Goal: Task Accomplishment & Management: Complete application form

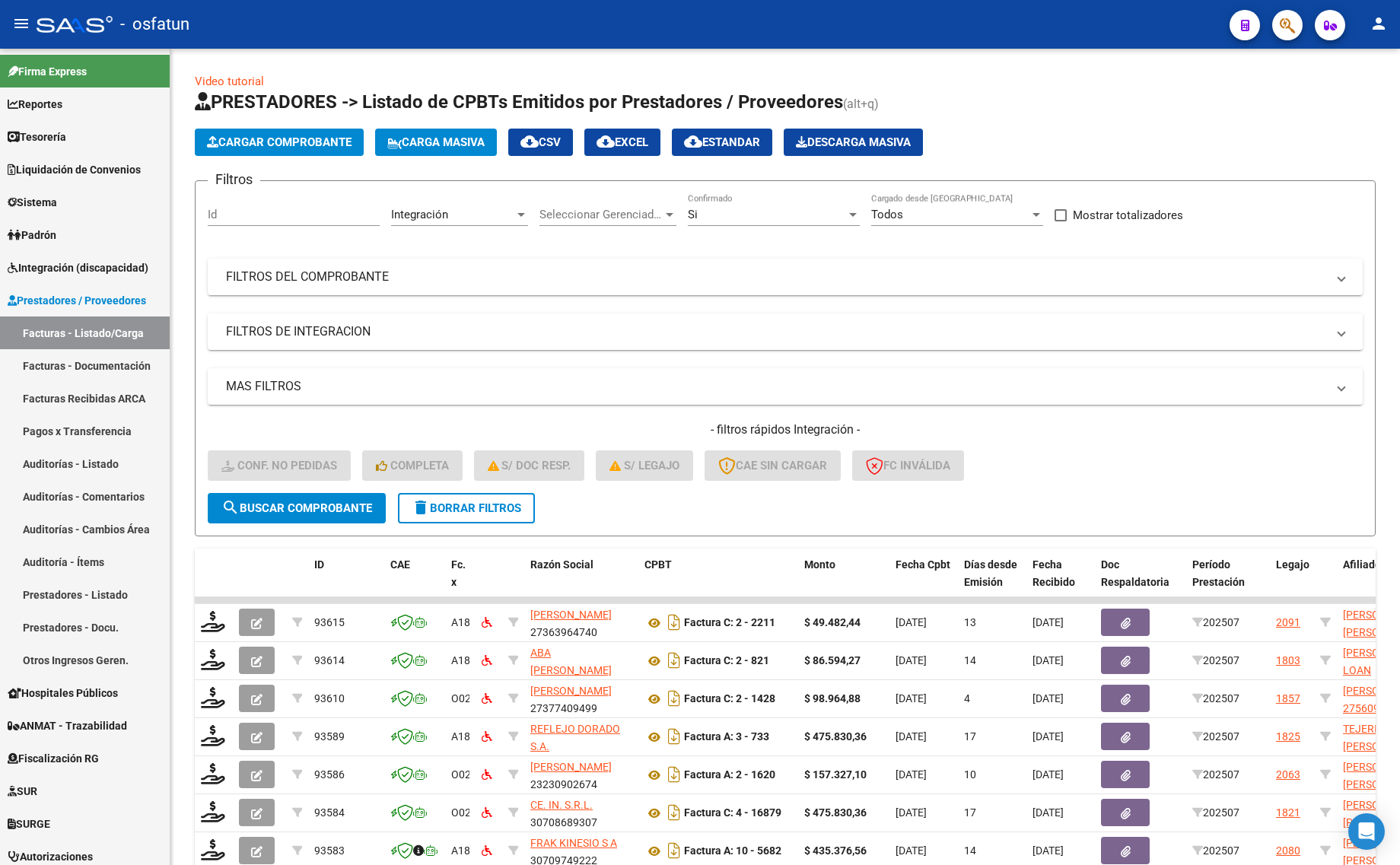
scroll to position [223, 0]
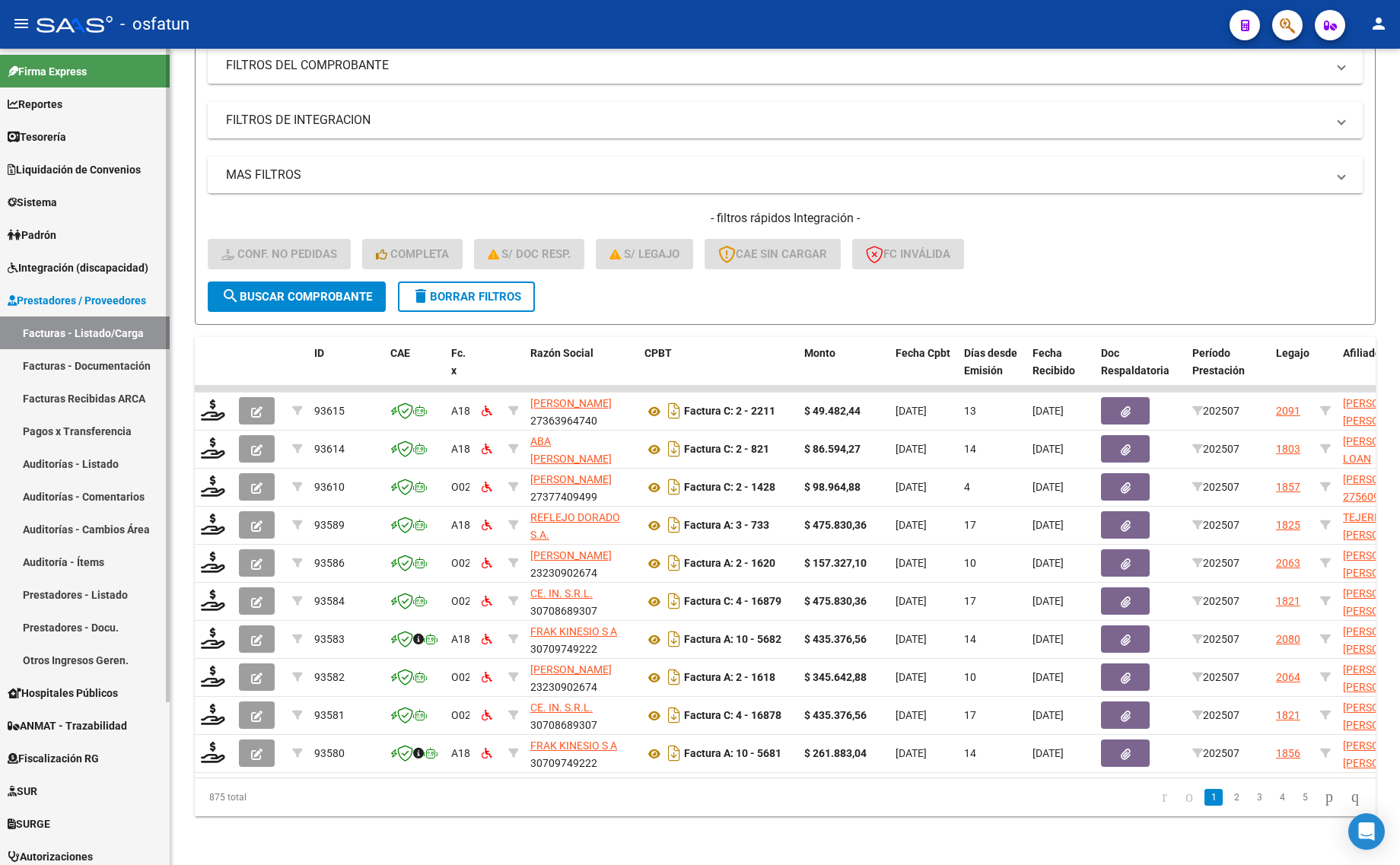
click at [97, 328] on link "Facturas - Listado/Carga" at bounding box center [85, 333] width 170 height 33
click at [89, 270] on span "Integración (discapacidad)" at bounding box center [78, 267] width 141 height 16
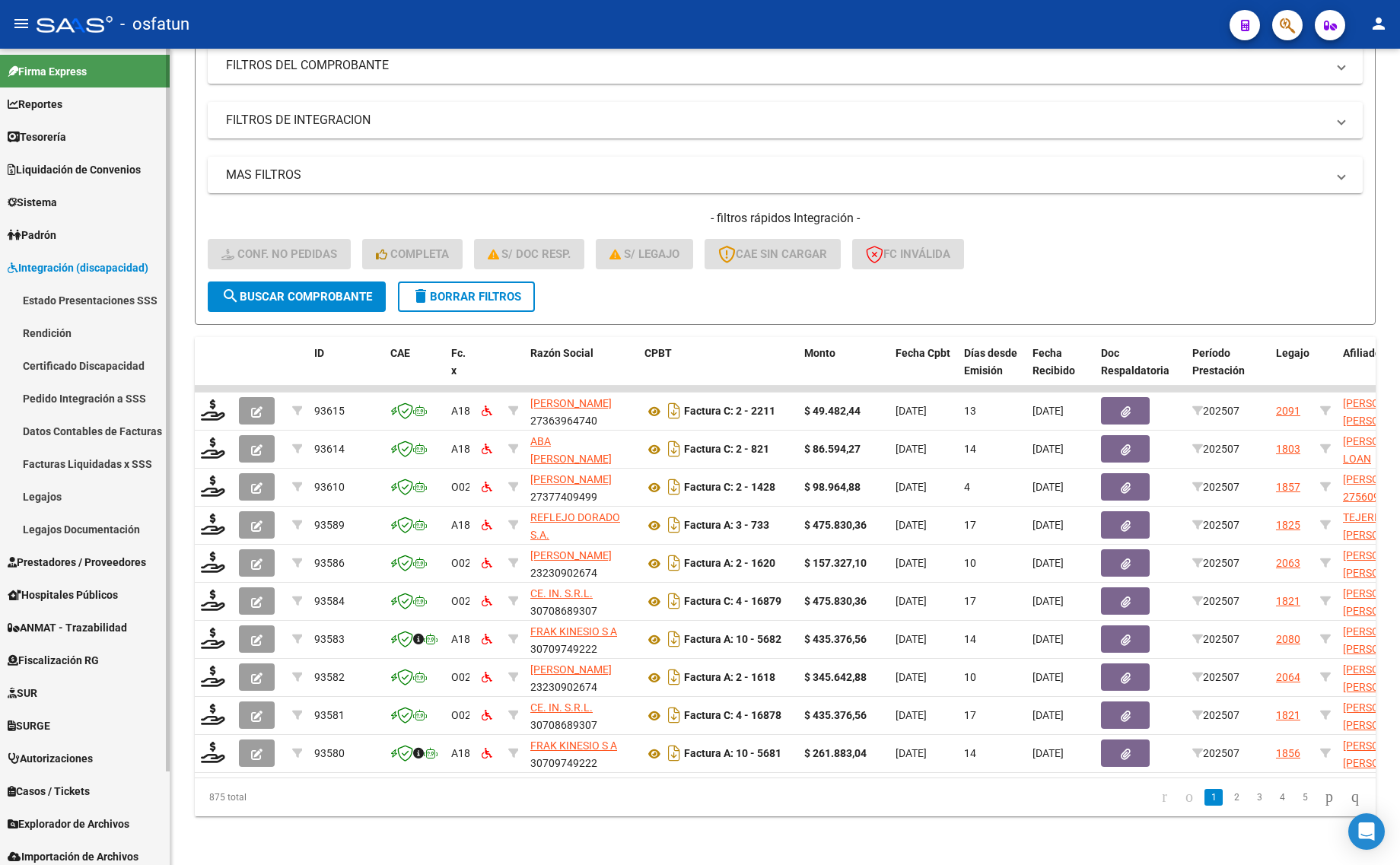
click at [81, 306] on link "Estado Presentaciones SSS" at bounding box center [85, 300] width 170 height 33
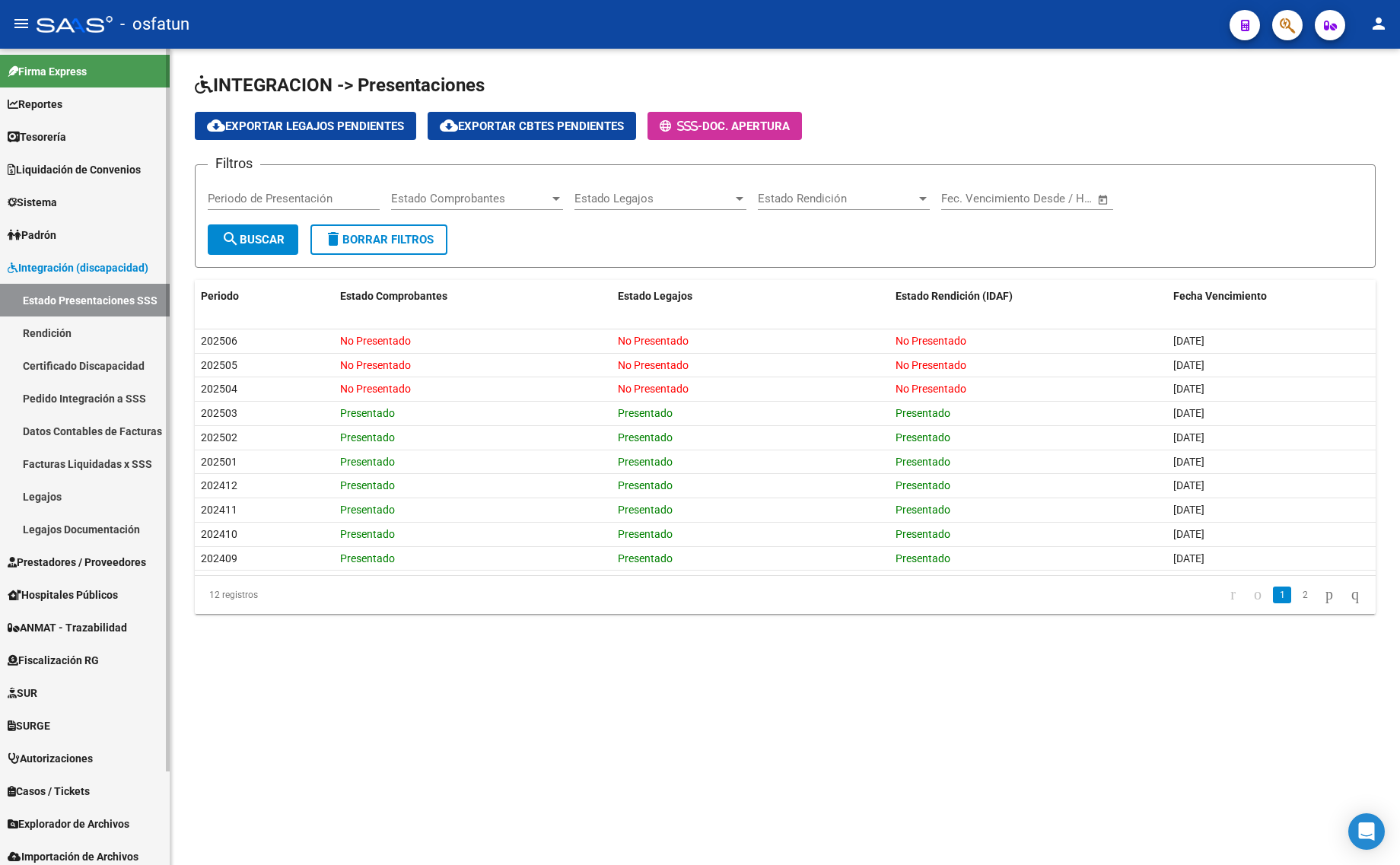
click at [117, 284] on link "Estado Presentaciones SSS" at bounding box center [85, 300] width 170 height 33
click at [119, 259] on span "Integración (discapacidad)" at bounding box center [78, 267] width 141 height 16
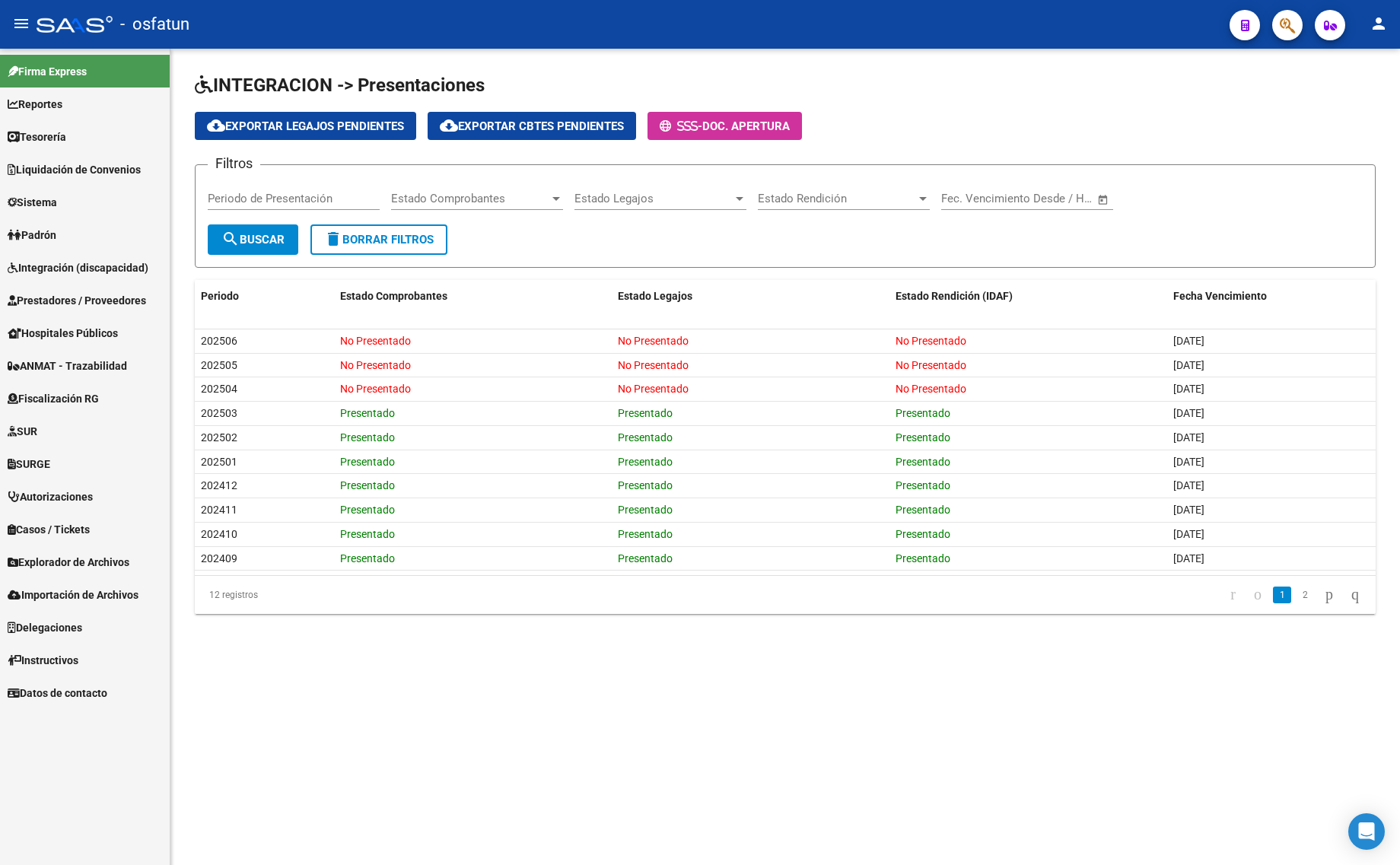
click at [118, 264] on span "Integración (discapacidad)" at bounding box center [78, 267] width 141 height 16
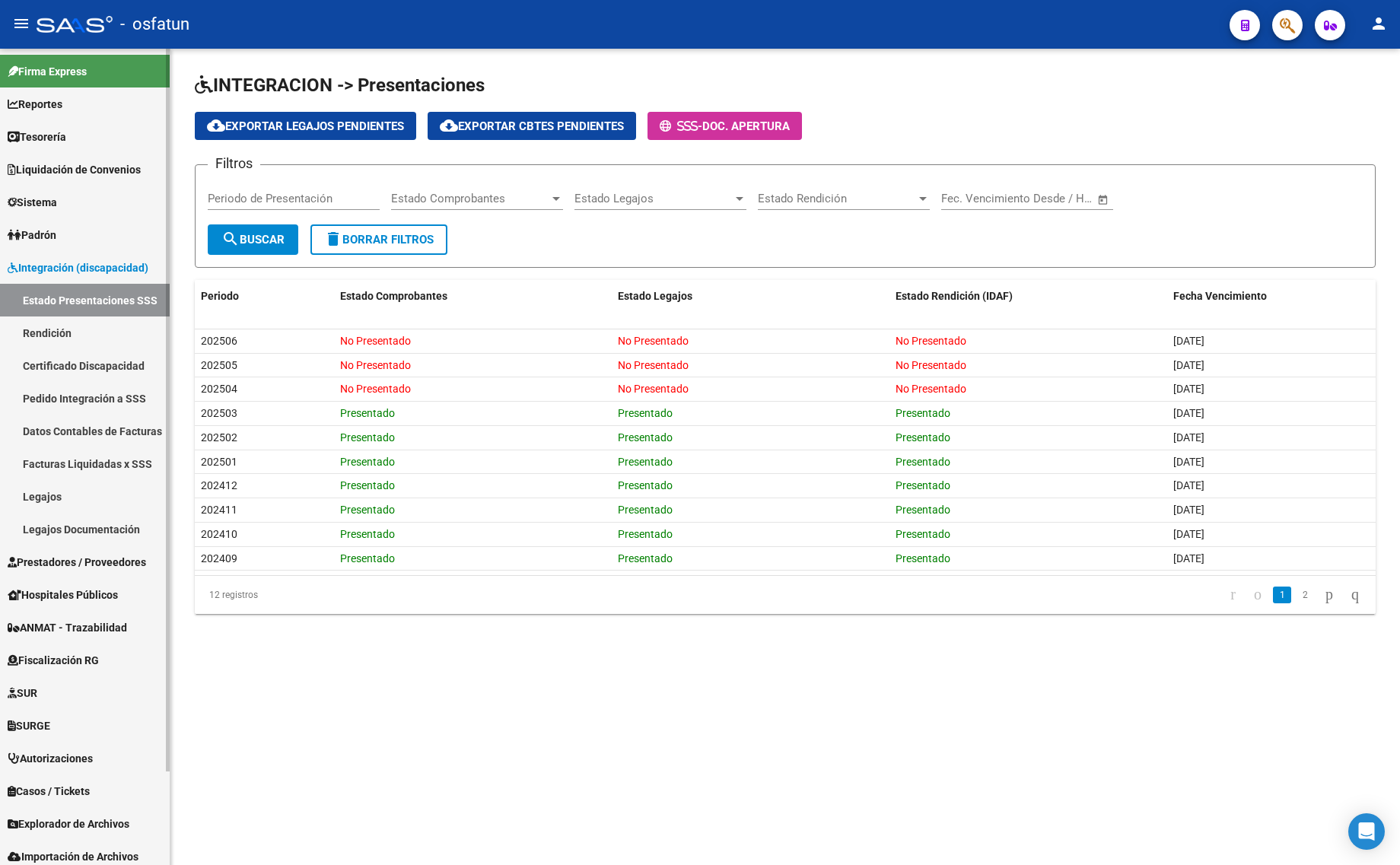
click at [110, 282] on link "Integración (discapacidad)" at bounding box center [85, 267] width 170 height 33
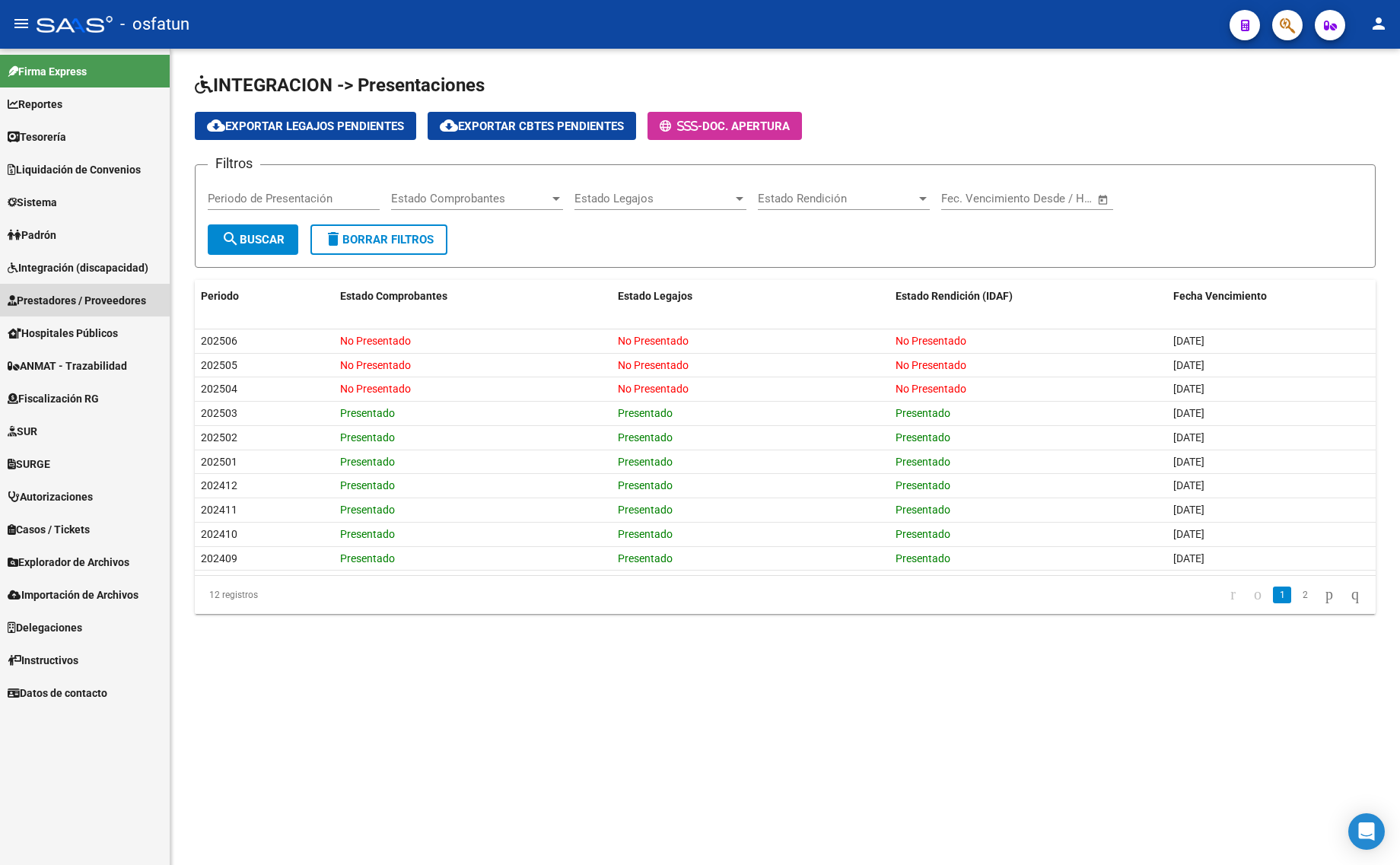
click at [96, 310] on link "Prestadores / Proveedores" at bounding box center [85, 300] width 170 height 33
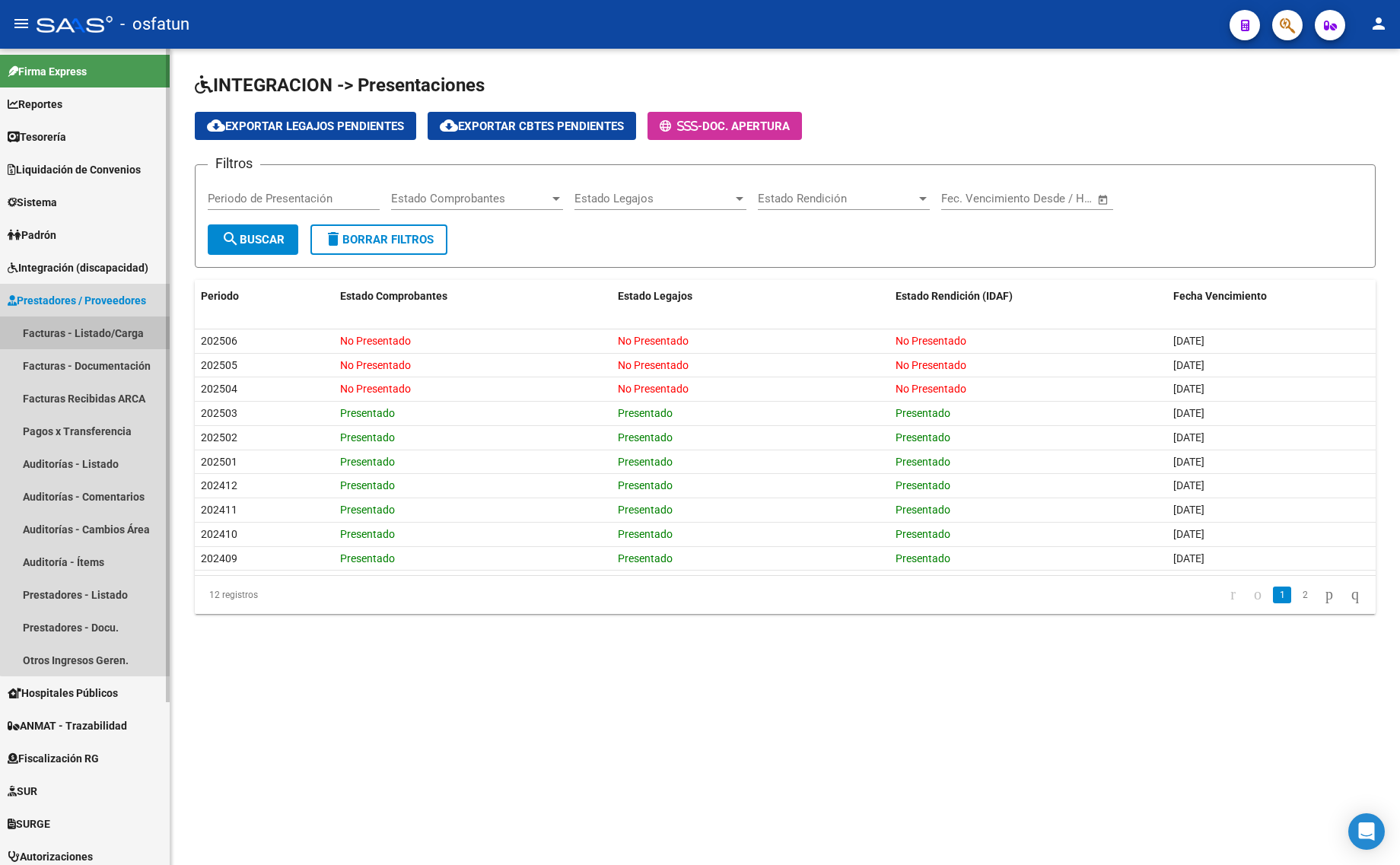
click at [96, 337] on link "Facturas - Listado/Carga" at bounding box center [85, 333] width 170 height 33
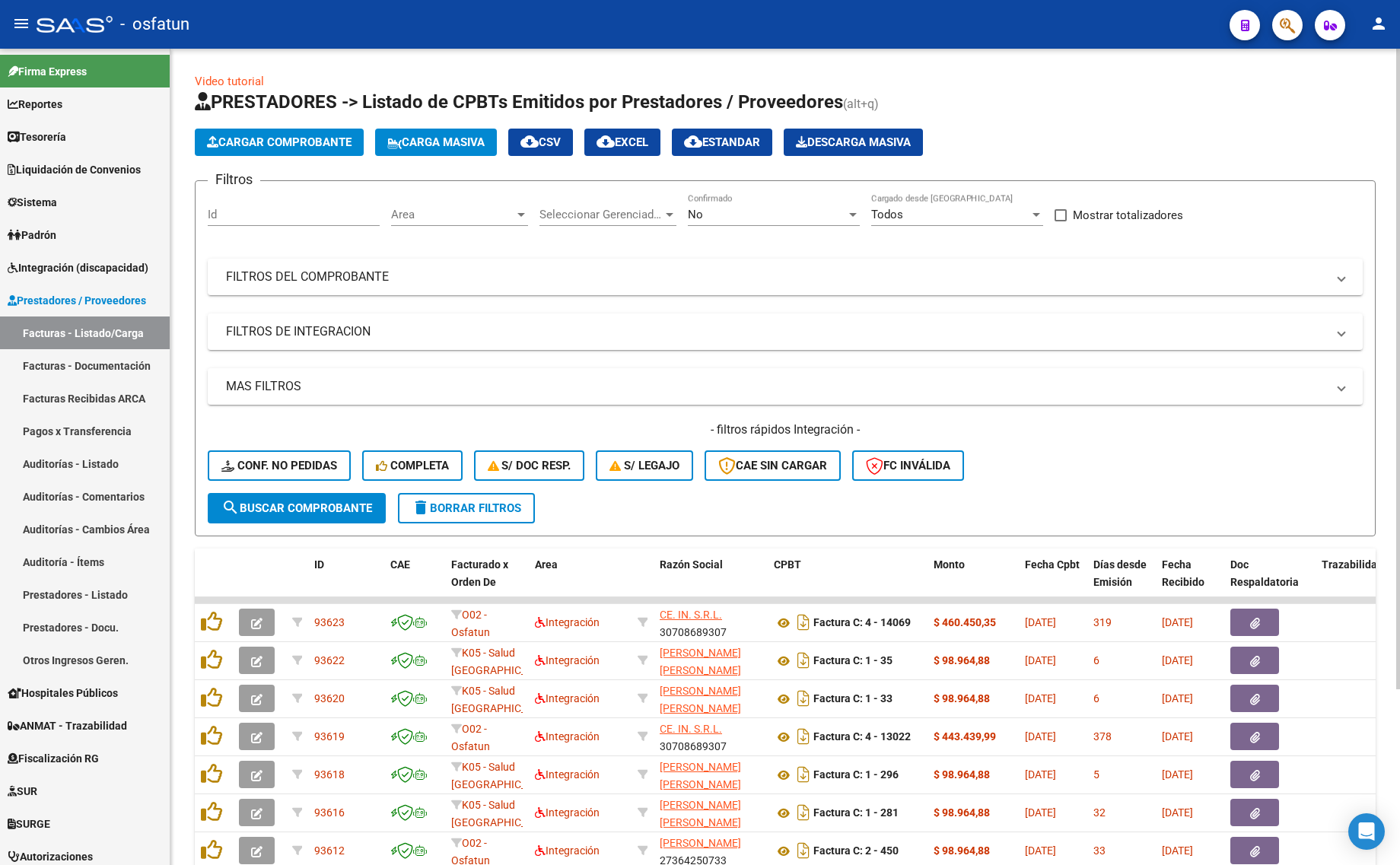
click at [436, 520] on form "Filtros Id Area Area Seleccionar Gerenciador Seleccionar Gerenciador No Confirm…" at bounding box center [785, 358] width 1181 height 356
click at [432, 502] on span "delete Borrar Filtros" at bounding box center [467, 508] width 110 height 14
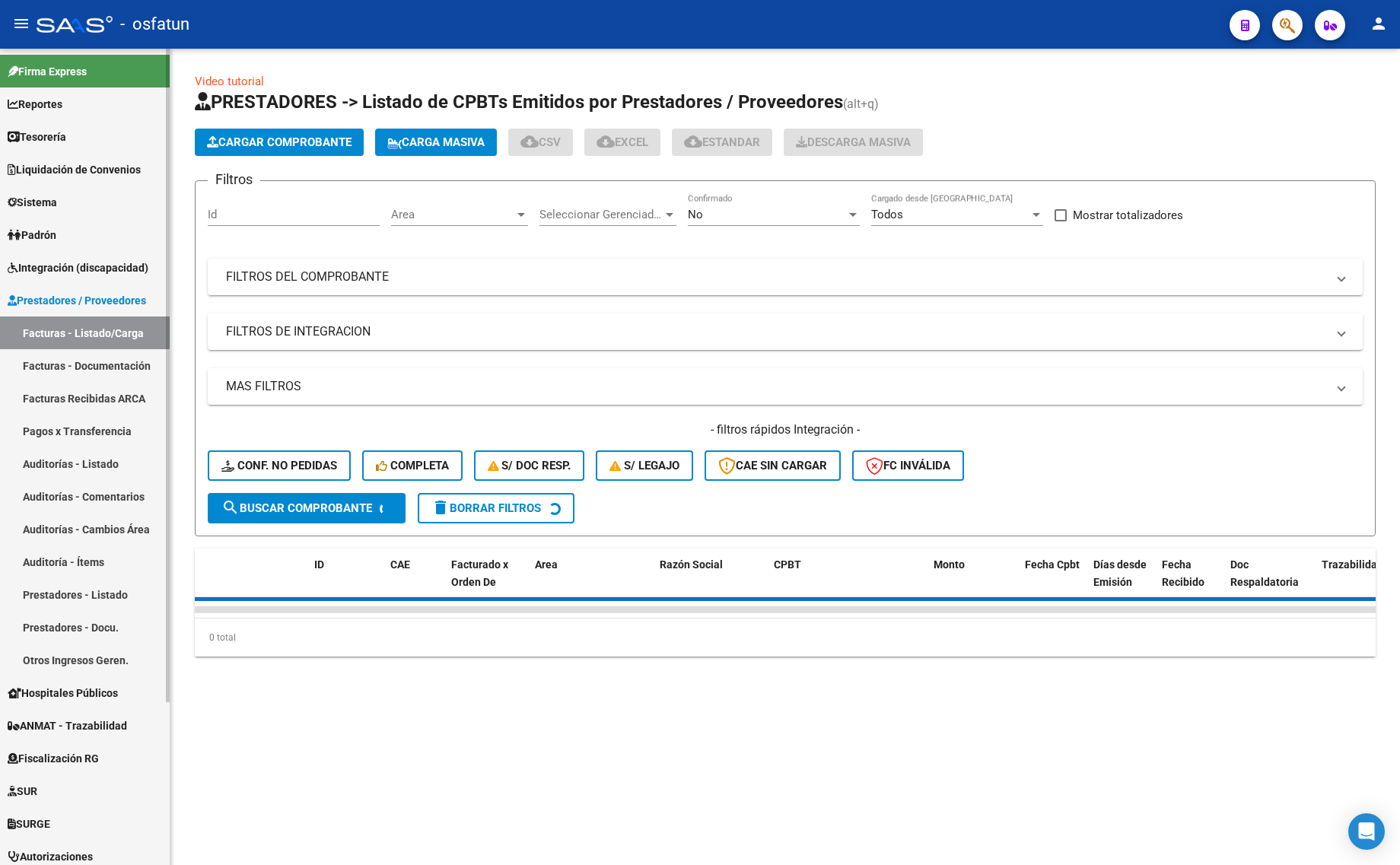
click at [96, 331] on link "Facturas - Listado/Carga" at bounding box center [85, 333] width 170 height 33
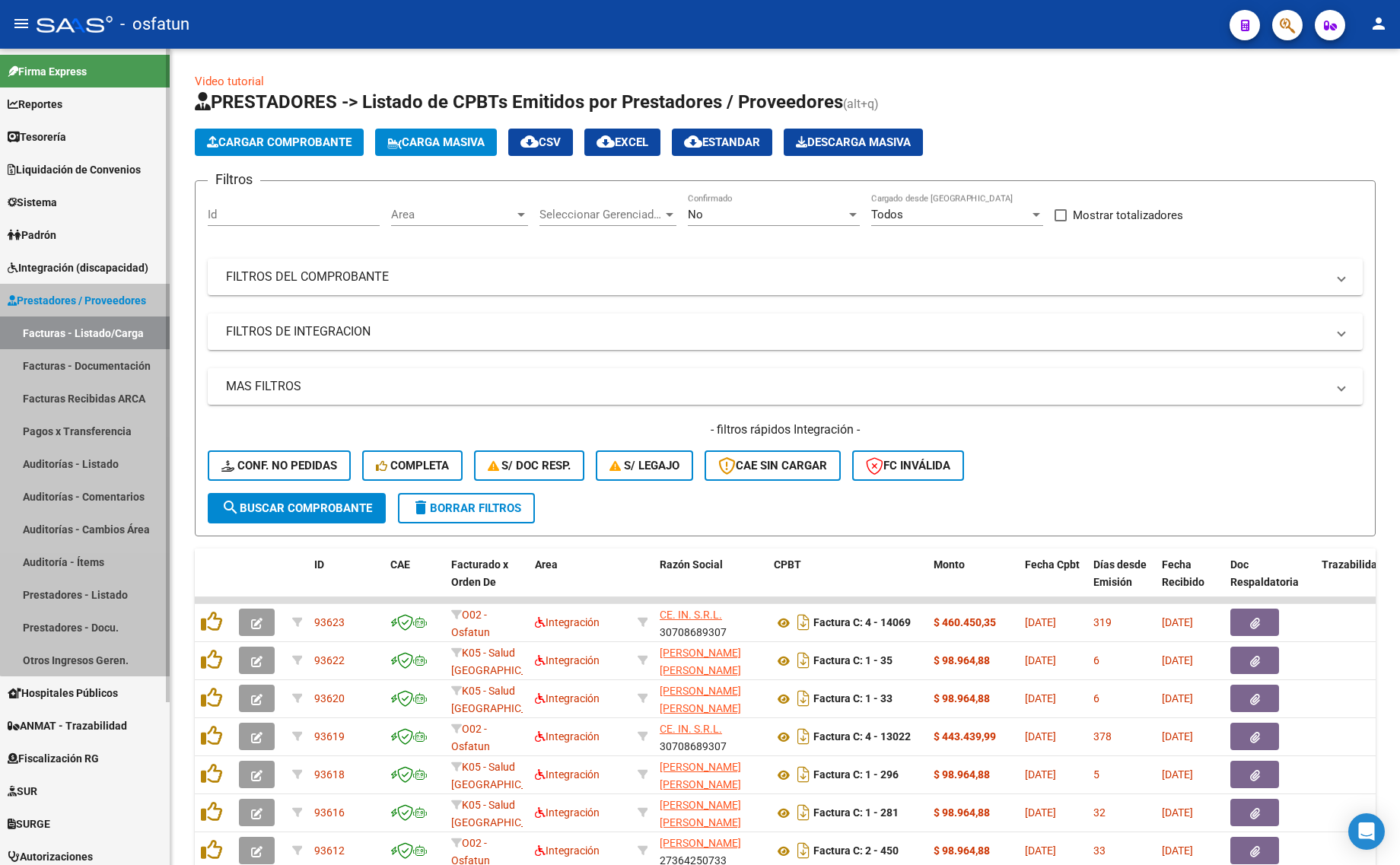
click at [96, 331] on link "Facturas - Listado/Carga" at bounding box center [85, 333] width 170 height 33
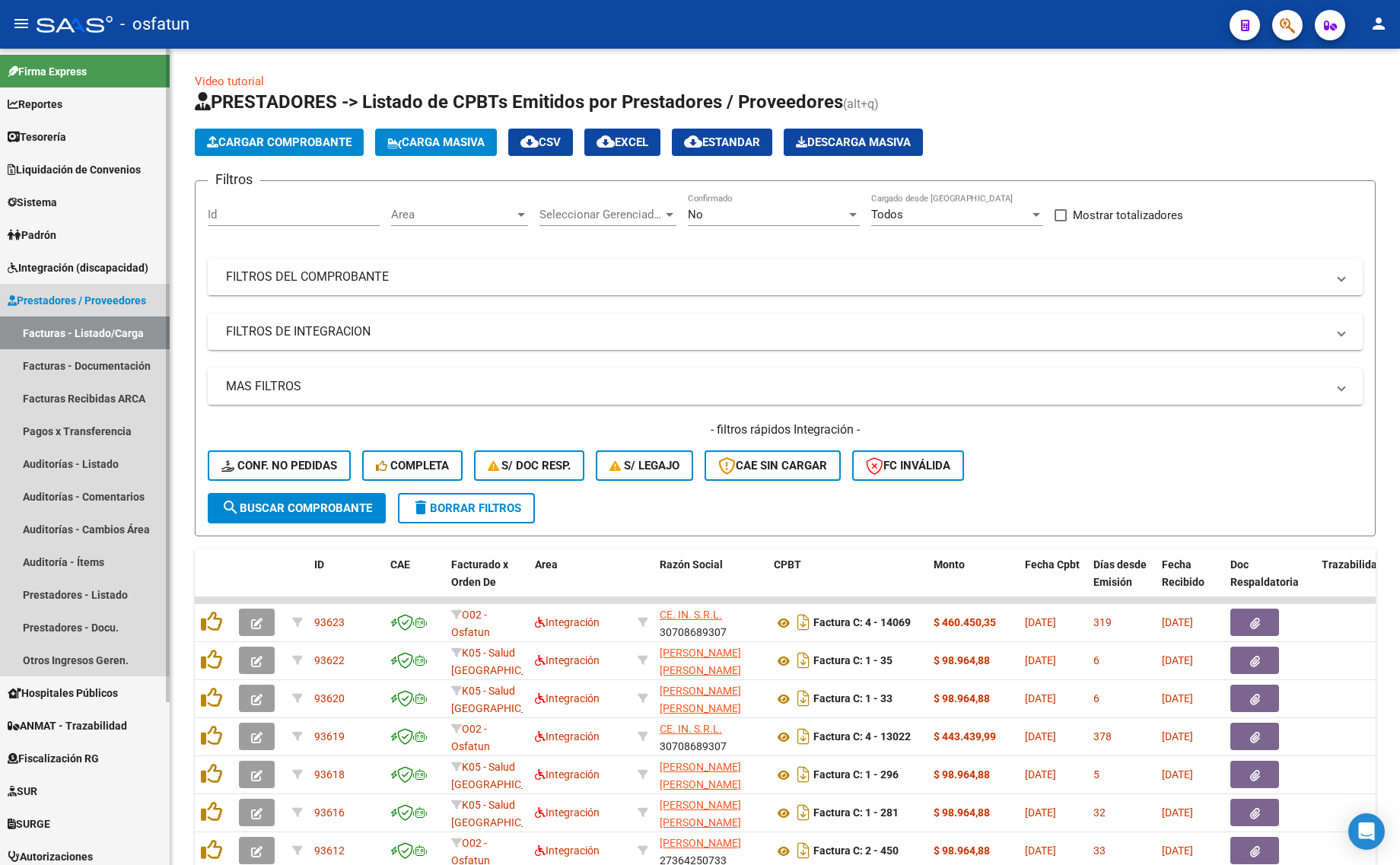
click at [65, 301] on span "Prestadores / Proveedores" at bounding box center [77, 300] width 139 height 16
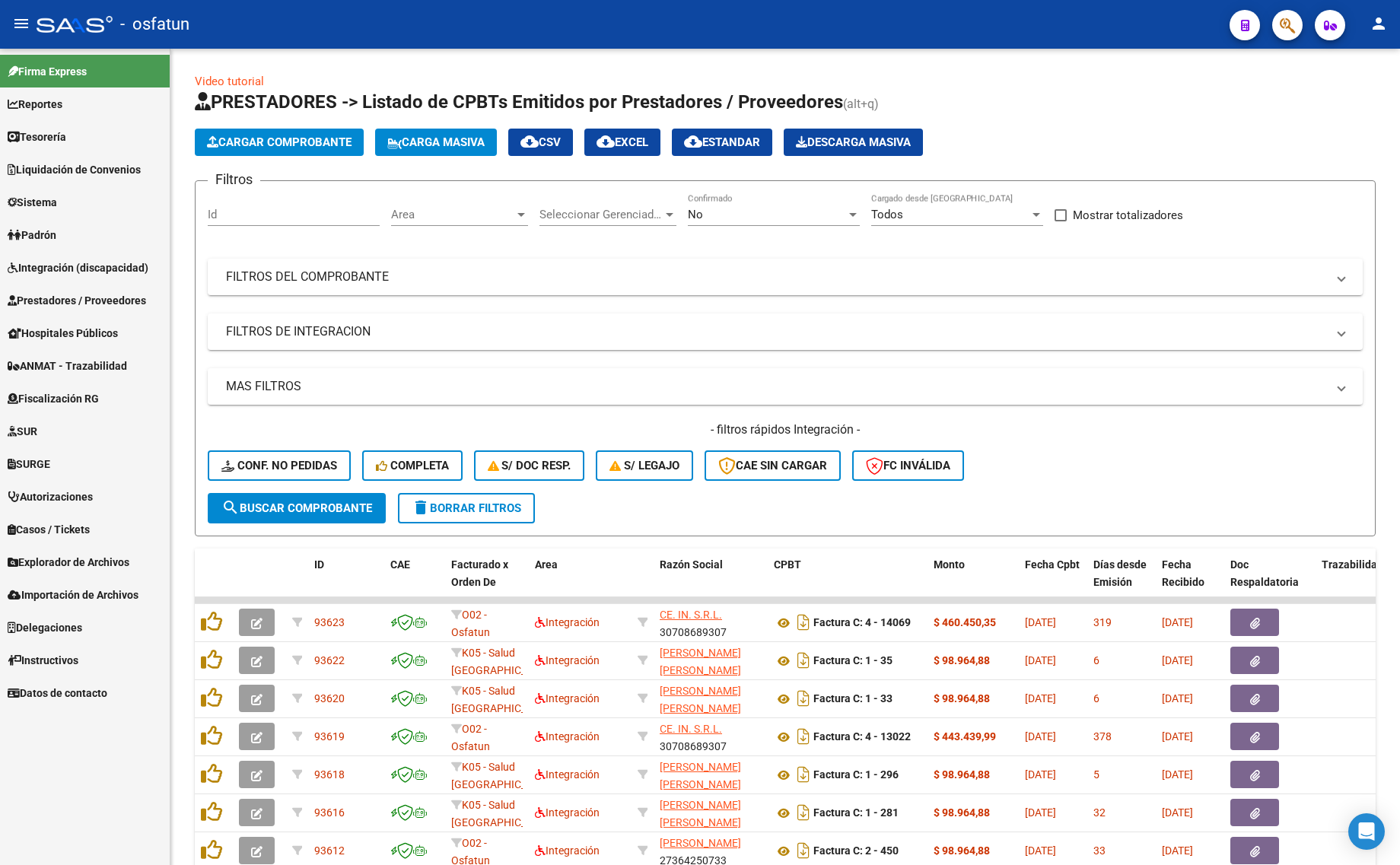
click at [93, 316] on link "Hospitales Públicos" at bounding box center [85, 333] width 170 height 33
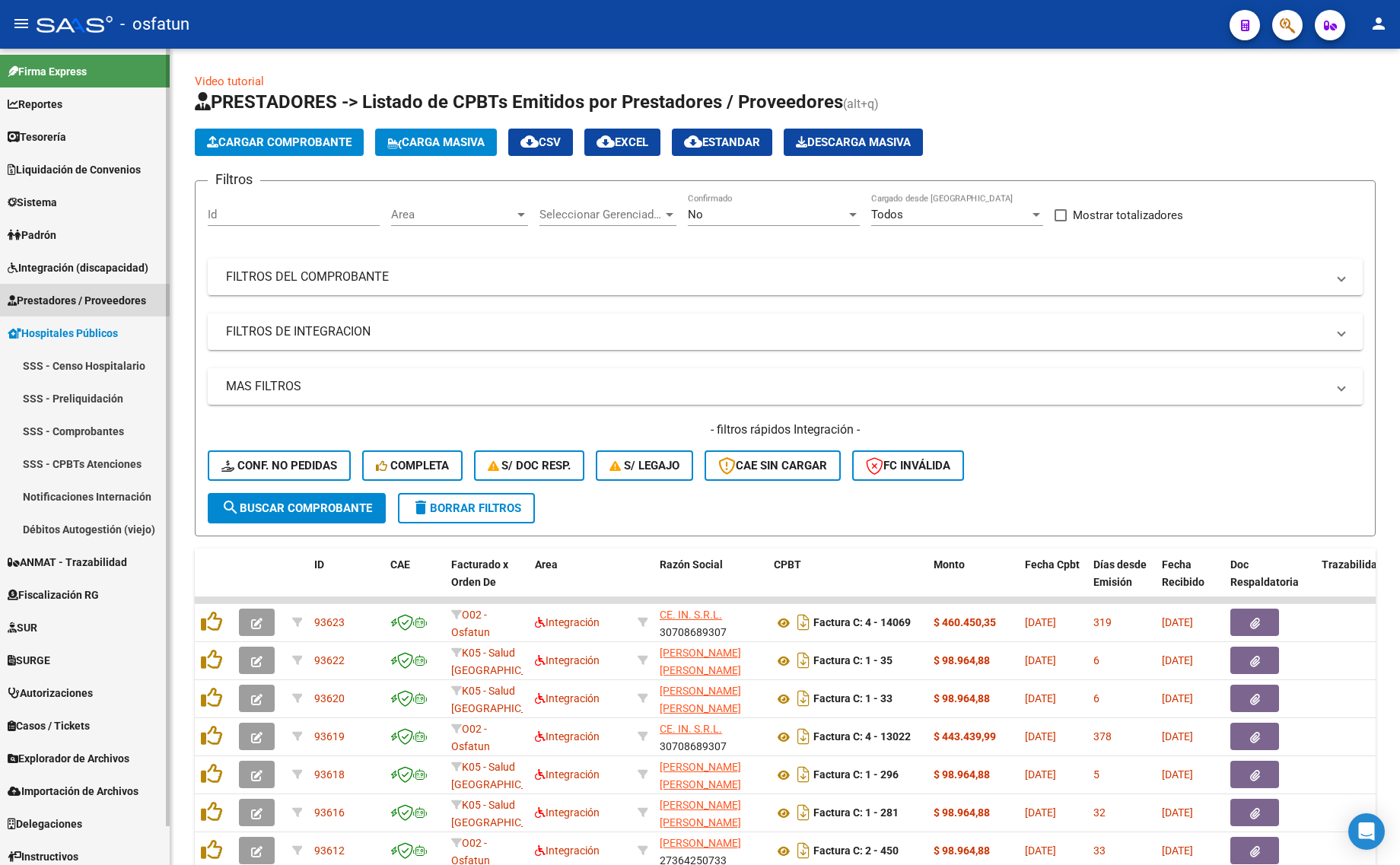
click at [78, 292] on span "Prestadores / Proveedores" at bounding box center [77, 300] width 139 height 16
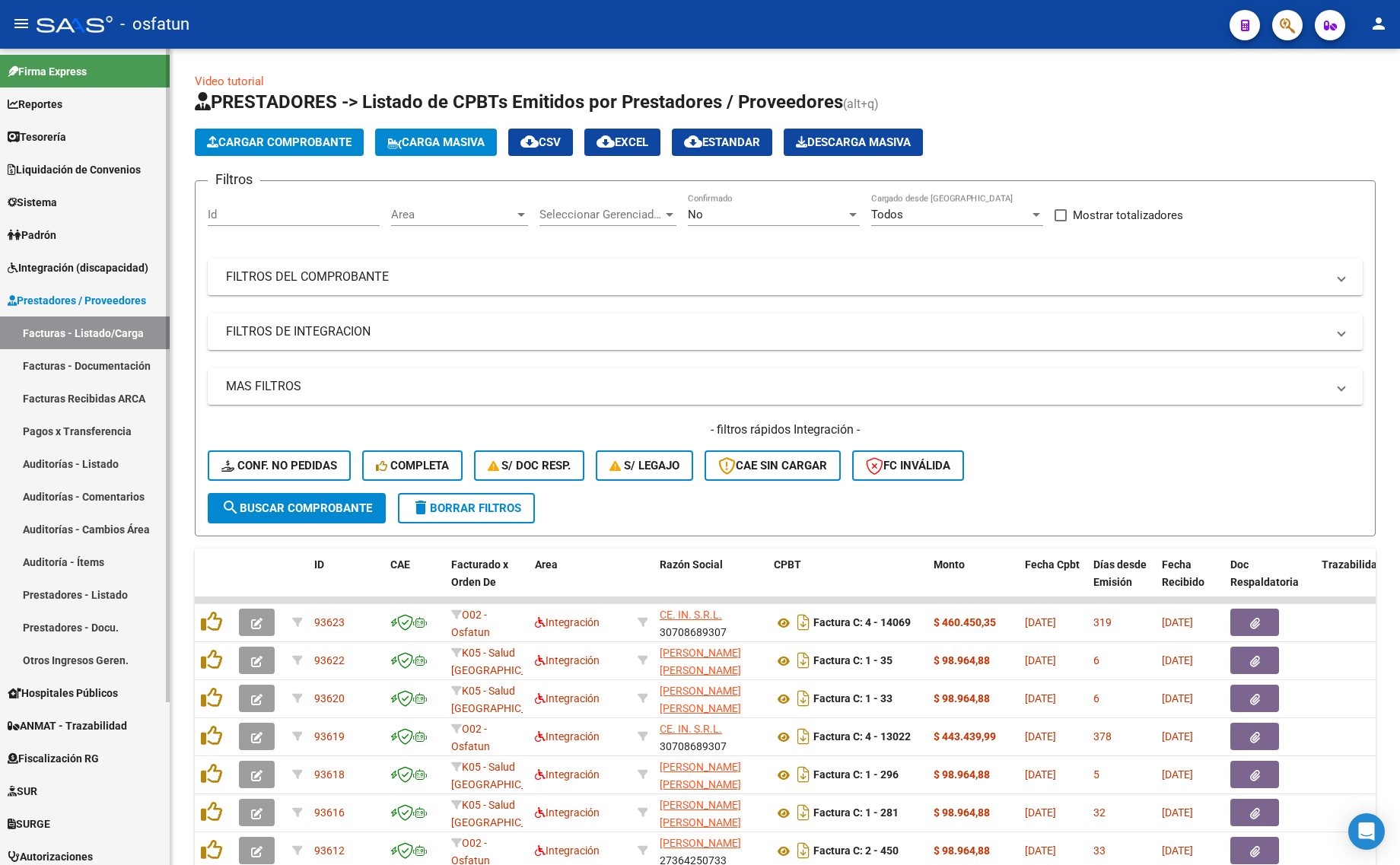
click at [77, 294] on span "Prestadores / Proveedores" at bounding box center [77, 300] width 139 height 16
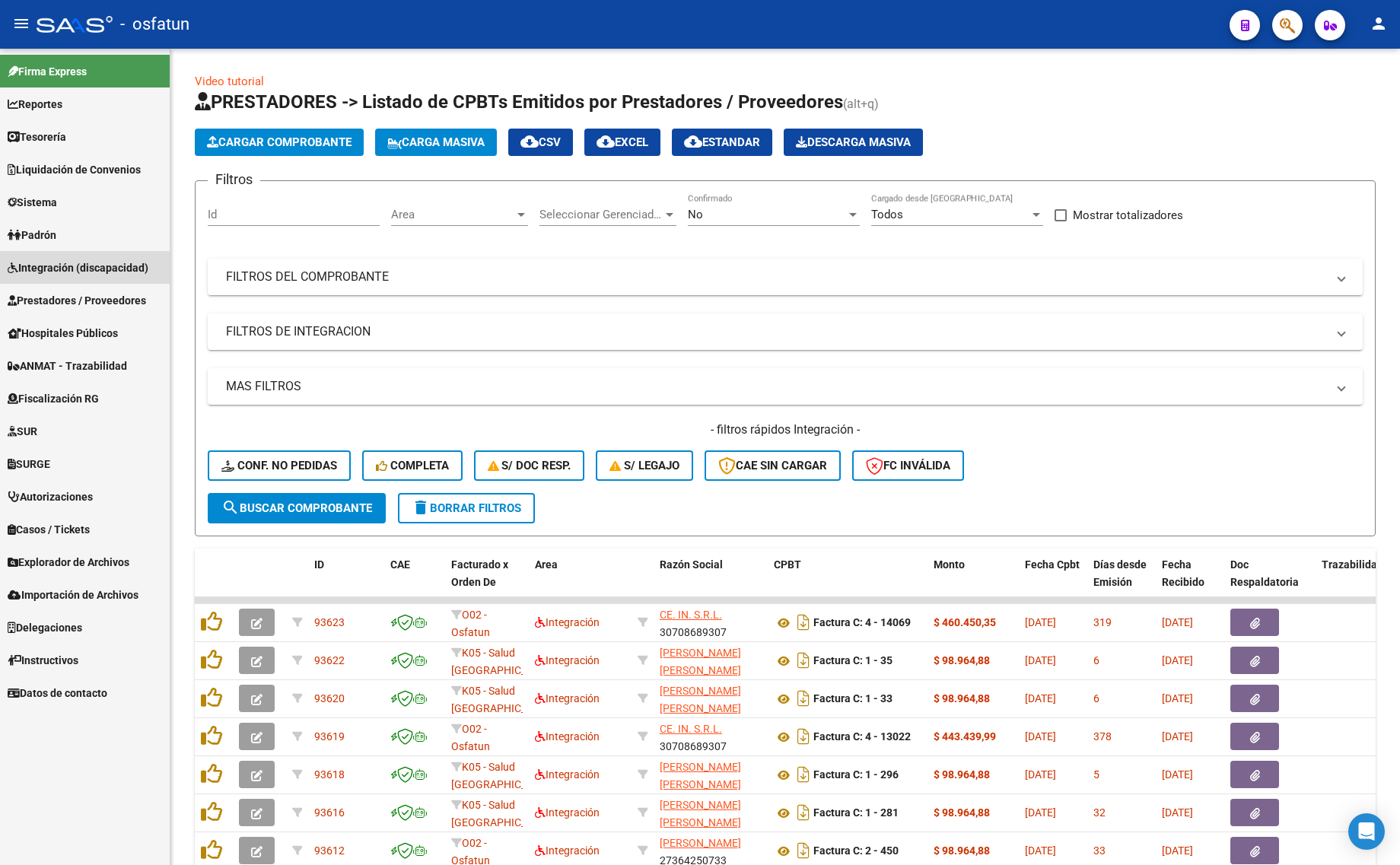
click at [73, 271] on span "Integración (discapacidad)" at bounding box center [78, 267] width 141 height 16
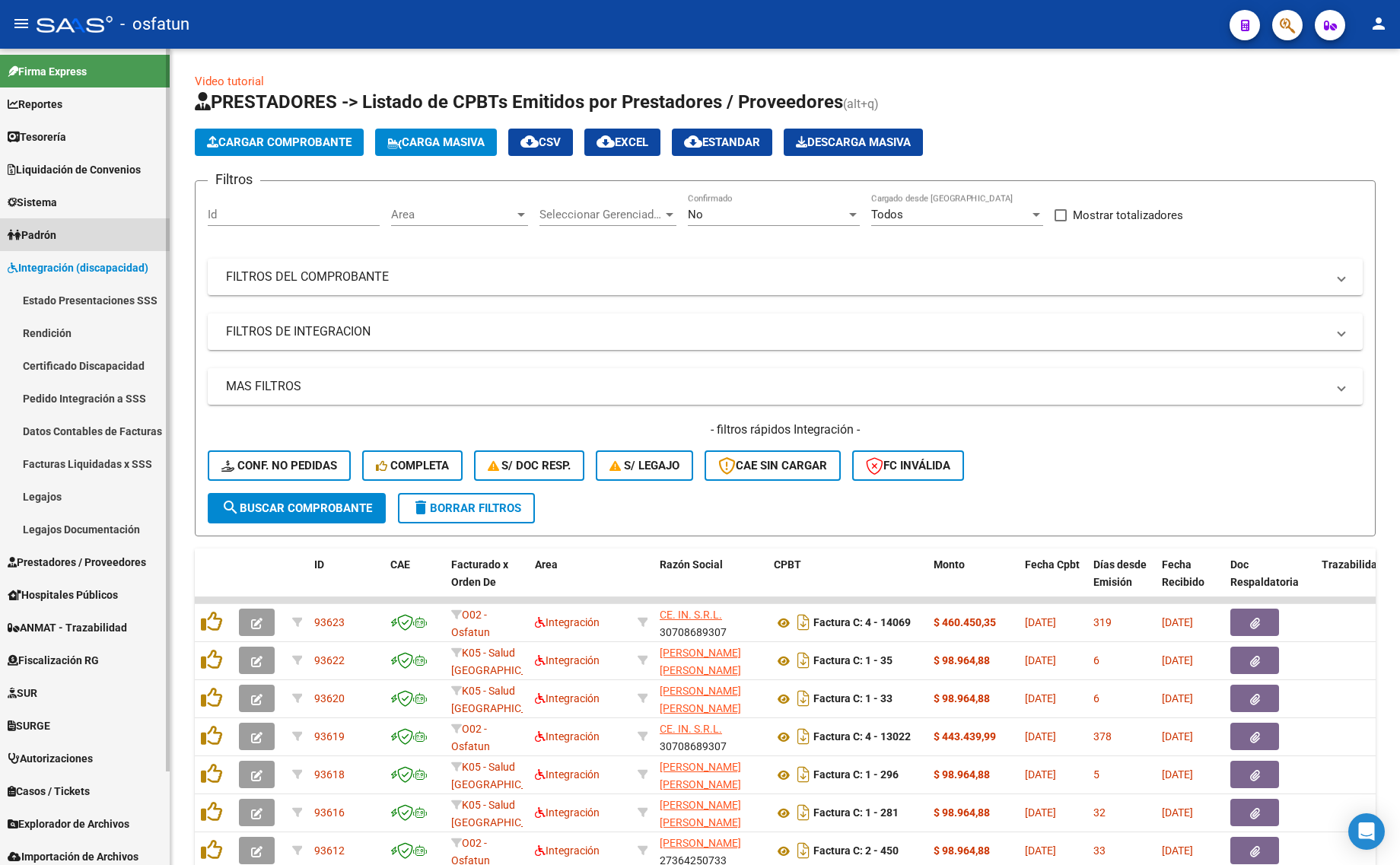
click at [52, 225] on link "Padrón" at bounding box center [85, 234] width 170 height 33
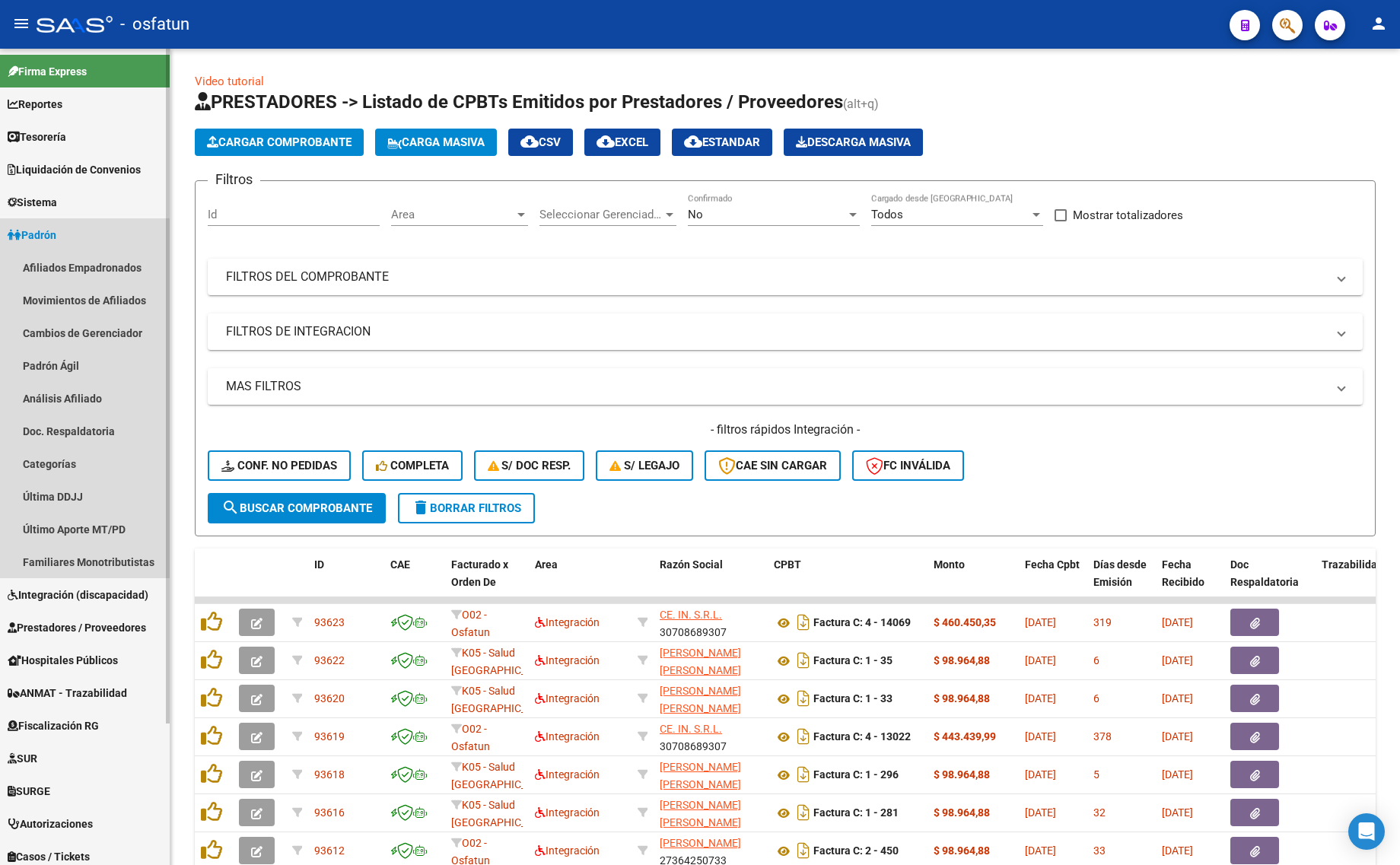
click at [56, 235] on span "Padrón" at bounding box center [32, 234] width 48 height 16
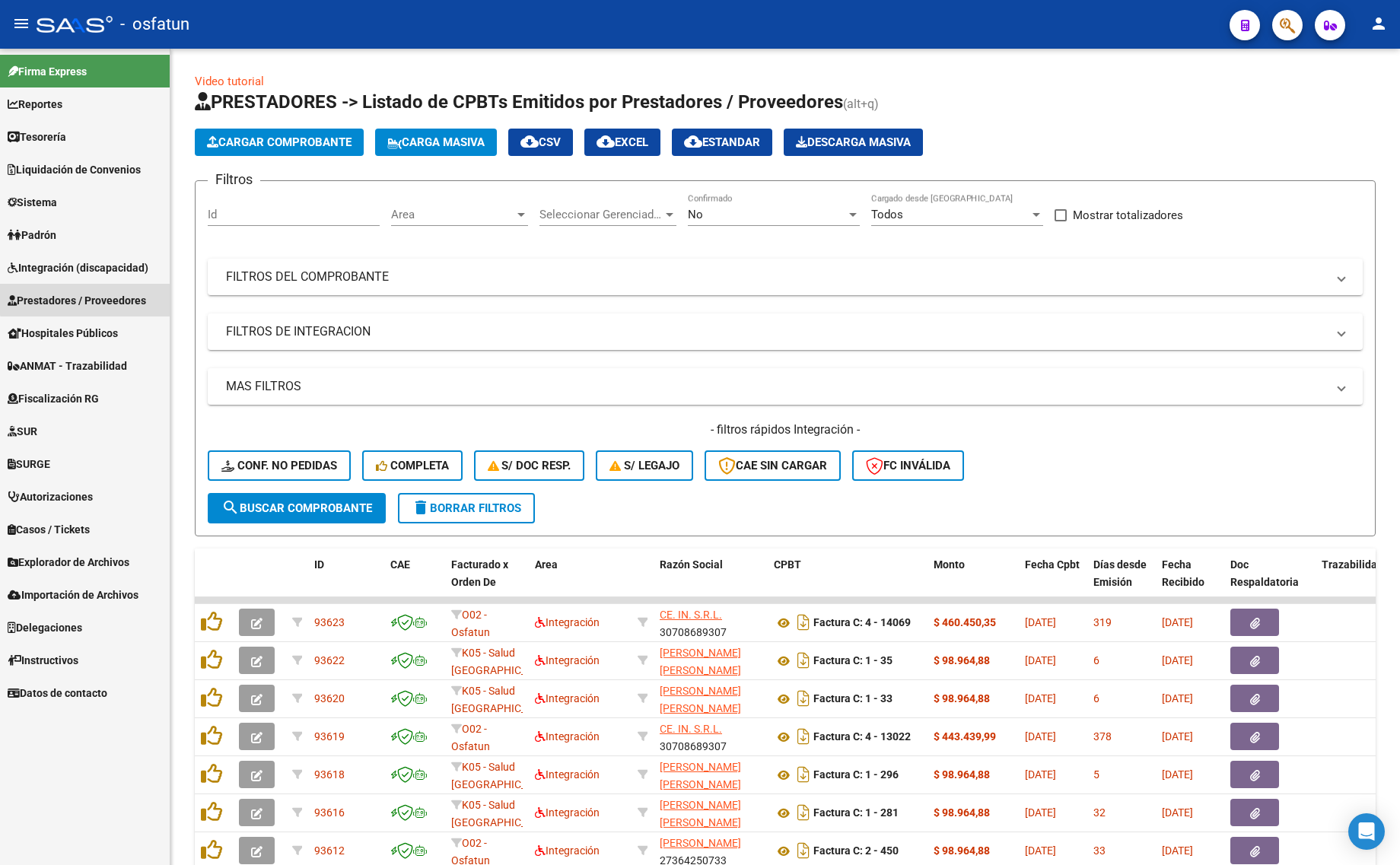
click at [97, 293] on span "Prestadores / Proveedores" at bounding box center [77, 300] width 139 height 16
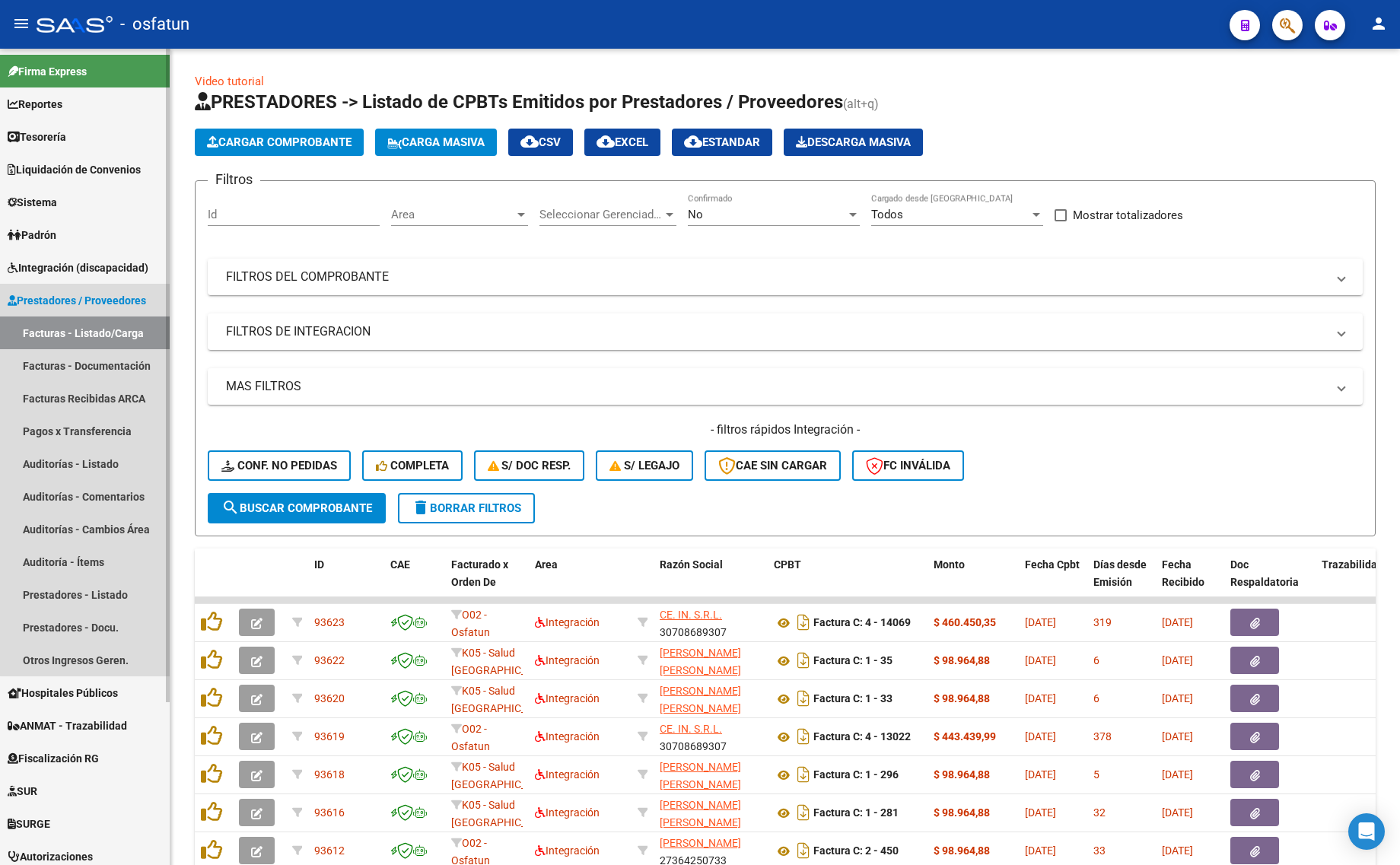
click at [96, 327] on link "Facturas - Listado/Carga" at bounding box center [85, 333] width 170 height 33
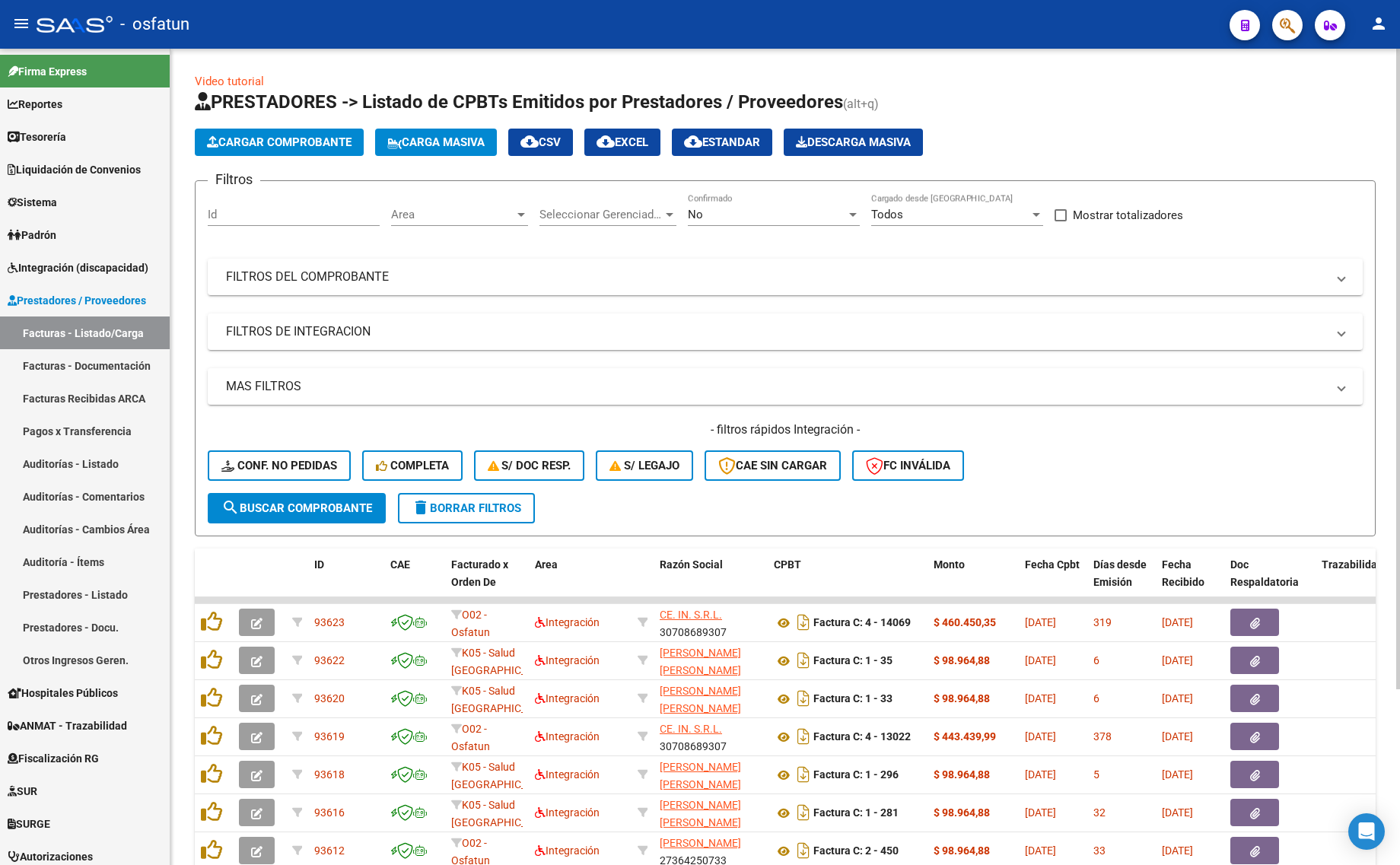
click at [449, 517] on button "delete Borrar Filtros" at bounding box center [466, 508] width 137 height 31
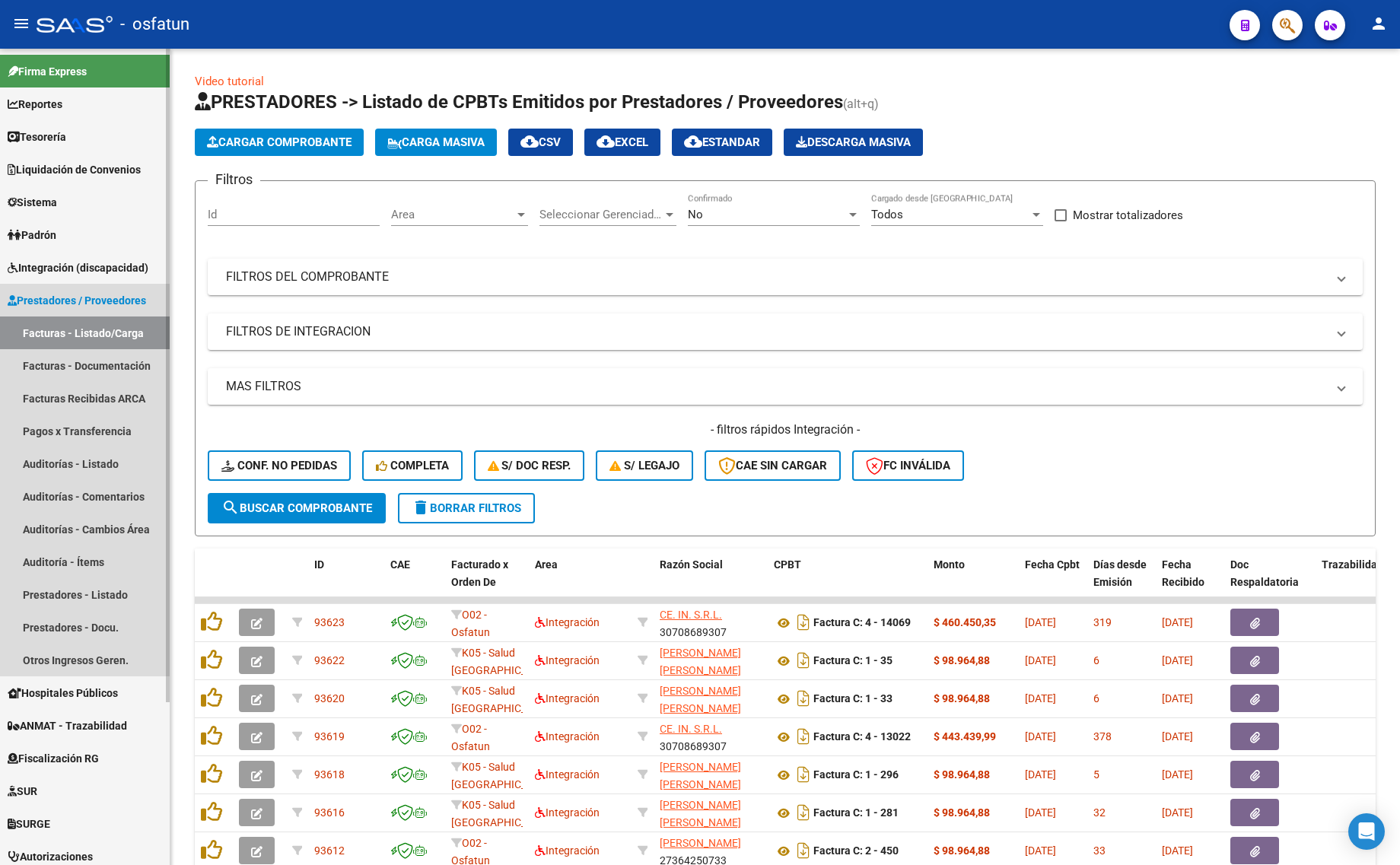
click at [81, 329] on link "Facturas - Listado/Carga" at bounding box center [85, 333] width 170 height 33
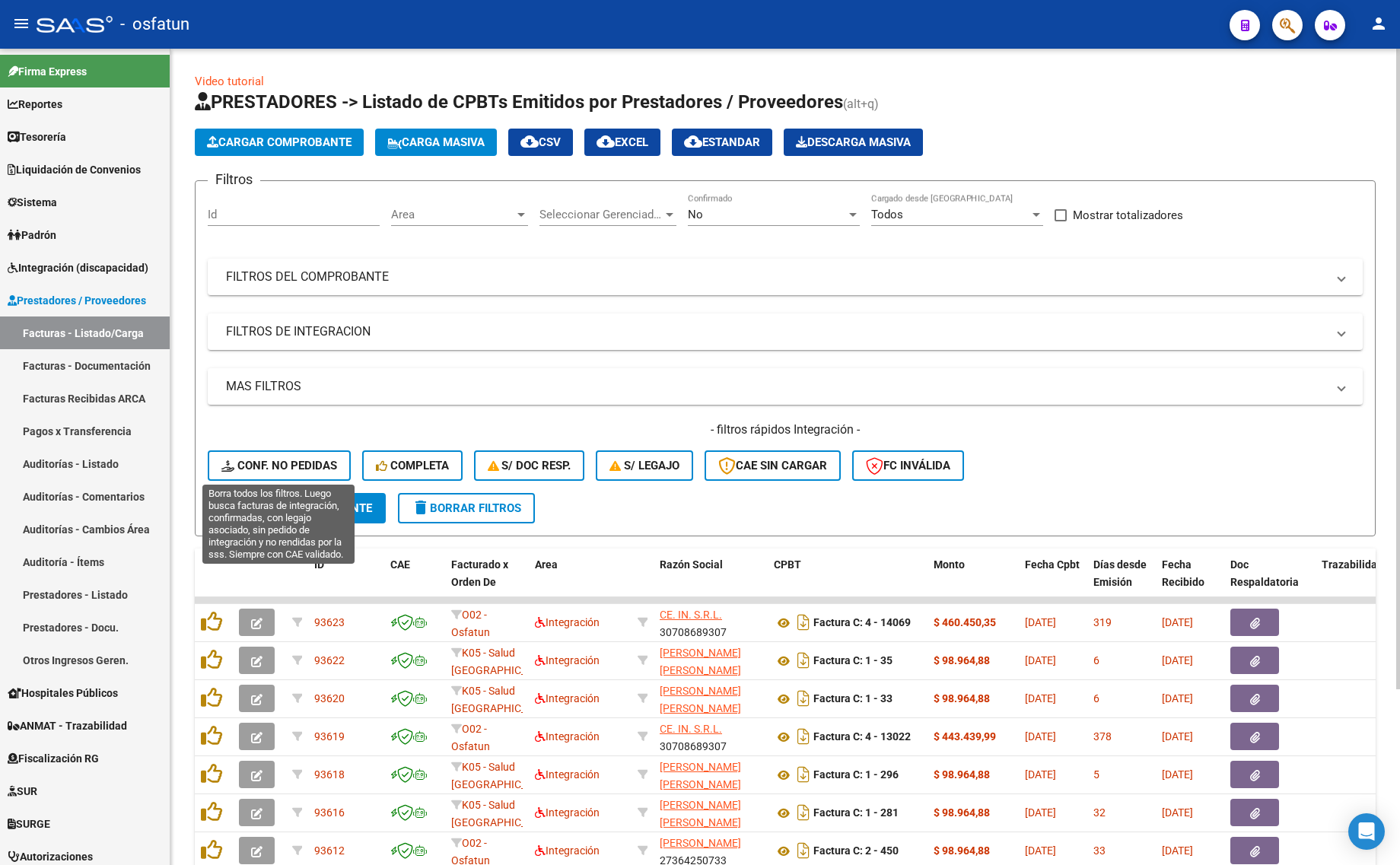
drag, startPoint x: 233, startPoint y: 472, endPoint x: 339, endPoint y: 472, distance: 106.0
click at [233, 472] on button "Conf. no pedidas" at bounding box center [279, 466] width 143 height 31
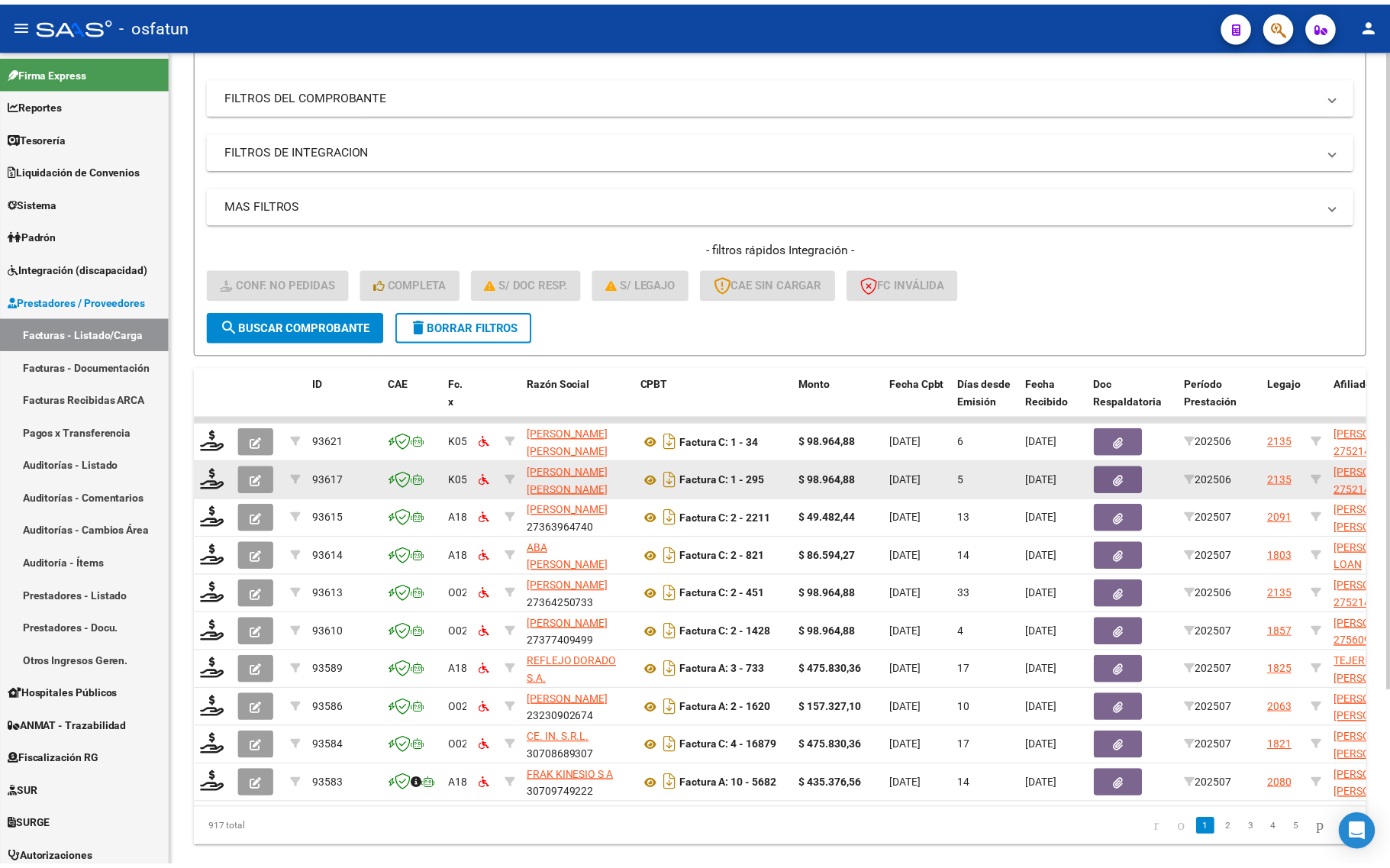
scroll to position [224, 0]
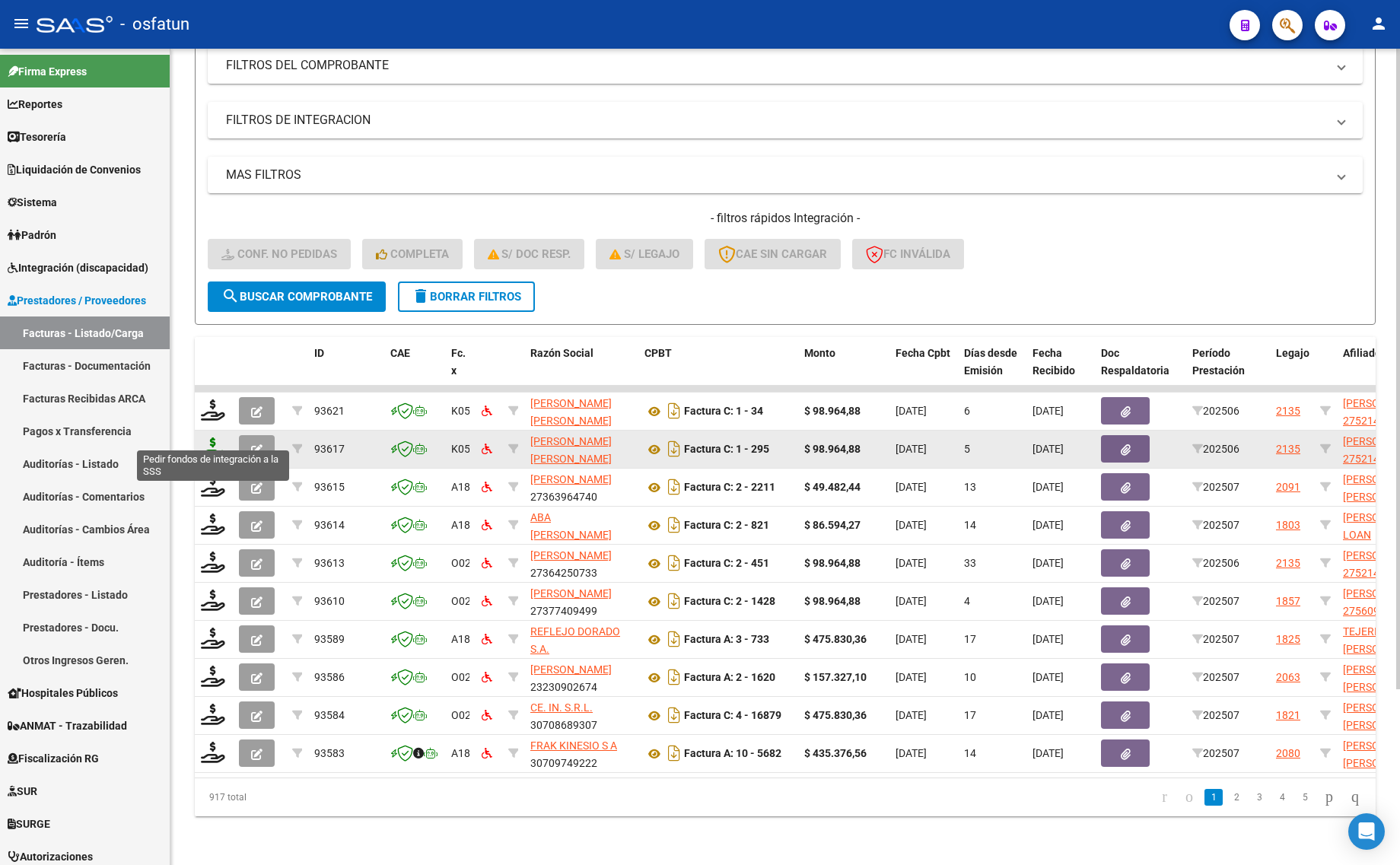
click at [210, 437] on icon at bounding box center [212, 447] width 24 height 21
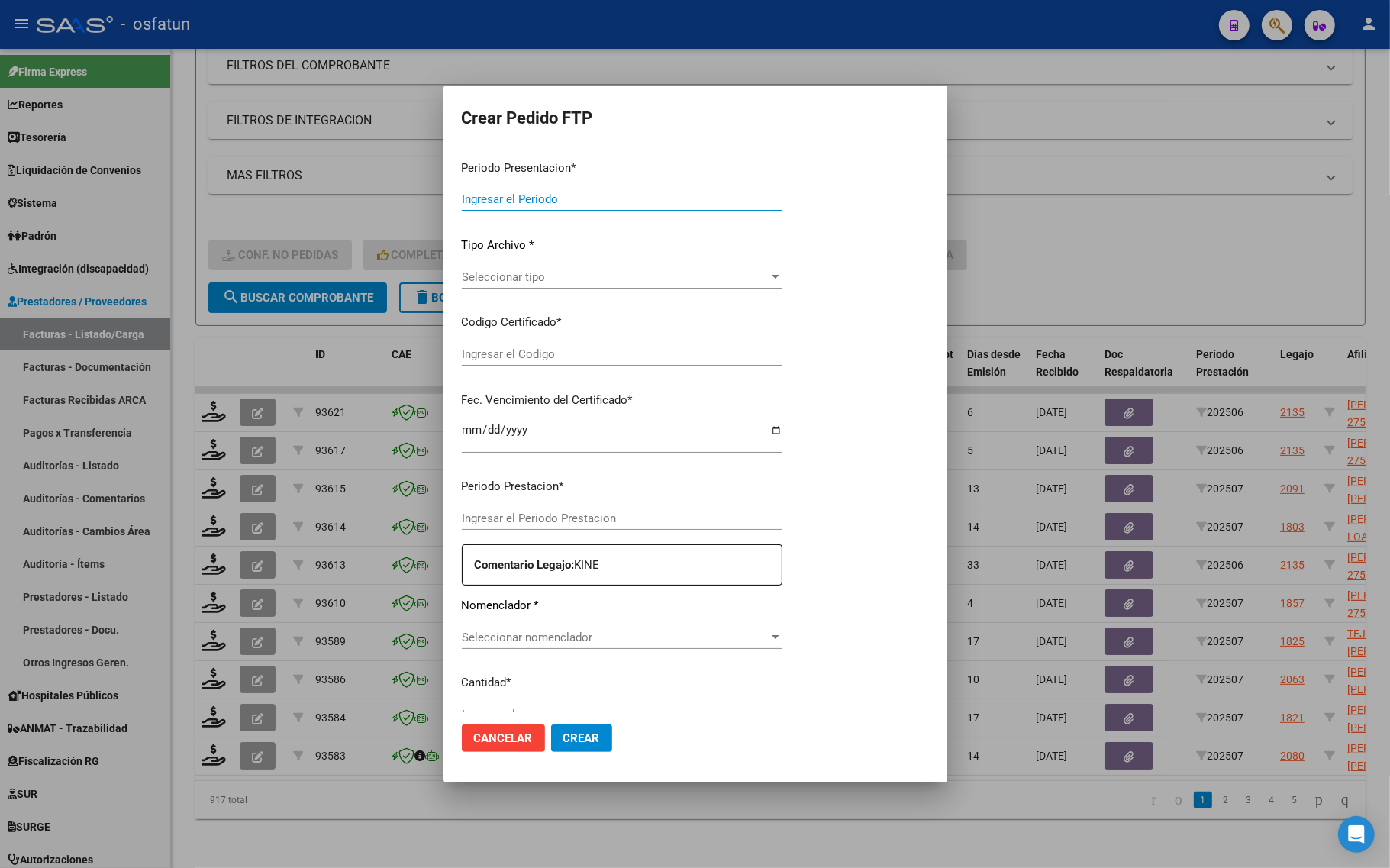
type input "202507"
type input "202506"
type input "$ 98.964,88"
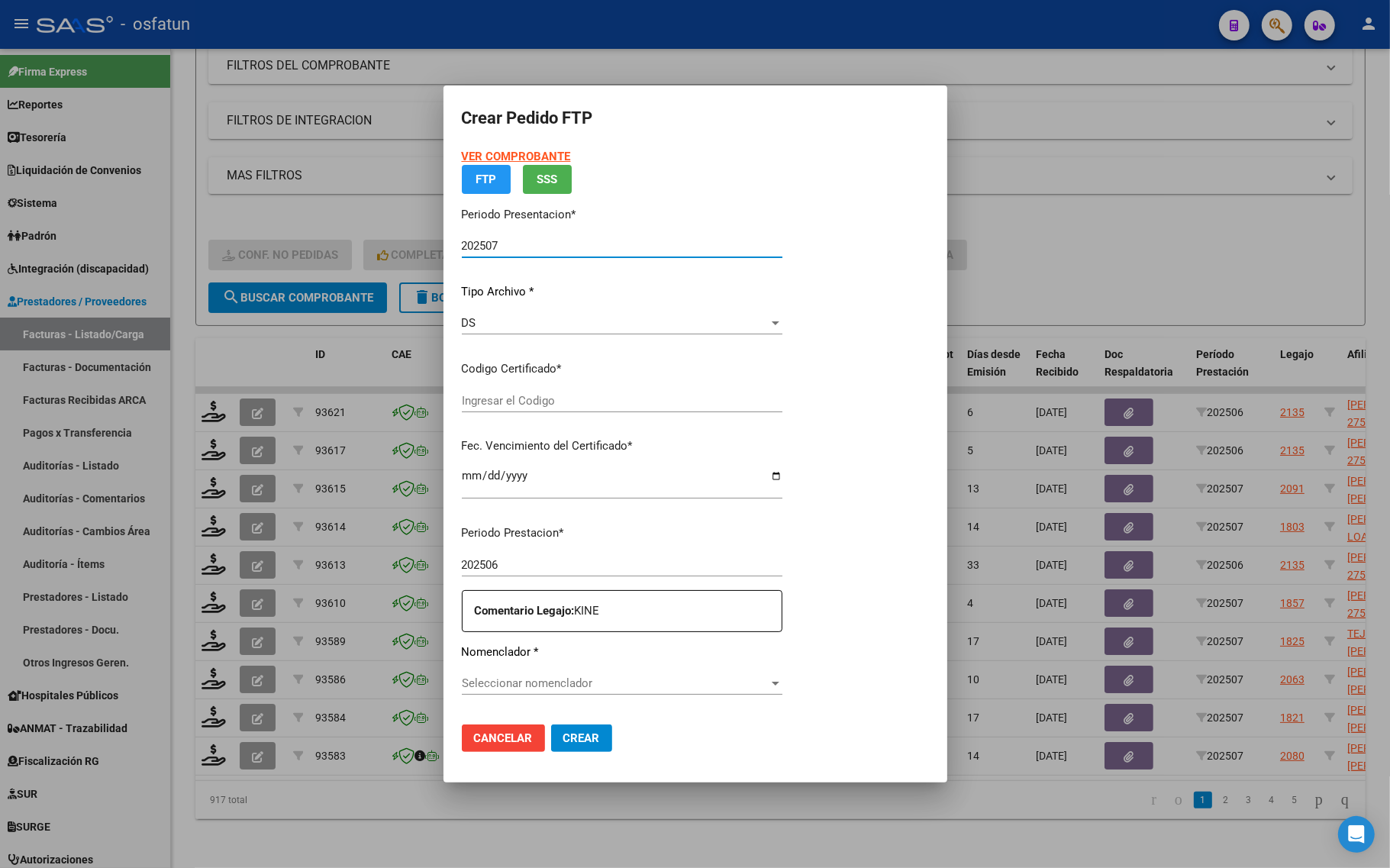
type input "100444542"
type input "[DATE]"
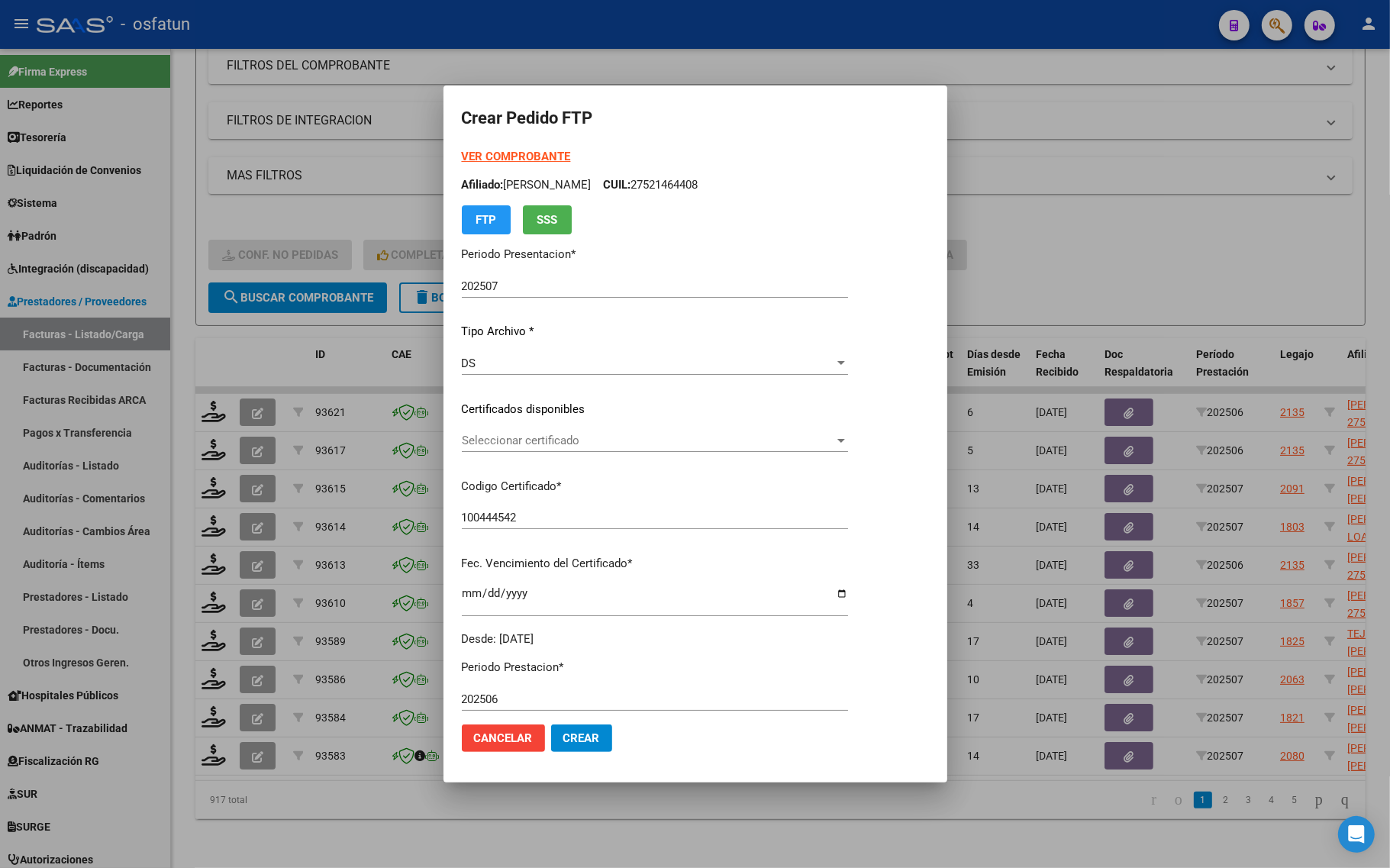
click at [508, 153] on strong "VER COMPROBANTE" at bounding box center [516, 157] width 109 height 14
click at [548, 444] on span "Seleccionar certificado" at bounding box center [648, 440] width 373 height 14
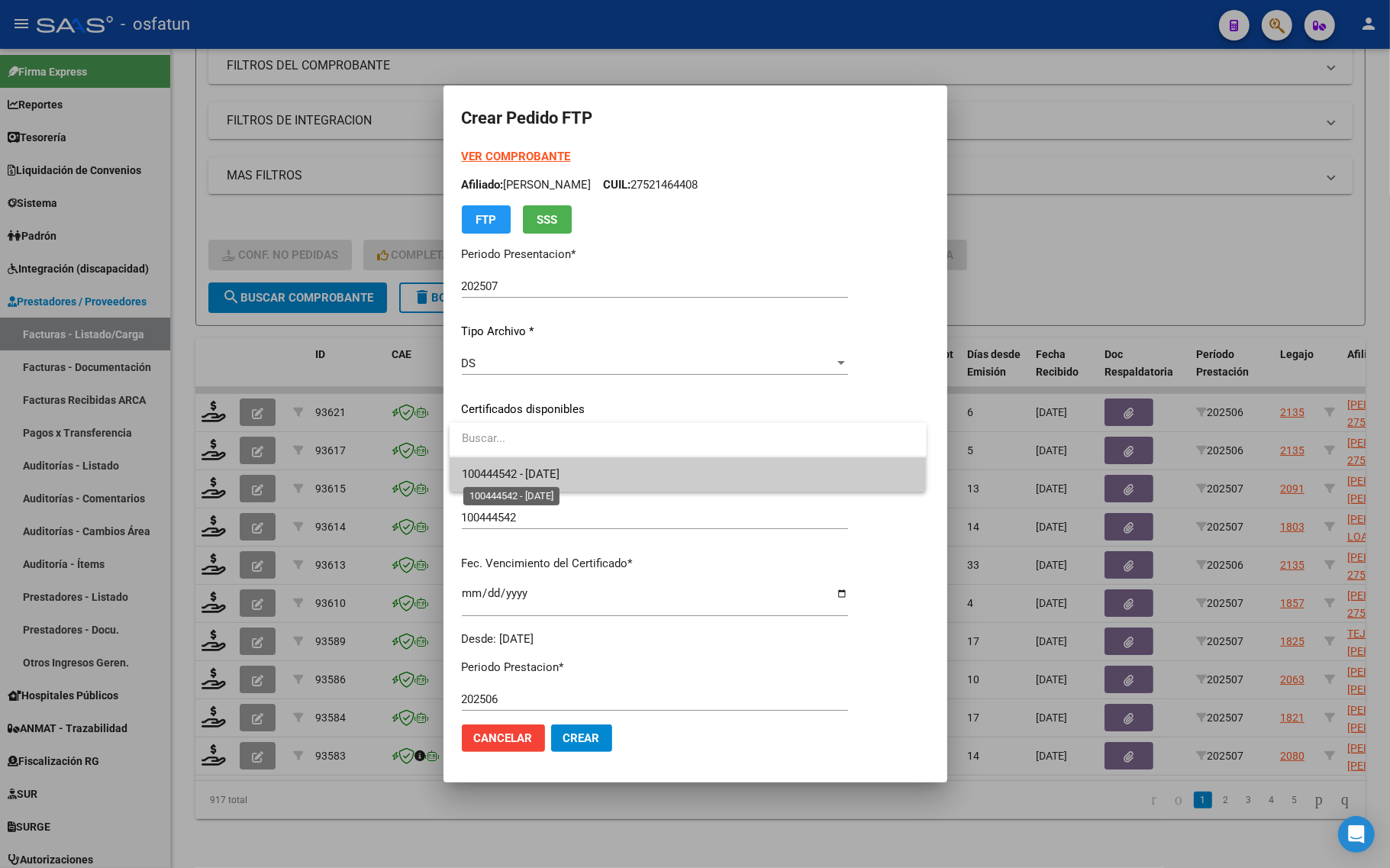
click at [547, 470] on span "100444542 - [DATE]" at bounding box center [511, 474] width 99 height 14
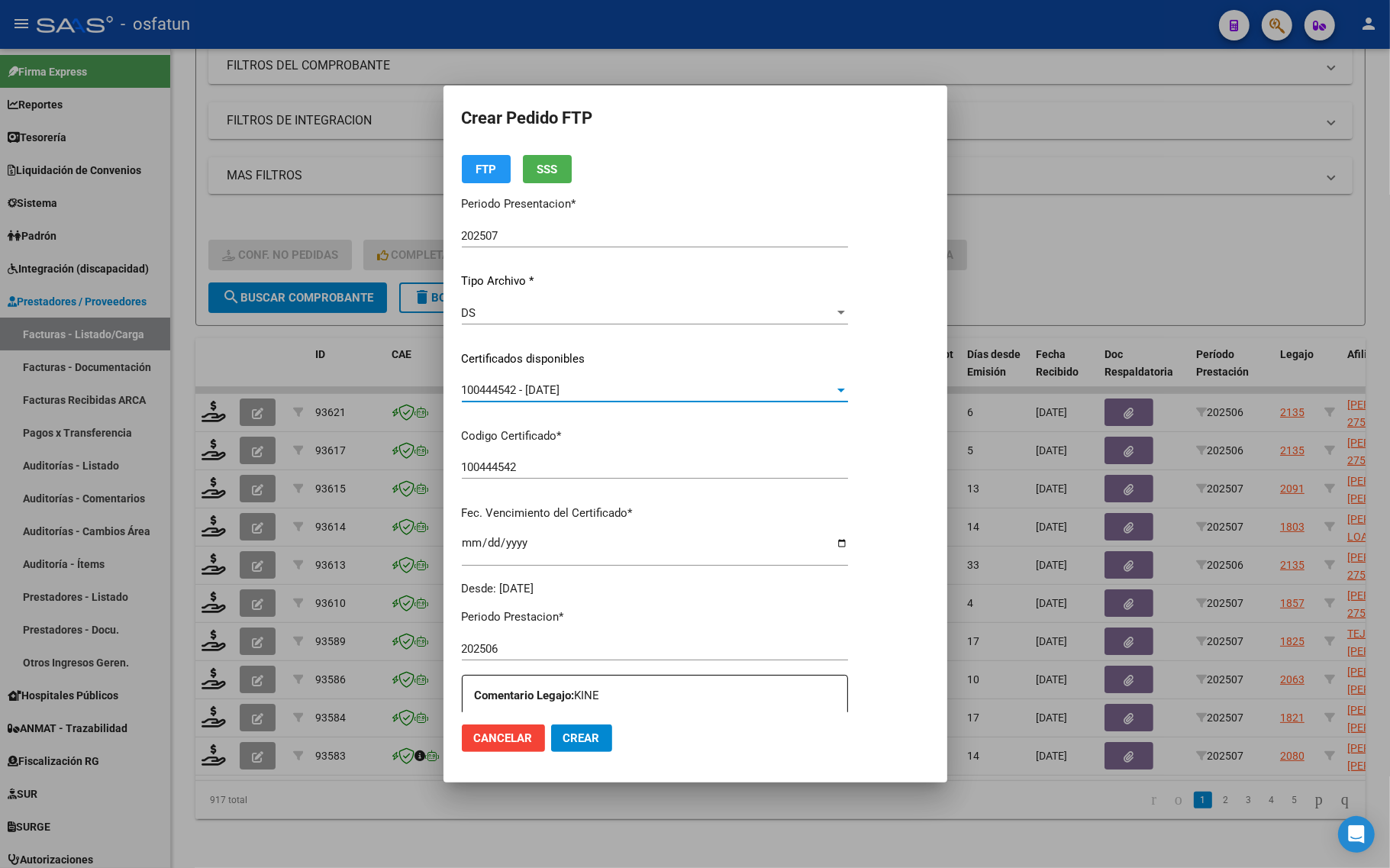
scroll to position [96, 0]
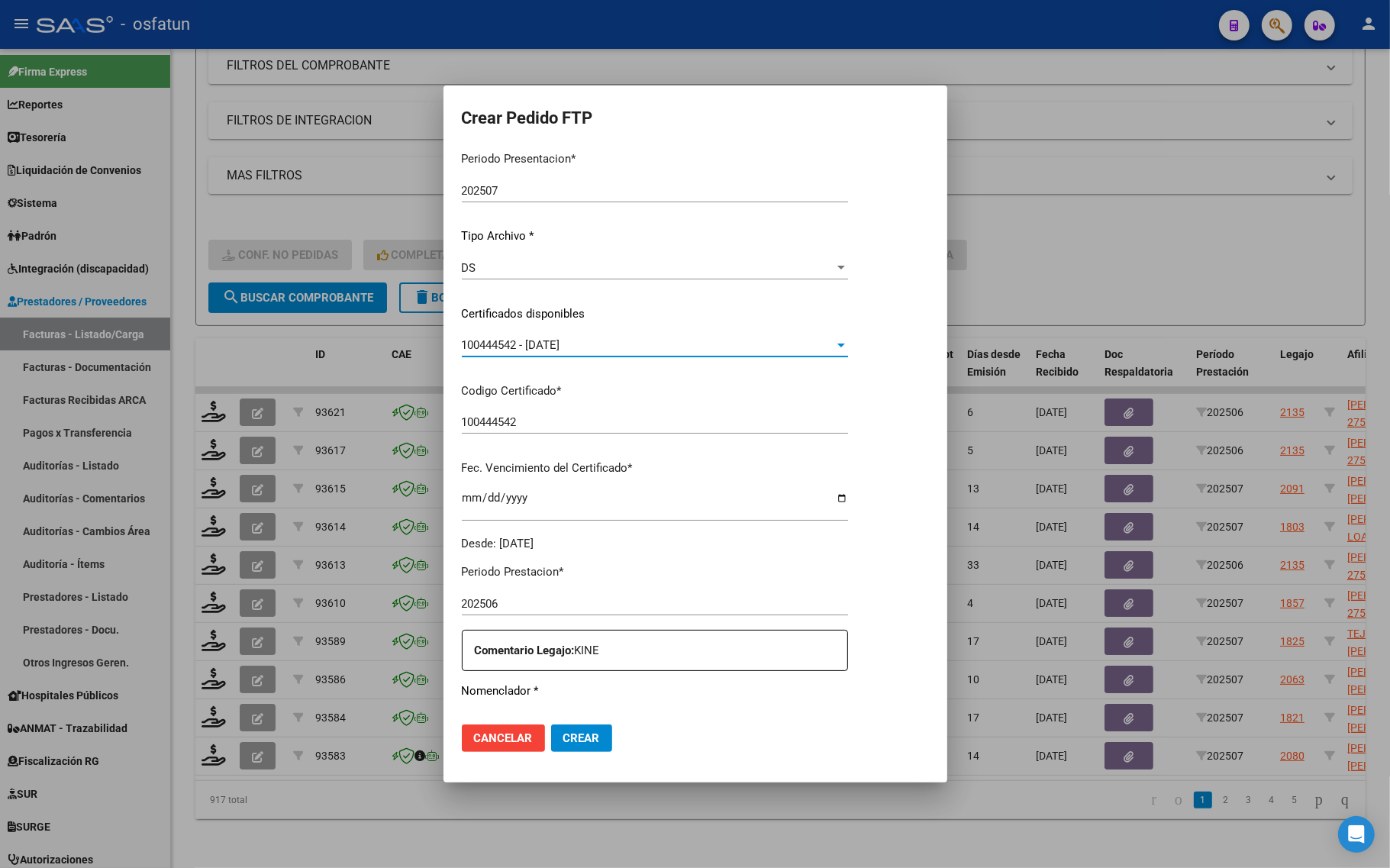
click at [518, 348] on span "100444542 - [DATE]" at bounding box center [511, 344] width 99 height 14
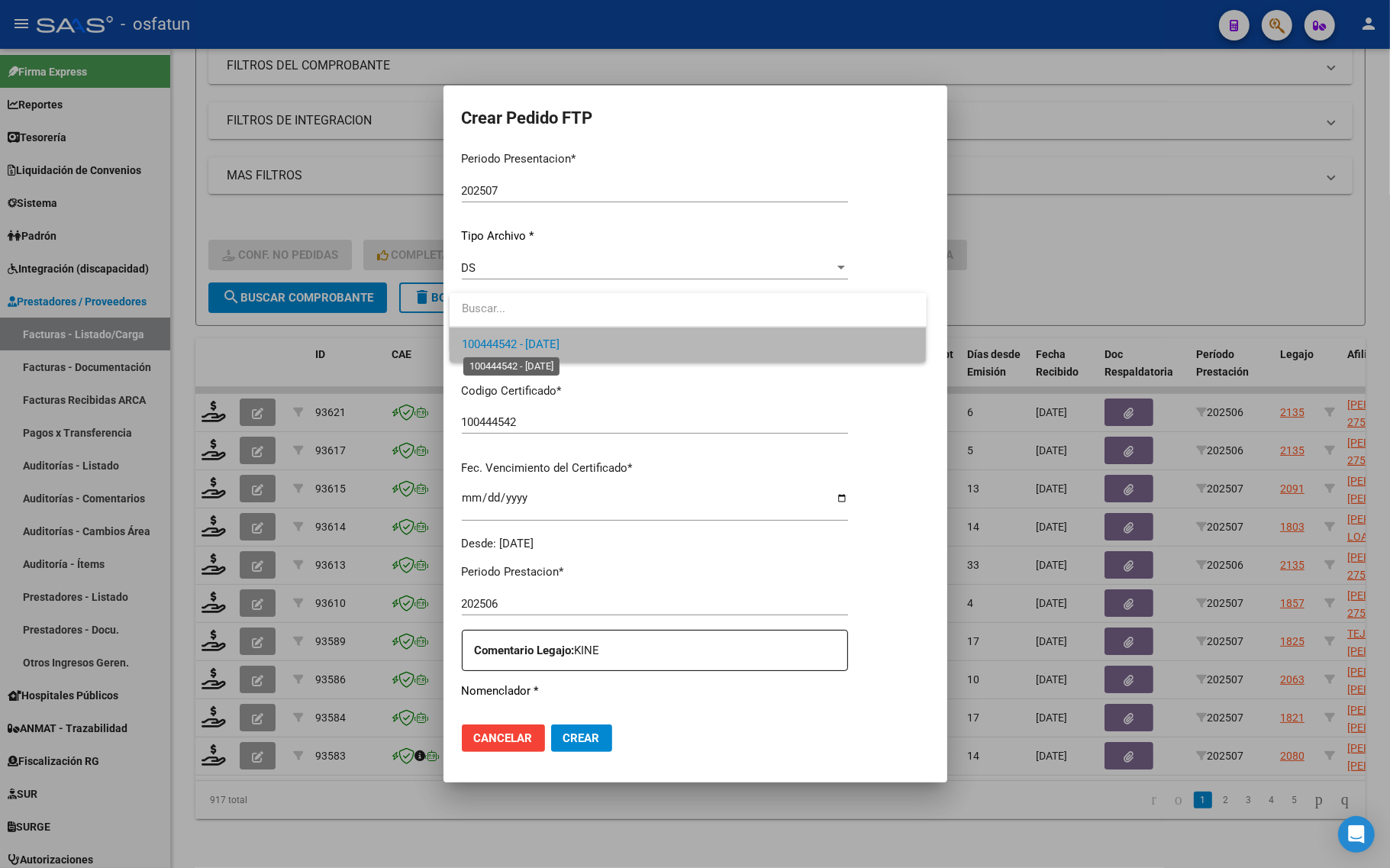
click at [514, 338] on span "100444542 - [DATE]" at bounding box center [511, 344] width 99 height 14
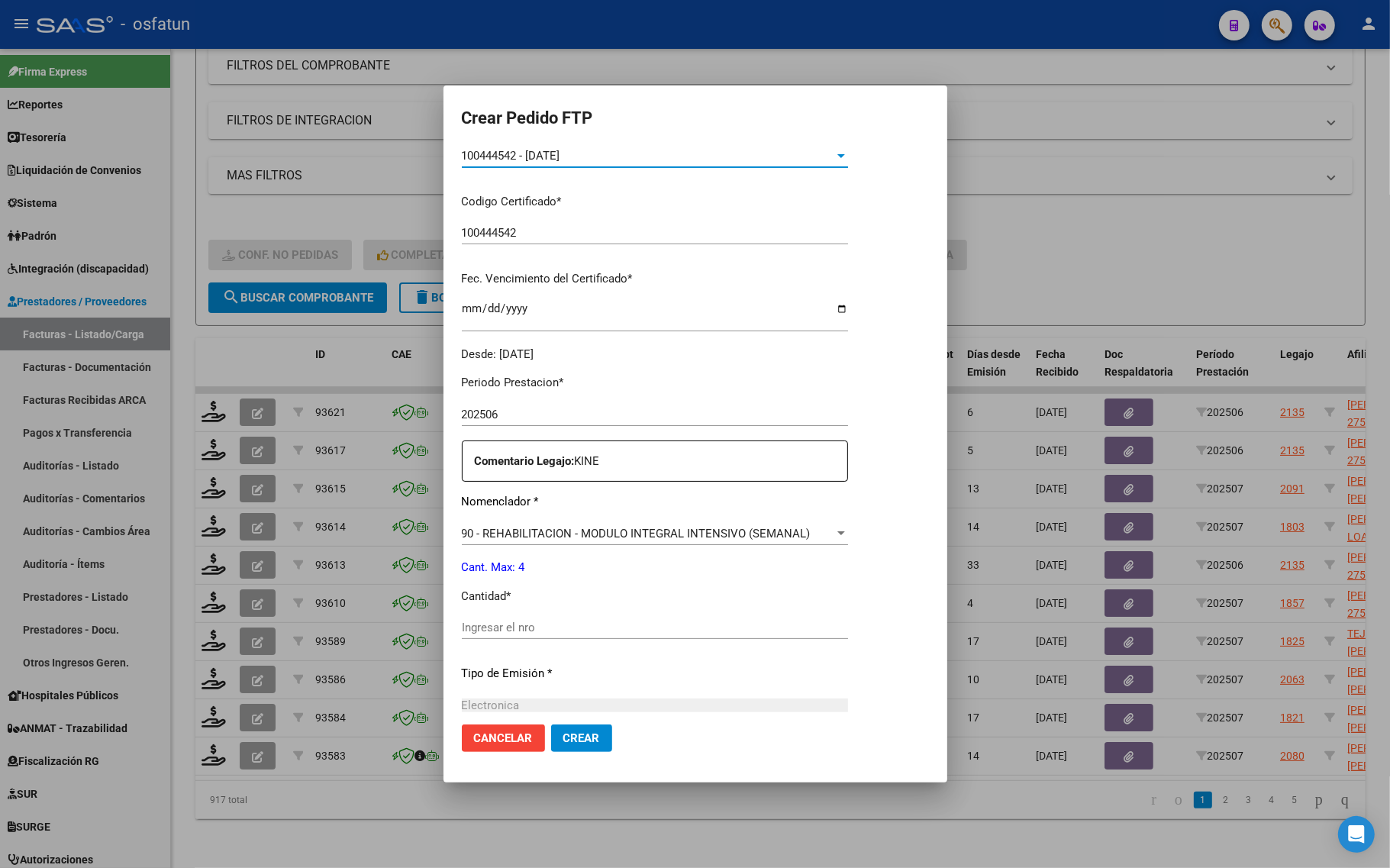
scroll to position [286, 0]
click at [505, 633] on div "Ingresar el nro" at bounding box center [654, 626] width 386 height 23
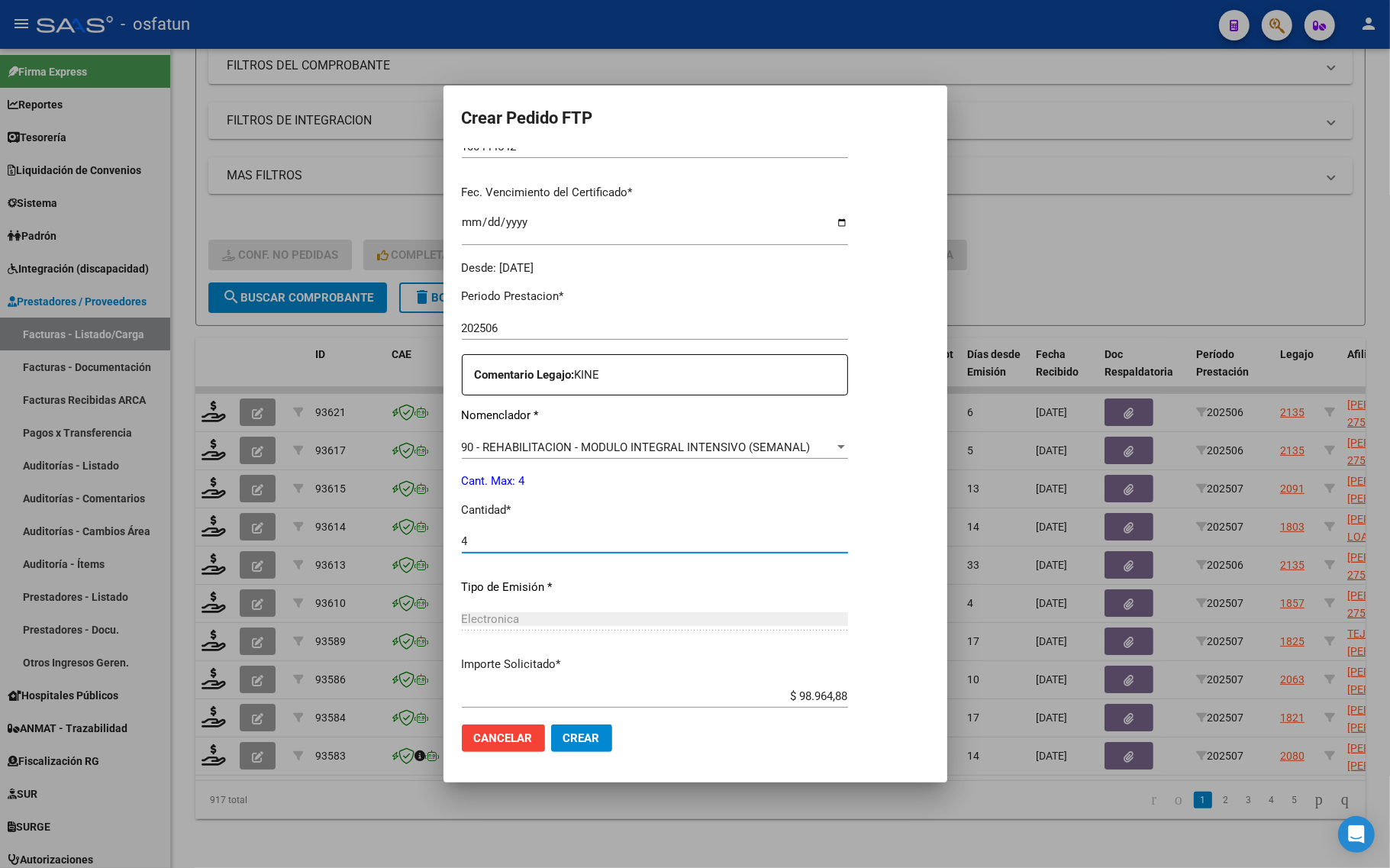
scroll to position [457, 0]
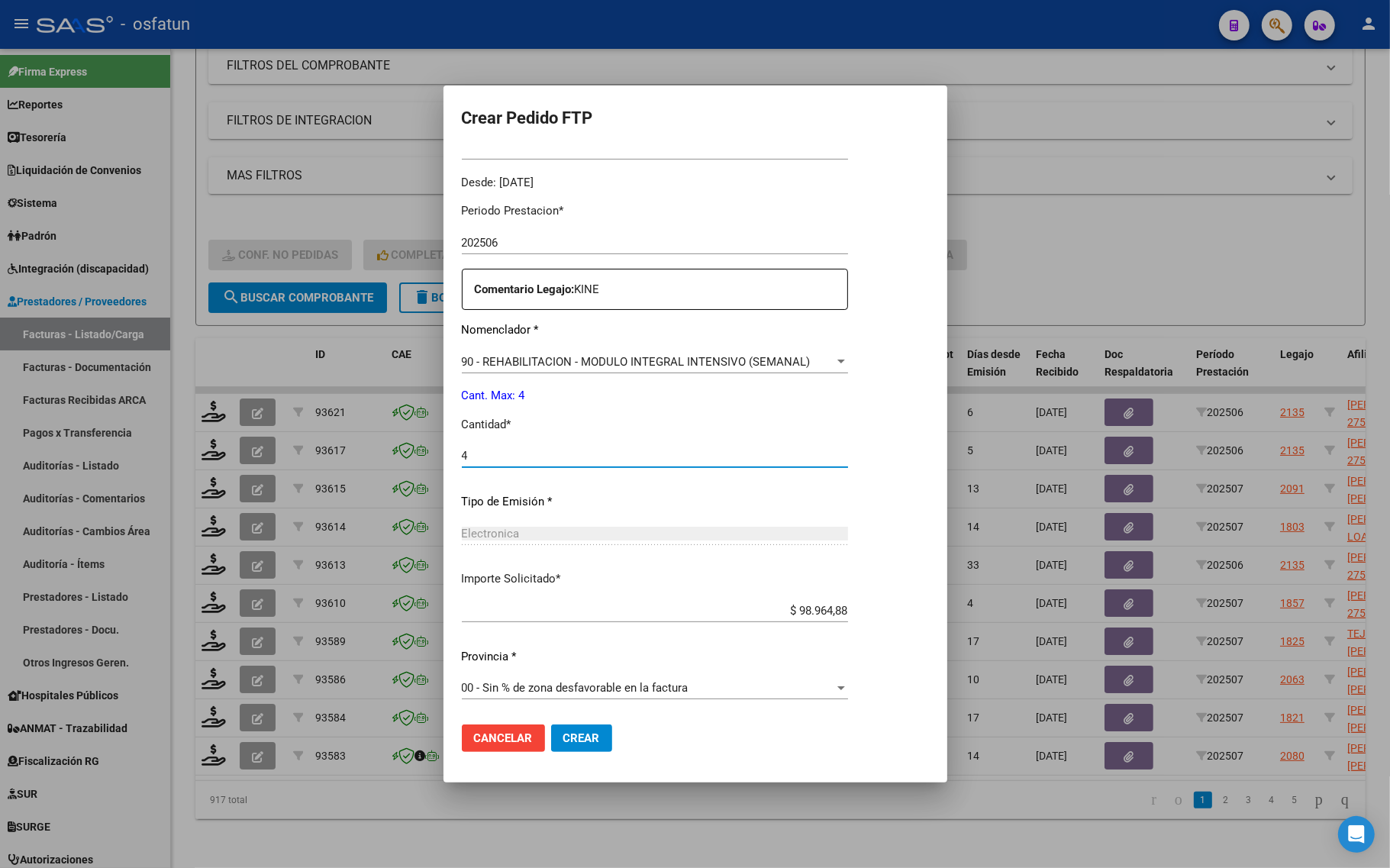
type input "4"
drag, startPoint x: 583, startPoint y: 741, endPoint x: 561, endPoint y: 761, distance: 29.7
click at [581, 741] on span "Crear" at bounding box center [582, 737] width 37 height 14
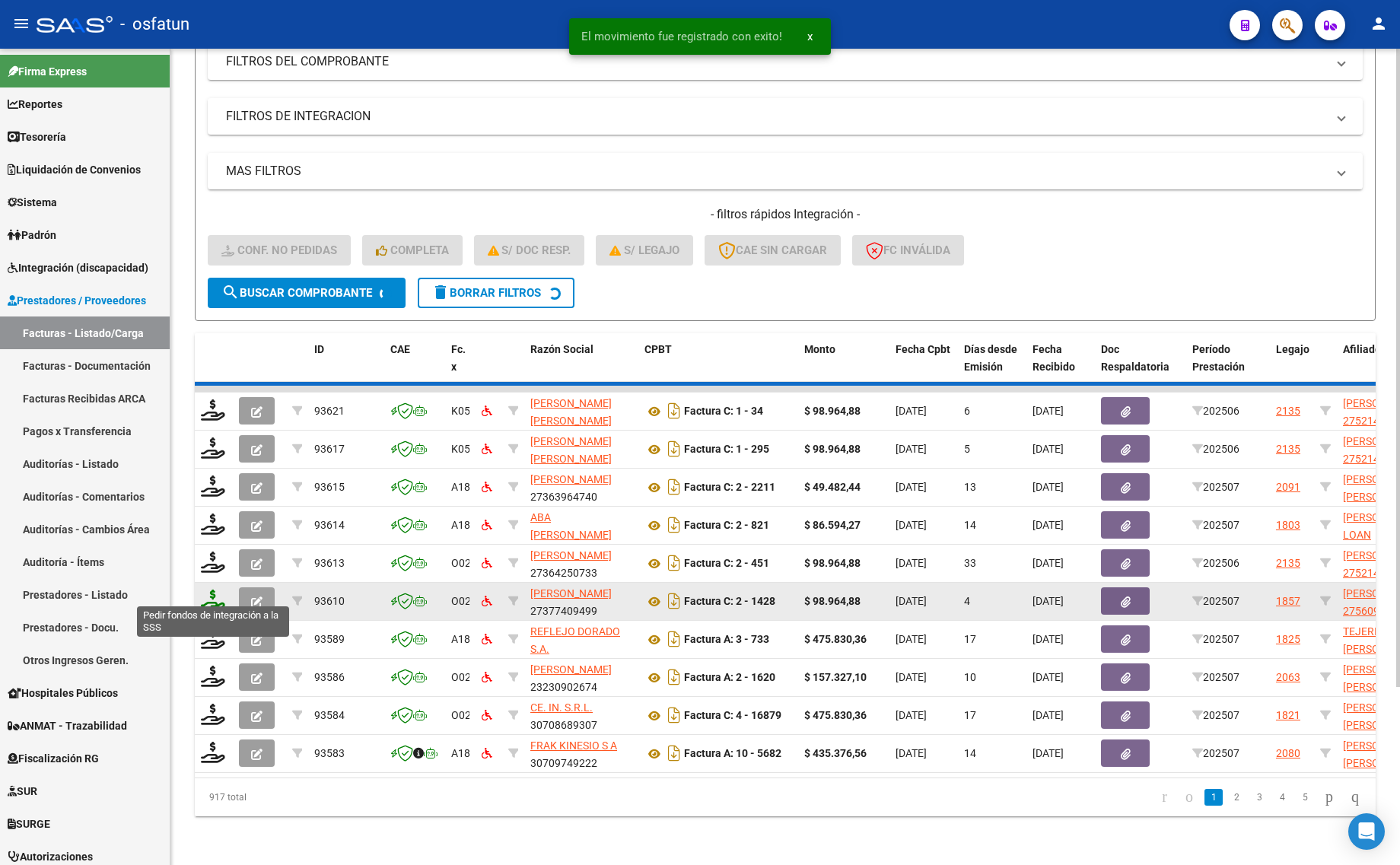
click at [209, 593] on icon at bounding box center [212, 600] width 24 height 21
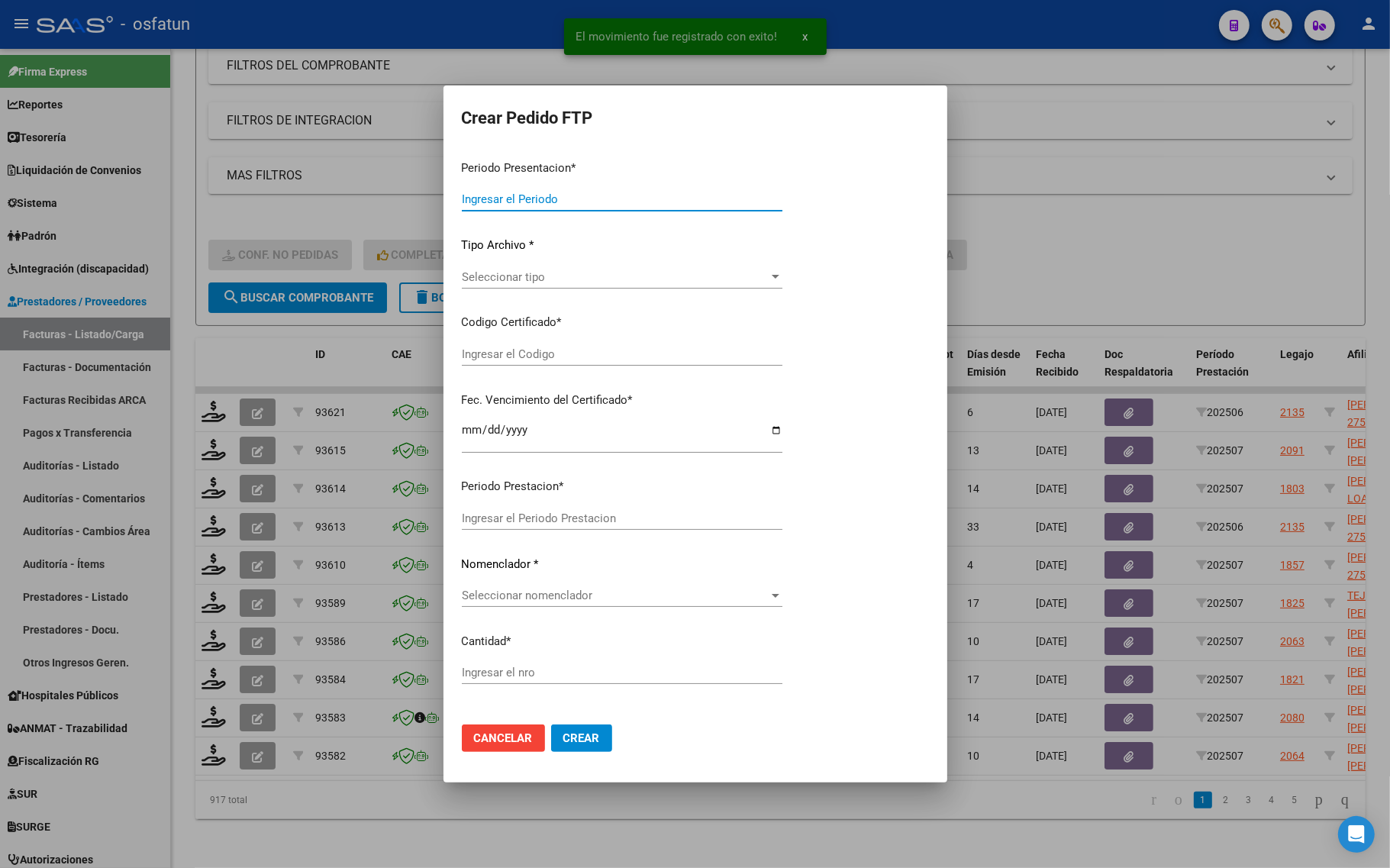
type input "202507"
type input "$ 475.830,36"
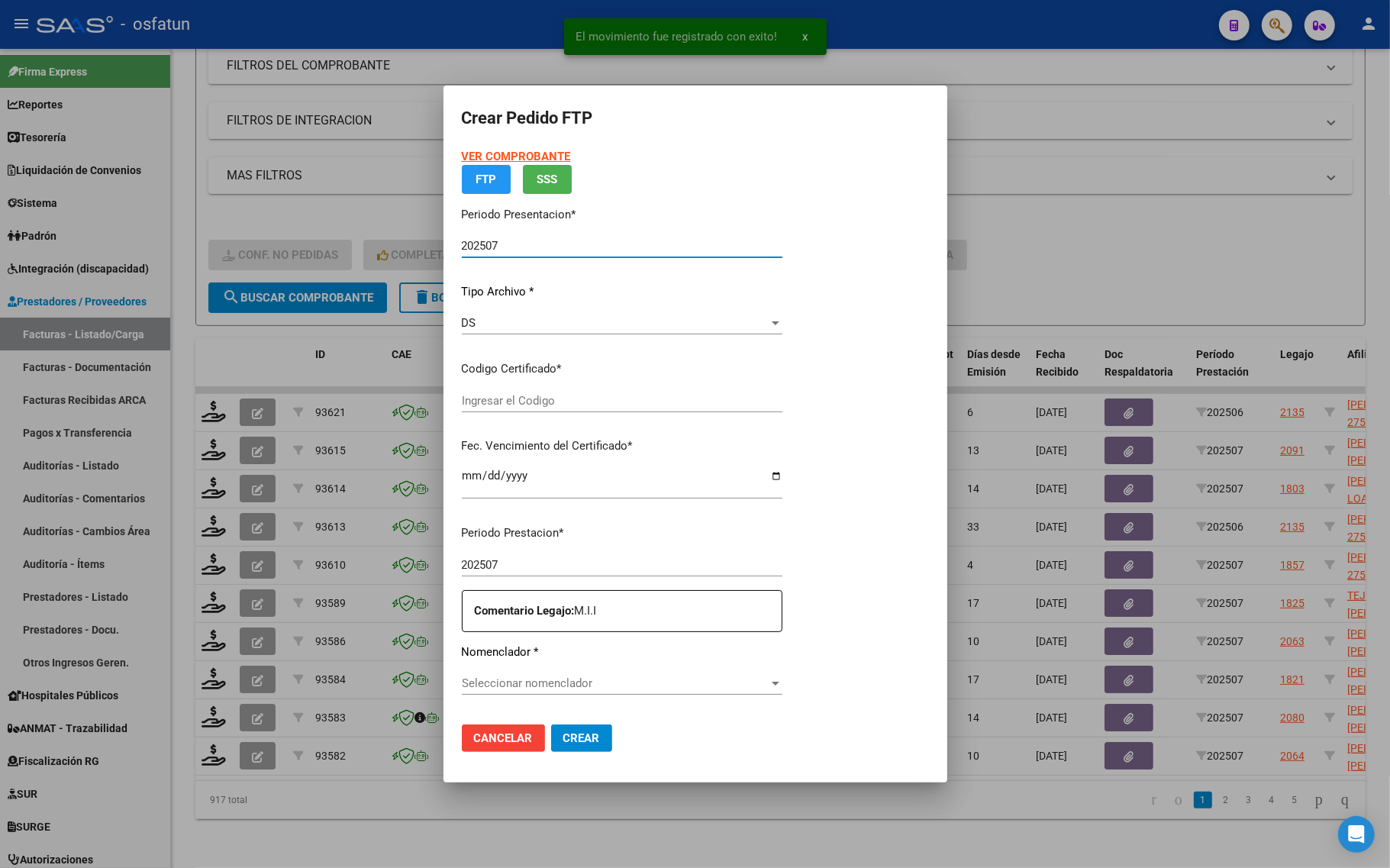
type input "ARG02000559263422023060120280601MZA204"
type input "[DATE]"
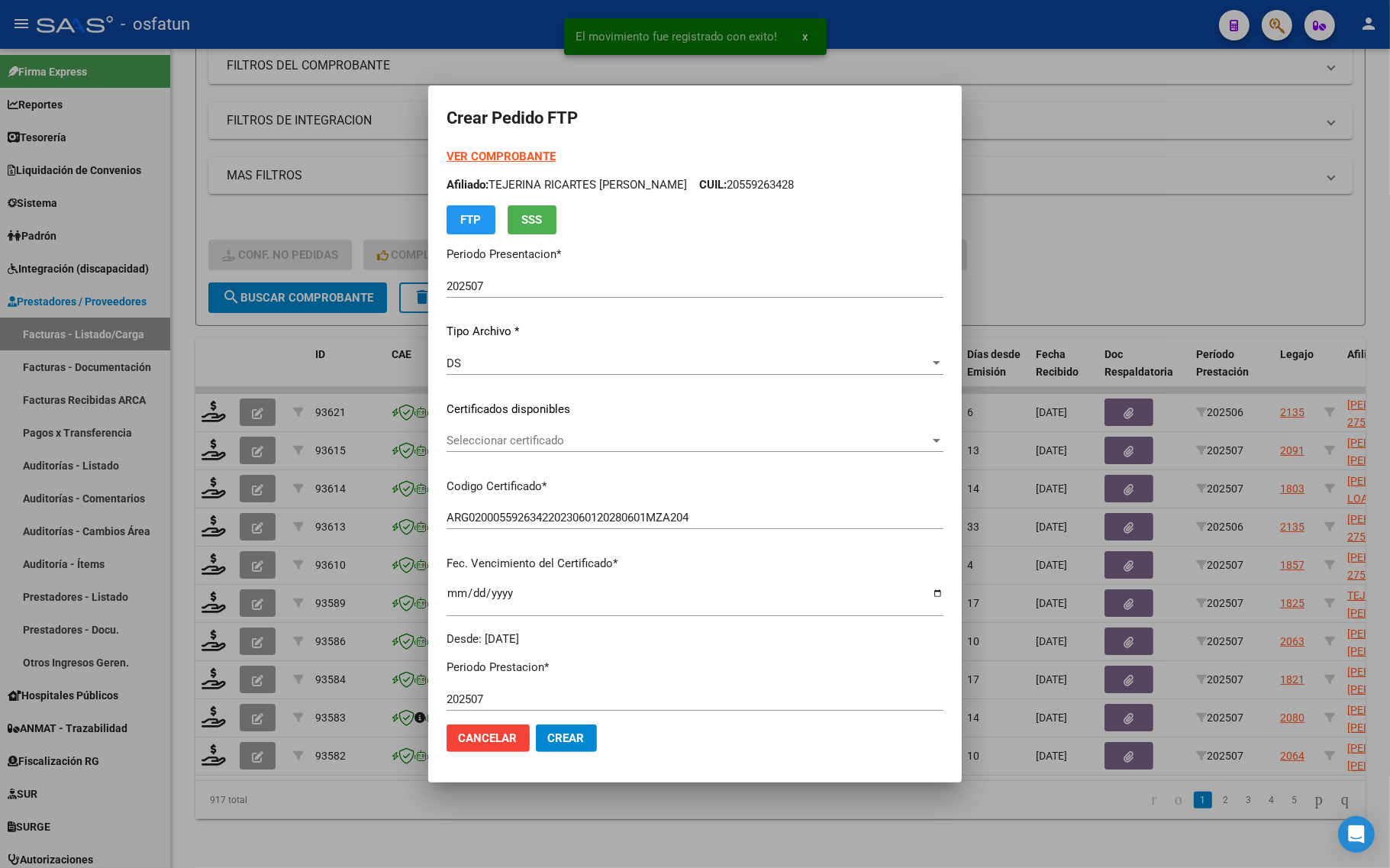
click at [446, 155] on strong "VER COMPROBANTE" at bounding box center [500, 157] width 109 height 14
click at [483, 448] on div "Seleccionar certificado Seleccionar certificado" at bounding box center [694, 440] width 497 height 23
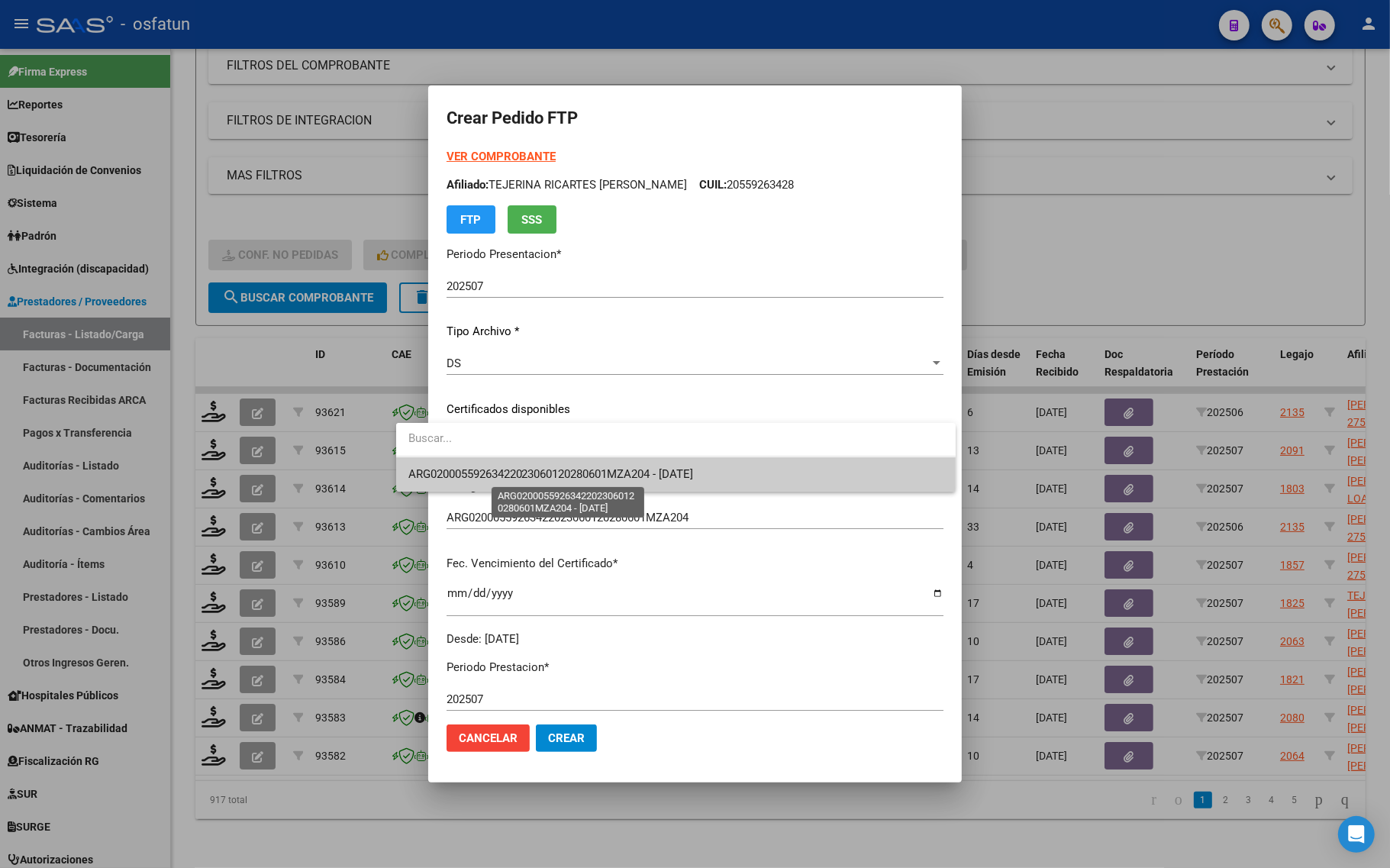
click at [489, 478] on span "ARG02000559263422023060120280601MZA204 - [DATE]" at bounding box center [551, 474] width 286 height 14
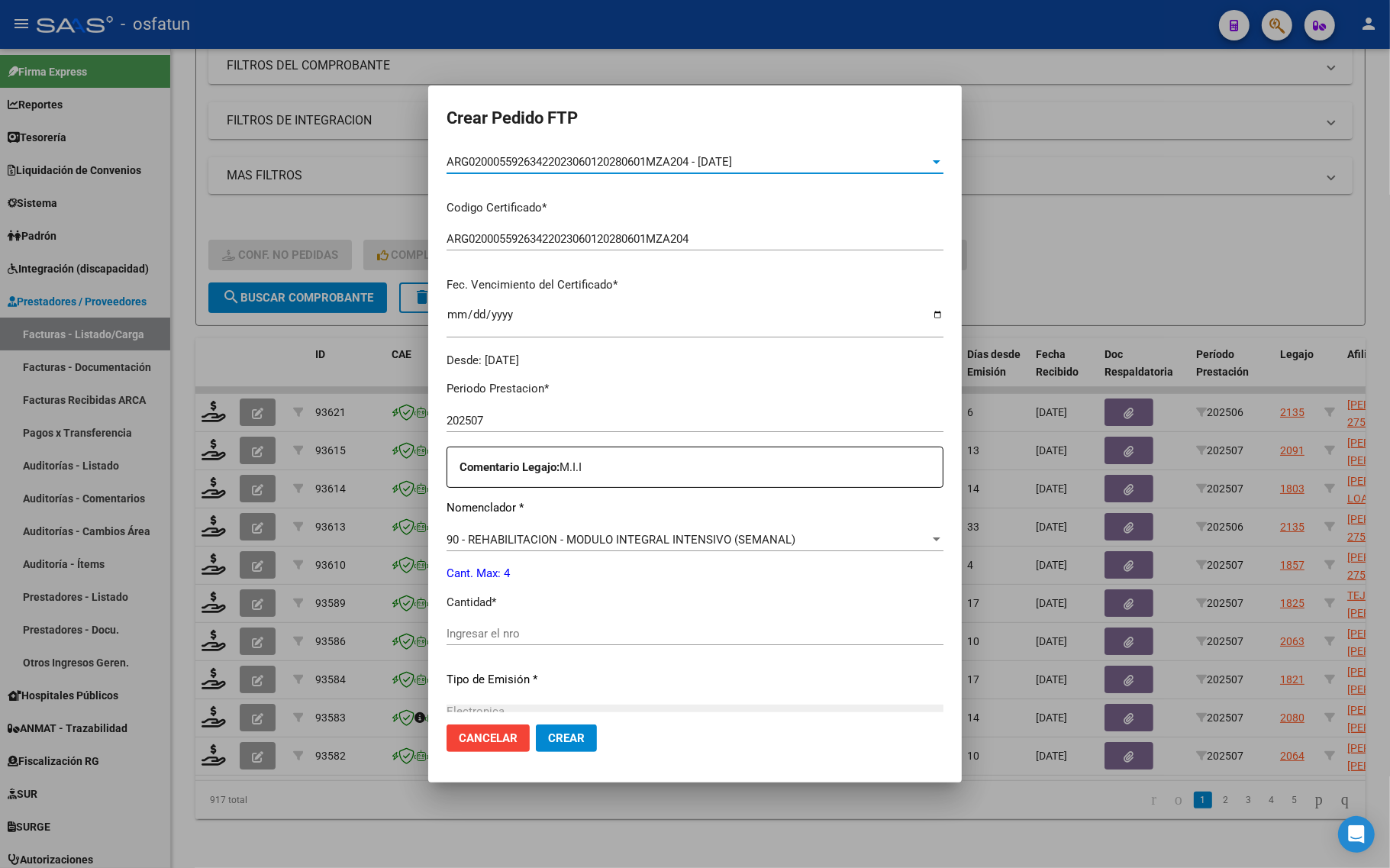
scroll to position [286, 0]
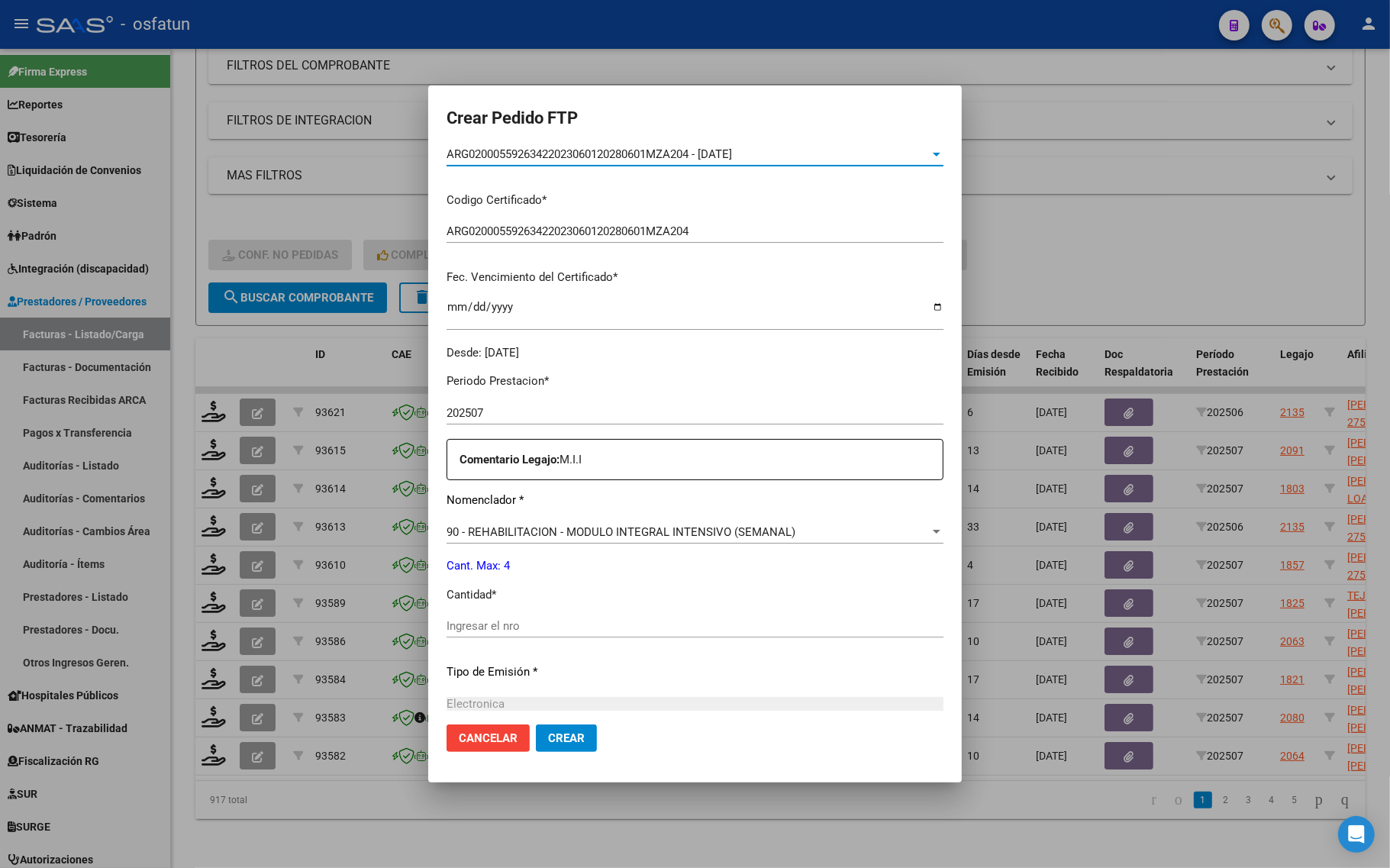
click at [452, 616] on div "Periodo Prestacion * 202507 Ingresar el Periodo Prestacion Comentario Legajo: M…" at bounding box center [694, 622] width 497 height 523
click at [452, 616] on div "Ingresar el nro" at bounding box center [694, 626] width 497 height 23
click at [466, 536] on span "90 - REHABILITACION - MODULO INTEGRAL INTENSIVO (SEMANAL)" at bounding box center [620, 531] width 348 height 14
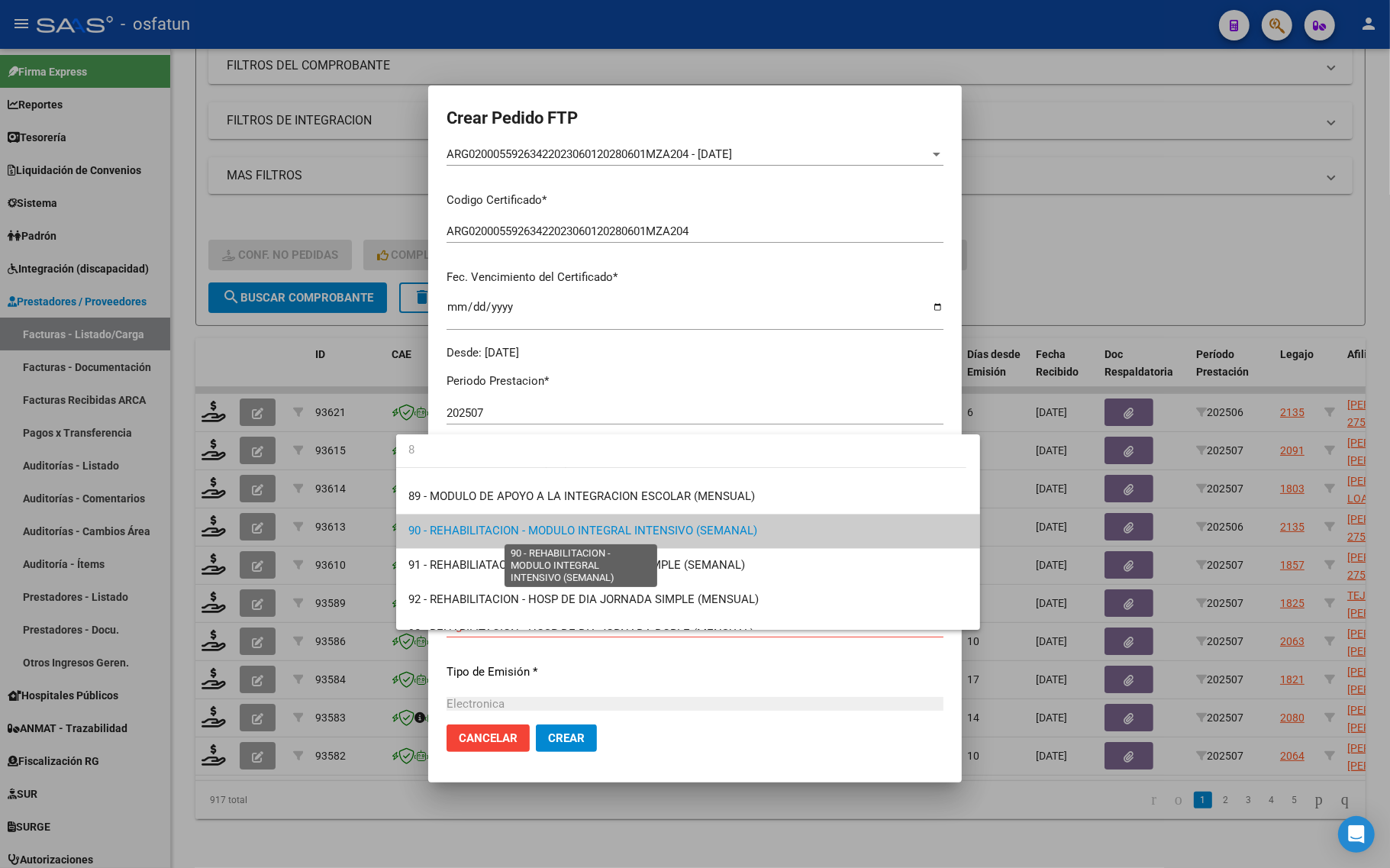
scroll to position [0, 0]
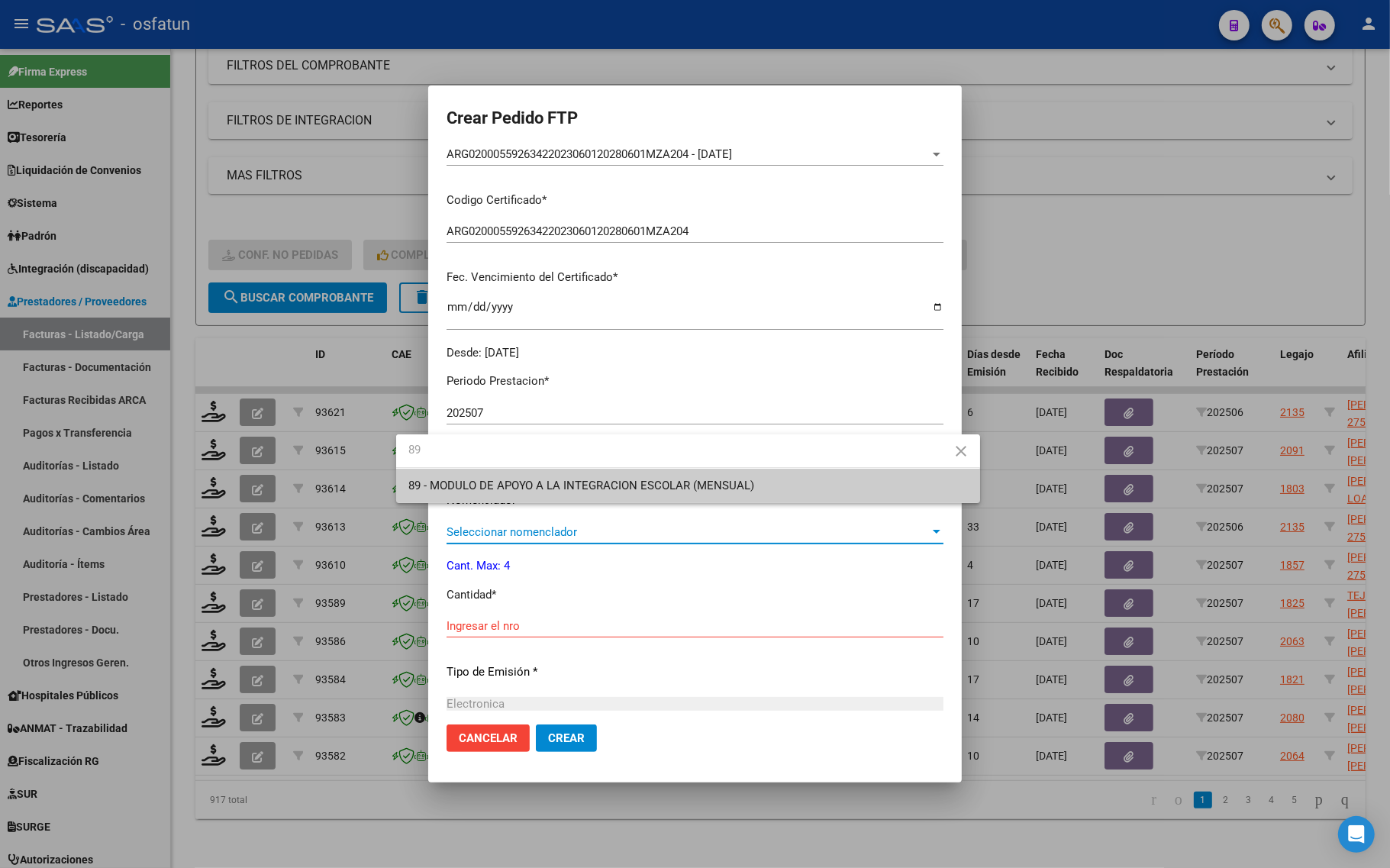
type input "89"
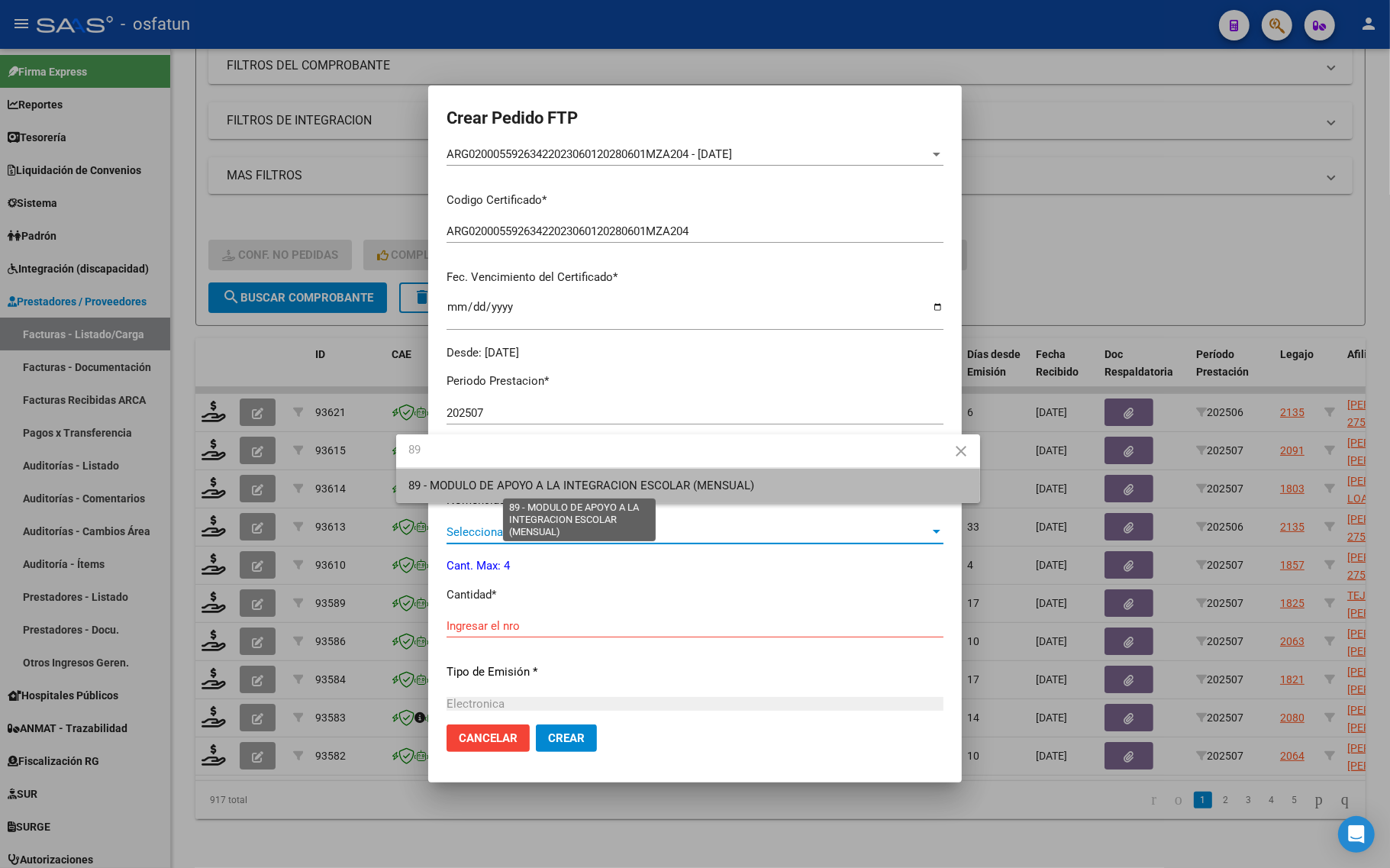
click at [458, 483] on span "89 - MODULO DE APOYO A LA INTEGRACION ESCOLAR (MENSUAL)" at bounding box center [582, 485] width 347 height 14
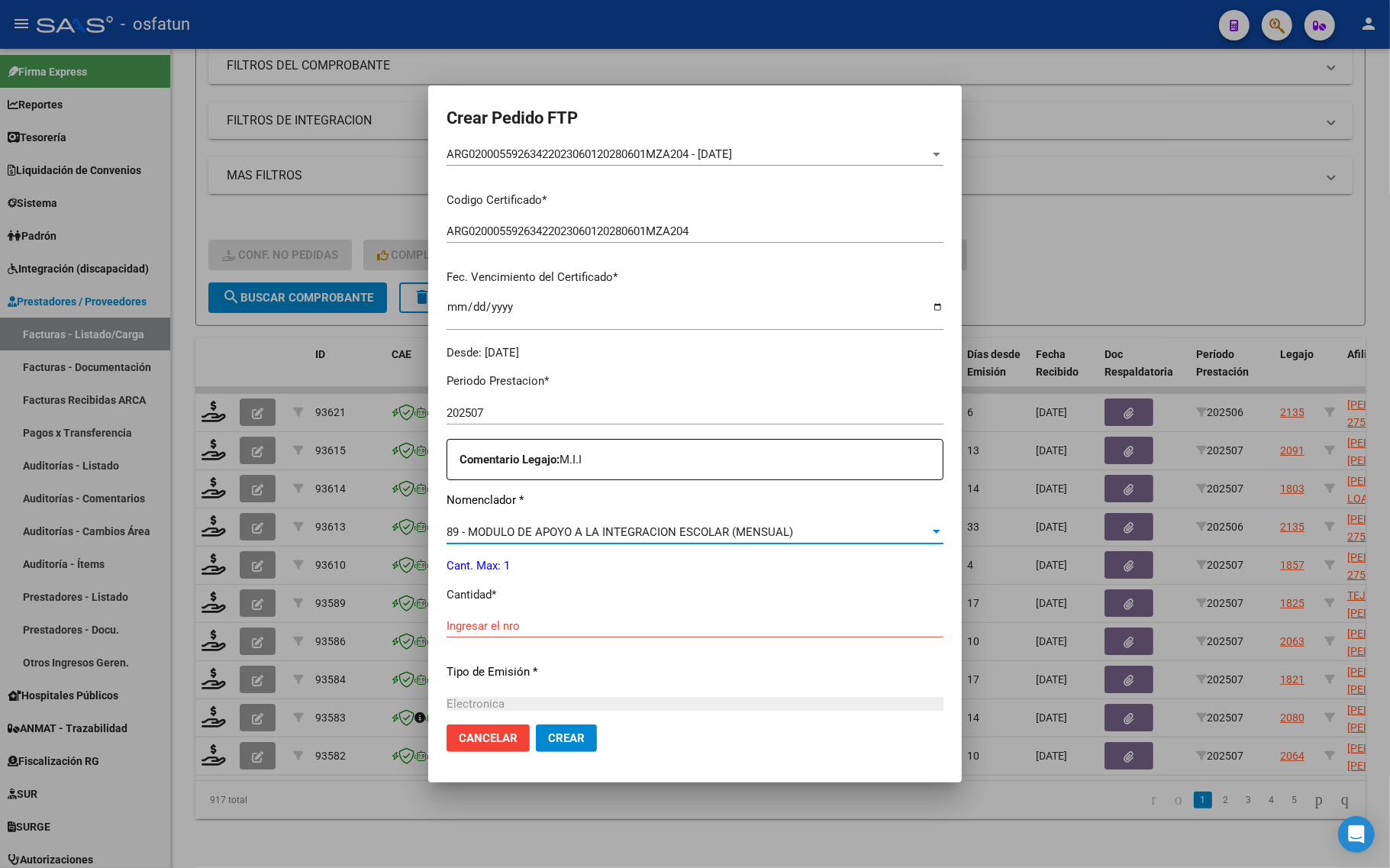
click at [467, 626] on input "Ingresar el nro" at bounding box center [694, 625] width 497 height 14
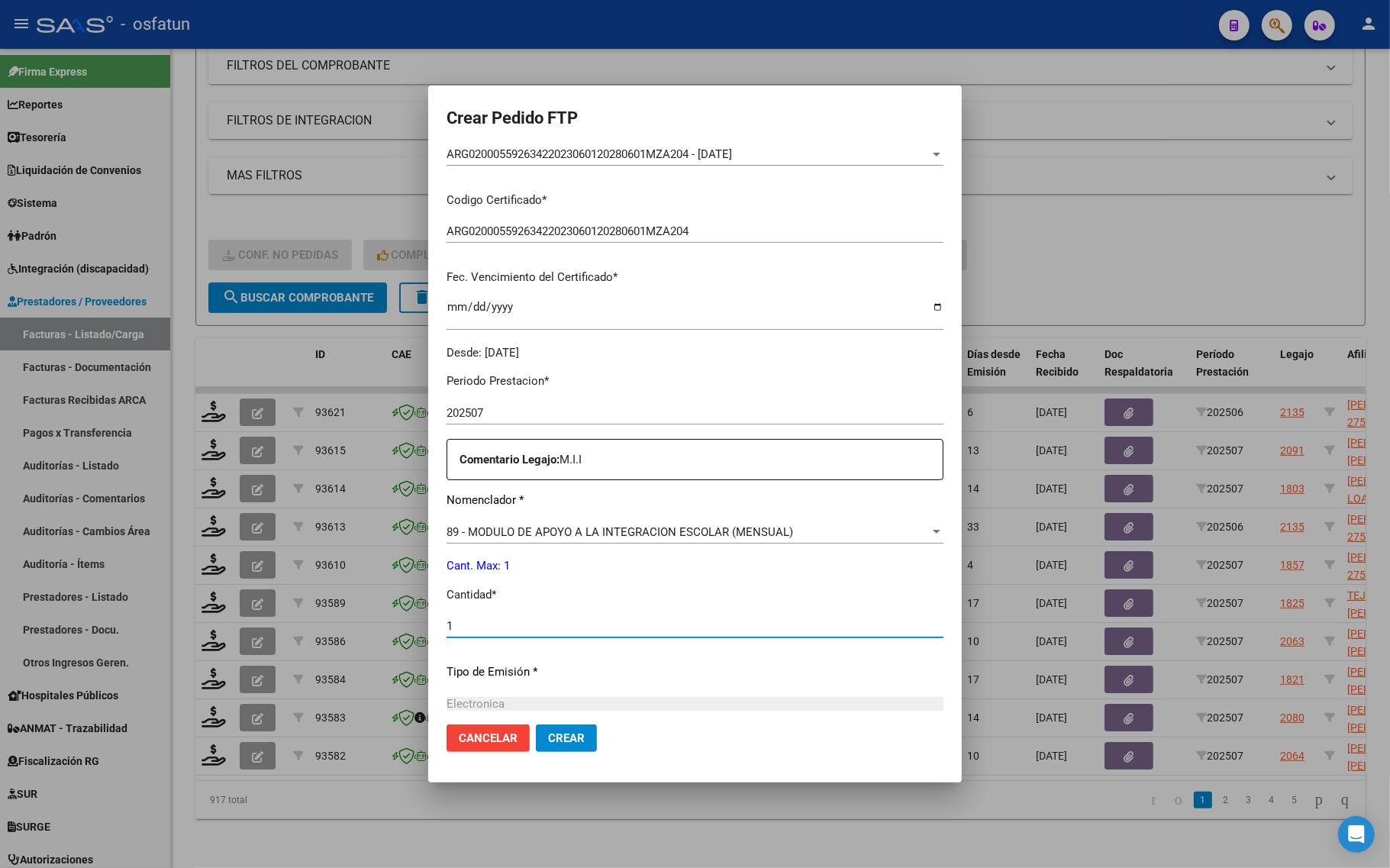
type input "1"
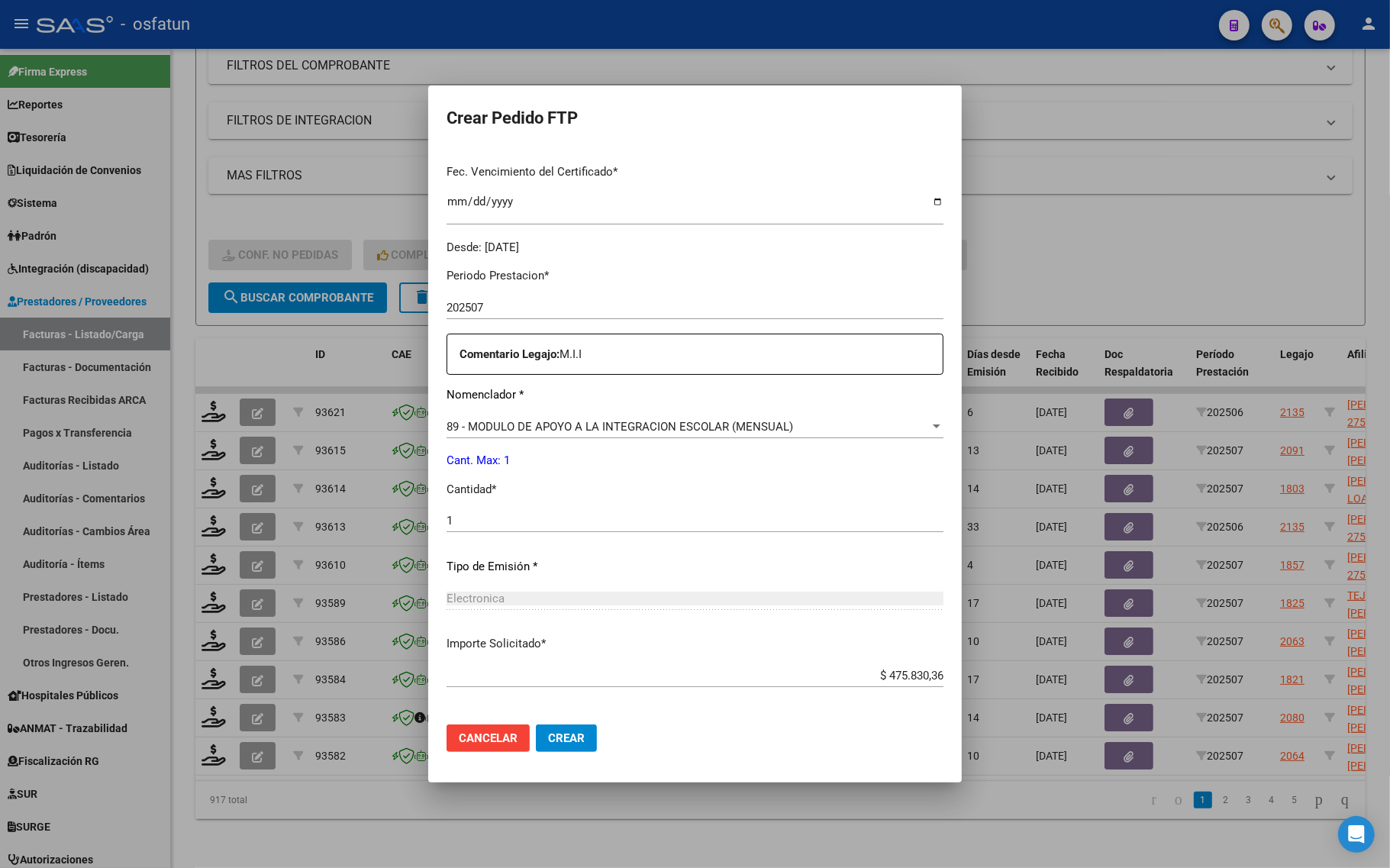
scroll to position [457, 0]
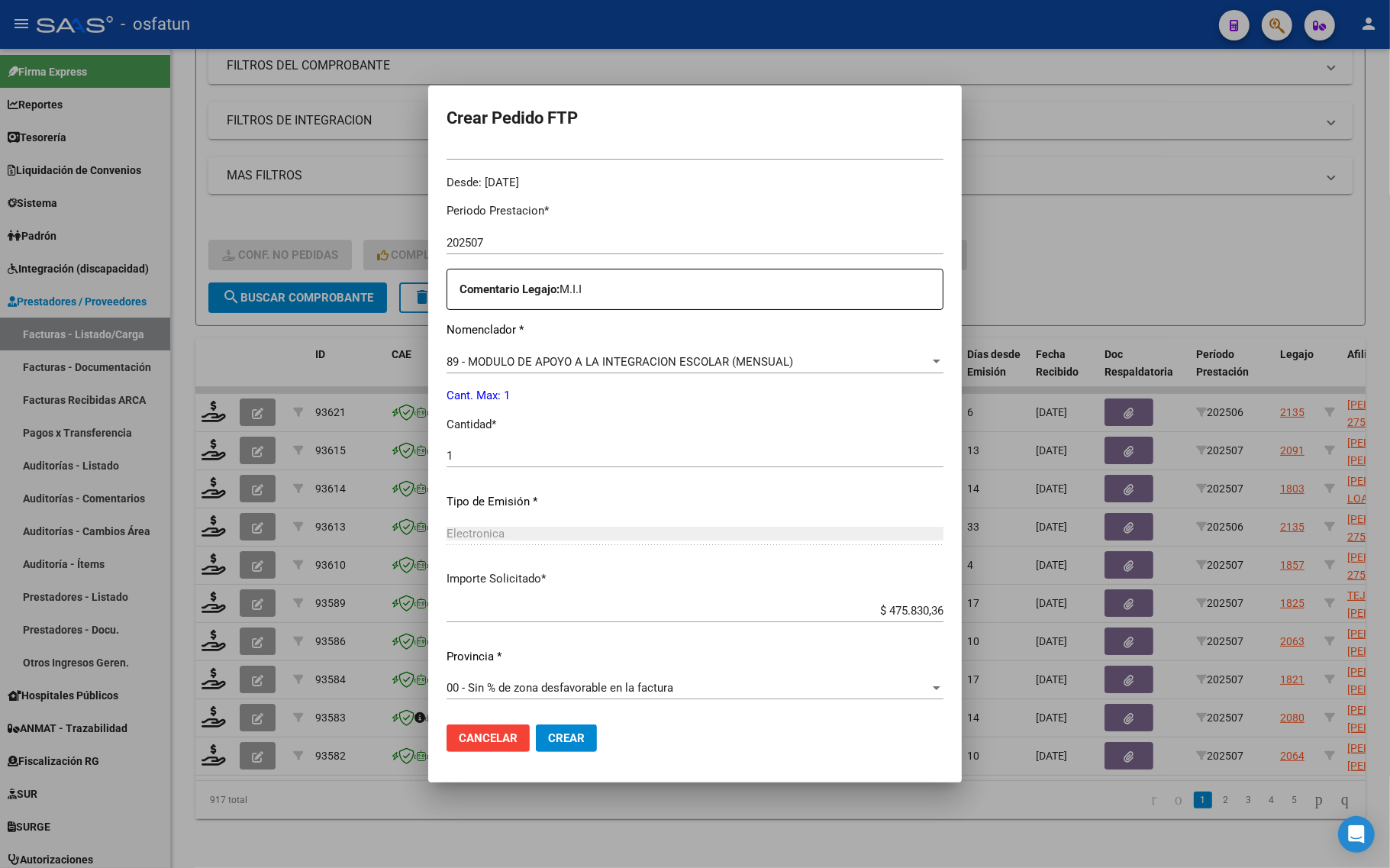
drag, startPoint x: 522, startPoint y: 738, endPoint x: 539, endPoint y: 752, distance: 22.0
click at [548, 740] on span "Crear" at bounding box center [566, 737] width 37 height 14
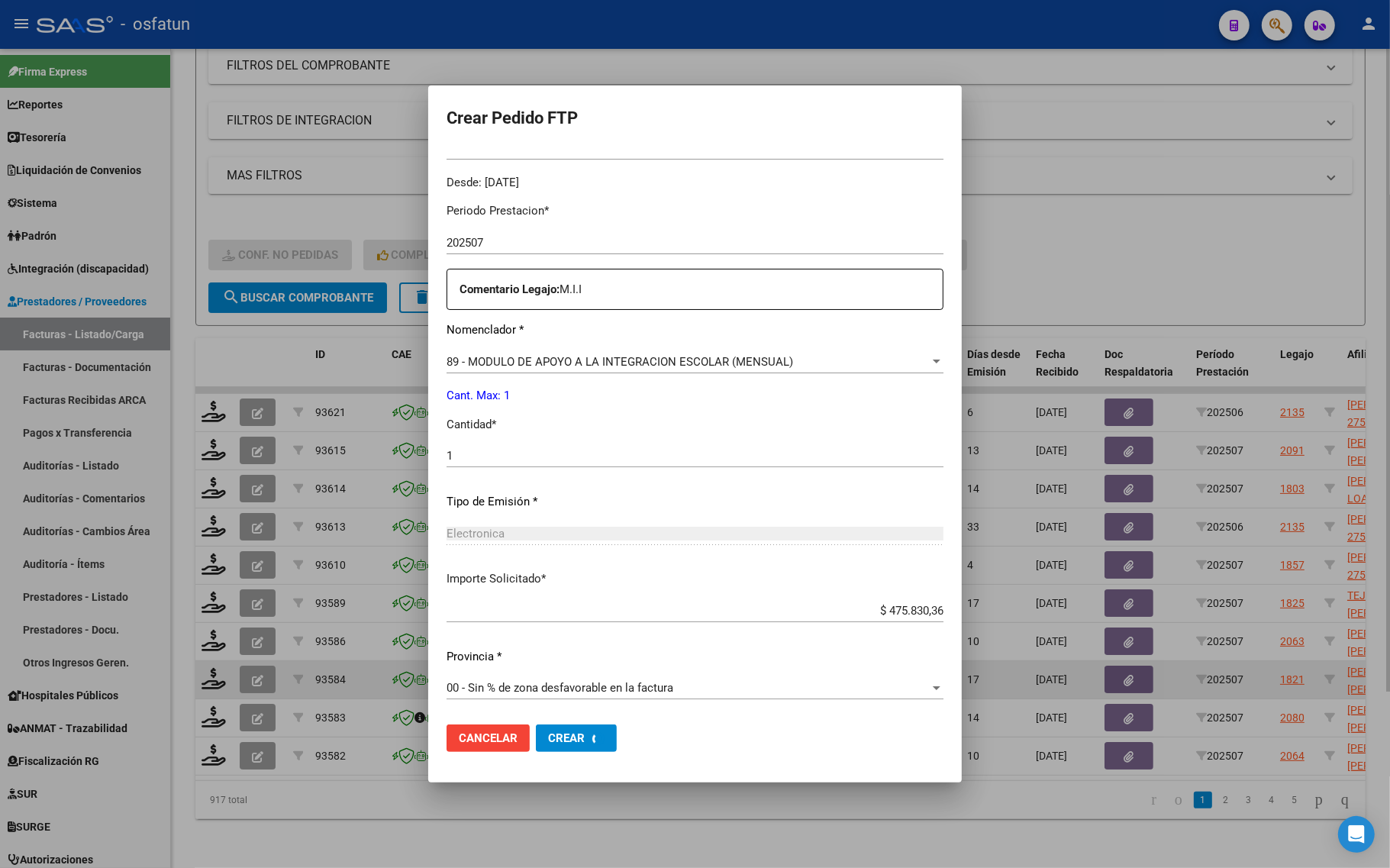
scroll to position [0, 0]
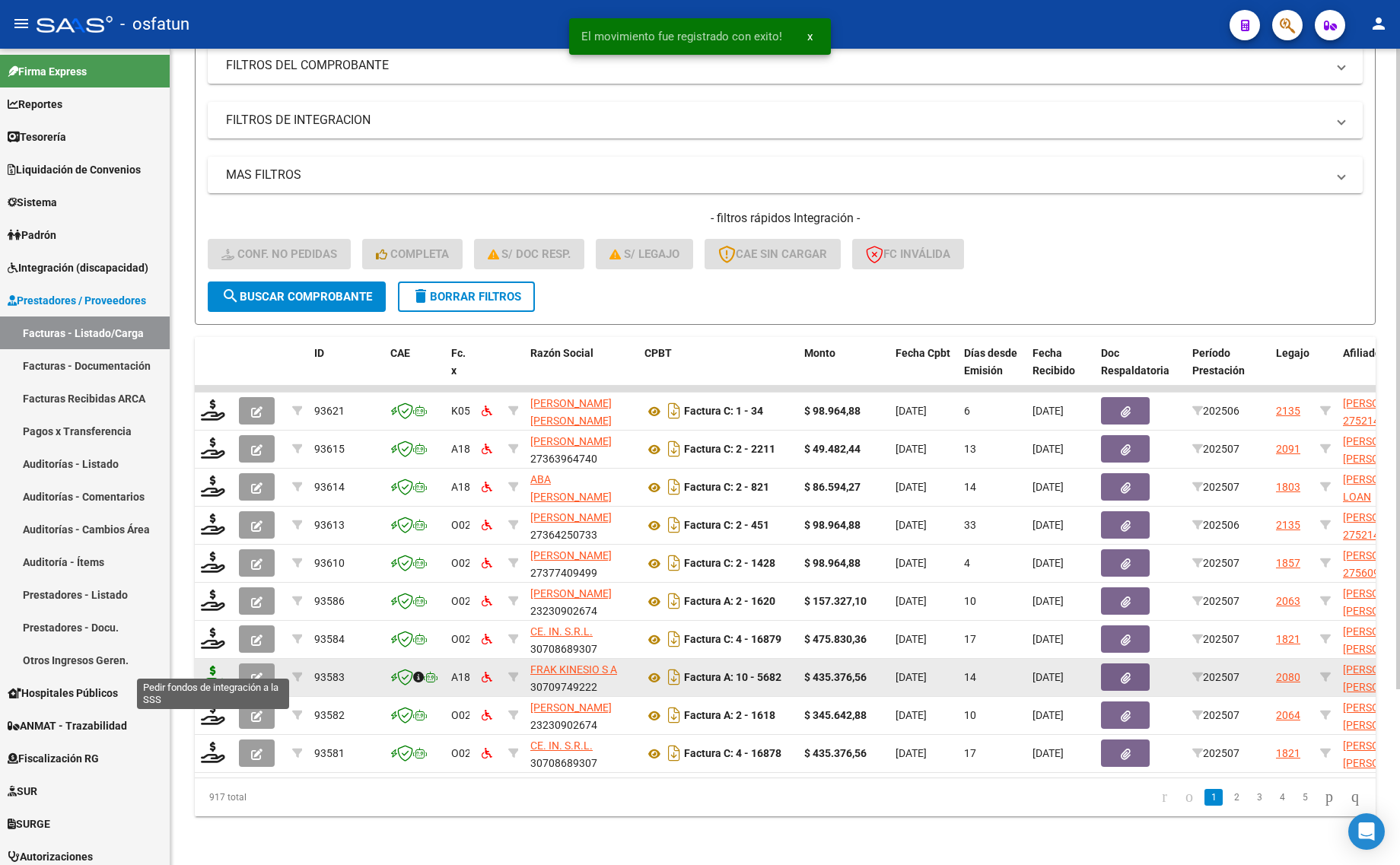
click at [207, 670] on icon at bounding box center [212, 676] width 24 height 21
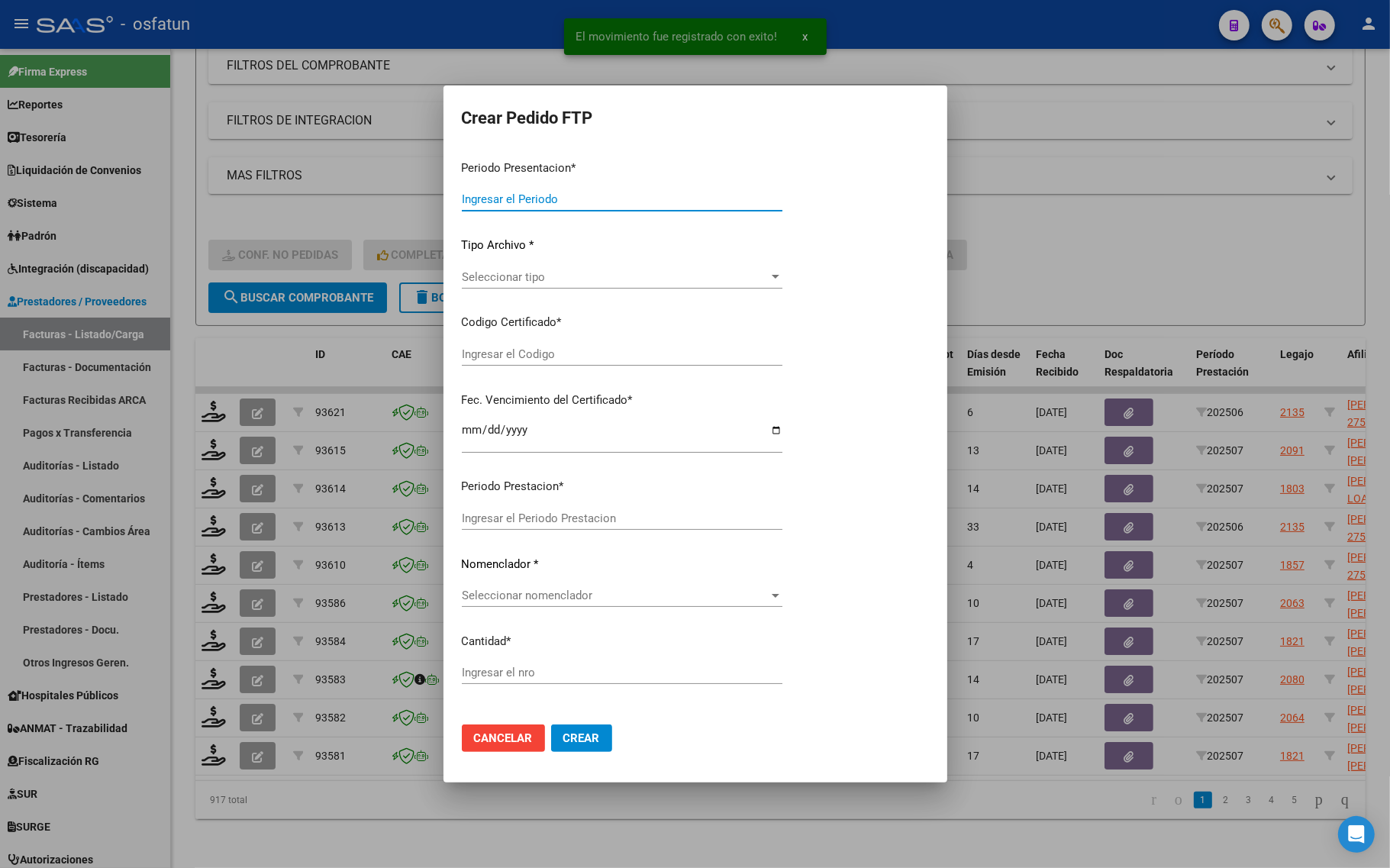
type input "202507"
type input "$ 435.376,56"
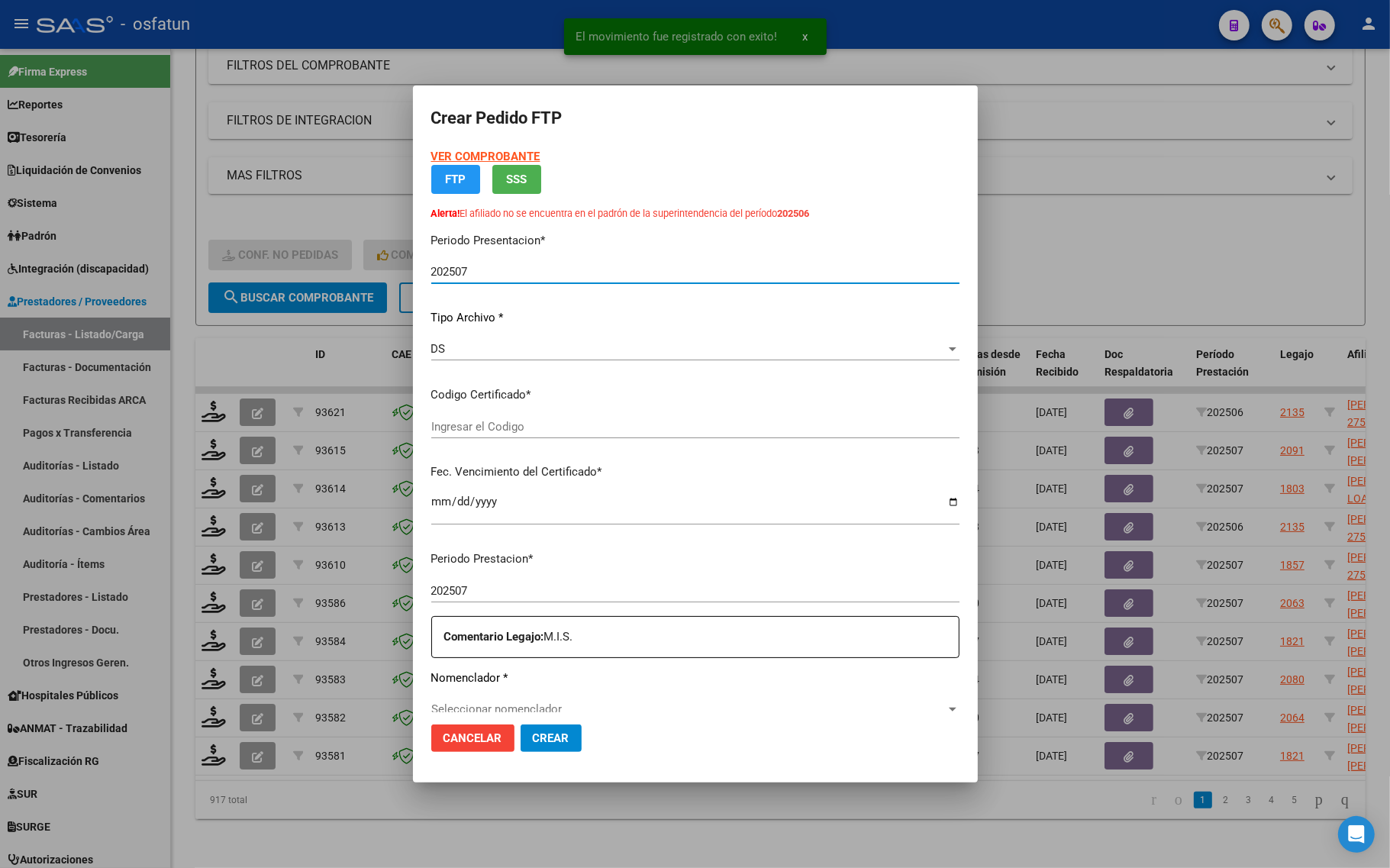
type input "ARG01000247056952024030720340307MEN199"
type input "[DATE]"
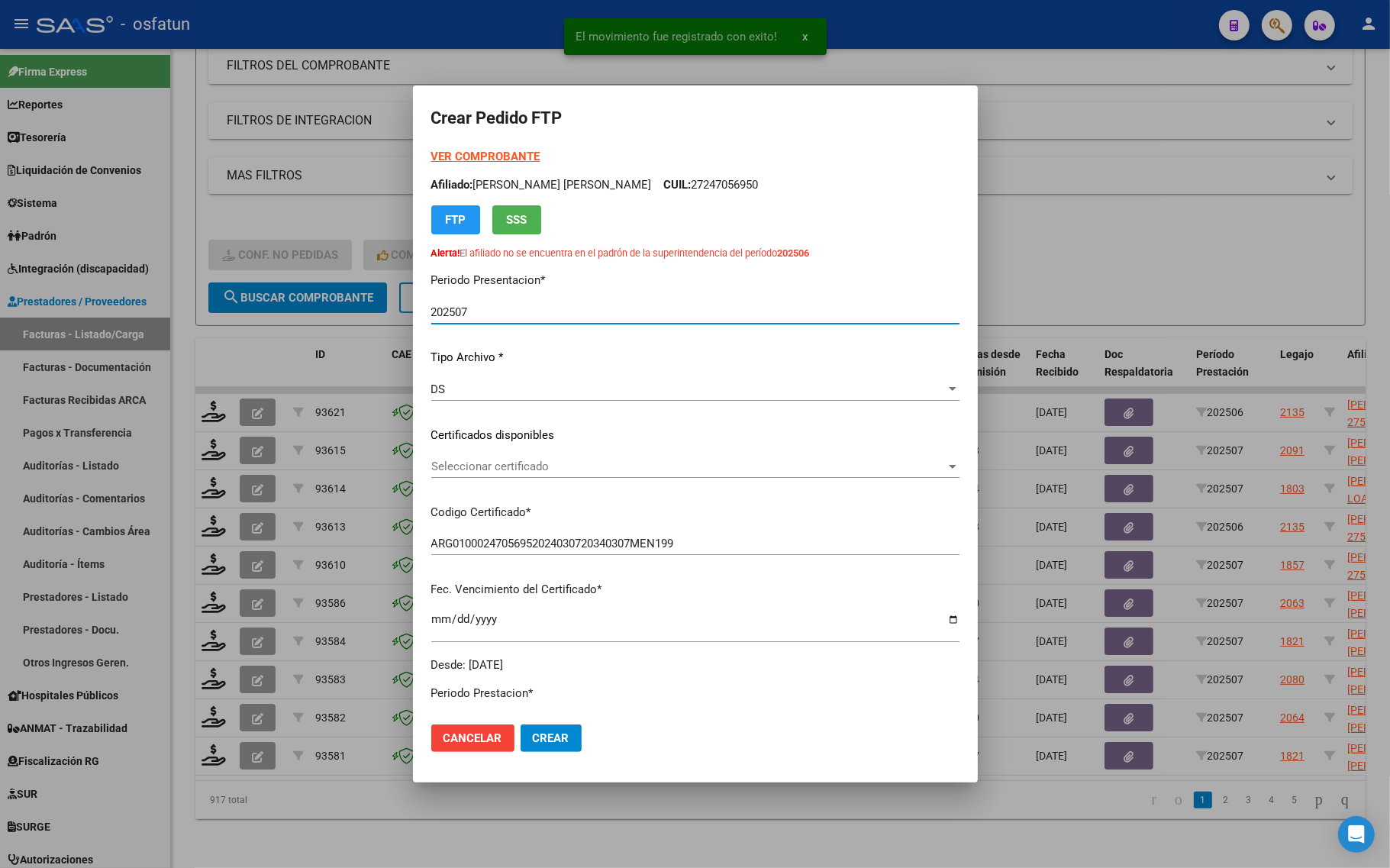
click at [460, 157] on strong "VER COMPROBANTE" at bounding box center [485, 157] width 109 height 14
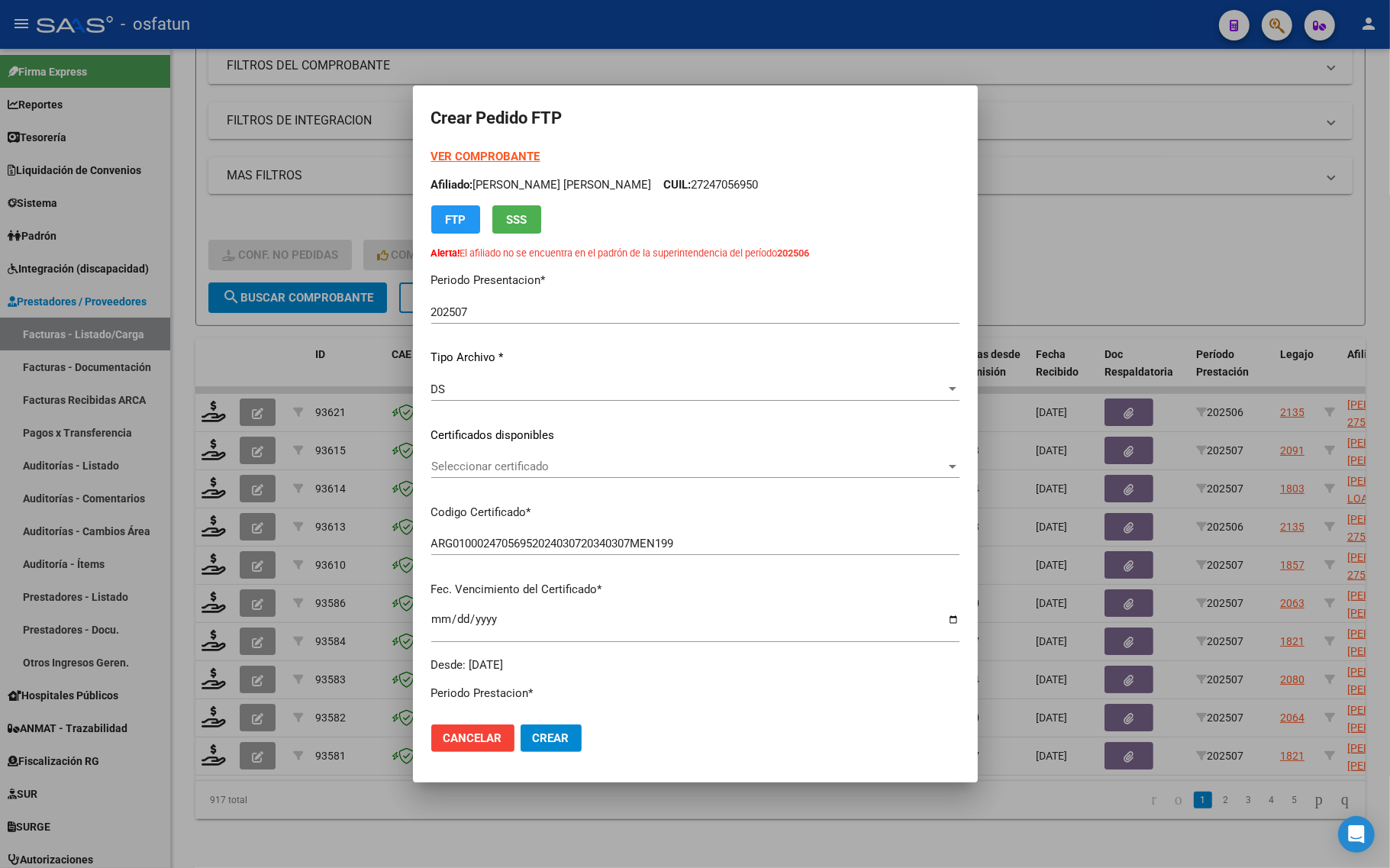
click at [534, 473] on div "Seleccionar certificado Seleccionar certificado" at bounding box center [695, 466] width 529 height 23
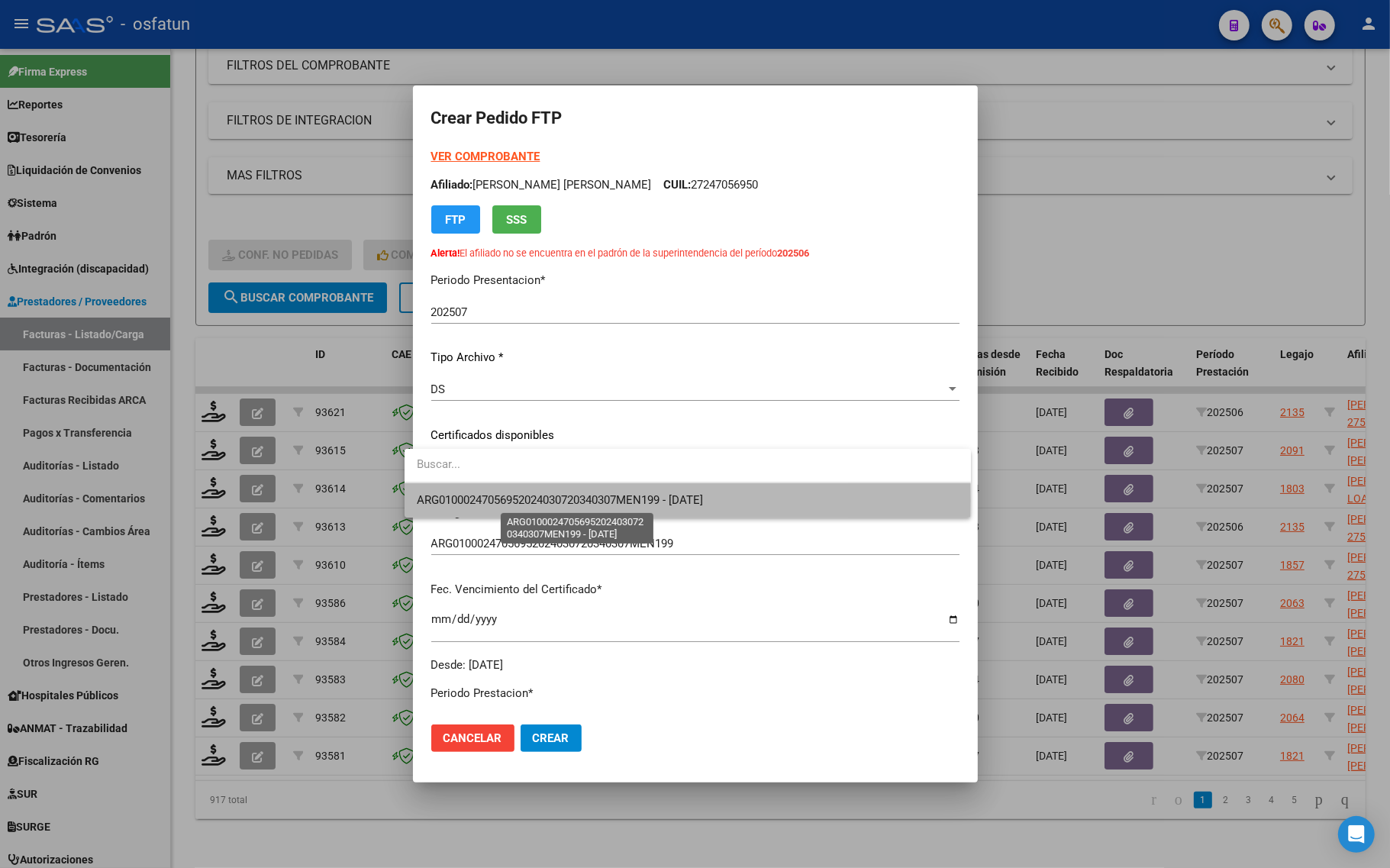
click at [522, 499] on span "ARG01000247056952024030720340307MEN199 - [DATE]" at bounding box center [560, 499] width 287 height 14
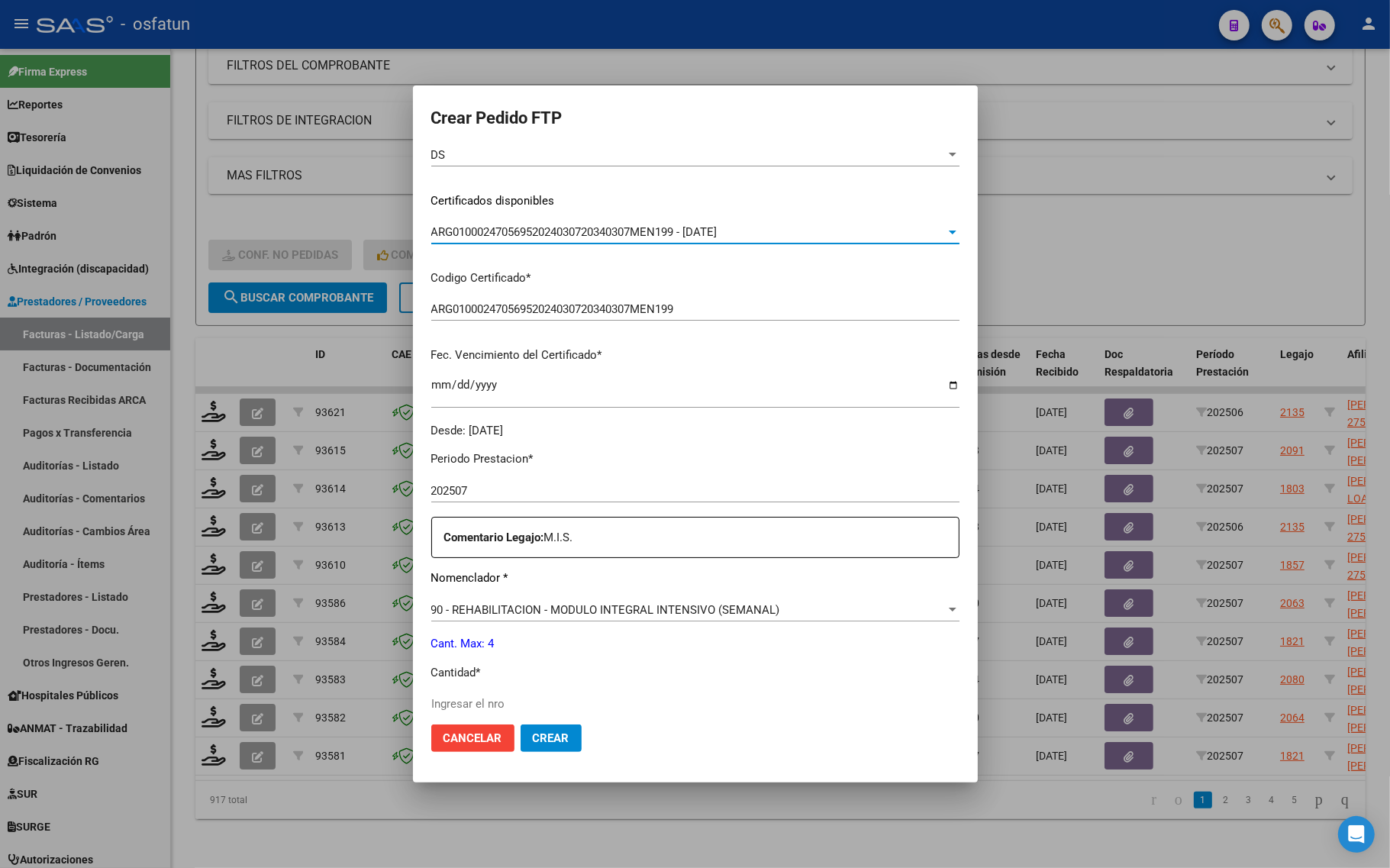
scroll to position [286, 0]
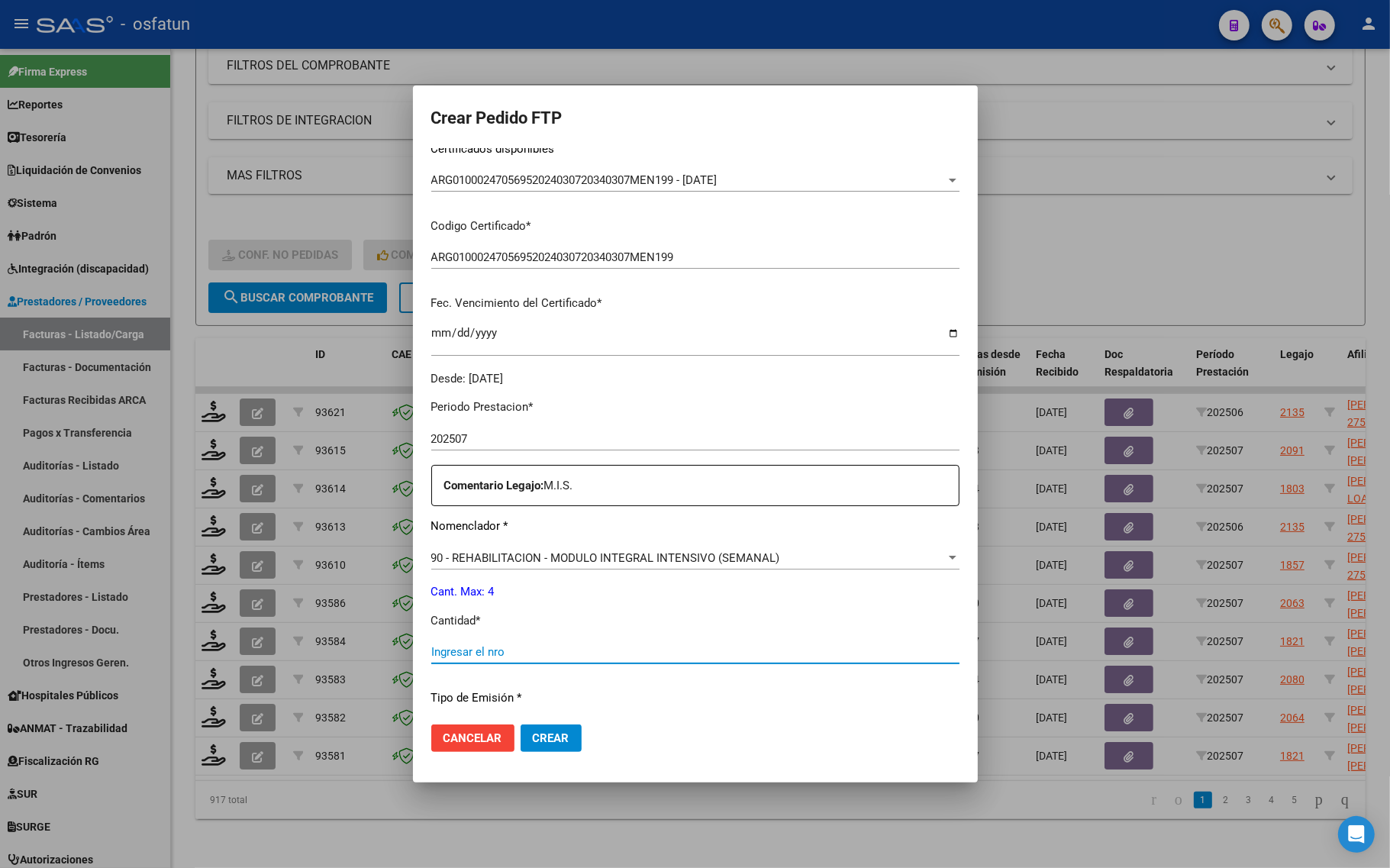
drag, startPoint x: 497, startPoint y: 645, endPoint x: 420, endPoint y: 314, distance: 339.8
click at [497, 645] on input "Ingresar el nro" at bounding box center [695, 651] width 529 height 14
click at [471, 654] on input "Ingresar el nro" at bounding box center [695, 651] width 529 height 14
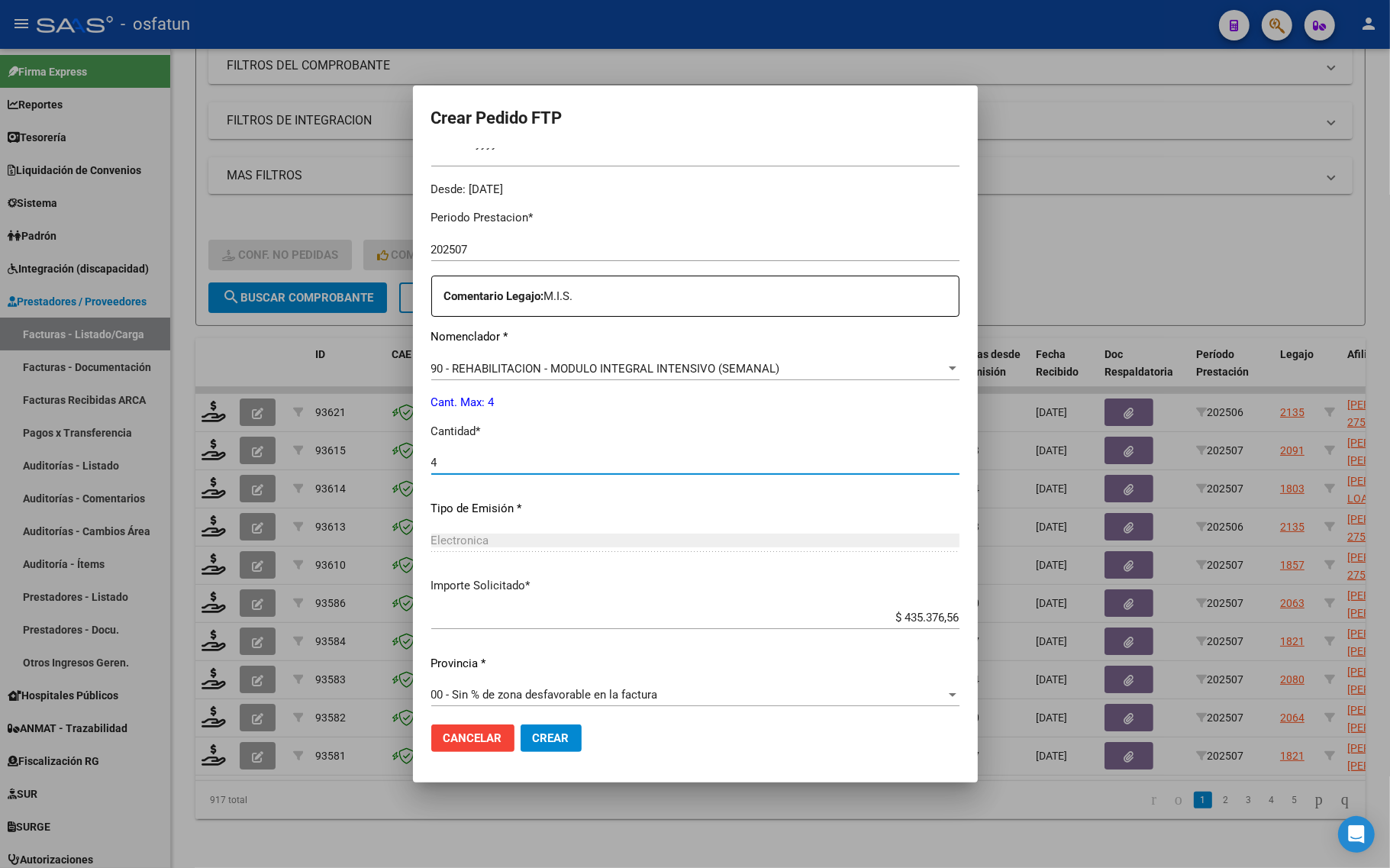
scroll to position [482, 0]
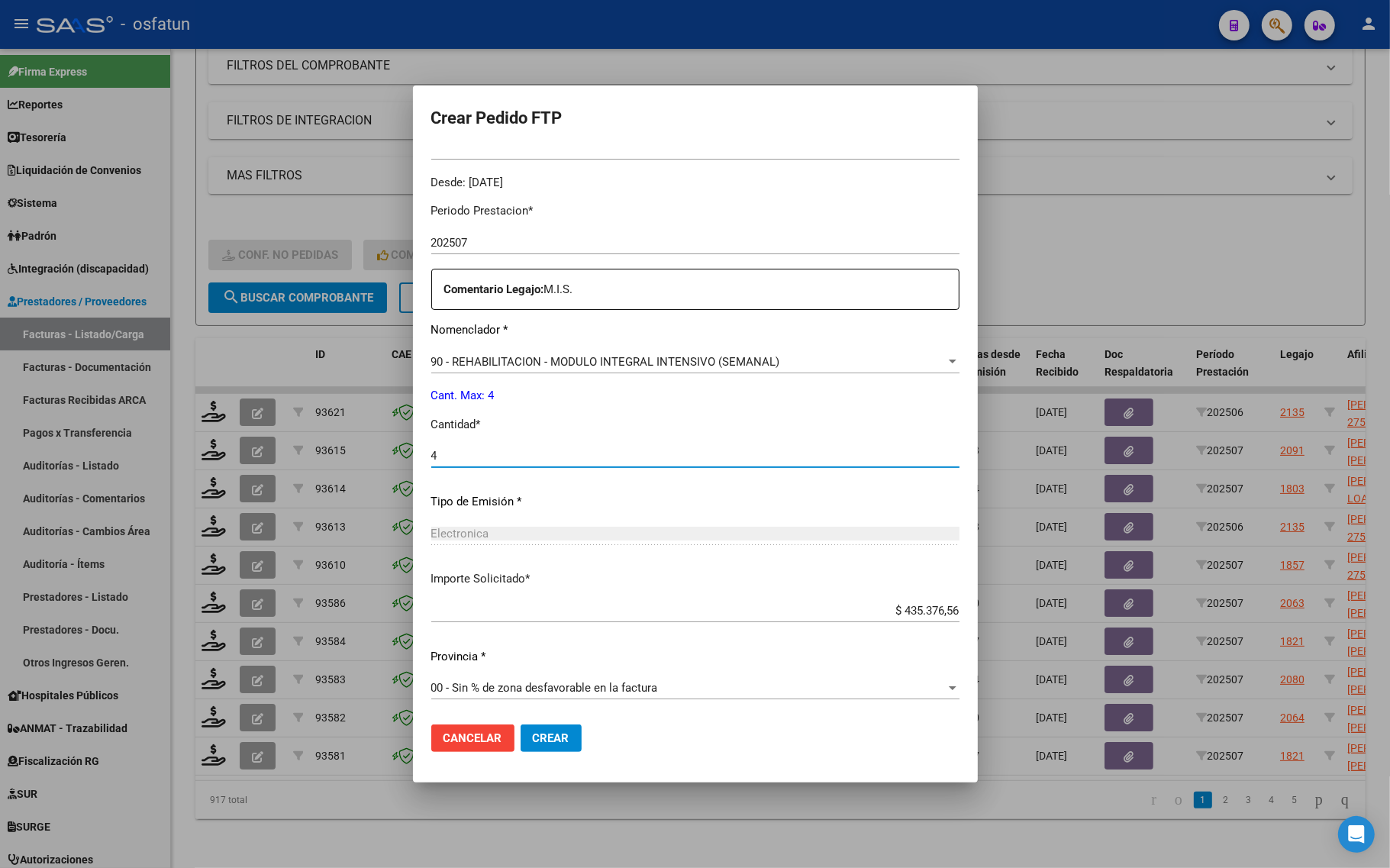
type input "4"
click at [538, 738] on span "Crear" at bounding box center [551, 737] width 37 height 14
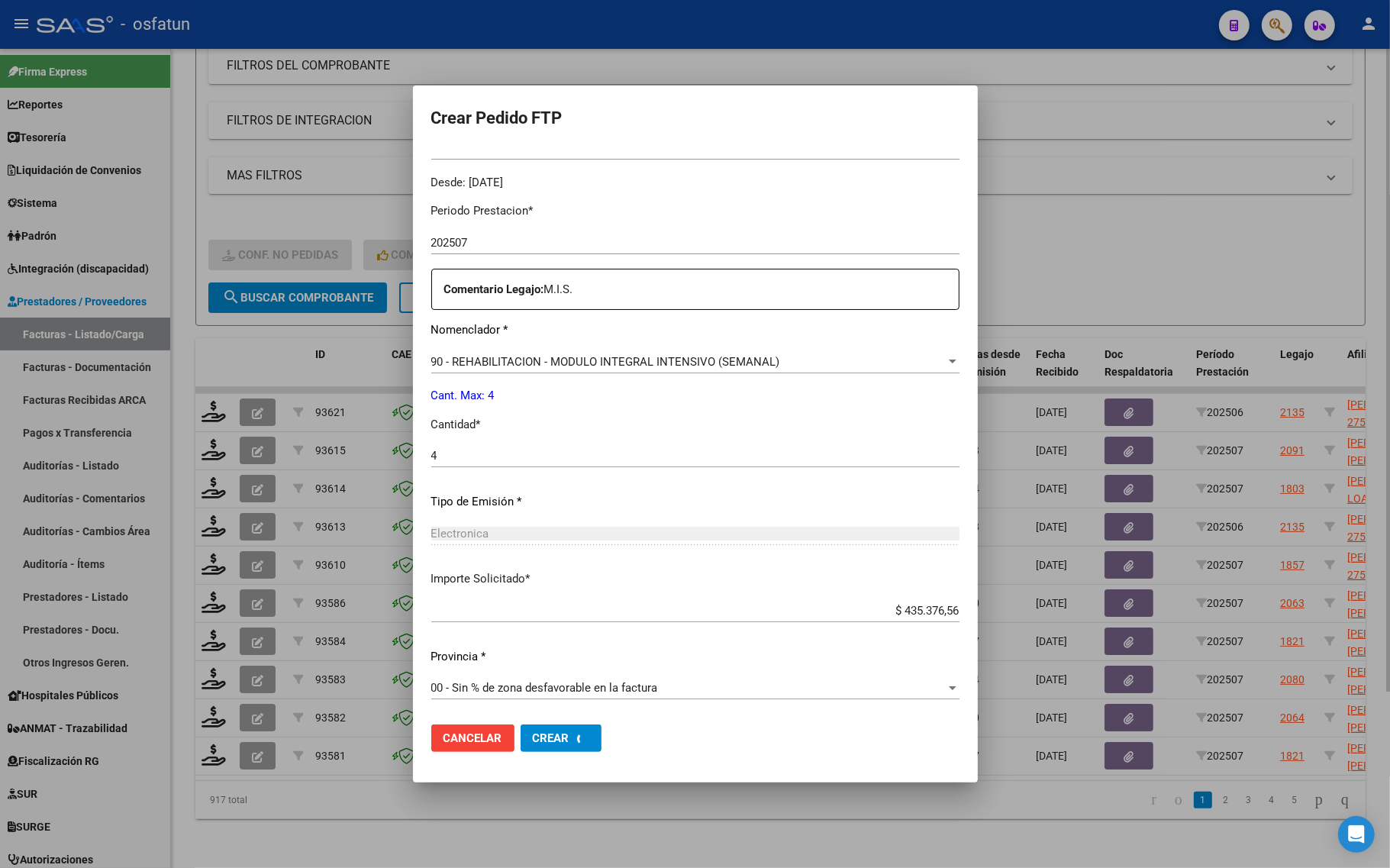
scroll to position [0, 0]
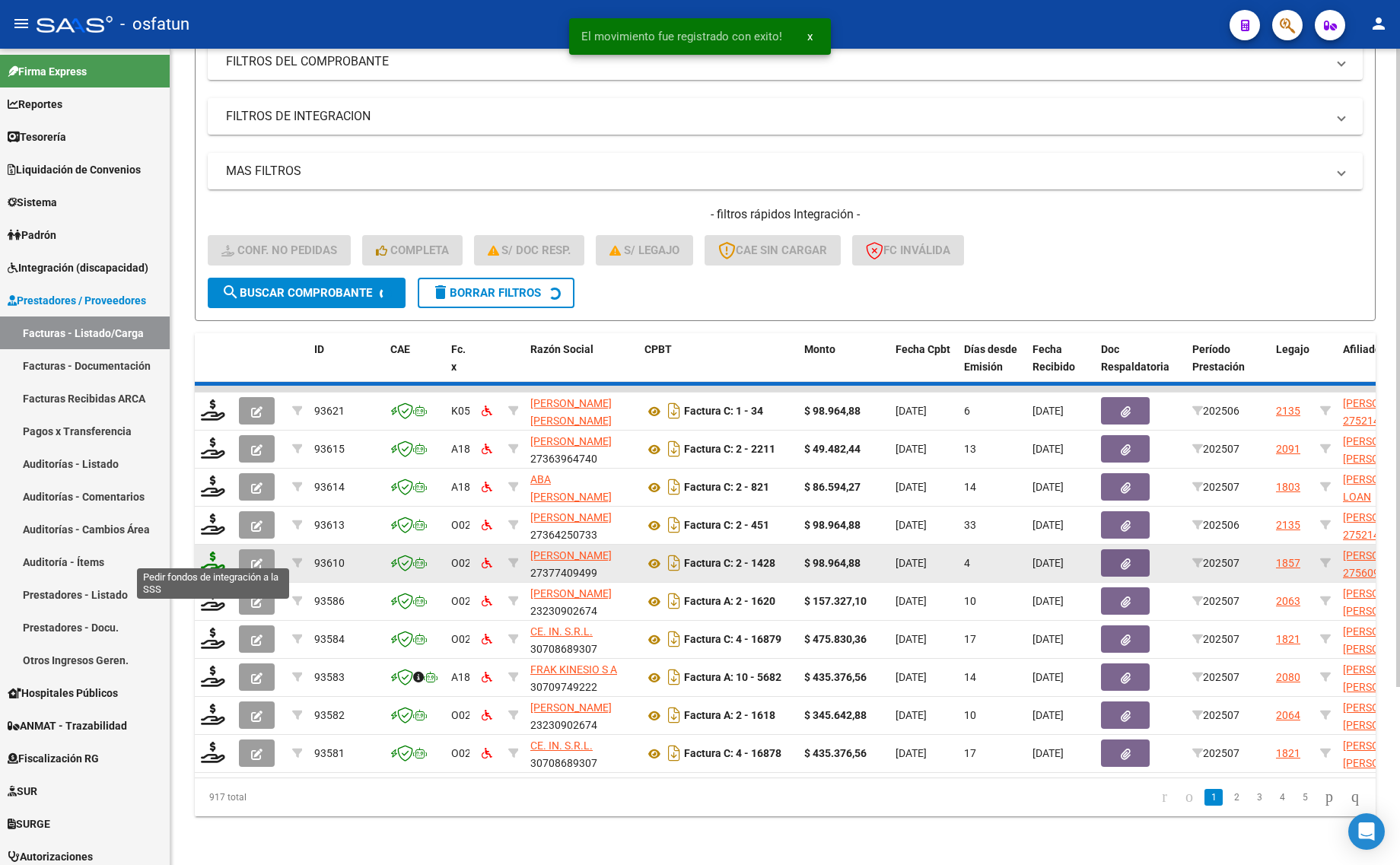
click at [211, 557] on icon at bounding box center [212, 562] width 24 height 21
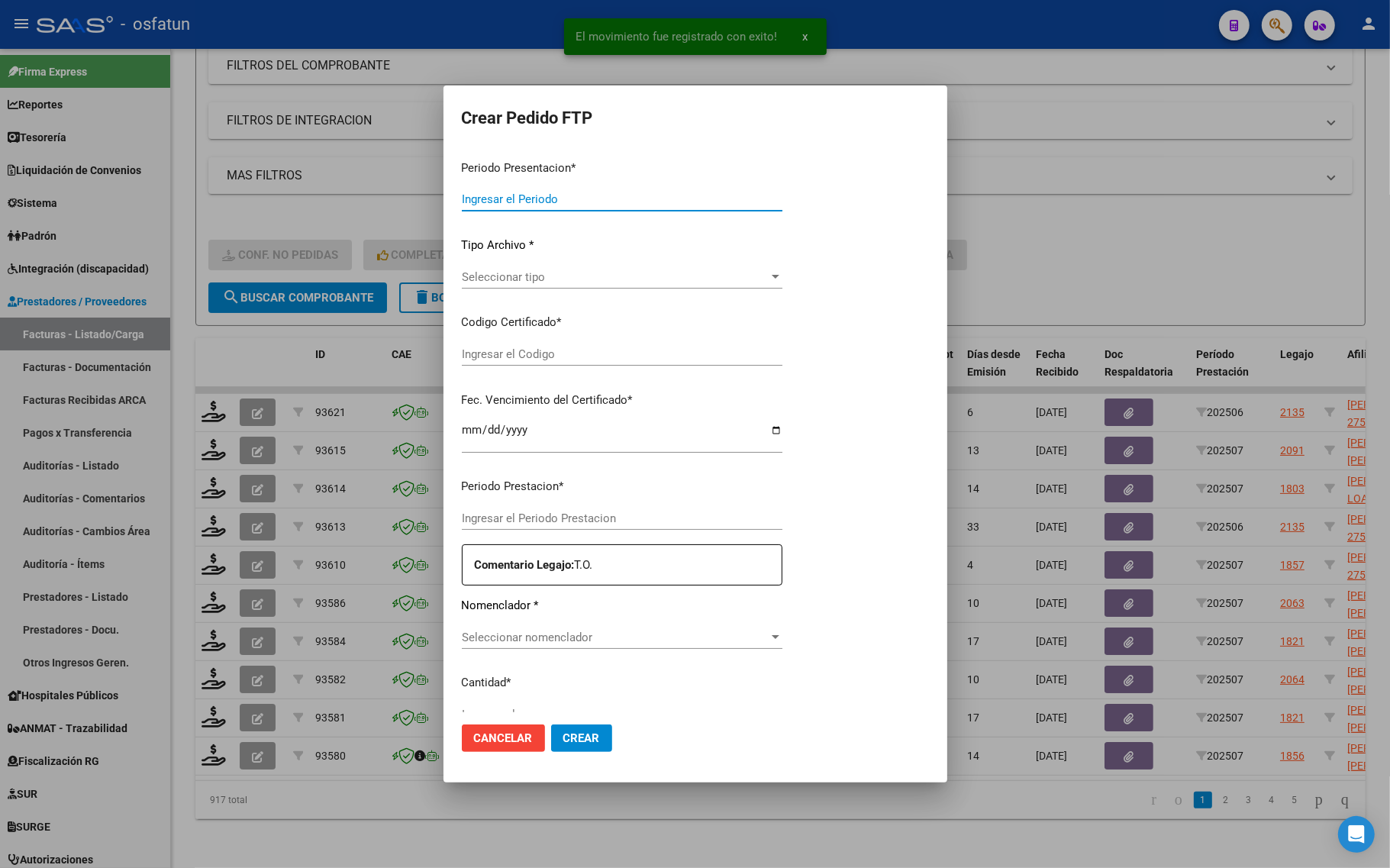
type input "202507"
type input "$ 98.964,88"
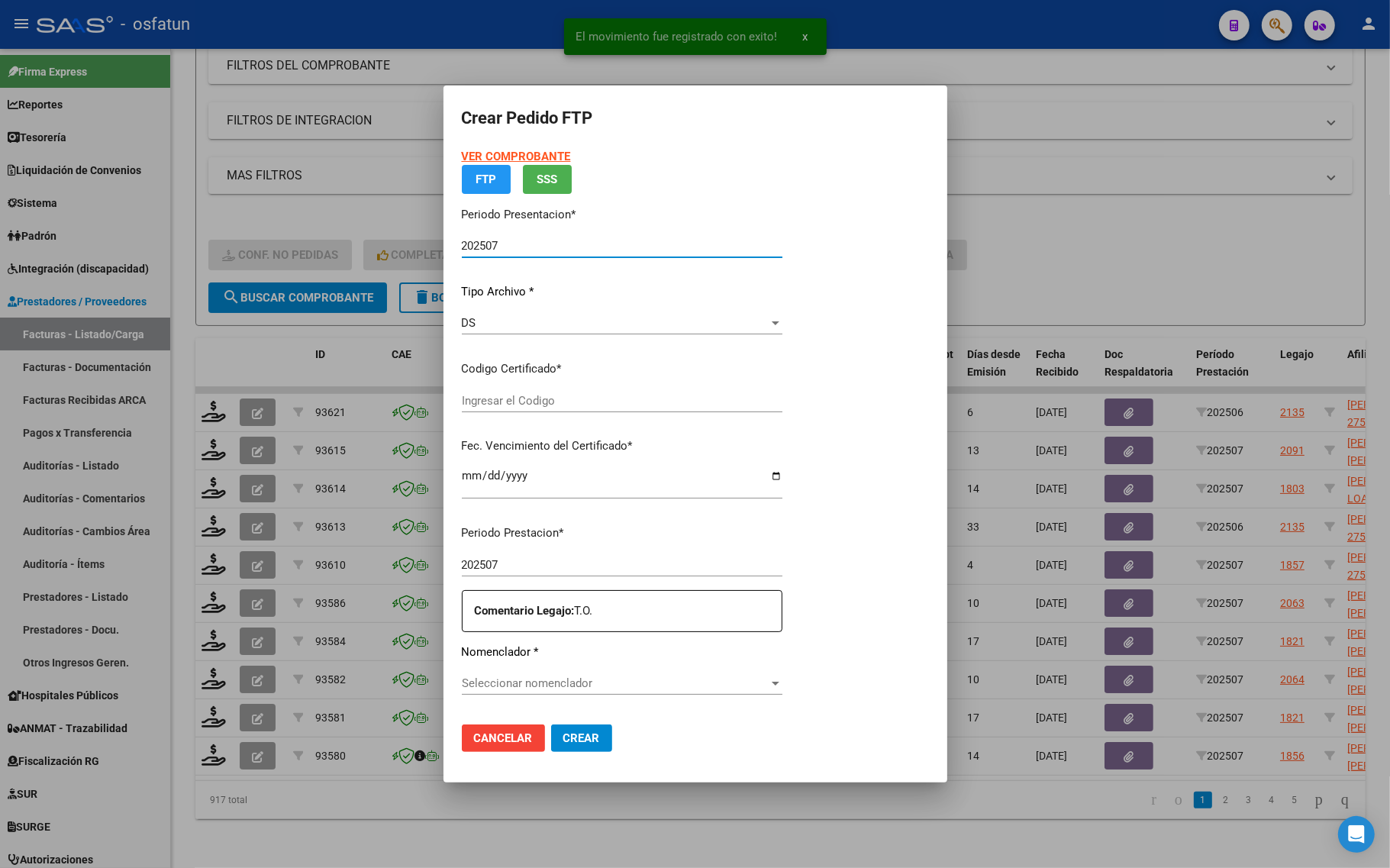
type input "ARG01000560914592022031720270317CAT242"
type input "[DATE]"
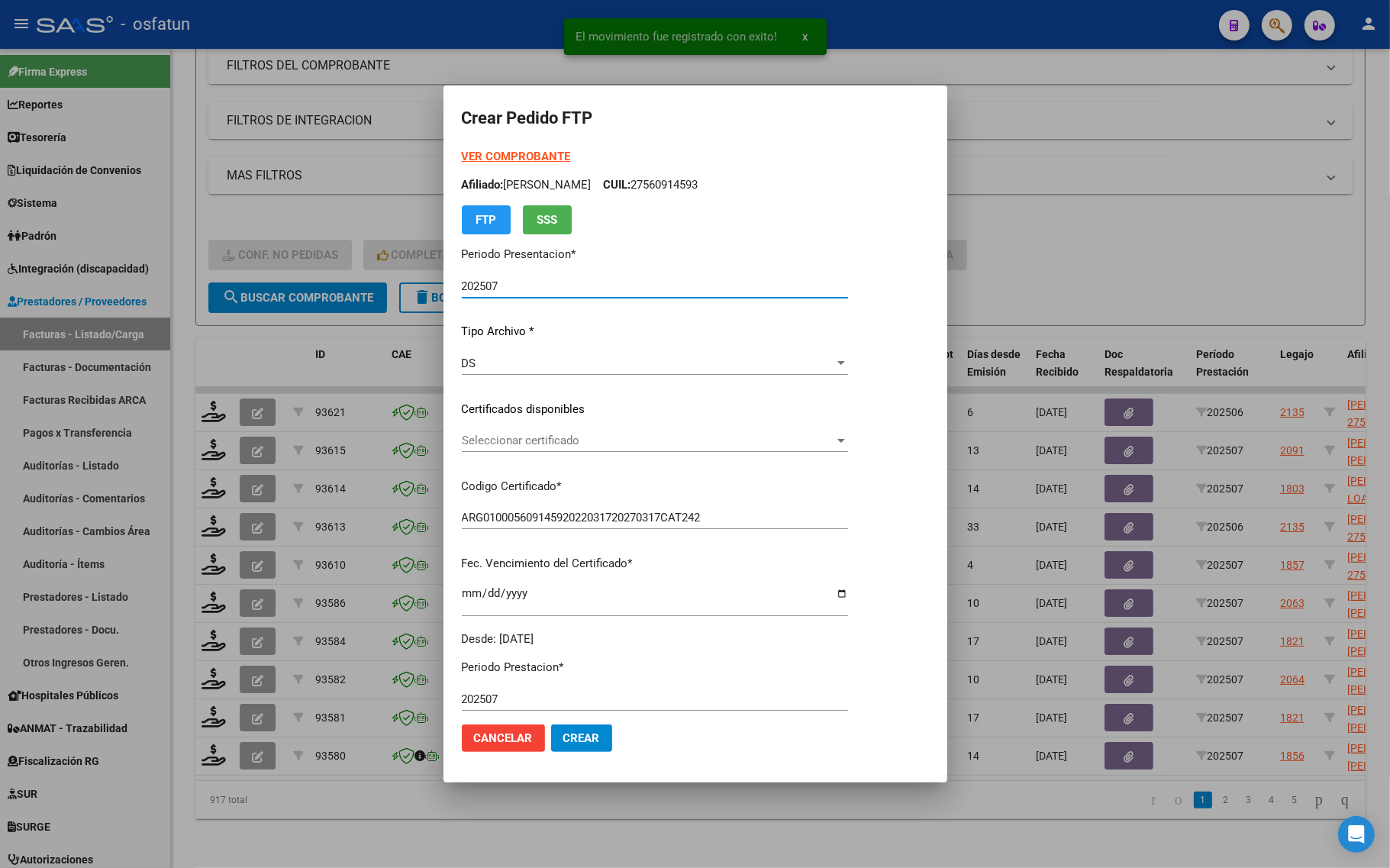
click at [493, 153] on strong "VER COMPROBANTE" at bounding box center [516, 157] width 109 height 14
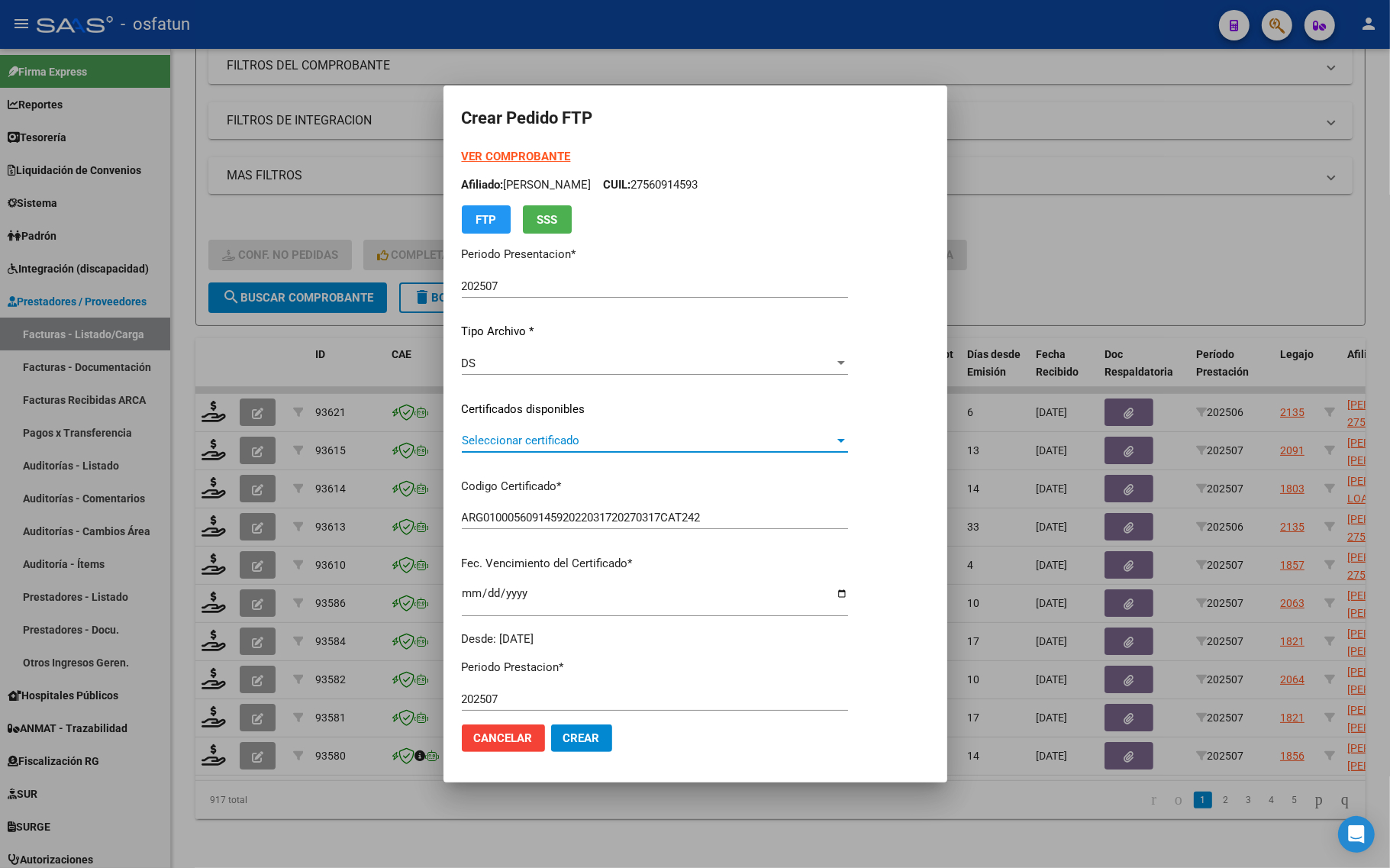
click at [548, 435] on span "Seleccionar certificado" at bounding box center [648, 440] width 373 height 14
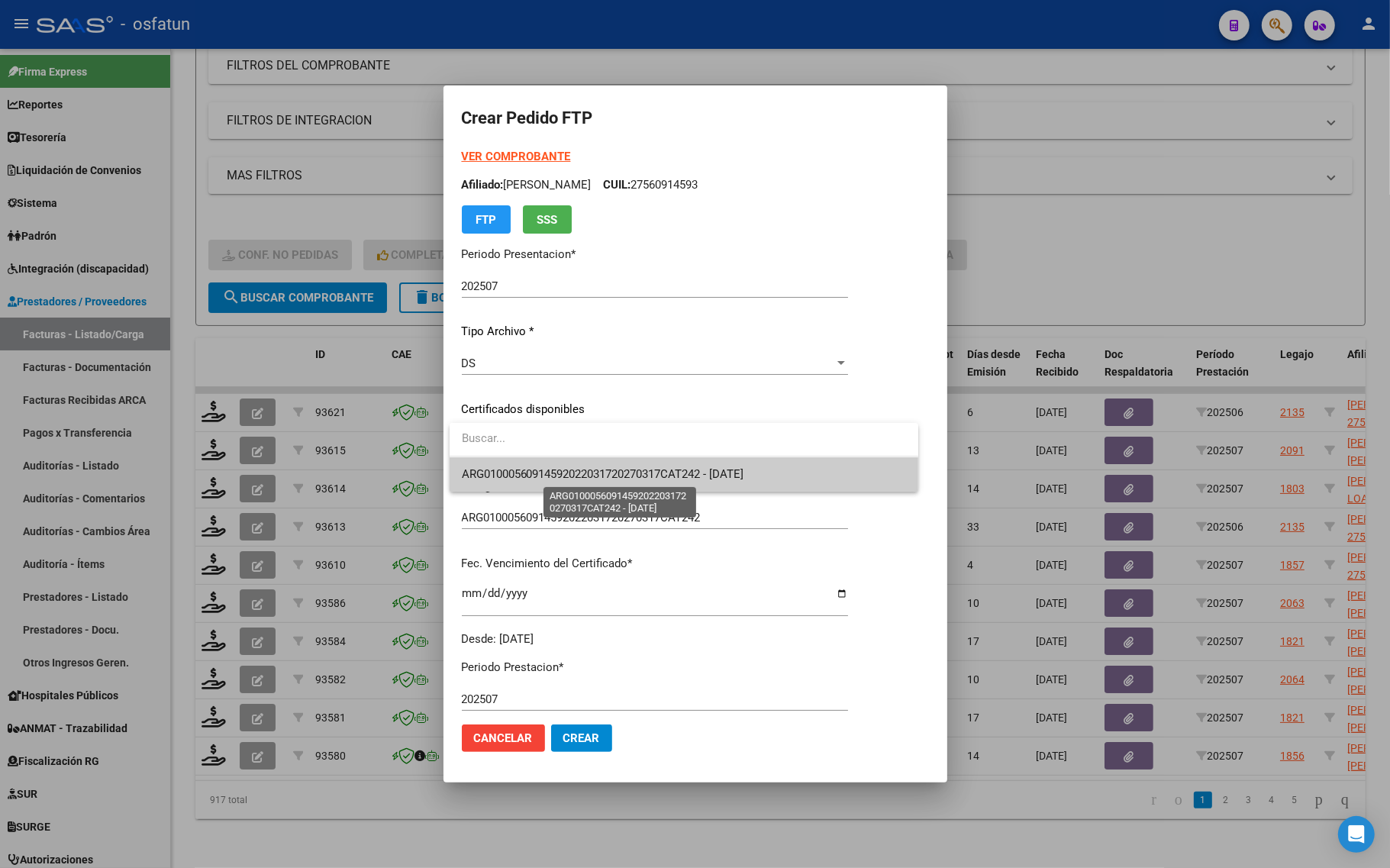
click at [547, 467] on span "ARG01000560914592022031720270317CAT242 - [DATE]" at bounding box center [603, 474] width 283 height 14
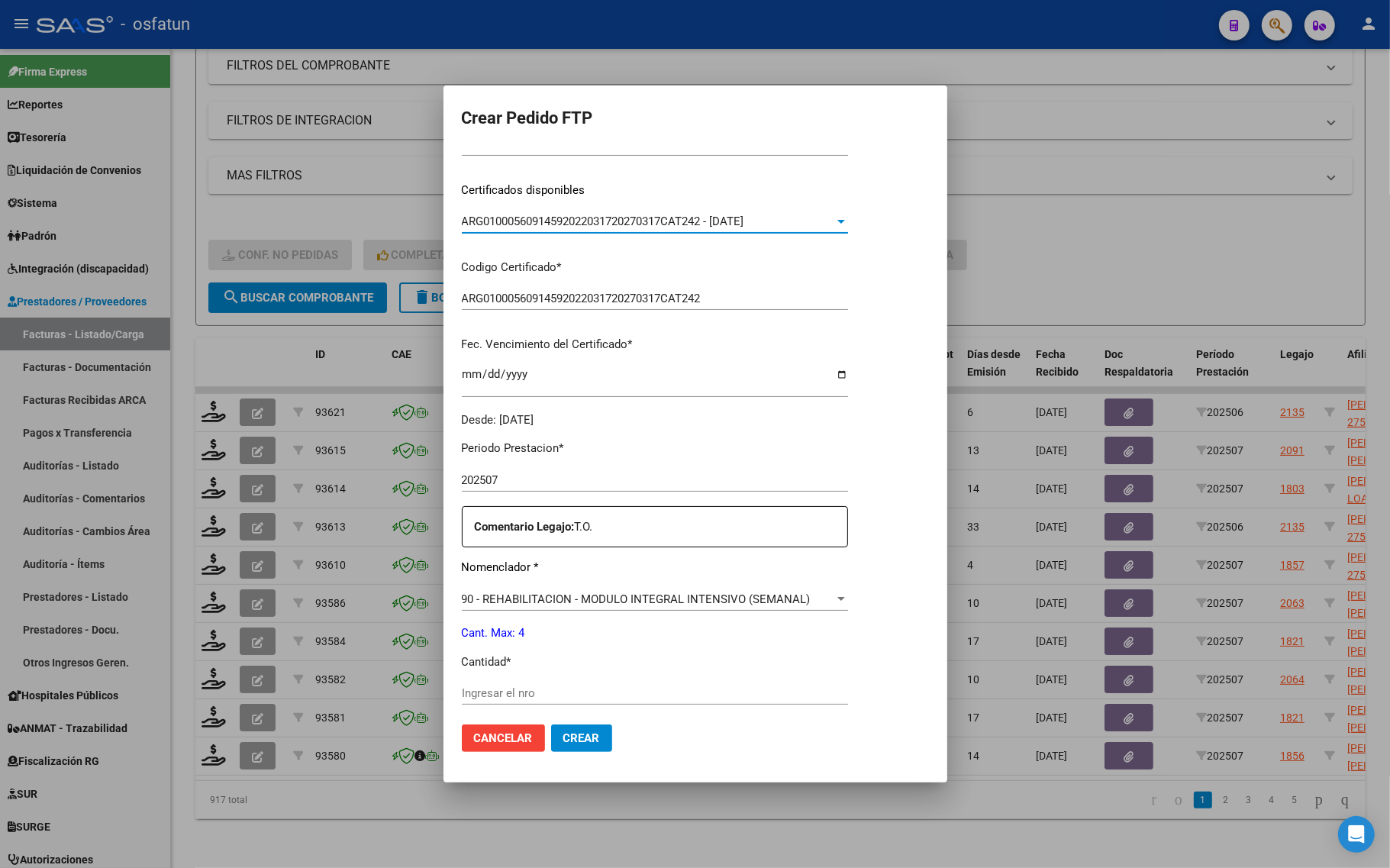
scroll to position [286, 0]
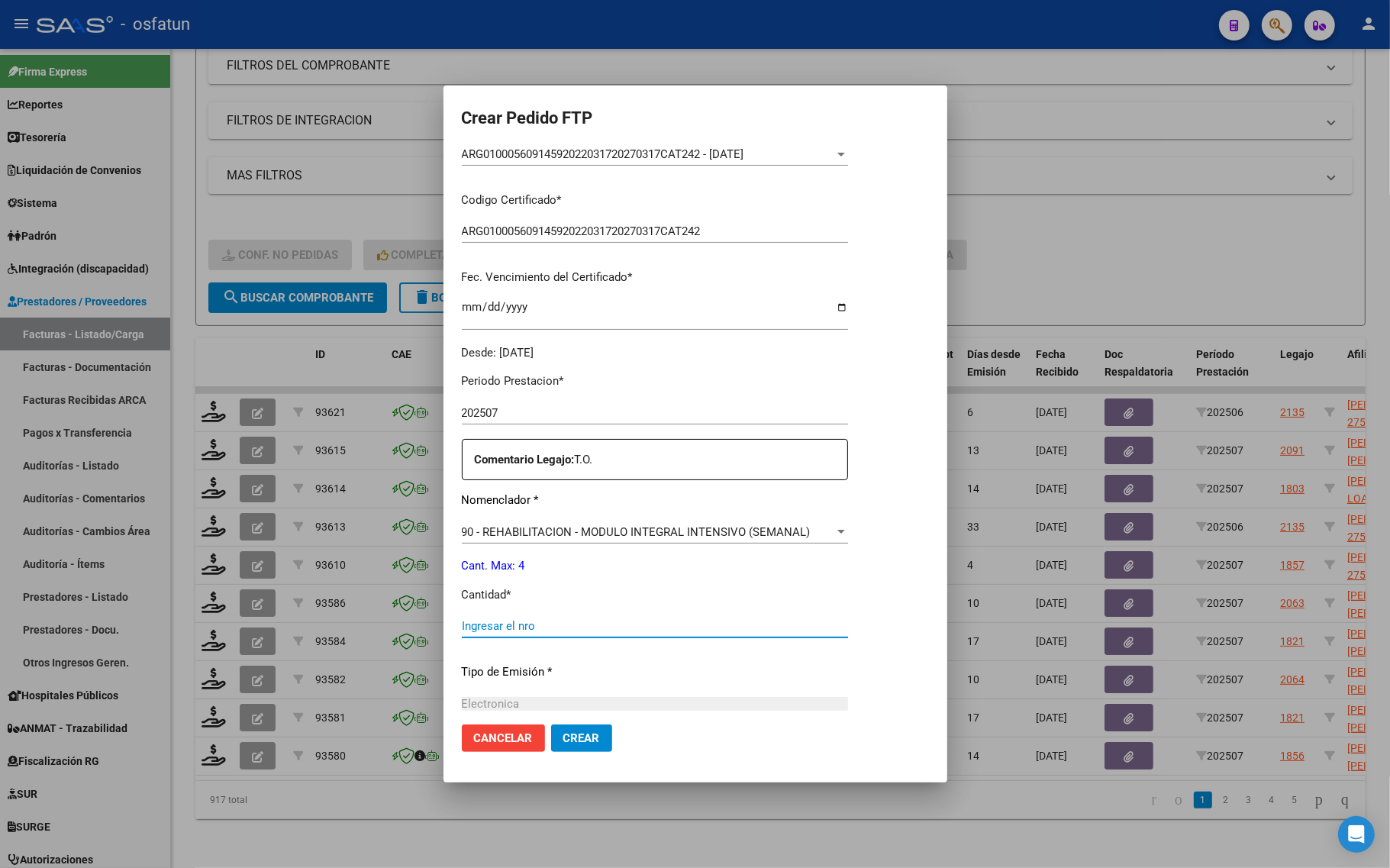
click at [550, 626] on input "Ingresar el nro" at bounding box center [654, 625] width 386 height 14
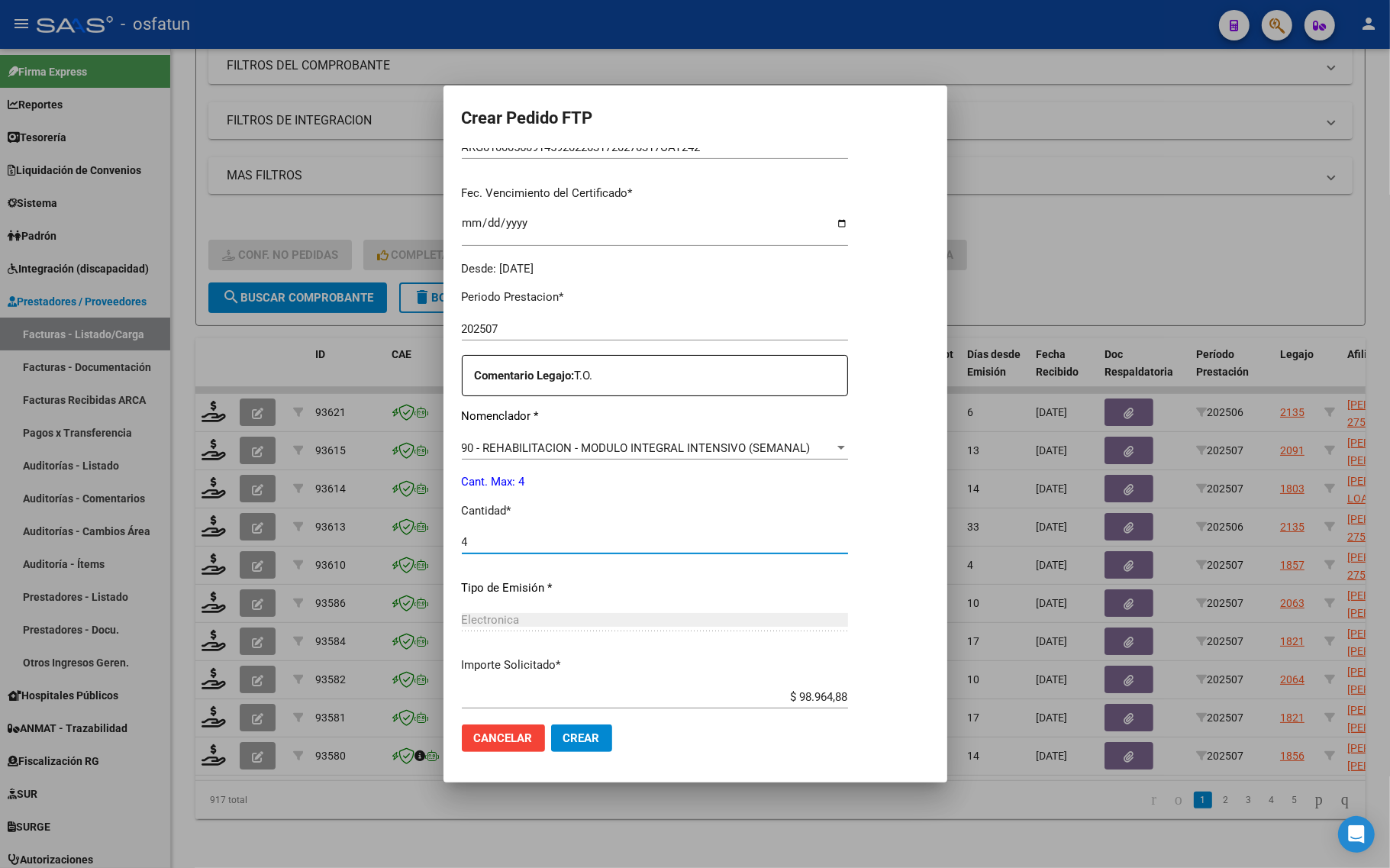
scroll to position [457, 0]
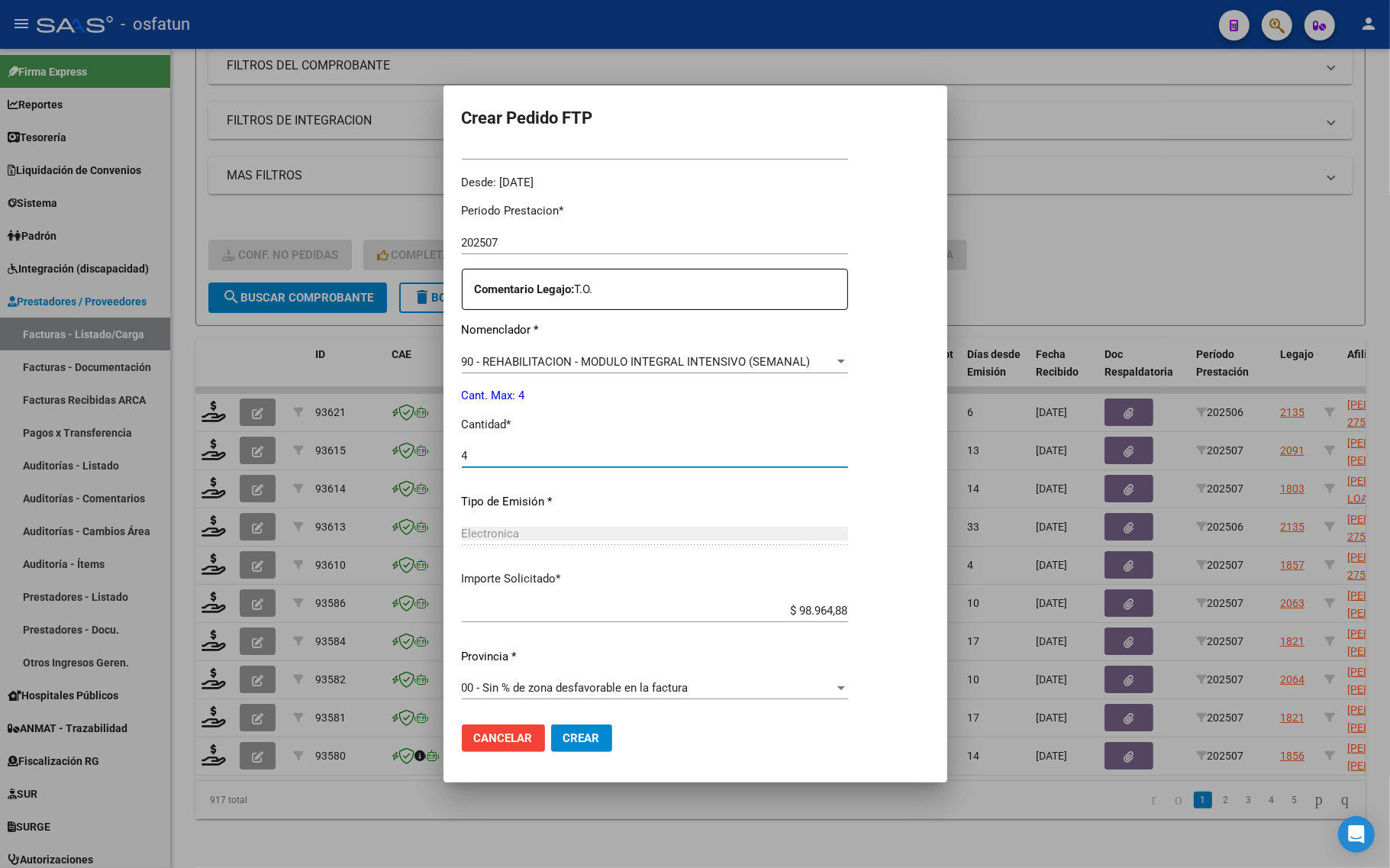
type input "4"
click at [589, 740] on span "Crear" at bounding box center [582, 737] width 37 height 14
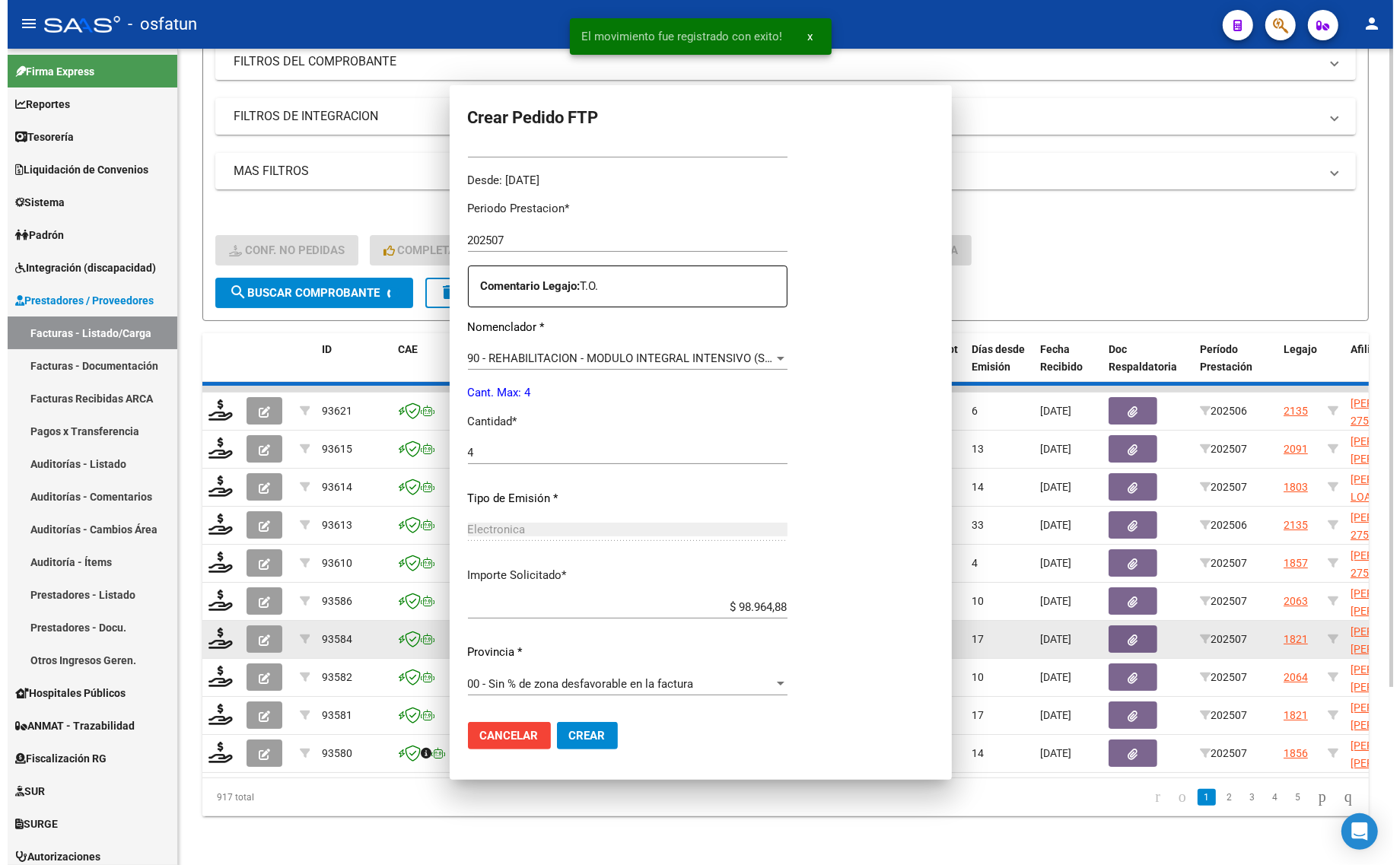
scroll to position [369, 0]
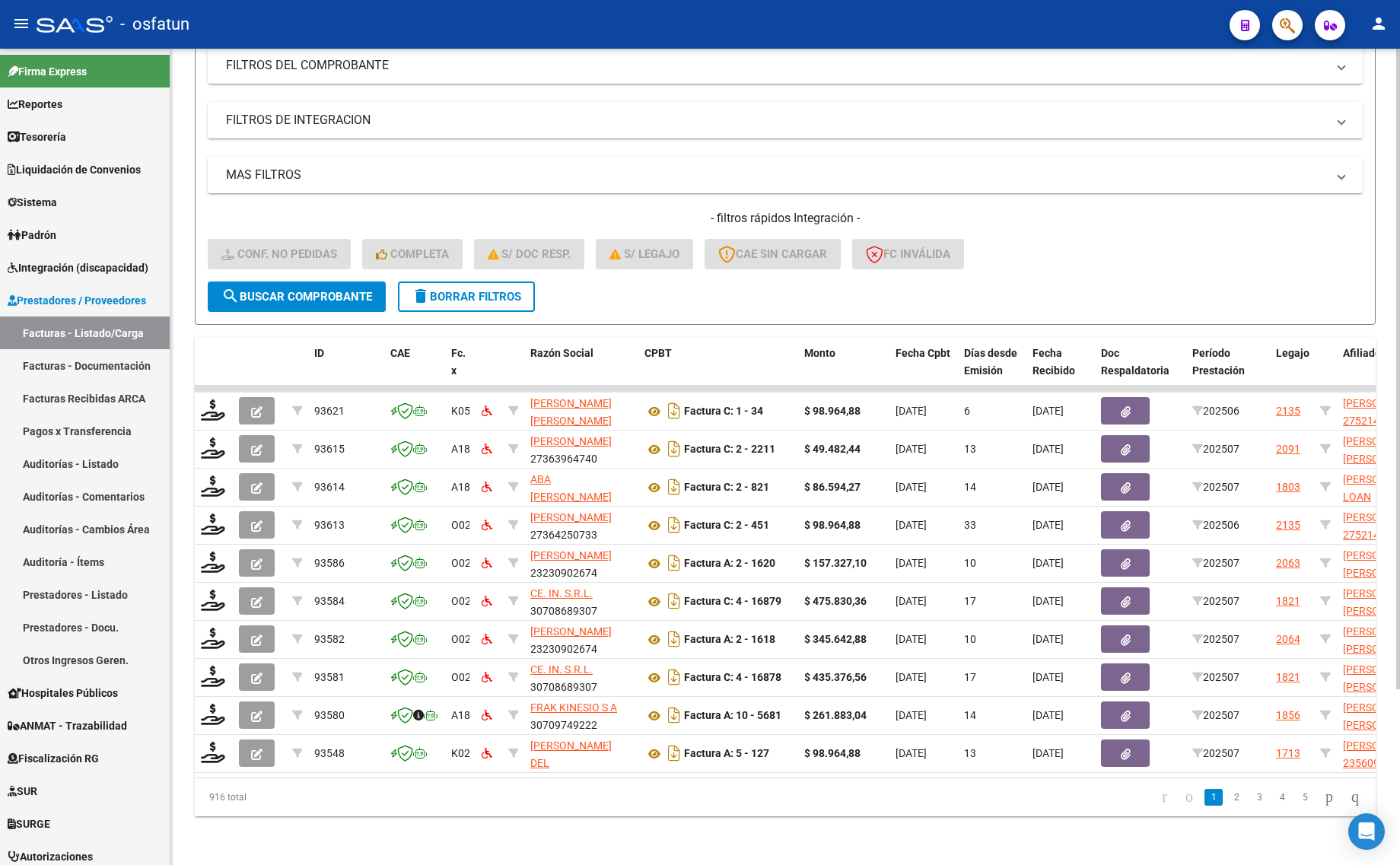
click at [177, 278] on div "Video tutorial PRESTADORES -> Listado de CPBTs Emitidos por Prestadores / Prove…" at bounding box center [785, 350] width 1229 height 1027
click at [441, 289] on span "delete Borrar Filtros" at bounding box center [467, 296] width 110 height 14
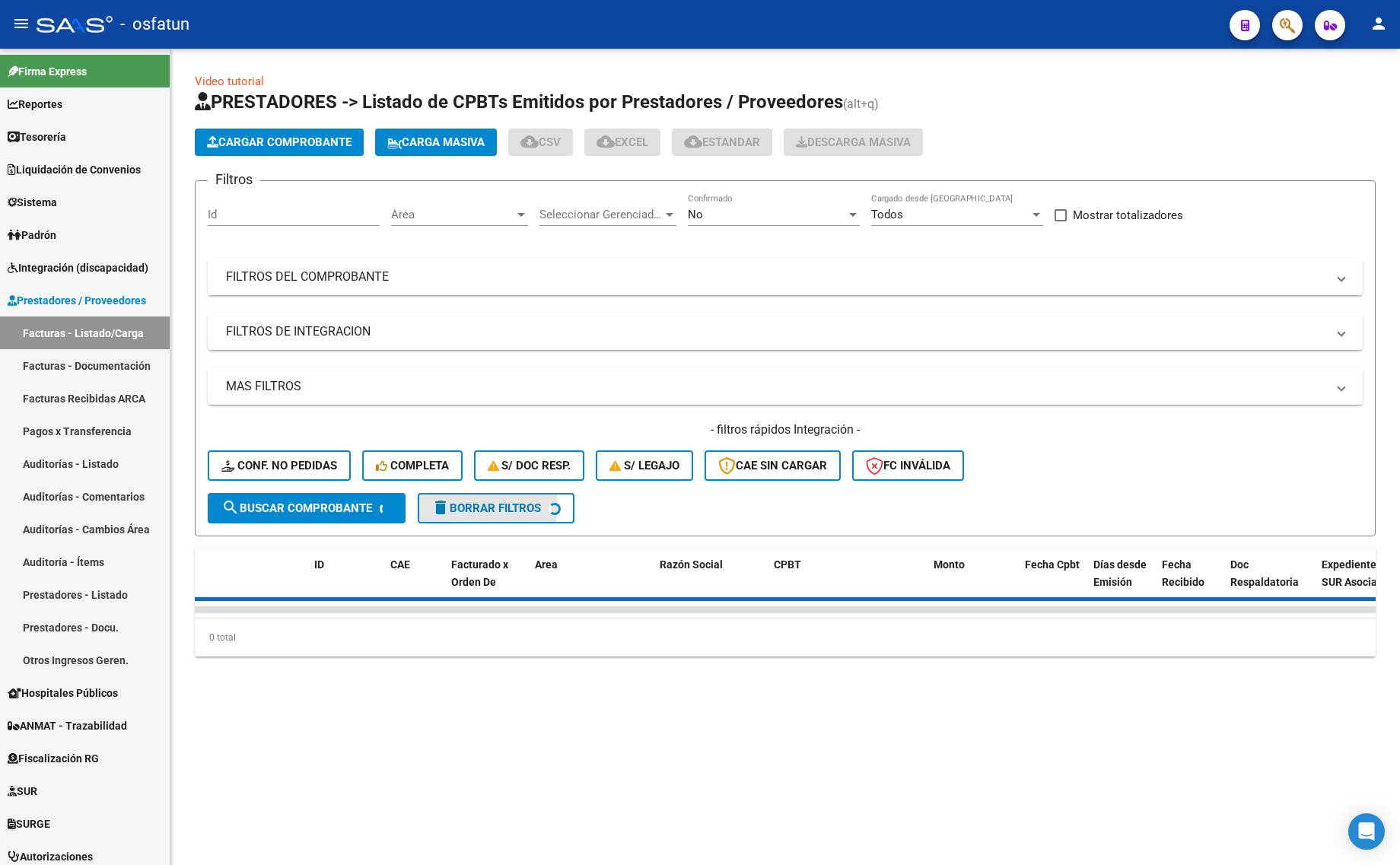
scroll to position [0, 0]
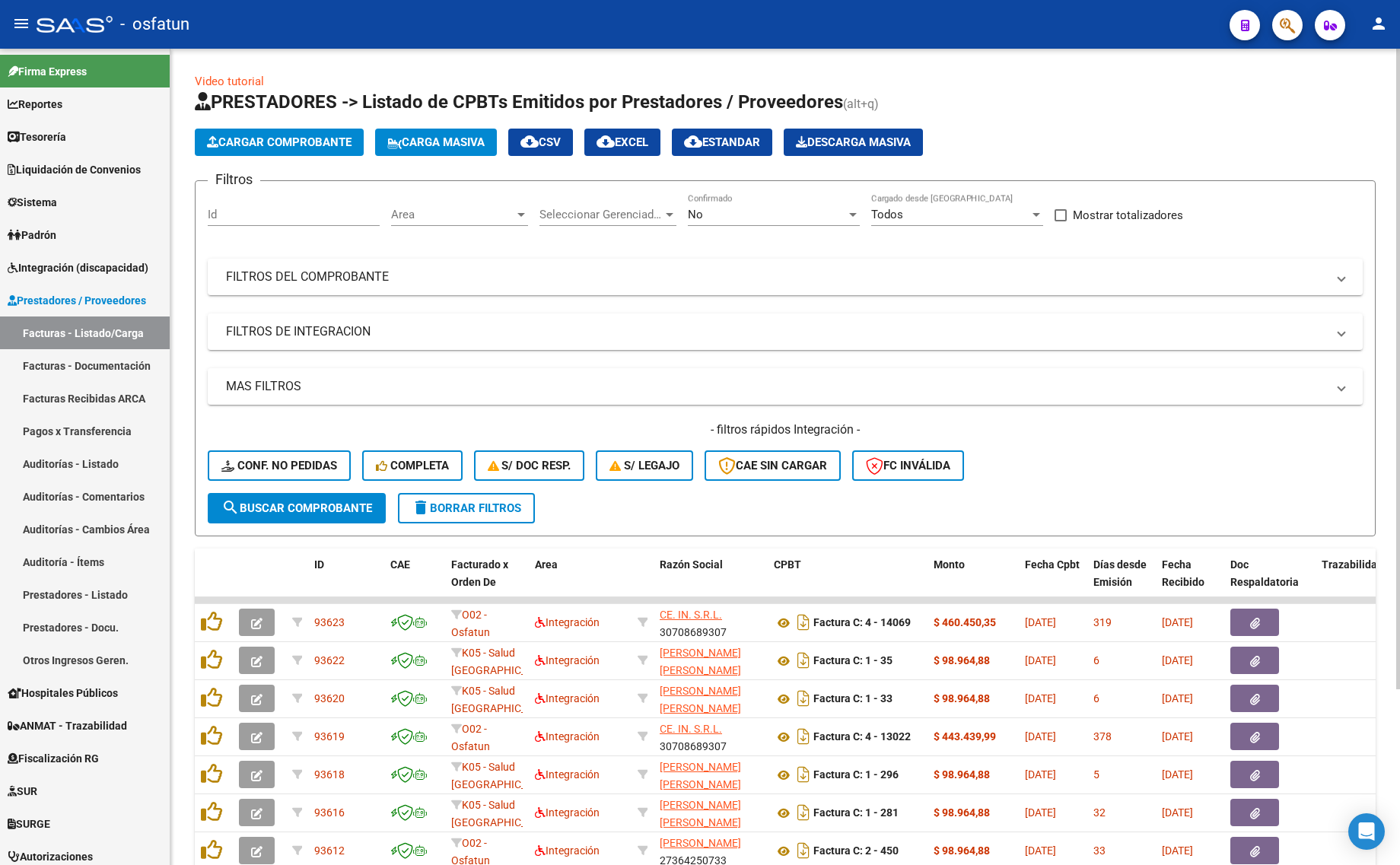
click at [751, 196] on div "No Confirmado" at bounding box center [774, 209] width 172 height 33
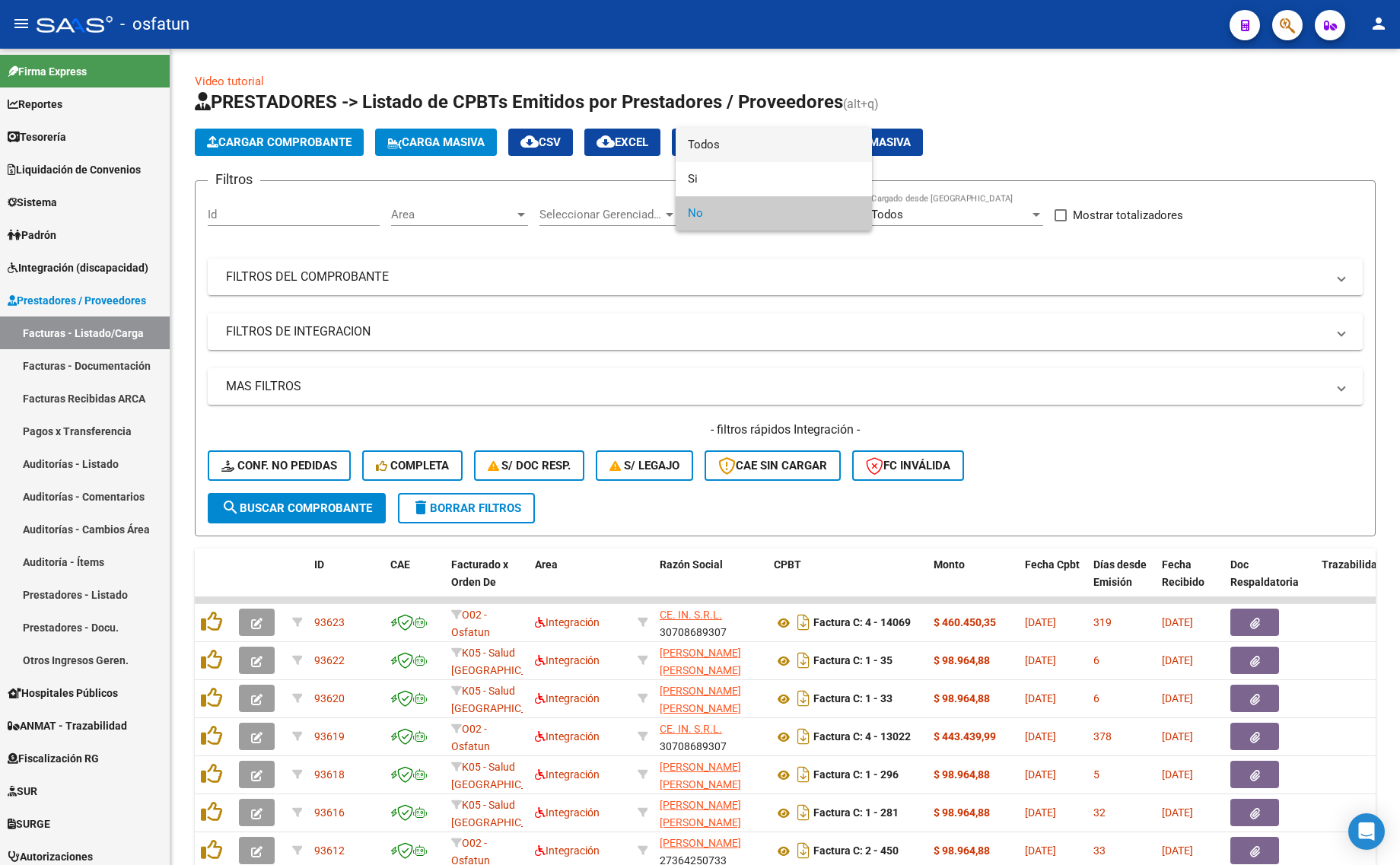
click at [750, 137] on span "Todos" at bounding box center [774, 144] width 172 height 34
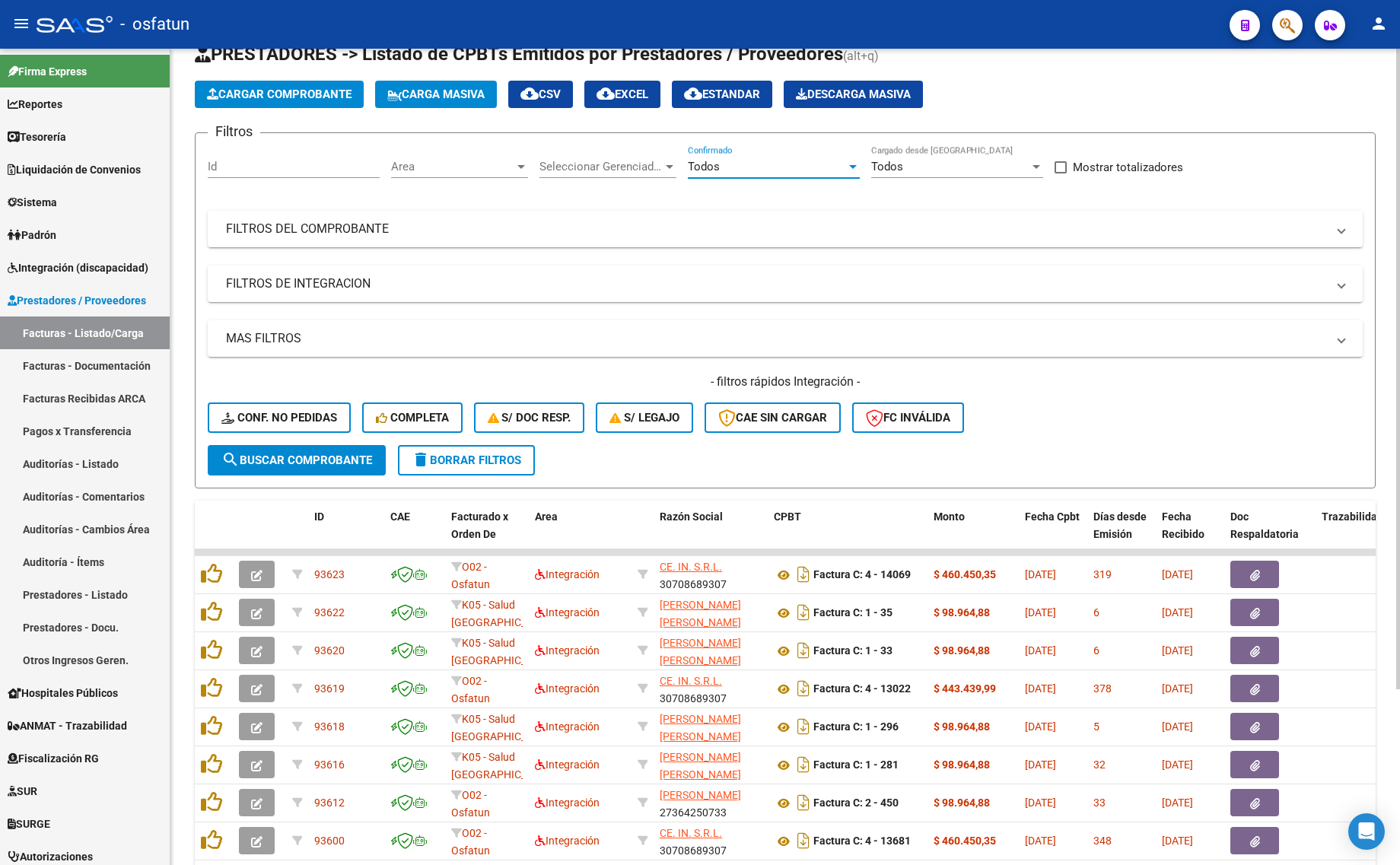
scroll to position [95, 0]
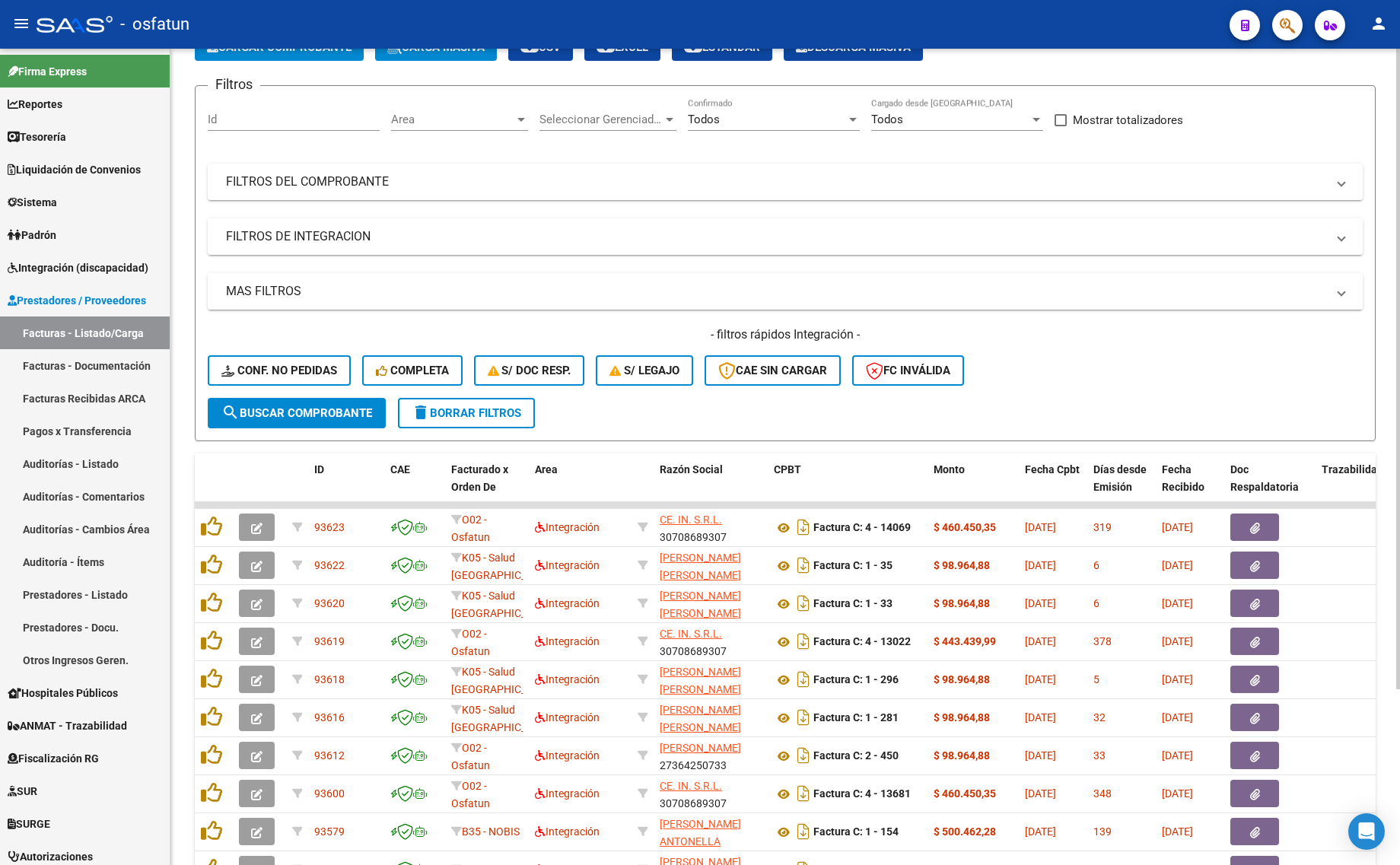
click at [434, 300] on mat-expansion-panel-header "MAS FILTROS" at bounding box center [784, 291] width 1155 height 37
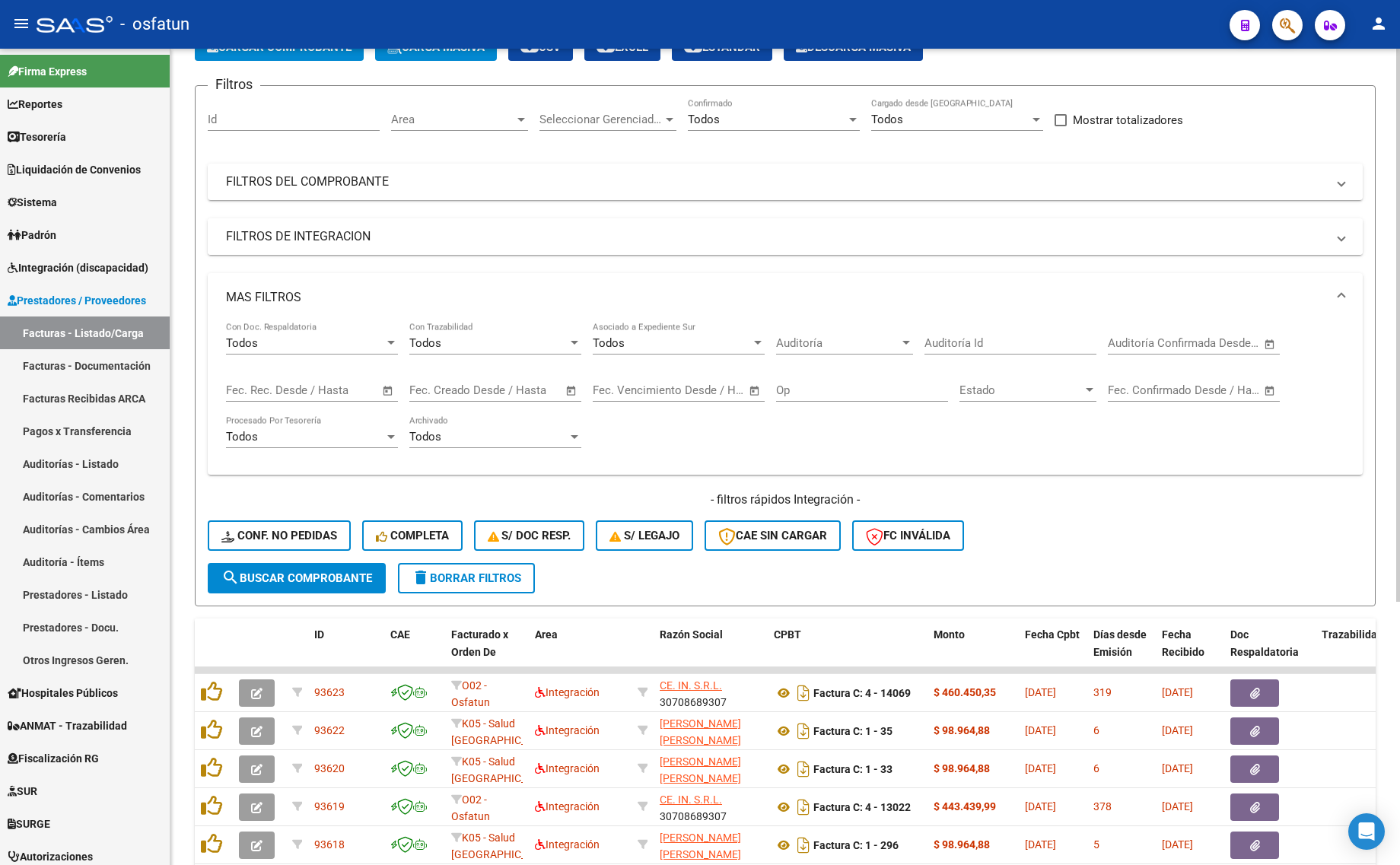
click at [324, 241] on mat-panel-title "FILTROS DE INTEGRACION" at bounding box center [776, 236] width 1100 height 16
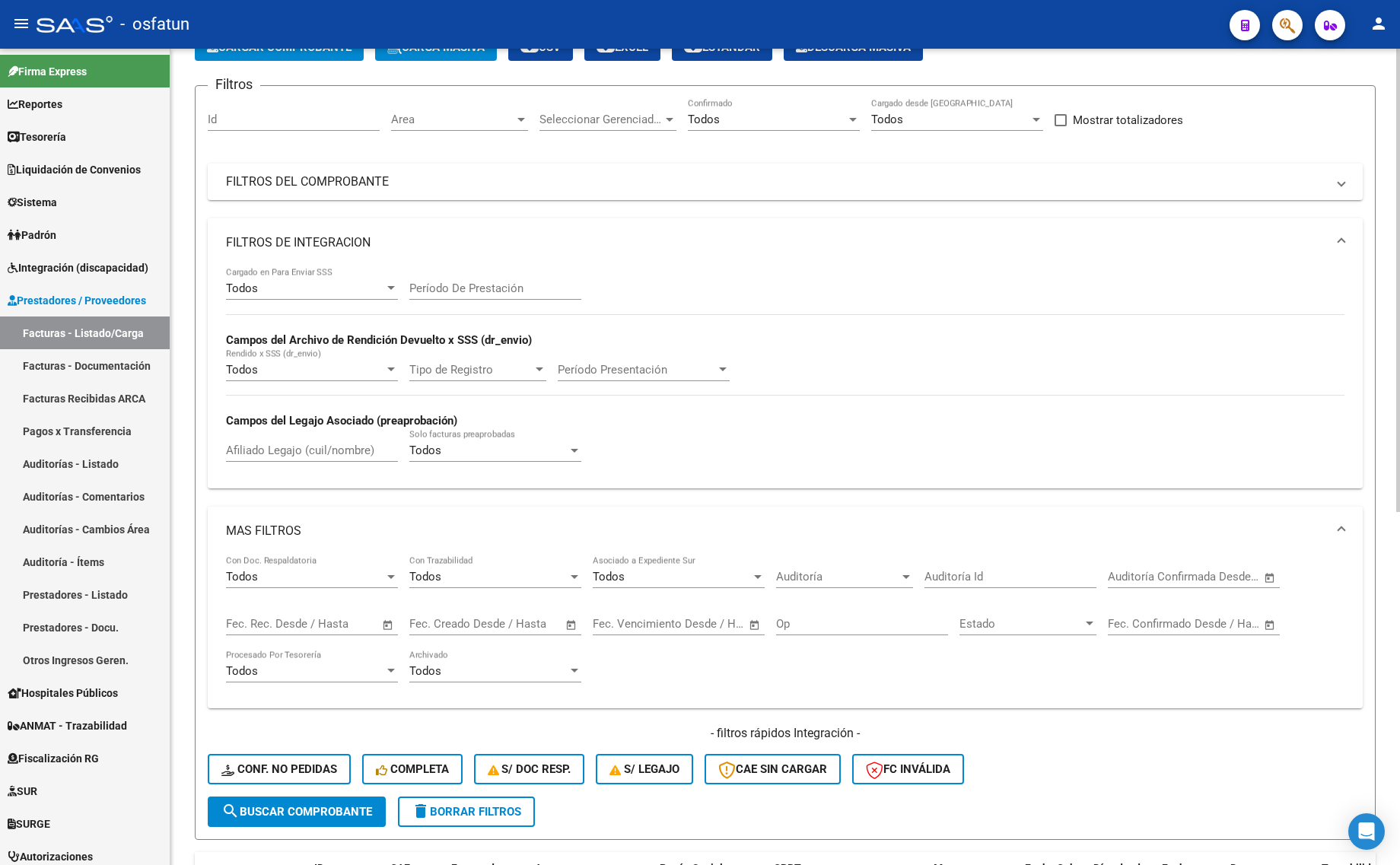
click at [286, 448] on input "Afiliado Legajo (cuil/nombre)" at bounding box center [312, 450] width 172 height 14
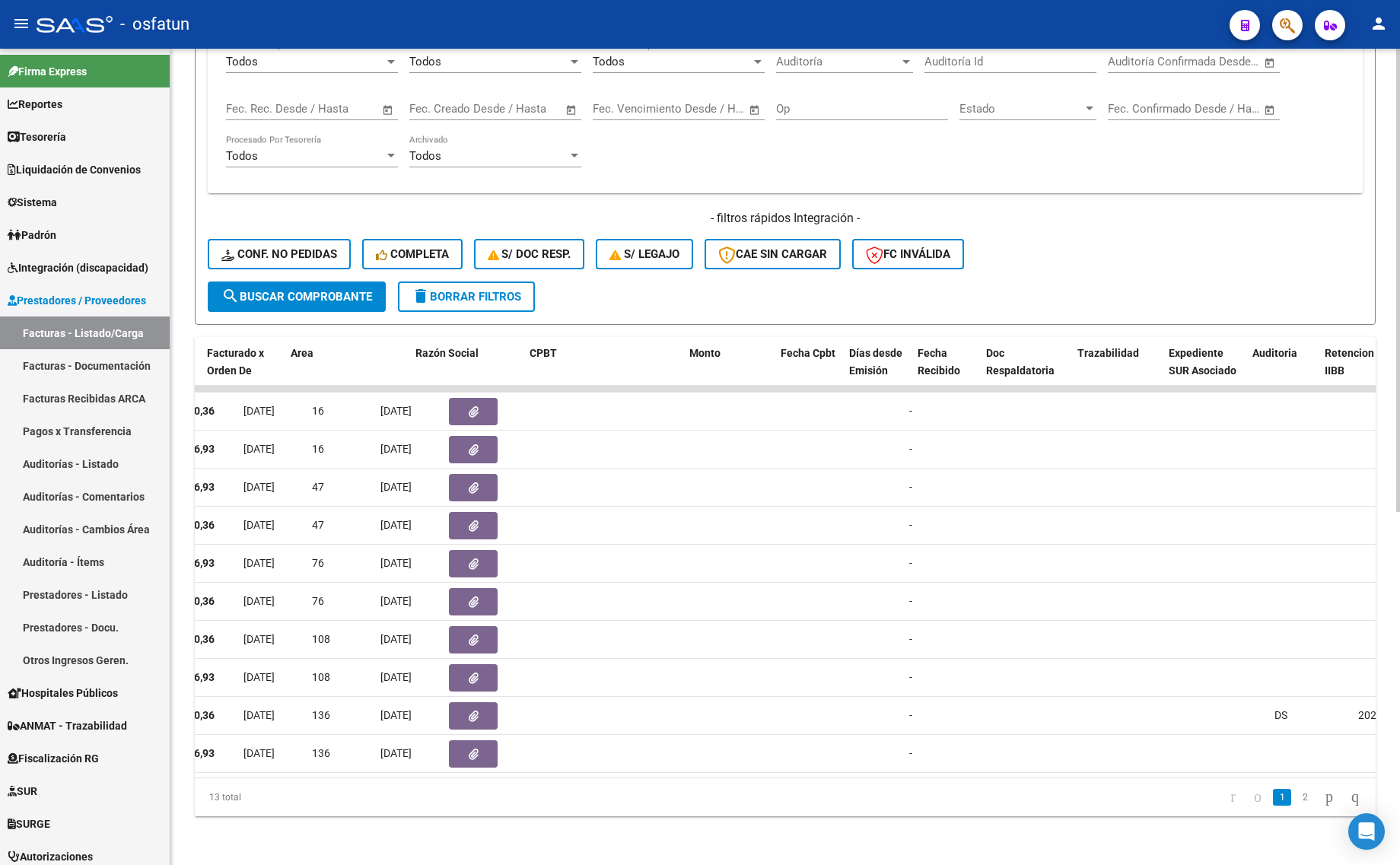
scroll to position [0, 0]
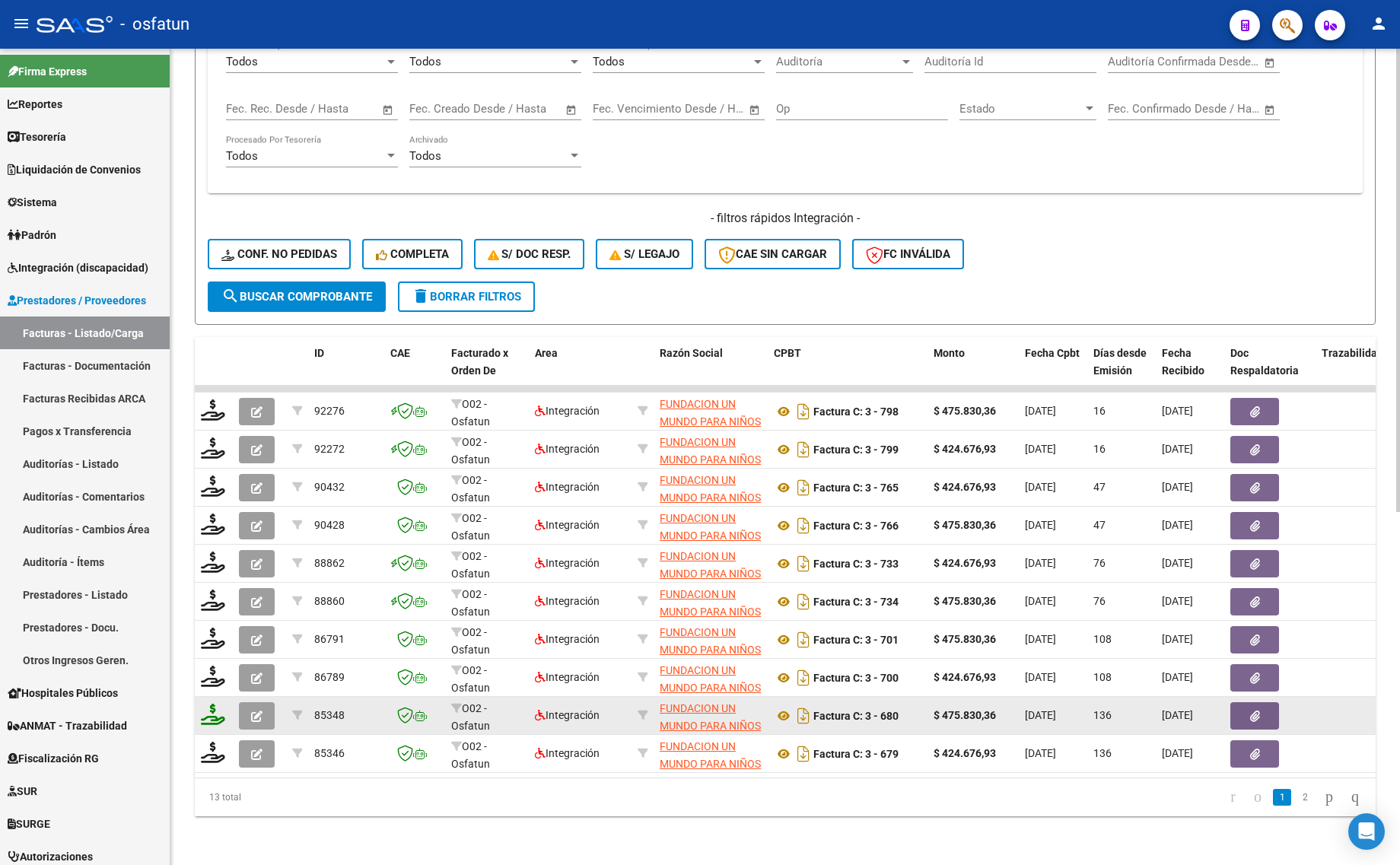
type input "[PERSON_NAME]"
click at [244, 702] on button "button" at bounding box center [257, 716] width 36 height 27
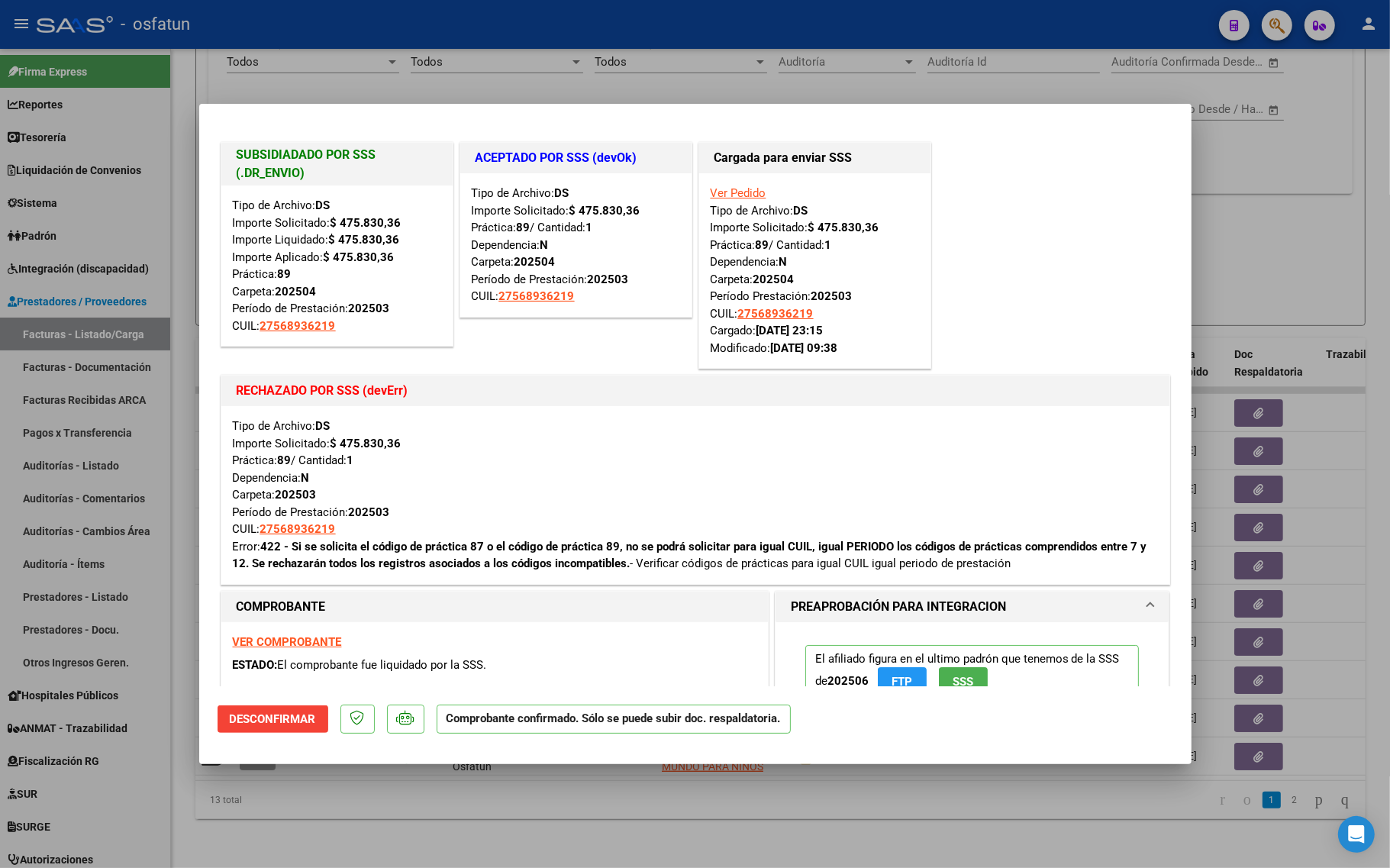
click at [445, 853] on div at bounding box center [695, 434] width 1390 height 868
type input "$ 0,00"
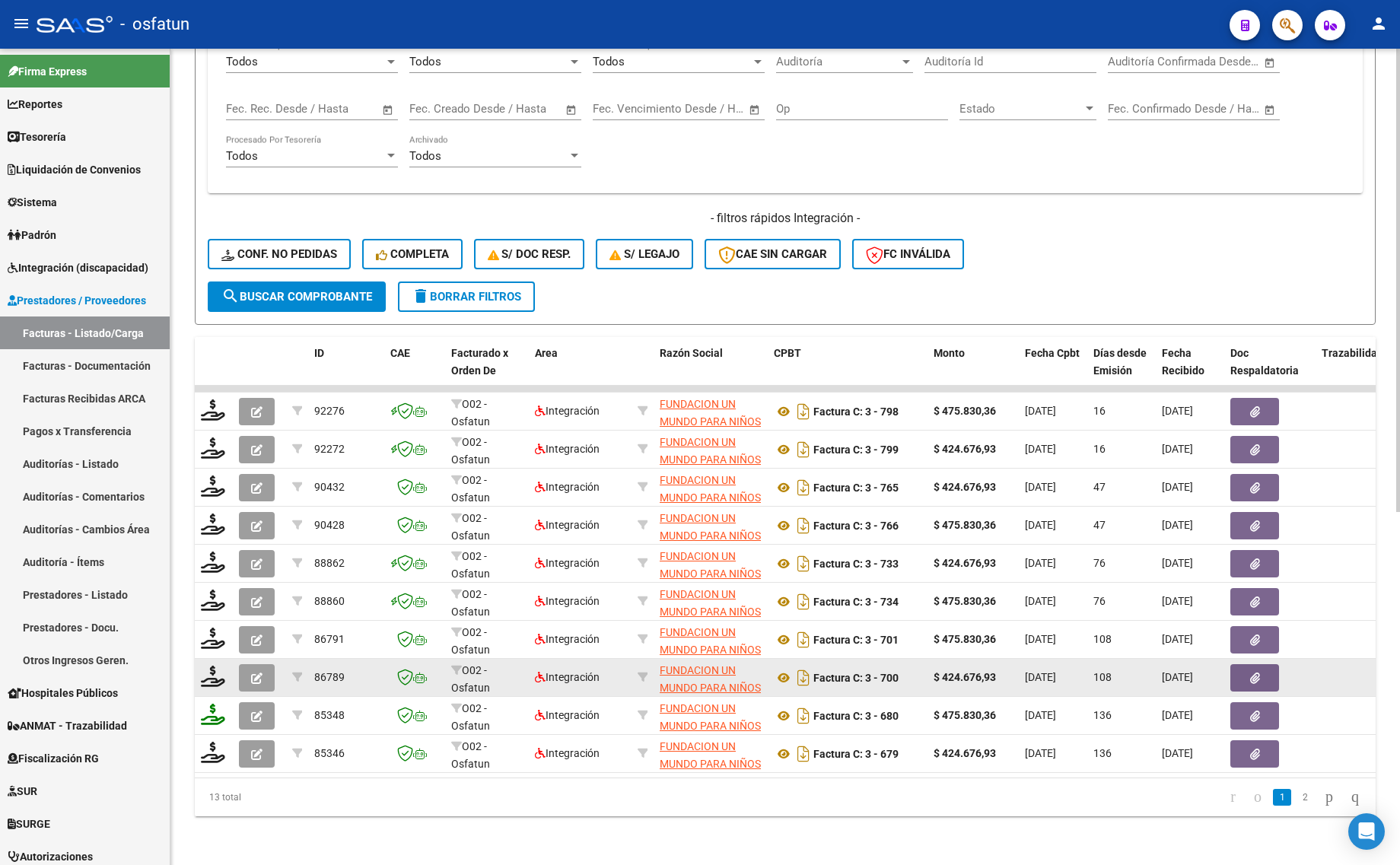
click at [260, 672] on icon "button" at bounding box center [257, 678] width 12 height 12
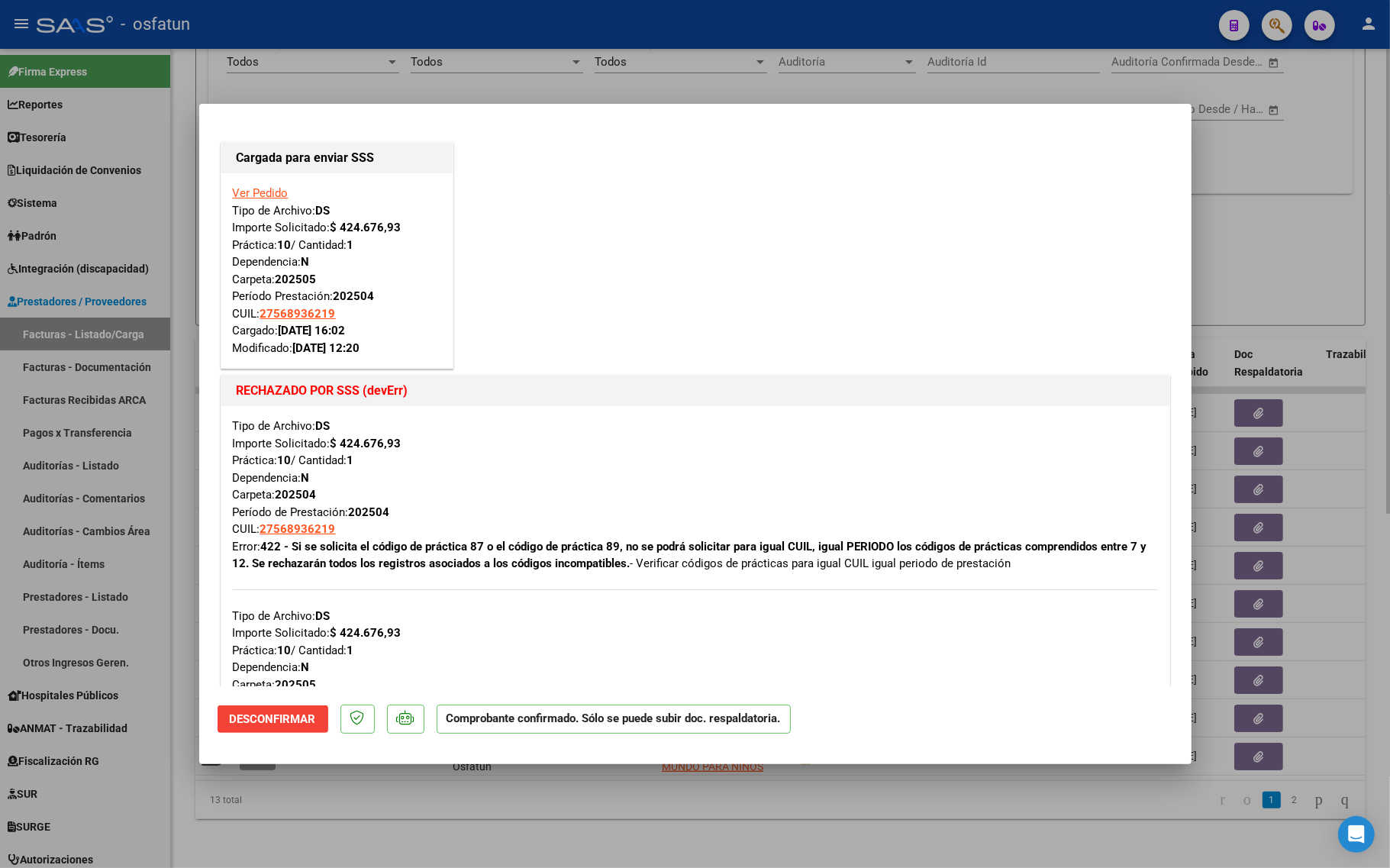
drag, startPoint x: 381, startPoint y: 814, endPoint x: 401, endPoint y: 833, distance: 27.6
click at [387, 819] on div at bounding box center [695, 434] width 1390 height 868
type input "$ 0,00"
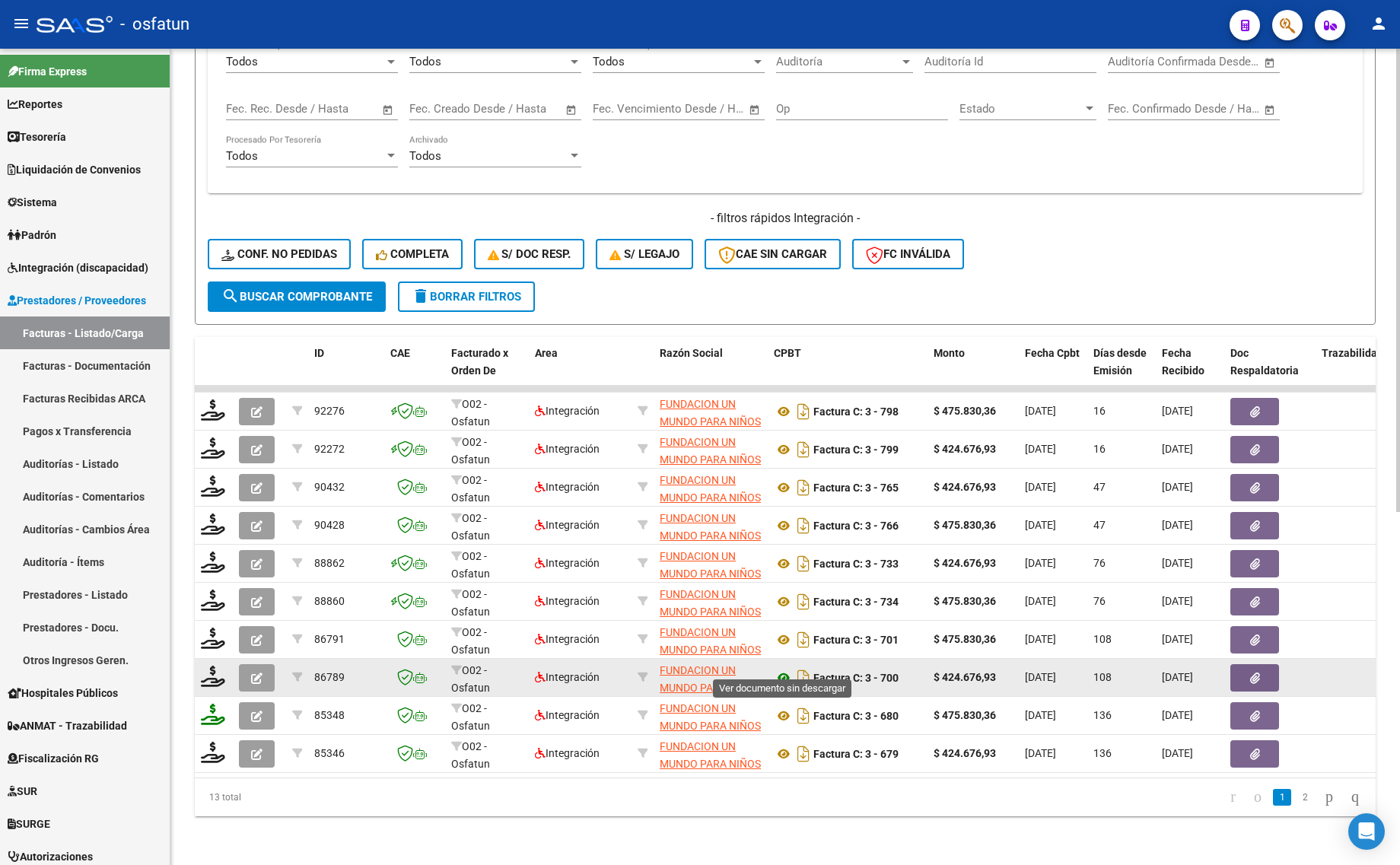
click at [781, 668] on icon at bounding box center [783, 677] width 20 height 18
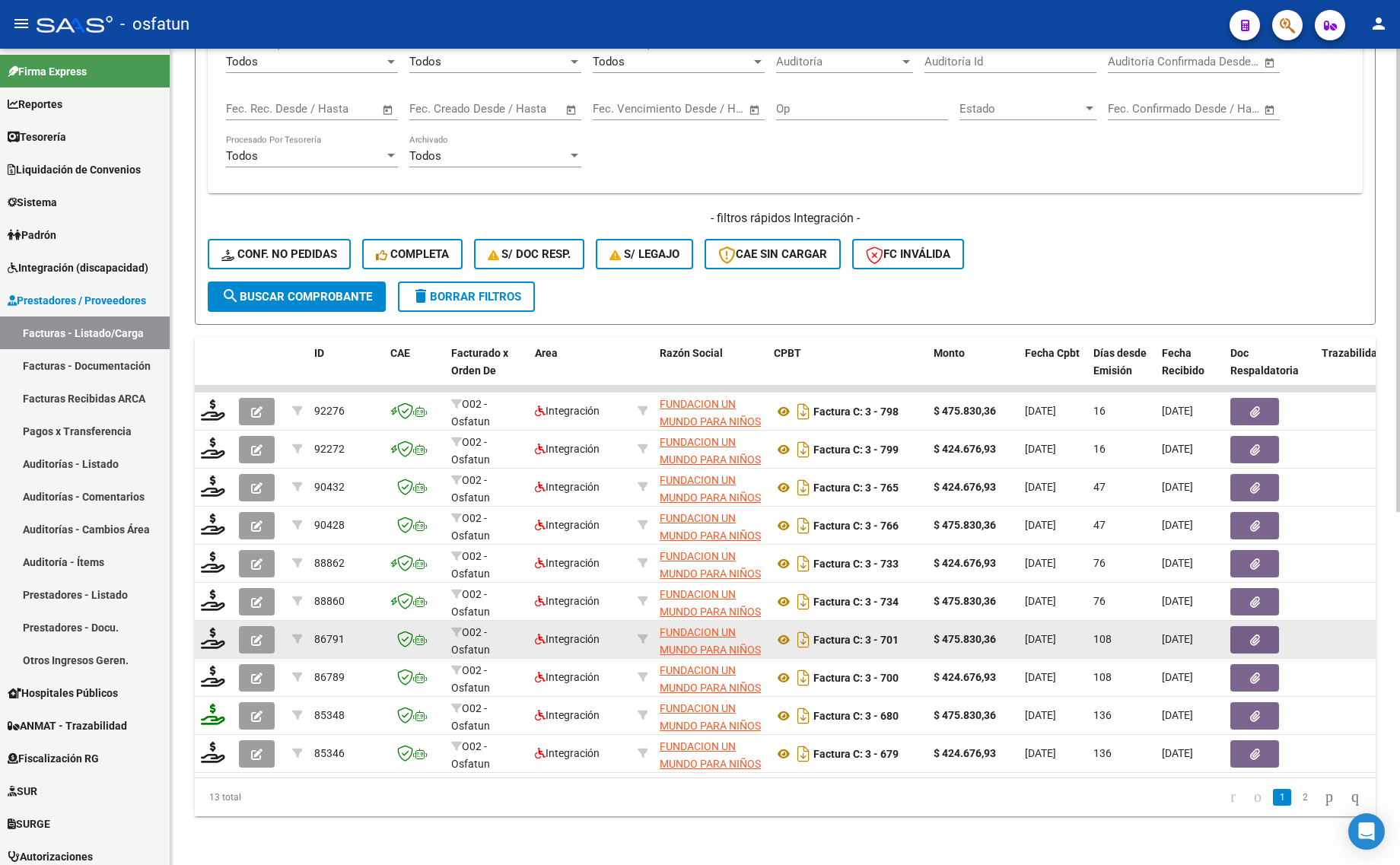
click at [261, 635] on icon "button" at bounding box center [257, 640] width 12 height 12
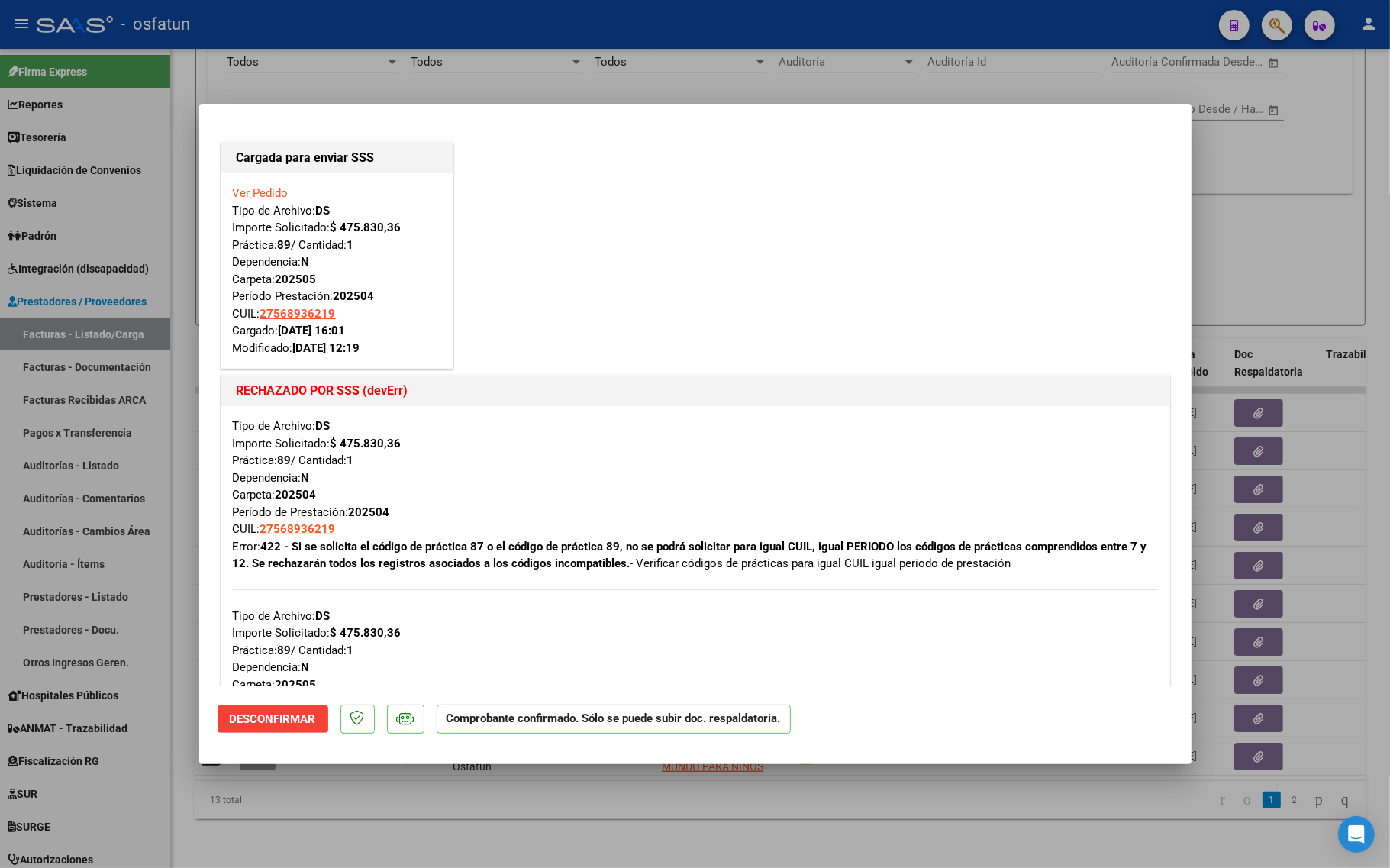
click at [1239, 243] on div at bounding box center [695, 434] width 1390 height 868
type input "$ 0,00"
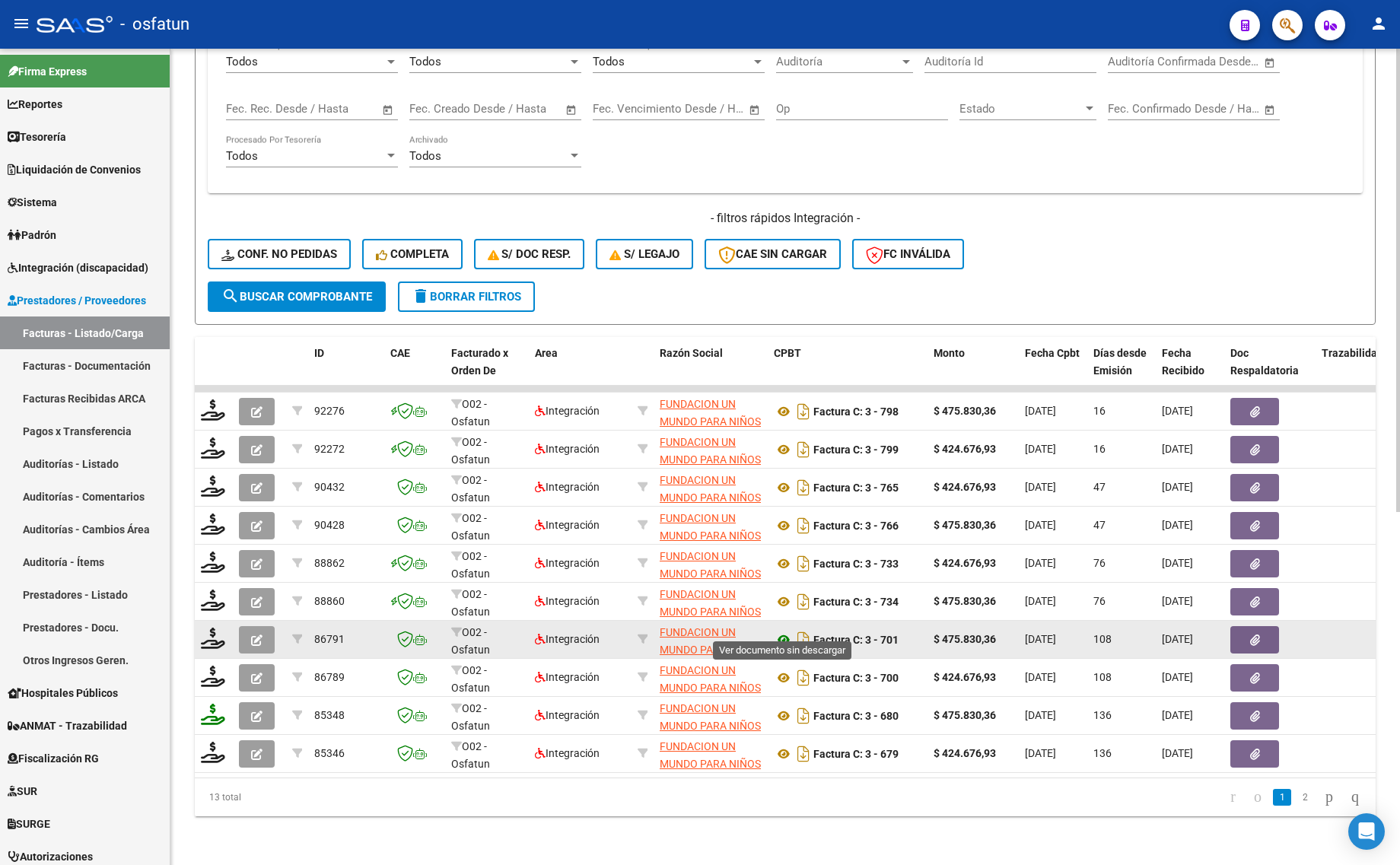
click at [782, 631] on icon at bounding box center [783, 639] width 20 height 18
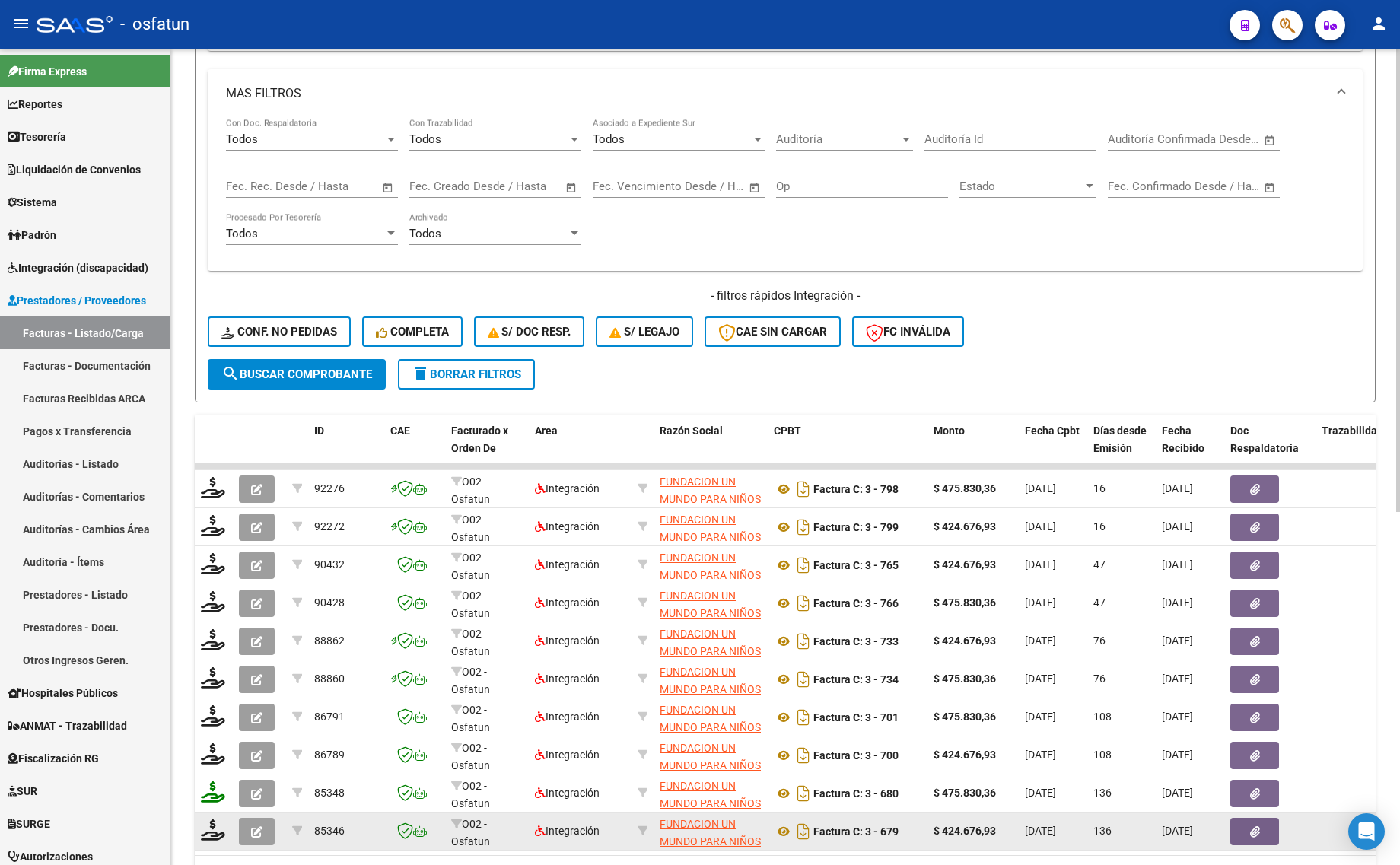
scroll to position [525, 0]
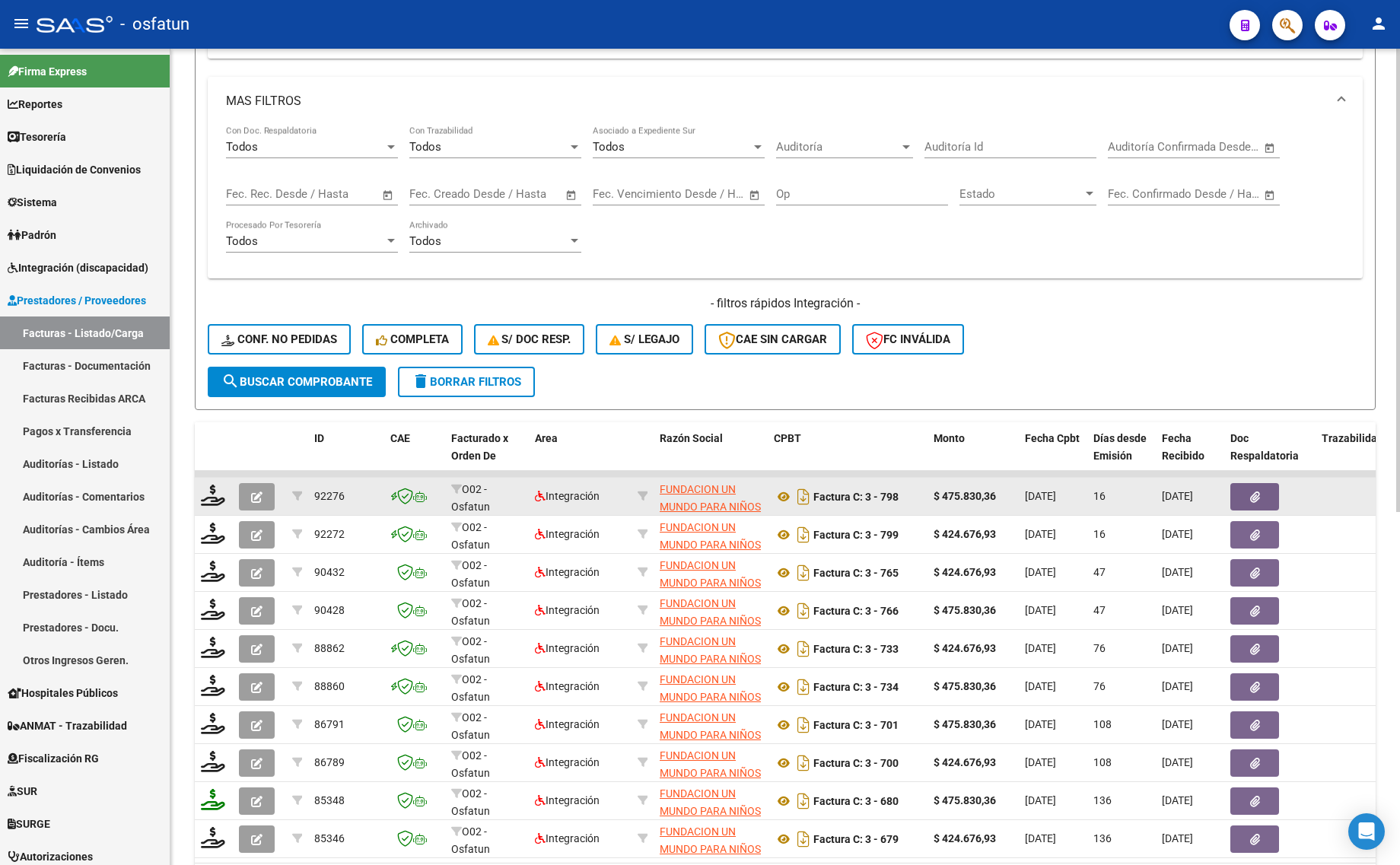
click at [251, 490] on span "button" at bounding box center [257, 497] width 12 height 14
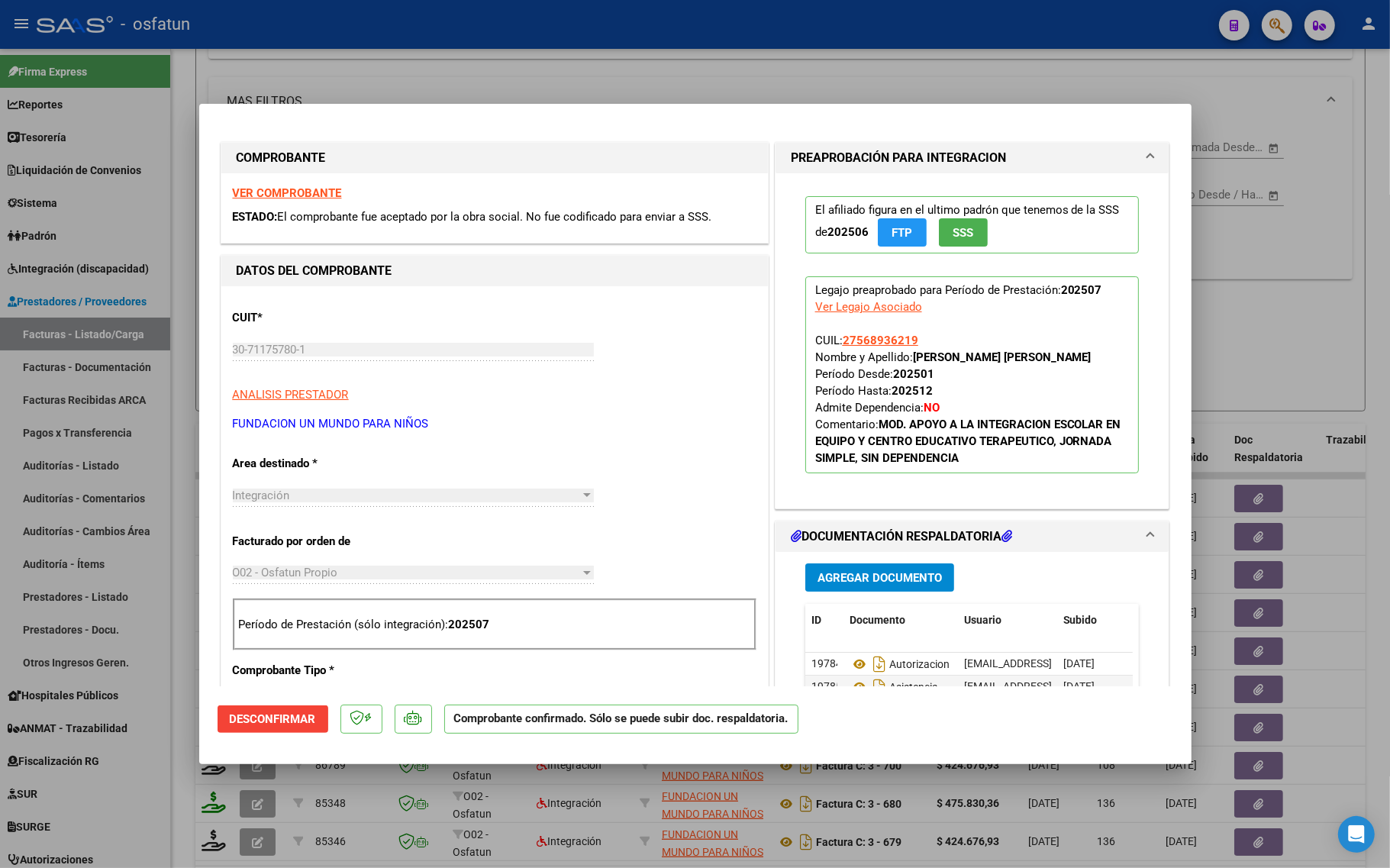
click at [1300, 321] on div at bounding box center [695, 434] width 1390 height 868
type input "$ 0,00"
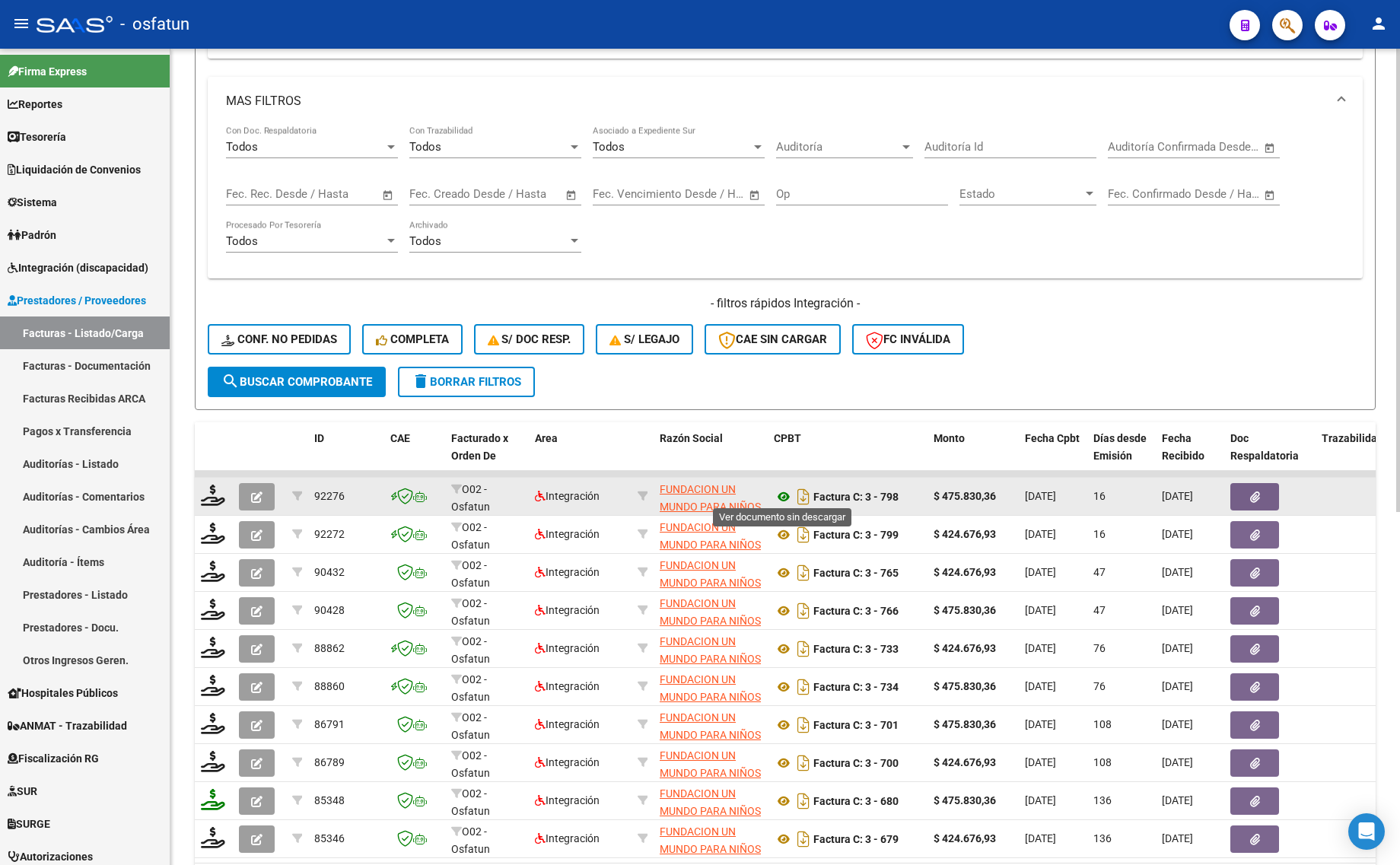
click at [785, 491] on icon at bounding box center [783, 496] width 20 height 18
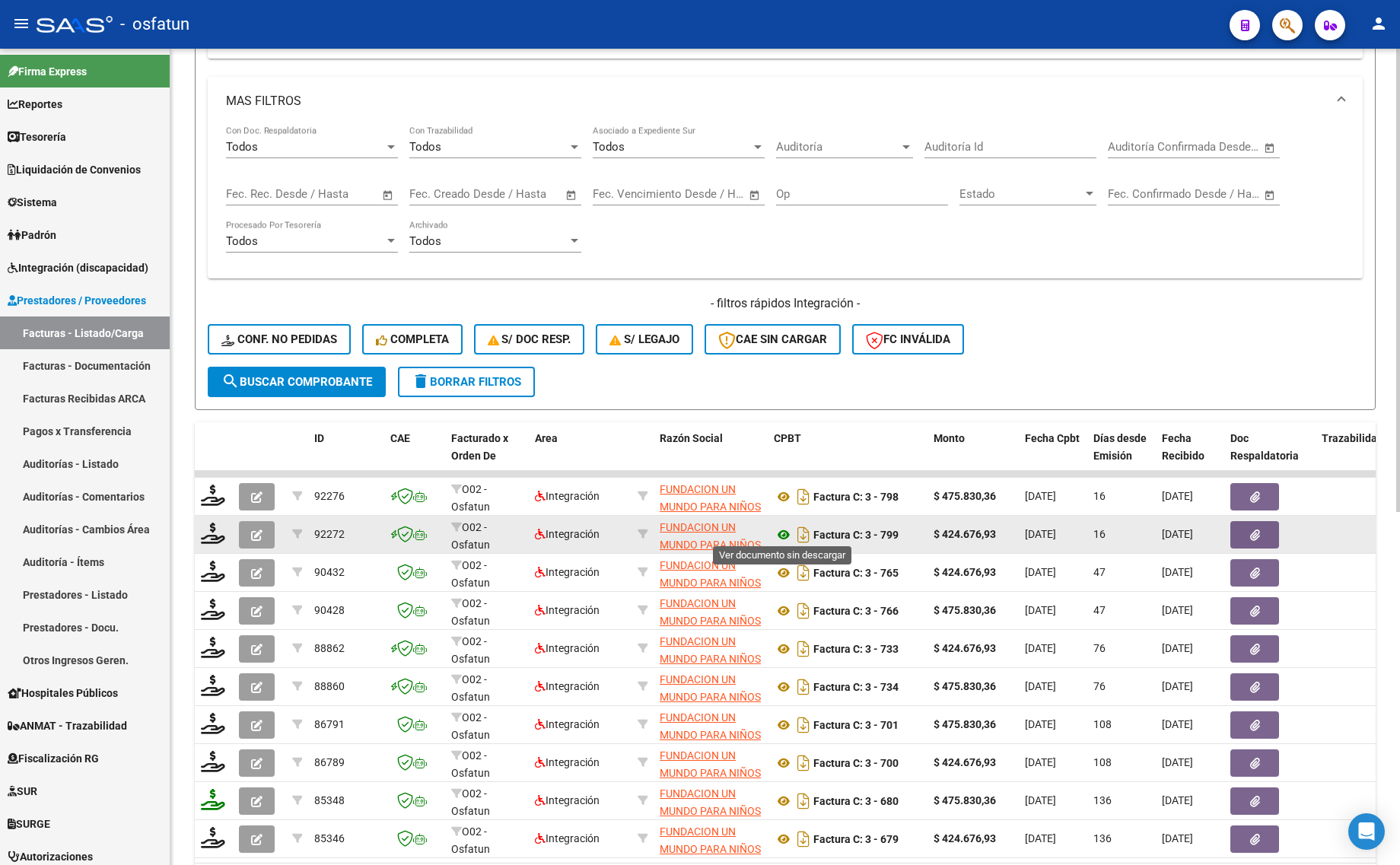
click at [785, 533] on icon at bounding box center [783, 534] width 20 height 18
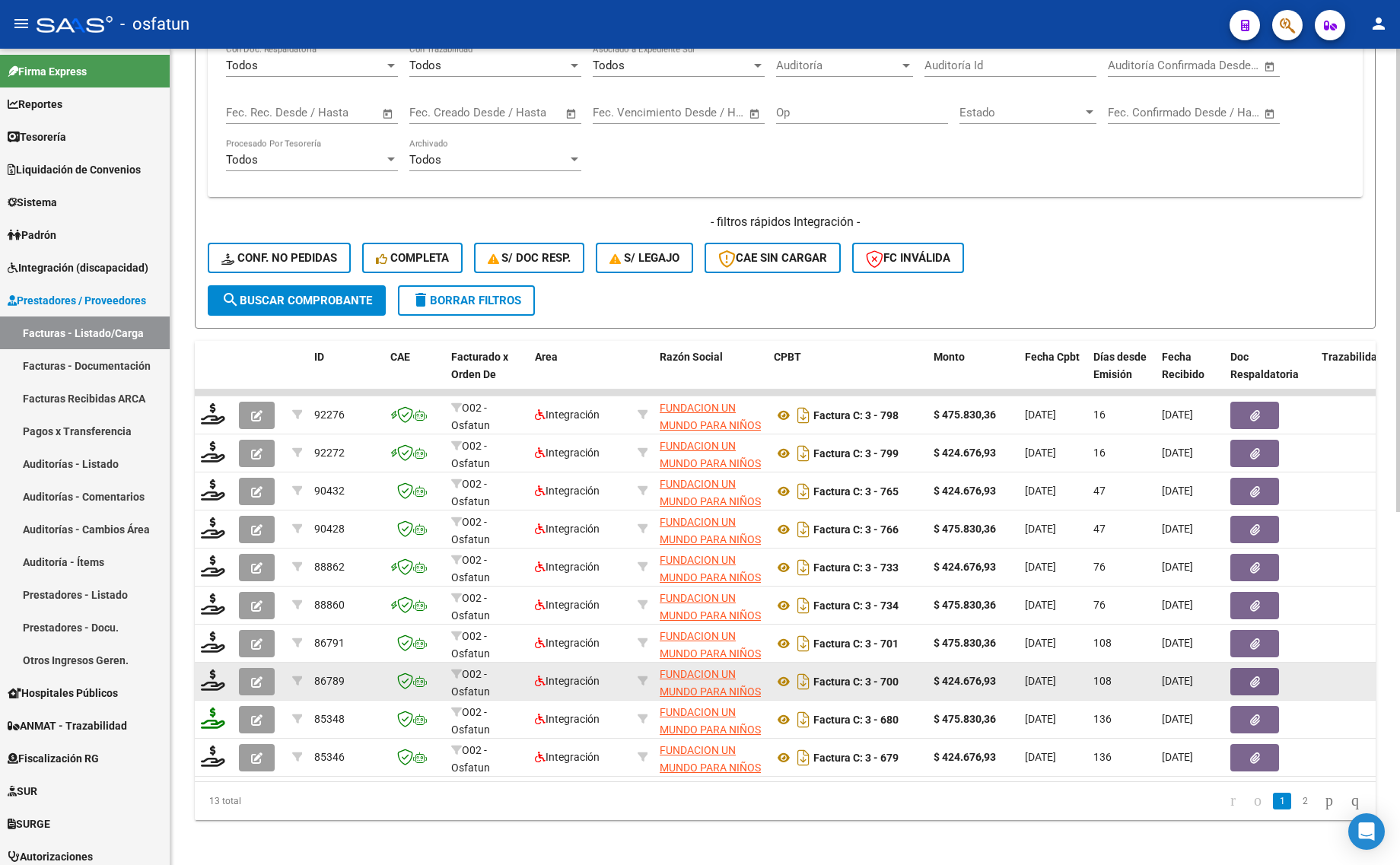
scroll to position [620, 0]
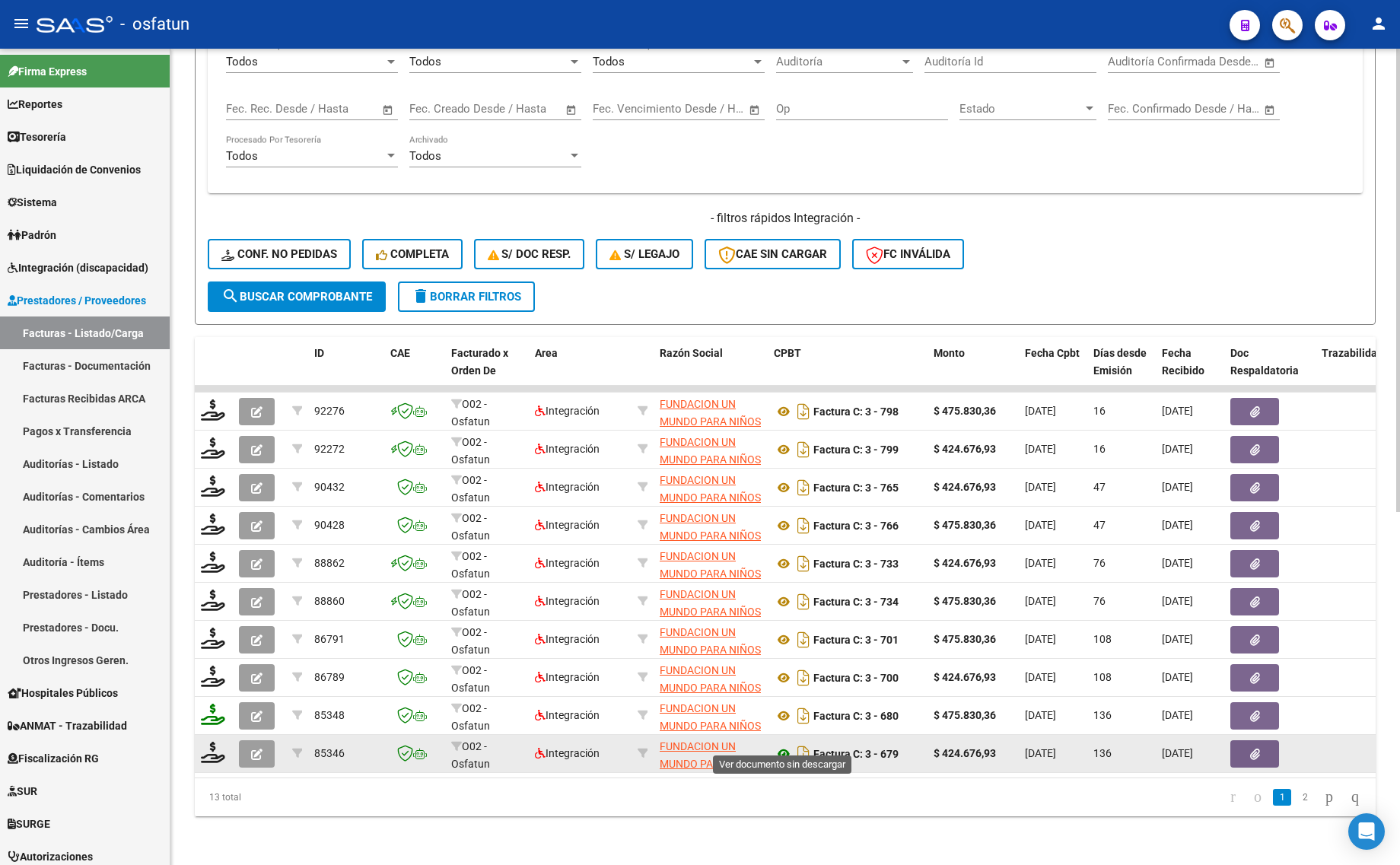
click at [787, 744] on icon at bounding box center [783, 753] width 20 height 18
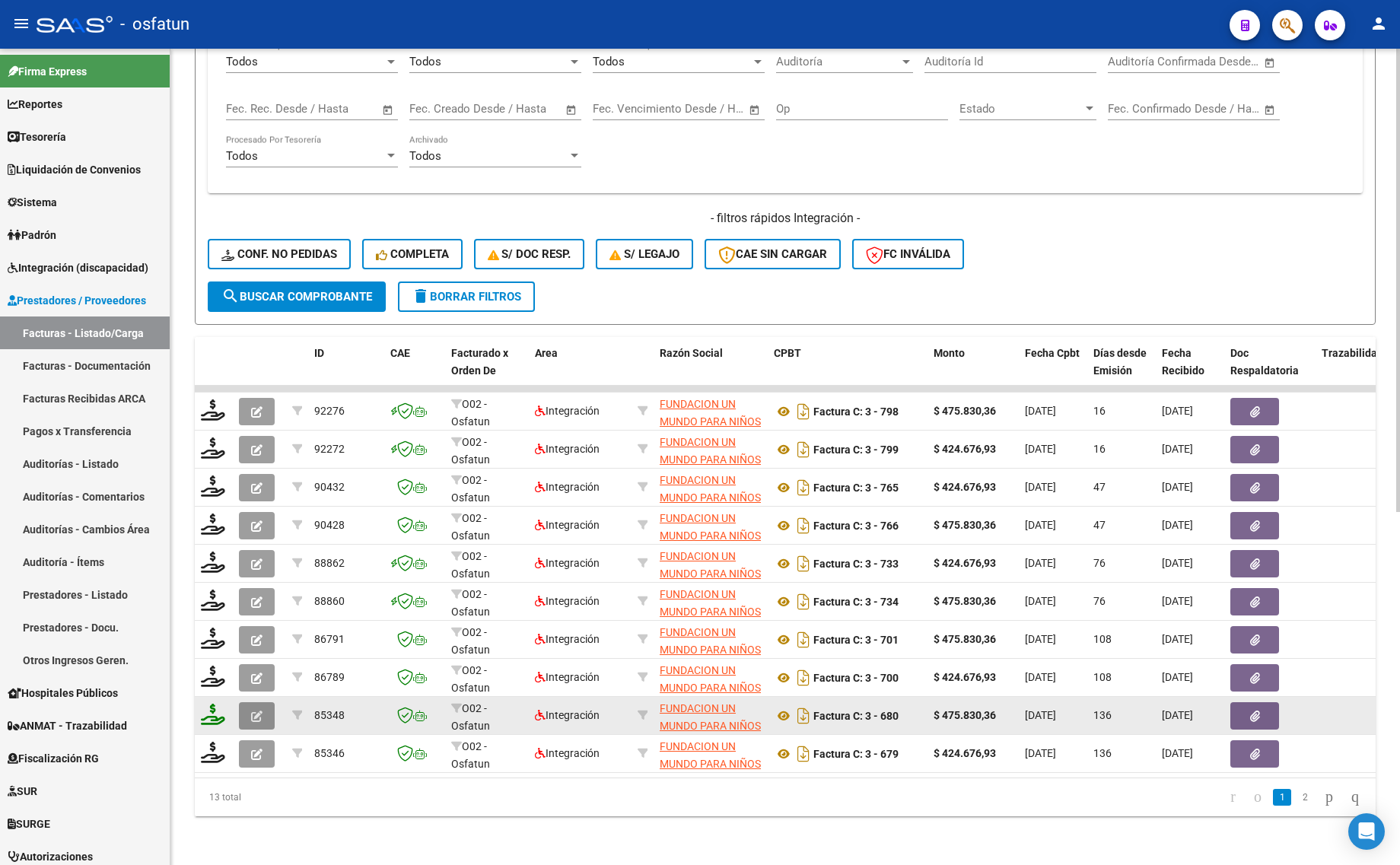
click at [261, 710] on icon "button" at bounding box center [257, 716] width 12 height 12
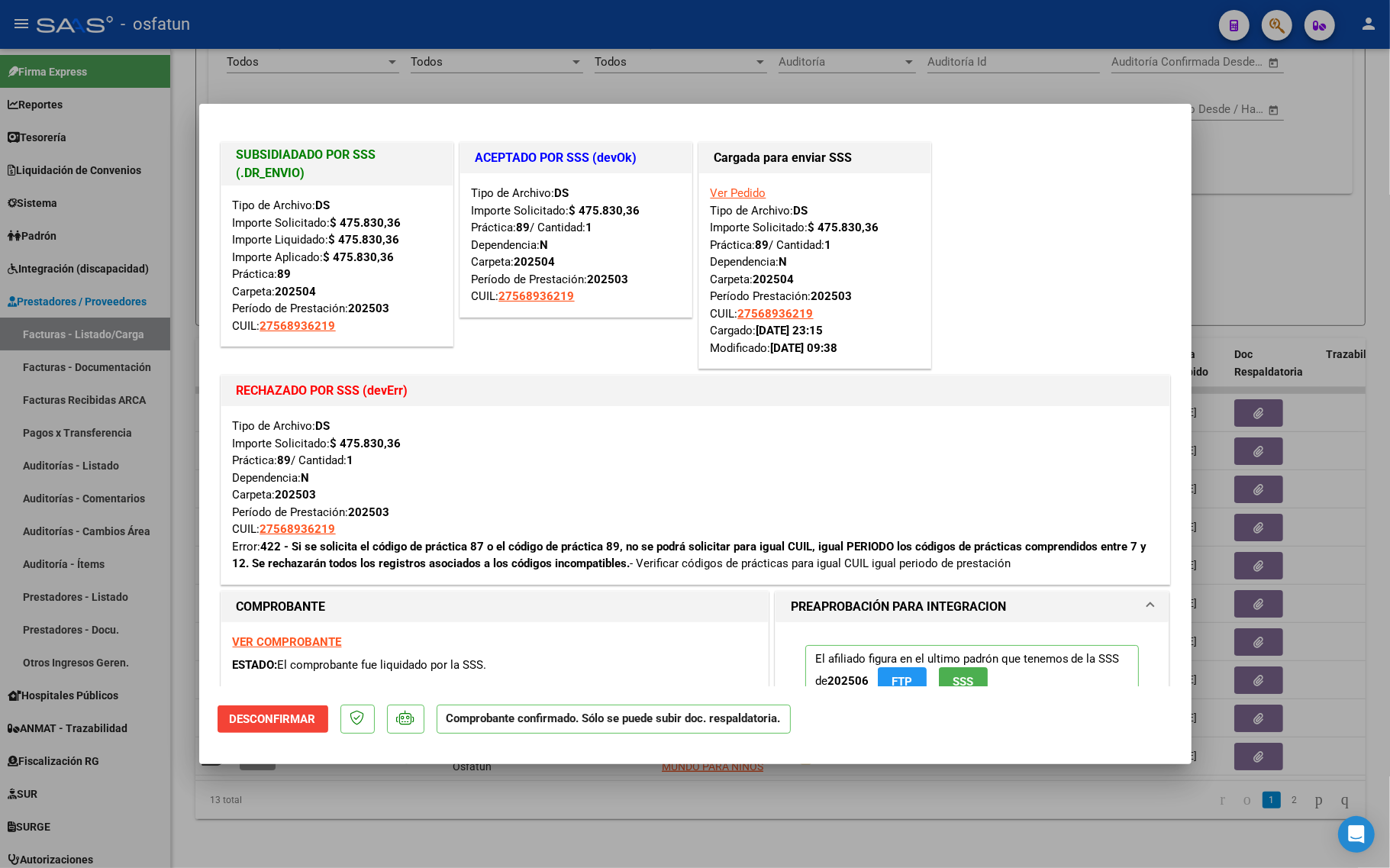
click at [544, 830] on div at bounding box center [695, 434] width 1390 height 868
type input "$ 0,00"
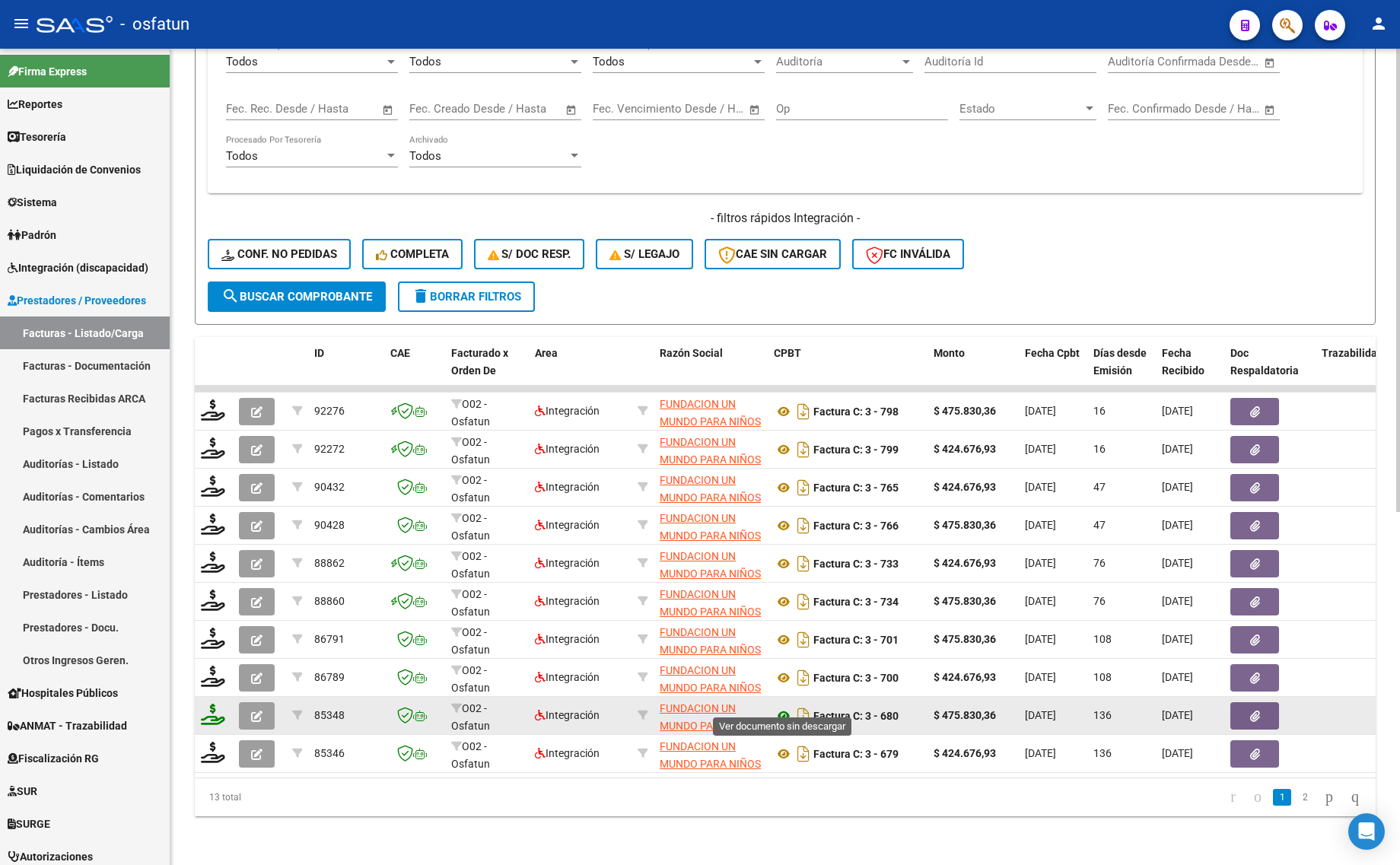
click at [778, 706] on icon at bounding box center [783, 715] width 20 height 18
click at [777, 706] on icon at bounding box center [783, 715] width 20 height 18
click at [247, 705] on button "button" at bounding box center [257, 716] width 36 height 27
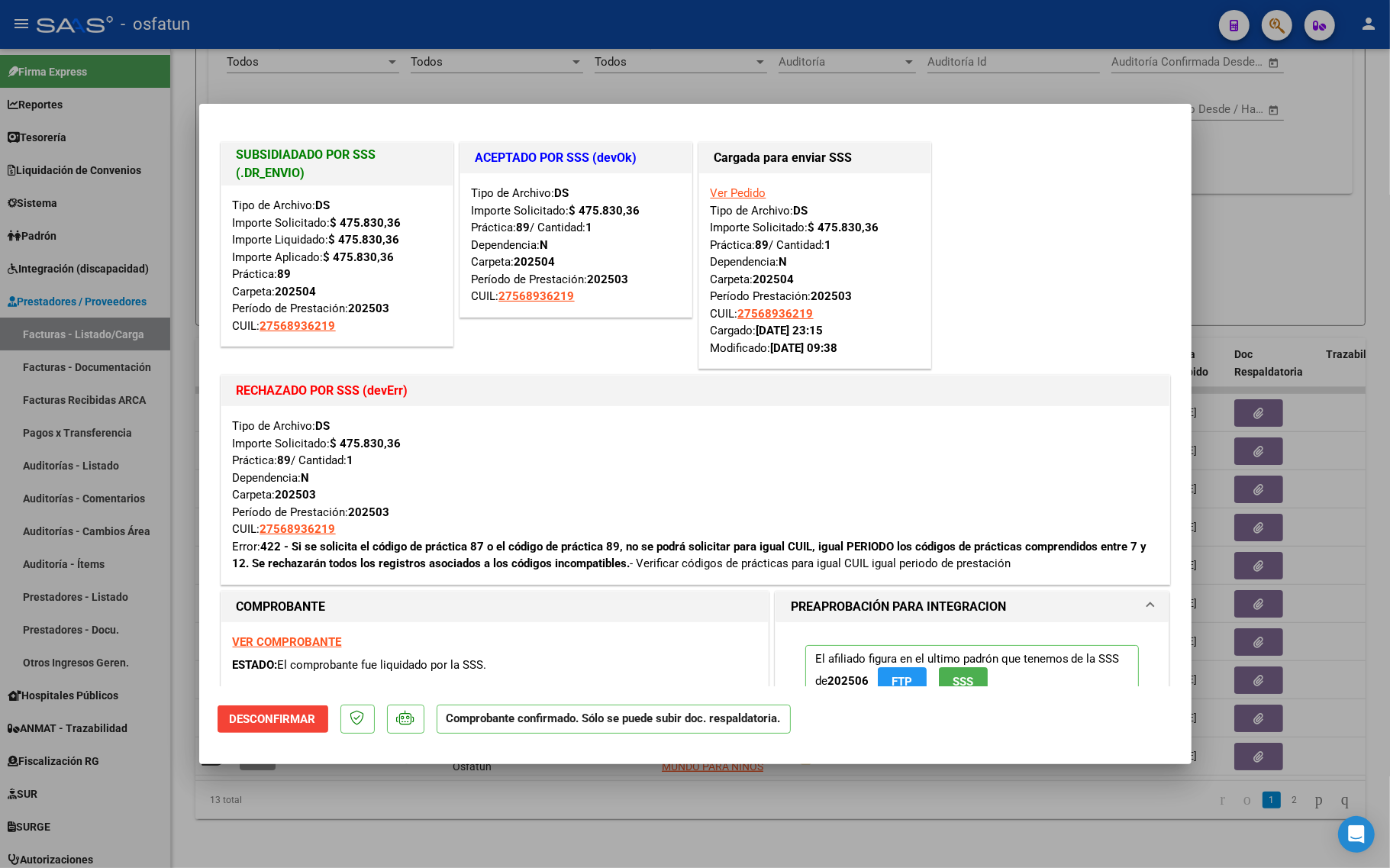
click at [409, 802] on div at bounding box center [695, 434] width 1390 height 868
type input "$ 0,00"
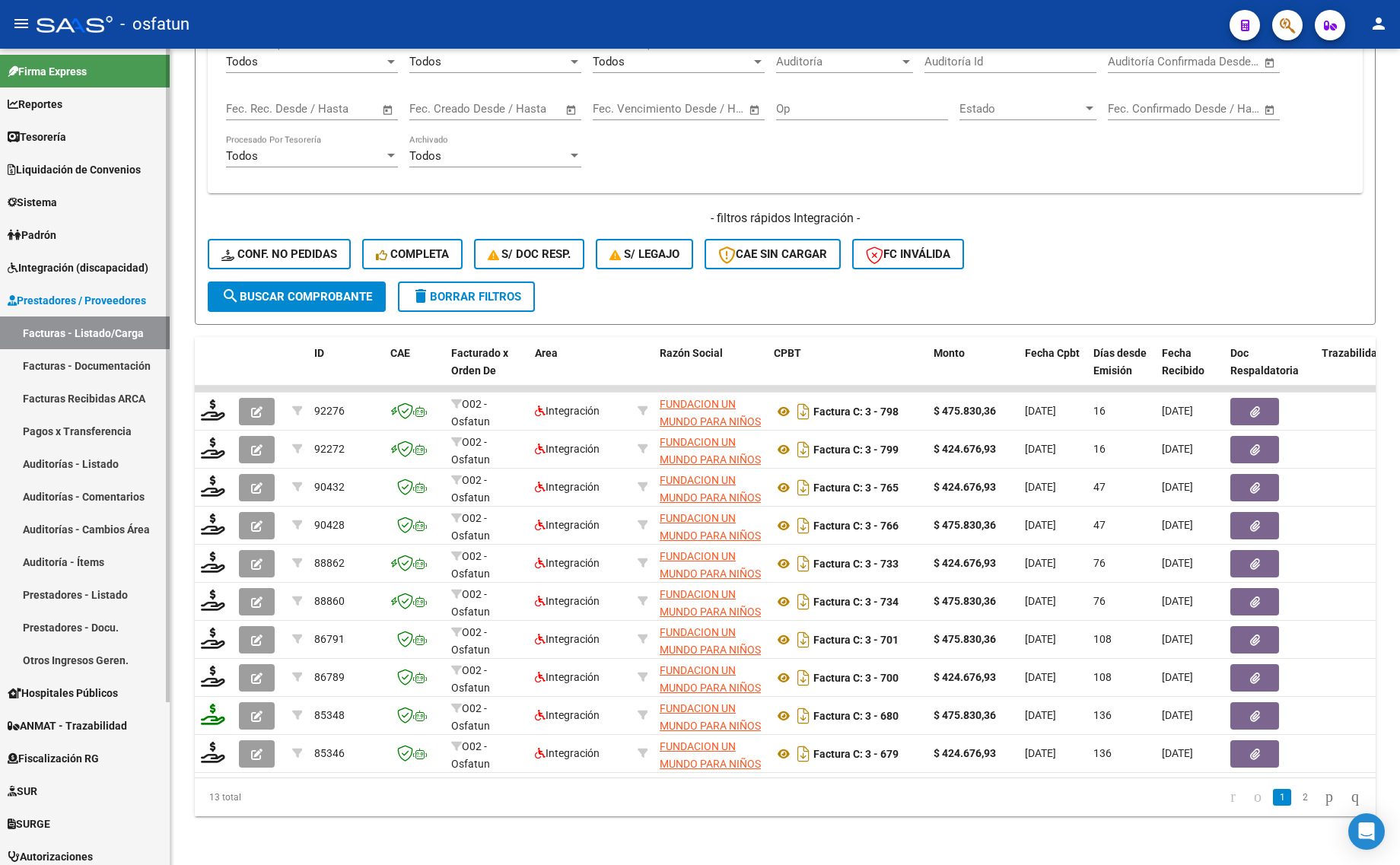
click at [67, 331] on link "Facturas - Listado/Carga" at bounding box center [85, 333] width 170 height 33
click at [316, 836] on div "Video tutorial PRESTADORES -> Listado de CPBTs Emitidos por Prestadores / Prove…" at bounding box center [785, 151] width 1229 height 1425
click at [246, 825] on div "Video tutorial PRESTADORES -> Listado de CPBTs Emitidos por Prestadores / Prove…" at bounding box center [785, 151] width 1229 height 1425
click at [261, 841] on div "Video tutorial PRESTADORES -> Listado de CPBTs Emitidos por Prestadores / Prove…" at bounding box center [785, 151] width 1229 height 1425
drag, startPoint x: 327, startPoint y: 842, endPoint x: 293, endPoint y: 840, distance: 34.1
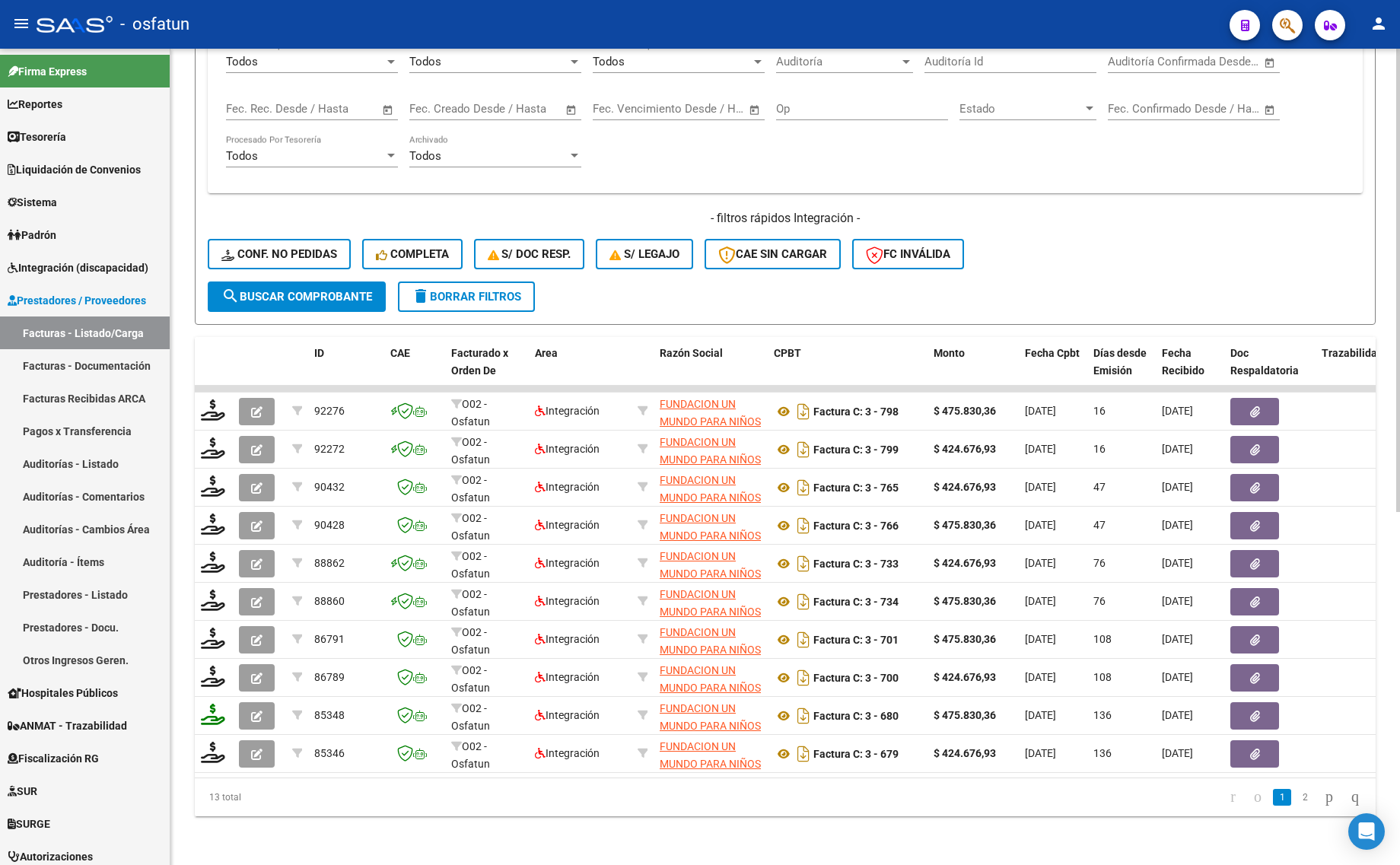
click at [327, 842] on div "Video tutorial PRESTADORES -> Listado de CPBTs Emitidos por Prestadores / Prove…" at bounding box center [785, 151] width 1229 height 1425
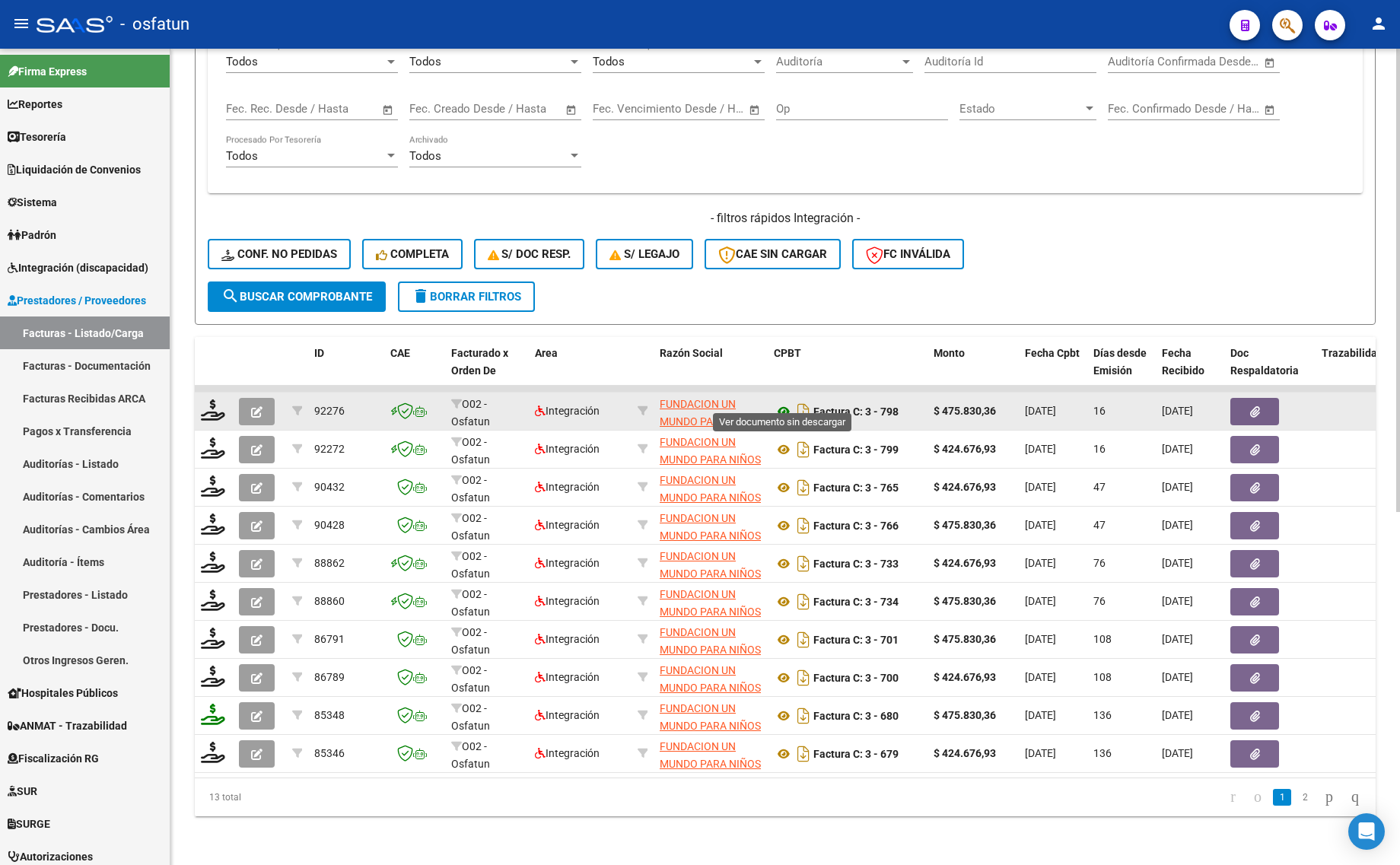
click at [782, 402] on icon at bounding box center [783, 411] width 20 height 18
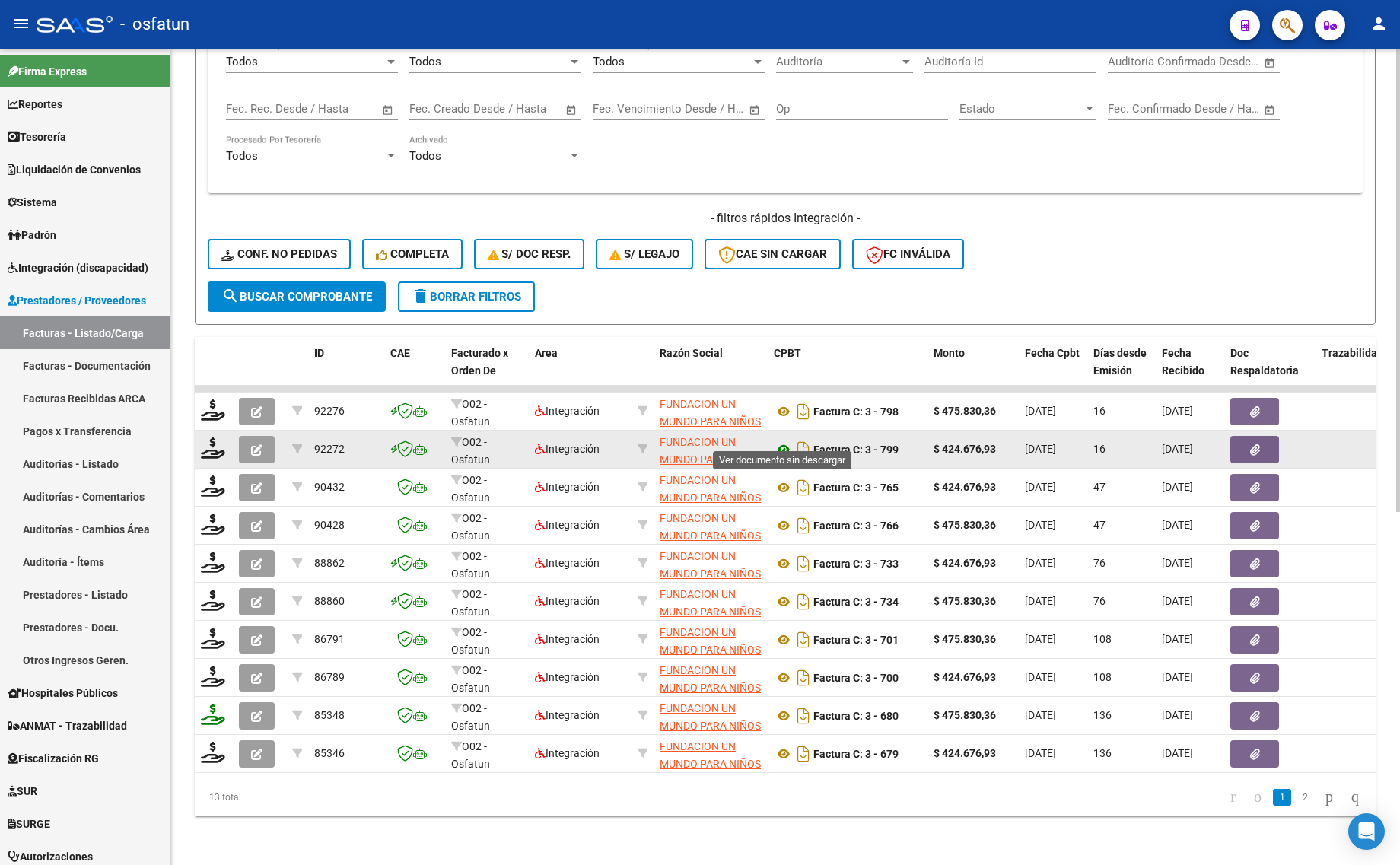
click at [781, 441] on icon at bounding box center [783, 449] width 20 height 18
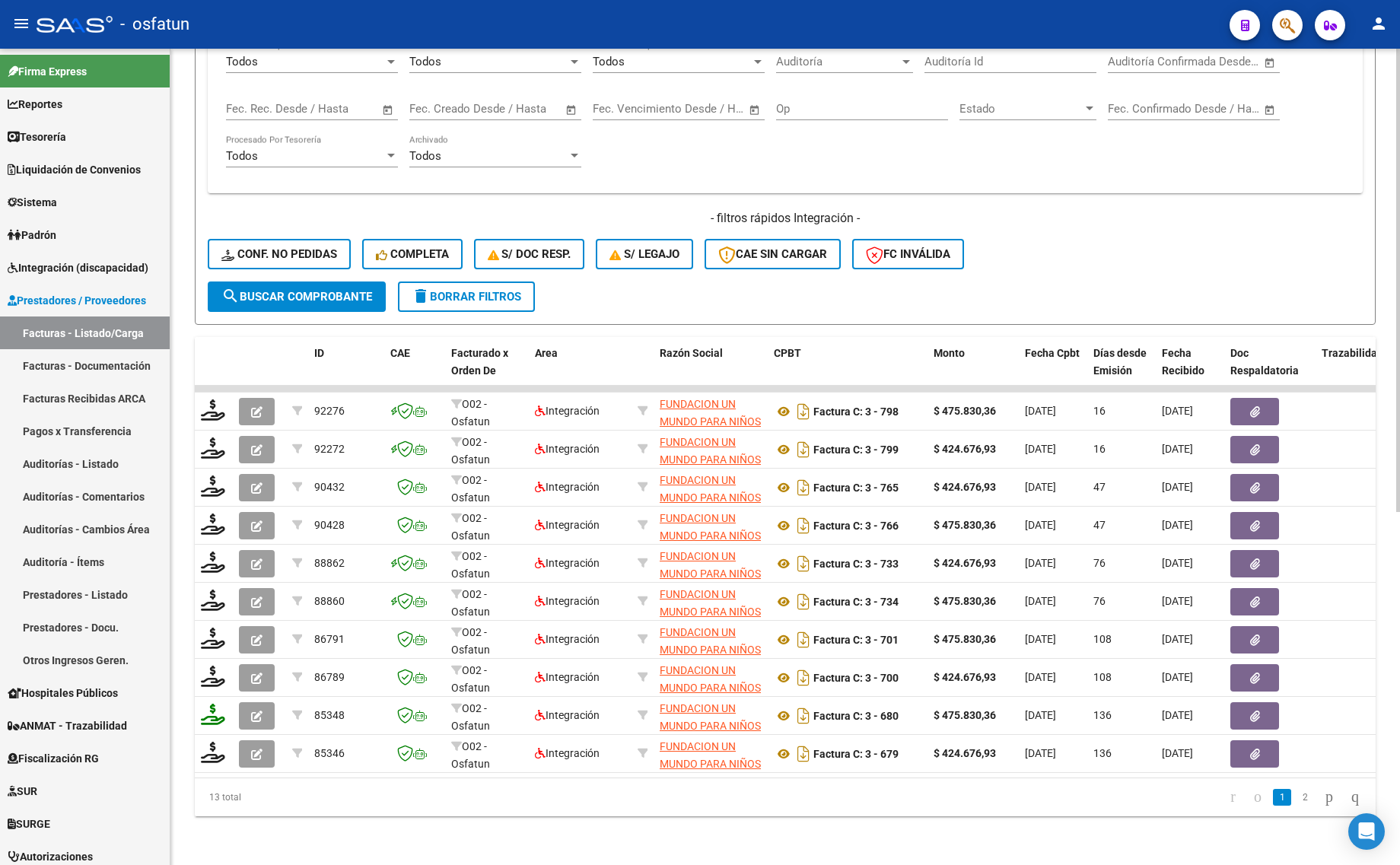
click at [343, 824] on div "Video tutorial PRESTADORES -> Listado de CPBTs Emitidos por Prestadores / Prove…" at bounding box center [785, 151] width 1229 height 1425
click at [466, 289] on span "delete Borrar Filtros" at bounding box center [467, 296] width 110 height 14
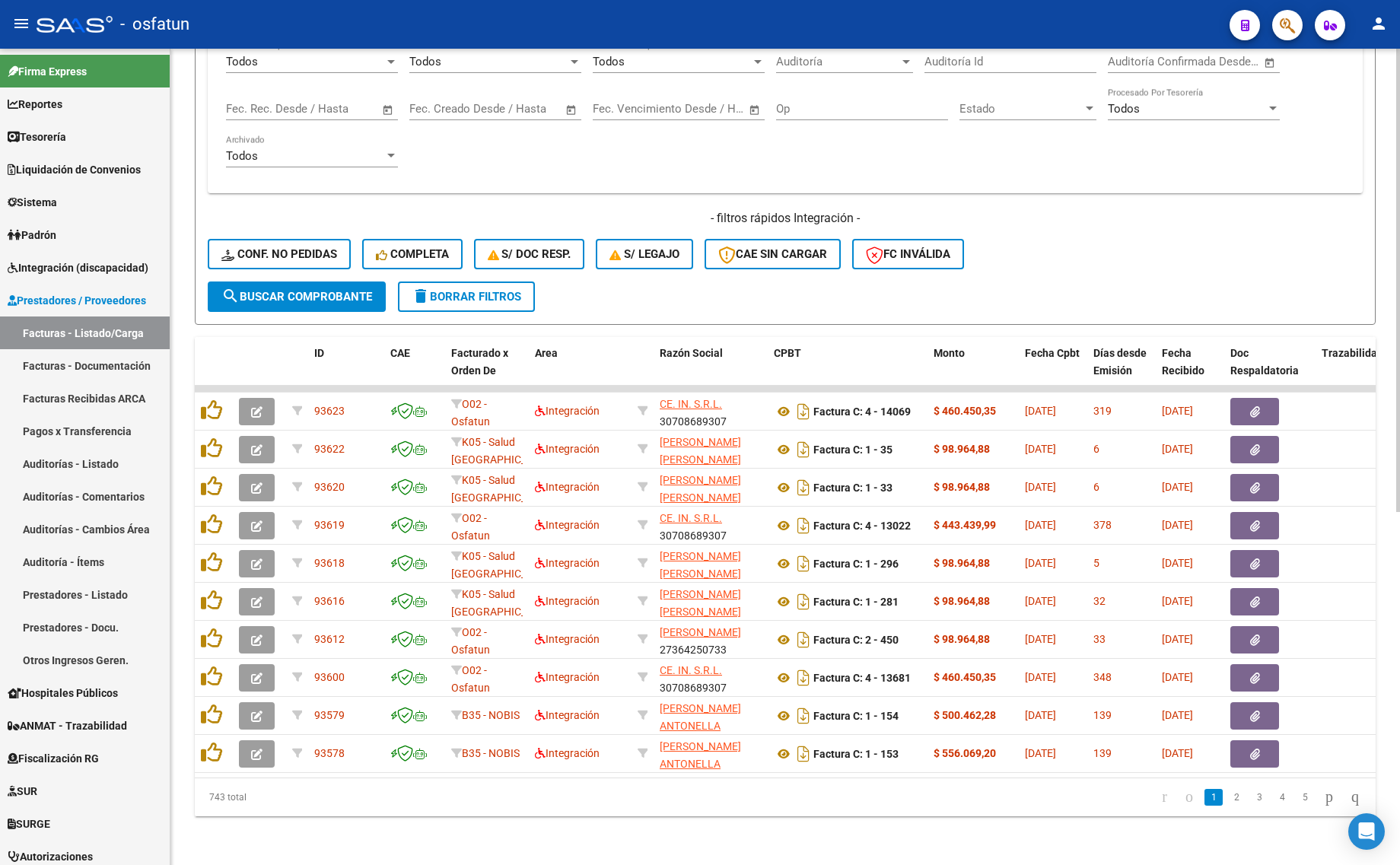
click at [448, 289] on span "delete Borrar Filtros" at bounding box center [467, 296] width 110 height 14
click at [45, 292] on span "Prestadores / Proveedores" at bounding box center [77, 300] width 139 height 16
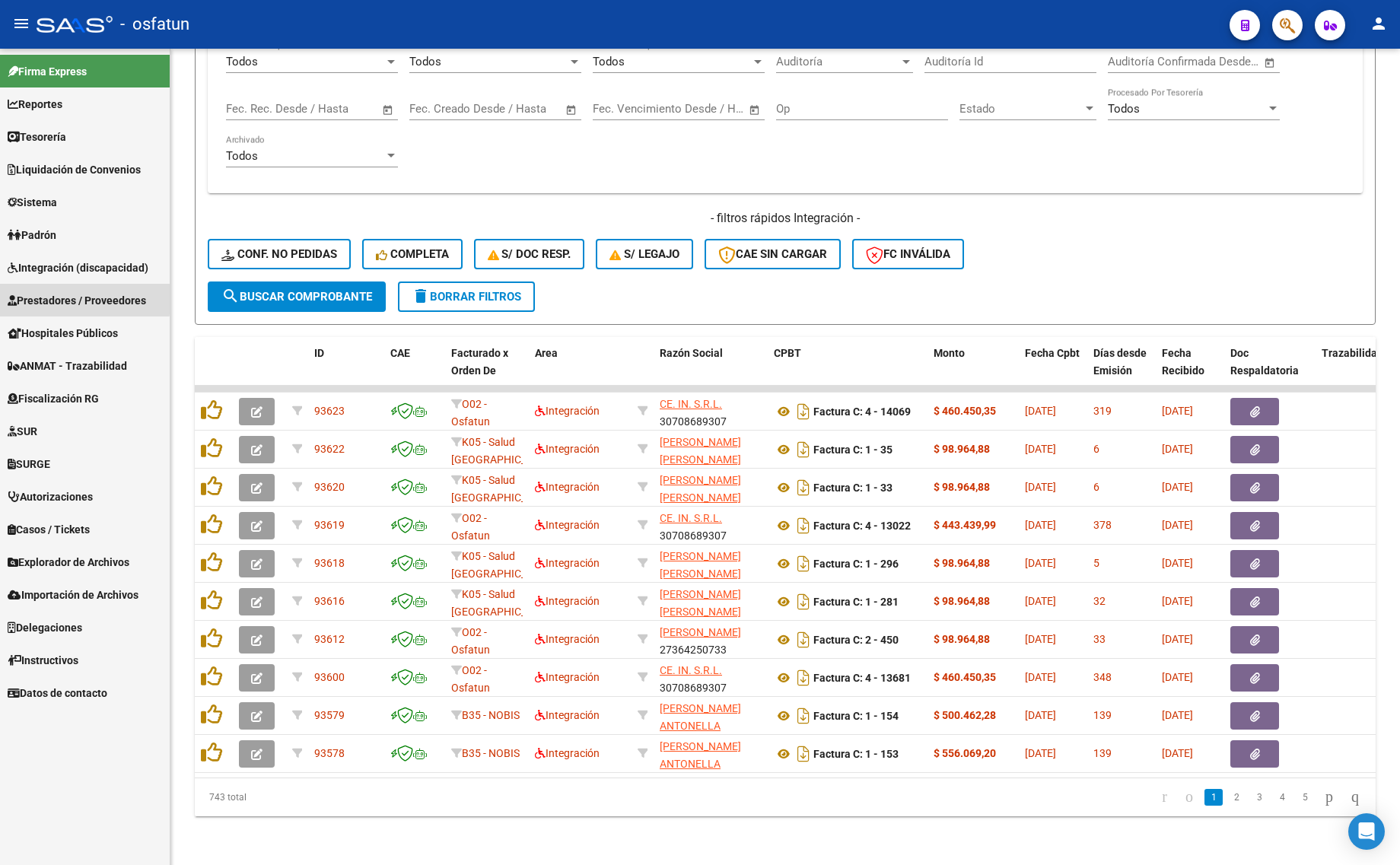
click at [59, 297] on span "Prestadores / Proveedores" at bounding box center [77, 300] width 139 height 16
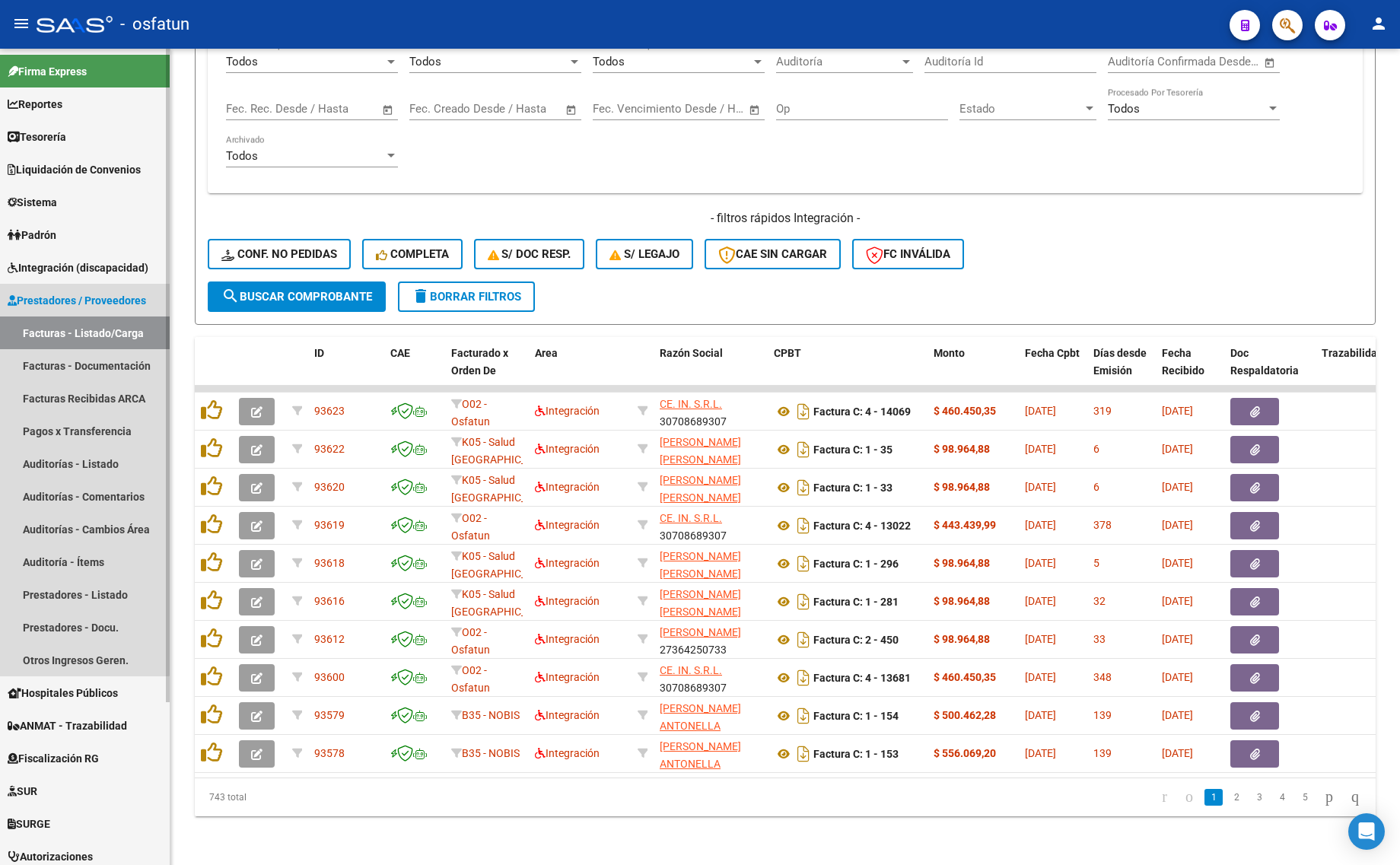
click at [73, 329] on link "Facturas - Listado/Carga" at bounding box center [85, 333] width 170 height 33
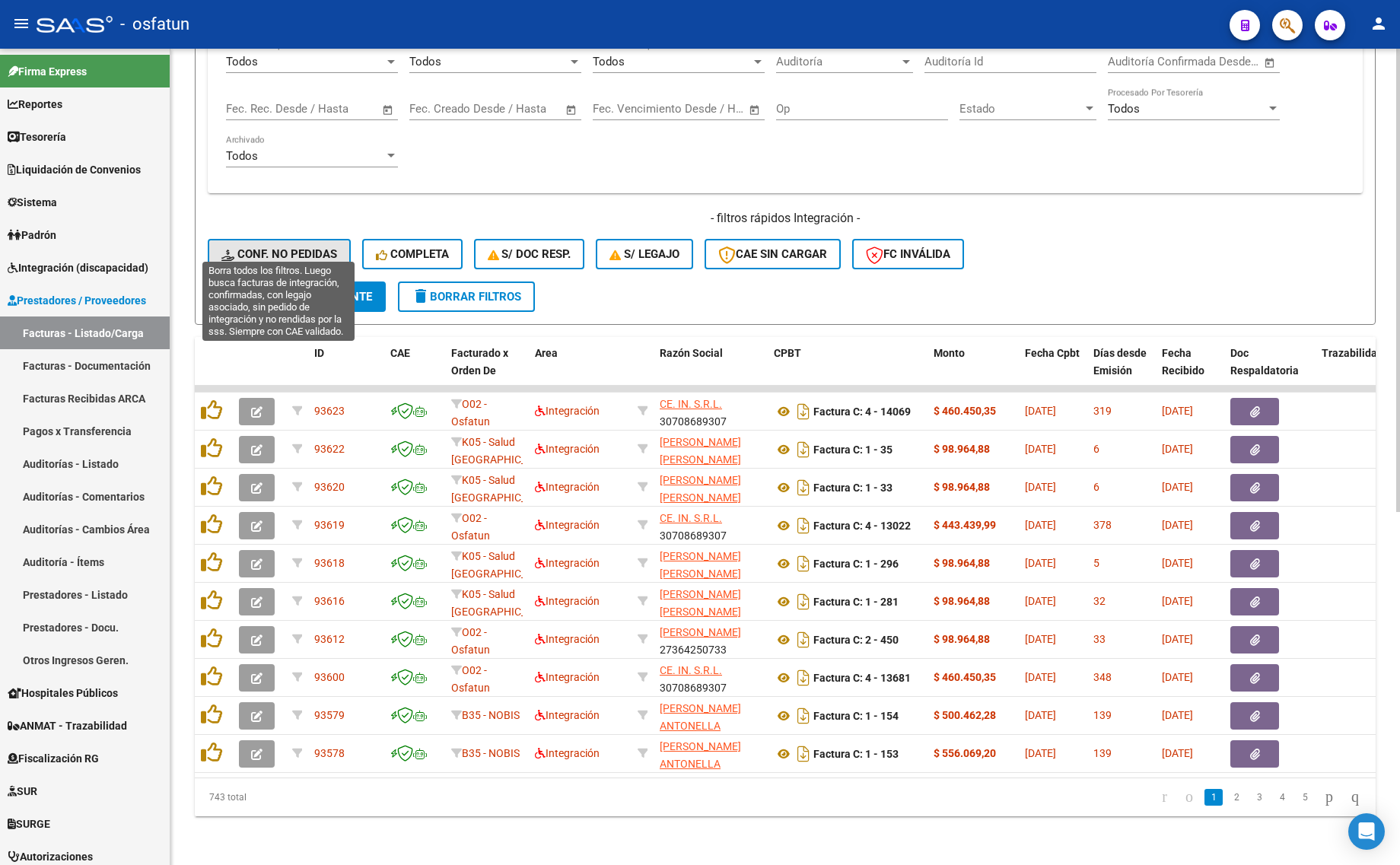
drag, startPoint x: 261, startPoint y: 236, endPoint x: 335, endPoint y: 260, distance: 77.8
click at [261, 247] on span "Conf. no pedidas" at bounding box center [279, 254] width 116 height 14
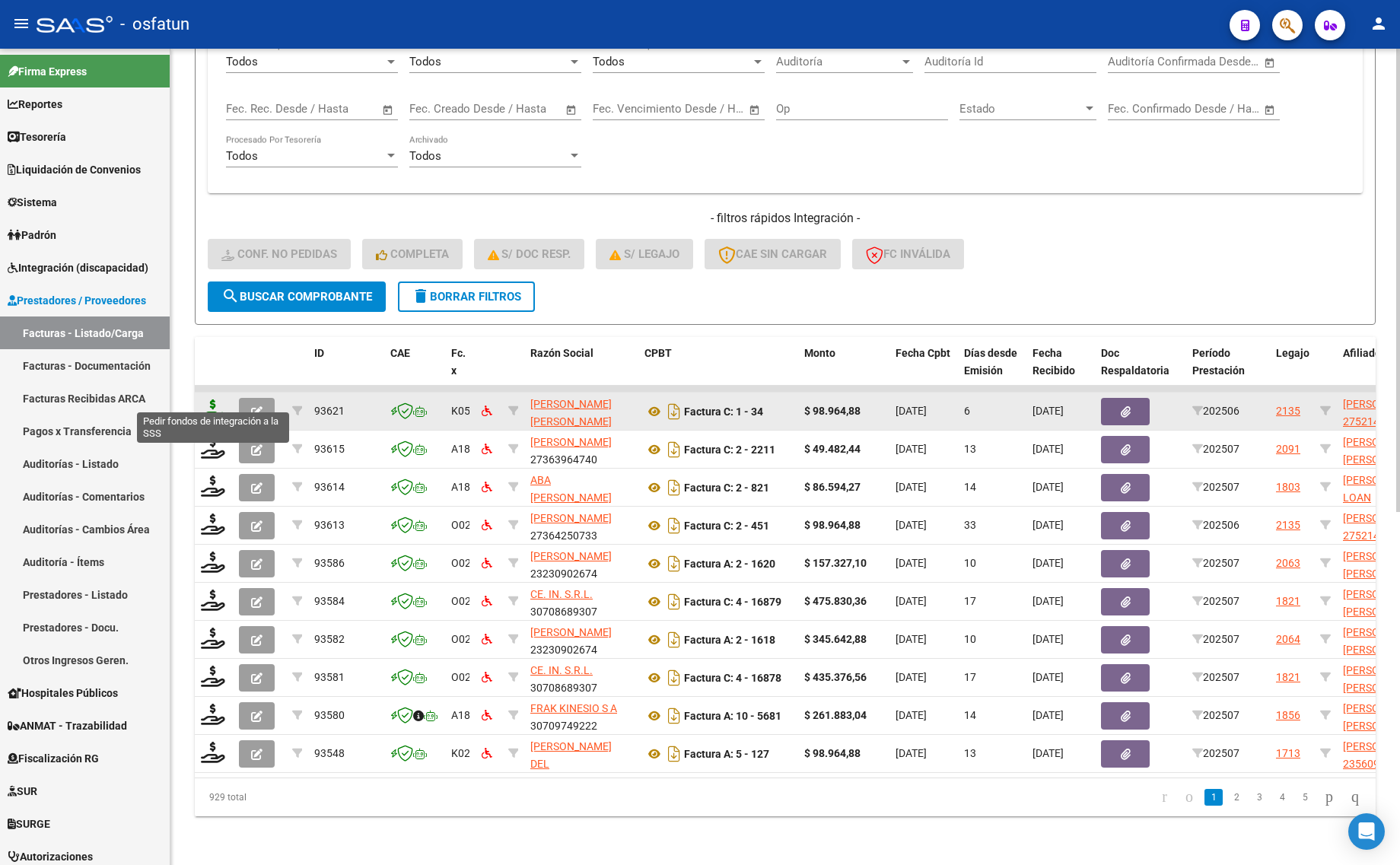
click at [210, 399] on icon at bounding box center [212, 410] width 24 height 21
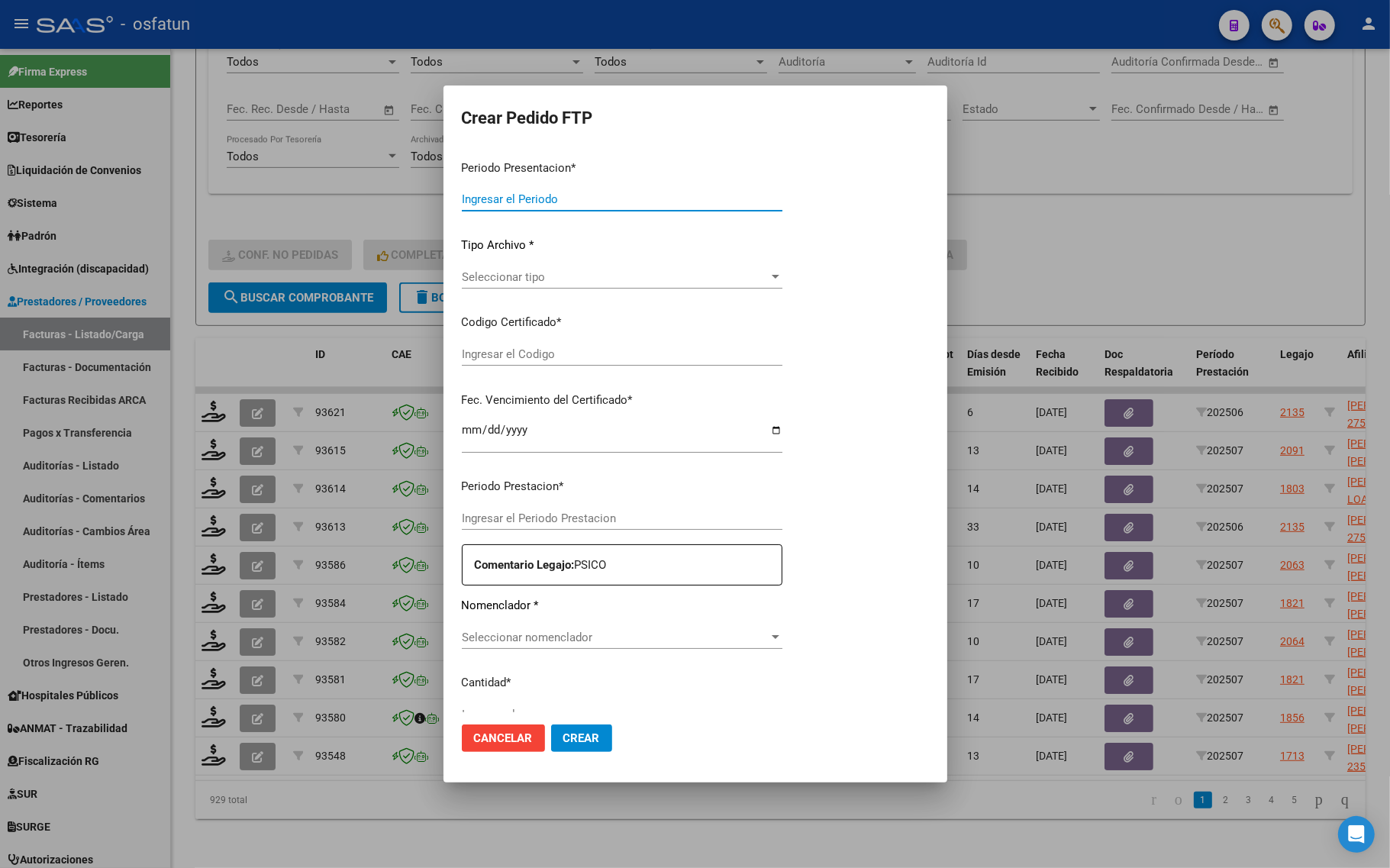
type input "202507"
type input "202506"
type input "$ 98.964,88"
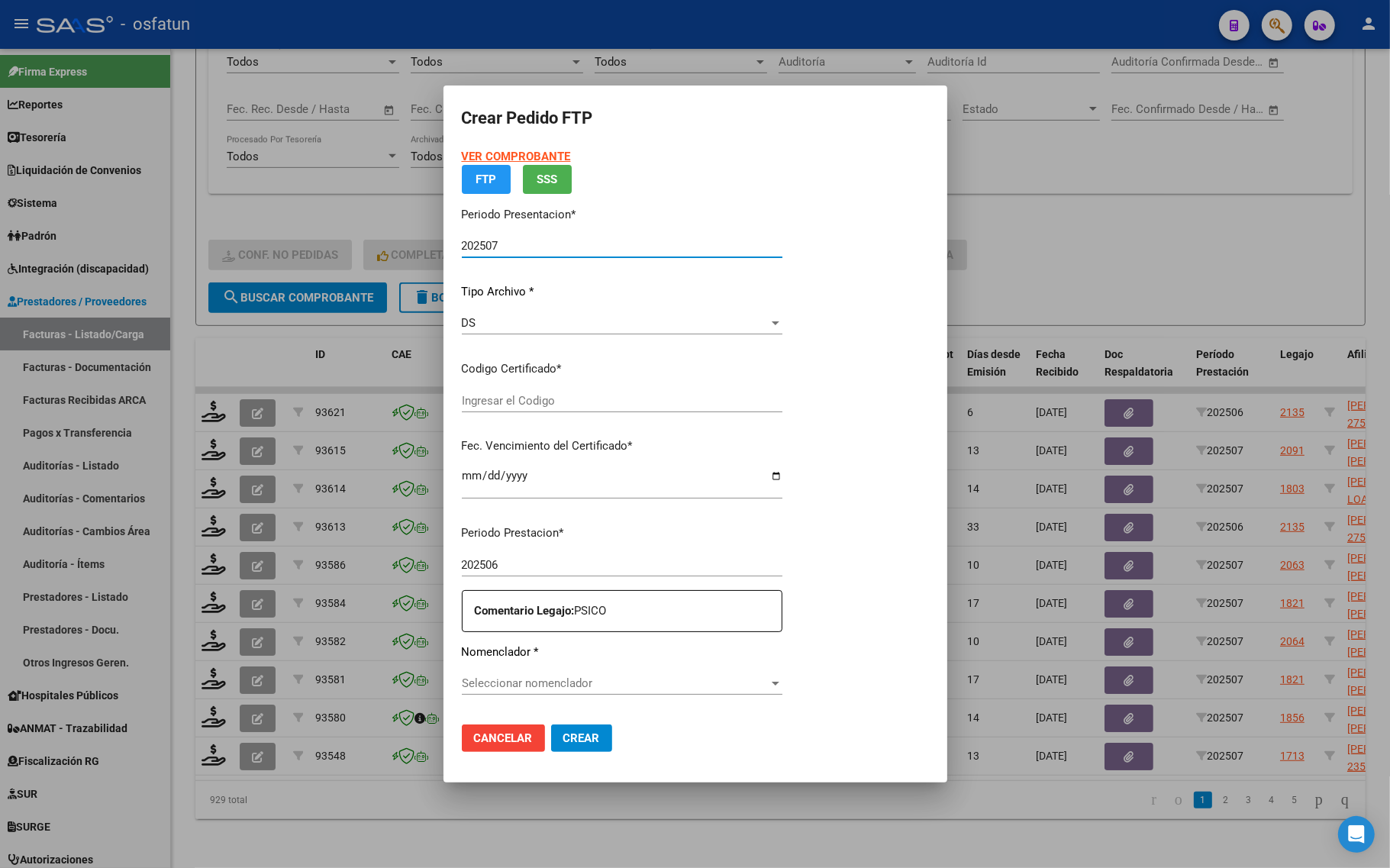
type input "100444542"
type input "[DATE]"
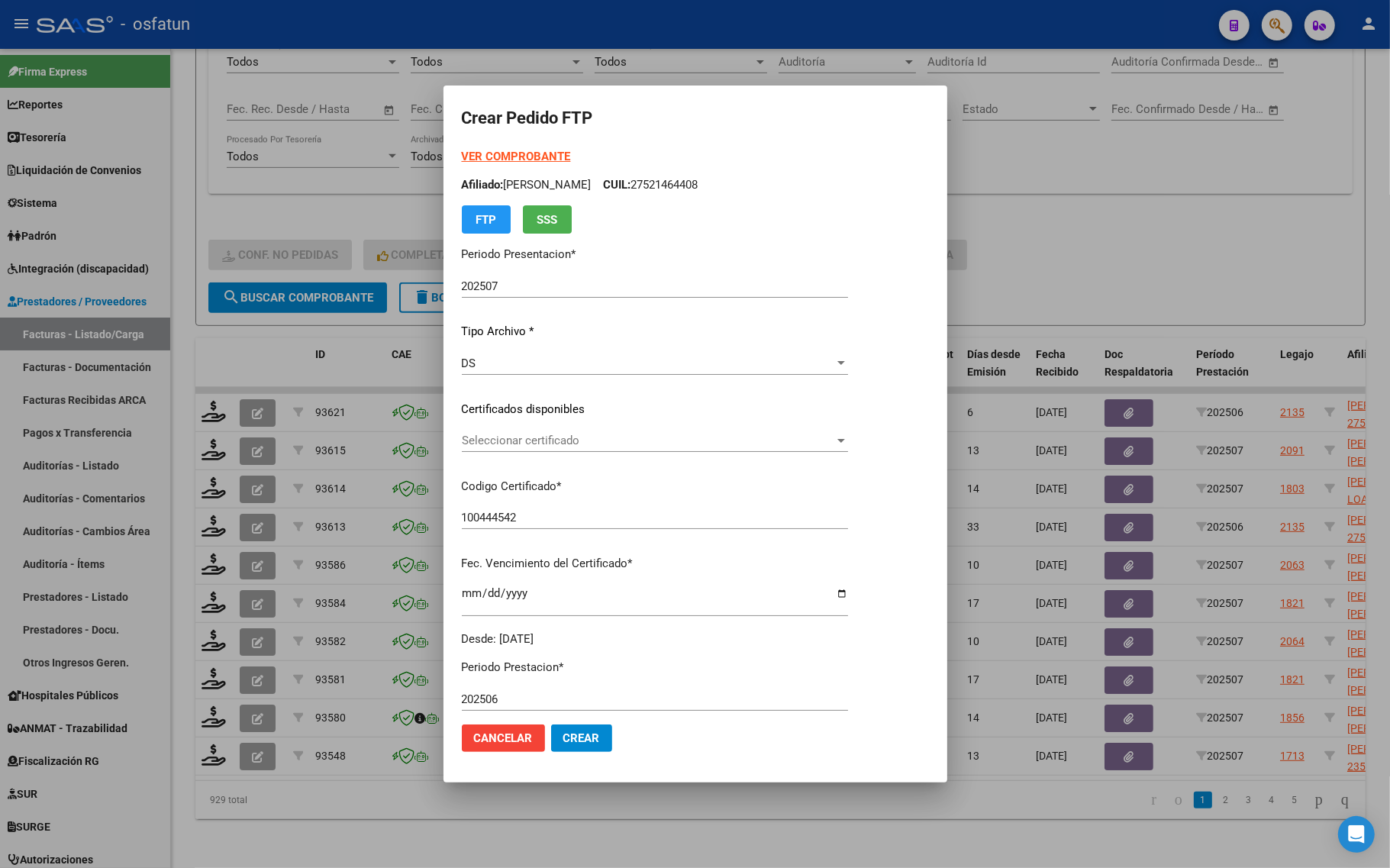
click at [1001, 263] on div at bounding box center [695, 434] width 1390 height 868
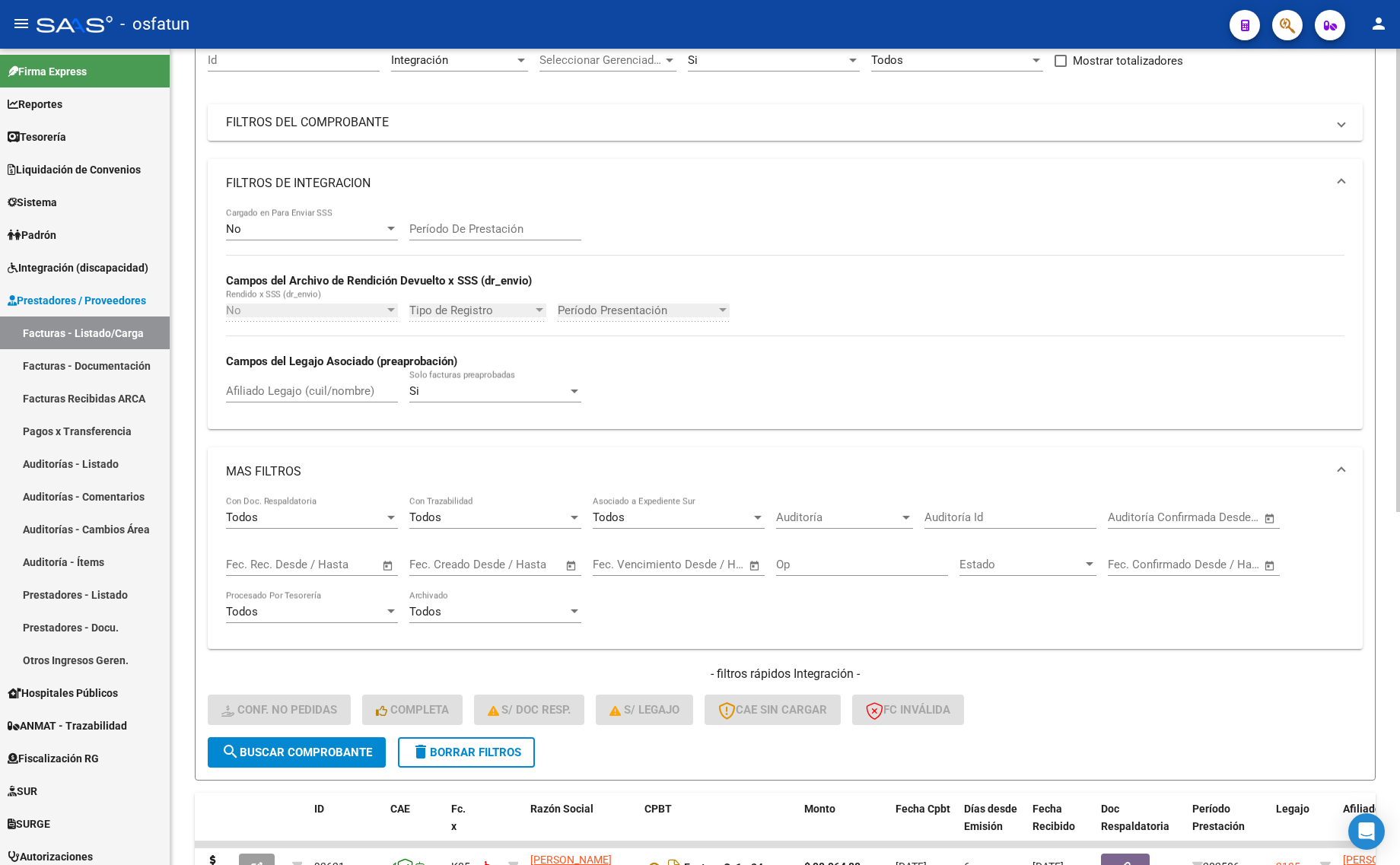
scroll to position [0, 0]
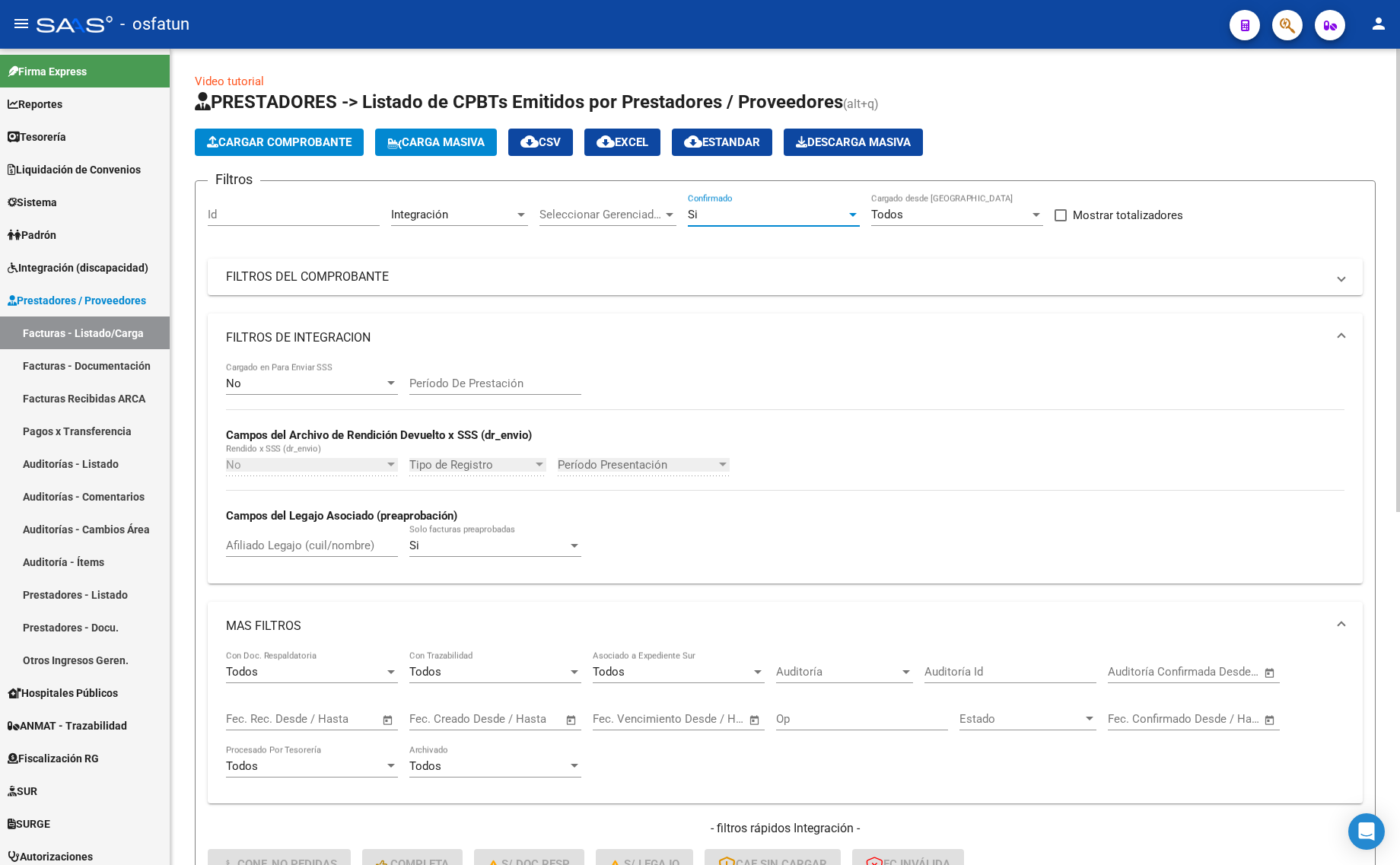
click at [766, 209] on div "Si" at bounding box center [767, 214] width 158 height 14
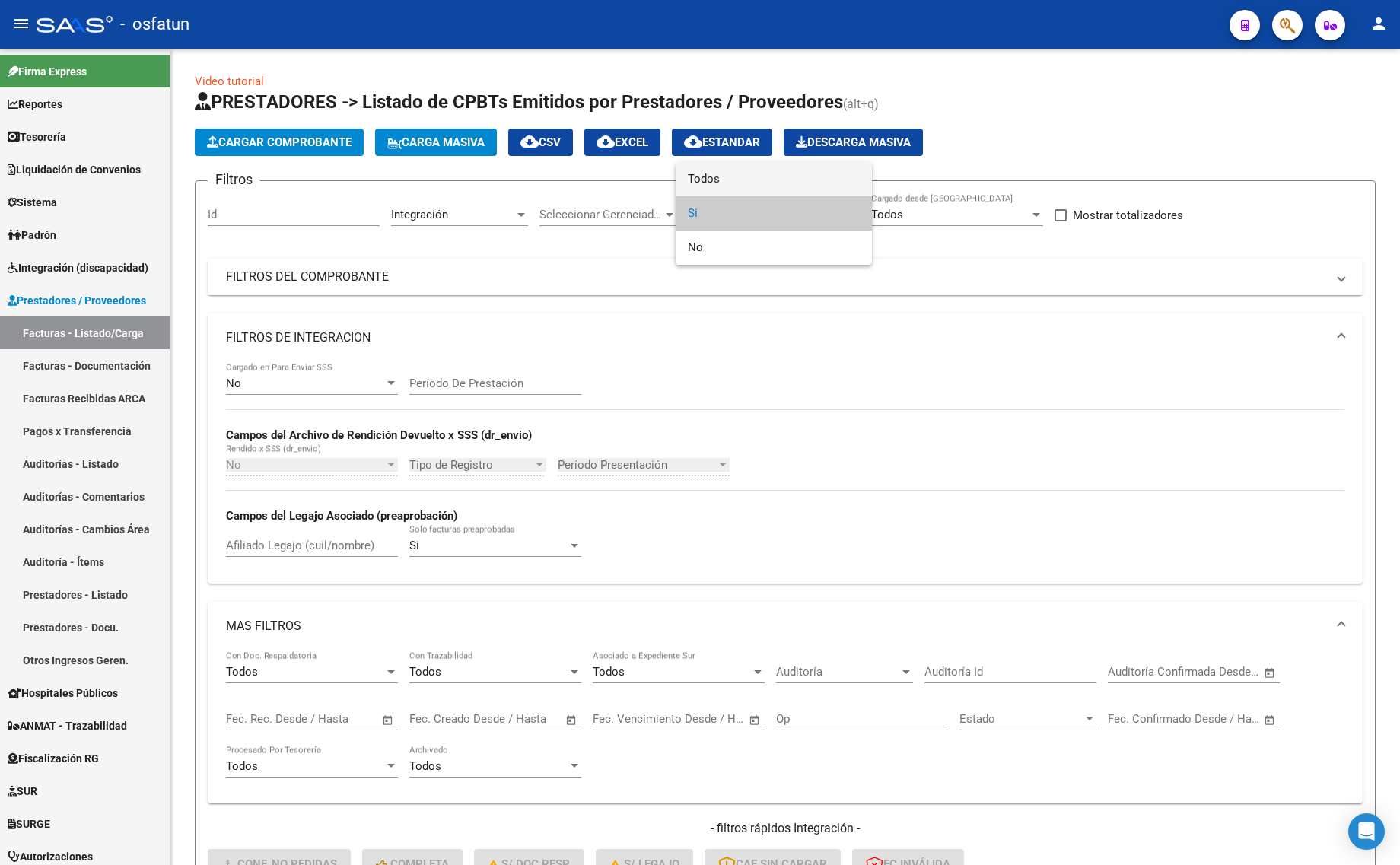
click at [734, 180] on span "Todos" at bounding box center [774, 178] width 172 height 34
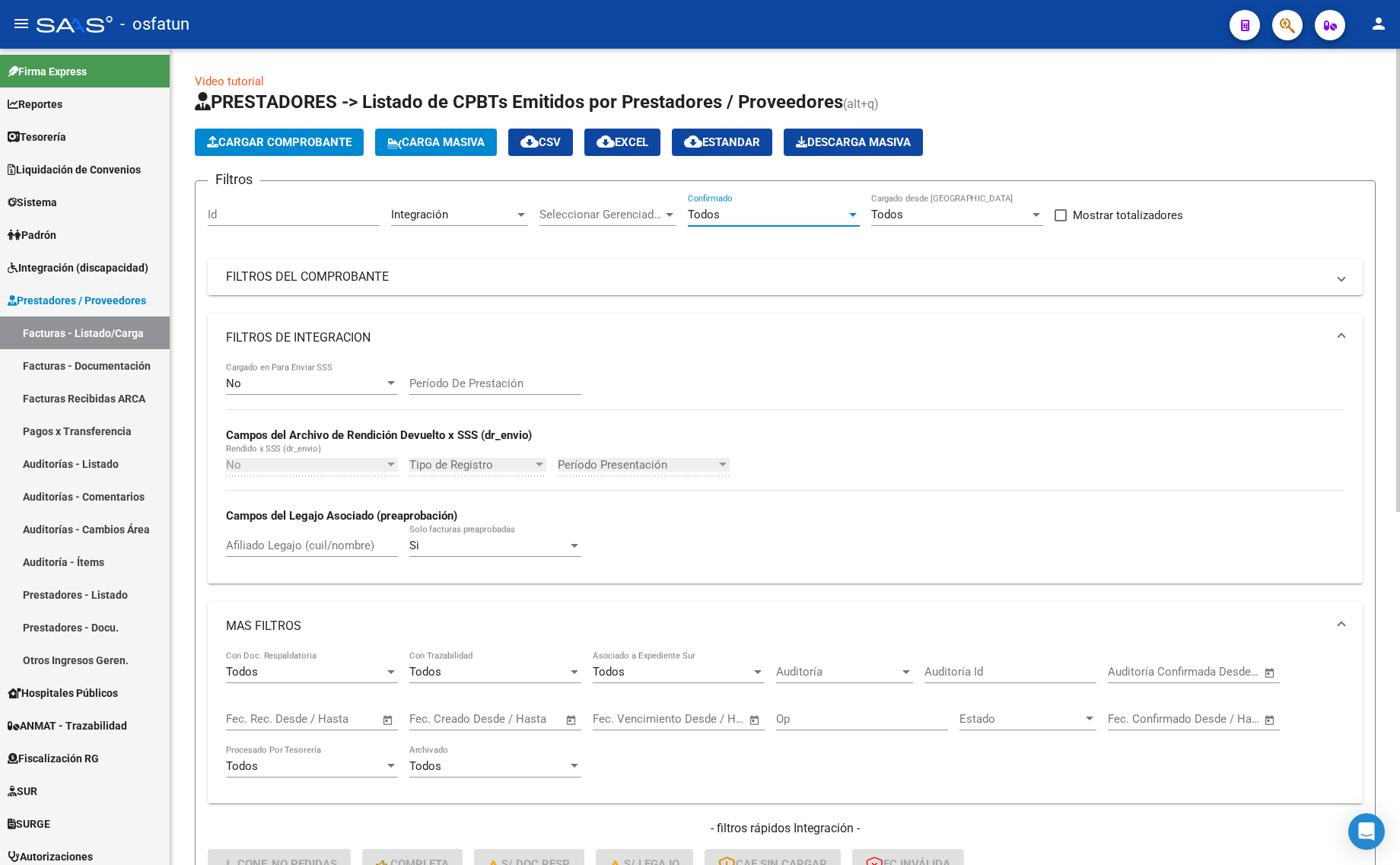
click at [293, 546] on input "Afiliado Legajo (cuil/nombre)" at bounding box center [312, 545] width 172 height 14
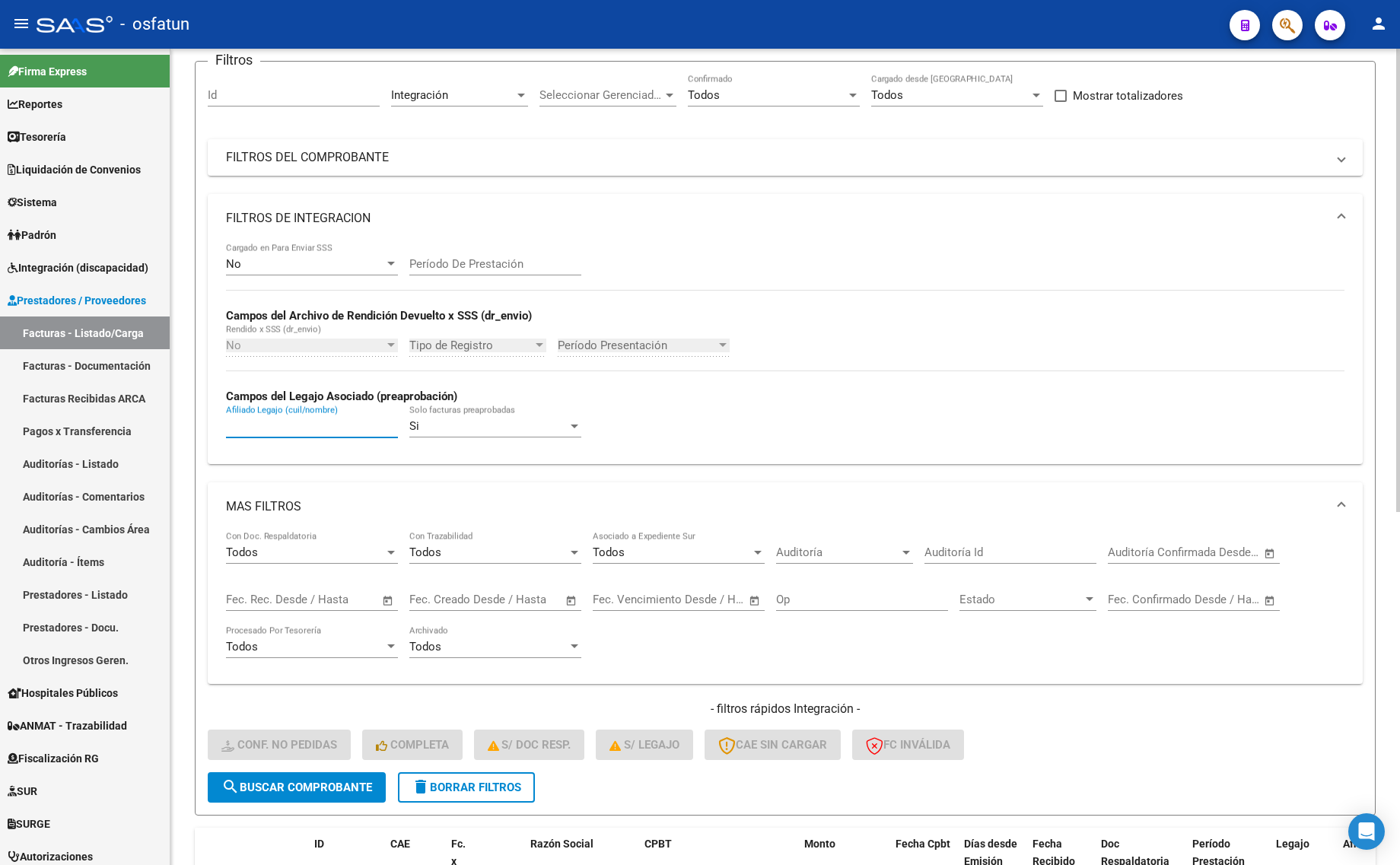
scroll to position [620, 0]
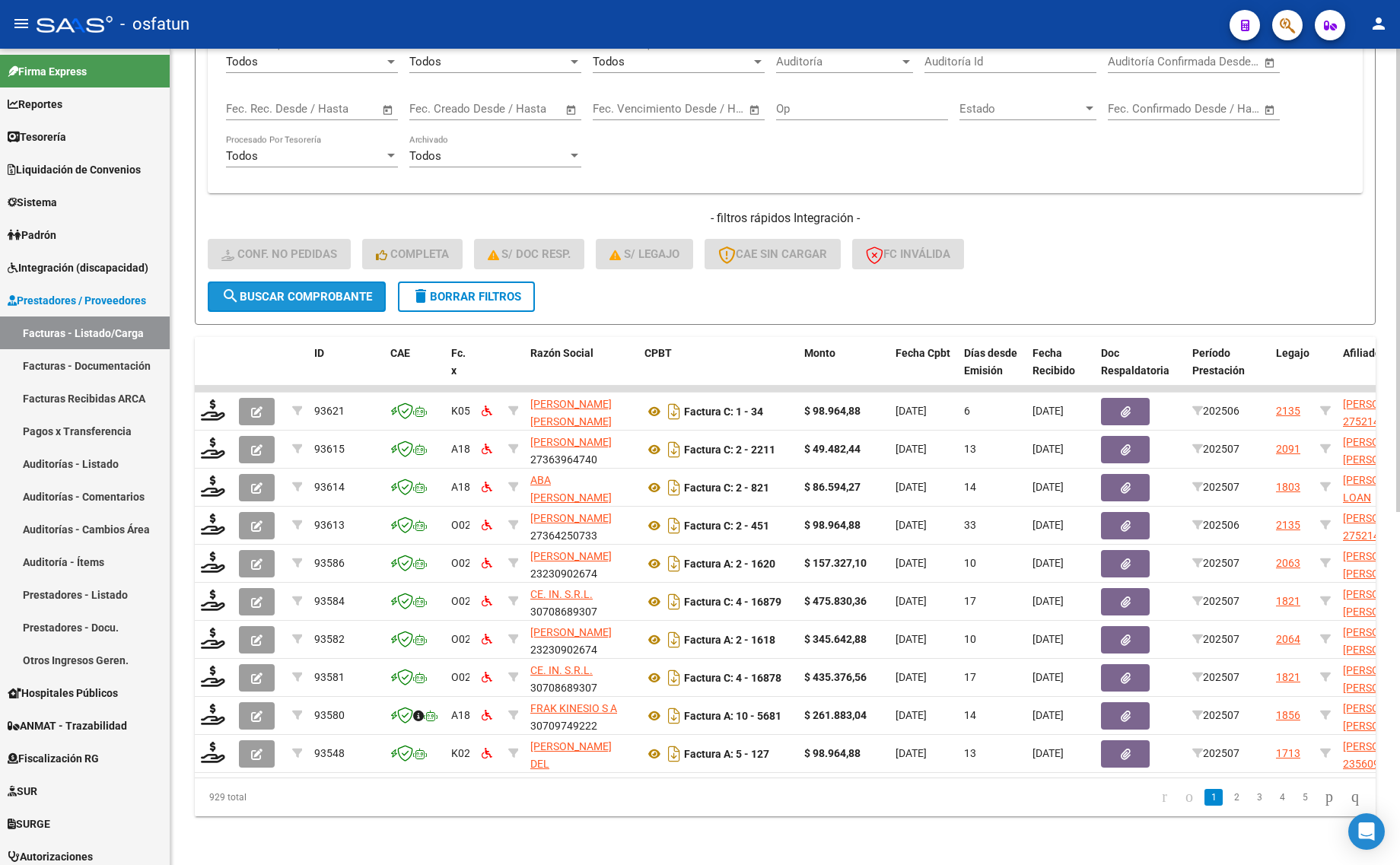
click at [294, 282] on button "search Buscar Comprobante" at bounding box center [296, 297] width 178 height 31
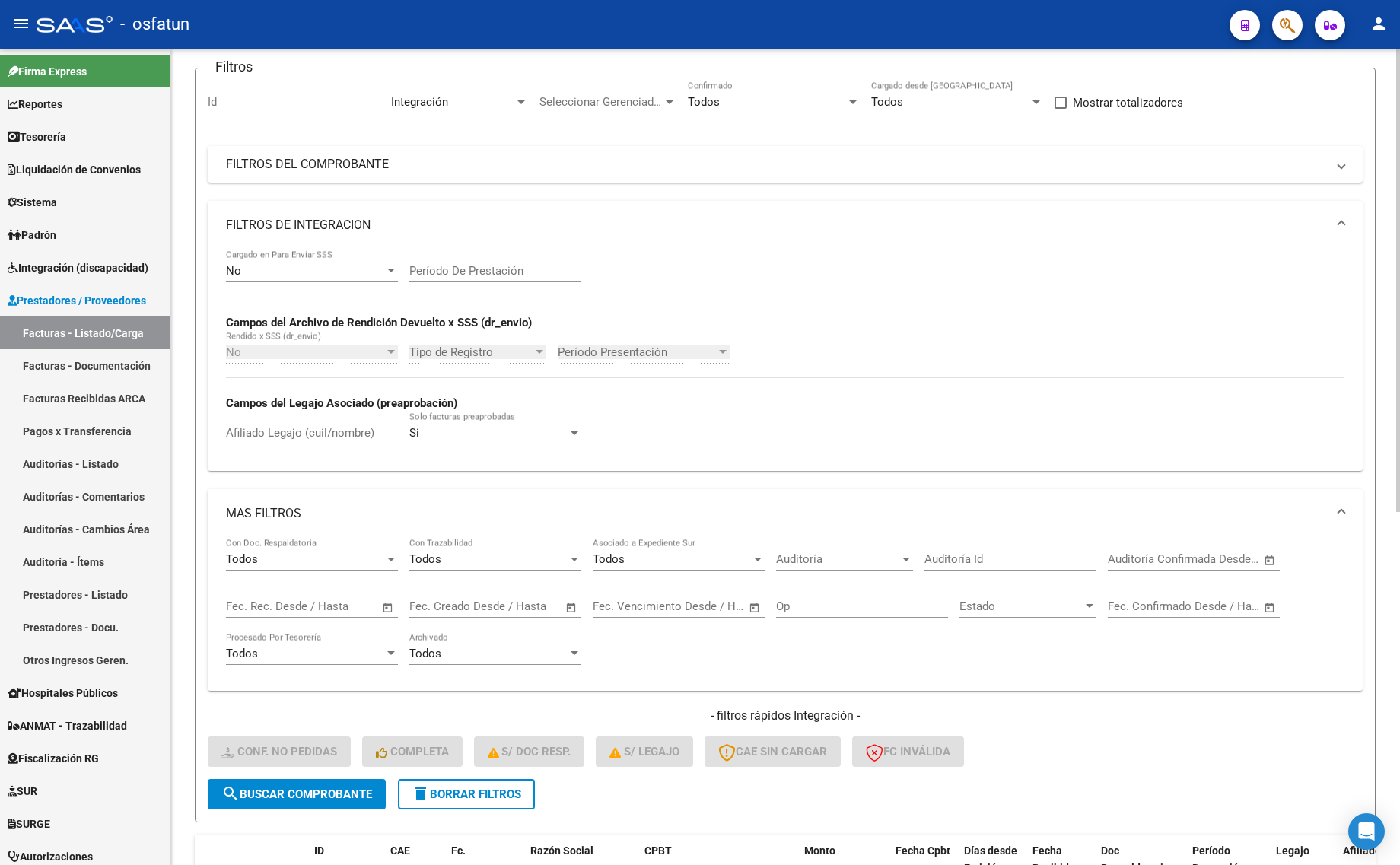
scroll to position [0, 0]
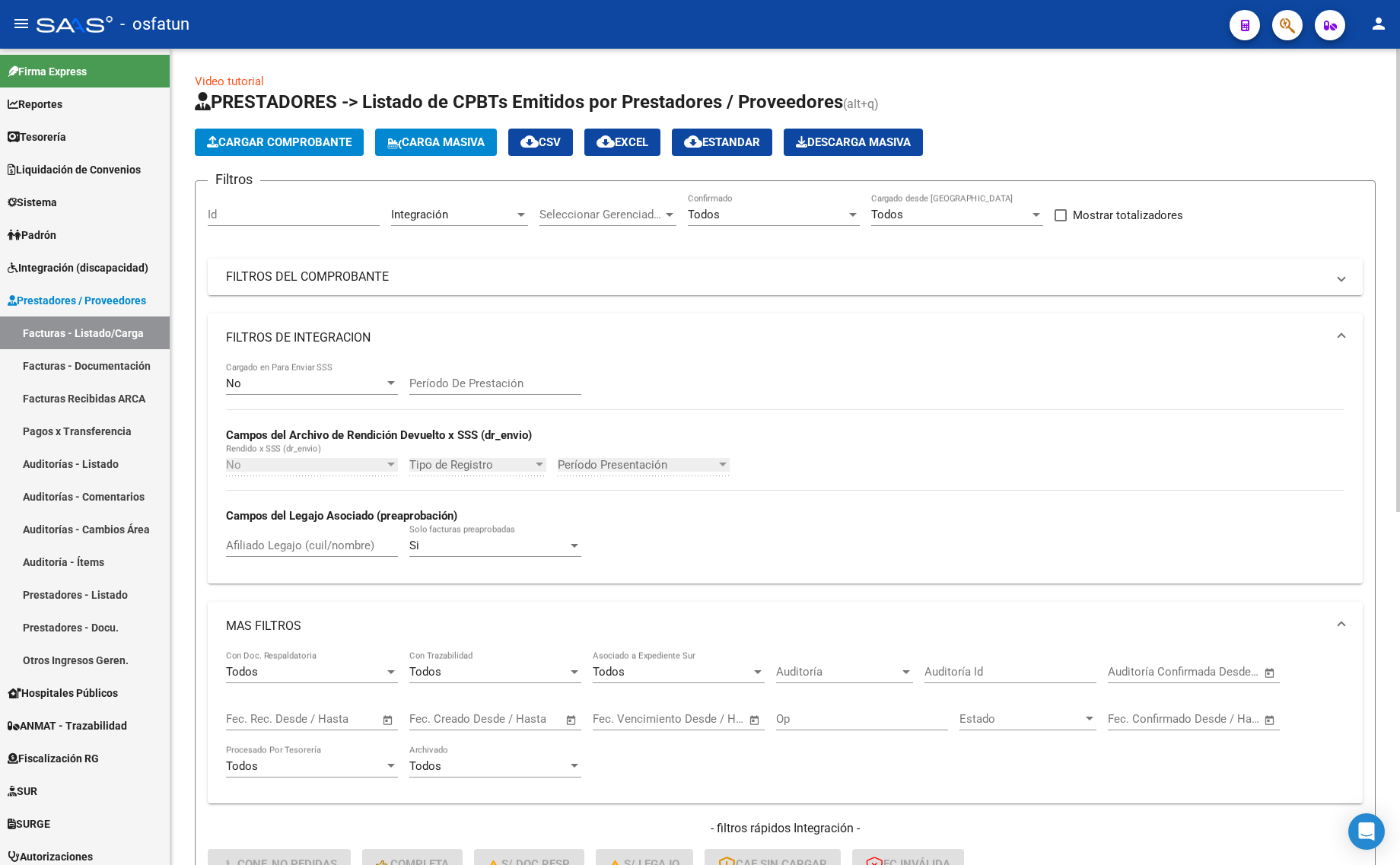
click at [902, 275] on mat-panel-title "FILTROS DEL COMPROBANTE" at bounding box center [776, 276] width 1100 height 16
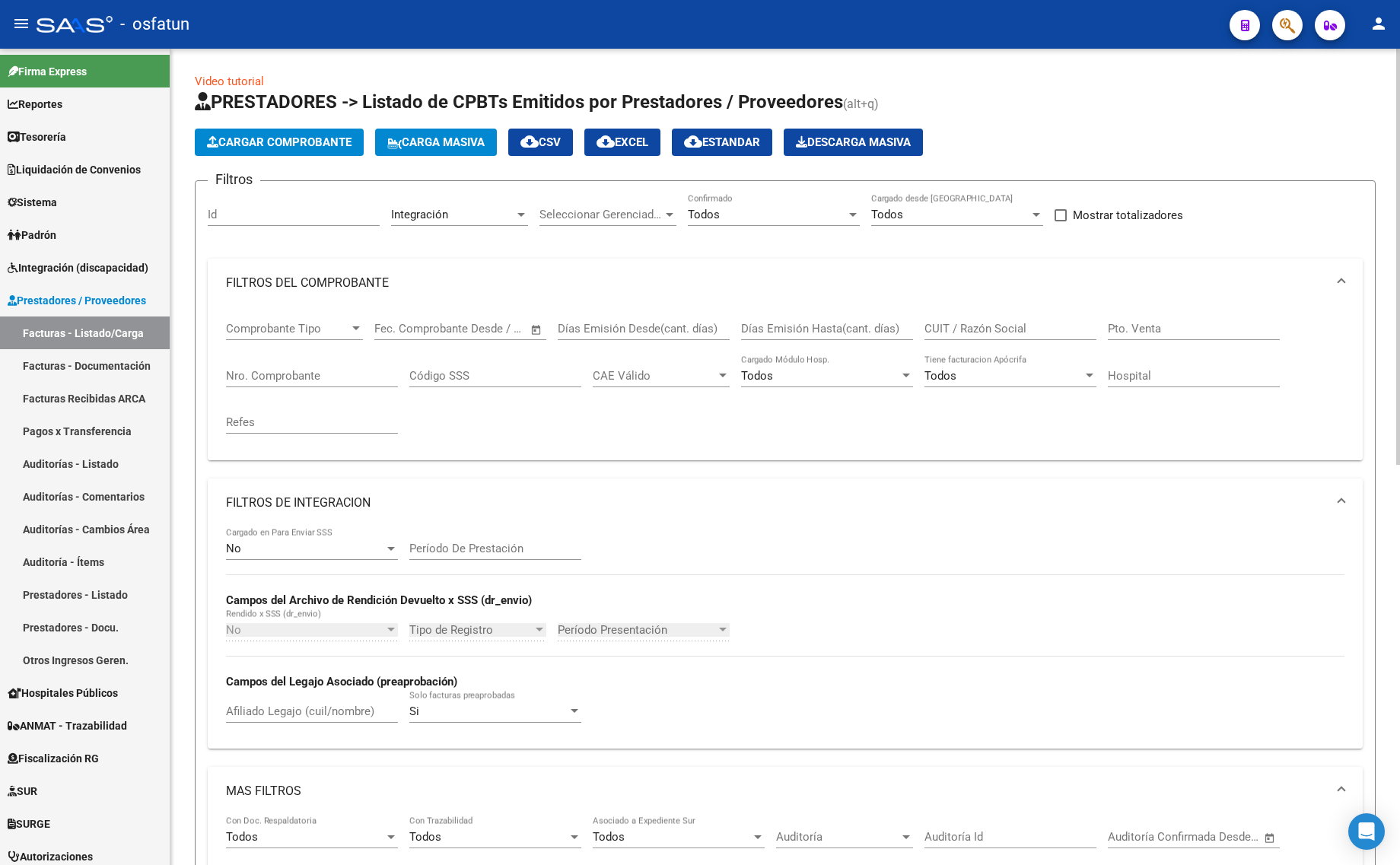
click at [963, 331] on input "CUIT / Razón Social" at bounding box center [1010, 329] width 172 height 14
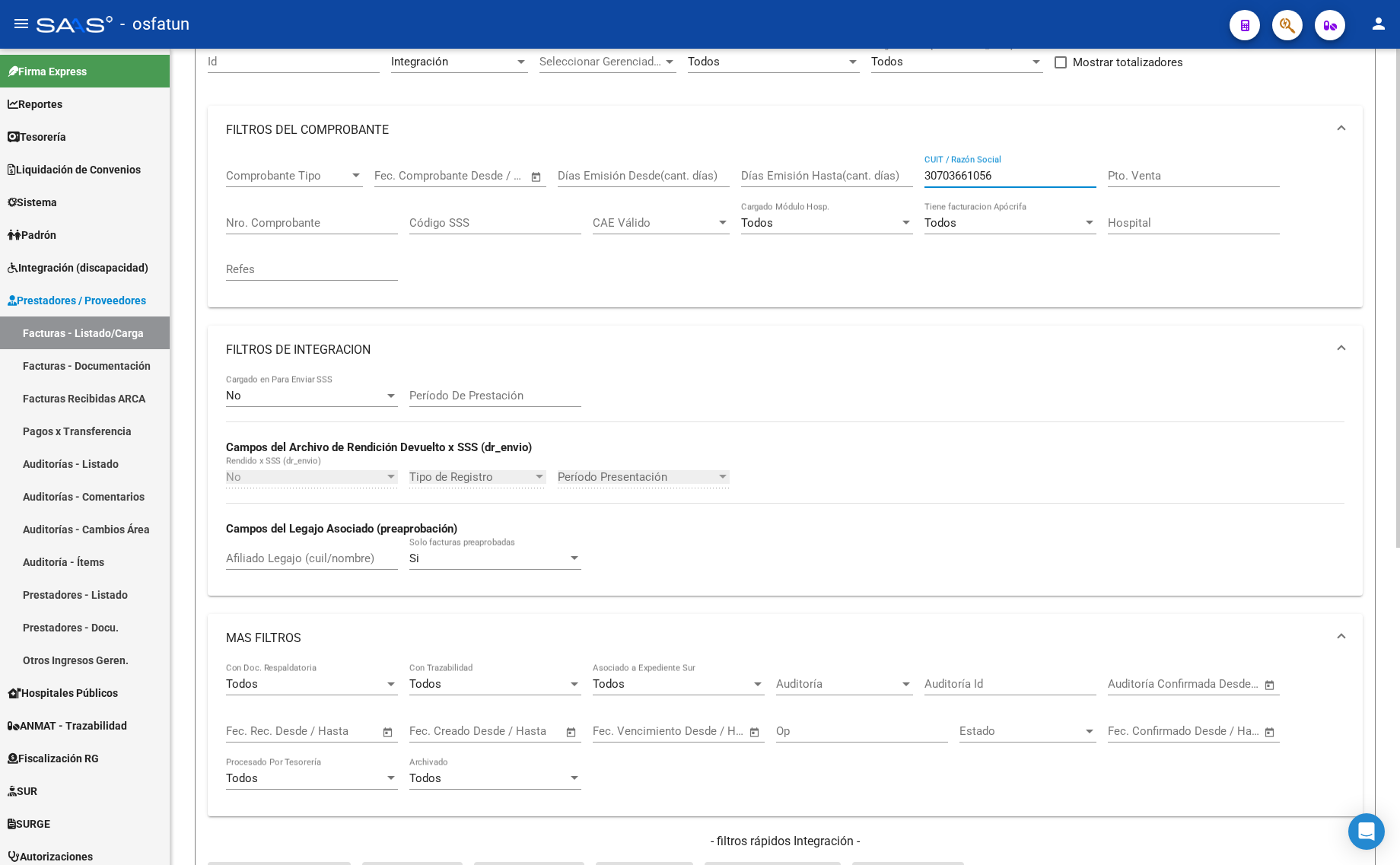
scroll to position [42, 0]
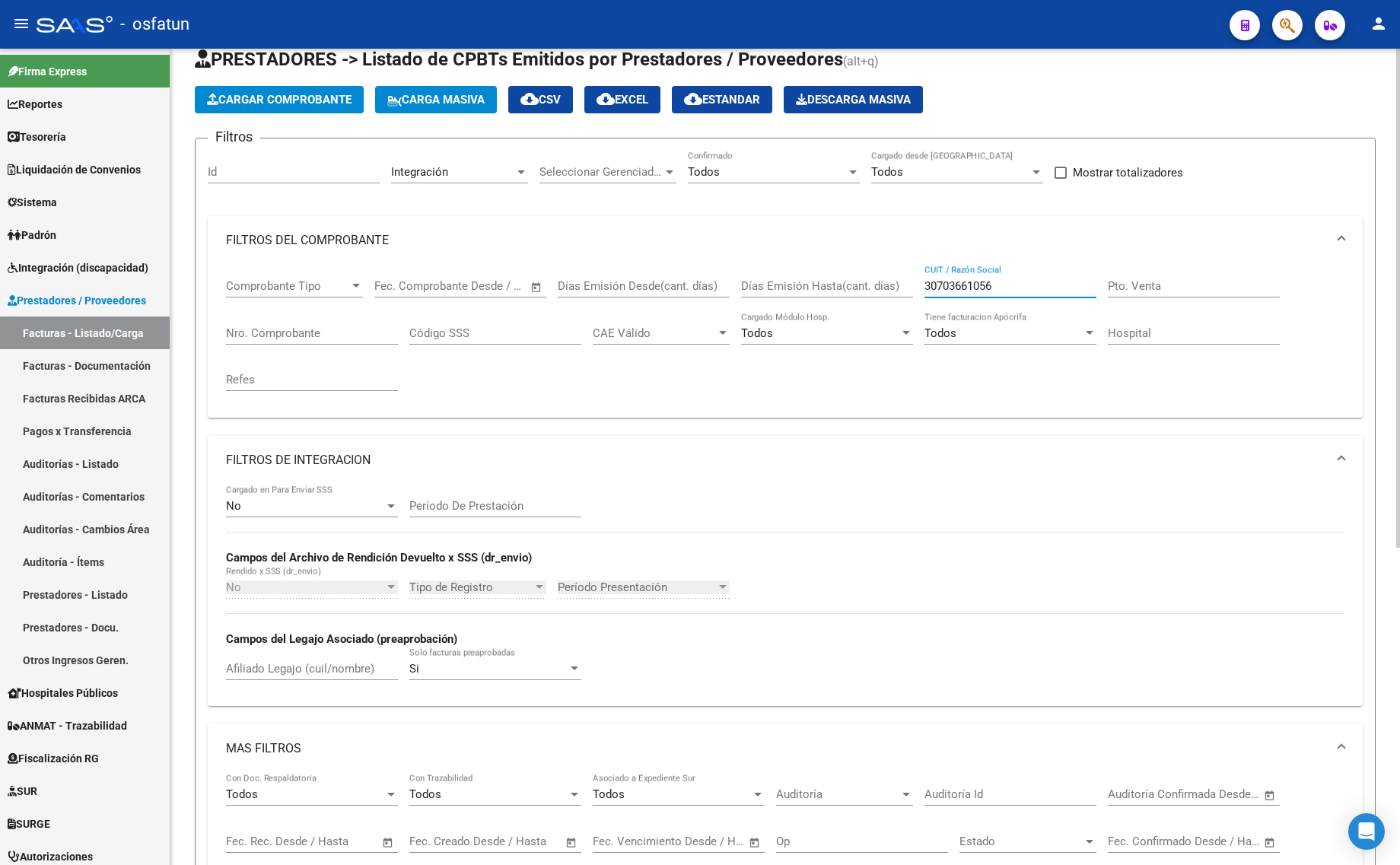
type input "30703661056"
click at [755, 172] on div "Todos" at bounding box center [767, 172] width 158 height 14
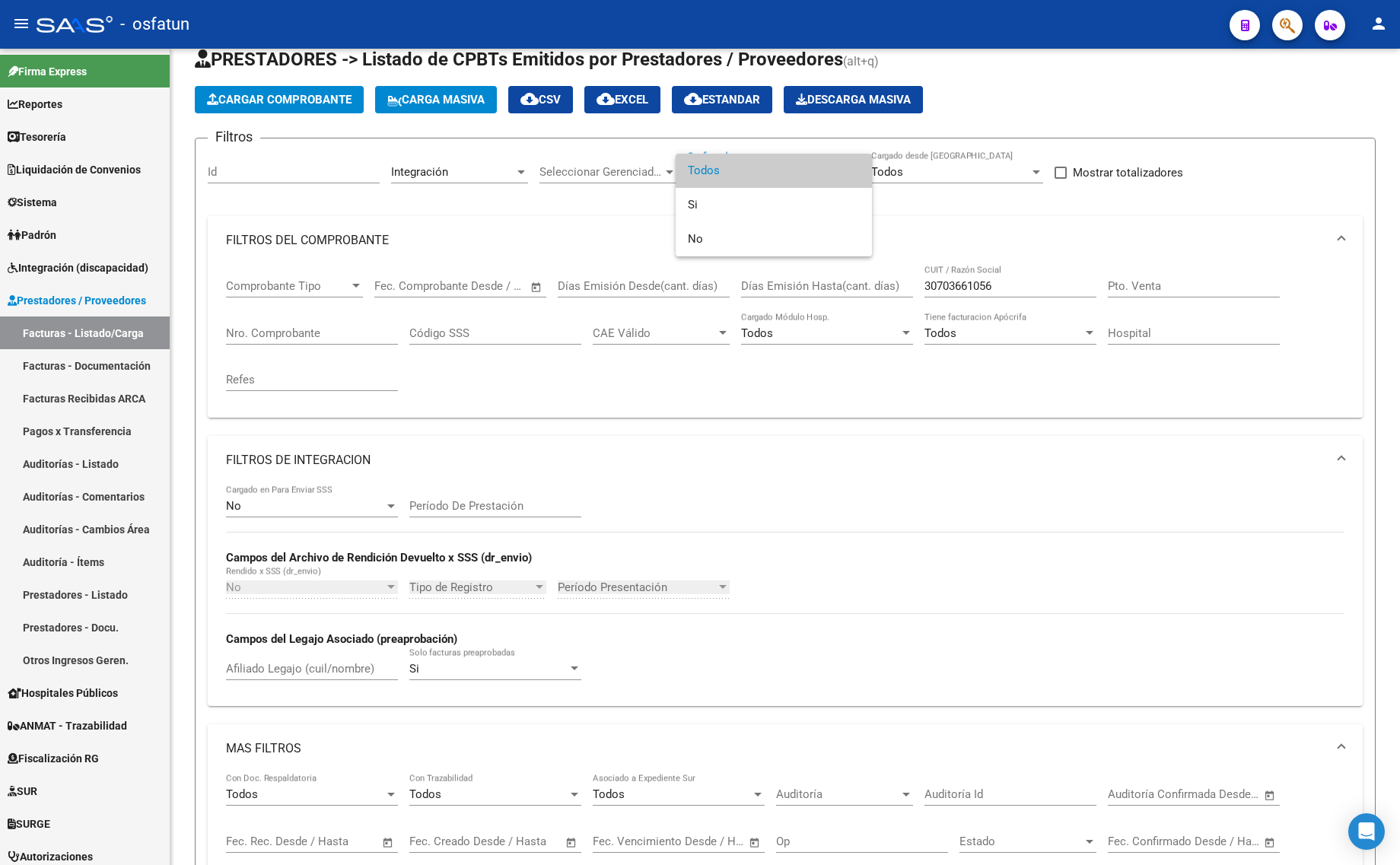
click at [930, 167] on div at bounding box center [700, 432] width 1400 height 865
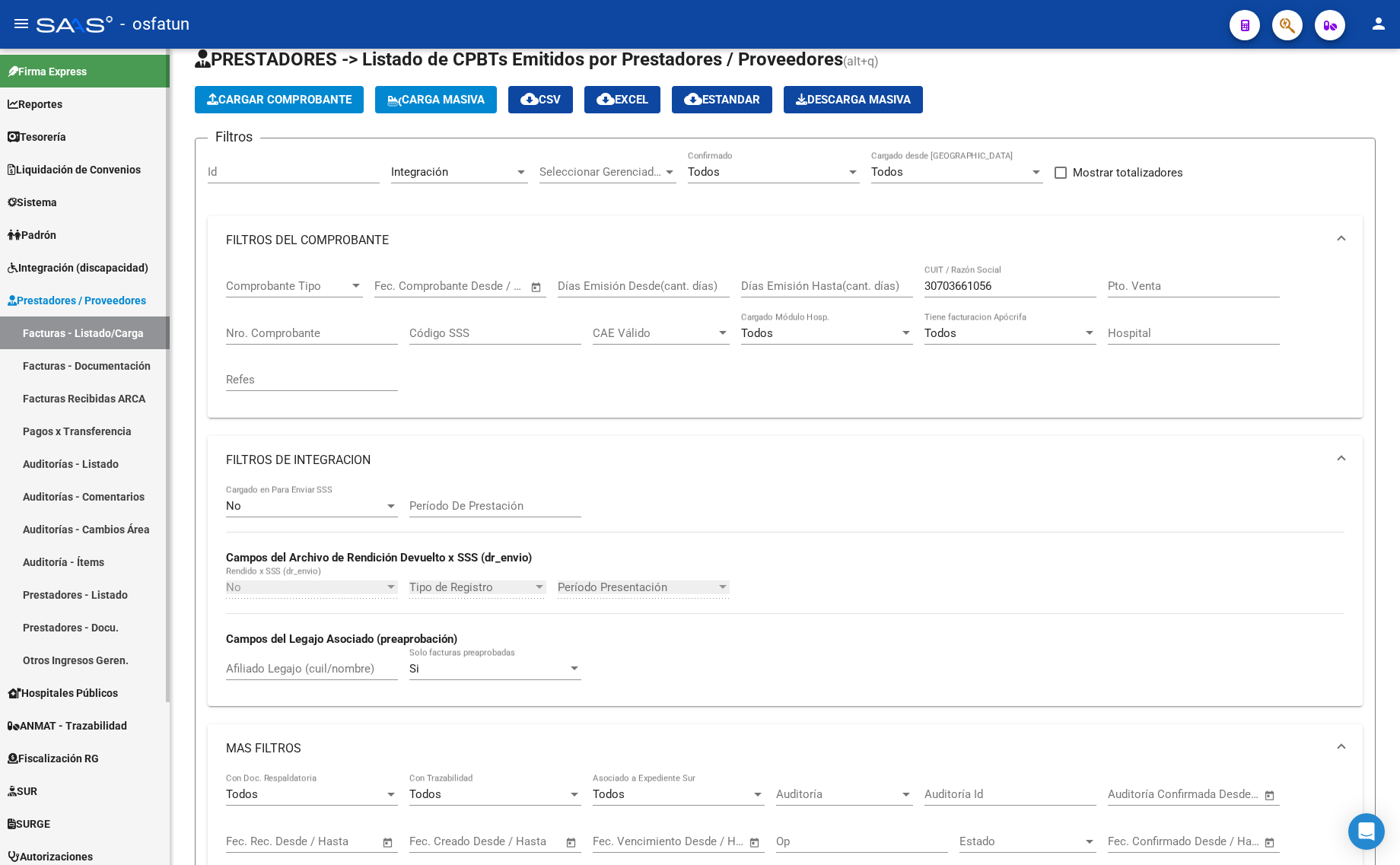
click at [99, 270] on span "Integración (discapacidad)" at bounding box center [78, 267] width 141 height 16
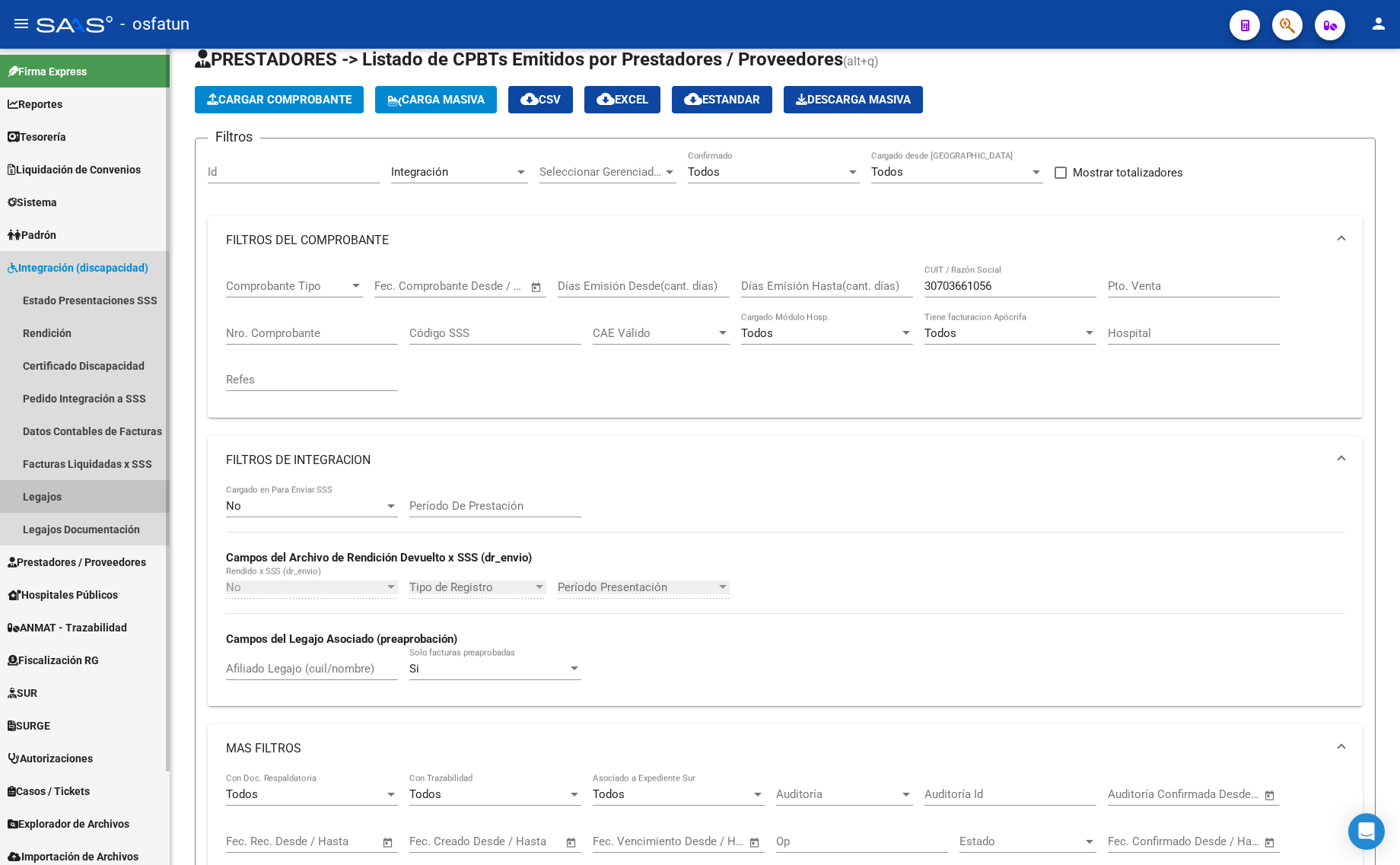
click at [62, 492] on link "Legajos" at bounding box center [85, 497] width 170 height 33
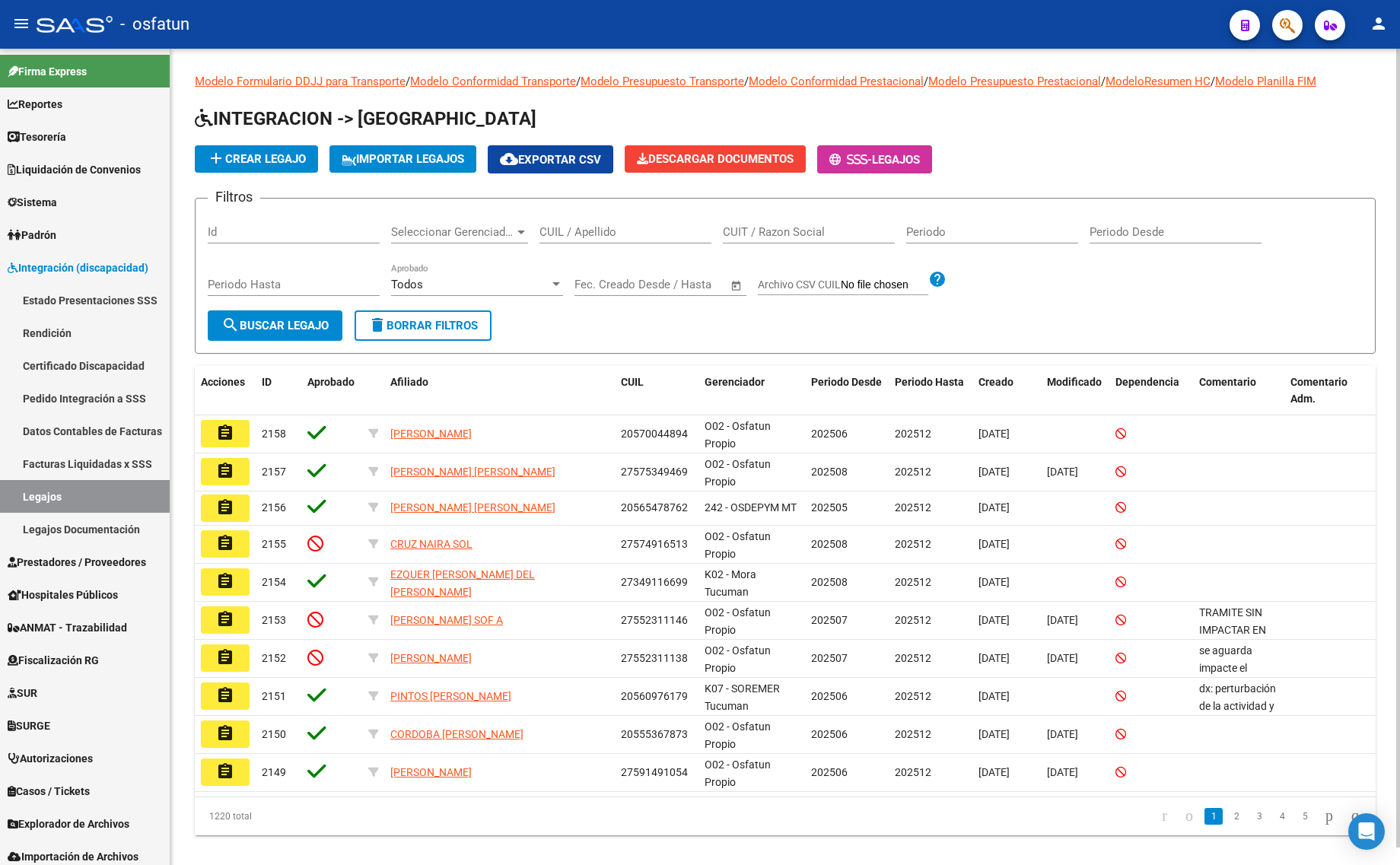
click at [593, 234] on input "CUIL / Apellido" at bounding box center [625, 231] width 172 height 14
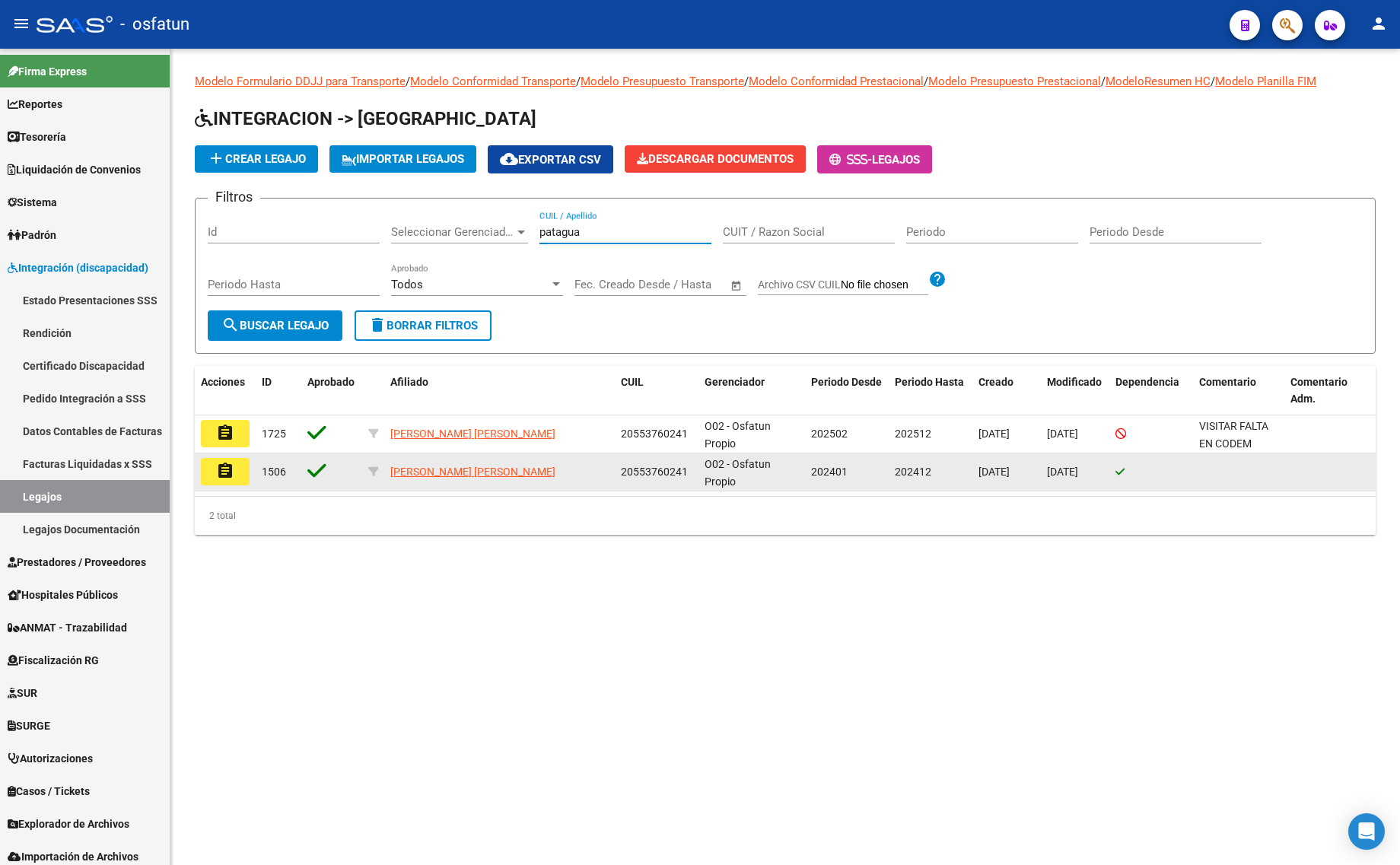
type input "patagua"
click at [238, 469] on button "assignment" at bounding box center [225, 472] width 48 height 27
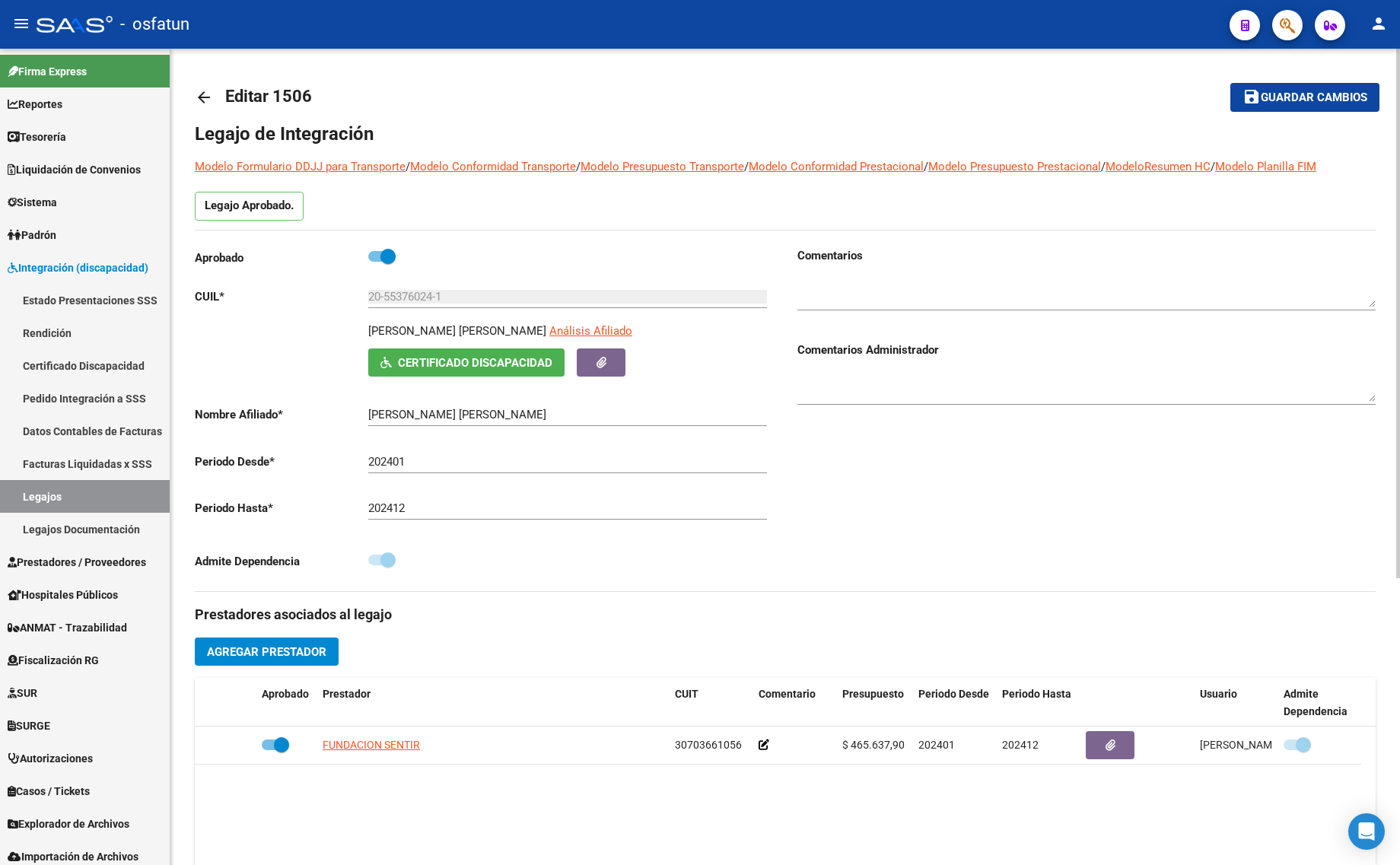
click at [203, 101] on mat-icon "arrow_back" at bounding box center [204, 96] width 18 height 18
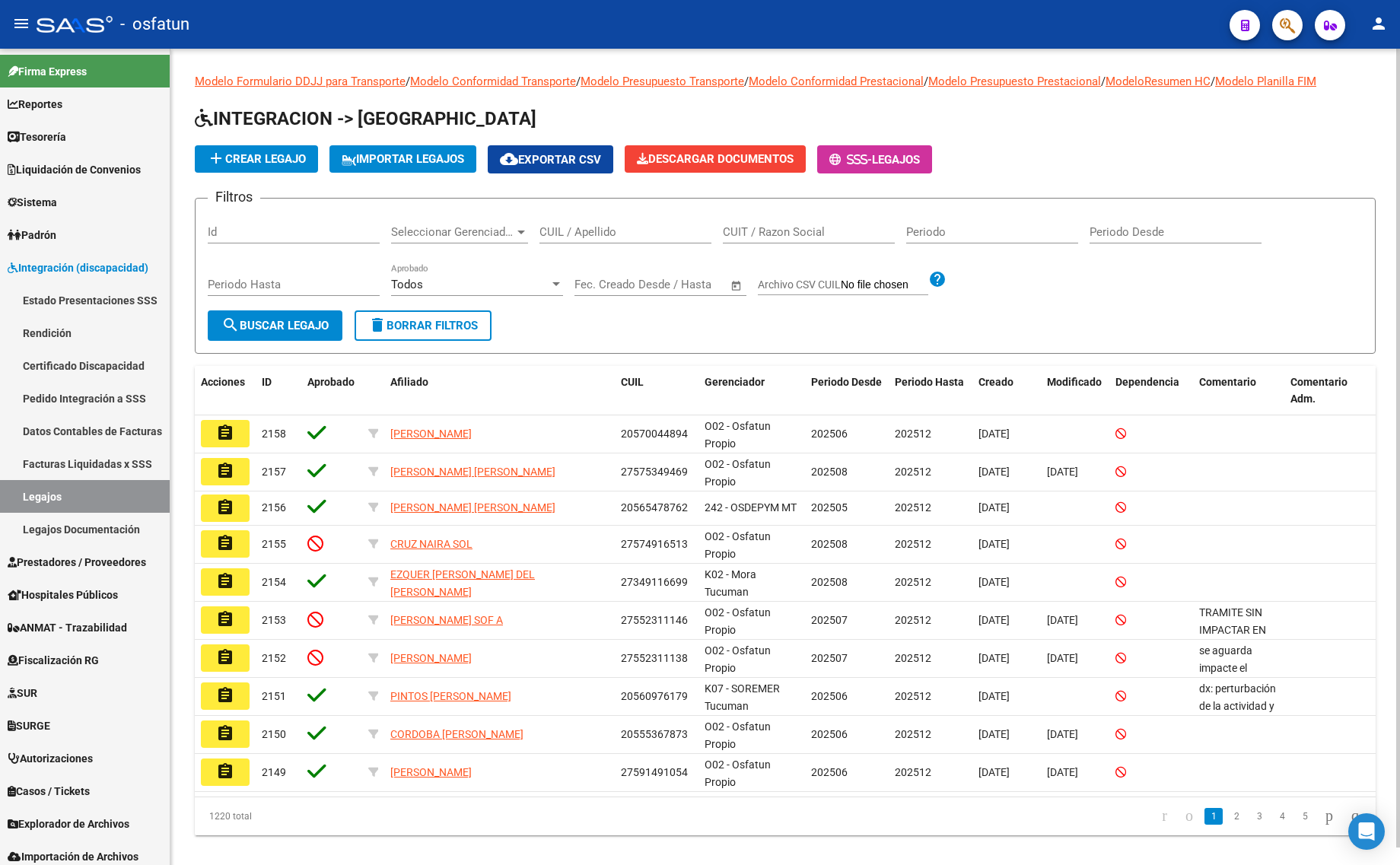
click at [617, 234] on input "CUIL / Apellido" at bounding box center [625, 231] width 172 height 14
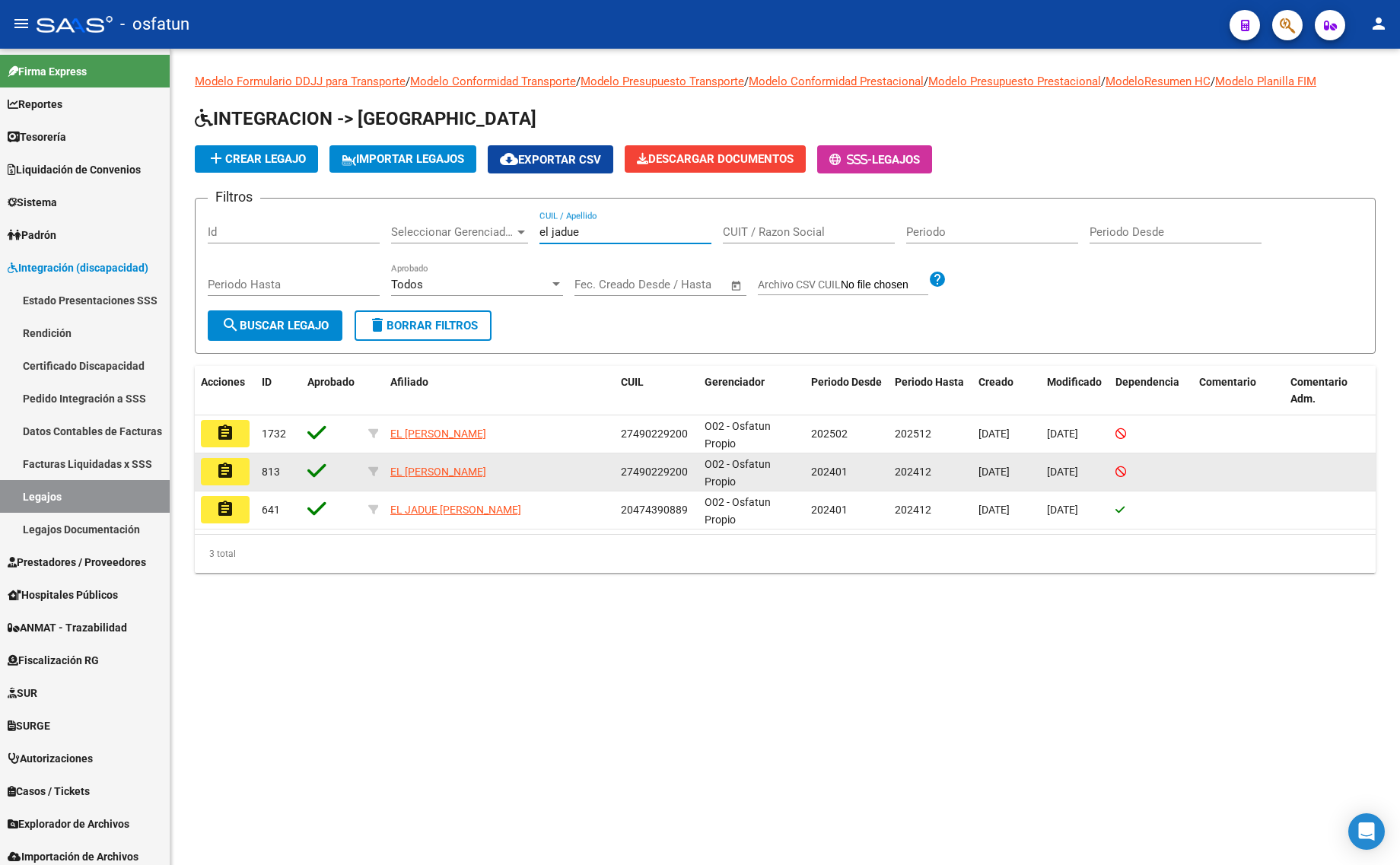
type input "el jadue"
click at [225, 470] on mat-icon "assignment" at bounding box center [225, 471] width 18 height 18
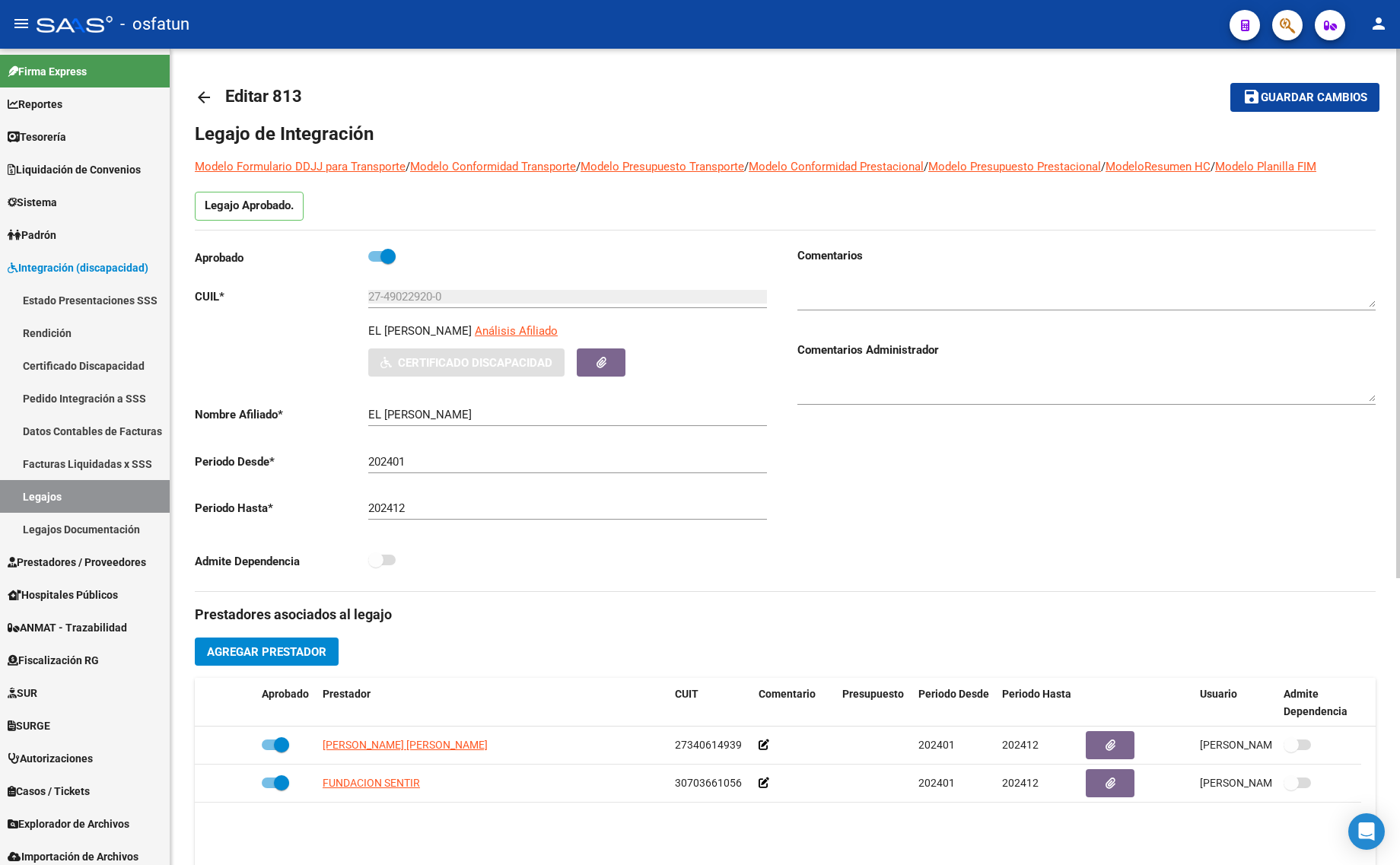
type input "EL [PERSON_NAME]"
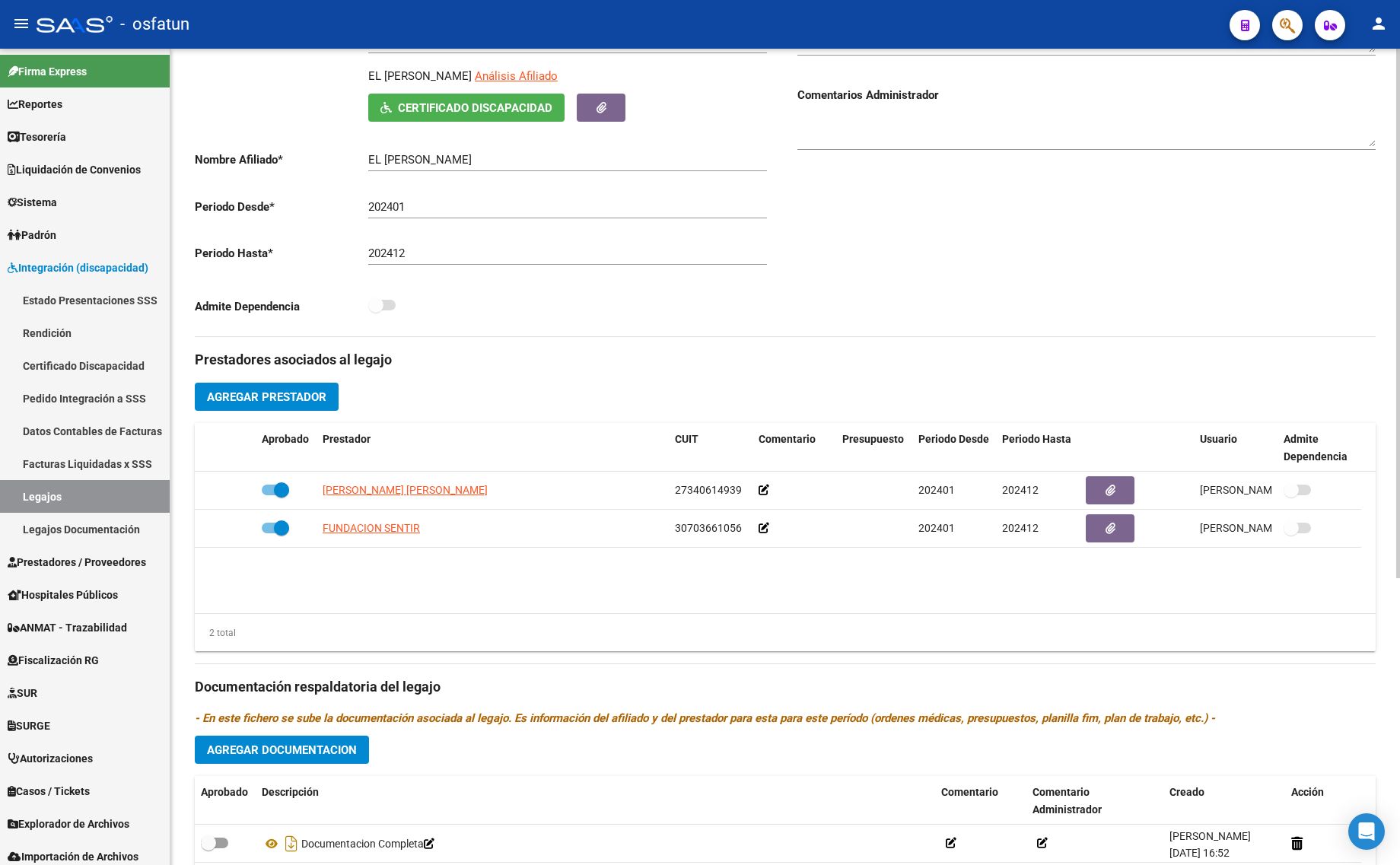
scroll to position [285, 0]
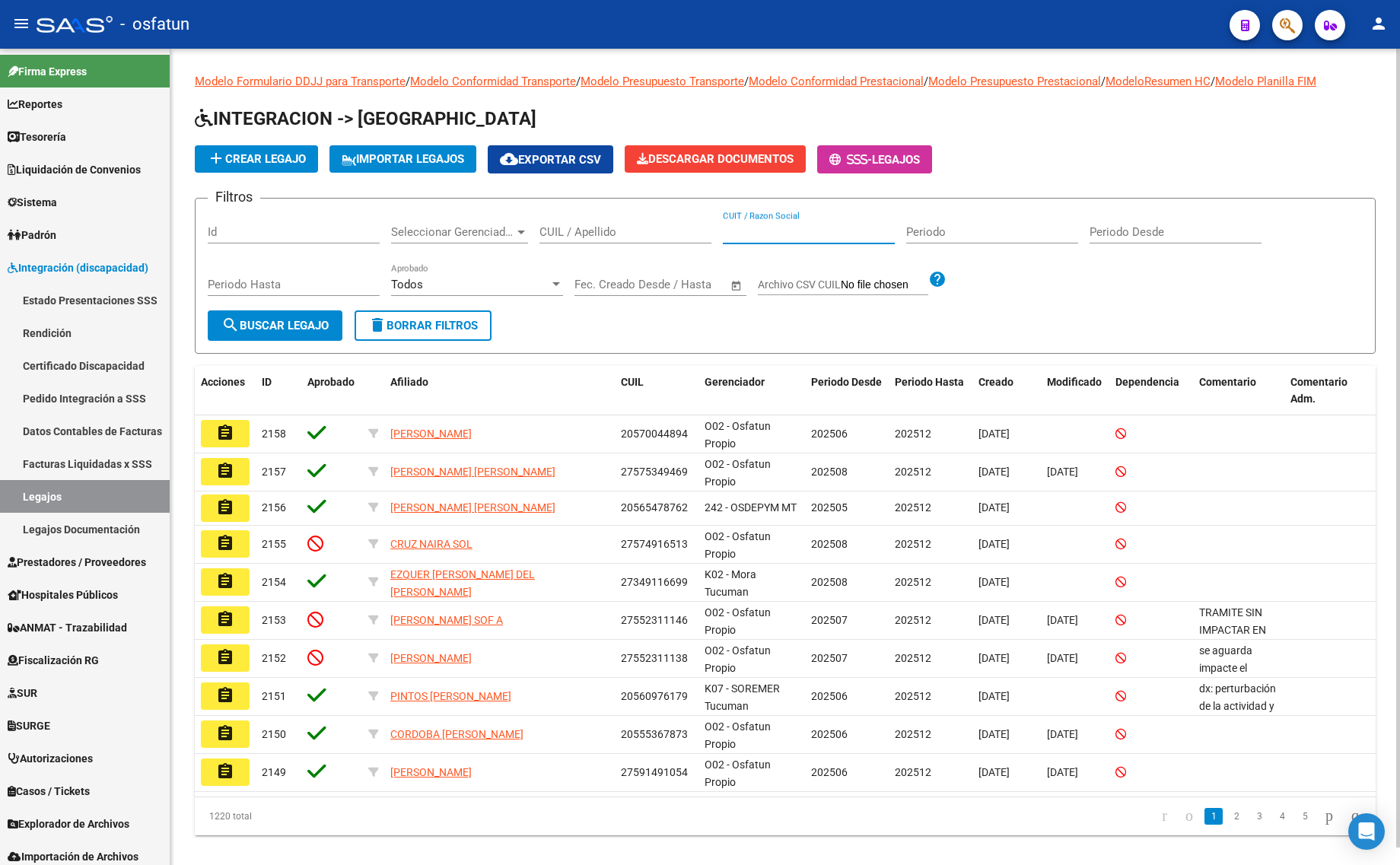
click at [773, 232] on input "CUIT / Razon Social" at bounding box center [809, 231] width 172 height 14
click at [635, 221] on div "CUIL / Apellido" at bounding box center [625, 227] width 172 height 33
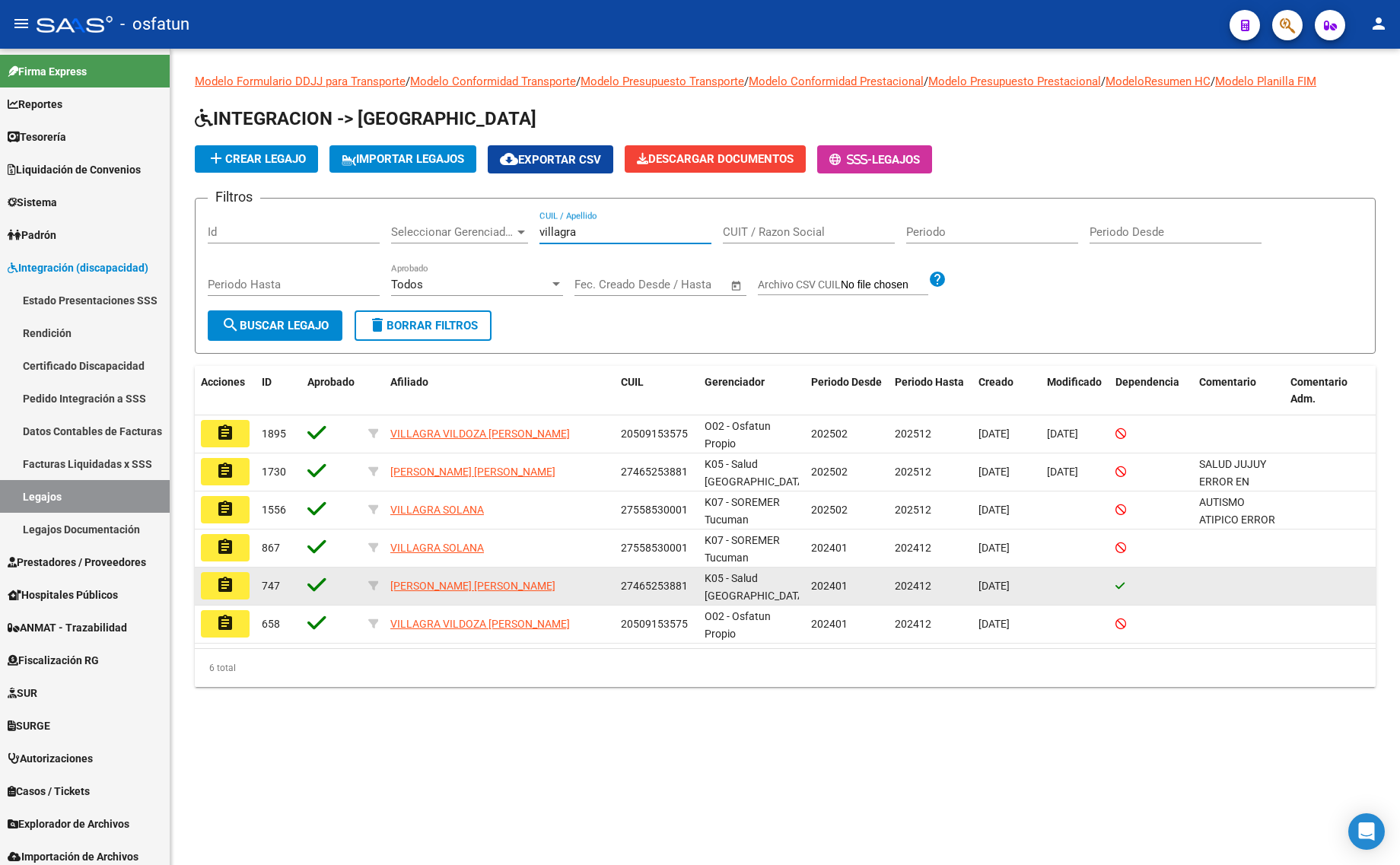
type input "villagra"
click at [230, 582] on mat-icon "assignment" at bounding box center [225, 584] width 18 height 18
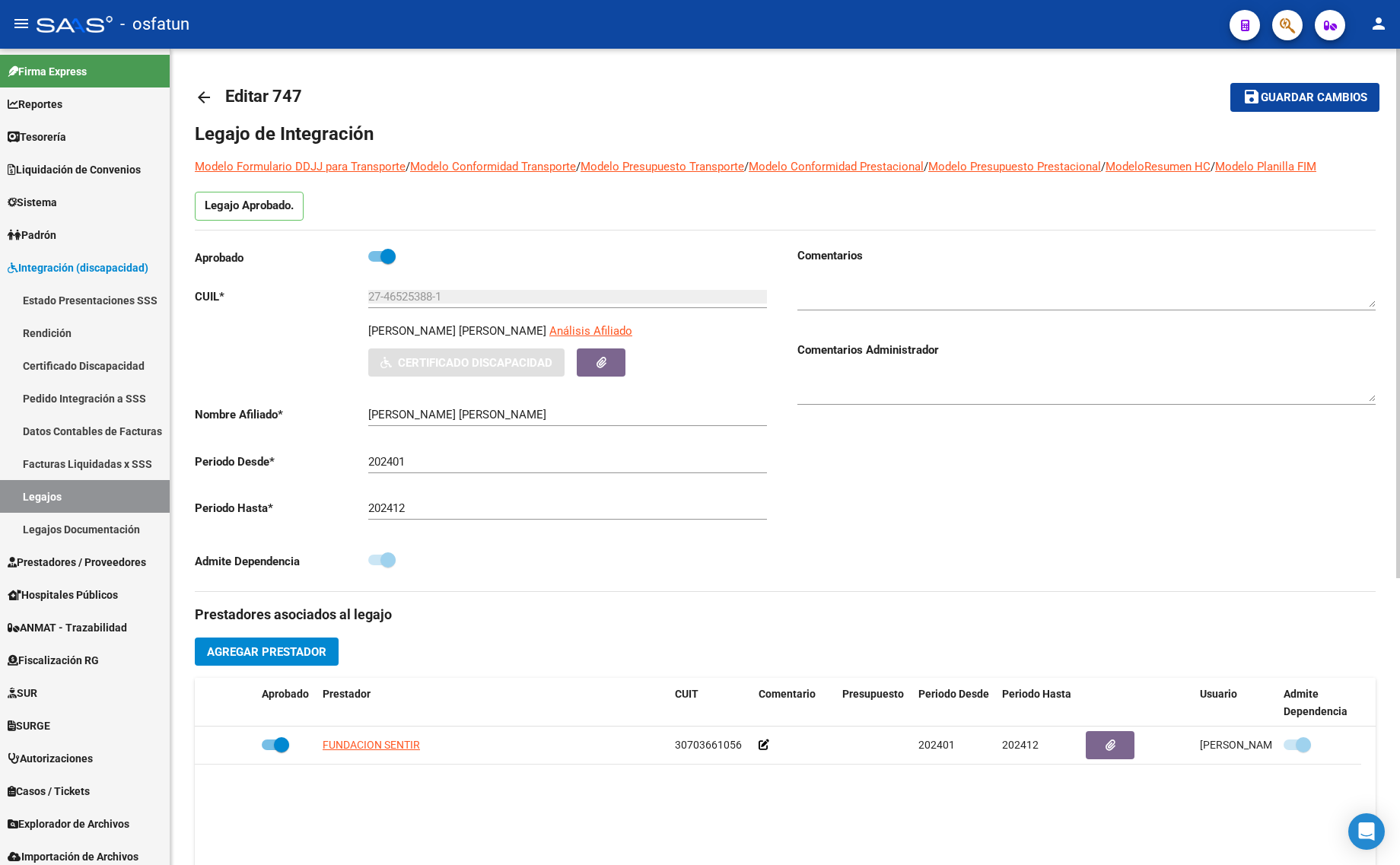
type input "[PERSON_NAME] [PERSON_NAME]"
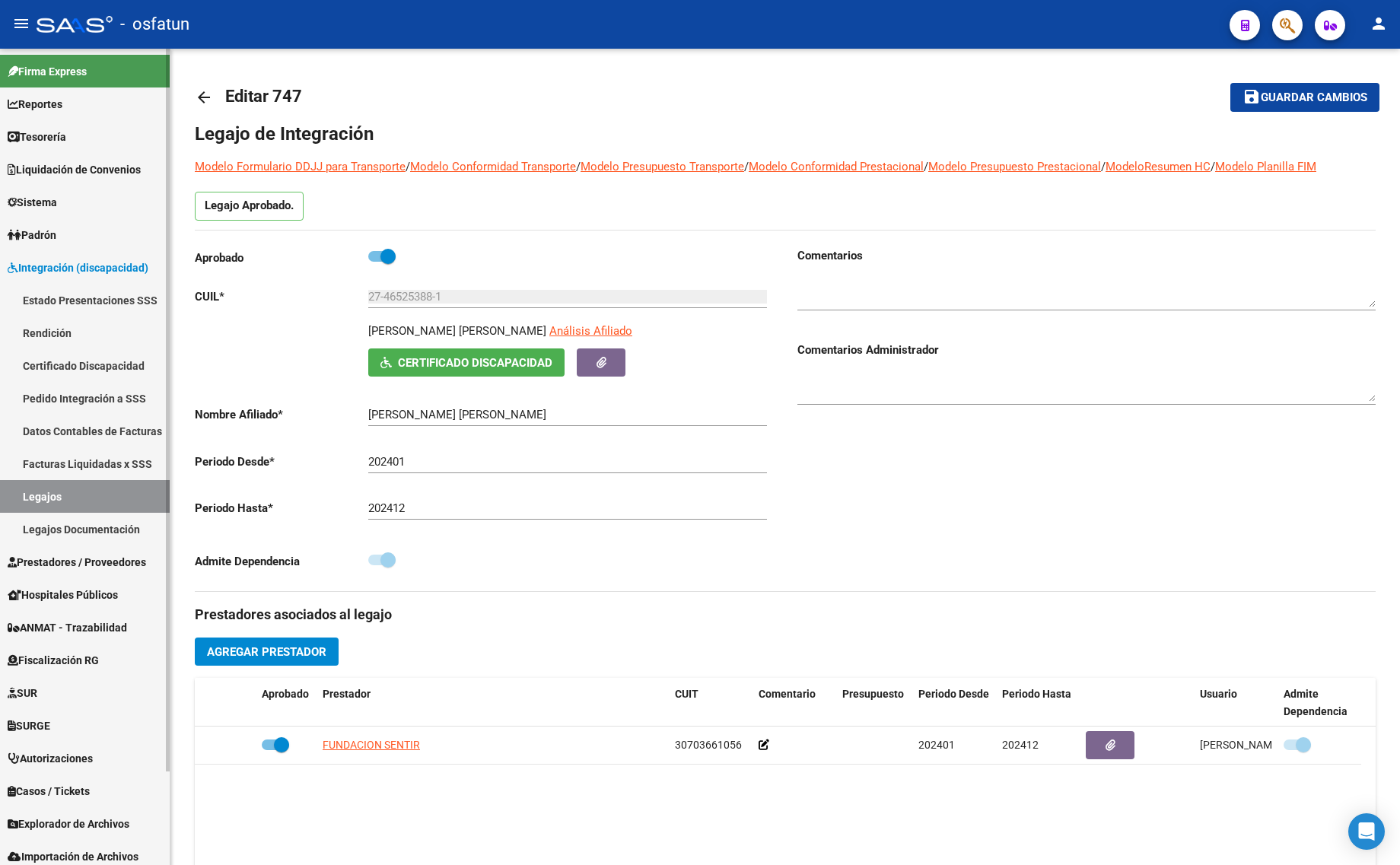
click at [85, 248] on link "Padrón" at bounding box center [85, 234] width 170 height 33
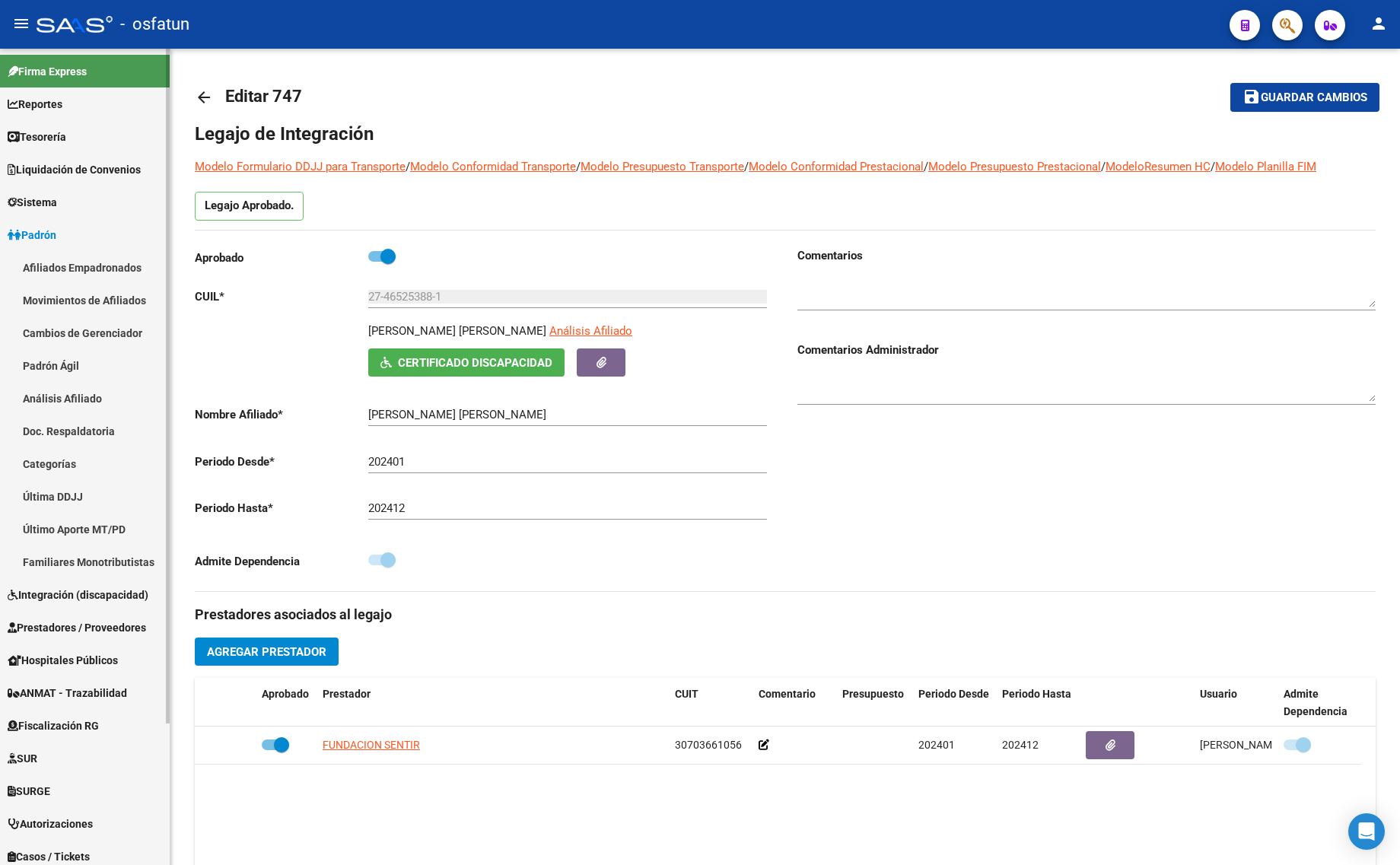
click at [76, 235] on link "Padrón" at bounding box center [85, 234] width 170 height 33
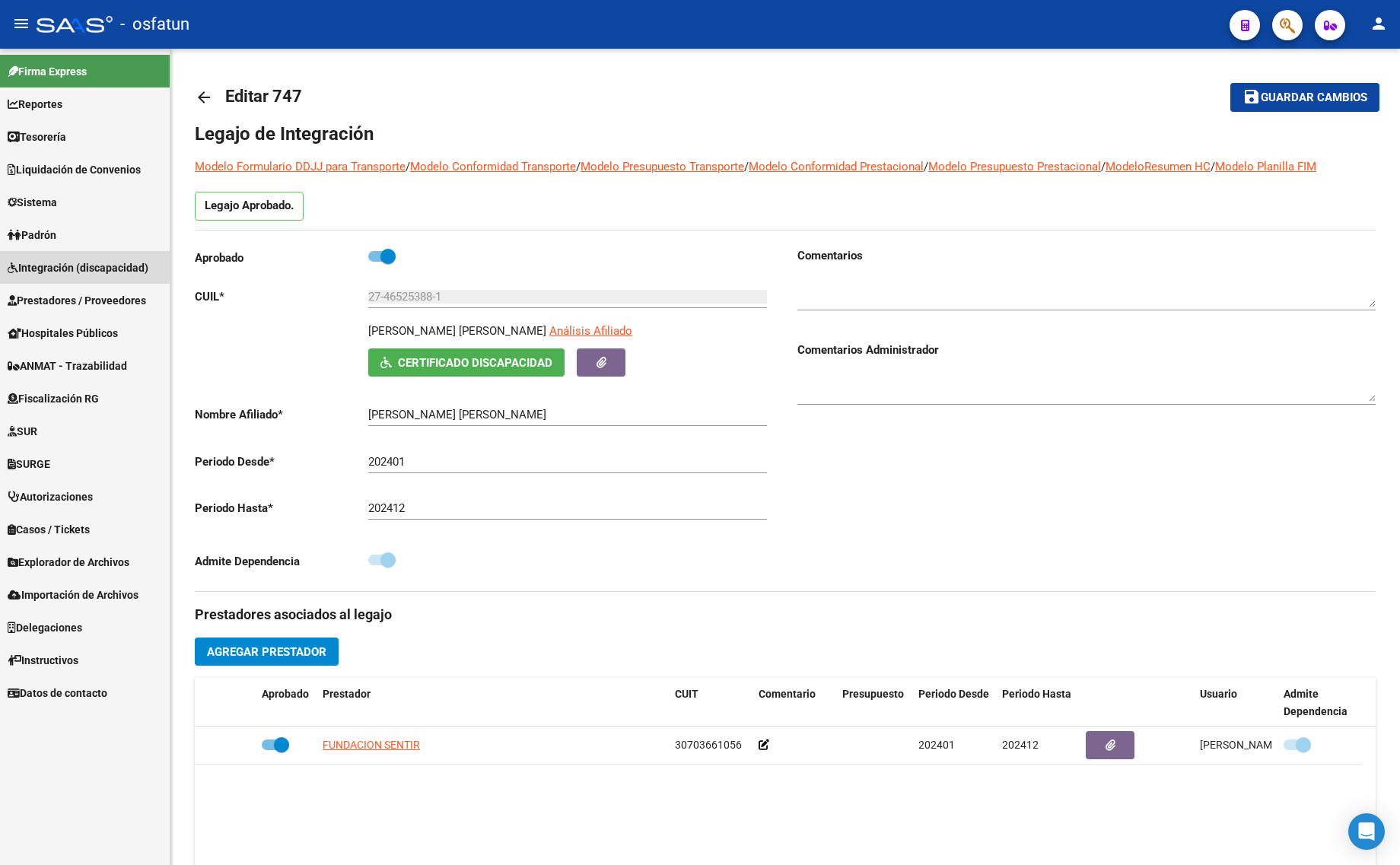
click at [69, 267] on span "Integración (discapacidad)" at bounding box center [78, 267] width 141 height 16
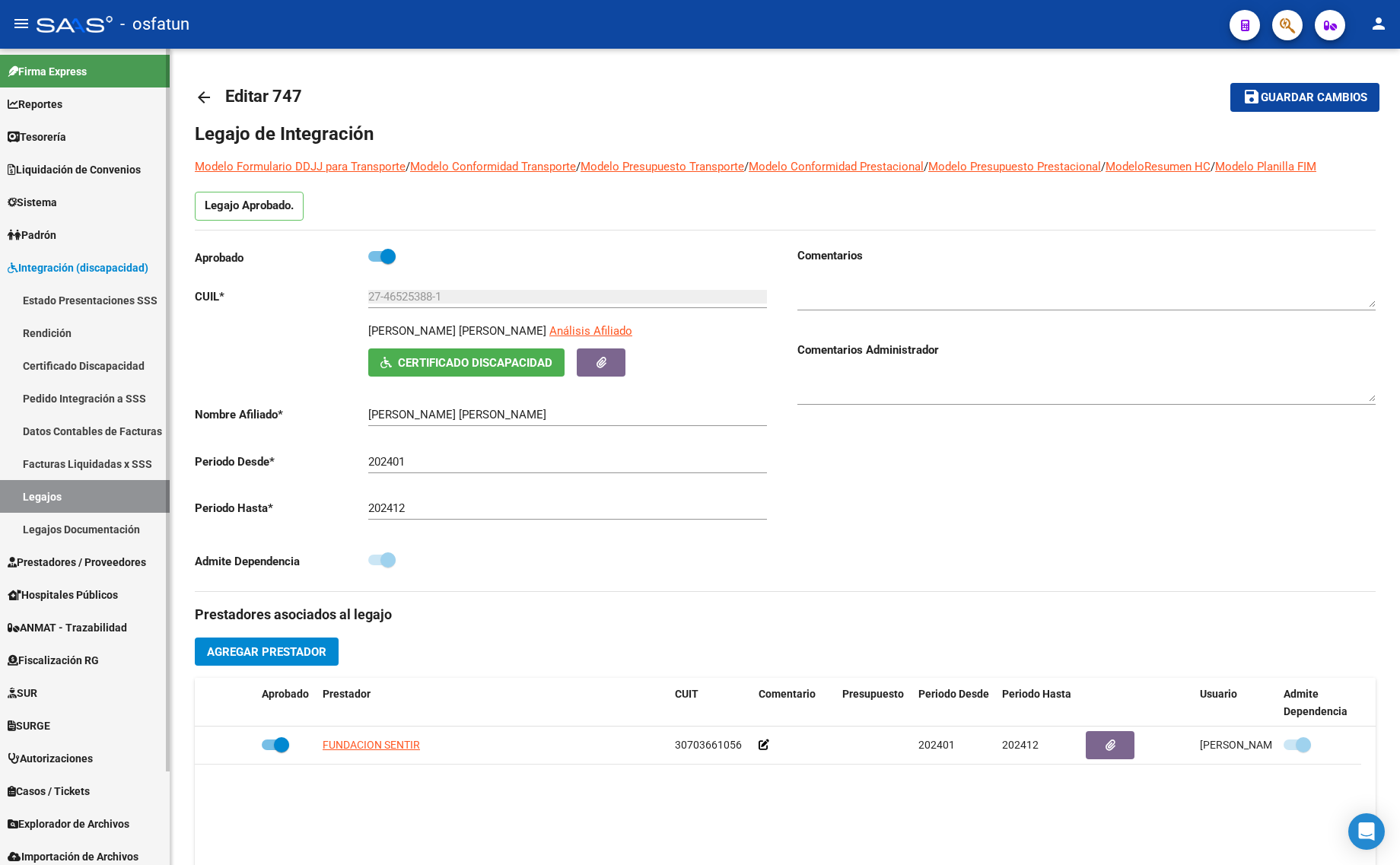
click at [67, 294] on link "Estado Presentaciones SSS" at bounding box center [85, 300] width 170 height 33
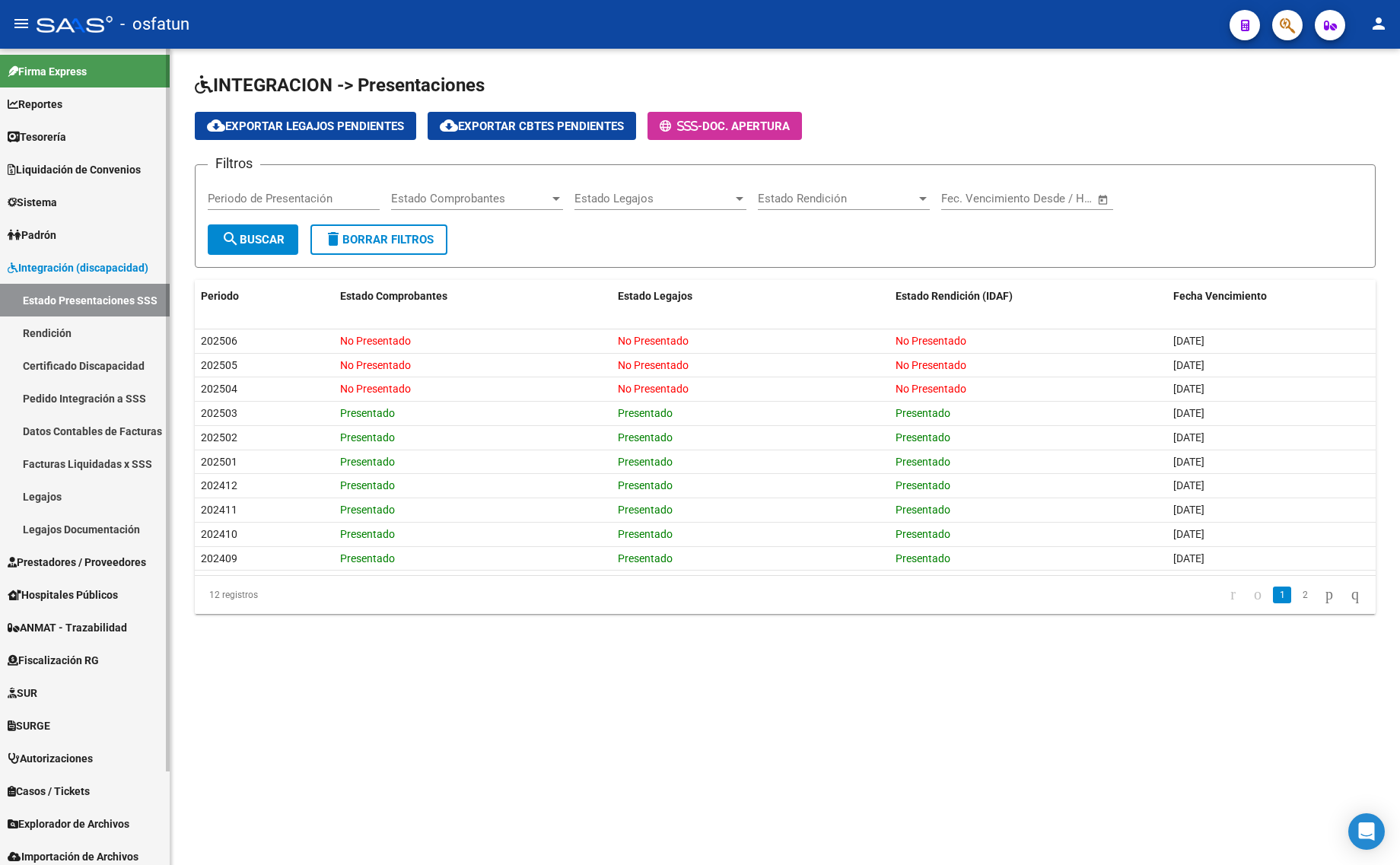
click at [88, 570] on link "Prestadores / Proveedores" at bounding box center [85, 561] width 170 height 33
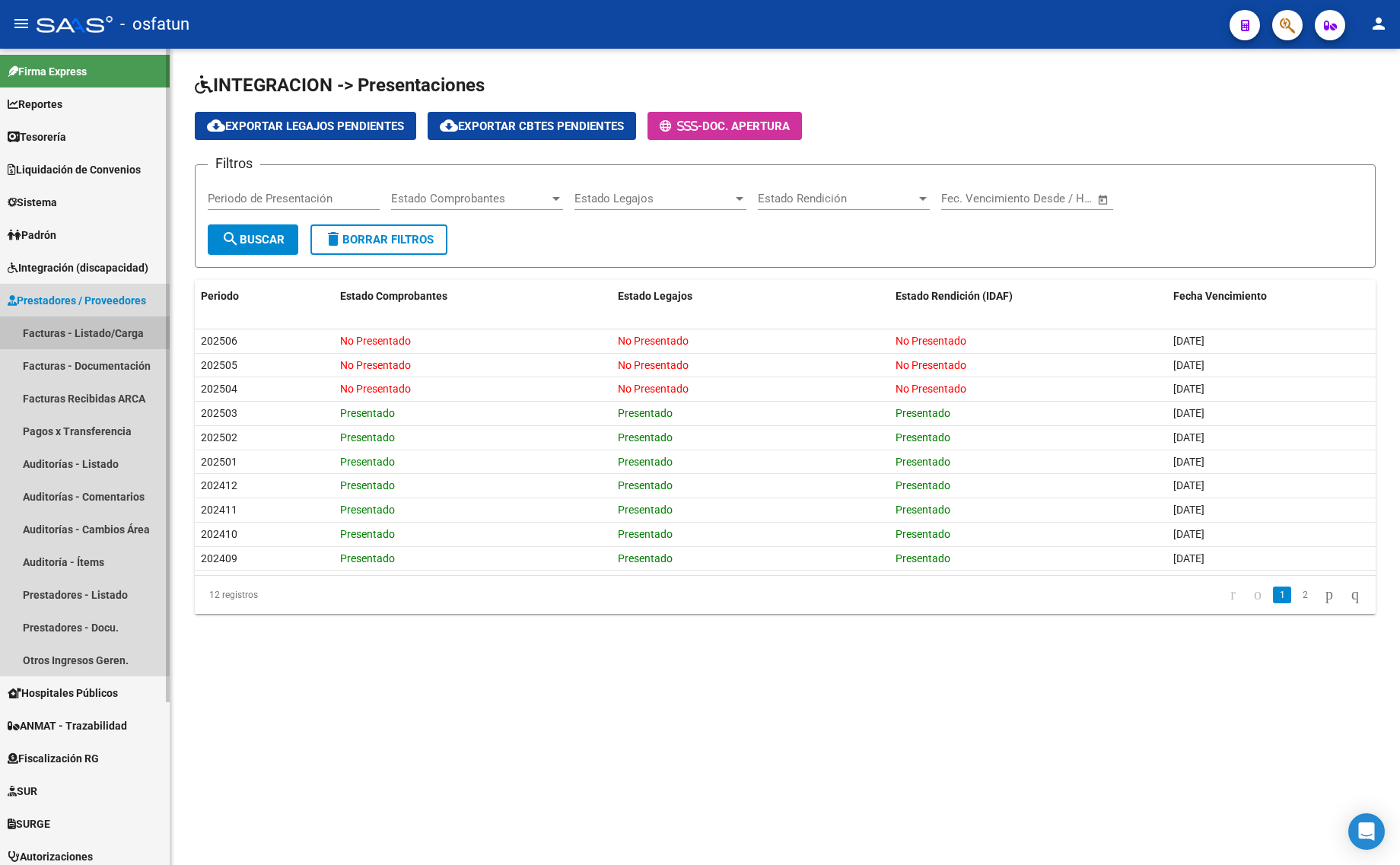
click at [55, 321] on link "Facturas - Listado/Carga" at bounding box center [85, 333] width 170 height 33
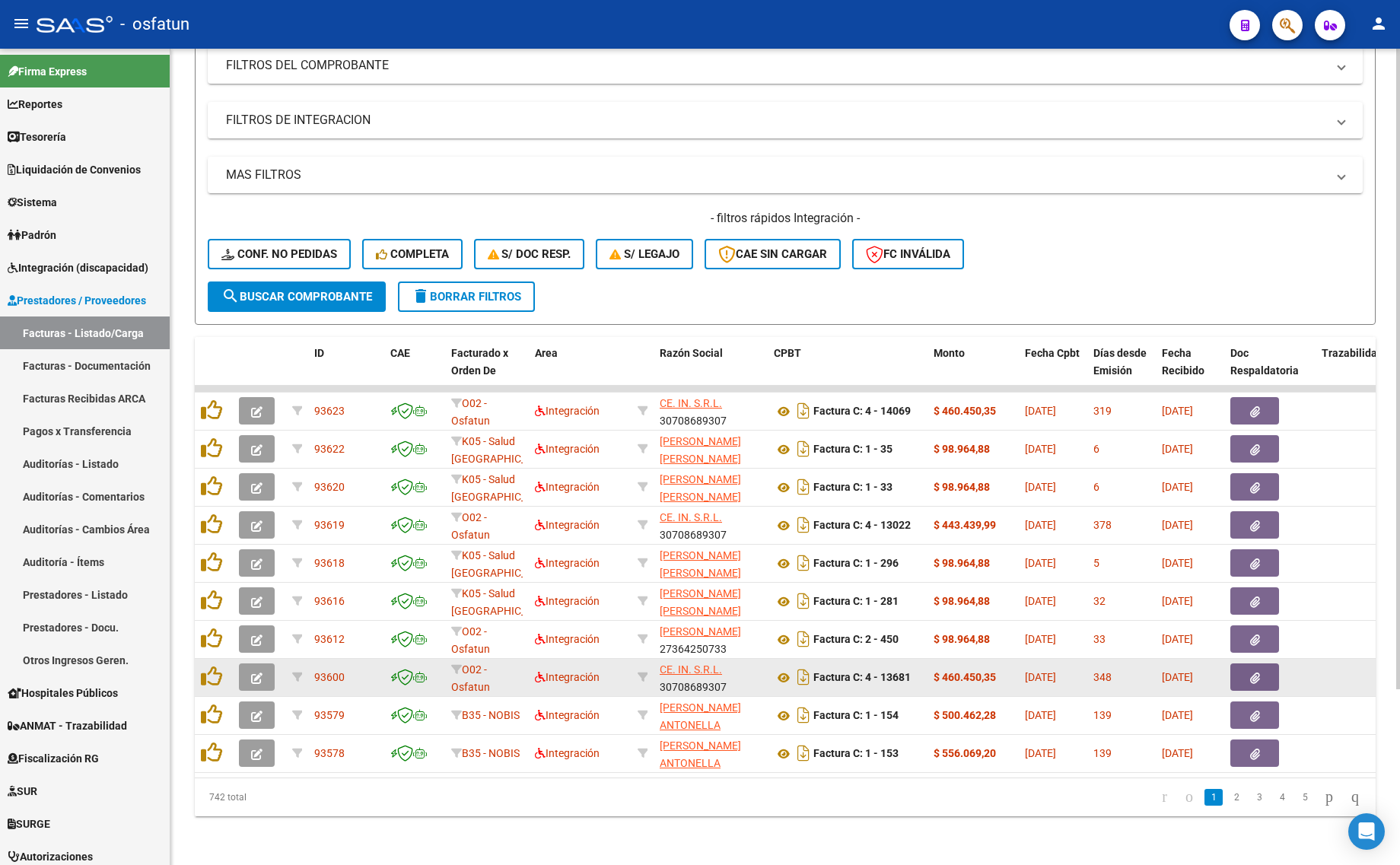
scroll to position [223, 0]
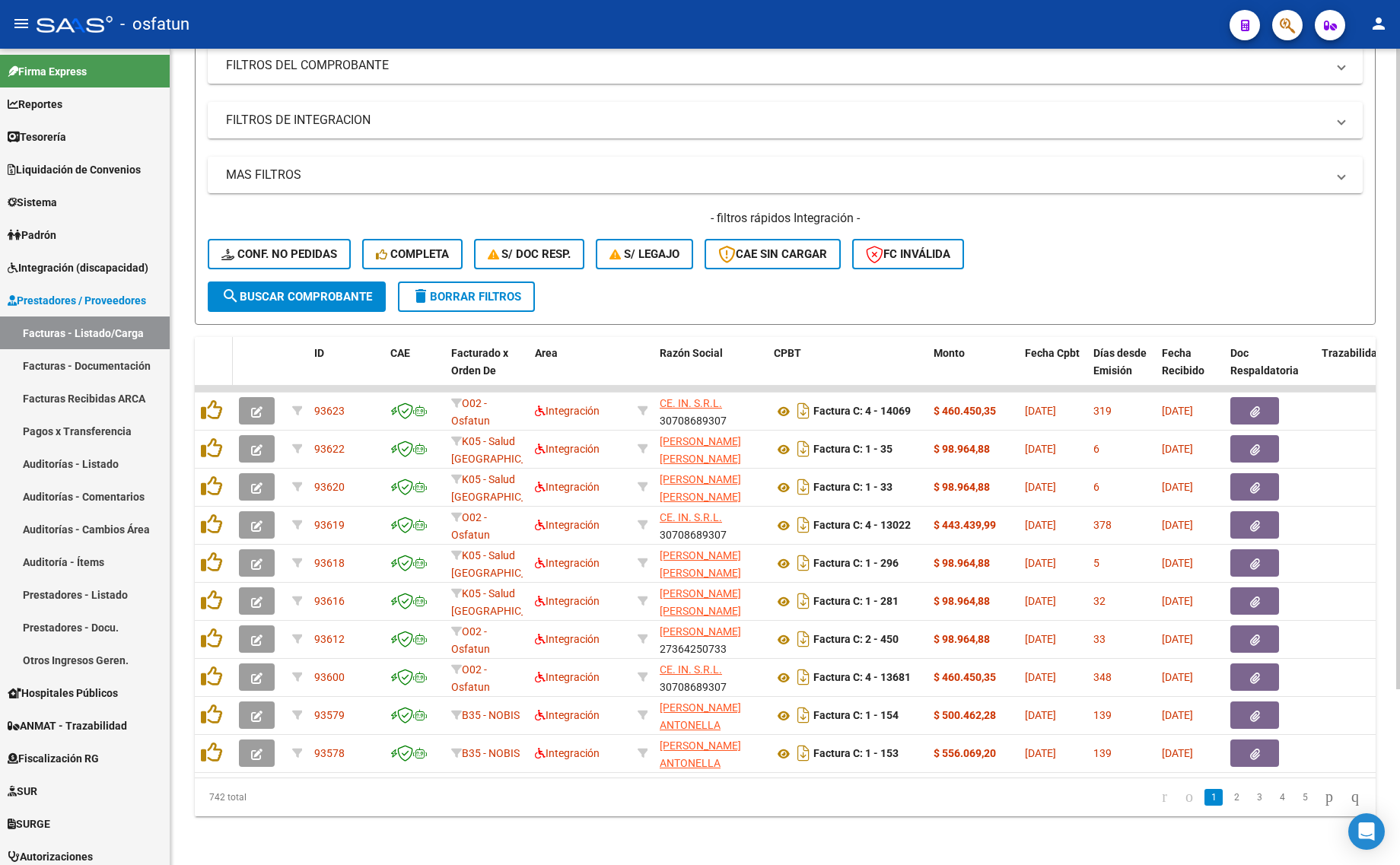
click at [214, 350] on datatable-header-cell at bounding box center [213, 369] width 38 height 67
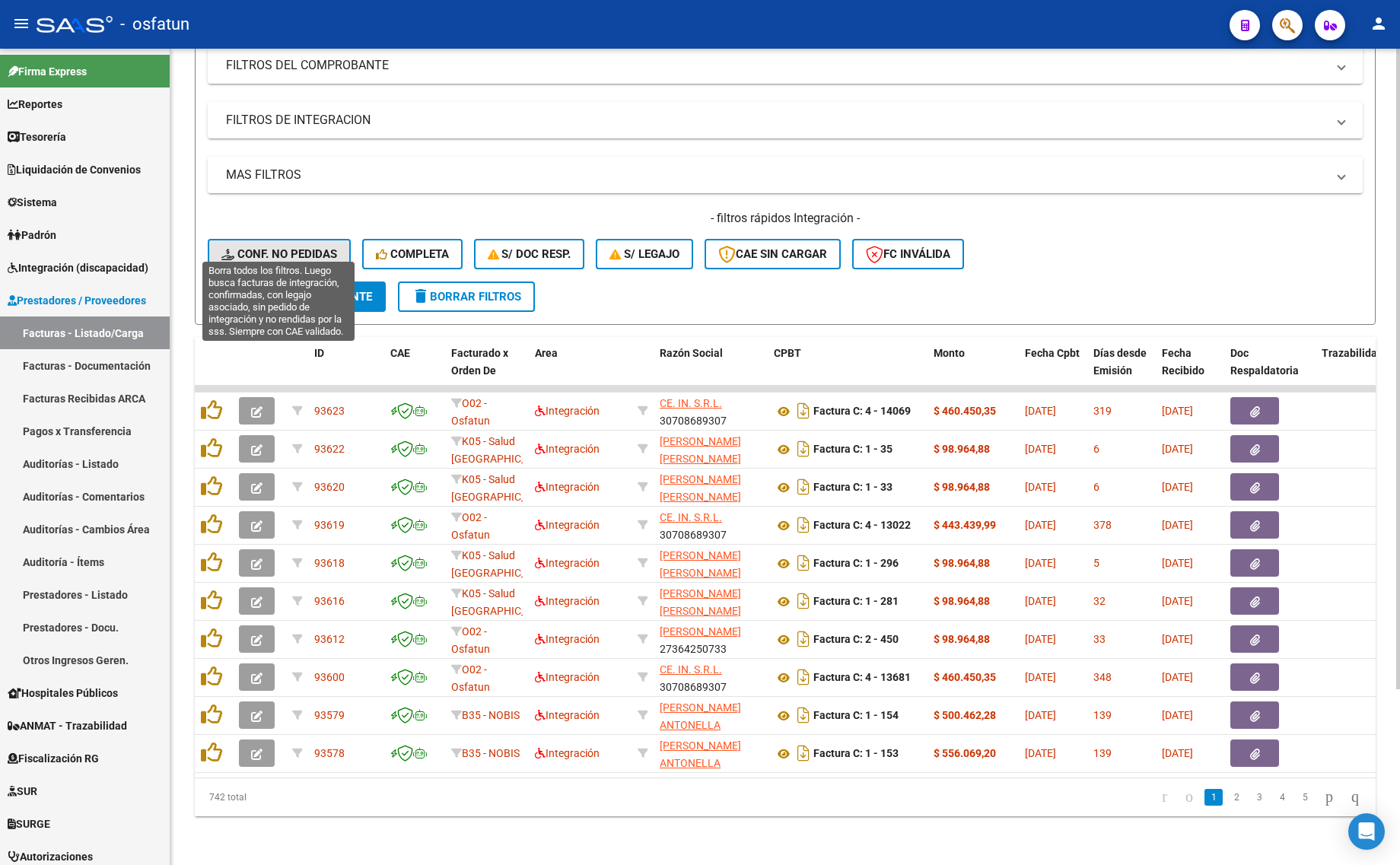
click at [268, 247] on span "Conf. no pedidas" at bounding box center [279, 254] width 116 height 14
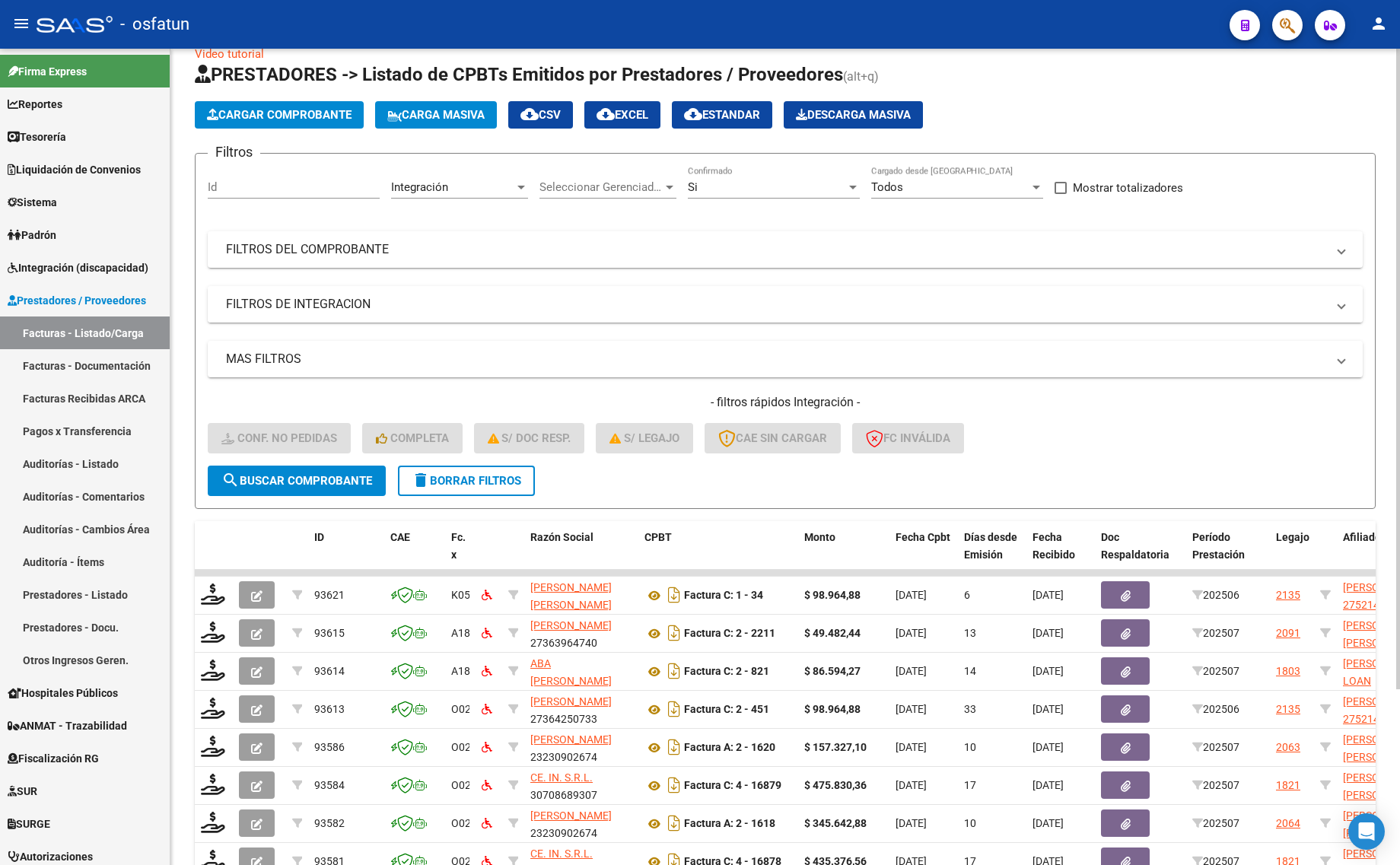
scroll to position [0, 0]
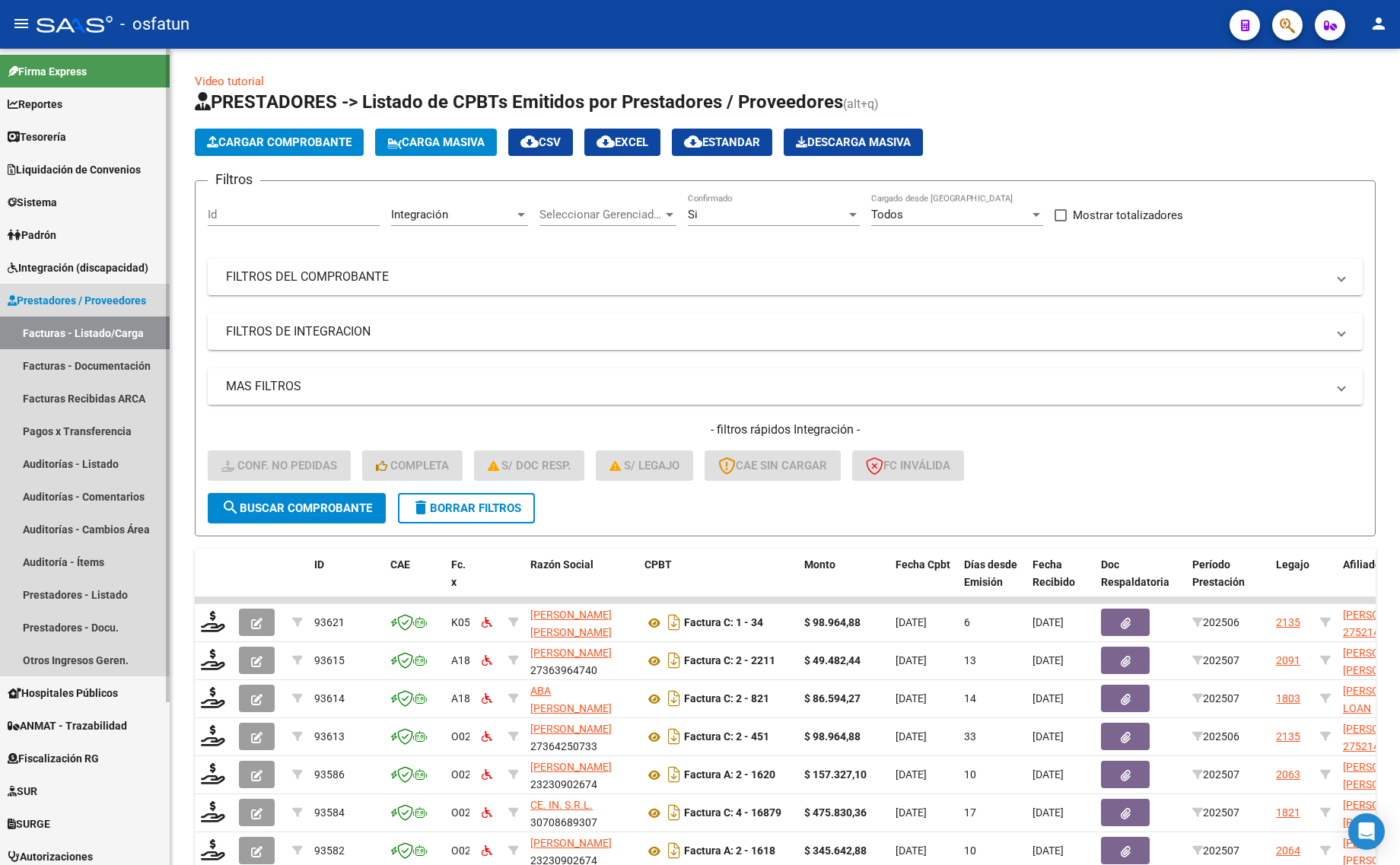
click at [48, 302] on span "Prestadores / Proveedores" at bounding box center [77, 300] width 139 height 16
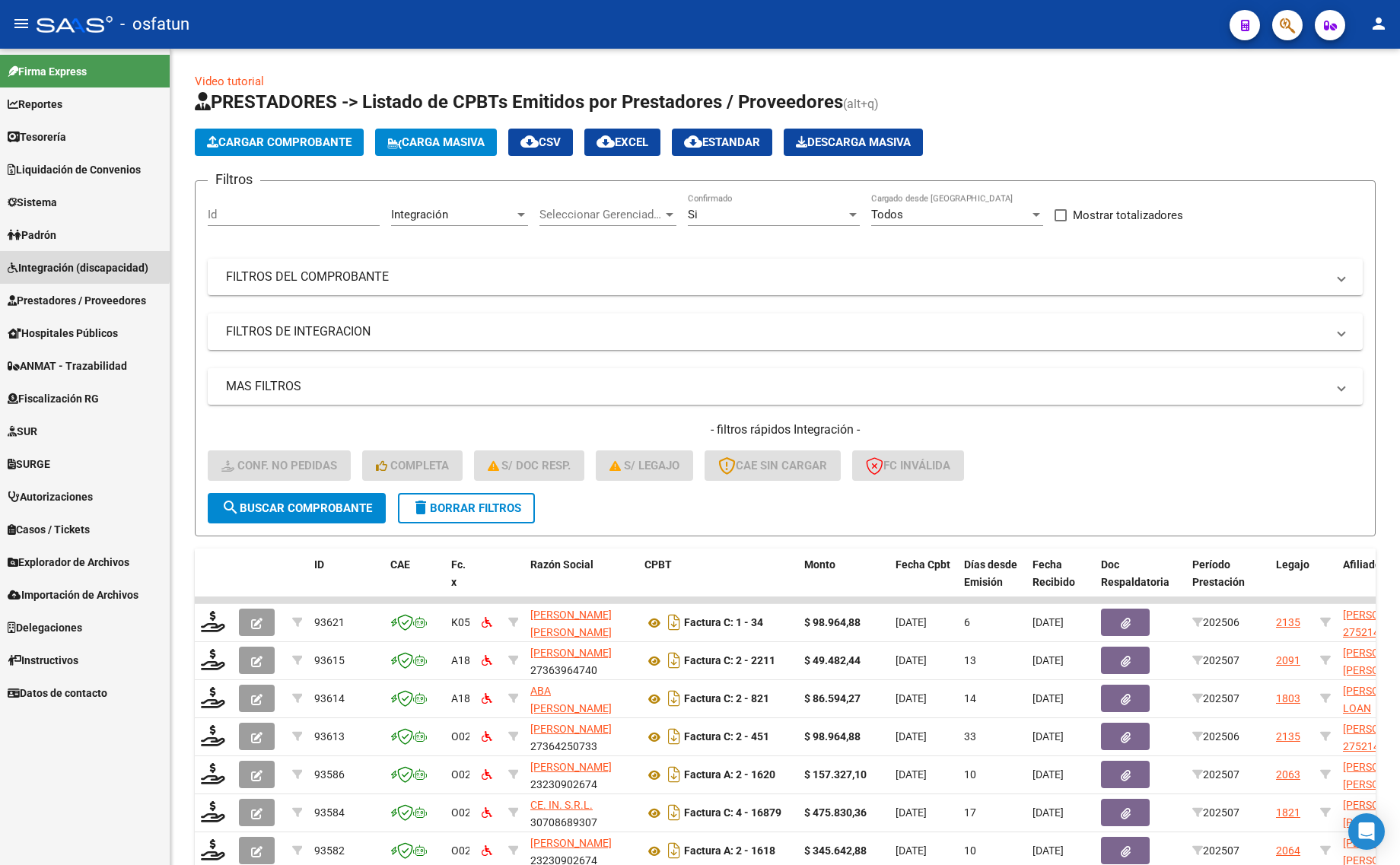
click at [62, 259] on span "Integración (discapacidad)" at bounding box center [78, 267] width 141 height 16
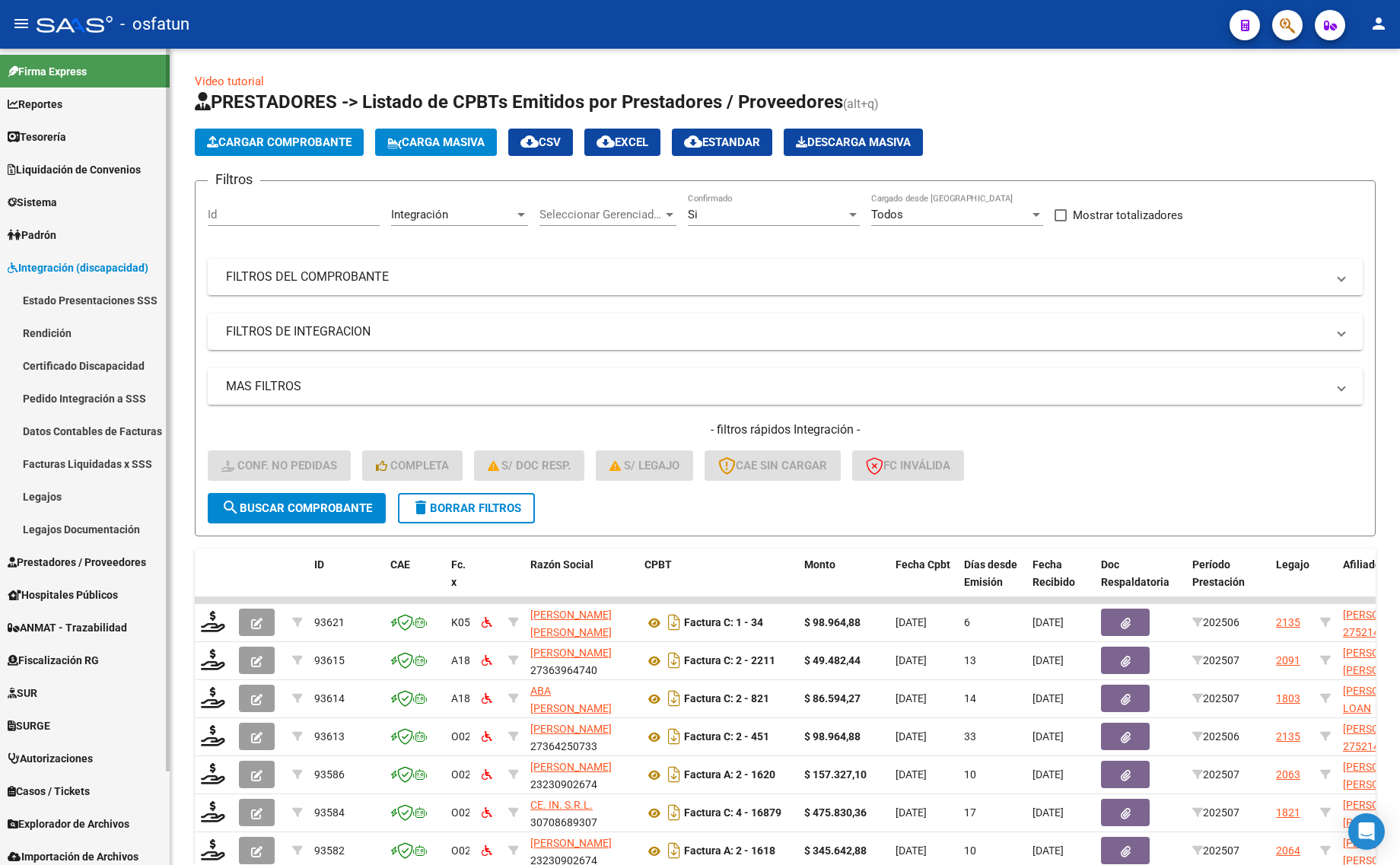
click at [72, 390] on link "Pedido Integración a SSS" at bounding box center [85, 398] width 170 height 33
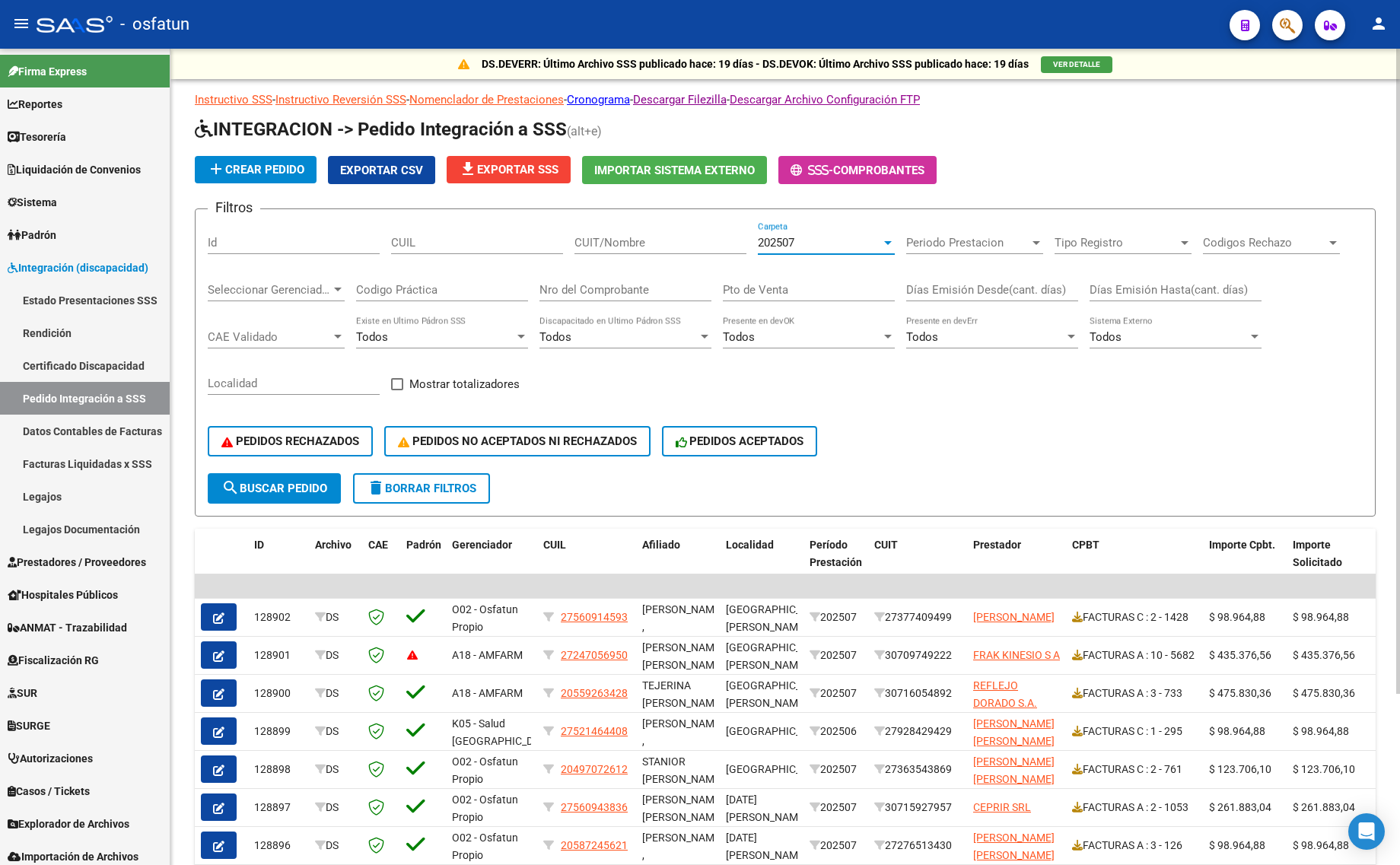
click at [784, 245] on span "202507" at bounding box center [776, 242] width 37 height 14
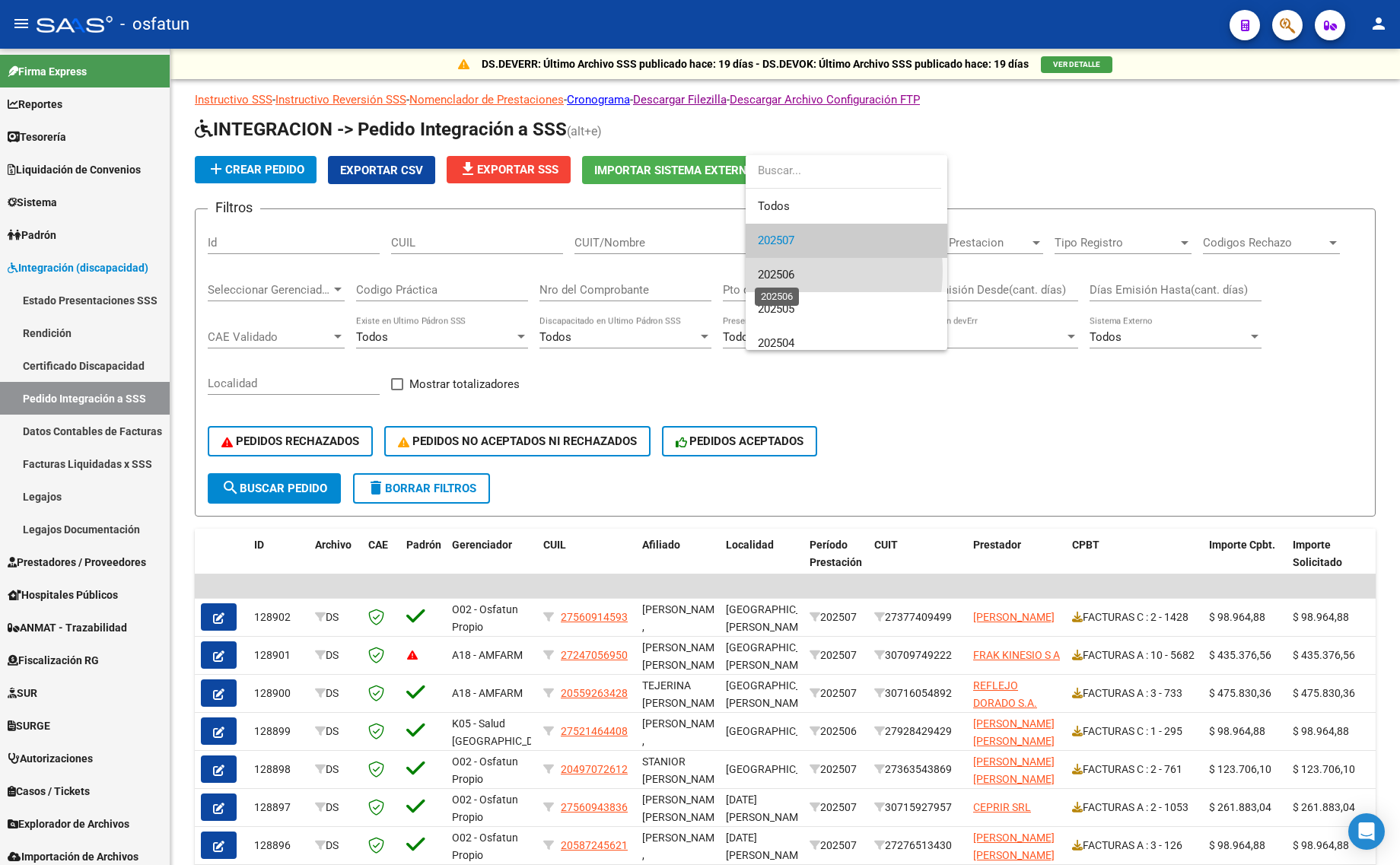
click at [774, 271] on span "202506" at bounding box center [776, 275] width 37 height 14
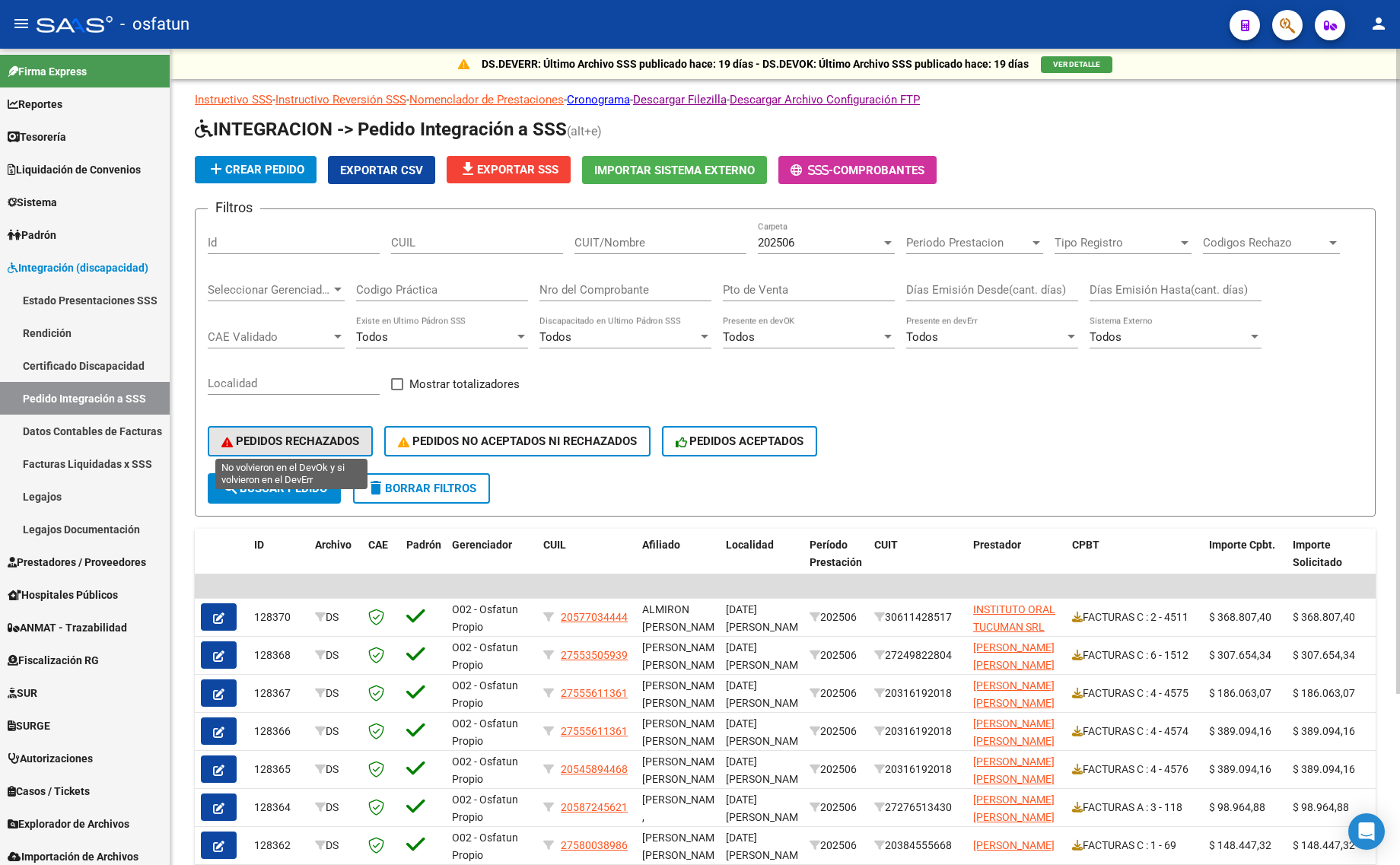
drag, startPoint x: 279, startPoint y: 431, endPoint x: 283, endPoint y: 476, distance: 45.2
click at [279, 435] on span "PEDIDOS RECHAZADOS" at bounding box center [289, 441] width 138 height 14
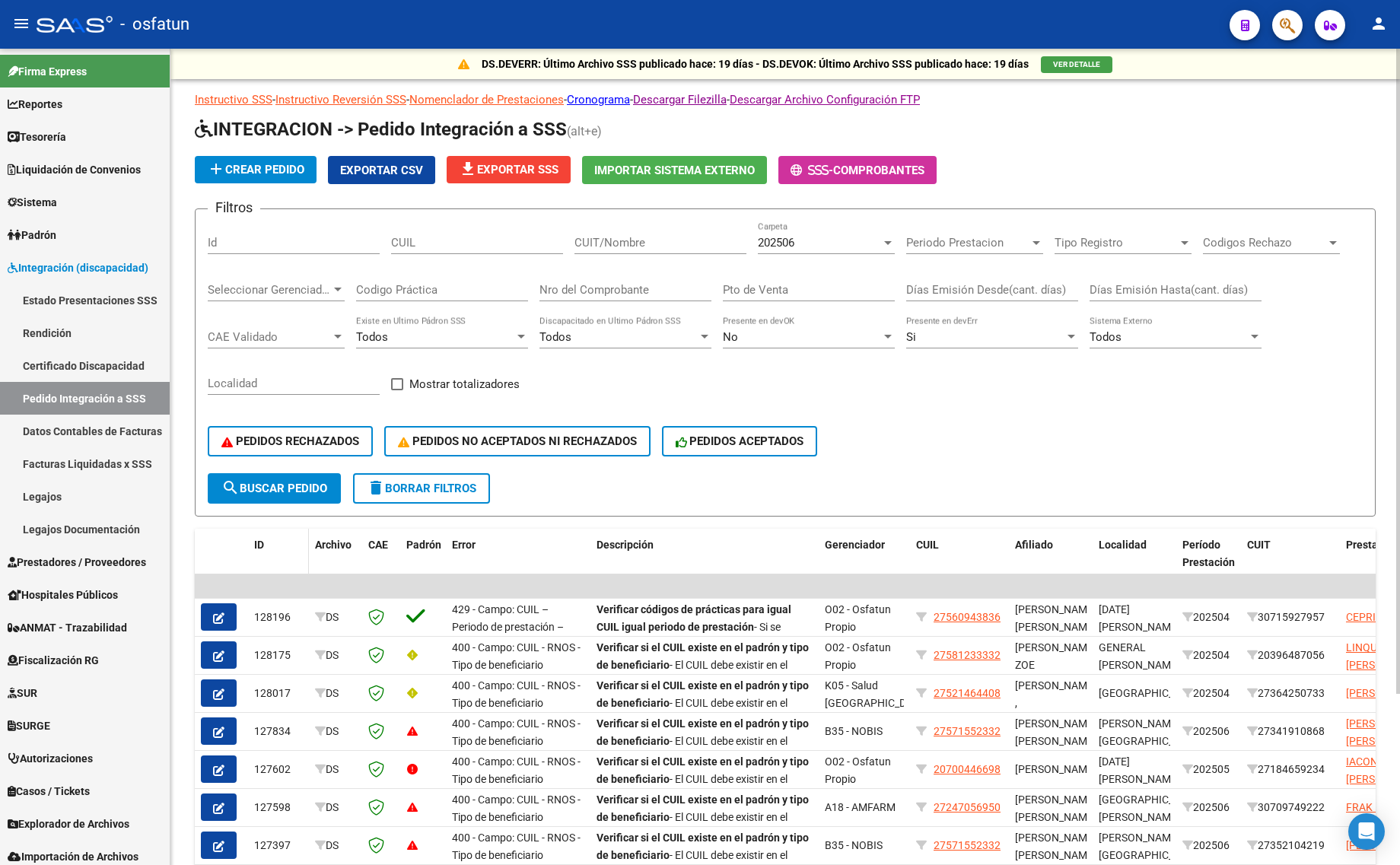
drag, startPoint x: 279, startPoint y: 485, endPoint x: 284, endPoint y: 523, distance: 38.3
click at [279, 487] on span "search Buscar Pedido" at bounding box center [274, 488] width 106 height 14
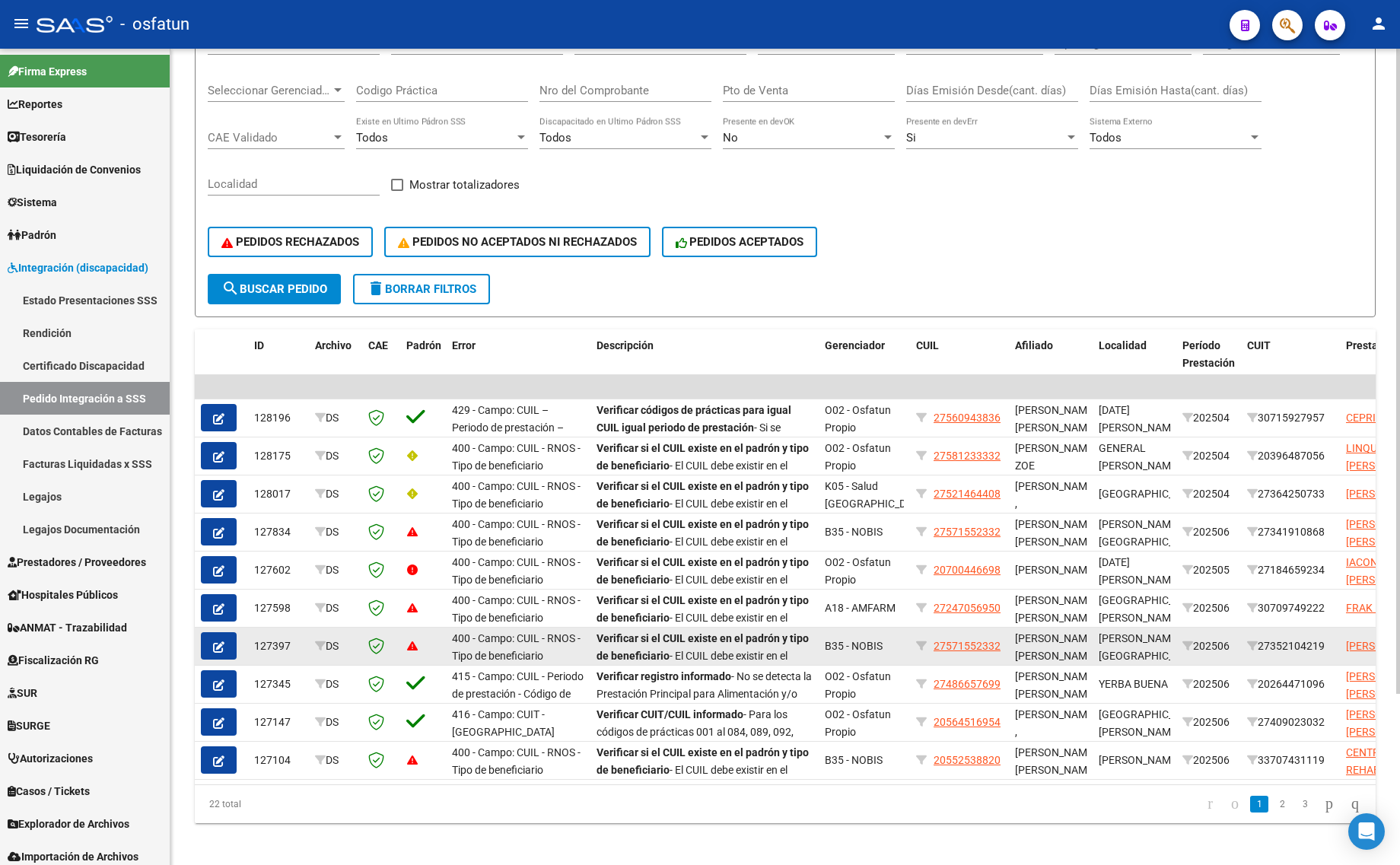
scroll to position [215, 0]
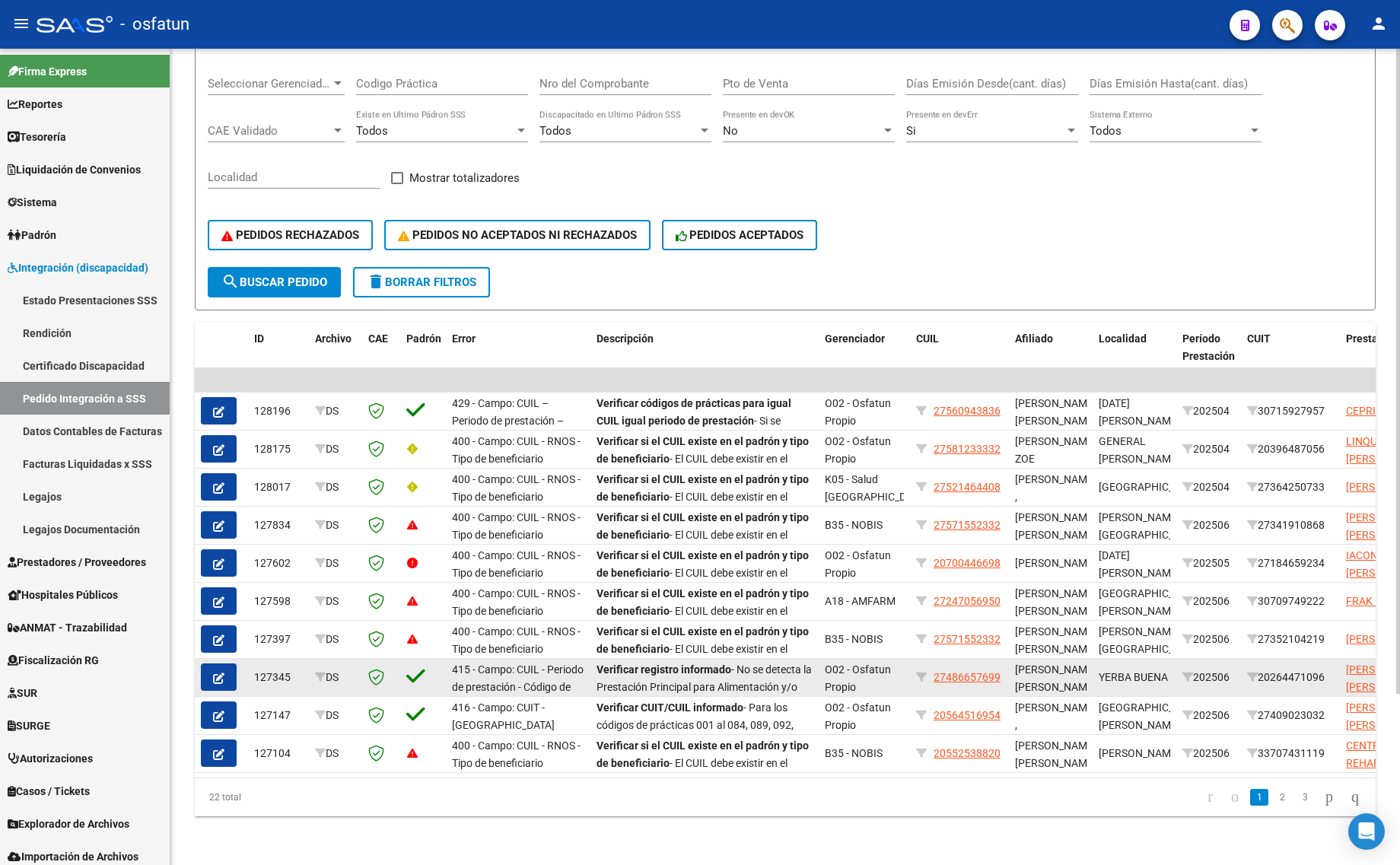
click at [219, 672] on icon "button" at bounding box center [219, 678] width 12 height 12
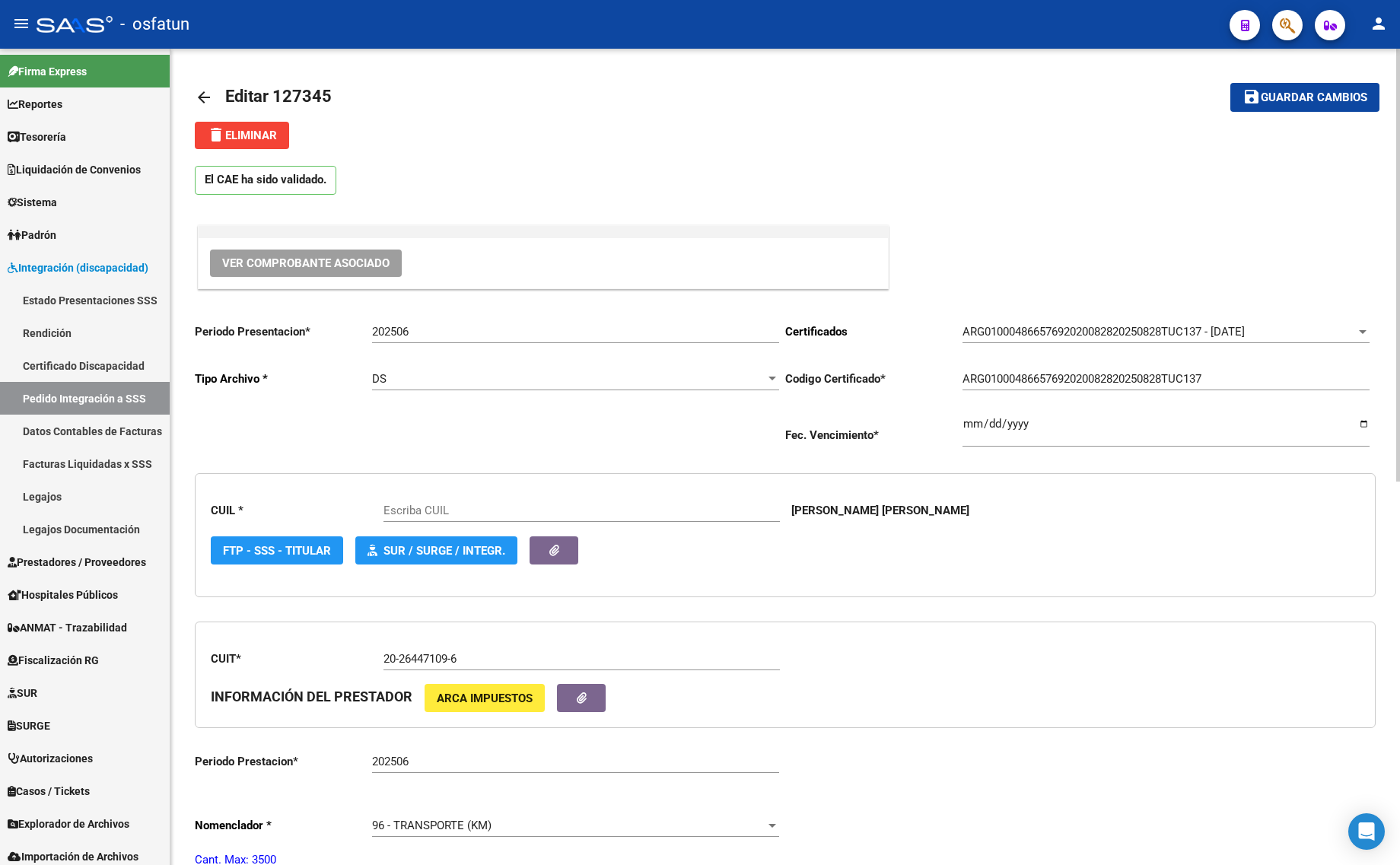
click at [447, 338] on input "202506" at bounding box center [576, 332] width 407 height 14
type input "27486657699"
type input "202507"
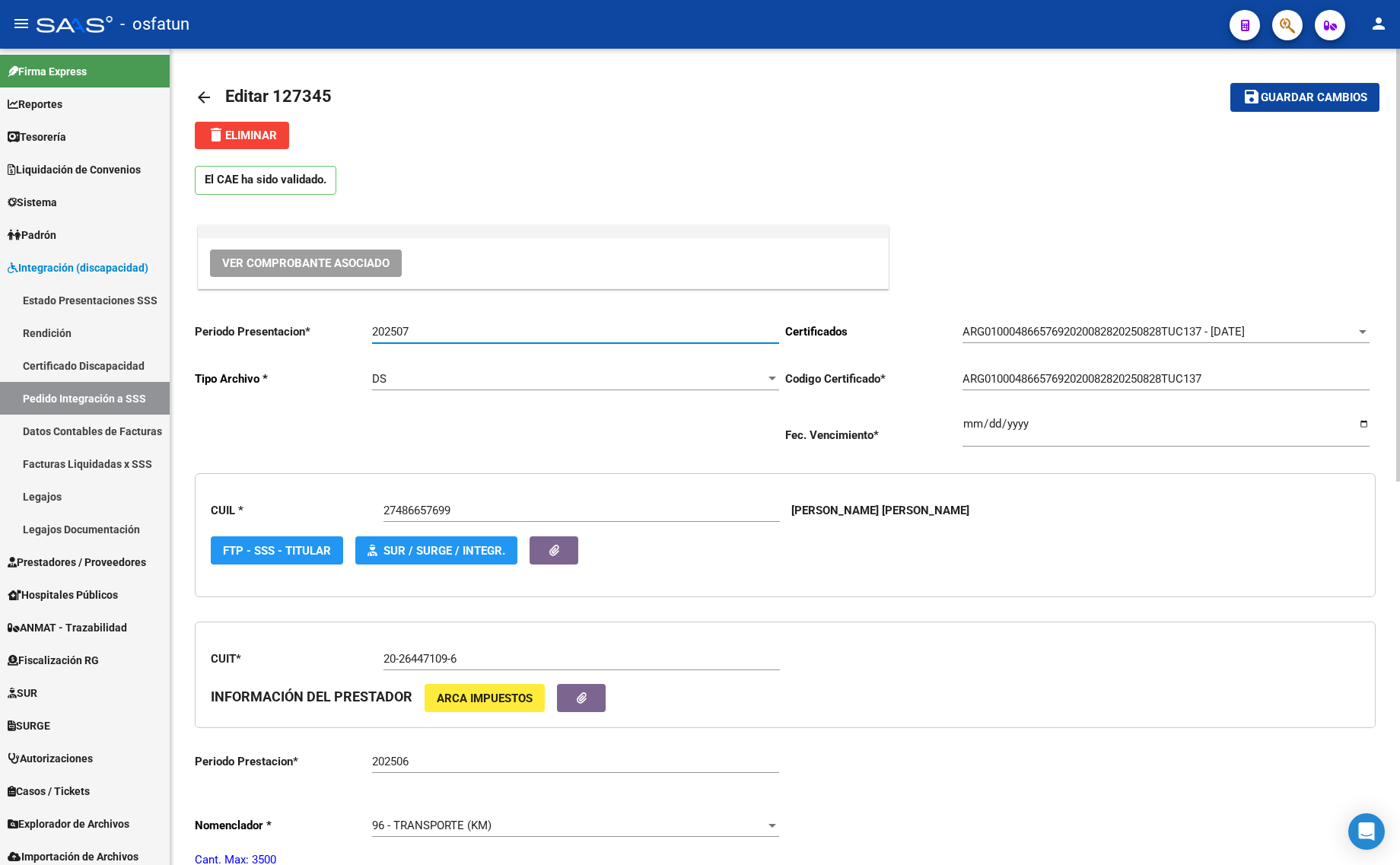
click at [1230, 83] on button "save Guardar cambios" at bounding box center [1304, 96] width 150 height 28
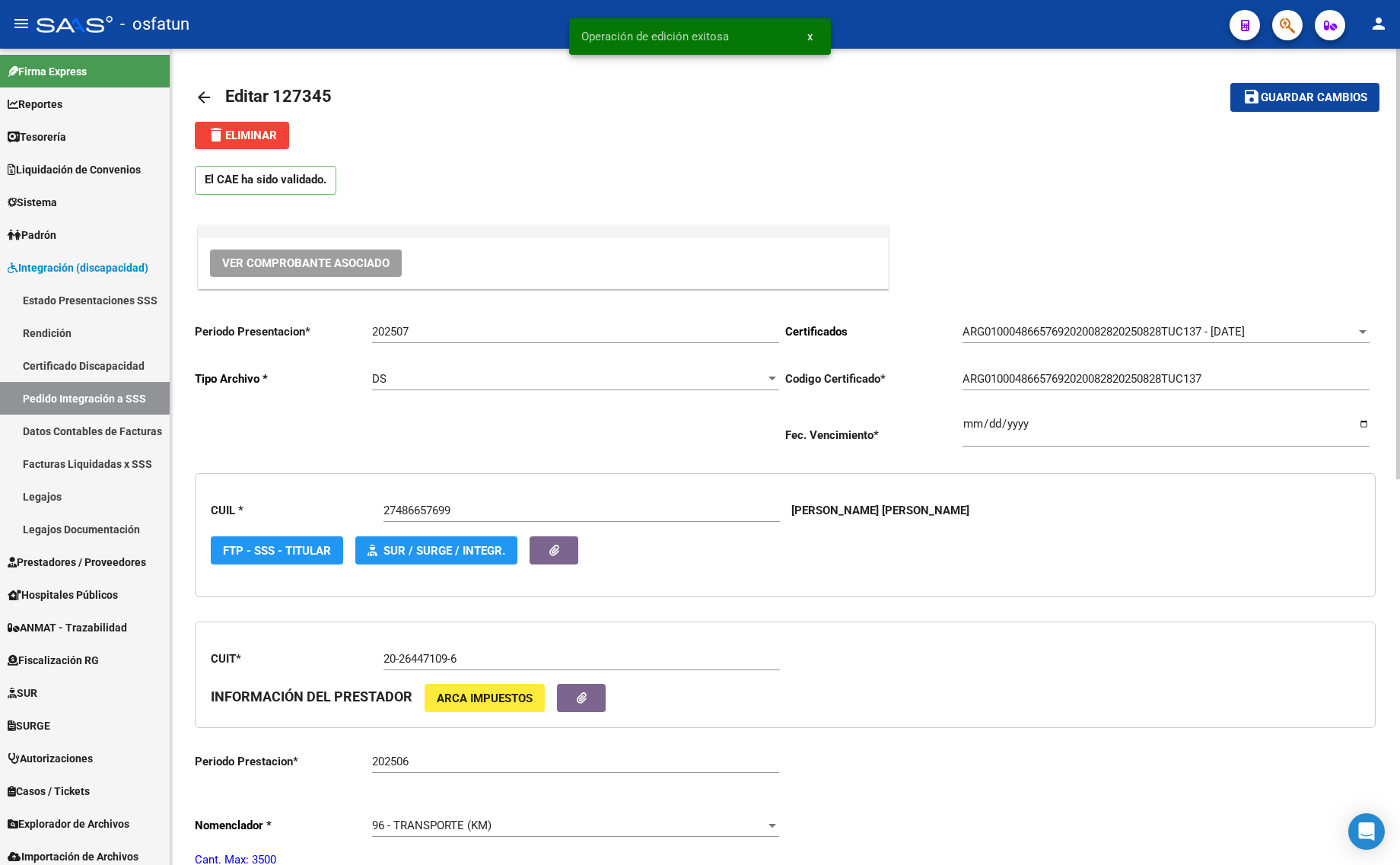
drag, startPoint x: 199, startPoint y: 95, endPoint x: 185, endPoint y: 210, distance: 115.8
click at [198, 99] on mat-icon "arrow_back" at bounding box center [204, 96] width 18 height 18
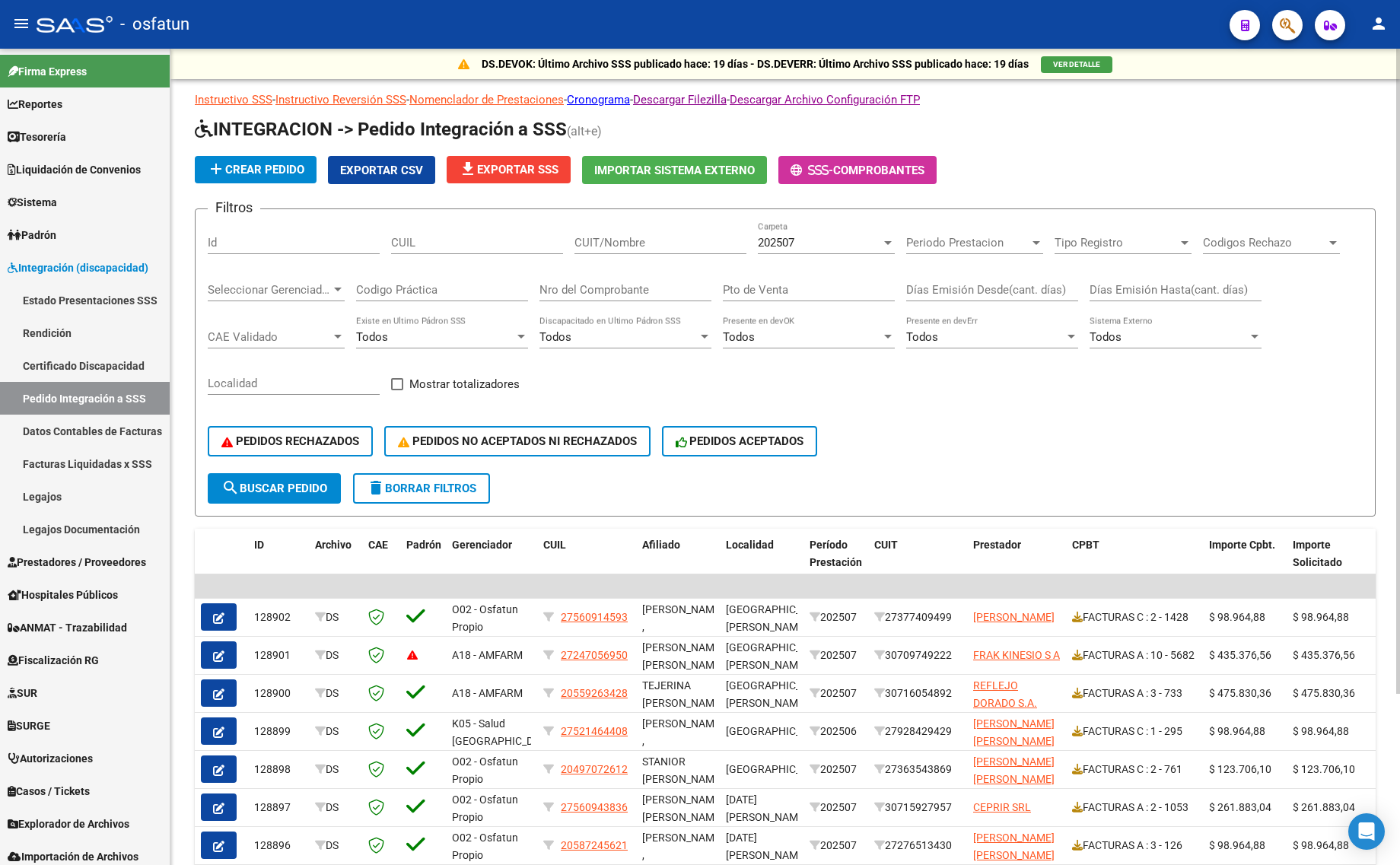
click at [769, 232] on div "202507 Carpeta" at bounding box center [826, 237] width 137 height 33
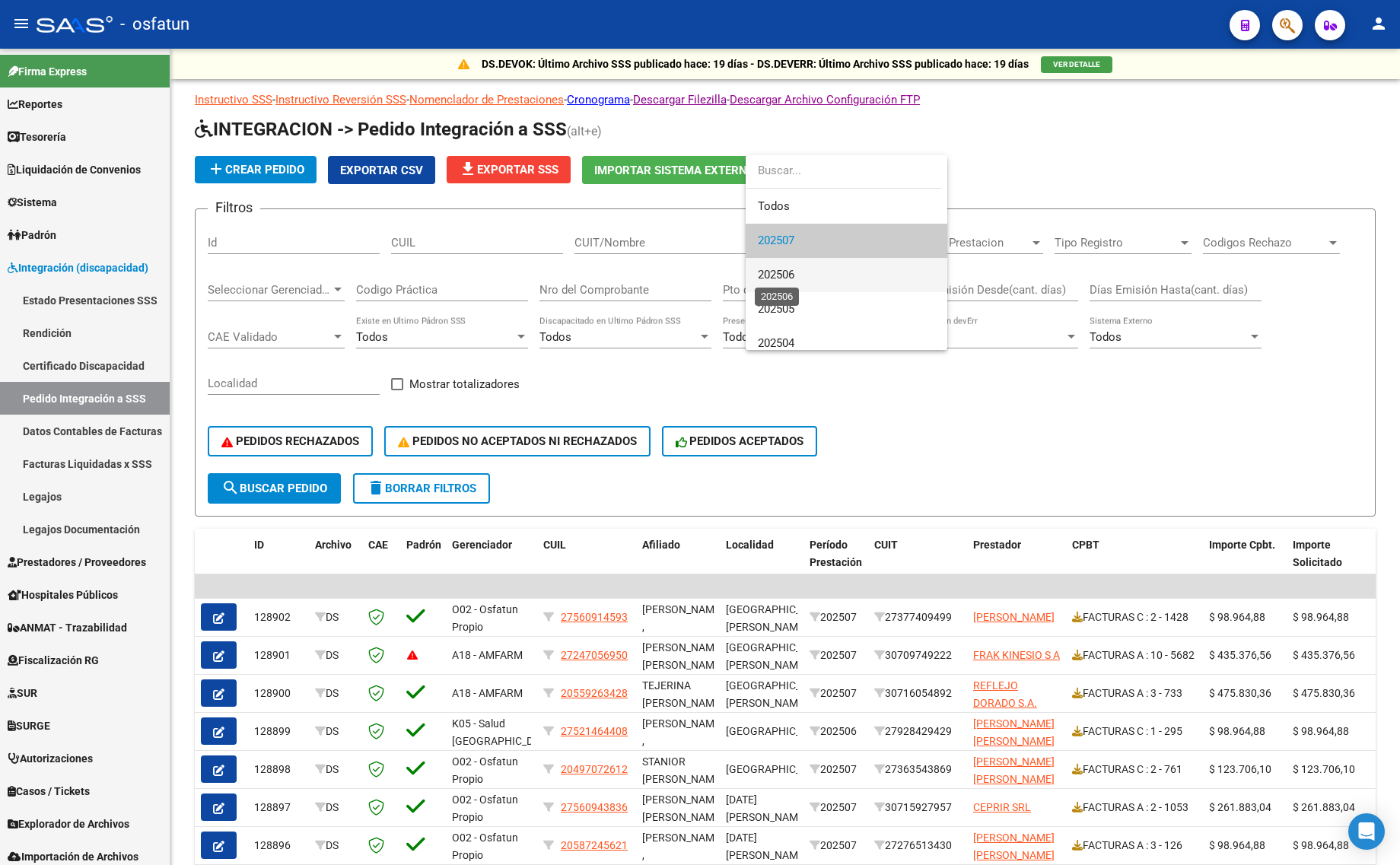
click at [787, 280] on span "202506" at bounding box center [776, 275] width 37 height 14
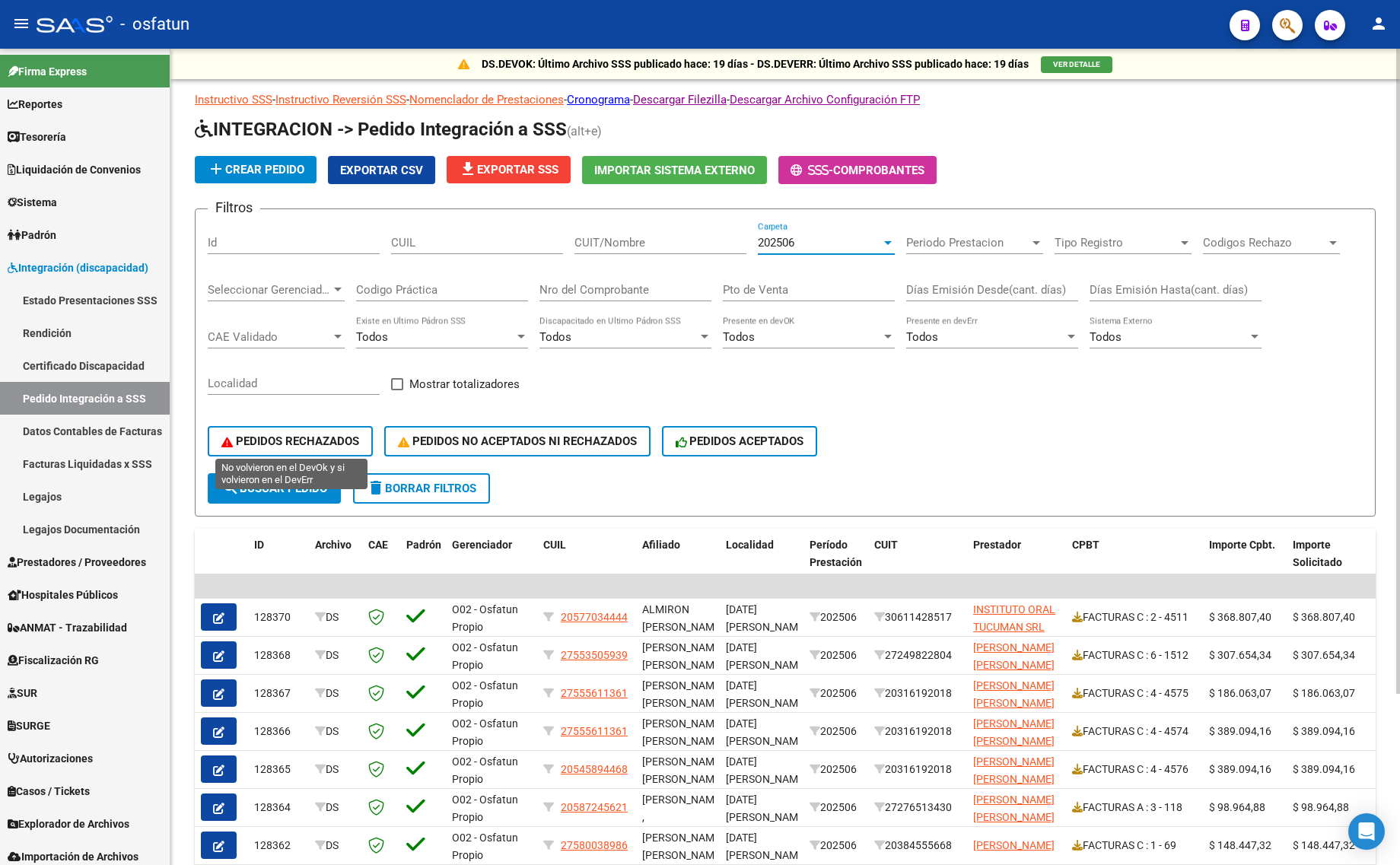
click at [316, 451] on button "PEDIDOS RECHAZADOS" at bounding box center [289, 442] width 165 height 31
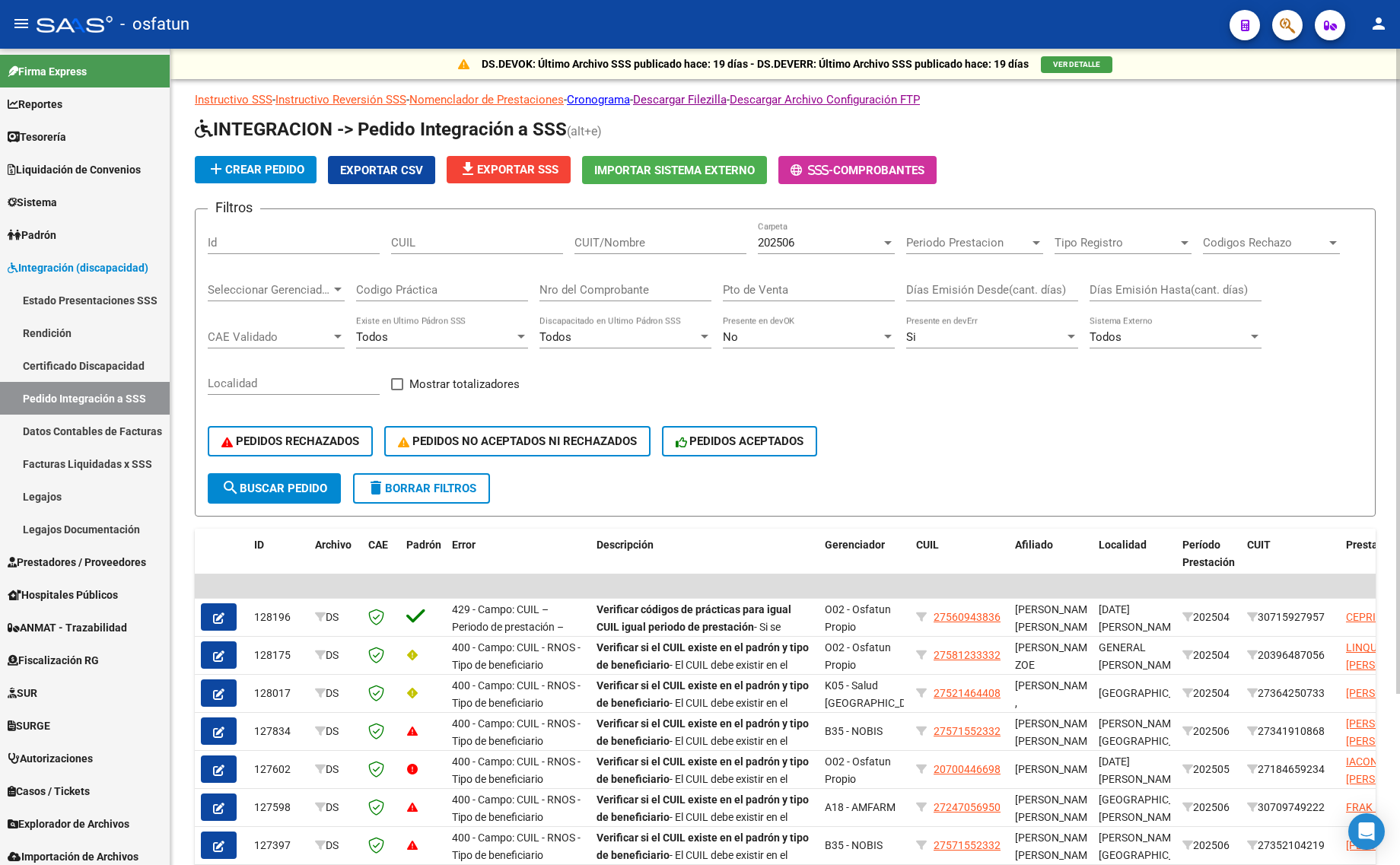
click at [306, 481] on span "search Buscar Pedido" at bounding box center [274, 488] width 106 height 14
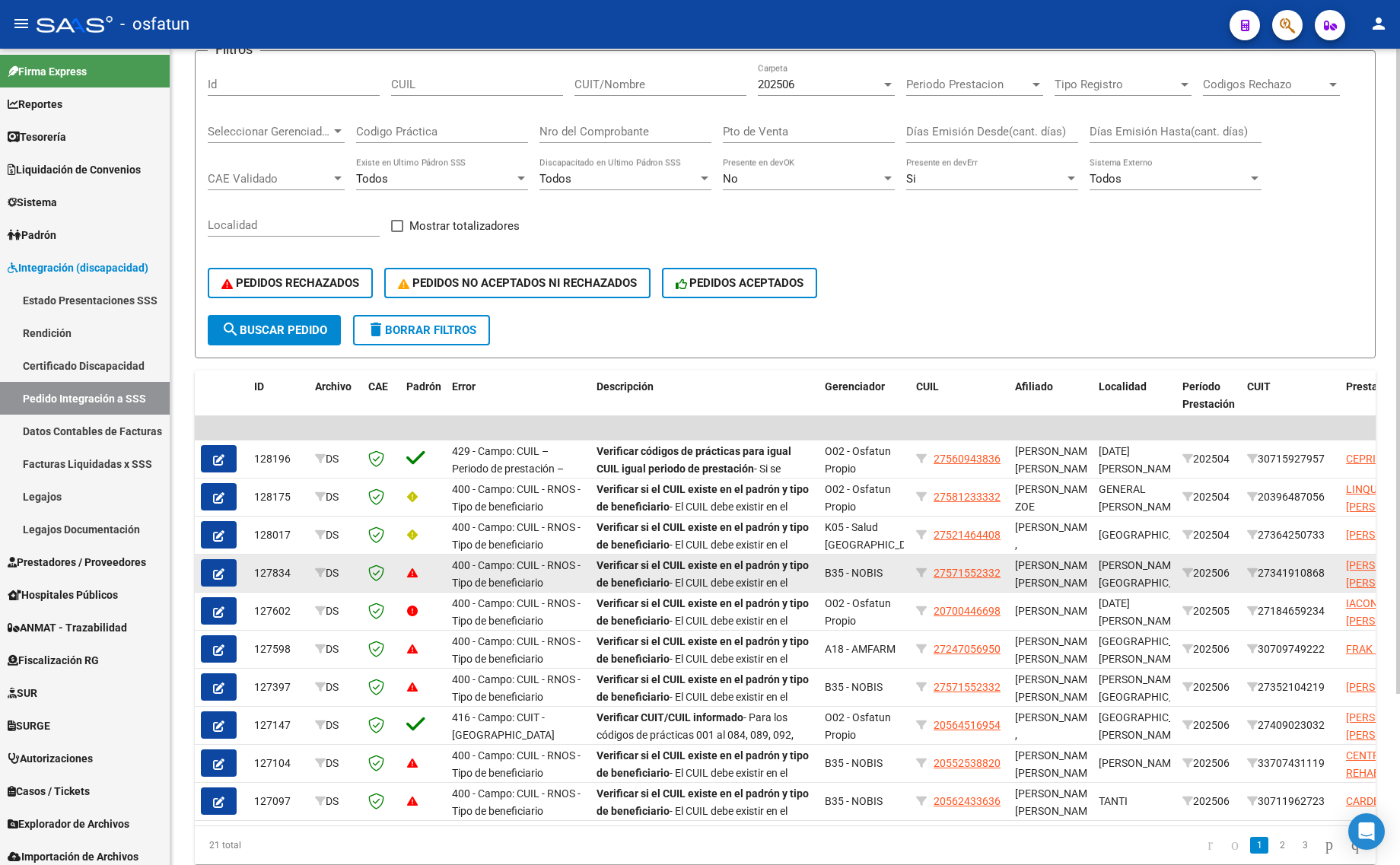
scroll to position [215, 0]
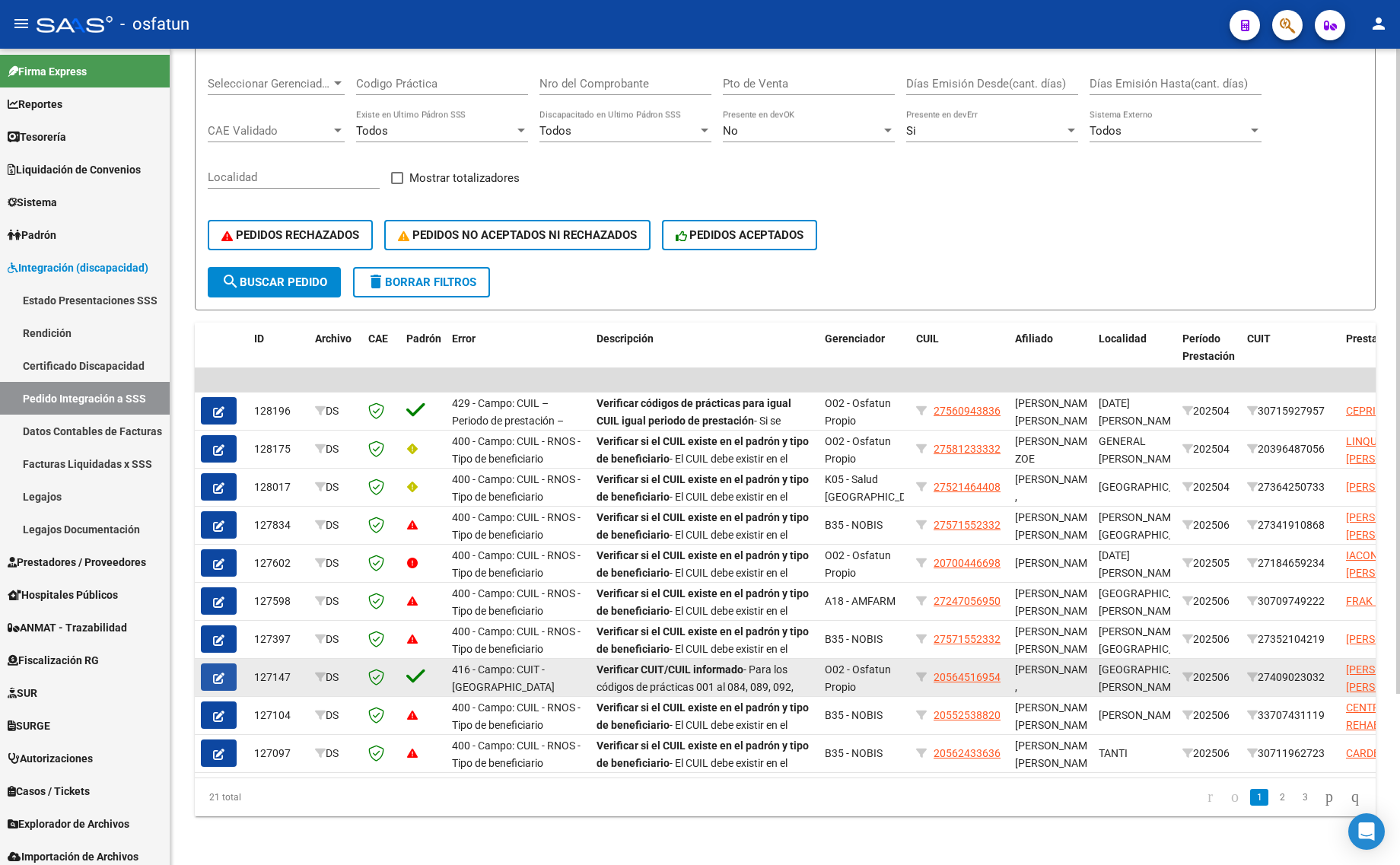
click at [213, 672] on icon "button" at bounding box center [219, 678] width 12 height 12
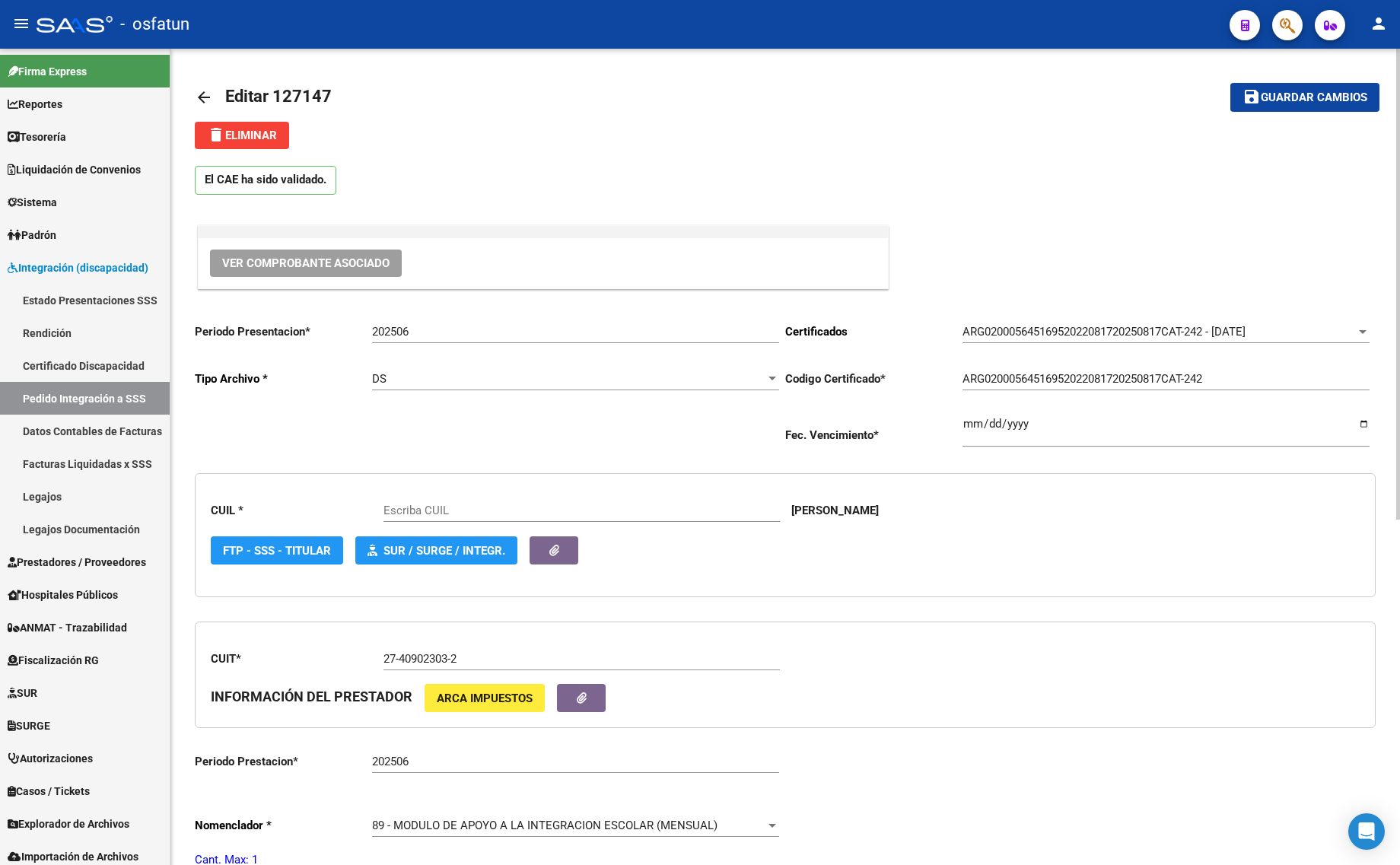
click at [424, 321] on div "202506 Ingresar el Periodo" at bounding box center [576, 327] width 407 height 33
click at [425, 329] on input "202506" at bounding box center [576, 332] width 407 height 14
type input "20564516954"
click at [425, 329] on input "202506" at bounding box center [576, 332] width 407 height 14
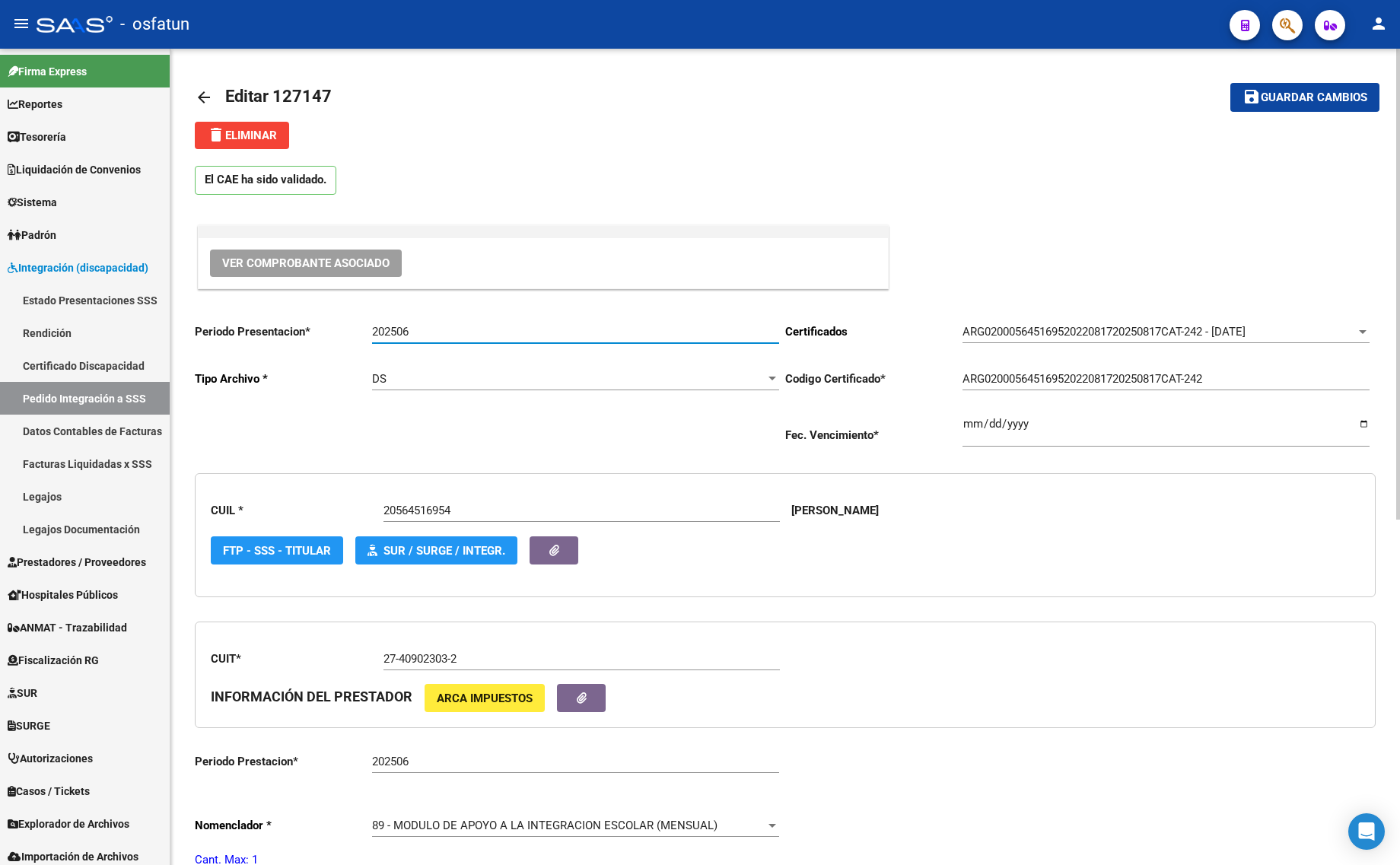
click at [425, 329] on input "202506" at bounding box center [576, 332] width 407 height 14
type input "202507"
click at [1292, 97] on span "Guardar cambios" at bounding box center [1314, 98] width 106 height 14
click at [200, 93] on mat-icon "arrow_back" at bounding box center [204, 96] width 18 height 18
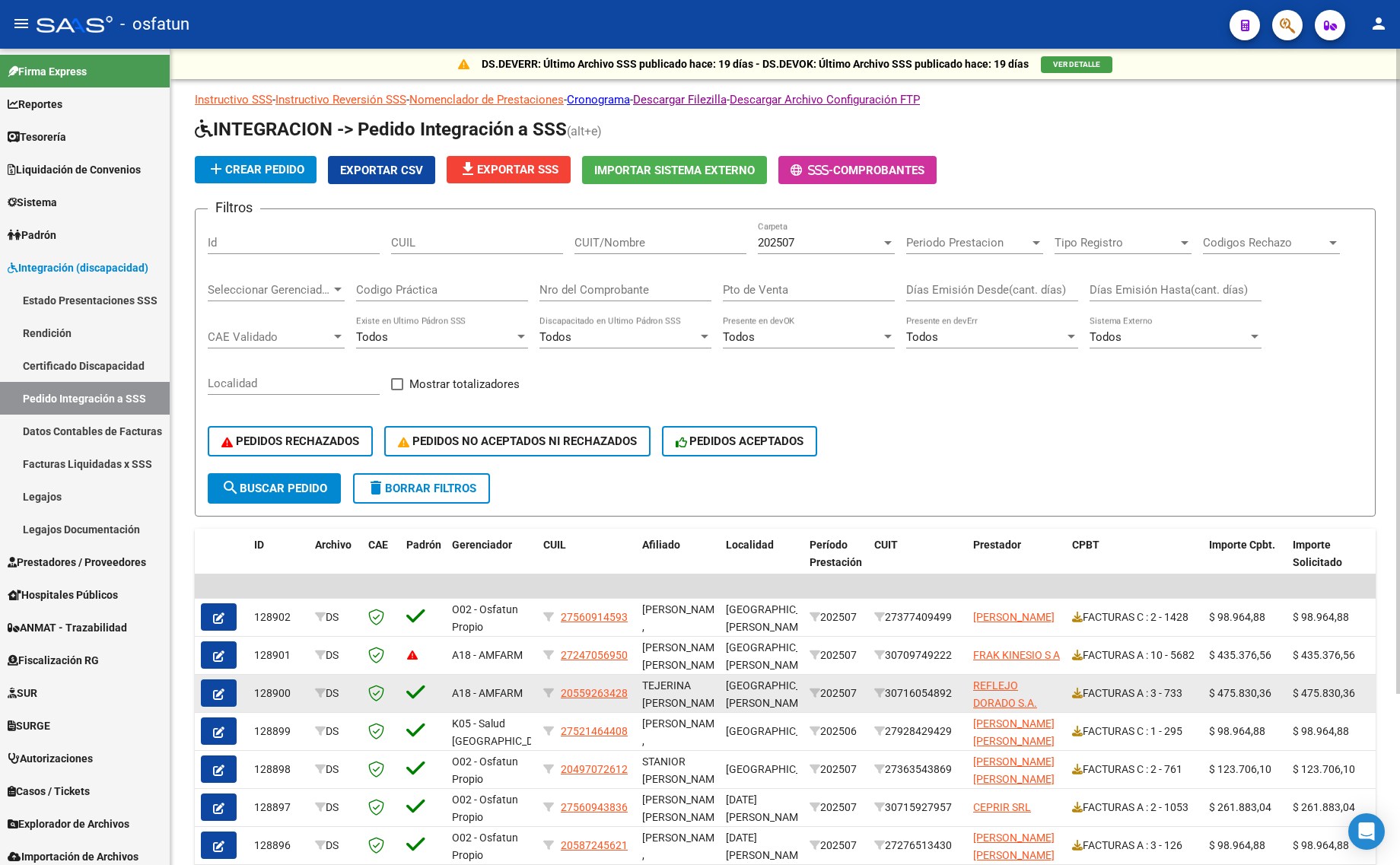
click at [230, 694] on button "button" at bounding box center [218, 692] width 36 height 27
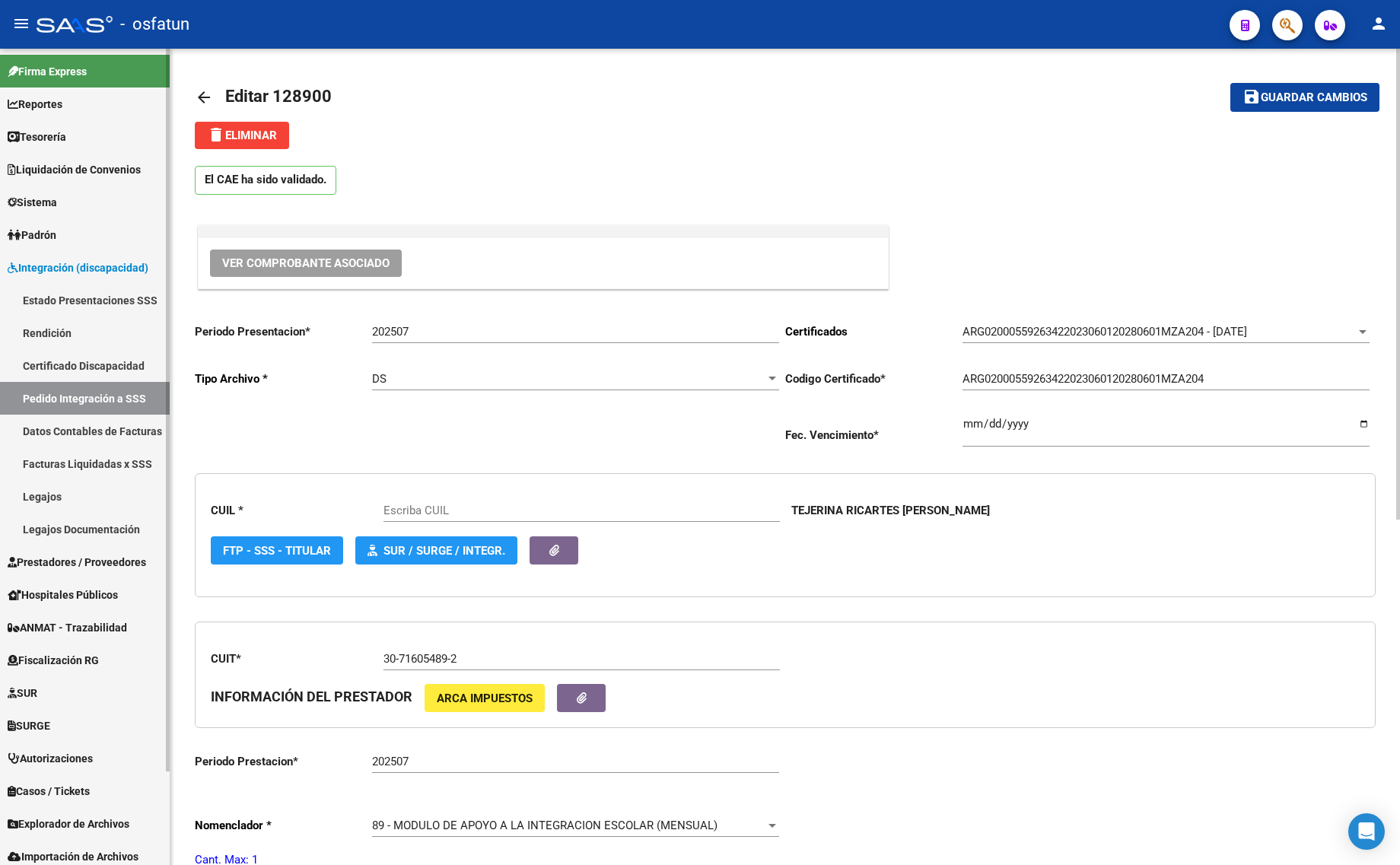
type input "20559263428"
click at [80, 260] on span "Integración (discapacidad)" at bounding box center [78, 267] width 141 height 16
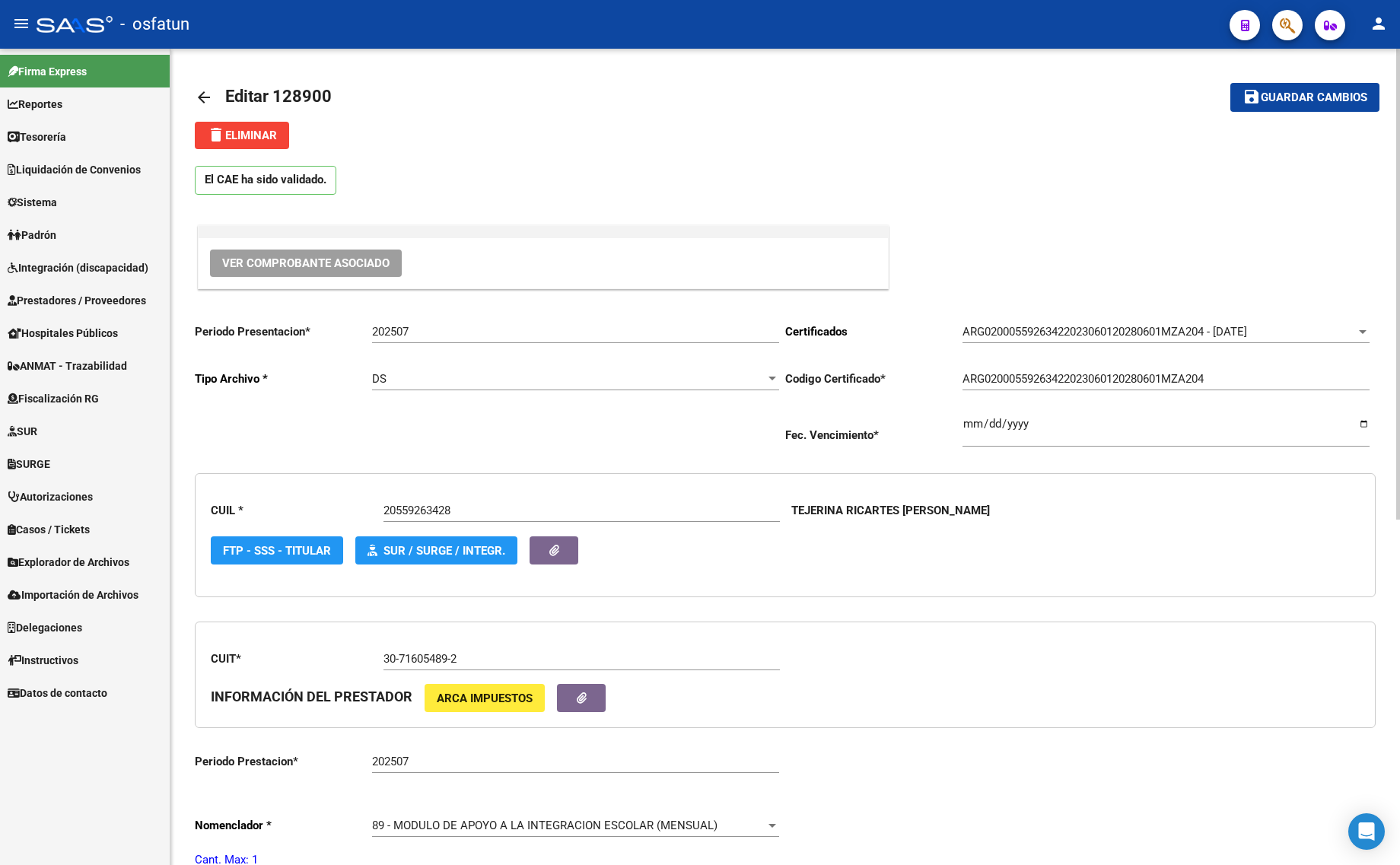
click at [67, 300] on span "Prestadores / Proveedores" at bounding box center [77, 300] width 139 height 16
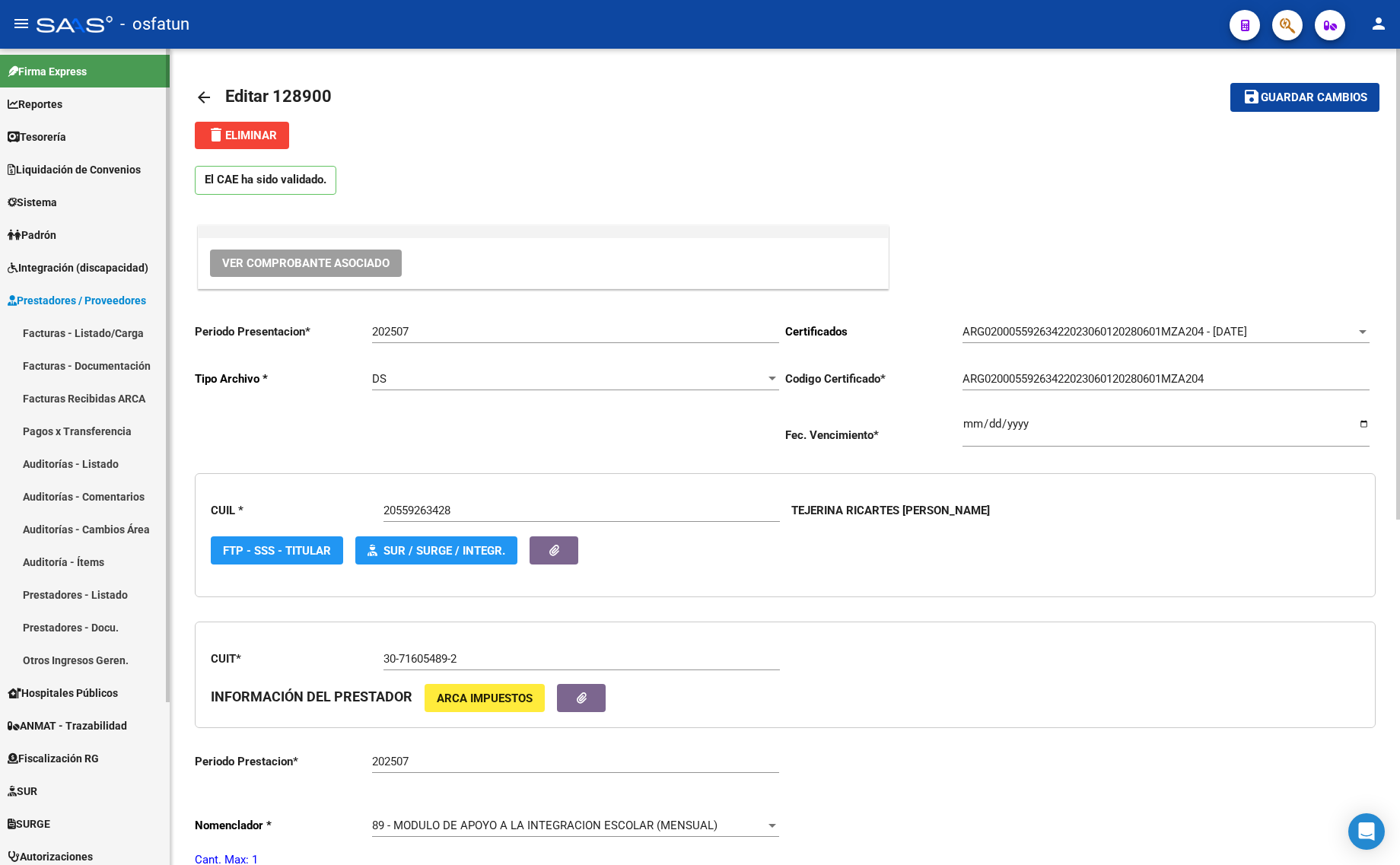
click at [69, 329] on link "Facturas - Listado/Carga" at bounding box center [85, 333] width 170 height 33
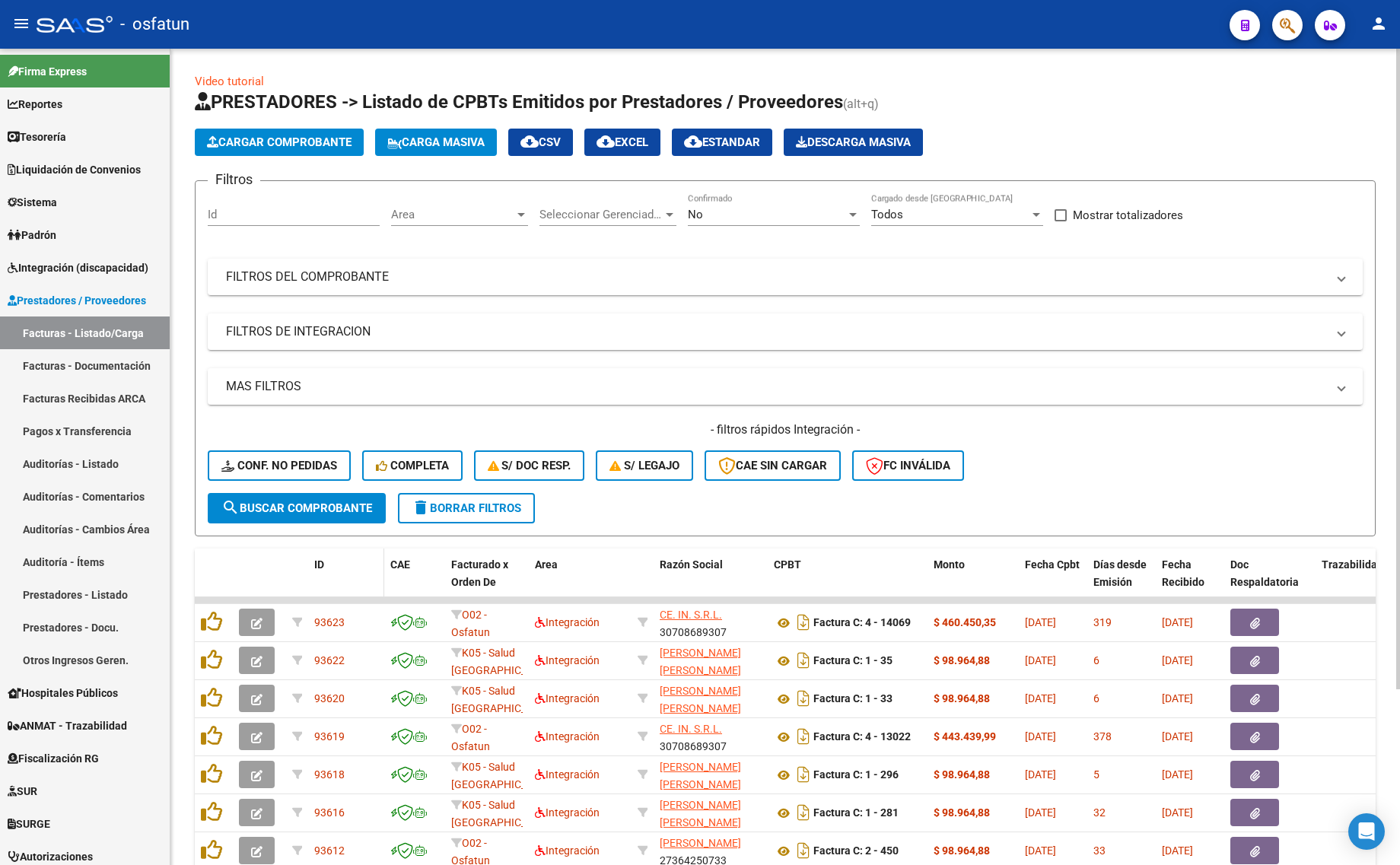
click at [315, 555] on div "ID" at bounding box center [346, 564] width 64 height 17
click at [256, 217] on input "Id" at bounding box center [293, 214] width 172 height 14
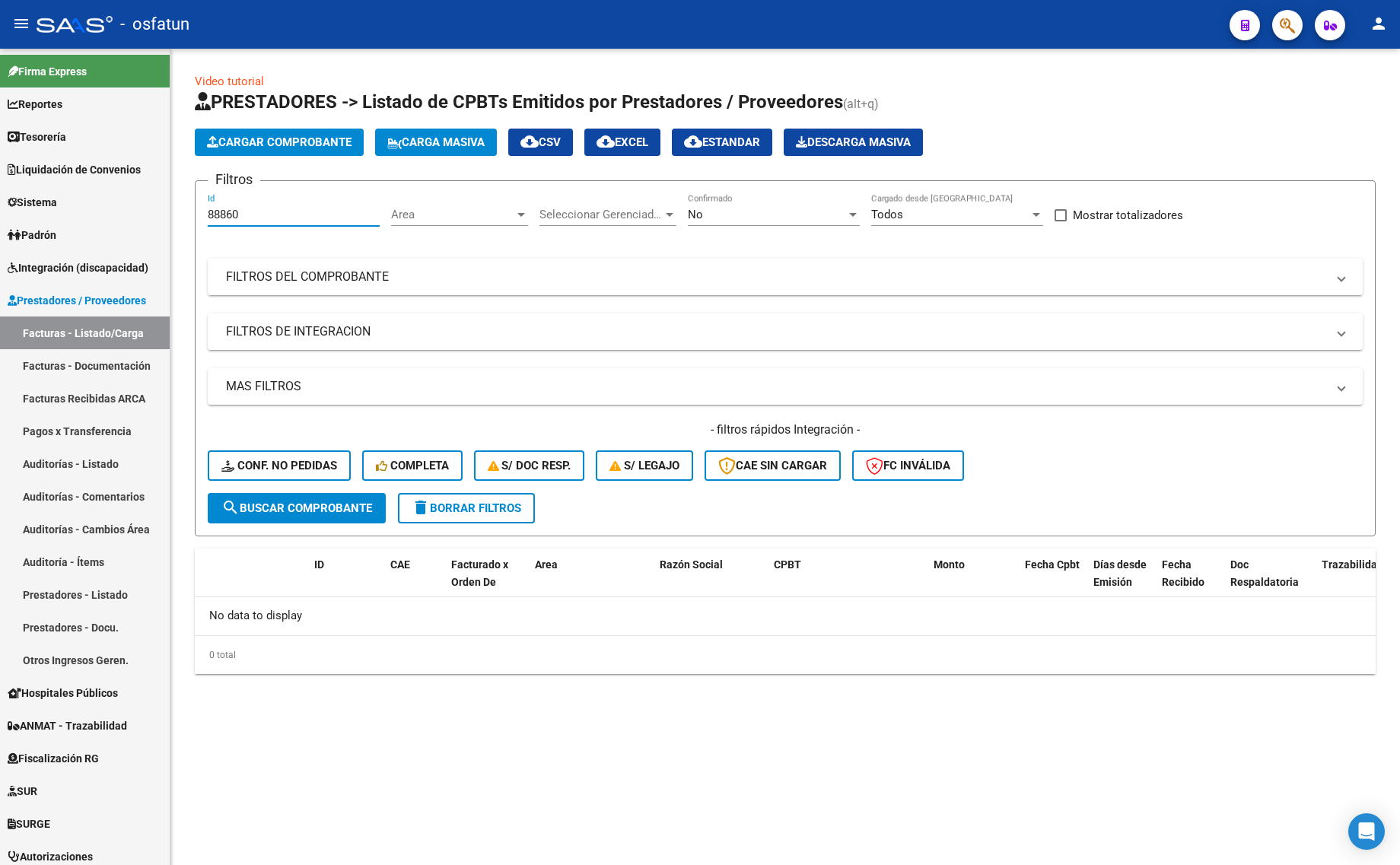
type input "88860"
click at [742, 214] on div "No" at bounding box center [767, 214] width 158 height 14
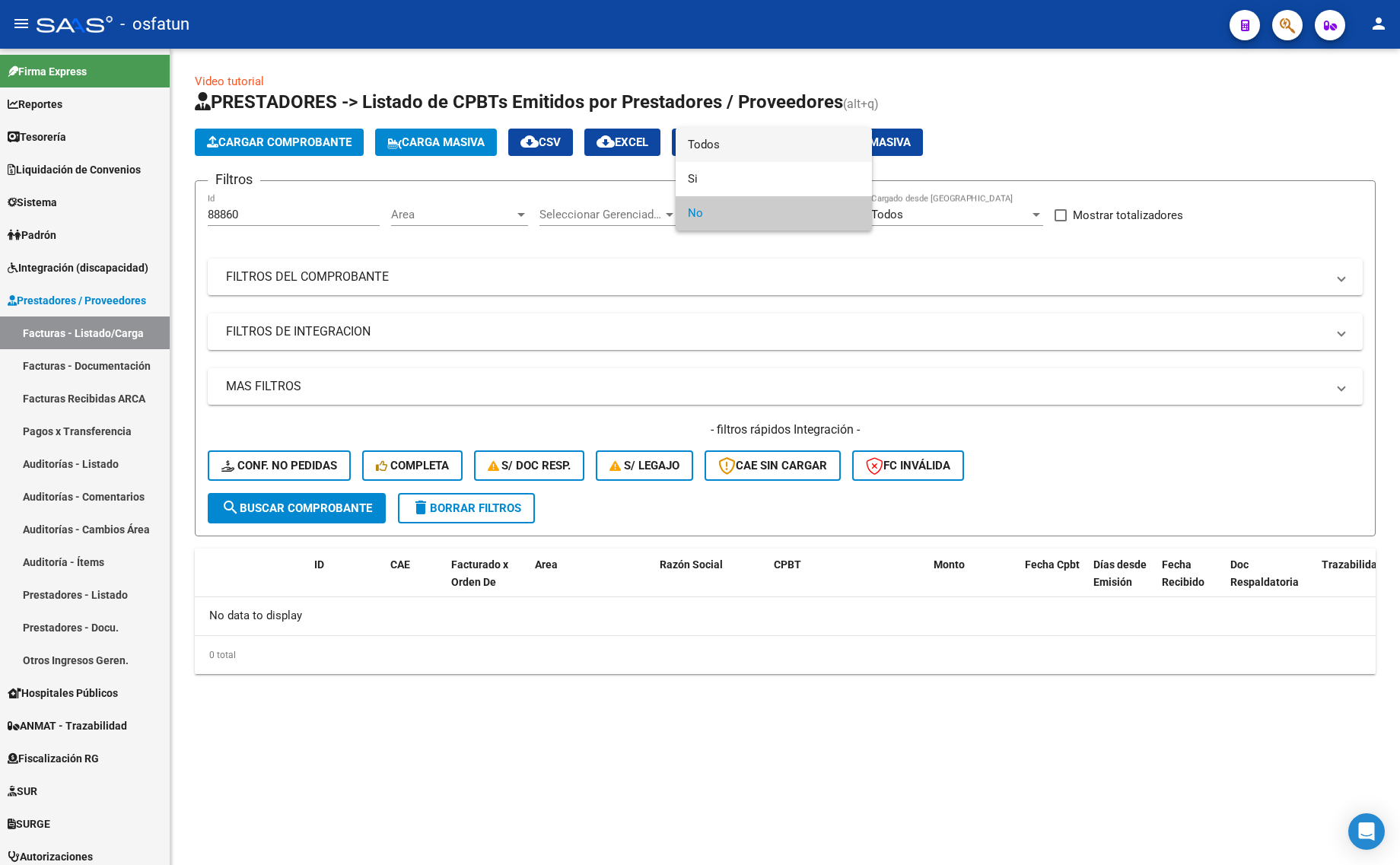
click at [738, 152] on span "Todos" at bounding box center [774, 144] width 172 height 34
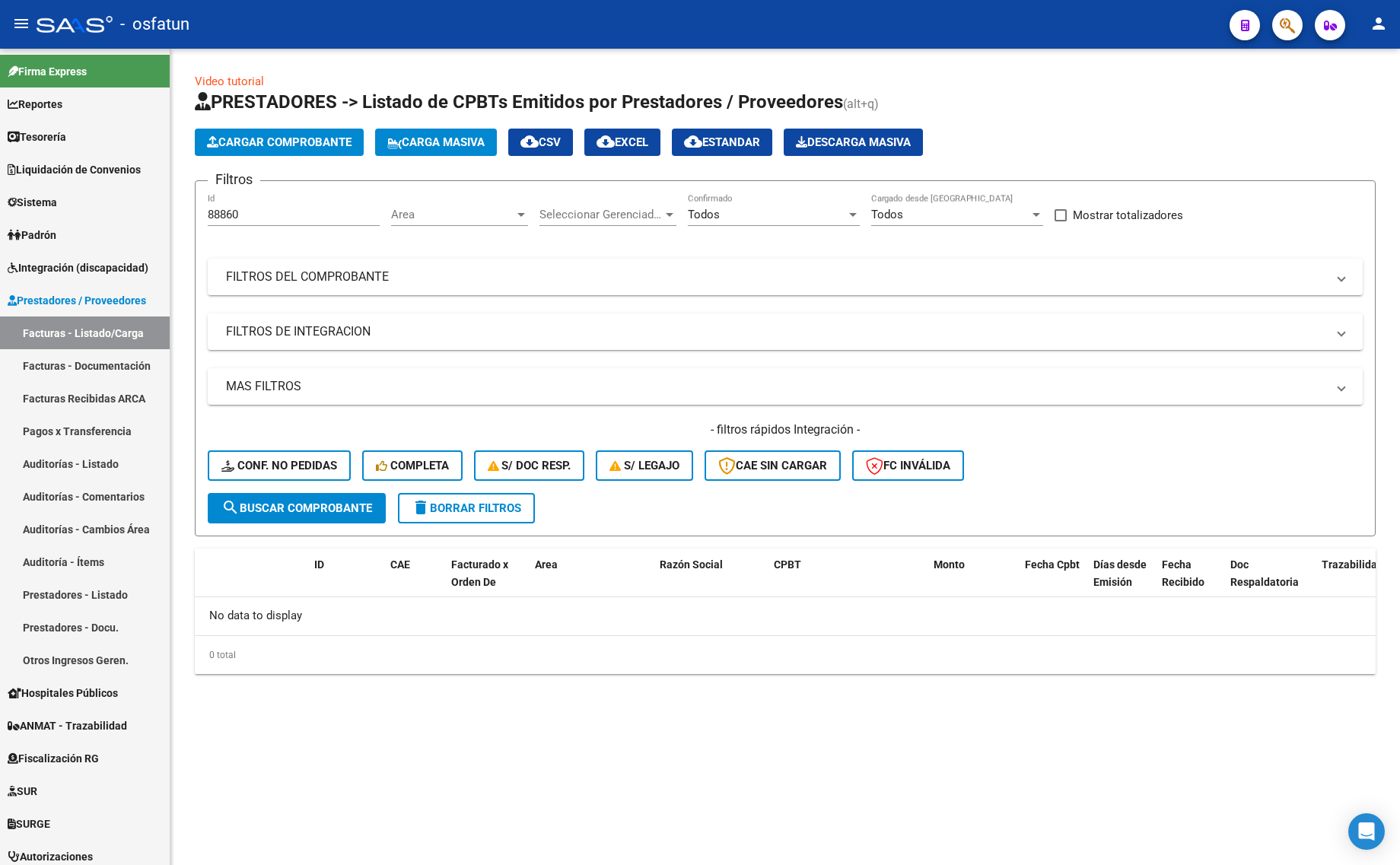
drag, startPoint x: 263, startPoint y: 203, endPoint x: 272, endPoint y: 203, distance: 9.0
click at [264, 203] on div "88860 Id" at bounding box center [293, 209] width 172 height 33
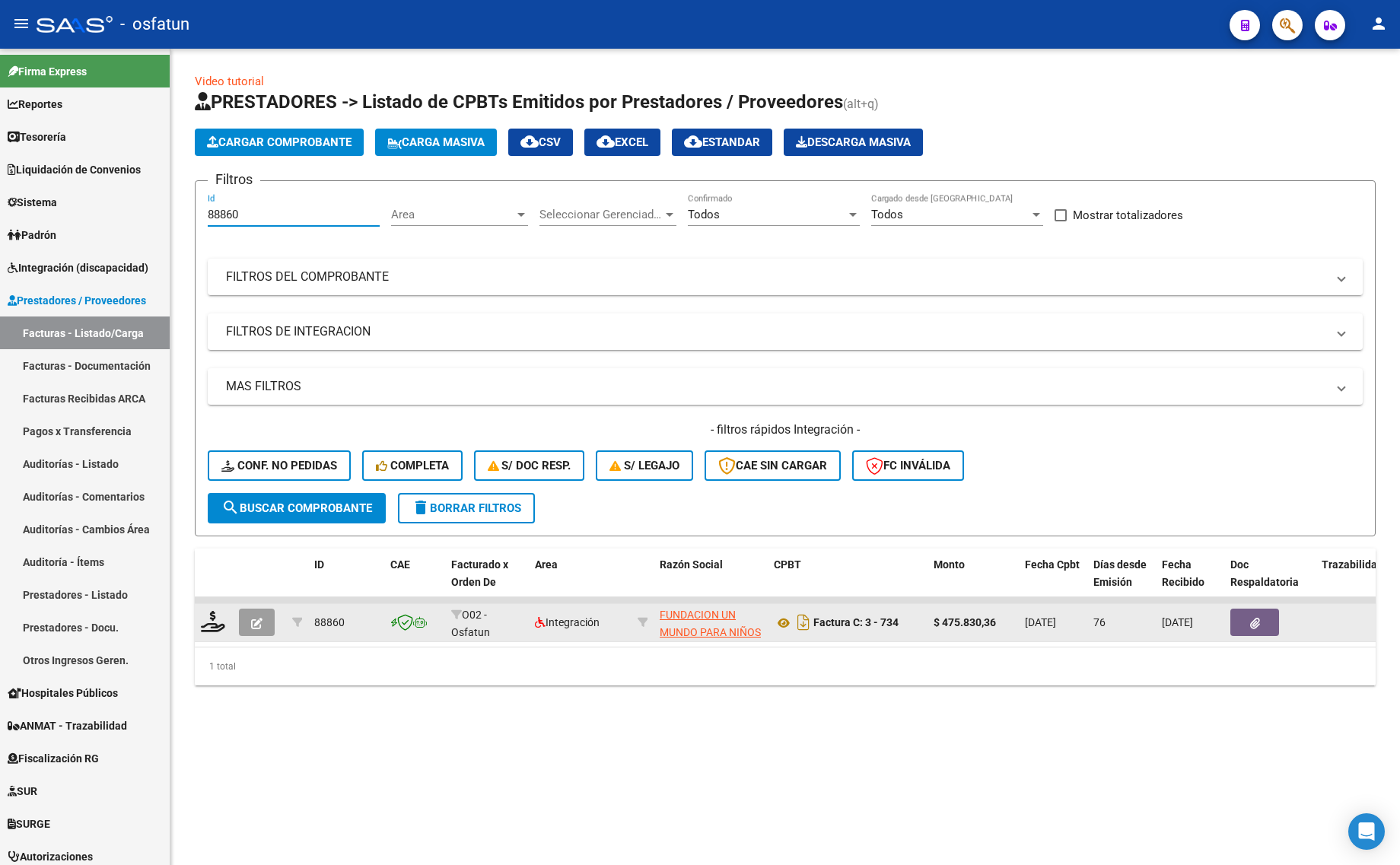
click at [255, 617] on icon "button" at bounding box center [257, 623] width 12 height 12
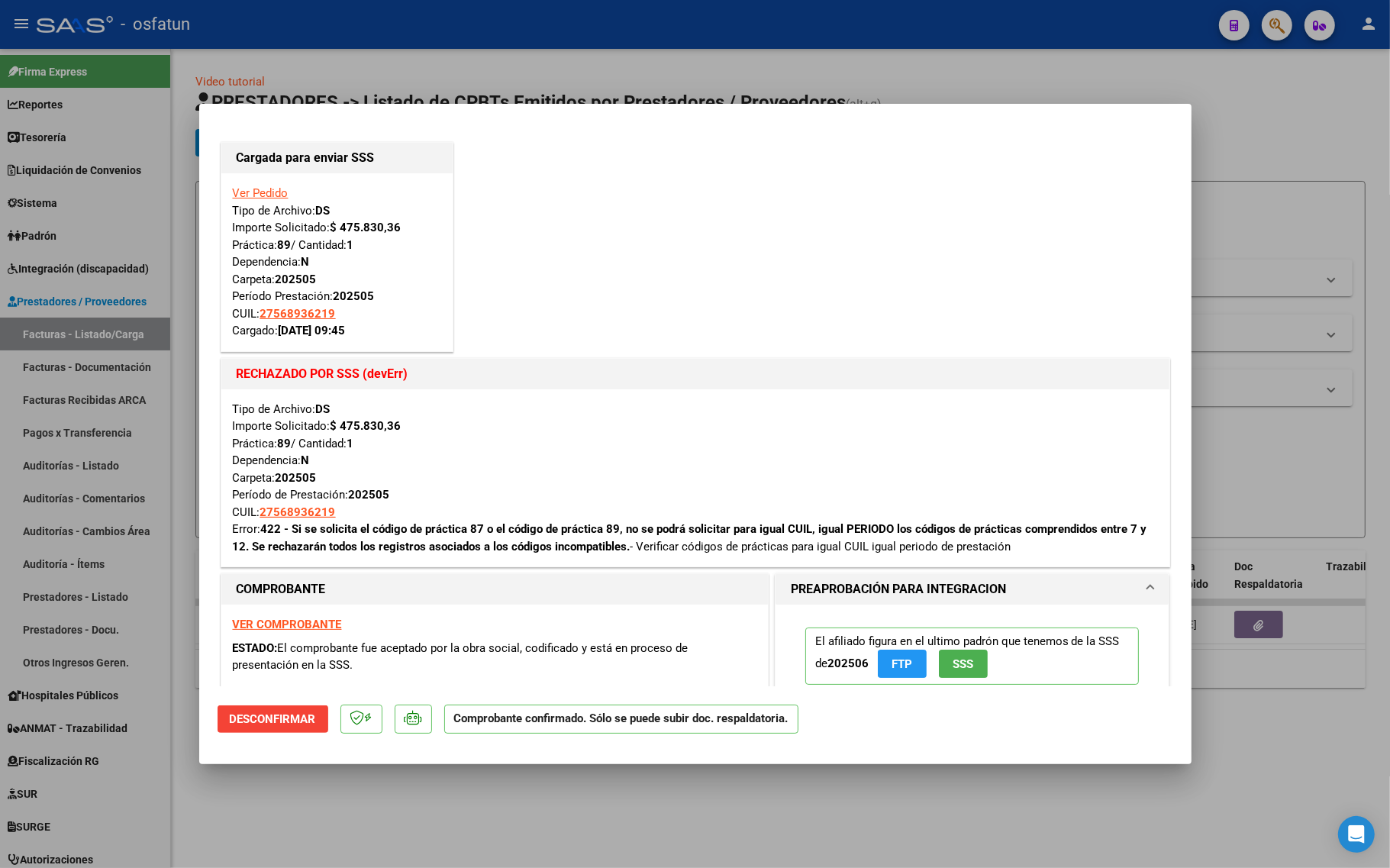
click at [283, 703] on mat-dialog-actions "Desconfirmar Comprobante confirmado. Sólo se puede subir doc. respaldatoria." at bounding box center [695, 716] width 955 height 60
click at [281, 722] on span "Desconfirmar" at bounding box center [272, 719] width 86 height 14
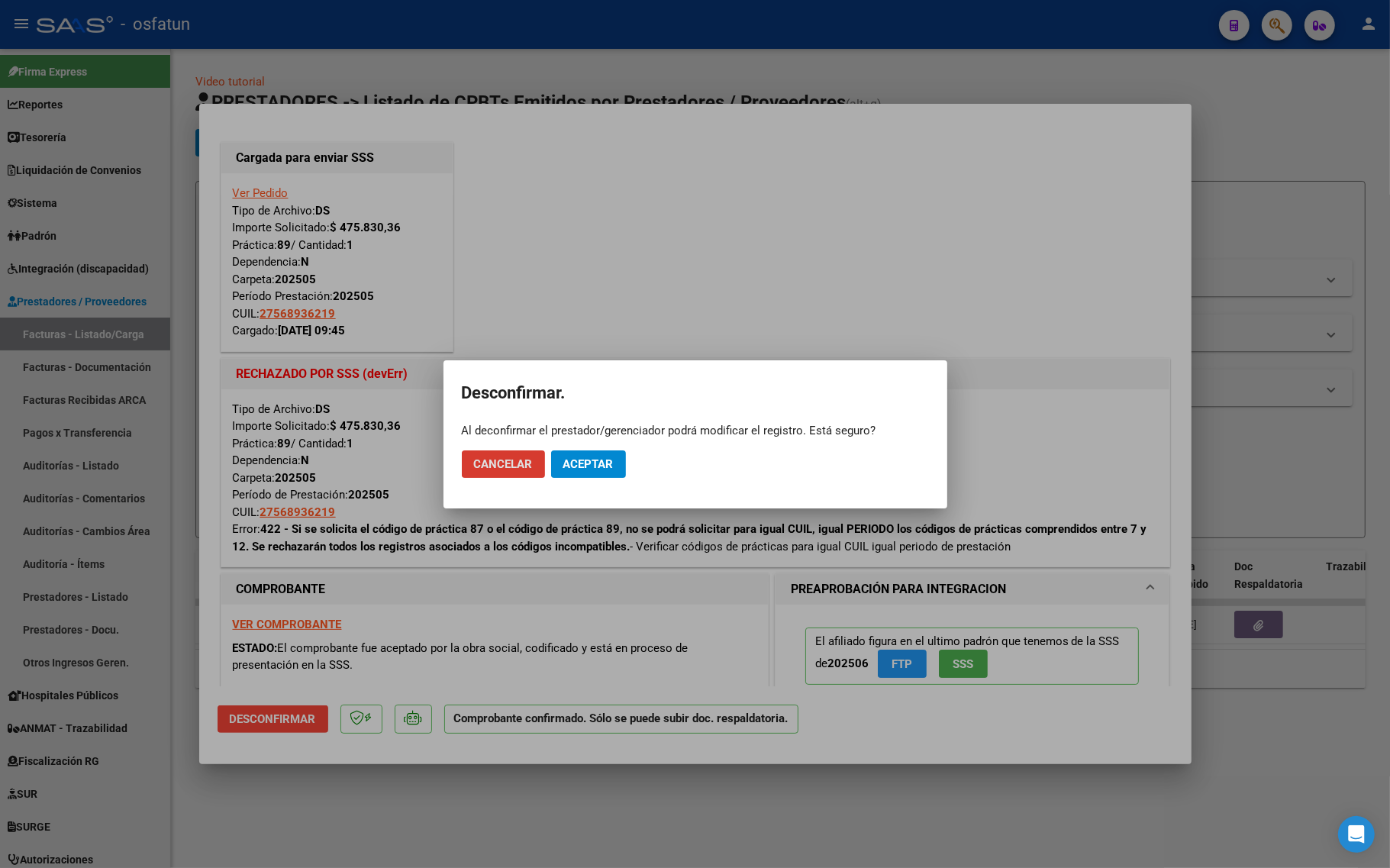
click at [583, 473] on button "Aceptar" at bounding box center [588, 464] width 75 height 27
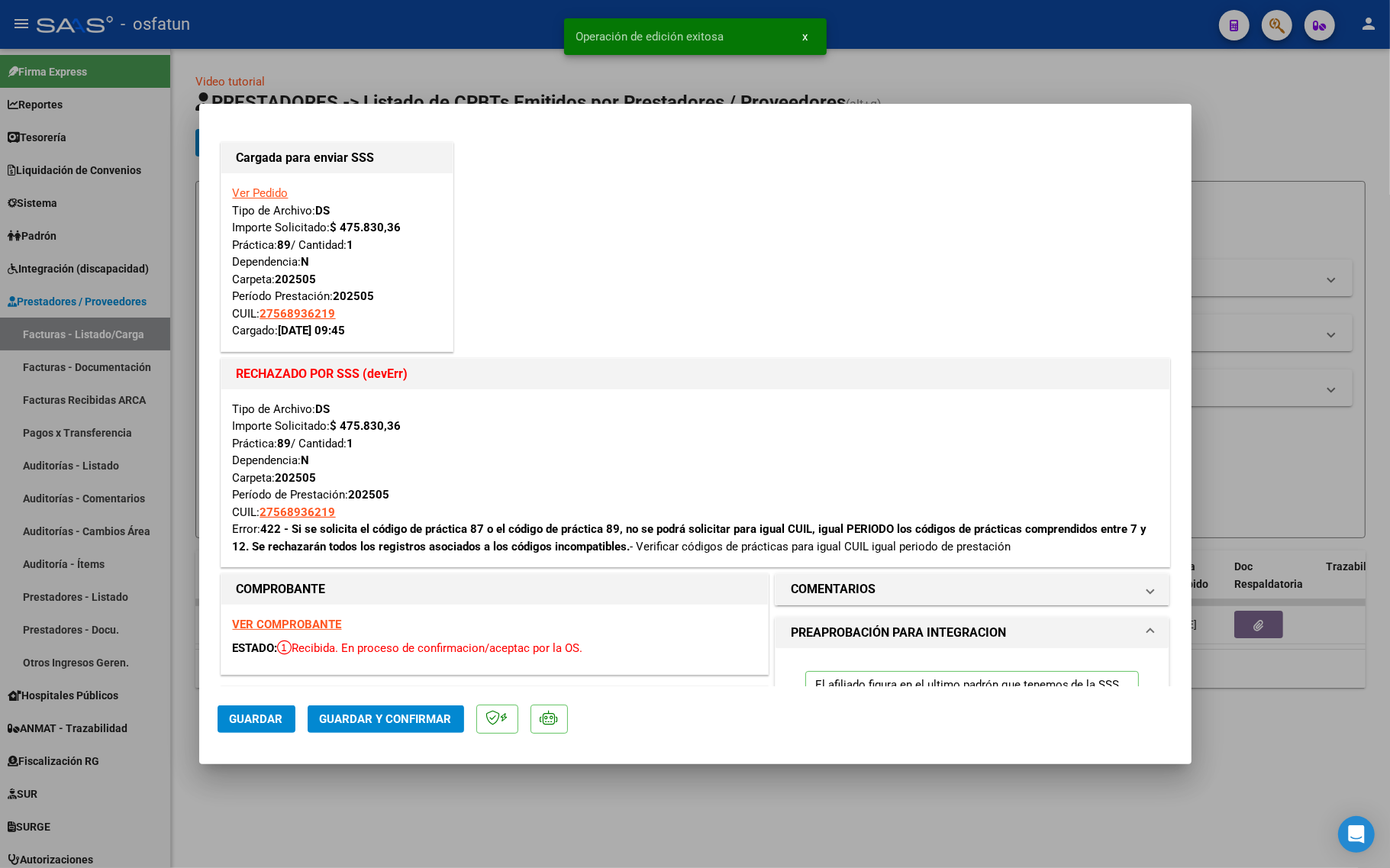
click at [298, 630] on strong "VER COMPROBANTE" at bounding box center [287, 624] width 109 height 14
click at [230, 198] on div "Ver Pedido Tipo de Archivo: DS Importe Solicitado: $ 475.830,36 Práctica: 89 / …" at bounding box center [337, 262] width 231 height 178
click at [251, 191] on link "Ver Pedido" at bounding box center [260, 193] width 56 height 14
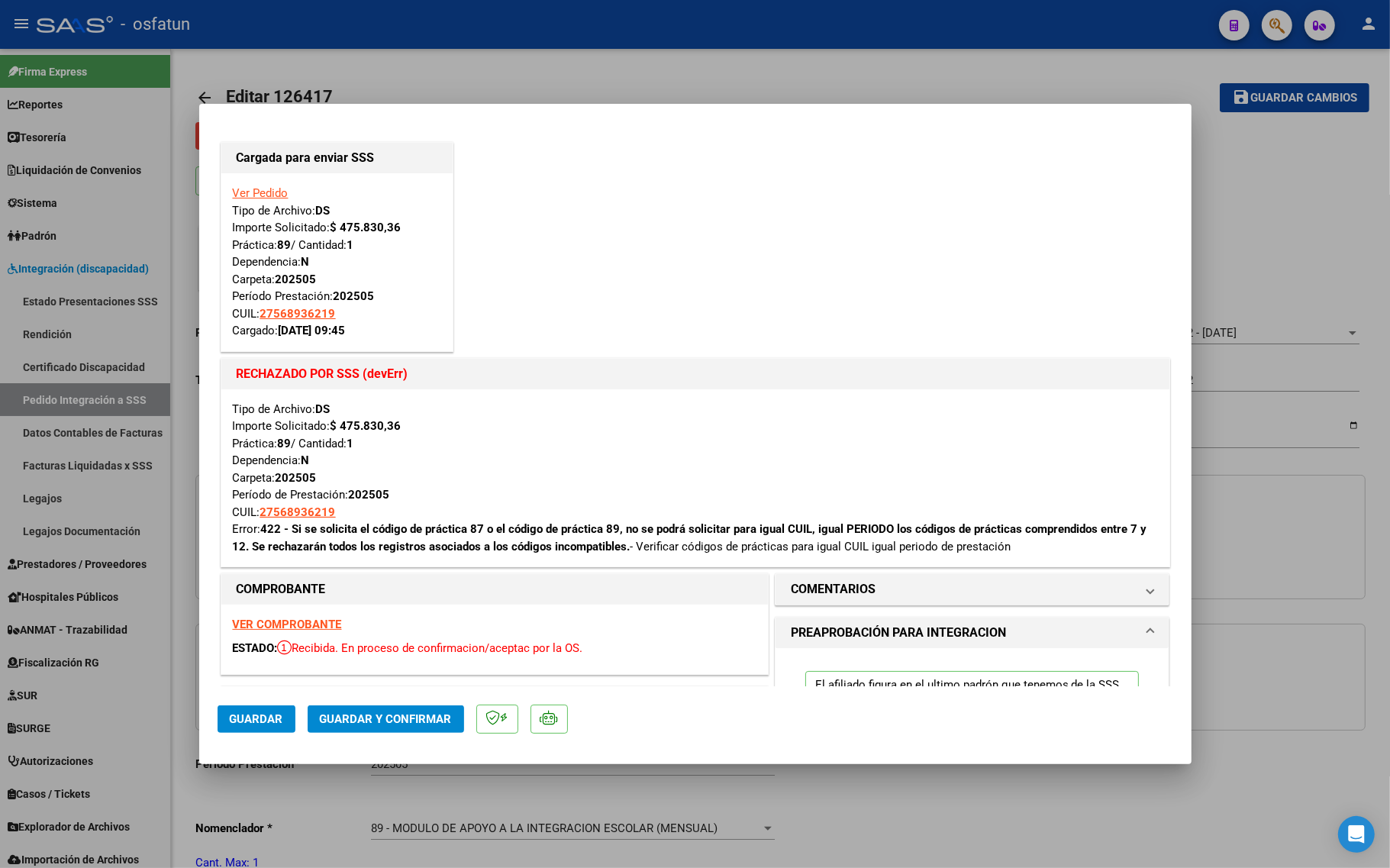
click at [269, 195] on link "Ver Pedido" at bounding box center [260, 193] width 56 height 14
type input "27568936219"
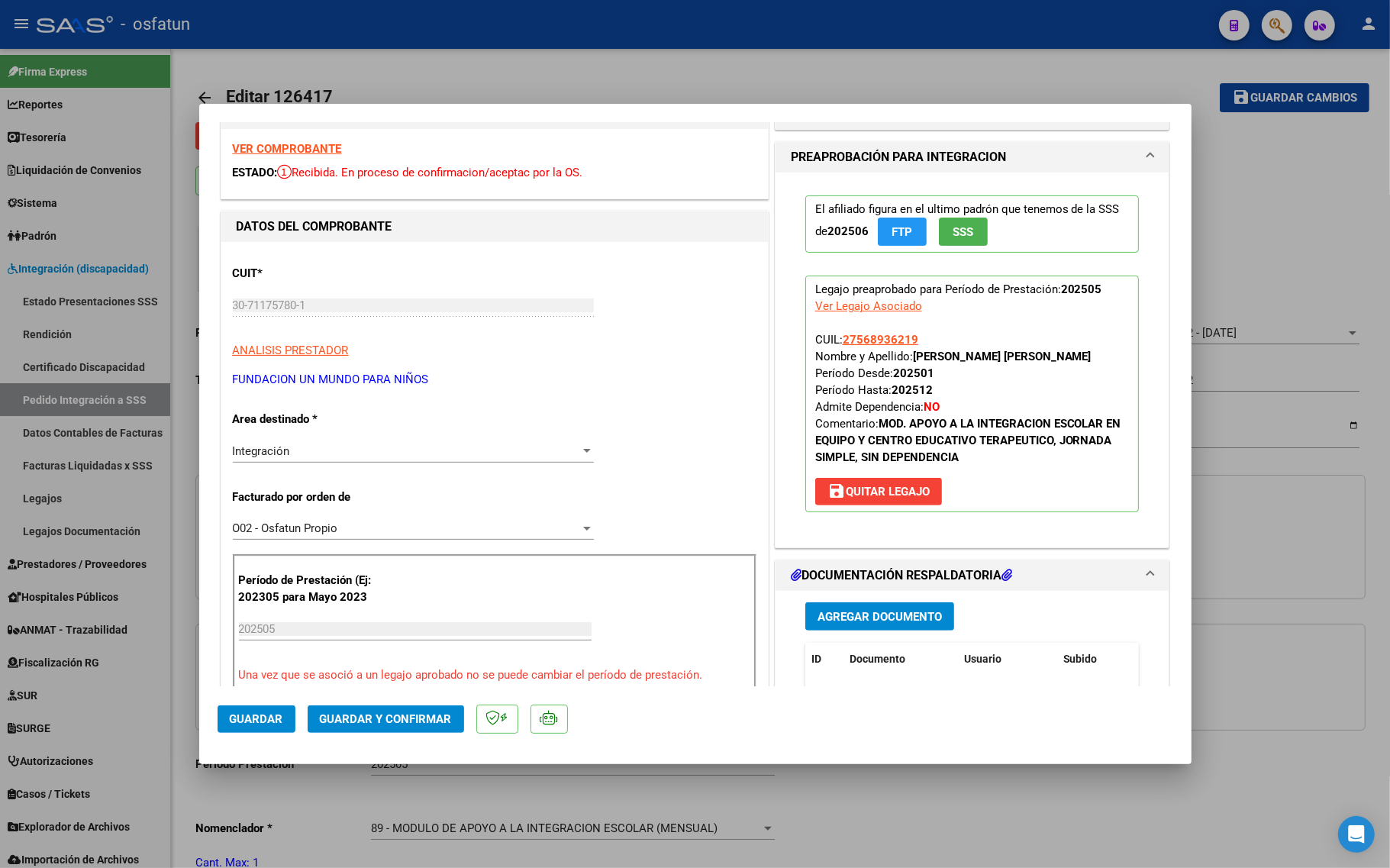
scroll to position [477, 0]
click at [315, 452] on div "Integración" at bounding box center [406, 449] width 348 height 14
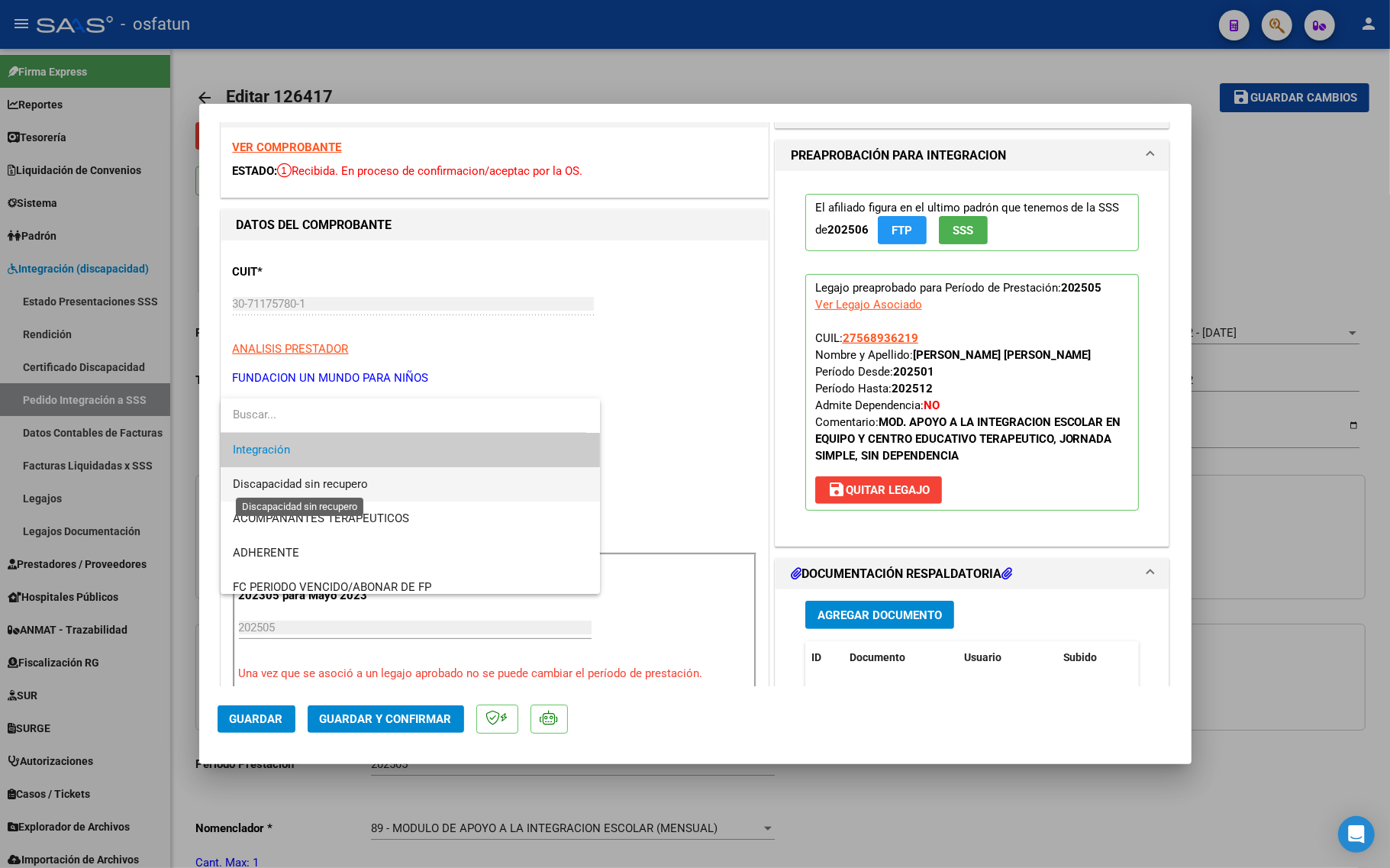
click at [330, 482] on span "Discapacidad sin recupero" at bounding box center [300, 484] width 136 height 14
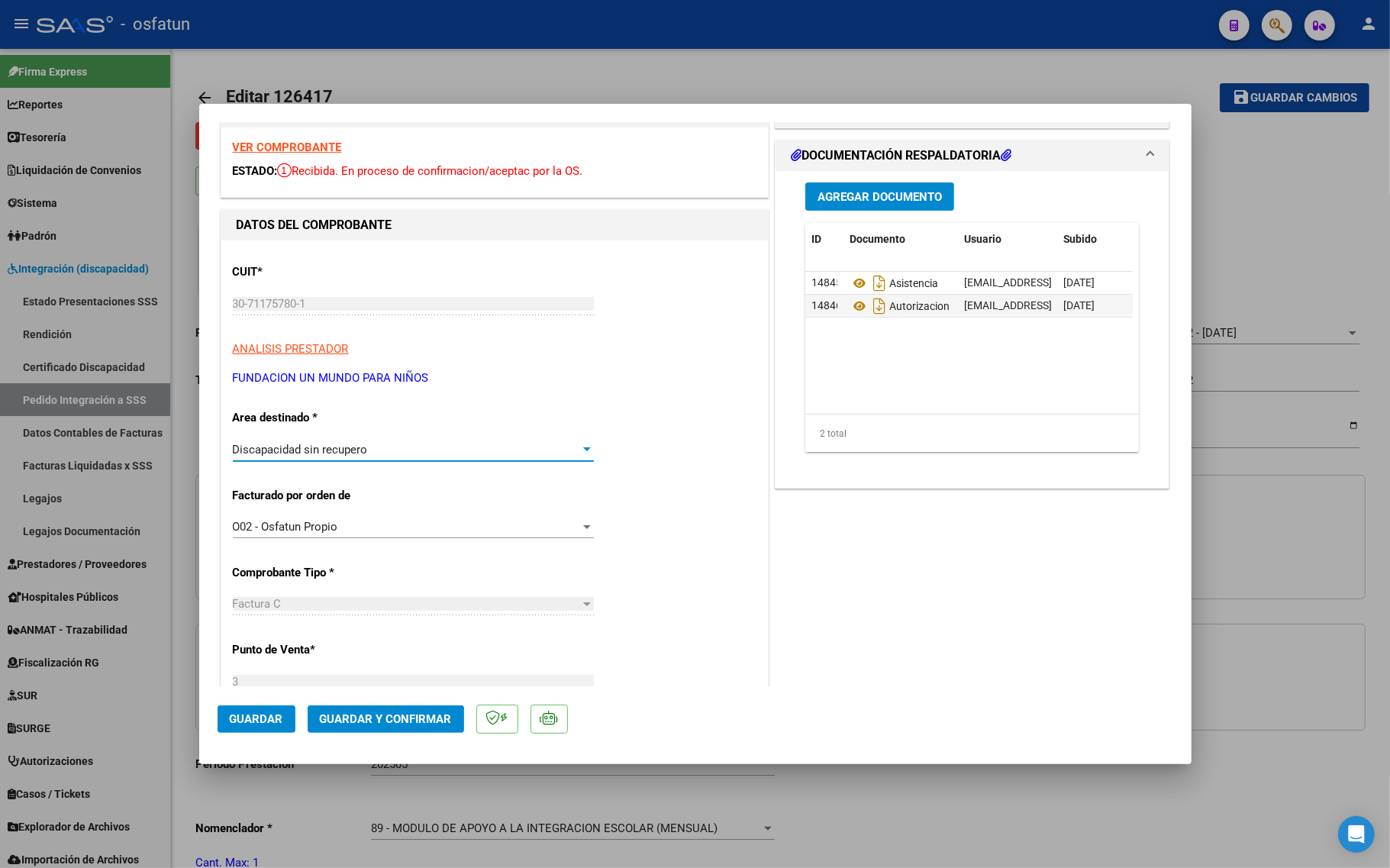
click at [364, 714] on span "Guardar y Confirmar" at bounding box center [385, 719] width 132 height 14
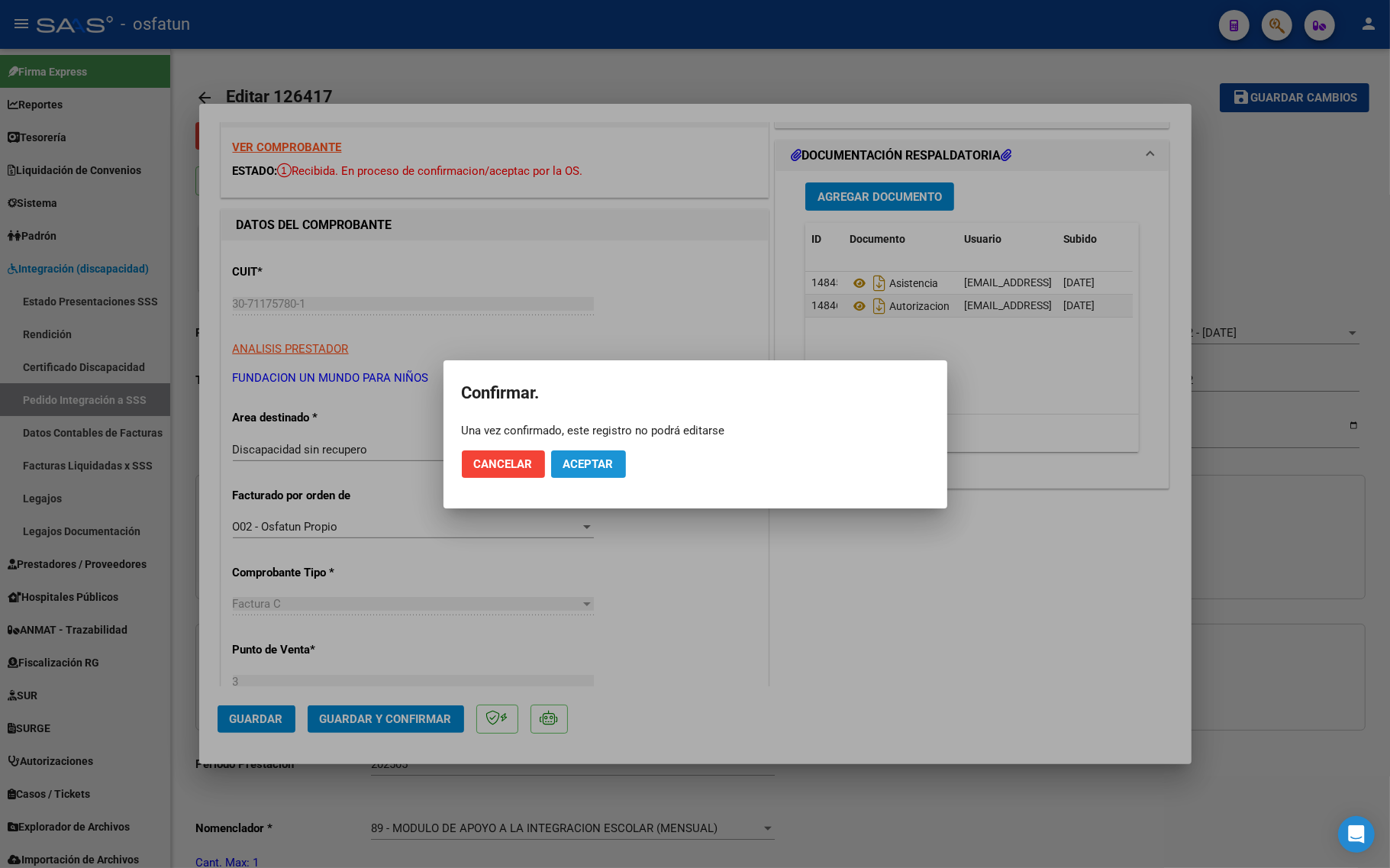
click at [583, 466] on span "Aceptar" at bounding box center [589, 464] width 50 height 14
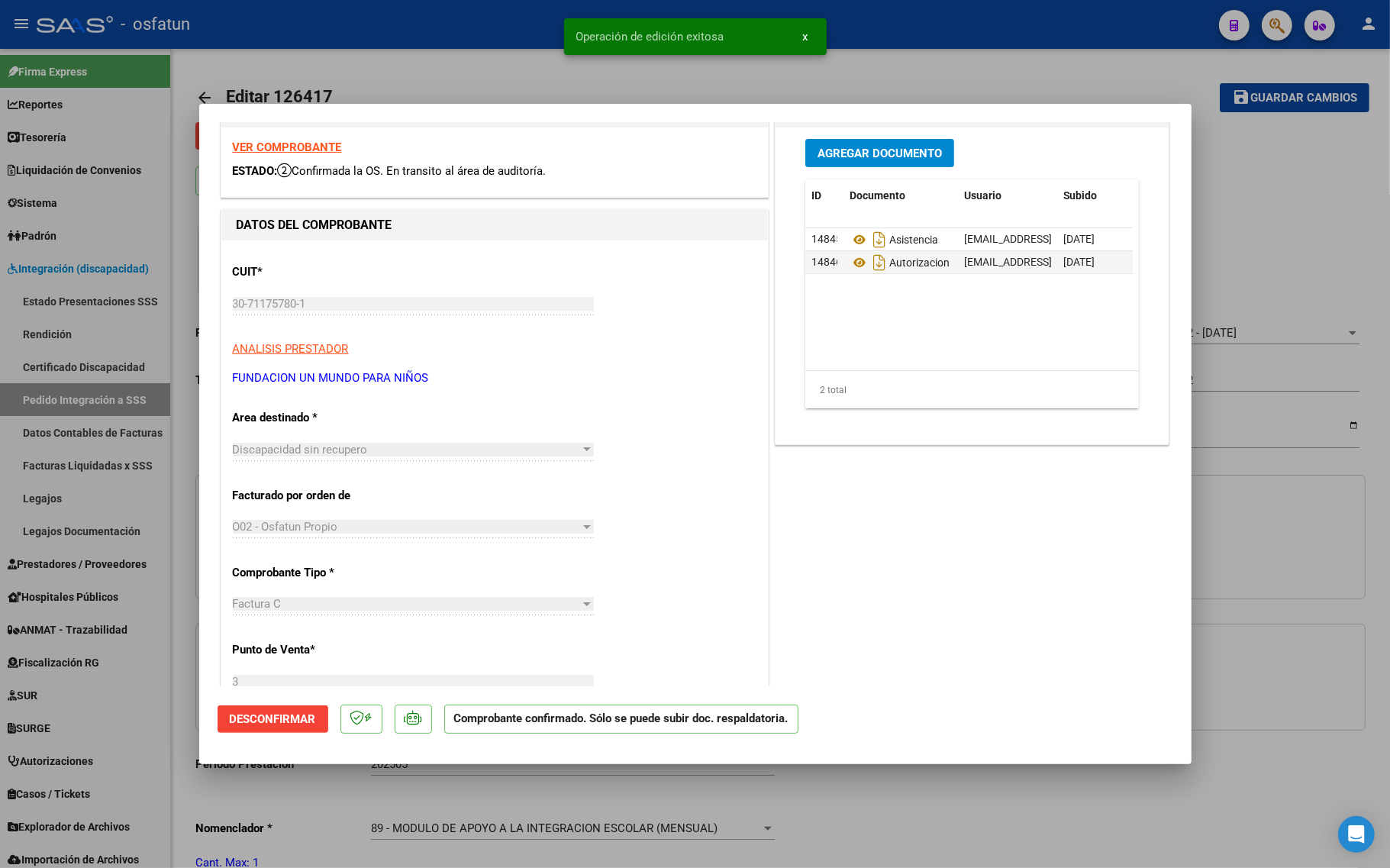
click at [443, 441] on div "Discapacidad sin recupero Seleccionar Area" at bounding box center [412, 450] width 361 height 23
click at [439, 451] on div "Discapacidad sin recupero" at bounding box center [406, 449] width 348 height 14
click at [438, 452] on div "Discapacidad sin recupero" at bounding box center [406, 449] width 348 height 14
click at [378, 459] on div "Discapacidad sin recupero Seleccionar Area" at bounding box center [412, 450] width 361 height 23
click at [504, 459] on div "Discapacidad sin recupero Seleccionar Area" at bounding box center [412, 450] width 361 height 23
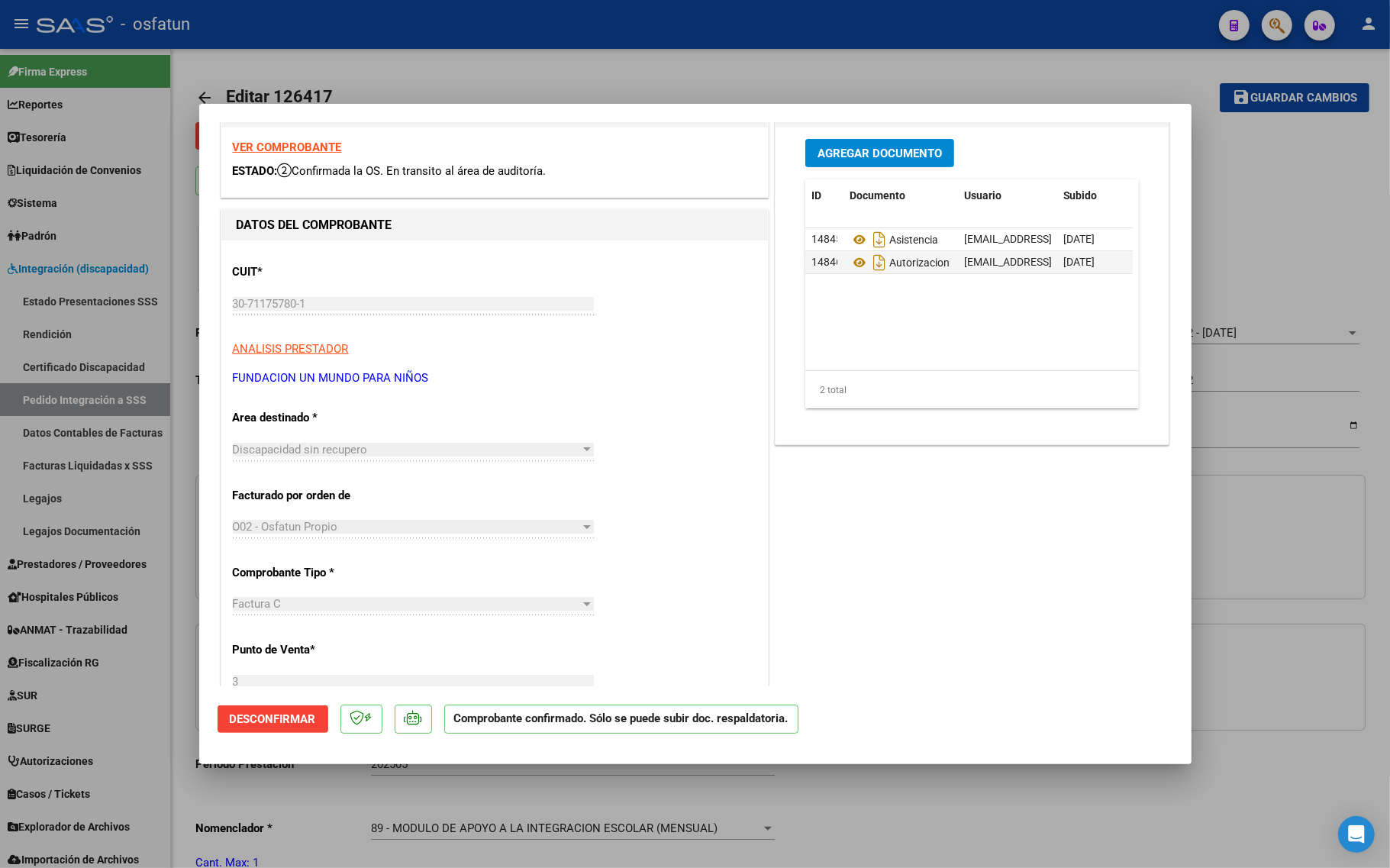
click at [558, 454] on div "Discapacidad sin recupero" at bounding box center [406, 449] width 348 height 14
click at [300, 712] on span "Desconfirmar" at bounding box center [272, 719] width 86 height 14
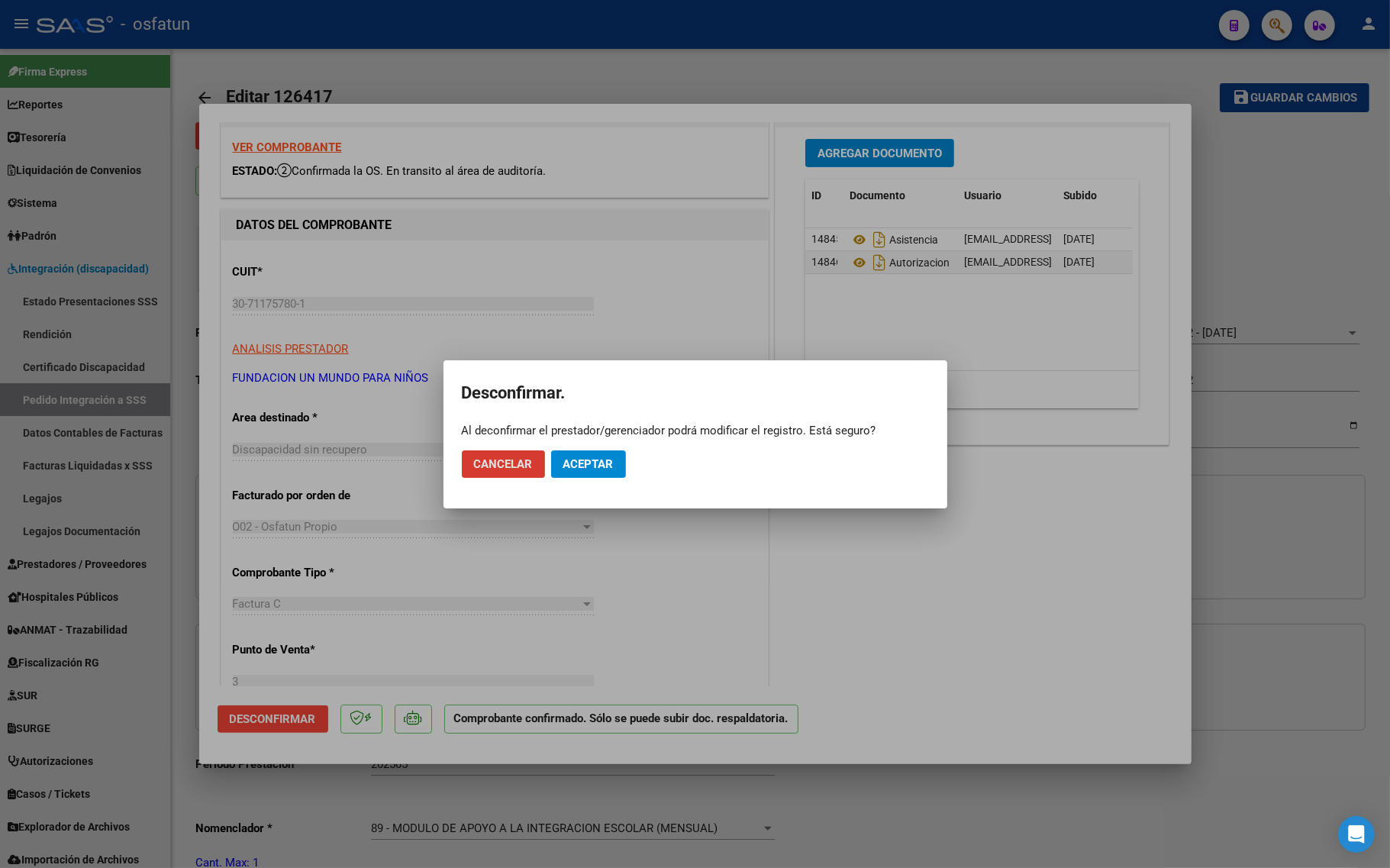
click at [593, 457] on span "Aceptar" at bounding box center [589, 464] width 50 height 14
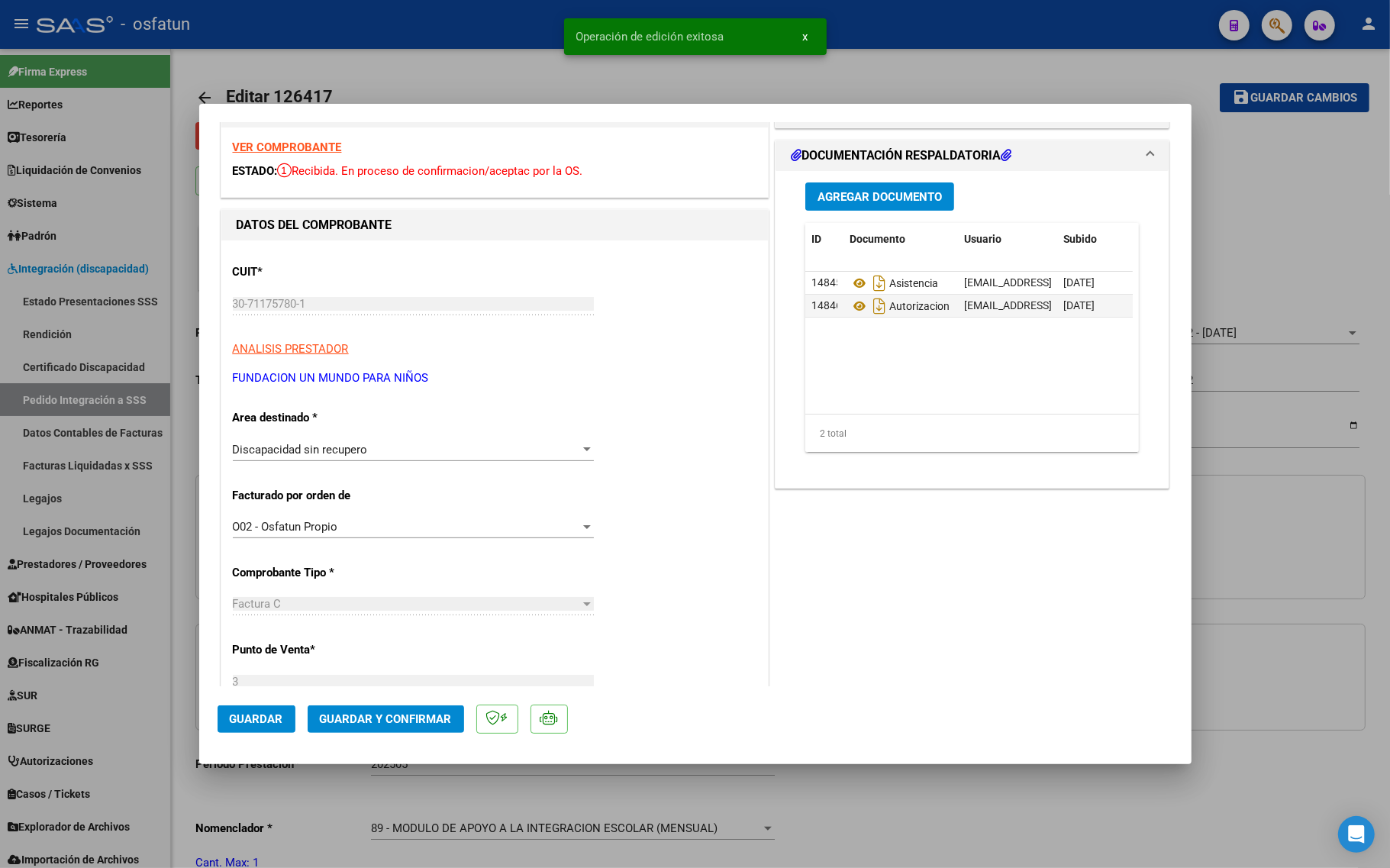
click at [528, 450] on div "Discapacidad sin recupero" at bounding box center [406, 449] width 348 height 14
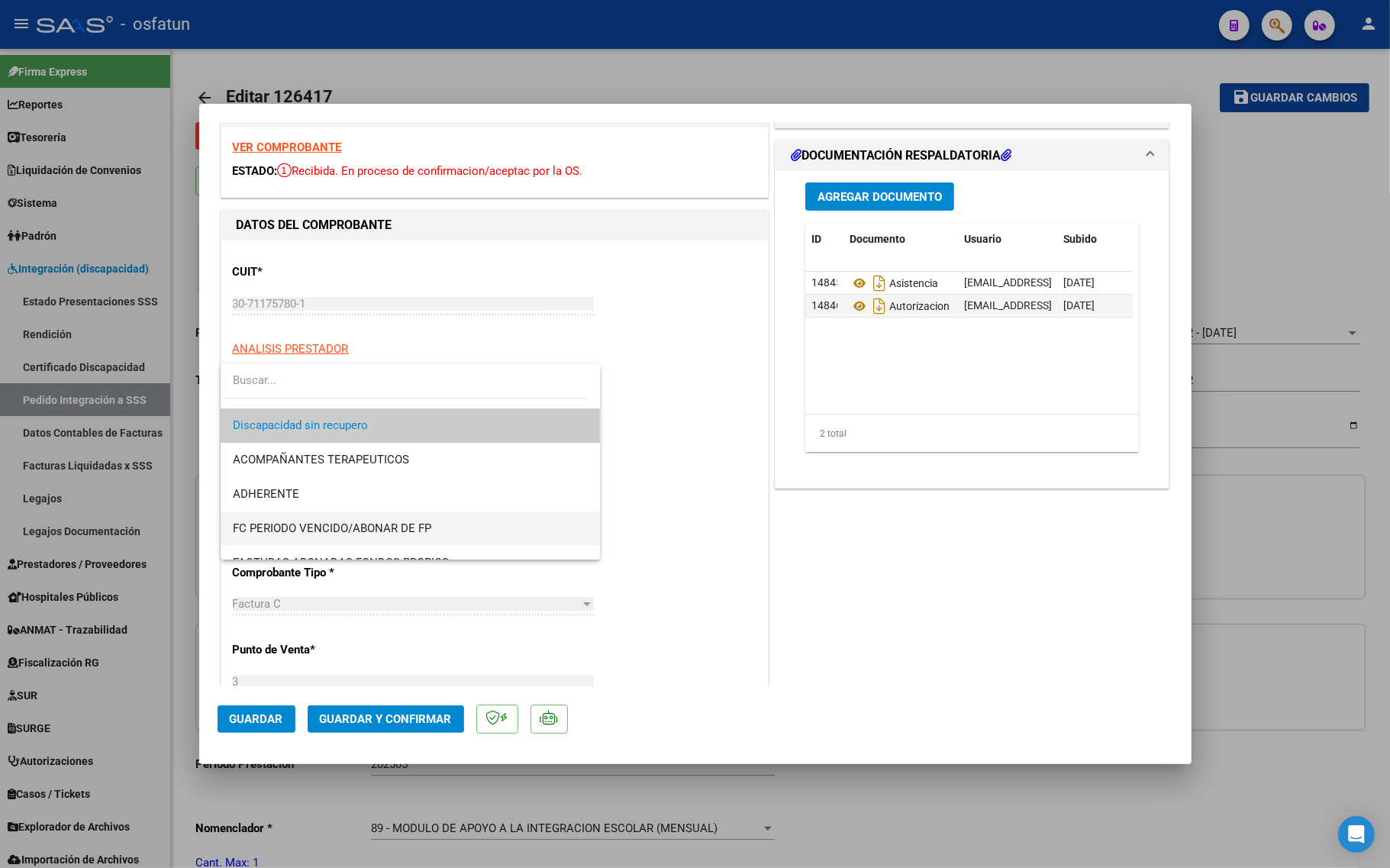
scroll to position [45, 0]
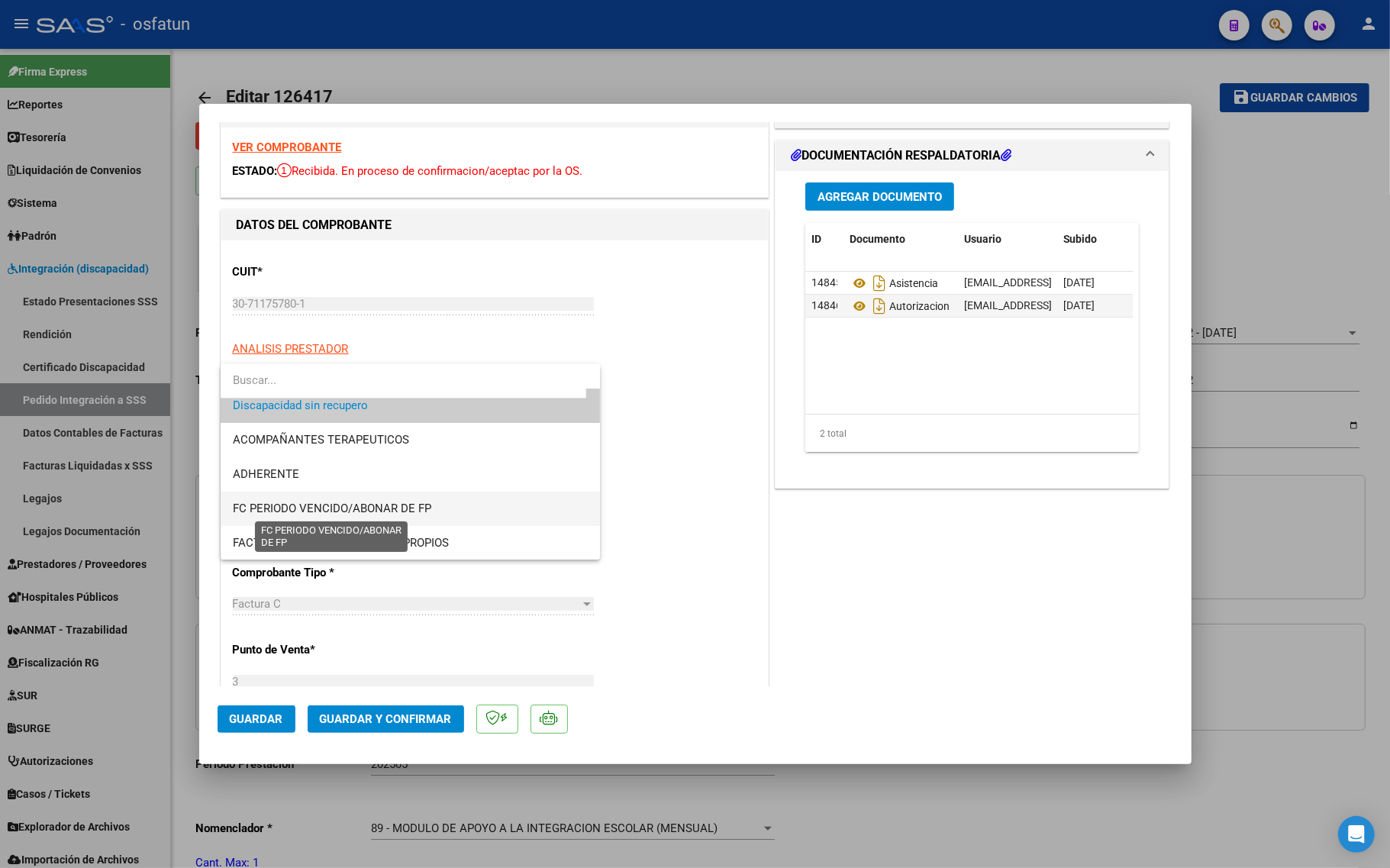
click at [388, 507] on span "FC PERIODO VENCIDO/ABONAR DE FP" at bounding box center [331, 508] width 198 height 14
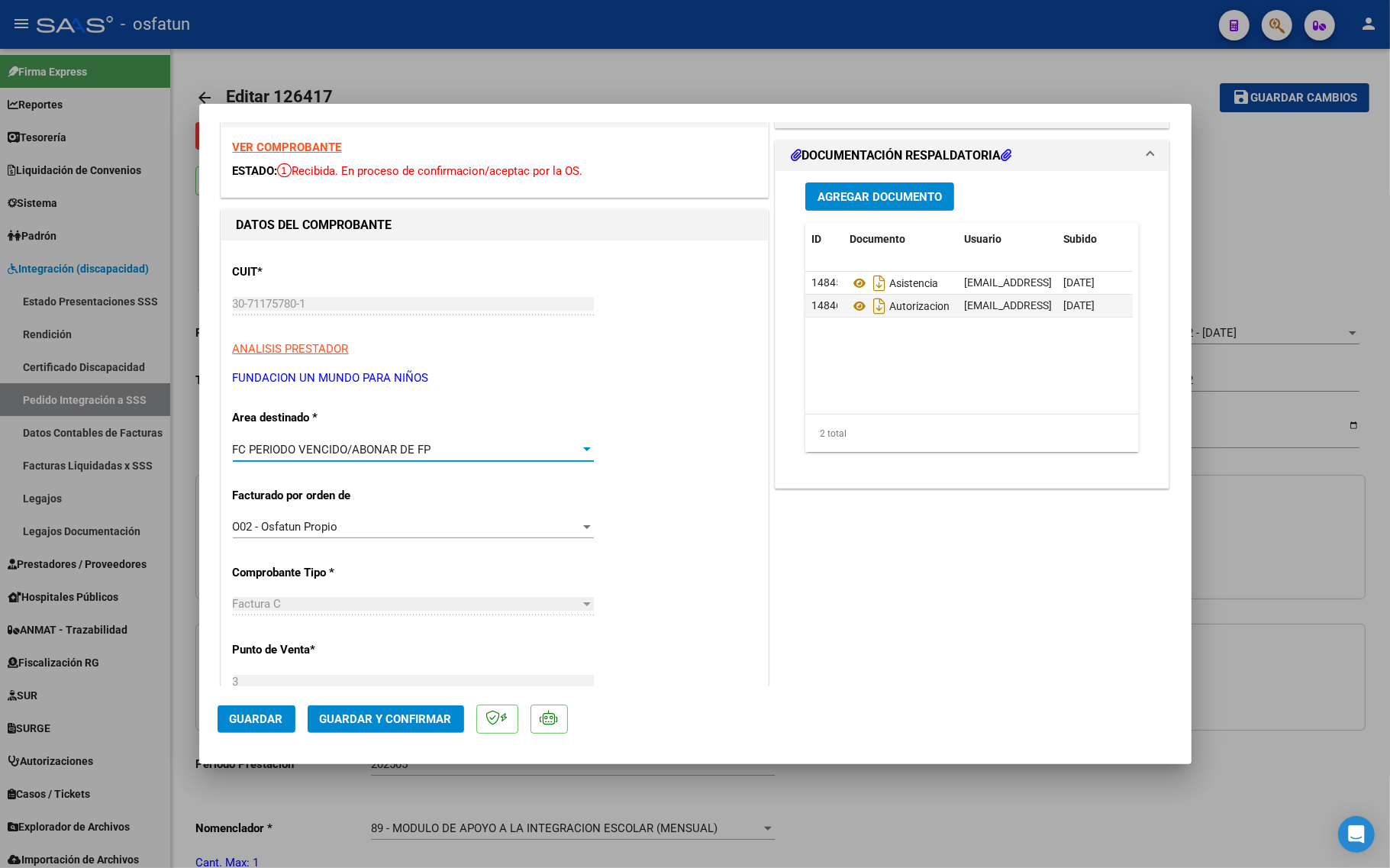
click at [421, 440] on div "FC PERIODO VENCIDO/ABONAR DE FP Seleccionar Area" at bounding box center [412, 450] width 361 height 23
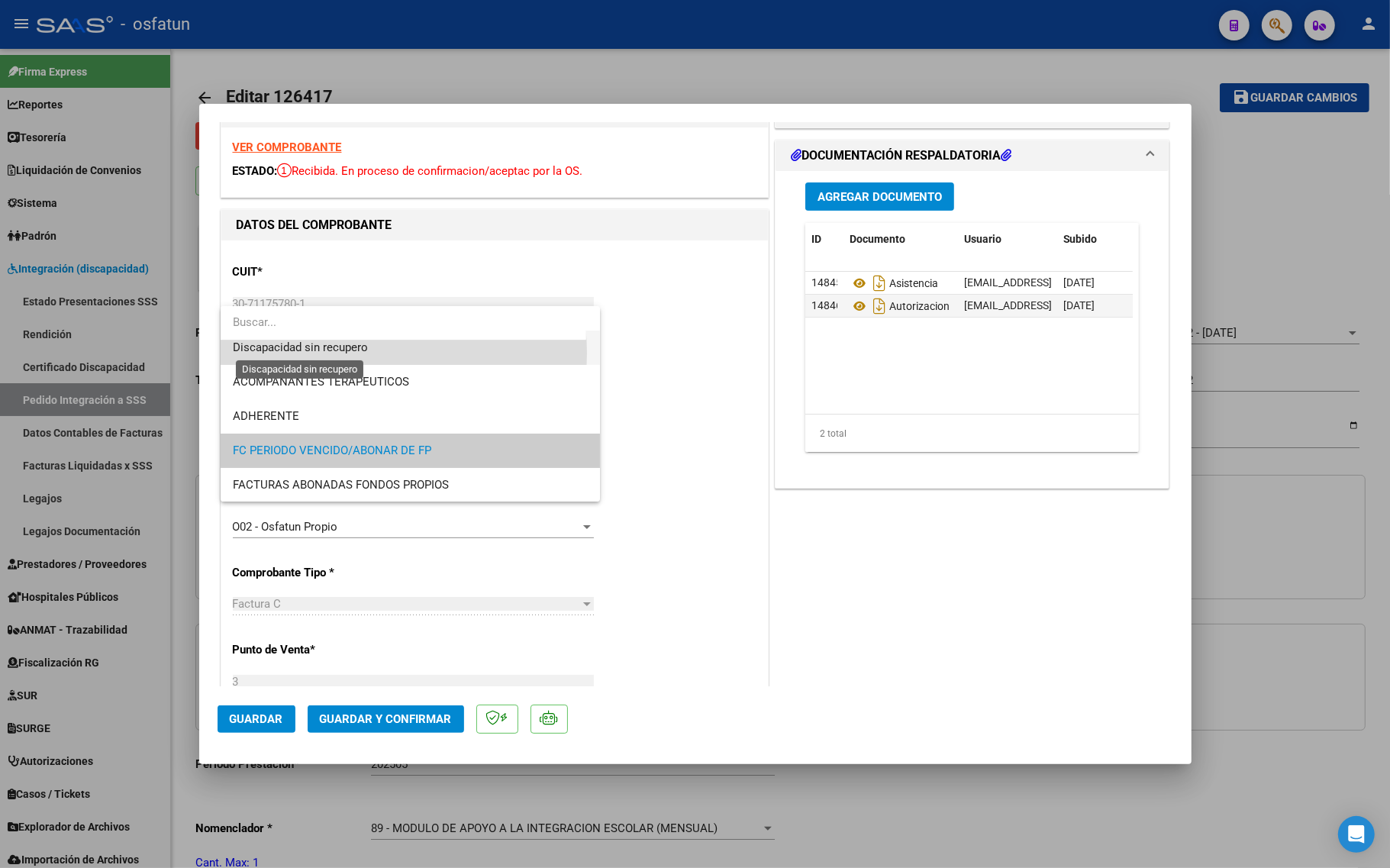
click at [346, 351] on span "Discapacidad sin recupero" at bounding box center [300, 347] width 136 height 14
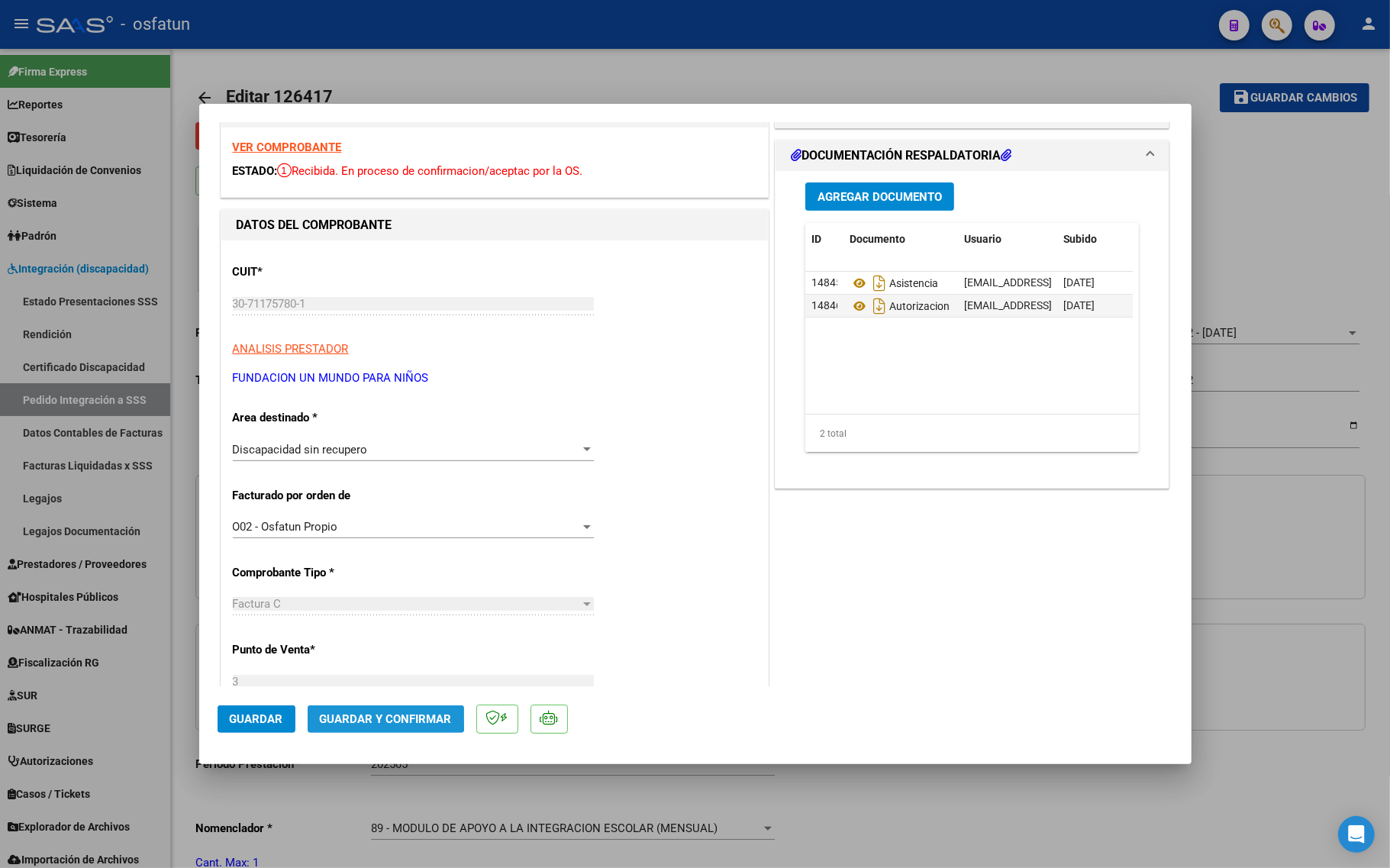
click at [372, 715] on span "Guardar y Confirmar" at bounding box center [385, 719] width 132 height 14
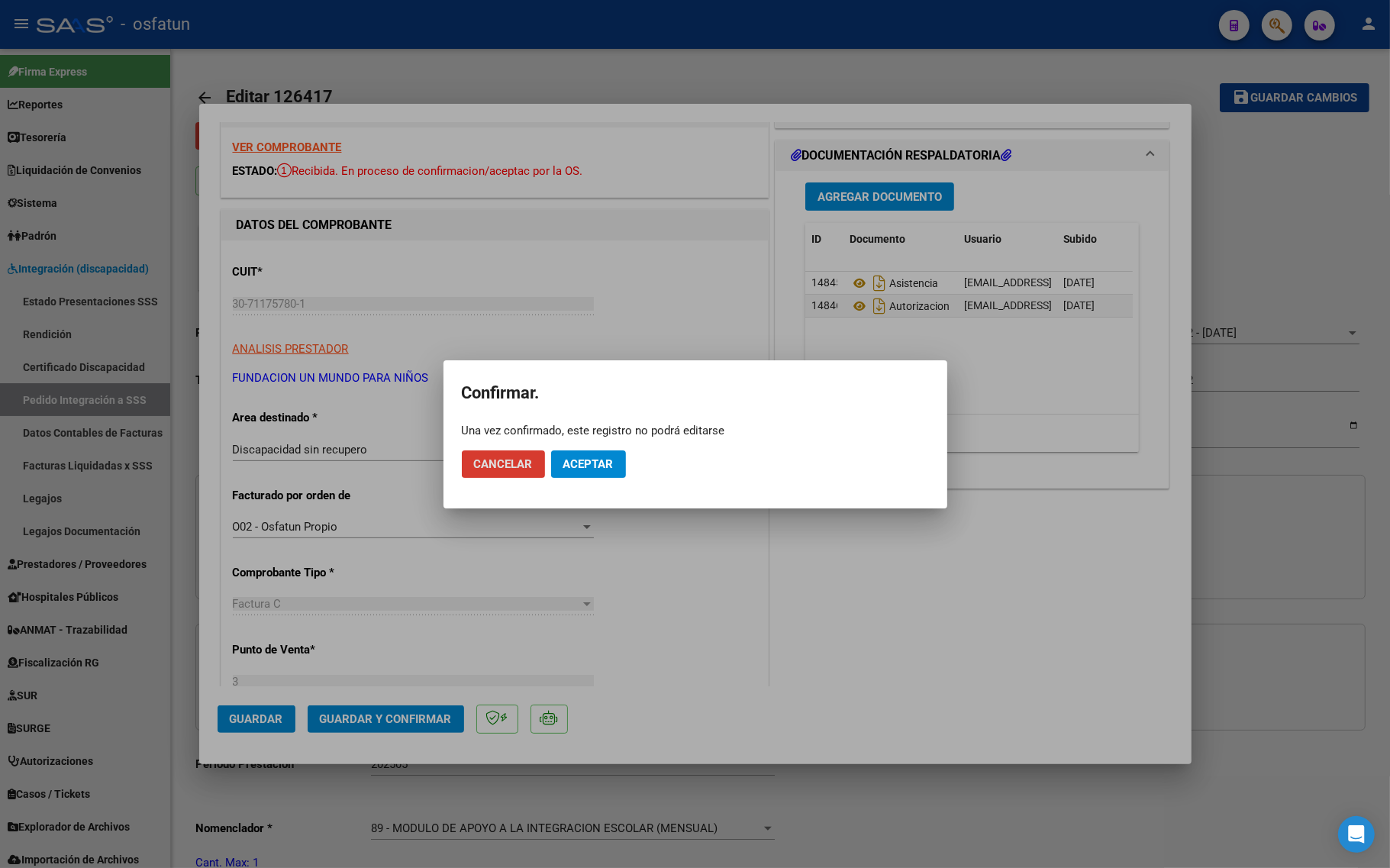
click at [585, 464] on span "Aceptar" at bounding box center [589, 464] width 50 height 14
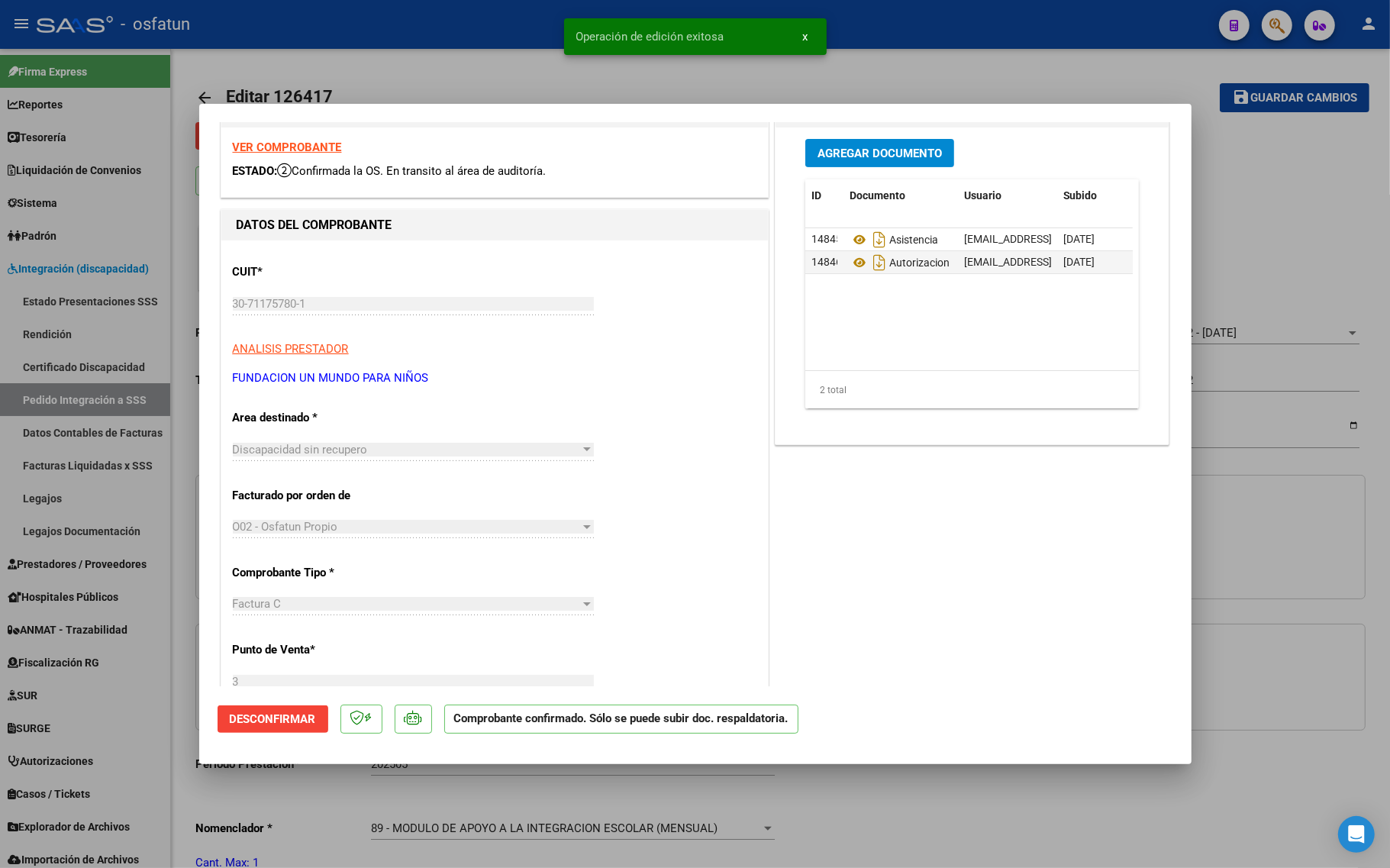
click at [275, 798] on div at bounding box center [695, 434] width 1390 height 868
type input "$ 0,00"
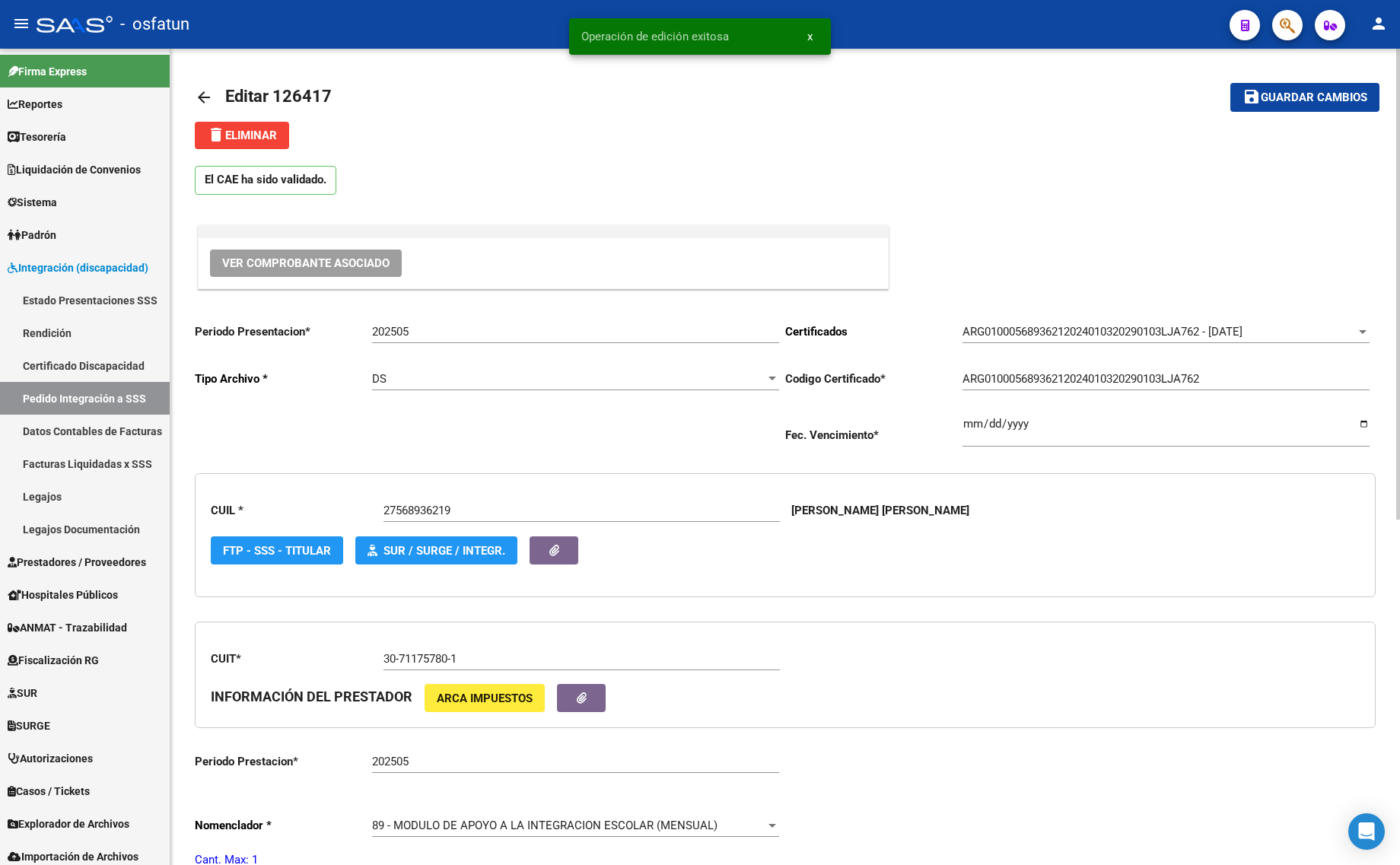
click at [203, 86] on link "arrow_back" at bounding box center [210, 96] width 31 height 36
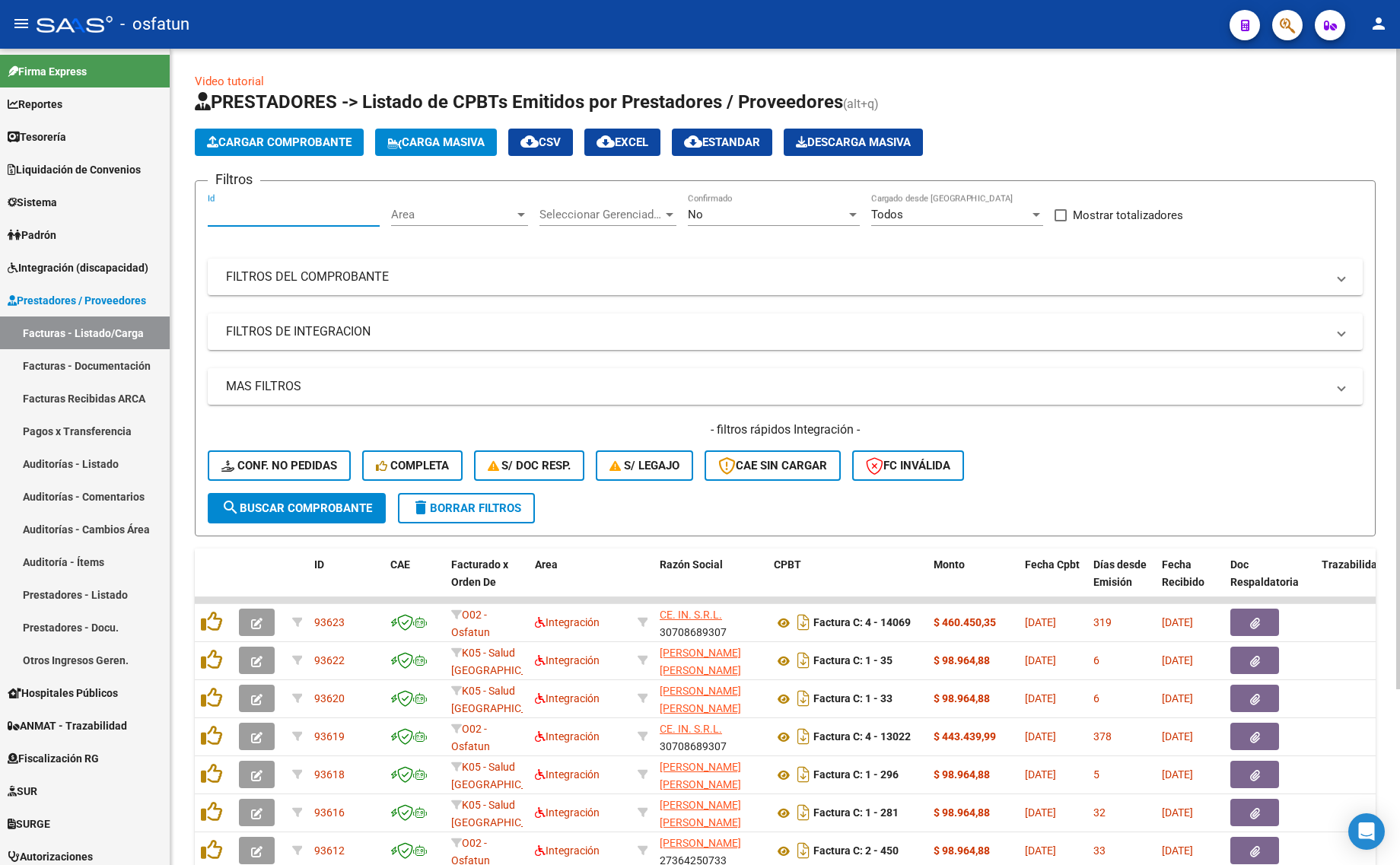
click at [233, 210] on input "Id" at bounding box center [293, 214] width 172 height 14
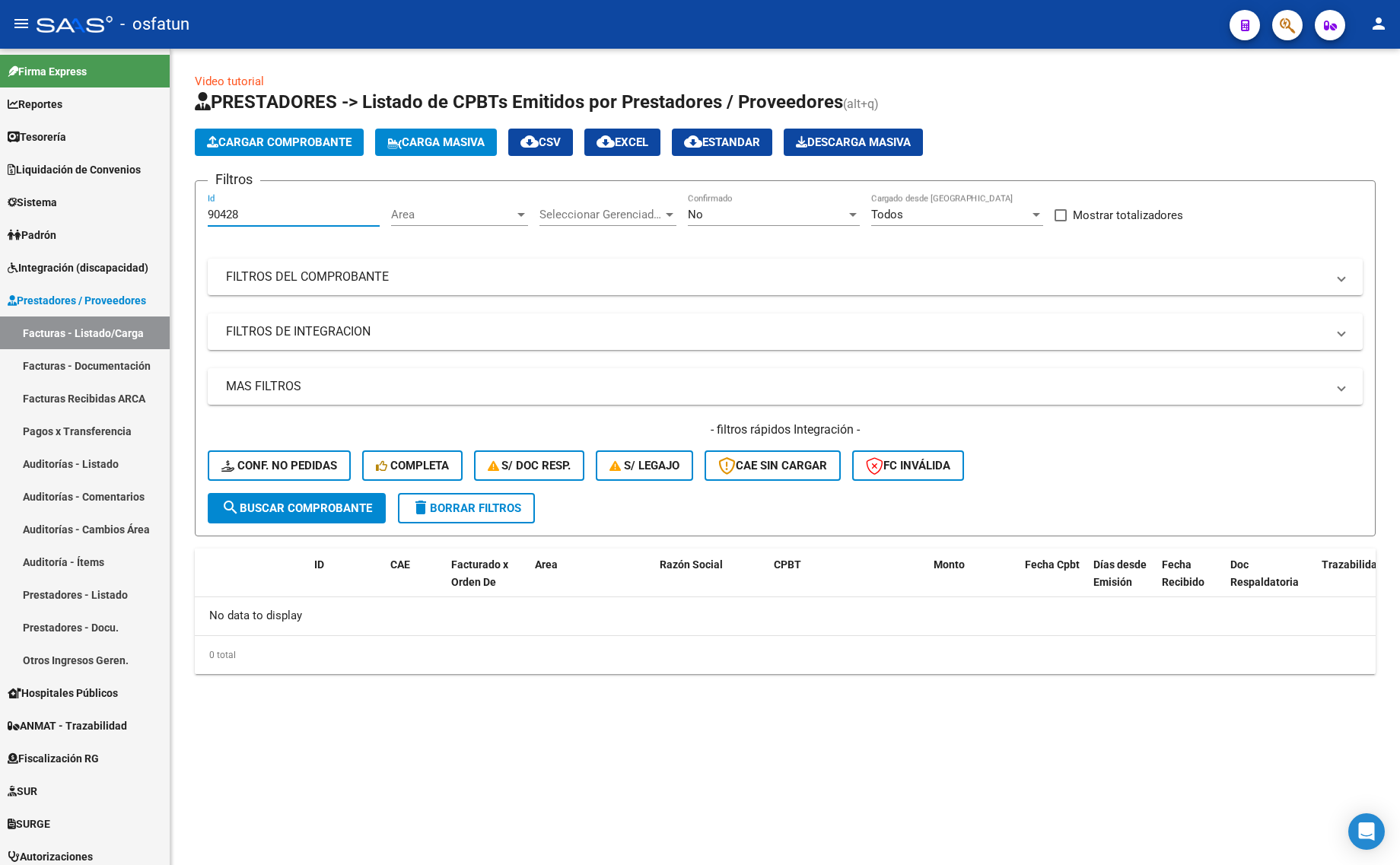
type input "90428"
click at [811, 214] on div "No" at bounding box center [767, 214] width 158 height 14
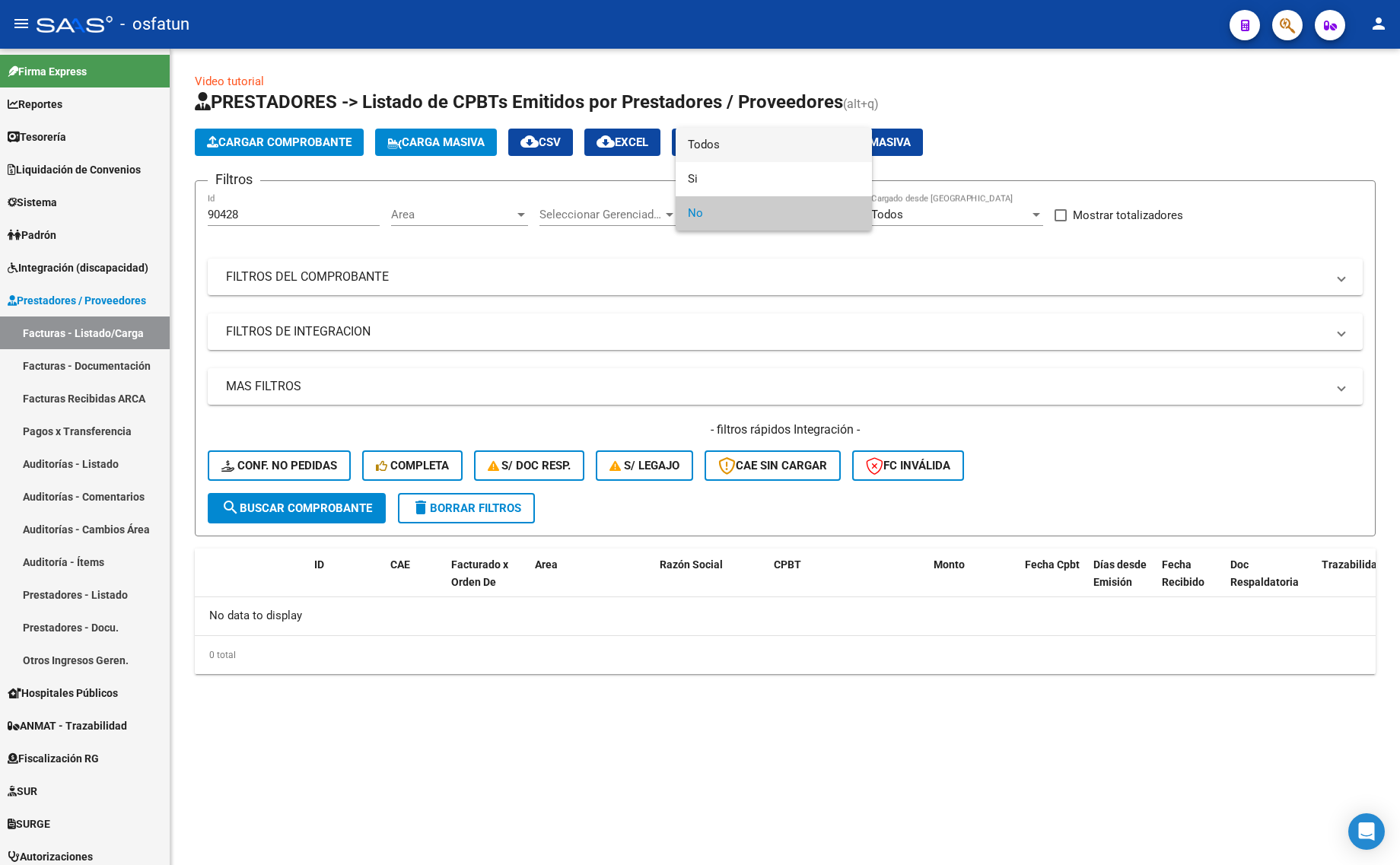
click at [751, 149] on span "Todos" at bounding box center [774, 144] width 172 height 34
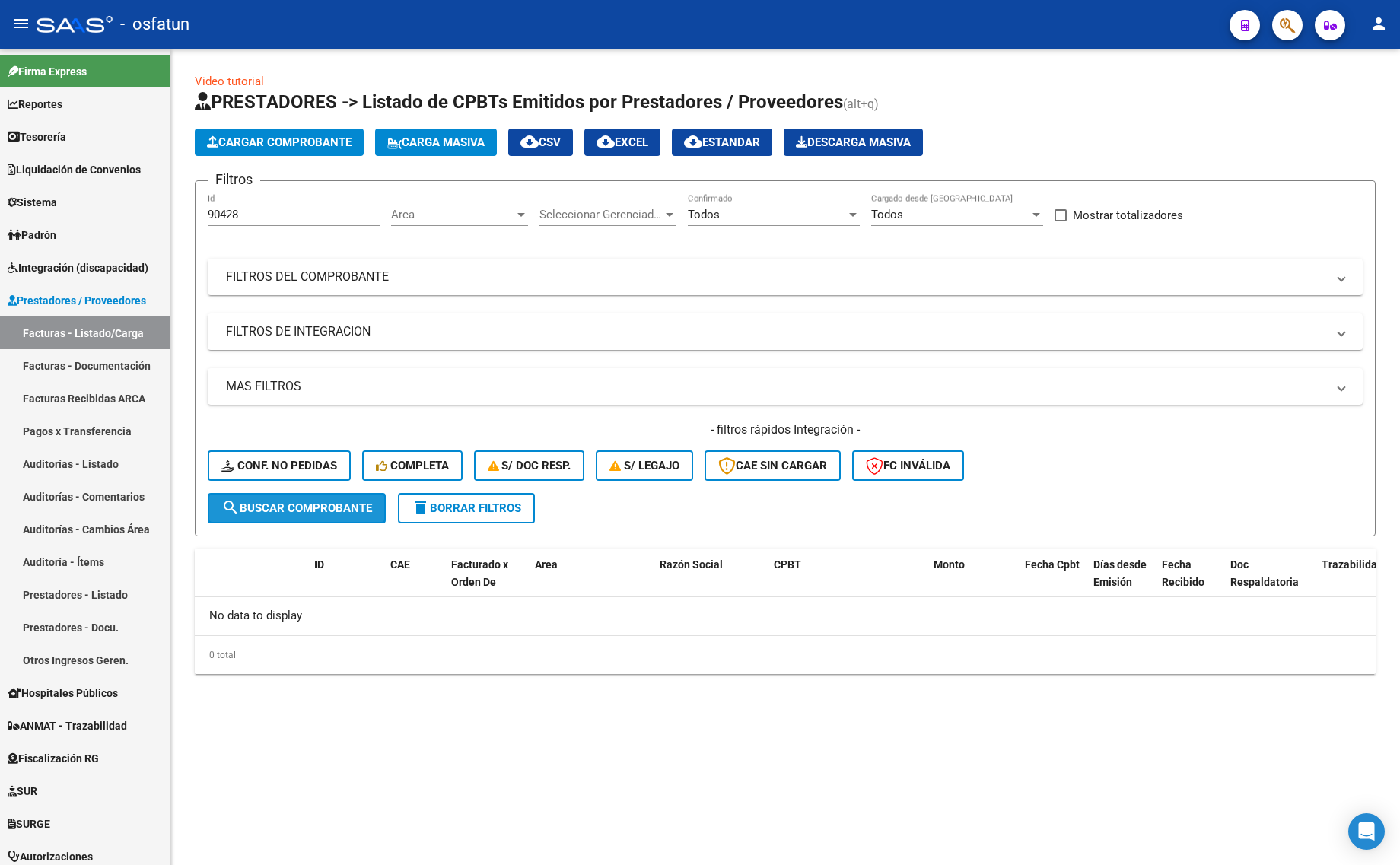
click at [271, 497] on button "search Buscar Comprobante" at bounding box center [296, 508] width 178 height 31
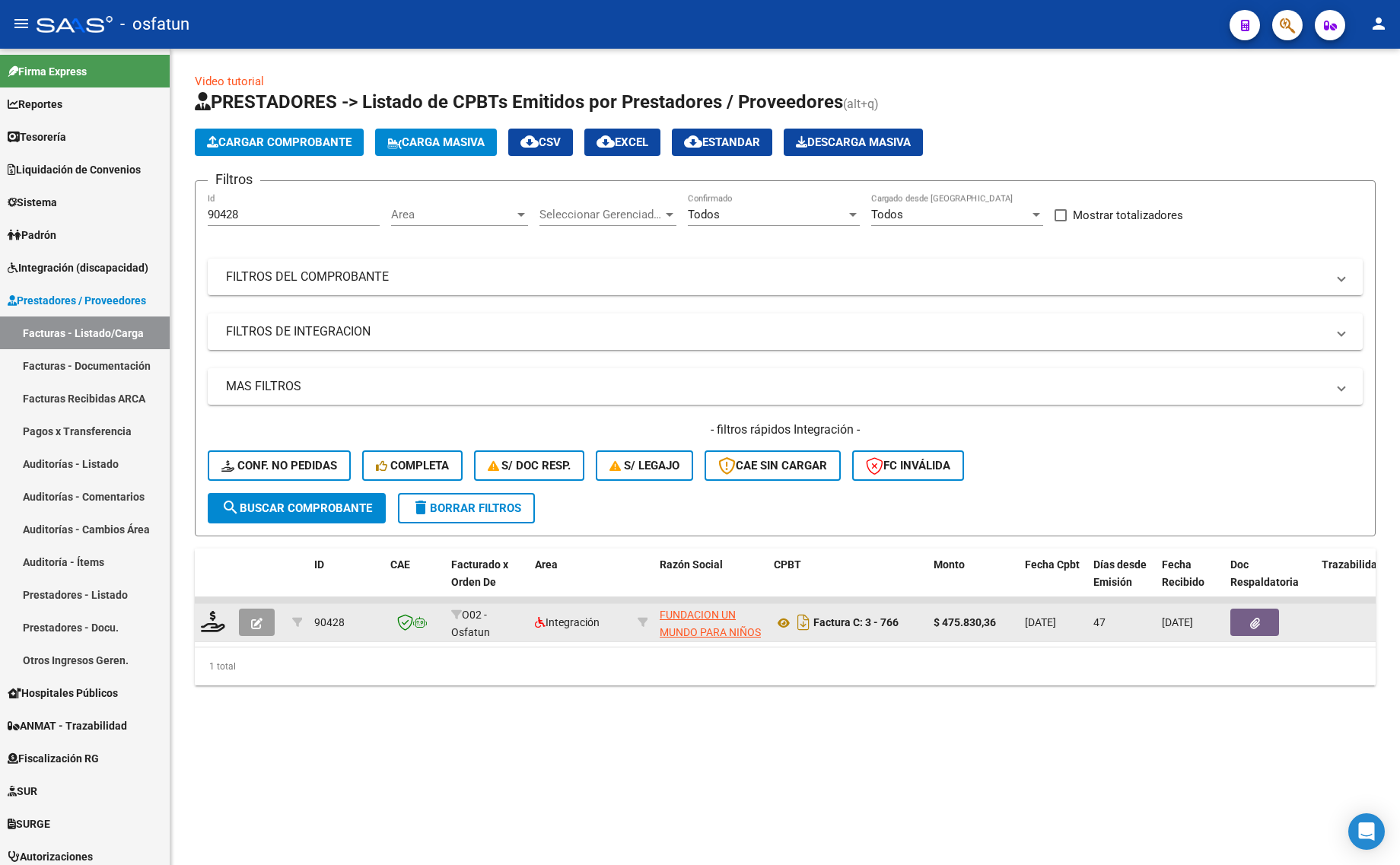
click at [246, 620] on button "button" at bounding box center [257, 622] width 36 height 27
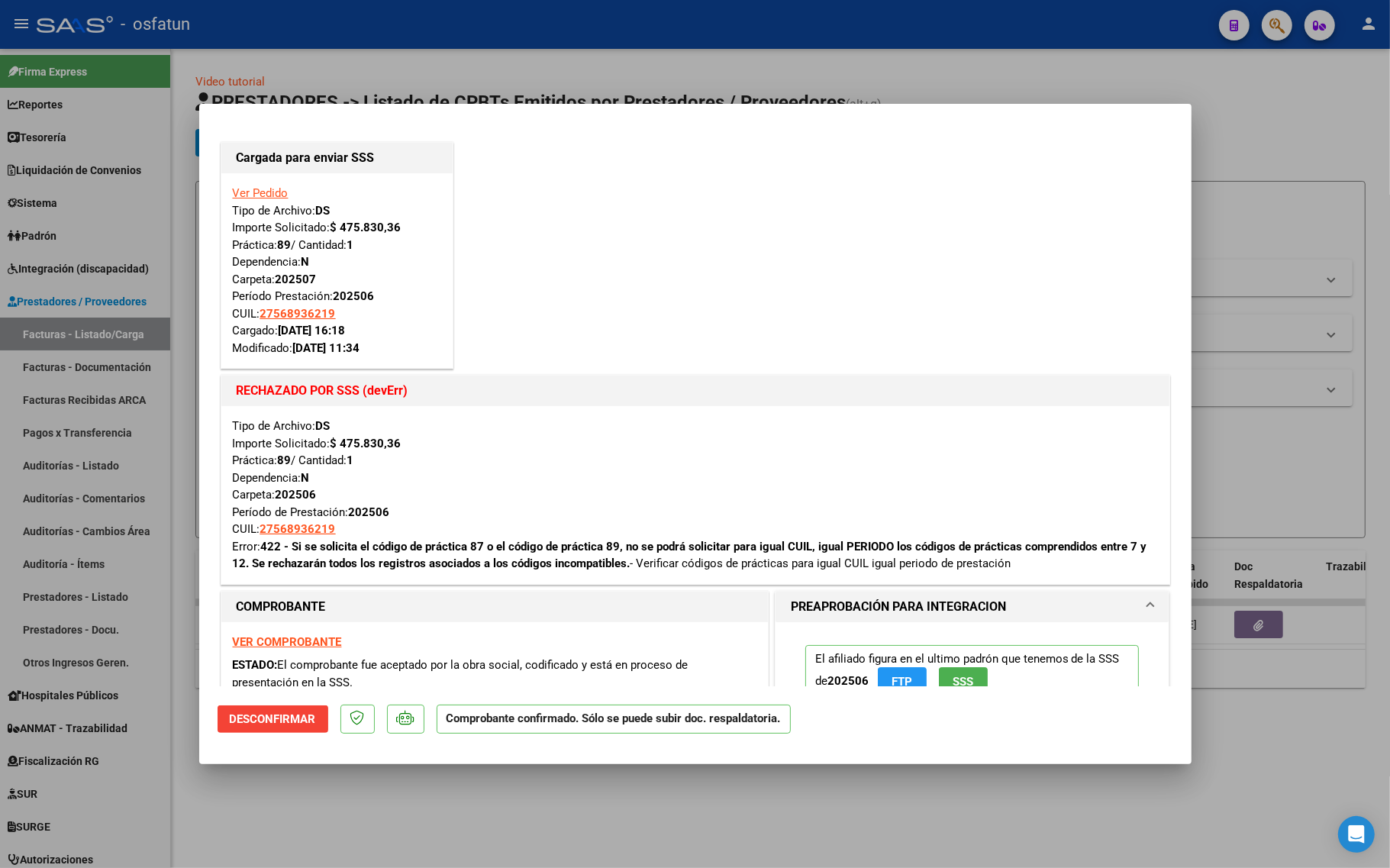
click at [307, 715] on span "Desconfirmar" at bounding box center [272, 719] width 86 height 14
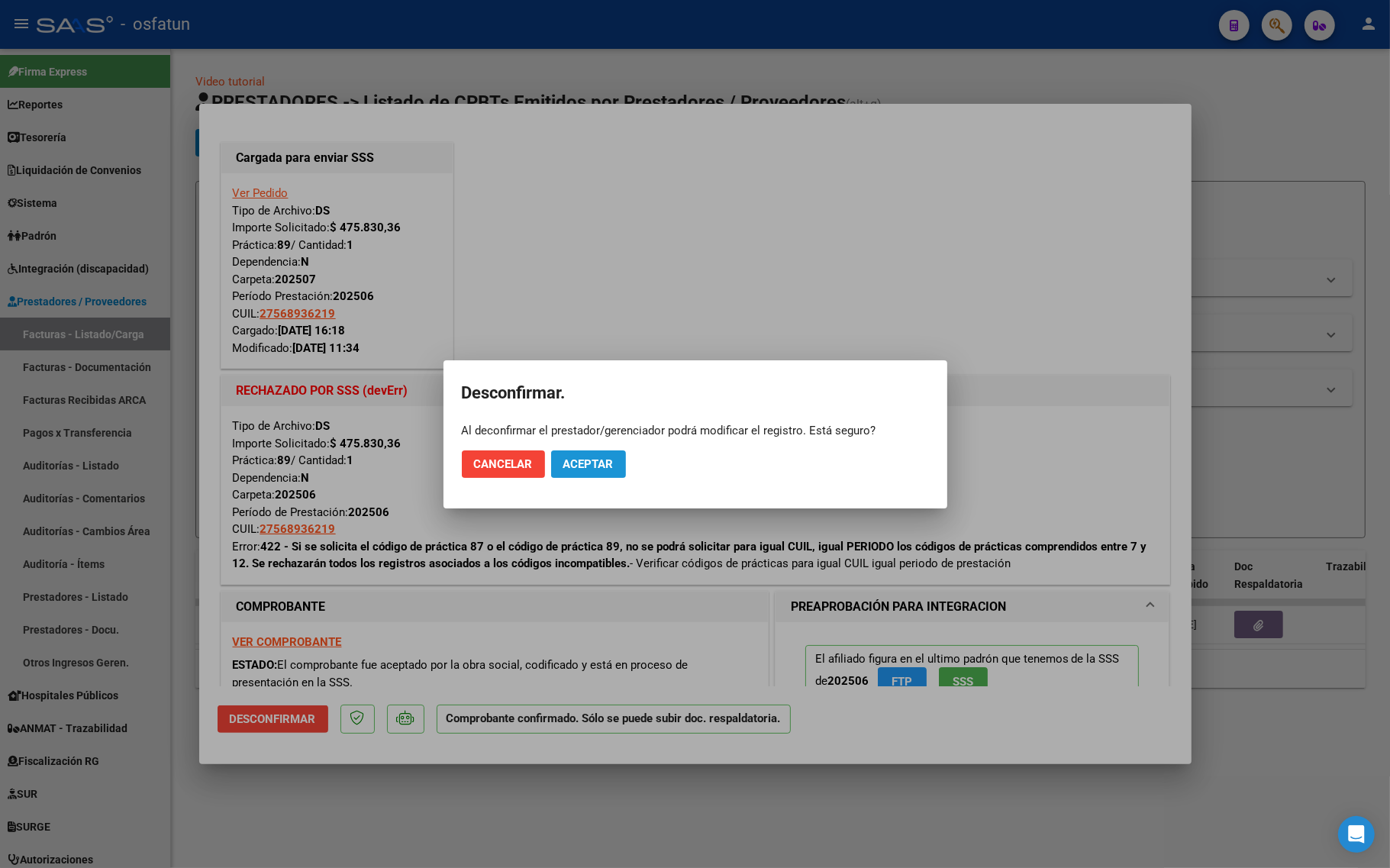
click at [559, 474] on button "Aceptar" at bounding box center [588, 464] width 75 height 27
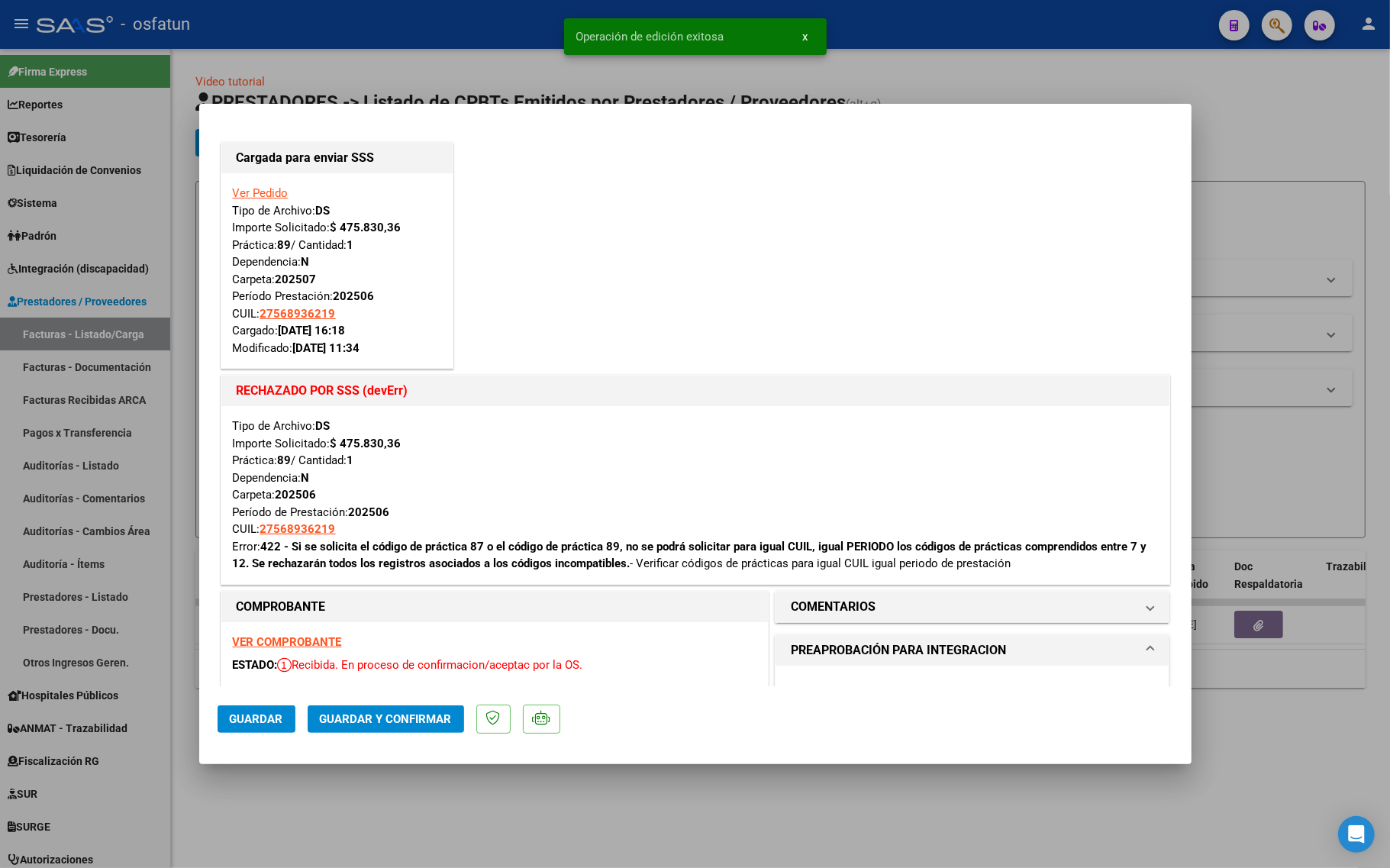
click at [256, 193] on link "Ver Pedido" at bounding box center [260, 193] width 56 height 14
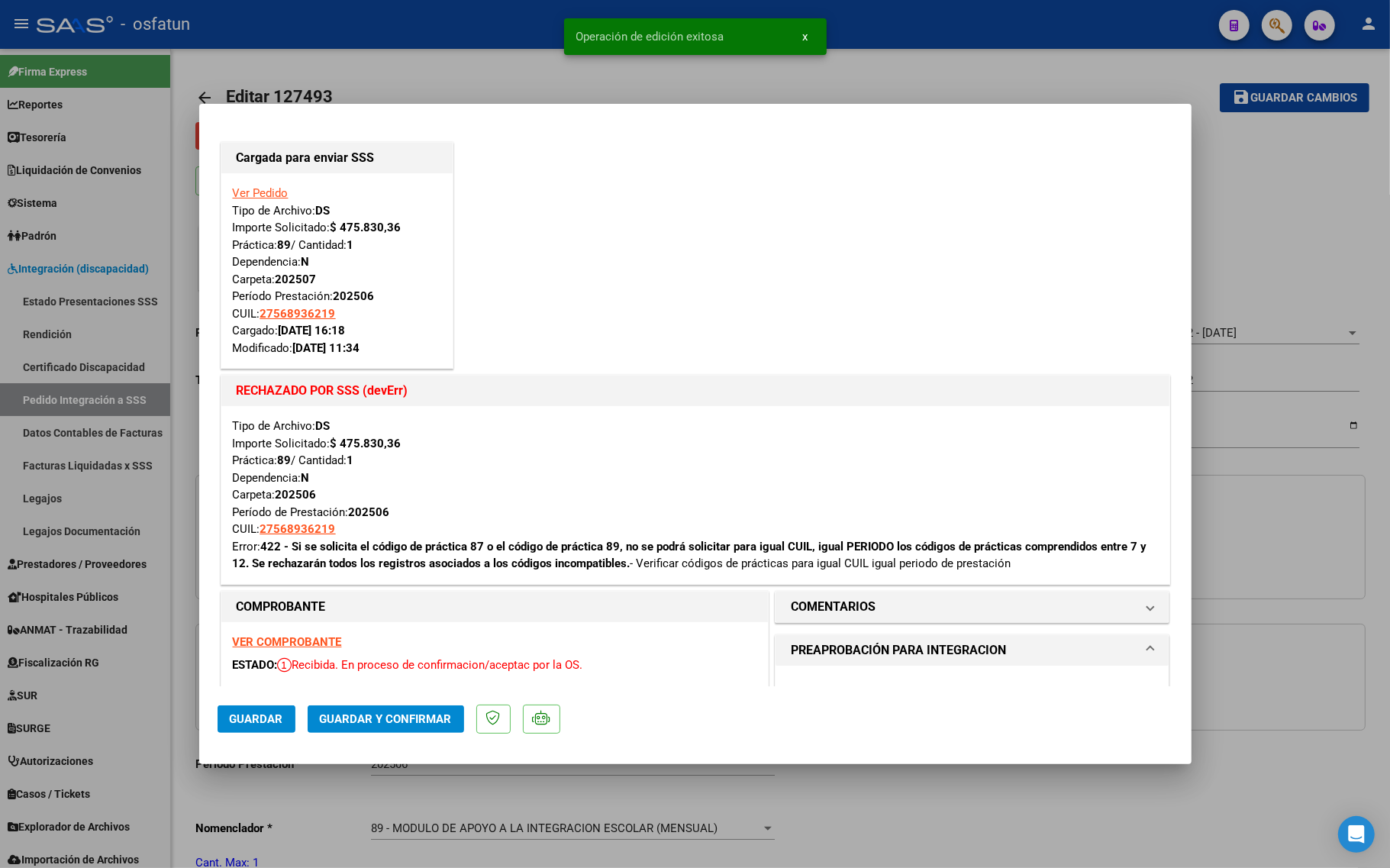
click at [265, 193] on link "Ver Pedido" at bounding box center [260, 193] width 56 height 14
type input "27568936219"
click at [263, 180] on div "Ver Pedido Tipo de Archivo: DS Importe Solicitado: $ 475.830,36 Práctica: 89 / …" at bounding box center [337, 270] width 231 height 195
click at [269, 199] on link "Ver Pedido" at bounding box center [260, 193] width 56 height 14
click at [280, 195] on link "Ver Pedido" at bounding box center [260, 193] width 56 height 14
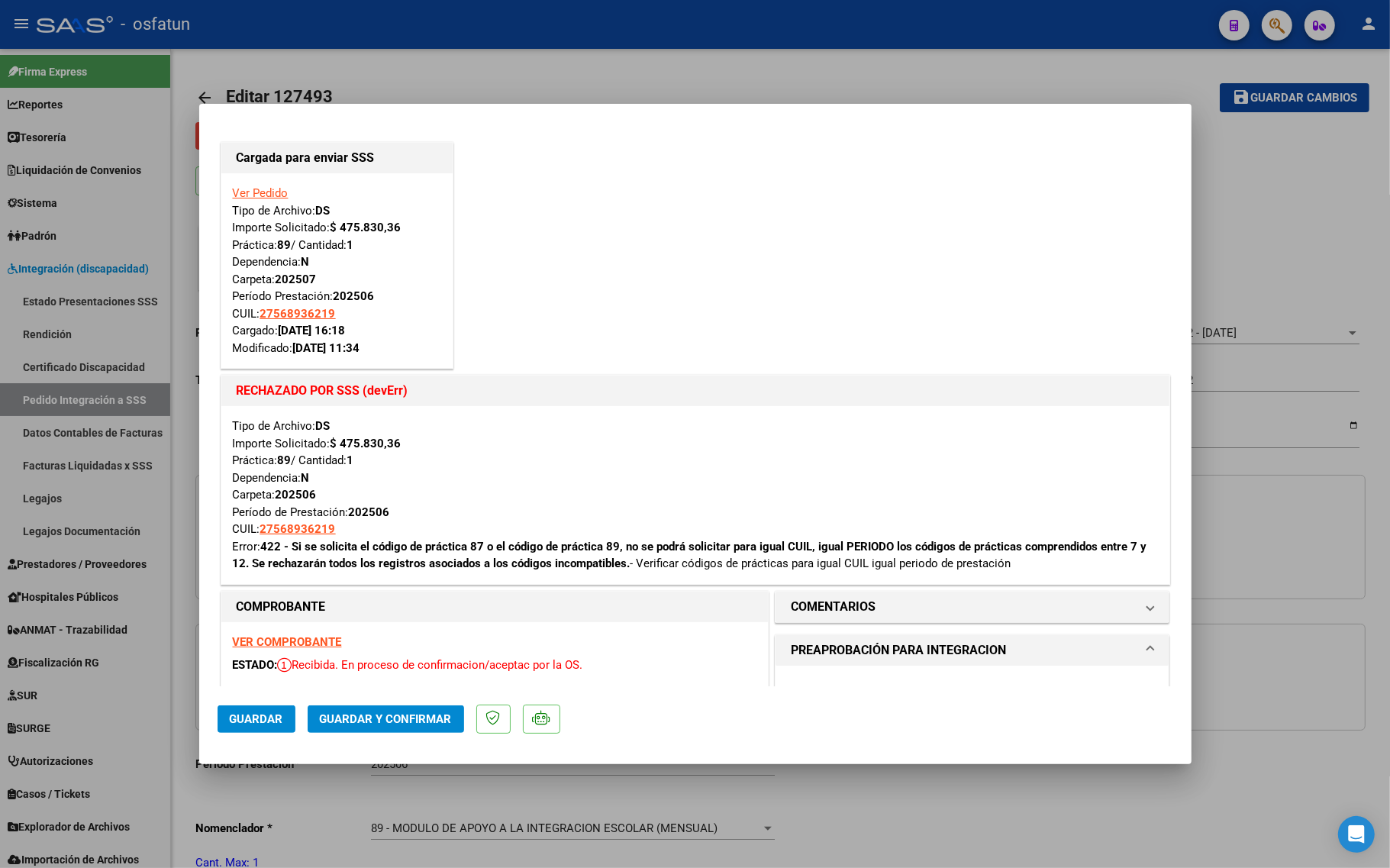
click at [253, 181] on div "Ver Pedido Tipo de Archivo: DS Importe Solicitado: $ 475.830,36 Práctica: 89 / …" at bounding box center [337, 270] width 231 height 195
click at [250, 190] on link "Ver Pedido" at bounding box center [260, 193] width 56 height 14
click at [260, 199] on link "Ver Pedido" at bounding box center [260, 193] width 56 height 14
click at [263, 193] on link "Ver Pedido" at bounding box center [260, 193] width 56 height 14
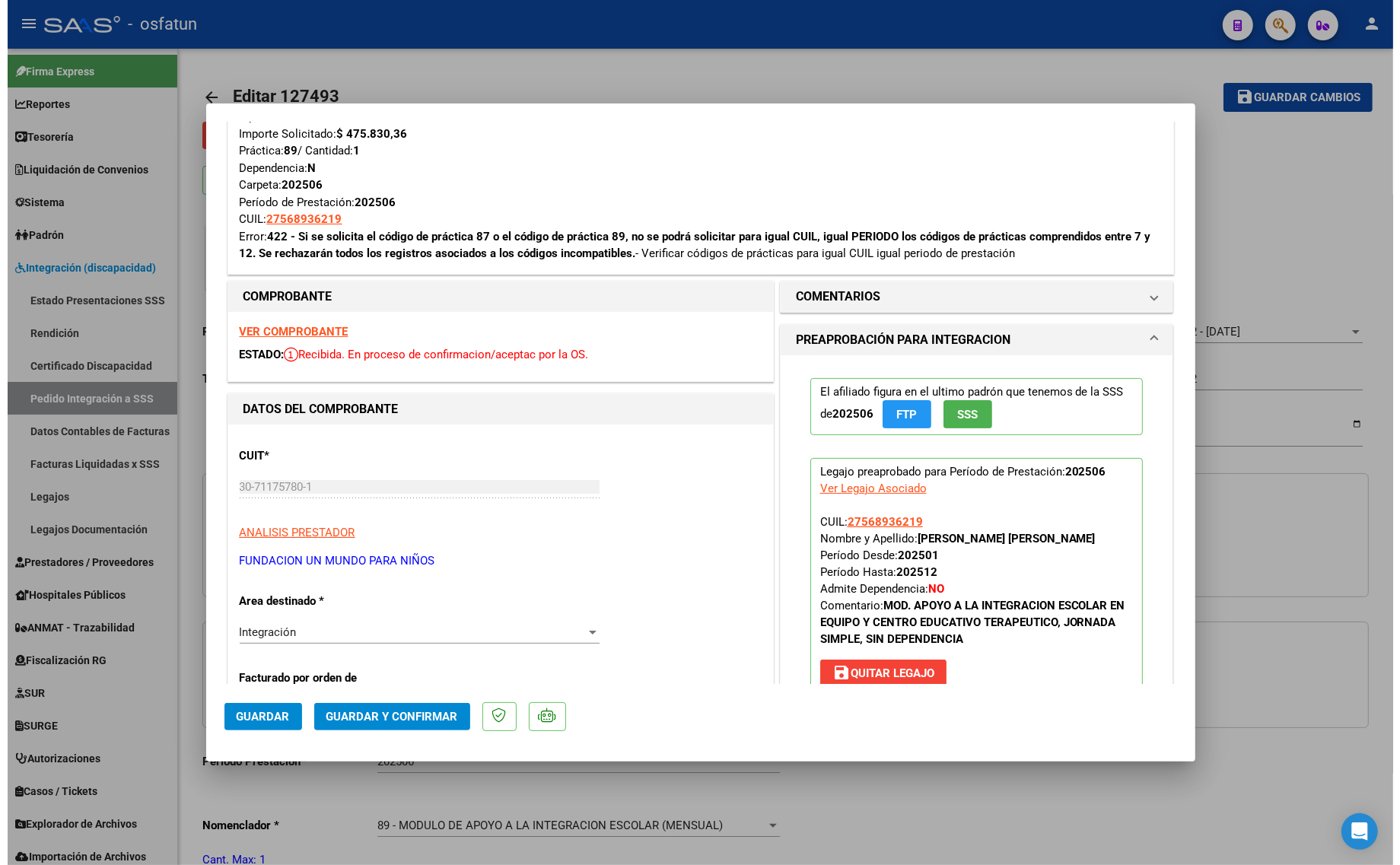
scroll to position [380, 0]
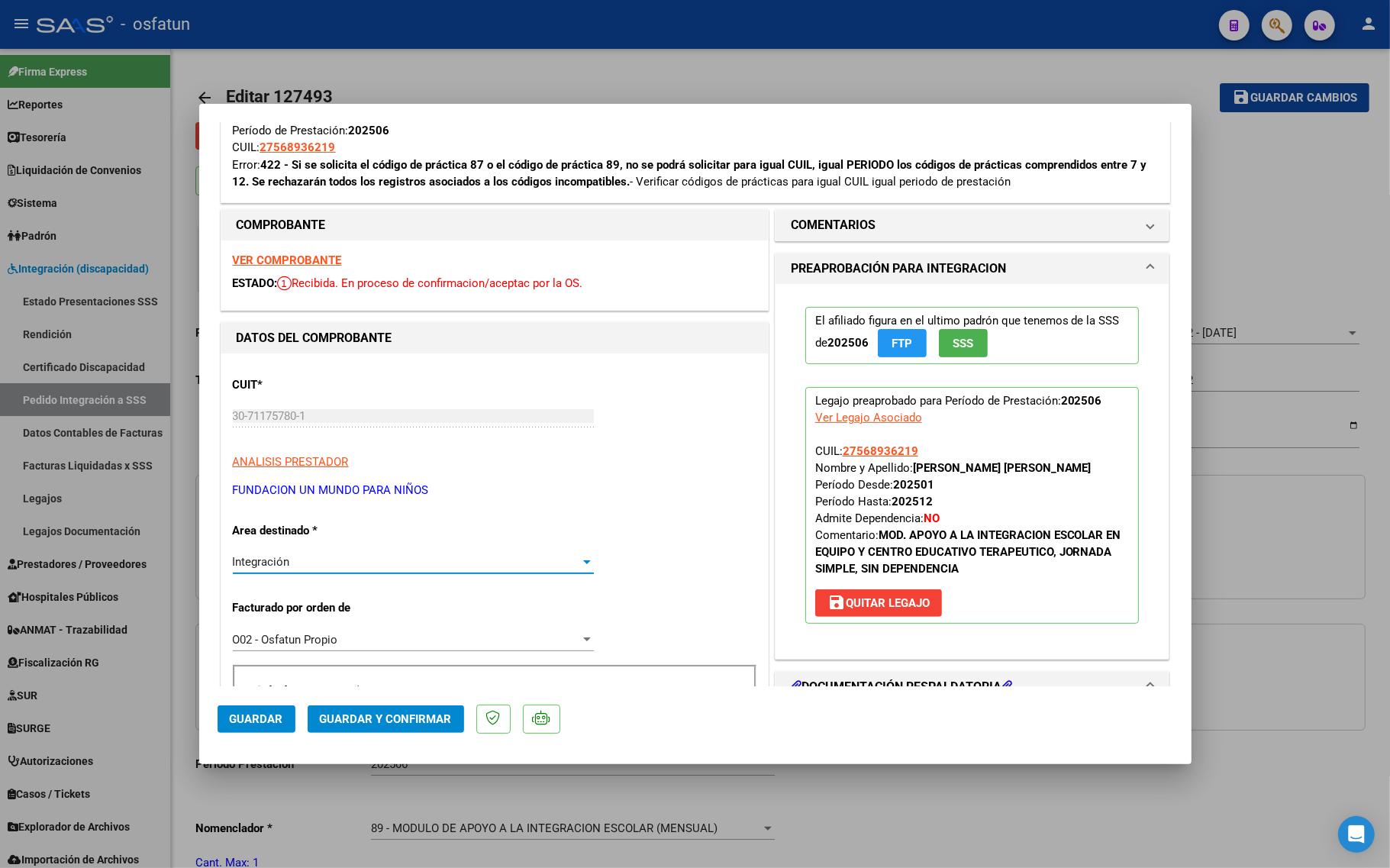
click at [277, 563] on span "Integración" at bounding box center [260, 561] width 57 height 14
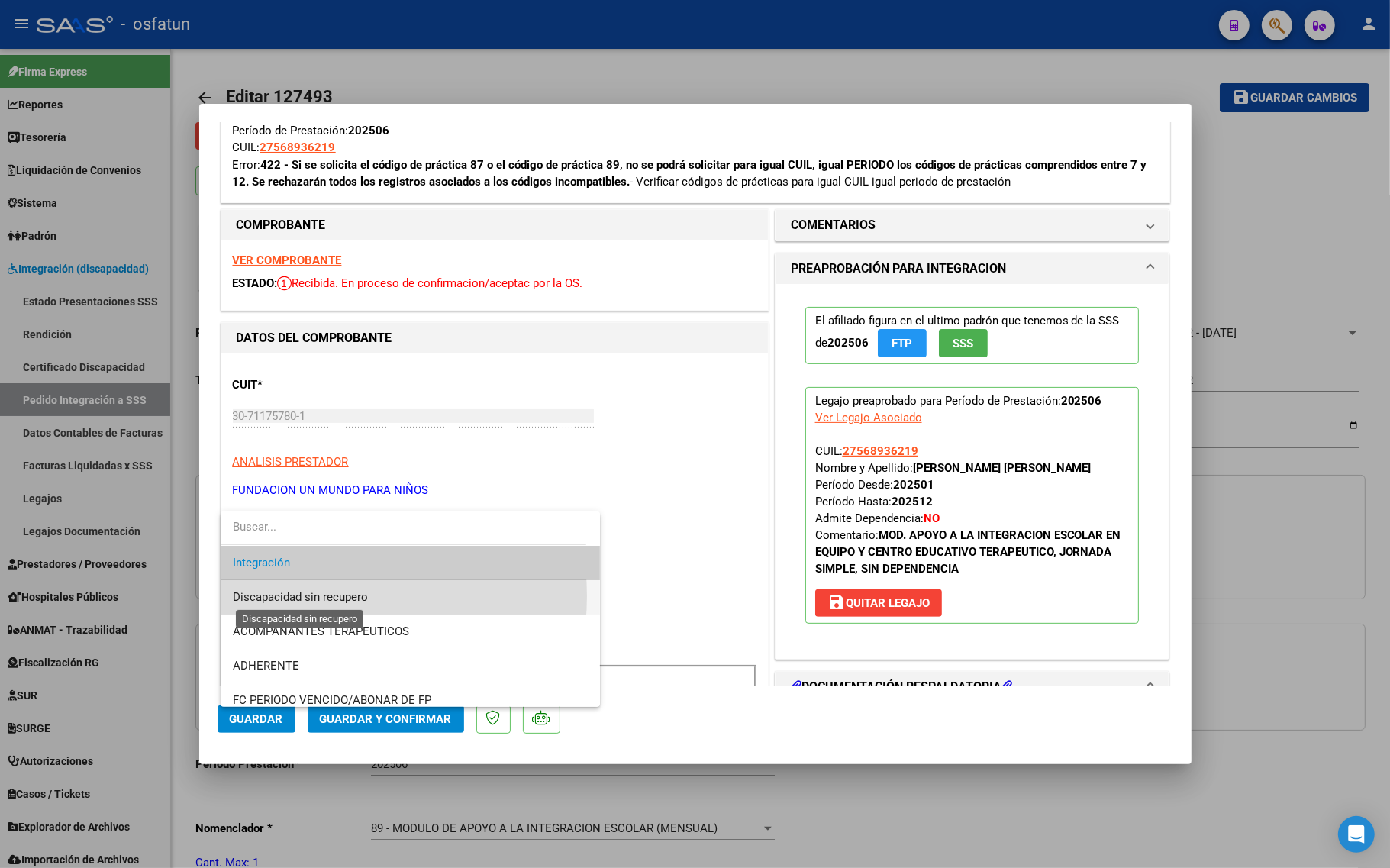
click at [324, 596] on span "Discapacidad sin recupero" at bounding box center [300, 596] width 136 height 14
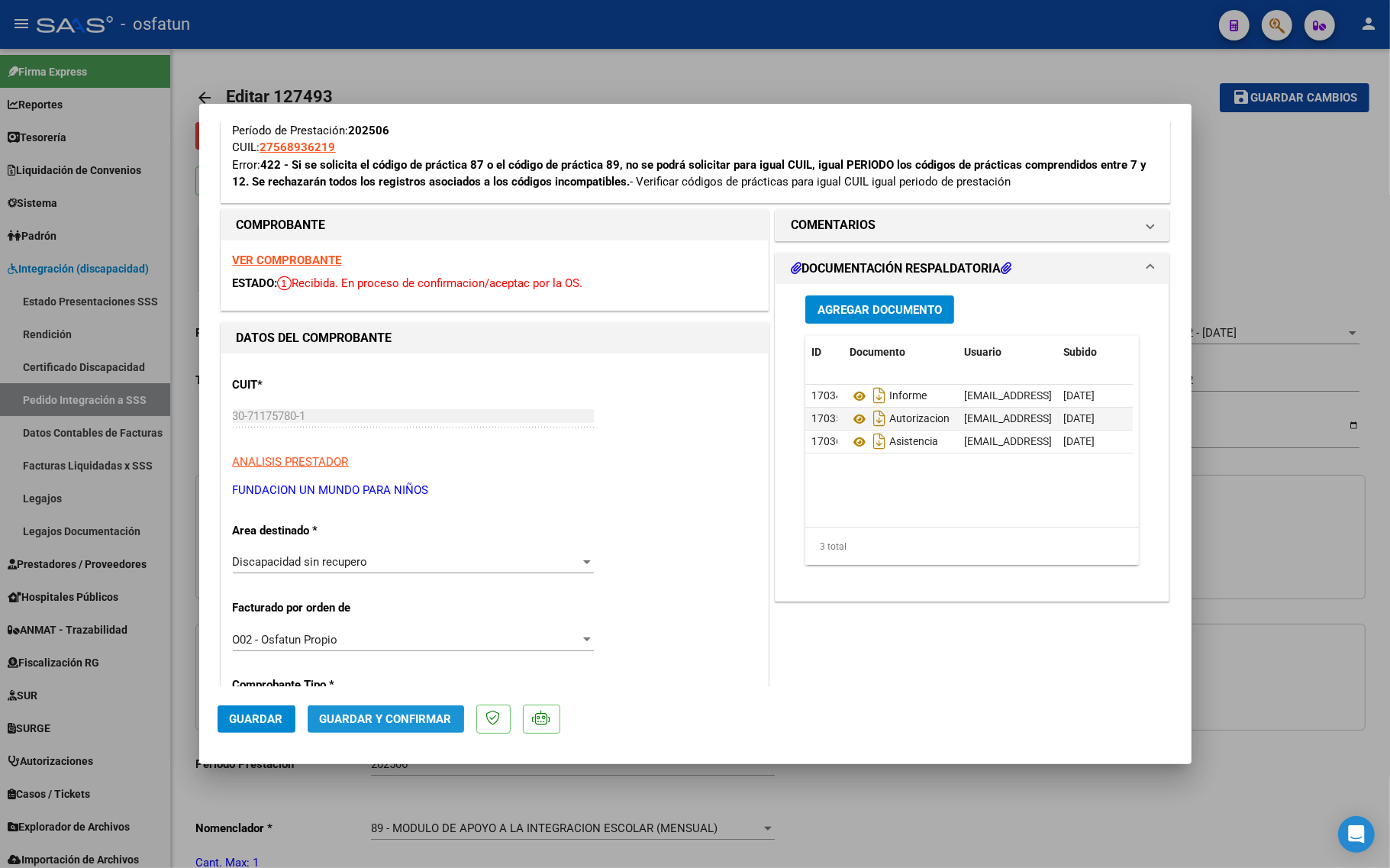
click at [370, 727] on button "Guardar y Confirmar" at bounding box center [386, 719] width 157 height 27
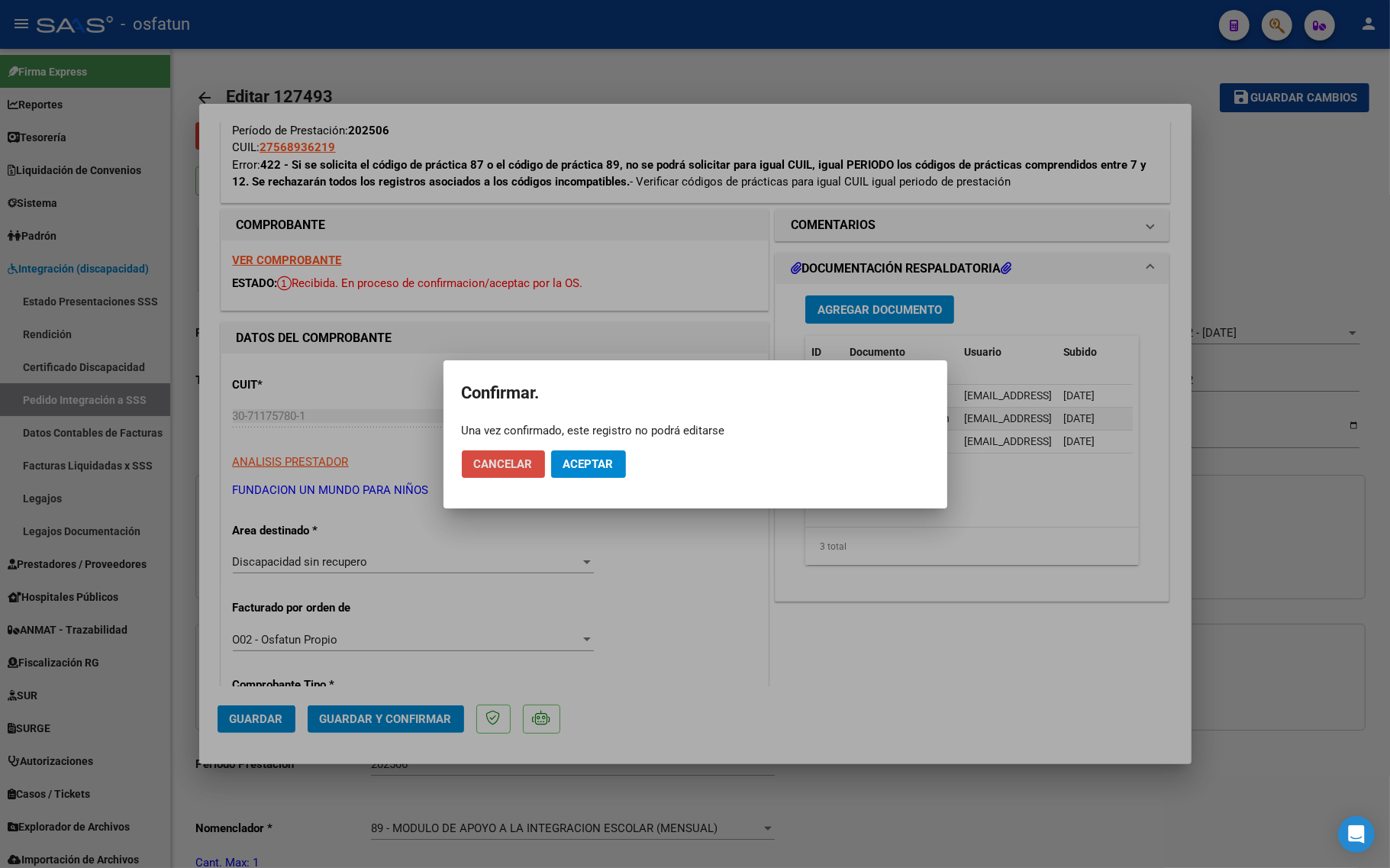
click at [543, 473] on button "Cancelar" at bounding box center [503, 464] width 83 height 27
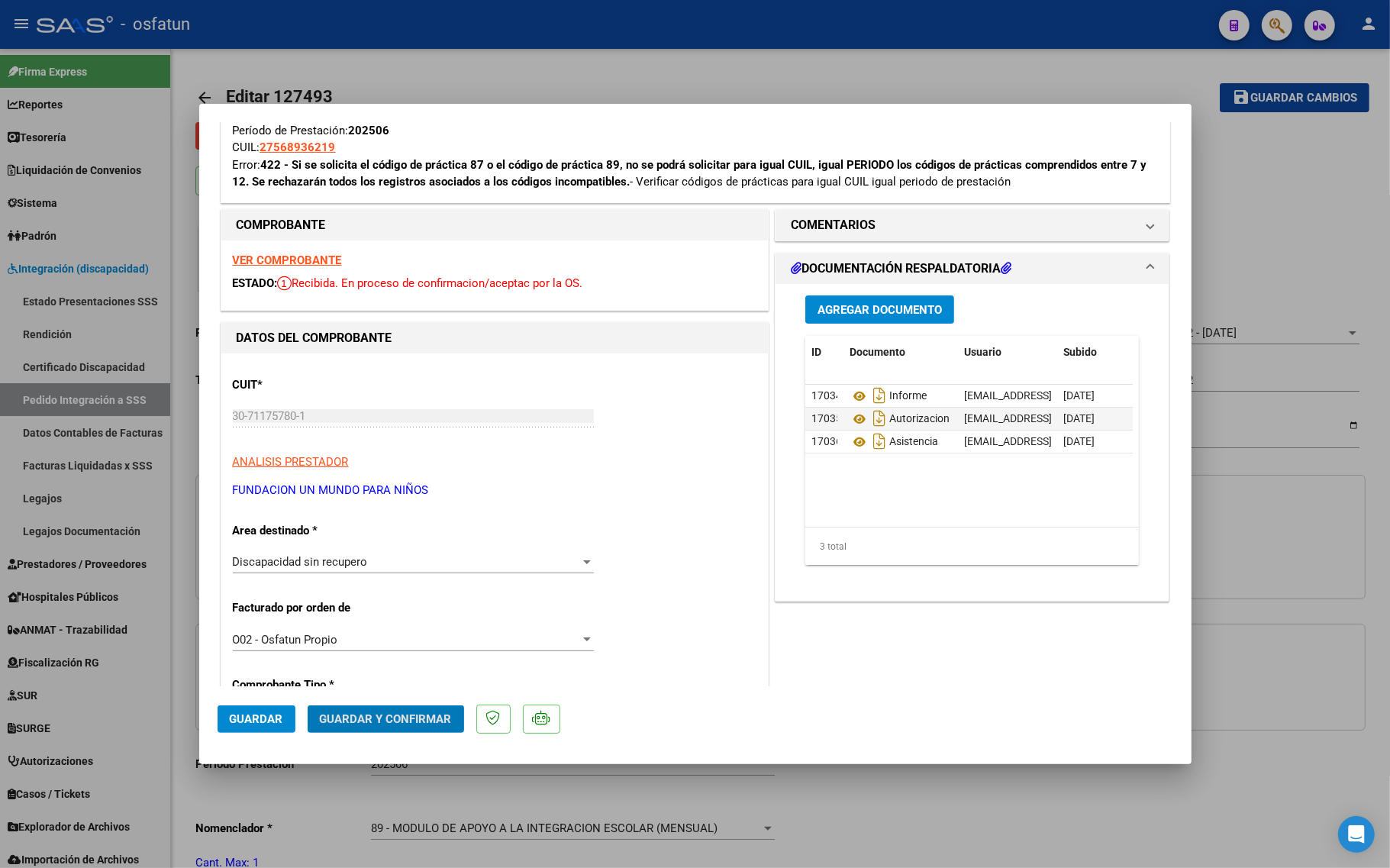
click at [359, 721] on span "Guardar y Confirmar" at bounding box center [385, 719] width 132 height 14
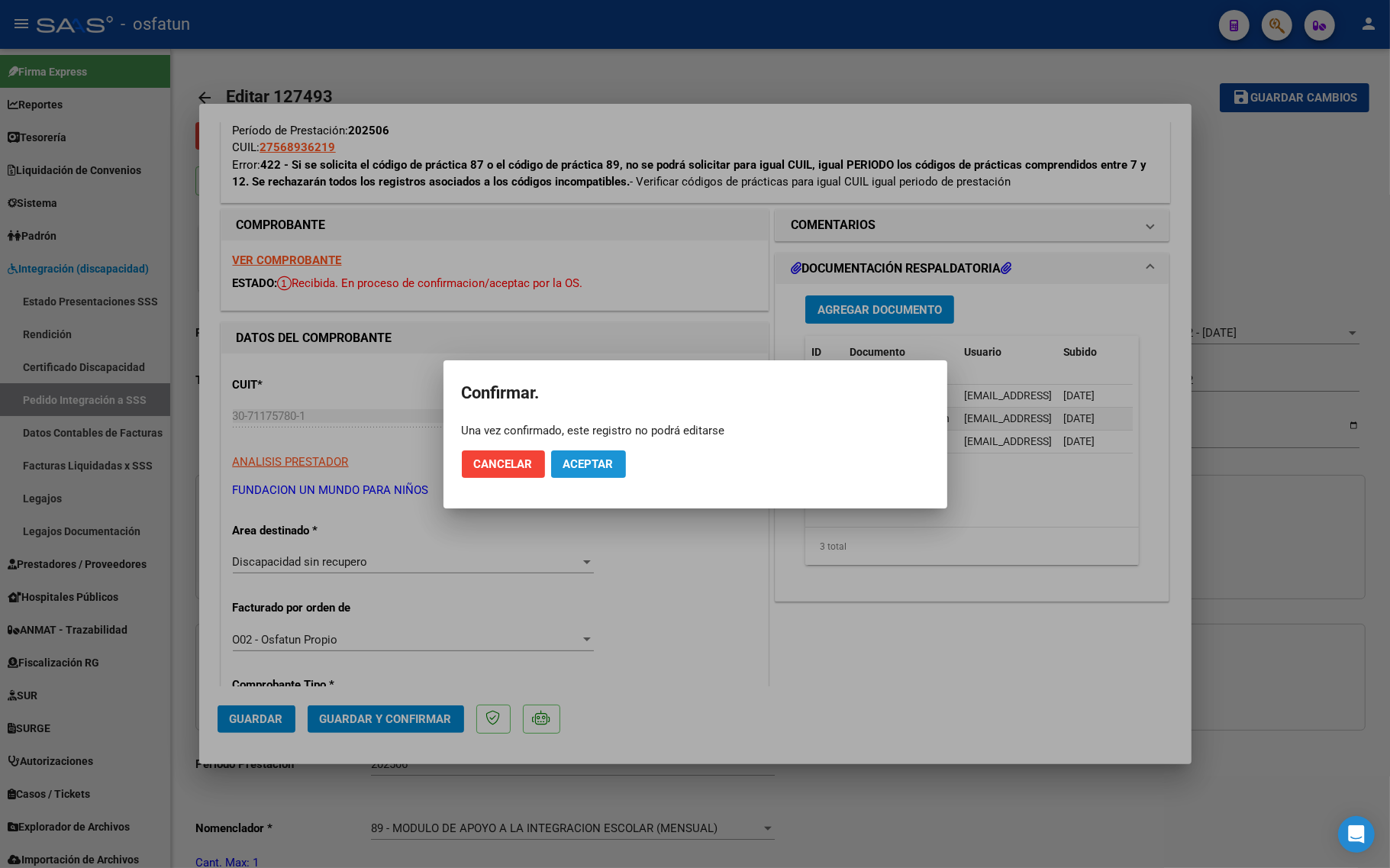
click at [597, 464] on span "Aceptar" at bounding box center [589, 464] width 50 height 14
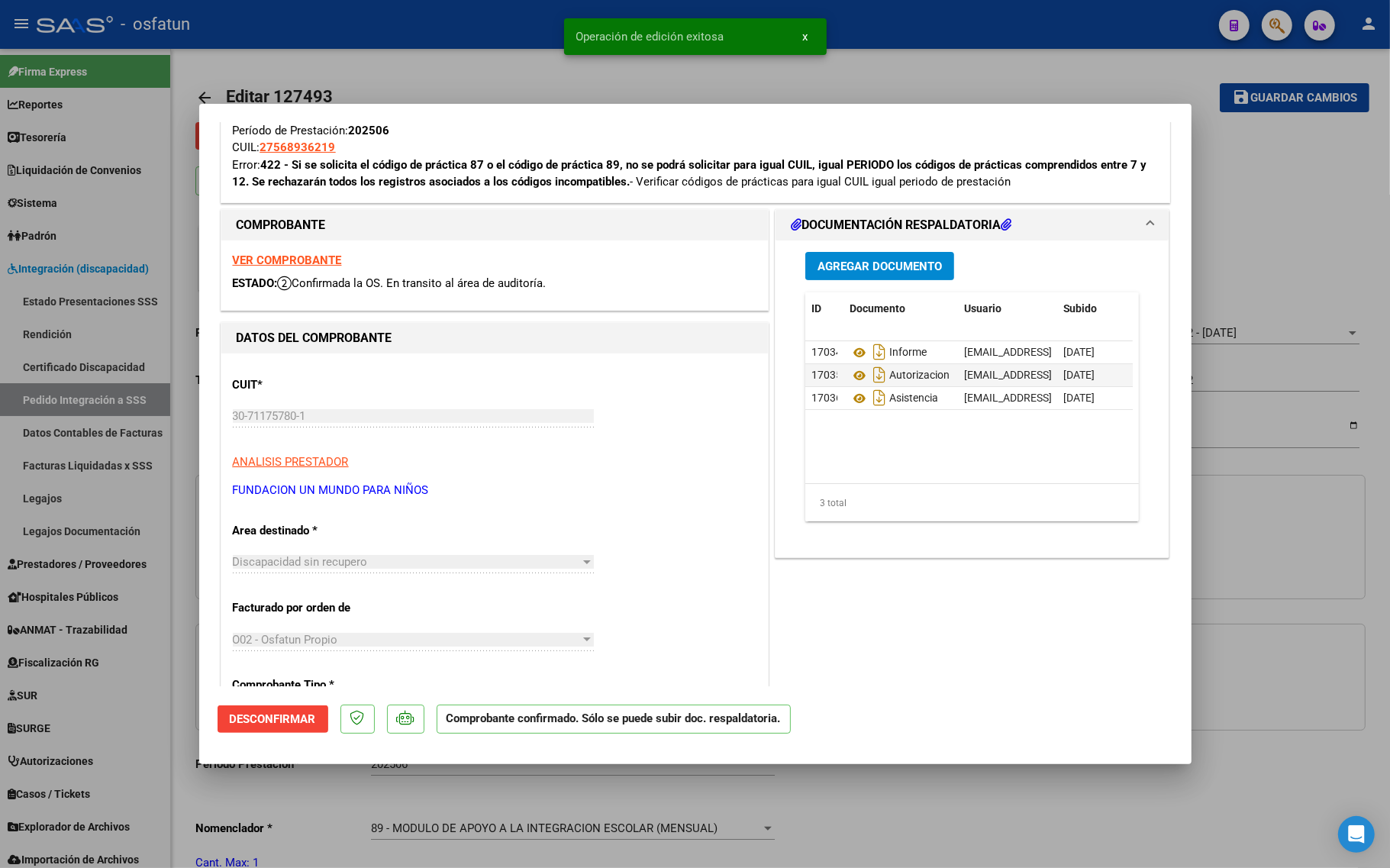
click at [303, 791] on div at bounding box center [695, 434] width 1390 height 868
type input "$ 0,00"
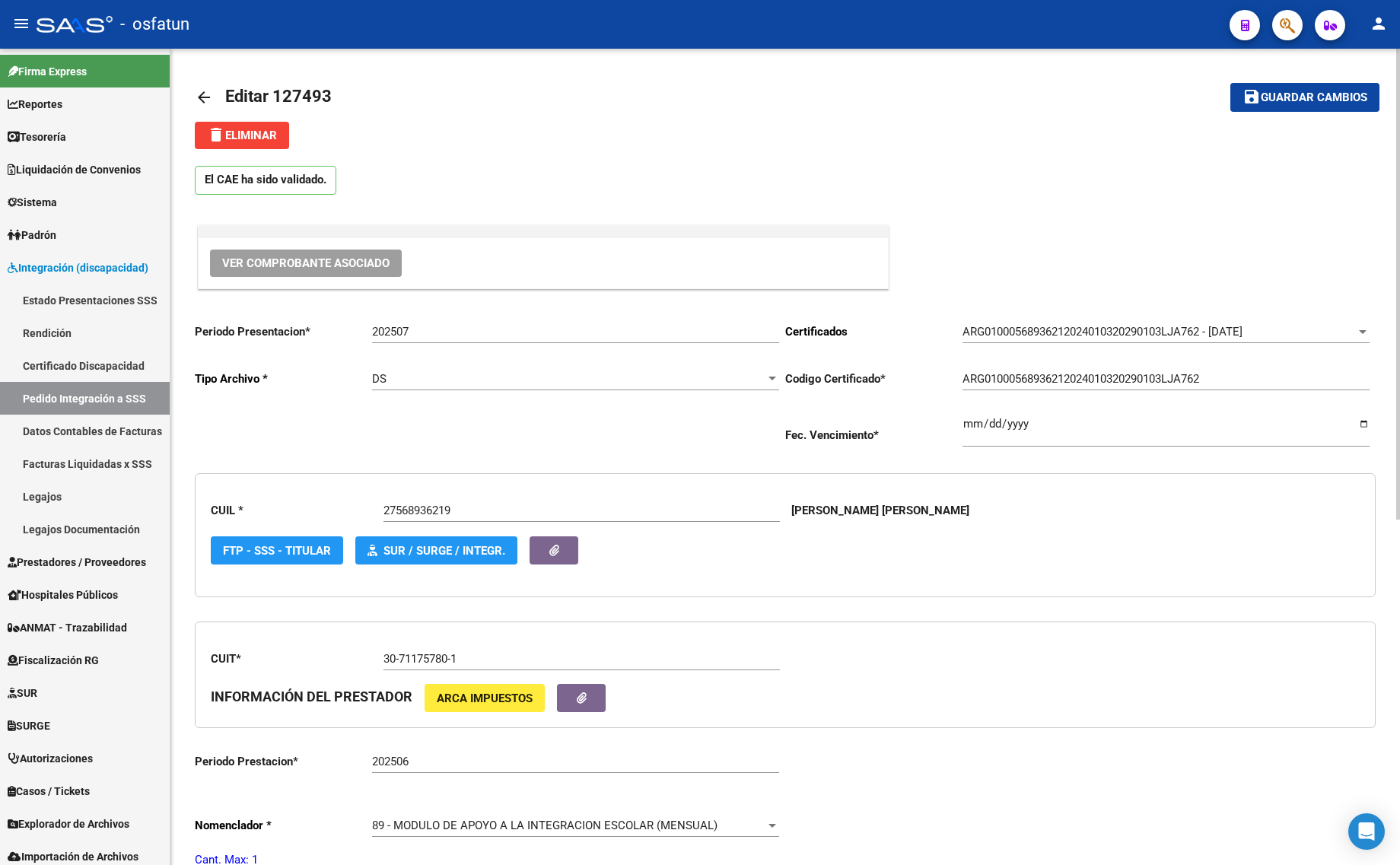
click at [192, 101] on div "arrow_back Editar 127493 save Guardar cambios delete Eliminar El CAE ha sido va…" at bounding box center [785, 759] width 1229 height 1421
click at [206, 85] on link "arrow_back" at bounding box center [210, 96] width 31 height 36
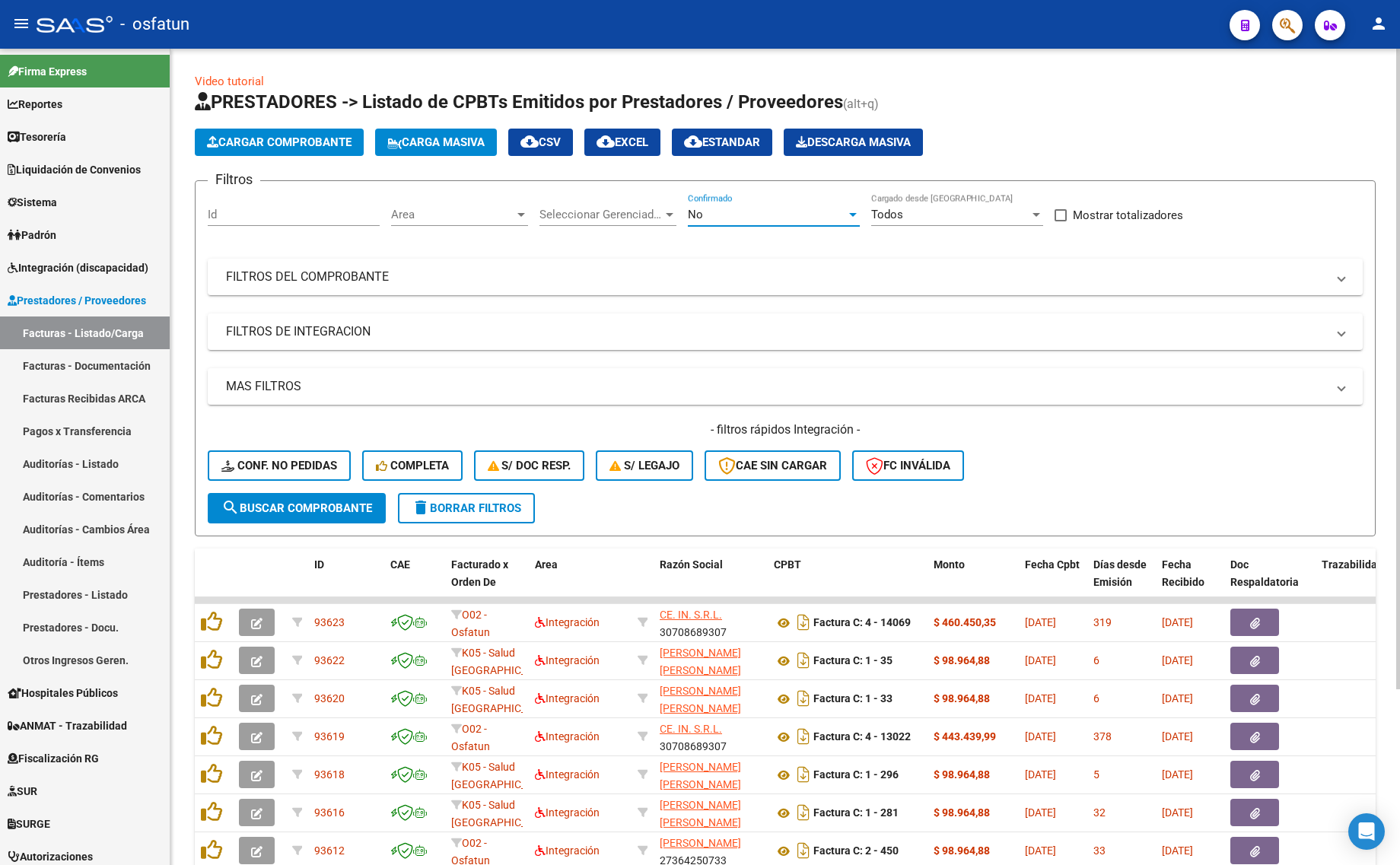
click at [731, 207] on div "No" at bounding box center [767, 214] width 158 height 14
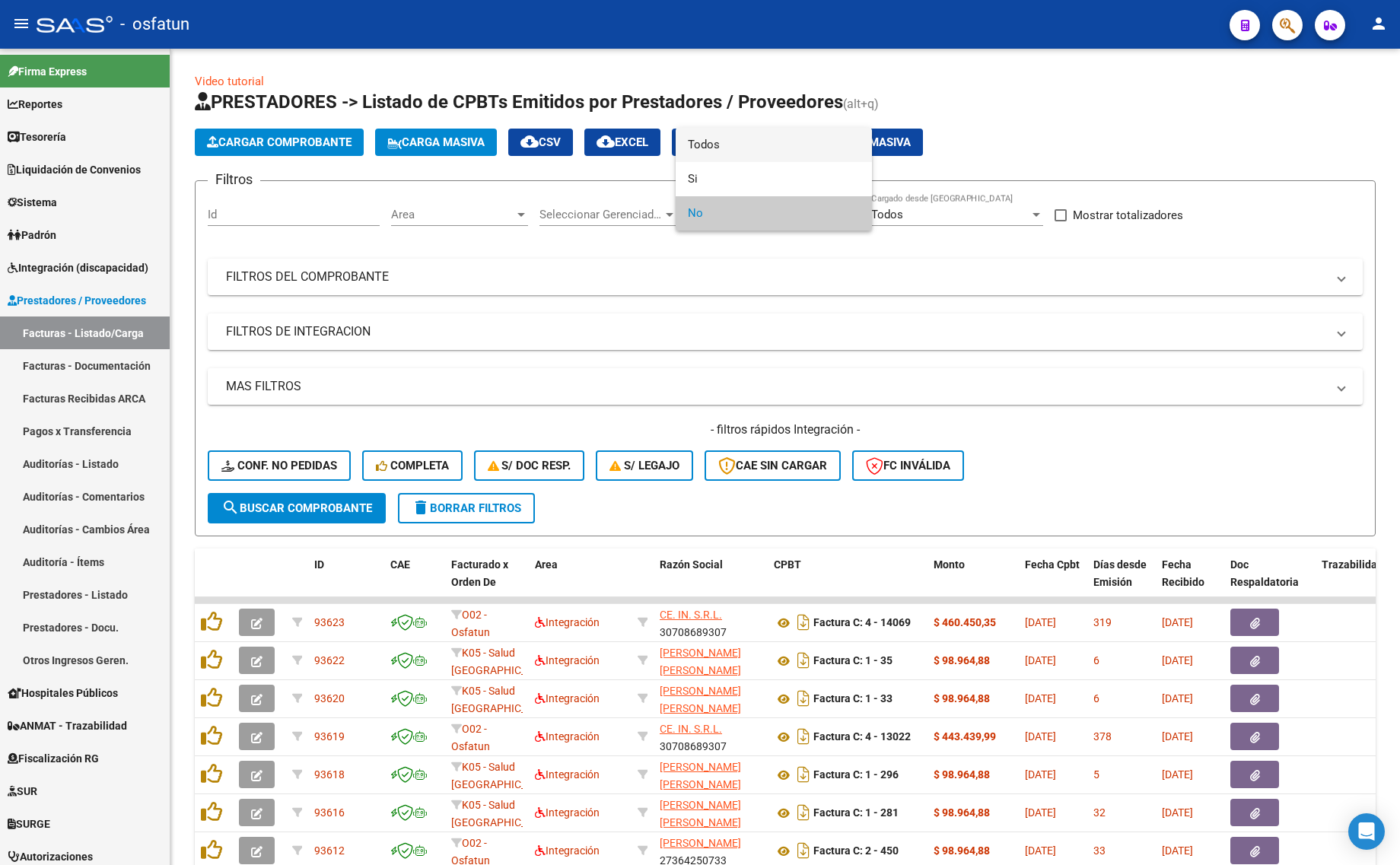
click at [717, 156] on span "Todos" at bounding box center [774, 144] width 172 height 34
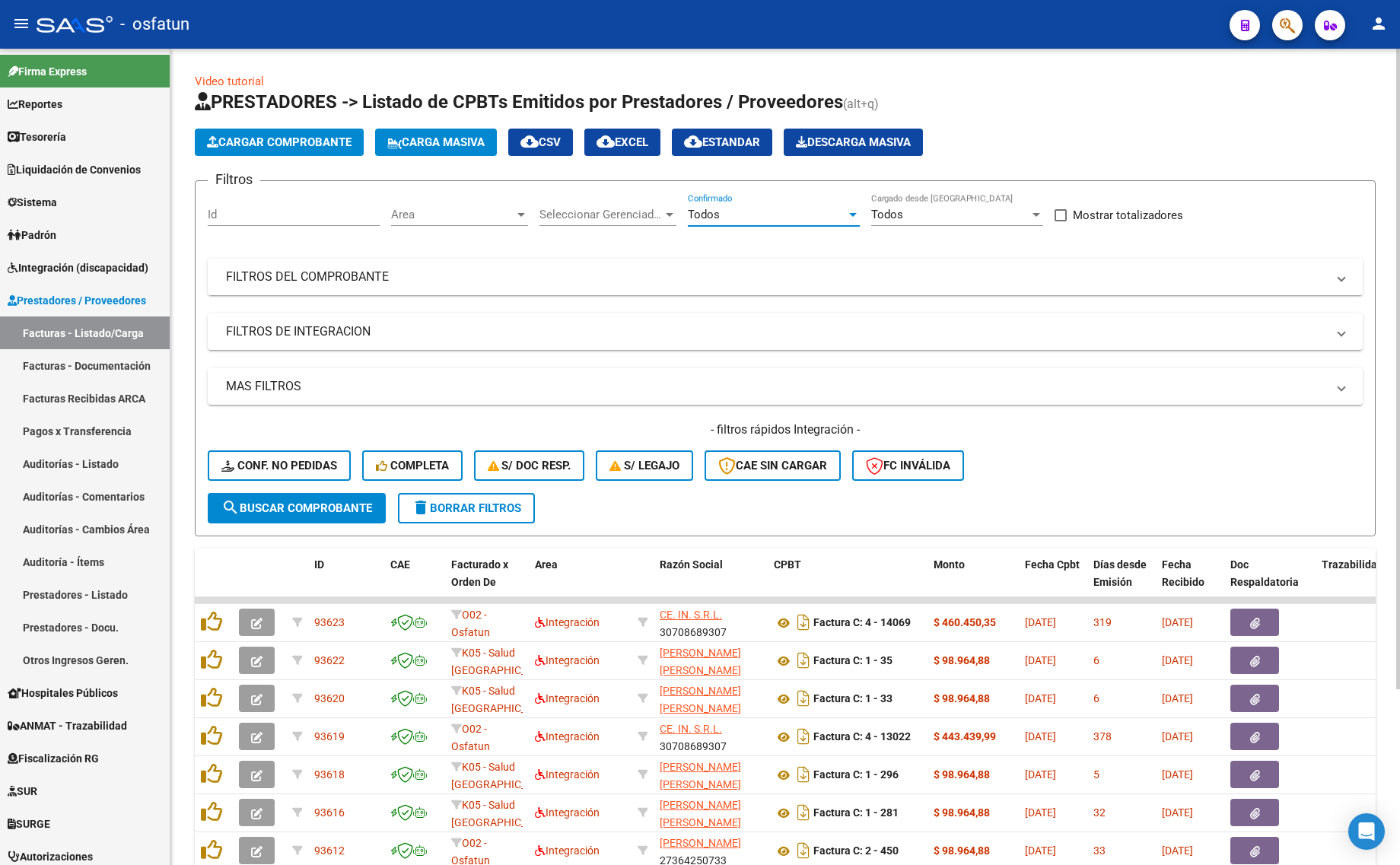
click at [331, 263] on mat-expansion-panel-header "FILTROS DEL COMPROBANTE" at bounding box center [784, 277] width 1155 height 37
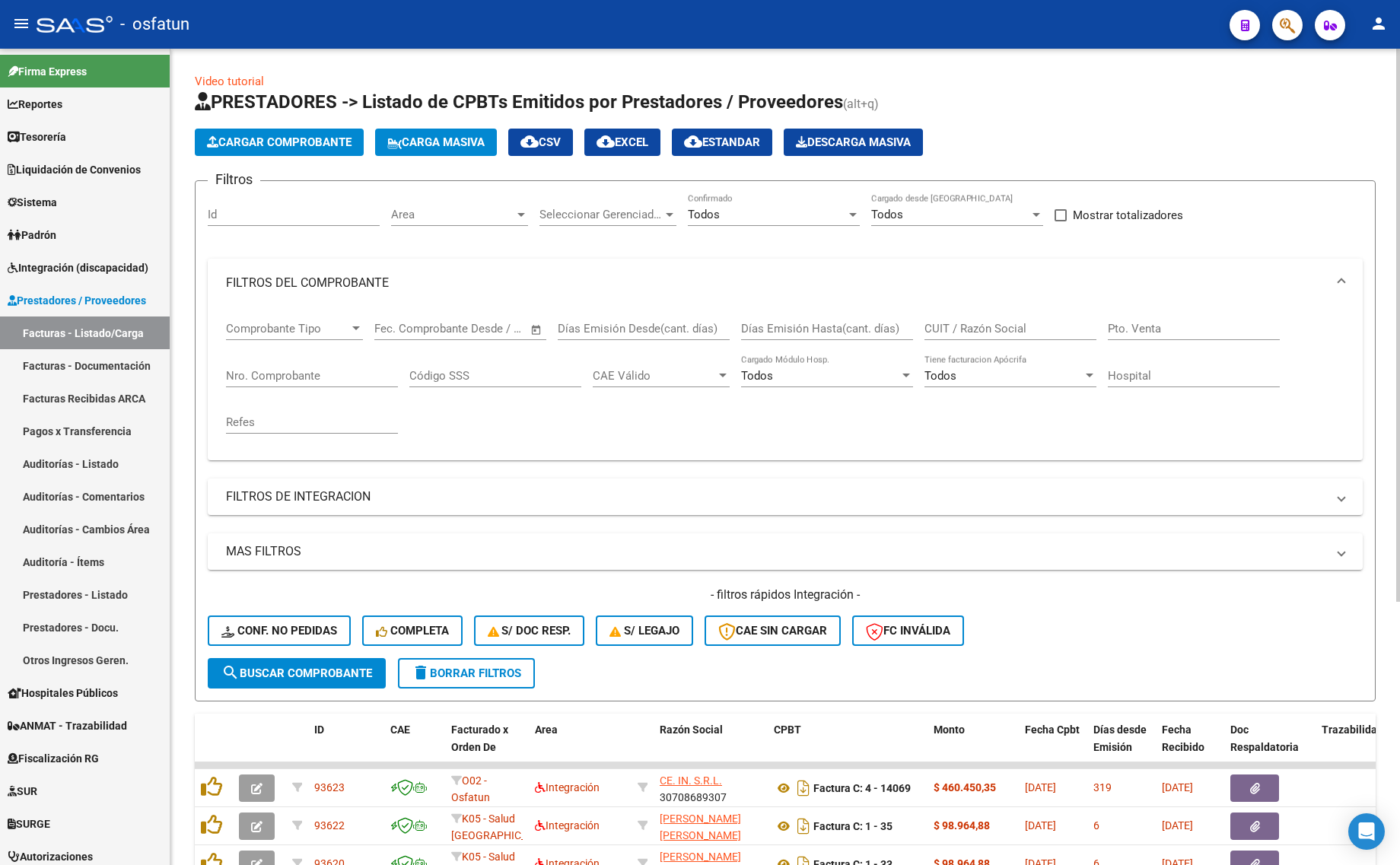
click at [263, 205] on div "Id" at bounding box center [293, 209] width 172 height 33
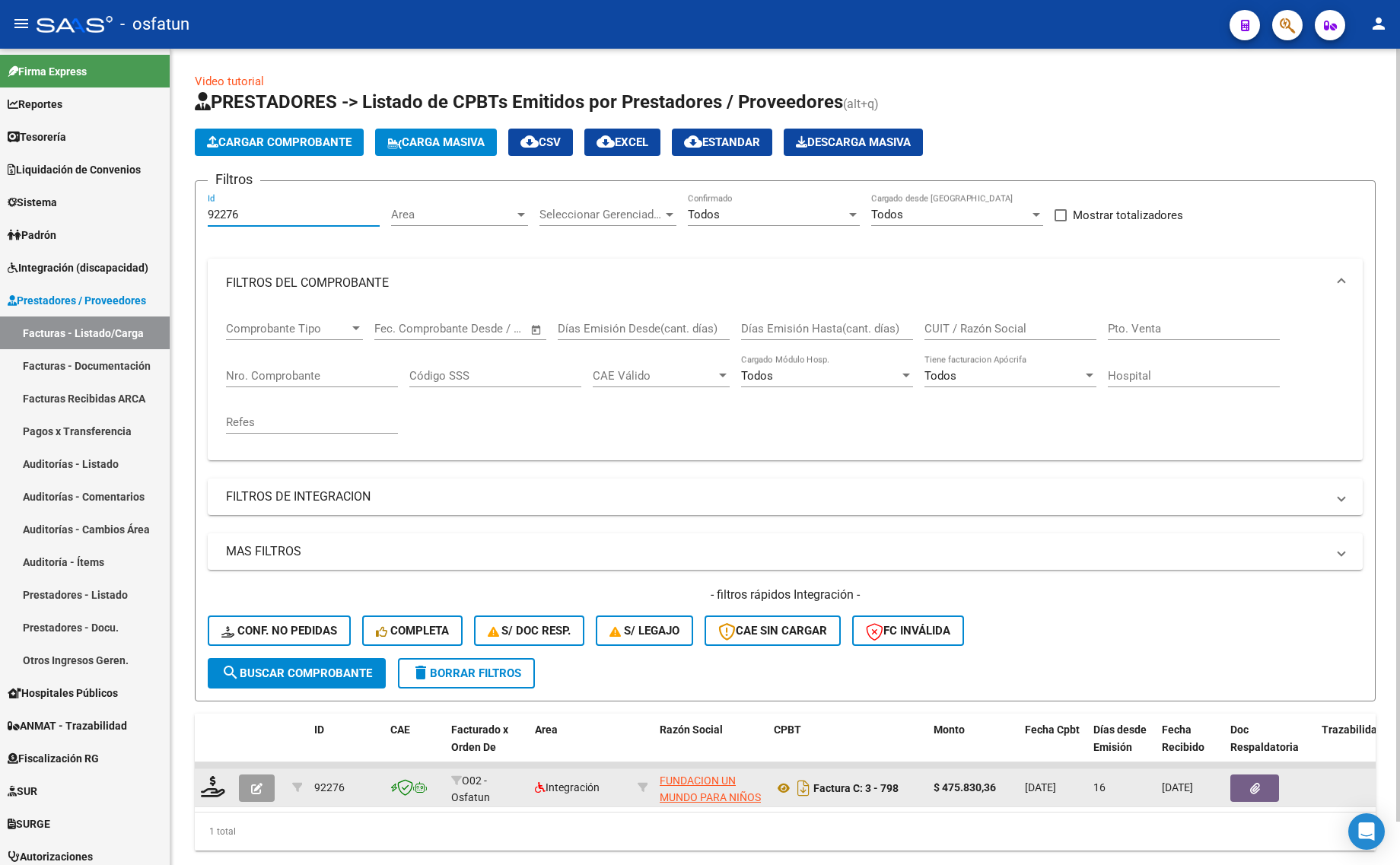
type input "92276"
click at [263, 793] on button "button" at bounding box center [257, 788] width 36 height 27
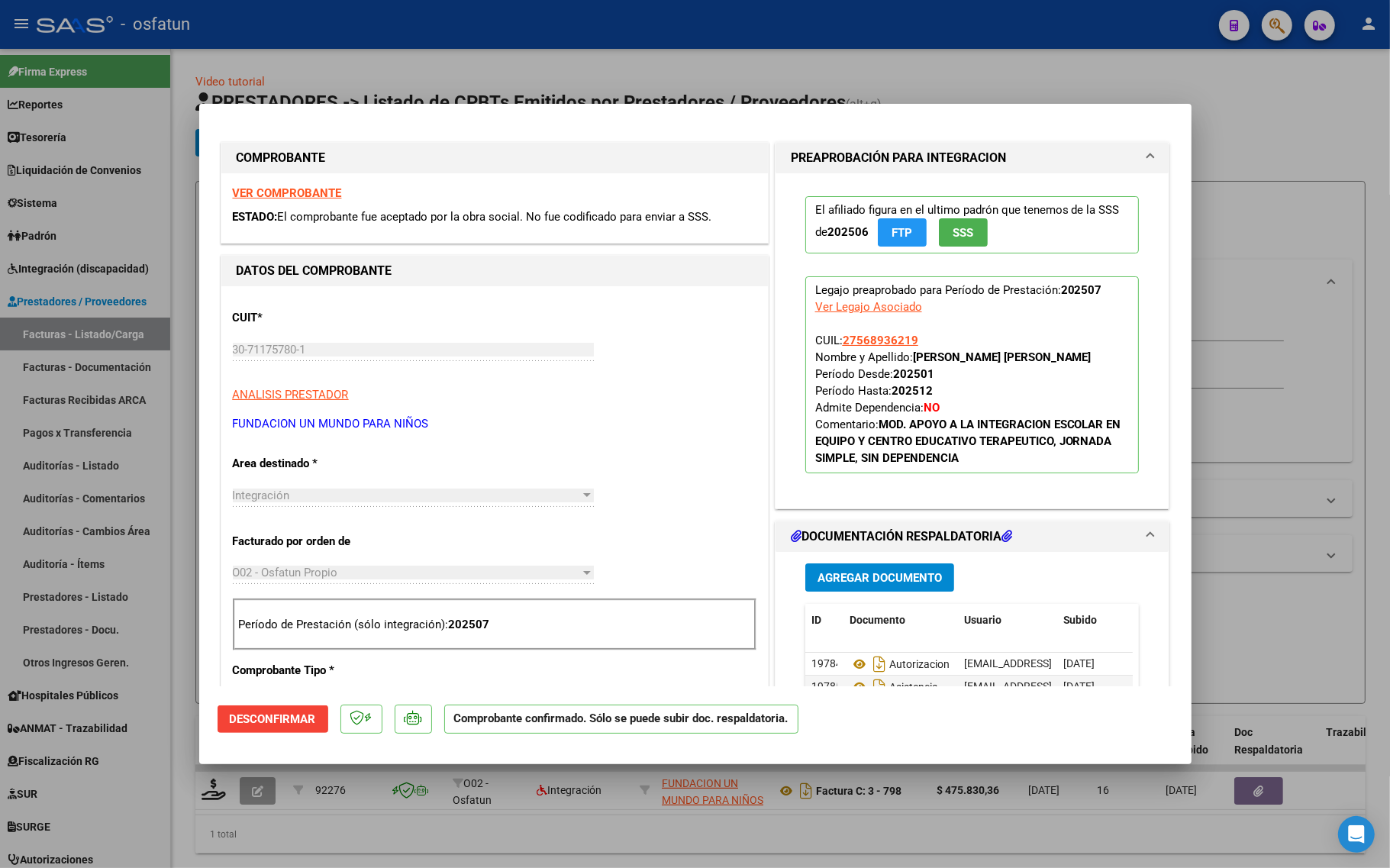
click at [281, 721] on span "Desconfirmar" at bounding box center [272, 719] width 86 height 14
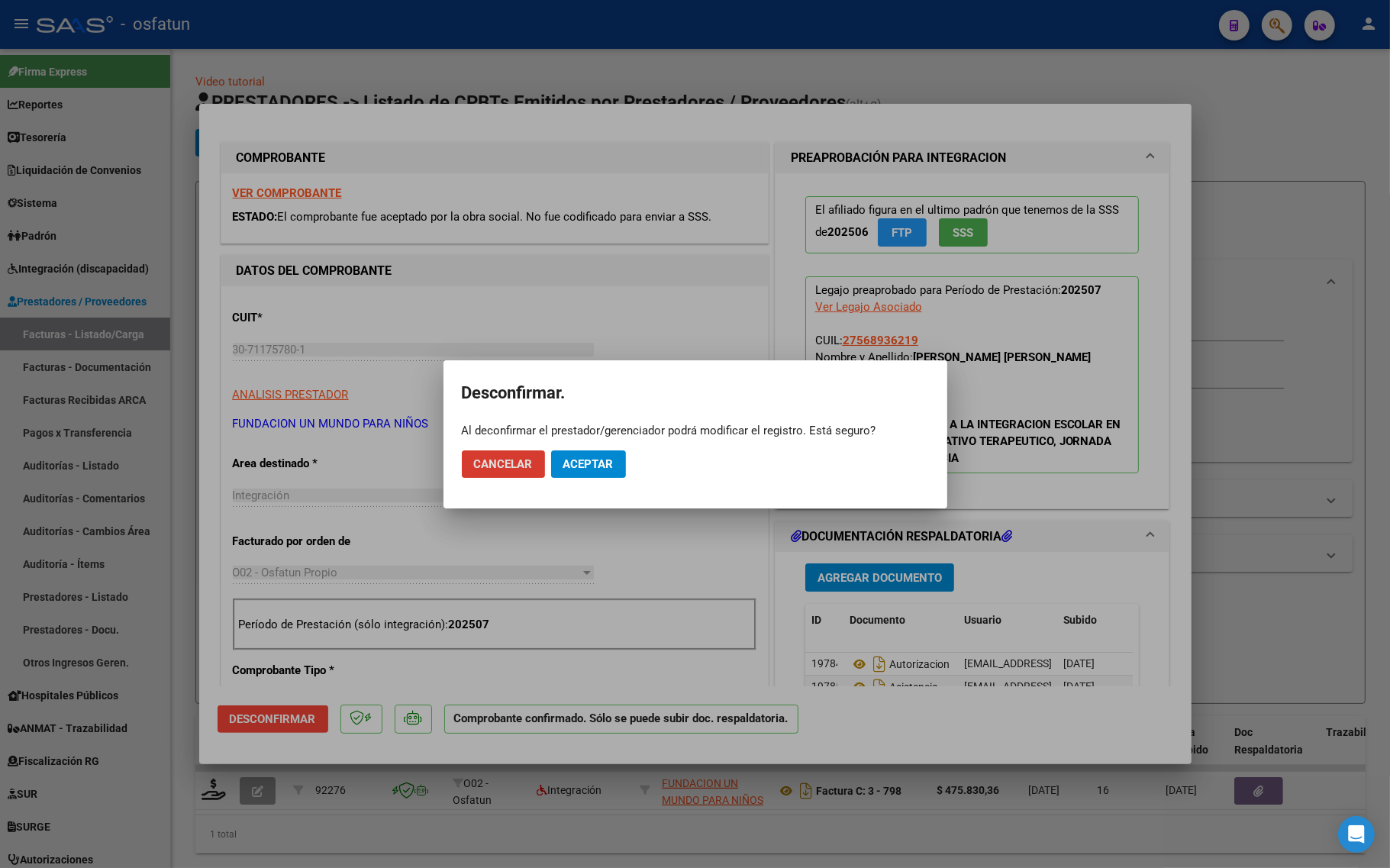
click at [571, 457] on span "Aceptar" at bounding box center [589, 464] width 50 height 14
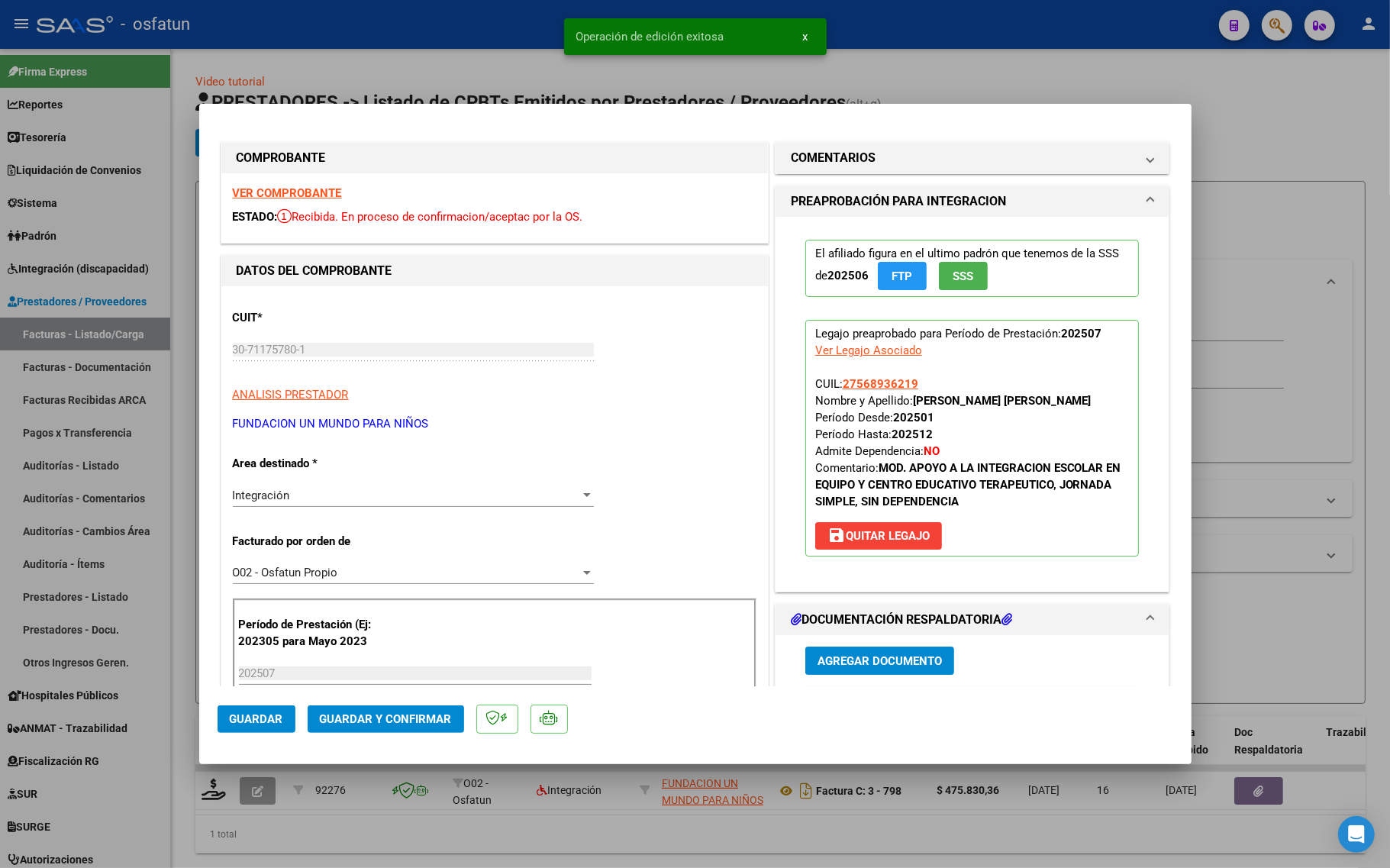
click at [355, 503] on div "Integración Seleccionar Area" at bounding box center [412, 495] width 361 height 23
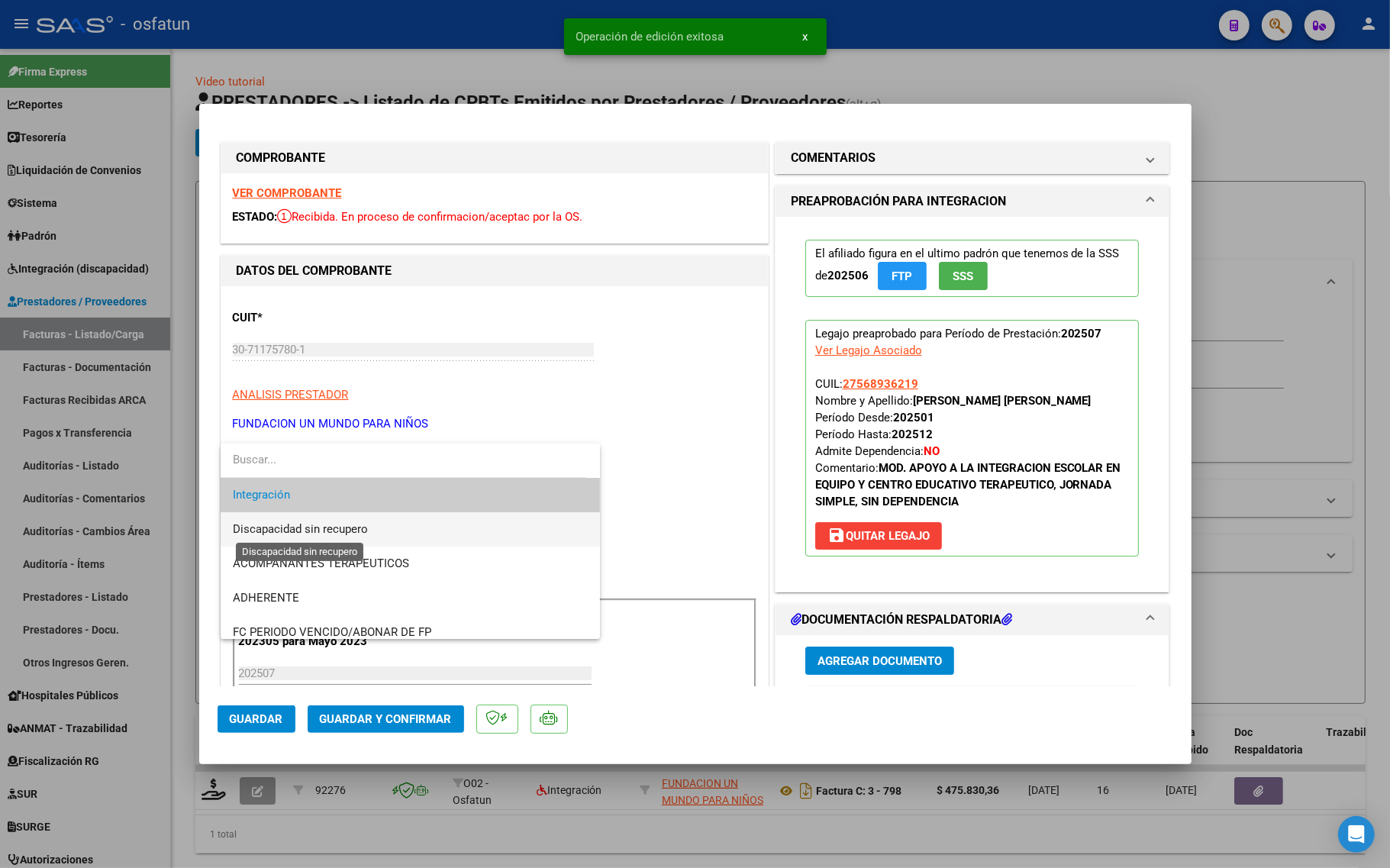
click at [345, 530] on span "Discapacidad sin recupero" at bounding box center [300, 528] width 136 height 14
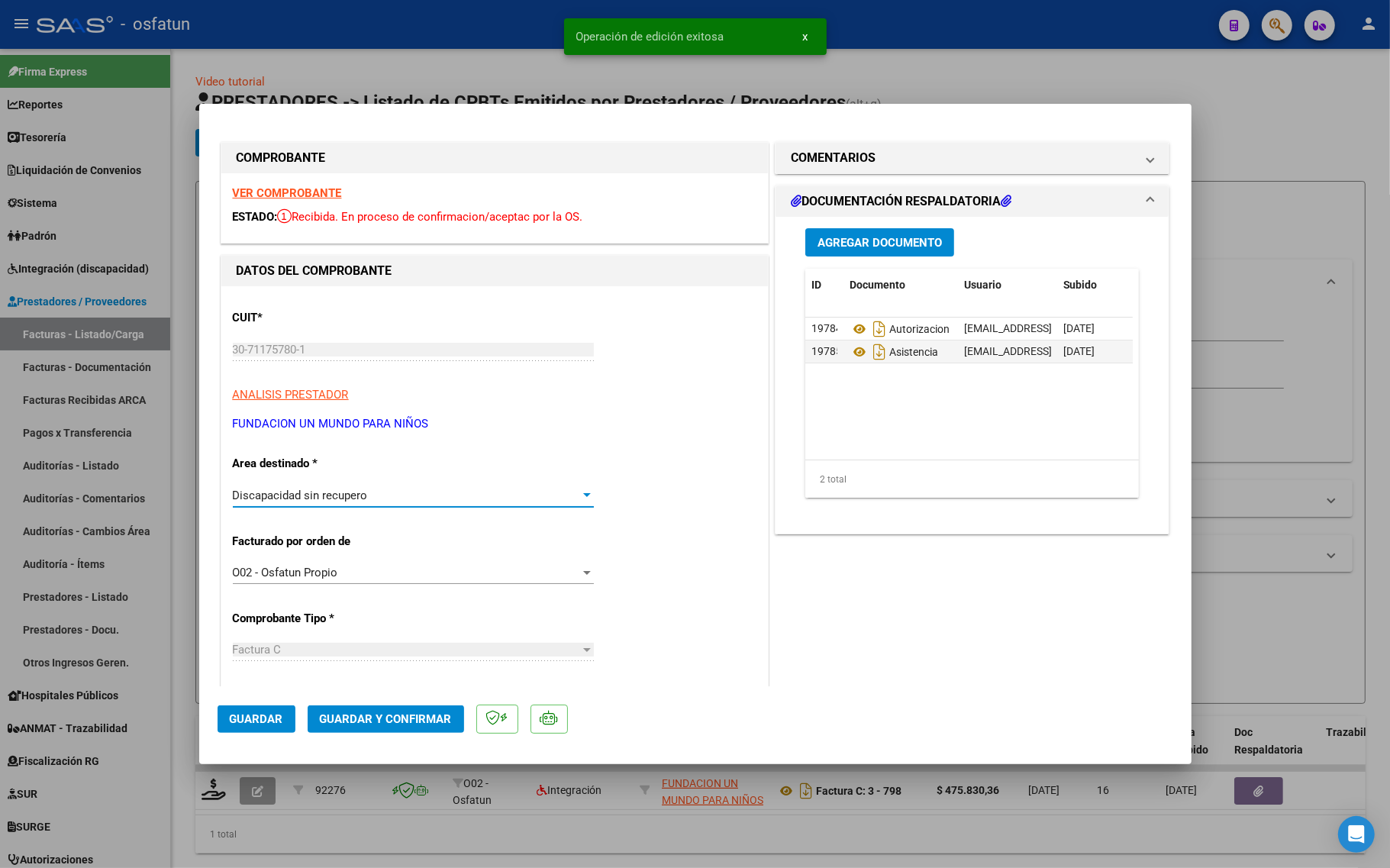
click at [356, 719] on span "Guardar y Confirmar" at bounding box center [385, 719] width 132 height 14
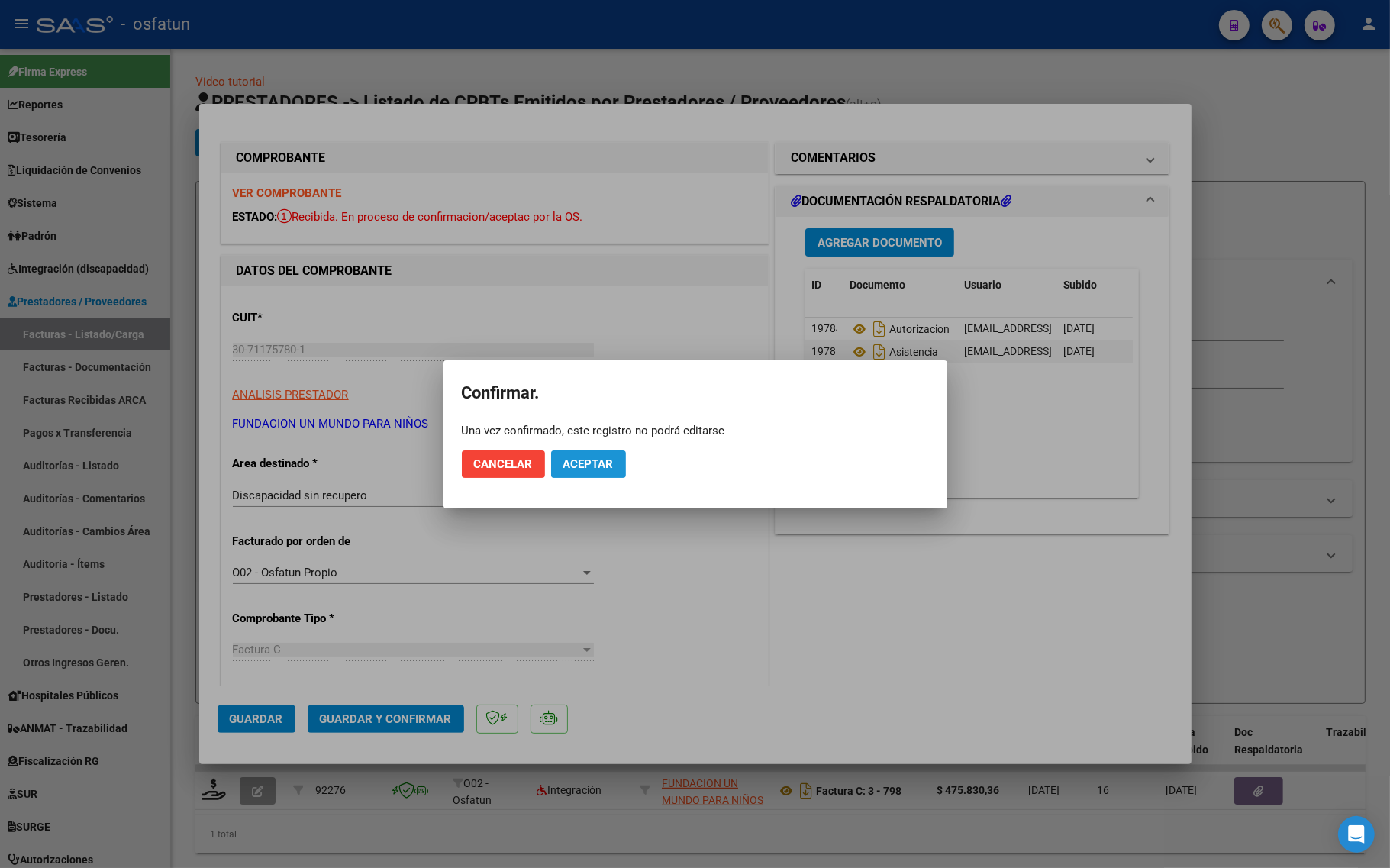
click at [591, 475] on button "Aceptar" at bounding box center [588, 464] width 75 height 27
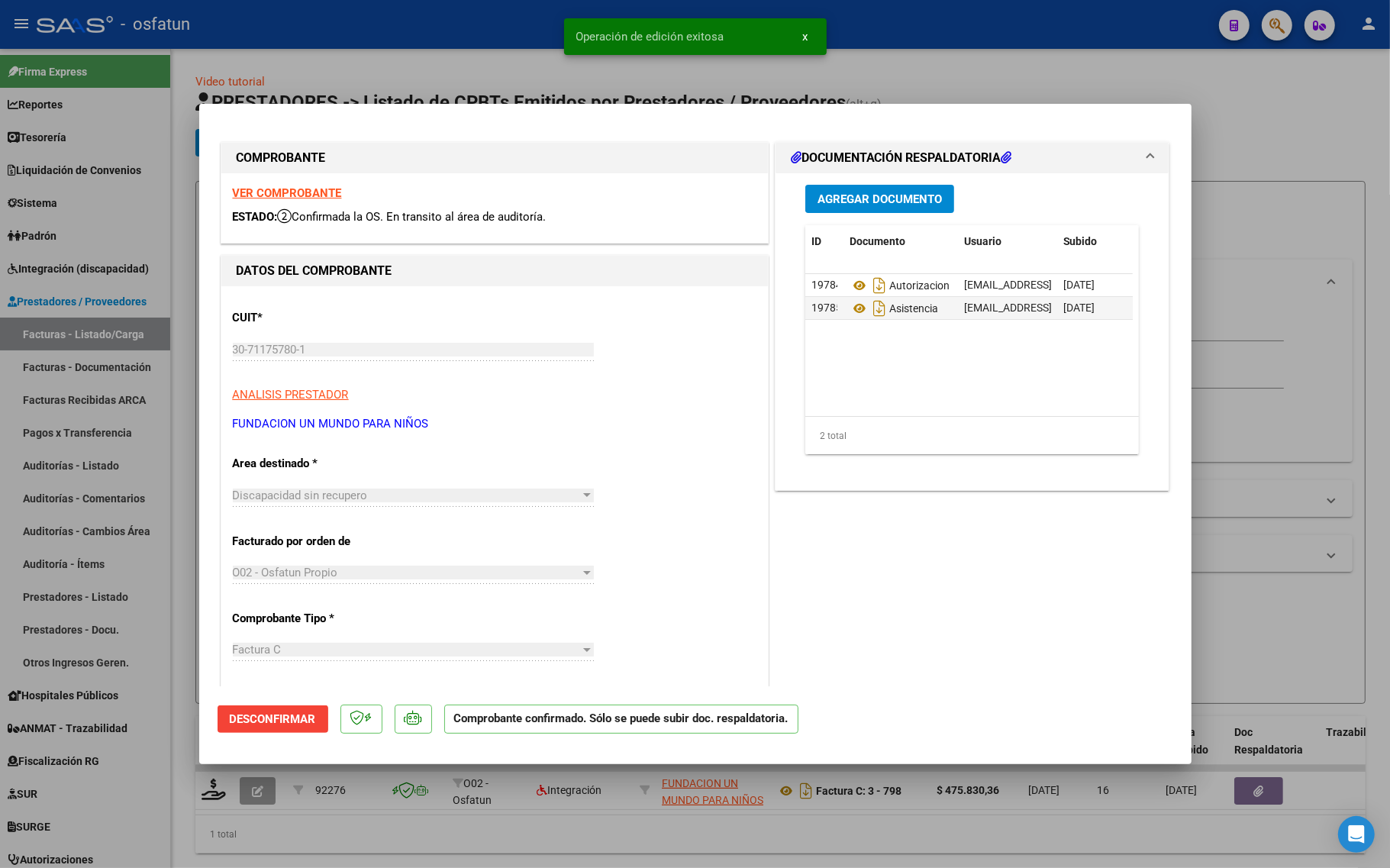
click at [195, 453] on div at bounding box center [695, 434] width 1390 height 868
type input "$ 0,00"
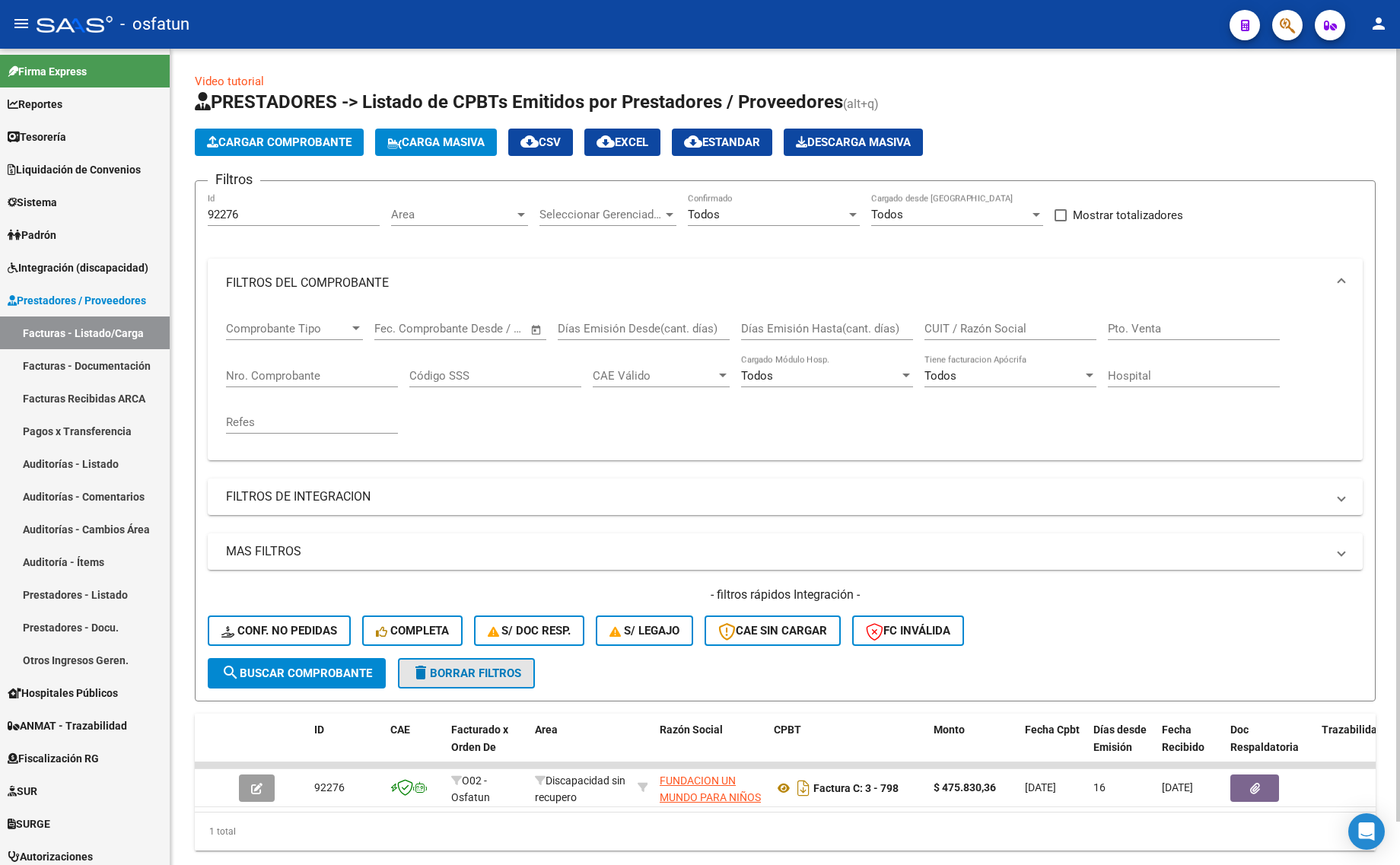
click at [427, 677] on mat-icon "delete" at bounding box center [421, 672] width 18 height 18
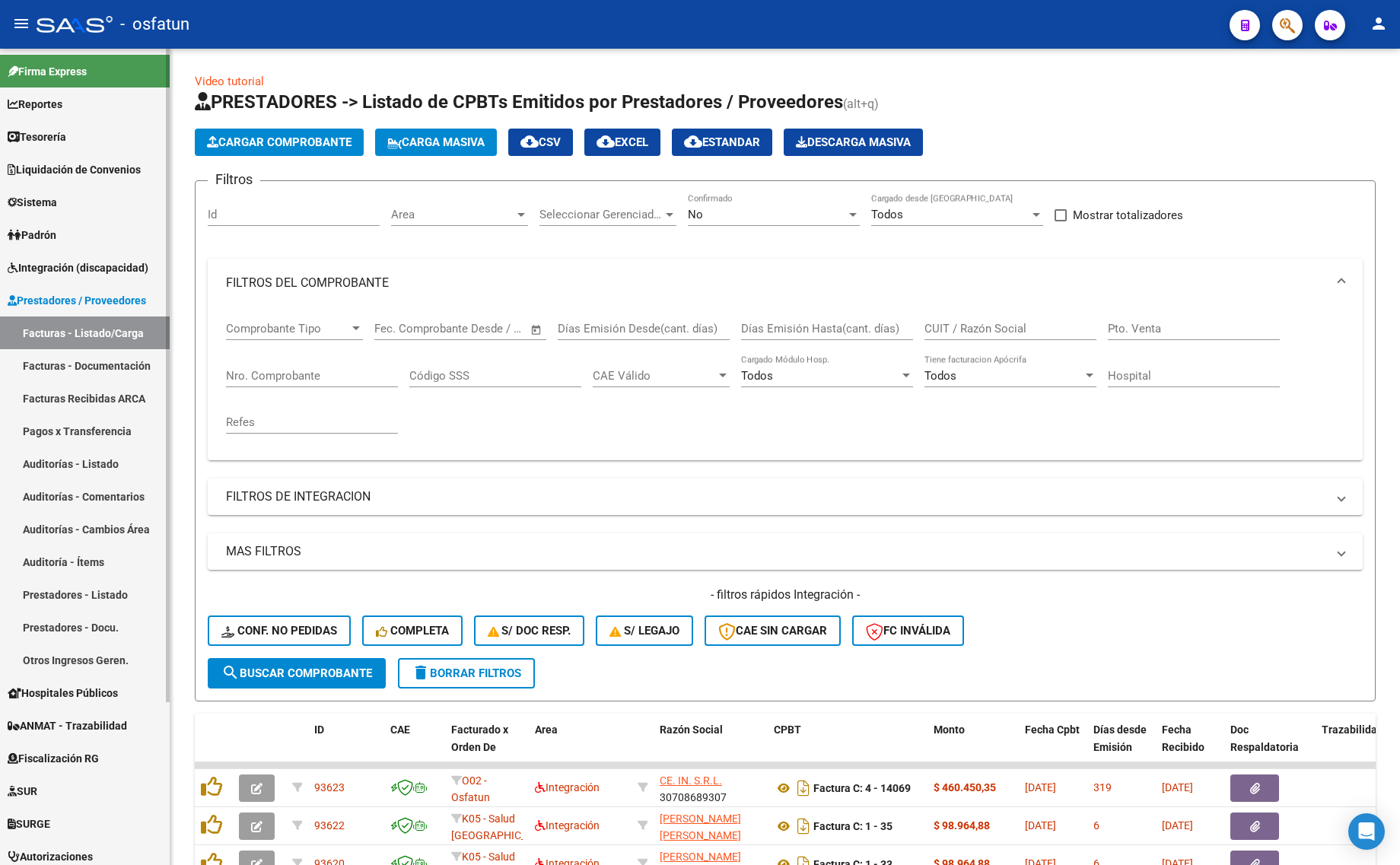
drag, startPoint x: 94, startPoint y: 321, endPoint x: 97, endPoint y: 336, distance: 15.3
click at [94, 321] on link "Facturas - Listado/Carga" at bounding box center [85, 333] width 170 height 33
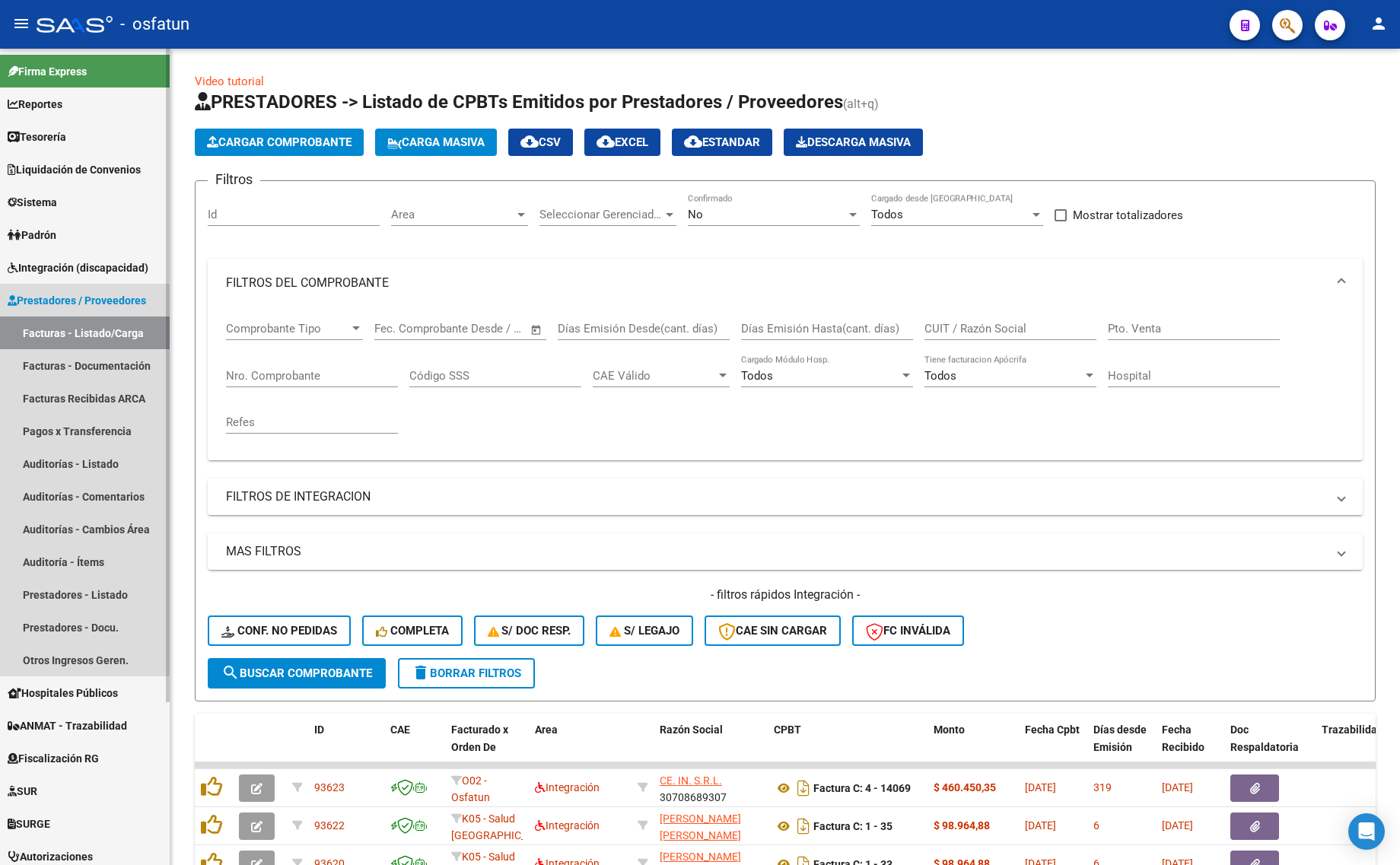
click at [124, 329] on link "Facturas - Listado/Carga" at bounding box center [85, 333] width 170 height 33
click at [122, 332] on link "Facturas - Listado/Carga" at bounding box center [85, 333] width 170 height 33
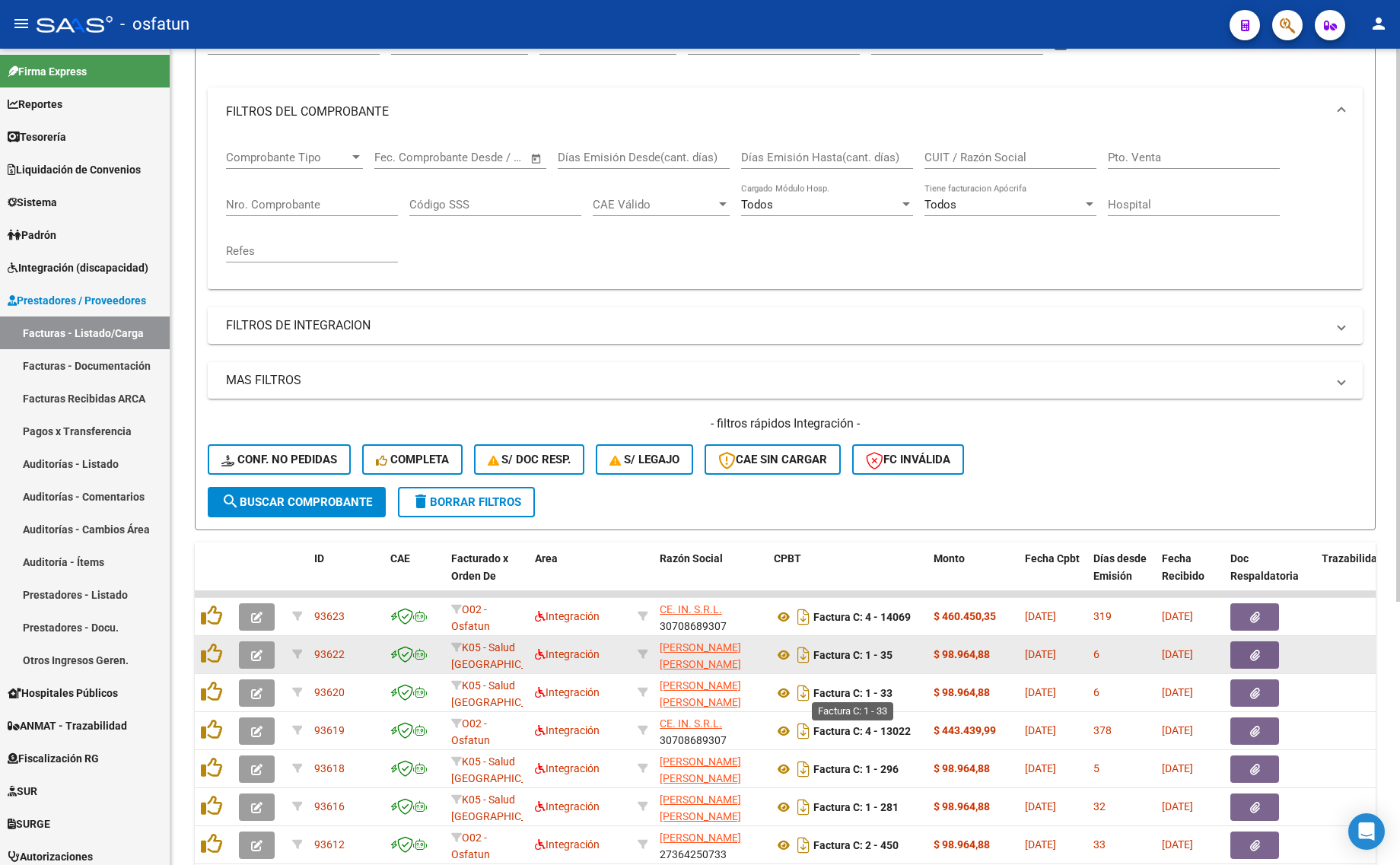
scroll to position [190, 0]
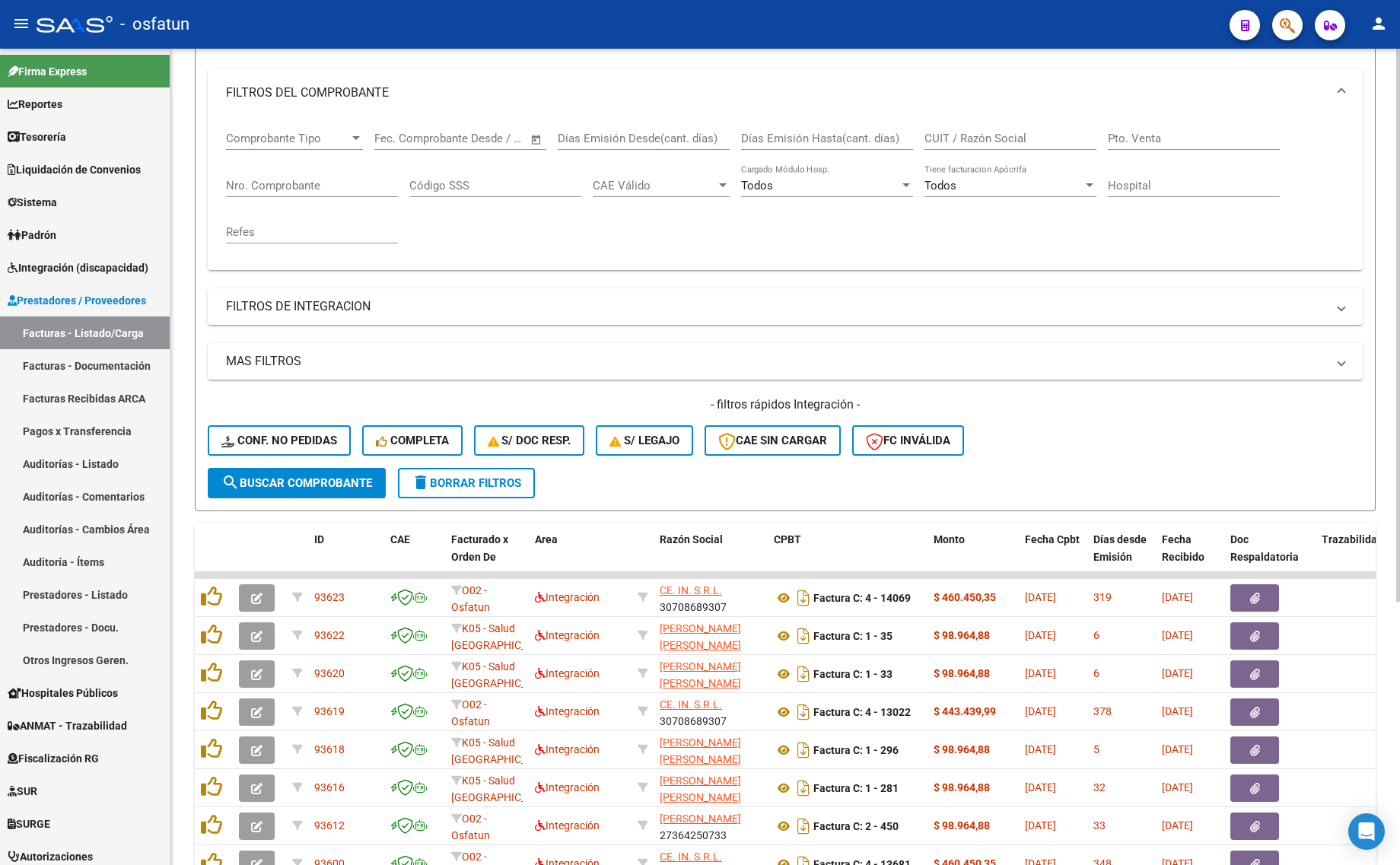
click at [1348, 458] on div "- filtros rápidos Integración - Conf. no pedidas Completa S/ Doc Resp. S/ legaj…" at bounding box center [784, 432] width 1155 height 71
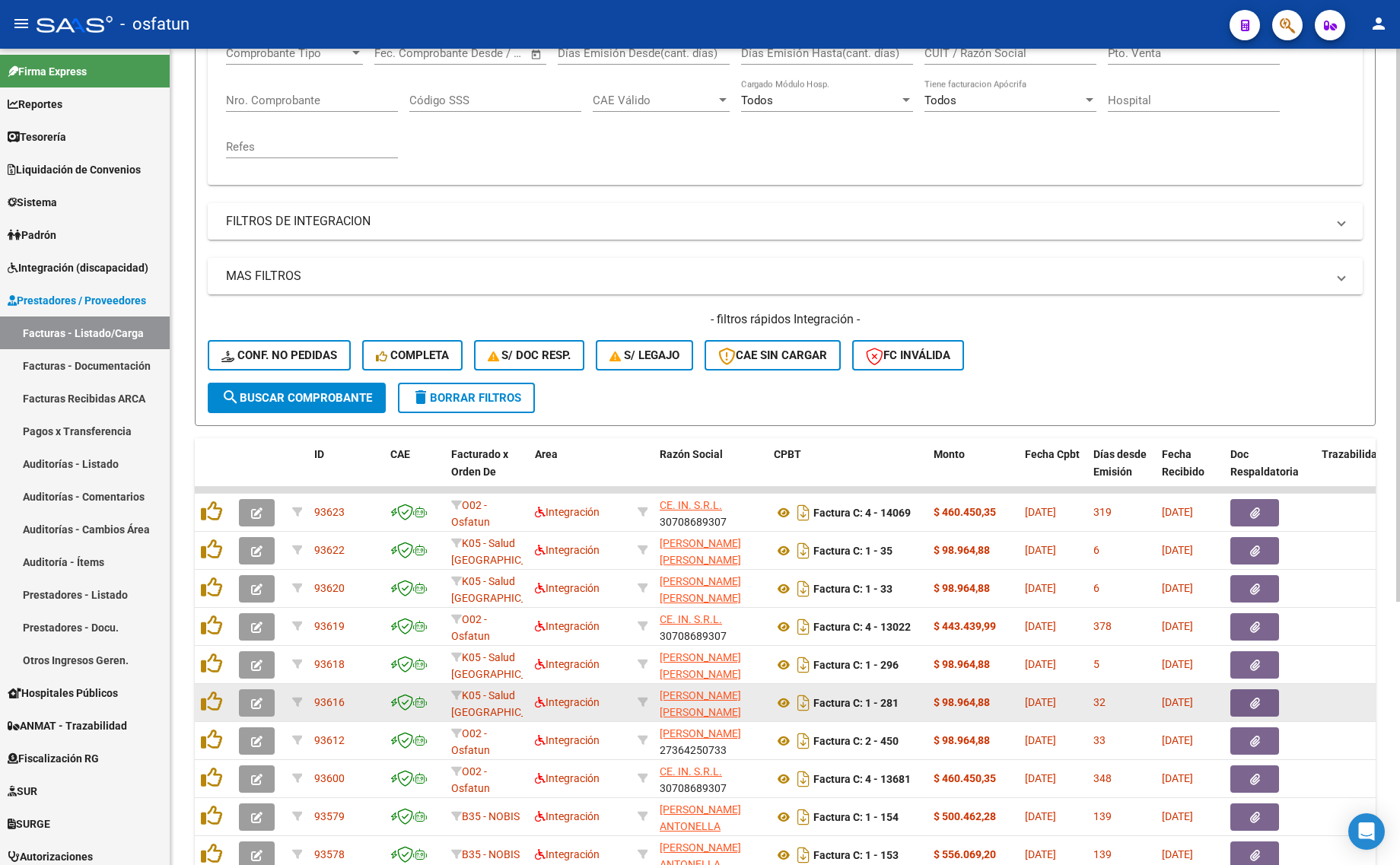
scroll to position [387, 0]
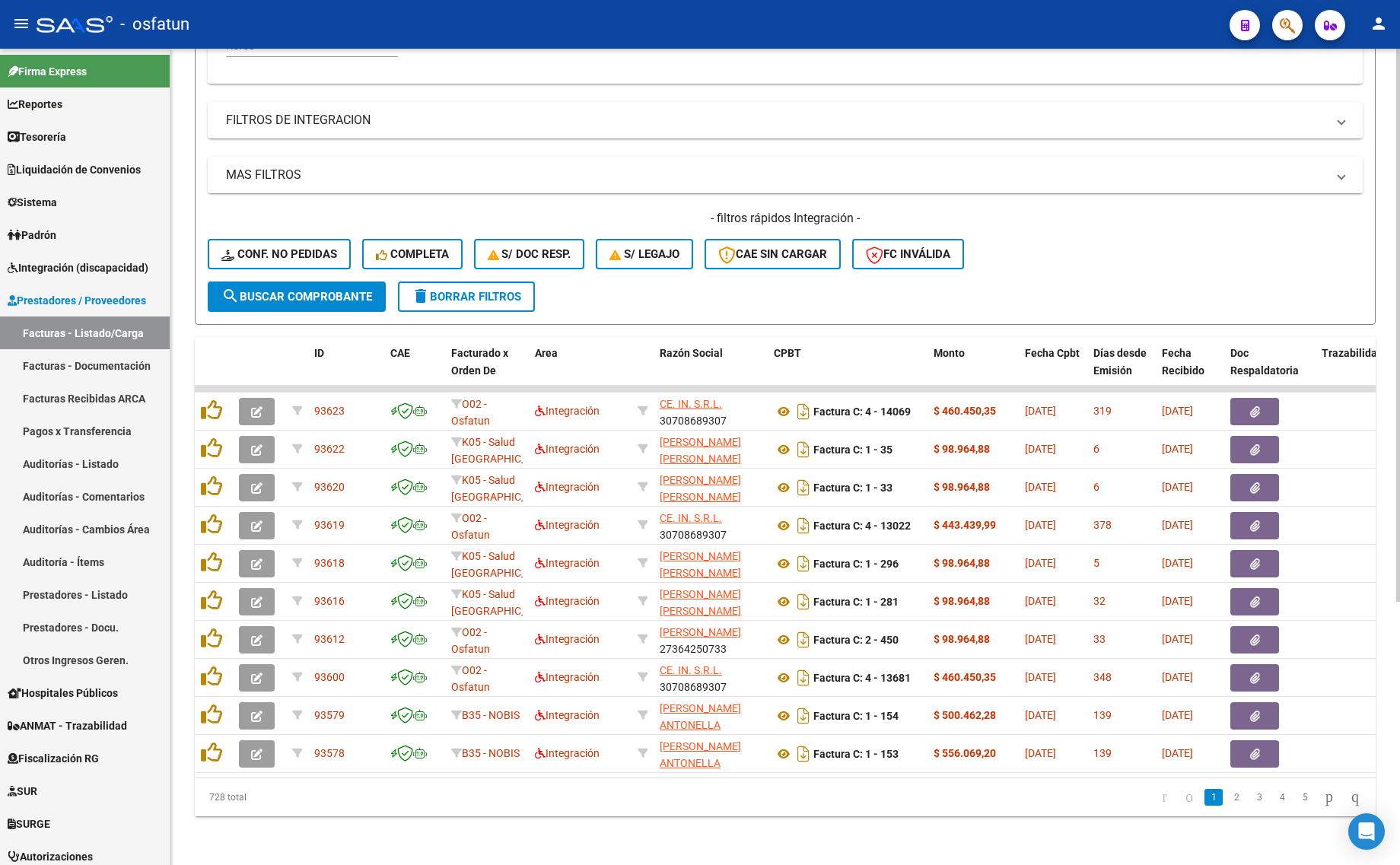
click at [409, 282] on button "delete Borrar Filtros" at bounding box center [466, 297] width 137 height 31
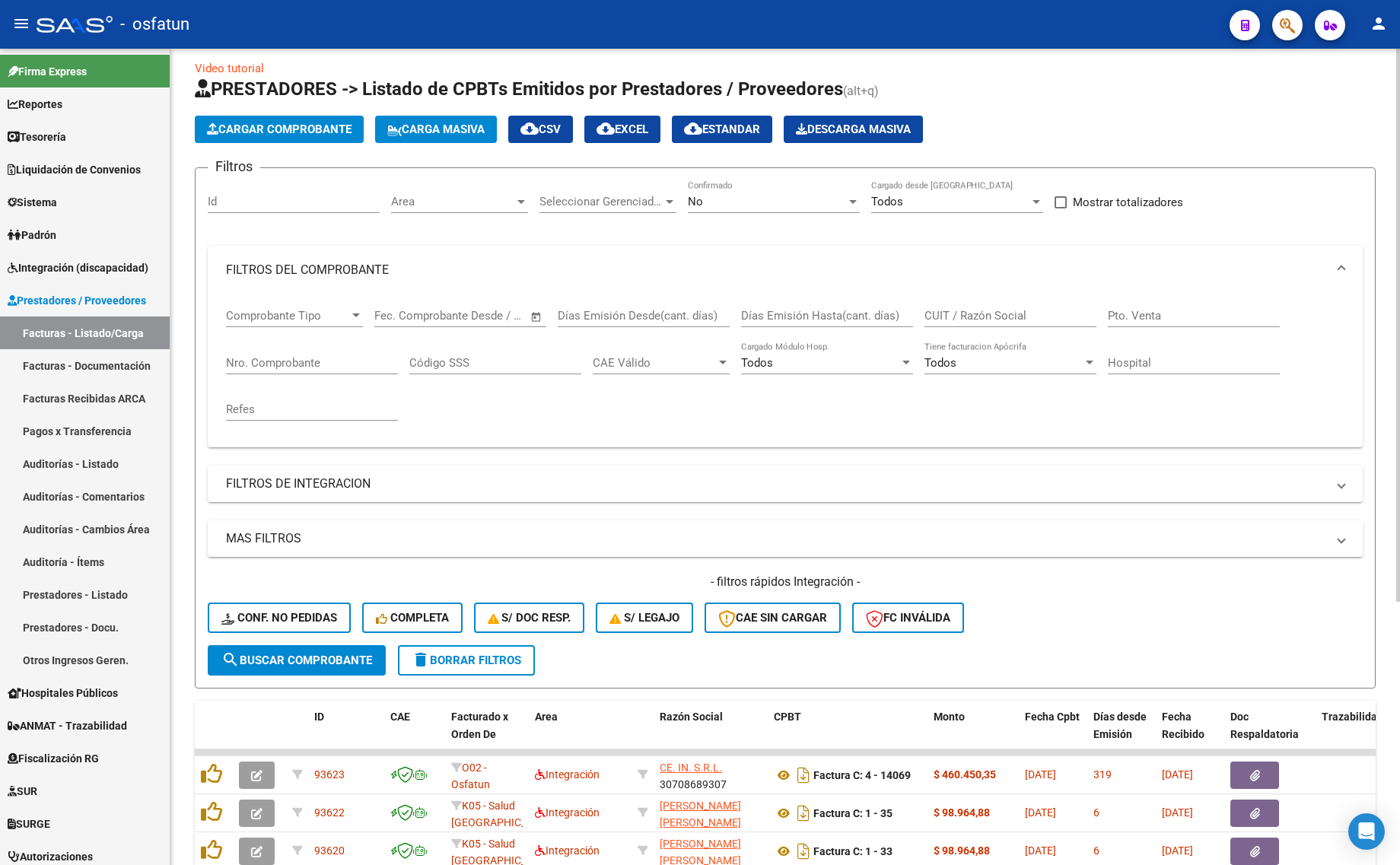
scroll to position [0, 0]
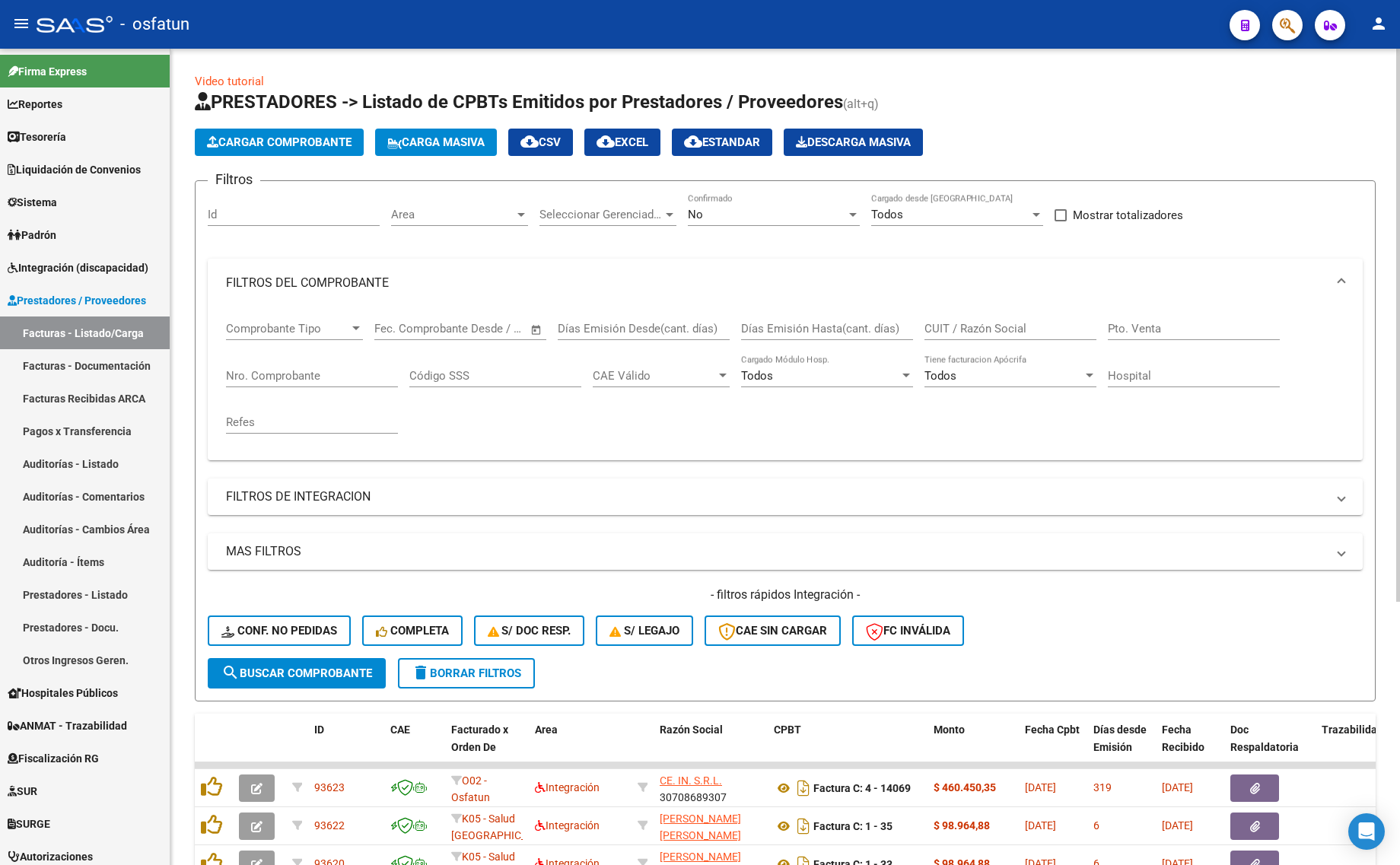
click at [274, 207] on input "Id" at bounding box center [293, 214] width 172 height 14
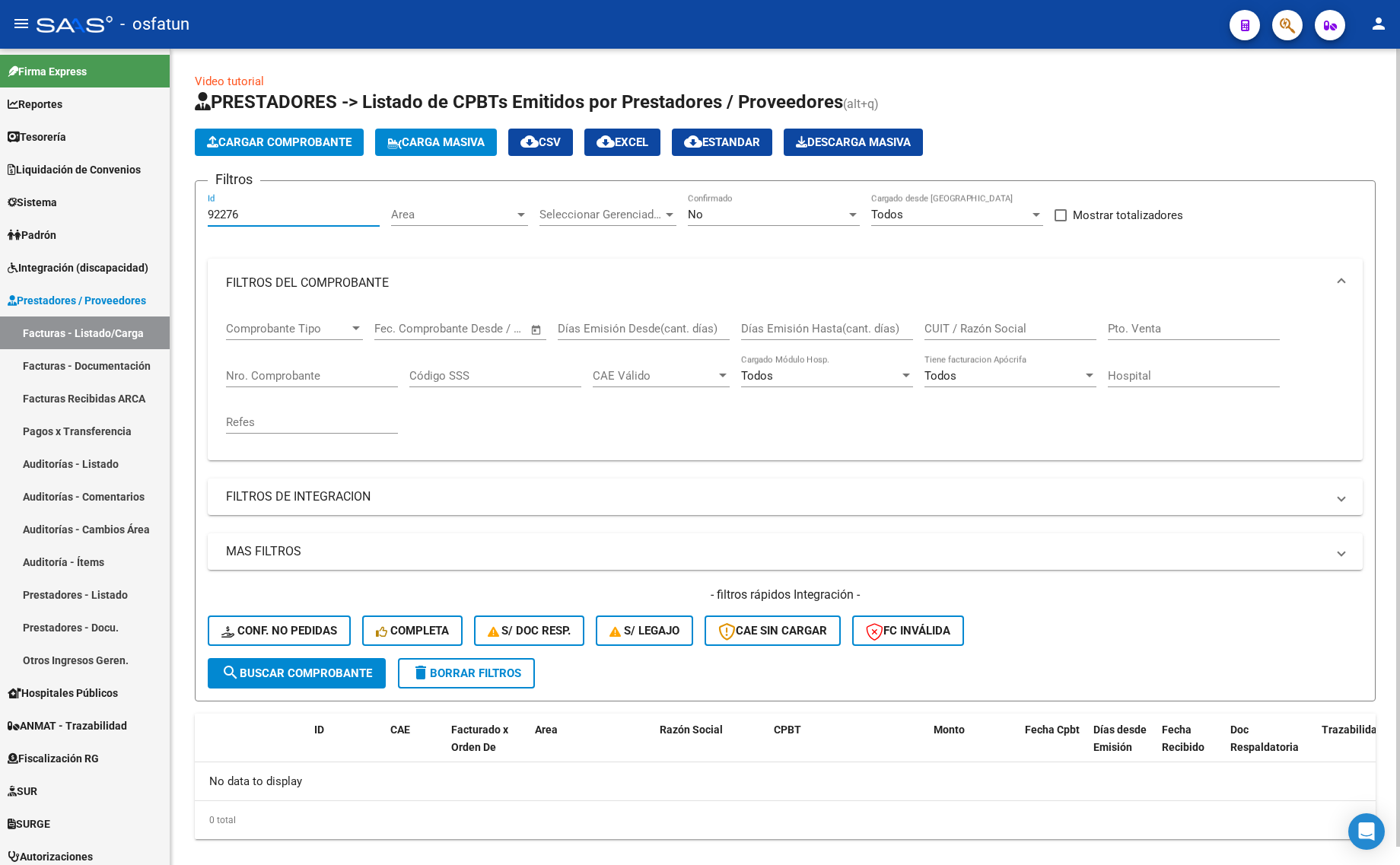
type input "92276"
click at [298, 686] on form "Filtros 92276 Id Area Area Seleccionar Gerenciador Seleccionar Gerenciador No C…" at bounding box center [785, 441] width 1181 height 521
drag, startPoint x: 294, startPoint y: 682, endPoint x: 370, endPoint y: 624, distance: 95.6
click at [294, 681] on button "search Buscar Comprobante" at bounding box center [296, 673] width 178 height 31
click at [732, 207] on div "No" at bounding box center [767, 214] width 158 height 14
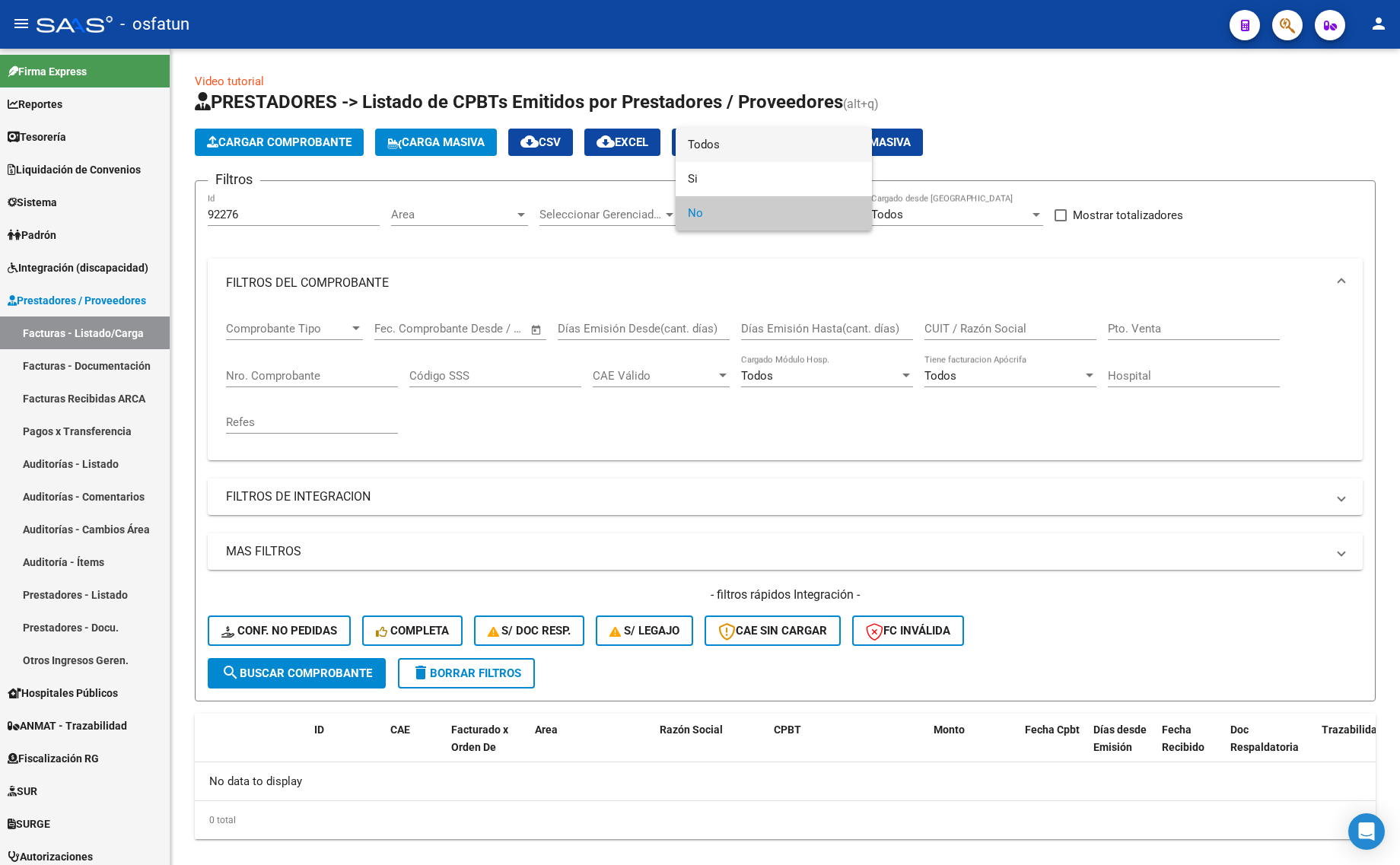
click at [751, 154] on span "Todos" at bounding box center [774, 144] width 172 height 34
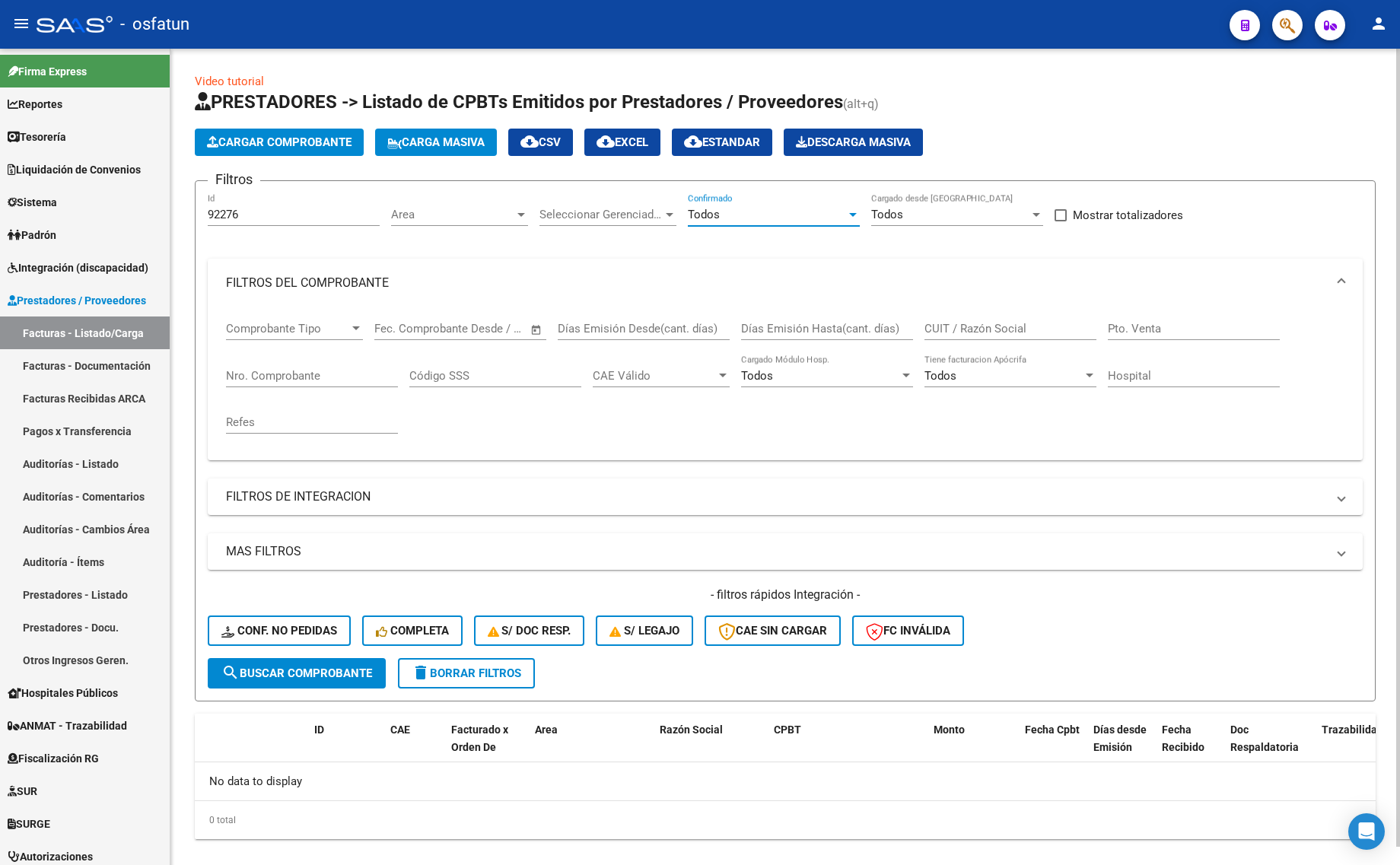
click at [256, 678] on button "search Buscar Comprobante" at bounding box center [296, 673] width 178 height 31
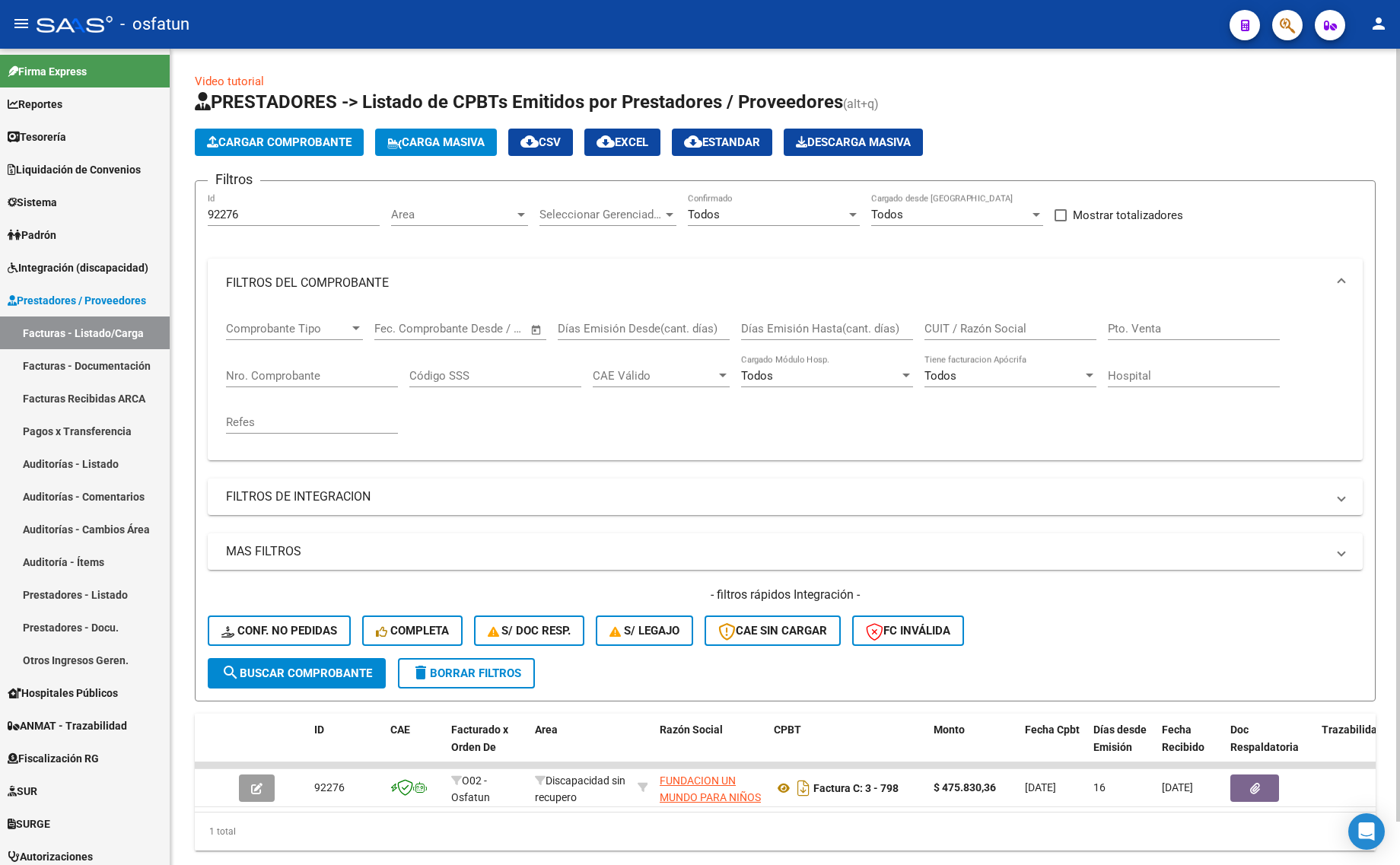
click at [500, 687] on form "Filtros 92276 Id Area Area Seleccionar Gerenciador Seleccionar Gerenciador Todo…" at bounding box center [785, 441] width 1181 height 521
click at [505, 683] on button "delete Borrar Filtros" at bounding box center [466, 673] width 137 height 31
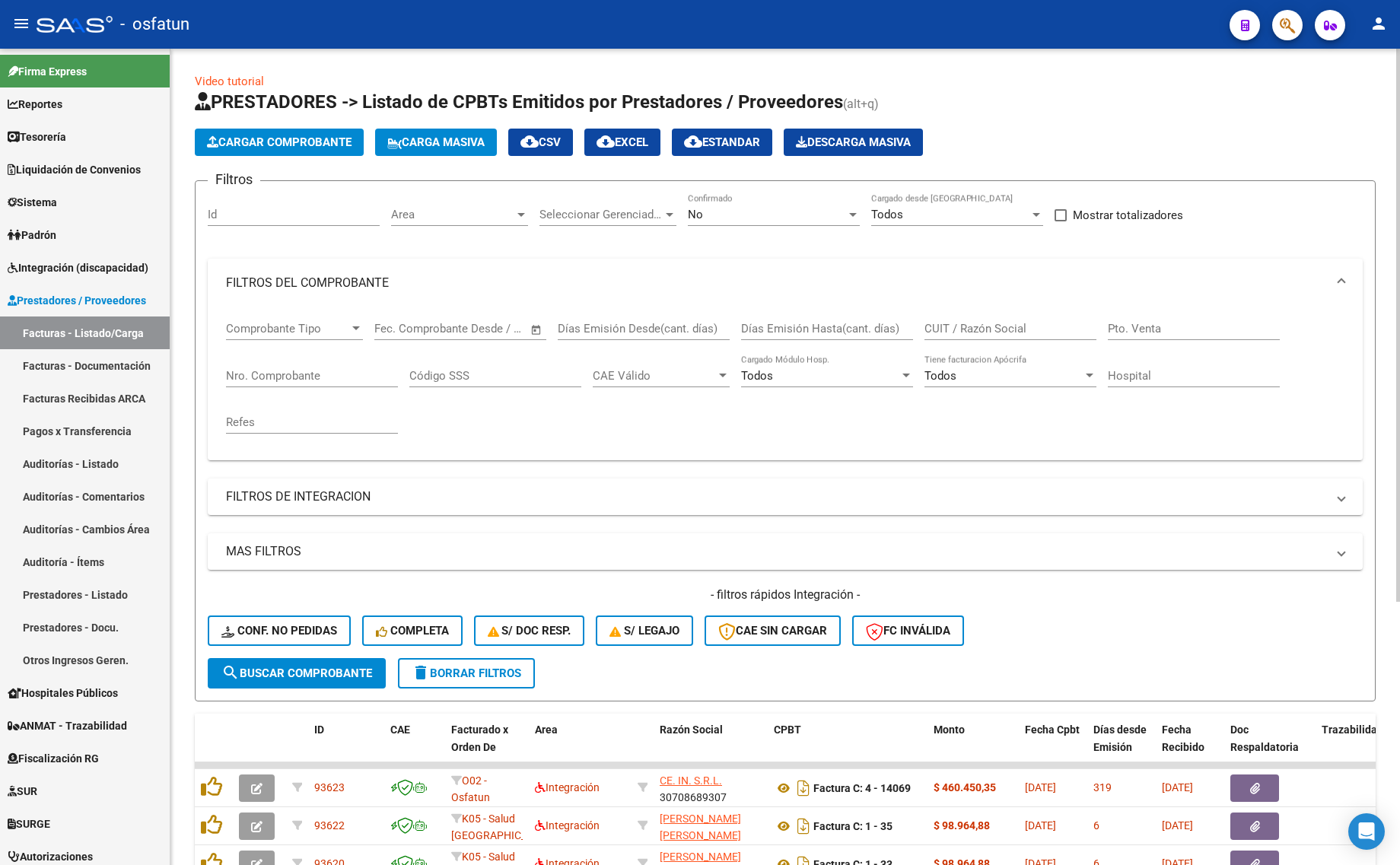
drag, startPoint x: 502, startPoint y: 660, endPoint x: 497, endPoint y: 665, distance: 7.1
click at [501, 660] on button "delete Borrar Filtros" at bounding box center [466, 673] width 137 height 31
click at [65, 272] on span "Integración (discapacidad)" at bounding box center [78, 267] width 141 height 16
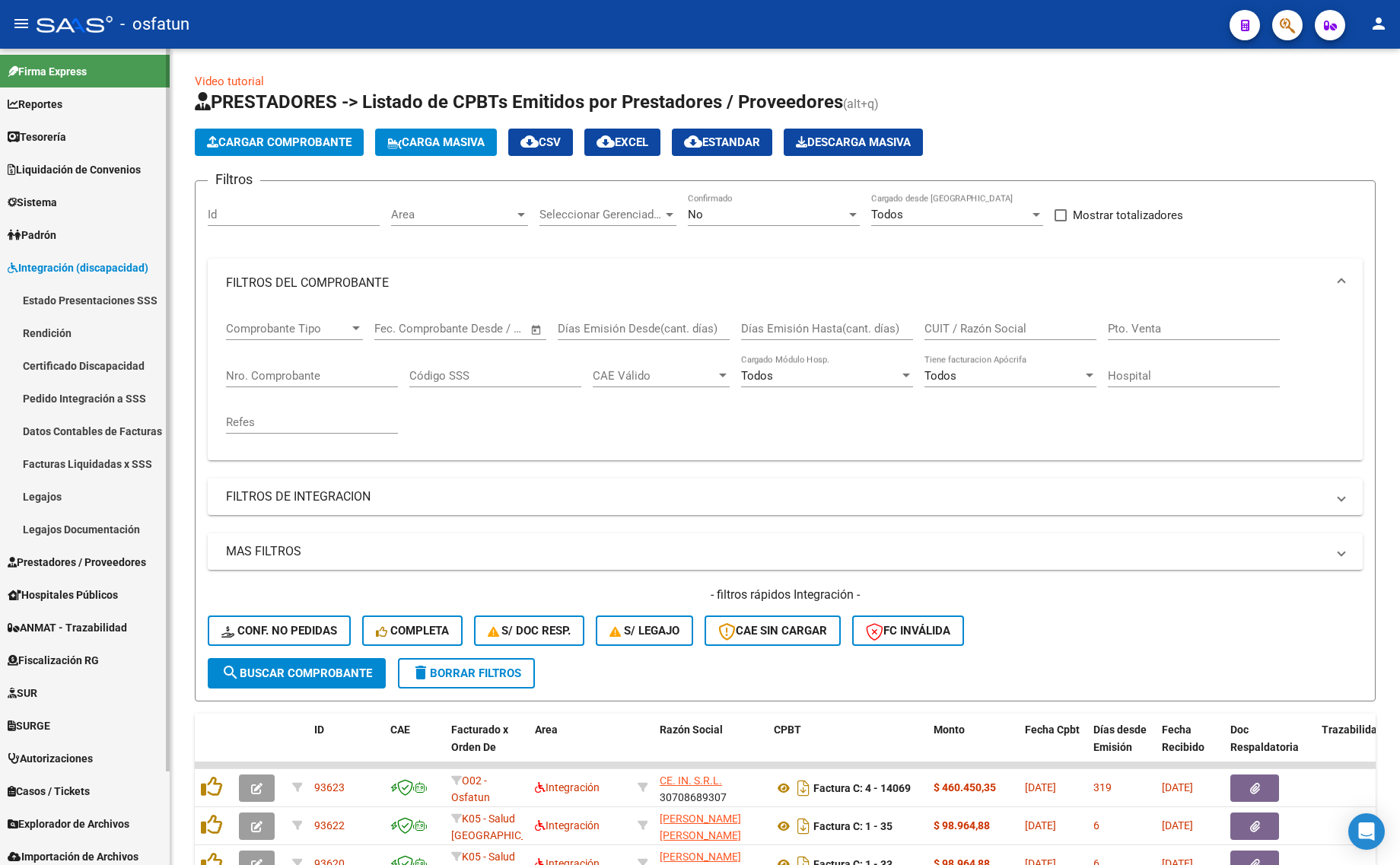
click at [57, 271] on span "Integración (discapacidad)" at bounding box center [78, 267] width 141 height 16
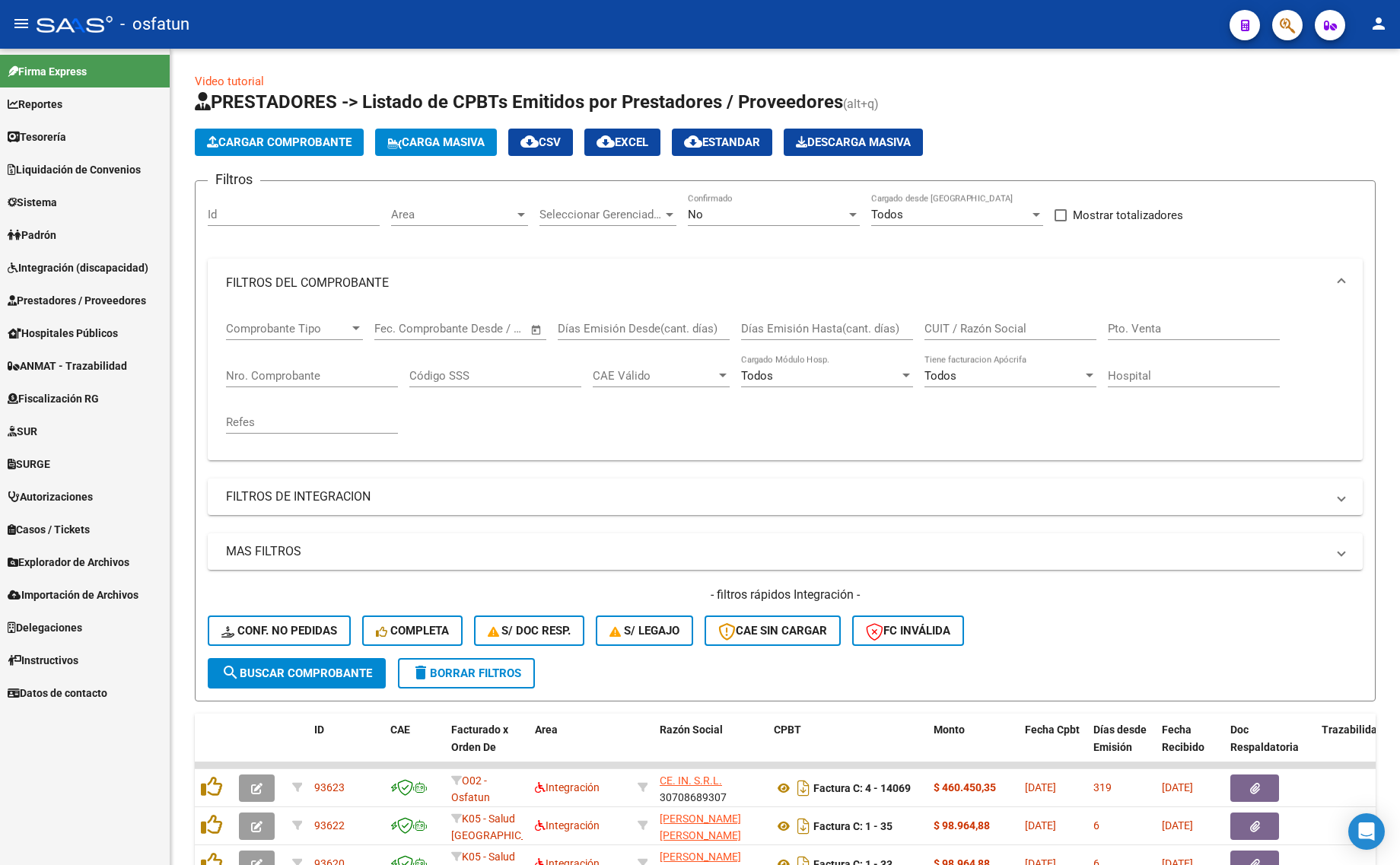
click at [66, 303] on span "Prestadores / Proveedores" at bounding box center [77, 300] width 139 height 16
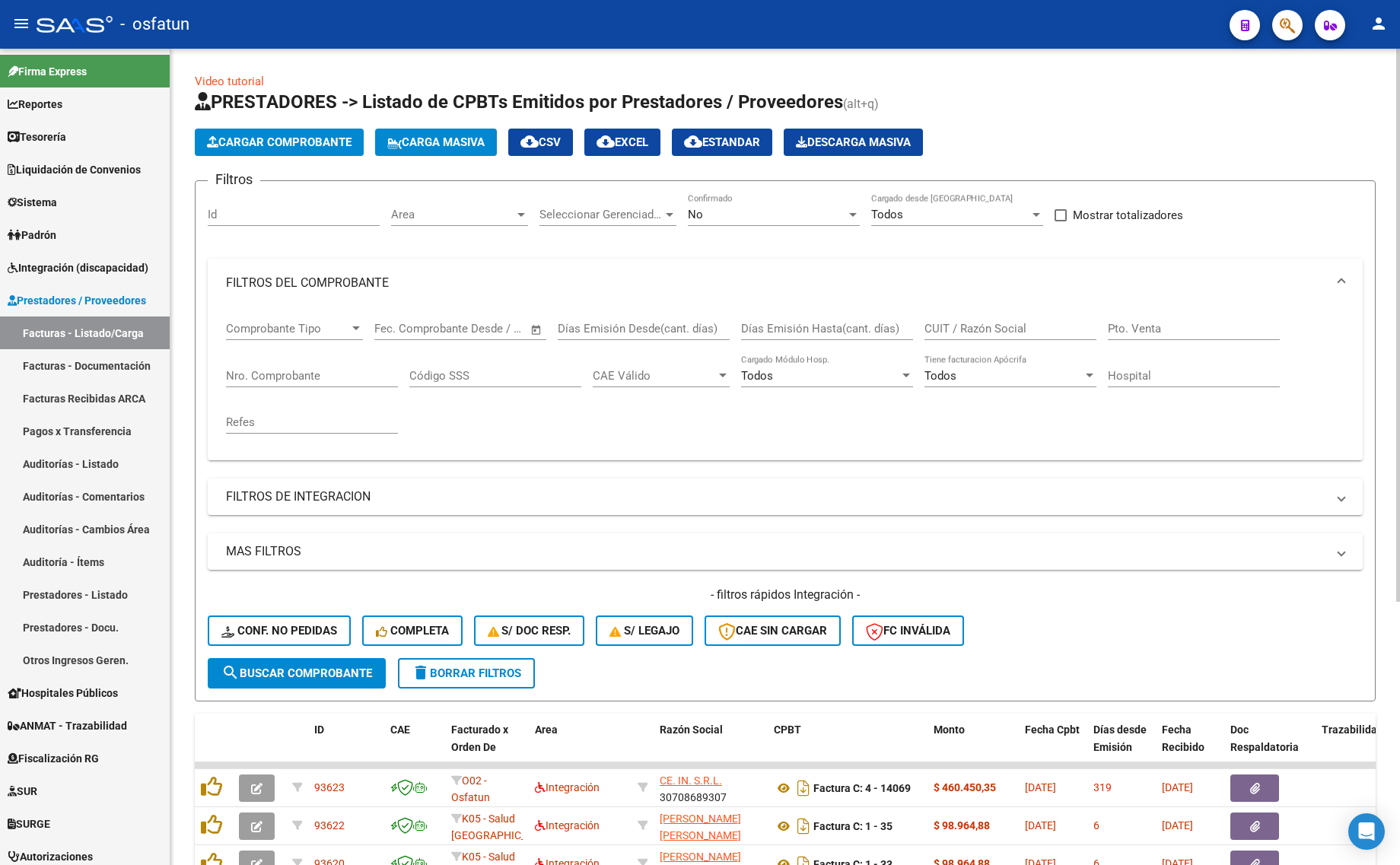
click at [1141, 605] on div "- filtros rápidos Integración - Conf. no pedidas Completa S/ Doc Resp. S/ legaj…" at bounding box center [784, 622] width 1155 height 71
click at [120, 332] on link "Facturas - Listado/Carga" at bounding box center [85, 333] width 170 height 33
click at [436, 673] on span "delete Borrar Filtros" at bounding box center [467, 673] width 110 height 14
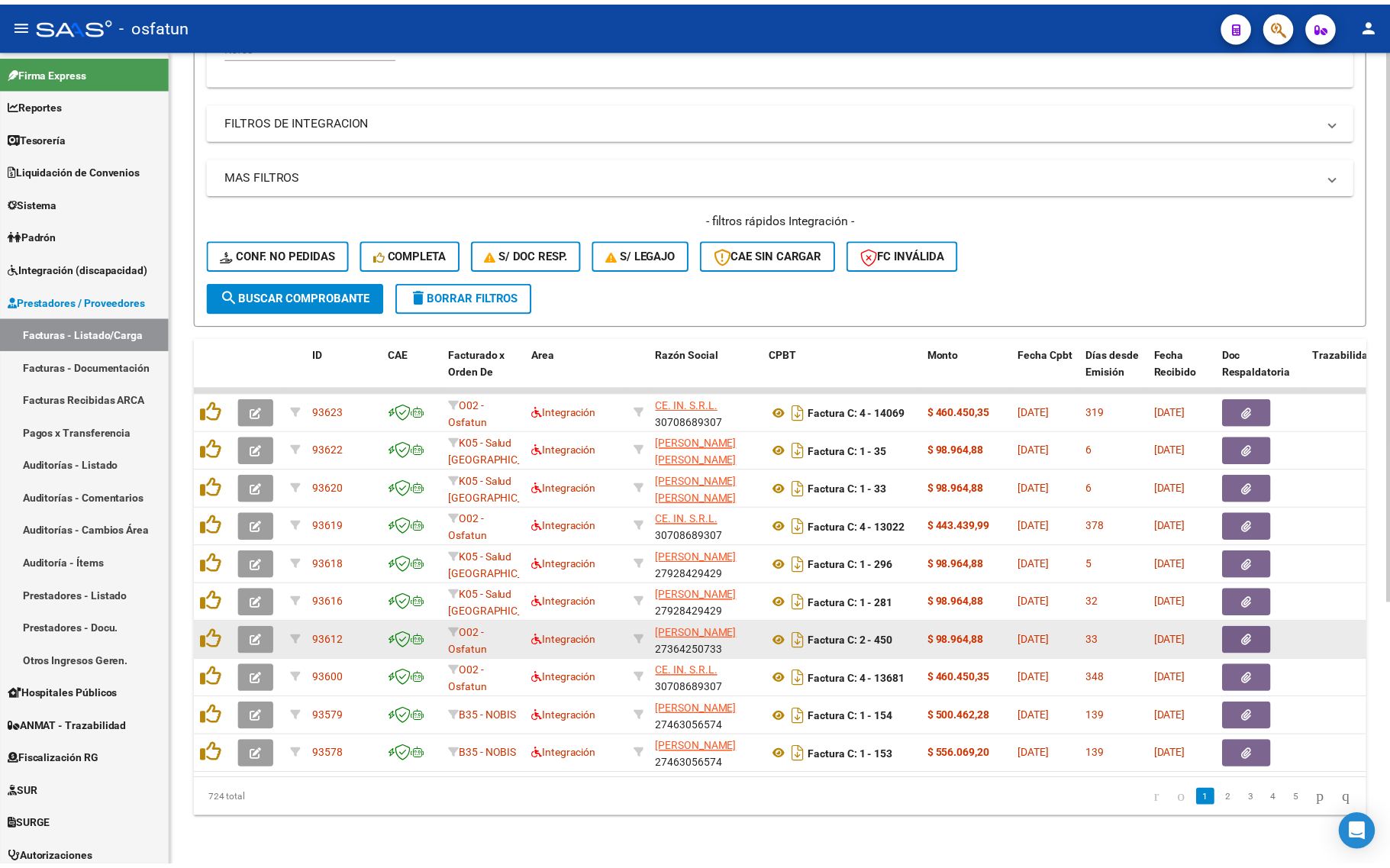
scroll to position [388, 0]
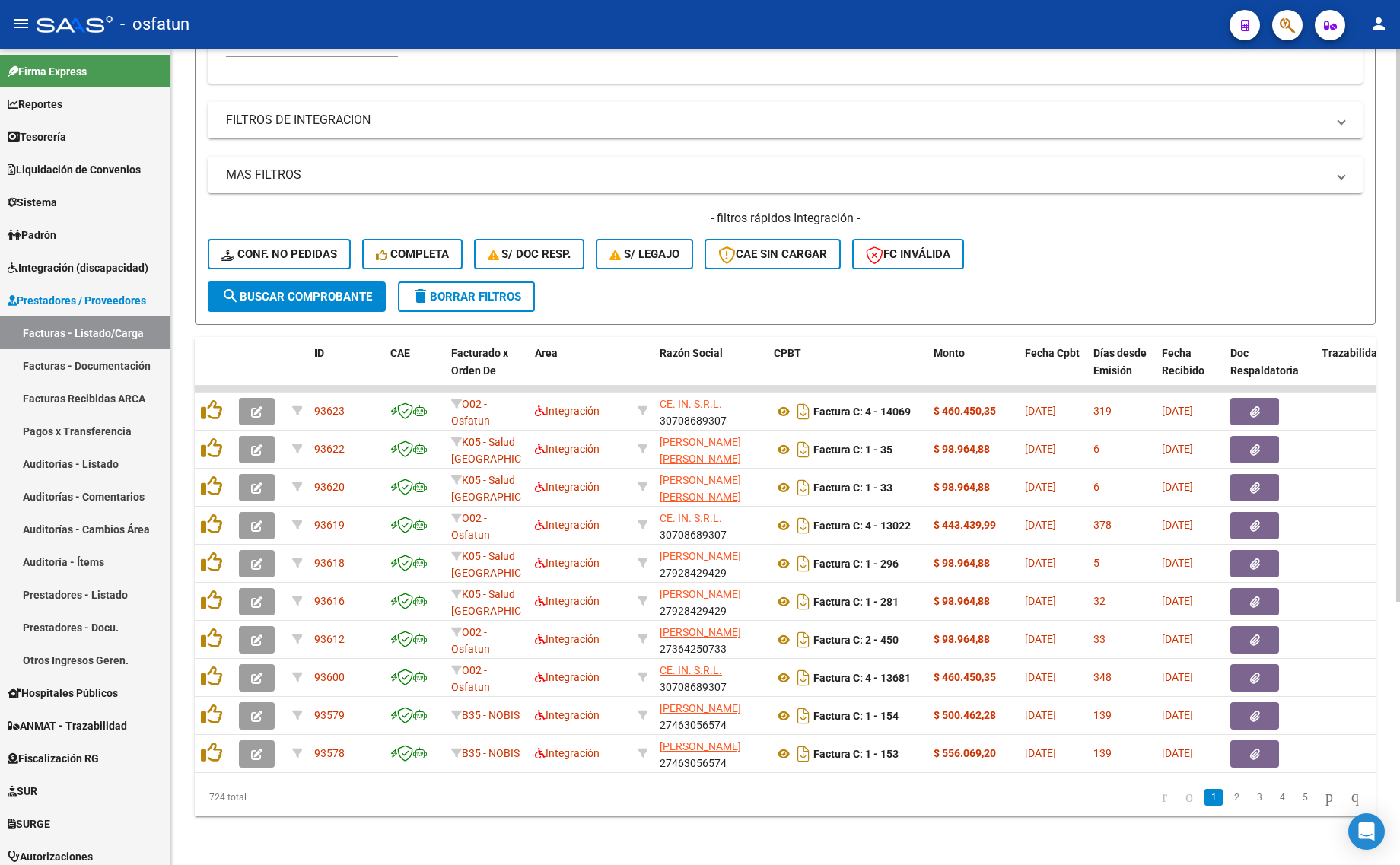
click at [287, 239] on button "Conf. no pedidas" at bounding box center [279, 255] width 143 height 31
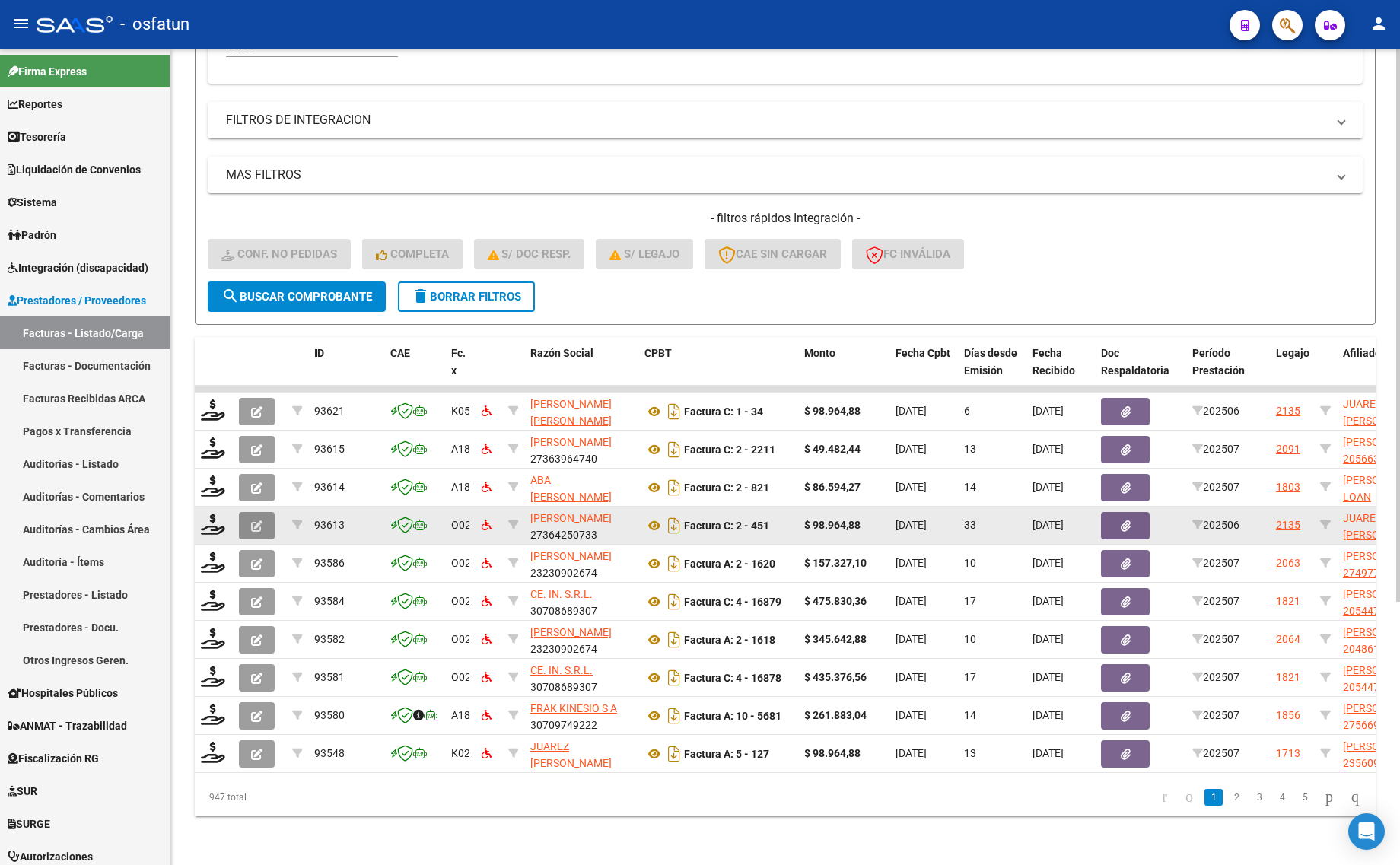
click at [243, 512] on button "button" at bounding box center [257, 526] width 36 height 27
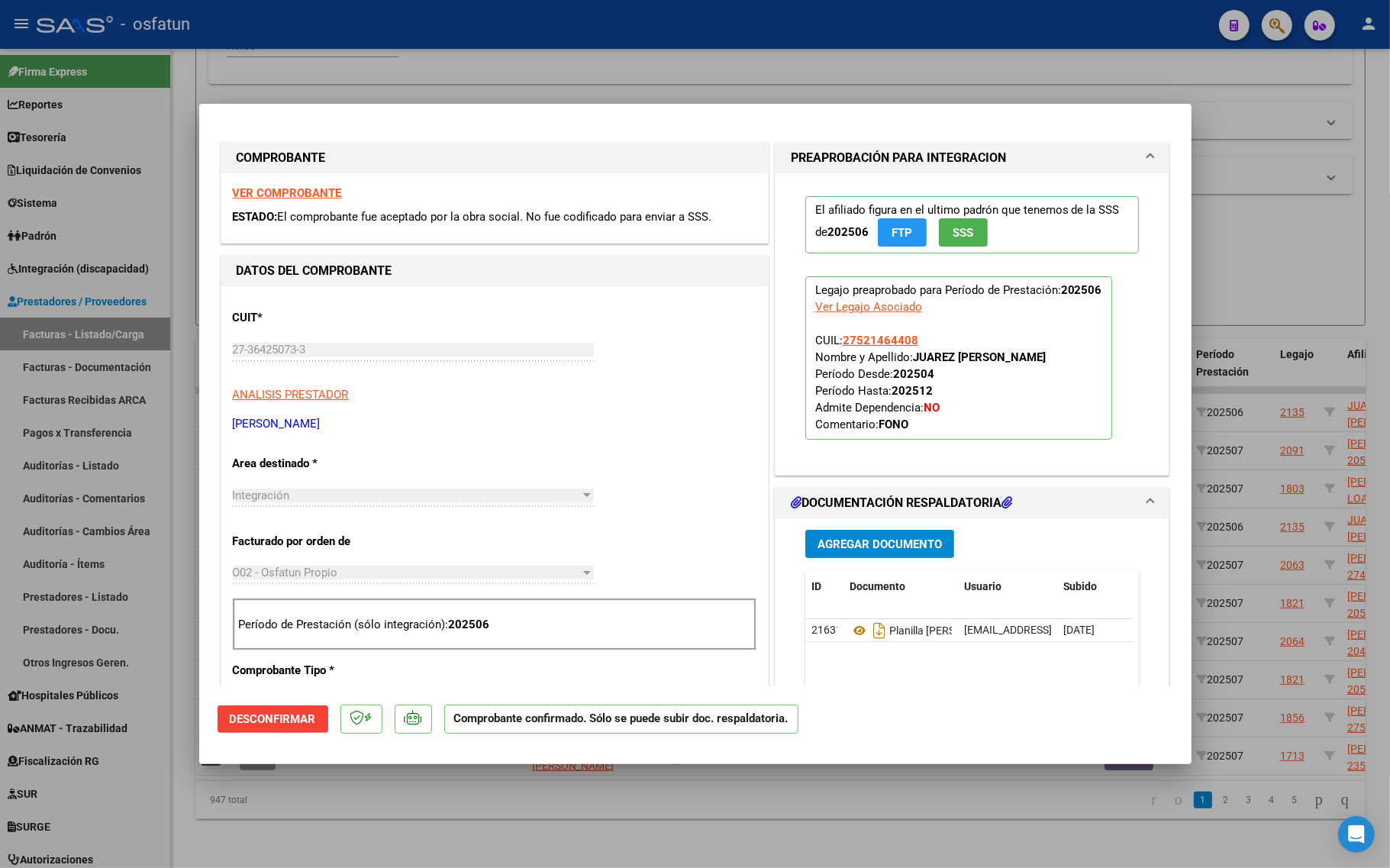
click at [355, 814] on div at bounding box center [695, 434] width 1390 height 868
type input "$ 0,00"
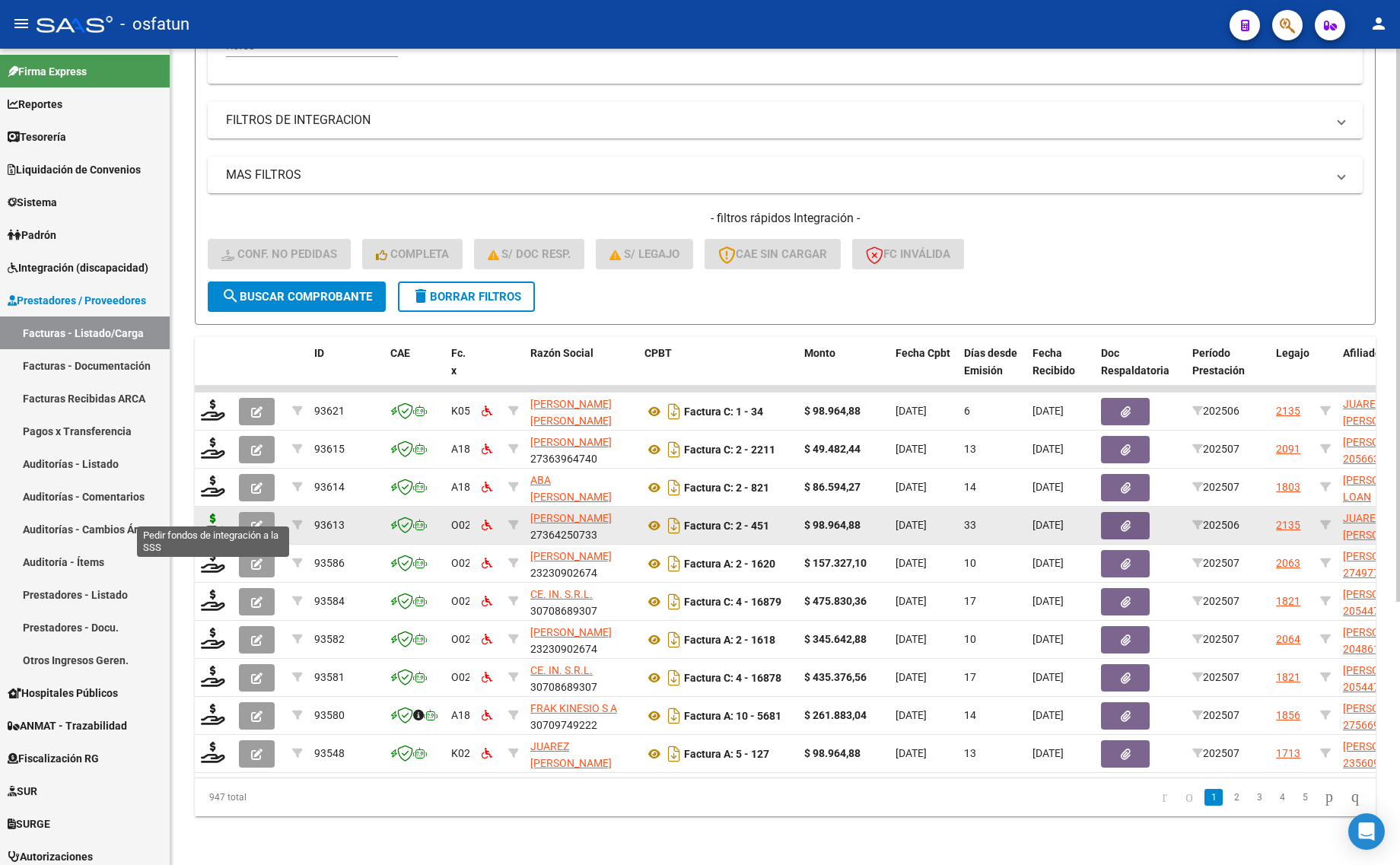
click at [214, 514] on icon at bounding box center [212, 524] width 24 height 21
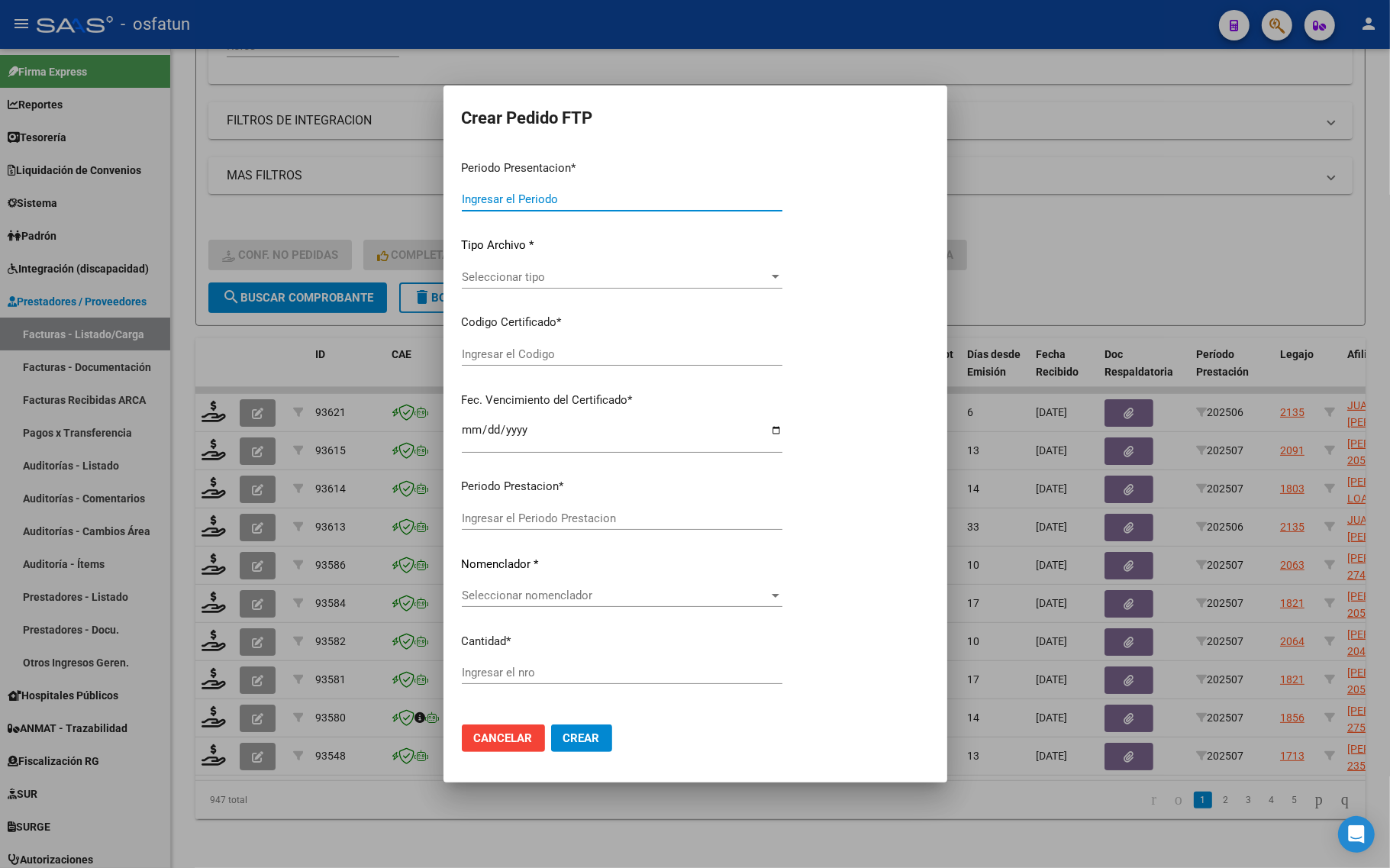
type input "202507"
type input "202506"
type input "$ 98.964,88"
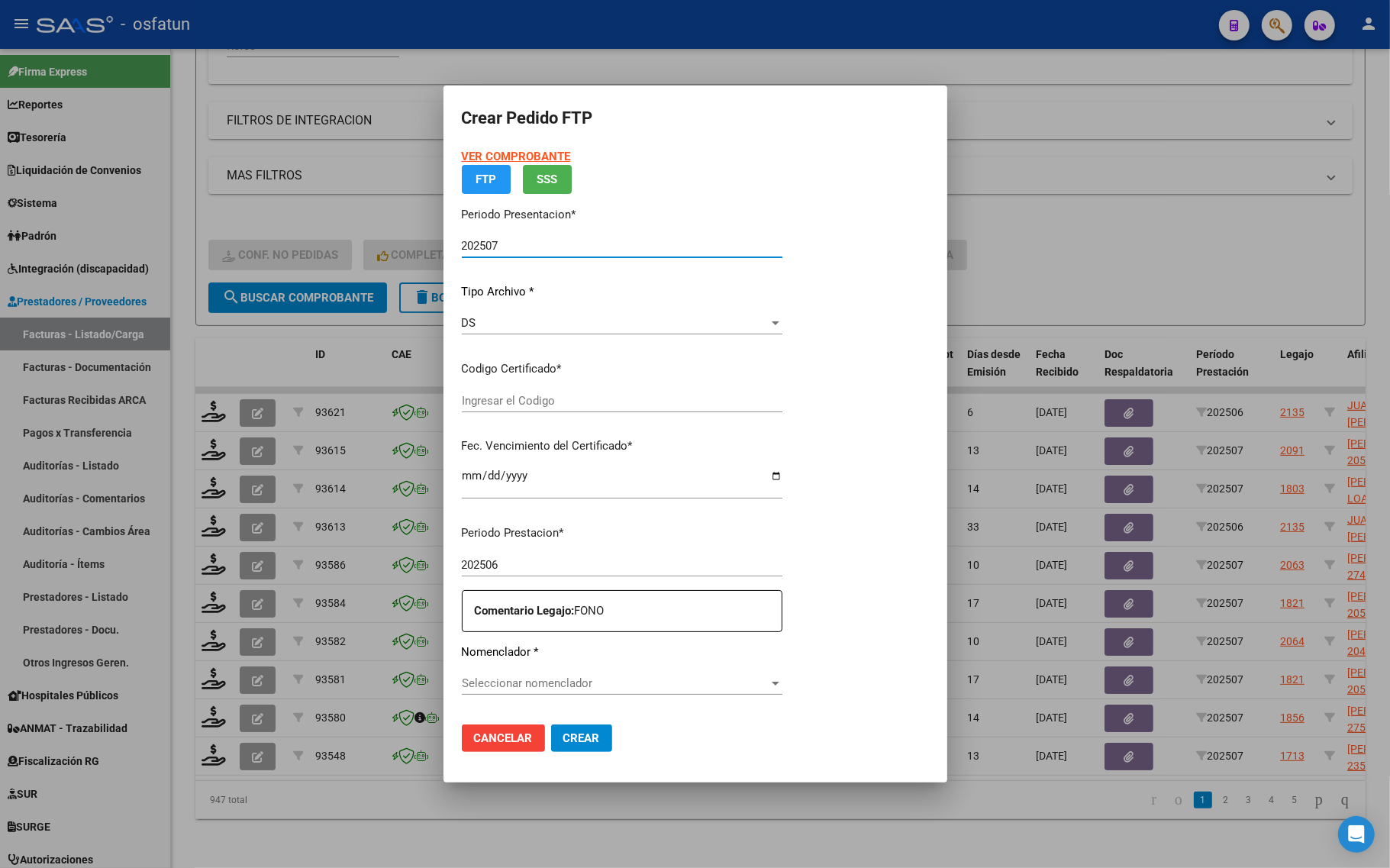
type input "100444542"
type input "[DATE]"
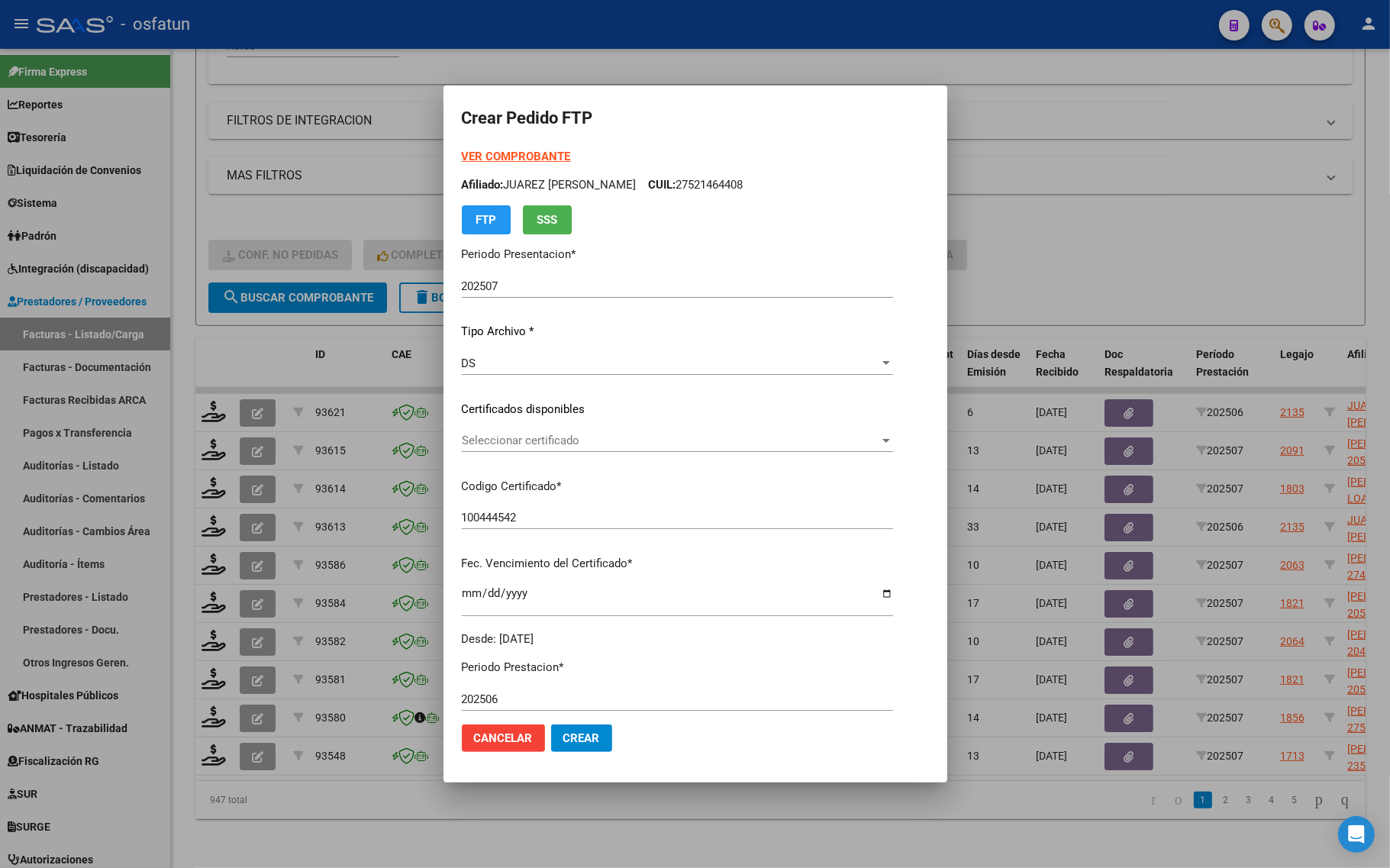
click at [514, 153] on strong "VER COMPROBANTE" at bounding box center [516, 157] width 109 height 14
click at [539, 444] on span "Seleccionar certificado" at bounding box center [670, 440] width 417 height 14
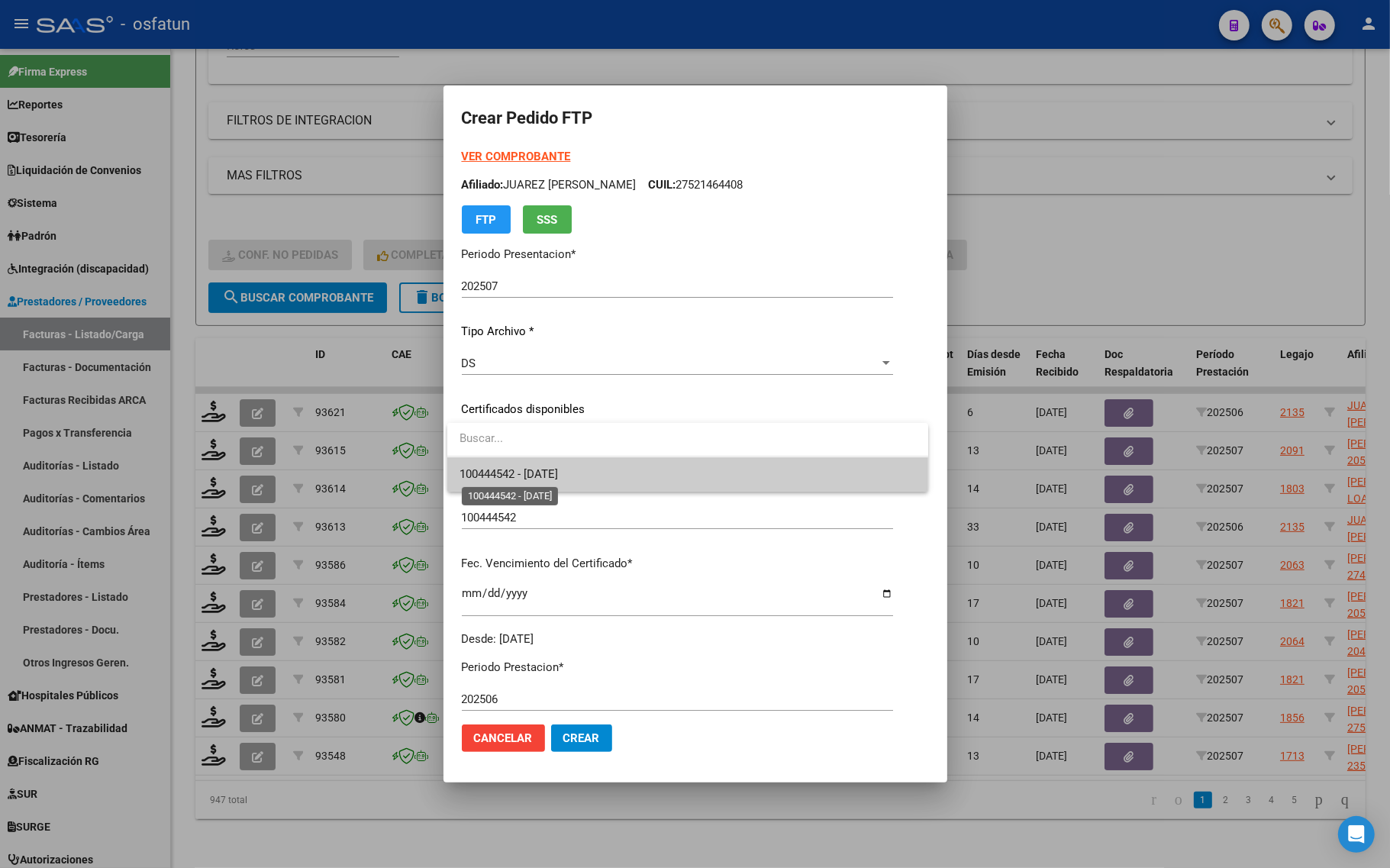
click at [536, 471] on span "100444542 - [DATE]" at bounding box center [509, 474] width 99 height 14
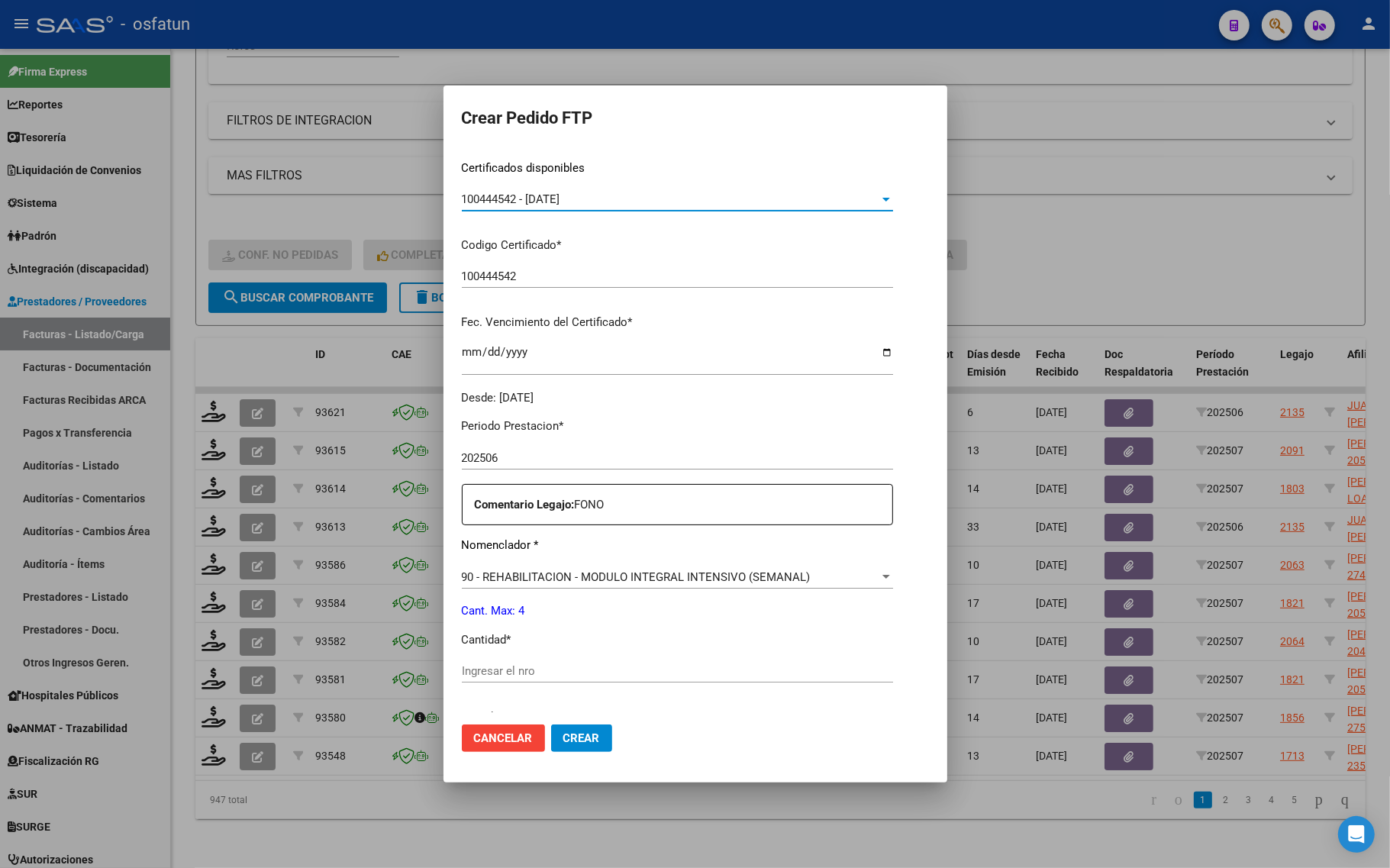
scroll to position [286, 0]
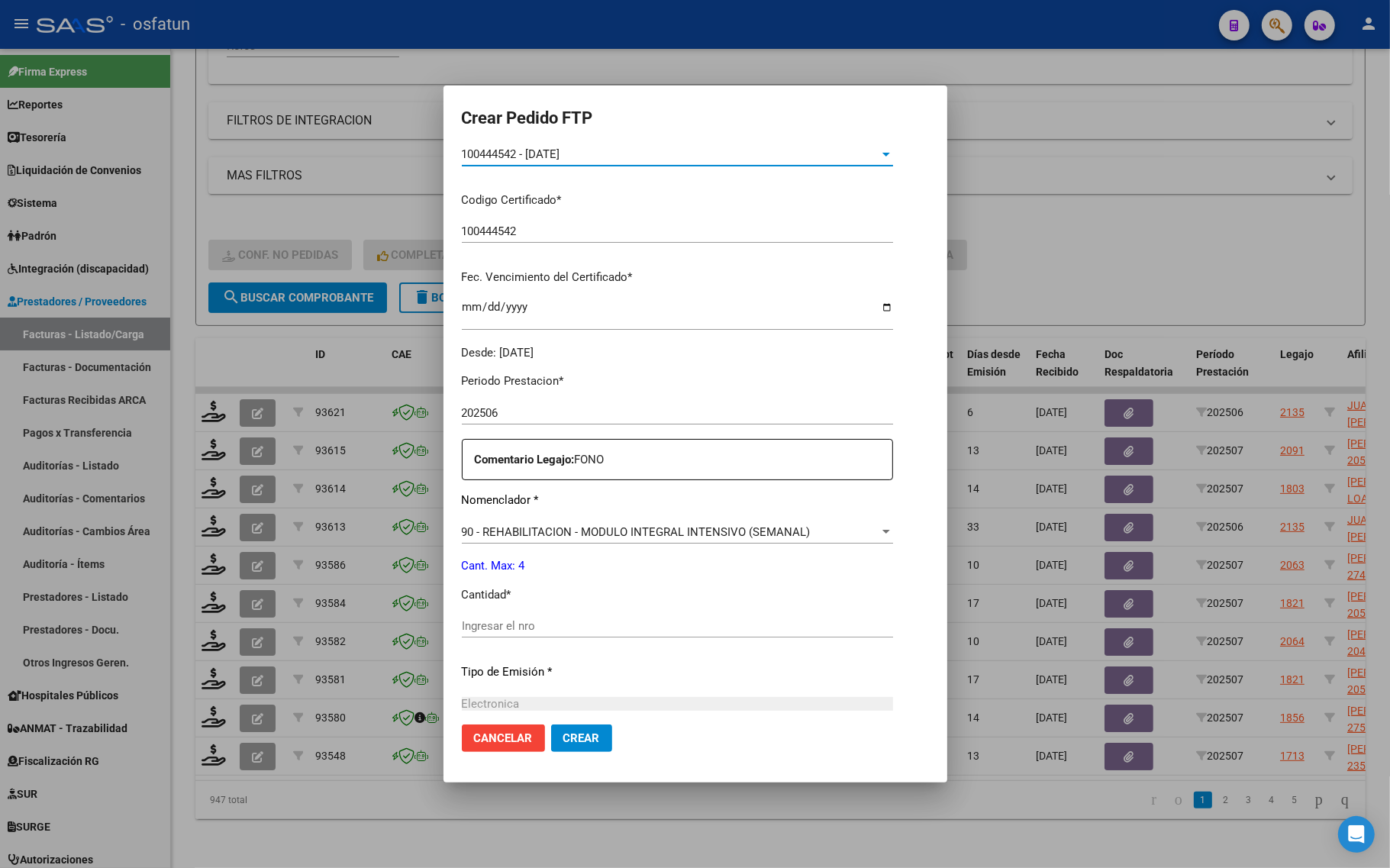
click at [511, 629] on input "Ingresar el nro" at bounding box center [677, 625] width 431 height 14
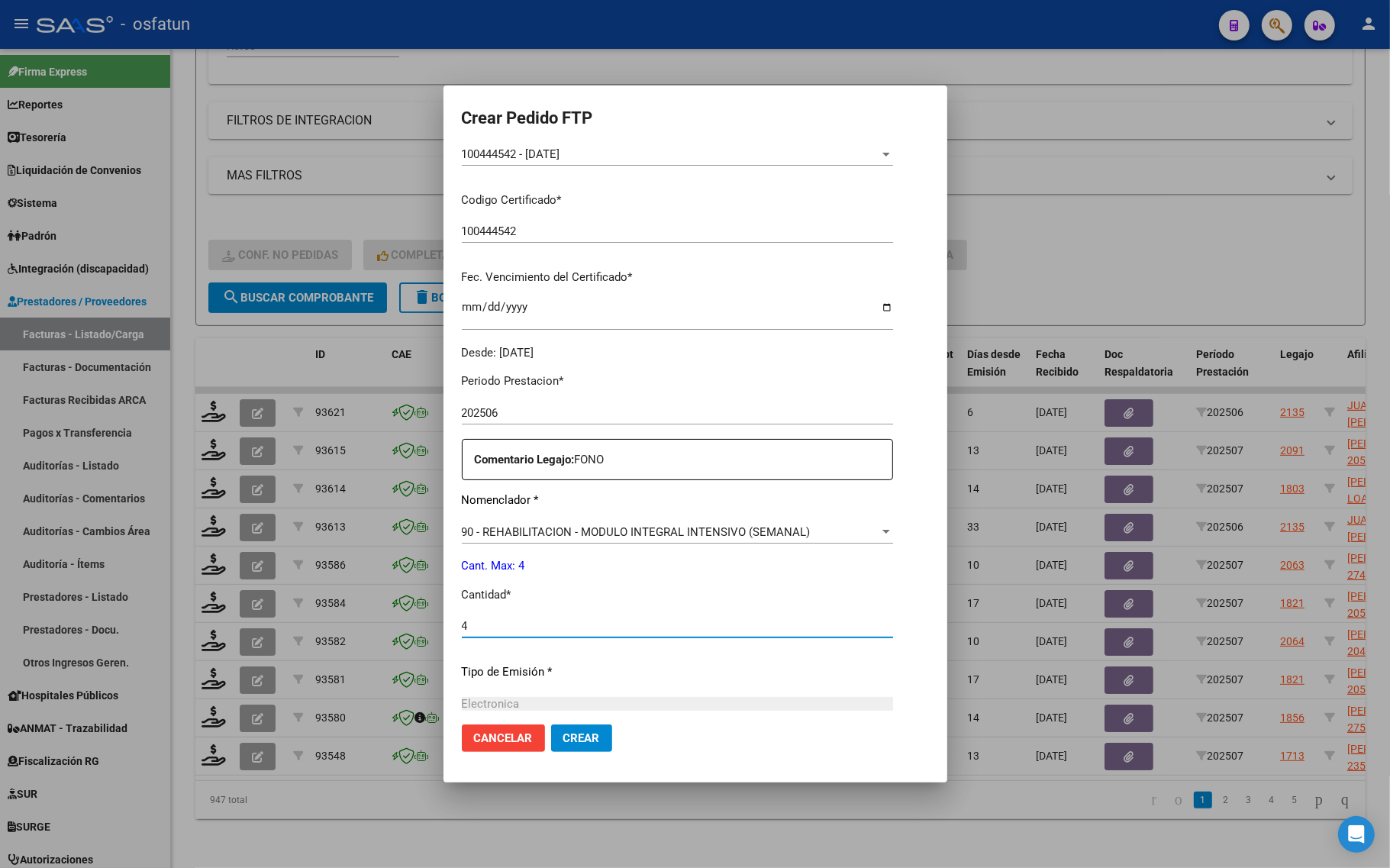
scroll to position [457, 0]
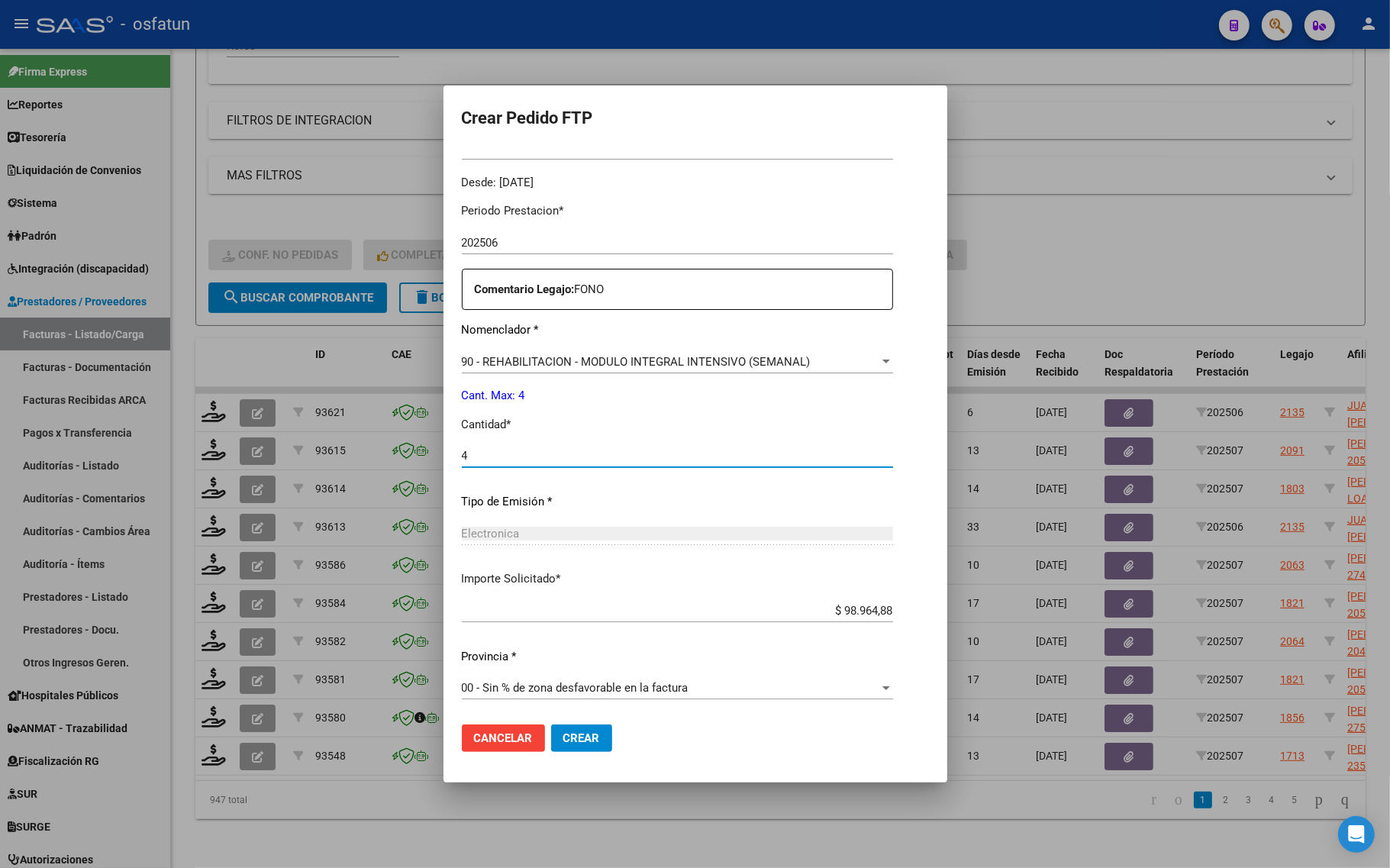
type input "4"
click at [589, 731] on span "Crear" at bounding box center [582, 737] width 37 height 14
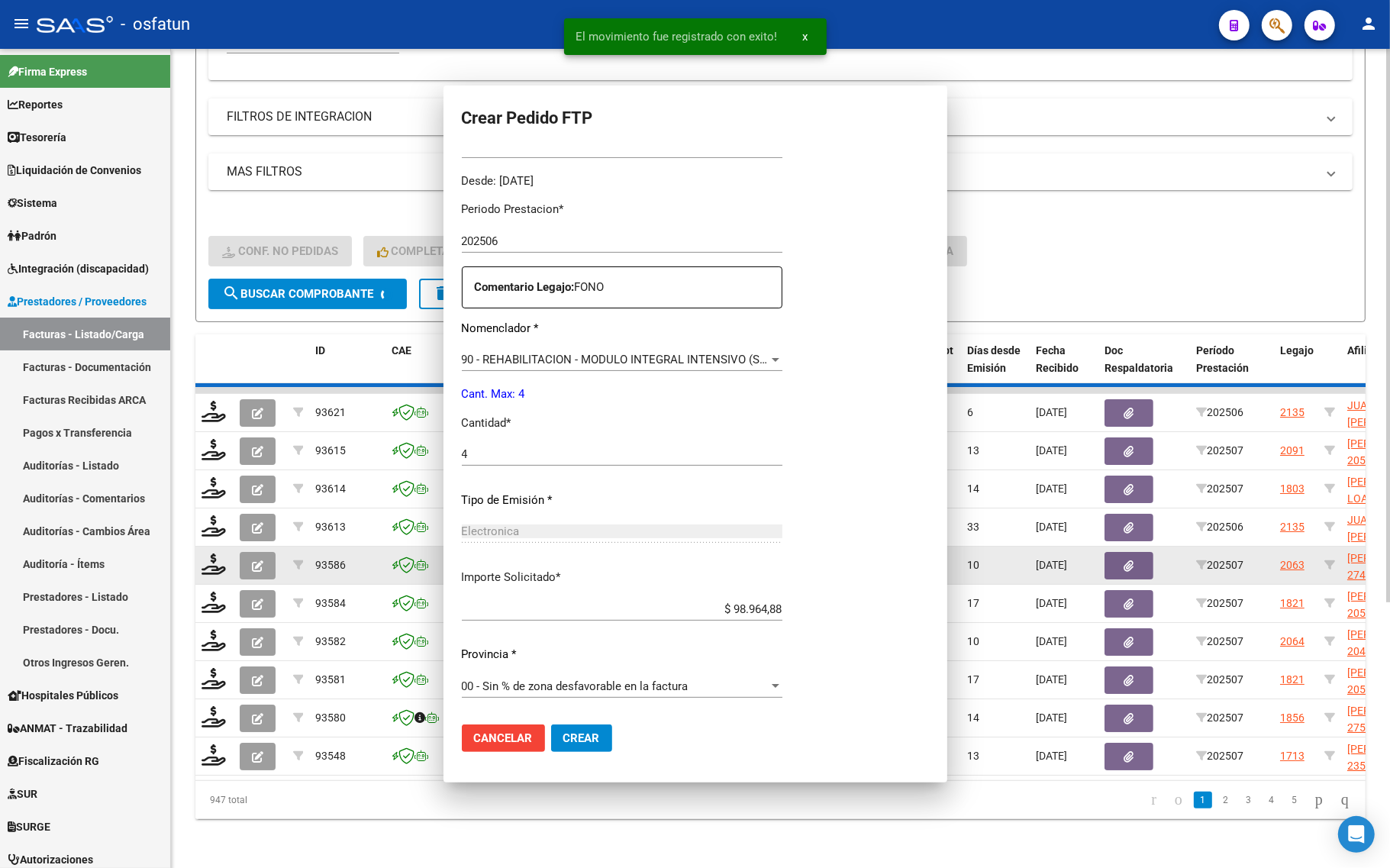
scroll to position [0, 0]
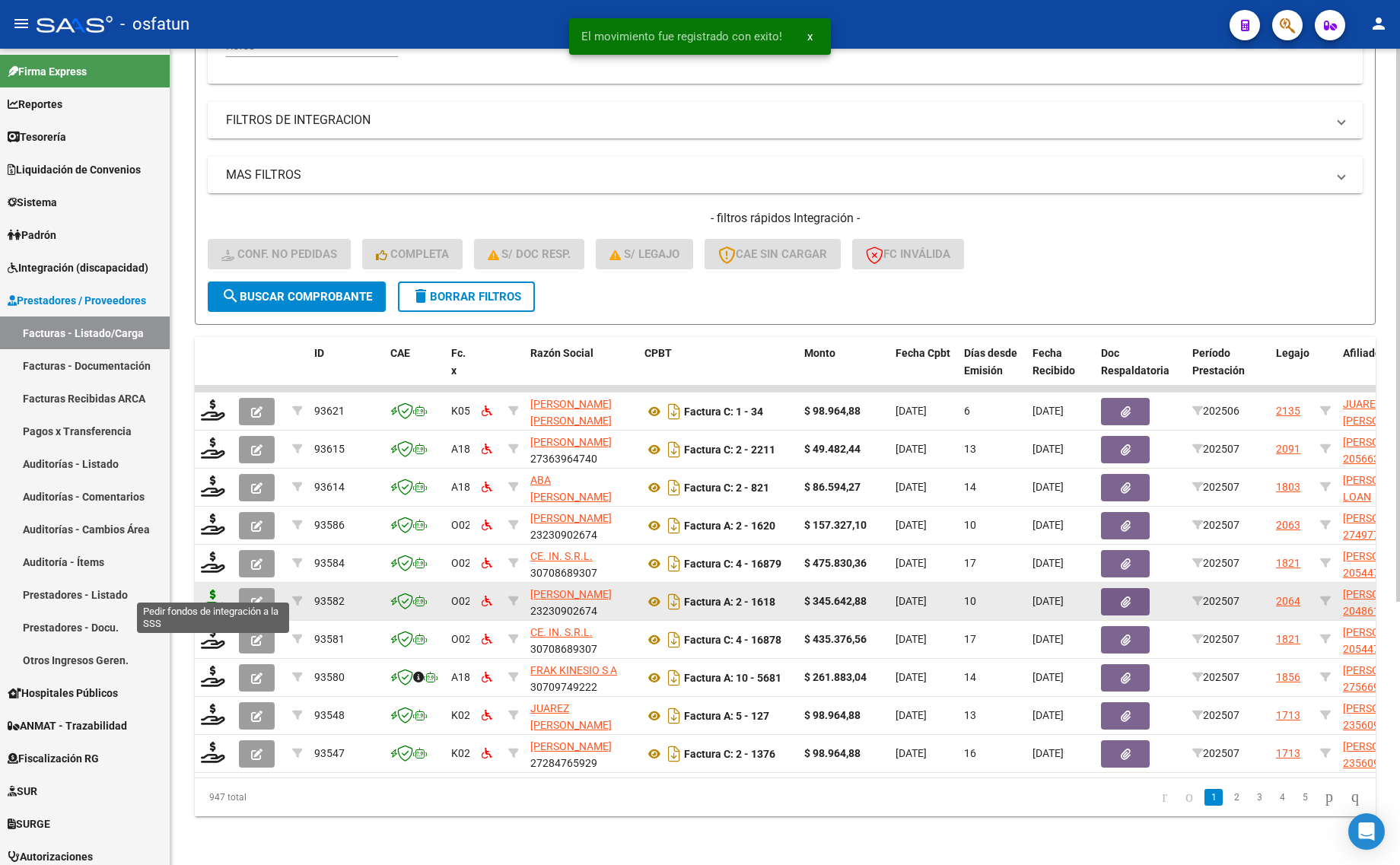
click at [210, 591] on icon at bounding box center [212, 600] width 24 height 21
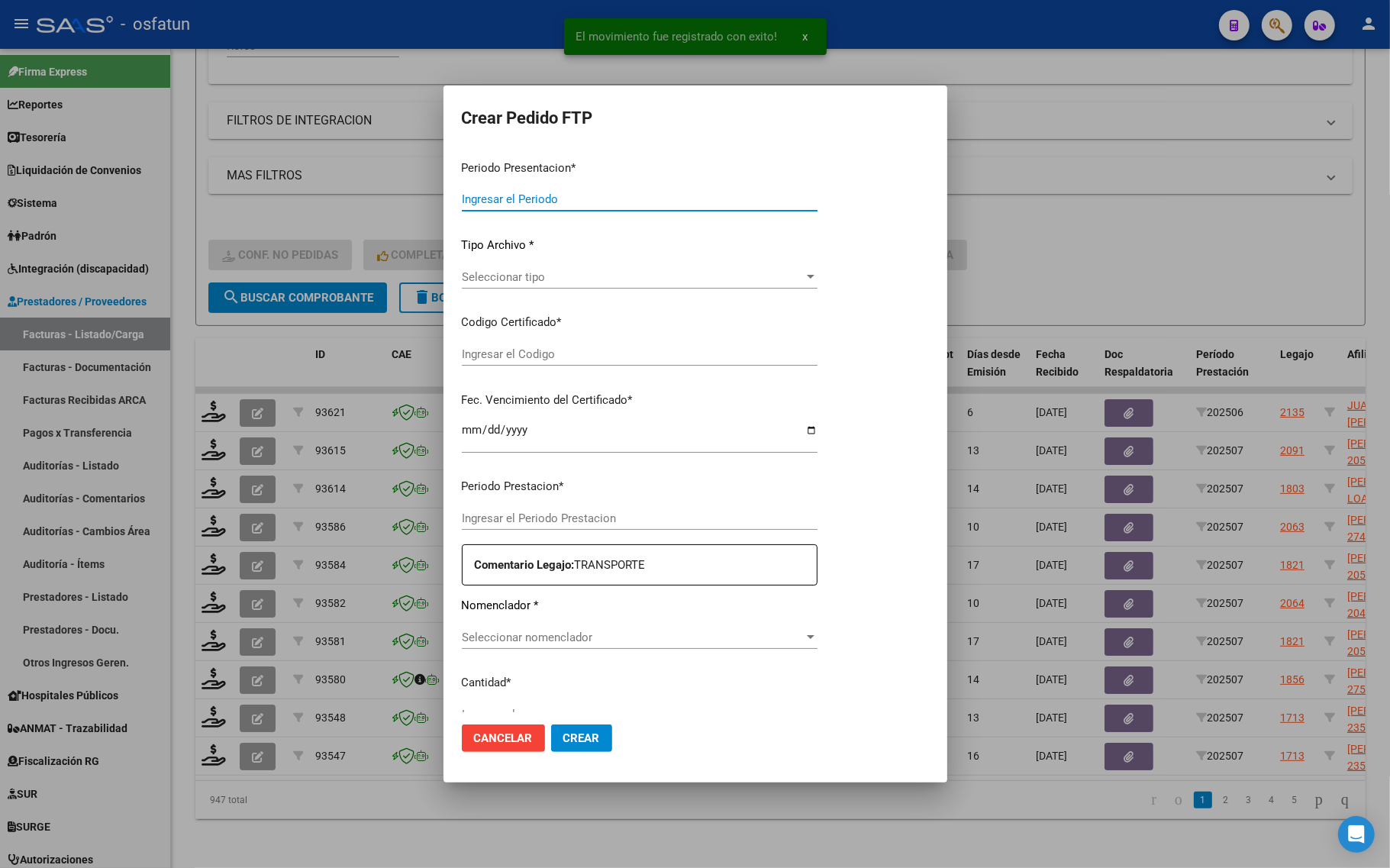
type input "202507"
type input "$ 345.642,88"
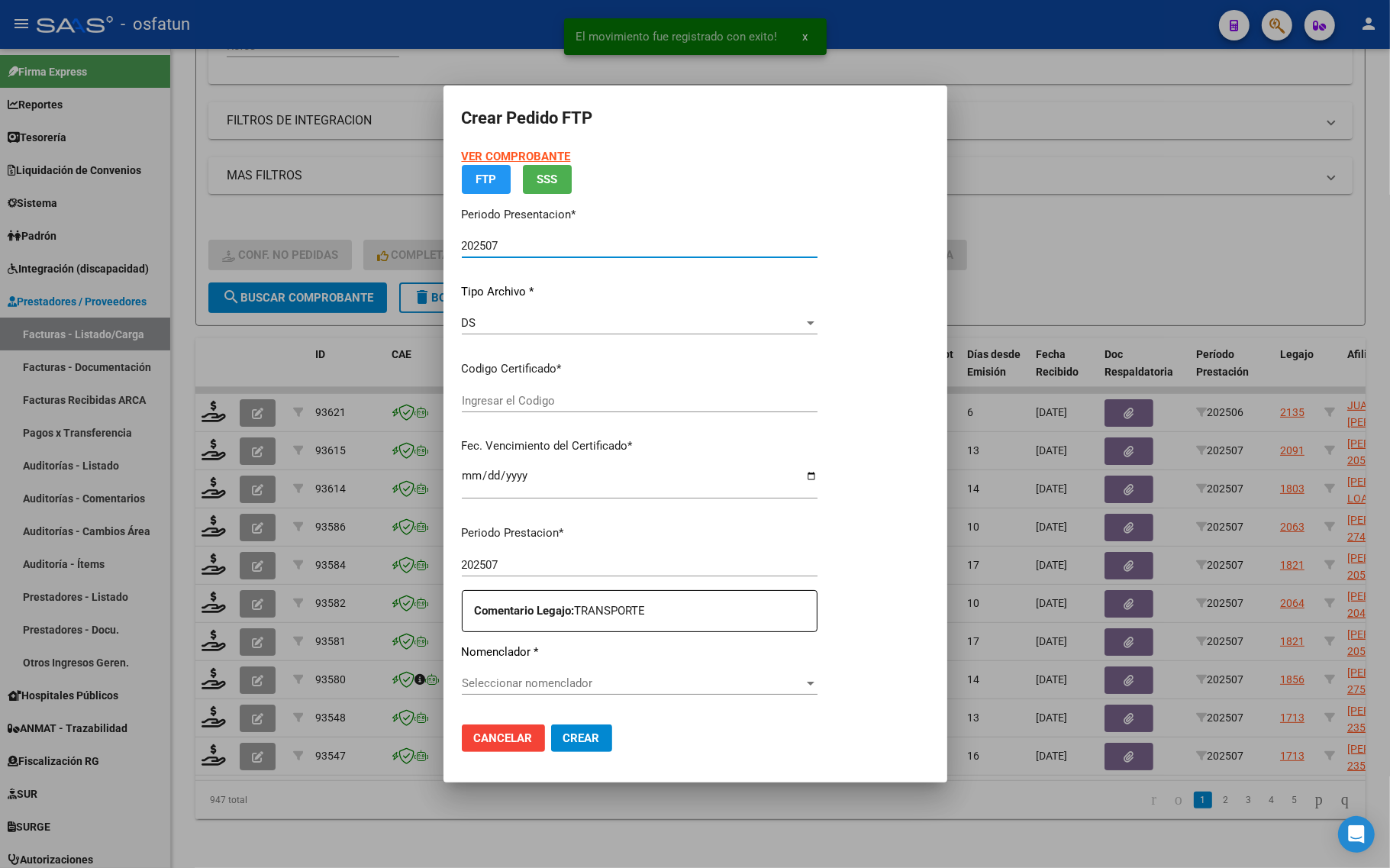
type input "20300421"
type input "2030-04-21"
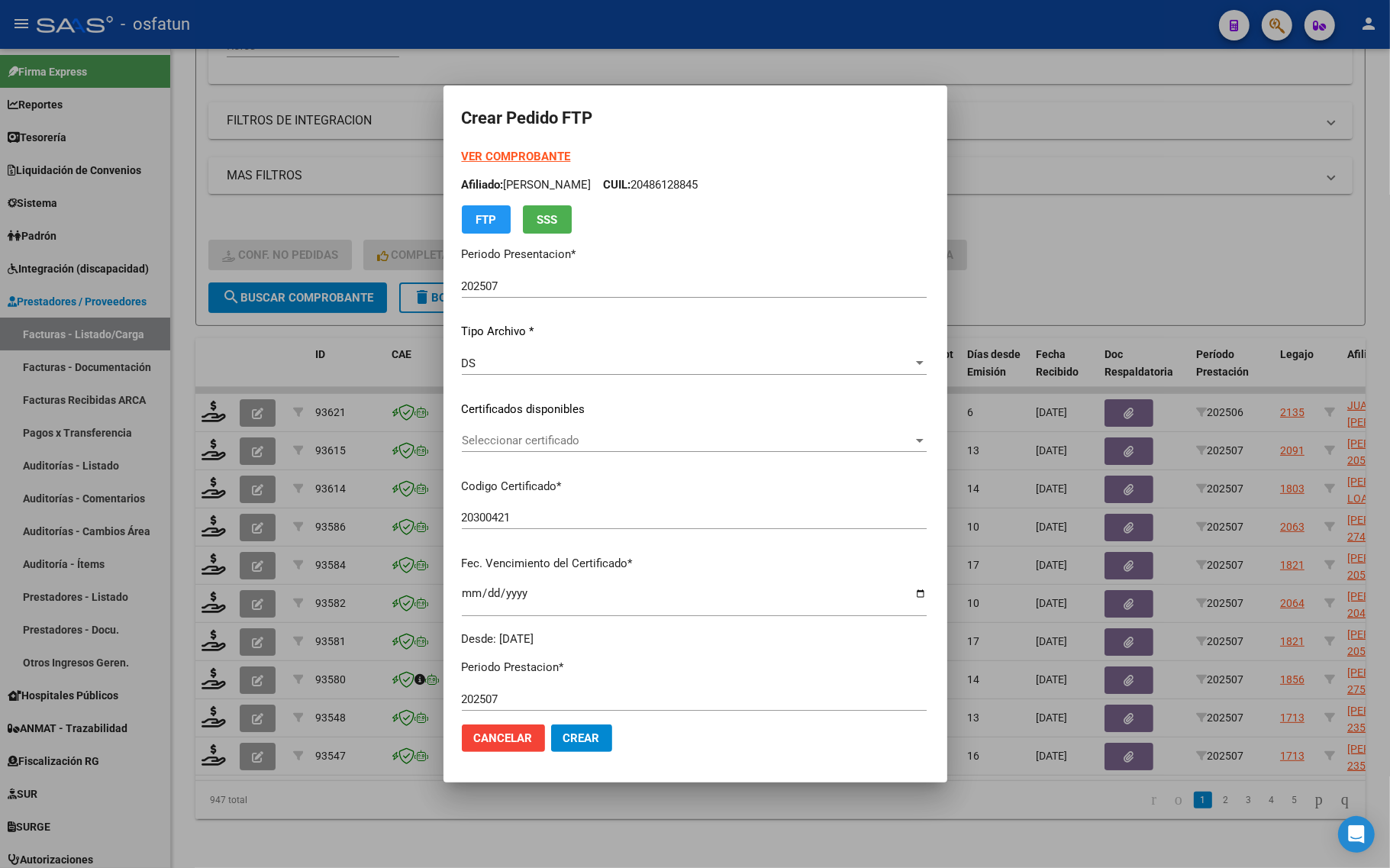
click at [479, 157] on strong "VER COMPROBANTE" at bounding box center [516, 157] width 109 height 14
click at [542, 441] on span "Seleccionar certificado" at bounding box center [687, 440] width 451 height 14
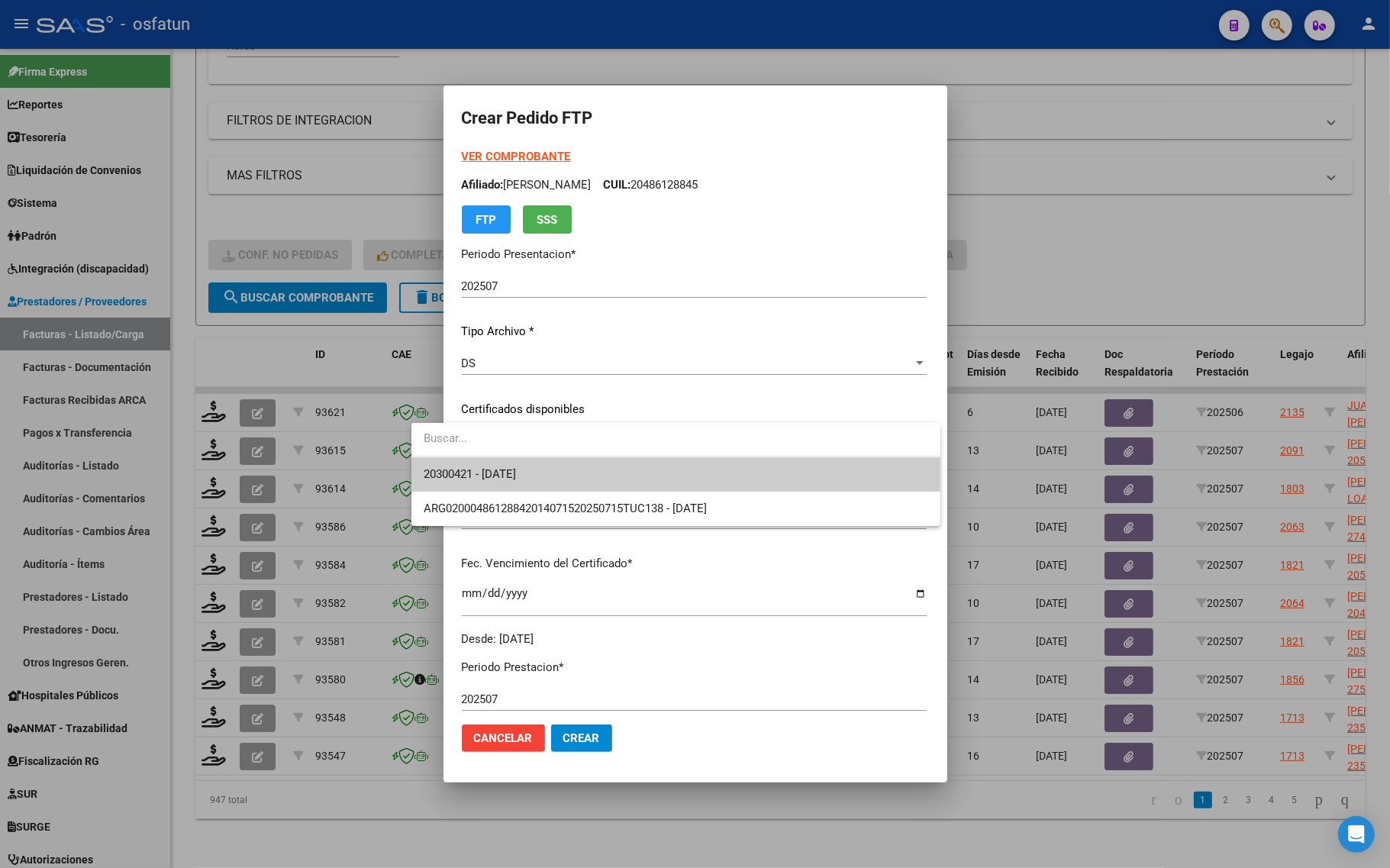
click at [516, 469] on span "20300421 - 2030-04-21" at bounding box center [469, 474] width 92 height 14
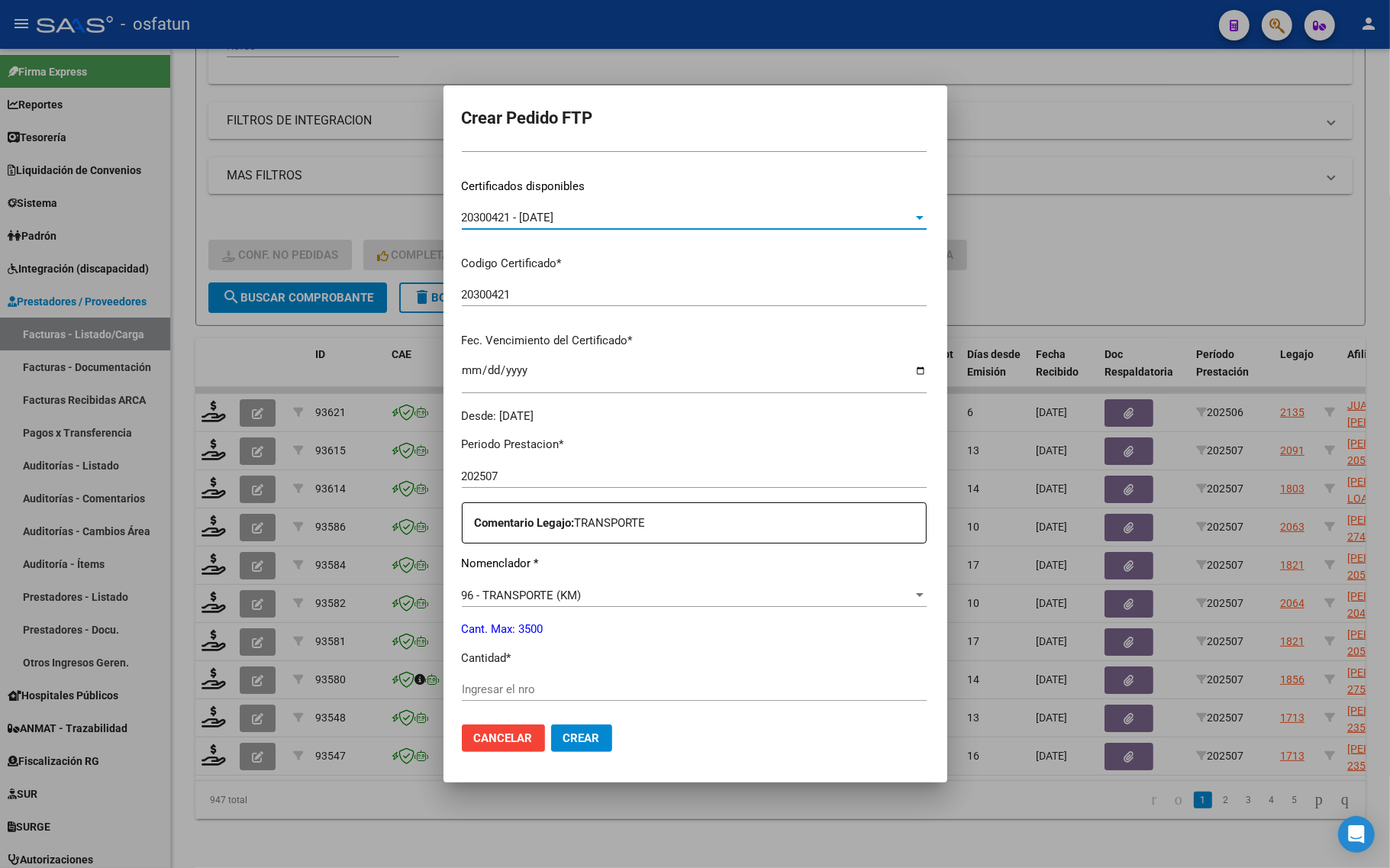
scroll to position [286, 0]
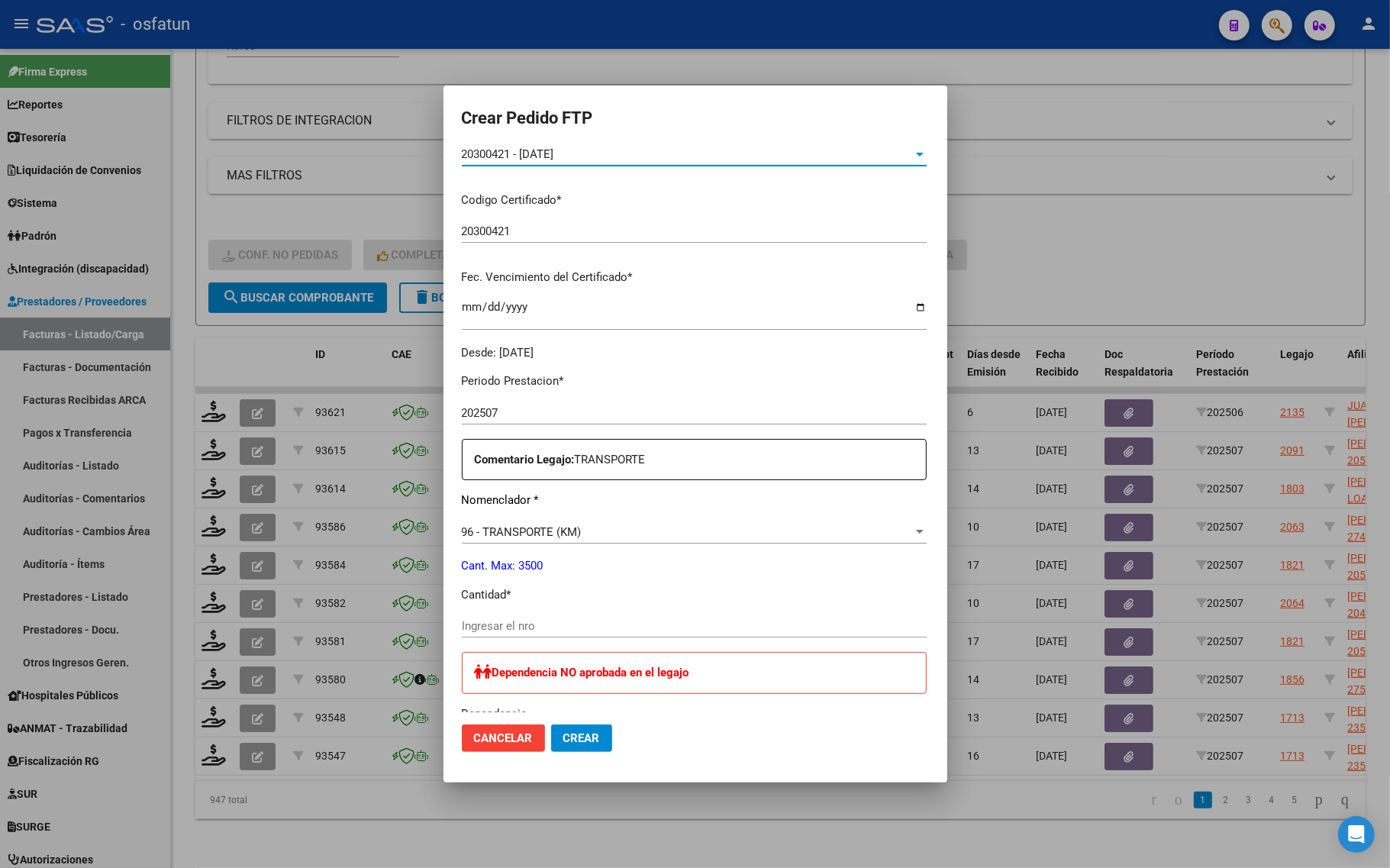
click at [532, 179] on div "20300421 - 2030-04-21 Seleccionar certificado" at bounding box center [694, 161] width 465 height 38
click at [536, 166] on div "20300421 - 2030-04-21 Seleccionar certificado" at bounding box center [694, 161] width 465 height 38
click at [539, 143] on form "Crear Pedido FTP VER COMPROBANTE ARCA Padrón Afiliado: SANCHEZ MAURO RUBEN CUIL…" at bounding box center [695, 434] width 468 height 660
click at [529, 153] on span "20300421 - 2030-04-21" at bounding box center [507, 154] width 92 height 14
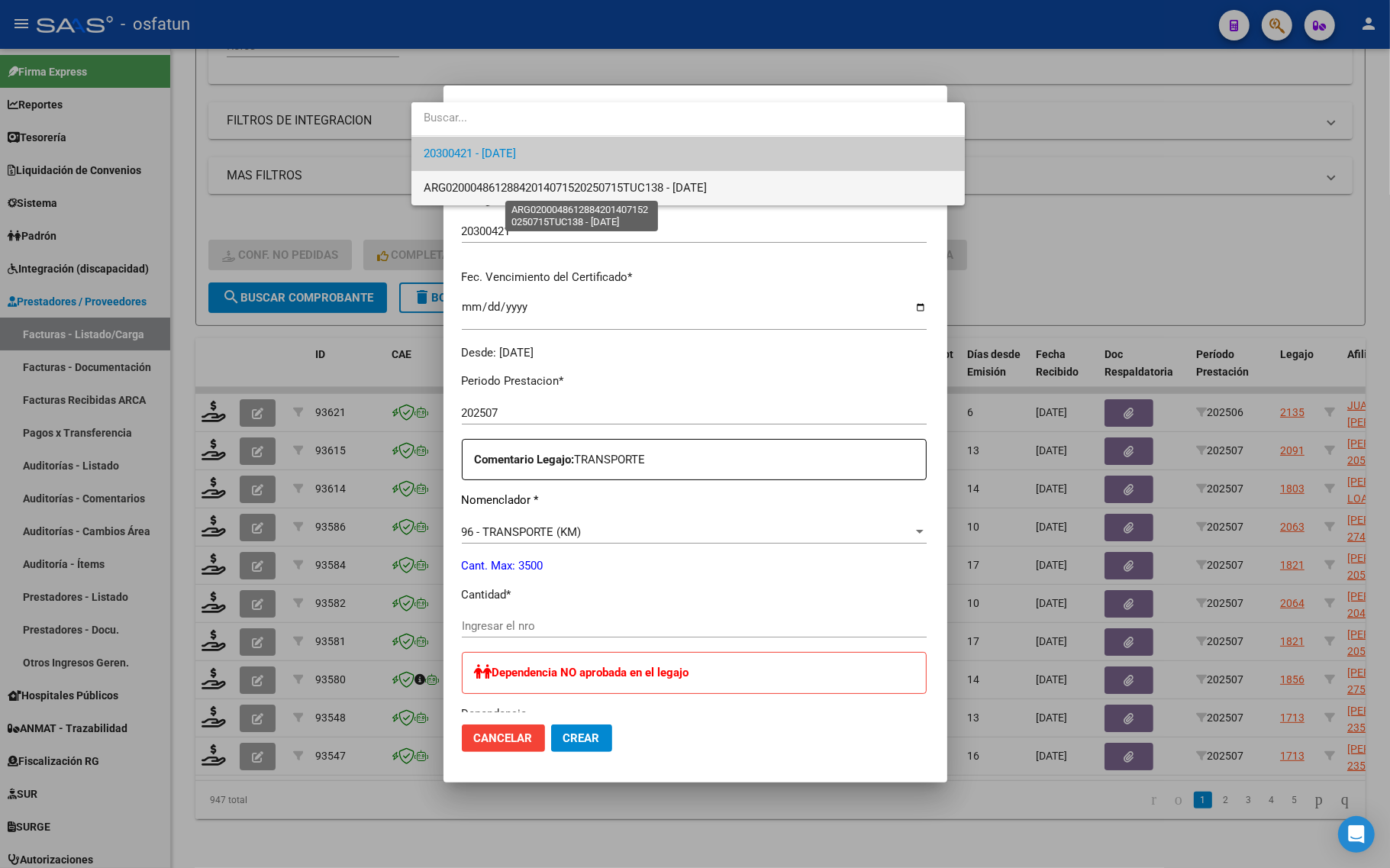
click at [509, 193] on span "ARG02000486128842014071520250715TUC138 - 2025-07-15" at bounding box center [565, 188] width 284 height 14
type input "ARG02000486128842014071520250715TUC138"
type input "2025-07-15"
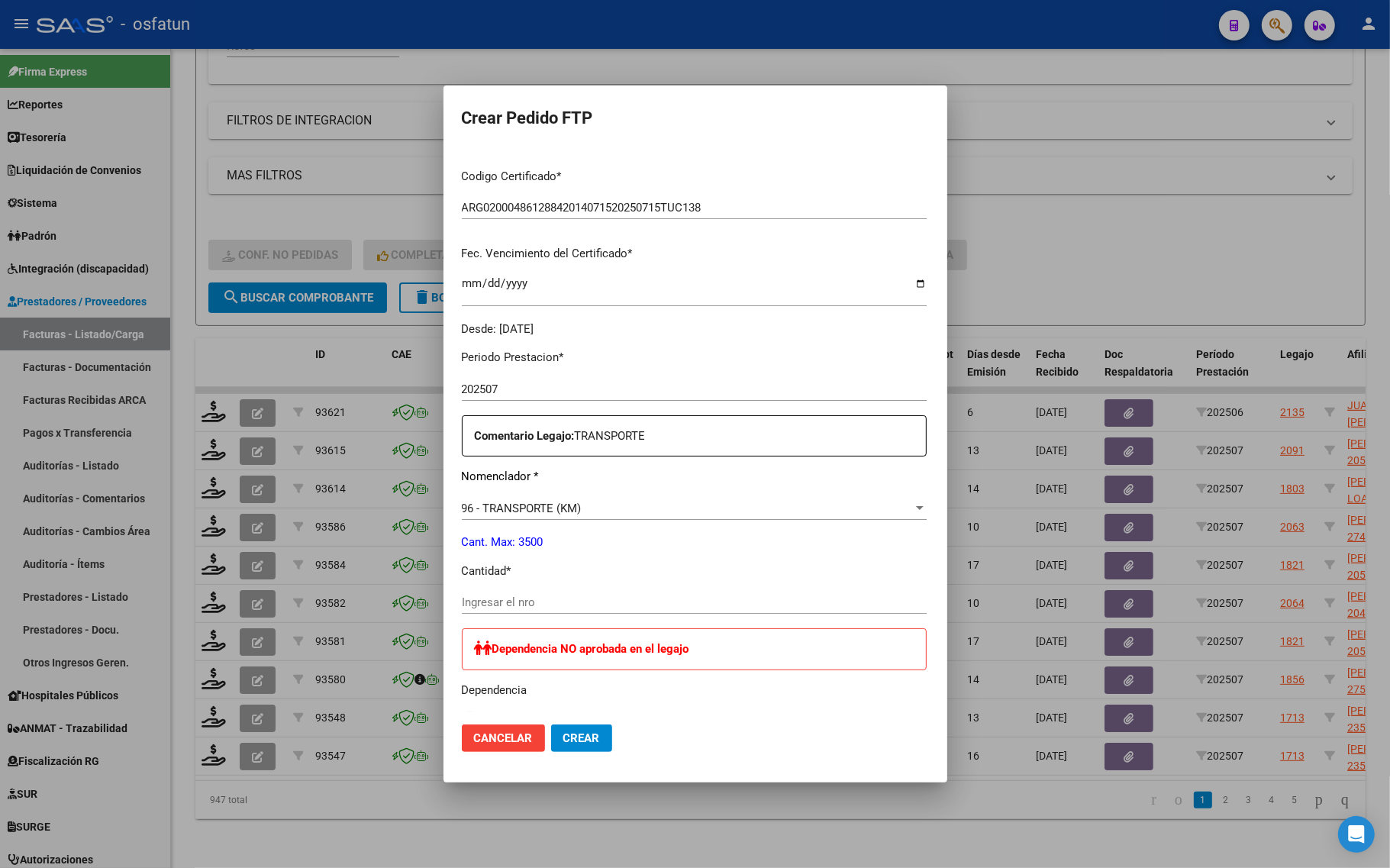
scroll to position [380, 0]
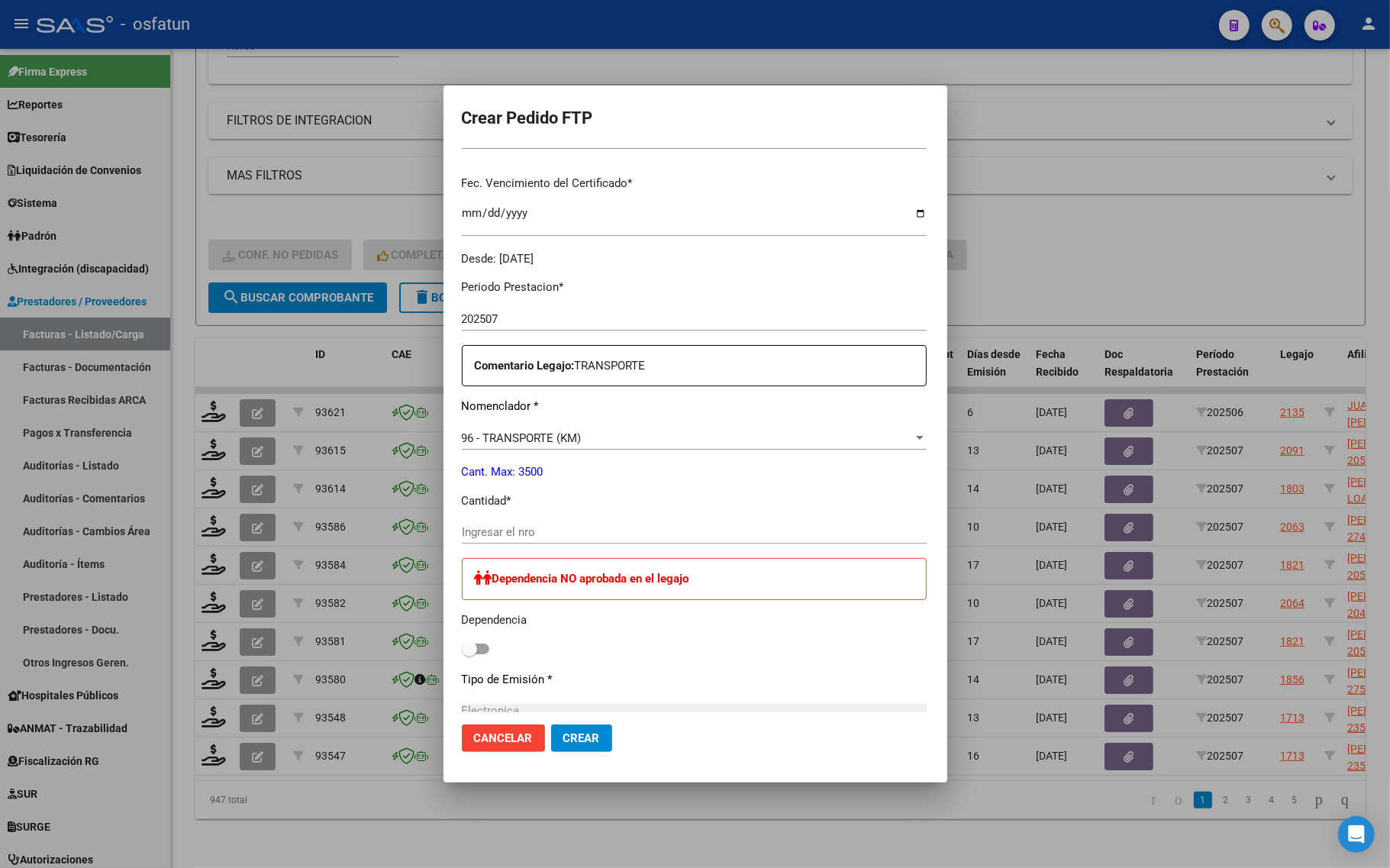
click at [499, 520] on app-form-text-field "Cantidad * Ingresar el nro" at bounding box center [700, 516] width 477 height 47
click at [501, 527] on input "Ingresar el nro" at bounding box center [694, 531] width 465 height 14
type input "638"
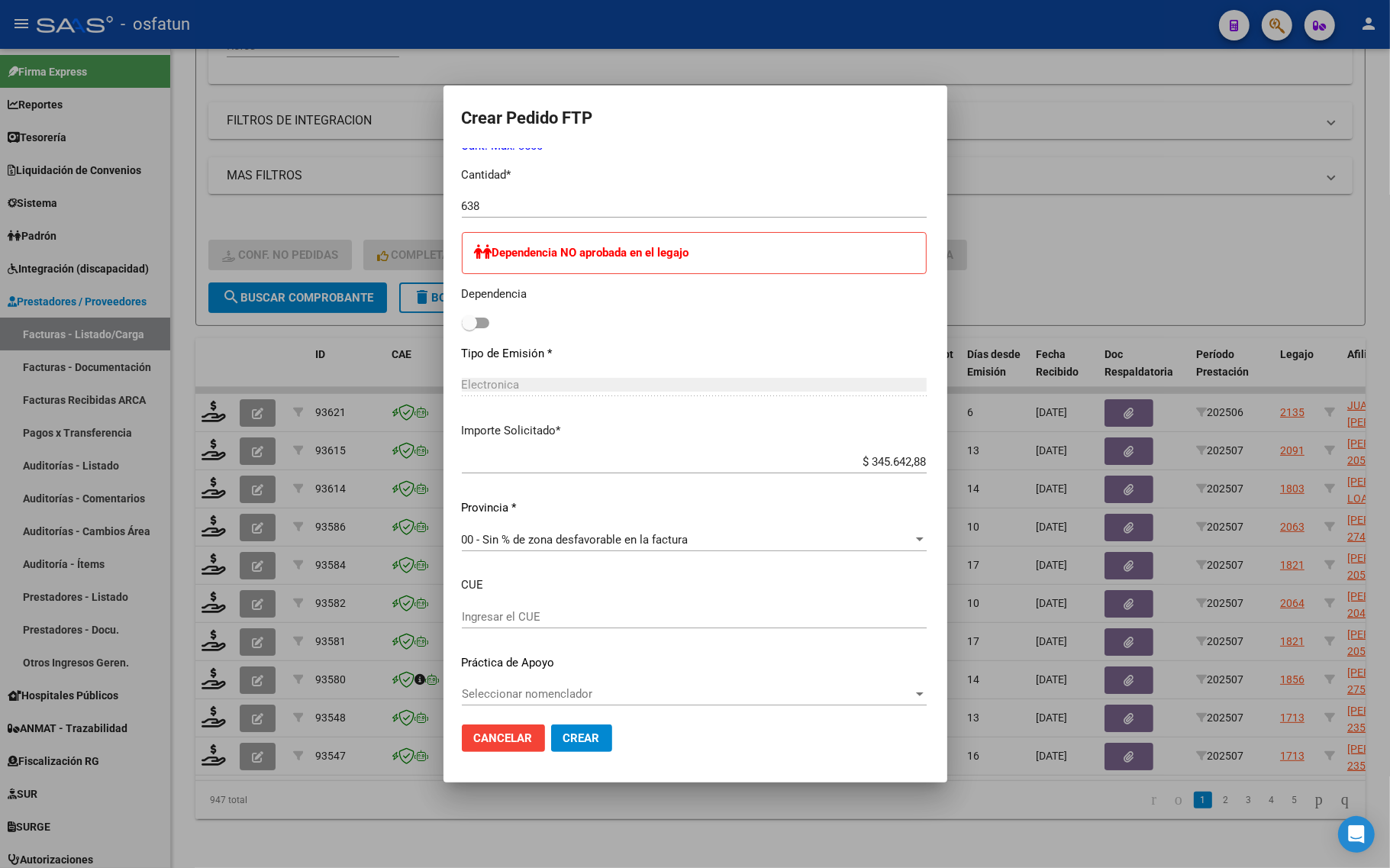
scroll to position [712, 0]
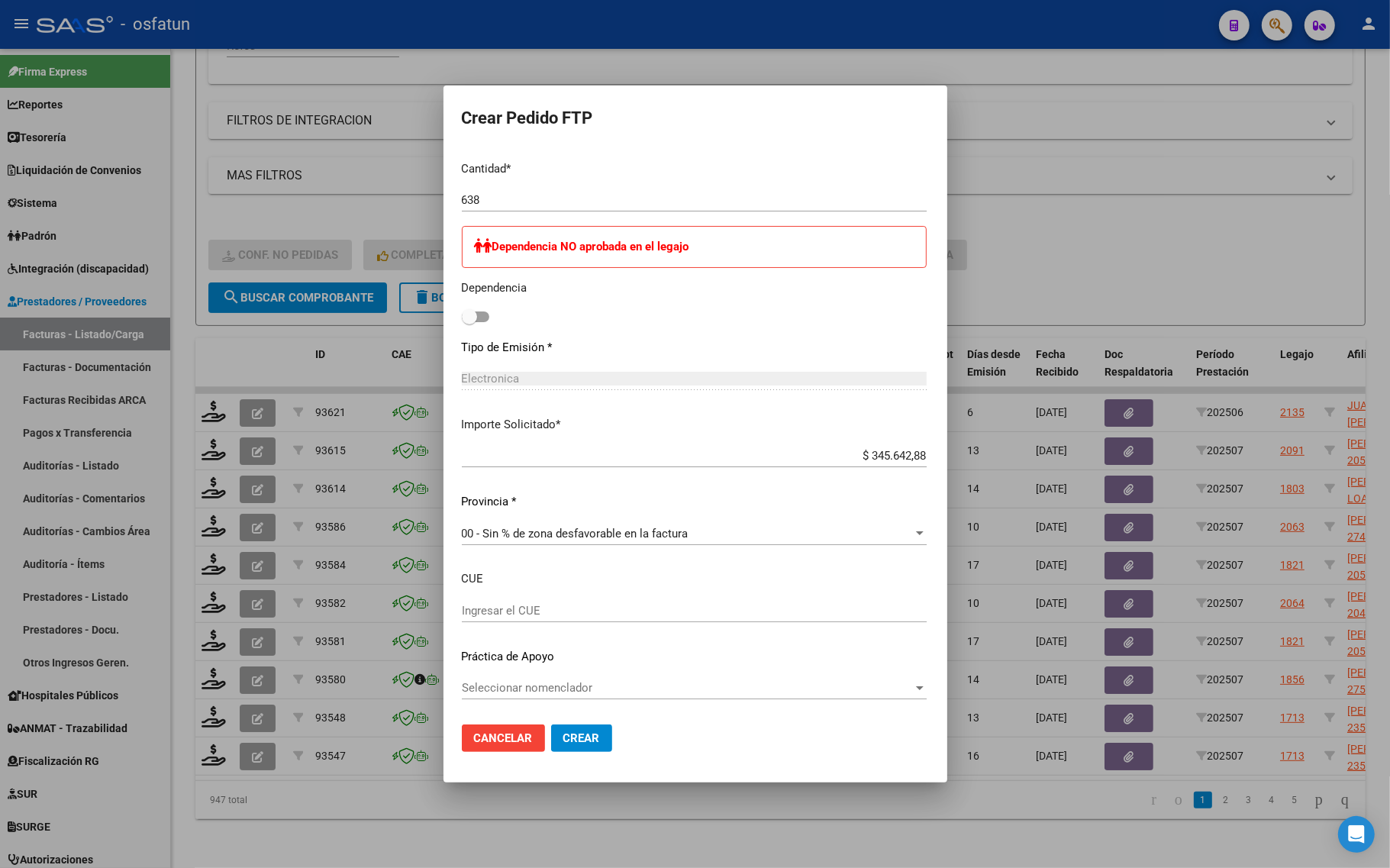
click at [563, 740] on span "Crear" at bounding box center [582, 737] width 37 height 14
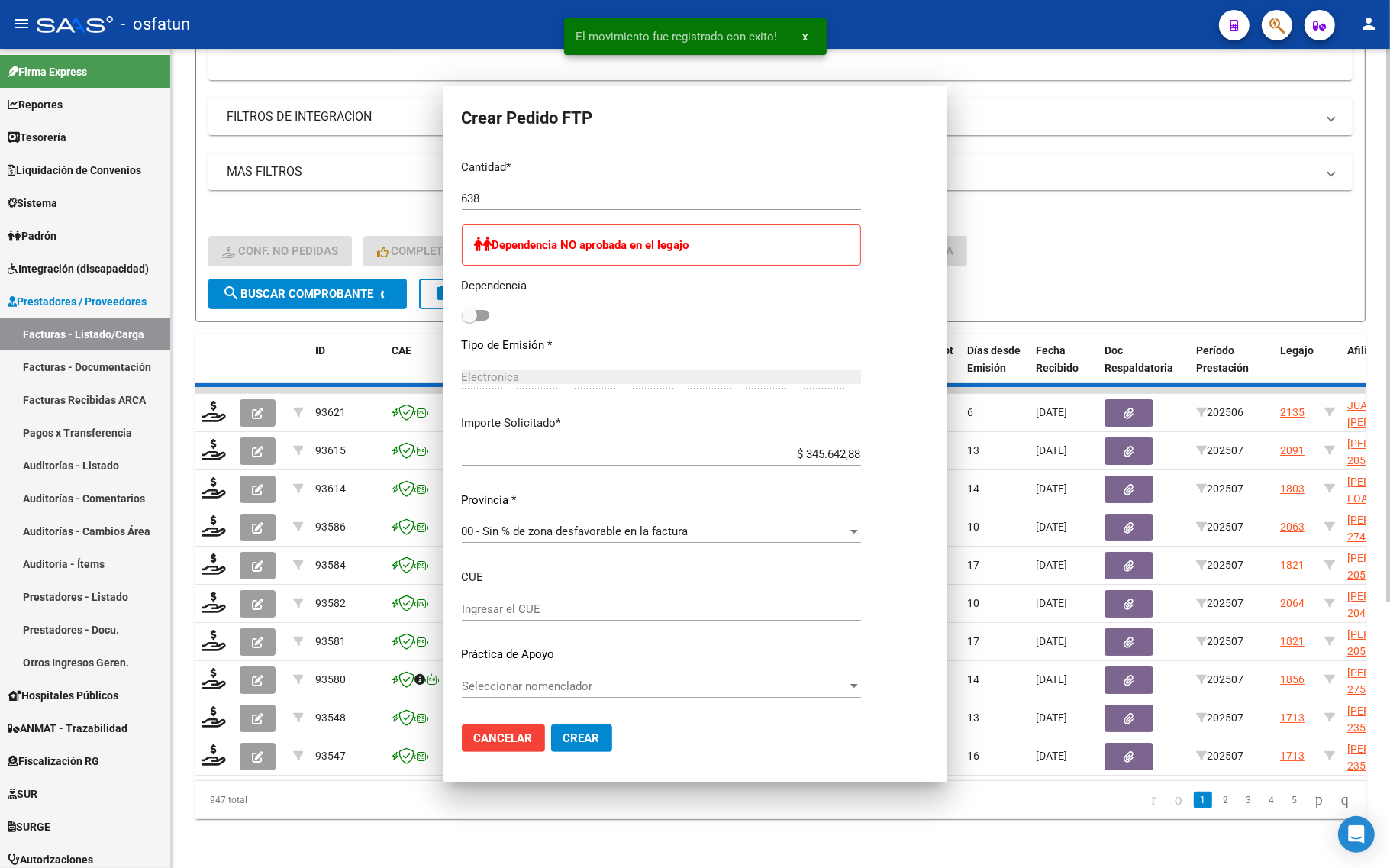
scroll to position [626, 0]
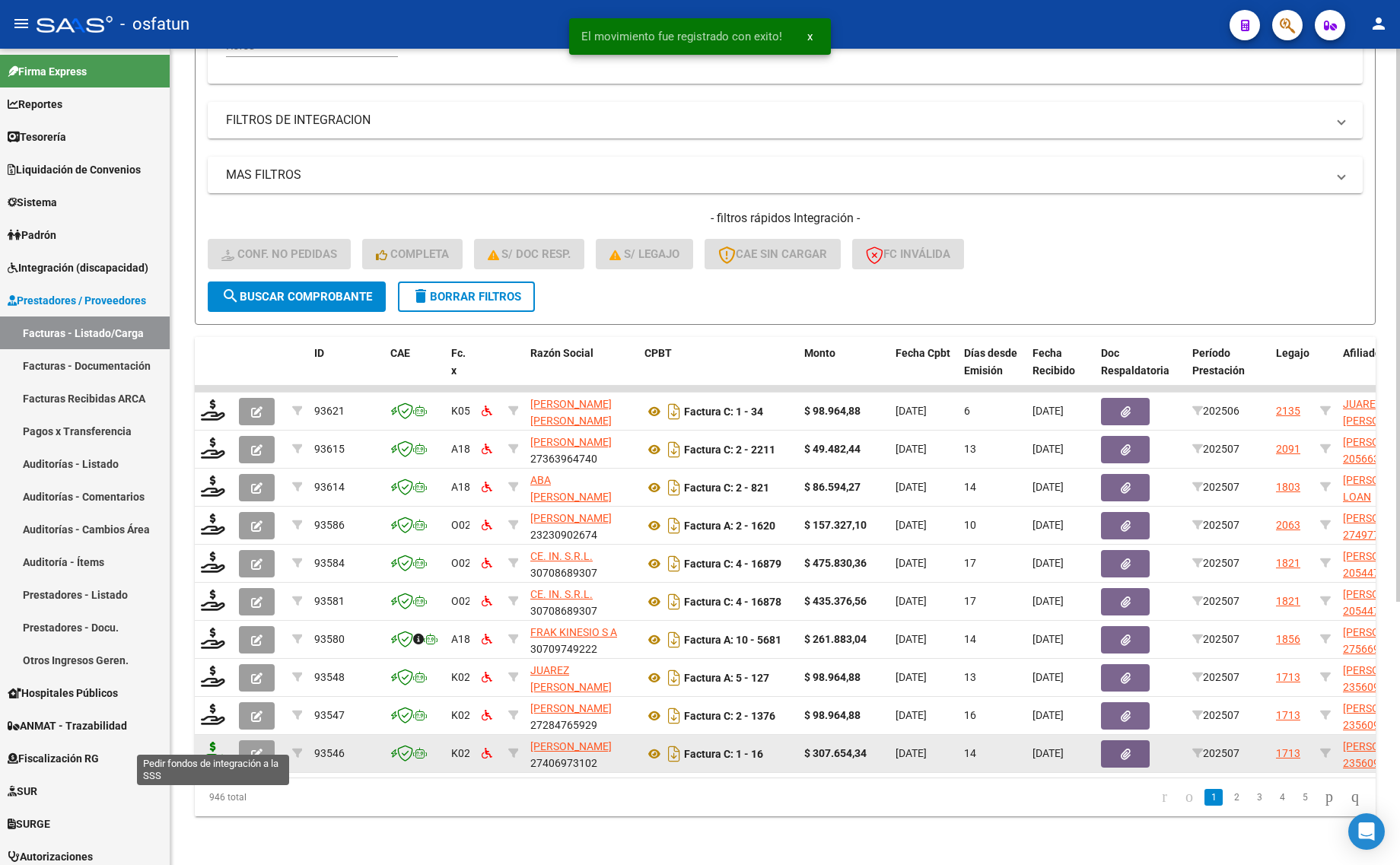
click at [210, 742] on icon at bounding box center [212, 752] width 24 height 21
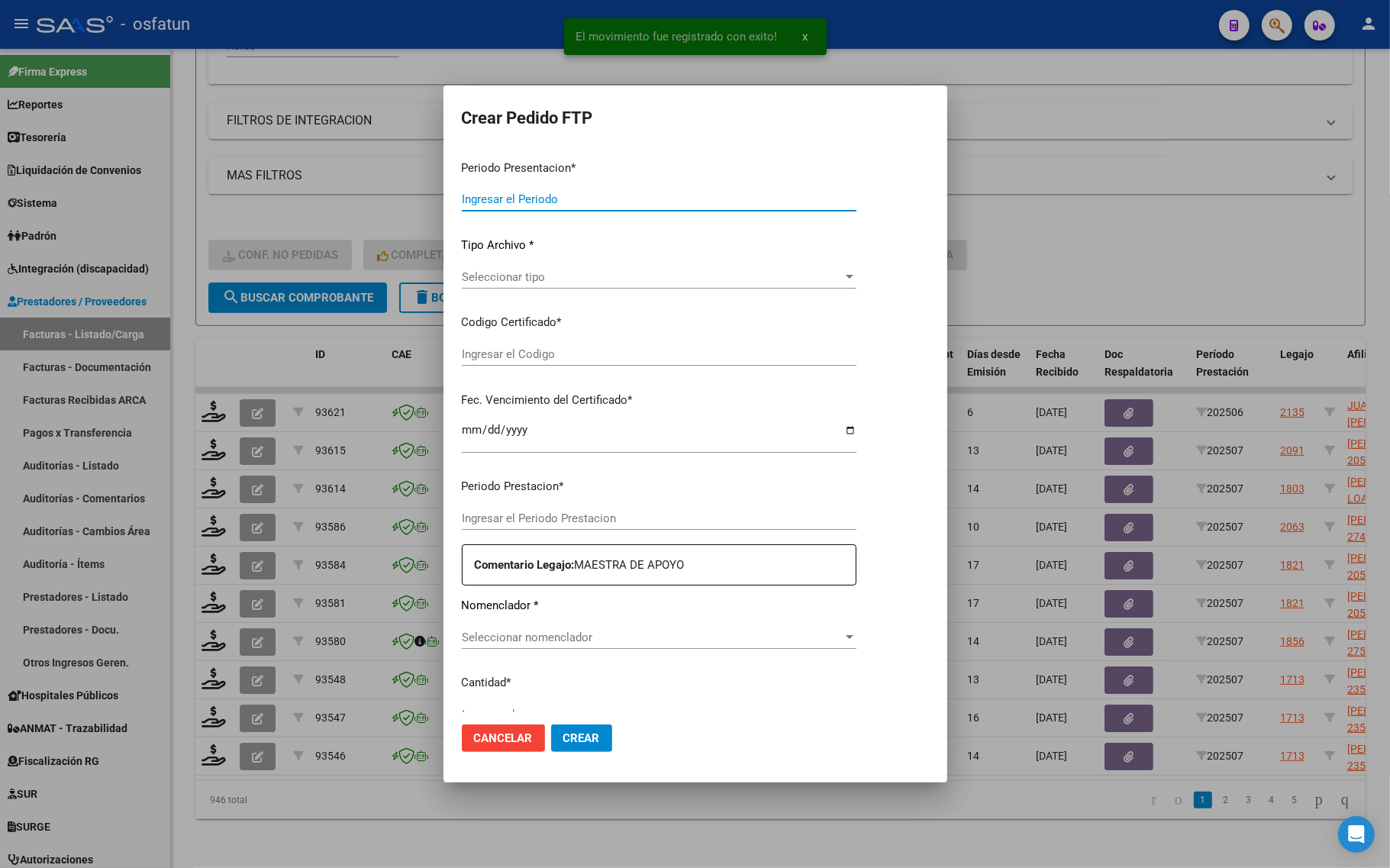
type input "202507"
type input "$ 307.654,34"
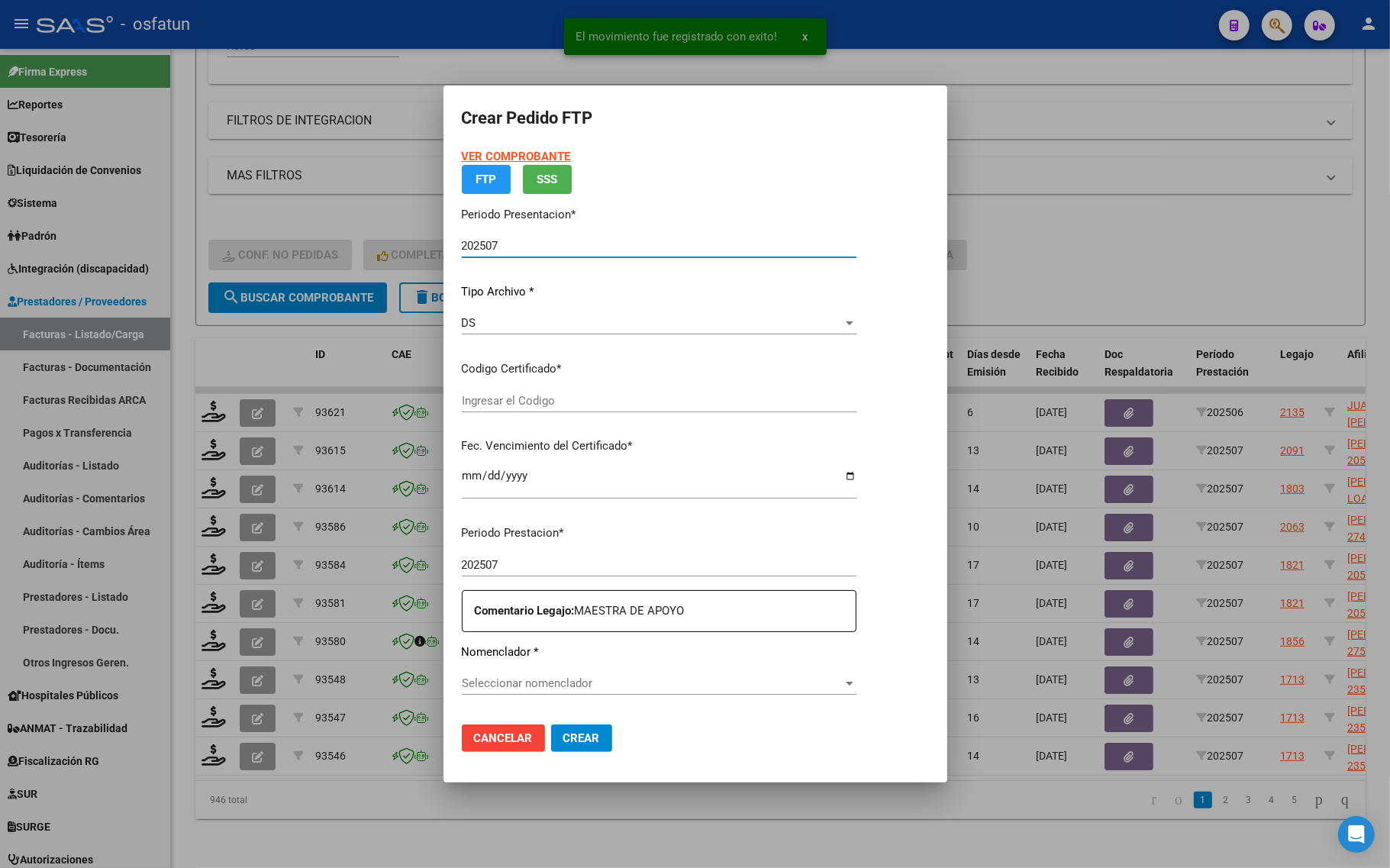
type input "ARG02000560999252021071920260719TUC136"
type input "2026-07-19"
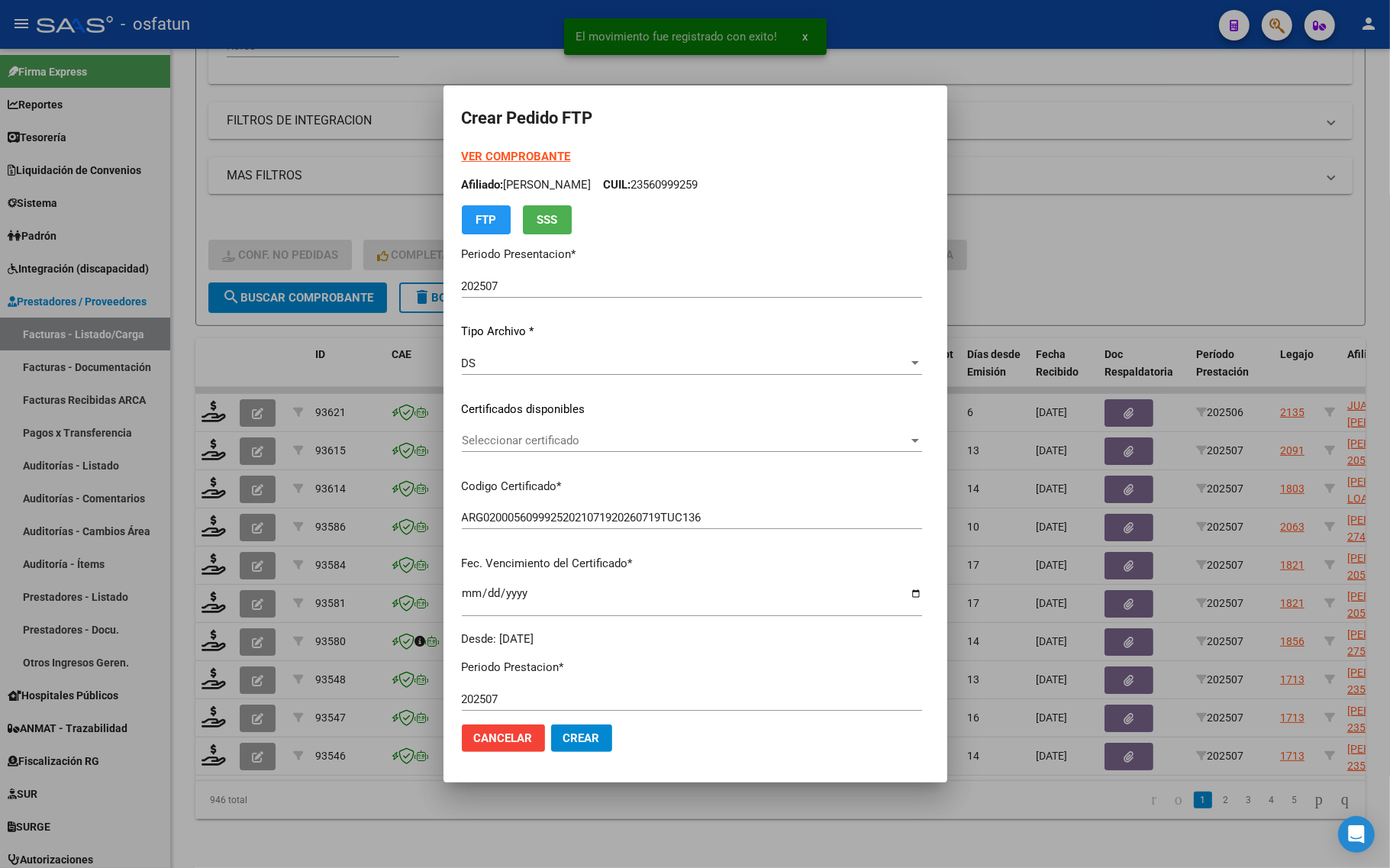
click at [498, 151] on strong "VER COMPROBANTE" at bounding box center [516, 157] width 109 height 14
click at [585, 424] on div "VER COMPROBANTE ARCA Padrón Afiliado: DORAO BAUTISTA CUIL: 23560999259 FTP SSS …" at bounding box center [691, 398] width 460 height 499
click at [585, 433] on div "Seleccionar certificado Seleccionar certificado" at bounding box center [691, 440] width 460 height 23
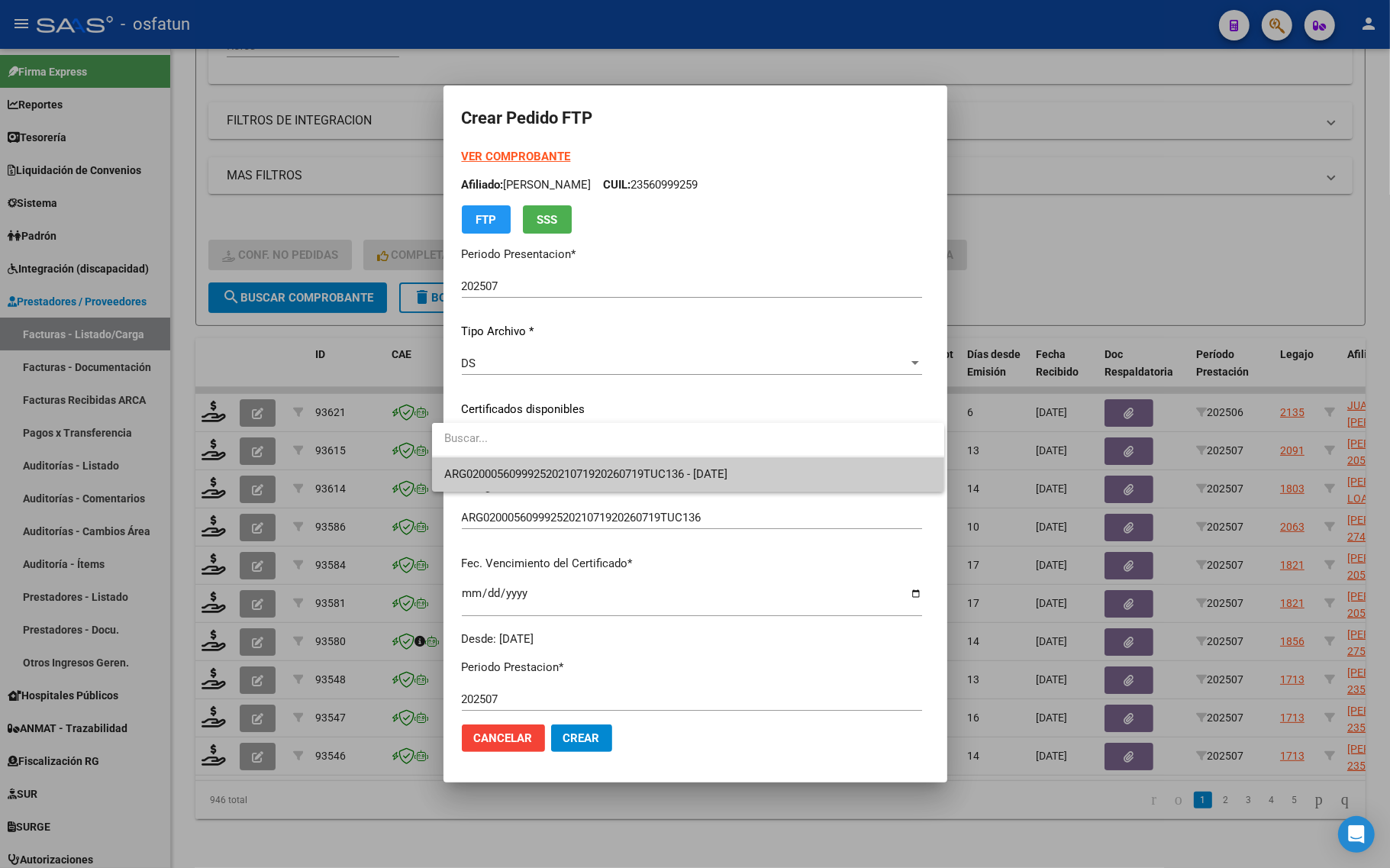
click at [589, 453] on input "dropdown search" at bounding box center [687, 437] width 512 height 34
click at [587, 464] on span "ARG02000560999252021071920260719TUC136 - 2026-07-19" at bounding box center [688, 473] width 488 height 34
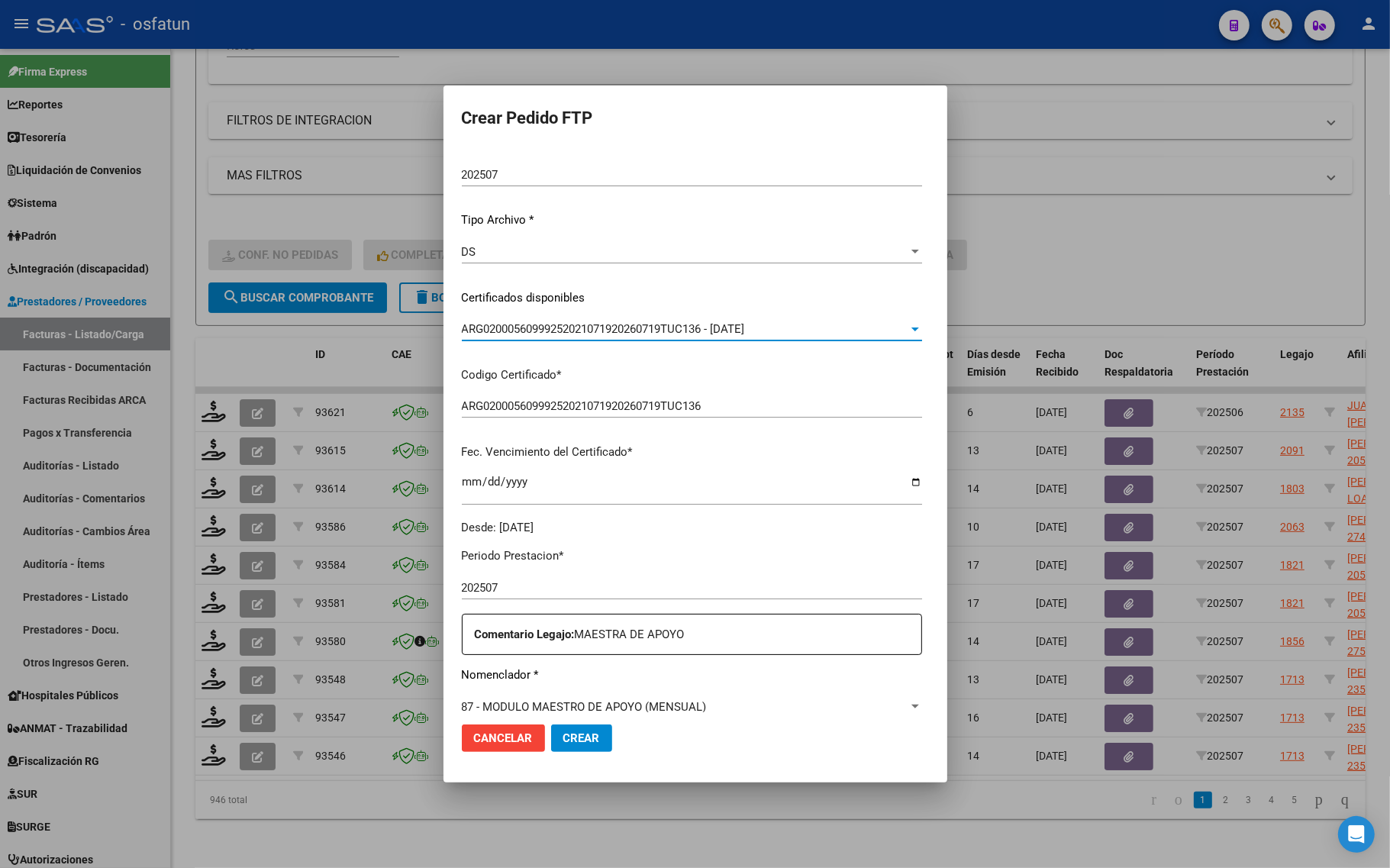
scroll to position [191, 0]
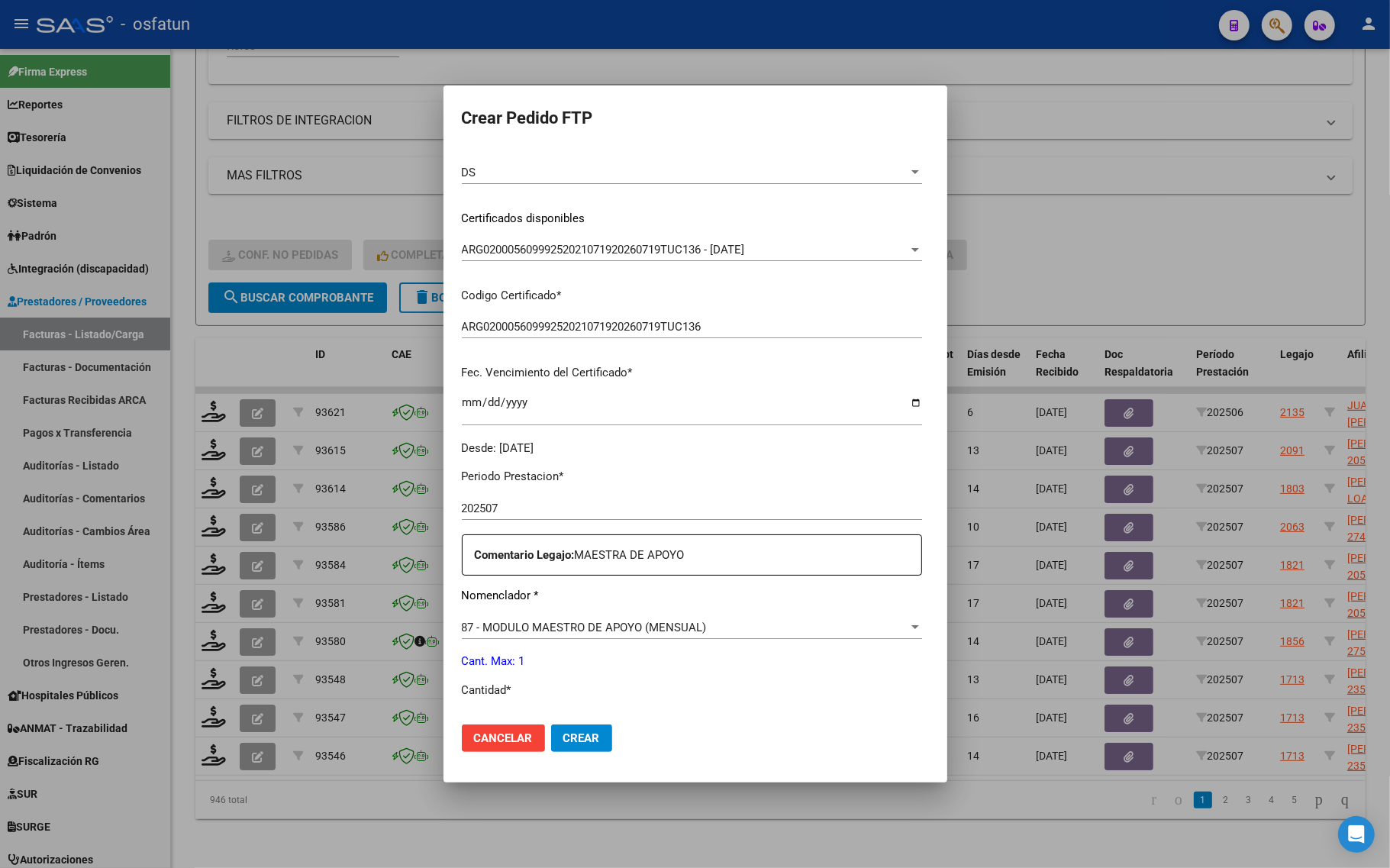
click at [474, 649] on div "87 - MODULO MAESTRO DE APOYO (MENSUAL) Seleccionar nomenclador" at bounding box center [691, 634] width 460 height 38
click at [485, 675] on div "Periodo Prestacion * 202507 Ingresar el Periodo Prestacion Comentario Legajo: M…" at bounding box center [691, 718] width 460 height 523
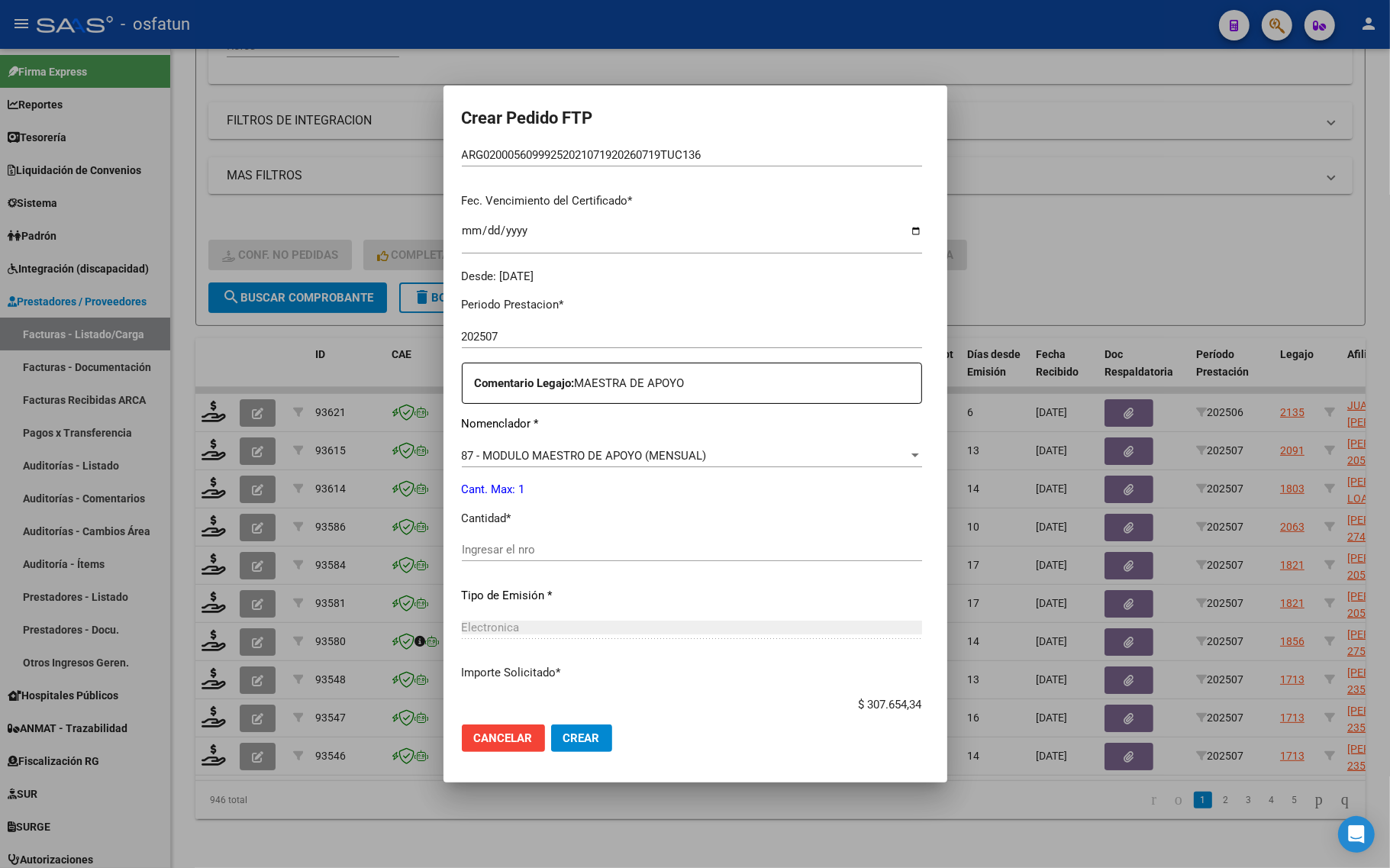
scroll to position [457, 0]
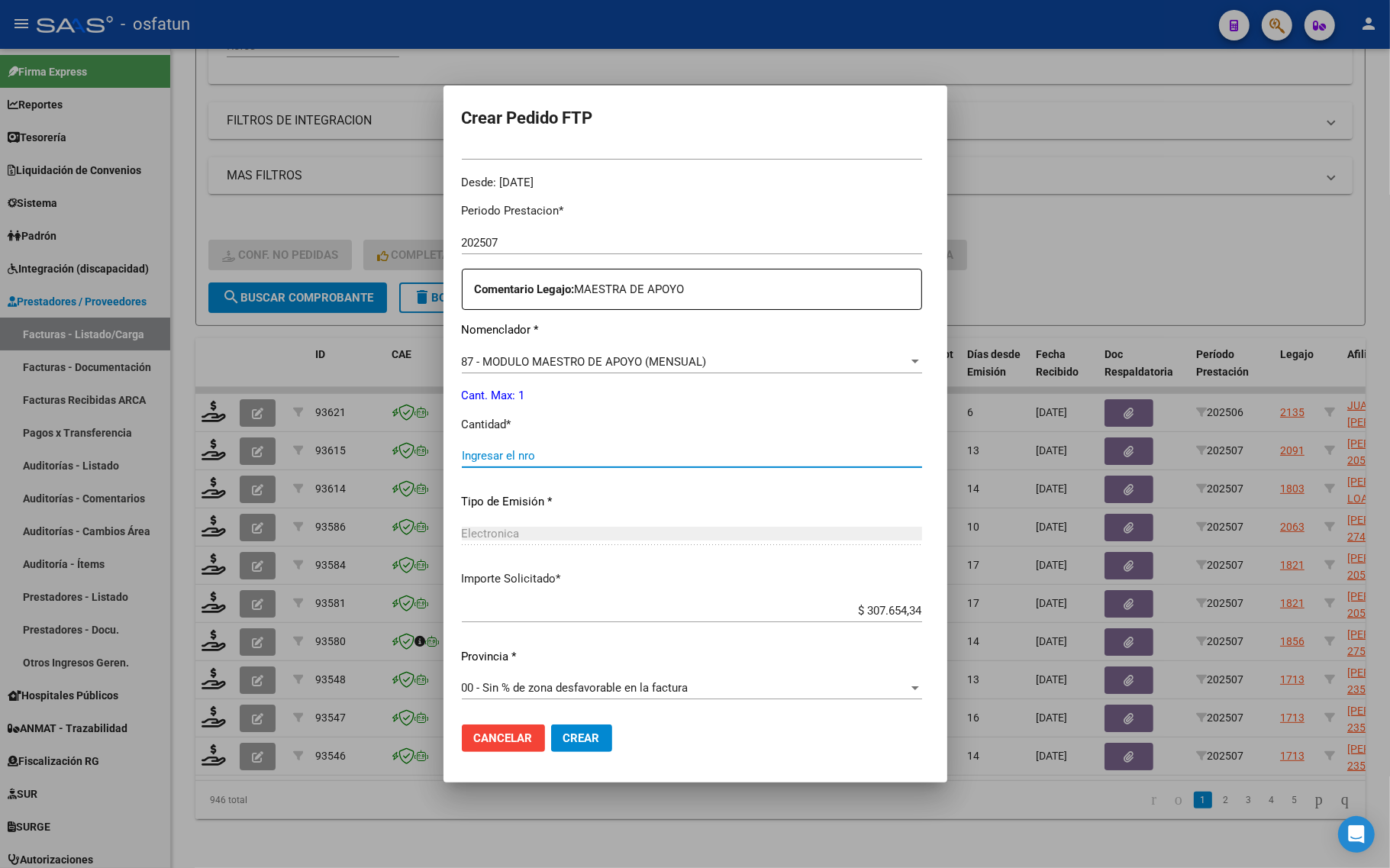
click at [497, 451] on input "Ingresar el nro" at bounding box center [691, 456] width 460 height 14
type input "1"
click at [563, 731] on span "Crear" at bounding box center [582, 737] width 37 height 14
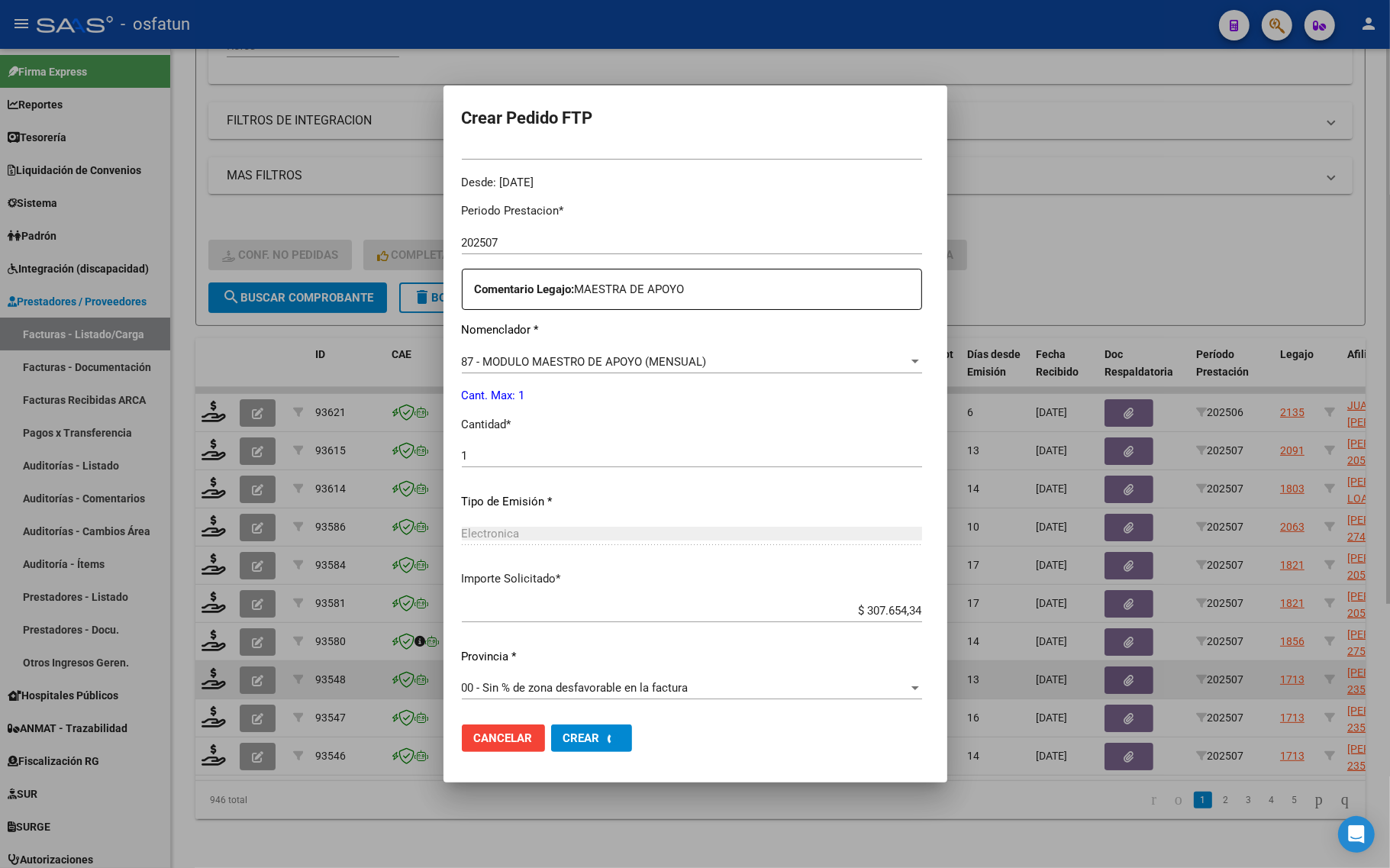
scroll to position [0, 0]
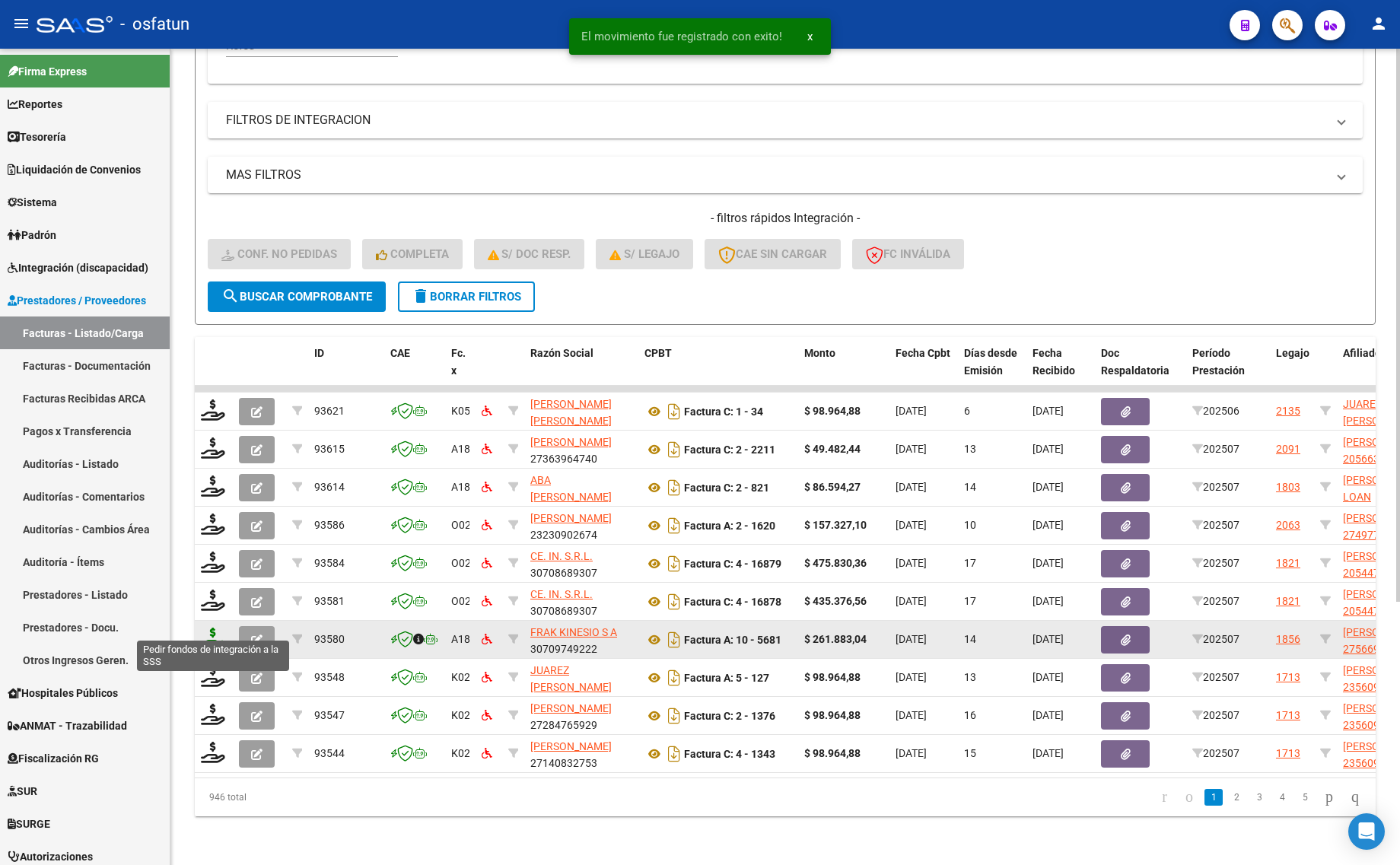
click at [213, 628] on icon at bounding box center [212, 637] width 24 height 21
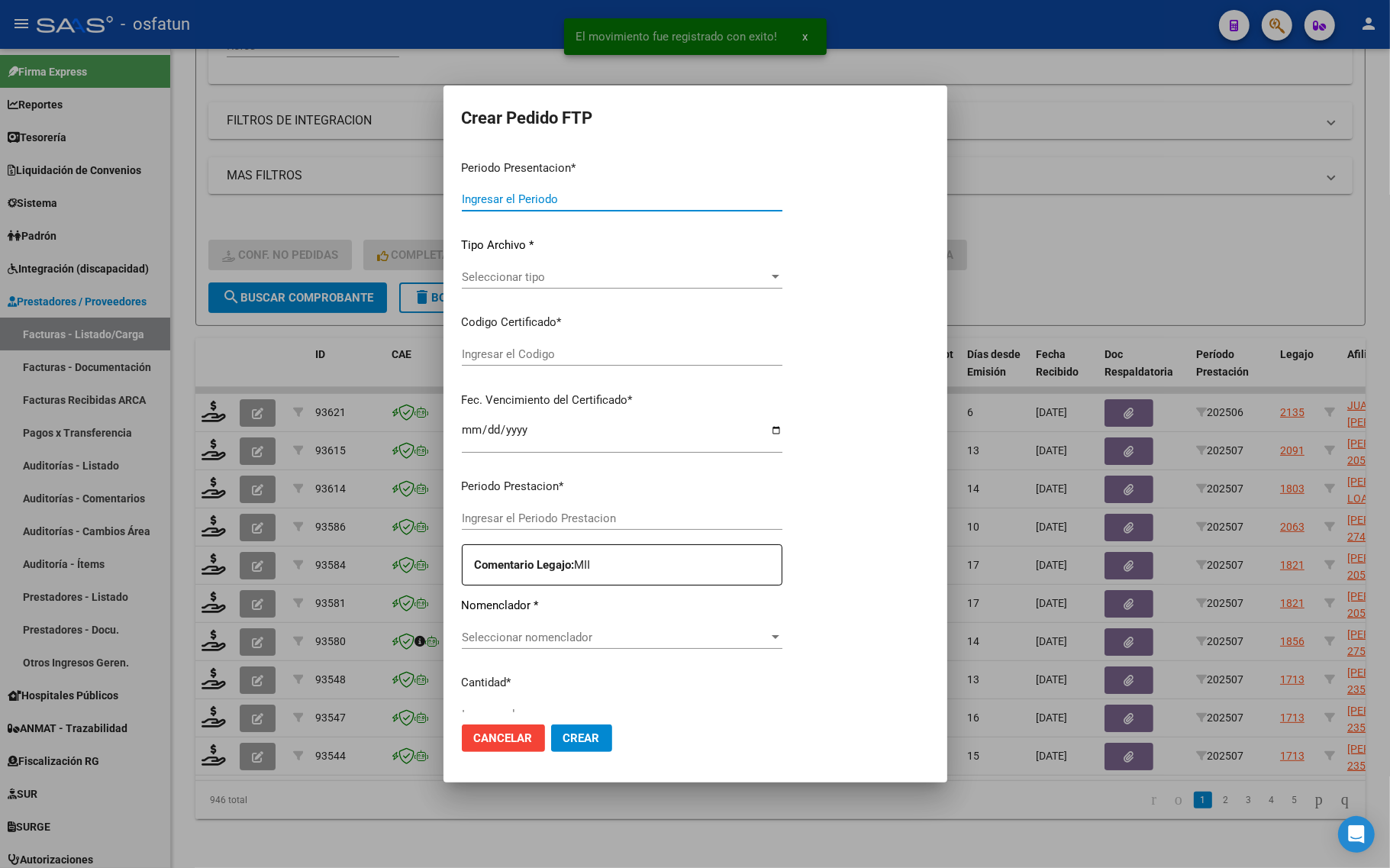
type input "202507"
type input "$ 261.883,04"
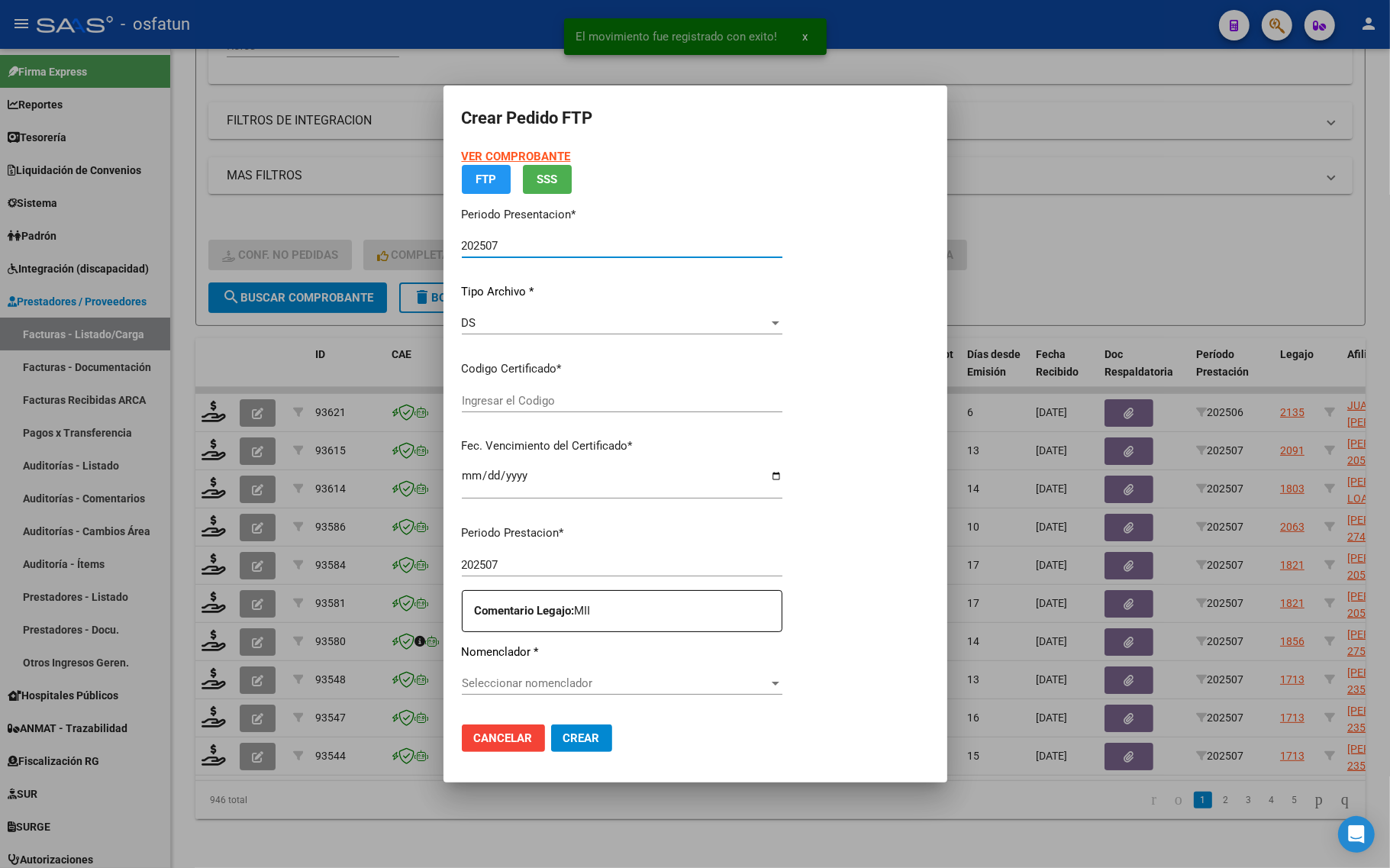
type input "ARG01000566920422024060720290607MEN199"
type input "2029-06-07"
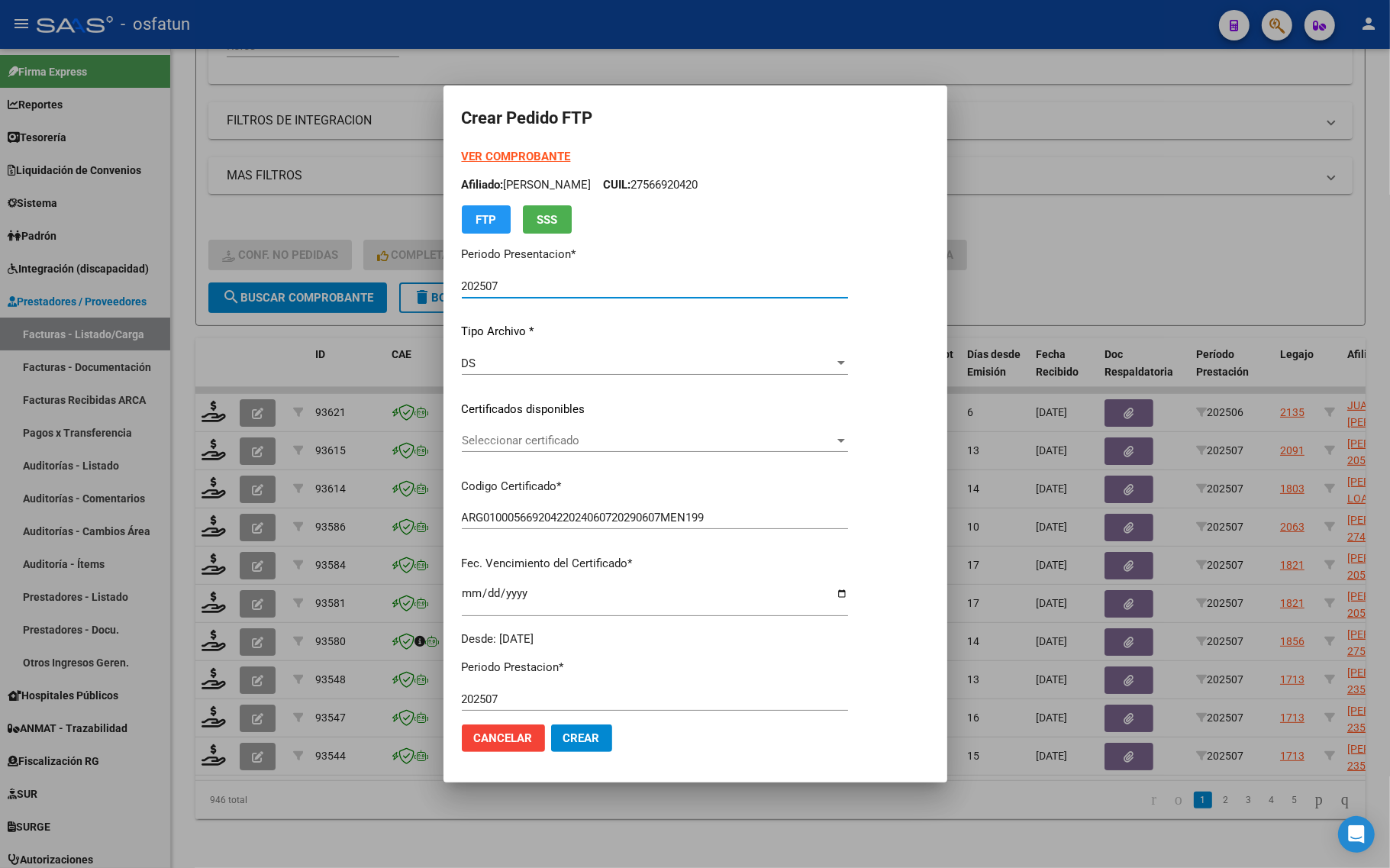
click at [230, 321] on div at bounding box center [695, 434] width 1390 height 868
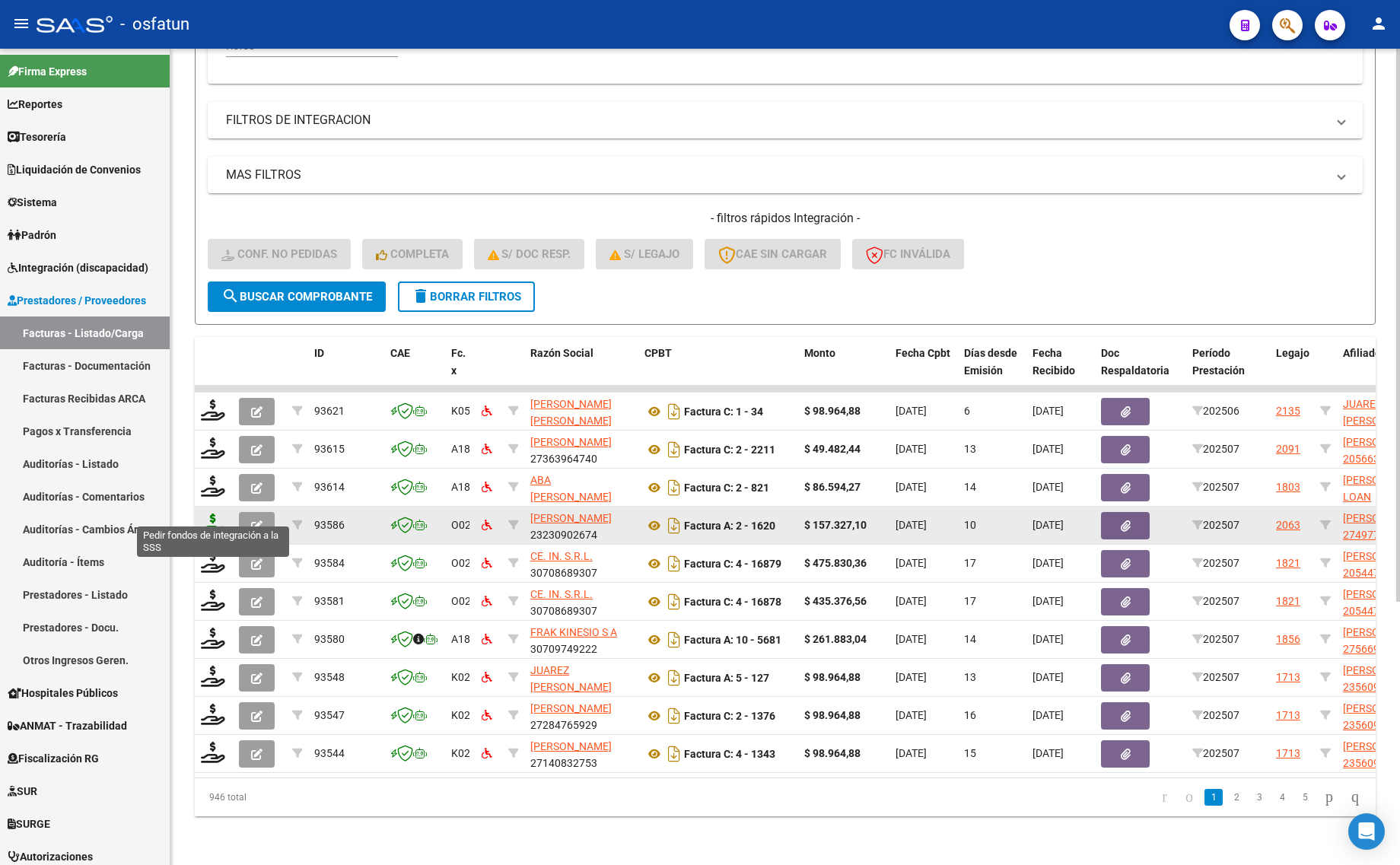
click at [218, 513] on icon at bounding box center [212, 524] width 24 height 21
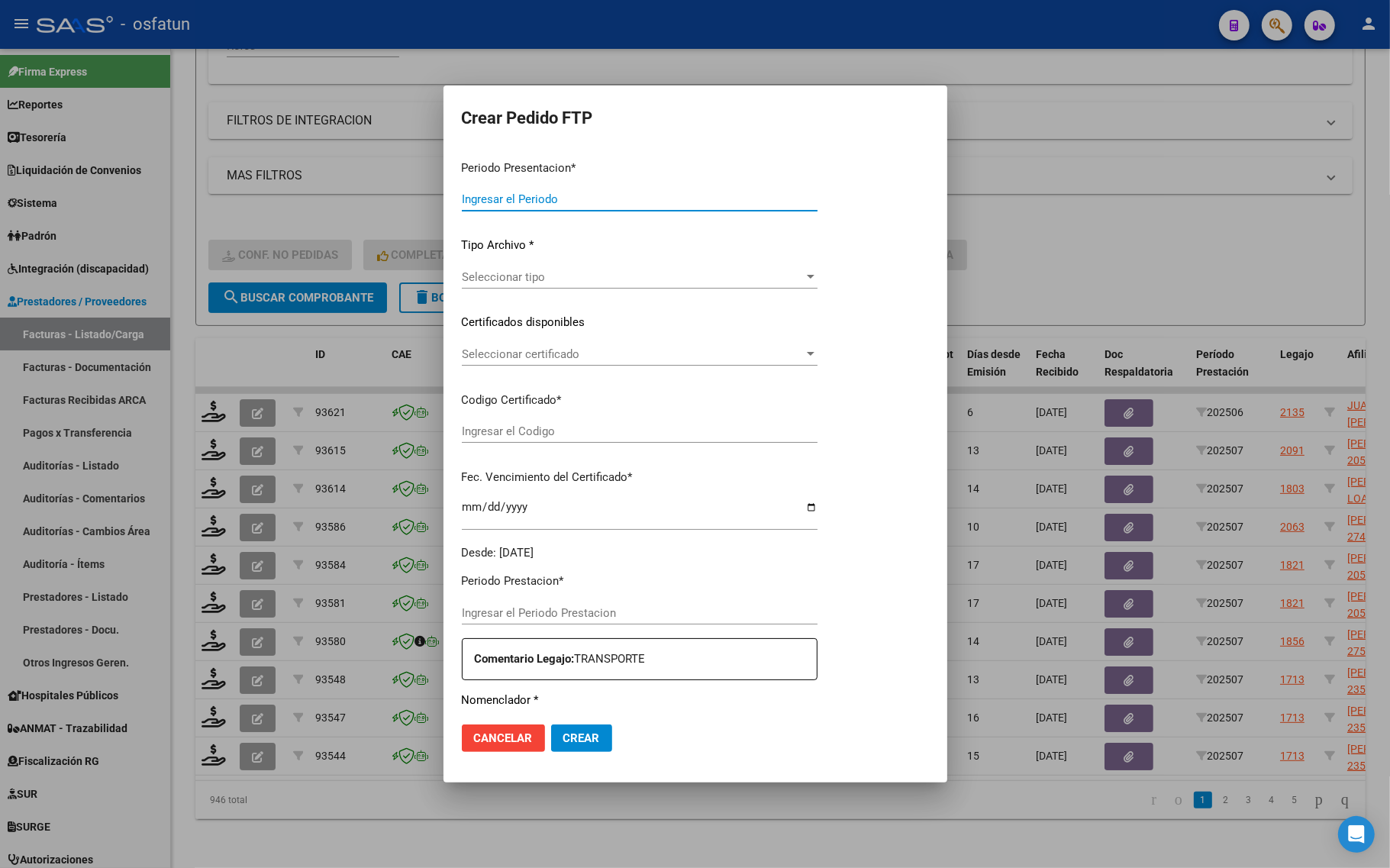
type input "202507"
type input "$ 157.327,10"
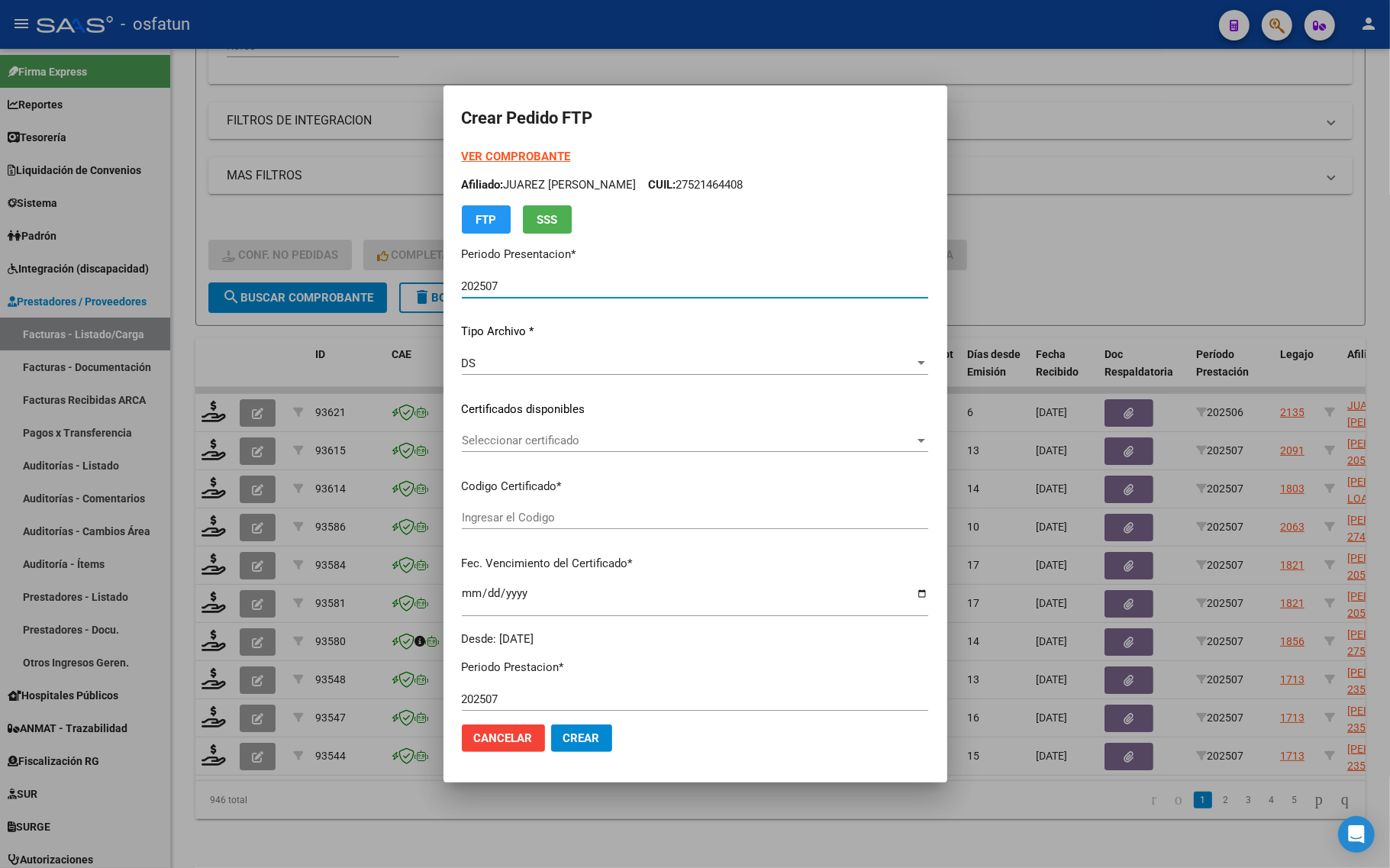
type input "ARG01000497764602020122120251221TUC138"
type input "2025-12-21"
click at [462, 158] on strong "VER COMPROBANTE" at bounding box center [516, 157] width 109 height 14
click at [466, 447] on div "Seleccionar certificado Seleccionar certificado" at bounding box center [694, 440] width 465 height 23
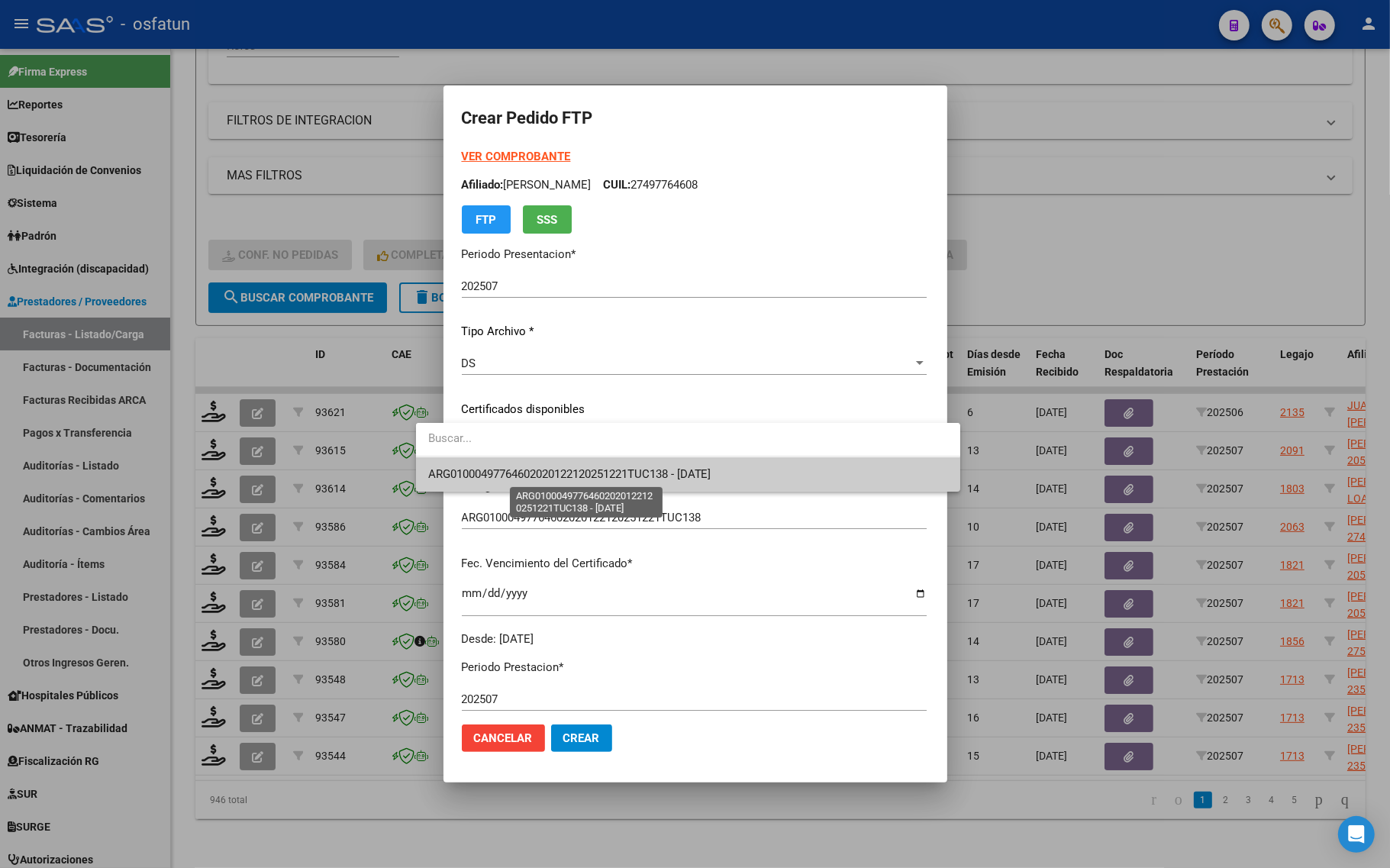
click at [468, 474] on span "ARG01000497764602020122120251221TUC138 - 2025-12-21" at bounding box center [569, 474] width 284 height 14
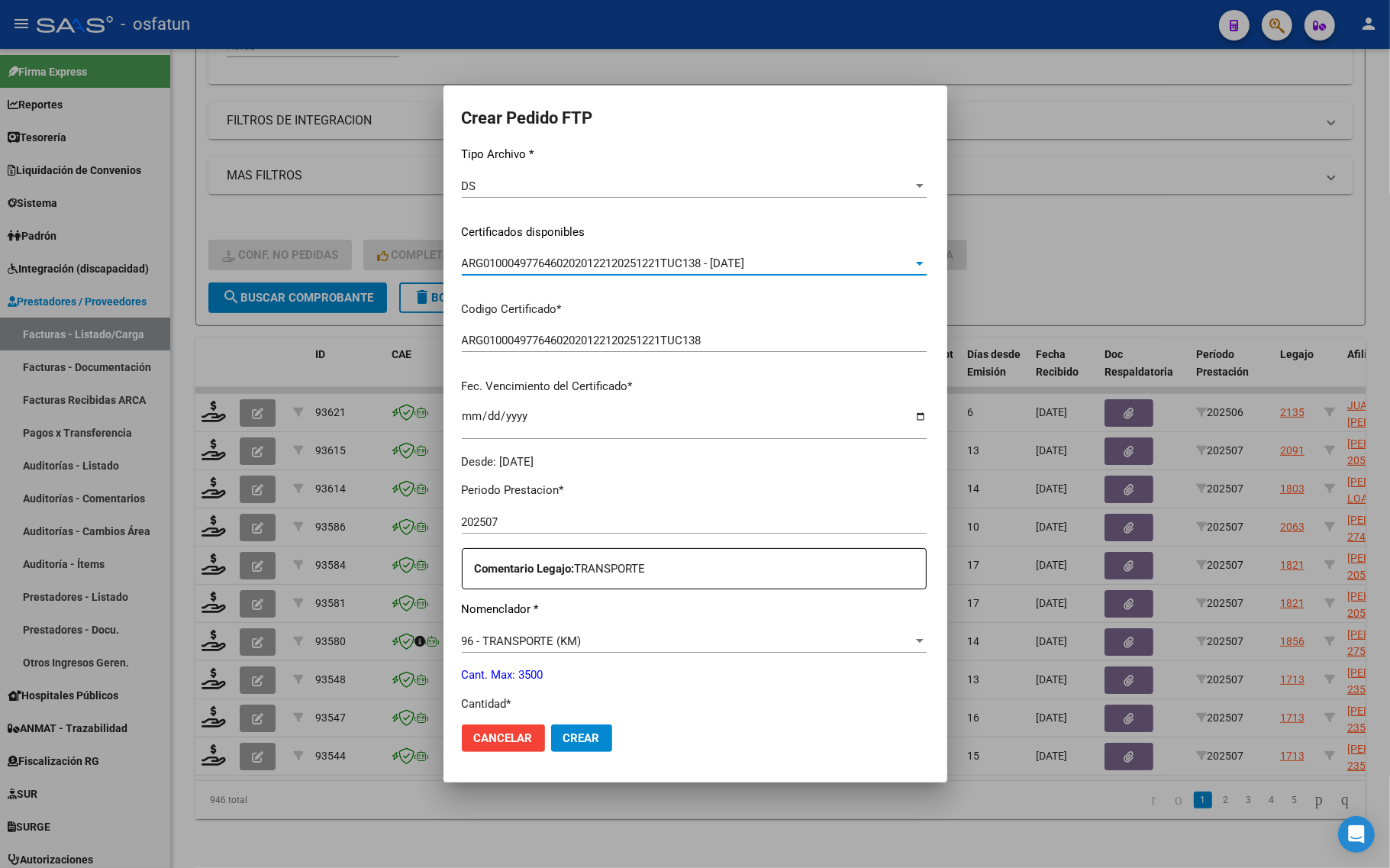
scroll to position [381, 0]
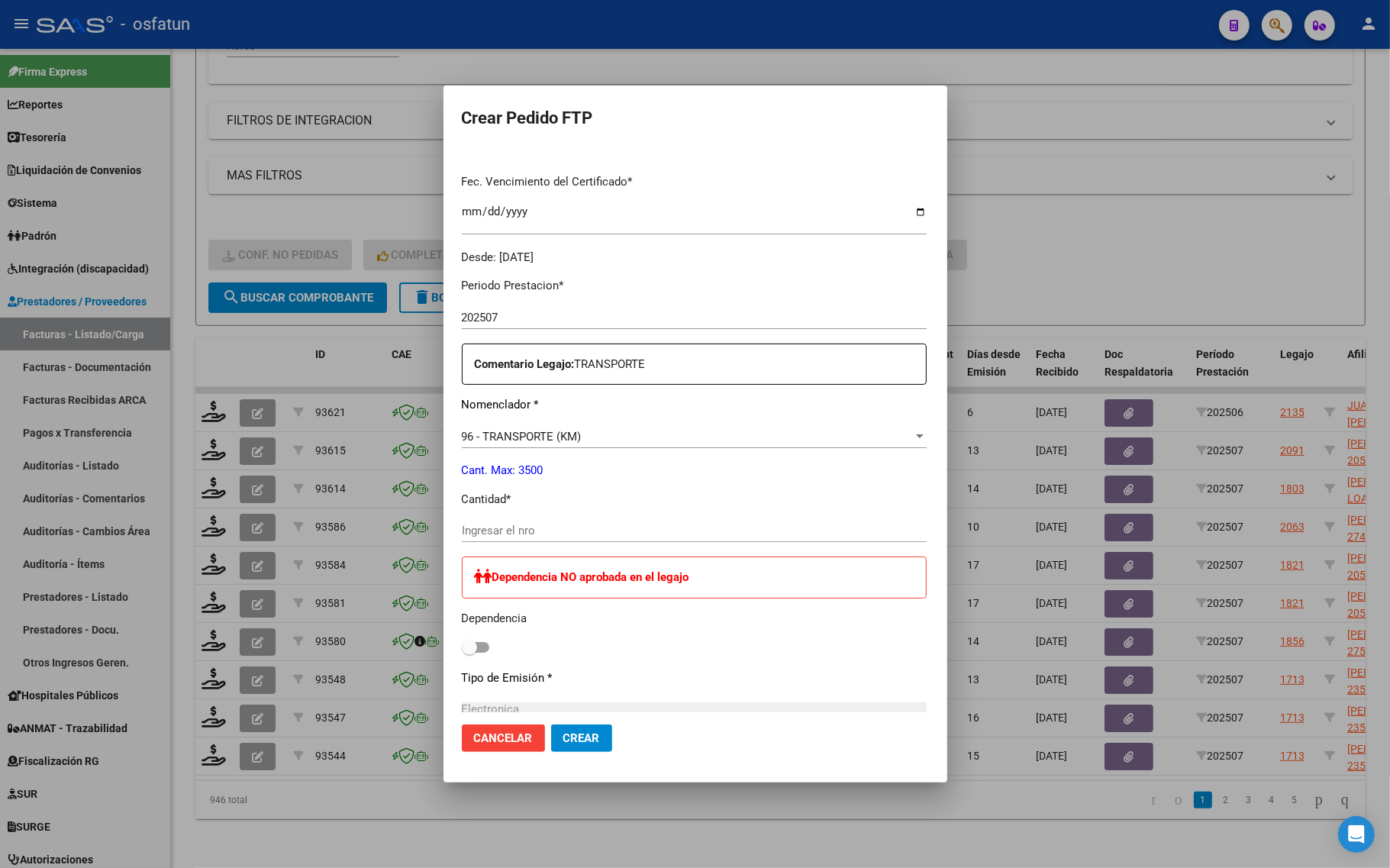
click at [551, 534] on input "Ingresar el nro" at bounding box center [694, 530] width 465 height 14
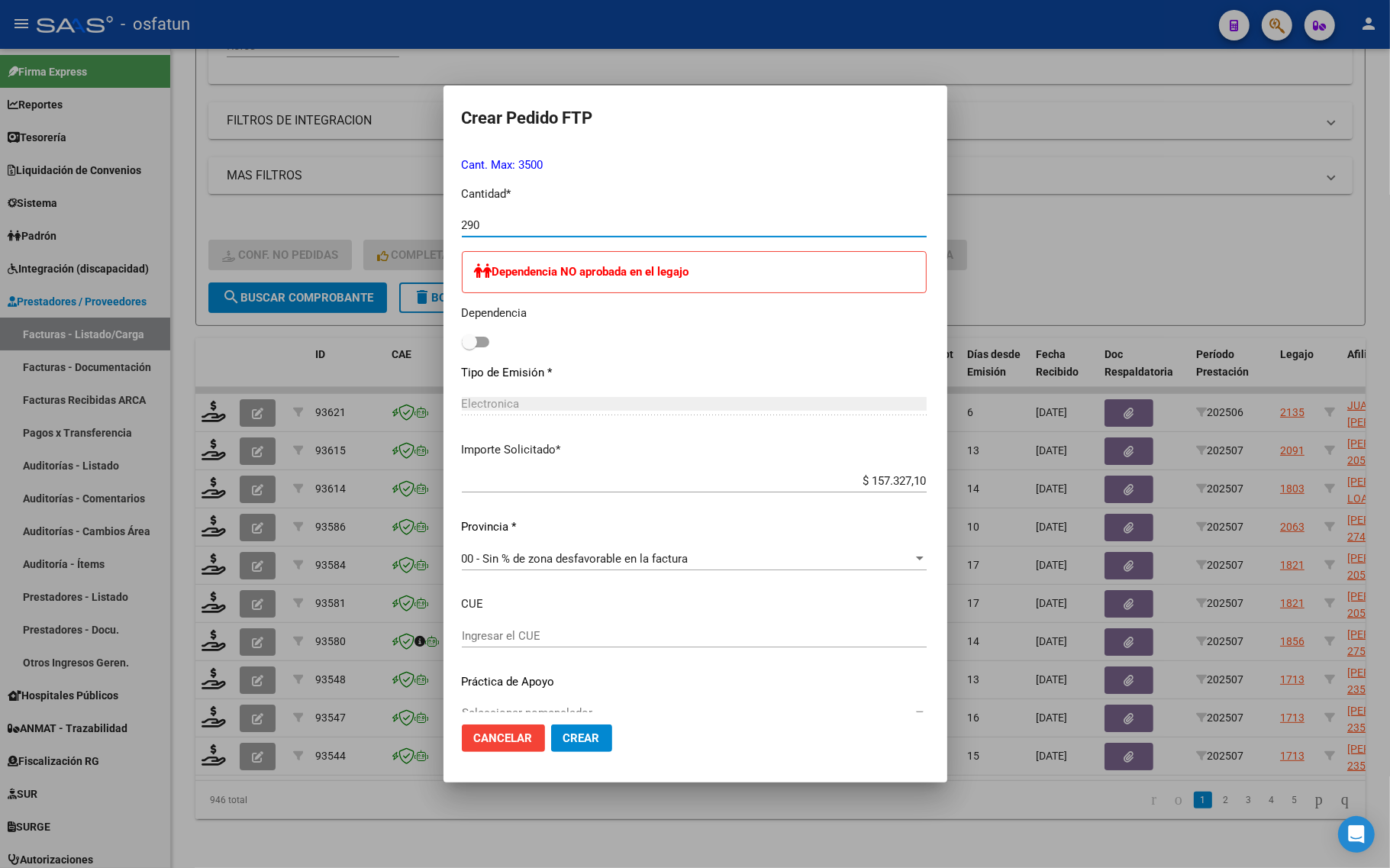
scroll to position [712, 0]
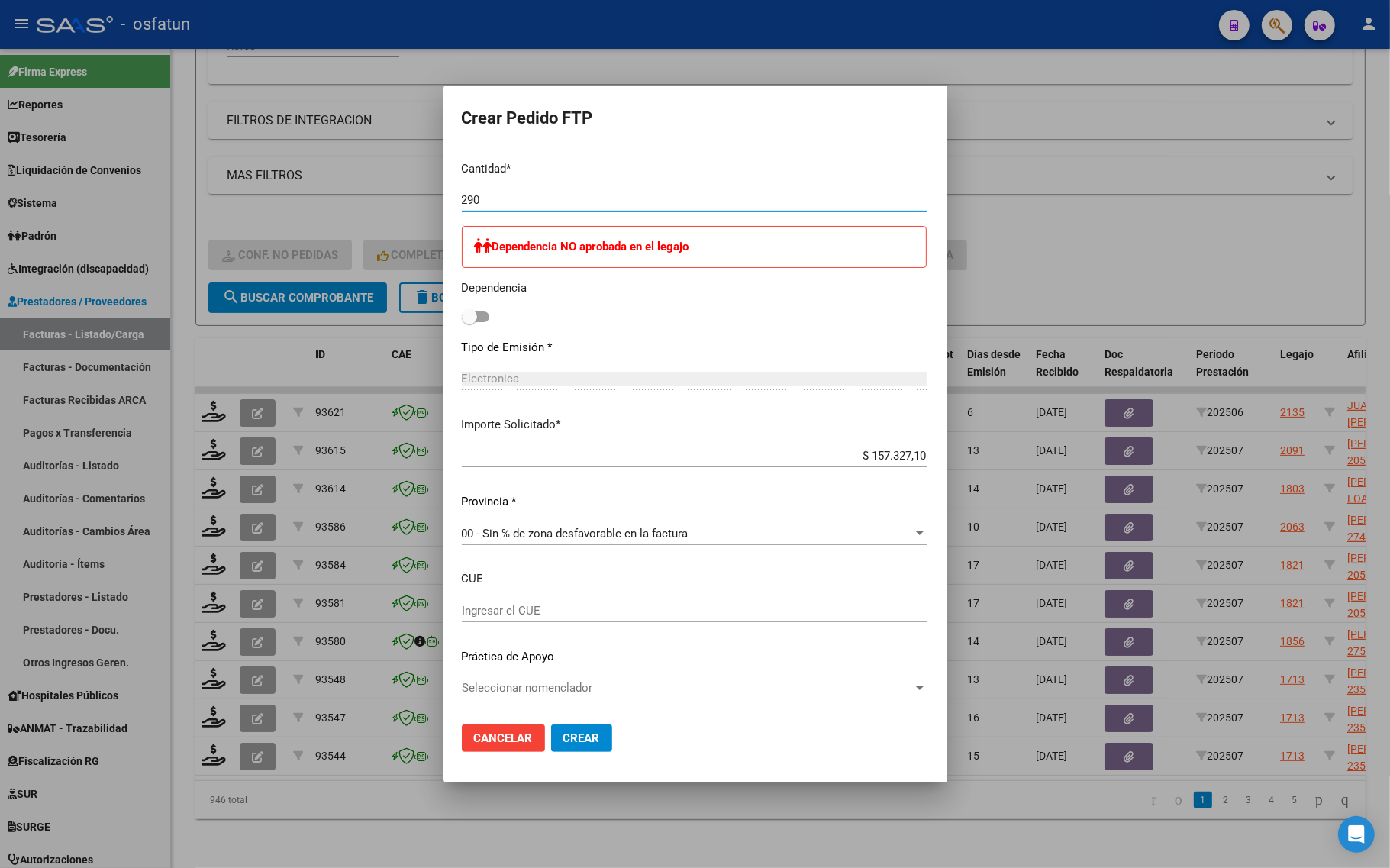
type input "290"
click at [563, 737] on span "Crear" at bounding box center [582, 737] width 37 height 14
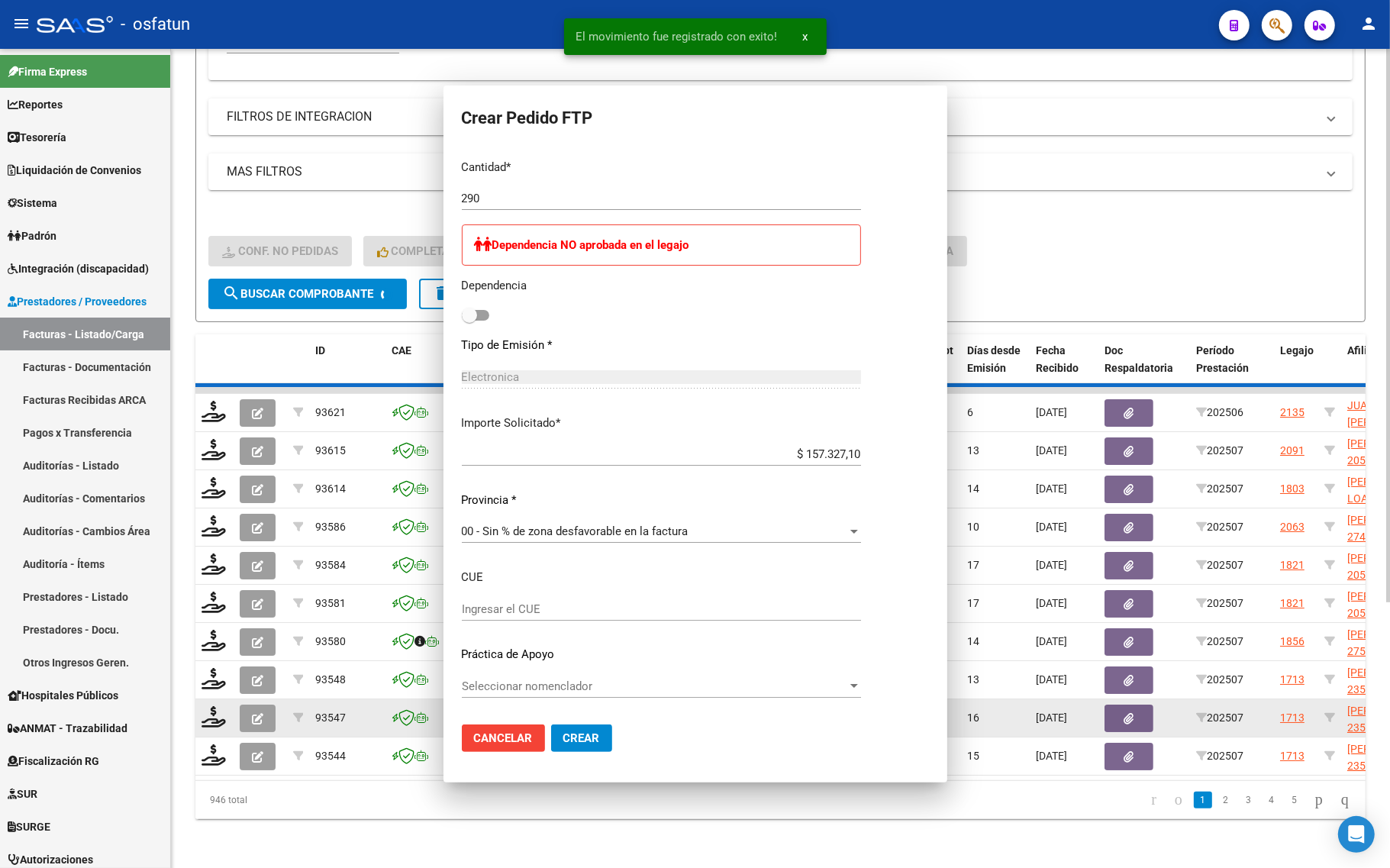
scroll to position [0, 0]
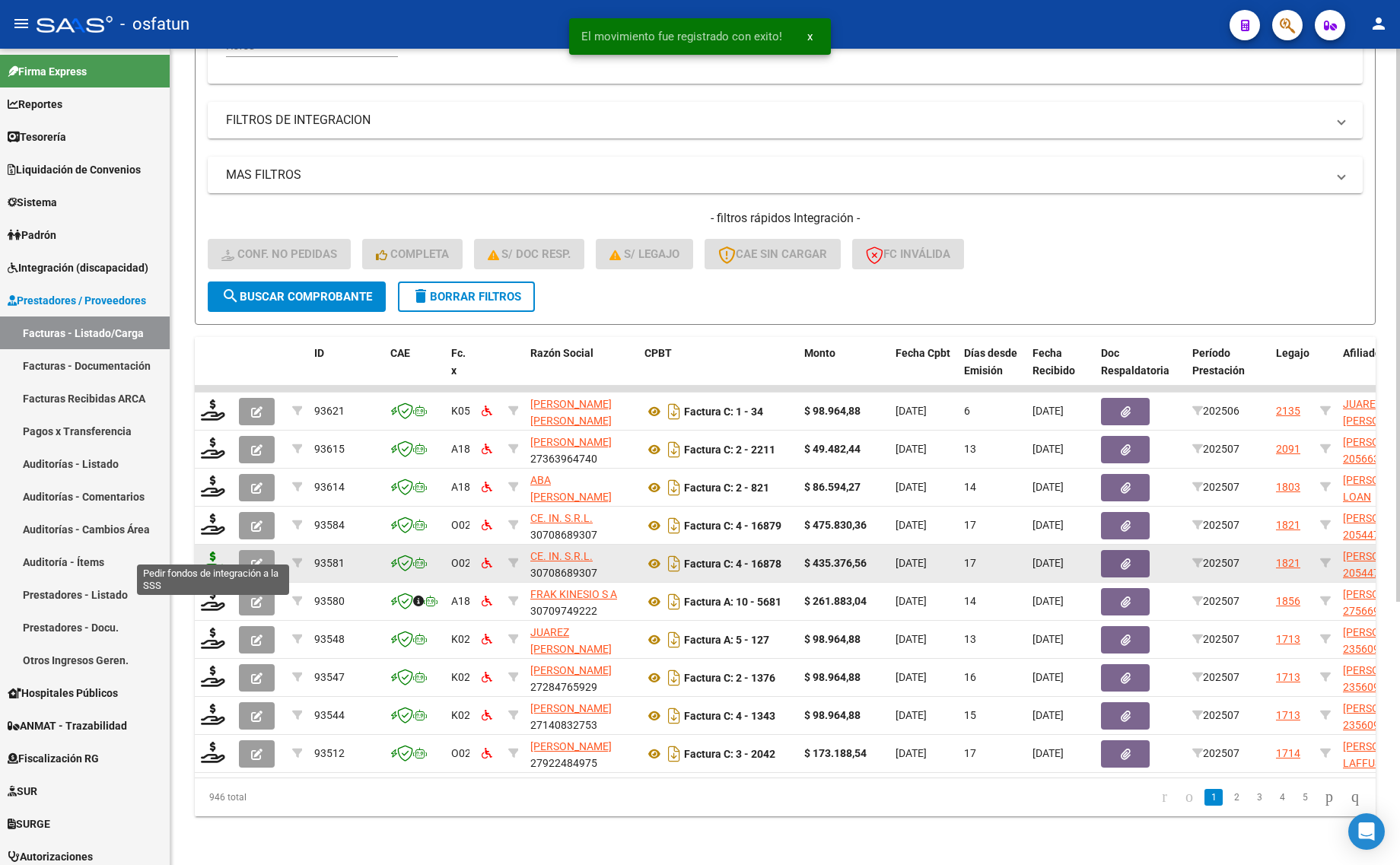
click at [213, 552] on icon at bounding box center [212, 562] width 24 height 21
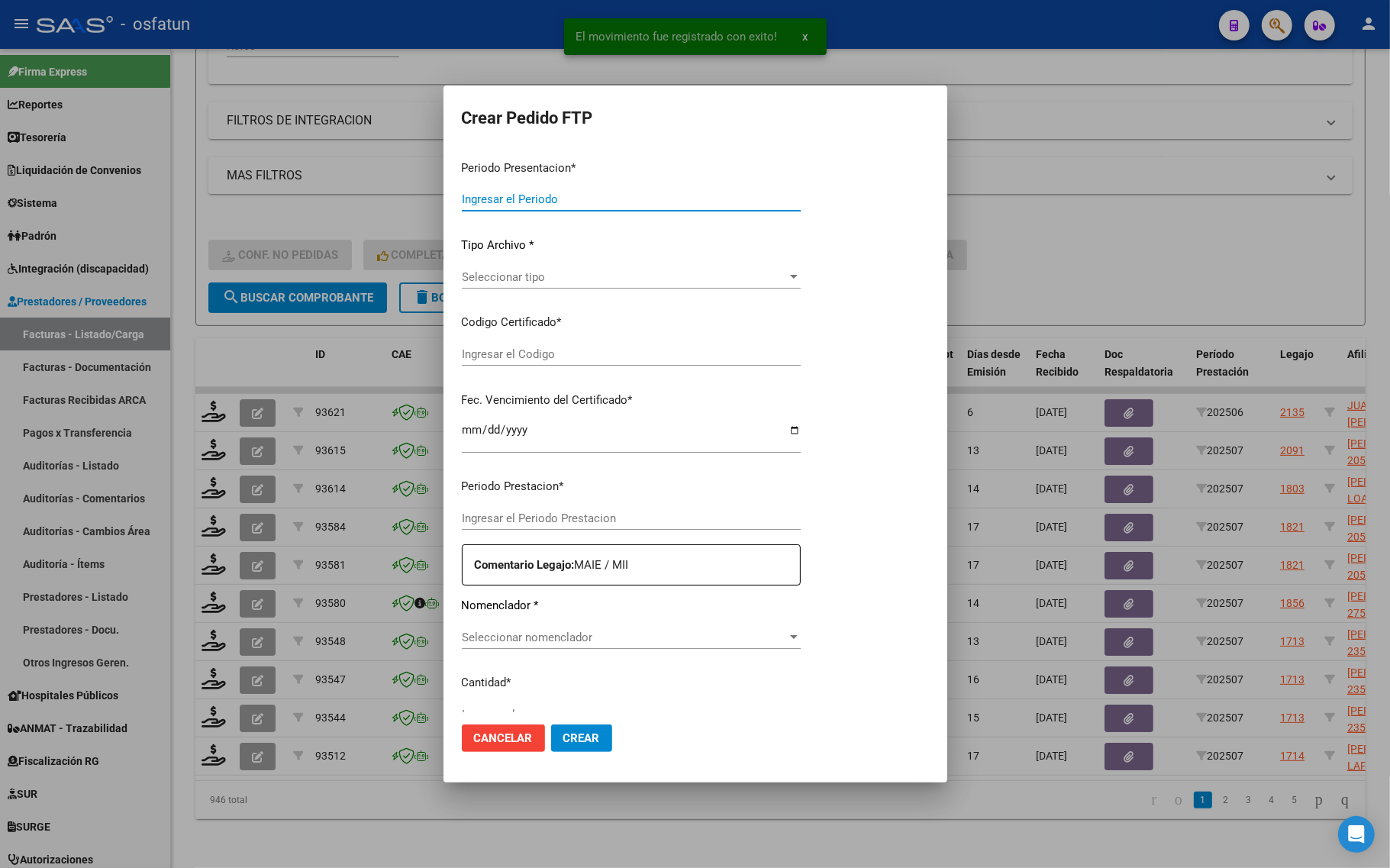
type input "202507"
type input "$ 435.376,56"
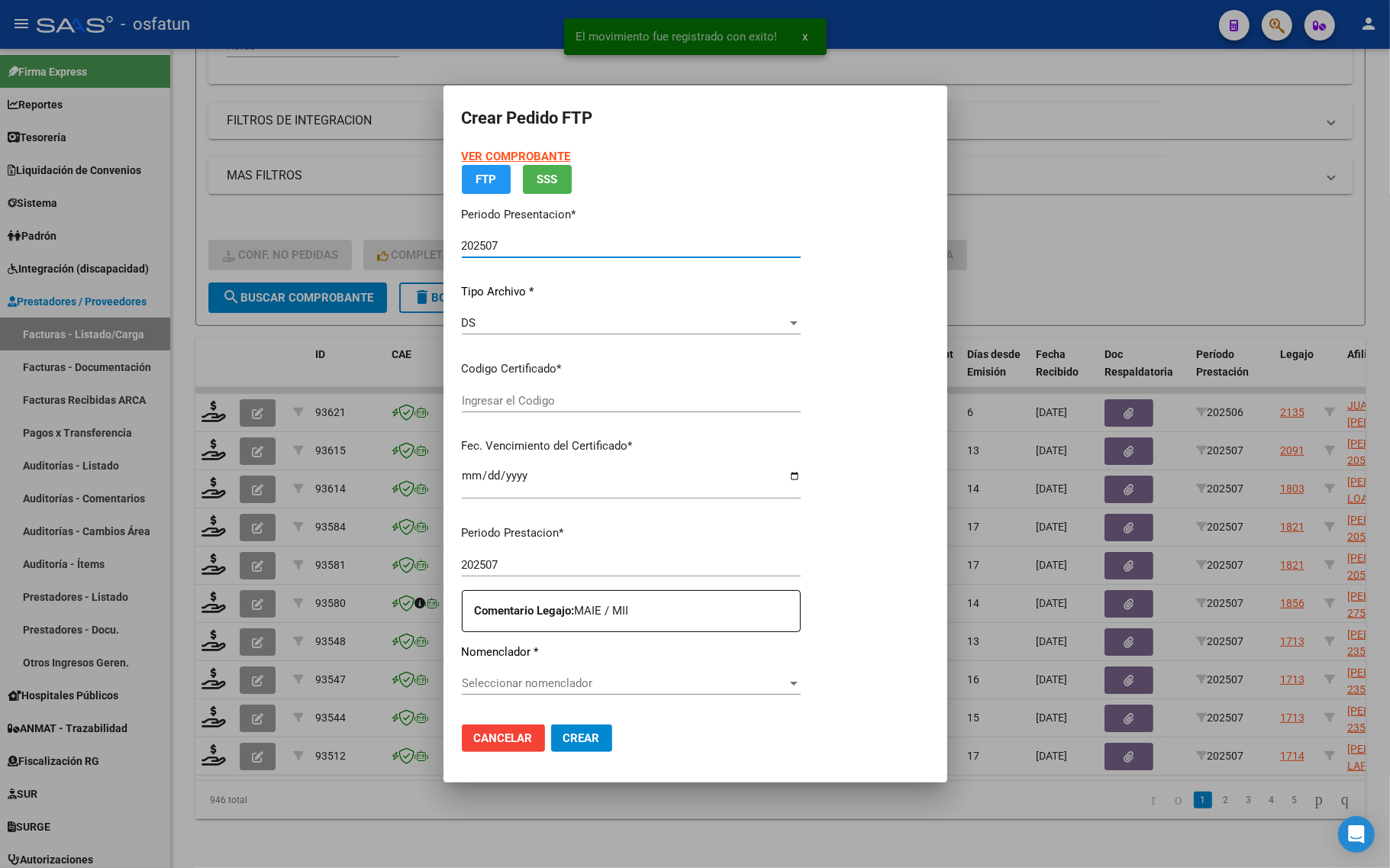
type input "ARG02000544775992018051020230510COR234"
type input "2023-05-10"
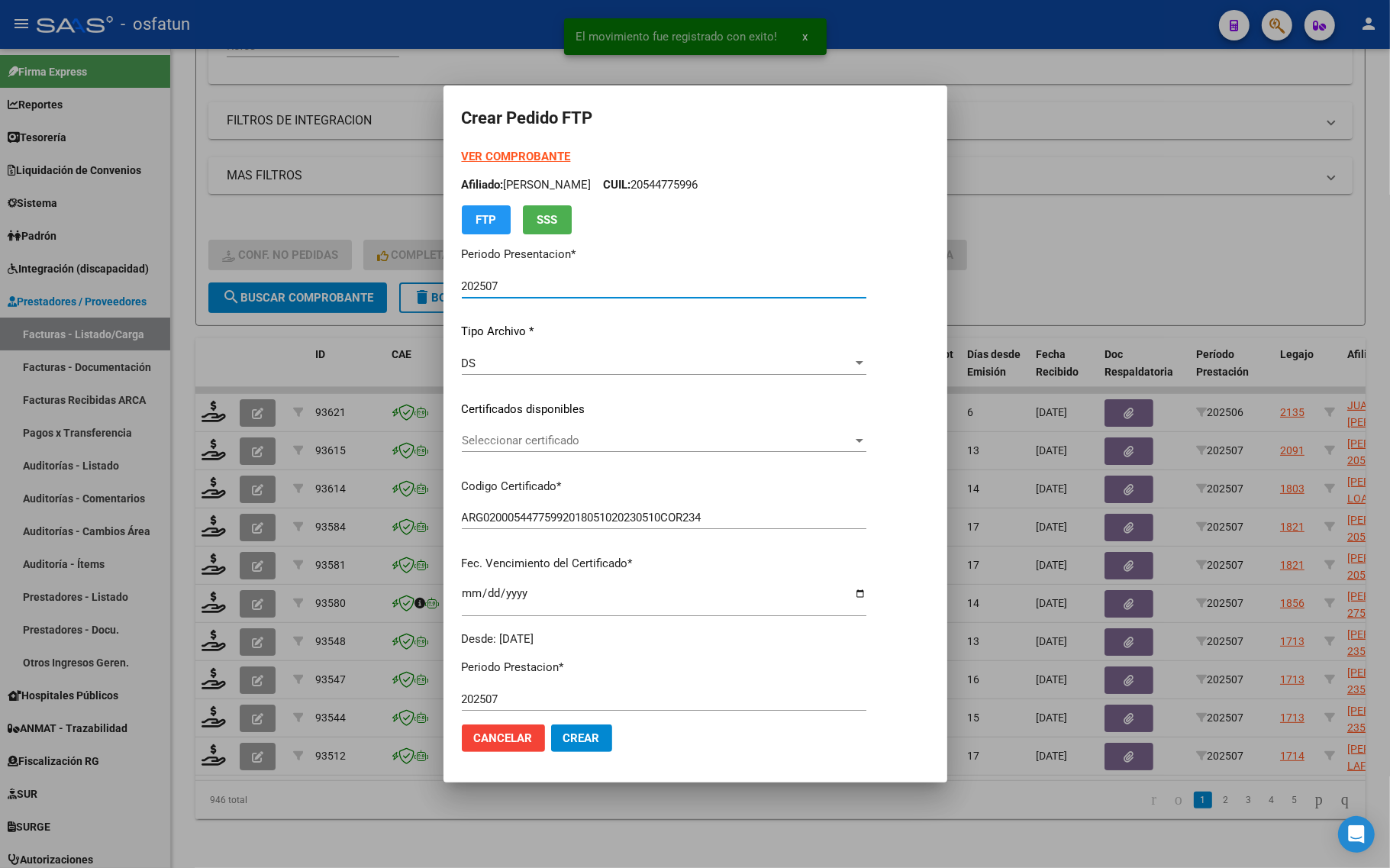
click at [499, 157] on strong "VER COMPROBANTE" at bounding box center [516, 157] width 109 height 14
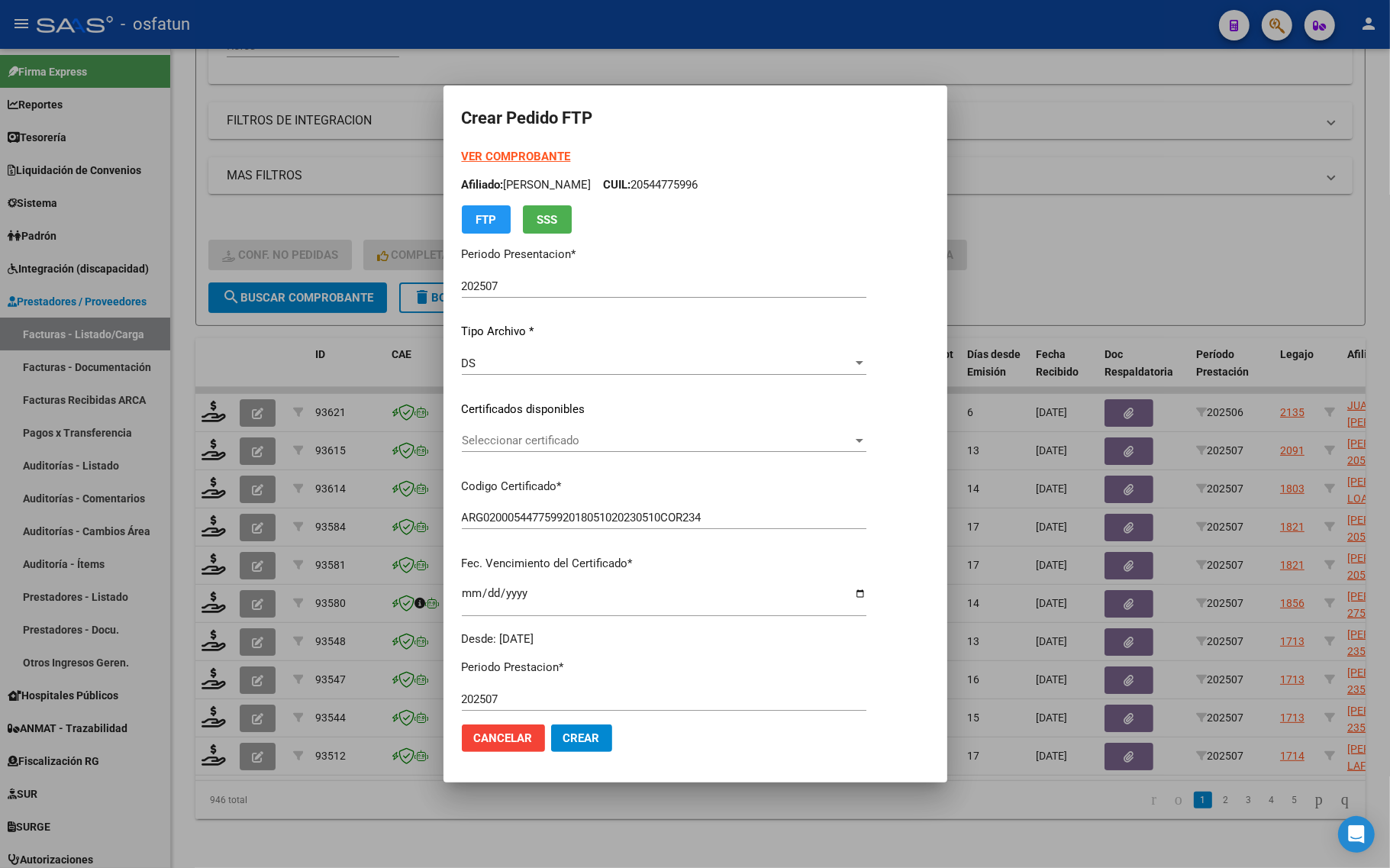
click at [536, 440] on span "Seleccionar certificado" at bounding box center [657, 440] width 391 height 14
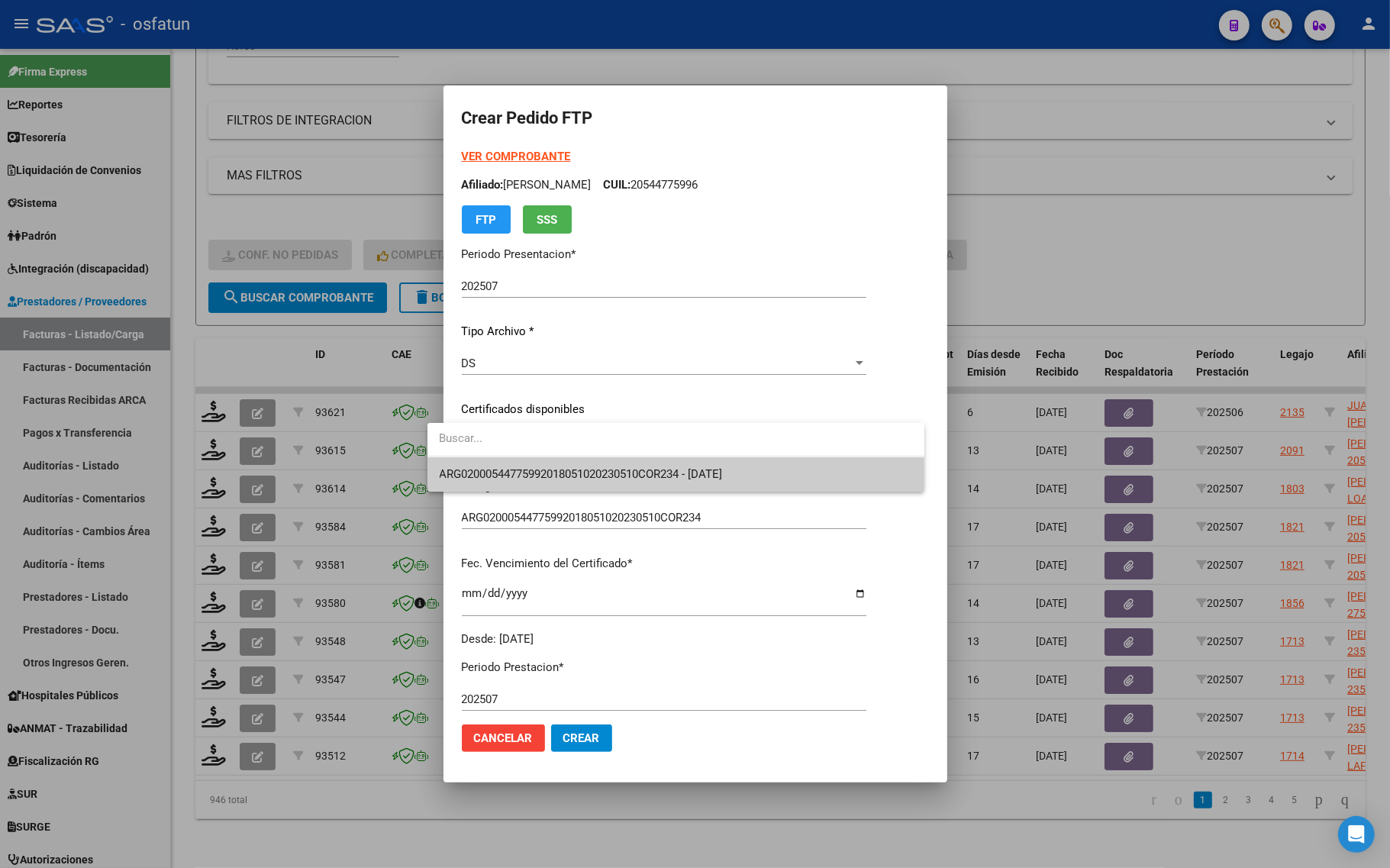
click at [538, 467] on span "ARG02000544775992018051020230510COR234 - 2023-05-10" at bounding box center [581, 474] width 284 height 14
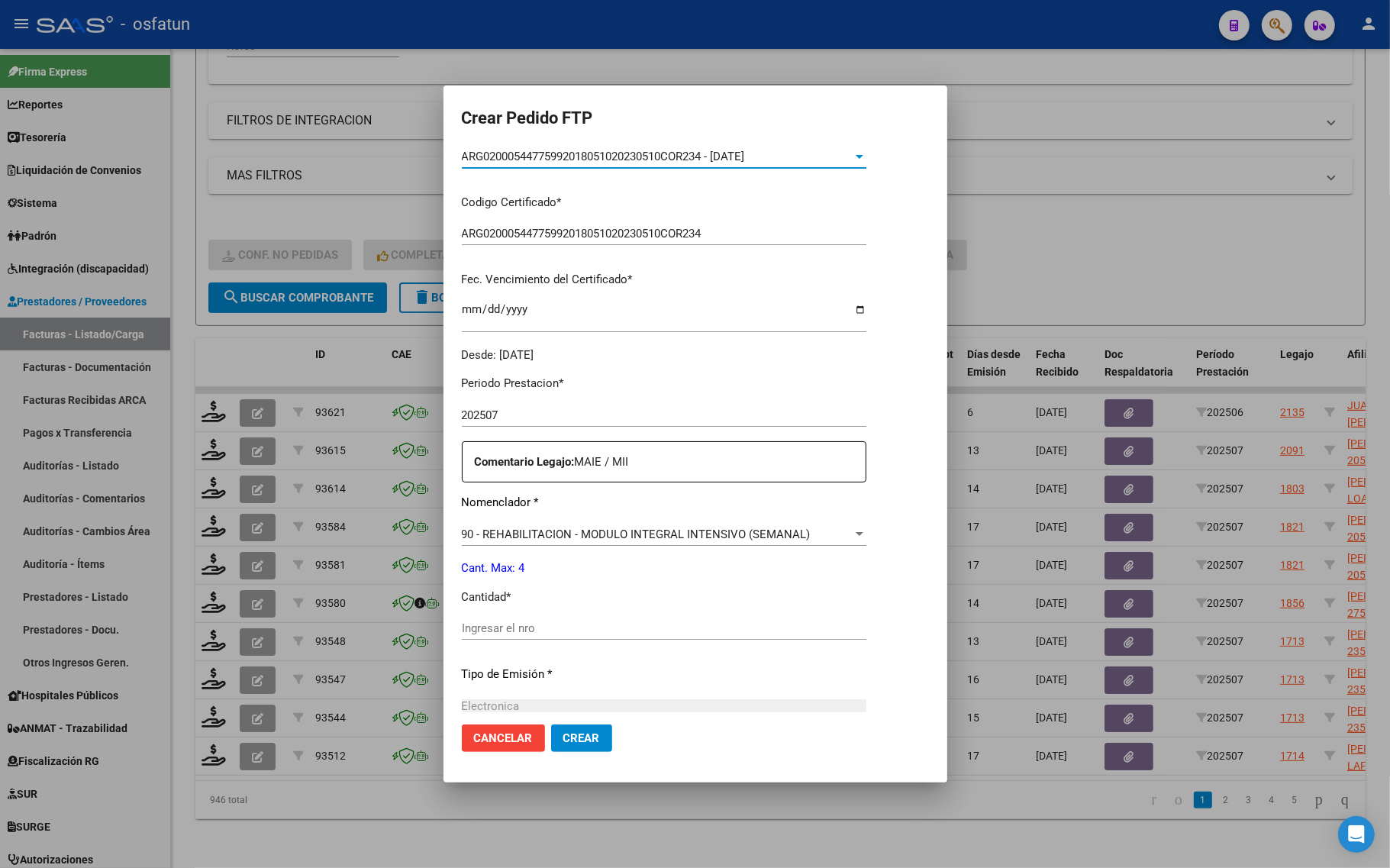
scroll to position [286, 0]
click at [510, 622] on input "Ingresar el nro" at bounding box center [664, 625] width 405 height 14
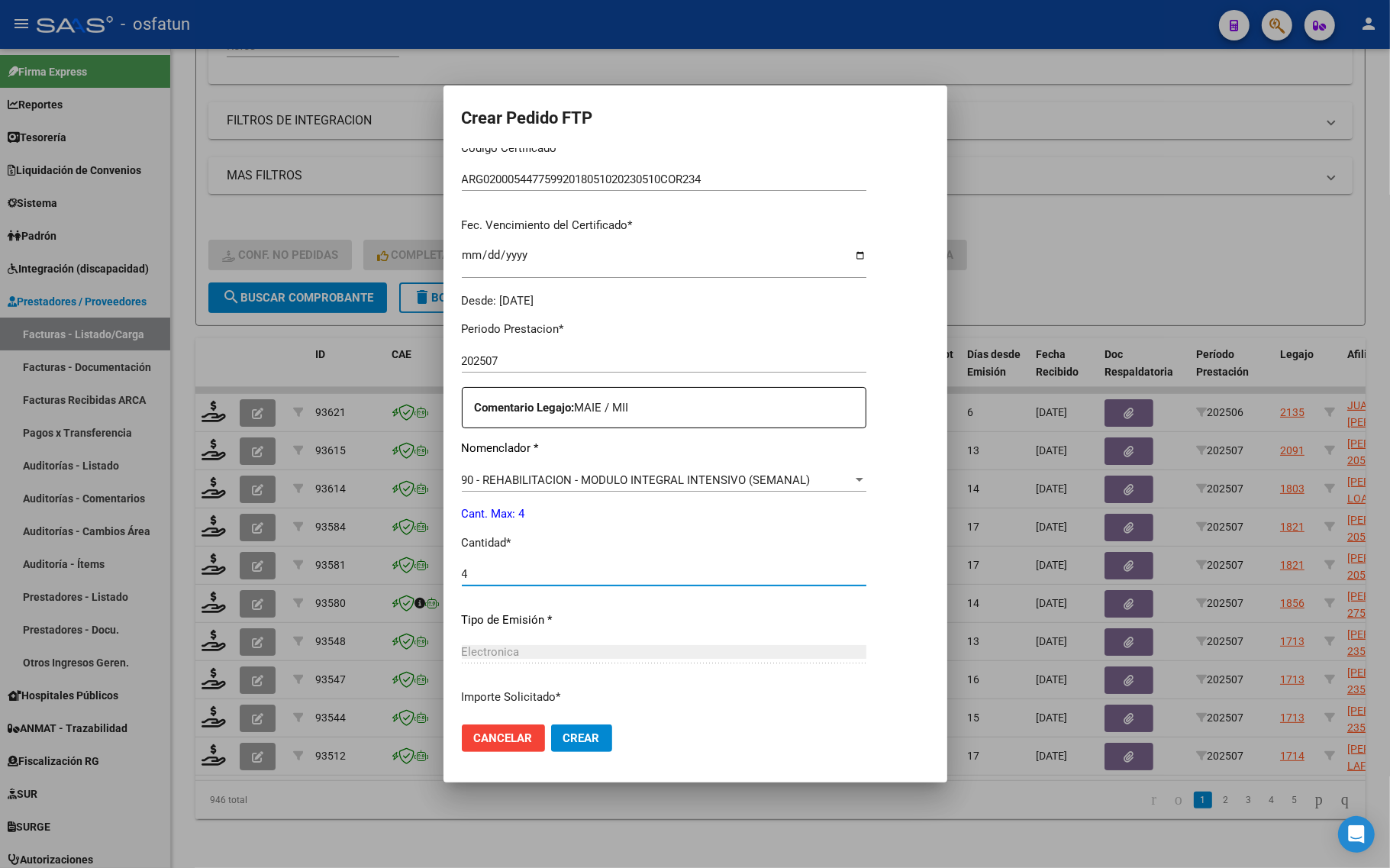
scroll to position [381, 0]
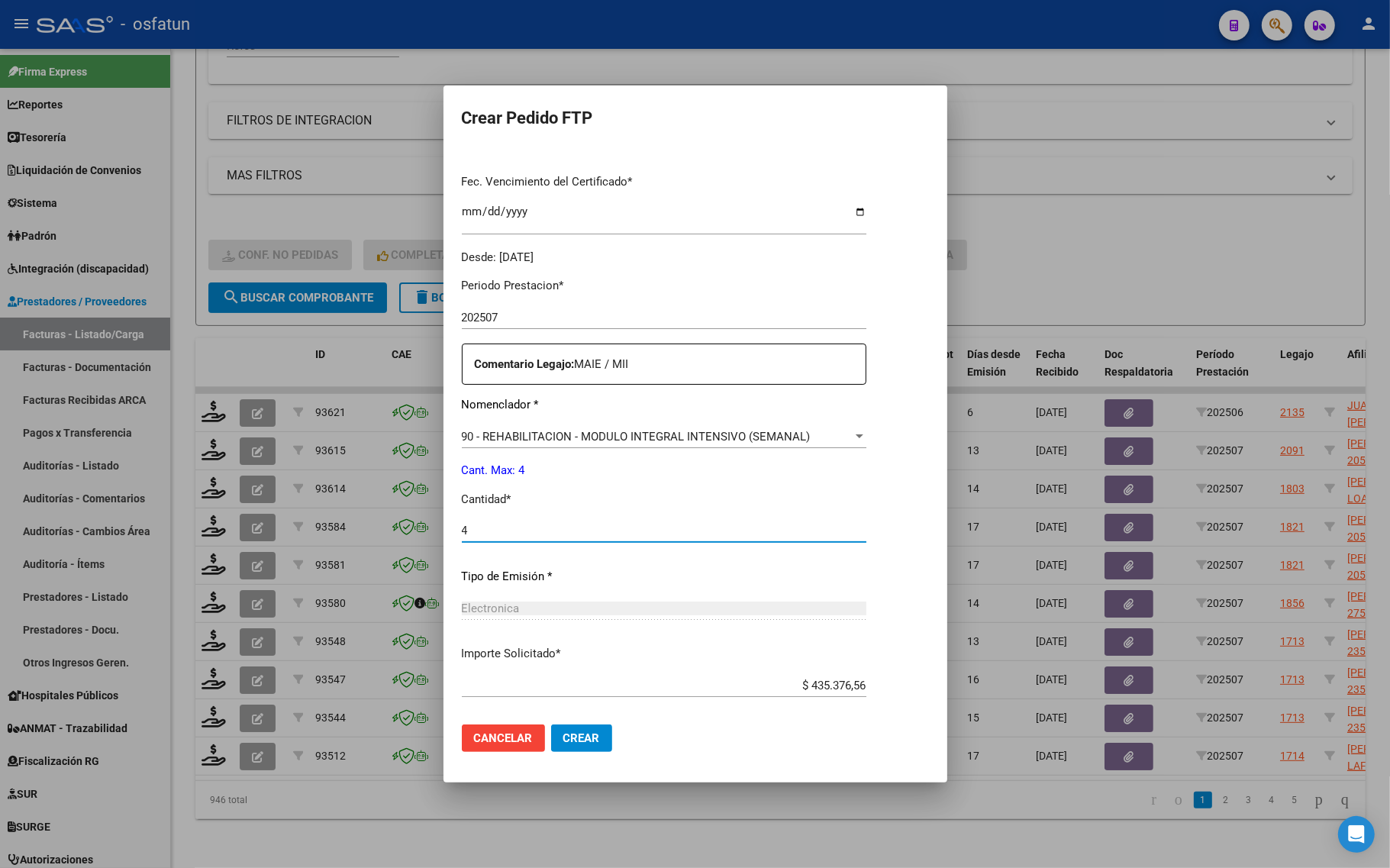
type input "4"
click at [563, 741] on span "Crear" at bounding box center [582, 737] width 37 height 14
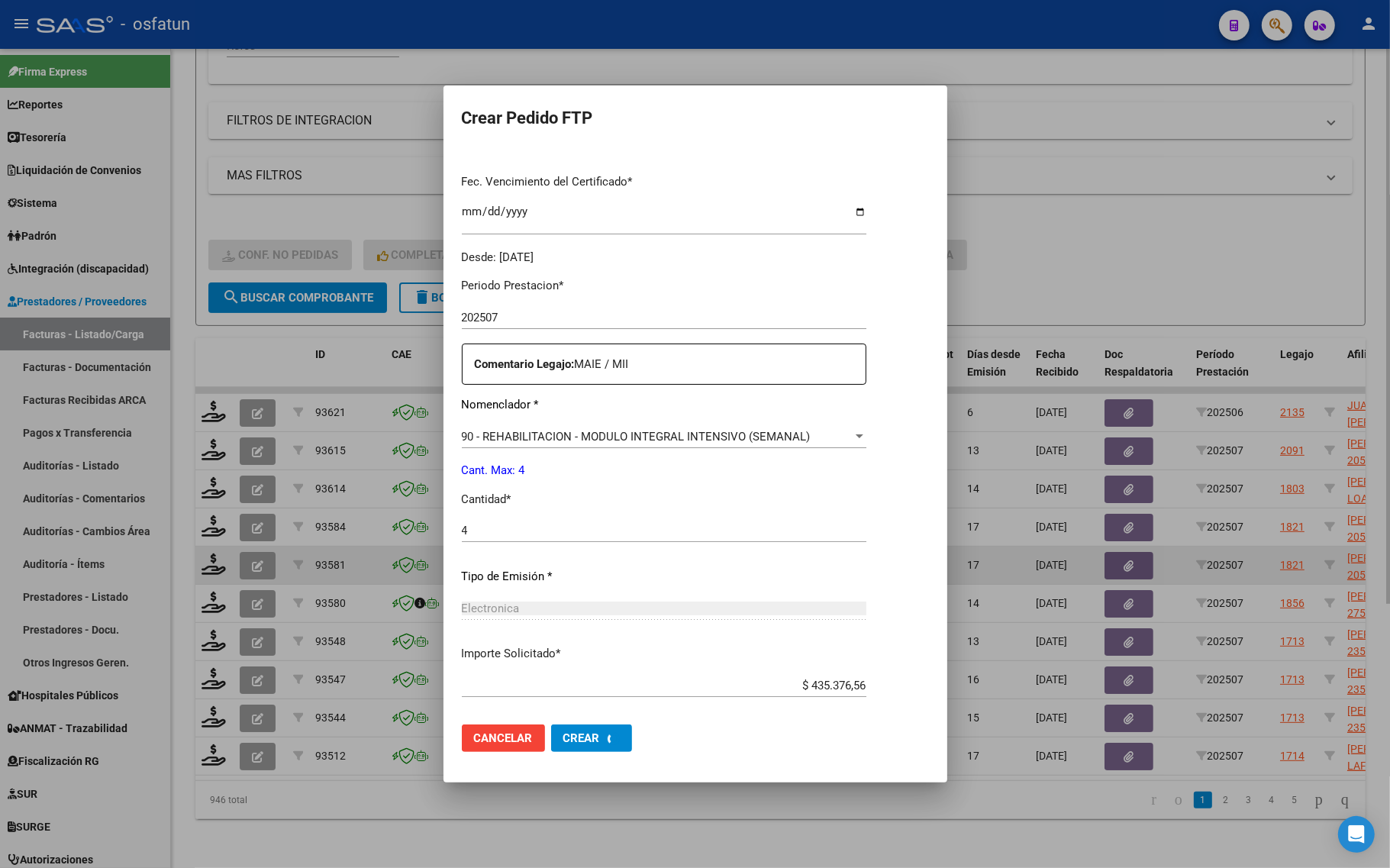
scroll to position [0, 0]
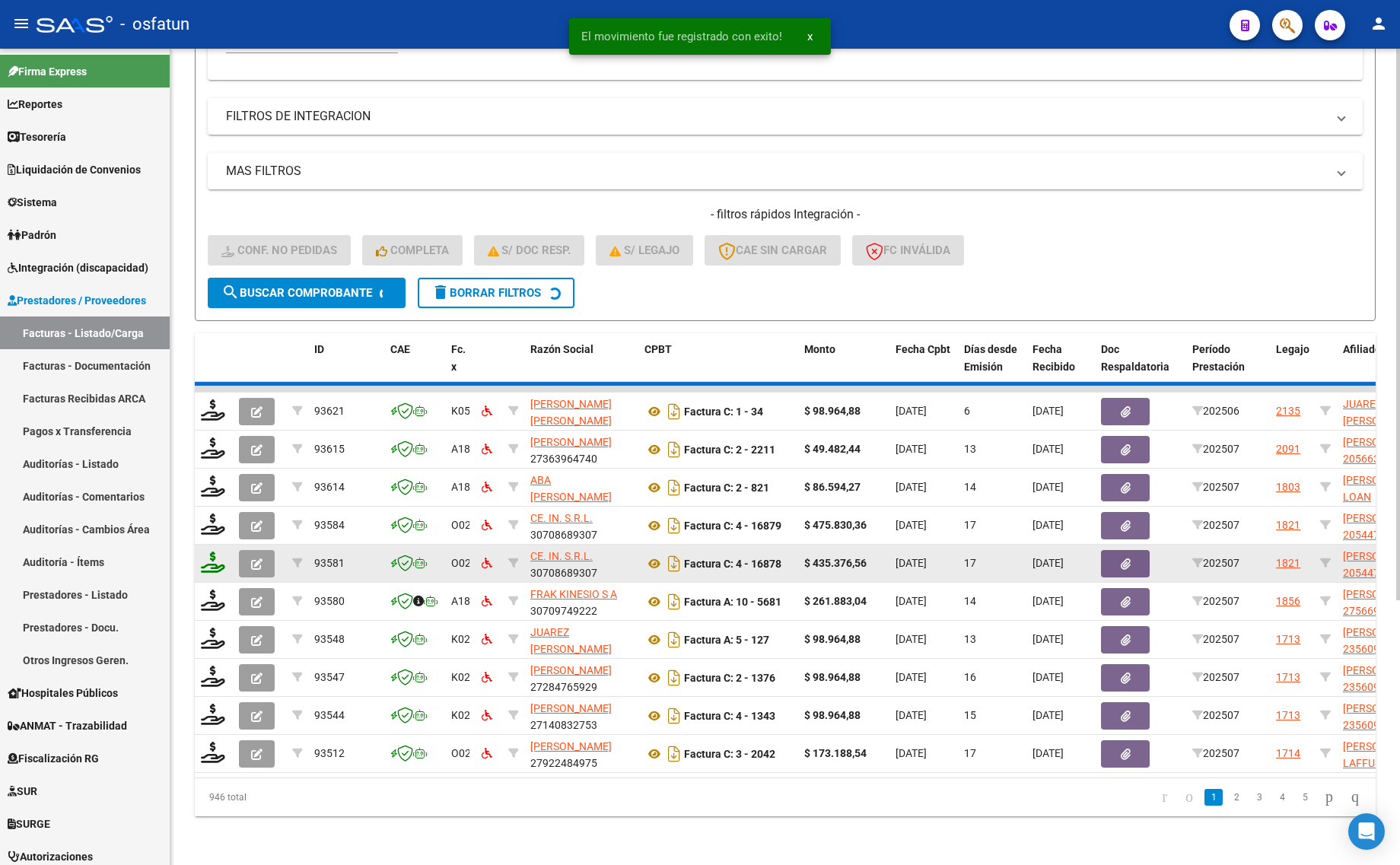
click at [210, 552] on icon at bounding box center [212, 562] width 24 height 21
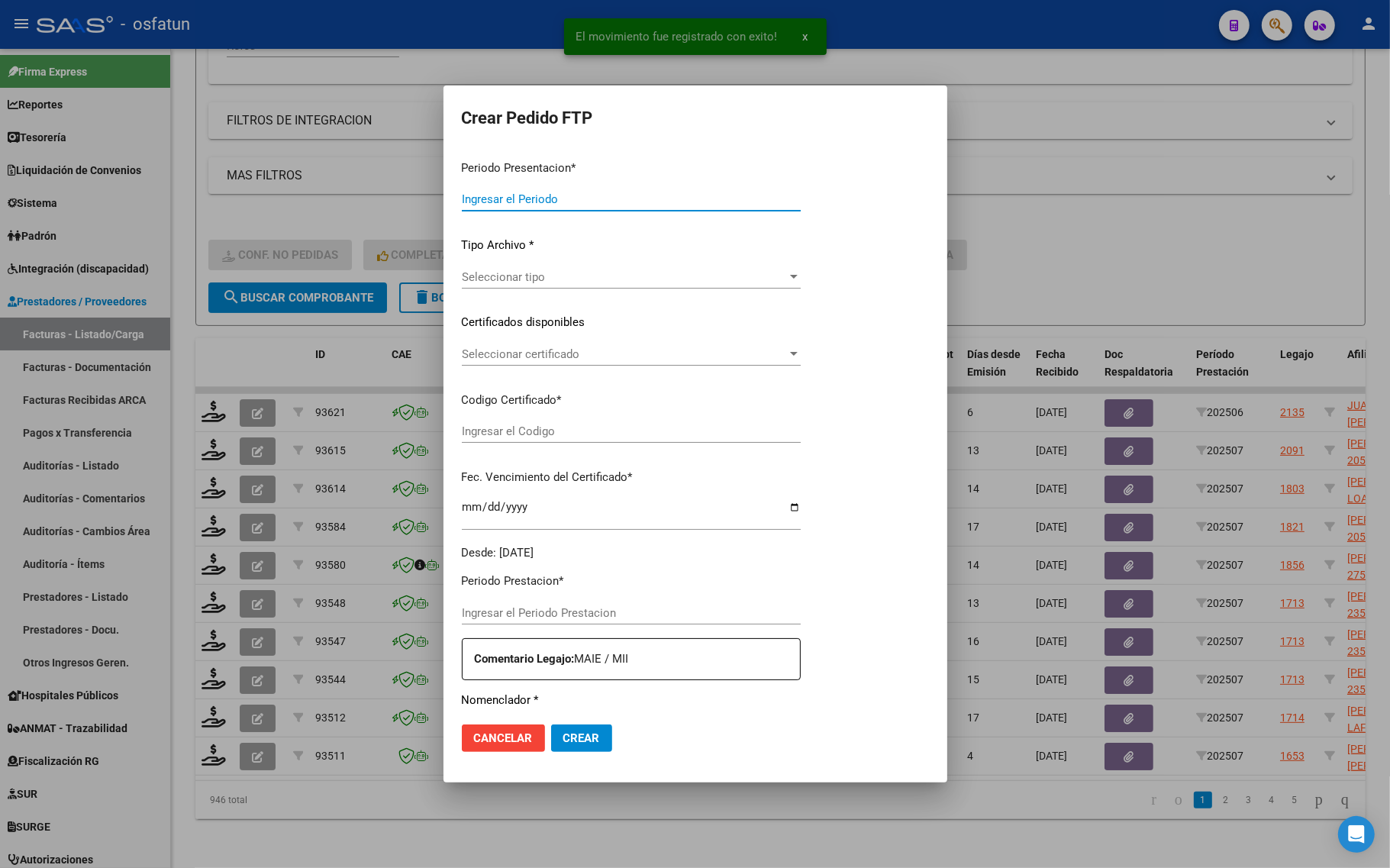
type input "202507"
type input "$ 261.883,04"
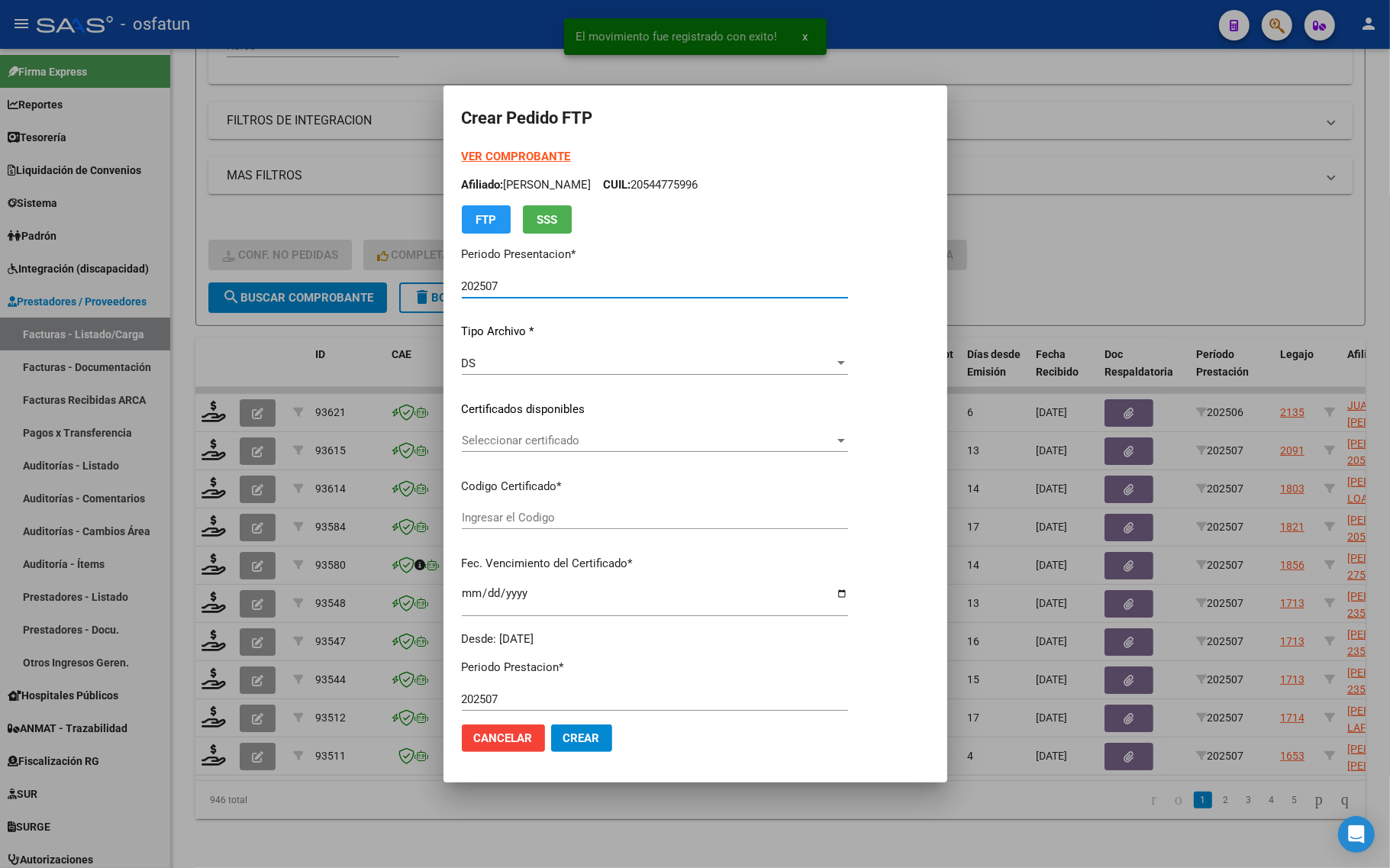
type input "ARG01000566920422024060720290607MEN199"
type input "2029-06-07"
click at [478, 161] on strong "VER COMPROBANTE" at bounding box center [516, 157] width 109 height 14
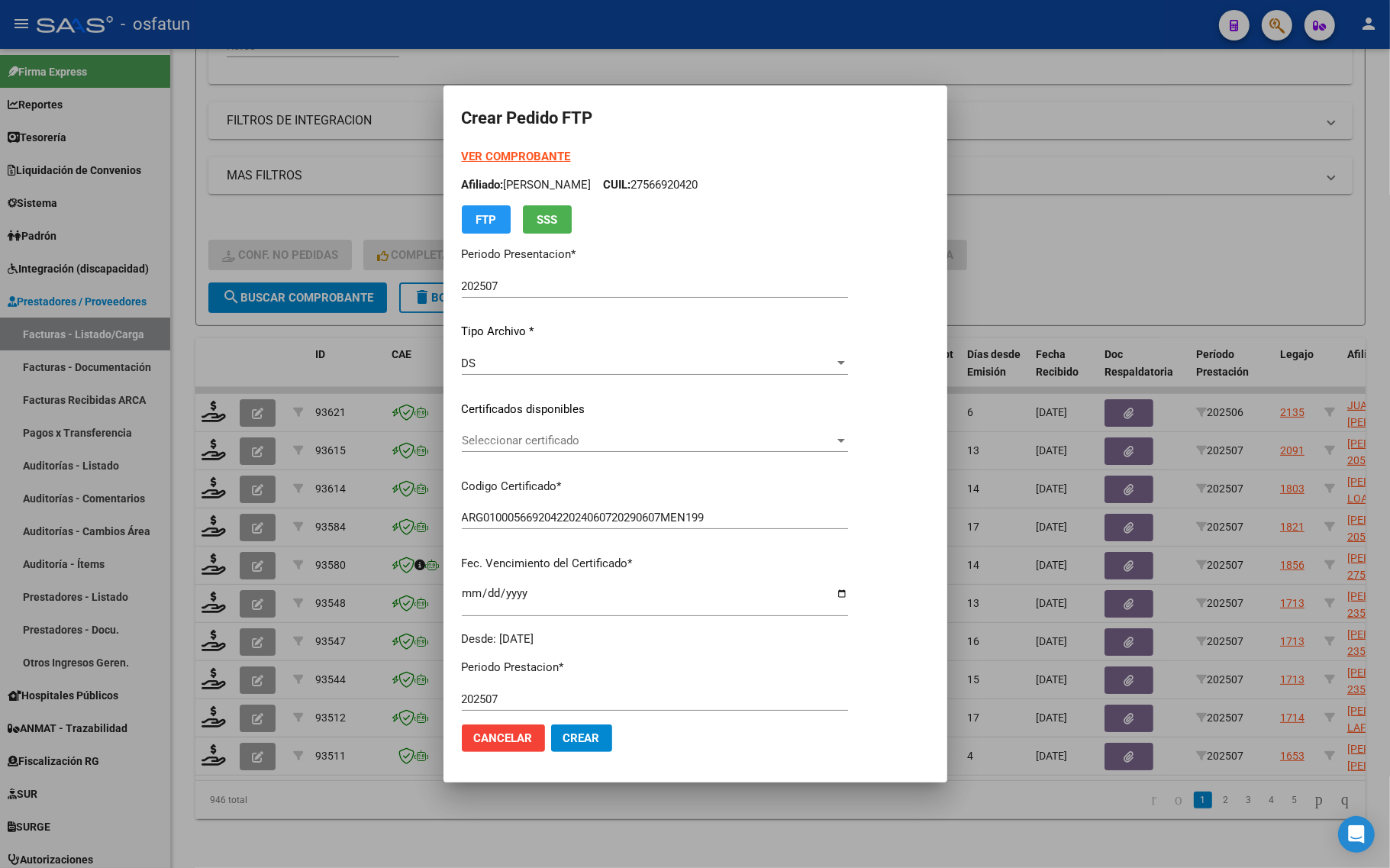
click at [543, 435] on span "Seleccionar certificado" at bounding box center [648, 440] width 373 height 14
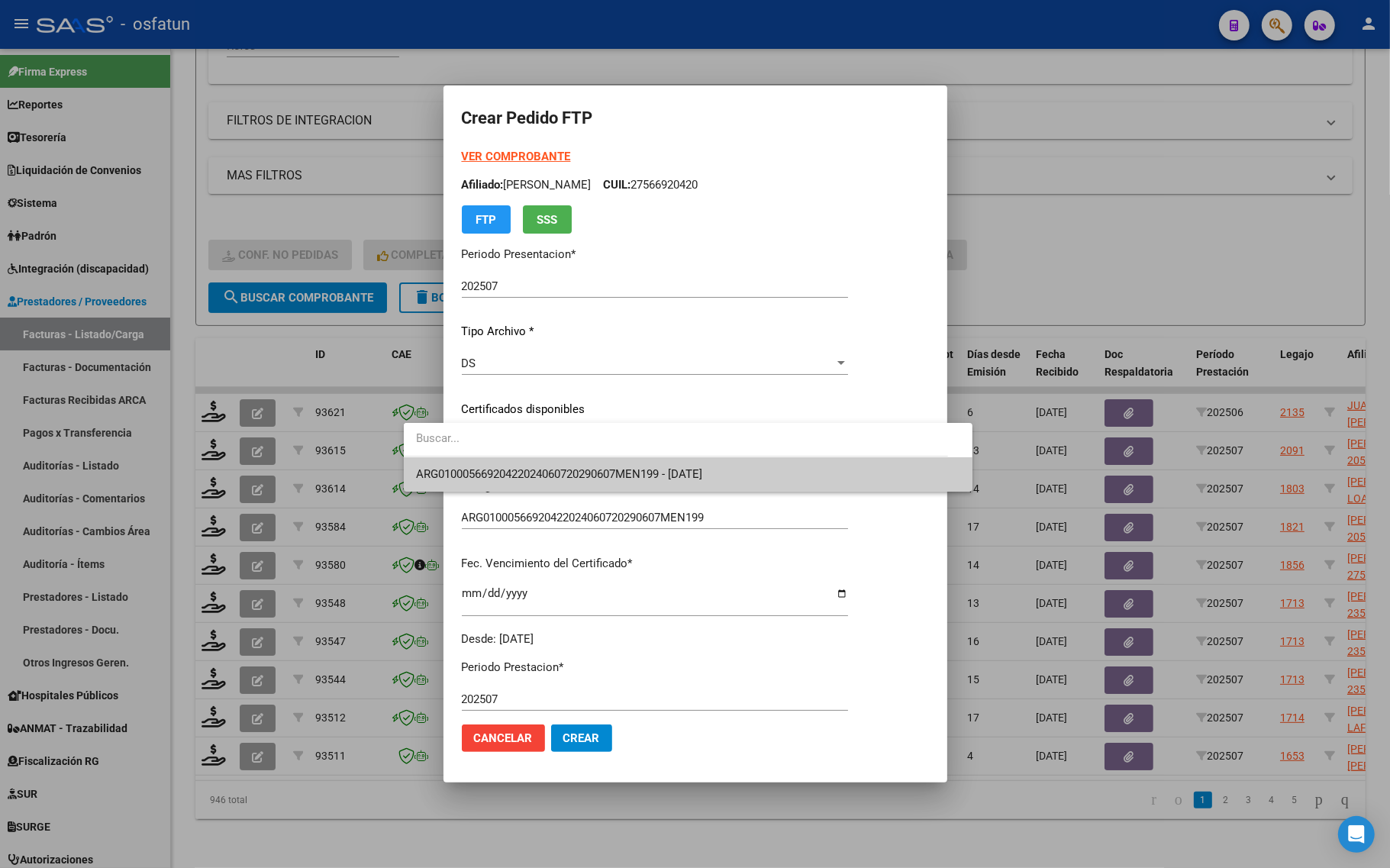
click at [542, 460] on span "ARG01000566920422024060720290607MEN199 - 2029-06-07" at bounding box center [688, 473] width 544 height 34
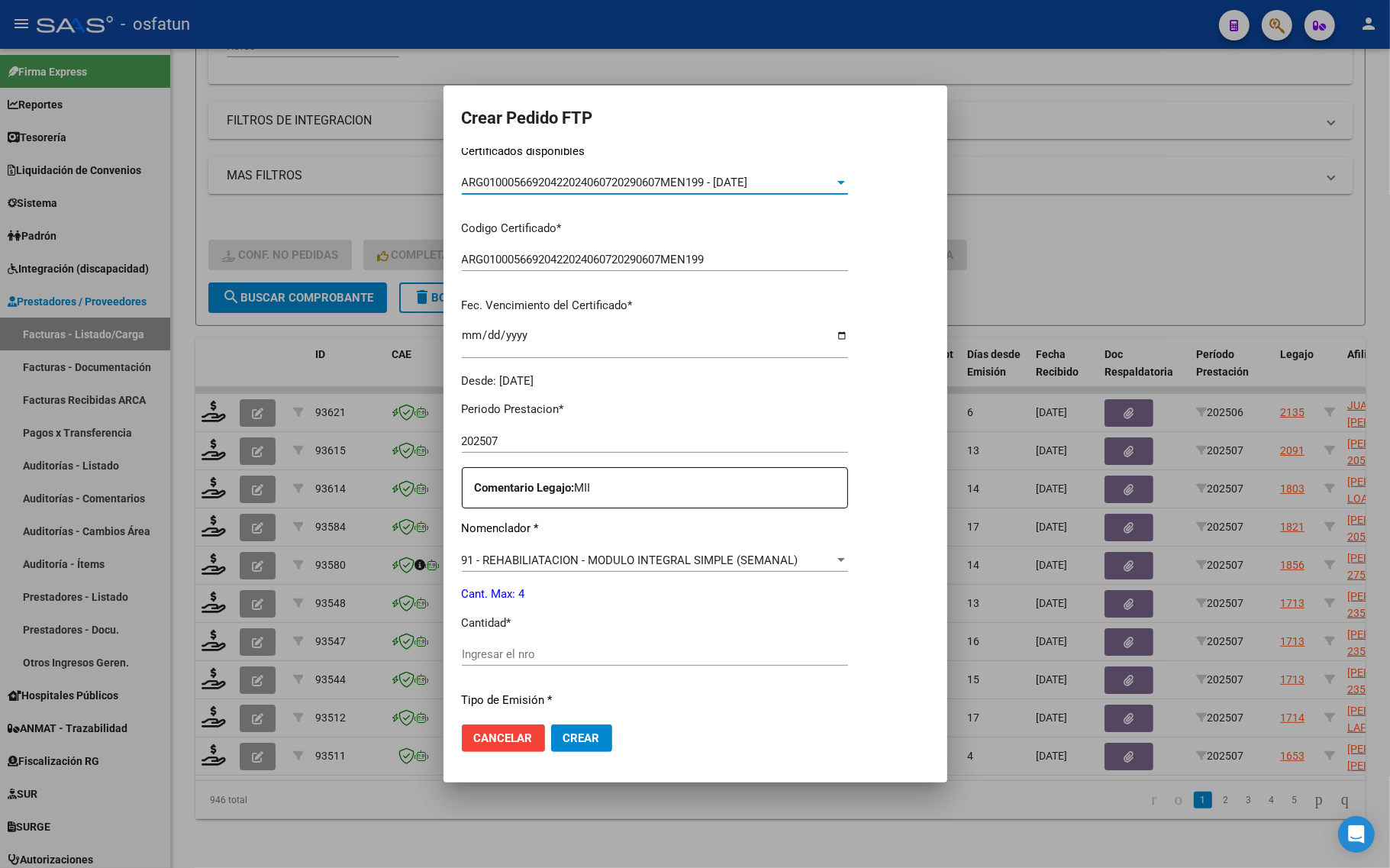
scroll to position [286, 0]
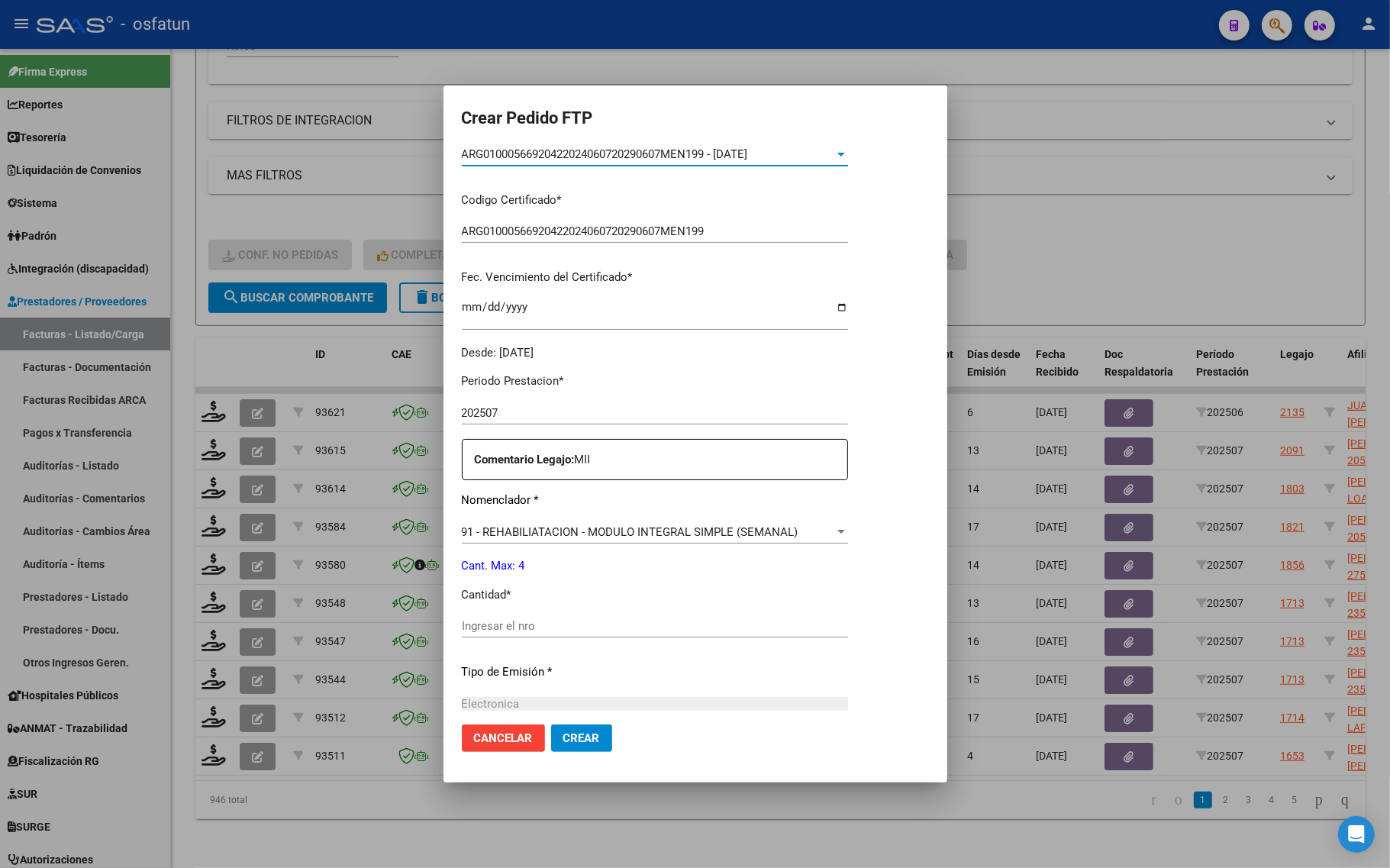
click at [497, 613] on div "Periodo Prestacion * 202507 Ingresar el Periodo Prestacion Comentario Legajo: M…" at bounding box center [654, 622] width 386 height 523
click at [477, 618] on input "Ingresar el nro" at bounding box center [654, 625] width 386 height 14
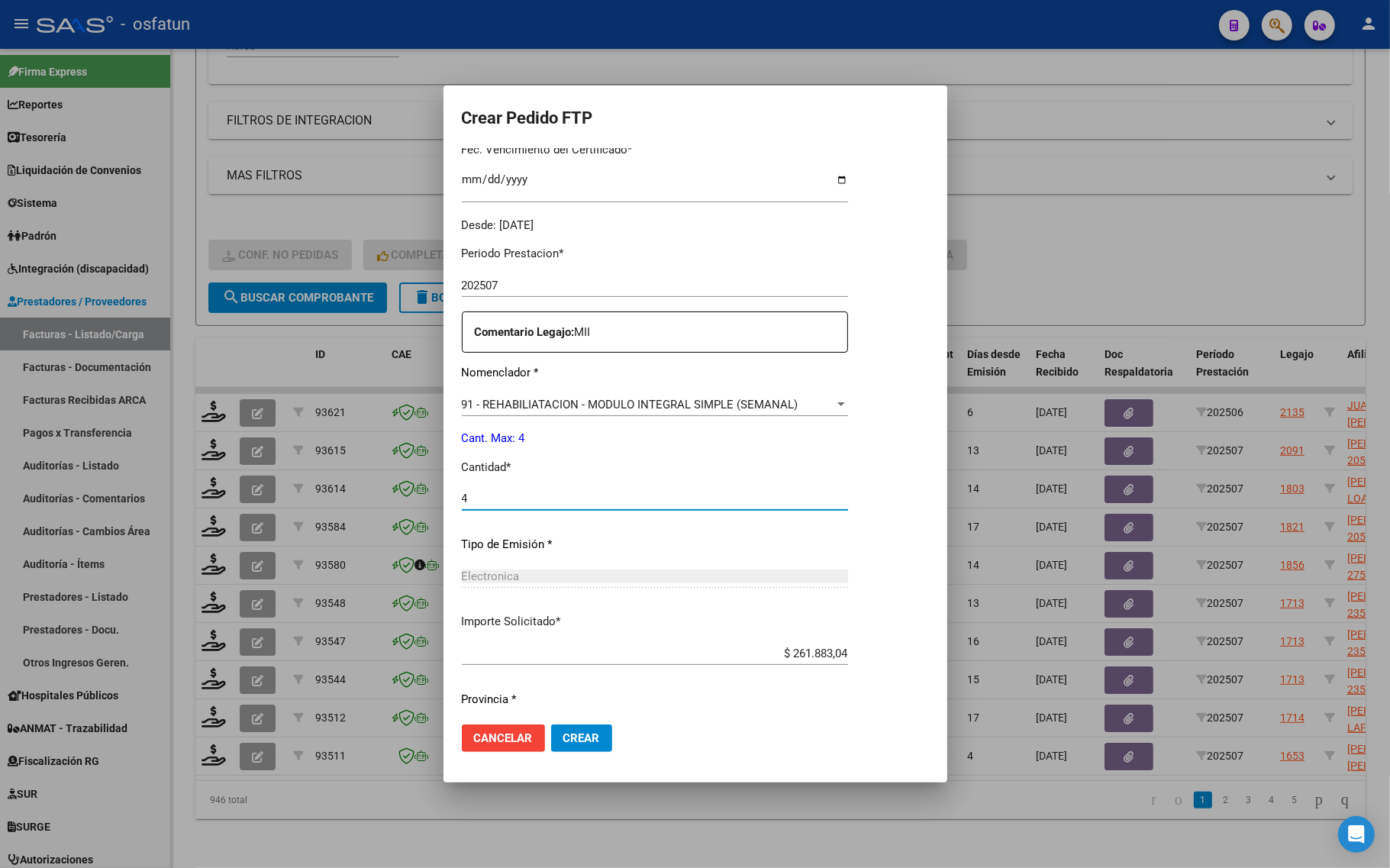
scroll to position [457, 0]
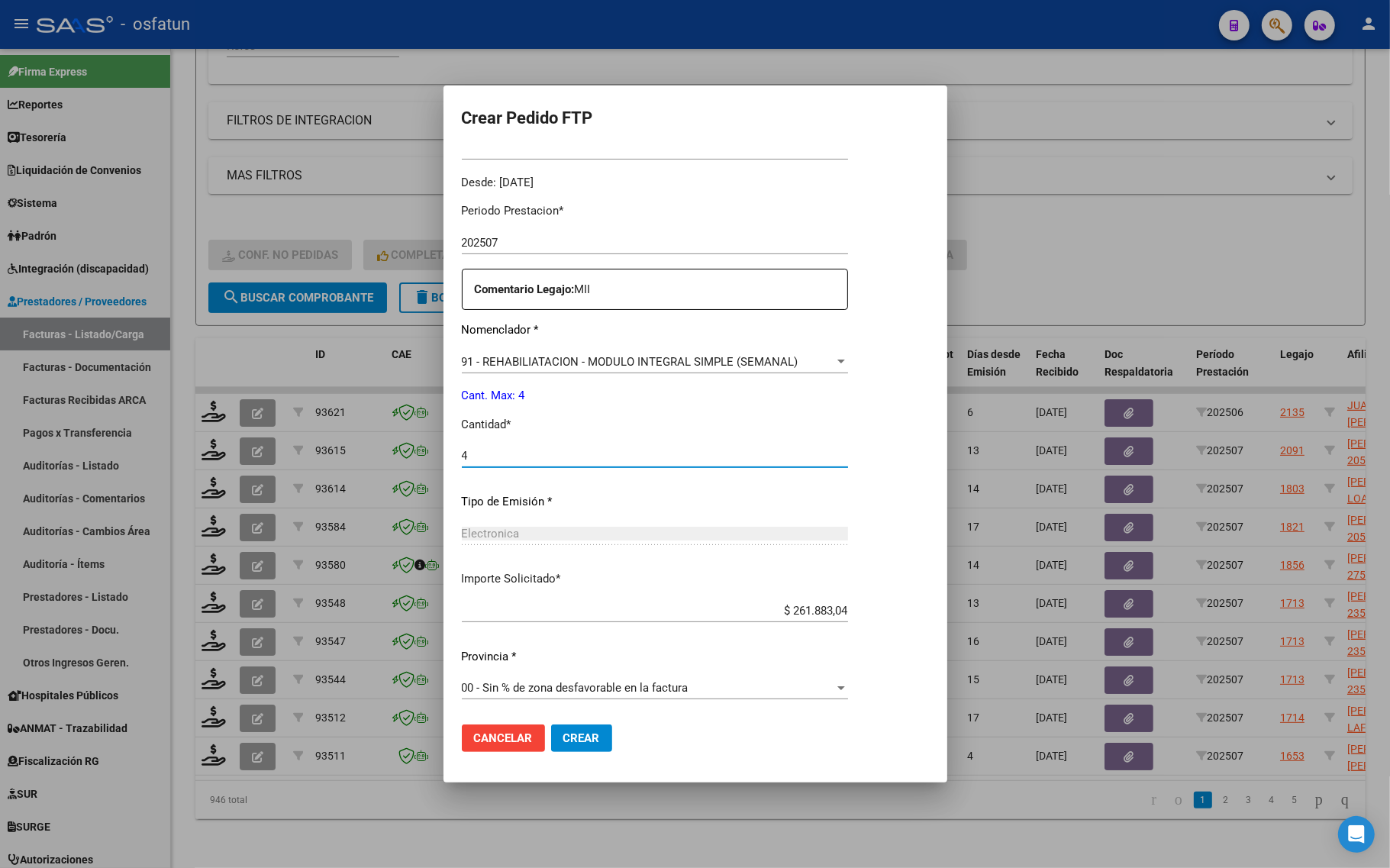
type input "4"
click at [563, 734] on span "Crear" at bounding box center [582, 737] width 37 height 14
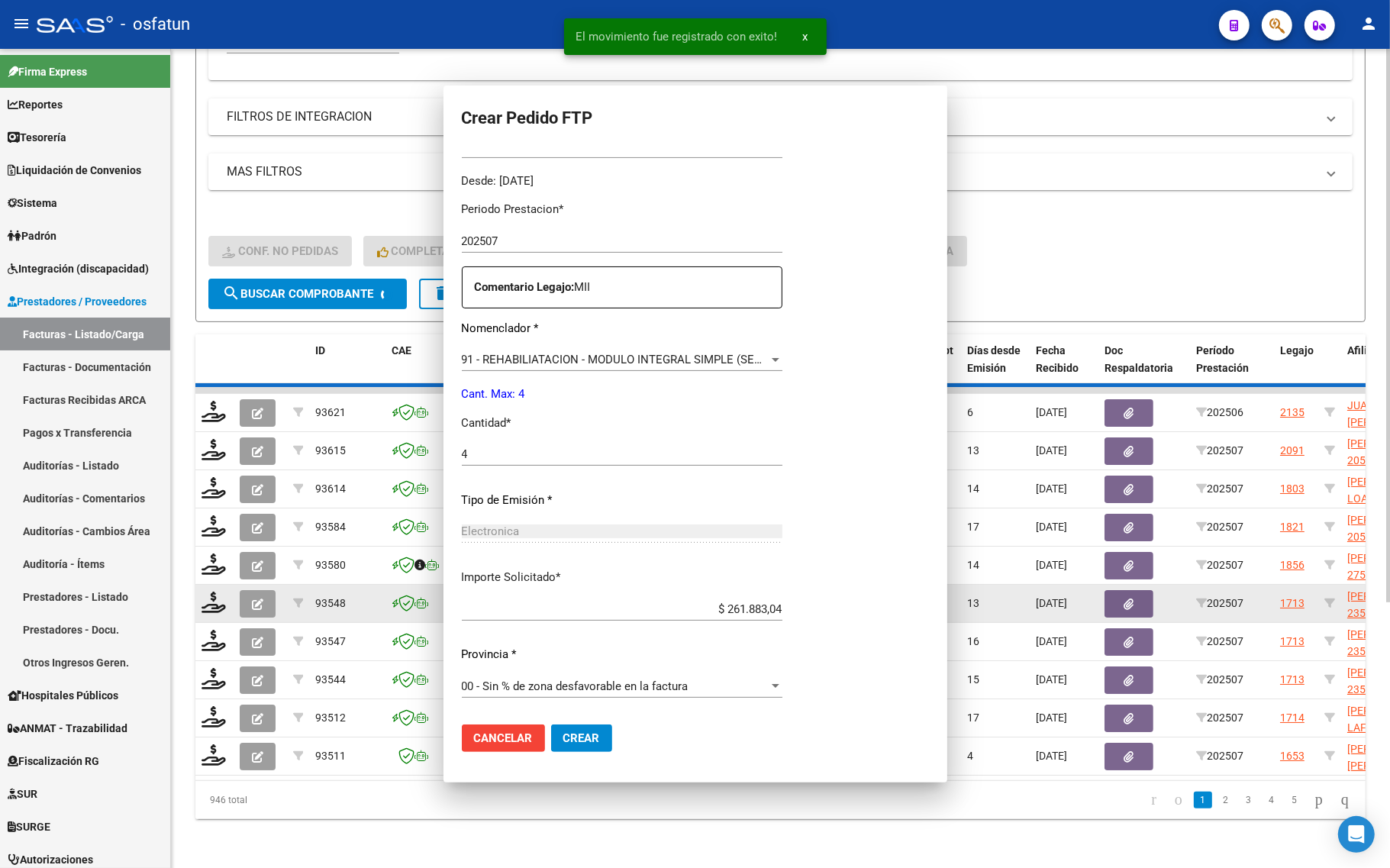
scroll to position [0, 0]
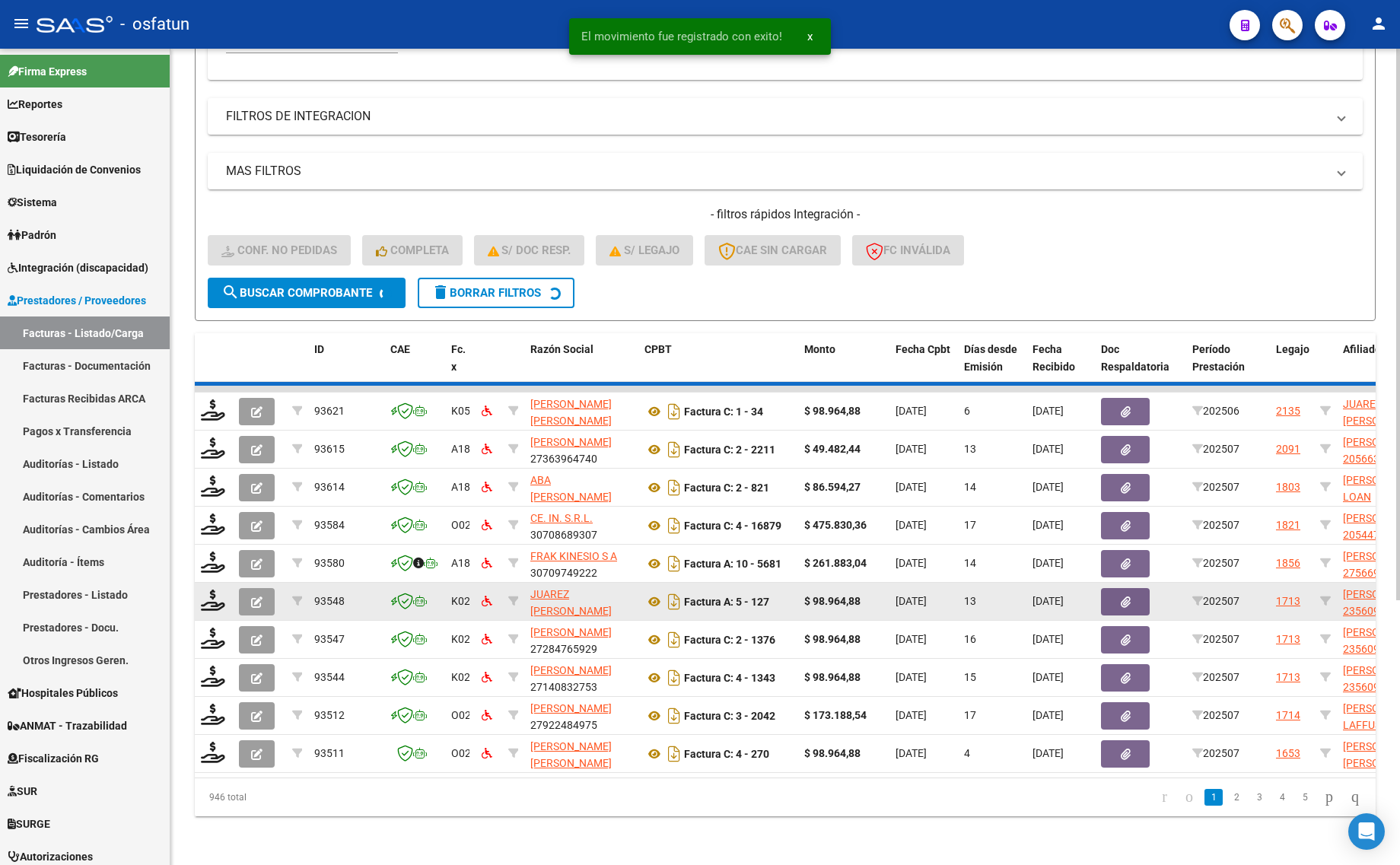
click at [211, 572] on datatable-scroller "93621 K05 PETERSEN JUAN JOSE 20363507779 Factura C: 1 - 34 $ 98.964,88 12/08/20…" at bounding box center [785, 579] width 1181 height 387
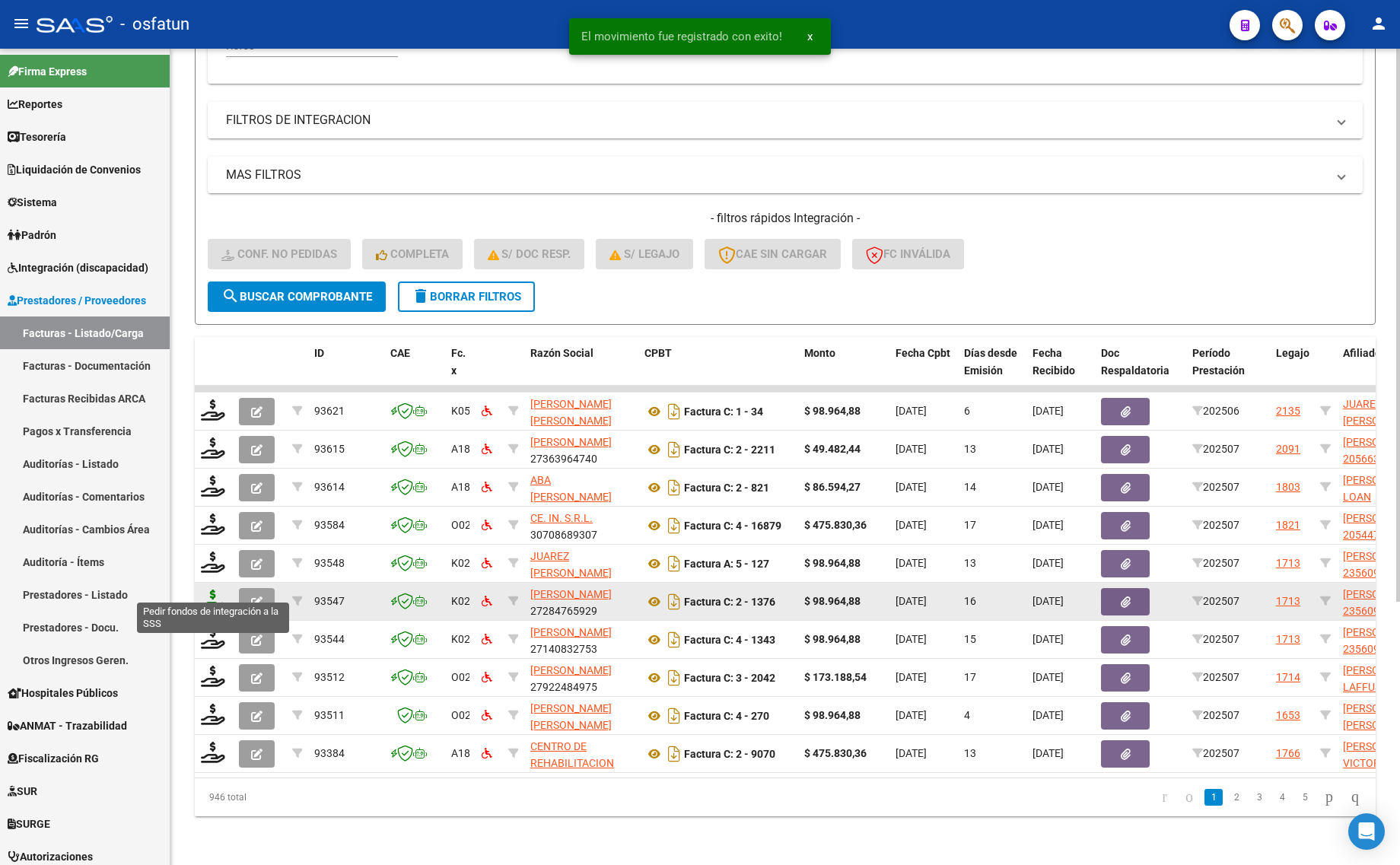
click at [209, 589] on icon at bounding box center [212, 600] width 24 height 21
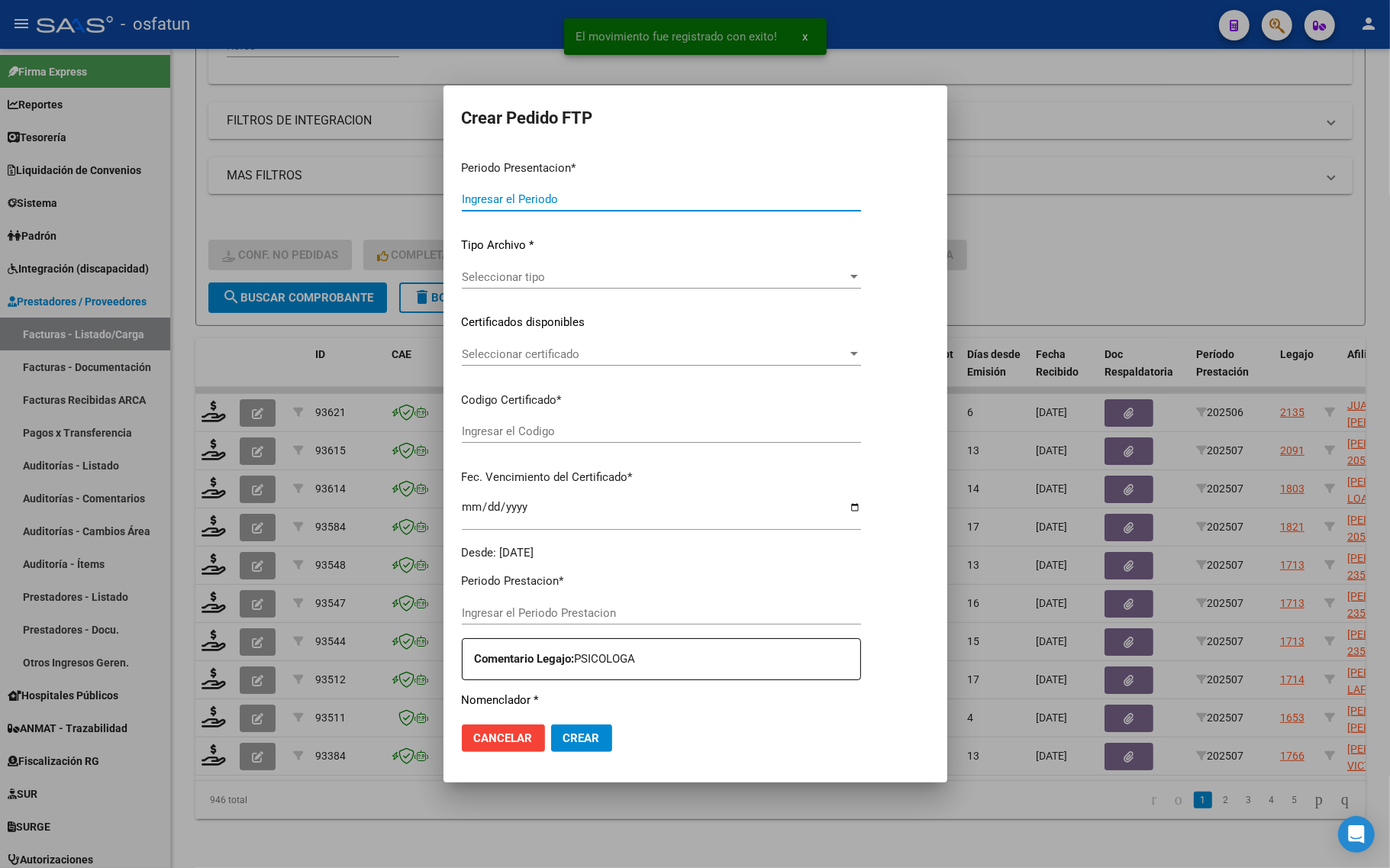
type input "202507"
type input "$ 98.964,88"
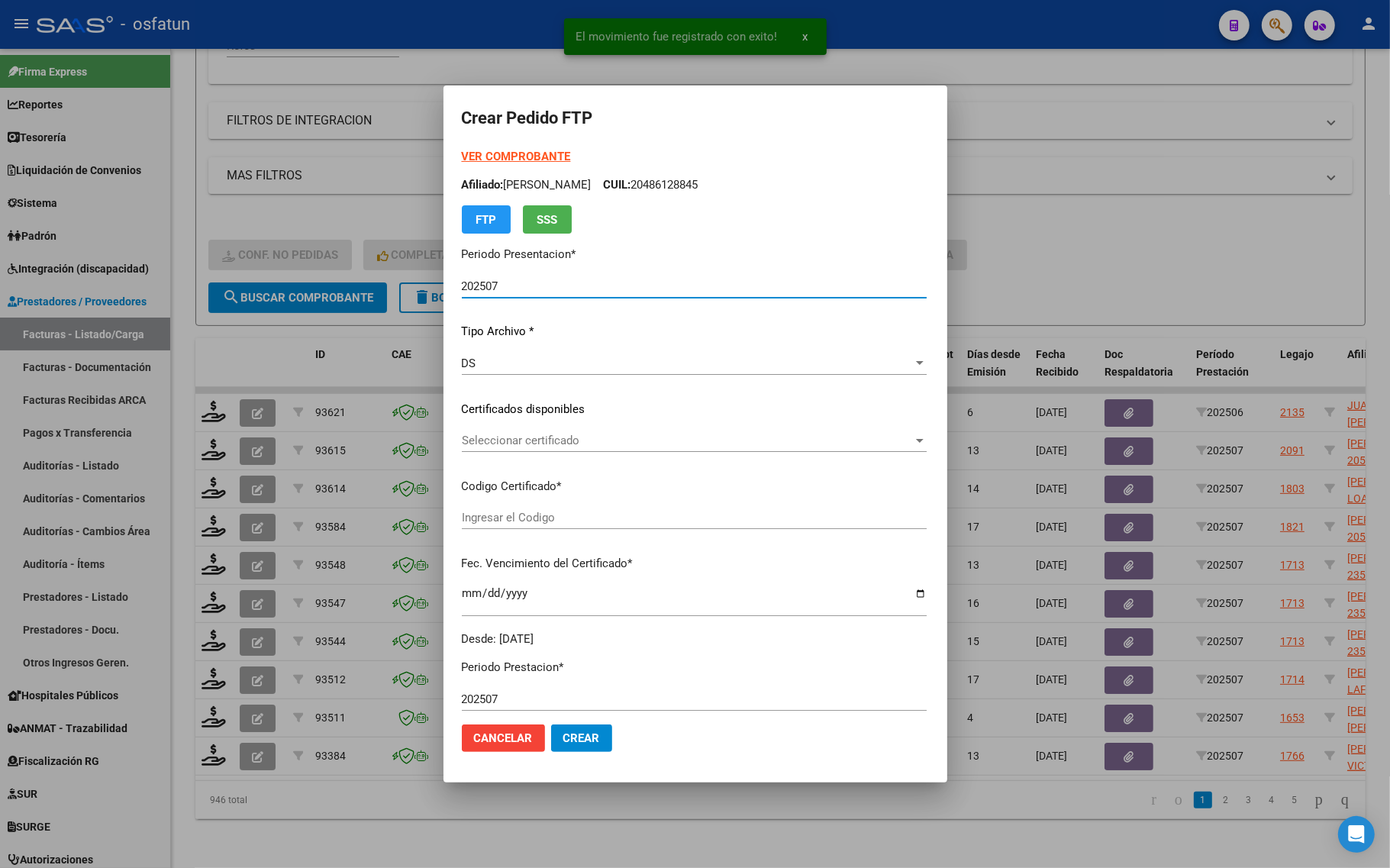
type input "ARG02000560999252021071920260719TUC136"
type input "2026-07-19"
click at [475, 151] on strong "VER COMPROBANTE" at bounding box center [516, 157] width 109 height 14
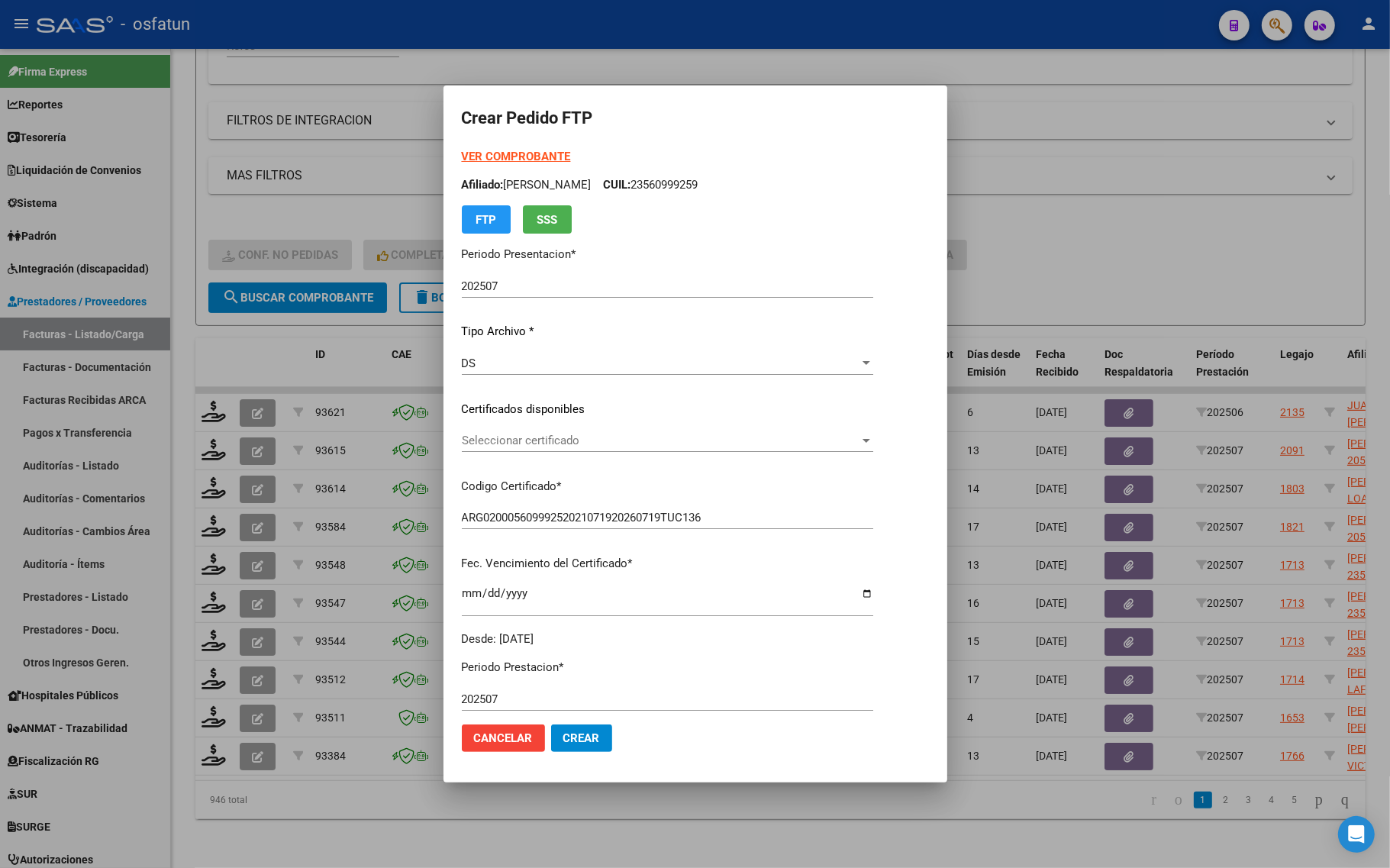
click at [515, 426] on div "VER COMPROBANTE ARCA Padrón Afiliado: DORAO BAUTISTA CUIL: 23560999259 FTP SSS …" at bounding box center [667, 398] width 411 height 499
click at [518, 442] on span "Seleccionar certificado" at bounding box center [660, 440] width 398 height 14
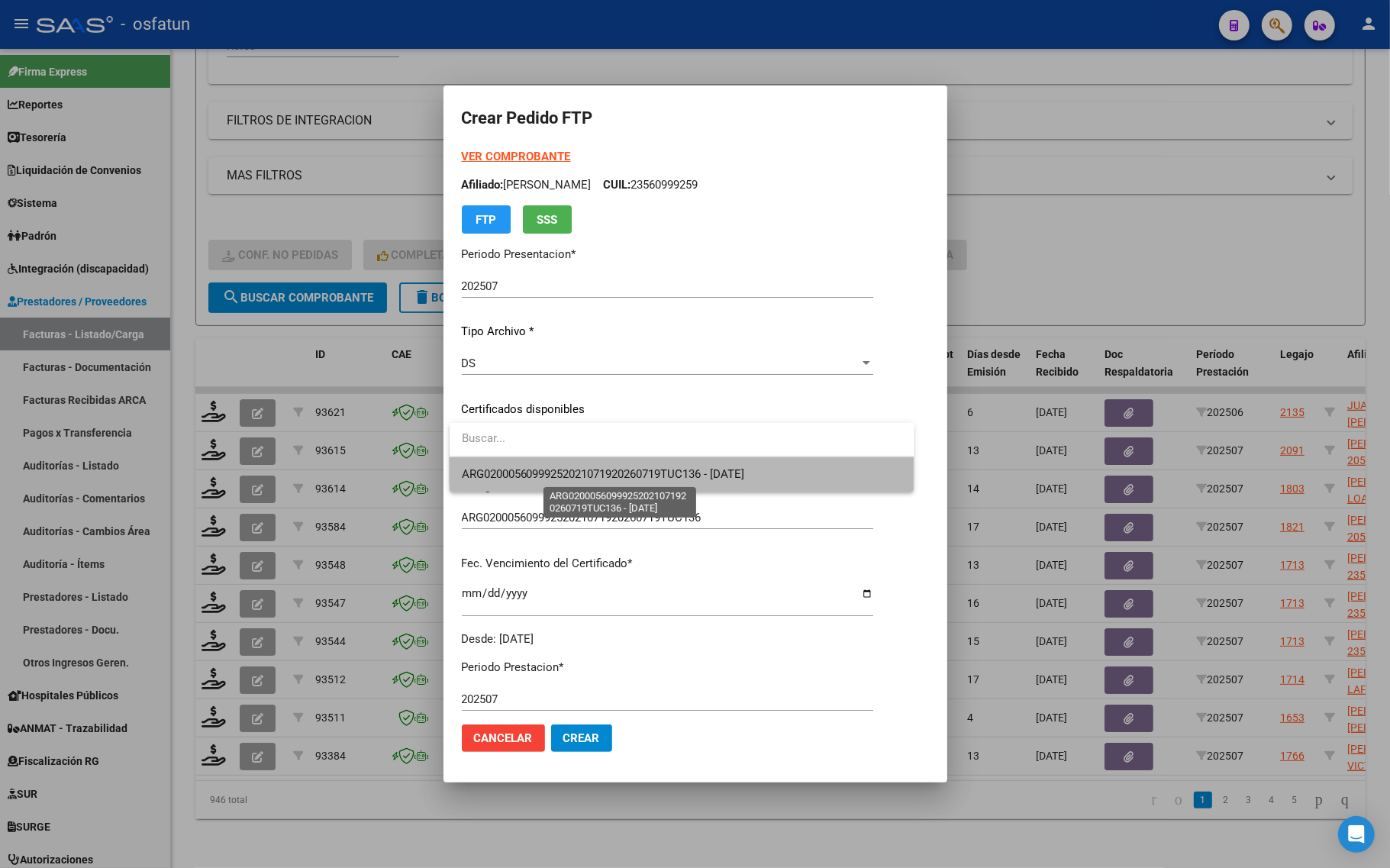
click at [536, 473] on span "ARG02000560999252021071920260719TUC136 - 2026-07-19" at bounding box center [603, 474] width 284 height 14
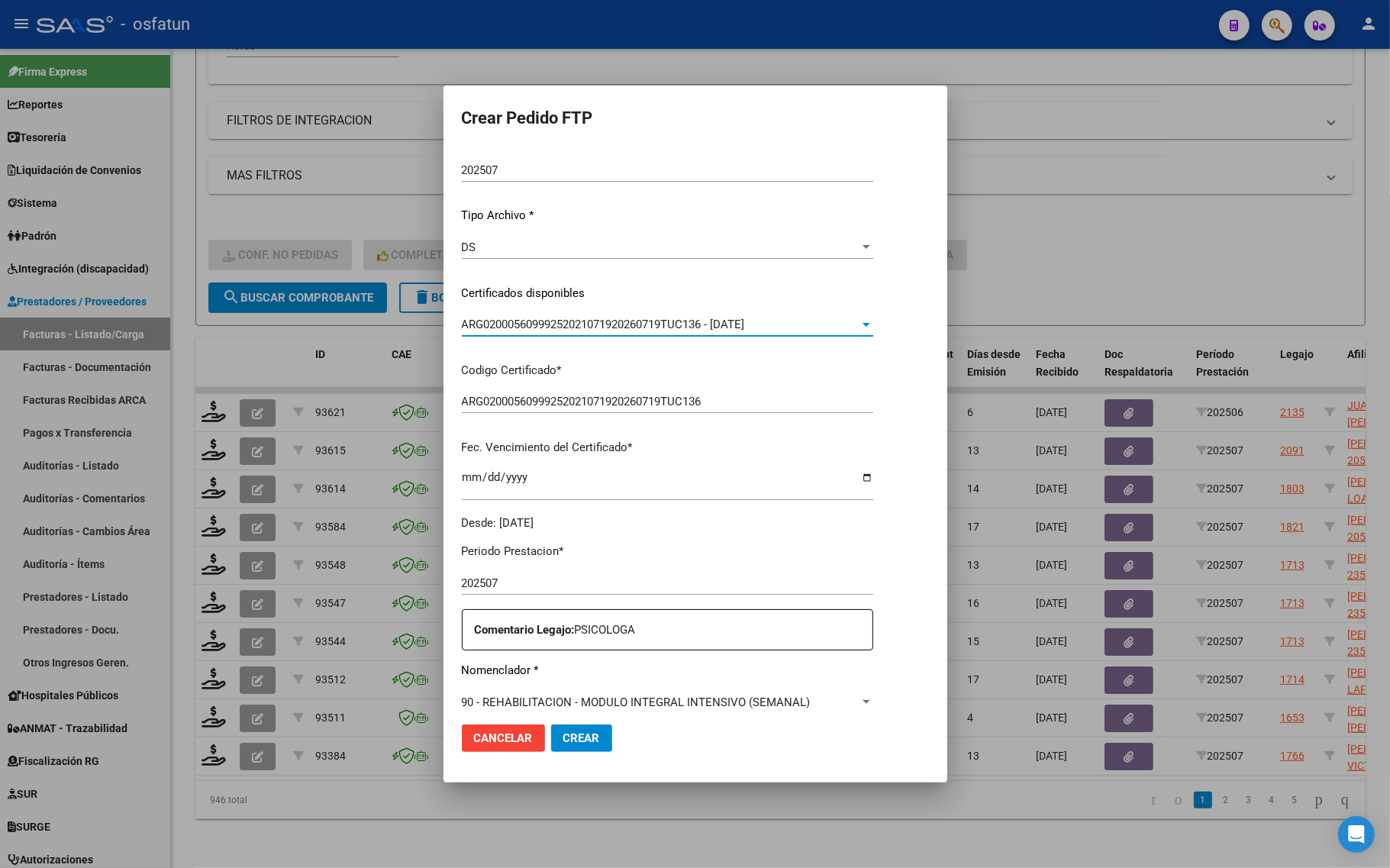
scroll to position [286, 0]
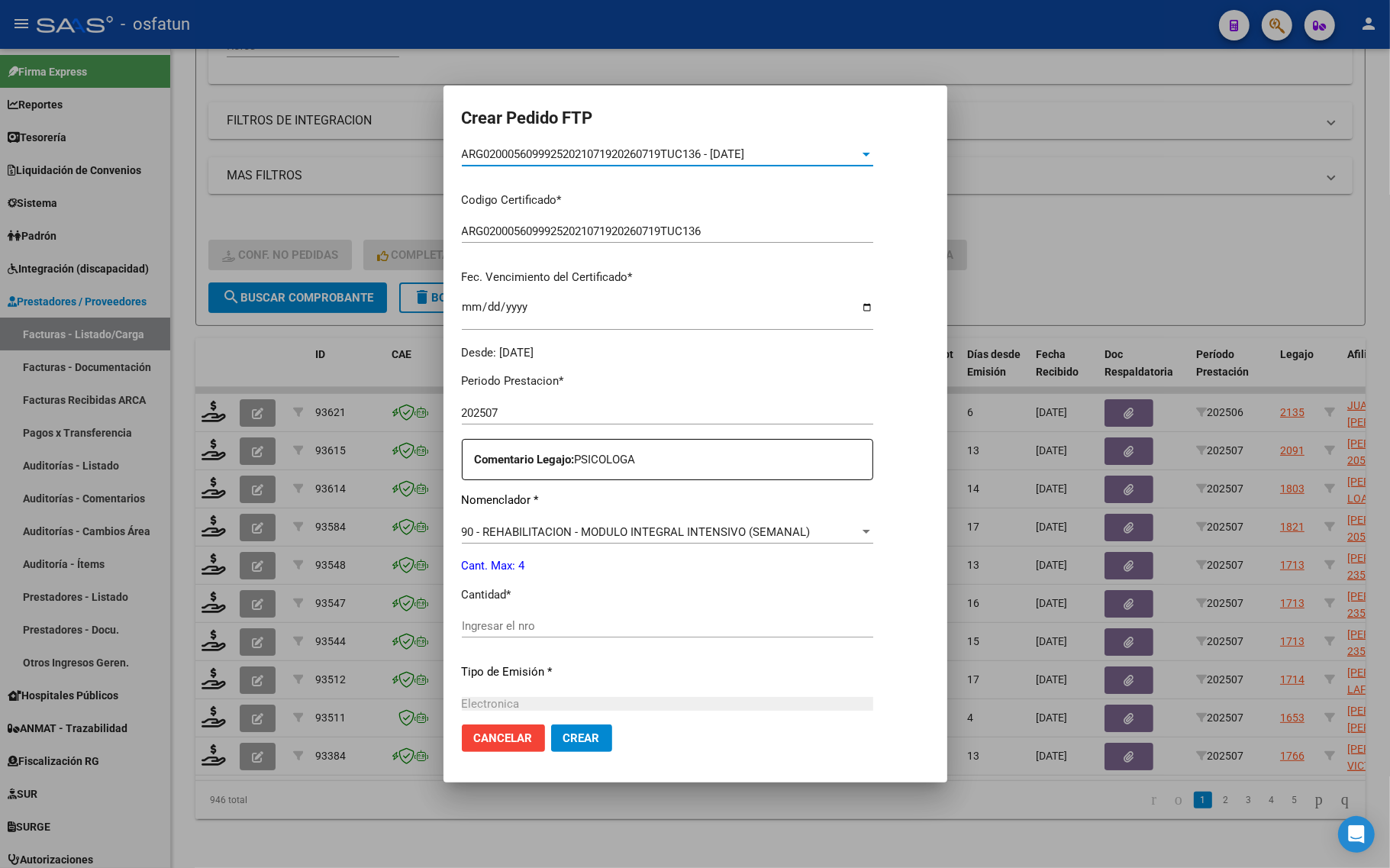
click at [523, 624] on input "Ingresar el nro" at bounding box center [667, 625] width 411 height 14
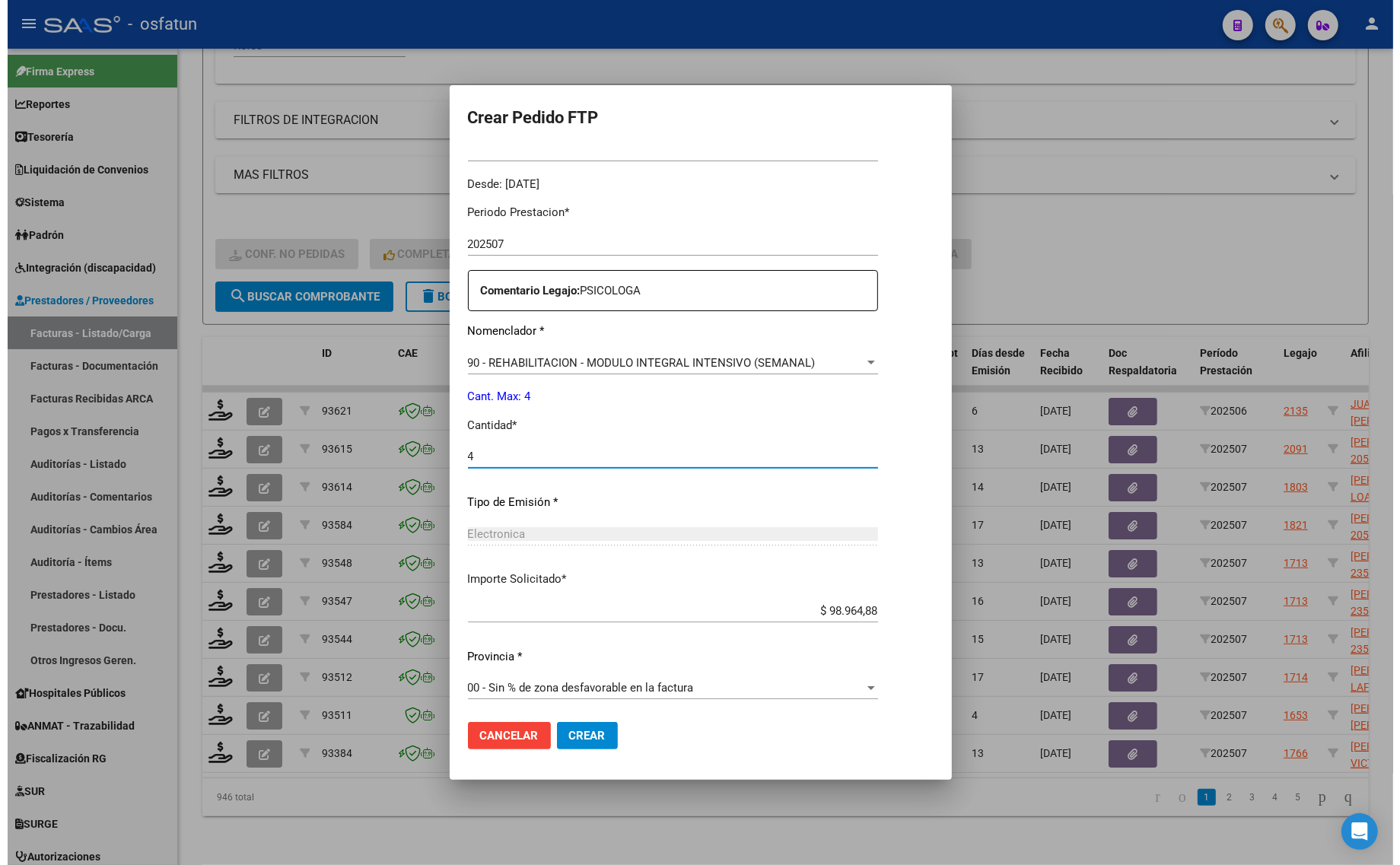
scroll to position [455, 0]
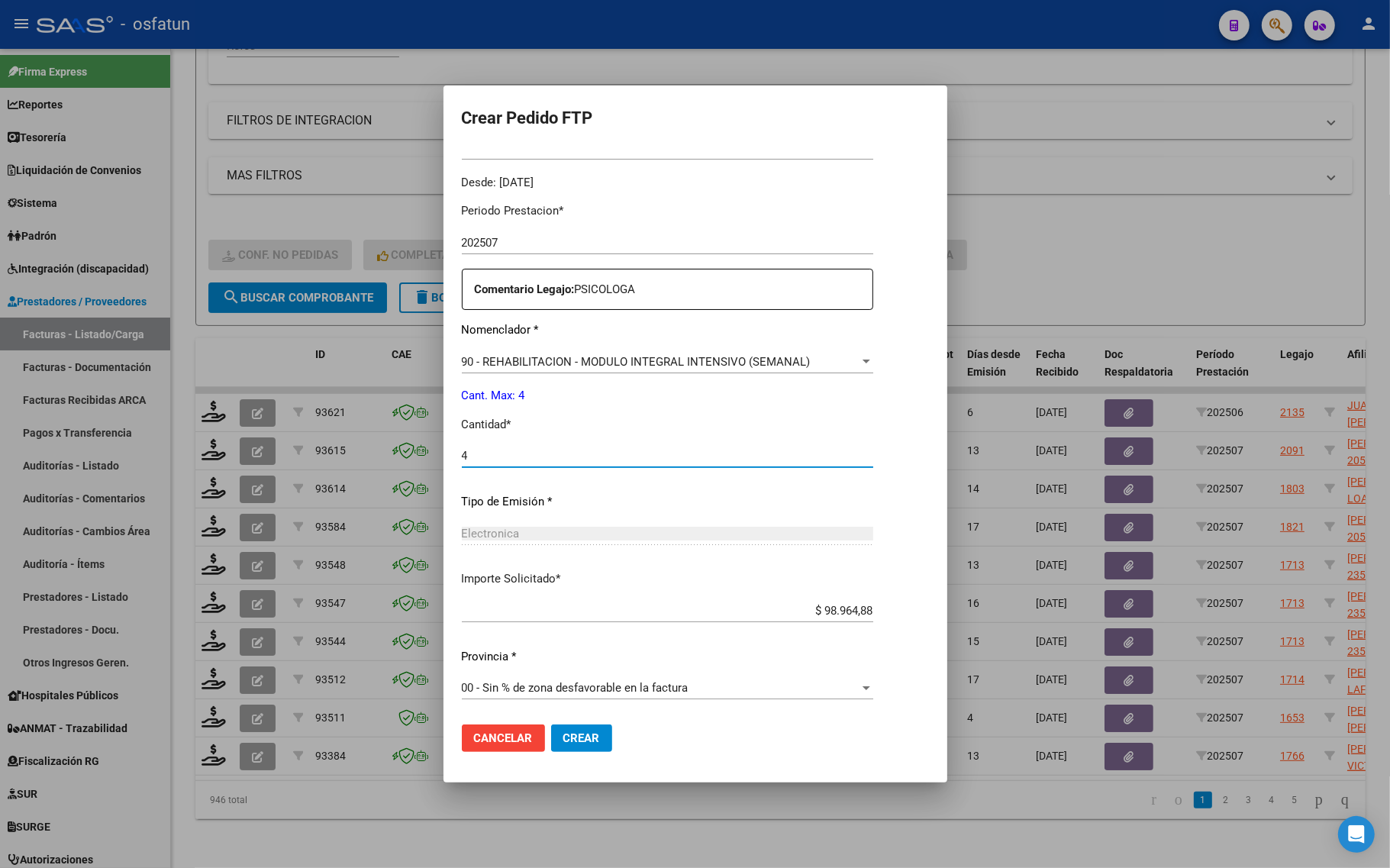
type input "4"
click at [578, 730] on button "Crear" at bounding box center [581, 737] width 61 height 27
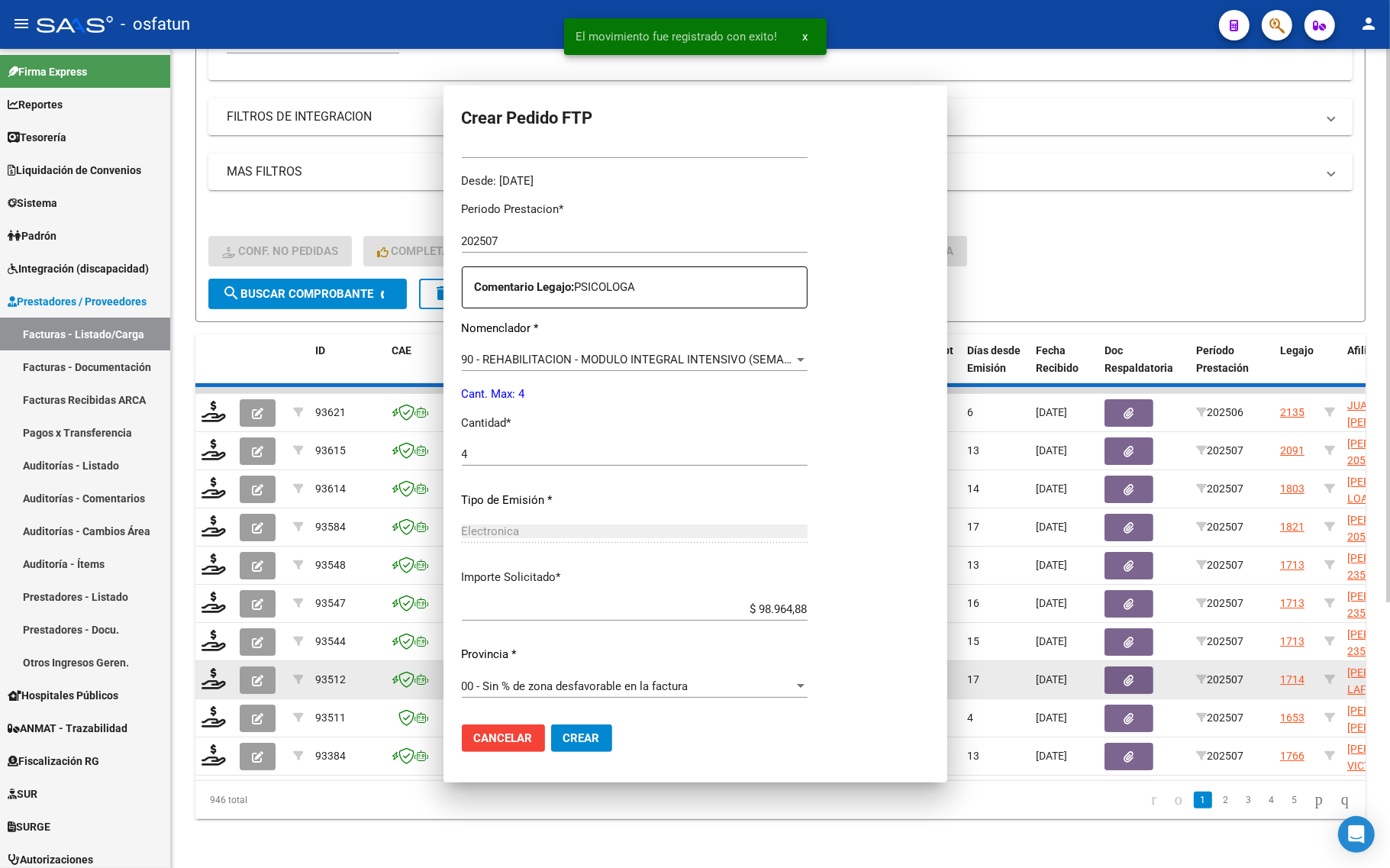
scroll to position [0, 0]
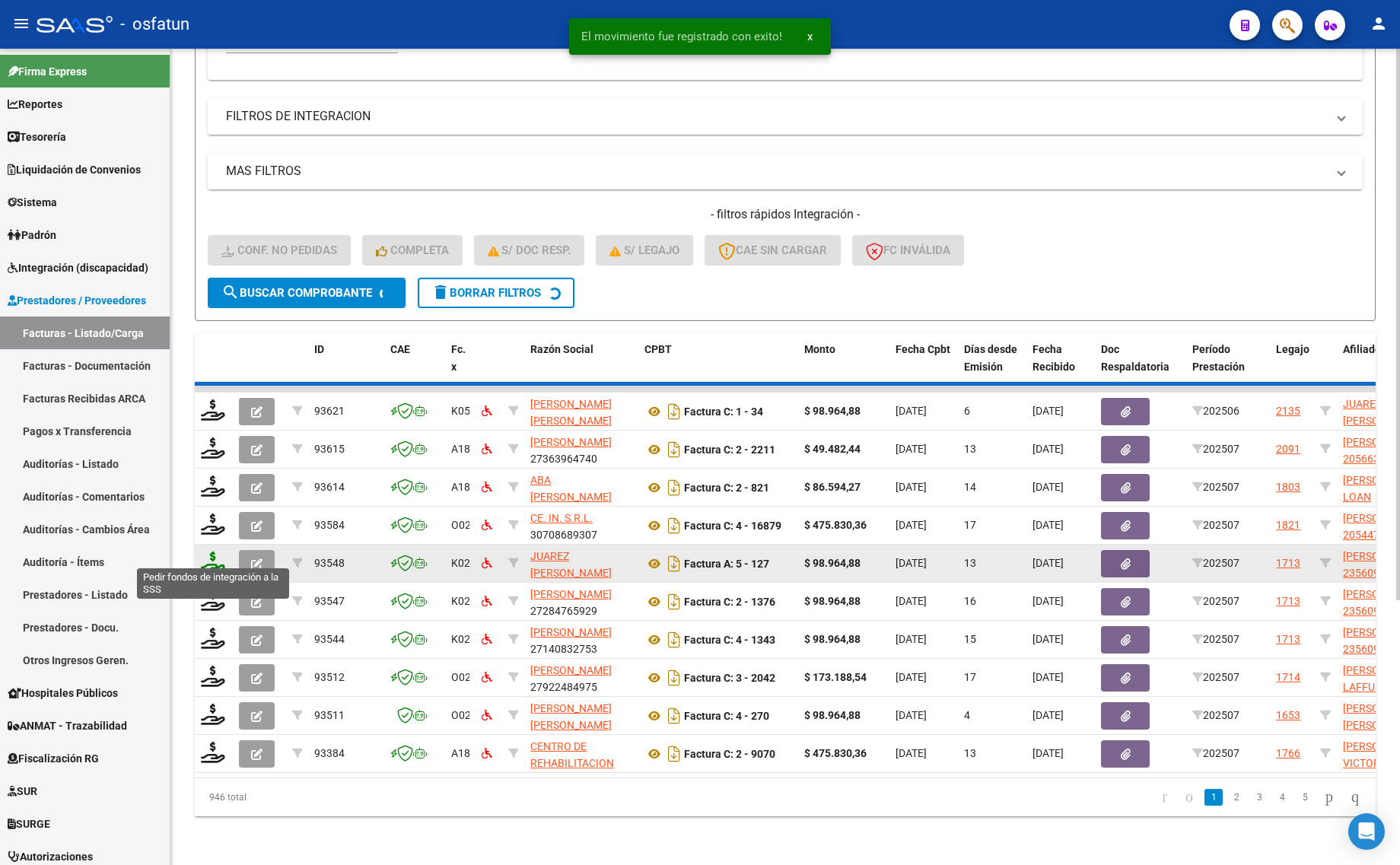
click at [206, 552] on icon at bounding box center [212, 562] width 24 height 21
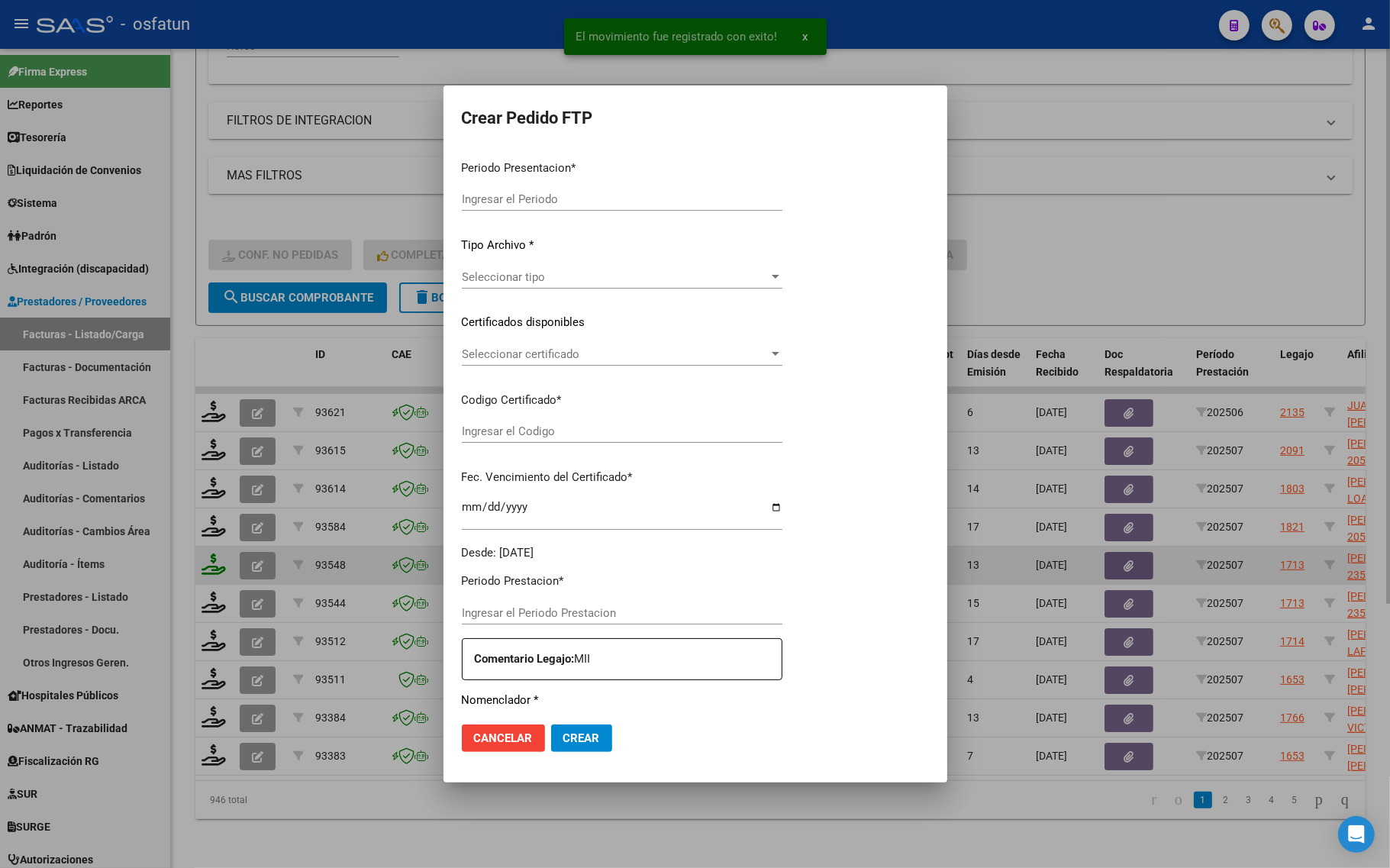
type input "202507"
type input "$ 98.964,88"
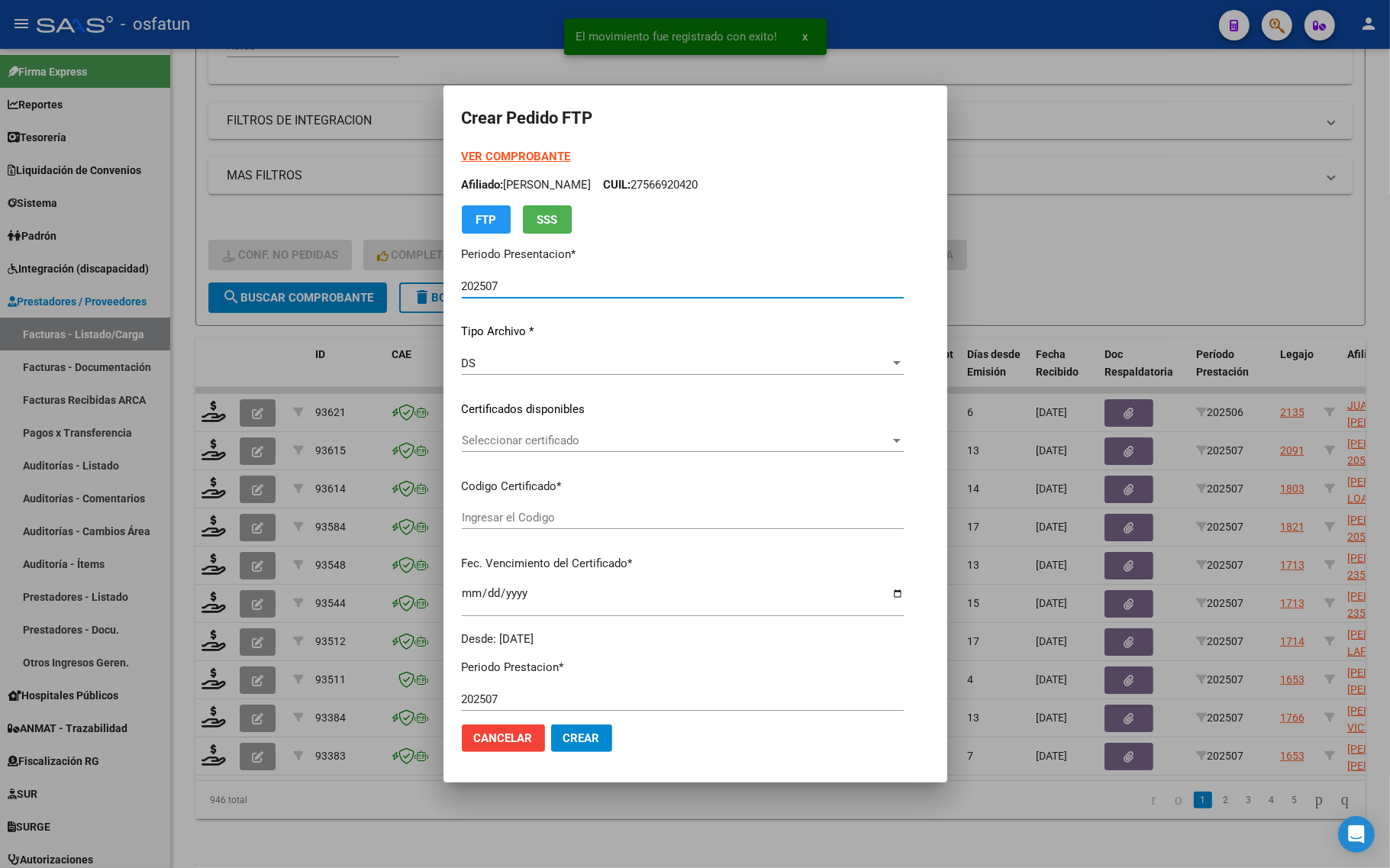
type input "ARG02000560999252021071920260719TUC136"
type input "2026-07-19"
click at [468, 151] on strong "VER COMPROBANTE" at bounding box center [516, 157] width 109 height 14
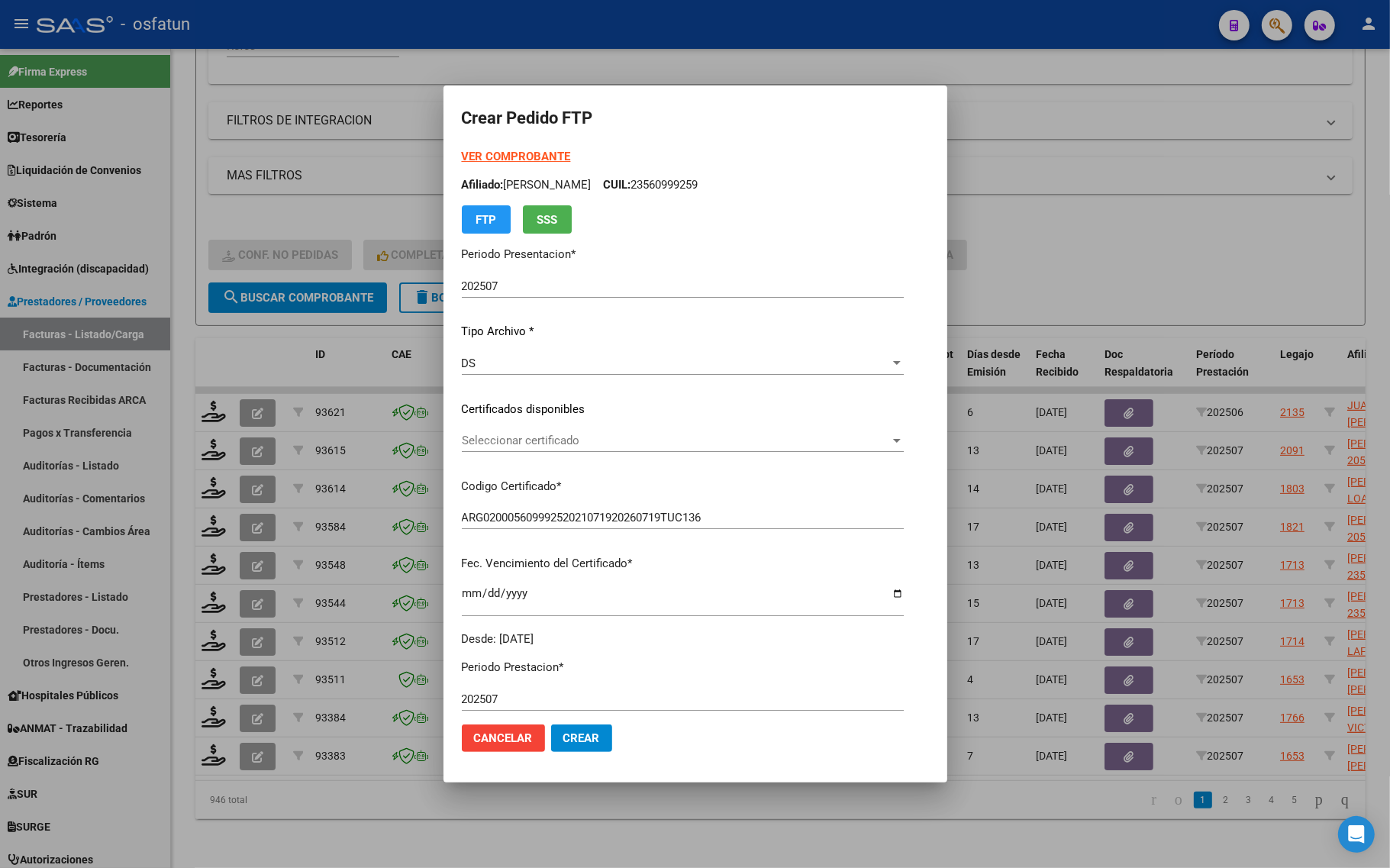
click at [516, 425] on div "VER COMPROBANTE ARCA Padrón Afiliado: DORAO BAUTISTA CUIL: 23560999259 FTP SSS …" at bounding box center [682, 398] width 442 height 499
click at [514, 434] on span "Seleccionar certificado" at bounding box center [676, 440] width 428 height 14
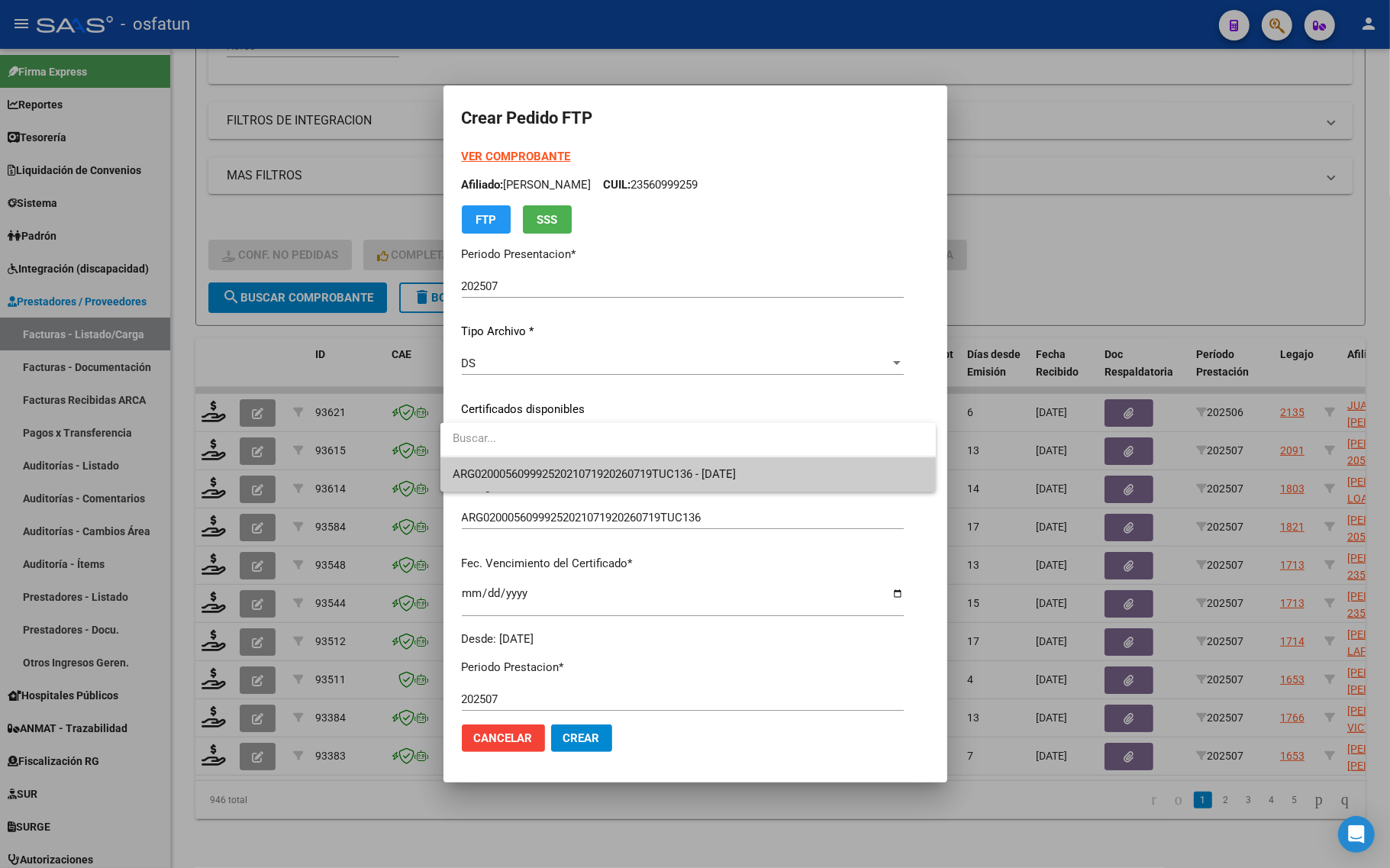
click at [521, 470] on span "ARG02000560999252021071920260719TUC136 - 2026-07-19" at bounding box center [594, 474] width 284 height 14
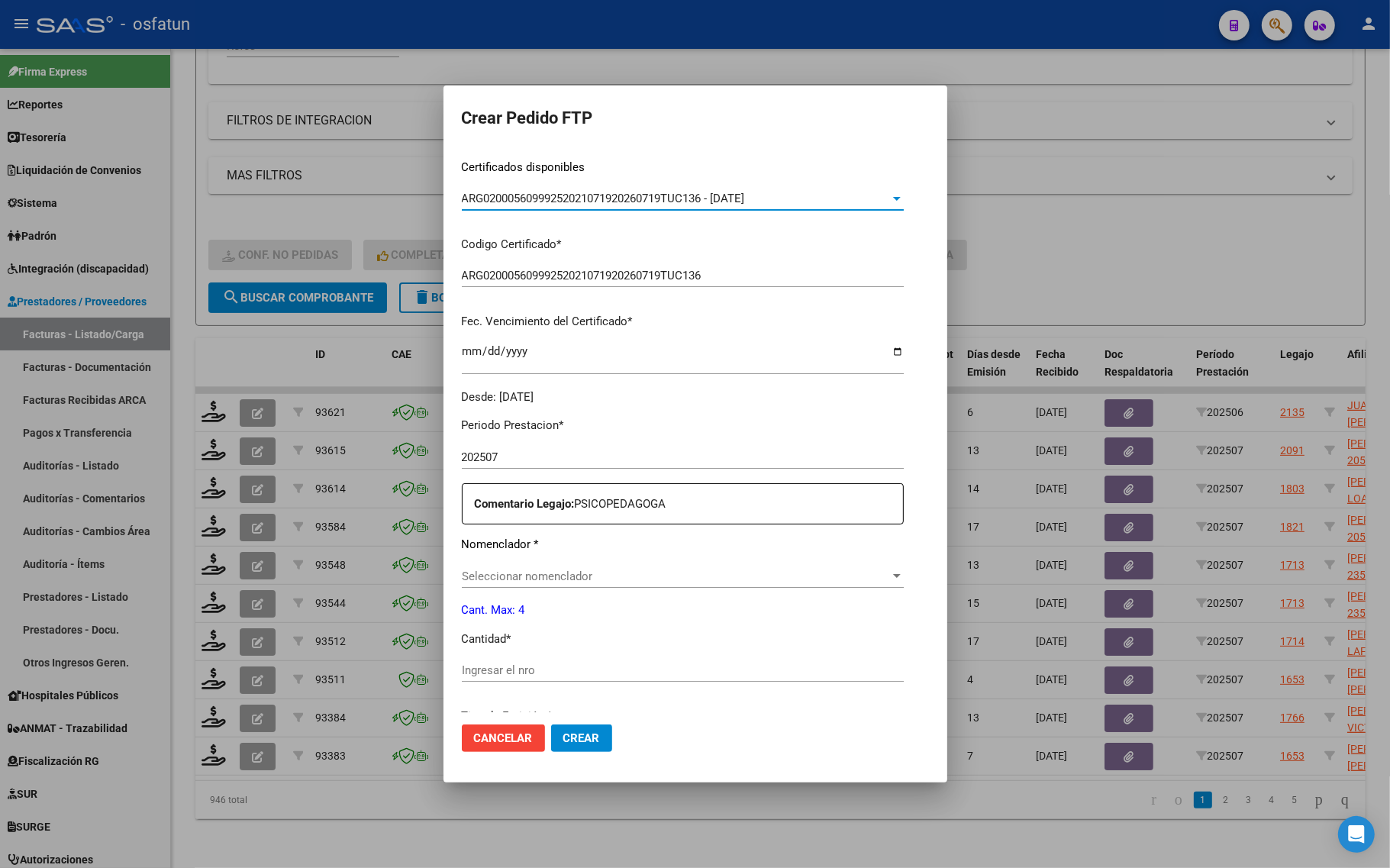
scroll to position [286, 0]
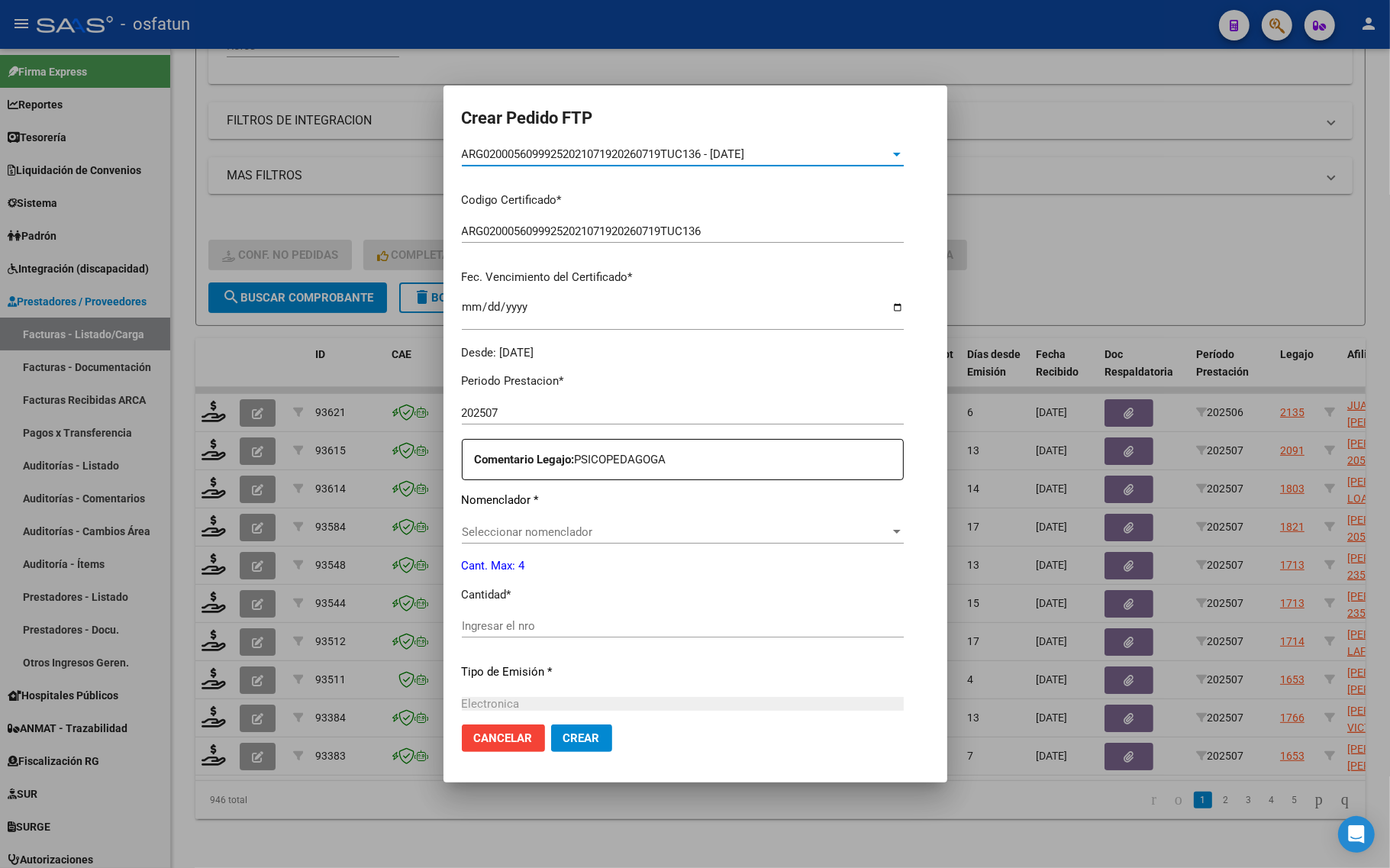
click at [532, 528] on span "Seleccionar nomenclador" at bounding box center [676, 531] width 428 height 14
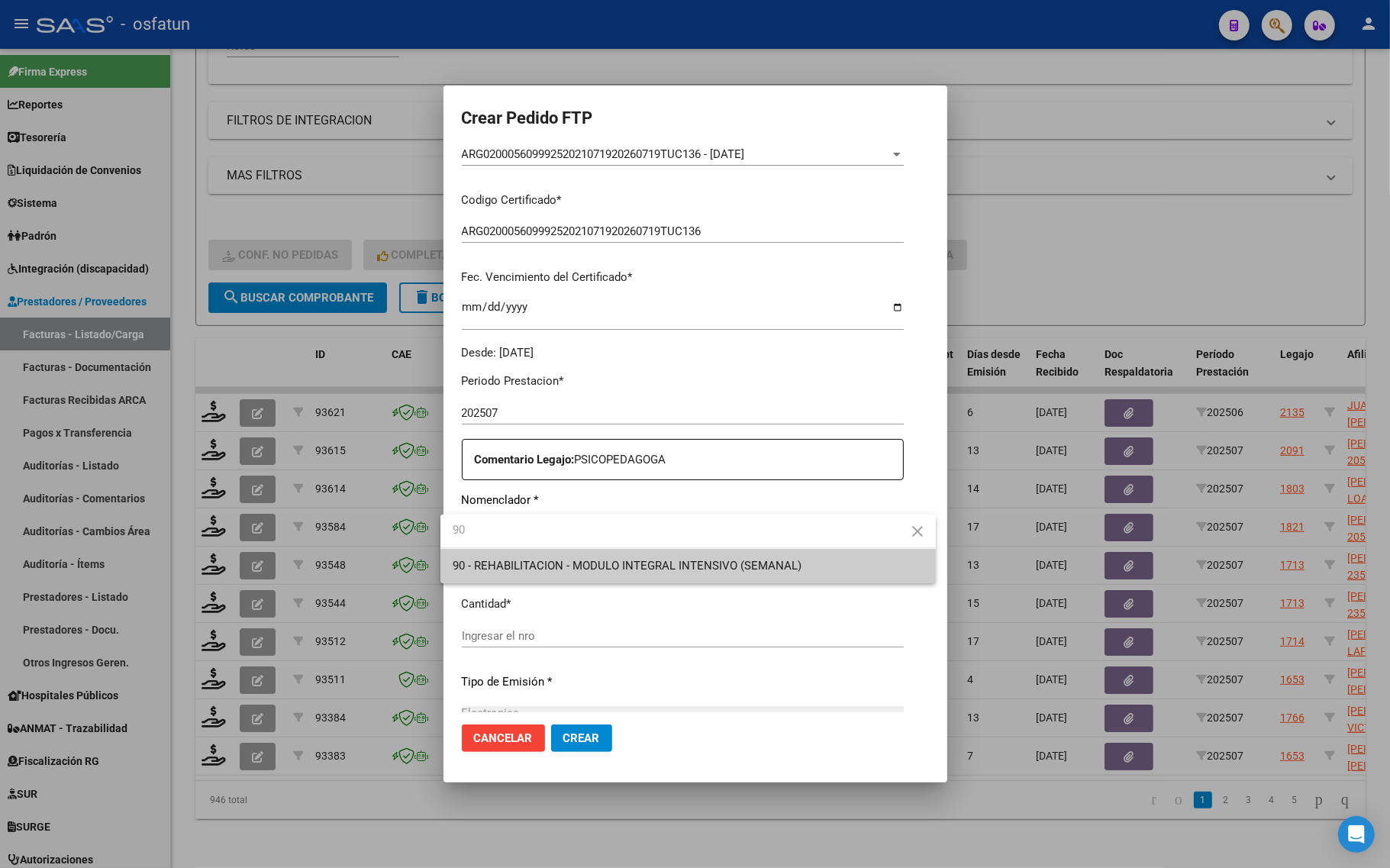
type input "90"
click at [538, 559] on span "90 - REHABILITACION - MODULO INTEGRAL INTENSIVO (SEMANAL)" at bounding box center [627, 565] width 348 height 14
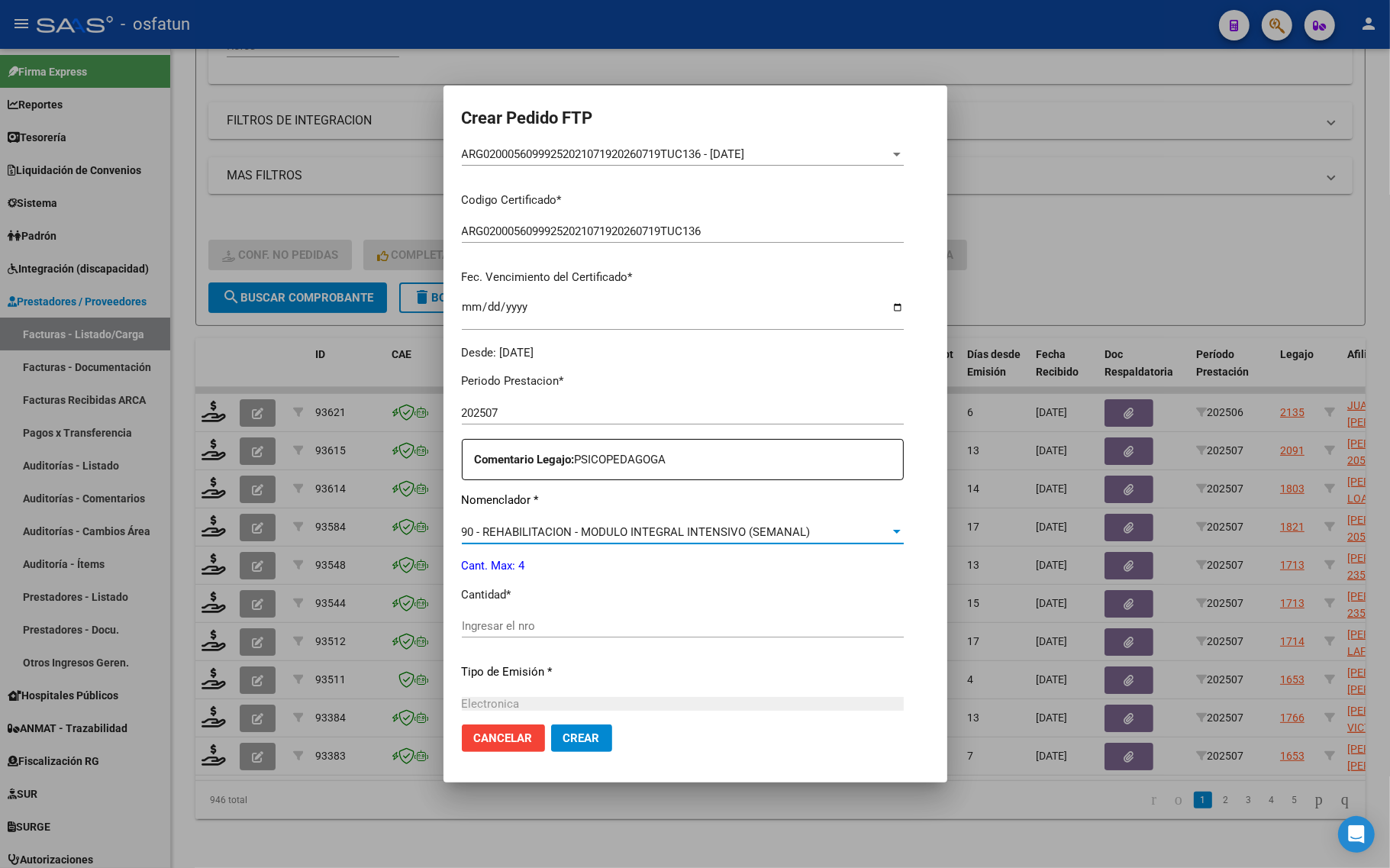
click at [527, 636] on div "Ingresar el nro" at bounding box center [682, 626] width 442 height 23
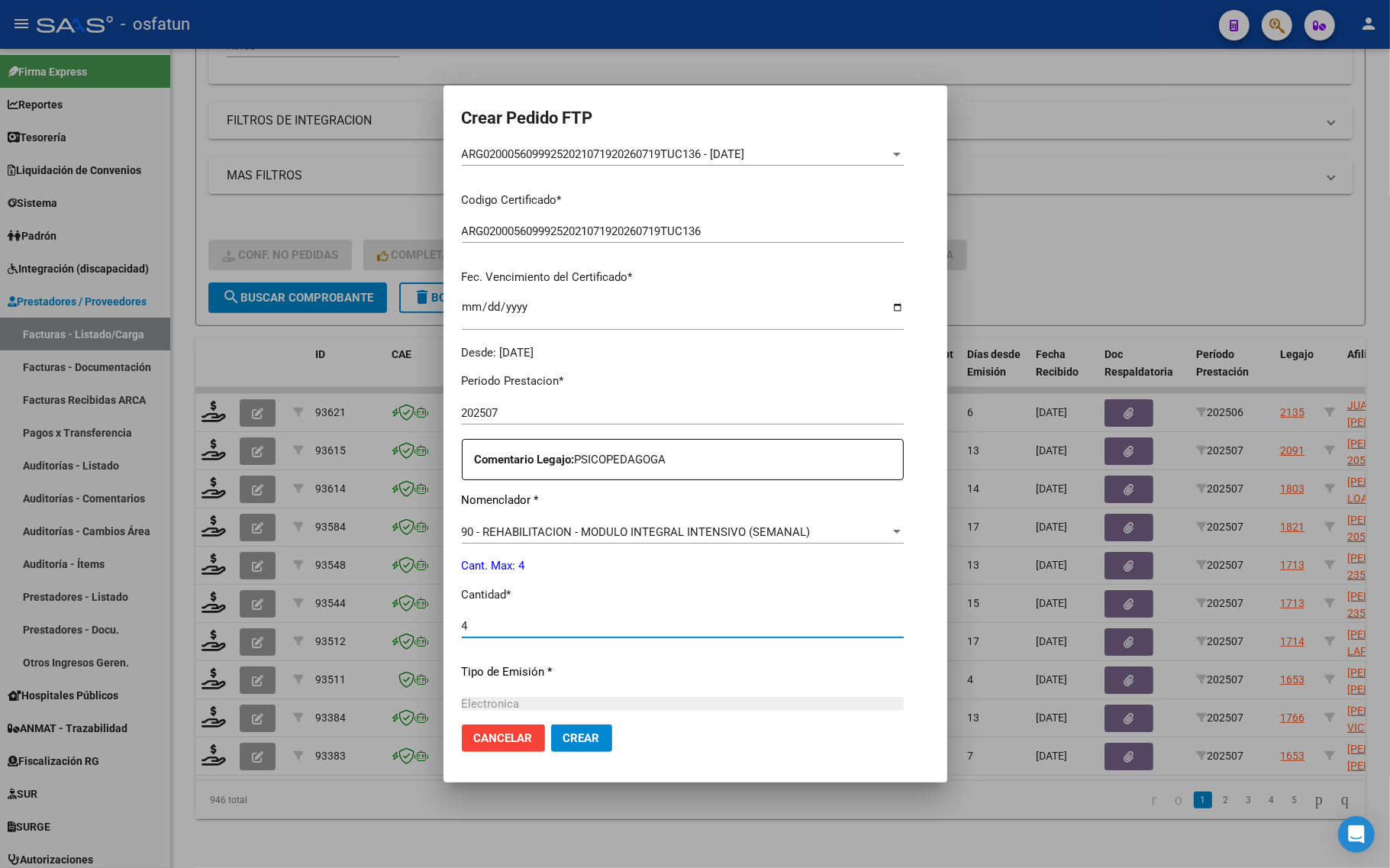
type input "4"
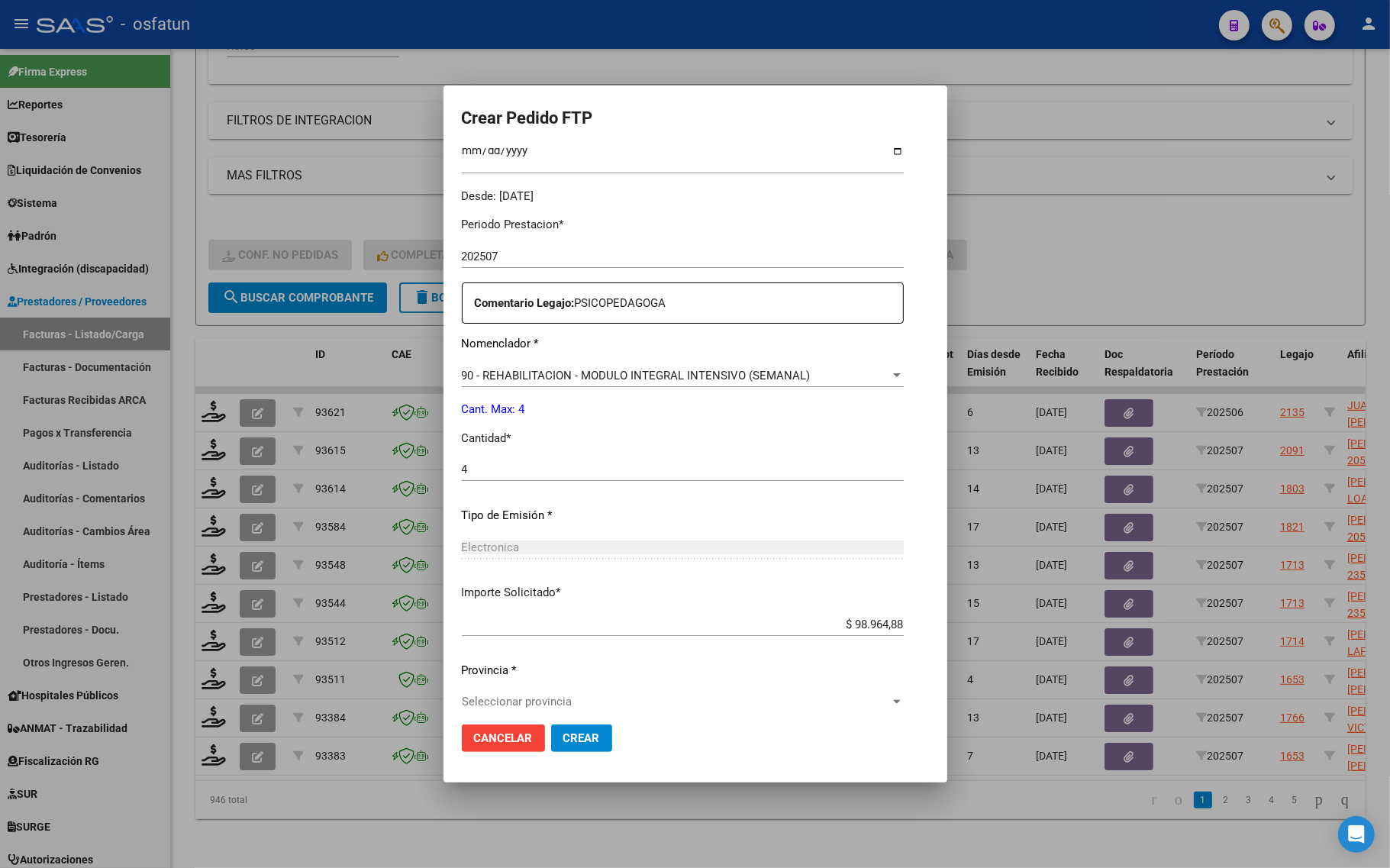
scroll to position [457, 0]
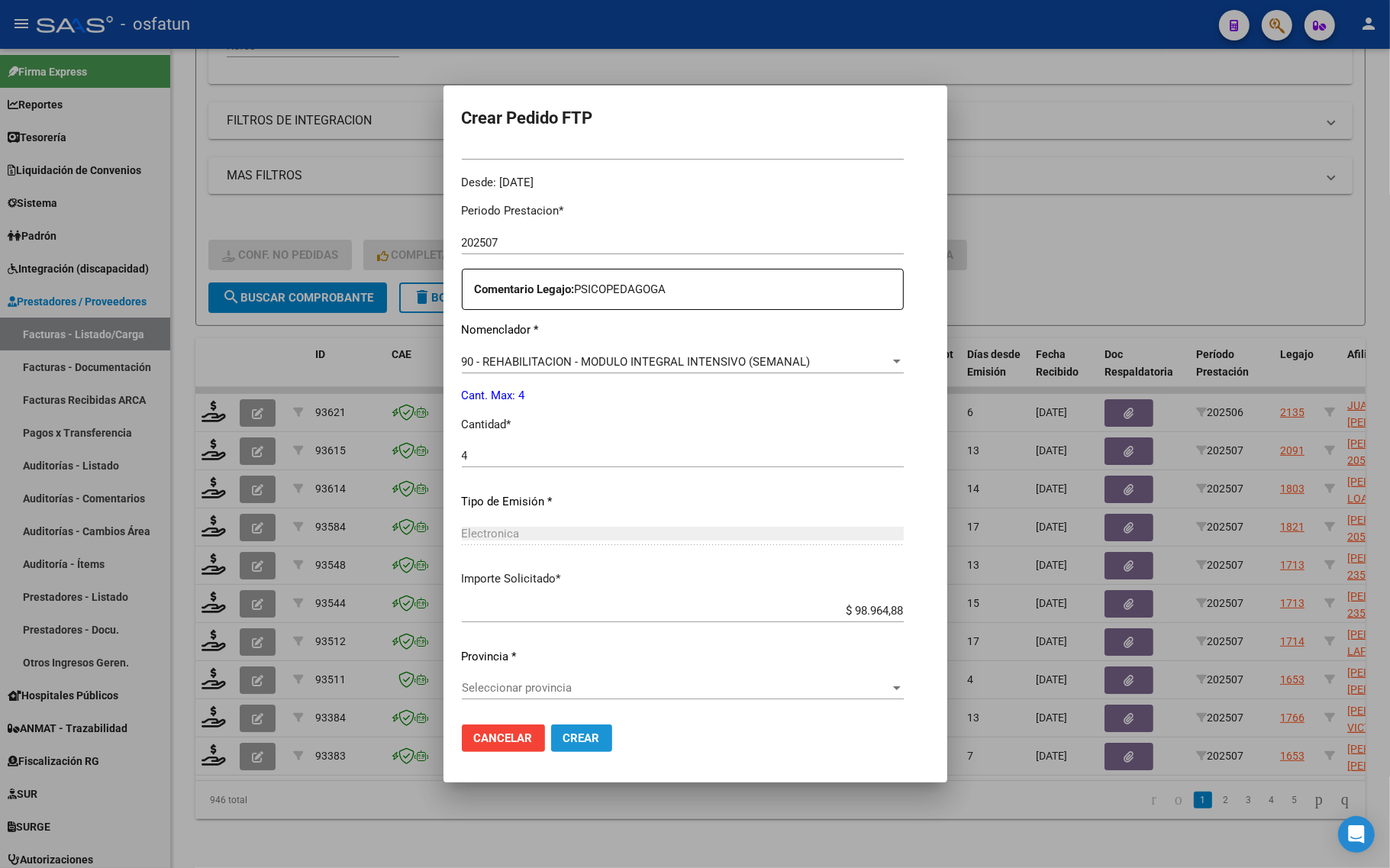
click at [567, 737] on span "Crear" at bounding box center [582, 737] width 37 height 14
click at [587, 697] on div "Seleccionar provincia Seleccionar provincia" at bounding box center [682, 688] width 442 height 23
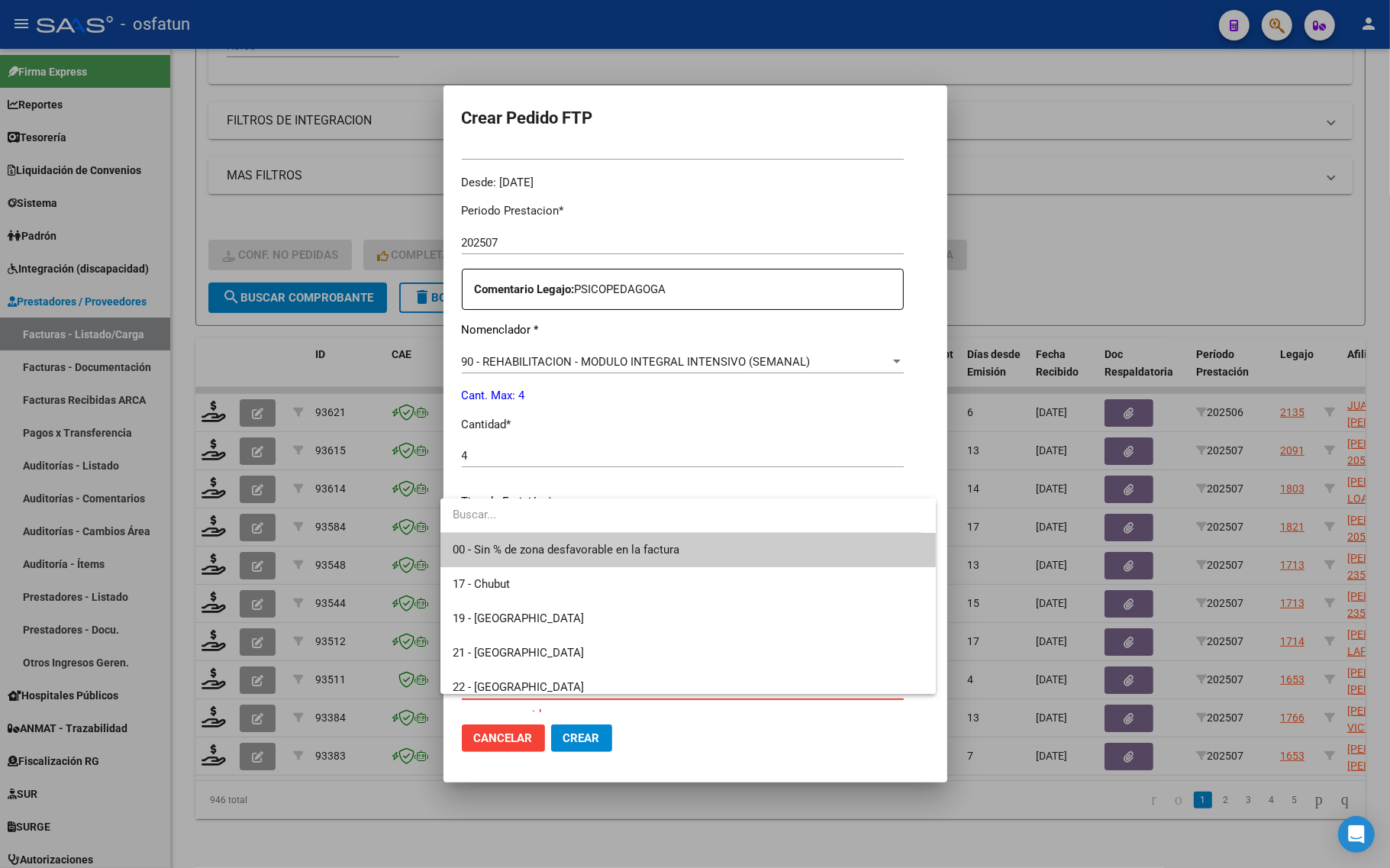
click at [543, 558] on span "00 - Sin % de zona desfavorable en la factura" at bounding box center [688, 549] width 470 height 34
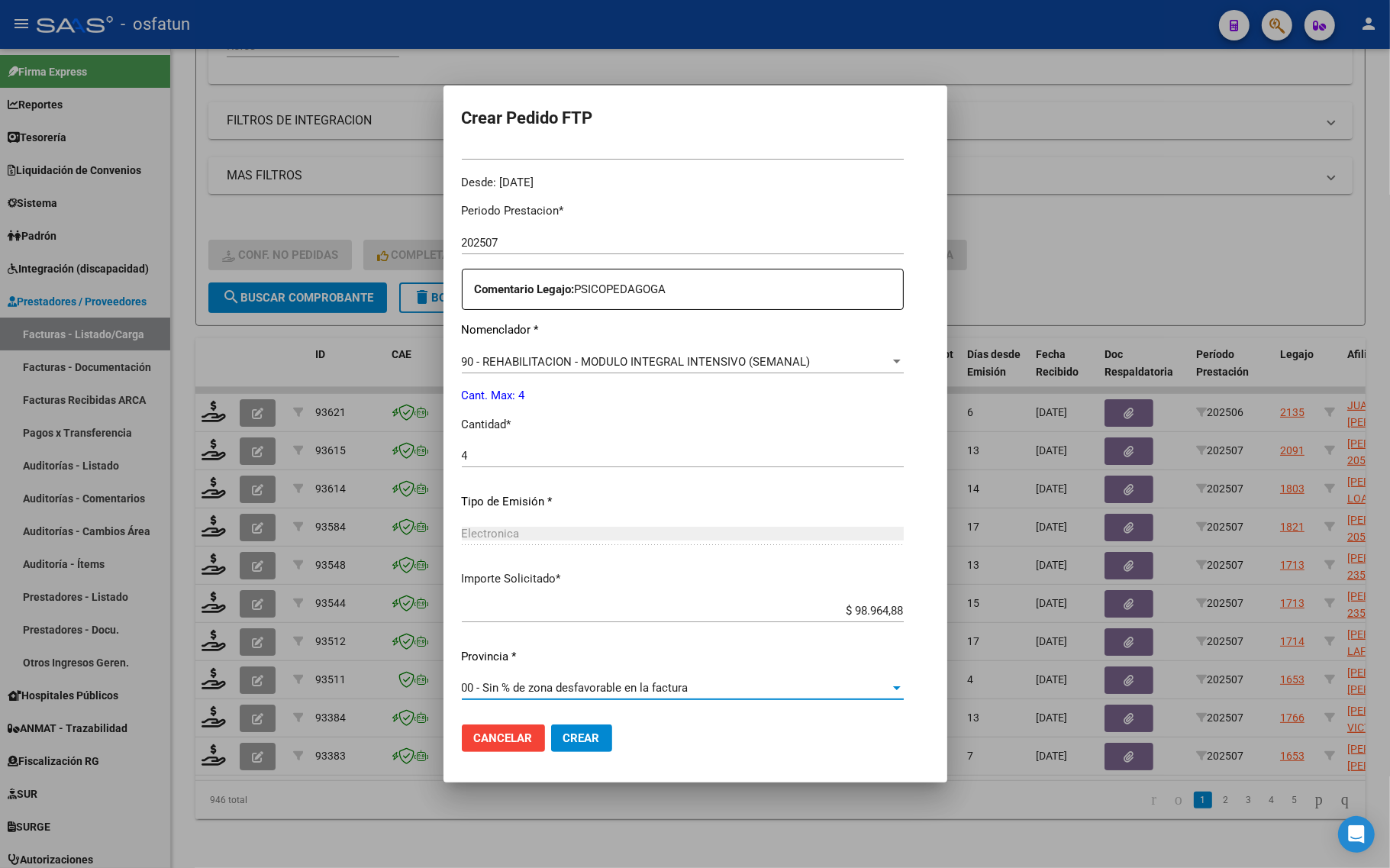
click at [588, 742] on span "Crear" at bounding box center [582, 737] width 37 height 14
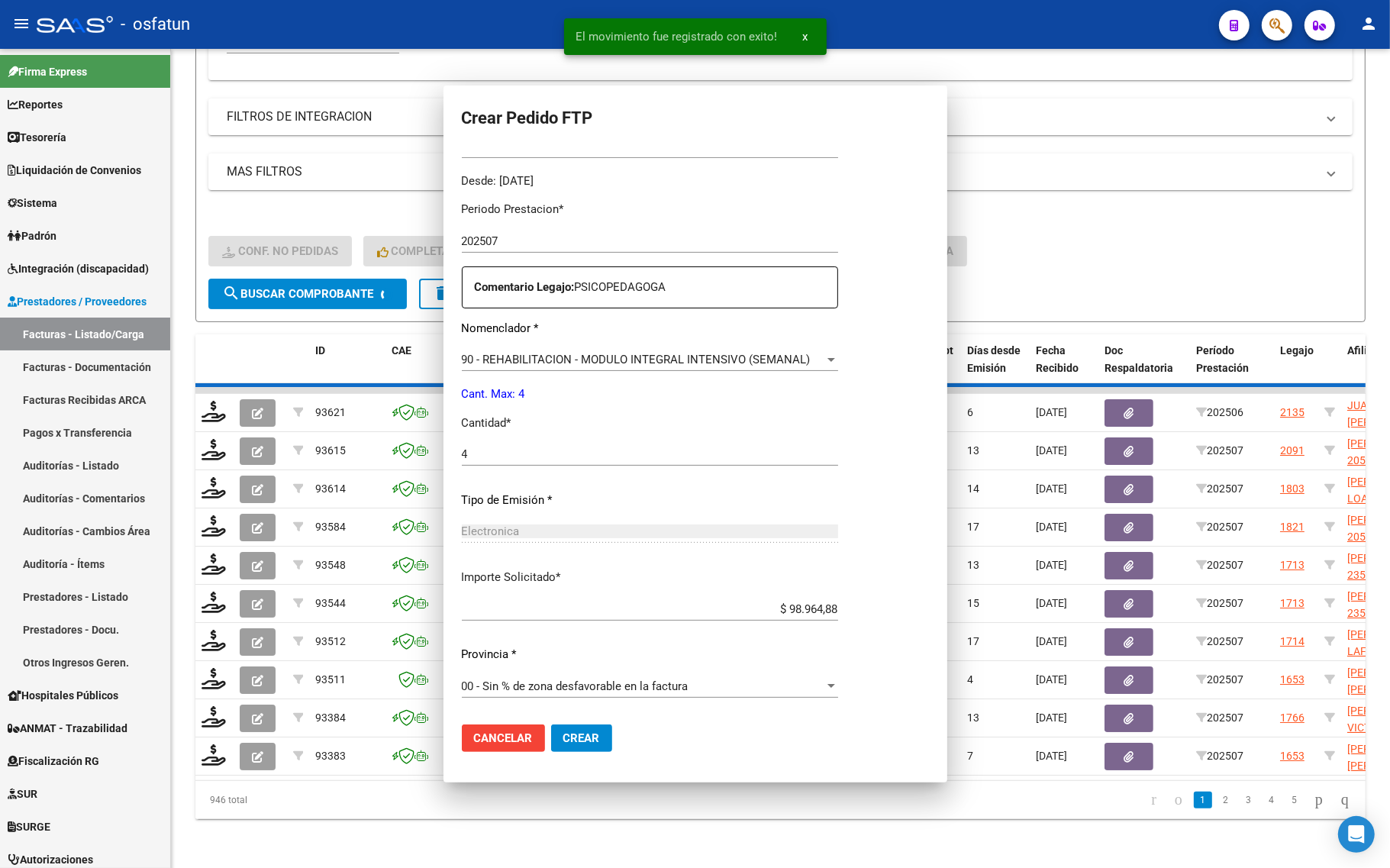
scroll to position [371, 0]
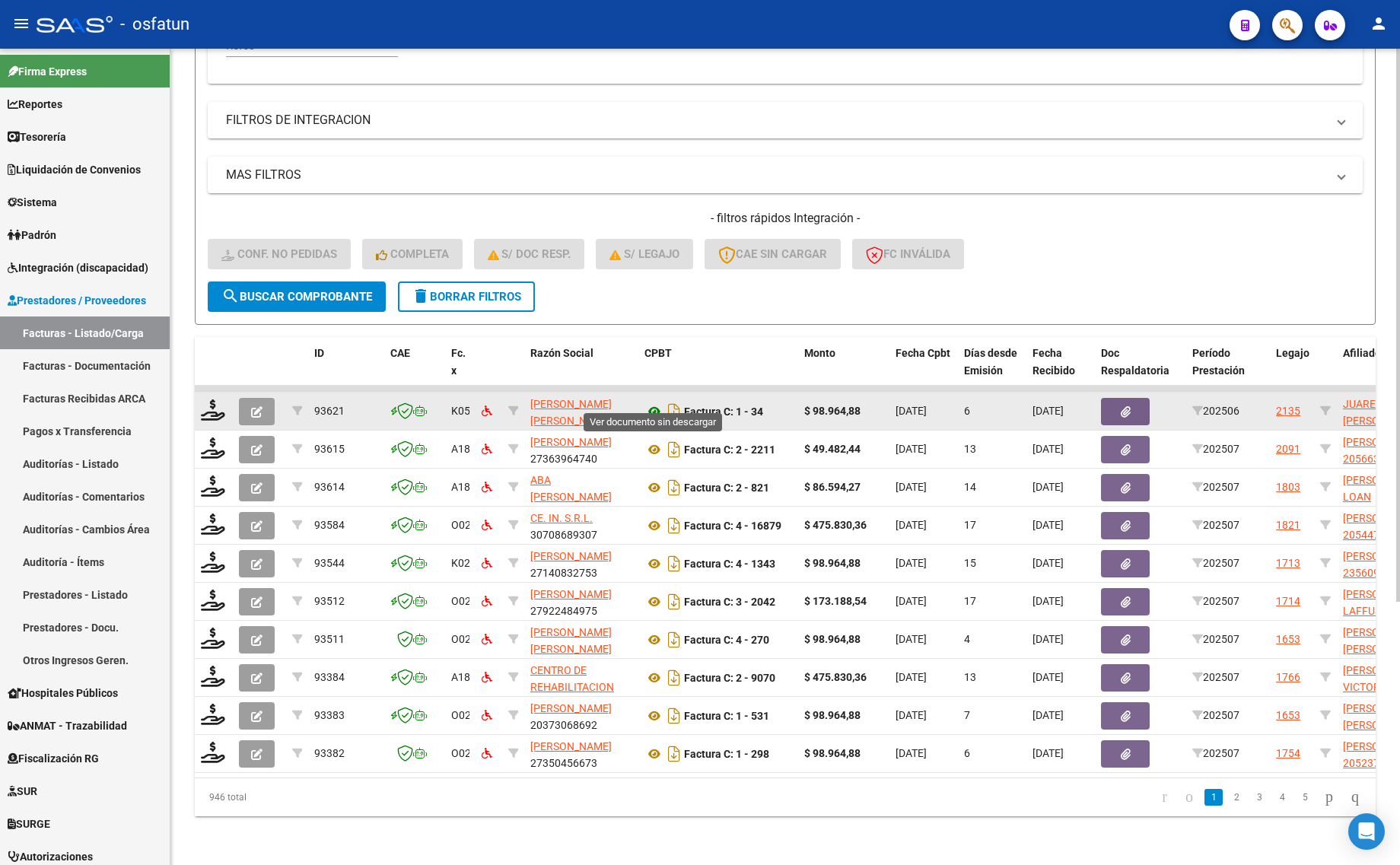
click at [656, 402] on icon at bounding box center [654, 411] width 20 height 18
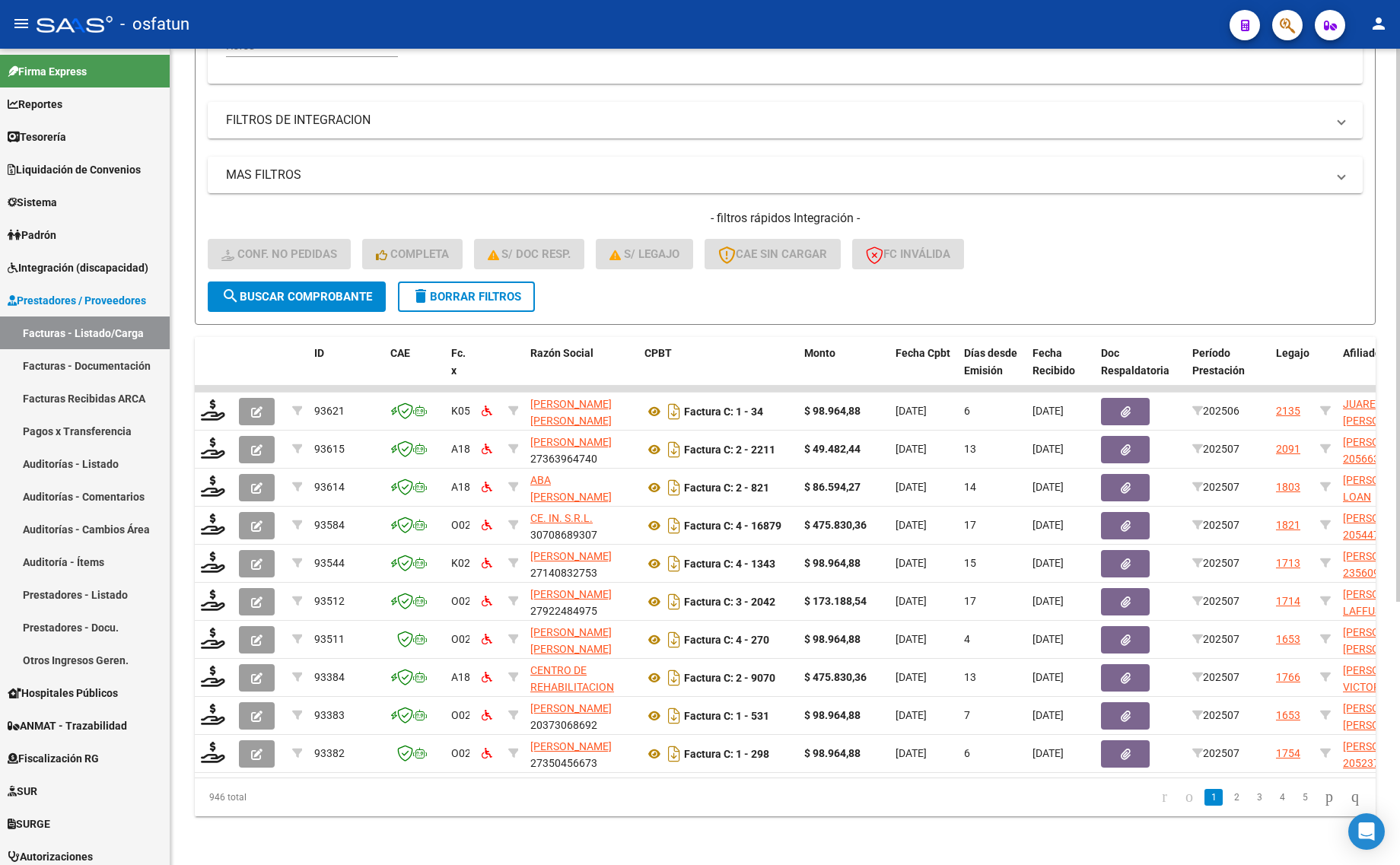
click at [646, 282] on form "Filtros Id Integración Area Seleccionar Gerenciador Seleccionar Gerenciador Si …" at bounding box center [785, 65] width 1181 height 521
click at [86, 325] on link "Facturas - Listado/Carga" at bounding box center [85, 333] width 170 height 33
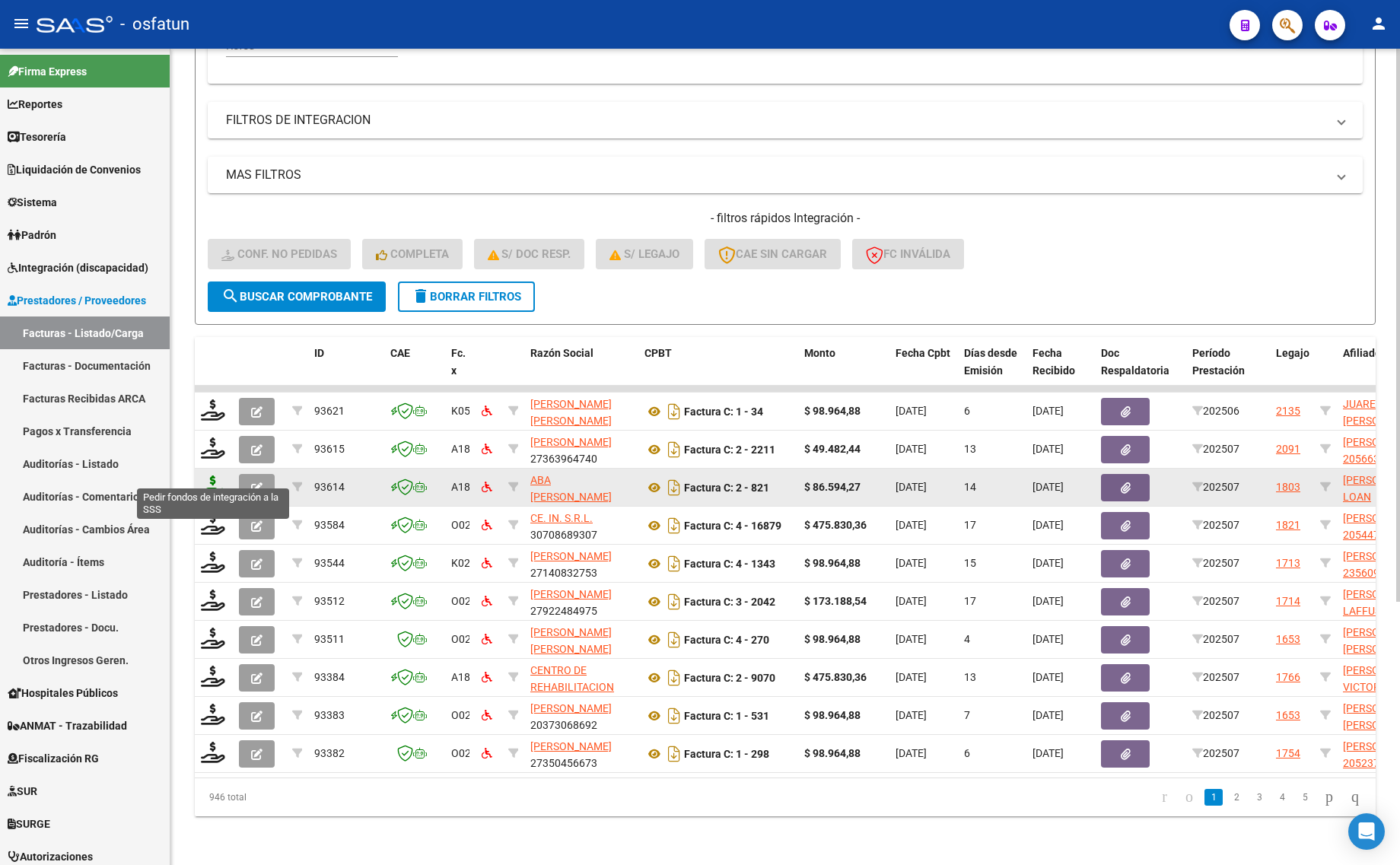
click at [201, 475] on icon at bounding box center [212, 486] width 24 height 21
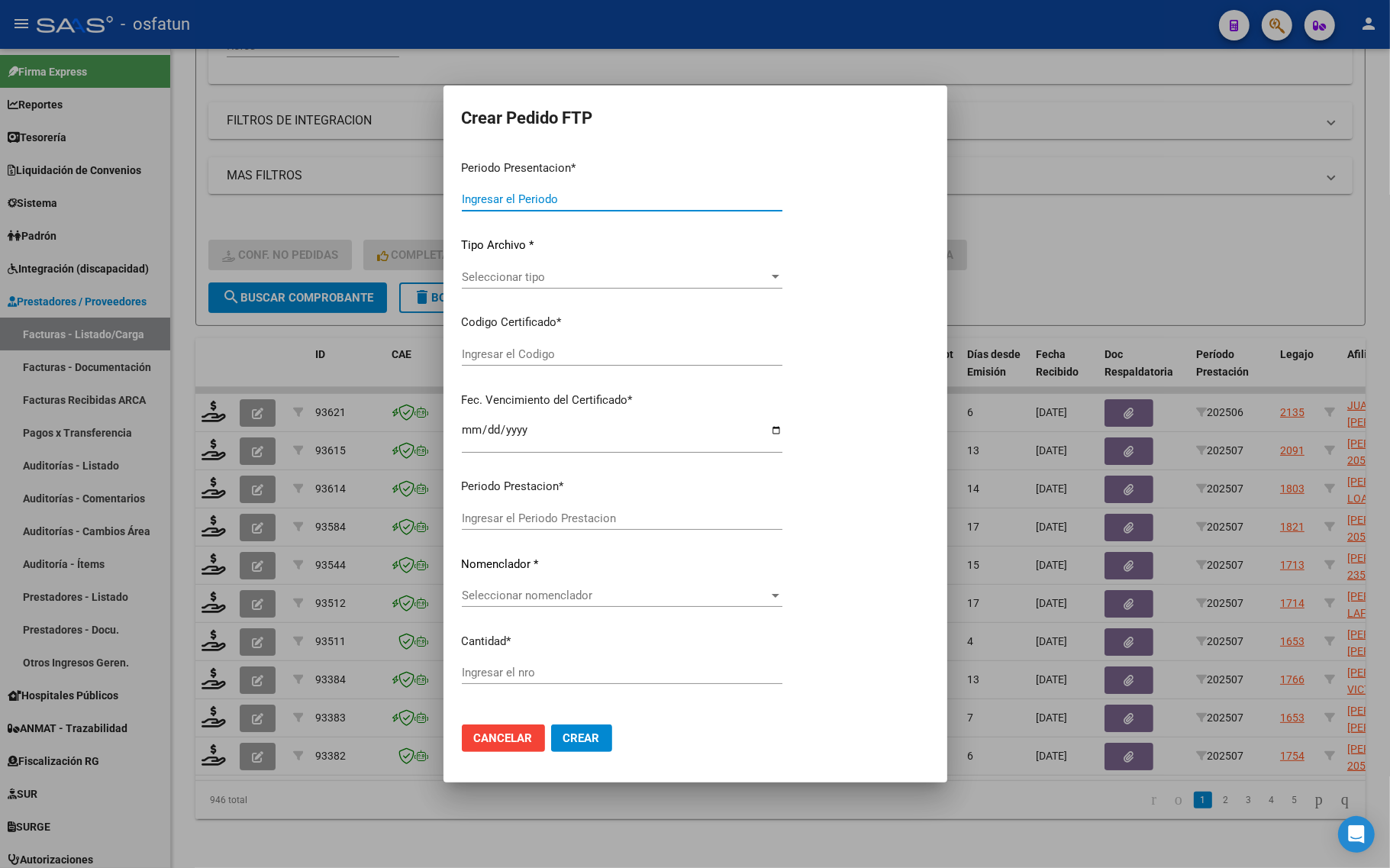
type input "202507"
type input "$ 86.594,27"
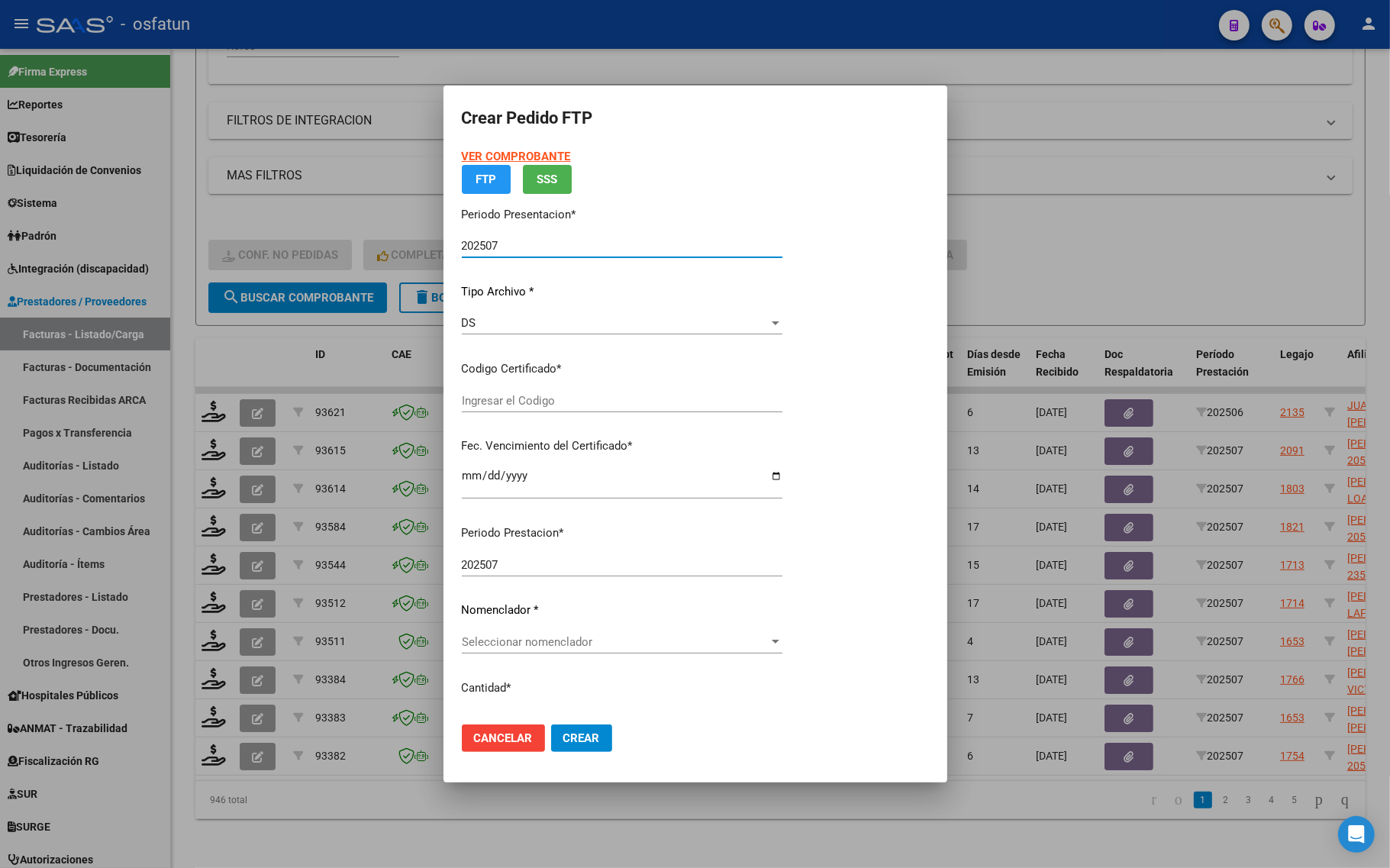
type input "ARG02000574657102023012320260123BS317"
type input "2026-01-23"
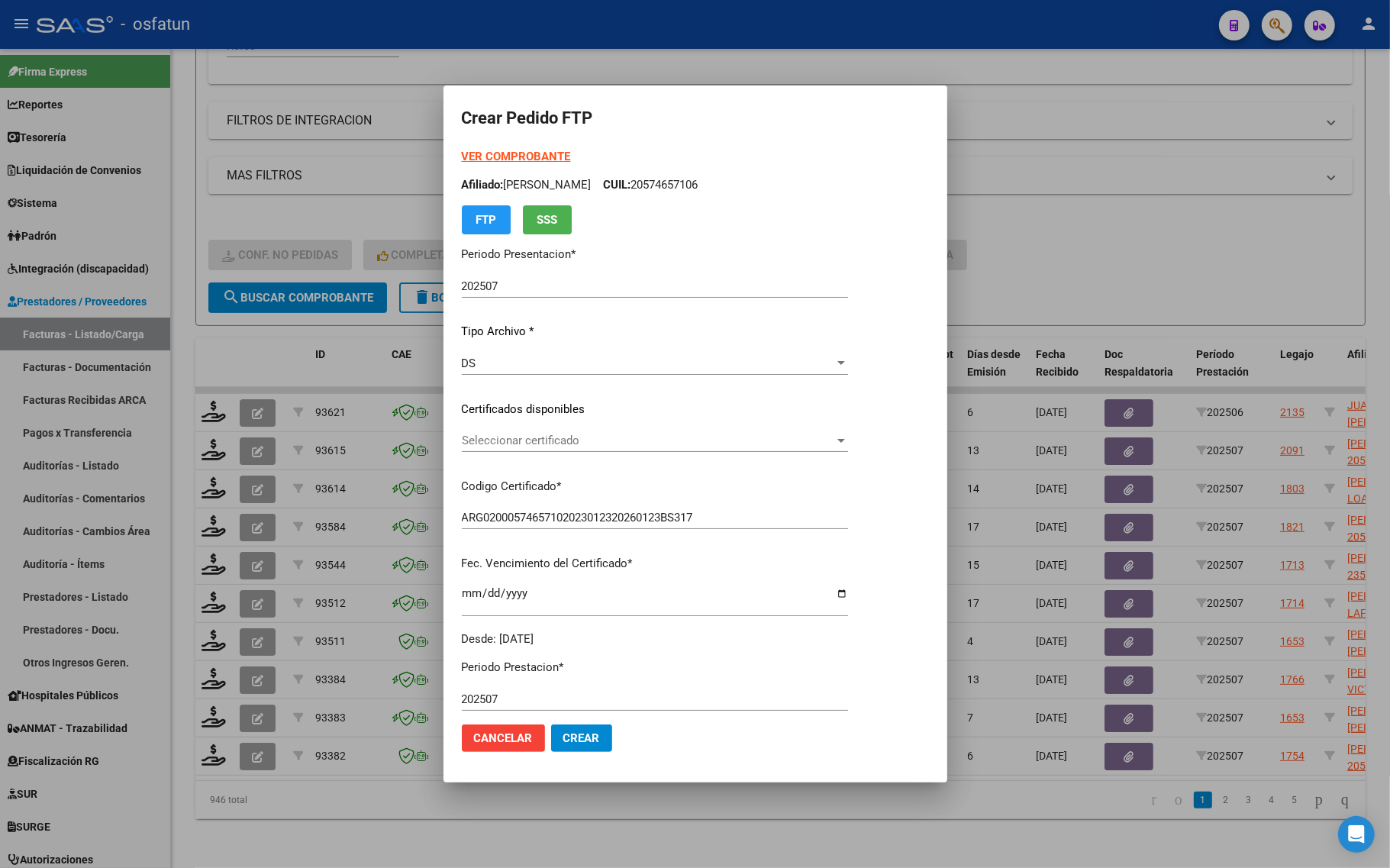
click at [501, 155] on strong "VER COMPROBANTE" at bounding box center [516, 157] width 109 height 14
click at [547, 447] on div "Seleccionar certificado Seleccionar certificado" at bounding box center [654, 440] width 386 height 23
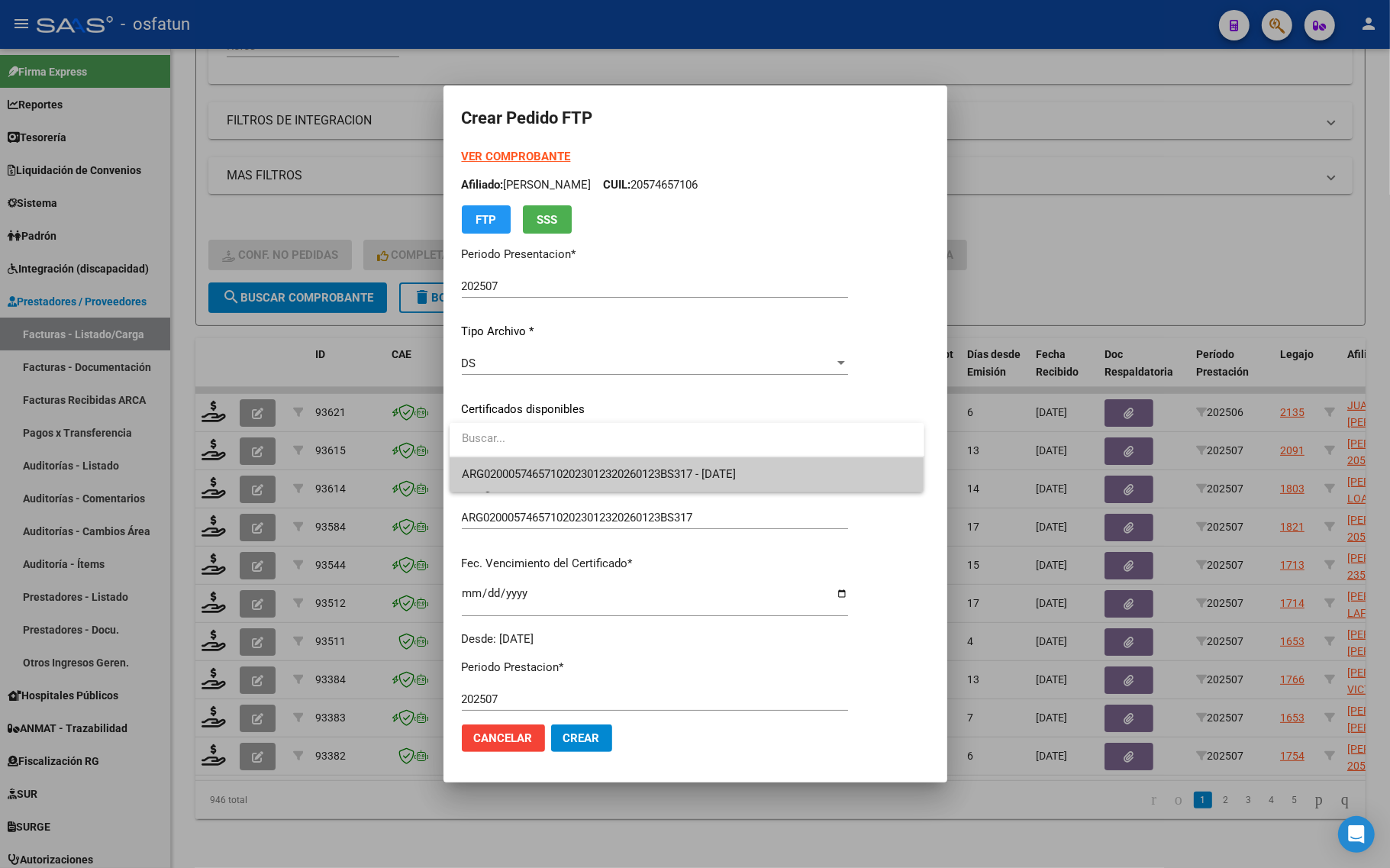
click at [542, 463] on span "ARG02000574657102023012320260123BS317 - 2026-01-23" at bounding box center [686, 473] width 450 height 34
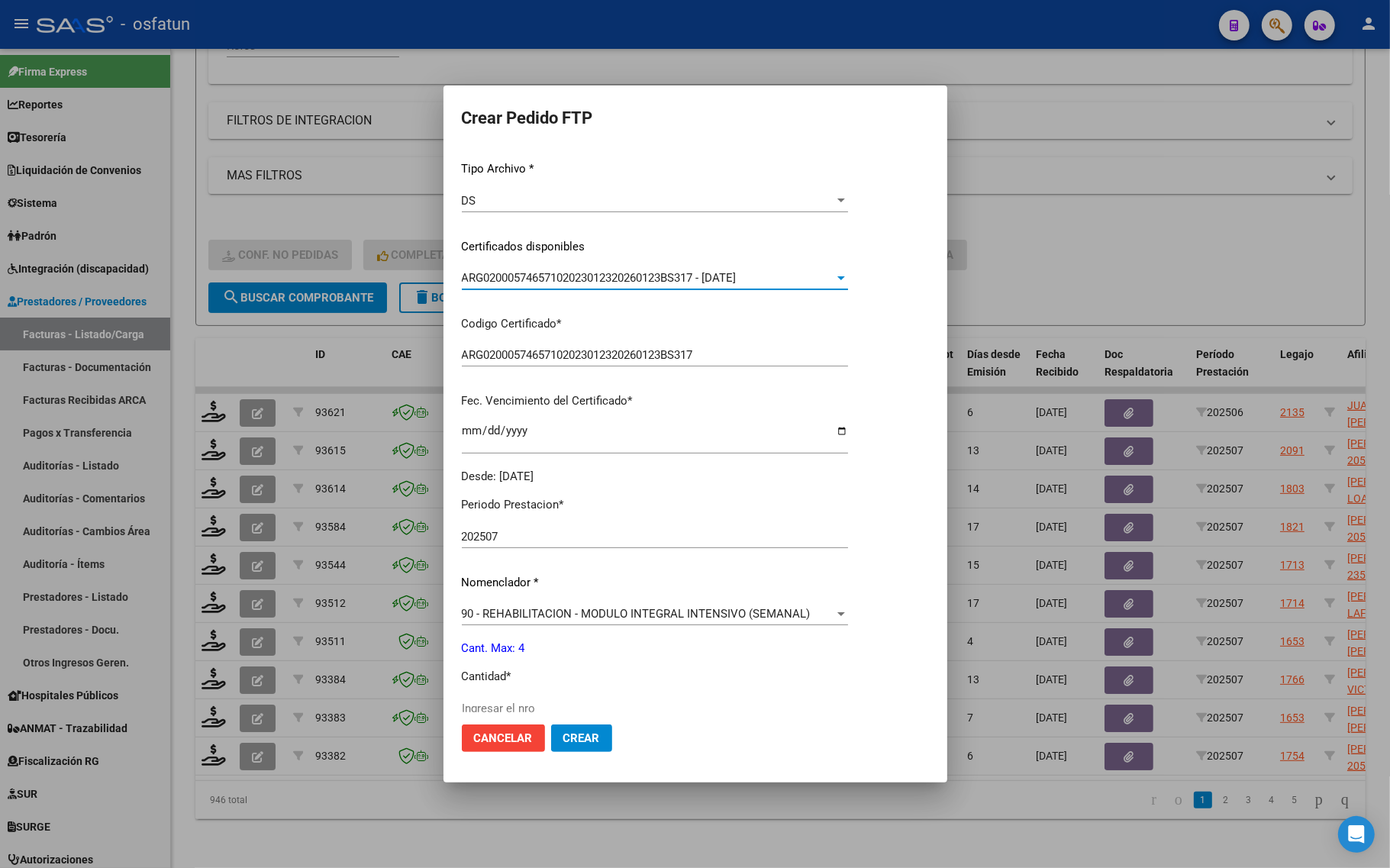
scroll to position [286, 0]
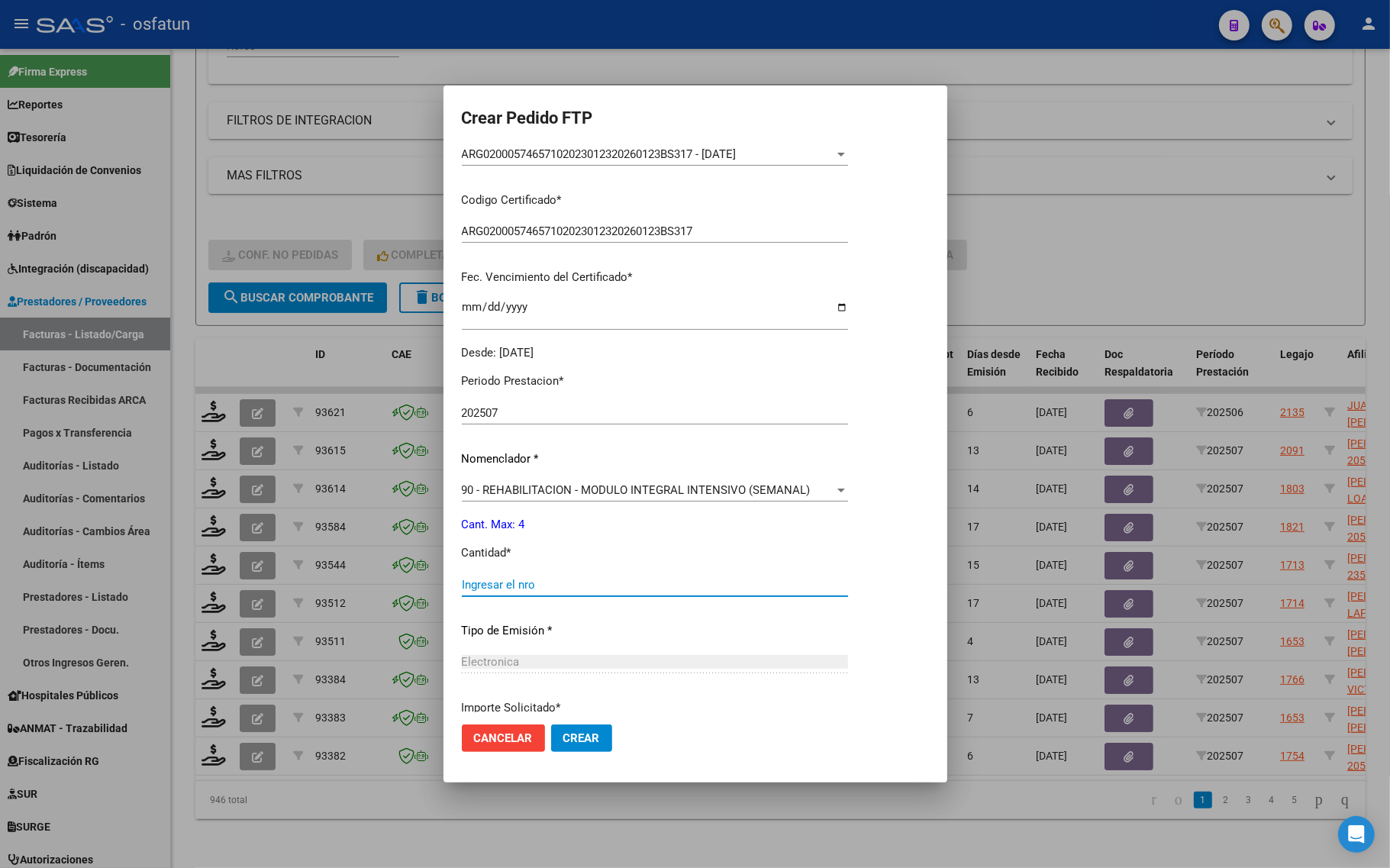
click at [494, 588] on input "Ingresar el nro" at bounding box center [654, 584] width 386 height 14
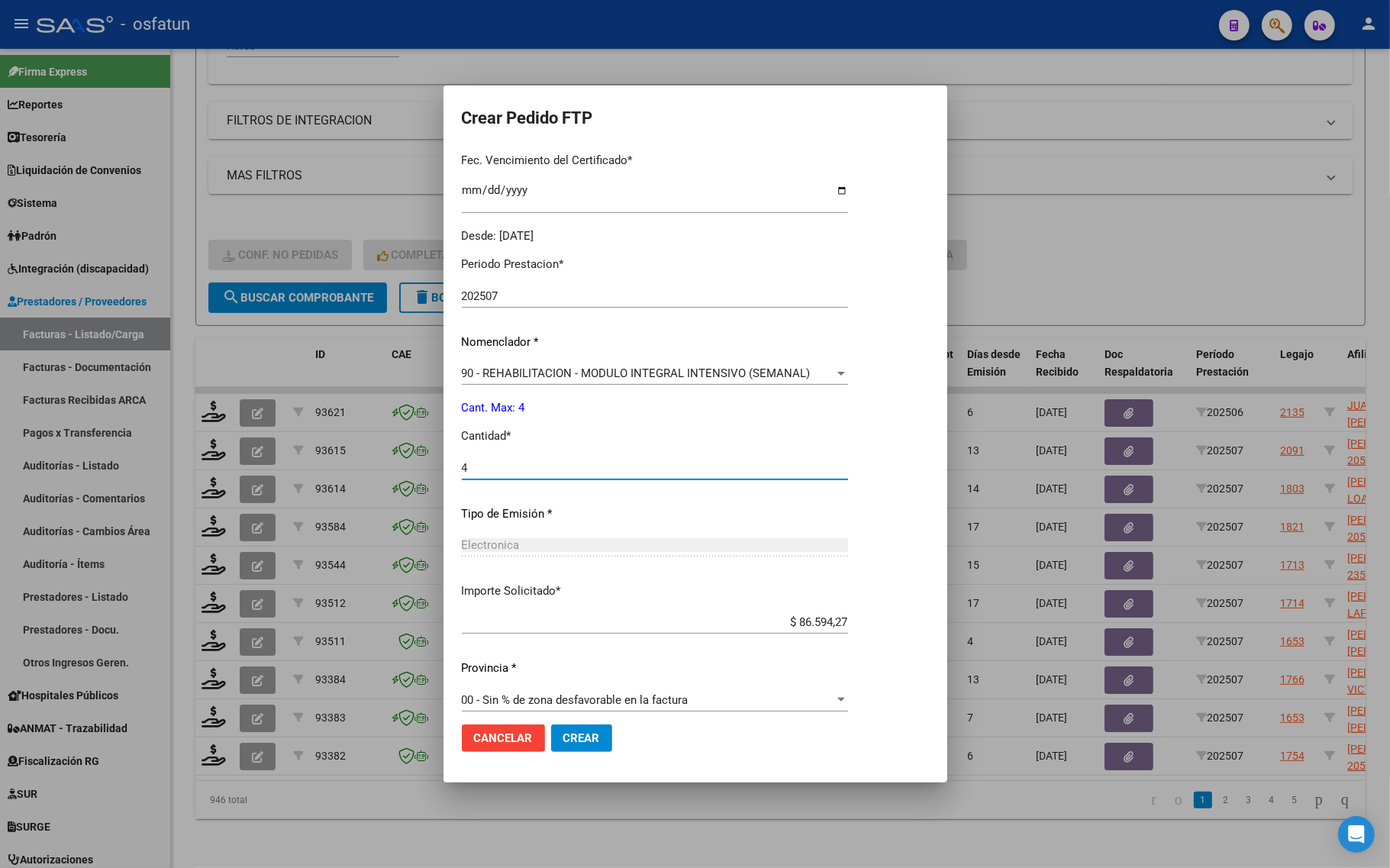
scroll to position [414, 0]
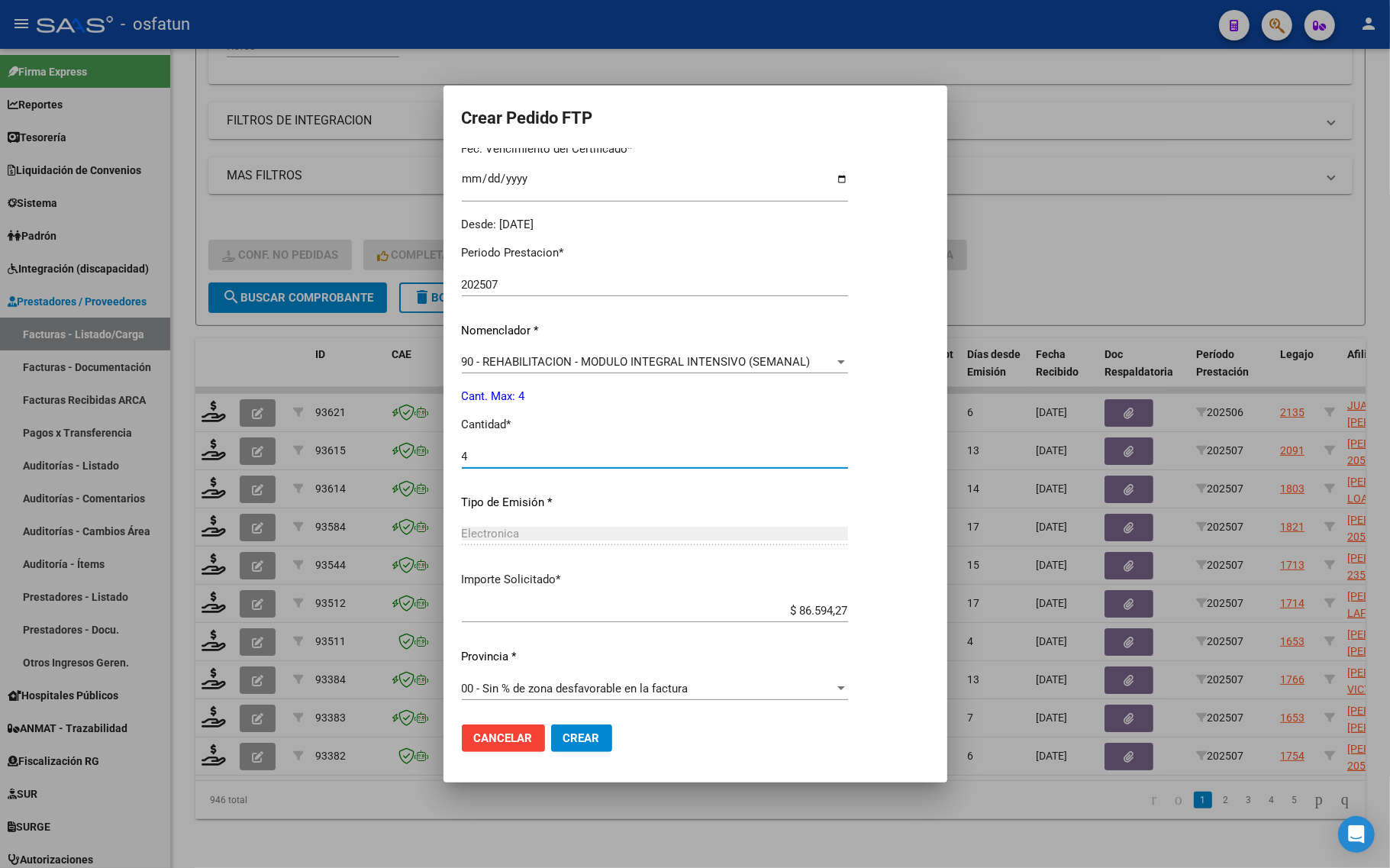
type input "4"
click at [581, 727] on button "Crear" at bounding box center [581, 737] width 61 height 27
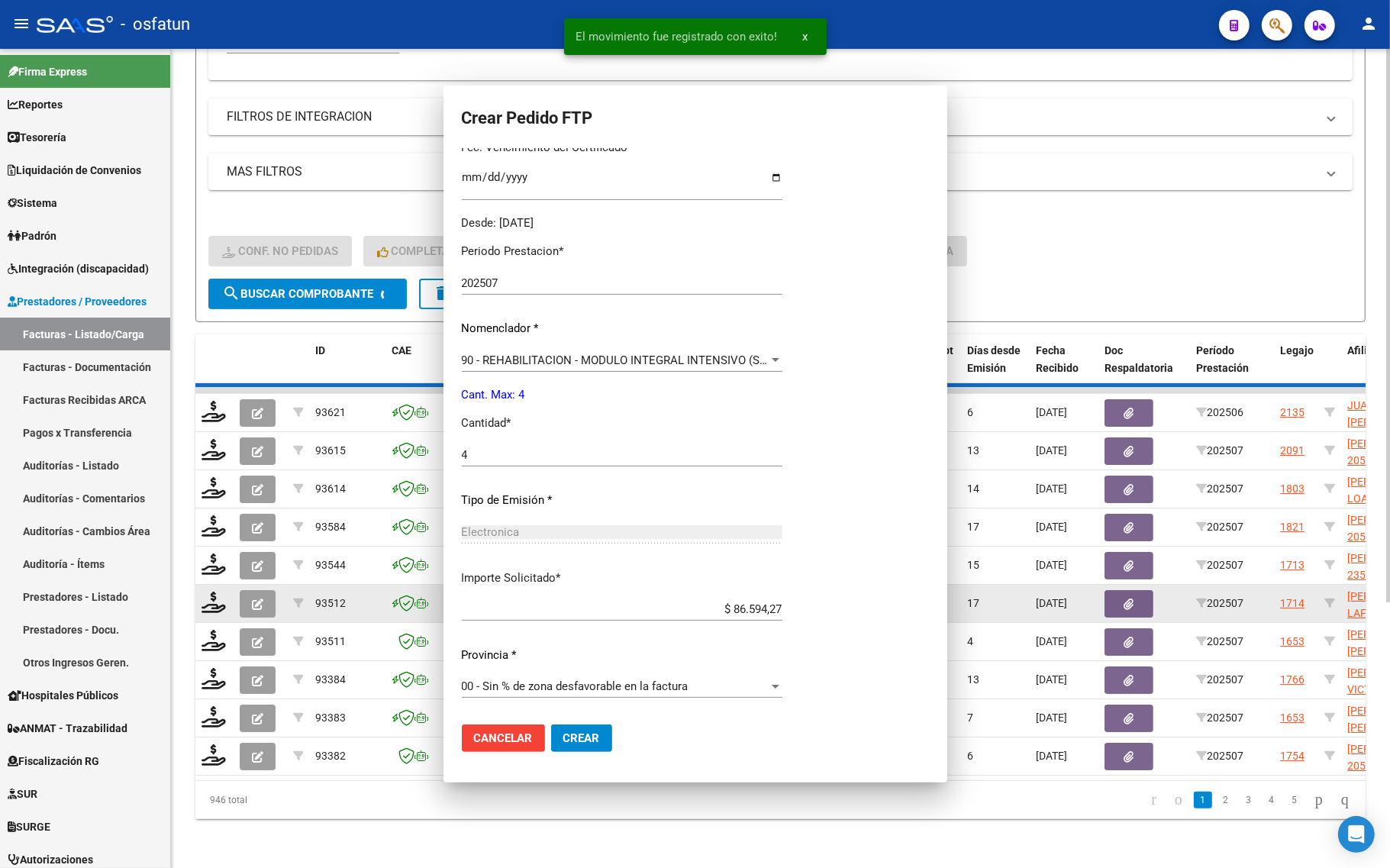
scroll to position [0, 0]
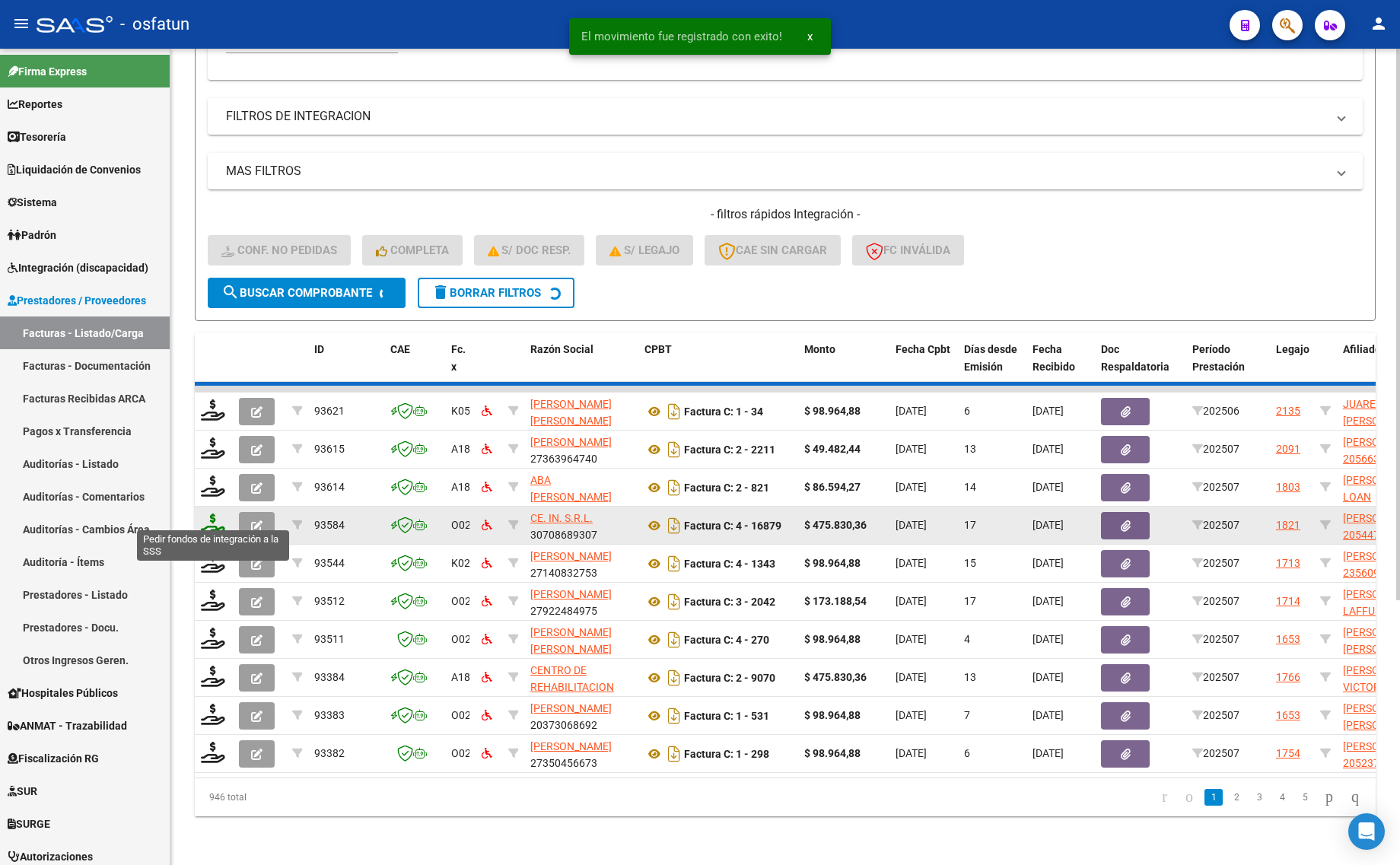
click at [209, 513] on icon at bounding box center [212, 524] width 24 height 21
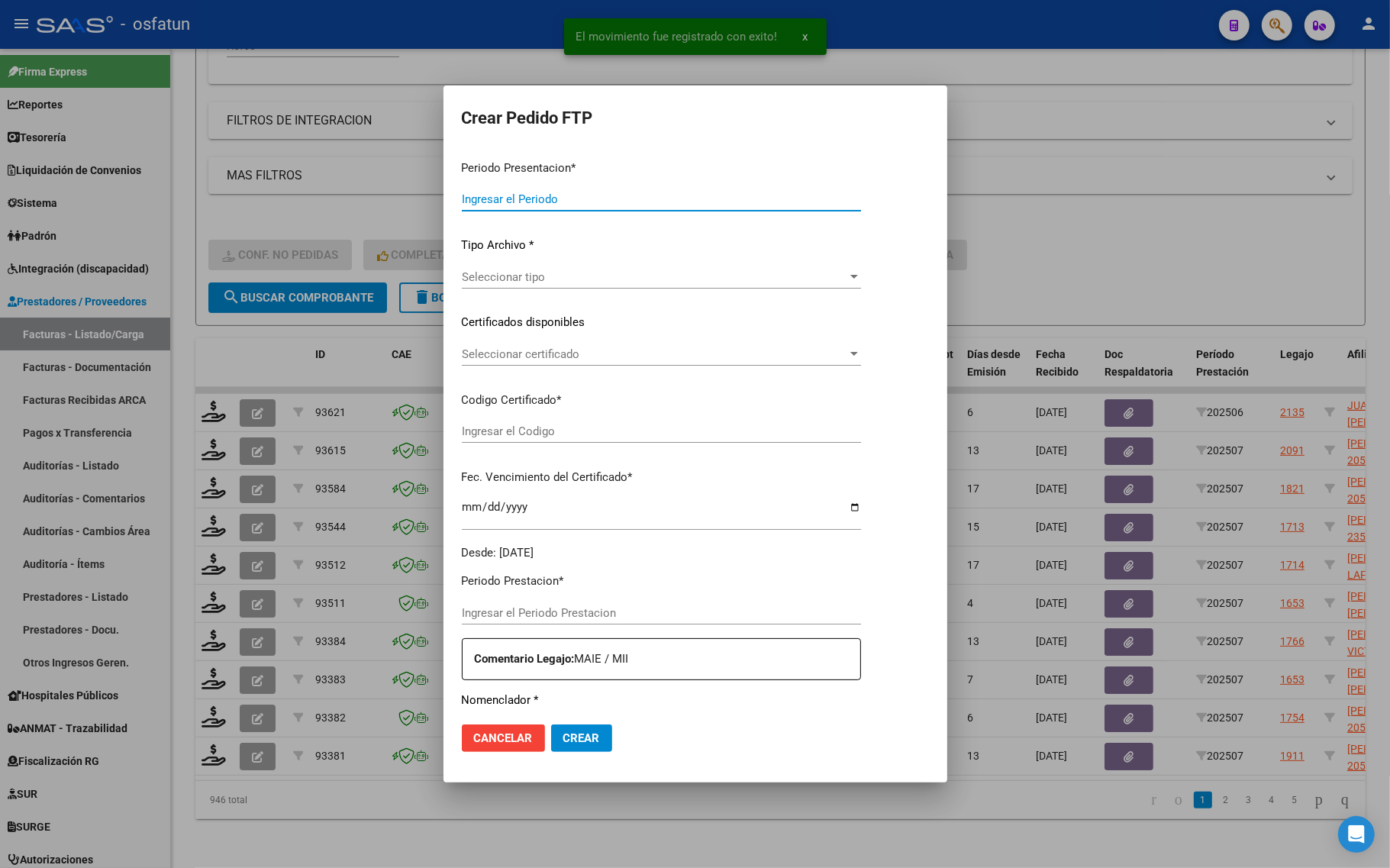
type input "202507"
type input "$ 98.964,88"
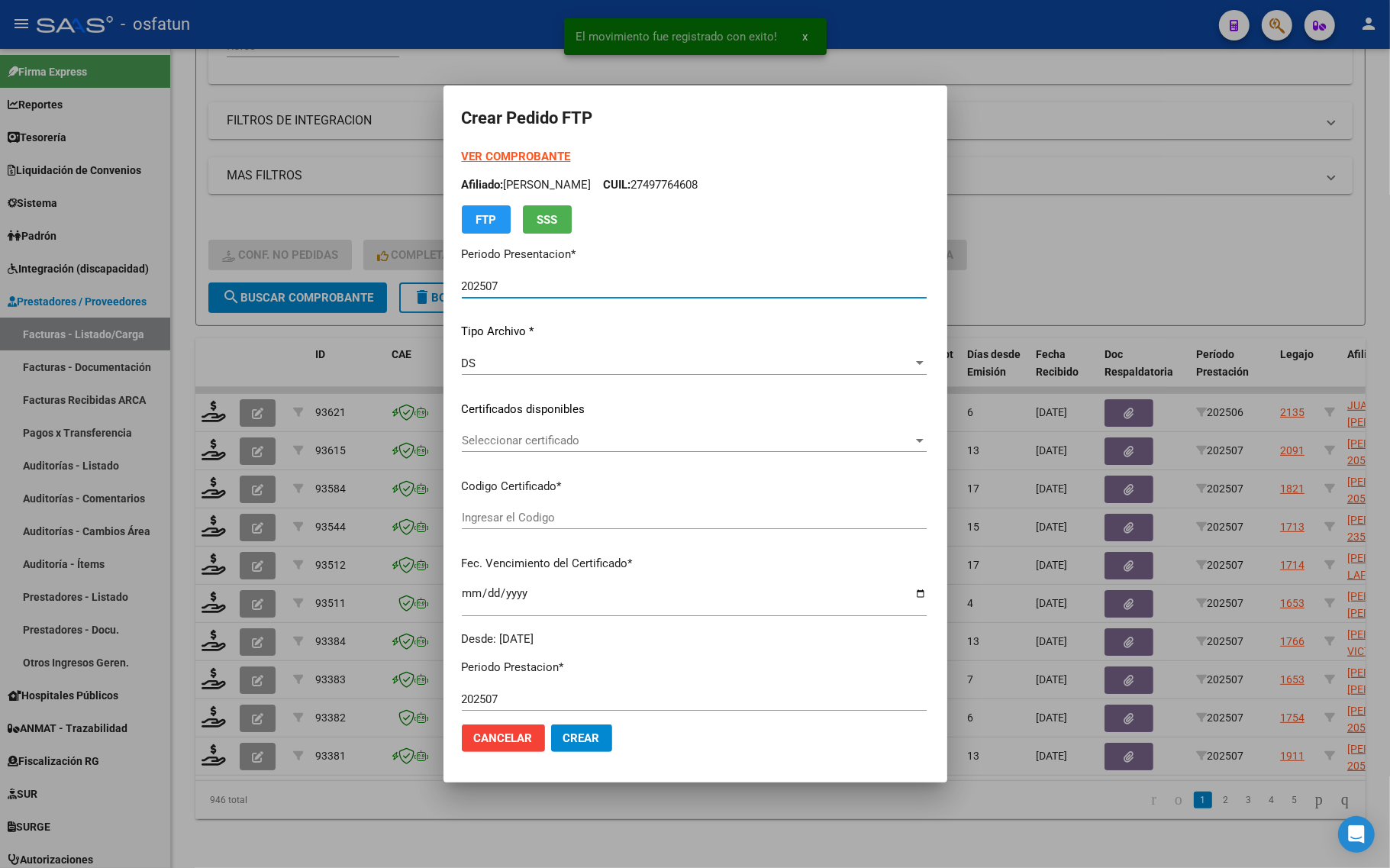
type input "ARG02000560999252021071920260719TUC136"
type input "2026-07-19"
click at [483, 150] on strong "VER COMPROBANTE" at bounding box center [516, 157] width 109 height 14
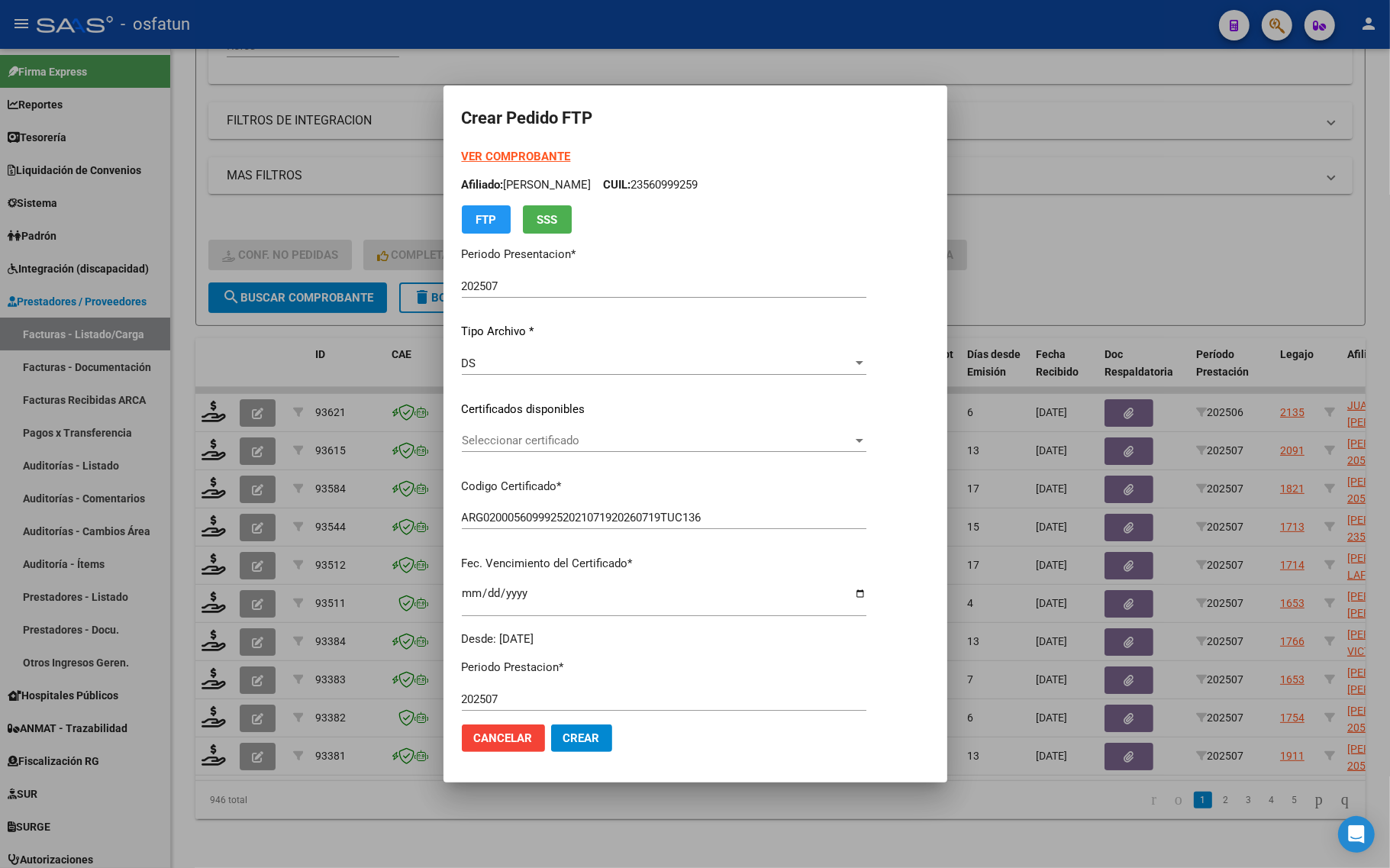
click at [529, 436] on span "Seleccionar certificado" at bounding box center [657, 440] width 391 height 14
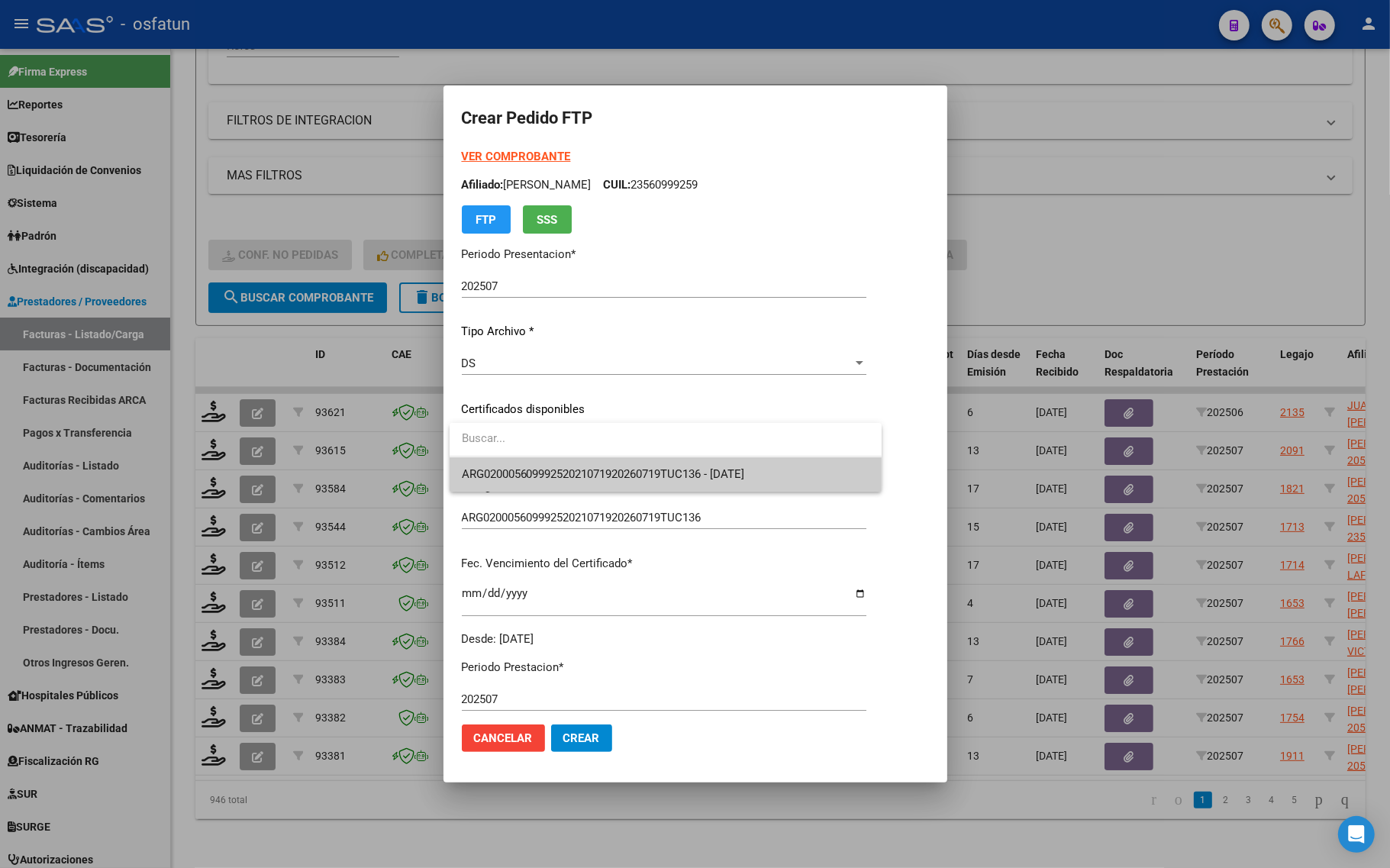
click at [531, 467] on span "ARG02000560999252021071920260719TUC136 - 2026-07-19" at bounding box center [603, 474] width 284 height 14
click at [531, 467] on div "VER COMPROBANTE ARCA Padrón Afiliado: DORAO BAUTISTA CUIL: 23560999259 FTP SSS …" at bounding box center [664, 398] width 405 height 499
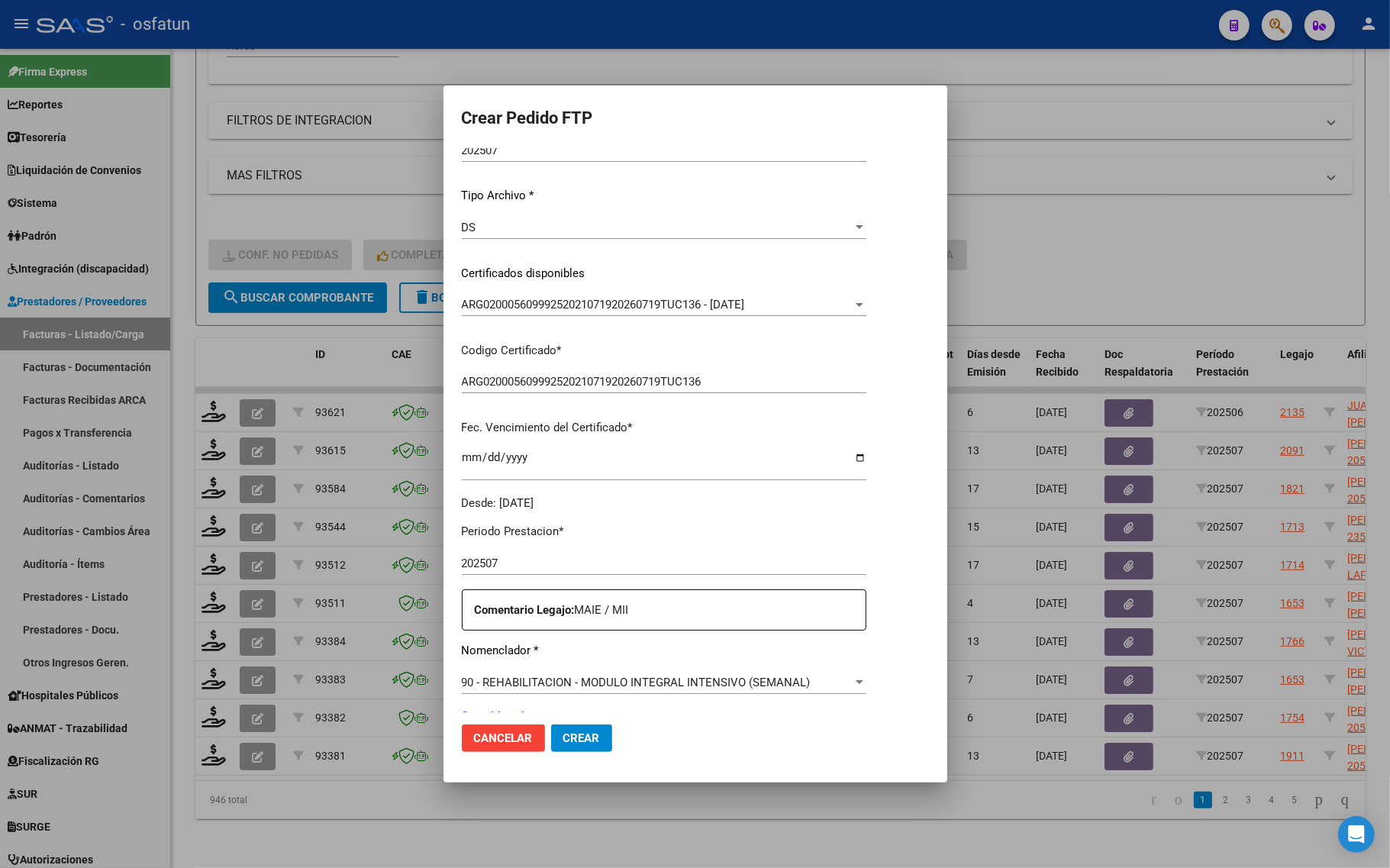
scroll to position [286, 0]
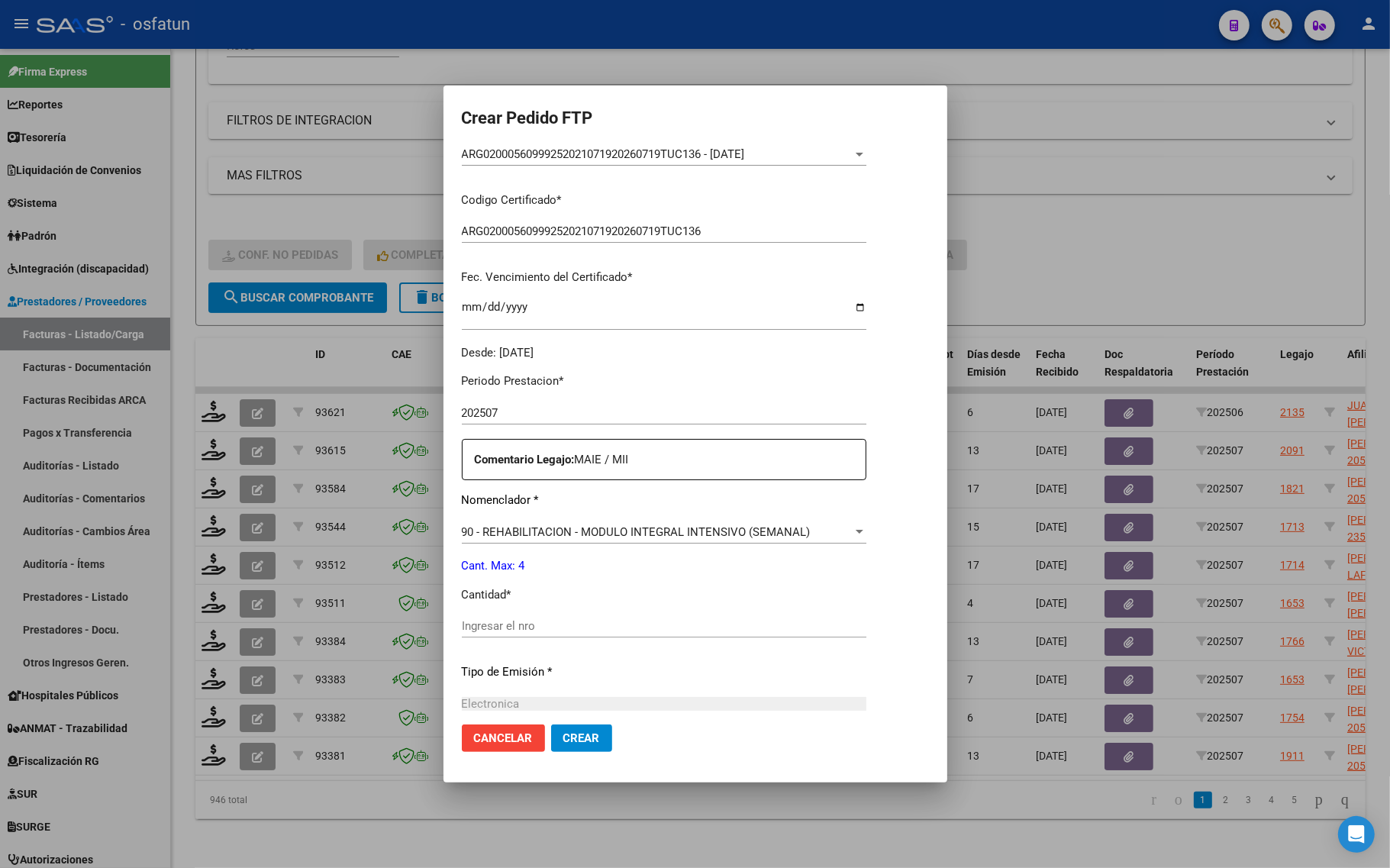
drag, startPoint x: 525, startPoint y: 570, endPoint x: 522, endPoint y: 591, distance: 21.2
click at [524, 582] on div "Periodo Prestacion * 202507 Ingresar el Periodo Prestacion Comentario Legajo: M…" at bounding box center [664, 622] width 405 height 523
drag, startPoint x: 518, startPoint y: 613, endPoint x: 518, endPoint y: 628, distance: 15.0
click at [518, 615] on div "Periodo Prestacion * 202507 Ingresar el Periodo Prestacion Comentario Legajo: M…" at bounding box center [664, 622] width 405 height 523
click at [518, 630] on input "Ingresar el nro" at bounding box center [664, 625] width 405 height 14
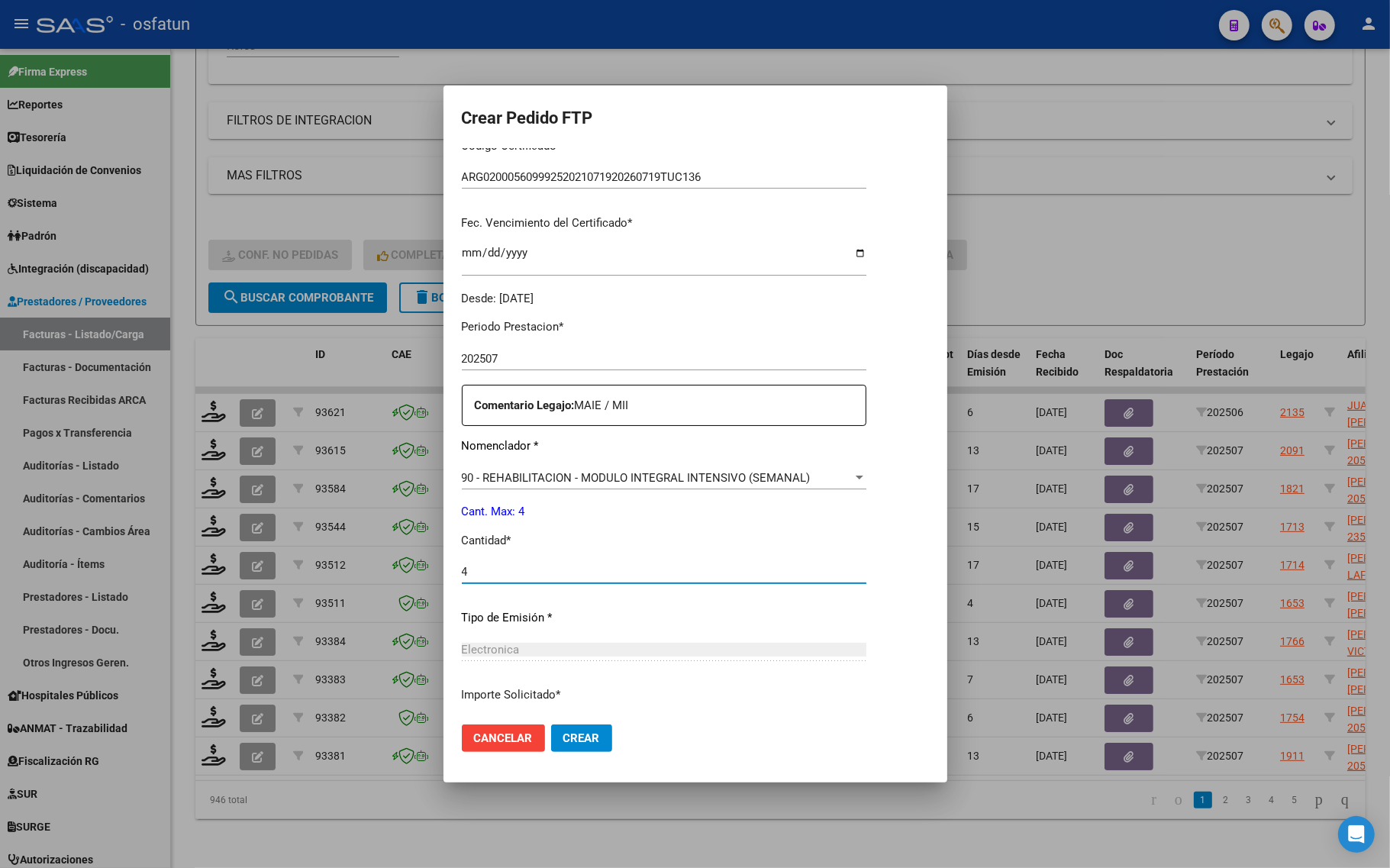
scroll to position [457, 0]
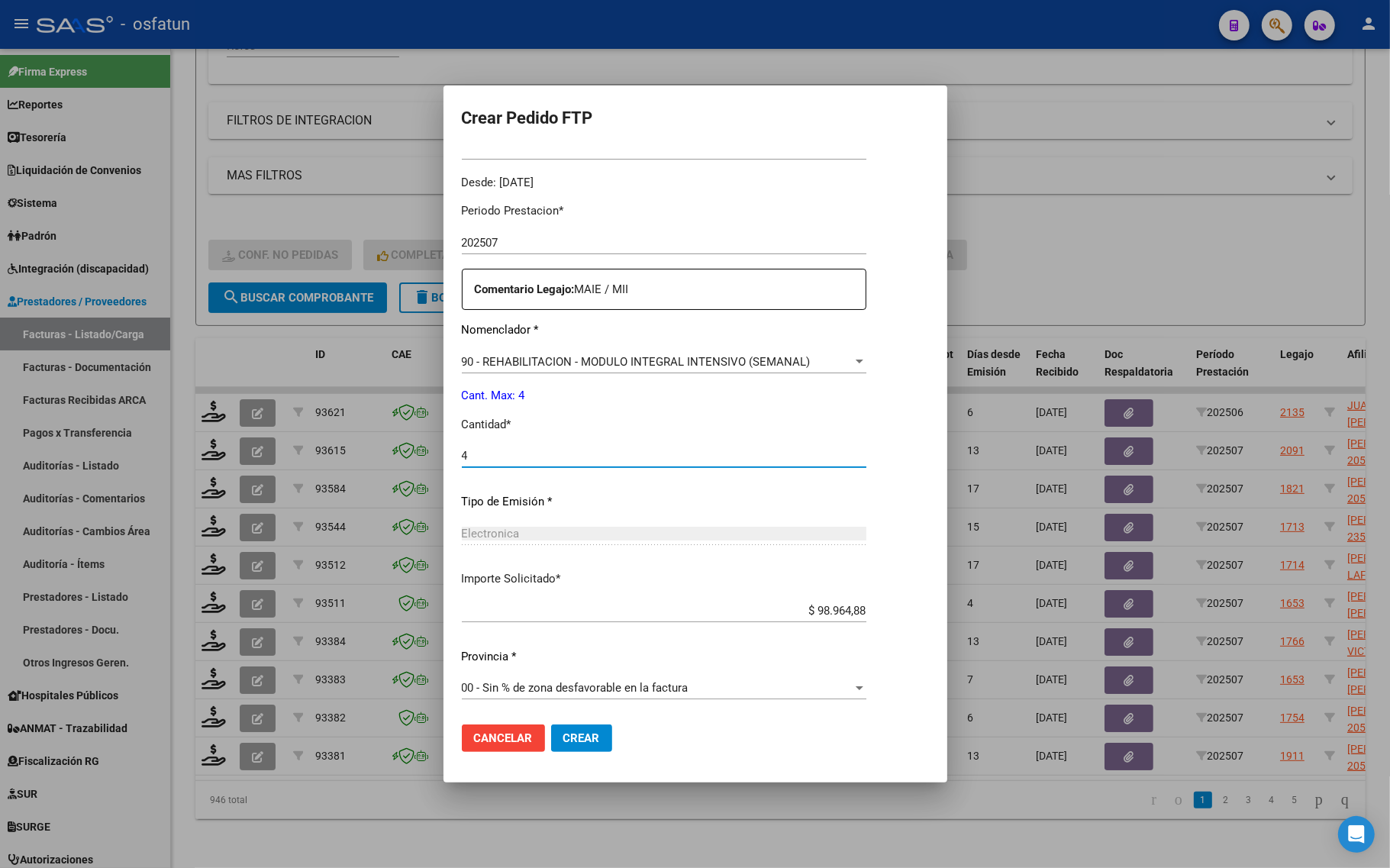
type input "4"
click at [576, 746] on button "Crear" at bounding box center [581, 737] width 61 height 27
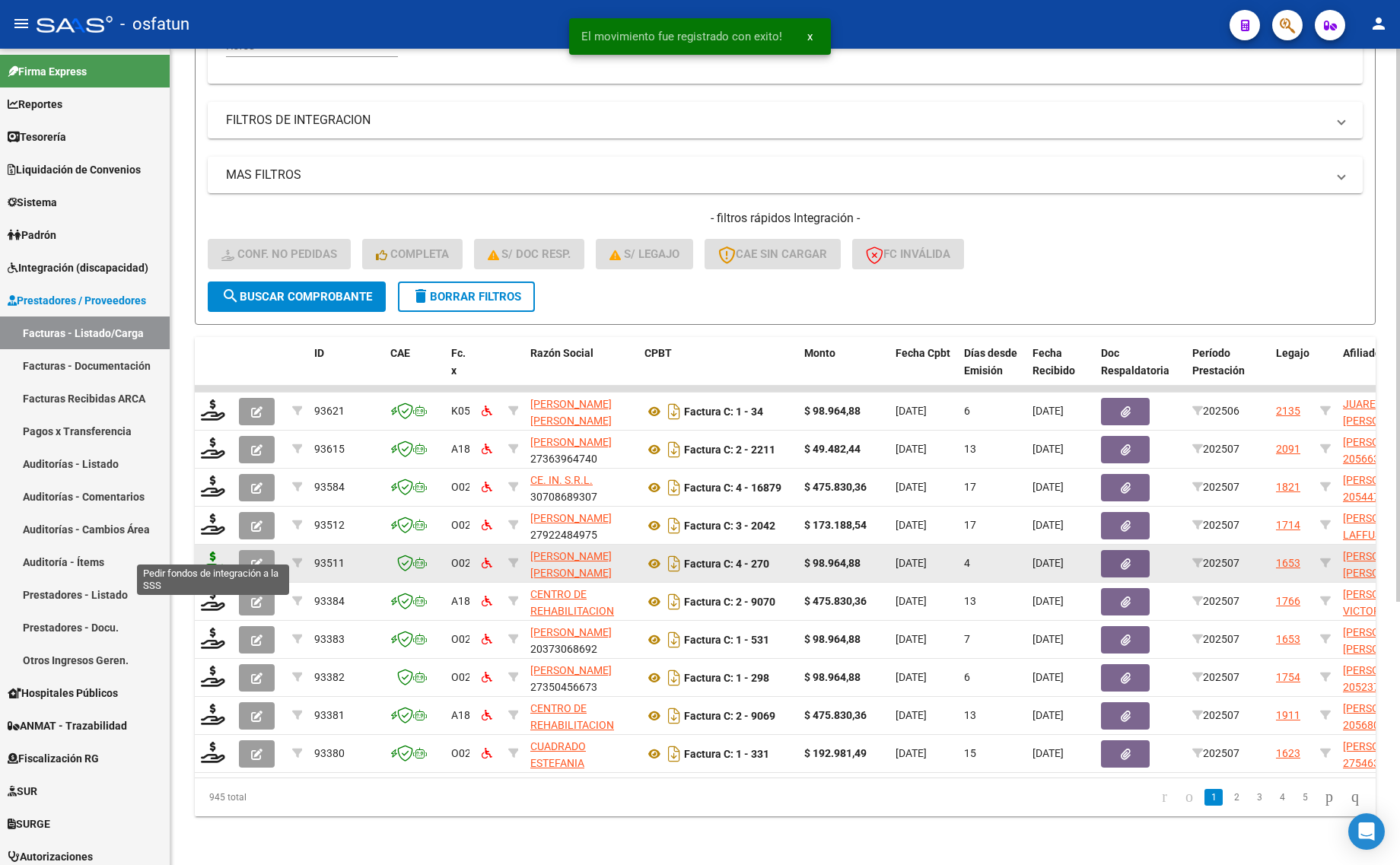
click at [214, 556] on icon at bounding box center [212, 562] width 24 height 21
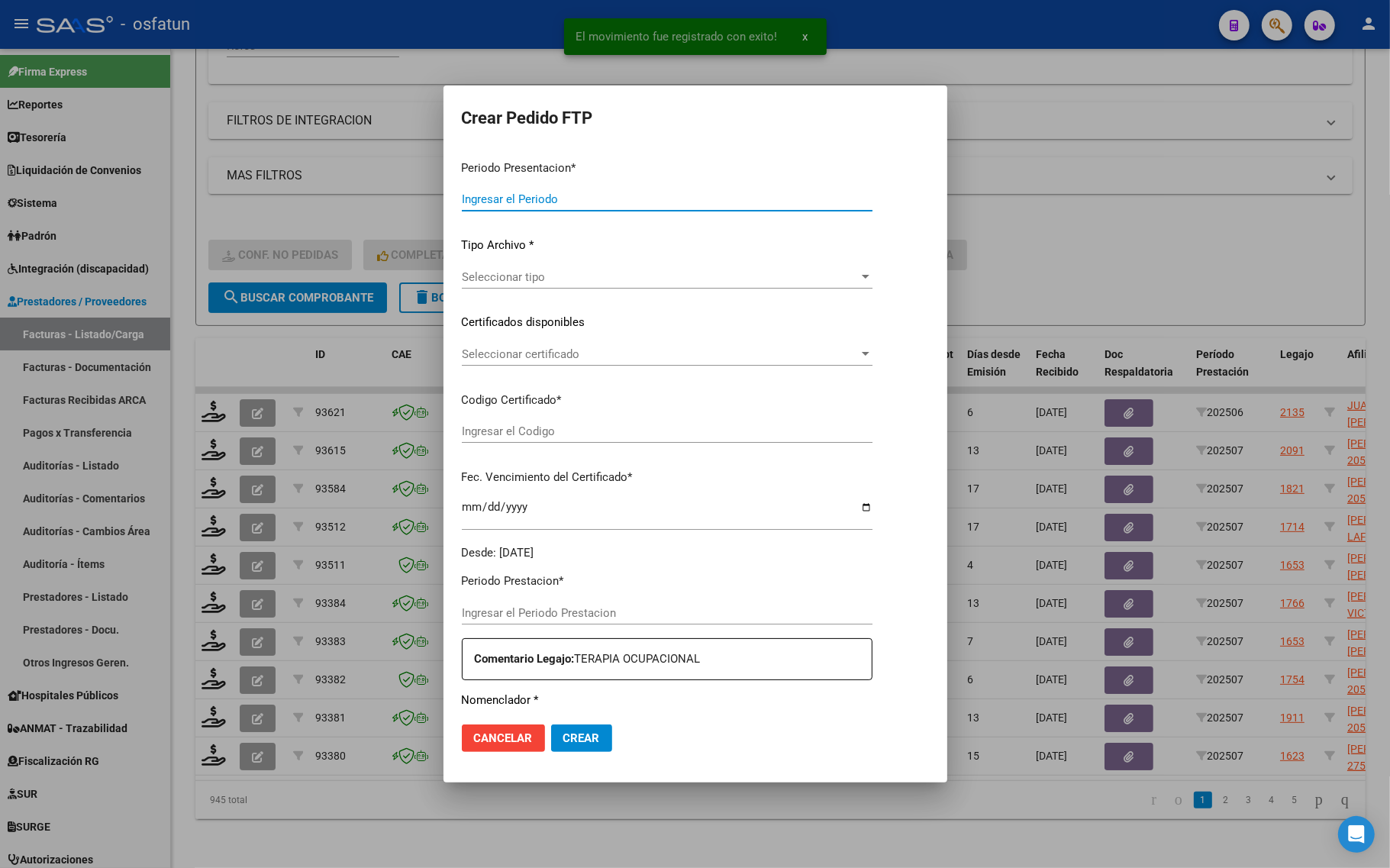
type input "202507"
type input "$ 98.964,88"
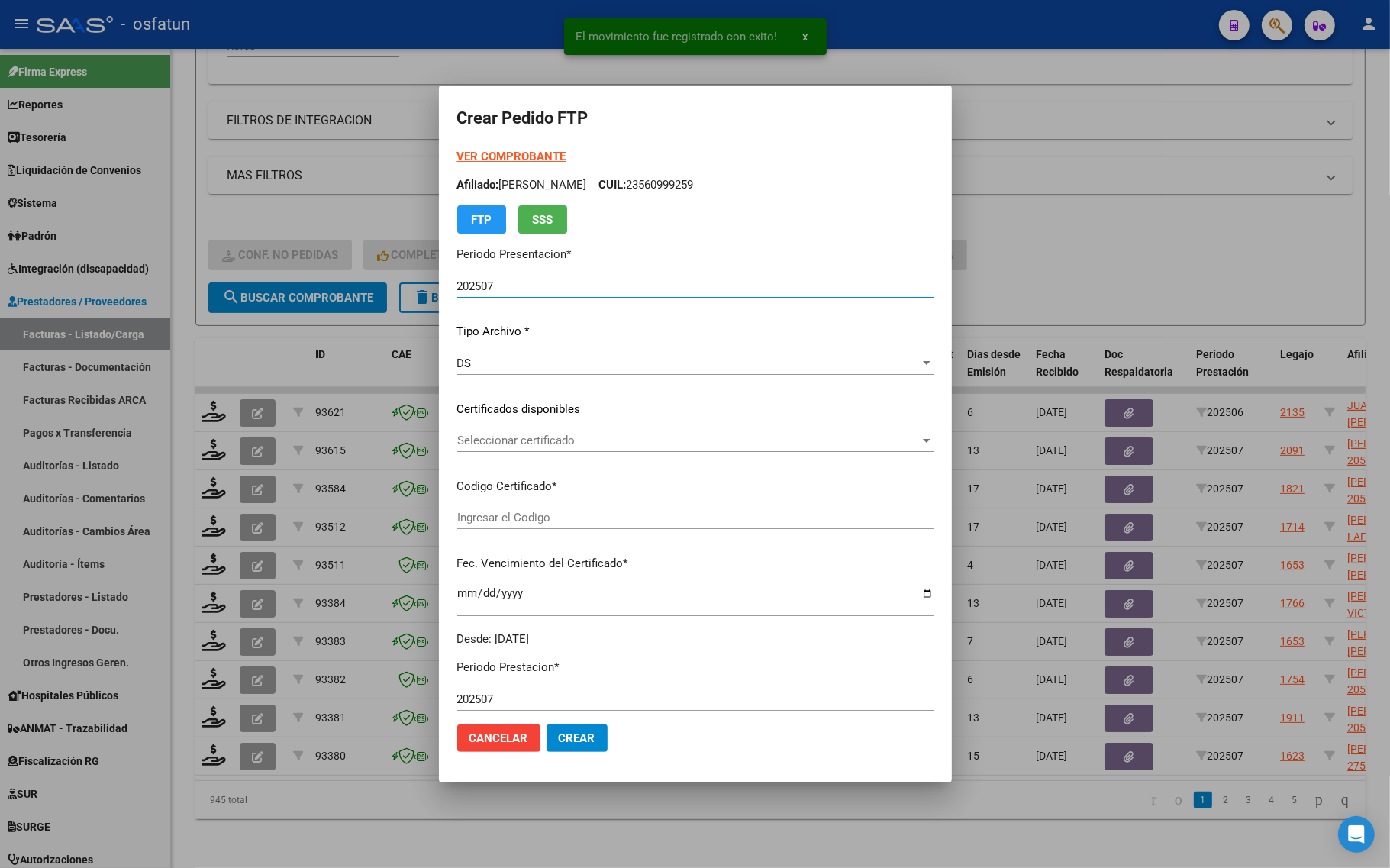
type input "ARG02000568953822023112920281129LJA762"
type input "2028-11-29"
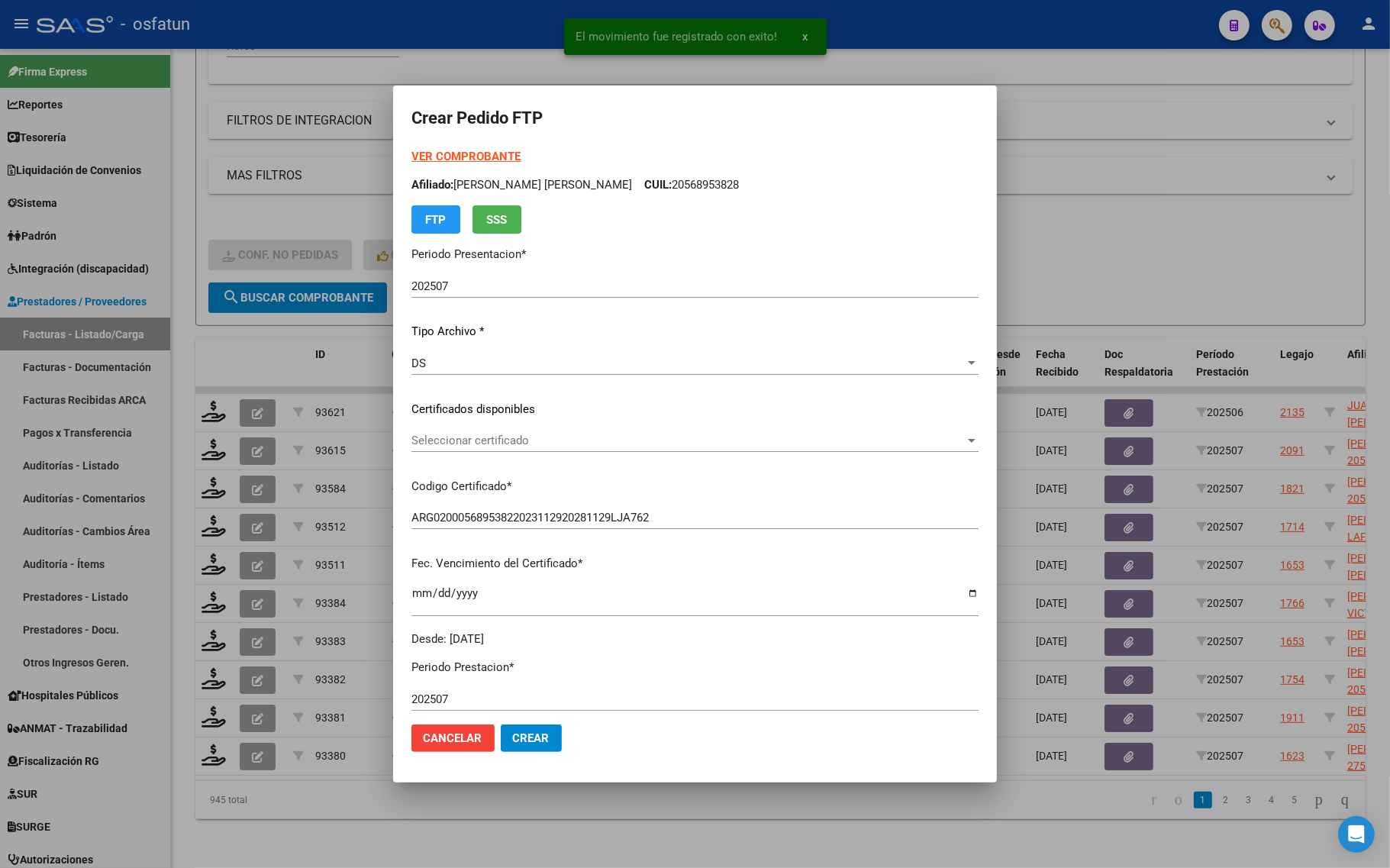
click at [460, 151] on strong "VER COMPROBANTE" at bounding box center [466, 157] width 109 height 14
click at [515, 439] on span "Seleccionar certificado" at bounding box center [688, 440] width 554 height 14
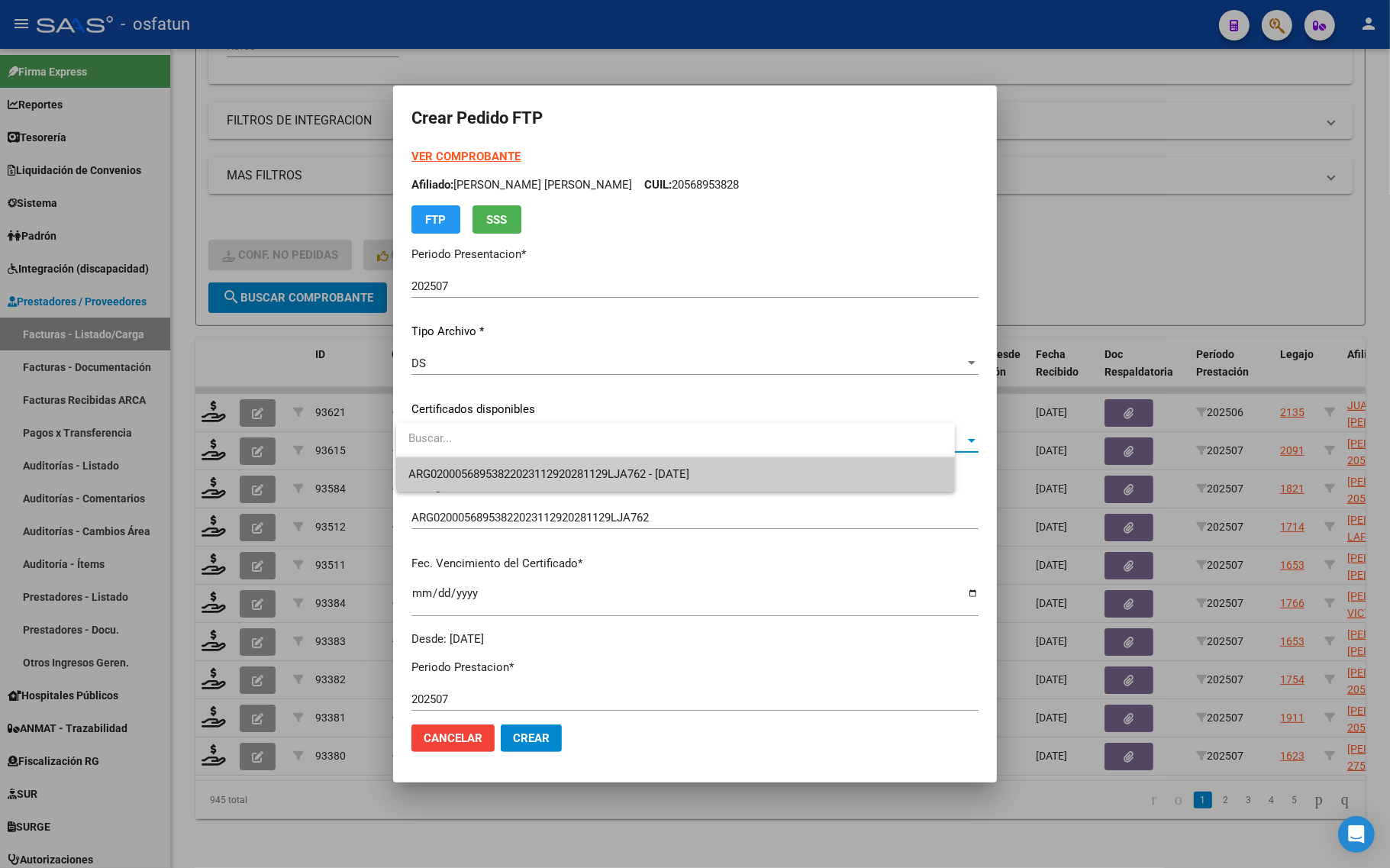
click at [523, 478] on span "ARG02000568953822023112920281129LJA762 - 2028-11-29" at bounding box center [549, 474] width 281 height 14
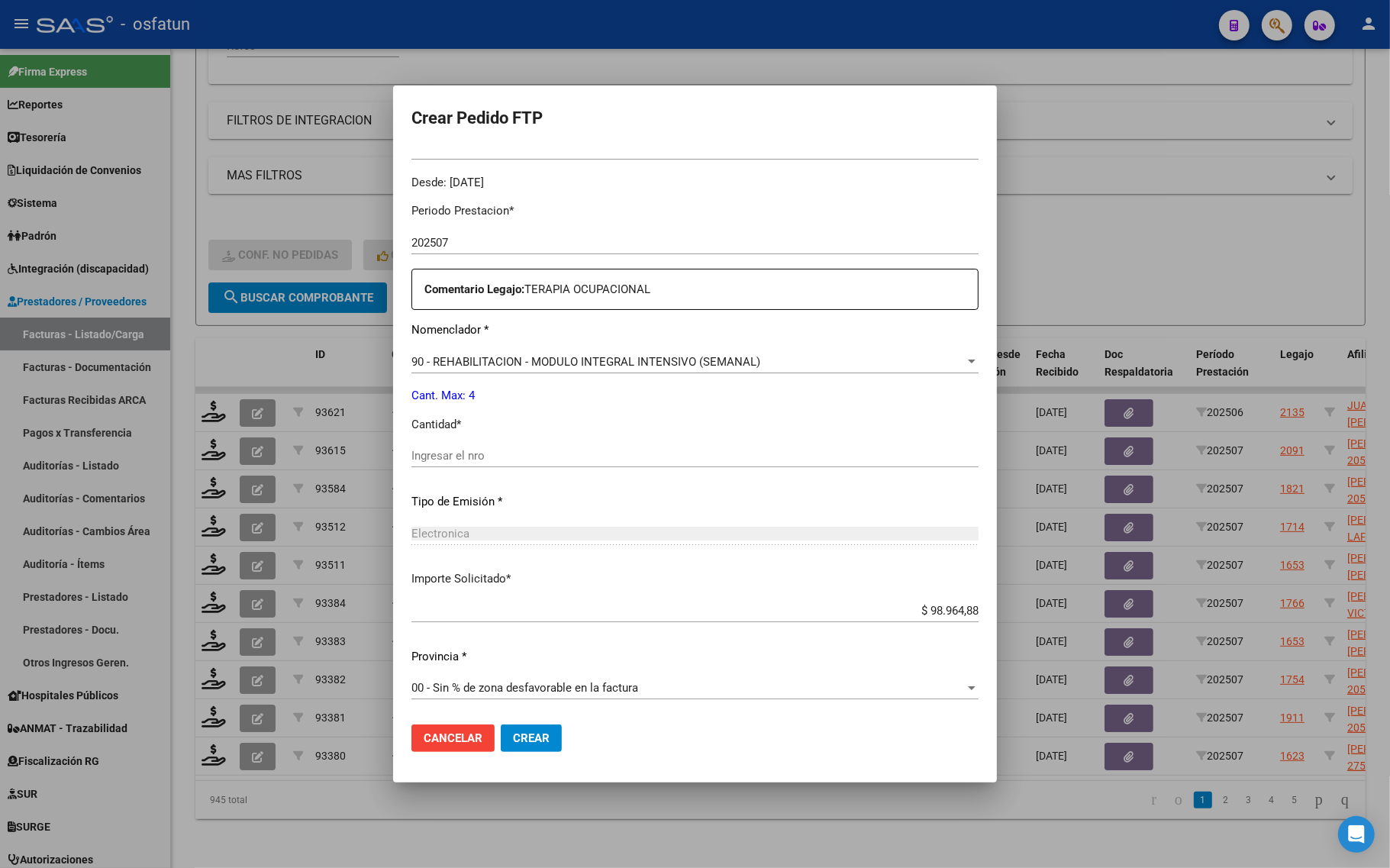
click at [444, 453] on input "Ingresar el nro" at bounding box center [695, 456] width 567 height 14
type input "4"
click at [535, 729] on button "Crear" at bounding box center [530, 737] width 61 height 27
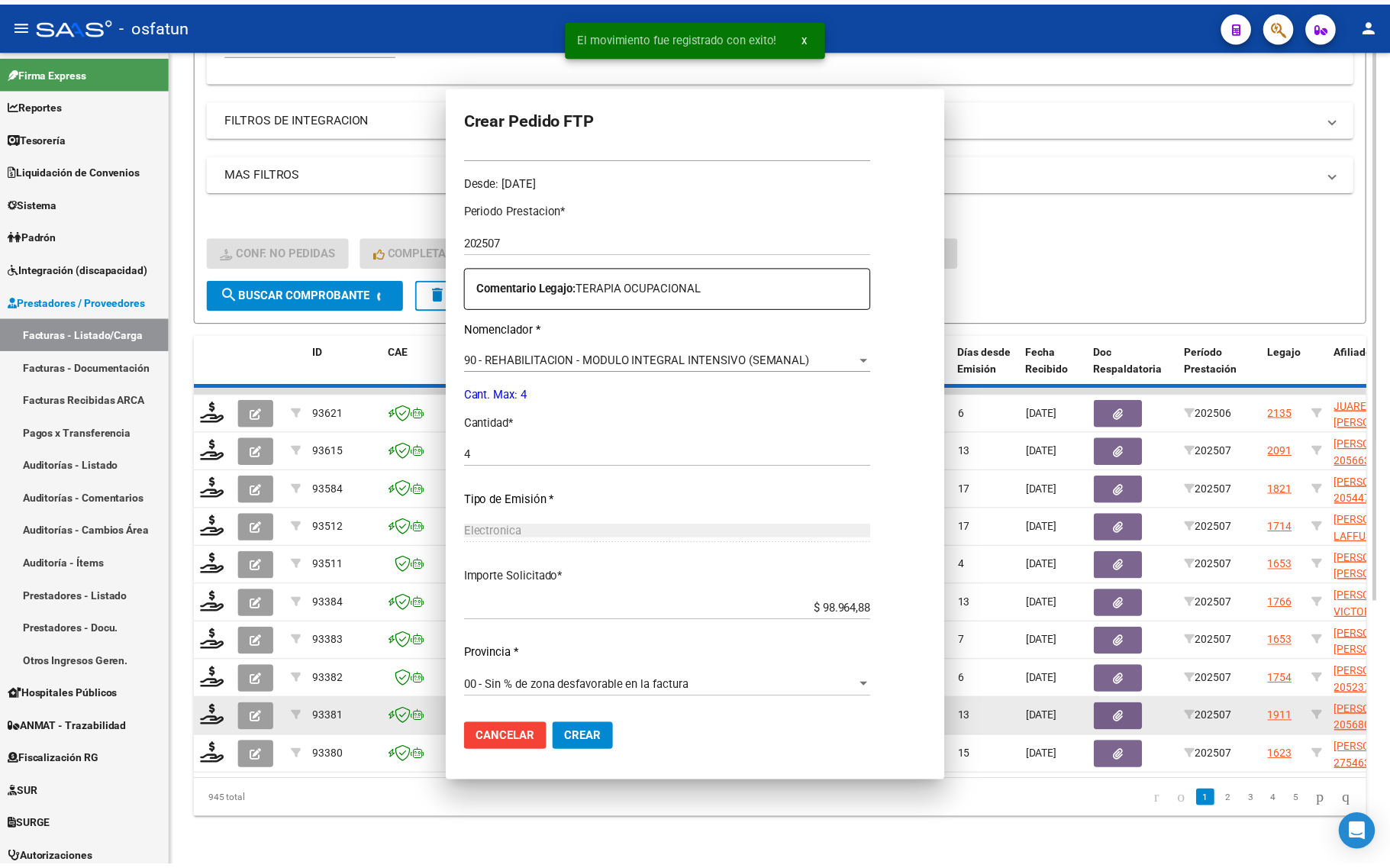
scroll to position [0, 0]
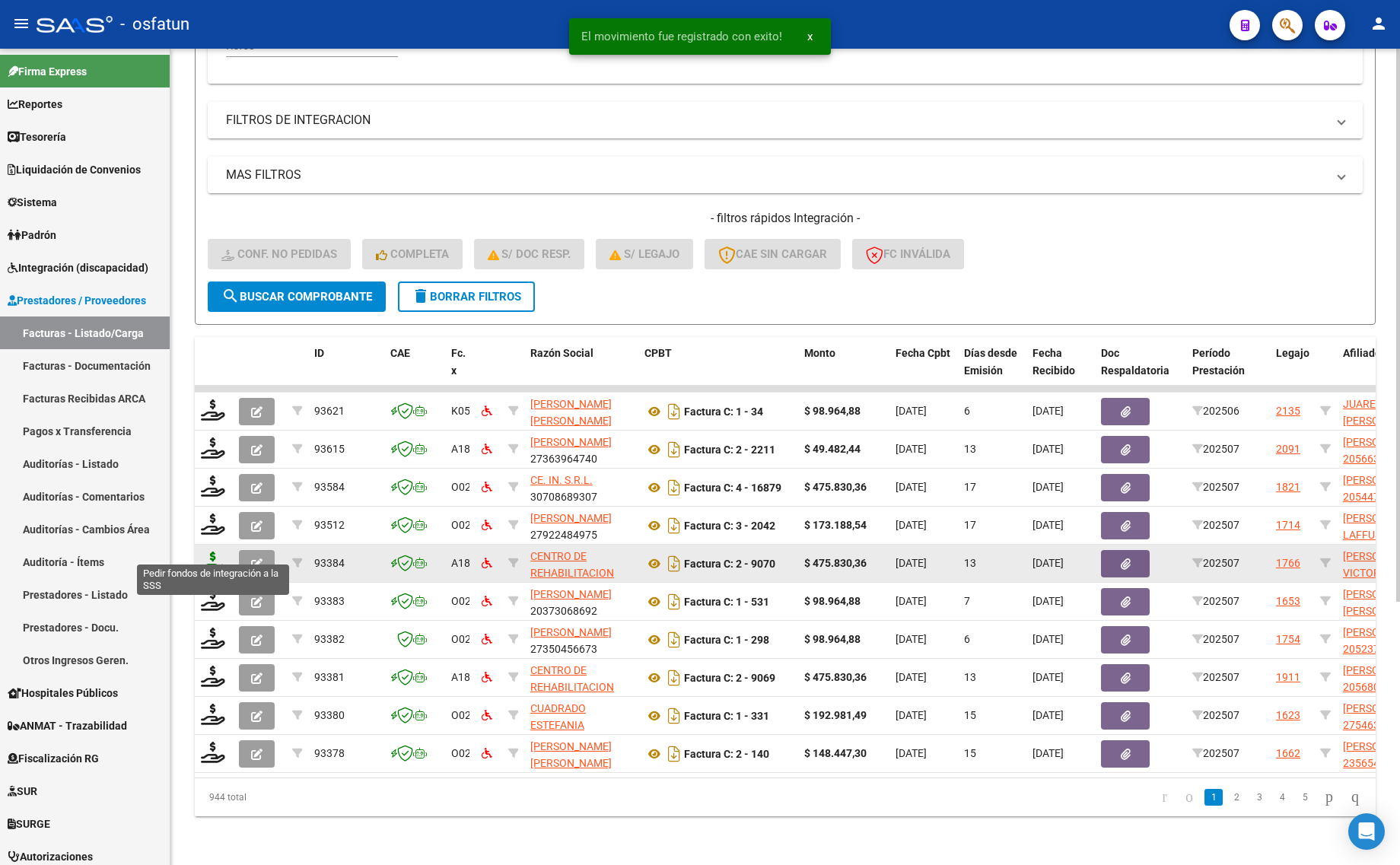
click at [209, 555] on icon at bounding box center [212, 562] width 24 height 21
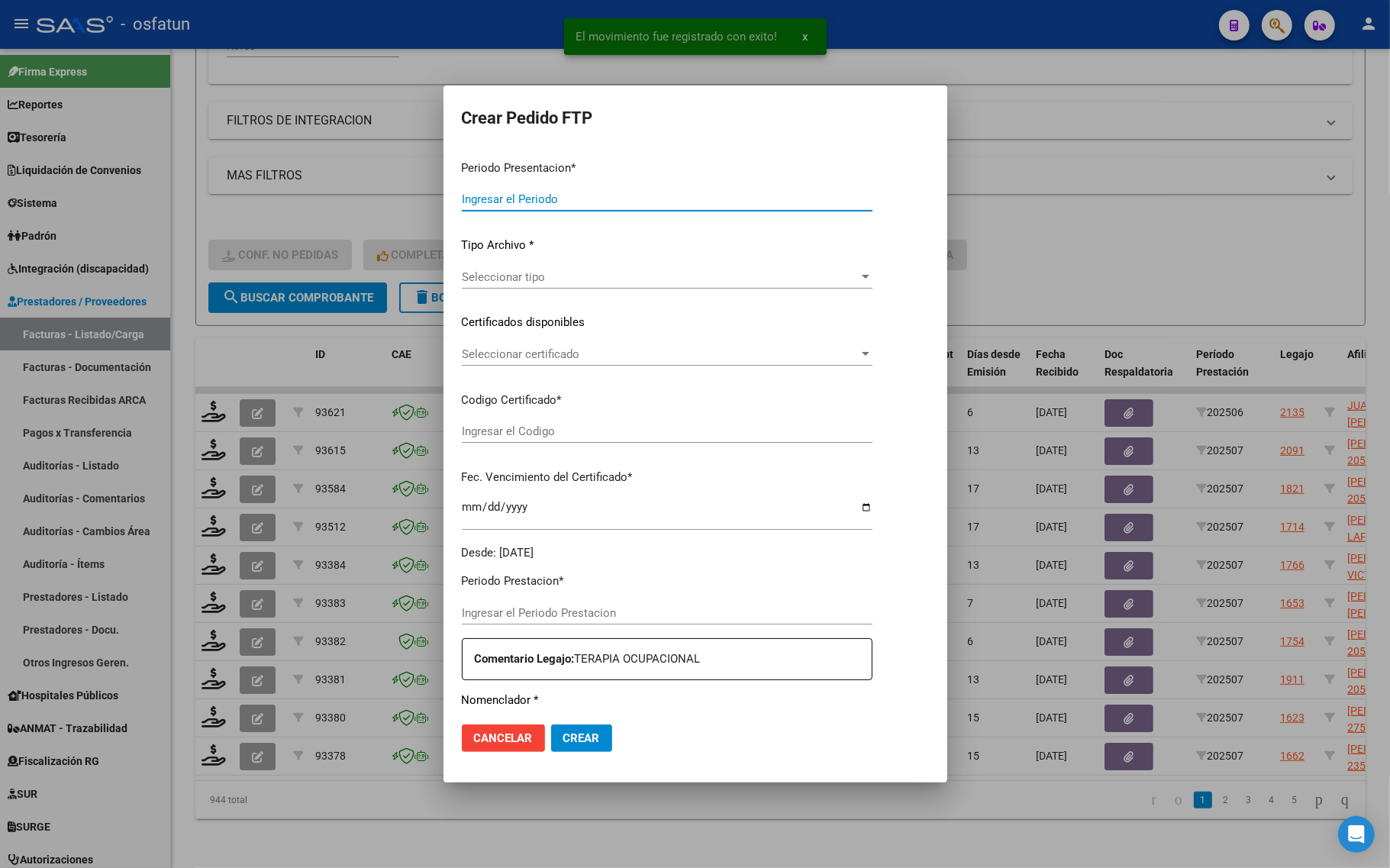
type input "202507"
type input "$ 475.830,36"
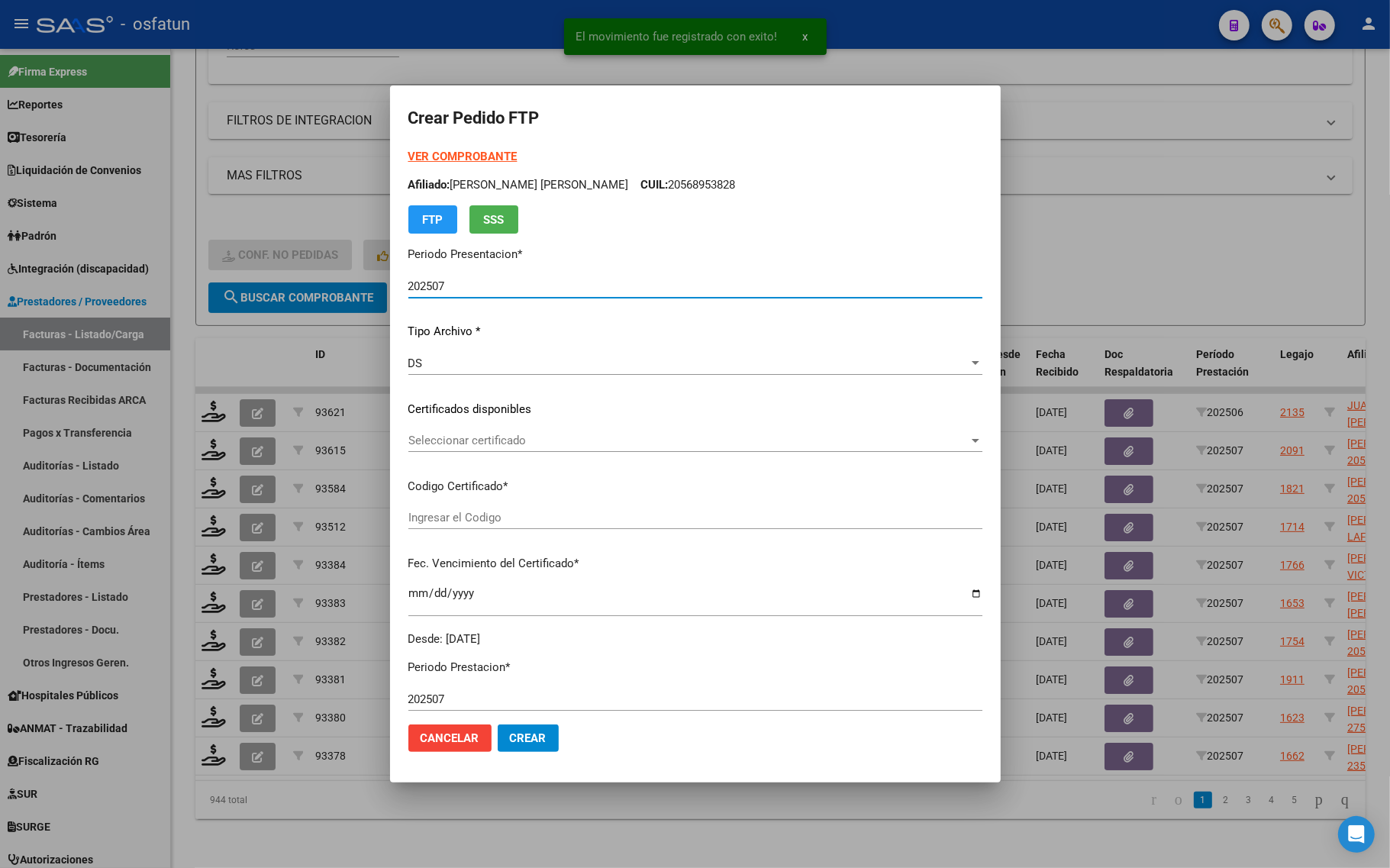
type input "ARG01000553846292021112520261125MZA204"
type input "2026-11-25"
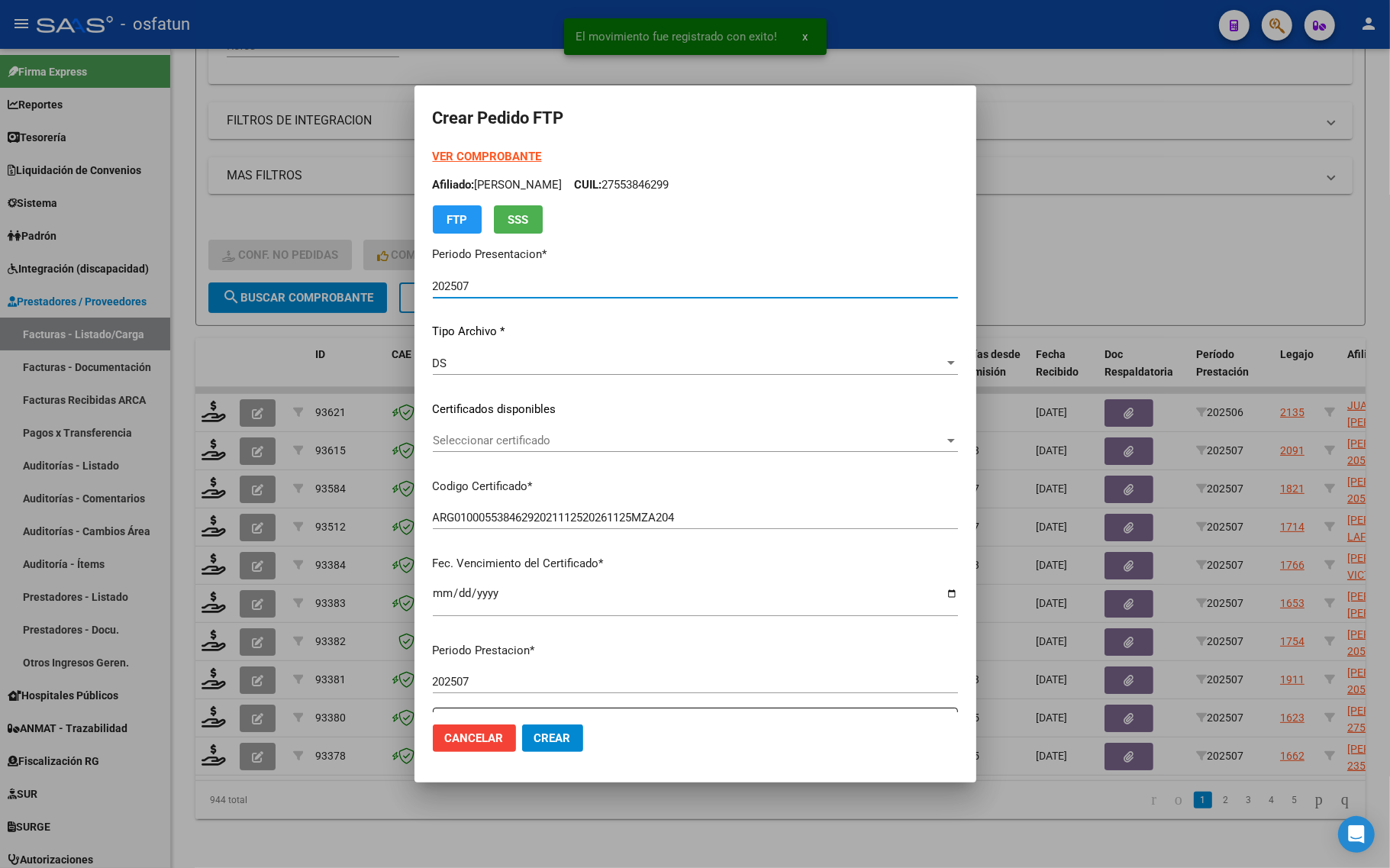
click at [438, 159] on strong "VER COMPROBANTE" at bounding box center [487, 157] width 109 height 14
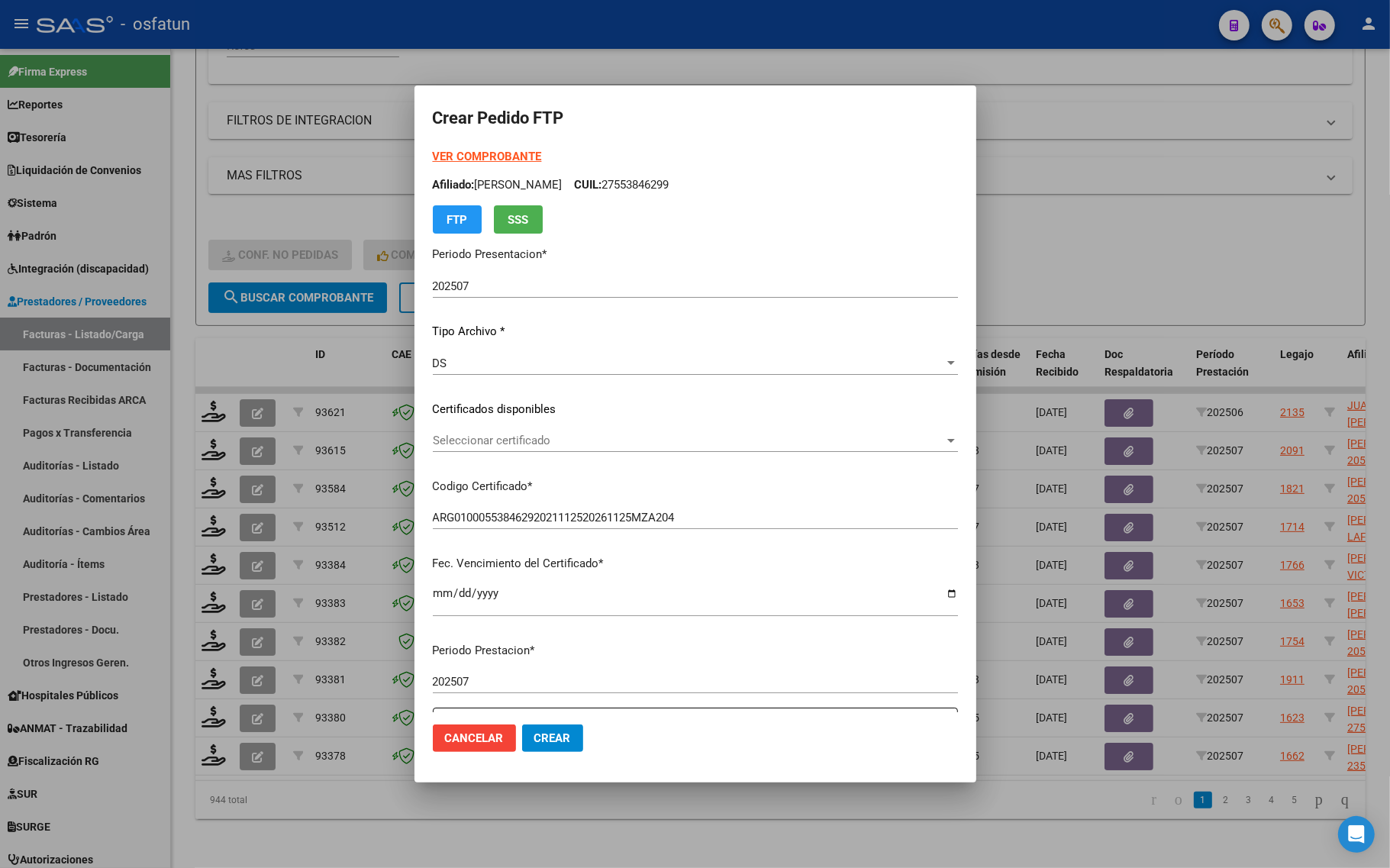
click at [464, 436] on span "Seleccionar certificado" at bounding box center [688, 440] width 511 height 14
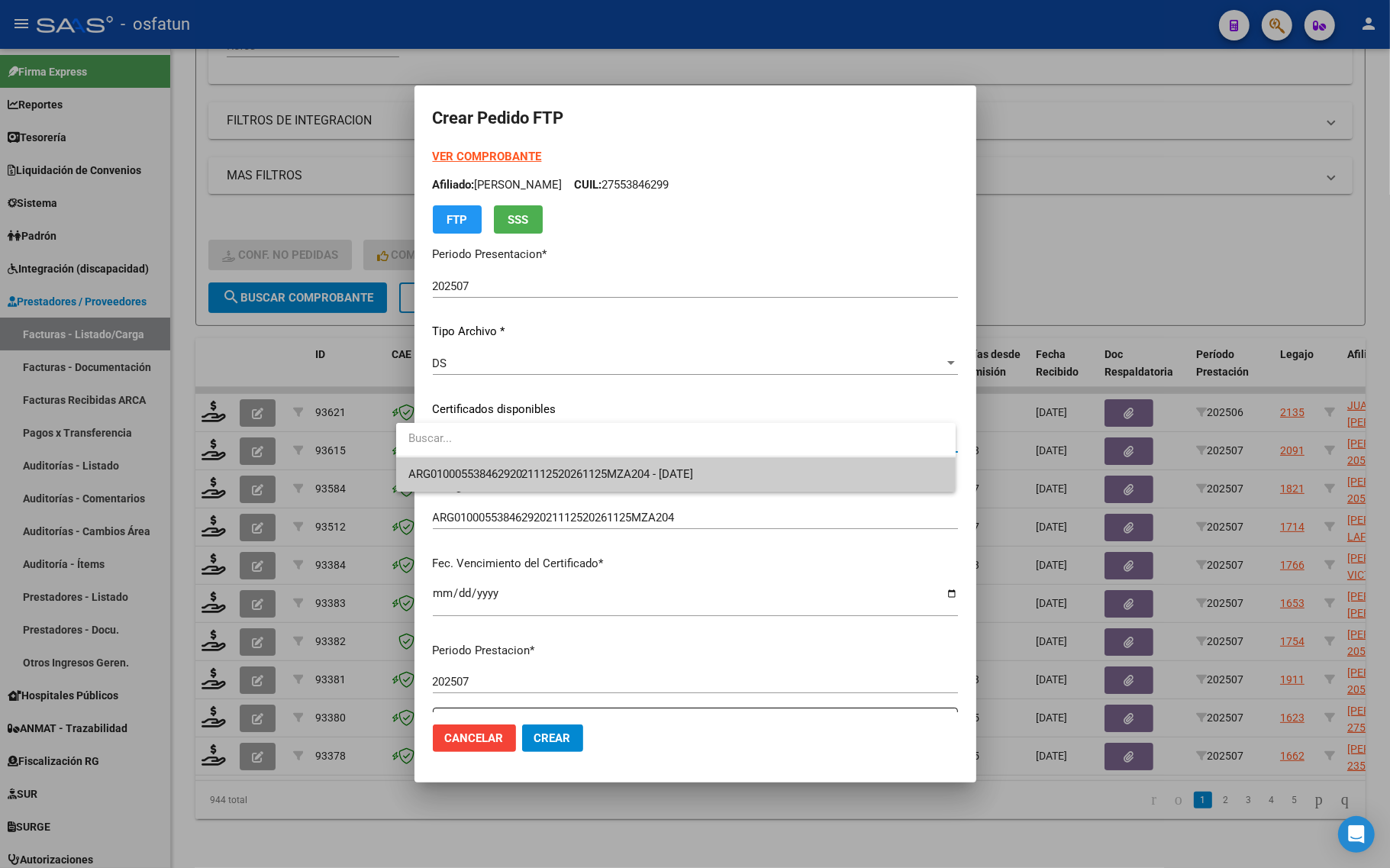
click at [463, 465] on span "ARG01000553846292021112520261125MZA204 - 2026-11-25" at bounding box center [676, 473] width 535 height 34
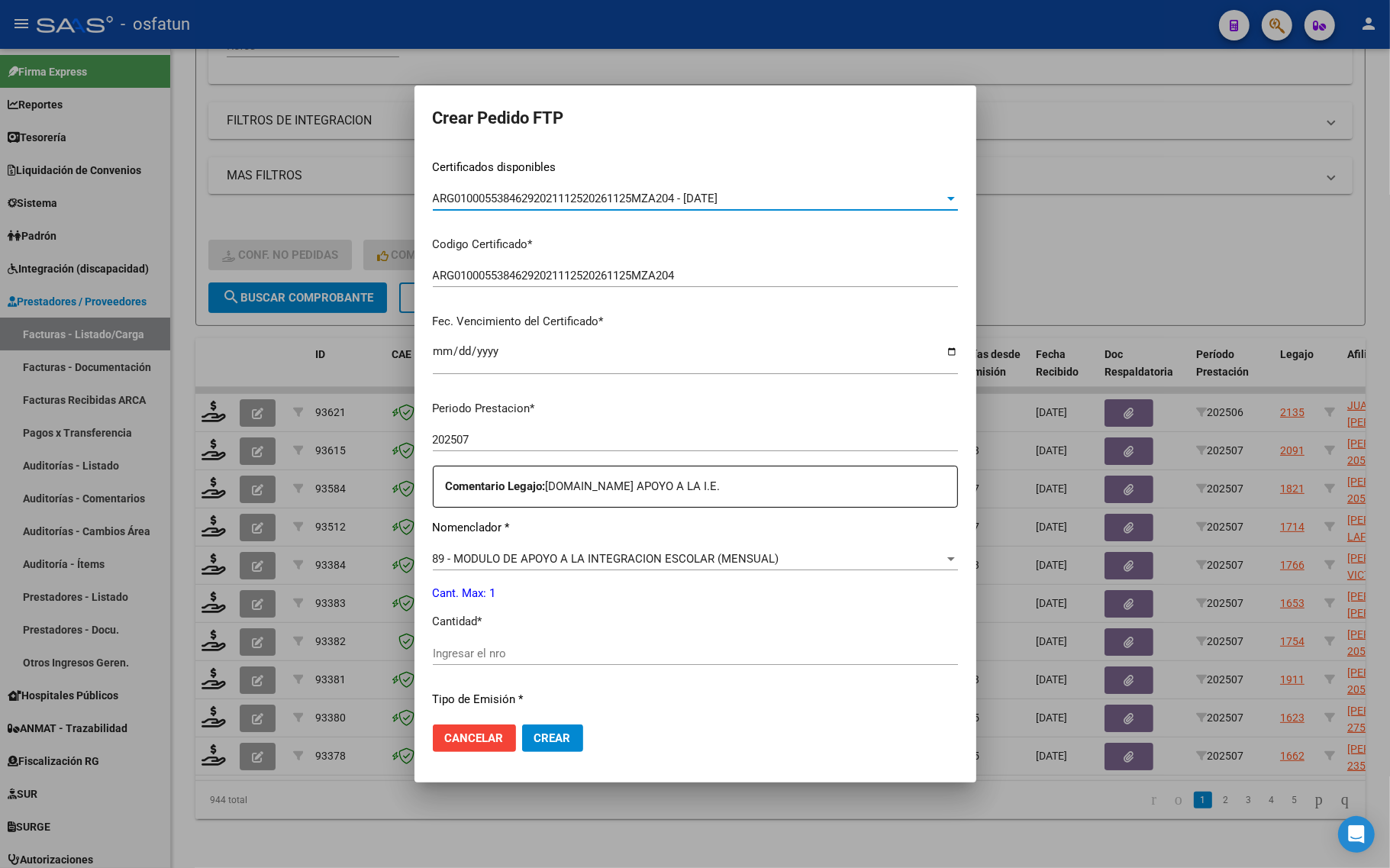
scroll to position [286, 0]
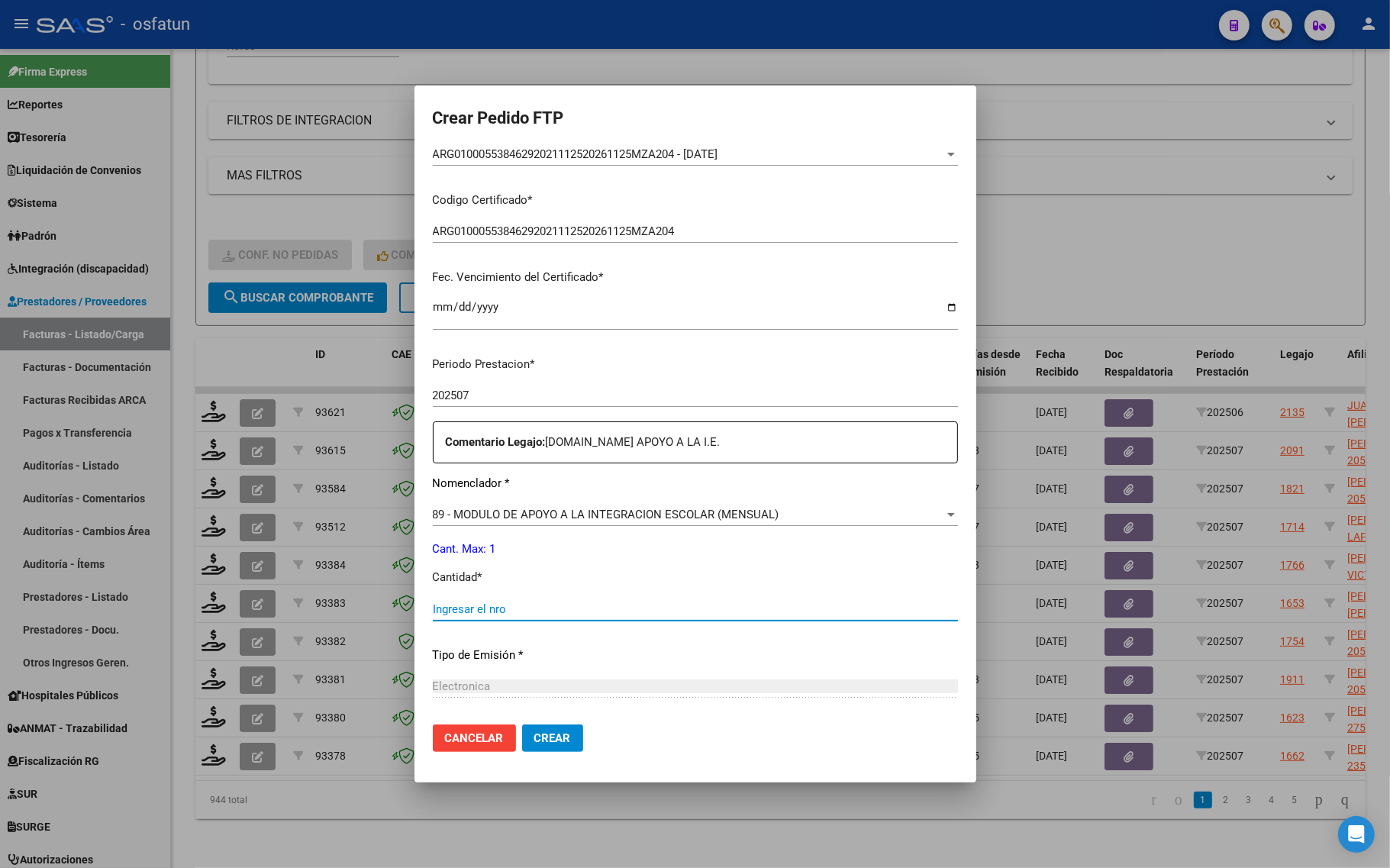
click at [433, 602] on input "Ingresar el nro" at bounding box center [695, 609] width 525 height 14
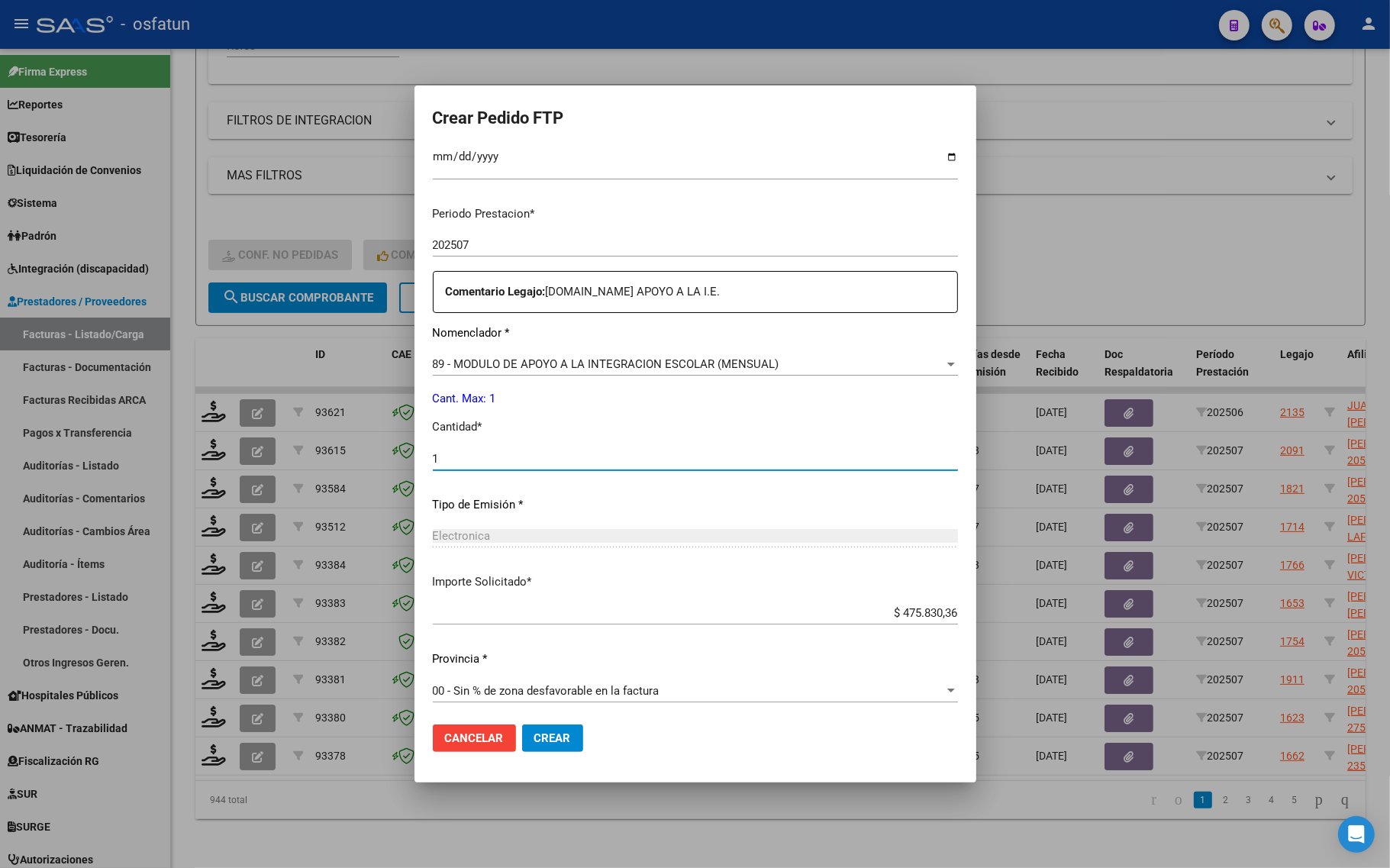
scroll to position [439, 0]
type input "1"
drag, startPoint x: 530, startPoint y: 742, endPoint x: 521, endPoint y: 760, distance: 20.1
click at [530, 748] on button "Crear" at bounding box center [552, 737] width 61 height 27
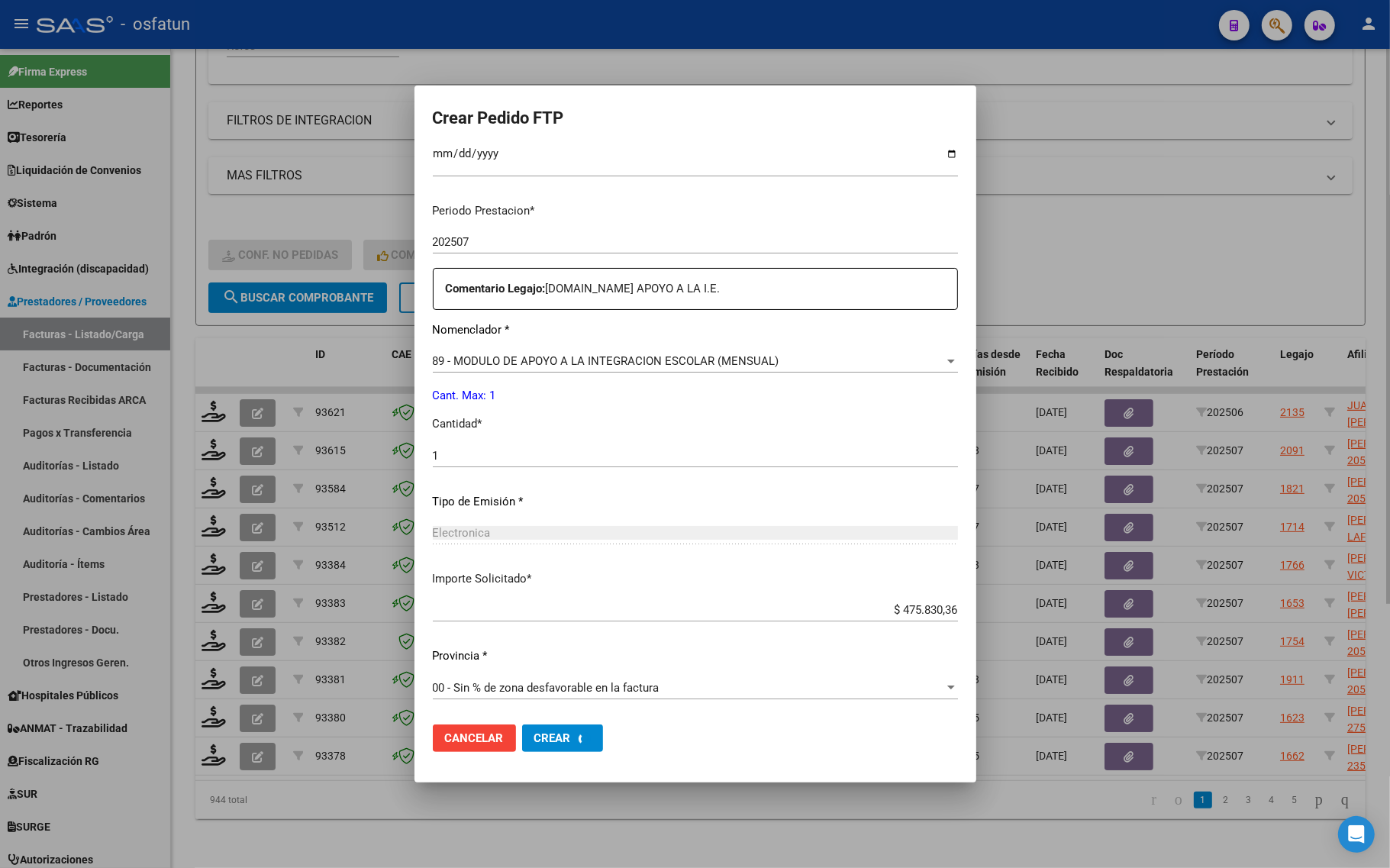
scroll to position [0, 0]
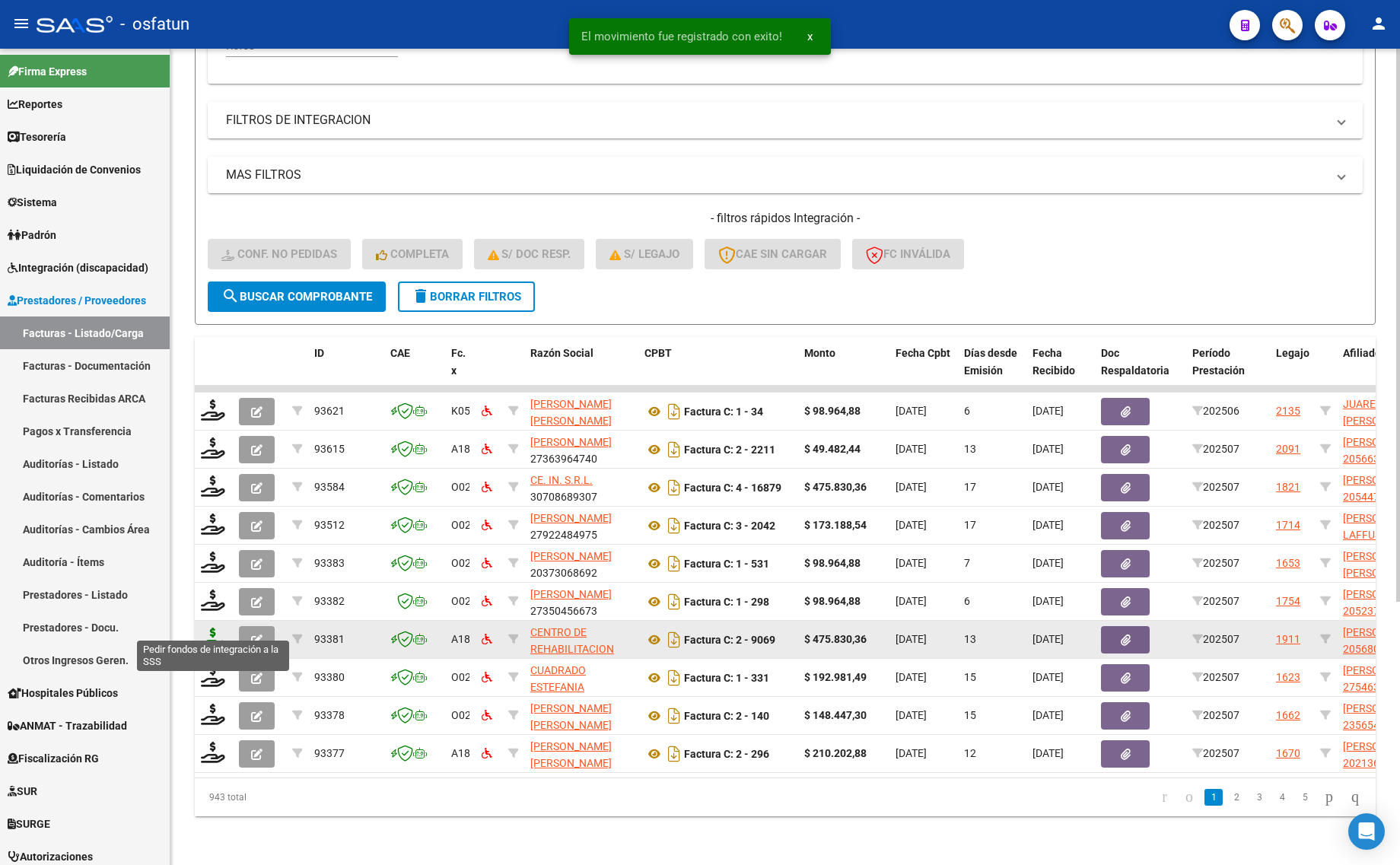
click at [213, 627] on icon at bounding box center [212, 637] width 24 height 21
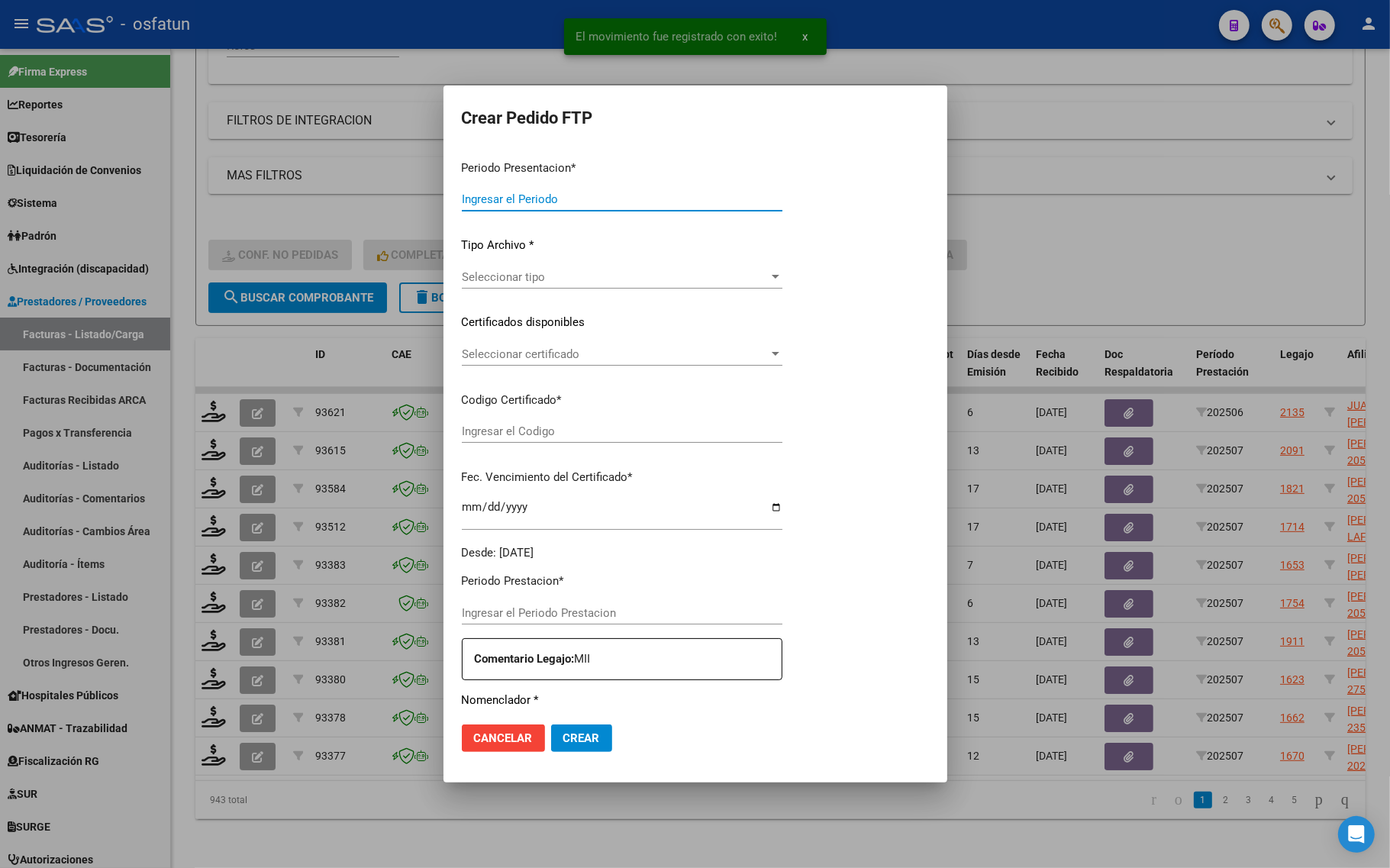
type input "202507"
type input "$ 475.830,36"
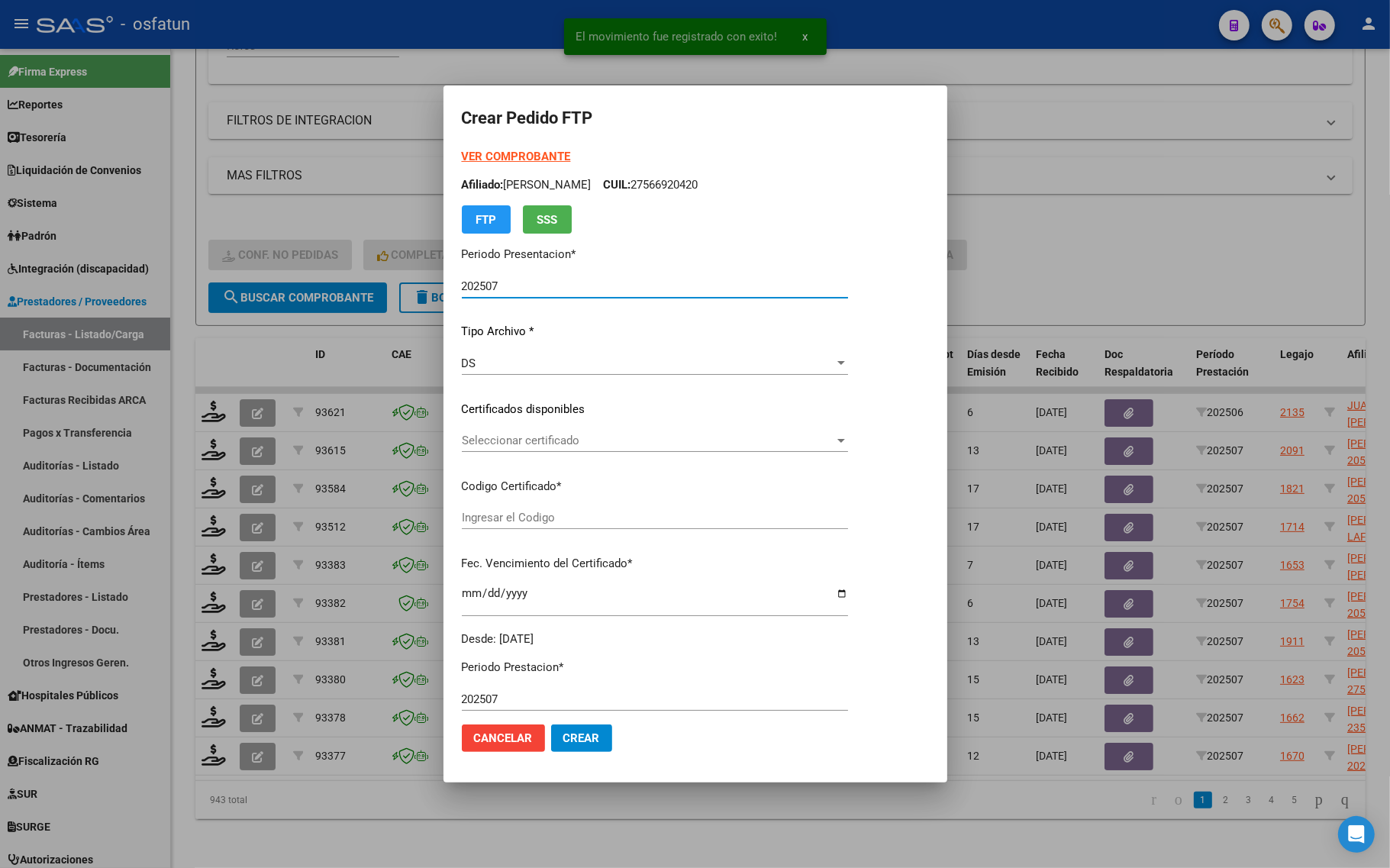
type input "ARG02000568049712023010320280103MZA199"
type input "2028-01-03"
click at [463, 157] on strong "VER COMPROBANTE" at bounding box center [516, 157] width 109 height 14
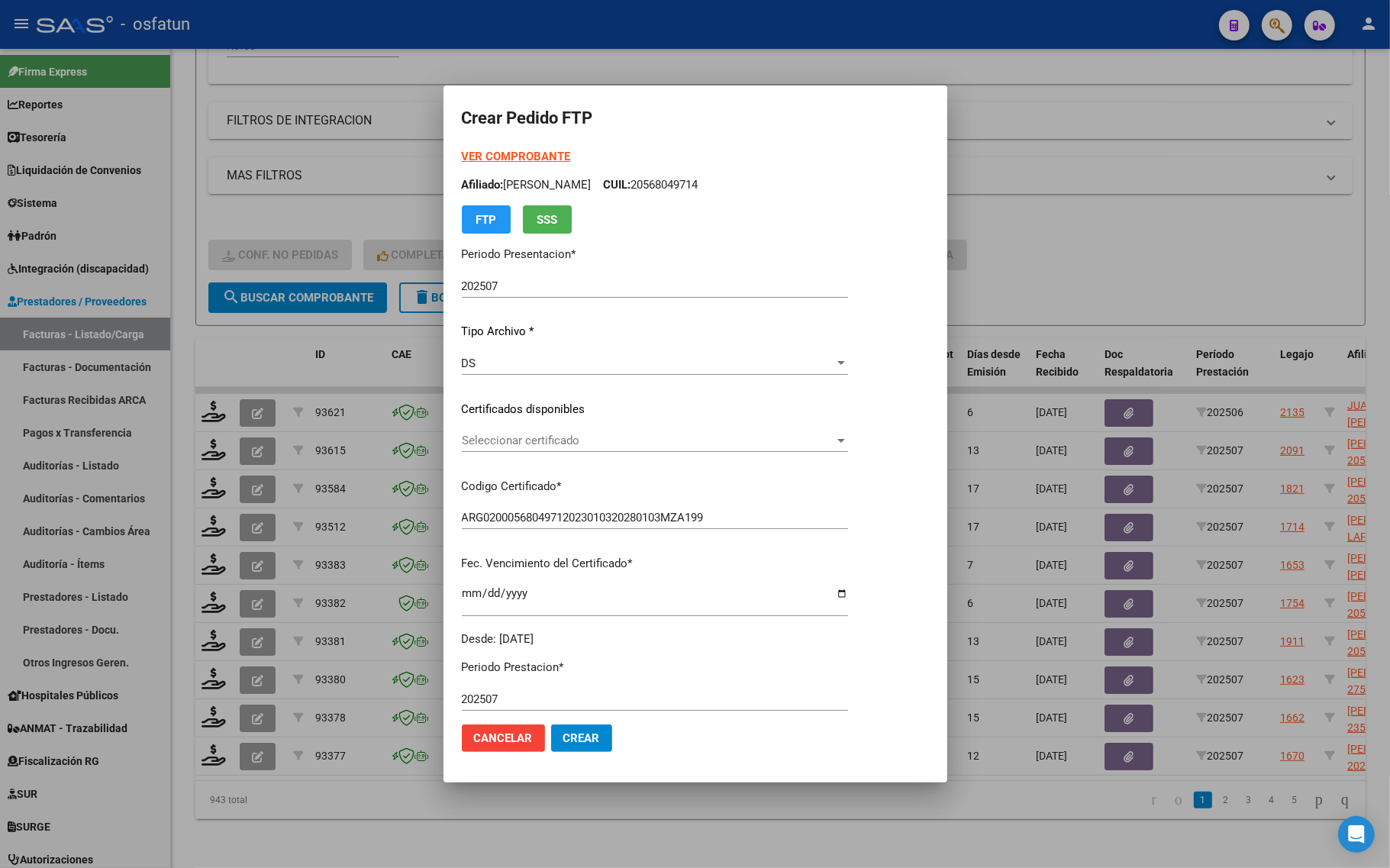
click at [535, 453] on div "Seleccionar certificado Seleccionar certificado" at bounding box center [654, 447] width 386 height 38
click at [534, 442] on span "Seleccionar certificado" at bounding box center [648, 440] width 373 height 14
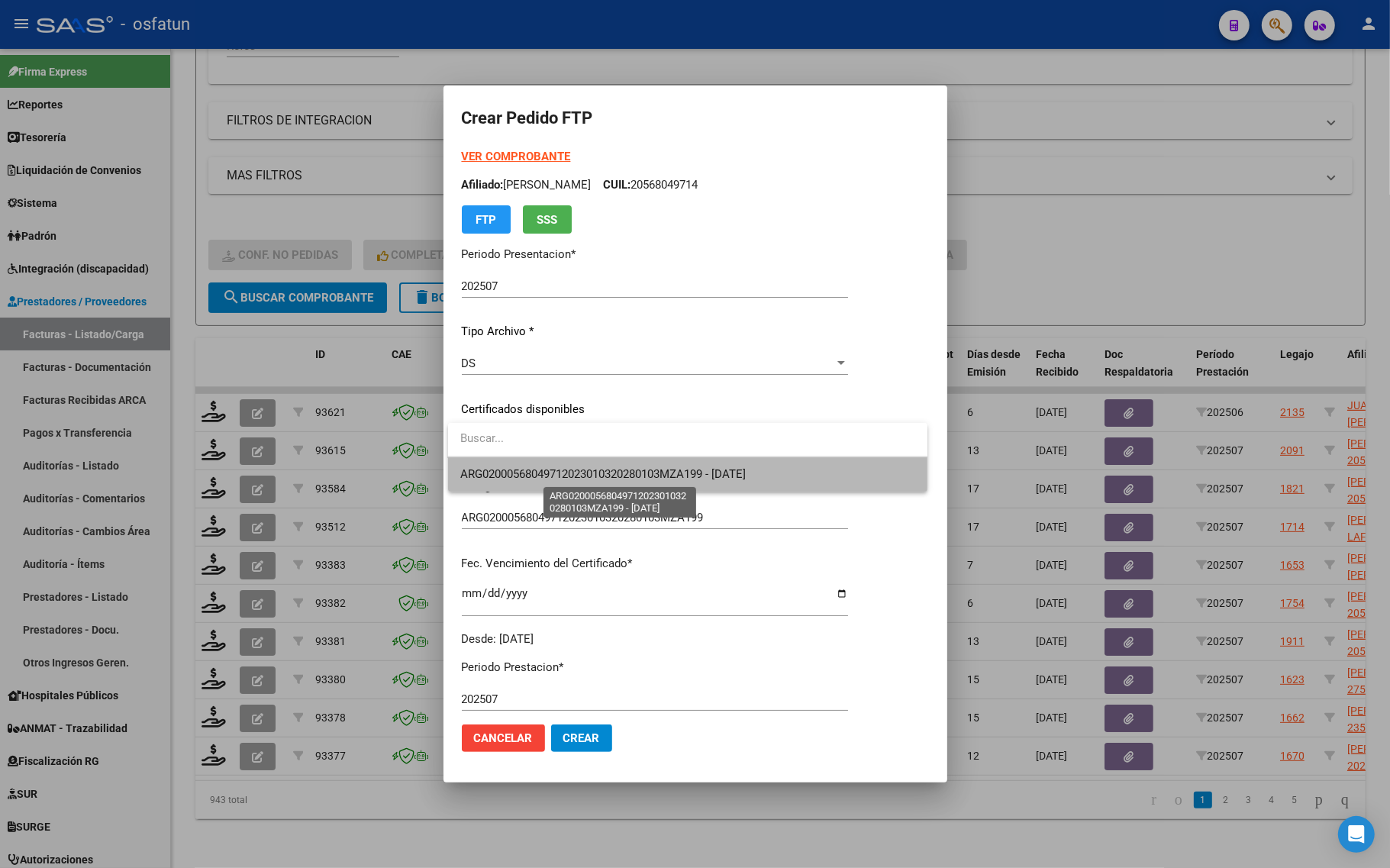
click at [525, 474] on span "ARG02000568049712023010320280103MZA199 - 2028-01-03" at bounding box center [602, 474] width 286 height 14
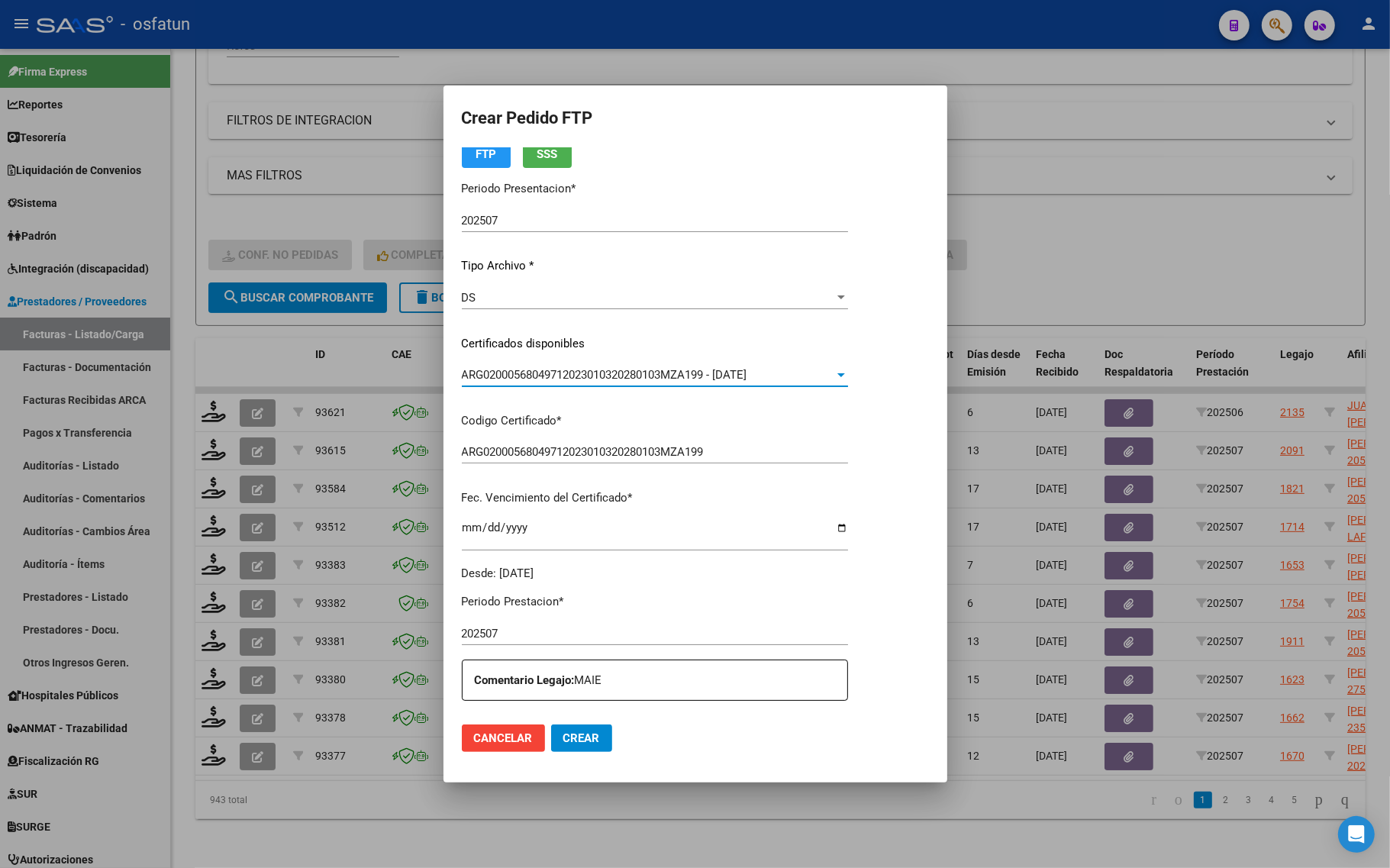
scroll to position [191, 0]
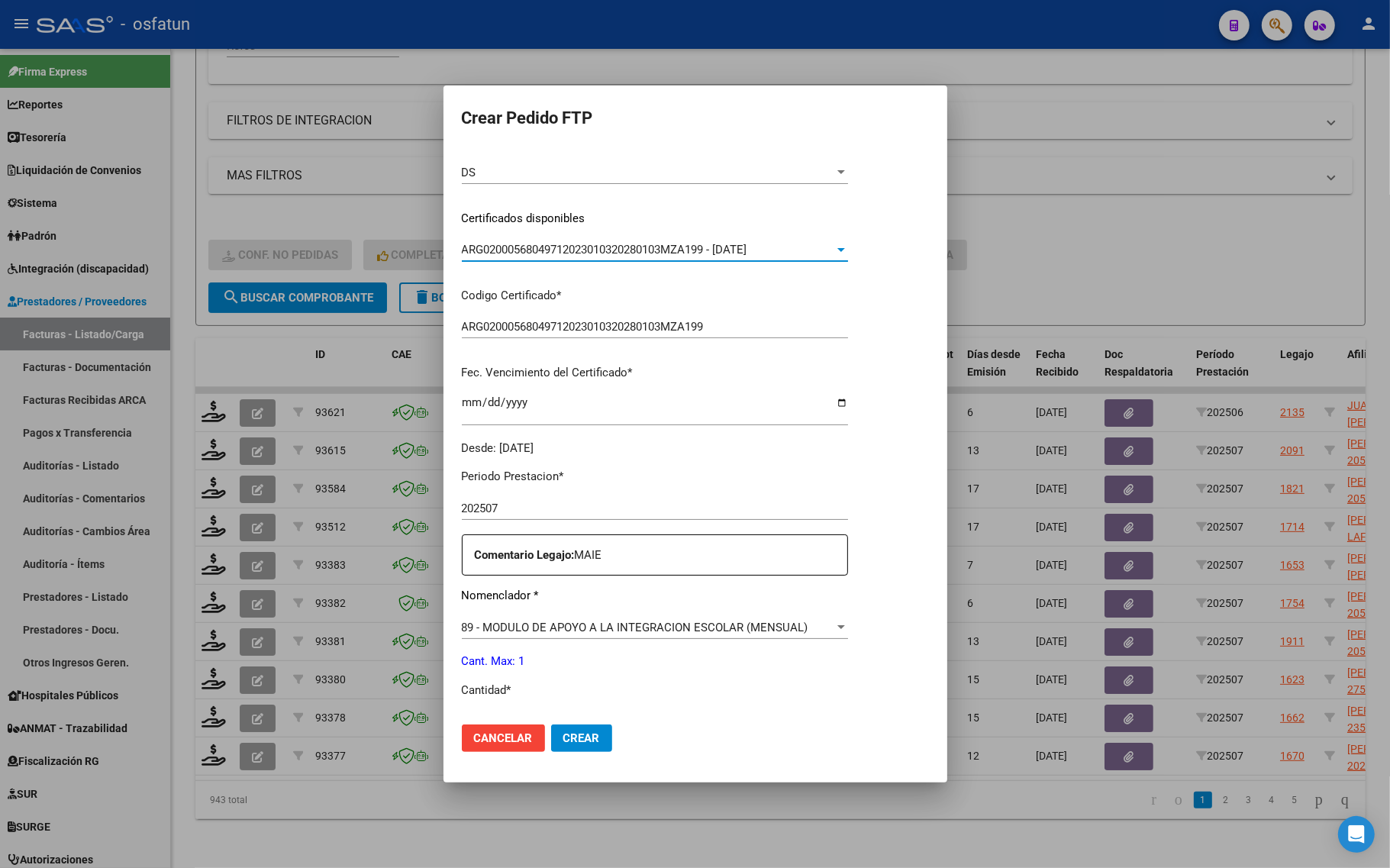
click at [502, 698] on p "Cantidad *" at bounding box center [654, 690] width 386 height 17
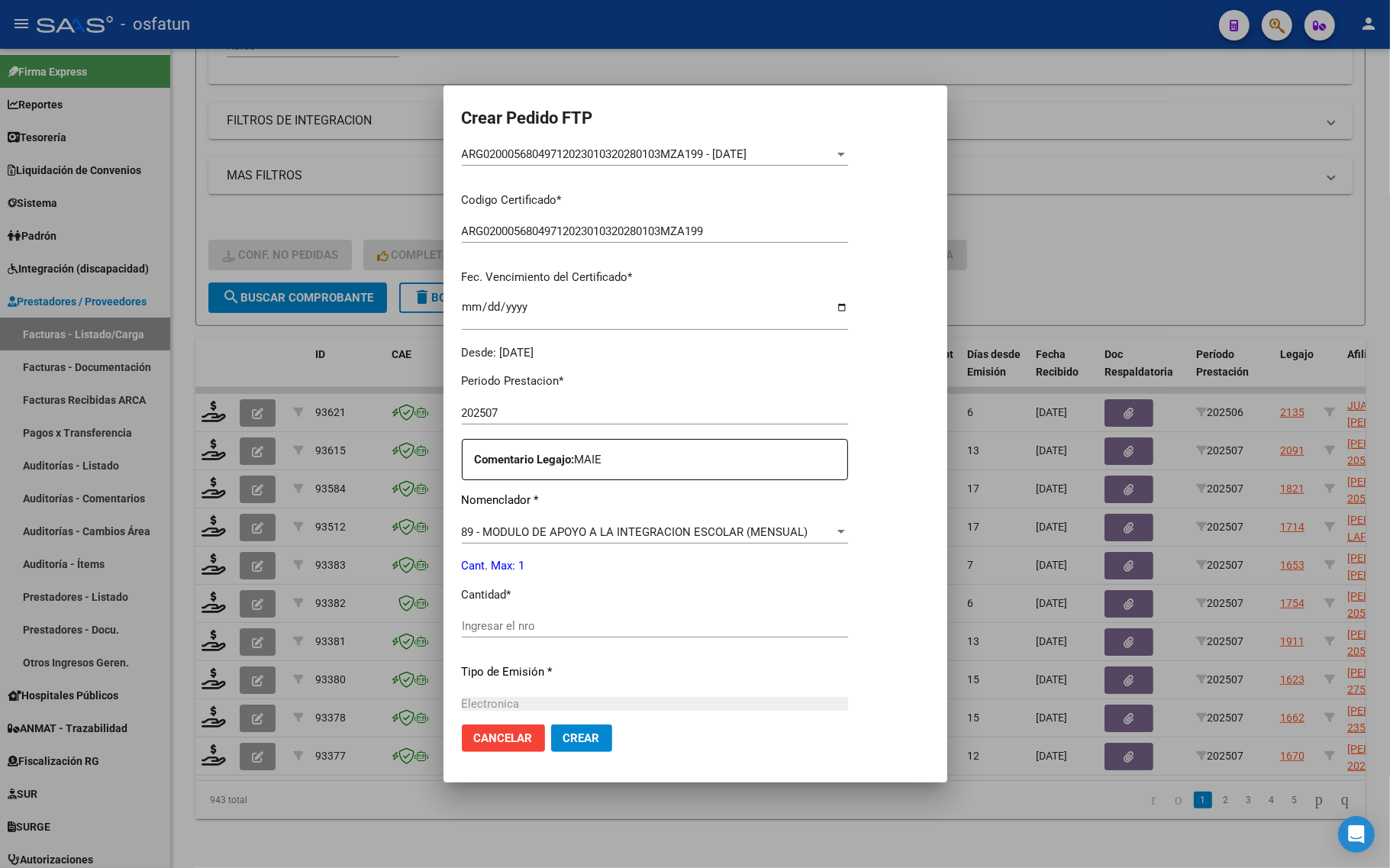
click at [479, 618] on input "Ingresar el nro" at bounding box center [654, 625] width 386 height 14
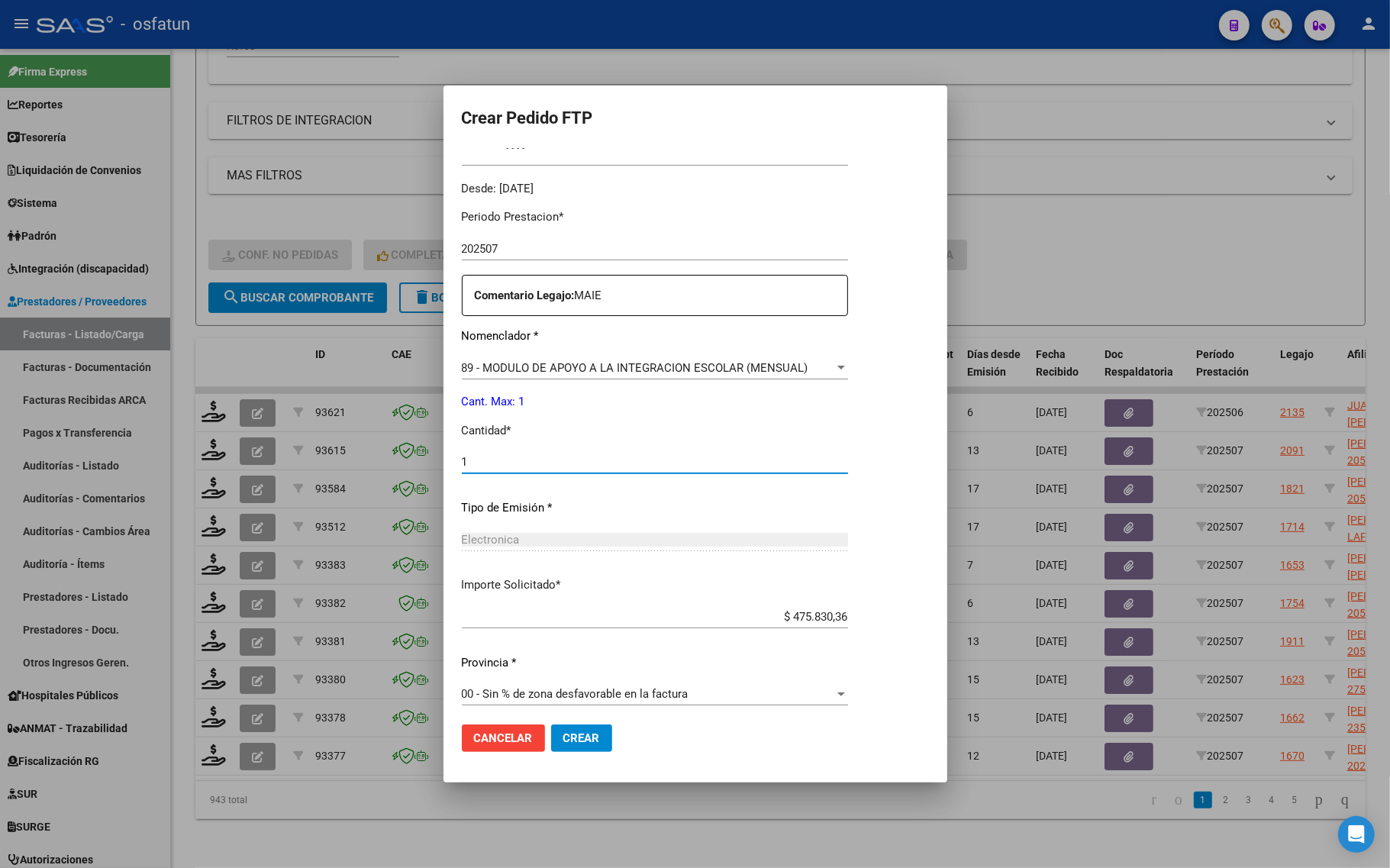
scroll to position [457, 0]
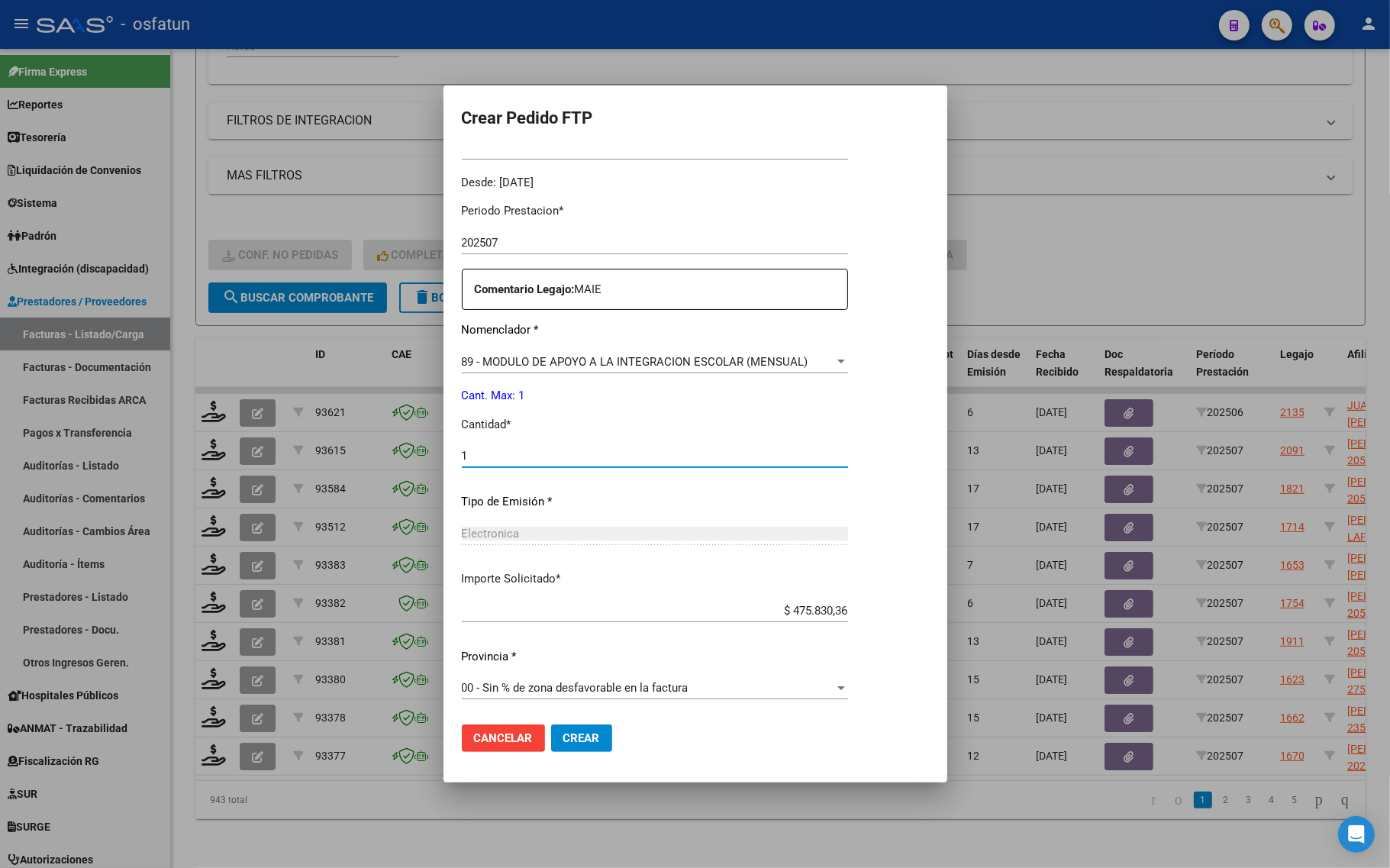
type input "1"
click at [583, 742] on span "Crear" at bounding box center [582, 737] width 37 height 14
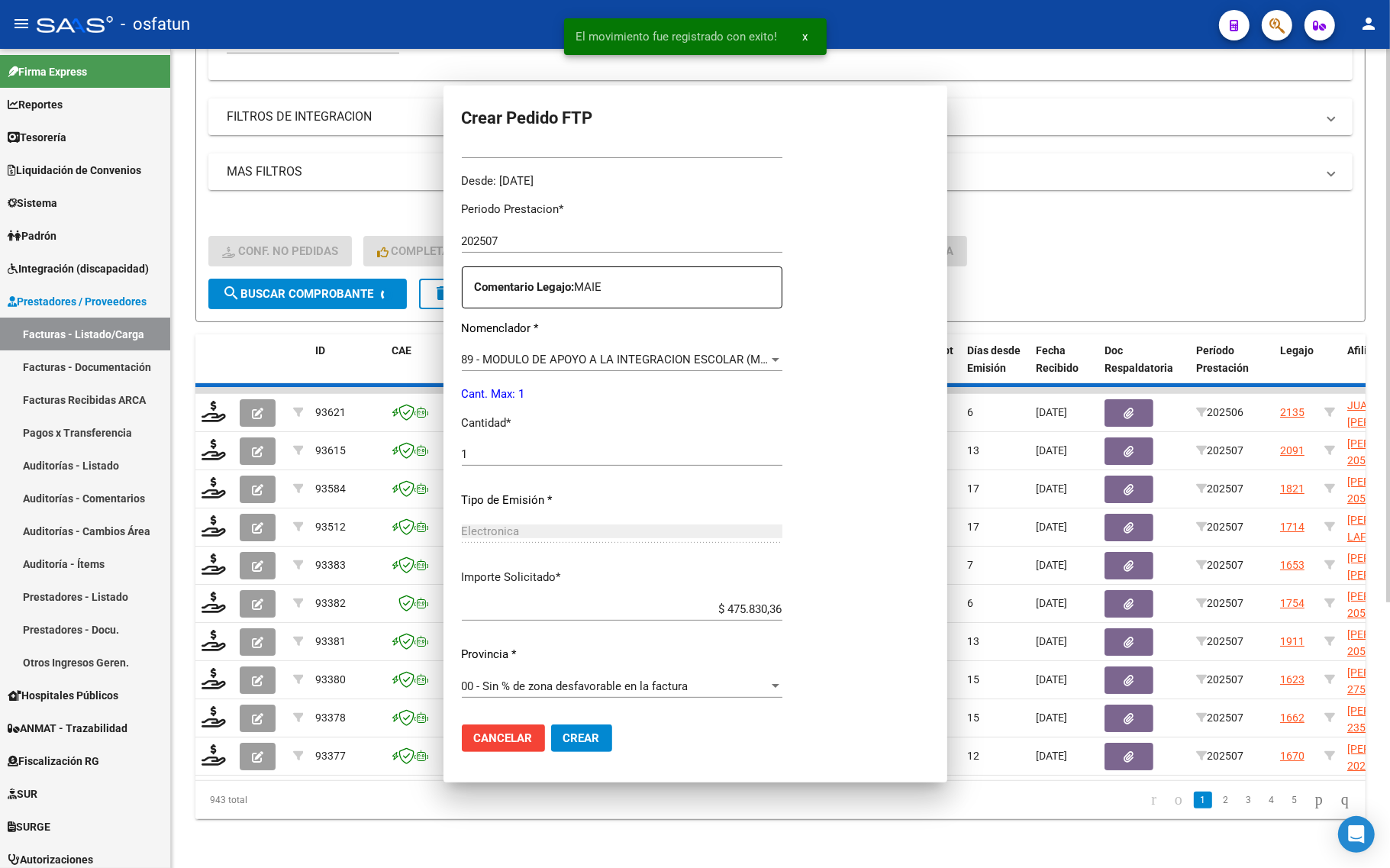
scroll to position [0, 0]
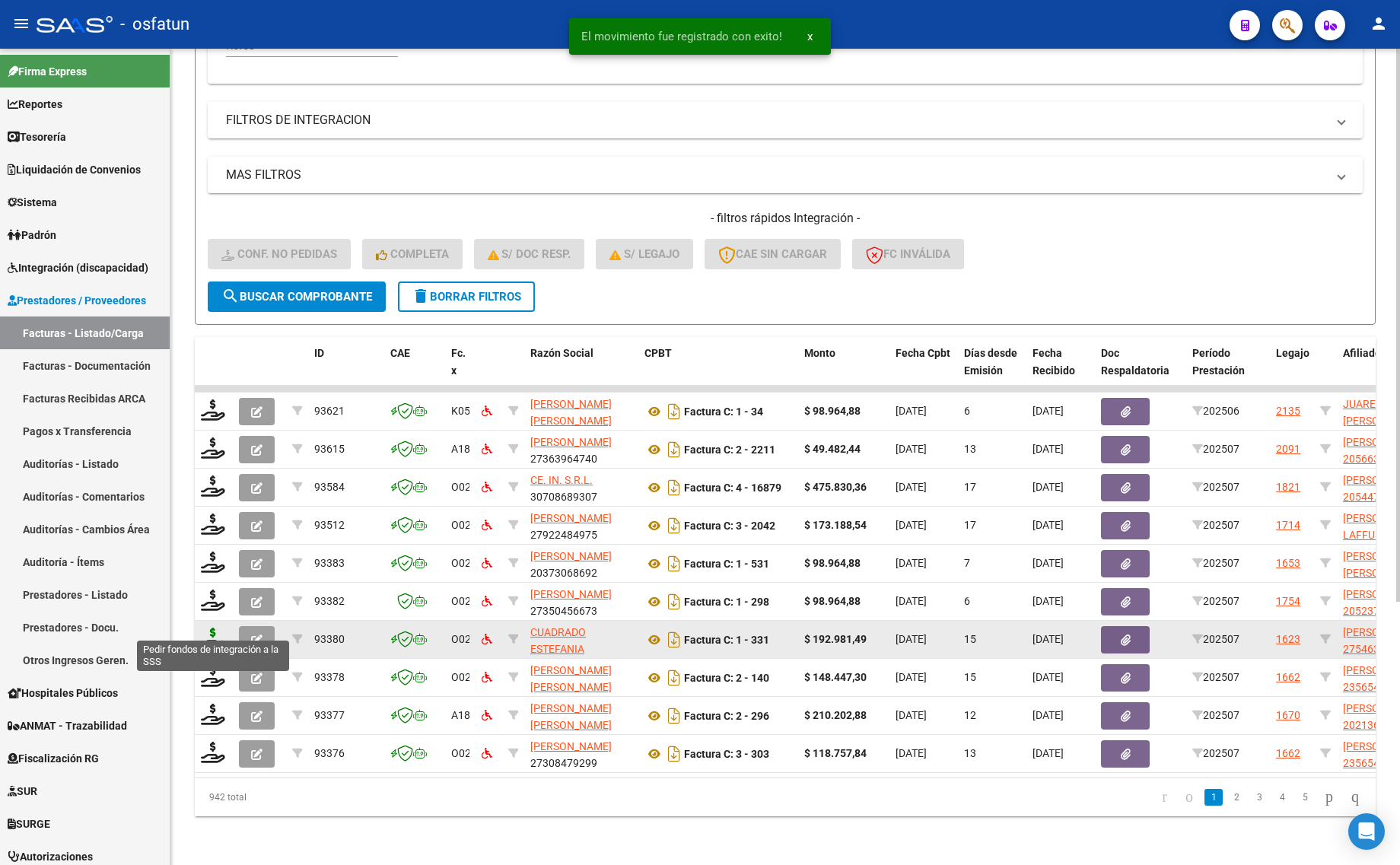
click at [219, 631] on icon at bounding box center [212, 637] width 24 height 21
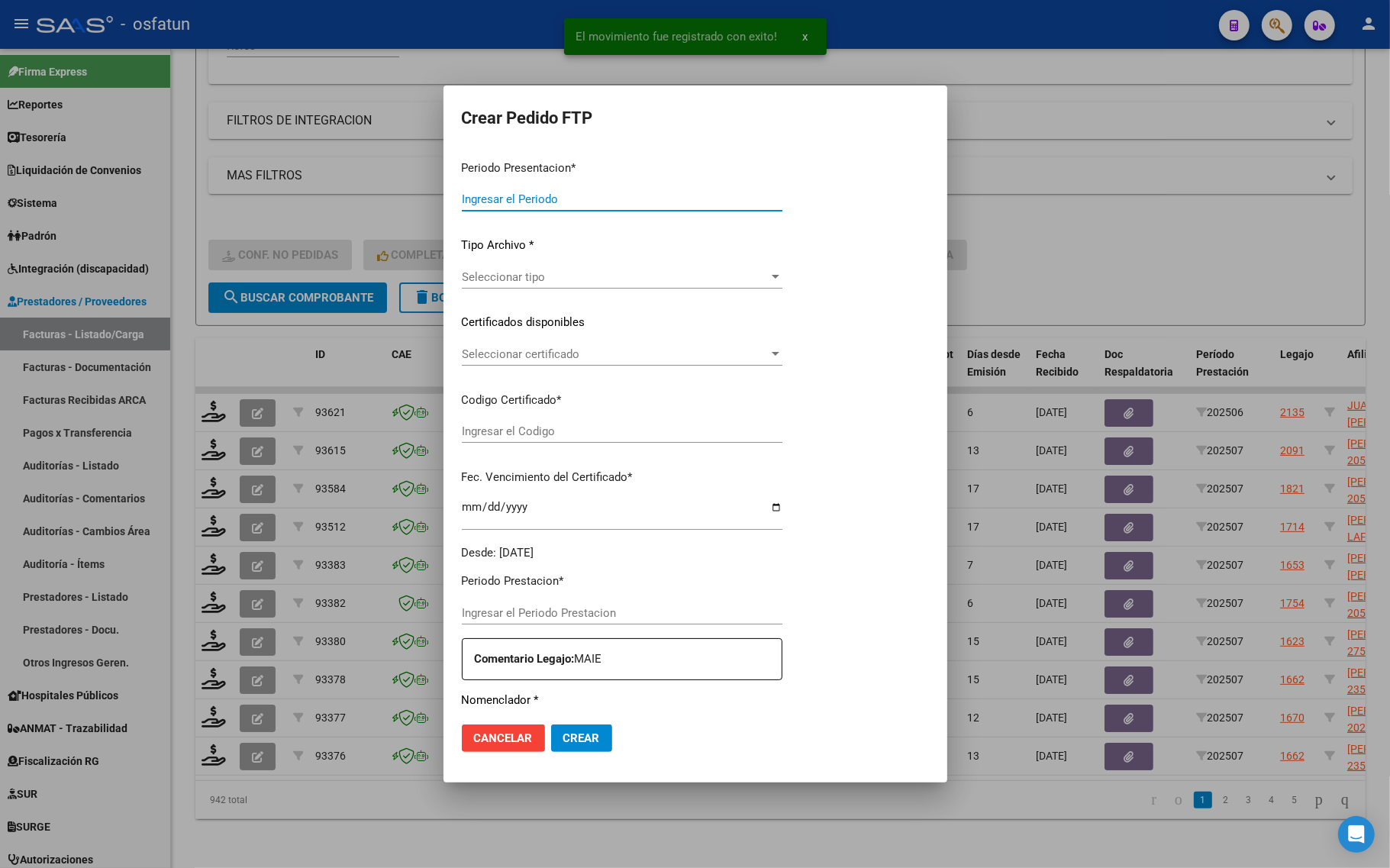
type input "202507"
type input "$ 192.981,49"
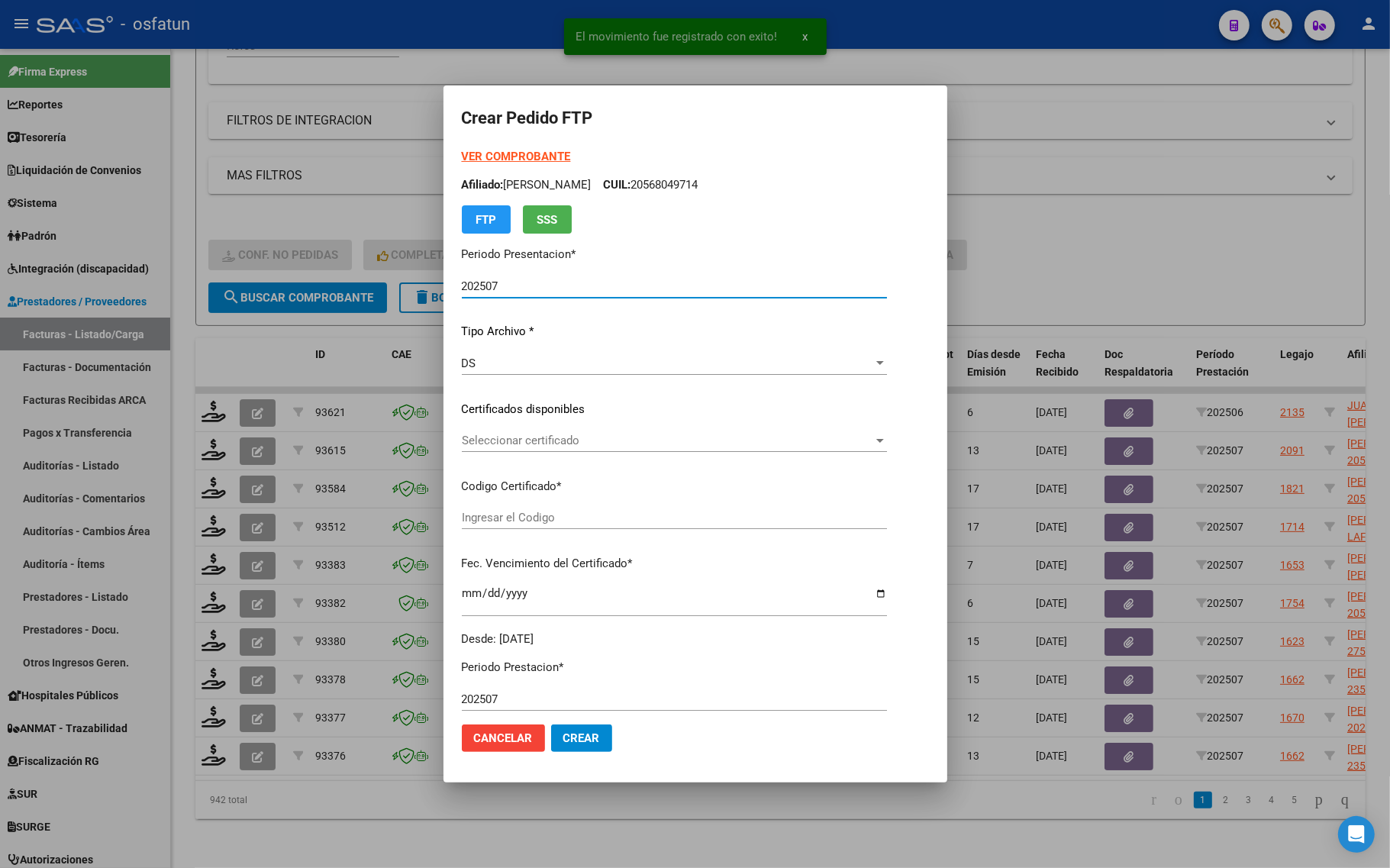
type input "ARG01000546330922023112820251128PPA235"
type input "2025-11-28"
click at [470, 158] on strong "VER COMPROBANTE" at bounding box center [516, 157] width 109 height 14
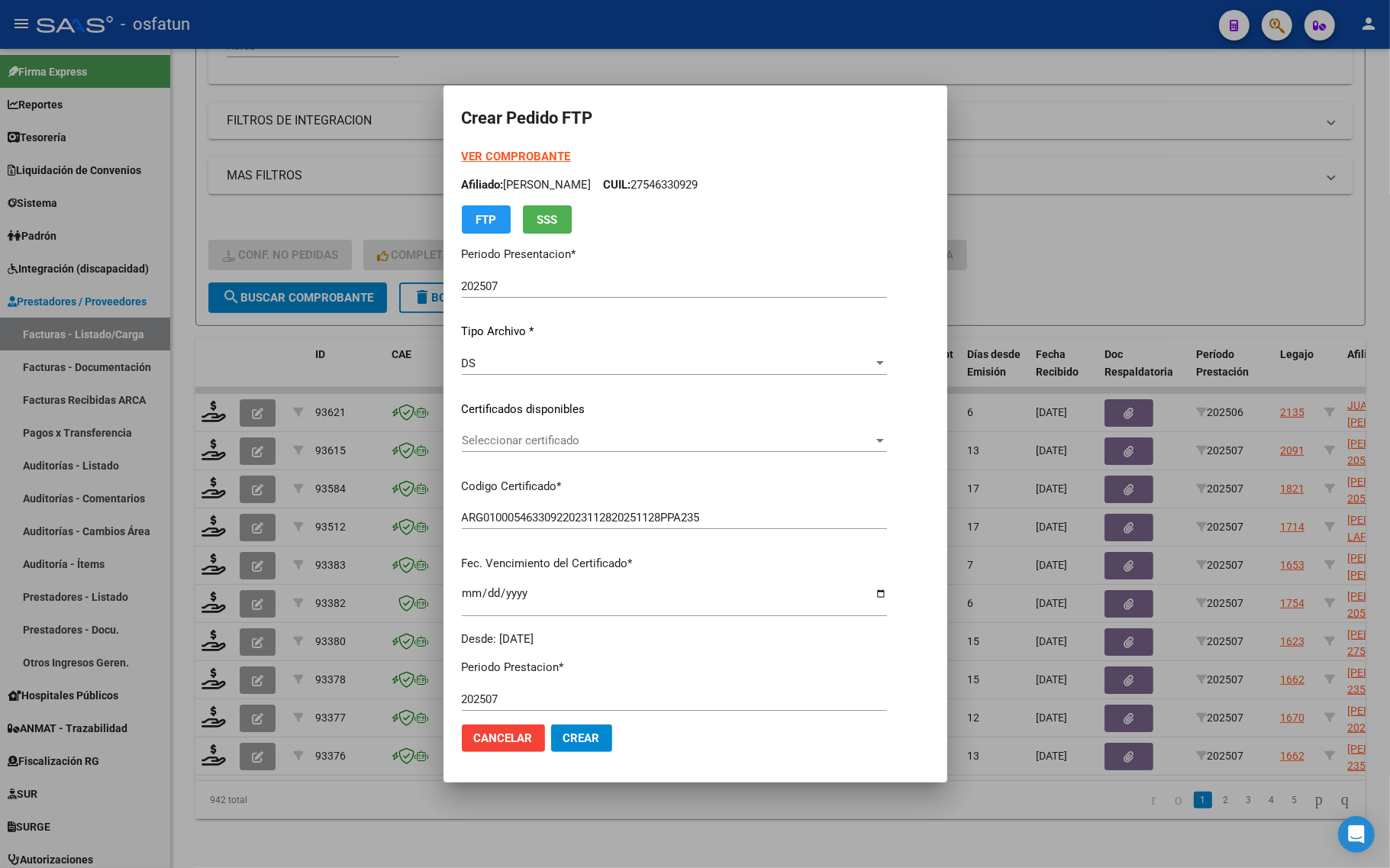
click at [500, 444] on span "Seleccionar certificado" at bounding box center [667, 440] width 411 height 14
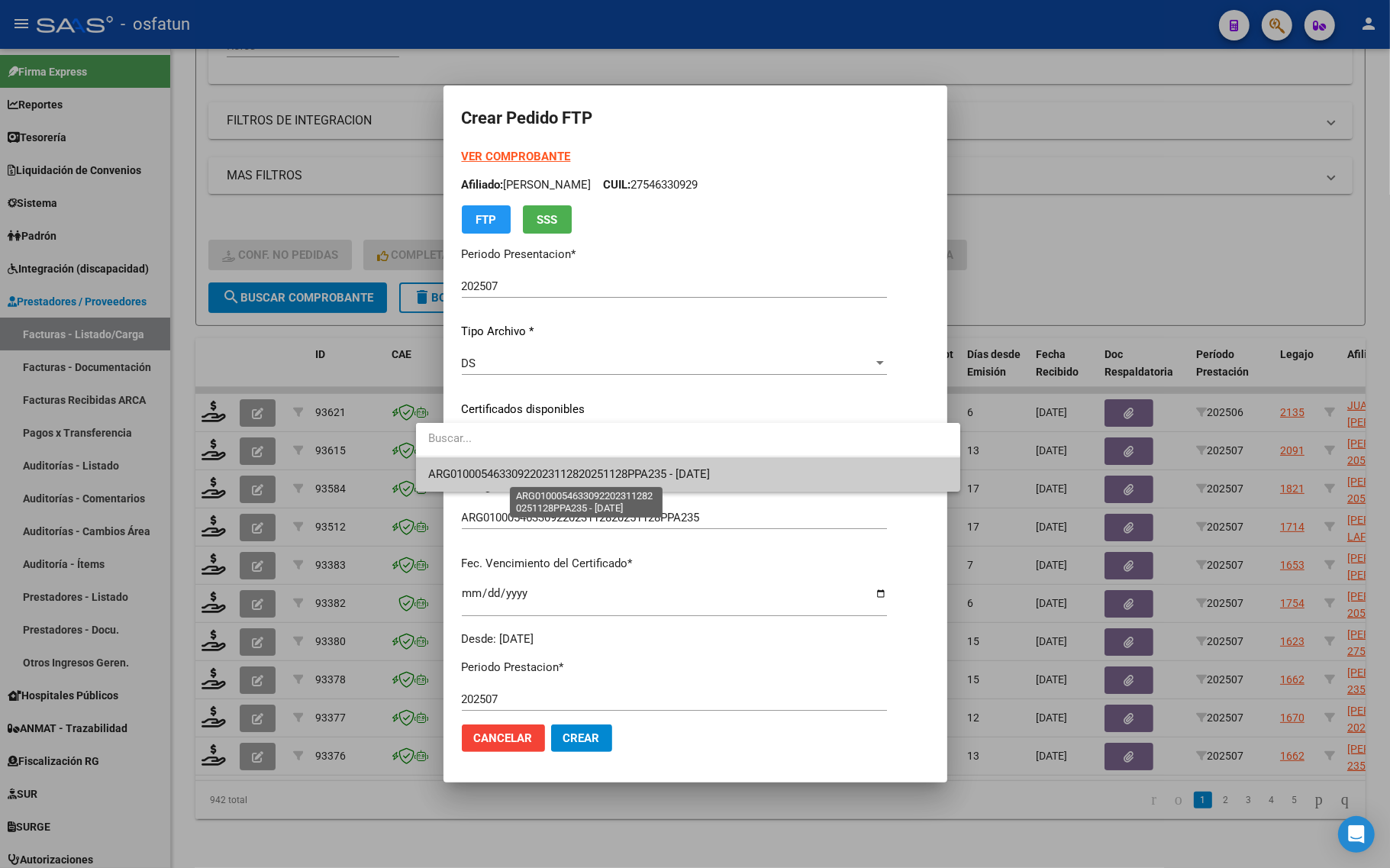
click at [497, 478] on span "ARG01000546330922023112820251128PPA235 - 2025-11-28" at bounding box center [568, 474] width 282 height 14
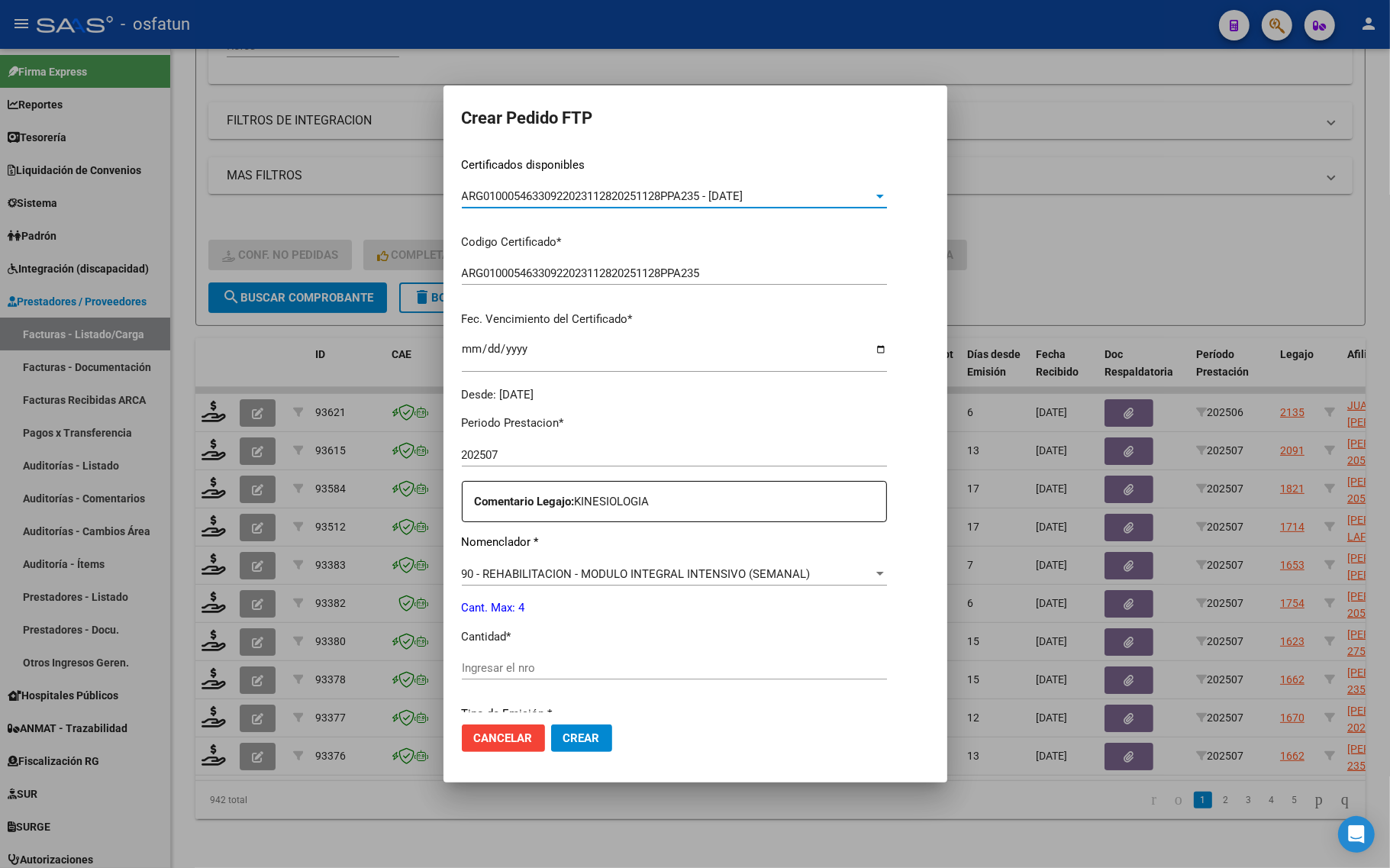
scroll to position [286, 0]
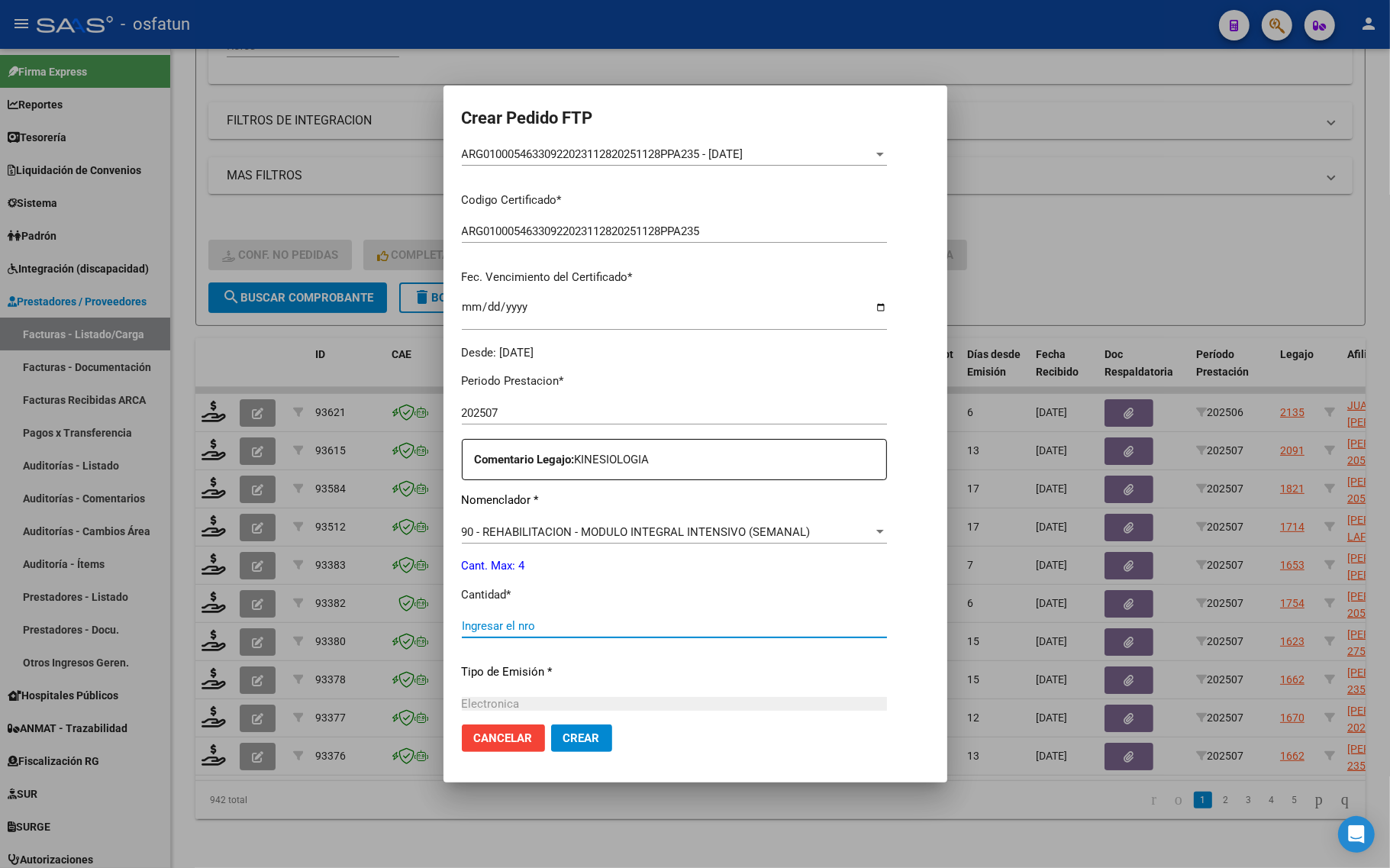
click at [483, 623] on input "Ingresar el nro" at bounding box center [674, 625] width 425 height 14
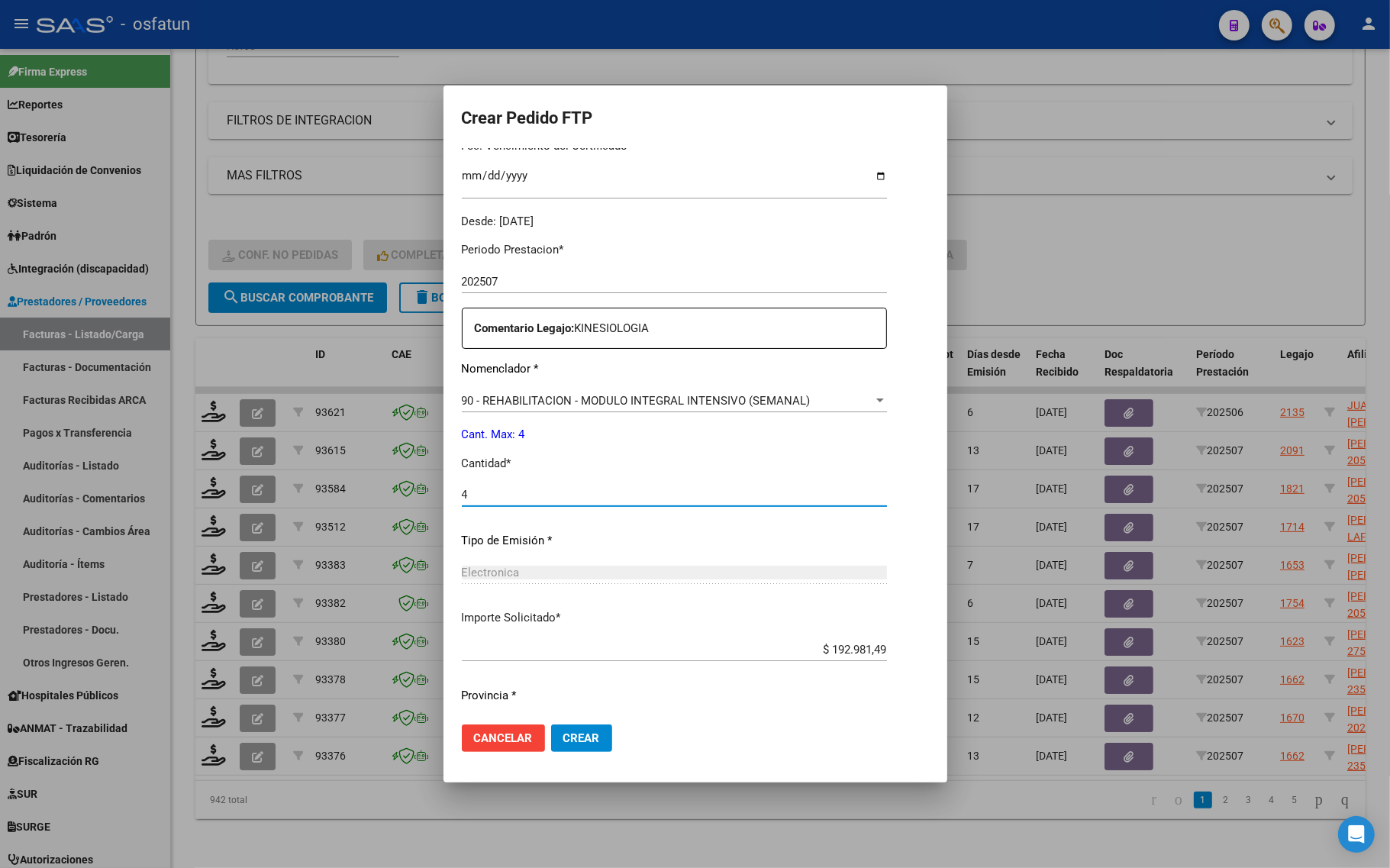
scroll to position [457, 0]
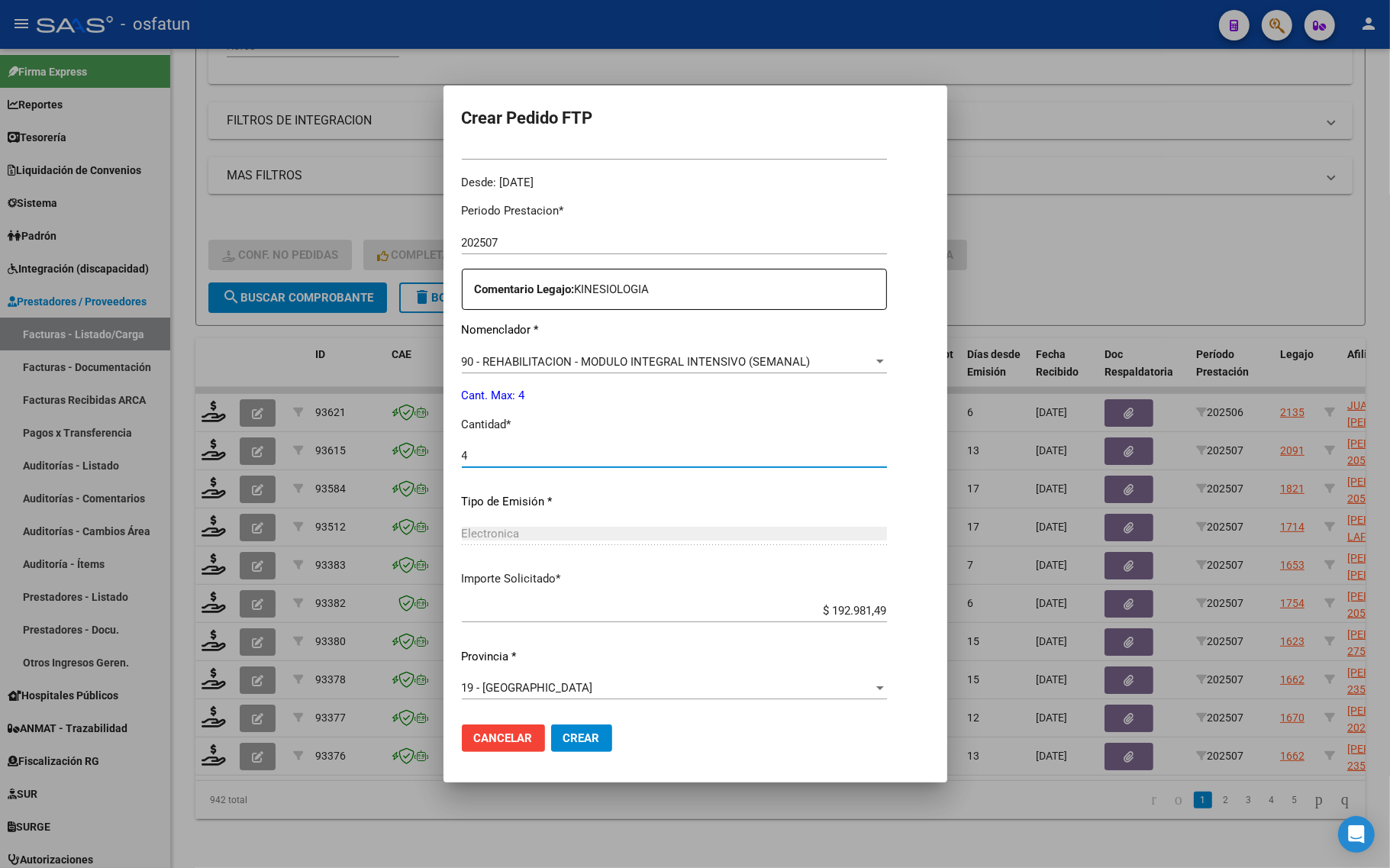
type input "4"
click at [563, 734] on span "Crear" at bounding box center [582, 737] width 37 height 14
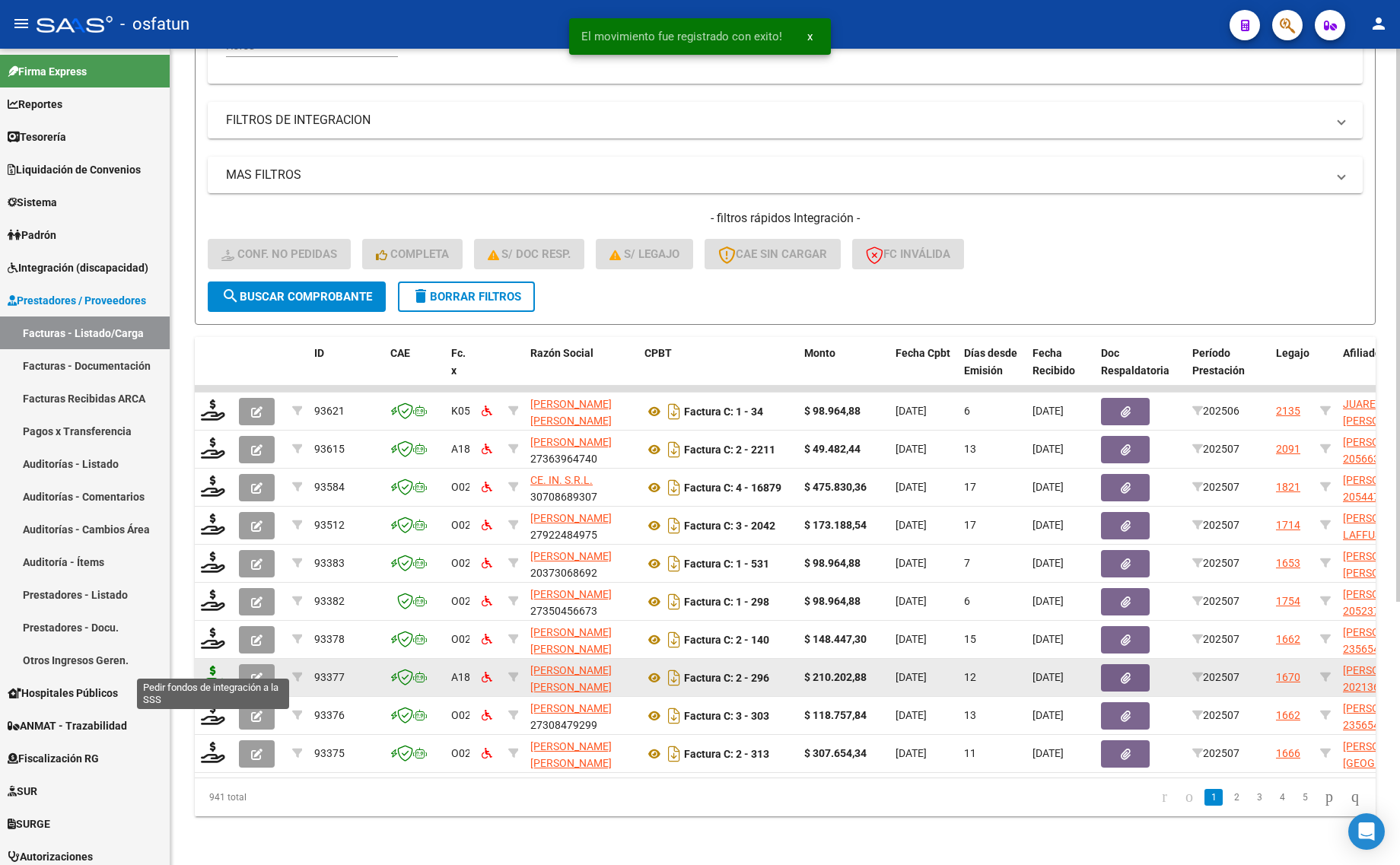
click at [218, 665] on icon at bounding box center [212, 676] width 24 height 21
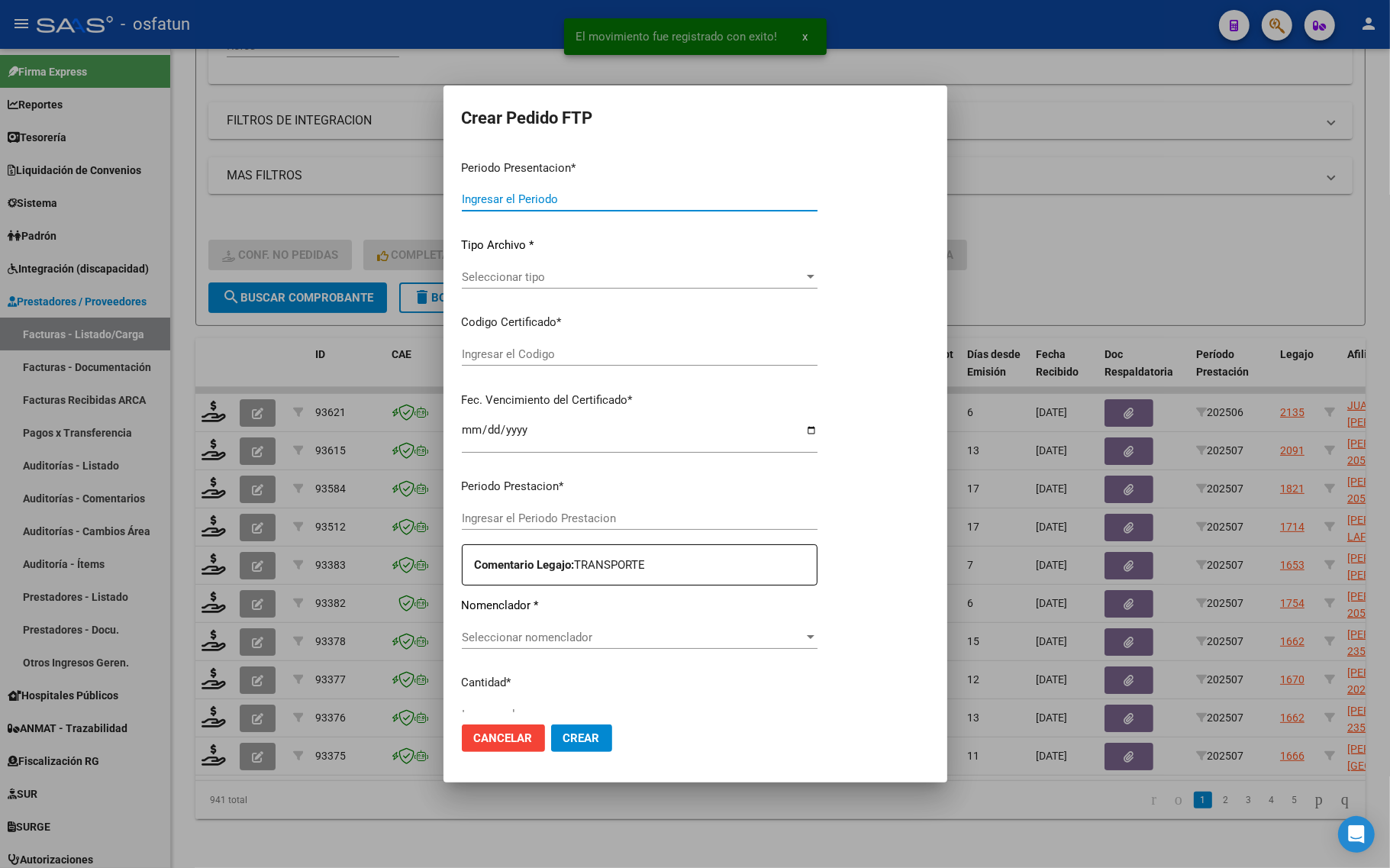
type input "202507"
type input "$ 210.202,88"
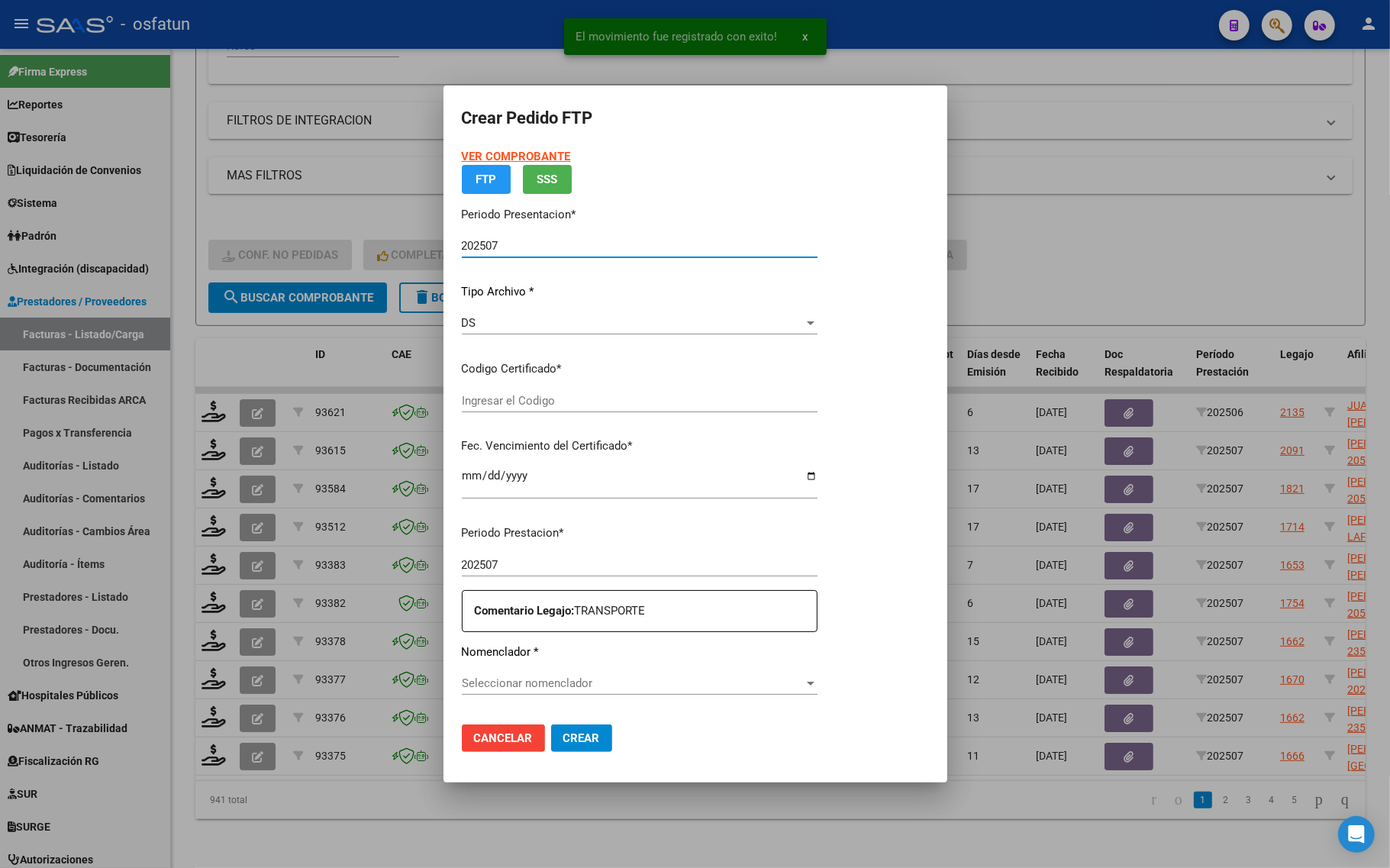
type input "ARG02000213696342018010520280105MZA232"
type input "2028-01-05"
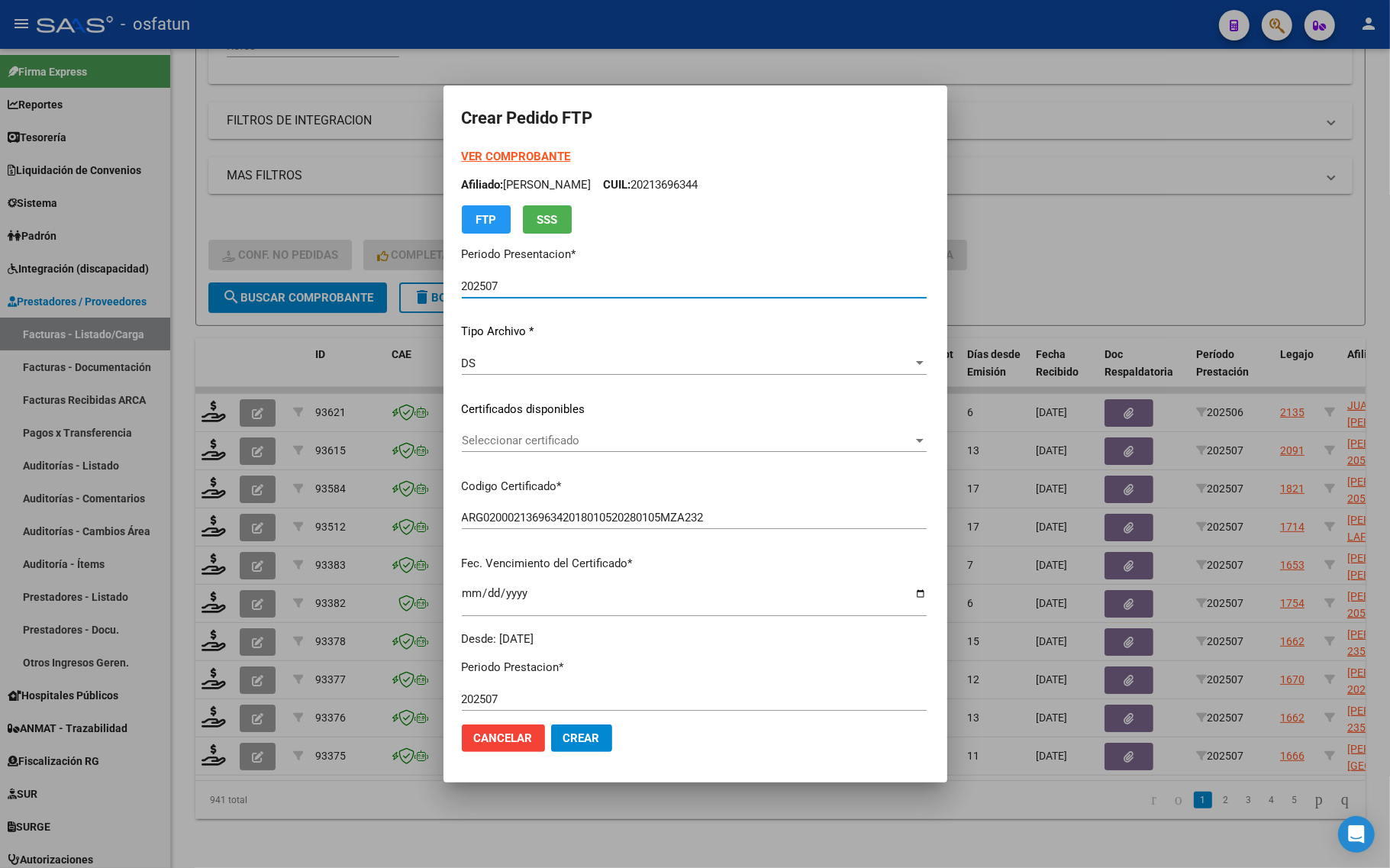
click at [462, 153] on strong "VER COMPROBANTE" at bounding box center [516, 157] width 109 height 14
click at [525, 437] on span "Seleccionar certificado" at bounding box center [687, 440] width 451 height 14
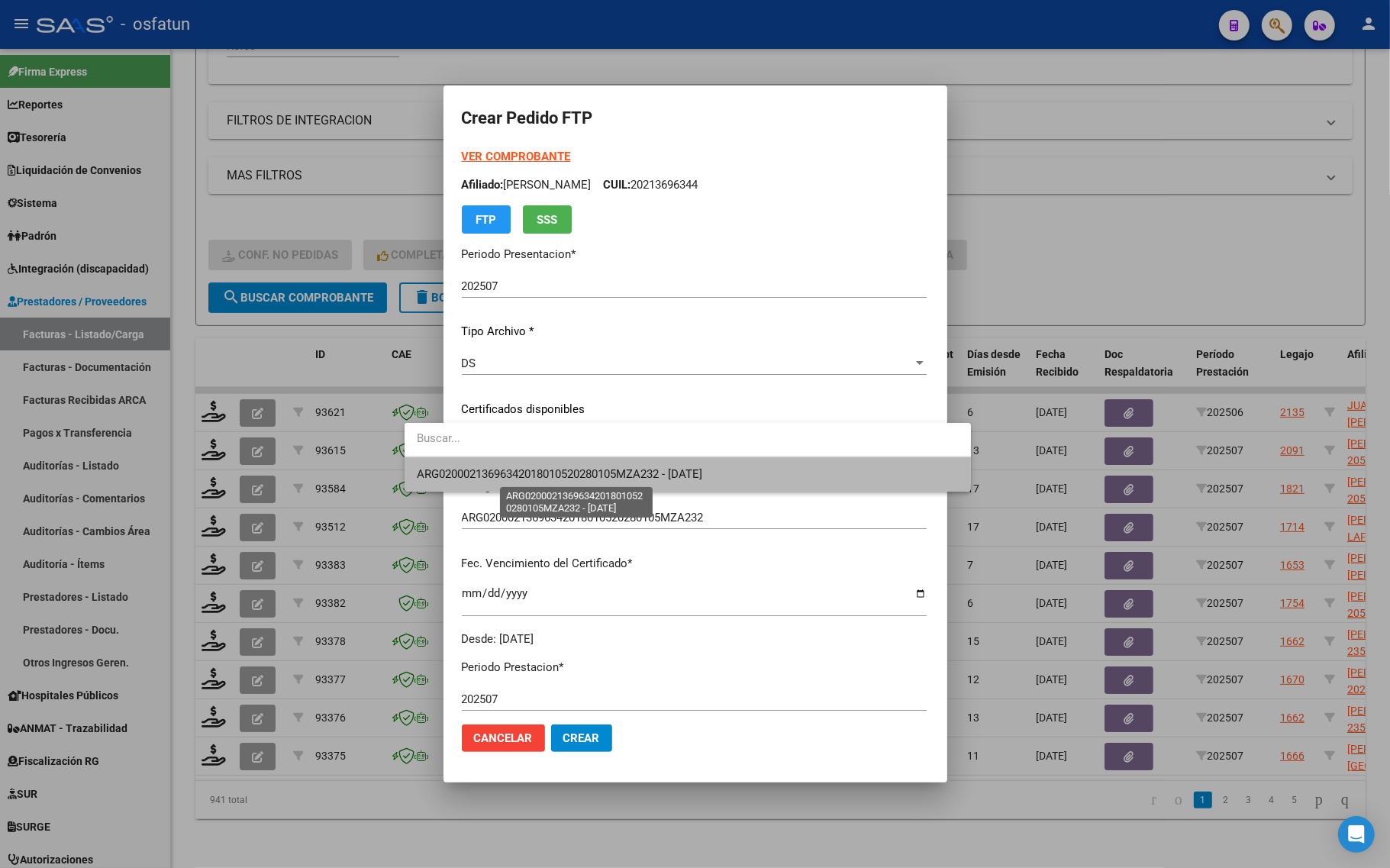
click at [535, 467] on span "ARG02000213696342018010520280105MZA232 - 2028-01-05" at bounding box center [559, 474] width 286 height 14
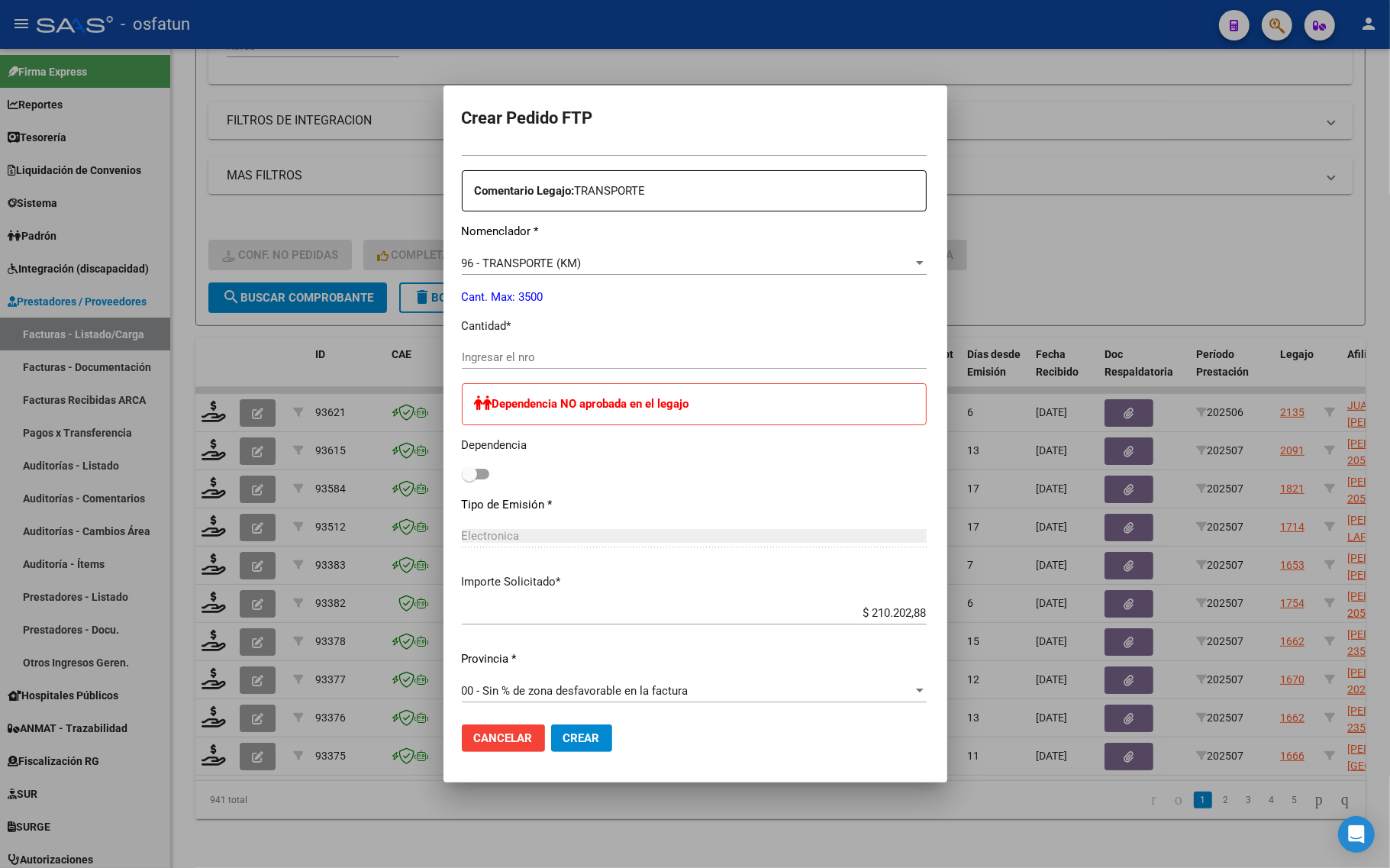
scroll to position [572, 0]
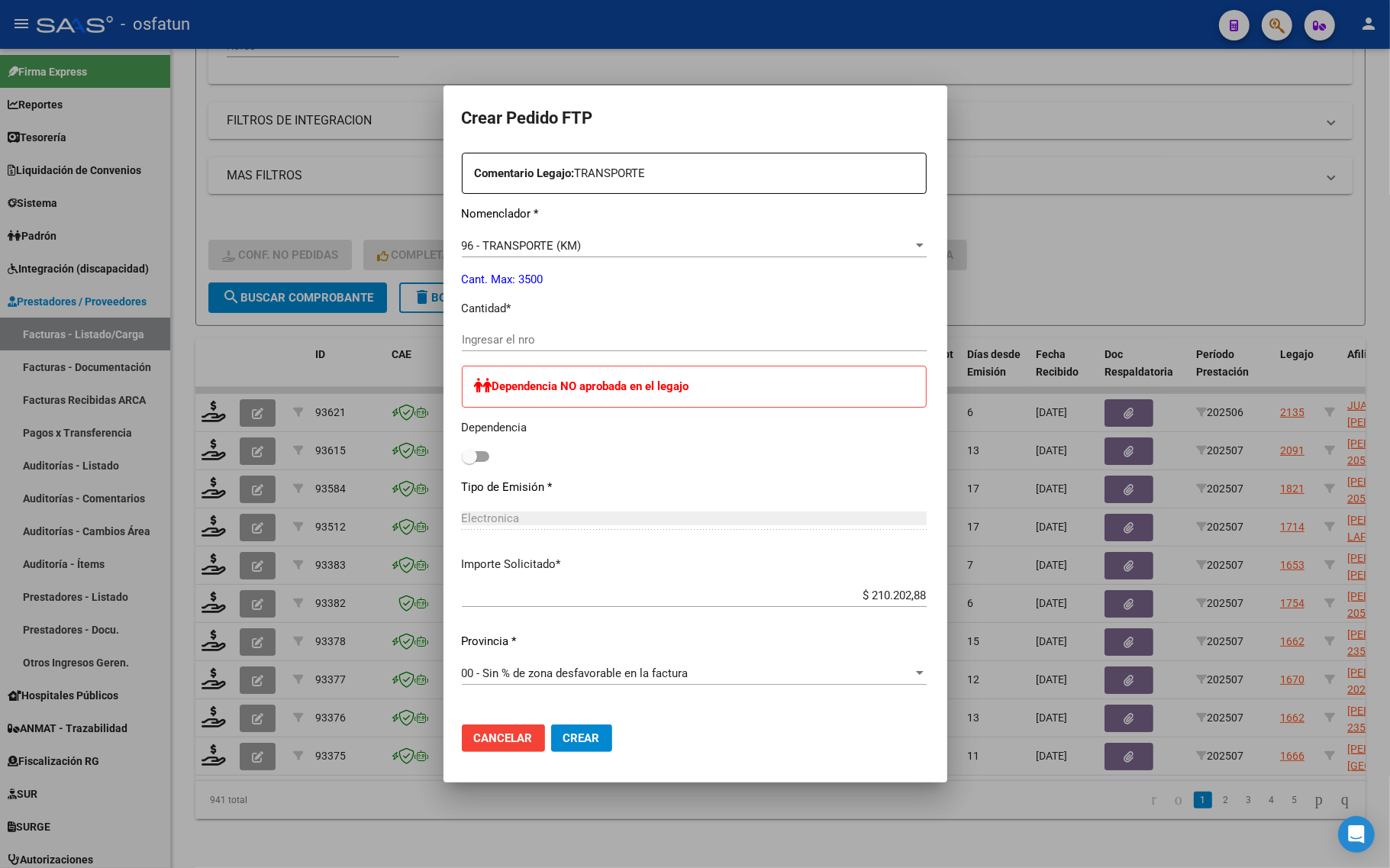
click at [462, 334] on input "Ingresar el nro" at bounding box center [694, 340] width 465 height 14
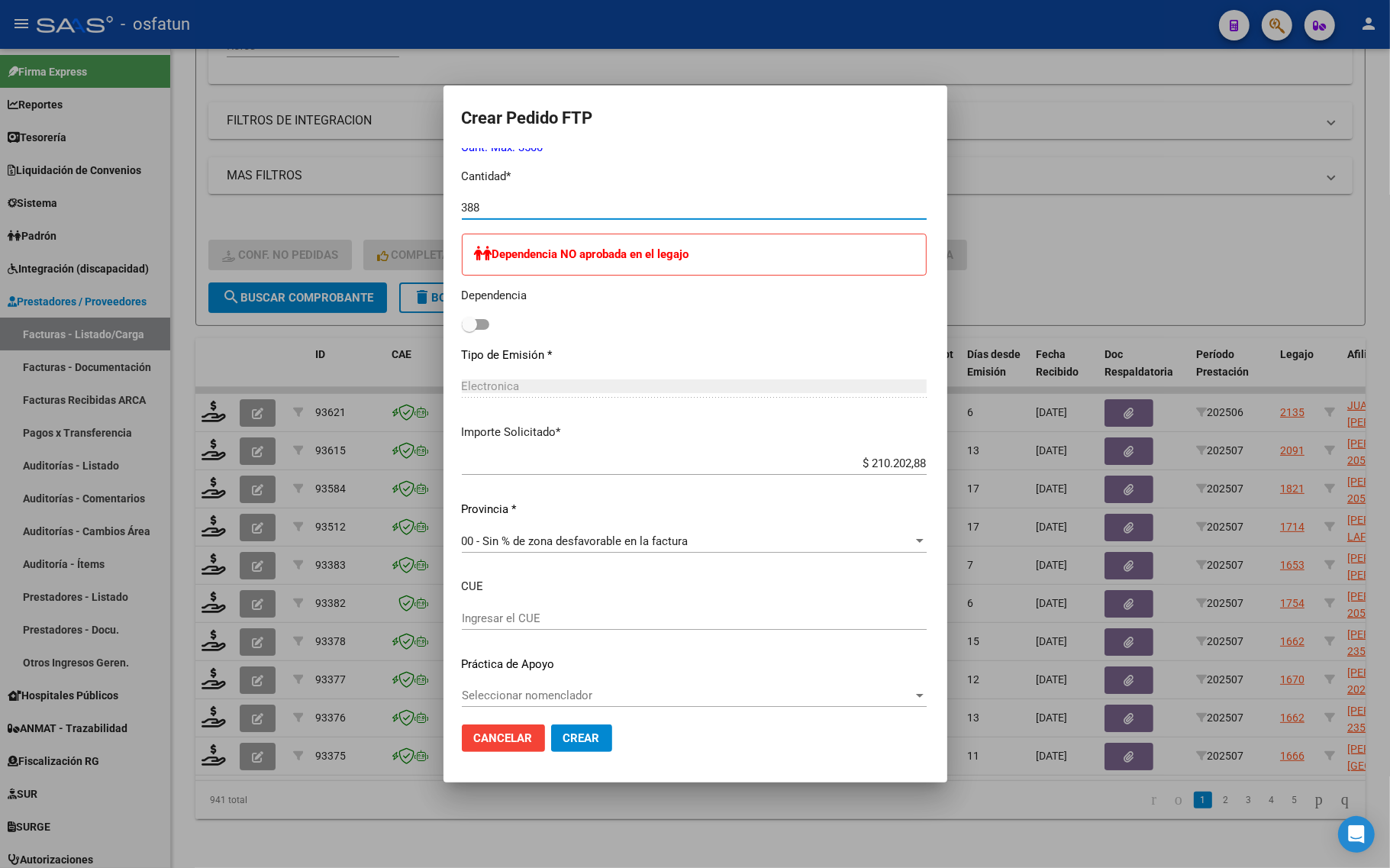
scroll to position [712, 0]
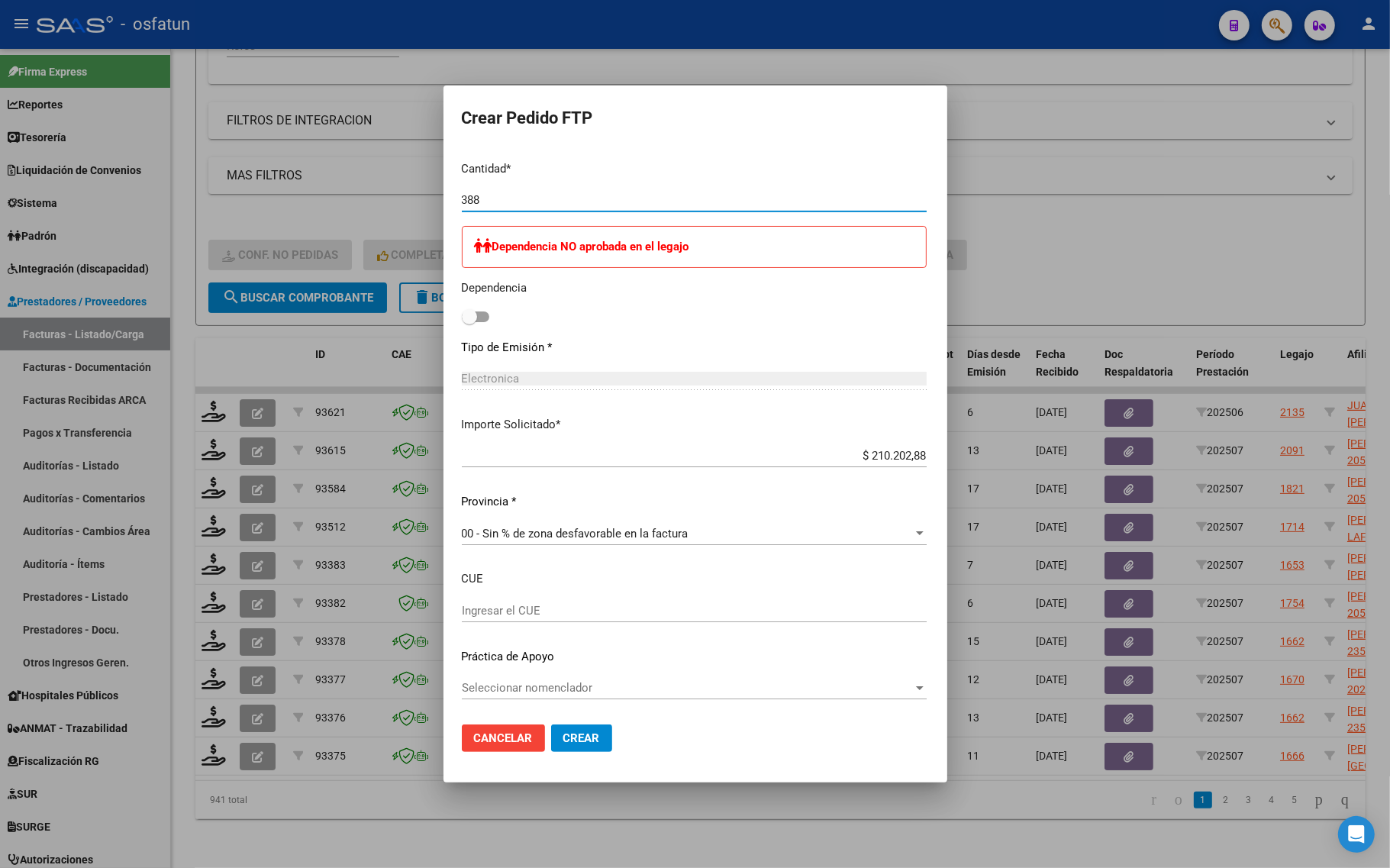
type input "388"
click at [563, 741] on span "Crear" at bounding box center [582, 737] width 37 height 14
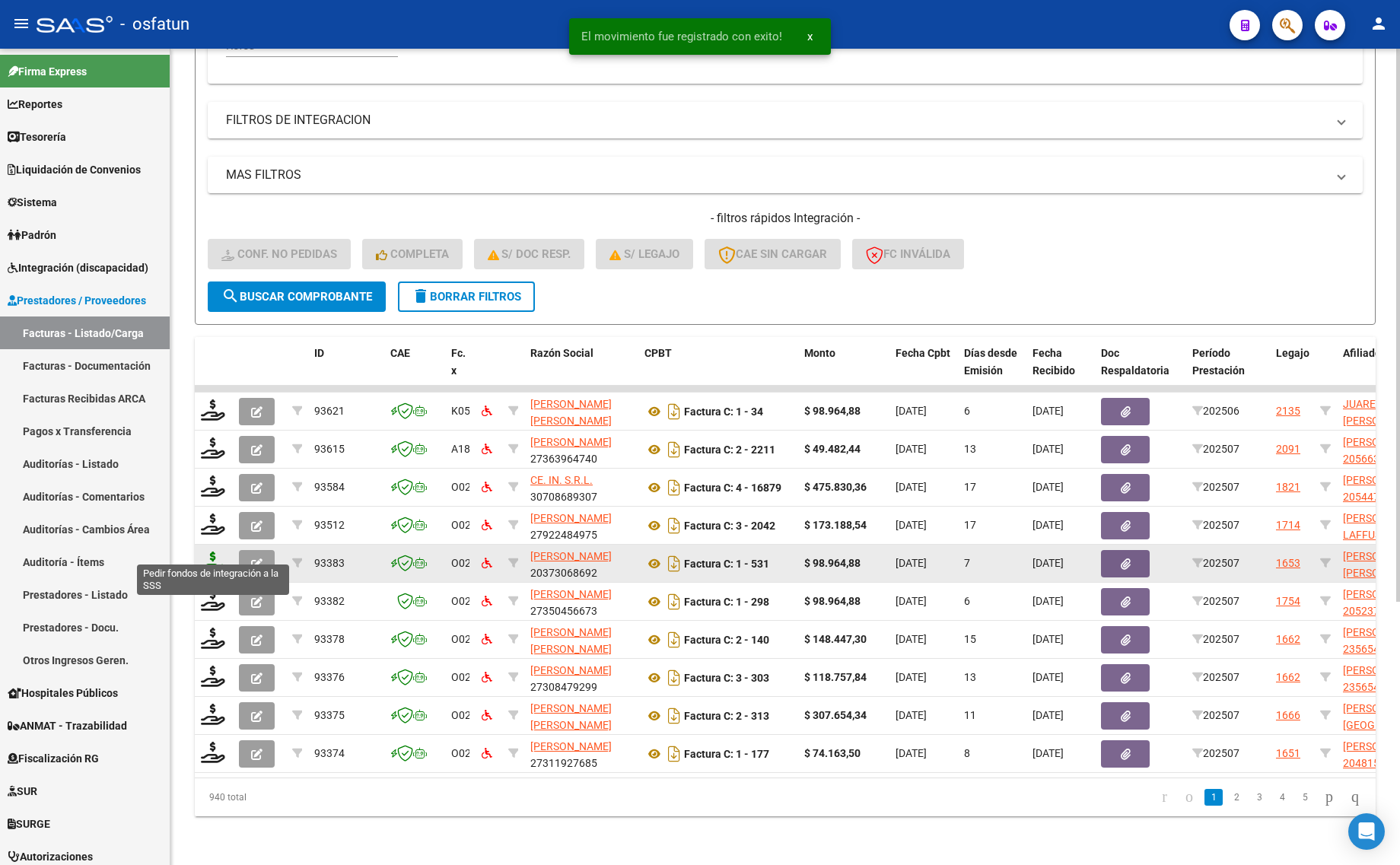
click at [210, 554] on icon at bounding box center [212, 562] width 24 height 21
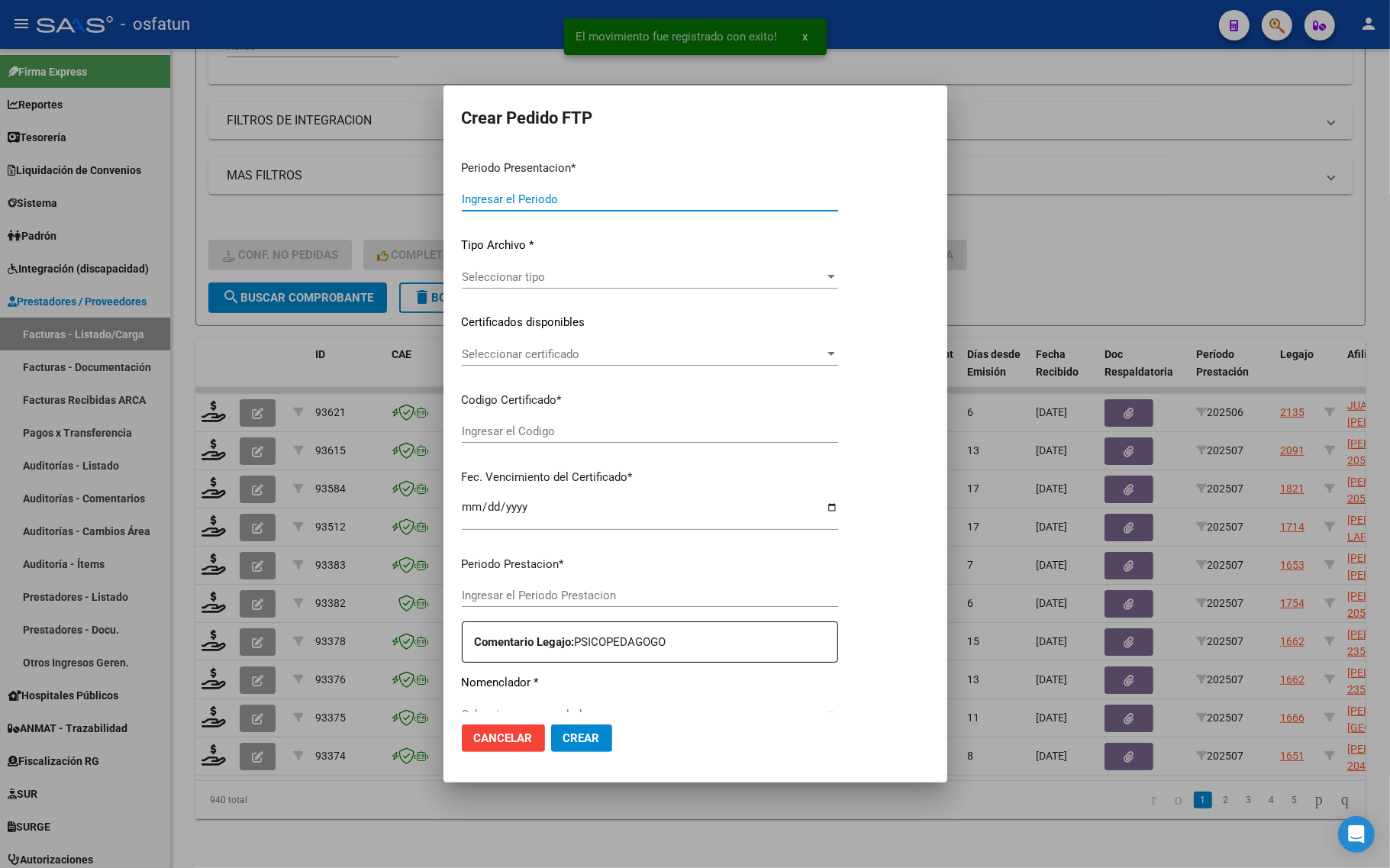
type input "202507"
type input "$ 98.964,88"
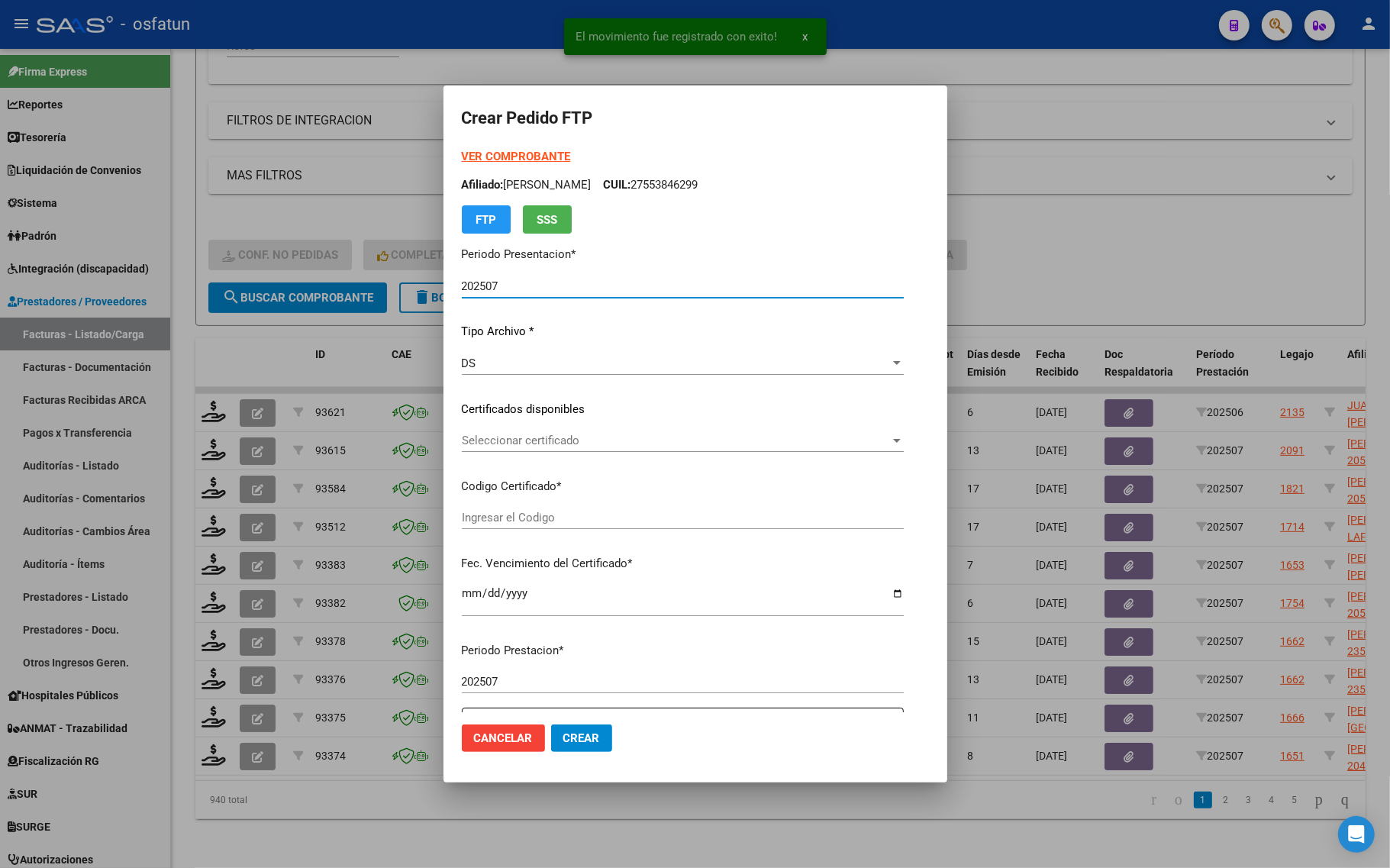
type input "ARG02000568953822023112920281129LJA762"
type input "2028-11-29"
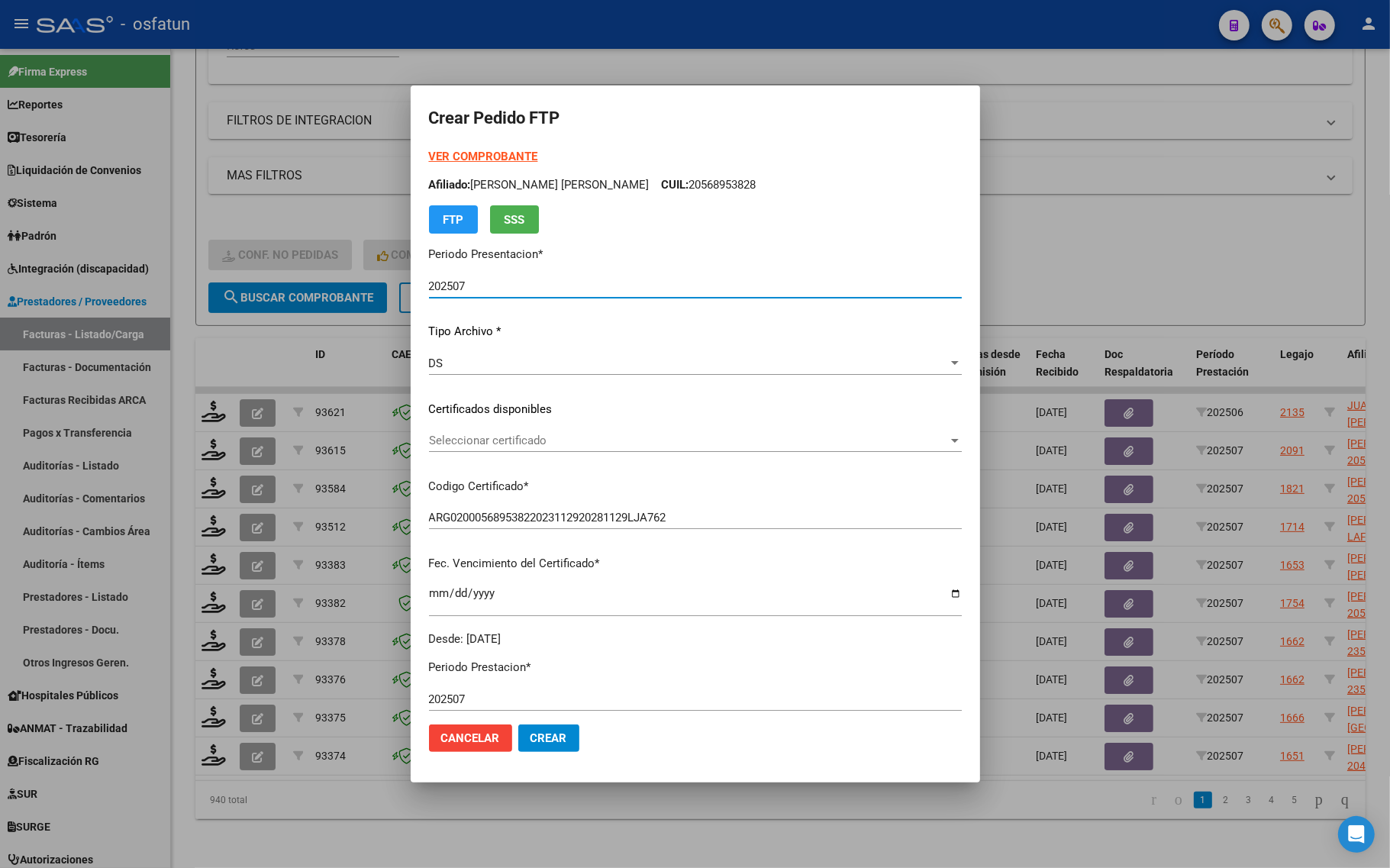
click at [468, 157] on strong "VER COMPROBANTE" at bounding box center [483, 157] width 109 height 14
click at [497, 446] on span "Seleccionar certificado" at bounding box center [688, 440] width 519 height 14
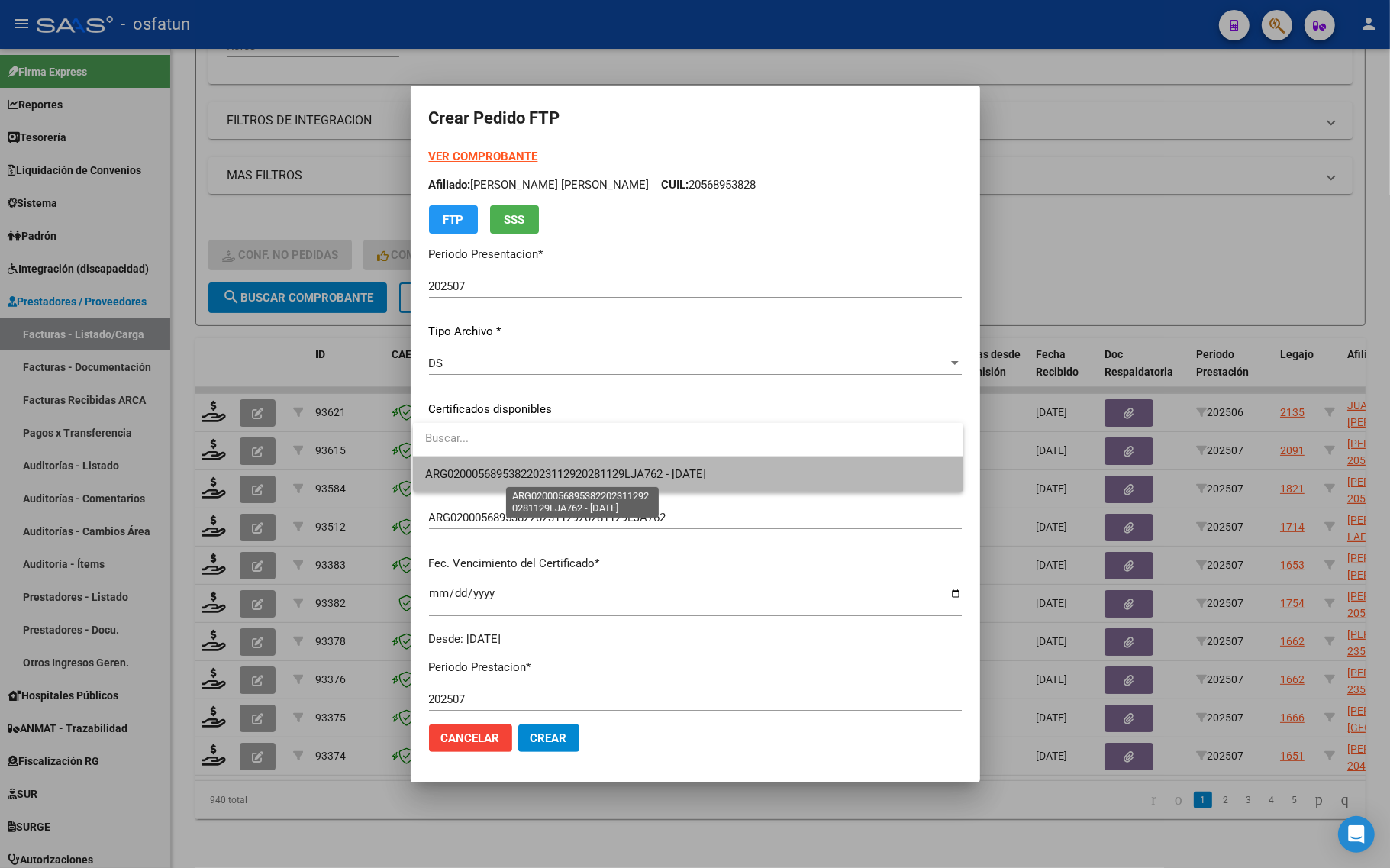
click at [498, 473] on span "ARG02000568953822023112920281129LJA762 - 2028-11-29" at bounding box center [565, 474] width 281 height 14
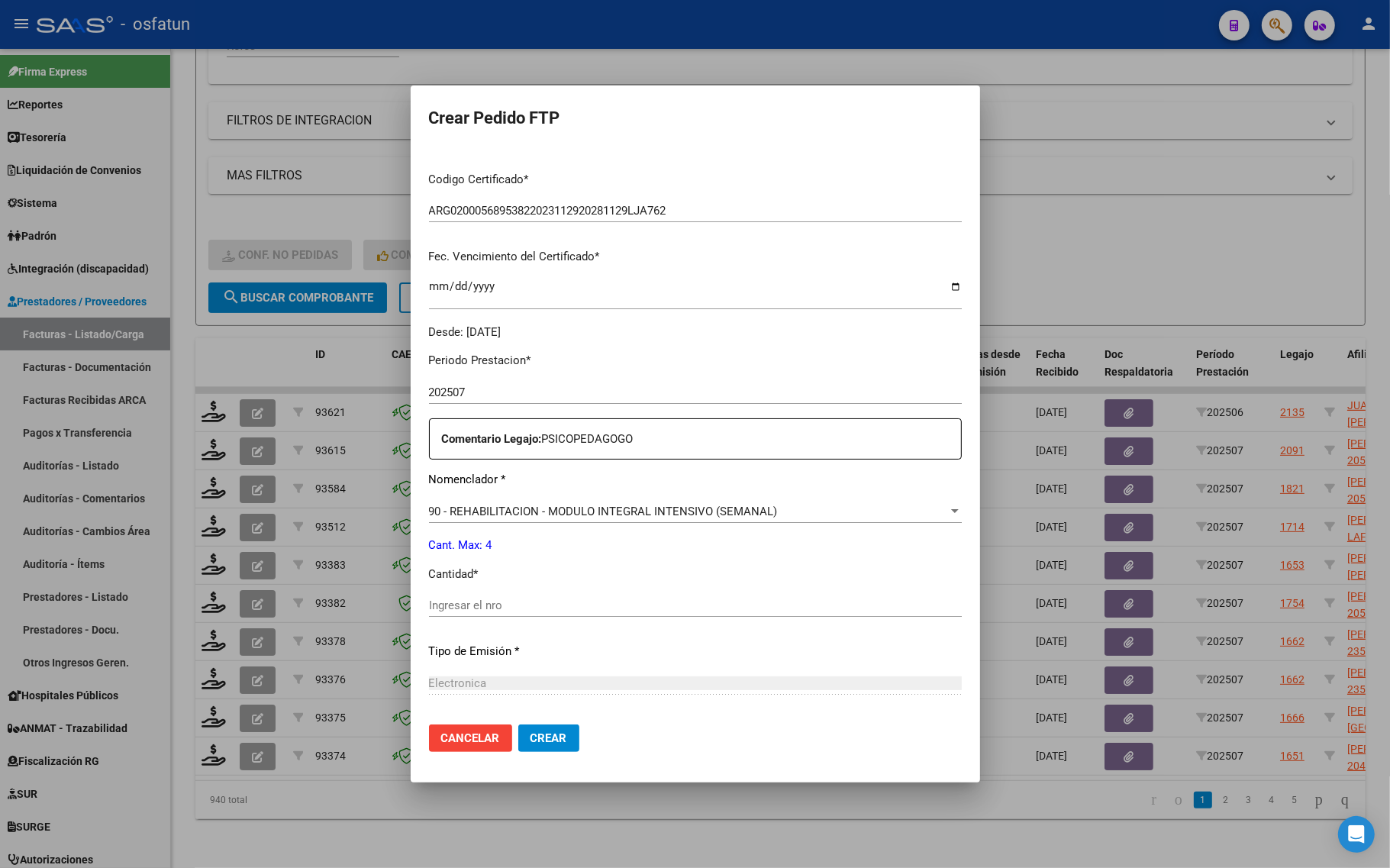
scroll to position [381, 0]
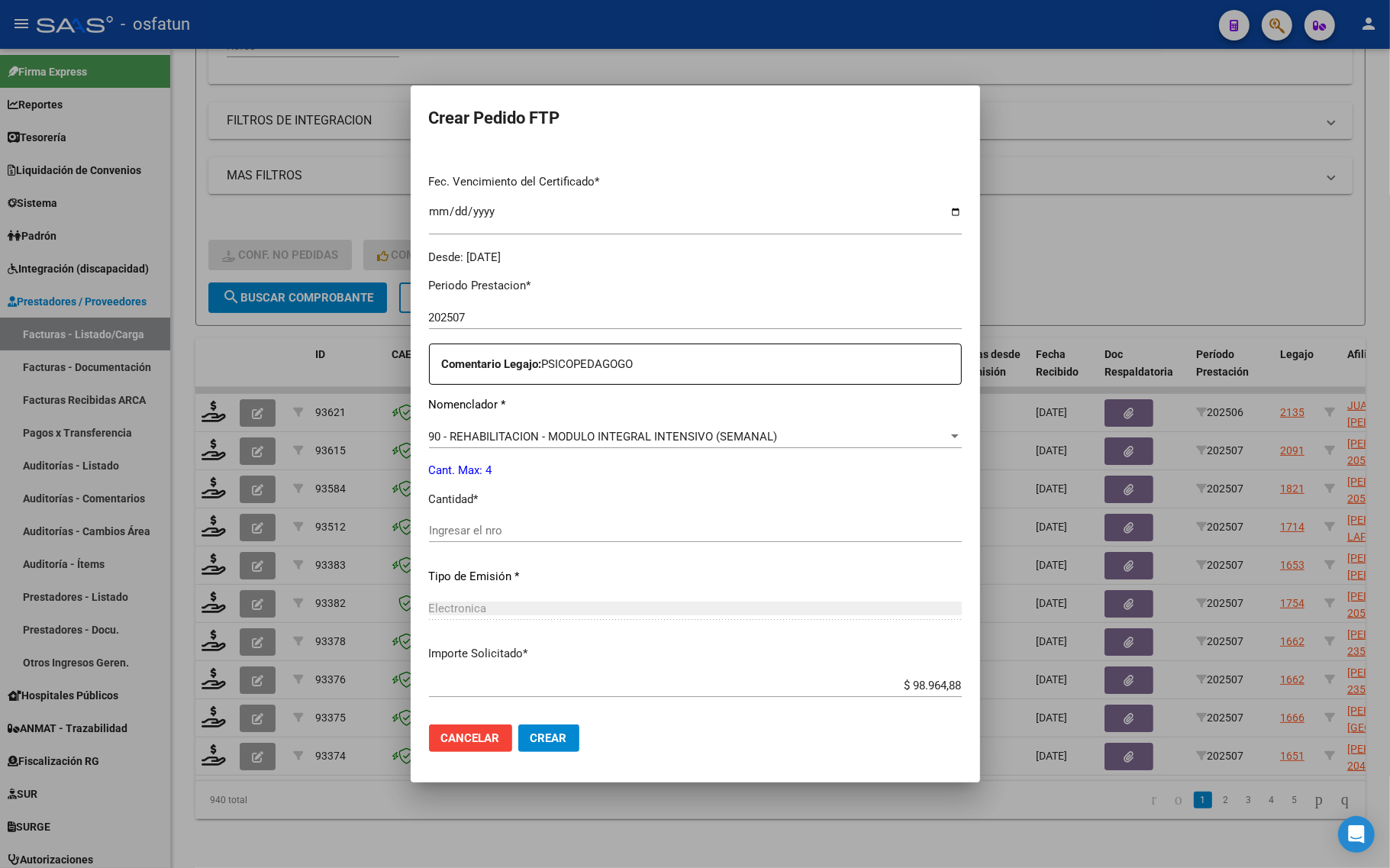
click at [469, 540] on div "Ingresar el nro" at bounding box center [695, 530] width 532 height 23
click at [474, 539] on div "Ingresar el nro" at bounding box center [695, 530] width 532 height 23
type input "4"
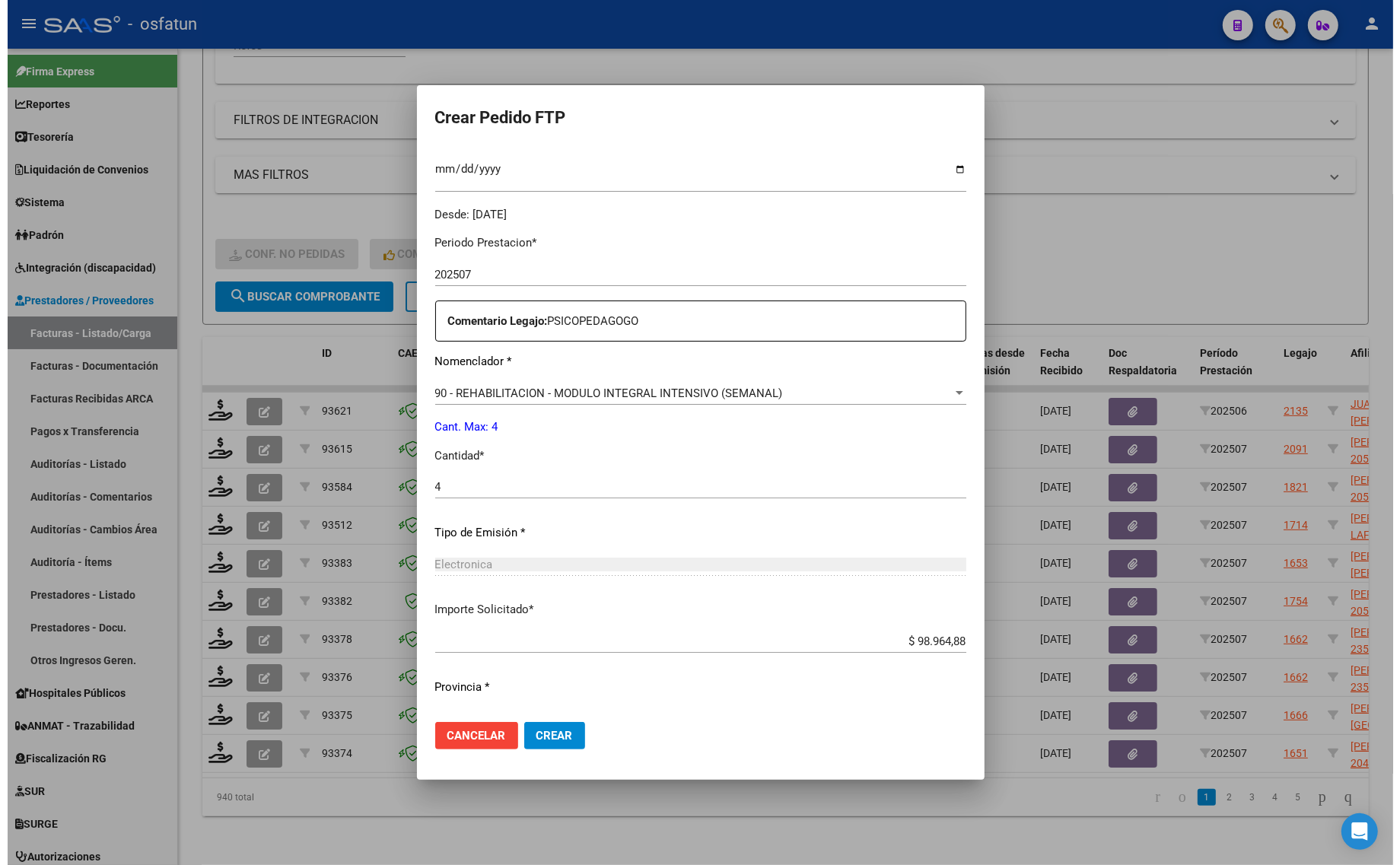
scroll to position [455, 0]
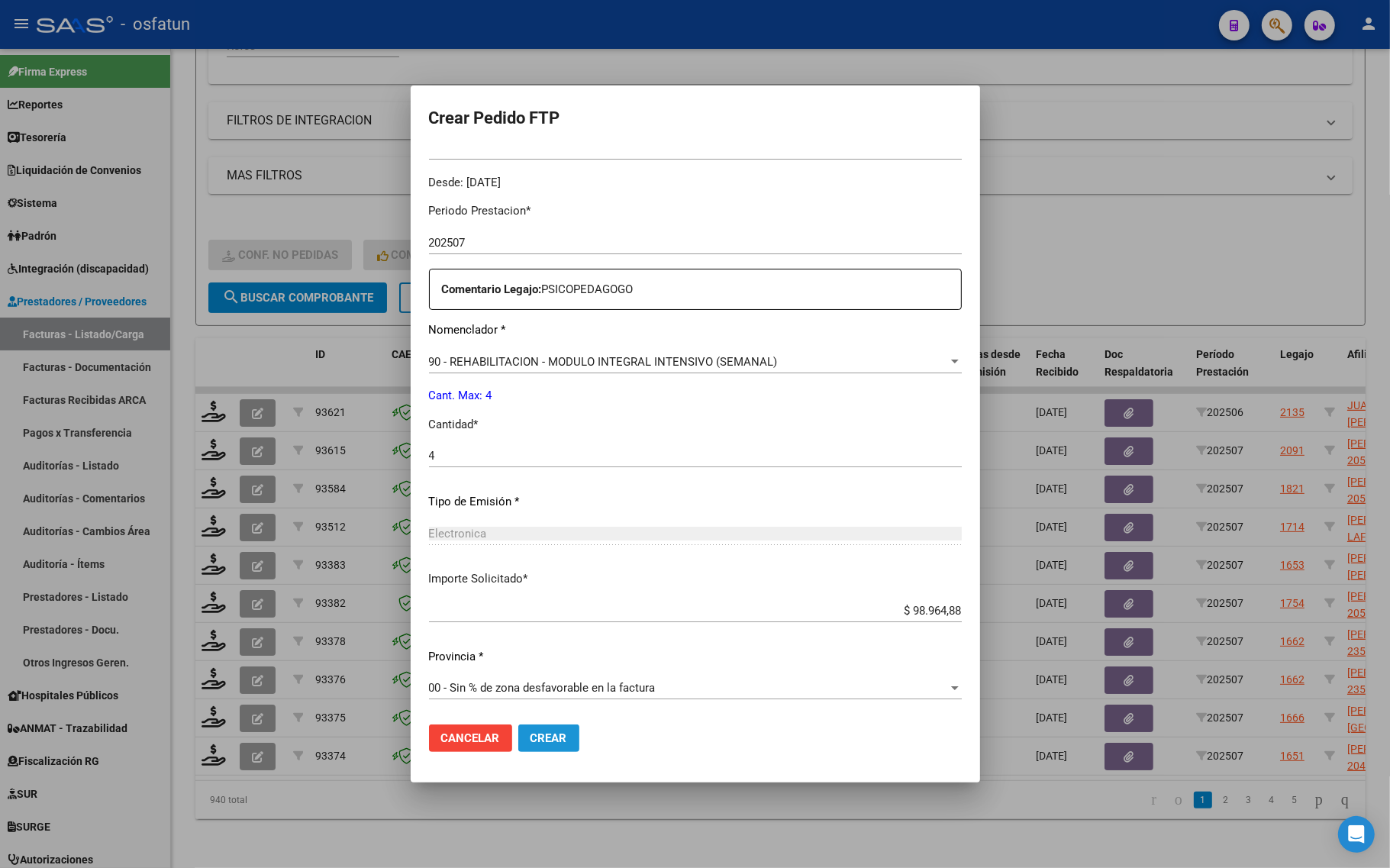
click at [547, 736] on span "Crear" at bounding box center [549, 737] width 37 height 14
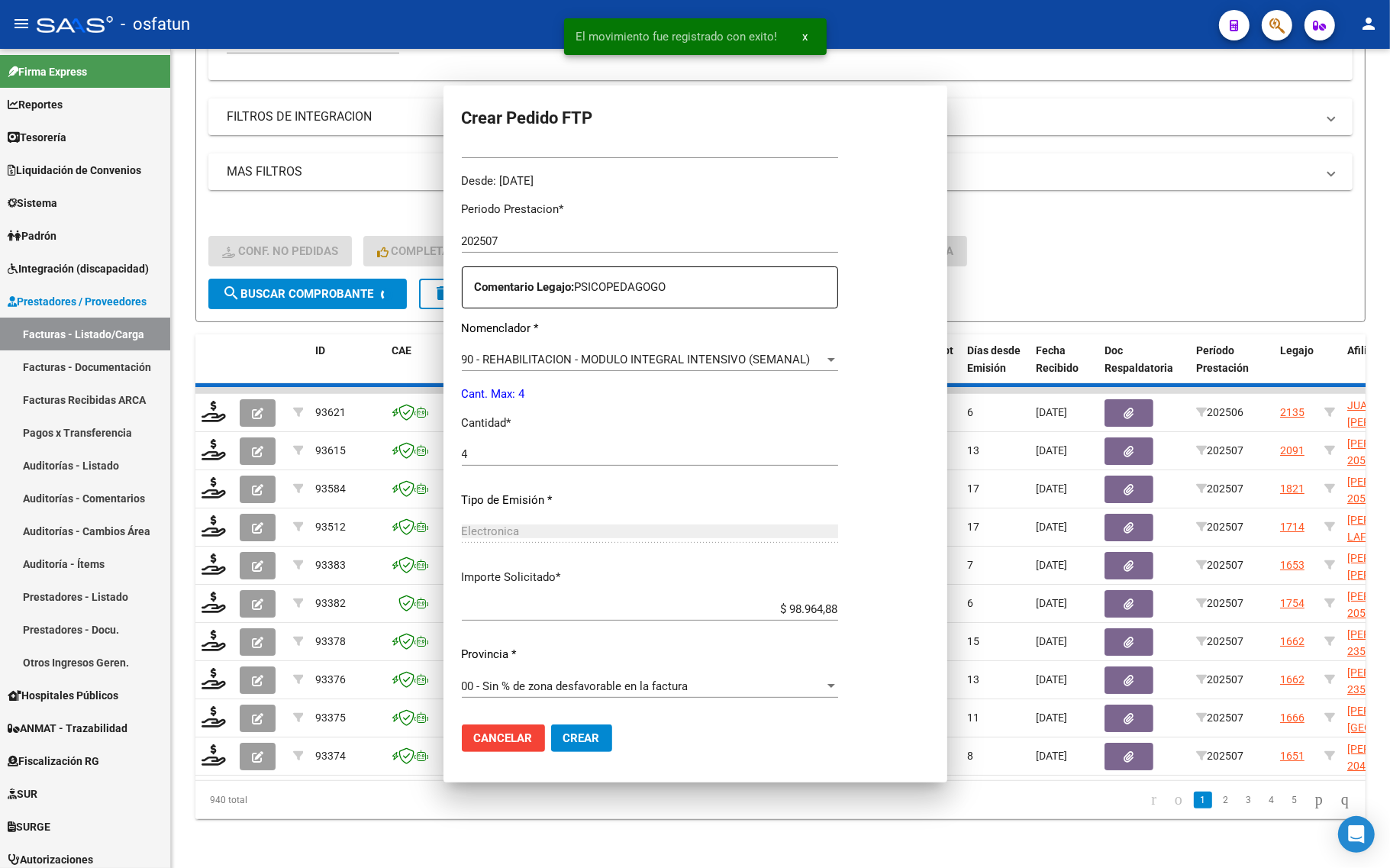
scroll to position [0, 0]
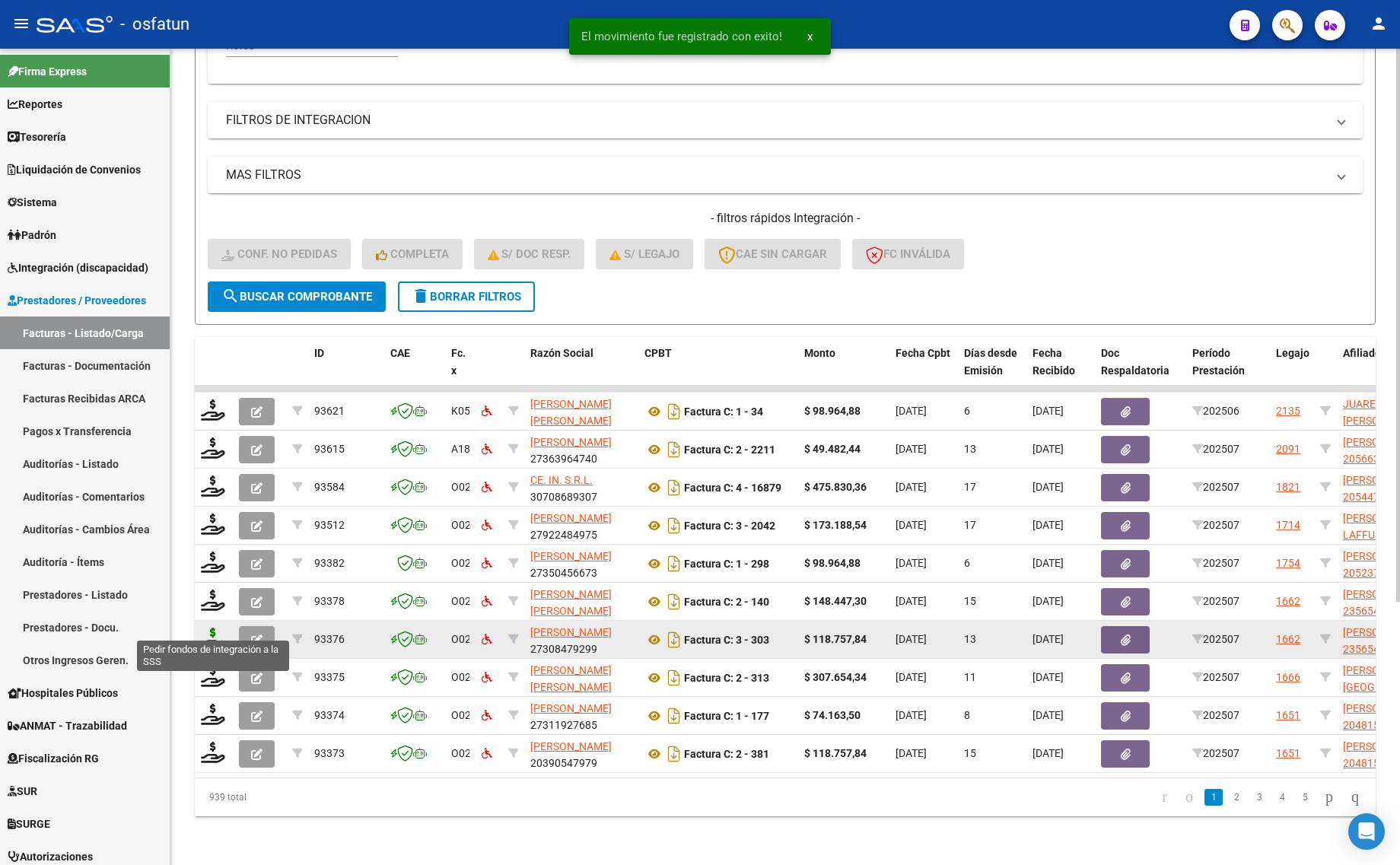
click at [213, 627] on icon at bounding box center [212, 637] width 24 height 21
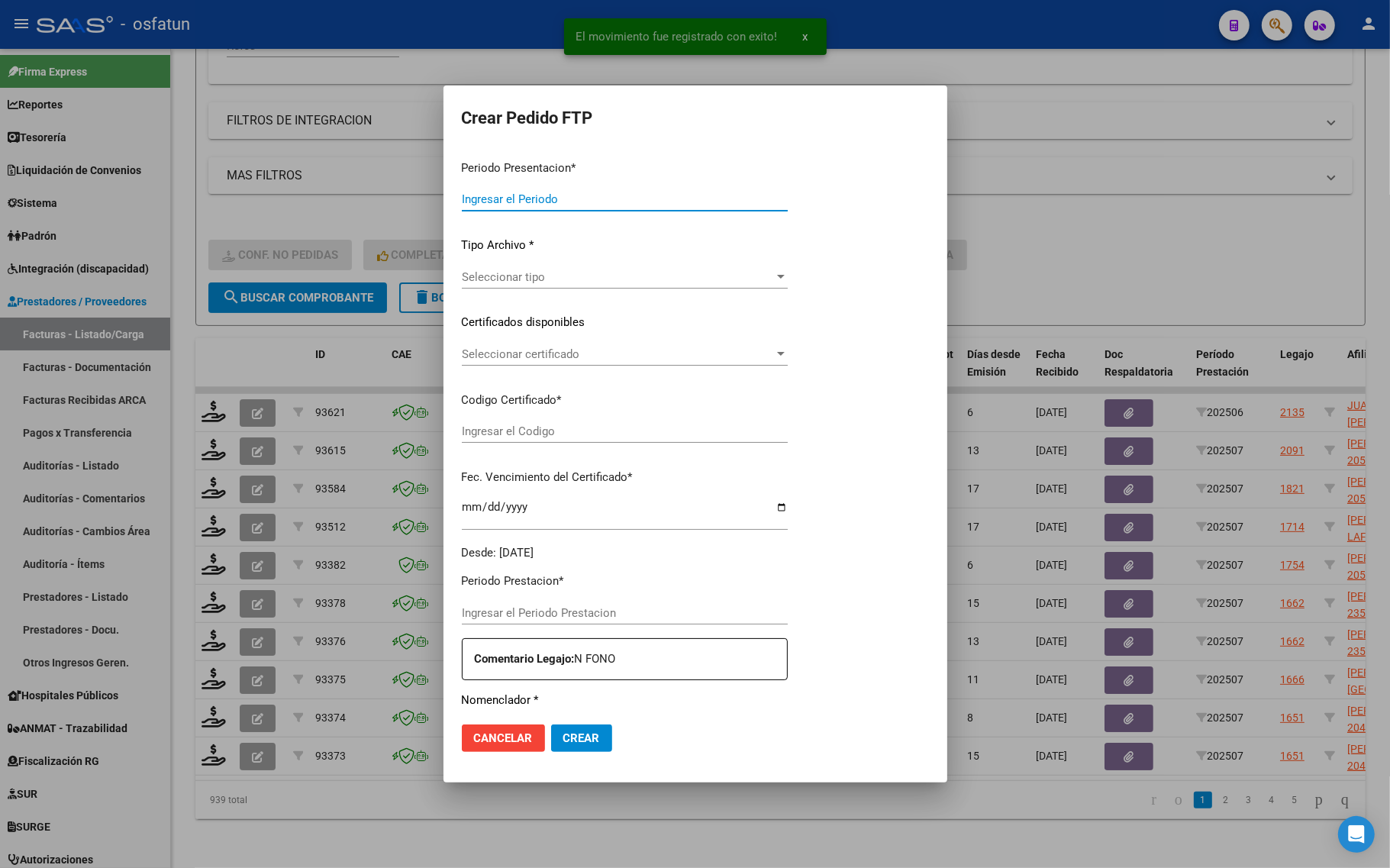
type input "202507"
type input "$ 118.757,84"
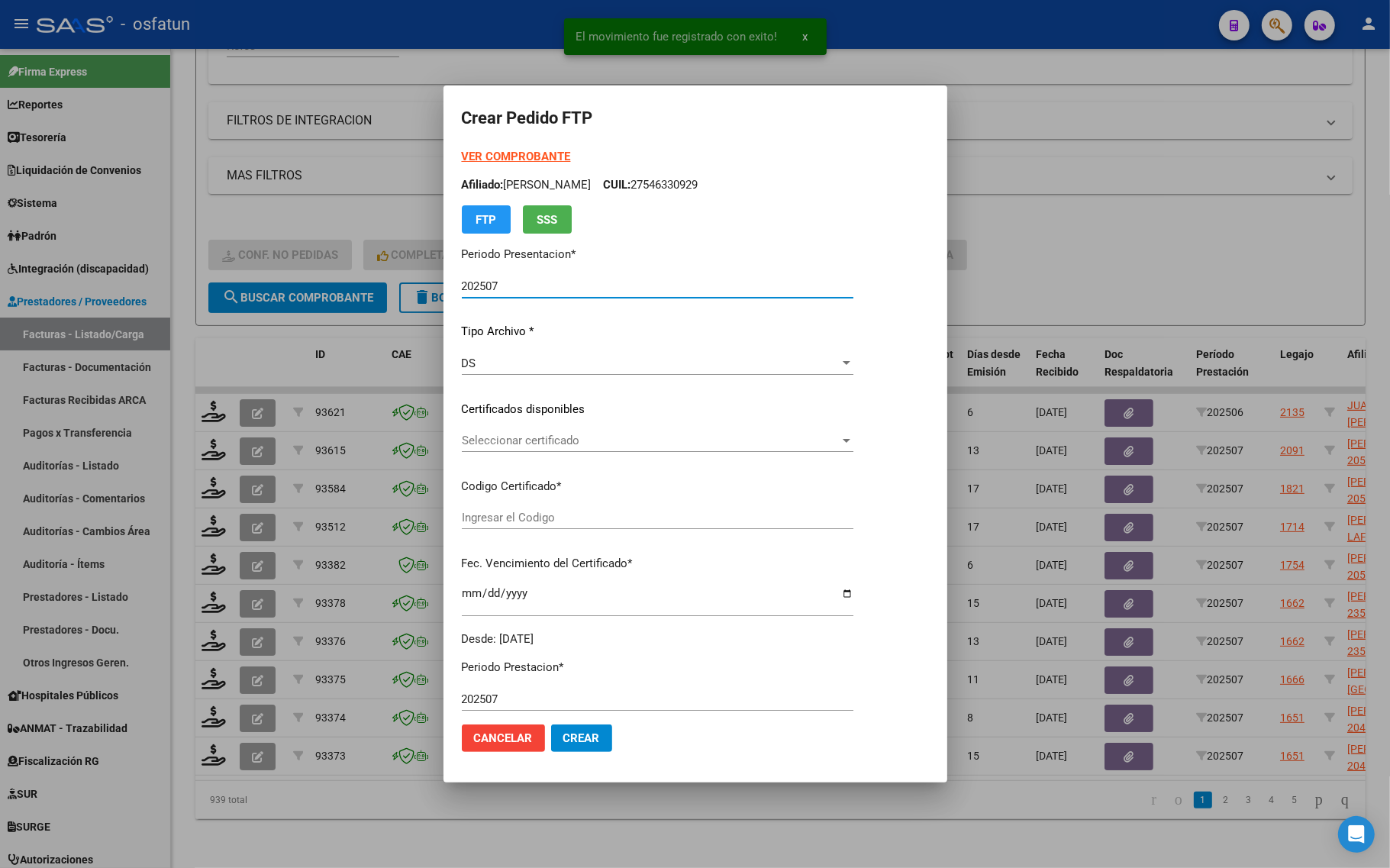
type input "ARG02000565470292022122620251226PPA236"
type input "2025-12-26"
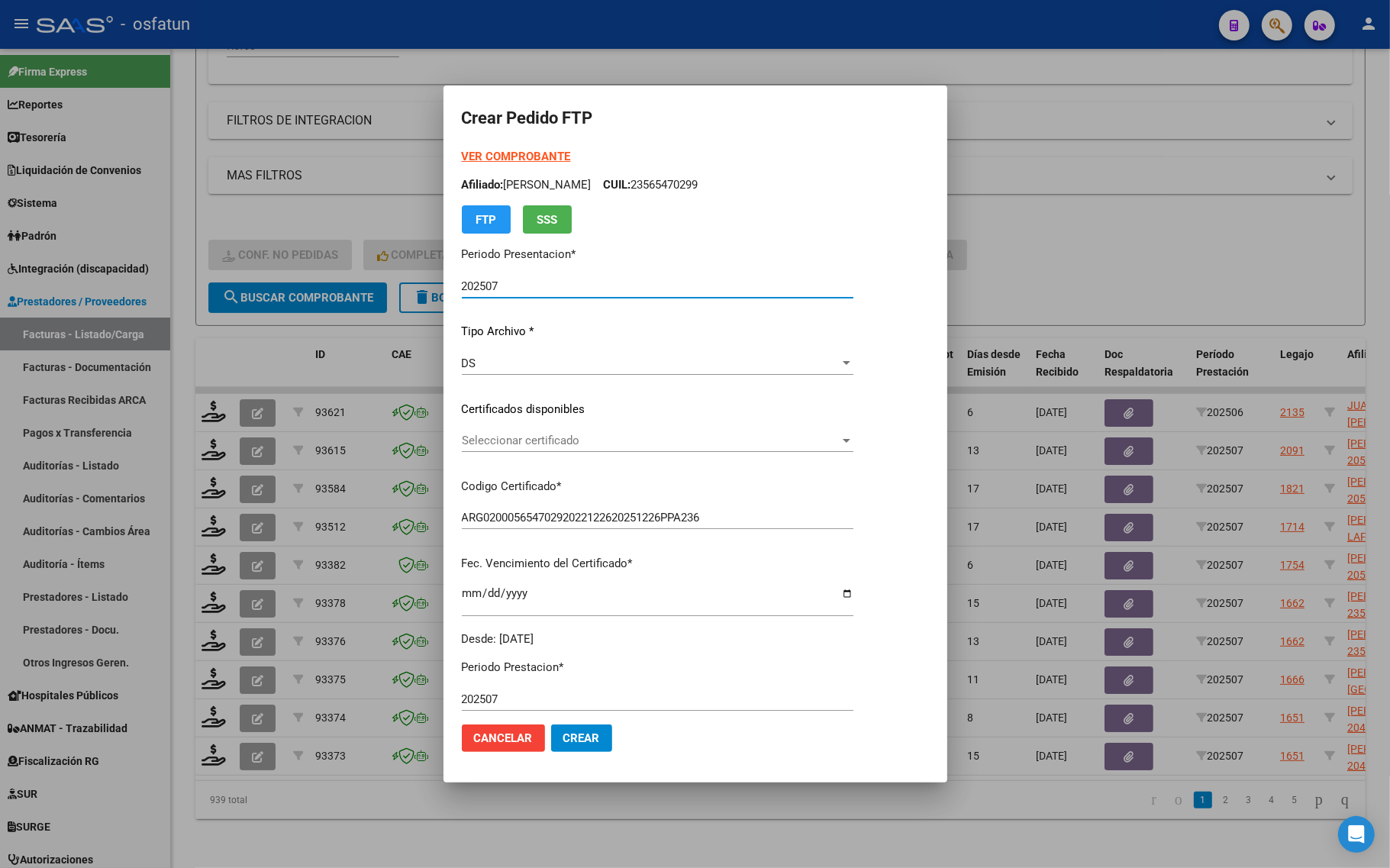
click at [490, 155] on strong "VER COMPROBANTE" at bounding box center [516, 157] width 109 height 14
click at [482, 425] on div "VER COMPROBANTE ARCA Padrón Afiliado: MARTIN JUAN IGNACIO CUIL: 23565470299 FTP…" at bounding box center [657, 398] width 391 height 499
click at [482, 451] on div "Seleccionar certificado Seleccionar certificado" at bounding box center [657, 440] width 391 height 23
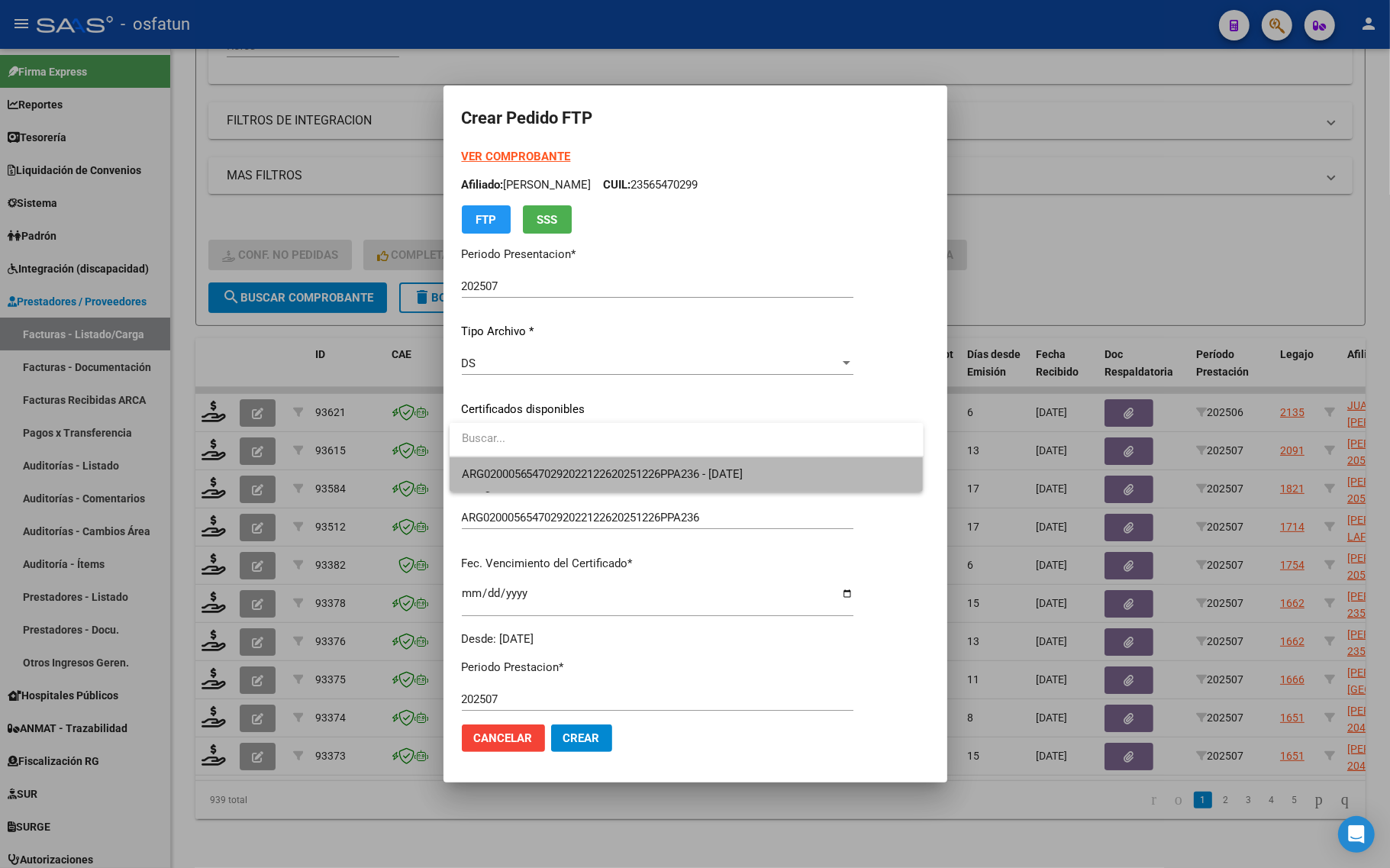
click at [487, 482] on span "ARG02000565470292022122620251226PPA236 - 2025-12-26" at bounding box center [686, 473] width 449 height 34
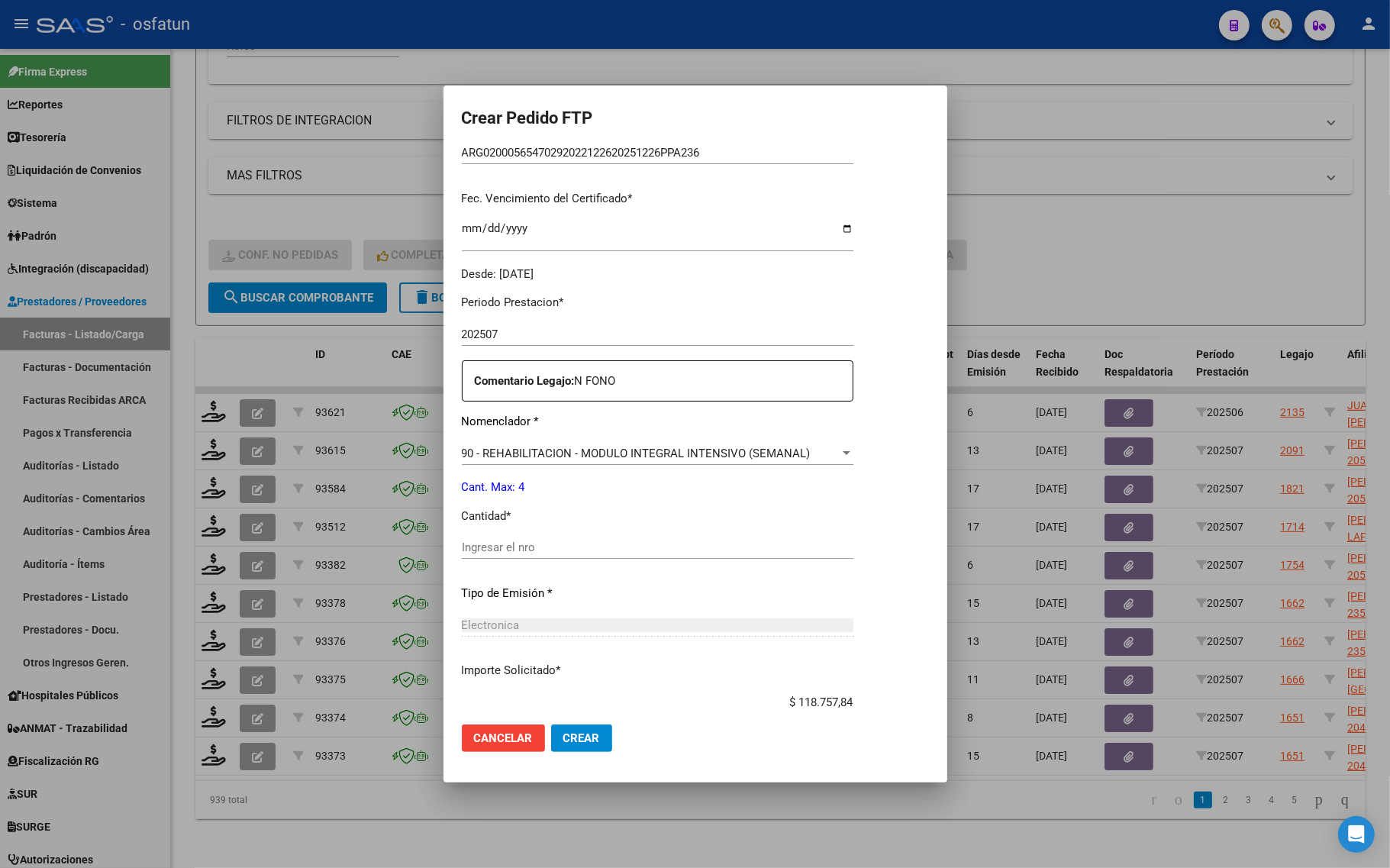
scroll to position [381, 0]
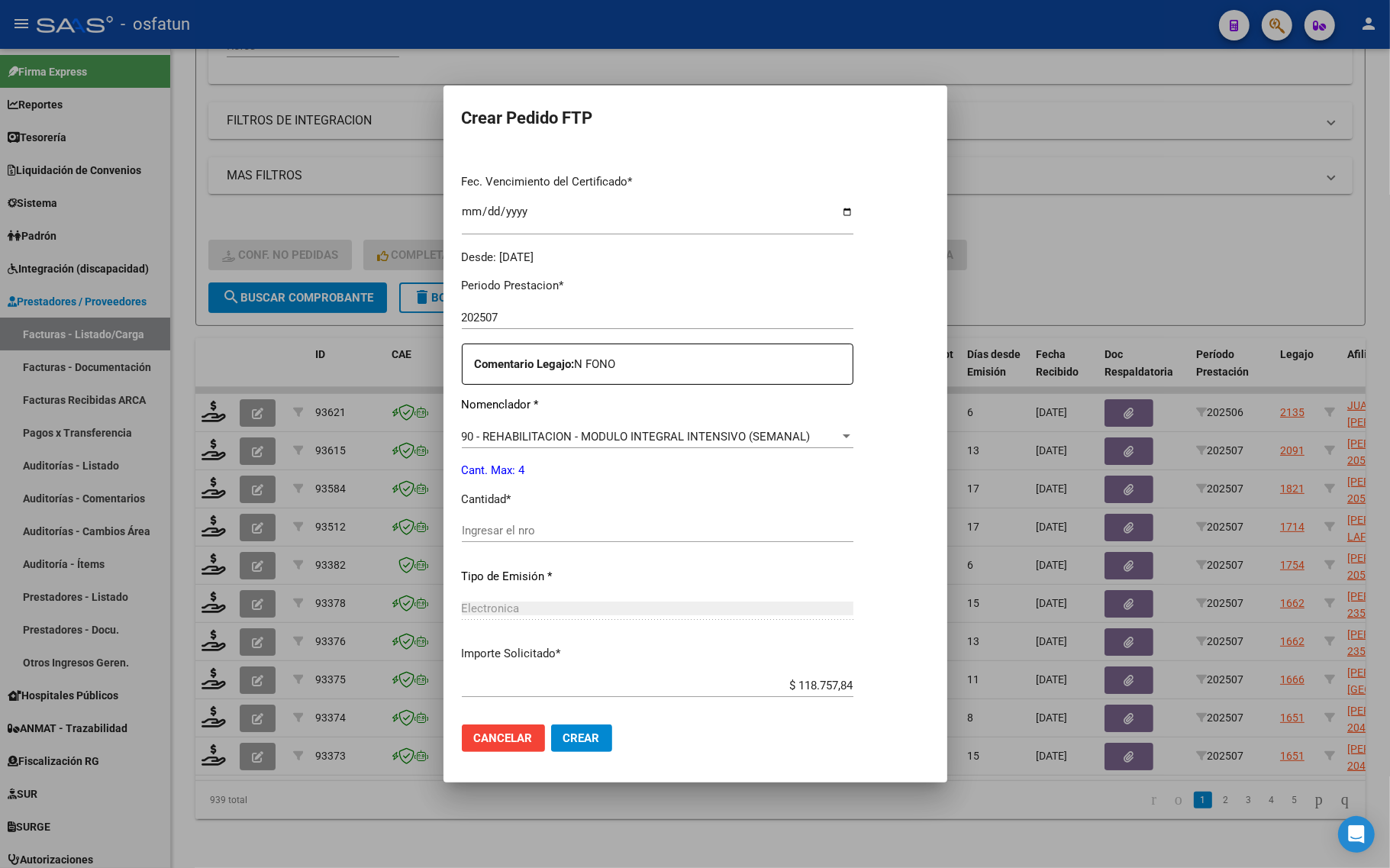
click at [513, 536] on input "Ingresar el nro" at bounding box center [657, 530] width 391 height 14
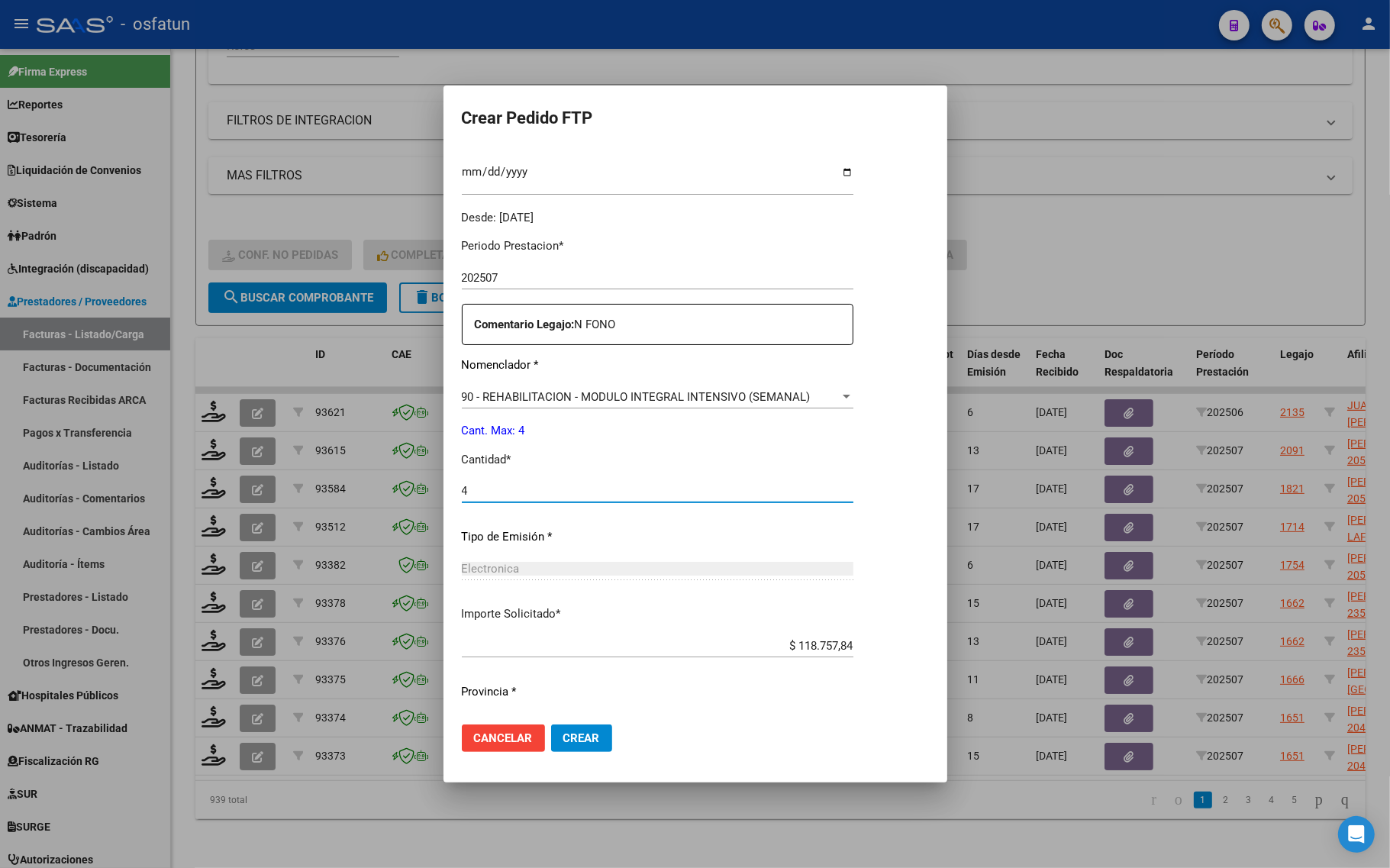
scroll to position [457, 0]
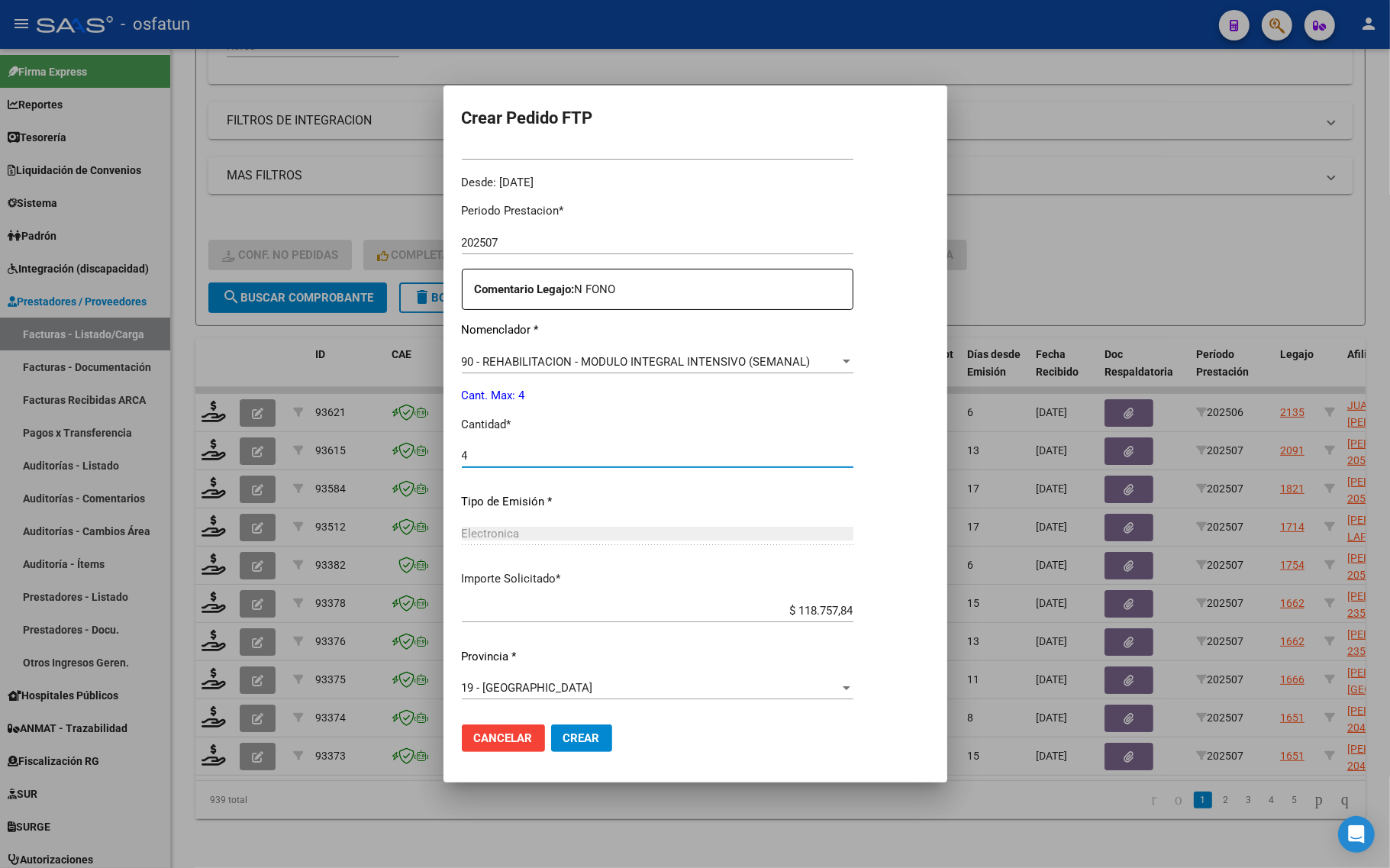
type input "4"
click at [577, 745] on button "Crear" at bounding box center [581, 737] width 61 height 27
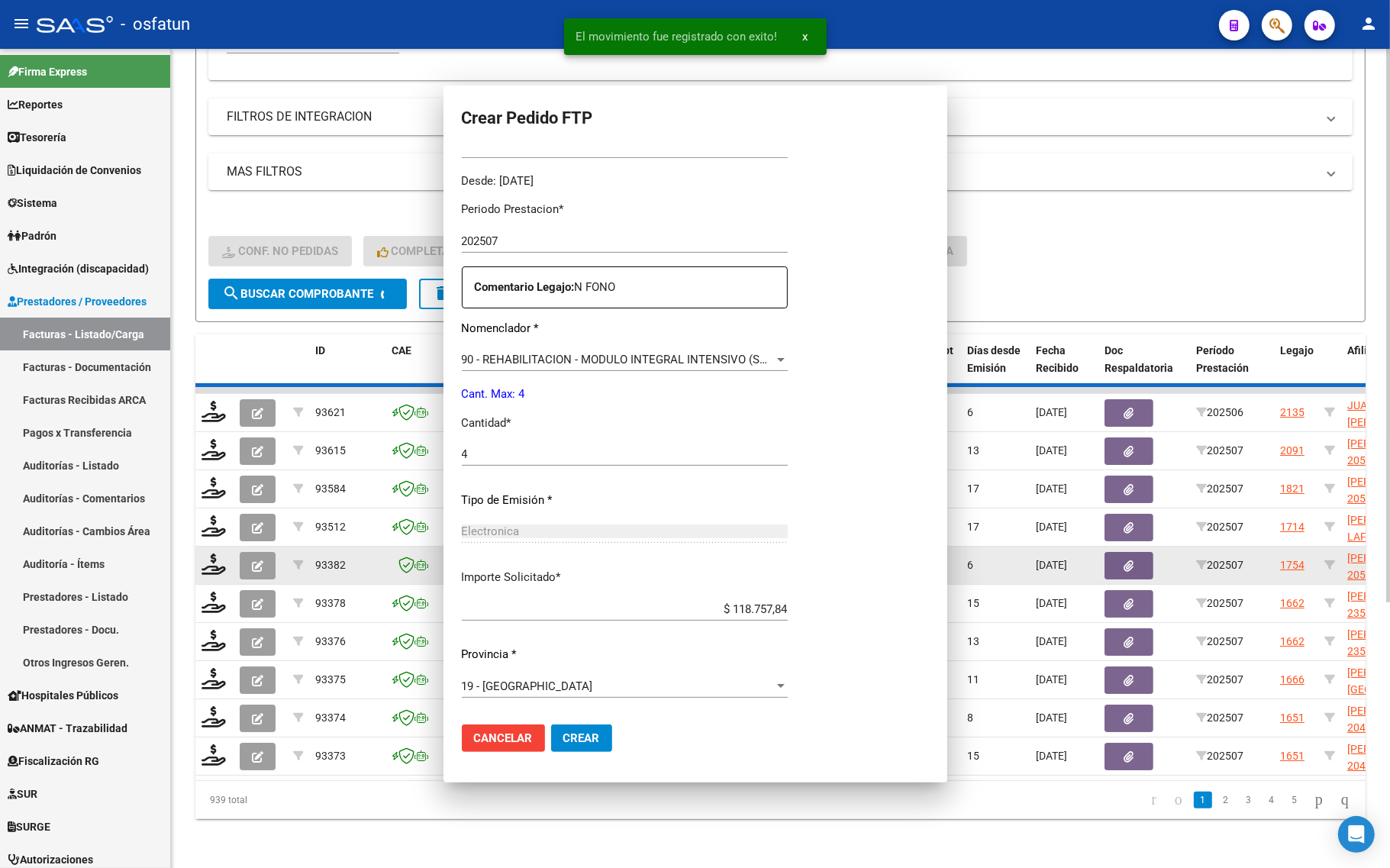
scroll to position [0, 0]
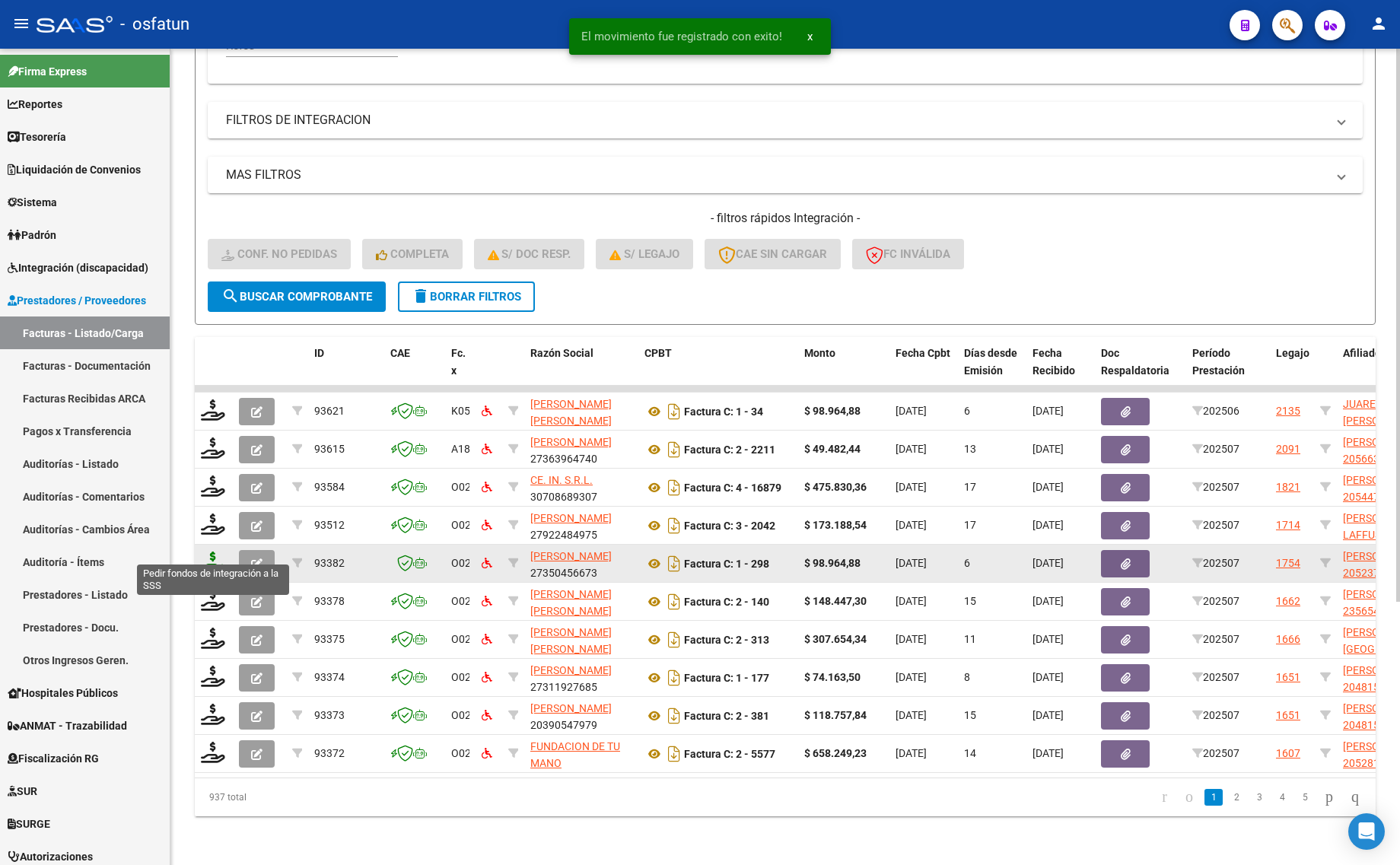
click at [214, 552] on icon at bounding box center [212, 562] width 24 height 21
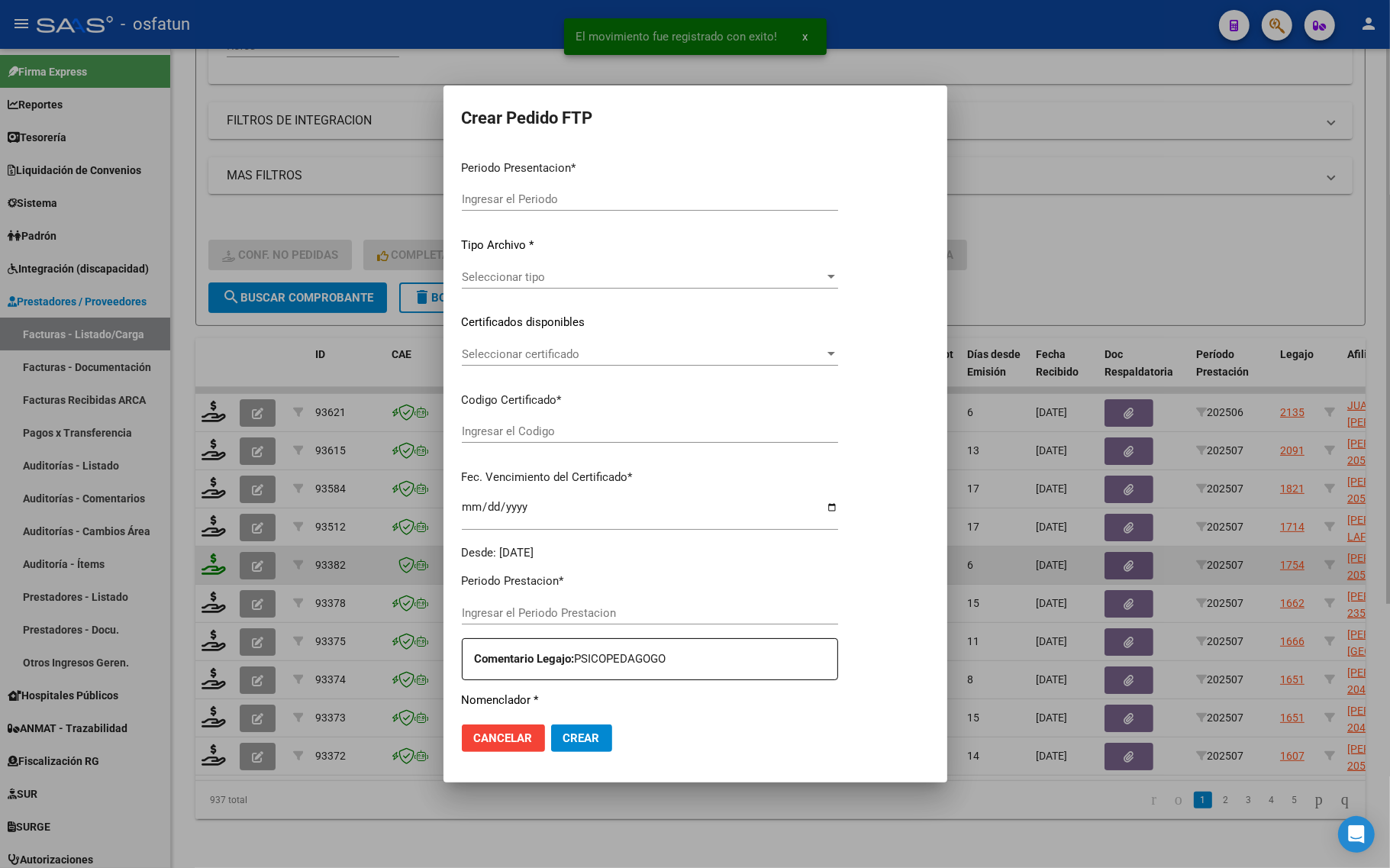
type input "202507"
type input "$ 98.964,88"
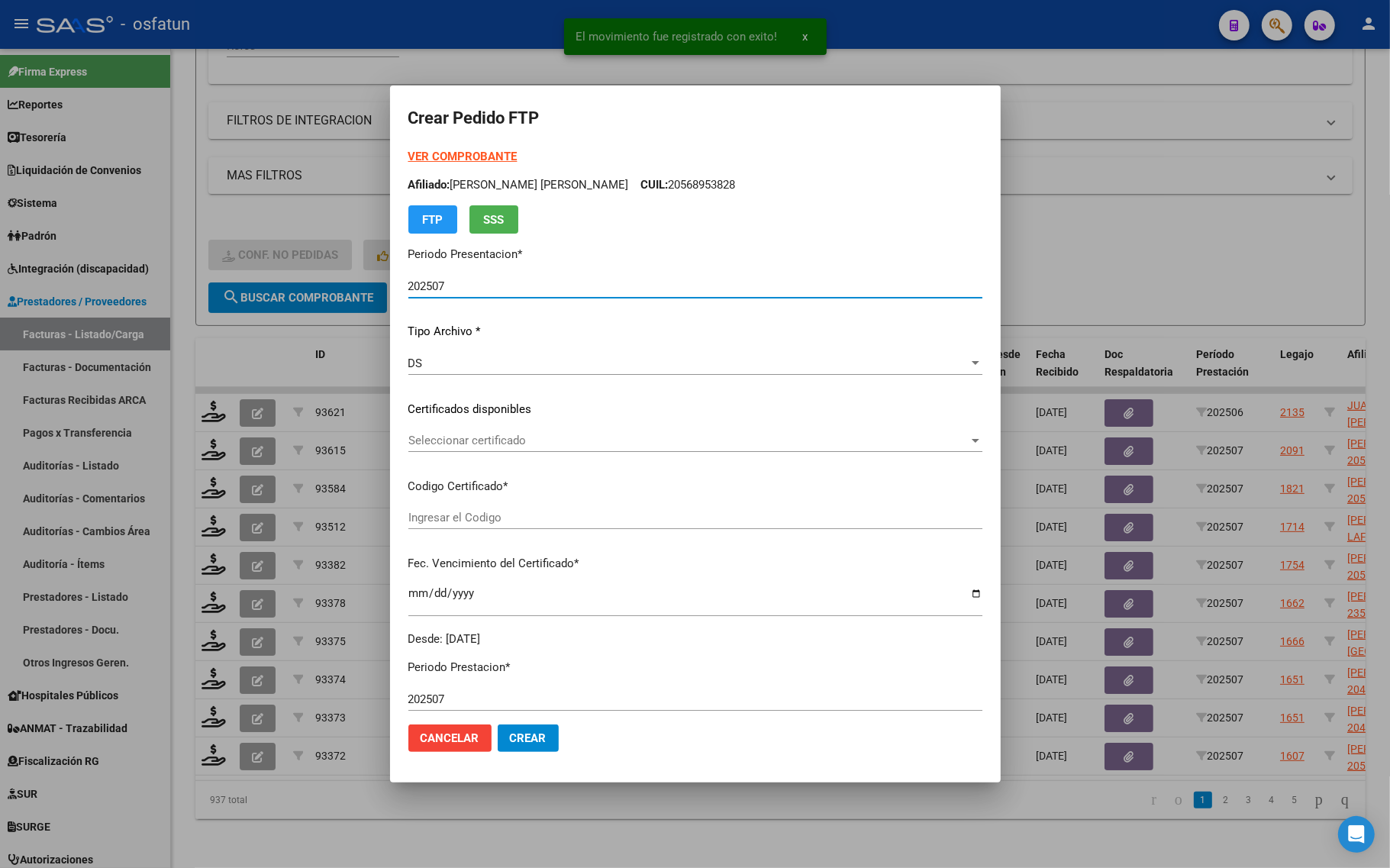
type input "ARG02000523757972022081020270810SGO116"
type input "2027-08-10"
click at [434, 153] on strong "VER COMPROBANTE" at bounding box center [463, 157] width 109 height 14
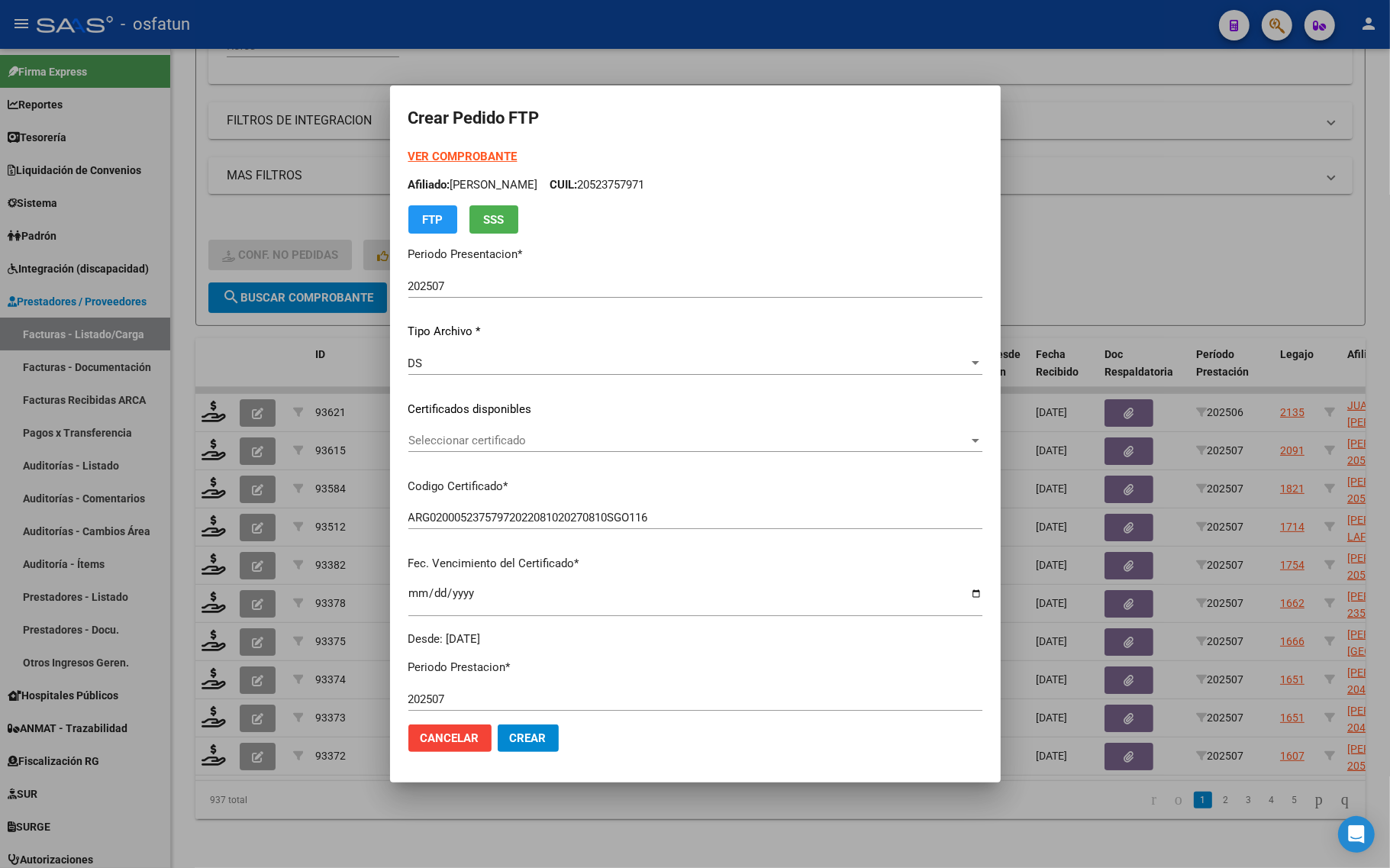
click at [470, 429] on div "Seleccionar certificado Seleccionar certificado" at bounding box center [695, 440] width 574 height 23
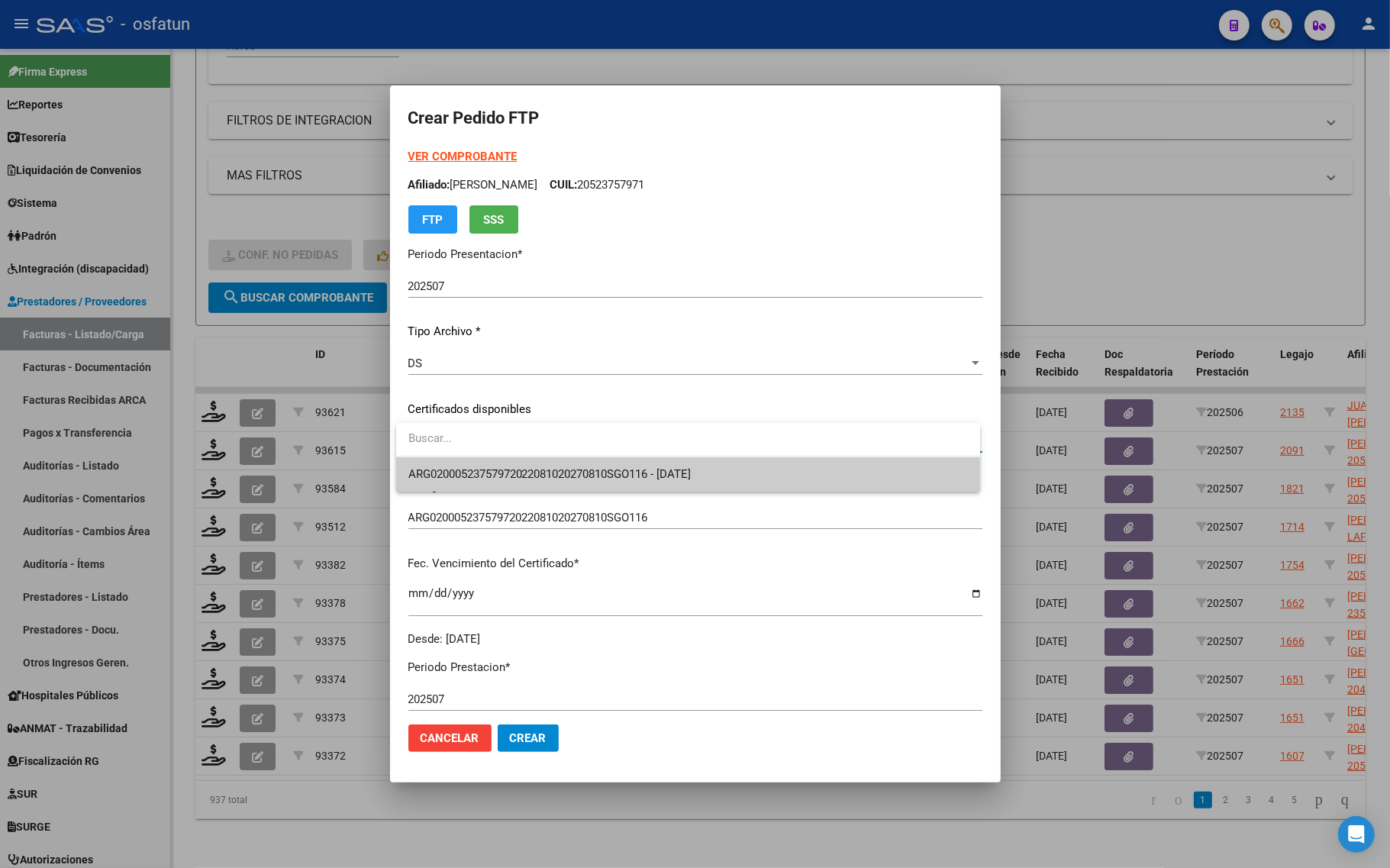
click at [466, 459] on span "ARG02000523757972022081020270810SGO116 - 2027-08-10" at bounding box center [688, 473] width 559 height 34
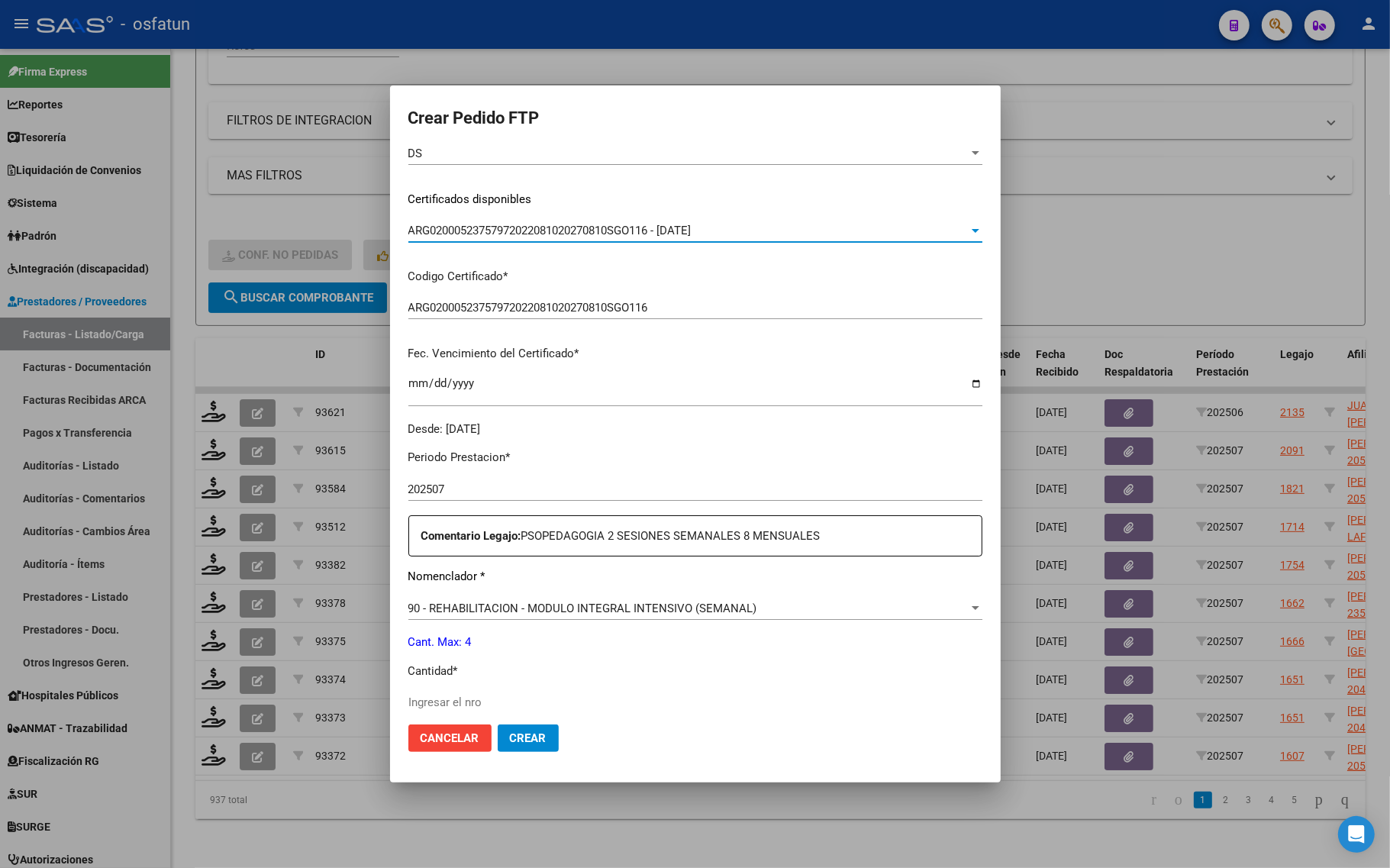
scroll to position [286, 0]
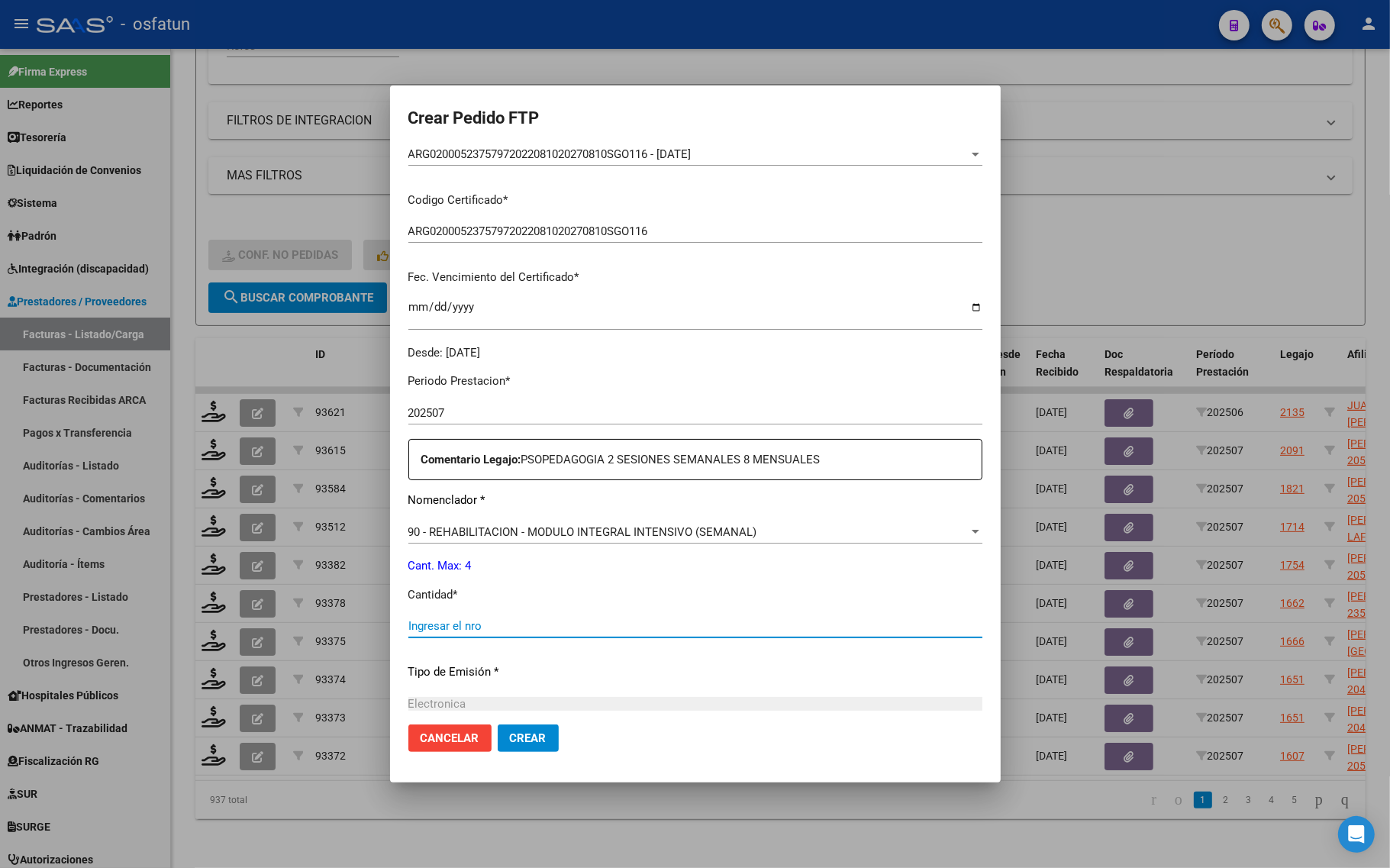
click at [483, 629] on input "Ingresar el nro" at bounding box center [695, 625] width 574 height 14
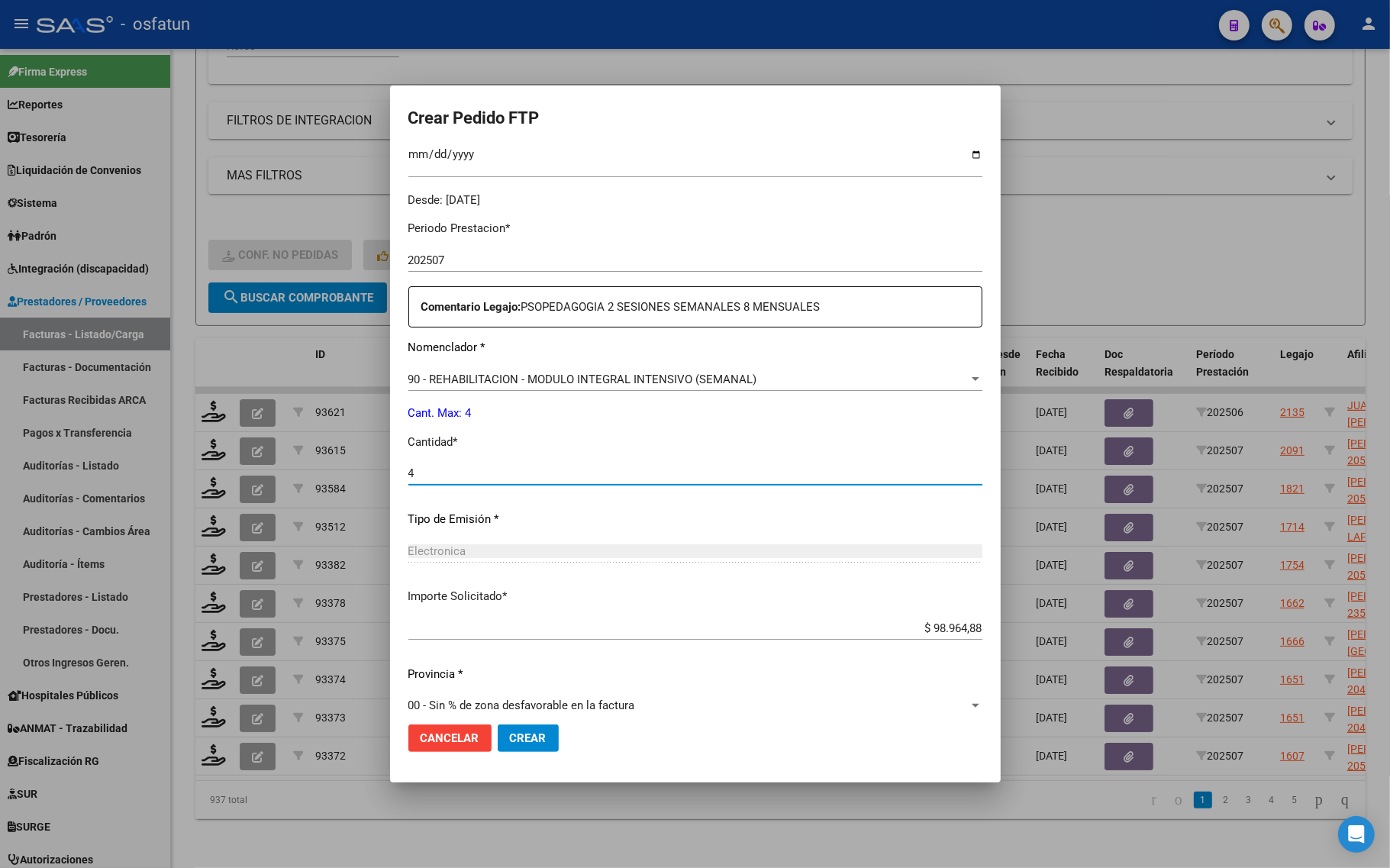
scroll to position [457, 0]
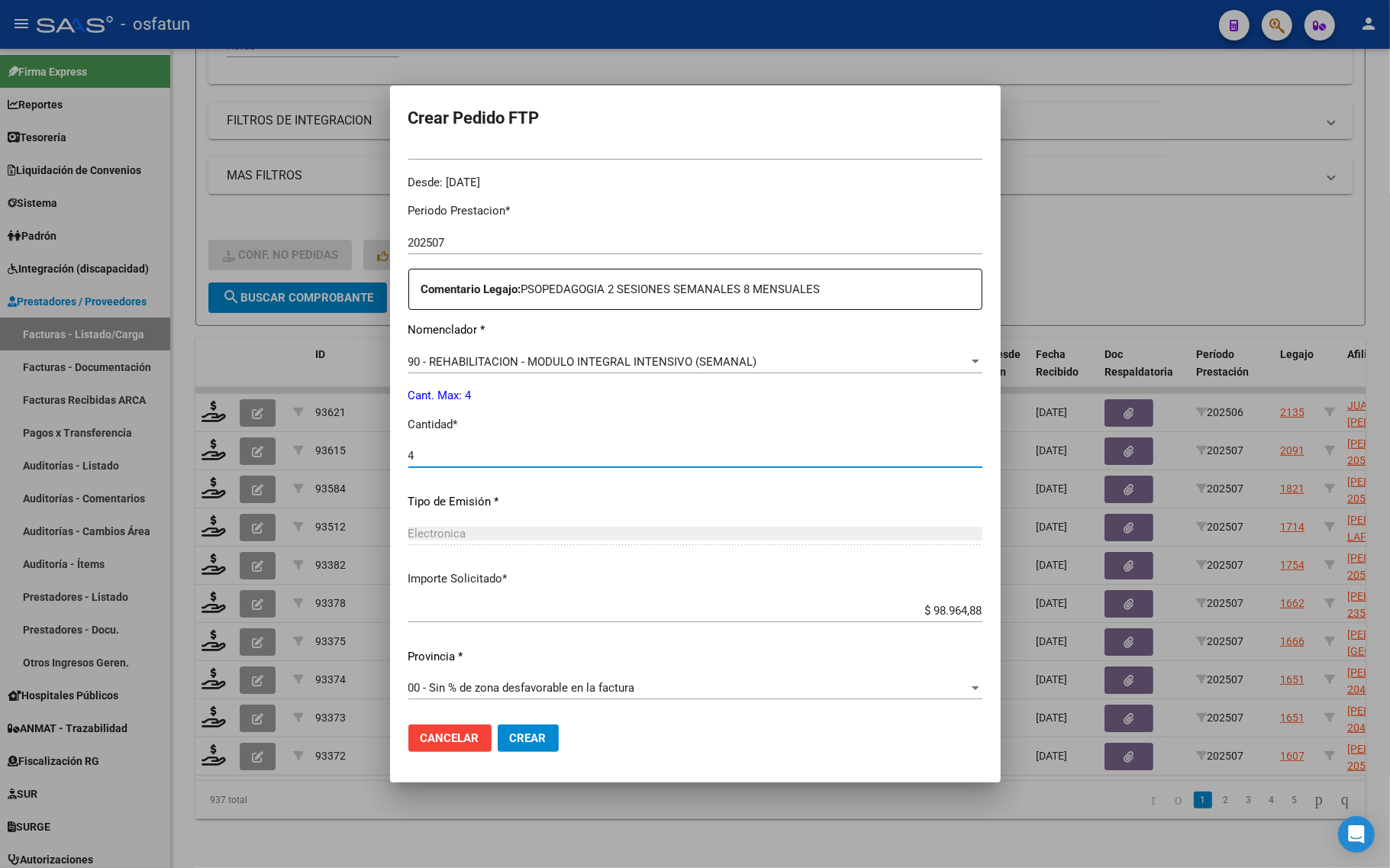
type input "4"
click at [529, 734] on span "Crear" at bounding box center [529, 737] width 37 height 14
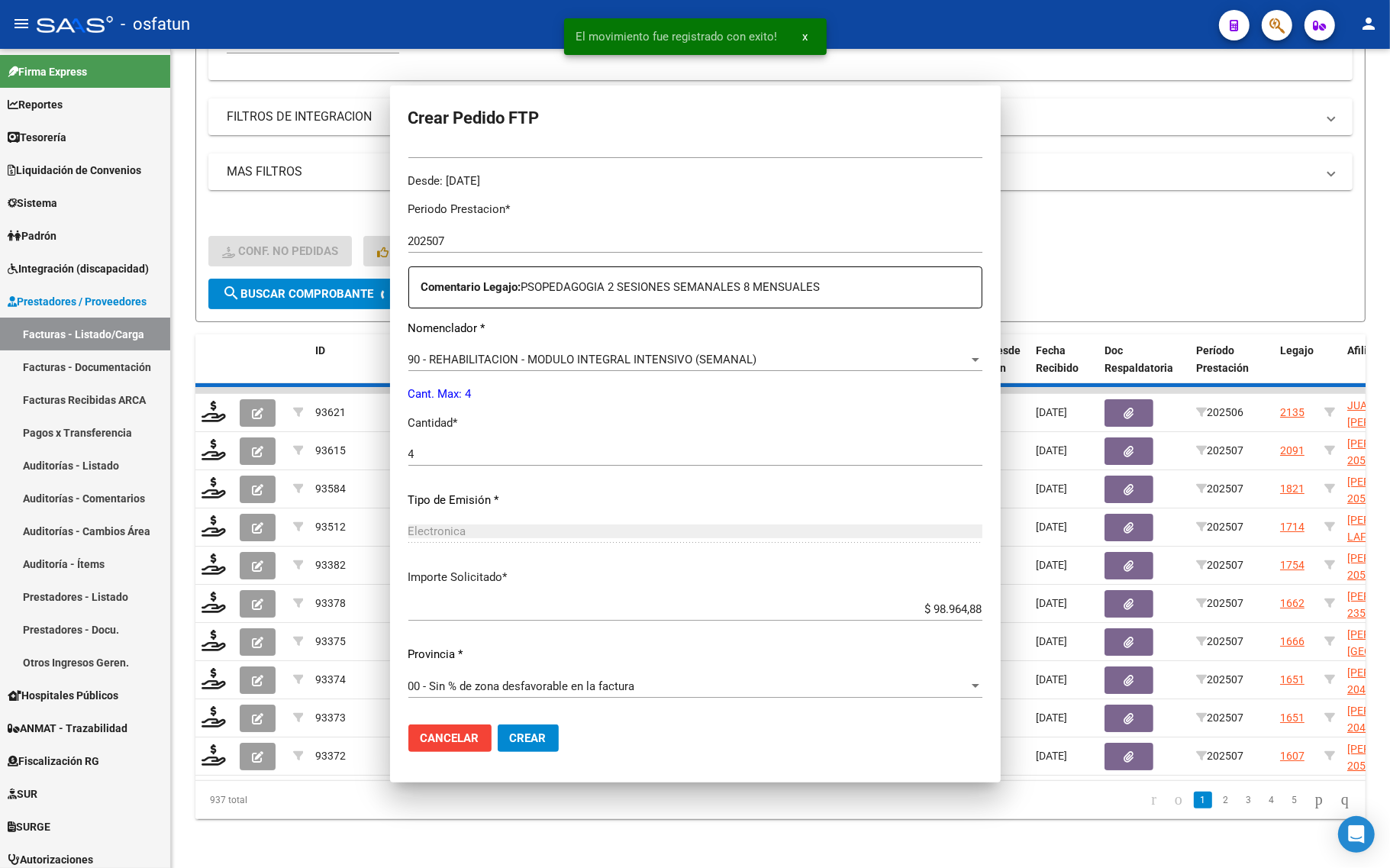
scroll to position [371, 0]
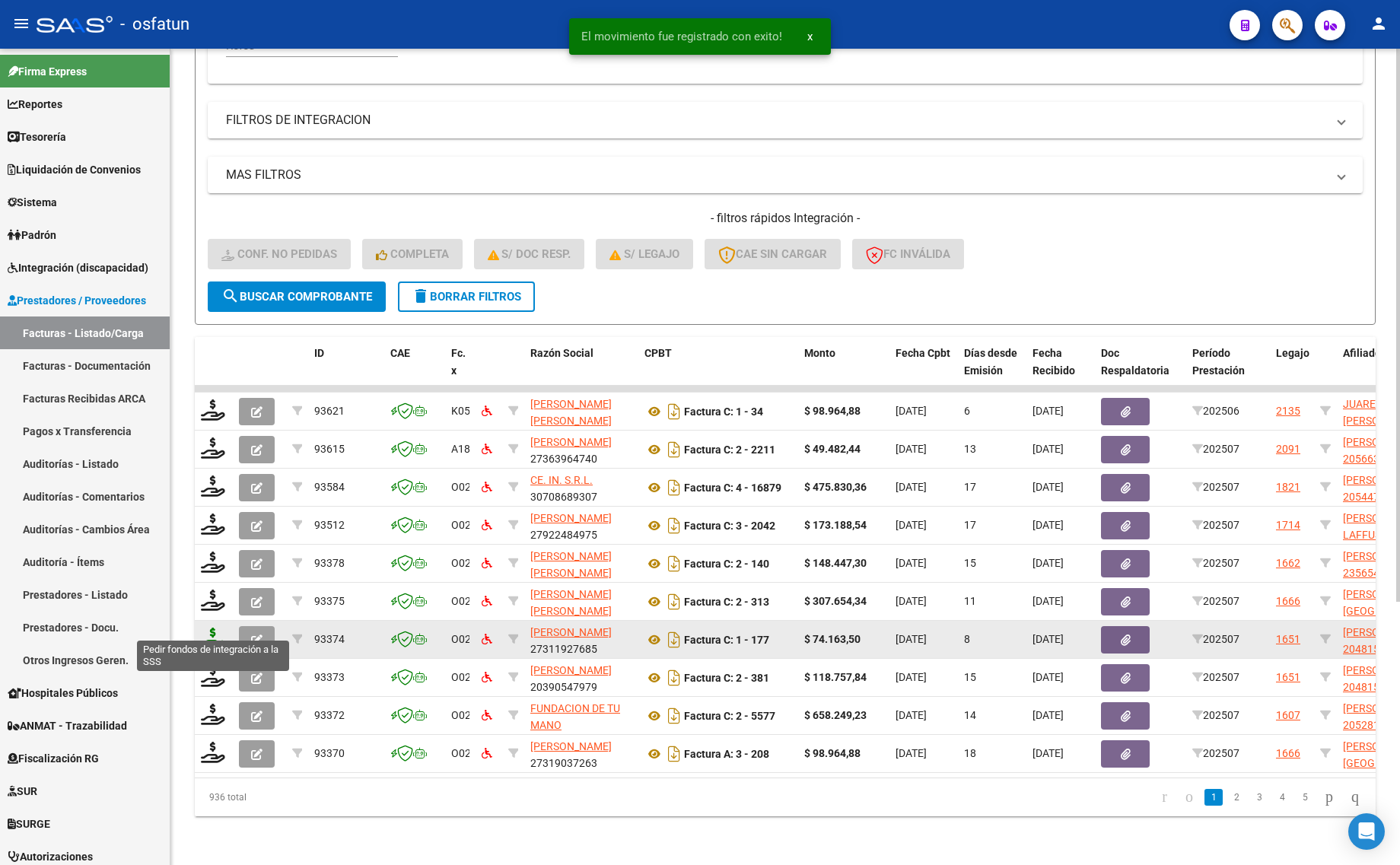
click at [209, 627] on icon at bounding box center [212, 637] width 24 height 21
click at [214, 627] on icon at bounding box center [212, 637] width 24 height 21
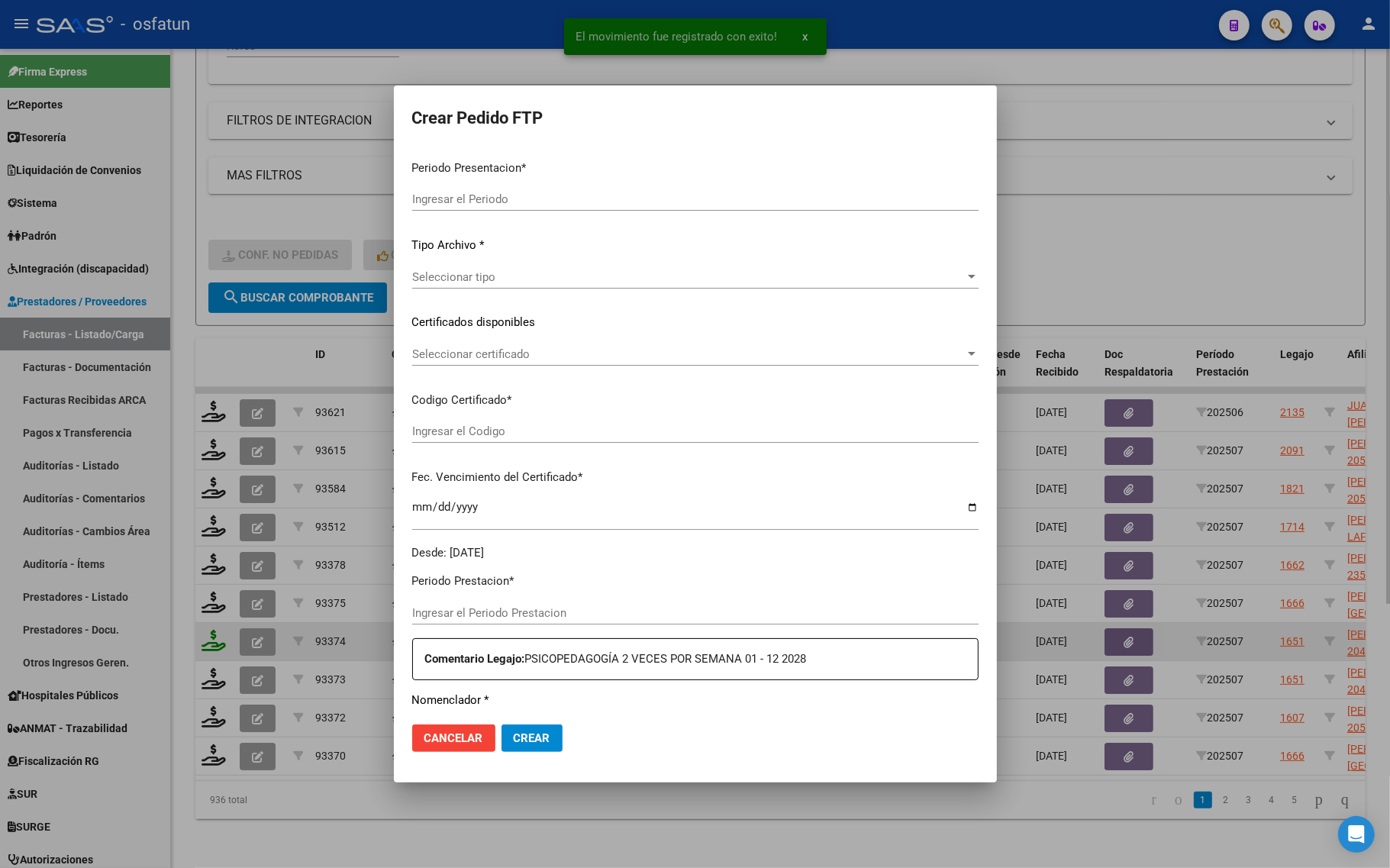
type input "202507"
type input "$ 74.163,50"
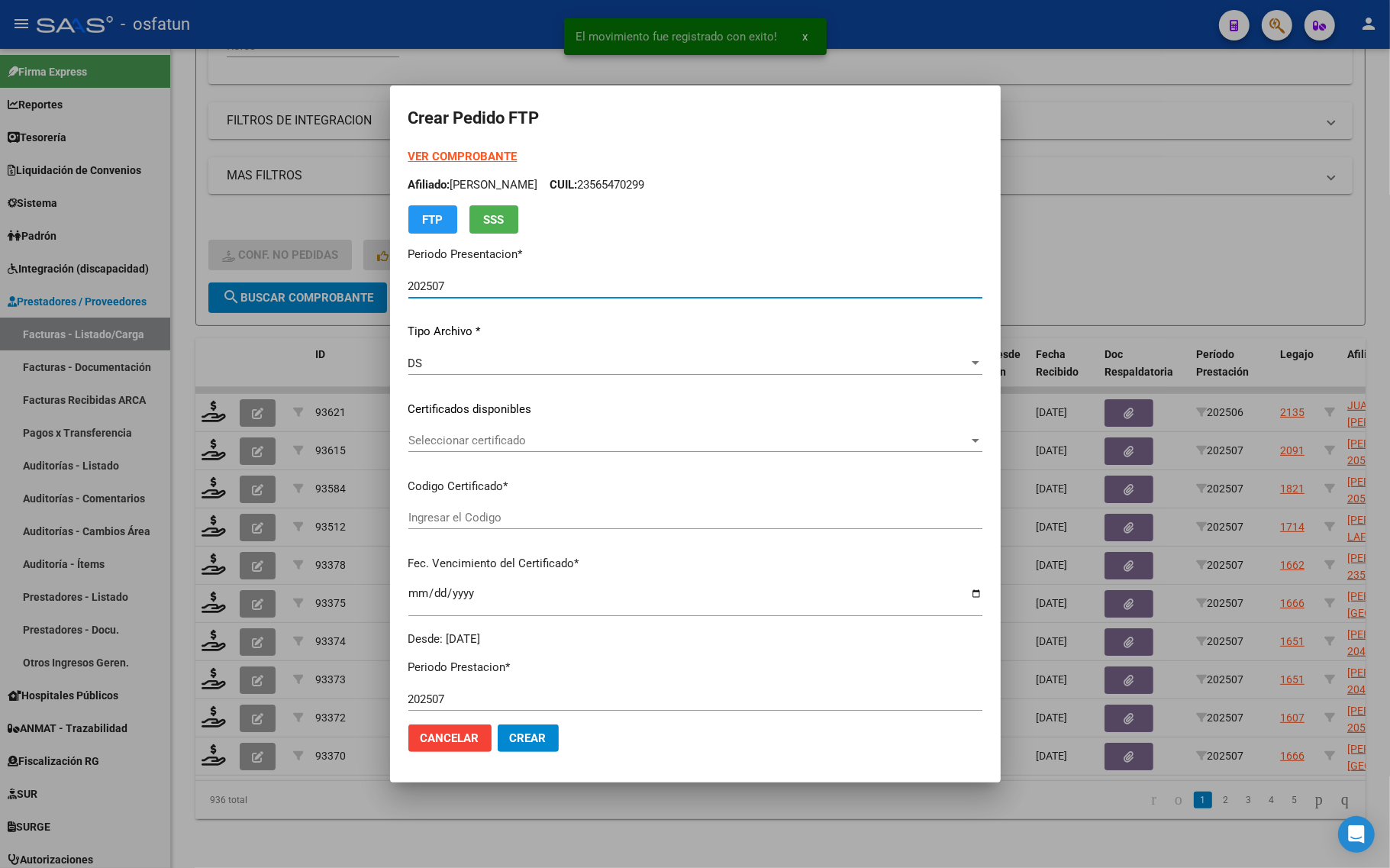
type input "ARG02000481540662022040420260404PPA236"
type input "2026-04-04"
click at [457, 148] on div "VER COMPROBANTE ARCA Padrón Afiliado: VISBEEK IVAN NICOLAS CUIL: 20481540667 FT…" at bounding box center [695, 191] width 574 height 85
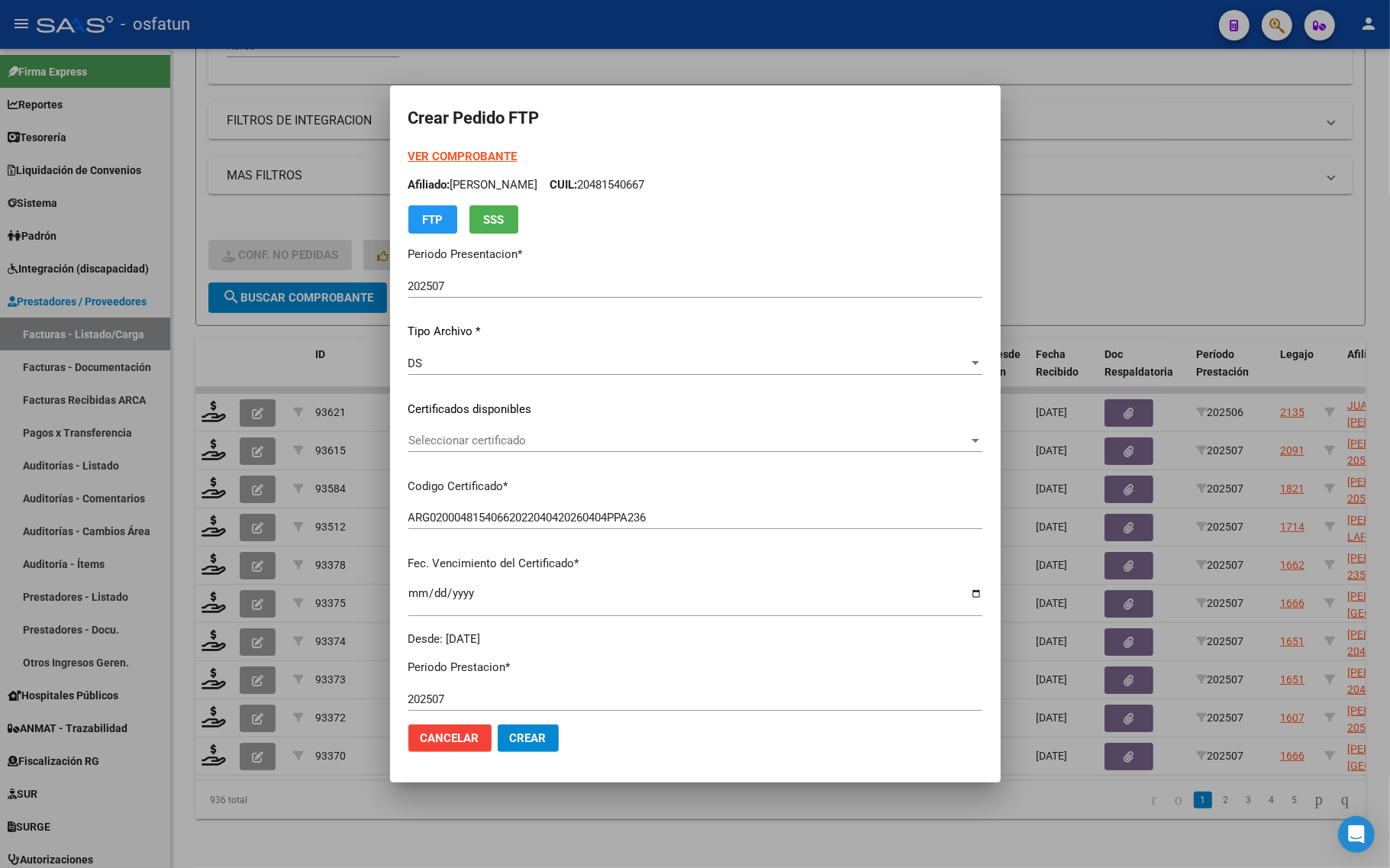
click at [455, 165] on div "VER COMPROBANTE ARCA Padrón Afiliado: VISBEEK IVAN NICOLAS CUIL: 20481540667 FT…" at bounding box center [695, 191] width 574 height 85
drag, startPoint x: 455, startPoint y: 153, endPoint x: 445, endPoint y: 161, distance: 12.8
click at [445, 161] on strong "VER COMPROBANTE" at bounding box center [463, 157] width 109 height 14
click at [497, 444] on span "Seleccionar certificado" at bounding box center [688, 440] width 560 height 14
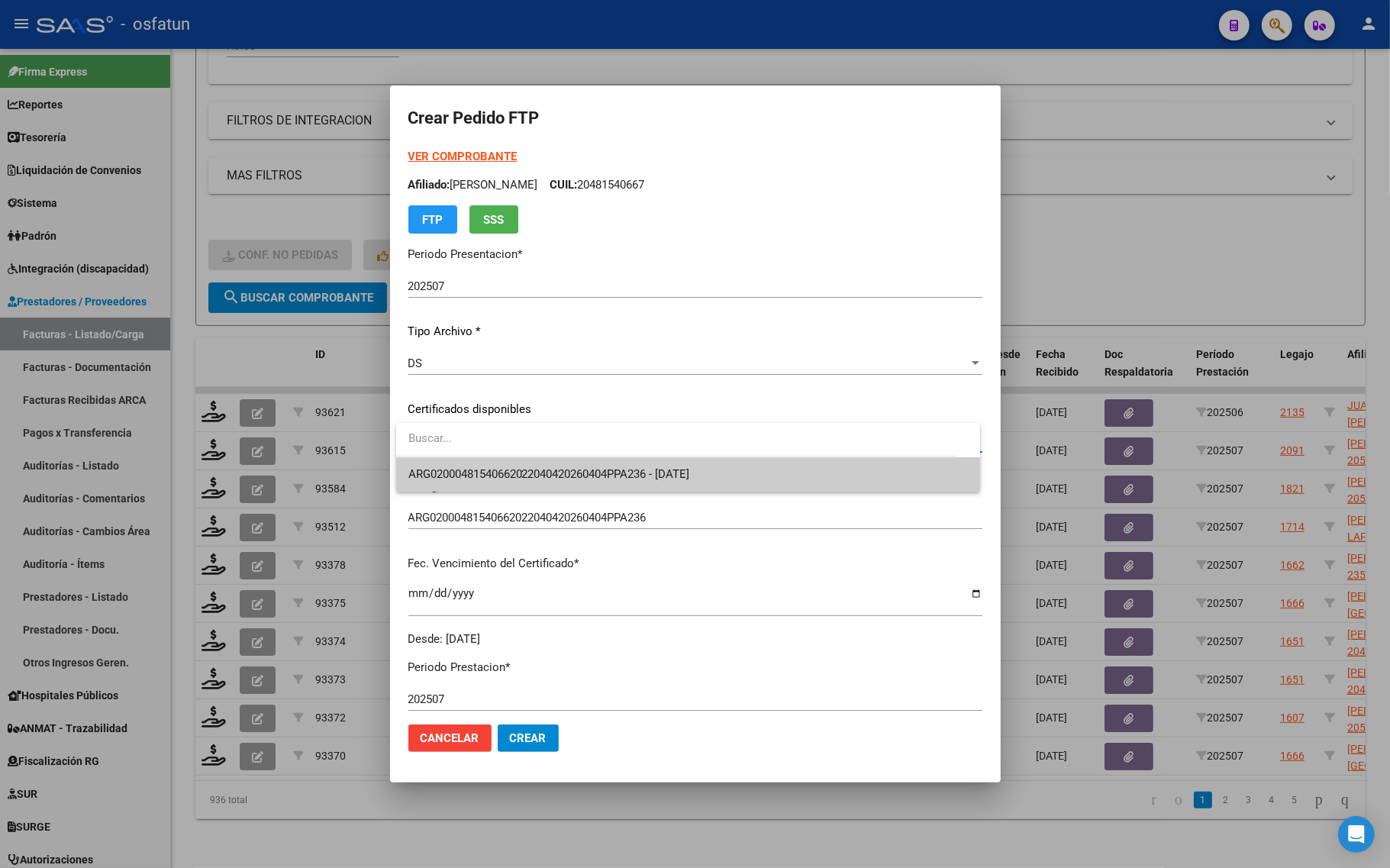
drag, startPoint x: 497, startPoint y: 444, endPoint x: 500, endPoint y: 478, distance: 34.1
click at [498, 466] on span "ARG02000481540662022040420260404PPA236 - 2026-04-04" at bounding box center [688, 473] width 559 height 34
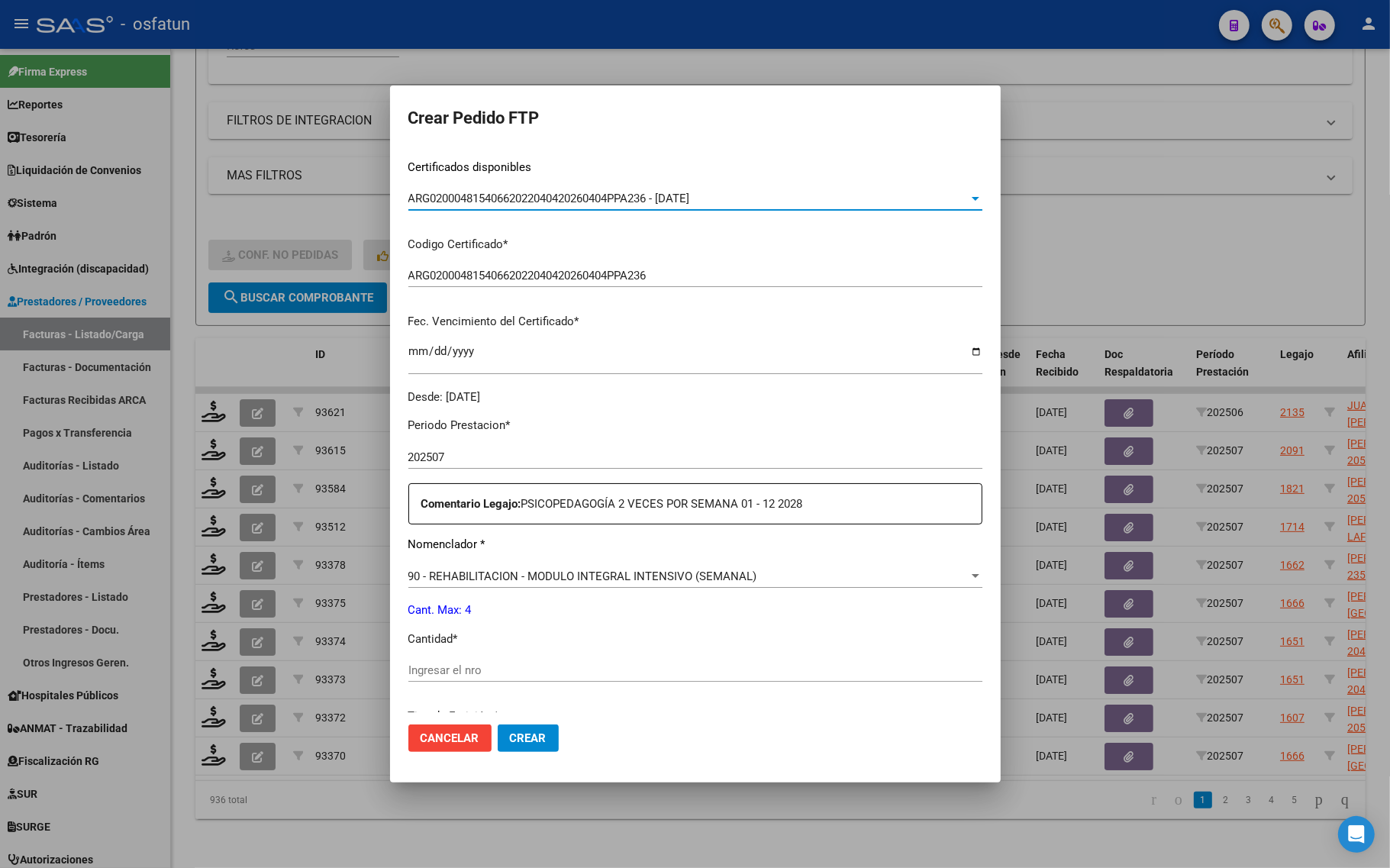
scroll to position [286, 0]
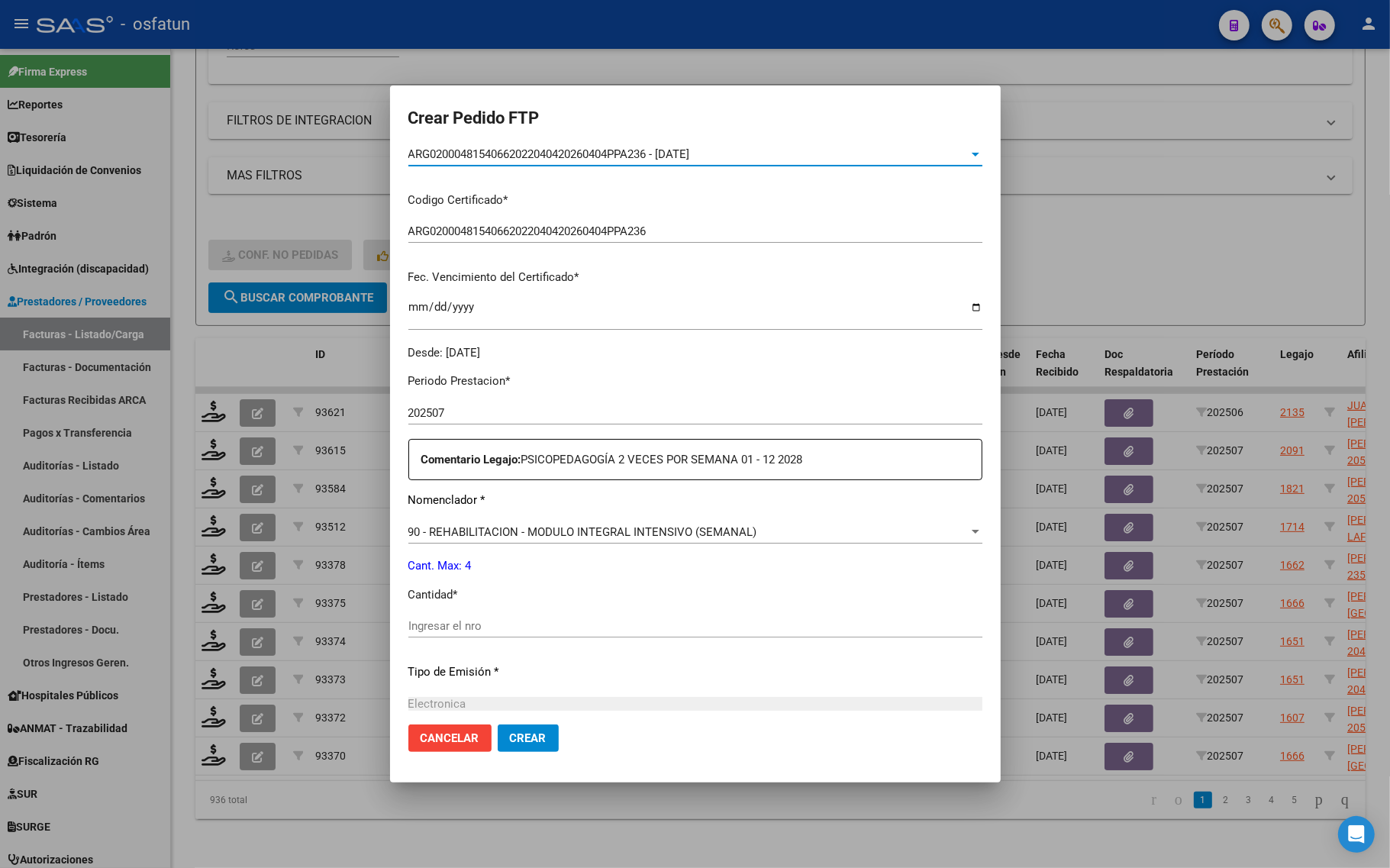
click at [463, 616] on div "Ingresar el nro" at bounding box center [695, 626] width 574 height 23
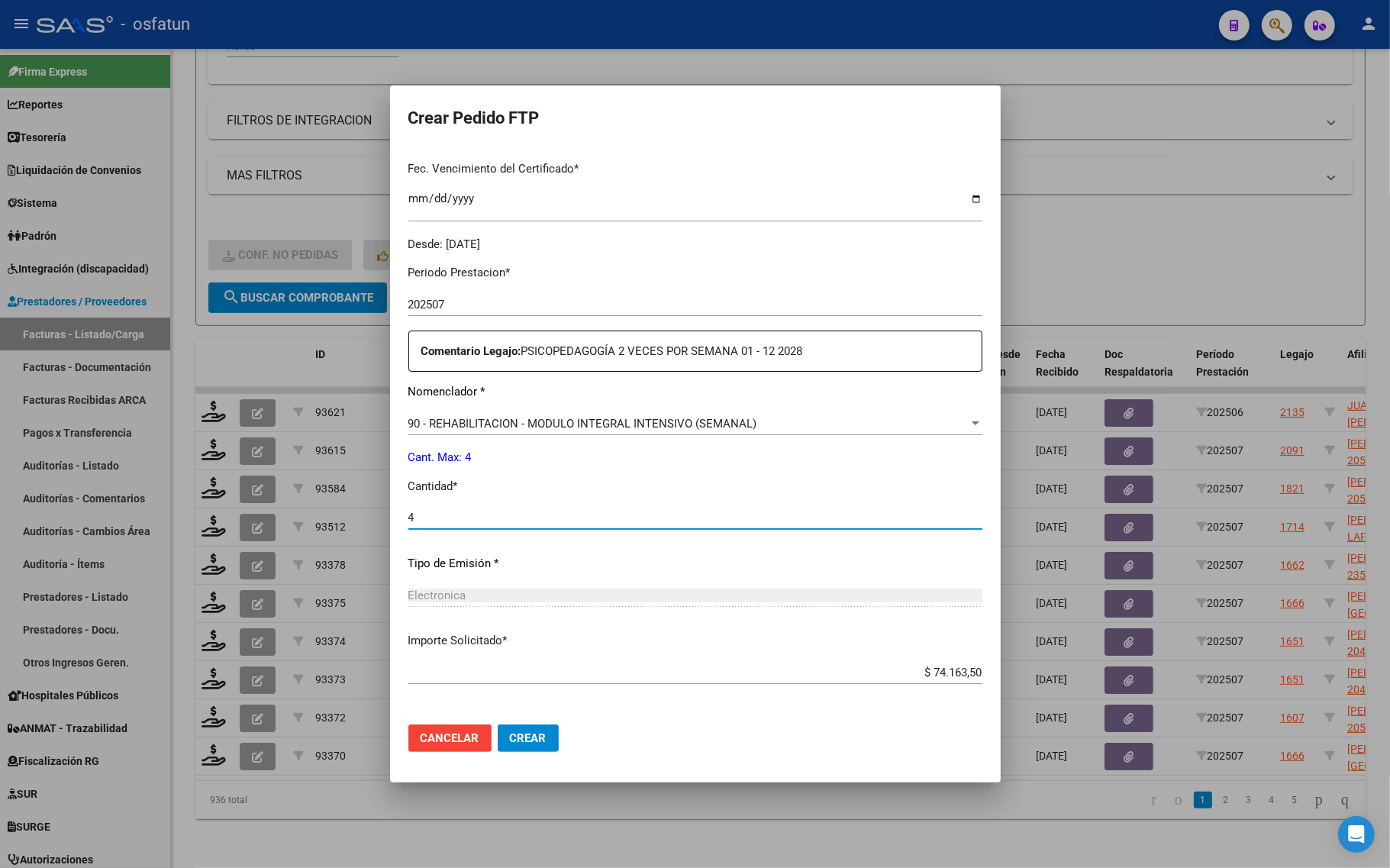
scroll to position [457, 0]
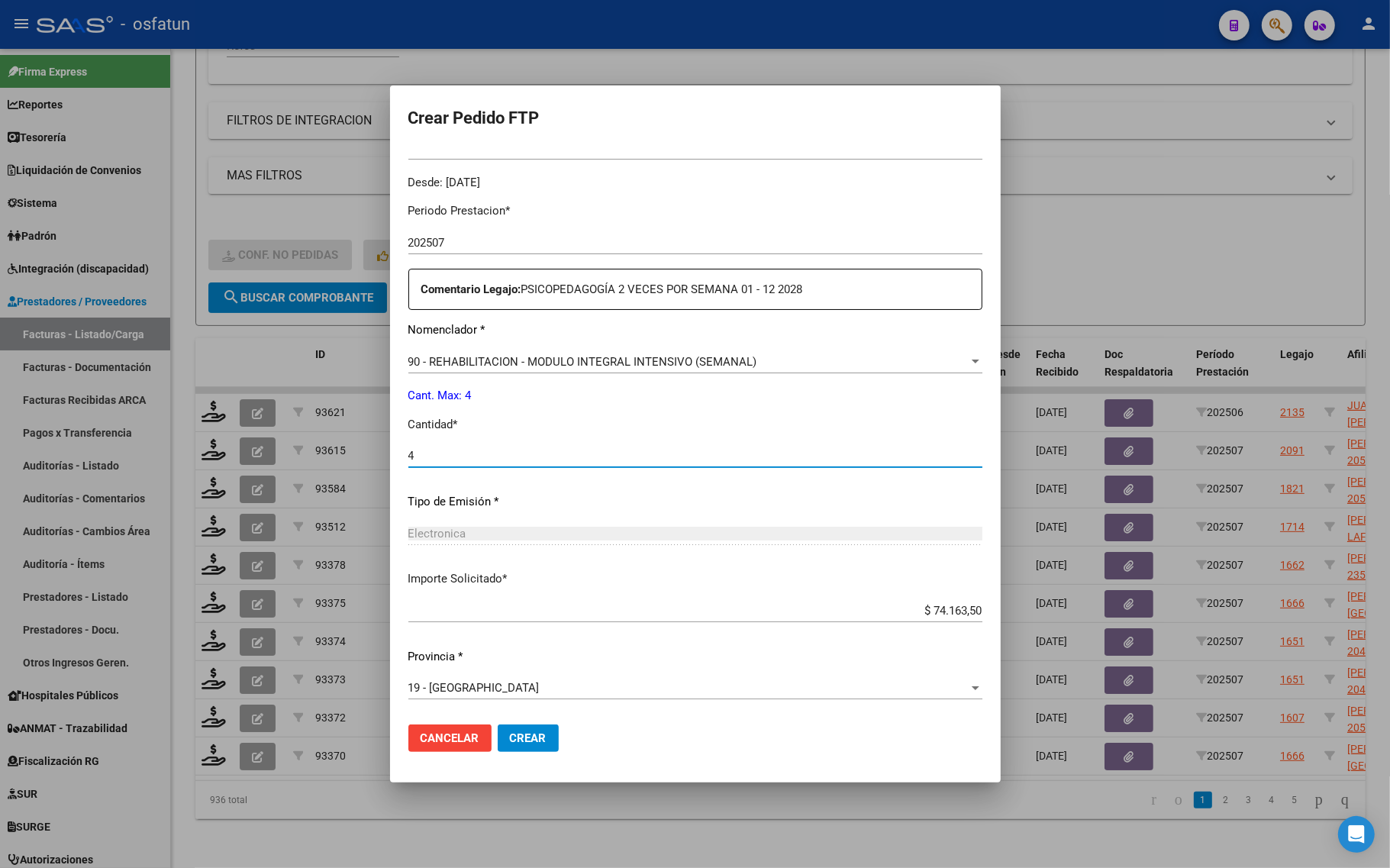
type input "4"
click at [530, 750] on button "Crear" at bounding box center [528, 737] width 61 height 27
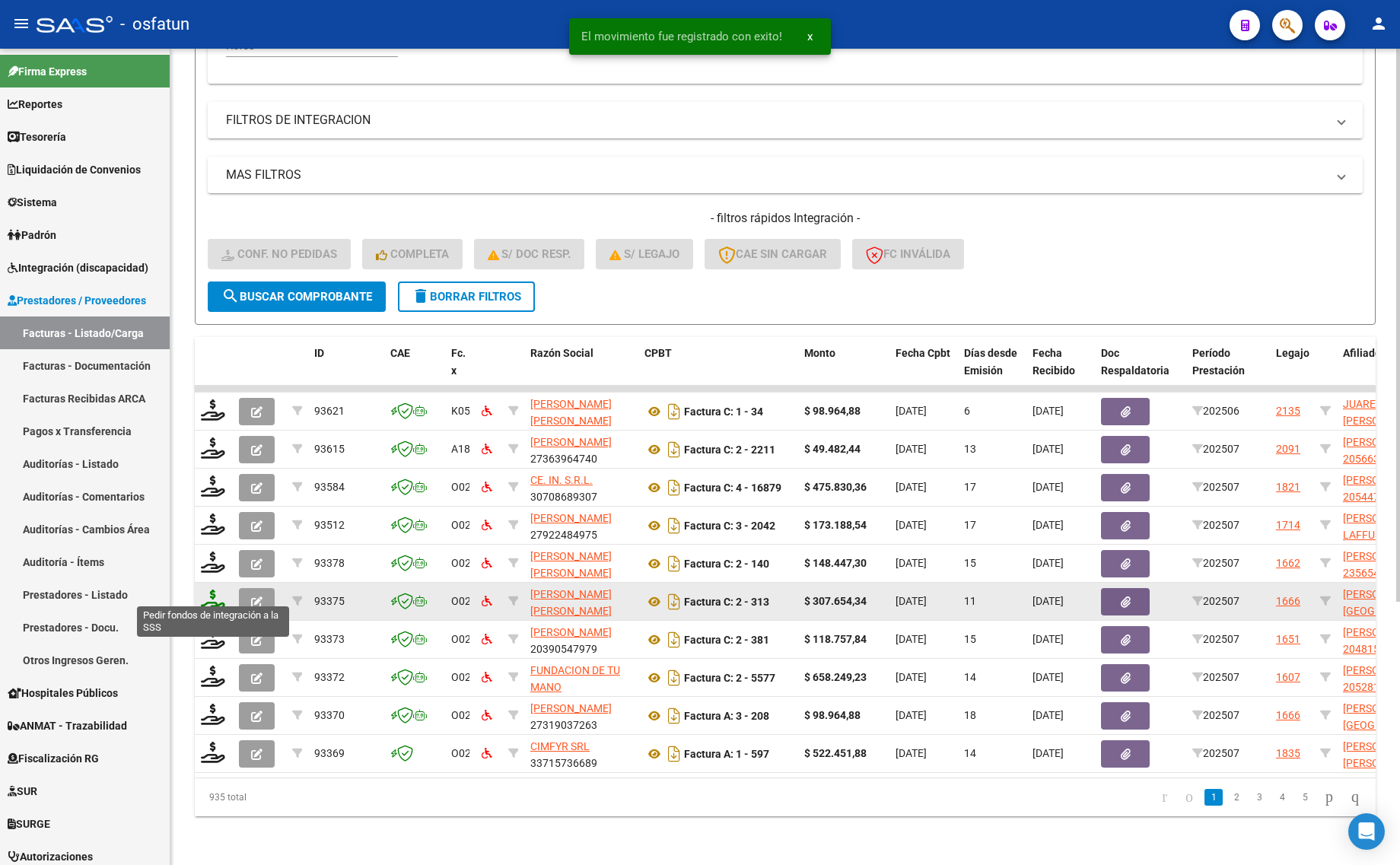
click at [206, 589] on icon at bounding box center [212, 600] width 24 height 21
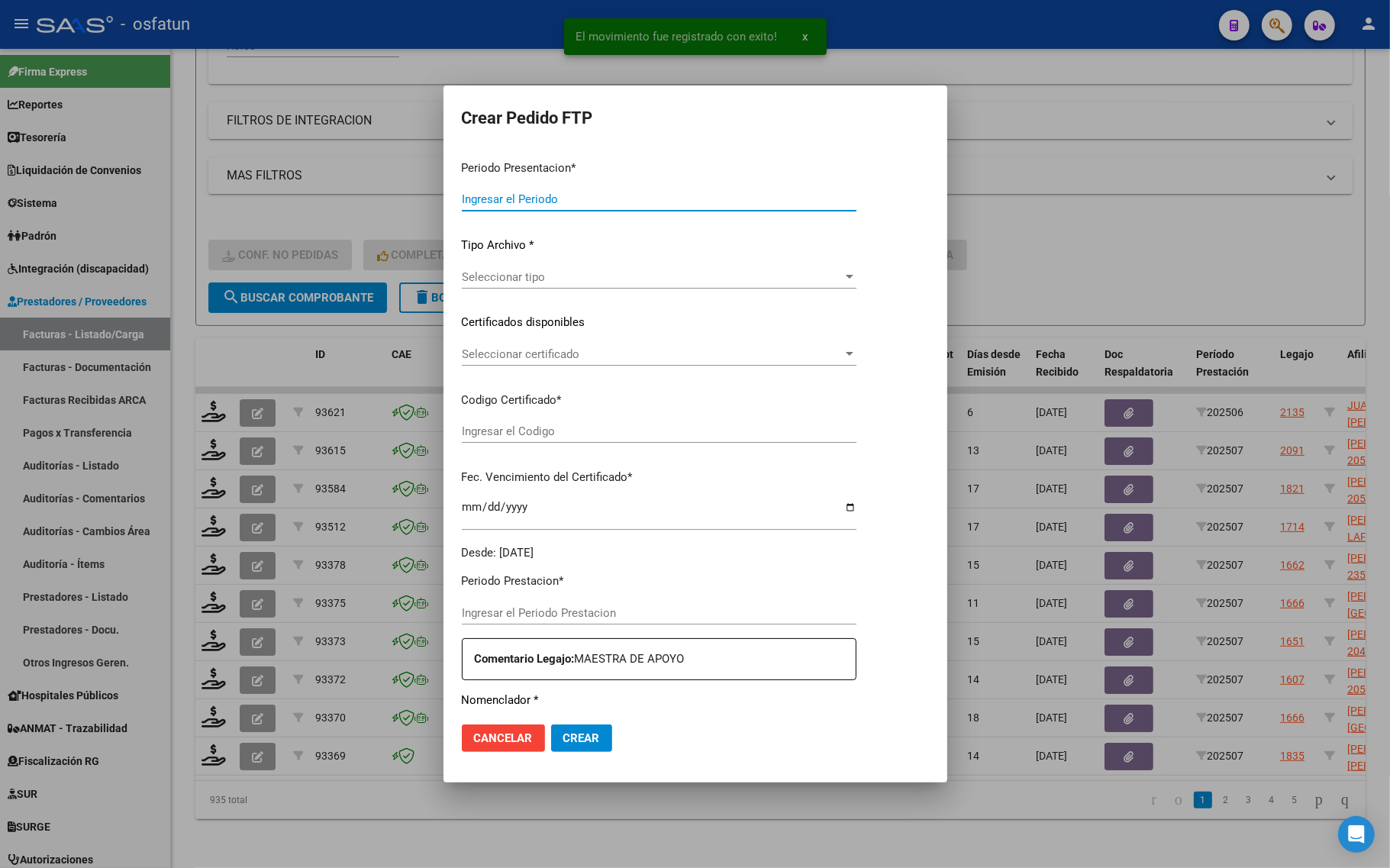
type input "202507"
type input "$ 307.654,34"
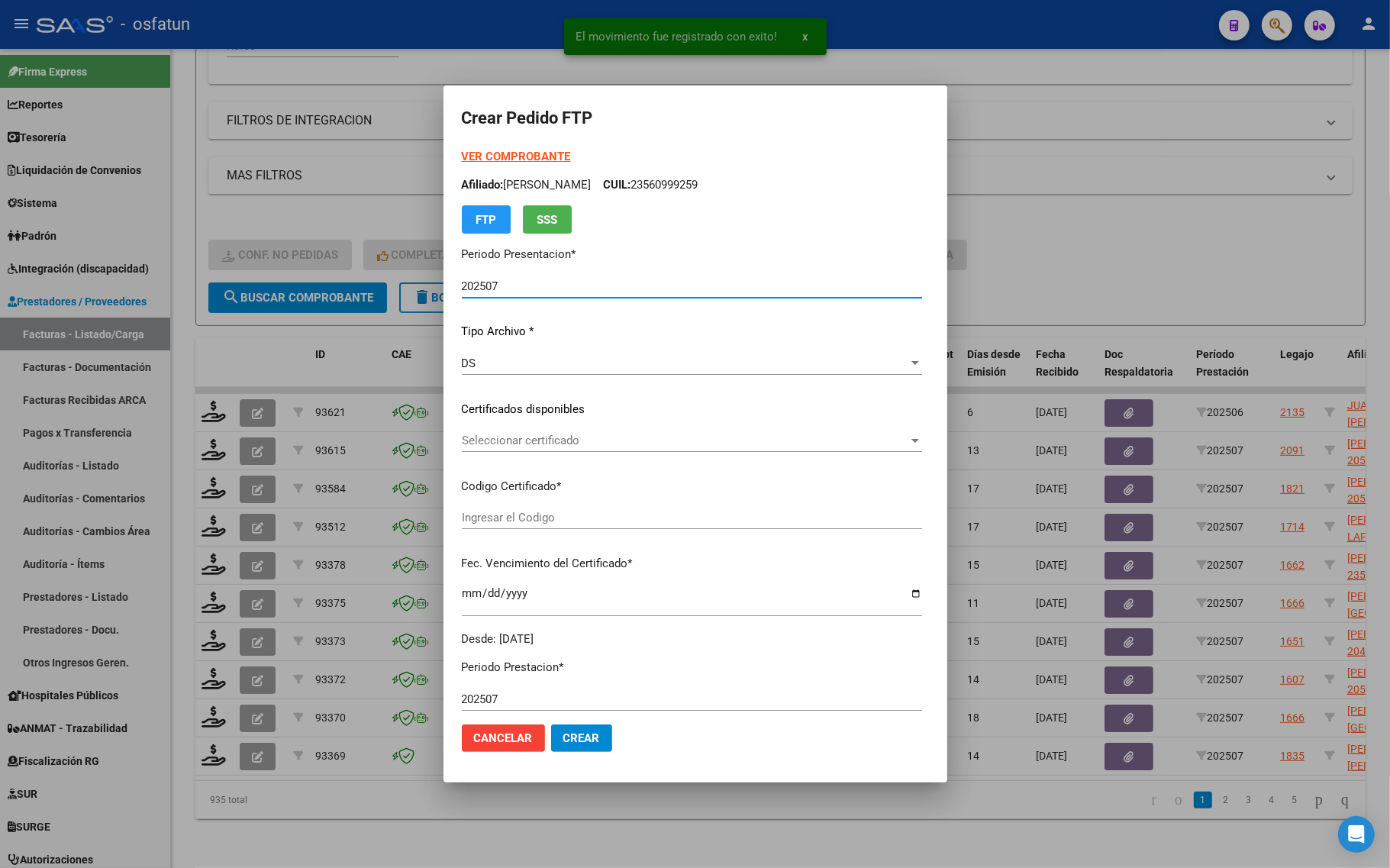
type input "ARG01000504468492023041020280410LA539"
type input "2028-04-10"
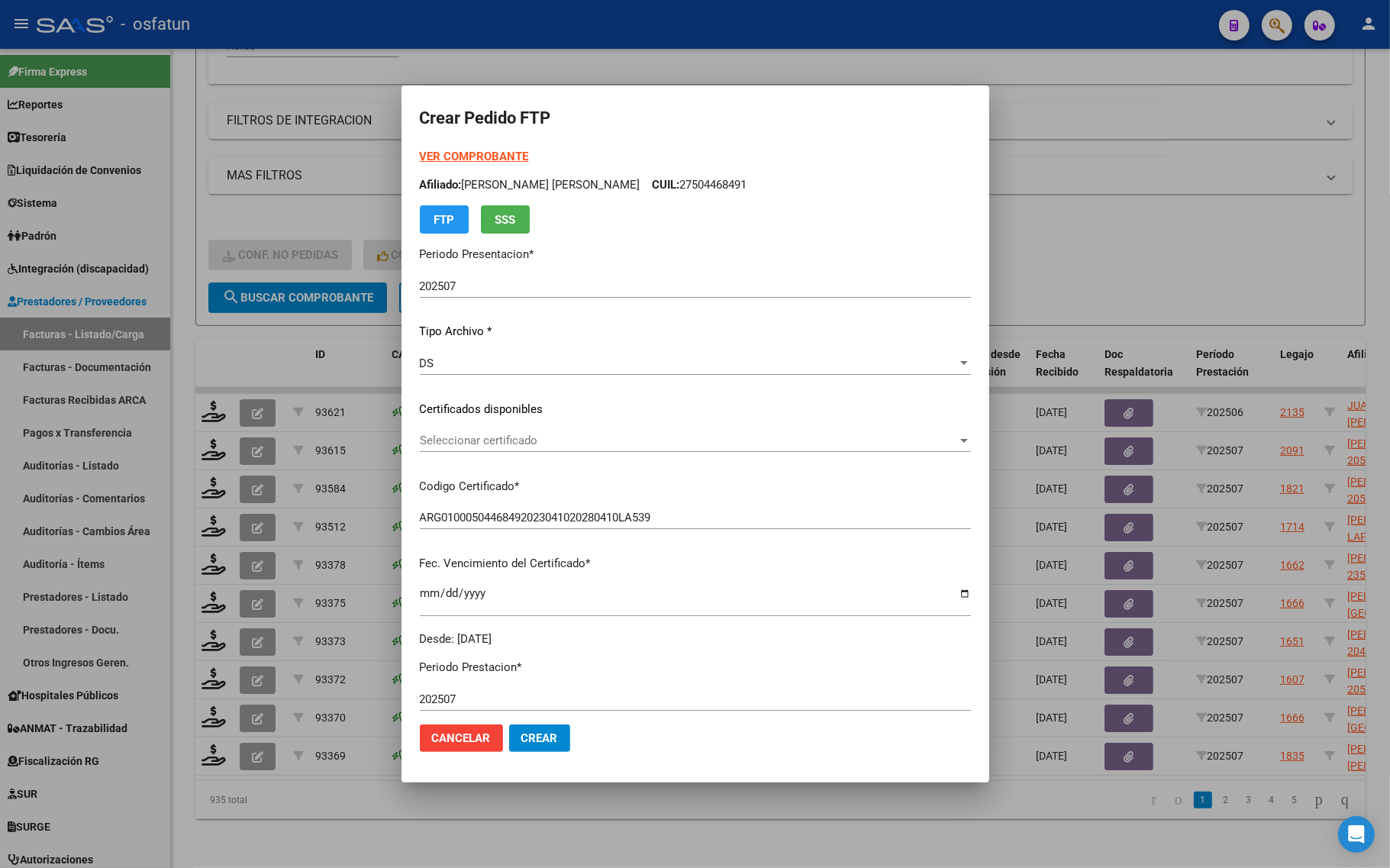
click at [468, 161] on strong "VER COMPROBANTE" at bounding box center [474, 157] width 109 height 14
click at [474, 448] on div "Seleccionar certificado Seleccionar certificado" at bounding box center [695, 440] width 551 height 23
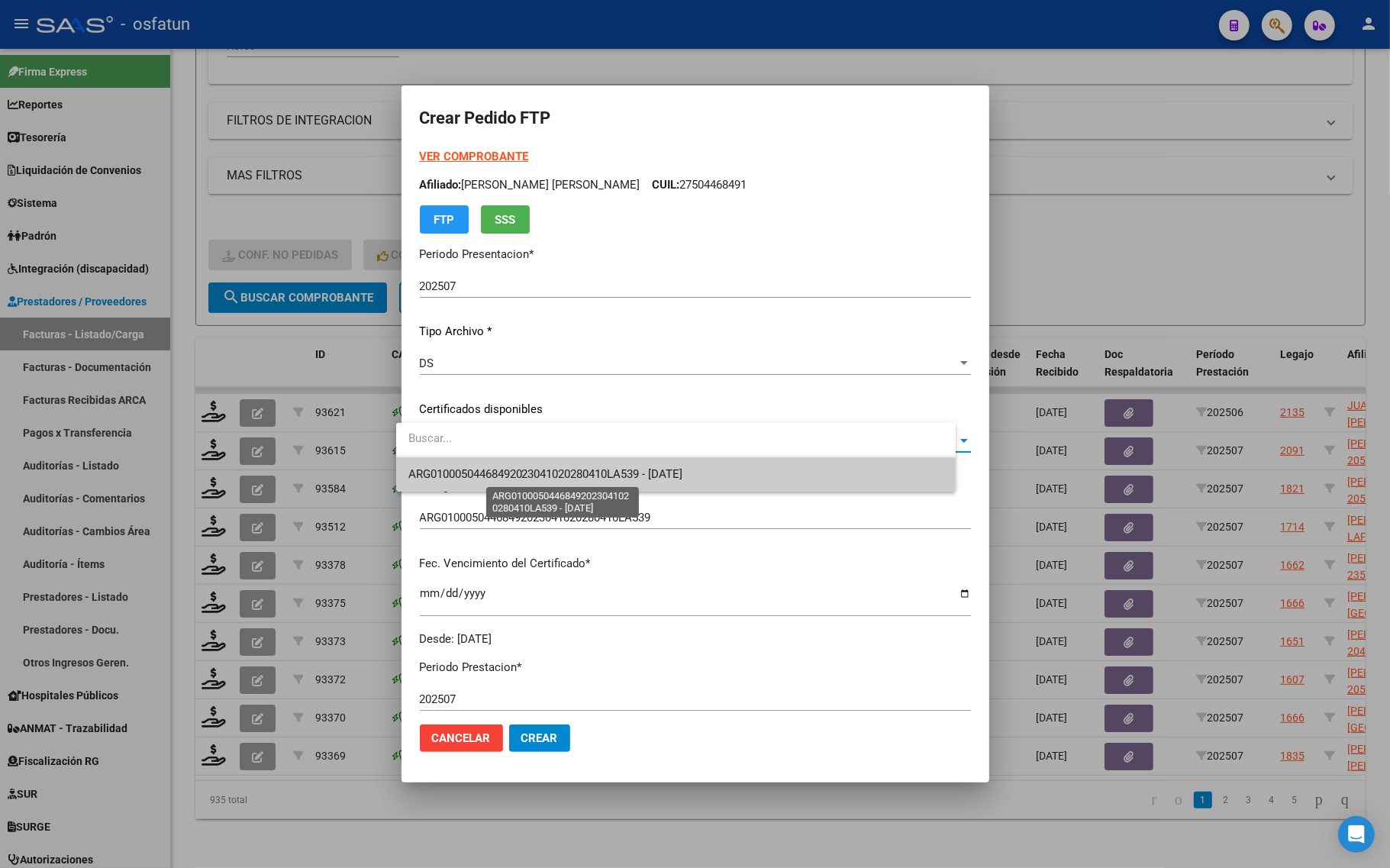
click at [475, 470] on span "ARG01000504468492023041020280410LA539 - 2028-04-10" at bounding box center [546, 474] width 275 height 14
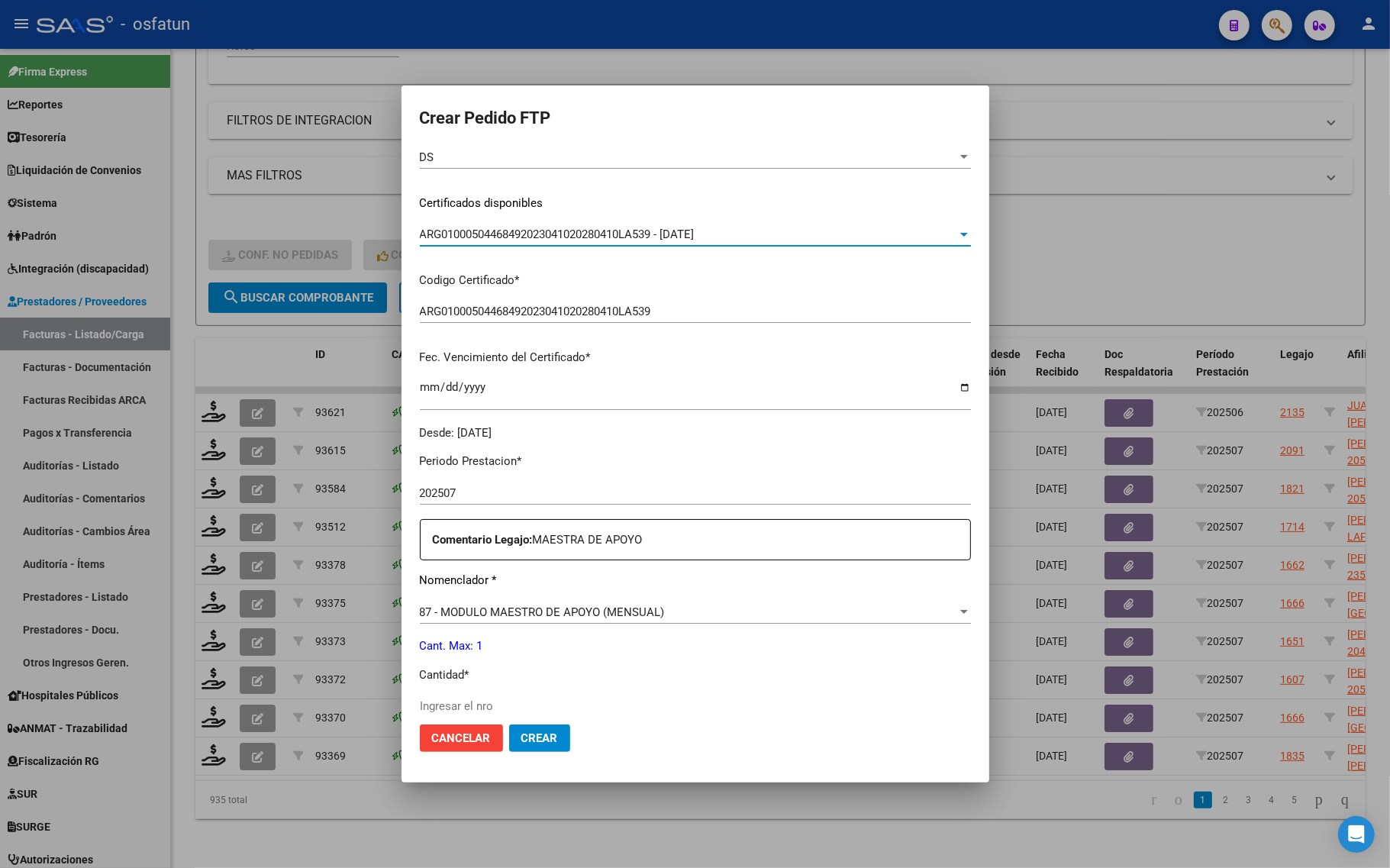
scroll to position [286, 0]
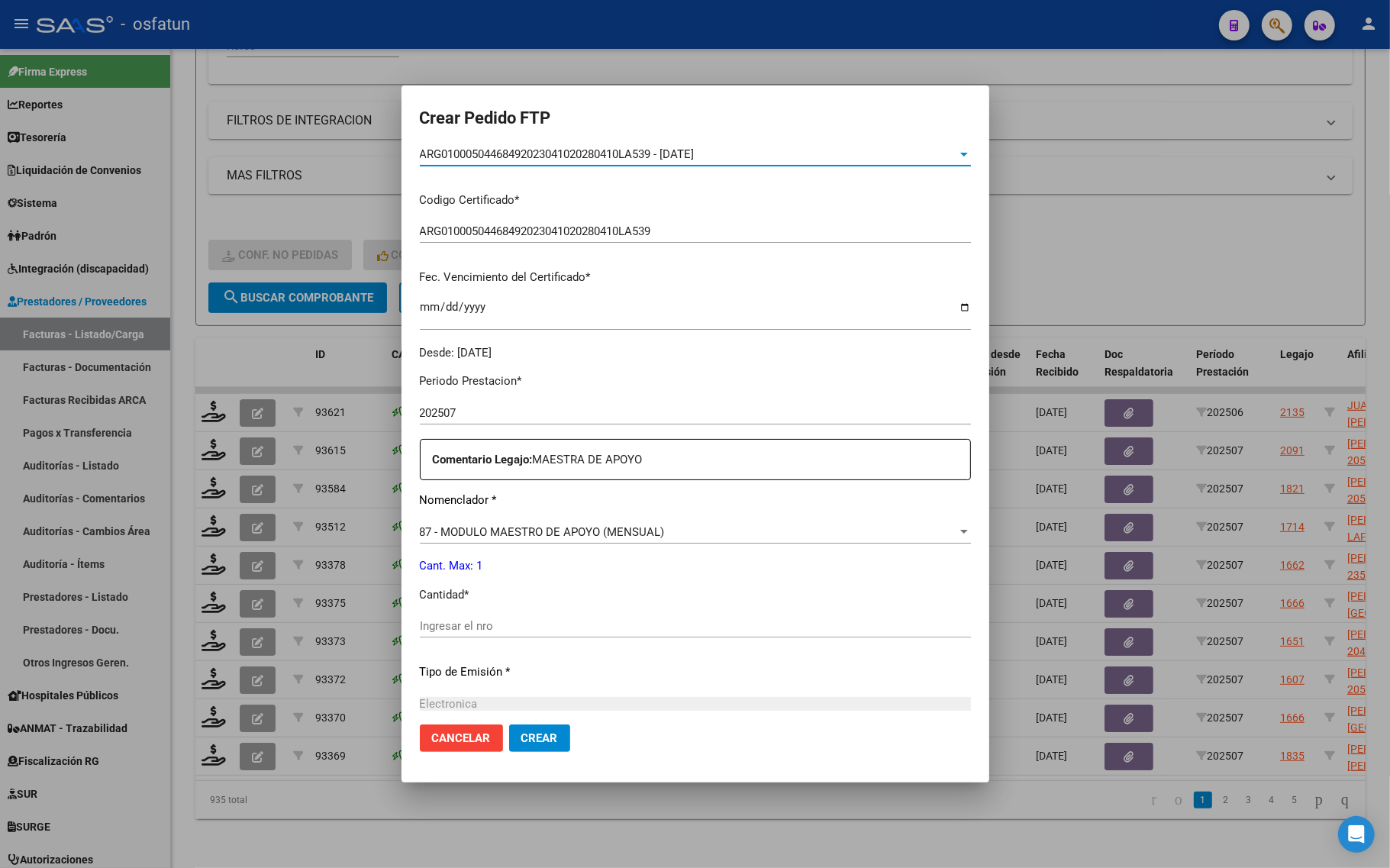
click at [469, 608] on div "Periodo Prestacion * 202507 Ingresar el Periodo Prestacion Comentario Legajo: M…" at bounding box center [695, 622] width 551 height 523
click at [468, 627] on input "Ingresar el nro" at bounding box center [695, 625] width 551 height 14
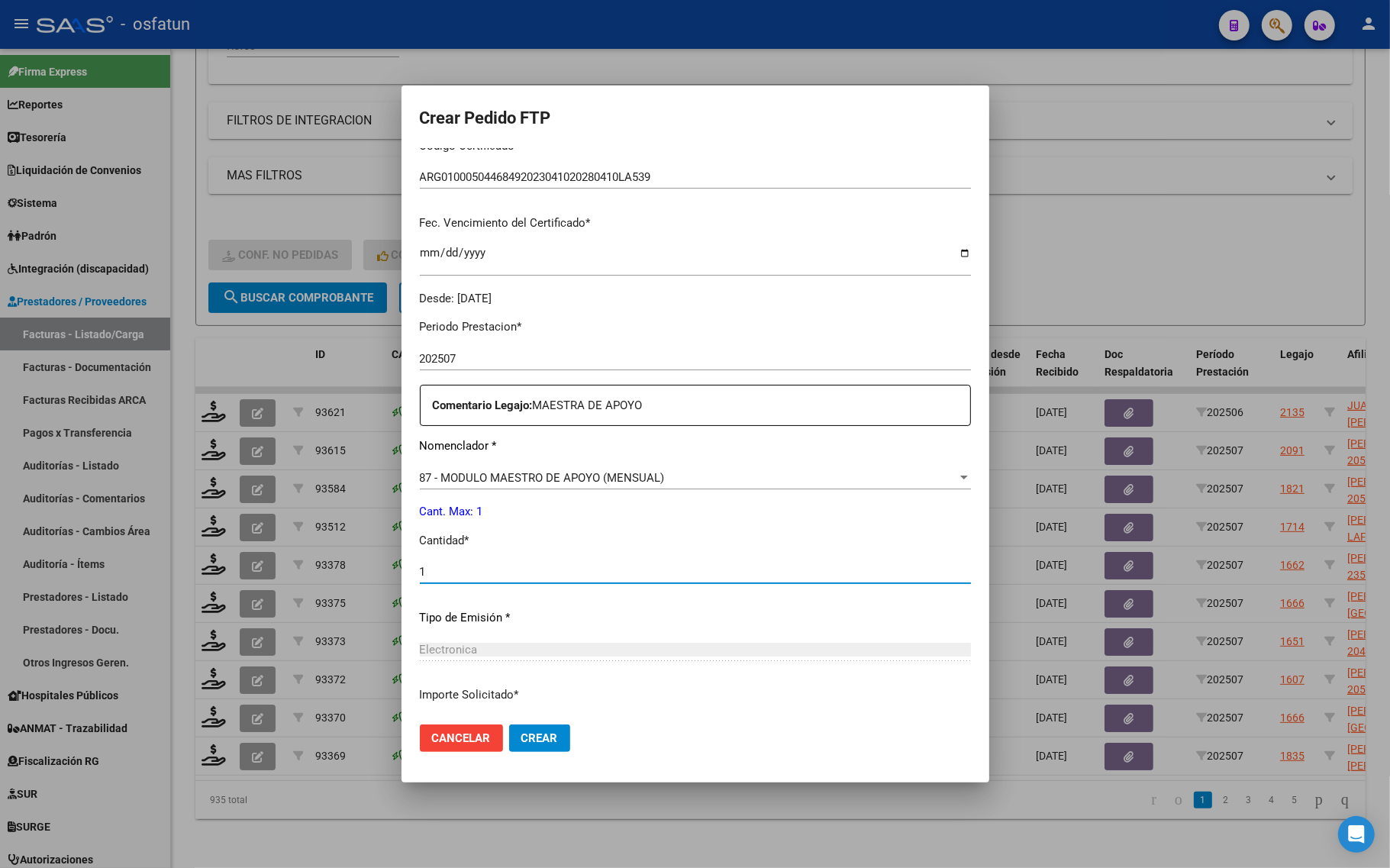
scroll to position [457, 0]
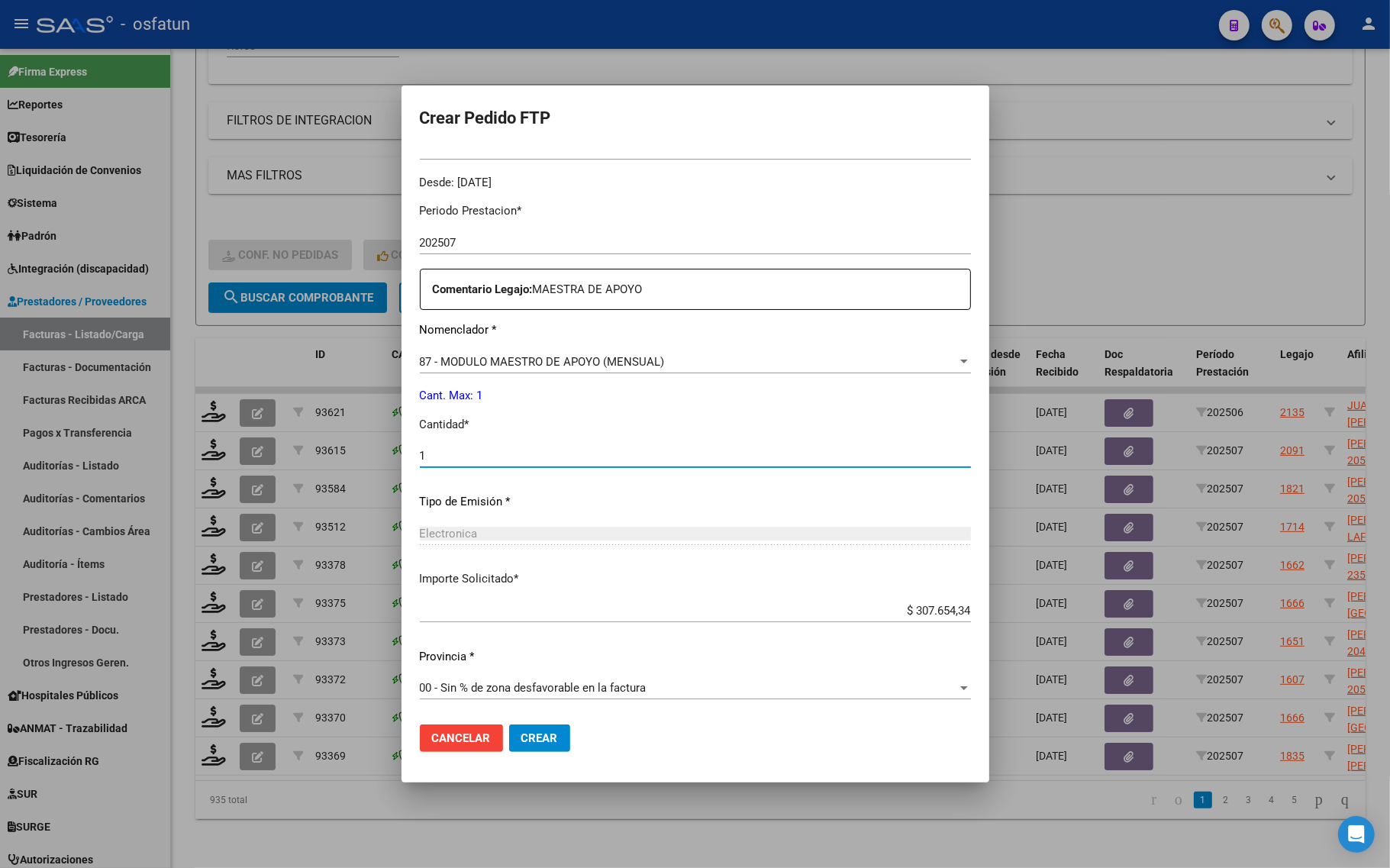
type input "1"
click at [534, 737] on span "Crear" at bounding box center [540, 737] width 37 height 14
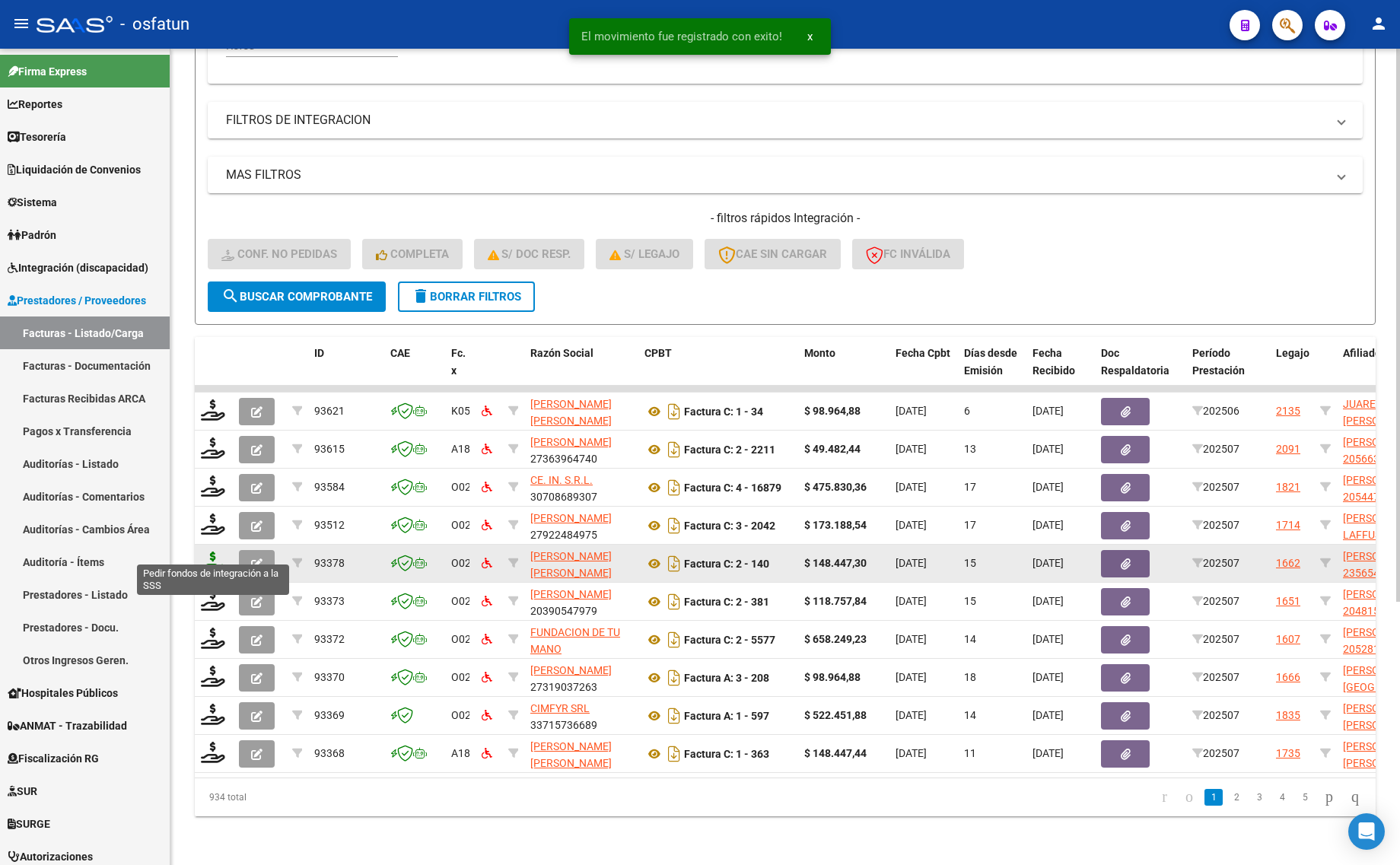
click at [213, 552] on icon at bounding box center [212, 562] width 24 height 21
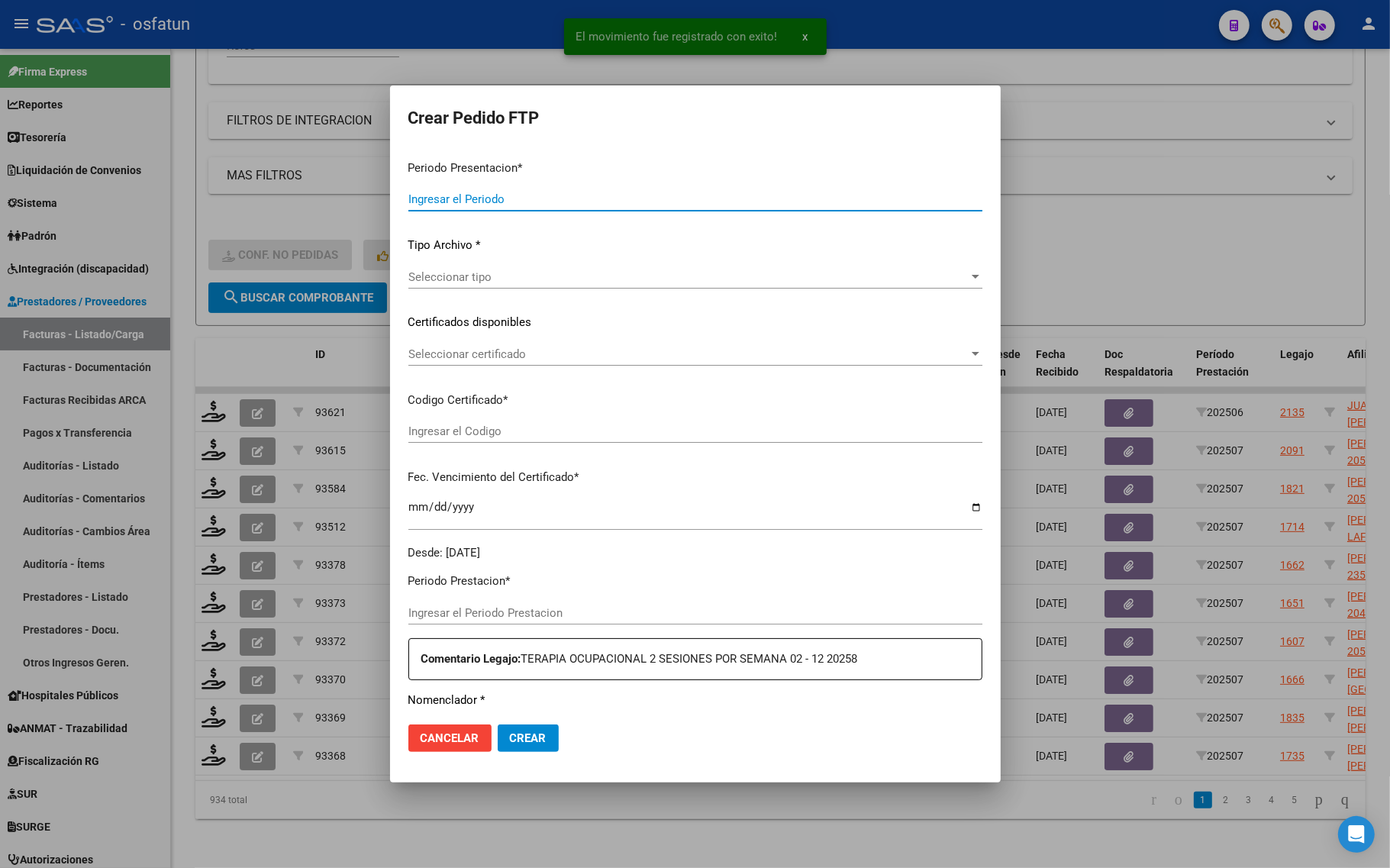
type input "202507"
type input "$ 148.447,30"
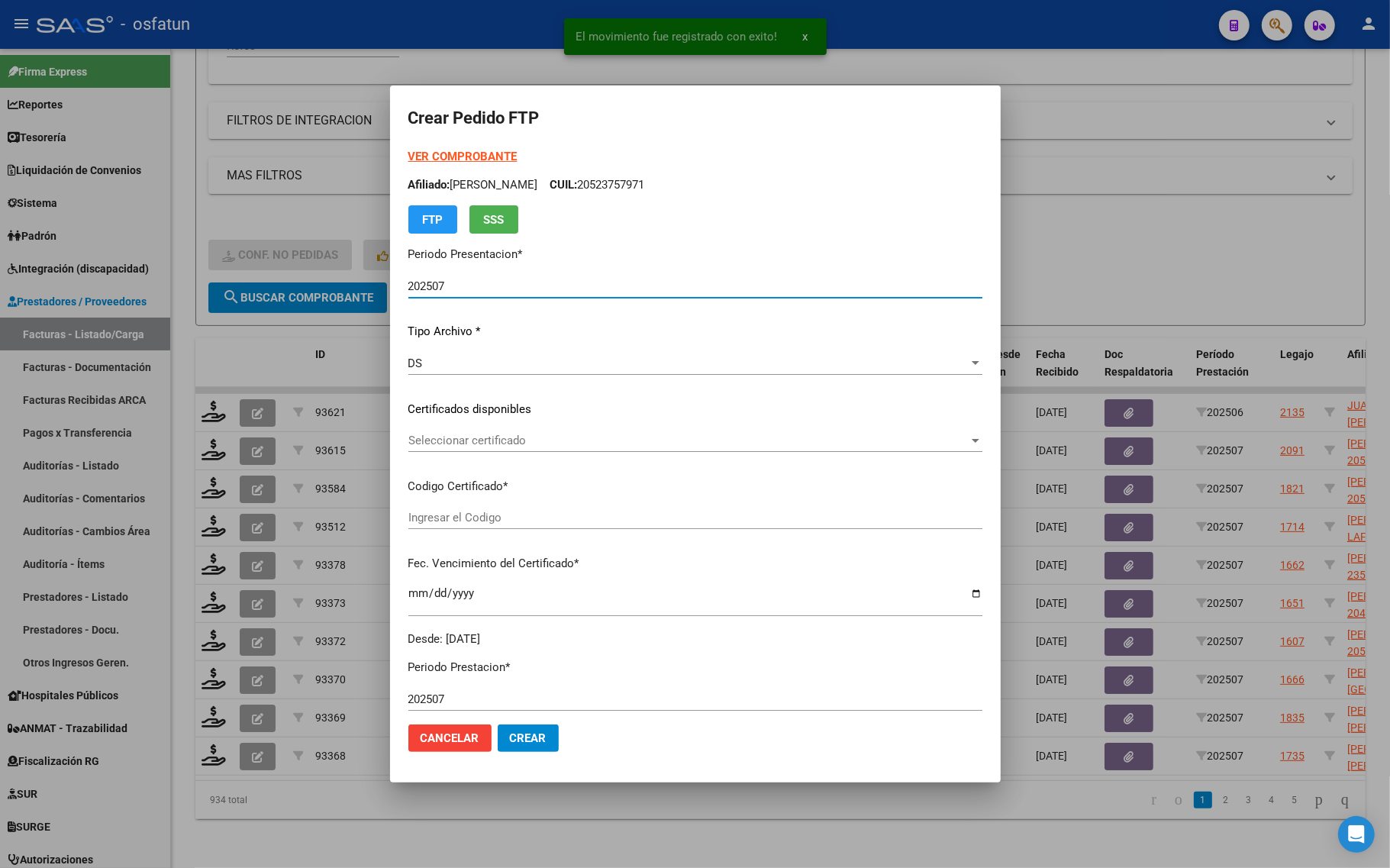
type input "ARG02000565470292022122620251226PPA236"
type input "2025-12-26"
click at [466, 155] on strong "VER COMPROBANTE" at bounding box center [463, 157] width 109 height 14
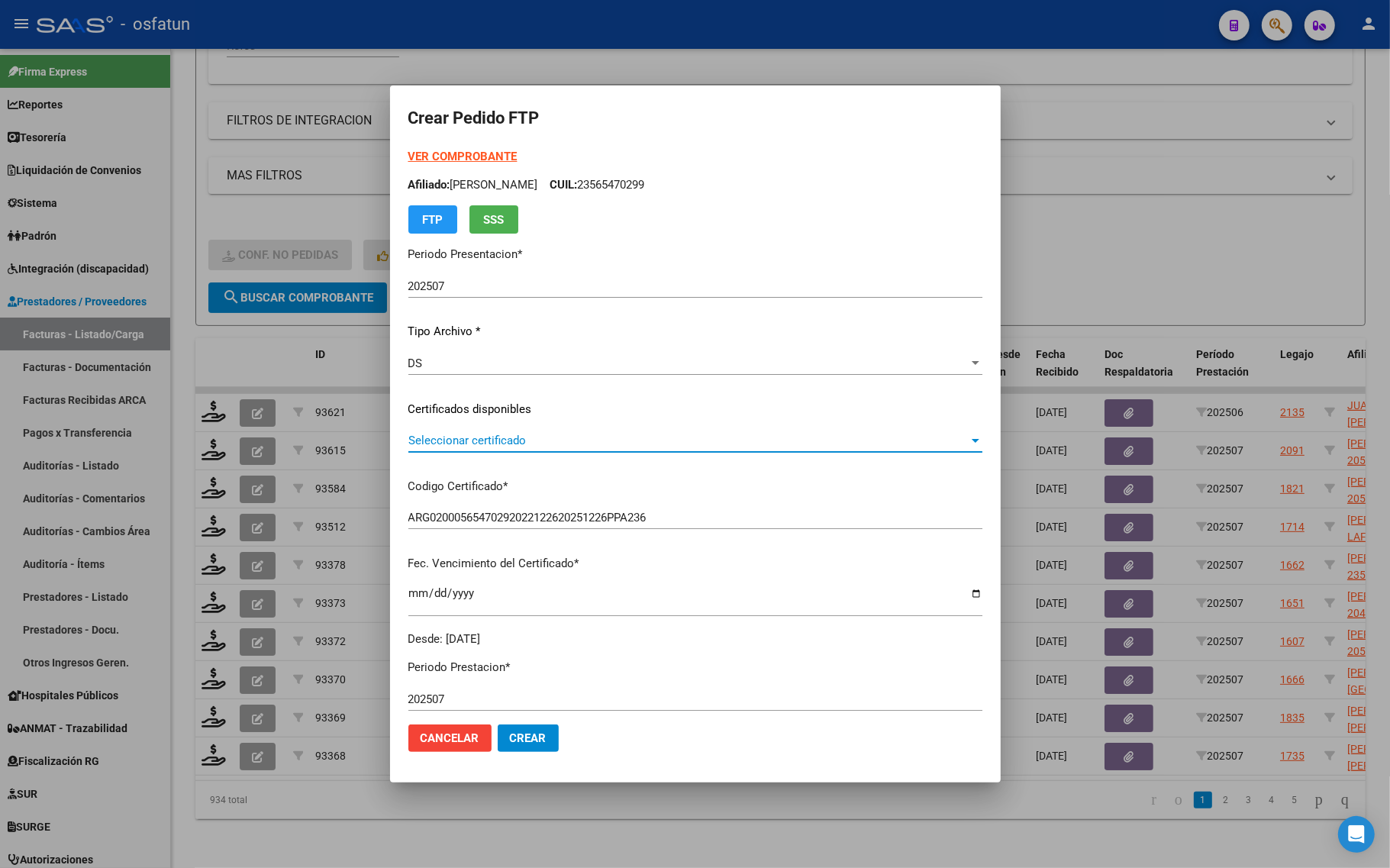
click at [486, 434] on span "Seleccionar certificado" at bounding box center [688, 440] width 560 height 14
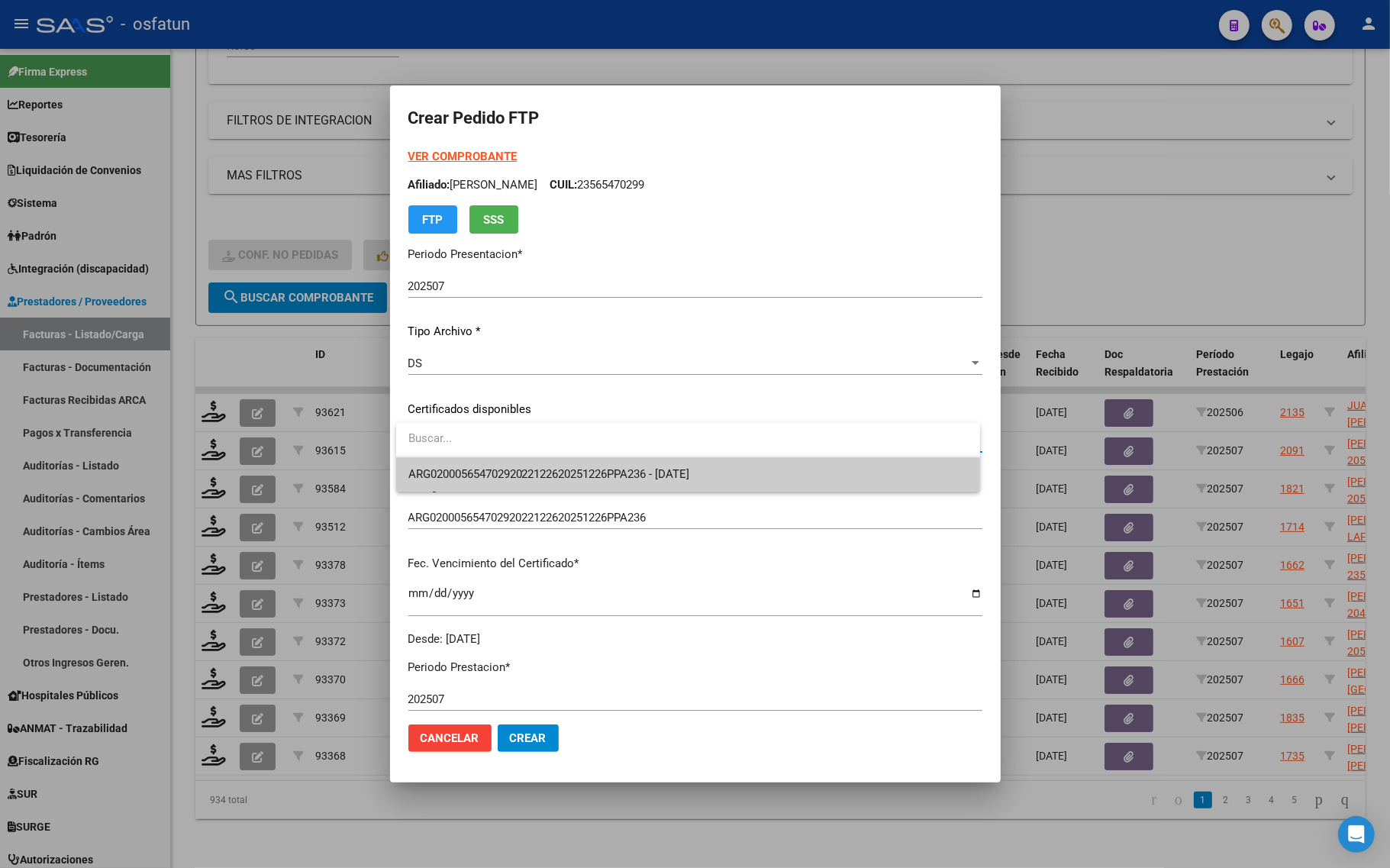
click at [489, 464] on span "ARG02000565470292022122620251226PPA236 - 2025-12-26" at bounding box center [688, 473] width 559 height 34
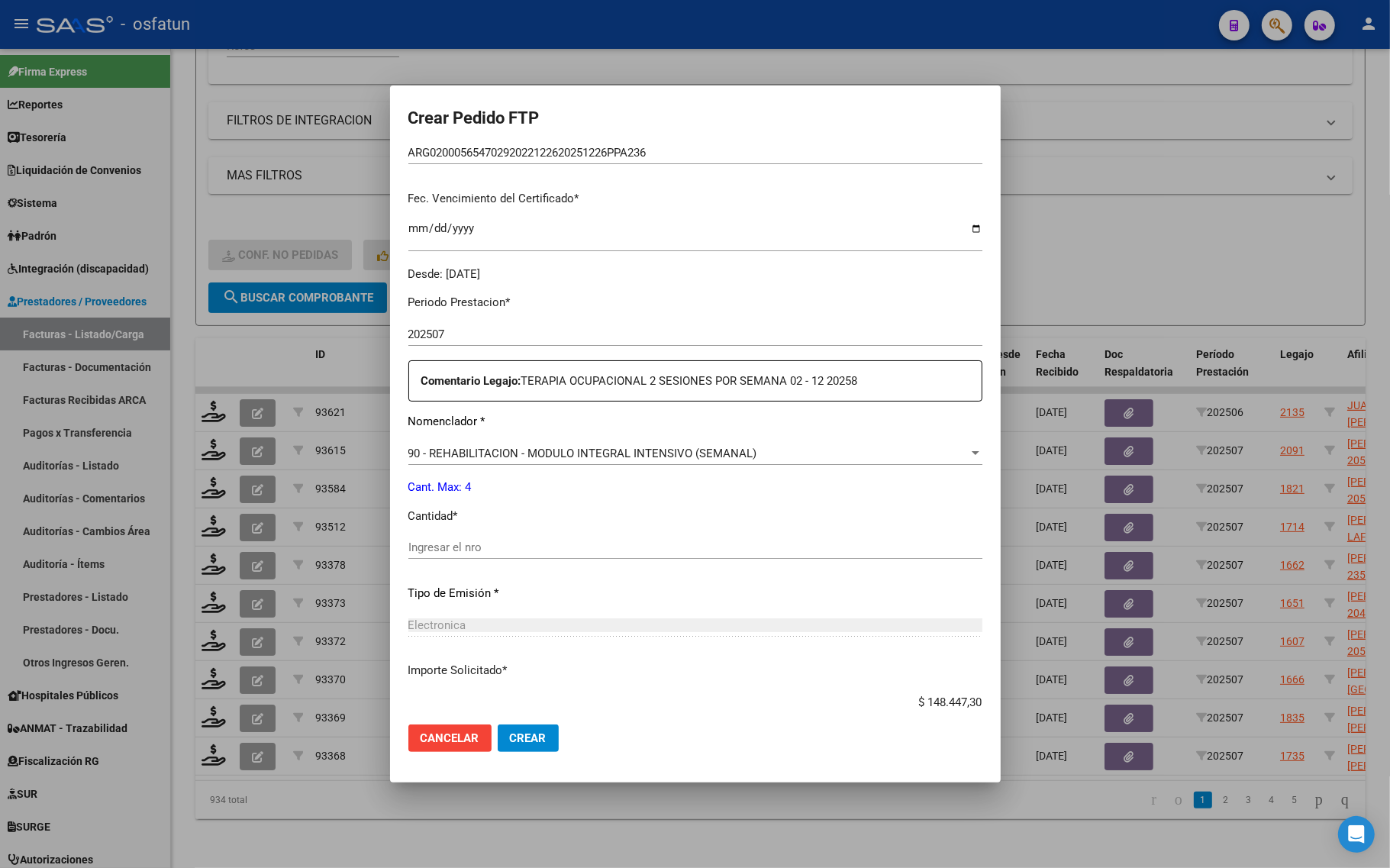
scroll to position [381, 0]
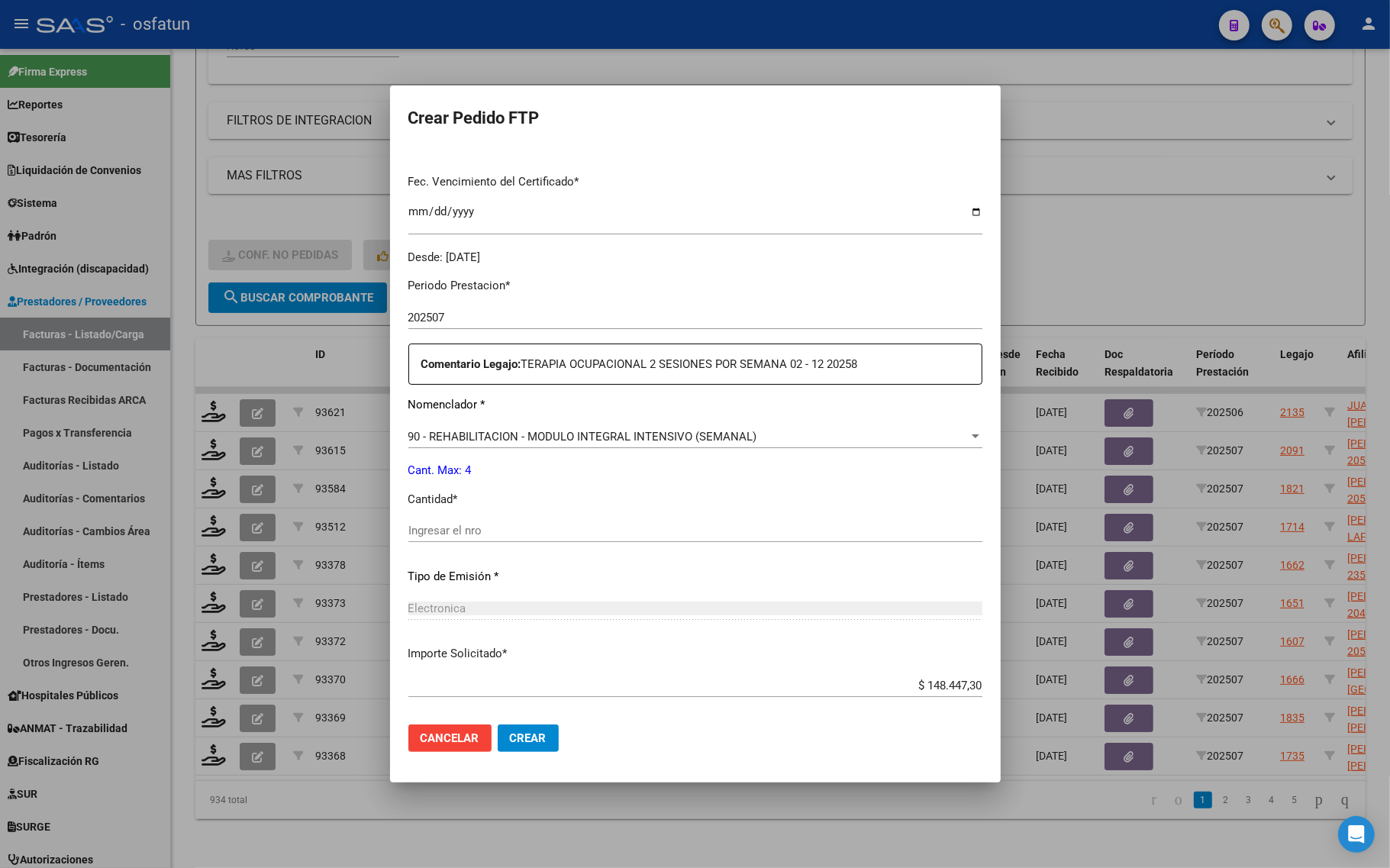
click at [463, 535] on input "Ingresar el nro" at bounding box center [695, 530] width 574 height 14
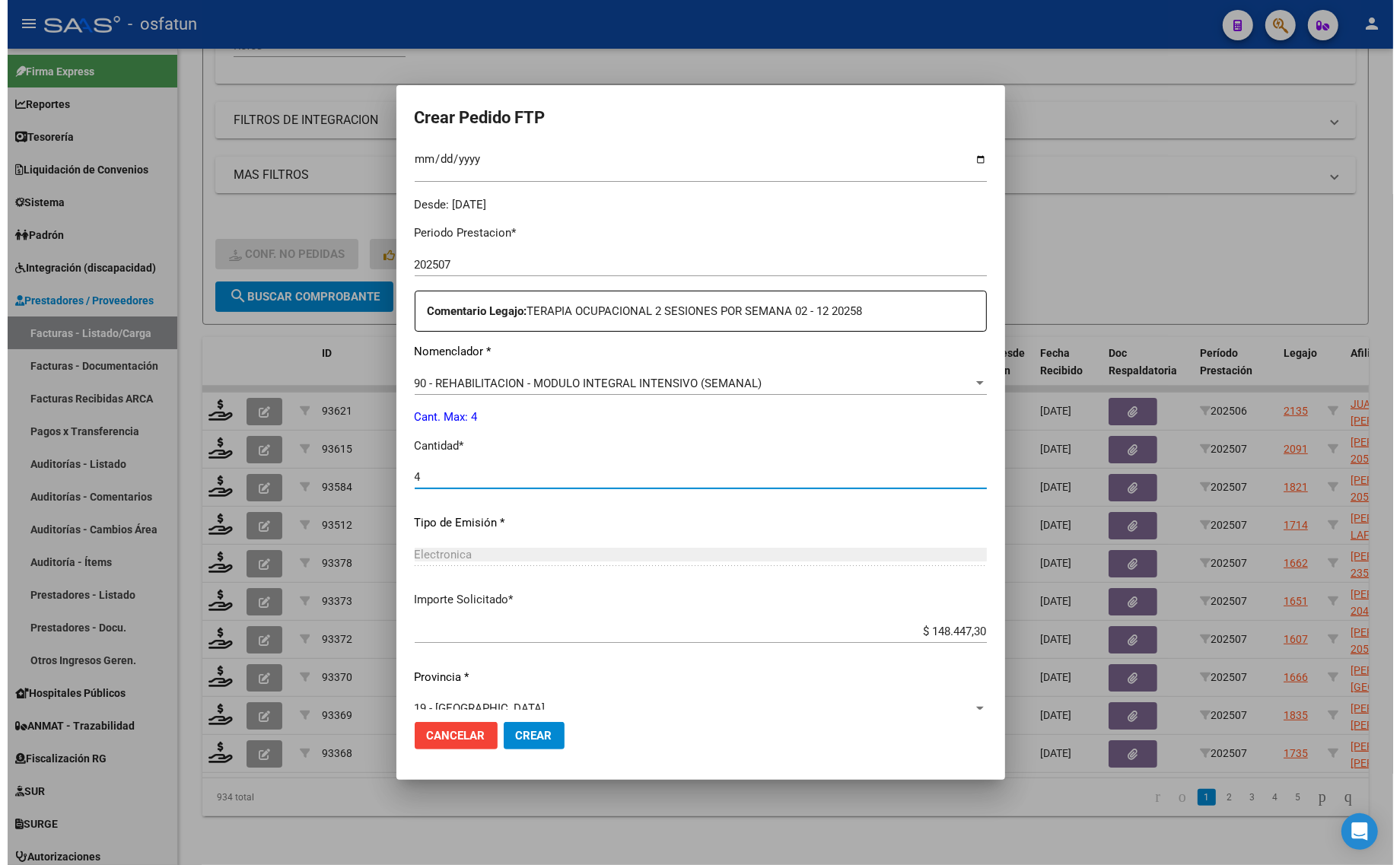
scroll to position [455, 0]
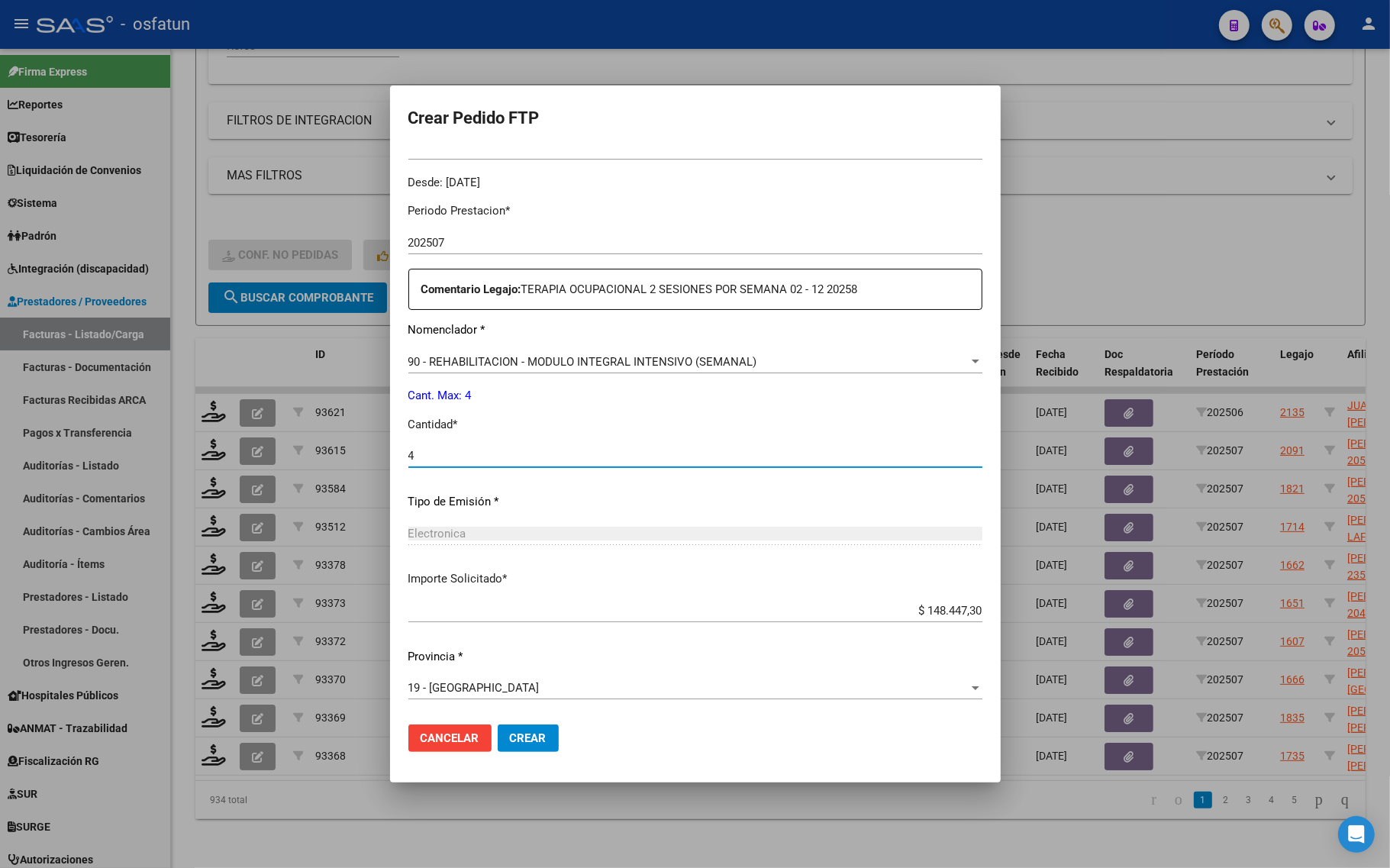
type input "4"
click at [524, 737] on span "Crear" at bounding box center [529, 737] width 37 height 14
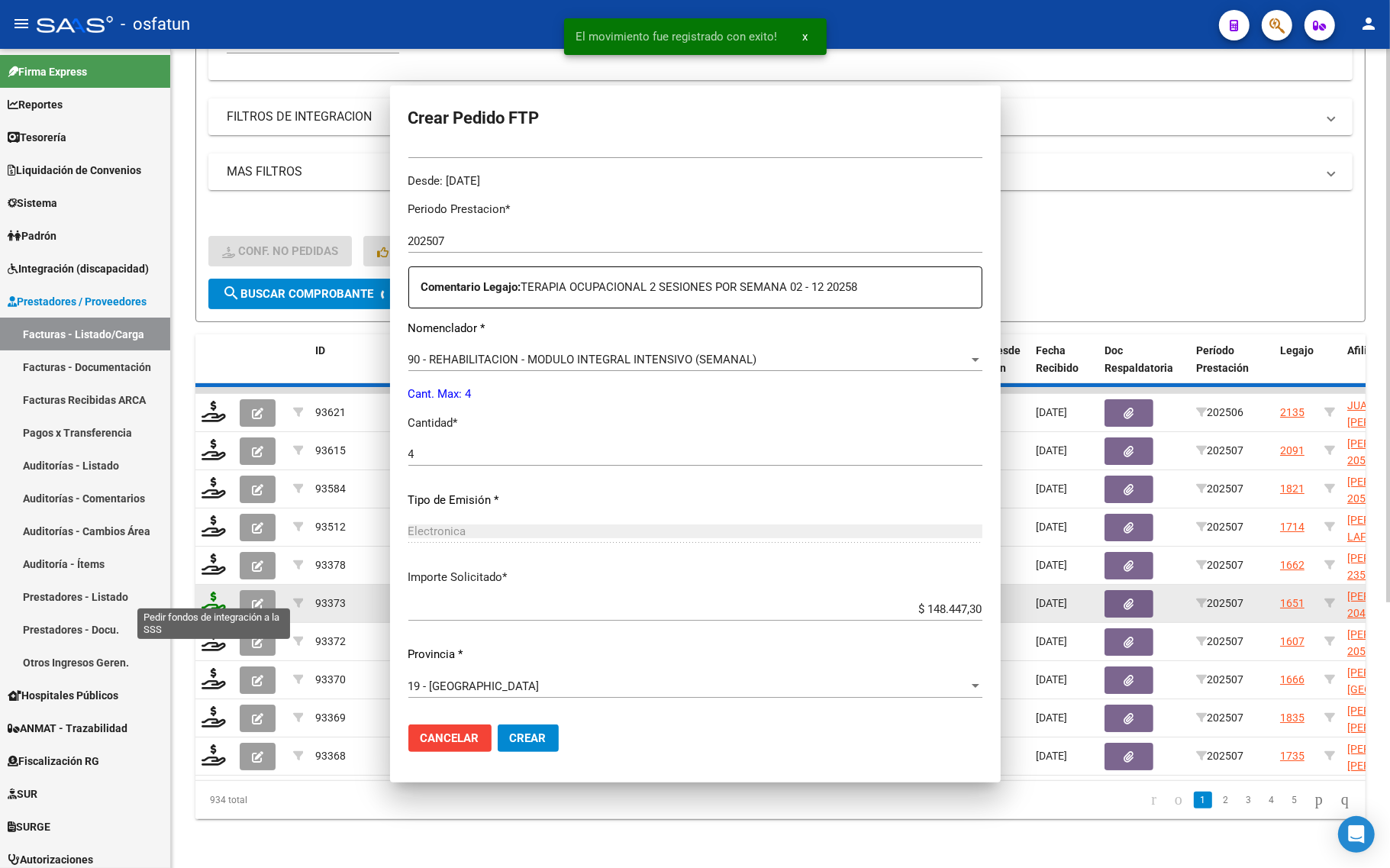
scroll to position [0, 0]
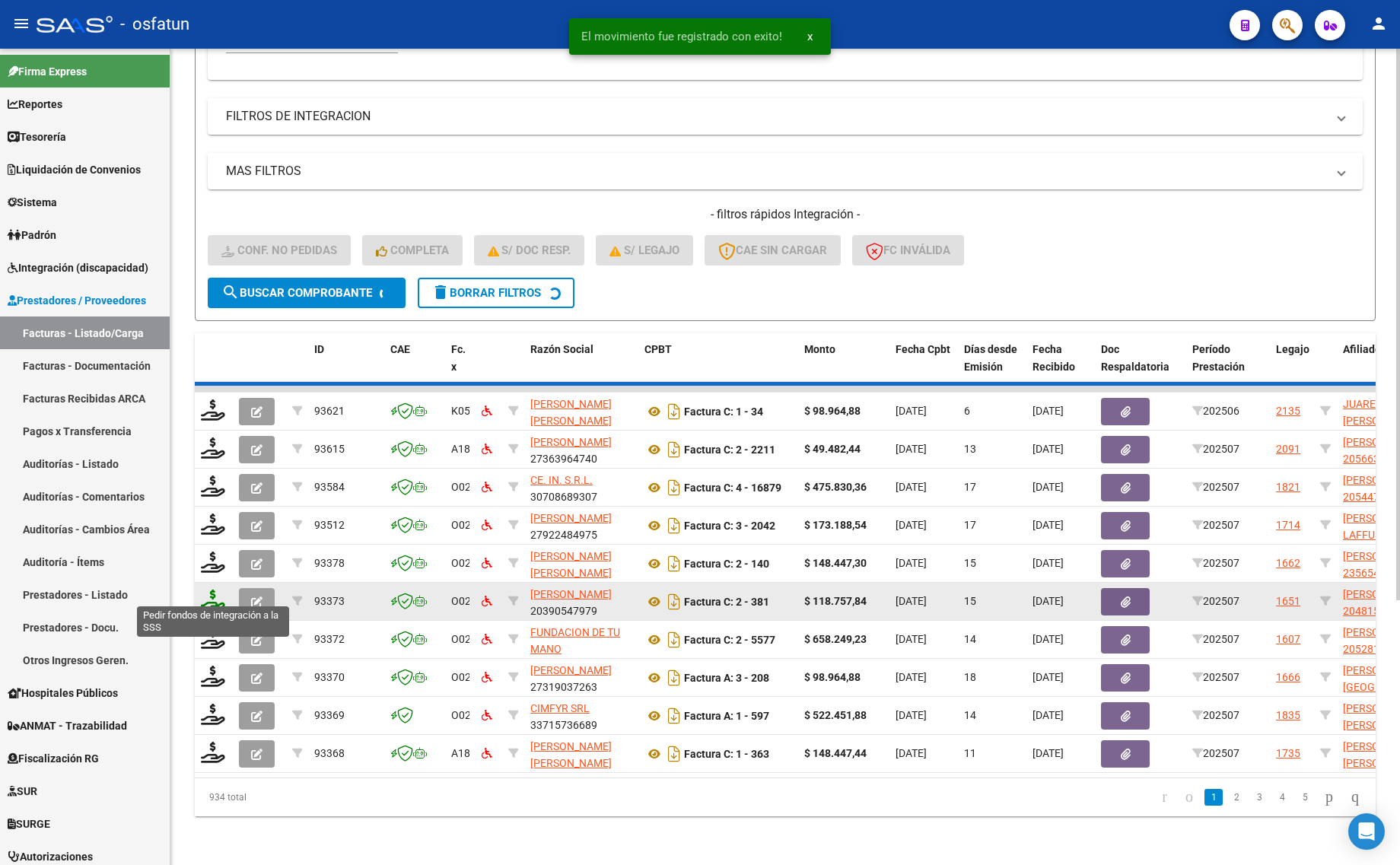
click at [210, 589] on icon at bounding box center [212, 600] width 24 height 21
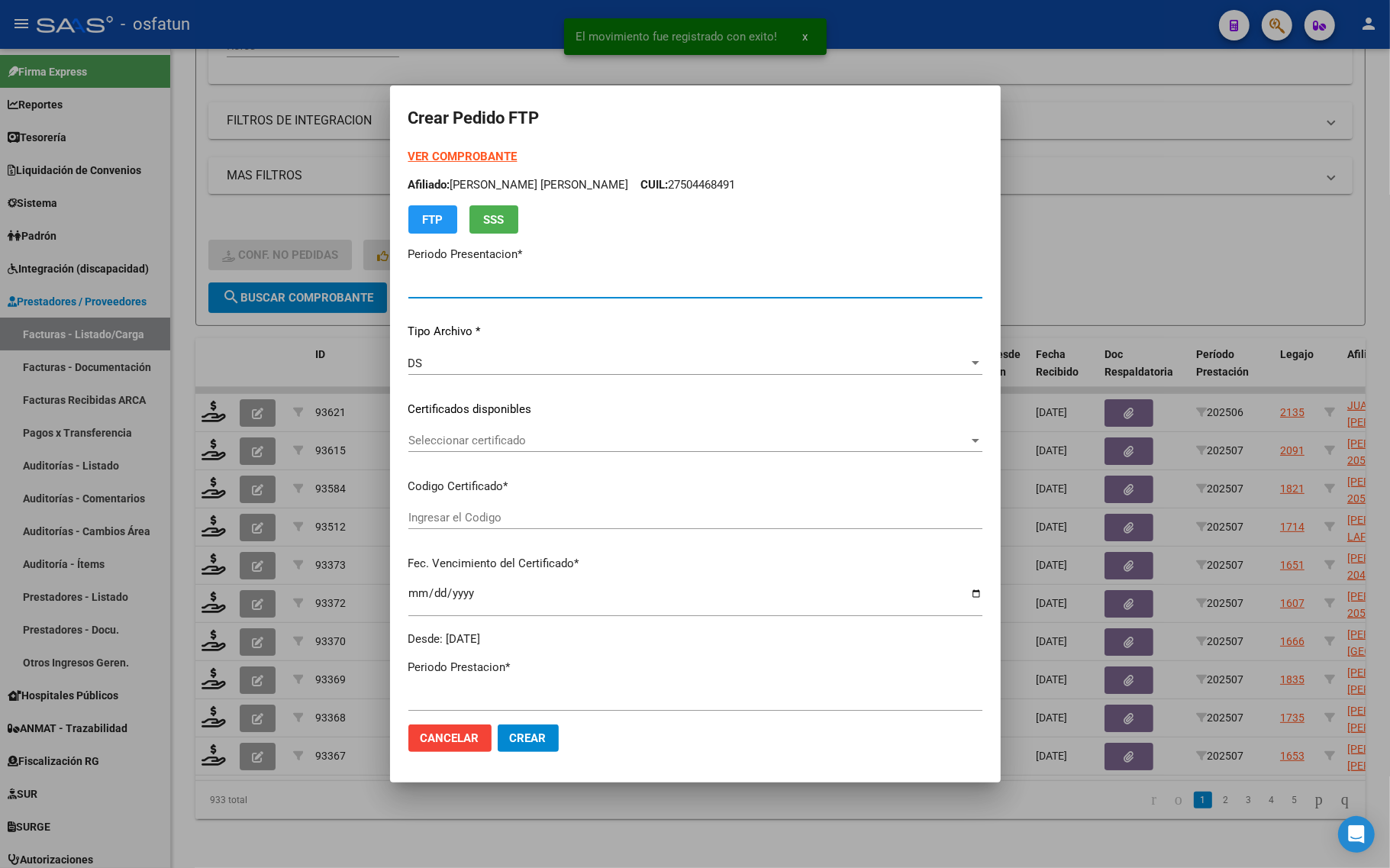
type input "202507"
type input "$ 658.249,23"
type input "ARG02000528180762019111120251111PPA236"
type input "2025-11-11"
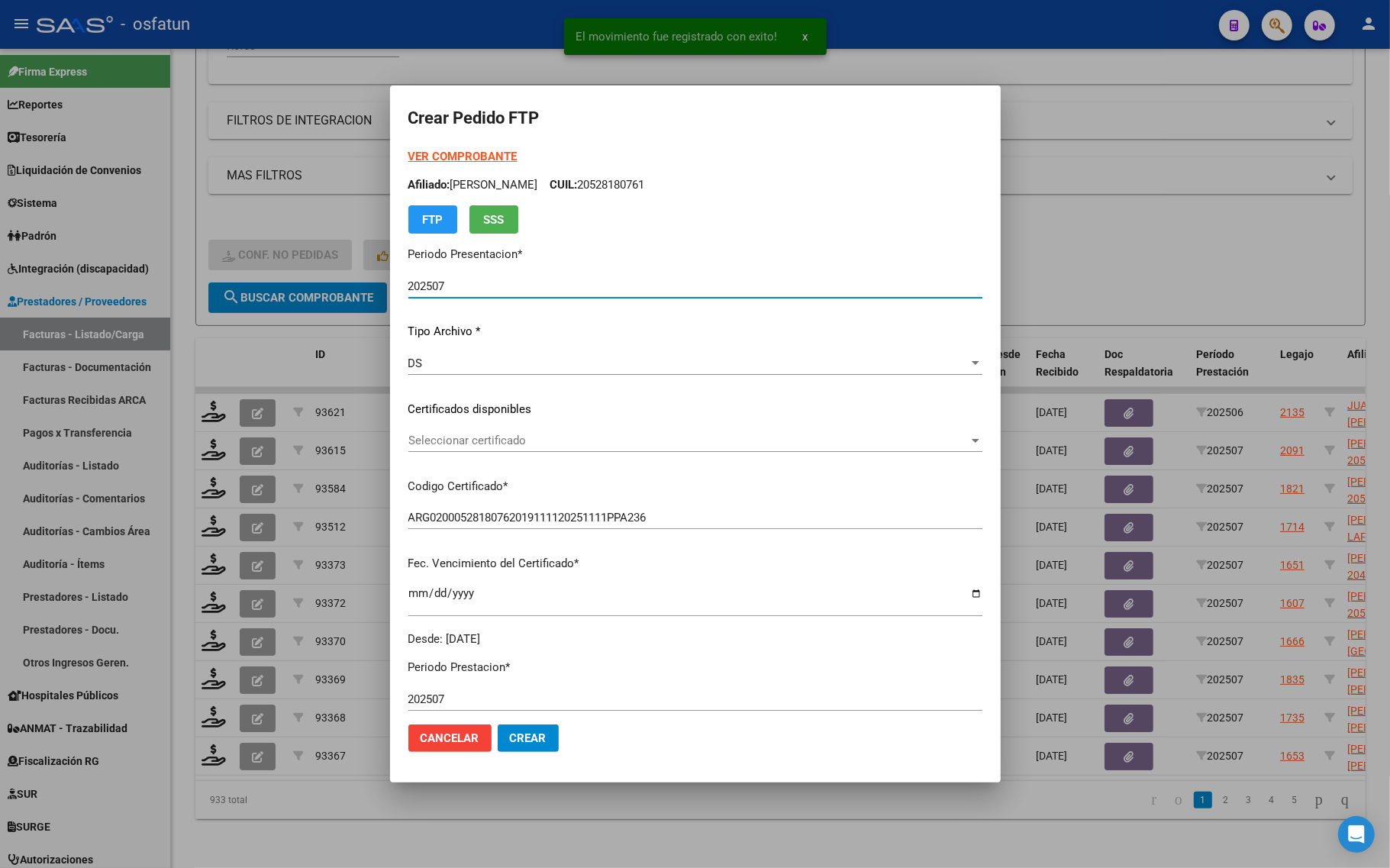
click at [454, 157] on strong "VER COMPROBANTE" at bounding box center [463, 157] width 109 height 14
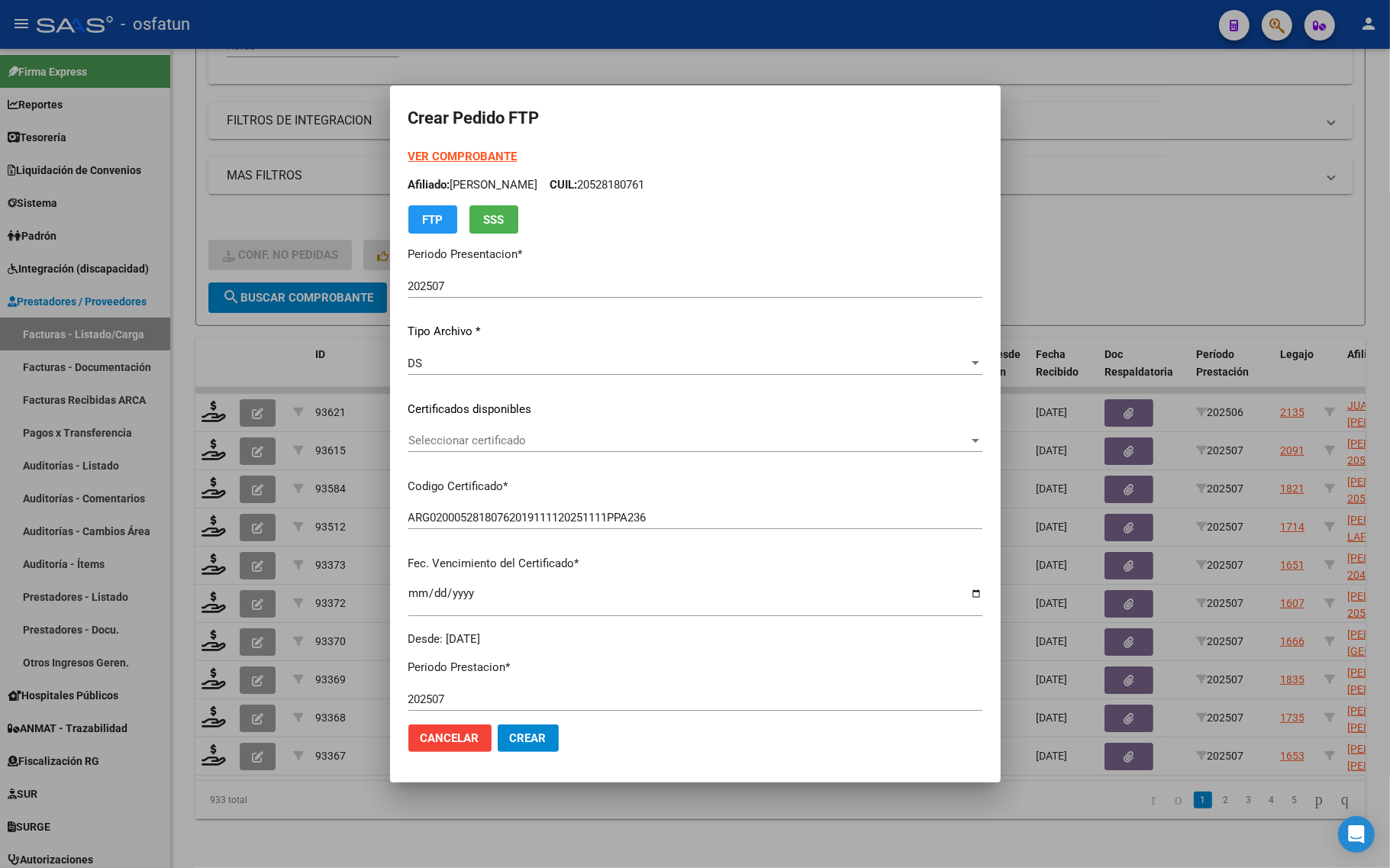
click at [500, 429] on div "Seleccionar certificado Seleccionar certificado" at bounding box center [695, 440] width 574 height 23
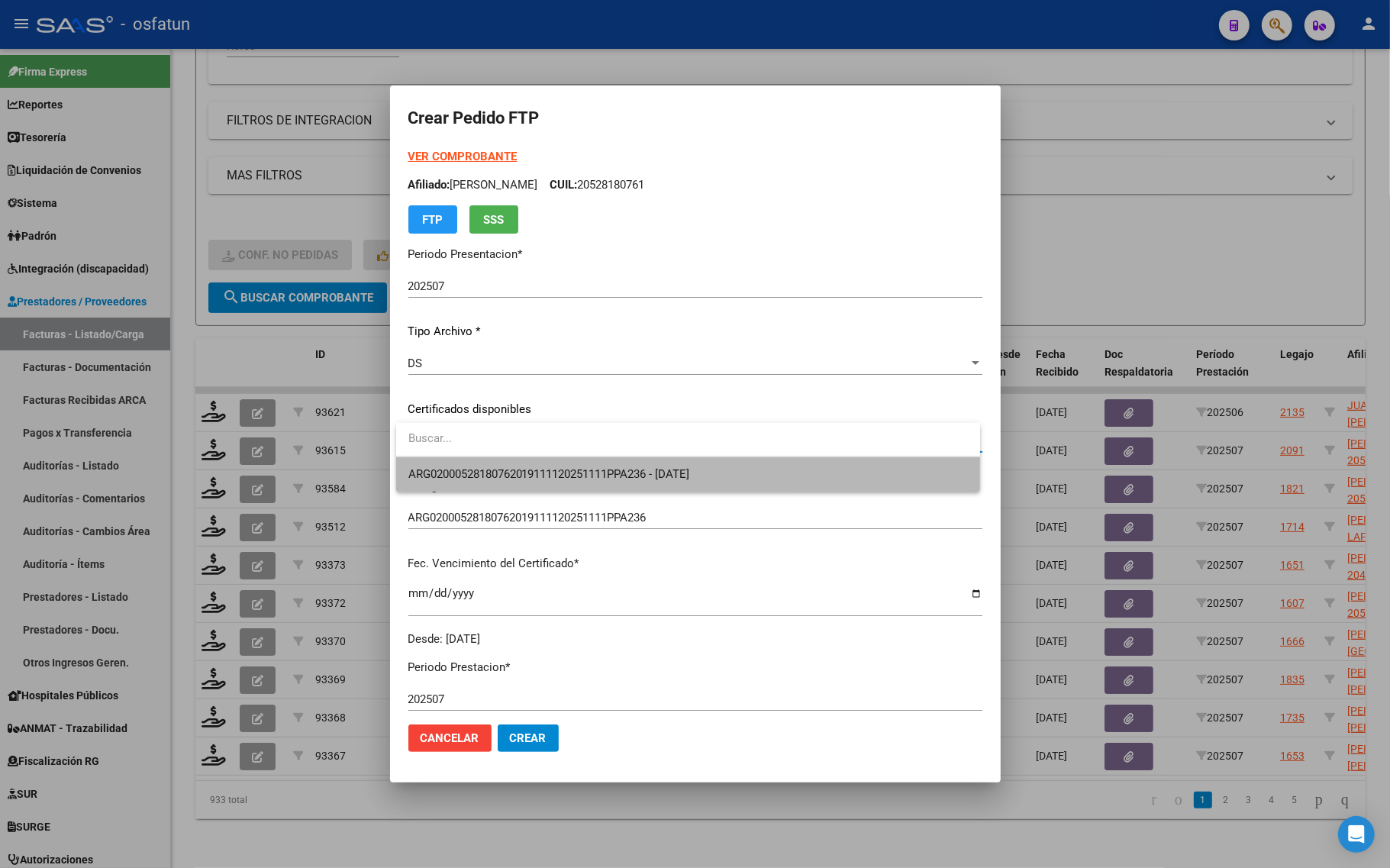
click at [495, 464] on span "ARG02000528180762019111120251111PPA236 - 2025-11-11" at bounding box center [688, 473] width 559 height 34
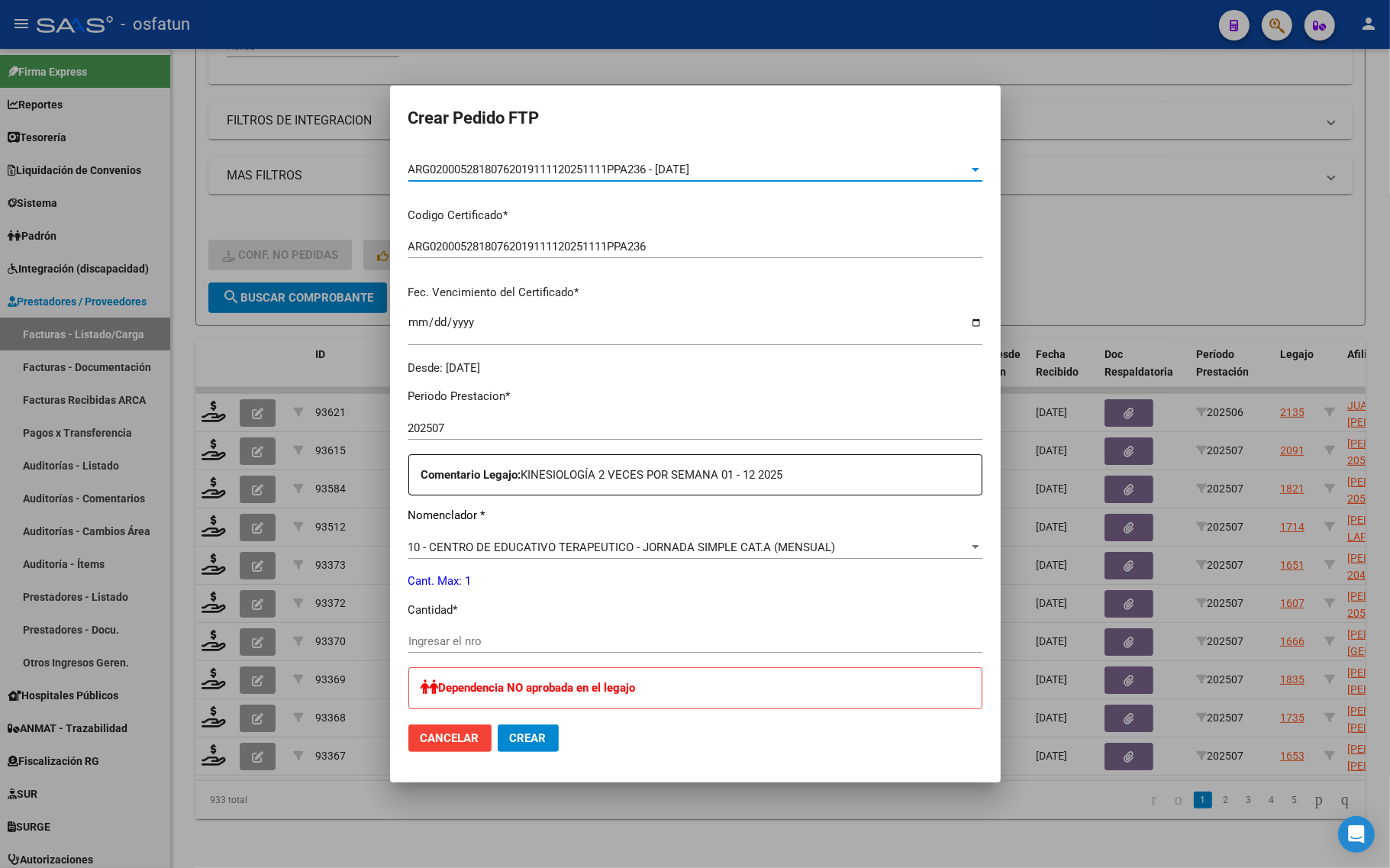
scroll to position [286, 0]
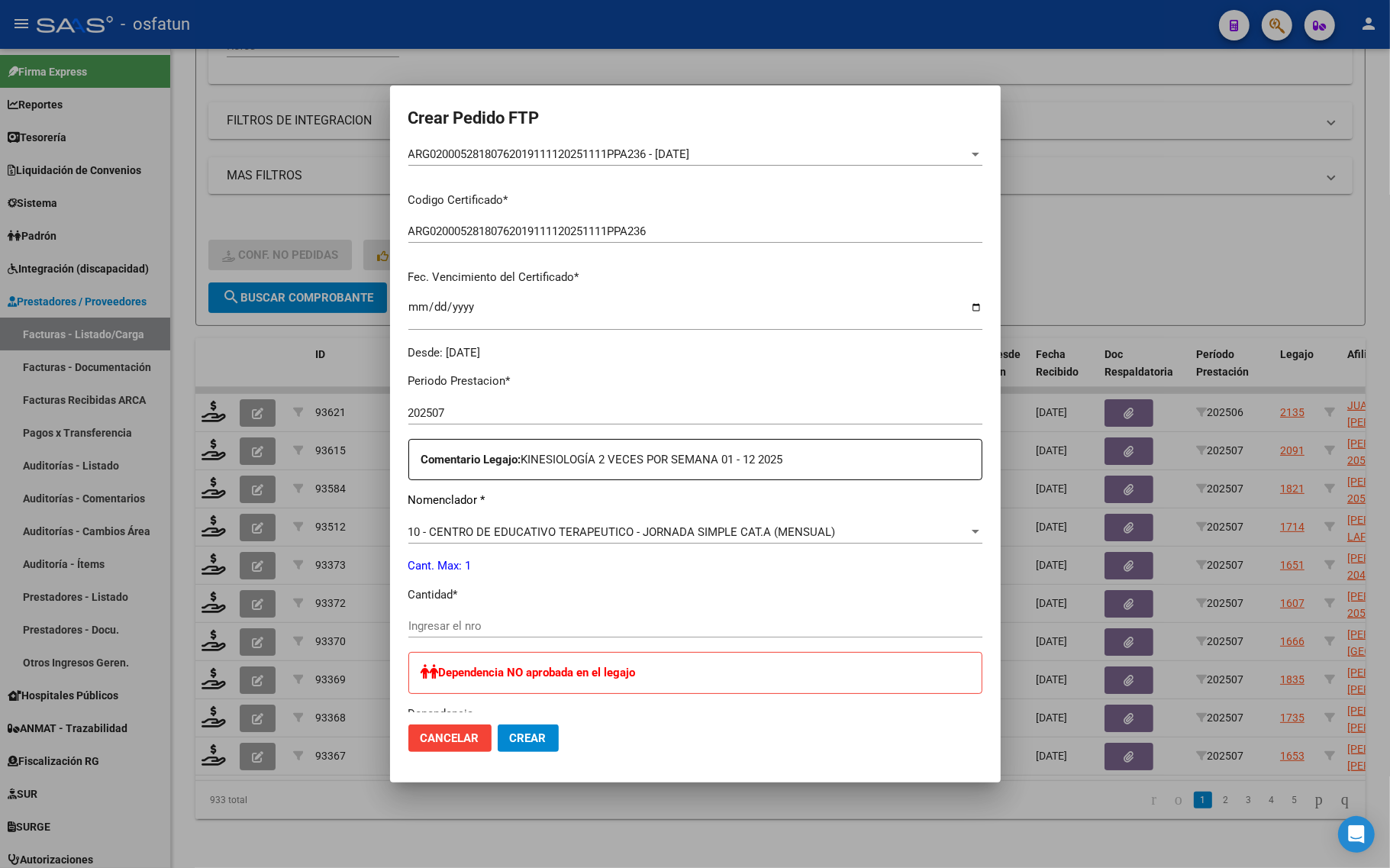
click at [623, 615] on div "Ingresar el nro" at bounding box center [695, 626] width 574 height 23
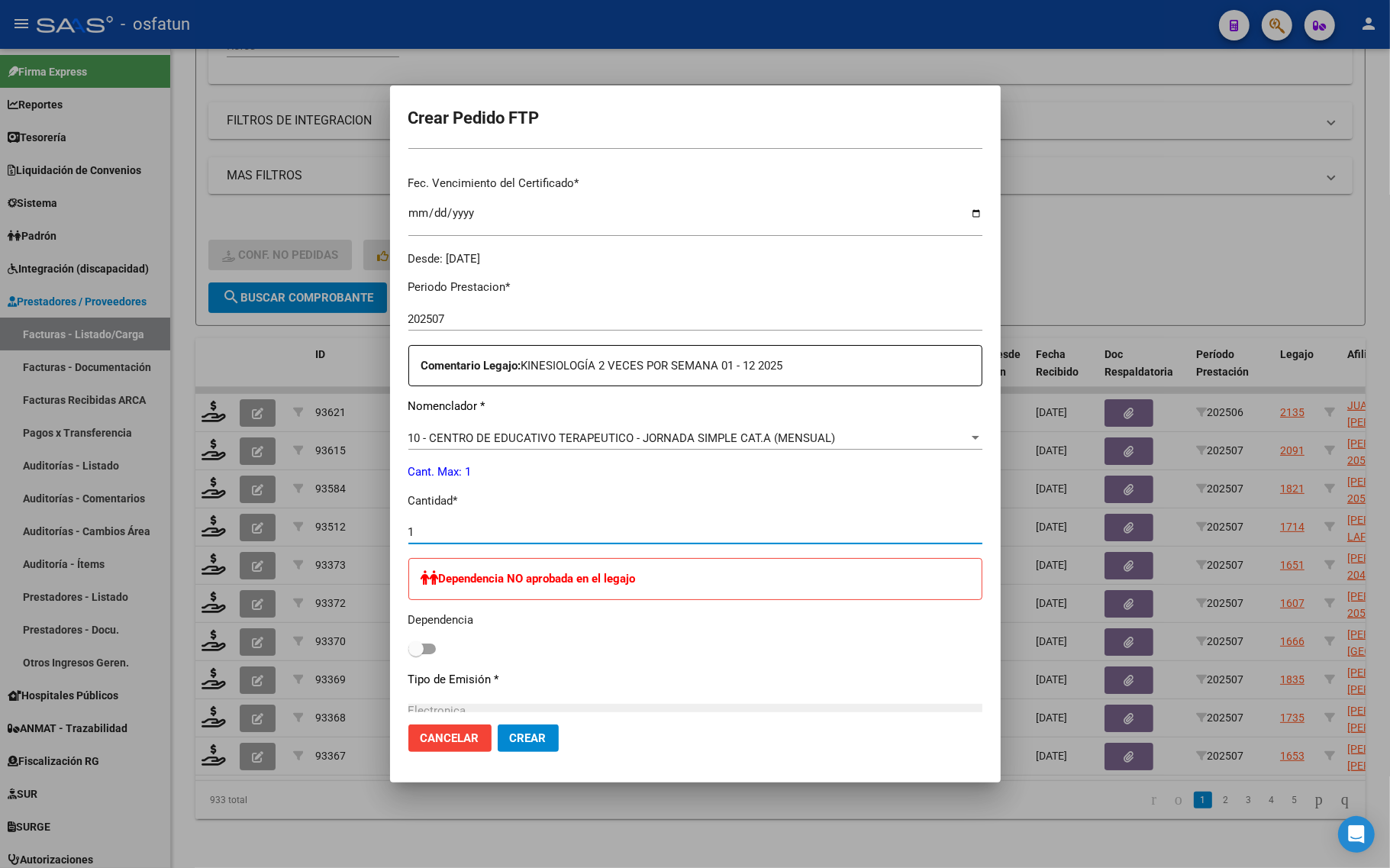
scroll to position [557, 0]
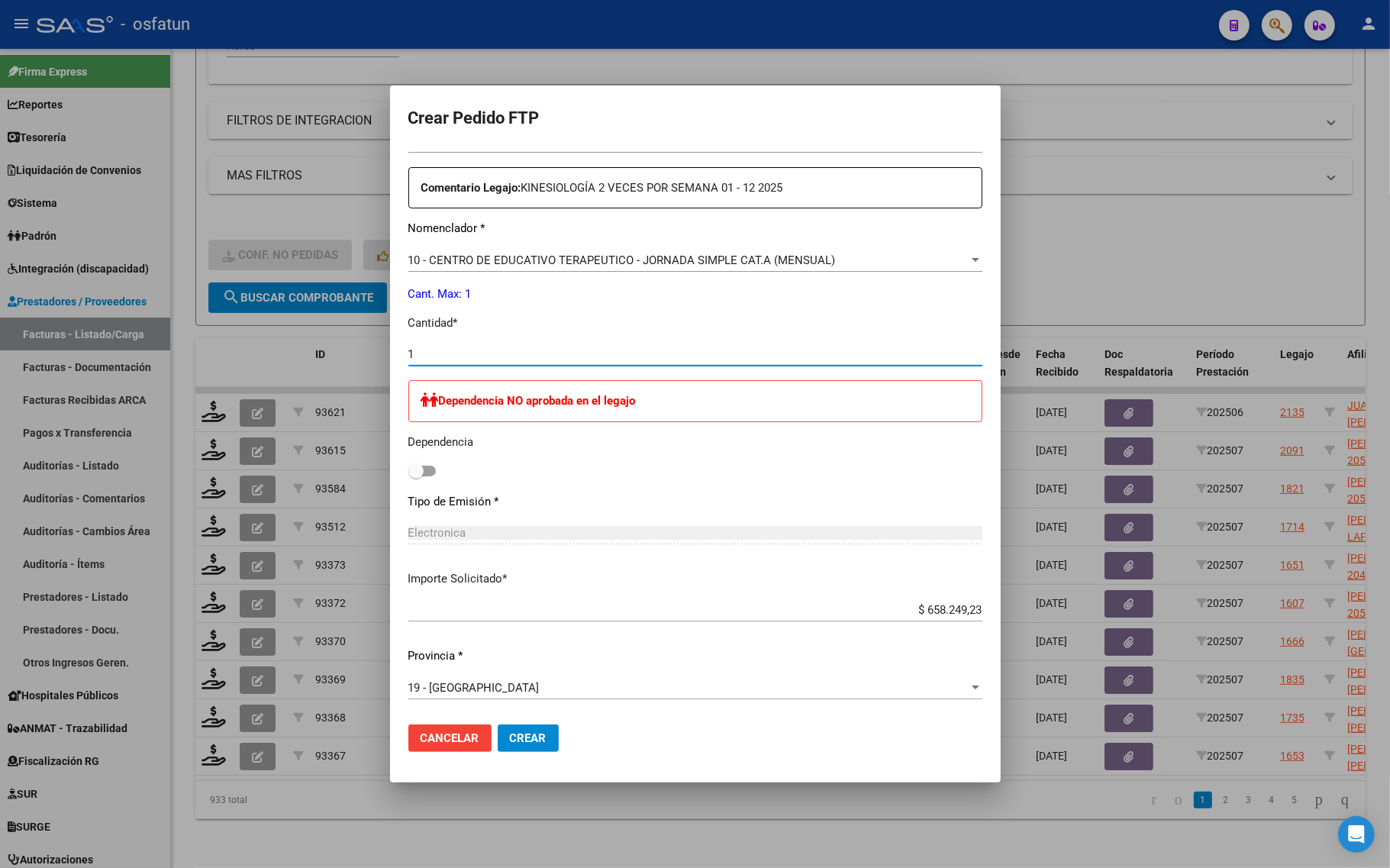
type input "1"
click at [532, 741] on span "Crear" at bounding box center [529, 737] width 37 height 14
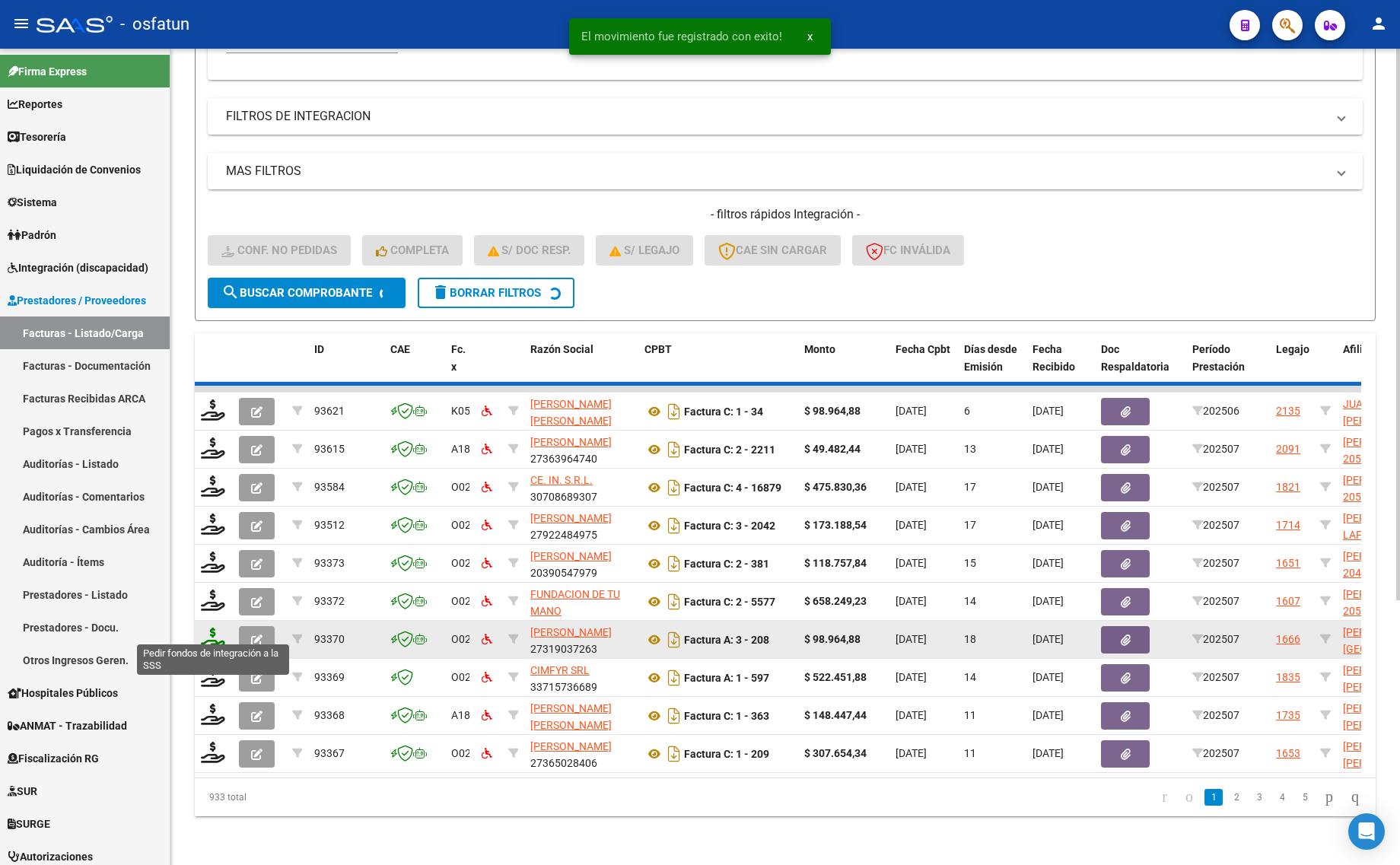
click at [204, 630] on icon at bounding box center [212, 637] width 24 height 21
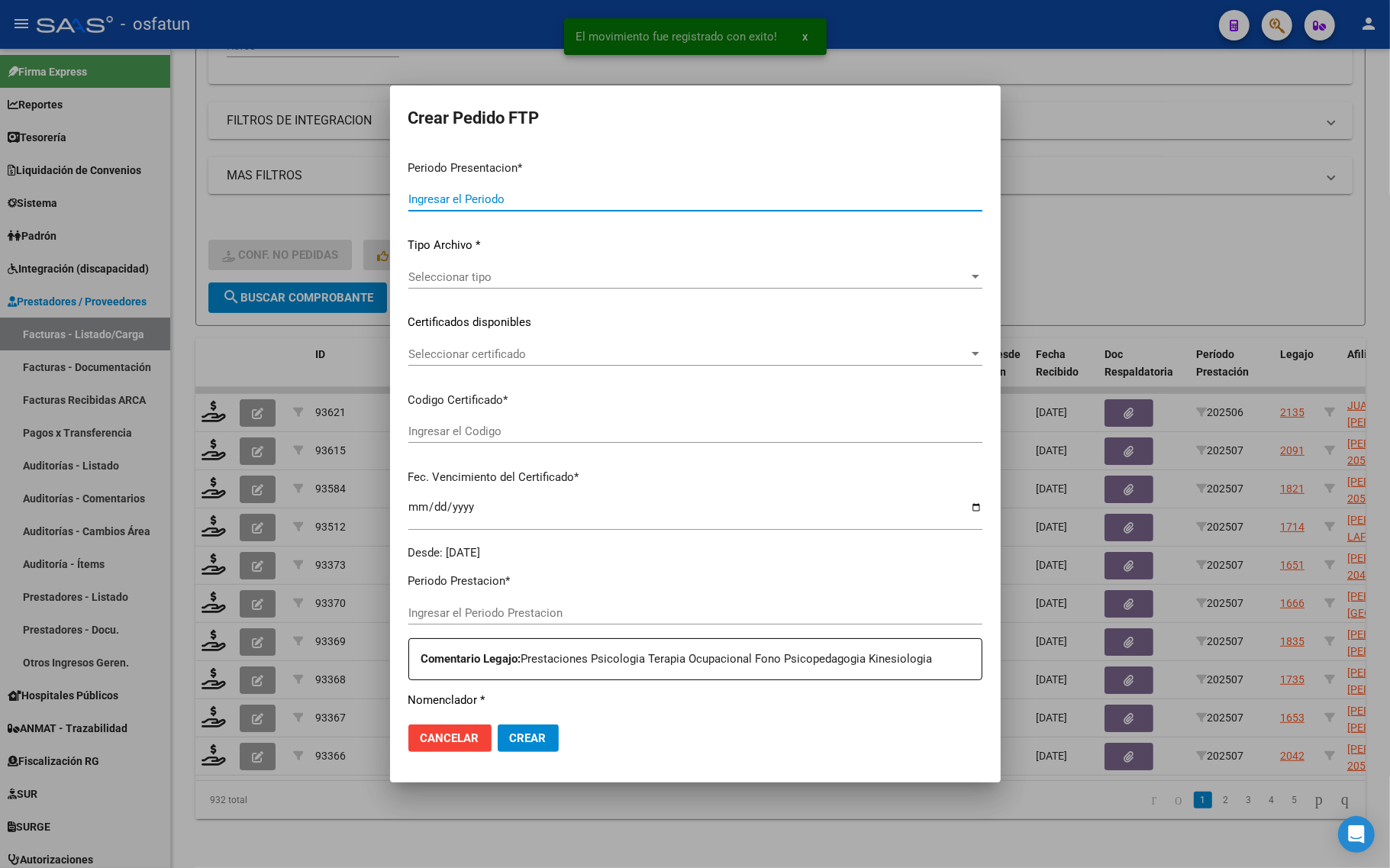
type input "202507"
type input "$ 522.451,88"
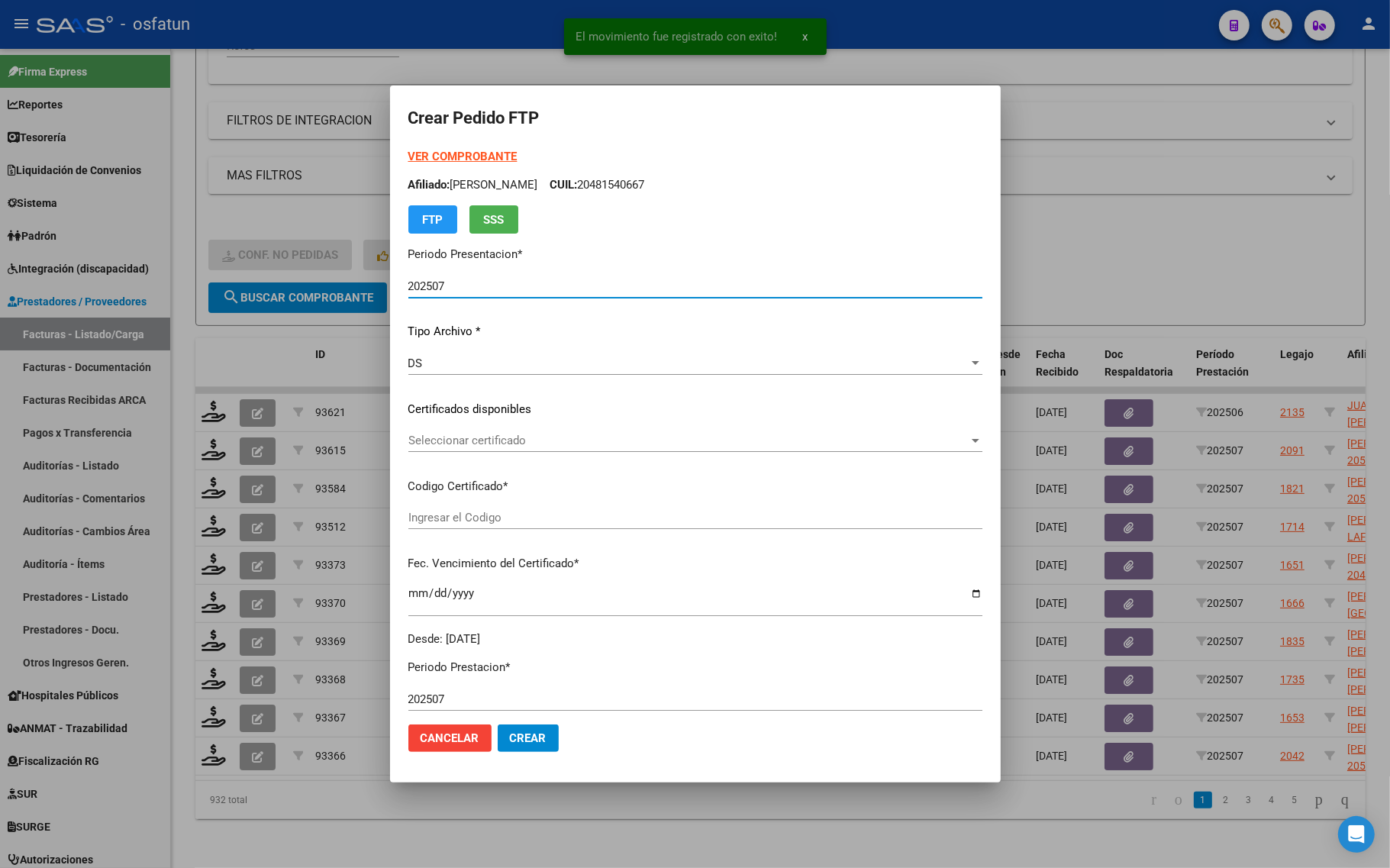
type input "ARG01000565450202023121920281219LA235"
type input "2028-12-19"
click at [424, 157] on strong "VER COMPROBANTE" at bounding box center [463, 157] width 109 height 14
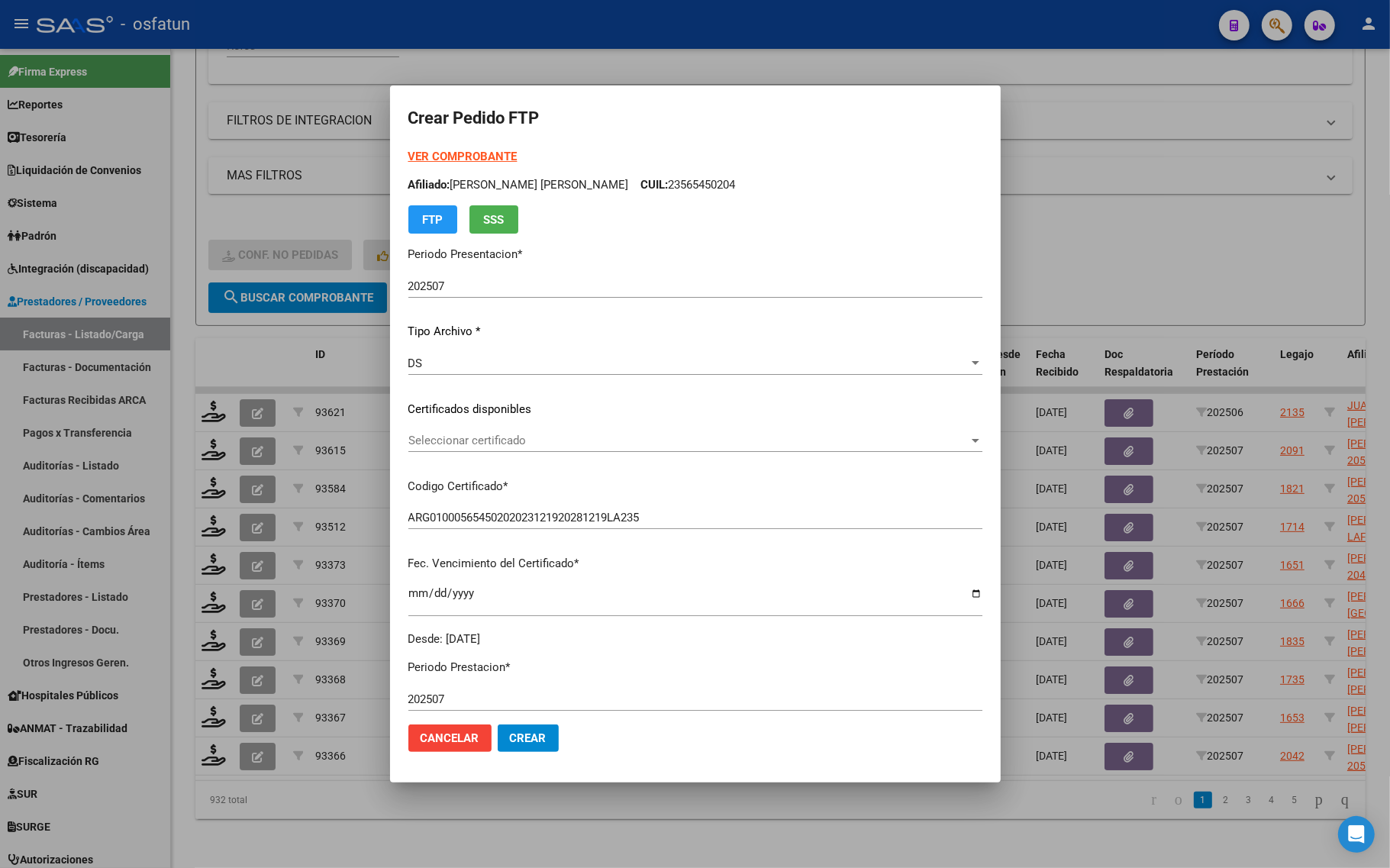
click at [490, 432] on div "Seleccionar certificado Seleccionar certificado" at bounding box center [695, 440] width 574 height 23
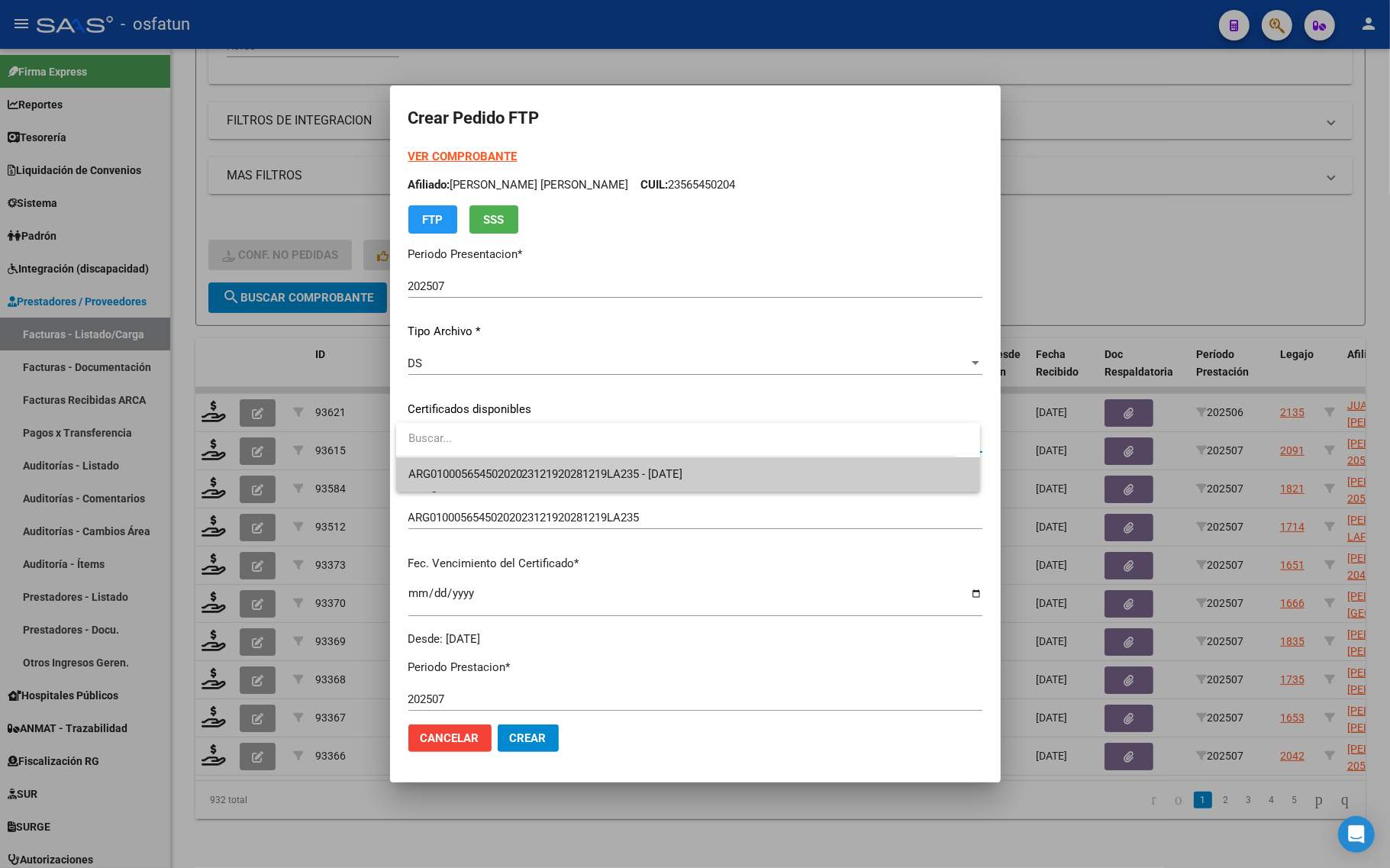
click at [489, 453] on input "dropdown search" at bounding box center [676, 437] width 559 height 34
click at [493, 470] on span "ARG01000565450202023121920281219LA235 - 2028-12-19" at bounding box center [546, 474] width 275 height 14
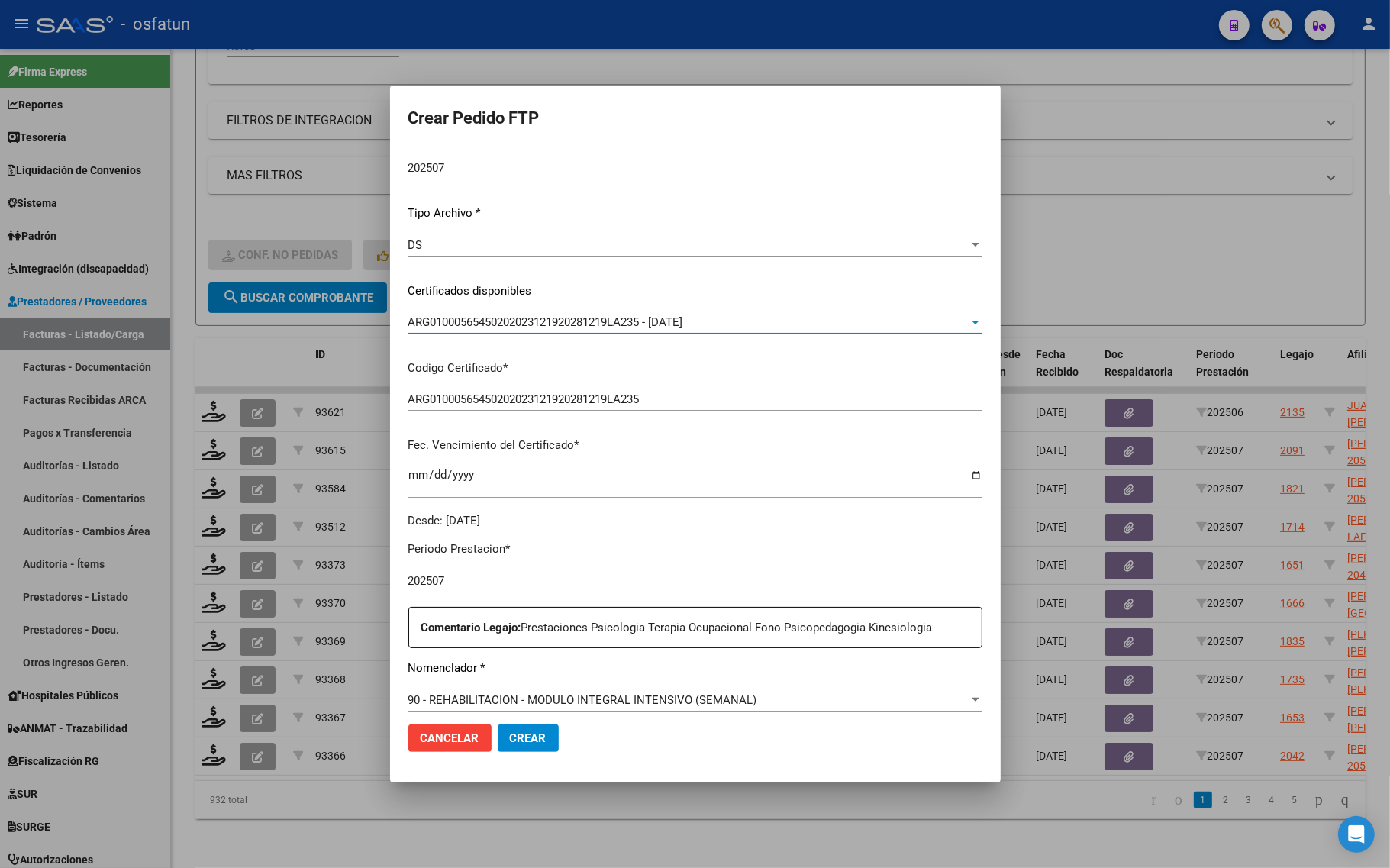
scroll to position [286, 0]
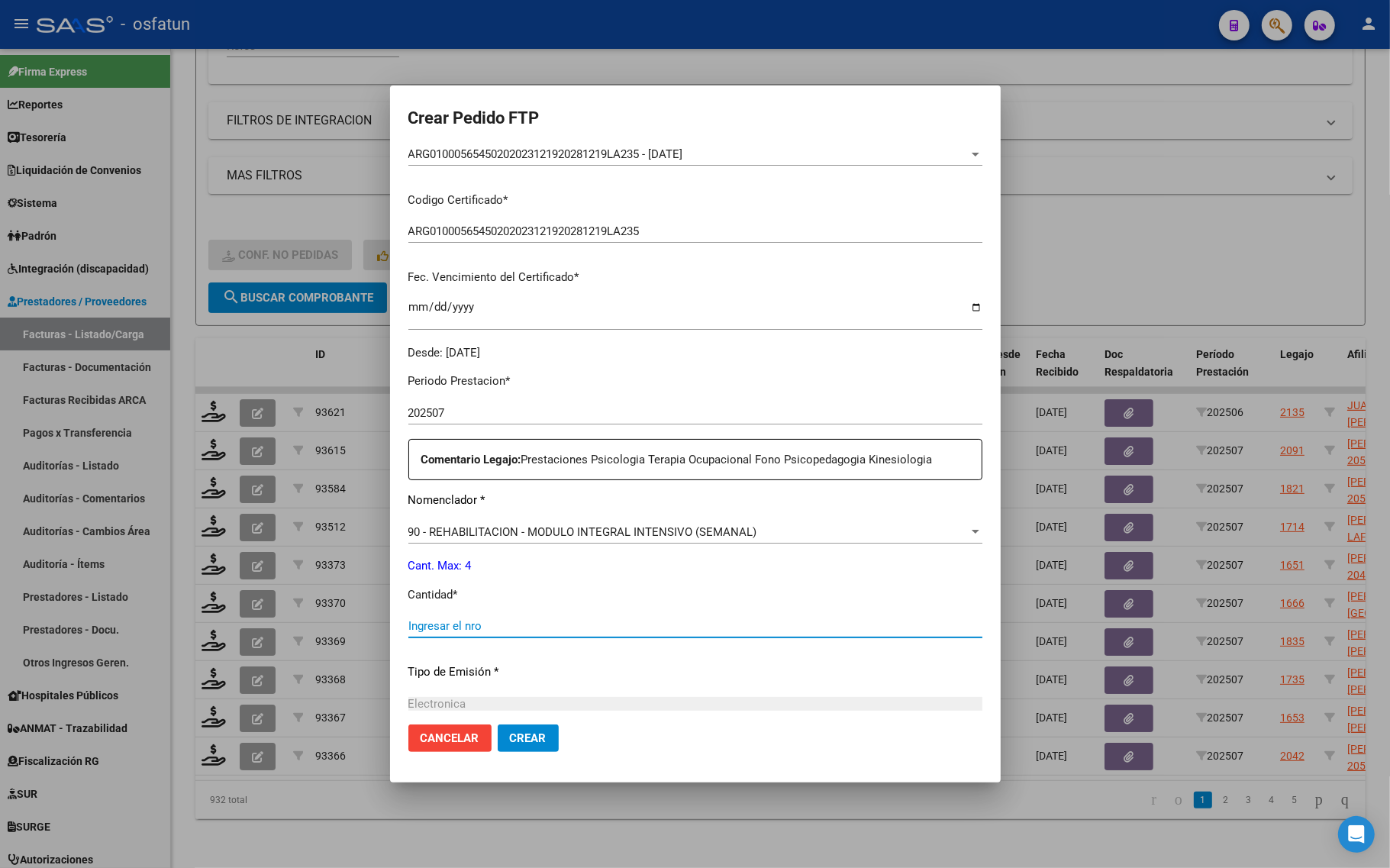
click at [470, 632] on input "Ingresar el nro" at bounding box center [695, 625] width 574 height 14
type input "4"
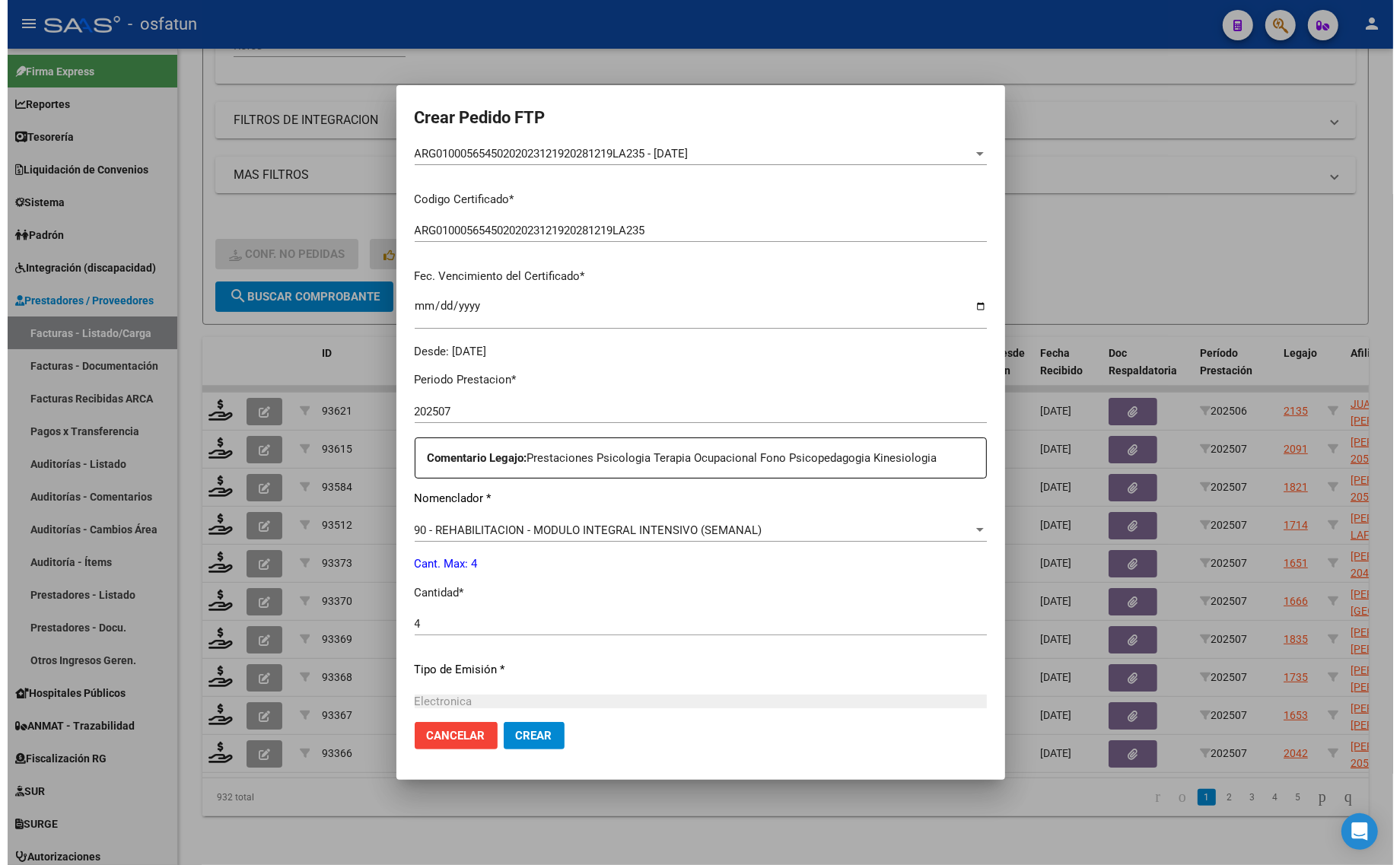
scroll to position [455, 0]
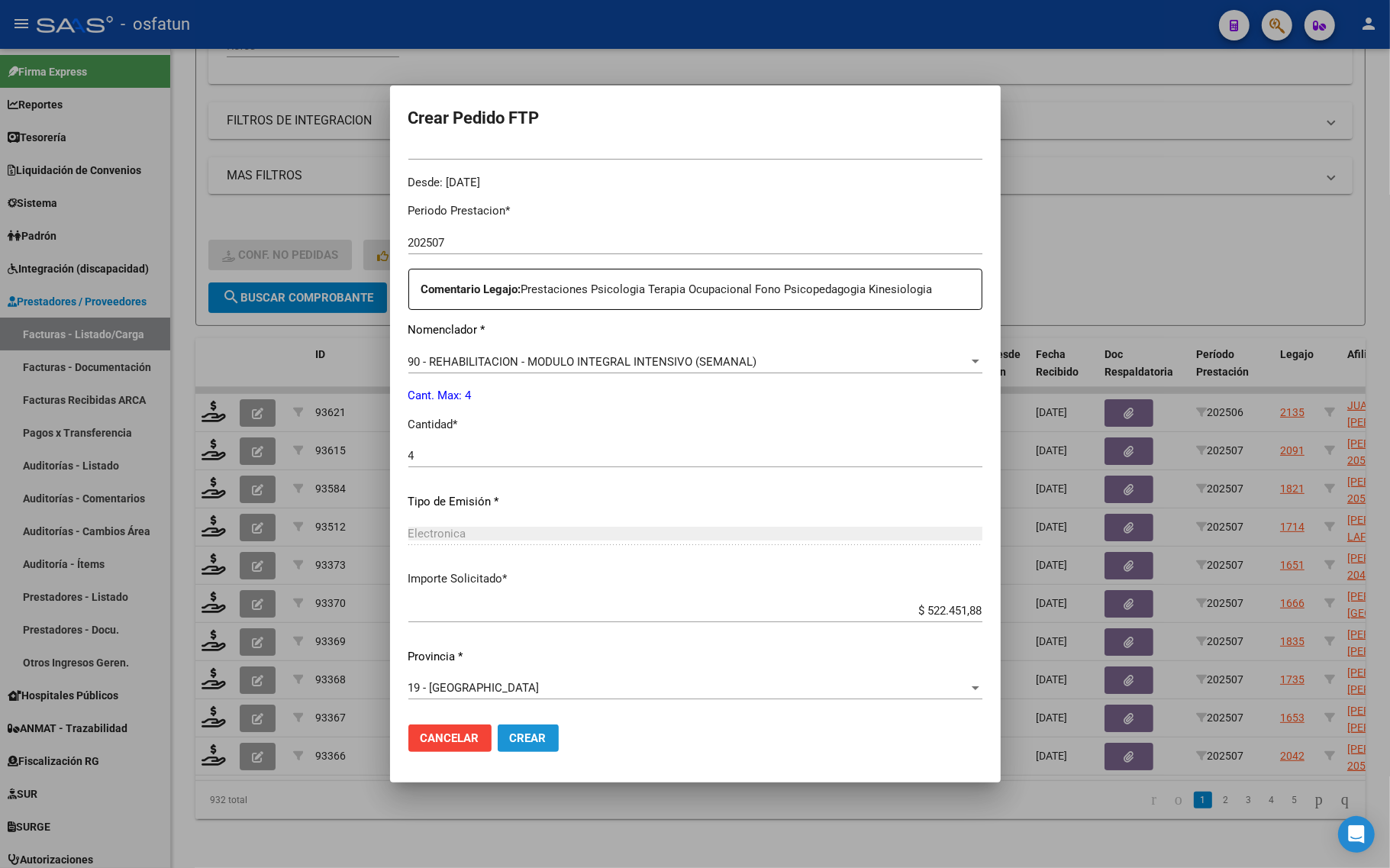
click at [539, 741] on span "Crear" at bounding box center [529, 737] width 37 height 14
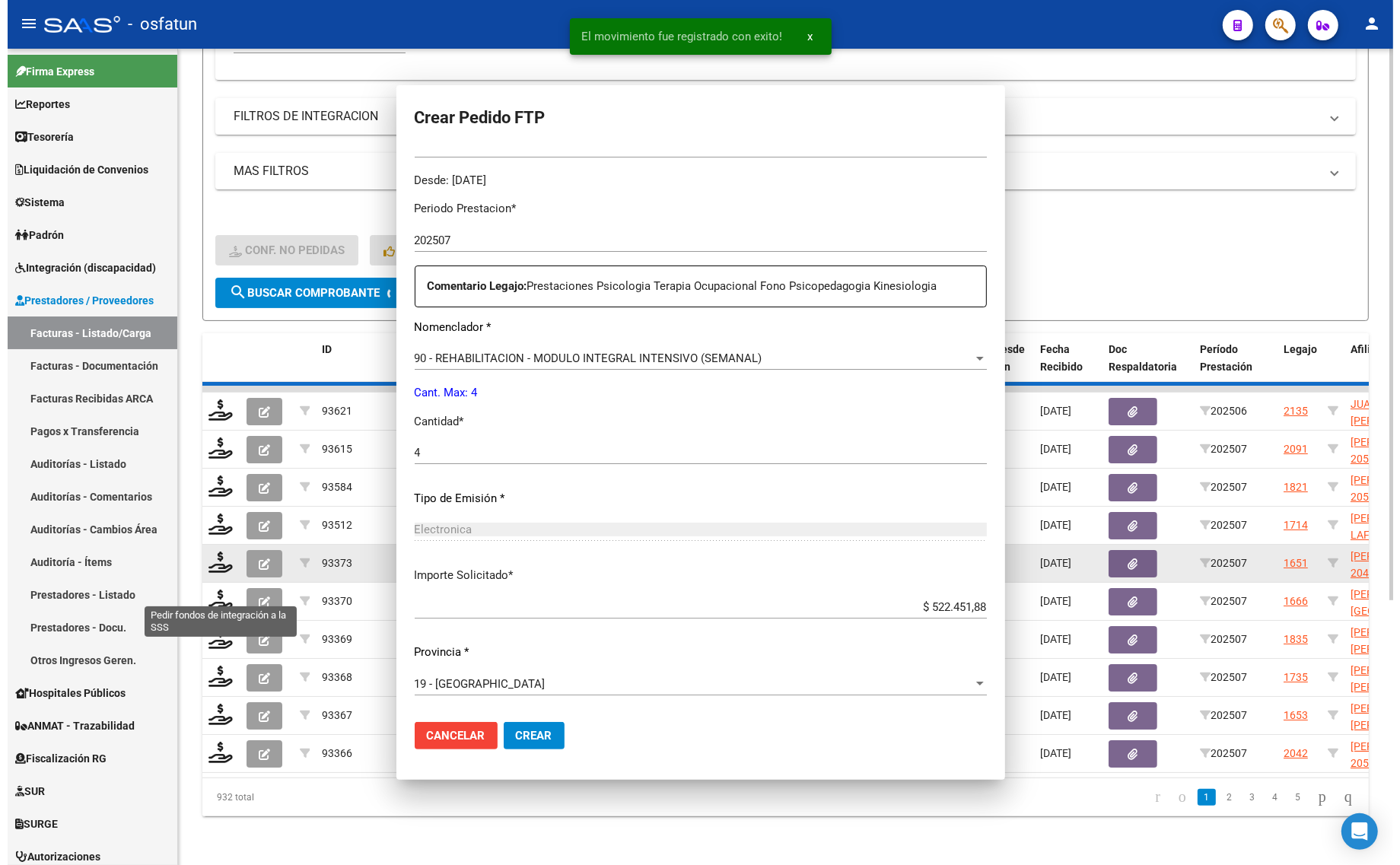
scroll to position [0, 0]
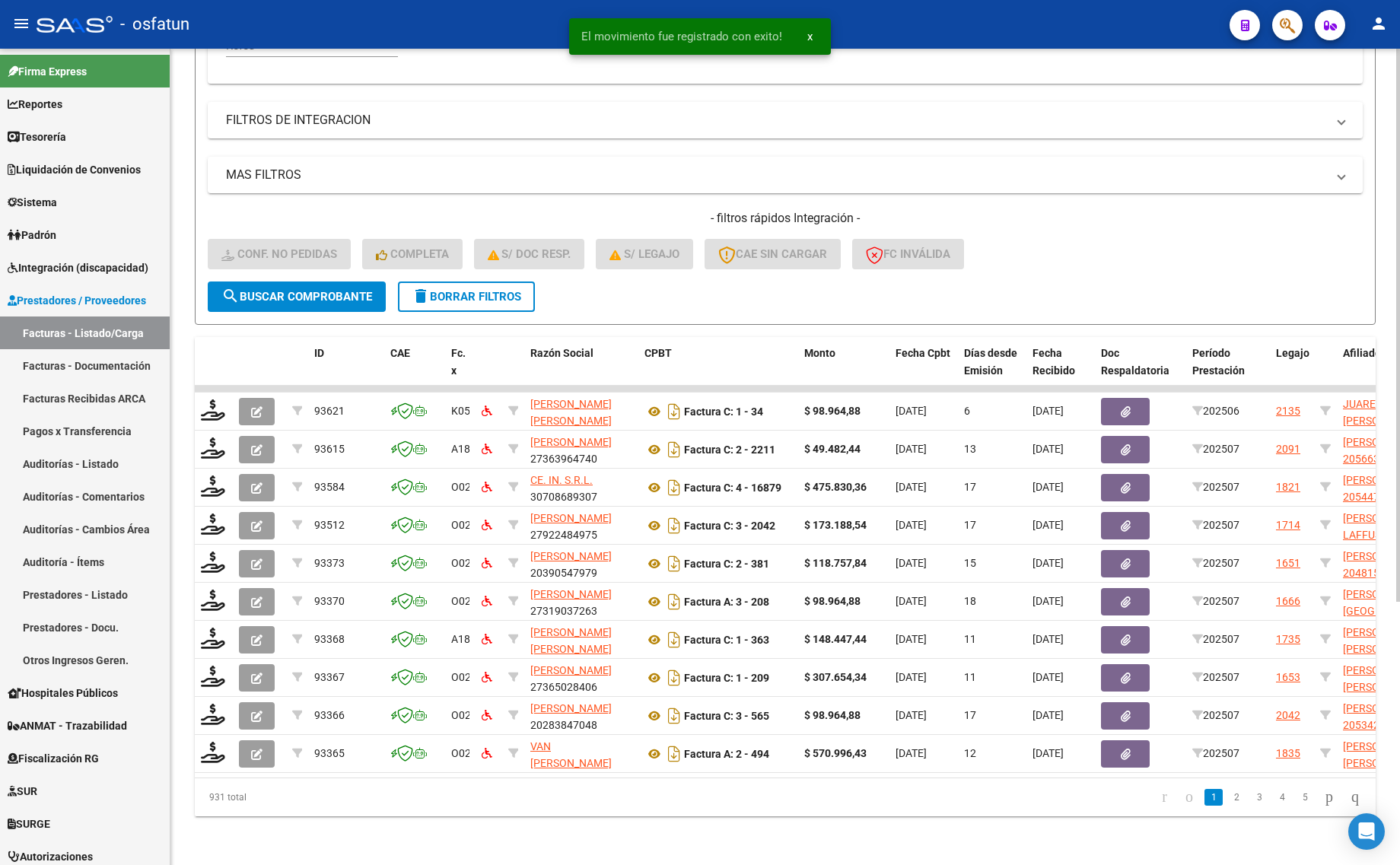
drag, startPoint x: 210, startPoint y: 510, endPoint x: 739, endPoint y: 299, distance: 569.5
click at [739, 298] on form "Filtros Id Integración Area Seleccionar Gerenciador Seleccionar Gerenciador Si …" at bounding box center [785, 65] width 1181 height 521
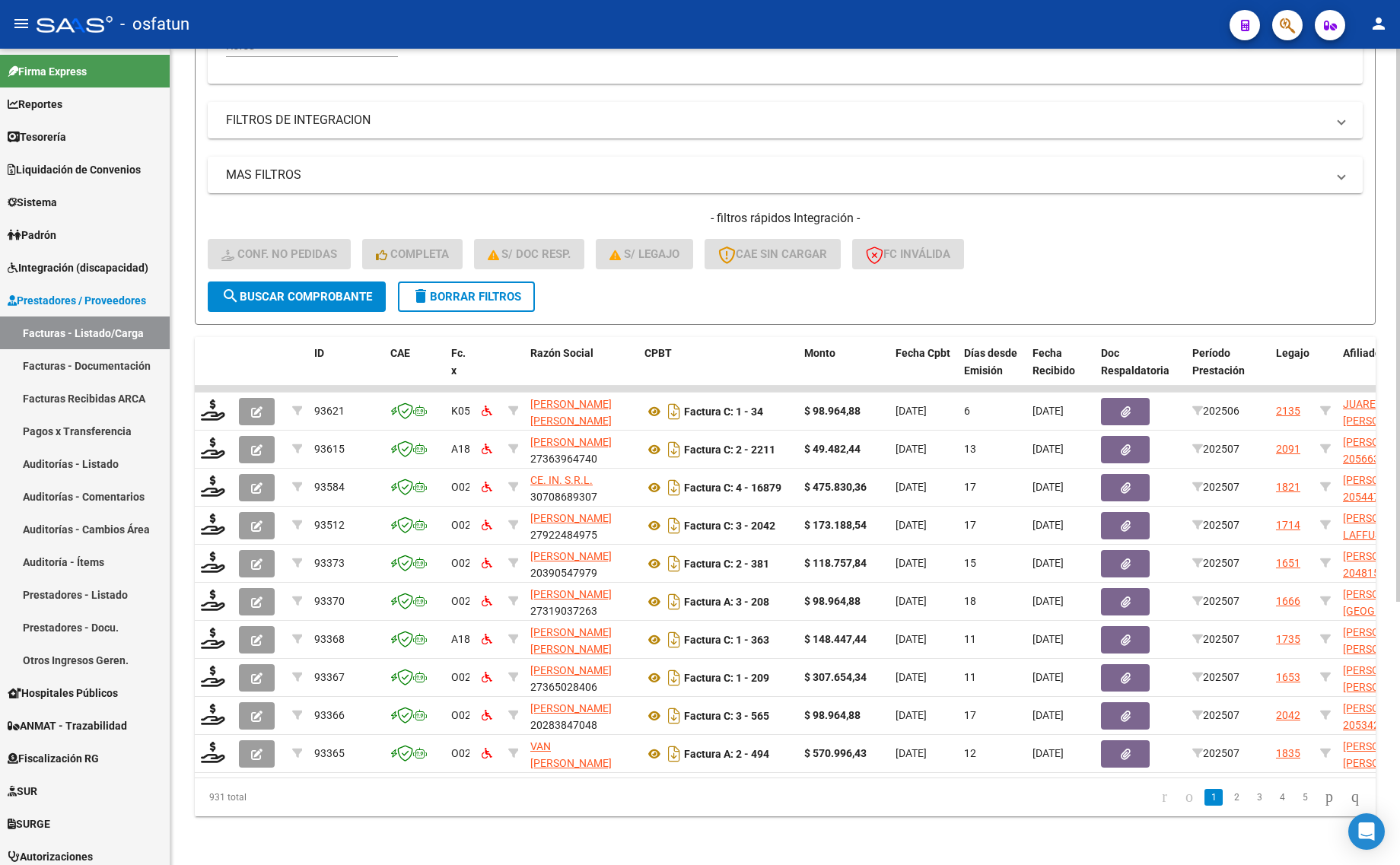
drag, startPoint x: 450, startPoint y: 275, endPoint x: 438, endPoint y: 289, distance: 18.4
click at [450, 289] on span "delete Borrar Filtros" at bounding box center [467, 296] width 110 height 14
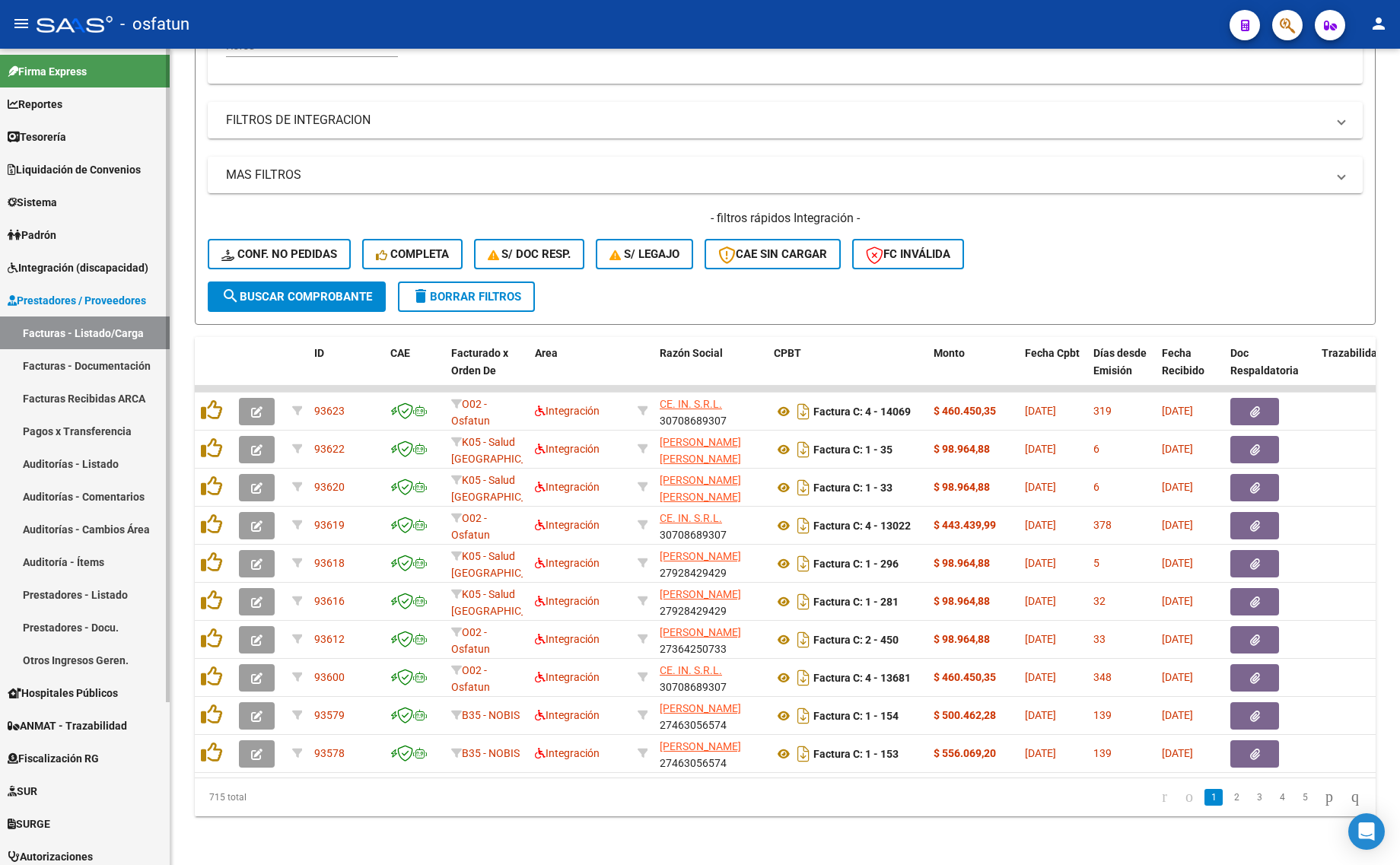
click at [96, 321] on link "Facturas - Listado/Carga" at bounding box center [85, 333] width 170 height 33
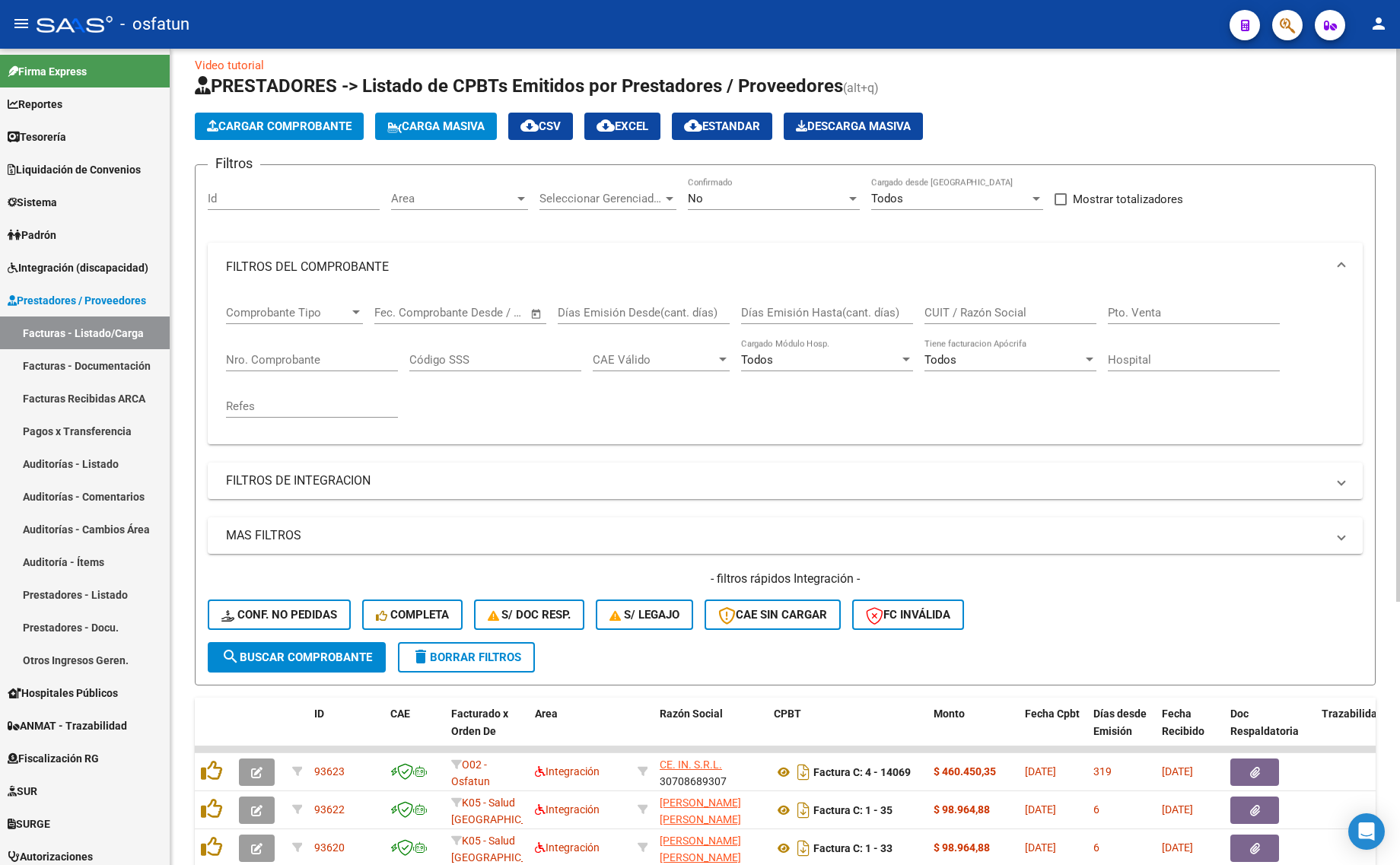
scroll to position [6, 0]
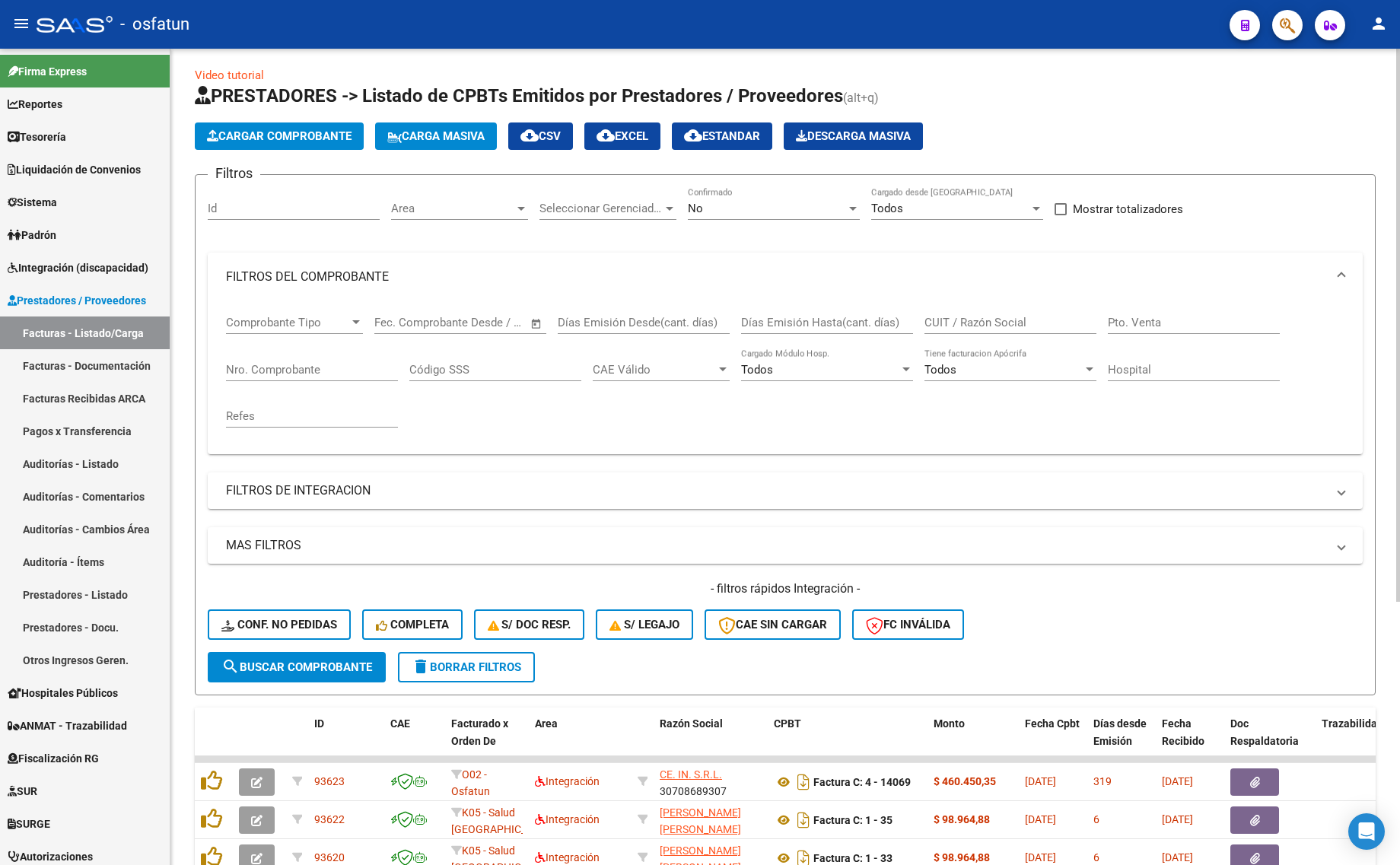
click at [719, 196] on div "No Confirmado" at bounding box center [774, 203] width 172 height 33
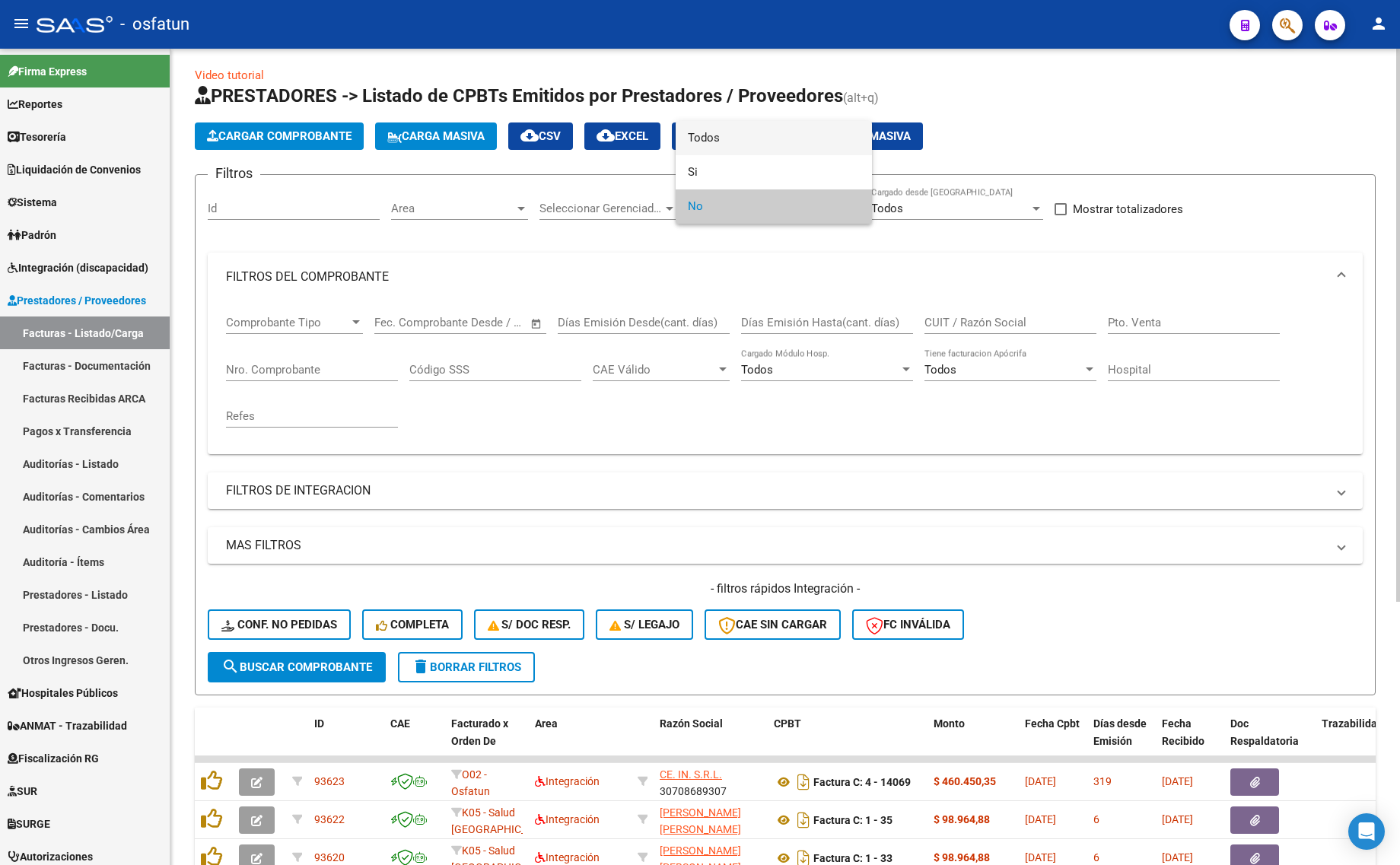
click at [707, 142] on span "Todos" at bounding box center [774, 137] width 172 height 34
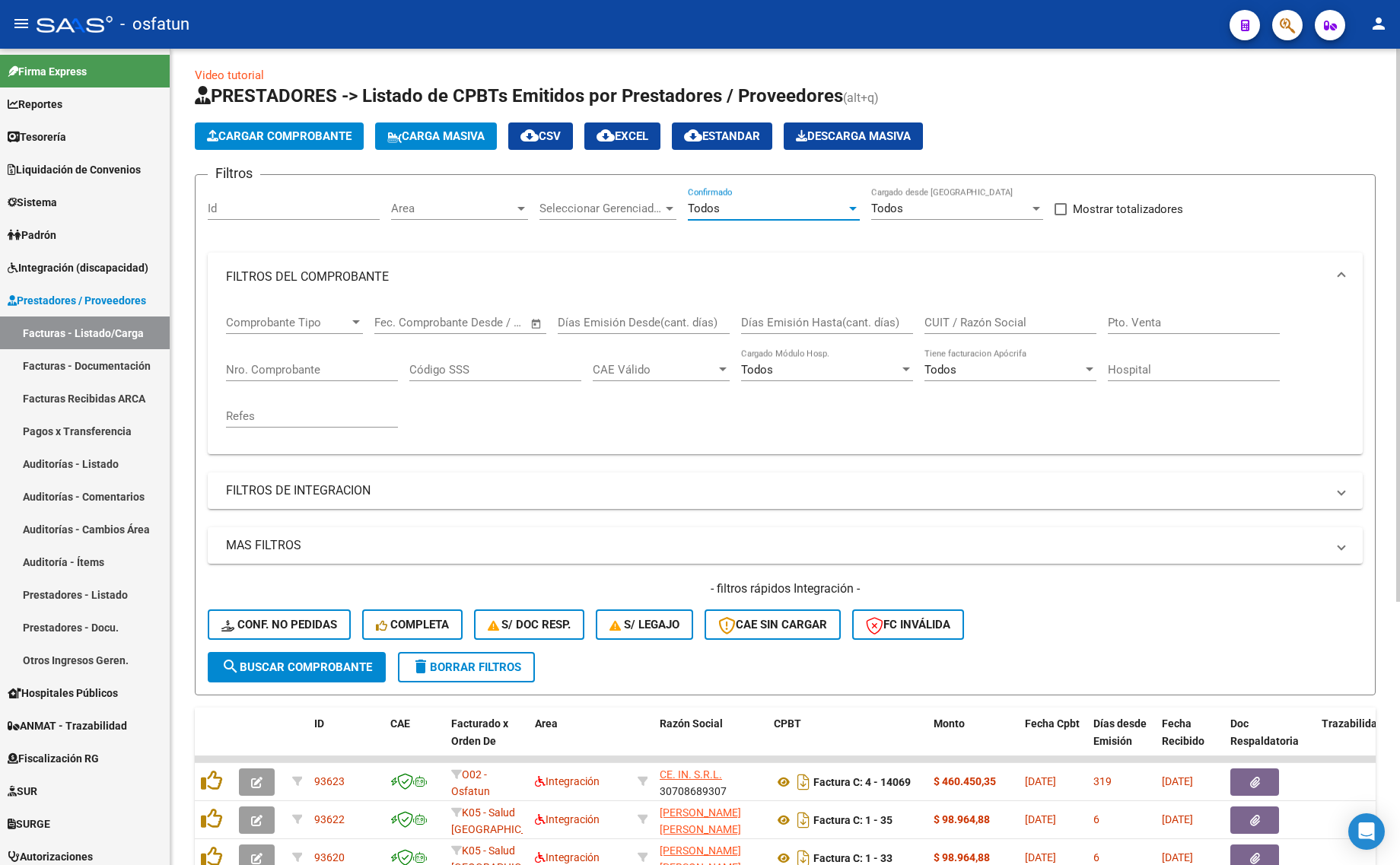
click at [856, 437] on div "Comprobante Tipo Comprobante Tipo Start date – End date Fec. Comprobante Desde …" at bounding box center [784, 371] width 1118 height 141
drag, startPoint x: 910, startPoint y: 466, endPoint x: 893, endPoint y: 480, distance: 22.0
click at [902, 473] on div "Filtros Id Area Area Seleccionar Gerenciador Seleccionar Gerenciador Todos Conf…" at bounding box center [784, 419] width 1155 height 465
click at [893, 482] on mat-panel-title "FILTROS DE INTEGRACION" at bounding box center [776, 490] width 1100 height 16
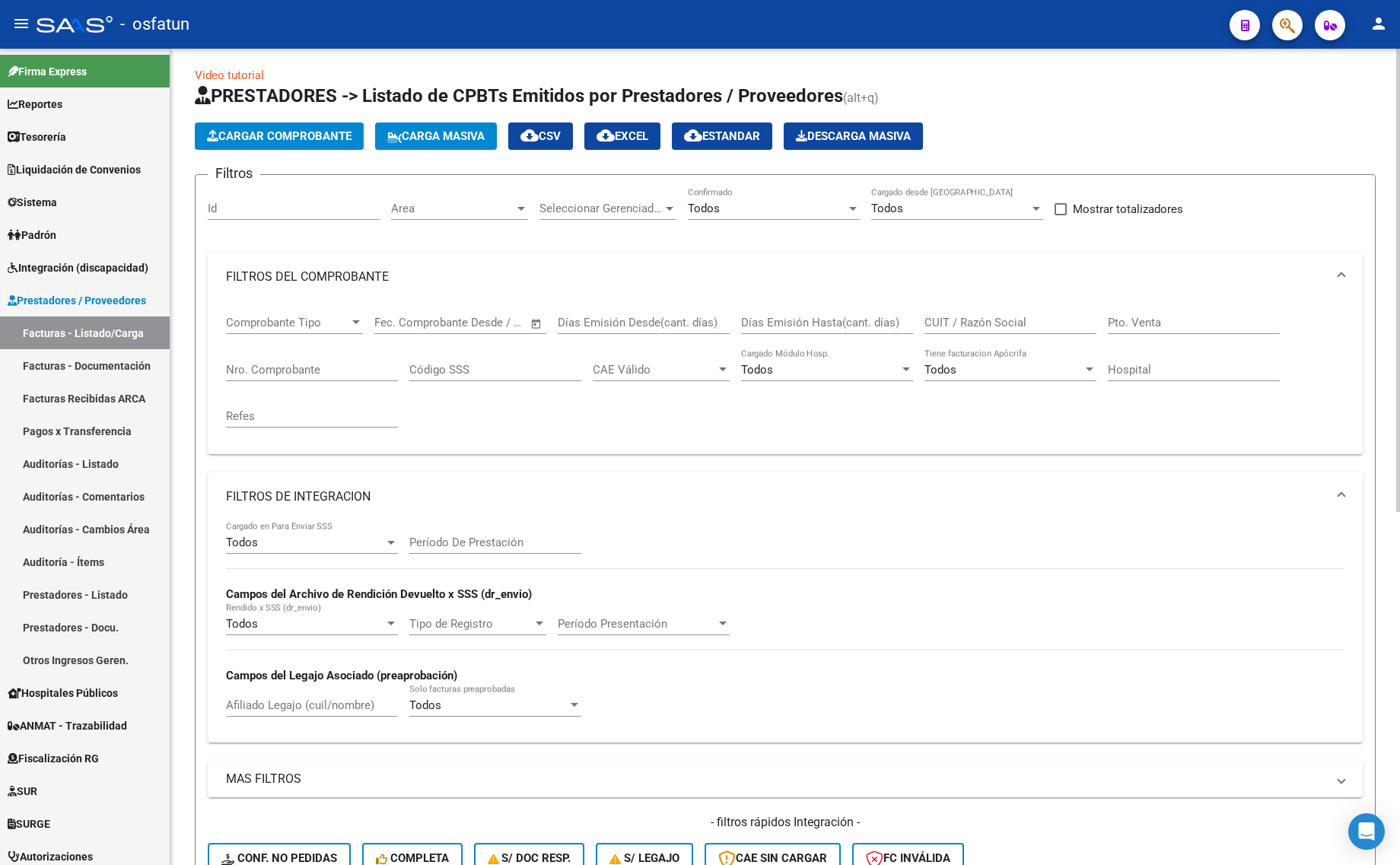
click at [976, 315] on input "CUIT / Razón Social" at bounding box center [1010, 322] width 172 height 14
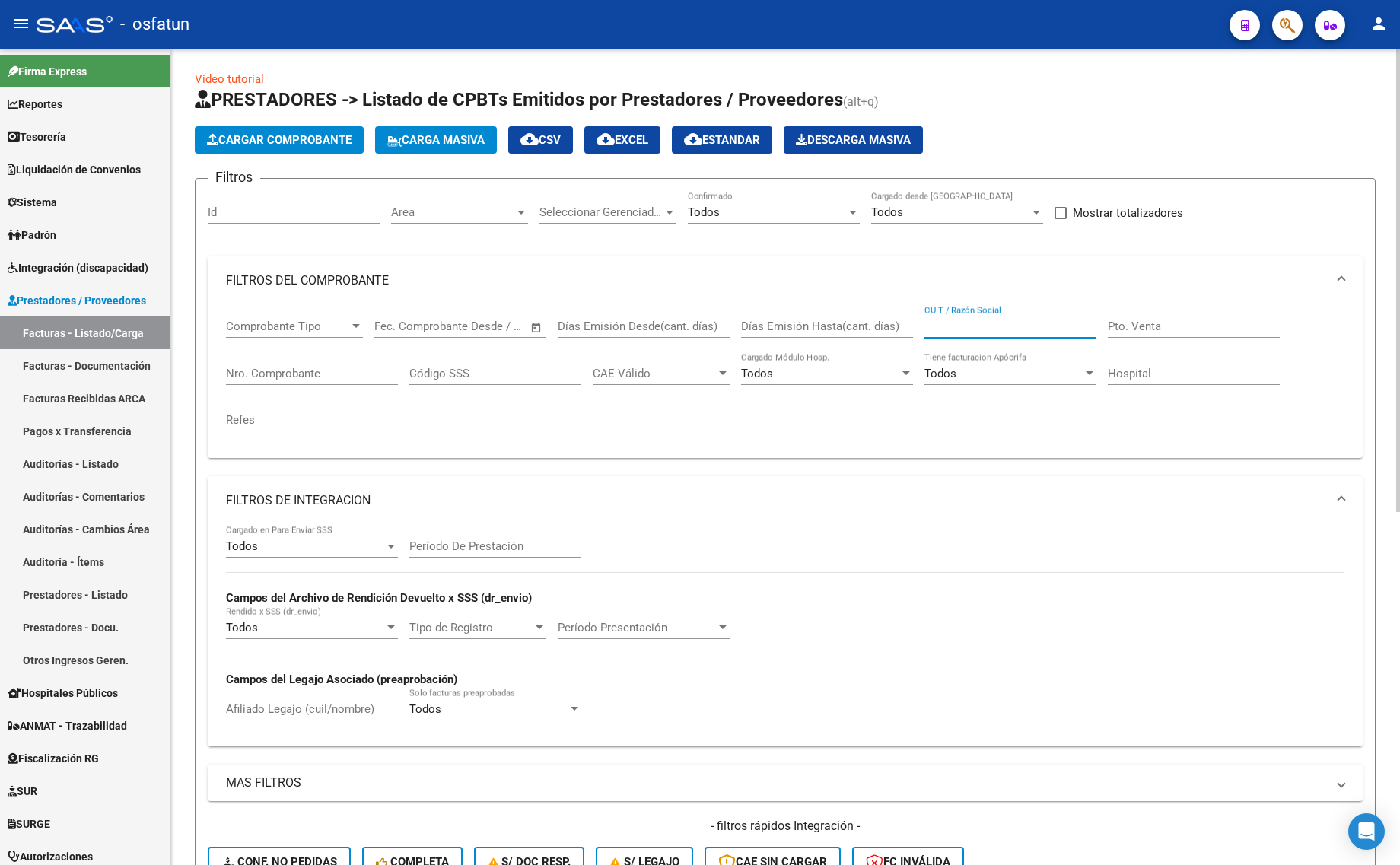
scroll to position [0, 0]
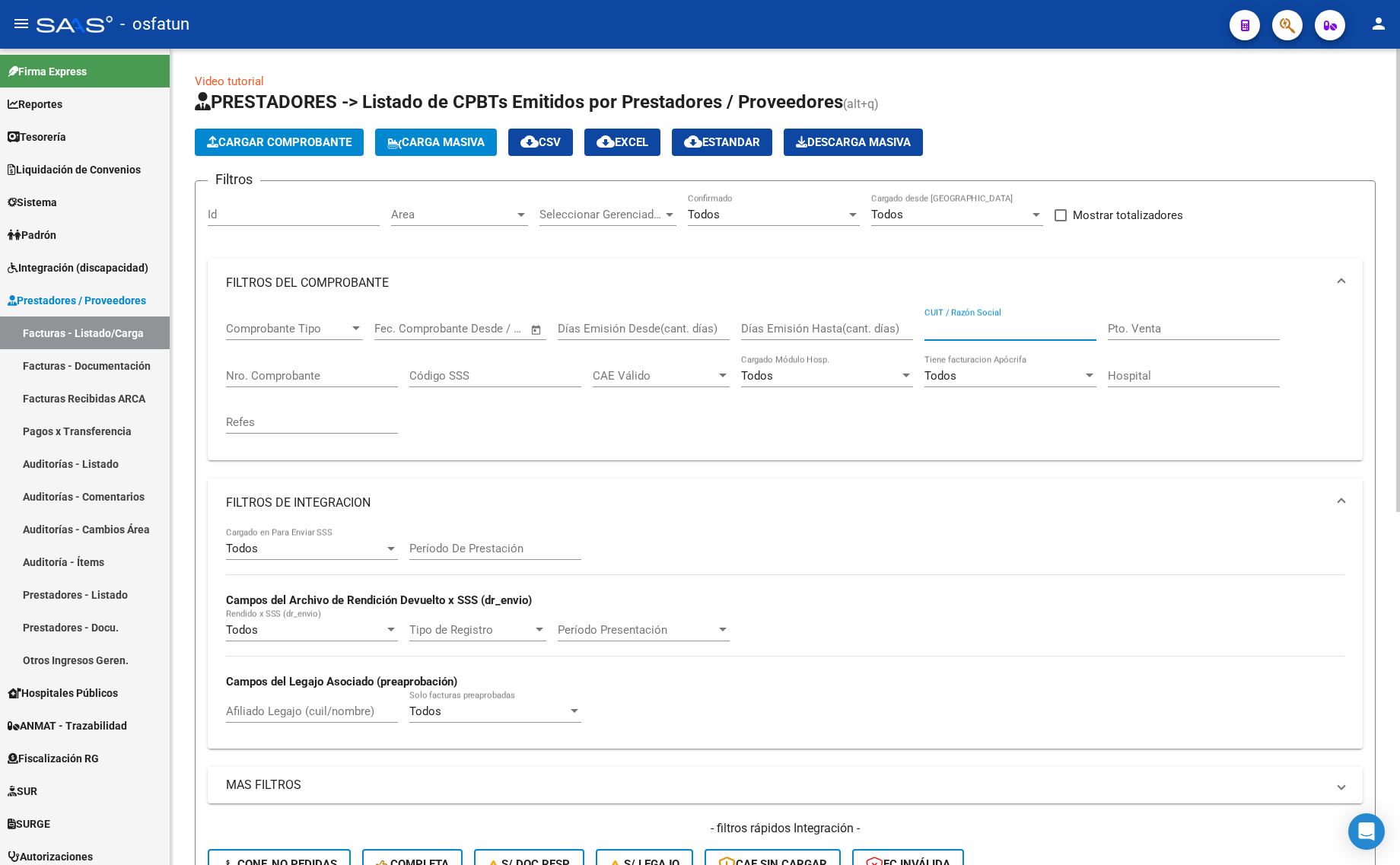
click at [225, 195] on div "Id" at bounding box center [293, 209] width 172 height 33
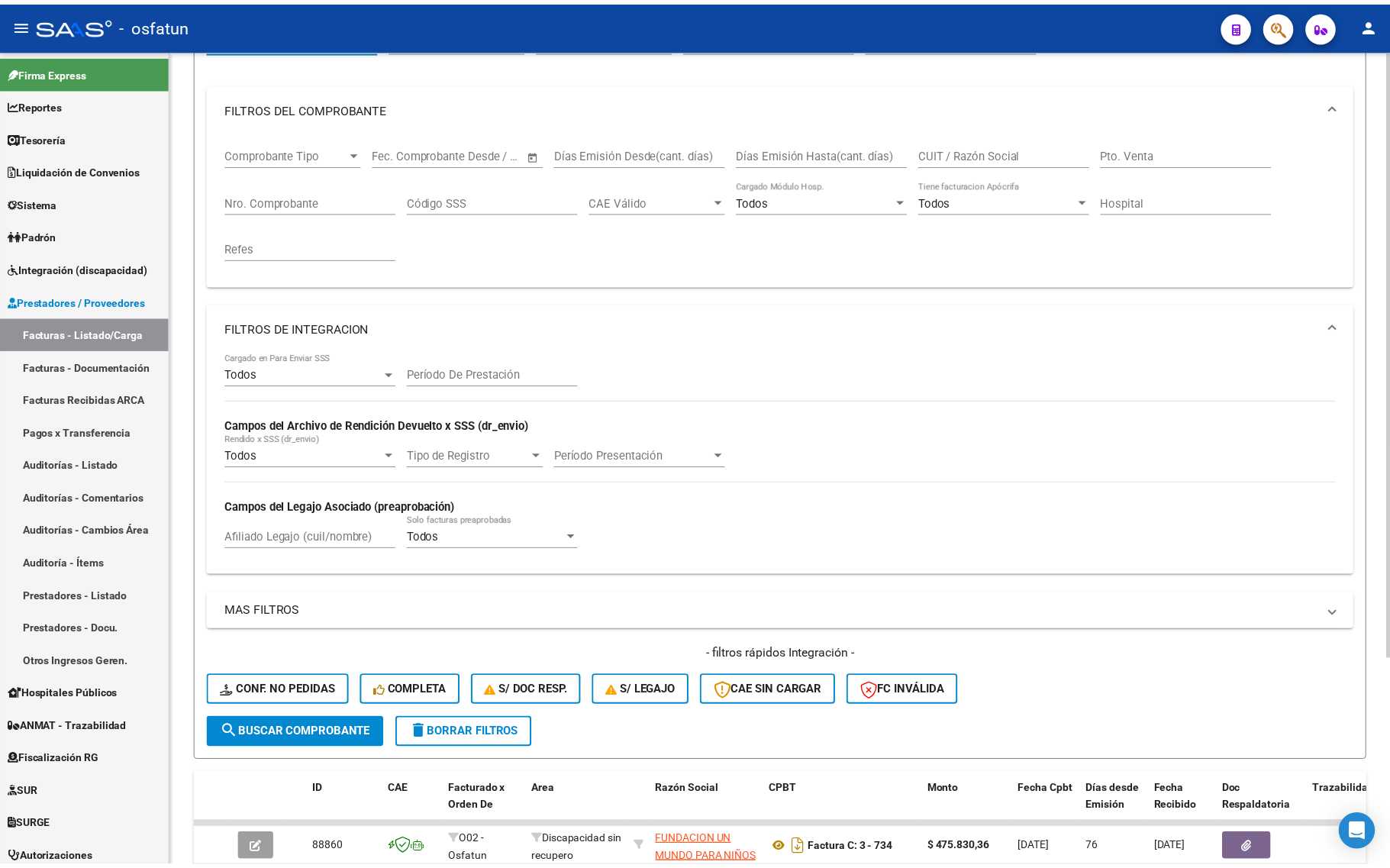
scroll to position [279, 0]
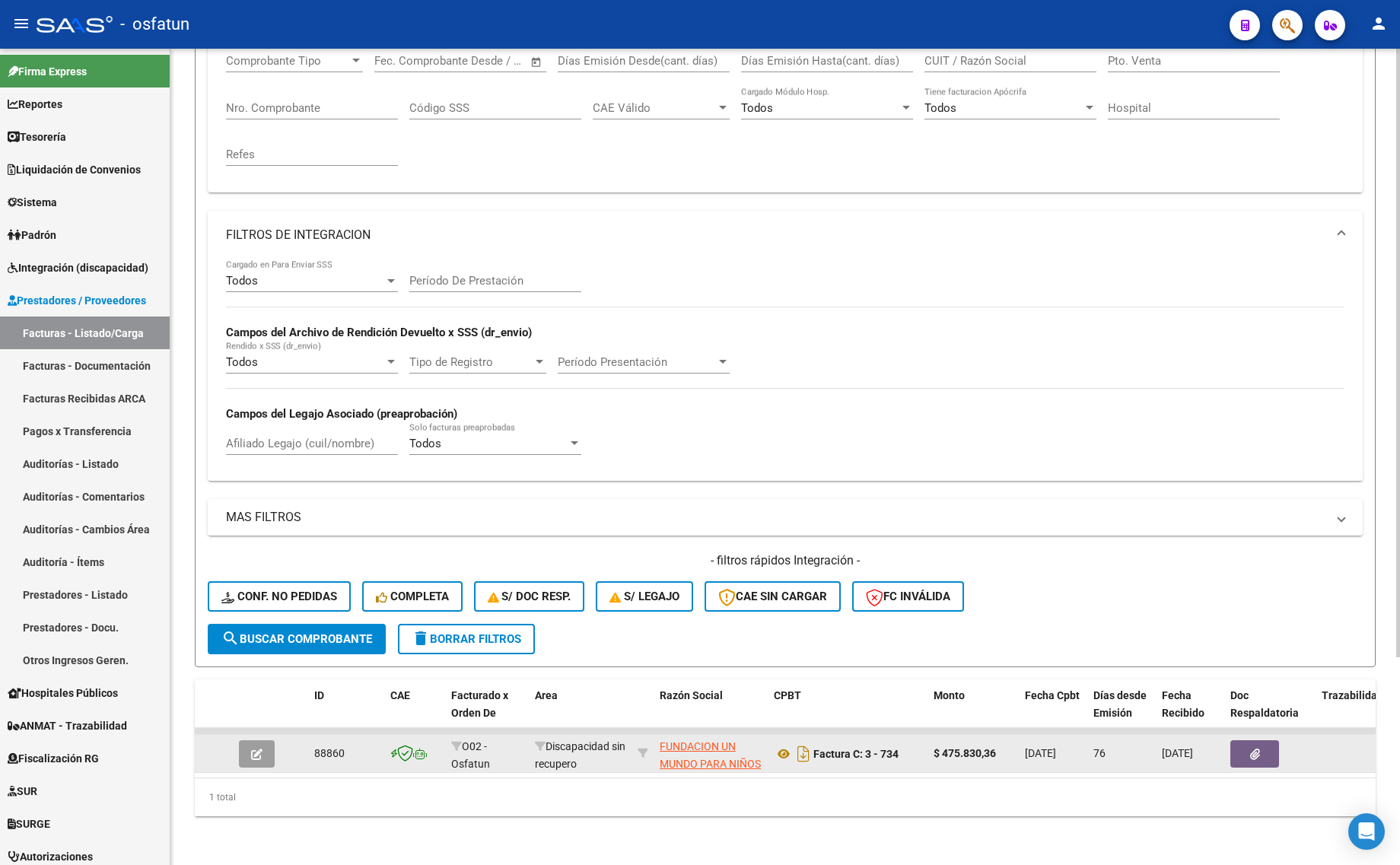
type input "88860"
click at [262, 740] on button "button" at bounding box center [257, 753] width 36 height 27
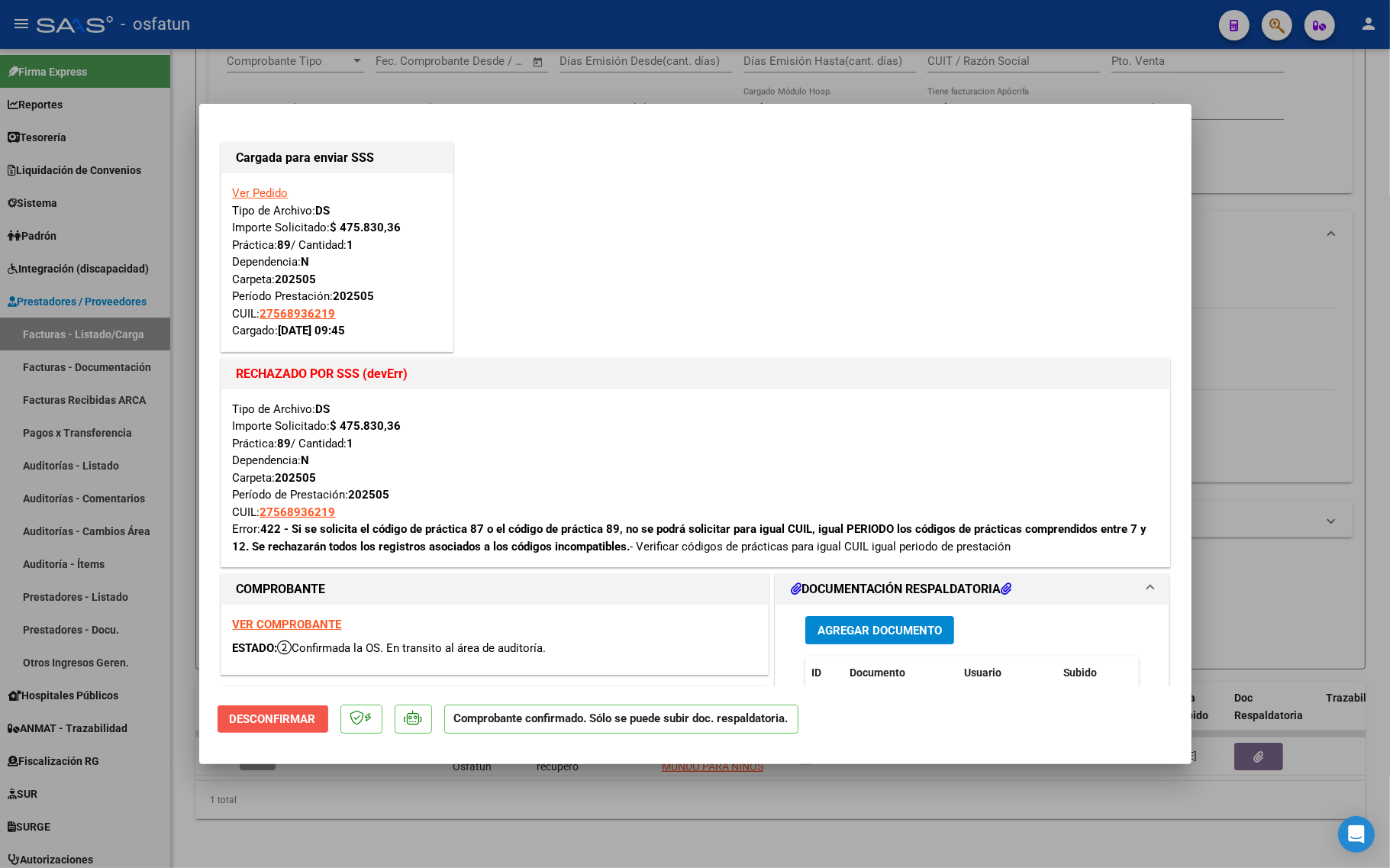
click at [287, 713] on span "Desconfirmar" at bounding box center [272, 719] width 86 height 14
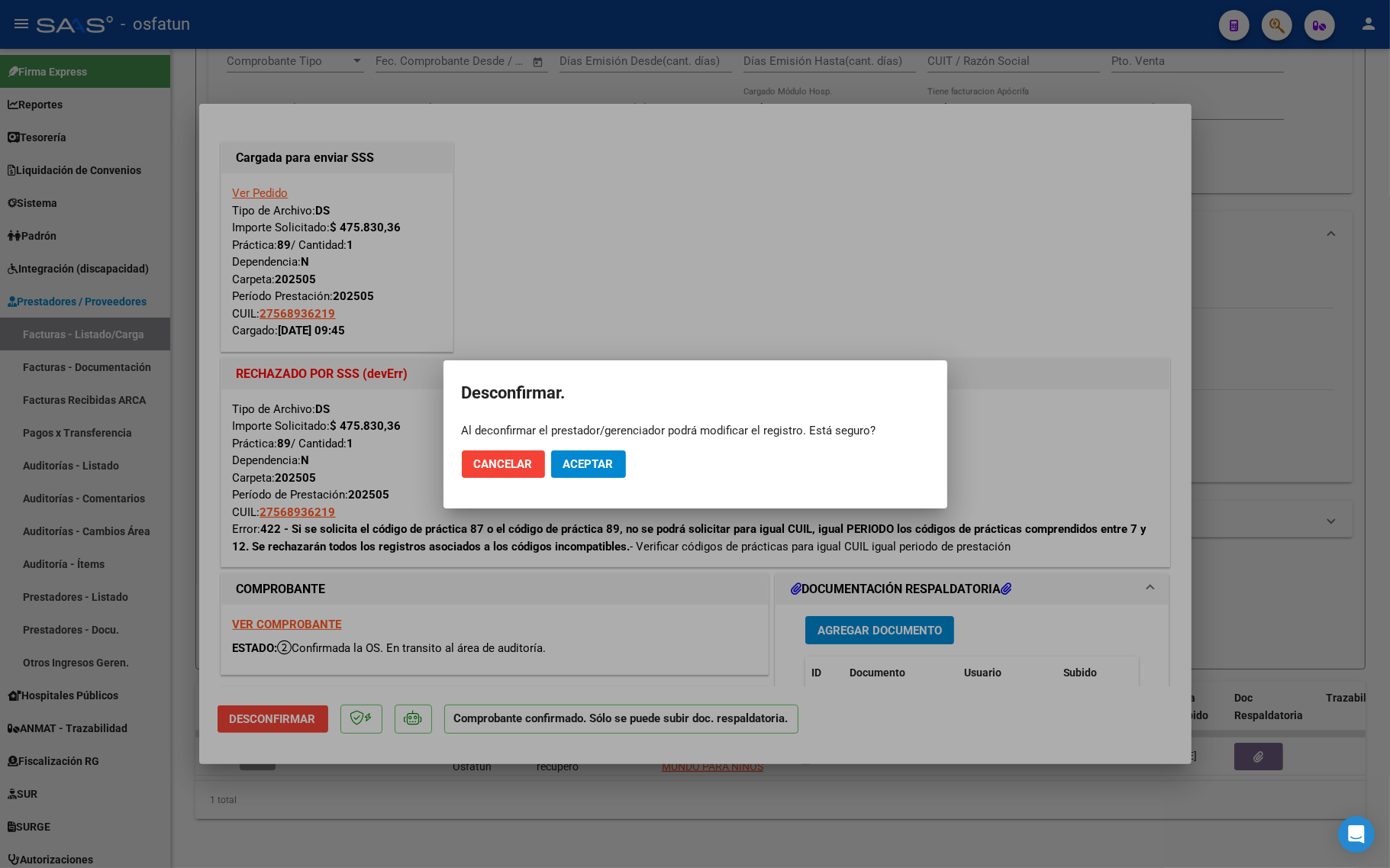
click at [589, 446] on mat-dialog-actions "Cancelar Aceptar" at bounding box center [695, 464] width 468 height 52
click at [583, 465] on span "Aceptar" at bounding box center [589, 464] width 50 height 14
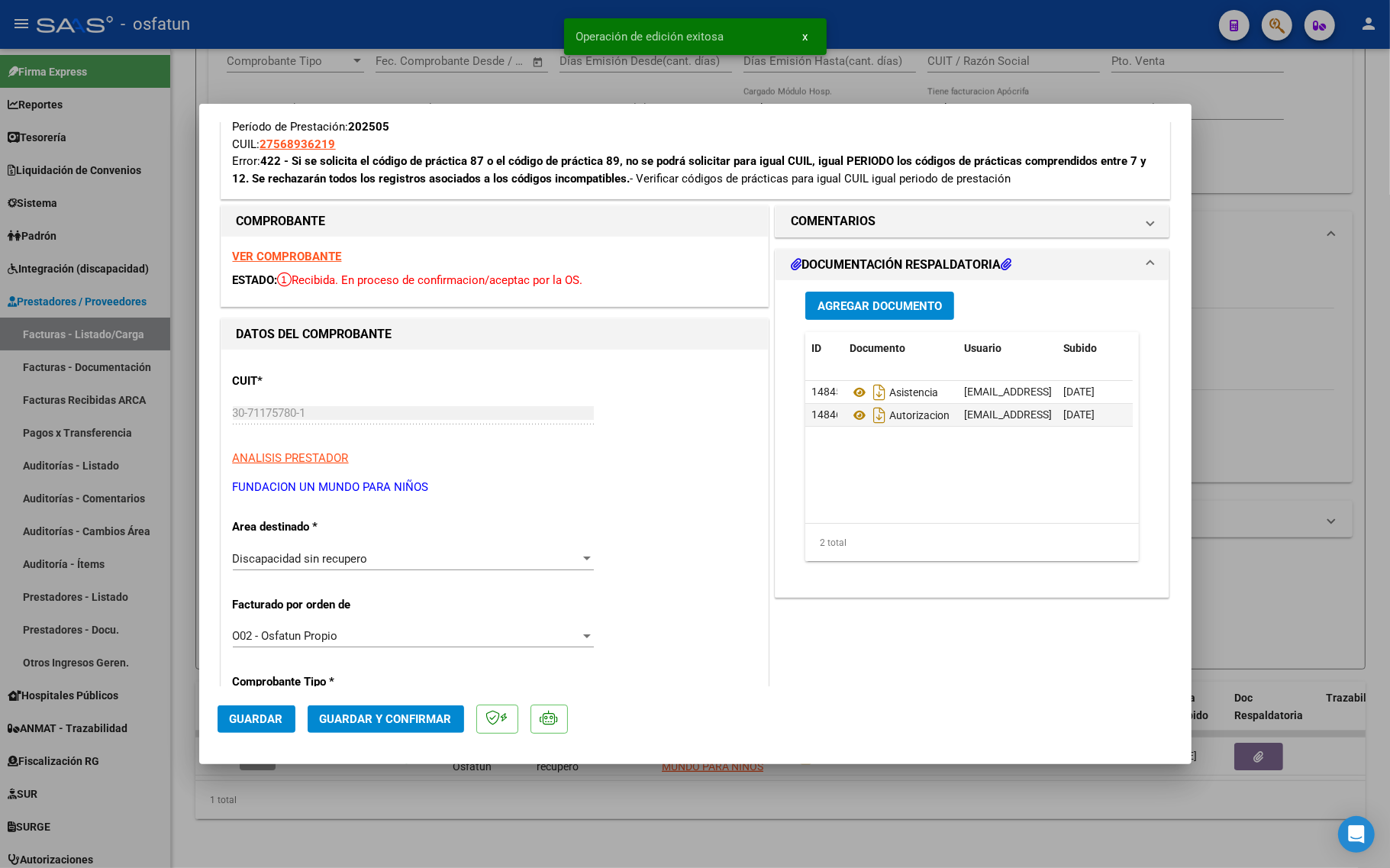
scroll to position [381, 0]
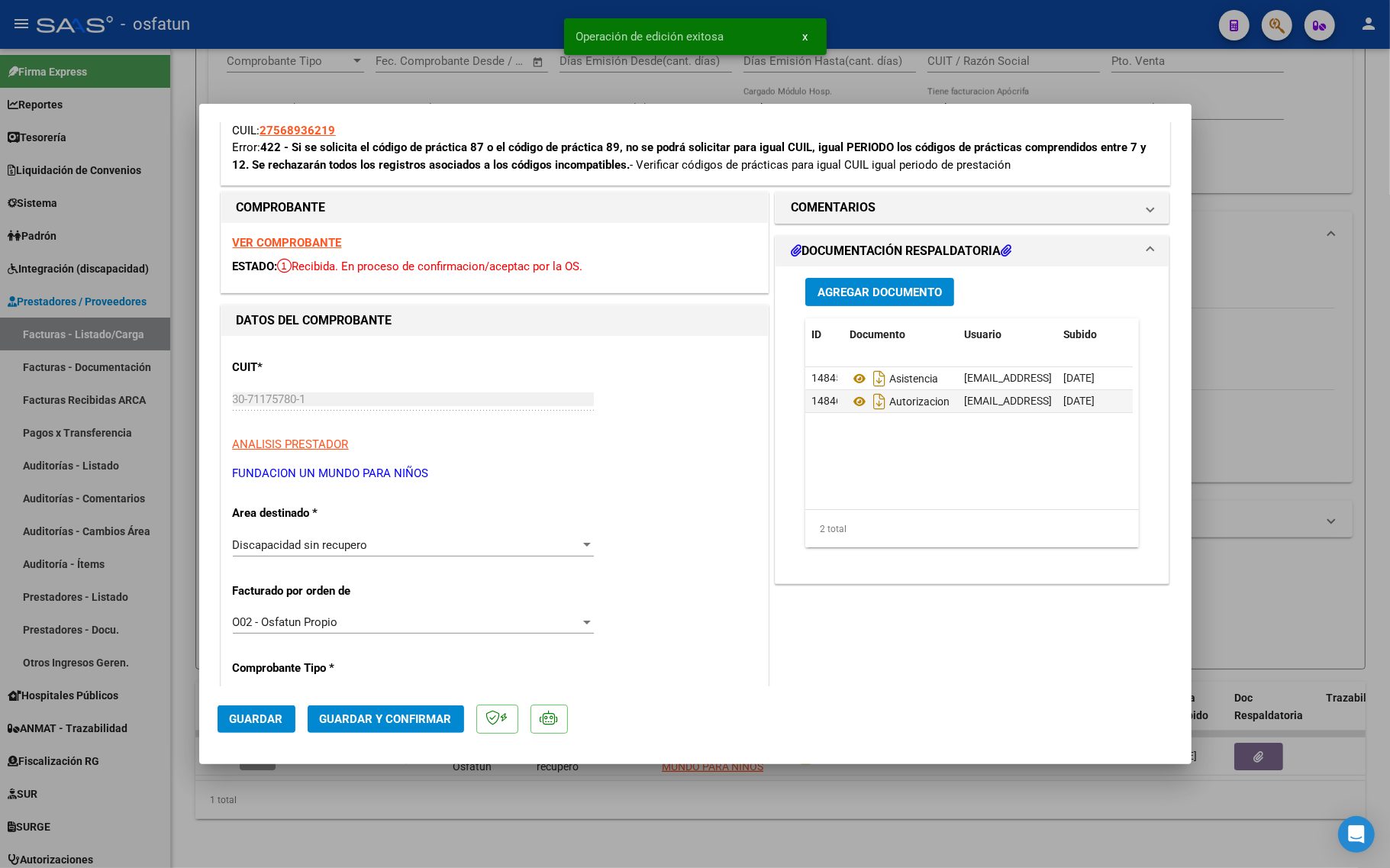
click at [304, 540] on span "Discapacidad sin recupero" at bounding box center [300, 545] width 136 height 14
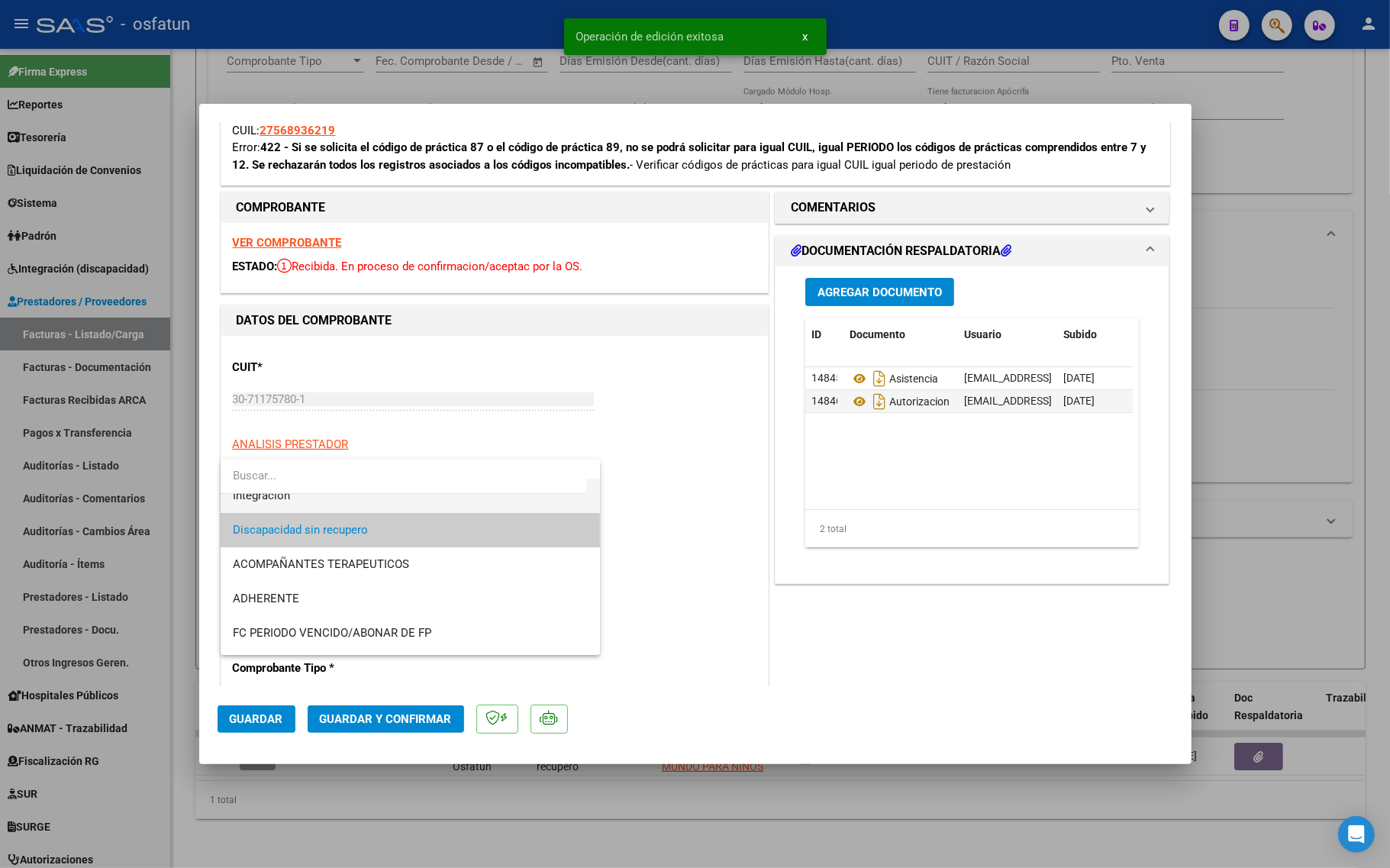
scroll to position [0, 0]
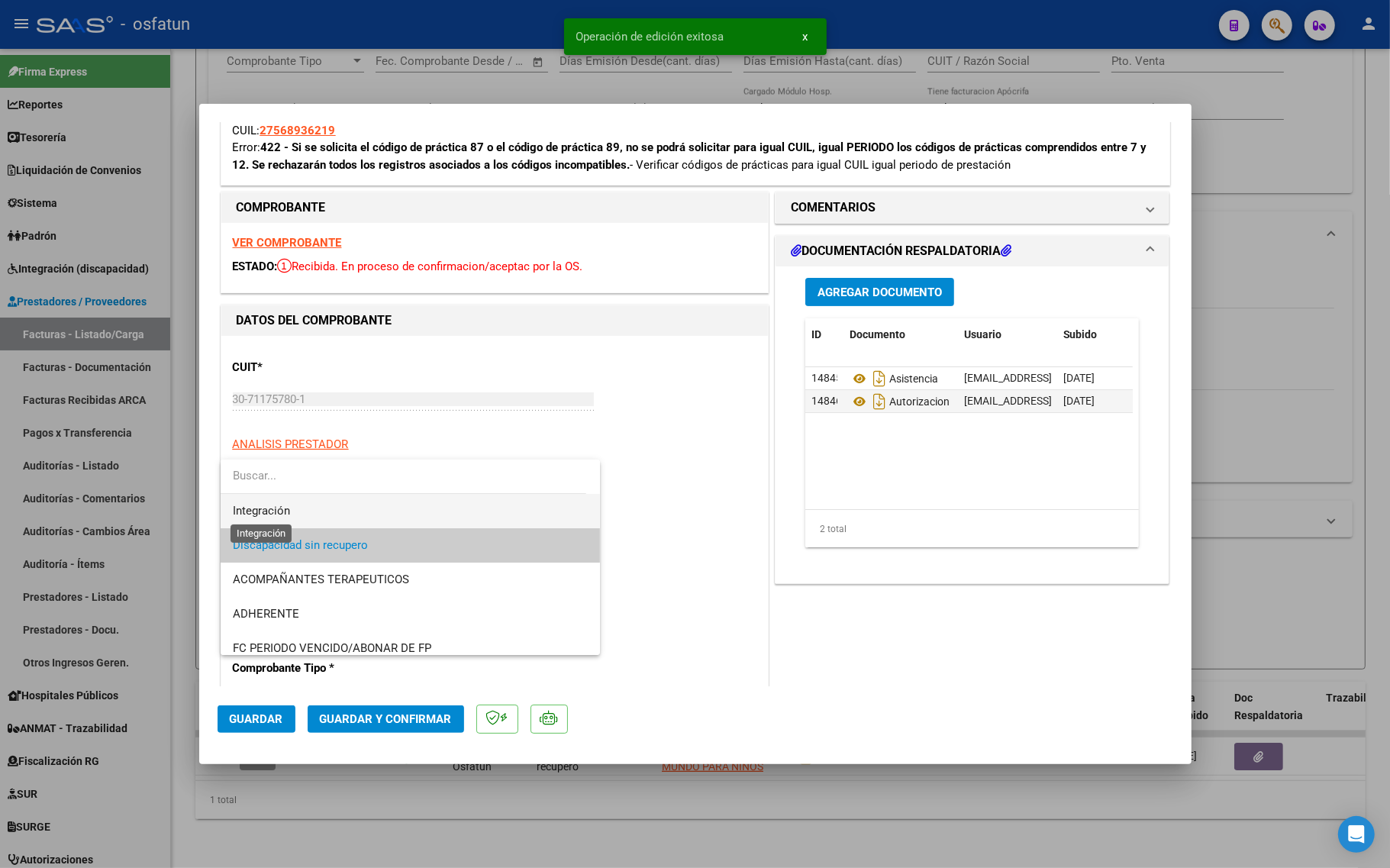
click at [279, 507] on span "Integración" at bounding box center [260, 510] width 57 height 14
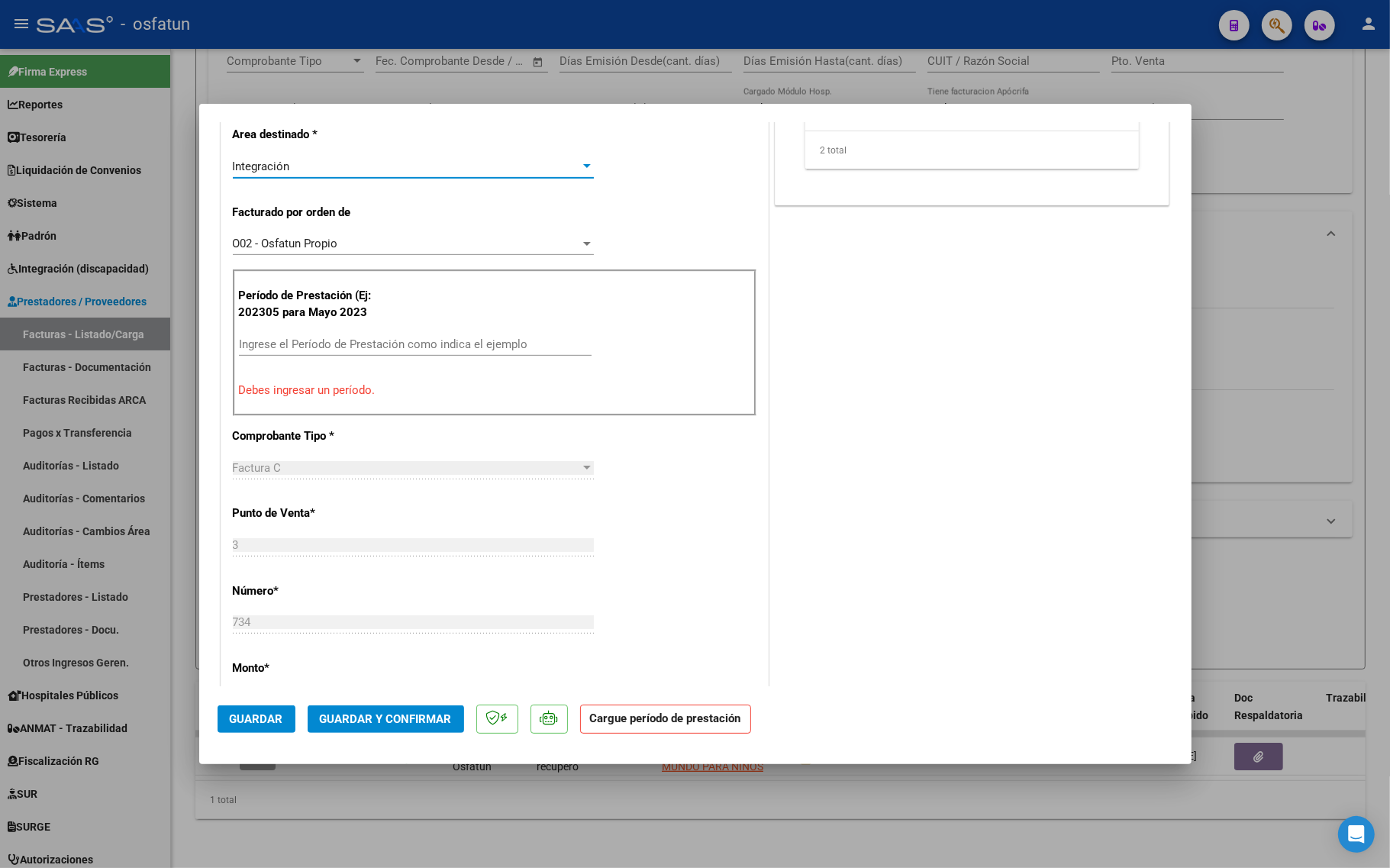
scroll to position [763, 0]
click at [389, 716] on span "Guardar y Confirmar" at bounding box center [385, 719] width 132 height 14
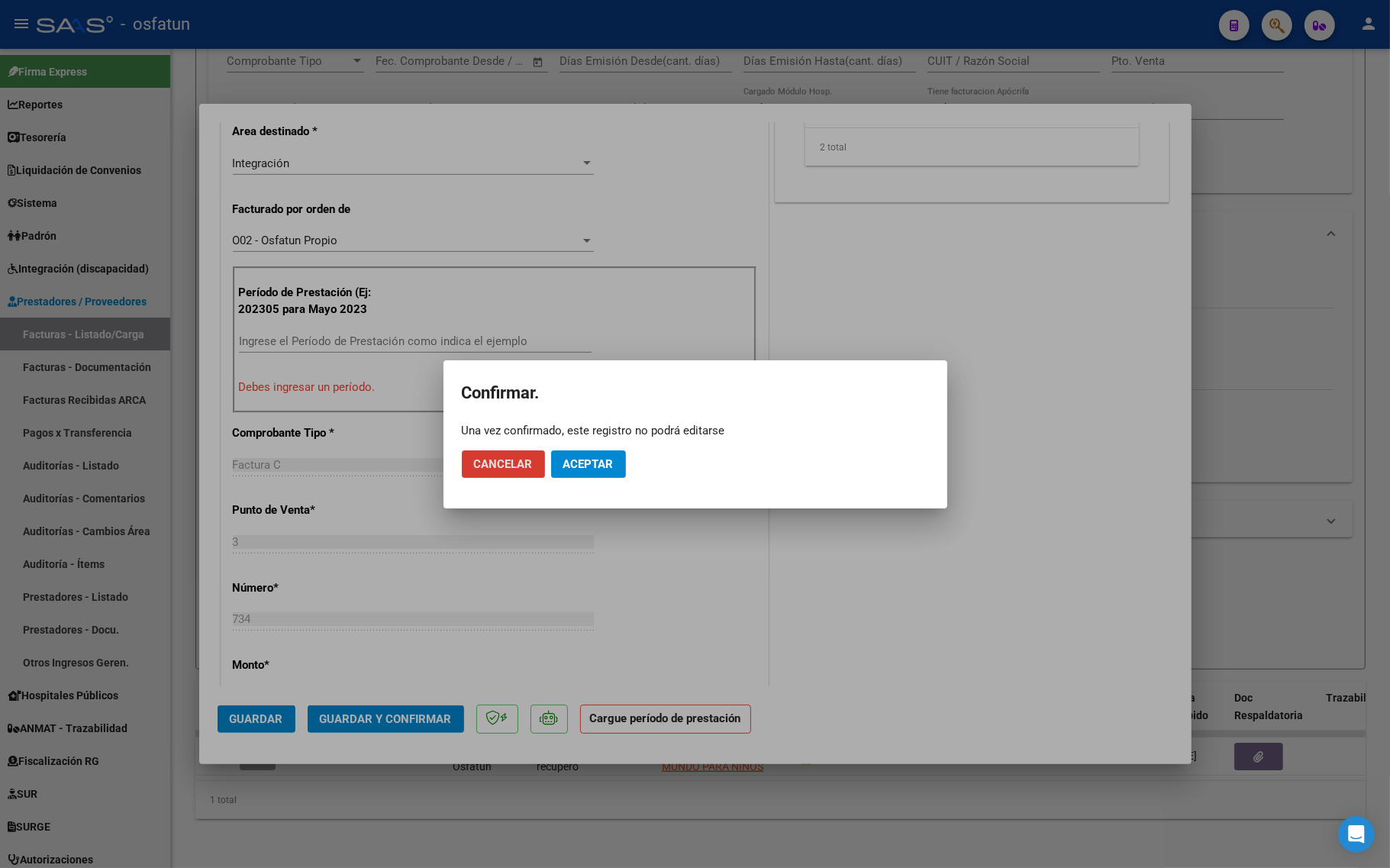
click at [576, 455] on button "Aceptar" at bounding box center [588, 464] width 75 height 27
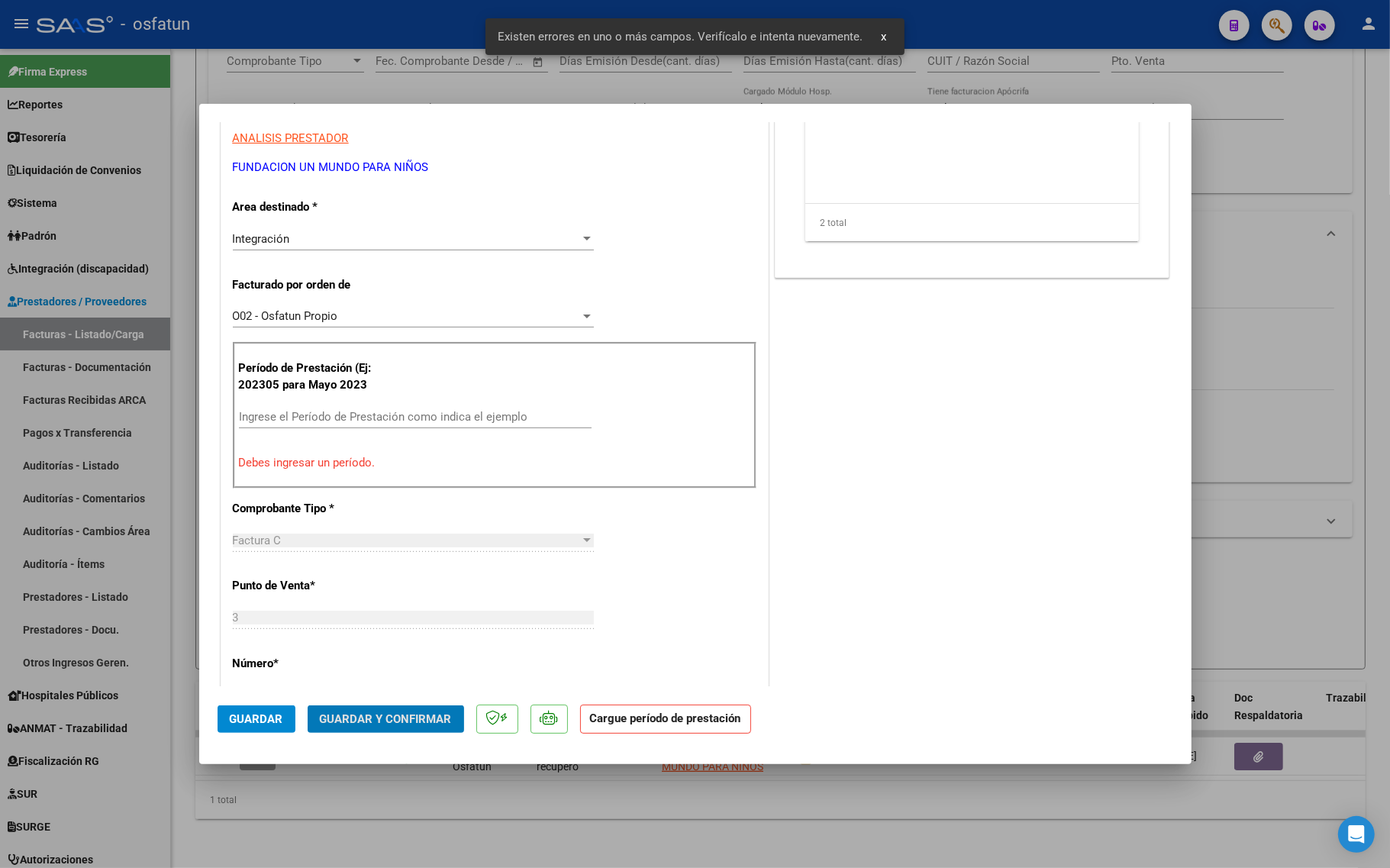
scroll to position [685, 0]
click at [348, 416] on input "Ingrese el Período de Prestación como indica el ejemplo" at bounding box center [415, 419] width 352 height 14
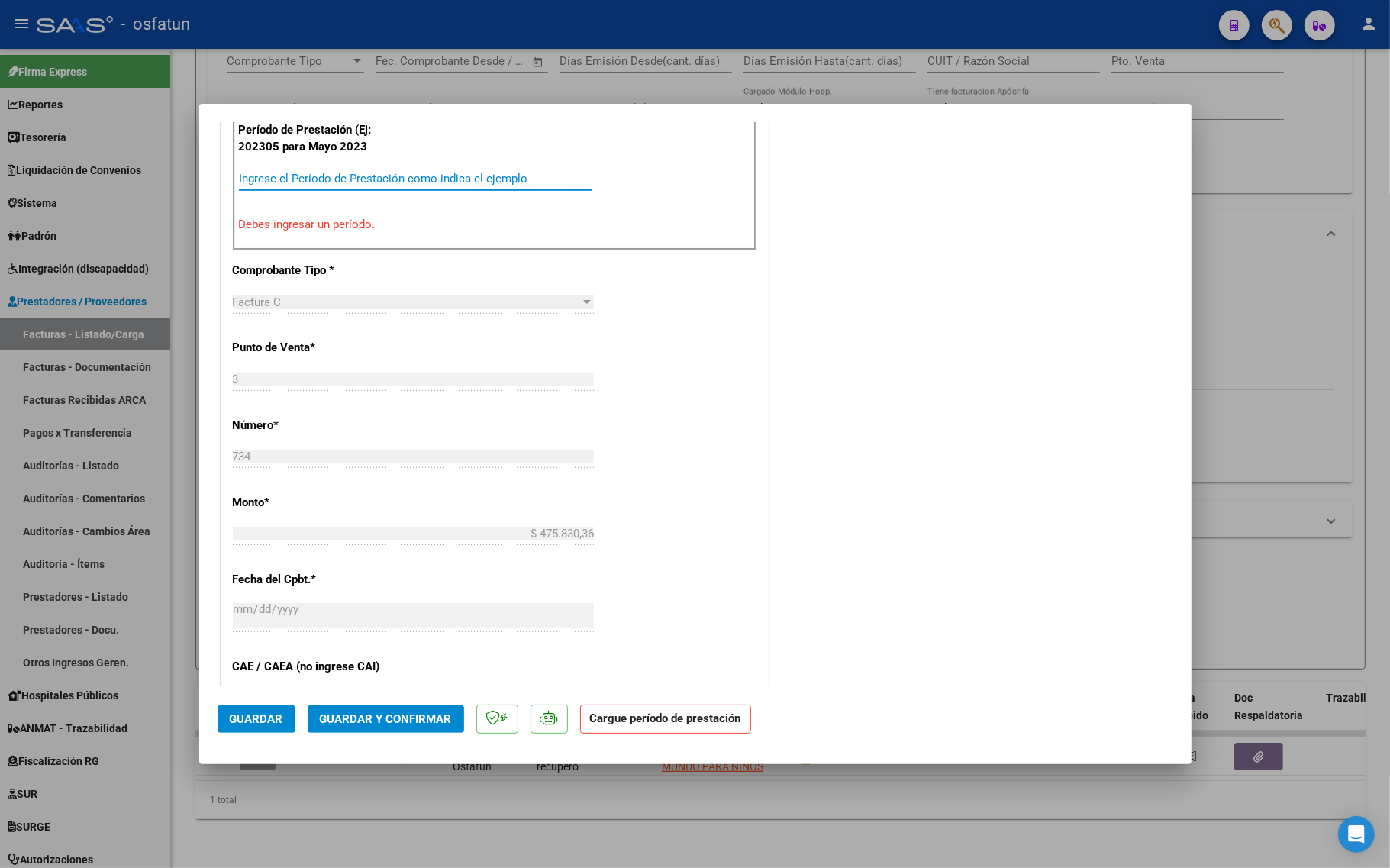
scroll to position [954, 0]
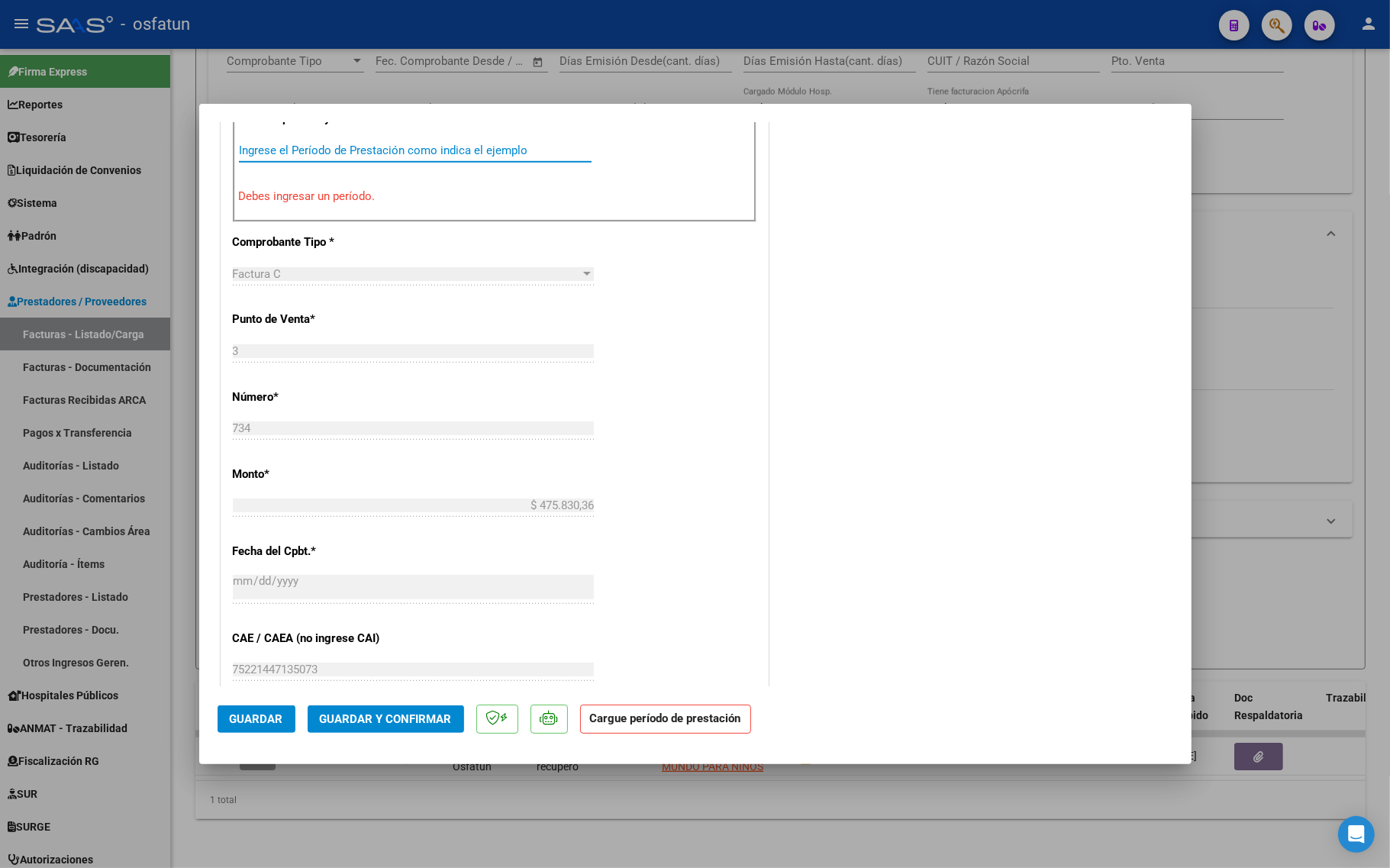
click at [309, 153] on input "Ingrese el Período de Prestación como indica el ejemplo" at bounding box center [415, 150] width 352 height 14
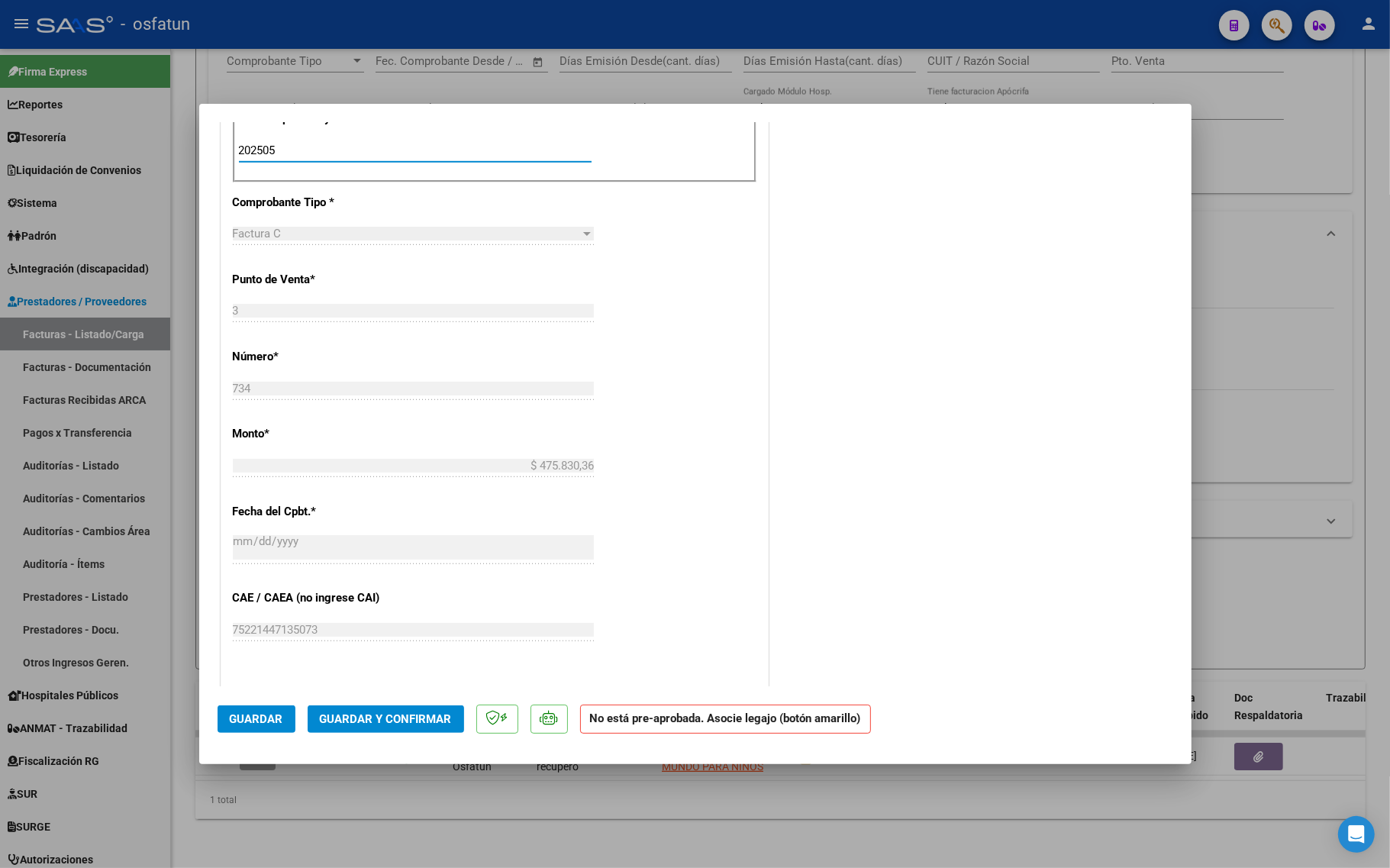
type input "202505"
drag, startPoint x: 340, startPoint y: 700, endPoint x: 340, endPoint y: 709, distance: 9.0
click at [340, 704] on mat-dialog-actions "Guardar Guardar y Confirmar No está pre-aprobada. Asocie legajo (botón amarillo)" at bounding box center [695, 716] width 955 height 60
click at [334, 730] on button "Guardar y Confirmar" at bounding box center [386, 719] width 157 height 27
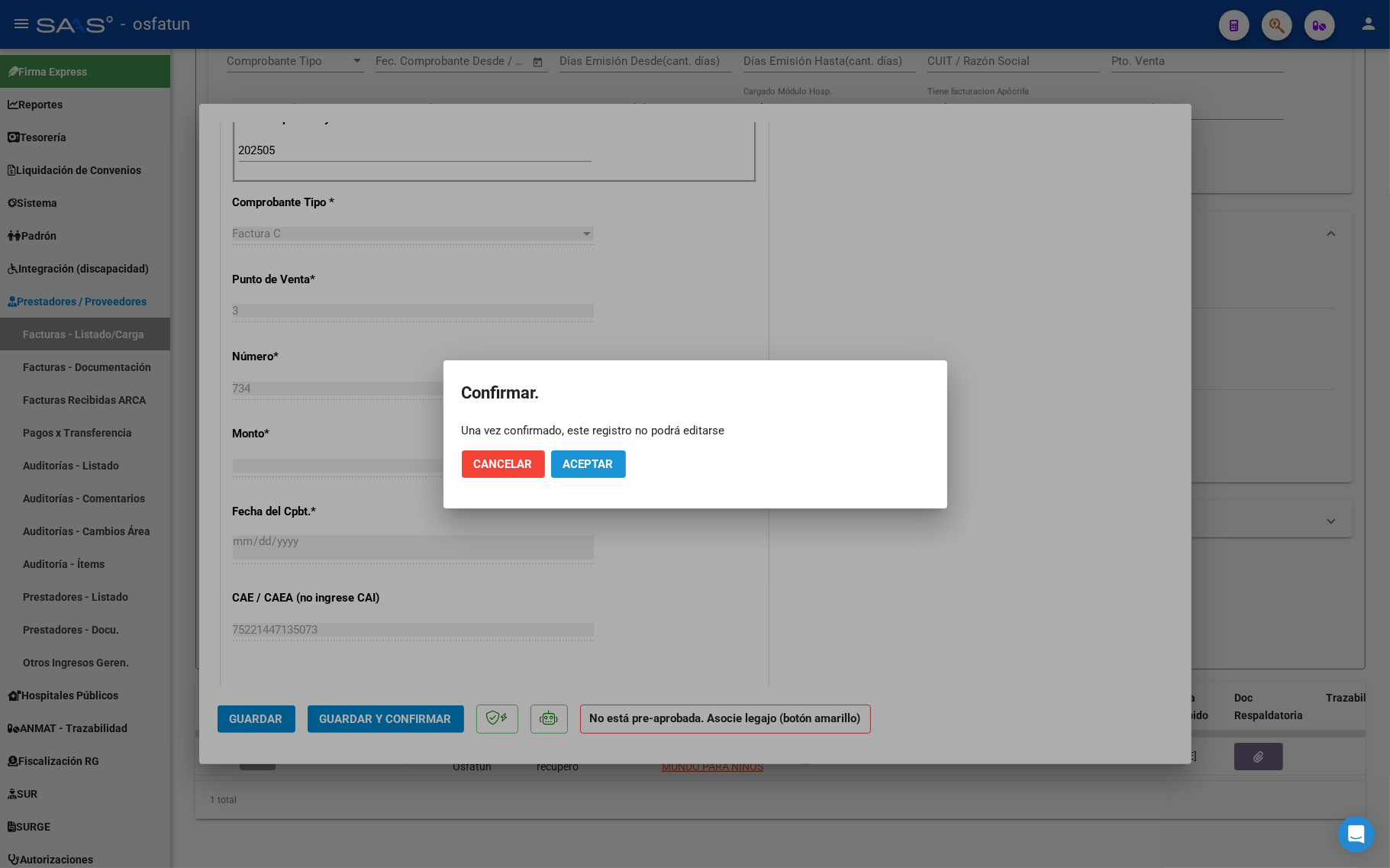
click at [612, 457] on span "Aceptar" at bounding box center [589, 464] width 50 height 14
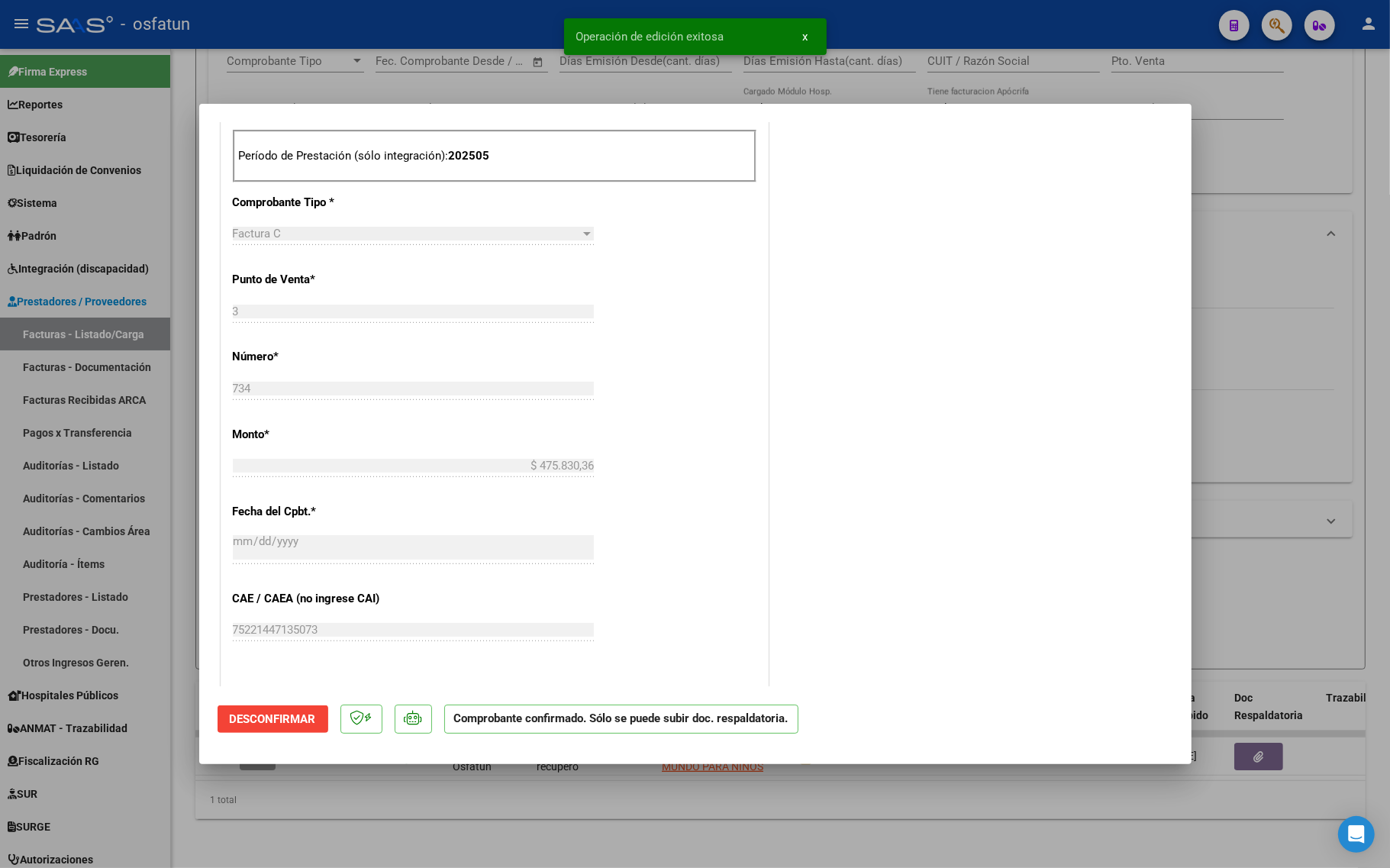
click at [348, 810] on div at bounding box center [695, 434] width 1390 height 868
type input "$ 0,00"
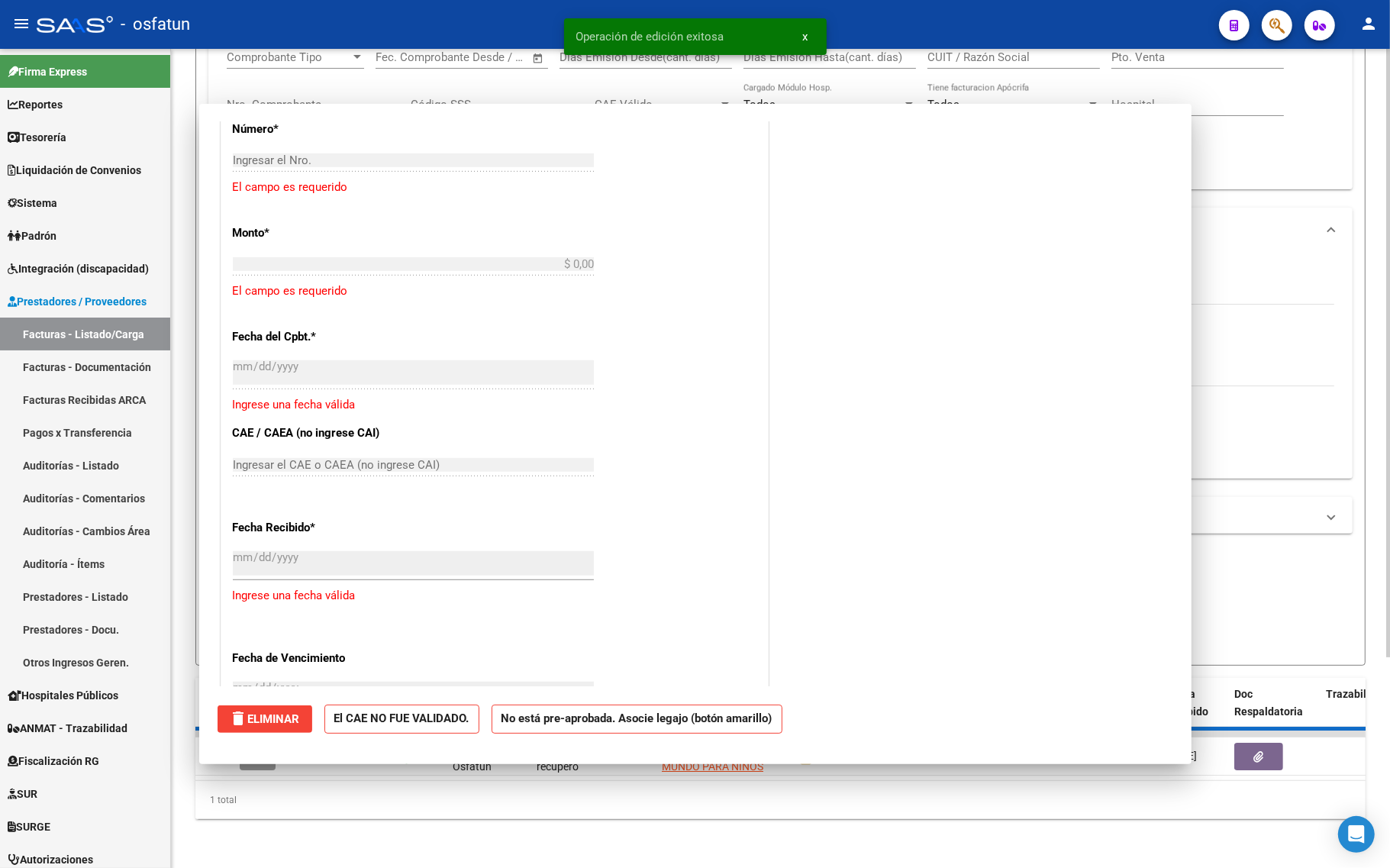
click at [348, 810] on div "1 total" at bounding box center [780, 799] width 1170 height 38
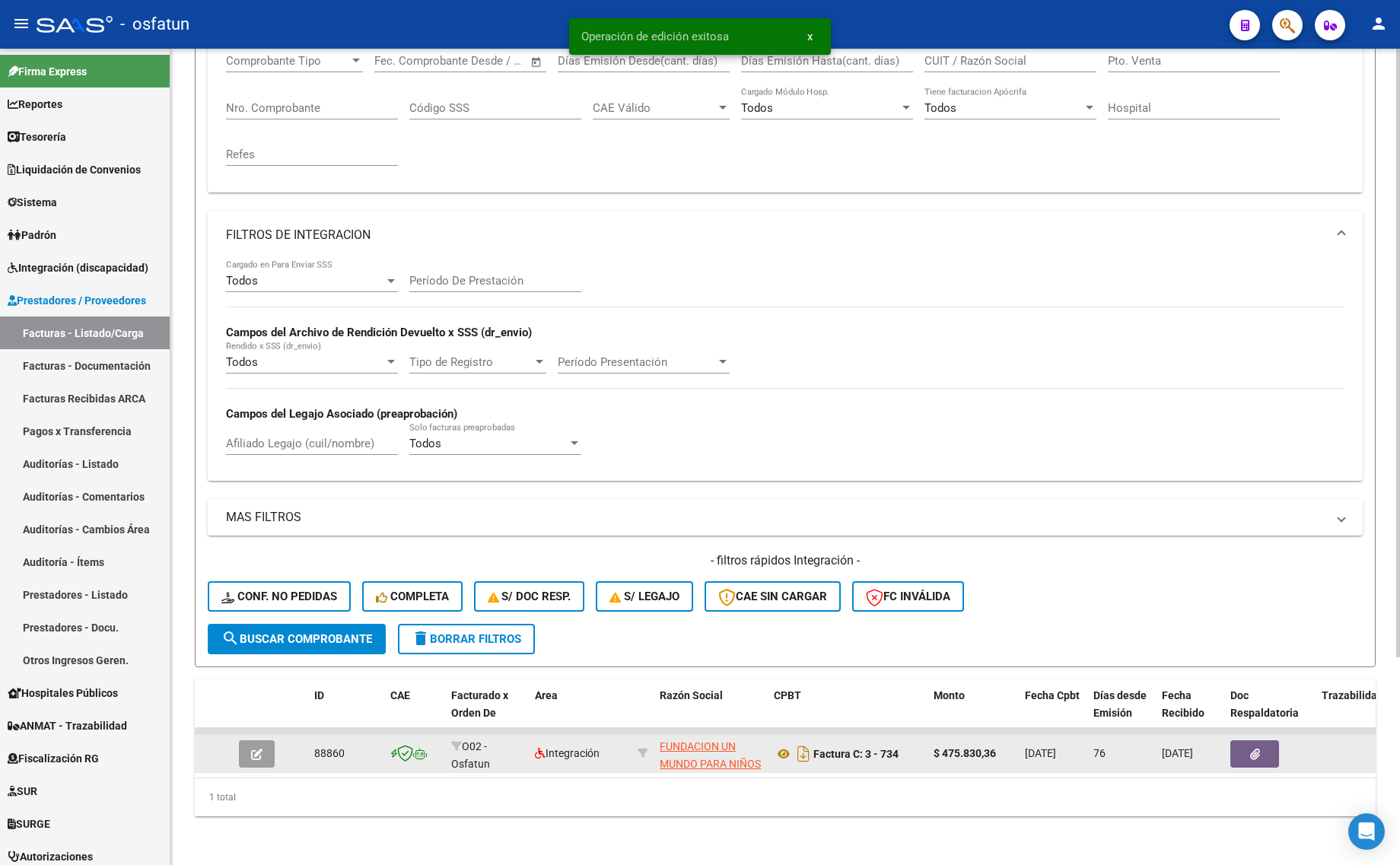
click at [259, 748] on icon "button" at bounding box center [257, 754] width 12 height 12
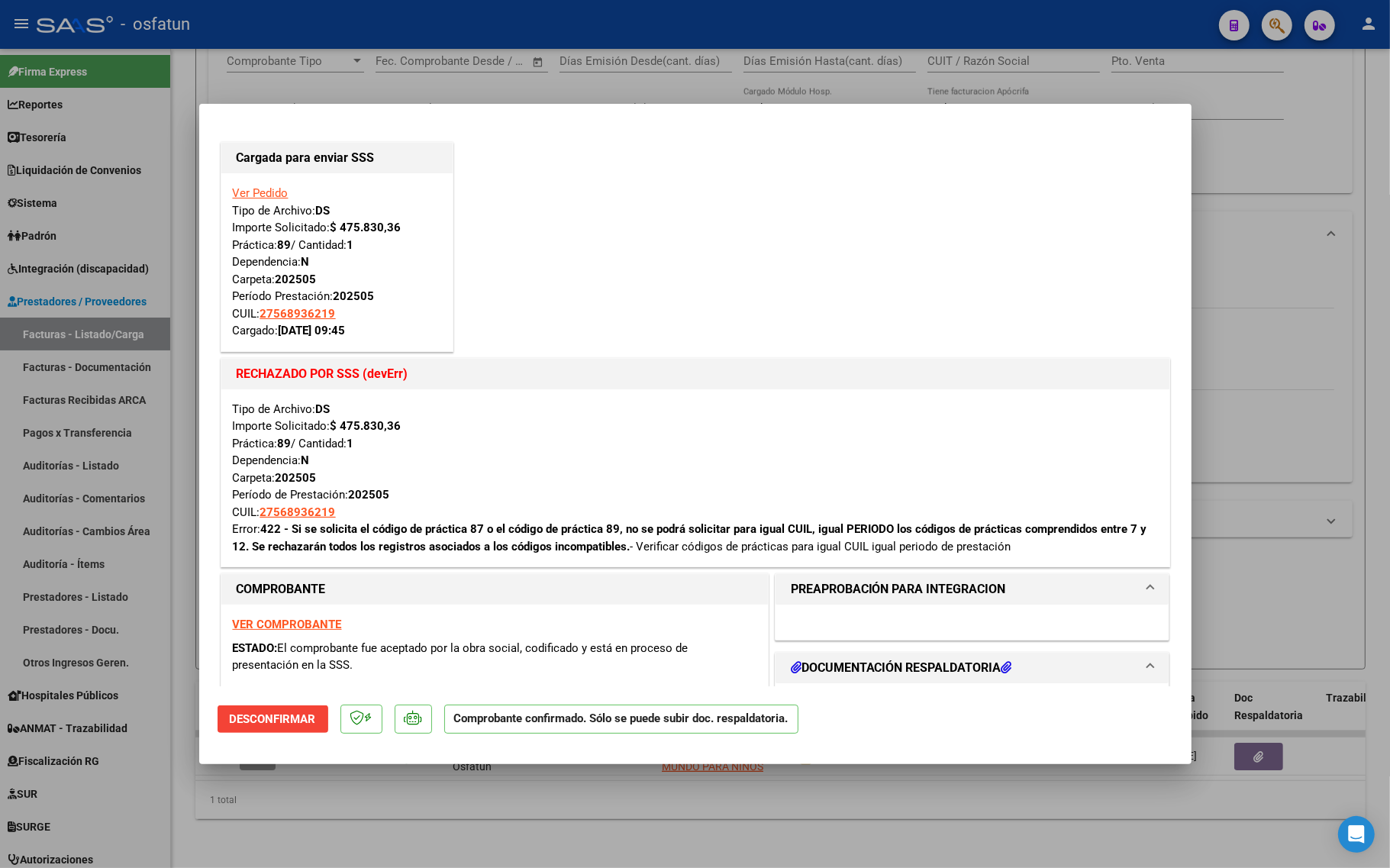
click at [1296, 385] on div at bounding box center [695, 434] width 1390 height 868
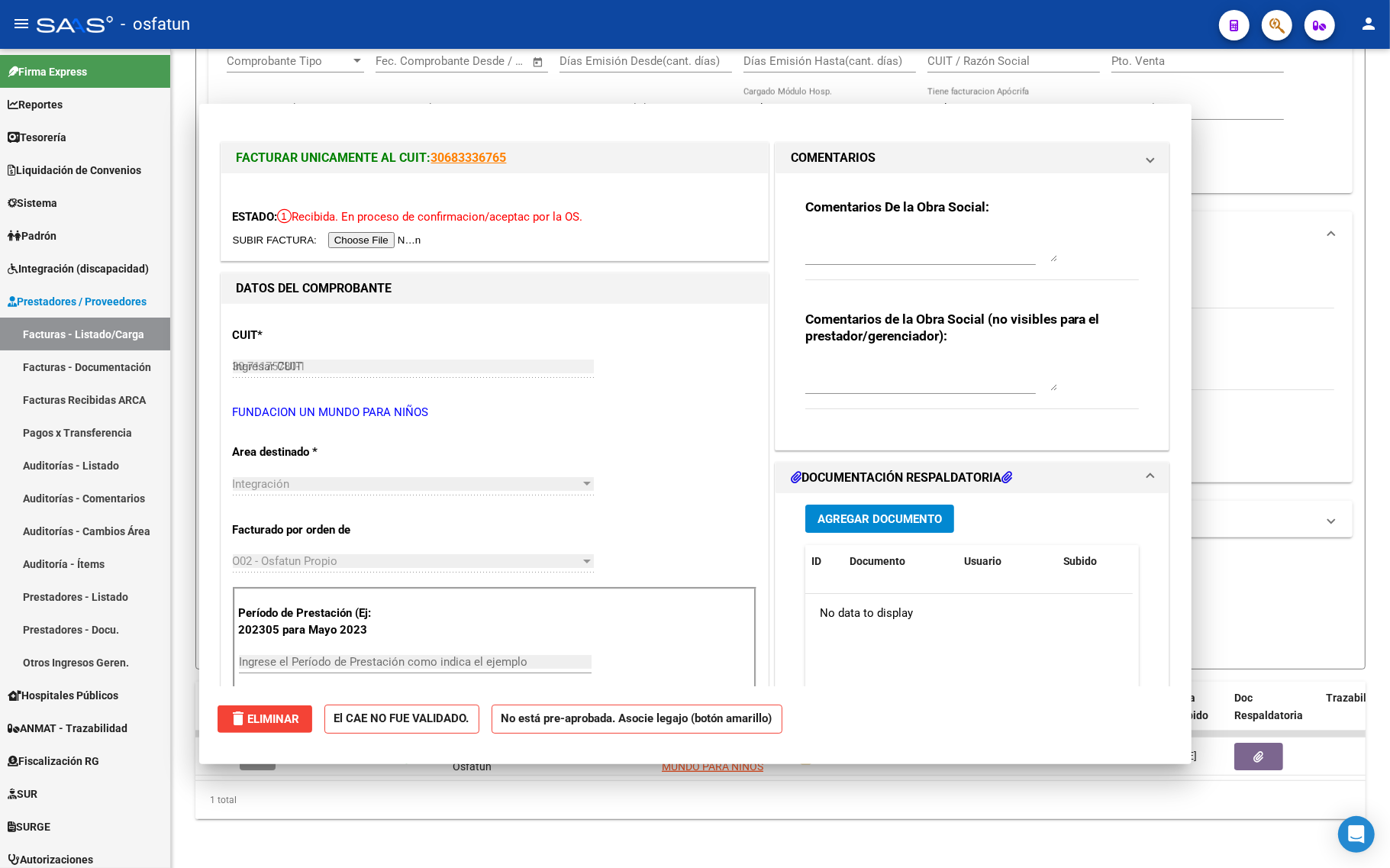
type input "$ 0,00"
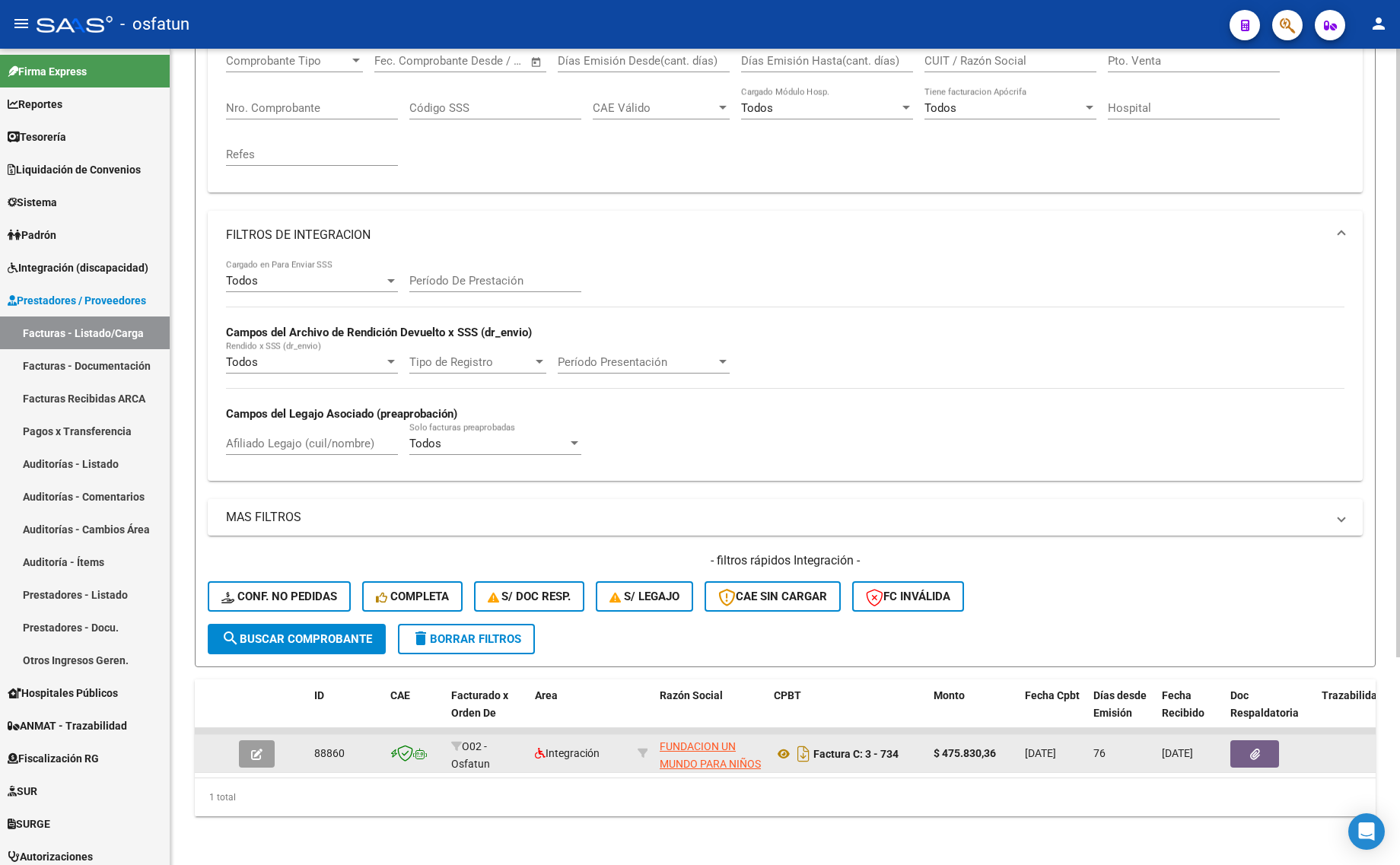
click at [257, 748] on icon "button" at bounding box center [257, 754] width 12 height 12
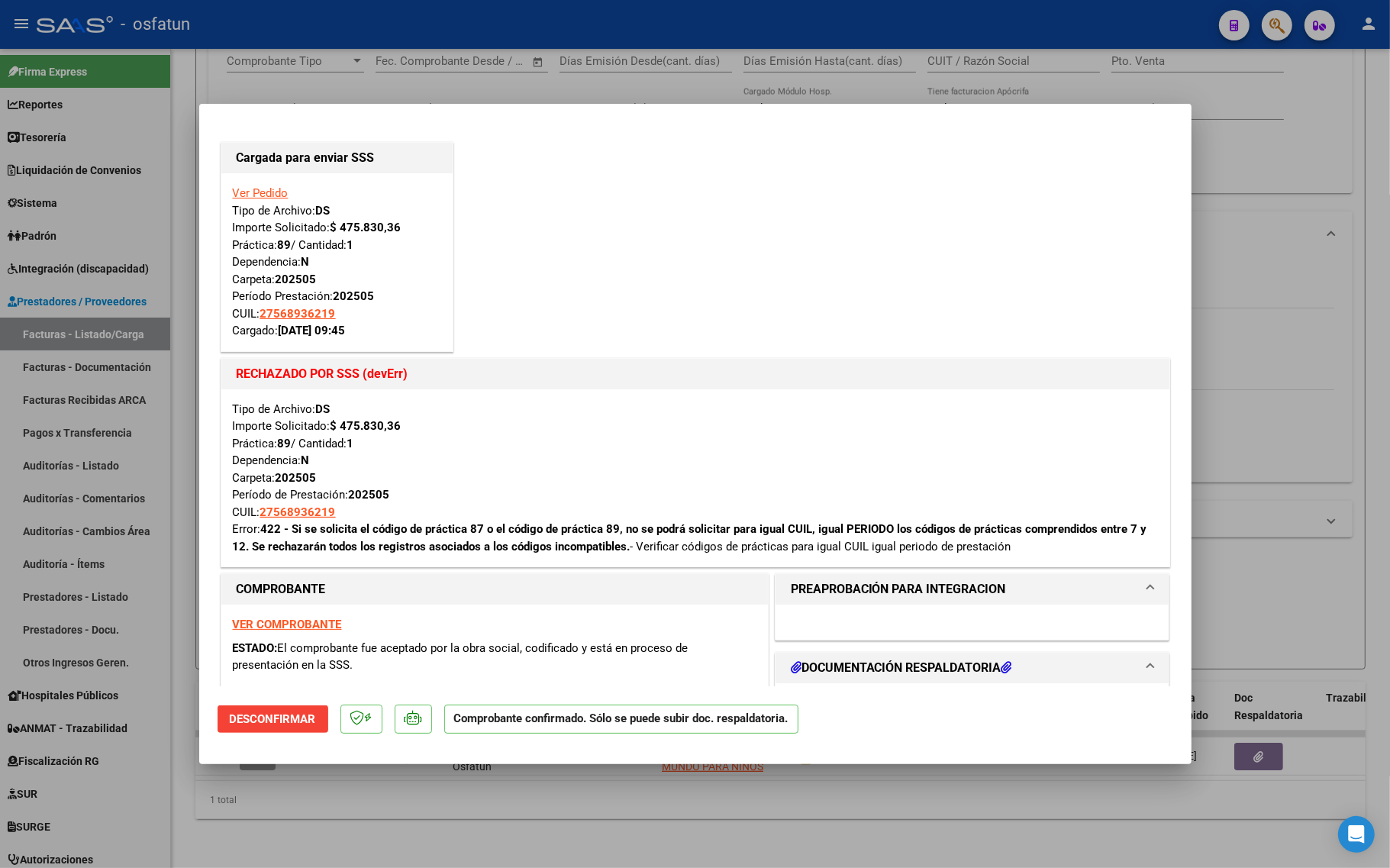
click at [243, 182] on div "Ver Pedido Tipo de Archivo: DS Importe Solicitado: $ 475.830,36 Práctica: 89 / …" at bounding box center [337, 262] width 231 height 178
click at [248, 193] on link "Ver Pedido" at bounding box center [260, 193] width 56 height 14
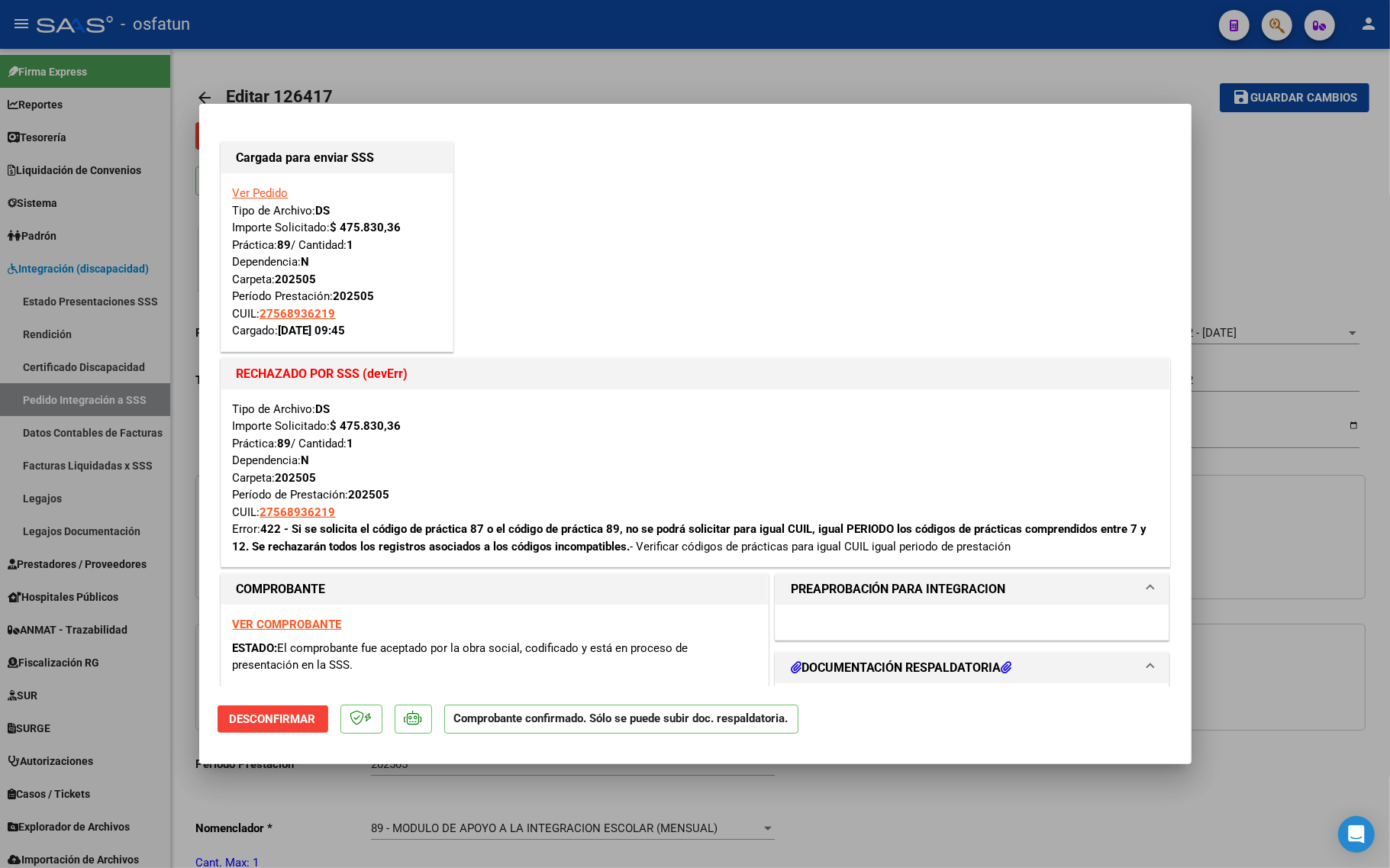
click at [1290, 421] on div at bounding box center [695, 434] width 1390 height 868
type input "$ 0,00"
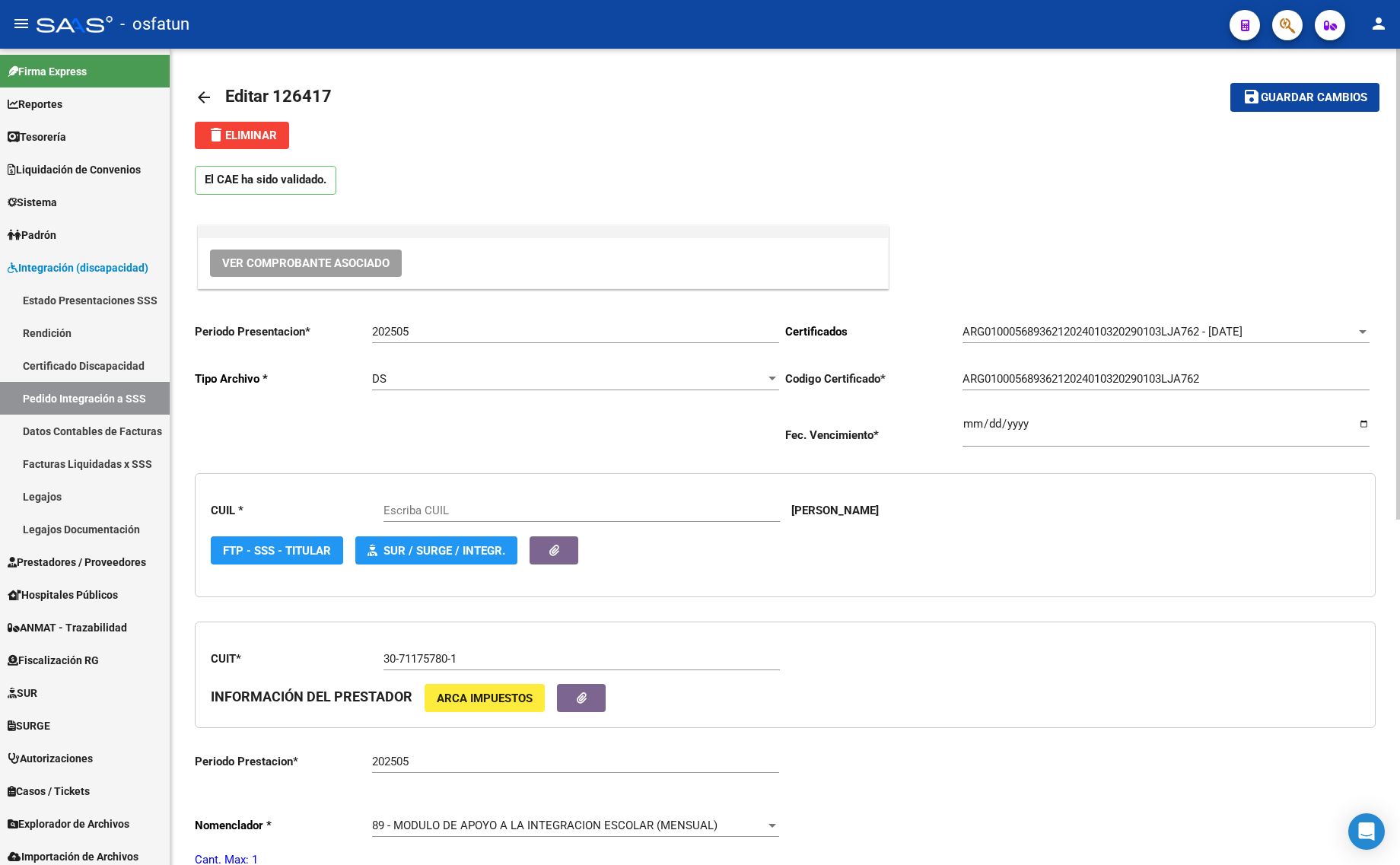
type input "27568936219"
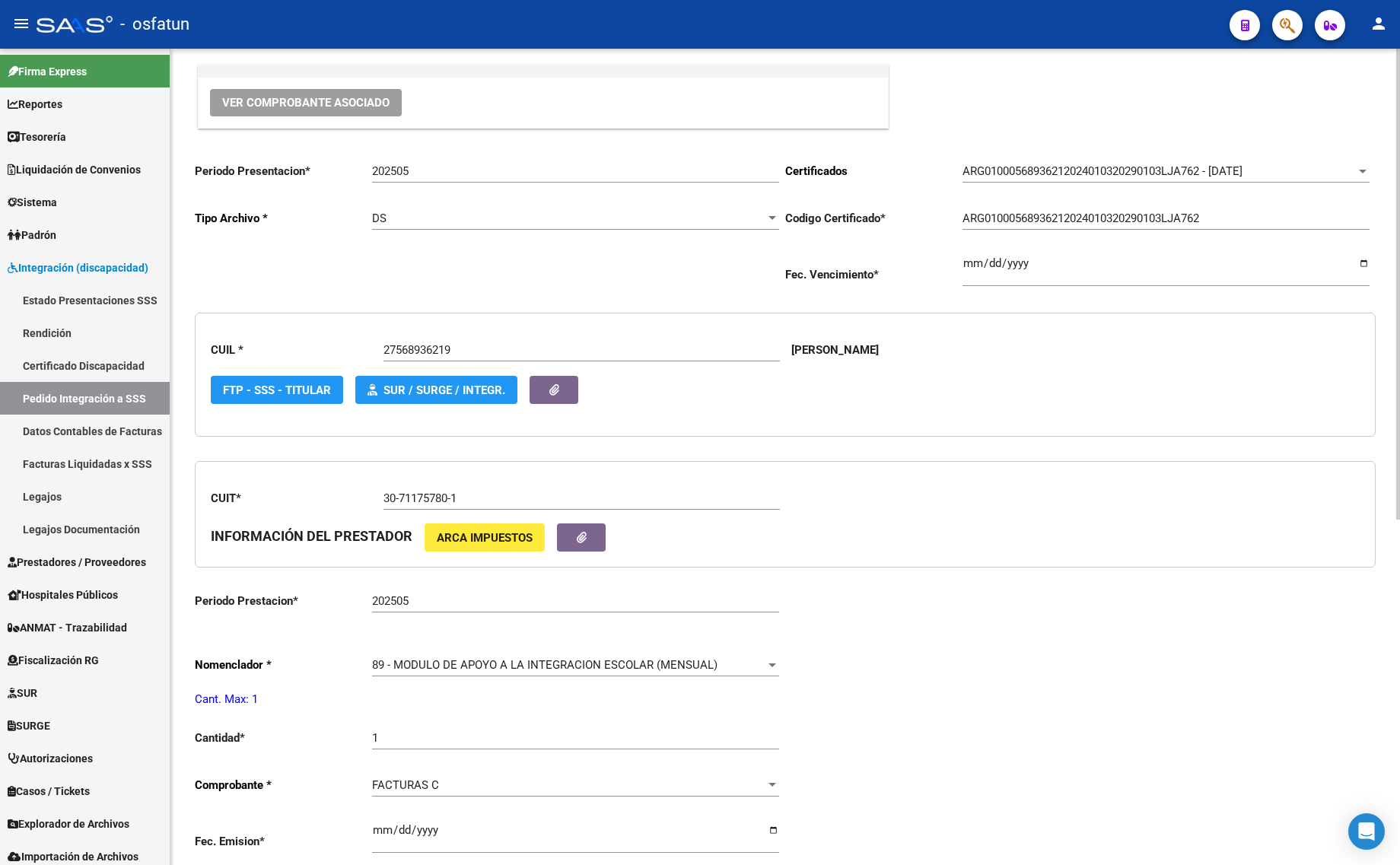
scroll to position [95, 0]
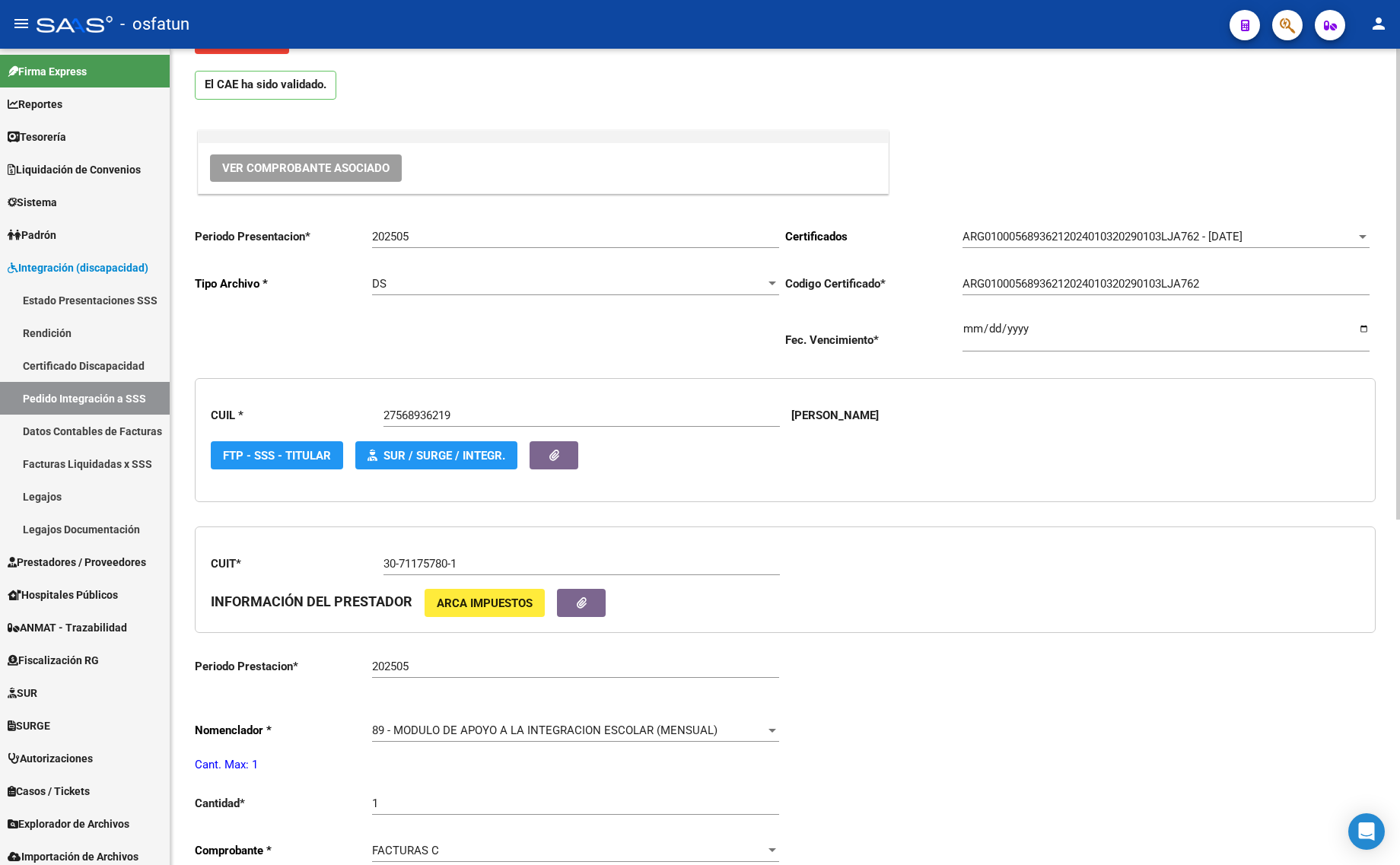
click at [420, 226] on div "202505 Ingresar el Periodo" at bounding box center [576, 231] width 407 height 33
click at [416, 241] on input "202505" at bounding box center [576, 236] width 407 height 14
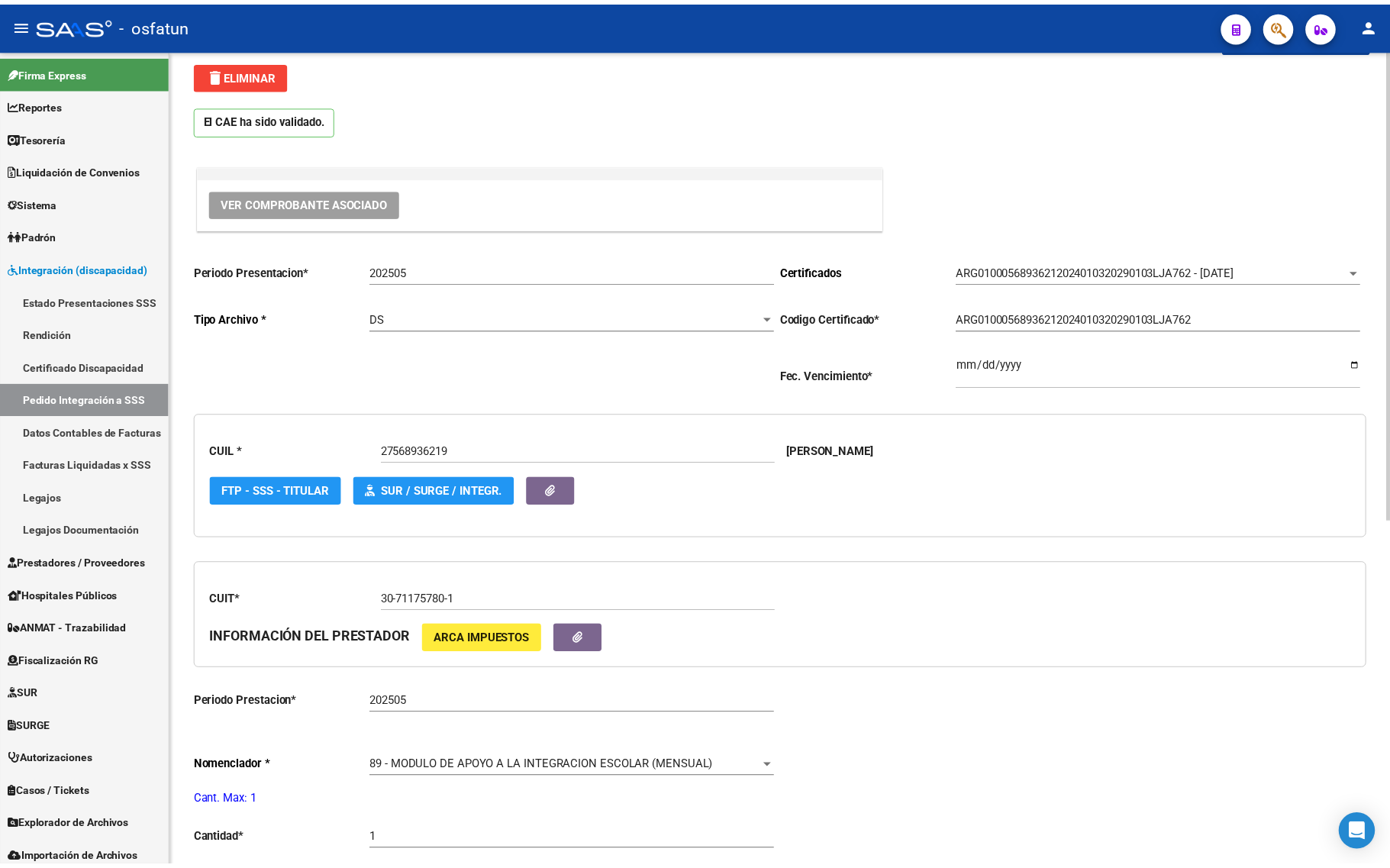
scroll to position [0, 0]
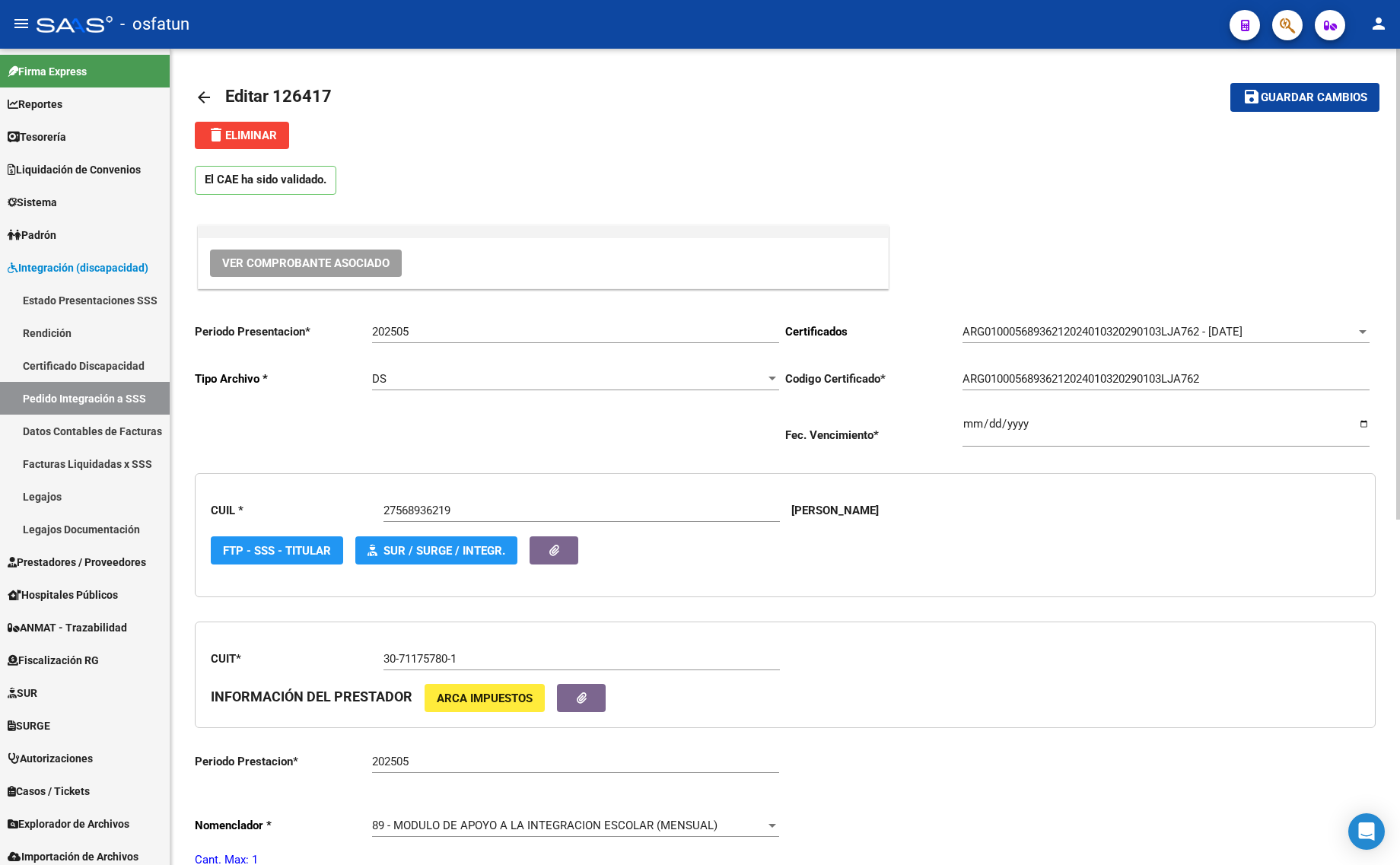
drag, startPoint x: 433, startPoint y: 332, endPoint x: 315, endPoint y: 317, distance: 118.9
click at [368, 332] on app-form-text-field "Periodo Presentacion * 202505 Ingresar el Periodo" at bounding box center [487, 332] width 585 height 14
click at [307, 315] on div "Periodo Presentacion * 202505 Ingresar el Periodo Tipo Archivo * DS Seleccionar…" at bounding box center [490, 386] width 590 height 150
click at [305, 315] on div "Periodo Presentacion * 202505 Ingresar el Periodo Tipo Archivo * DS Seleccionar…" at bounding box center [490, 386] width 590 height 150
click at [432, 325] on input "202505" at bounding box center [576, 332] width 407 height 14
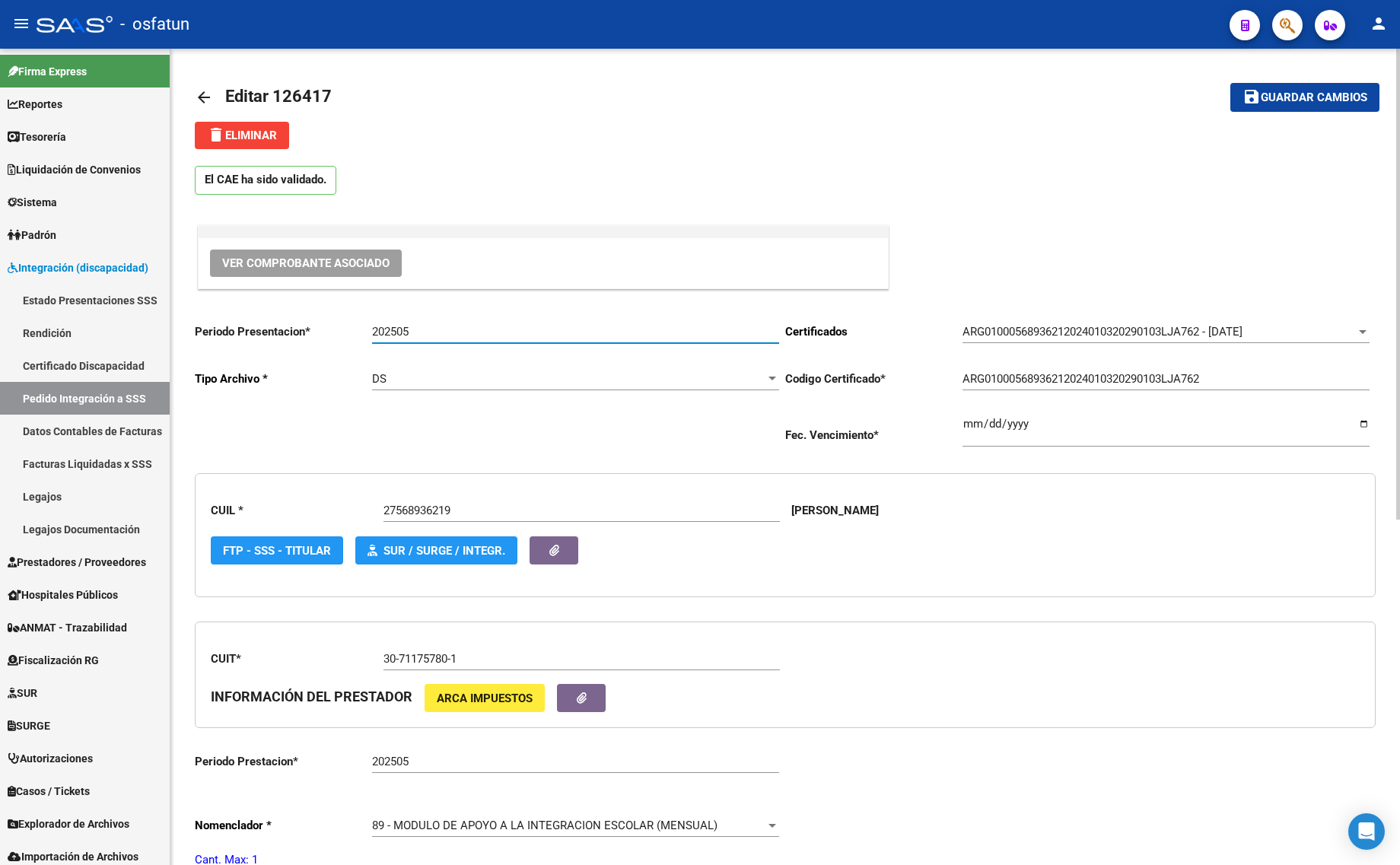
click at [432, 325] on input "202505" at bounding box center [576, 332] width 407 height 14
type input "202507"
click at [1264, 103] on button "save Guardar cambios" at bounding box center [1304, 96] width 150 height 28
click at [204, 90] on mat-icon "arrow_back" at bounding box center [204, 96] width 18 height 18
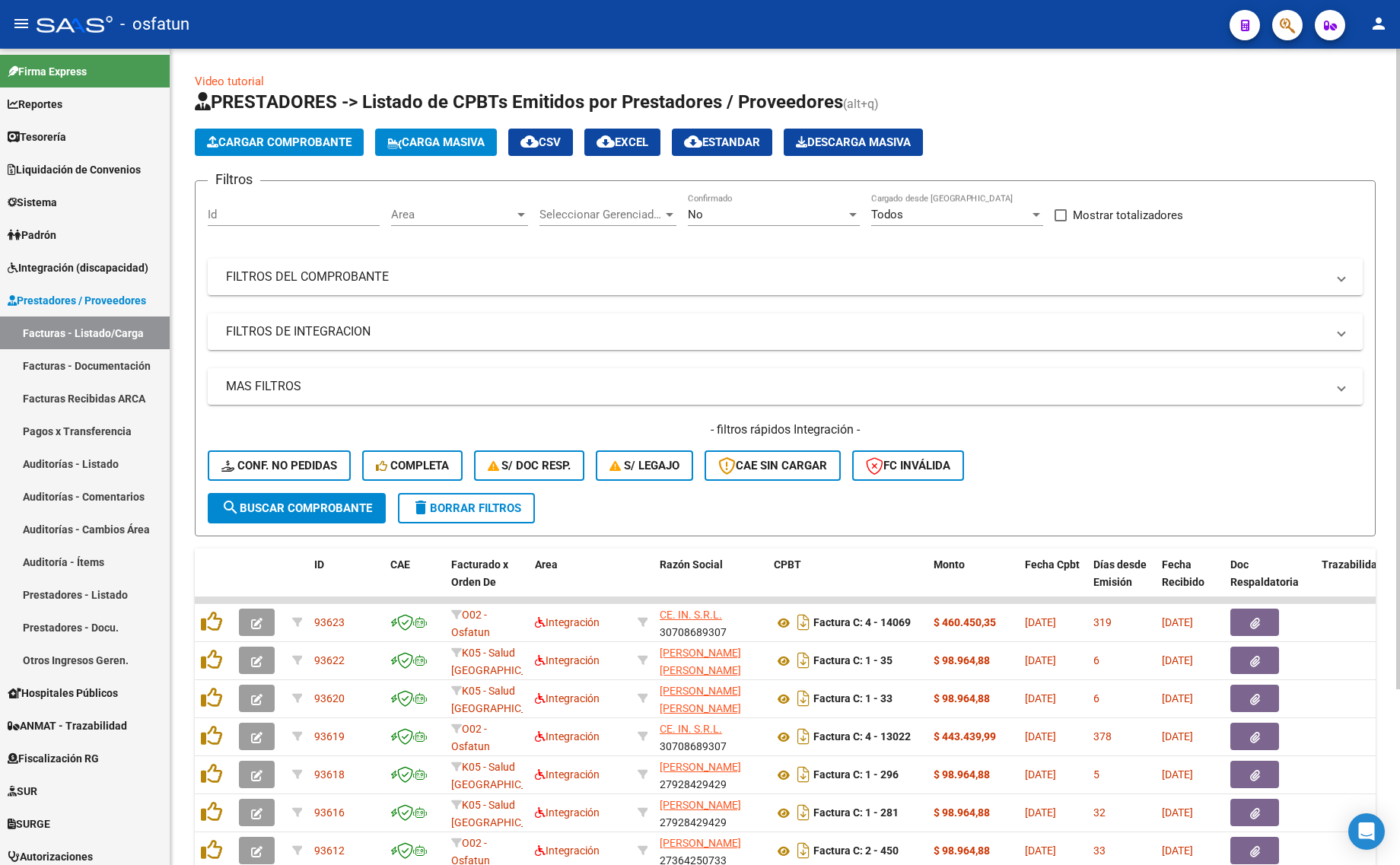
click at [235, 207] on input "Id" at bounding box center [293, 214] width 172 height 14
type input "90428"
click at [302, 502] on span "search Buscar Comprobante" at bounding box center [296, 508] width 151 height 14
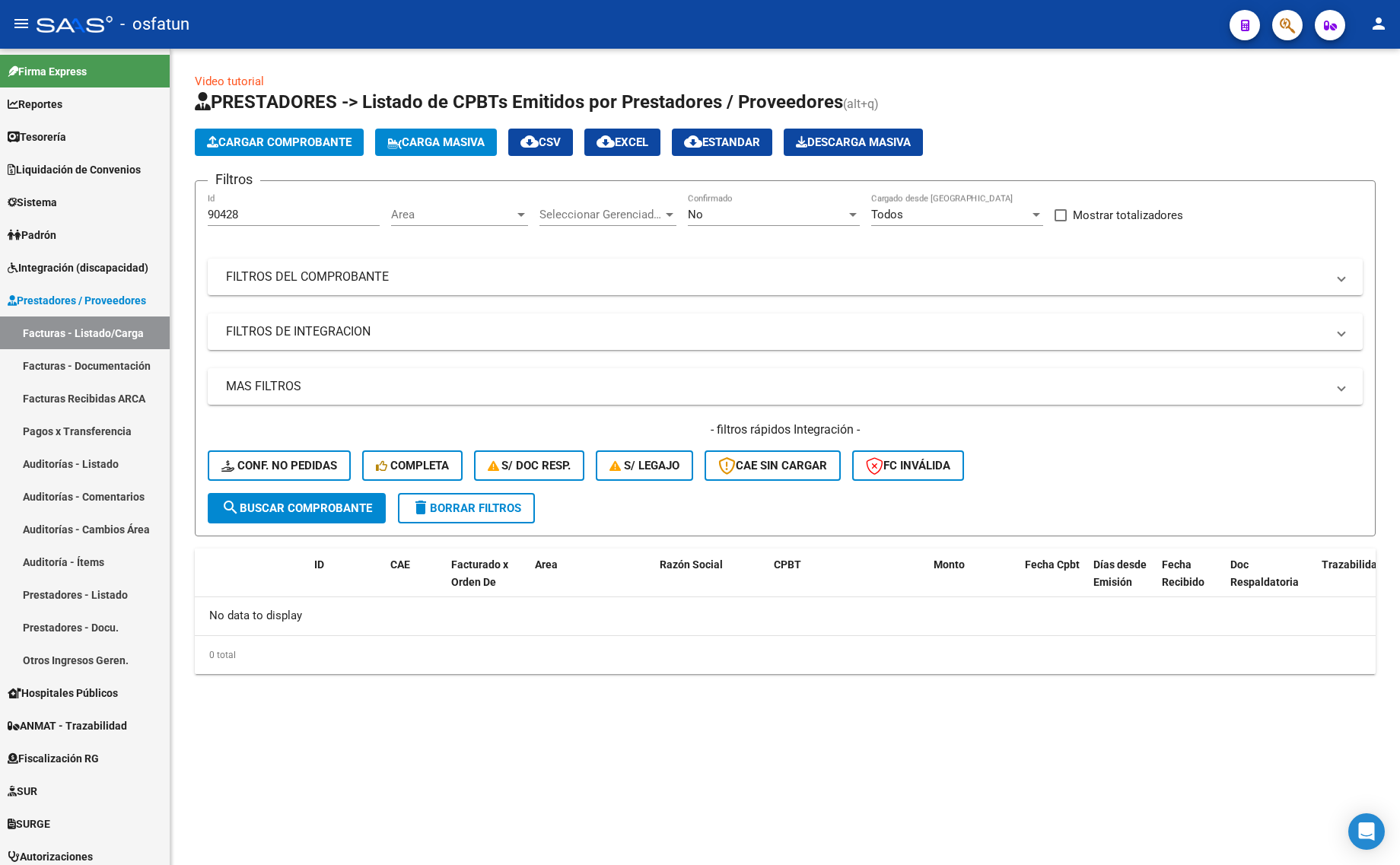
click at [739, 229] on div "No Confirmado" at bounding box center [774, 216] width 172 height 47
click at [744, 205] on div "No Confirmado" at bounding box center [774, 209] width 172 height 33
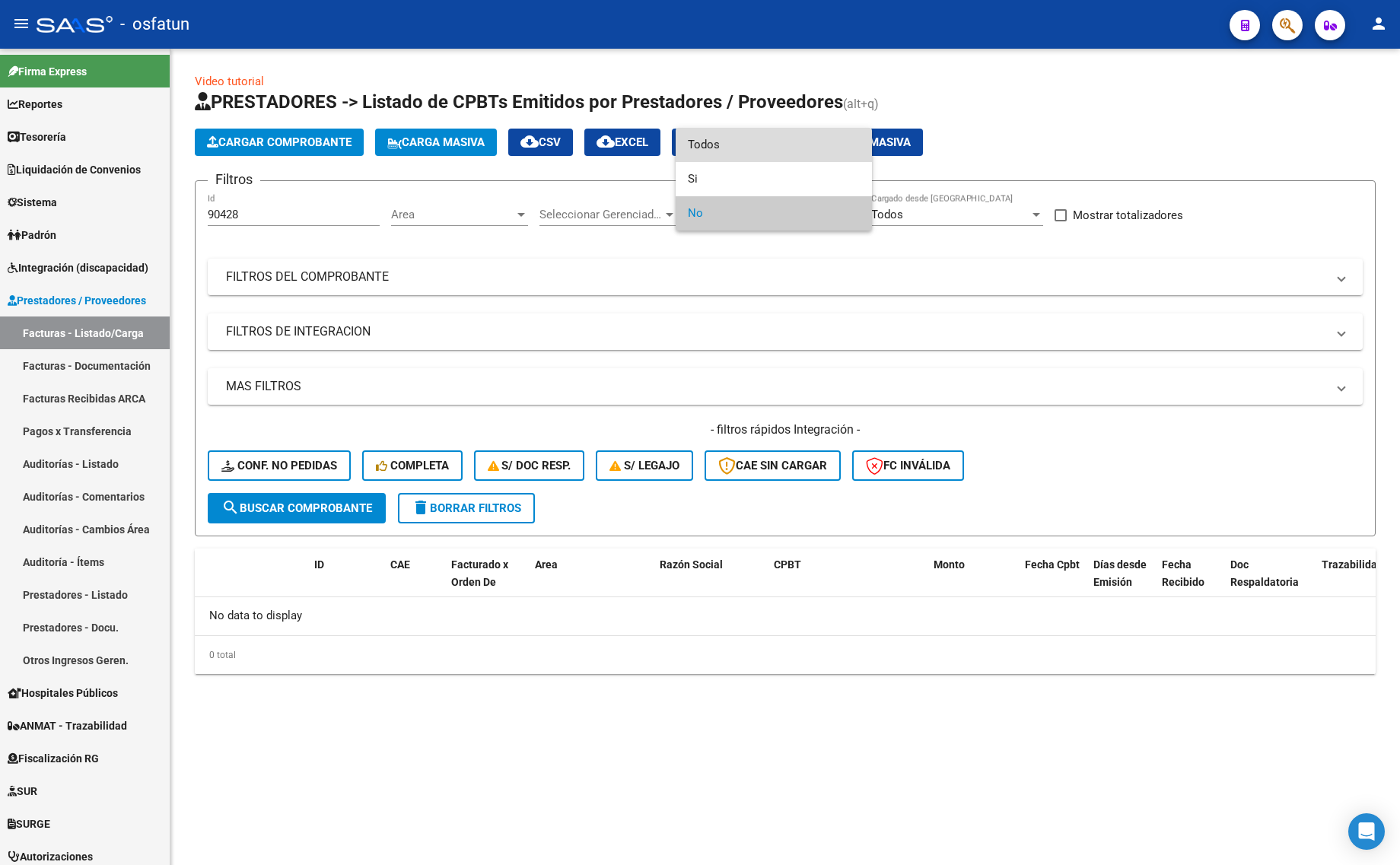
click at [724, 149] on span "Todos" at bounding box center [774, 144] width 172 height 34
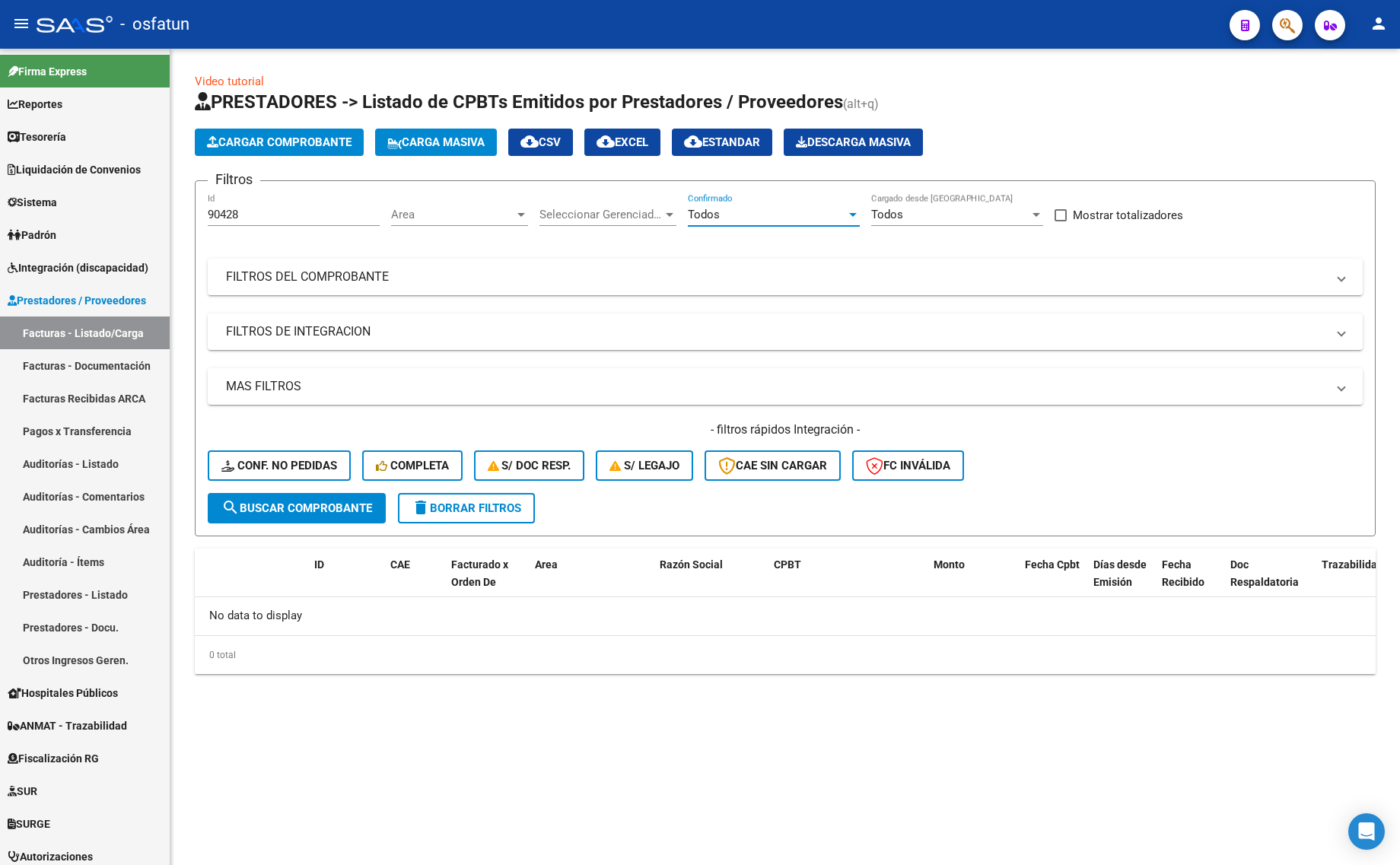
click at [258, 513] on button "search Buscar Comprobante" at bounding box center [296, 508] width 178 height 31
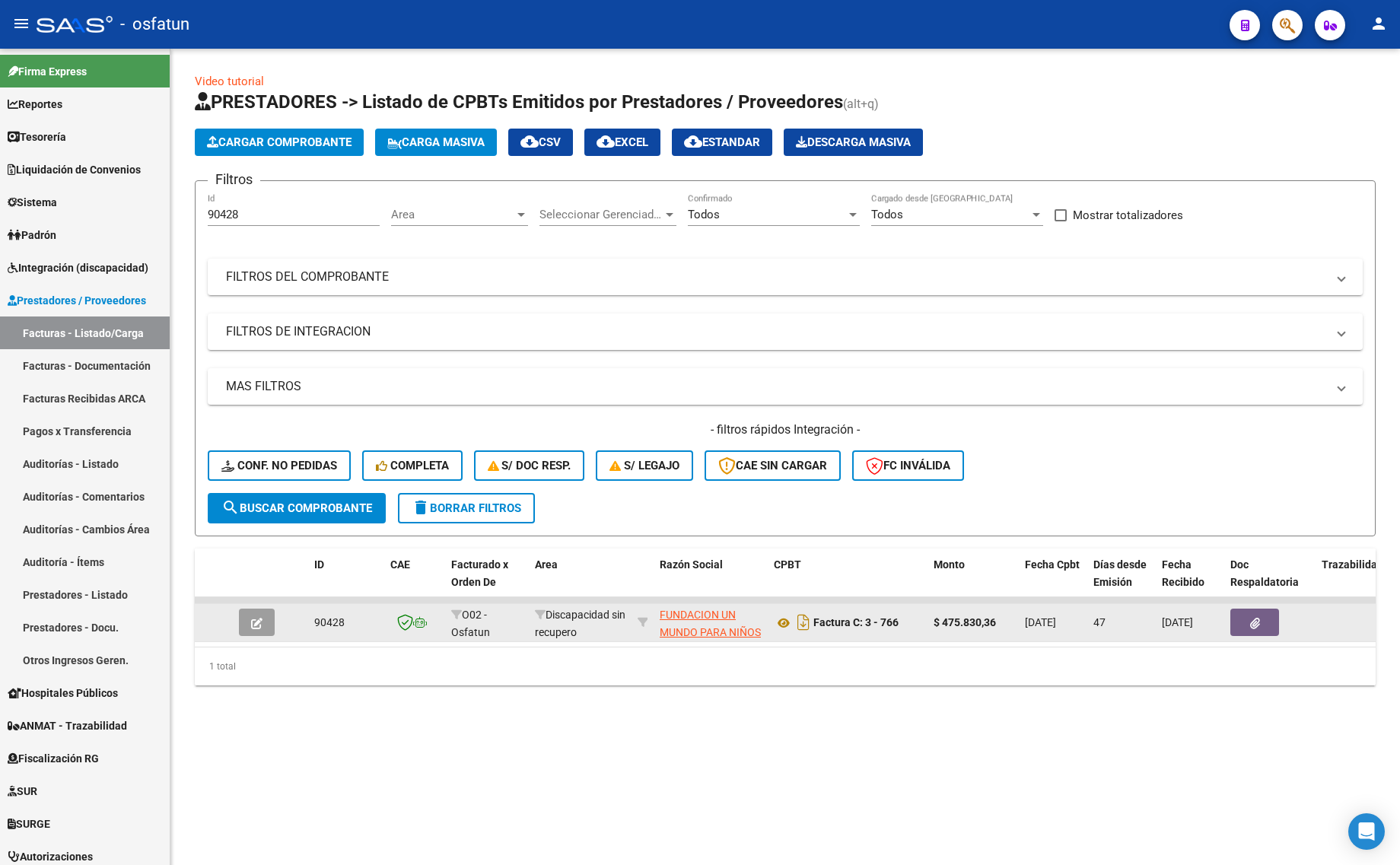
click at [254, 617] on icon "button" at bounding box center [257, 623] width 12 height 12
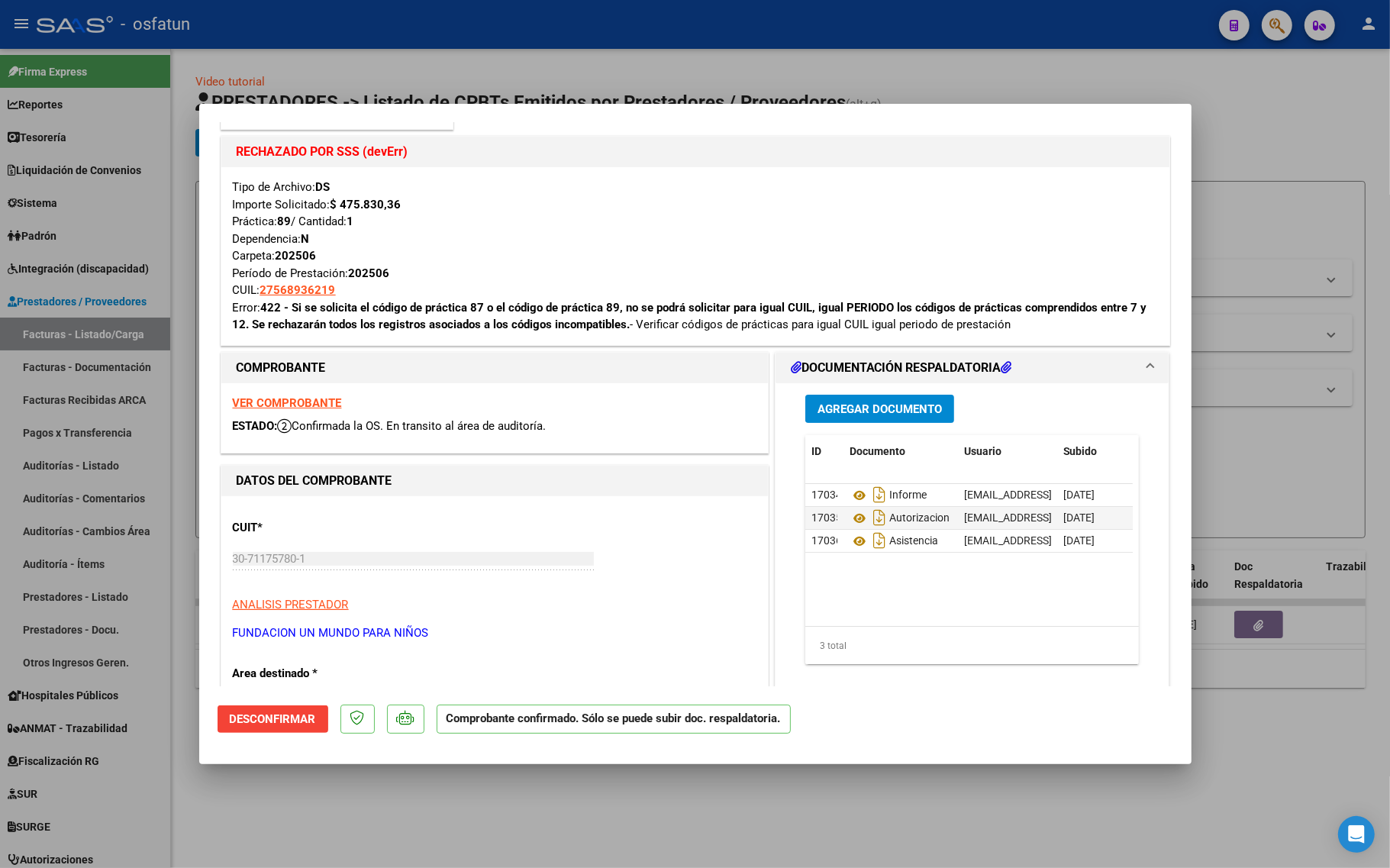
scroll to position [381, 0]
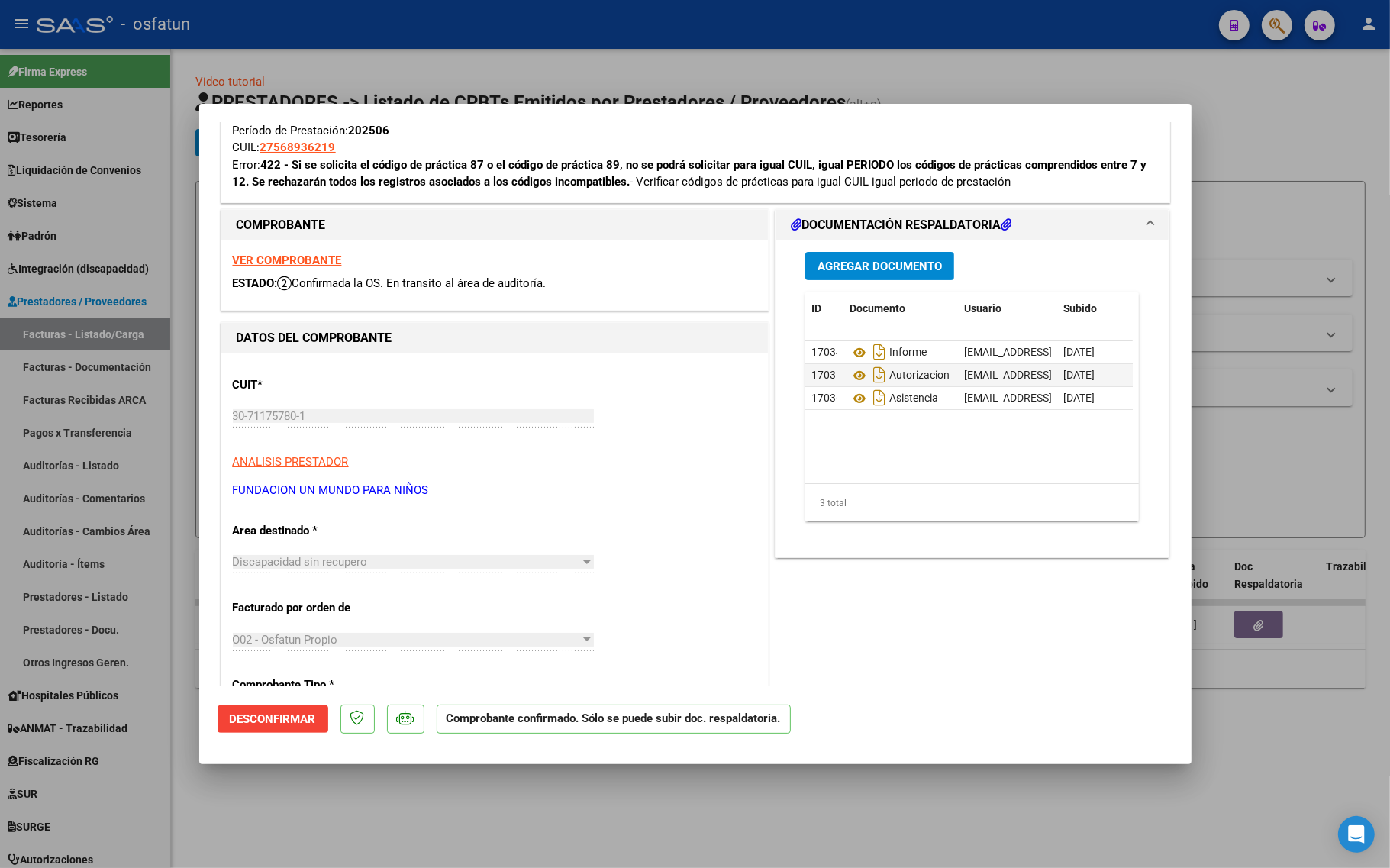
click at [241, 719] on span "Desconfirmar" at bounding box center [272, 719] width 86 height 14
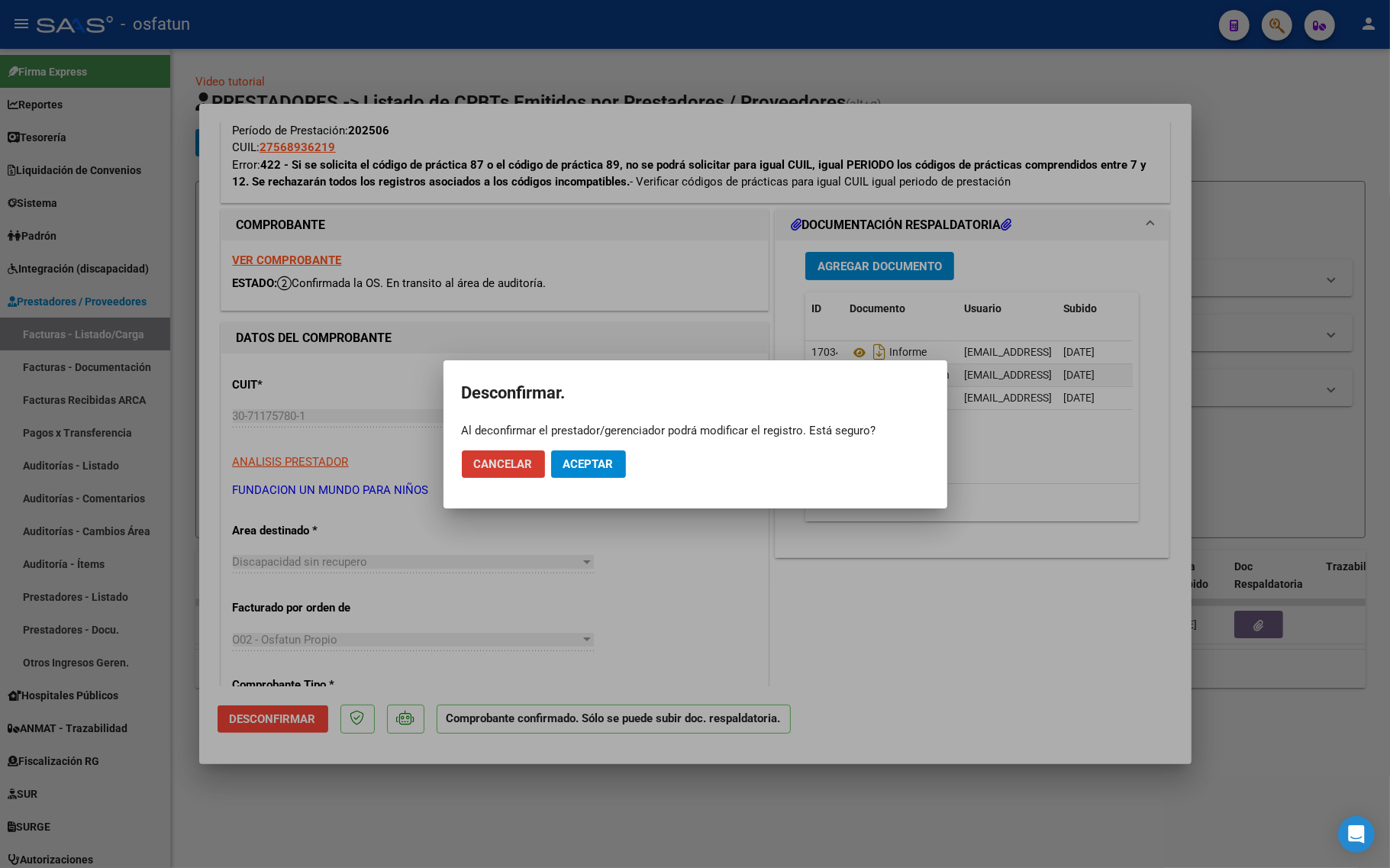
click at [601, 459] on span "Aceptar" at bounding box center [589, 464] width 50 height 14
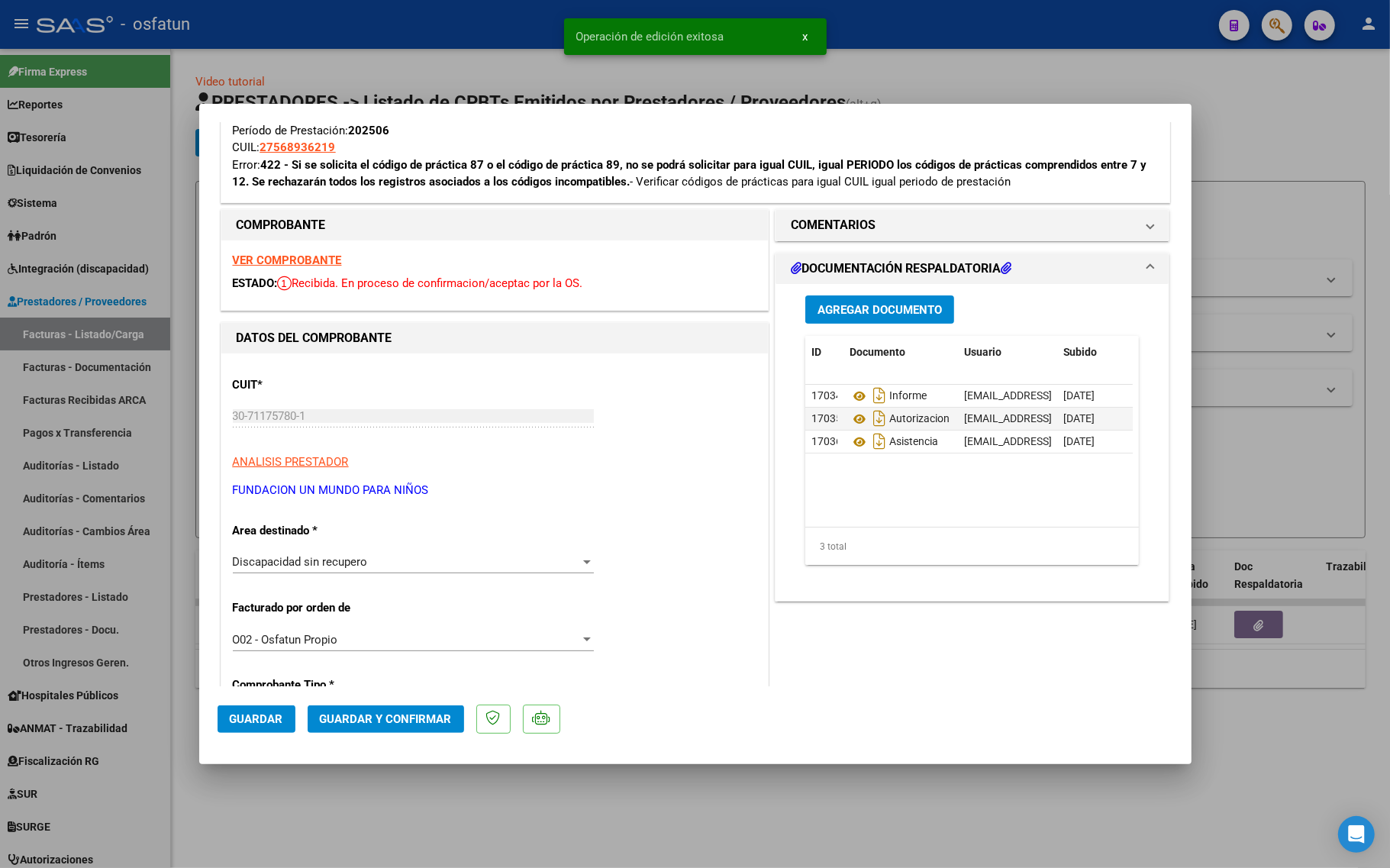
click at [333, 570] on div "Discapacidad sin recupero Seleccionar Area" at bounding box center [412, 561] width 361 height 23
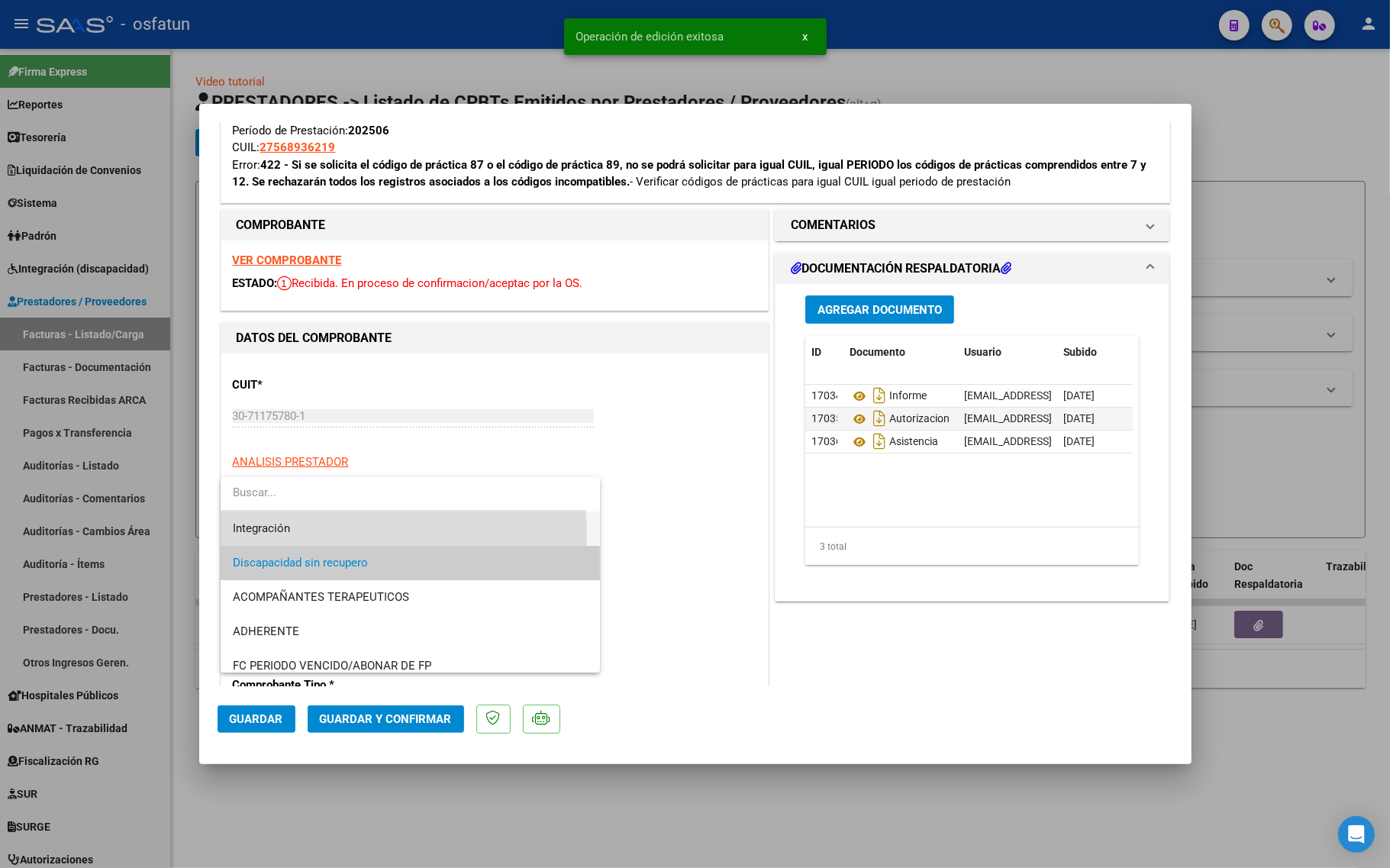
click at [271, 536] on span "Integración" at bounding box center [409, 527] width 355 height 34
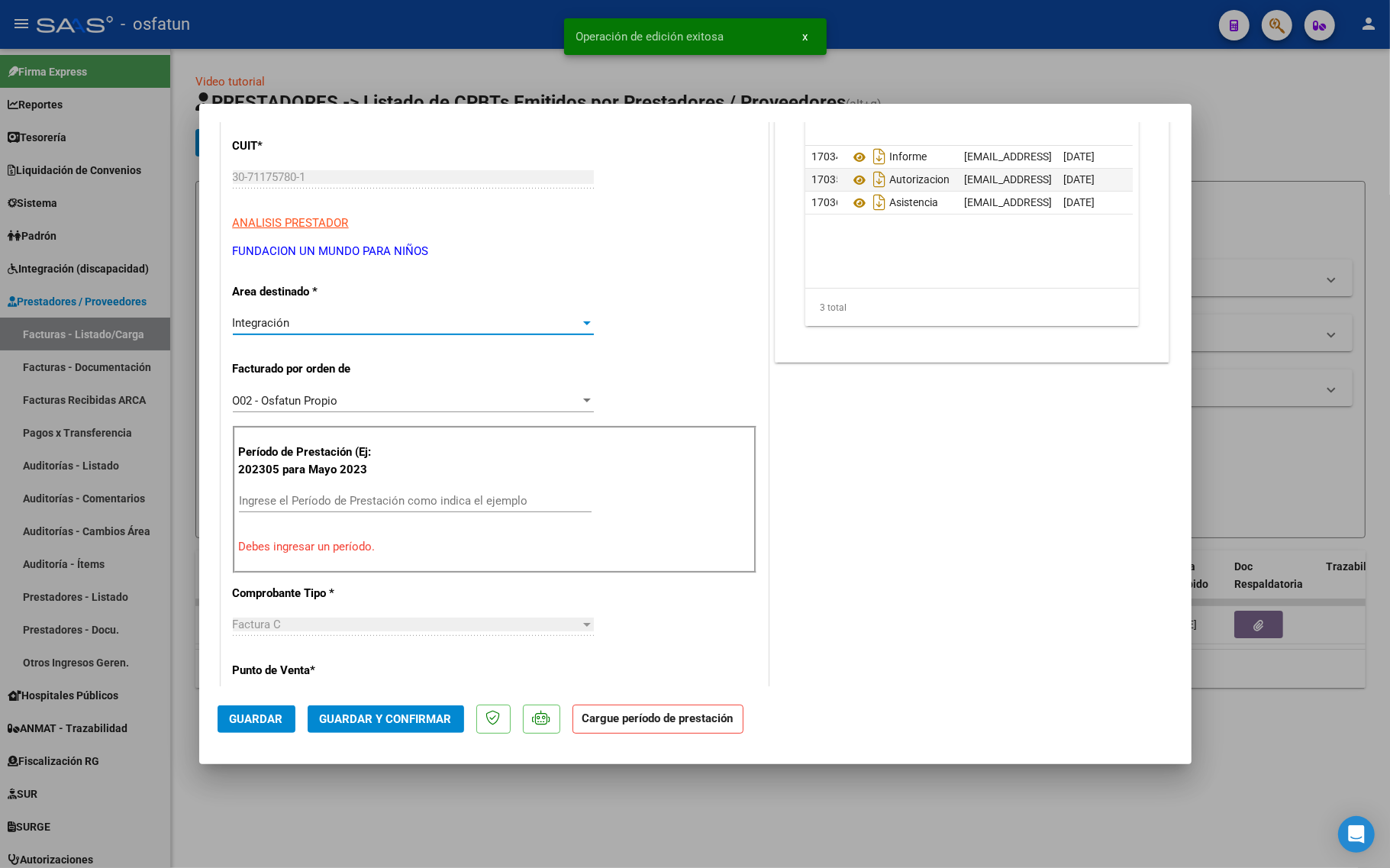
scroll to position [668, 0]
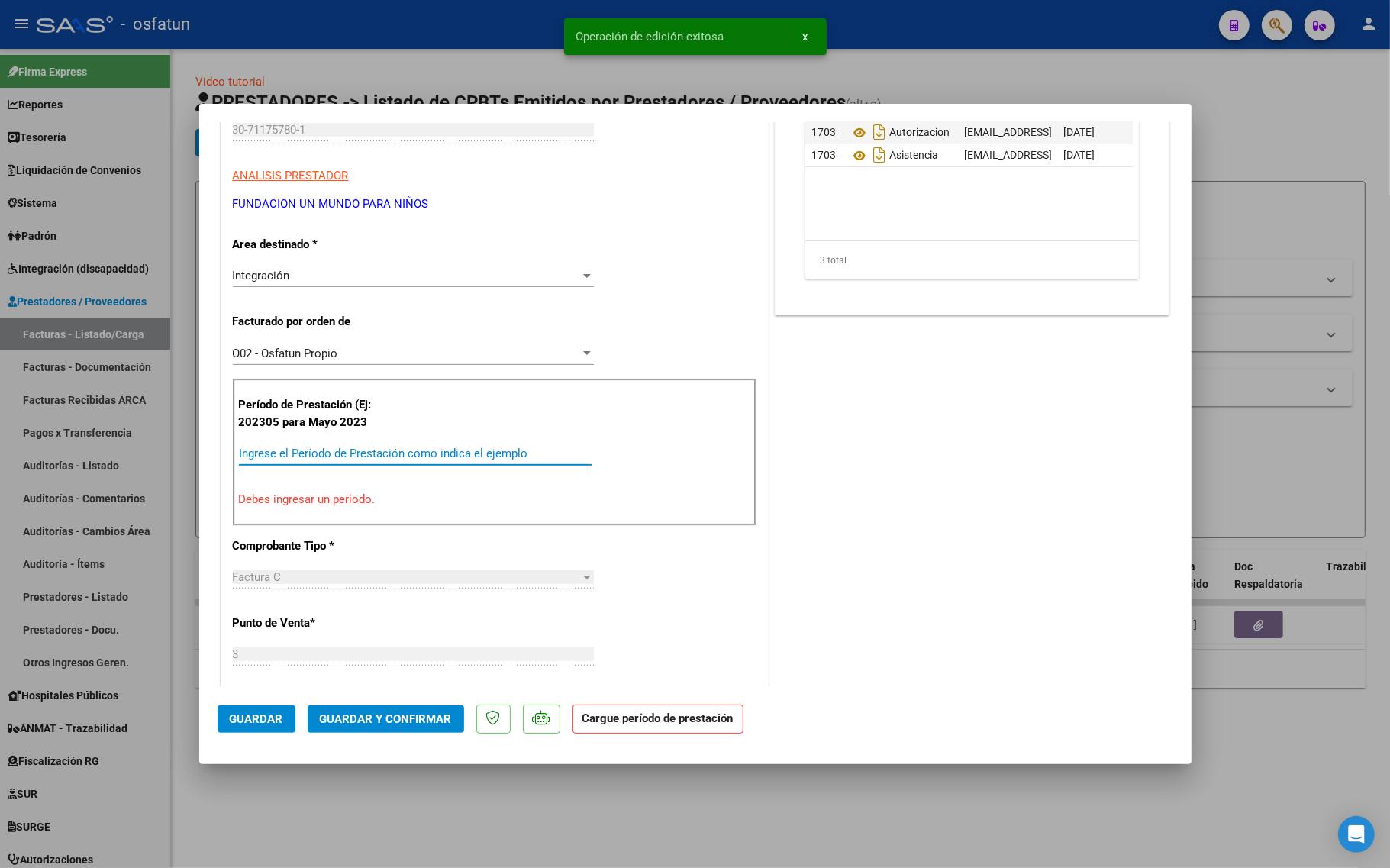
click at [319, 453] on input "Ingrese el Período de Prestación como indica el ejemplo" at bounding box center [415, 453] width 352 height 14
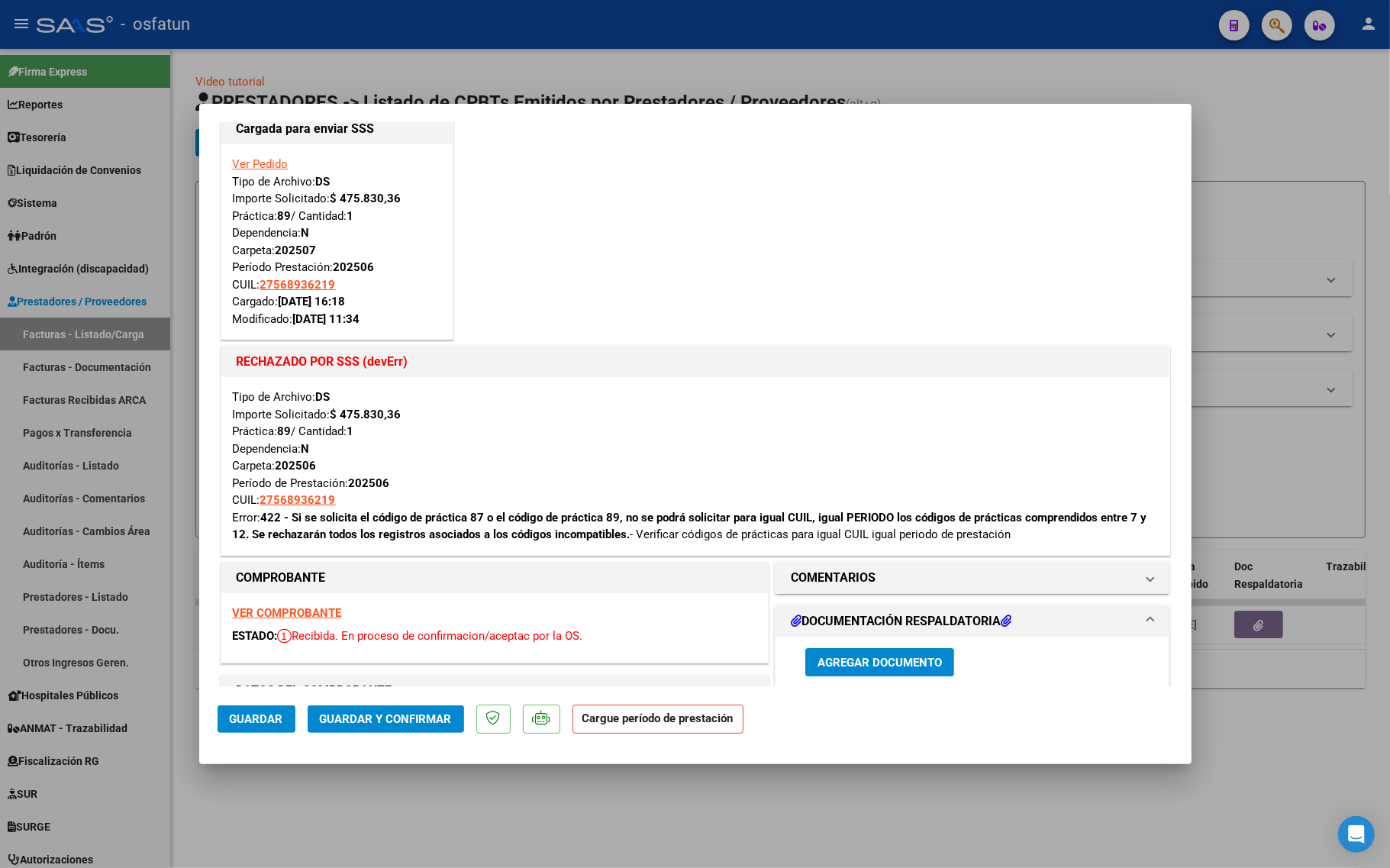
scroll to position [0, 0]
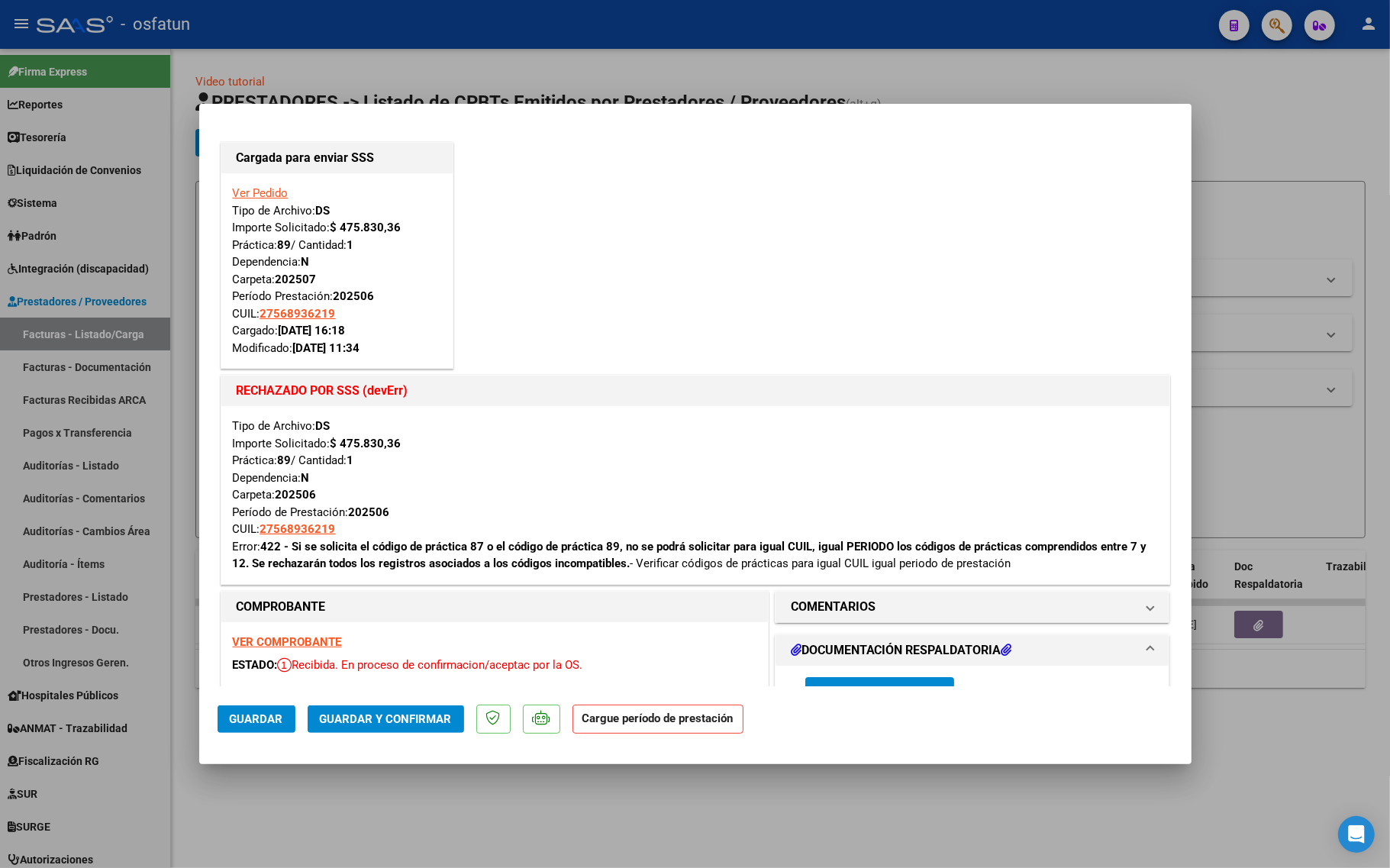
click at [265, 188] on link "Ver Pedido" at bounding box center [260, 193] width 56 height 14
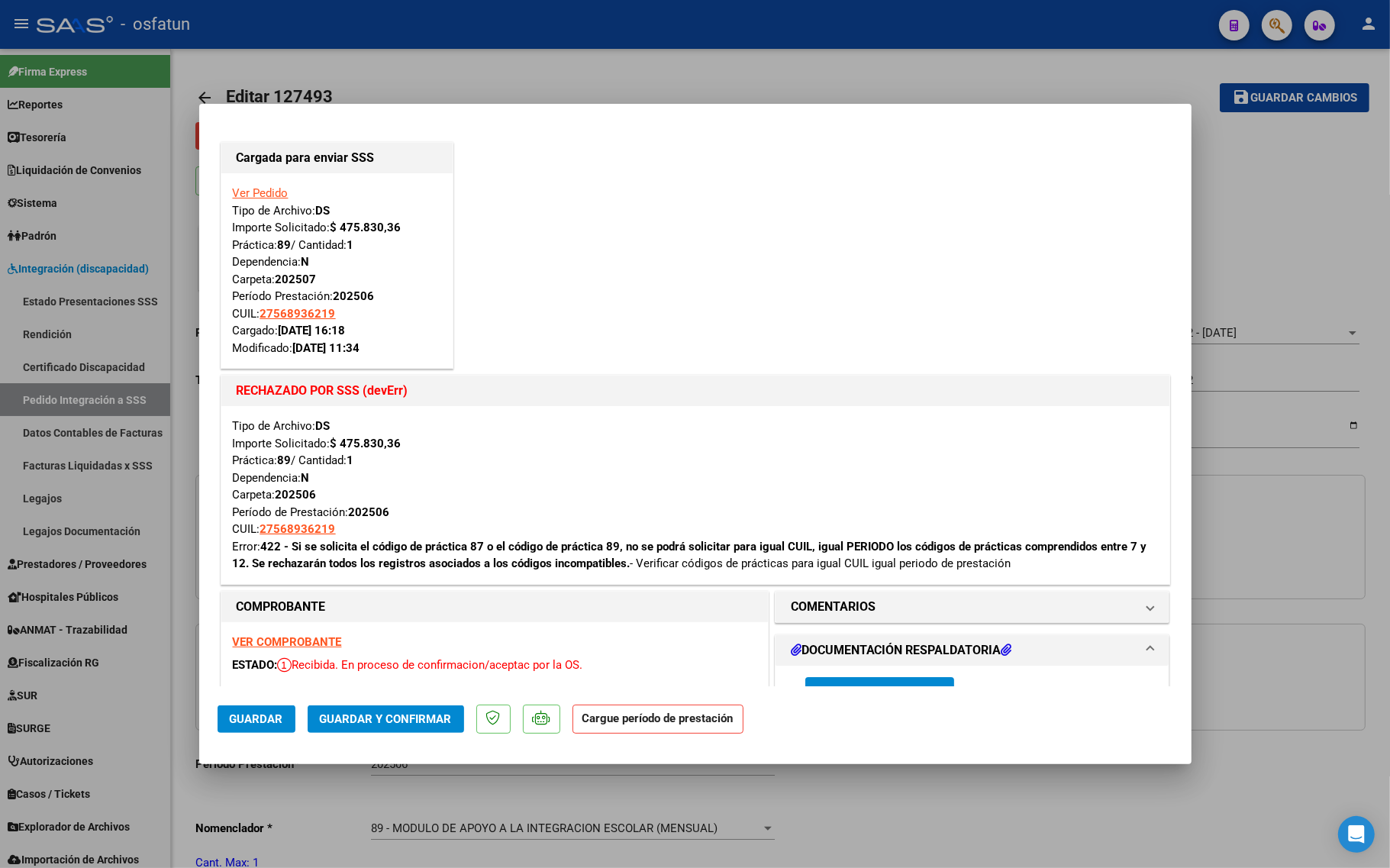
type input "27568936219"
click at [255, 196] on link "Ver Pedido" at bounding box center [260, 193] width 56 height 14
click at [236, 198] on link "Ver Pedido" at bounding box center [260, 193] width 56 height 14
click at [253, 188] on link "Ver Pedido" at bounding box center [260, 193] width 56 height 14
click at [255, 192] on link "Ver Pedido" at bounding box center [260, 193] width 56 height 14
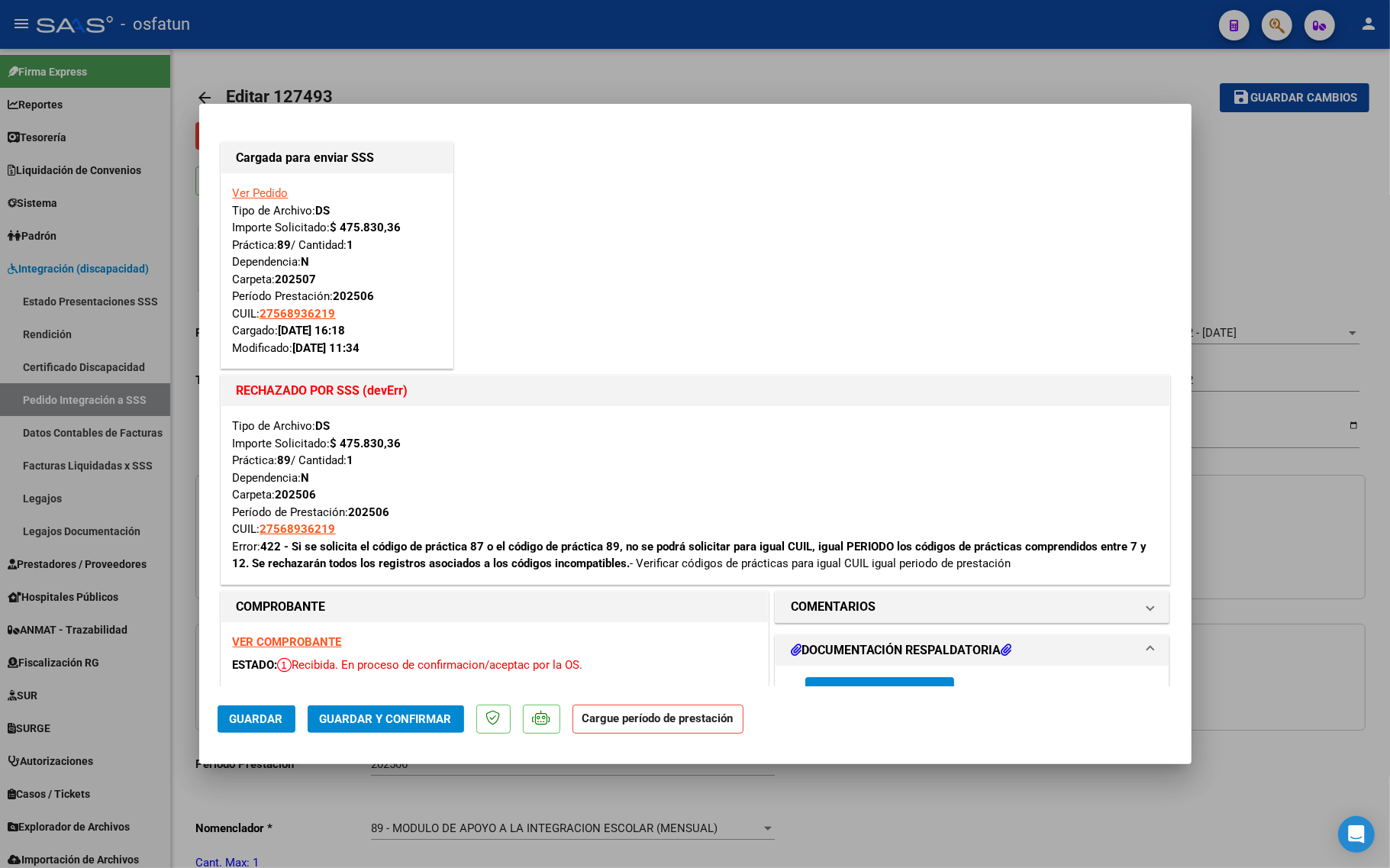
click at [261, 200] on div "Ver Pedido Tipo de Archivo: DS Importe Solicitado: $ 475.830,36 Práctica: 89 / …" at bounding box center [336, 270] width 208 height 171
click at [261, 195] on link "Ver Pedido" at bounding box center [260, 193] width 56 height 14
click at [264, 189] on link "Ver Pedido" at bounding box center [260, 193] width 56 height 14
click at [263, 191] on link "Ver Pedido" at bounding box center [260, 193] width 56 height 14
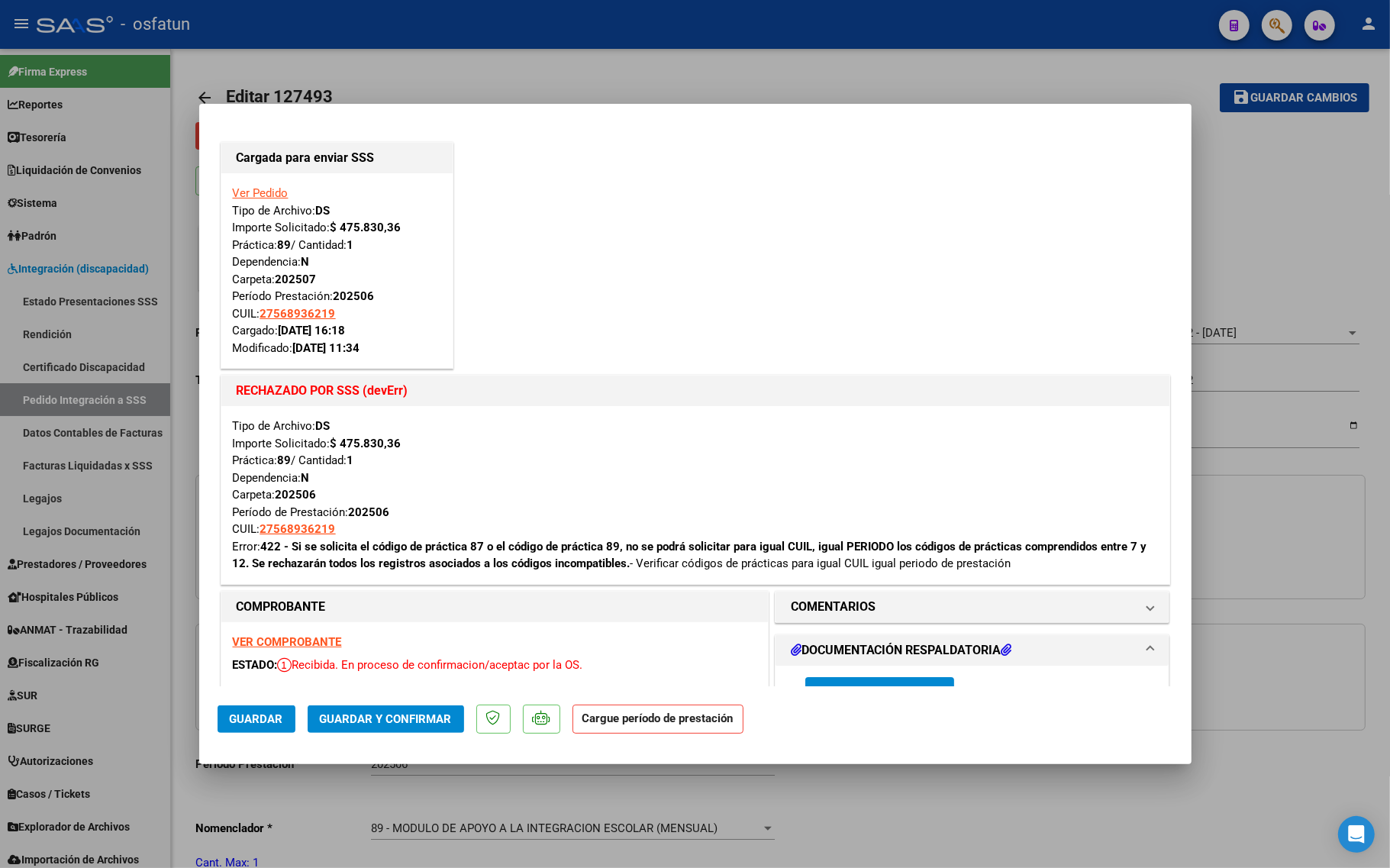
click at [261, 193] on link "Ver Pedido" at bounding box center [260, 193] width 56 height 14
click at [248, 195] on link "Ver Pedido" at bounding box center [260, 193] width 56 height 14
click at [256, 192] on link "Ver Pedido" at bounding box center [260, 193] width 56 height 14
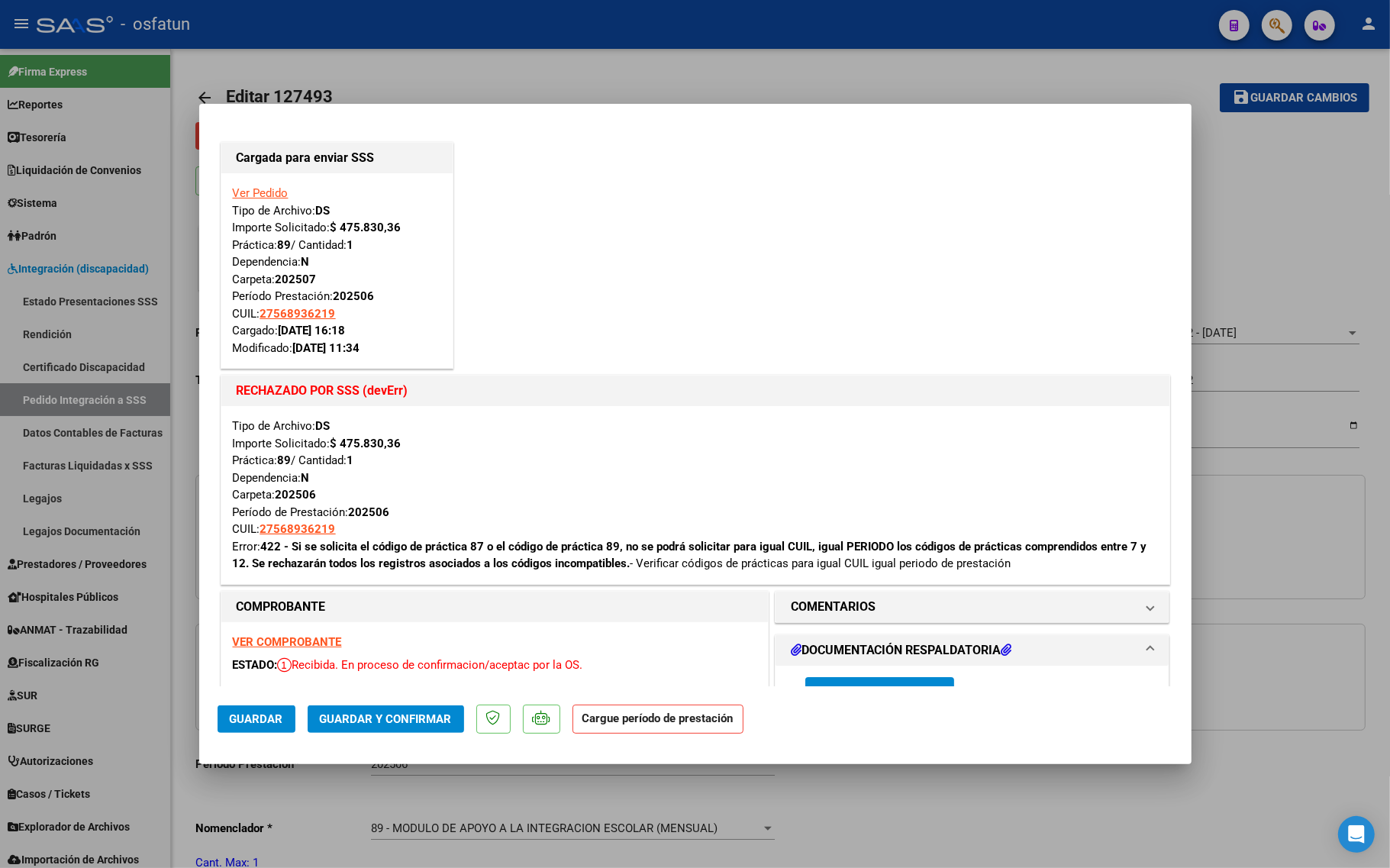
click at [256, 192] on link "Ver Pedido" at bounding box center [260, 193] width 56 height 14
click at [257, 196] on link "Ver Pedido" at bounding box center [260, 193] width 56 height 14
click at [261, 195] on link "Ver Pedido" at bounding box center [260, 193] width 56 height 14
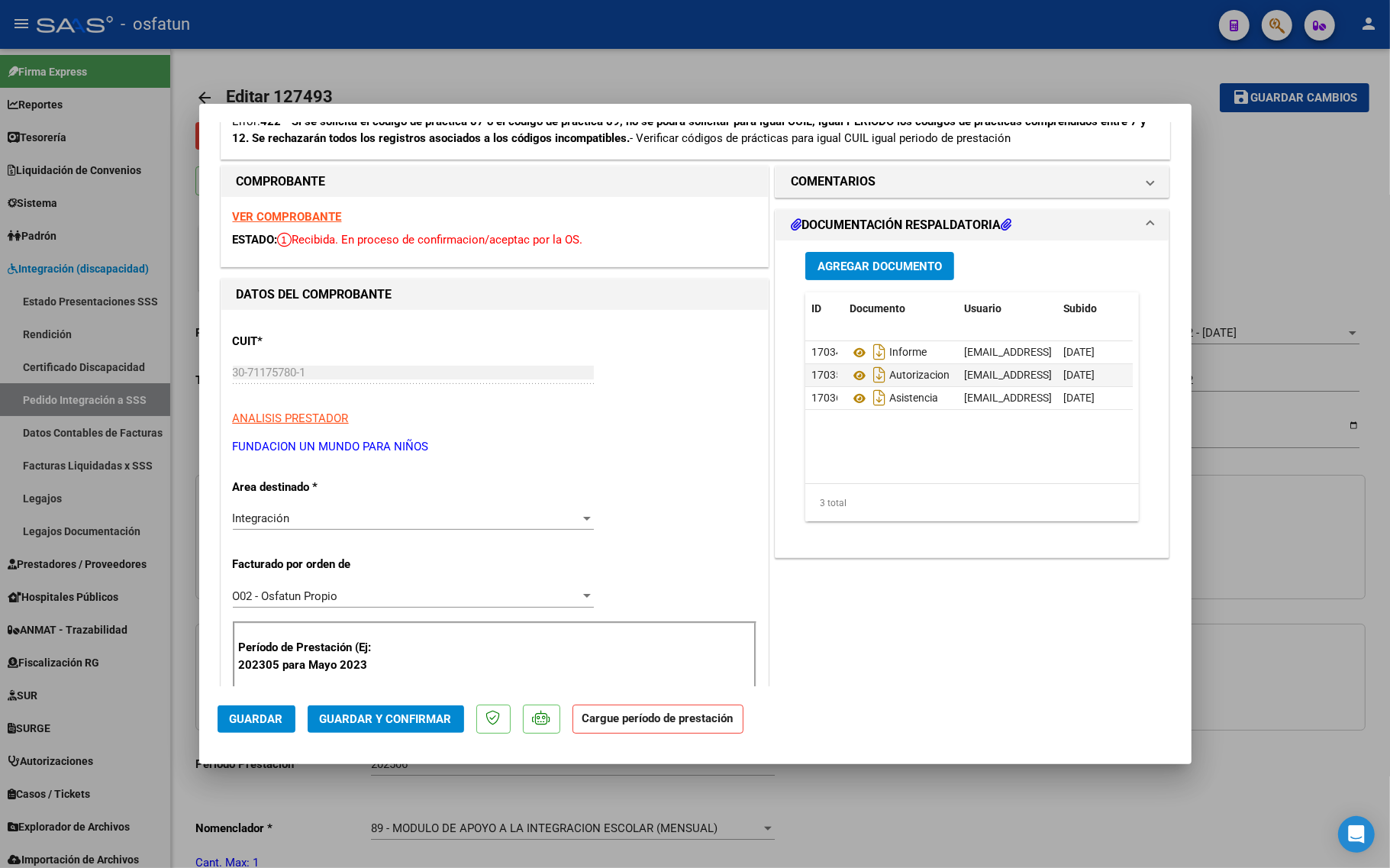
scroll to position [381, 0]
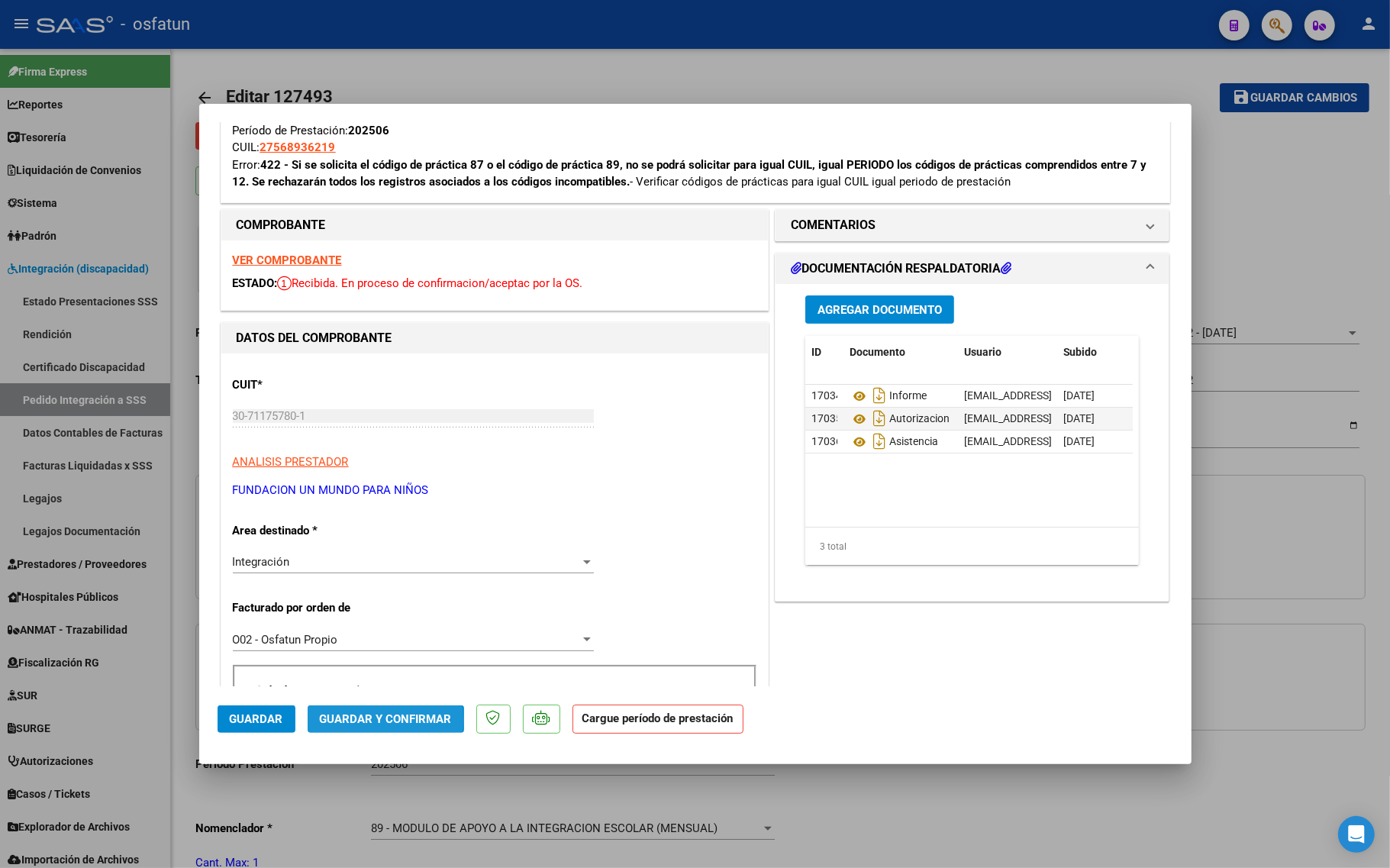
click at [365, 720] on span "Guardar y Confirmar" at bounding box center [385, 719] width 132 height 14
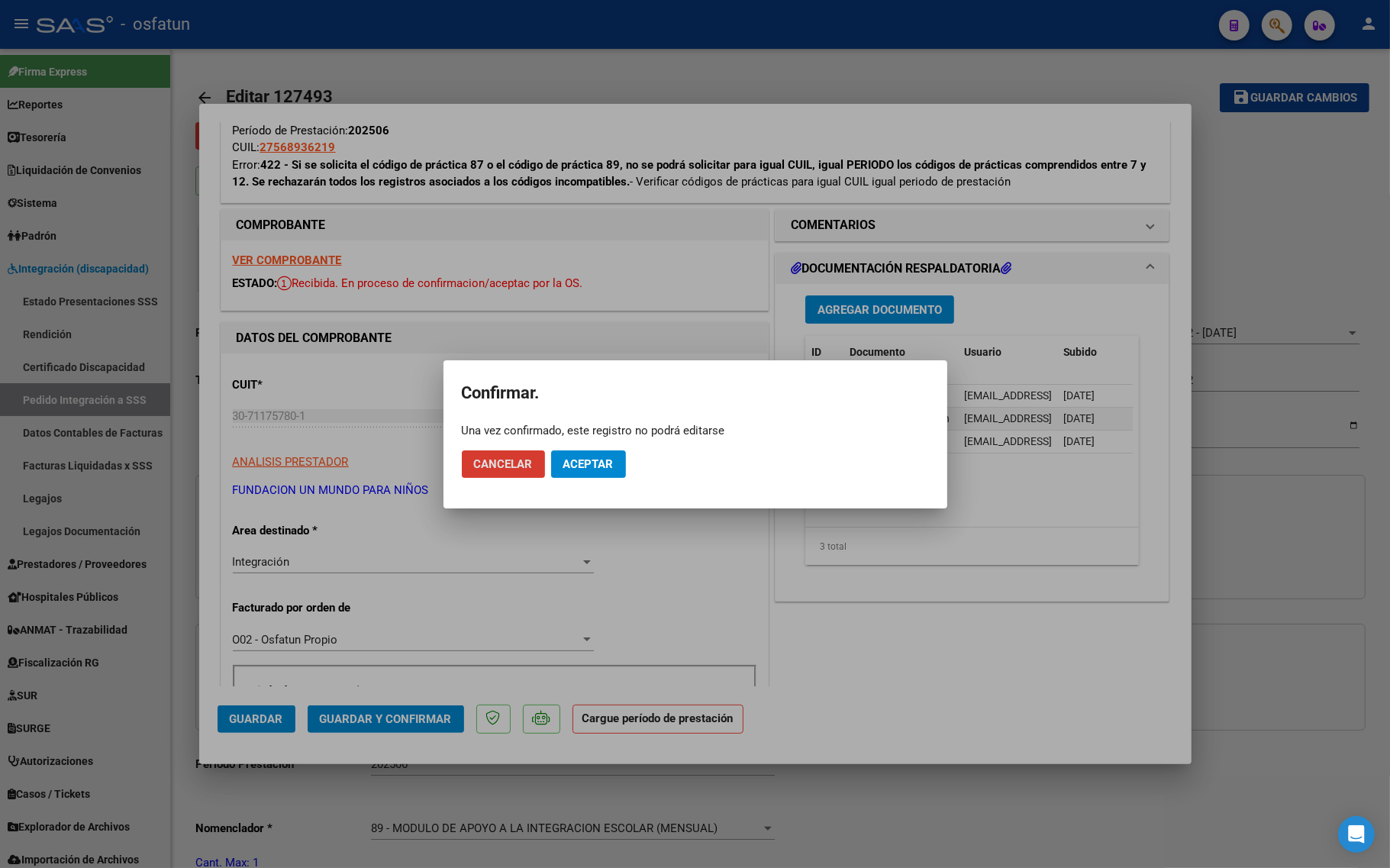
click at [582, 464] on span "Aceptar" at bounding box center [589, 464] width 50 height 14
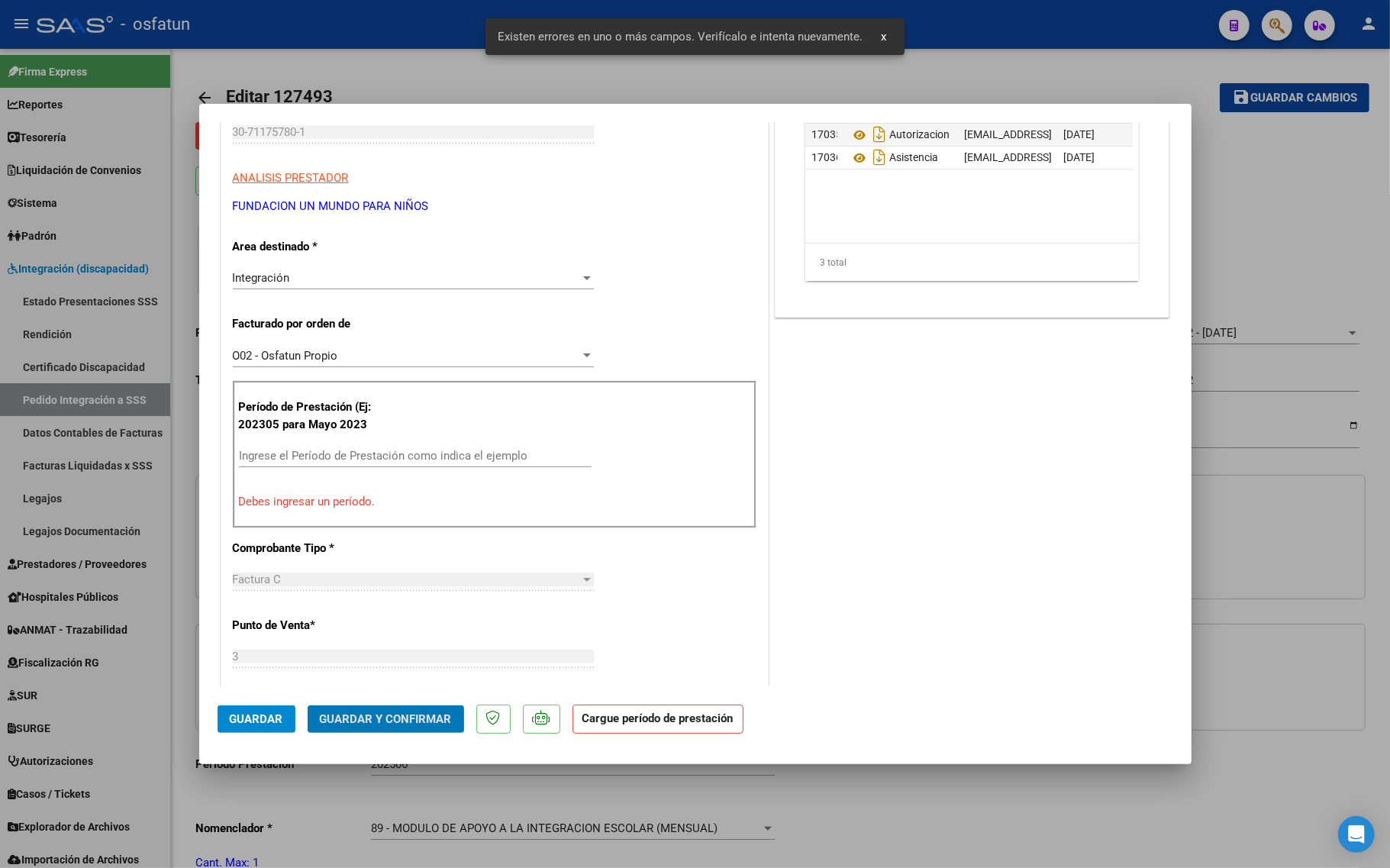
scroll to position [703, 0]
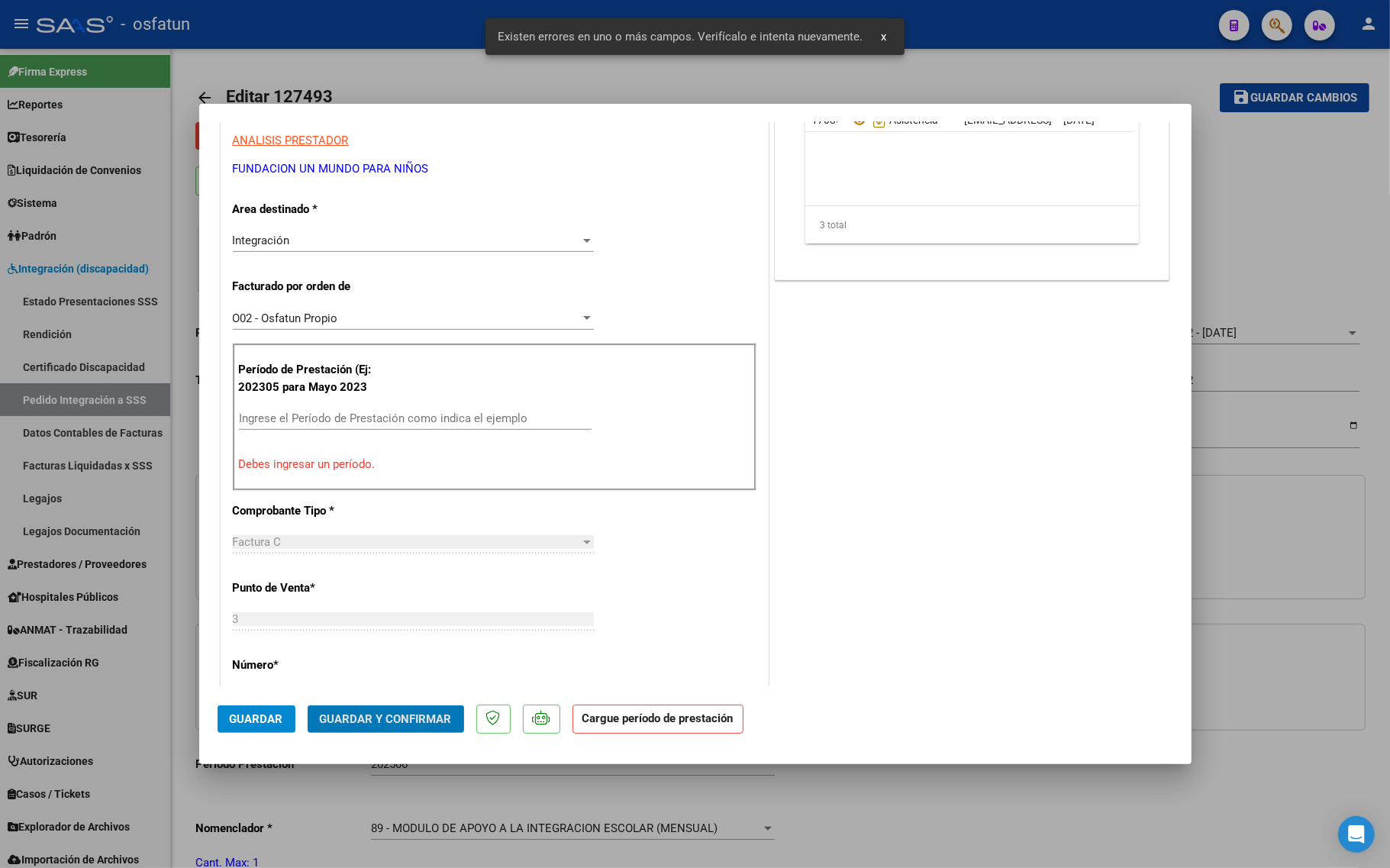
click at [301, 410] on div "Ingrese el Período de Prestación como indica el ejemplo" at bounding box center [415, 418] width 352 height 23
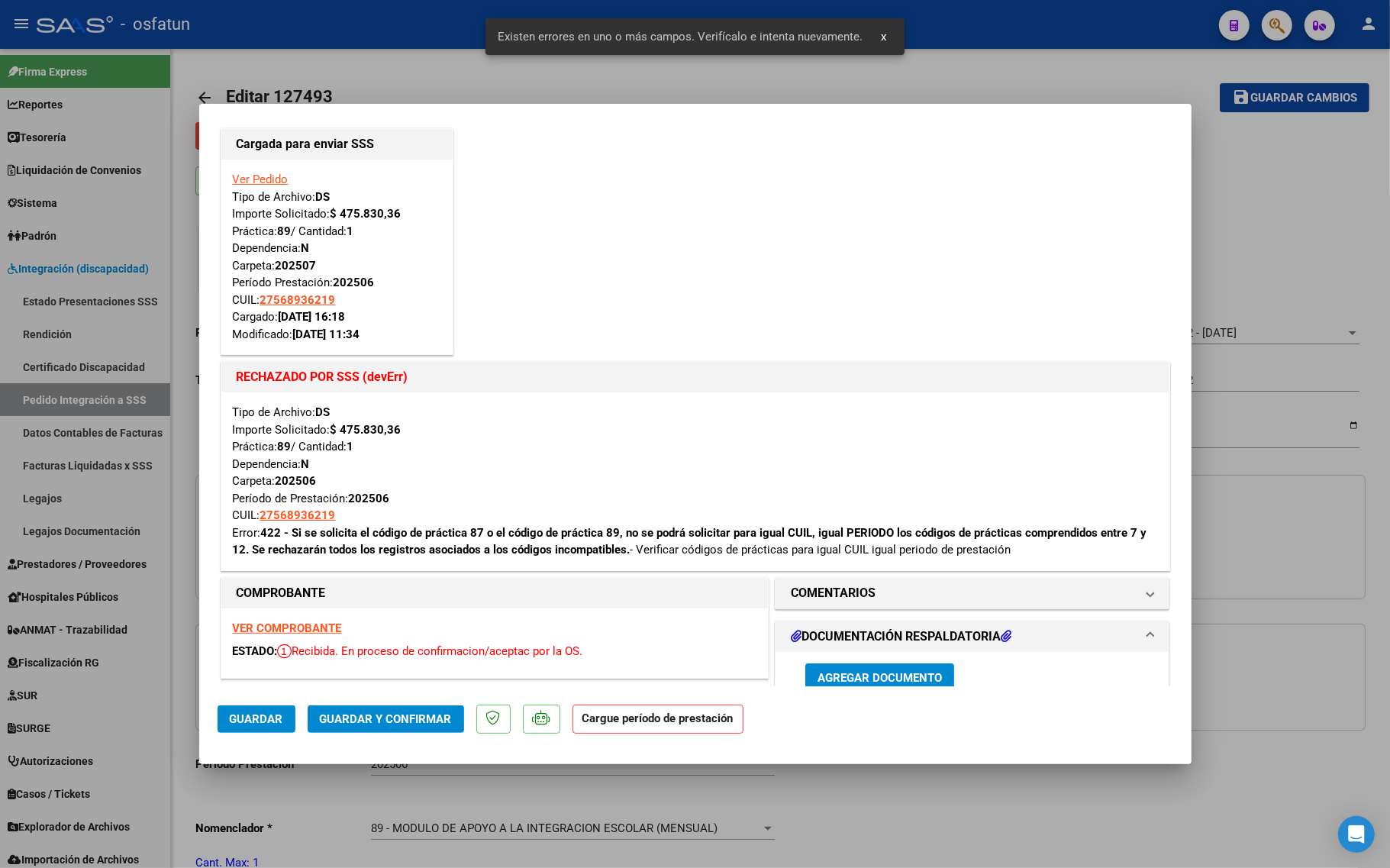
scroll to position [0, 0]
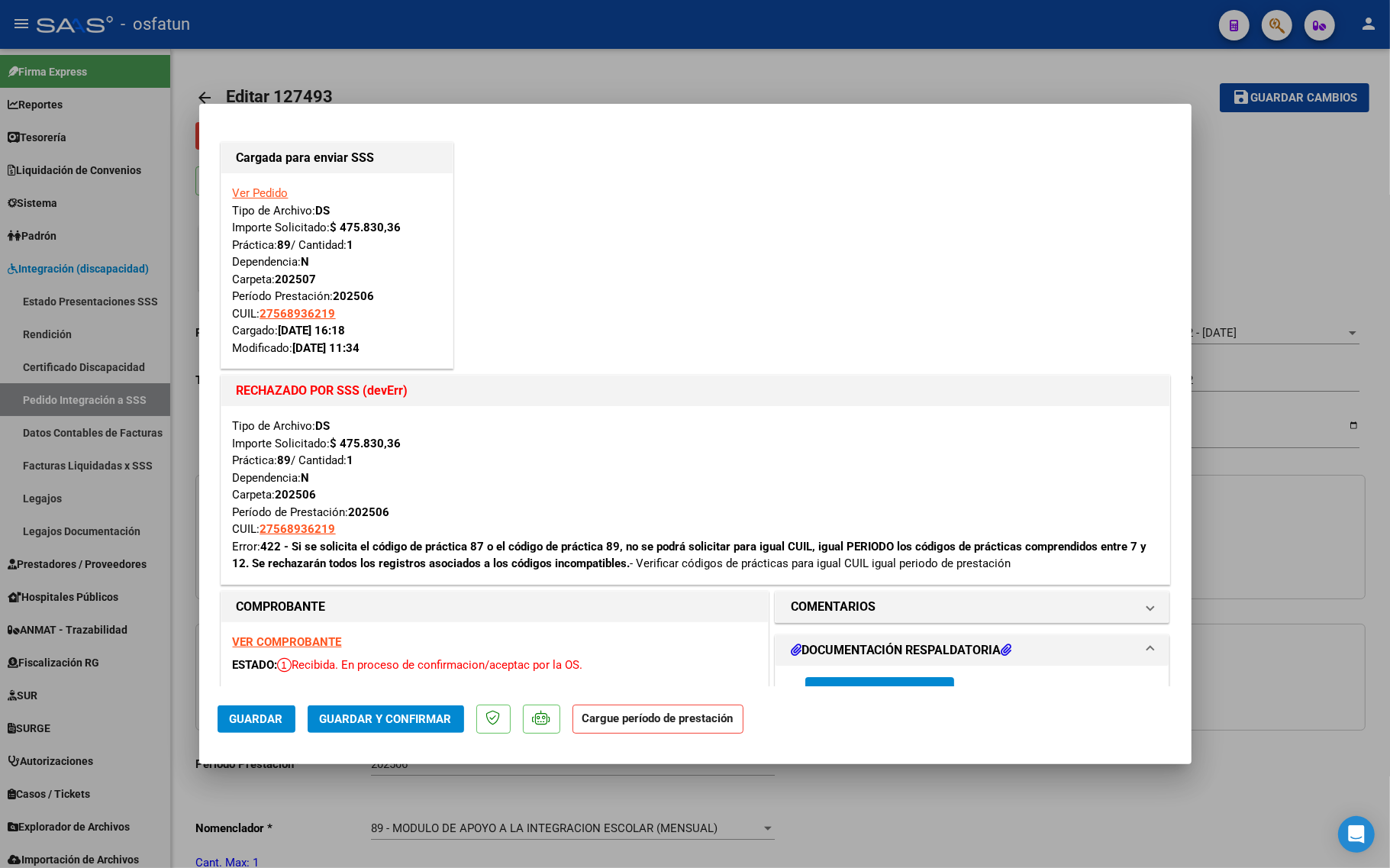
click at [273, 644] on strong "VER COMPROBANTE" at bounding box center [287, 642] width 109 height 14
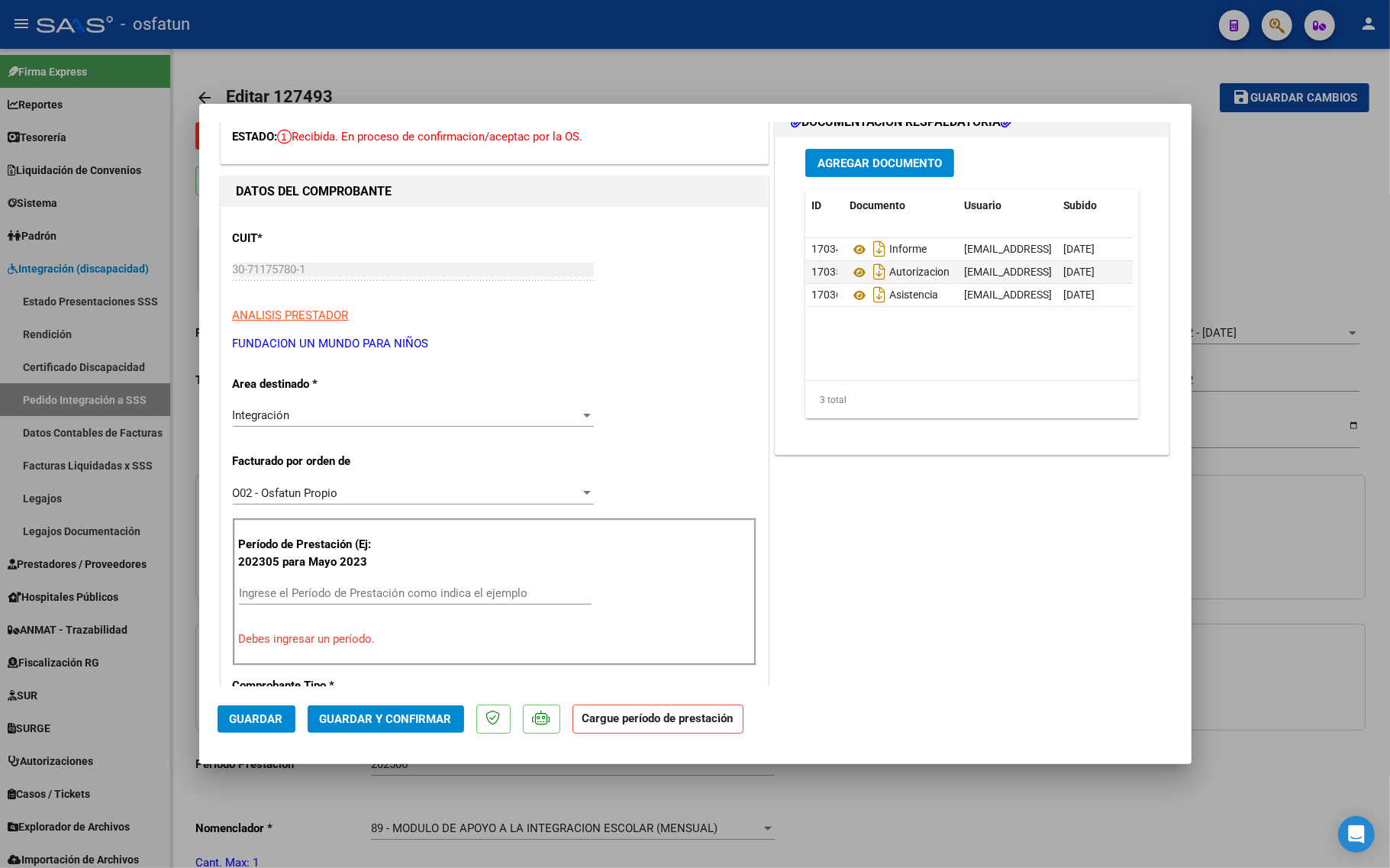
scroll to position [572, 0]
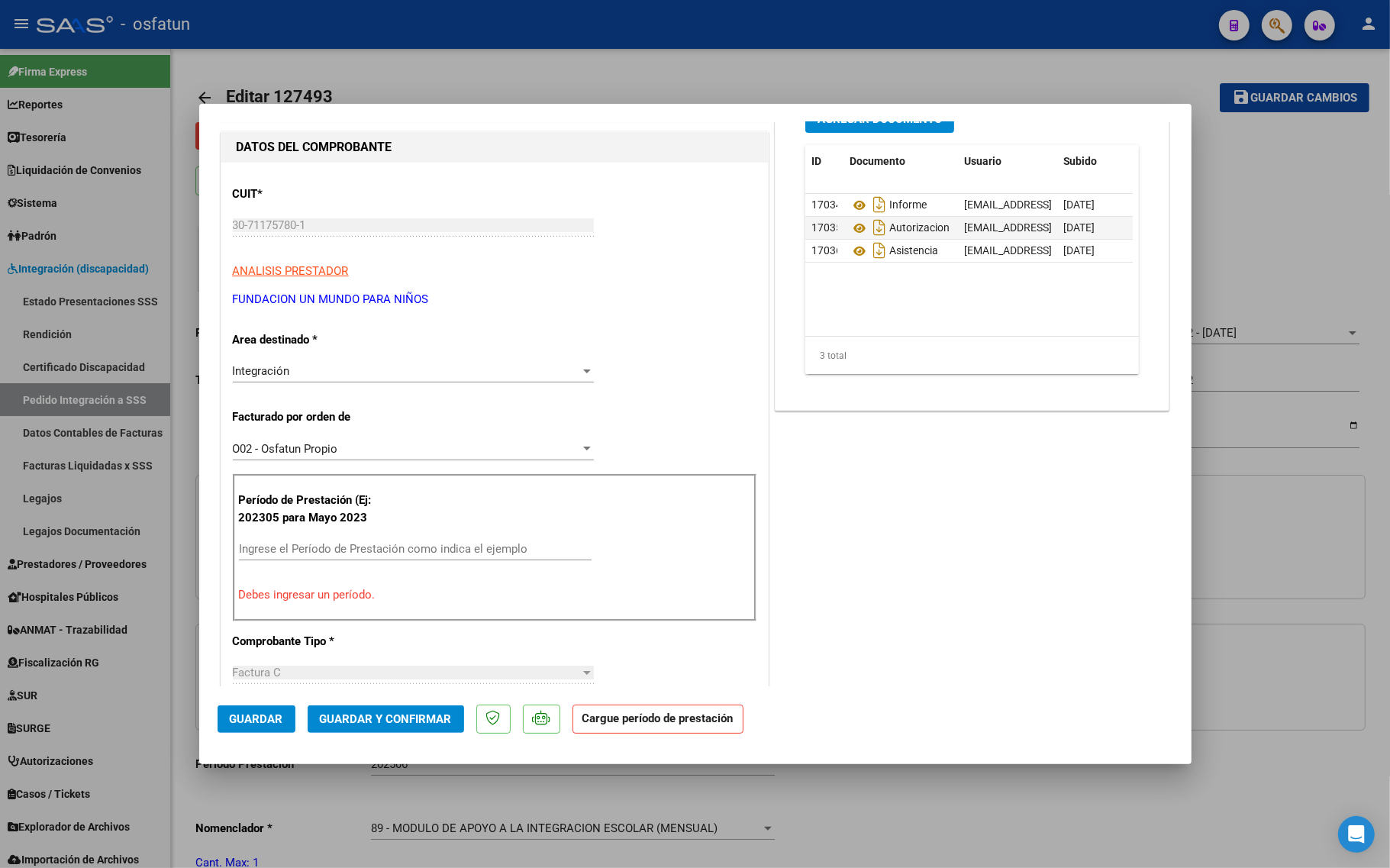
click at [338, 543] on input "Ingrese el Período de Prestación como indica el ejemplo" at bounding box center [415, 549] width 352 height 14
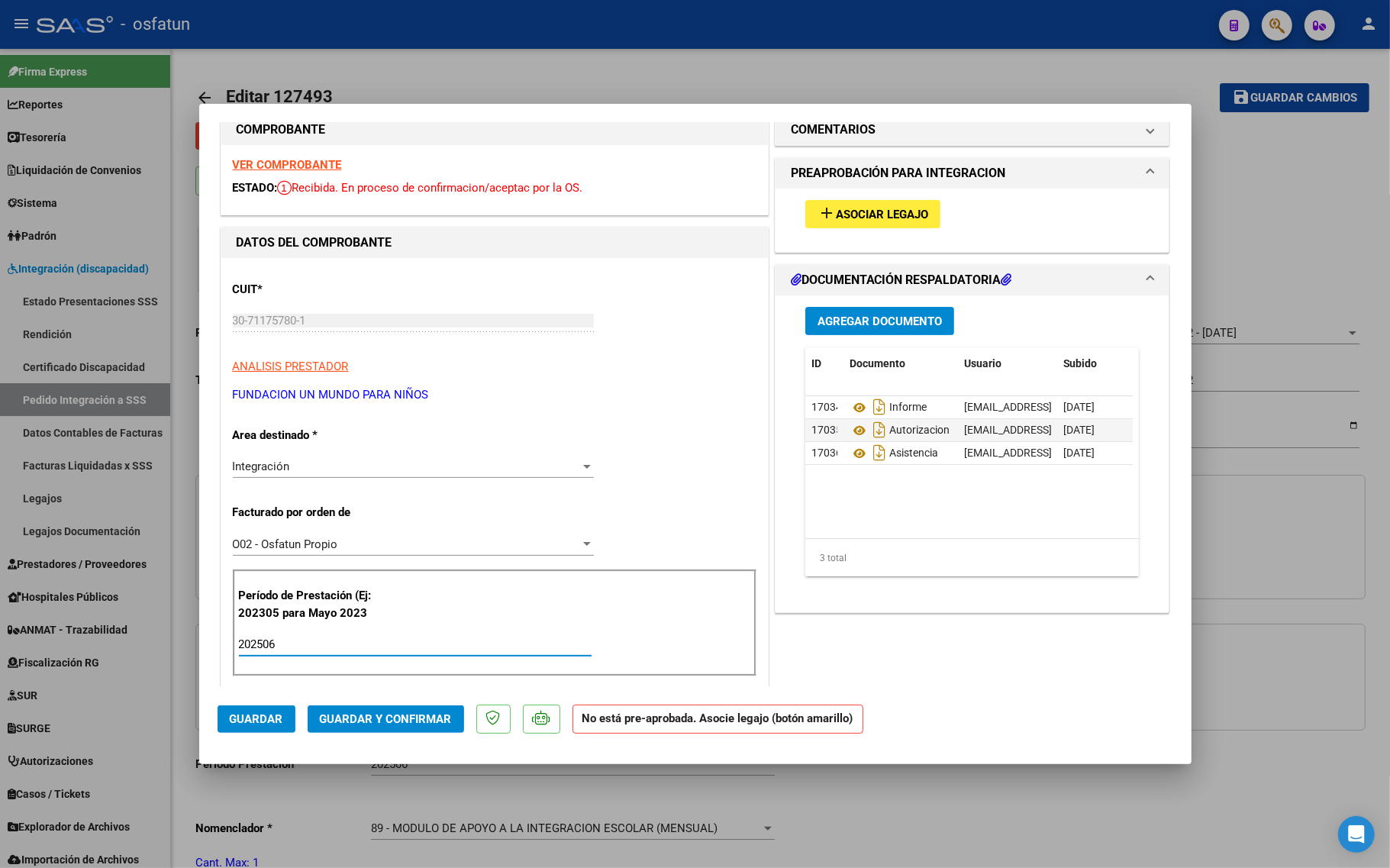
scroll to position [286, 0]
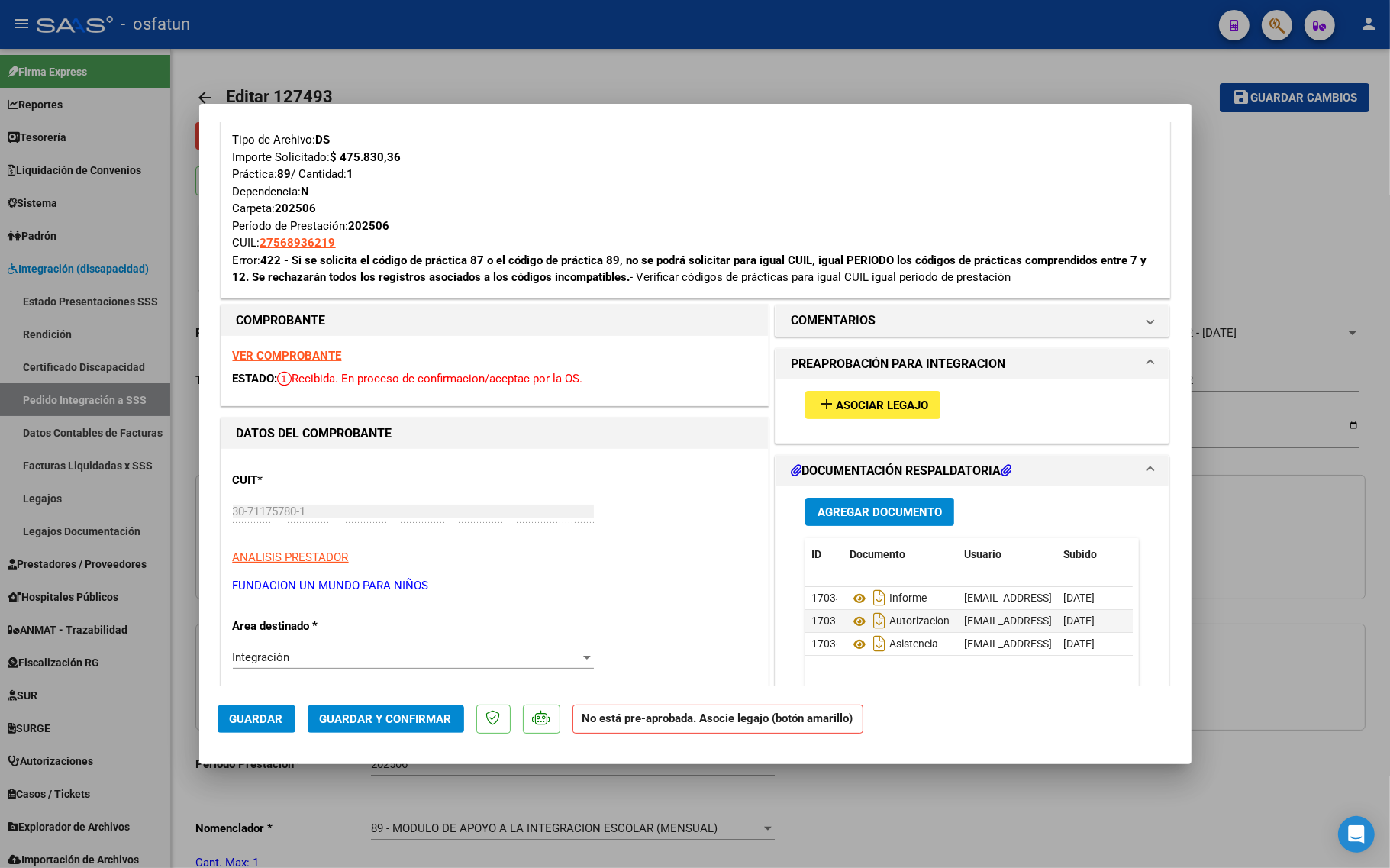
type input "202506"
click at [823, 399] on mat-icon "add" at bounding box center [826, 404] width 18 height 18
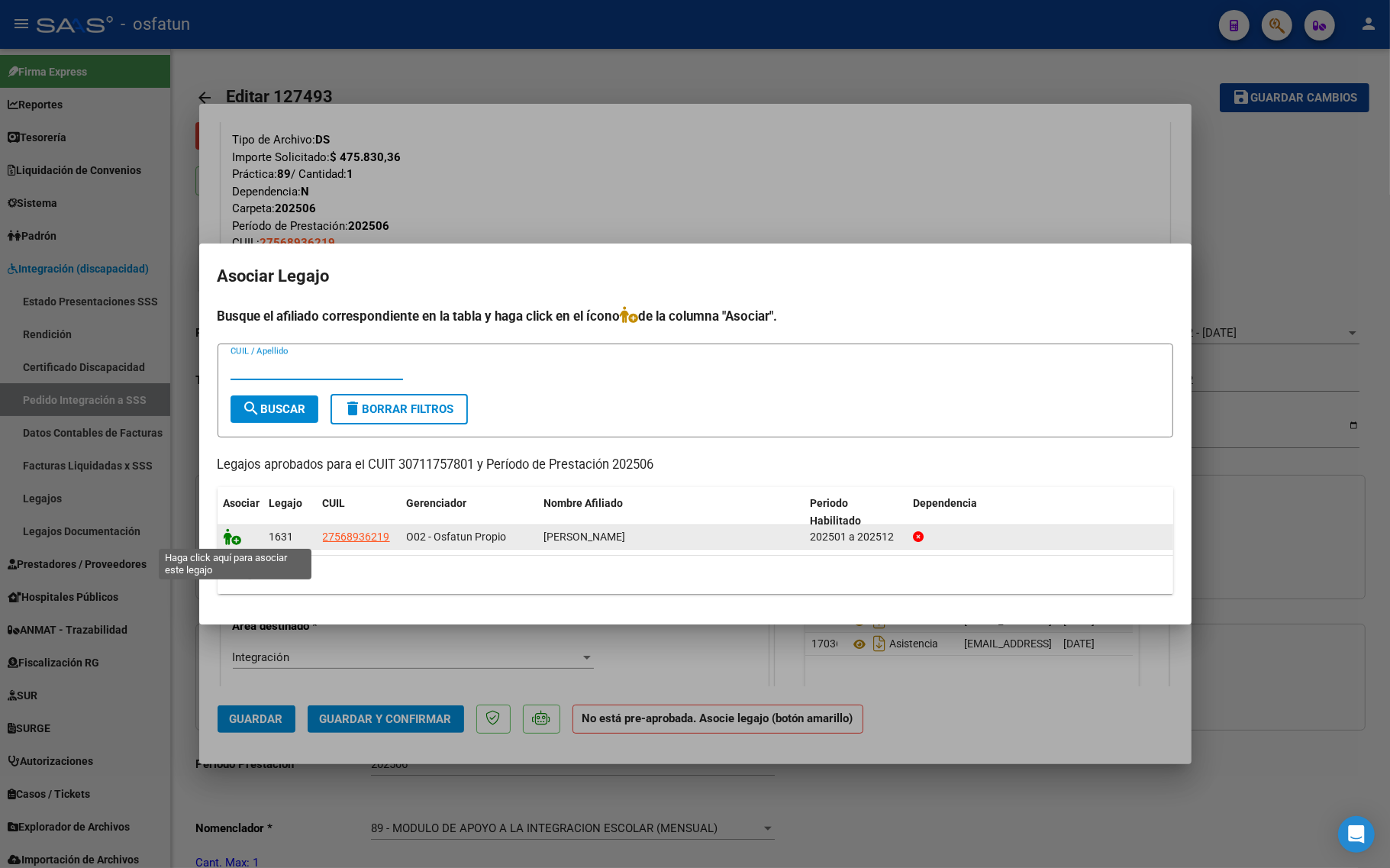
click at [235, 539] on icon at bounding box center [232, 536] width 18 height 16
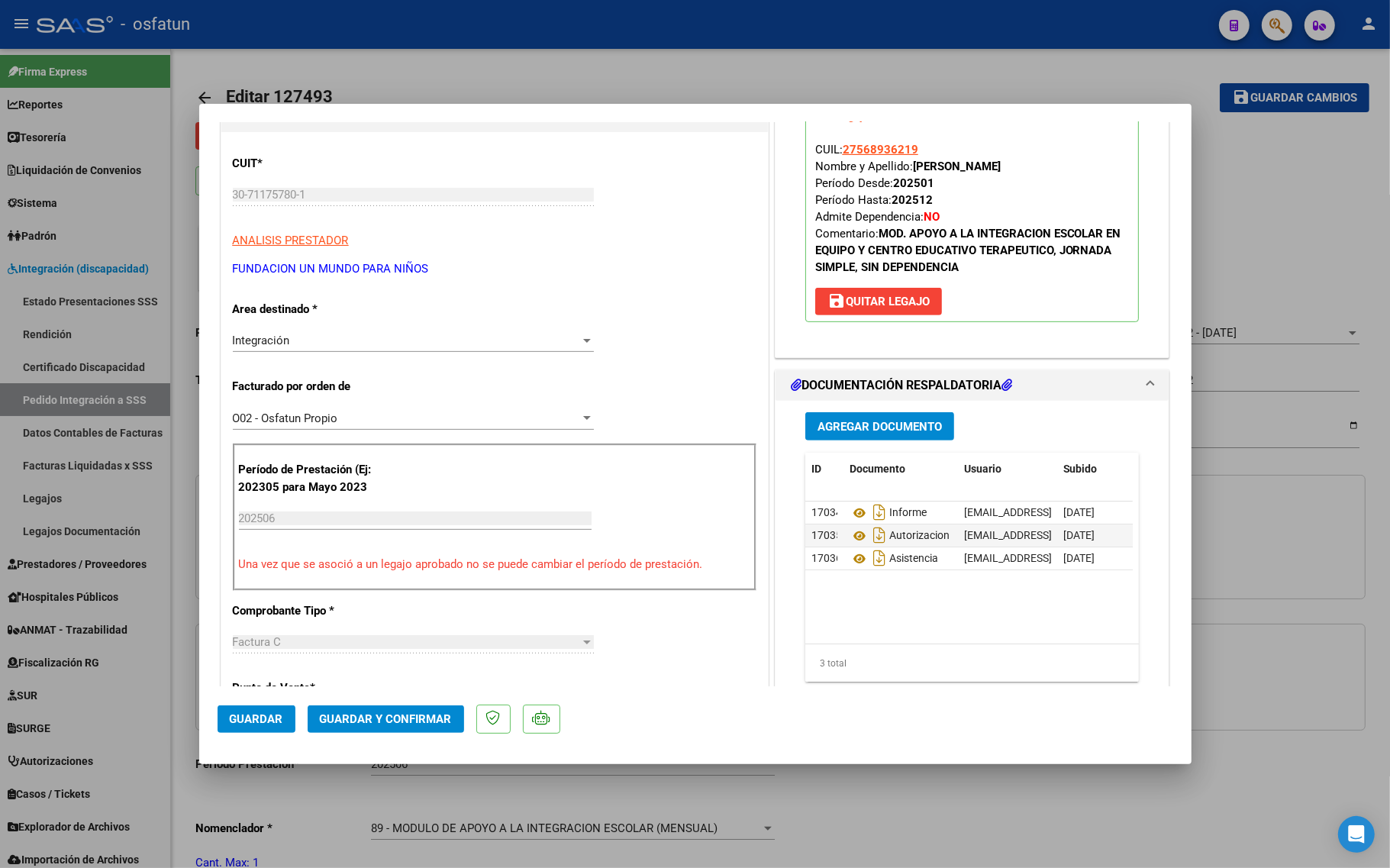
scroll to position [668, 0]
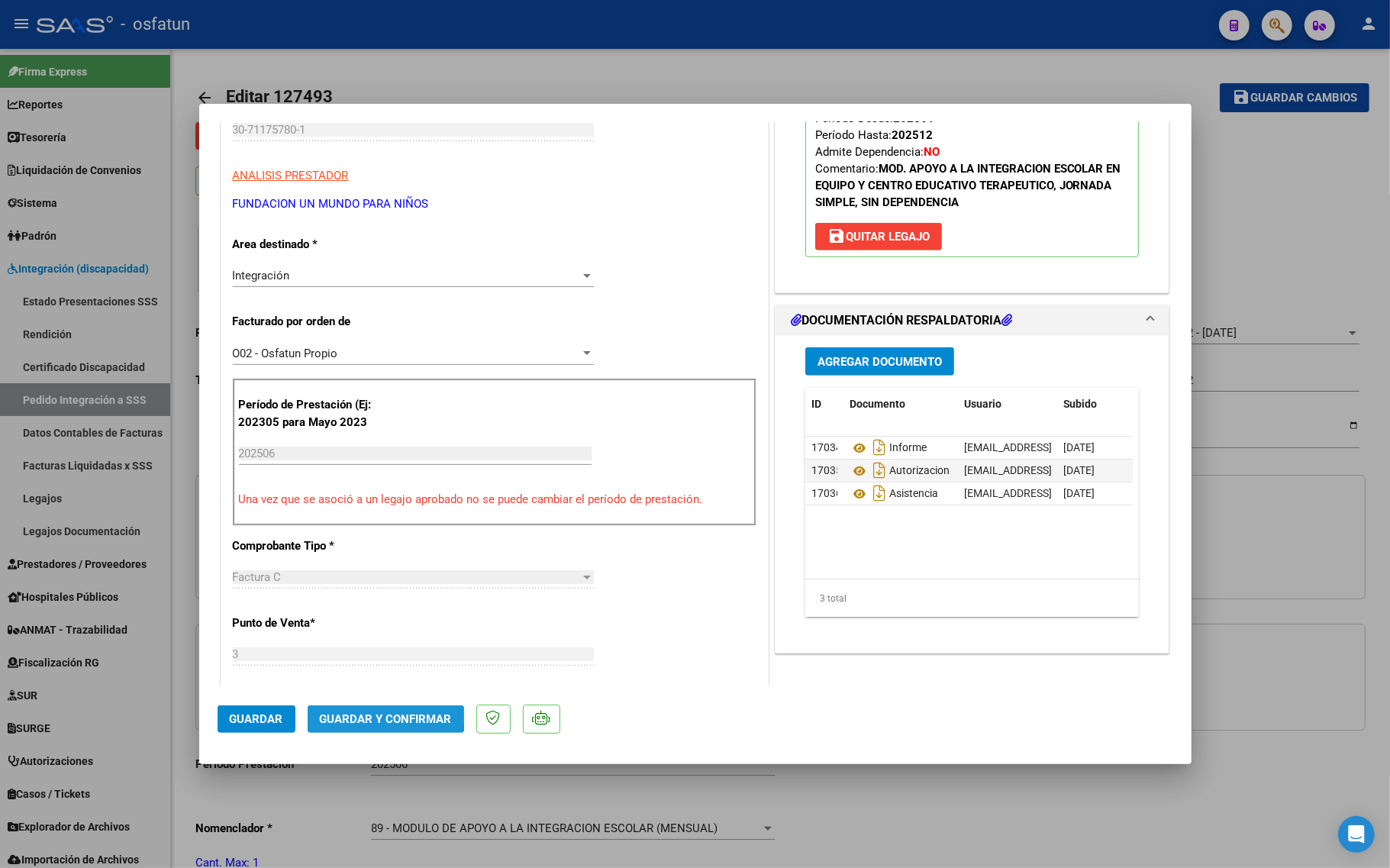
click at [355, 713] on span "Guardar y Confirmar" at bounding box center [385, 719] width 132 height 14
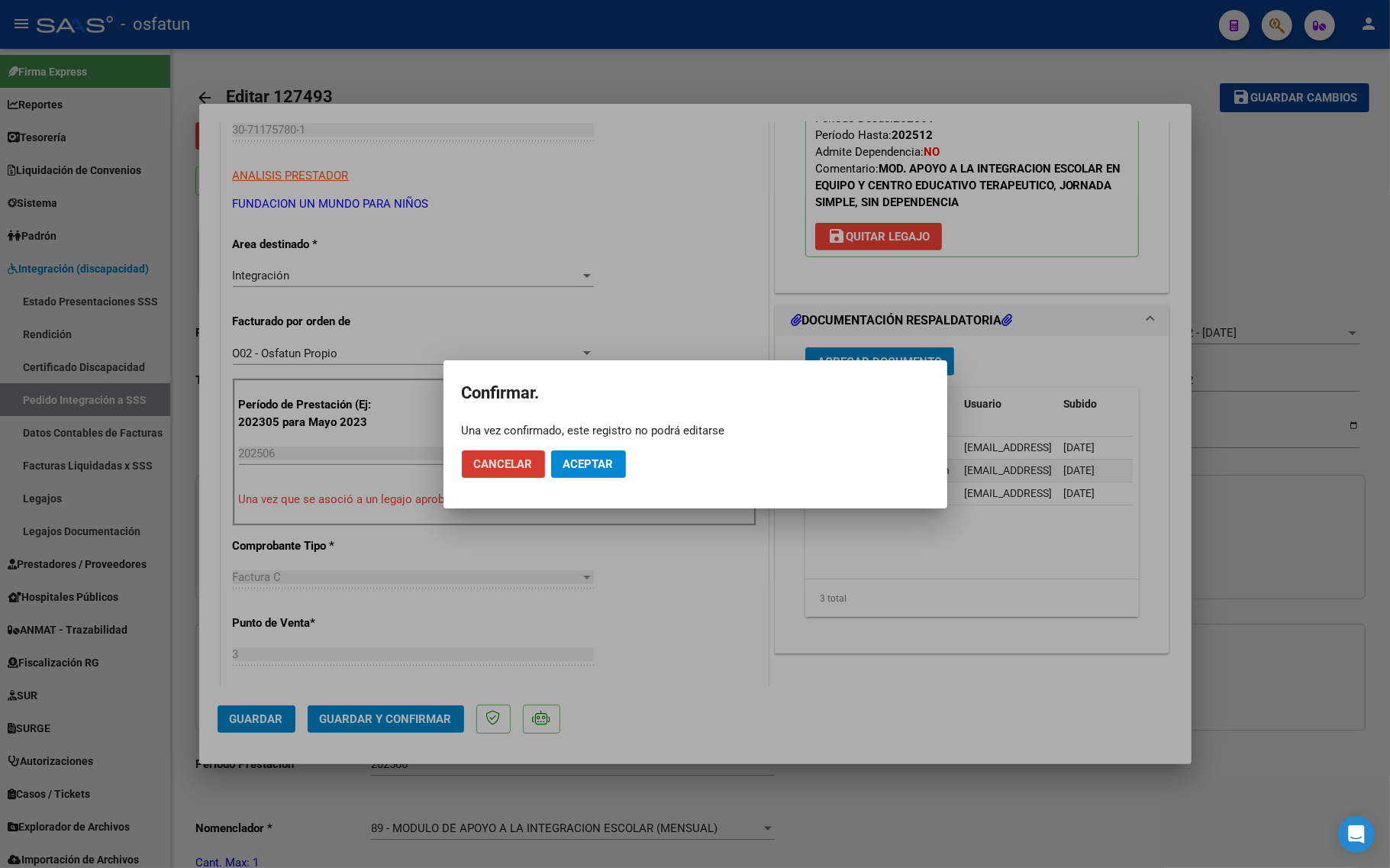
click at [588, 450] on button "Aceptar" at bounding box center [588, 464] width 75 height 27
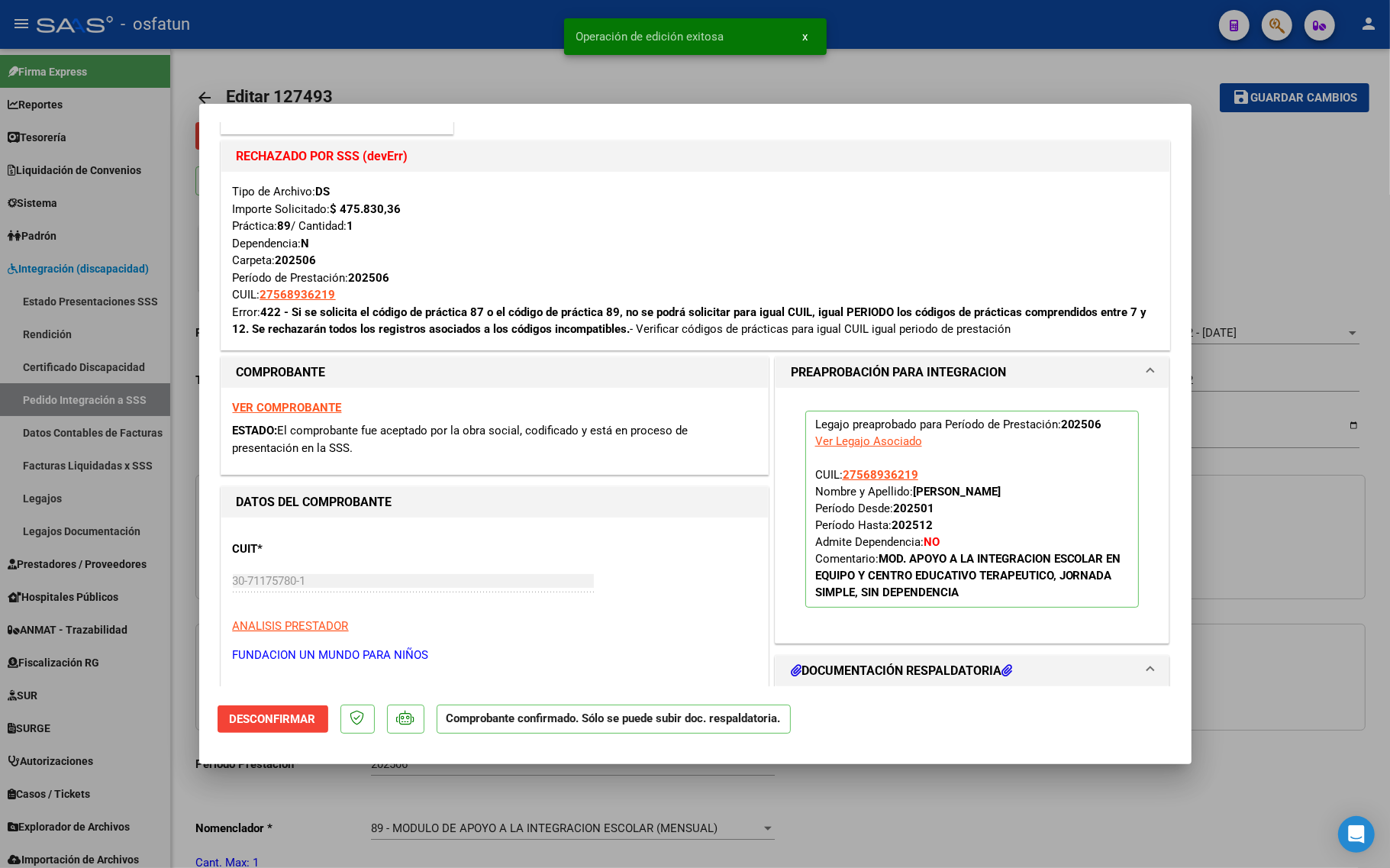
scroll to position [0, 0]
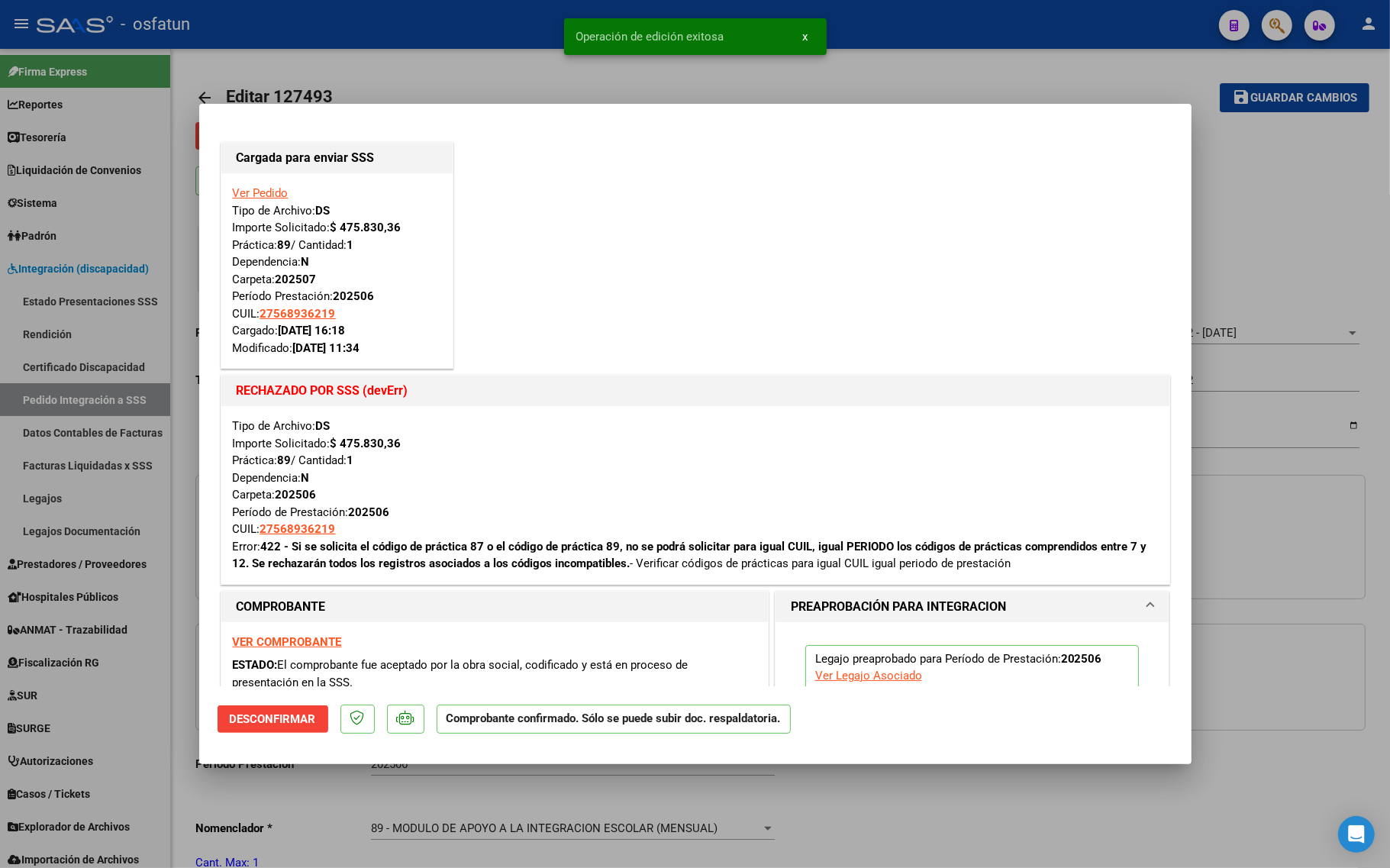
click at [245, 193] on link "Ver Pedido" at bounding box center [260, 193] width 56 height 14
click at [269, 198] on link "Ver Pedido" at bounding box center [260, 193] width 56 height 14
click at [275, 192] on link "Ver Pedido" at bounding box center [260, 193] width 56 height 14
click at [272, 185] on div "Ver Pedido Tipo de Archivo: DS Importe Solicitado: $ 475.830,36 Práctica: 89 / …" at bounding box center [336, 270] width 208 height 171
click at [263, 192] on link "Ver Pedido" at bounding box center [260, 193] width 56 height 14
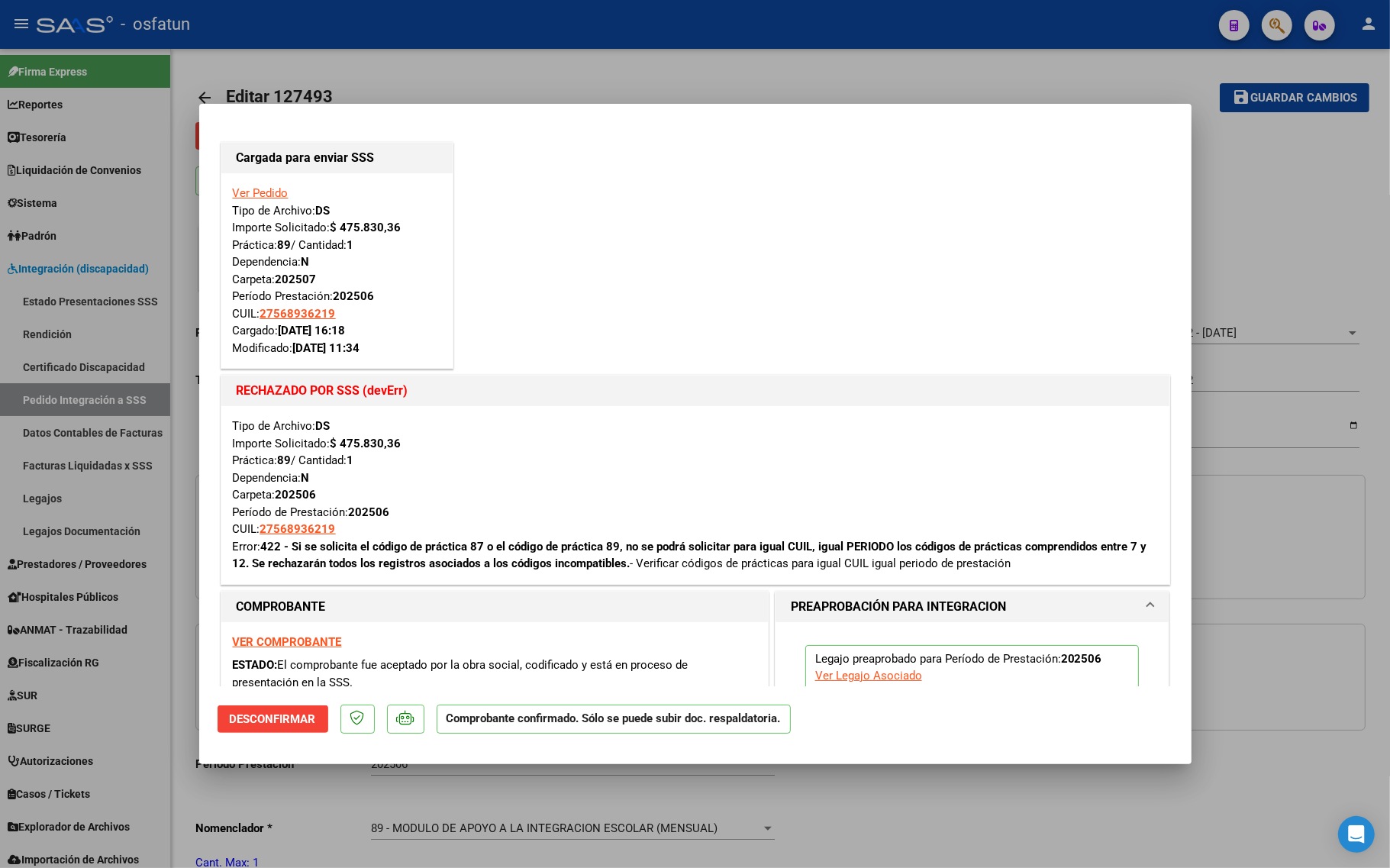
click at [263, 192] on link "Ver Pedido" at bounding box center [260, 193] width 56 height 14
click at [276, 74] on div at bounding box center [695, 434] width 1390 height 868
type input "$ 0,00"
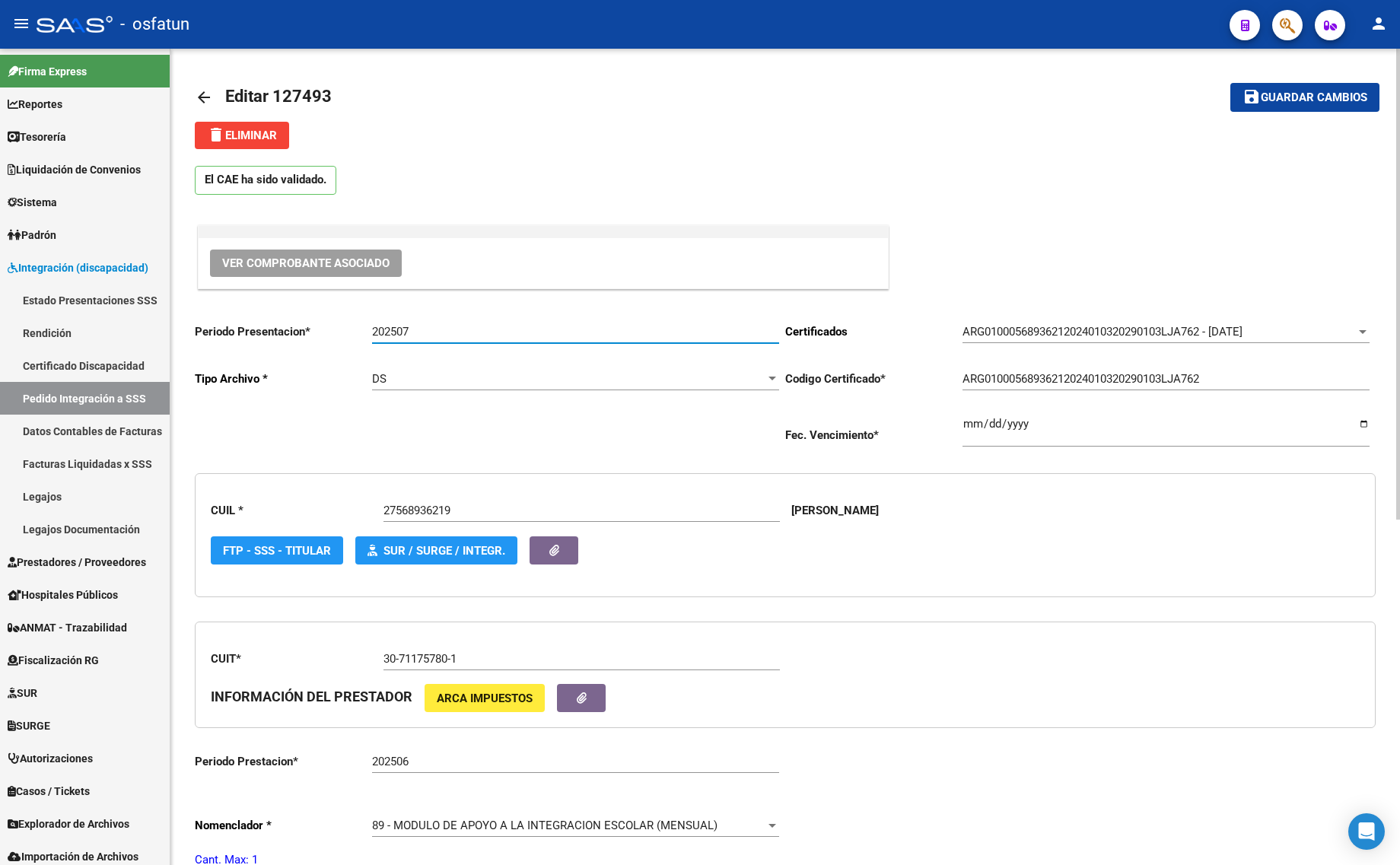
click at [432, 327] on input "202507" at bounding box center [576, 332] width 407 height 14
click at [1249, 82] on mat-toolbar-row "save Guardar cambios" at bounding box center [1254, 97] width 246 height 48
click at [1247, 111] on mat-toolbar-row "save Guardar cambios" at bounding box center [1254, 97] width 246 height 48
click at [1257, 92] on mat-icon "save" at bounding box center [1251, 96] width 18 height 18
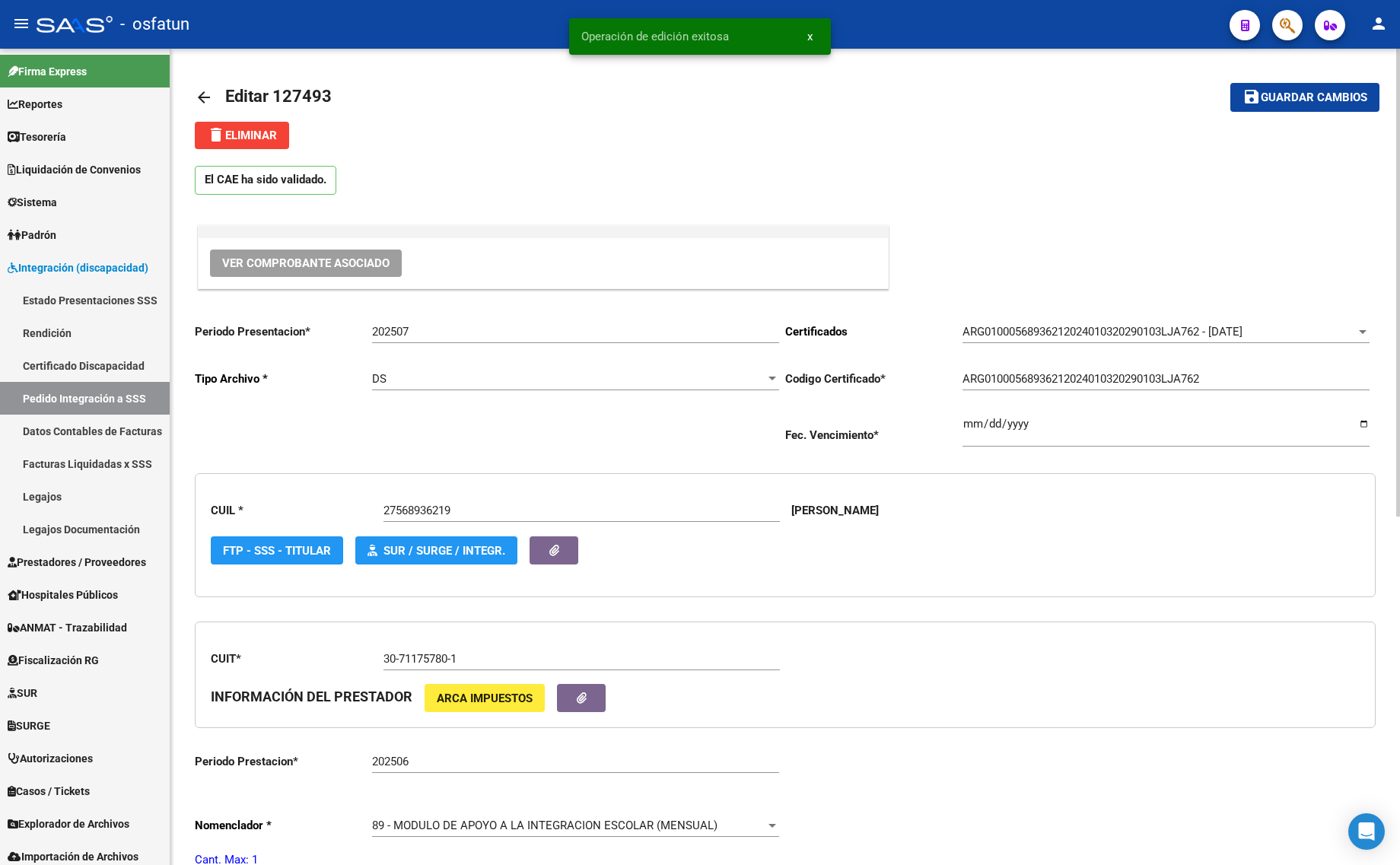
click at [200, 88] on mat-icon "arrow_back" at bounding box center [204, 96] width 18 height 18
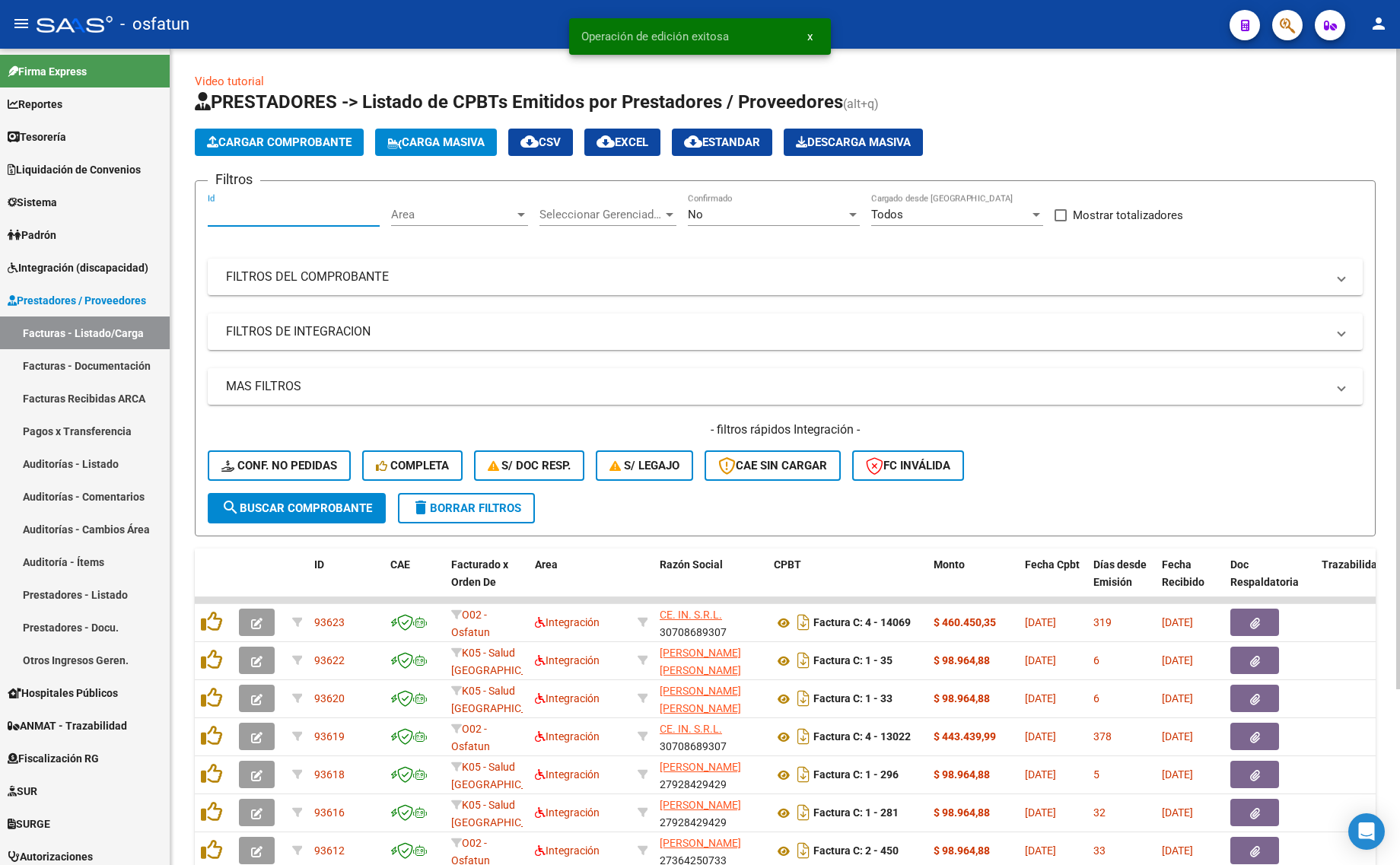
click at [249, 219] on input "Id" at bounding box center [293, 214] width 172 height 14
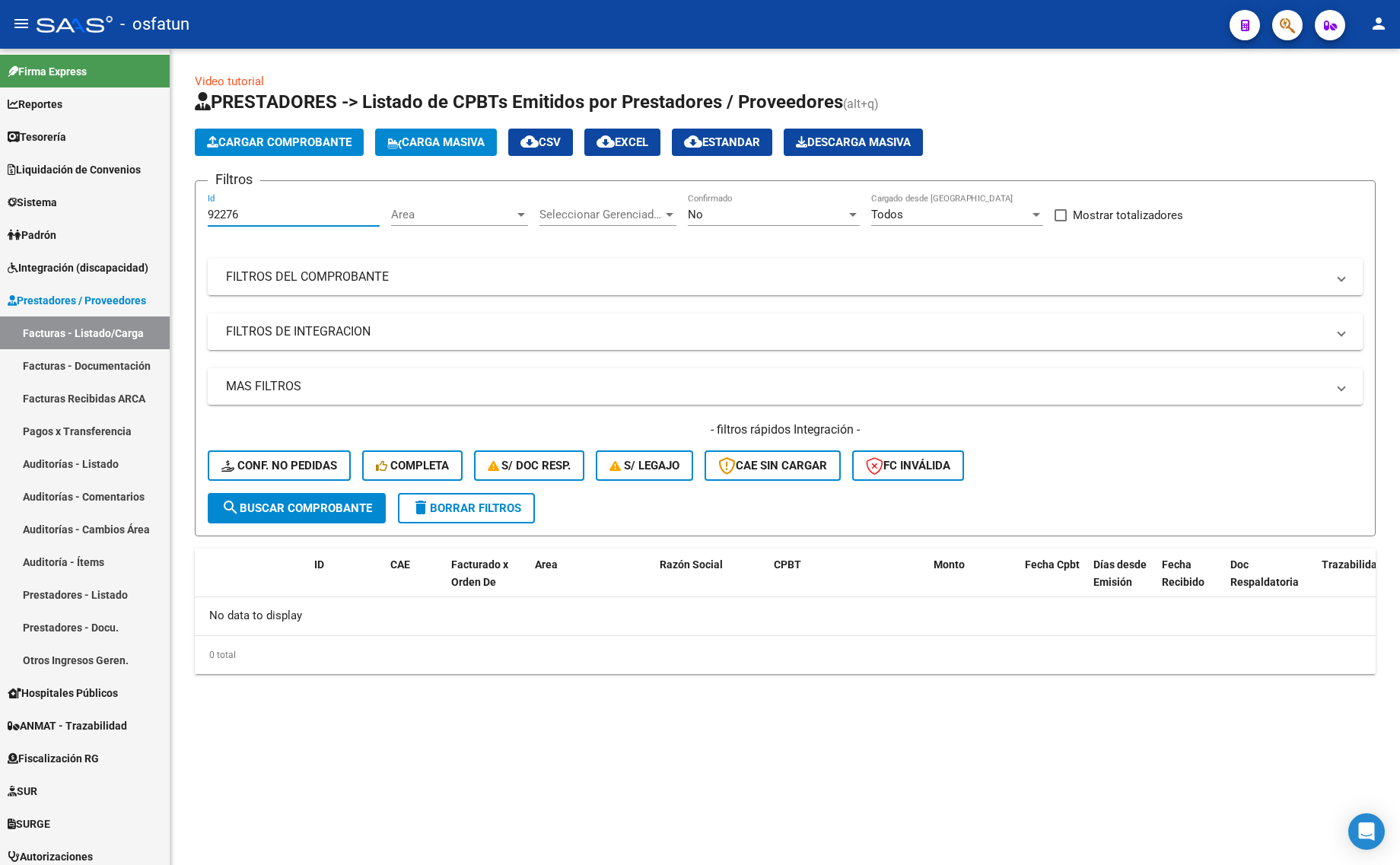
type input "92276"
click at [725, 203] on div "No Confirmado" at bounding box center [774, 209] width 172 height 33
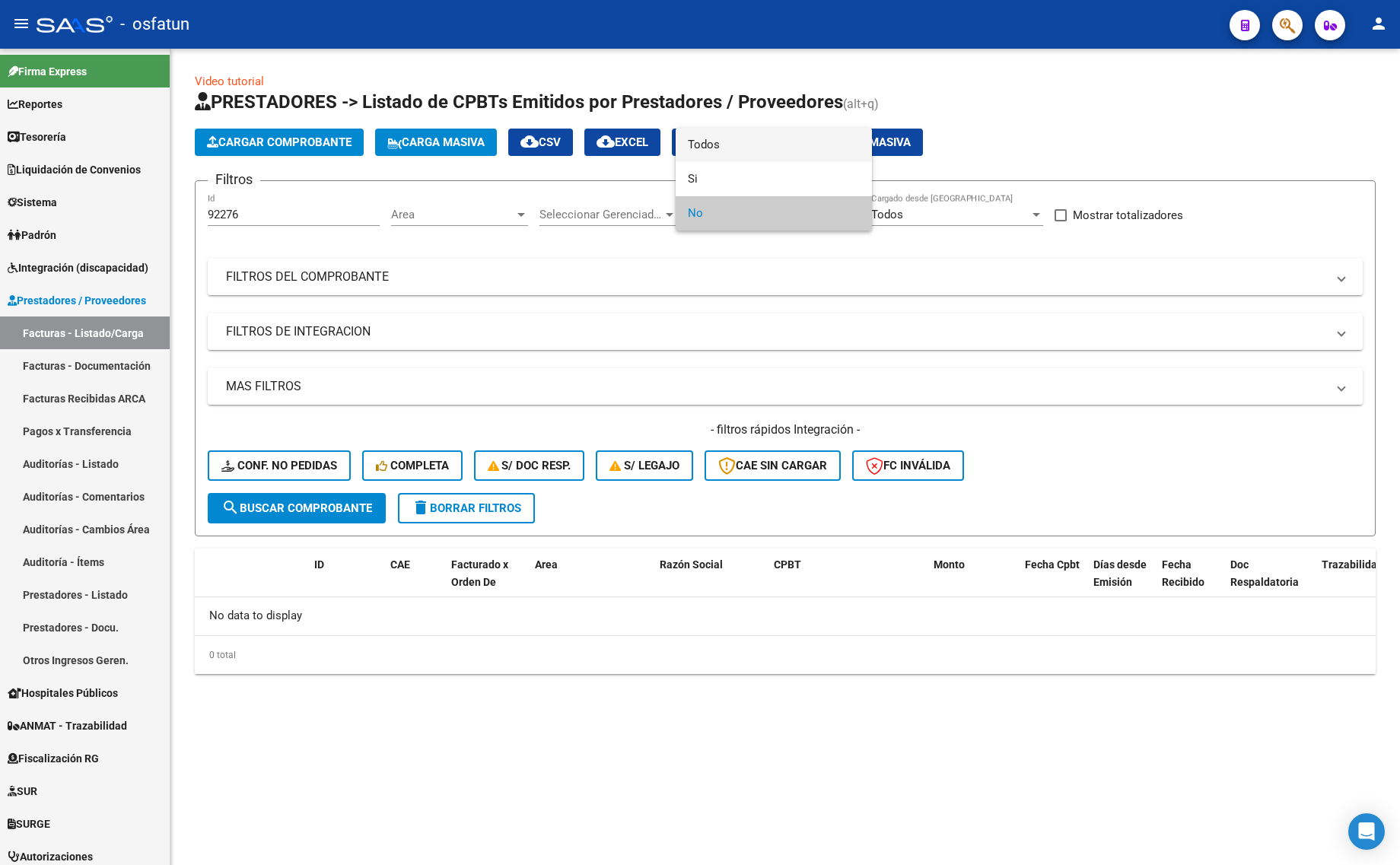
click at [707, 147] on span "Todos" at bounding box center [774, 144] width 172 height 34
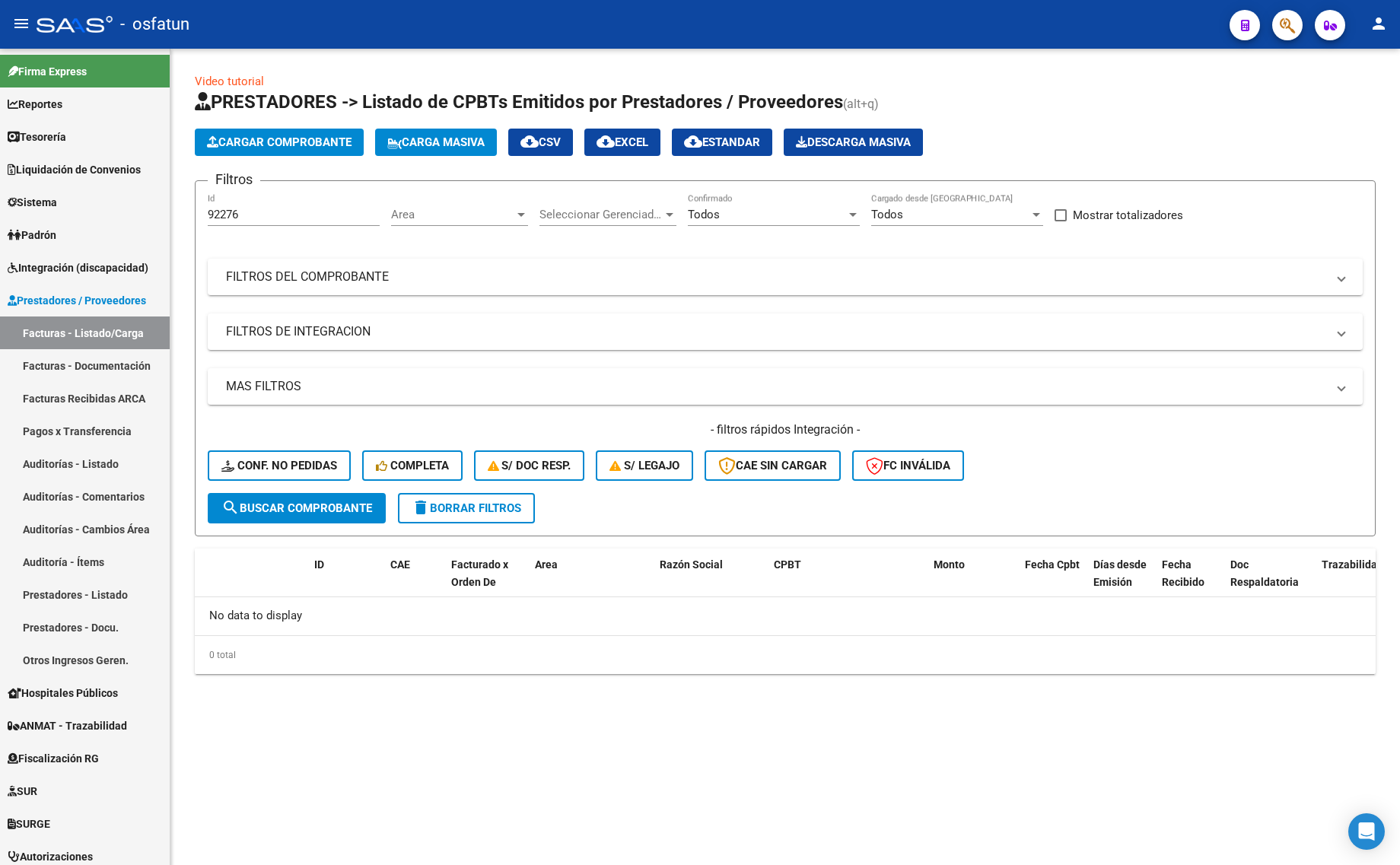
click at [288, 489] on div "- filtros rápidos Integración - Conf. no pedidas Completa S/ Doc Resp. S/ legaj…" at bounding box center [784, 457] width 1155 height 71
click at [297, 527] on form "Filtros 92276 Id Area Area Seleccionar Gerenciador Seleccionar Gerenciador Todo…" at bounding box center [785, 358] width 1181 height 356
click at [314, 513] on button "search Buscar Comprobante" at bounding box center [296, 508] width 178 height 31
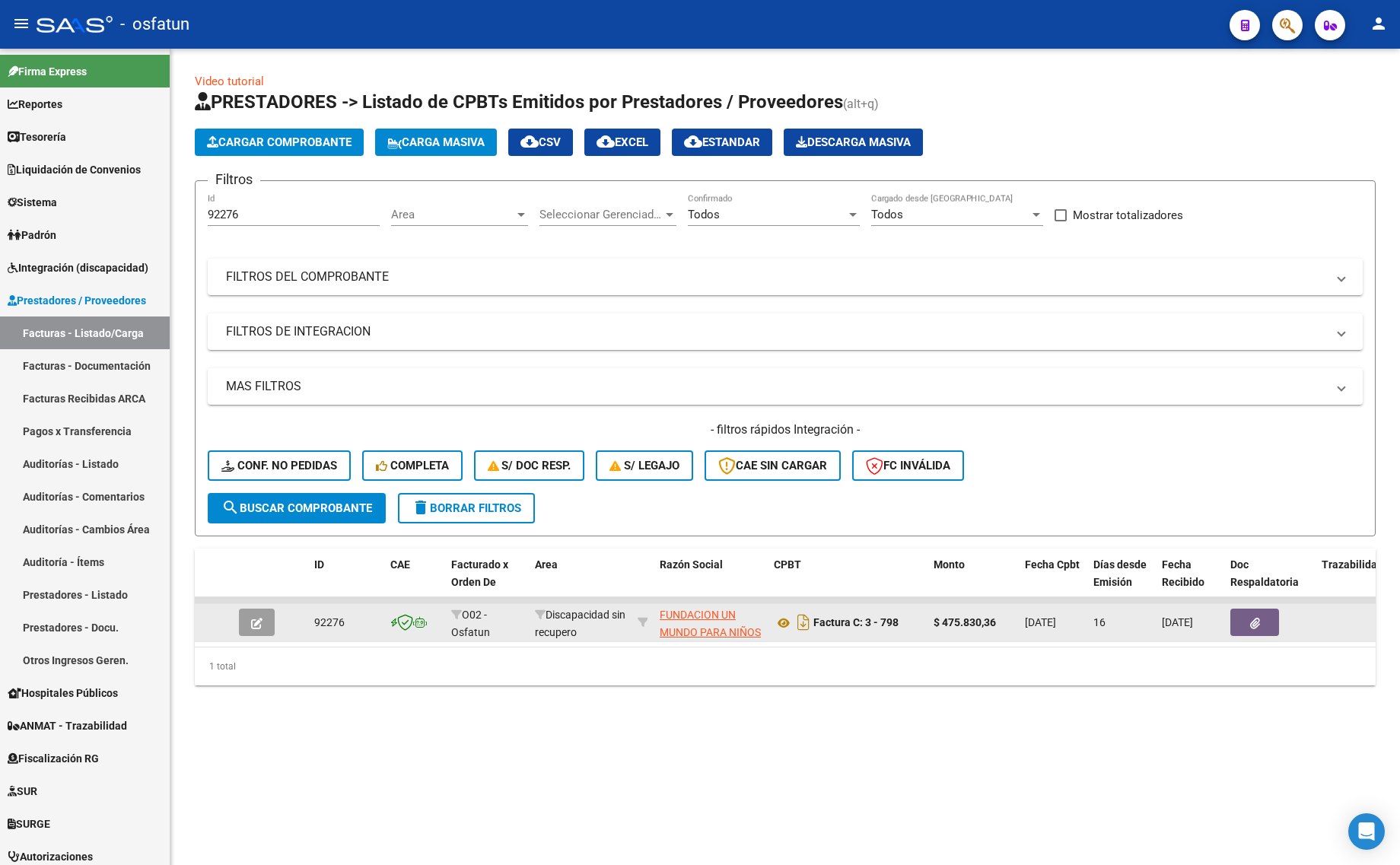
click at [267, 616] on button "button" at bounding box center [257, 622] width 36 height 27
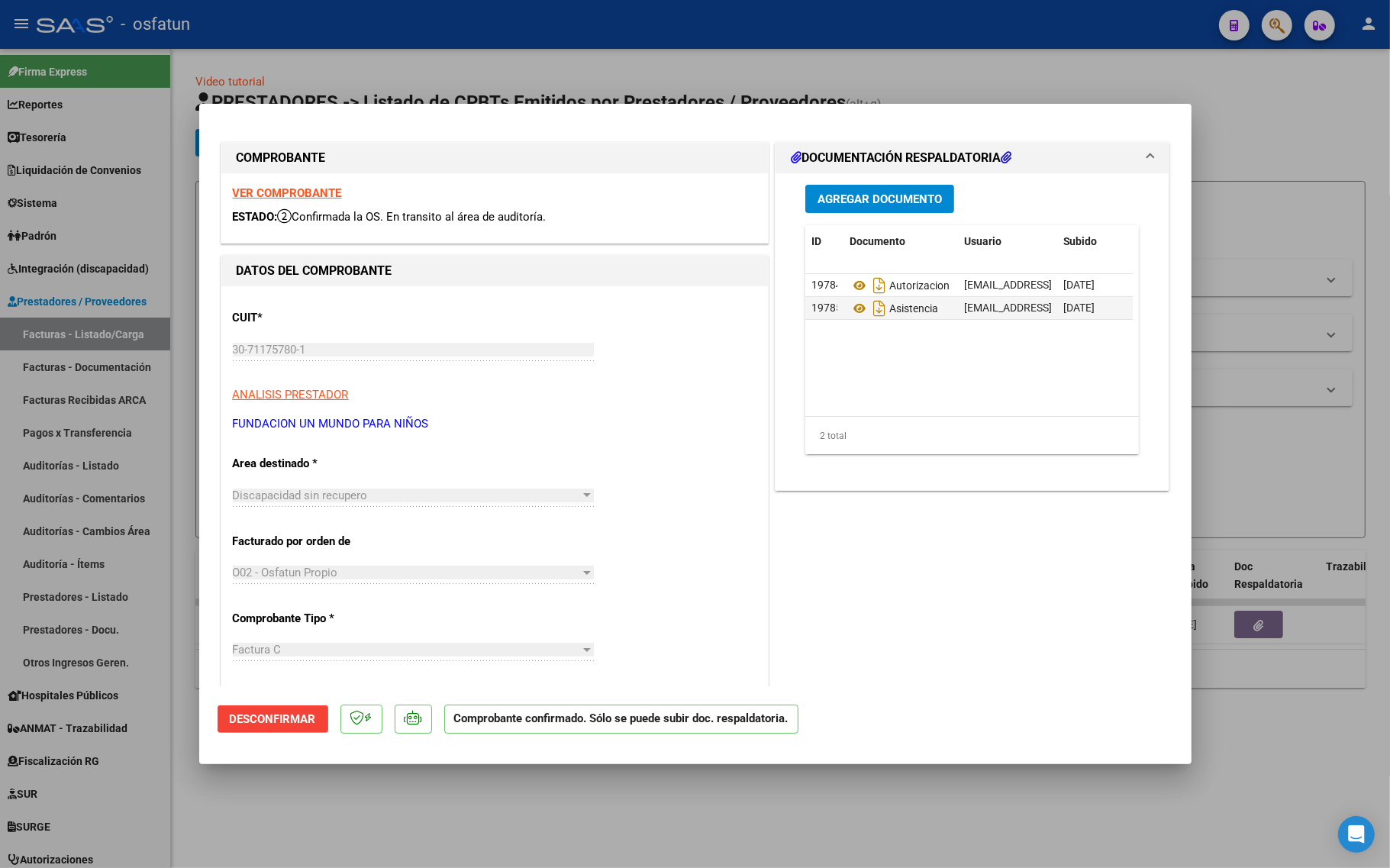
click at [330, 500] on span "Discapacidad sin recupero" at bounding box center [300, 495] width 136 height 14
click at [263, 729] on button "Desconfirmar" at bounding box center [273, 719] width 110 height 27
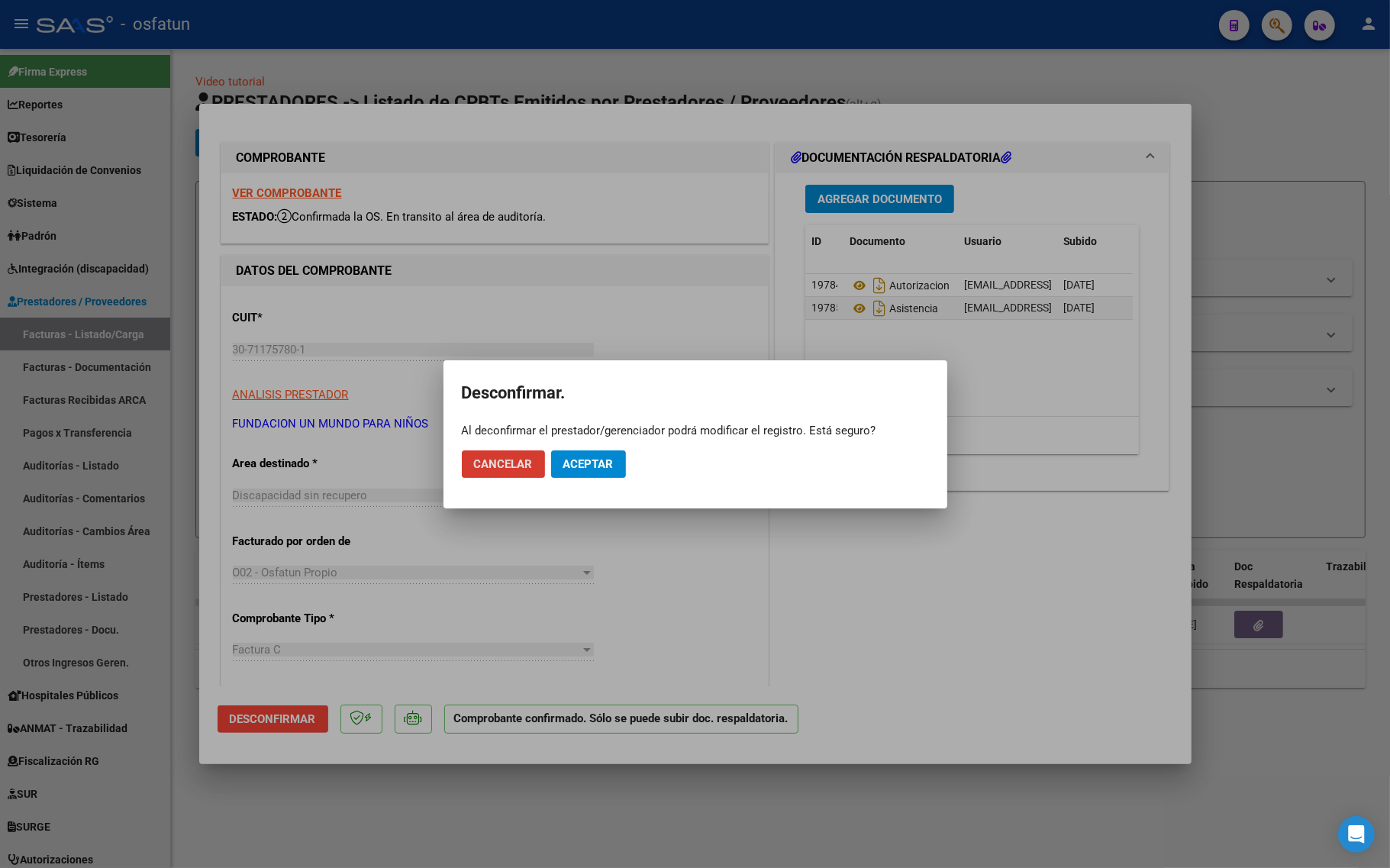
click at [619, 467] on button "Aceptar" at bounding box center [588, 464] width 75 height 27
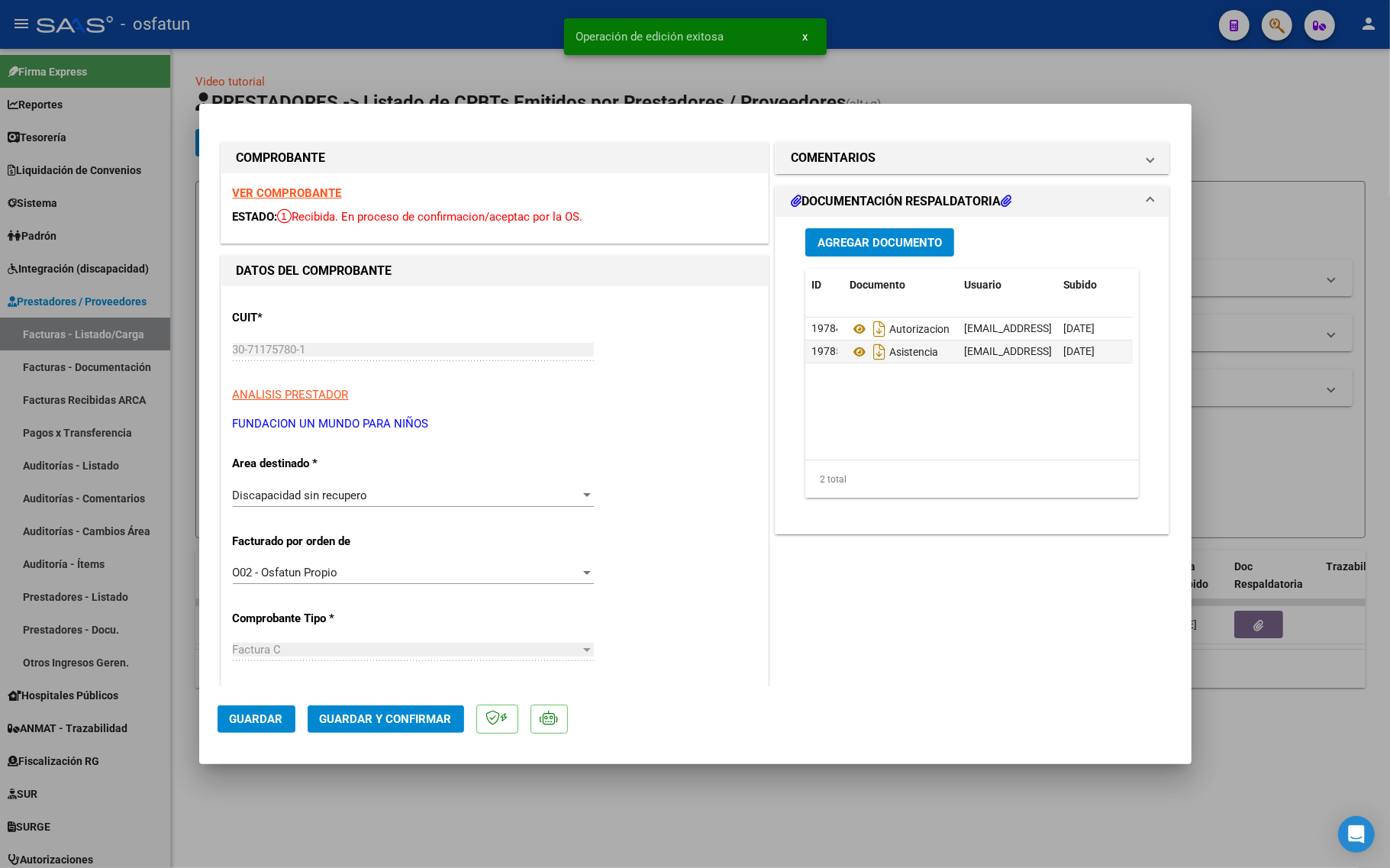
click at [421, 479] on div "CUIT * 30-71175780-1 Ingresar CUIT ANALISIS PRESTADOR FUNDACION UN MUNDO PARA N…" at bounding box center [495, 866] width 547 height 1159
click at [406, 496] on div "Discapacidad sin recupero" at bounding box center [406, 495] width 348 height 14
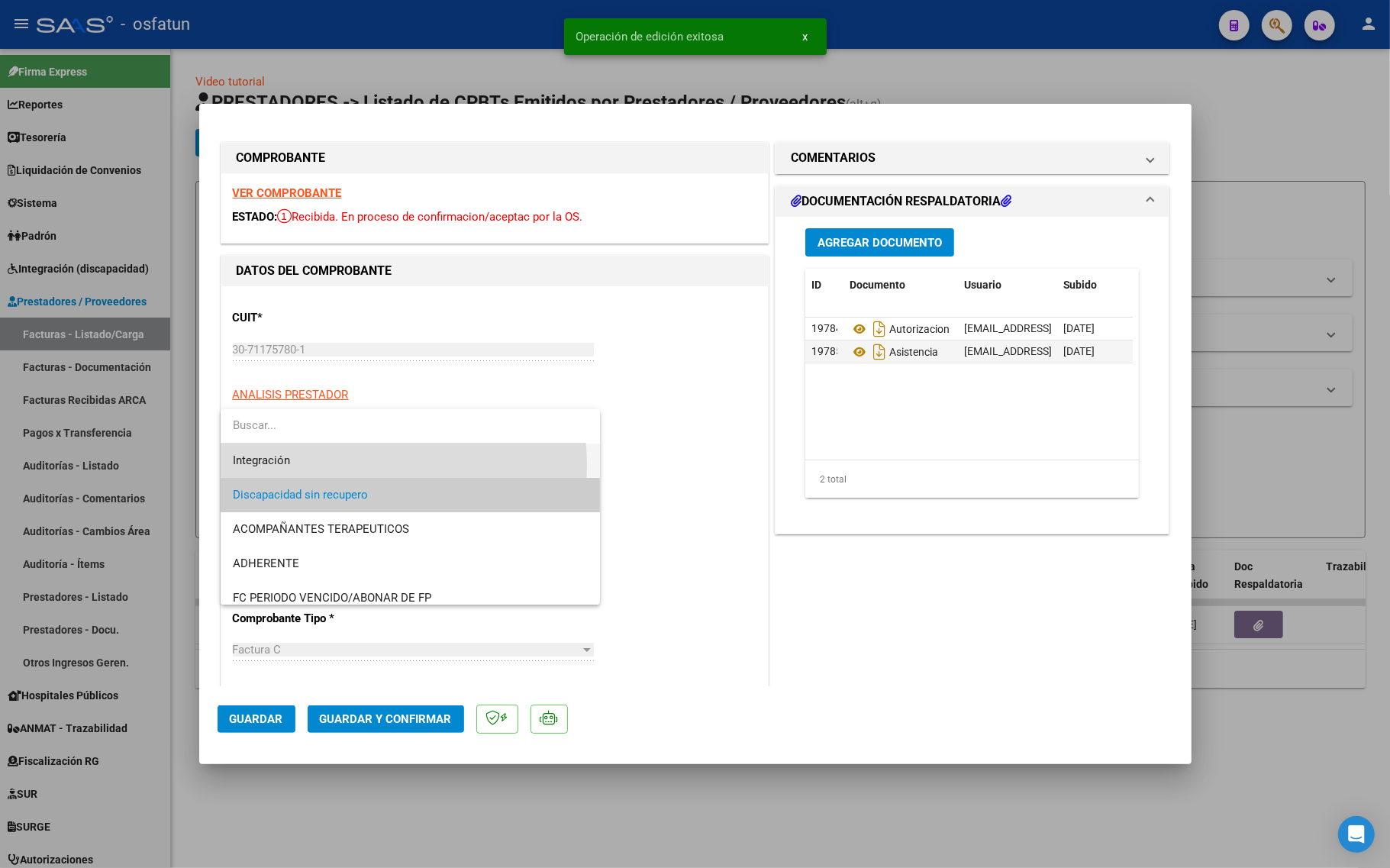
click at [340, 465] on span "Integración" at bounding box center [409, 460] width 355 height 34
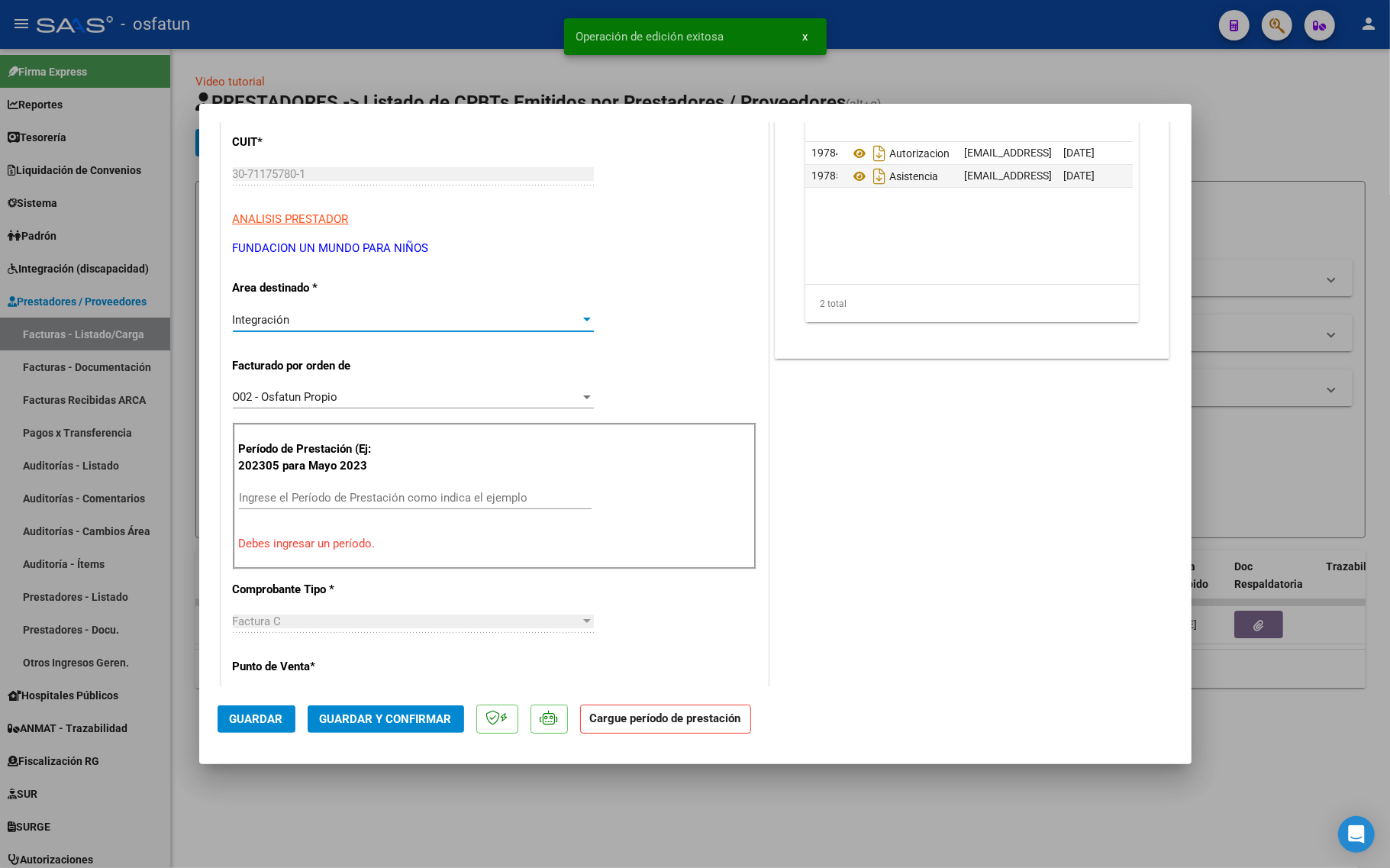
scroll to position [191, 0]
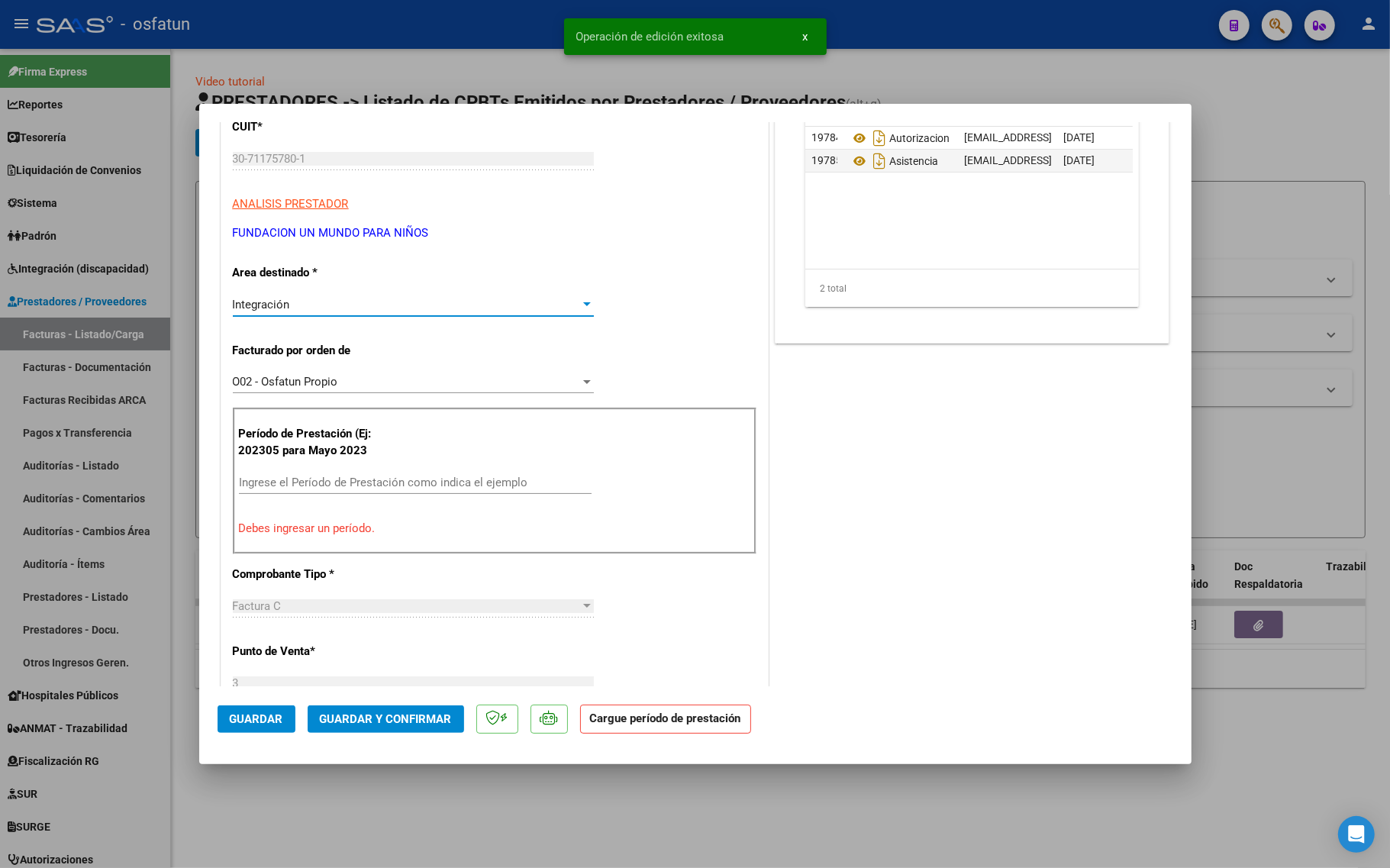
click at [374, 482] on input "Ingrese el Período de Prestación como indica el ejemplo" at bounding box center [415, 482] width 352 height 14
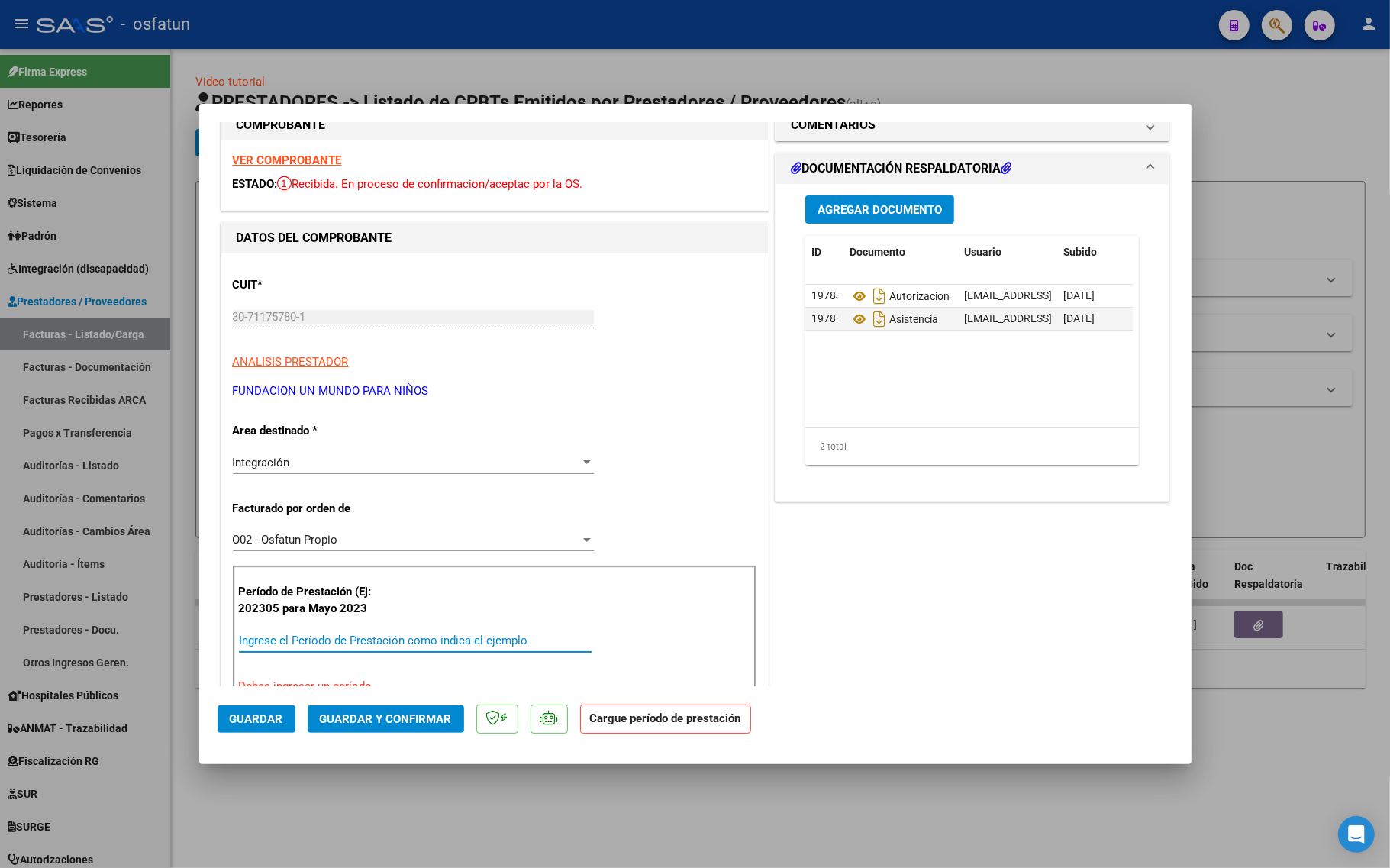
scroll to position [0, 0]
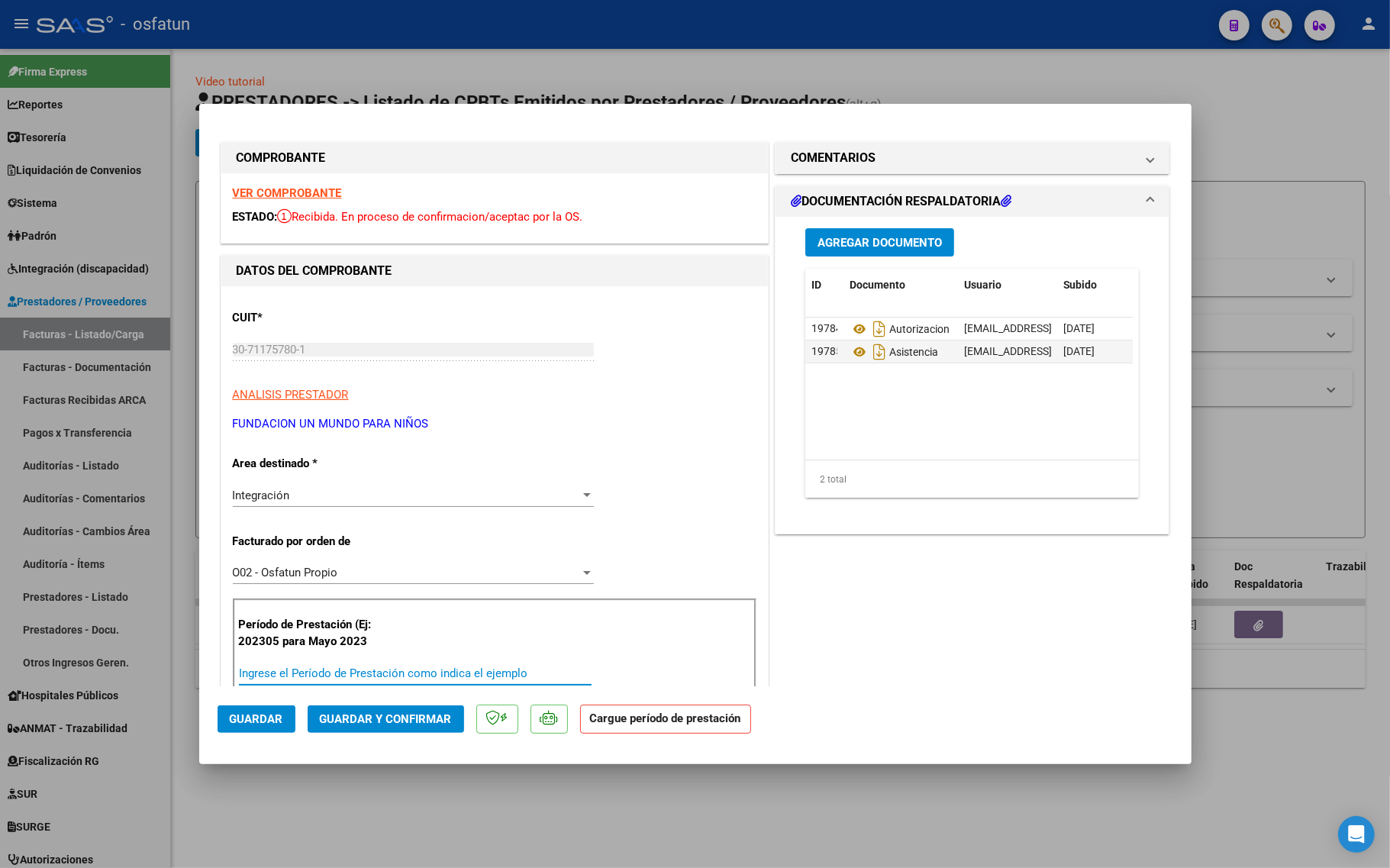
click at [285, 195] on strong "VER COMPROBANTE" at bounding box center [287, 193] width 109 height 14
click at [338, 670] on input "Ingrese el Período de Prestación como indica el ejemplo" at bounding box center [415, 673] width 352 height 14
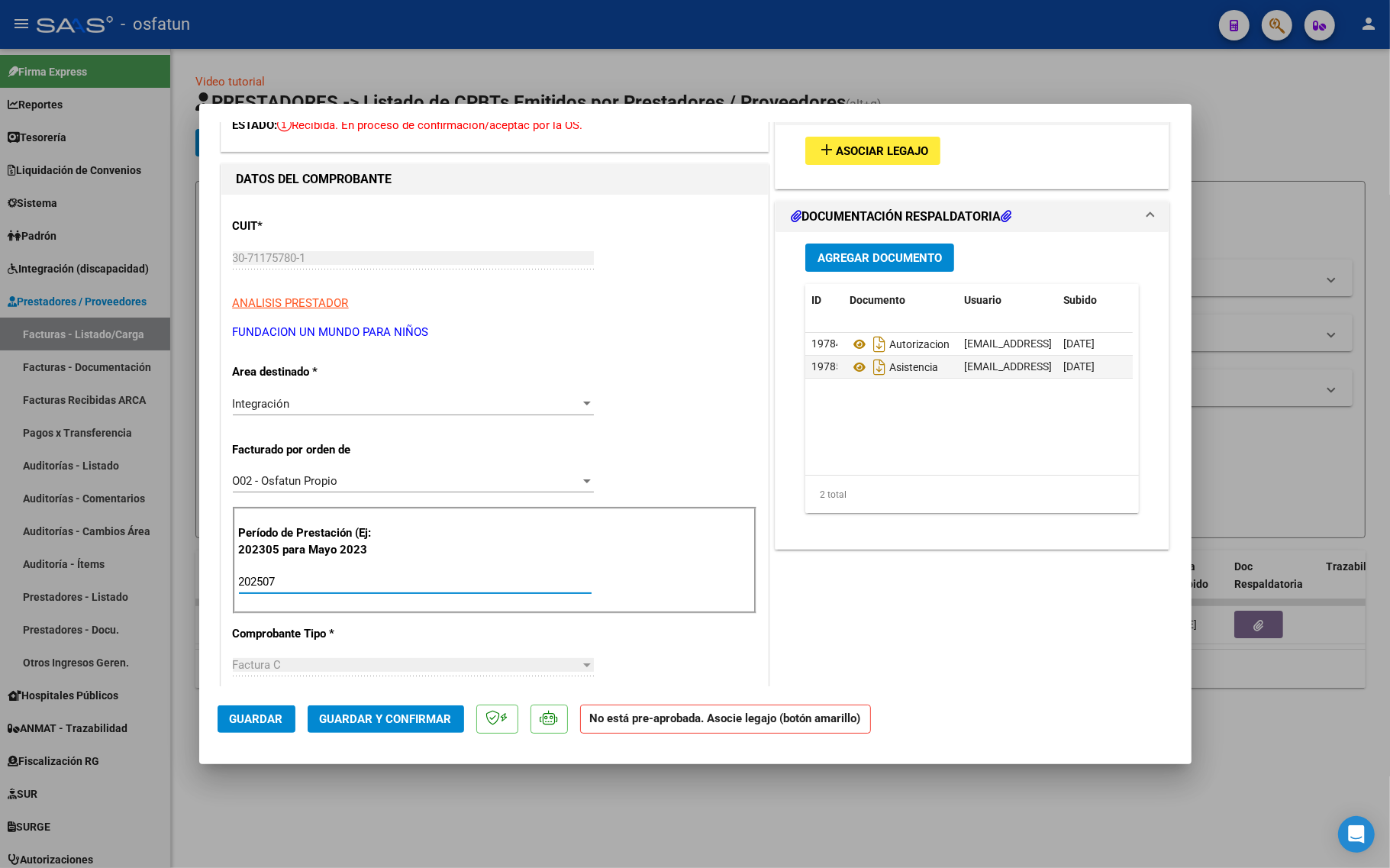
scroll to position [96, 0]
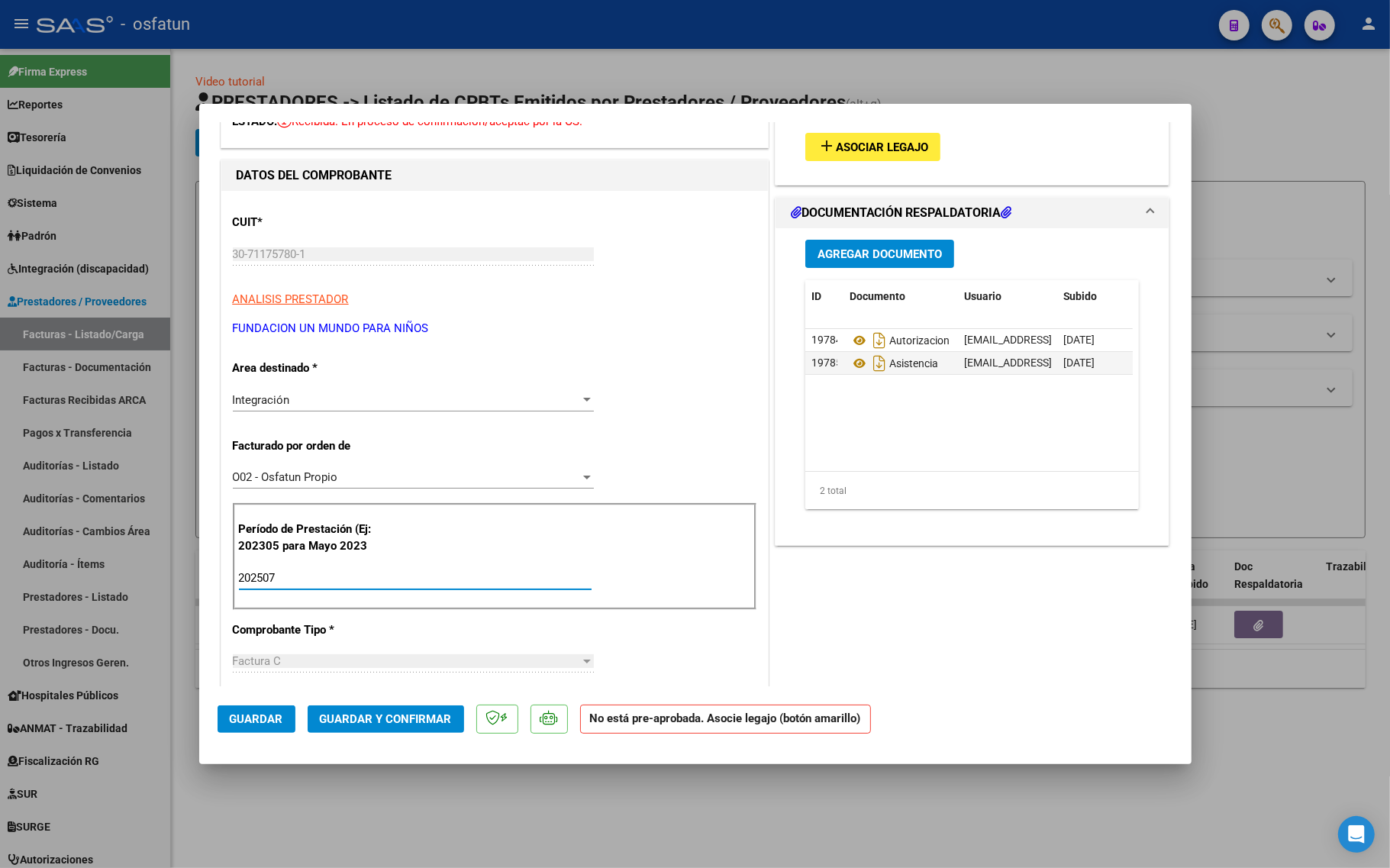
type input "202507"
click at [871, 130] on div "add Asociar Legajo" at bounding box center [972, 146] width 357 height 51
click at [868, 134] on button "add Asociar Legajo" at bounding box center [873, 146] width 136 height 28
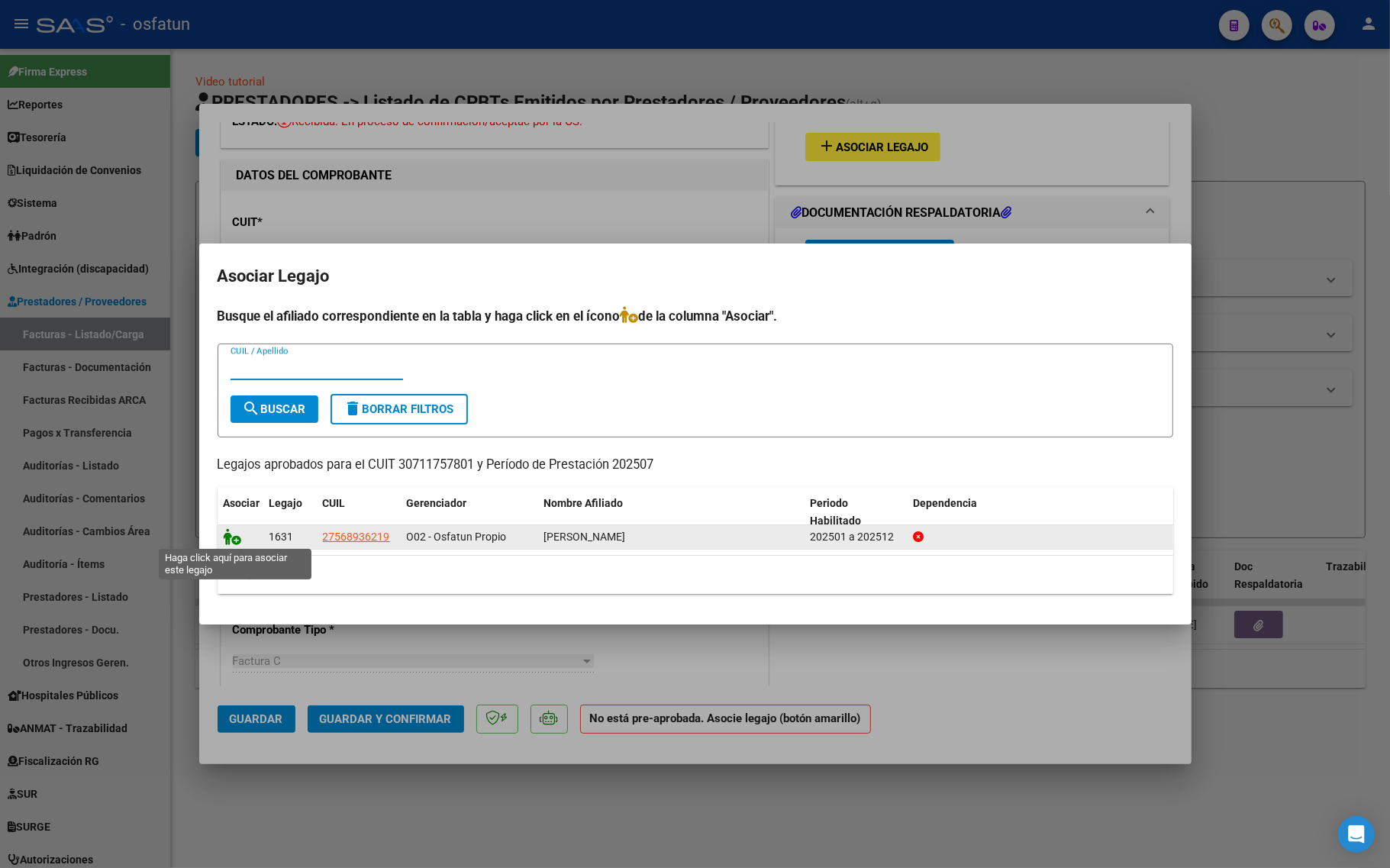
click at [234, 538] on icon at bounding box center [232, 536] width 18 height 16
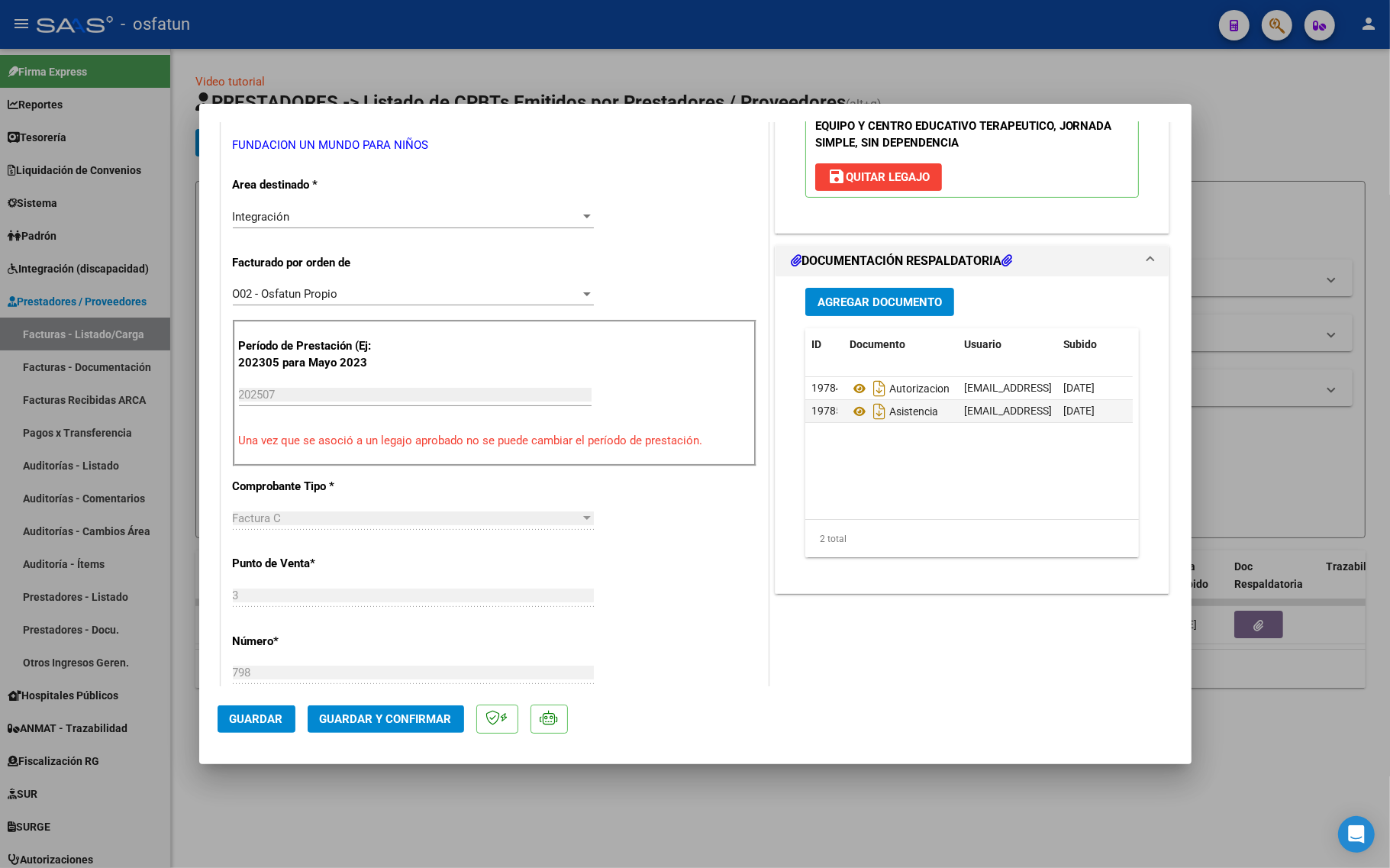
scroll to position [286, 0]
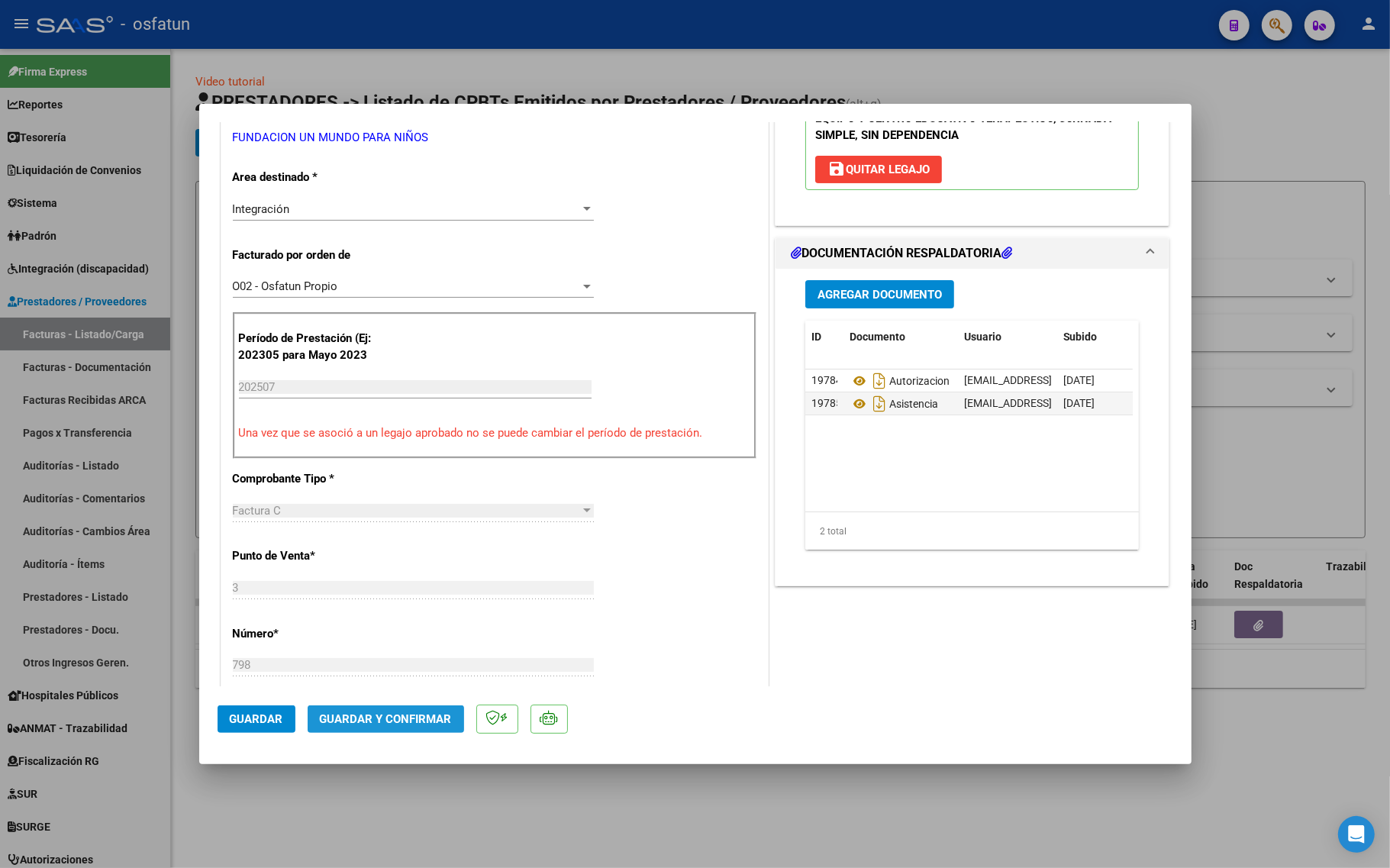
click at [395, 712] on span "Guardar y Confirmar" at bounding box center [385, 719] width 132 height 14
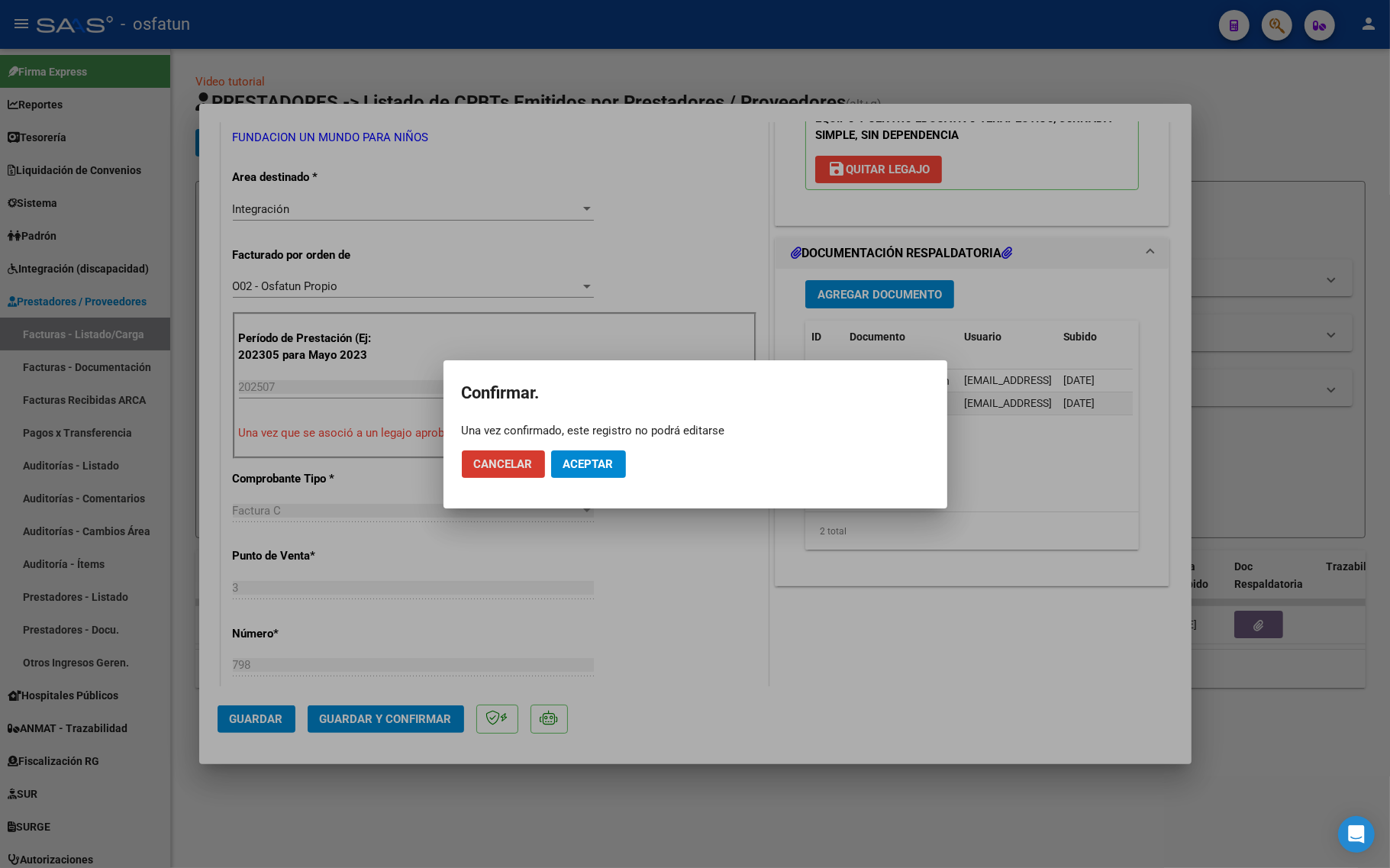
click at [589, 454] on button "Aceptar" at bounding box center [588, 464] width 75 height 27
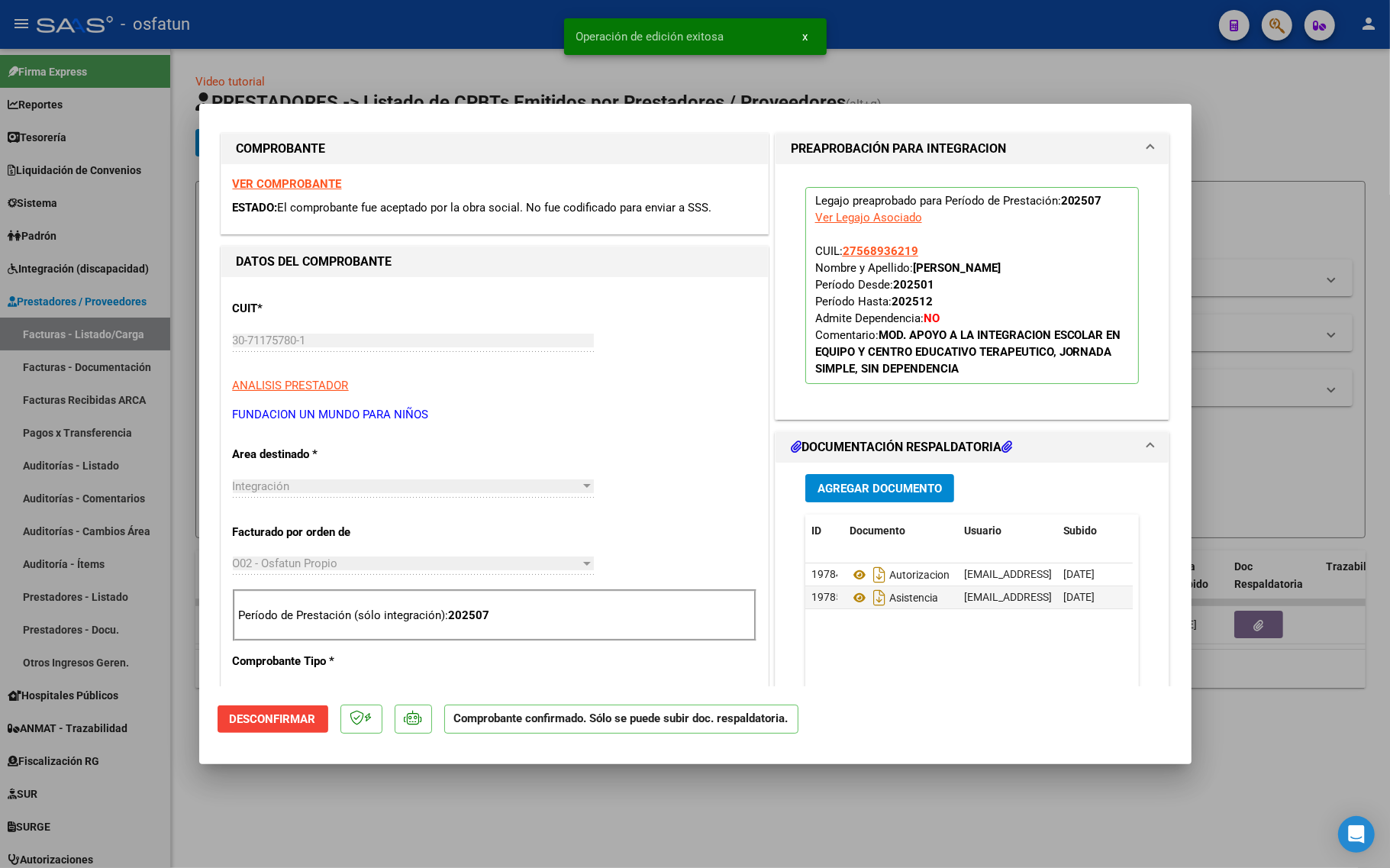
scroll to position [0, 0]
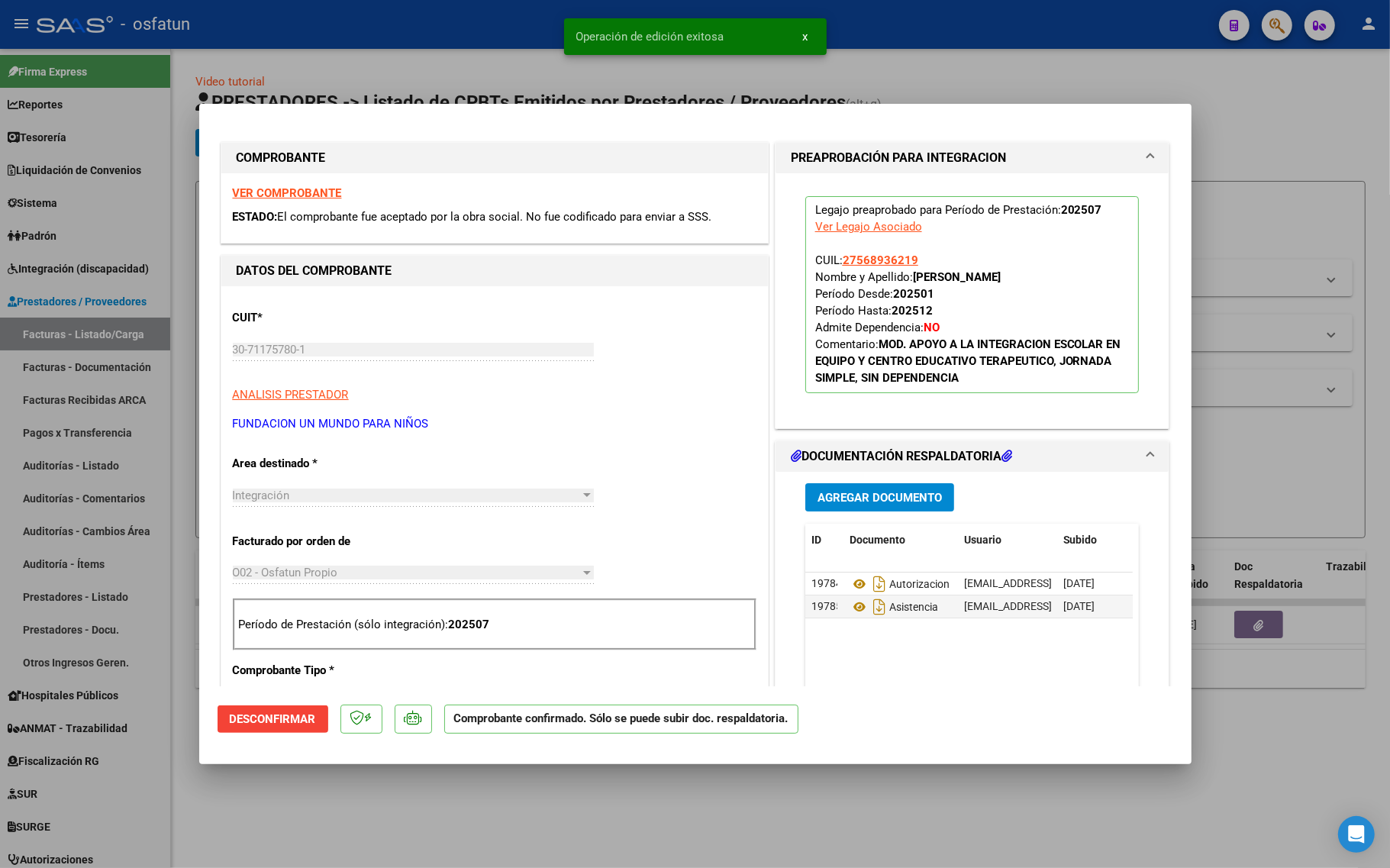
click at [301, 809] on div at bounding box center [695, 434] width 1390 height 868
type input "$ 0,00"
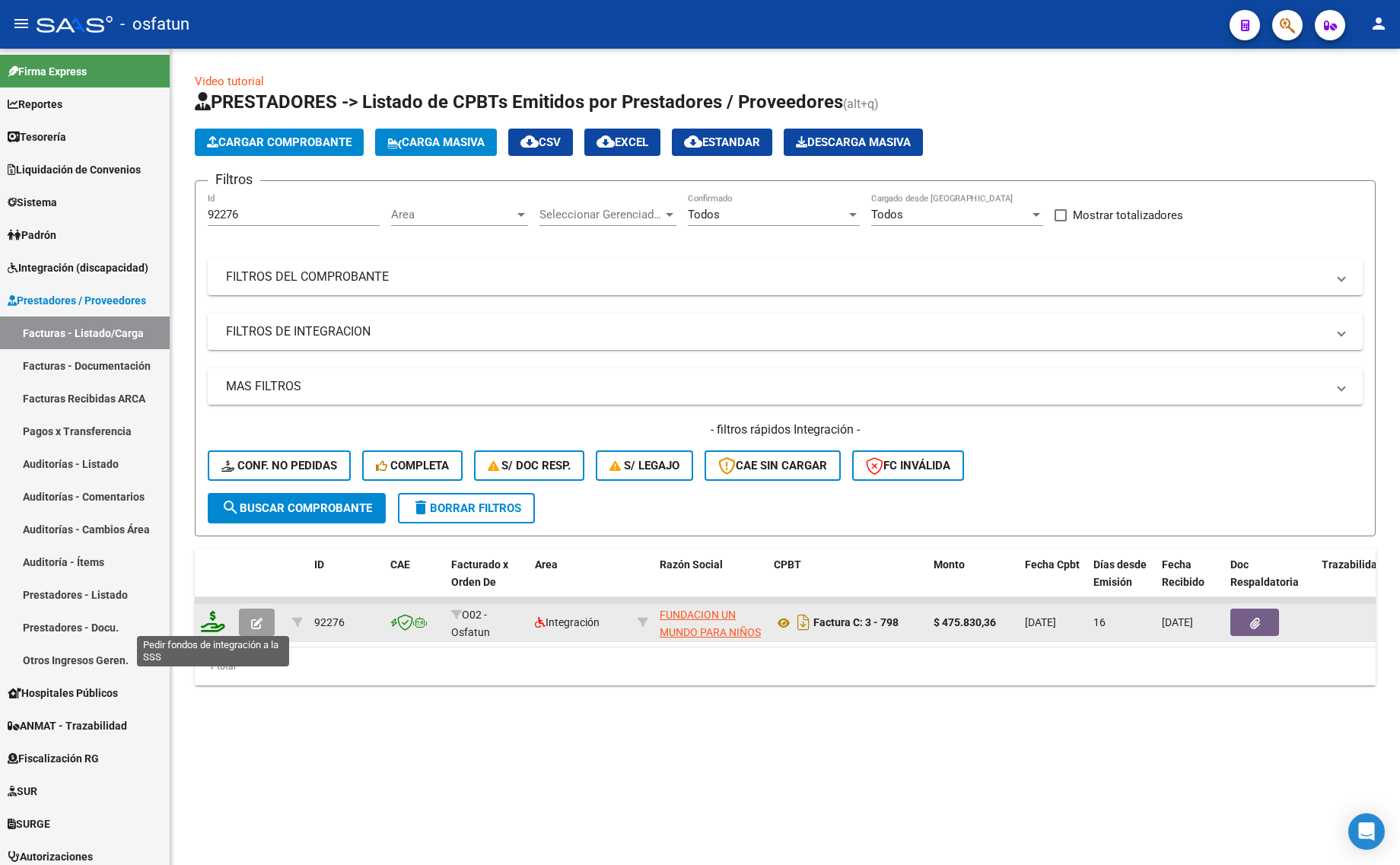
click at [218, 624] on icon at bounding box center [212, 621] width 24 height 21
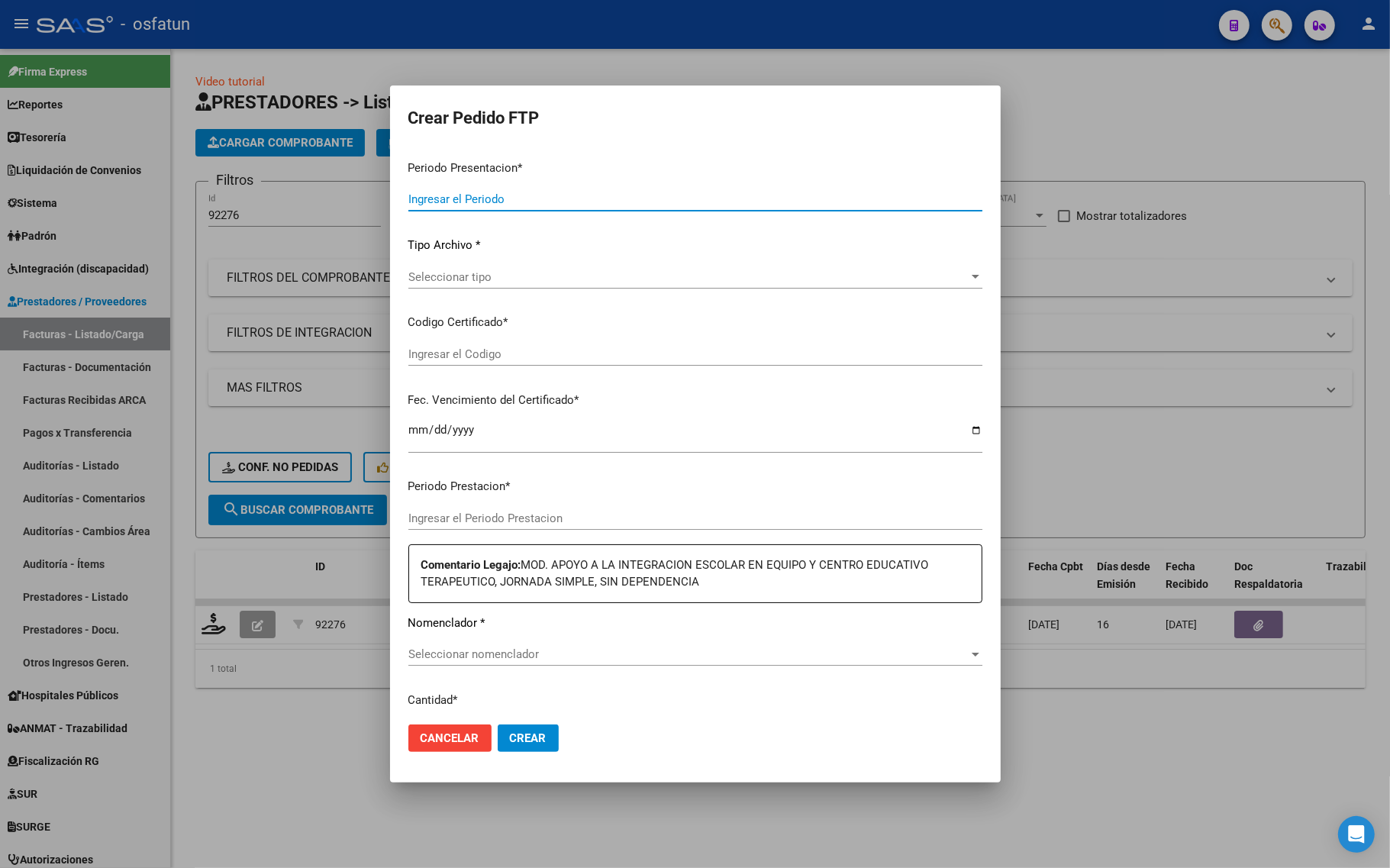
type input "202507"
type input "$ 475.830,36"
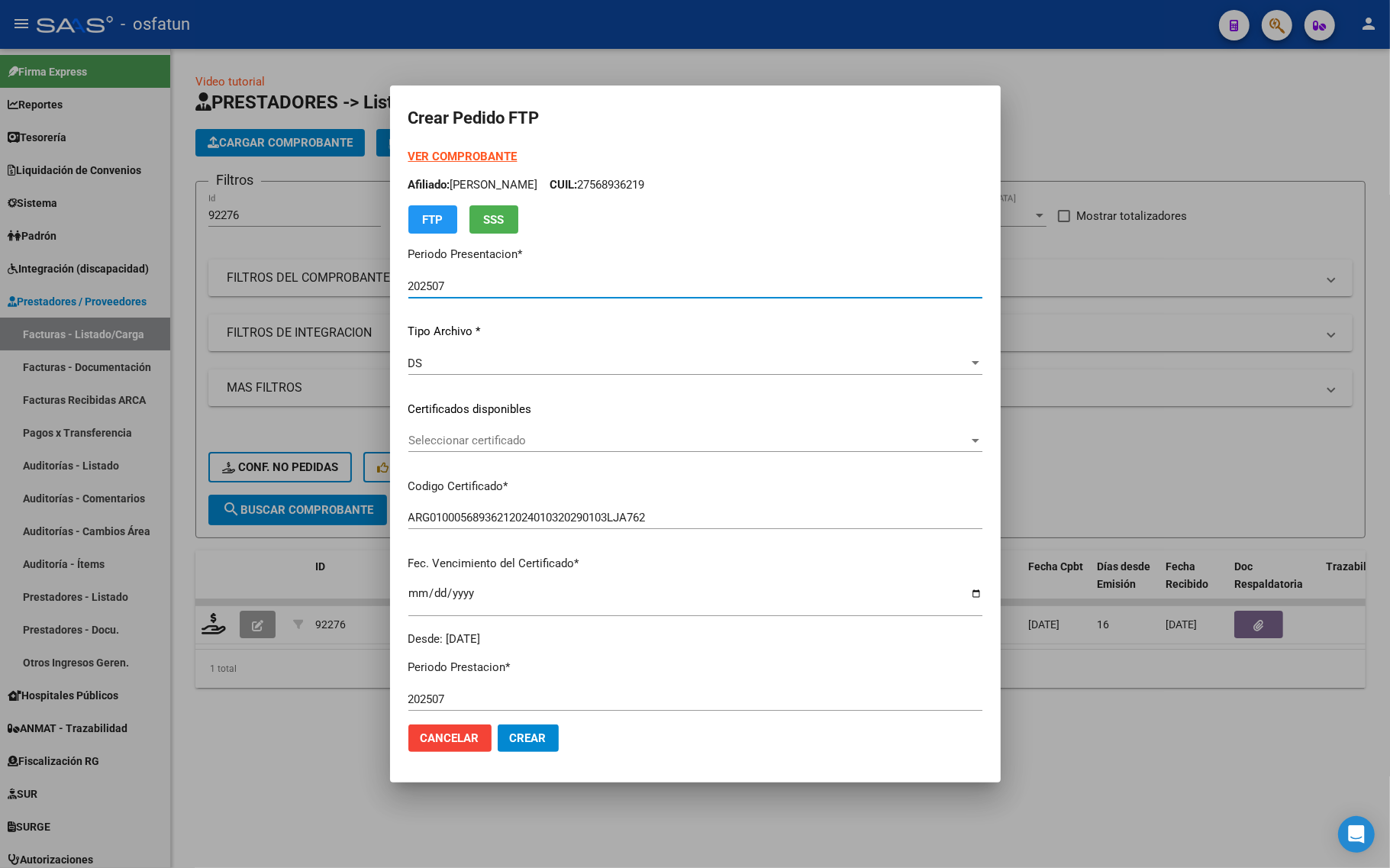
click at [428, 435] on span "Seleccionar certificado" at bounding box center [688, 440] width 560 height 14
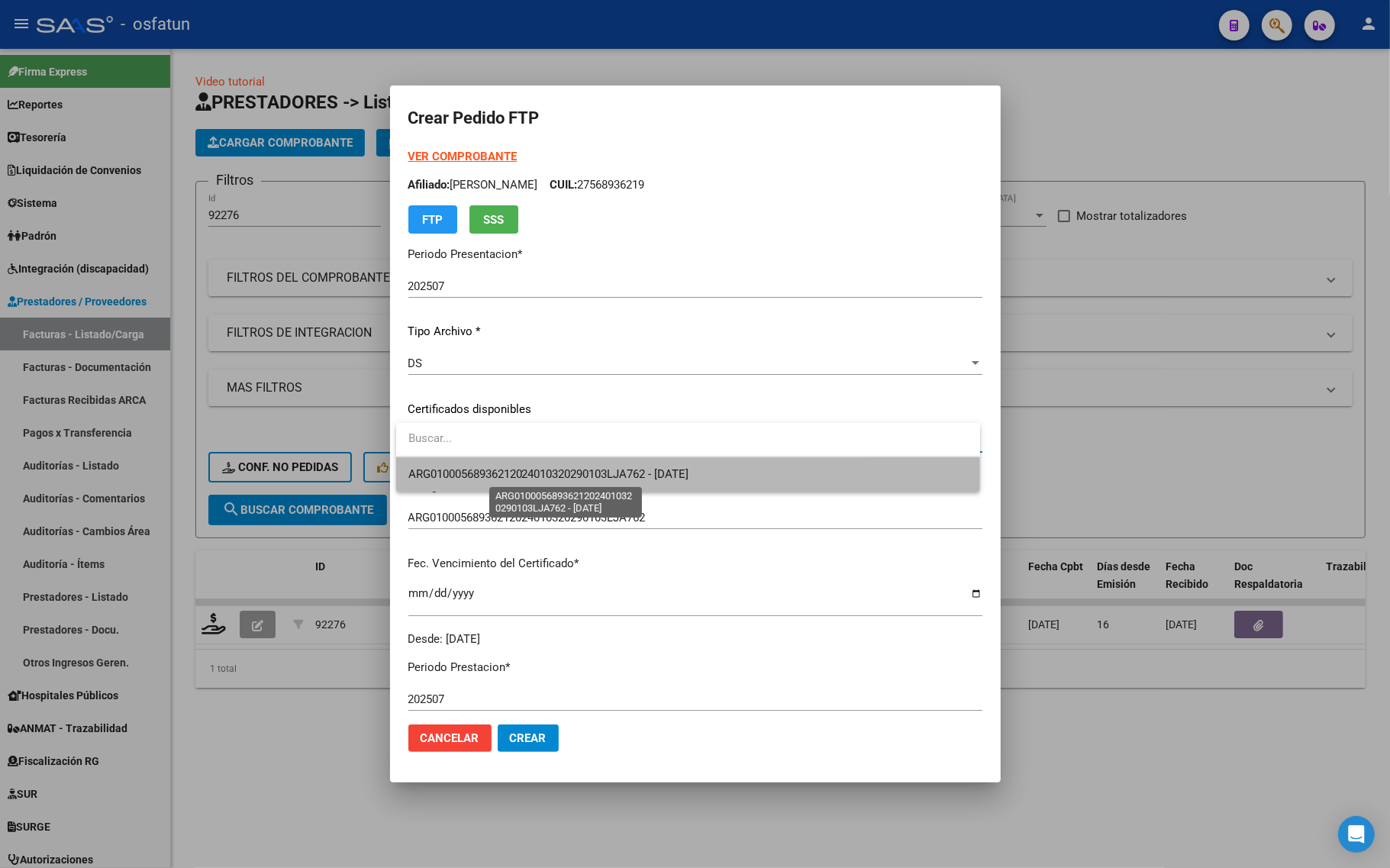
click at [440, 475] on span "ARG01000568936212024010320290103LJA762 - 2029-01-03" at bounding box center [549, 474] width 281 height 14
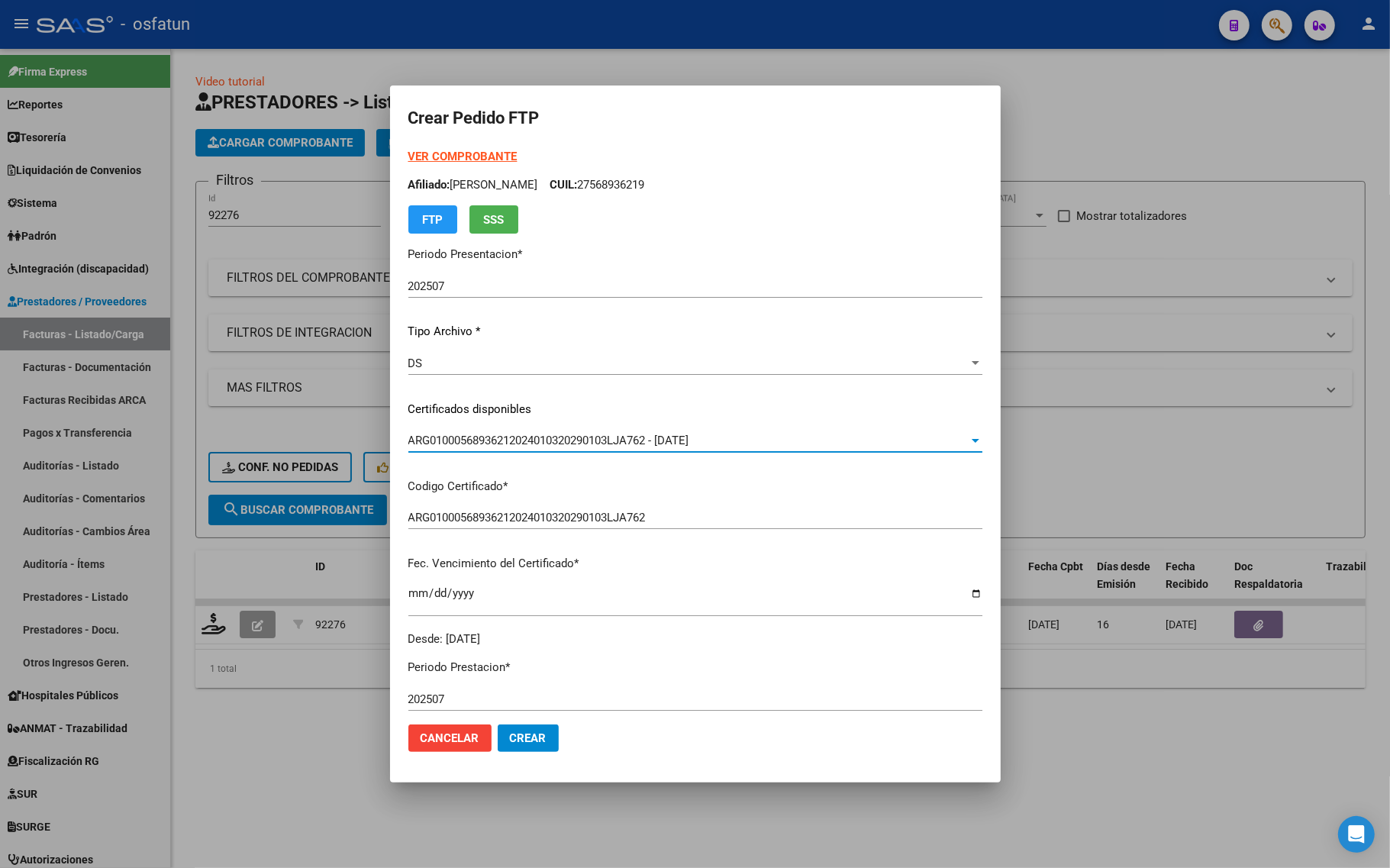
click at [448, 157] on strong "VER COMPROBANTE" at bounding box center [463, 157] width 109 height 14
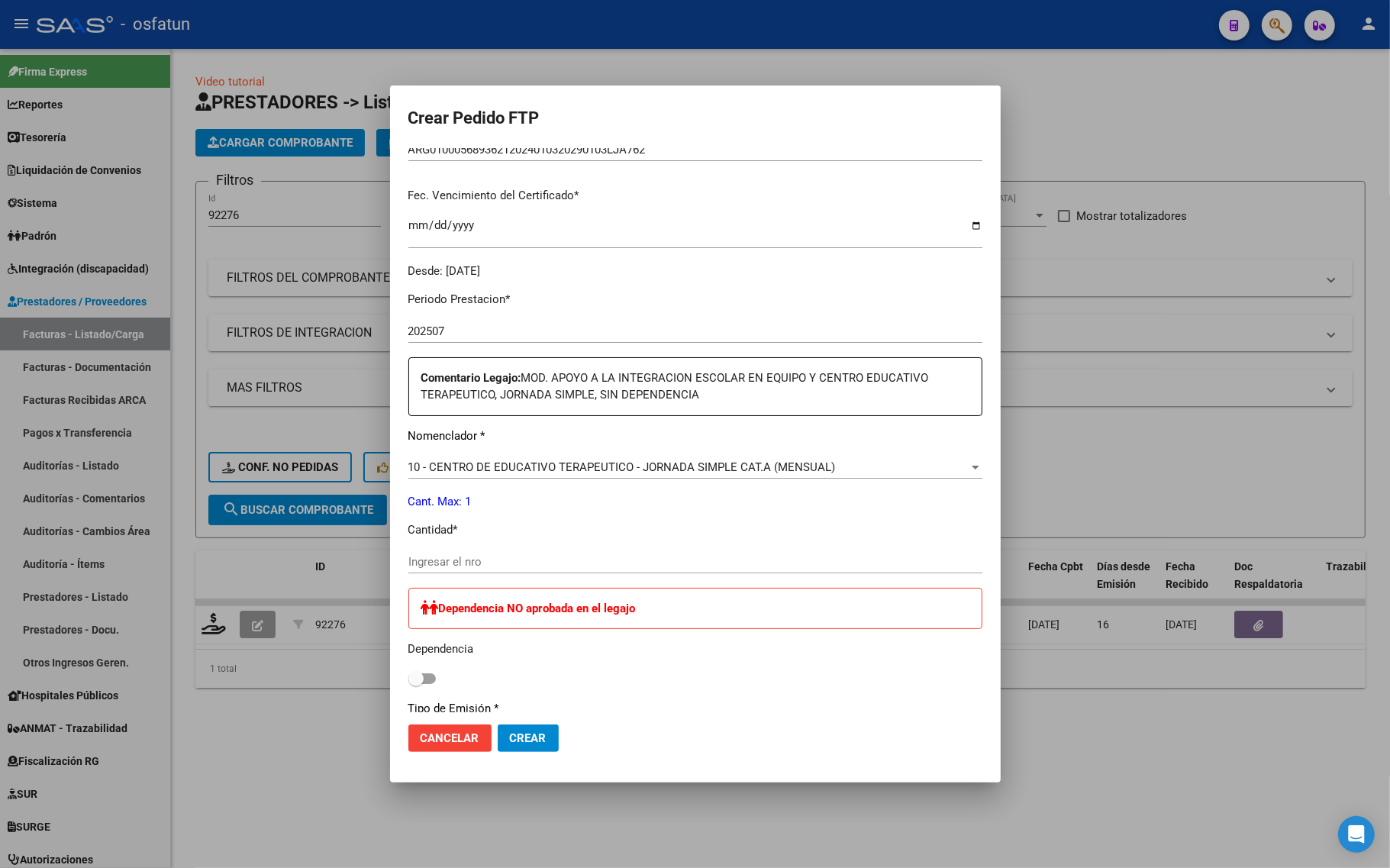
scroll to position [286, 0]
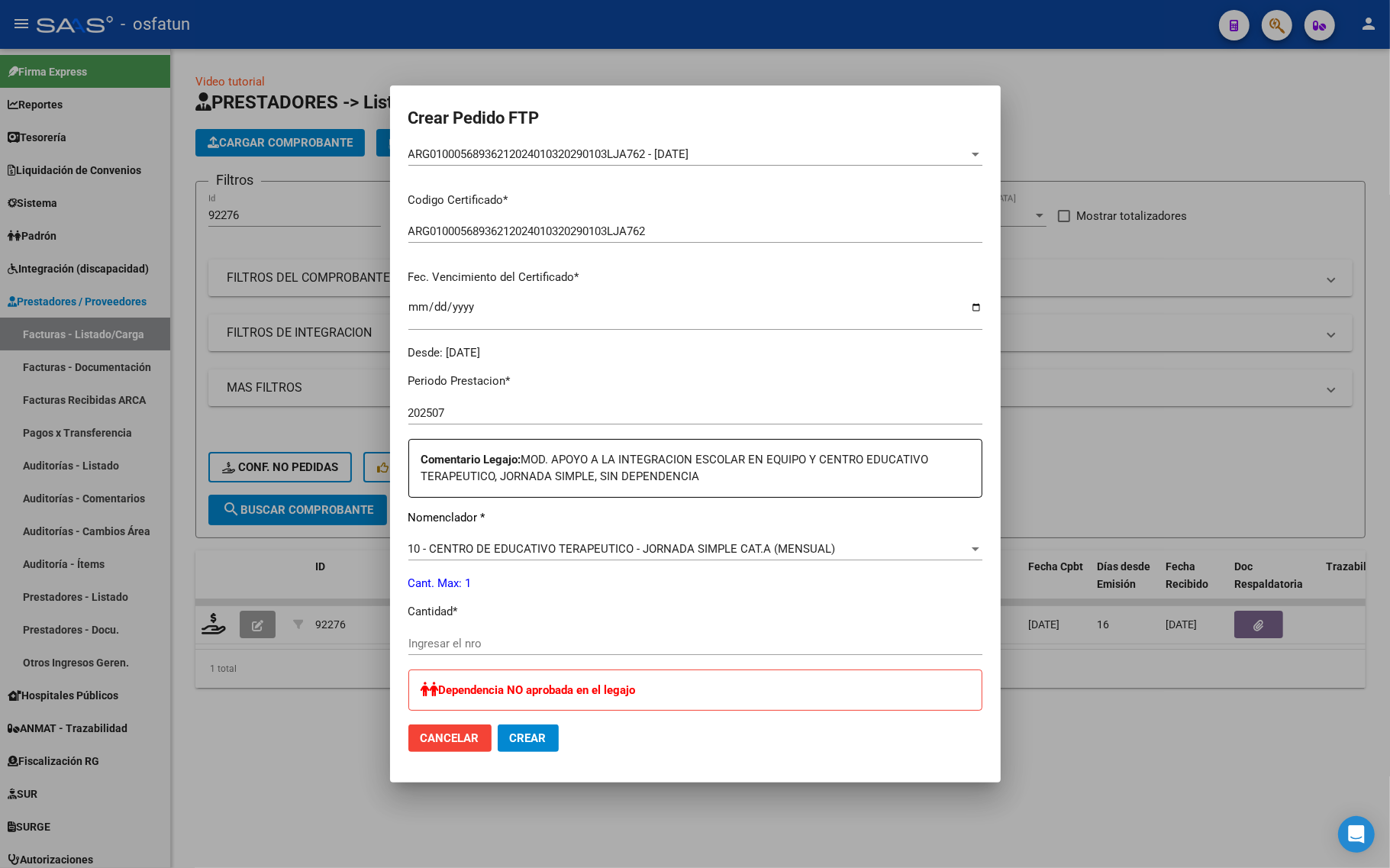
click at [479, 648] on input "Ingresar el nro" at bounding box center [695, 644] width 574 height 14
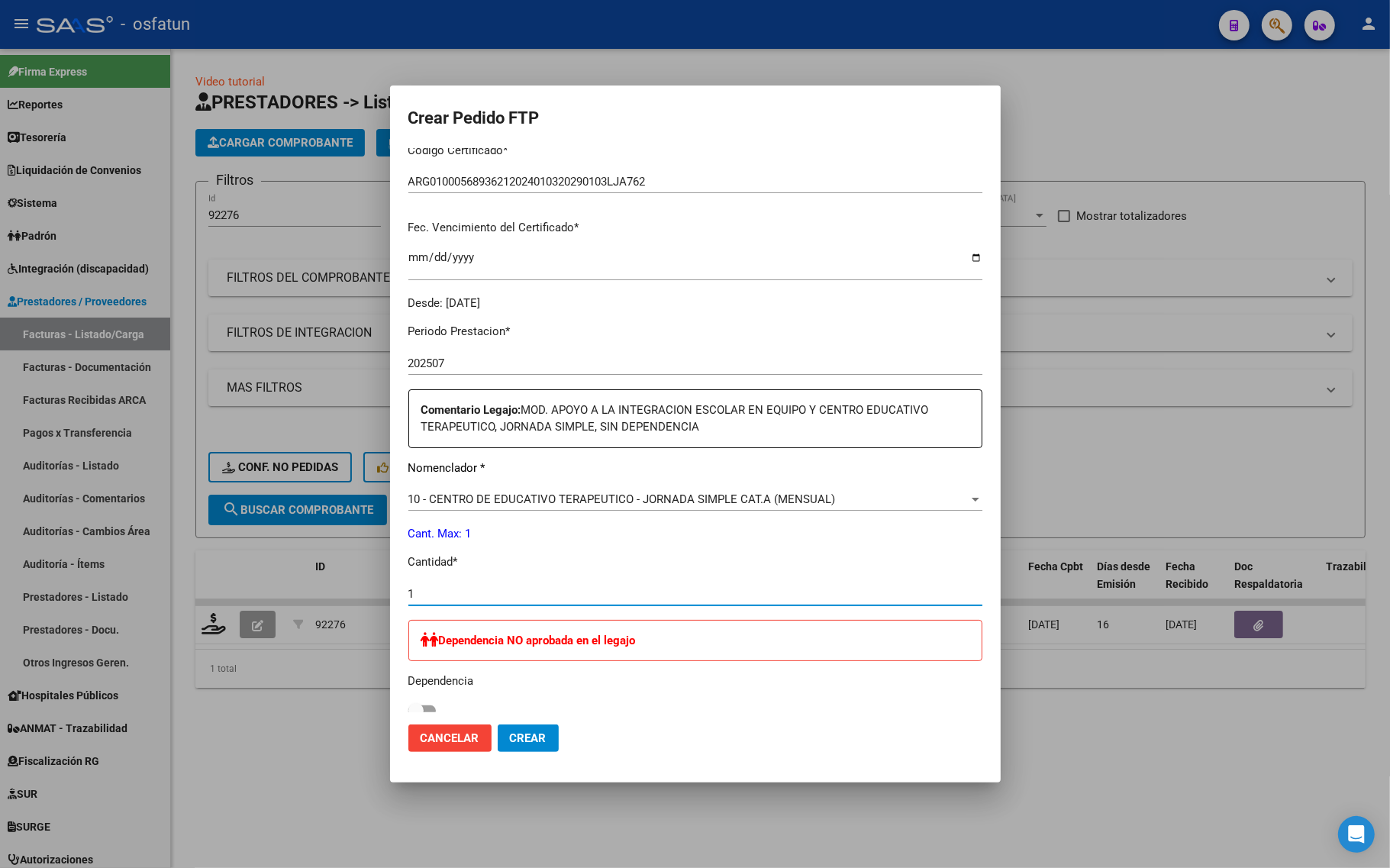
scroll to position [477, 0]
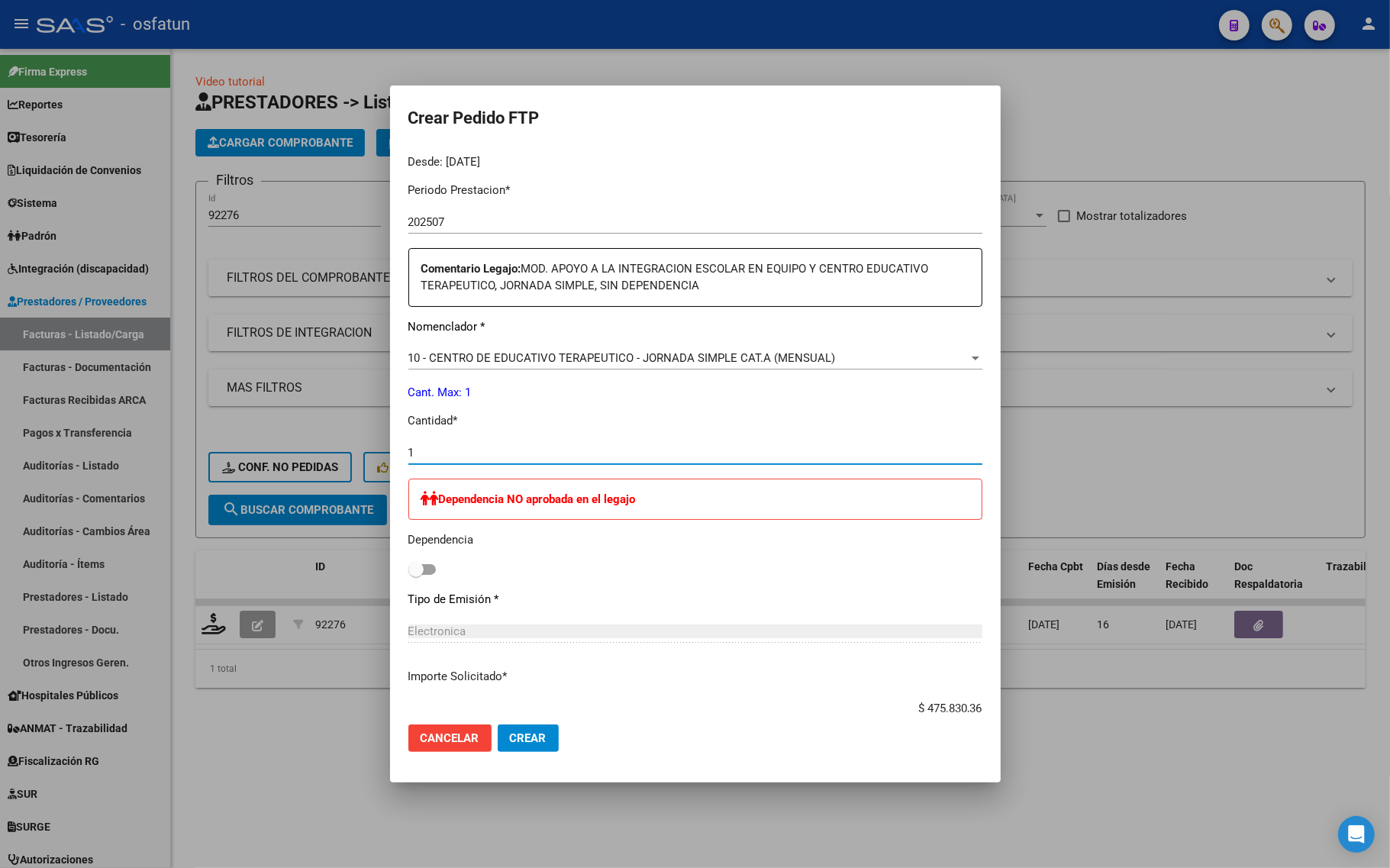
click at [532, 357] on span "10 - CENTRO DE EDUCATIVO TERAPEUTICO - JORNADA SIMPLE CAT.A (MENSUAL)" at bounding box center [622, 358] width 428 height 14
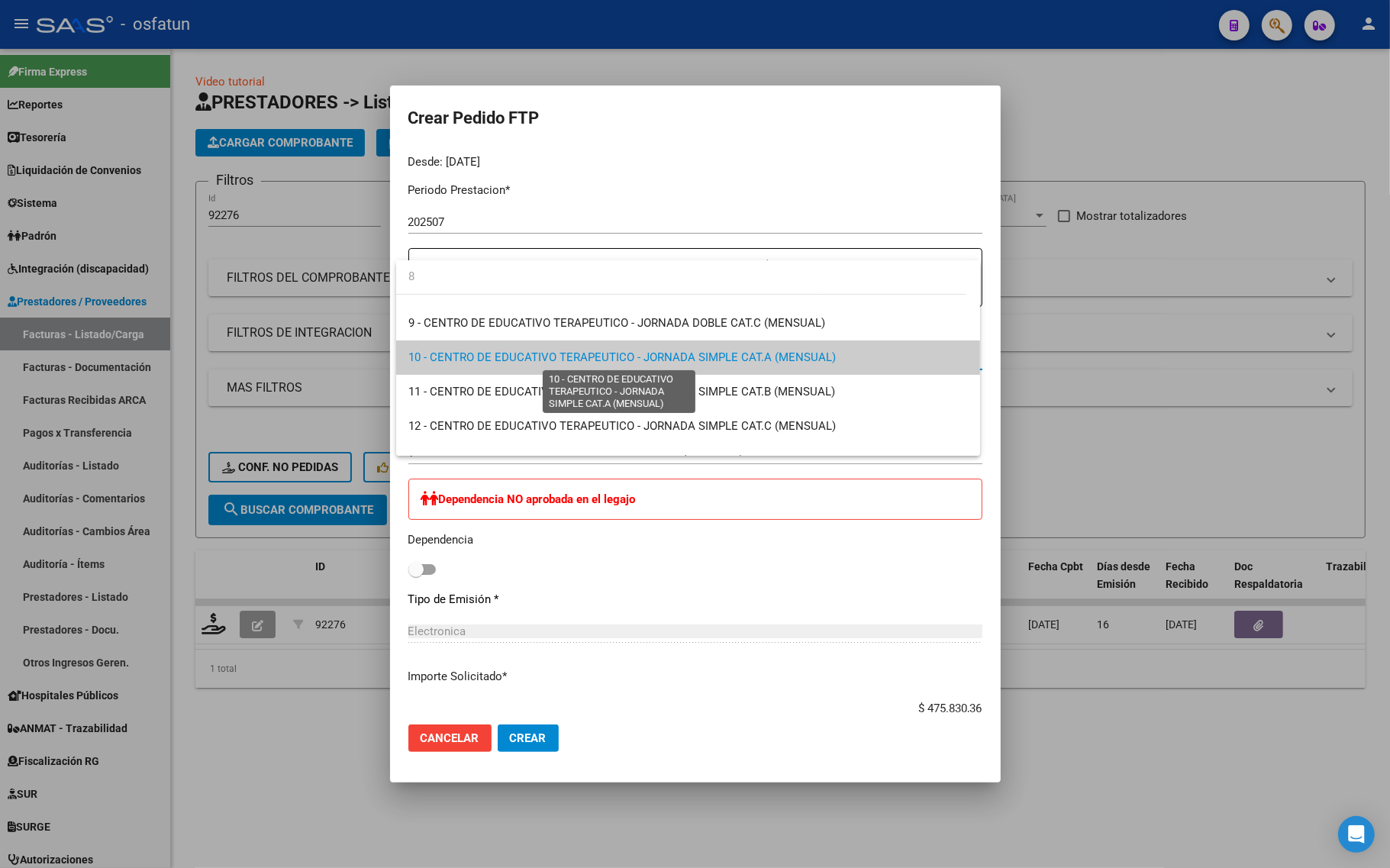
scroll to position [0, 0]
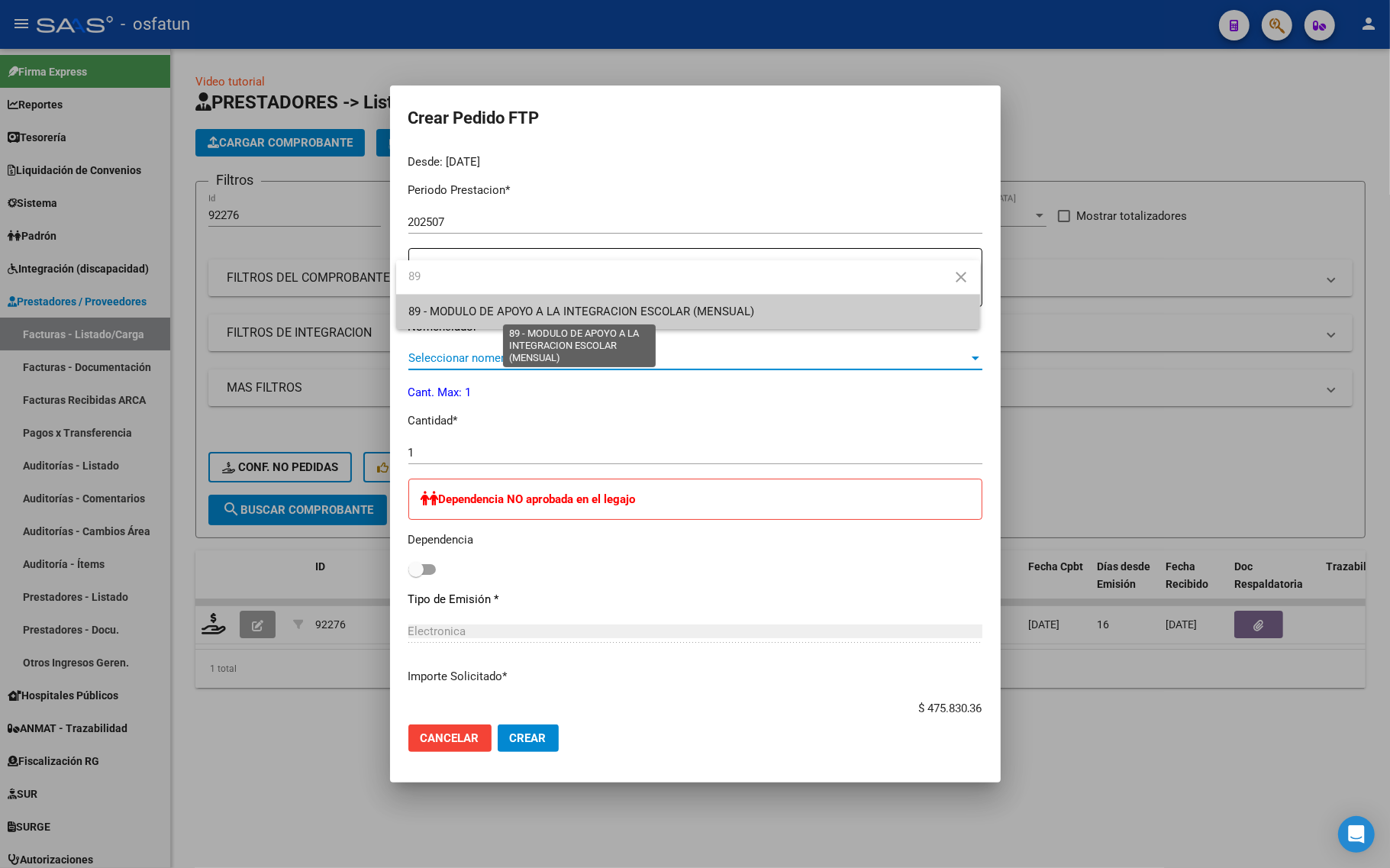
click at [529, 317] on span "89 - MODULO DE APOYO A LA INTEGRACION ESCOLAR (MENSUAL)" at bounding box center [582, 312] width 347 height 14
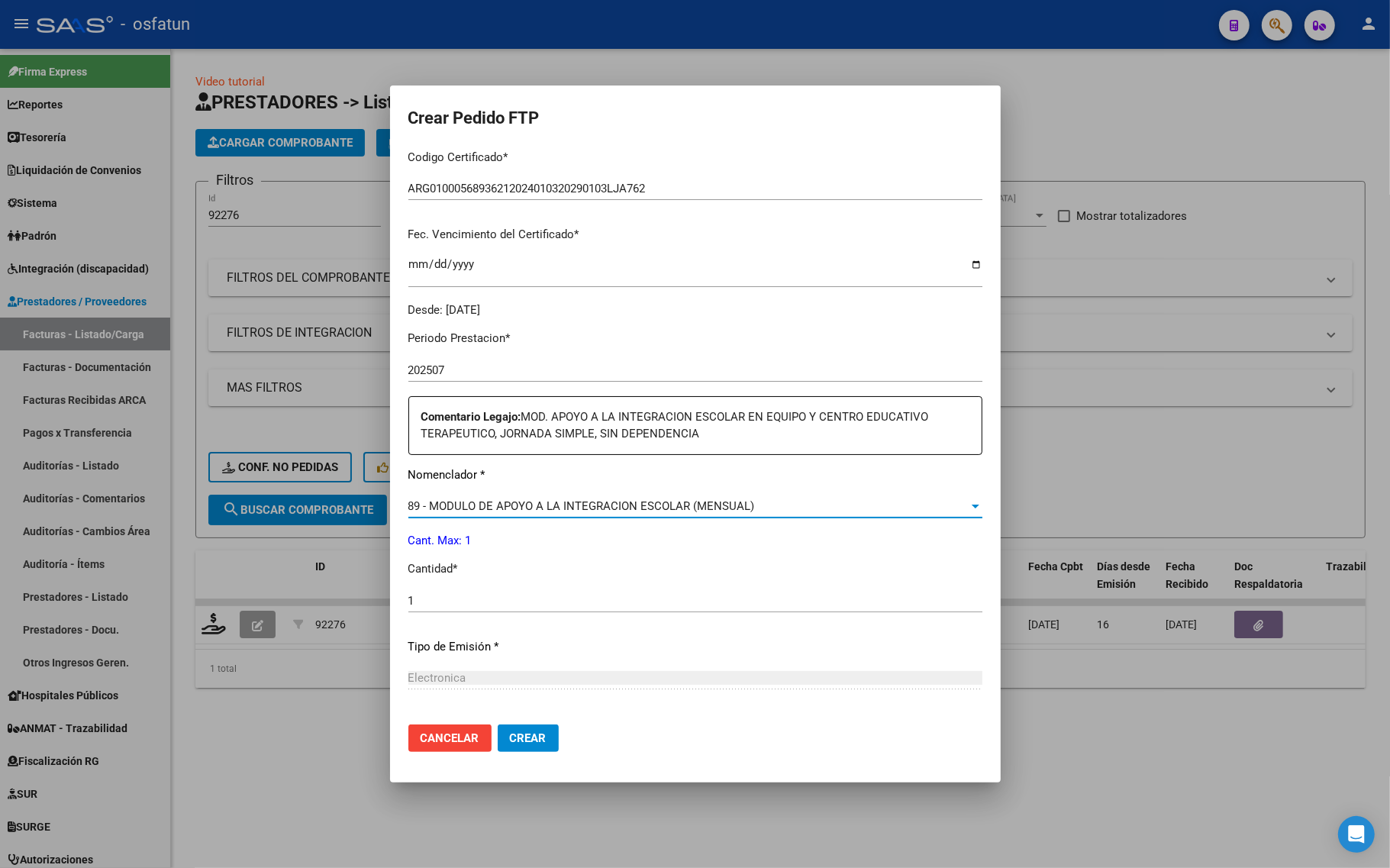
scroll to position [474, 0]
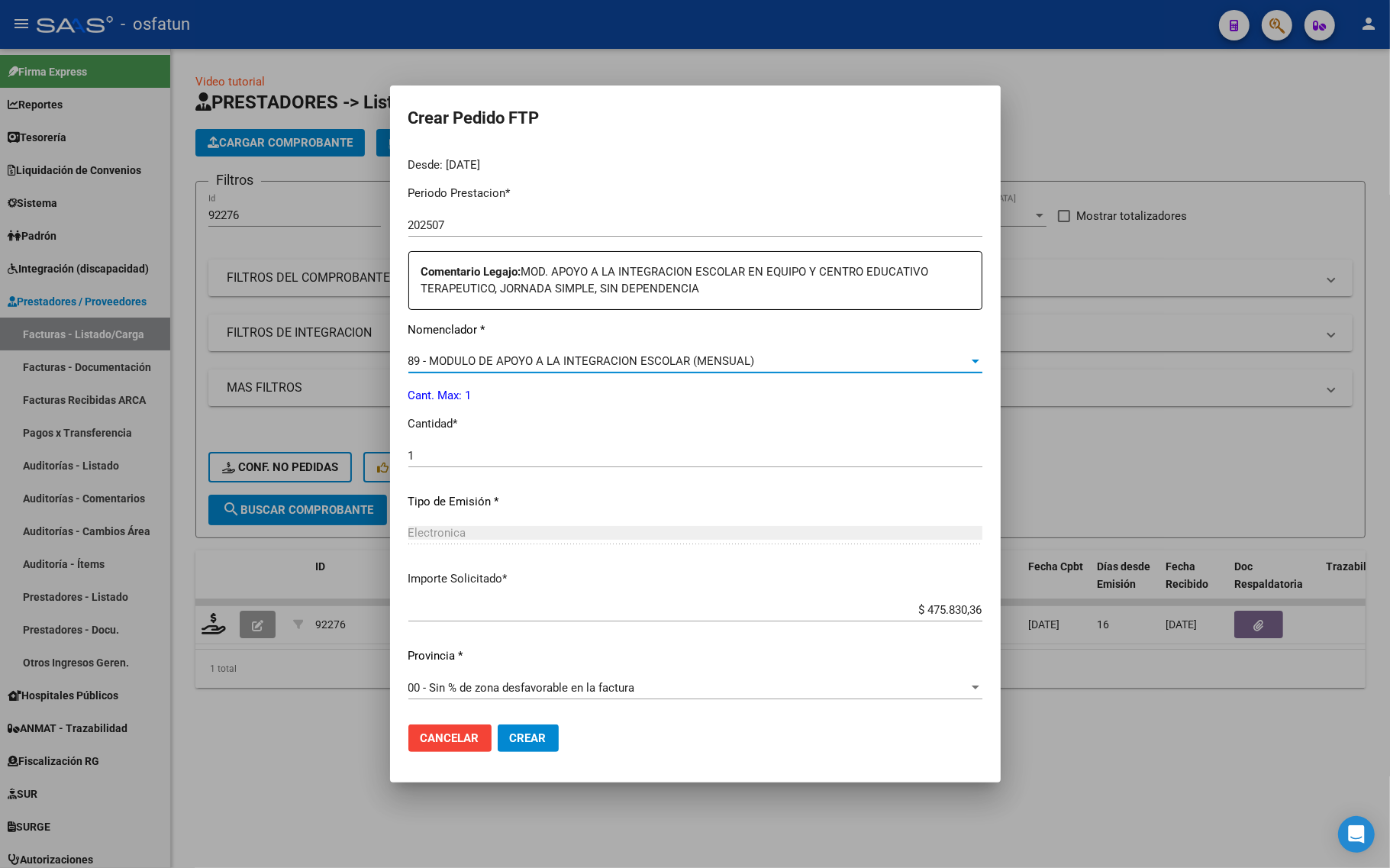
click at [530, 744] on span "Crear" at bounding box center [529, 737] width 37 height 14
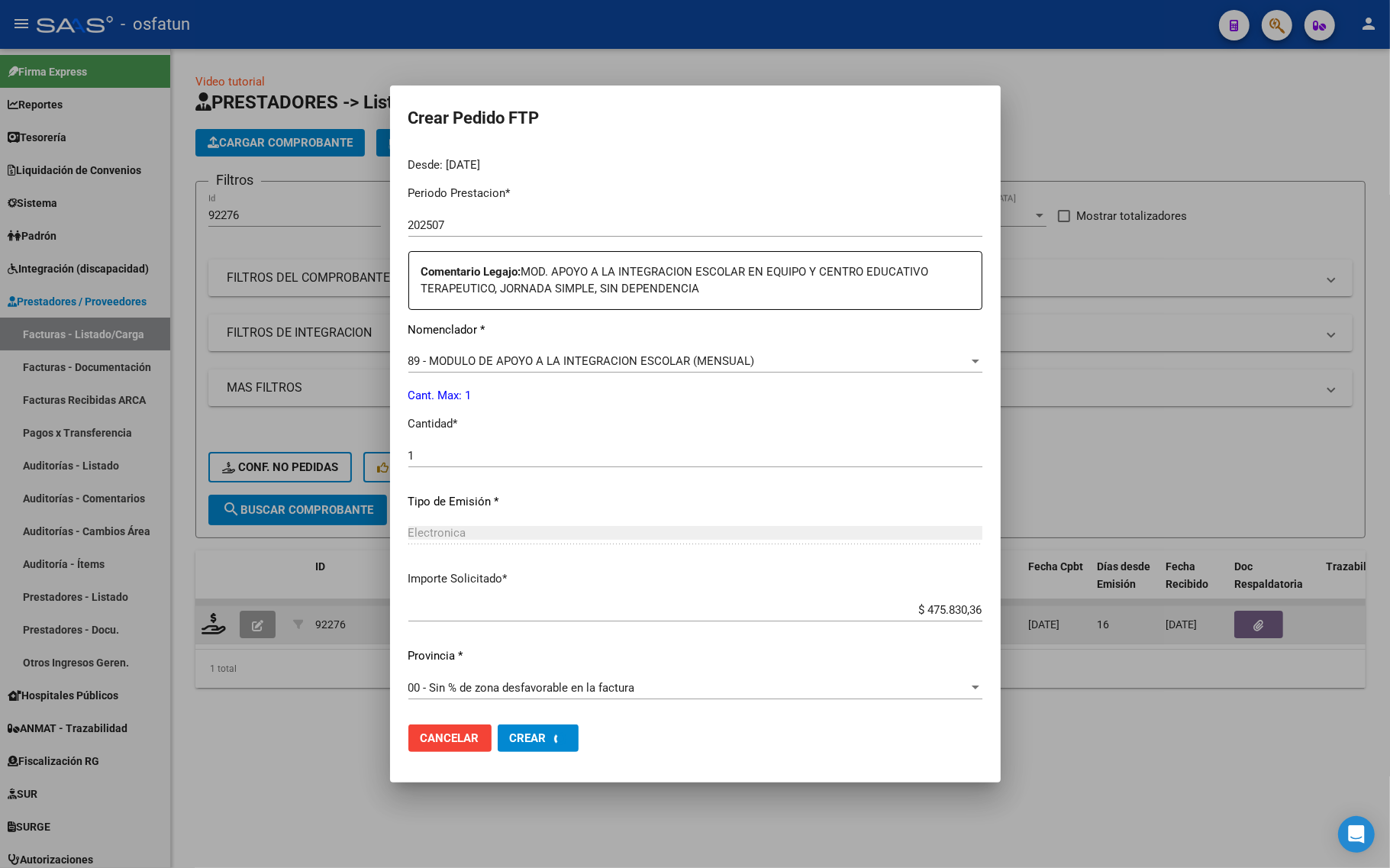
scroll to position [0, 0]
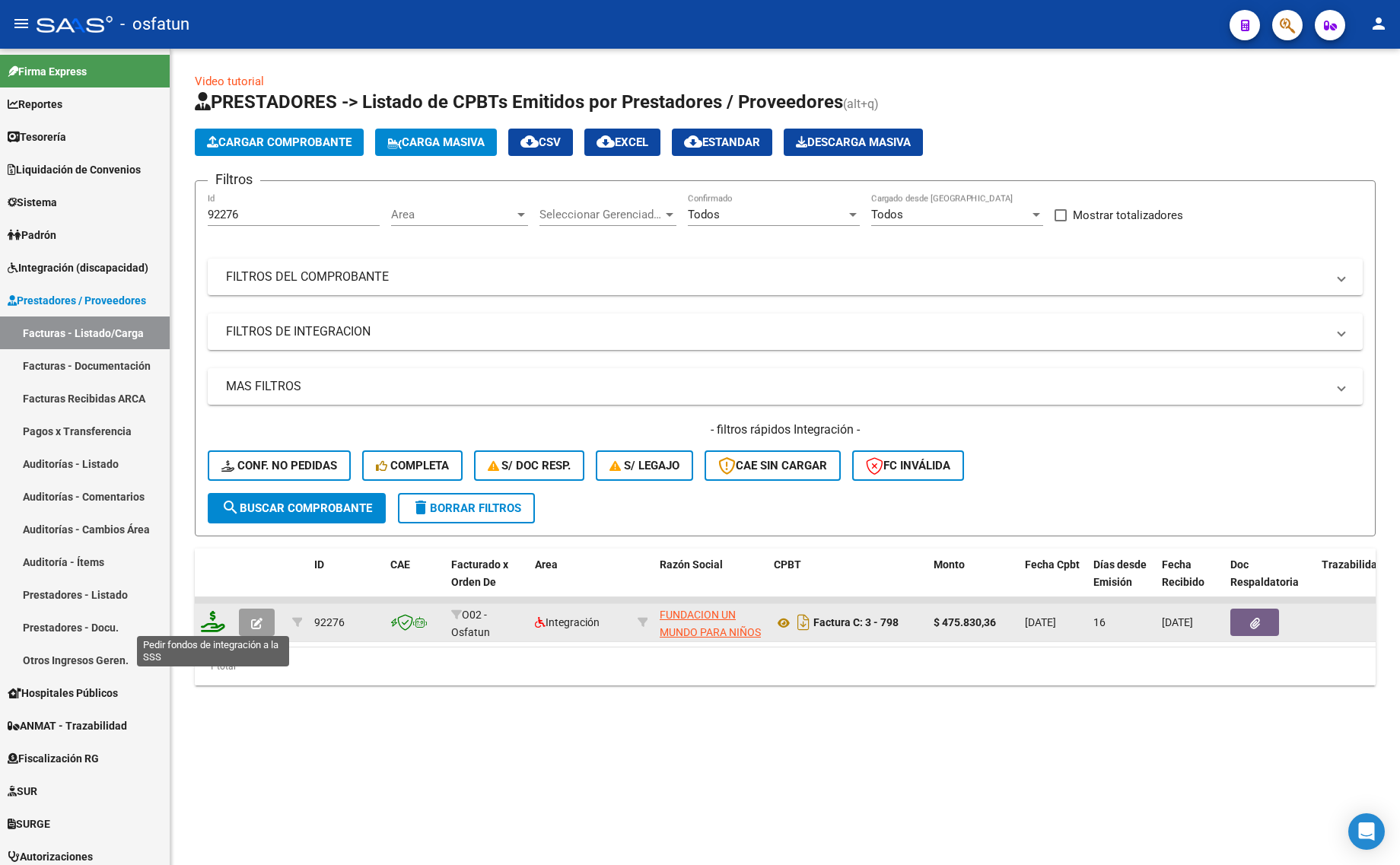
click at [207, 613] on icon at bounding box center [212, 621] width 24 height 21
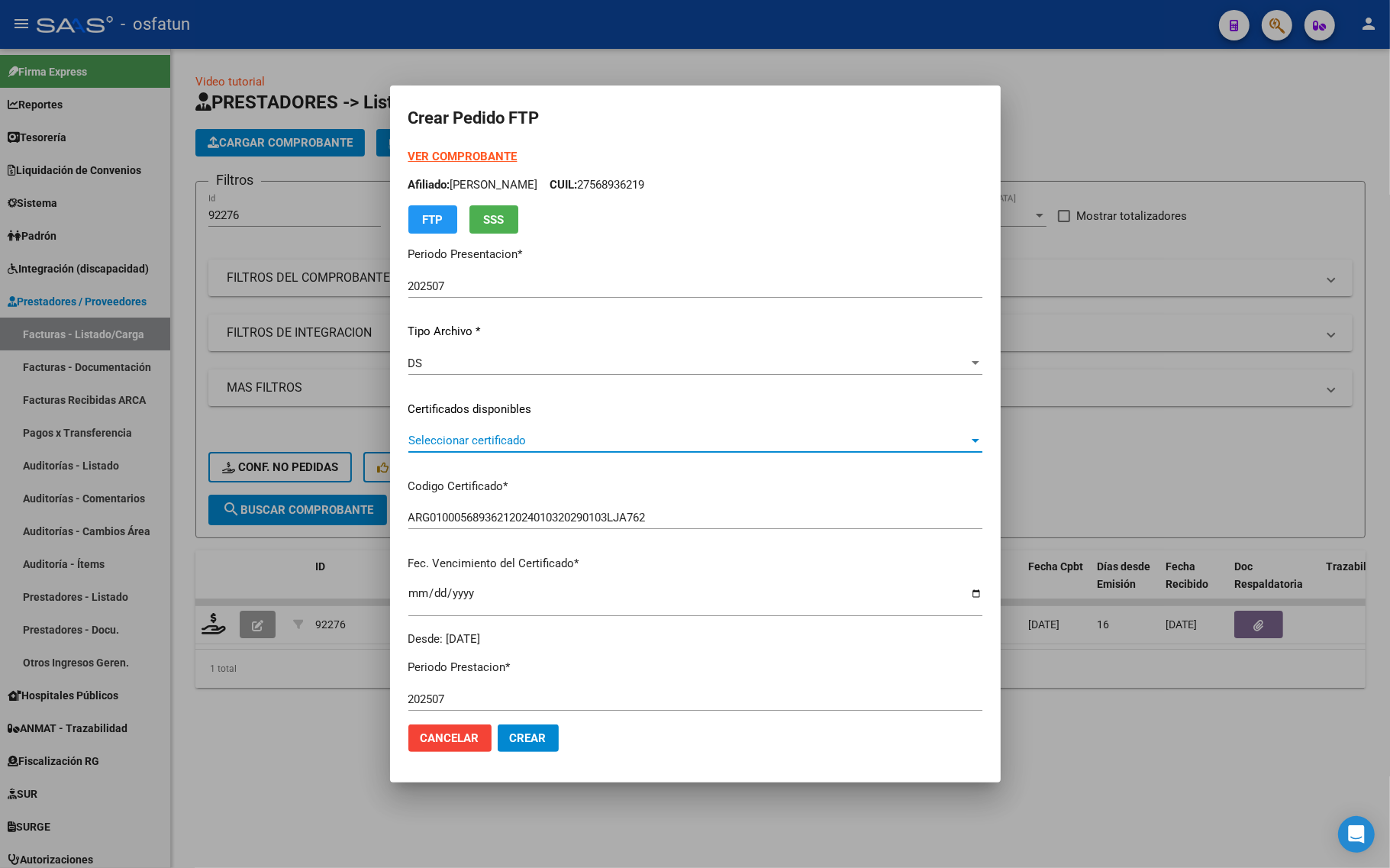
click at [485, 446] on span "Seleccionar certificado" at bounding box center [688, 440] width 560 height 14
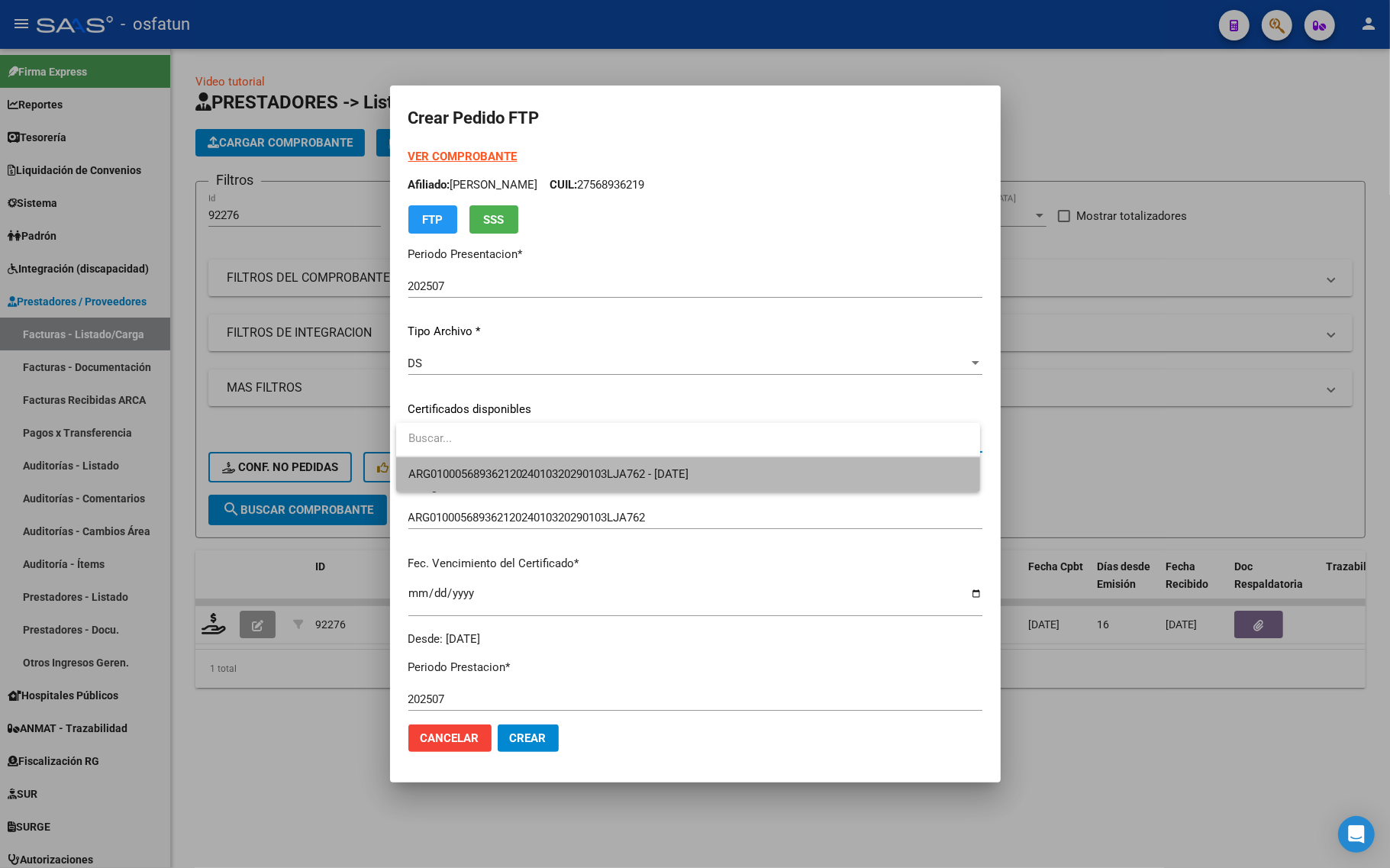
click at [486, 462] on span "ARG01000568936212024010320290103LJA762 - 2029-01-03" at bounding box center [688, 473] width 559 height 34
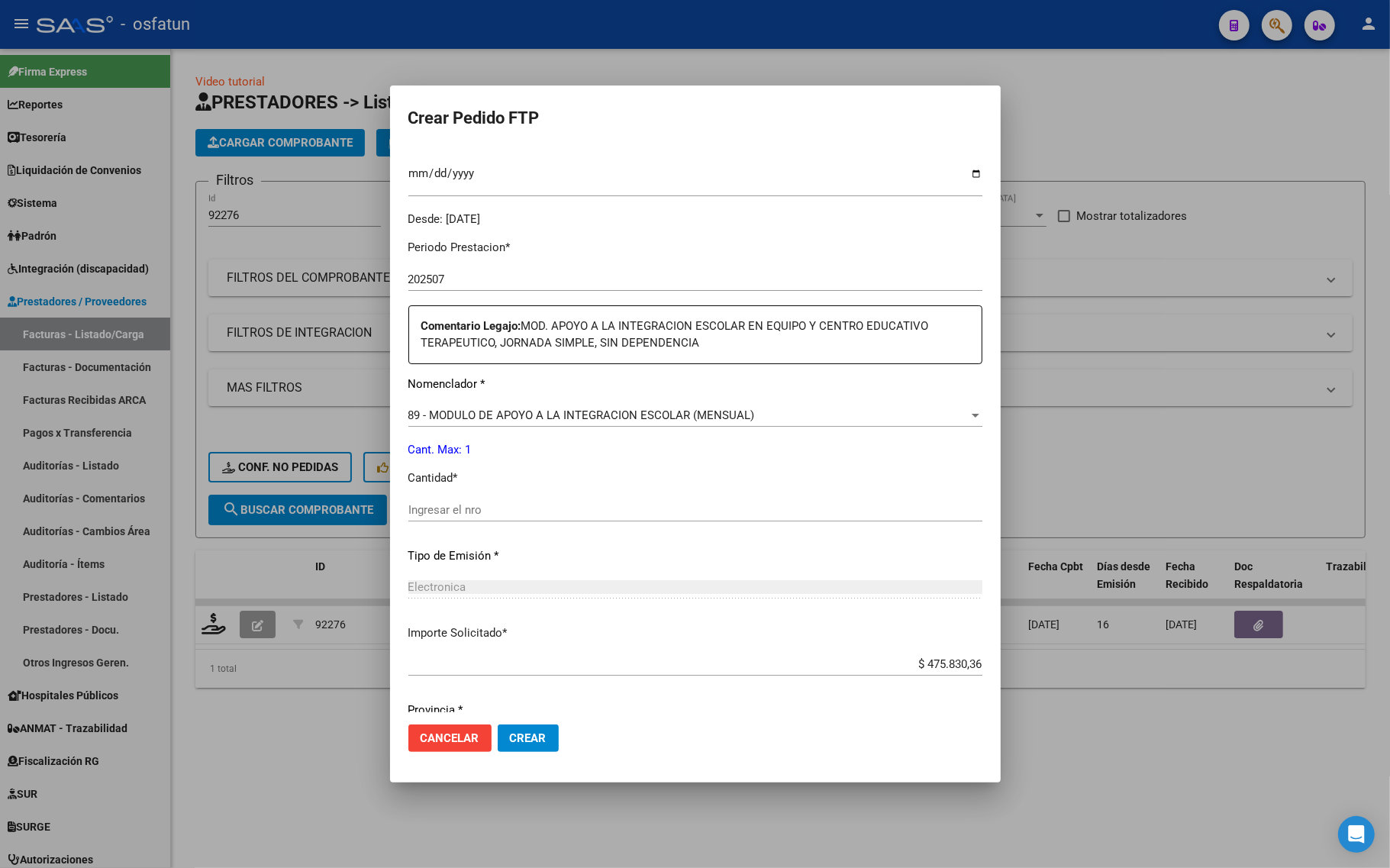
scroll to position [474, 0]
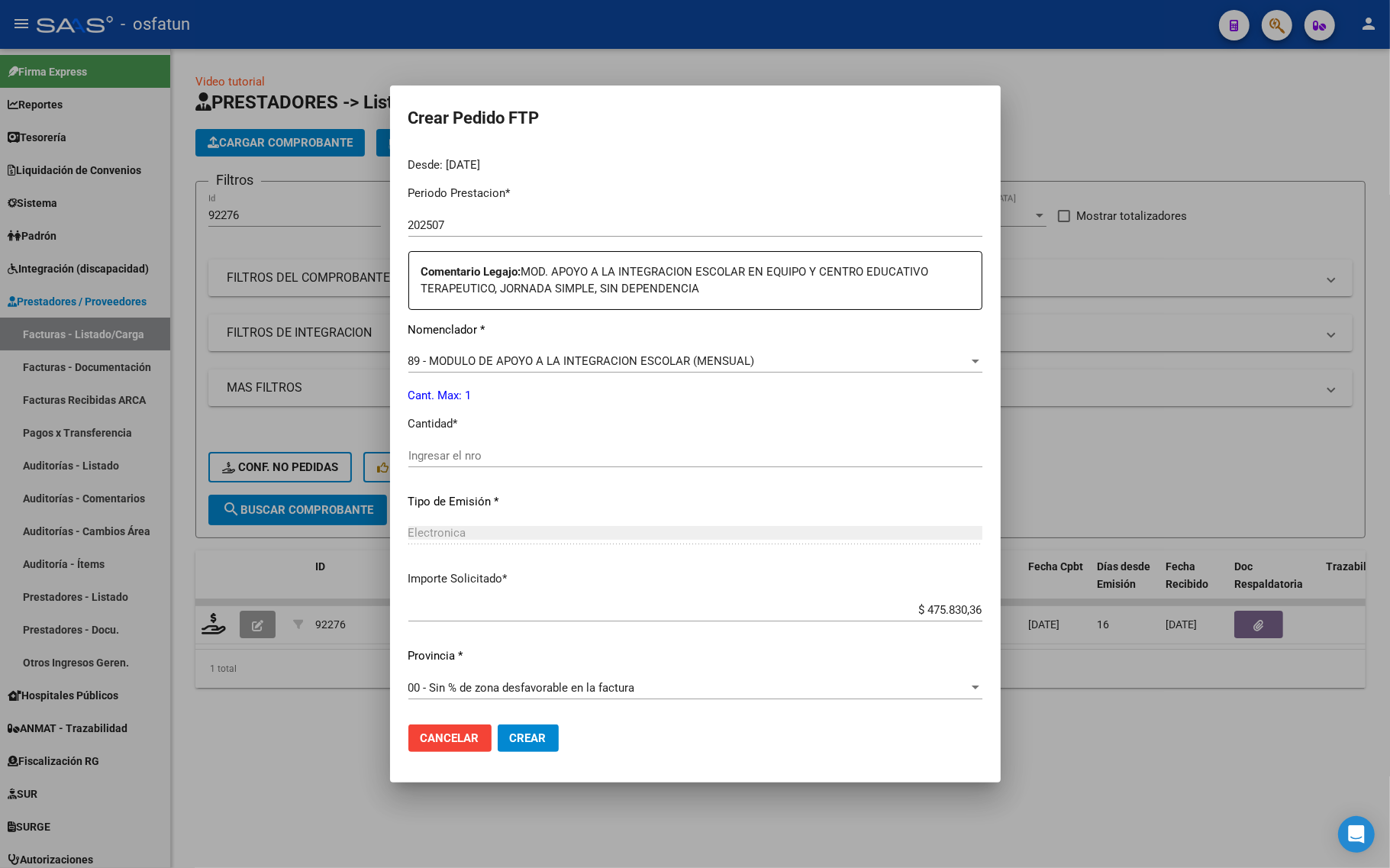
click at [450, 435] on div "Periodo Prestacion * 202507 Ingresar el Periodo Prestacion Comentario Legajo: M…" at bounding box center [695, 442] width 574 height 539
click at [432, 450] on input "Ingresar el nro" at bounding box center [695, 456] width 574 height 14
click at [527, 756] on mat-dialog-actions "Cancelar Crear" at bounding box center [695, 738] width 574 height 52
click at [527, 742] on span "Crear" at bounding box center [529, 737] width 37 height 14
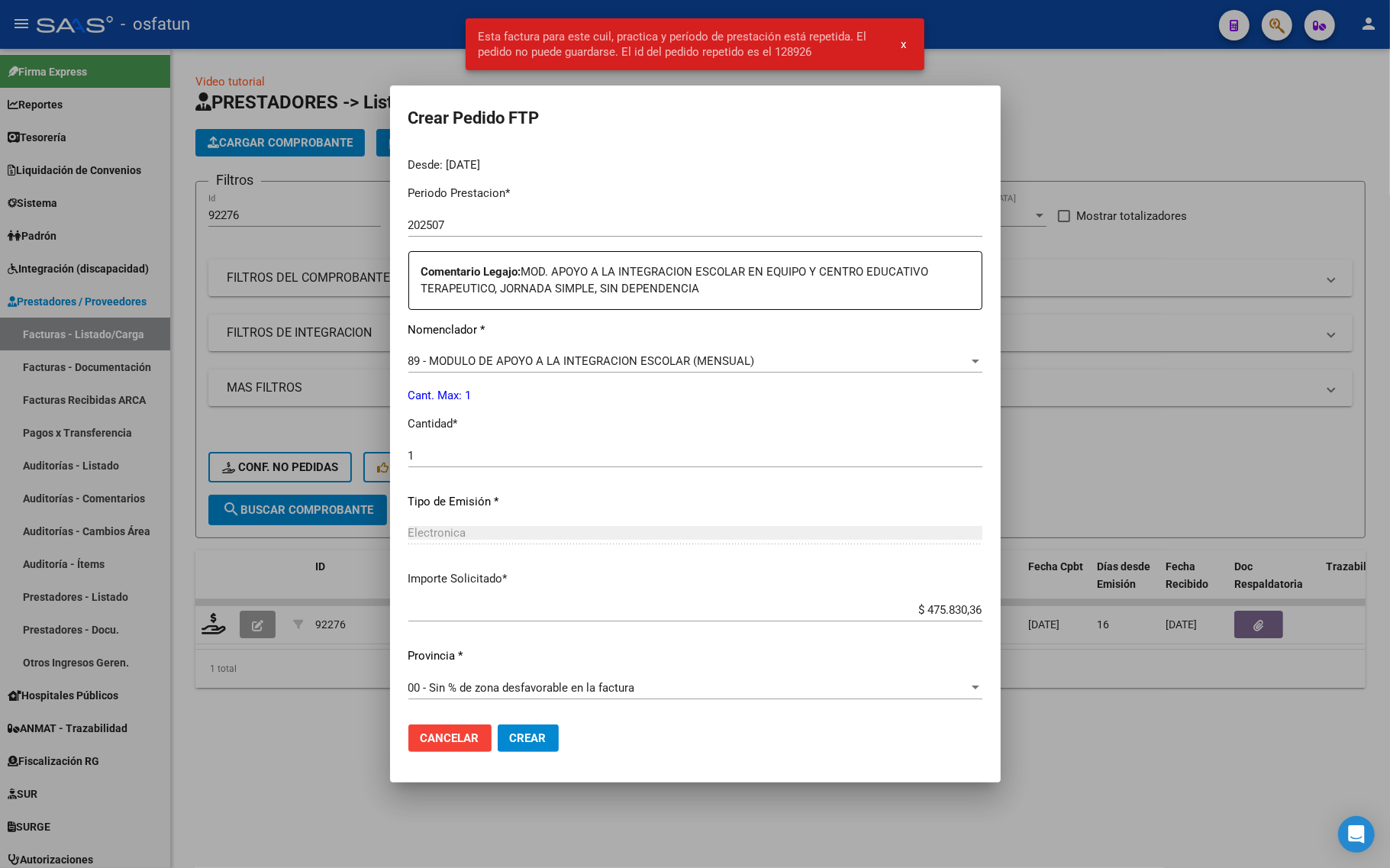
click at [546, 731] on span "Crear" at bounding box center [529, 737] width 37 height 14
click at [524, 723] on mat-dialog-actions "Cancelar Crear" at bounding box center [695, 738] width 574 height 52
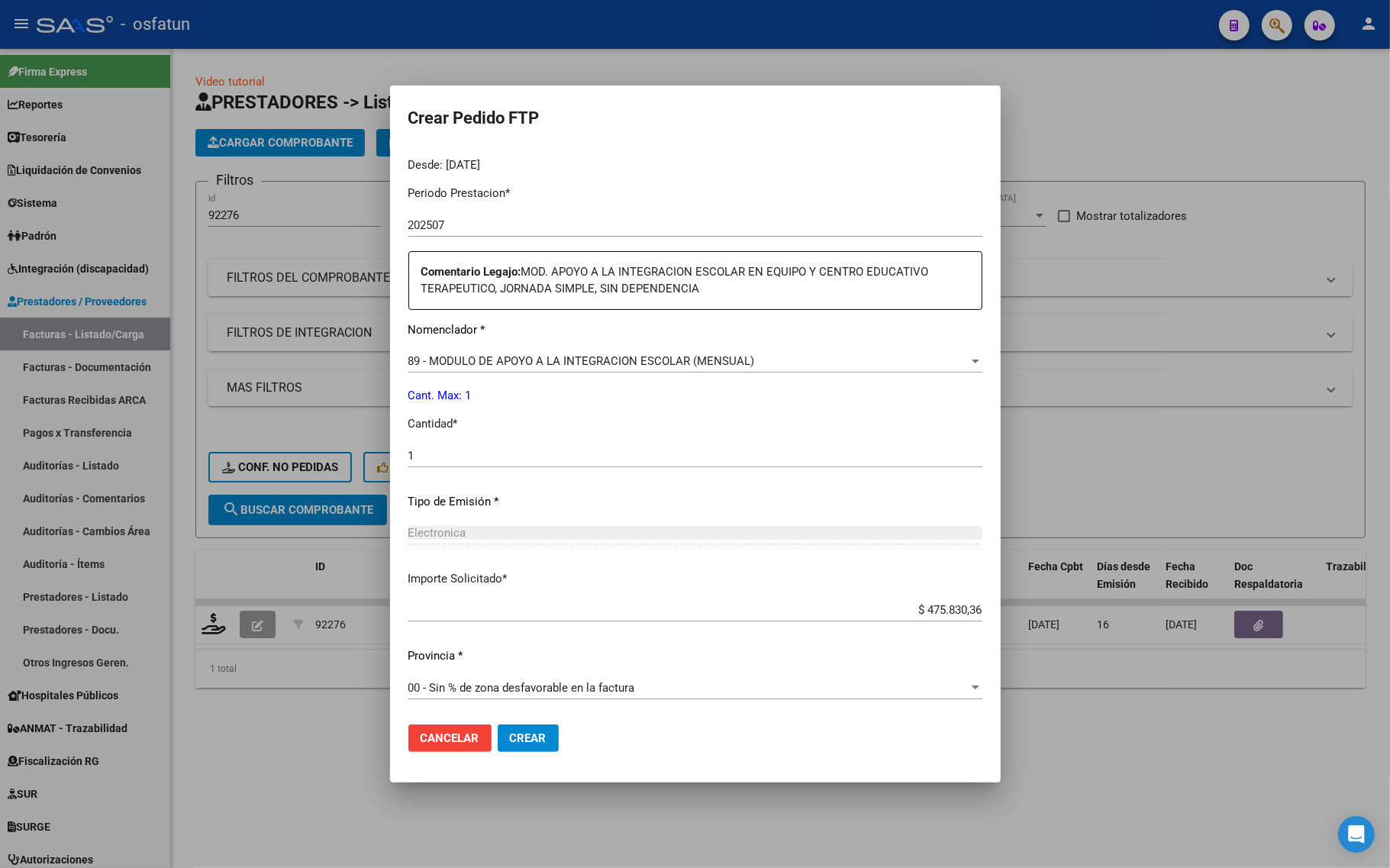
click at [510, 733] on span "Crear" at bounding box center [529, 737] width 37 height 14
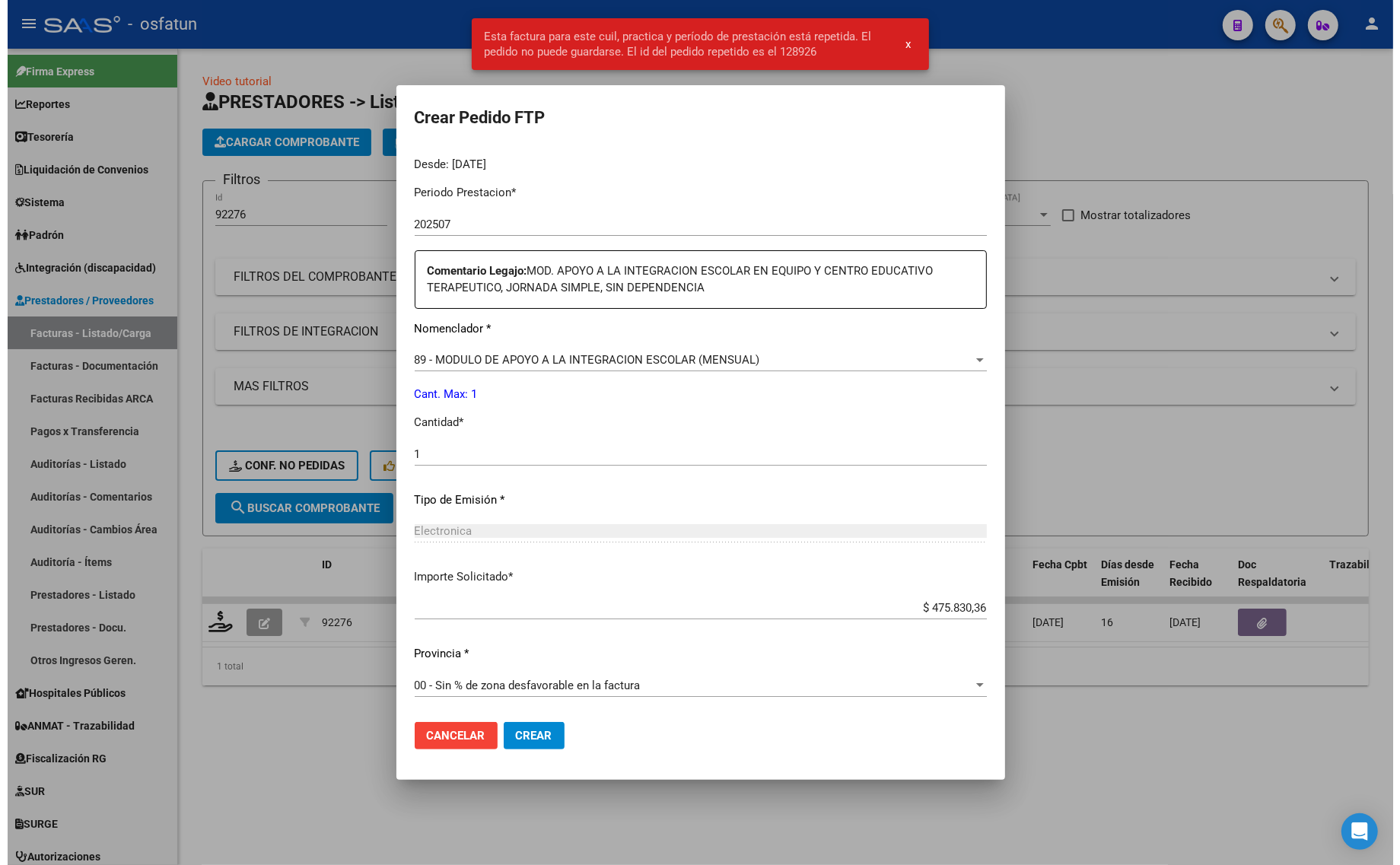
scroll to position [377, 0]
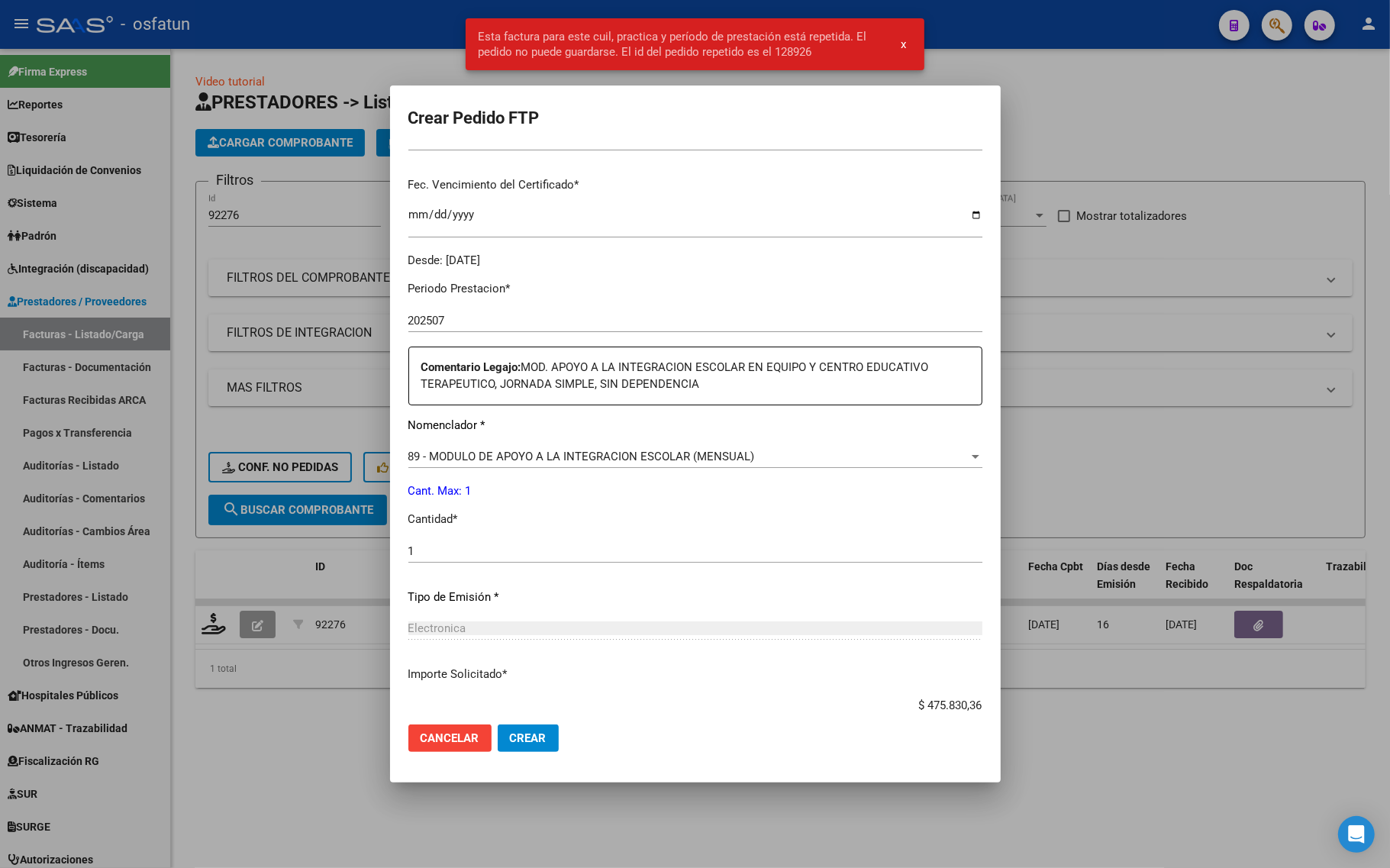
drag, startPoint x: 474, startPoint y: 834, endPoint x: 479, endPoint y: 842, distance: 9.4
click at [475, 836] on div at bounding box center [695, 434] width 1390 height 868
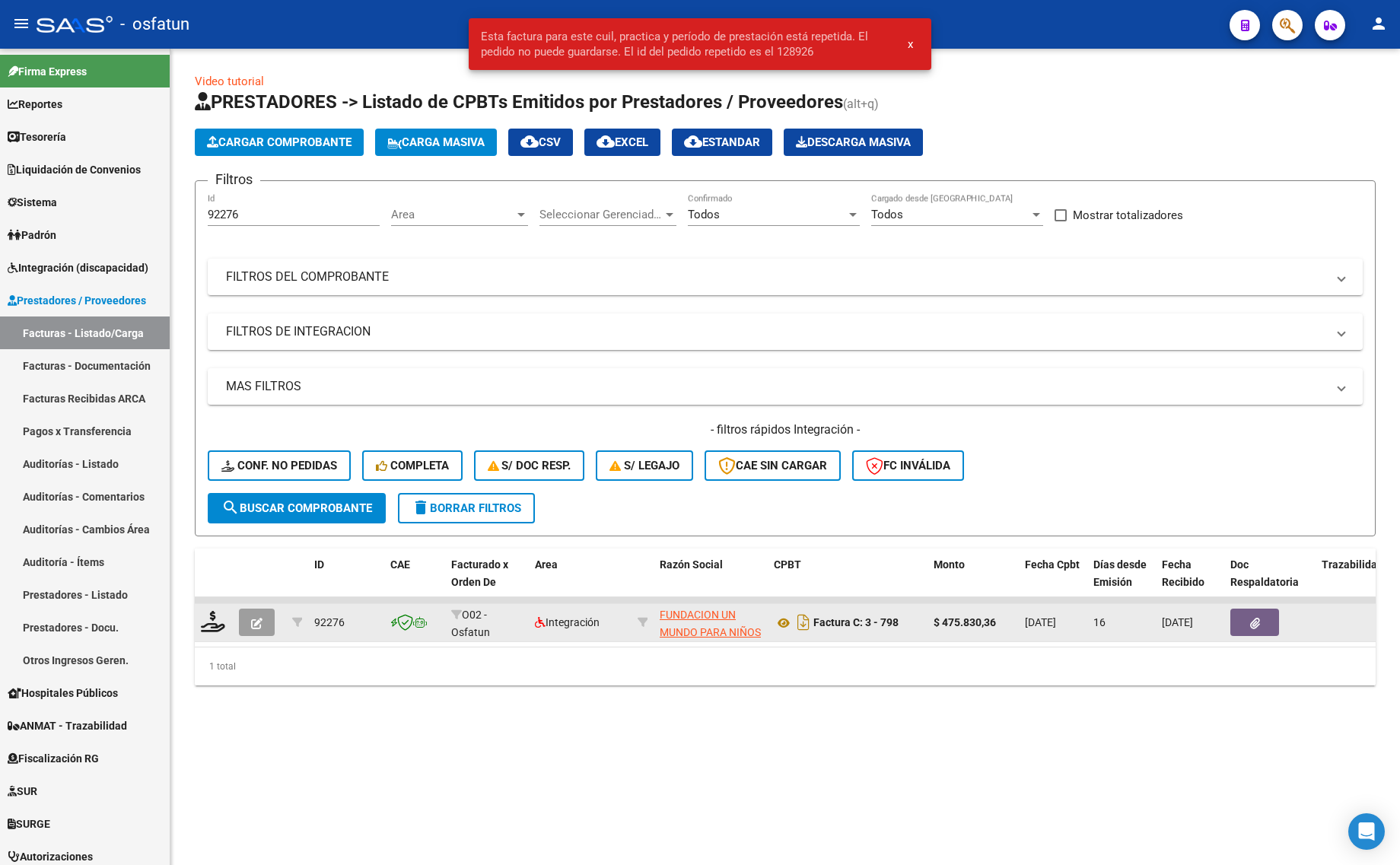
click at [234, 627] on datatable-body-cell at bounding box center [259, 622] width 53 height 38
click at [247, 634] on datatable-body-cell at bounding box center [259, 622] width 53 height 38
click at [255, 617] on icon "button" at bounding box center [257, 623] width 12 height 12
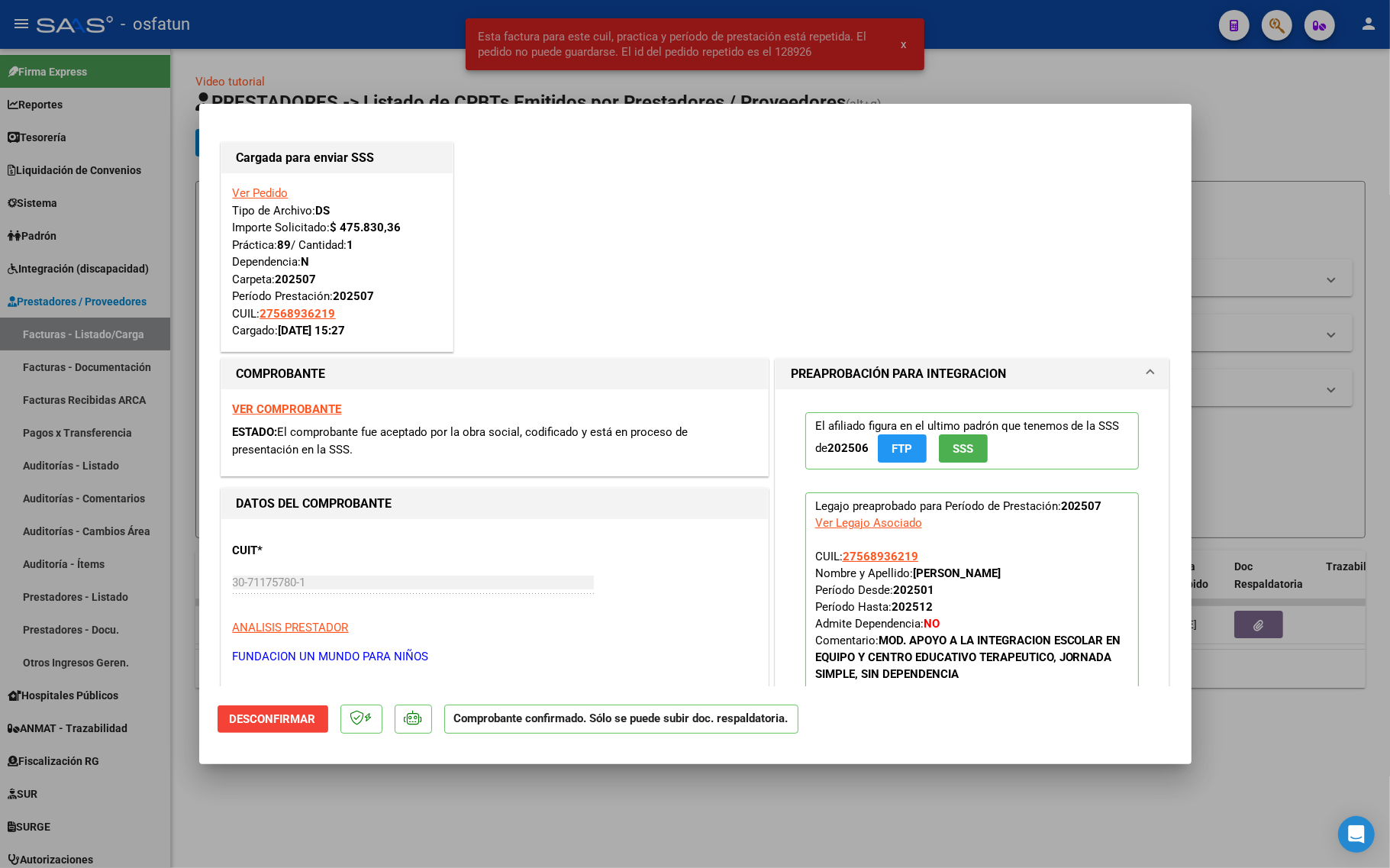
click at [265, 193] on link "Ver Pedido" at bounding box center [260, 193] width 56 height 14
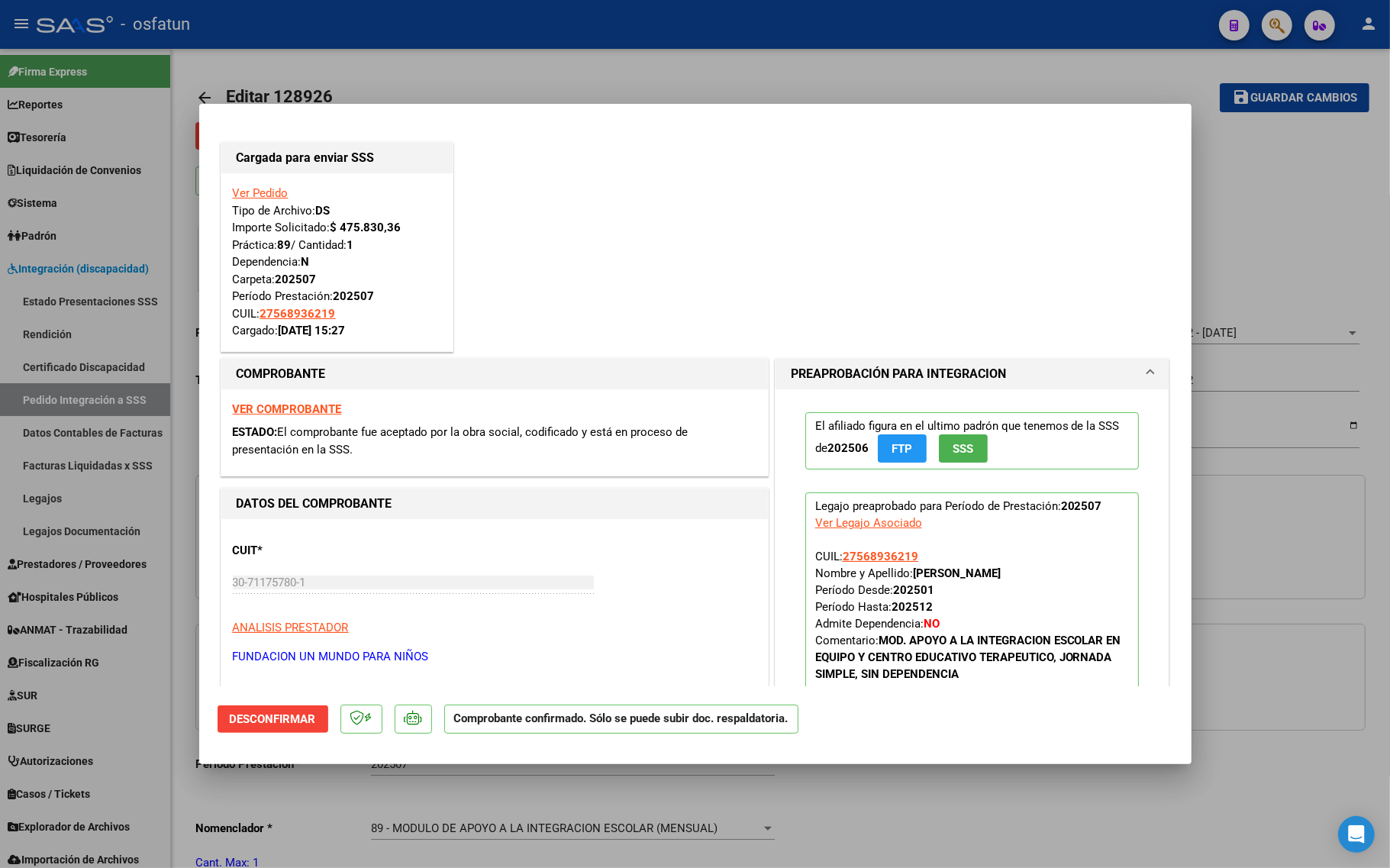
click at [260, 192] on link "Ver Pedido" at bounding box center [260, 193] width 56 height 14
click at [265, 195] on link "Ver Pedido" at bounding box center [260, 193] width 56 height 14
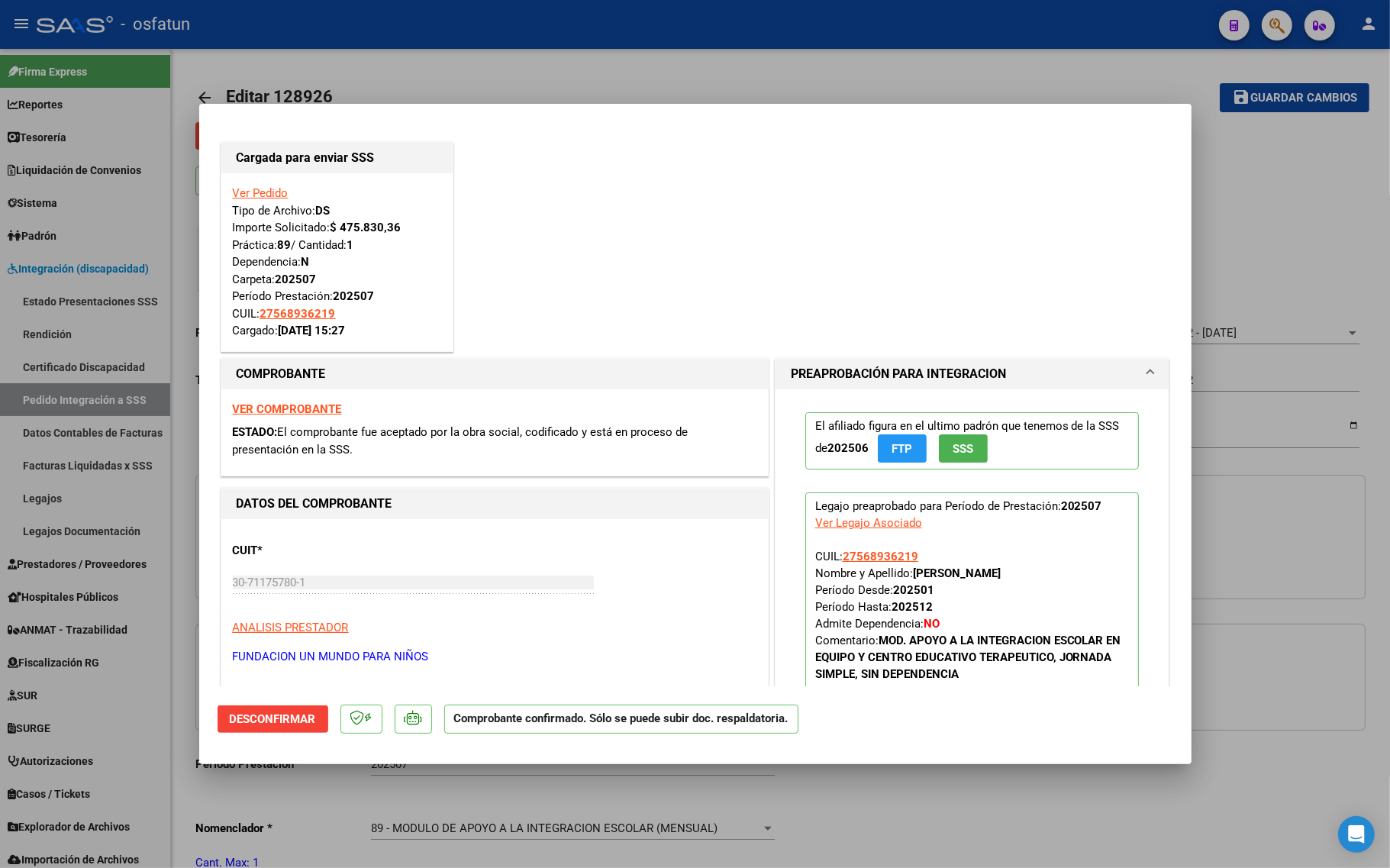
click at [265, 195] on link "Ver Pedido" at bounding box center [260, 193] width 56 height 14
click at [277, 80] on div at bounding box center [695, 434] width 1390 height 868
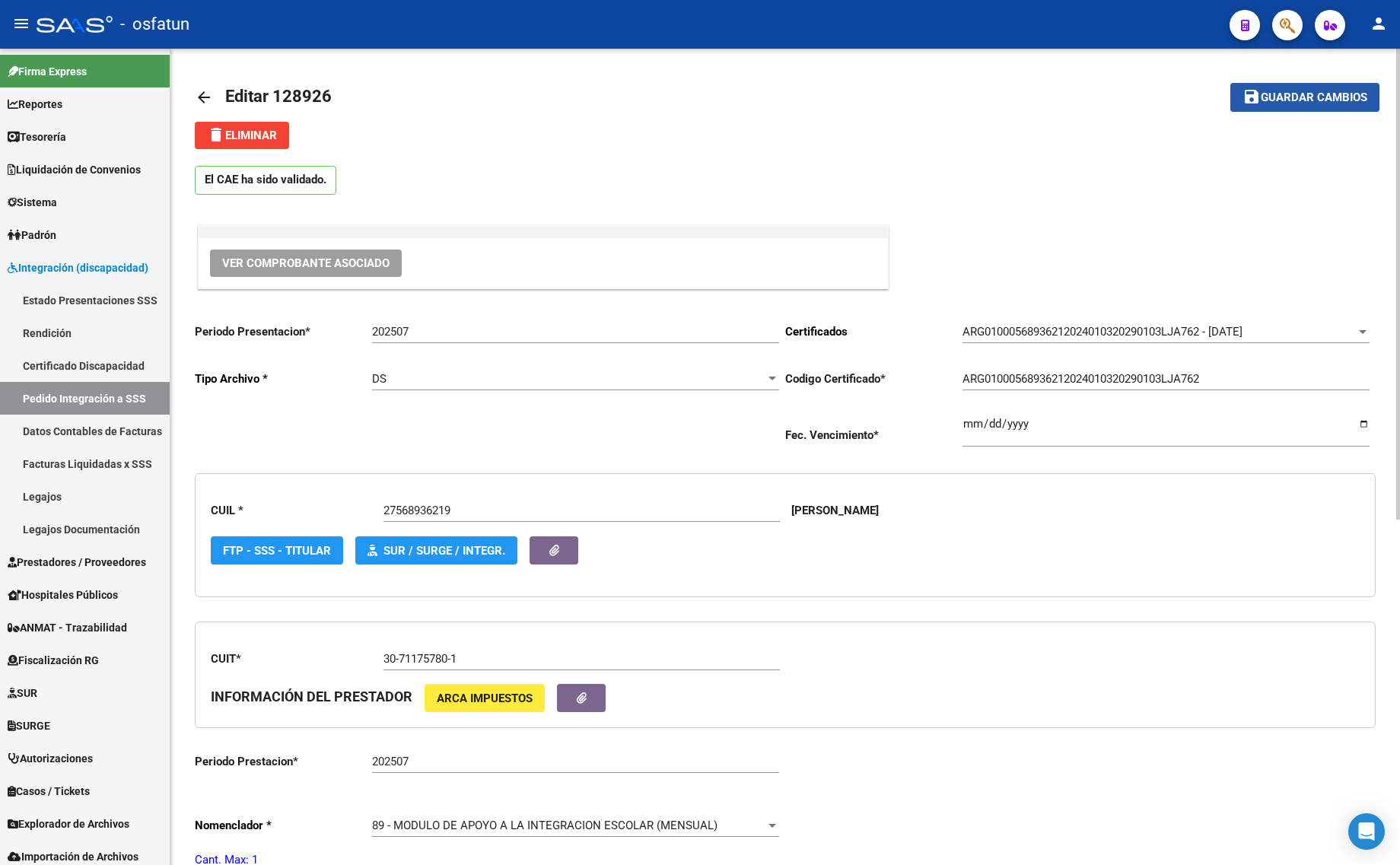
click at [1261, 94] on span "save Guardar cambios" at bounding box center [1304, 96] width 124 height 14
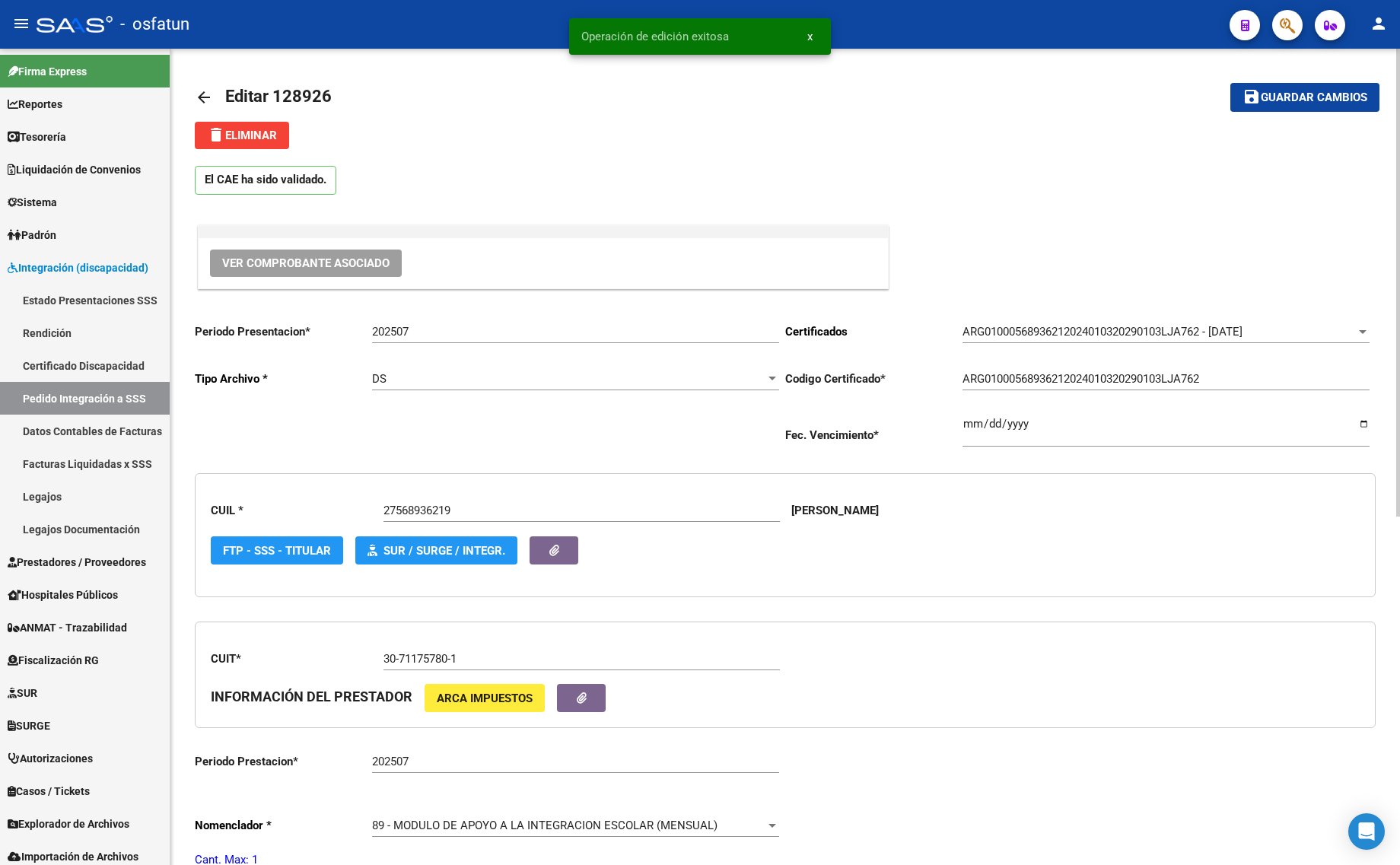
click at [198, 92] on mat-icon "arrow_back" at bounding box center [204, 96] width 18 height 18
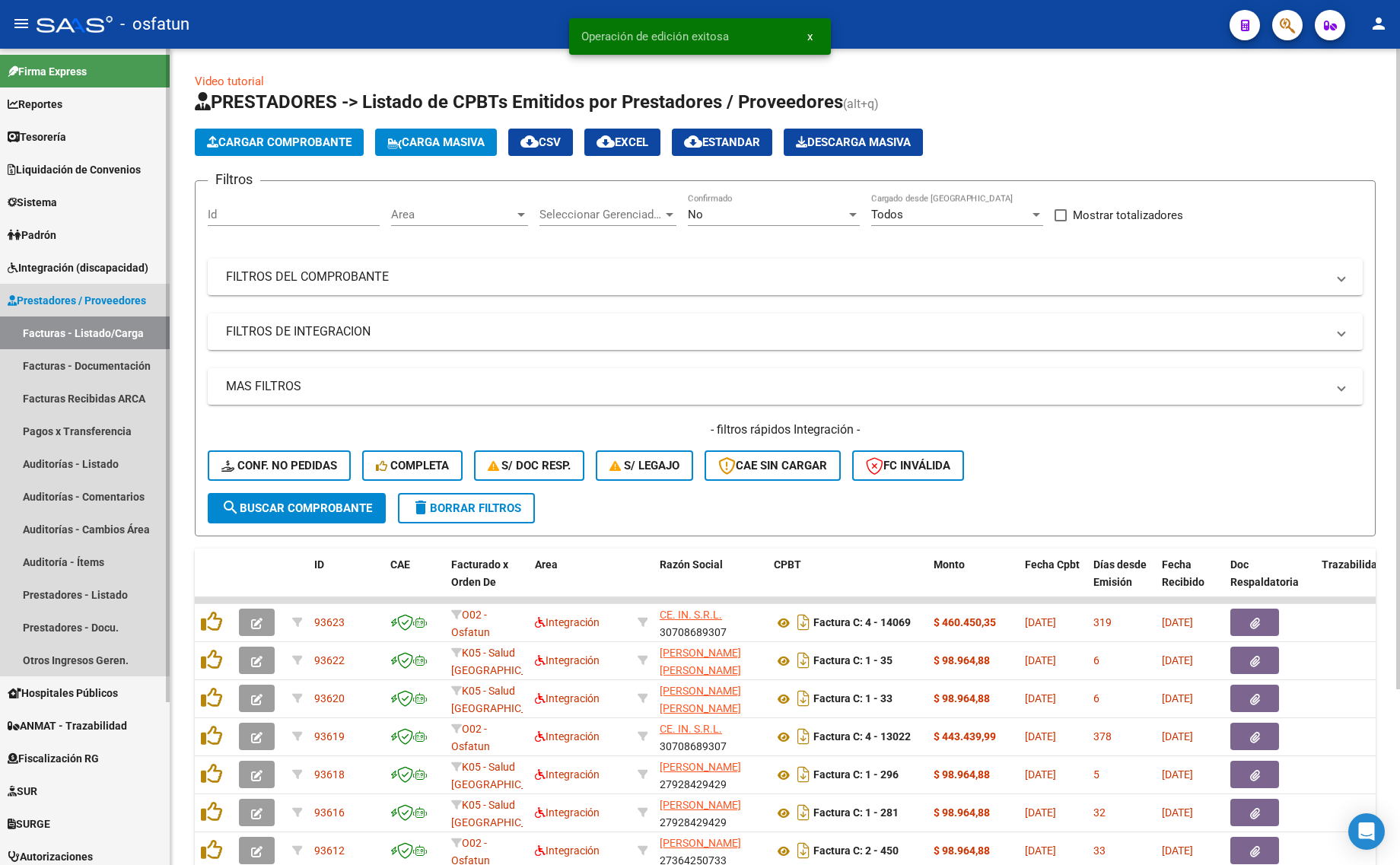
click at [85, 324] on link "Facturas - Listado/Carga" at bounding box center [85, 333] width 170 height 33
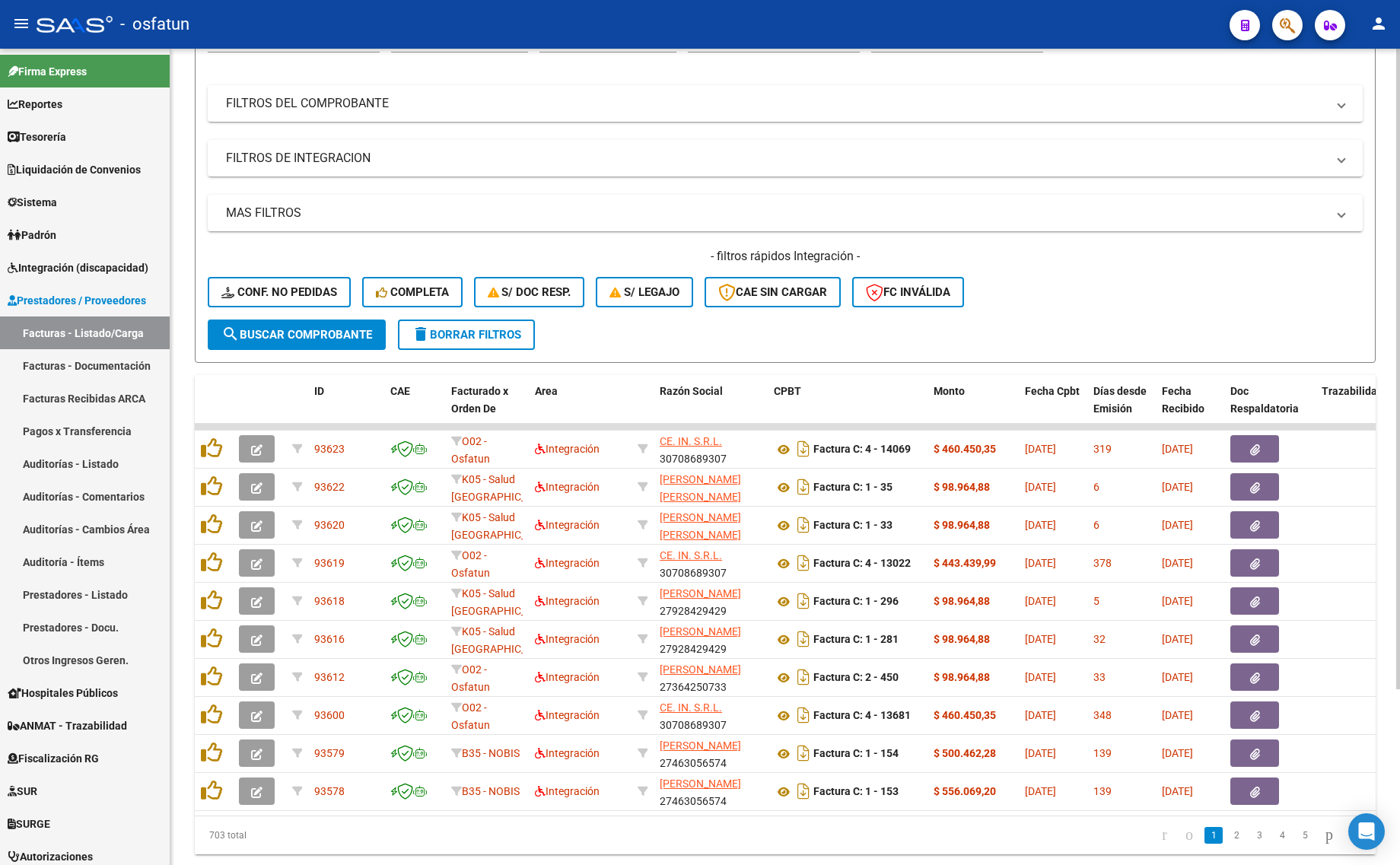
scroll to position [127, 0]
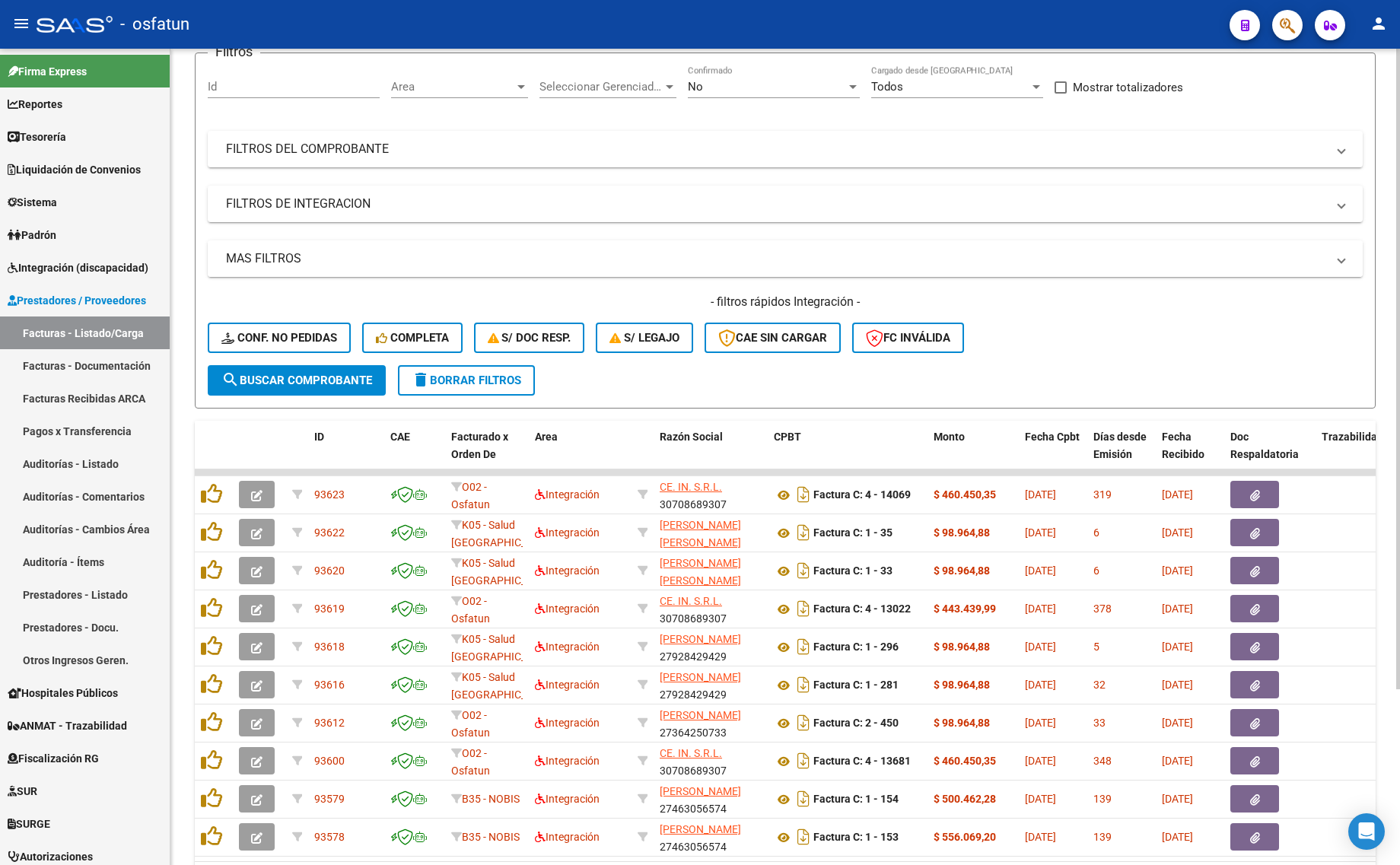
click at [483, 379] on span "delete Borrar Filtros" at bounding box center [467, 380] width 110 height 14
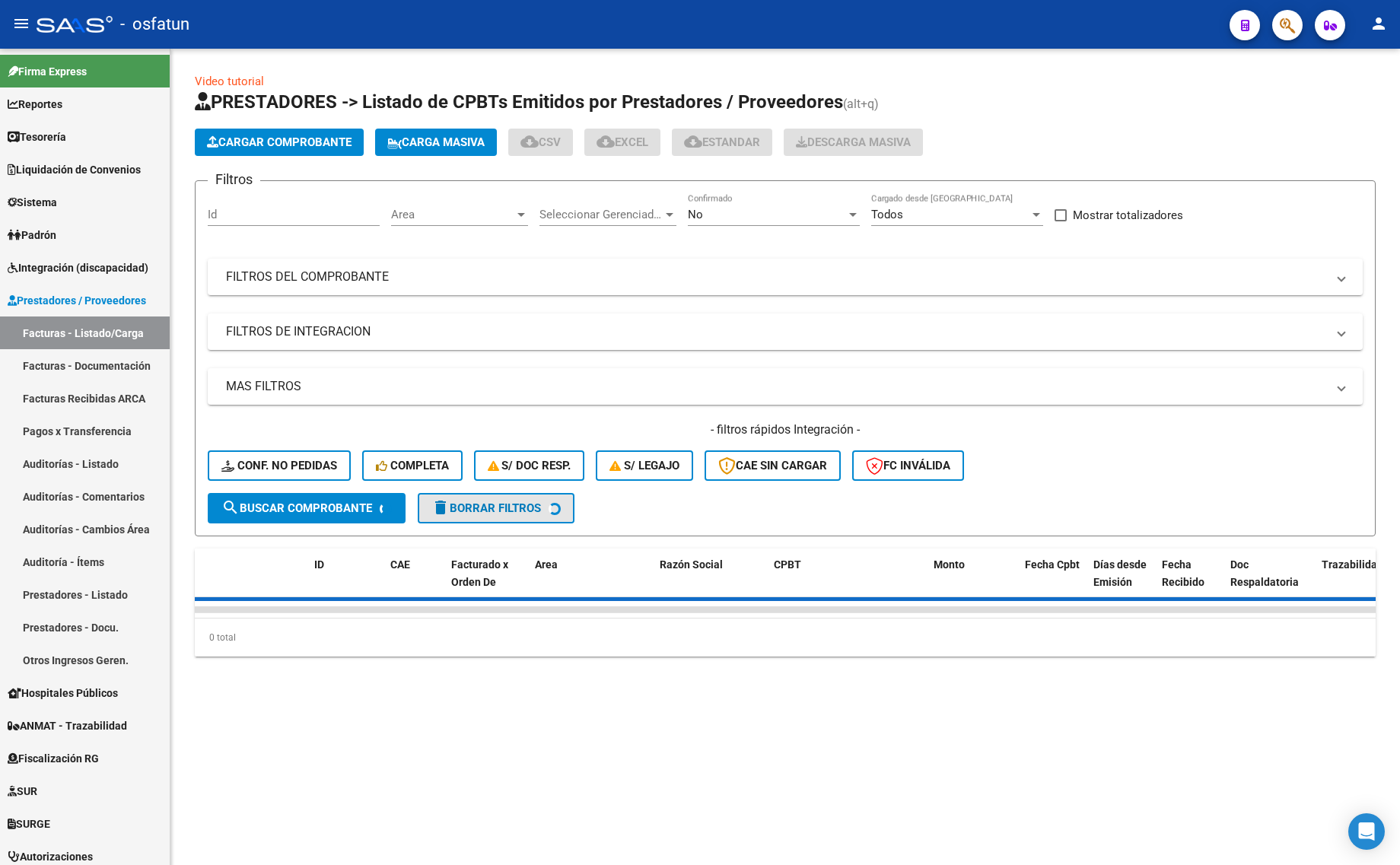
scroll to position [0, 0]
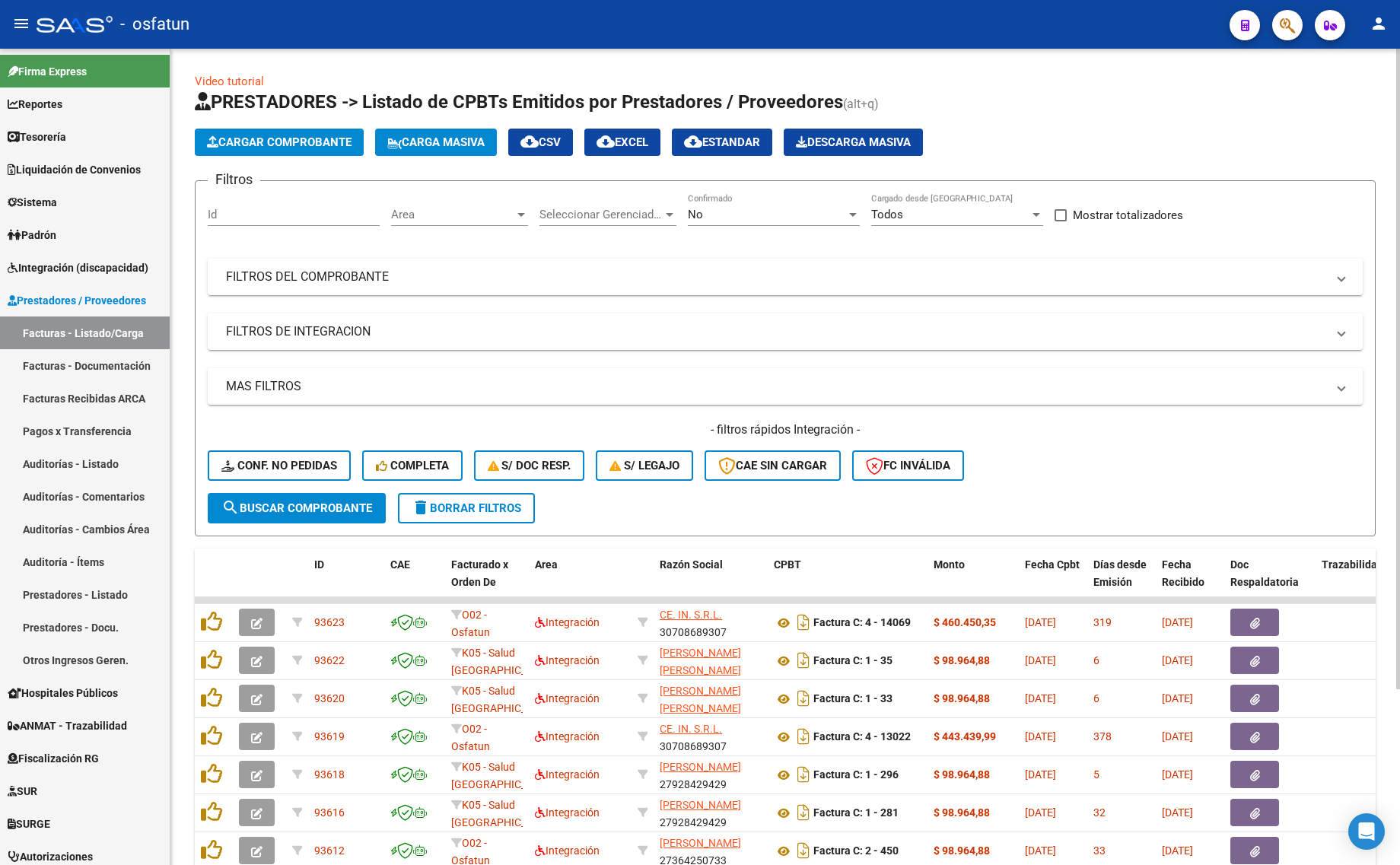
click at [279, 217] on input "Id" at bounding box center [293, 214] width 172 height 14
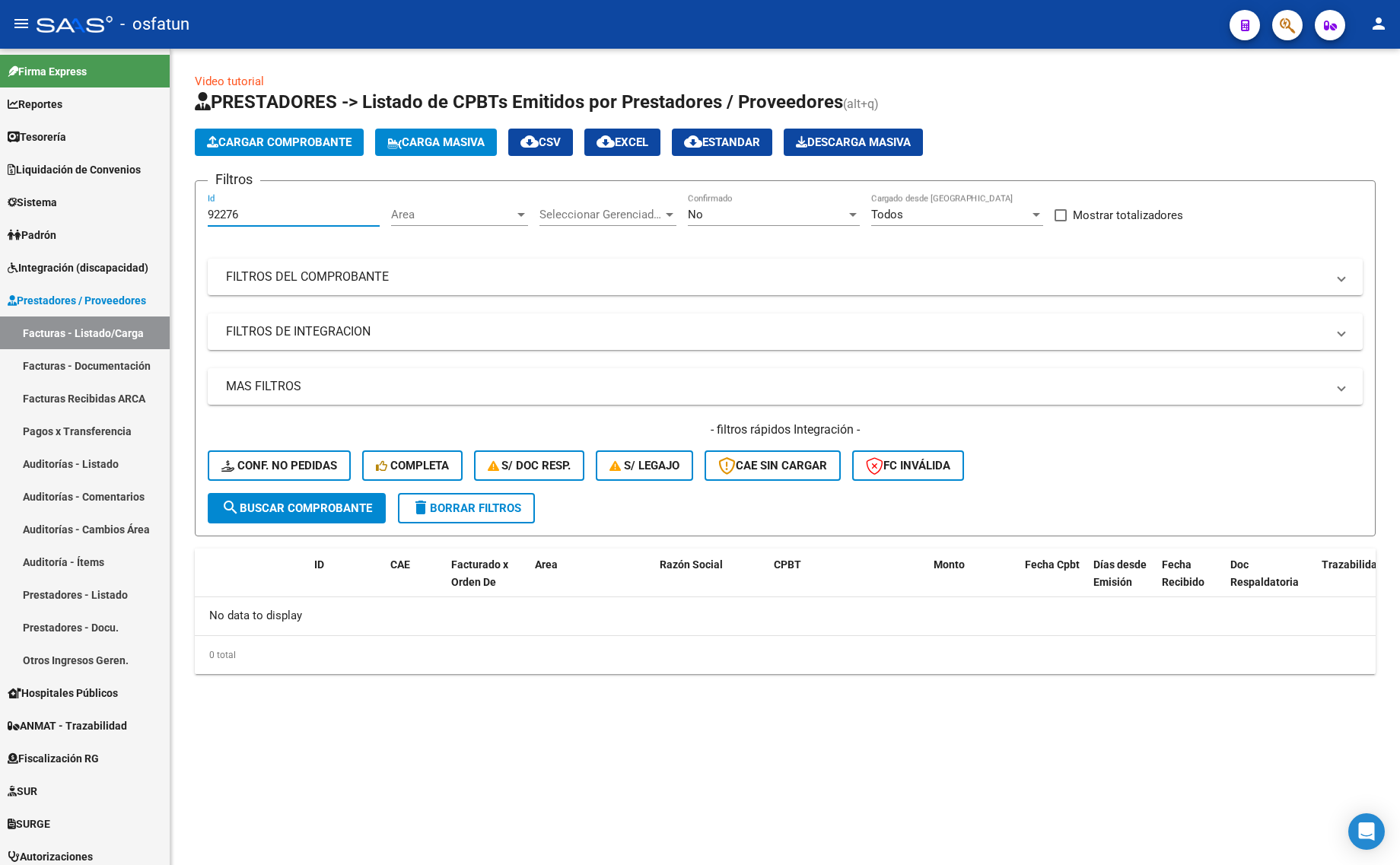
click at [473, 518] on button "delete Borrar Filtros" at bounding box center [466, 508] width 137 height 31
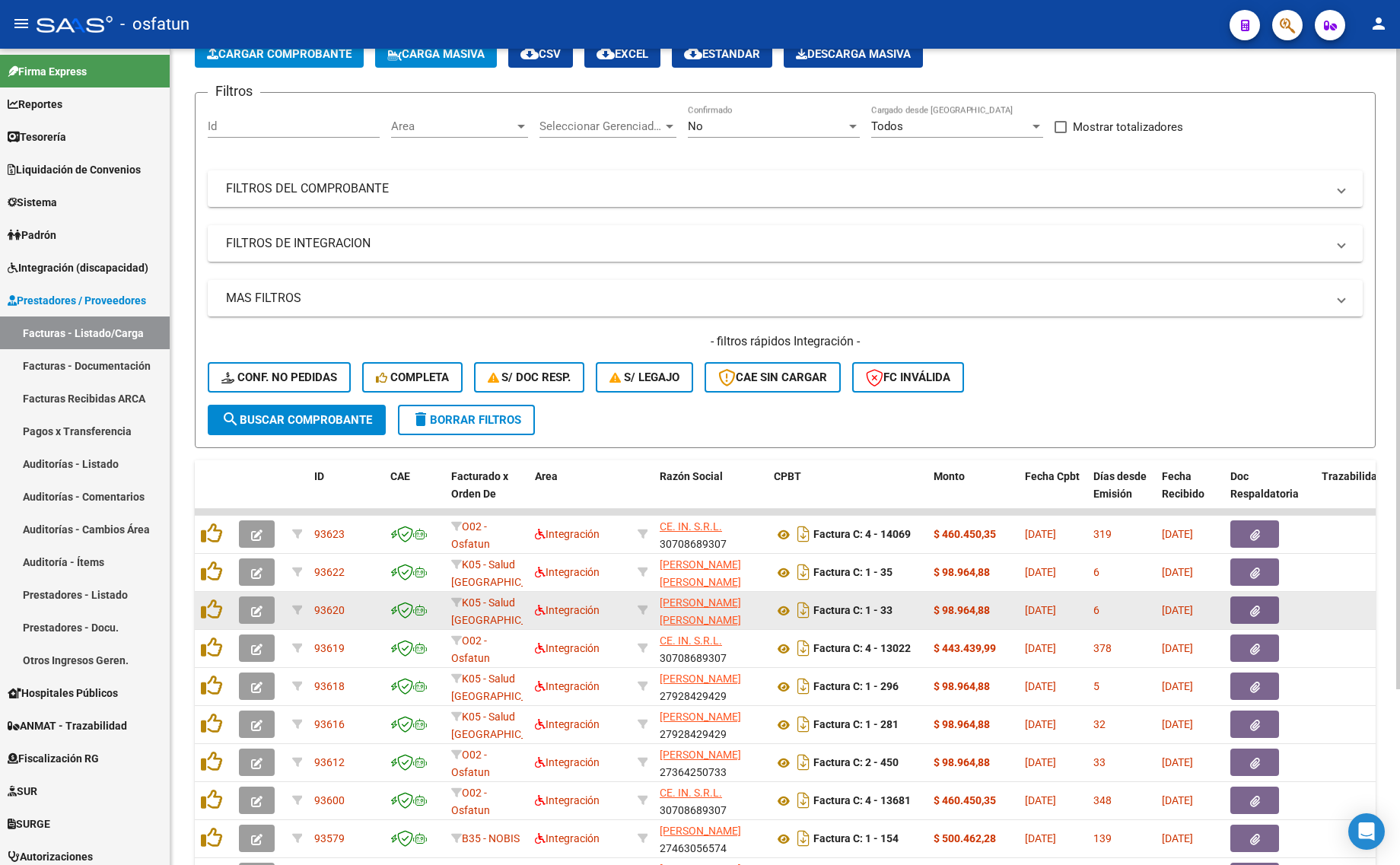
scroll to position [223, 0]
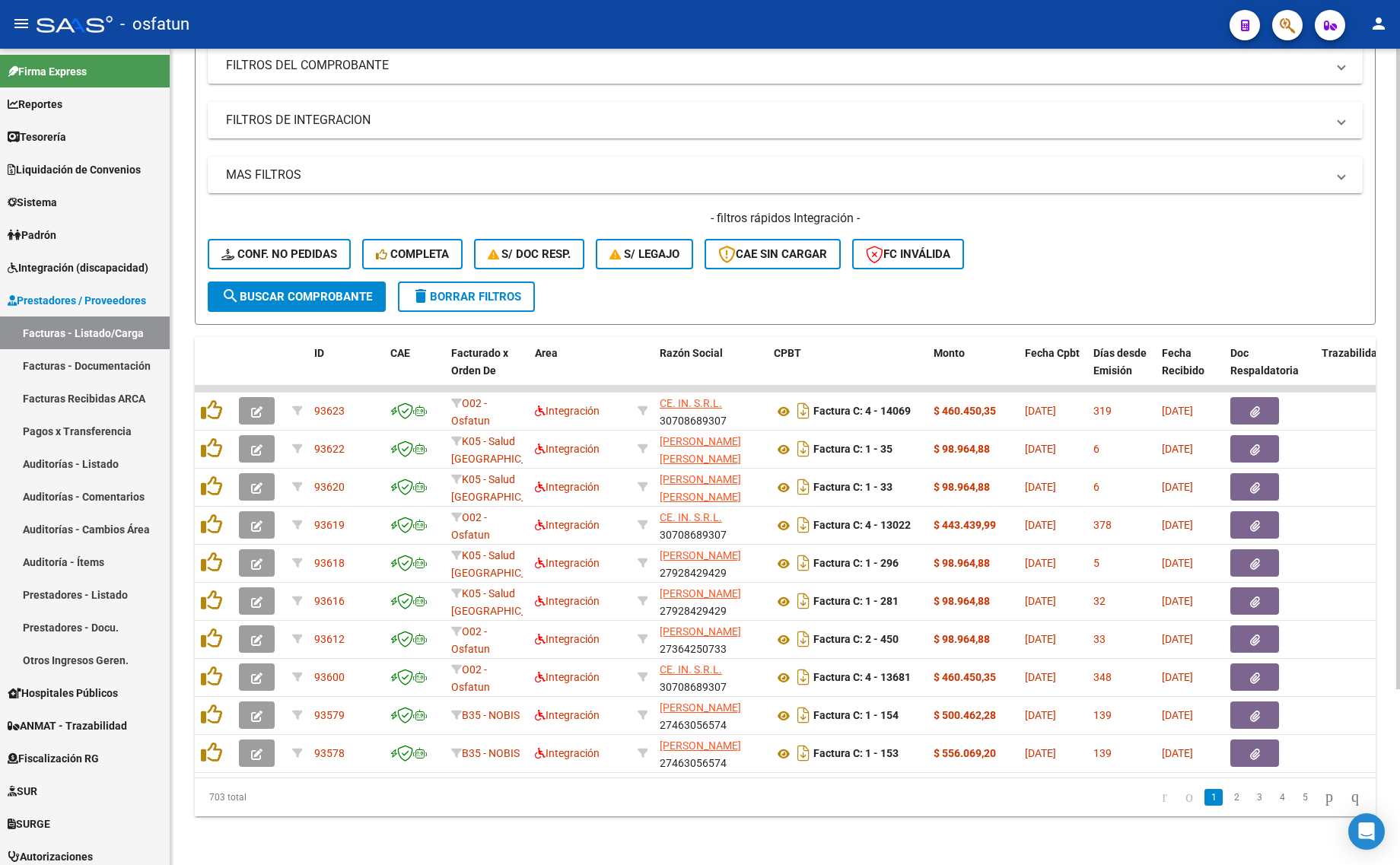
drag, startPoint x: 470, startPoint y: 284, endPoint x: 480, endPoint y: 311, distance: 28.8
click at [470, 289] on span "delete Borrar Filtros" at bounding box center [467, 296] width 110 height 14
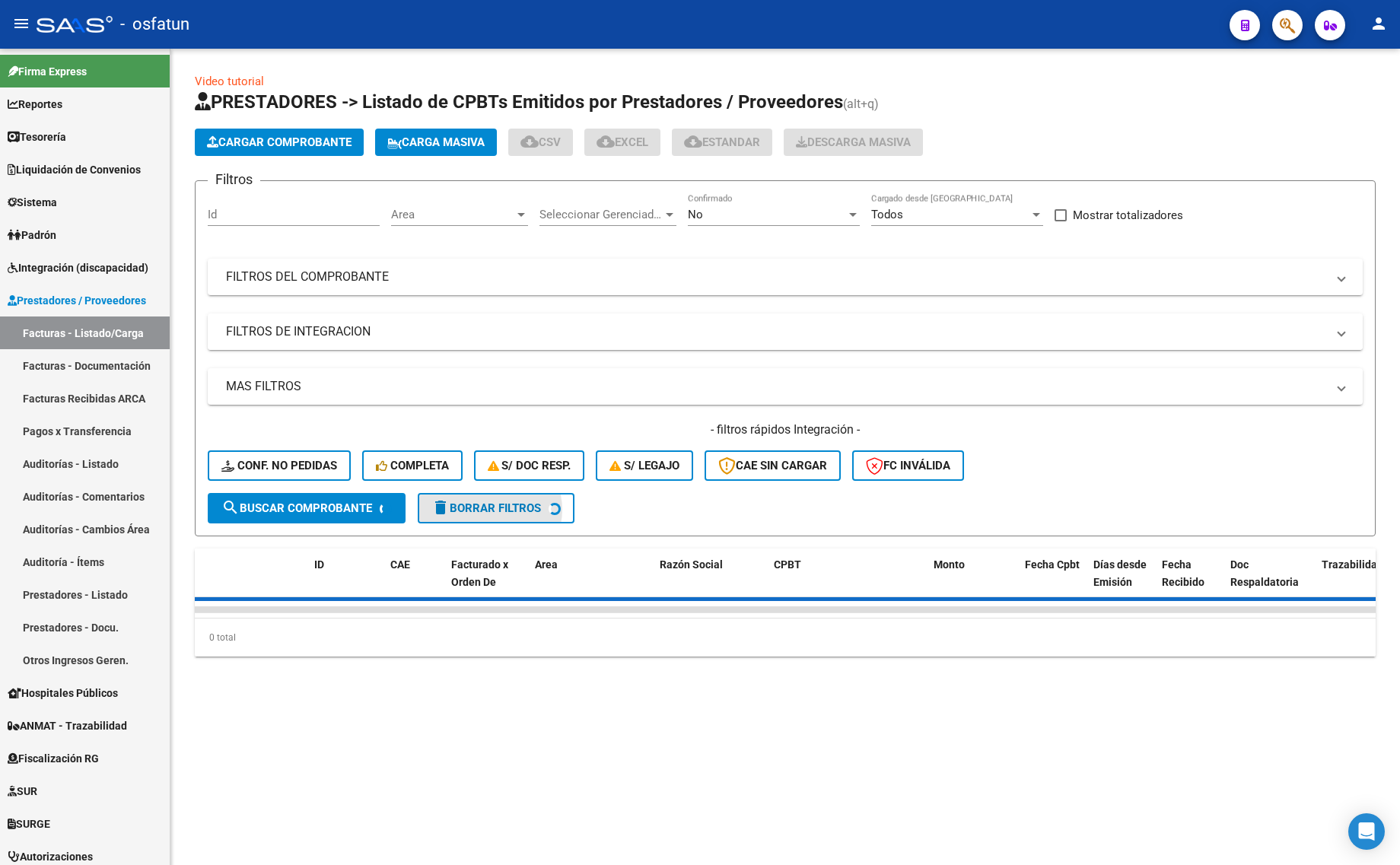
scroll to position [0, 0]
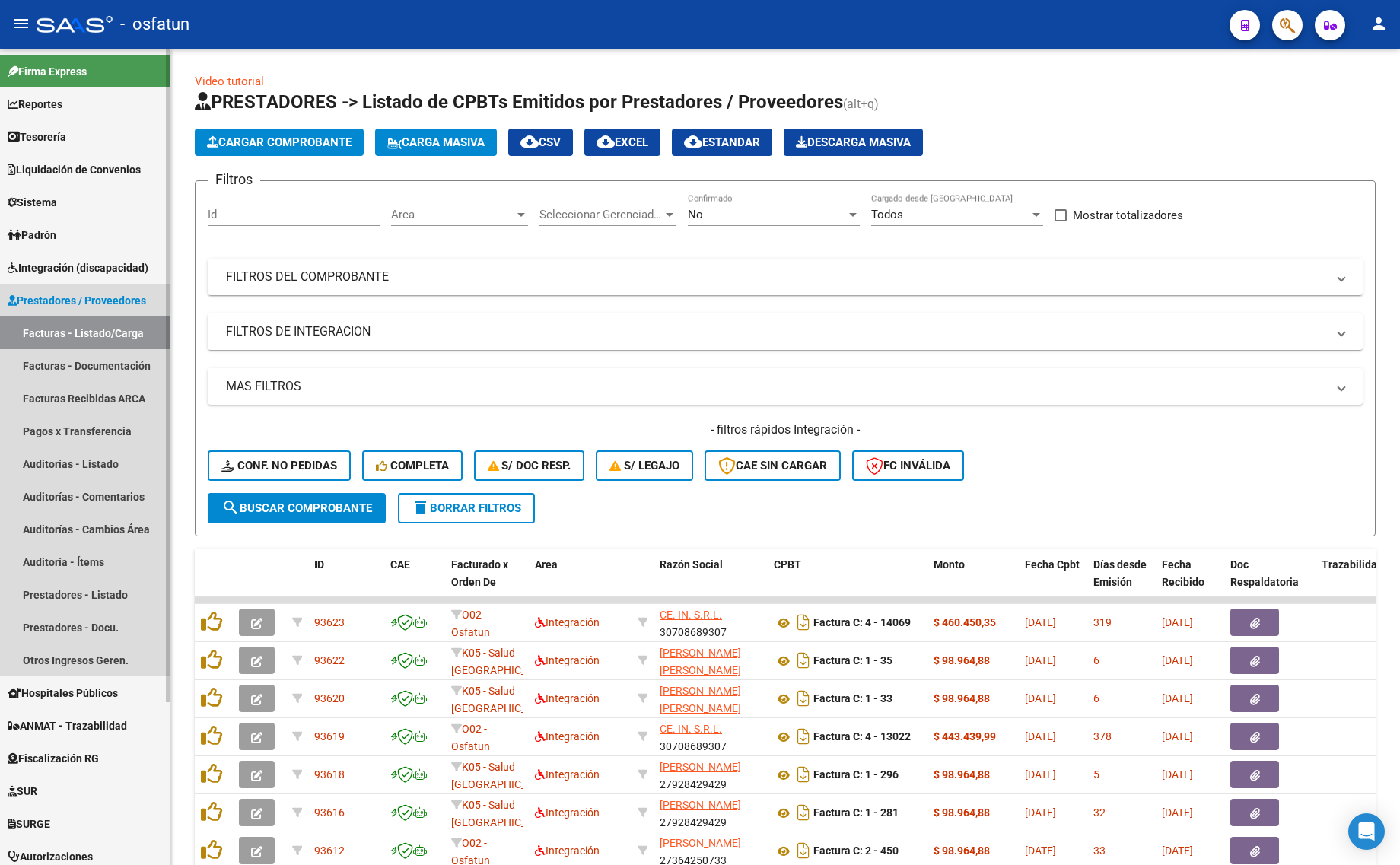
click at [96, 320] on link "Facturas - Listado/Carga" at bounding box center [85, 333] width 170 height 33
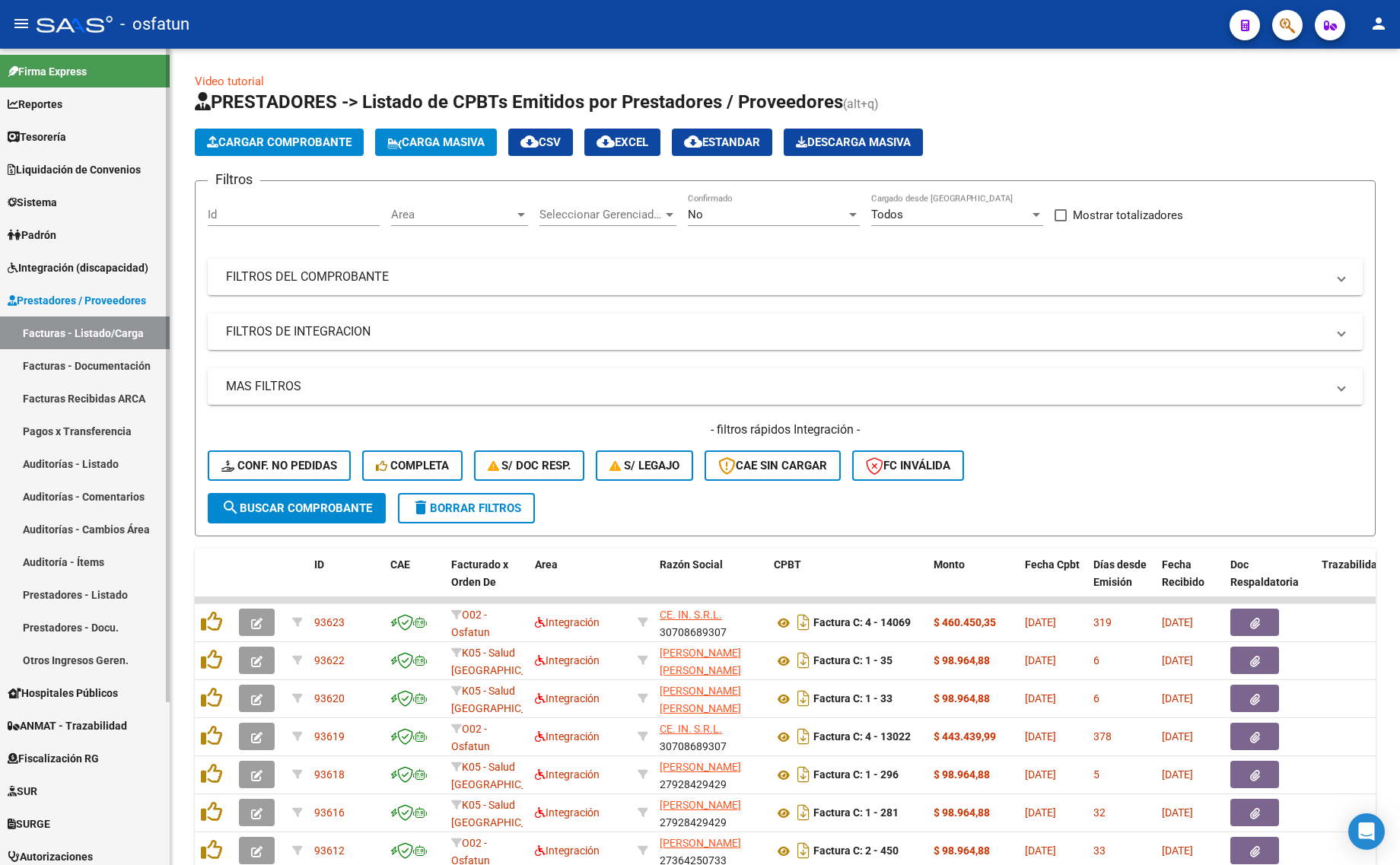
click at [100, 339] on link "Facturas - Listado/Carga" at bounding box center [85, 333] width 170 height 33
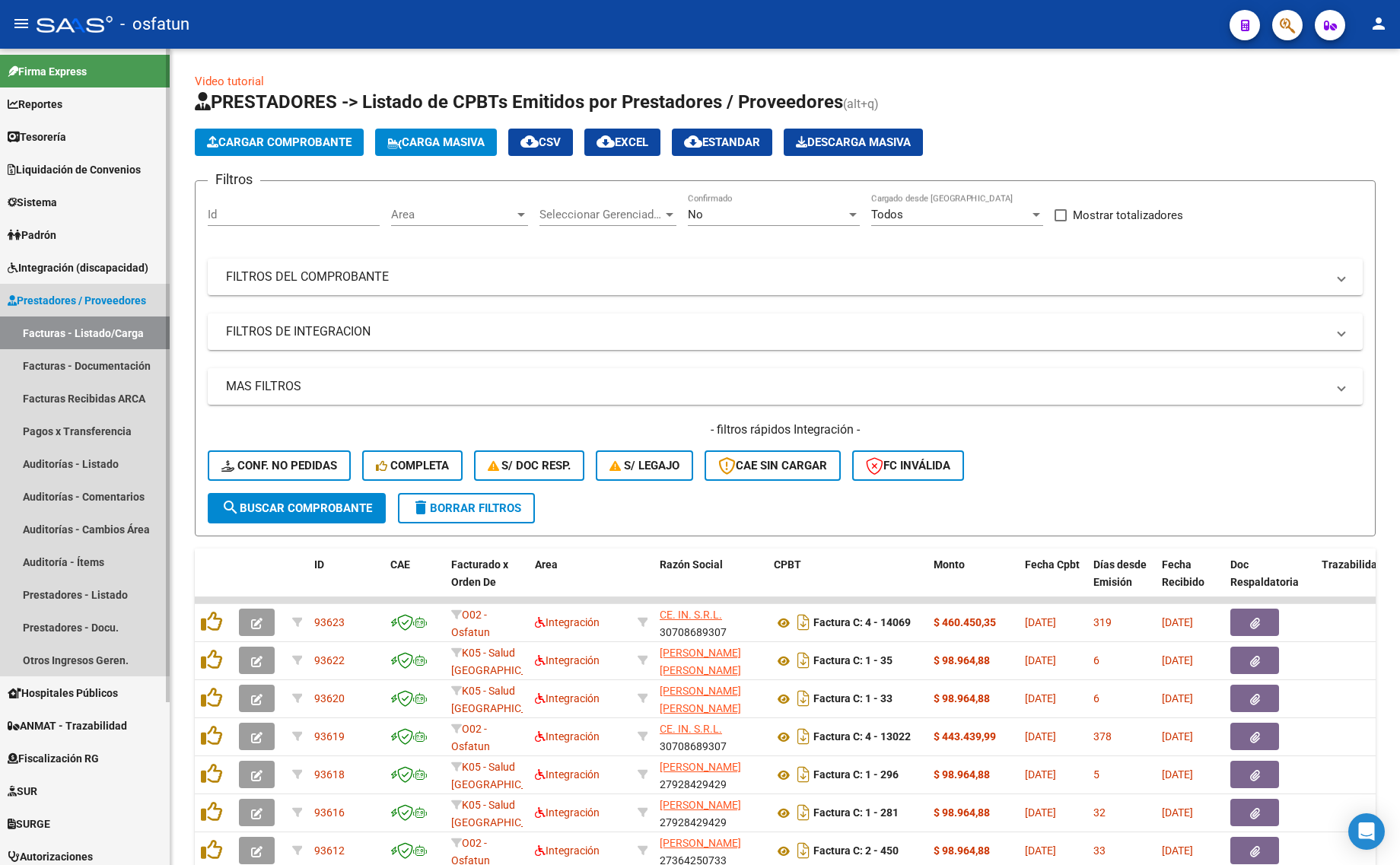
click at [106, 311] on link "Prestadores / Proveedores" at bounding box center [85, 300] width 170 height 33
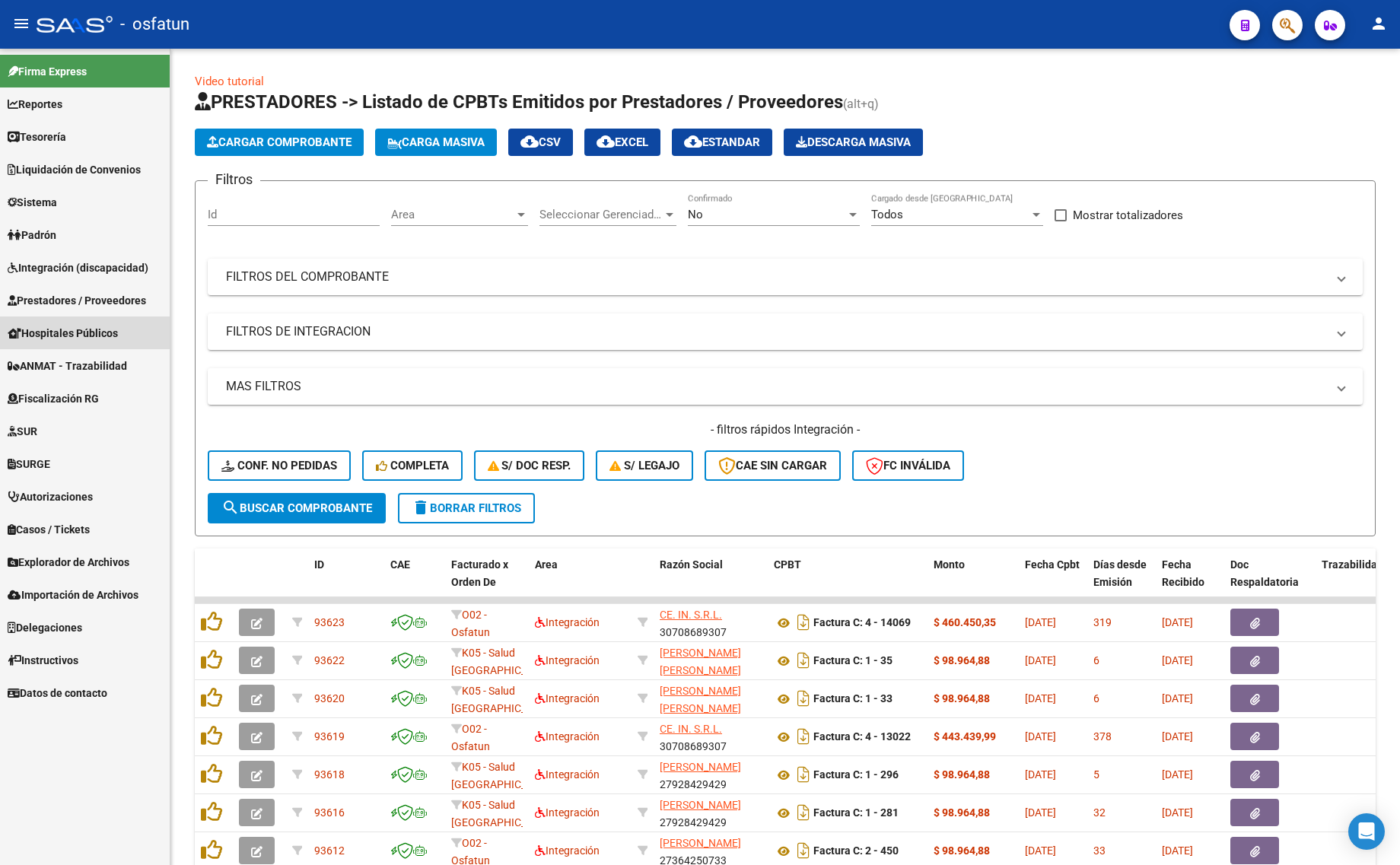
click at [99, 322] on link "Hospitales Públicos" at bounding box center [85, 333] width 170 height 33
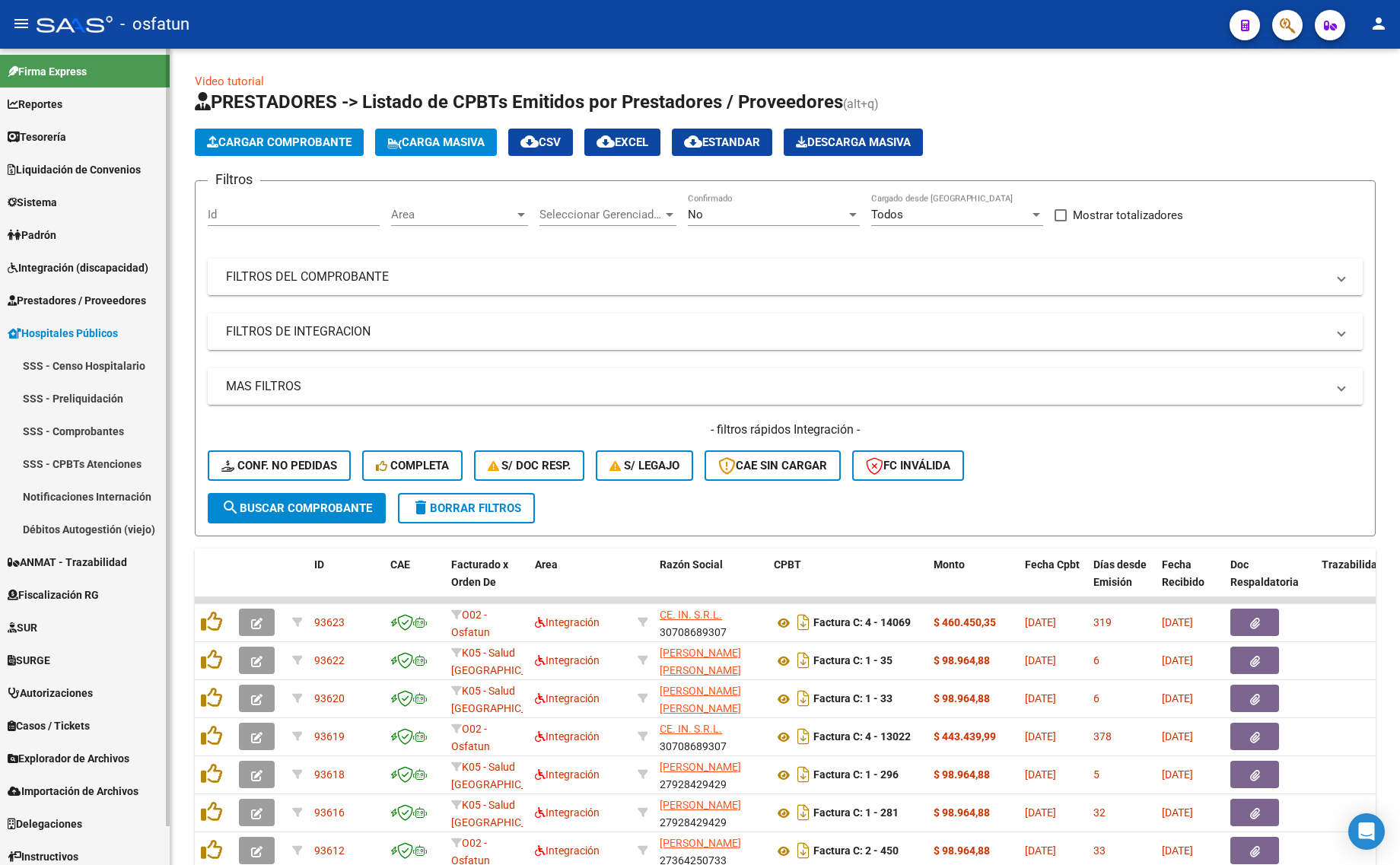
click at [94, 268] on span "Integración (discapacidad)" at bounding box center [78, 267] width 141 height 16
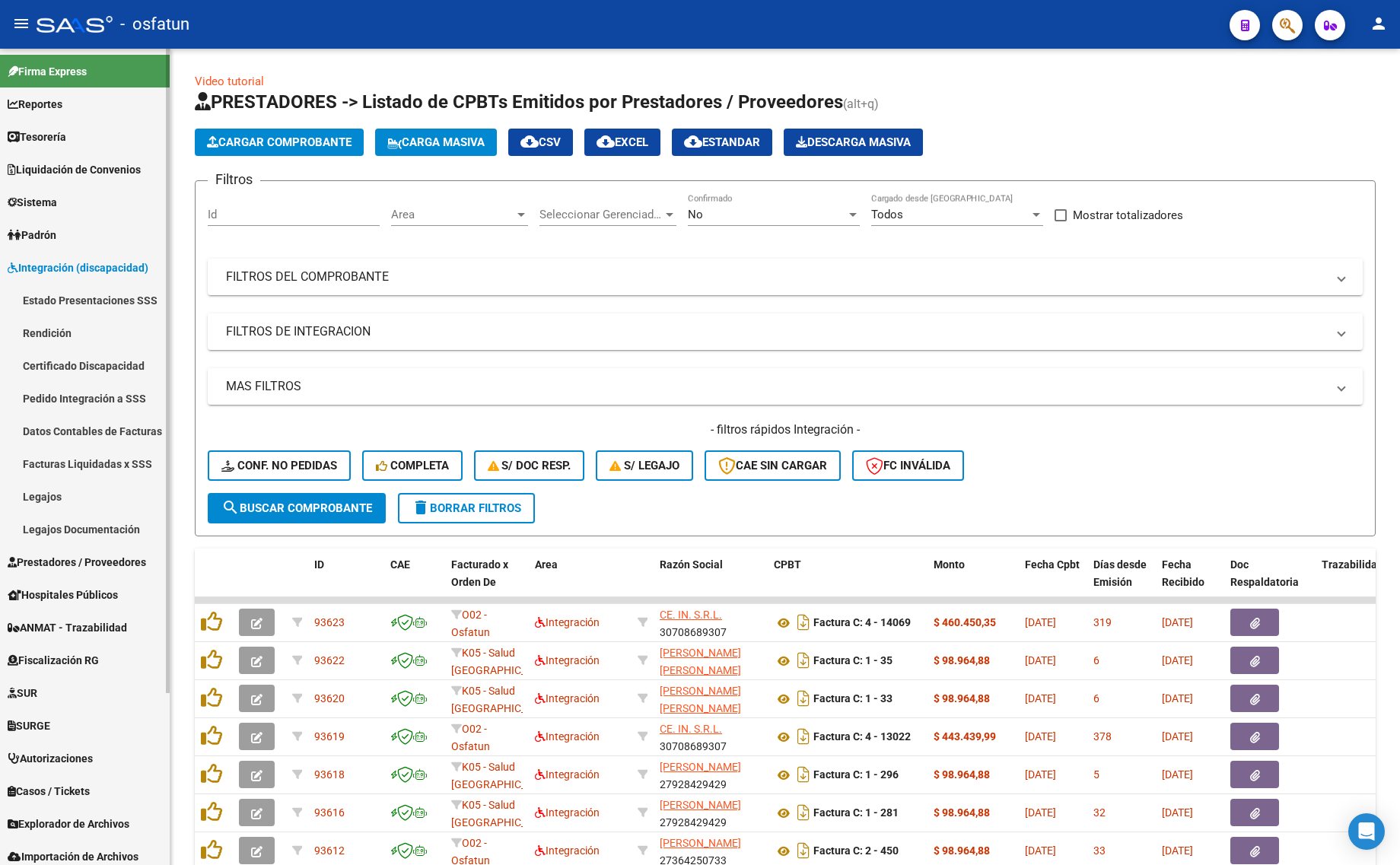
click at [82, 289] on link "Estado Presentaciones SSS" at bounding box center [85, 300] width 170 height 33
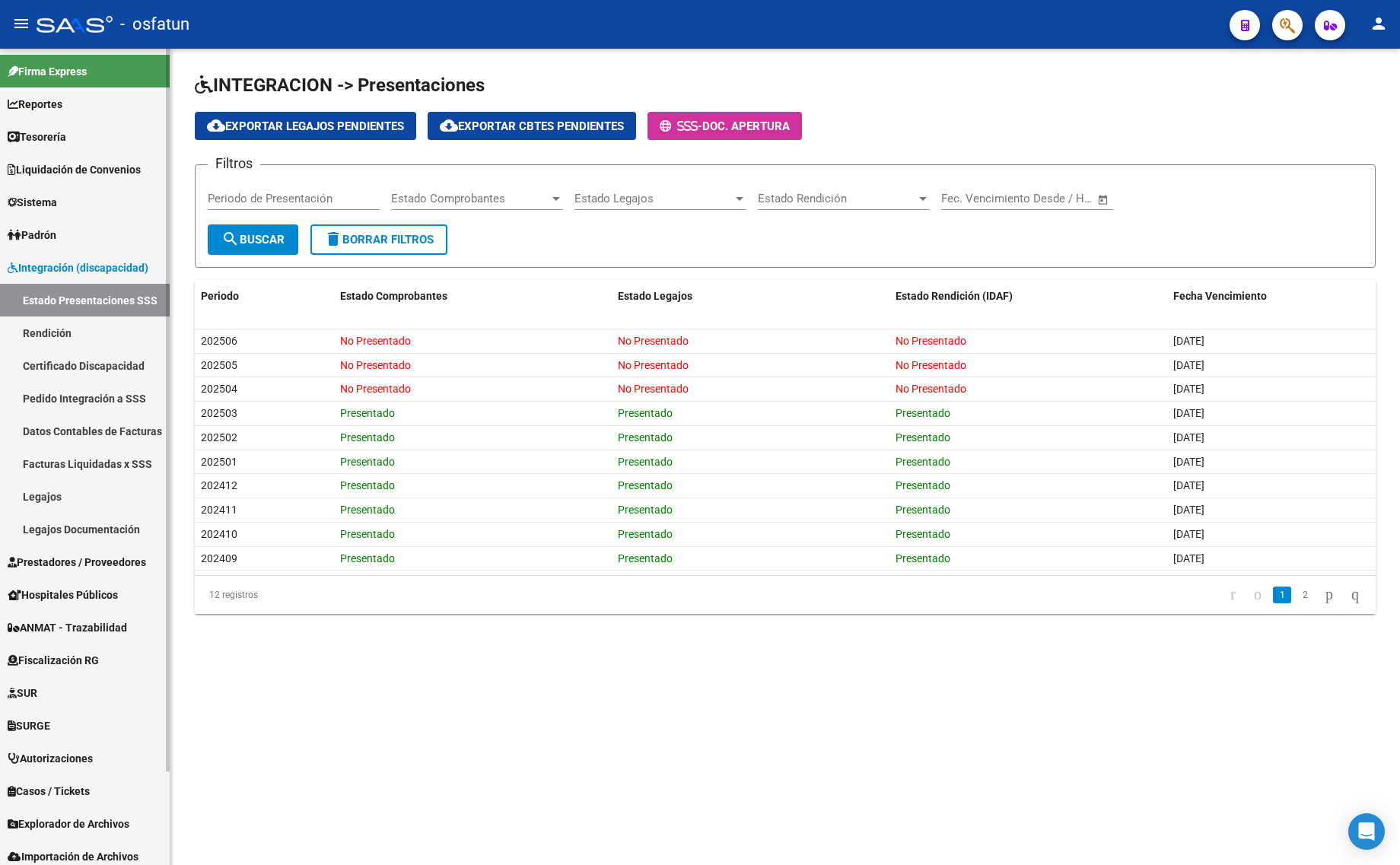
click at [88, 268] on span "Integración (discapacidad)" at bounding box center [78, 267] width 141 height 16
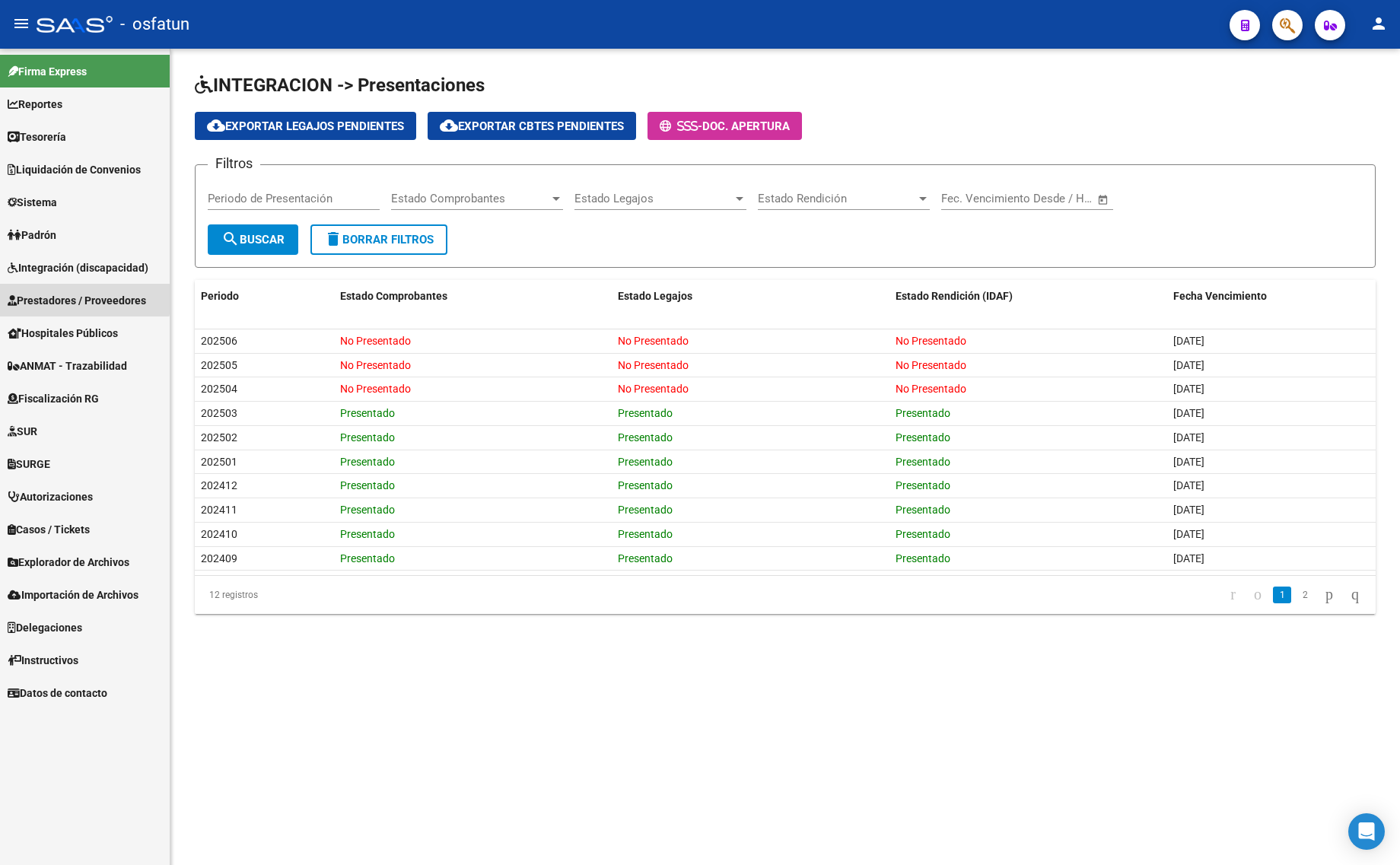
click at [85, 297] on span "Prestadores / Proveedores" at bounding box center [77, 300] width 139 height 16
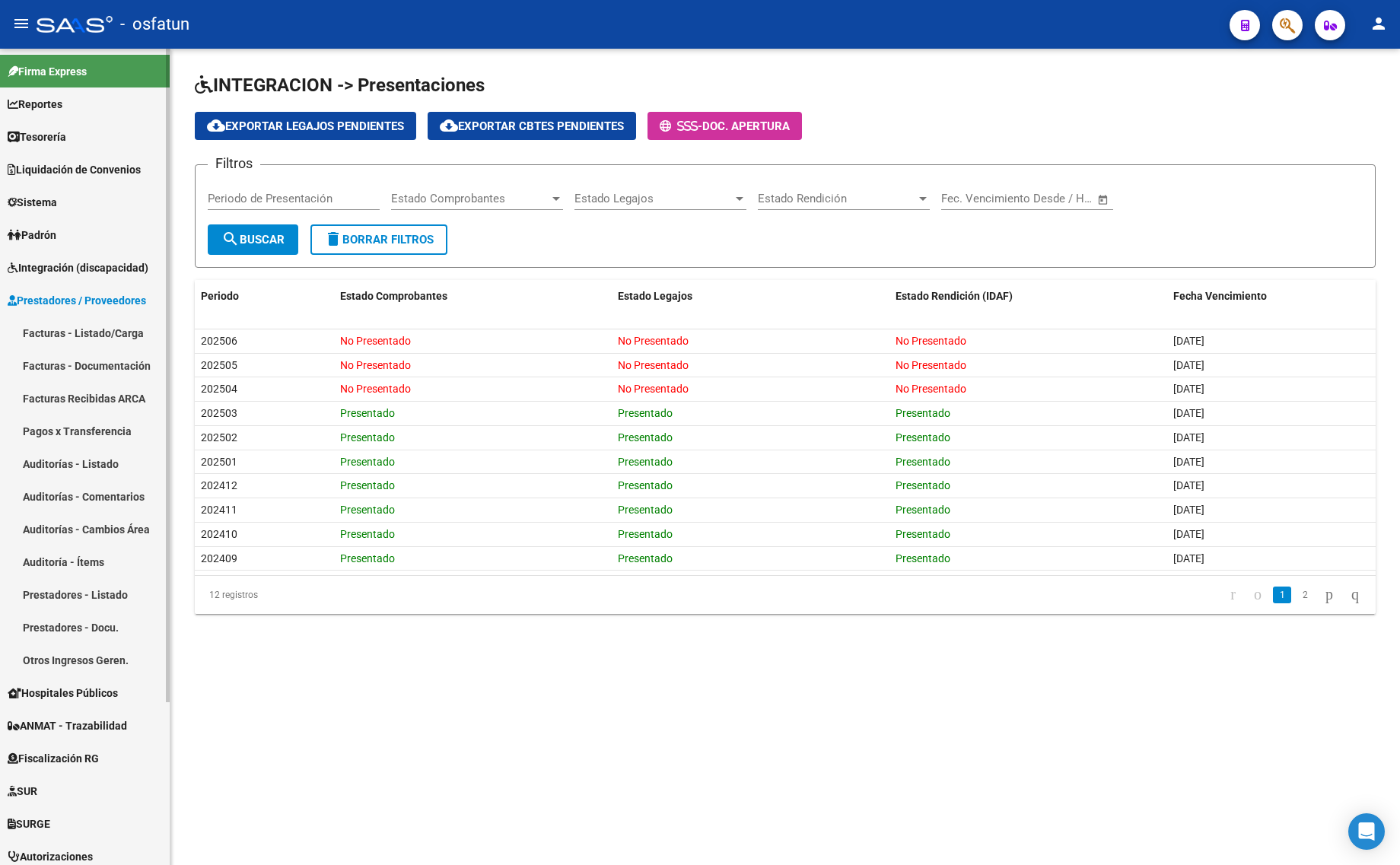
click at [65, 332] on link "Facturas - Listado/Carga" at bounding box center [85, 333] width 170 height 33
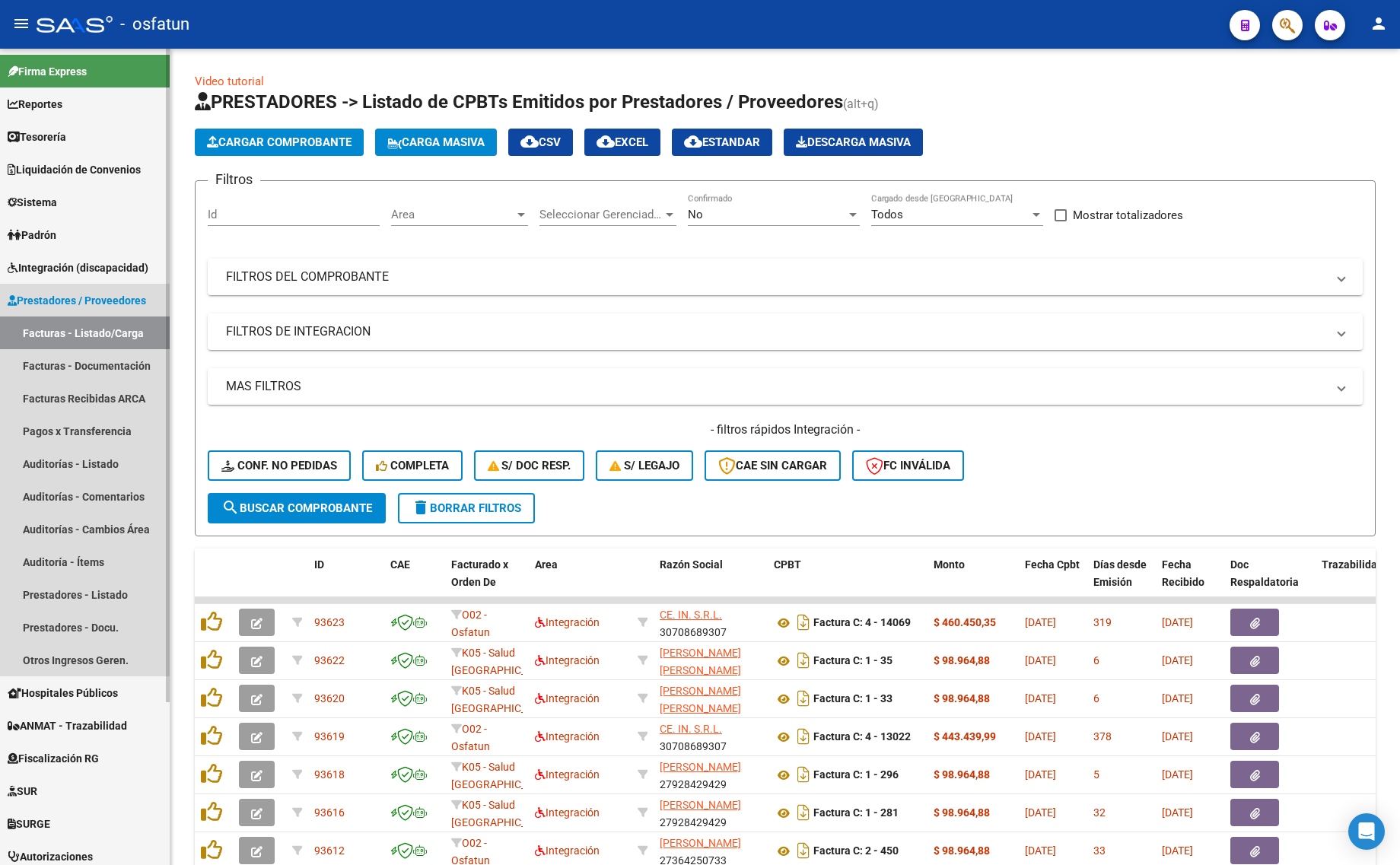
click at [70, 329] on link "Facturas - Listado/Carga" at bounding box center [85, 333] width 170 height 33
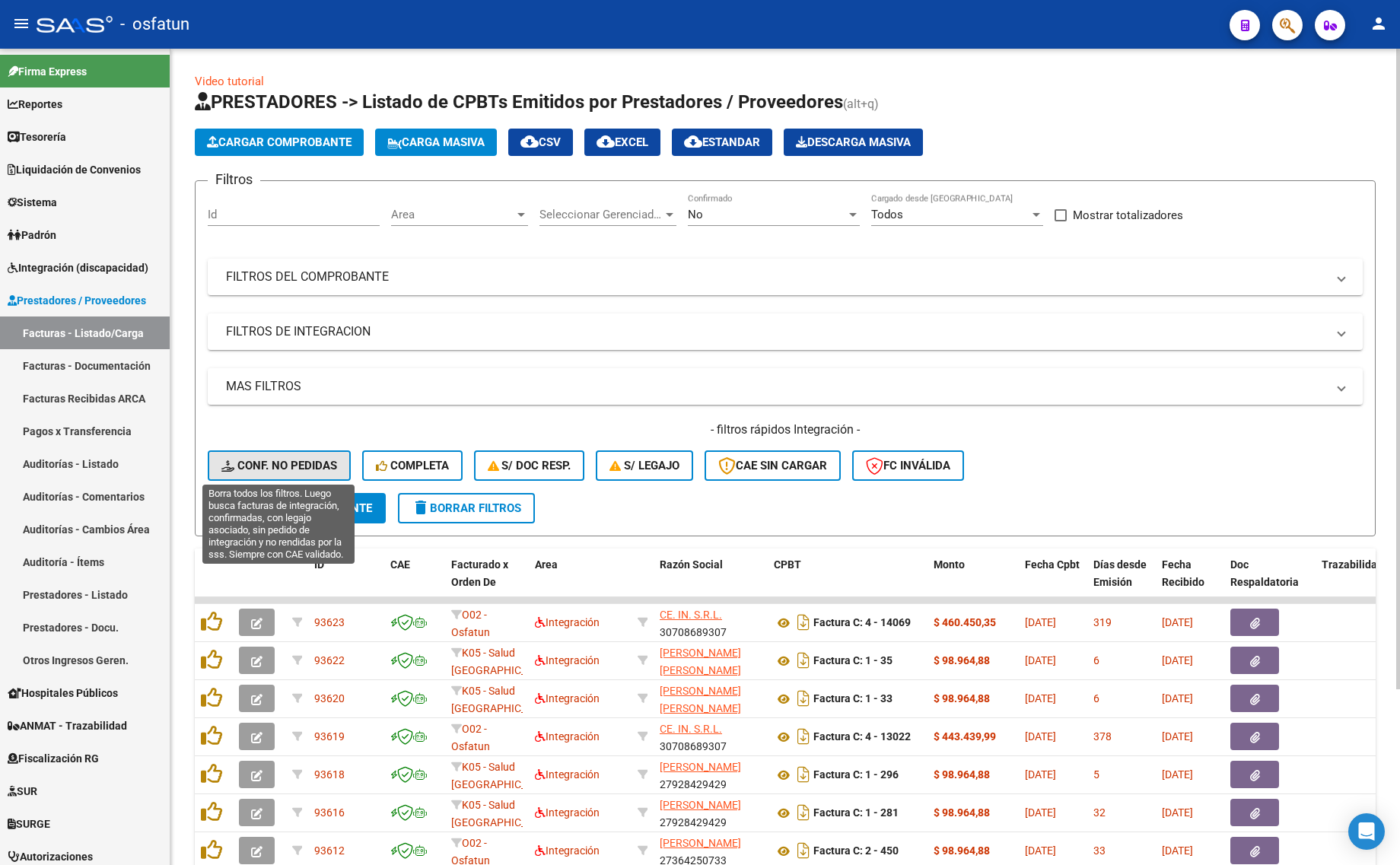
click at [279, 466] on span "Conf. no pedidas" at bounding box center [279, 465] width 116 height 14
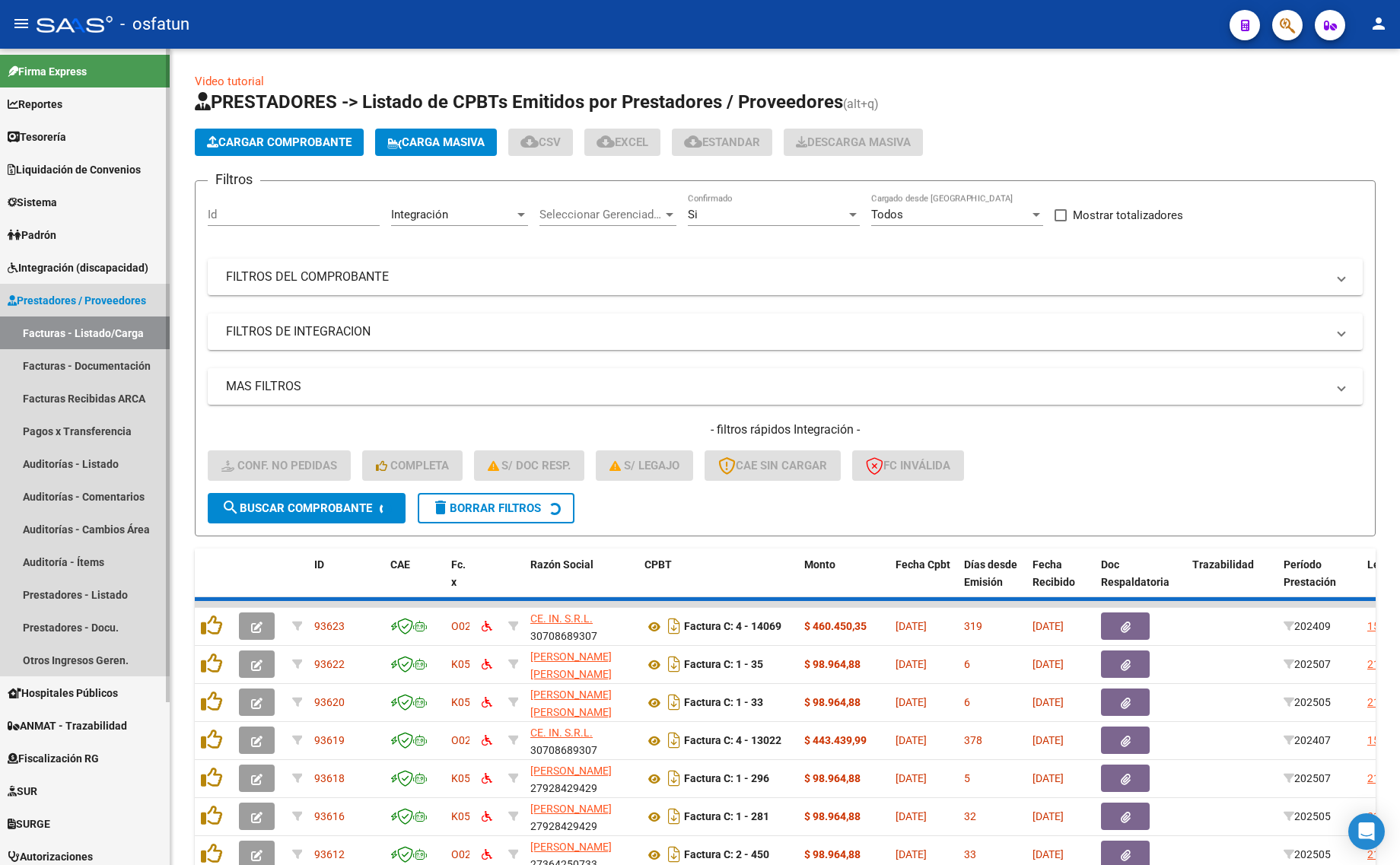
click at [89, 329] on link "Facturas - Listado/Carga" at bounding box center [85, 333] width 170 height 33
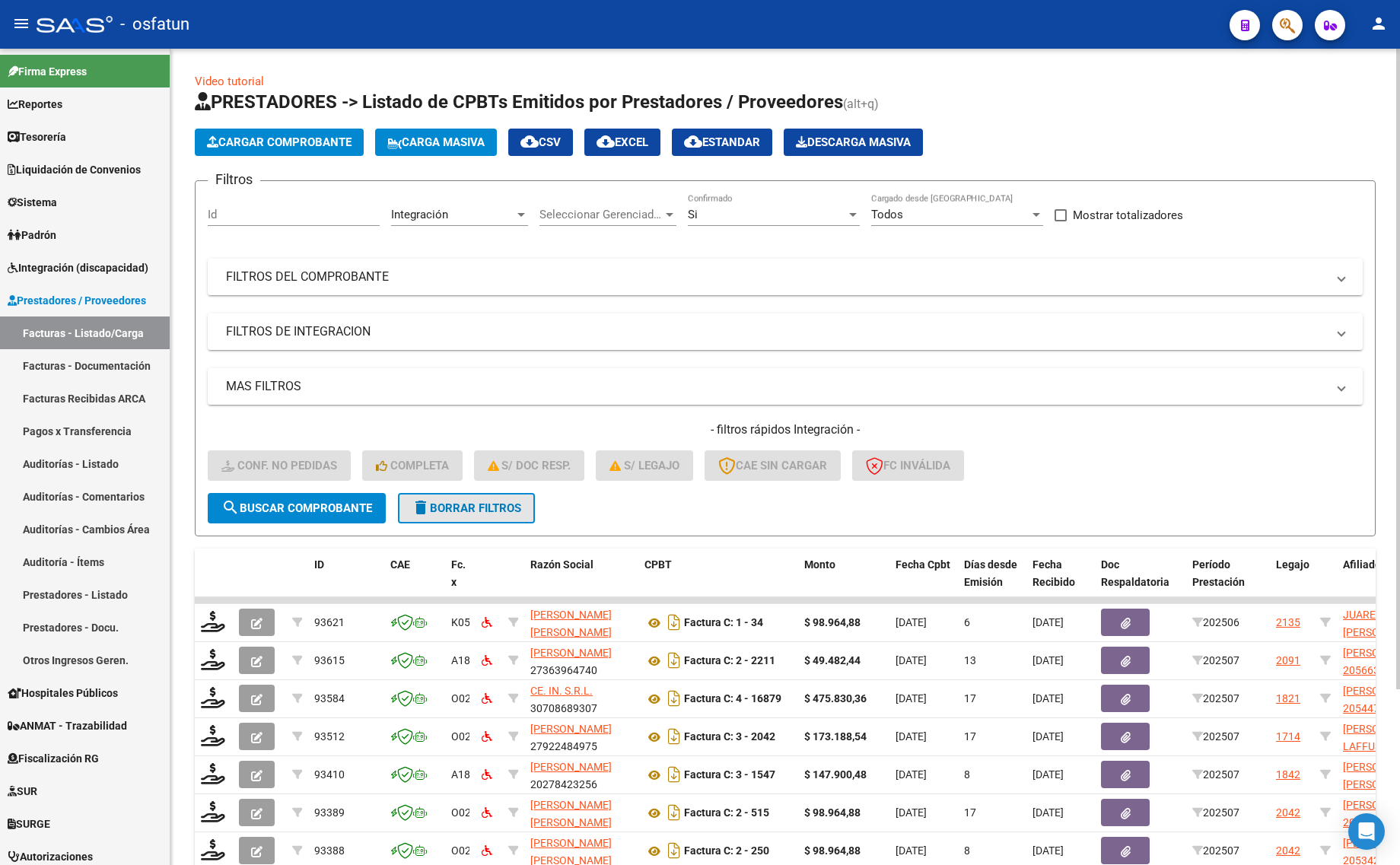
click at [481, 517] on button "delete Borrar Filtros" at bounding box center [466, 508] width 137 height 31
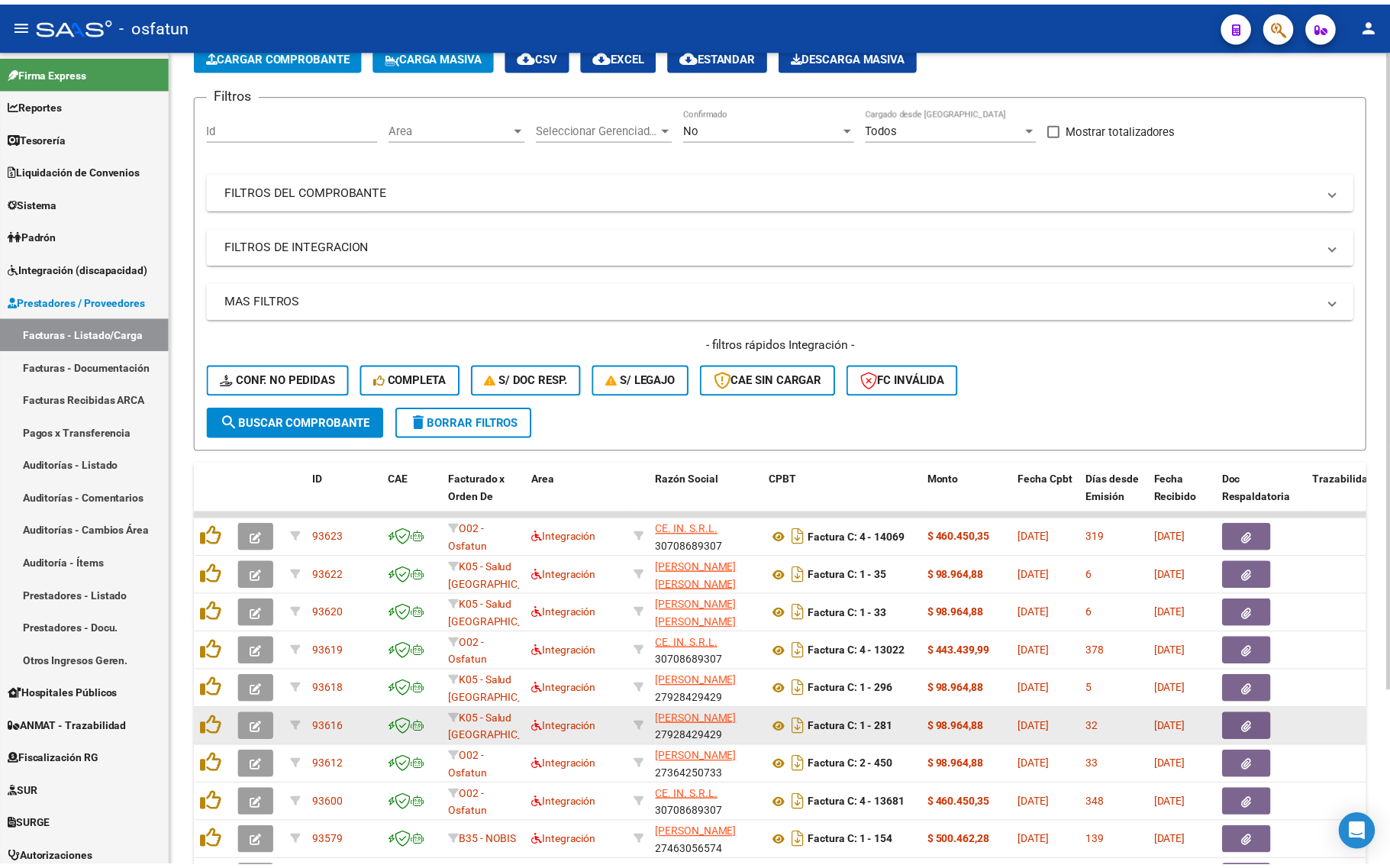
scroll to position [224, 0]
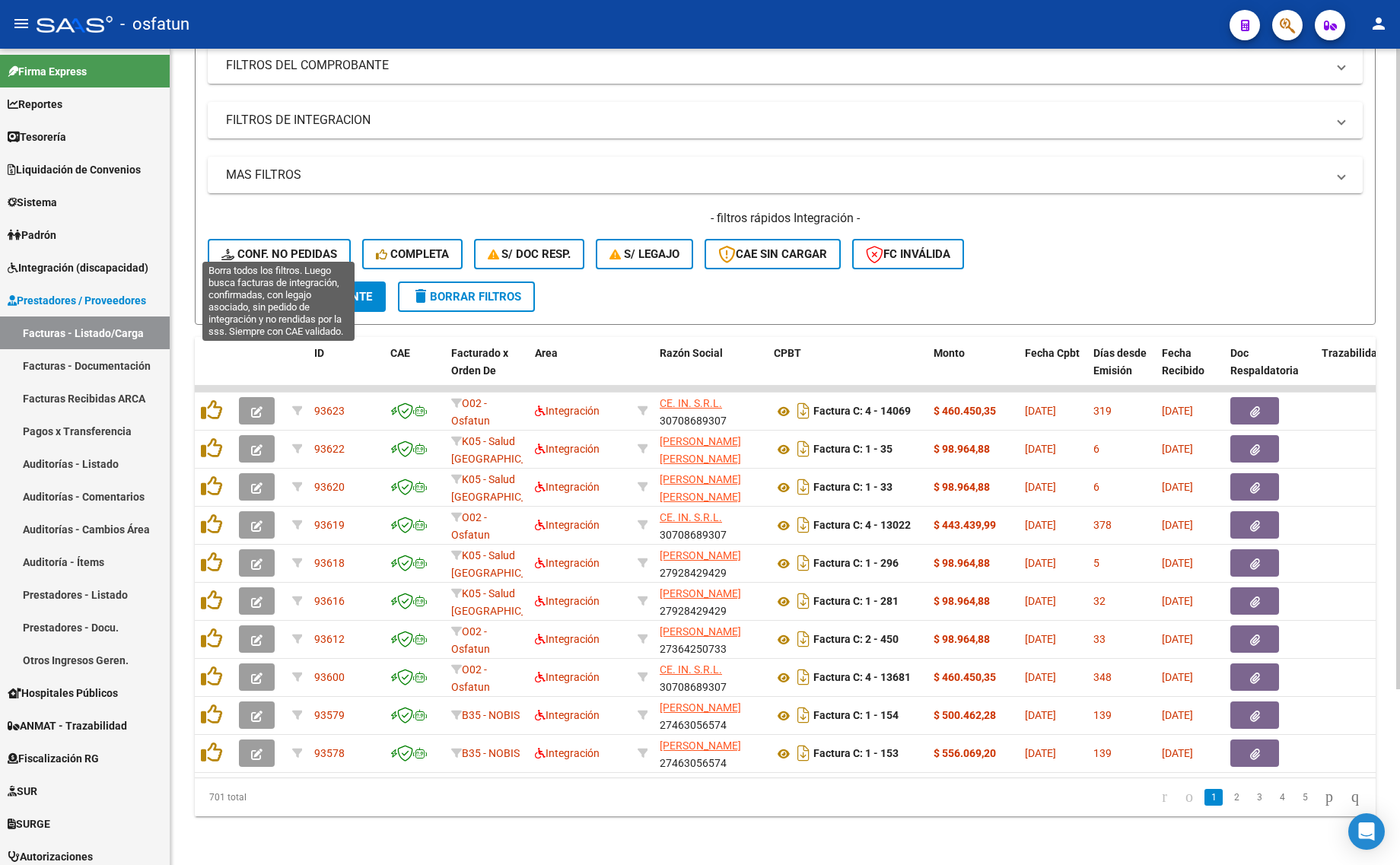
click at [301, 247] on span "Conf. no pedidas" at bounding box center [279, 254] width 116 height 14
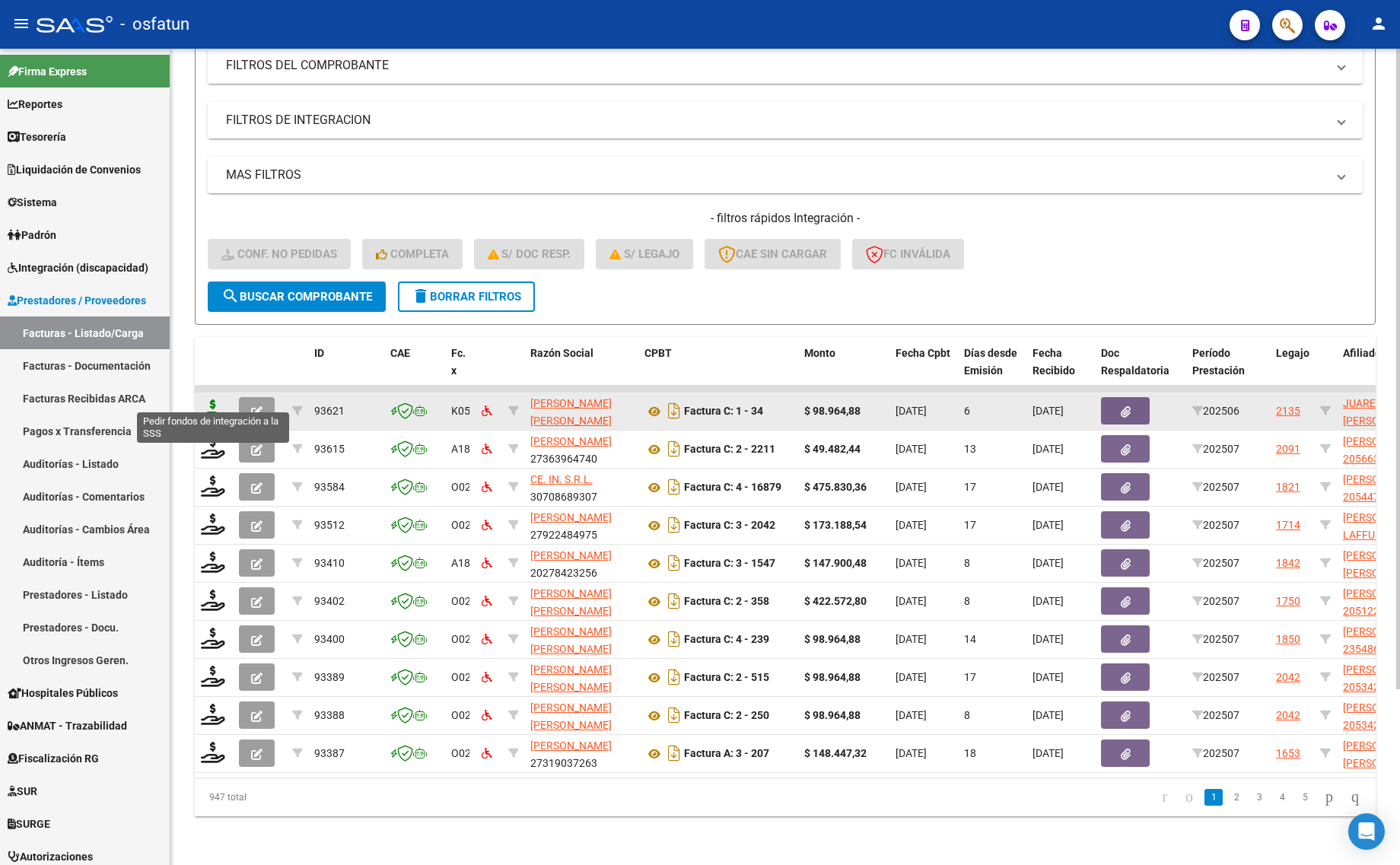
click at [210, 404] on icon at bounding box center [212, 410] width 24 height 21
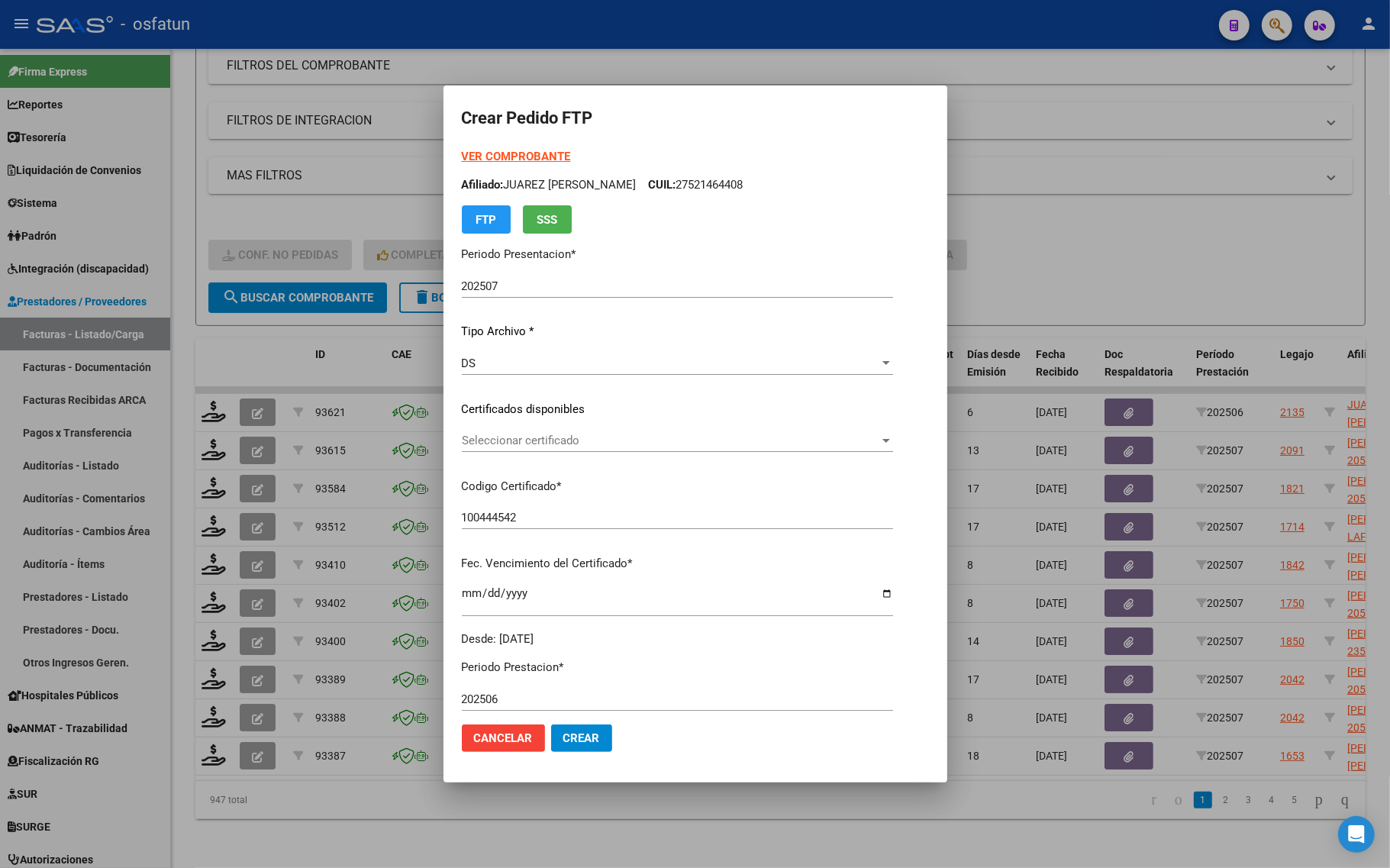
click at [501, 157] on strong "VER COMPROBANTE" at bounding box center [516, 157] width 109 height 14
click at [509, 442] on span "Seleccionar certificado" at bounding box center [670, 440] width 417 height 14
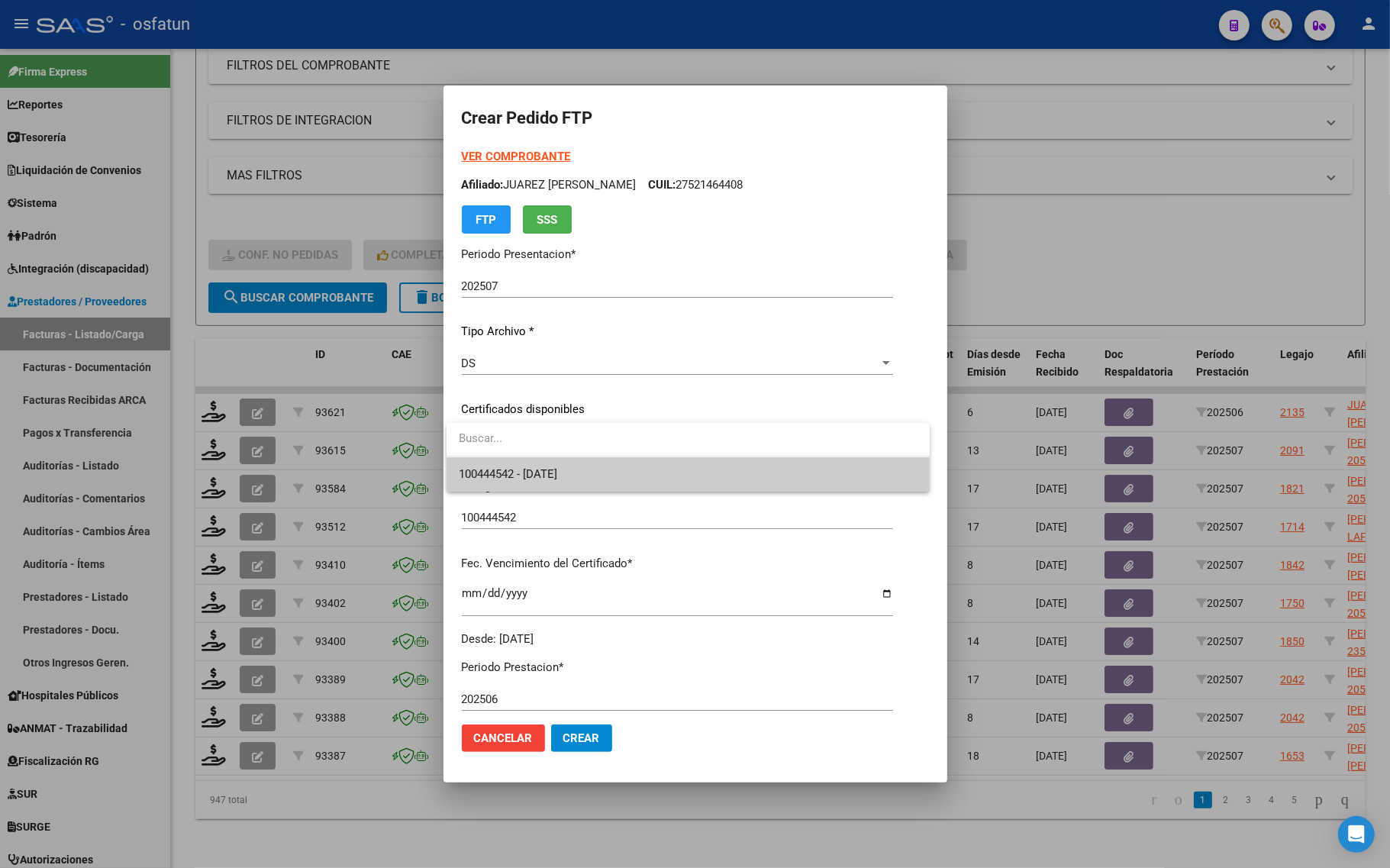
click at [493, 497] on div at bounding box center [695, 434] width 1390 height 868
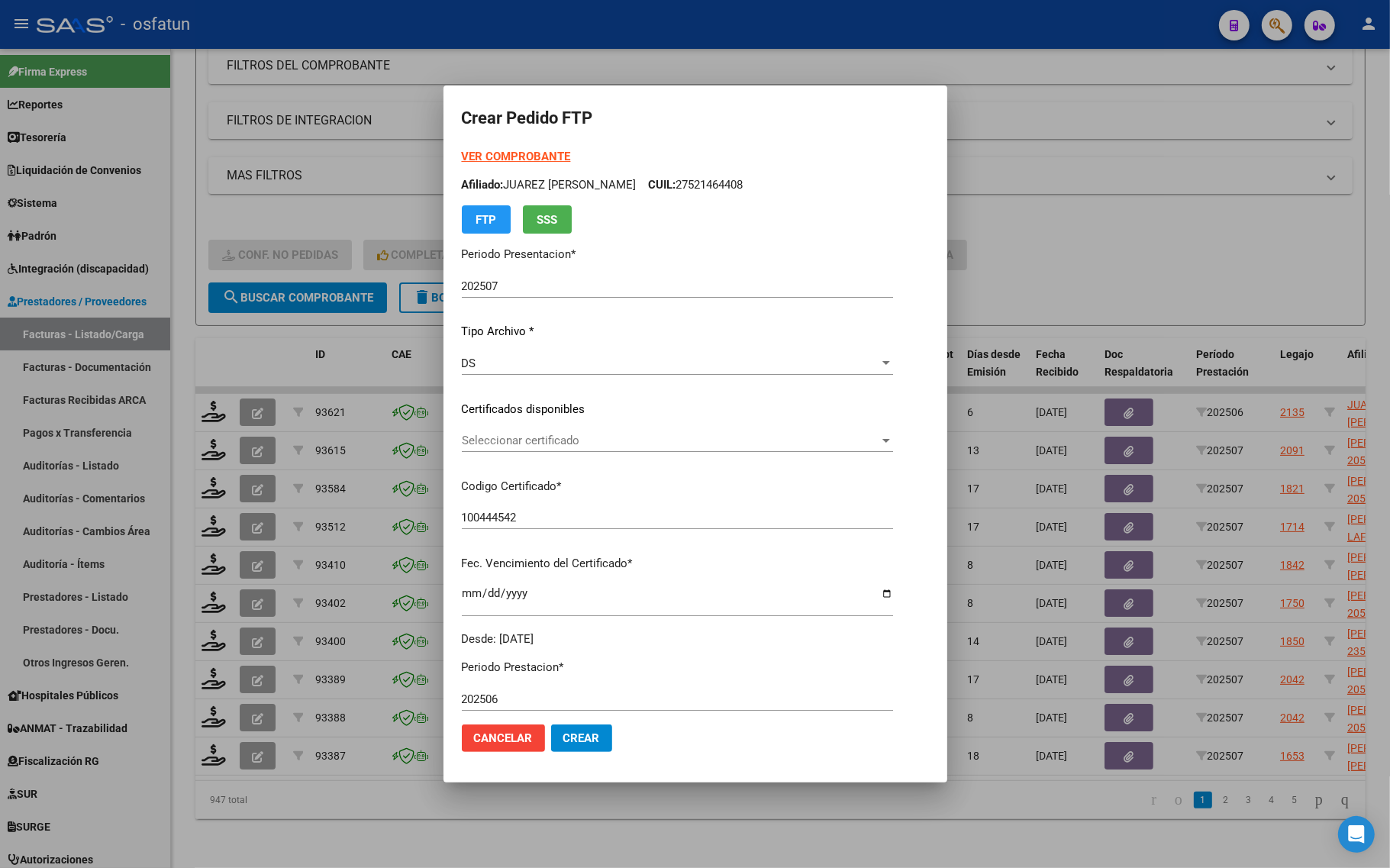
click at [547, 434] on span "Seleccionar certificado" at bounding box center [670, 440] width 417 height 14
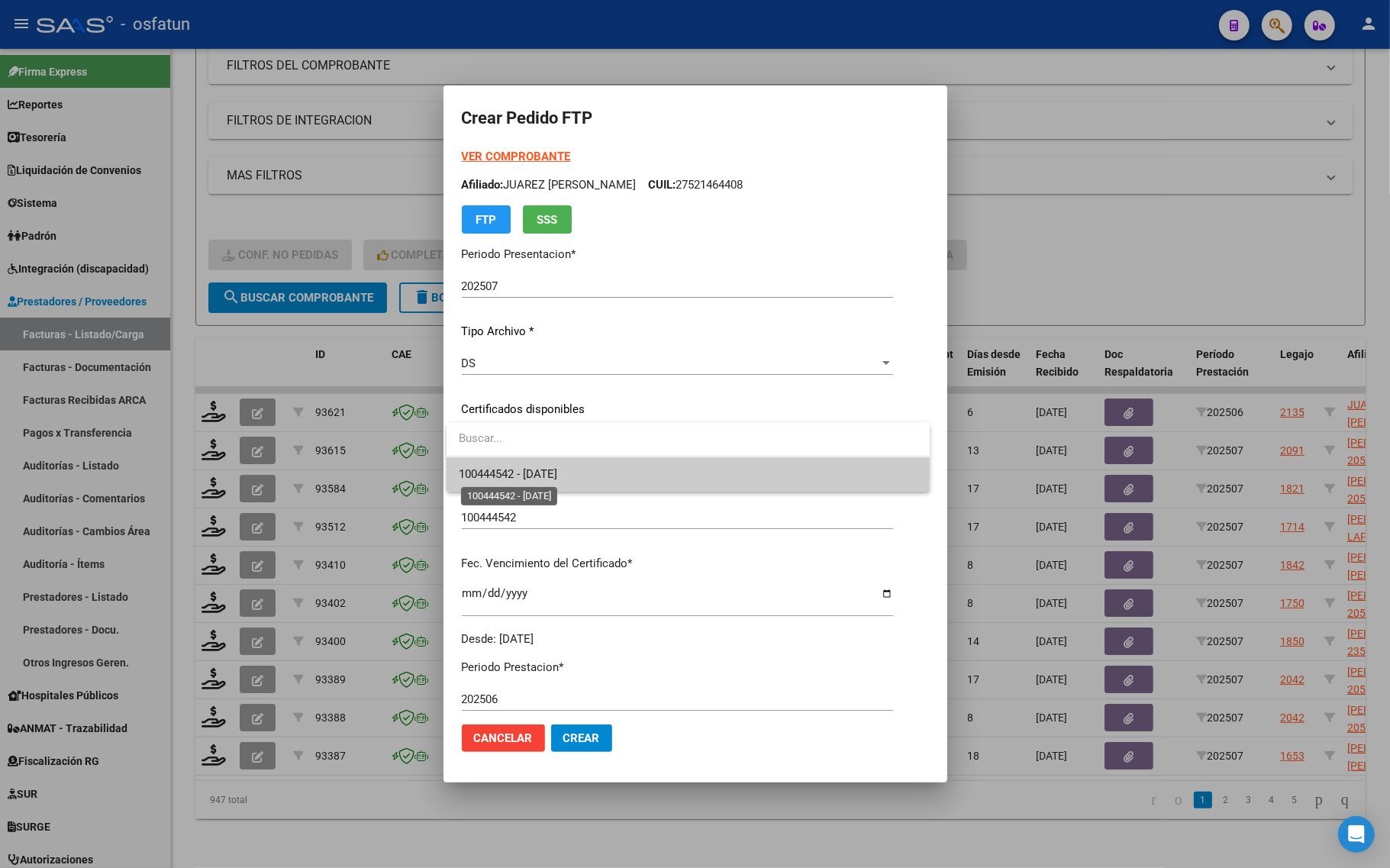
click at [527, 474] on span "100444542 - 2029-12-03" at bounding box center [508, 474] width 99 height 14
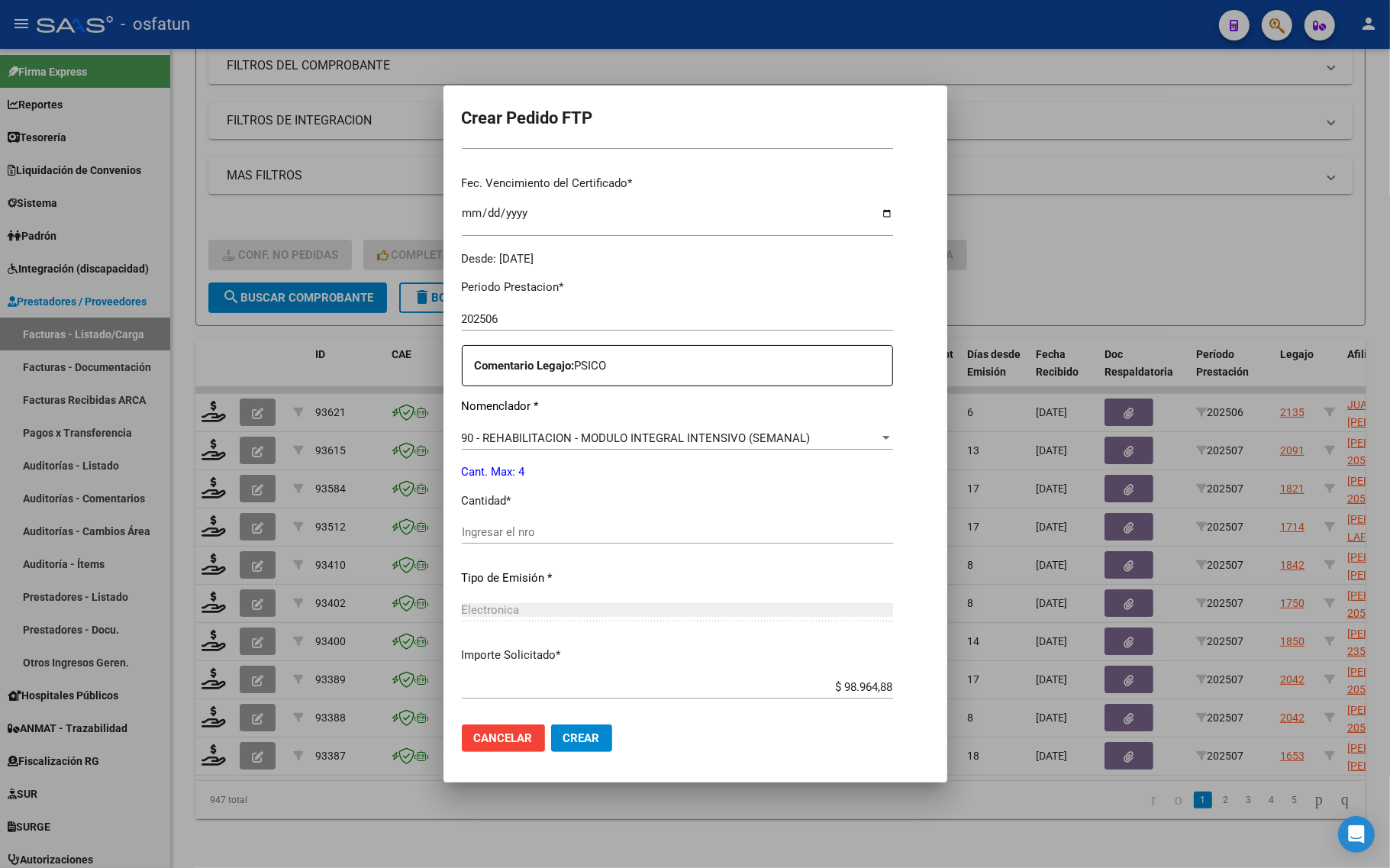
scroll to position [381, 0]
drag, startPoint x: 548, startPoint y: 538, endPoint x: 543, endPoint y: 528, distance: 11.2
click at [547, 536] on div "Ingresar el nro" at bounding box center [677, 530] width 431 height 23
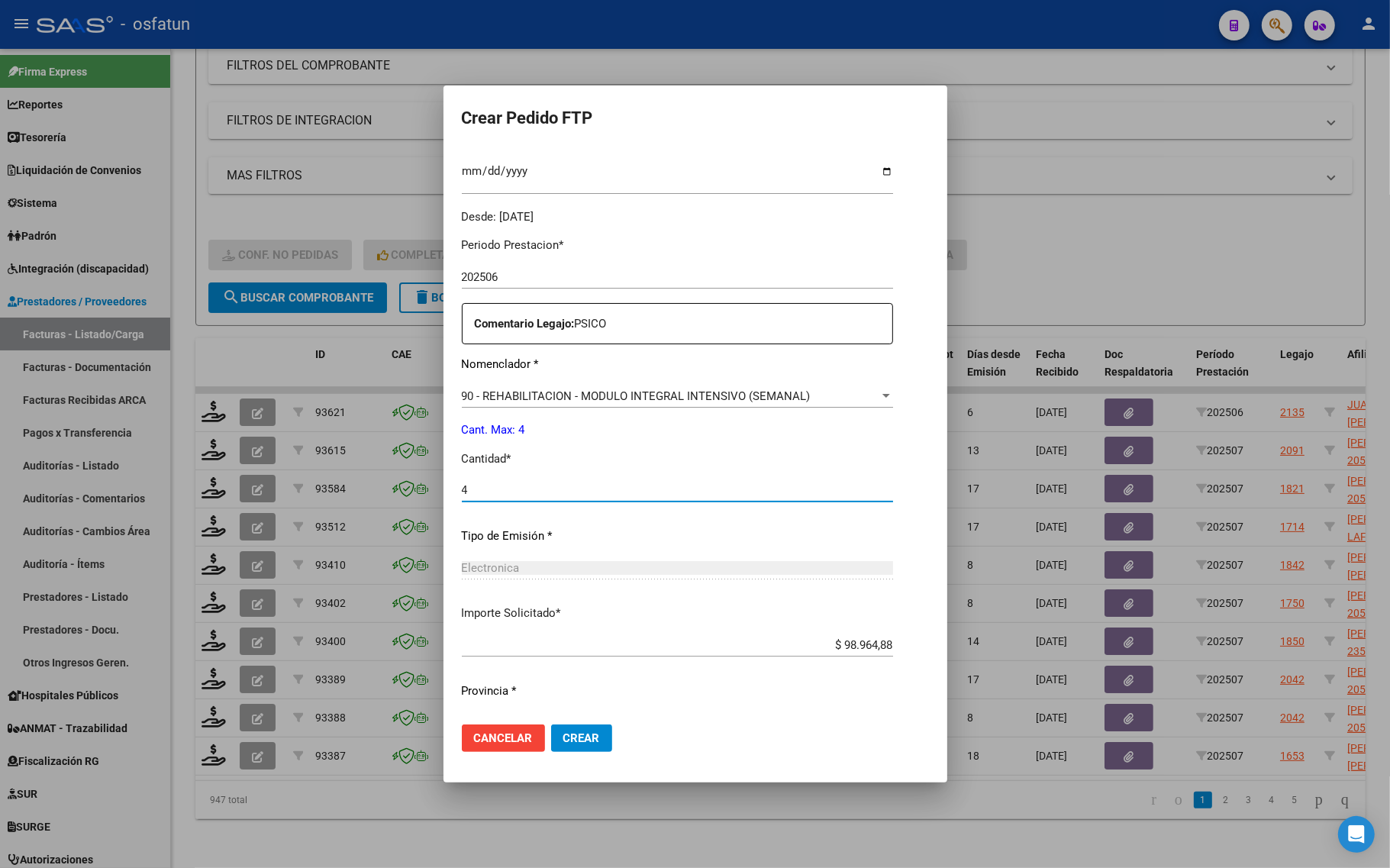
scroll to position [457, 0]
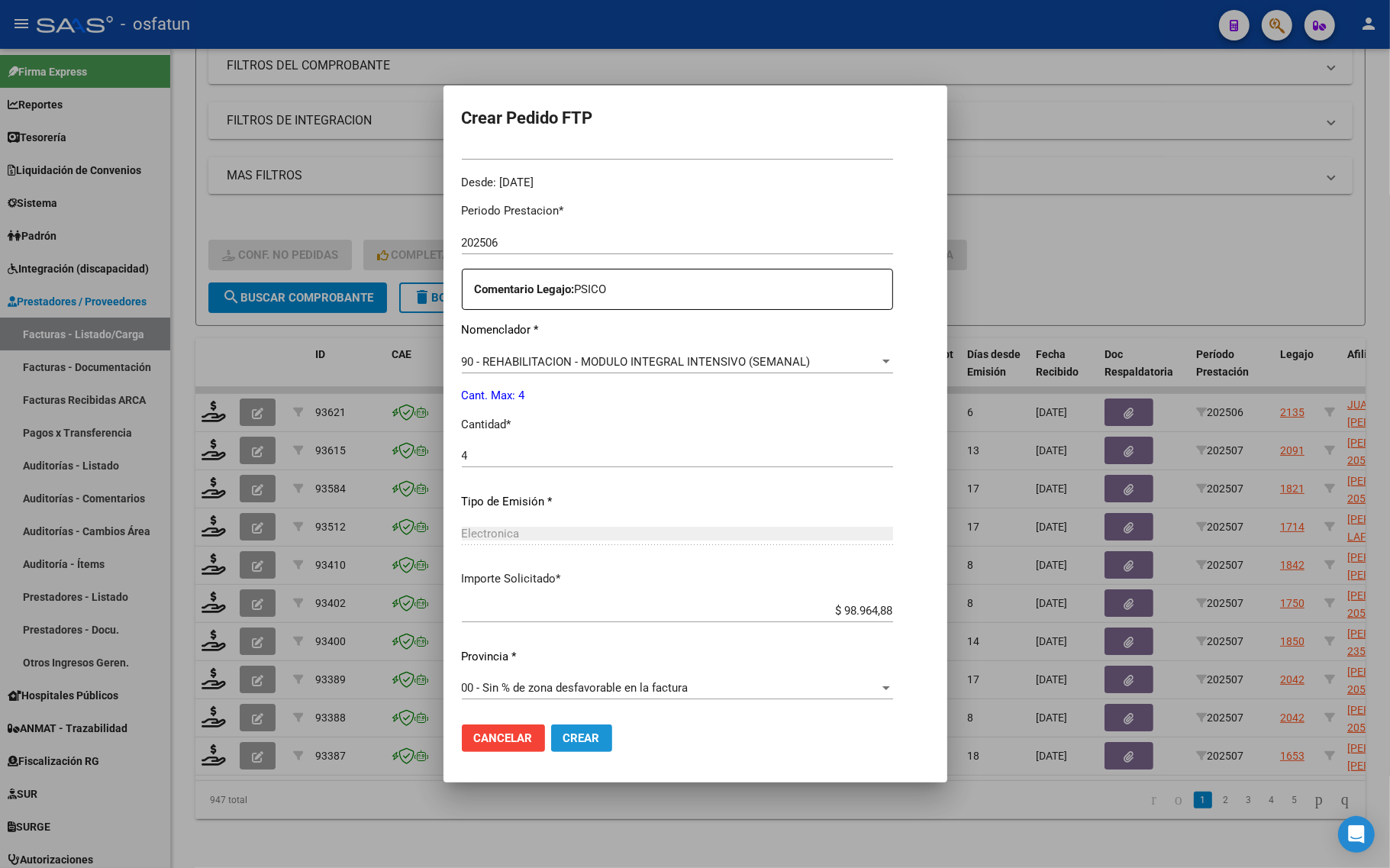
click at [595, 734] on span "Crear" at bounding box center [582, 737] width 37 height 14
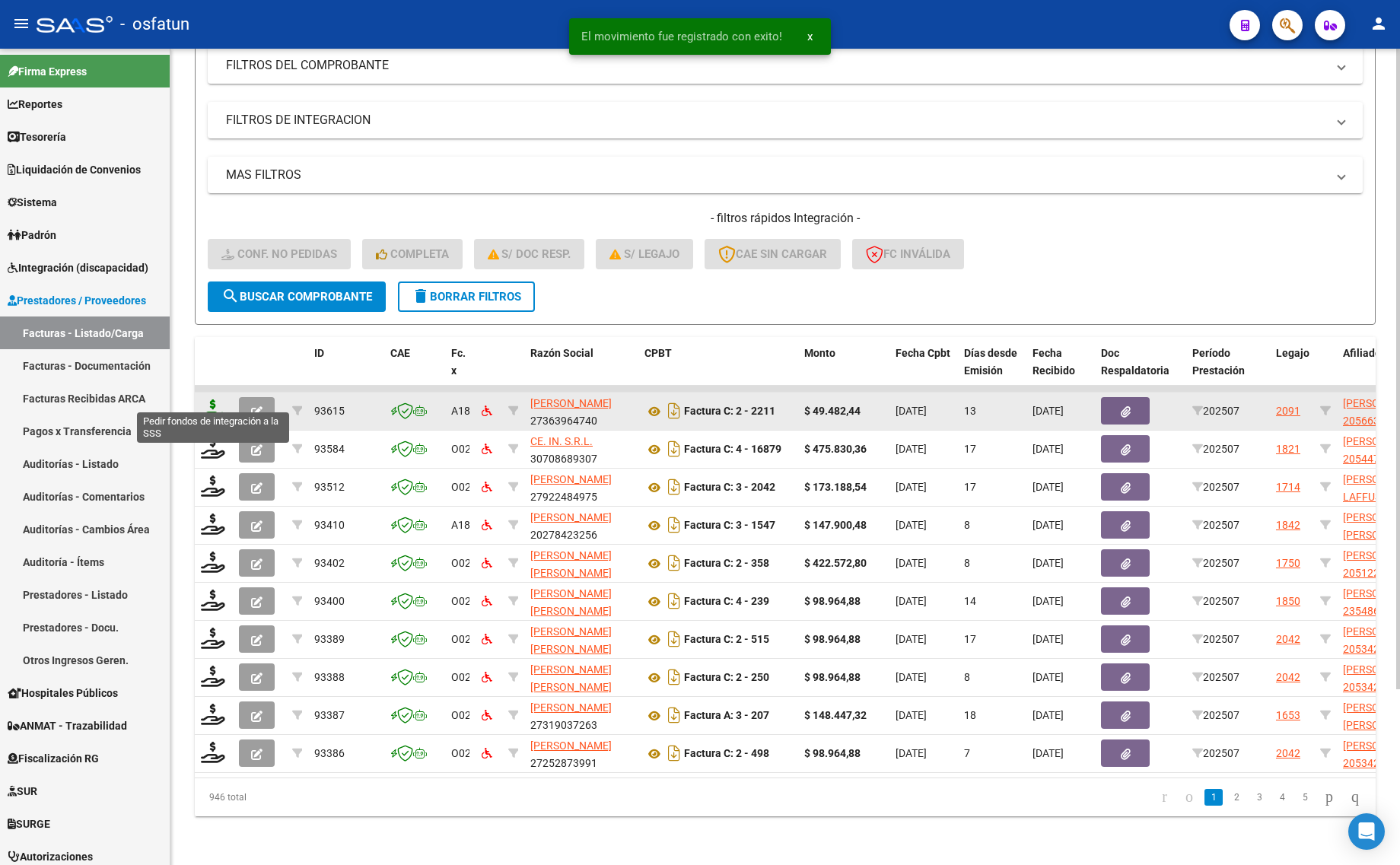
click at [203, 399] on icon at bounding box center [212, 410] width 24 height 21
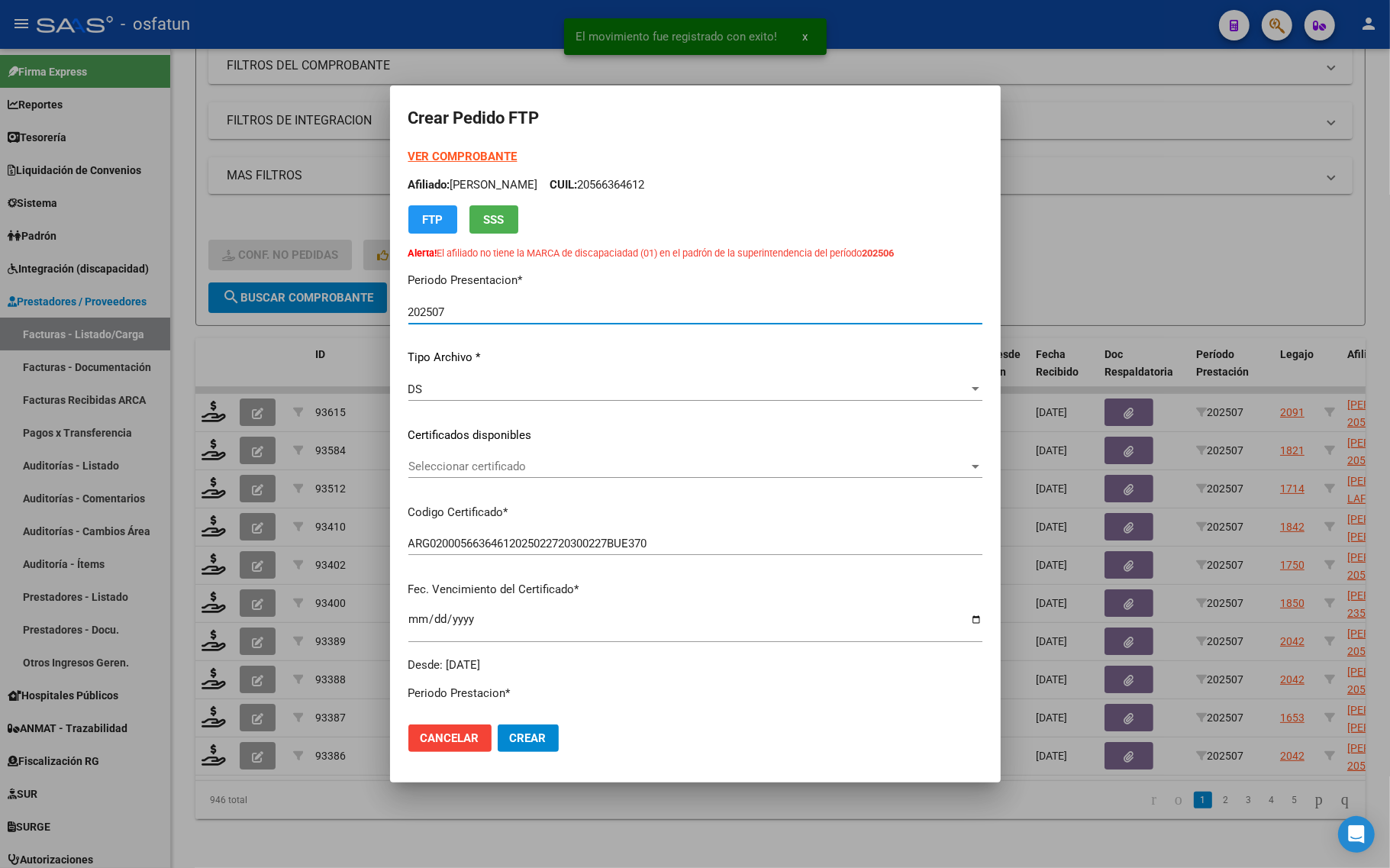
click at [436, 155] on strong "VER COMPROBANTE" at bounding box center [463, 157] width 109 height 14
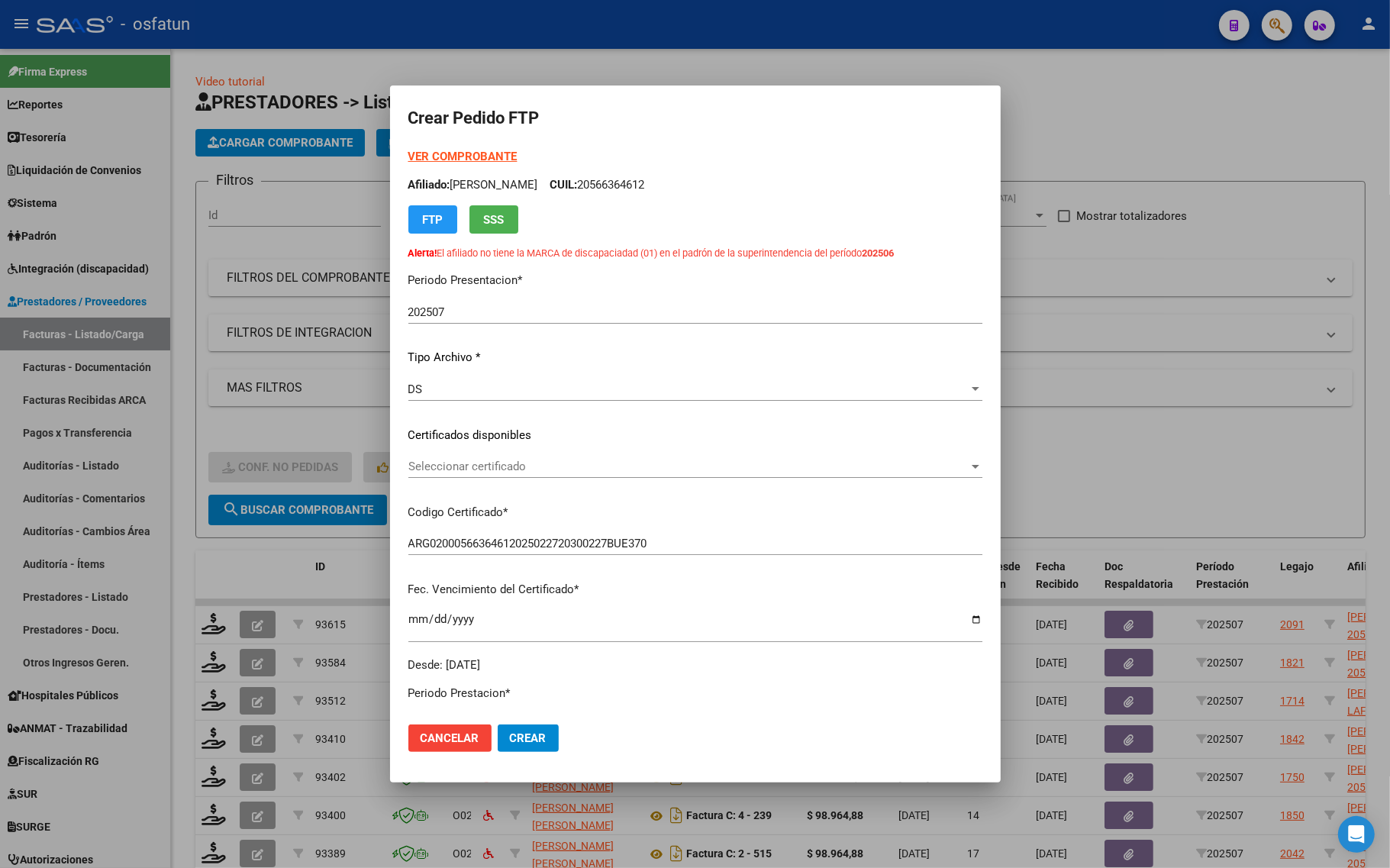
scroll to position [224, 0]
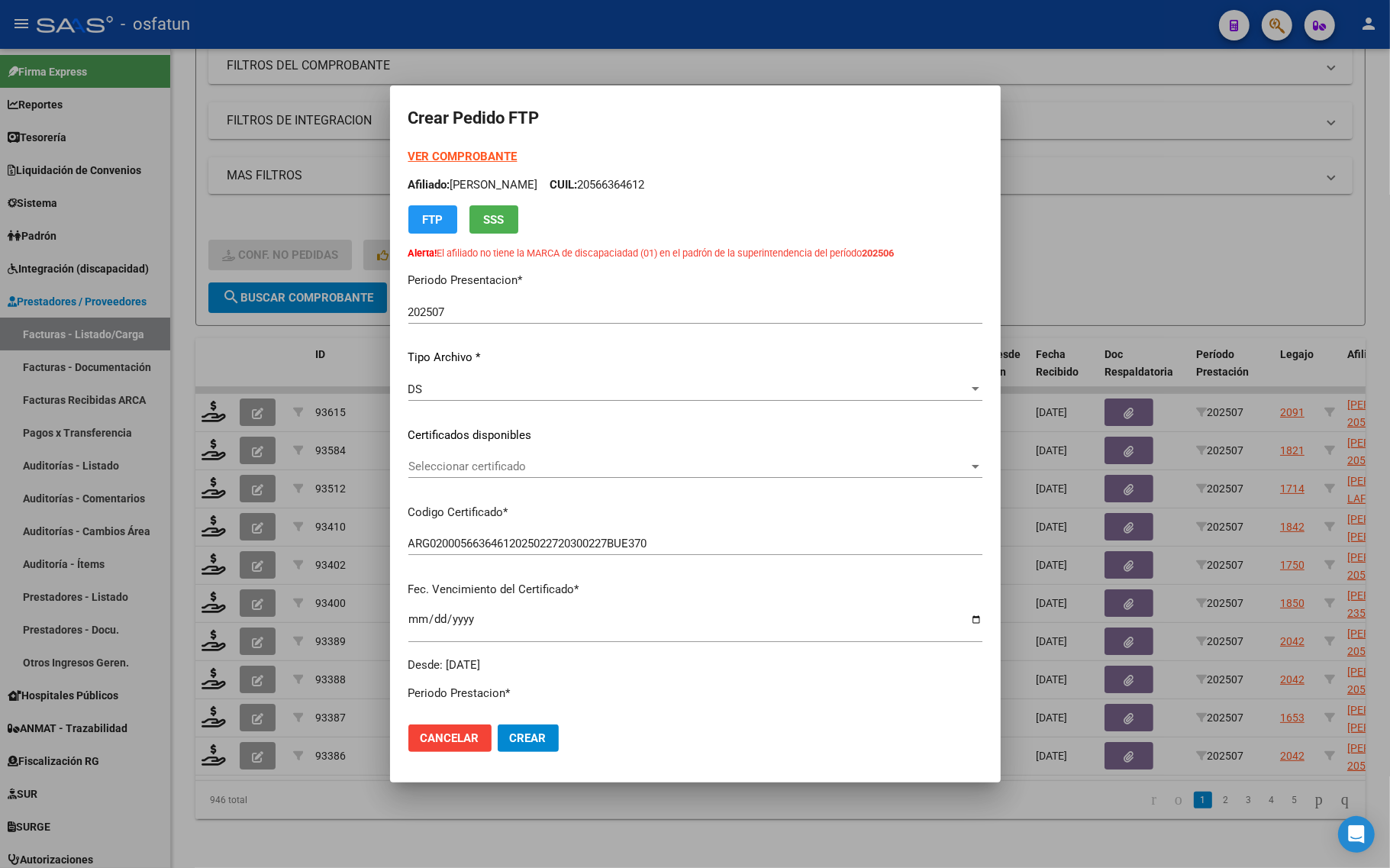
click at [493, 465] on span "Seleccionar certificado" at bounding box center [688, 466] width 560 height 14
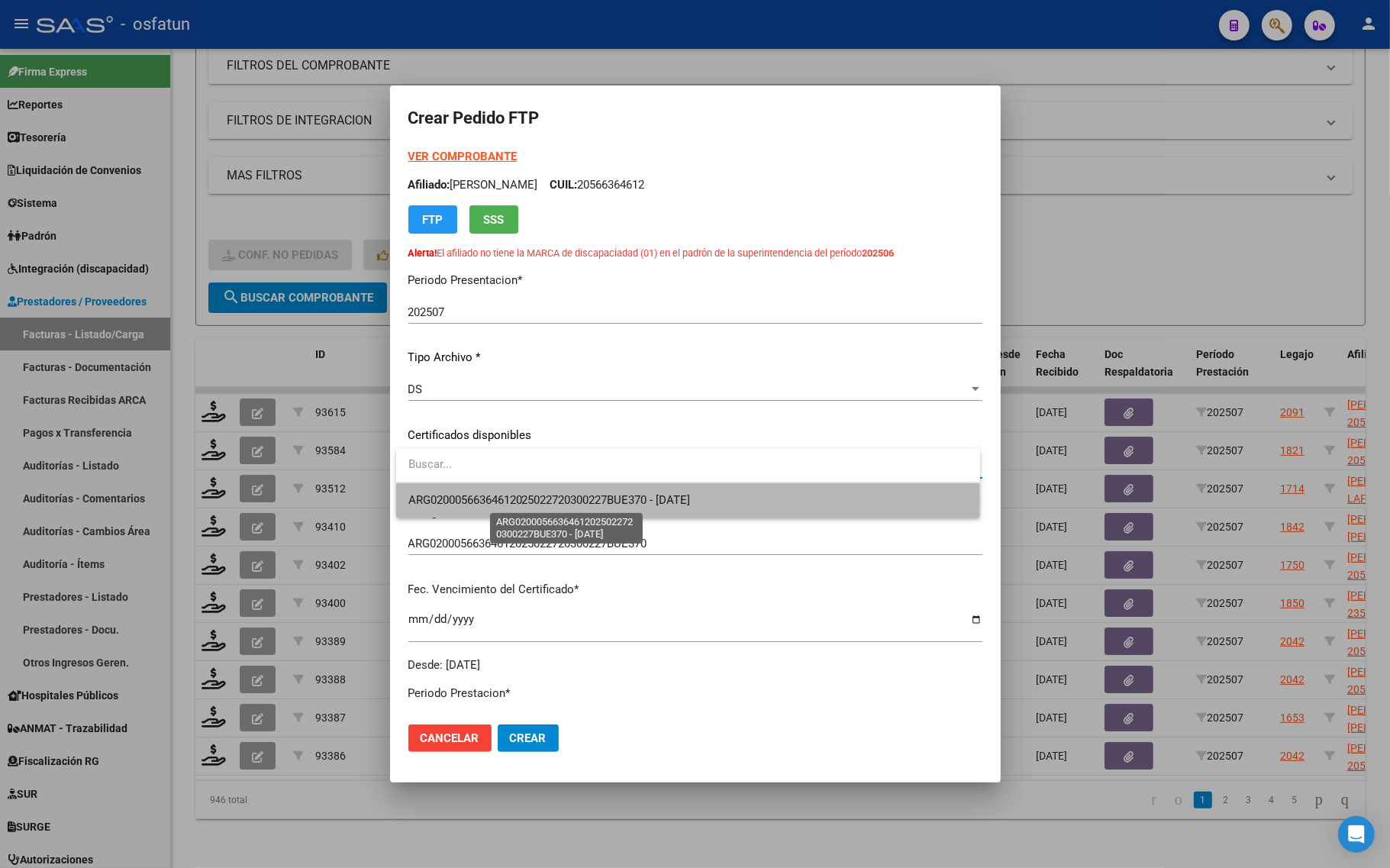
click at [517, 500] on span "ARG02000566364612025022720300227BUE370 - 2030-02-01" at bounding box center [550, 499] width 283 height 14
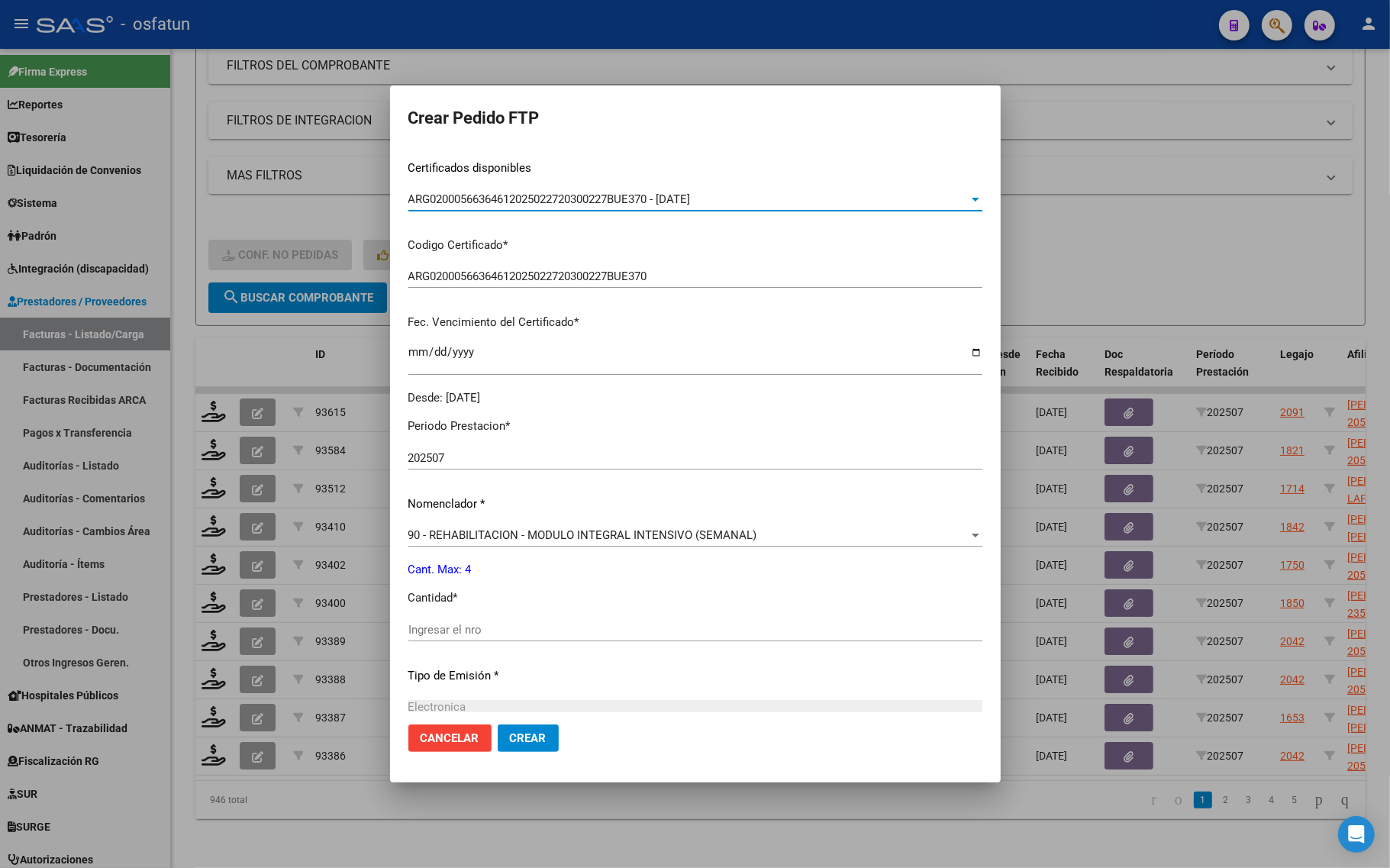
scroll to position [286, 0]
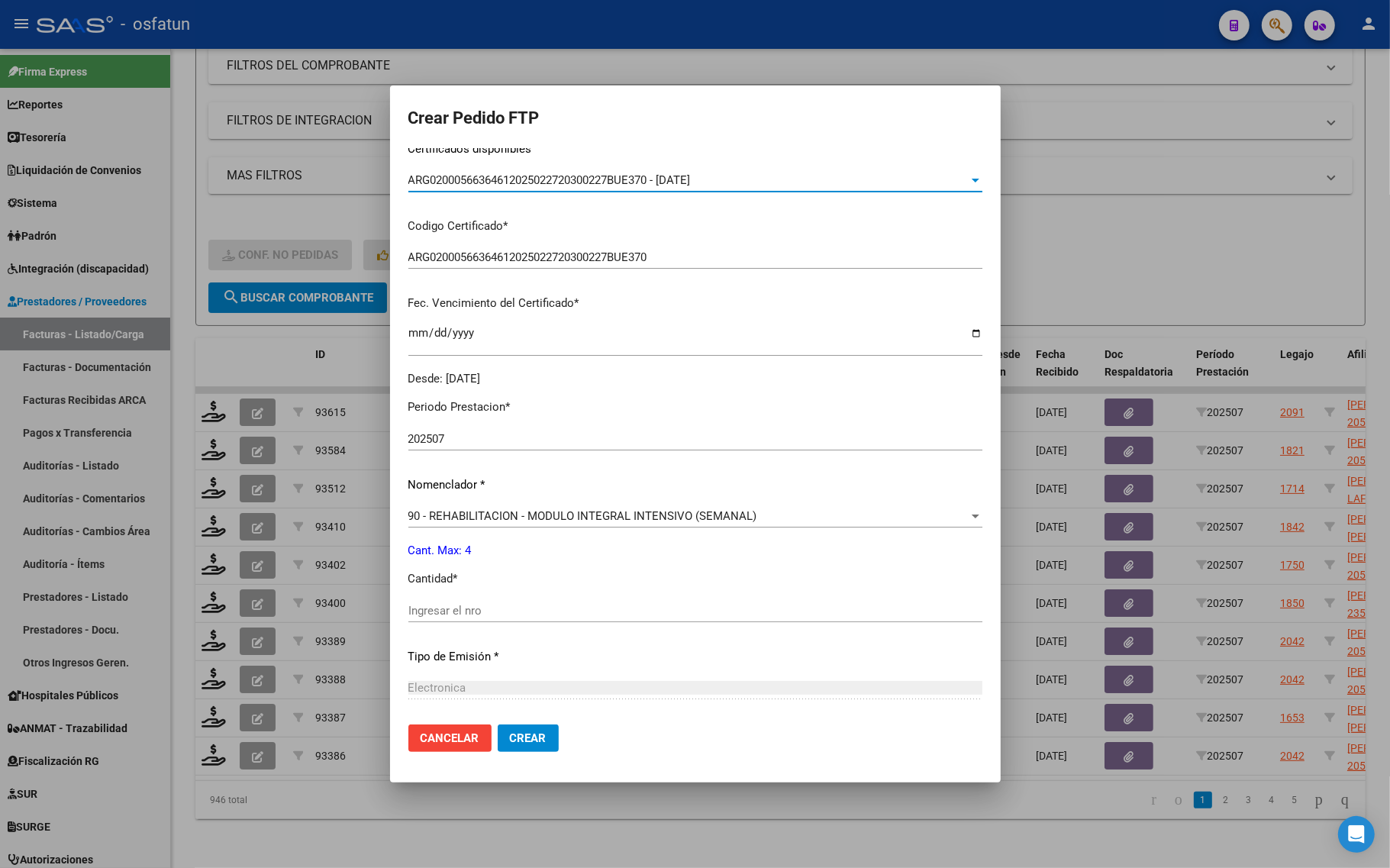
click at [470, 616] on div "Ingresar el nro" at bounding box center [695, 611] width 574 height 23
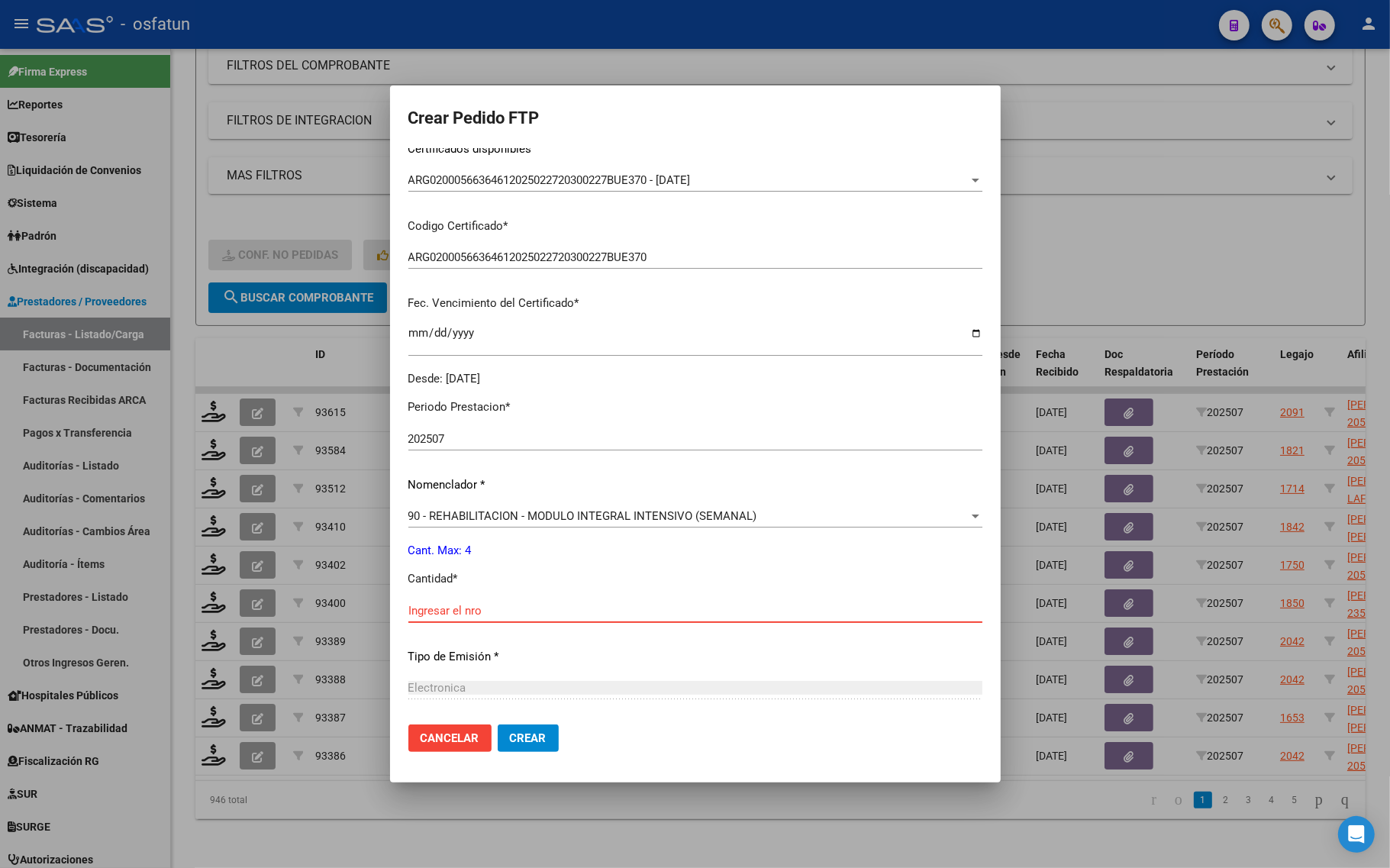
click at [631, 604] on input "Ingresar el nro" at bounding box center [695, 611] width 574 height 14
type input "4"
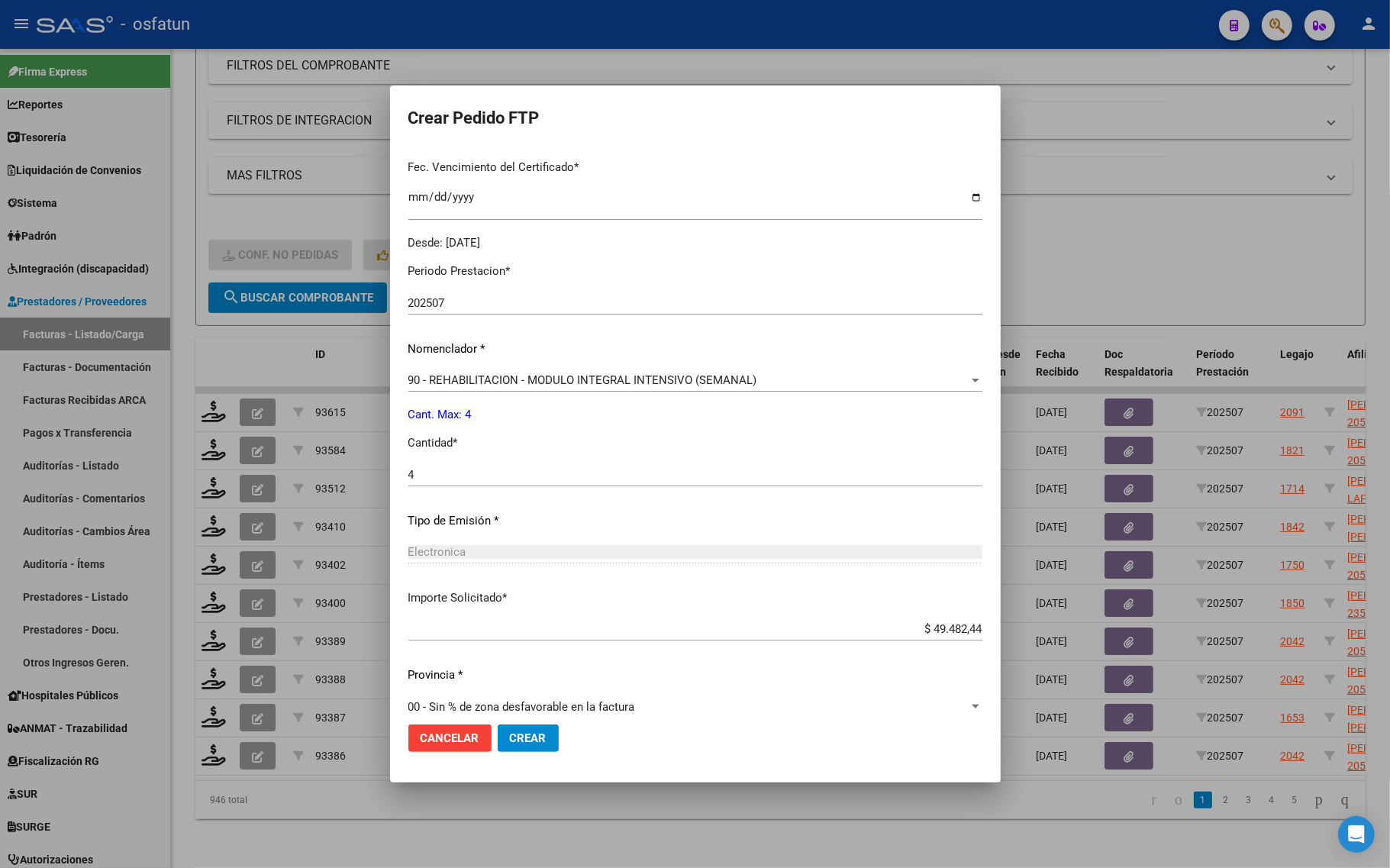
scroll to position [440, 0]
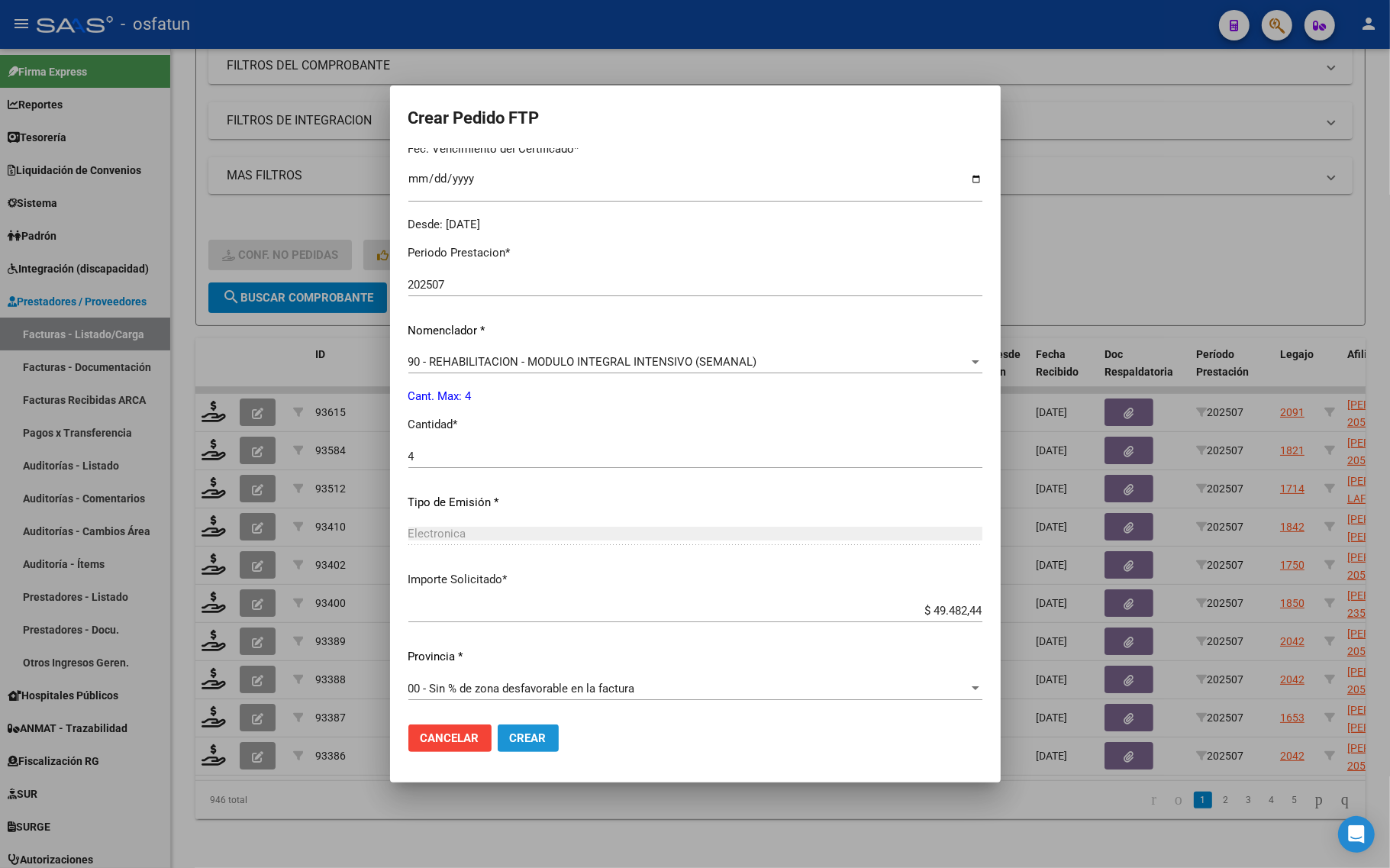
click at [522, 738] on span "Crear" at bounding box center [529, 737] width 37 height 14
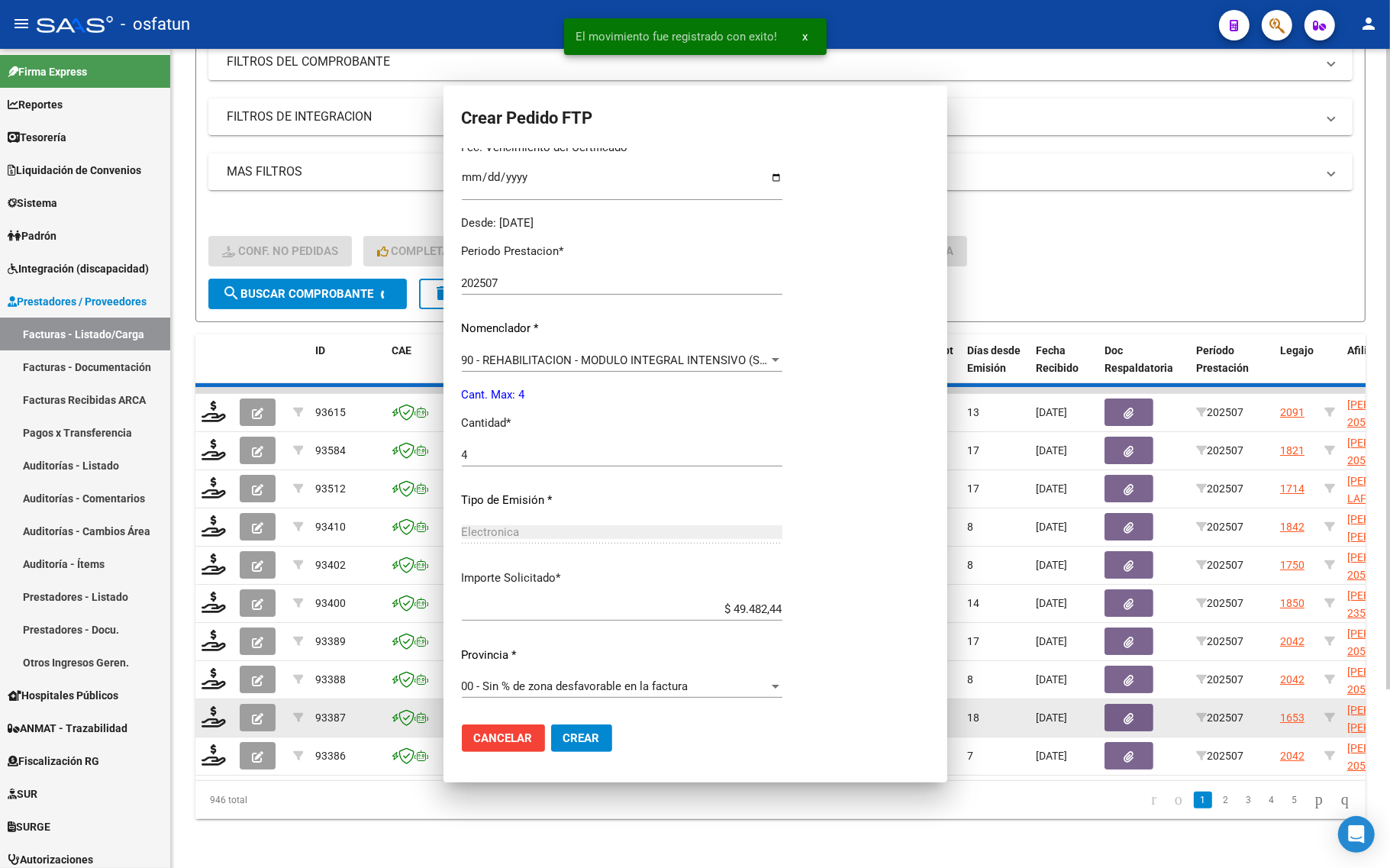
scroll to position [0, 0]
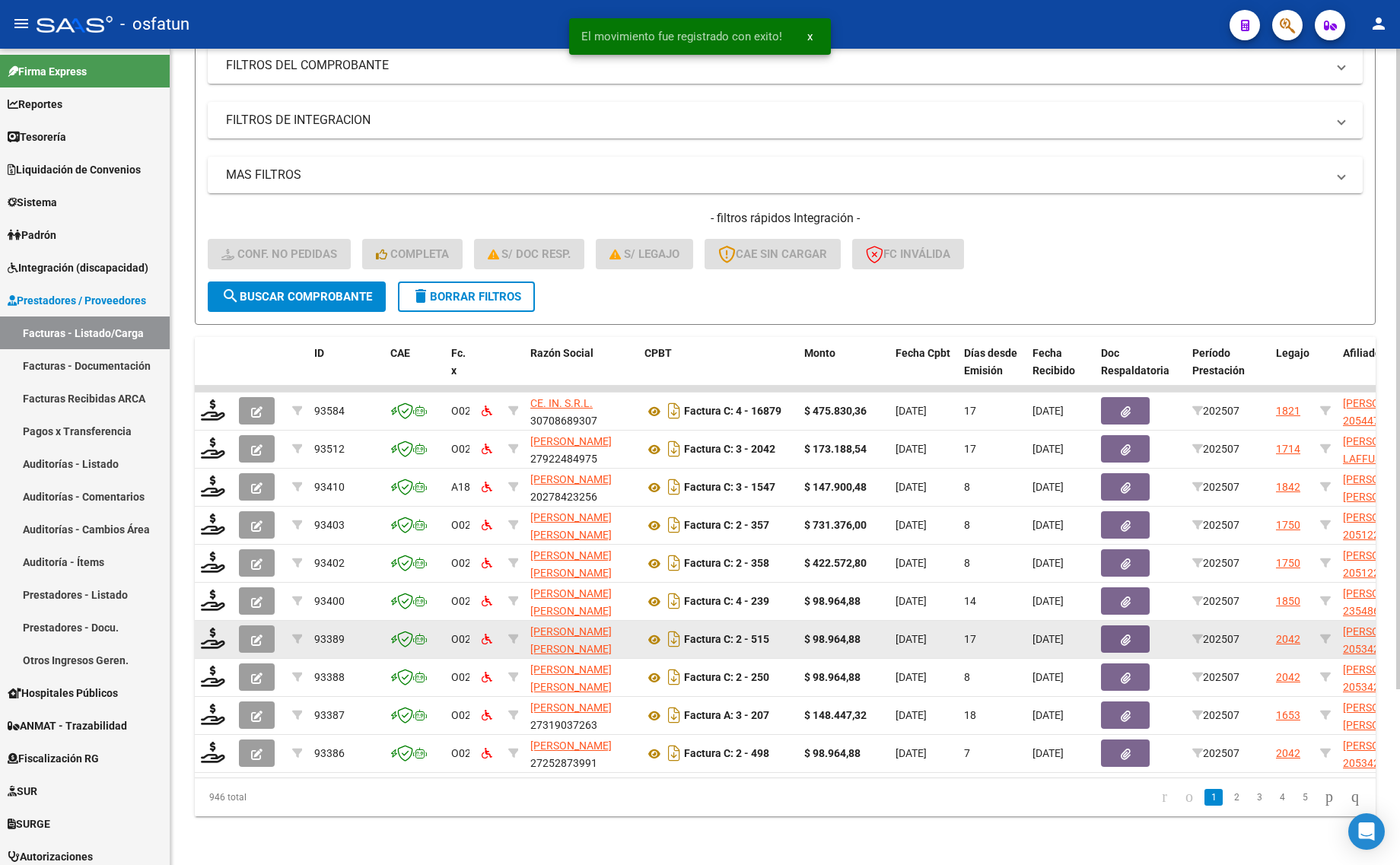
click at [206, 634] on div at bounding box center [213, 638] width 26 height 23
click at [222, 627] on div at bounding box center [213, 638] width 26 height 23
click at [209, 627] on icon at bounding box center [212, 637] width 24 height 21
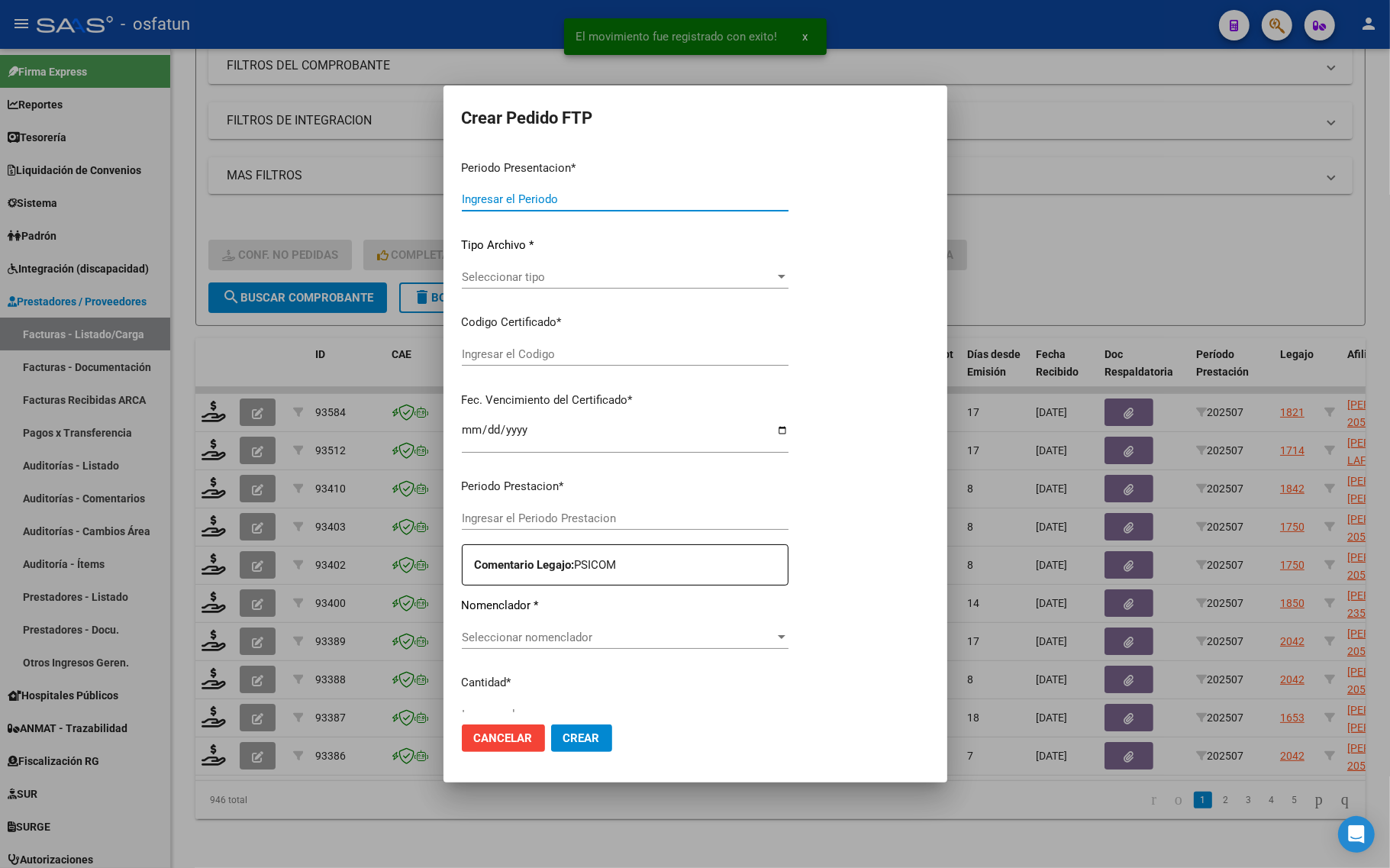
type input "202507"
type input "$ 98.964,88"
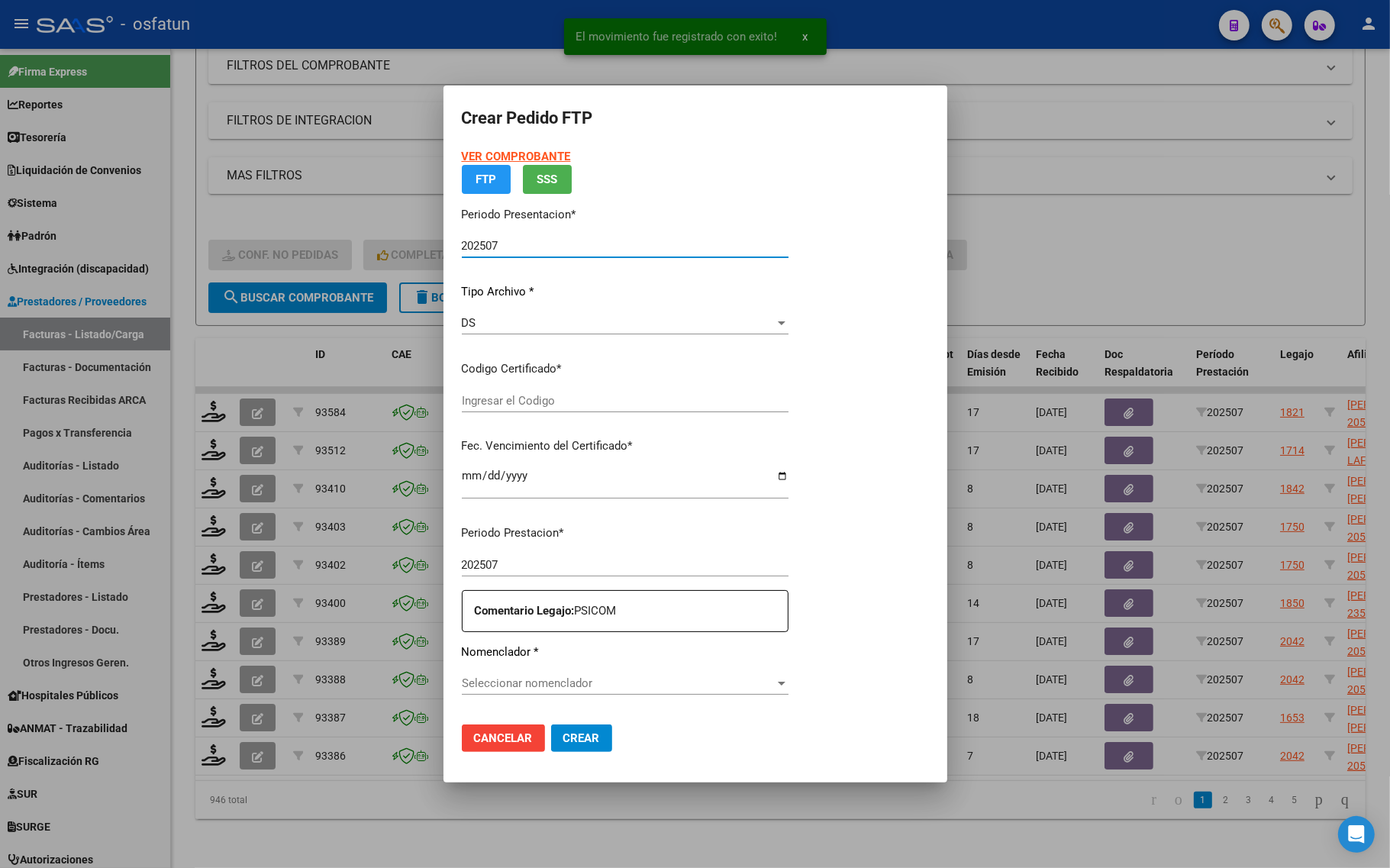
type input "ARG02000534201682022062920320629JUJ135"
type input "2032-06-29"
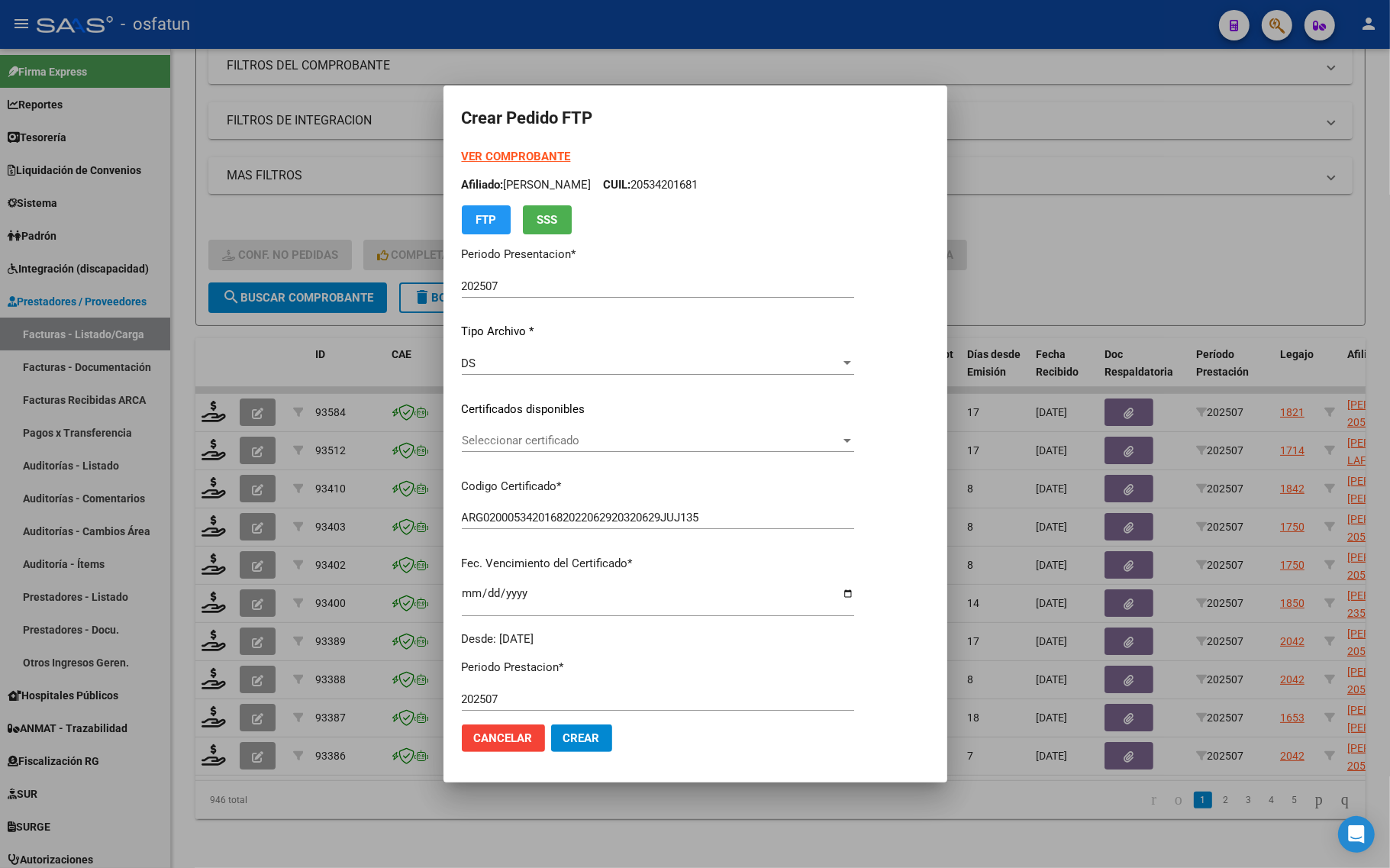
click at [515, 155] on strong "VER COMPROBANTE" at bounding box center [516, 157] width 109 height 14
click at [544, 437] on span "Seleccionar certificado" at bounding box center [650, 440] width 378 height 14
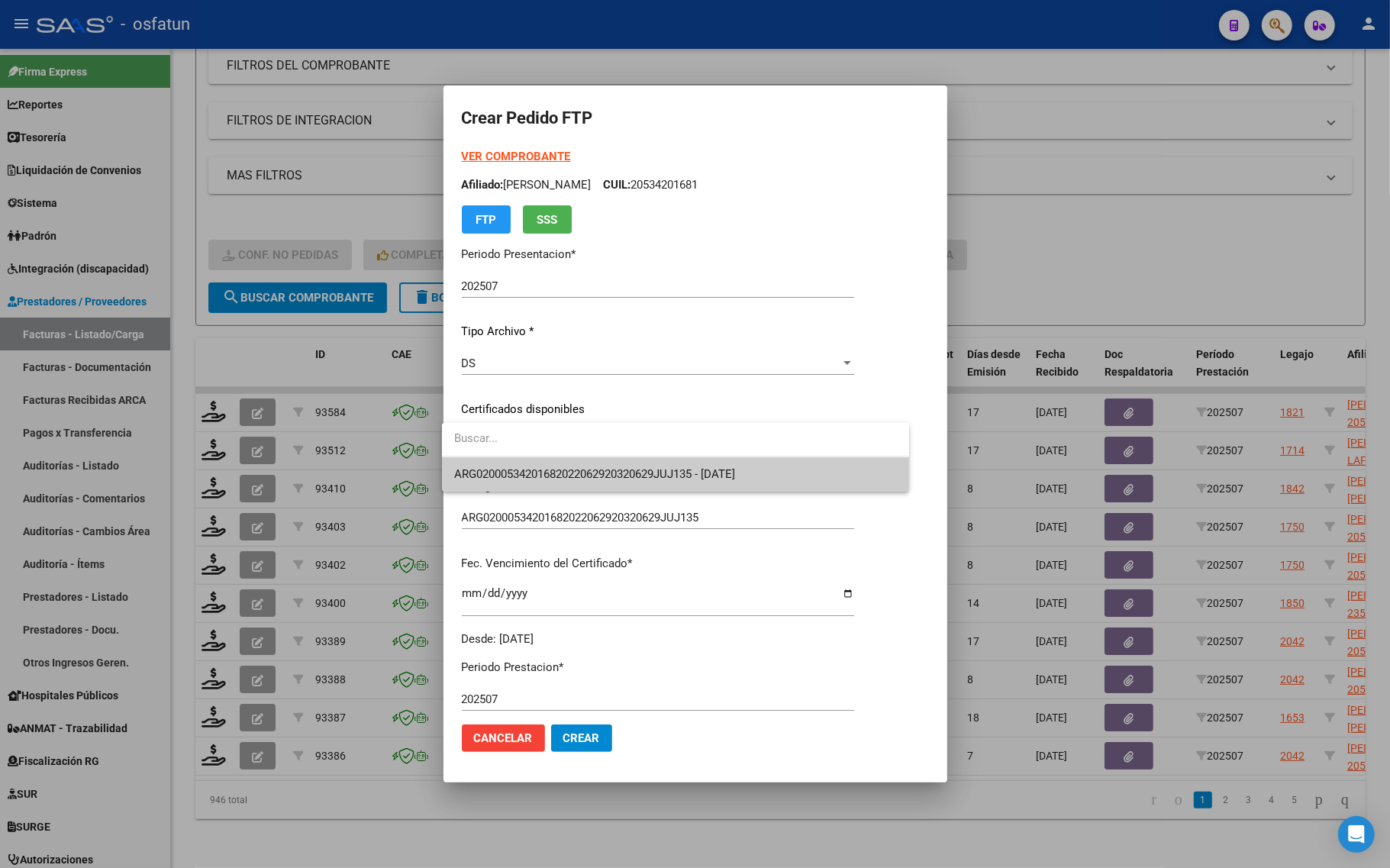
click at [538, 462] on span "ARG02000534201682022062920320629JUJ135 - 2032-06-29" at bounding box center [675, 473] width 442 height 34
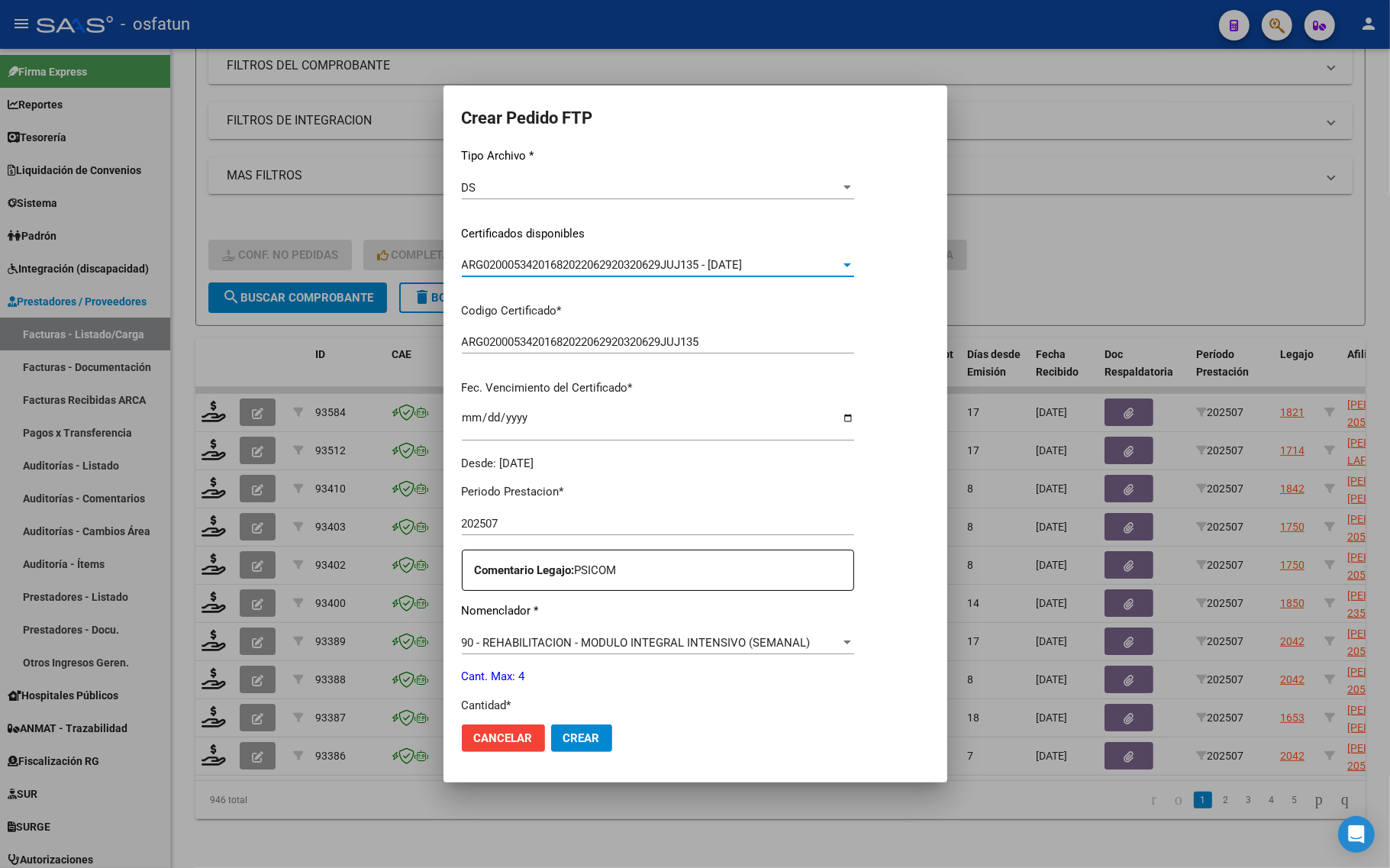
scroll to position [286, 0]
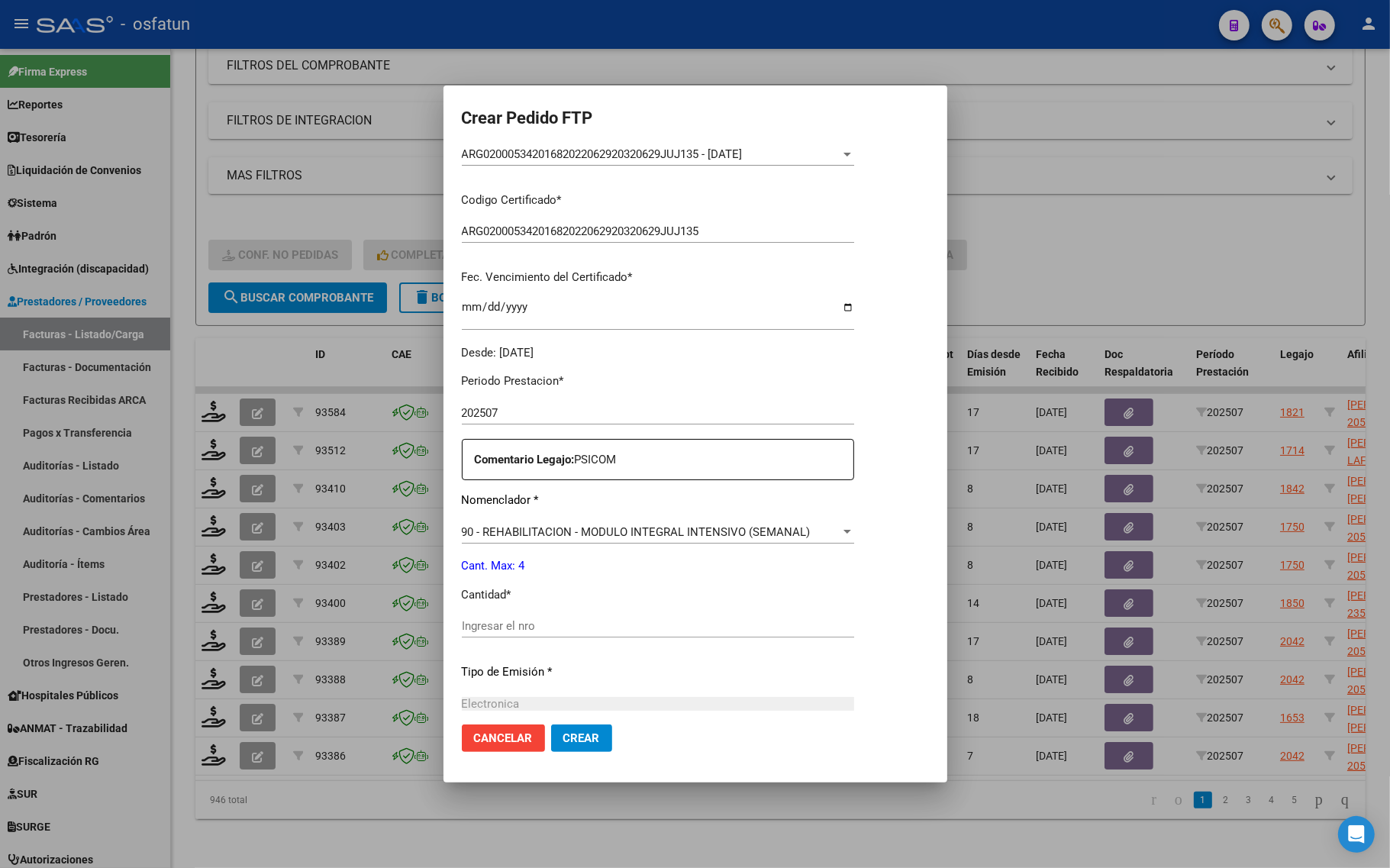
click at [534, 615] on div "Ingresar el nro" at bounding box center [657, 626] width 392 height 23
type input "4"
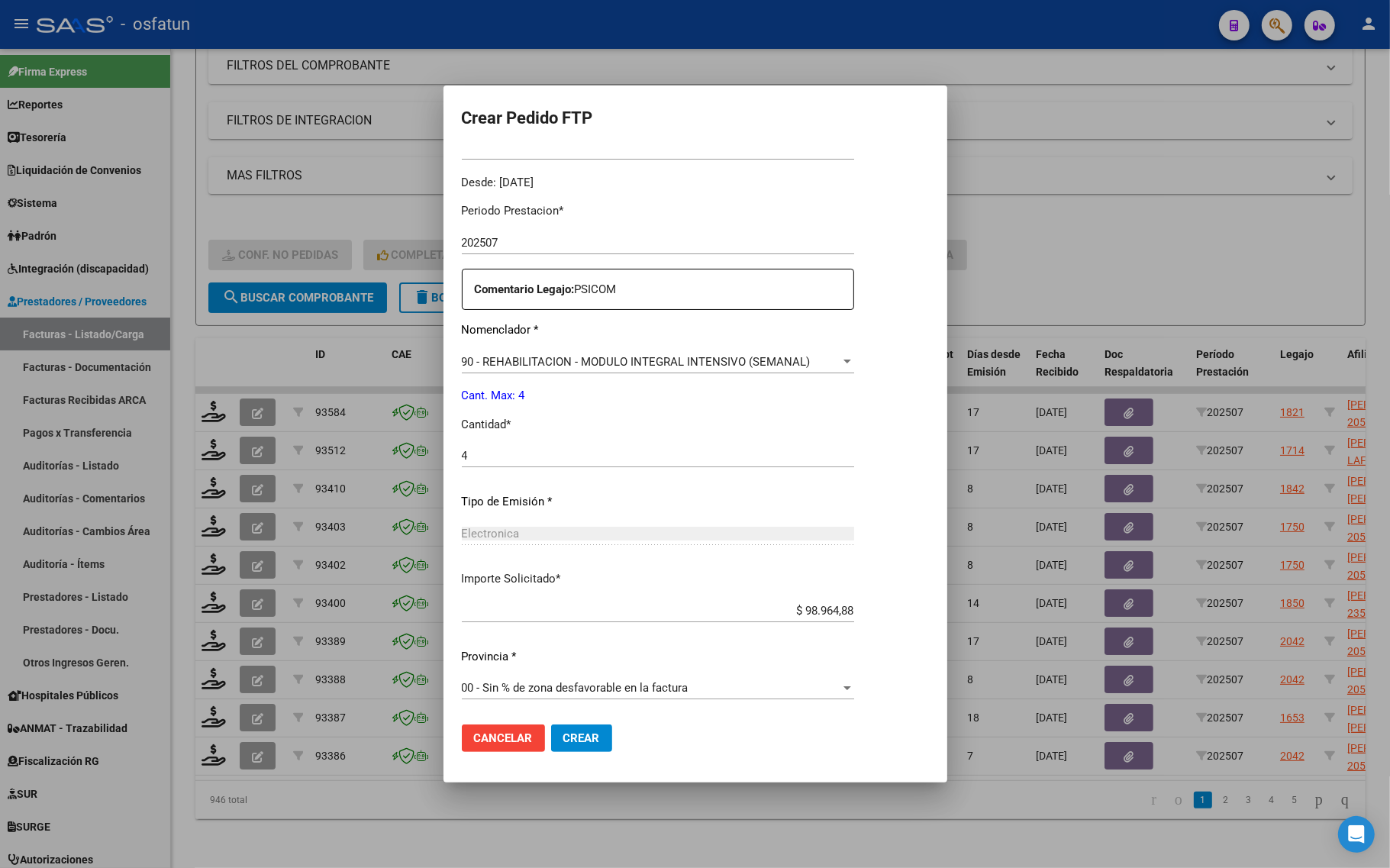
click at [542, 741] on div "Cancelar Crear" at bounding box center [536, 737] width 150 height 27
click at [551, 740] on button "Crear" at bounding box center [581, 737] width 61 height 27
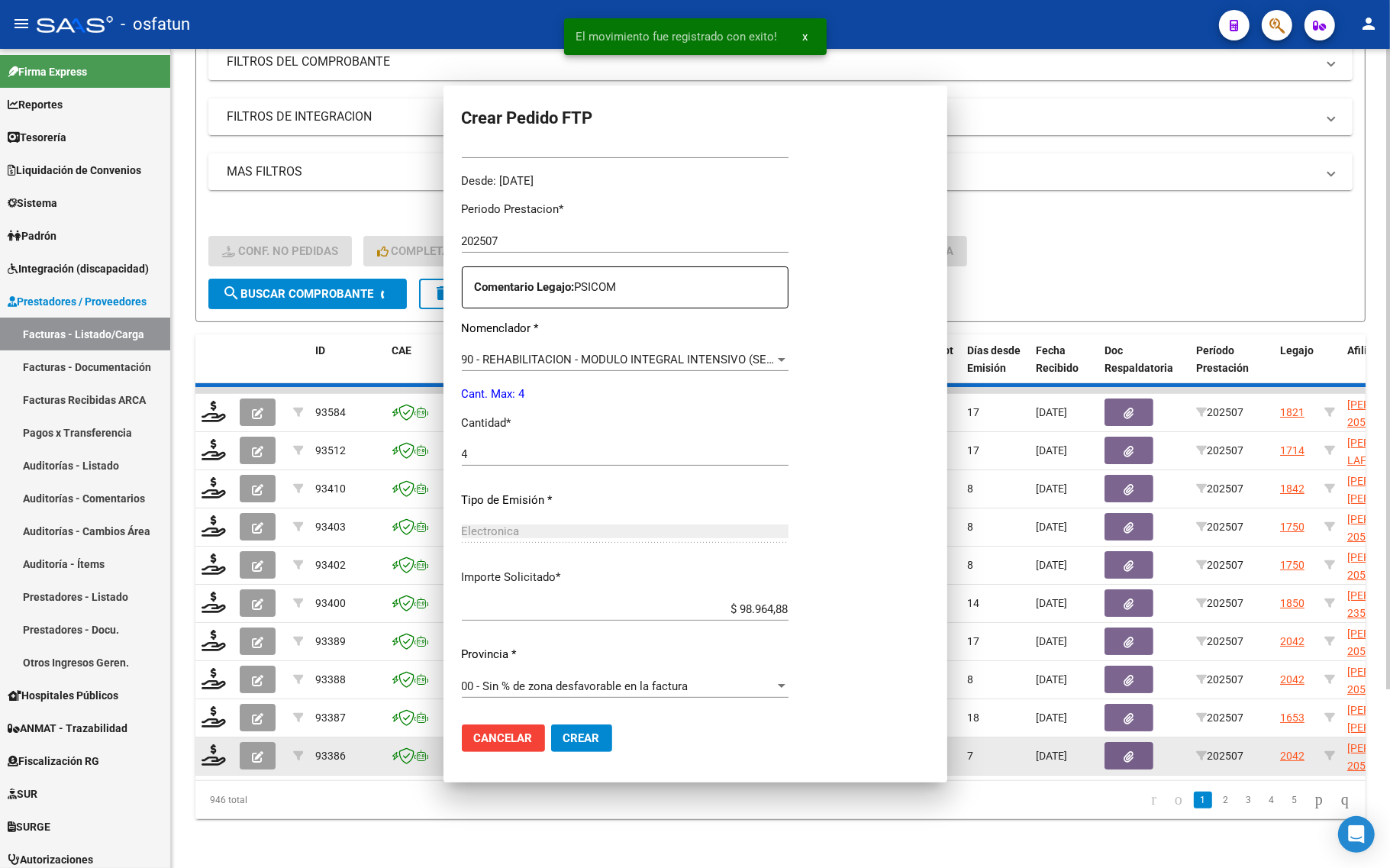
scroll to position [0, 0]
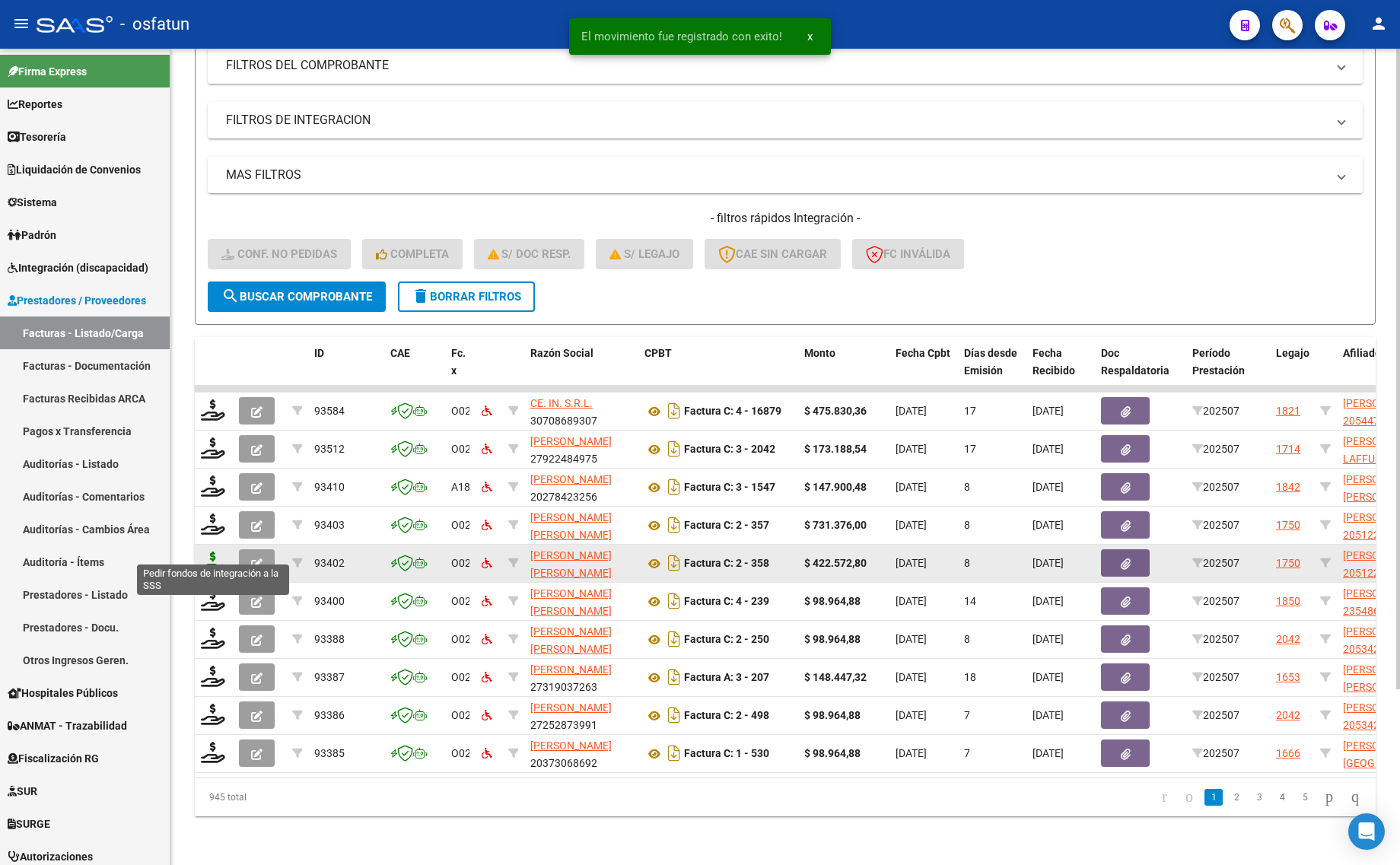
click at [215, 556] on icon at bounding box center [212, 562] width 24 height 21
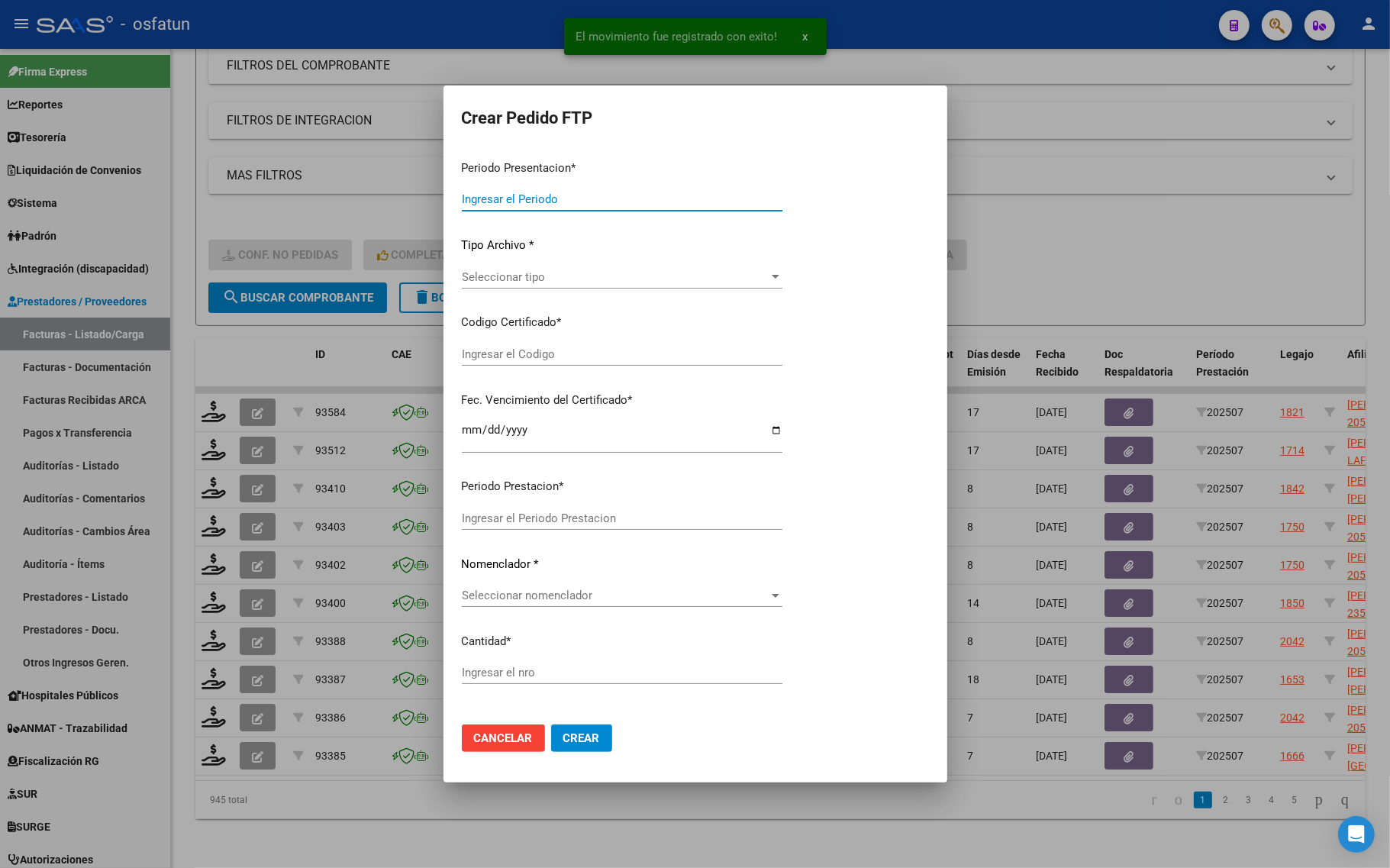
type input "202507"
type input "$ 422.572,80"
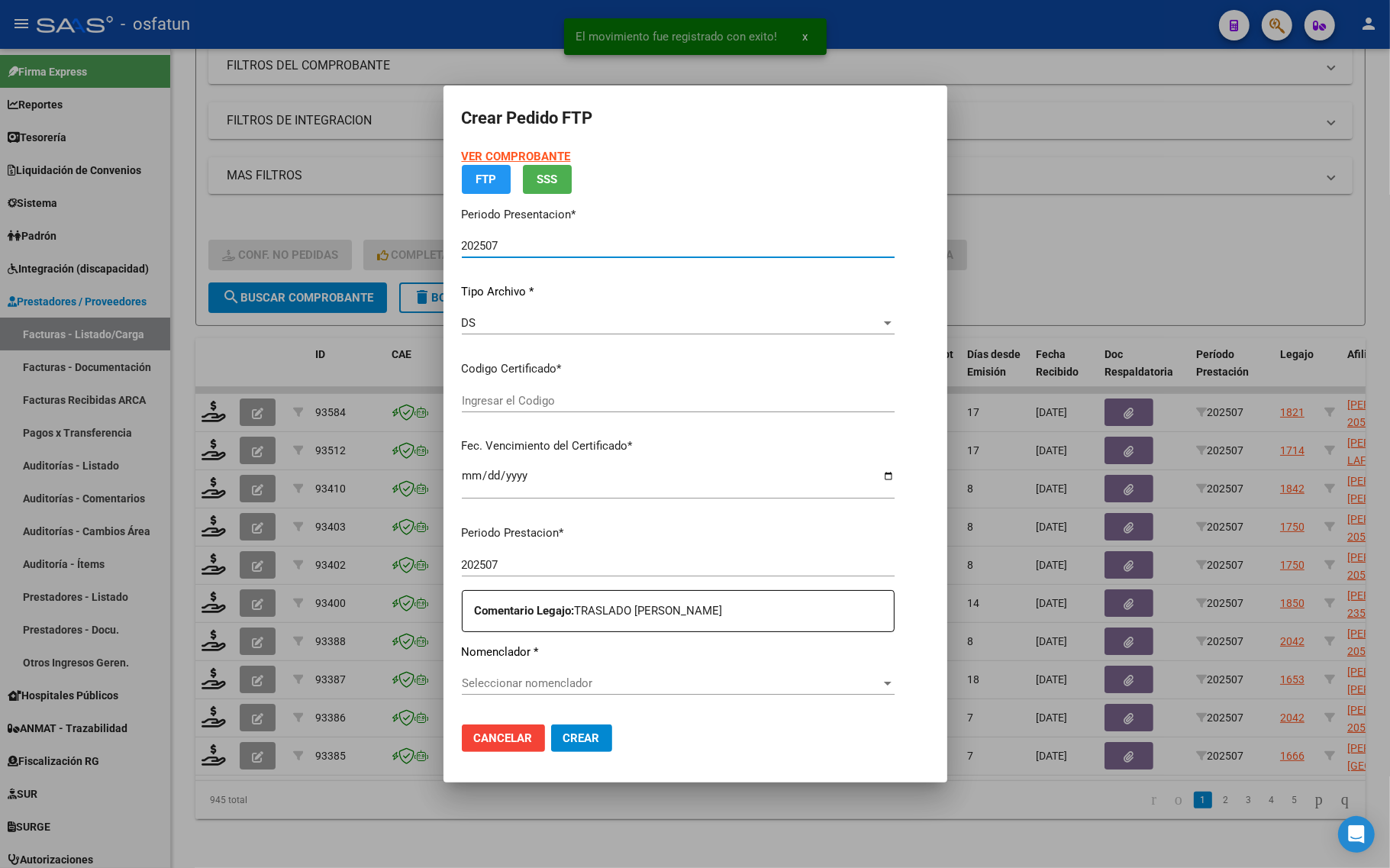
type input "ARG02000512242582023011020280110TUC136"
type input "2028-01-10"
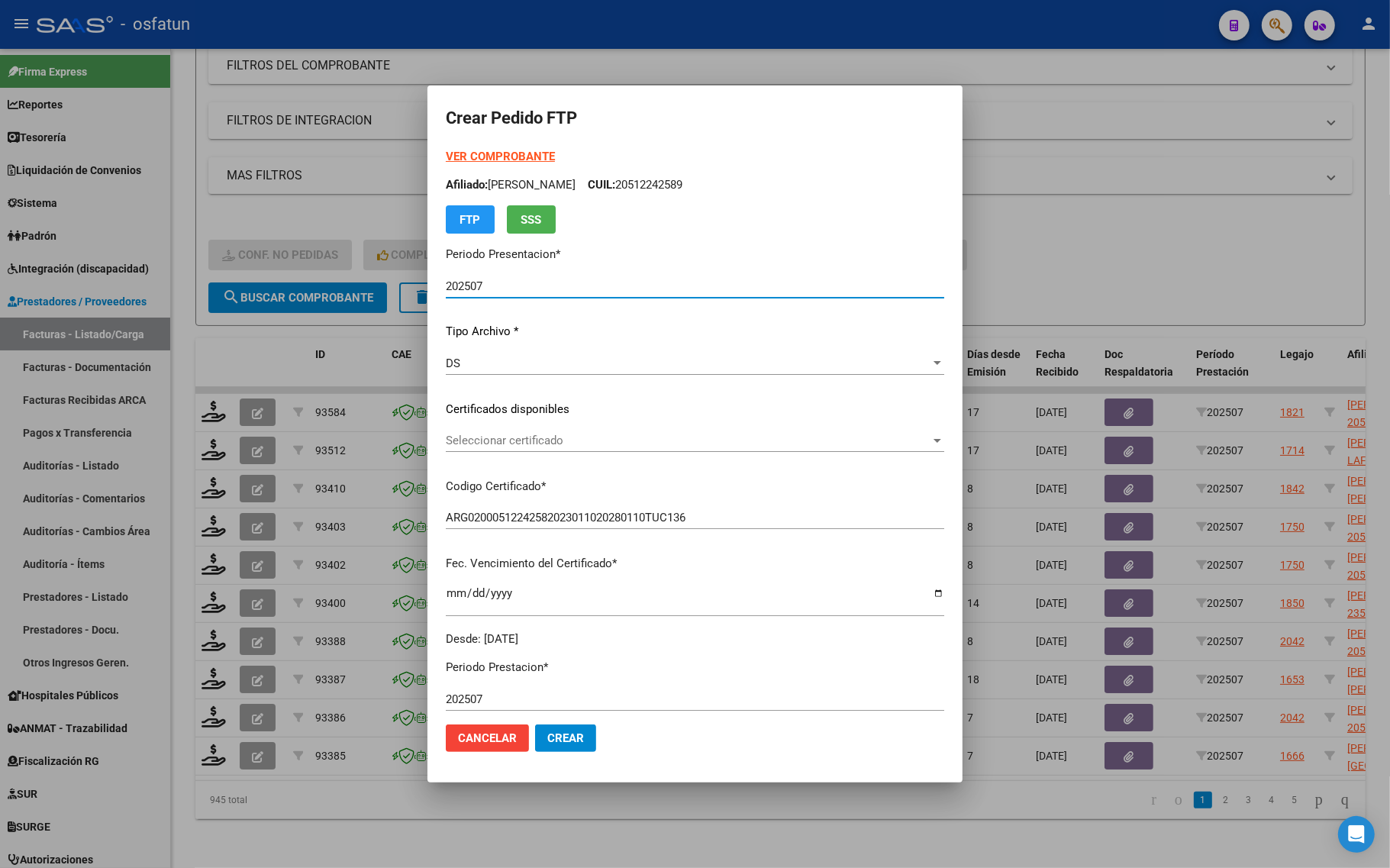
click at [445, 155] on strong "VER COMPROBANTE" at bounding box center [499, 157] width 109 height 14
click at [497, 437] on div "Seleccionar certificado Seleccionar certificado" at bounding box center [694, 440] width 499 height 23
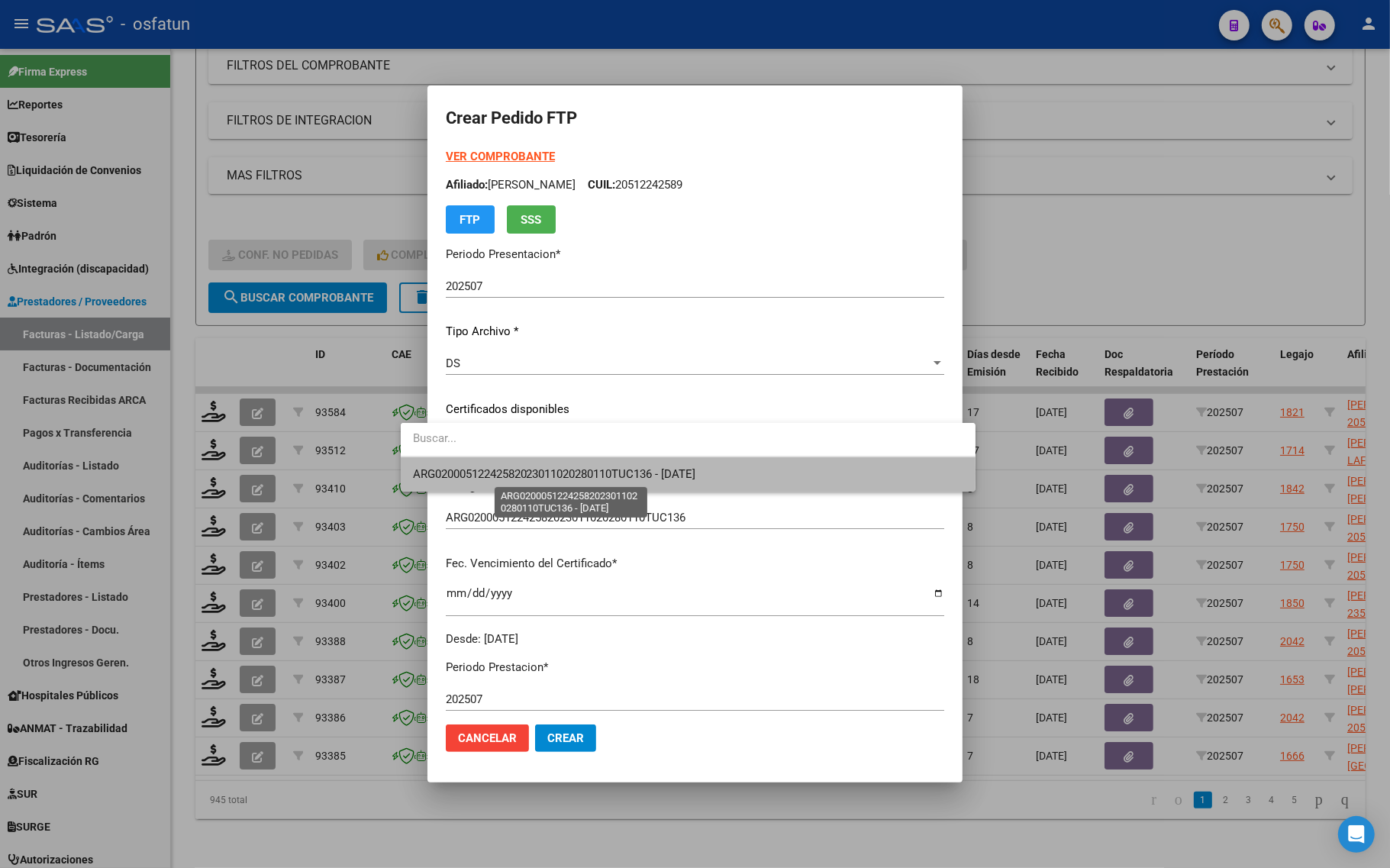
click at [504, 473] on span "ARG02000512242582023011020280110TUC136 - 2028-01-10" at bounding box center [555, 474] width 284 height 14
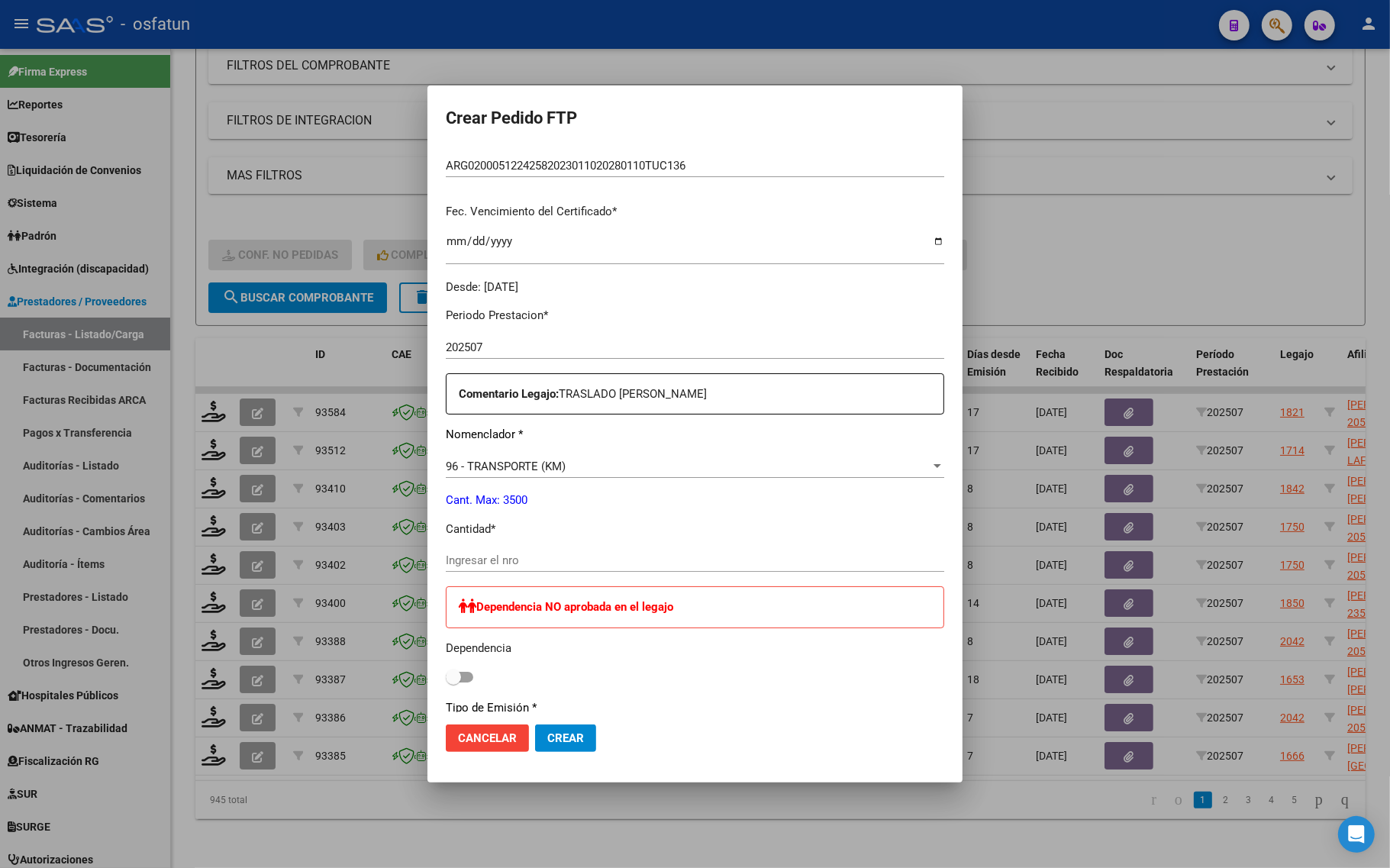
scroll to position [381, 0]
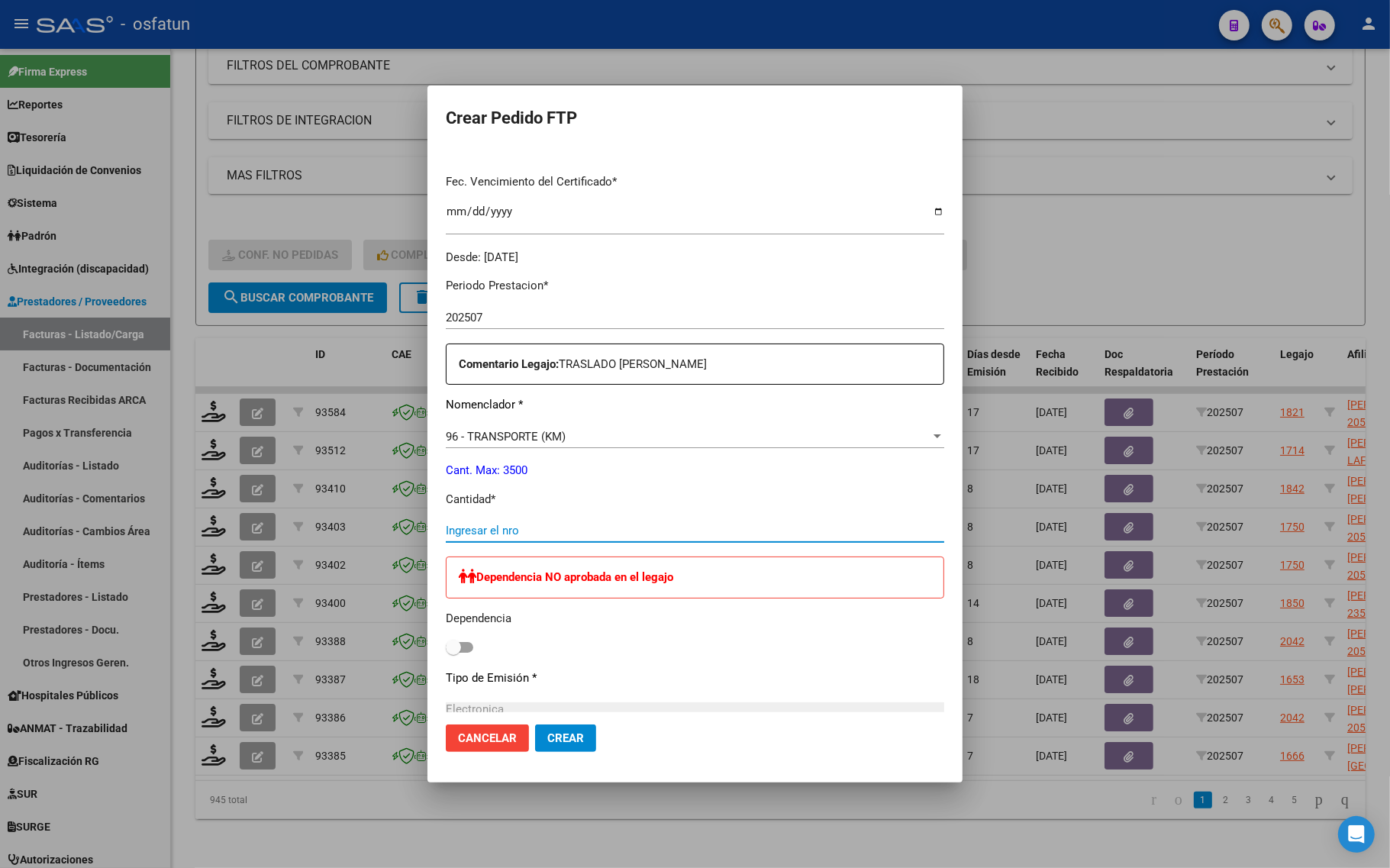
click at [445, 534] on input "Ingresar el nro" at bounding box center [694, 530] width 499 height 14
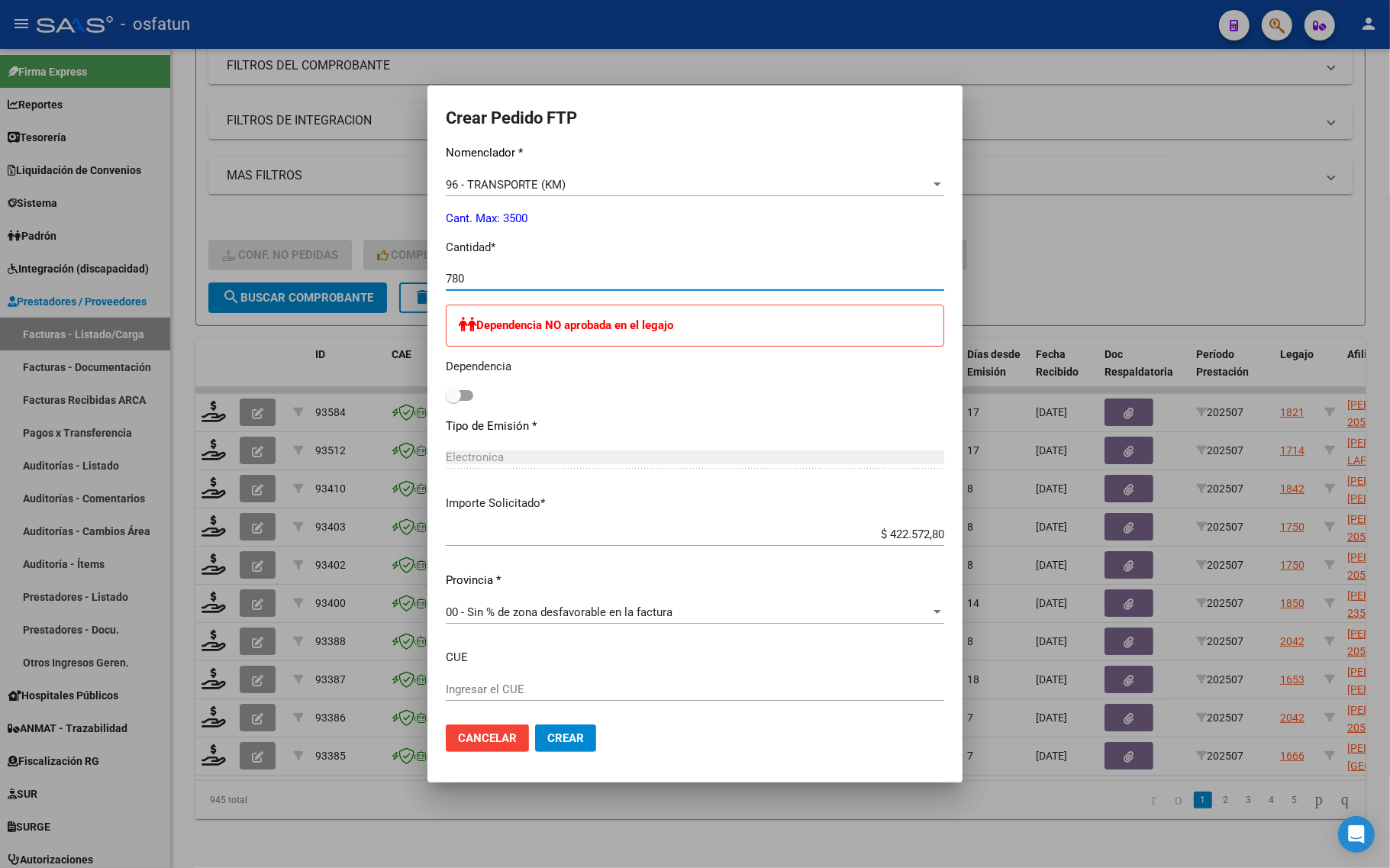
scroll to position [668, 0]
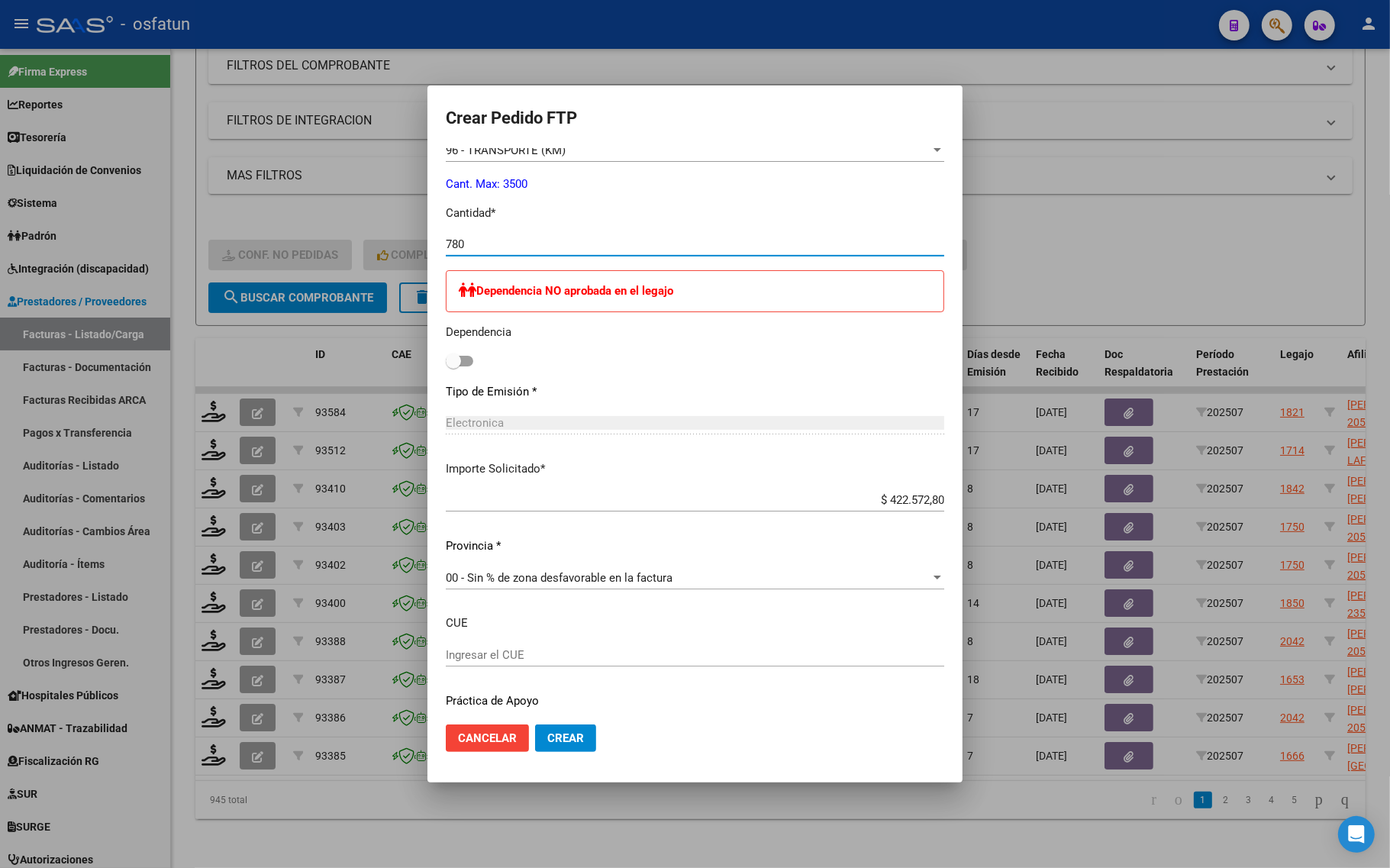
type input "780"
click at [543, 750] on button "Crear" at bounding box center [565, 737] width 61 height 27
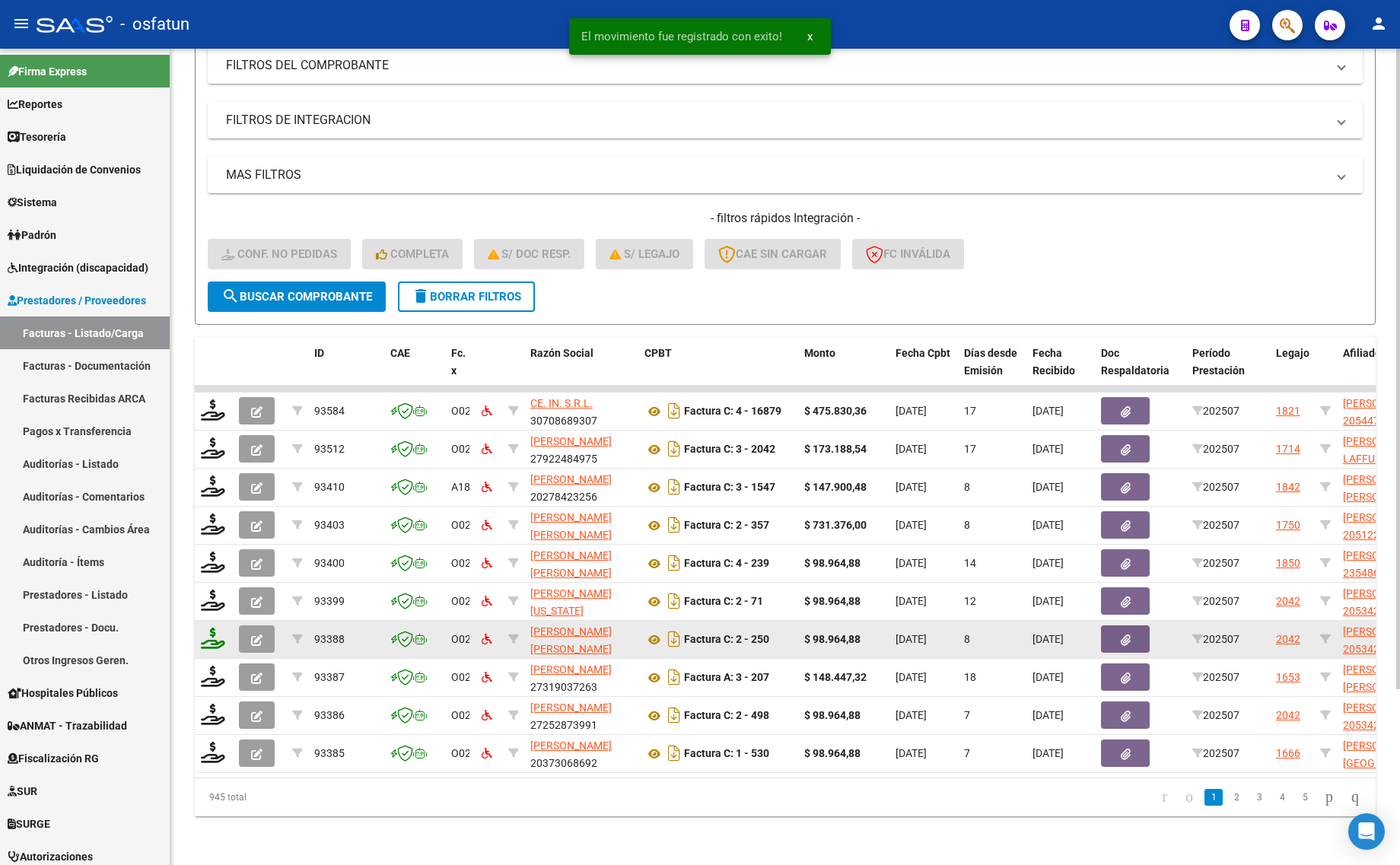
click at [210, 633] on icon at bounding box center [212, 637] width 24 height 21
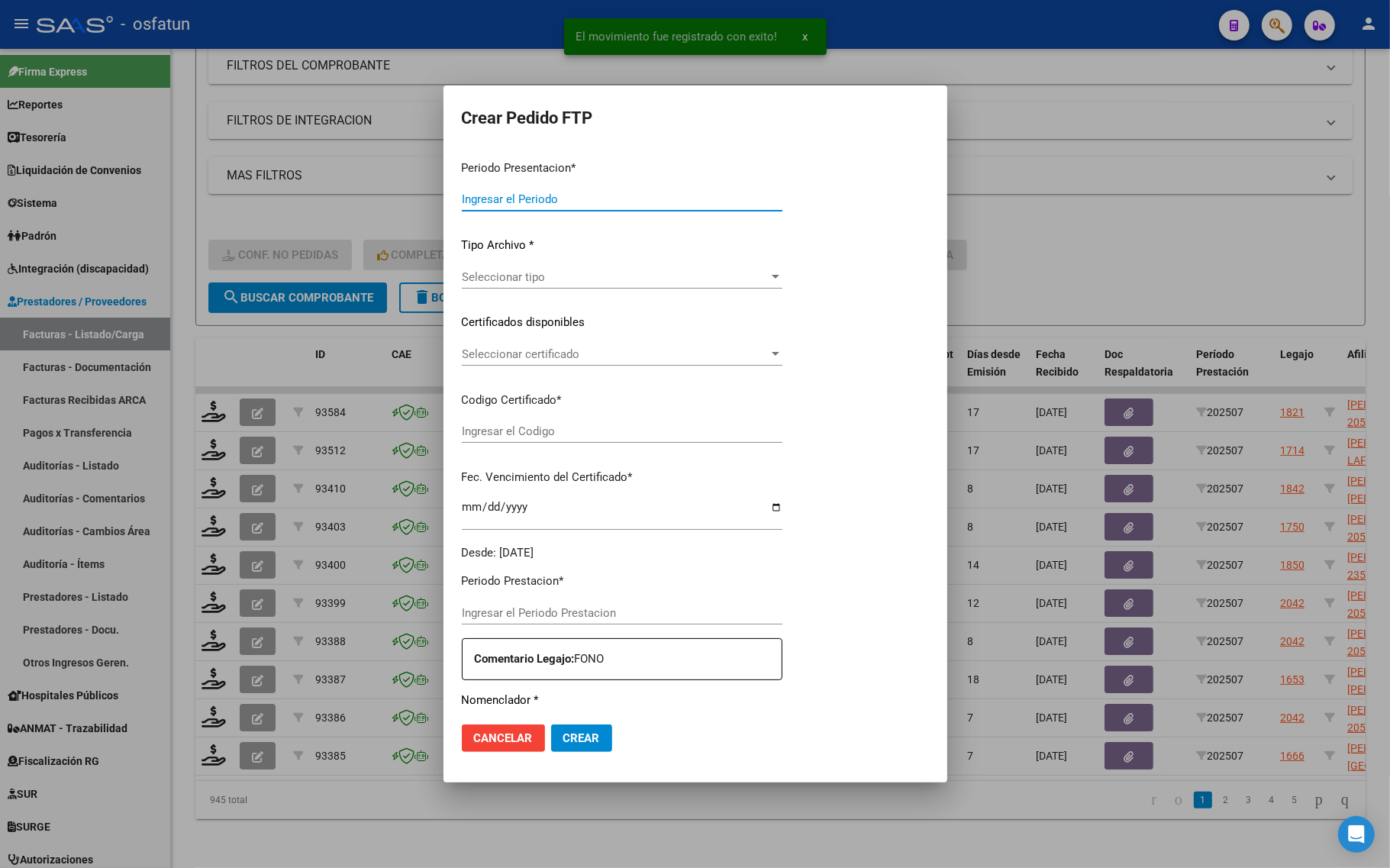
type input "202507"
type input "$ 98.964,88"
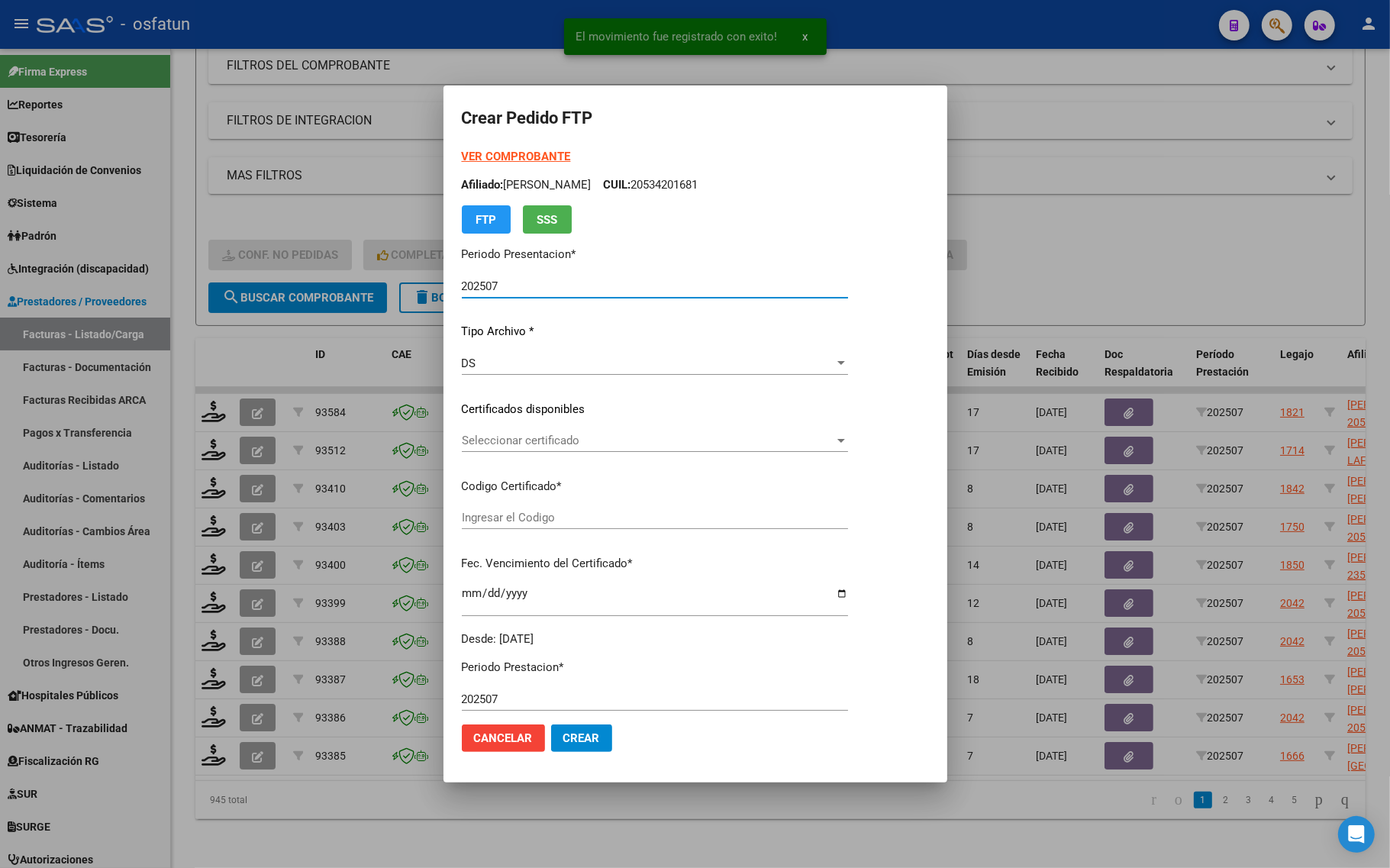
type input "ARG02000534201682022062920320629JUJ135"
type input "2032-06-29"
click at [522, 146] on form "Crear Pedido FTP VER COMPROBANTE ARCA Padrón Afiliado: ALMAZAN DYLAN TIZIANO CU…" at bounding box center [695, 434] width 468 height 660
click at [519, 157] on strong "VER COMPROBANTE" at bounding box center [516, 157] width 109 height 14
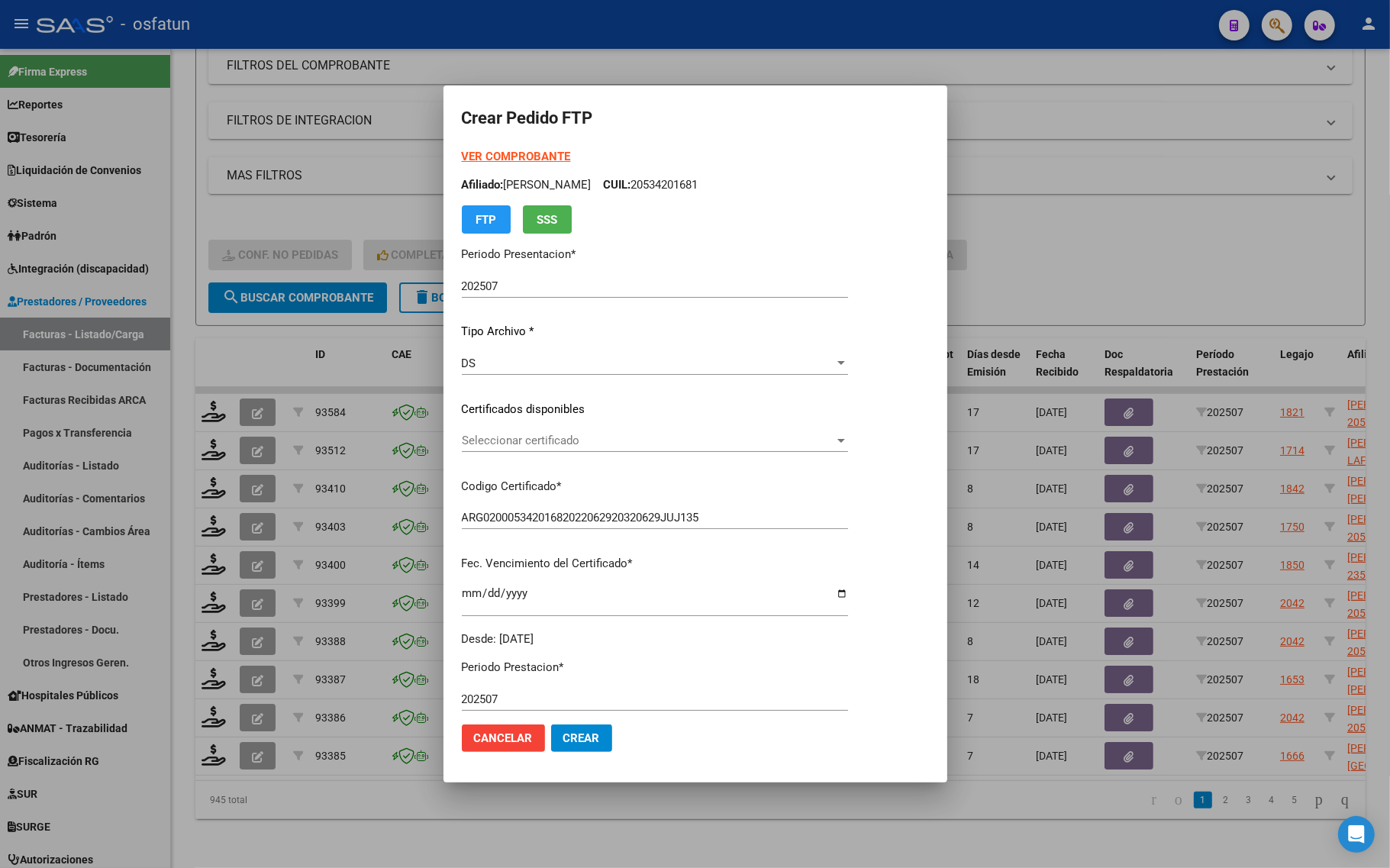
click at [531, 436] on span "Seleccionar certificado" at bounding box center [648, 440] width 373 height 14
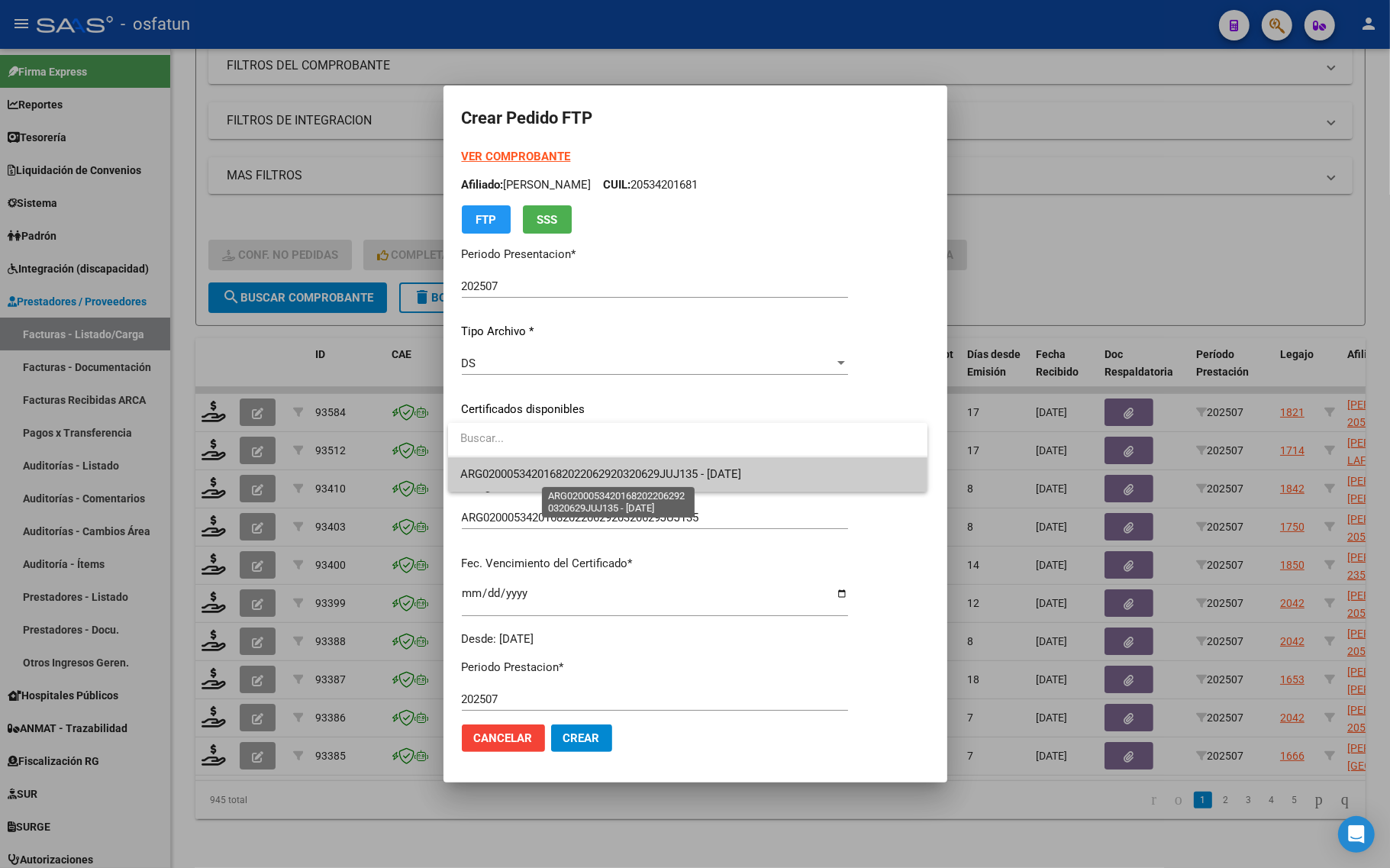
click at [551, 474] on span "ARG02000534201682022062920320629JUJ135 - 2032-06-29" at bounding box center [600, 474] width 281 height 14
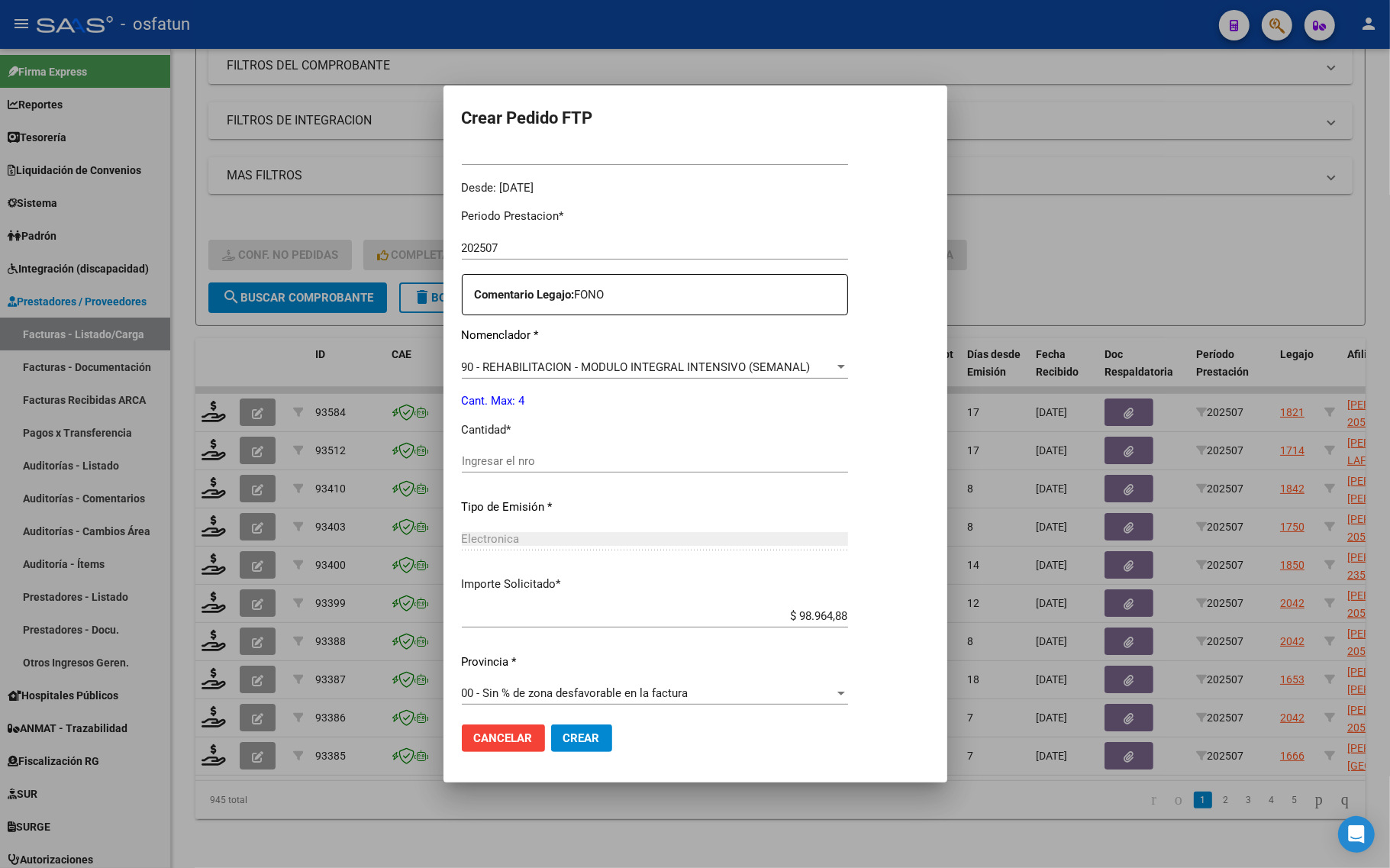
scroll to position [457, 0]
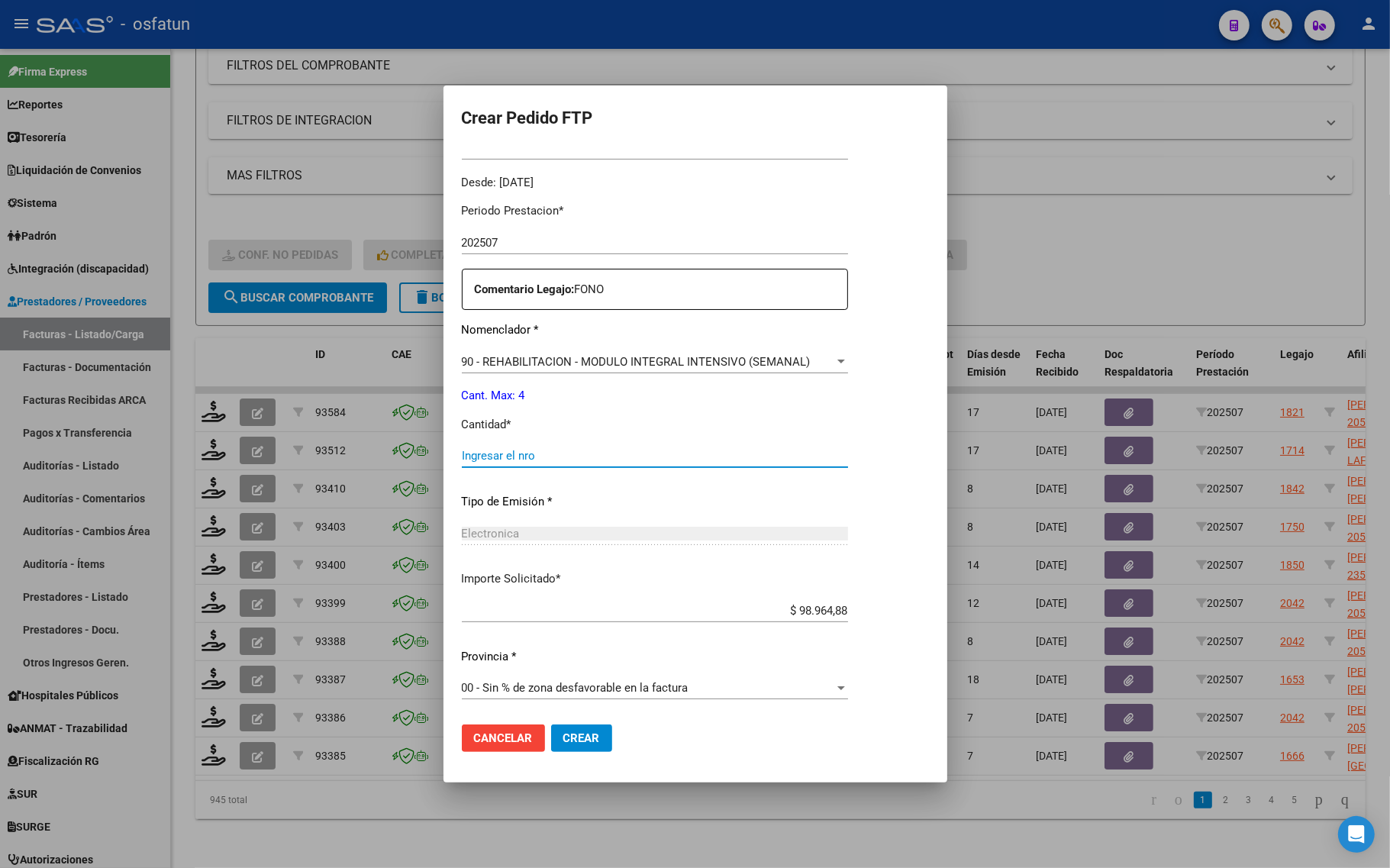
click at [622, 452] on input "Ingresar el nro" at bounding box center [654, 456] width 386 height 14
type input "4"
click at [603, 731] on button "Crear" at bounding box center [581, 737] width 61 height 27
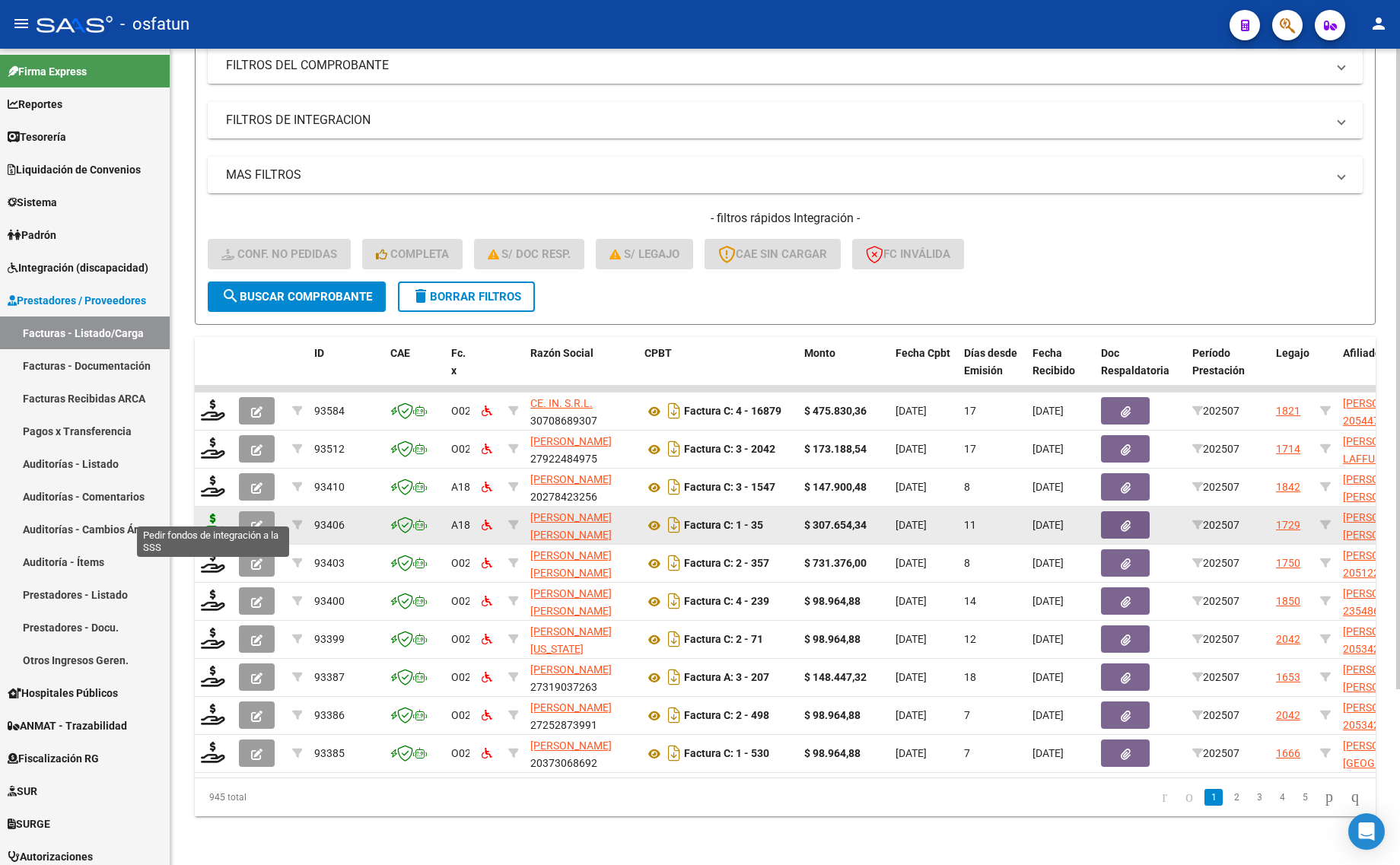
click at [202, 513] on icon at bounding box center [212, 524] width 24 height 21
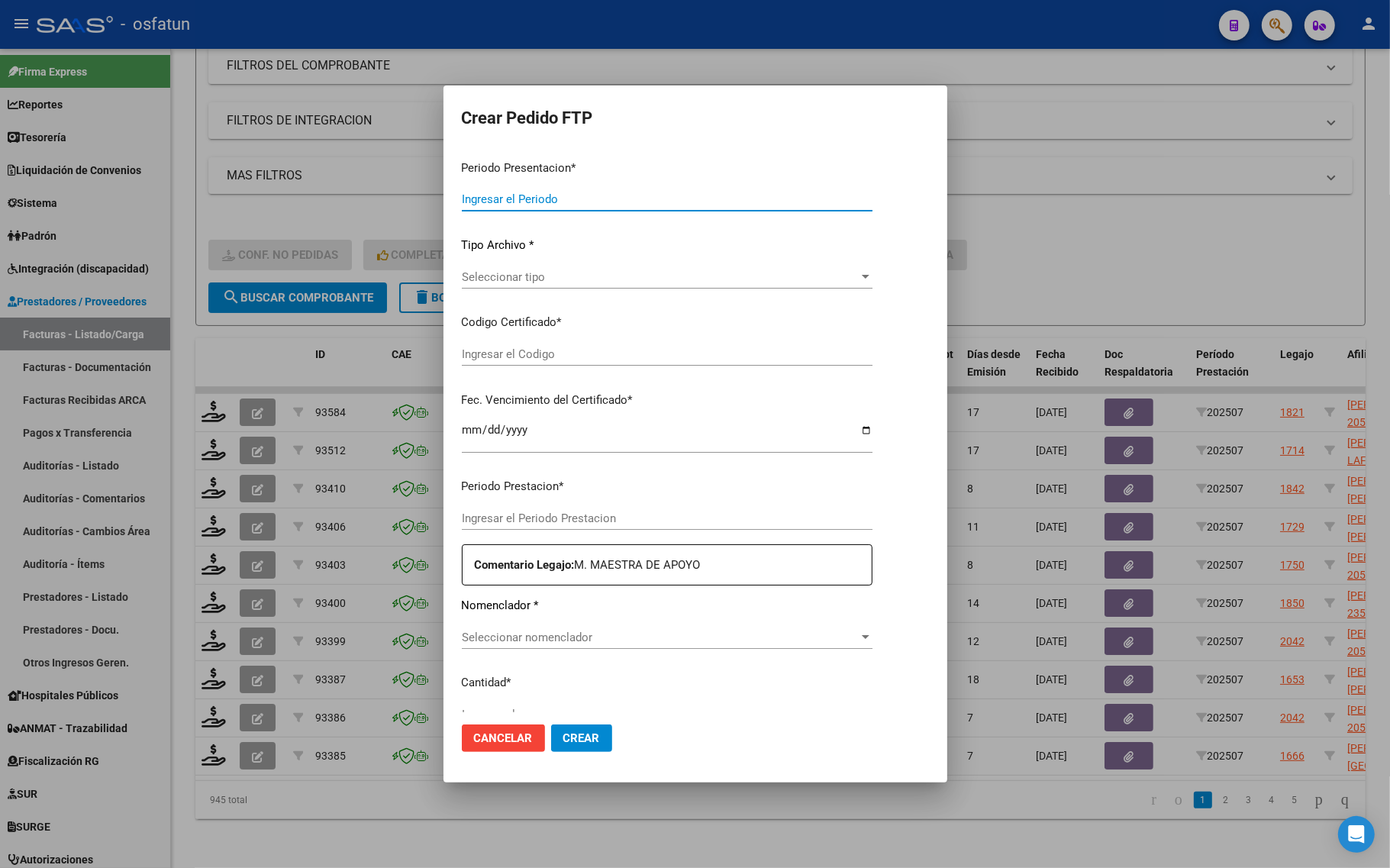
type input "202507"
type input "$ 307.654,34"
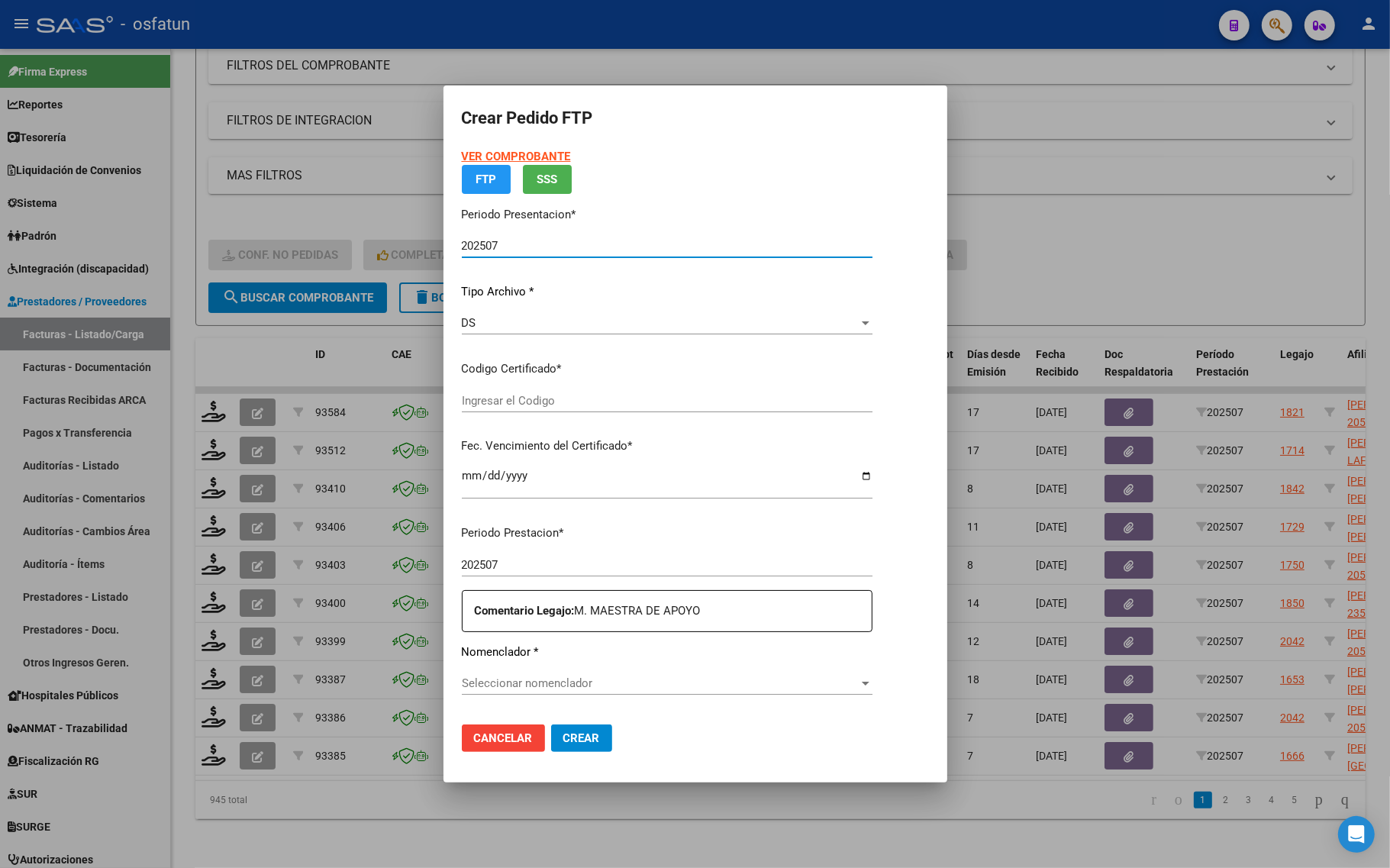
type input "ARG02000575807192023032020260320-MZA202"
type input "2026-03-01"
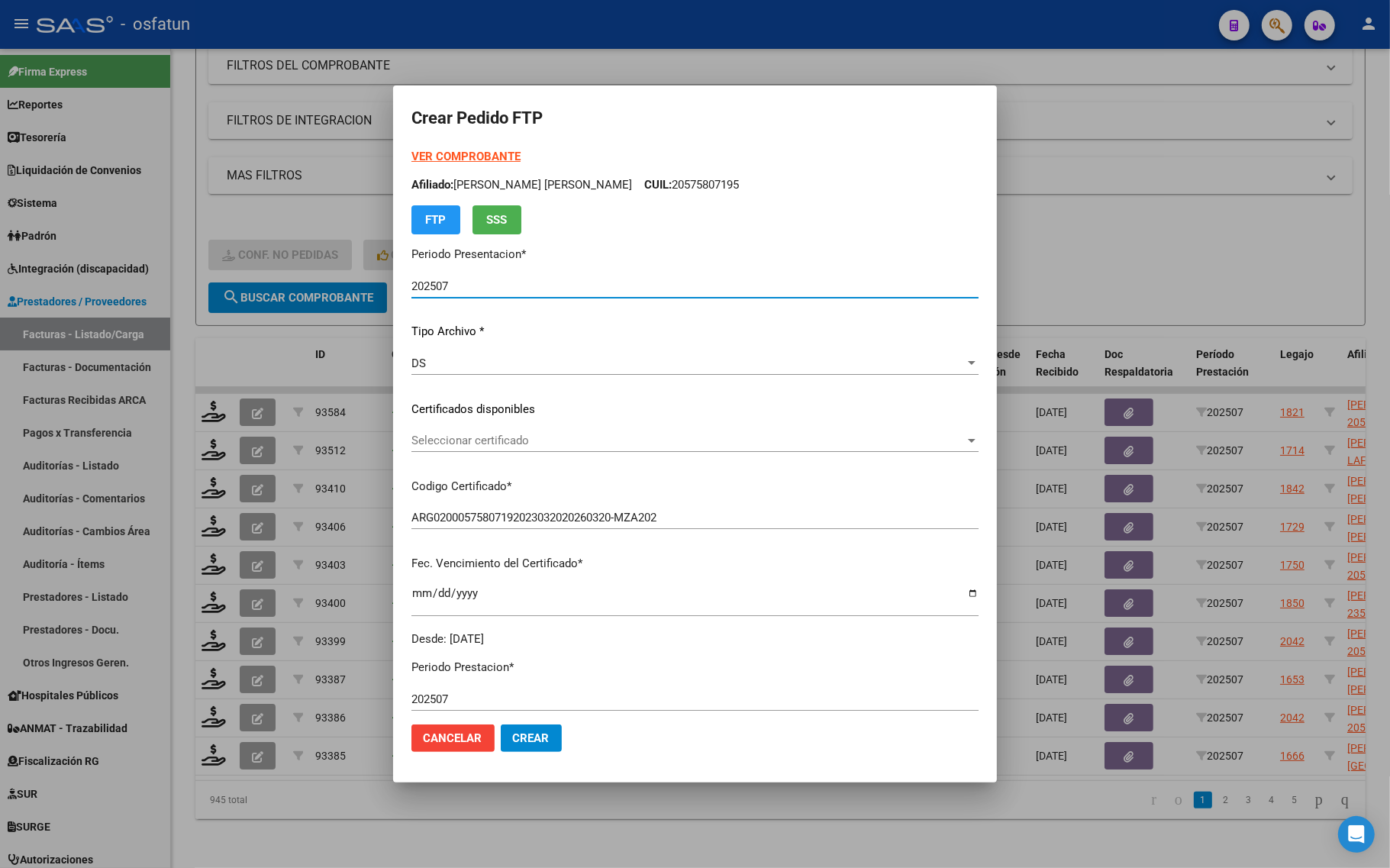
click at [487, 155] on strong "VER COMPROBANTE" at bounding box center [466, 157] width 109 height 14
click at [517, 431] on div "Seleccionar certificado Seleccionar certificado" at bounding box center [695, 440] width 567 height 23
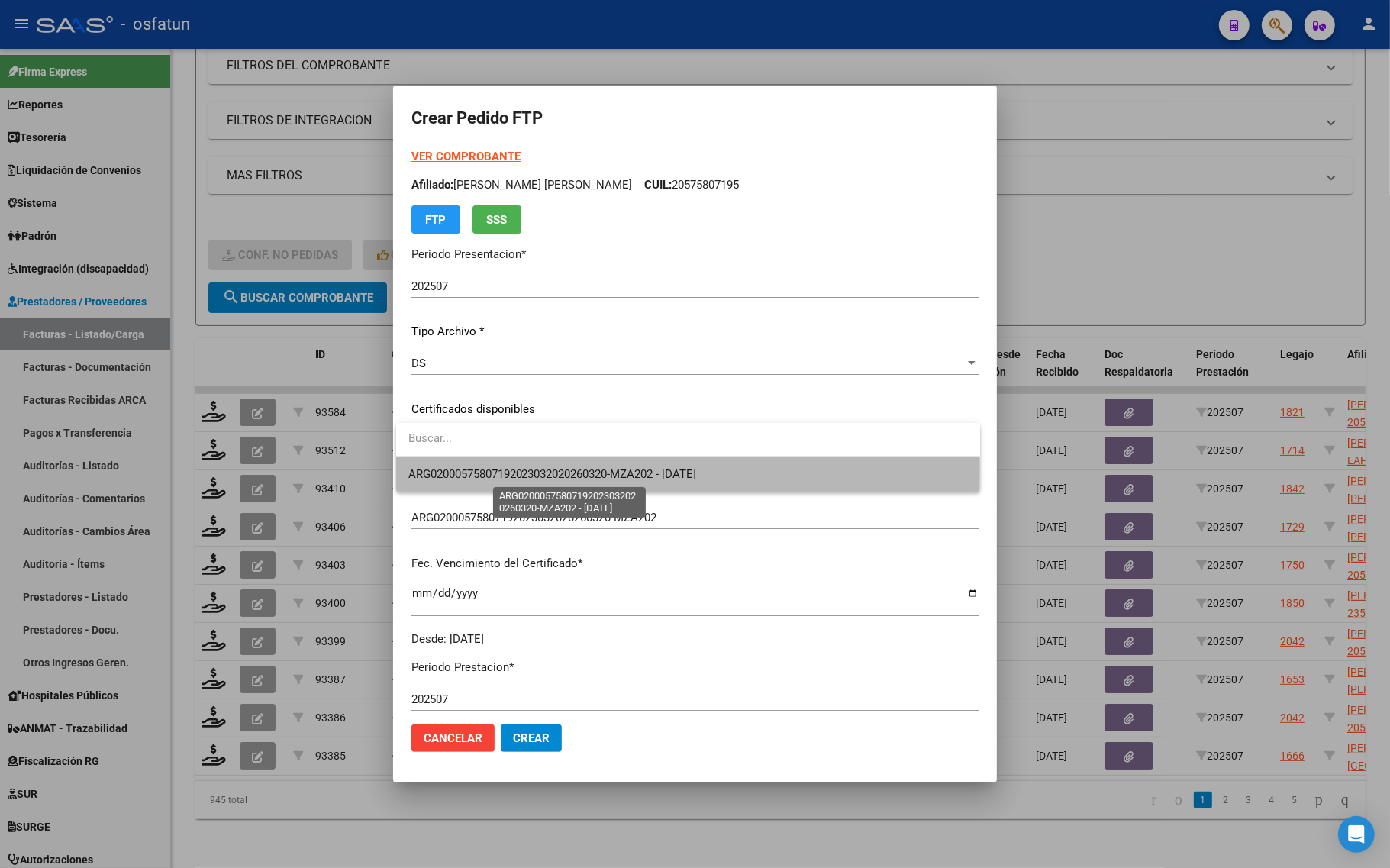
click at [497, 470] on span "ARG02000575807192023032020260320-MZA202 - 2026-03-01" at bounding box center [553, 474] width 288 height 14
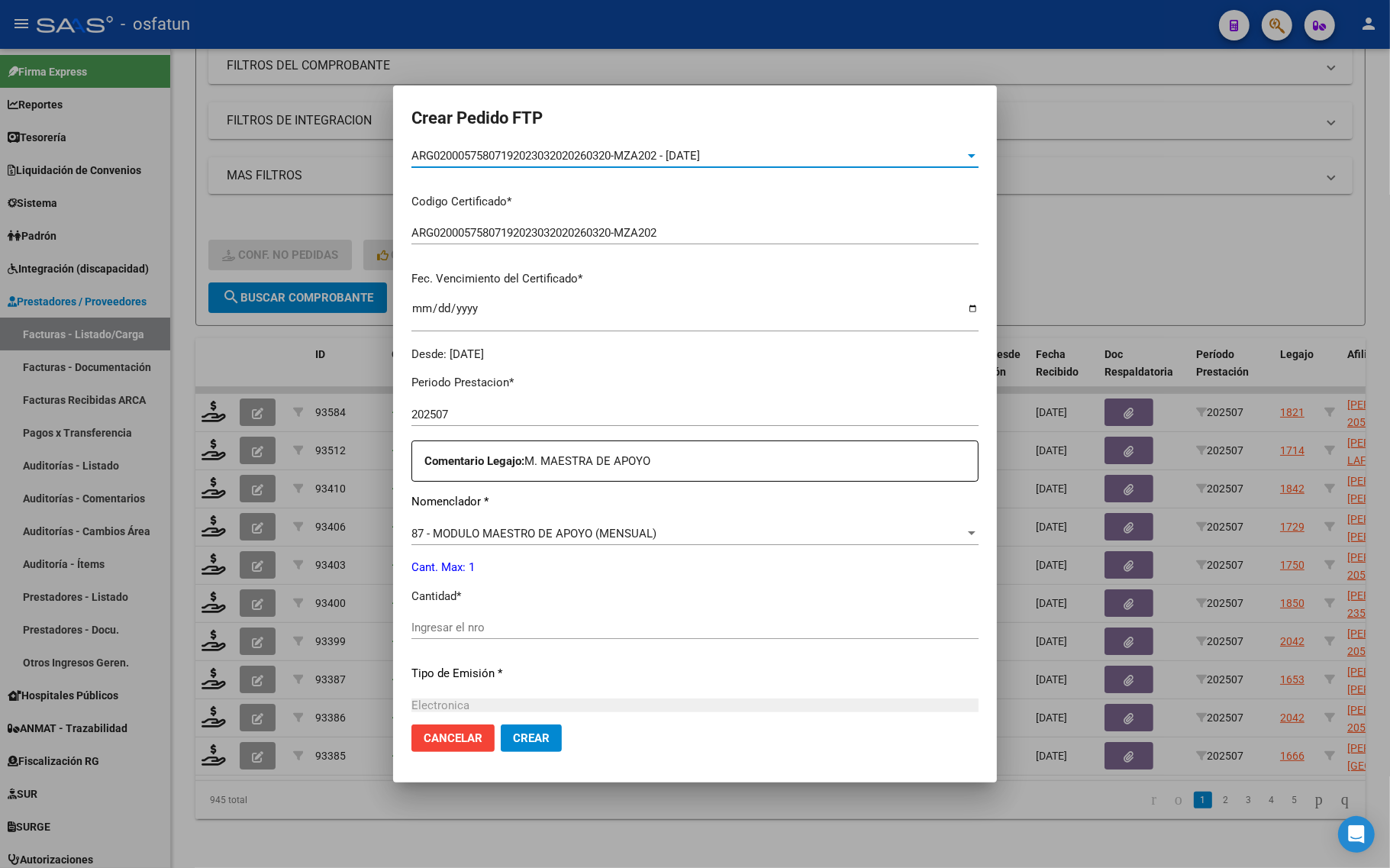
scroll to position [286, 0]
click at [445, 612] on div "Periodo Prestacion * 202507 Ingresar el Periodo Prestacion Comentario Legajo: M…" at bounding box center [695, 622] width 567 height 523
click at [445, 624] on input "Ingresar el nro" at bounding box center [695, 625] width 567 height 14
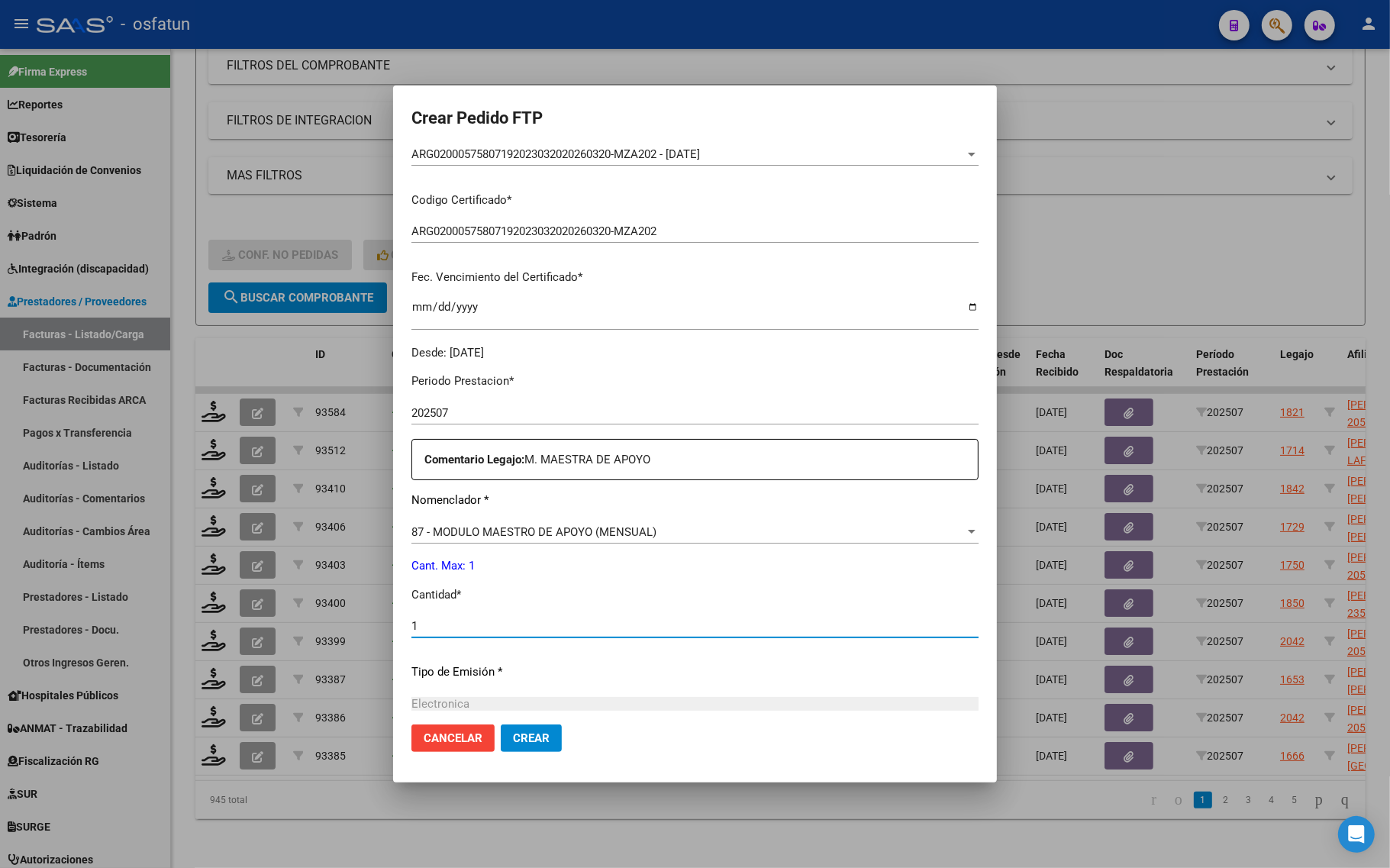
type input "1"
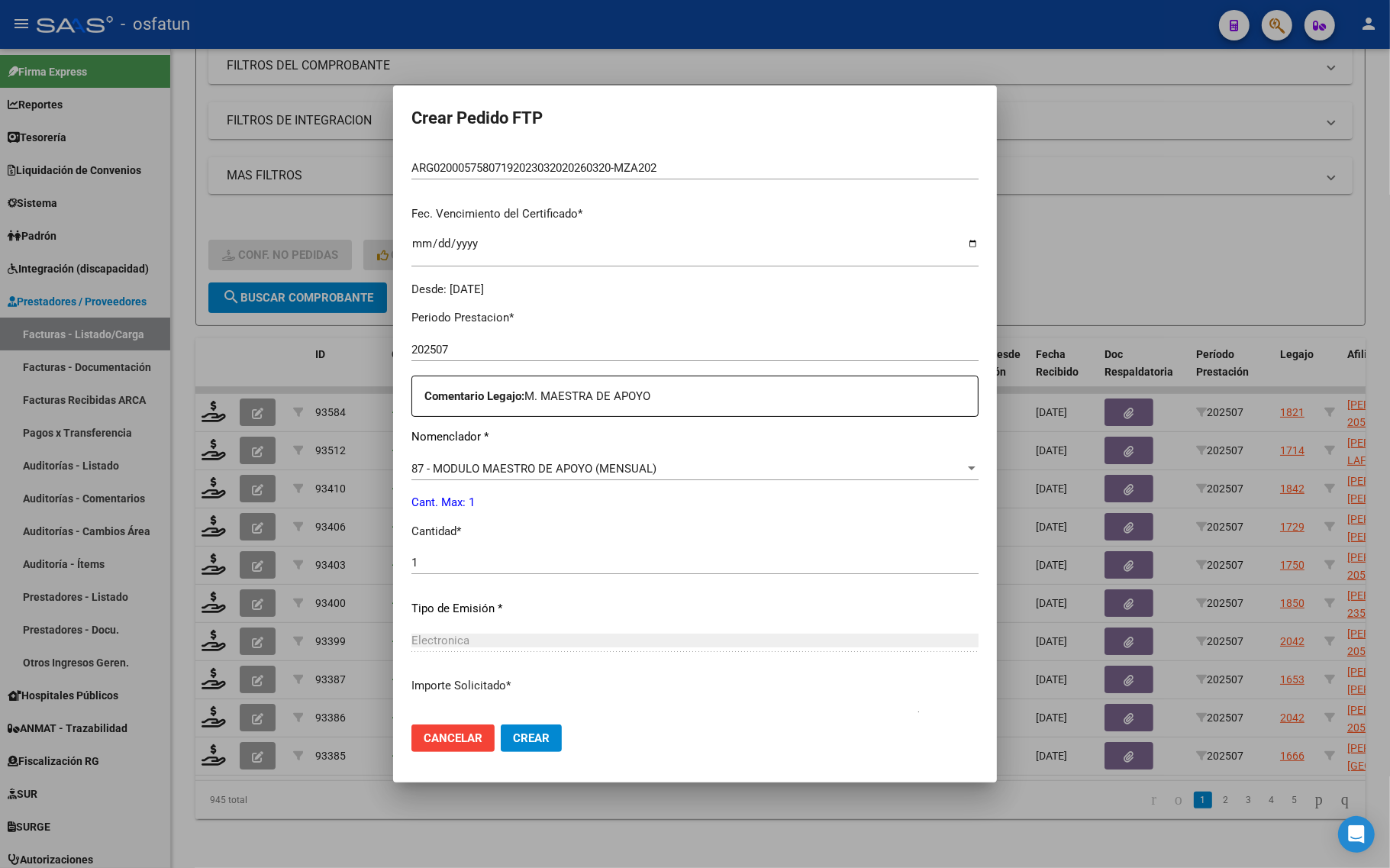
scroll to position [457, 0]
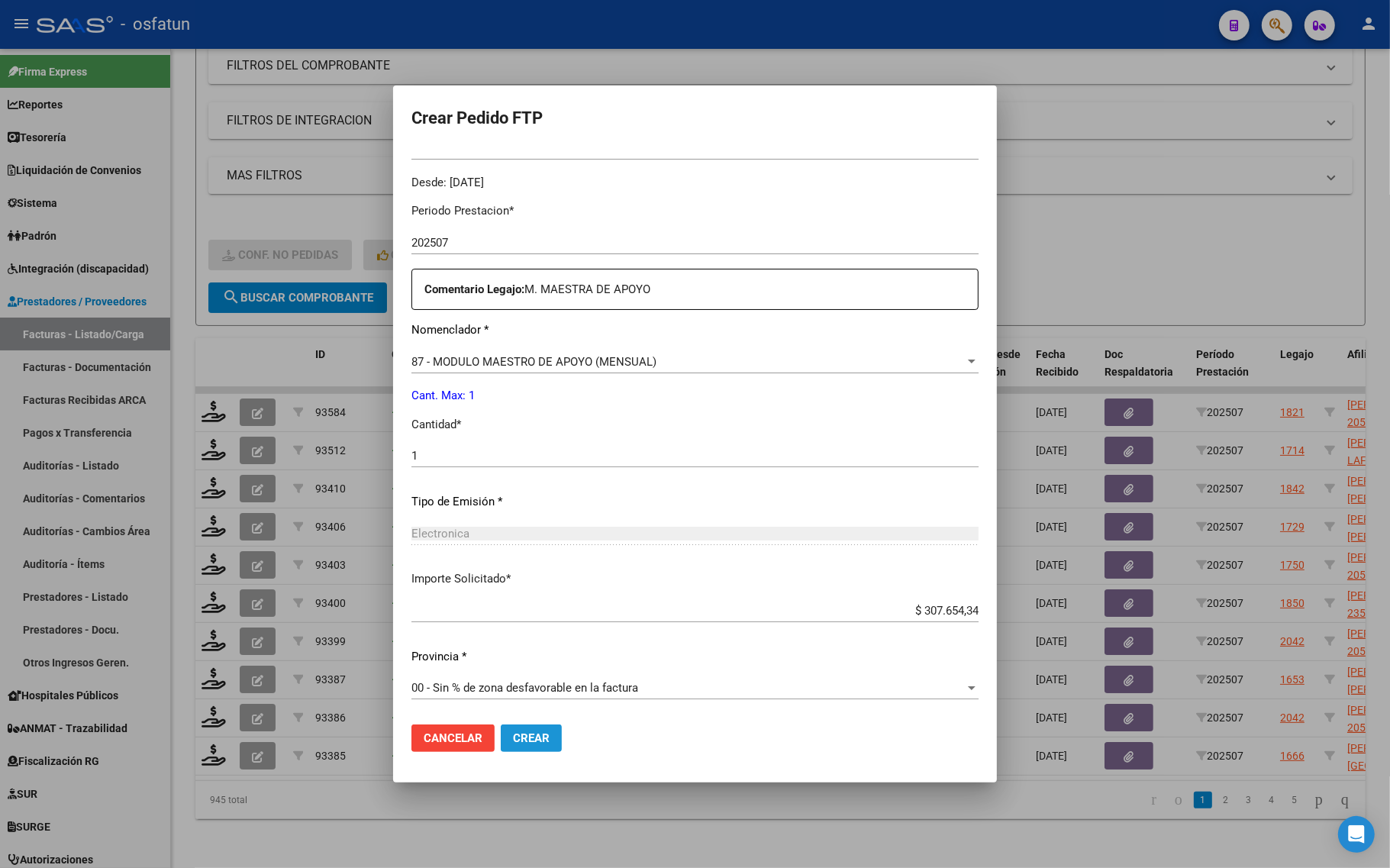
click at [527, 745] on button "Crear" at bounding box center [530, 737] width 61 height 27
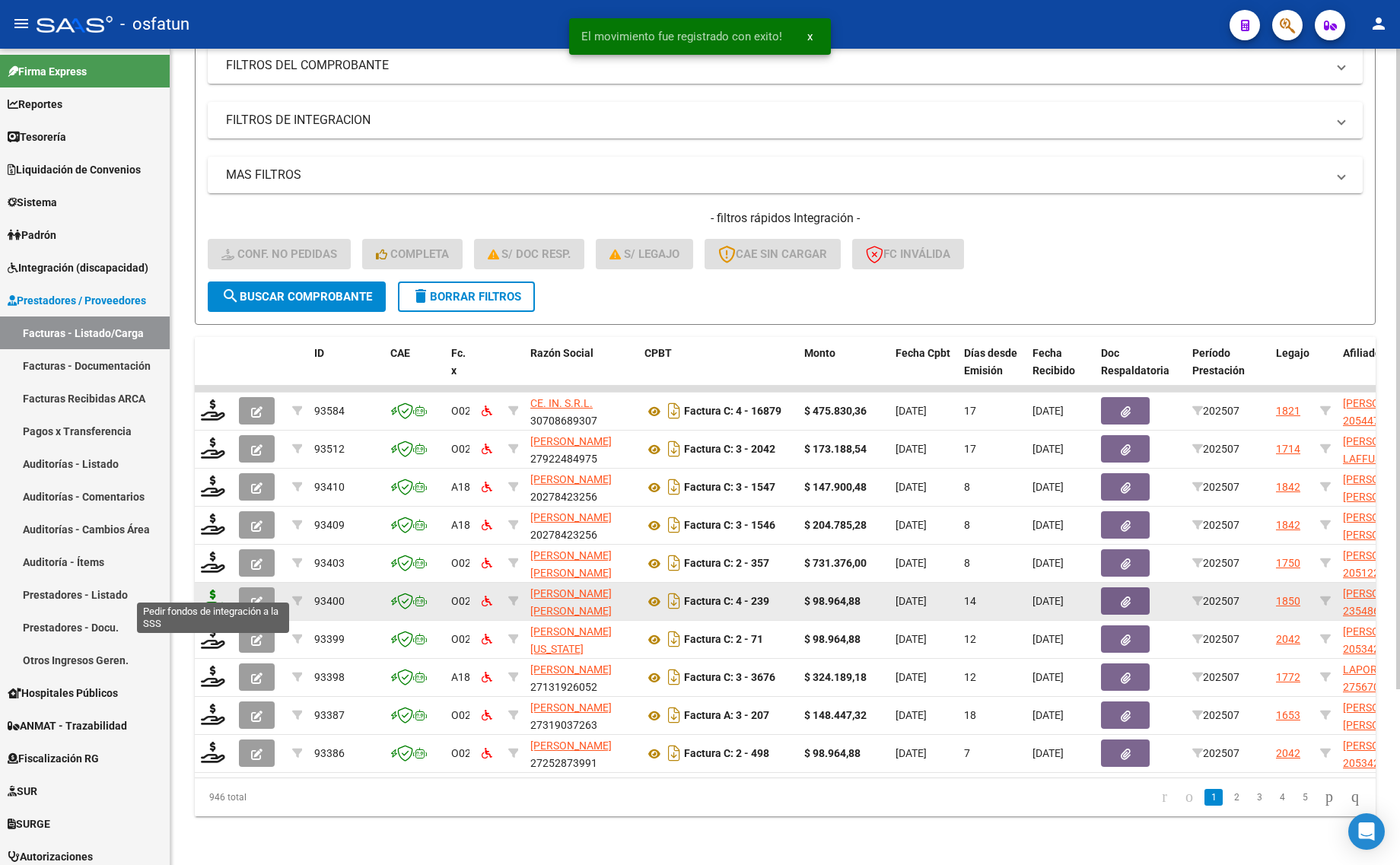
click at [218, 589] on icon at bounding box center [212, 600] width 24 height 21
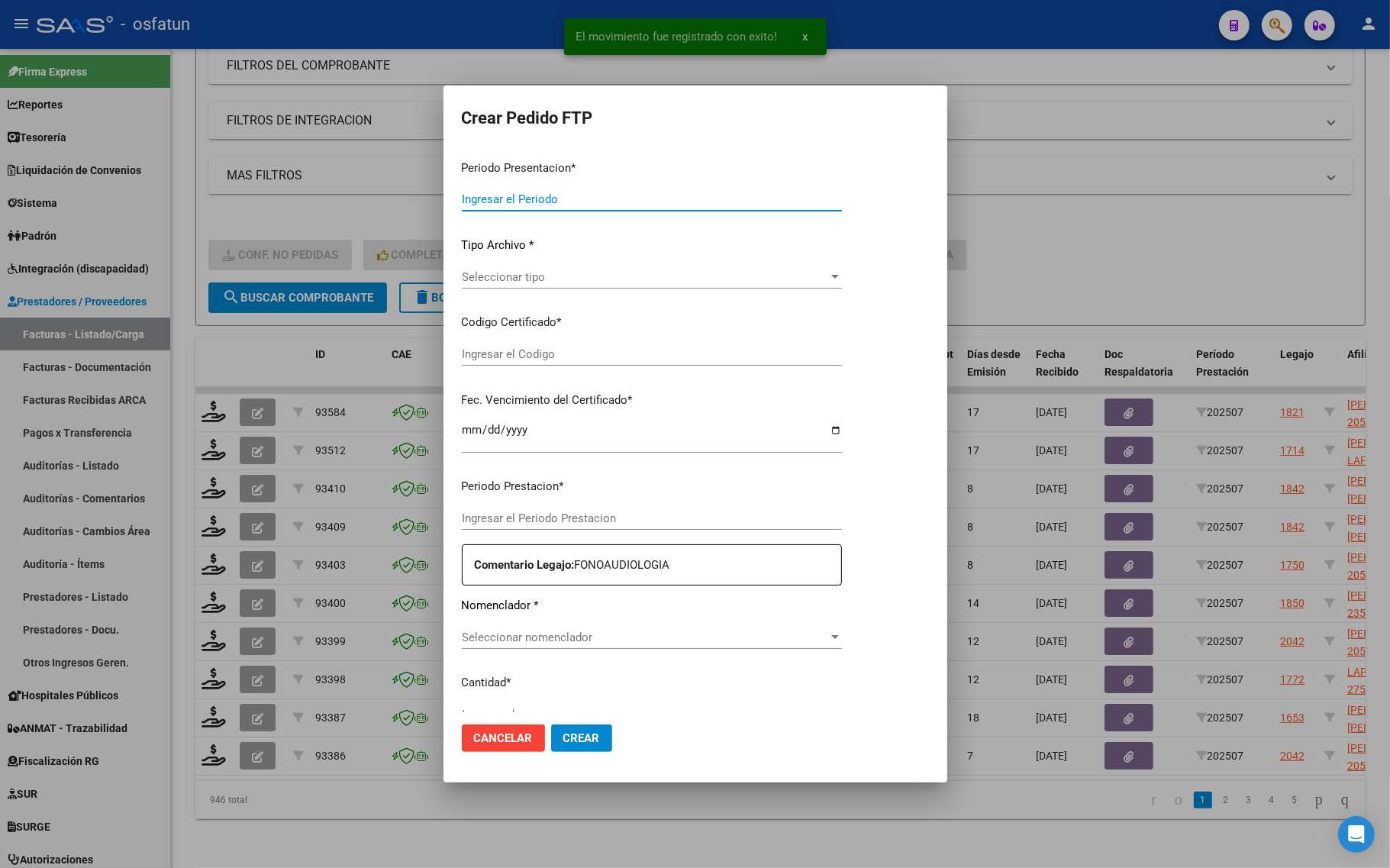
type input "202507"
type input "$ 98.964,88"
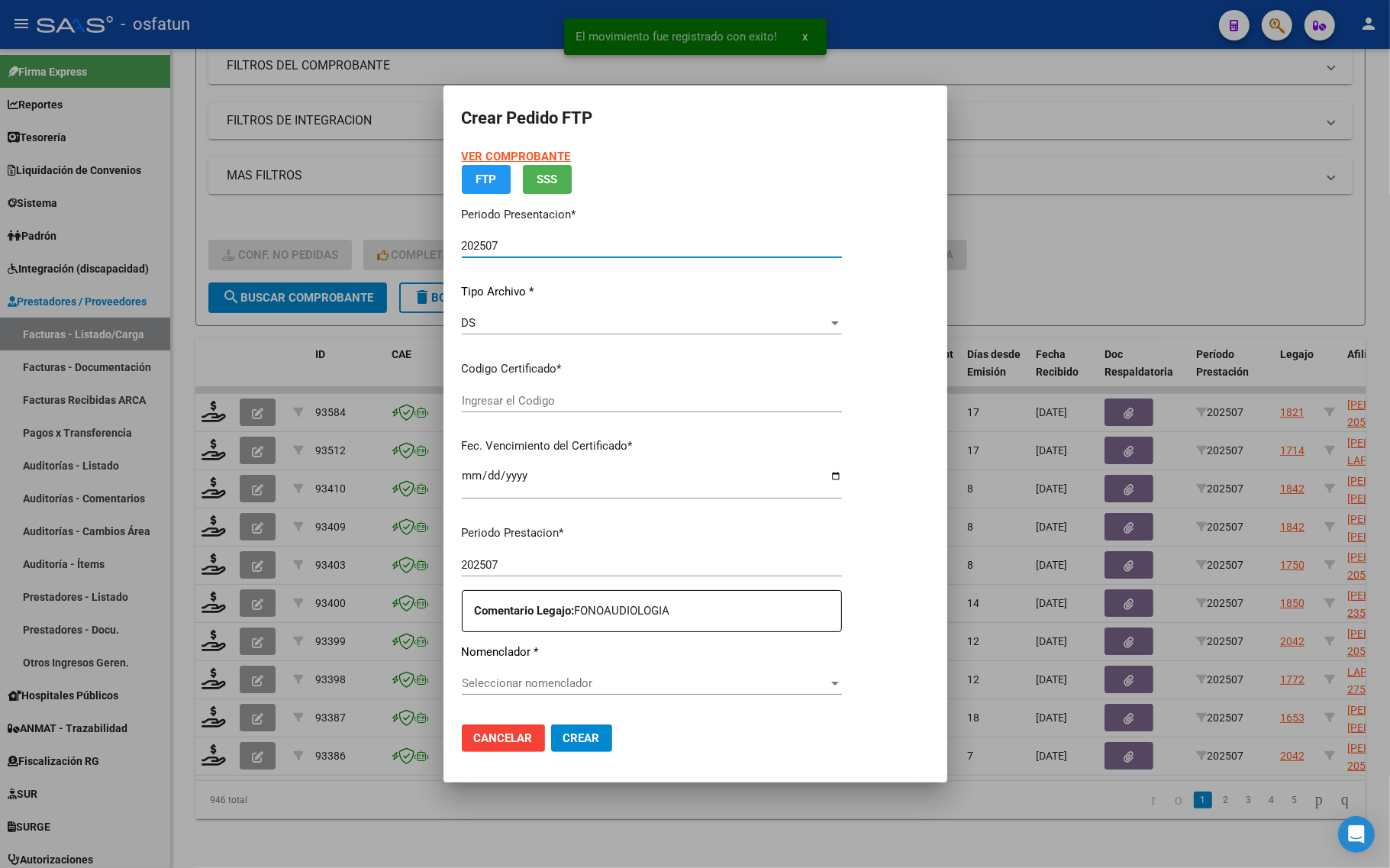
type input "ARG02000548645682022110420251104CAT242"
type input "2025-11-04"
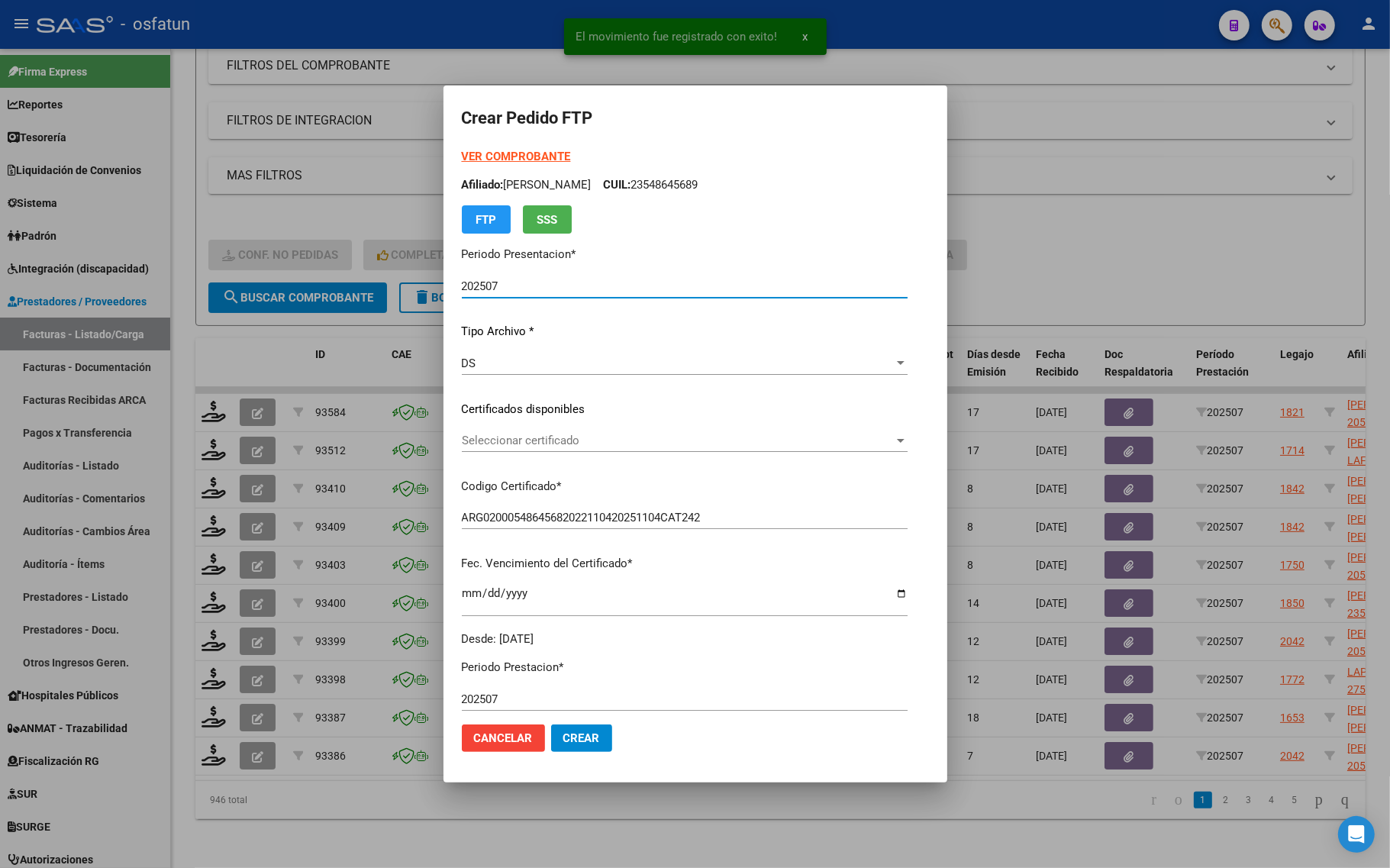
click at [481, 161] on strong "VER COMPROBANTE" at bounding box center [516, 157] width 109 height 14
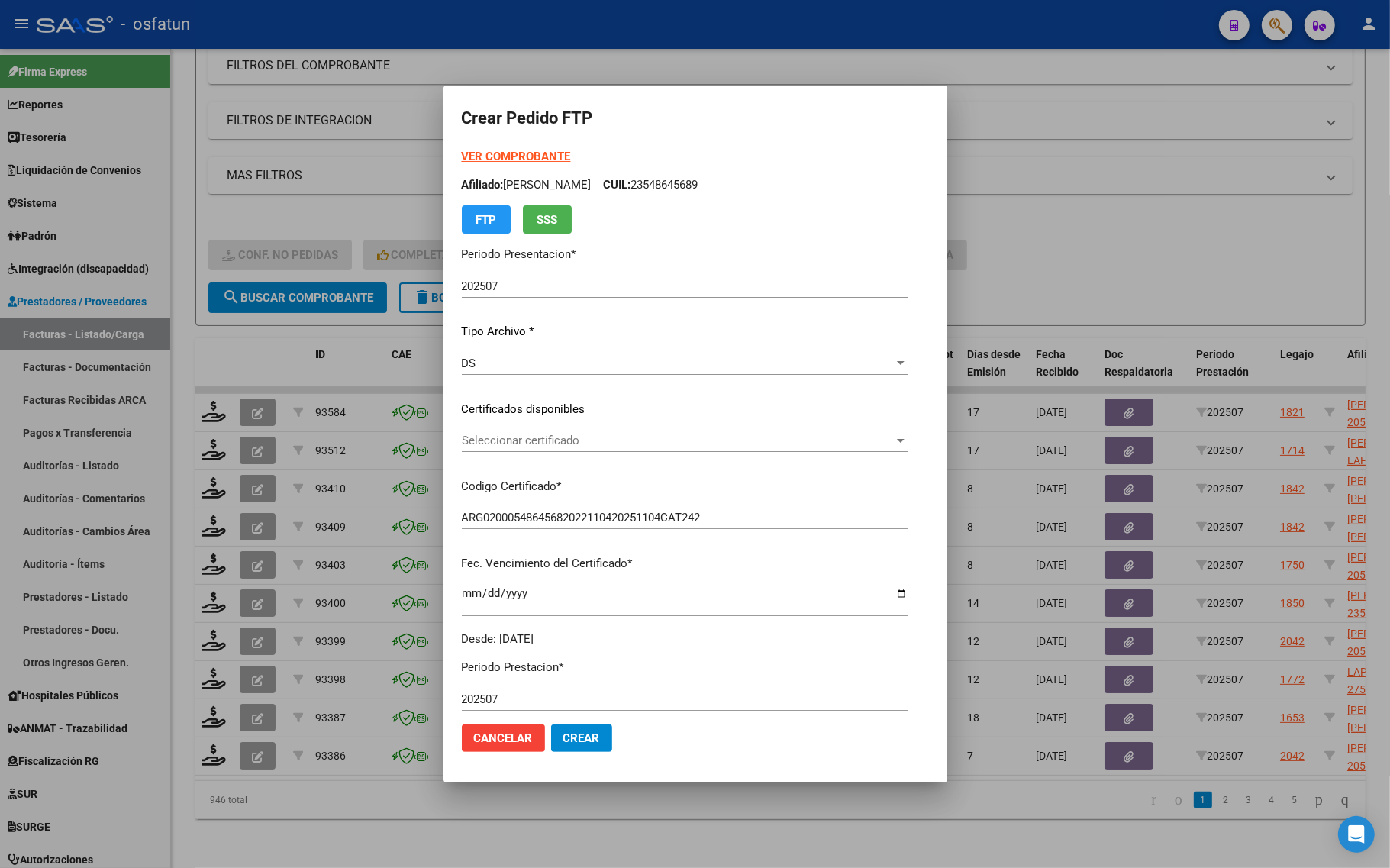
click at [462, 448] on div "Seleccionar certificado Seleccionar certificado" at bounding box center [684, 440] width 445 height 23
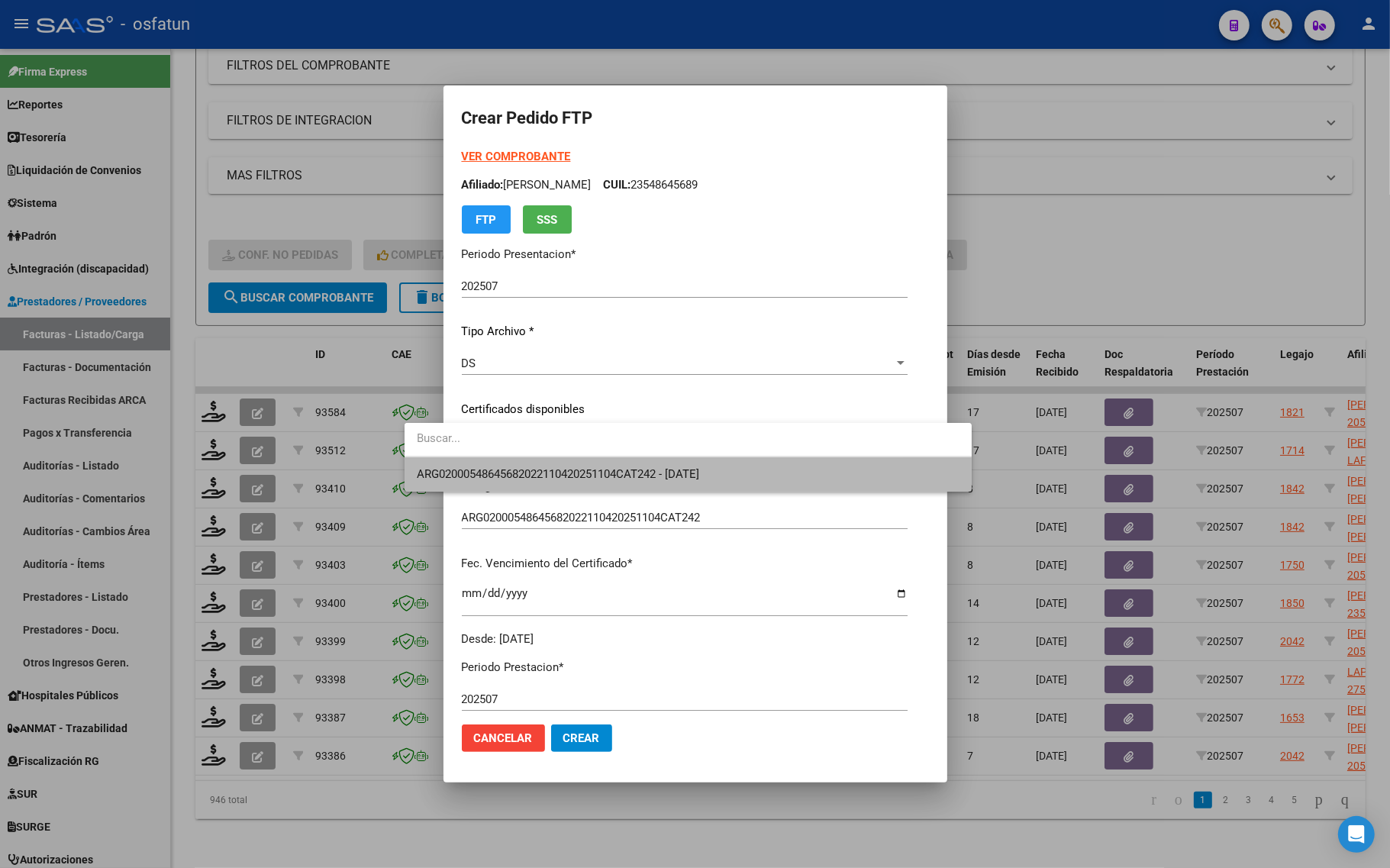
click at [453, 482] on span "ARG02000548645682022110420251104CAT242 - 2025-11-04" at bounding box center [688, 473] width 543 height 34
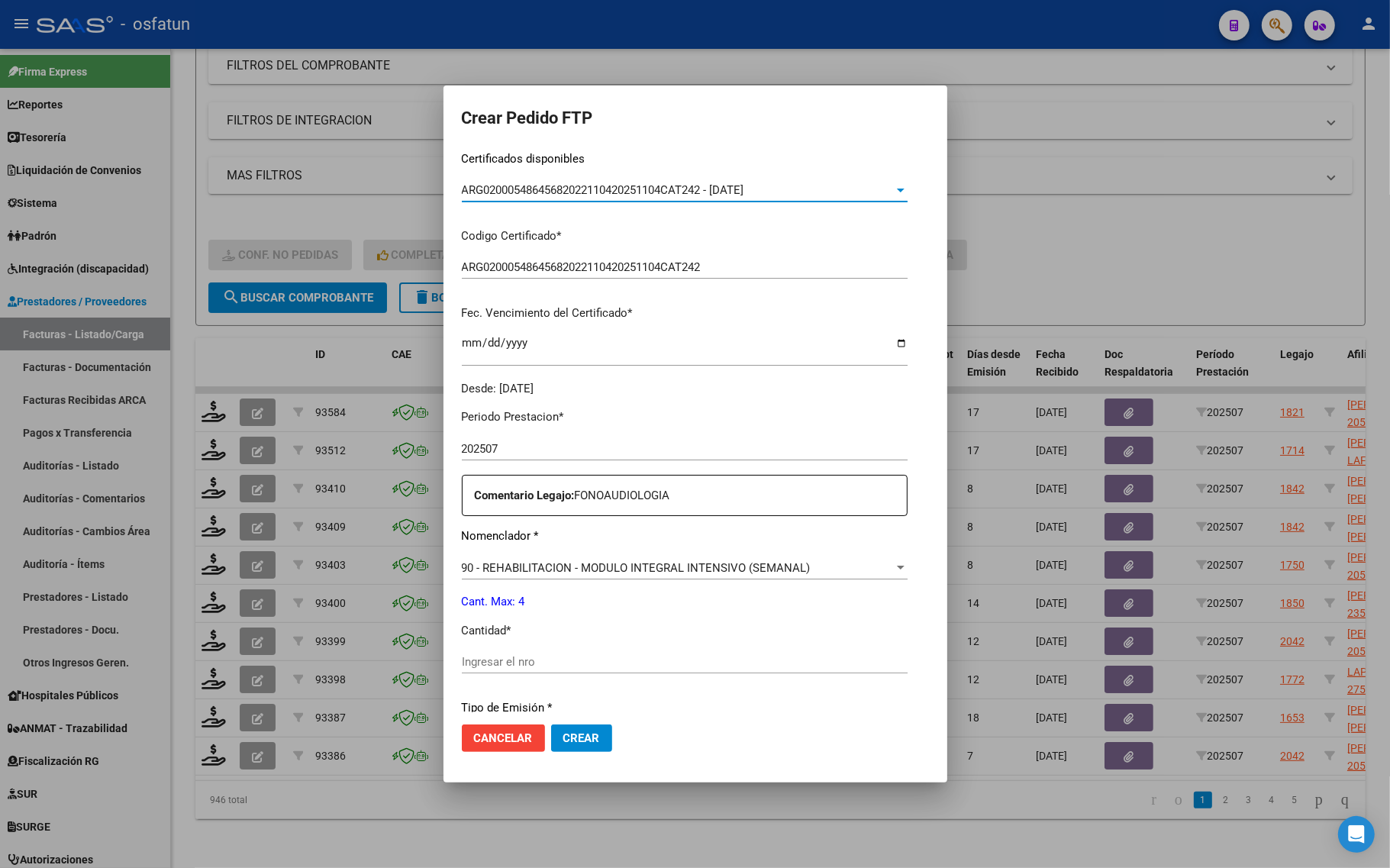
scroll to position [286, 0]
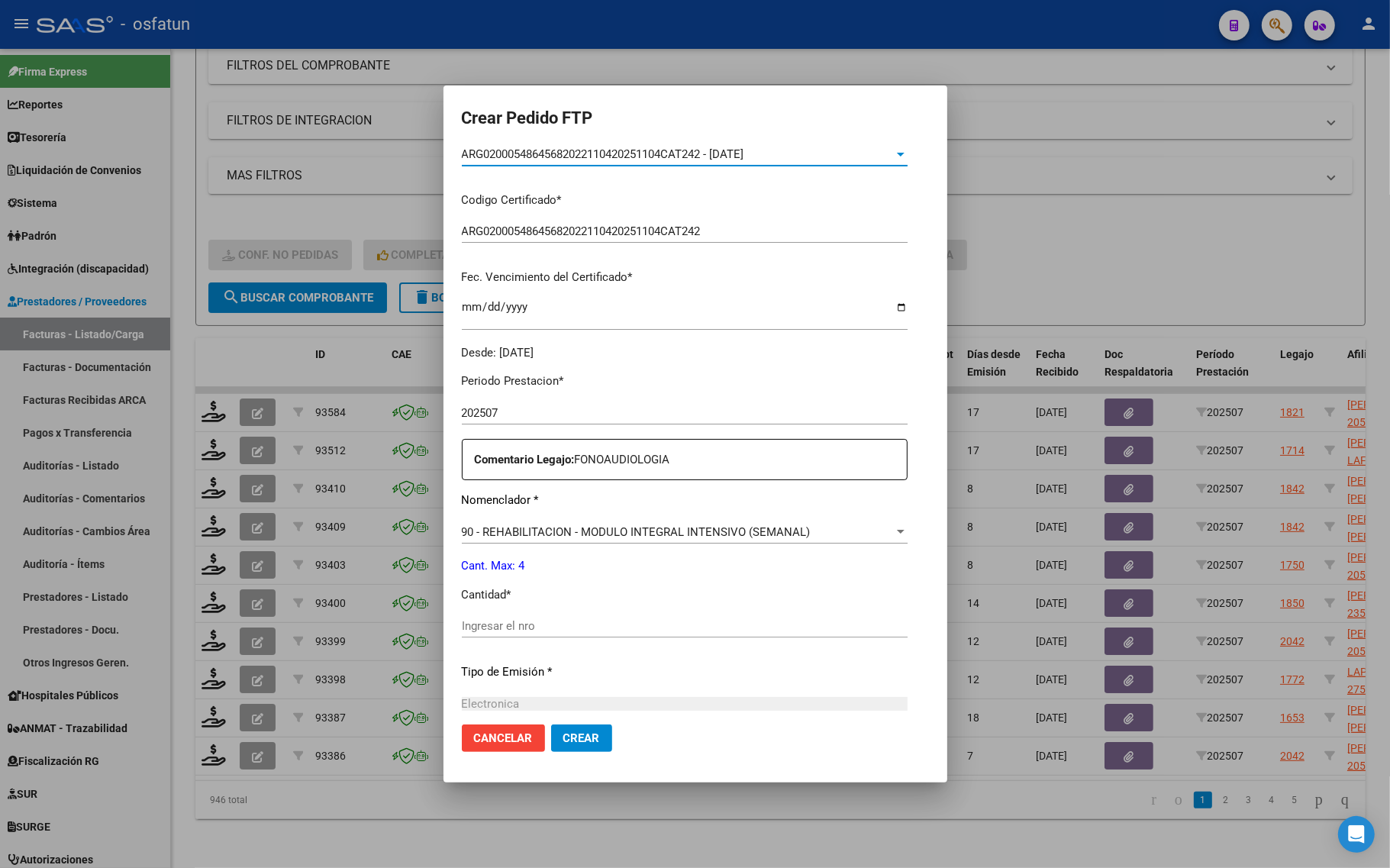
click at [462, 631] on input "Ingresar el nro" at bounding box center [684, 625] width 445 height 14
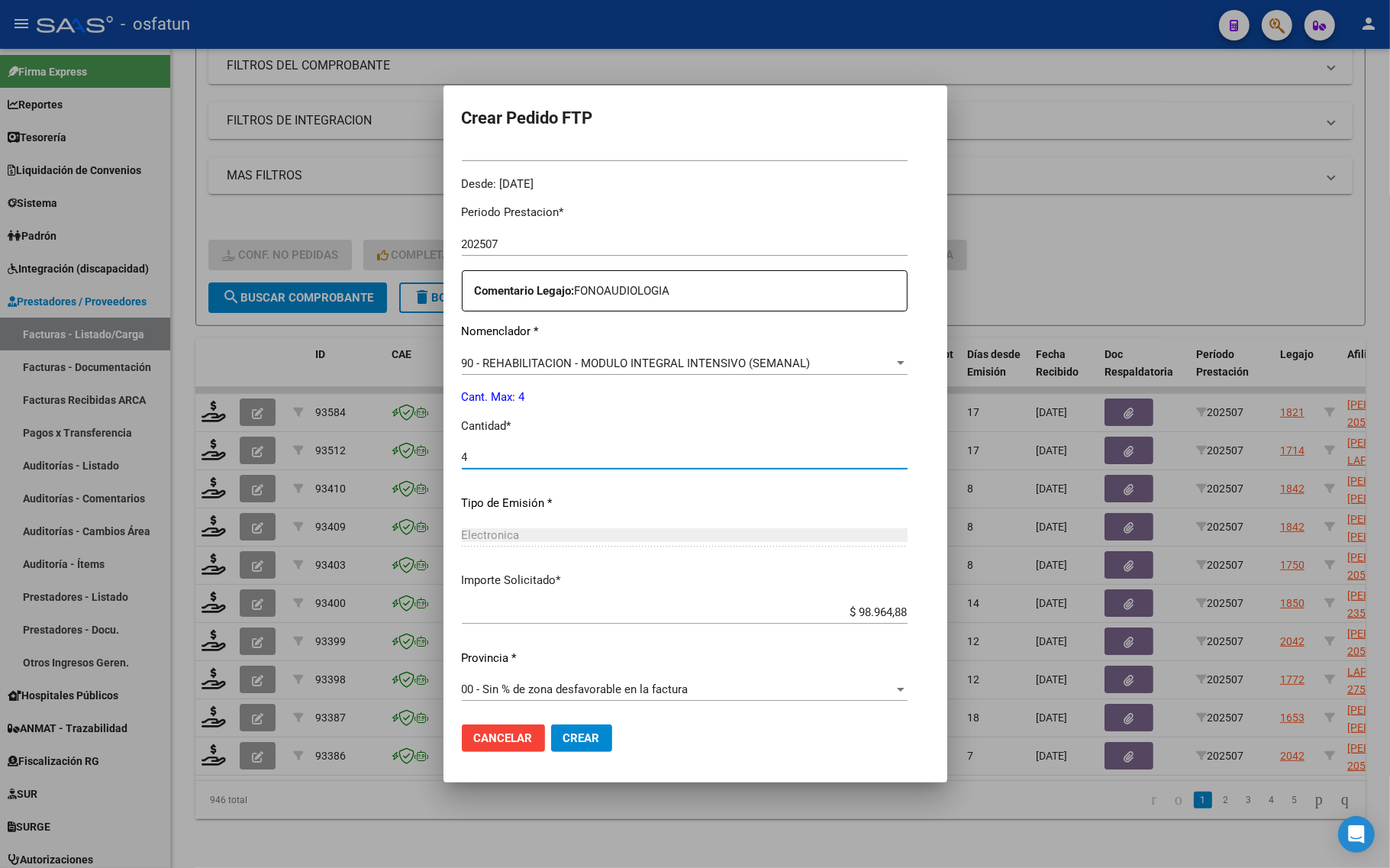
scroll to position [457, 0]
type input "4"
click at [563, 737] on span "Crear" at bounding box center [582, 737] width 37 height 14
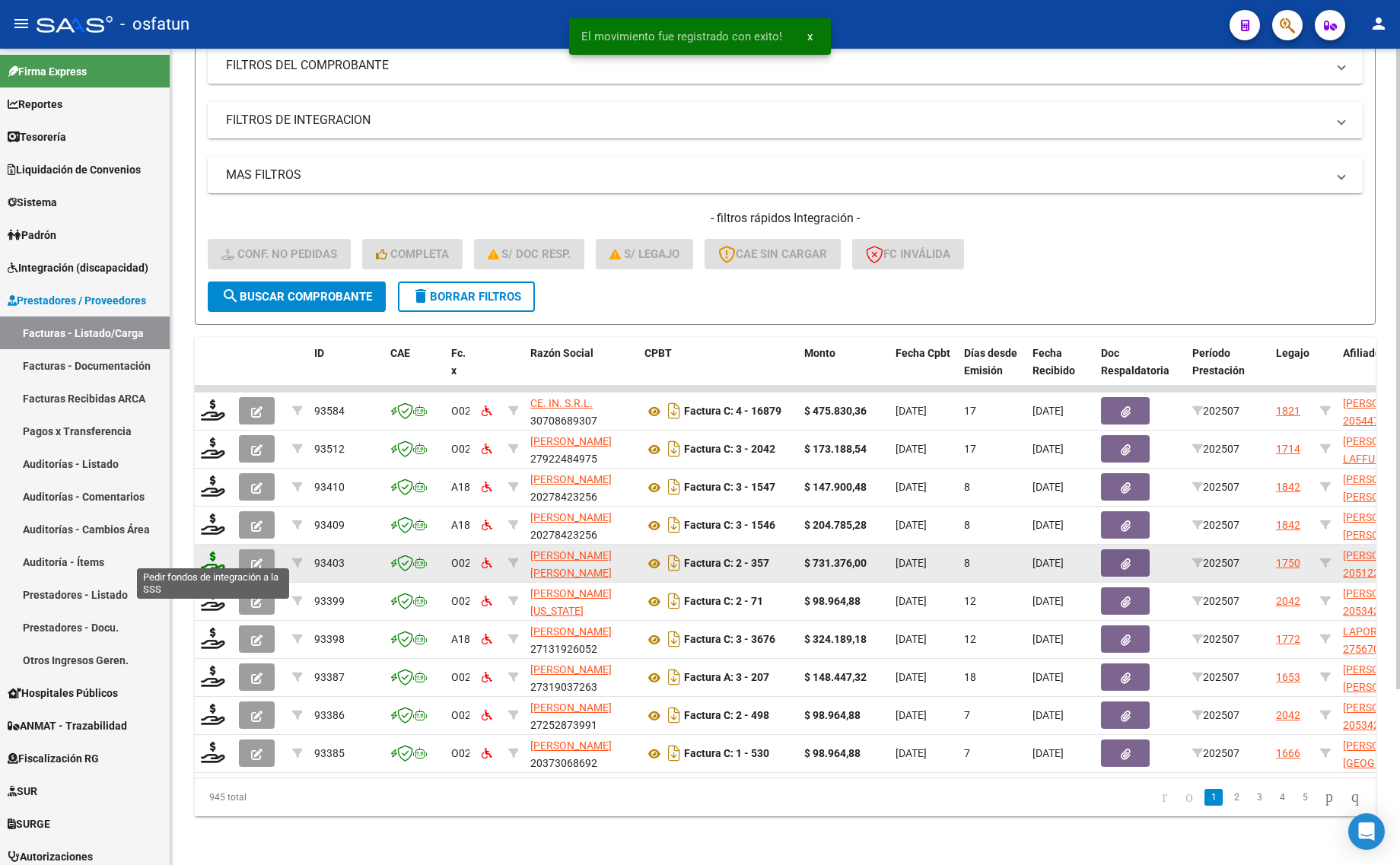
click at [210, 552] on icon at bounding box center [212, 562] width 24 height 21
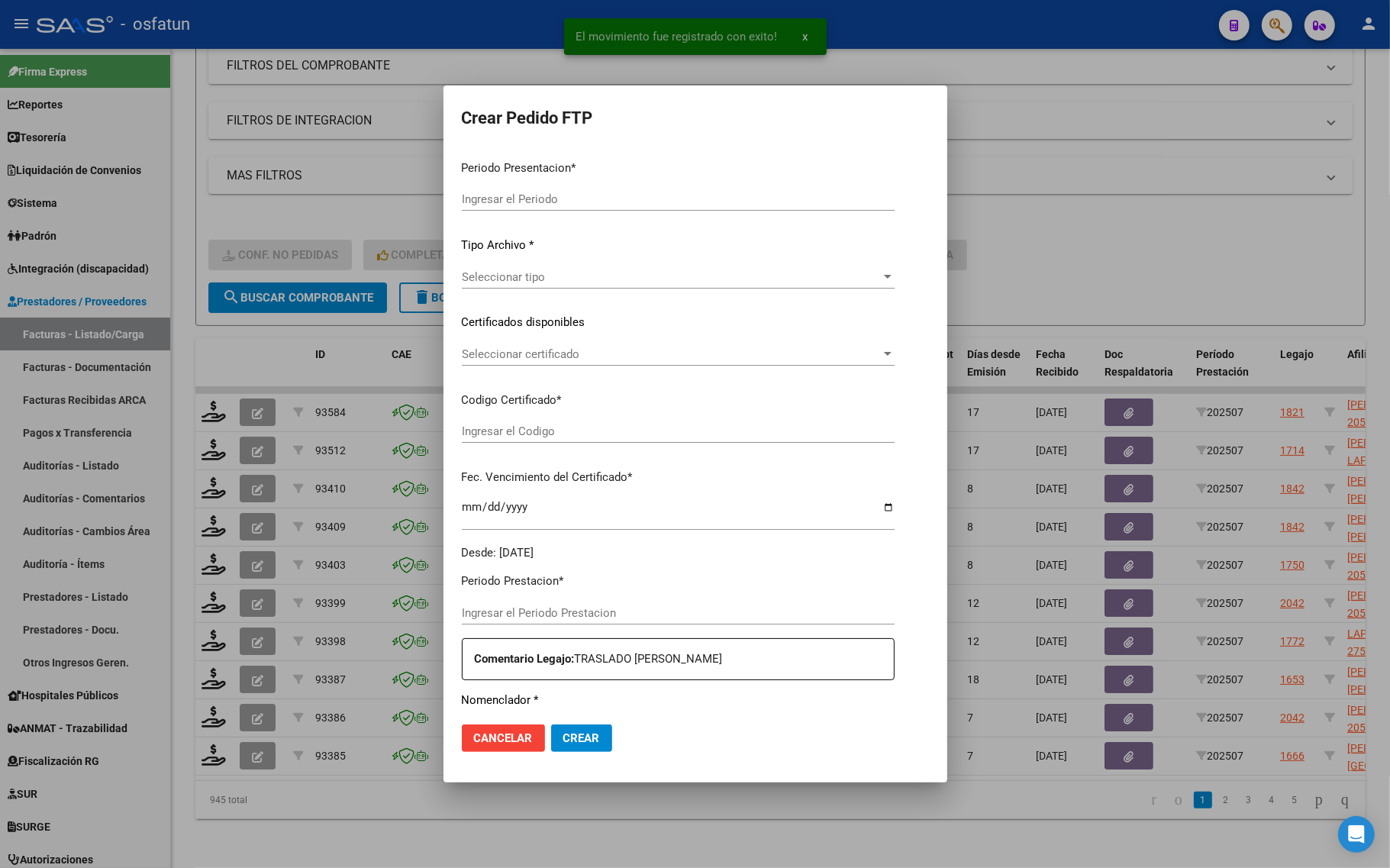
type input "202507"
type input "$ 731.376,00"
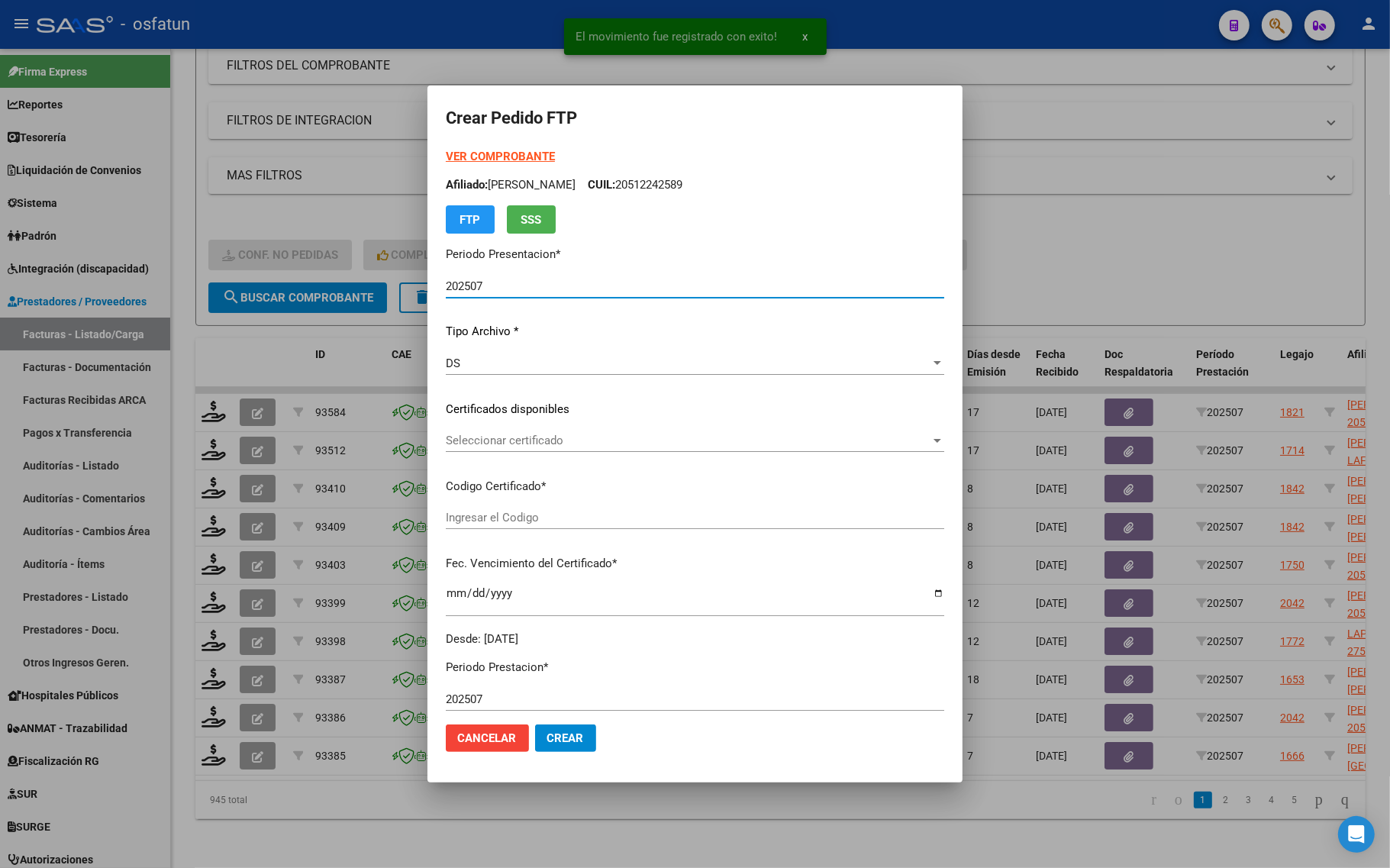
type input "ARG02000512242582023011020280110TUC136"
type input "2028-01-10"
click at [458, 154] on strong "VER COMPROBANTE" at bounding box center [499, 157] width 109 height 14
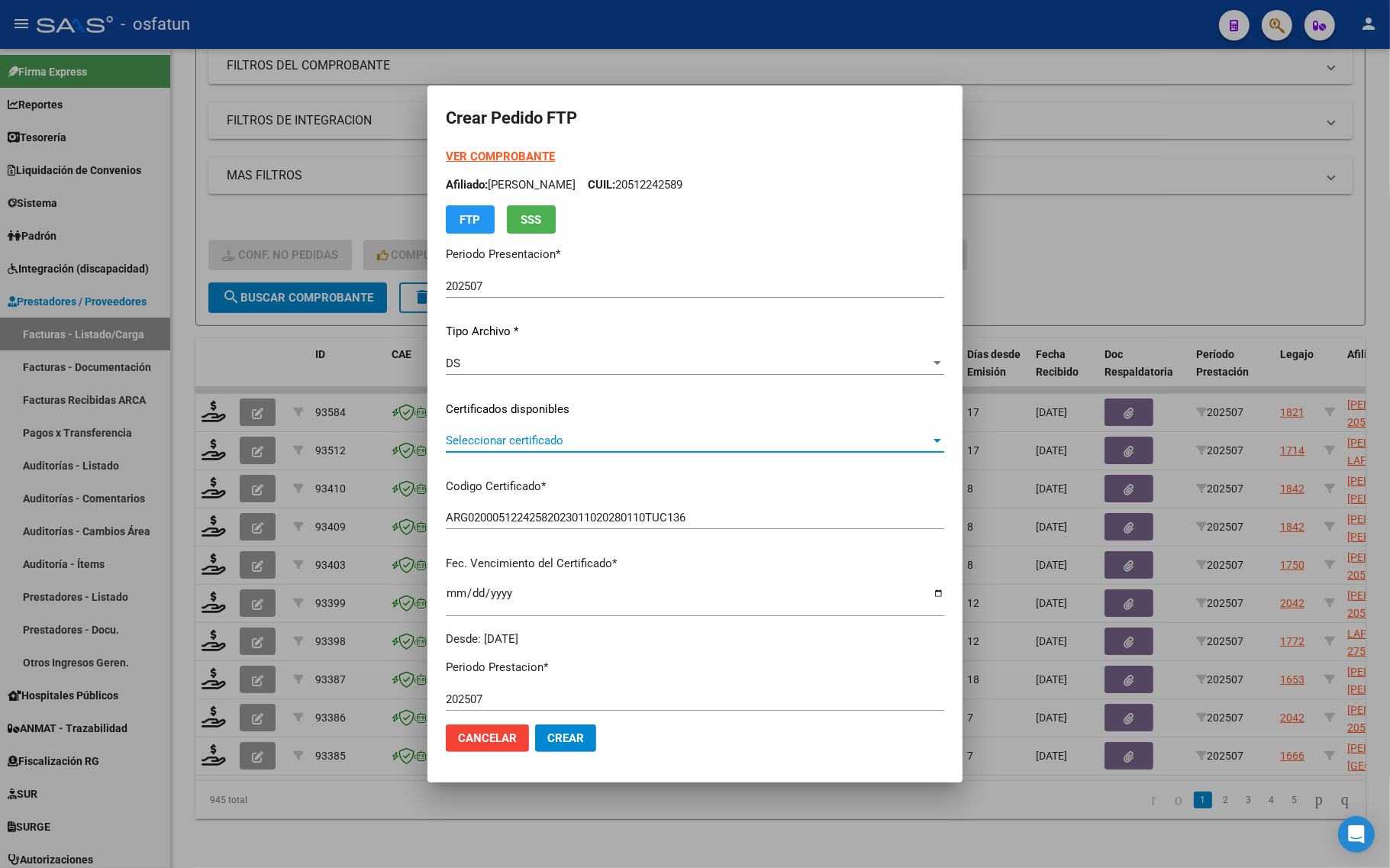
click at [477, 446] on span "Seleccionar certificado" at bounding box center [687, 440] width 485 height 14
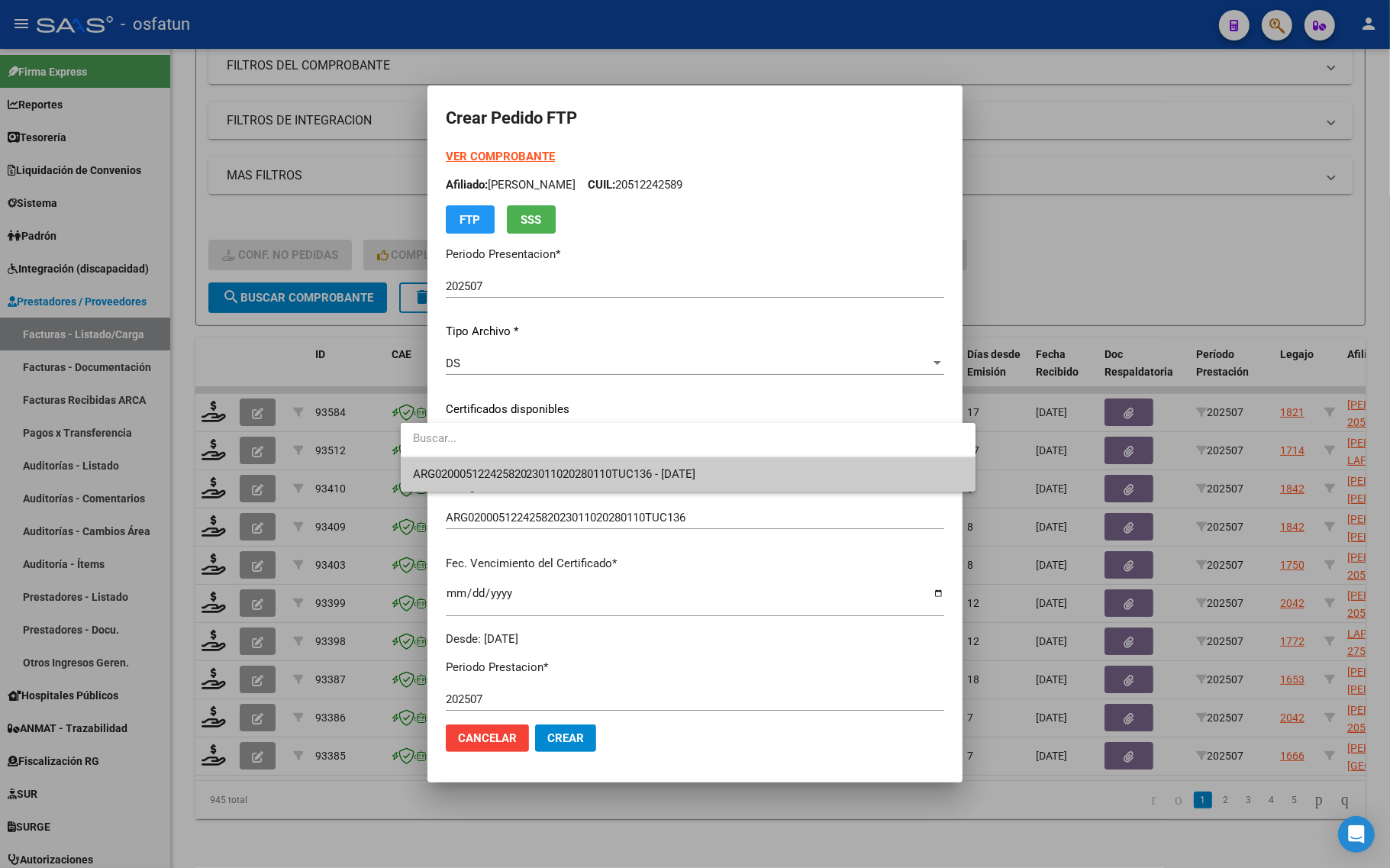
click at [447, 482] on span "ARG02000512242582023011020280110TUC136 - 2028-01-10" at bounding box center [688, 473] width 550 height 34
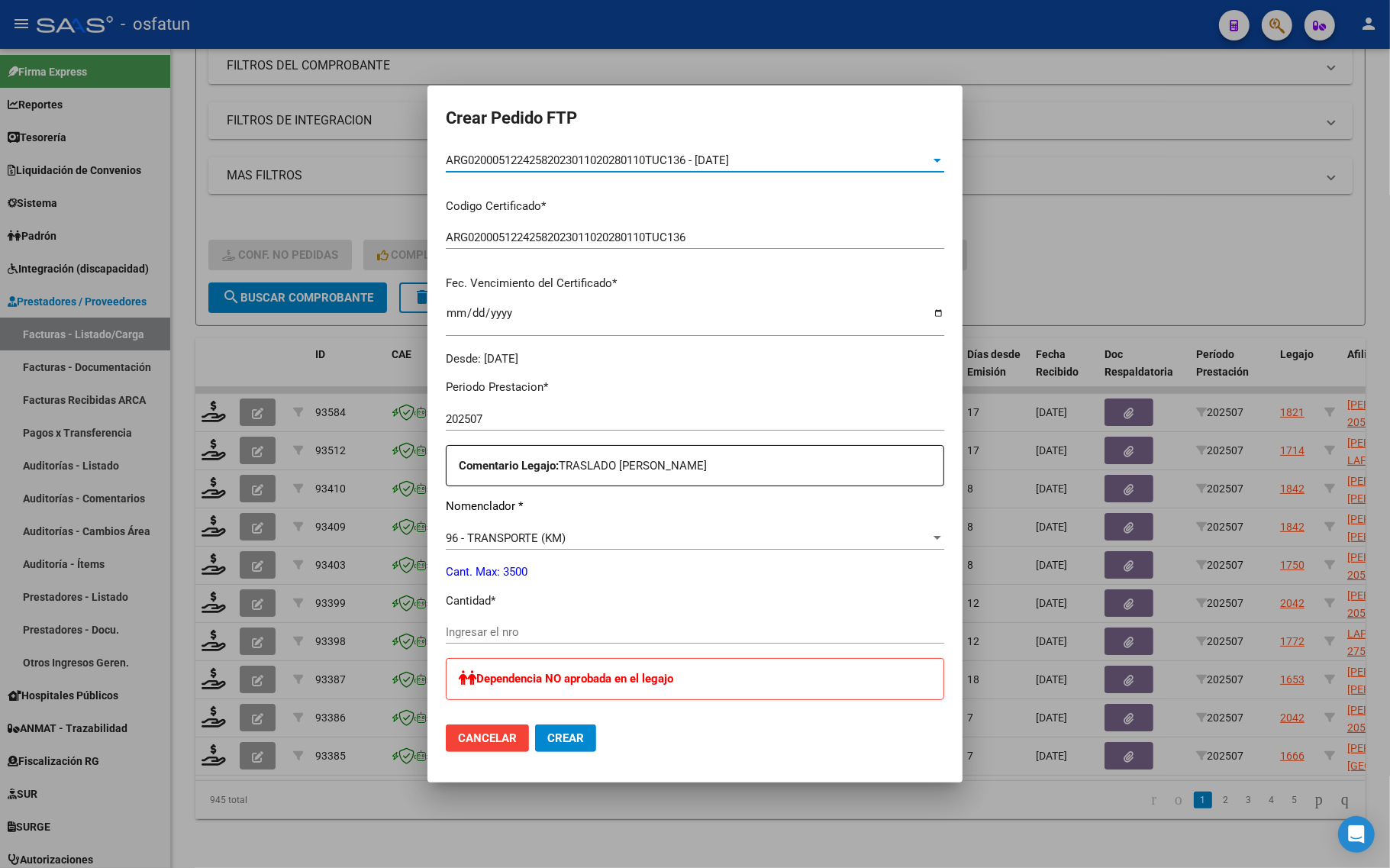
scroll to position [286, 0]
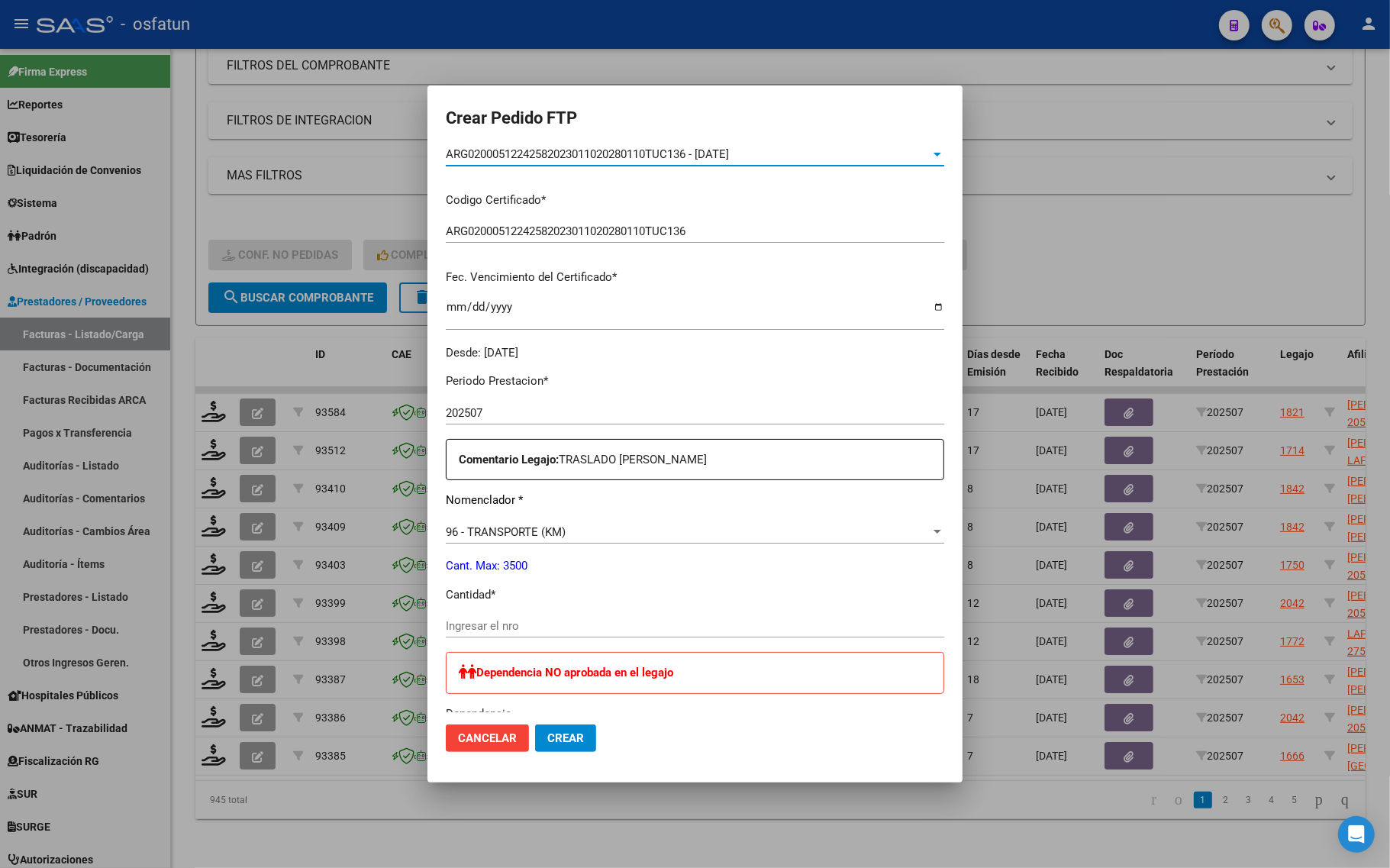
click at [487, 627] on input "Ingresar el nro" at bounding box center [694, 625] width 499 height 14
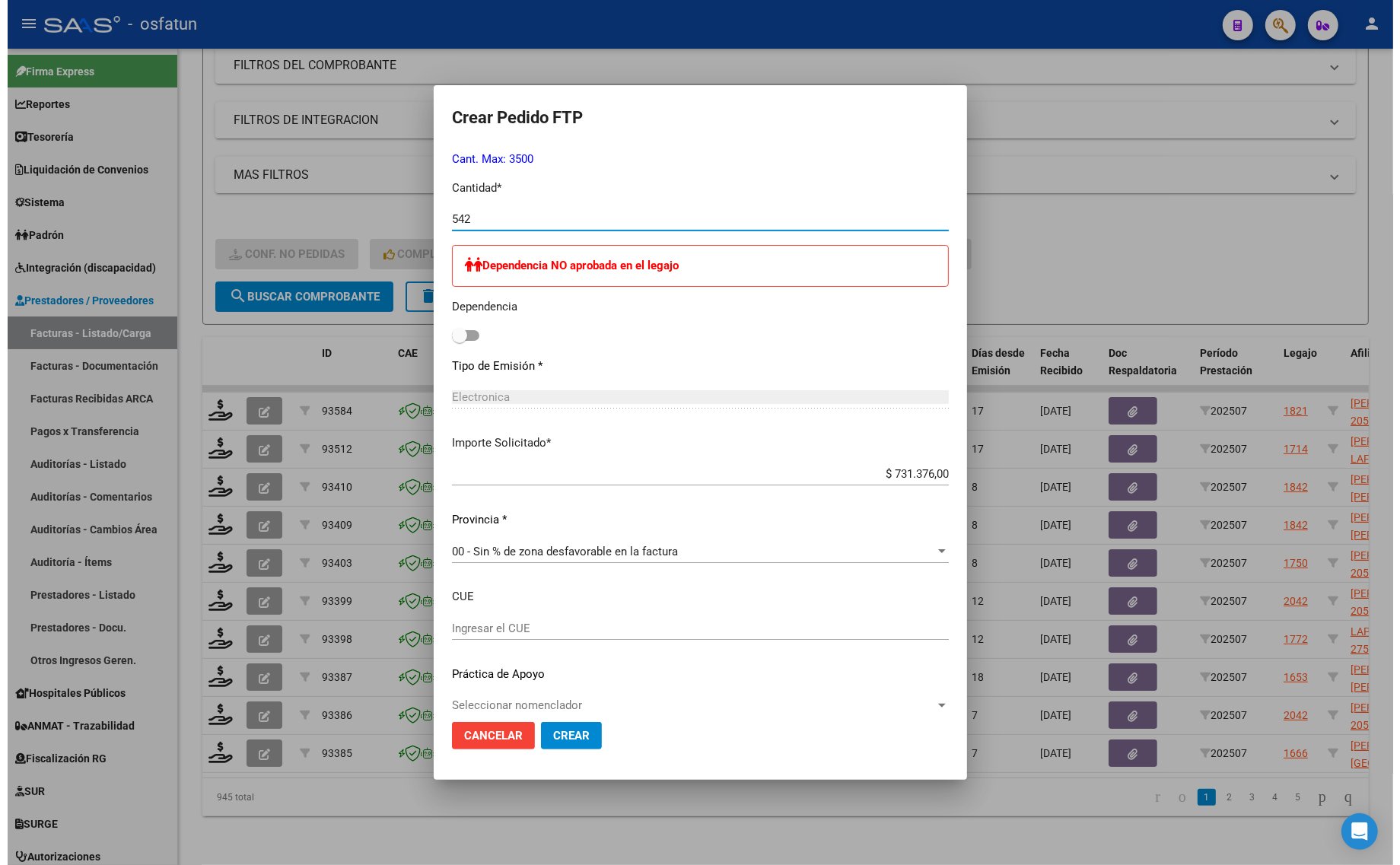
scroll to position [710, 0]
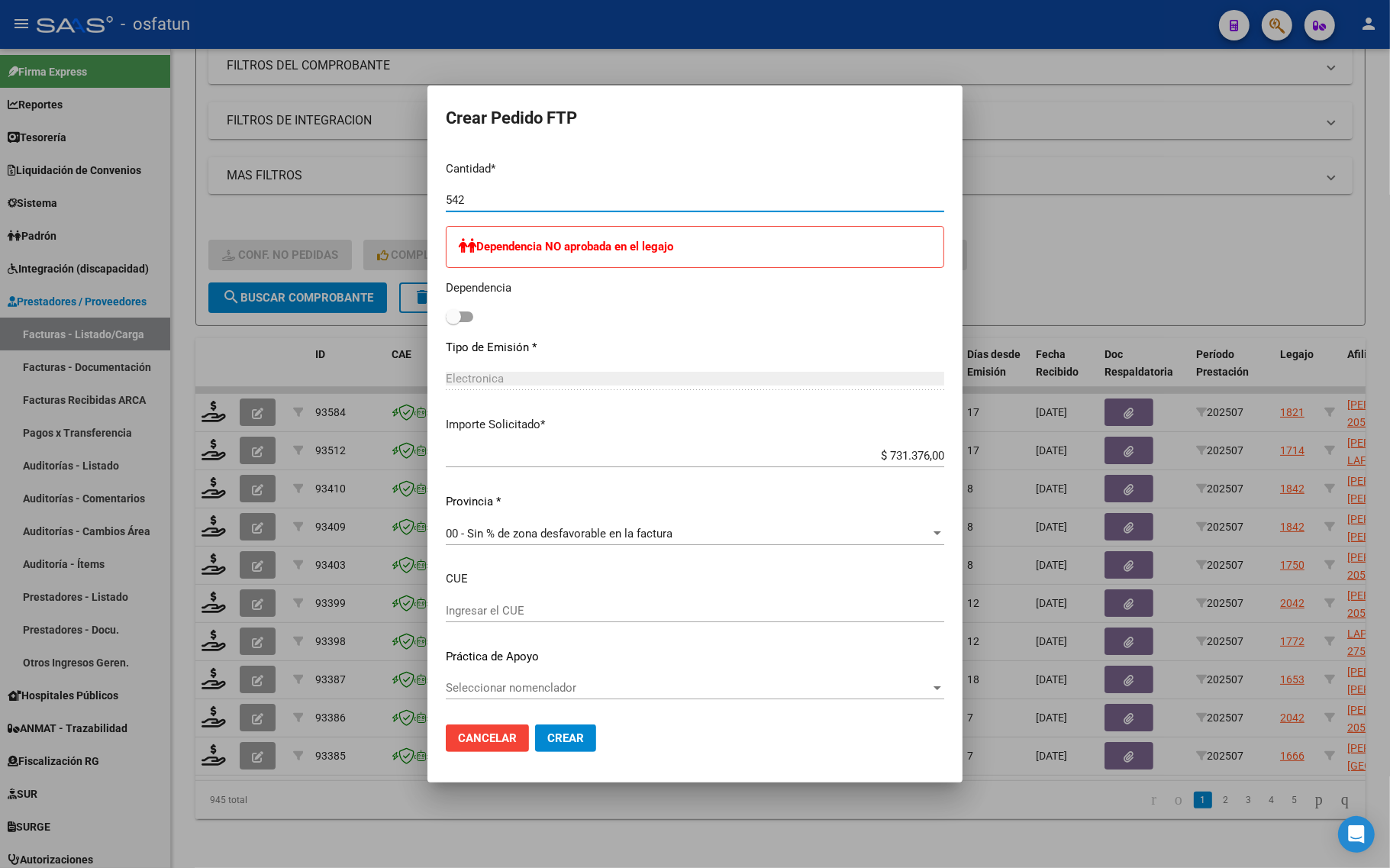
type input "542"
click at [536, 748] on button "Crear" at bounding box center [565, 737] width 61 height 27
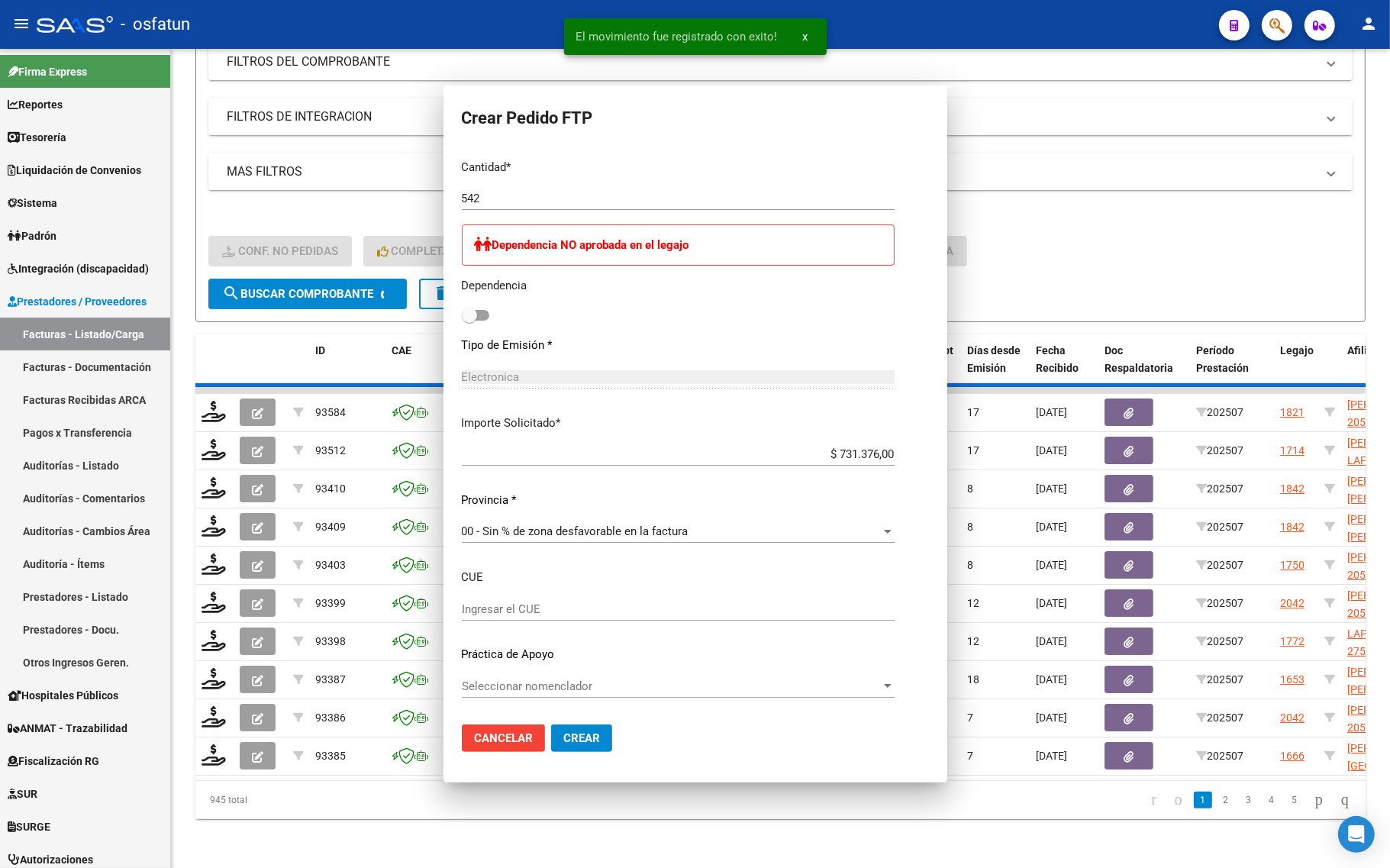
scroll to position [0, 0]
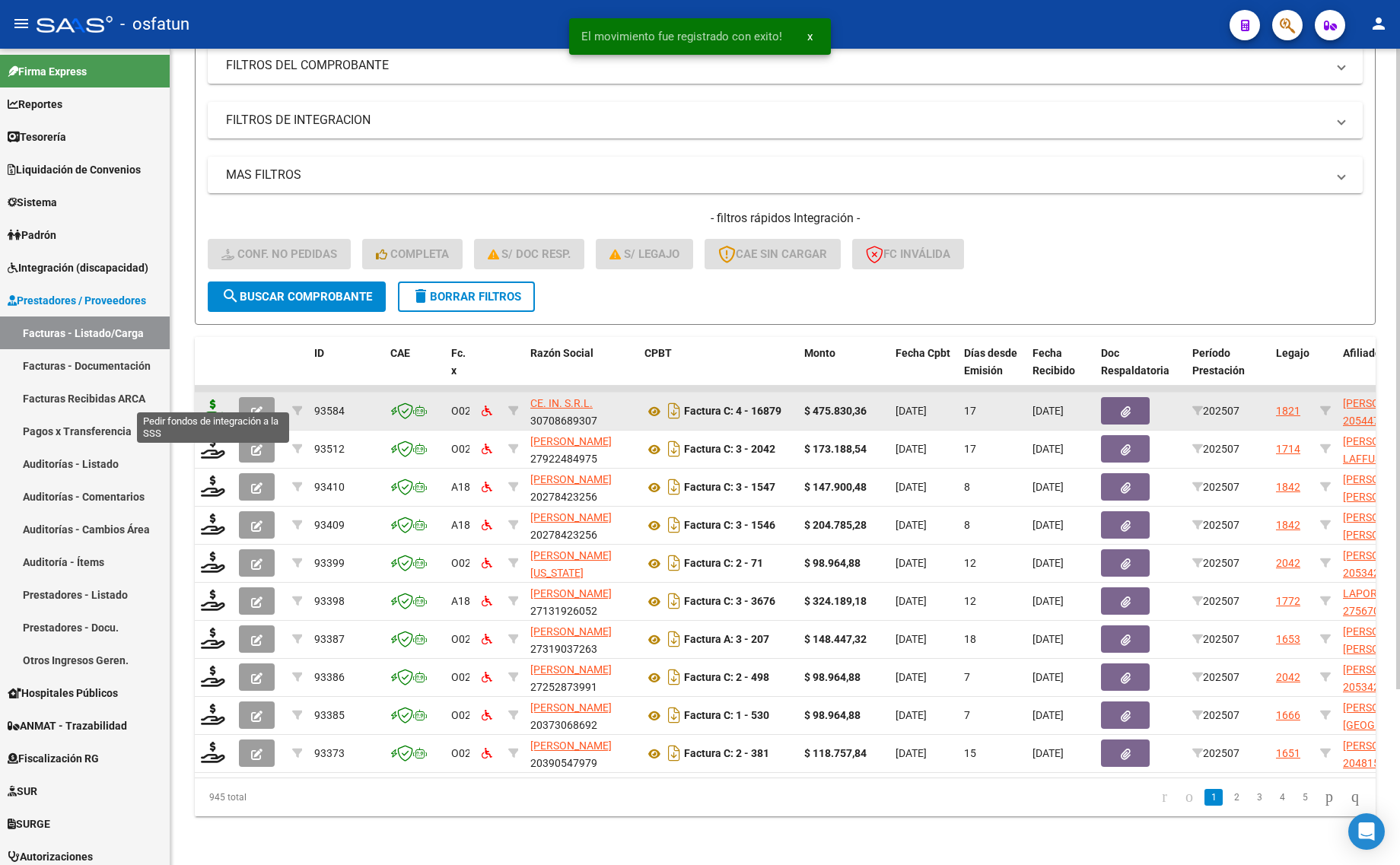
click at [204, 399] on icon at bounding box center [212, 410] width 24 height 21
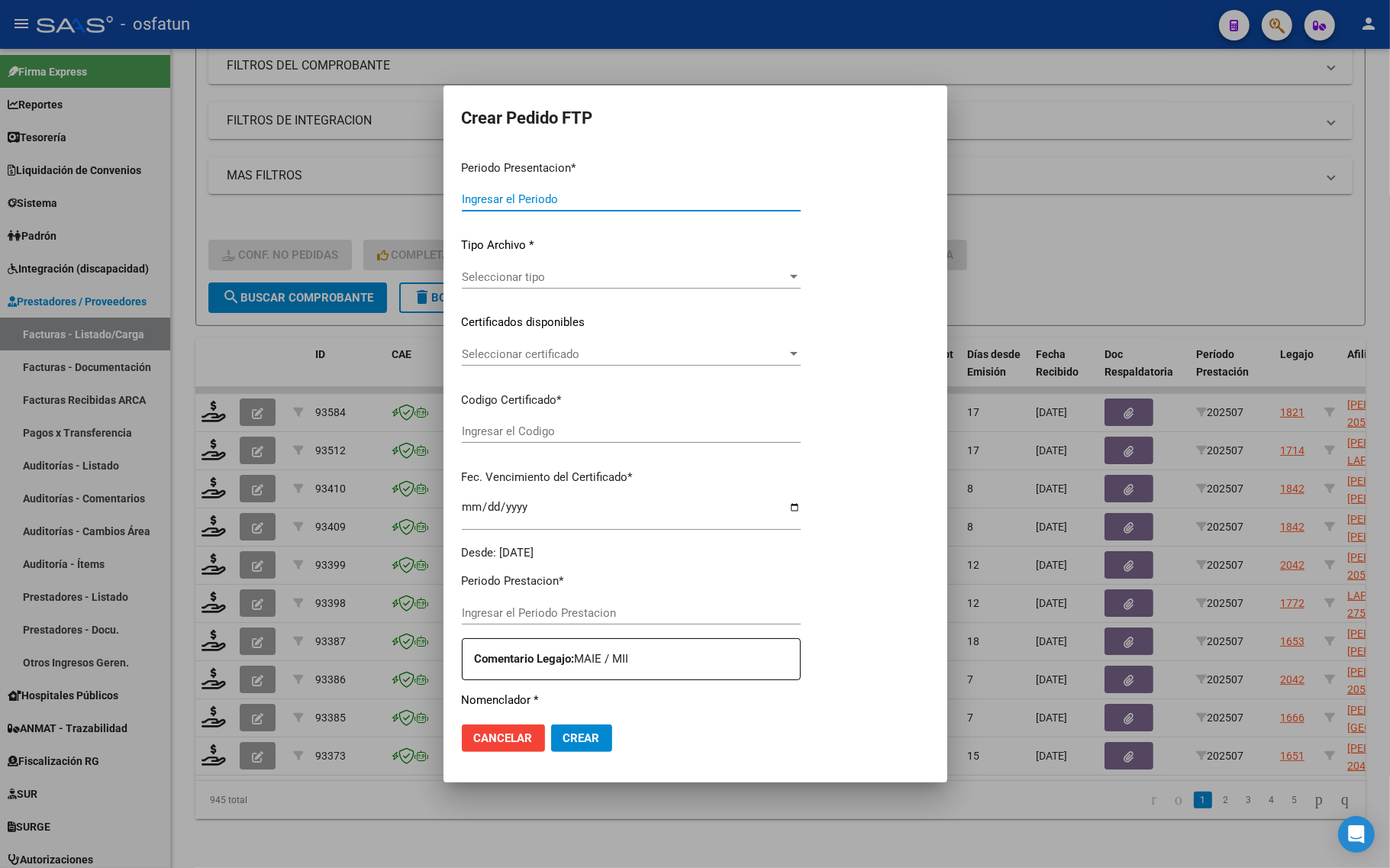
type input "202507"
type input "$ 475.830,36"
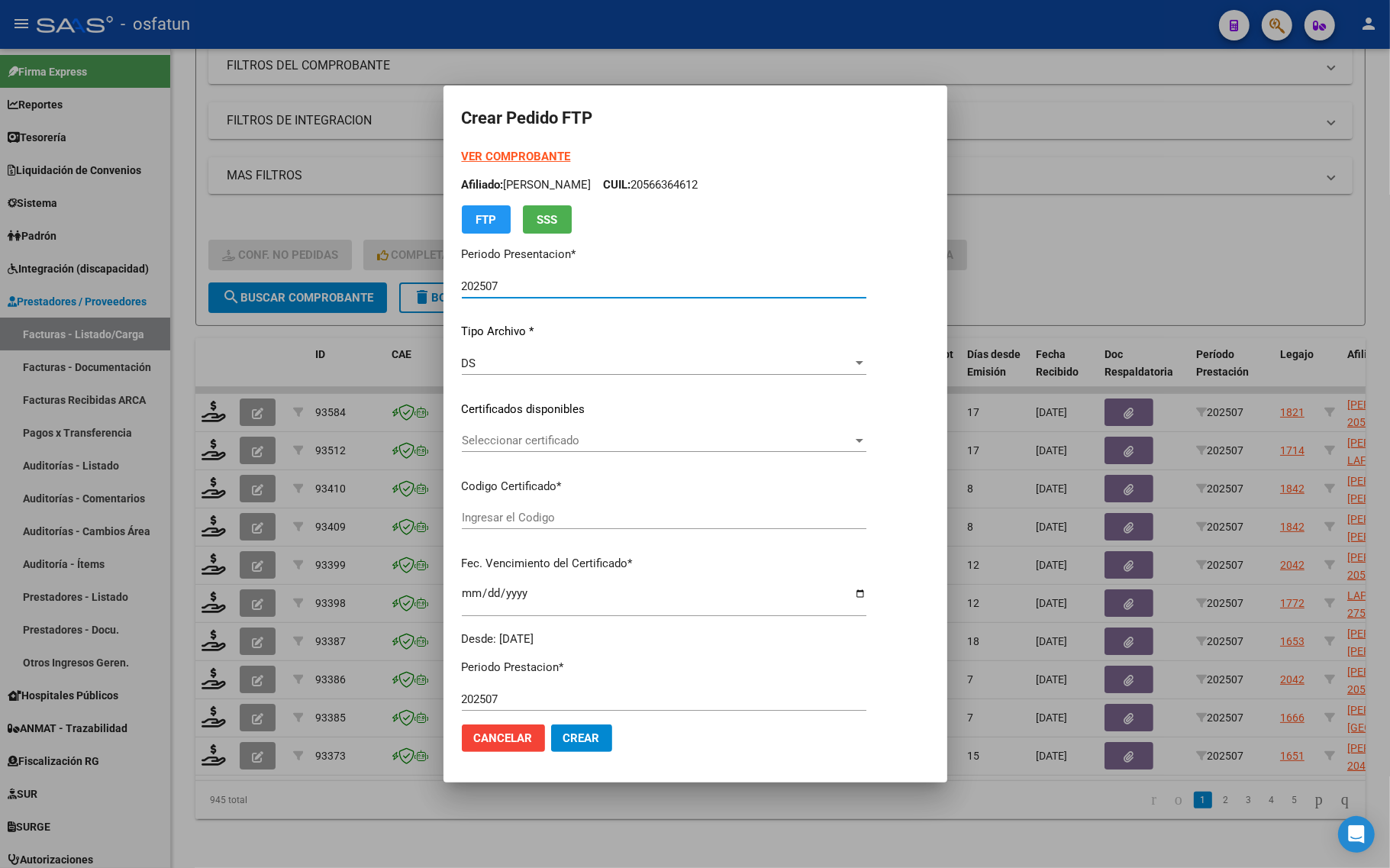
type input "ARG02000544775992018051020230510COR234"
type input "2023-05-10"
click at [471, 150] on strong "VER COMPROBANTE" at bounding box center [516, 157] width 109 height 14
click at [469, 432] on div "Seleccionar certificado Seleccionar certificado" at bounding box center [664, 440] width 405 height 23
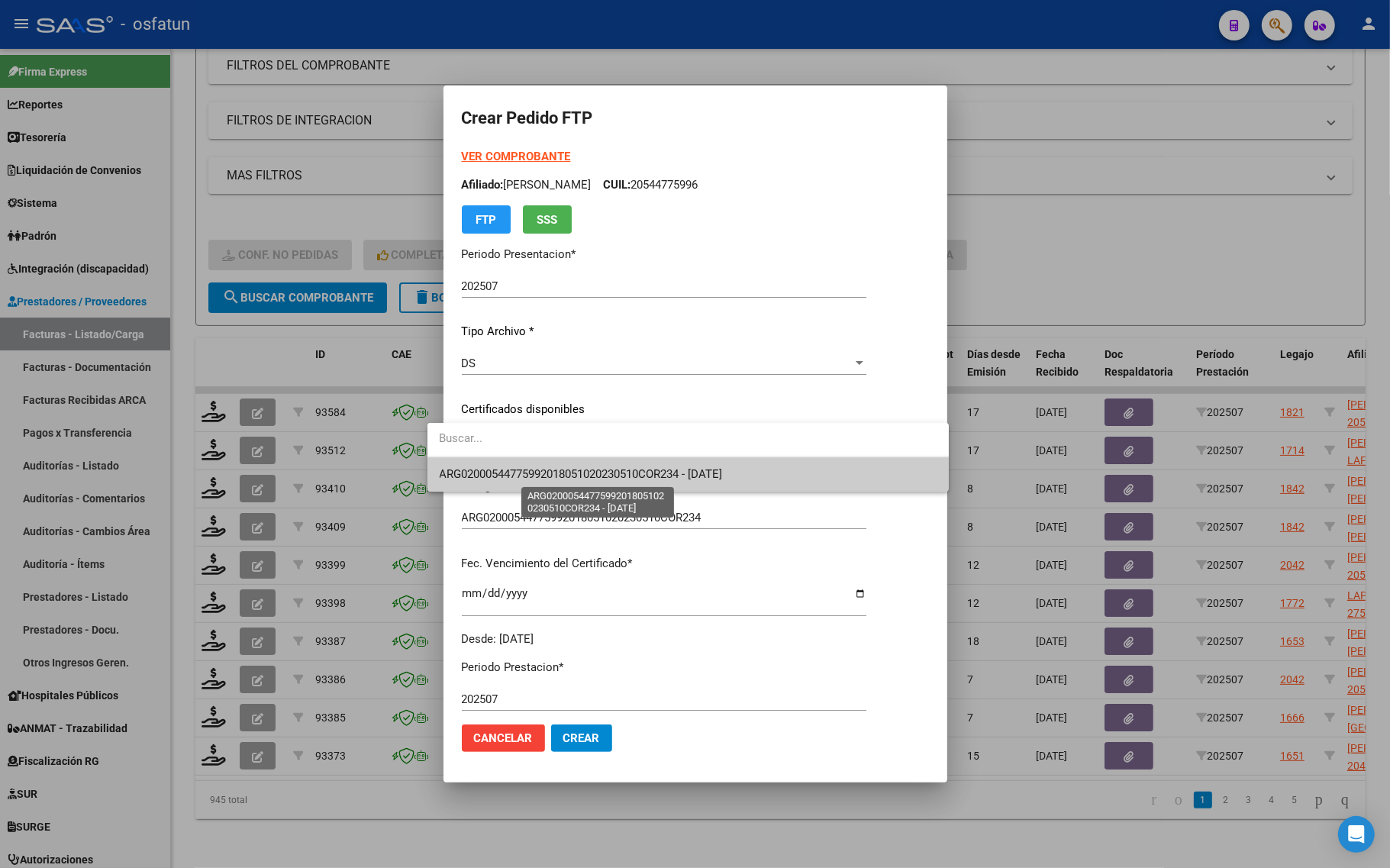
click at [489, 478] on span "ARG02000544775992018051020230510COR234 - 2023-05-10" at bounding box center [581, 474] width 284 height 14
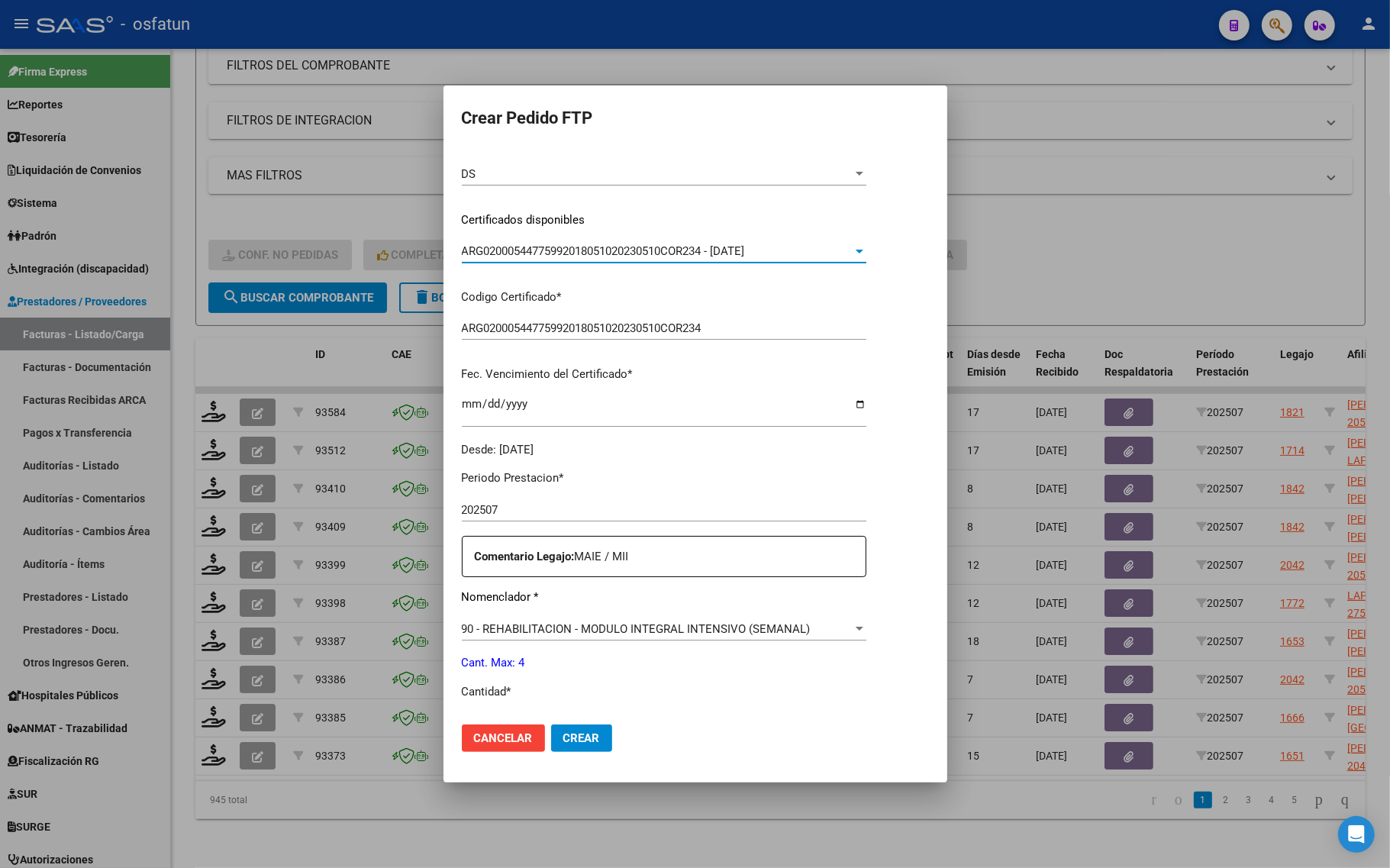
scroll to position [191, 0]
click at [635, 628] on span "90 - REHABILITACION - MODULO INTEGRAL INTENSIVO (SEMANAL)" at bounding box center [636, 627] width 348 height 14
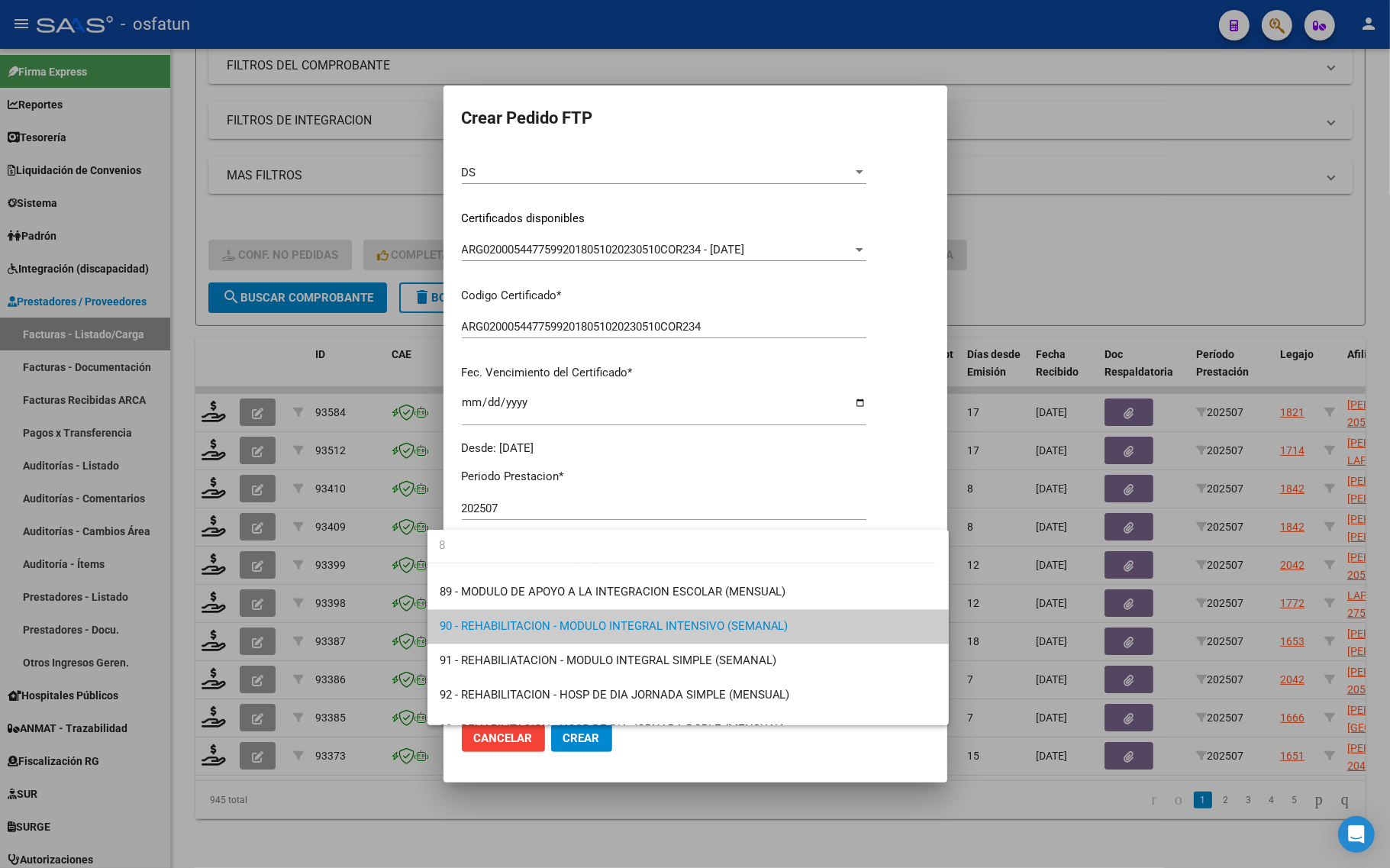
scroll to position [0, 0]
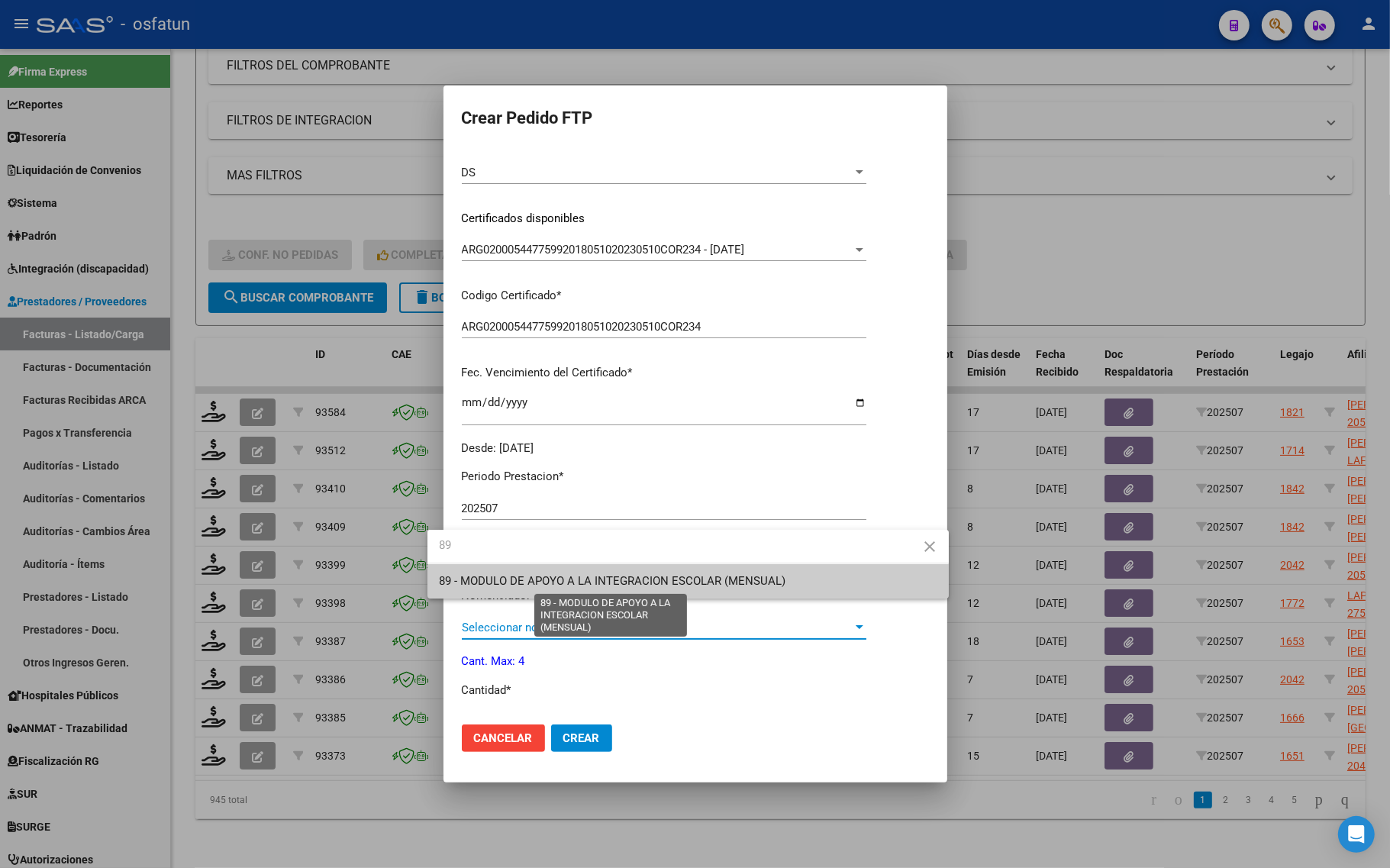
type input "89"
click at [516, 586] on span "89 - MODULO DE APOYO A LA INTEGRACION ESCOLAR (MENSUAL)" at bounding box center [613, 581] width 347 height 14
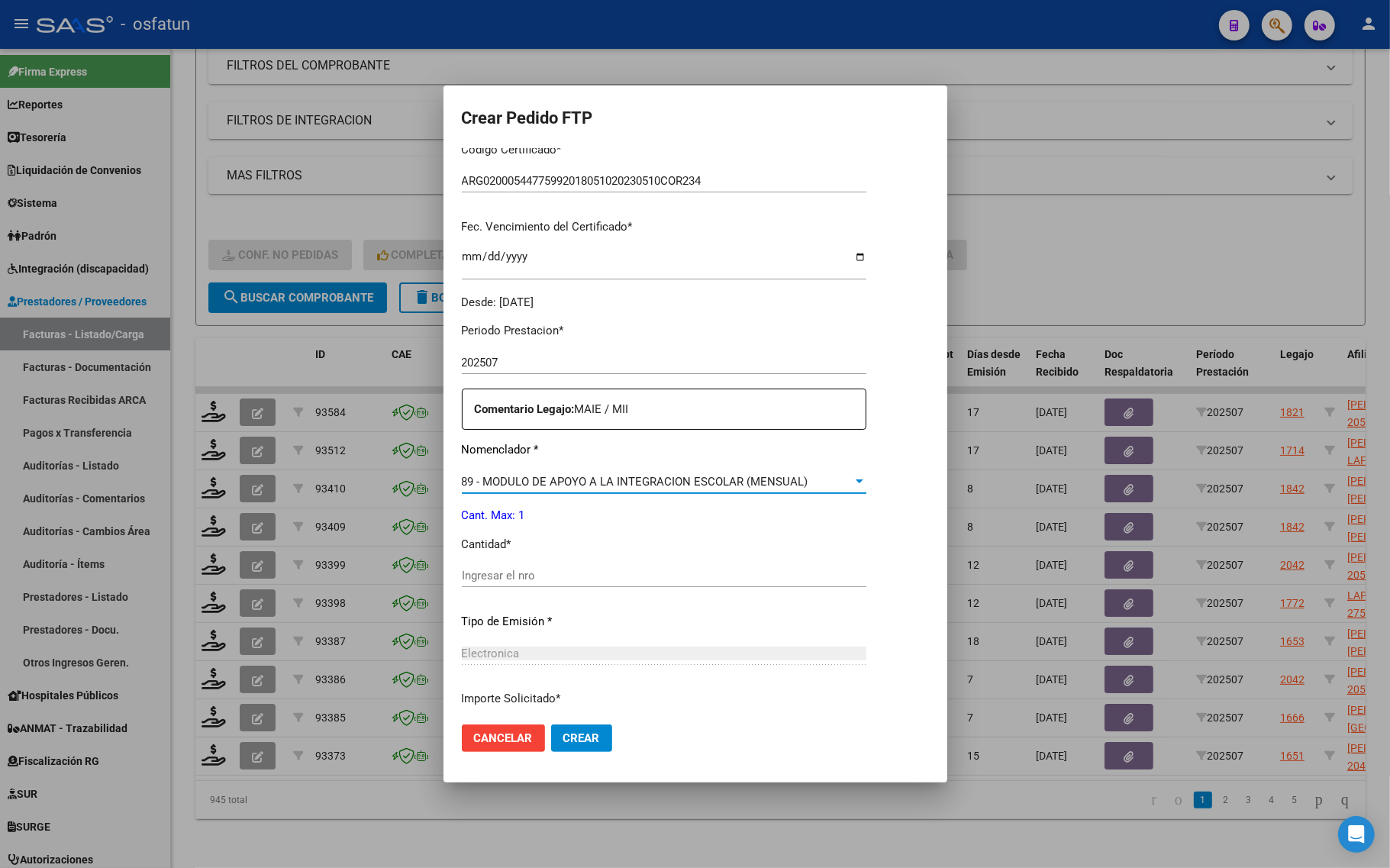
scroll to position [457, 0]
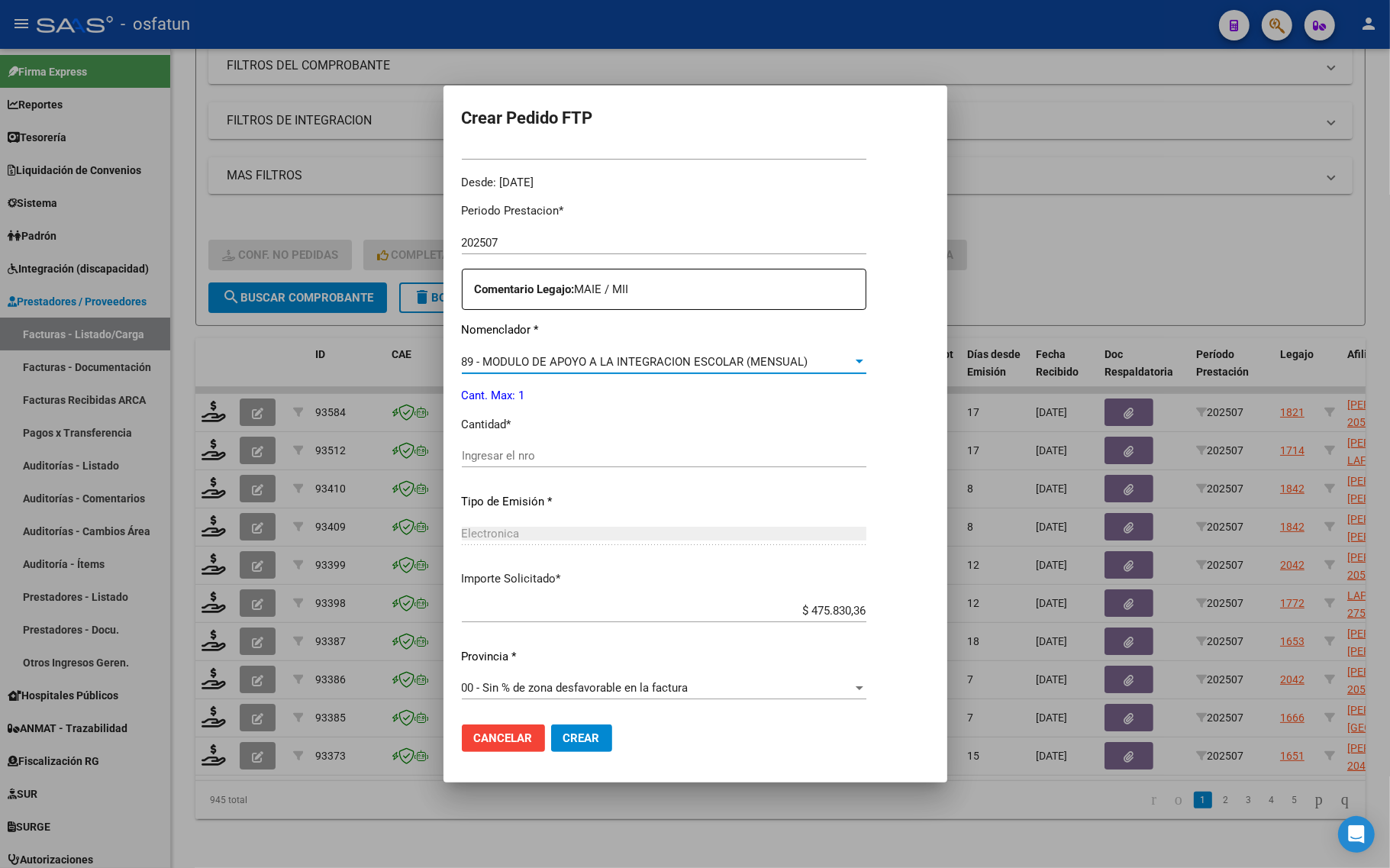
click at [485, 449] on input "Ingresar el nro" at bounding box center [664, 456] width 405 height 14
type input "1"
click at [563, 742] on span "Crear" at bounding box center [582, 737] width 37 height 14
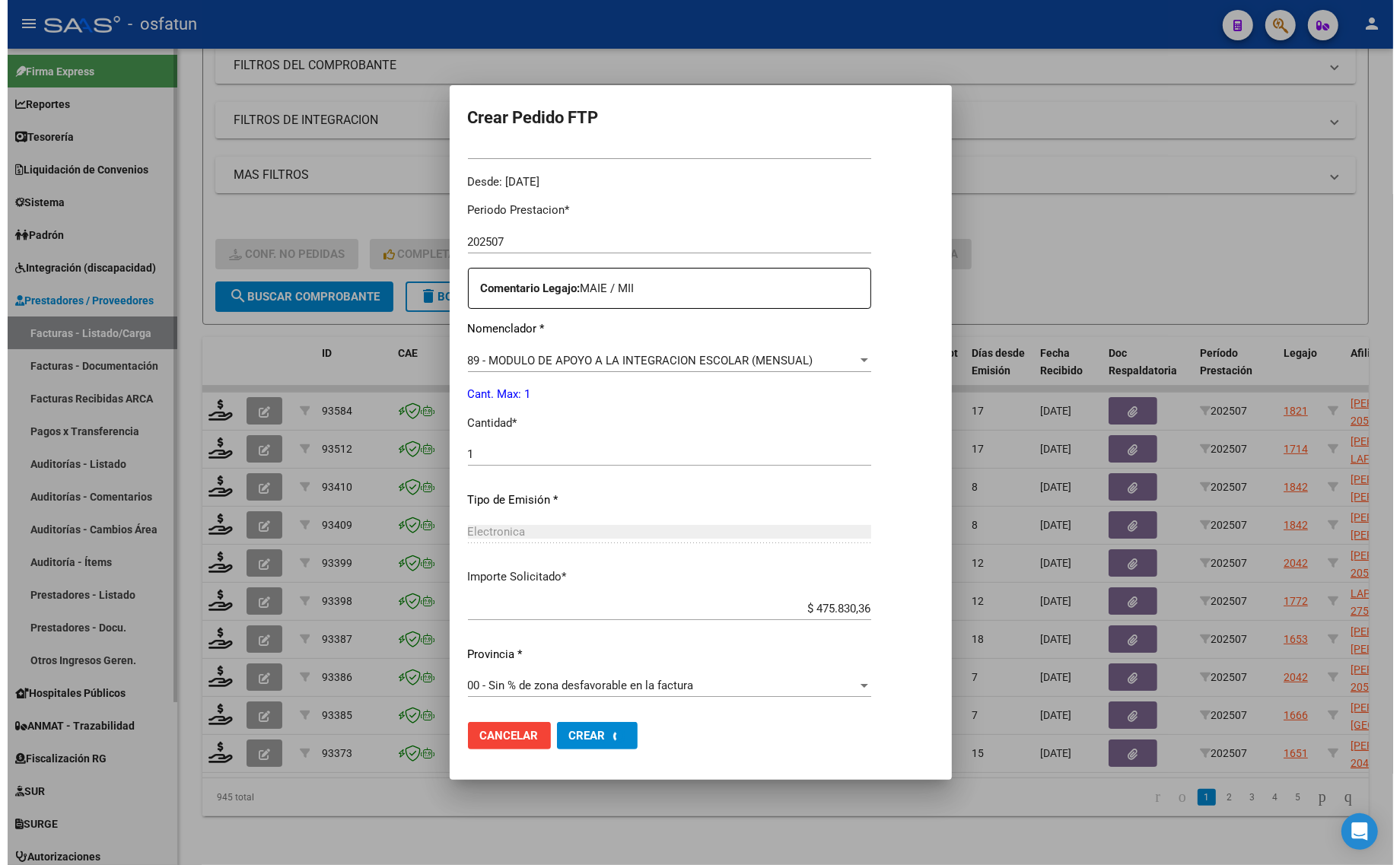
scroll to position [0, 0]
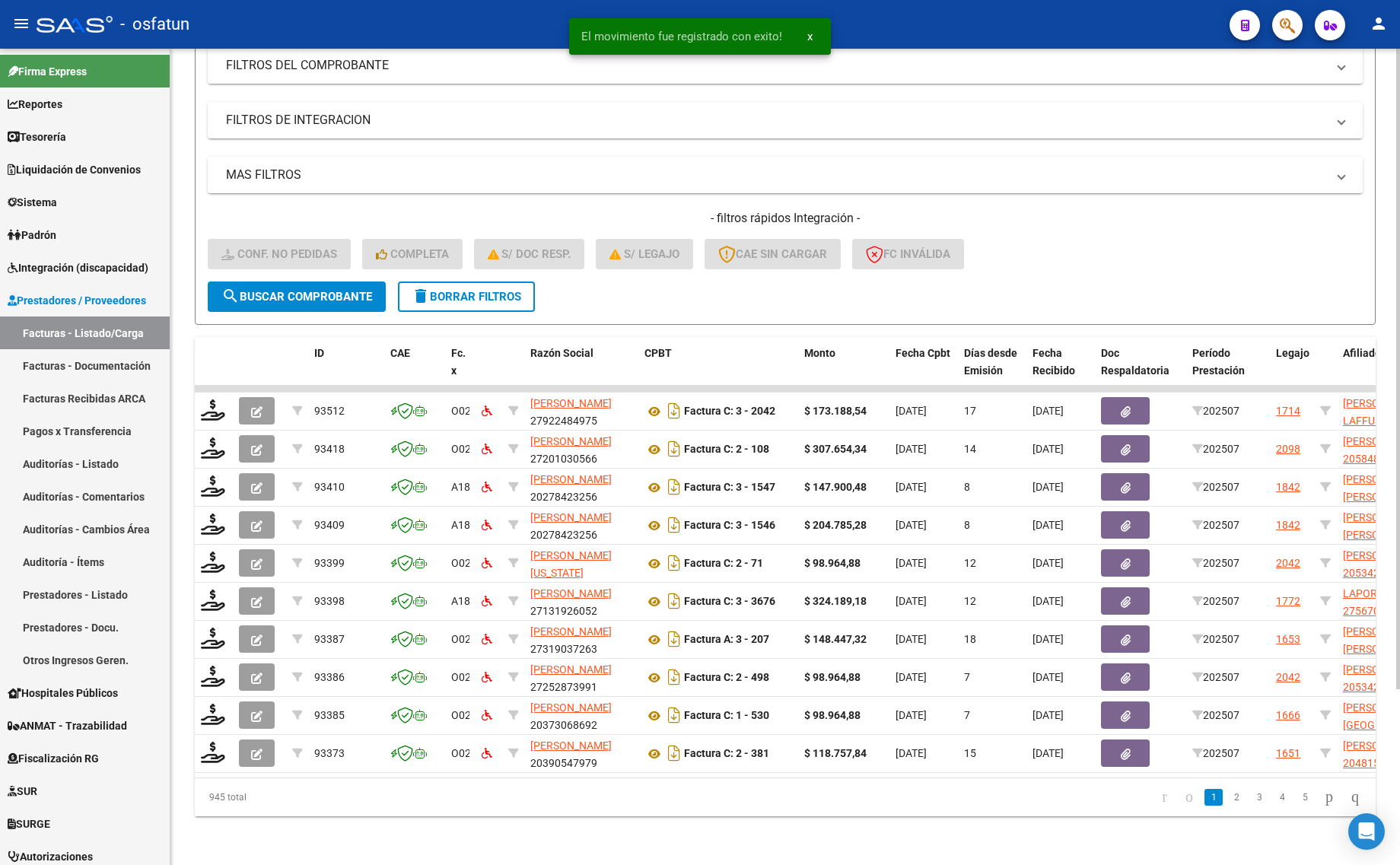
click at [439, 831] on div "Video tutorial PRESTADORES -> Listado de CPBTs Emitidos por Prestadores / Prove…" at bounding box center [785, 350] width 1229 height 1027
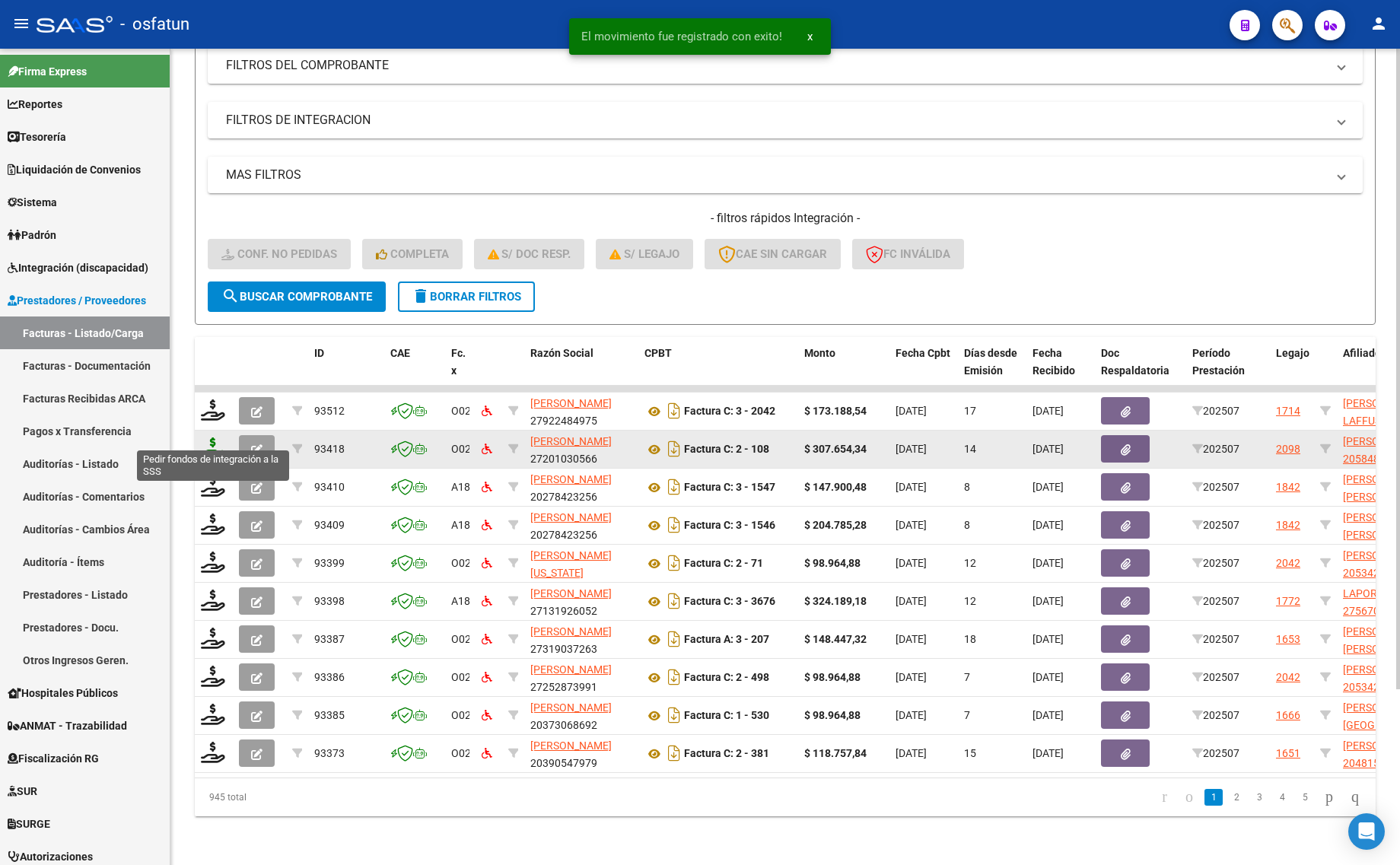
click at [215, 437] on icon at bounding box center [212, 447] width 24 height 21
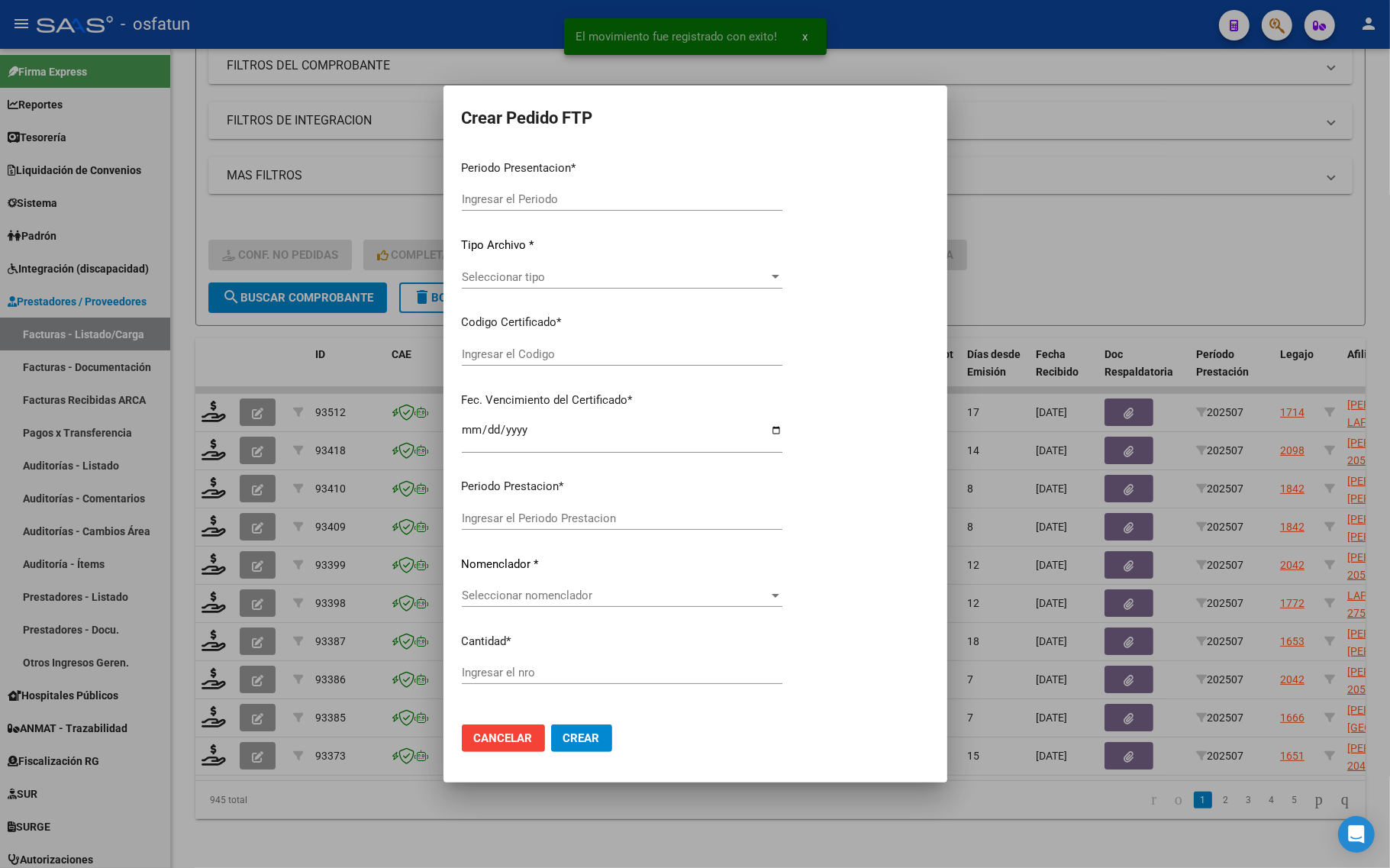
type input "202507"
type input "$ 307.654,34"
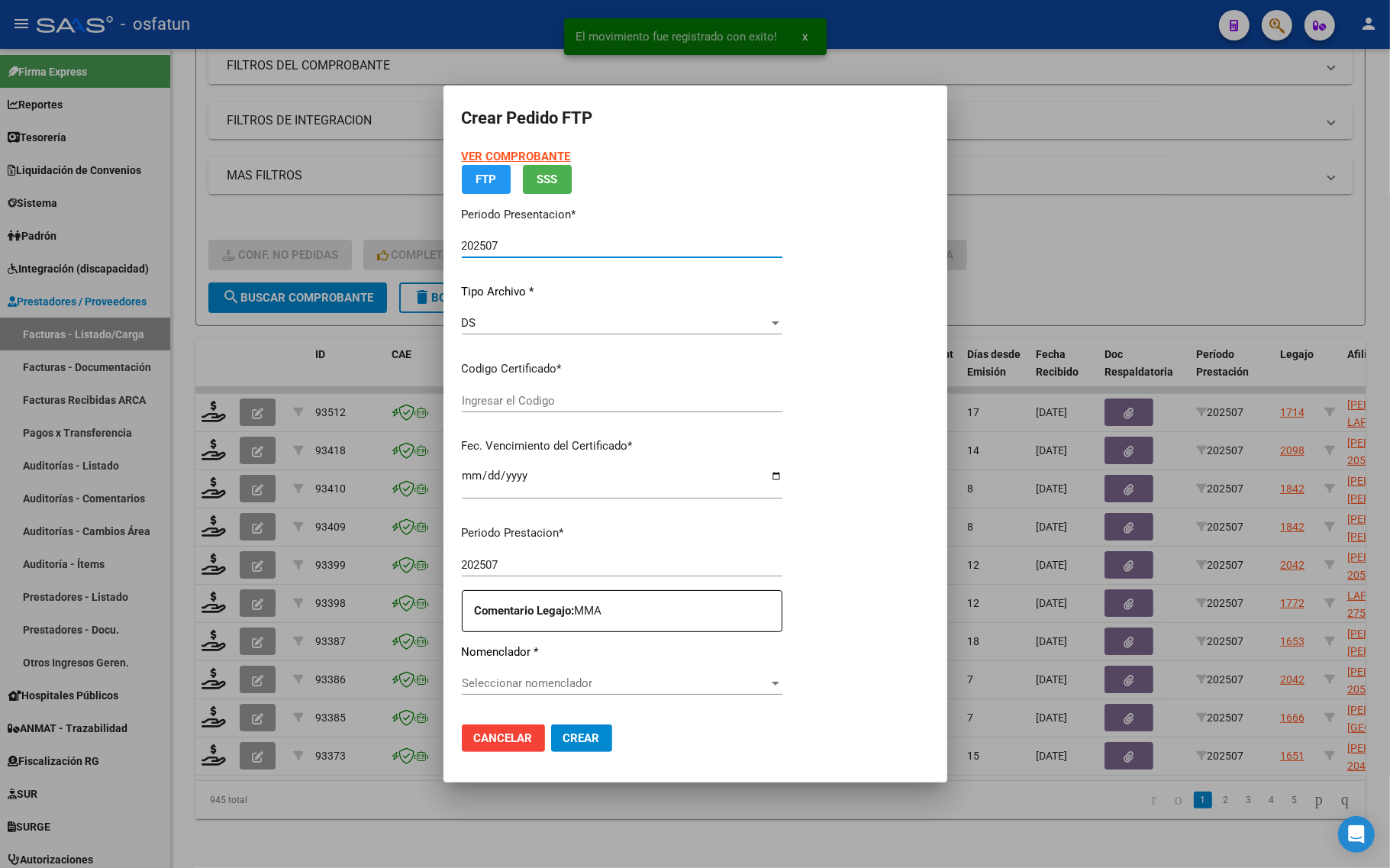
type input "ARG02000584813632025041020300410JUJ135"
type input "2030-10-04"
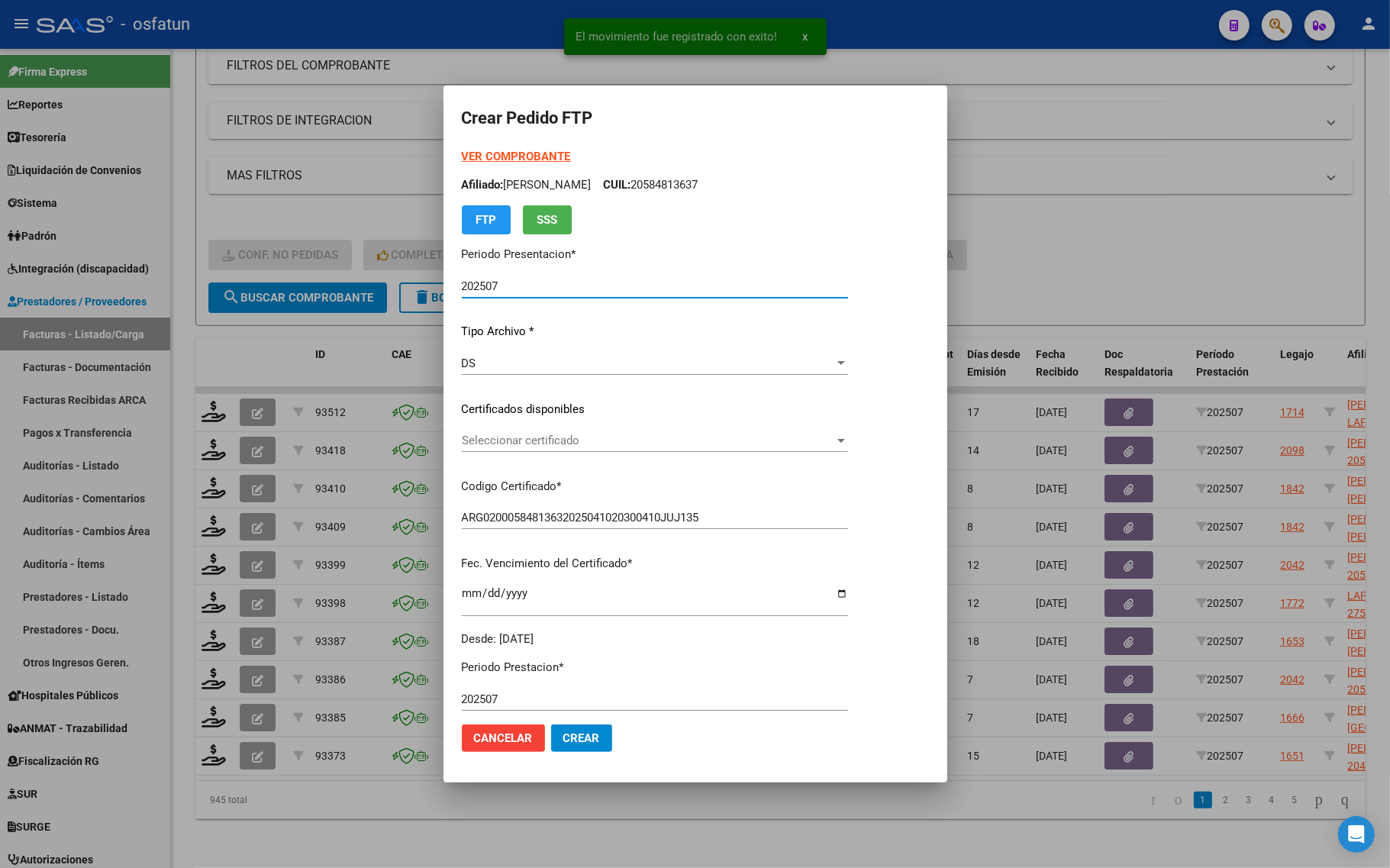
click at [514, 155] on strong "VER COMPROBANTE" at bounding box center [516, 157] width 109 height 14
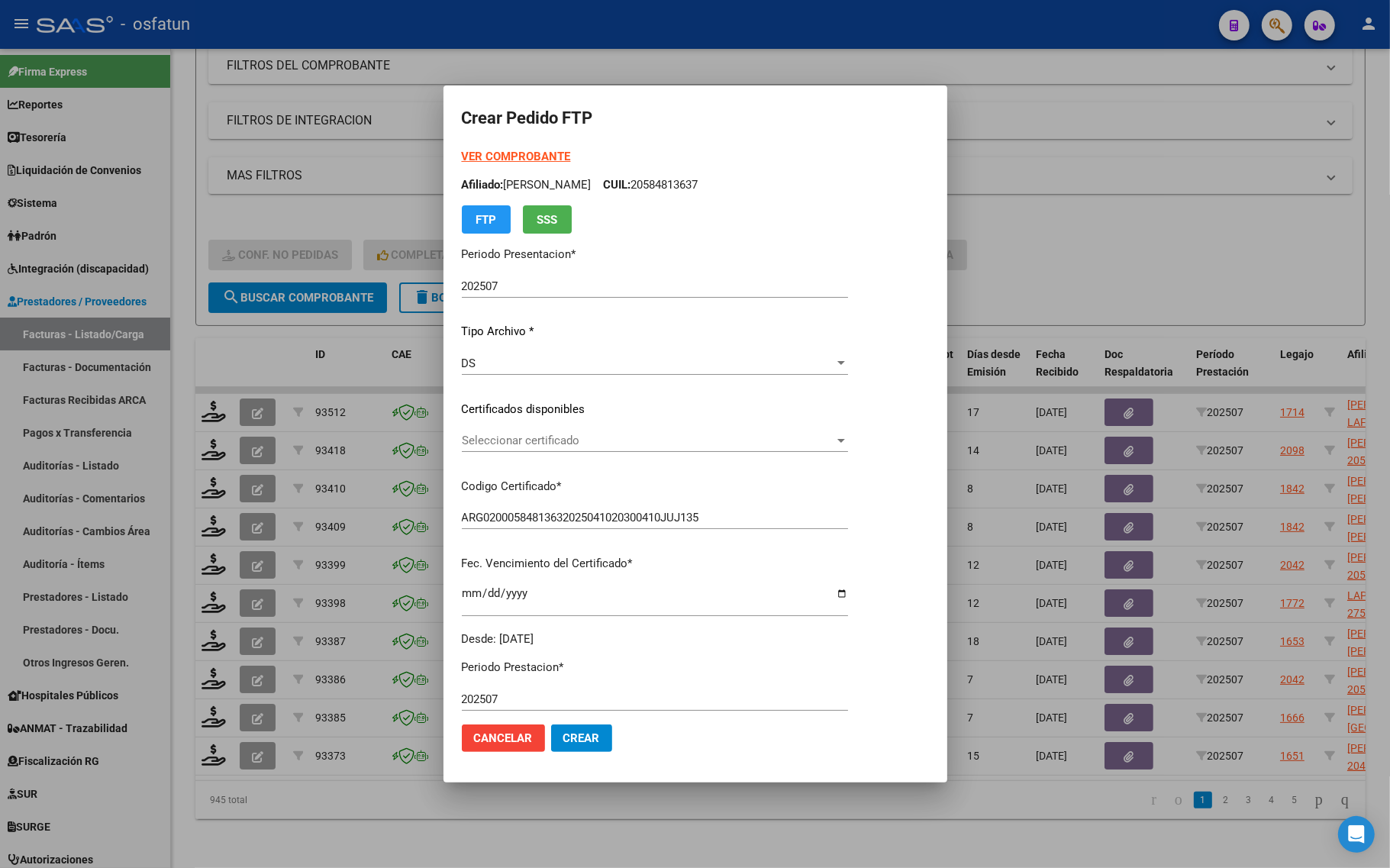
click at [317, 183] on div at bounding box center [695, 434] width 1390 height 868
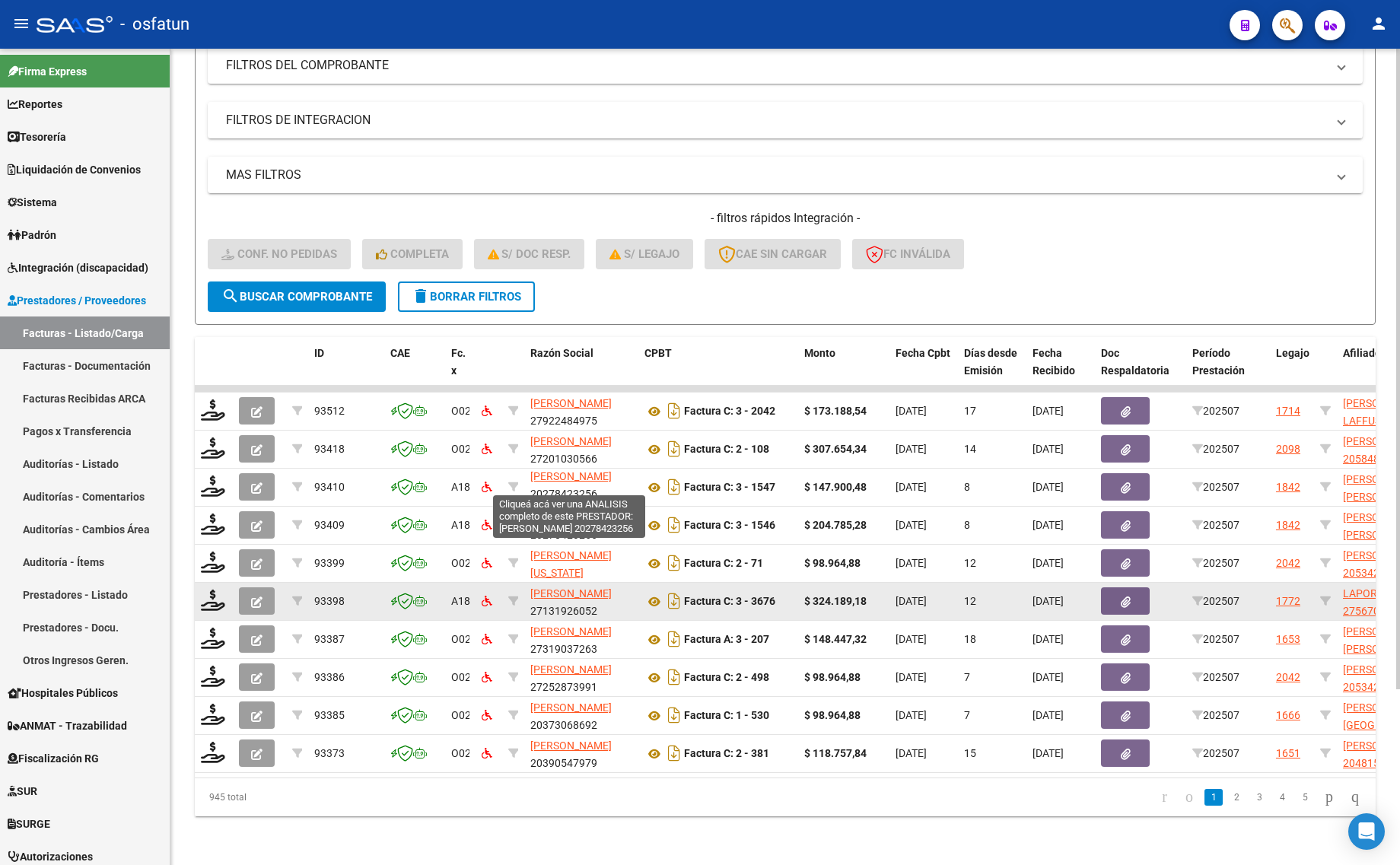
scroll to position [20, 0]
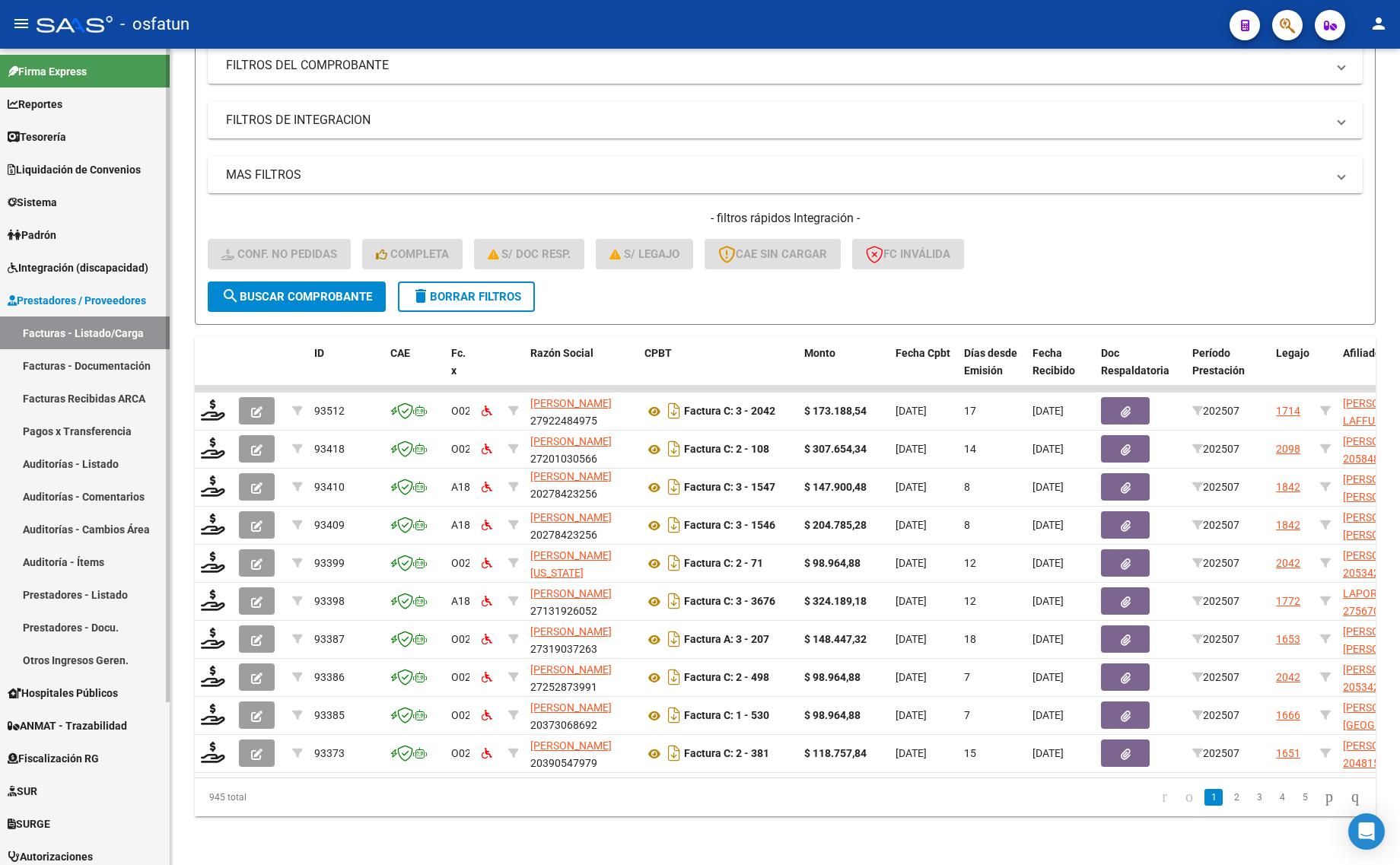
drag, startPoint x: 81, startPoint y: 260, endPoint x: 89, endPoint y: 271, distance: 13.6
click at [81, 260] on span "Integración (discapacidad)" at bounding box center [78, 267] width 141 height 16
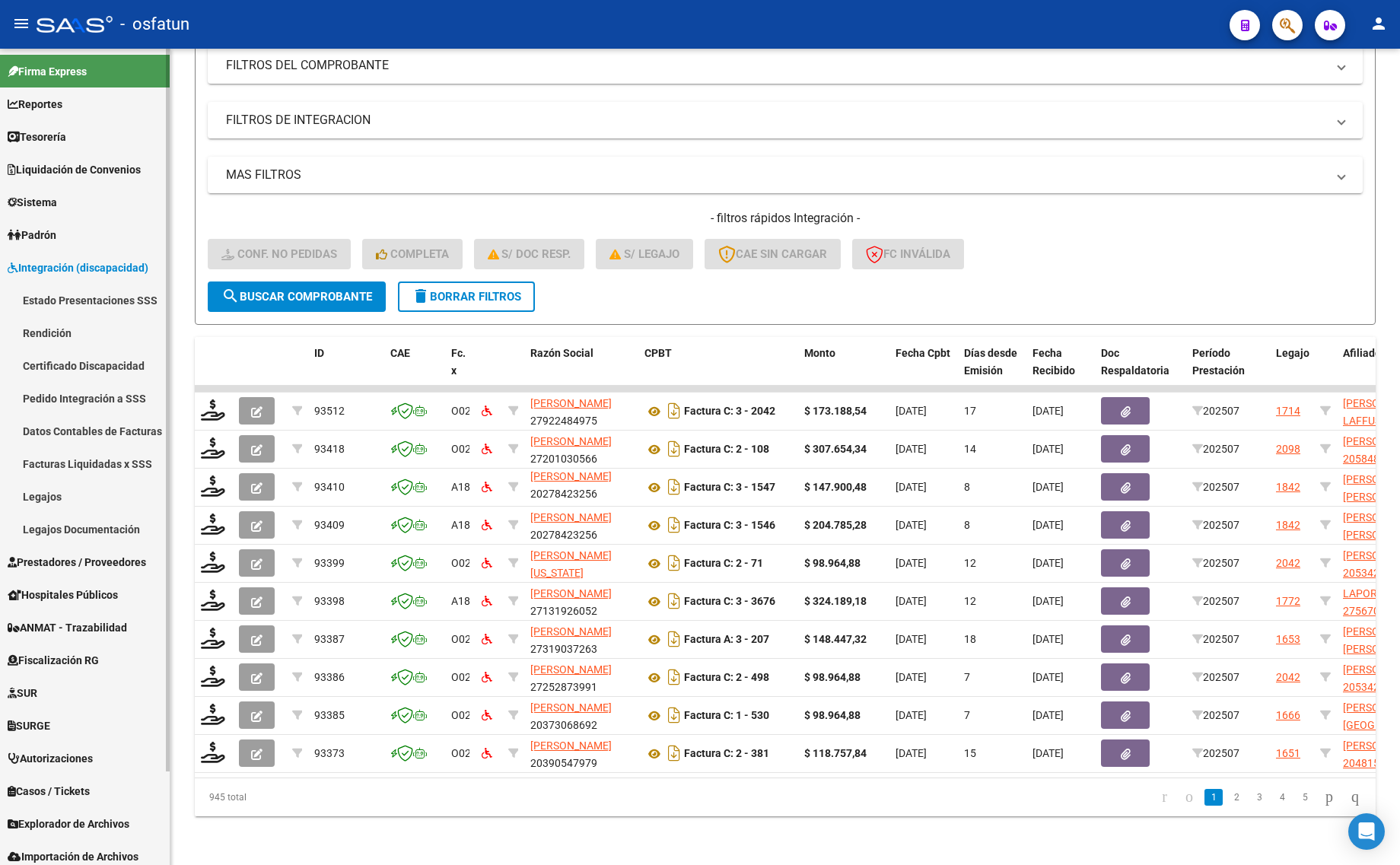
click at [63, 502] on link "Legajos" at bounding box center [85, 497] width 170 height 33
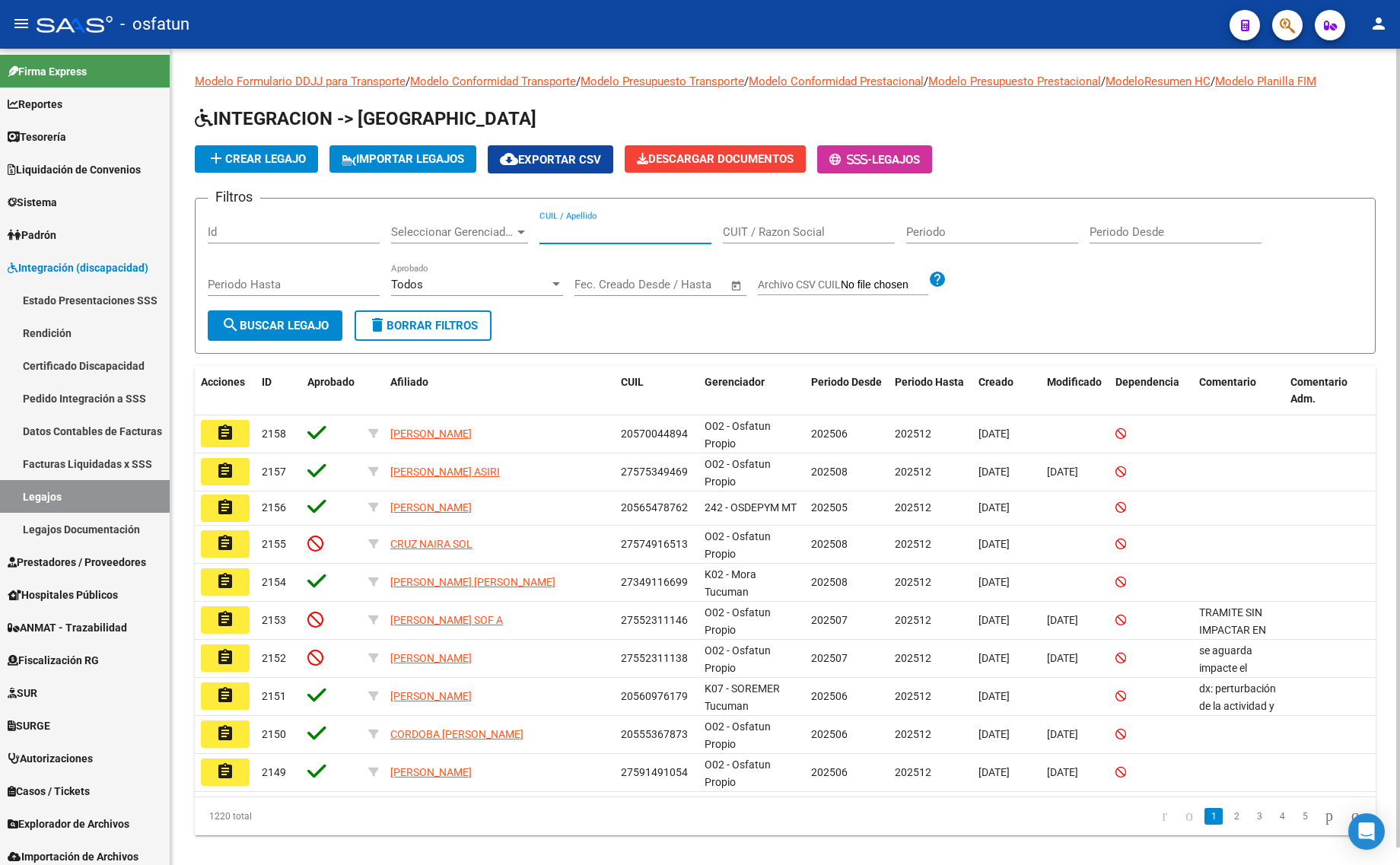
click at [549, 232] on input "CUIL / Apellido" at bounding box center [625, 231] width 172 height 14
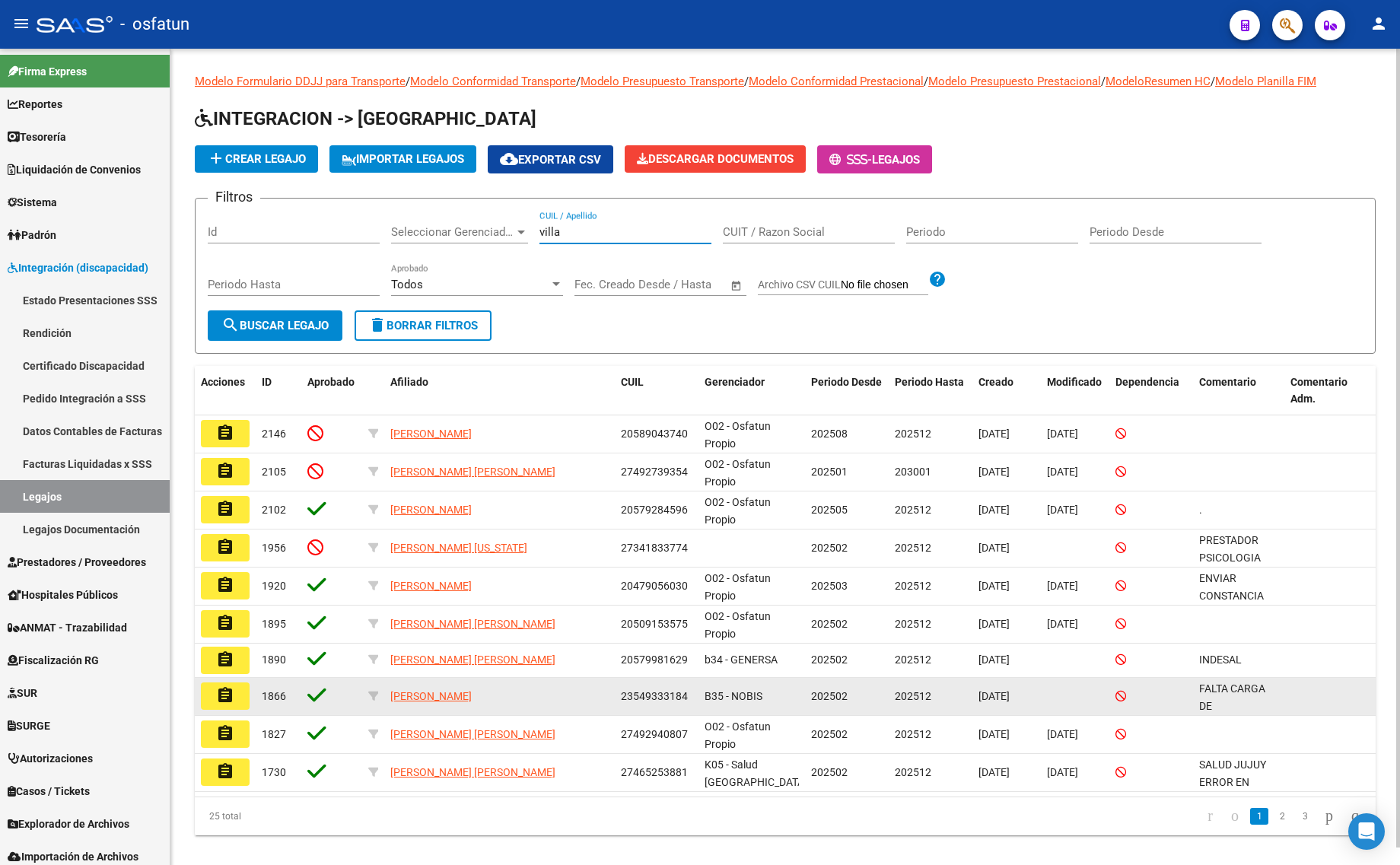
type input "villa"
click at [218, 693] on mat-icon "assignment" at bounding box center [225, 694] width 18 height 18
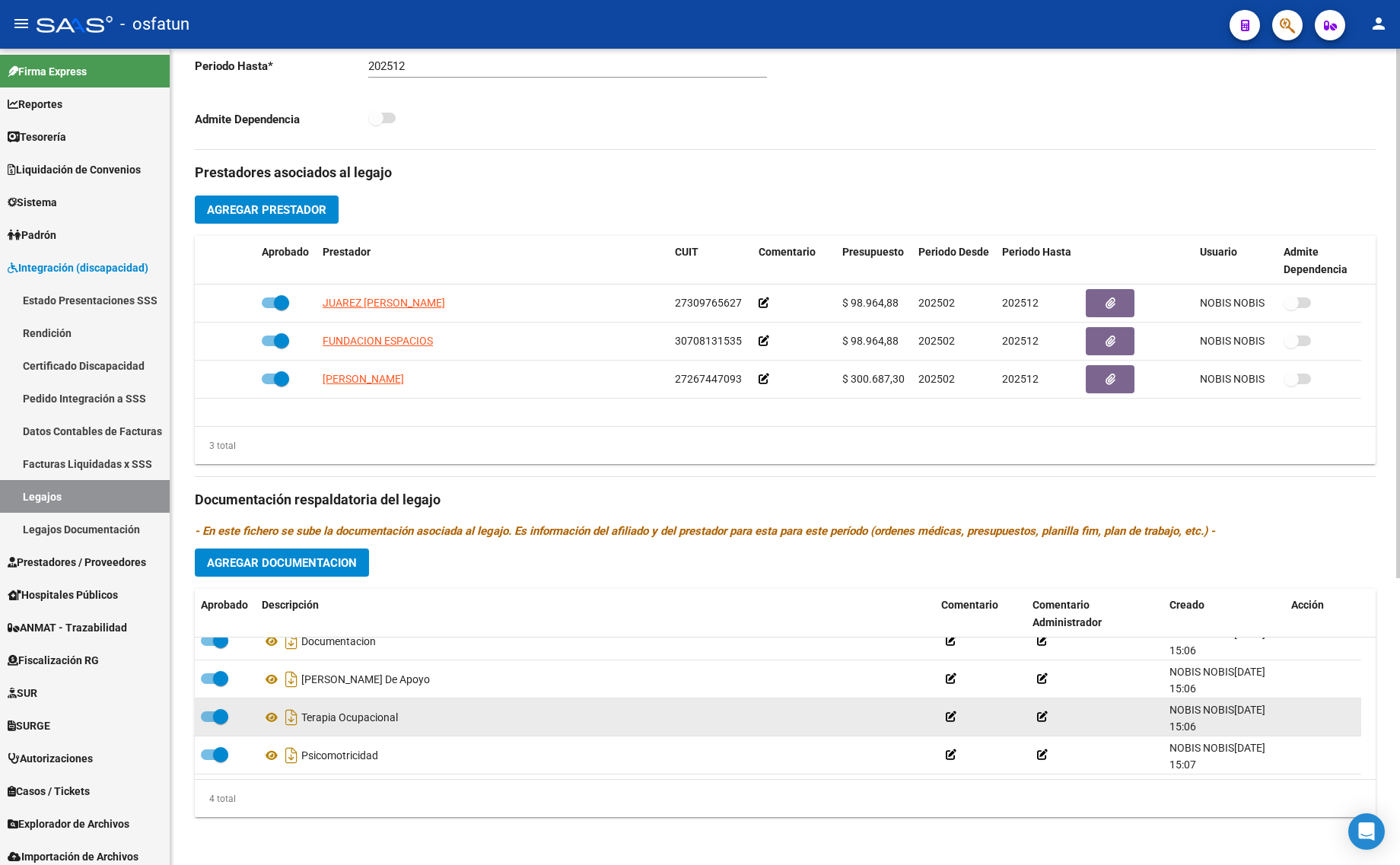
scroll to position [2, 0]
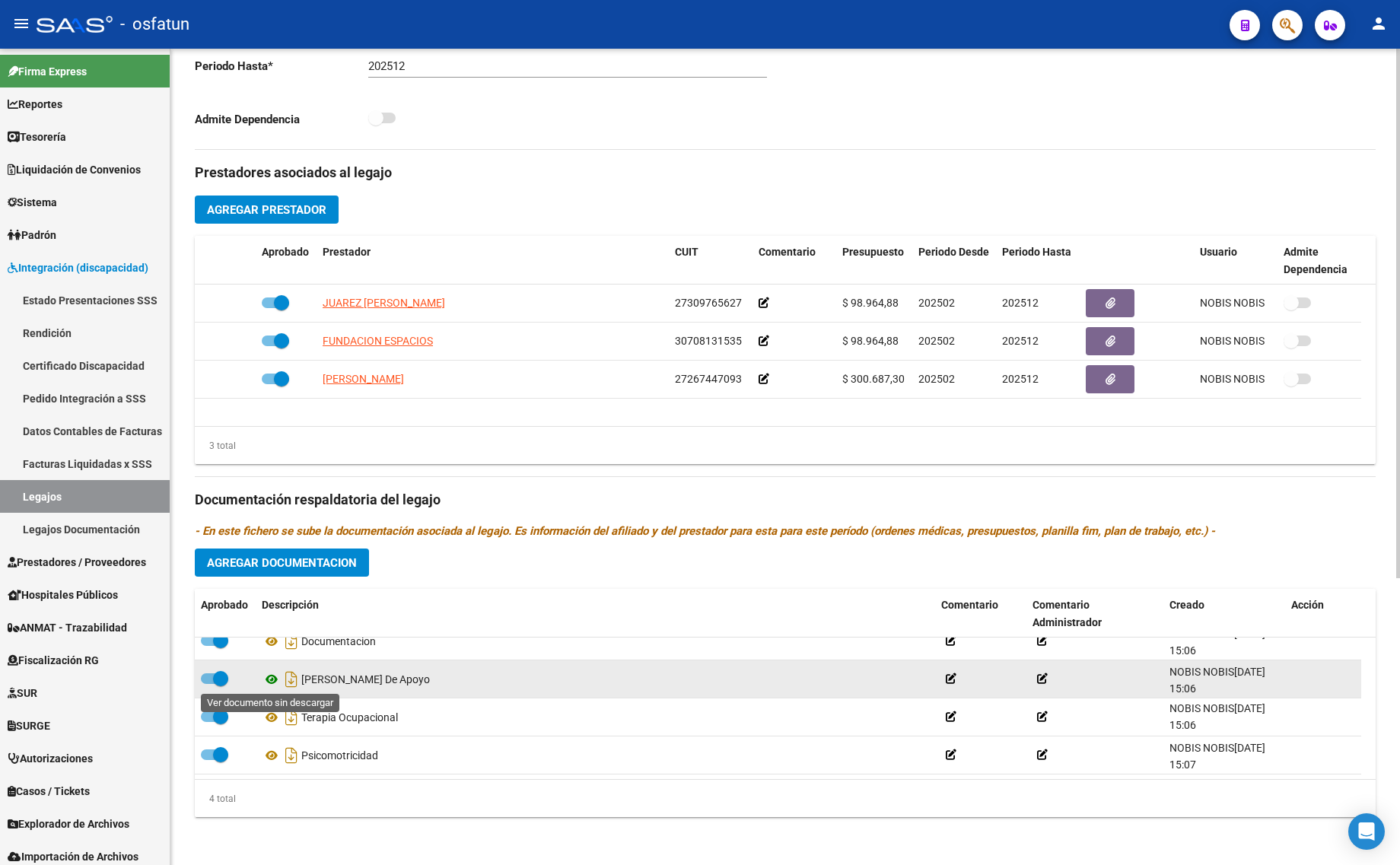
click at [266, 679] on icon at bounding box center [271, 679] width 20 height 18
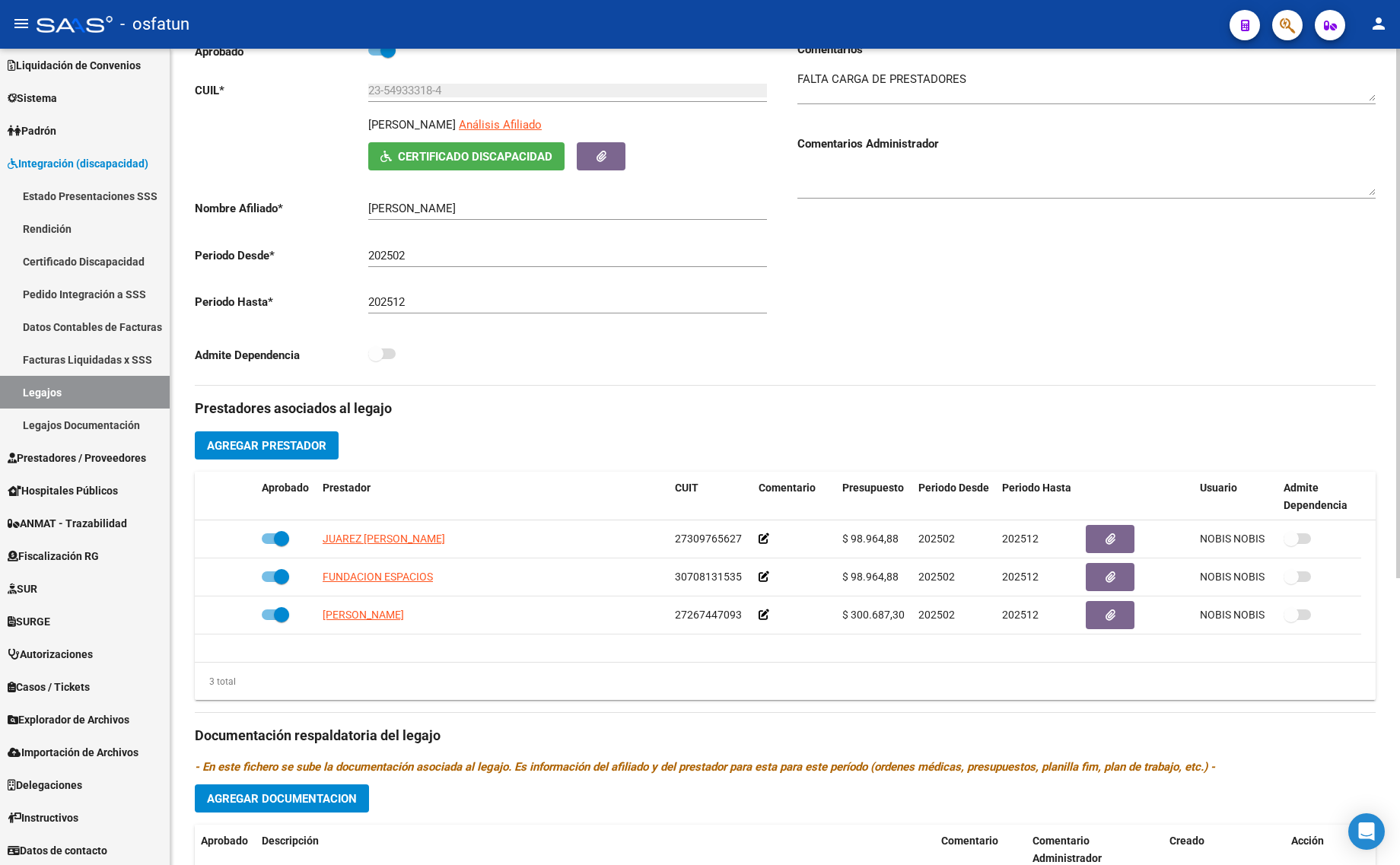
scroll to position [0, 0]
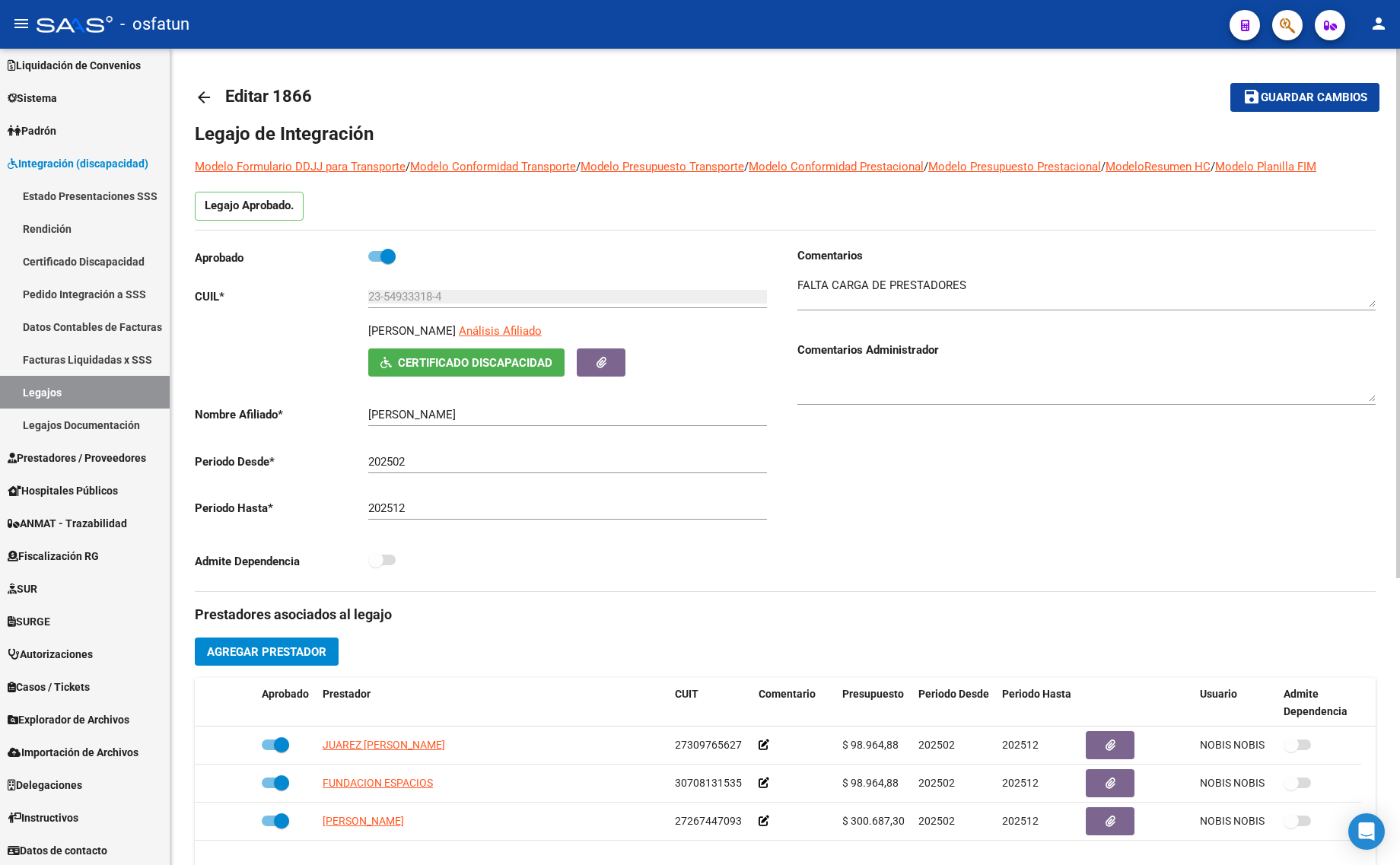
click at [206, 94] on mat-icon "arrow_back" at bounding box center [204, 96] width 18 height 18
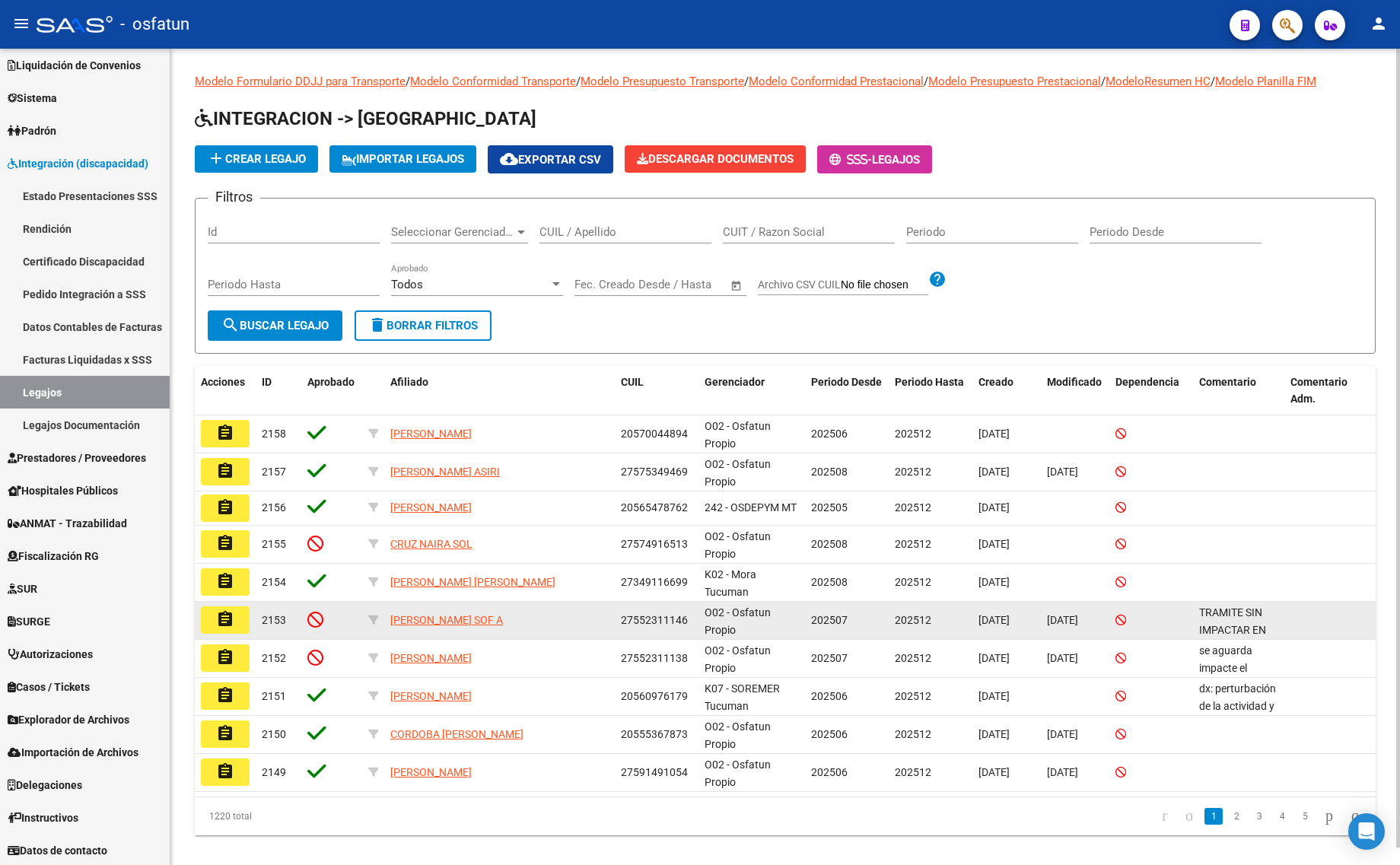
scroll to position [16, 0]
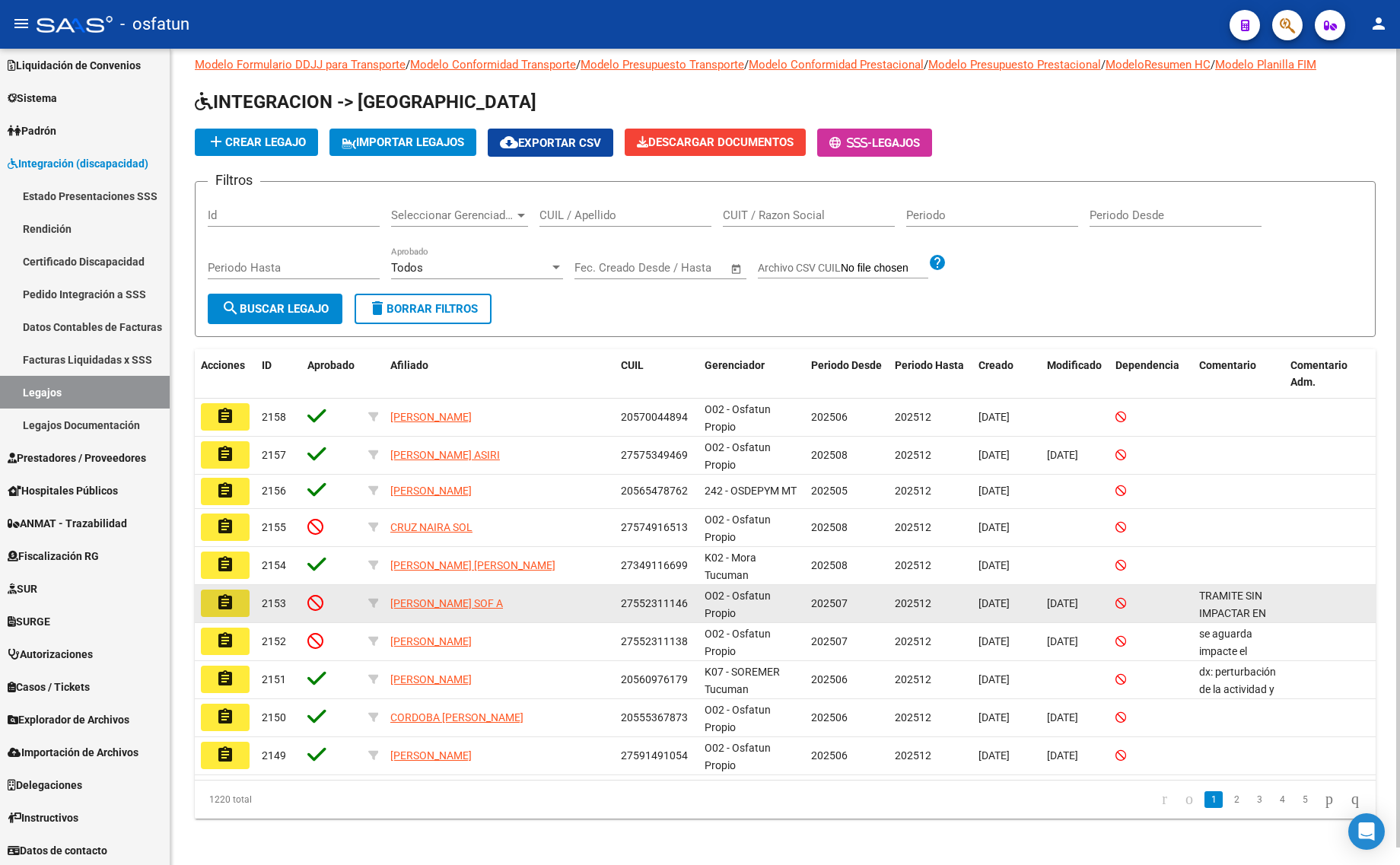
click at [235, 609] on button "assignment" at bounding box center [225, 603] width 48 height 27
click at [235, 609] on mat-sidenav-content "Modelo Formulario DDJJ para Transporte / Modelo Conformidad Transporte / Modelo…" at bounding box center [785, 456] width 1229 height 816
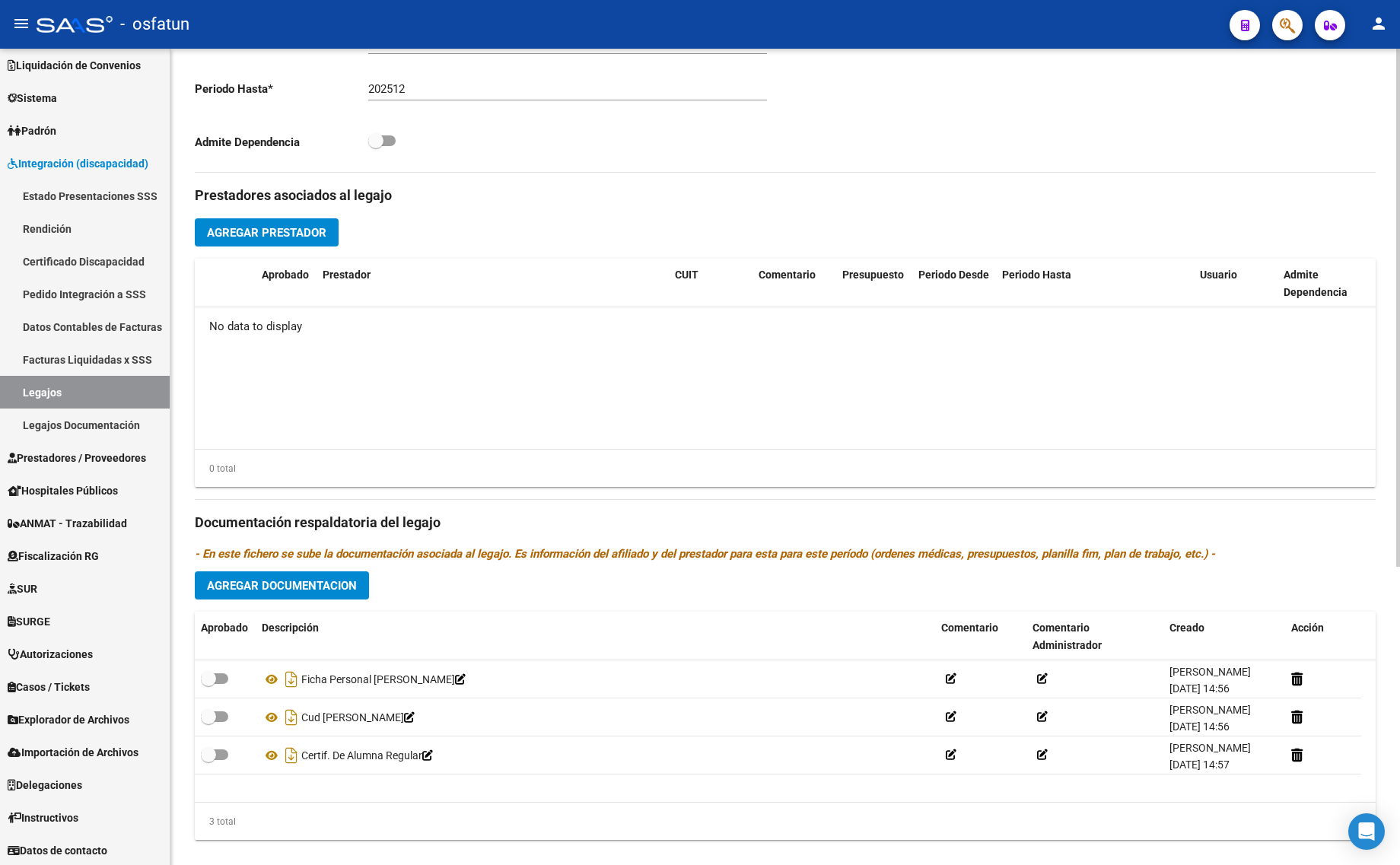
scroll to position [469, 0]
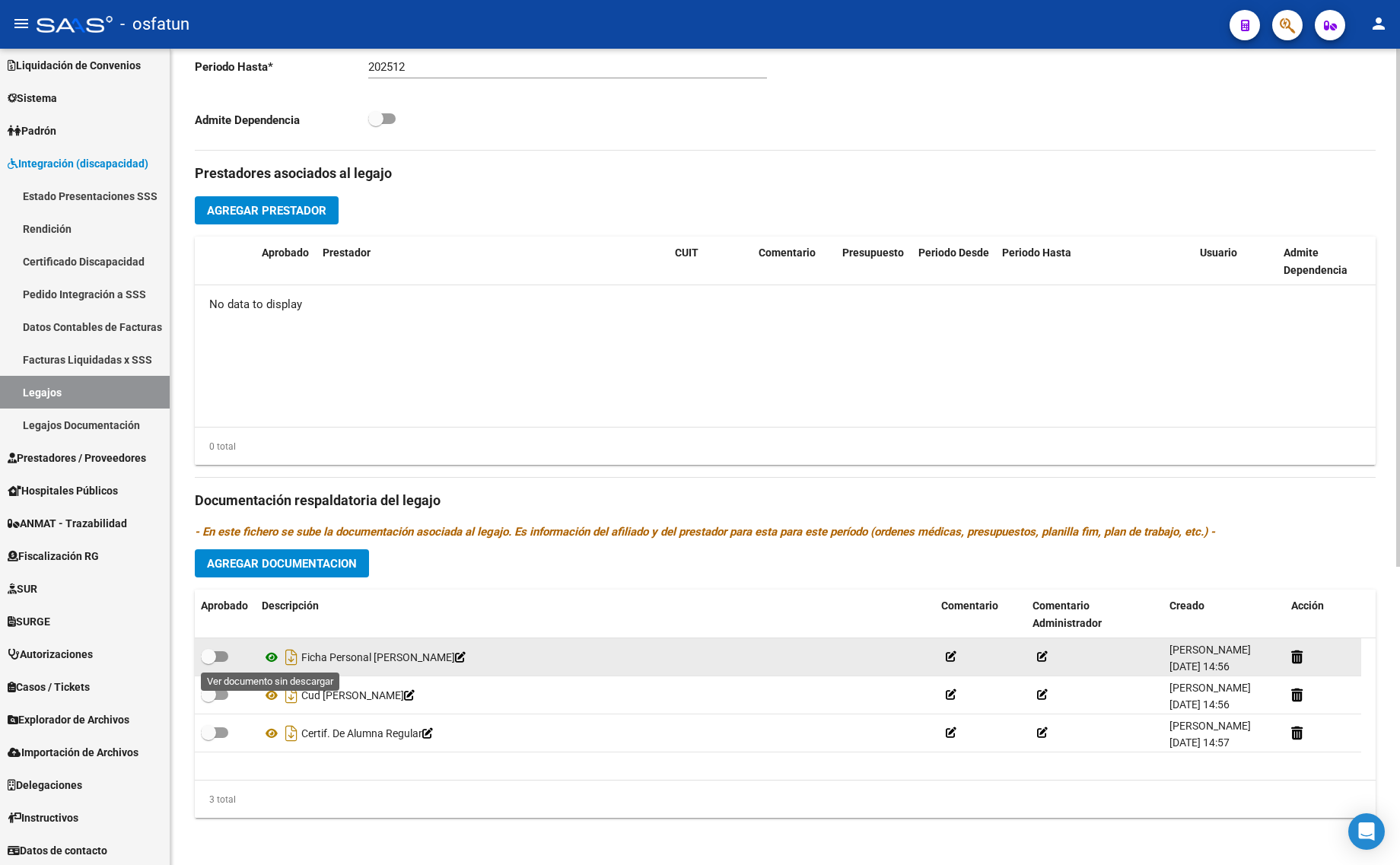
click at [268, 656] on icon at bounding box center [271, 657] width 20 height 18
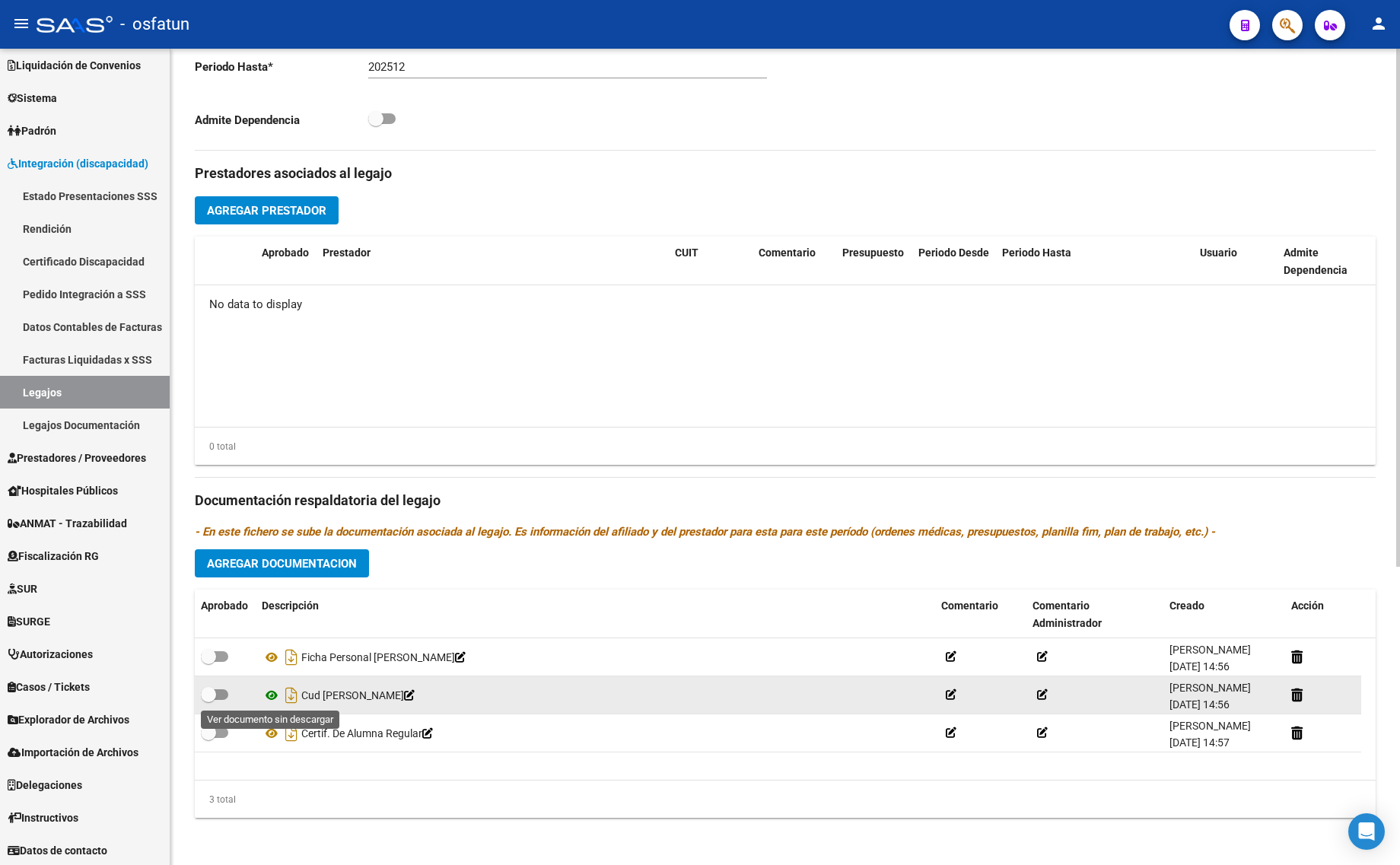
click at [263, 694] on icon at bounding box center [271, 694] width 20 height 18
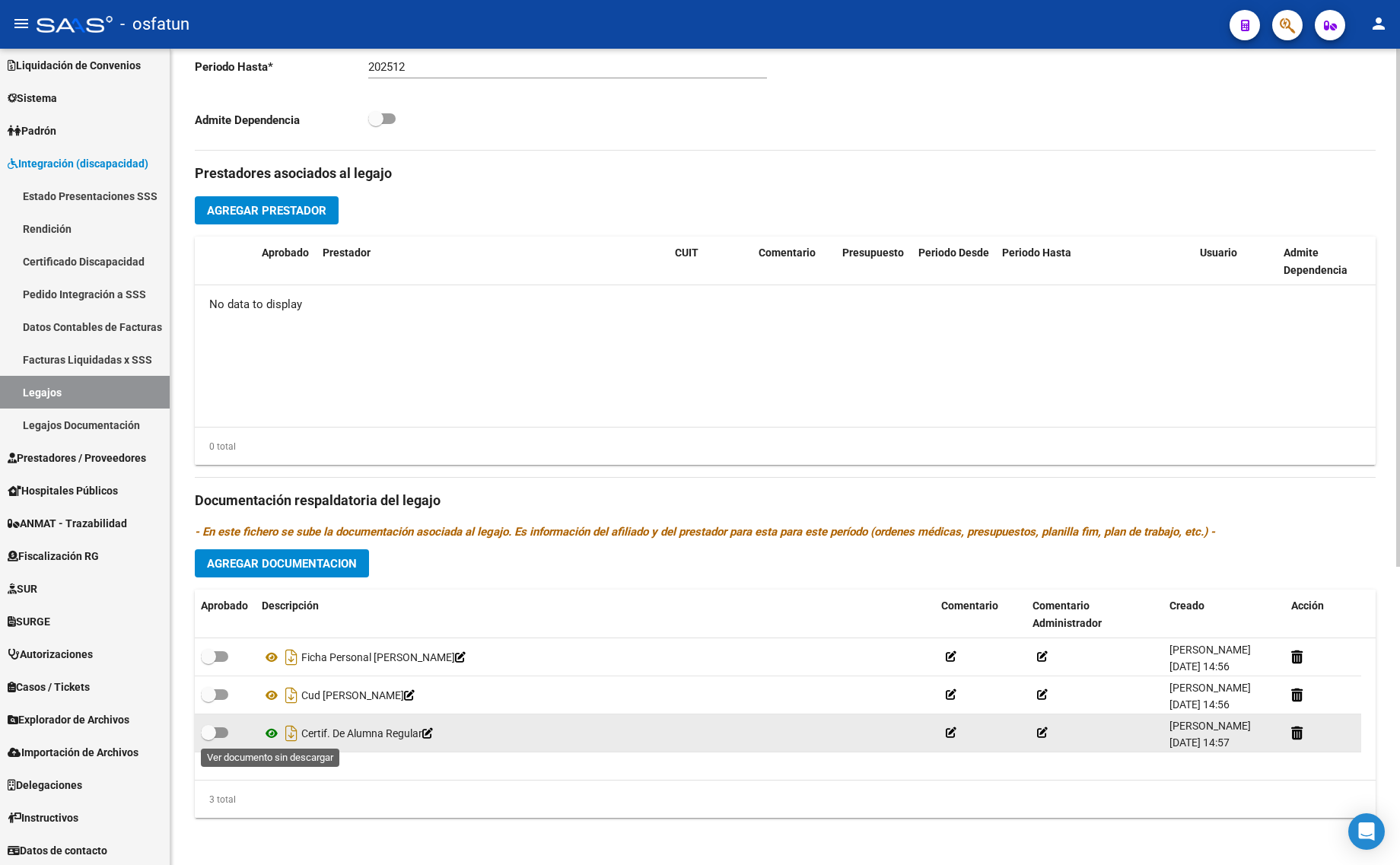
click at [276, 728] on icon at bounding box center [271, 733] width 20 height 18
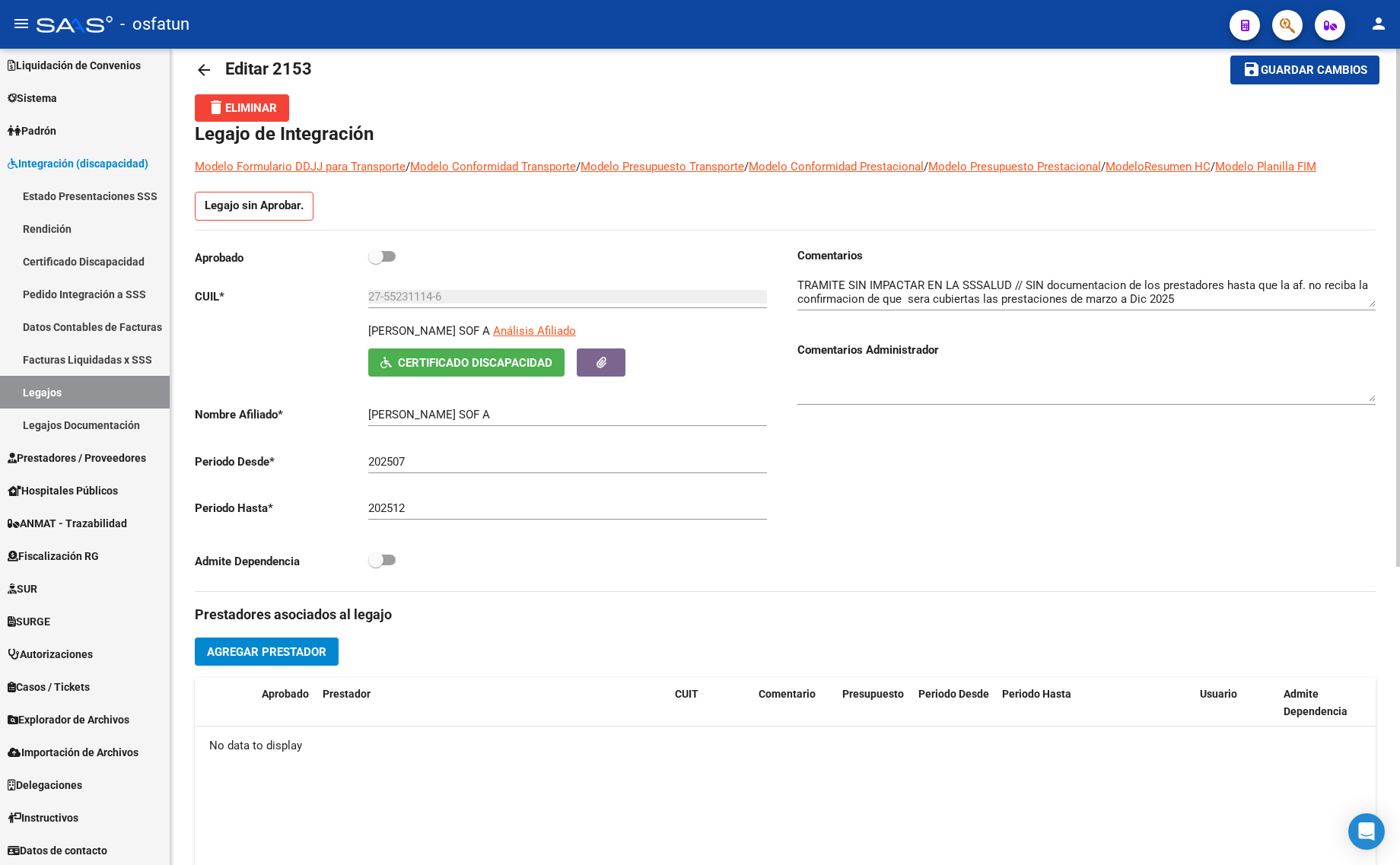
scroll to position [0, 0]
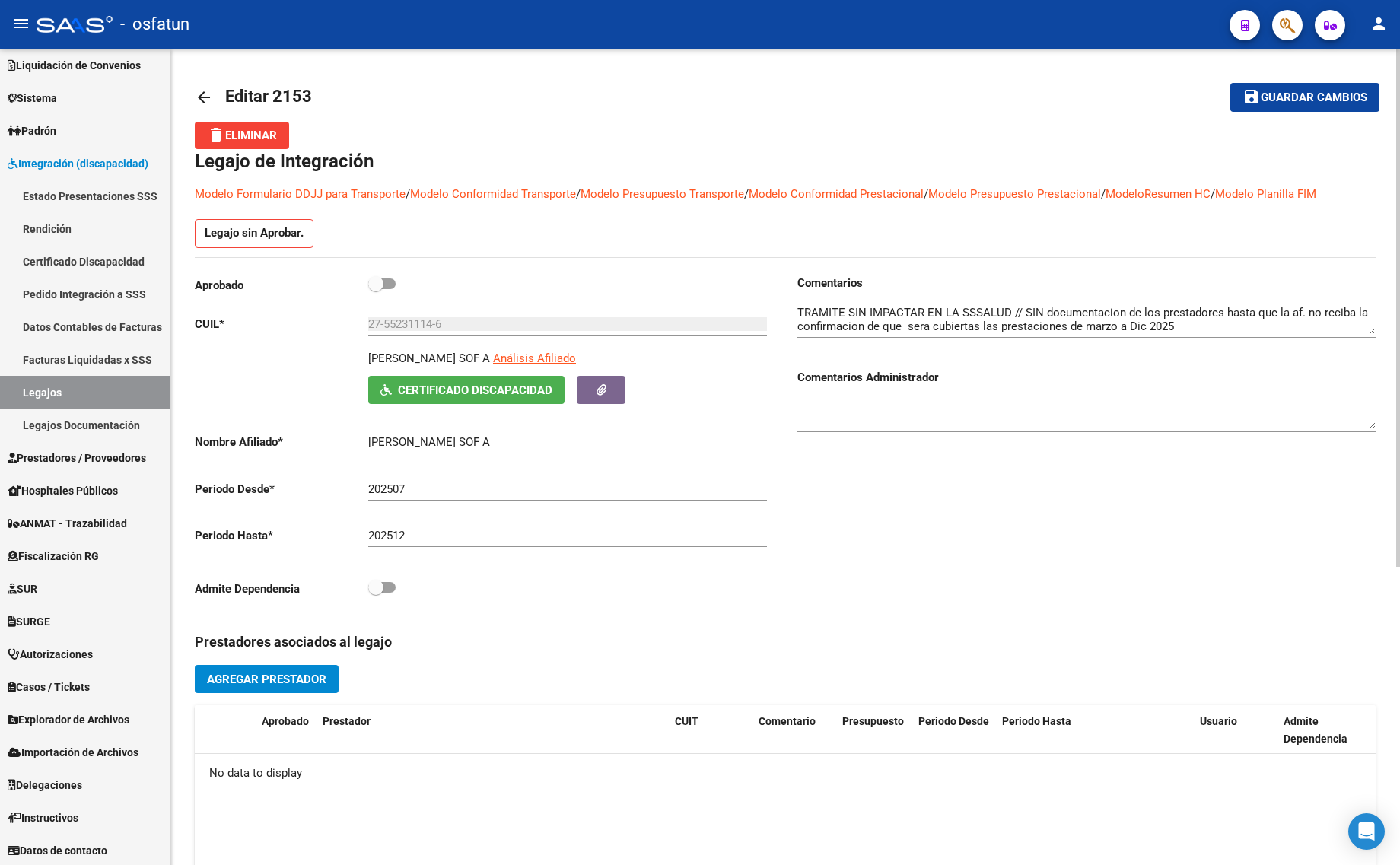
click at [1012, 135] on div "delete Eliminar" at bounding box center [785, 135] width 1181 height 27
click at [204, 92] on mat-icon "arrow_back" at bounding box center [204, 96] width 18 height 18
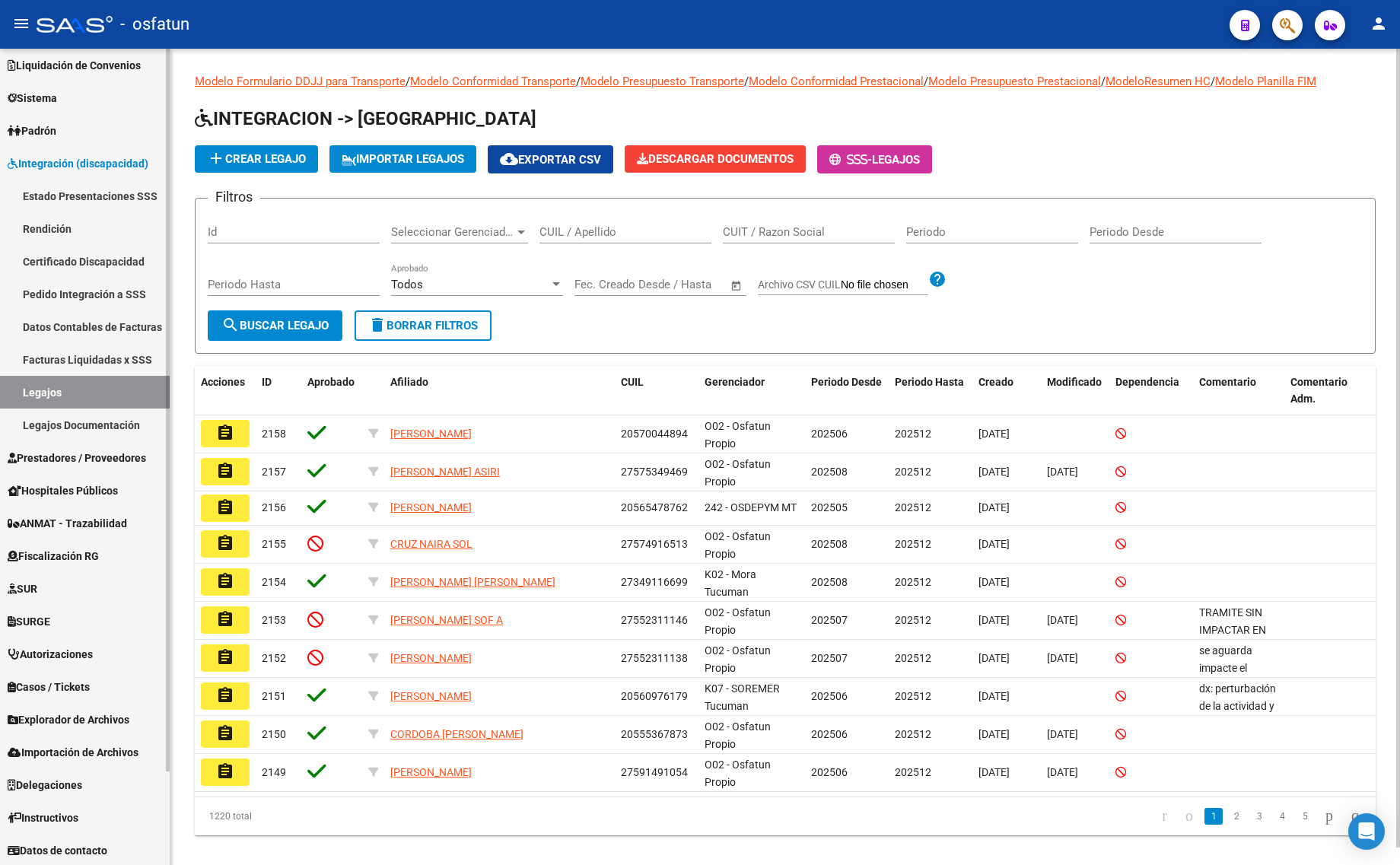
click at [67, 164] on span "Integración (discapacidad)" at bounding box center [78, 163] width 141 height 16
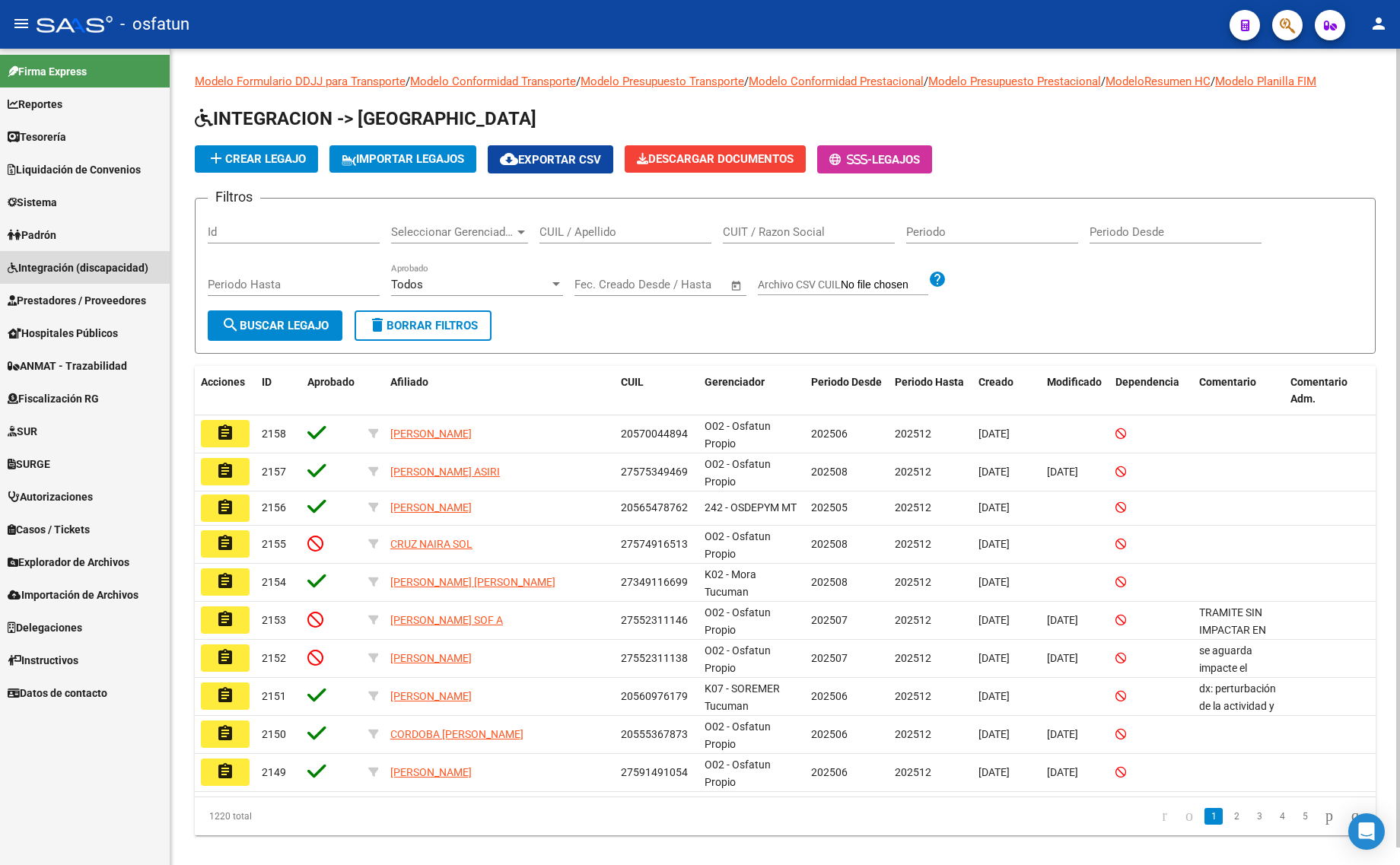
click at [62, 264] on span "Integración (discapacidad)" at bounding box center [78, 267] width 141 height 16
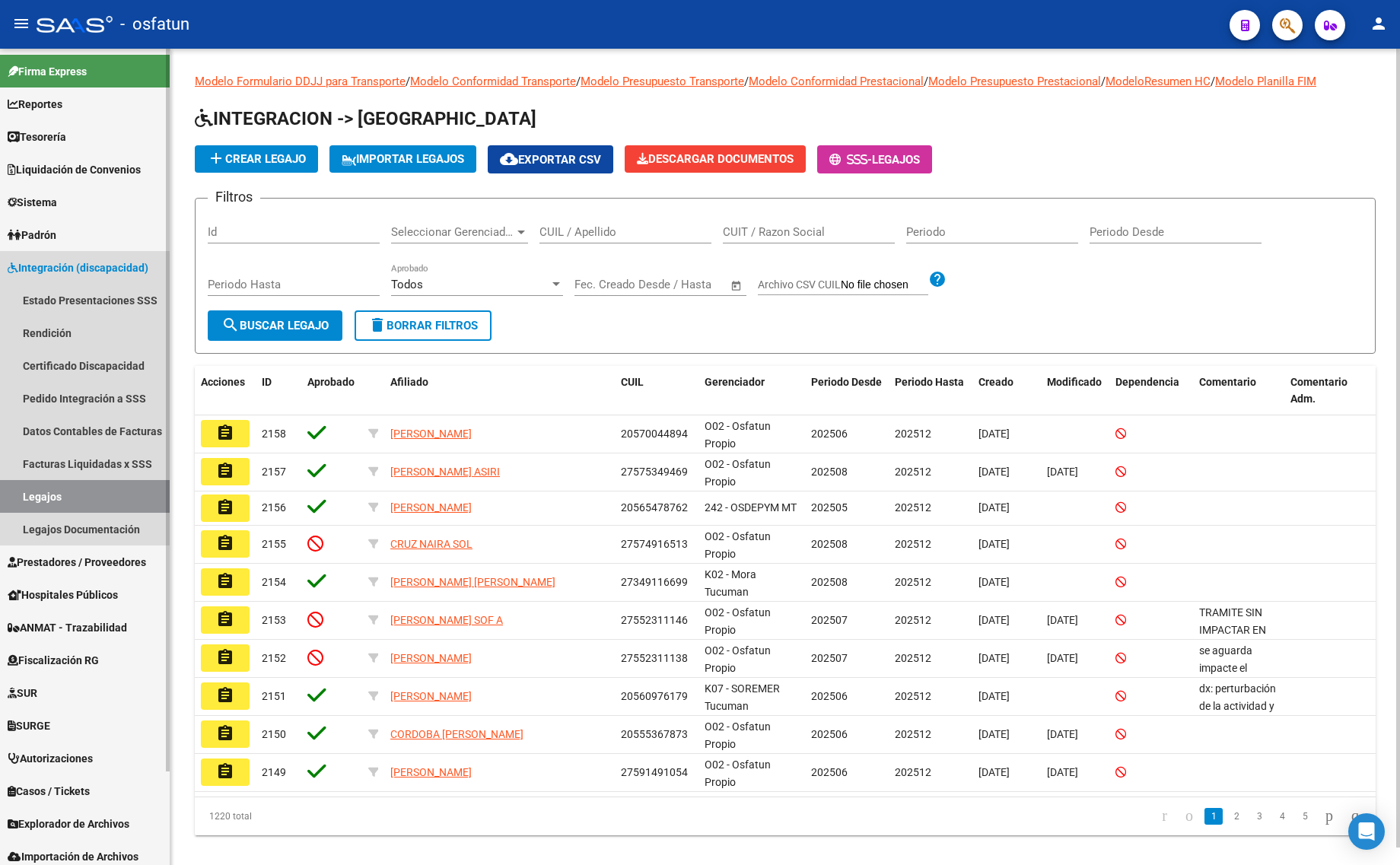
click at [90, 260] on span "Integración (discapacidad)" at bounding box center [78, 267] width 141 height 16
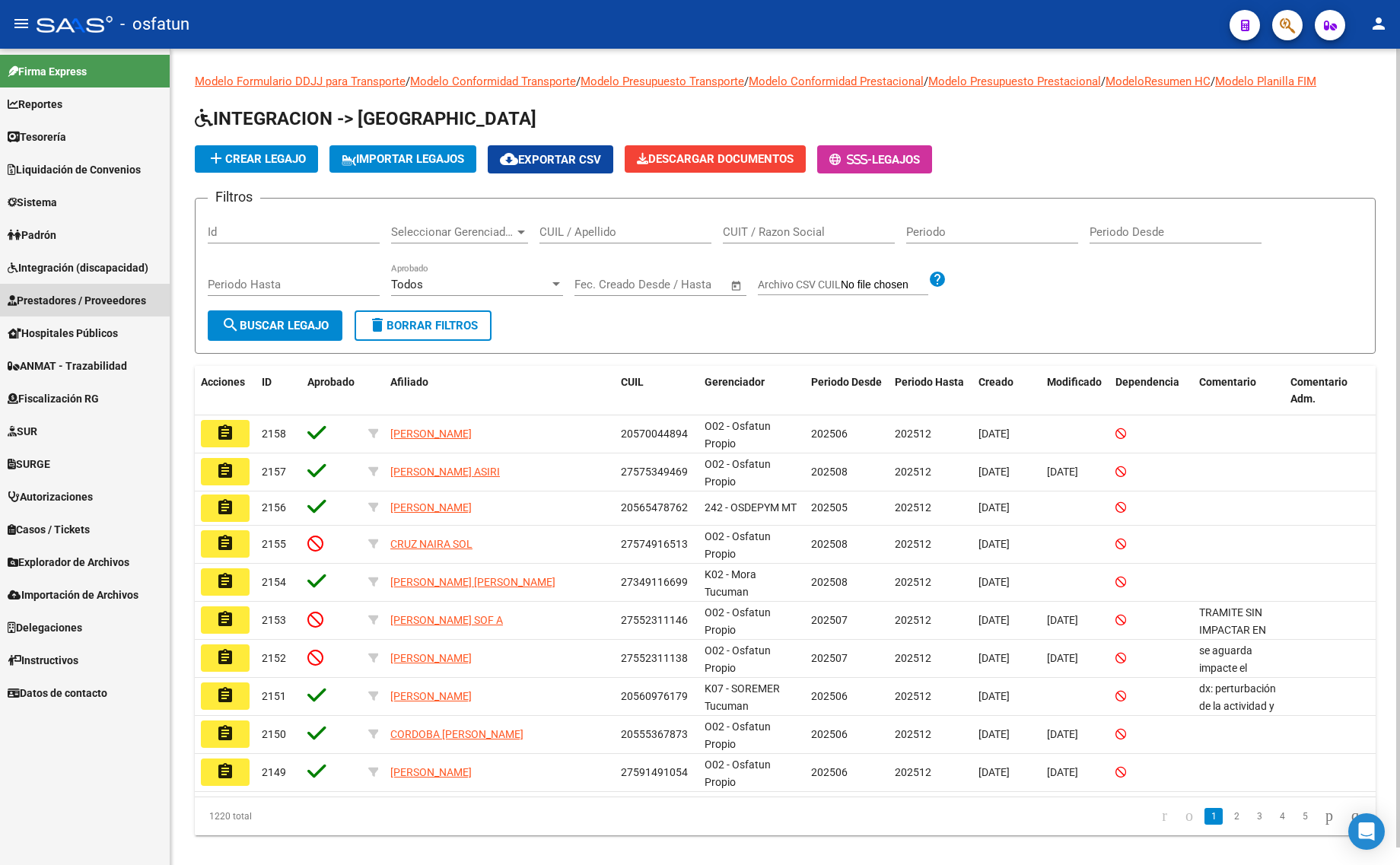
click at [85, 311] on link "Prestadores / Proveedores" at bounding box center [85, 300] width 170 height 33
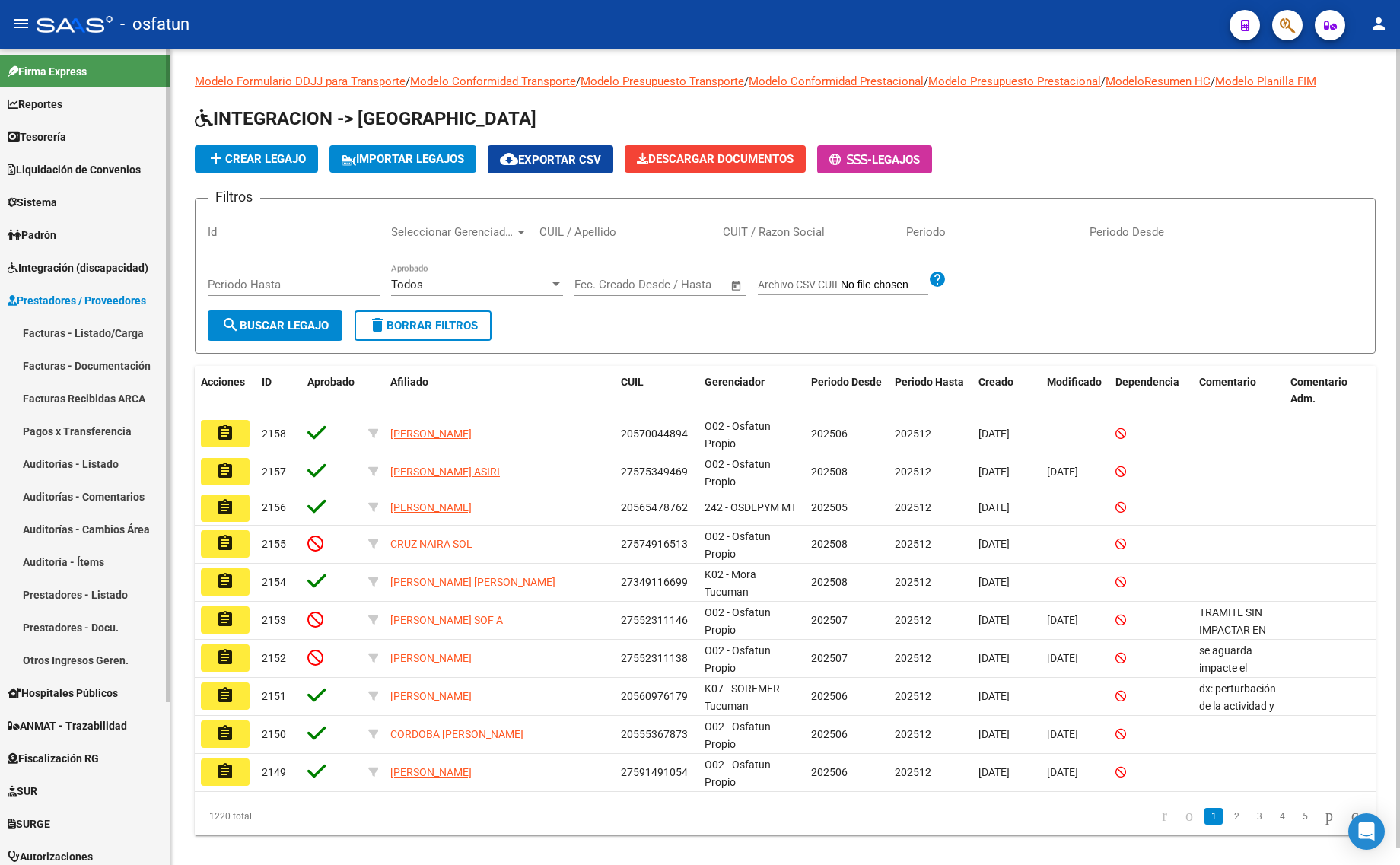
click at [85, 333] on link "Facturas - Listado/Carga" at bounding box center [85, 333] width 170 height 33
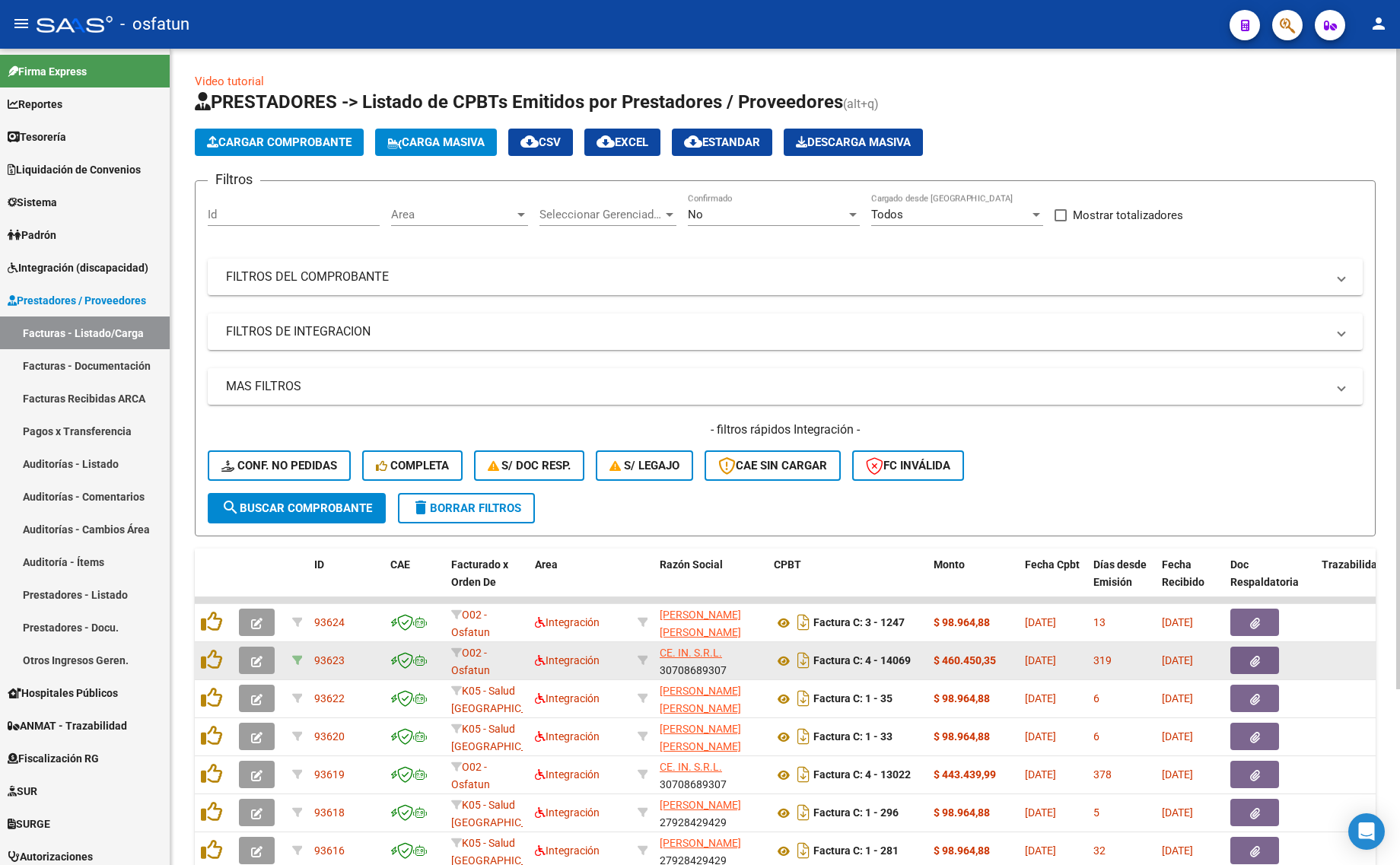
scroll to position [190, 0]
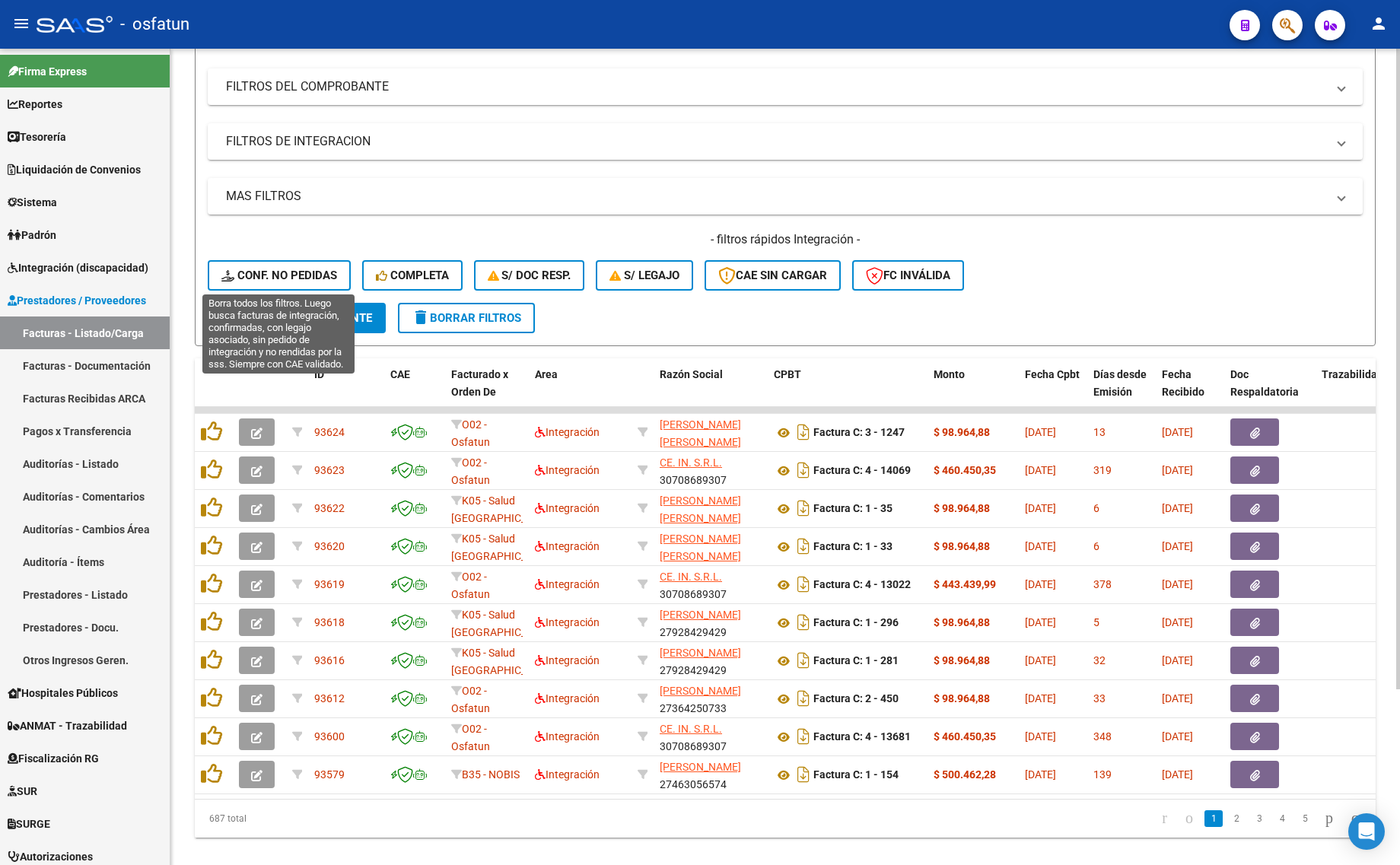
click at [300, 279] on span "Conf. no pedidas" at bounding box center [279, 275] width 116 height 14
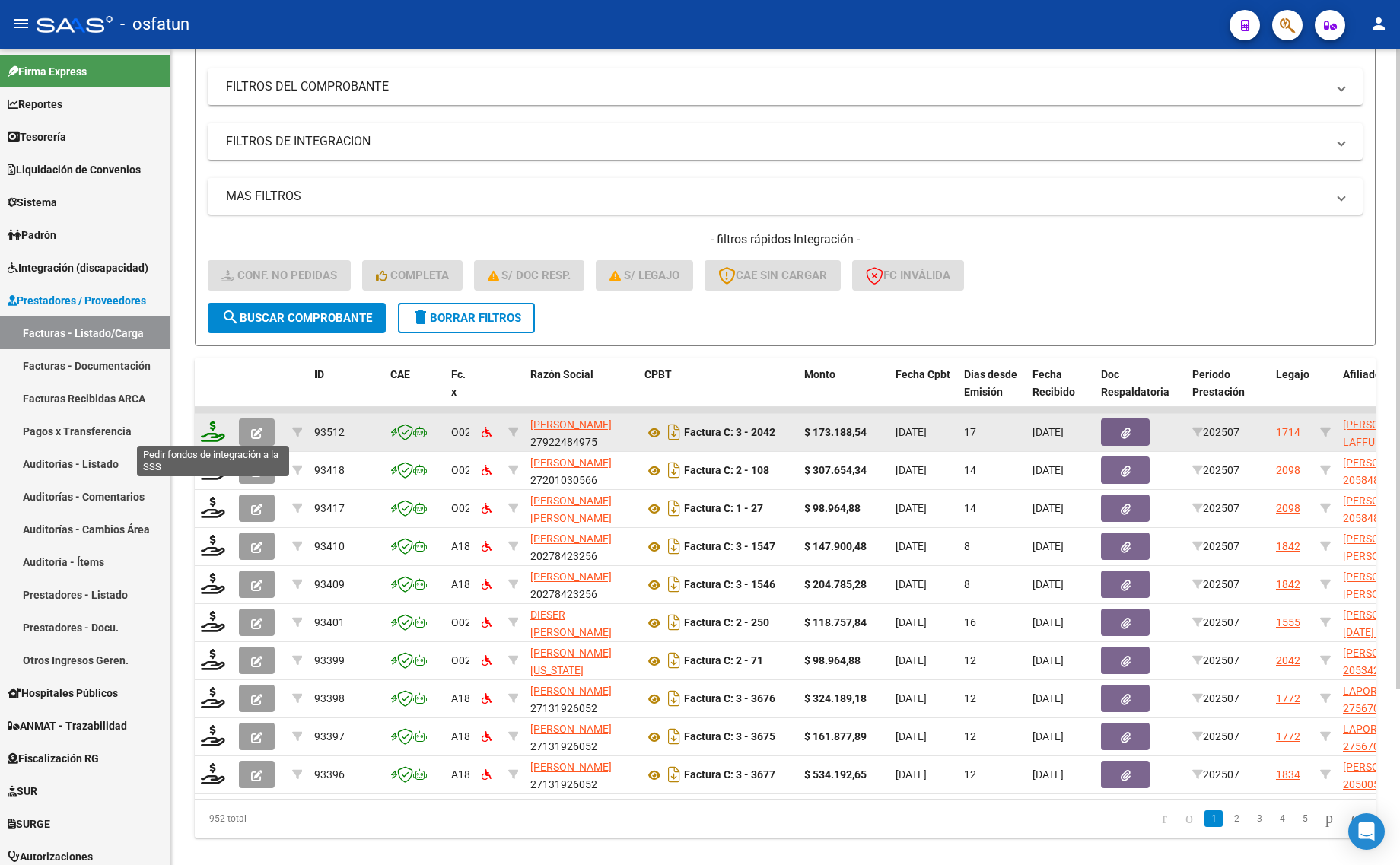
click at [213, 428] on icon at bounding box center [212, 431] width 24 height 21
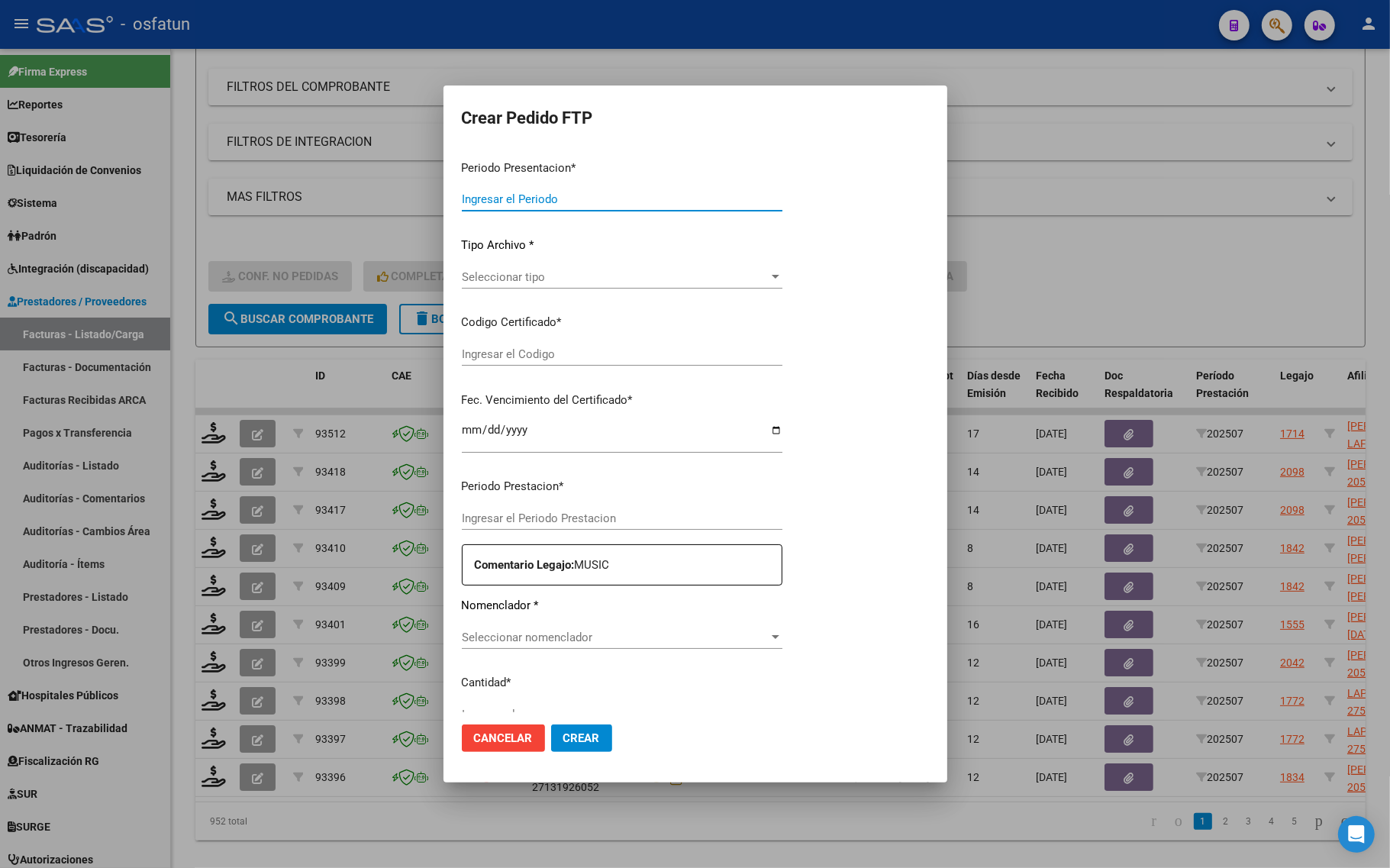
type input "202507"
type input "$ 173.188,54"
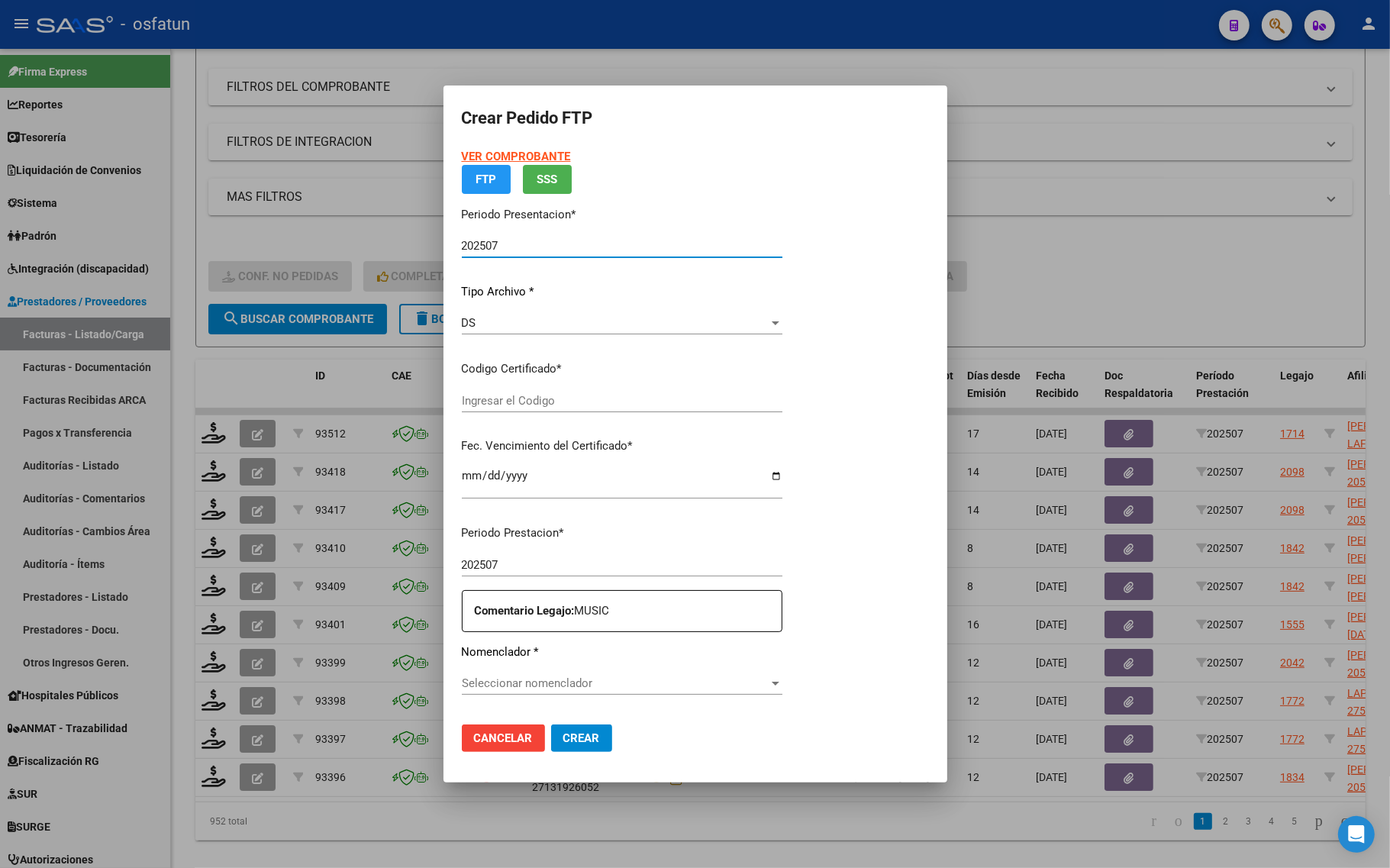
type input "ARG01000556952472022062720270627JUJ135"
type input "2027-06-27"
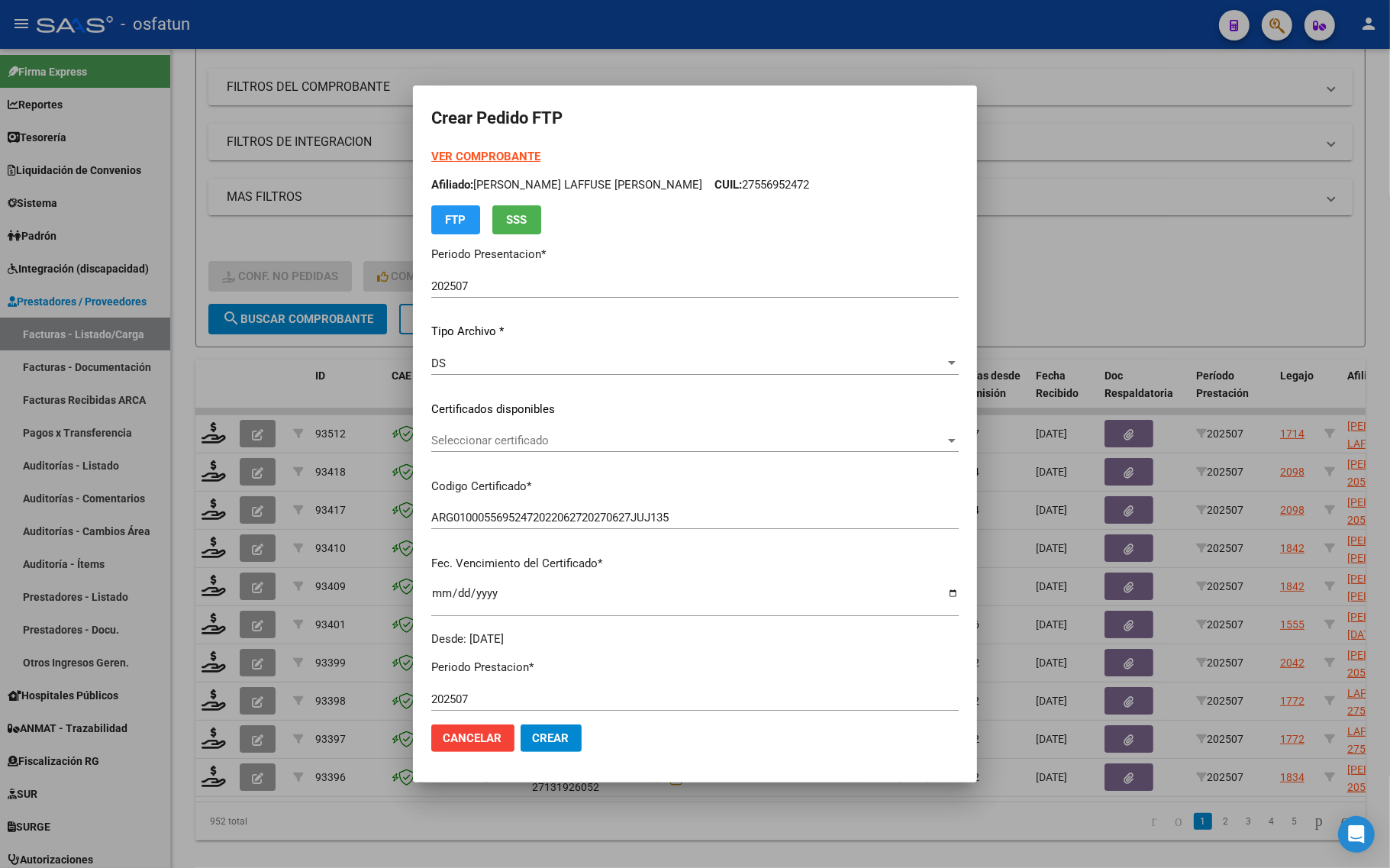
click at [513, 149] on div "VER COMPROBANTE ARCA Padrón Afiliado: FARASSI LAFFUSE LOLA CUIL: 27556952472 FT…" at bounding box center [694, 191] width 528 height 85
click at [520, 157] on strong "VER COMPROBANTE" at bounding box center [485, 157] width 109 height 14
click at [122, 337] on div at bounding box center [695, 434] width 1390 height 868
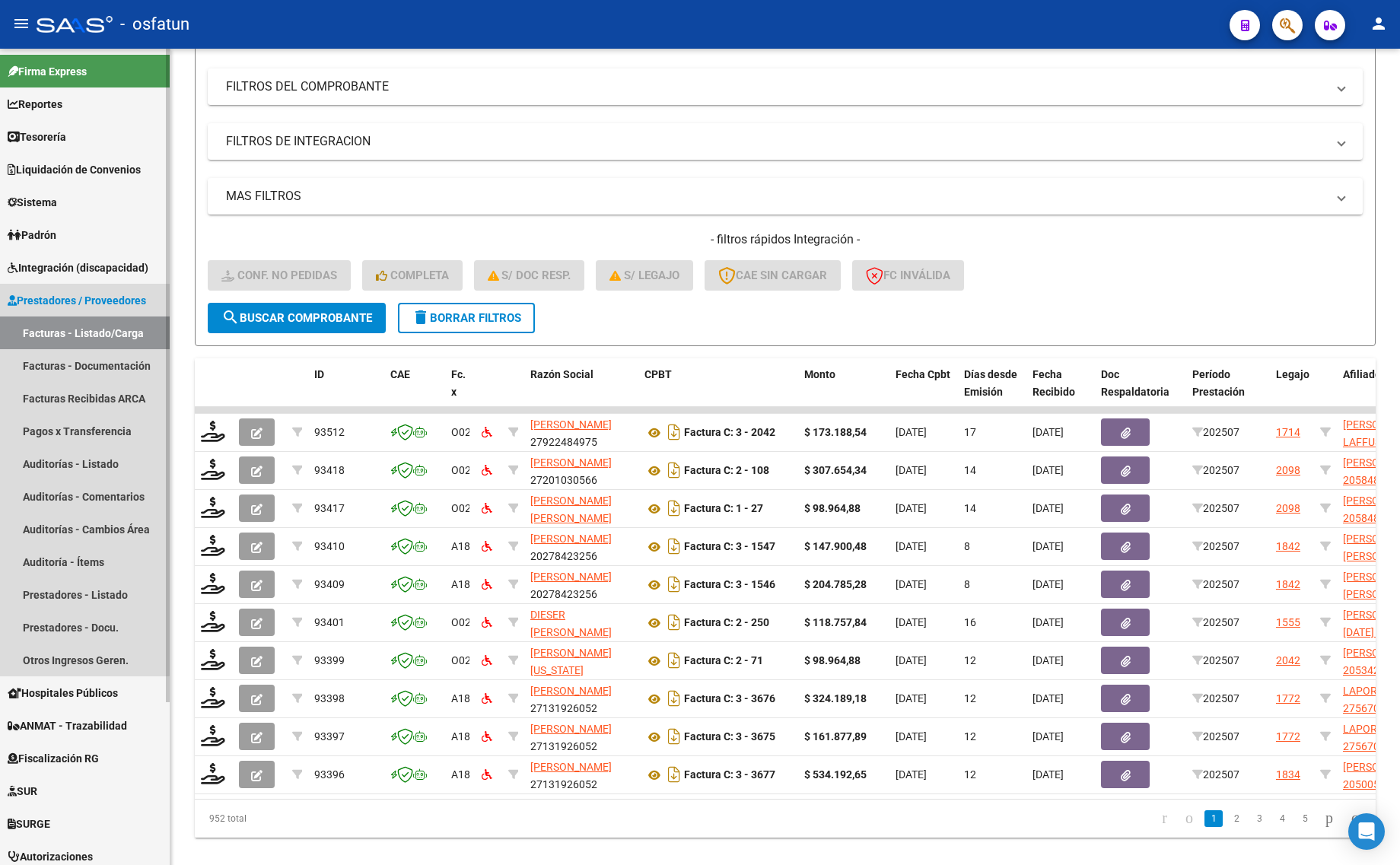
click at [73, 335] on link "Facturas - Listado/Carga" at bounding box center [85, 333] width 170 height 33
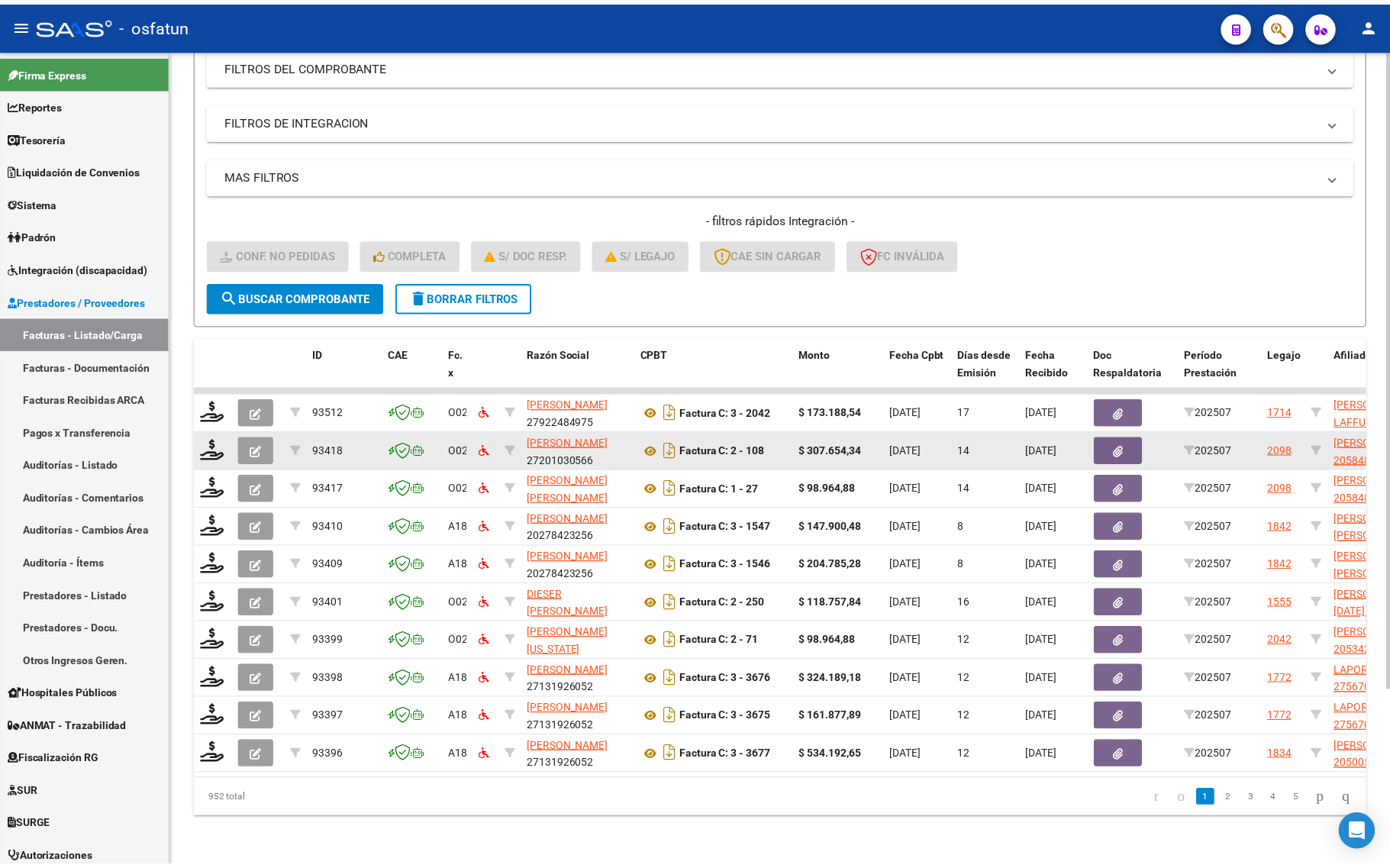
scroll to position [224, 0]
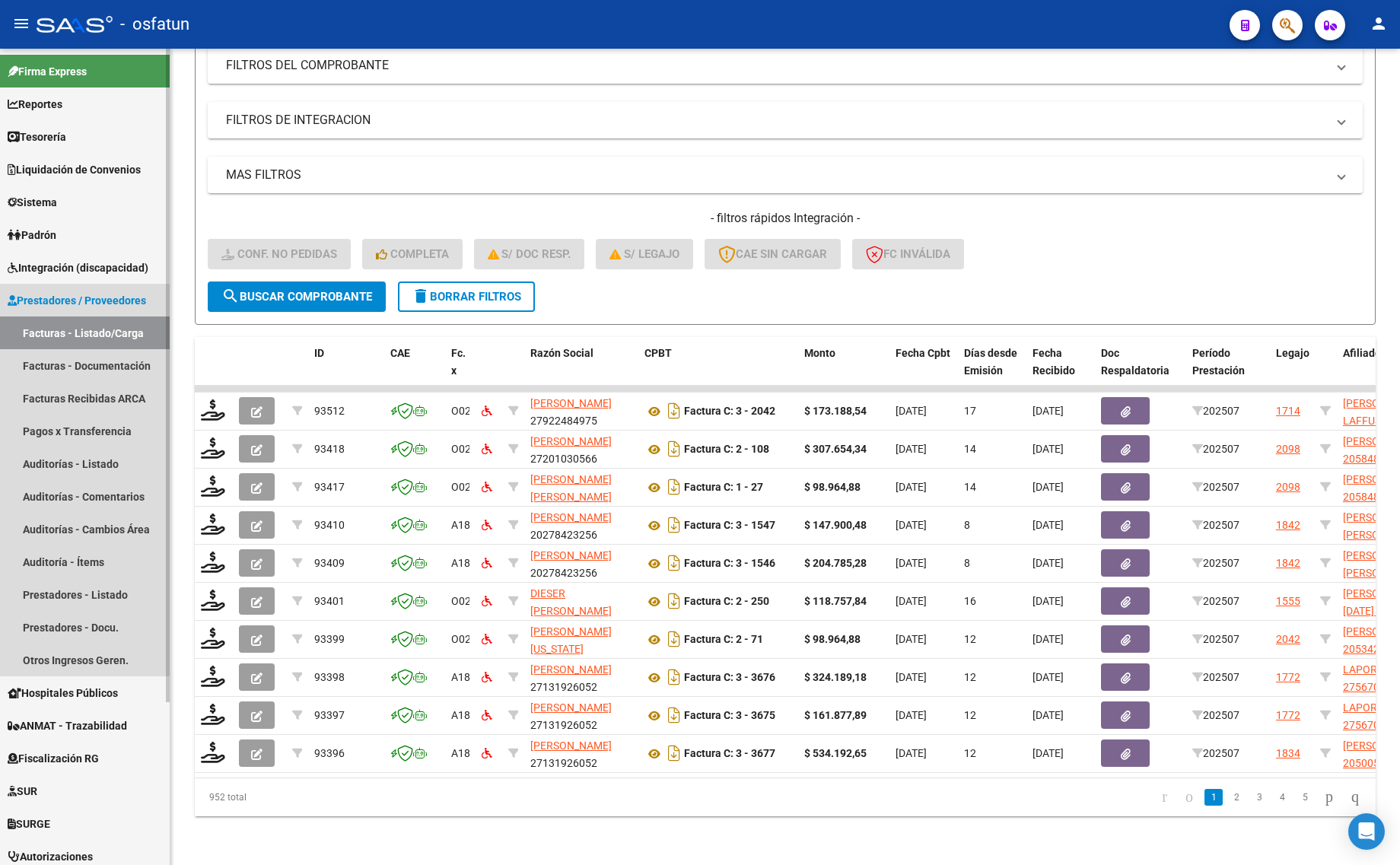
click at [90, 325] on link "Facturas - Listado/Carga" at bounding box center [85, 333] width 170 height 33
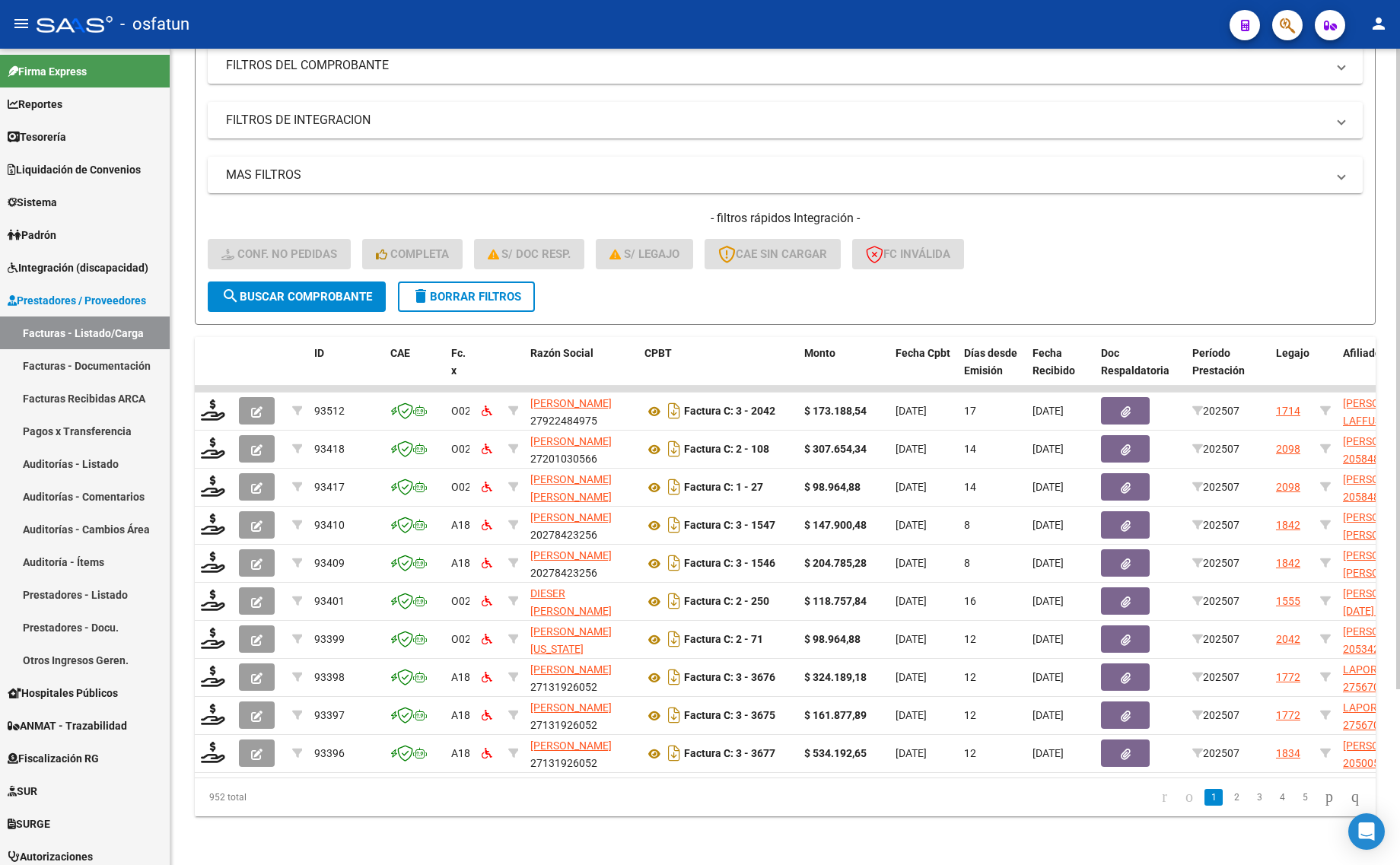
click at [355, 806] on div "952 total" at bounding box center [312, 797] width 233 height 38
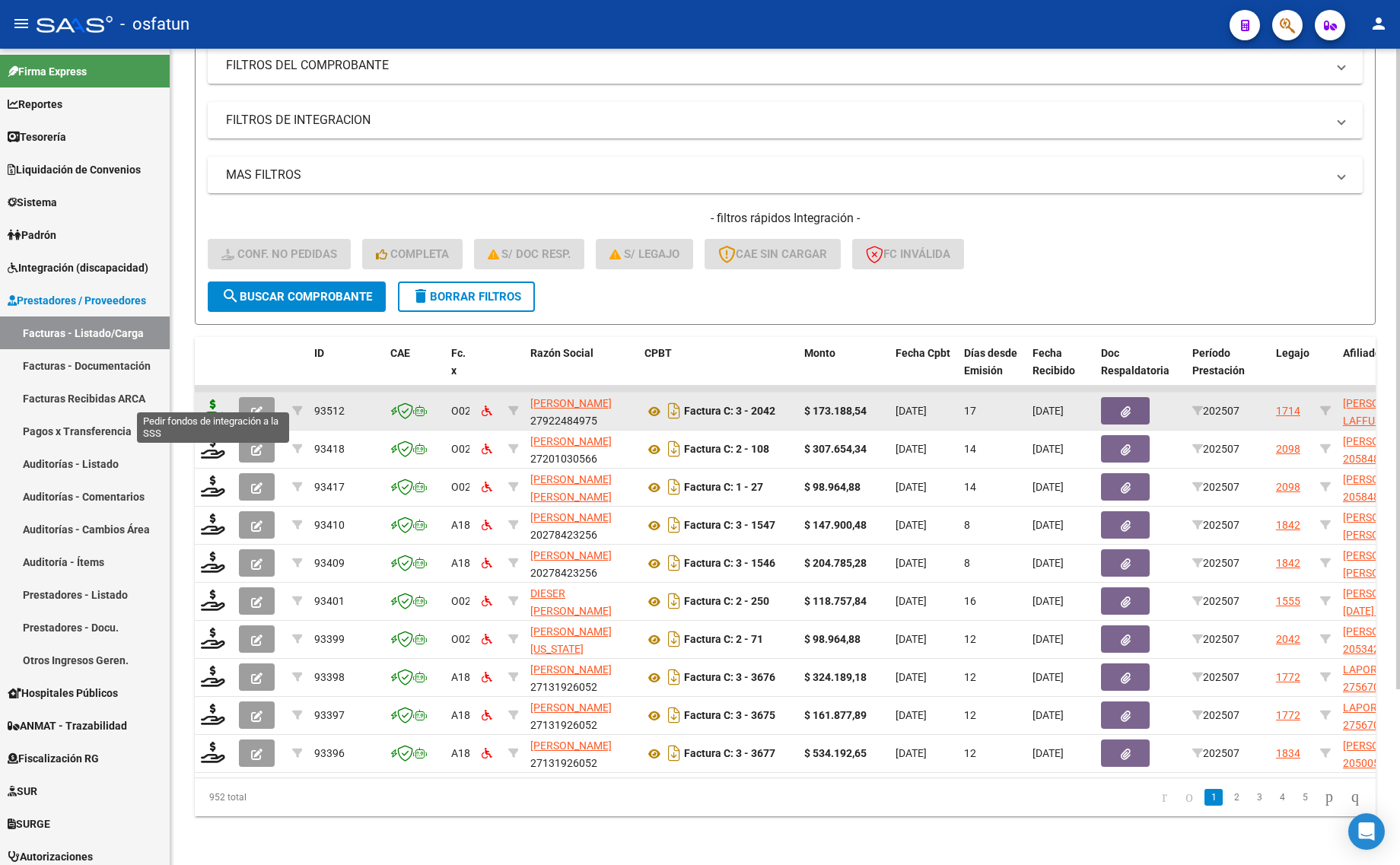
click at [206, 399] on icon at bounding box center [212, 410] width 24 height 21
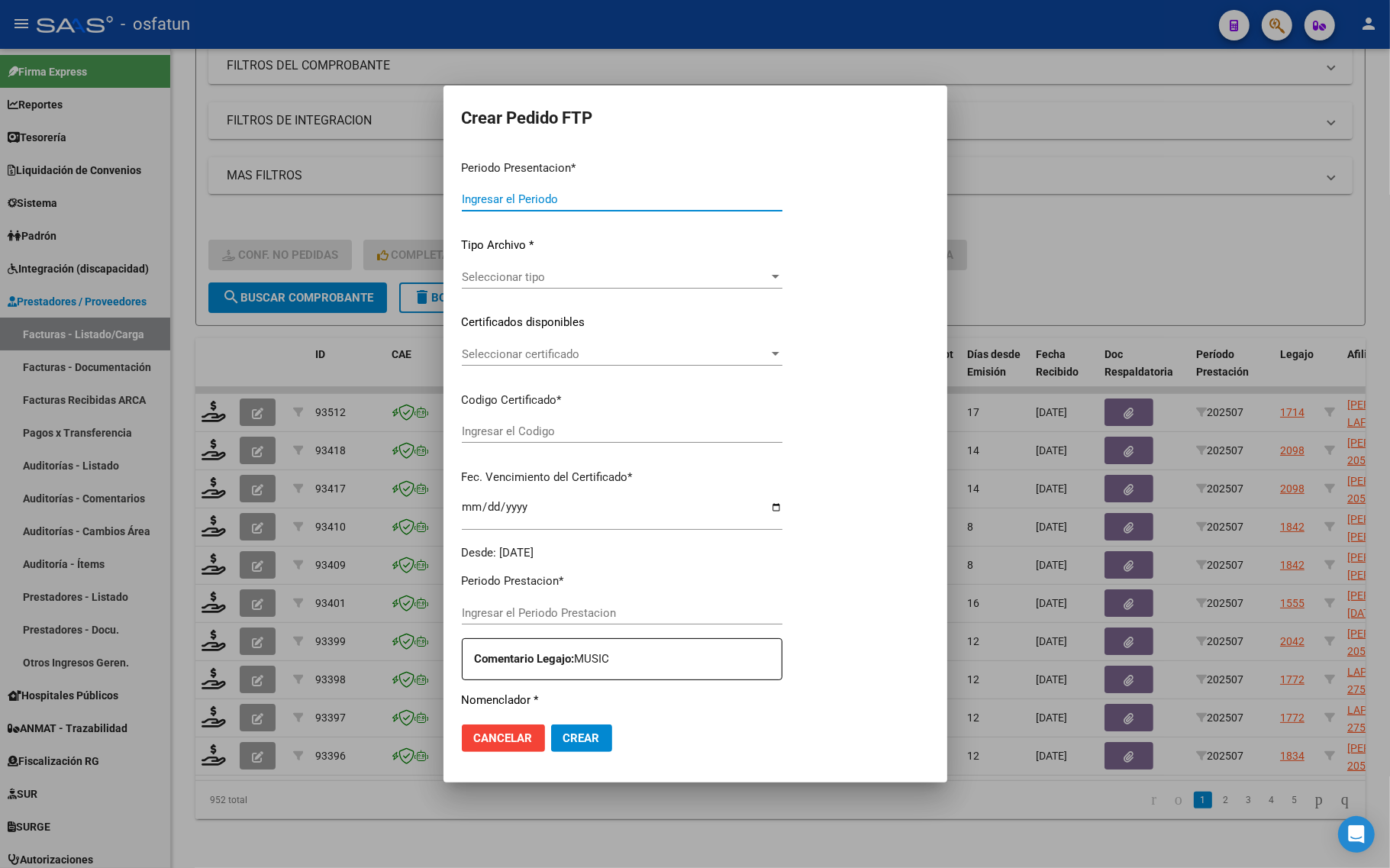
type input "202507"
type input "$ 173.188,54"
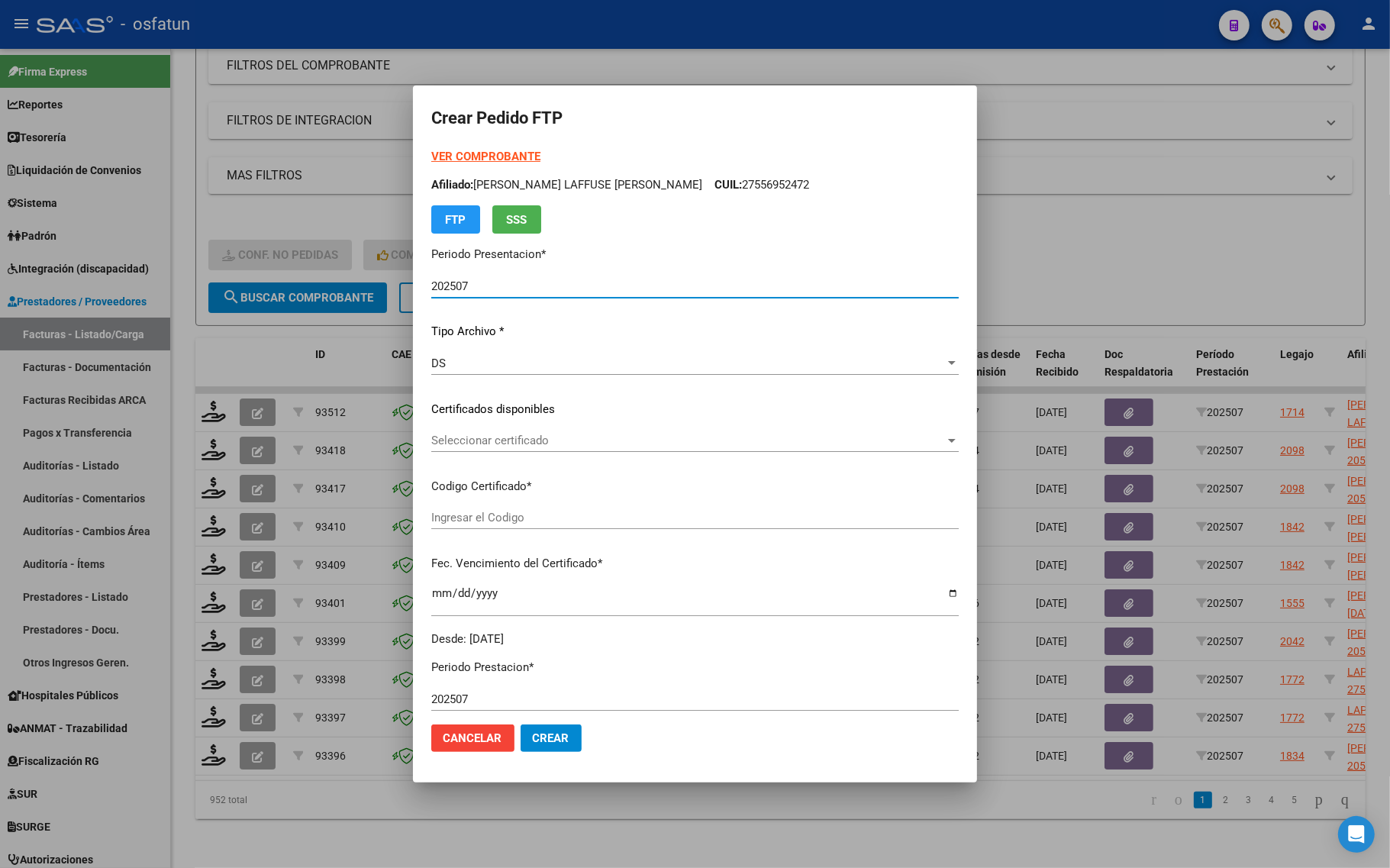
type input "ARG01000556952472022062720270627JUJ135"
type input "2027-06-27"
click at [512, 159] on strong "VER COMPROBANTE" at bounding box center [485, 157] width 109 height 14
click at [501, 438] on span "Seleccionar certificado" at bounding box center [687, 440] width 514 height 14
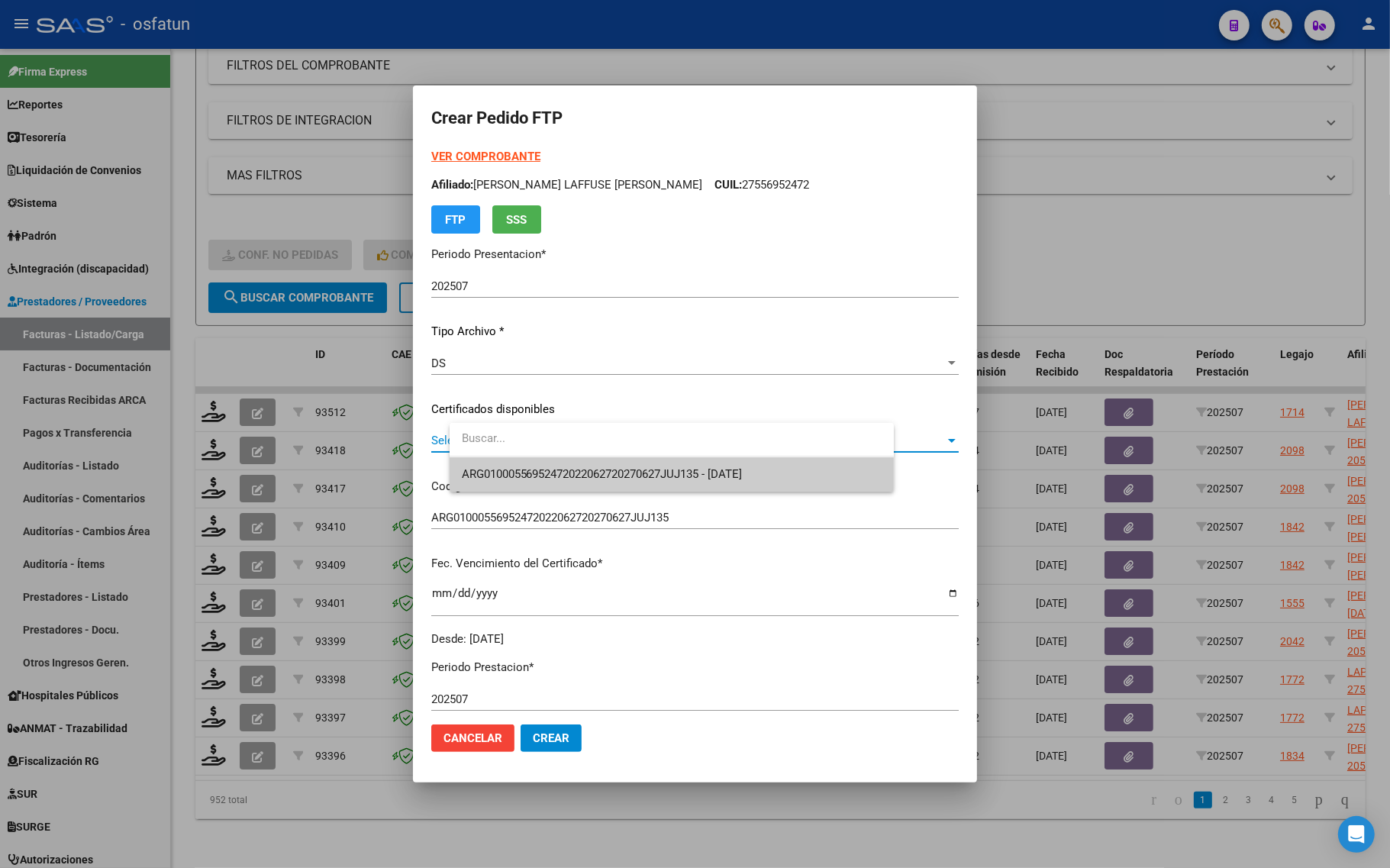
click at [498, 457] on span "ARG01000556952472022062720270627JUJ135 - 2027-06-27" at bounding box center [672, 473] width 420 height 34
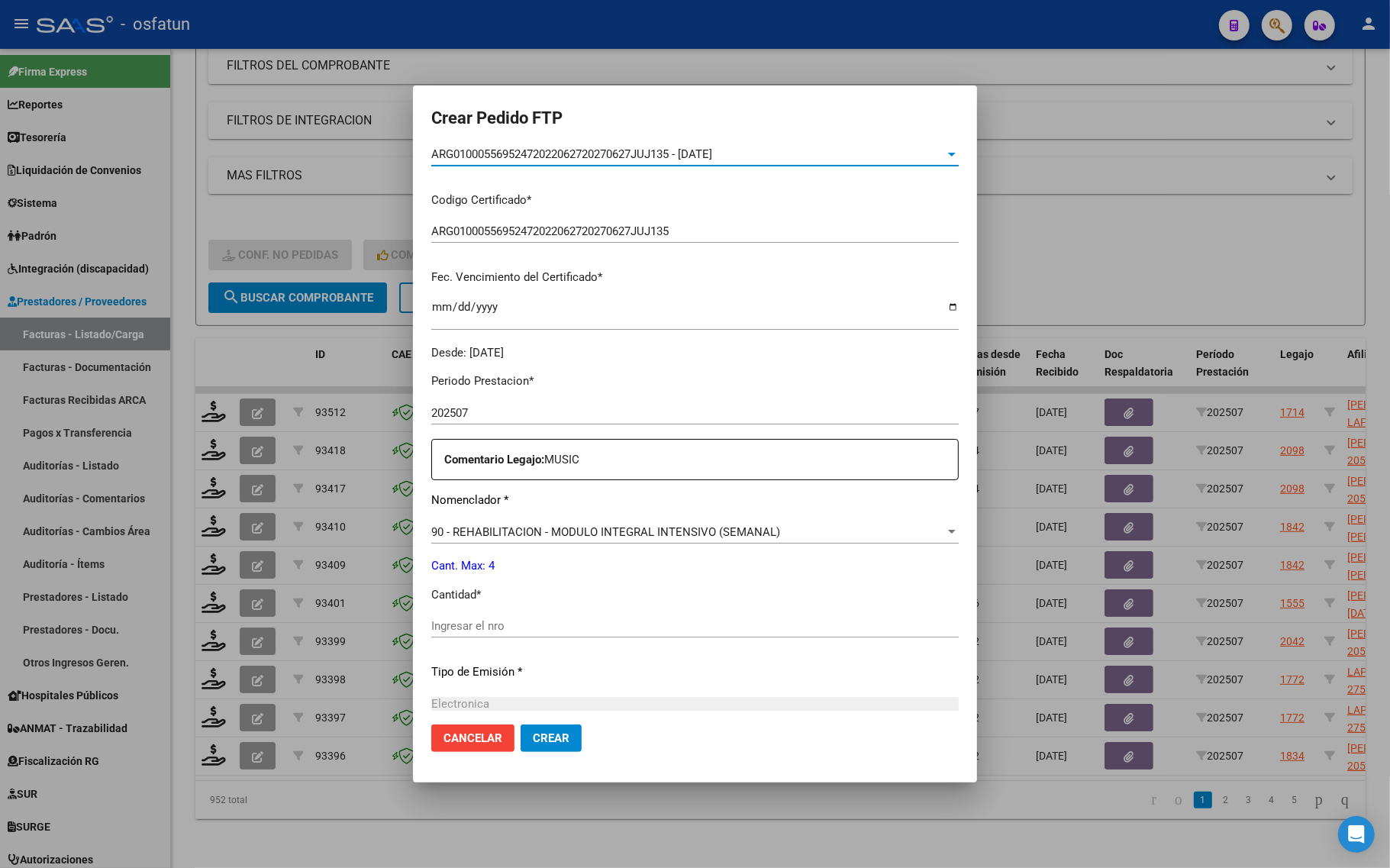
scroll to position [381, 0]
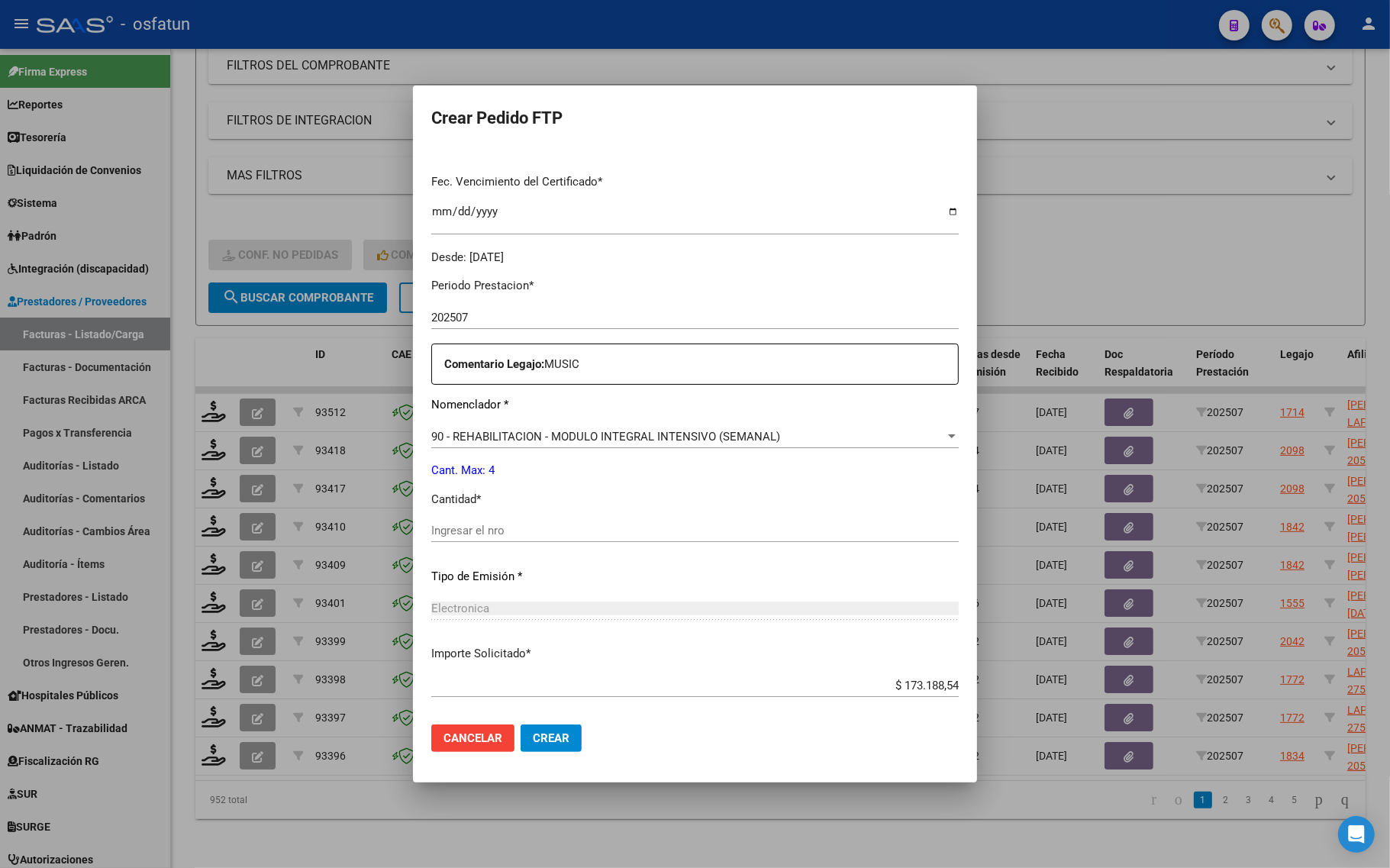
click at [500, 518] on div "Periodo Prestacion * 202507 Ingresar el Periodo Prestacion Comentario Legajo: M…" at bounding box center [694, 526] width 528 height 523
click at [504, 531] on input "Ingresar el nro" at bounding box center [694, 530] width 528 height 14
type input "4"
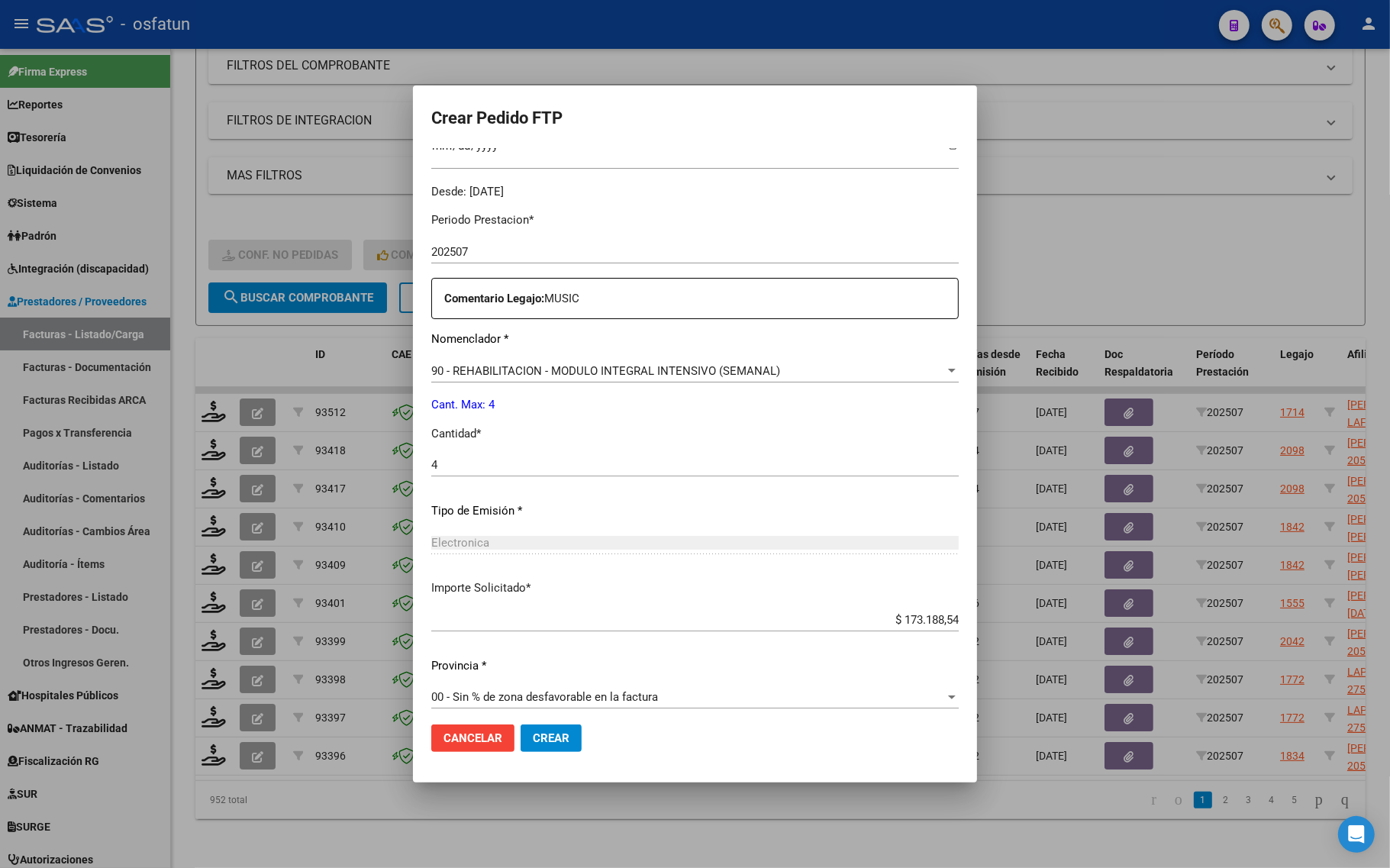
scroll to position [457, 0]
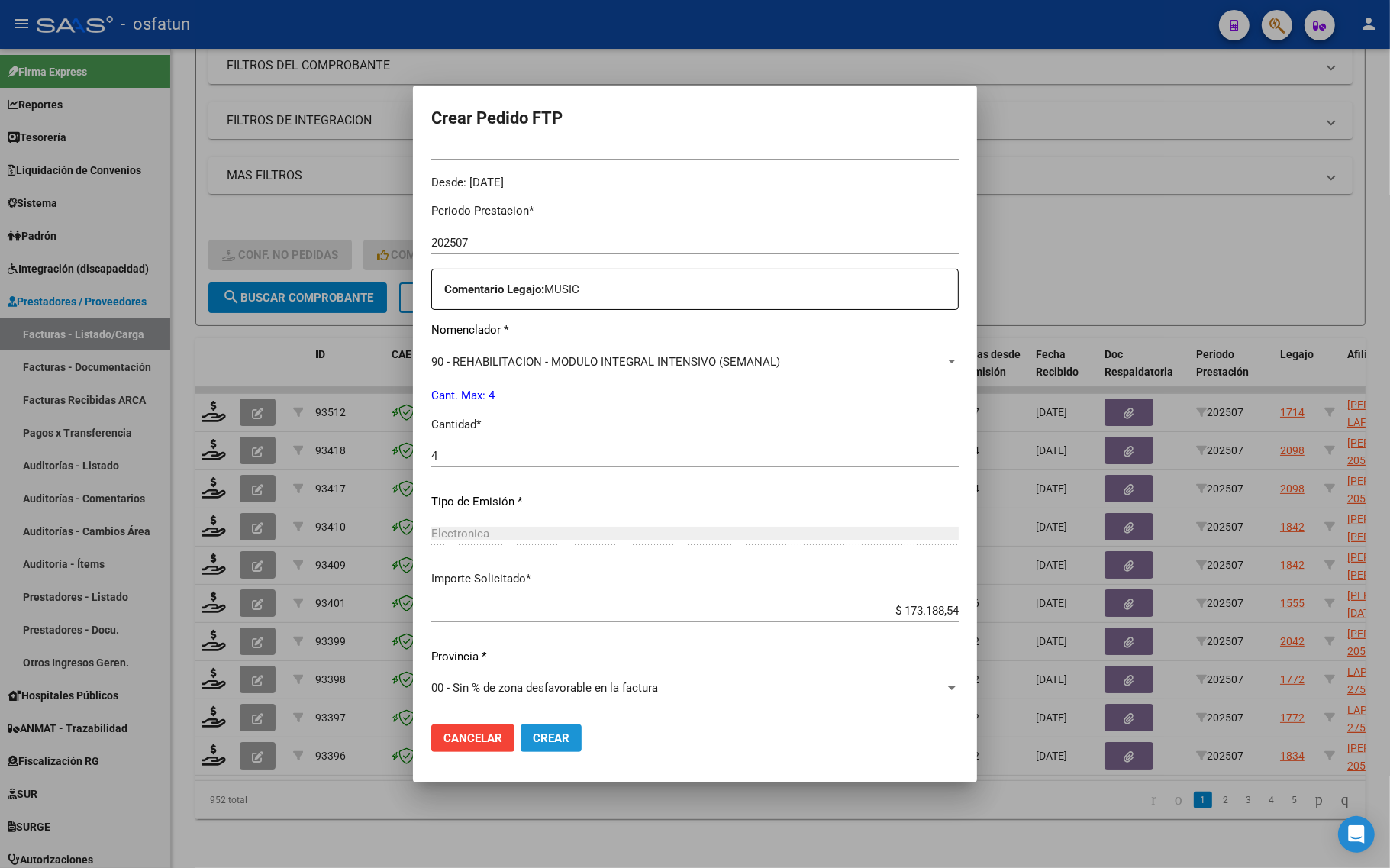
click at [569, 736] on span "Crear" at bounding box center [551, 737] width 37 height 14
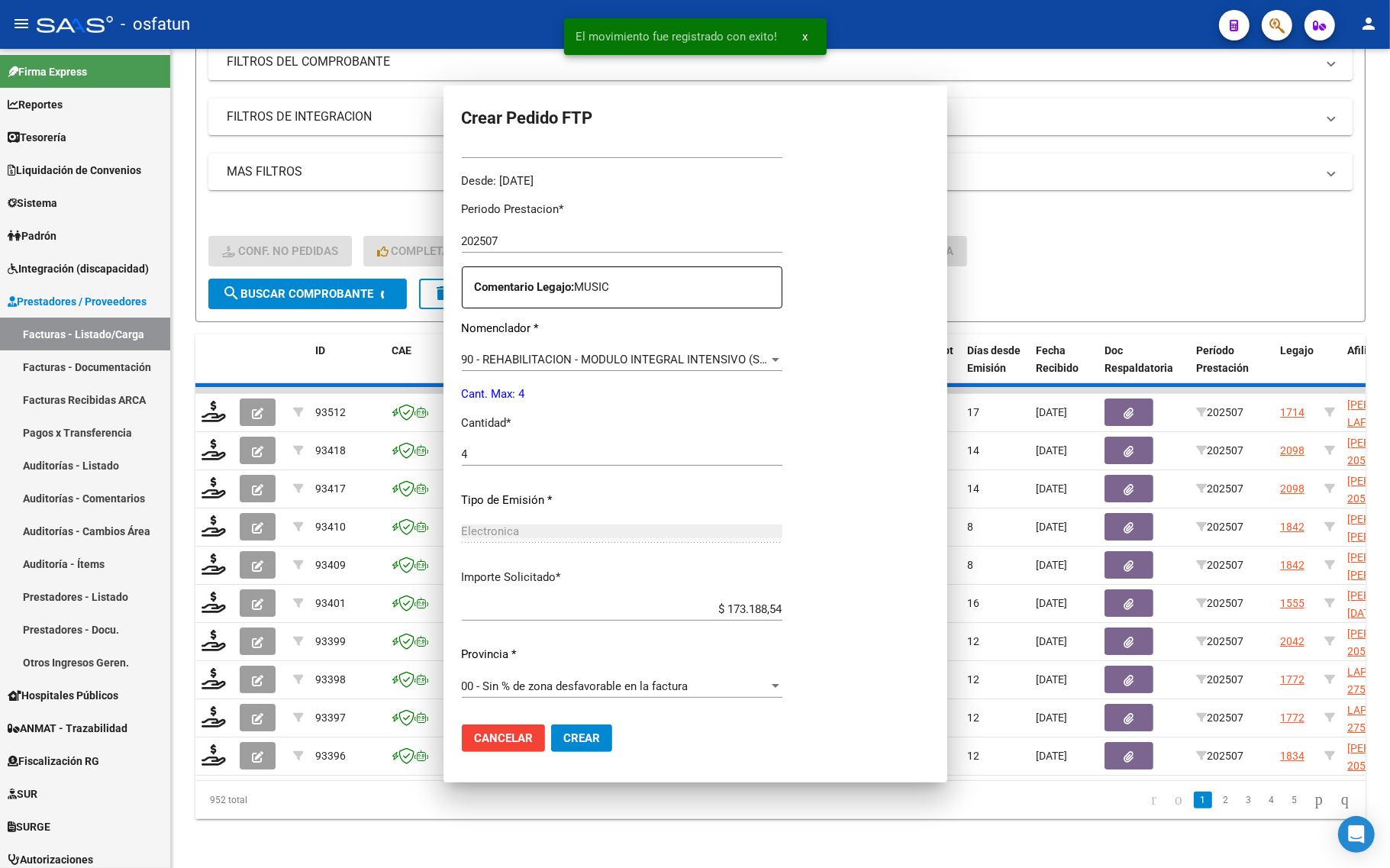
scroll to position [0, 0]
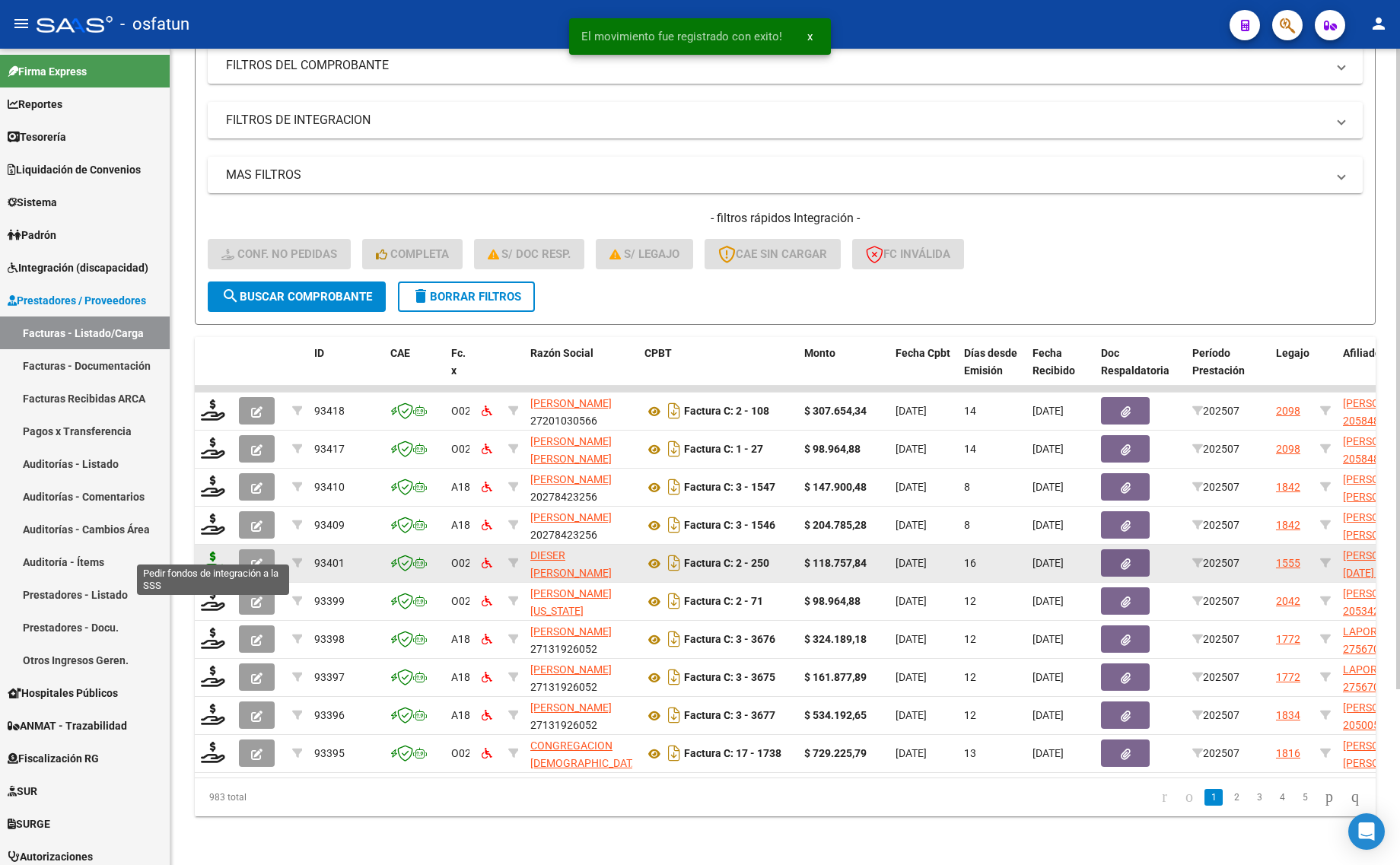
click at [207, 552] on icon at bounding box center [212, 562] width 24 height 21
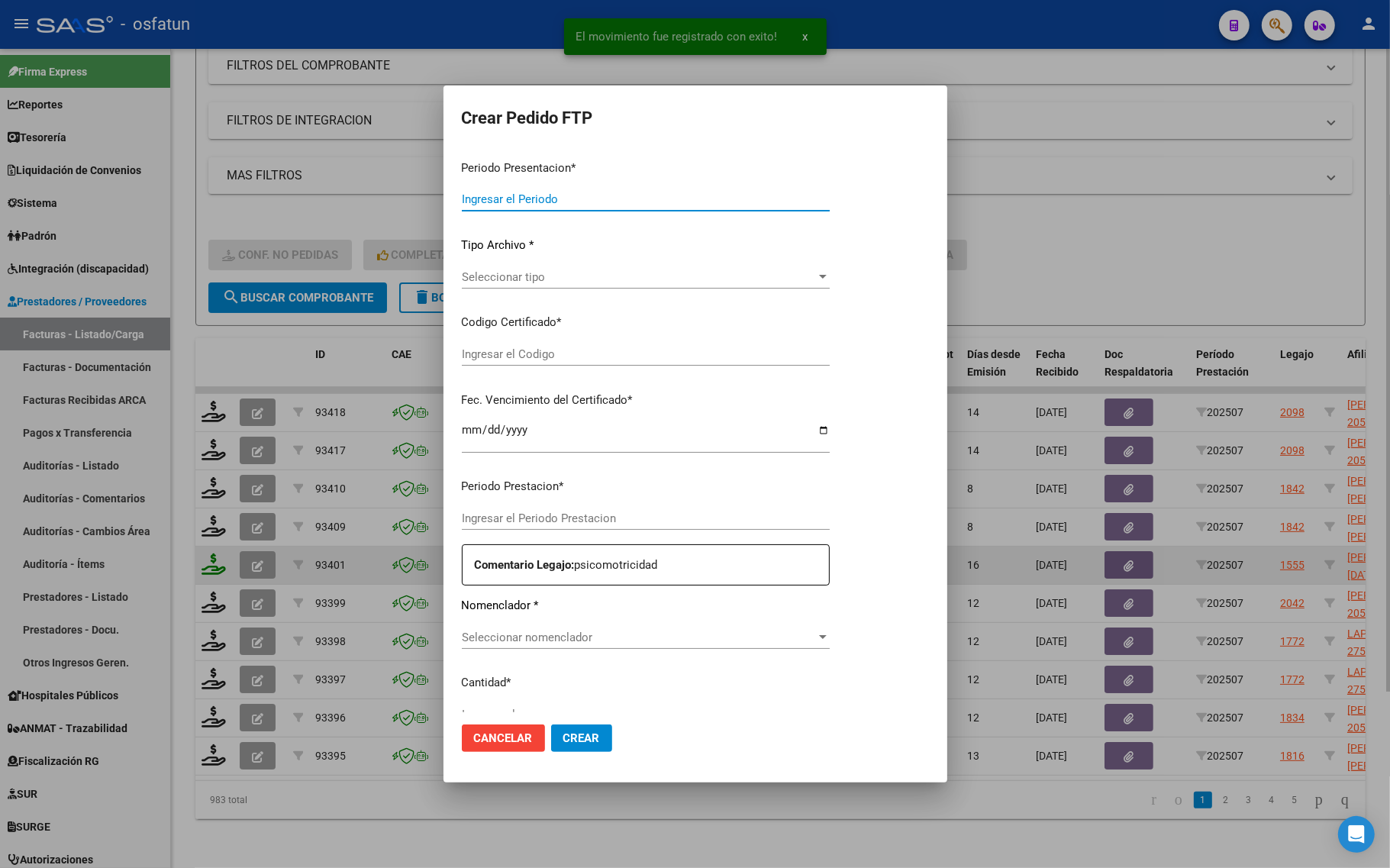
type input "202507"
type input "$ 118.757,84"
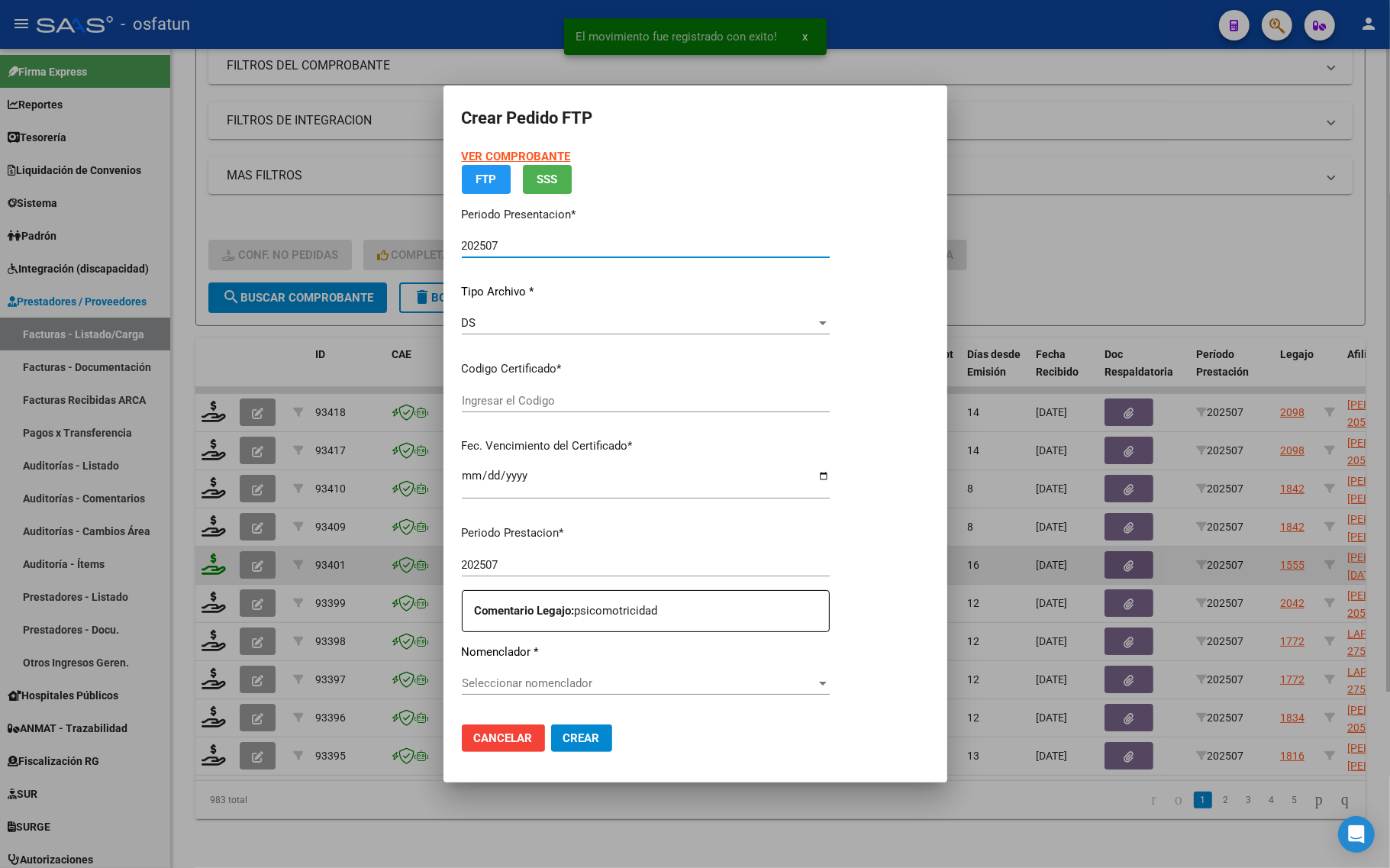
type input "ARG02000575346902021081820250818LA235"
type input "2025-08-18"
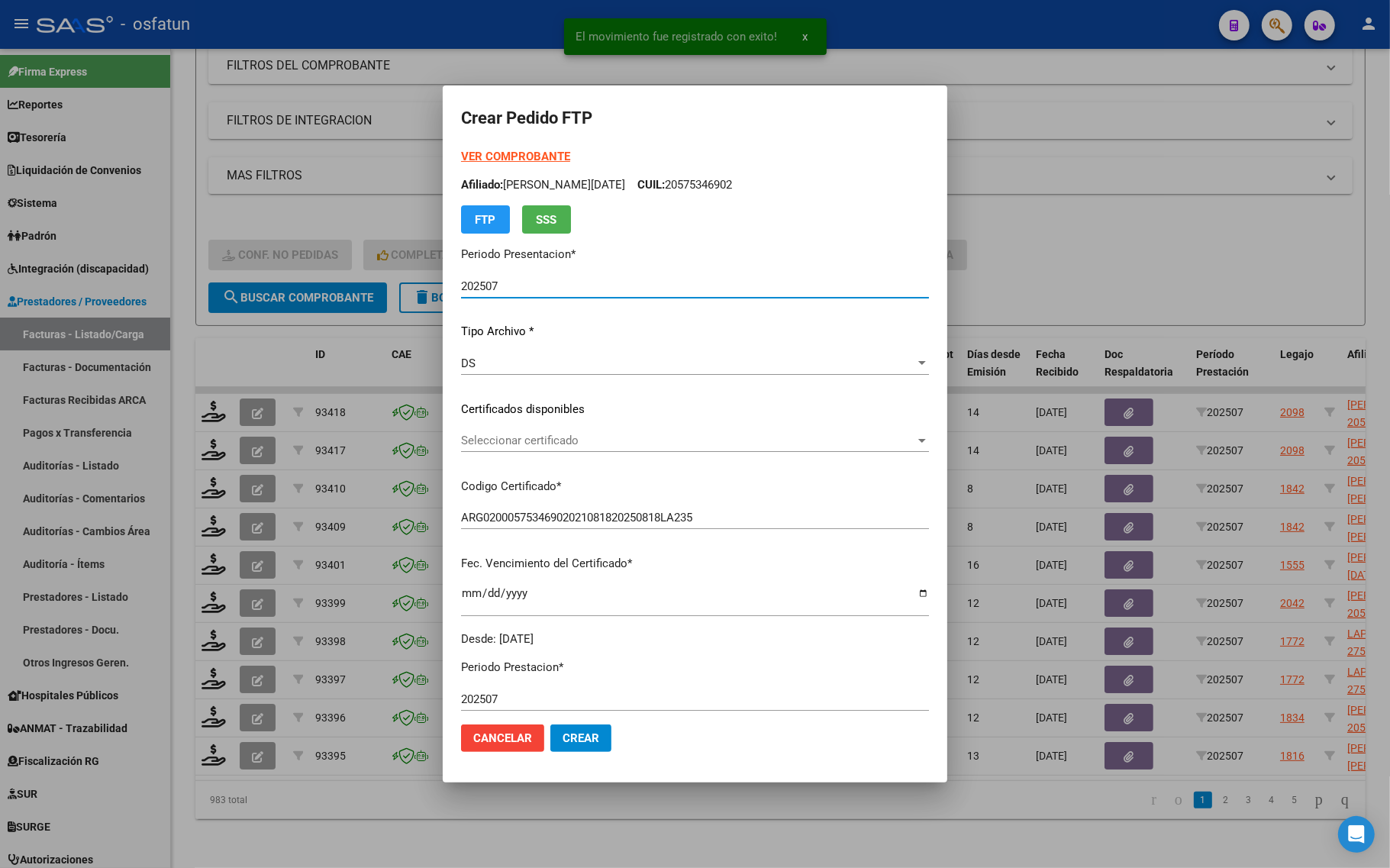
click at [461, 151] on strong "VER COMPROBANTE" at bounding box center [515, 157] width 109 height 14
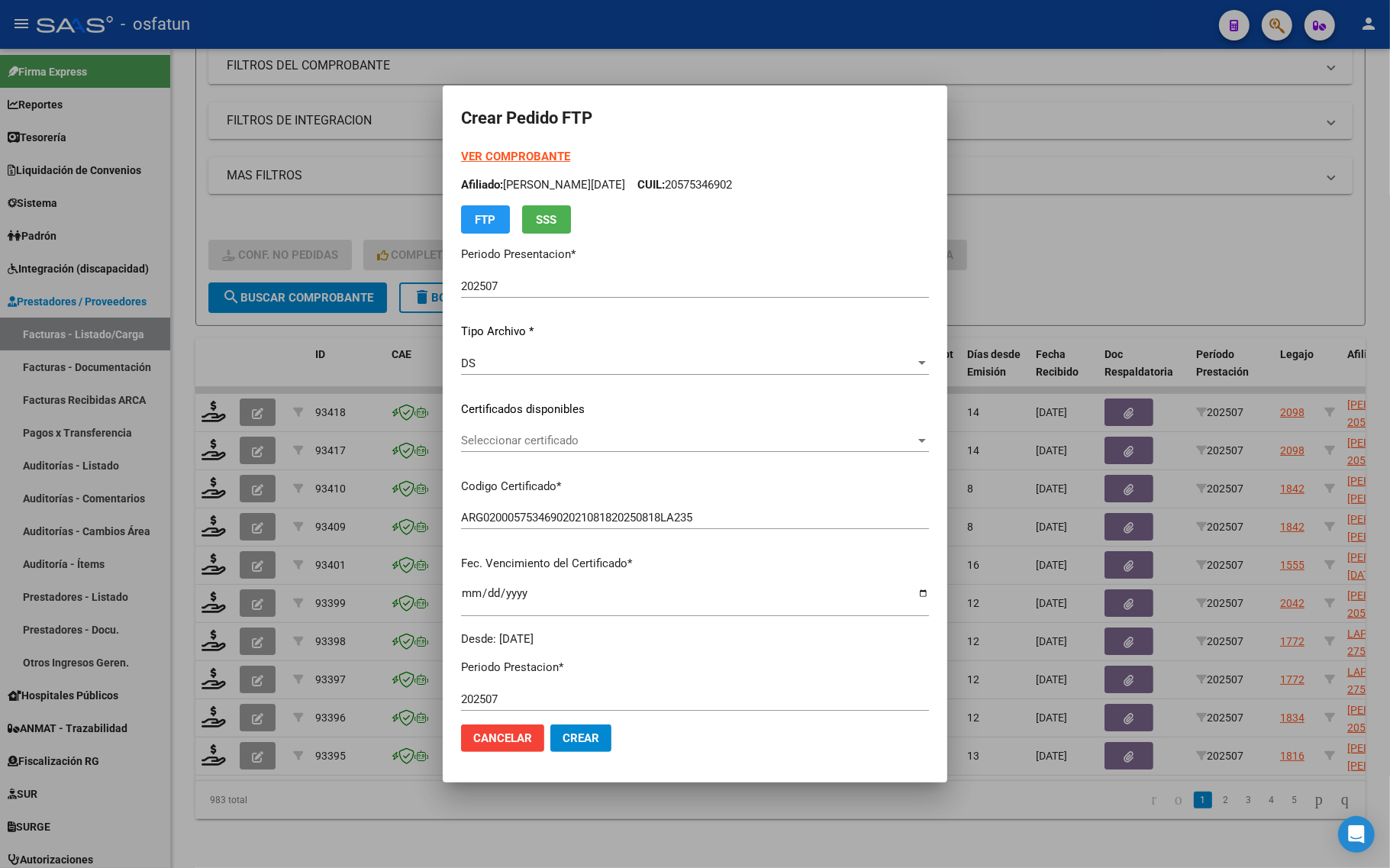
click at [524, 434] on span "Seleccionar certificado" at bounding box center [687, 440] width 454 height 14
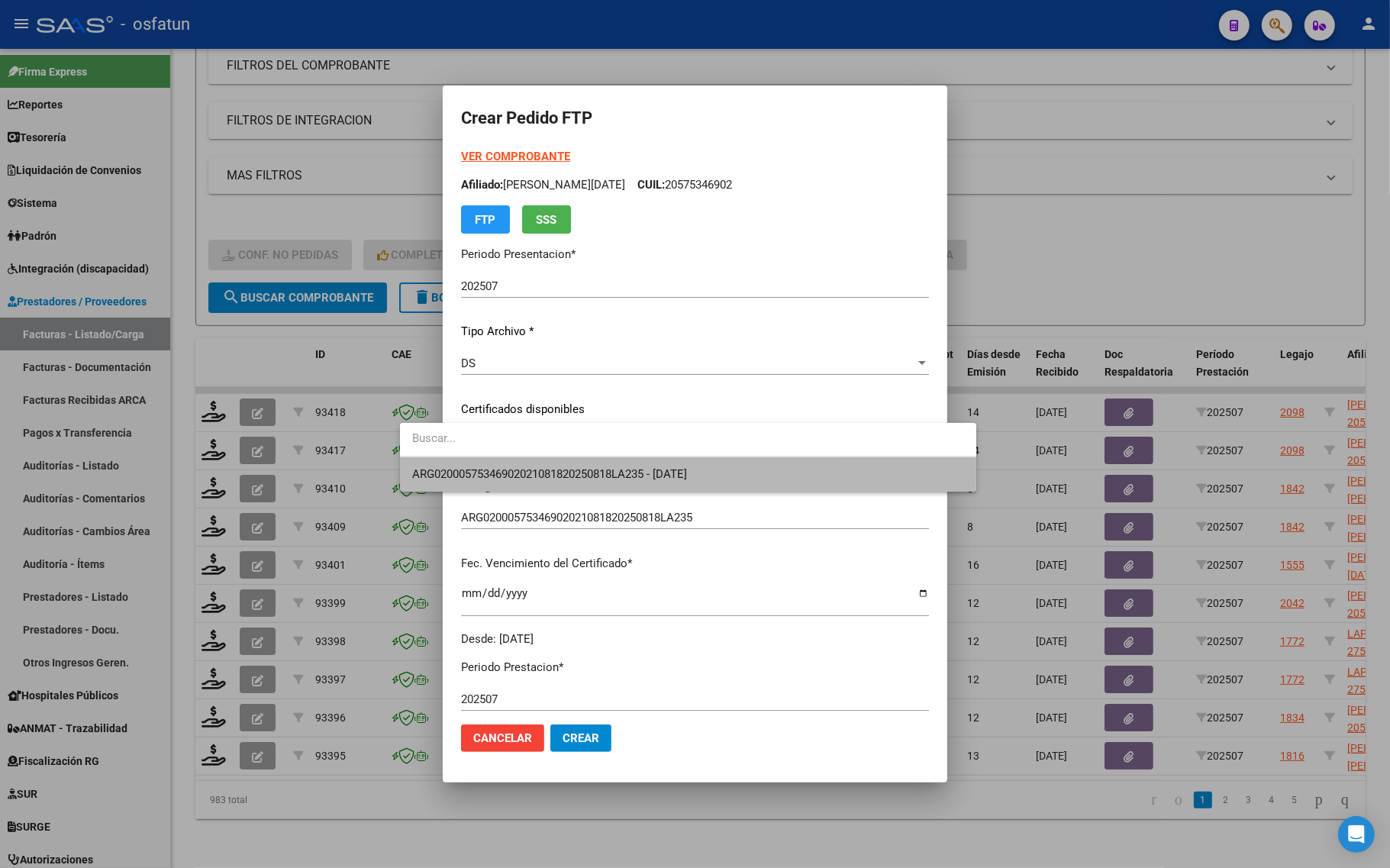
click at [522, 462] on span "ARG02000575346902021081820250818LA235 - 2025-08-18" at bounding box center [688, 473] width 552 height 34
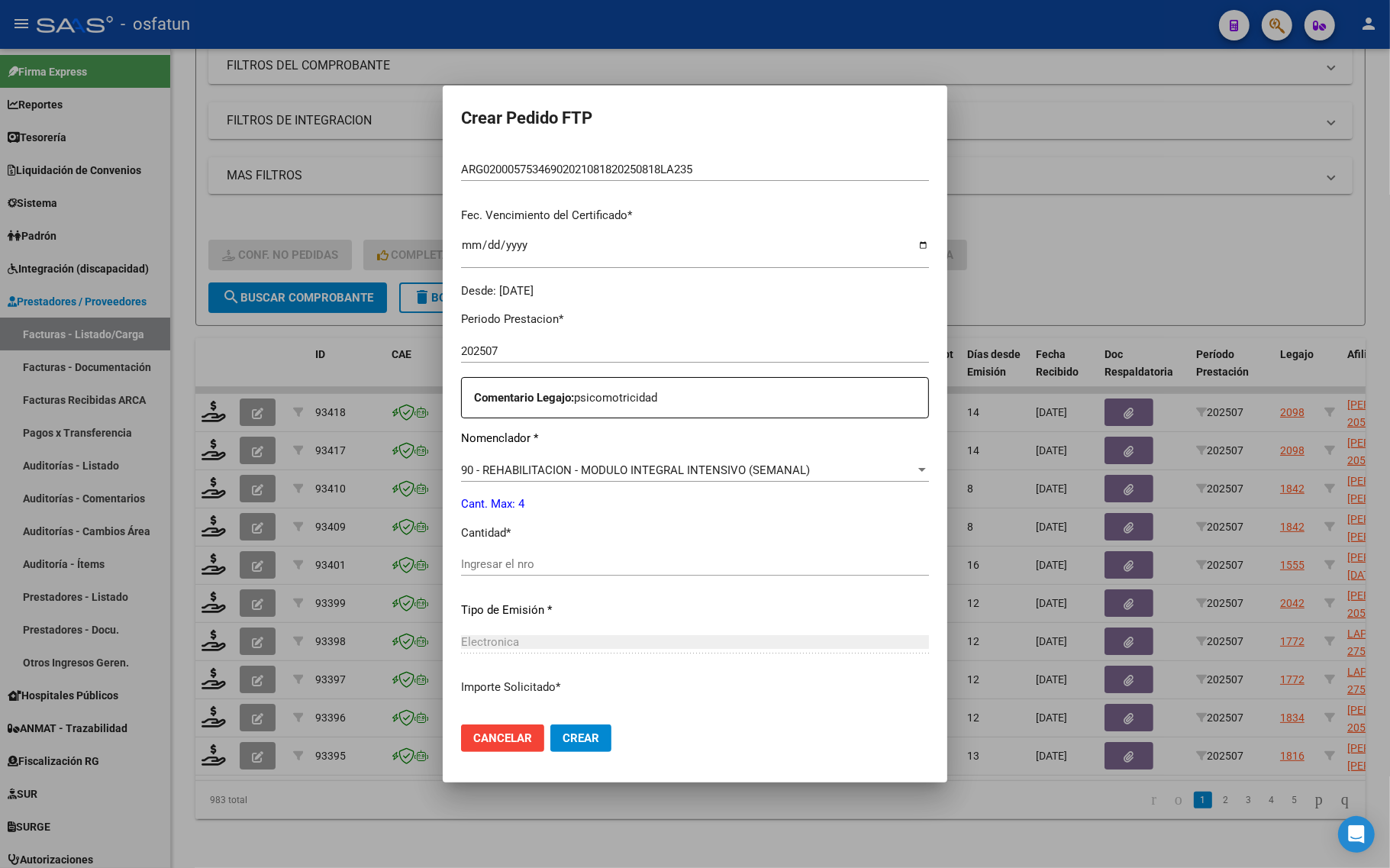
scroll to position [381, 0]
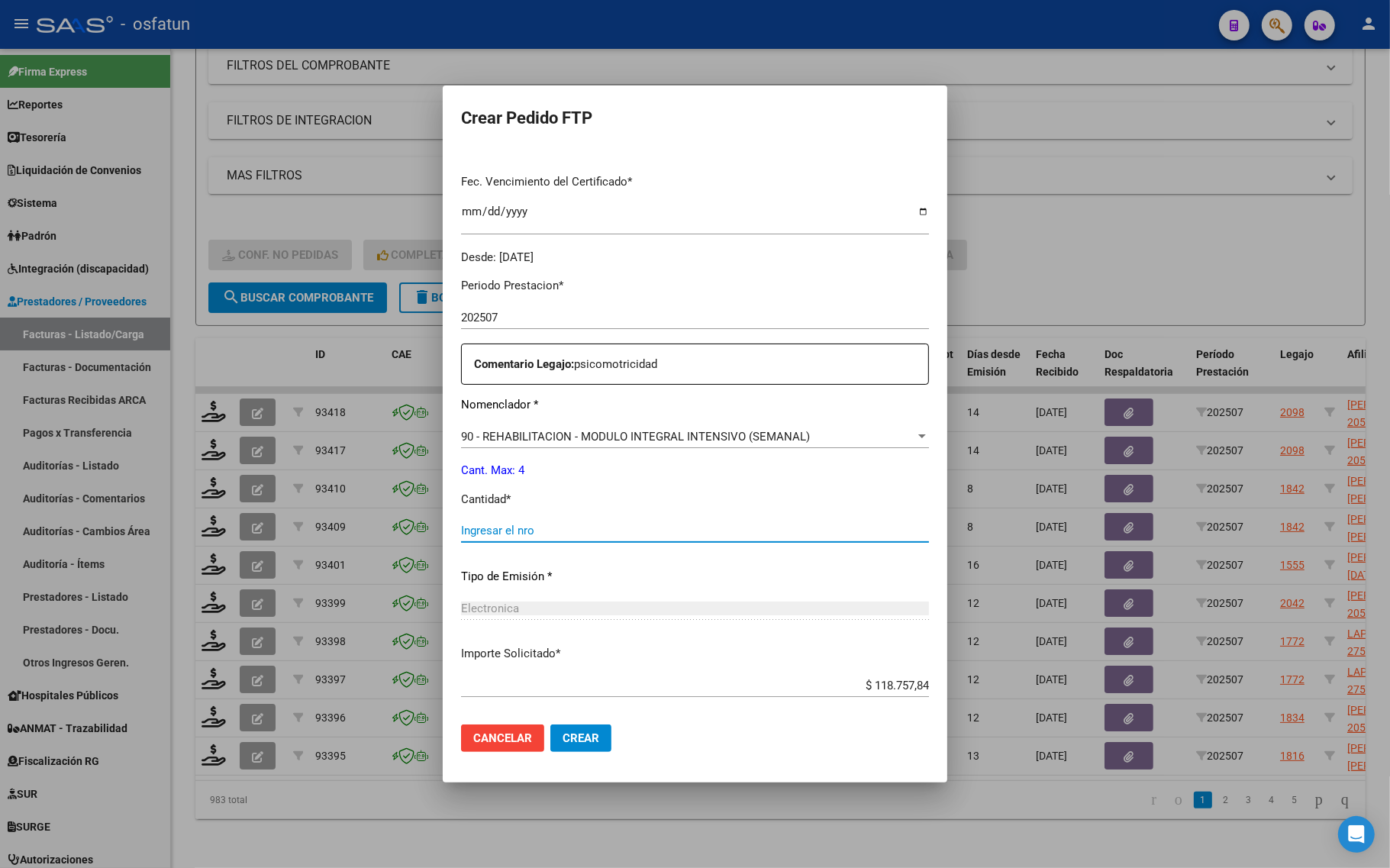
click at [493, 527] on input "Ingresar el nro" at bounding box center [694, 530] width 468 height 14
type input "4"
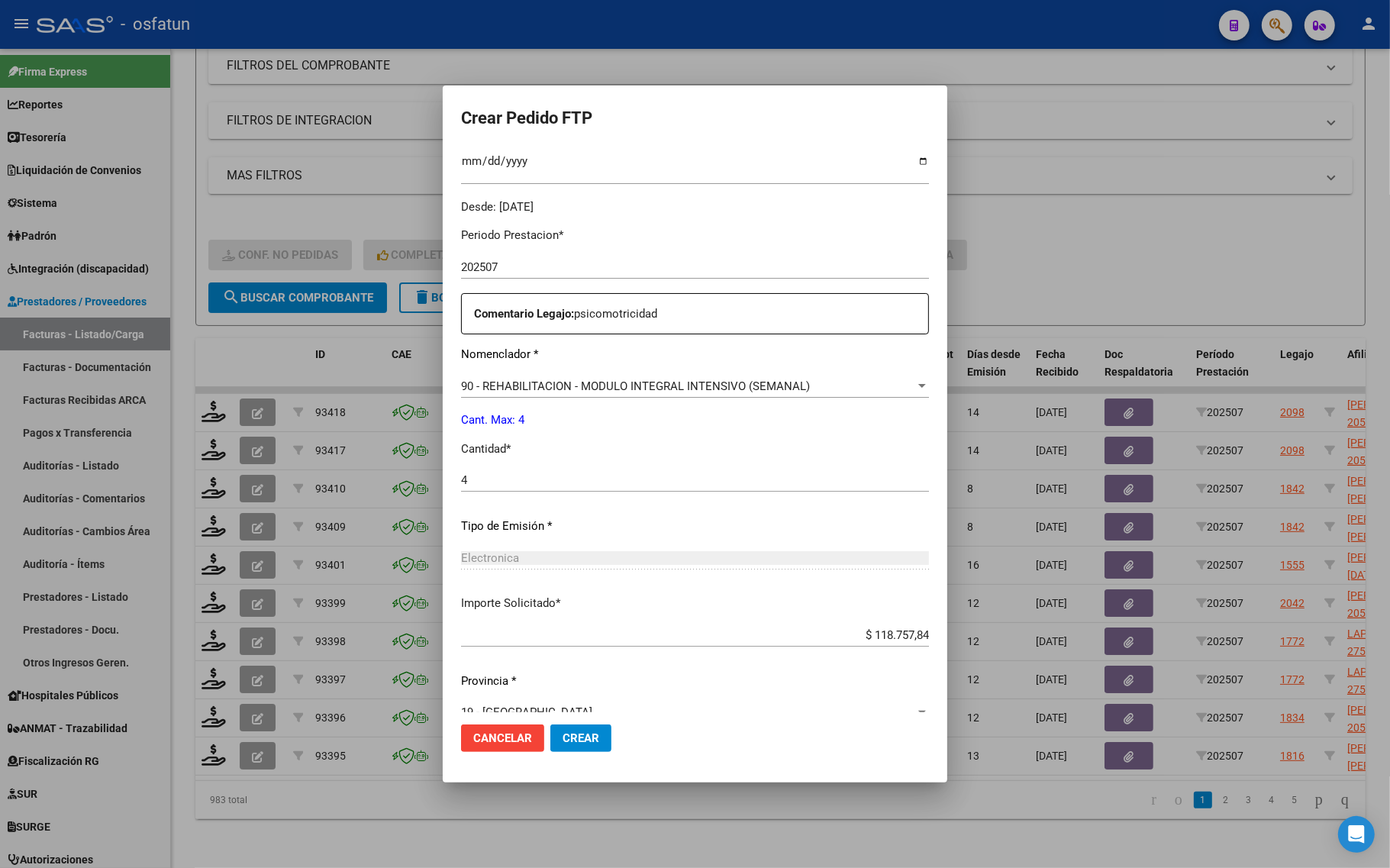
scroll to position [457, 0]
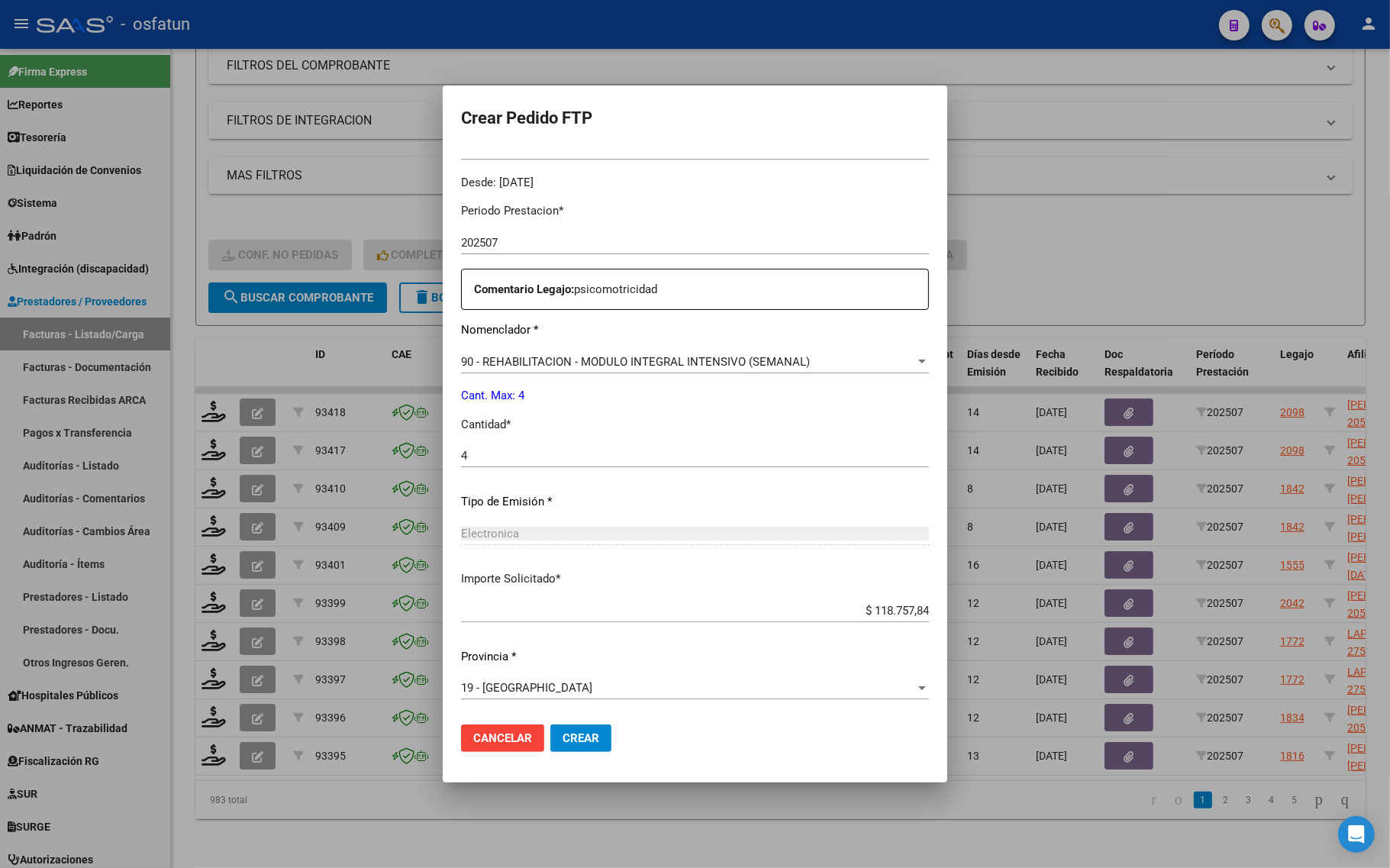
click at [562, 733] on span "Crear" at bounding box center [581, 737] width 37 height 14
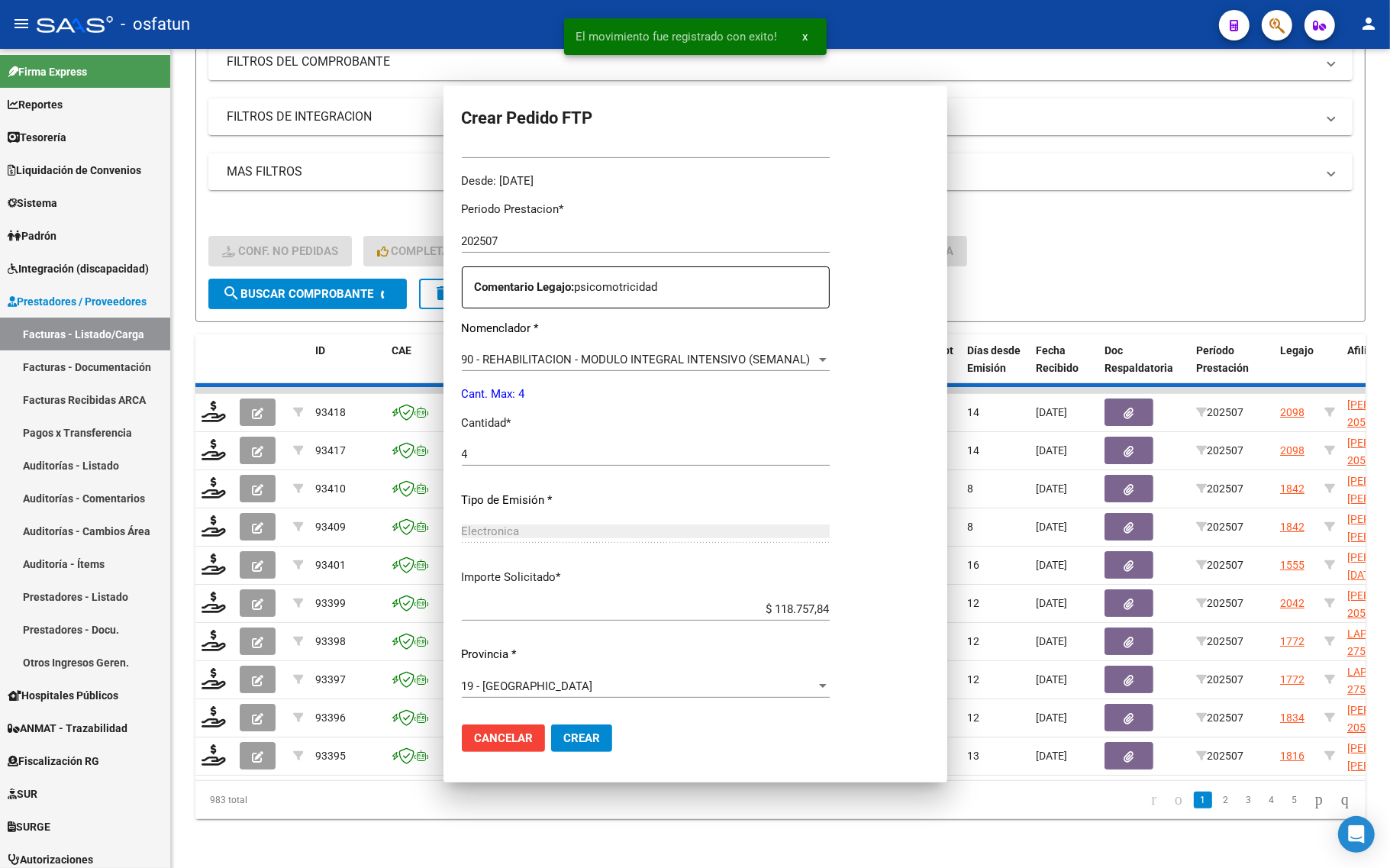
scroll to position [371, 0]
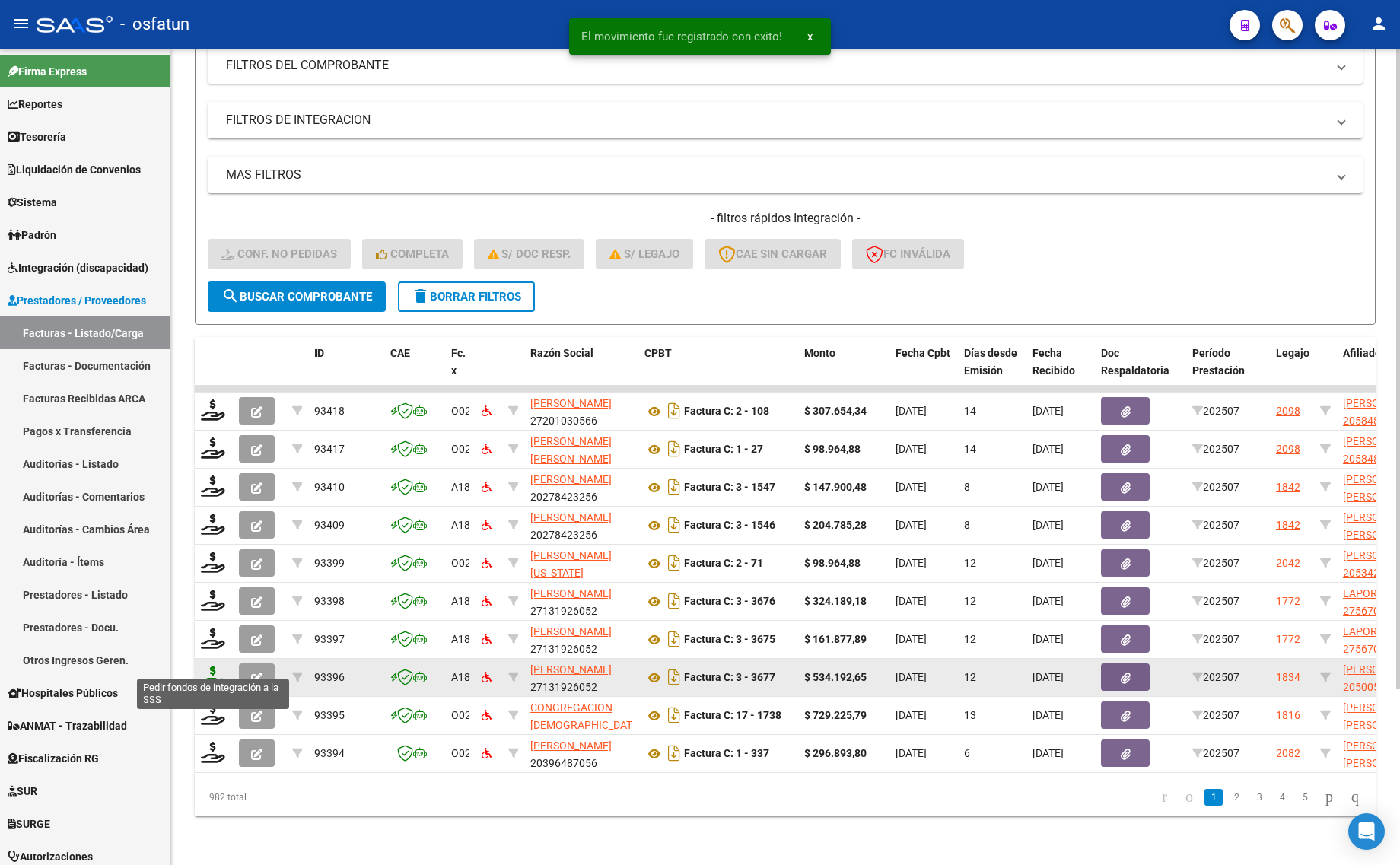
click at [211, 665] on icon at bounding box center [212, 676] width 24 height 21
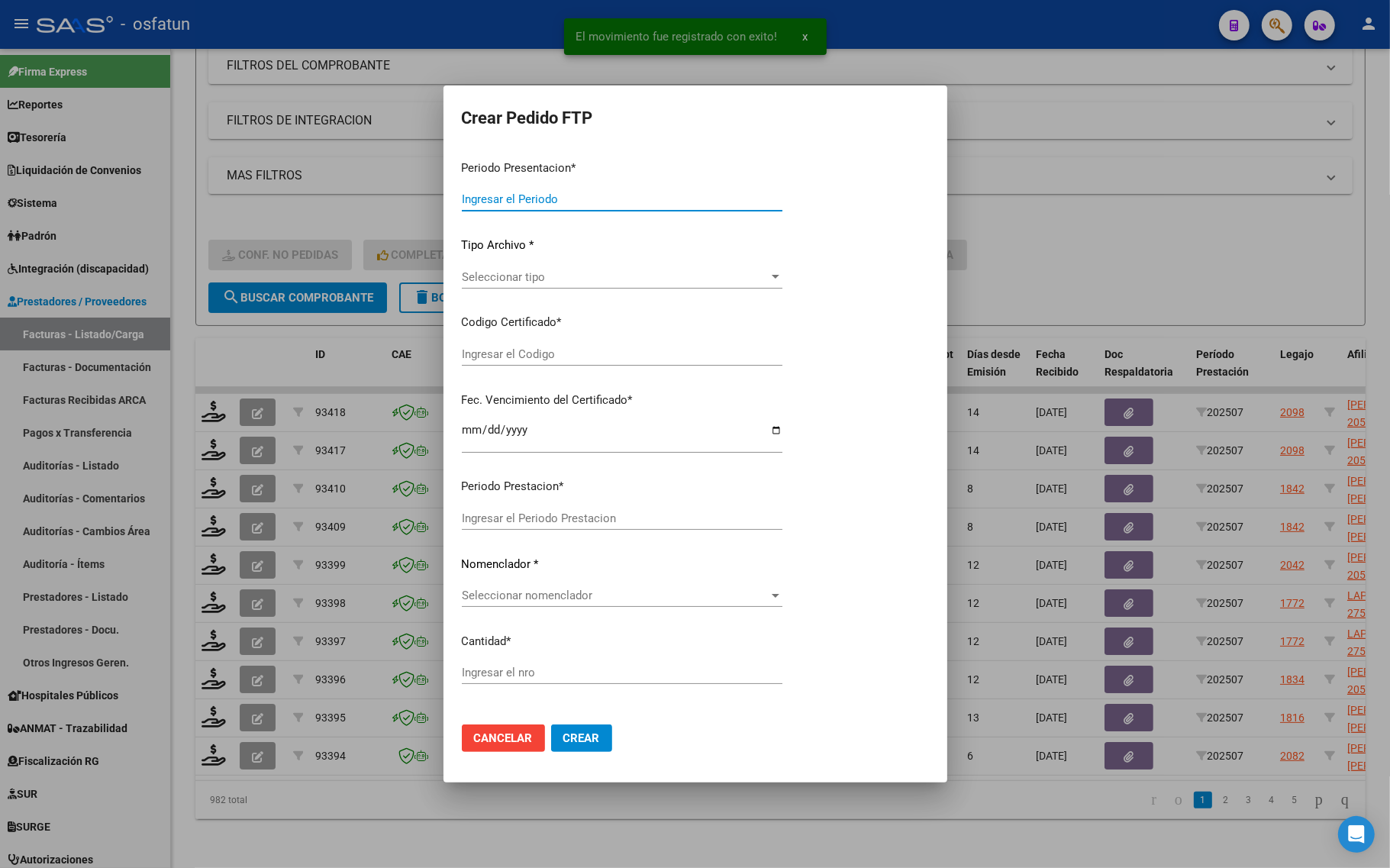
type input "202507"
type input "$ 534.192,65"
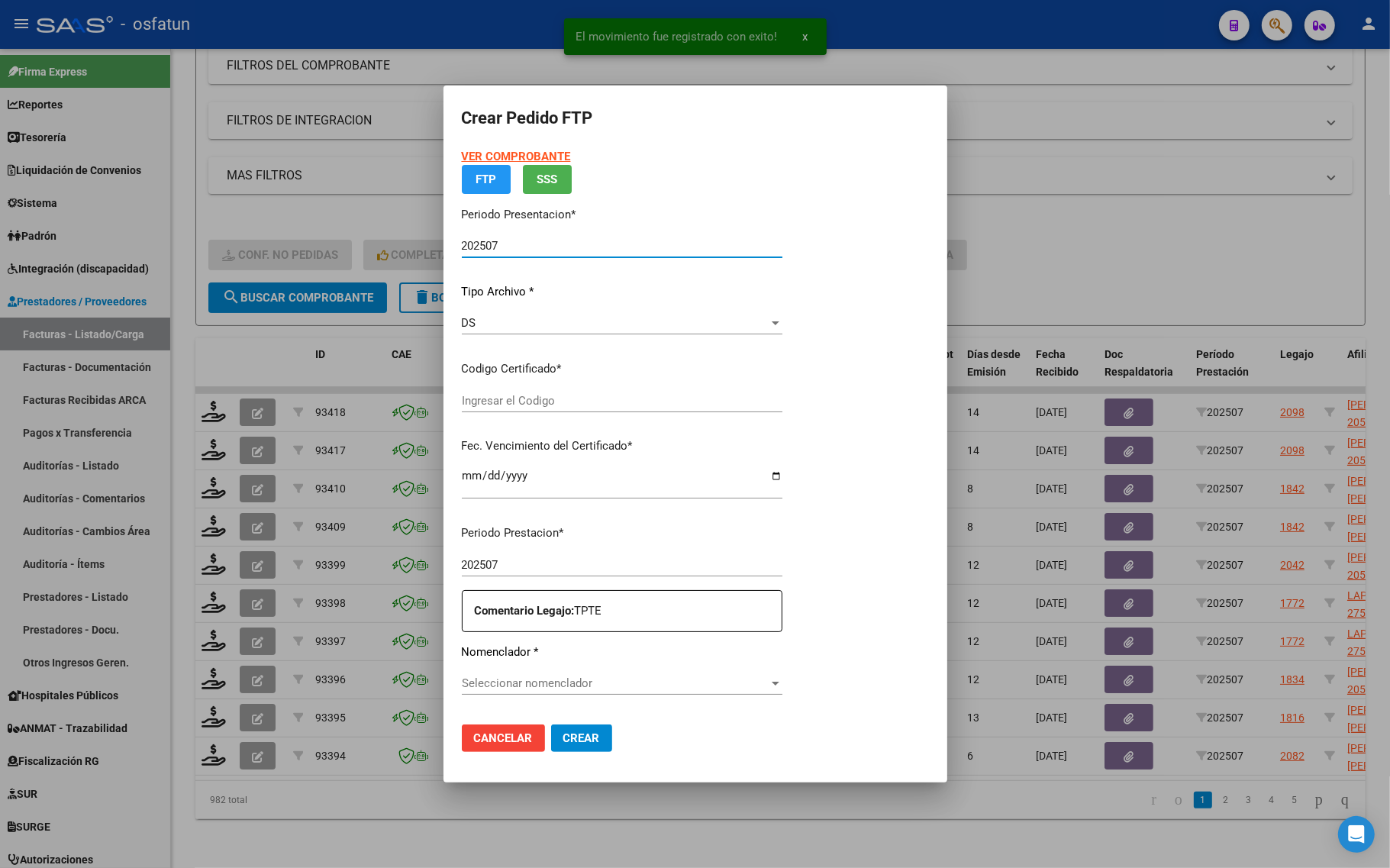
type input "ARG02000500513592023050220280502MZA204"
type input "2028-05-02"
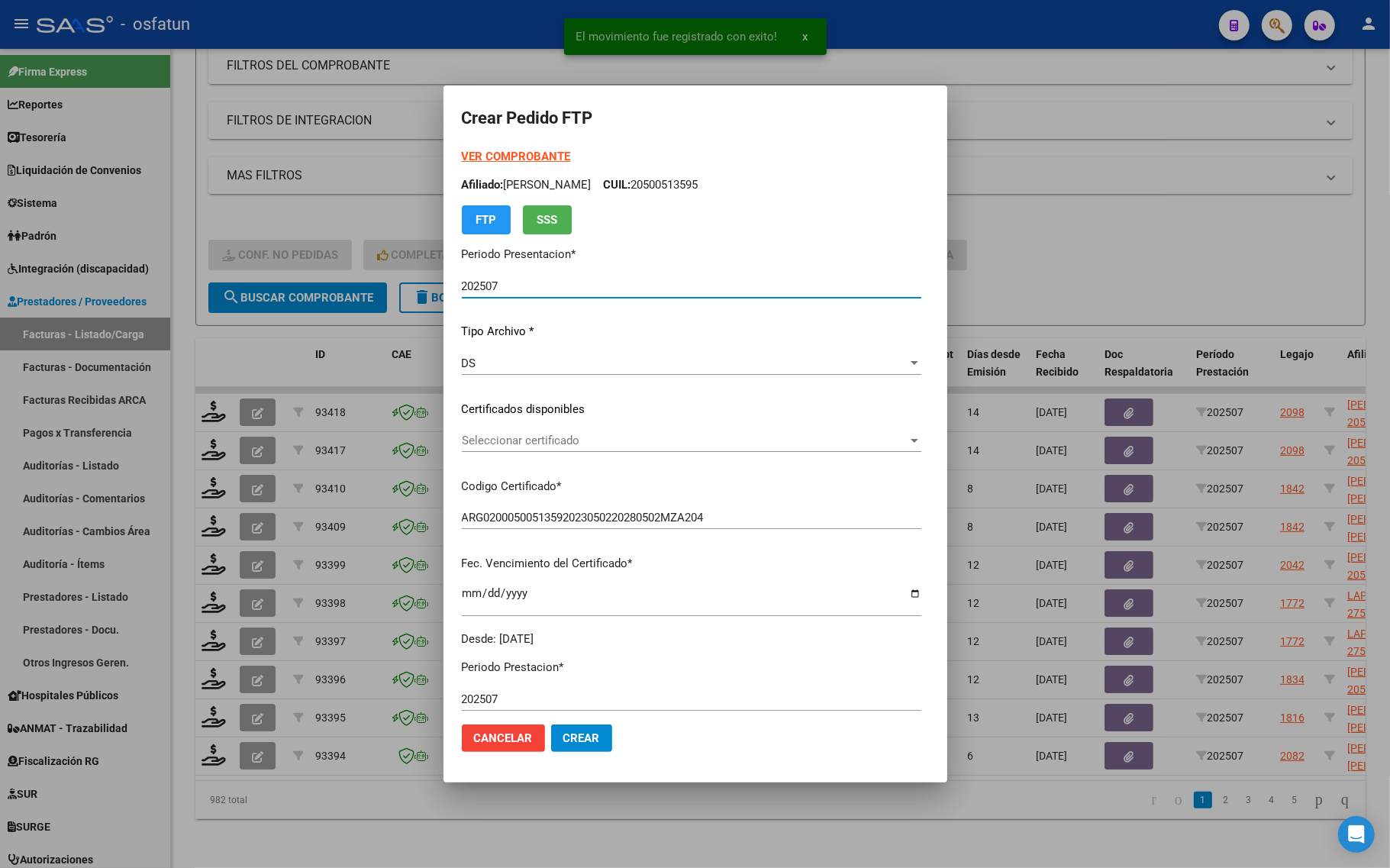
click at [462, 150] on strong "VER COMPROBANTE" at bounding box center [516, 157] width 109 height 14
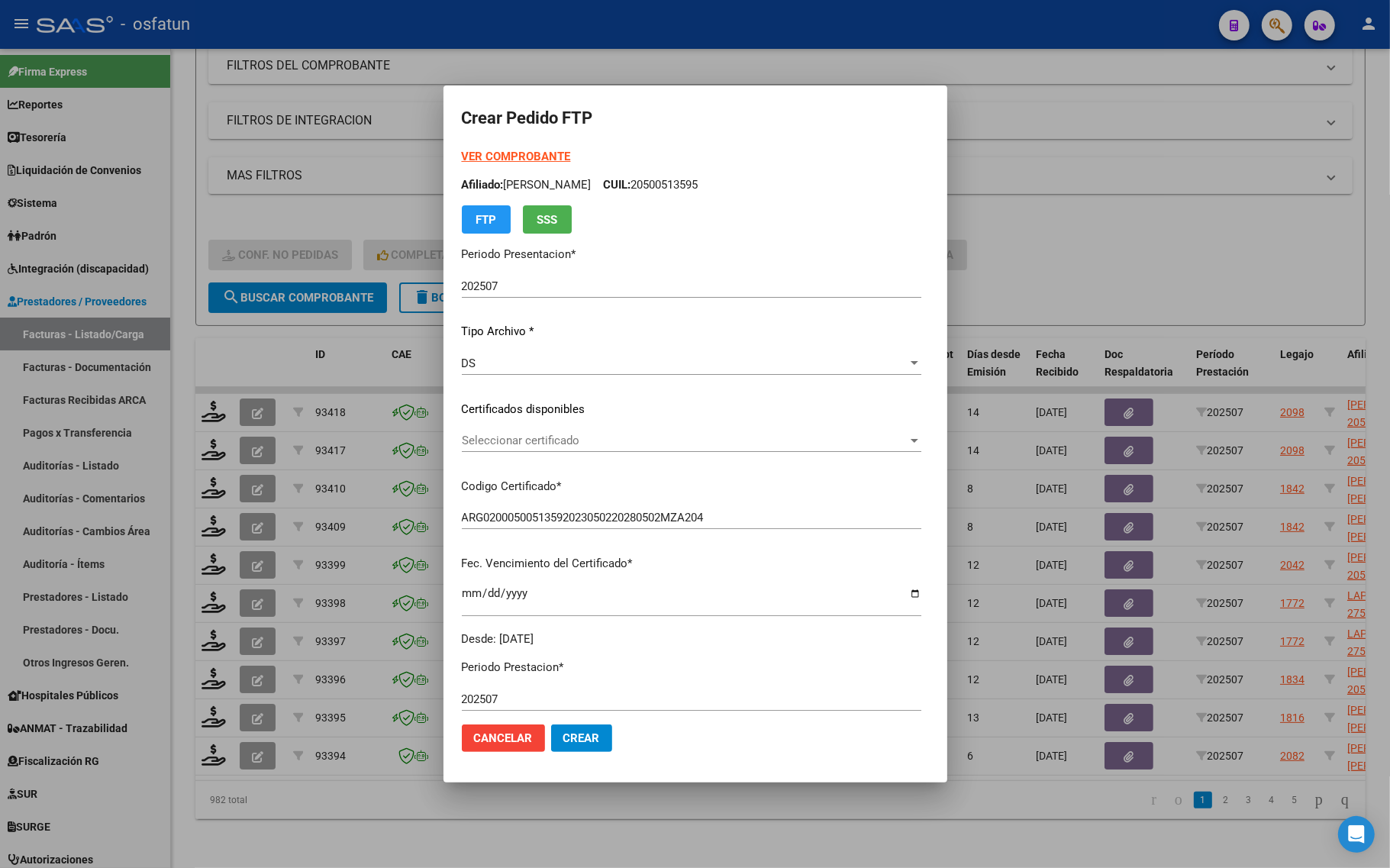
click at [518, 440] on span "Seleccionar certificado" at bounding box center [684, 440] width 445 height 14
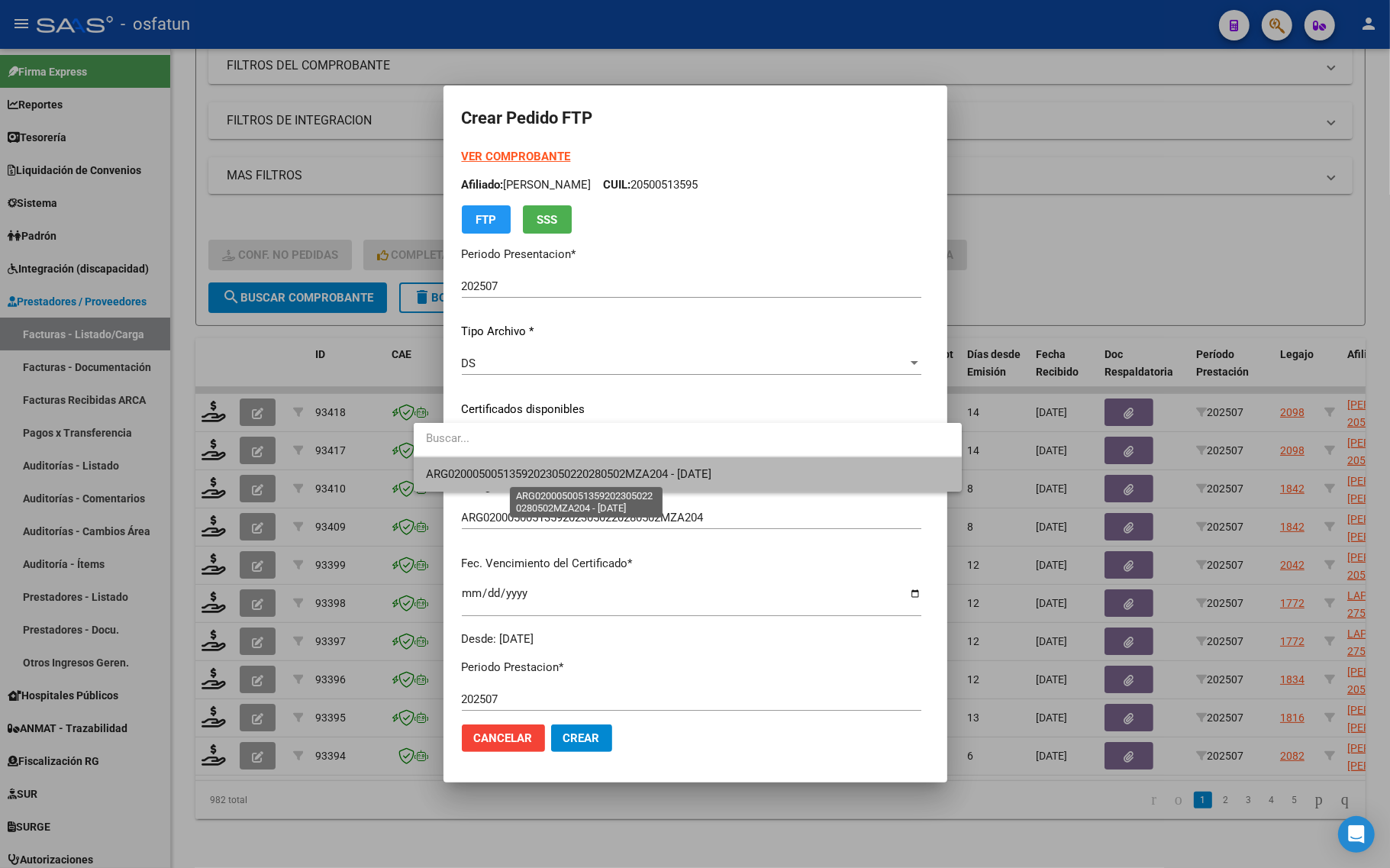
click at [511, 470] on span "ARG02000500513592023050220280502MZA204 - 2028-05-02" at bounding box center [568, 474] width 286 height 14
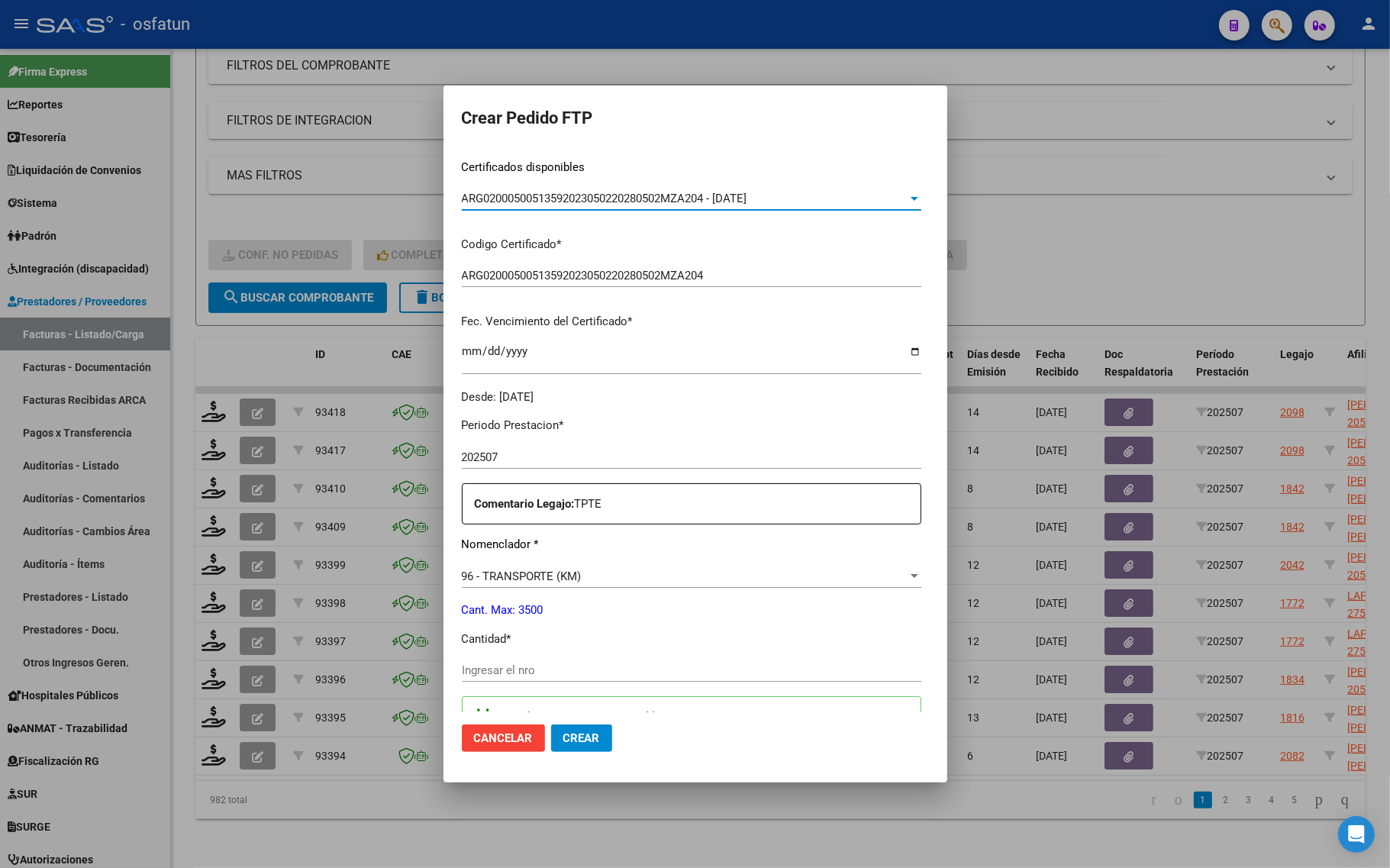
scroll to position [286, 0]
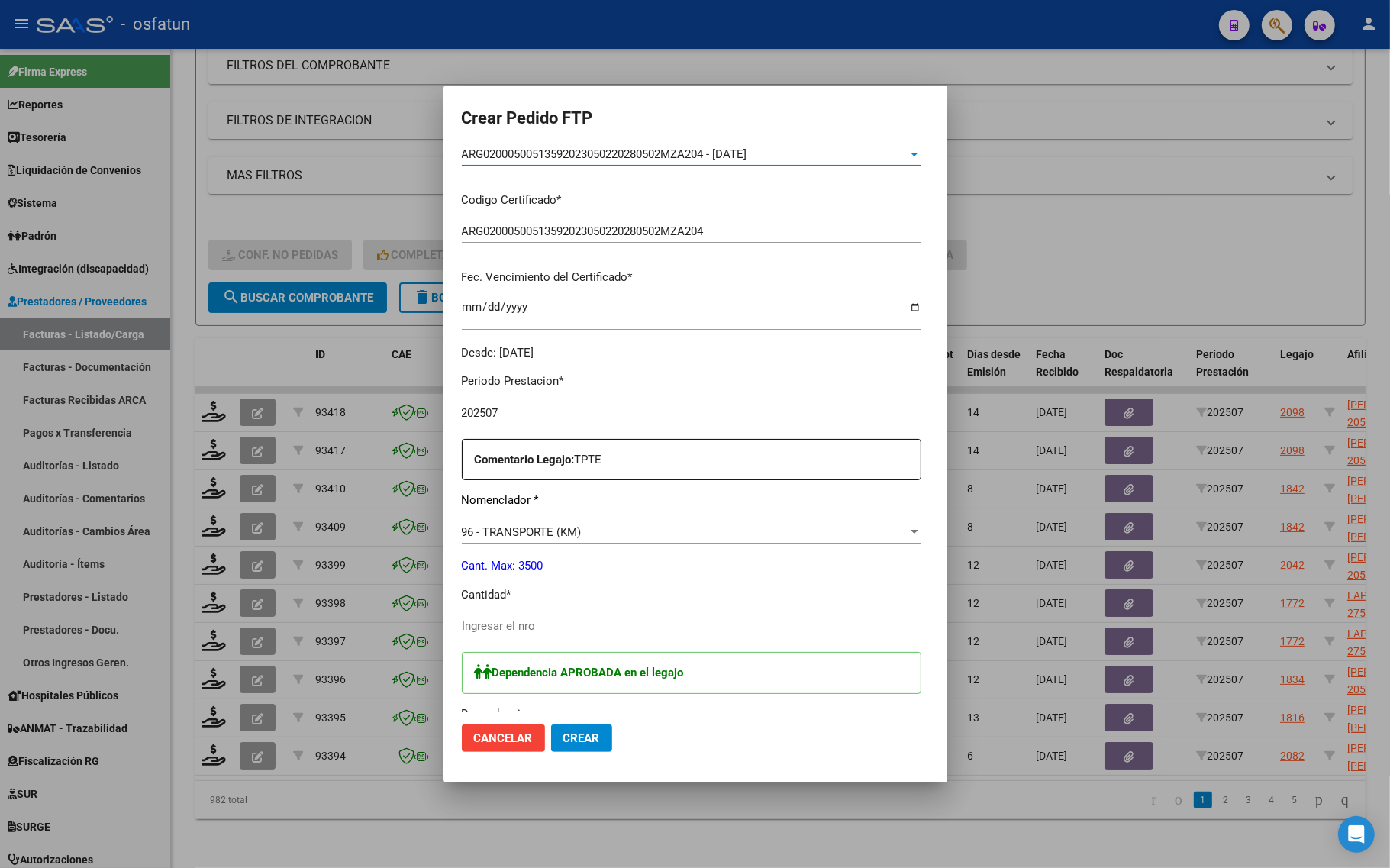
click at [485, 626] on input "Ingresar el nro" at bounding box center [691, 625] width 460 height 14
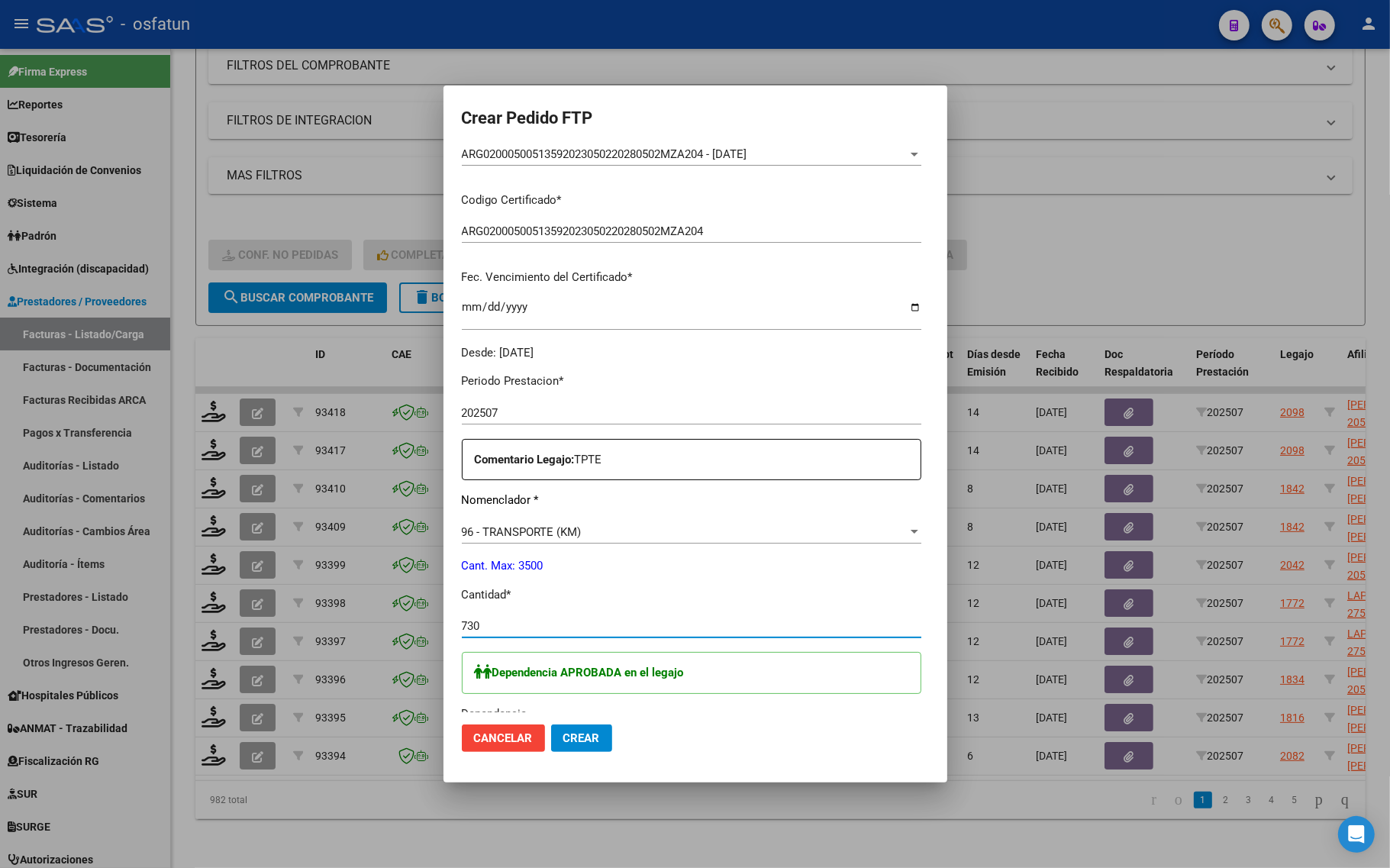
type input "730"
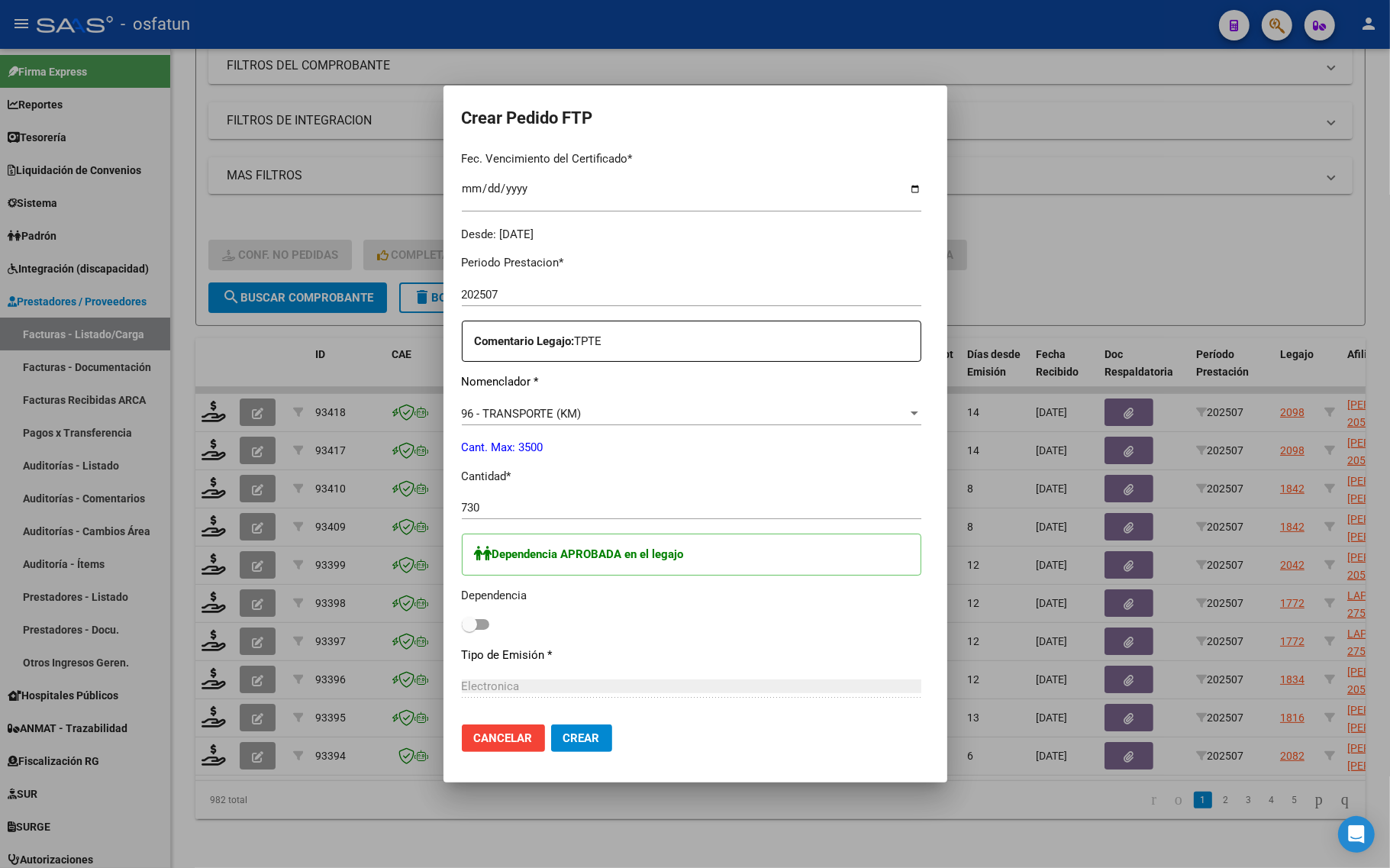
scroll to position [477, 0]
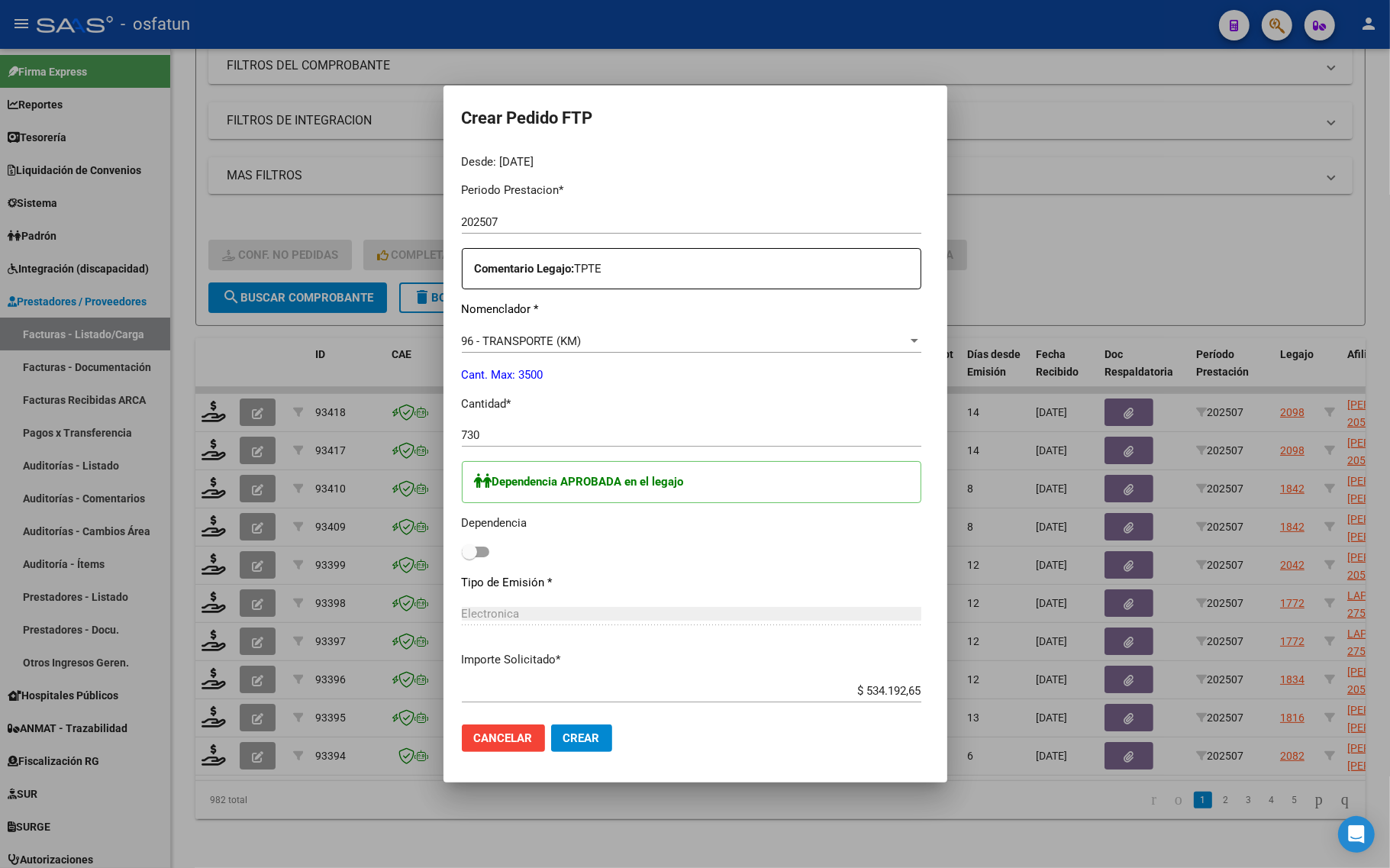
click at [462, 563] on div "Periodo Prestacion * 202507 Ingresar el Periodo Prestacion Comentario Legajo: T…" at bounding box center [691, 559] width 460 height 778
click at [462, 561] on div "Dependencia APROBADA en el legajo Dependencia" at bounding box center [691, 511] width 460 height 102
click at [462, 554] on span at bounding box center [469, 552] width 15 height 15
click at [468, 557] on input "checkbox" at bounding box center [468, 557] width 1 height 1
checkbox input "true"
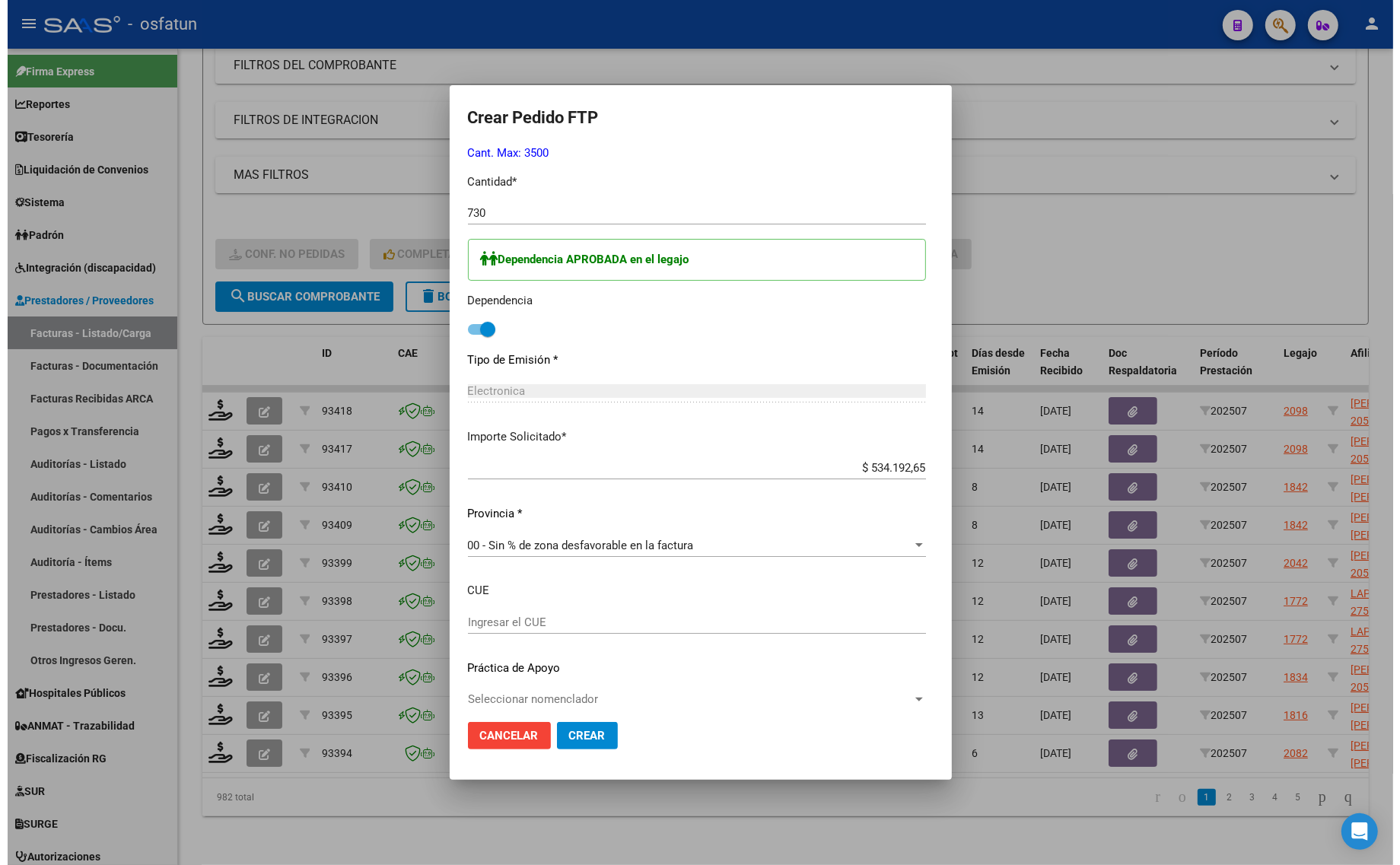
scroll to position [710, 0]
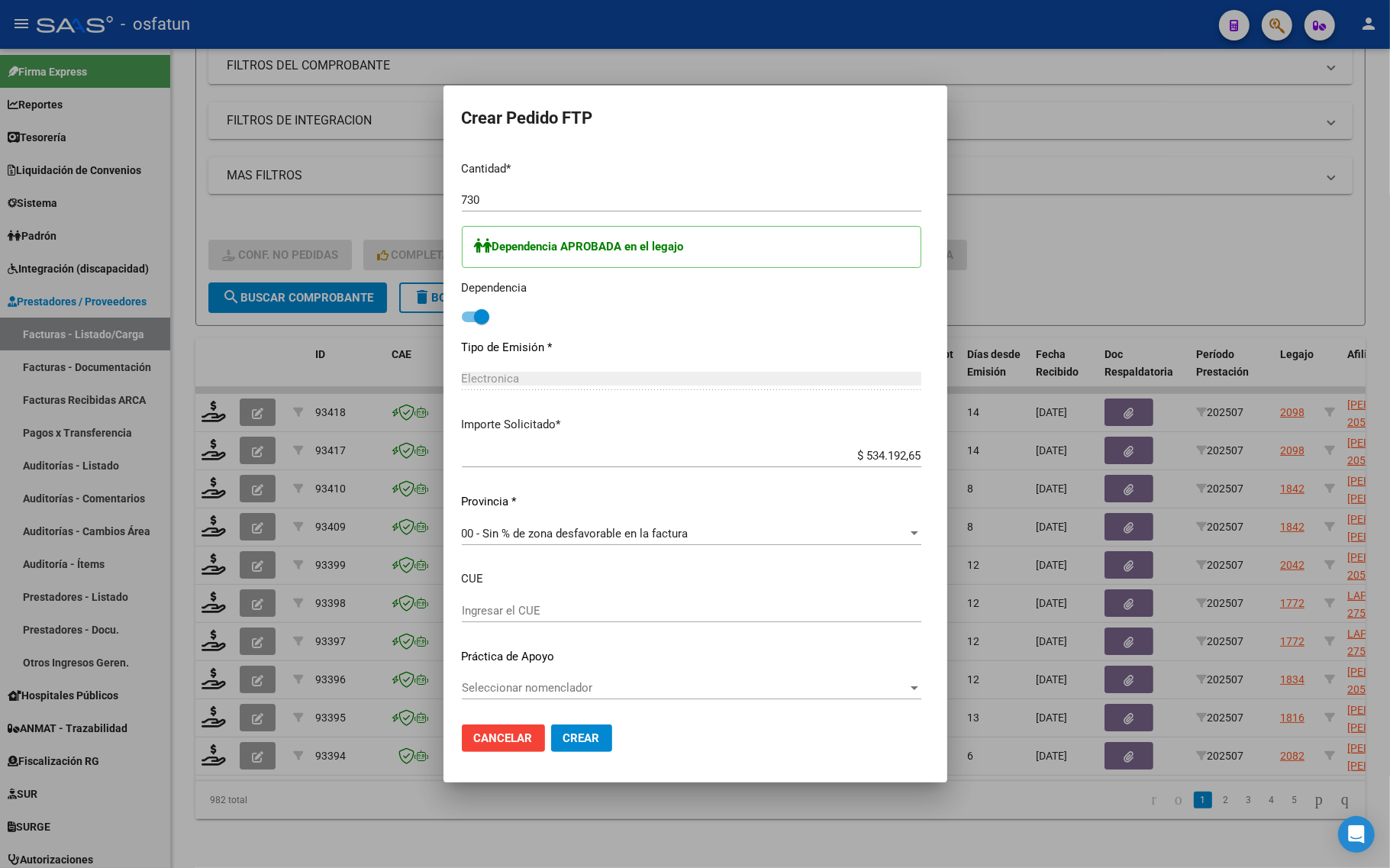
click at [563, 742] on span "Crear" at bounding box center [582, 737] width 37 height 14
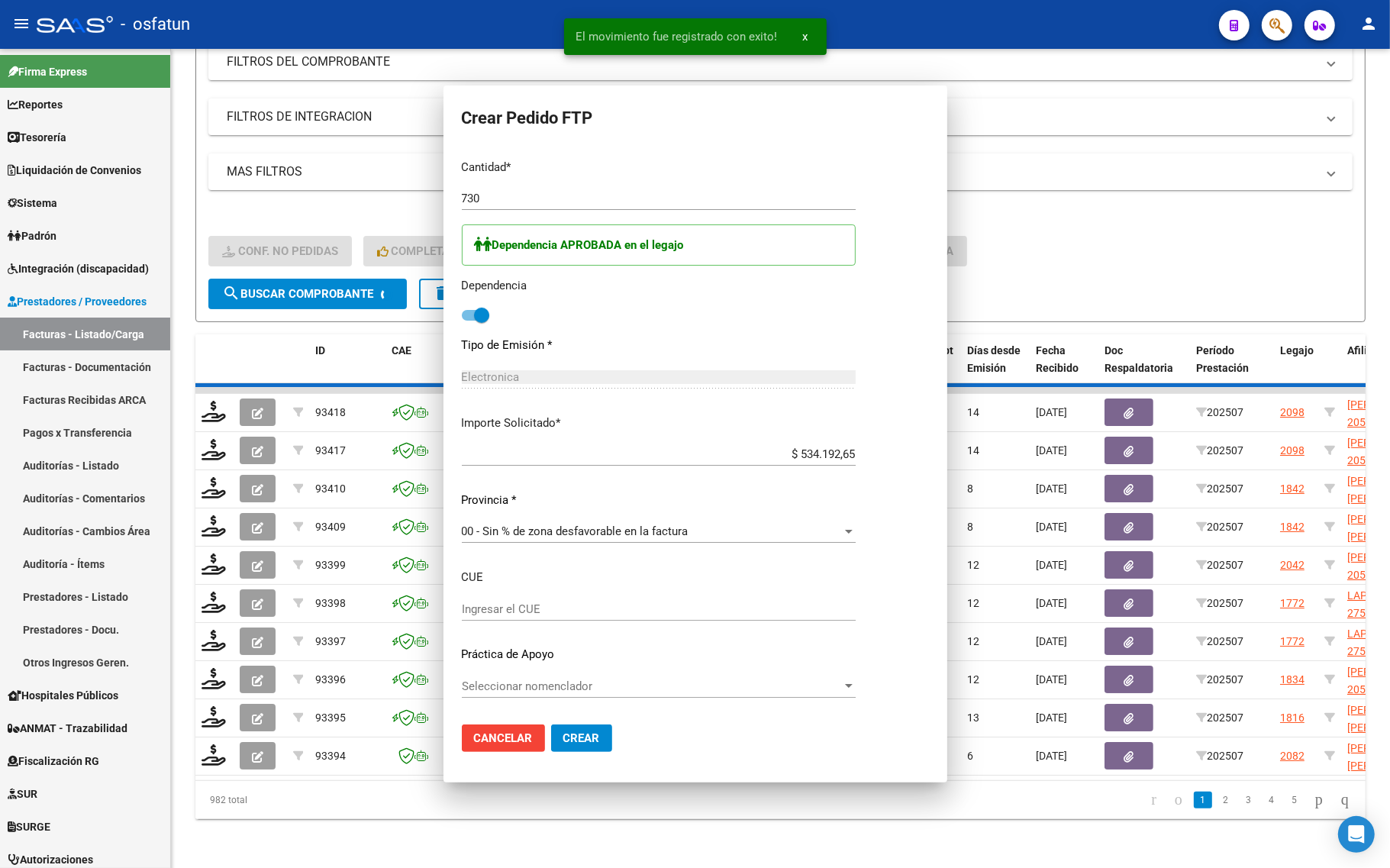
scroll to position [0, 0]
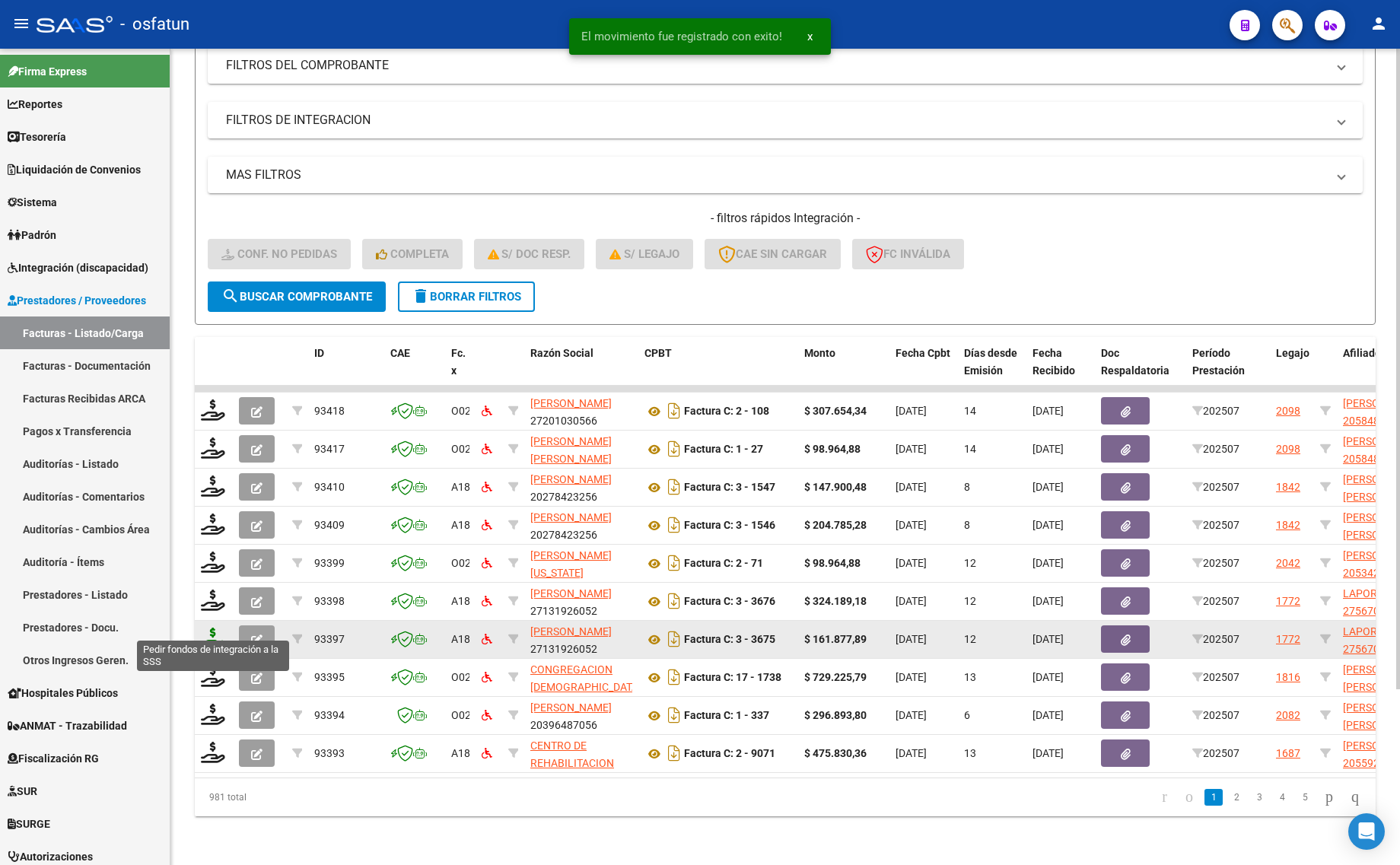
click at [202, 627] on icon at bounding box center [212, 637] width 24 height 21
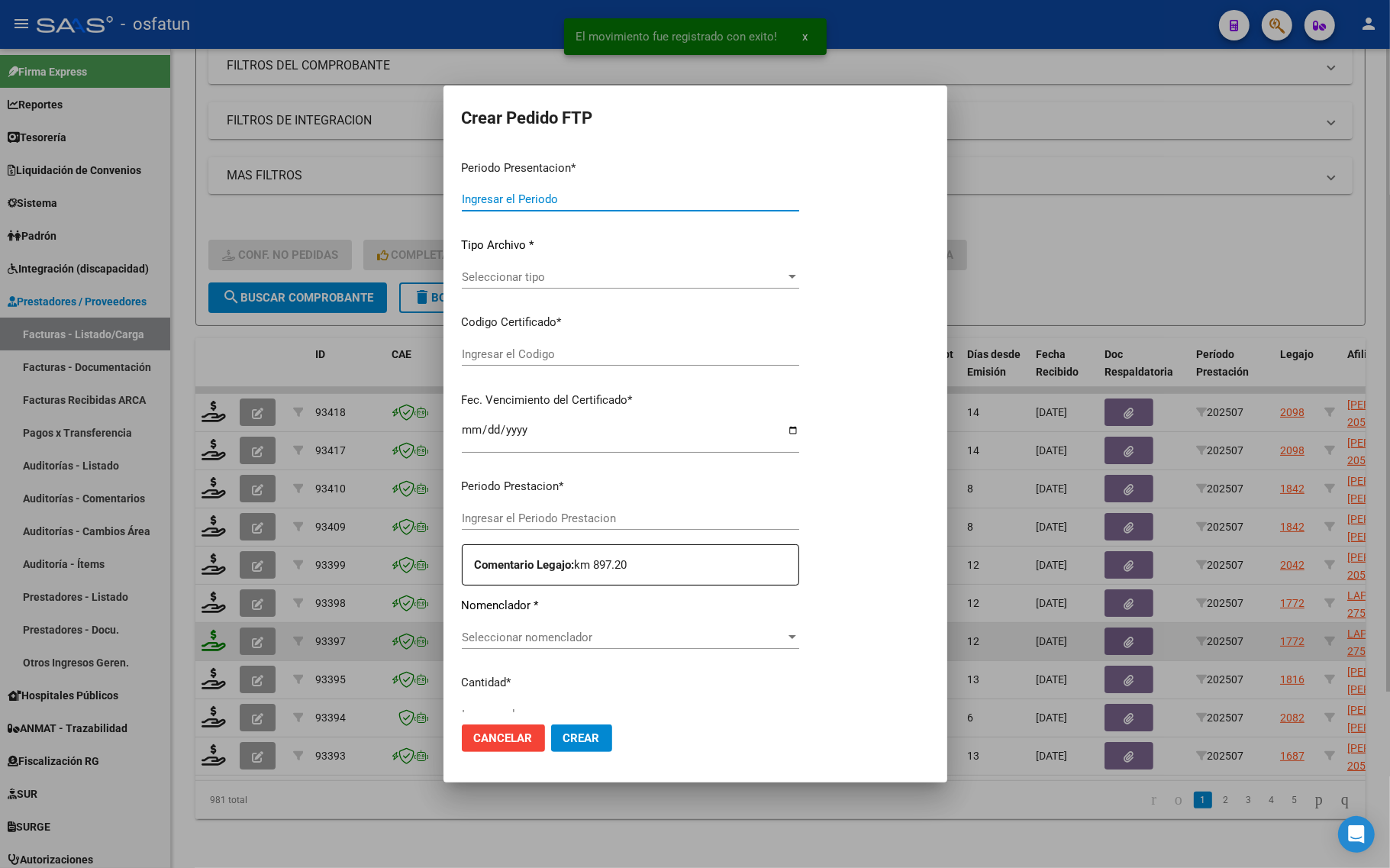
type input "202507"
type input "$ 161.877,89"
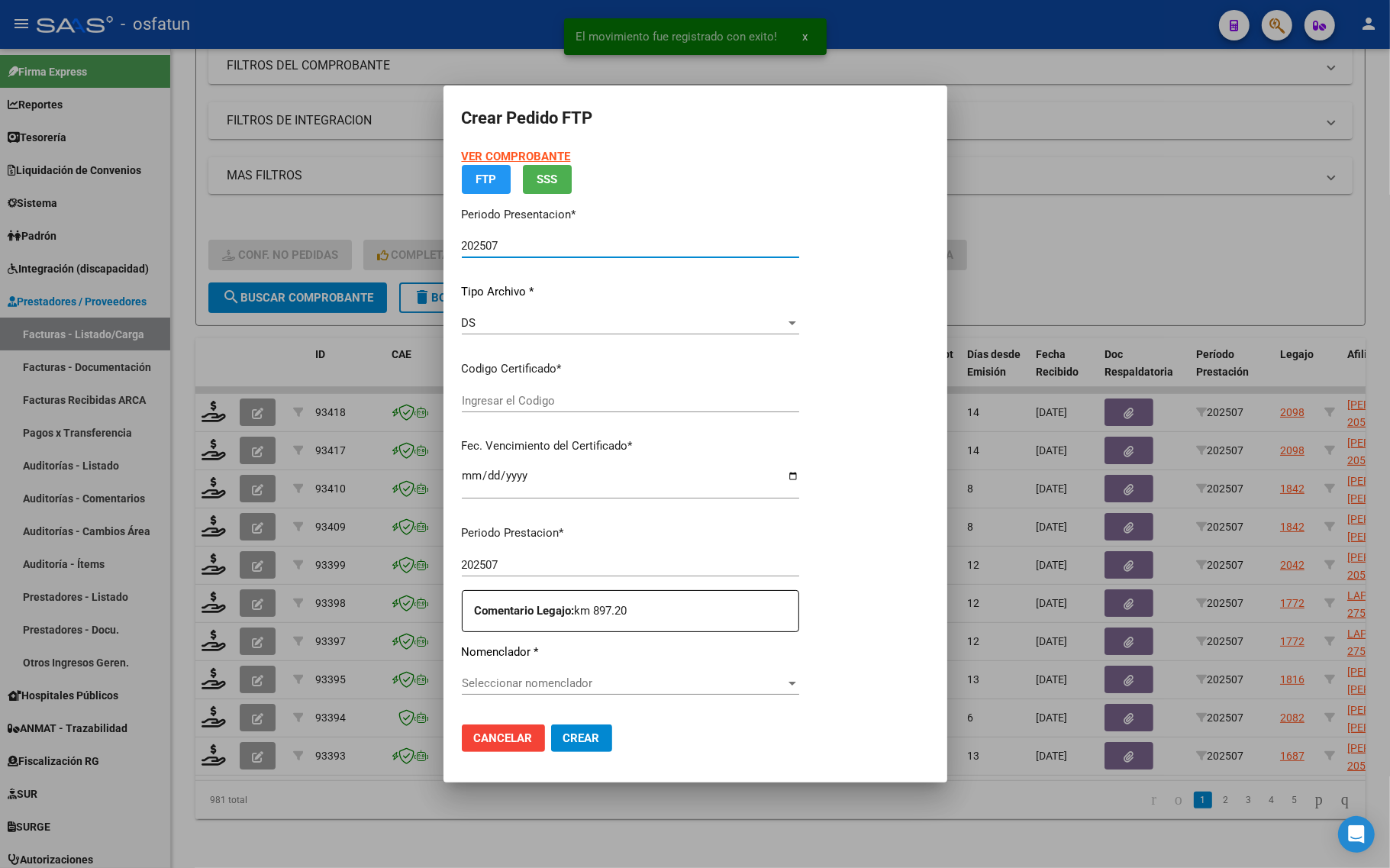
type input "ARG01000567003382023032720280327MZA204"
type input "2028-03-01"
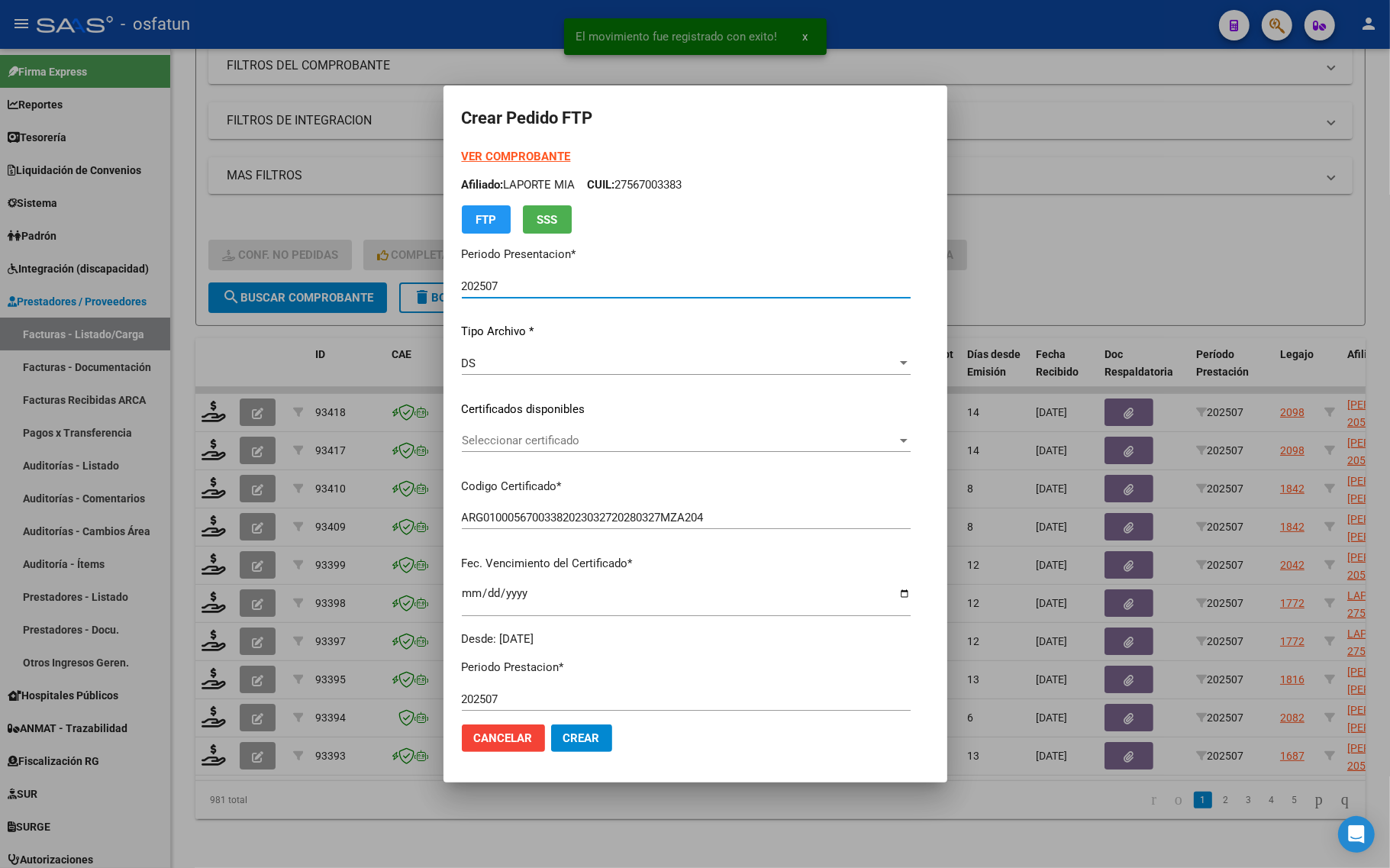
click at [495, 153] on strong "VER COMPROBANTE" at bounding box center [516, 157] width 109 height 14
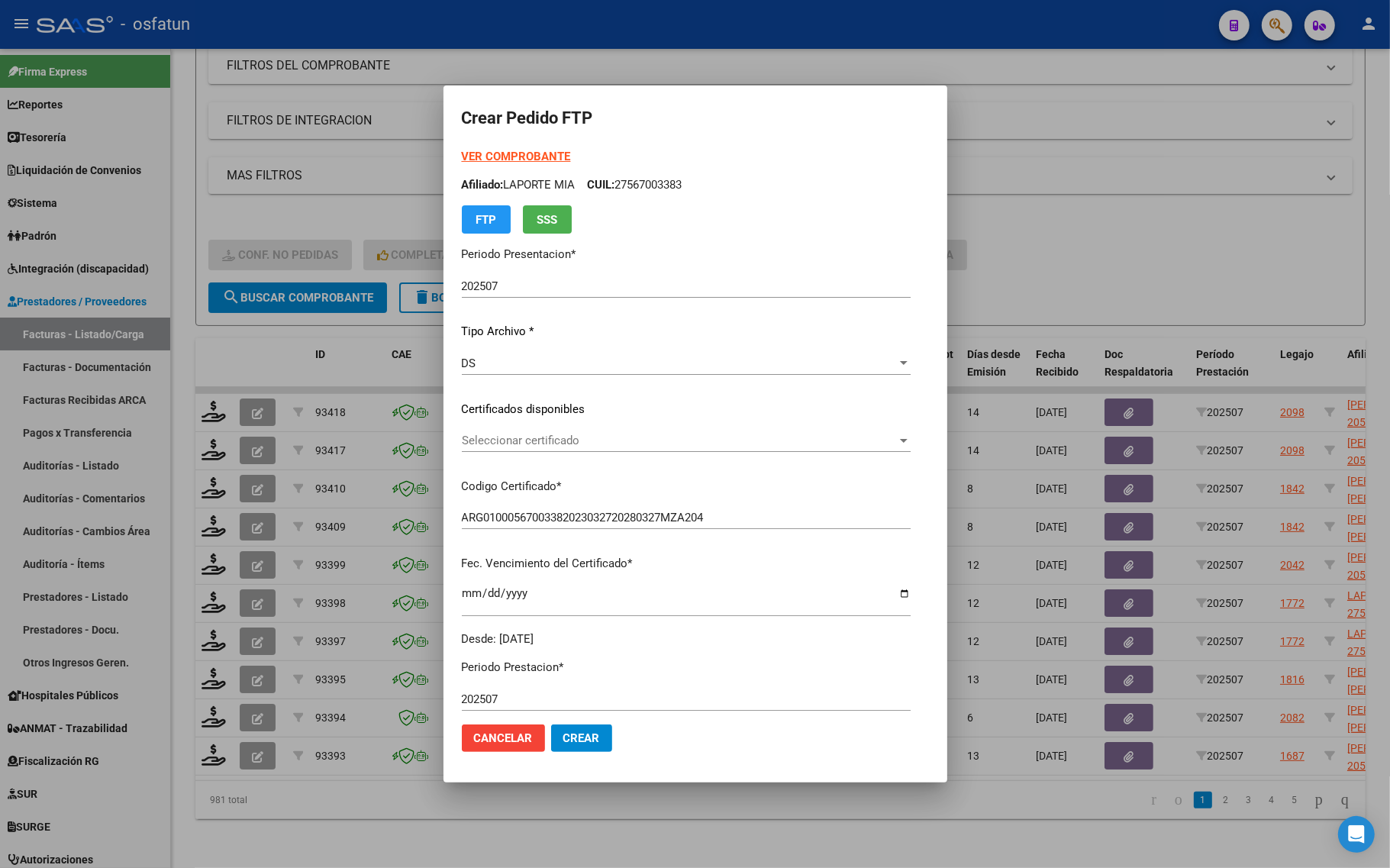
click at [515, 450] on div "Seleccionar certificado Seleccionar certificado" at bounding box center [686, 440] width 449 height 23
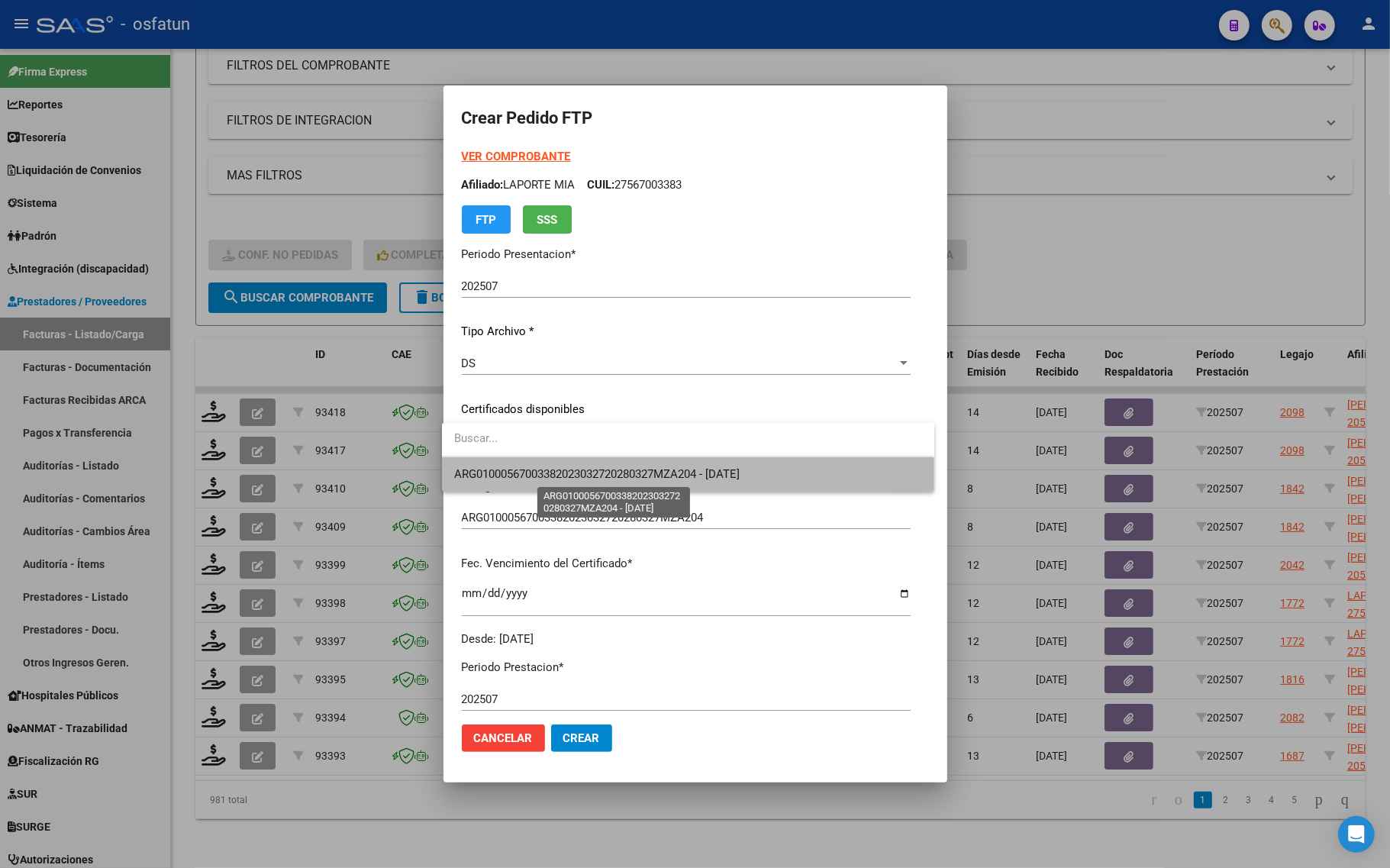
click at [530, 478] on span "ARG01000567003382023032720280327MZA204 - 2028-03-01" at bounding box center [596, 474] width 286 height 14
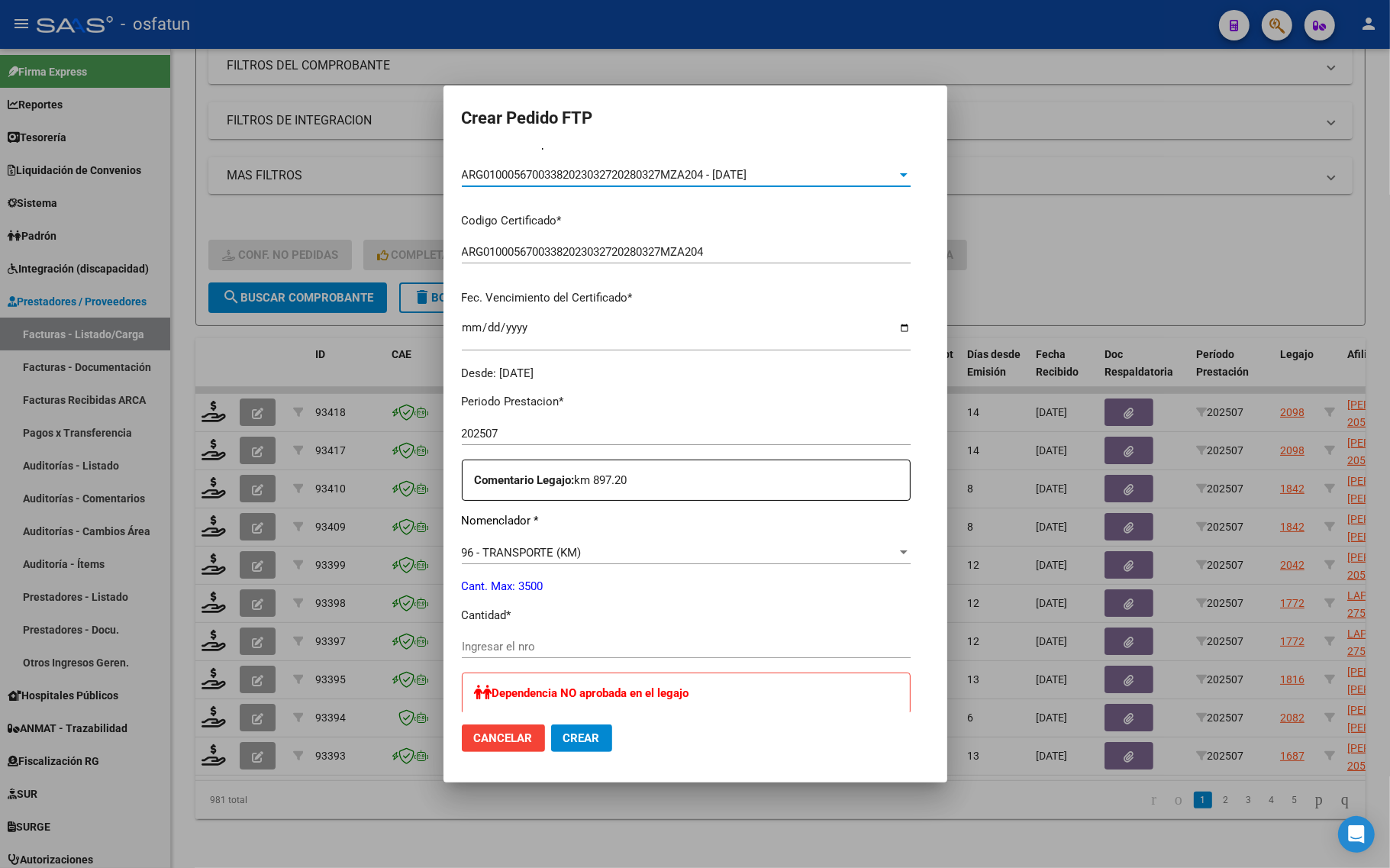
scroll to position [286, 0]
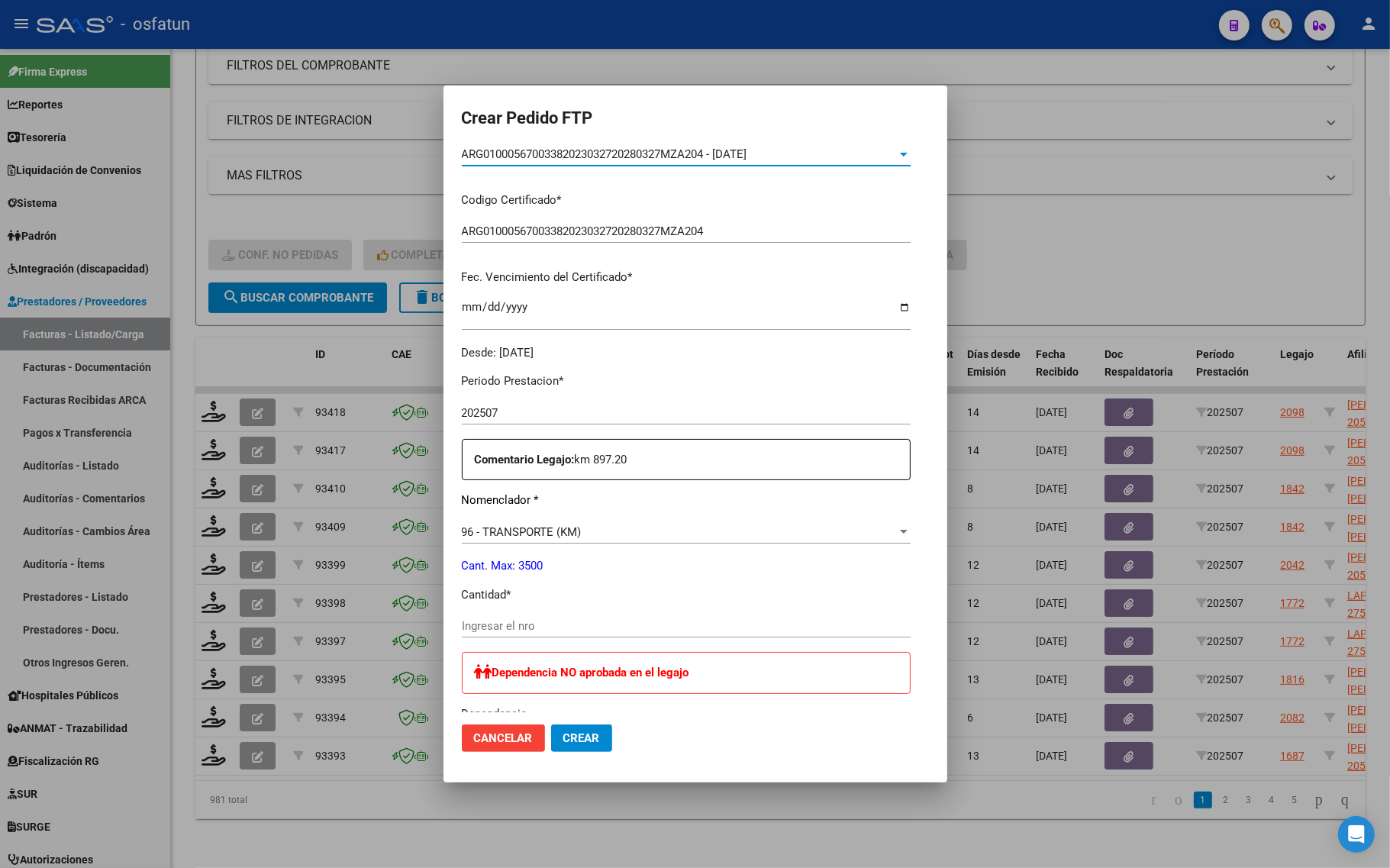
drag, startPoint x: 543, startPoint y: 644, endPoint x: 543, endPoint y: 622, distance: 22.0
click at [543, 642] on div "Ingresar el nro" at bounding box center [686, 633] width 449 height 38
click at [546, 615] on div "Ingresar el nro" at bounding box center [686, 626] width 449 height 23
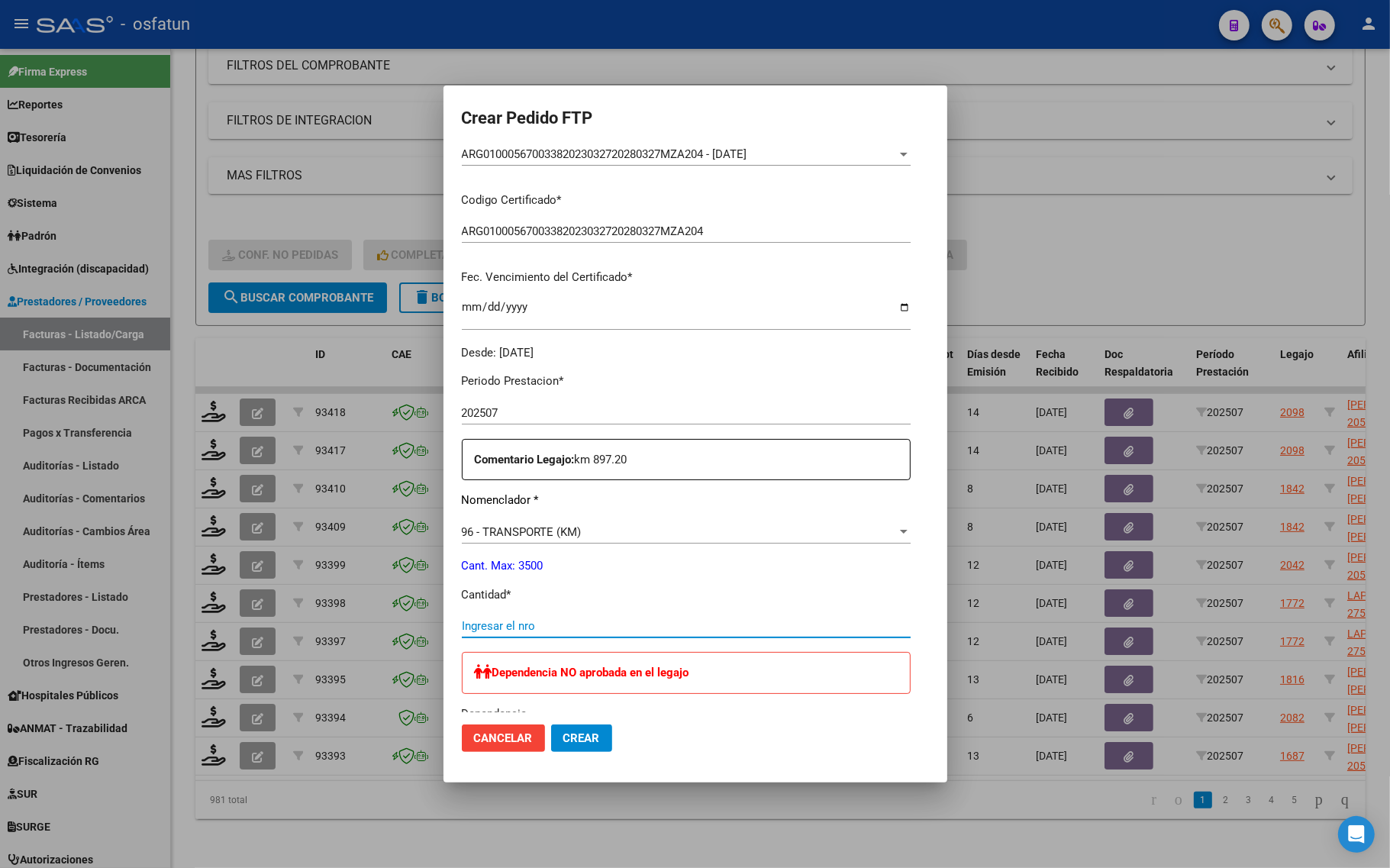
click at [567, 623] on input "Ingresar el nro" at bounding box center [686, 625] width 449 height 14
type input "299"
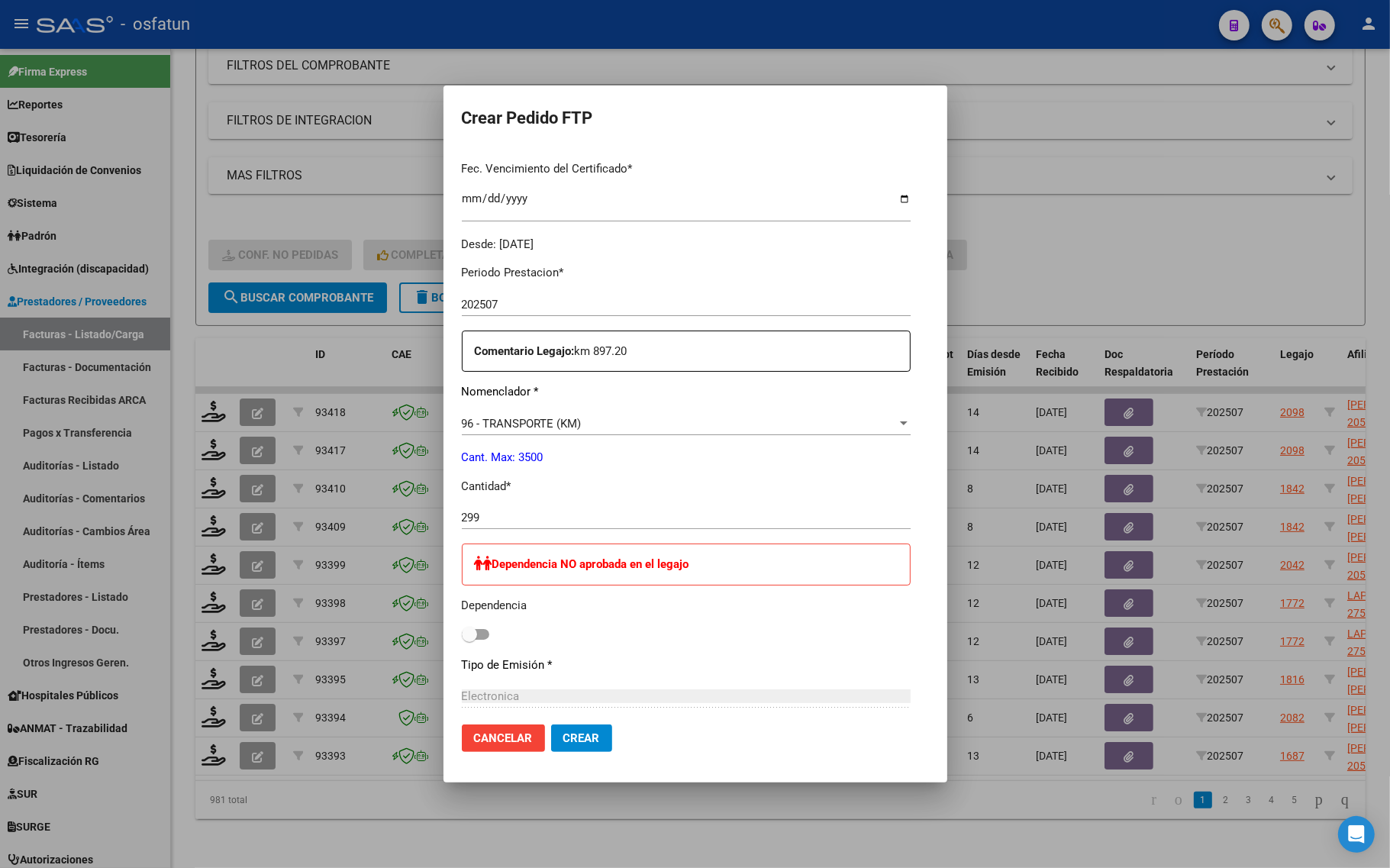
scroll to position [572, 0]
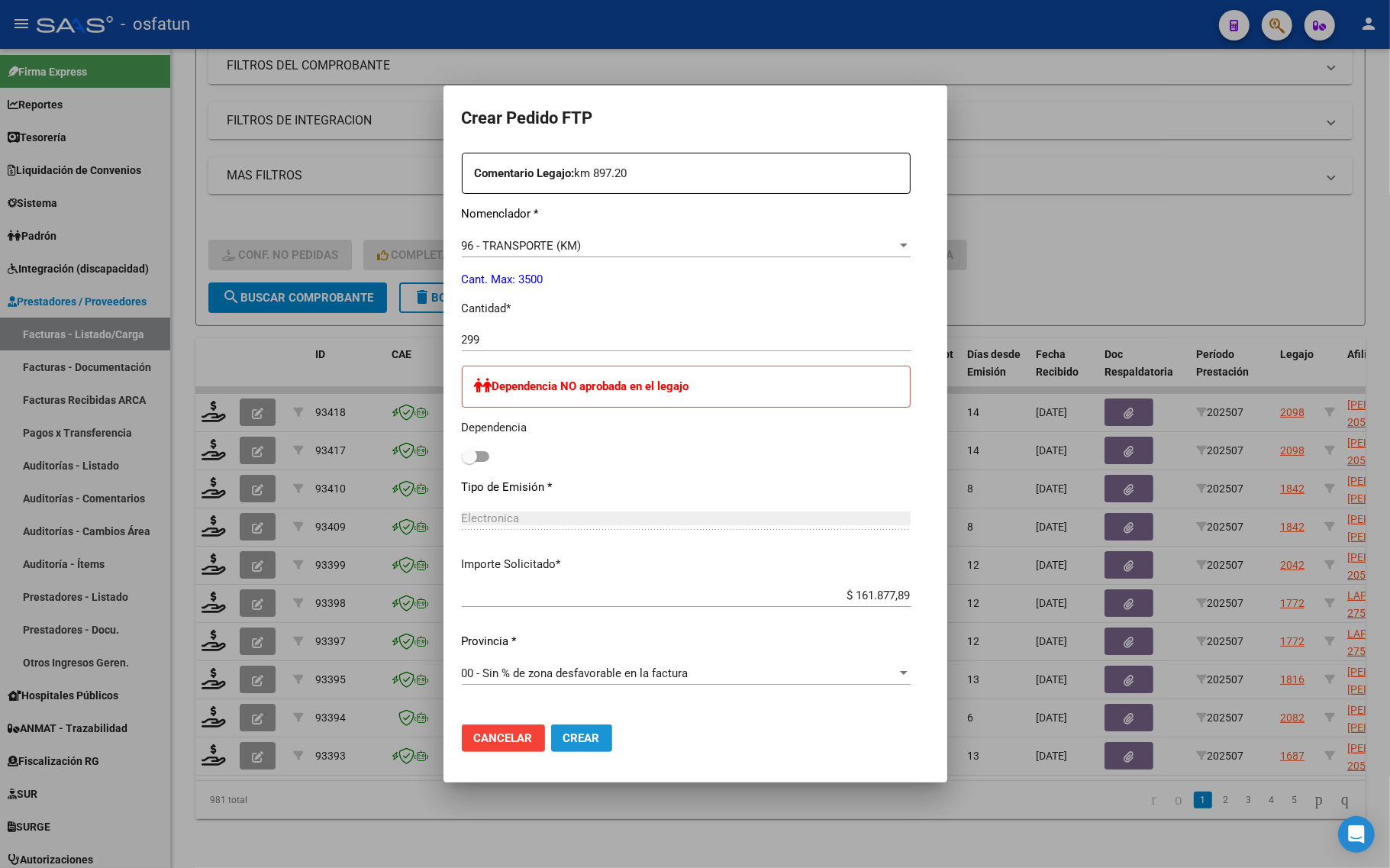
click at [570, 745] on button "Crear" at bounding box center [581, 737] width 61 height 27
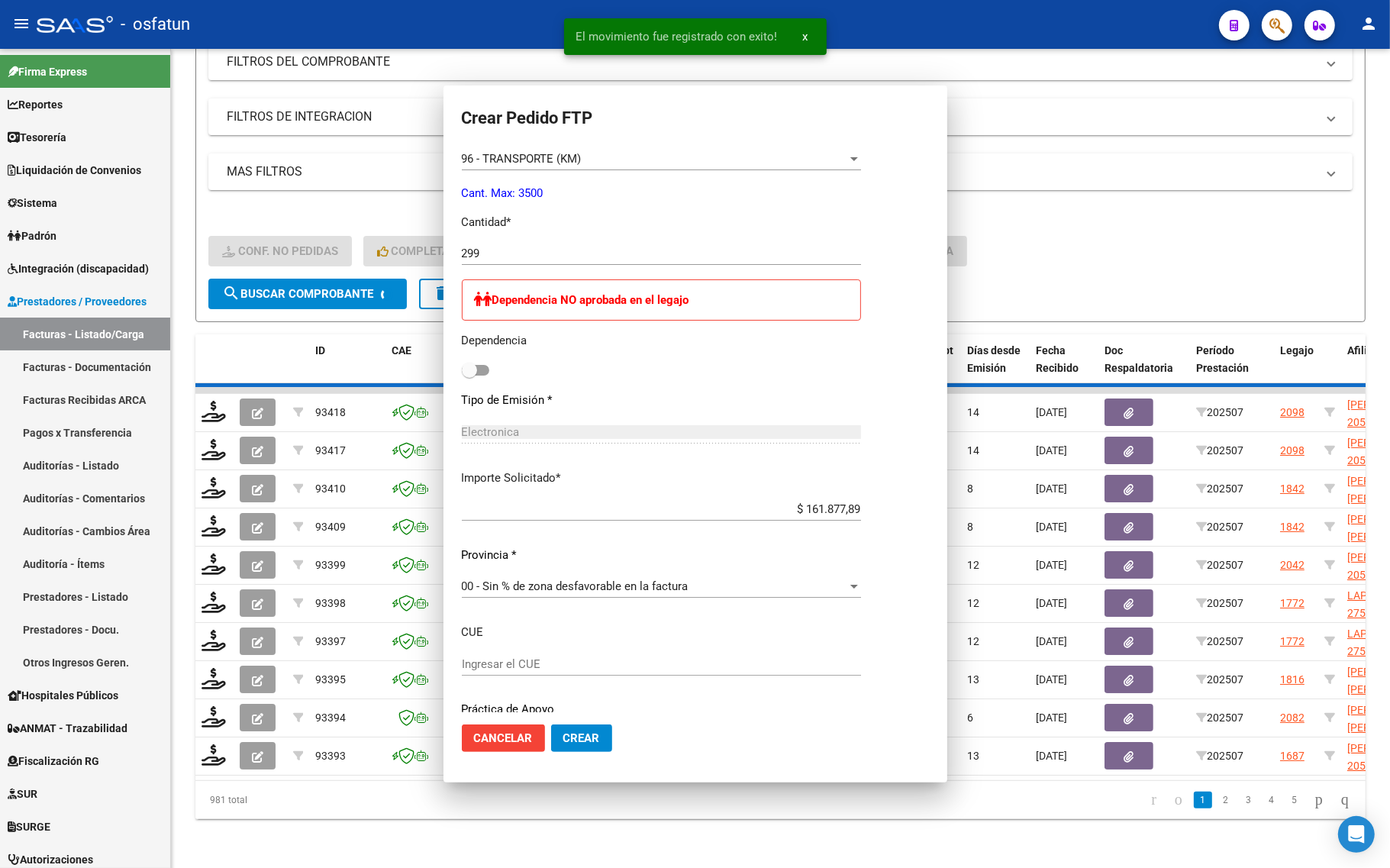
scroll to position [486, 0]
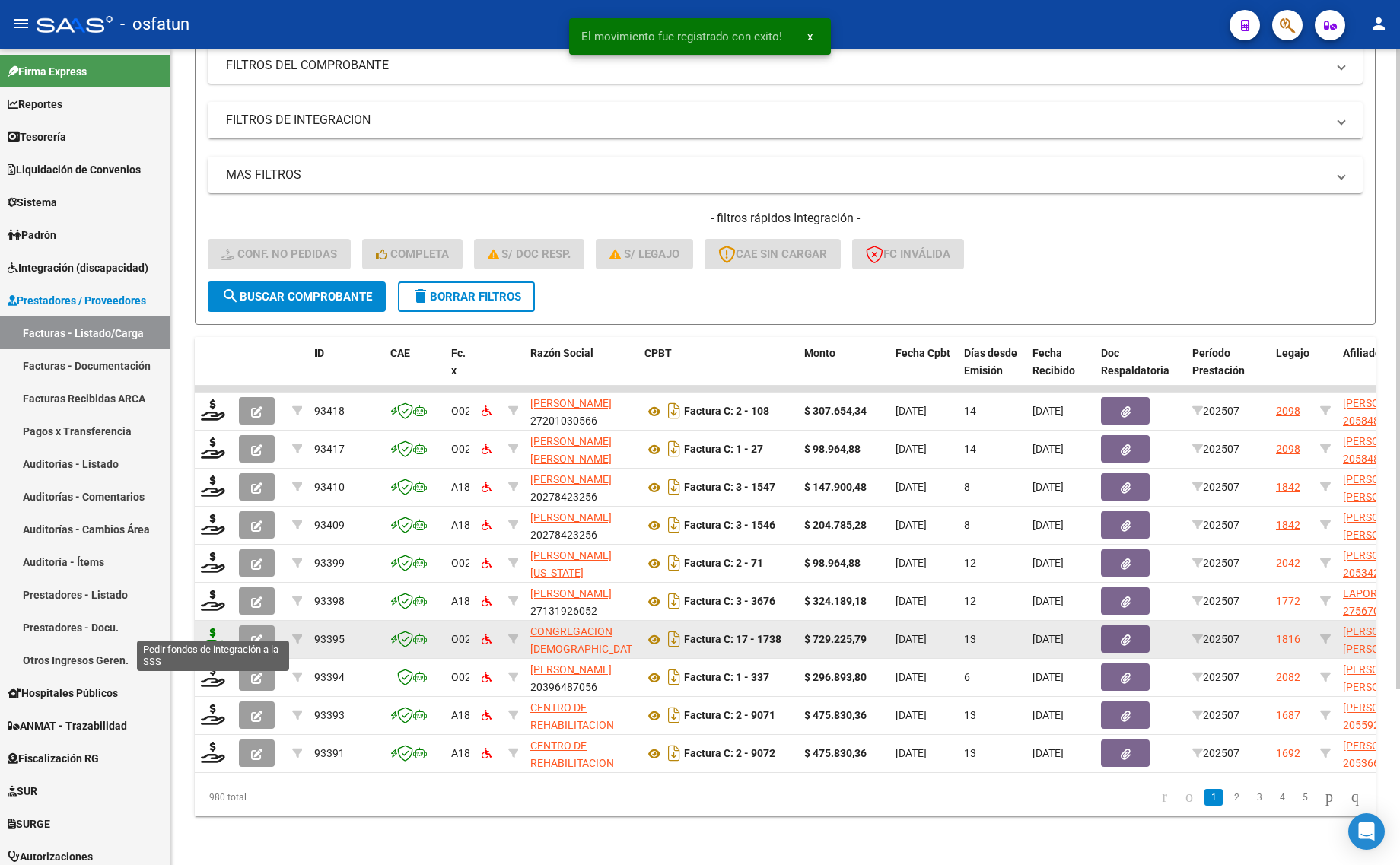
click at [209, 627] on icon at bounding box center [212, 637] width 24 height 21
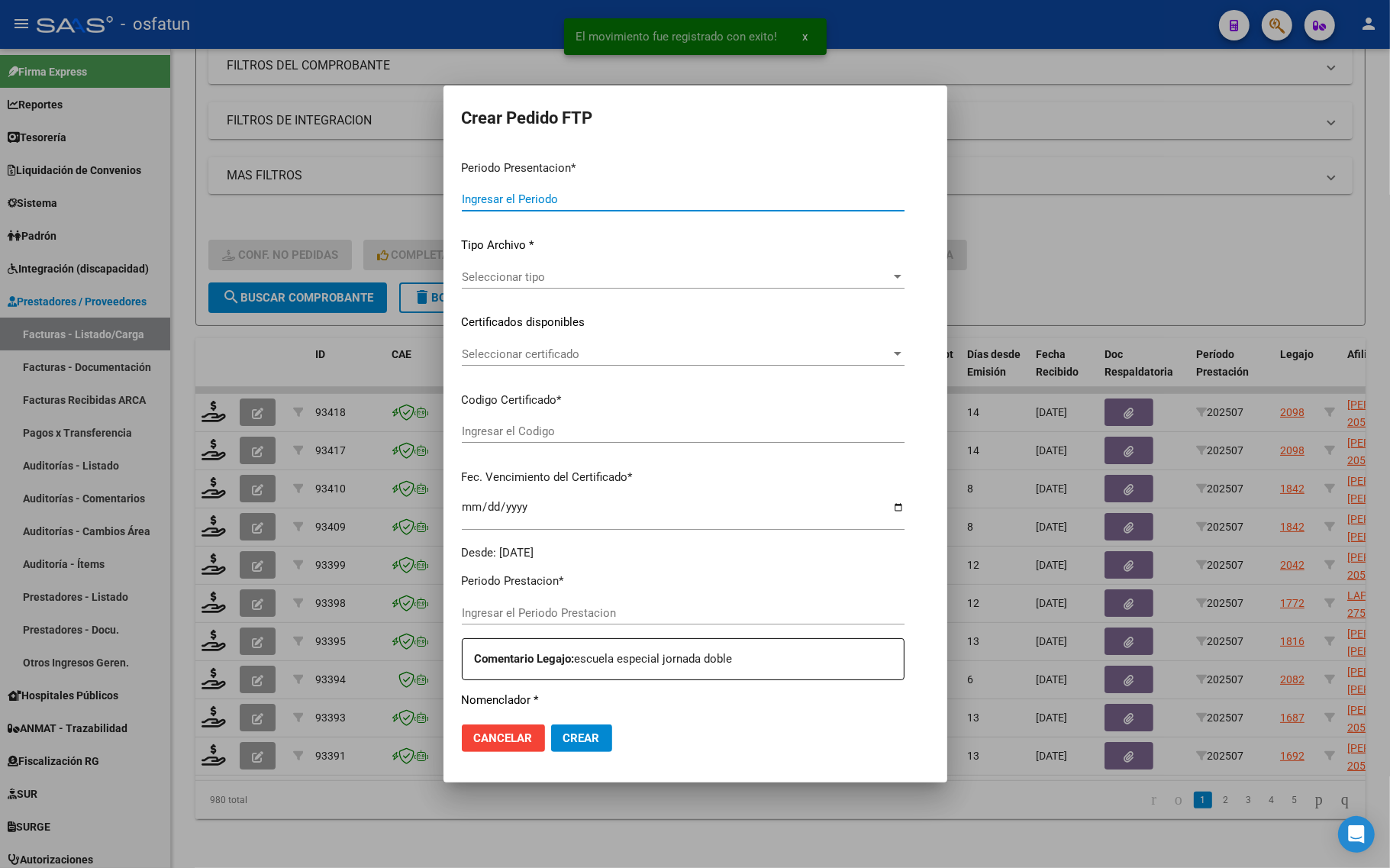
type input "202507"
type input "$ 729.225,79"
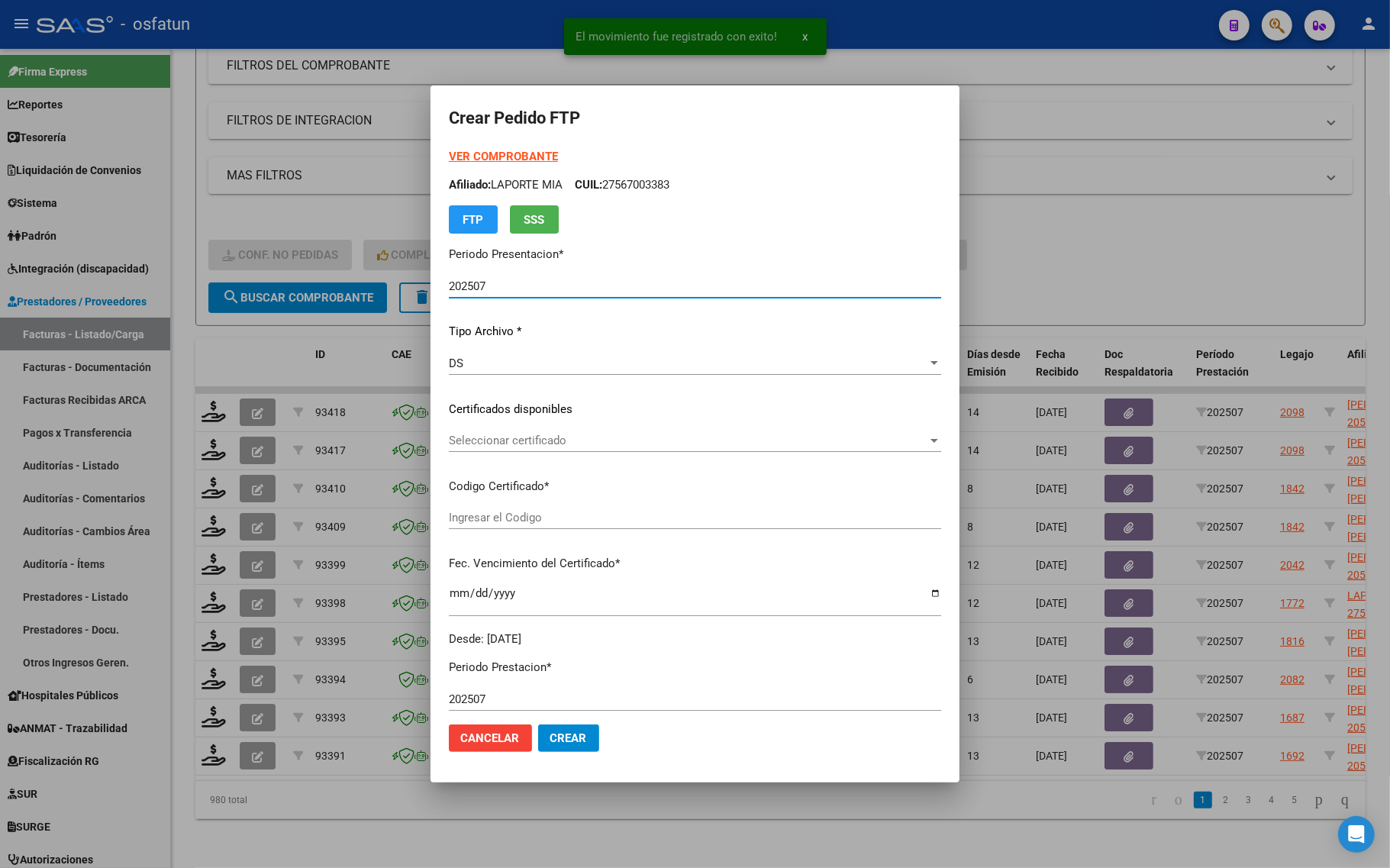
type input "ARG02-00049435972-20250811-20300811"
type input "2030-08-01"
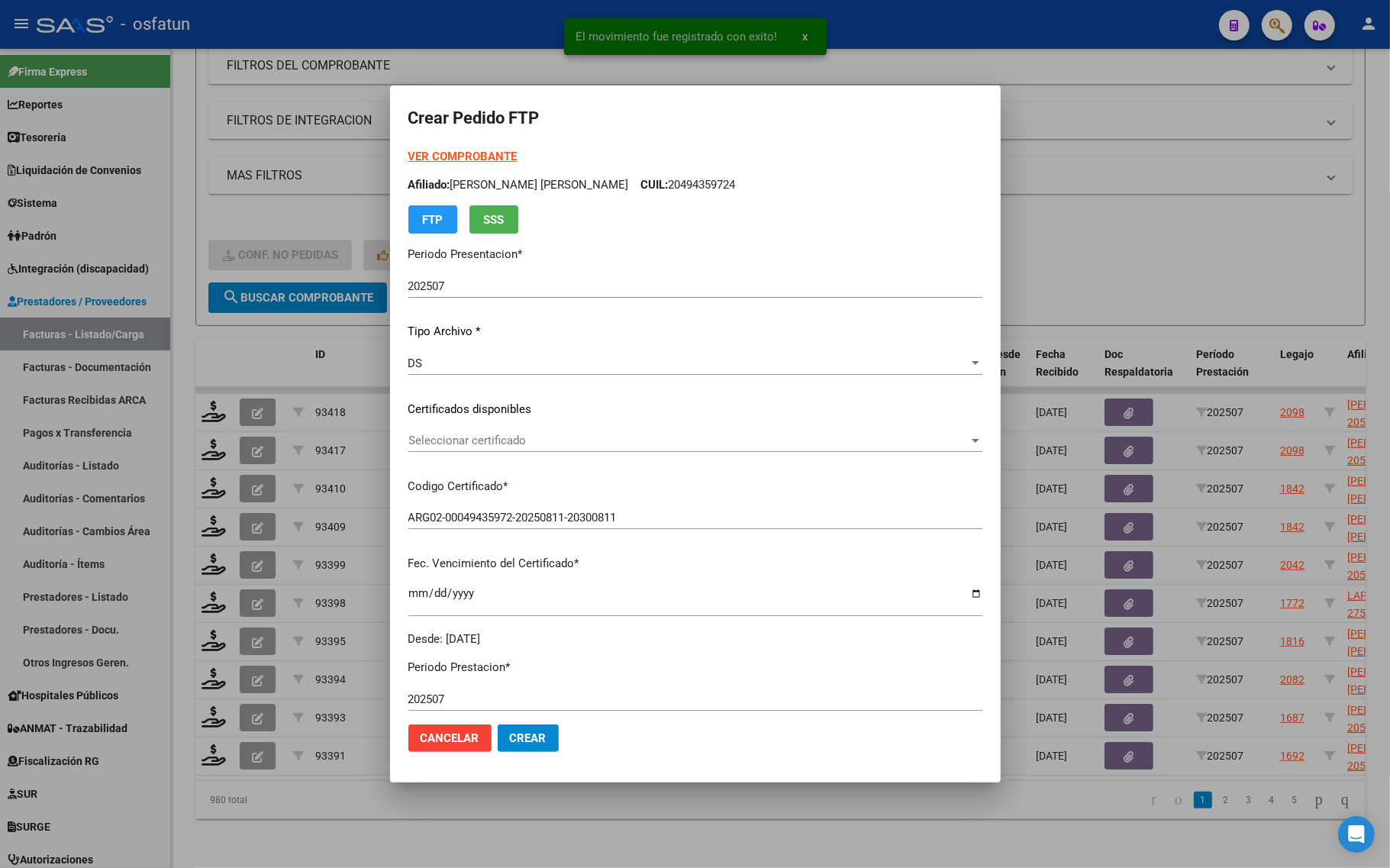
click at [468, 153] on strong "VER COMPROBANTE" at bounding box center [463, 157] width 109 height 14
click at [460, 448] on div "Seleccionar certificado Seleccionar certificado" at bounding box center [695, 440] width 574 height 23
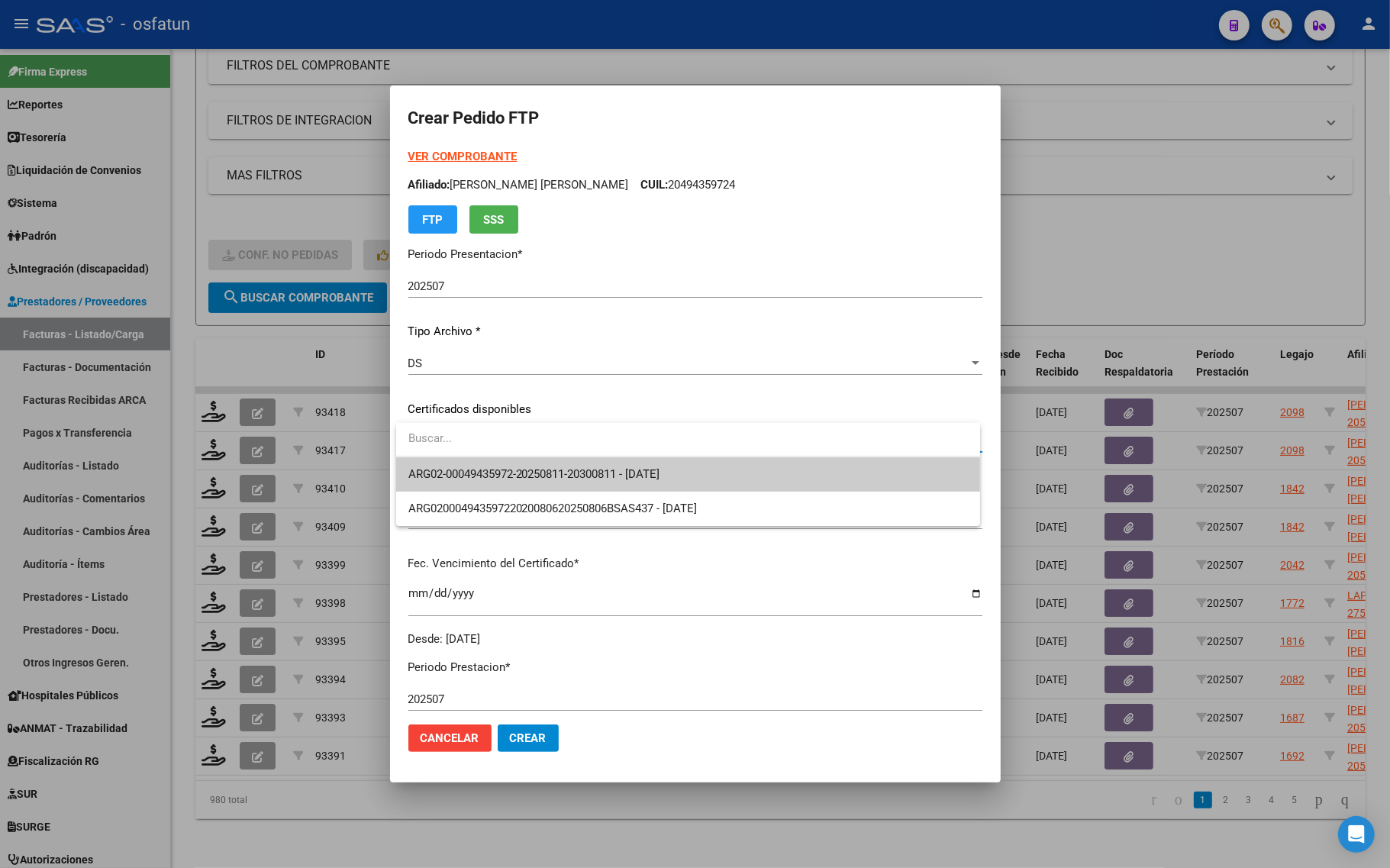
click at [462, 464] on span "ARG02-00049435972-20250811-20300811 - 2030-08-01" at bounding box center [688, 473] width 559 height 34
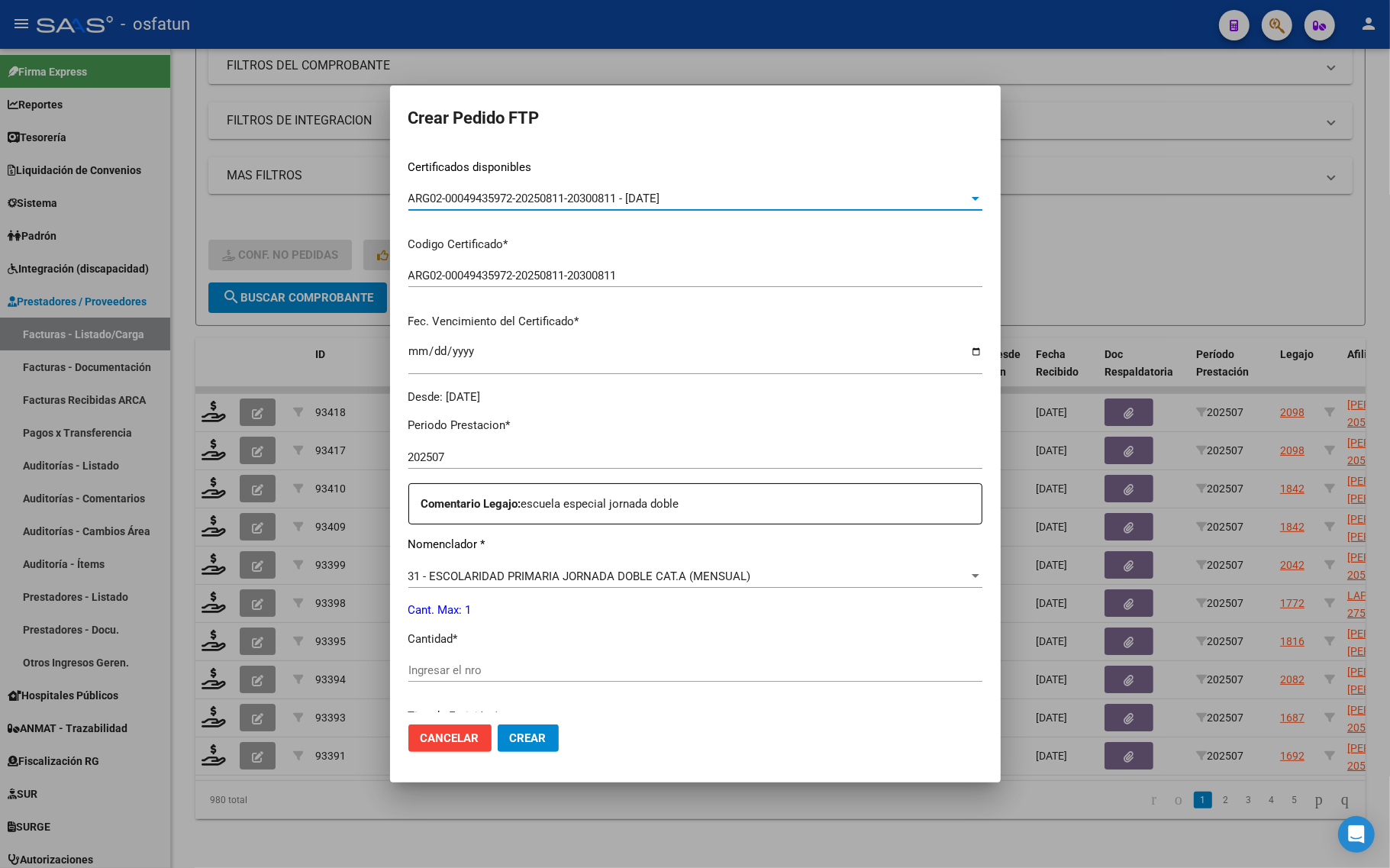
scroll to position [286, 0]
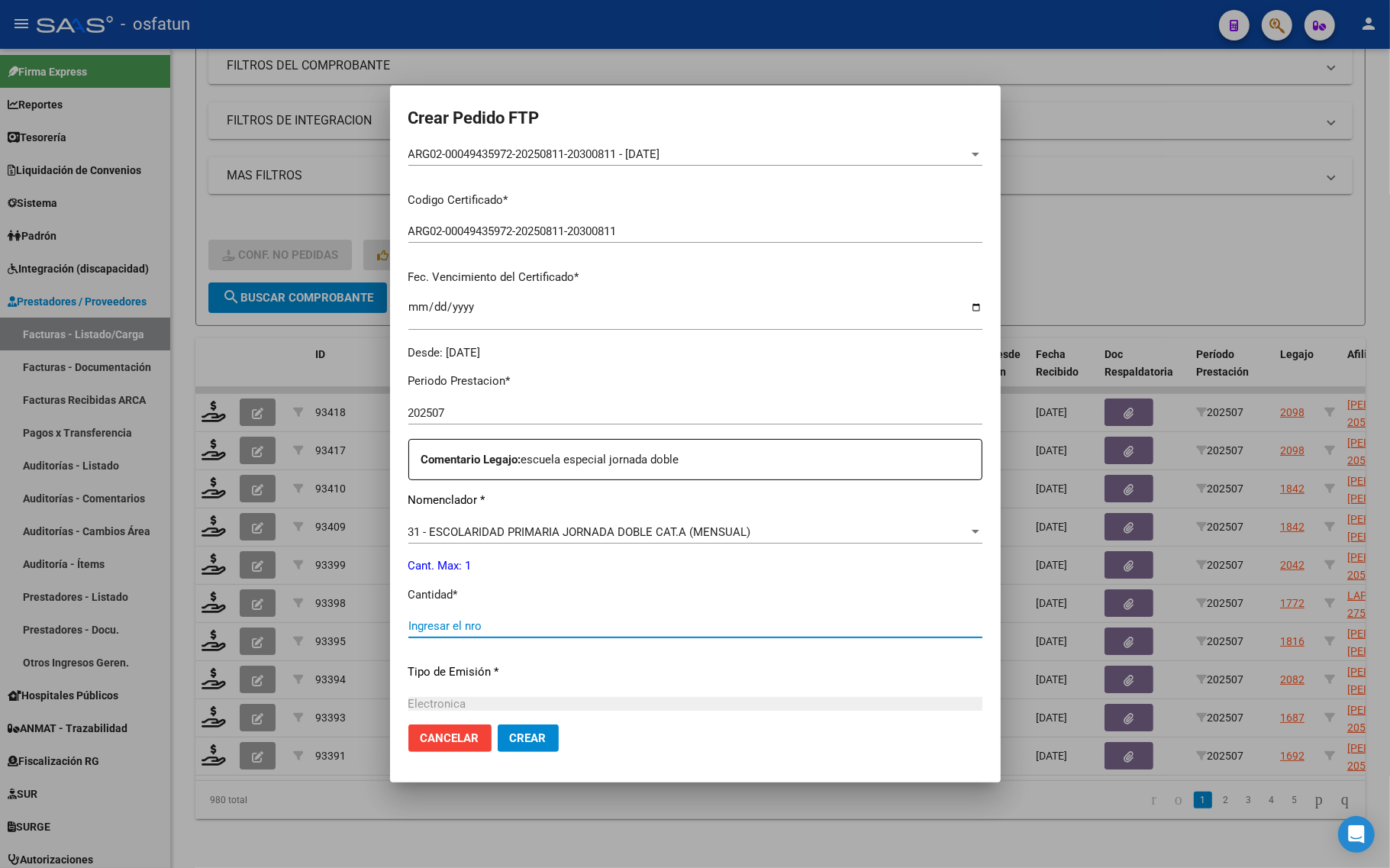
click at [498, 627] on input "Ingresar el nro" at bounding box center [695, 625] width 574 height 14
click at [489, 810] on div at bounding box center [695, 434] width 1390 height 868
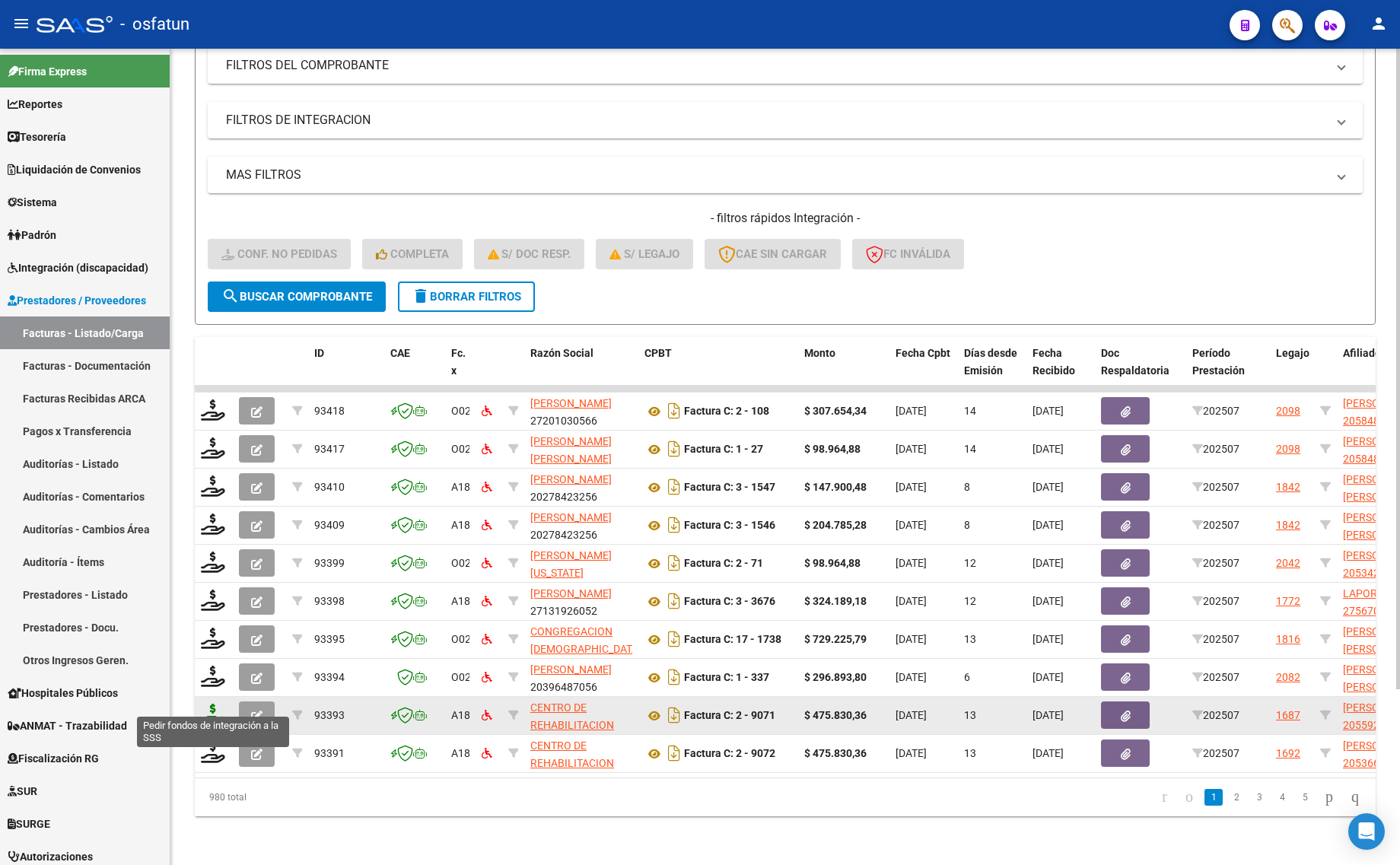
click at [204, 703] on icon at bounding box center [212, 714] width 24 height 21
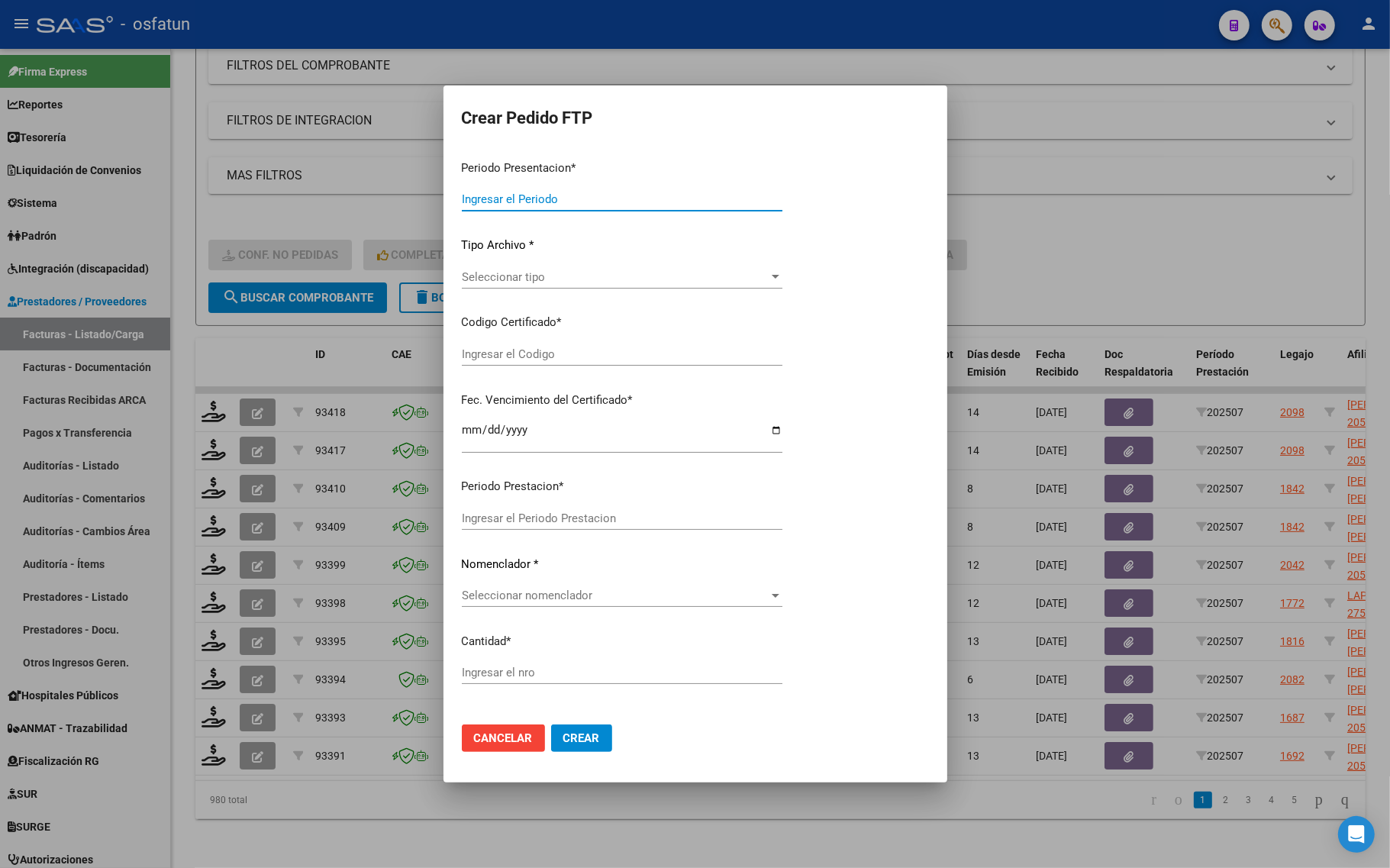
type input "202507"
type input "$ 475.830,36"
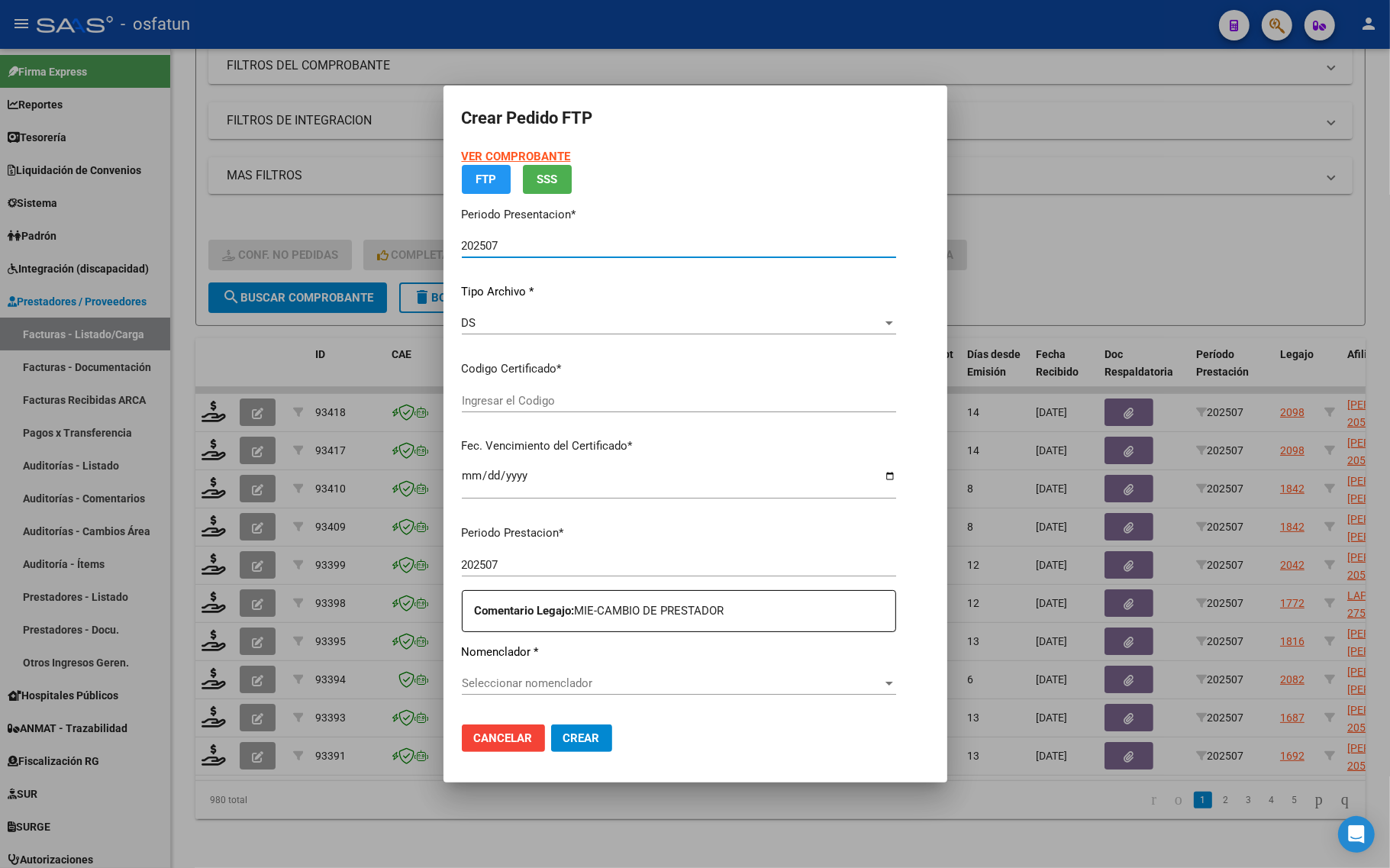
type input "ARG02000559271532023112120281121MEN204"
type input "2028-11-21"
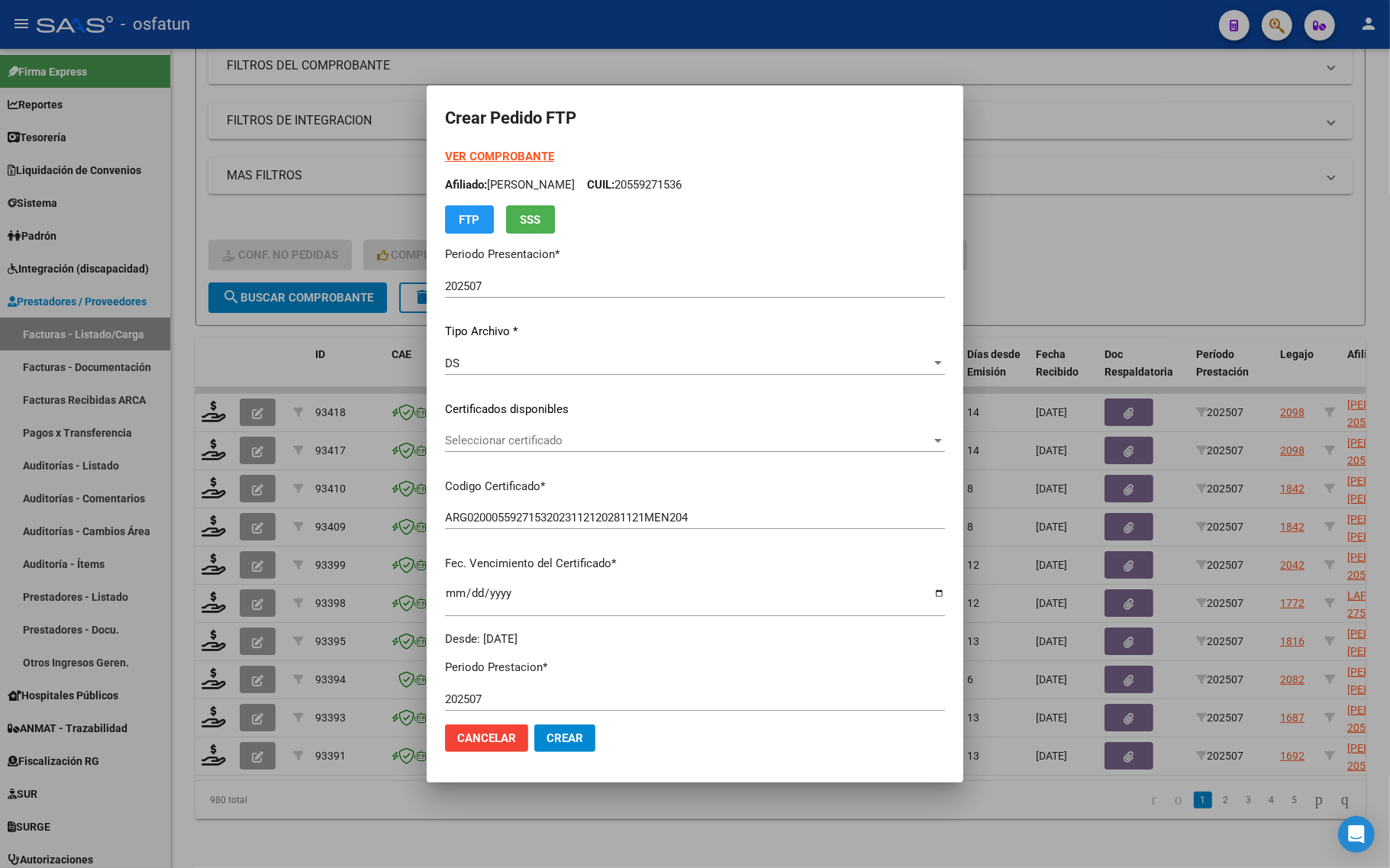
click at [454, 153] on strong "VER COMPROBANTE" at bounding box center [499, 157] width 109 height 14
click at [467, 442] on span "Seleccionar certificado" at bounding box center [688, 440] width 486 height 14
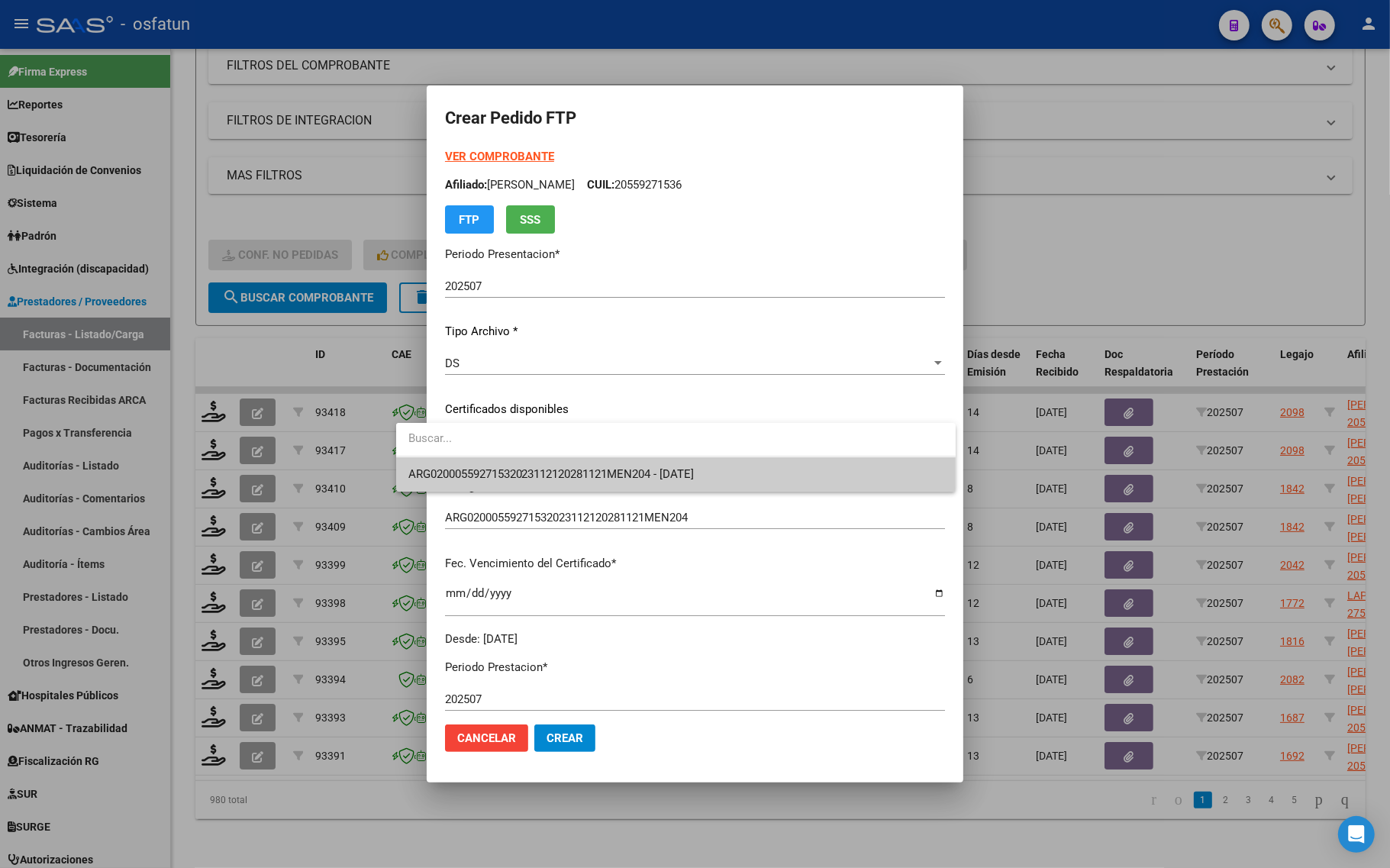
click at [468, 467] on span "ARG02000559271532023112120281121MEN204 - 2028-11-21" at bounding box center [552, 474] width 287 height 14
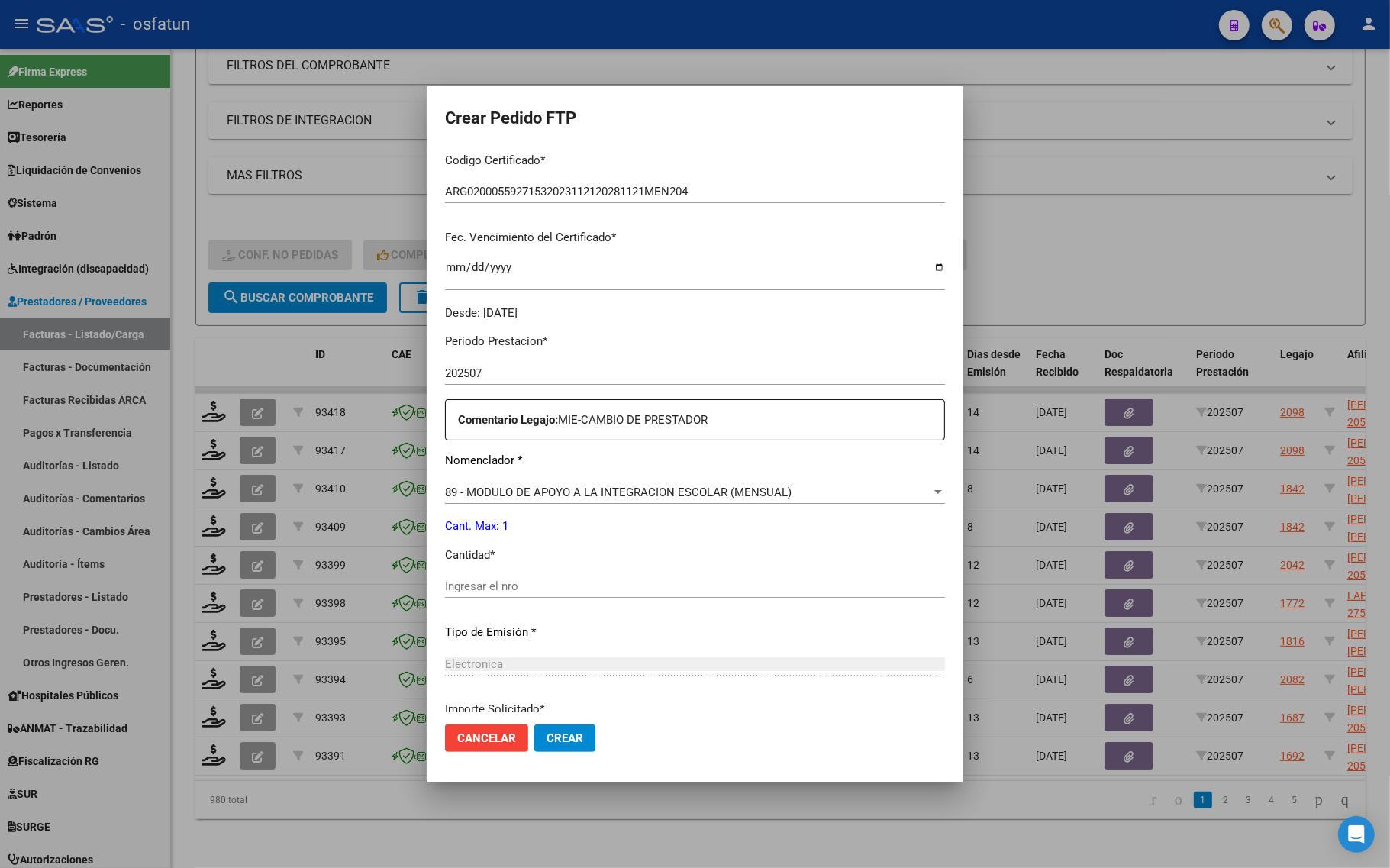
scroll to position [381, 0]
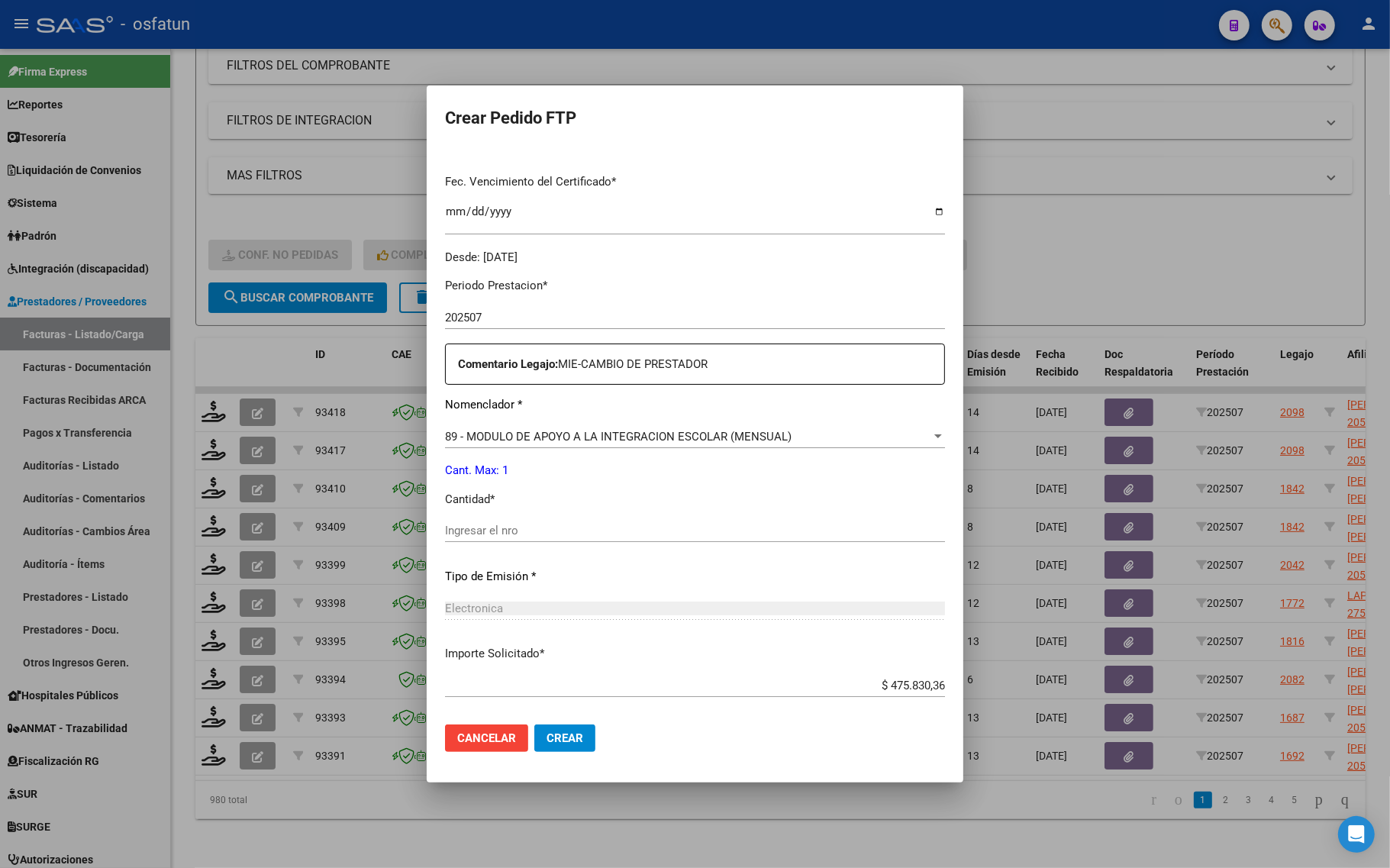
drag, startPoint x: 448, startPoint y: 512, endPoint x: 445, endPoint y: 526, distance: 14.3
click at [449, 512] on div "Periodo Prestacion * 202507 Ingresar el Periodo Prestacion Comentario Legajo: M…" at bounding box center [695, 526] width 499 height 523
click at [445, 528] on input "Ingresar el nro" at bounding box center [695, 530] width 499 height 14
type input "1"
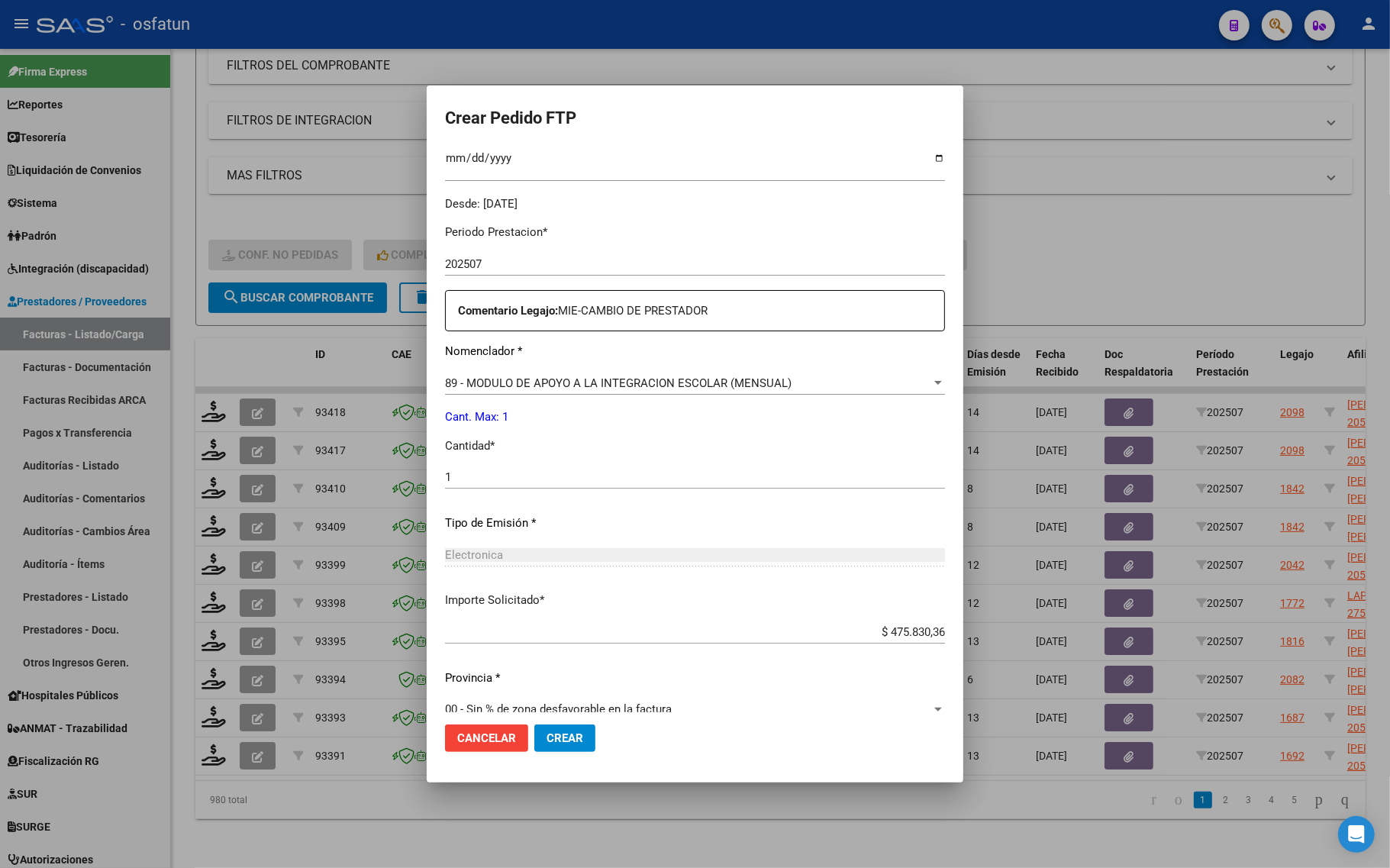
scroll to position [457, 0]
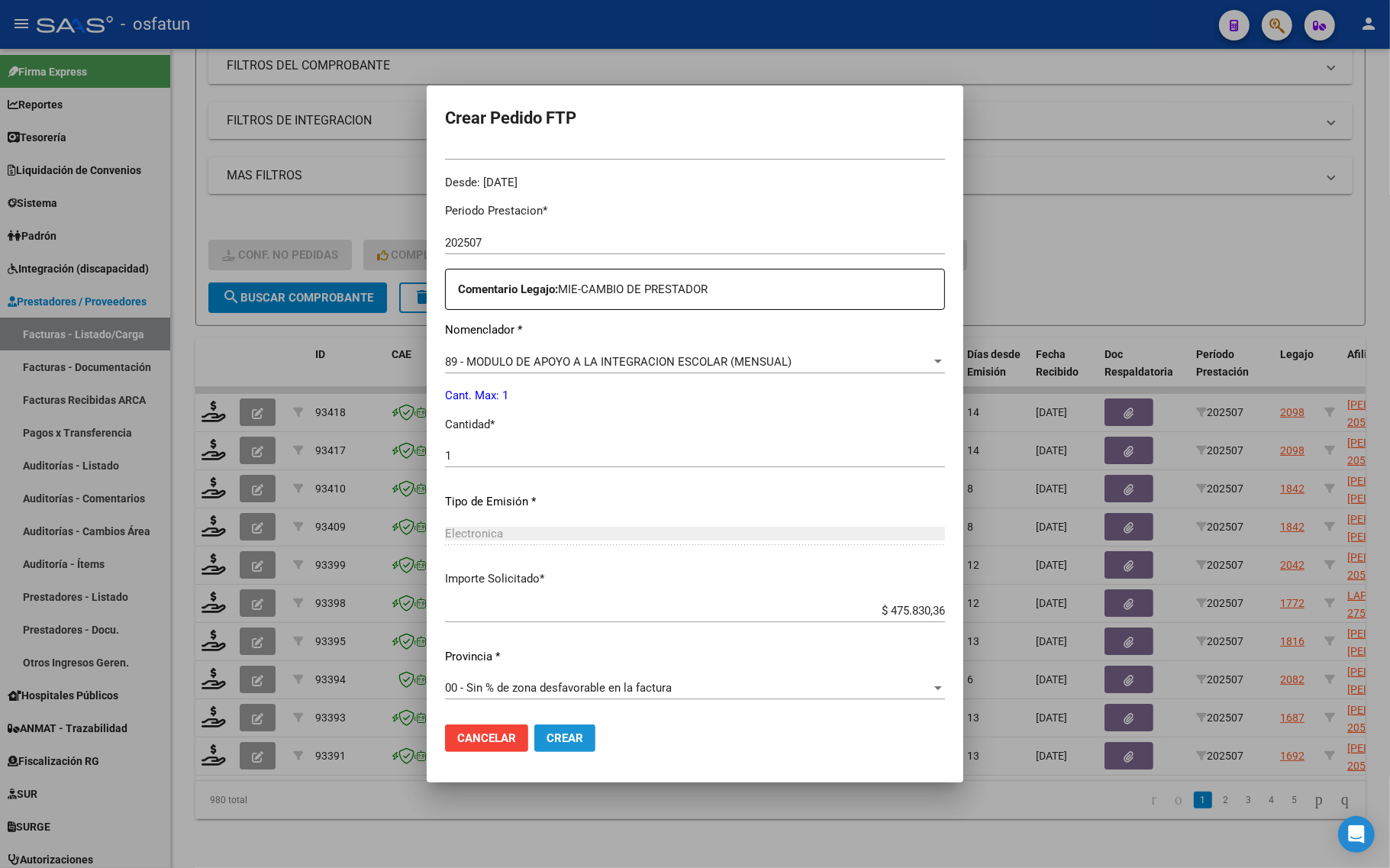
click at [547, 744] on span "Crear" at bounding box center [565, 737] width 37 height 14
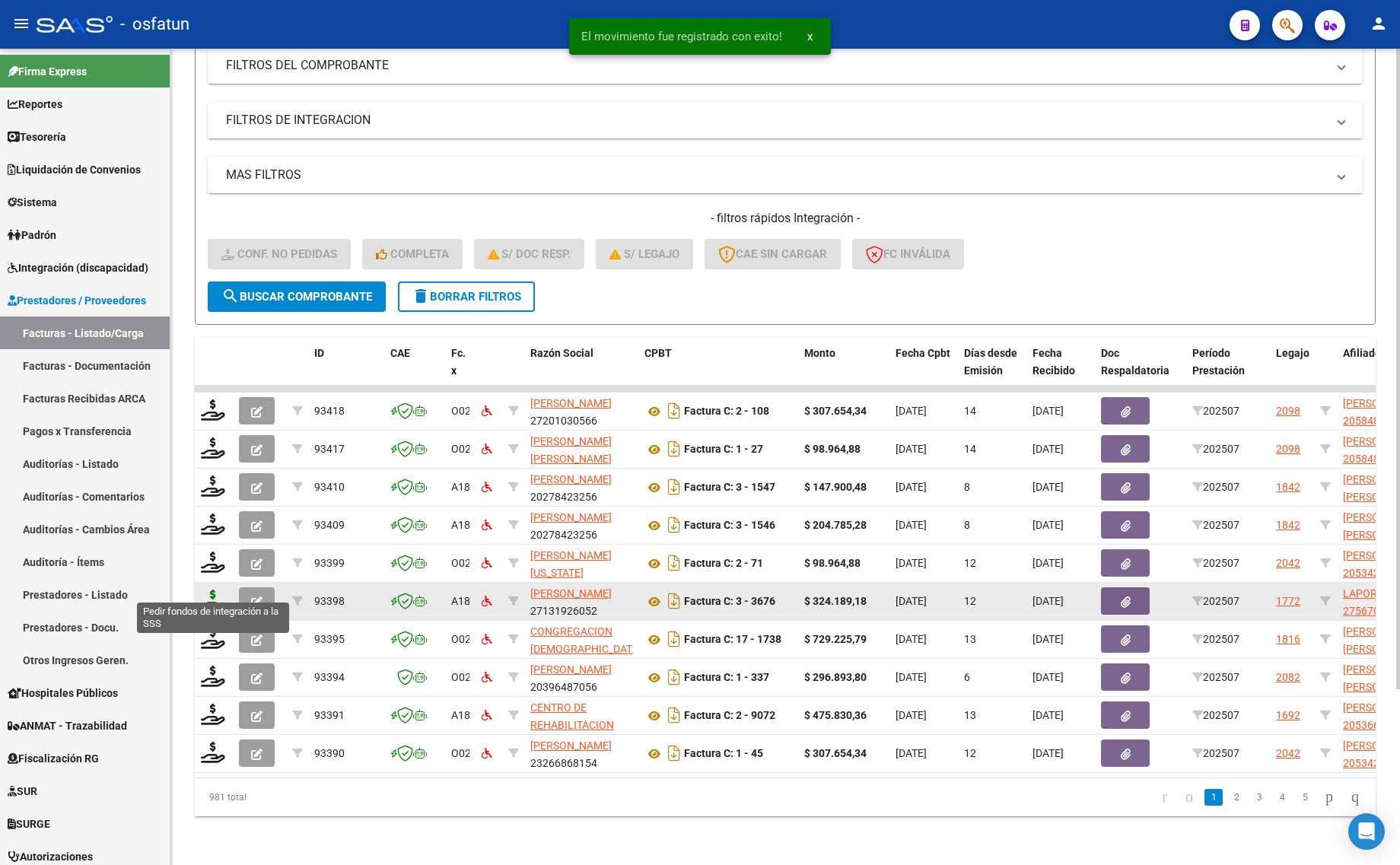
click at [211, 590] on icon at bounding box center [212, 600] width 24 height 21
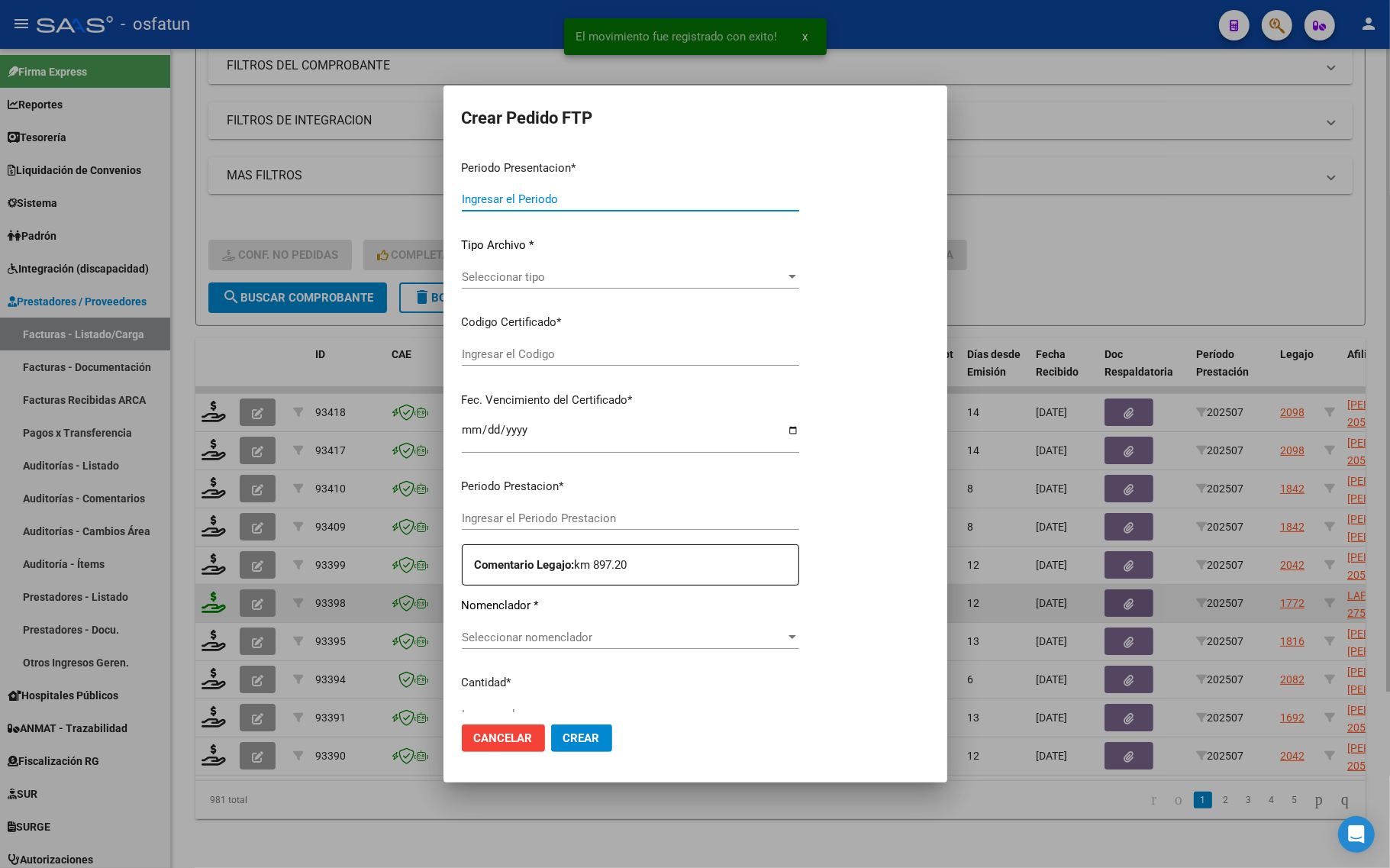
type input "202507"
type input "$ 324.189,18"
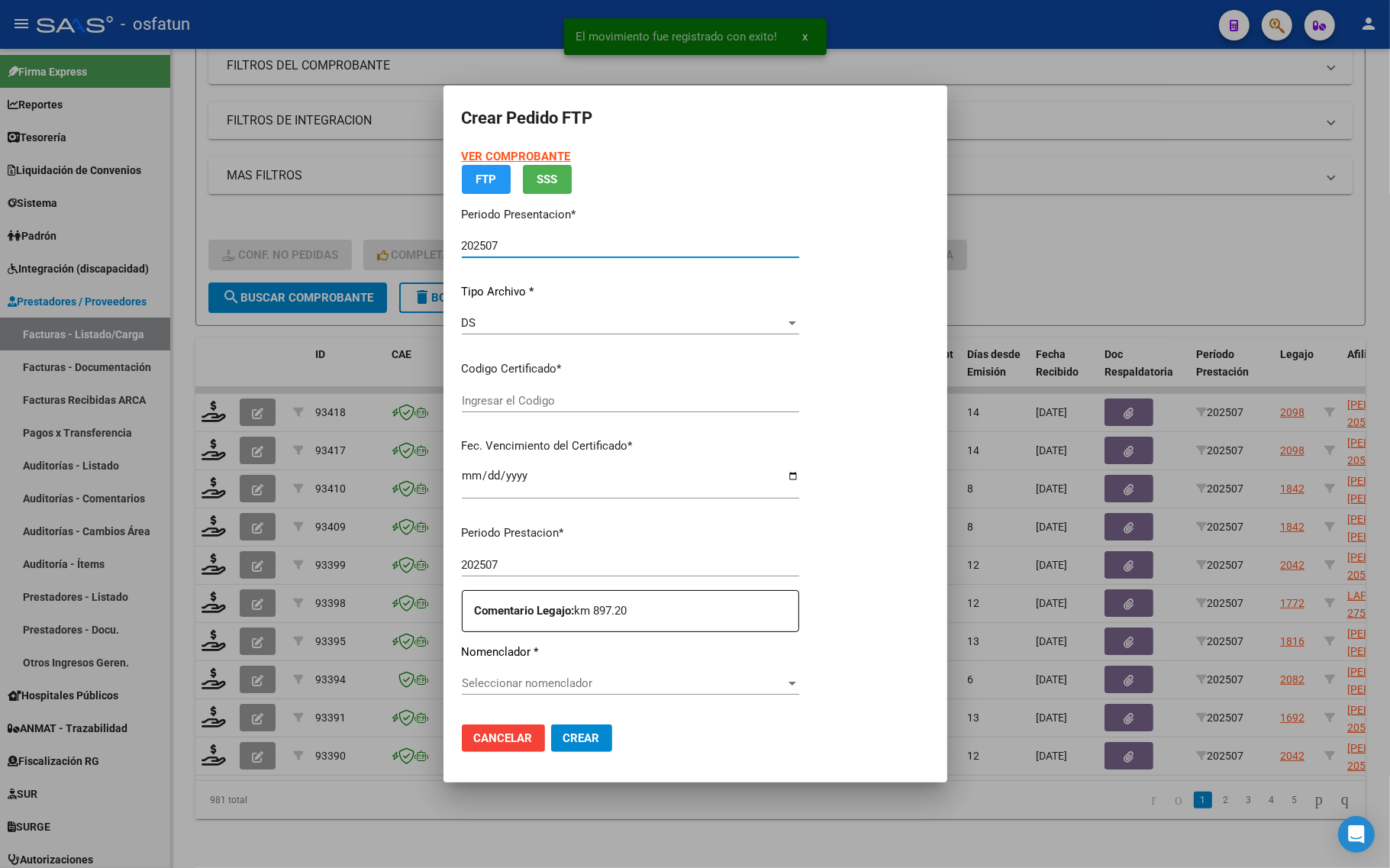
type input "ARG01000567003382023032720280327MZA204"
type input "2028-03-01"
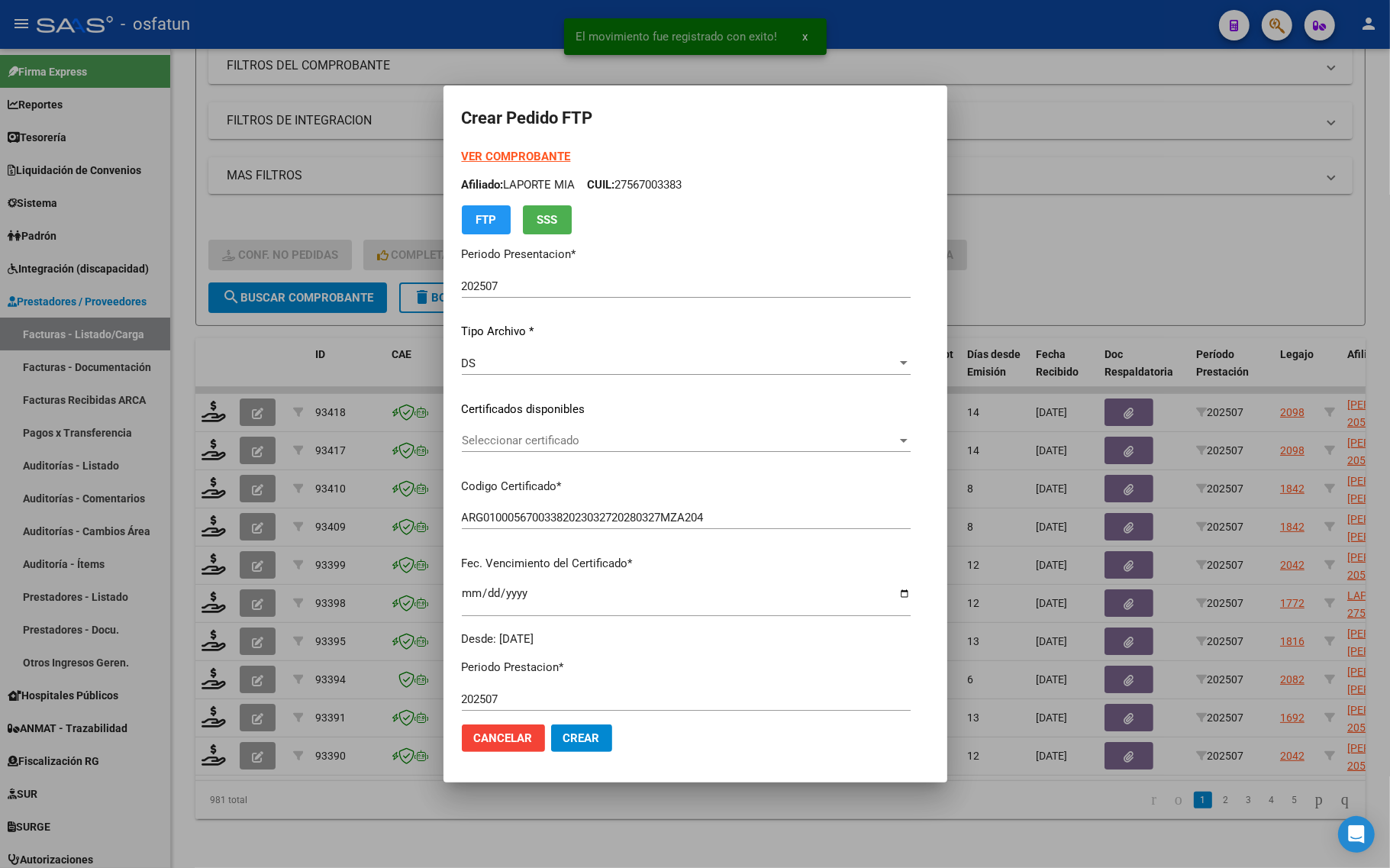
click at [490, 153] on strong "VER COMPROBANTE" at bounding box center [516, 157] width 109 height 14
click at [562, 434] on span "Seleccionar certificado" at bounding box center [679, 440] width 435 height 14
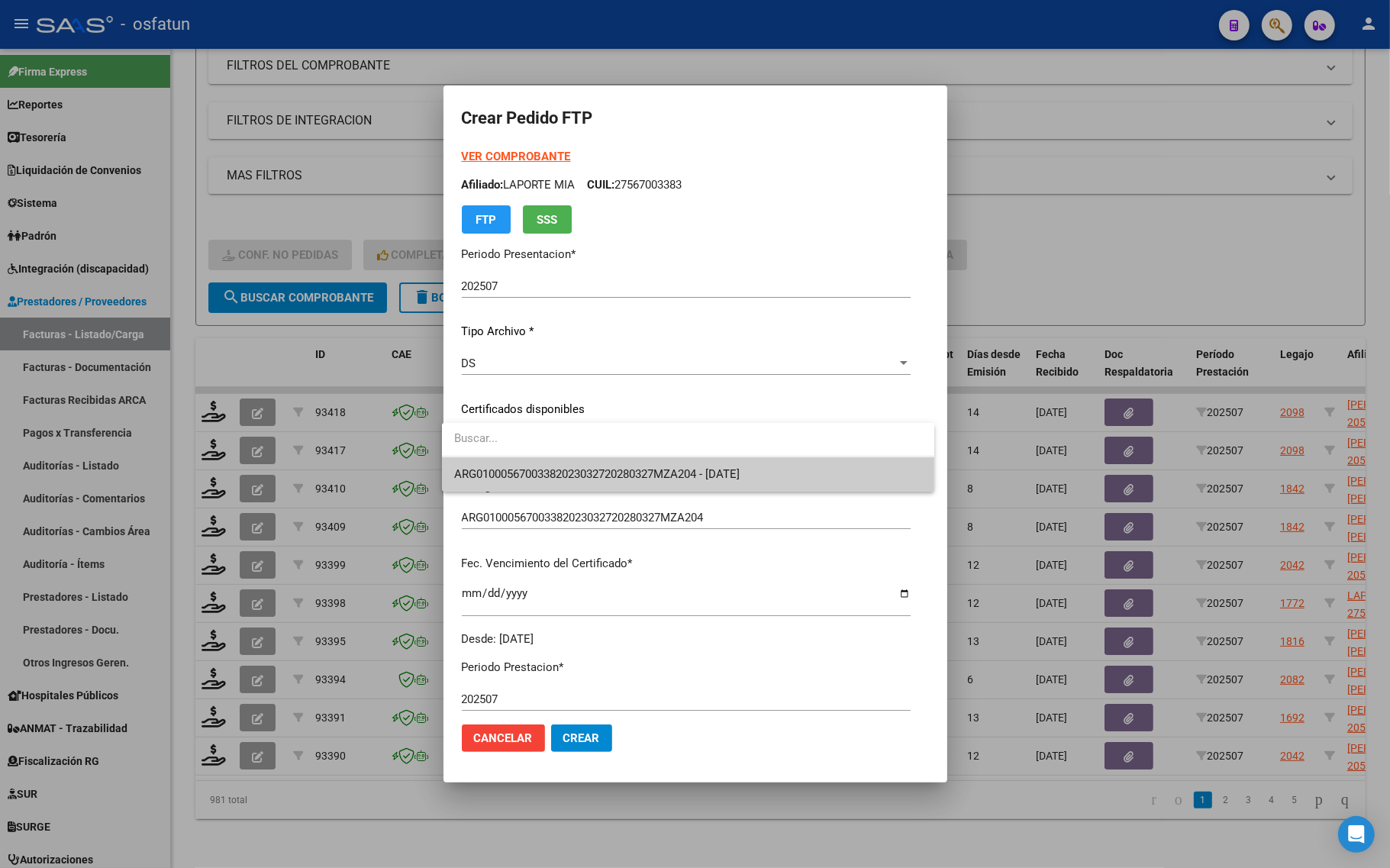
click at [555, 481] on span "ARG01000567003382023032720280327MZA204 - 2028-03-01" at bounding box center [687, 473] width 468 height 34
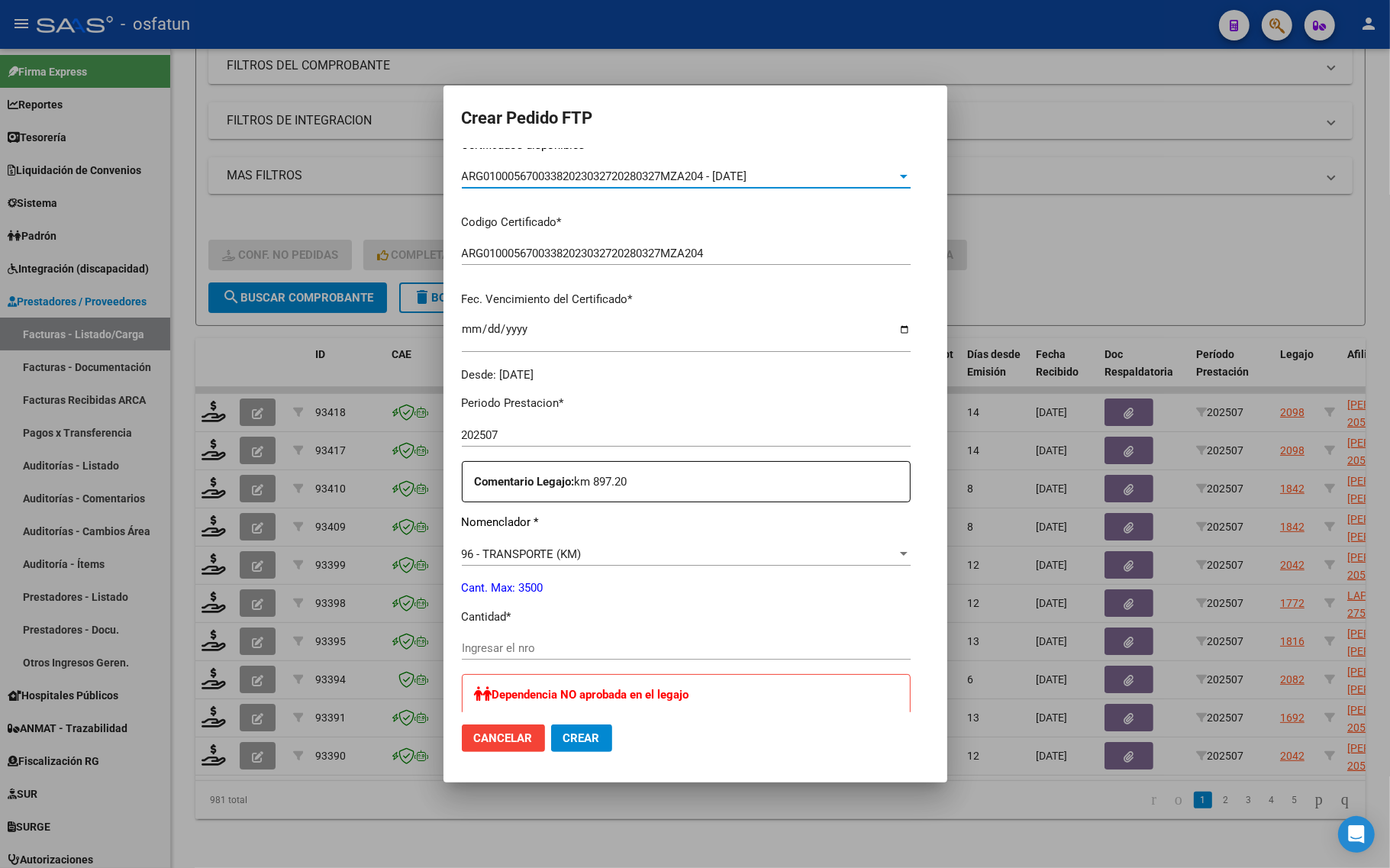
scroll to position [286, 0]
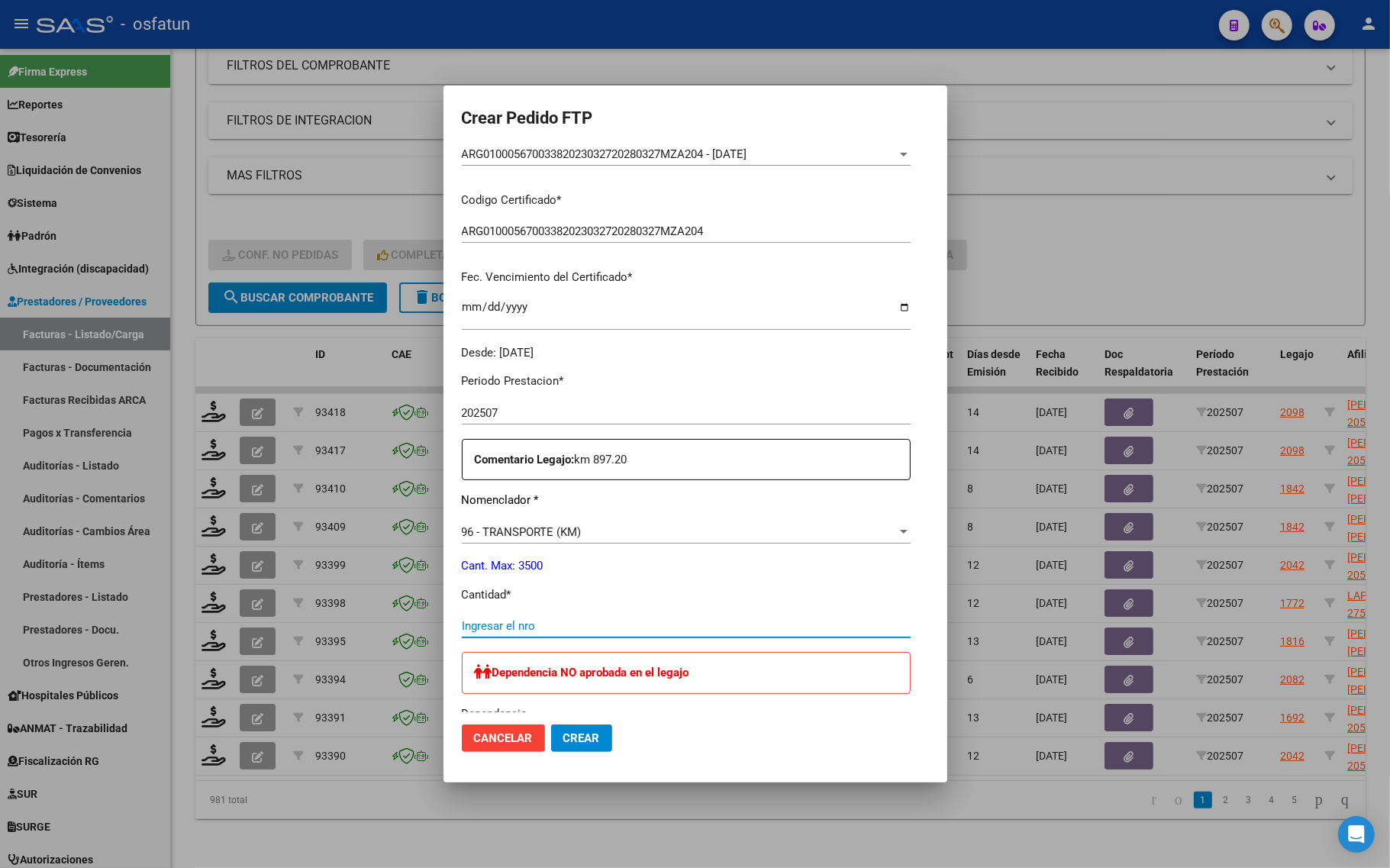
click at [571, 627] on input "Ingresar el nro" at bounding box center [686, 625] width 449 height 14
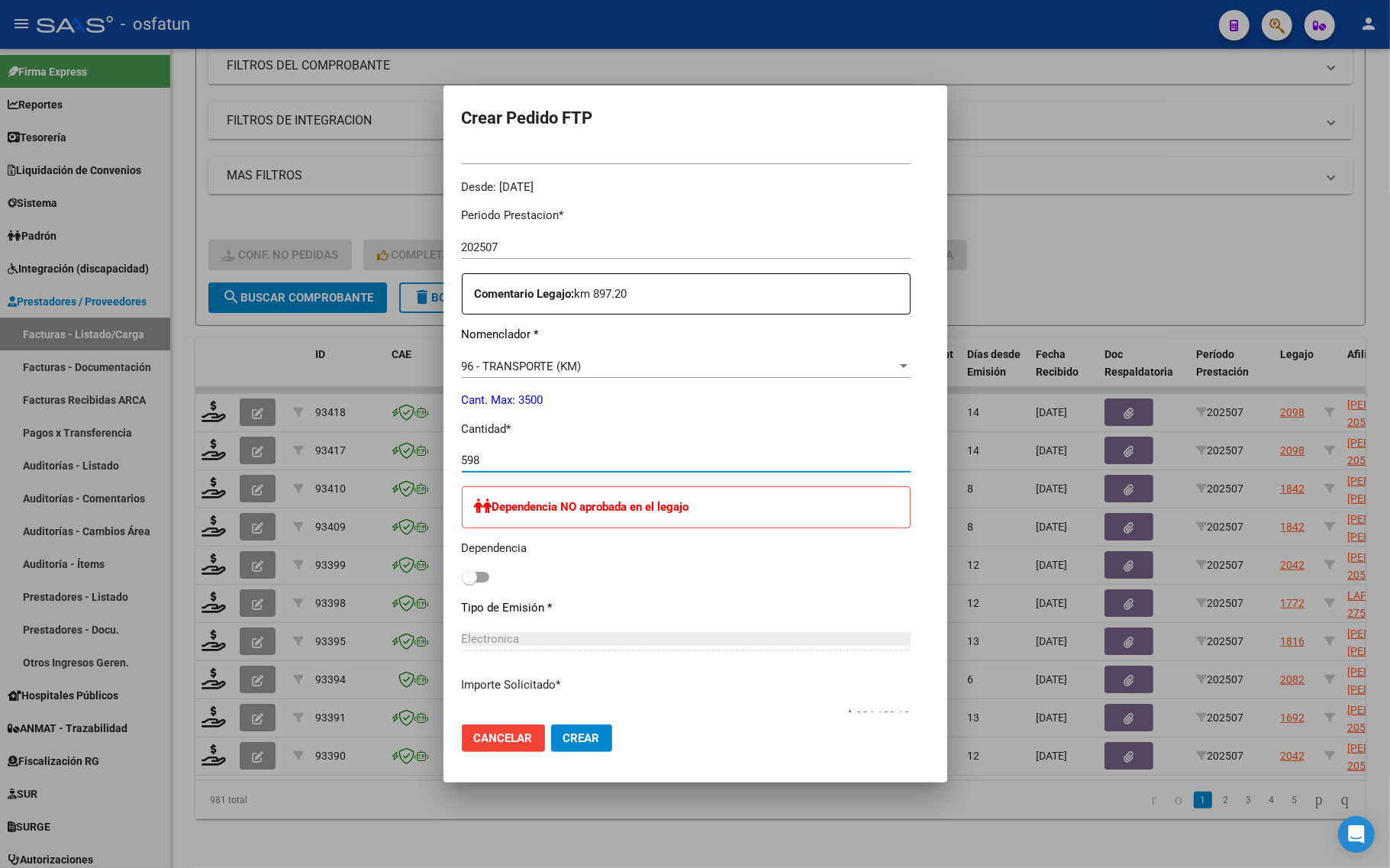
scroll to position [668, 0]
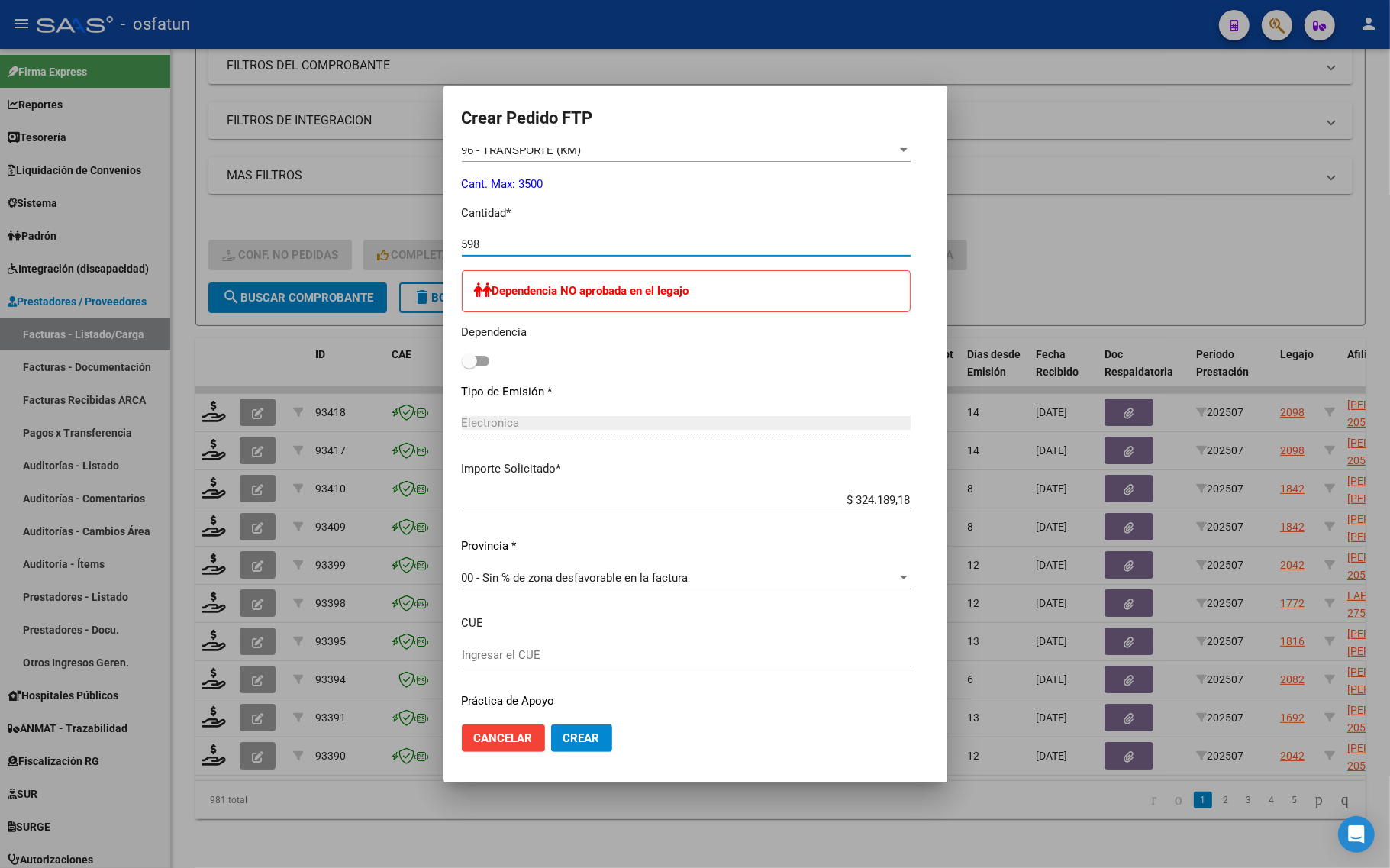
type input "598"
click at [582, 757] on mat-dialog-actions "Cancelar Crear" at bounding box center [695, 738] width 468 height 52
click at [601, 741] on button "Crear" at bounding box center [581, 737] width 61 height 27
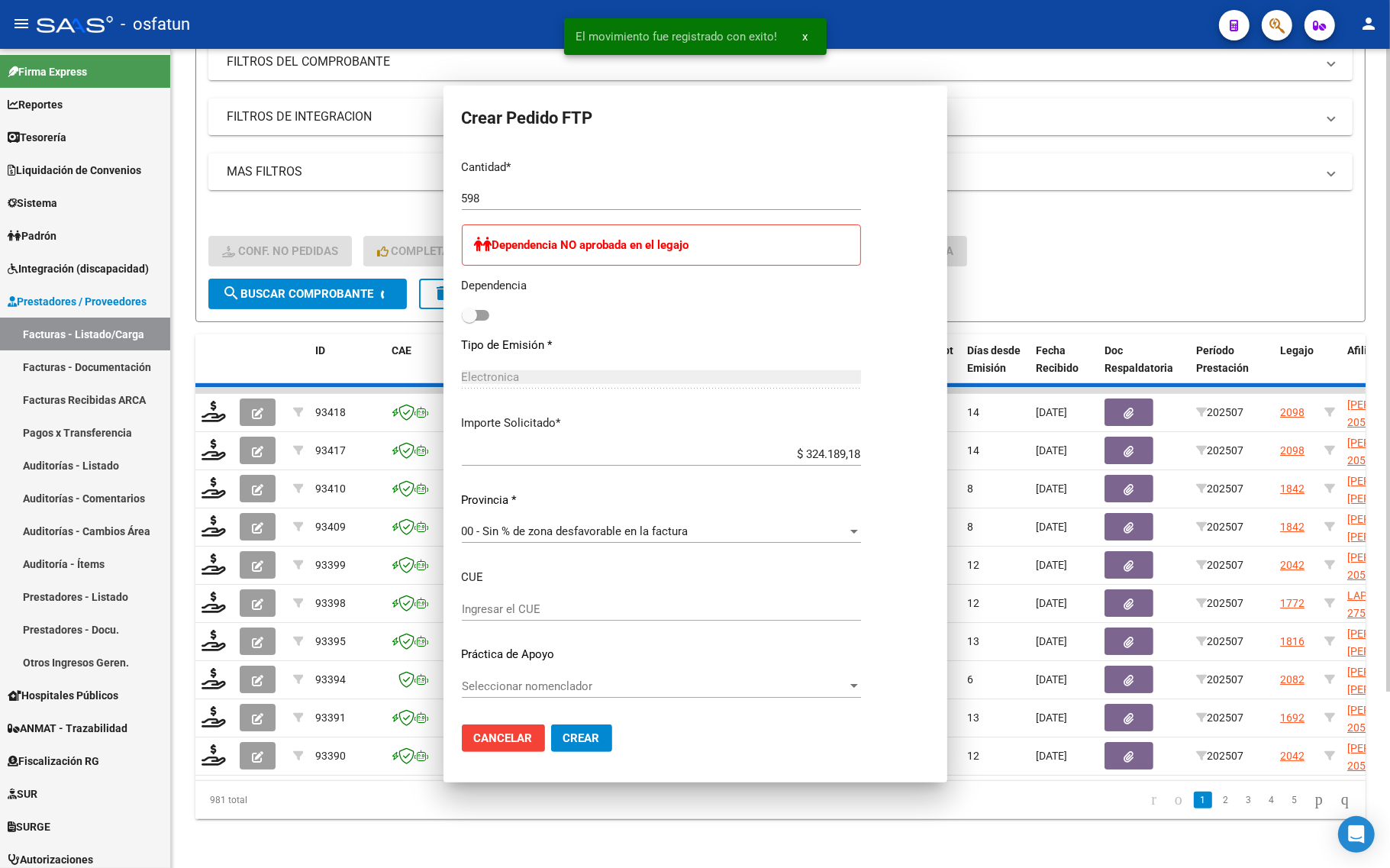
scroll to position [0, 0]
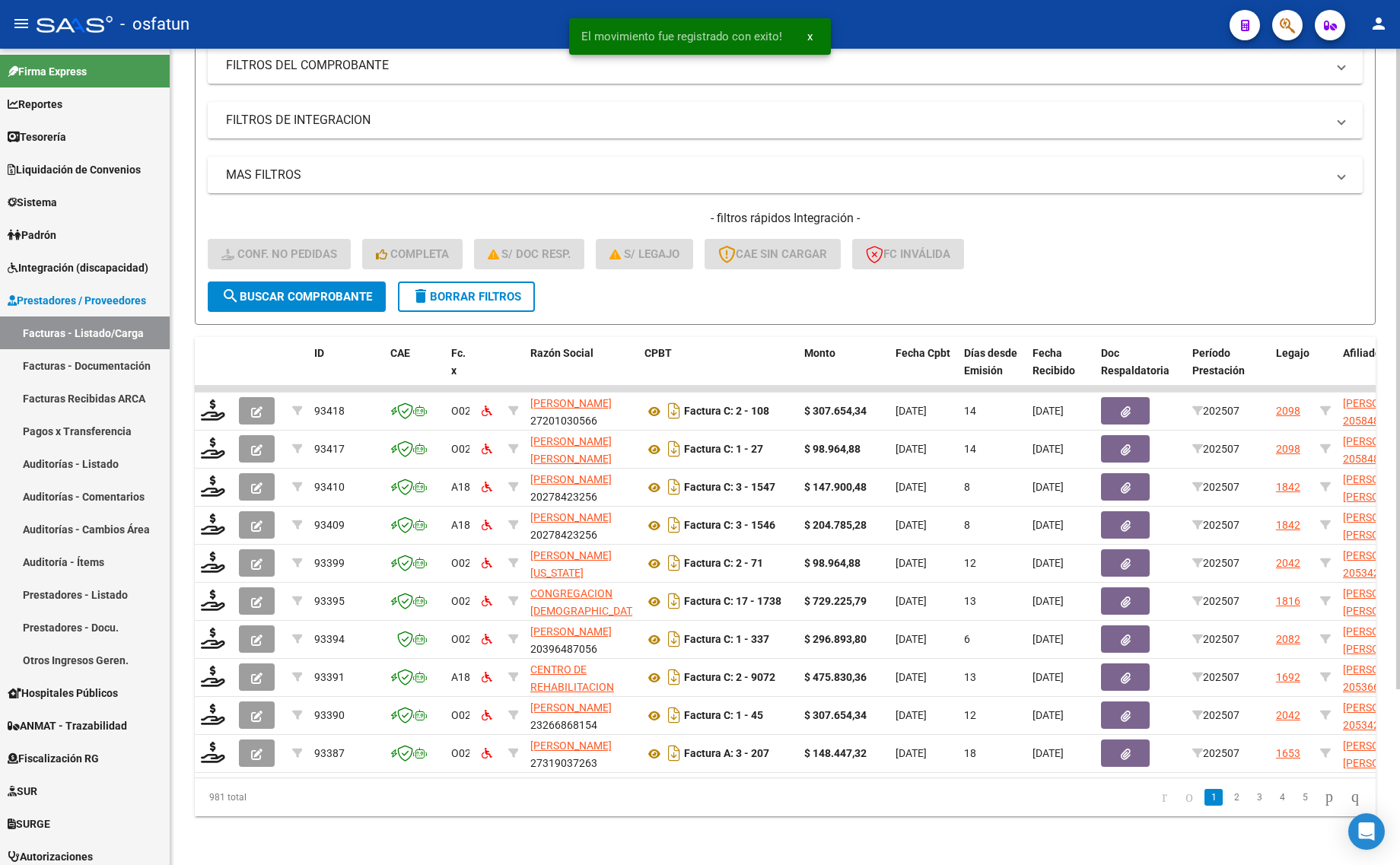
click at [268, 814] on div "981 total" at bounding box center [312, 797] width 233 height 38
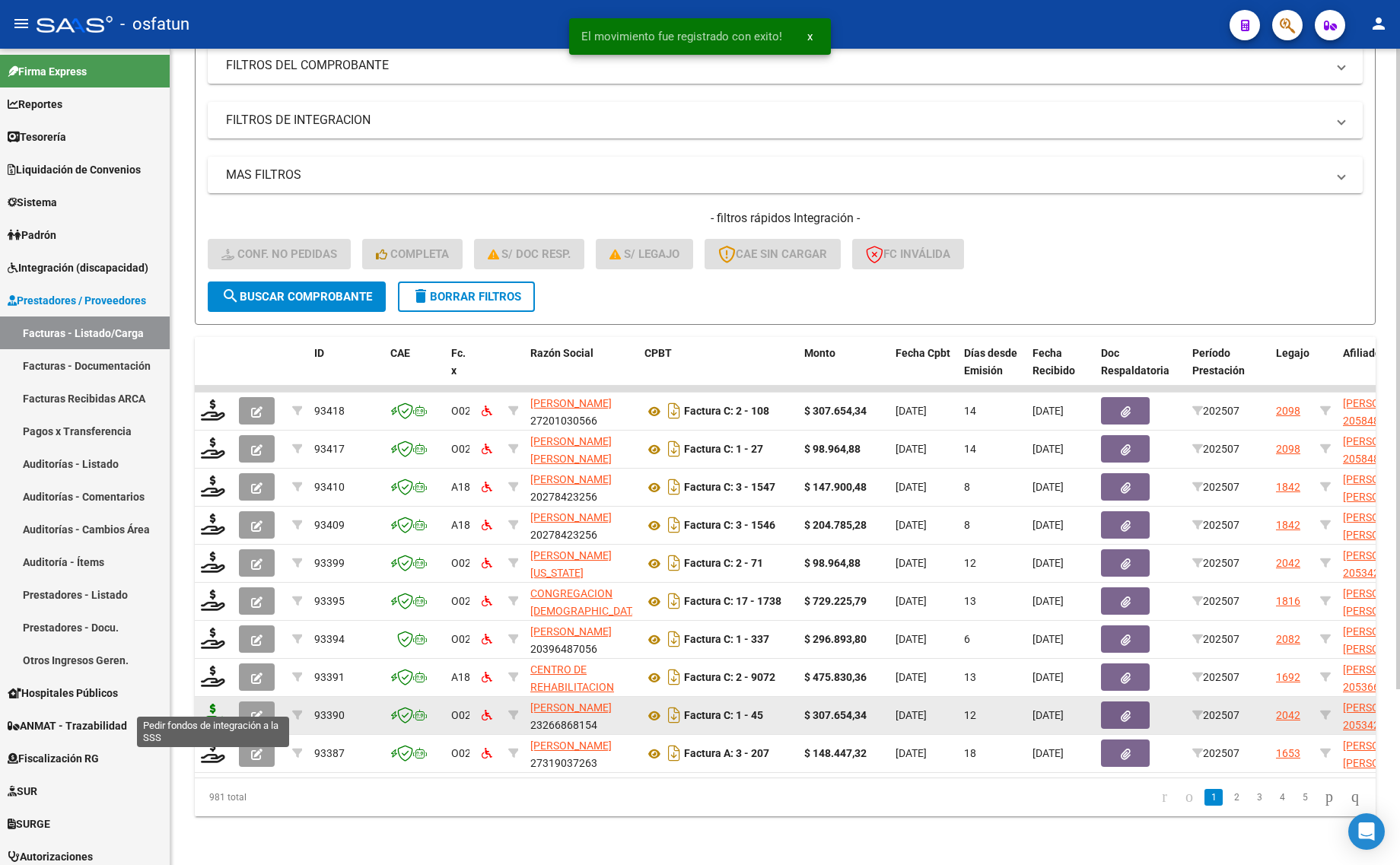
click at [214, 703] on icon at bounding box center [212, 714] width 24 height 21
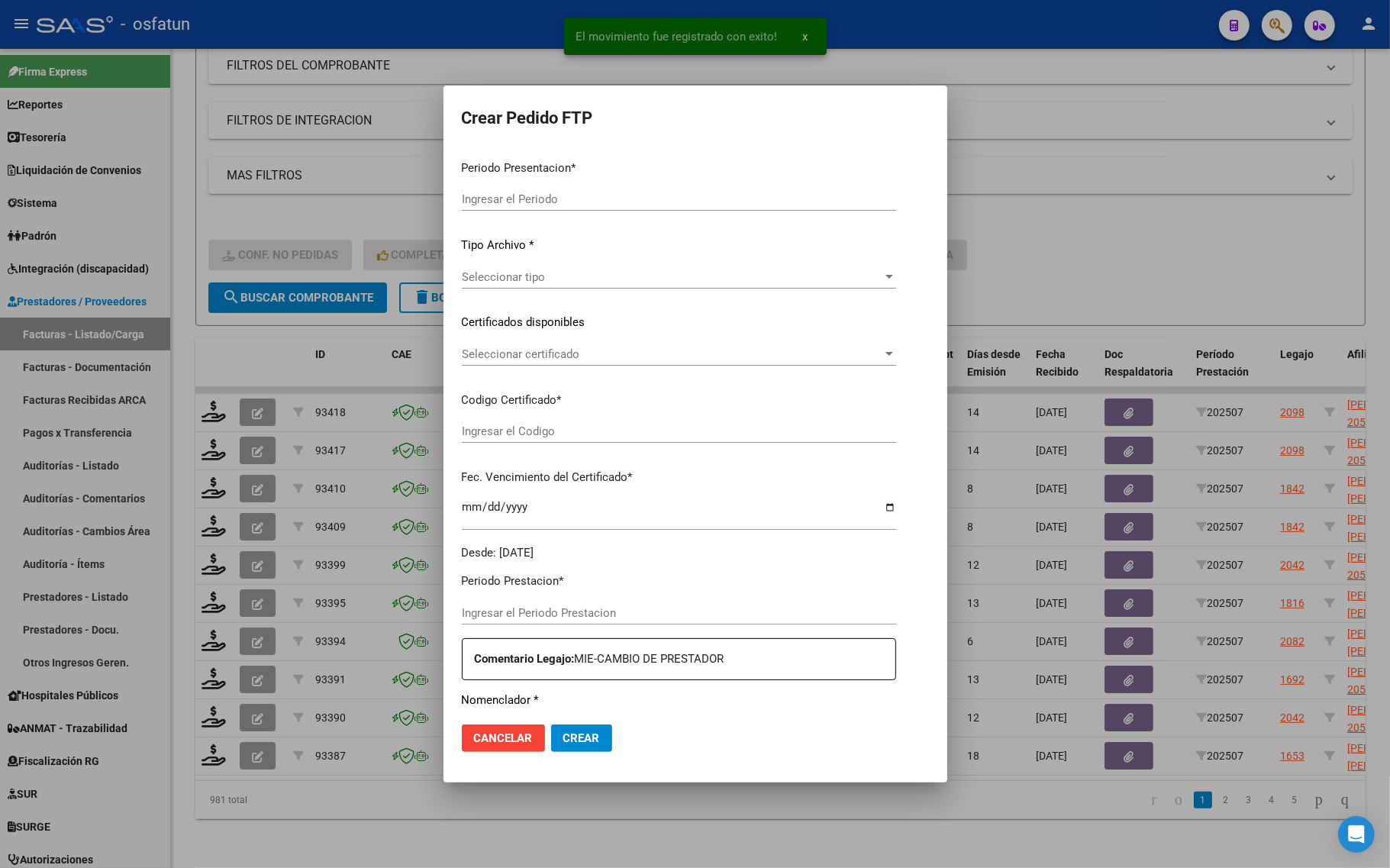
type input "202507"
type input "$ 307.654,34"
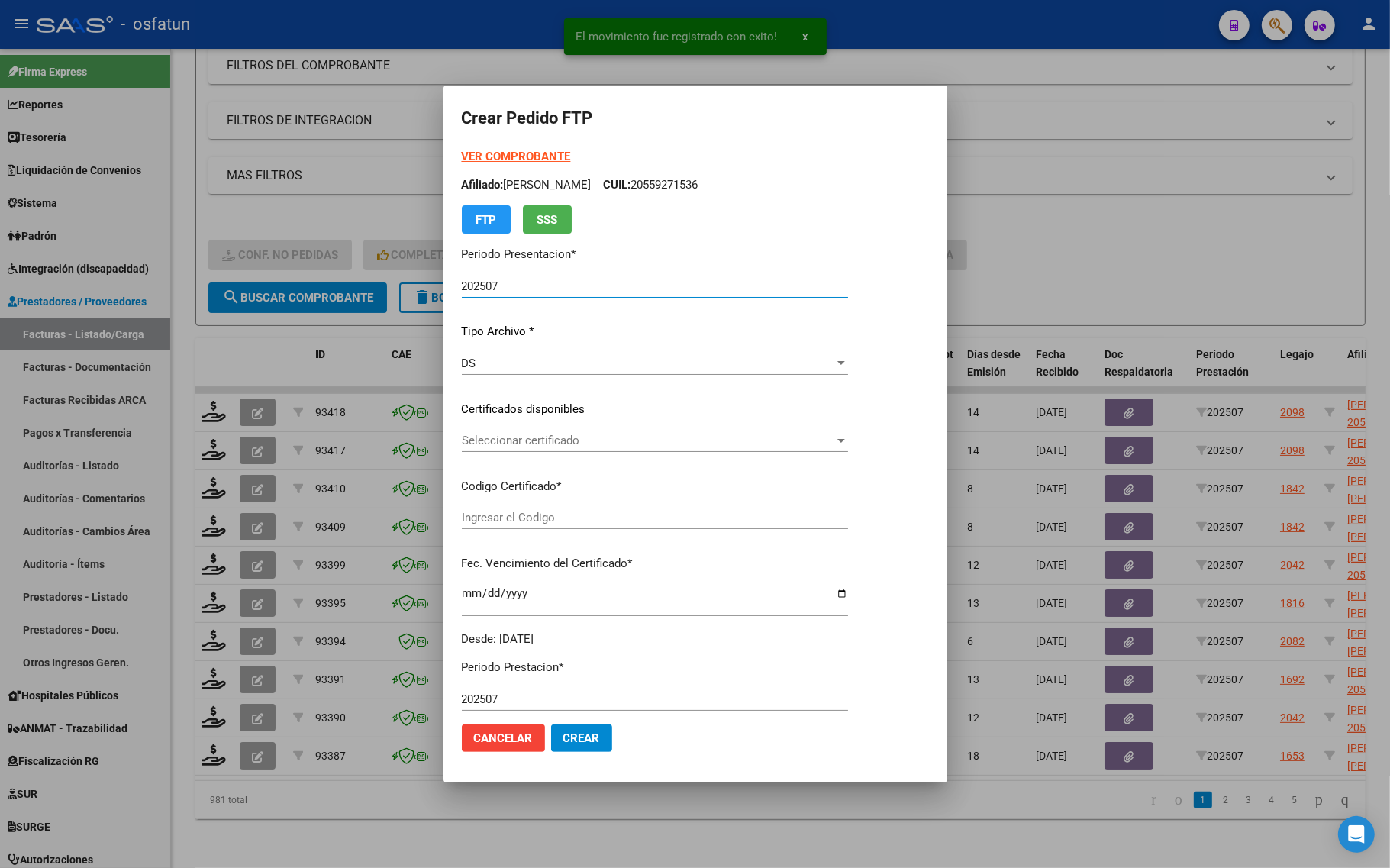
type input "ARG02000534201682022062920320629JUJ135"
type input "2032-06-29"
click at [532, 157] on strong "VER COMPROBANTE" at bounding box center [516, 157] width 109 height 14
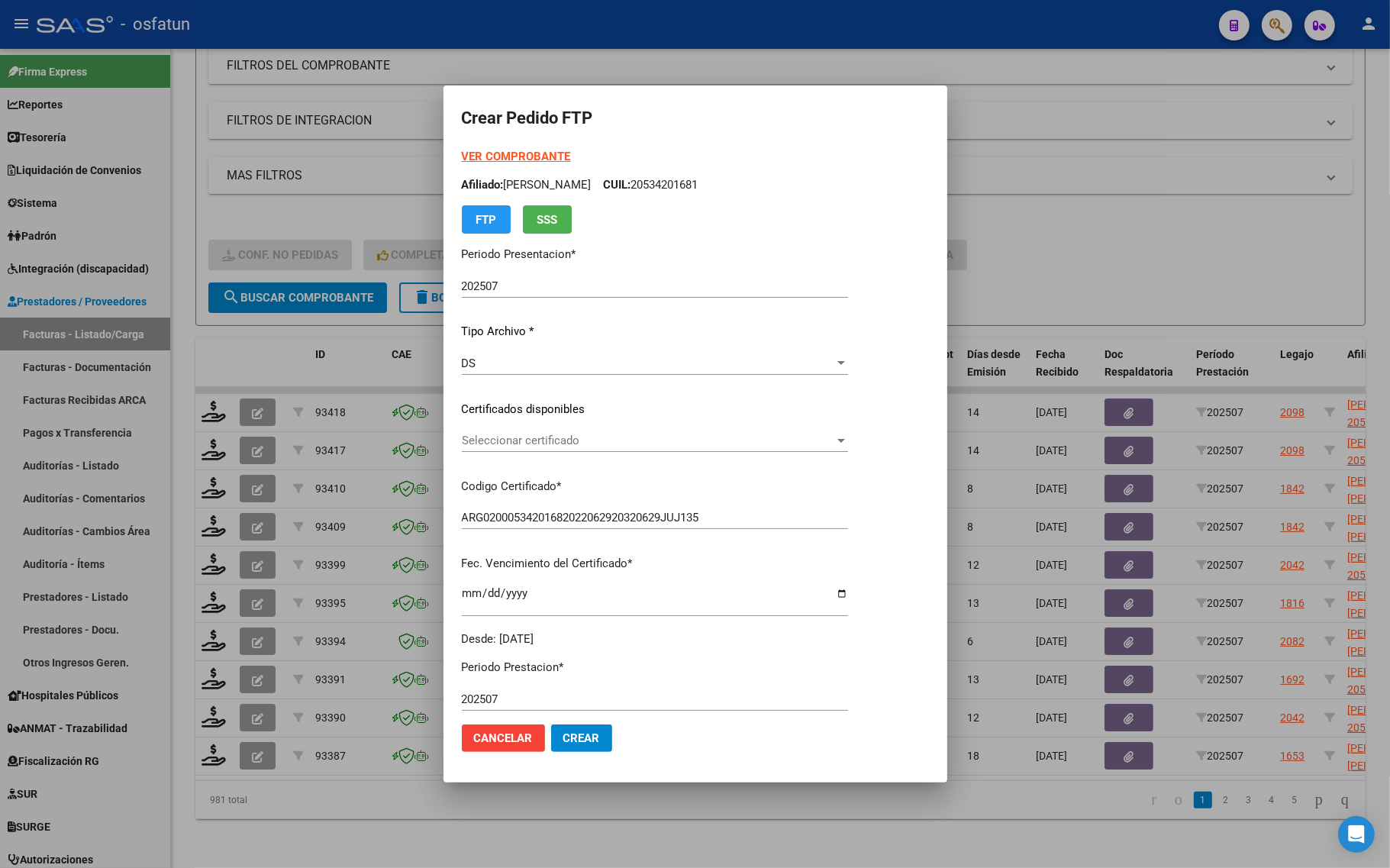
click at [601, 428] on div "VER COMPROBANTE ARCA Padrón Afiliado: ALMAZAN DYLAN TIZIANO CUIL: 20534201681 F…" at bounding box center [654, 398] width 386 height 499
click at [597, 439] on span "Seleccionar certificado" at bounding box center [648, 440] width 373 height 14
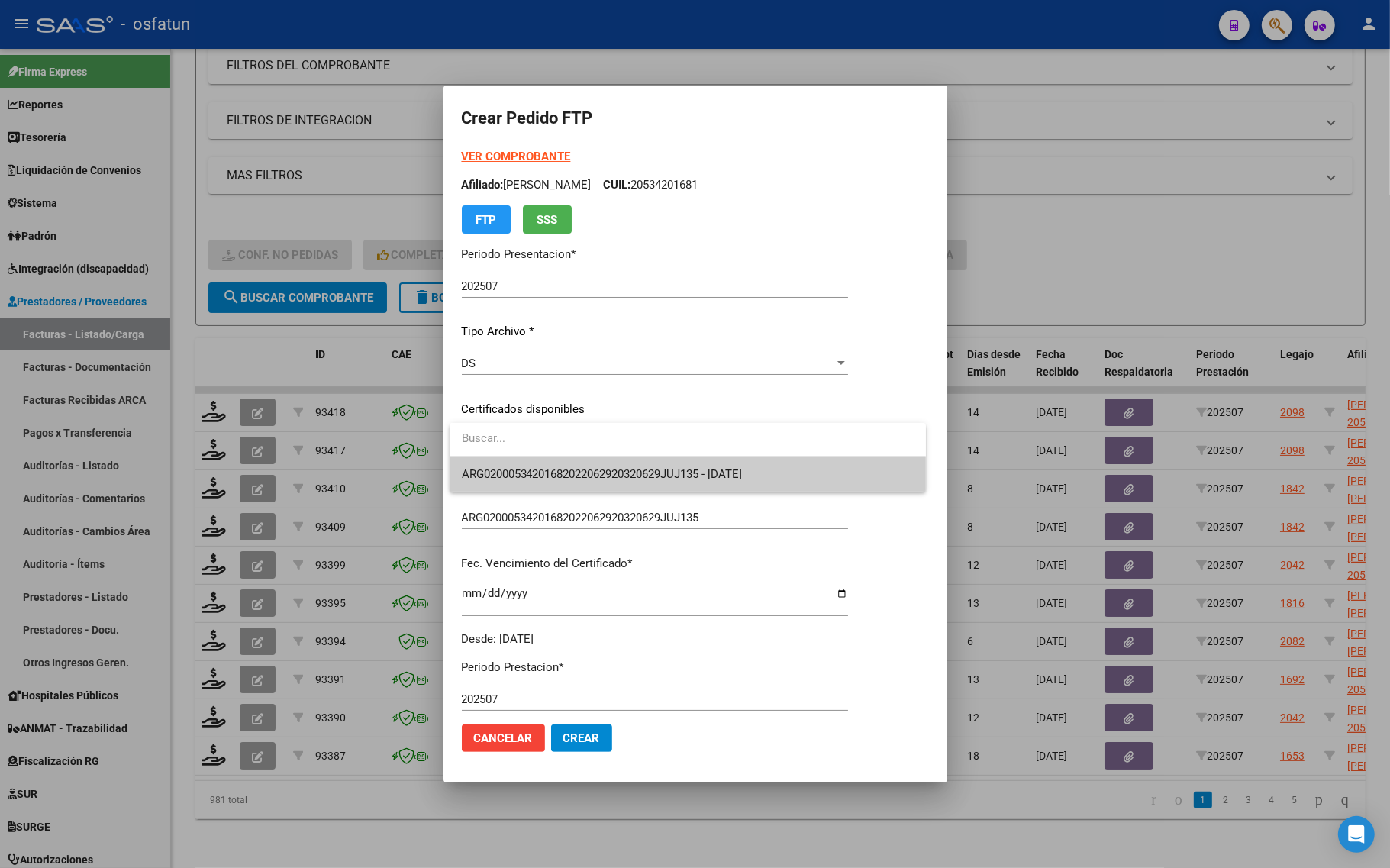
click at [609, 452] on input "dropdown search" at bounding box center [687, 437] width 476 height 34
drag, startPoint x: 611, startPoint y: 460, endPoint x: 612, endPoint y: 485, distance: 25.0
click at [612, 464] on span "ARG02000534201682022062920320629JUJ135 - 2032-06-29" at bounding box center [687, 473] width 452 height 34
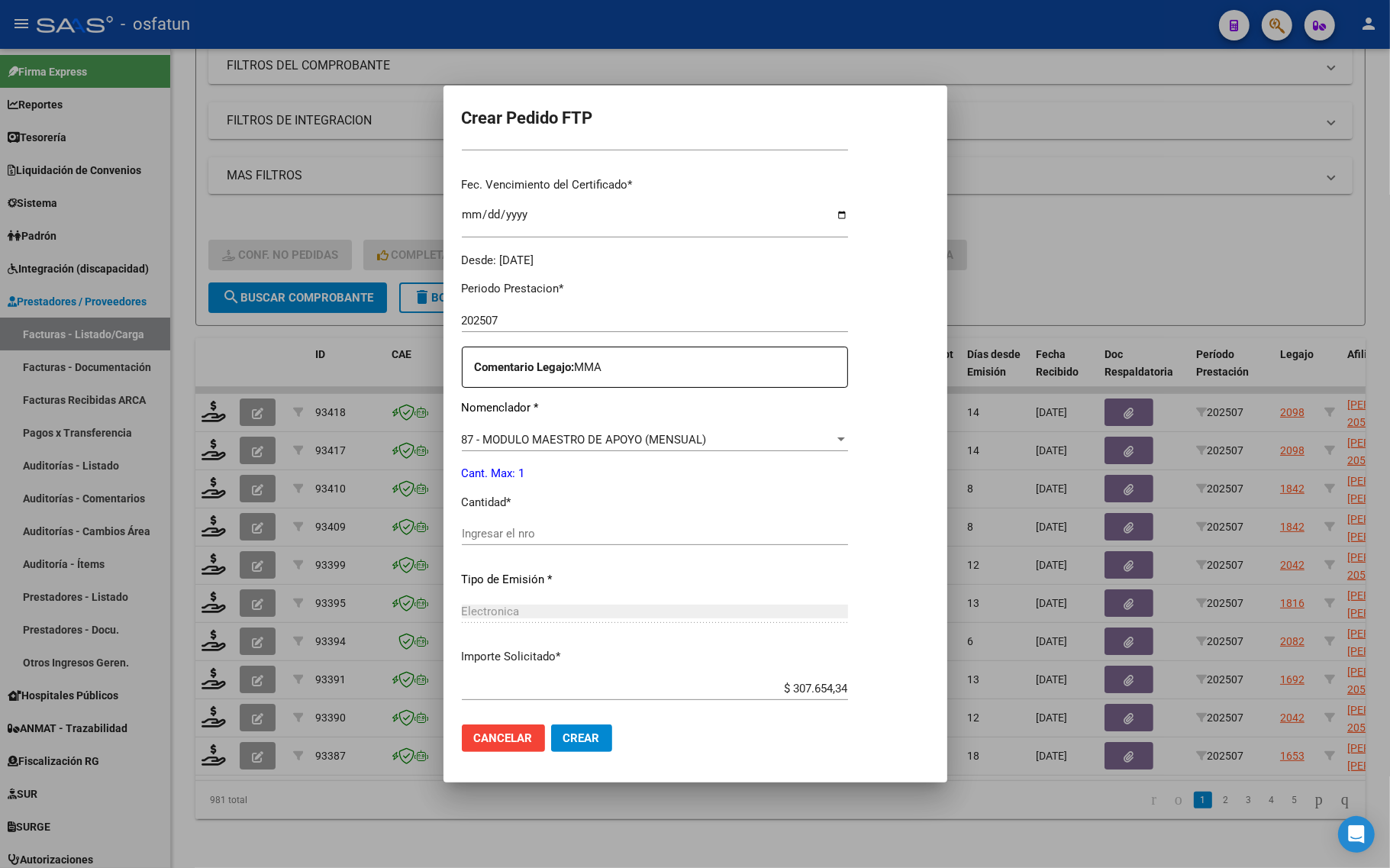
scroll to position [381, 0]
click at [570, 539] on div "Ingresar el nro" at bounding box center [654, 530] width 386 height 23
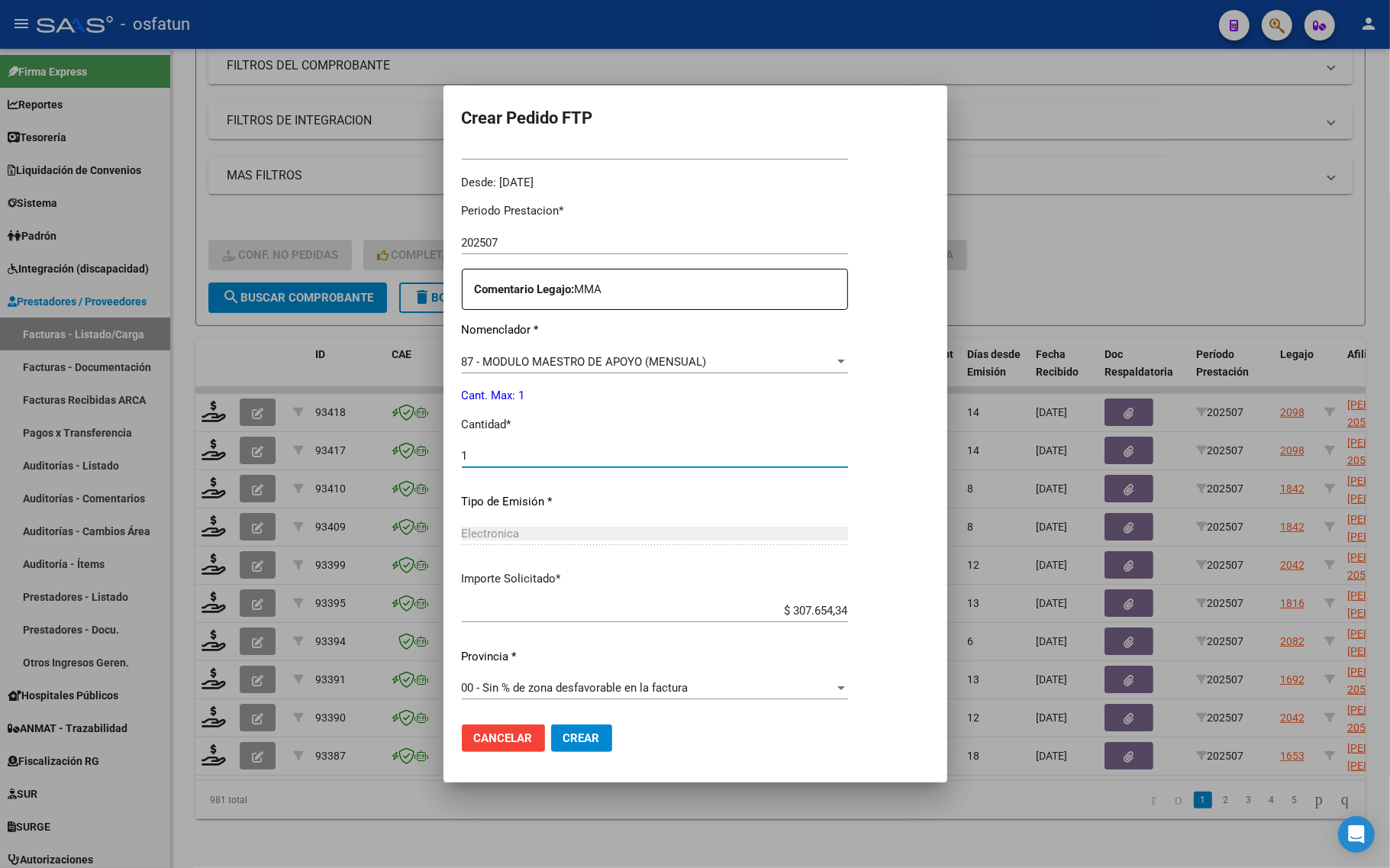
type input "1"
click at [584, 748] on button "Crear" at bounding box center [581, 737] width 61 height 27
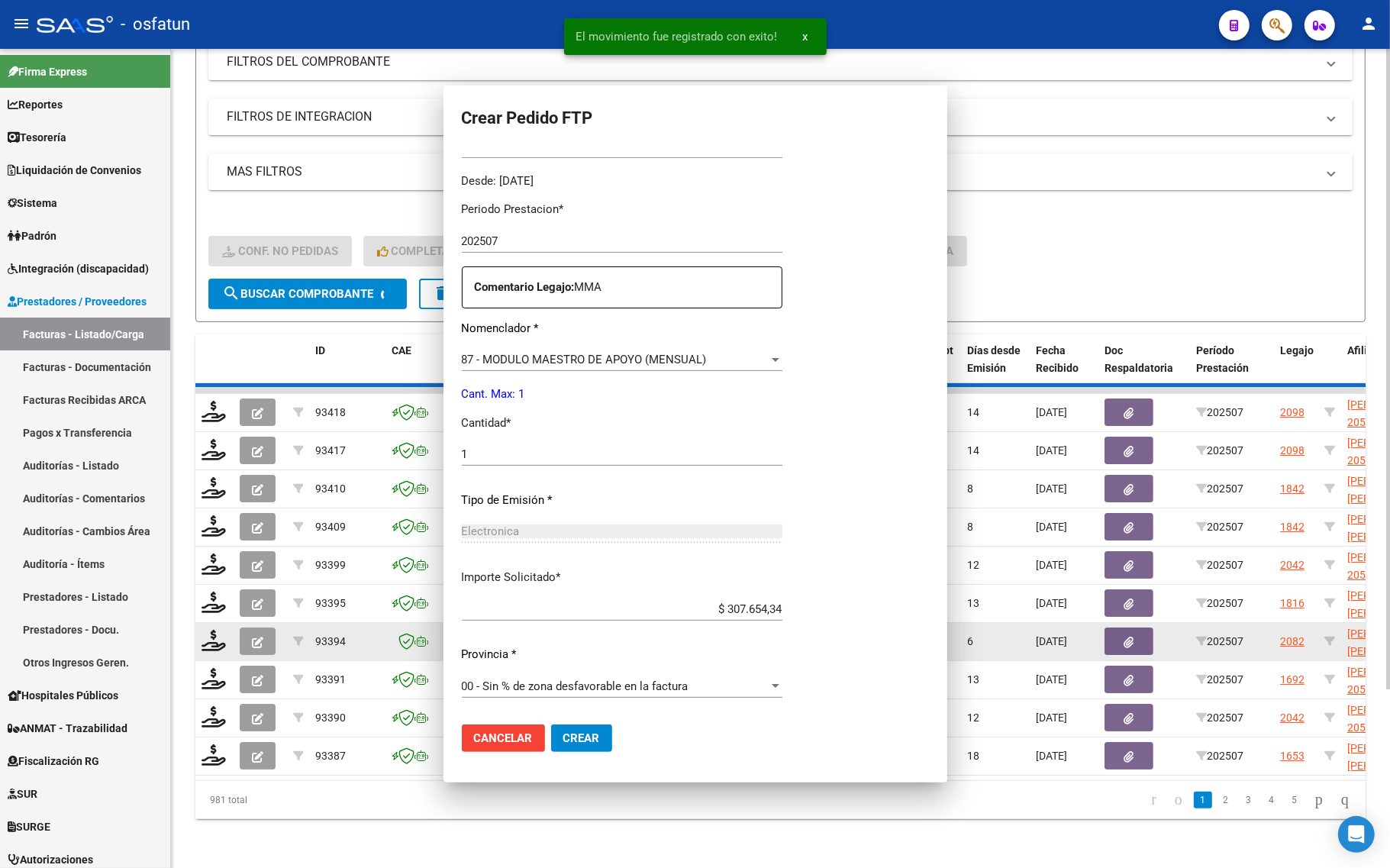
scroll to position [0, 0]
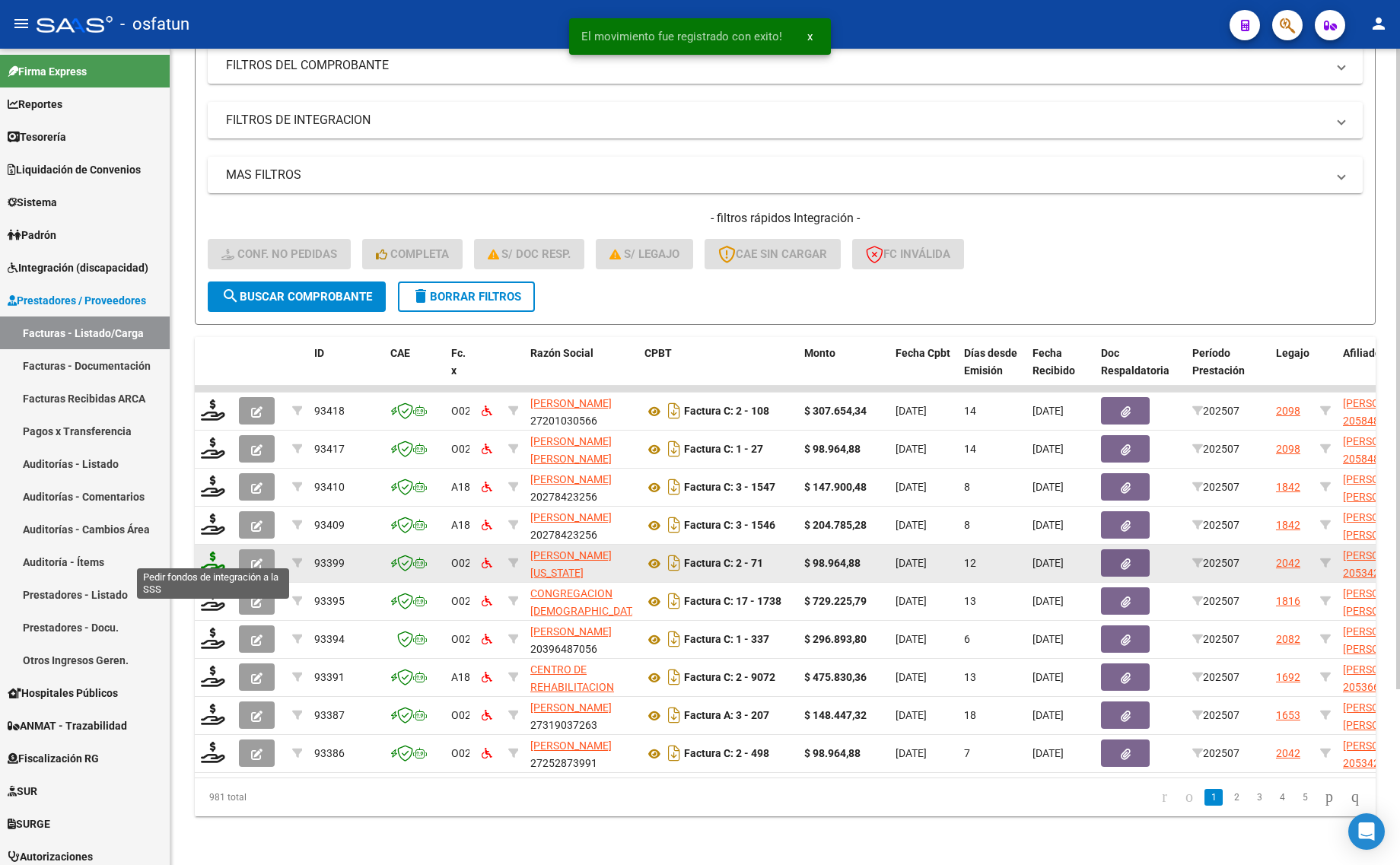
click at [206, 555] on icon at bounding box center [212, 562] width 24 height 21
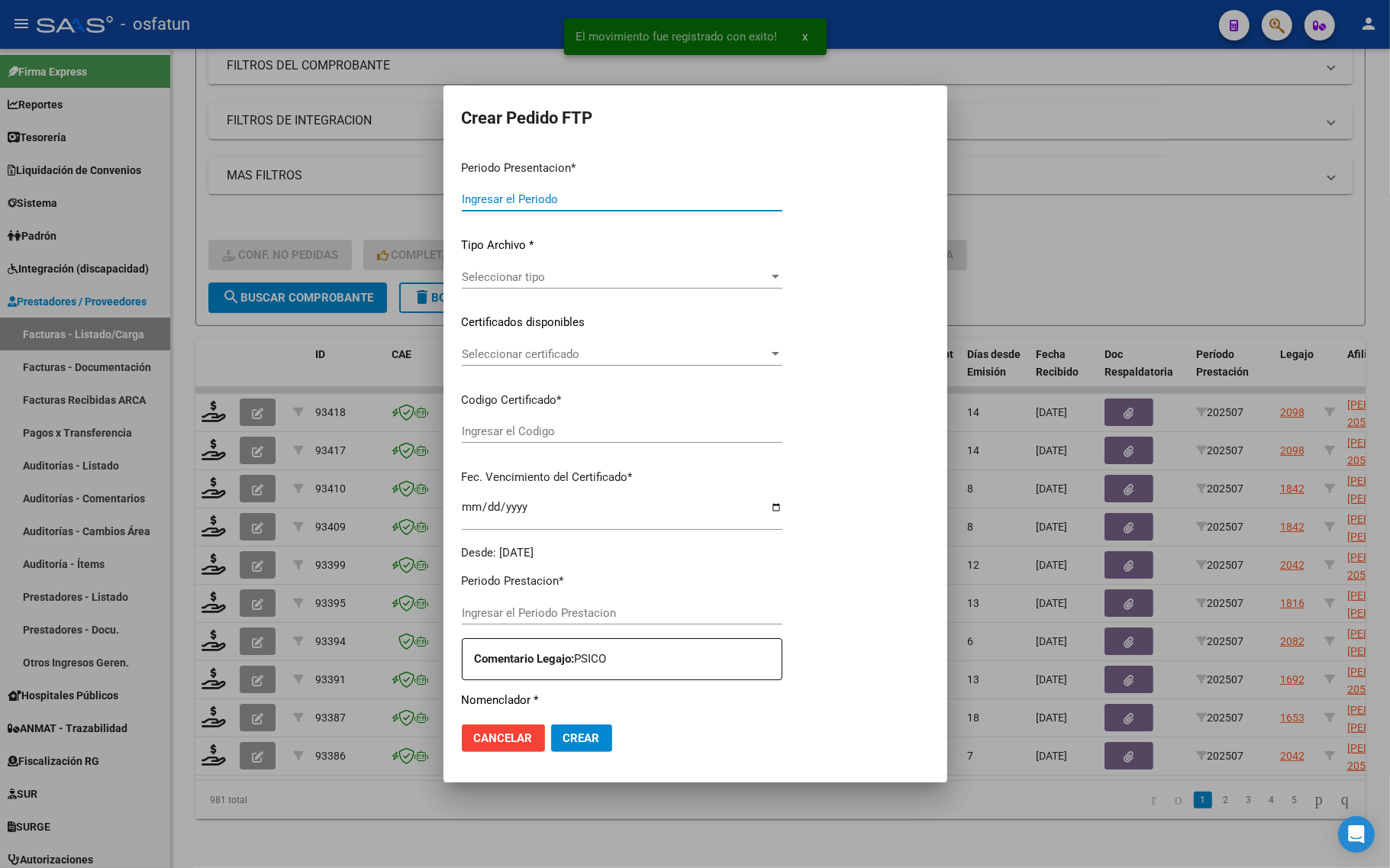
type input "202507"
type input "$ 98.964,88"
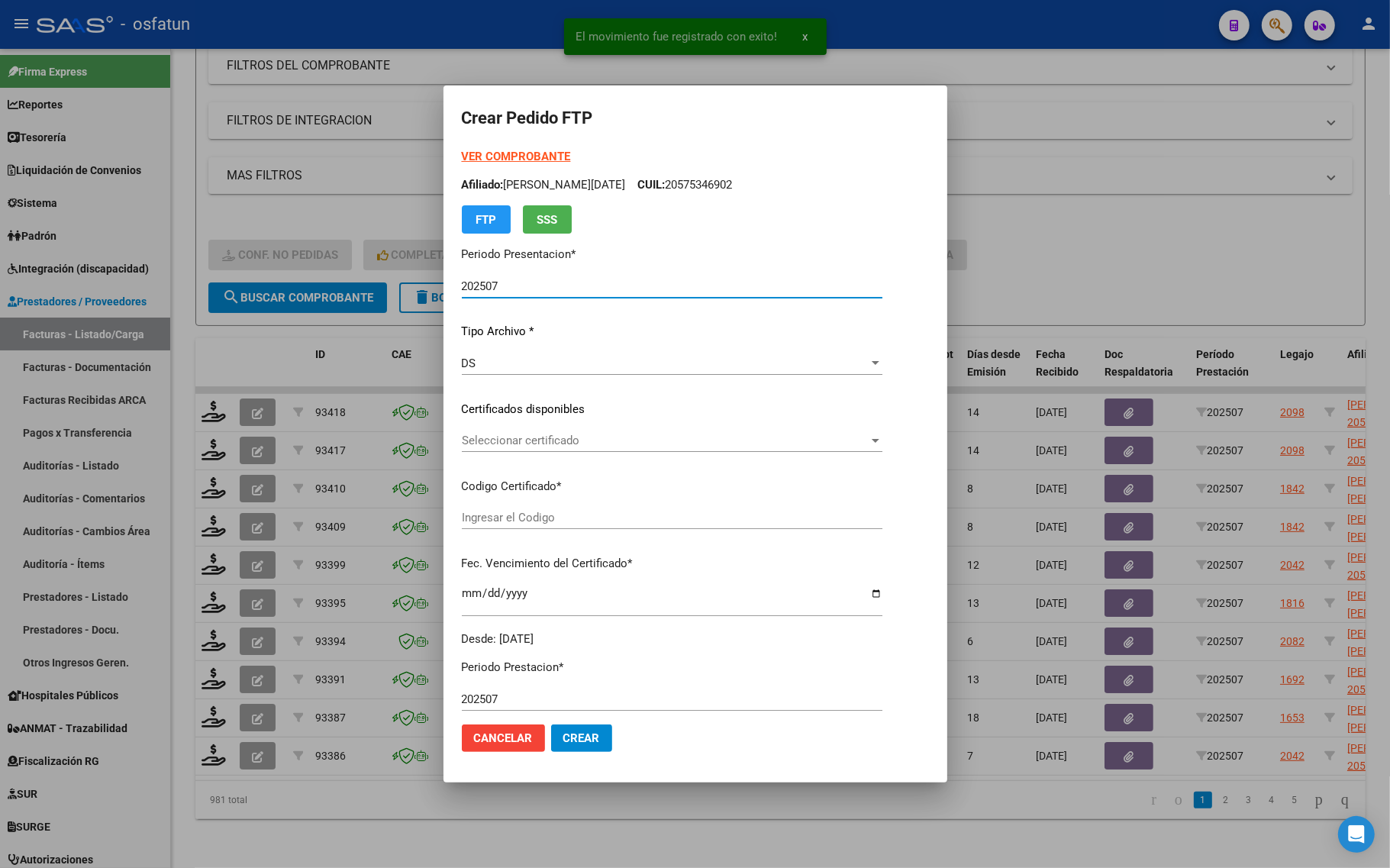
type input "ARG02000534201682022062920320629JUJ135"
type input "2032-06-29"
click at [467, 150] on strong "VER COMPROBANTE" at bounding box center [516, 157] width 109 height 14
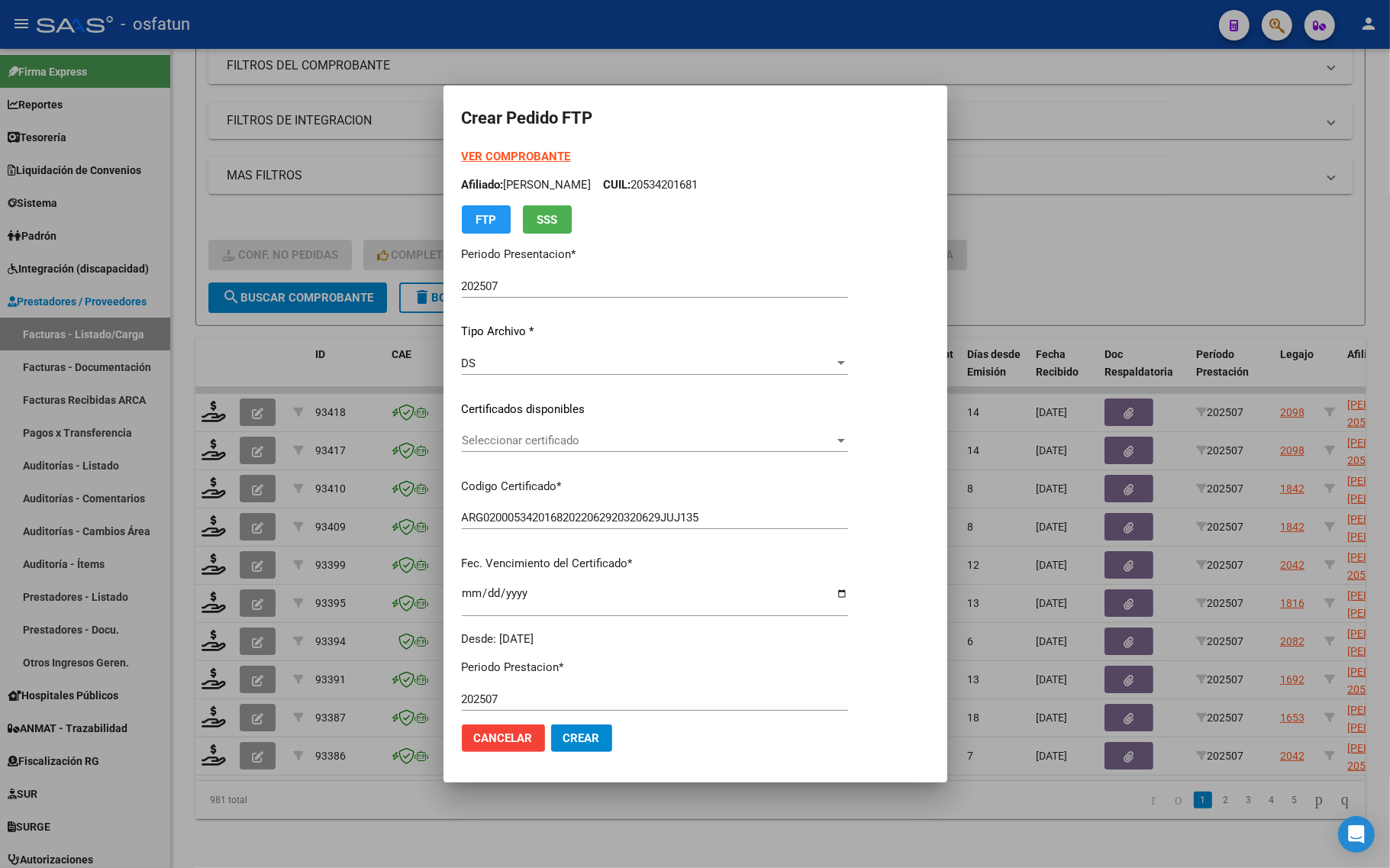
click at [576, 452] on div "Seleccionar certificado Seleccionar certificado" at bounding box center [654, 447] width 386 height 38
click at [579, 434] on span "Seleccionar certificado" at bounding box center [648, 440] width 373 height 14
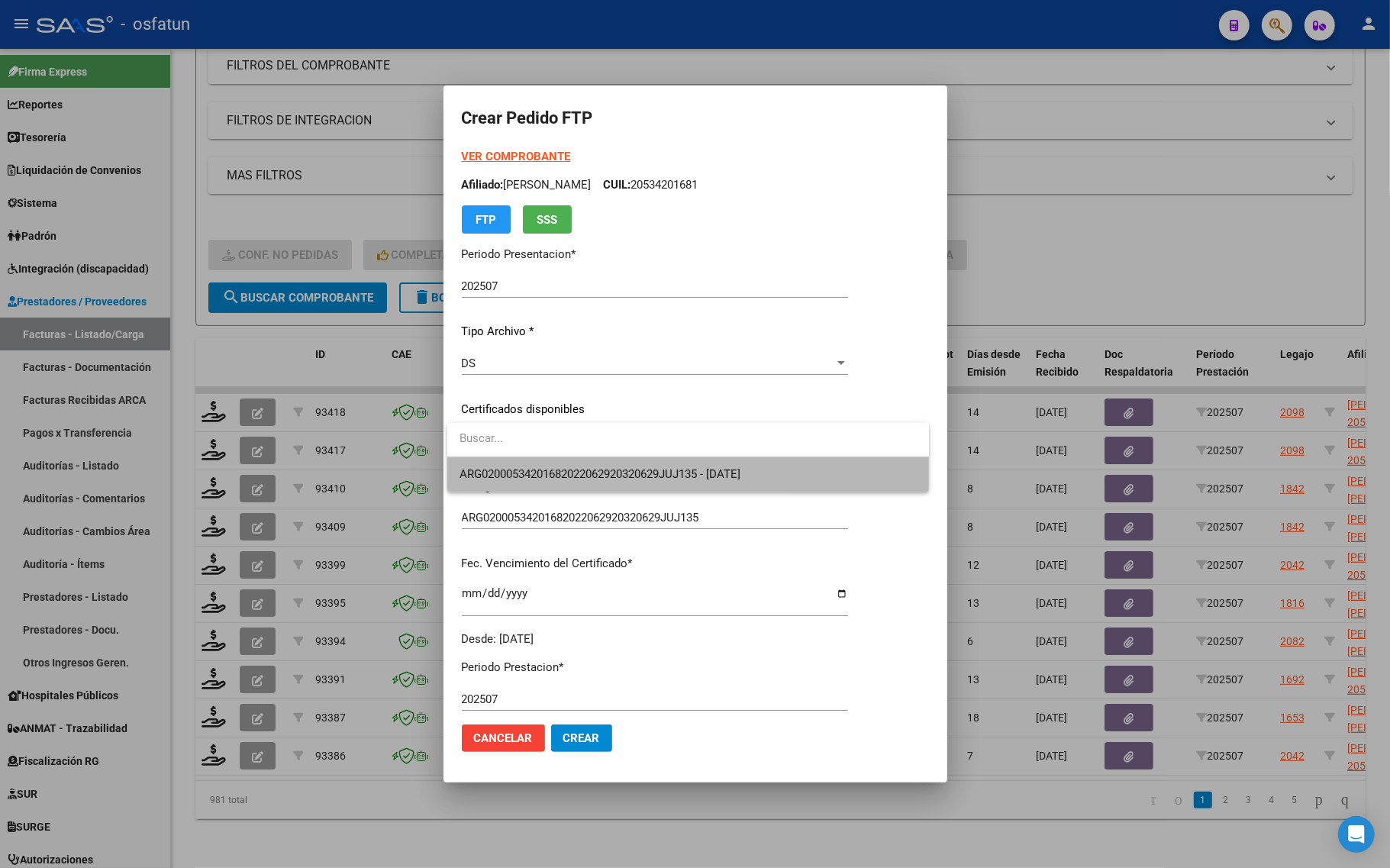
click at [569, 464] on span "ARG02000534201682022062920320629JUJ135 - 2032-06-29" at bounding box center [688, 473] width 457 height 34
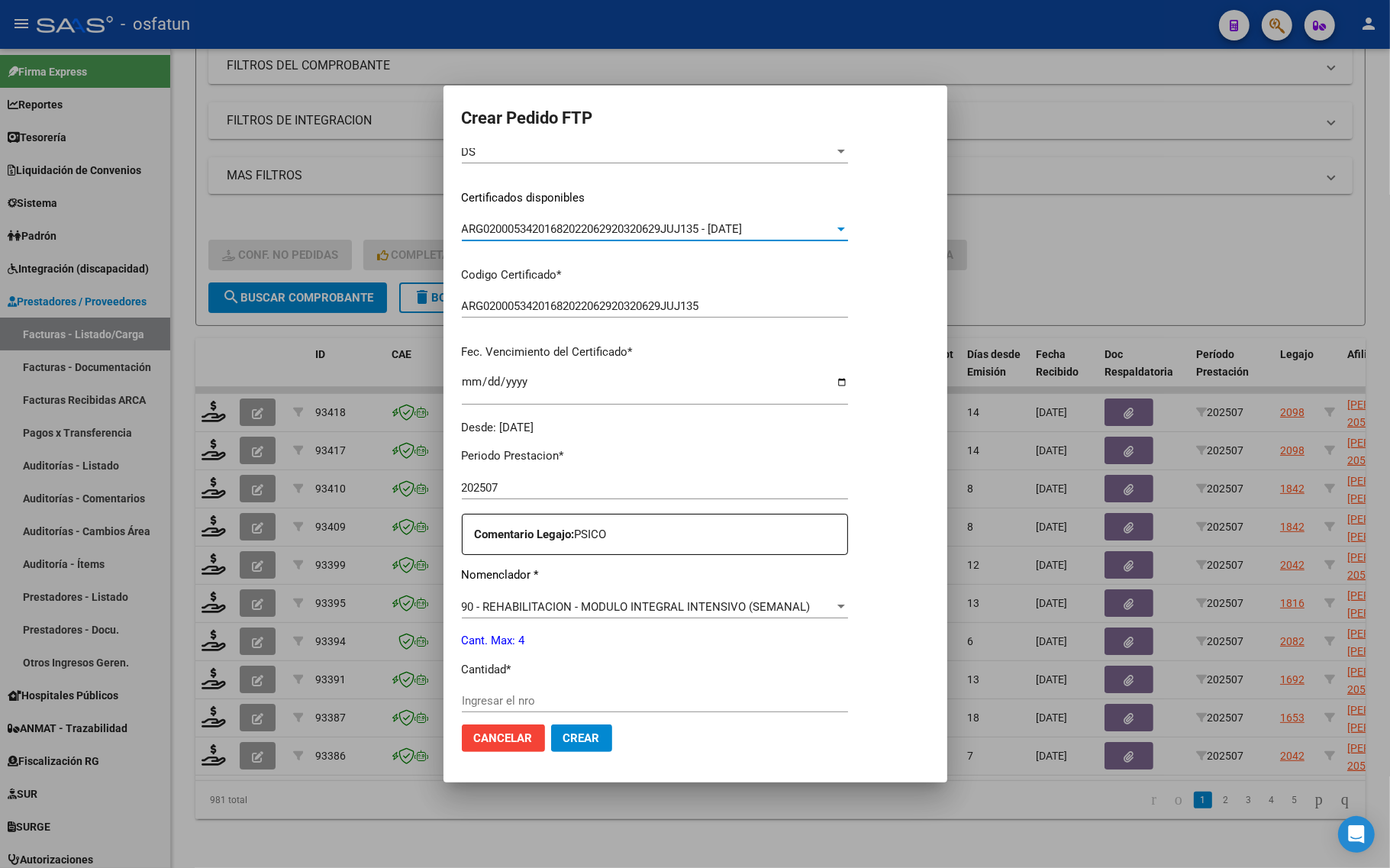
scroll to position [286, 0]
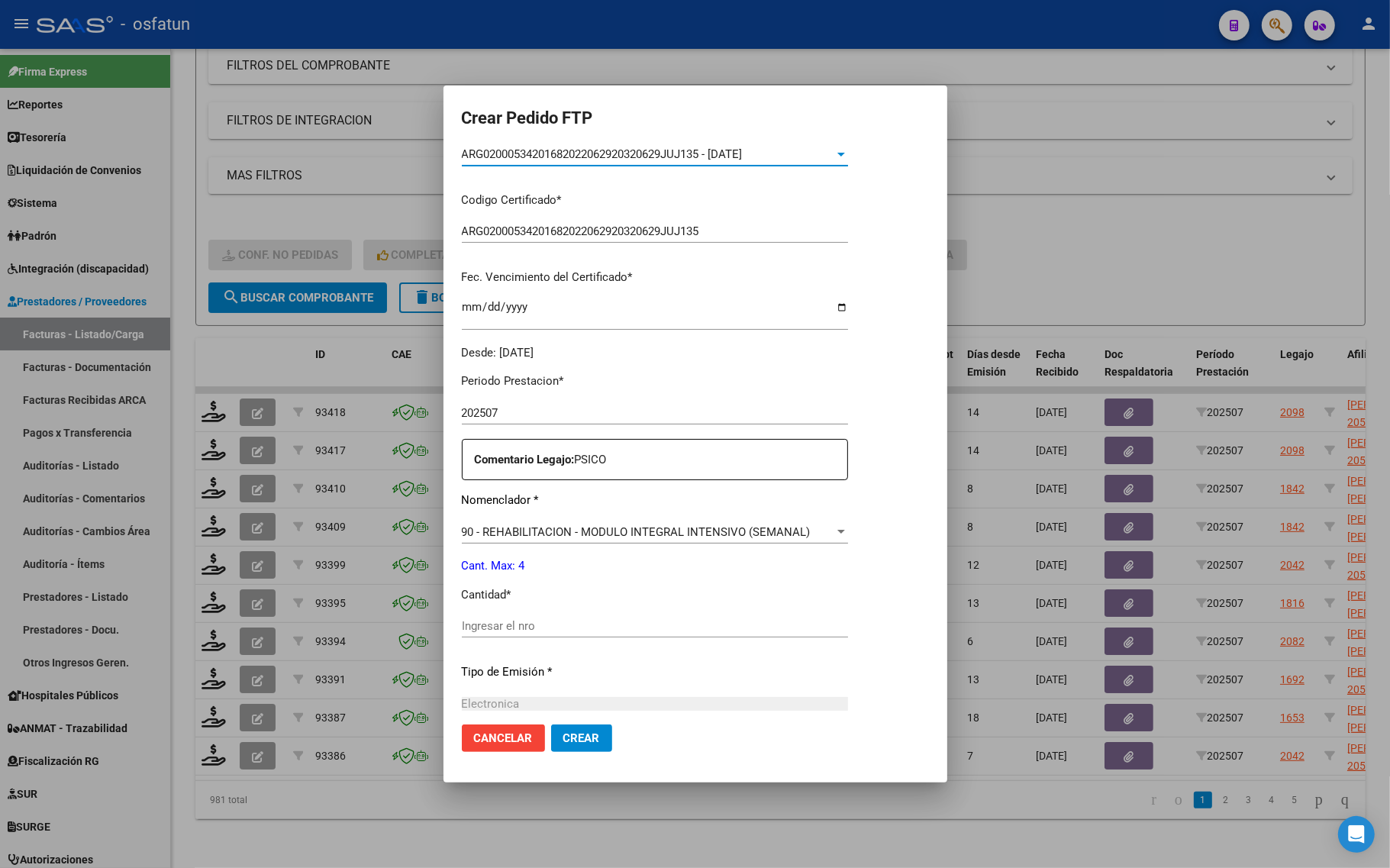
click at [556, 630] on input "Ingresar el nro" at bounding box center [654, 625] width 386 height 14
click at [559, 629] on input "Ingresar el nro" at bounding box center [654, 625] width 386 height 14
type input "4"
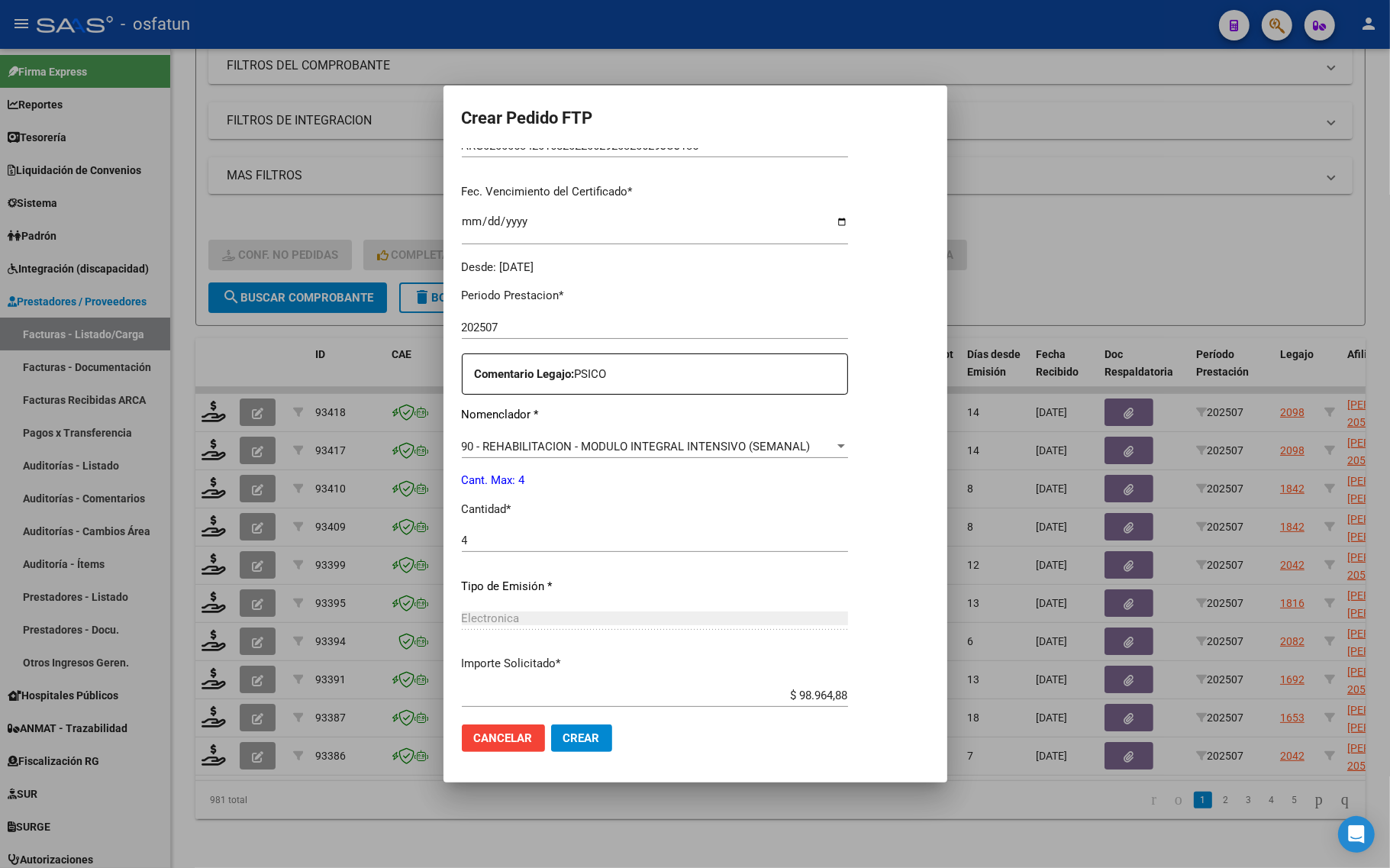
scroll to position [457, 0]
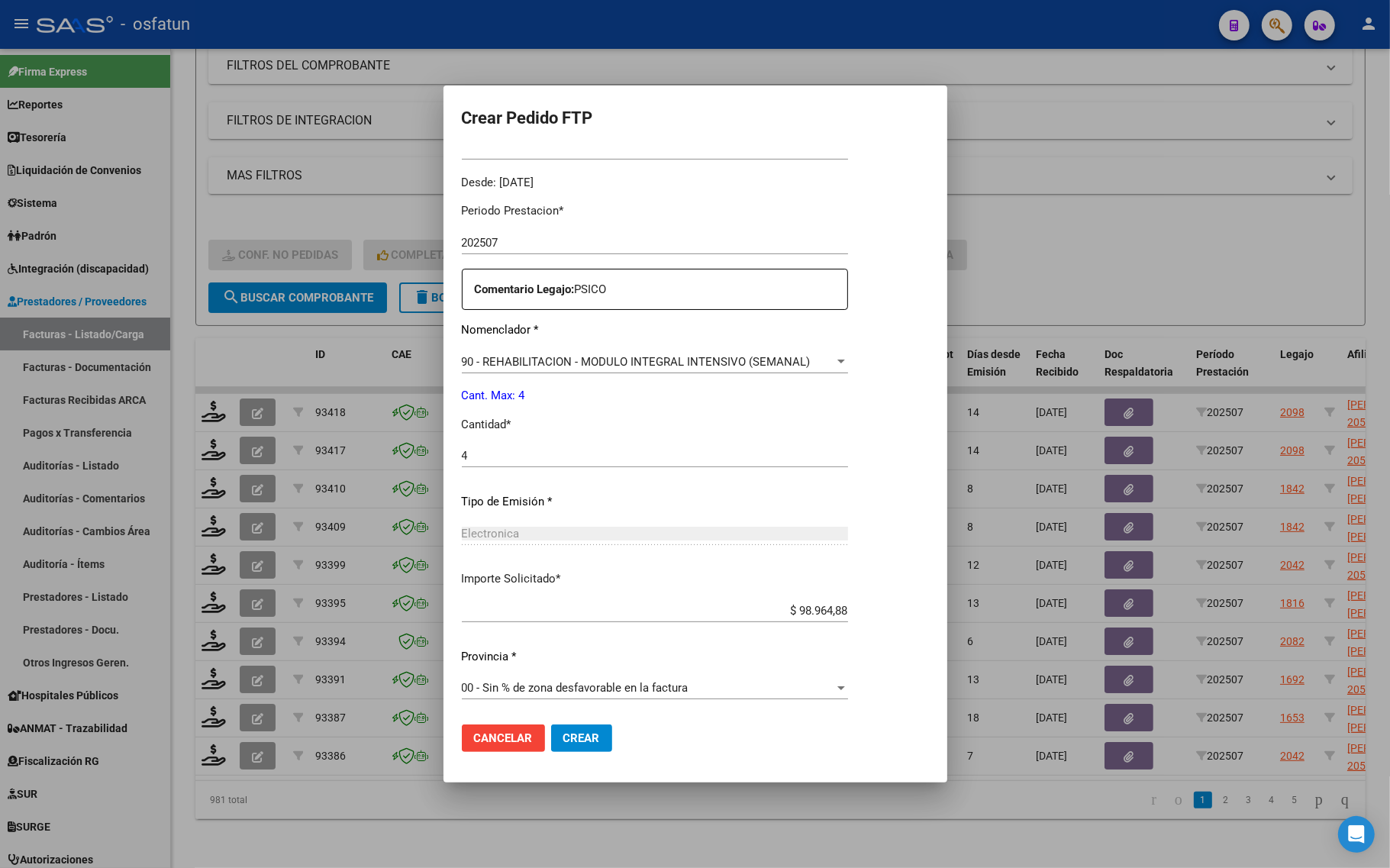
drag, startPoint x: 565, startPoint y: 712, endPoint x: 565, endPoint y: 723, distance: 11.0
click at [565, 715] on mat-dialog-actions "Cancelar Crear" at bounding box center [695, 738] width 468 height 52
click at [567, 733] on span "Crear" at bounding box center [582, 737] width 37 height 14
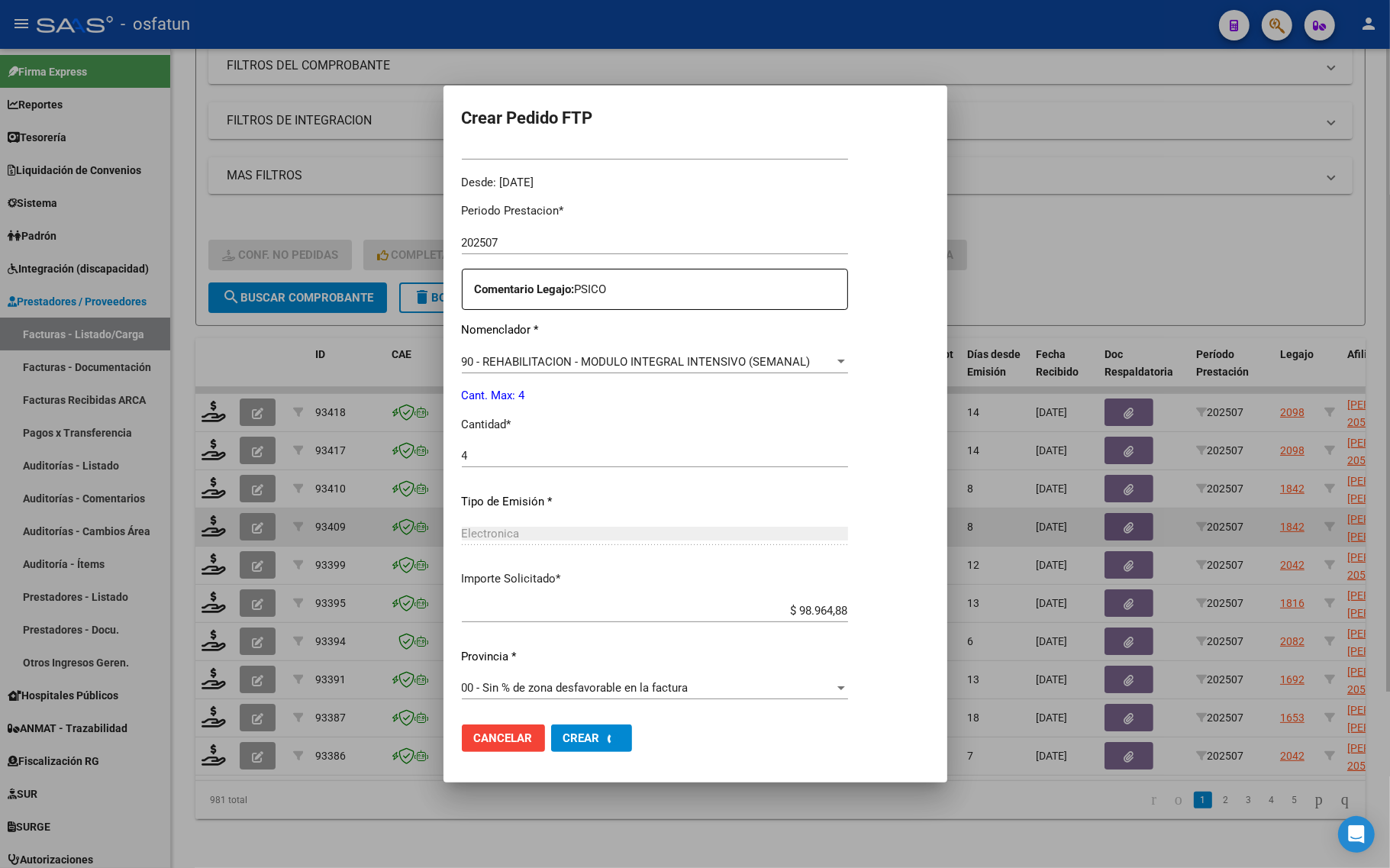
scroll to position [0, 0]
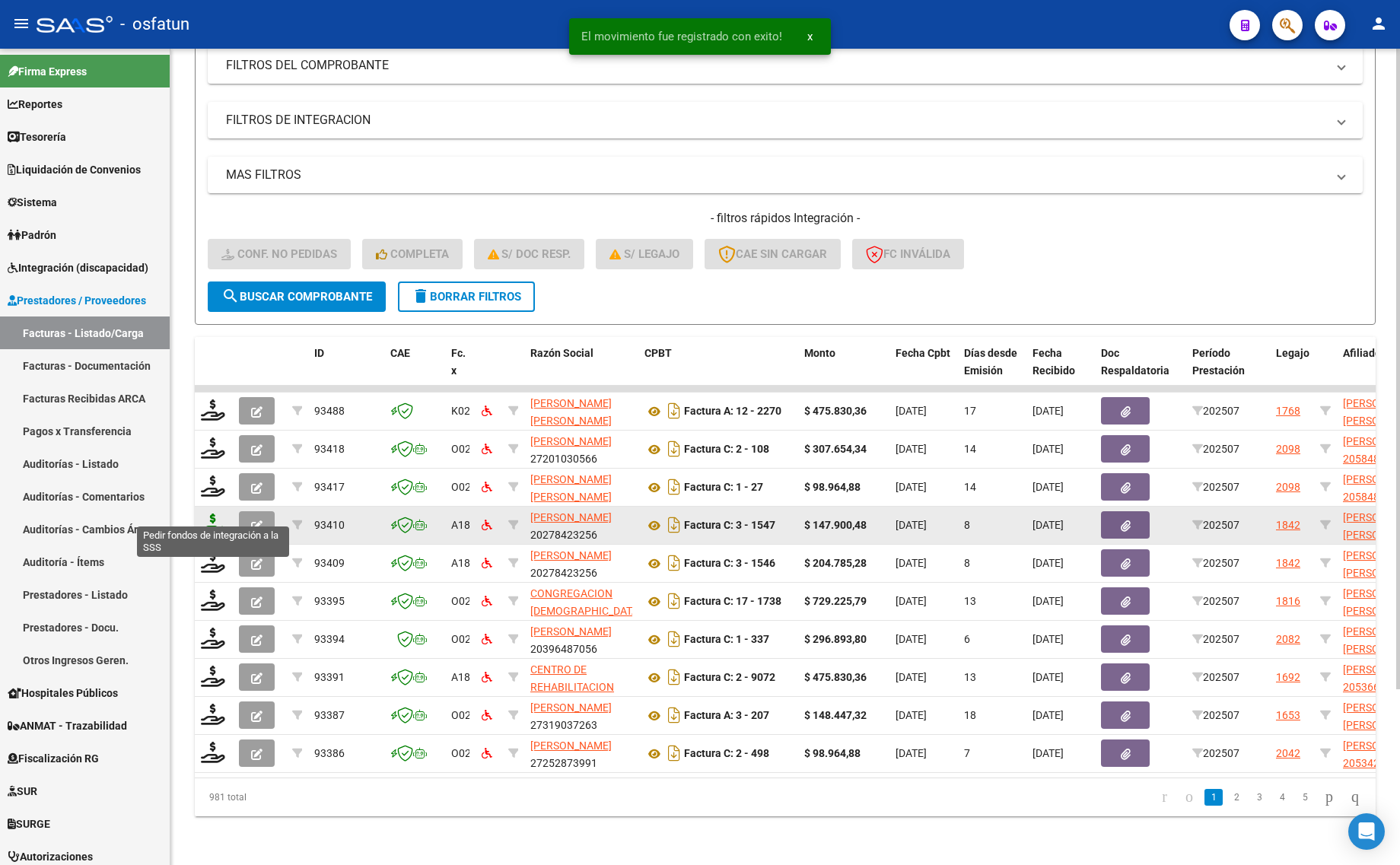
click at [206, 516] on icon at bounding box center [212, 524] width 24 height 21
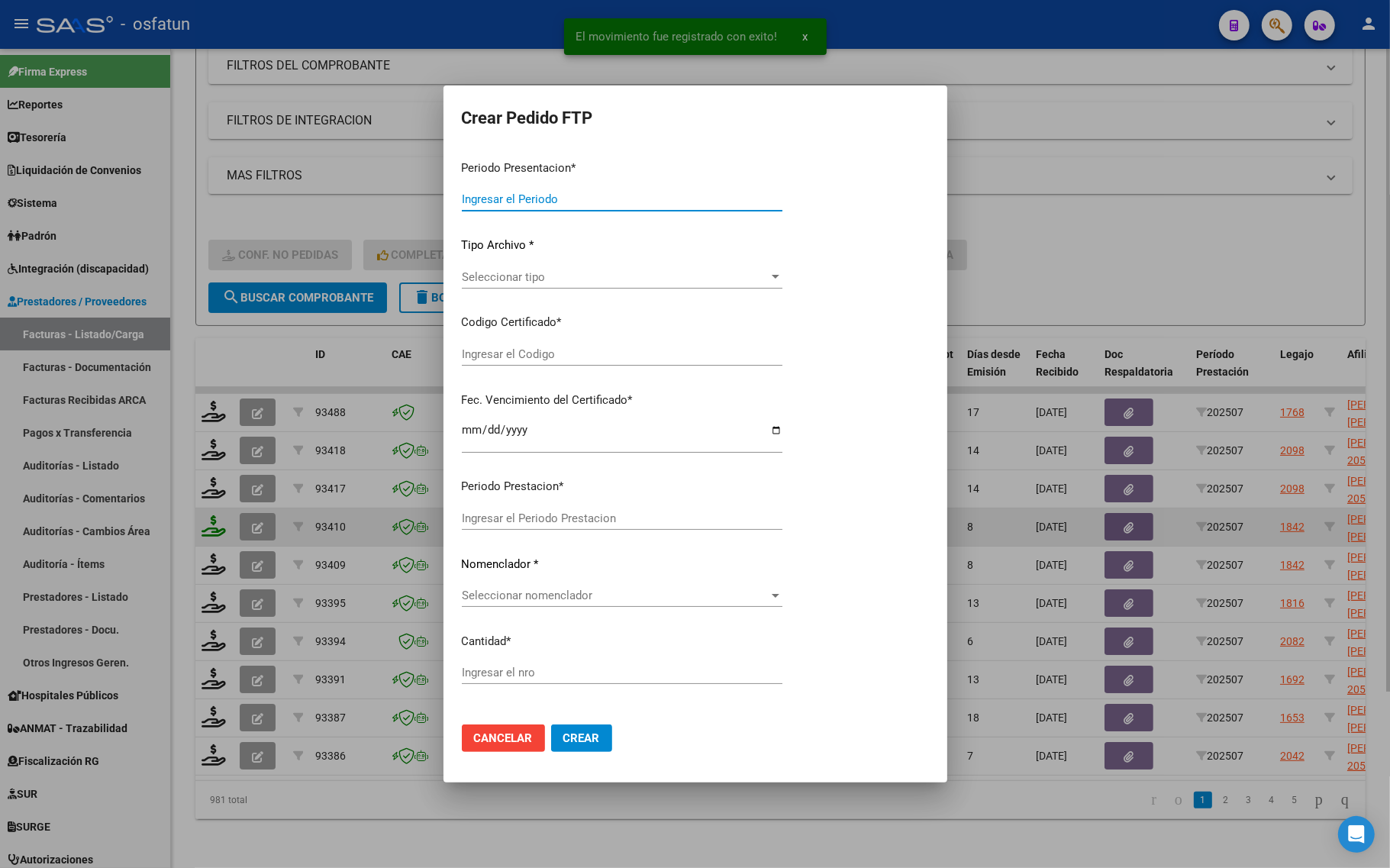
type input "202507"
type input "$ 147.900,48"
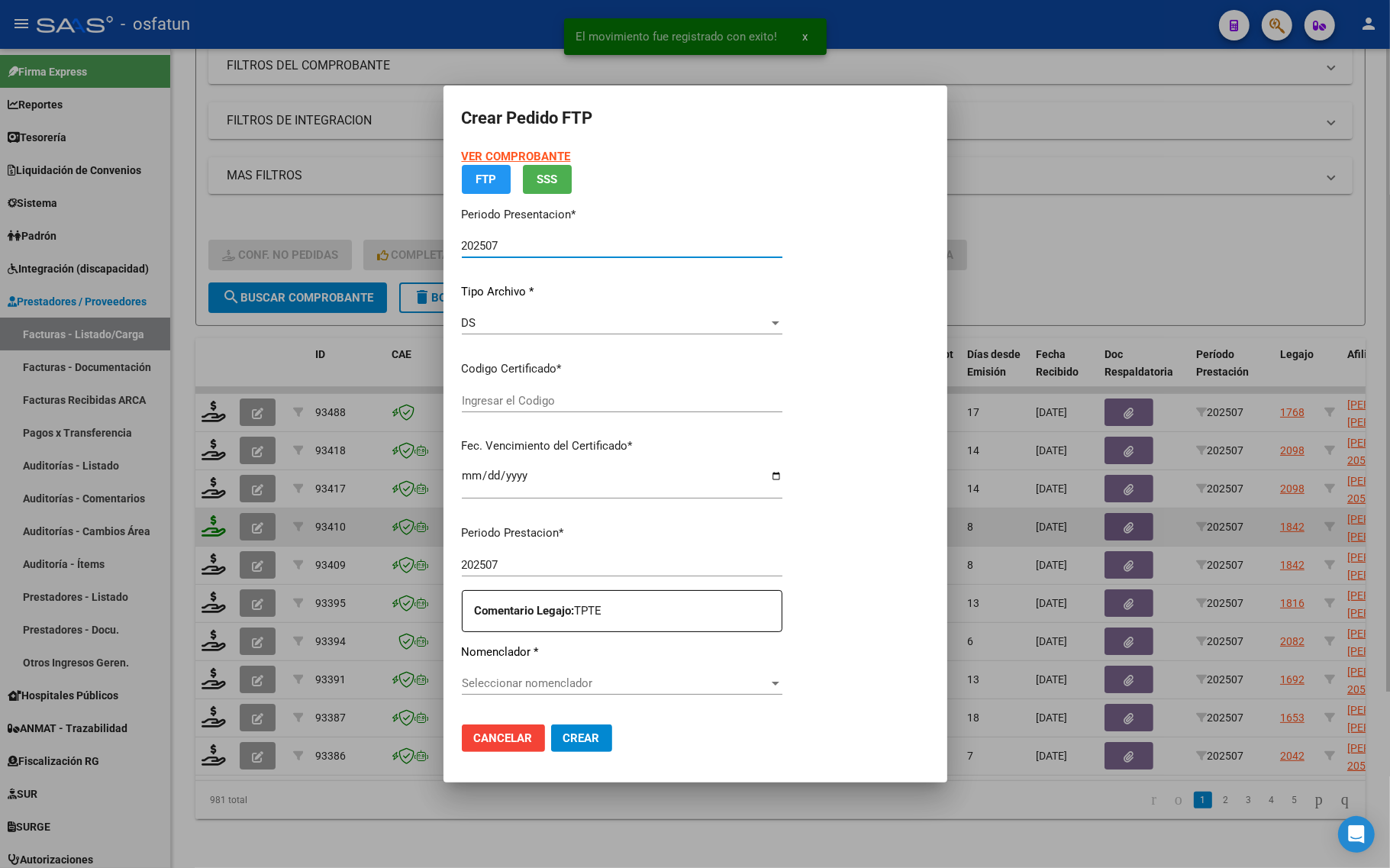
type input "ARG02000571155882023081120270811MZA232"
type input "2027-08-11"
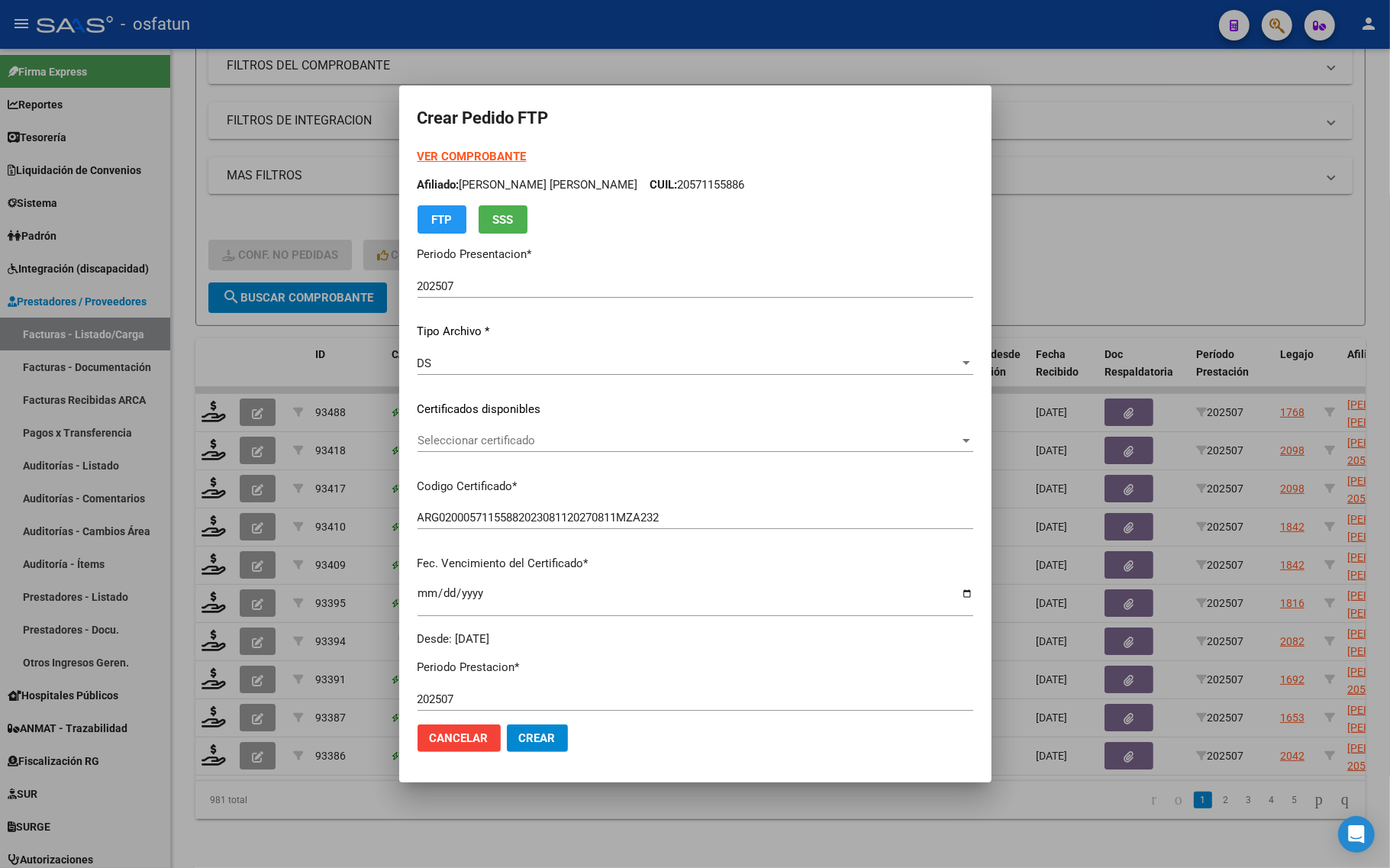
click at [477, 431] on div "Seleccionar certificado Seleccionar certificado" at bounding box center [695, 440] width 556 height 23
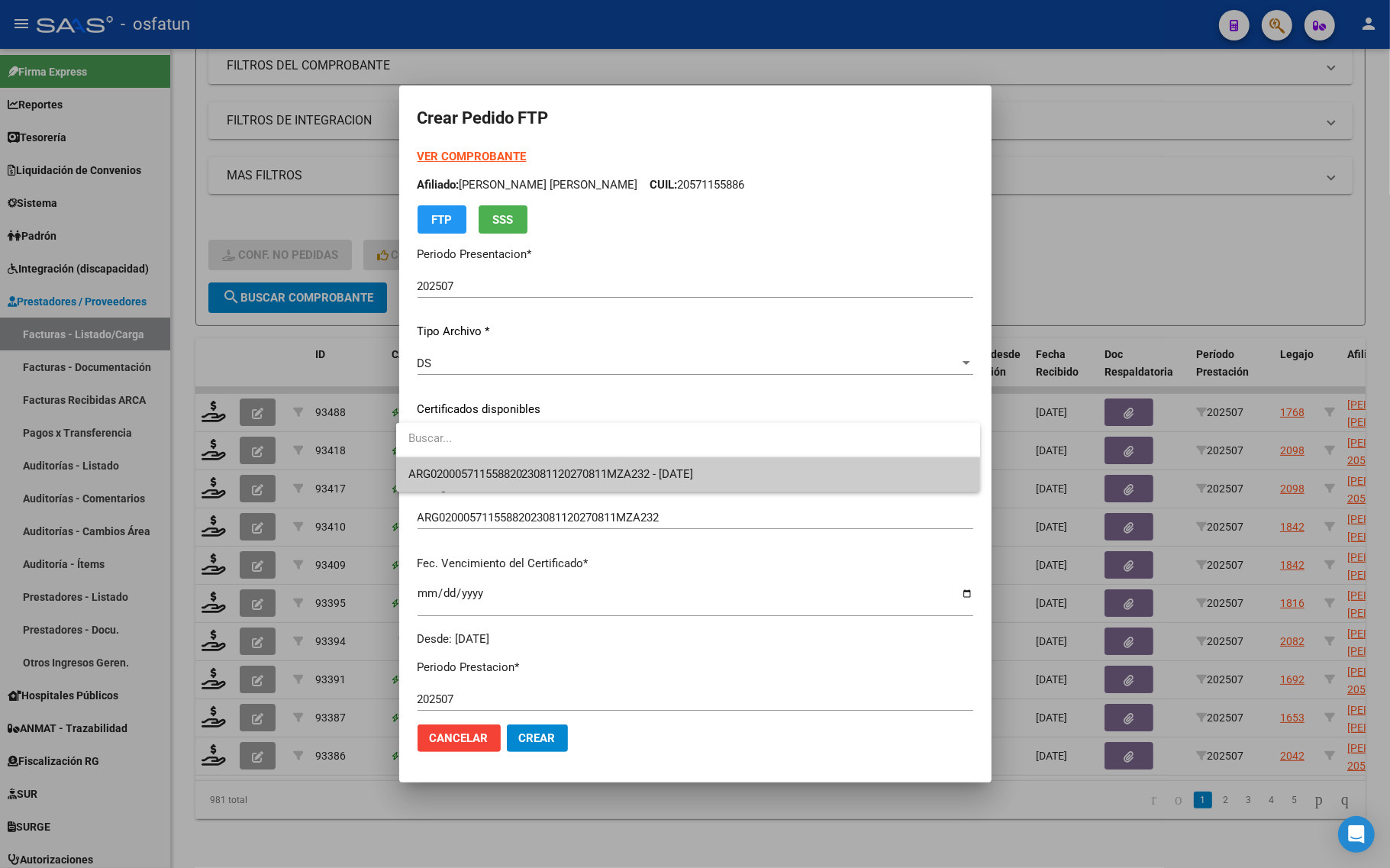
click at [478, 464] on span "ARG02000571155882023081120270811MZA232 - 2027-08-11" at bounding box center [688, 473] width 559 height 34
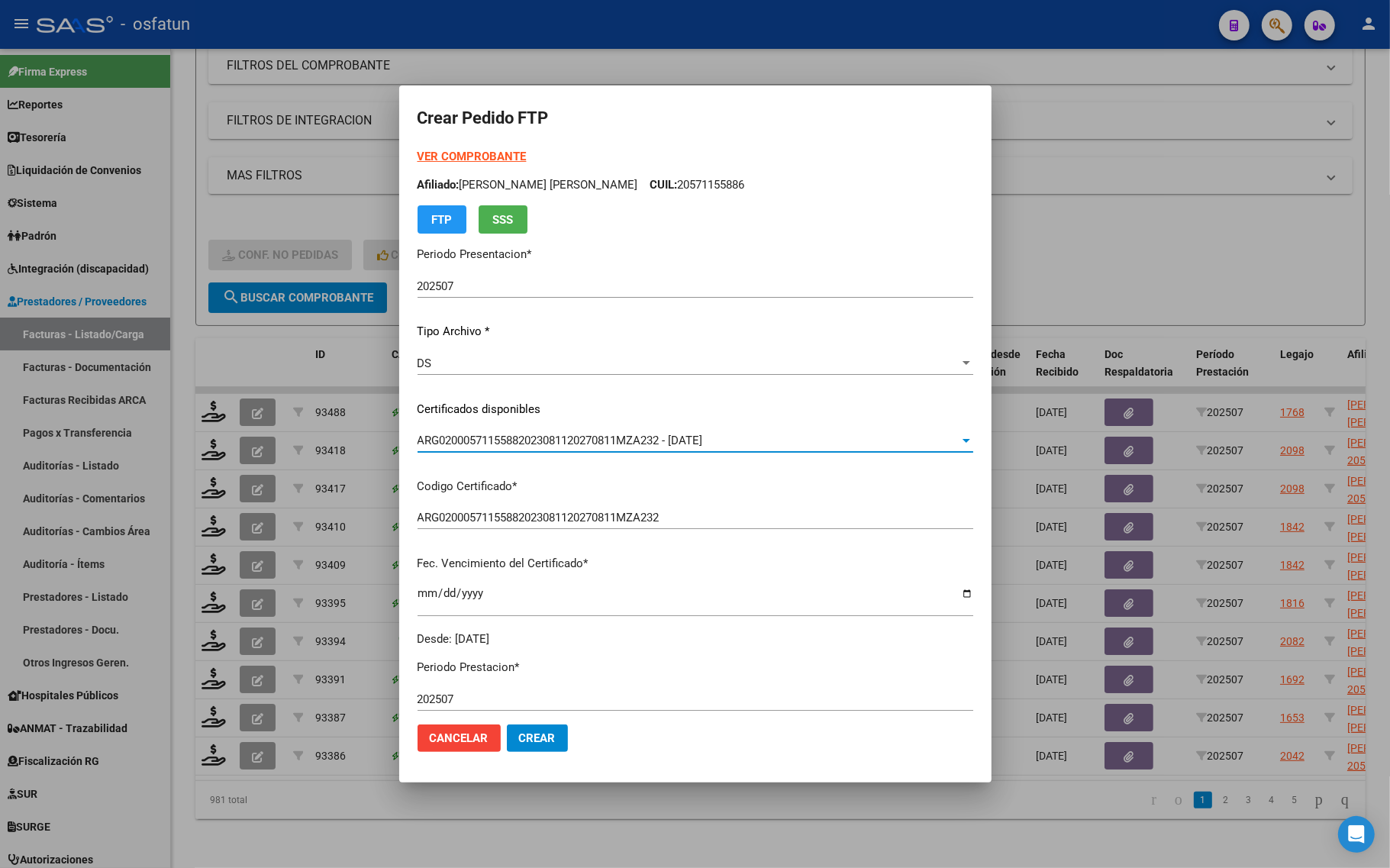
click at [438, 157] on strong "VER COMPROBANTE" at bounding box center [471, 157] width 109 height 14
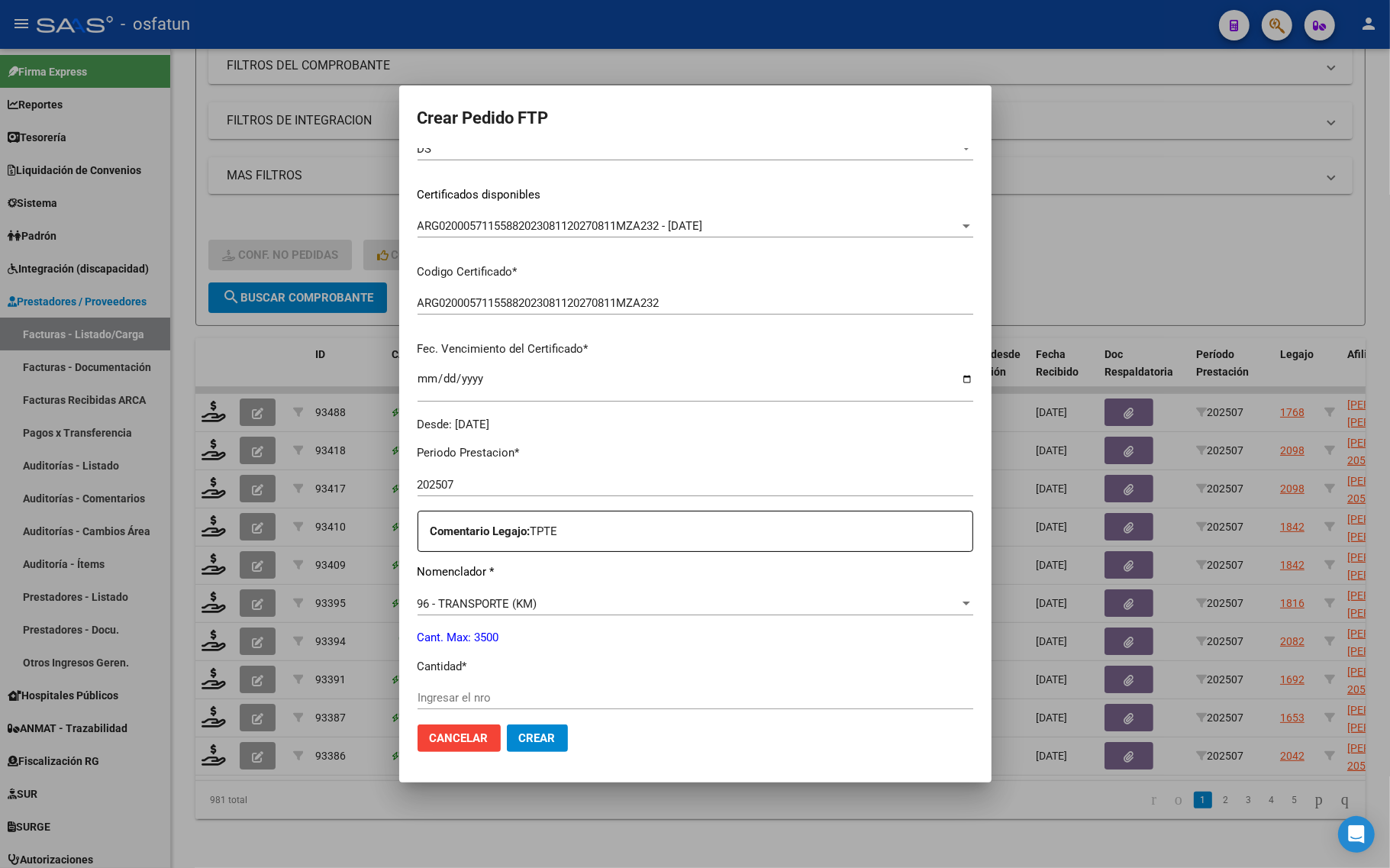
scroll to position [381, 0]
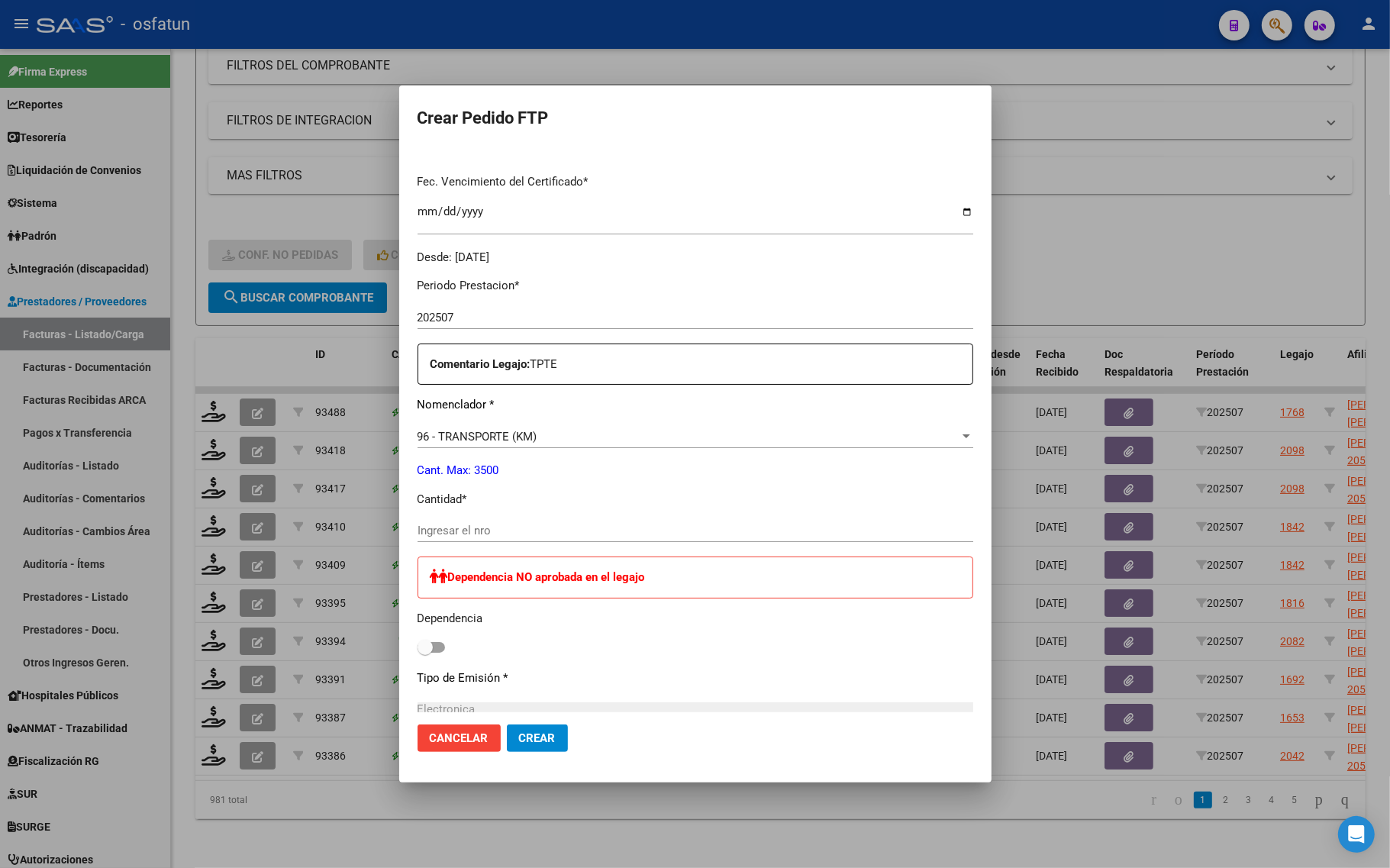
click at [500, 540] on div "Ingresar el nro" at bounding box center [695, 530] width 556 height 23
click at [512, 528] on input "Ingresar el nro" at bounding box center [695, 530] width 556 height 14
type input "273"
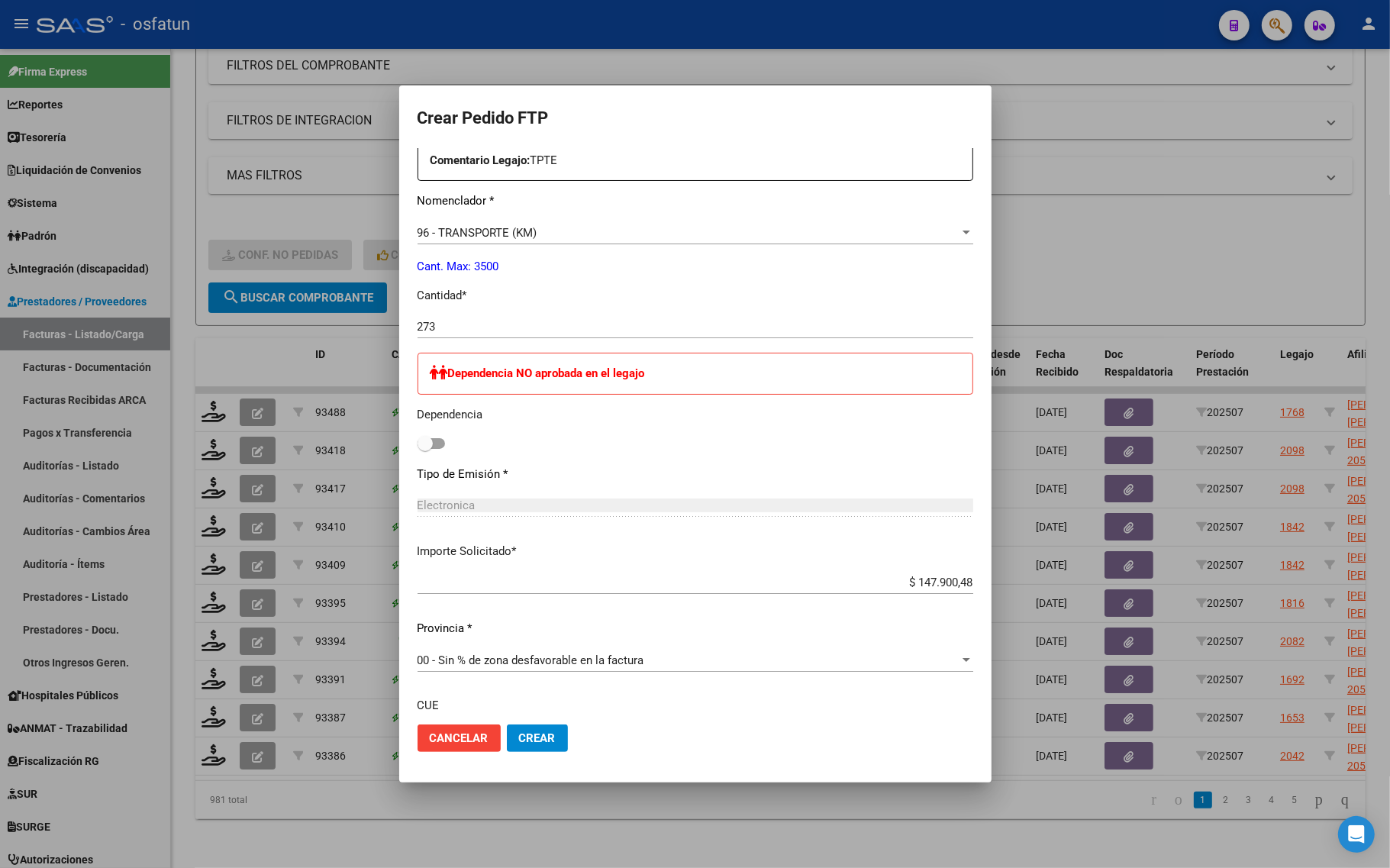
scroll to position [712, 0]
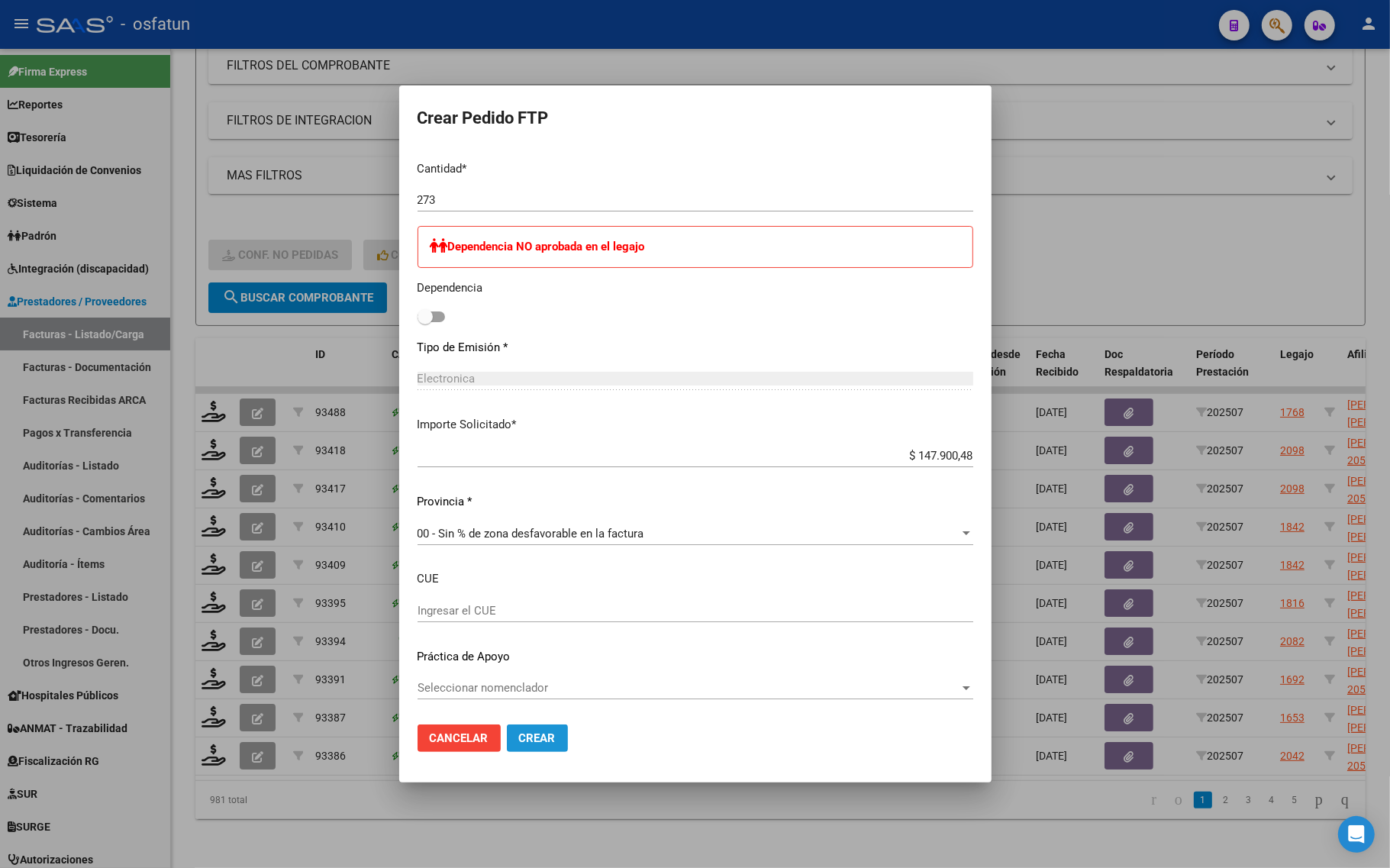
click at [521, 734] on span "Crear" at bounding box center [537, 737] width 37 height 14
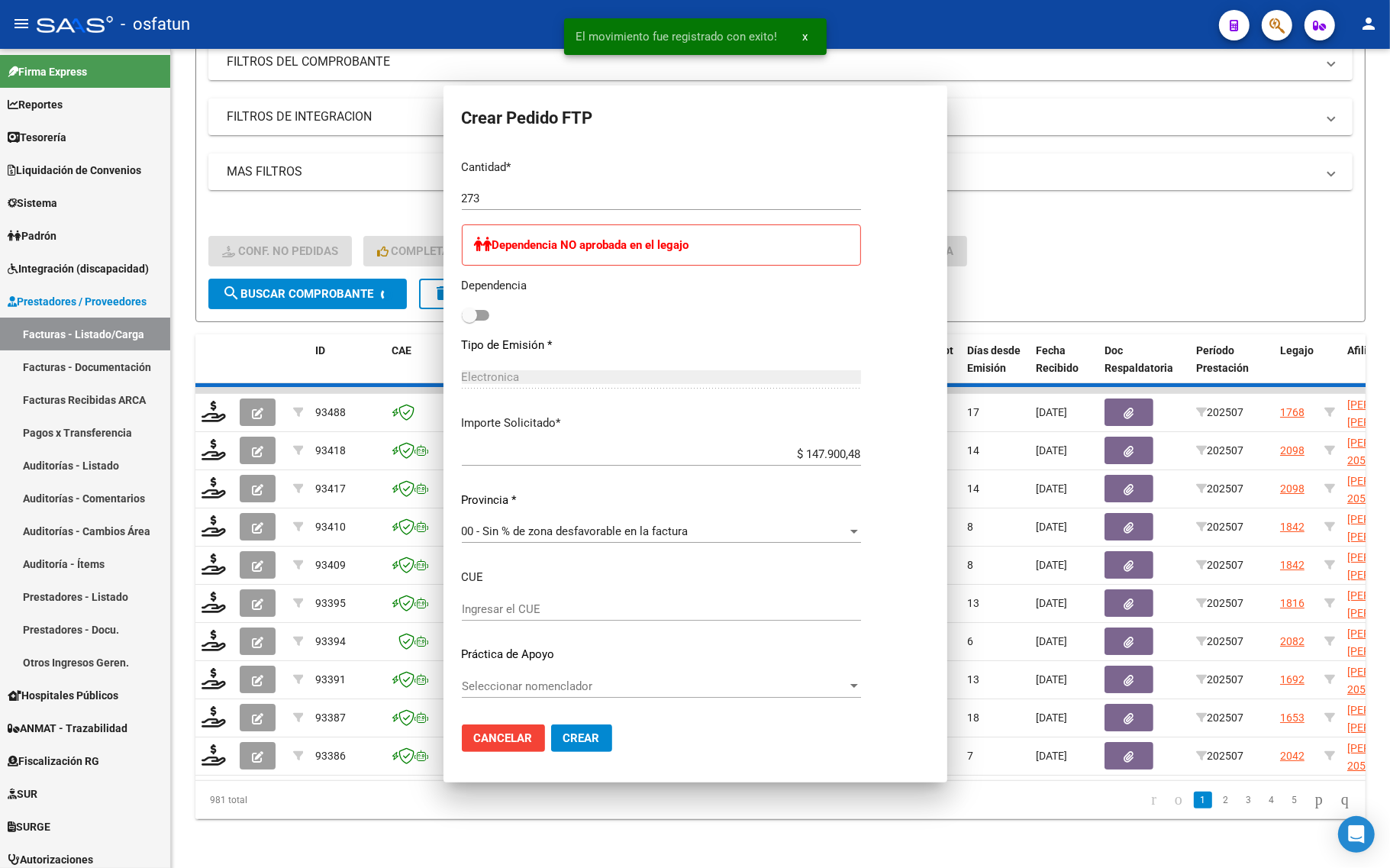
scroll to position [0, 0]
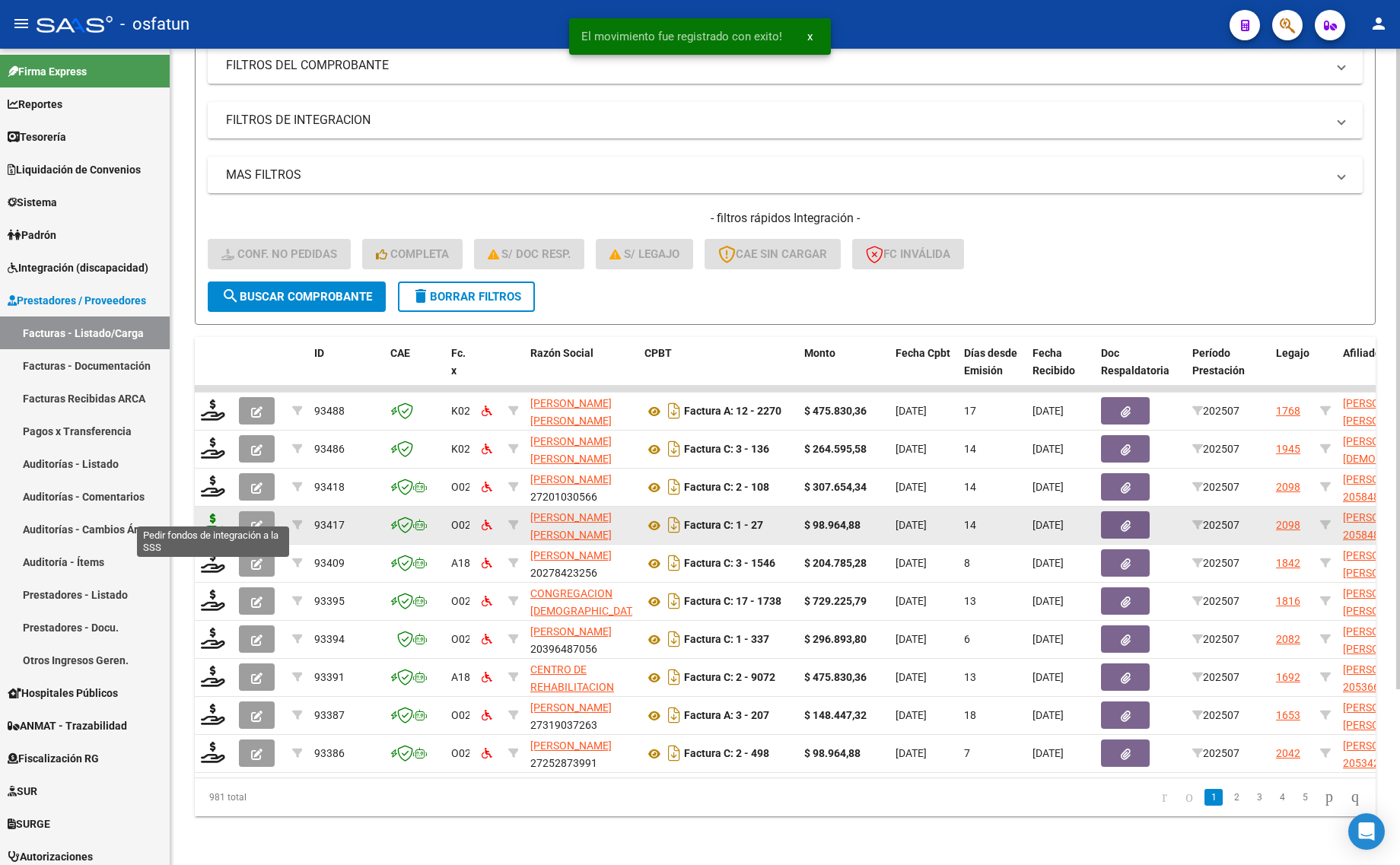
click at [214, 513] on icon at bounding box center [212, 524] width 24 height 21
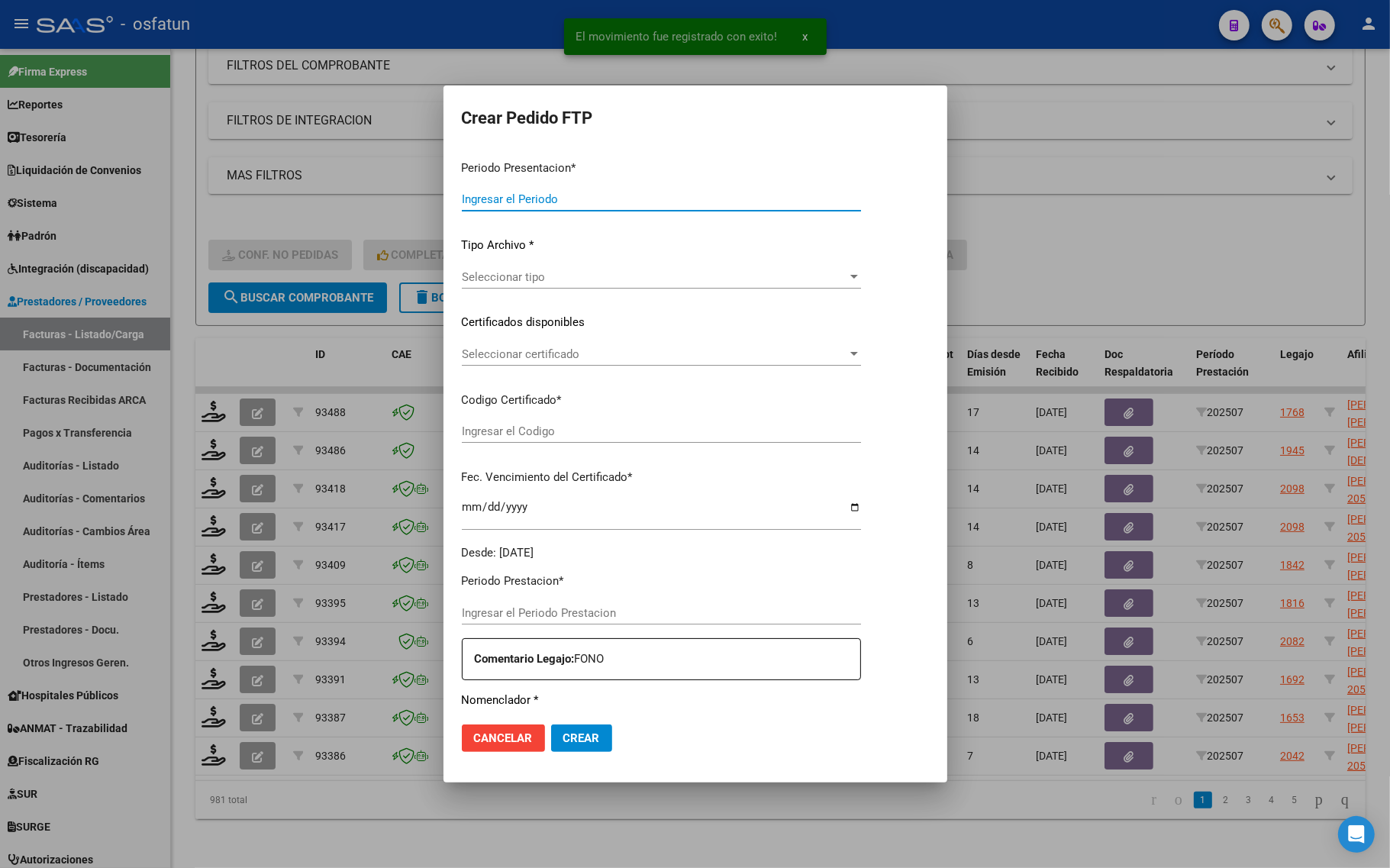
type input "202507"
type input "$ 98.964,88"
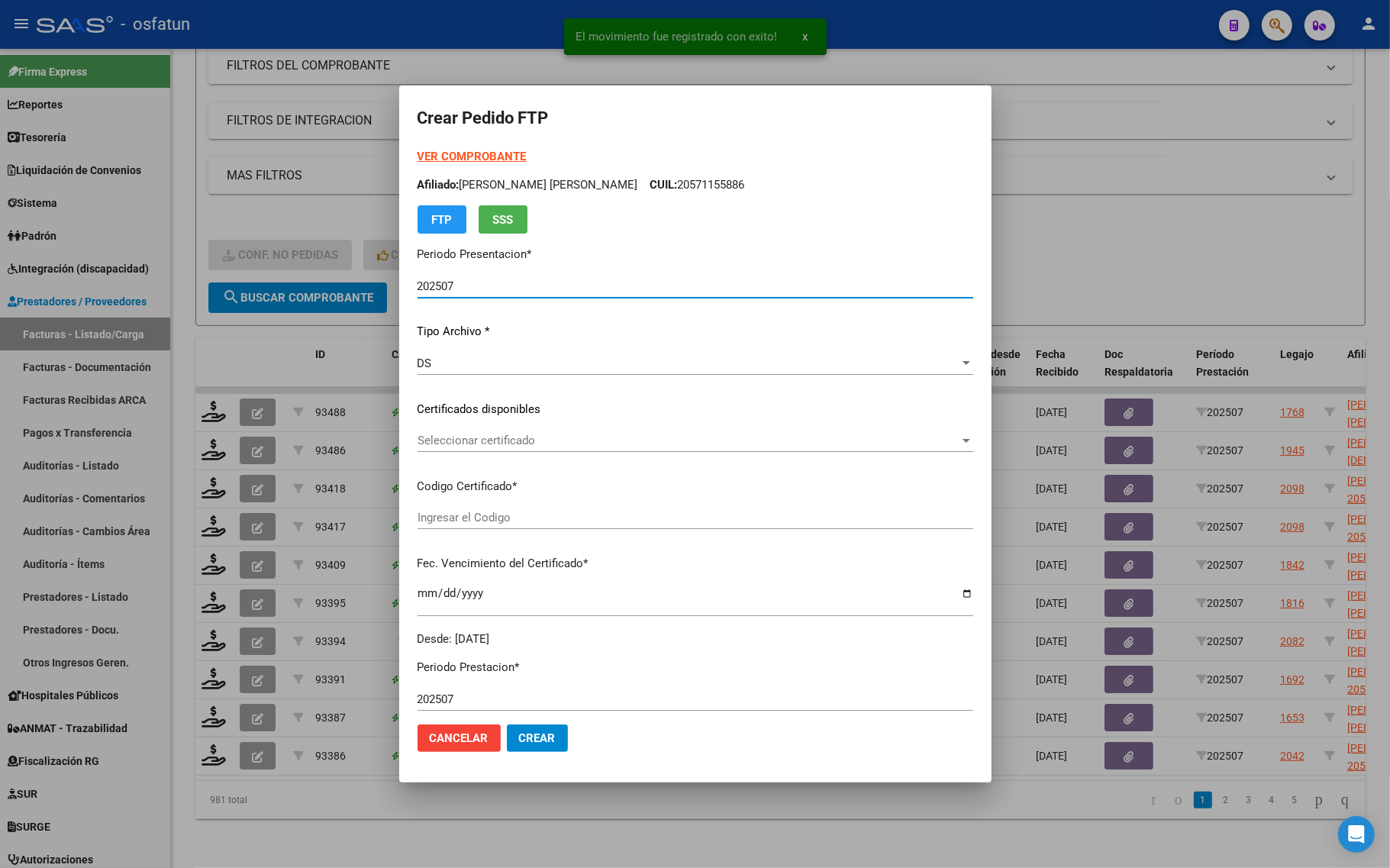
type input "ARG02000584813632025041020300410JUJ135"
type input "2030-10-04"
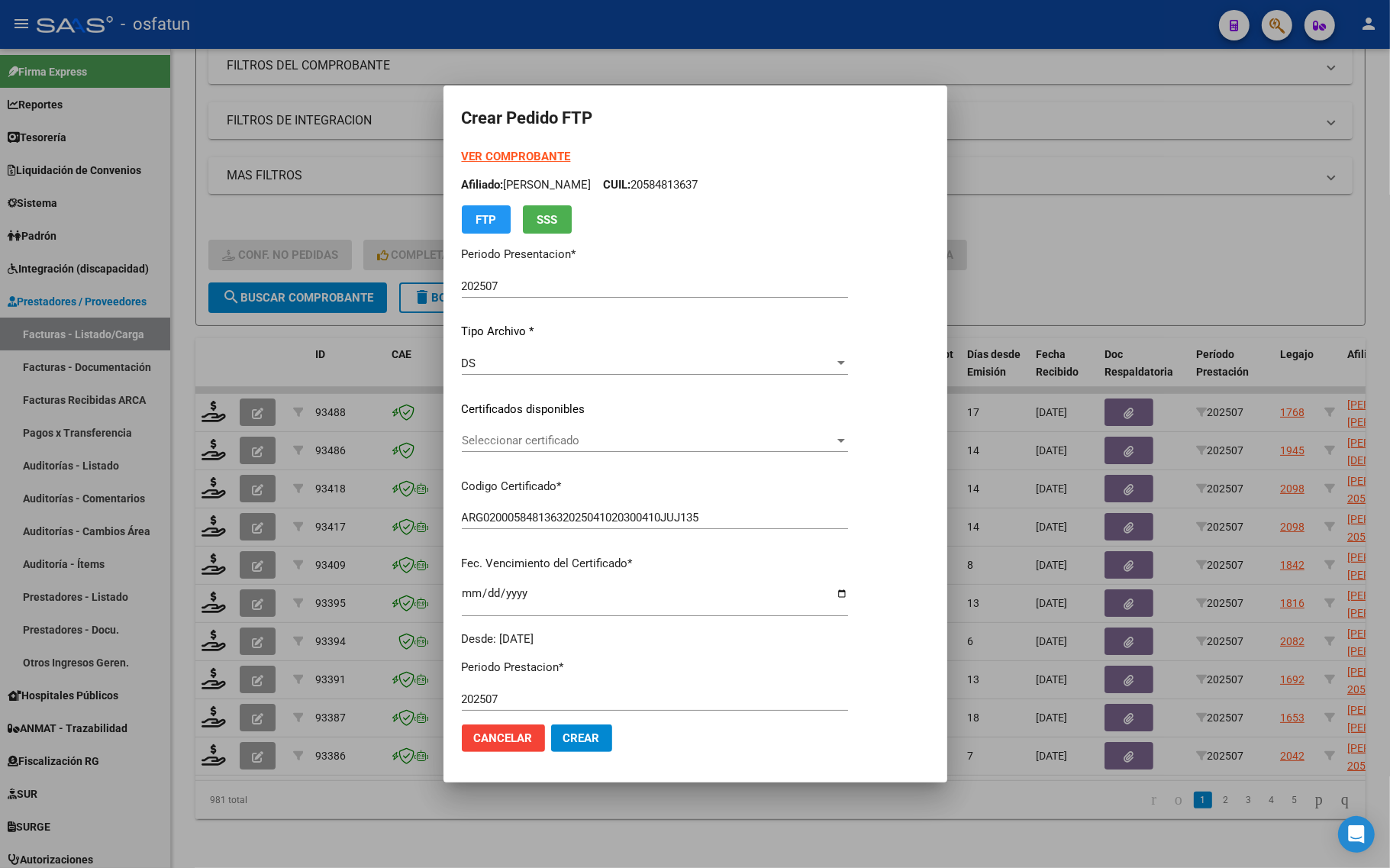
click at [544, 157] on strong "VER COMPROBANTE" at bounding box center [516, 157] width 109 height 14
click at [554, 447] on div "Seleccionar certificado Seleccionar certificado" at bounding box center [654, 440] width 386 height 23
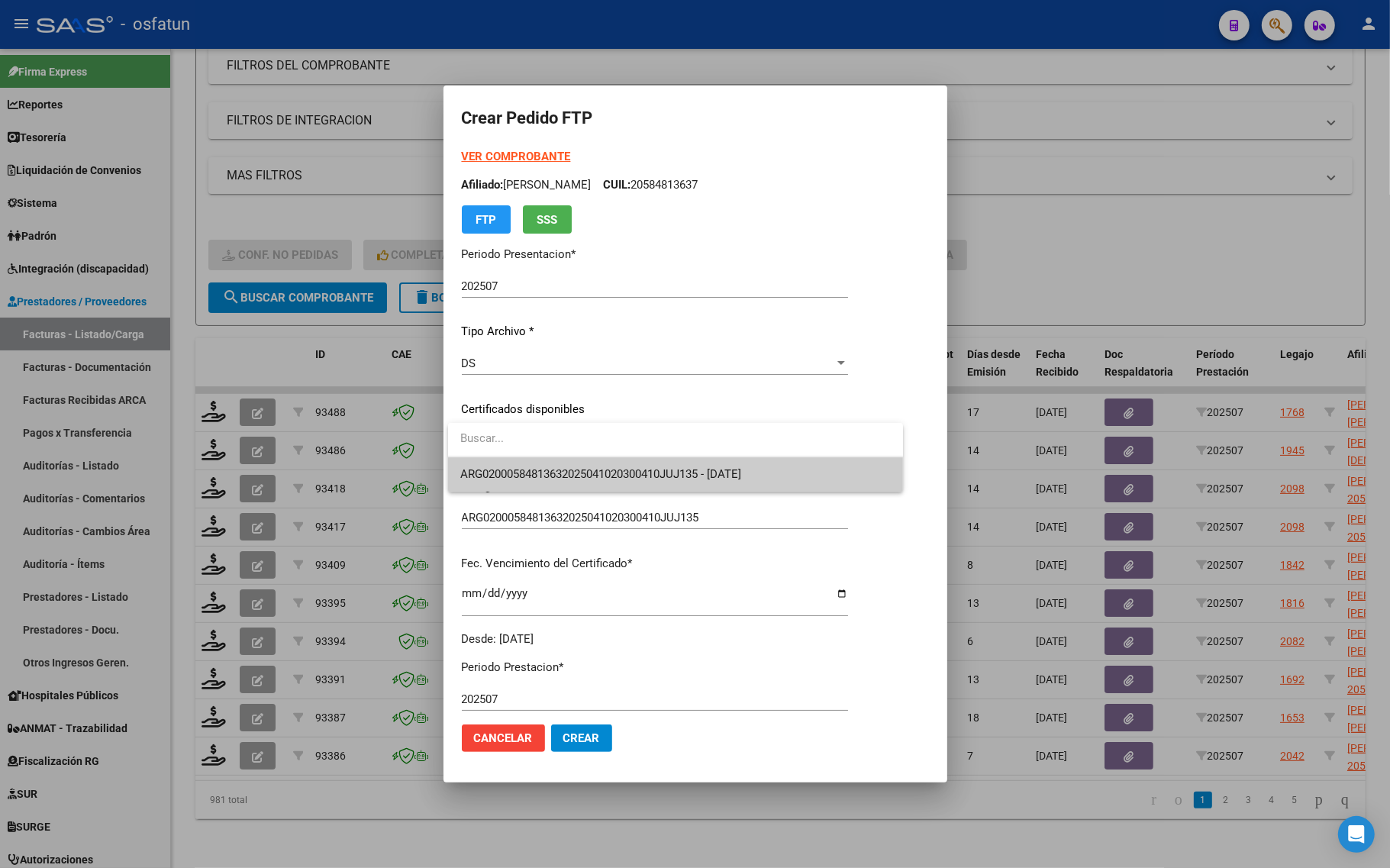
click at [554, 471] on span "ARG02000584813632025041020300410JUJ135 - 2030-10-04" at bounding box center [600, 474] width 281 height 14
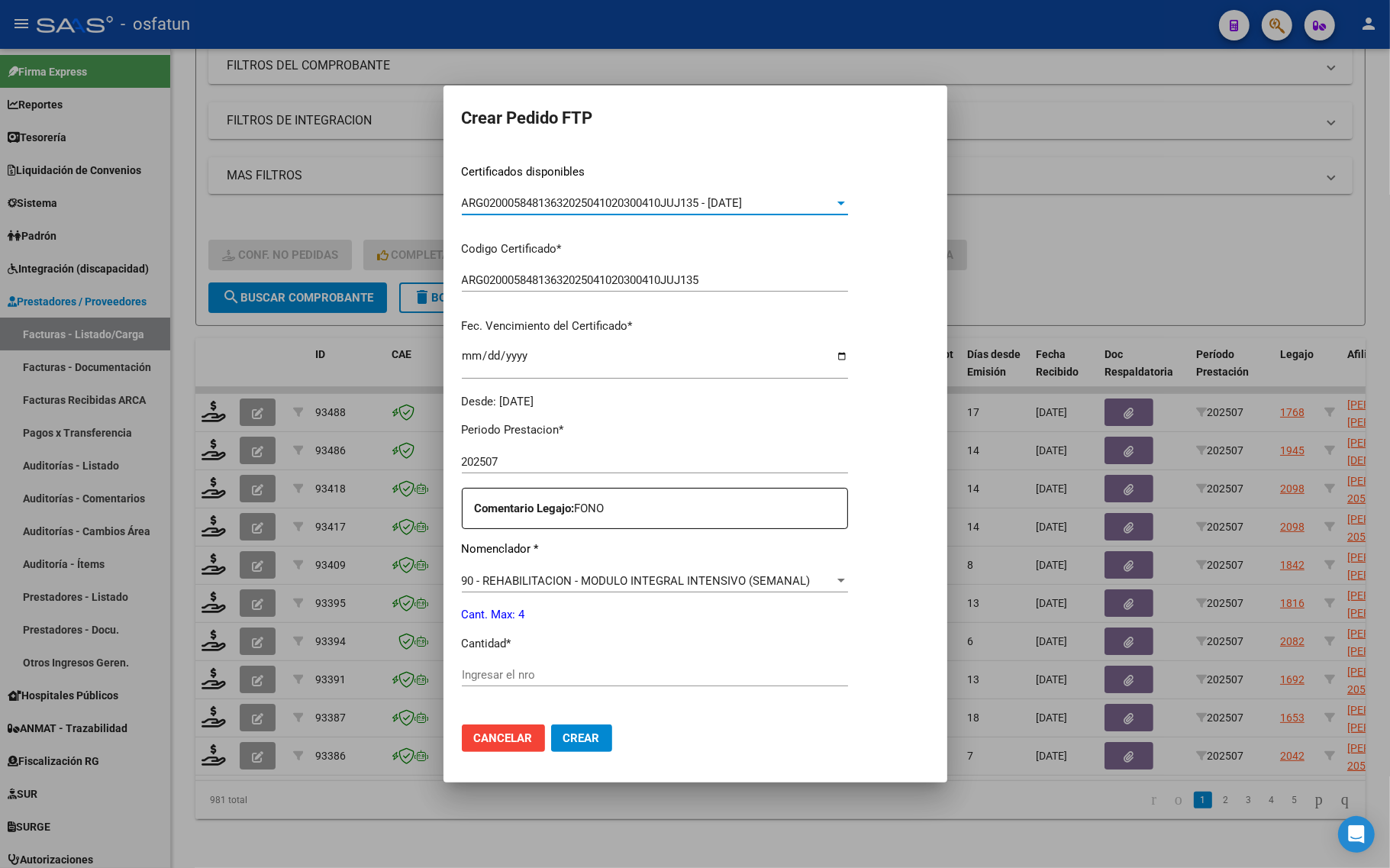
scroll to position [286, 0]
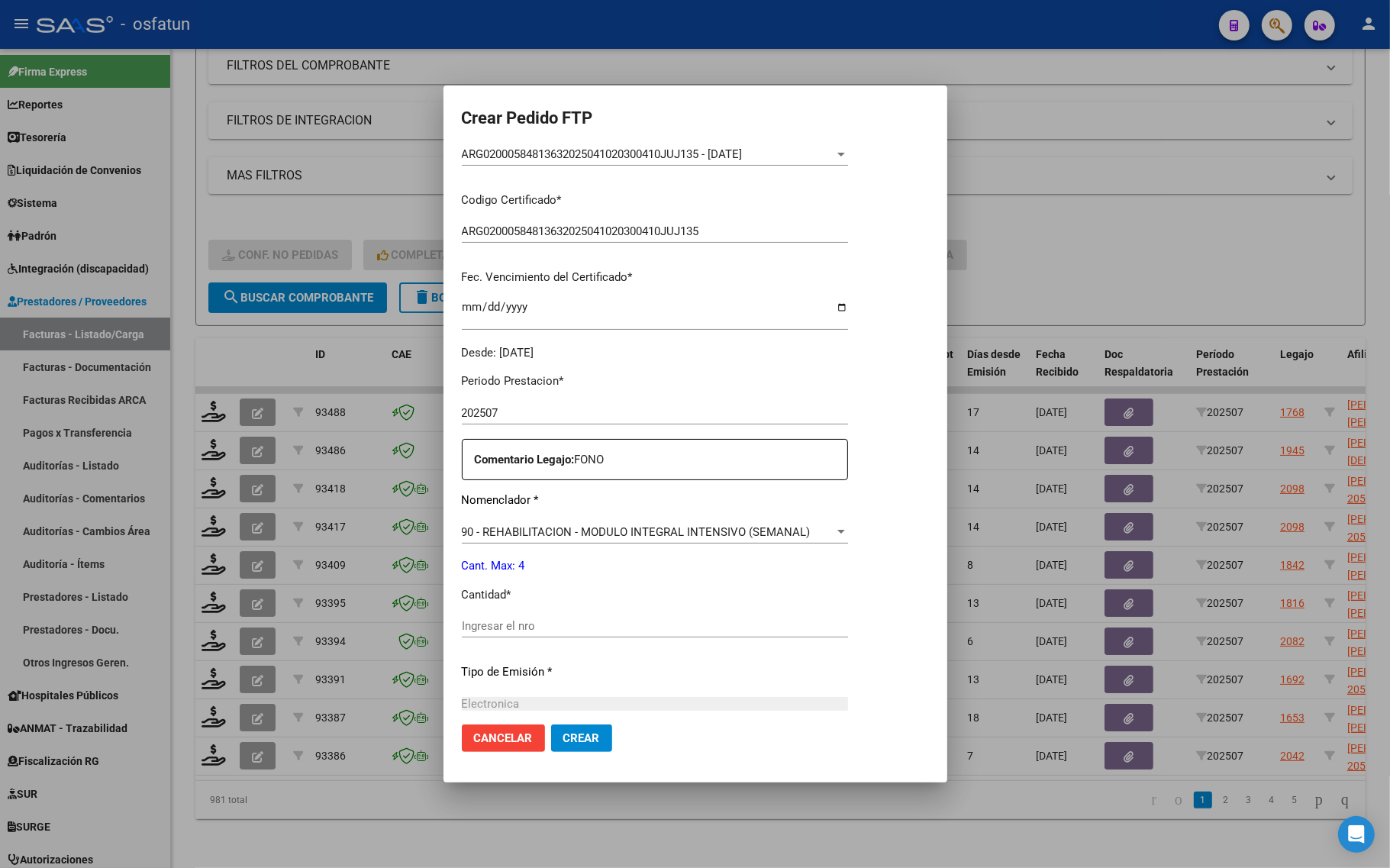
click at [520, 640] on div "Ingresar el nro" at bounding box center [654, 633] width 386 height 38
drag, startPoint x: 515, startPoint y: 626, endPoint x: 508, endPoint y: 633, distance: 9.9
click at [508, 633] on div "Ingresar el nro" at bounding box center [654, 626] width 386 height 23
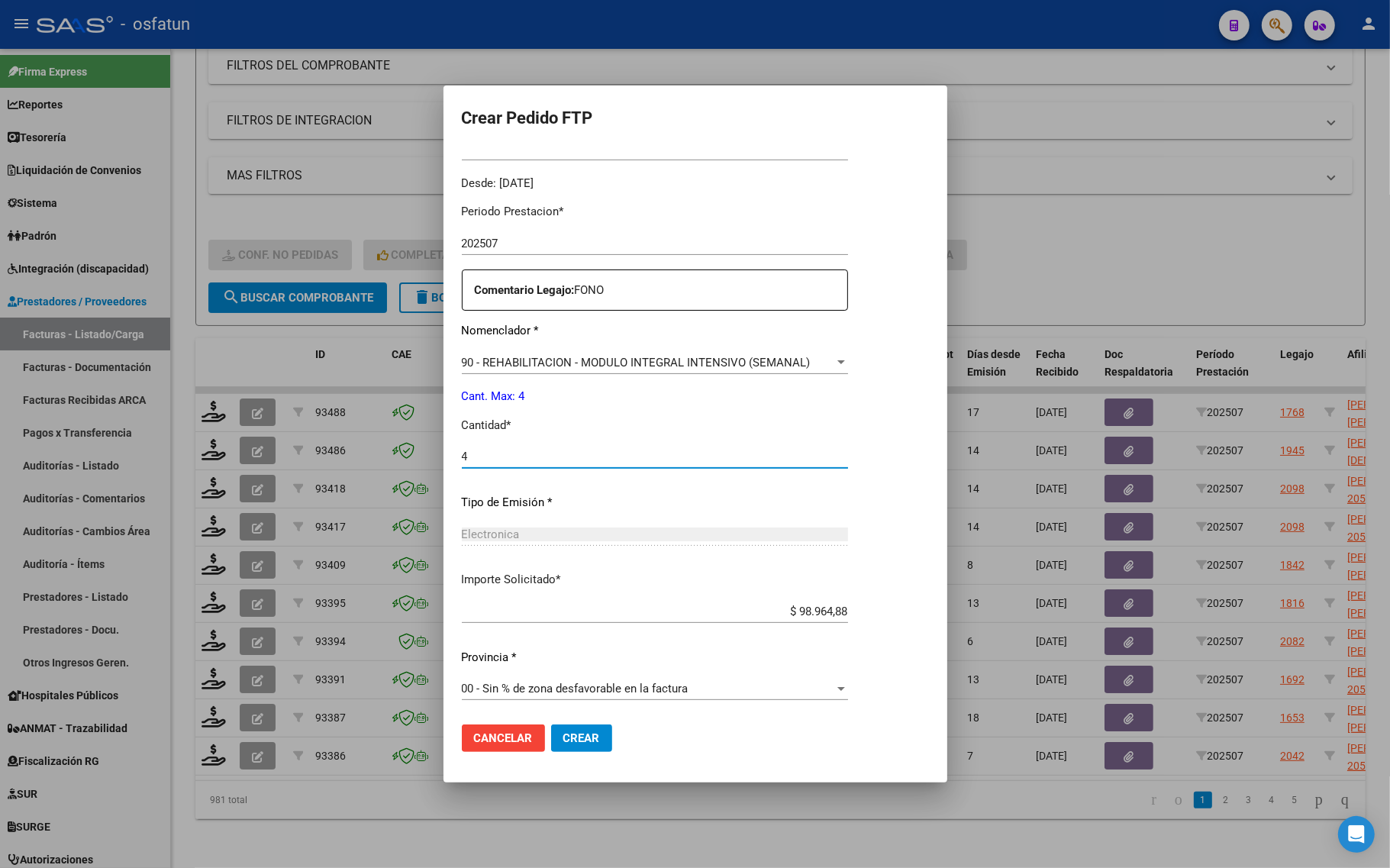
scroll to position [457, 0]
type input "4"
click at [586, 740] on span "Crear" at bounding box center [582, 737] width 37 height 14
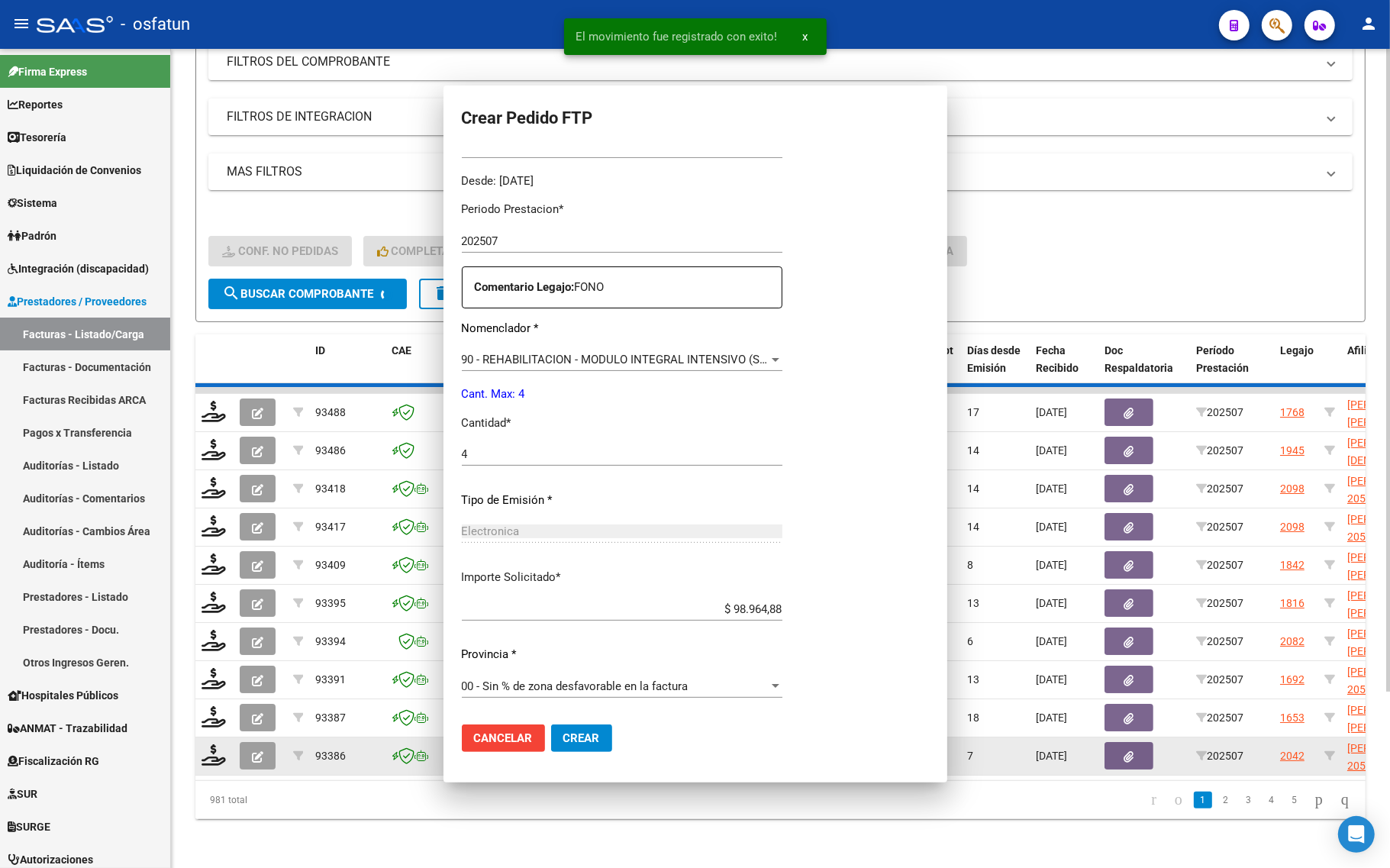
scroll to position [371, 0]
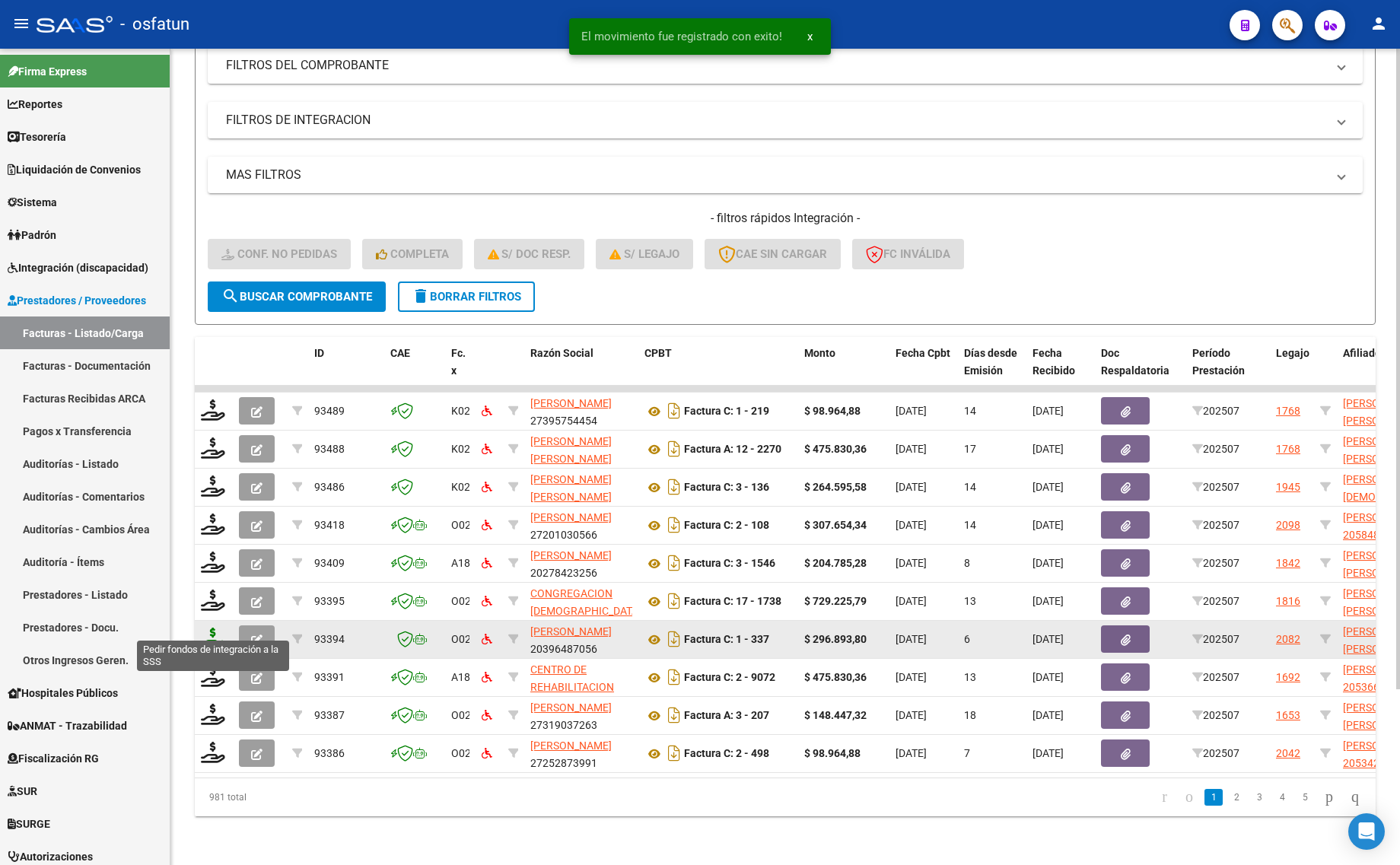
click at [210, 627] on icon at bounding box center [212, 637] width 24 height 21
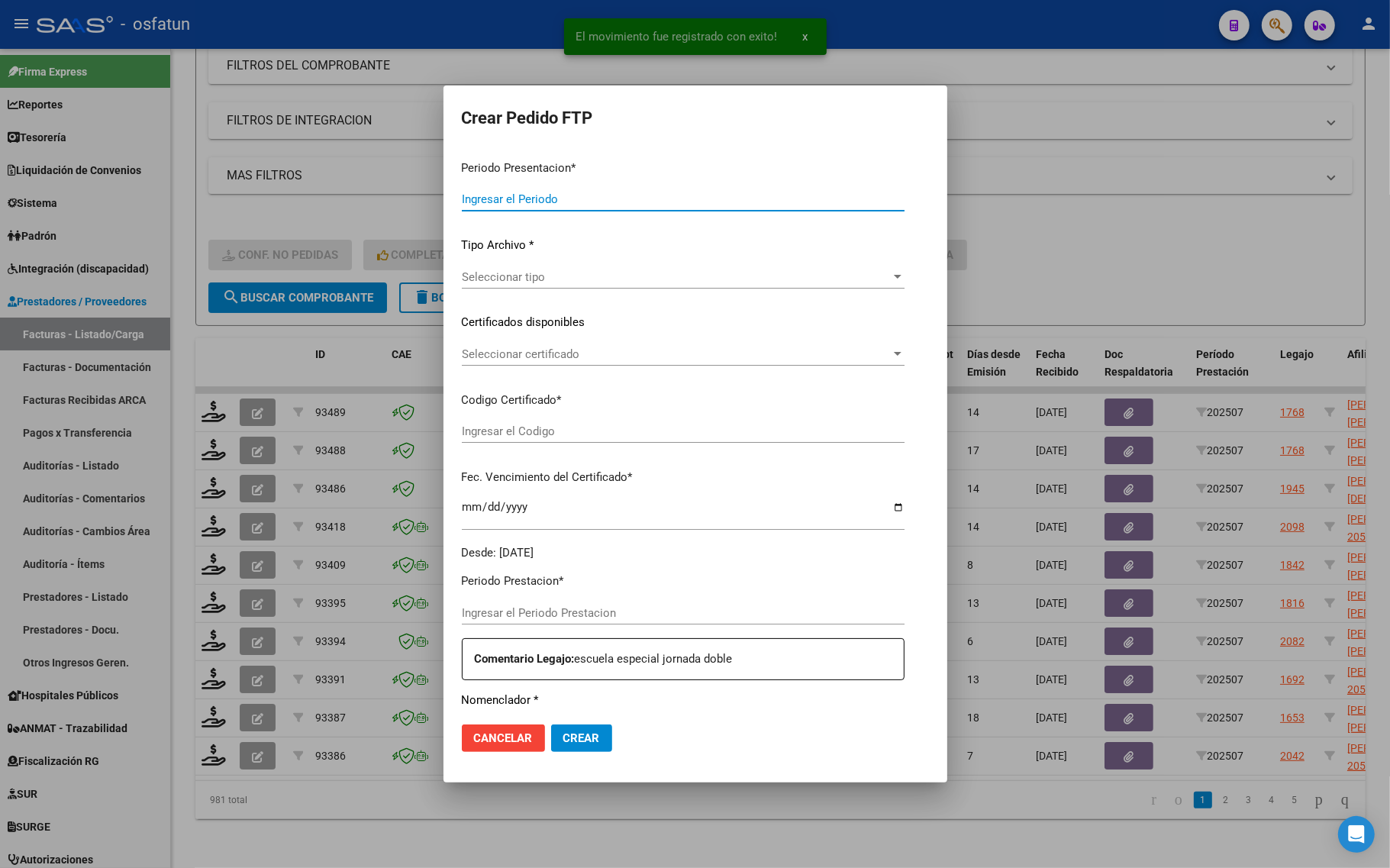
type input "202507"
type input "$ 296.893,80"
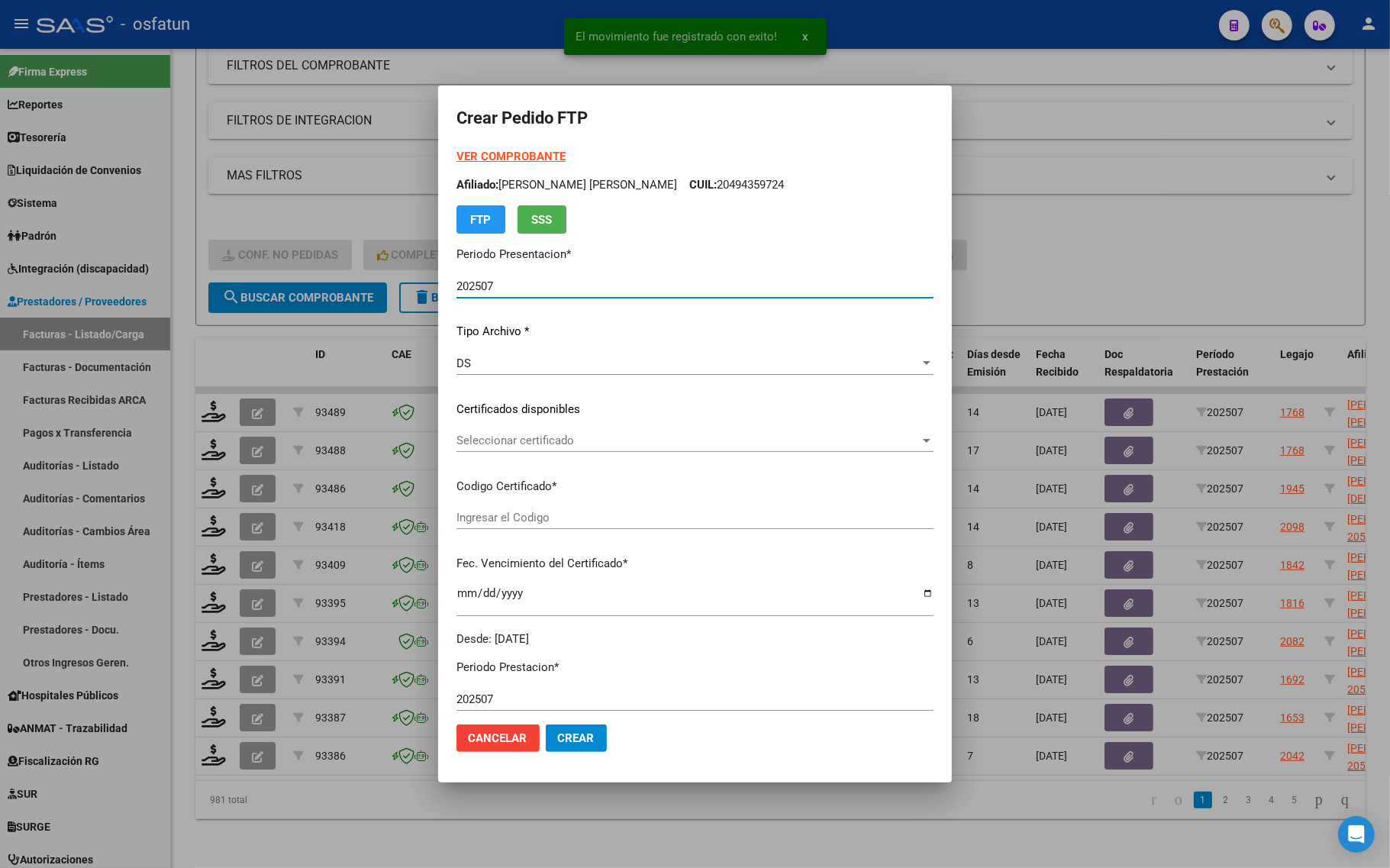
type input "ARG01-00058123333-20231122-20281122"
type input "2099-01-01"
click at [489, 153] on strong "VER COMPROBANTE" at bounding box center [511, 157] width 109 height 14
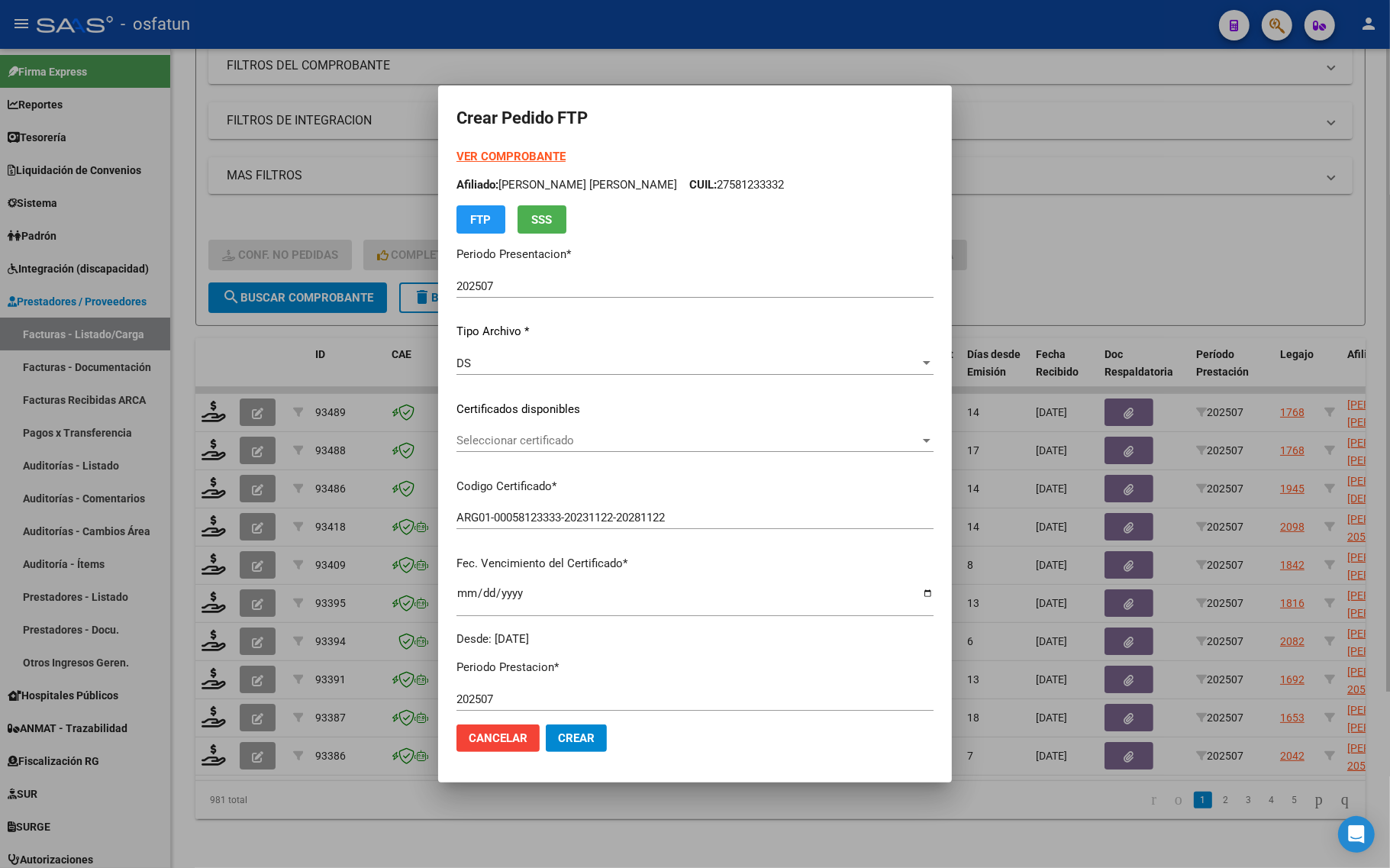
click at [1081, 275] on div at bounding box center [695, 434] width 1390 height 868
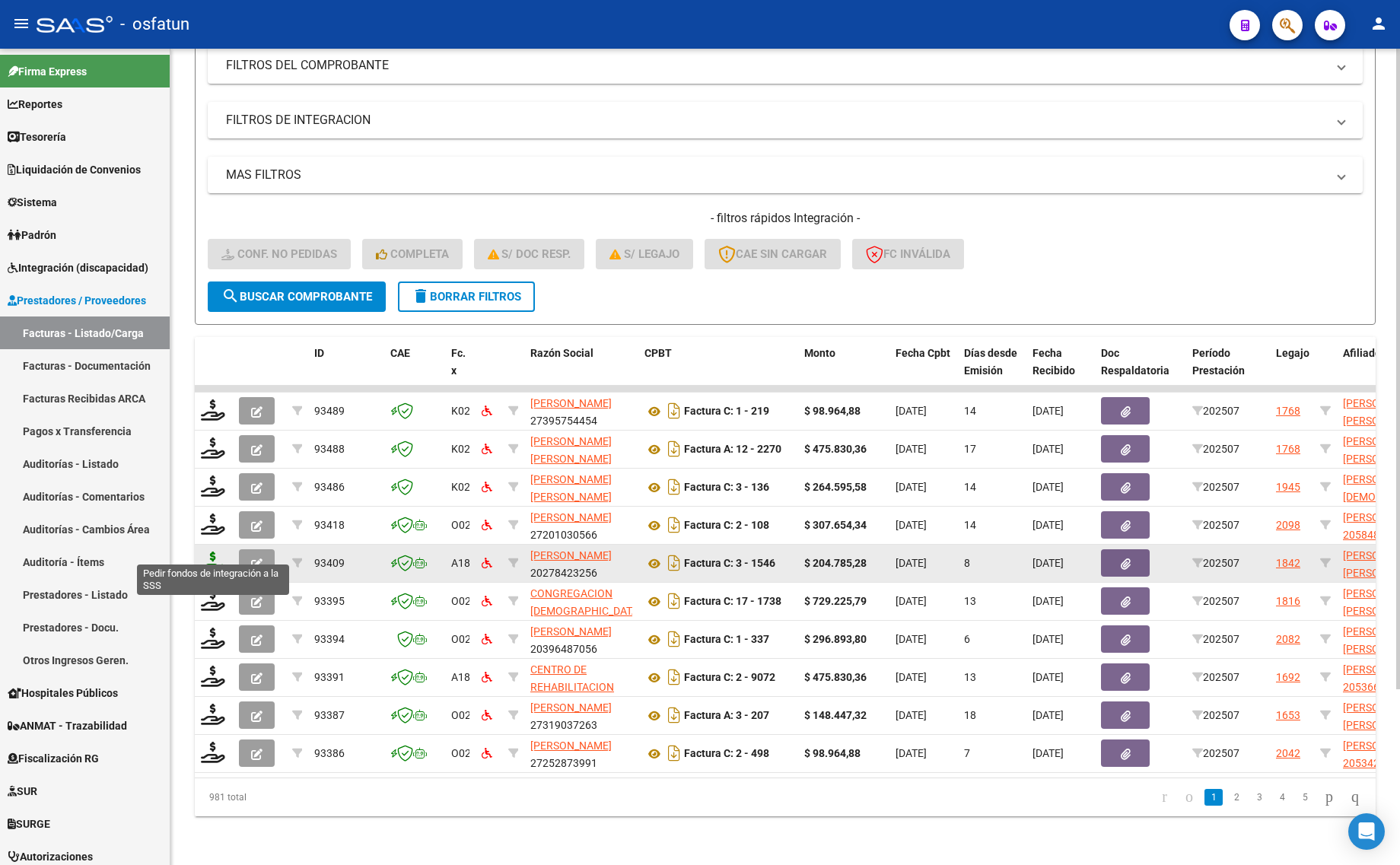
click at [206, 552] on icon at bounding box center [212, 562] width 24 height 21
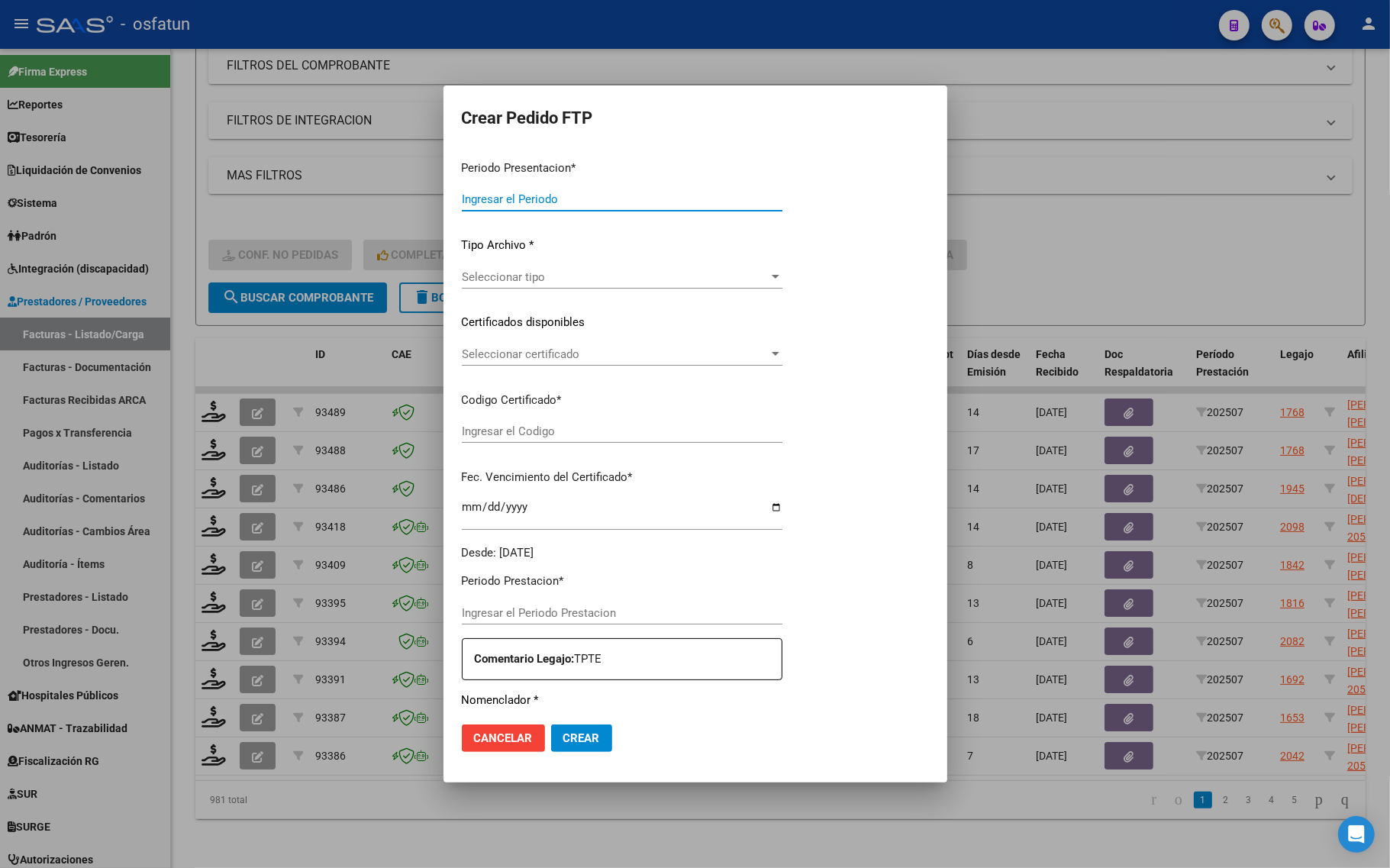
type input "202507"
type input "$ 204.785,28"
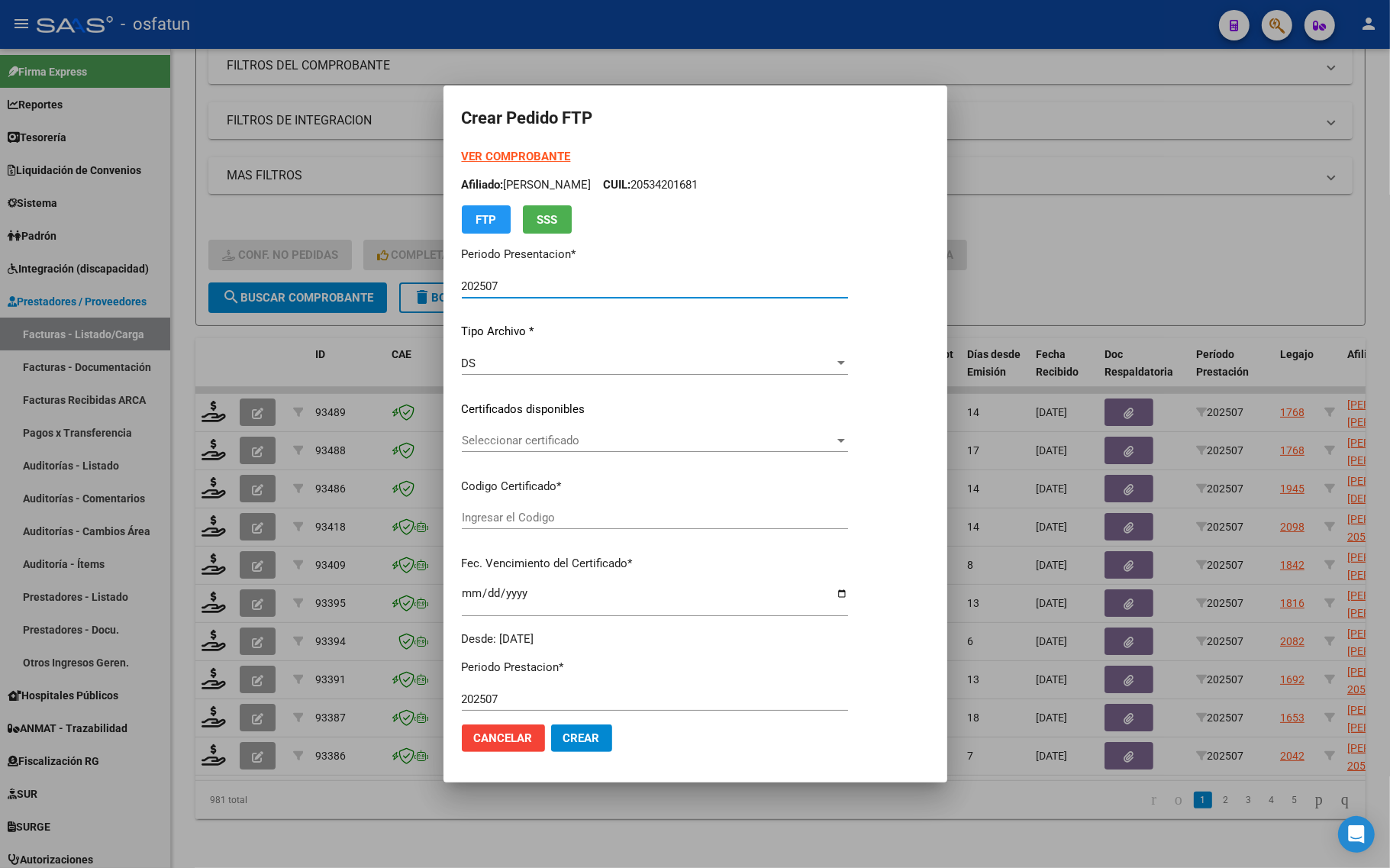
type input "ARG02000571155882023081120270811MZA232"
type input "2027-08-11"
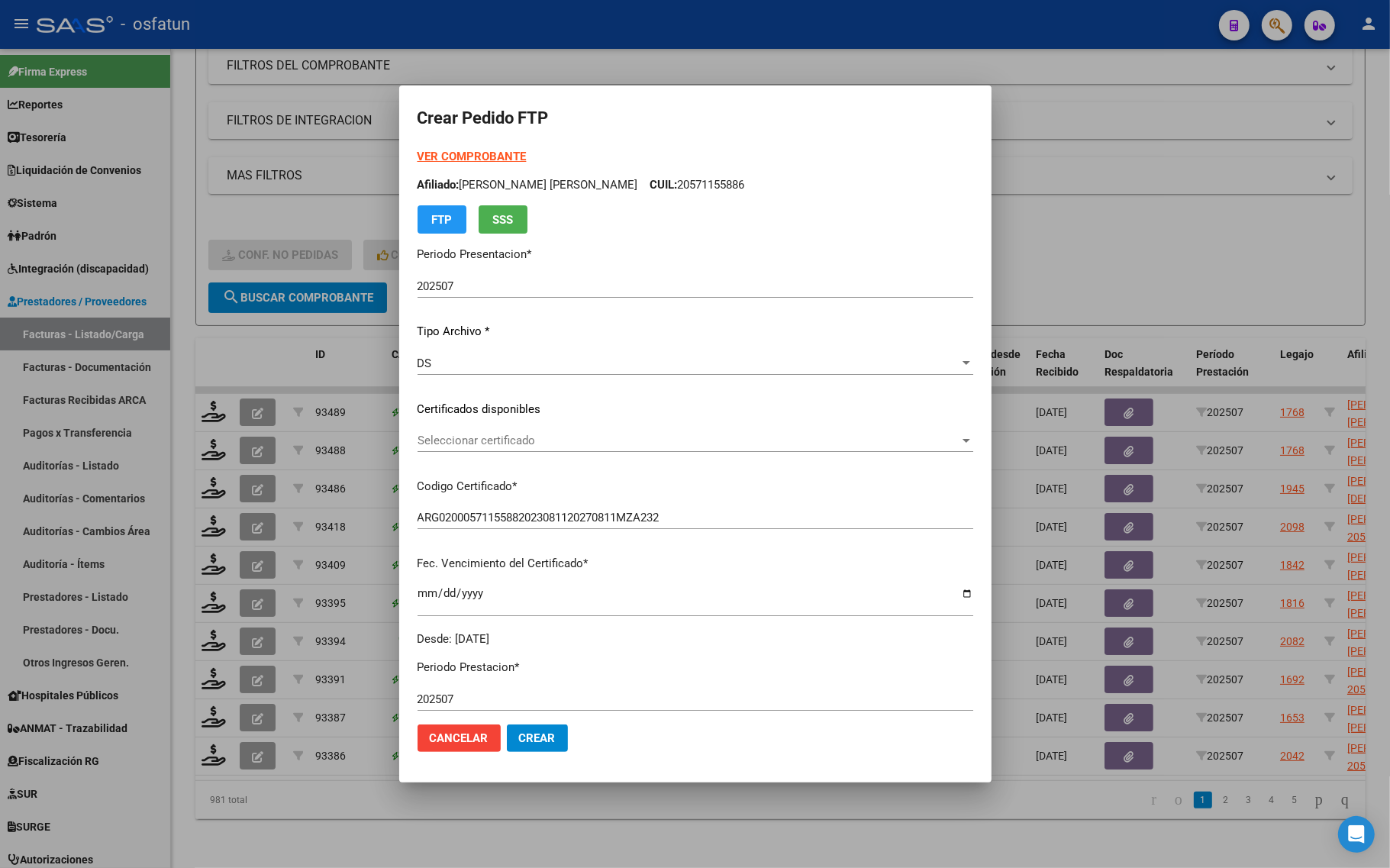
click at [470, 154] on strong "VER COMPROBANTE" at bounding box center [471, 157] width 109 height 14
click at [497, 441] on span "Seleccionar certificado" at bounding box center [688, 440] width 542 height 14
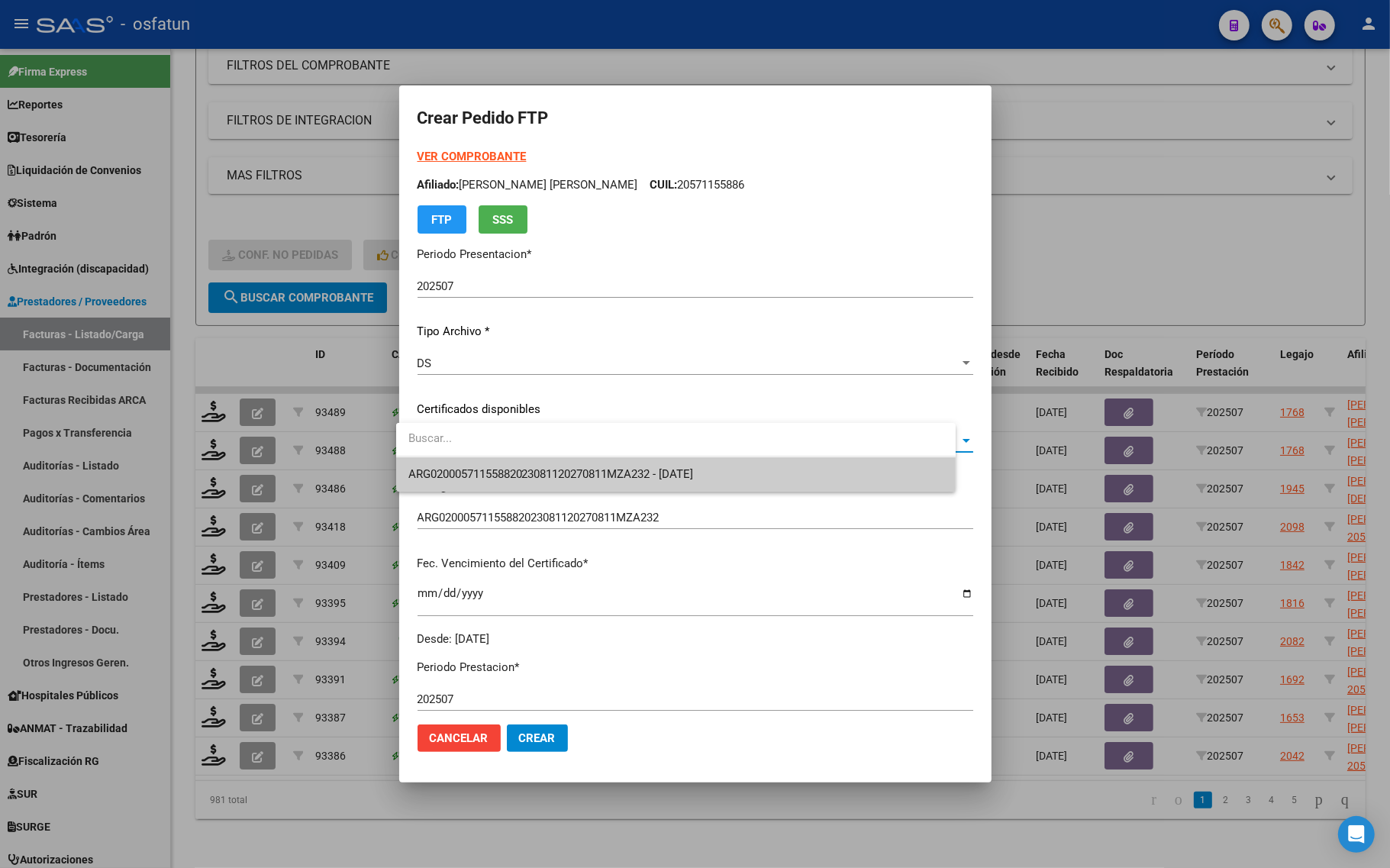
click at [503, 474] on span "ARG02000571155882023081120270811MZA232 - 2027-08-11" at bounding box center [551, 474] width 286 height 14
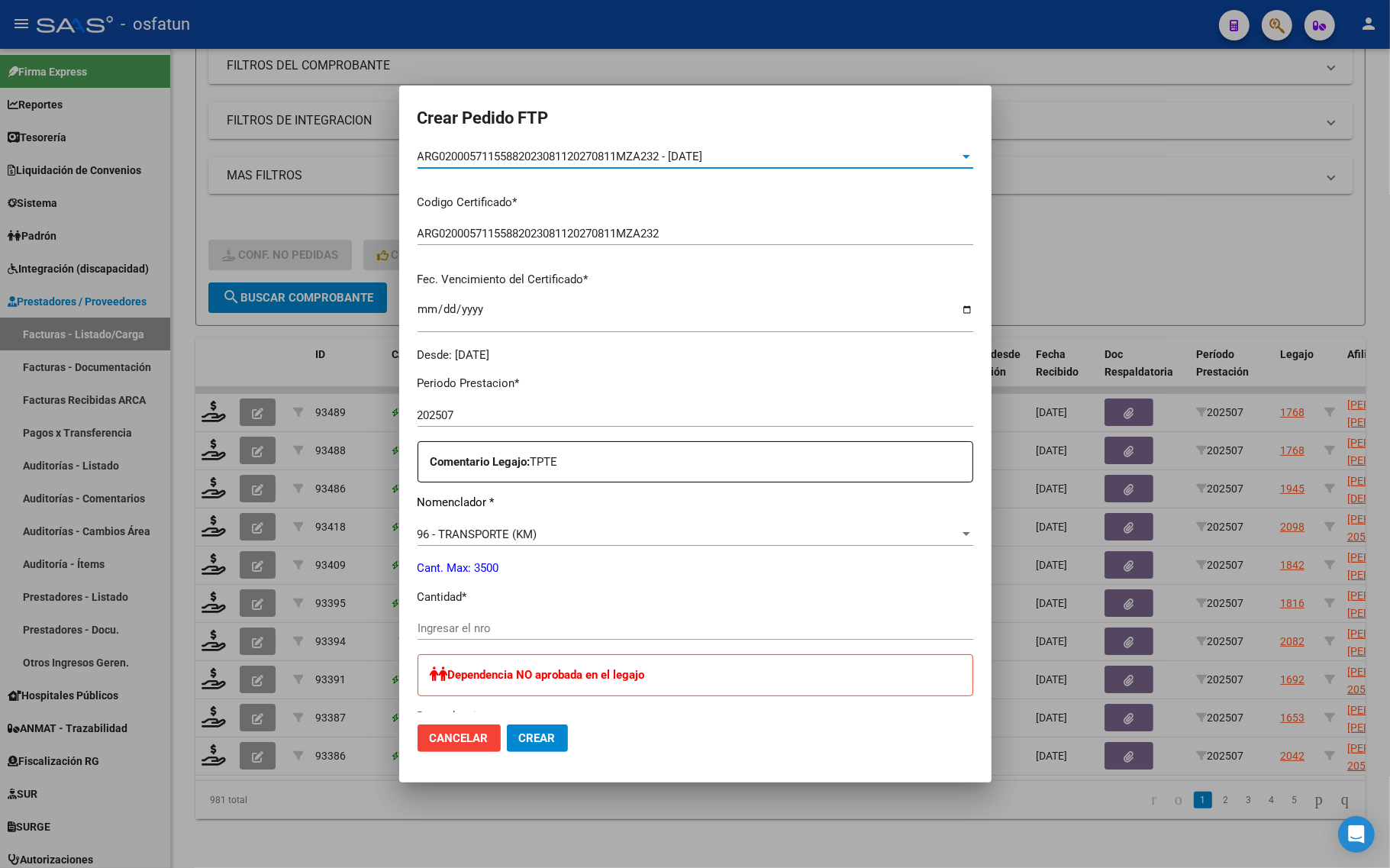
scroll to position [286, 0]
click at [469, 633] on div "Ingresar el nro" at bounding box center [695, 626] width 556 height 23
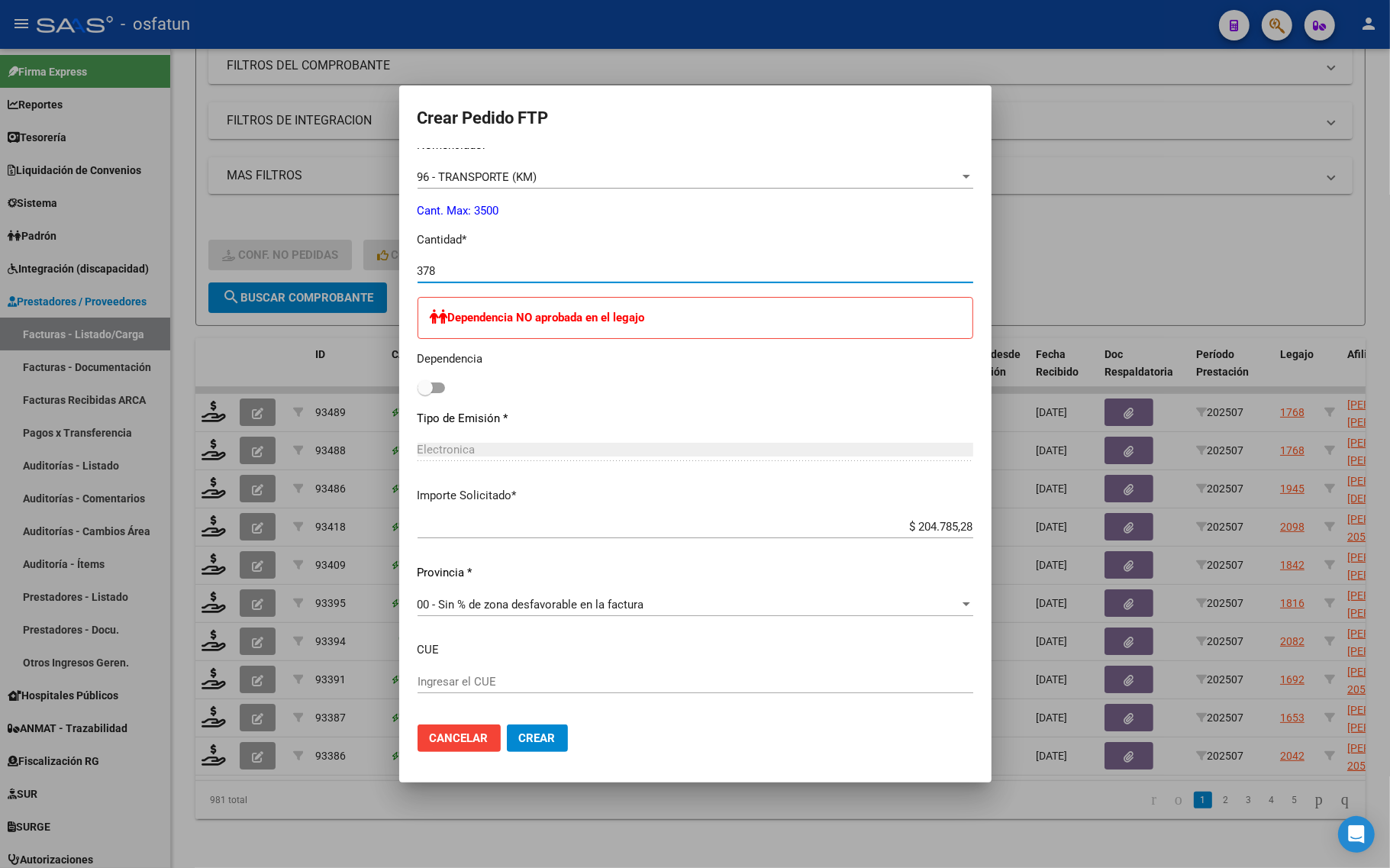
scroll to position [668, 0]
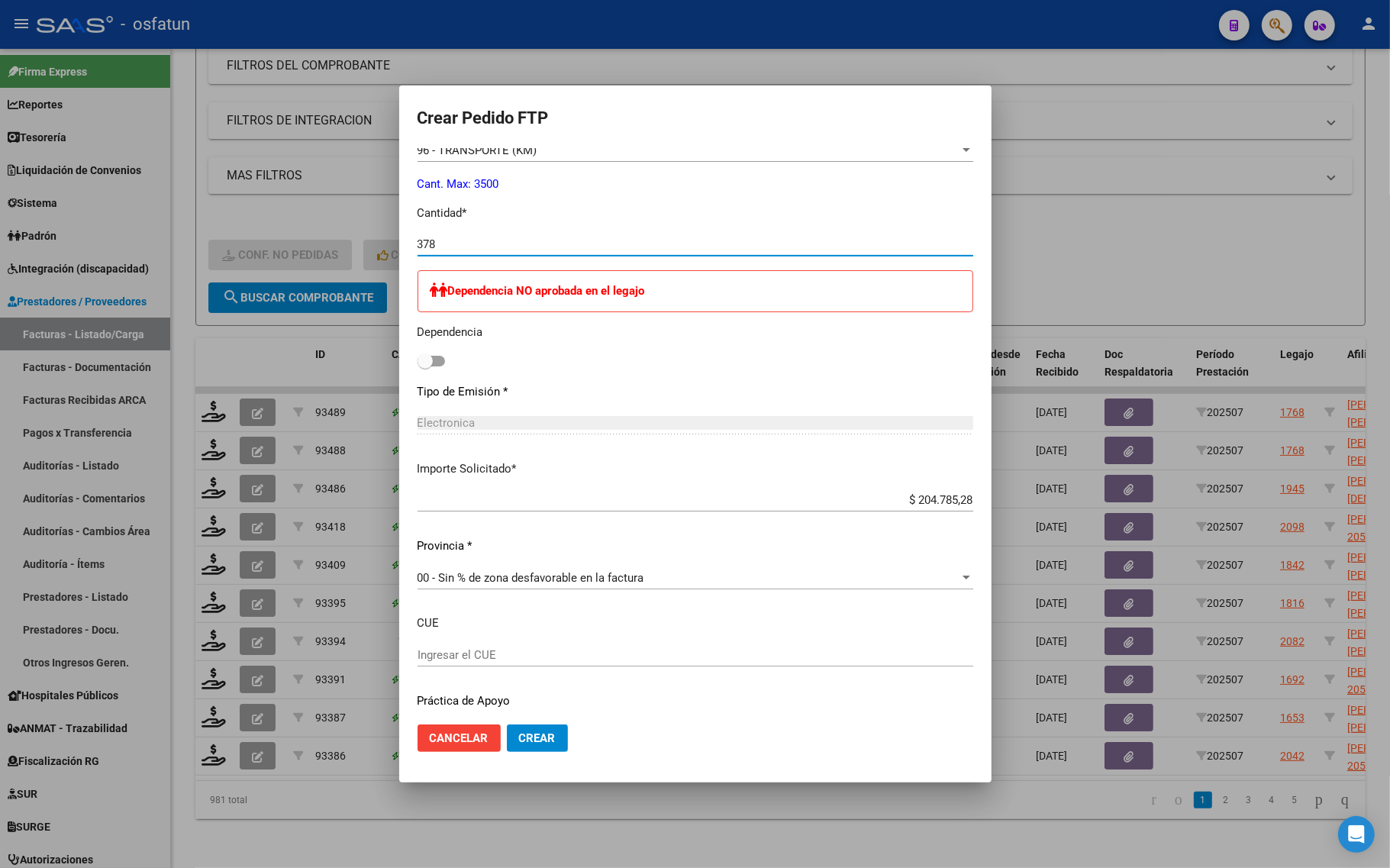
type input "378"
click at [525, 737] on span "Crear" at bounding box center [537, 737] width 37 height 14
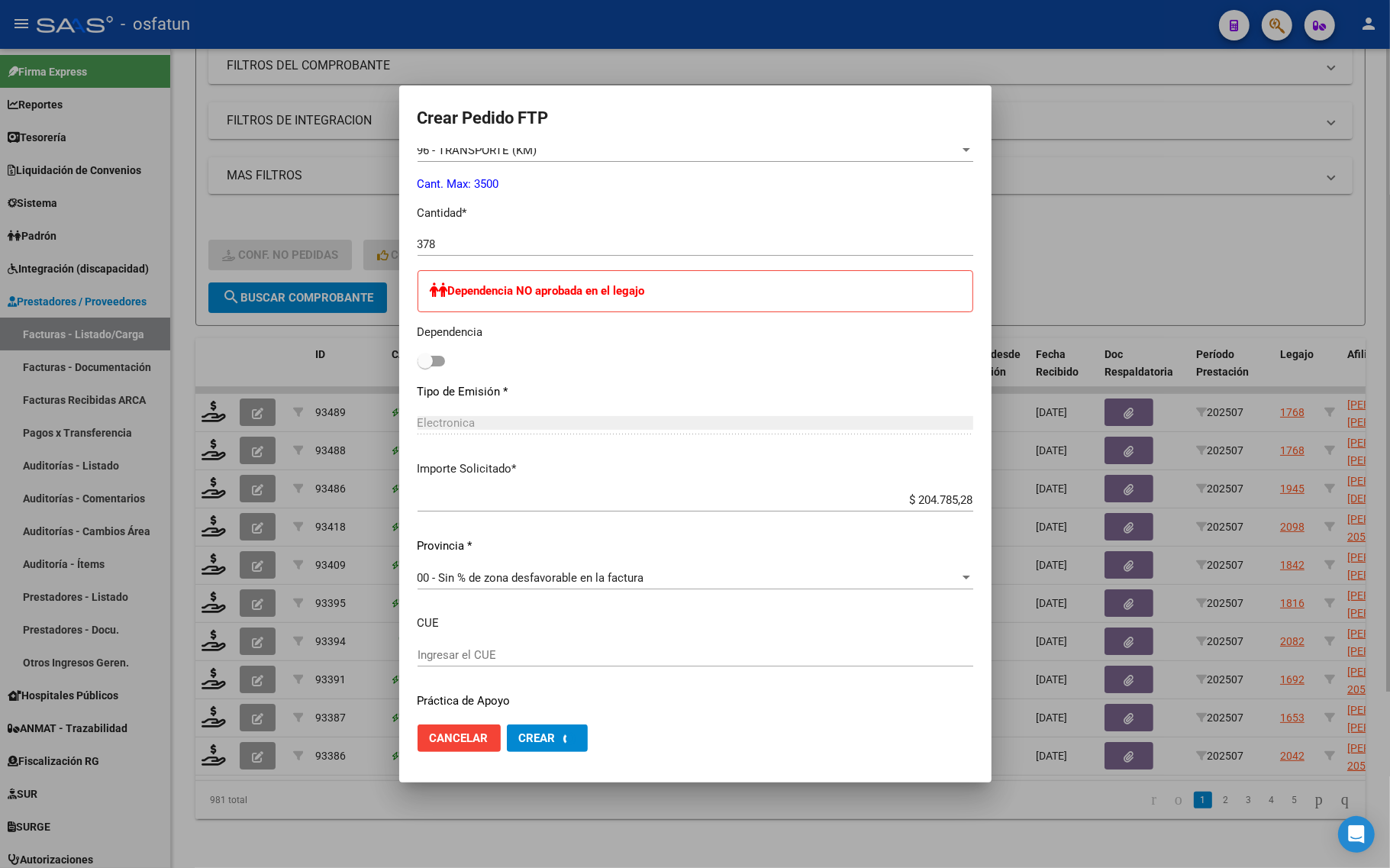
scroll to position [0, 0]
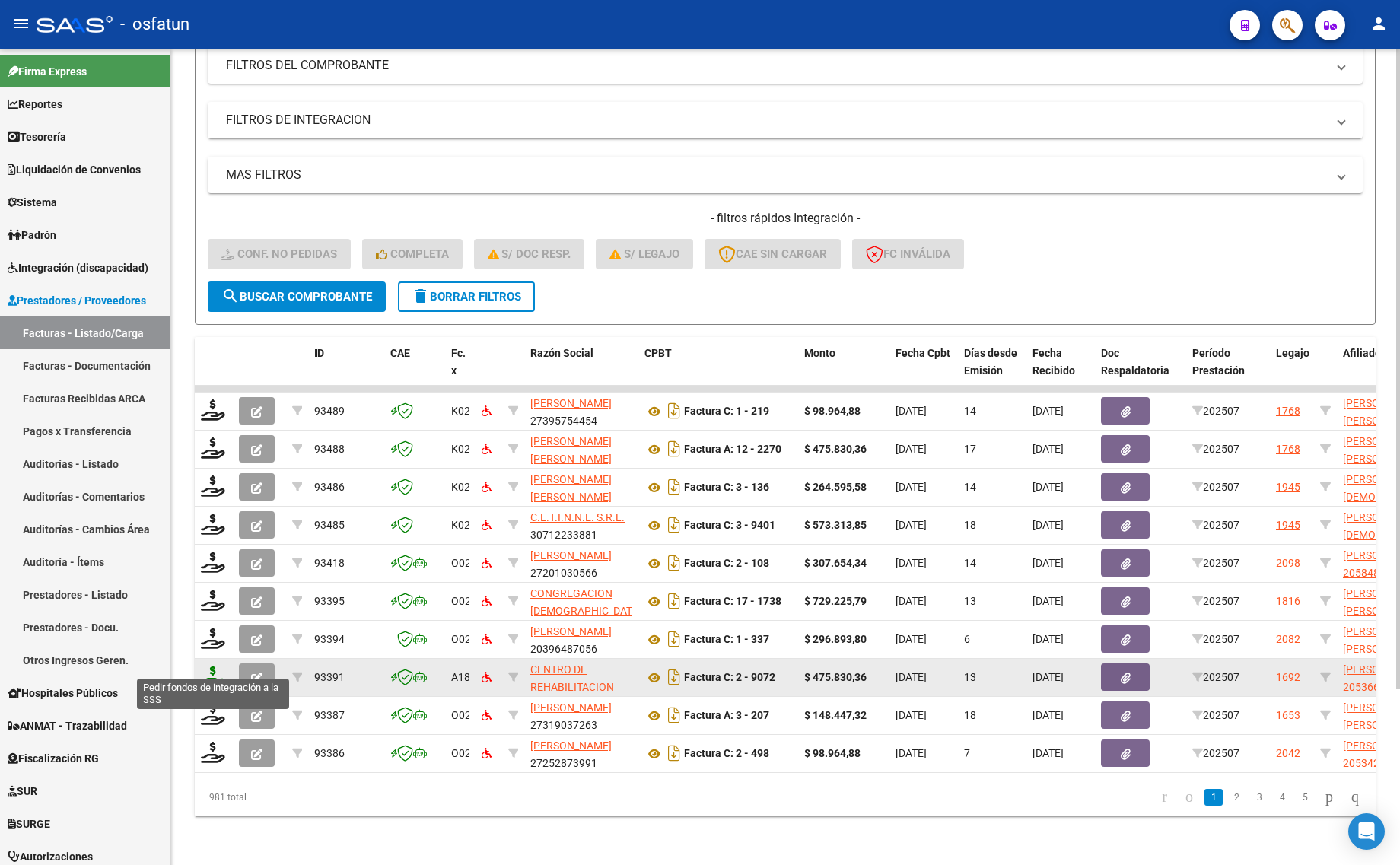
click at [207, 665] on icon at bounding box center [212, 676] width 24 height 21
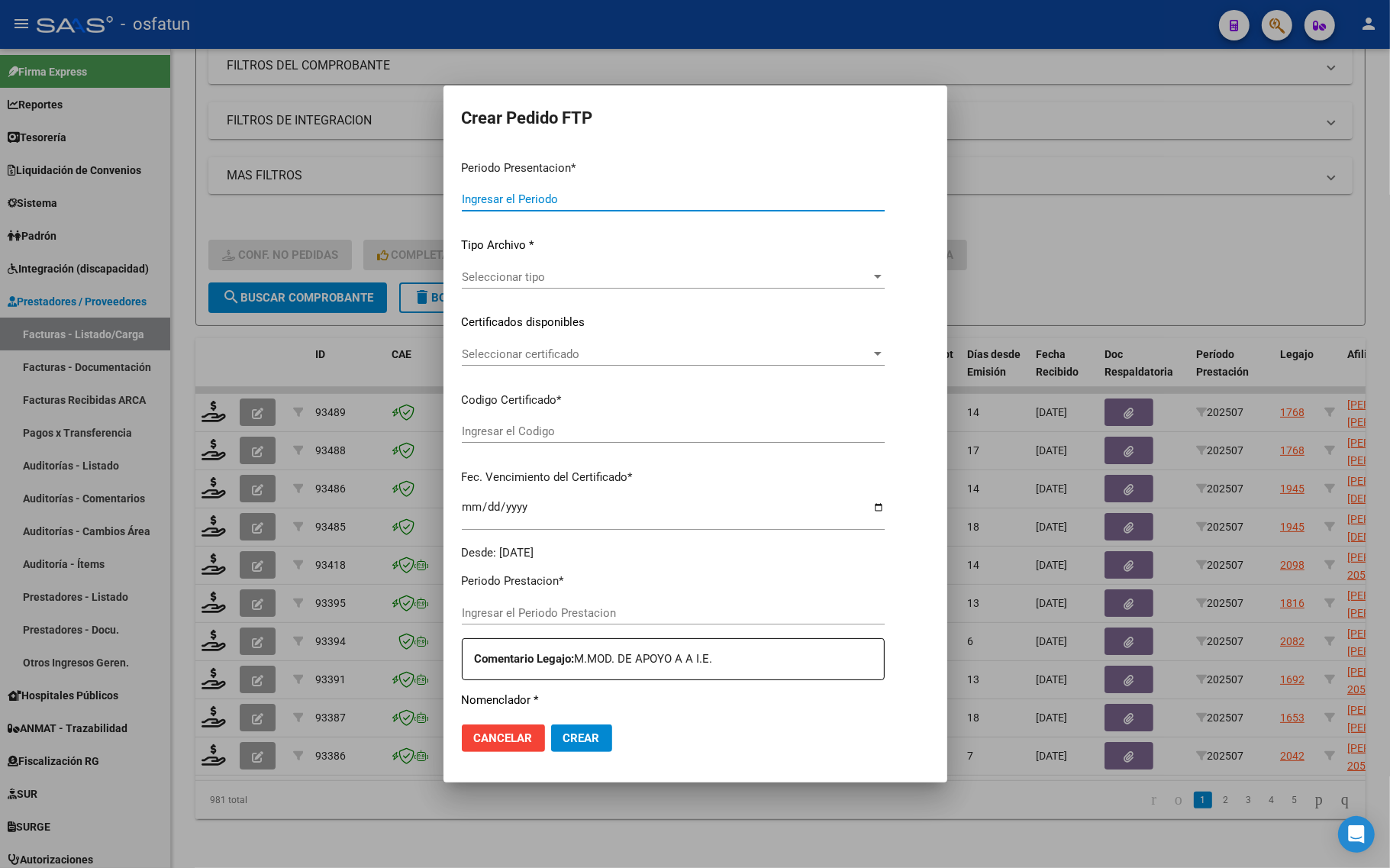
type input "202507"
type input "$ 475.830,36"
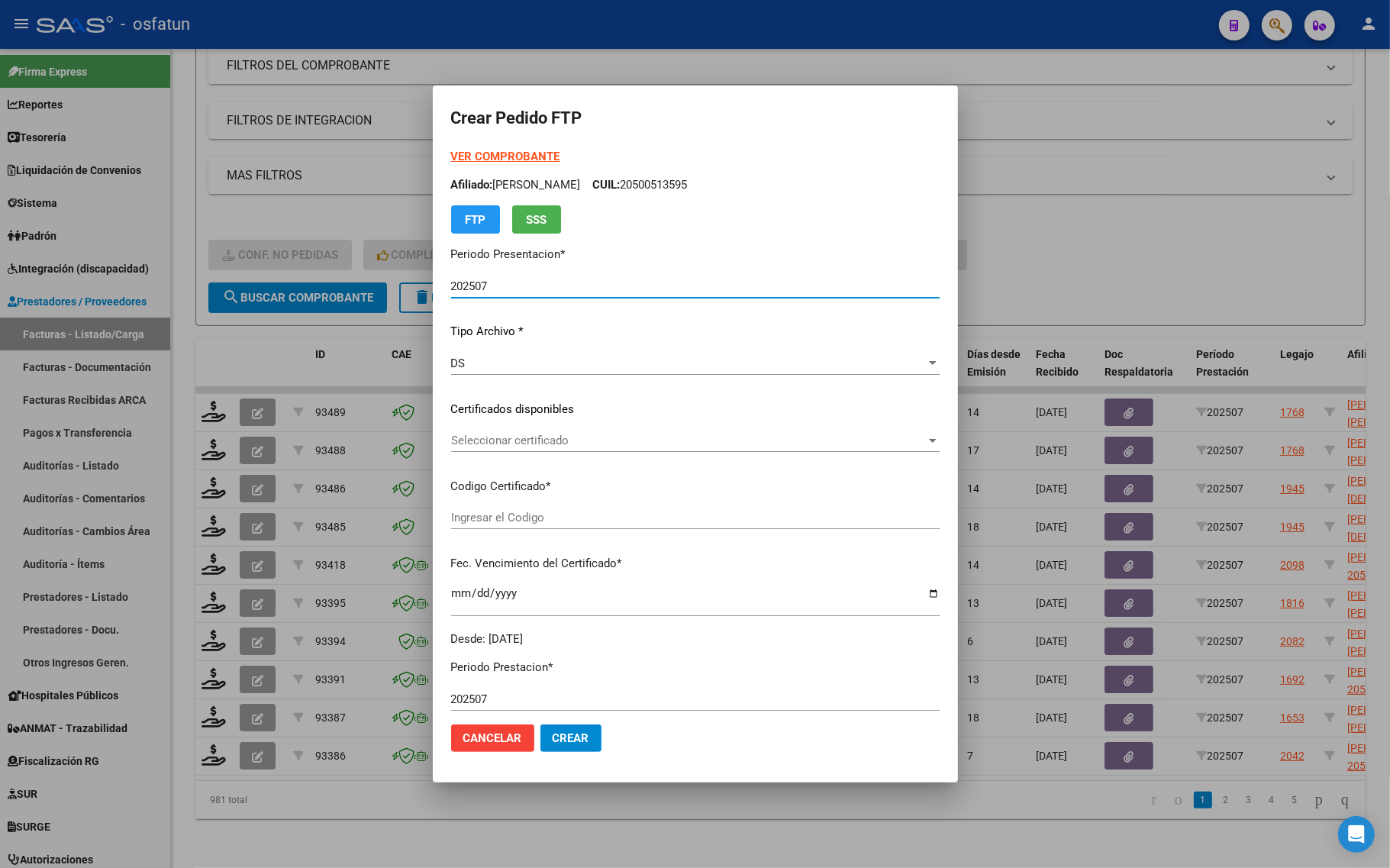
type input "ARG02000536603072021111720261117MZA204"
type input "2026-11-17"
click at [468, 150] on strong "VER COMPROBANTE" at bounding box center [505, 157] width 109 height 14
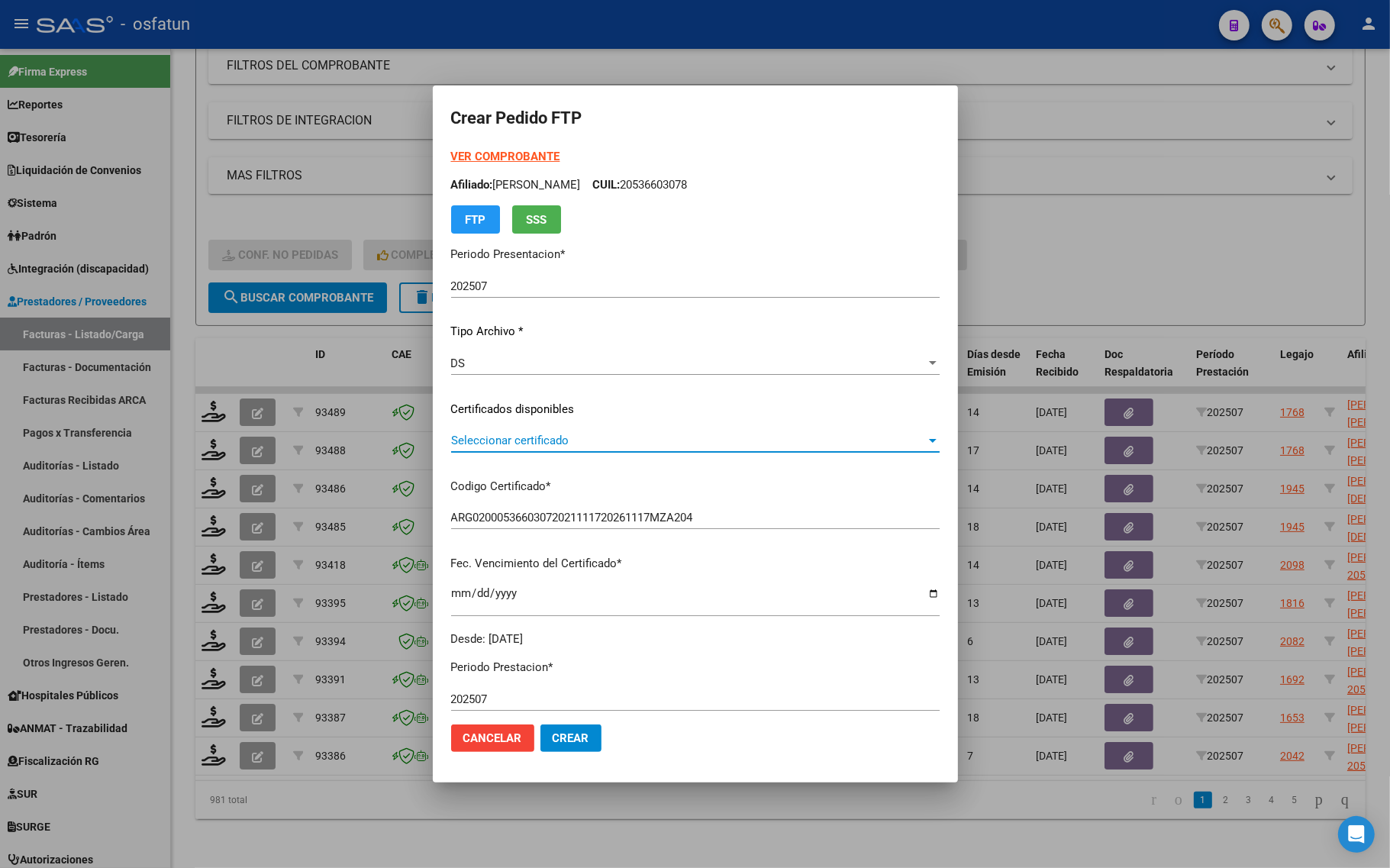
click at [479, 435] on span "Seleccionar certificado" at bounding box center [688, 440] width 474 height 14
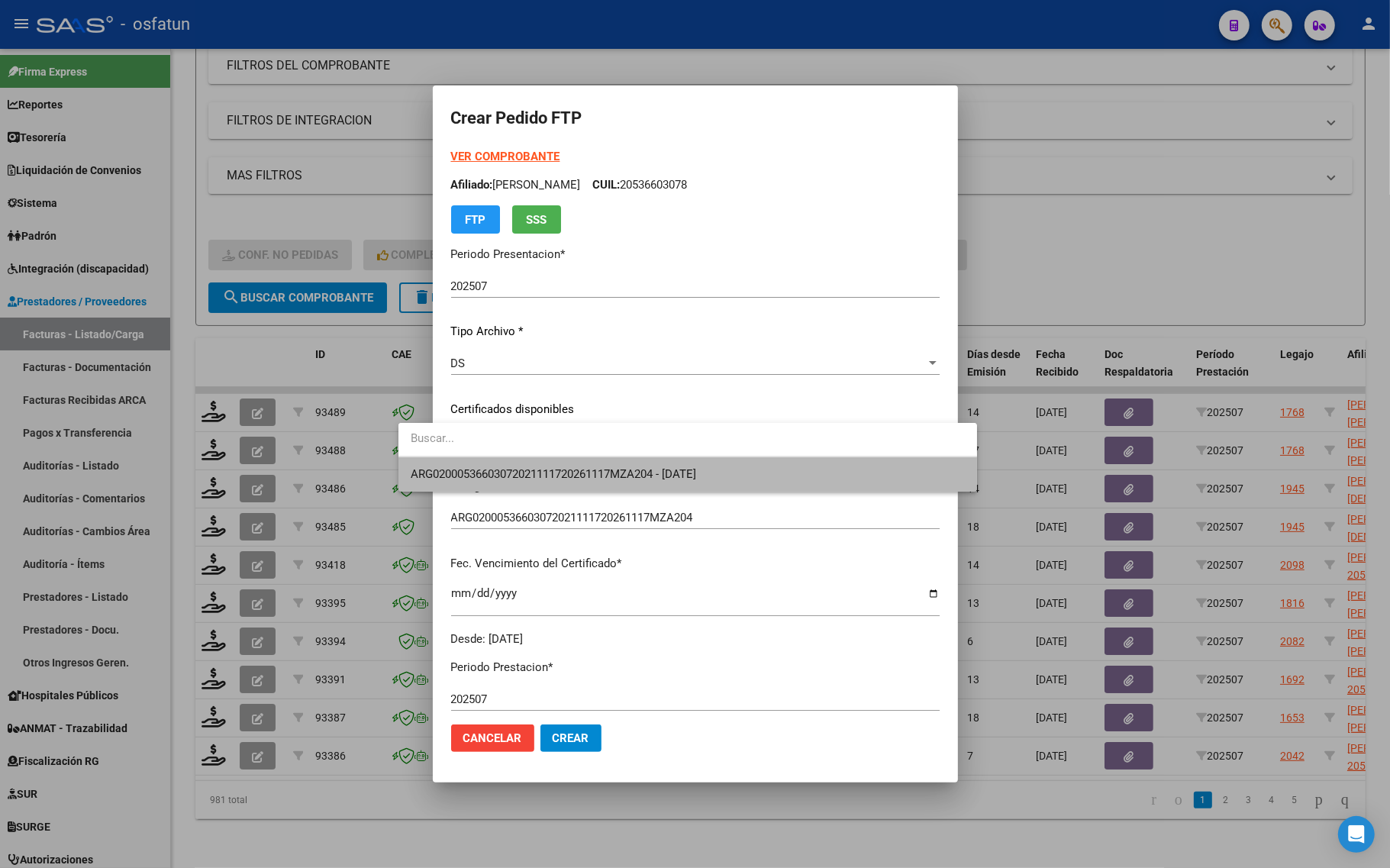
click at [474, 460] on span "ARG02000536603072021111720261117MZA204 - 2026-11-17" at bounding box center [687, 473] width 554 height 34
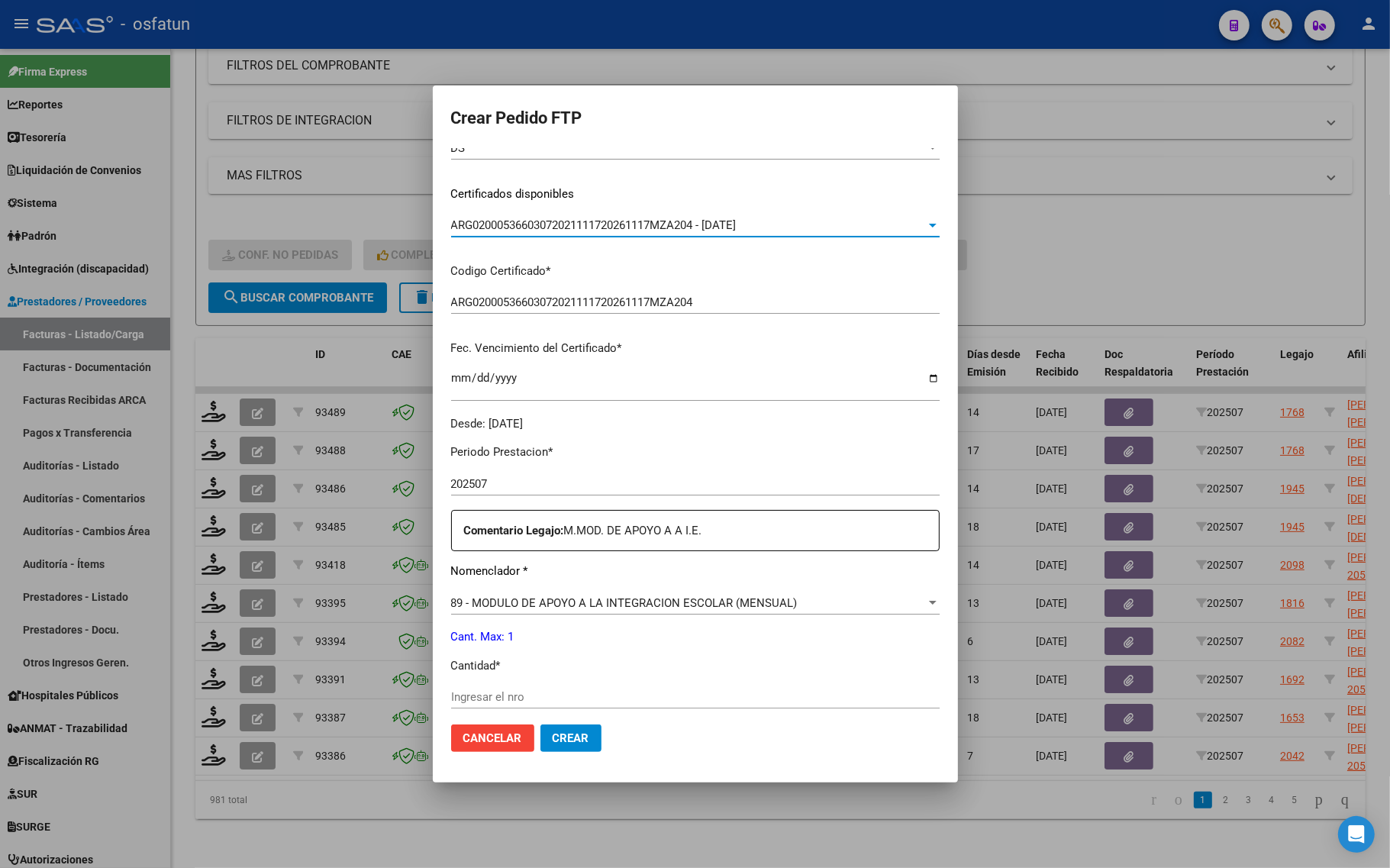
scroll to position [286, 0]
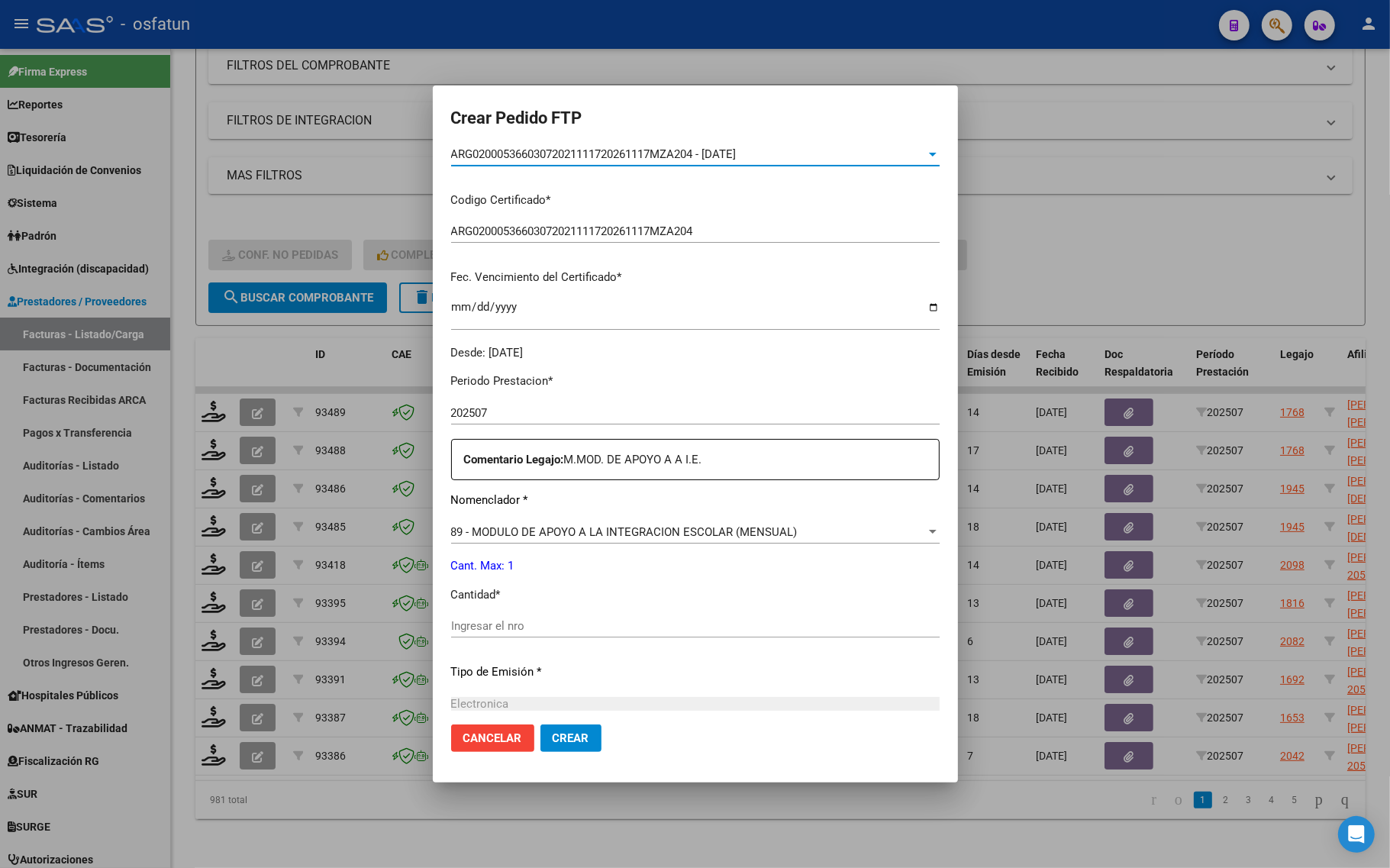
click at [511, 616] on div "Periodo Prestacion * 202507 Ingresar el Periodo Prestacion Comentario Legajo: M…" at bounding box center [695, 622] width 489 height 523
click at [516, 628] on input "Ingresar el nro" at bounding box center [695, 625] width 489 height 14
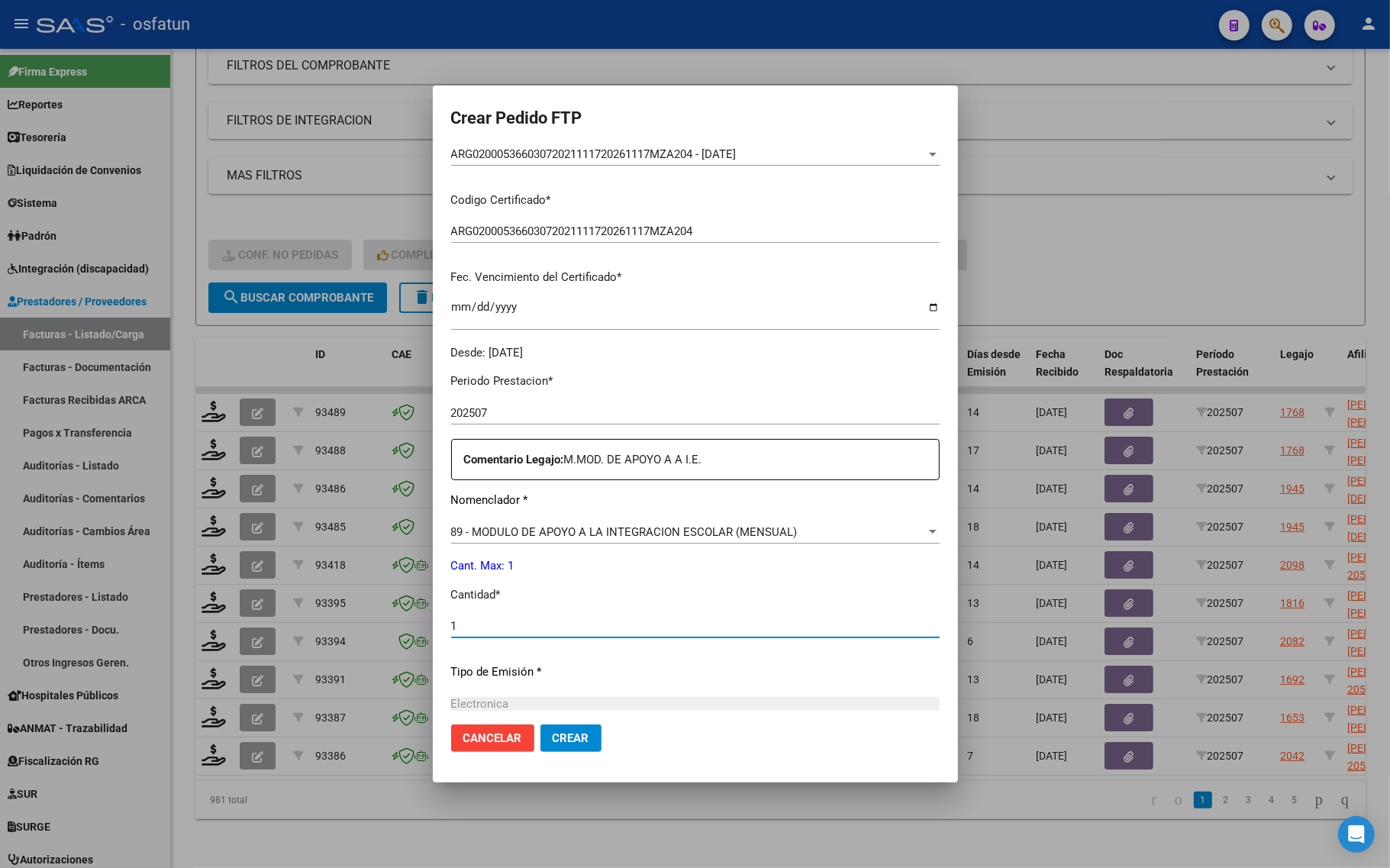
type input "1"
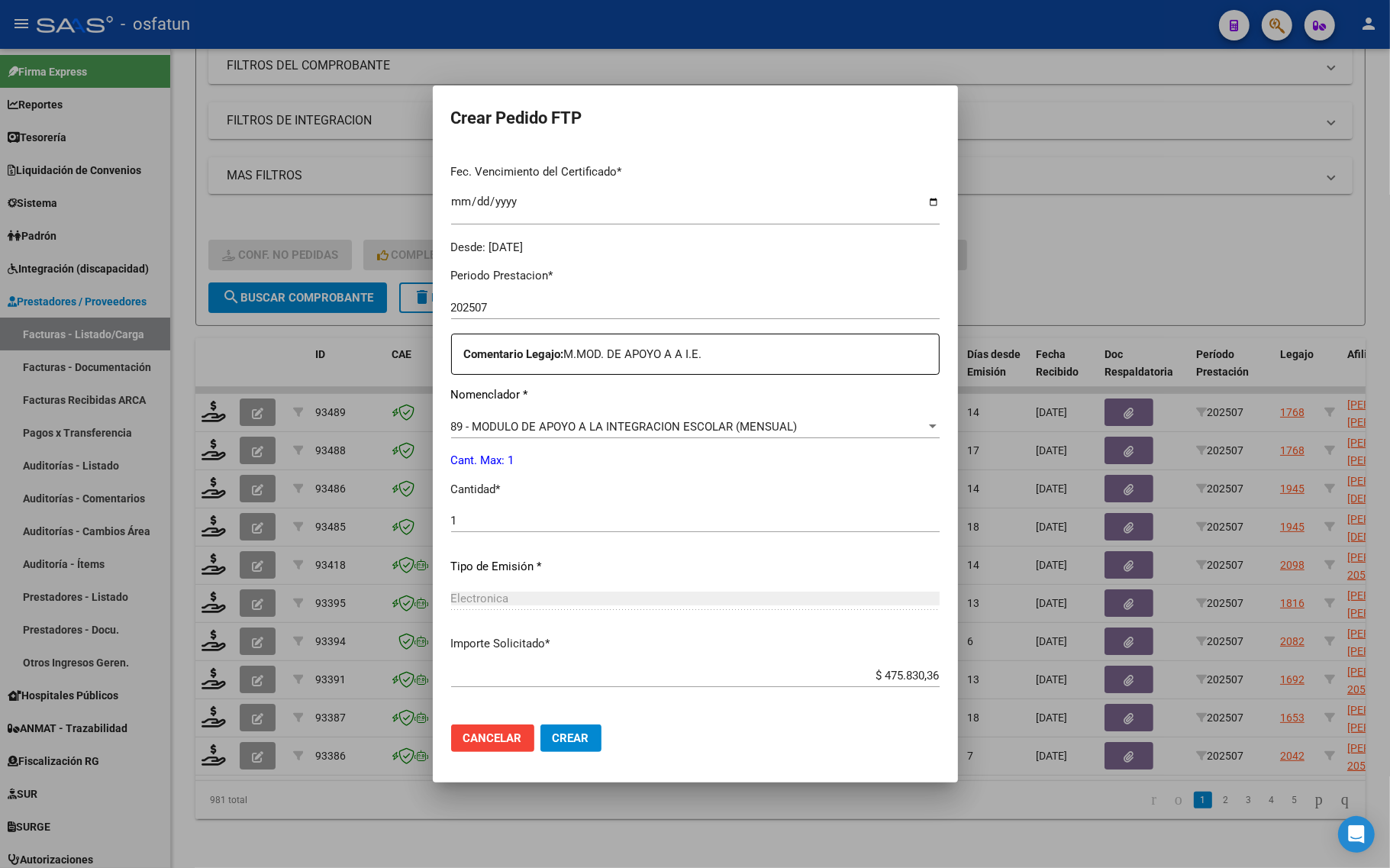
scroll to position [457, 0]
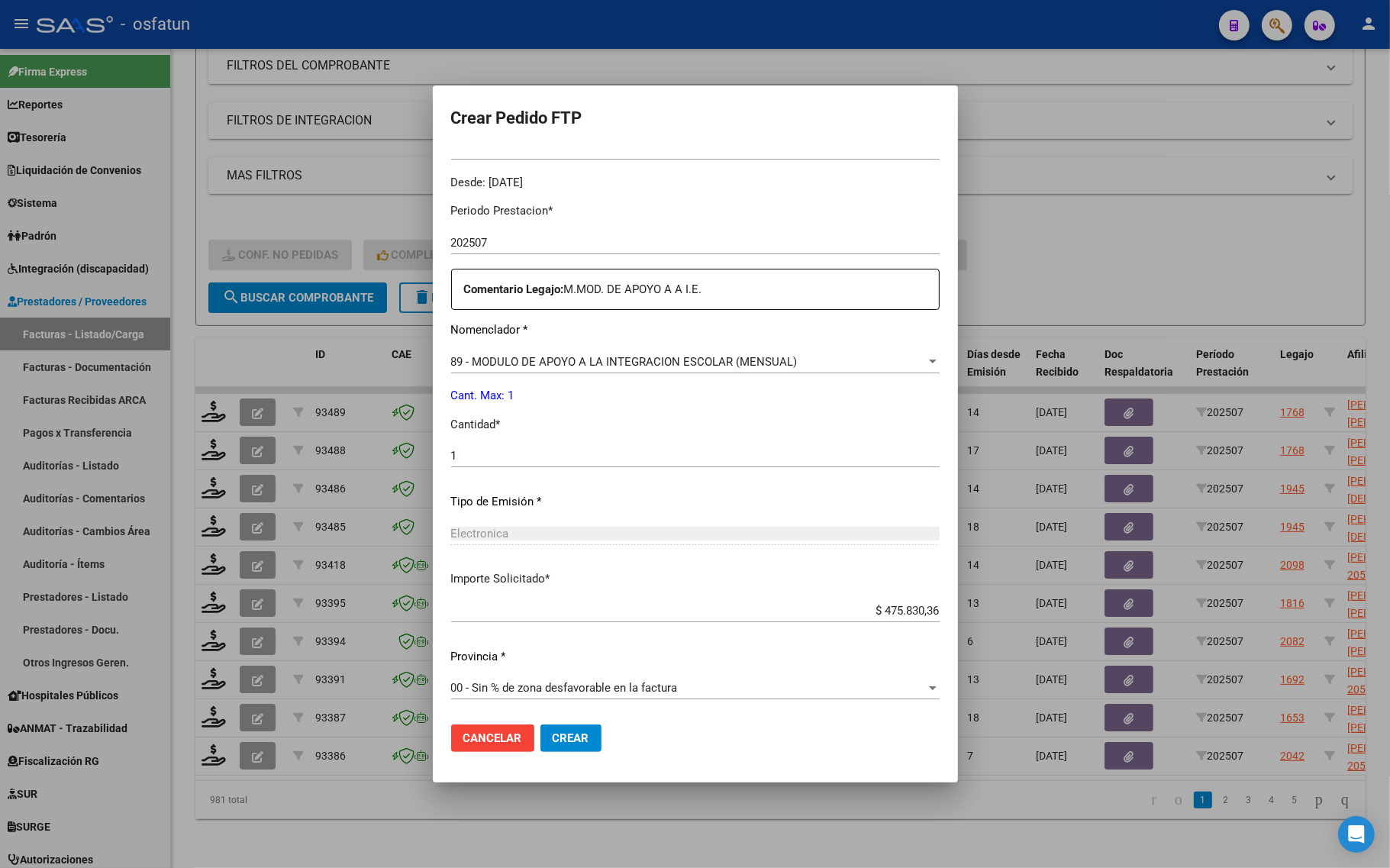
click at [553, 741] on span "Crear" at bounding box center [571, 737] width 37 height 14
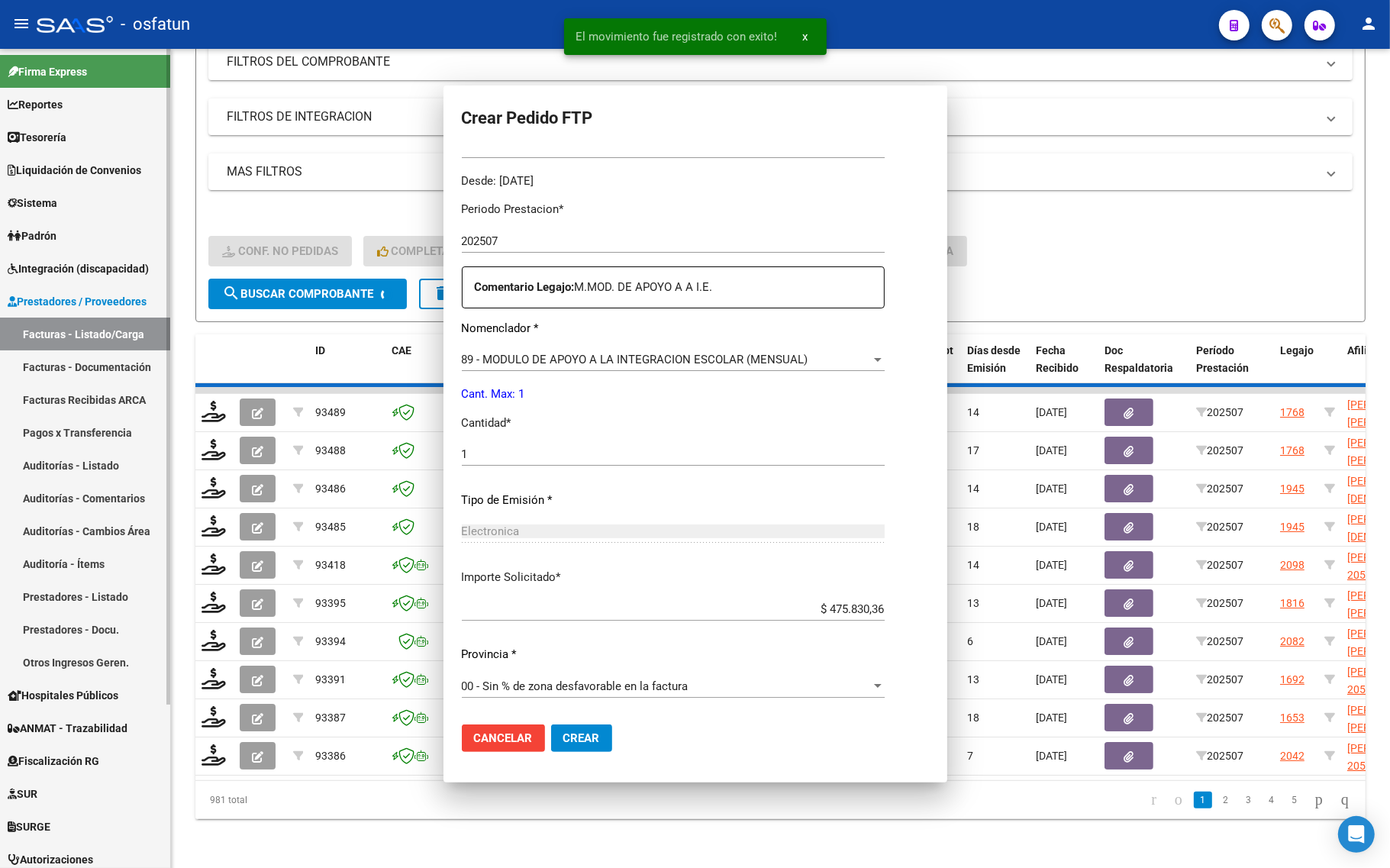
scroll to position [0, 0]
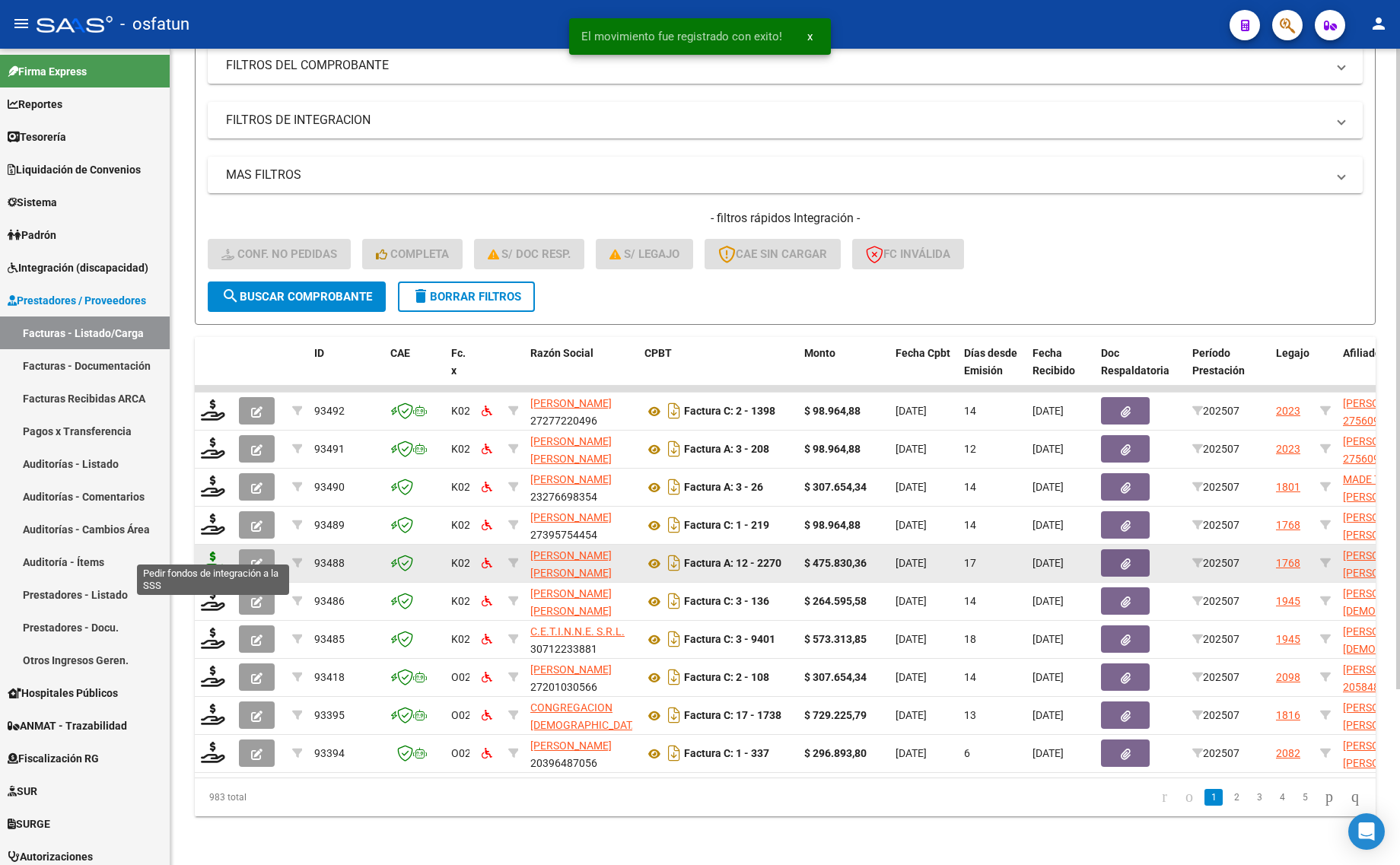
click at [215, 553] on icon at bounding box center [212, 562] width 24 height 21
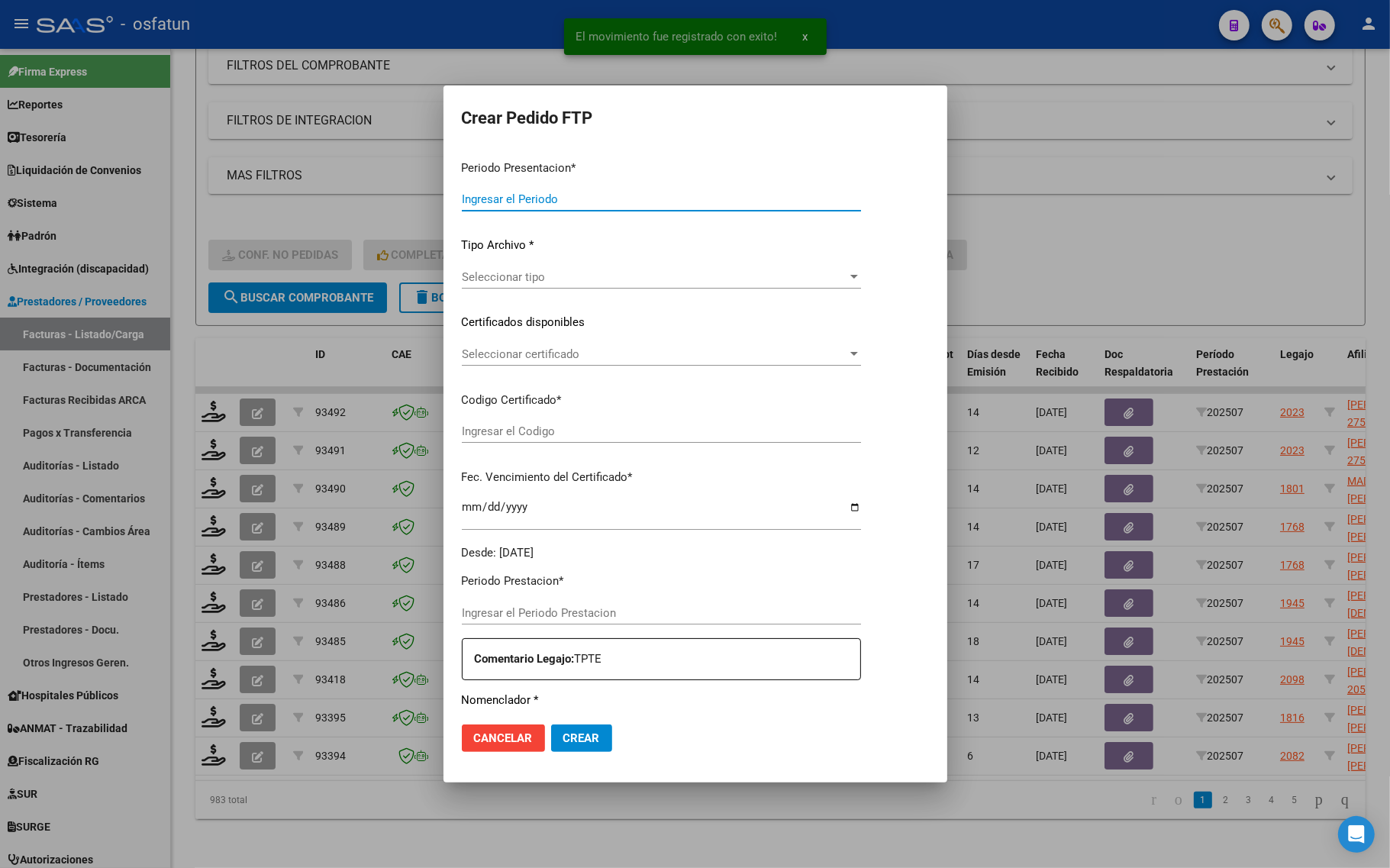
type input "202507"
type input "$ 475.830,36"
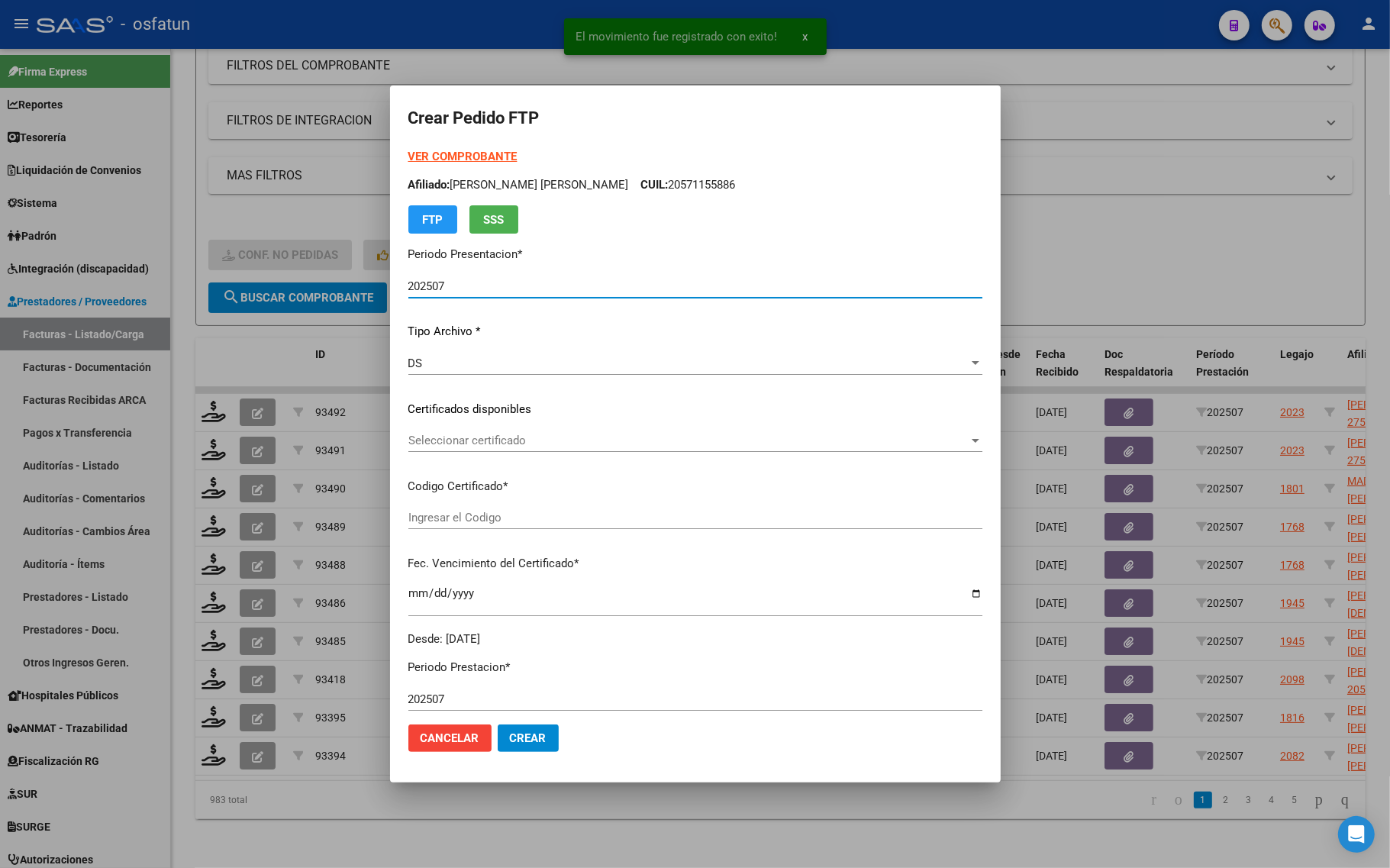
type input "ARG02000579176402023050920280509TUC138"
type input "2028-05-09"
click at [458, 142] on form "Crear Pedido FTP VER COMPROBANTE ARCA Padrón Afiliado: GRASSI ALE LUCIANO CUIL:…" at bounding box center [695, 434] width 574 height 660
click at [456, 147] on form "Crear Pedido FTP VER COMPROBANTE ARCA Padrón Afiliado: GRASSI ALE LUCIANO CUIL:…" at bounding box center [695, 434] width 574 height 660
click at [451, 149] on div "VER COMPROBANTE ARCA Padrón Afiliado: GRASSI ALE LUCIANO CUIL: 20579176408 FTP …" at bounding box center [695, 191] width 574 height 85
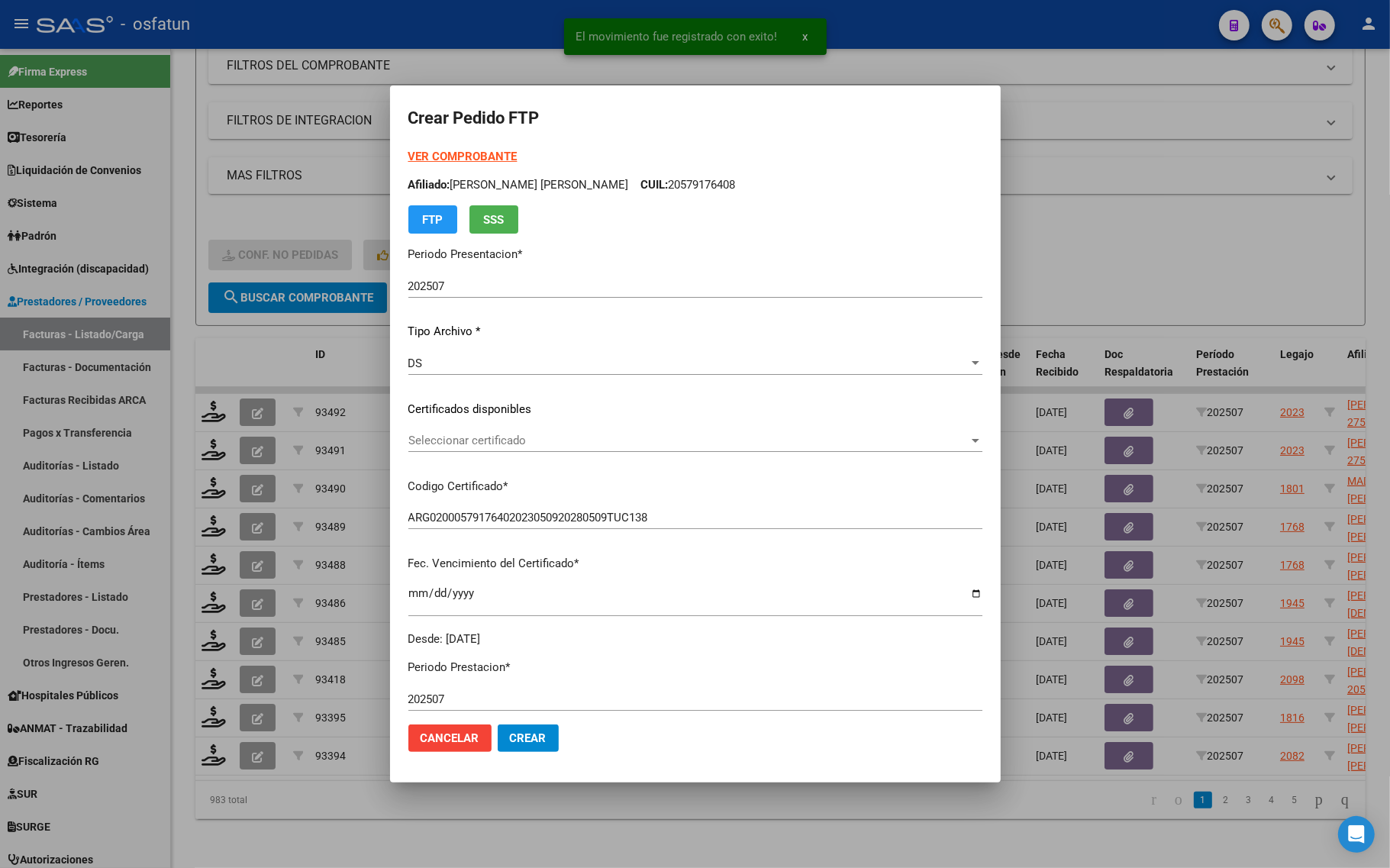
click at [442, 158] on strong "VER COMPROBANTE" at bounding box center [463, 157] width 109 height 14
click at [477, 438] on span "Seleccionar certificado" at bounding box center [688, 440] width 560 height 14
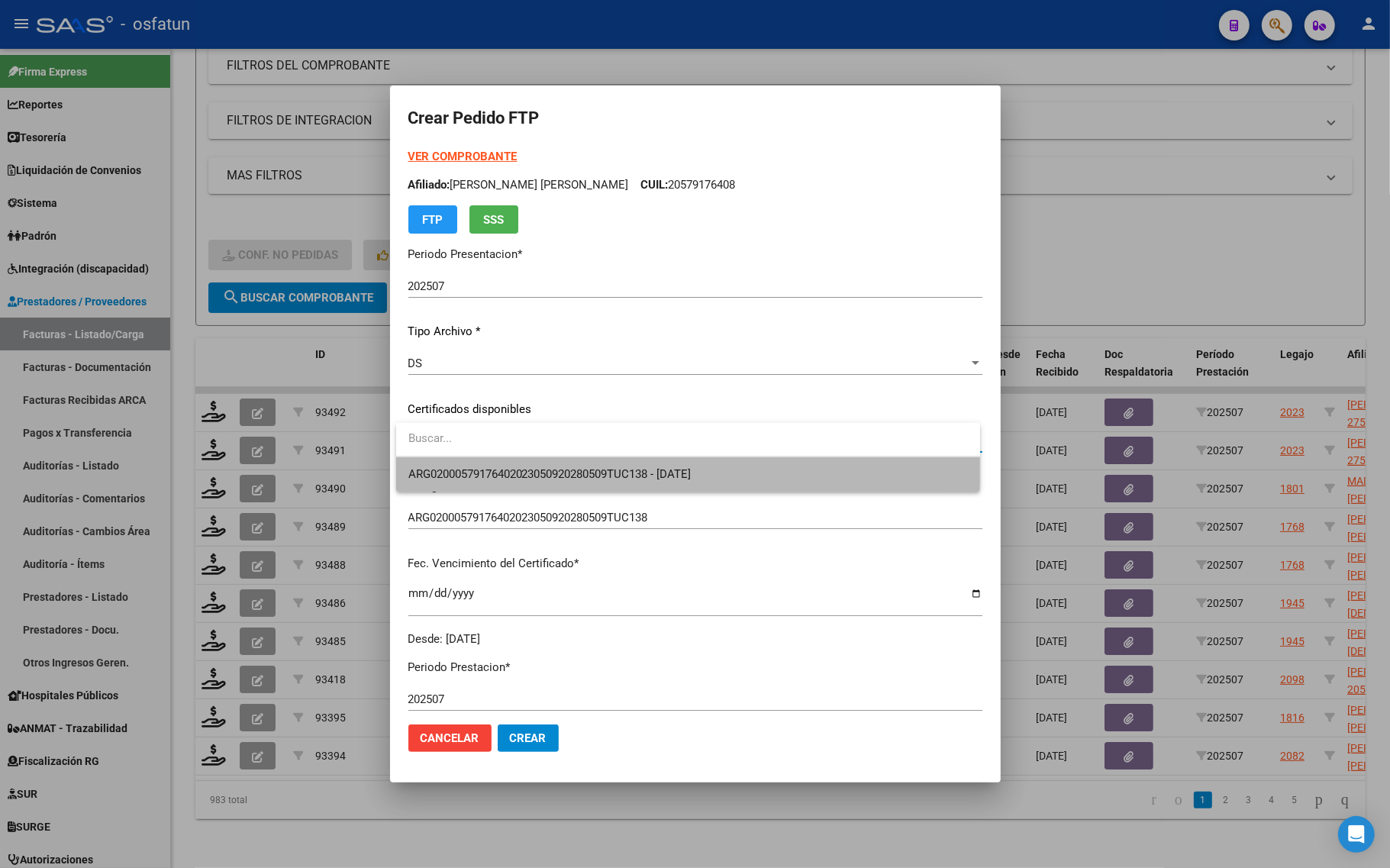
click at [478, 459] on span "ARG02000579176402023050920280509TUC138 - 2028-05-09" at bounding box center [688, 473] width 559 height 34
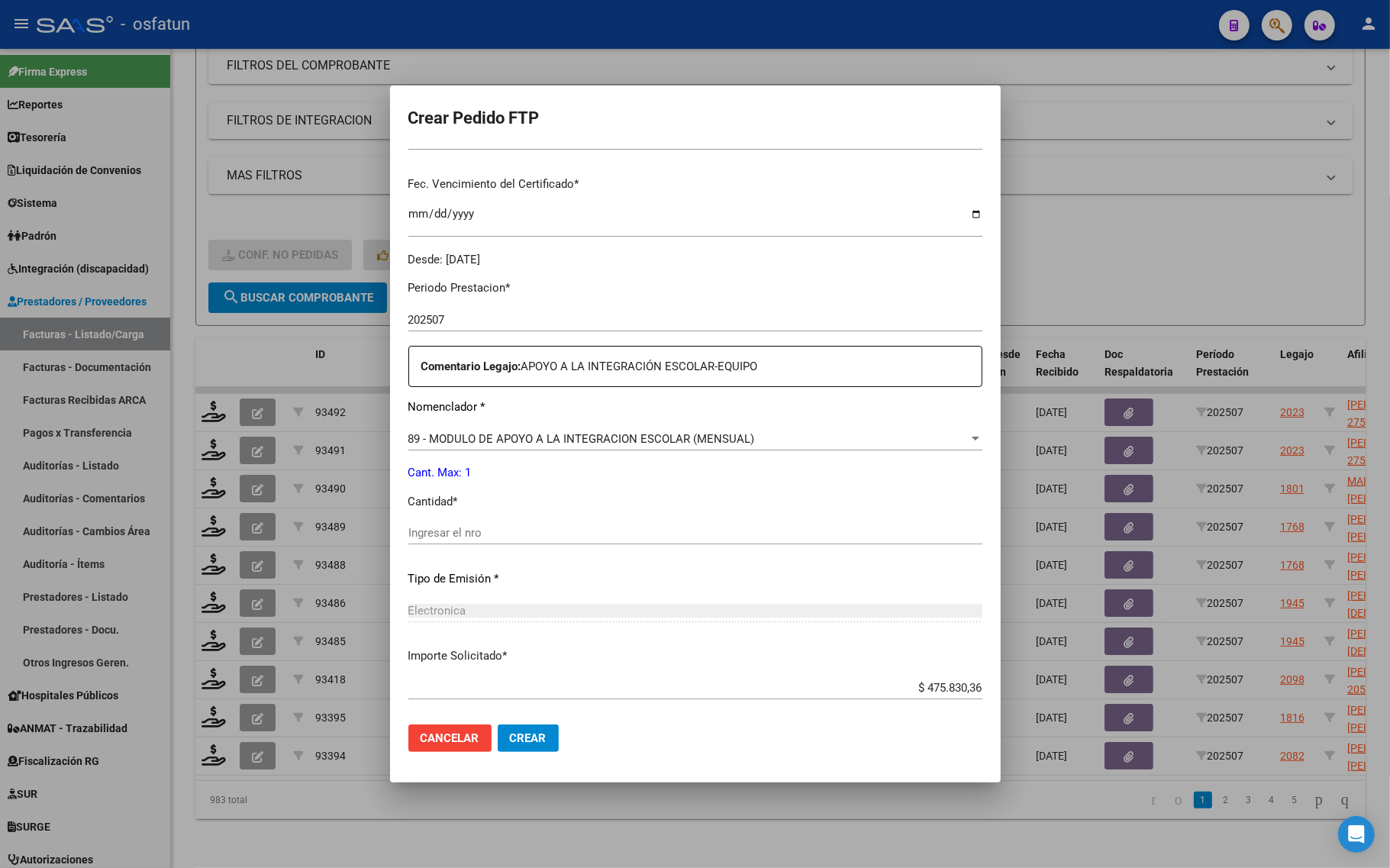
scroll to position [381, 0]
click at [435, 528] on input "Ingresar el nro" at bounding box center [695, 530] width 574 height 14
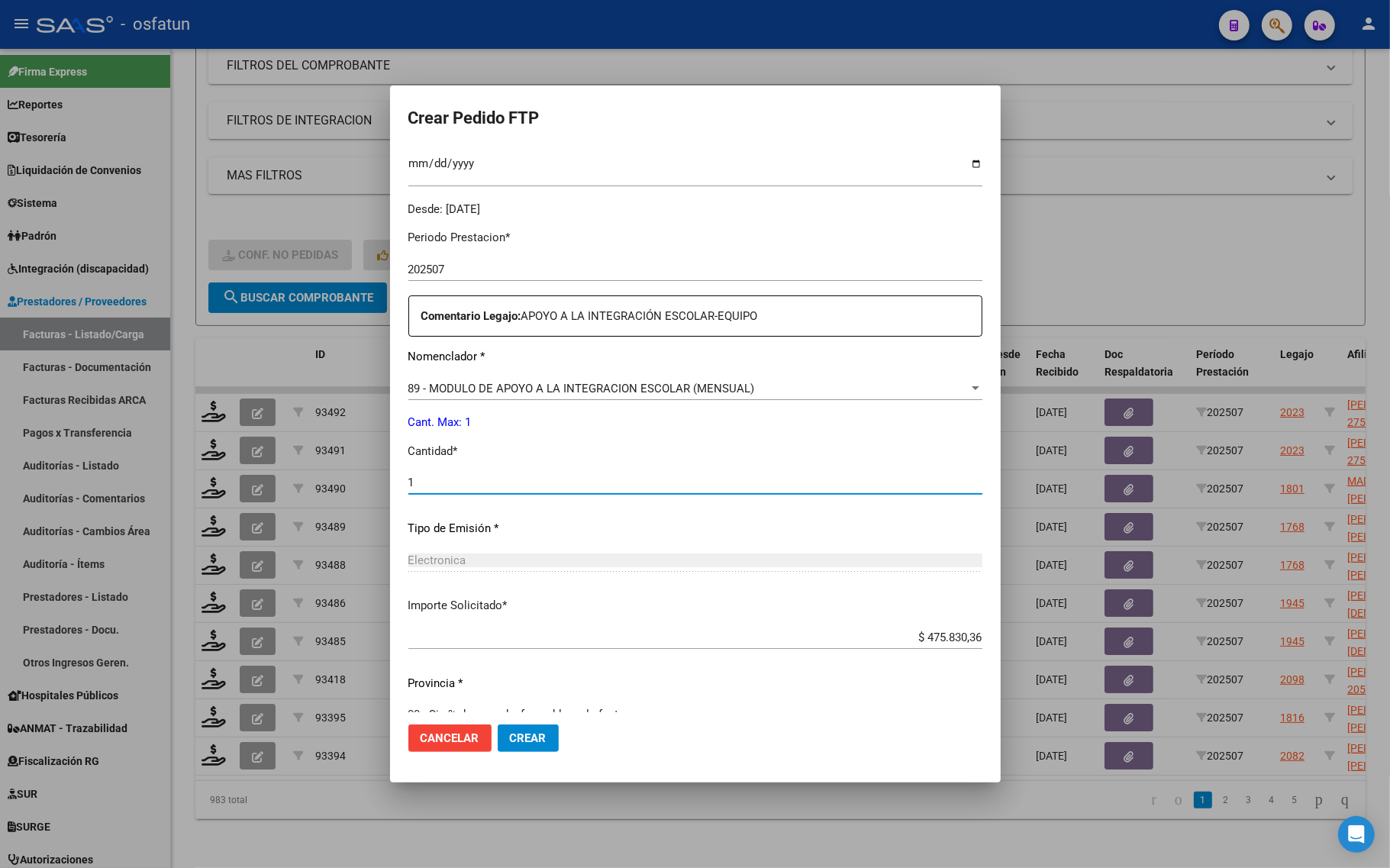
scroll to position [457, 0]
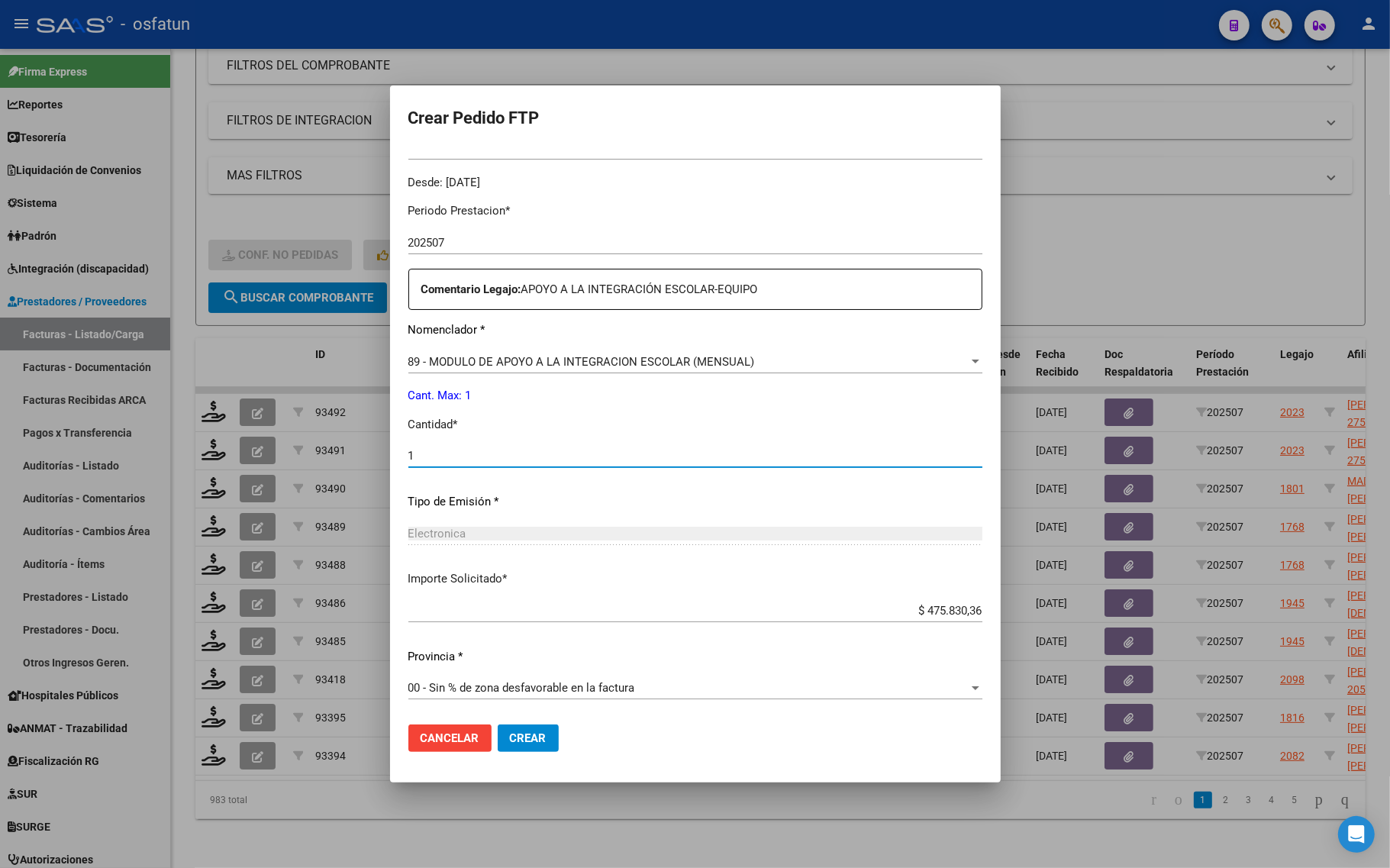
type input "1"
click at [530, 744] on span "Crear" at bounding box center [529, 737] width 37 height 14
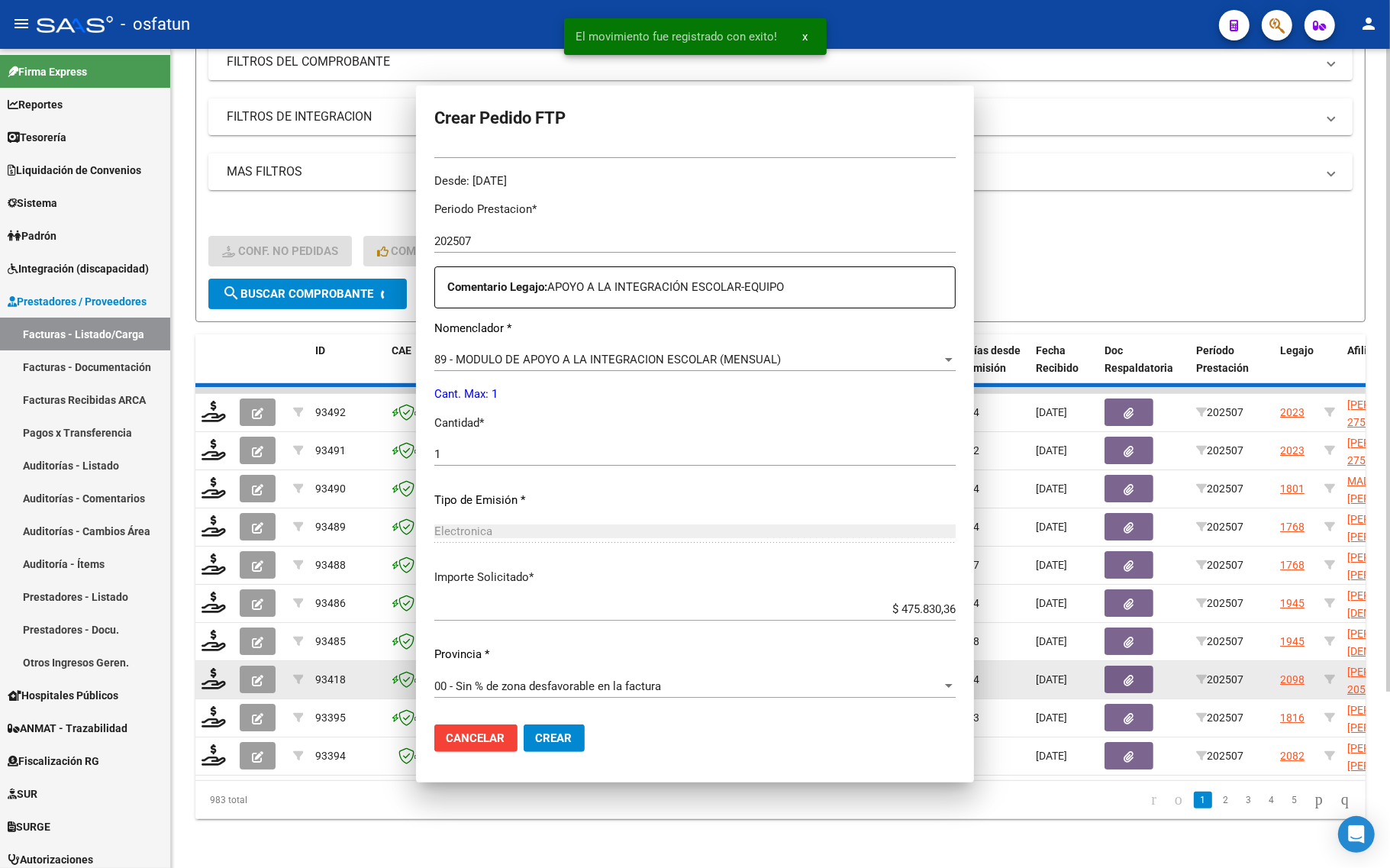
scroll to position [0, 0]
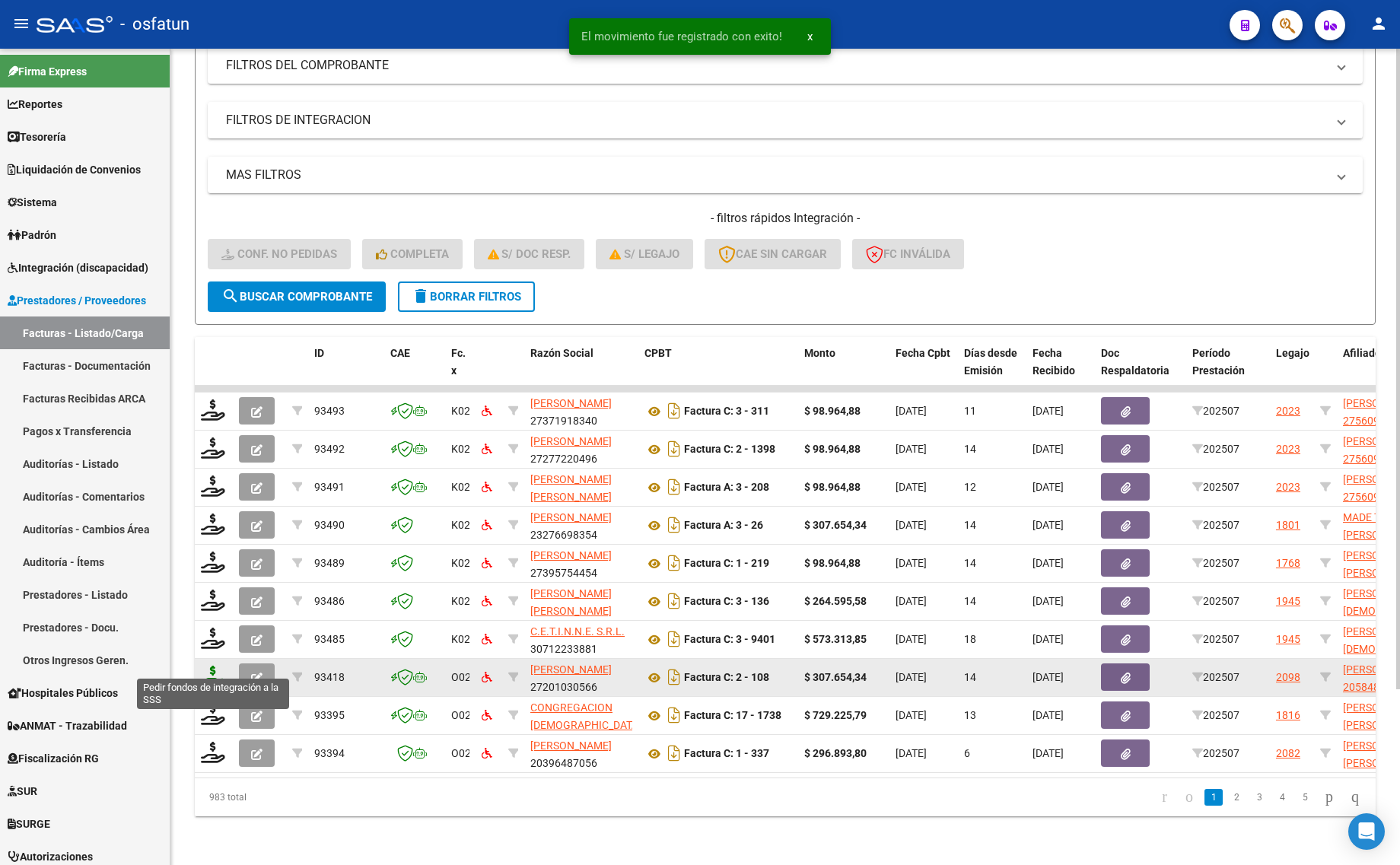
click at [203, 665] on icon at bounding box center [212, 676] width 24 height 21
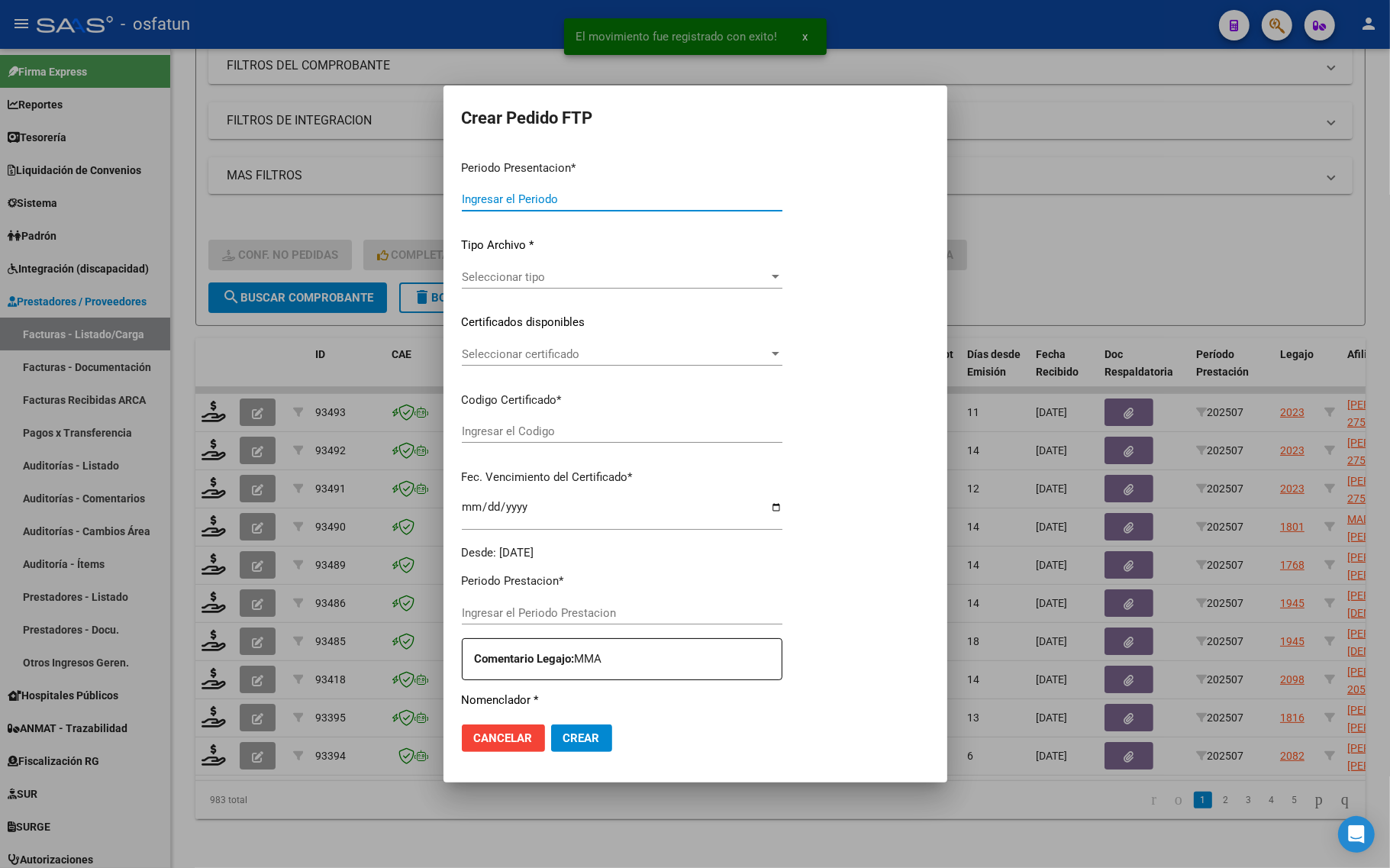
type input "202507"
type input "$ 307.654,34"
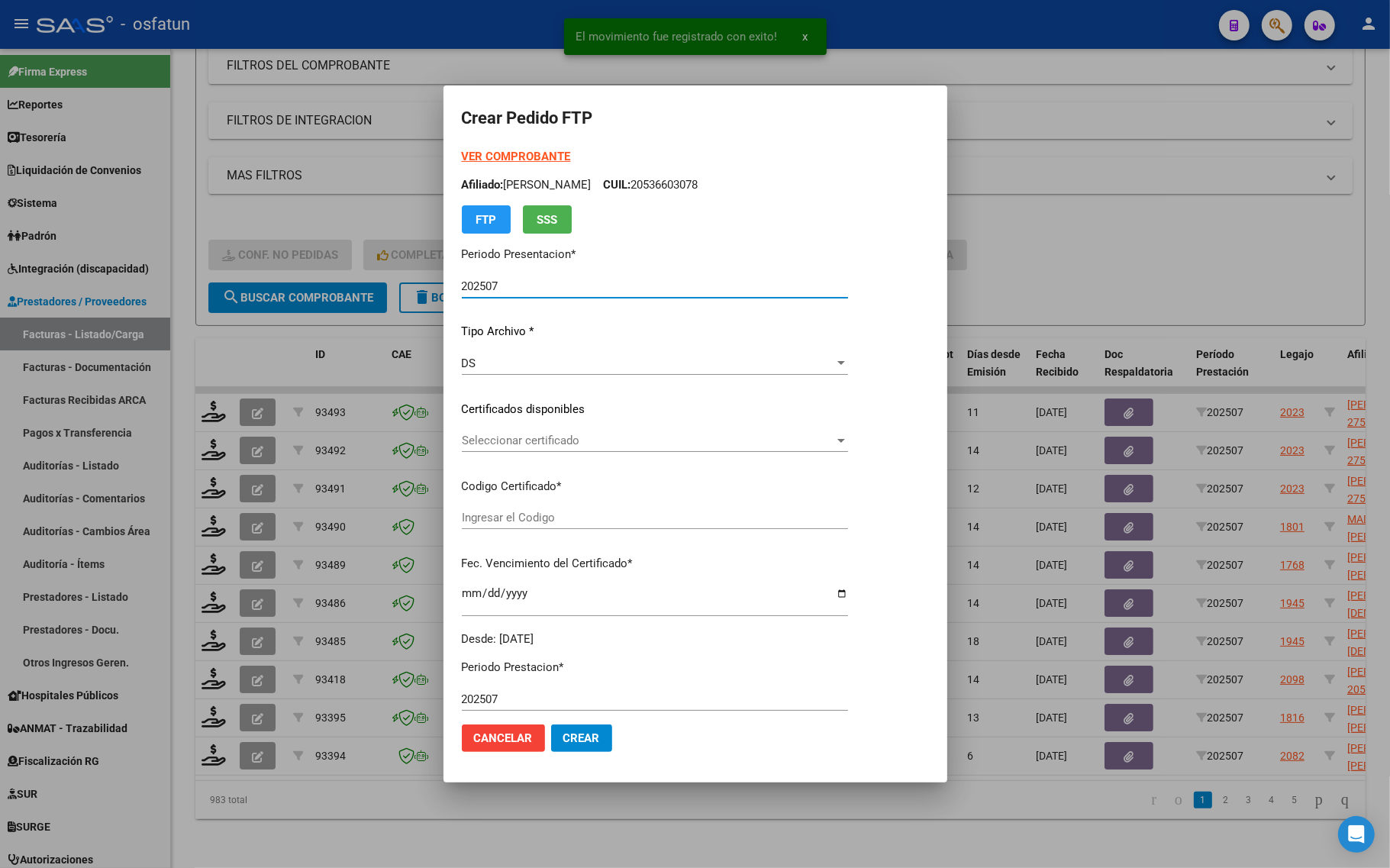
type input "ARG02000584813632025041020300410JUJ135"
type input "2030-10-04"
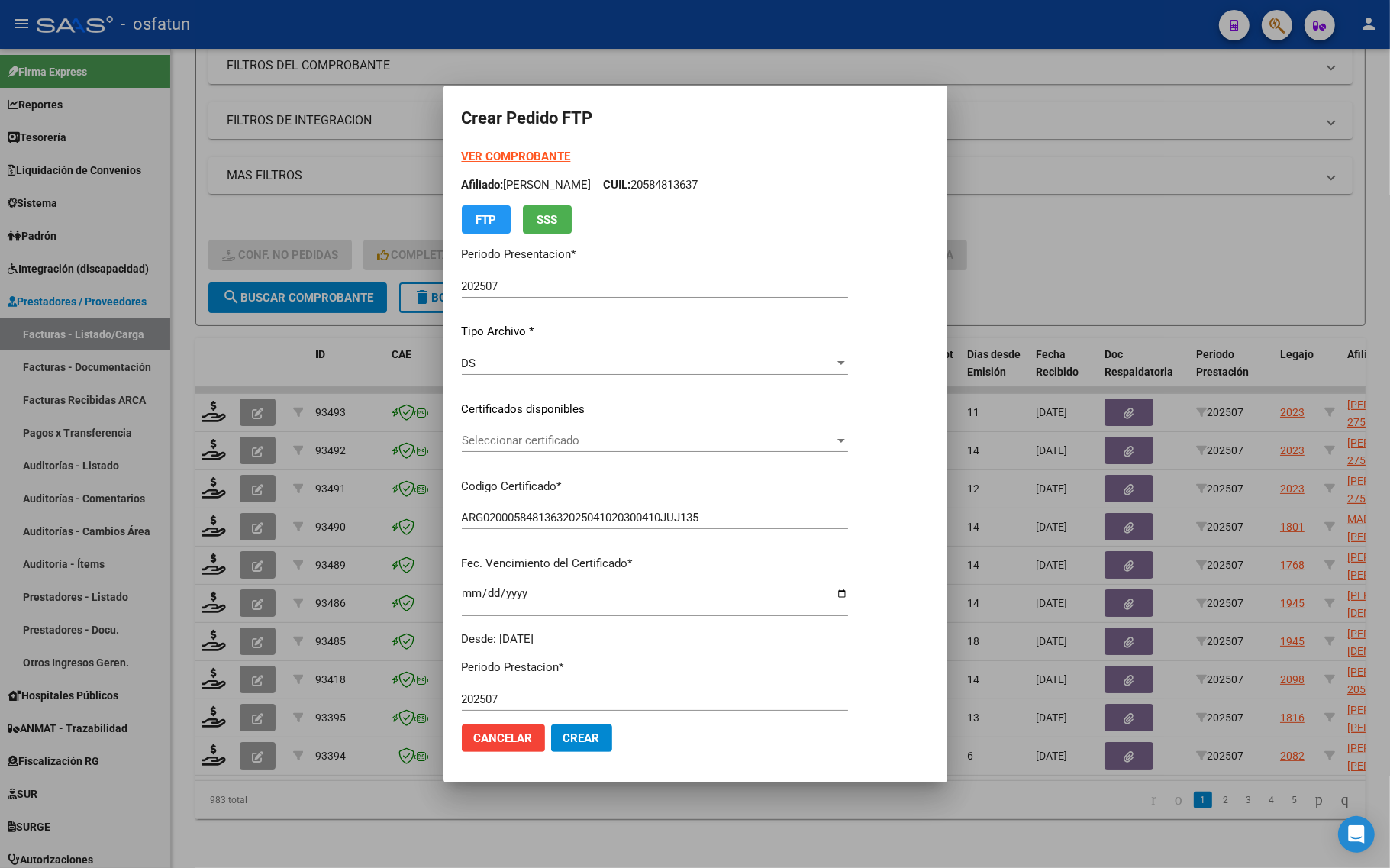
click at [523, 155] on strong "VER COMPROBANTE" at bounding box center [516, 157] width 109 height 14
click at [532, 447] on div "Seleccionar certificado Seleccionar certificado" at bounding box center [654, 440] width 386 height 23
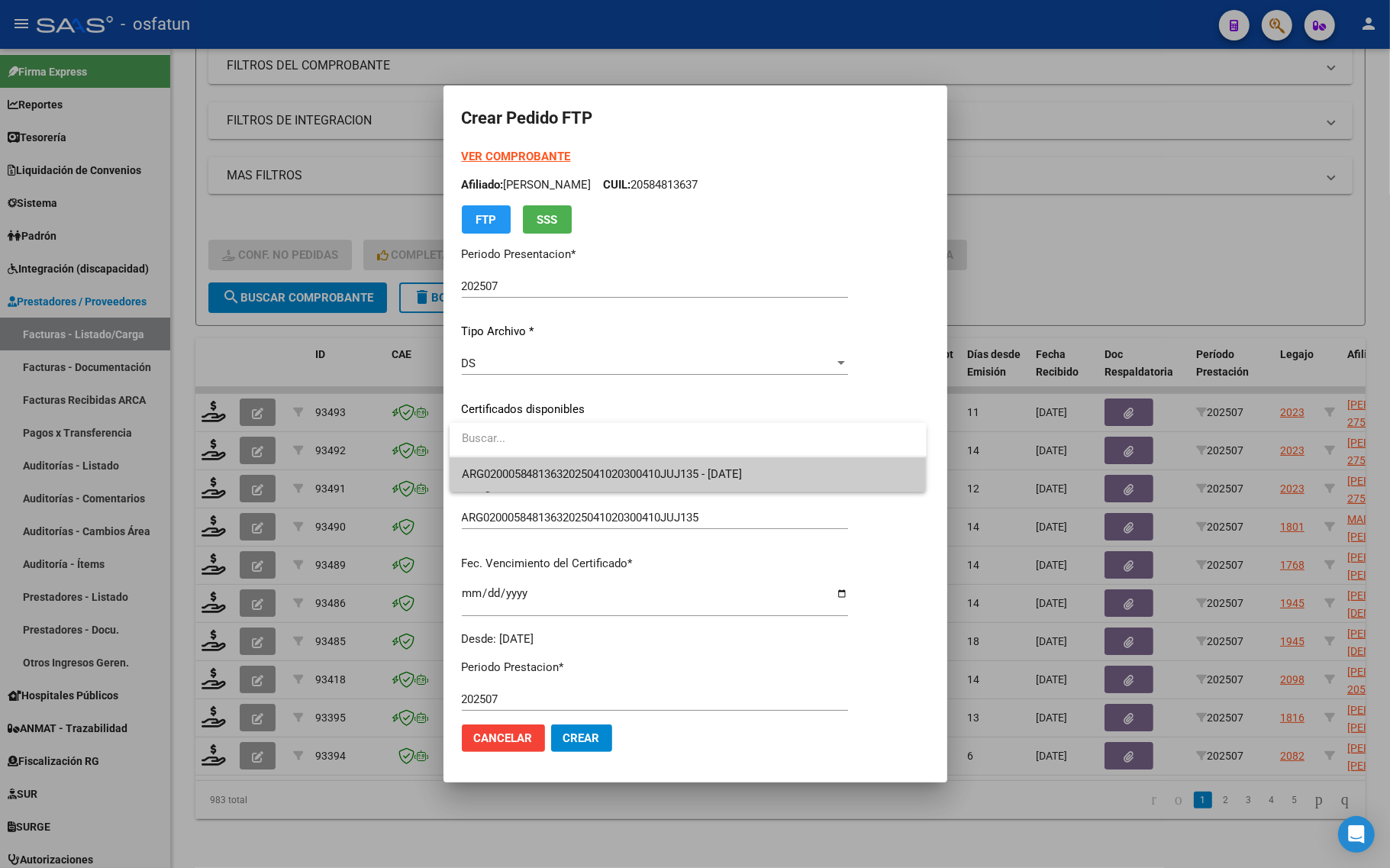
click at [534, 467] on span "ARG02000584813632025041020300410JUJ135 - 2030-10-04" at bounding box center [602, 474] width 281 height 14
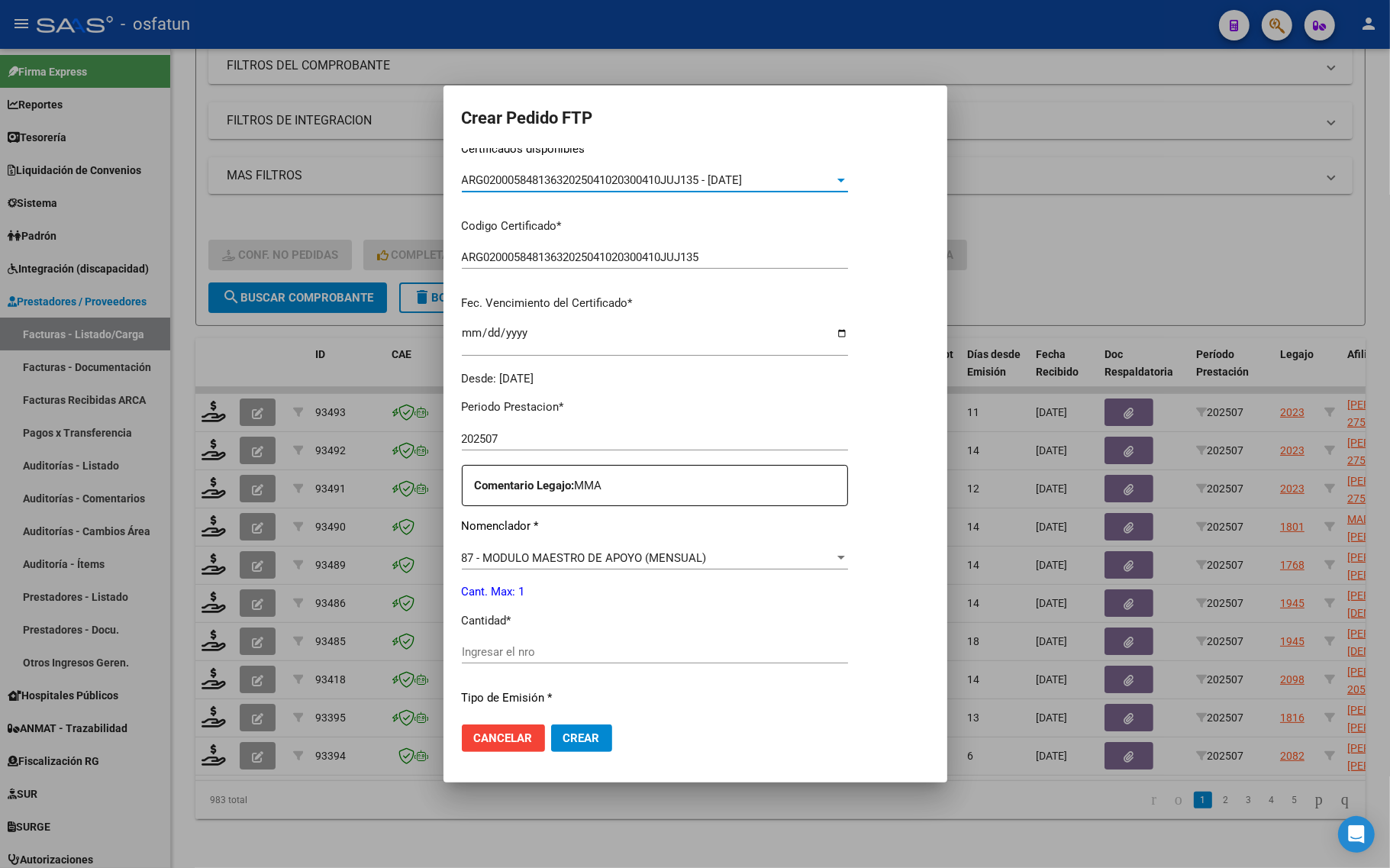
scroll to position [286, 0]
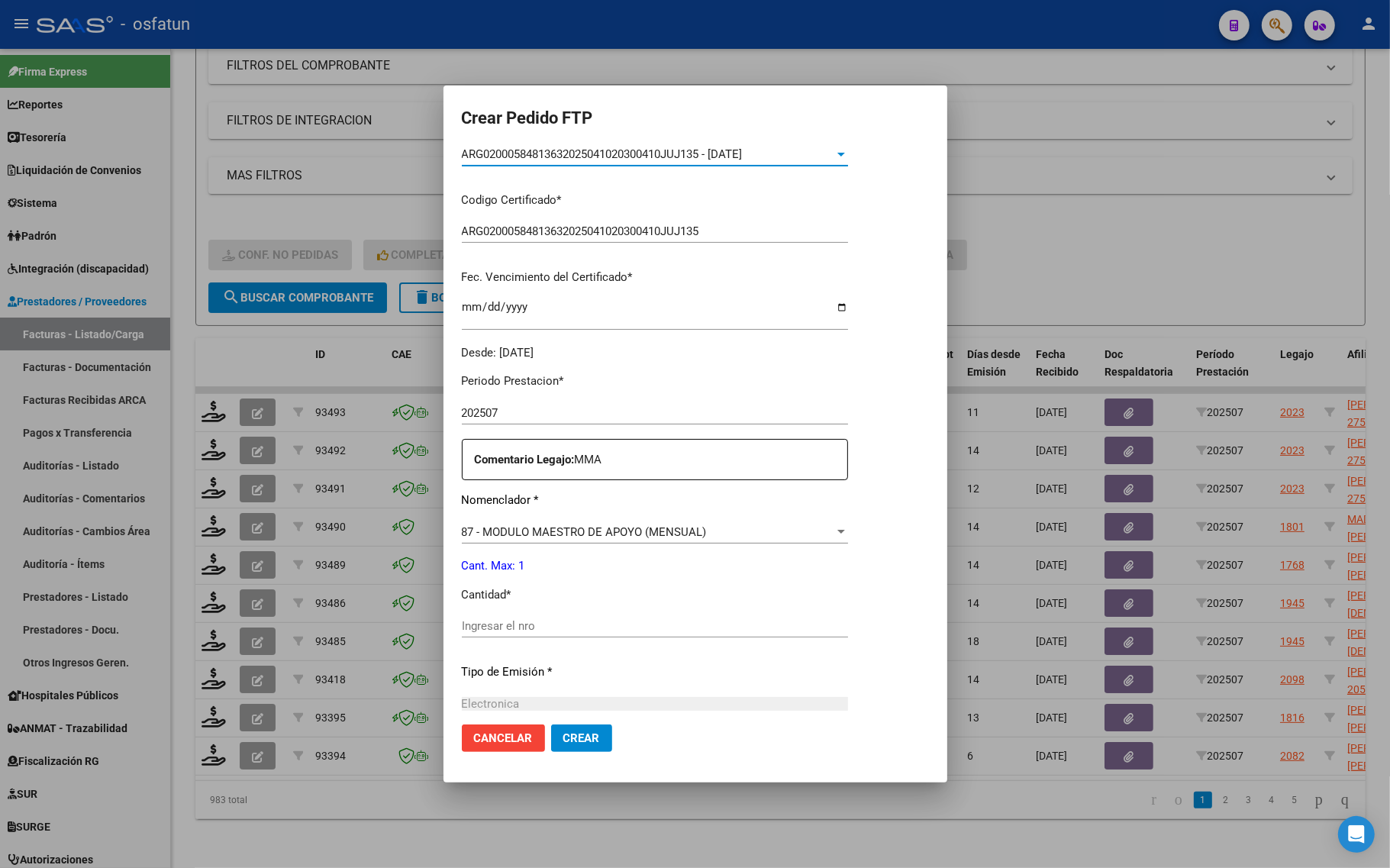
click at [547, 619] on input "Ingresar el nro" at bounding box center [654, 625] width 386 height 14
type input "1"
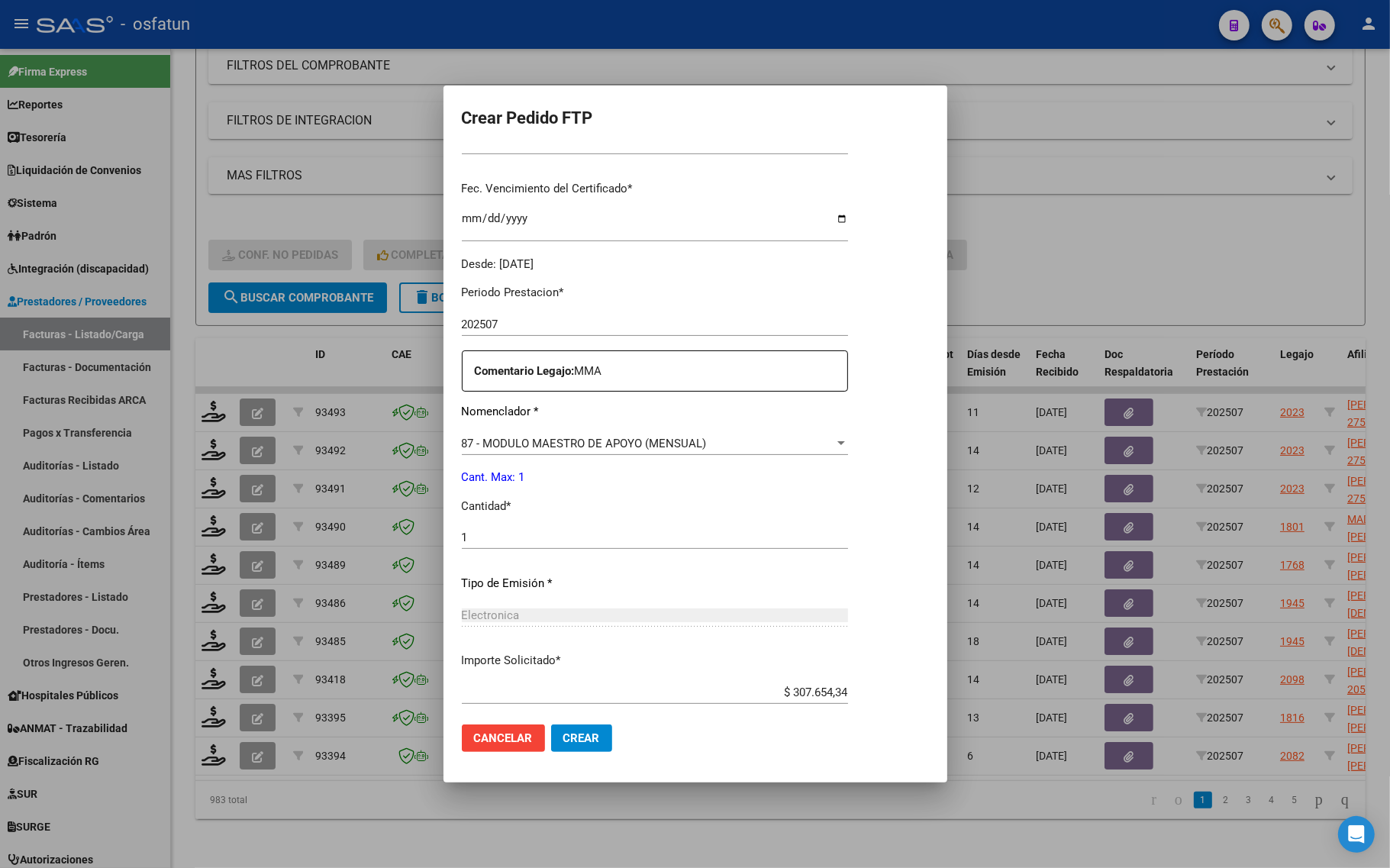
scroll to position [457, 0]
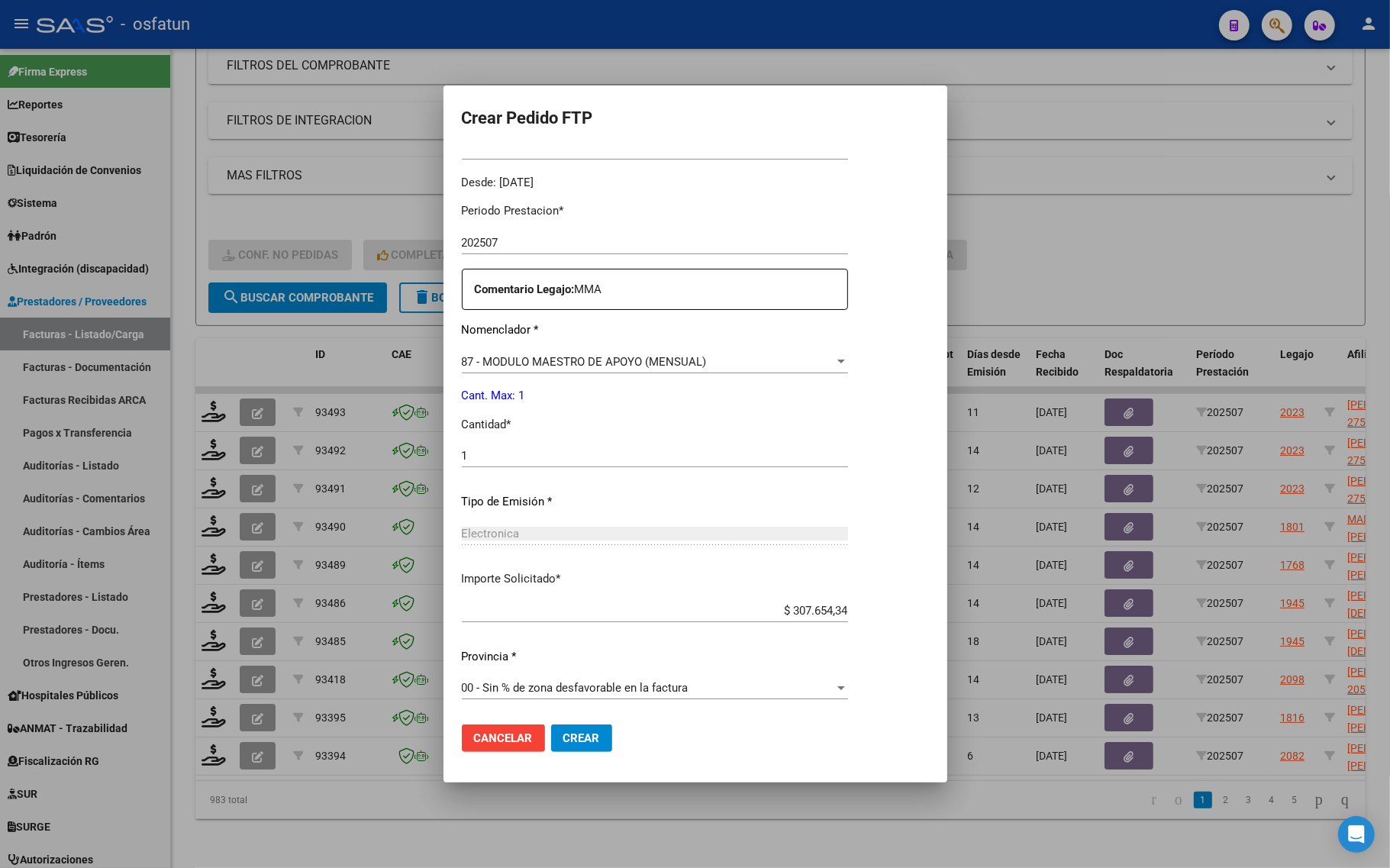
click at [567, 745] on button "Crear" at bounding box center [581, 737] width 61 height 27
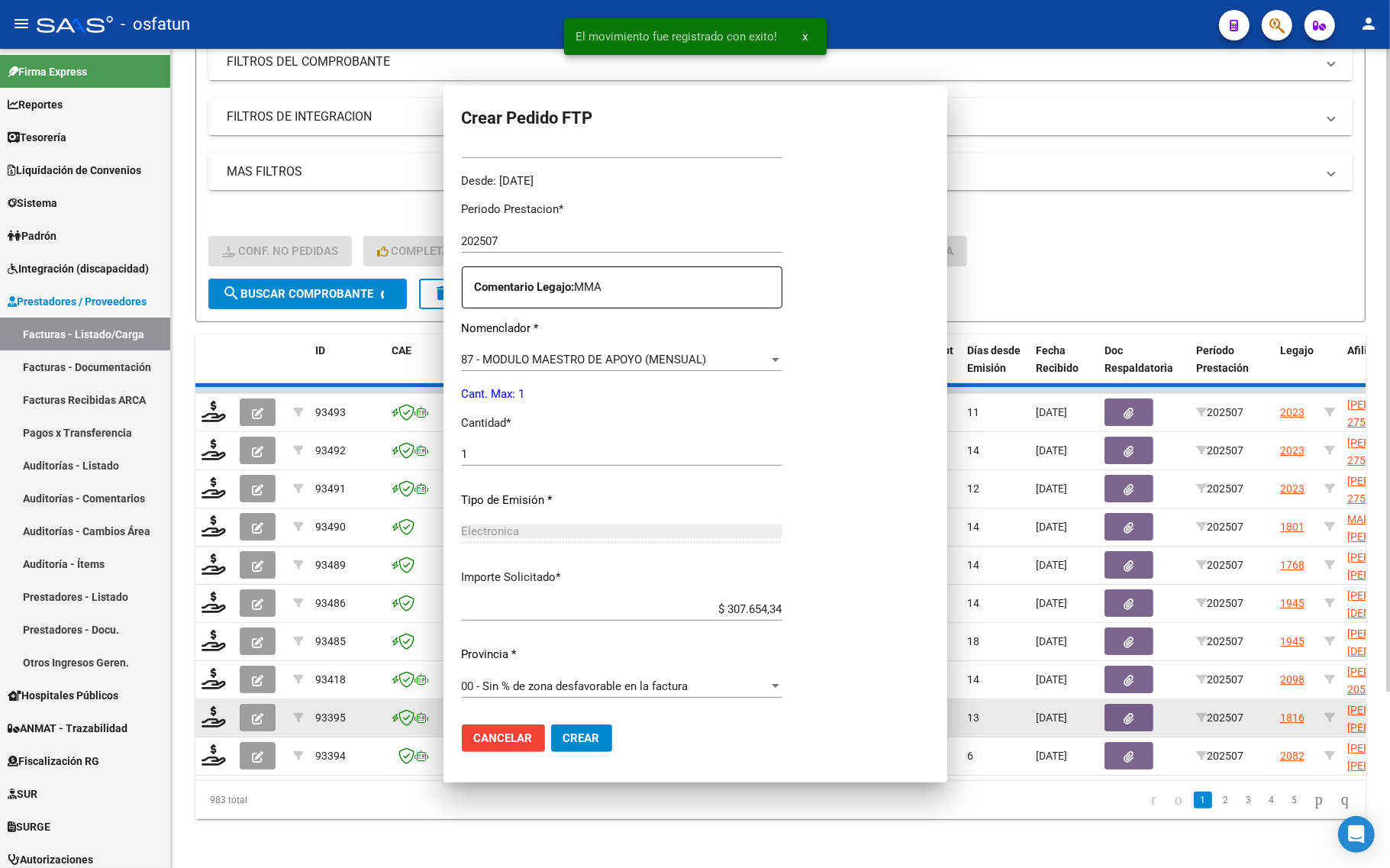
scroll to position [371, 0]
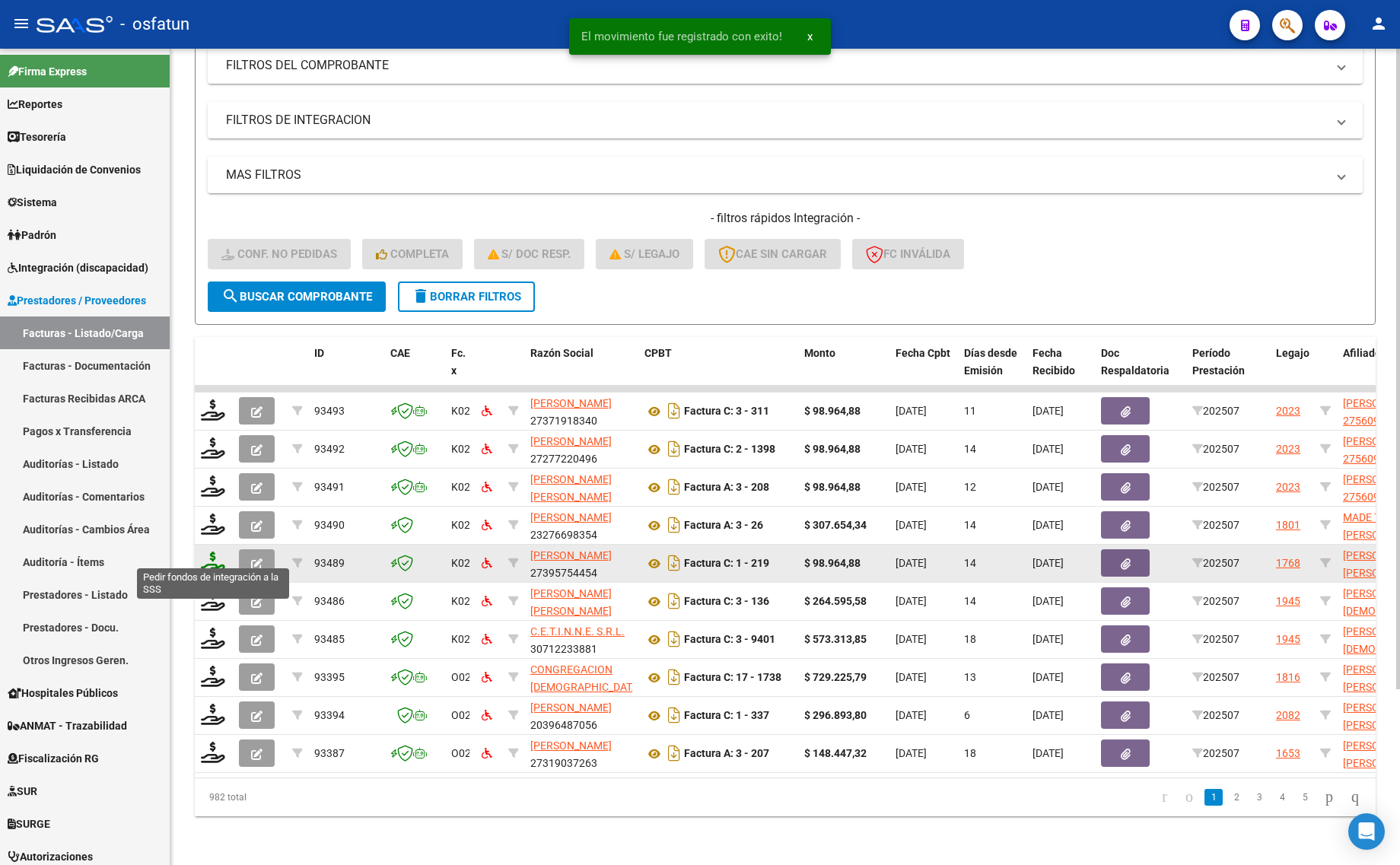
click at [209, 552] on icon at bounding box center [212, 562] width 24 height 21
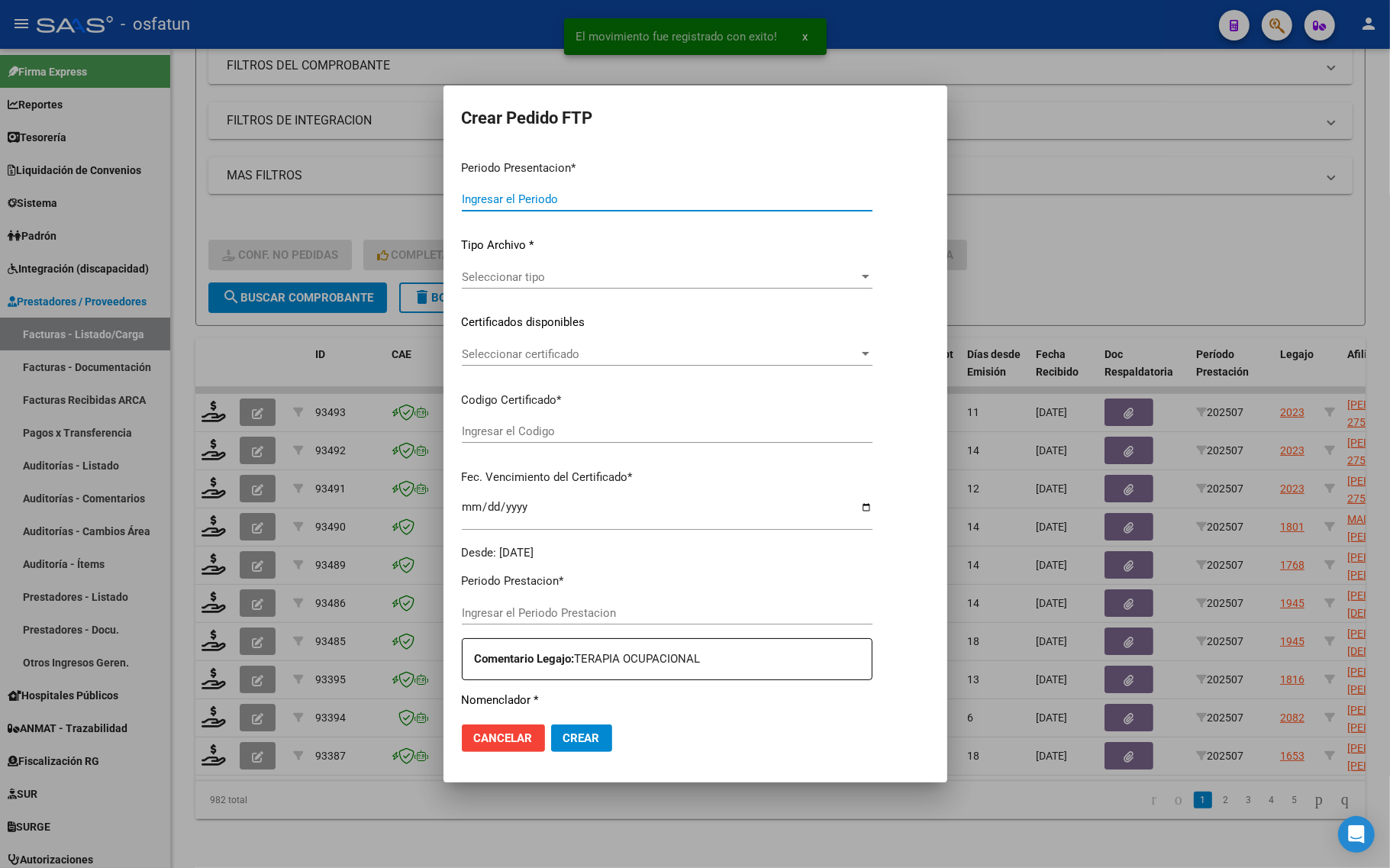
type input "202507"
type input "$ 98.964,88"
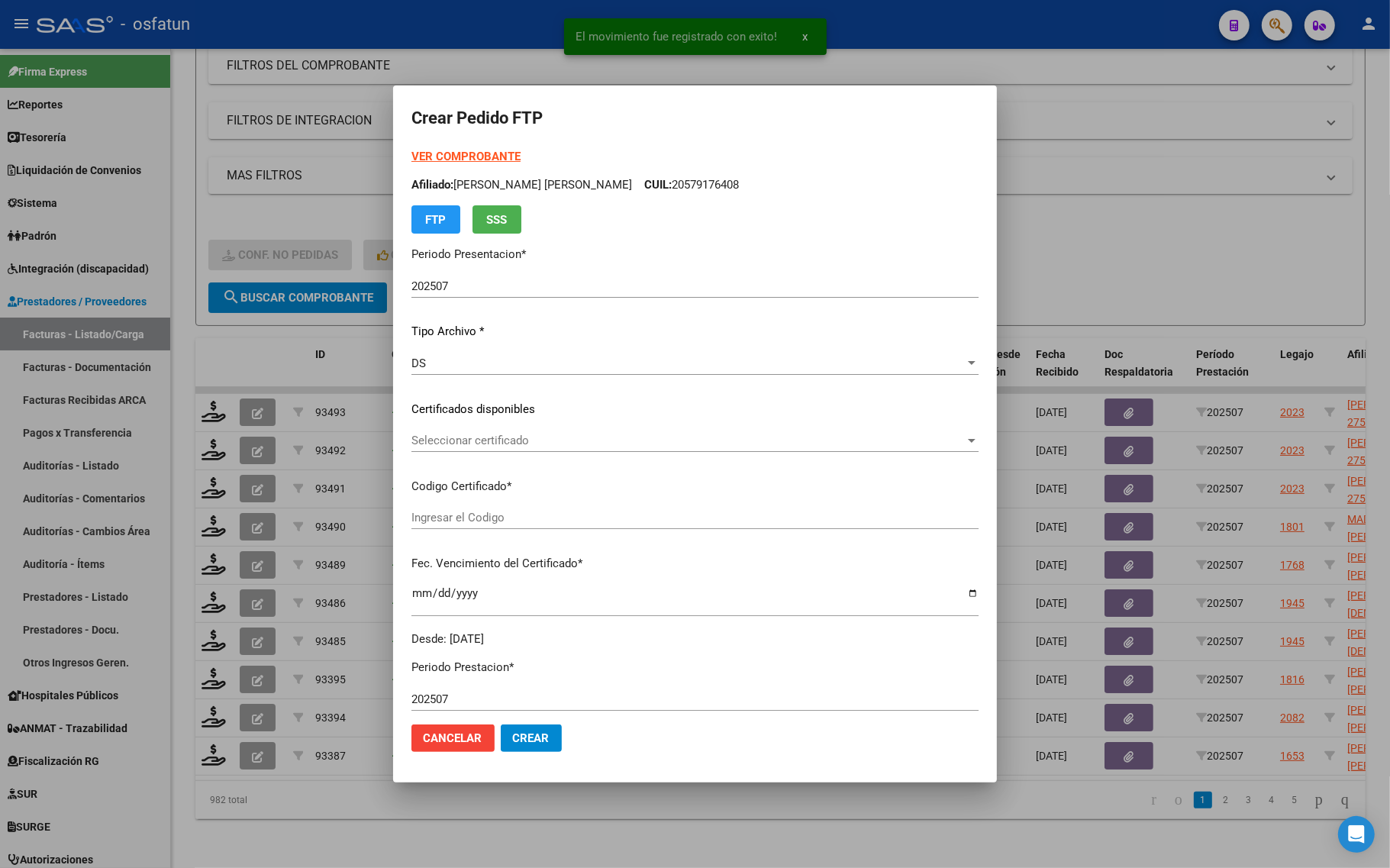
click at [513, 169] on div "VER COMPROBANTE ARCA Padrón Afiliado: GRASSI ALE LUCIANO CUIL: 20579176408 FTP …" at bounding box center [695, 191] width 567 height 85
type input "ARG02000579176402023050920280509TUC138"
type input "2028-05-09"
click at [491, 159] on strong "VER COMPROBANTE" at bounding box center [466, 157] width 109 height 14
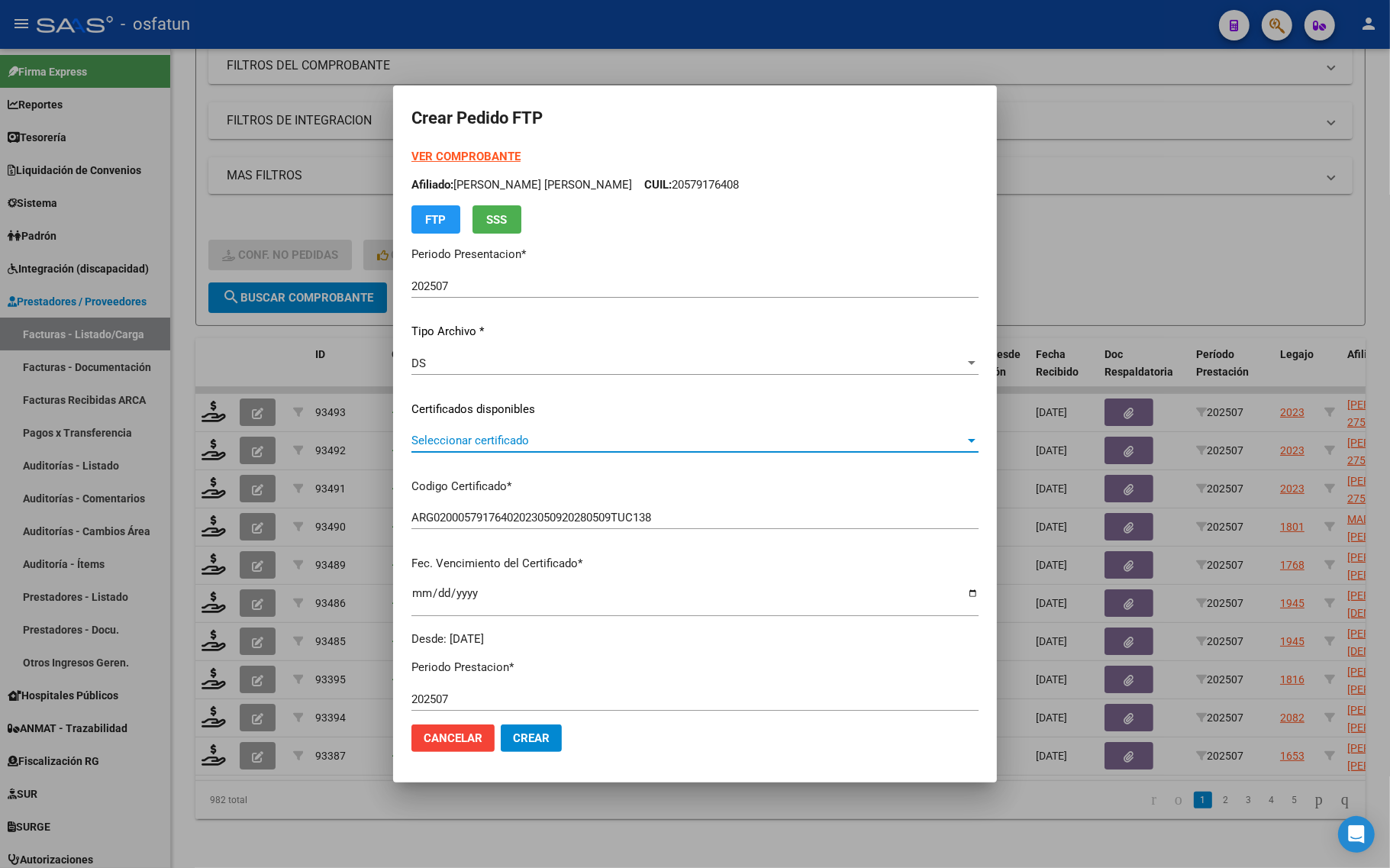
click at [474, 445] on span "Seleccionar certificado" at bounding box center [688, 440] width 554 height 14
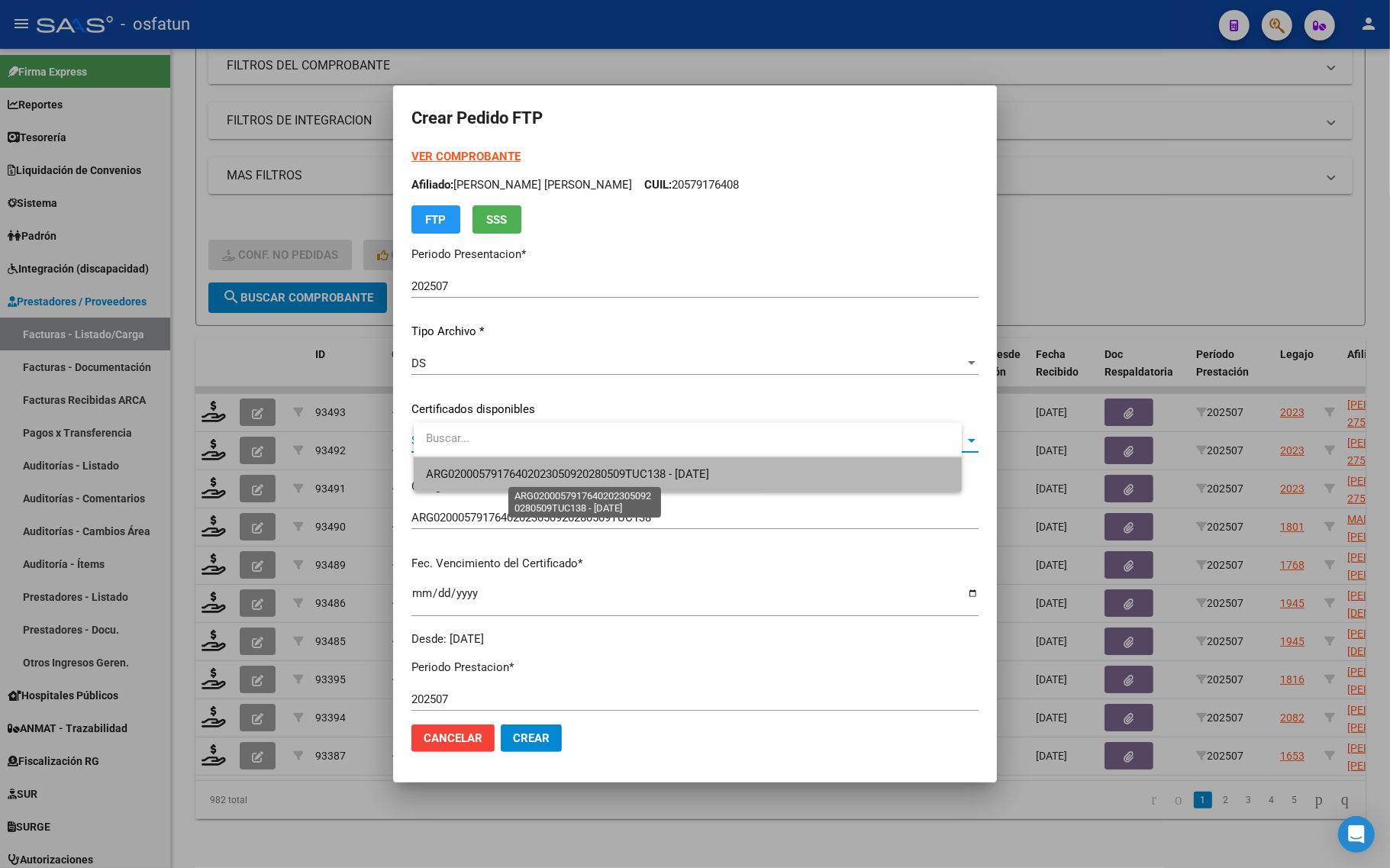
click at [475, 467] on span "ARG02000579176402023050920280509TUC138 - 2028-05-09" at bounding box center [567, 474] width 284 height 14
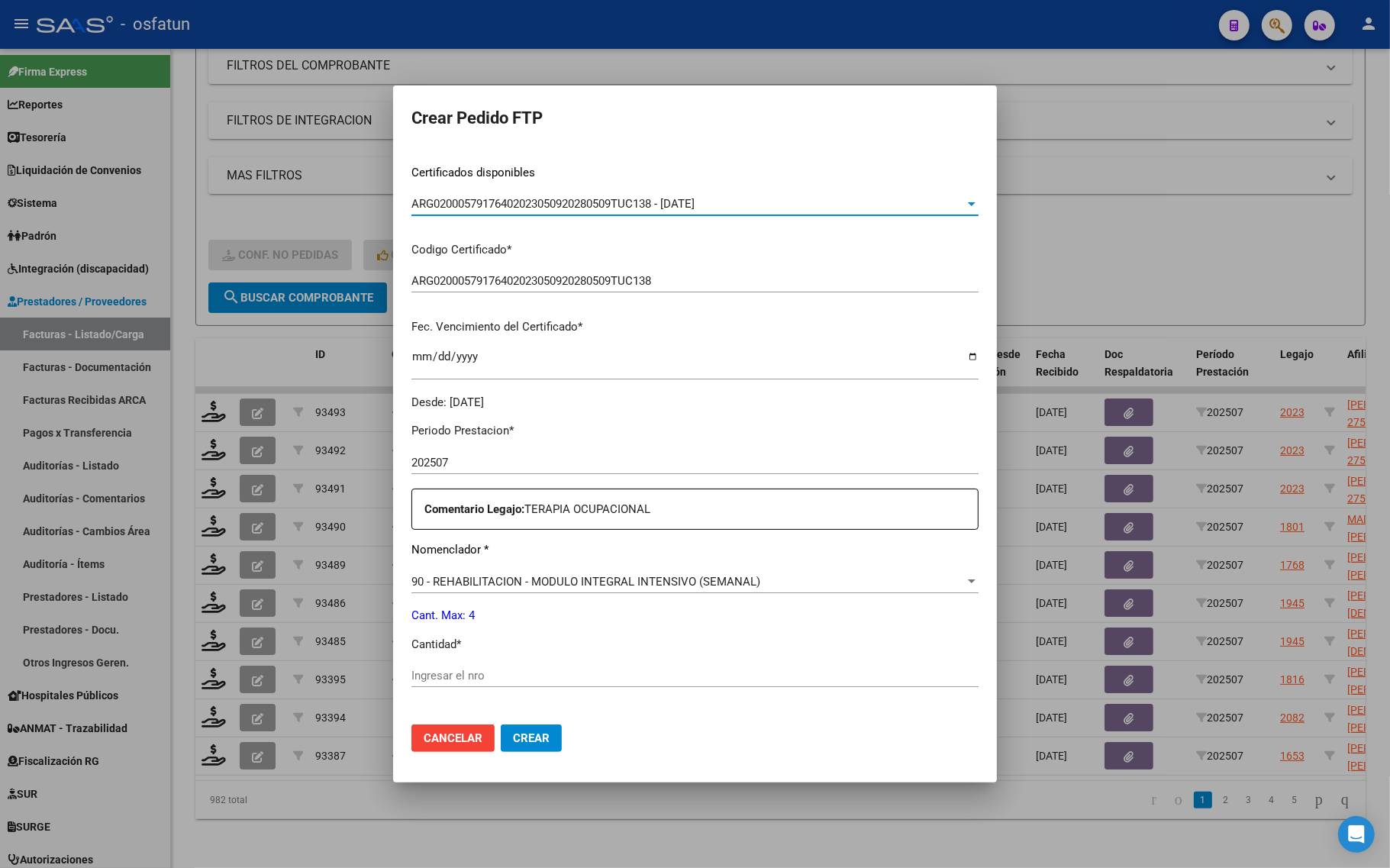
scroll to position [381, 0]
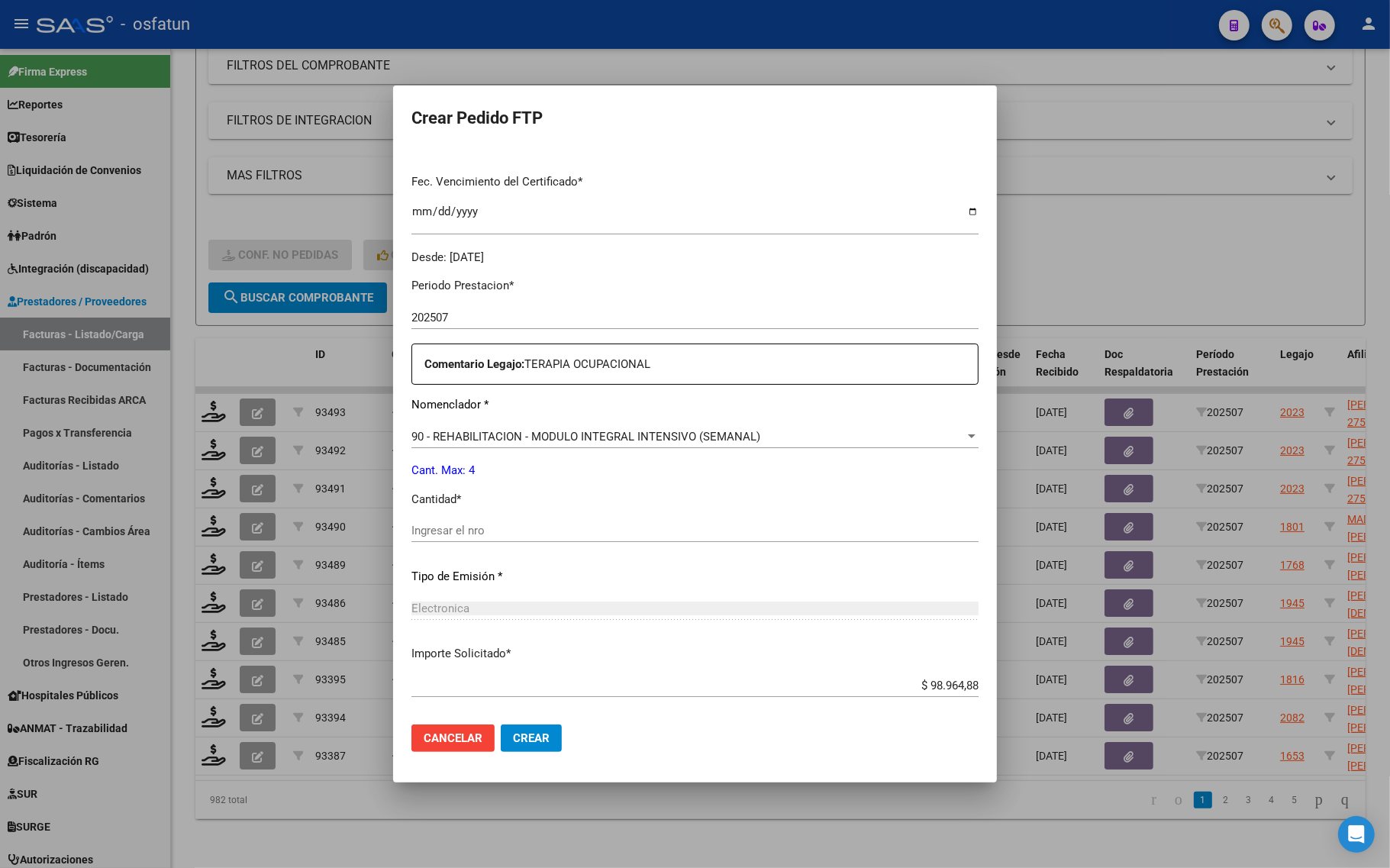
click at [468, 531] on input "Ingresar el nro" at bounding box center [695, 530] width 567 height 14
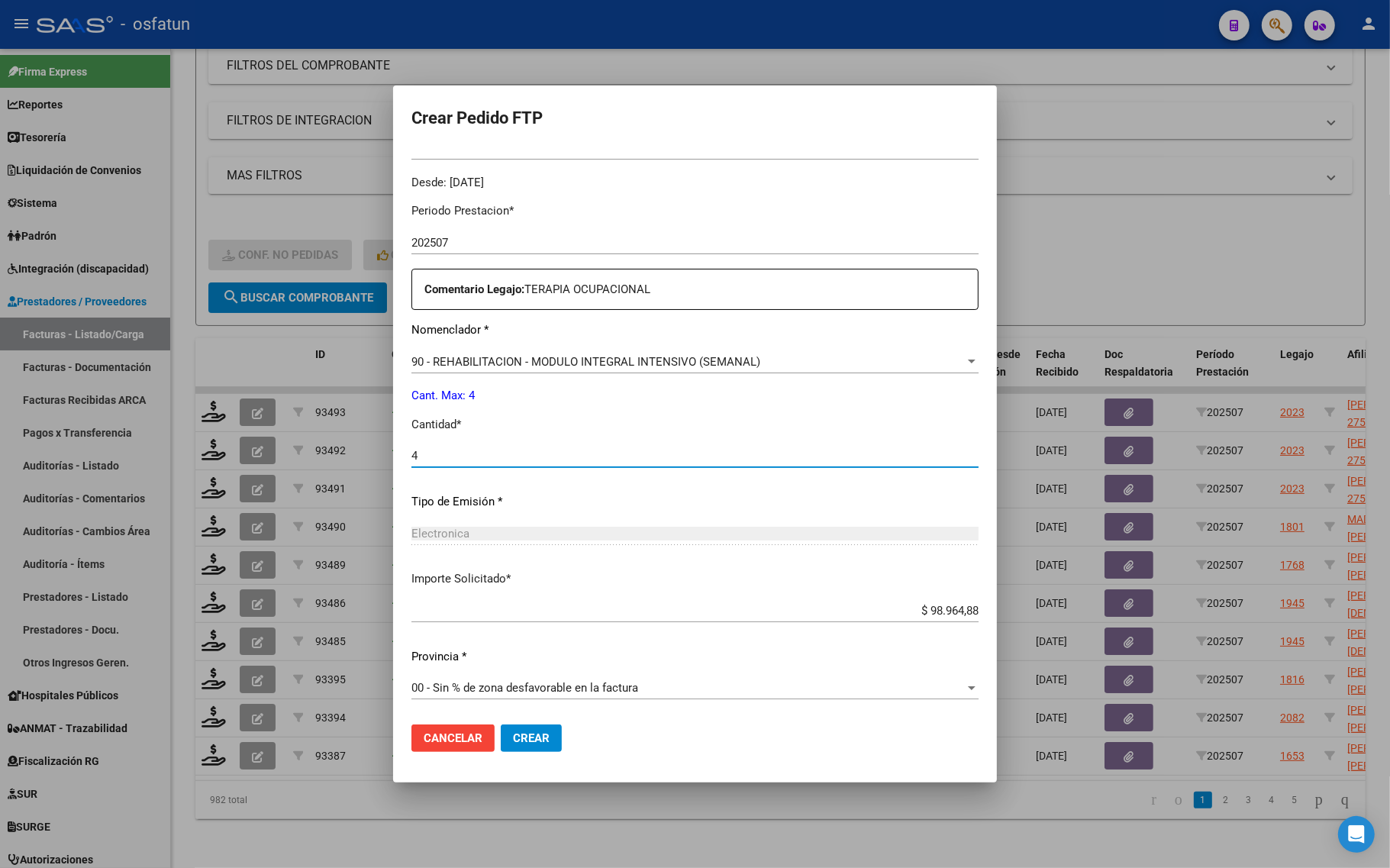
type input "4"
click at [543, 741] on span "Crear" at bounding box center [531, 737] width 37 height 14
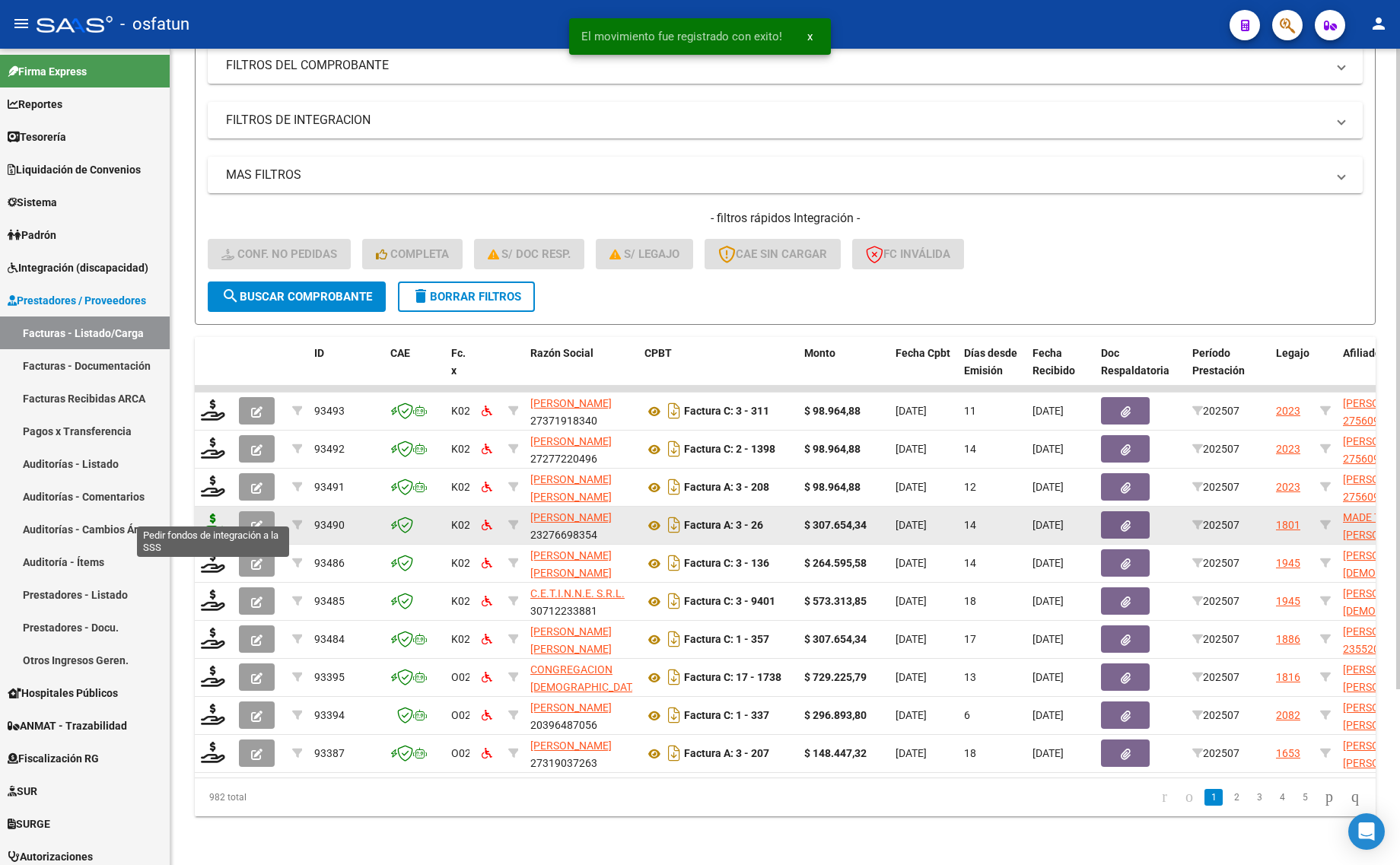
click at [213, 513] on icon at bounding box center [212, 524] width 24 height 21
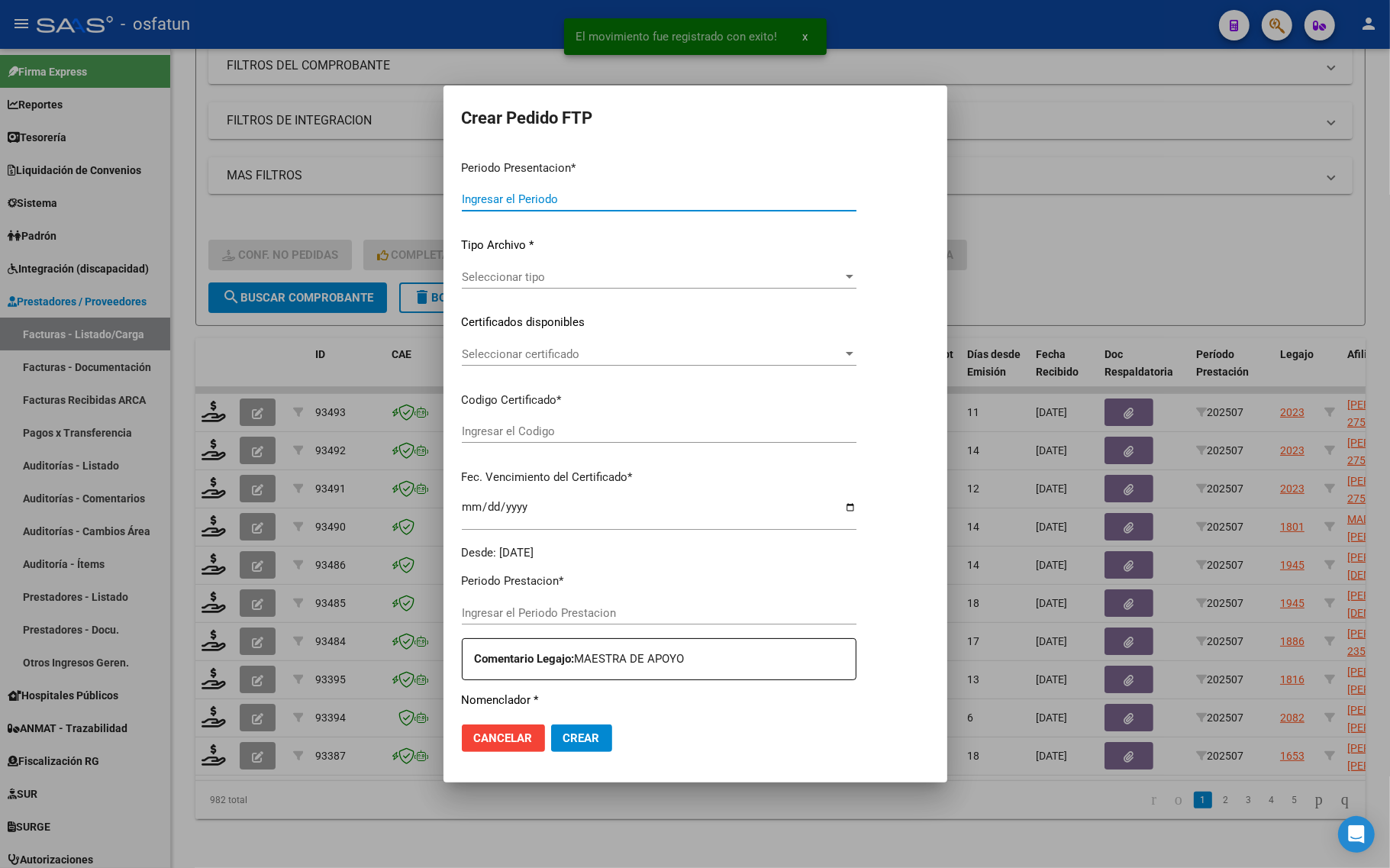
type input "202507"
type input "$ 307.654,34"
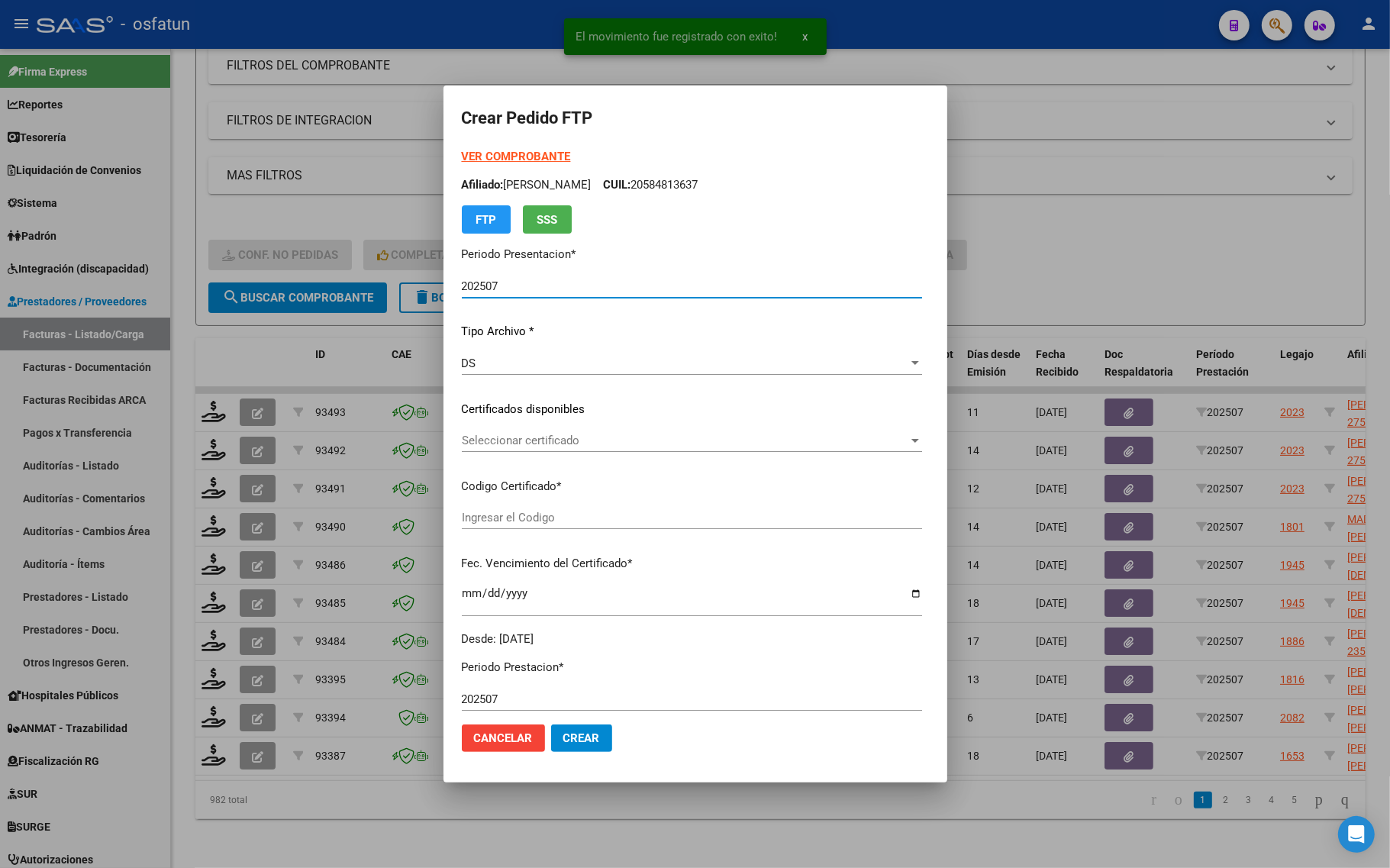
type input "ARG02000489569562023031620270316TUC139"
type input "2027-03-16"
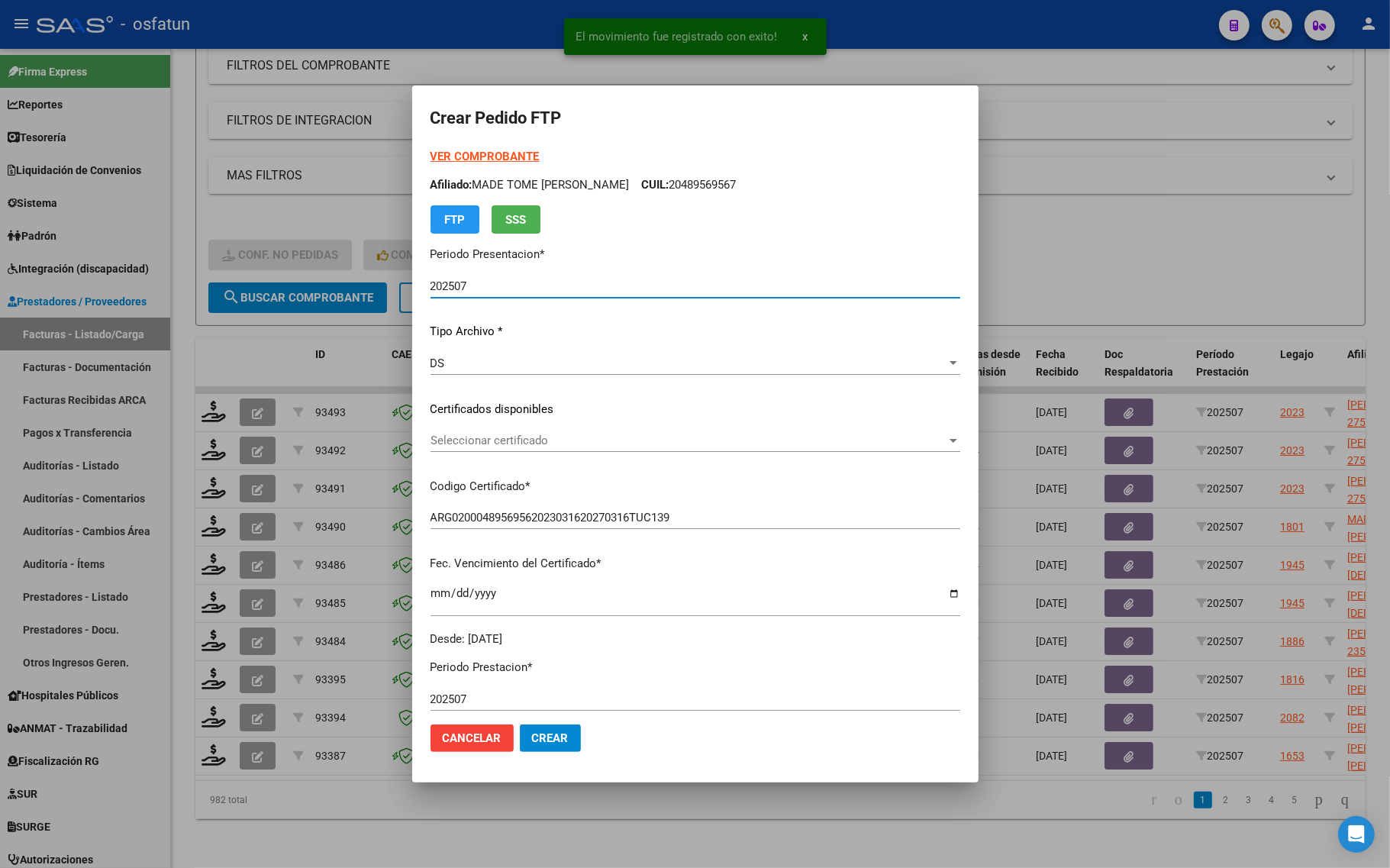
click at [470, 153] on strong "VER COMPROBANTE" at bounding box center [485, 157] width 109 height 14
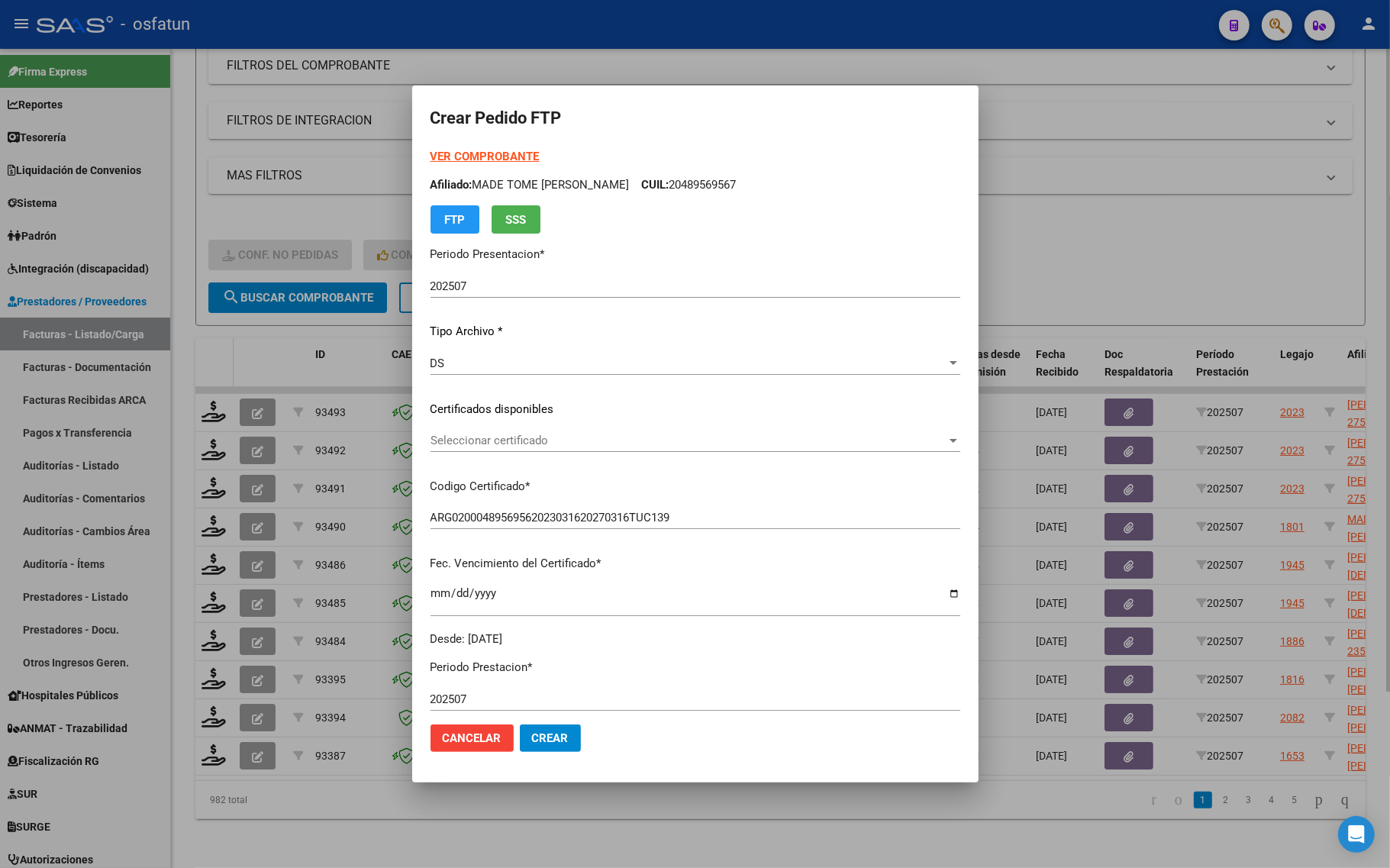
click at [227, 332] on div at bounding box center [695, 434] width 1390 height 868
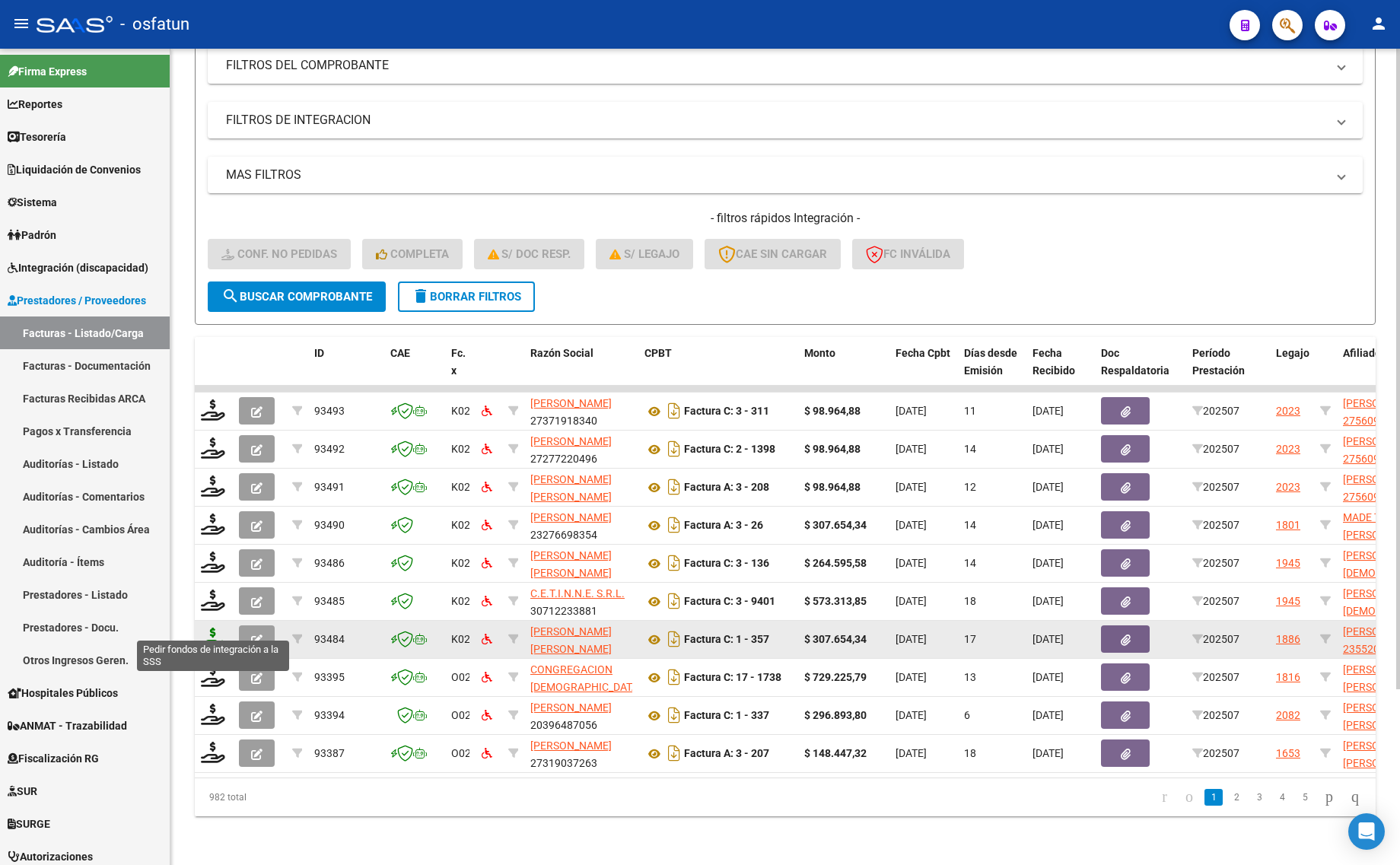
click at [206, 627] on icon at bounding box center [212, 637] width 24 height 21
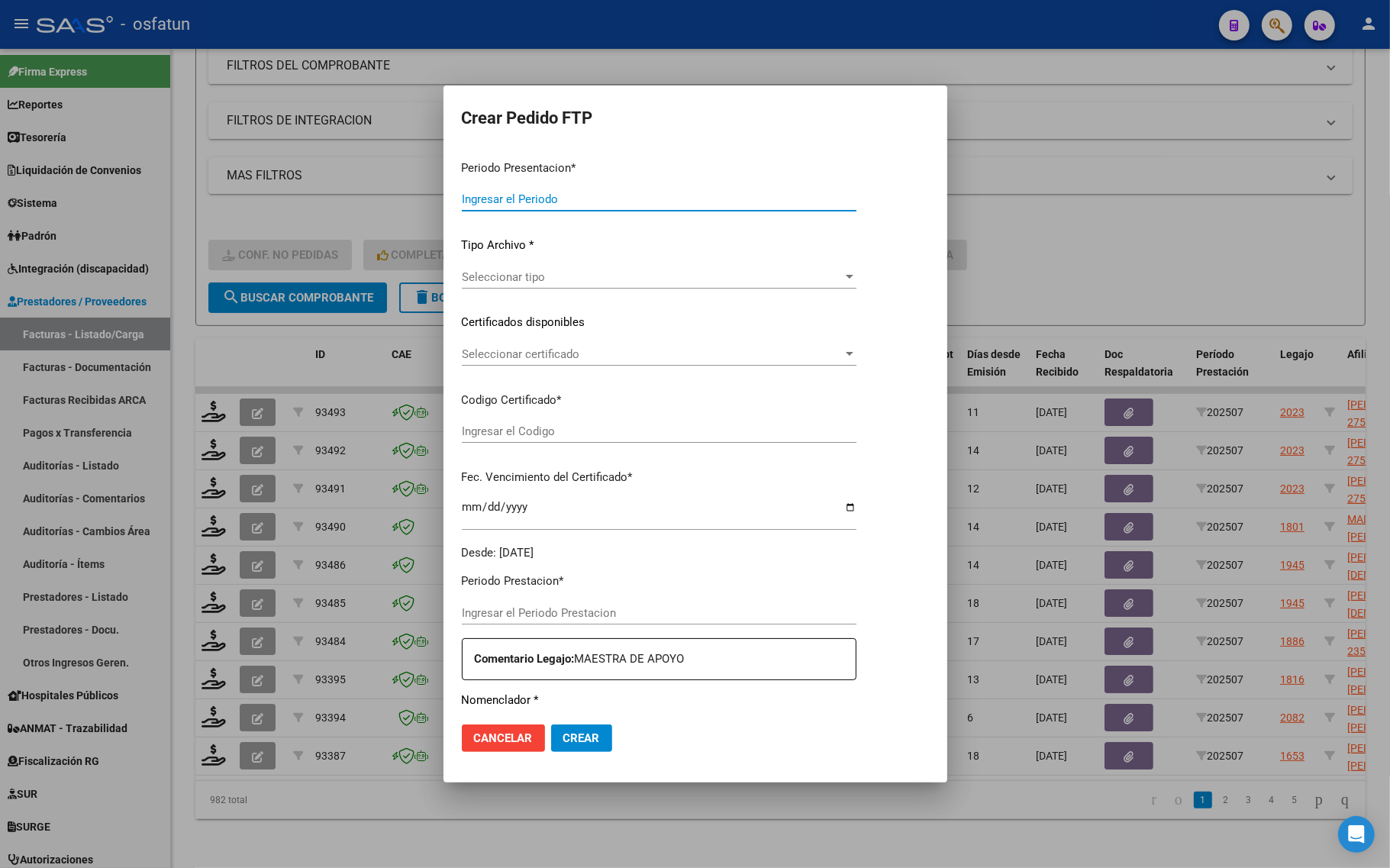
type input "202507"
type input "$ 307.654,34"
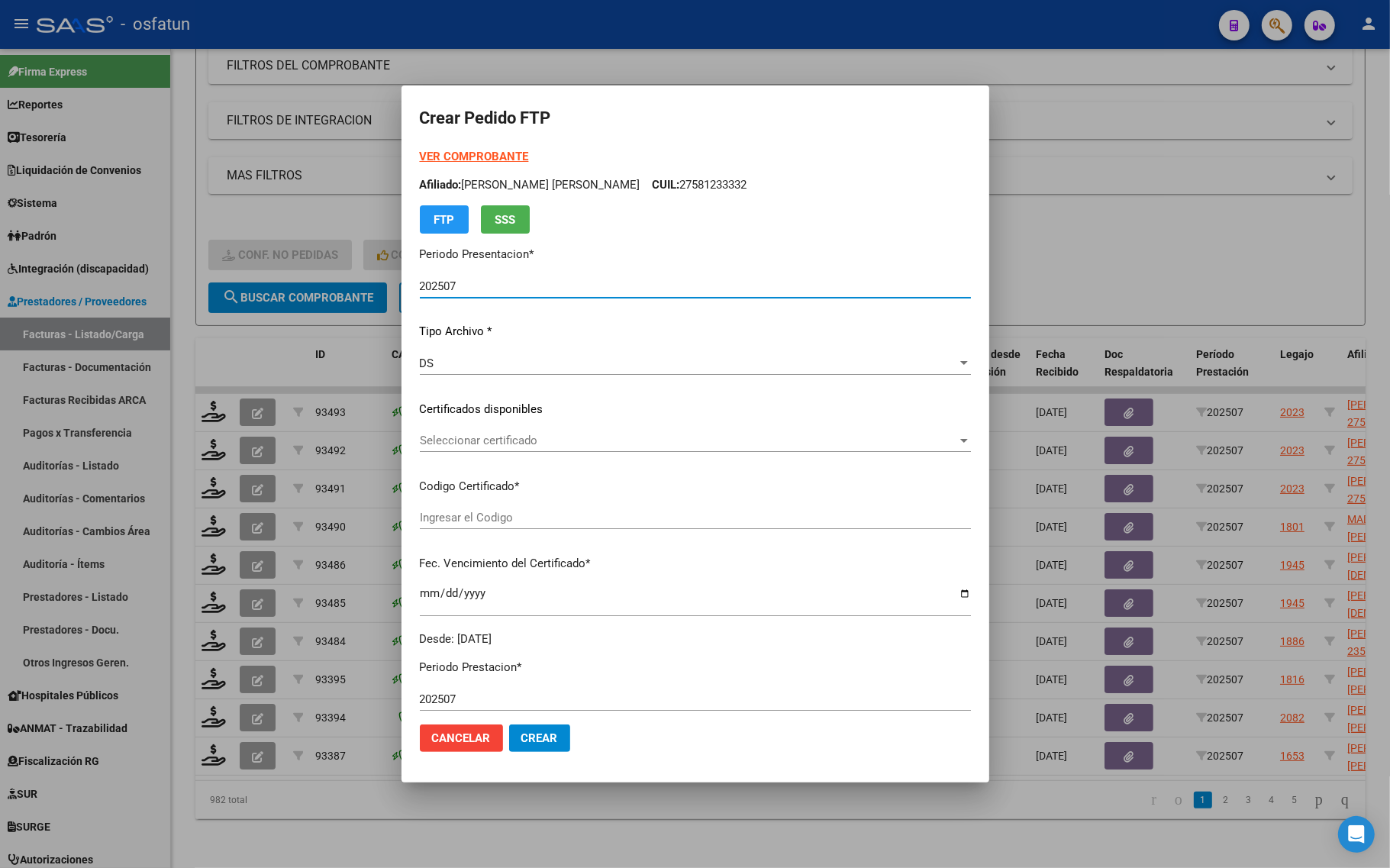
type input "ARG02000552080622024041120290411TUC138"
type input "2029-04-11"
click at [443, 158] on strong "VER COMPROBANTE" at bounding box center [474, 157] width 109 height 14
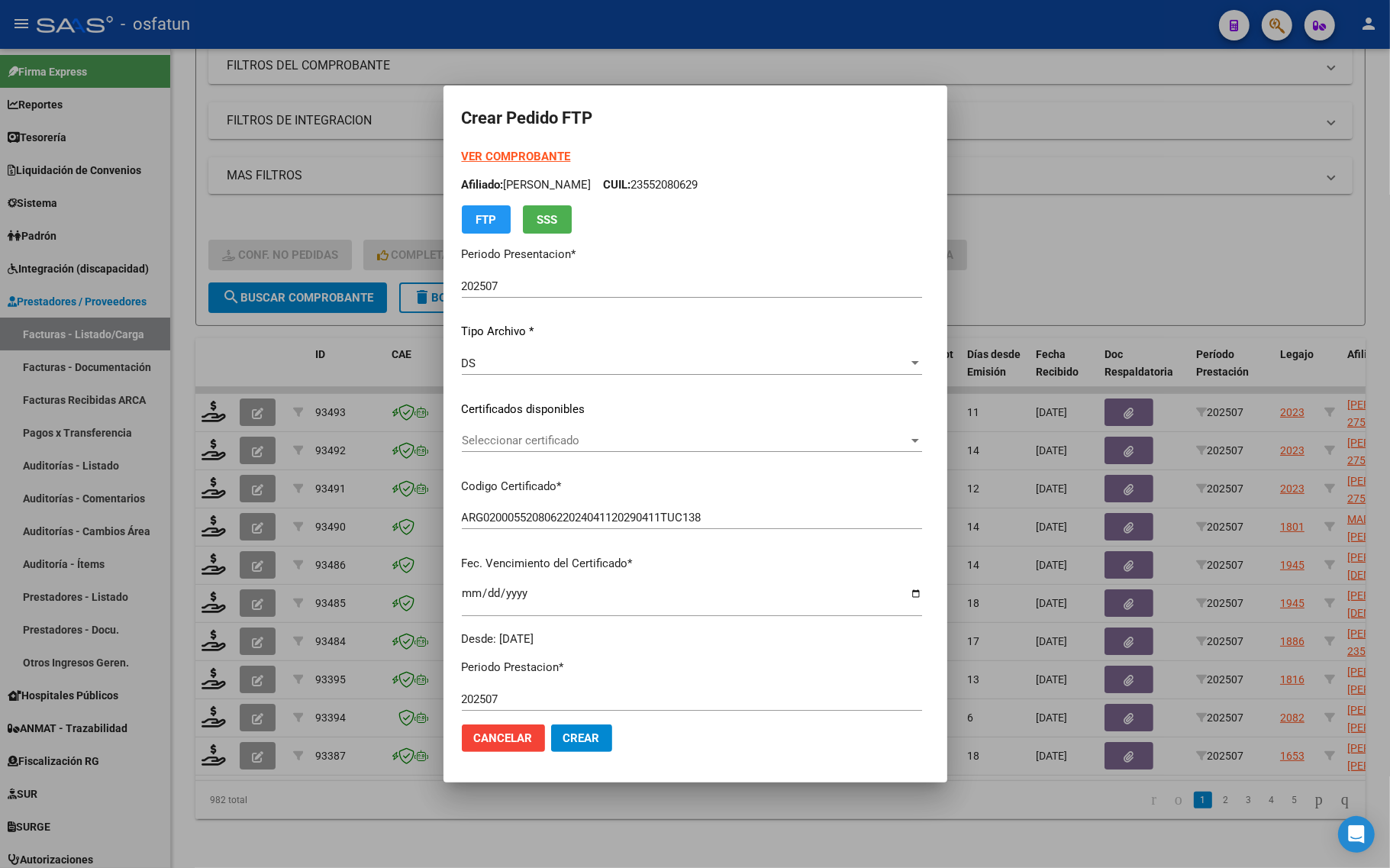
click at [1076, 260] on div at bounding box center [695, 434] width 1390 height 868
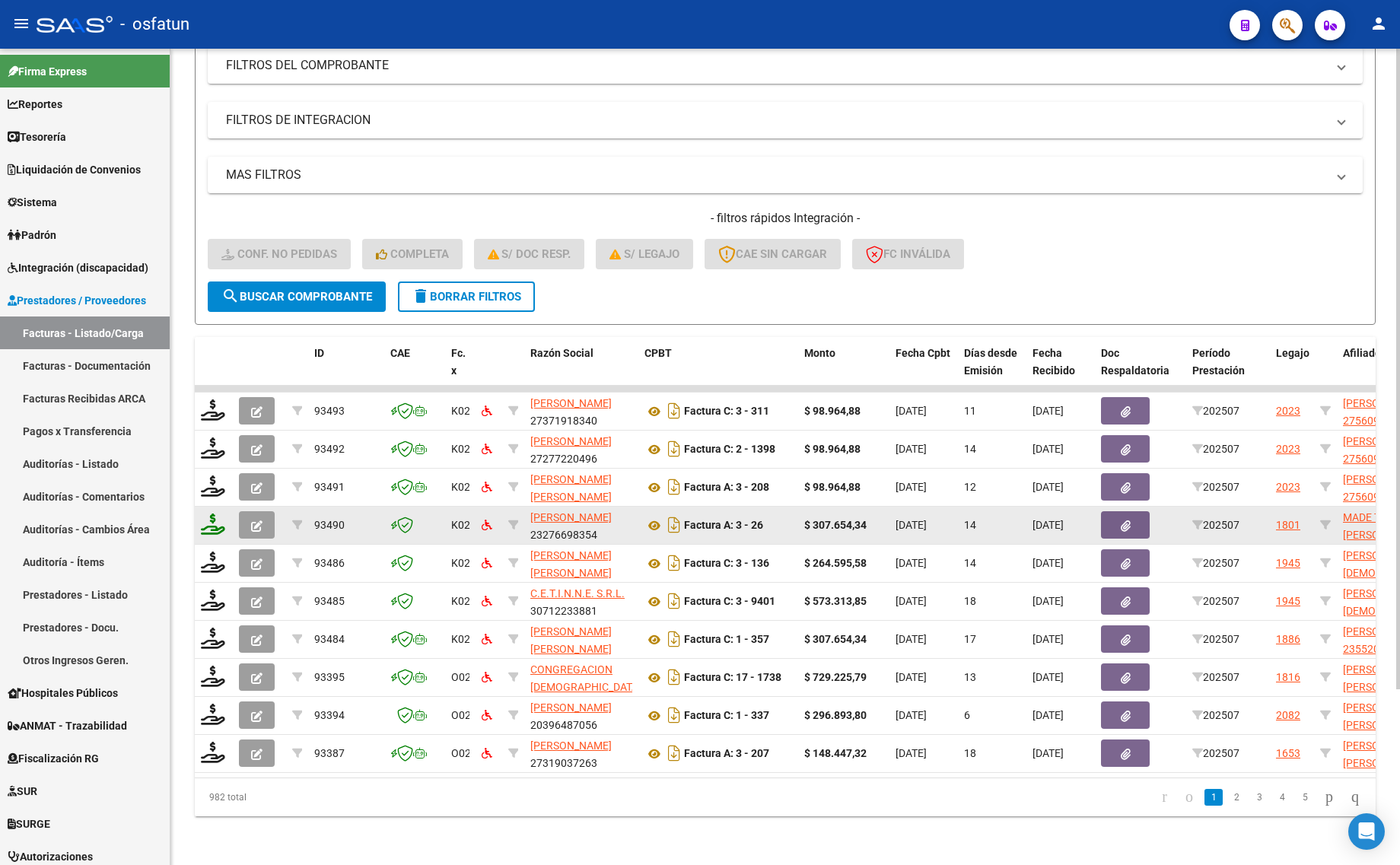
click at [213, 513] on icon at bounding box center [212, 524] width 24 height 21
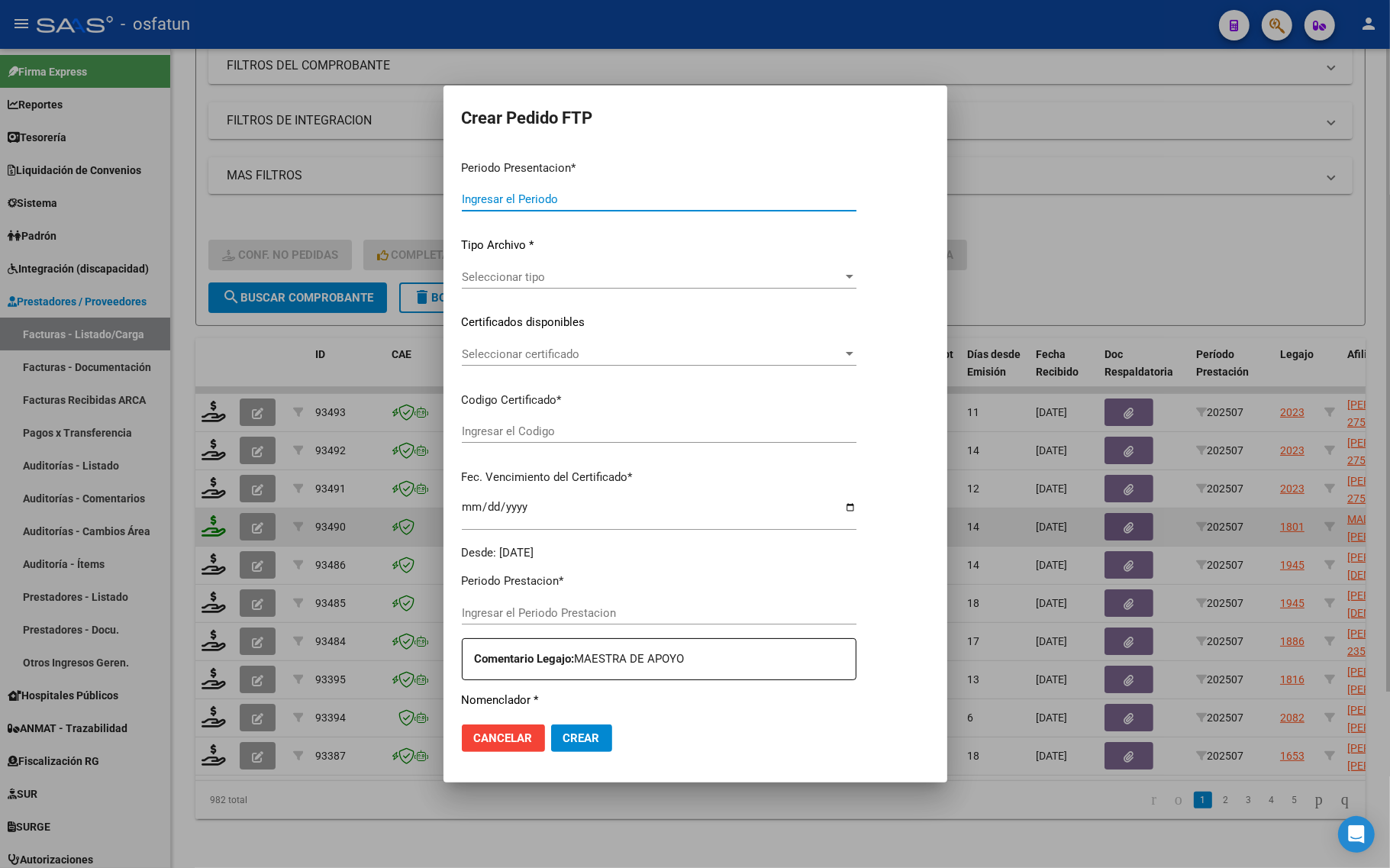
type input "202507"
type input "$ 307.654,34"
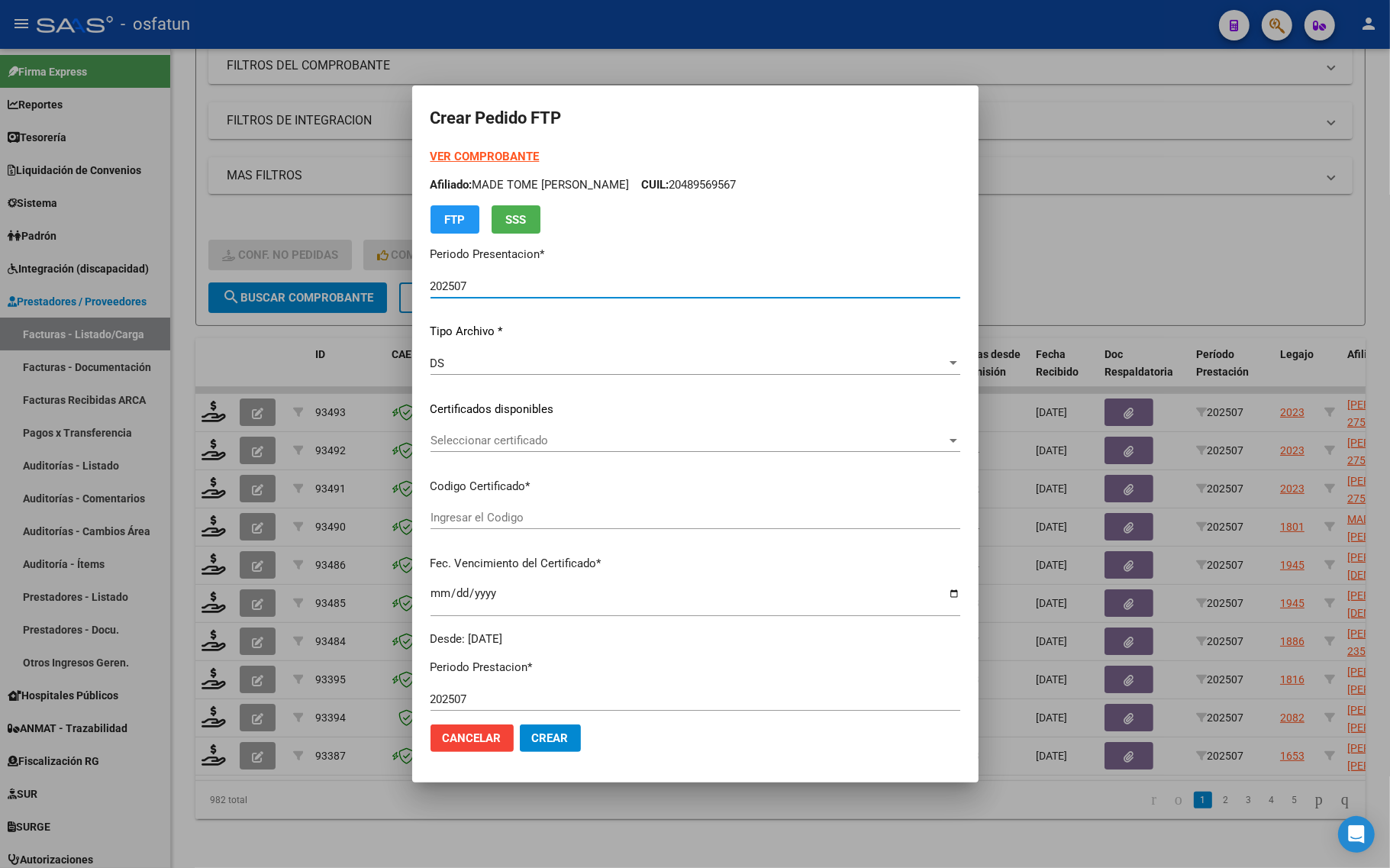
type input "ARG02000489569562023031620270316TUC139"
type input "2027-03-16"
click at [473, 158] on strong "VER COMPROBANTE" at bounding box center [485, 157] width 109 height 14
click at [558, 437] on span "Seleccionar certificado" at bounding box center [688, 440] width 516 height 14
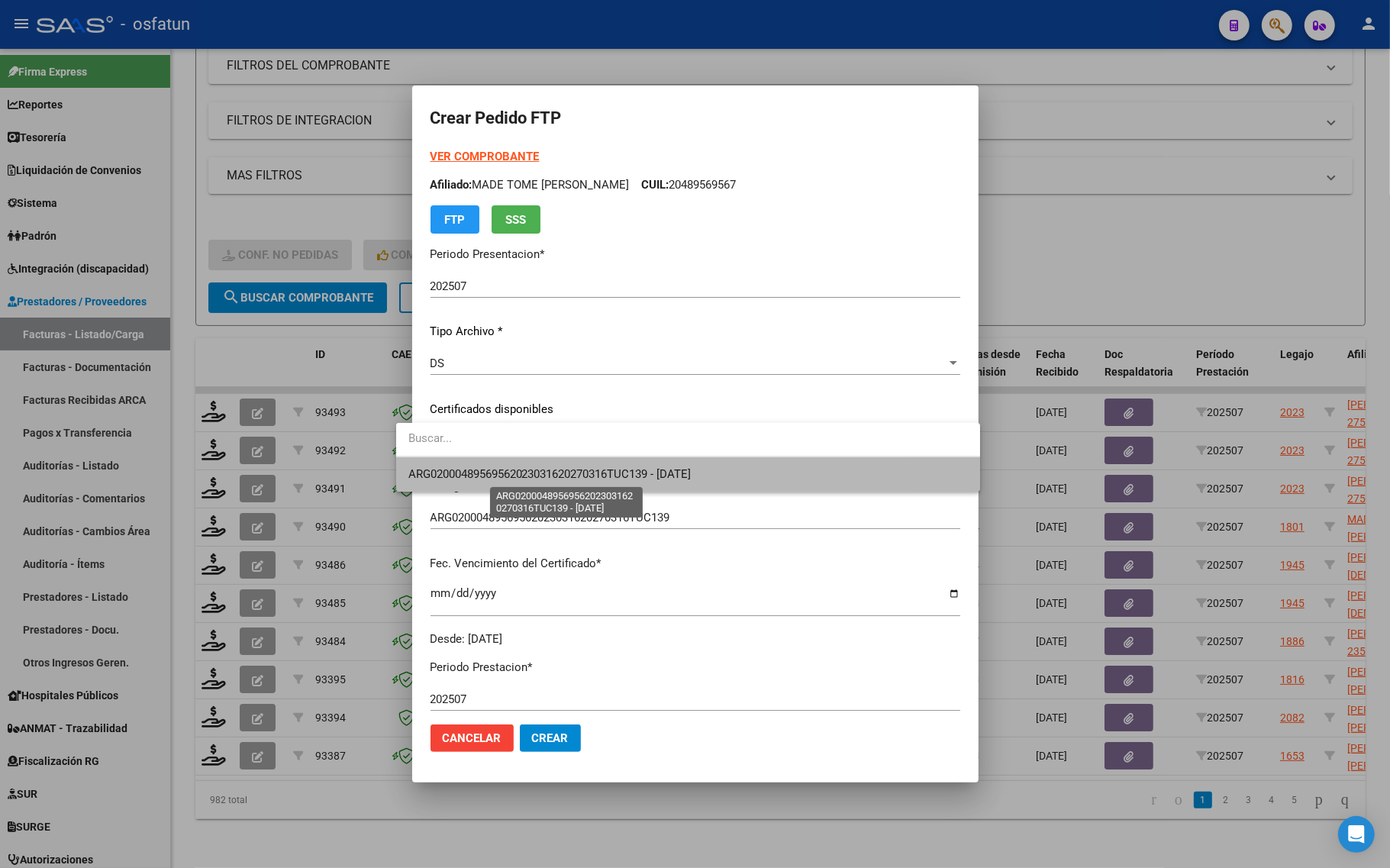
click at [555, 467] on span "ARG02000489569562023031620270316TUC139 - 2027-03-16" at bounding box center [550, 474] width 284 height 14
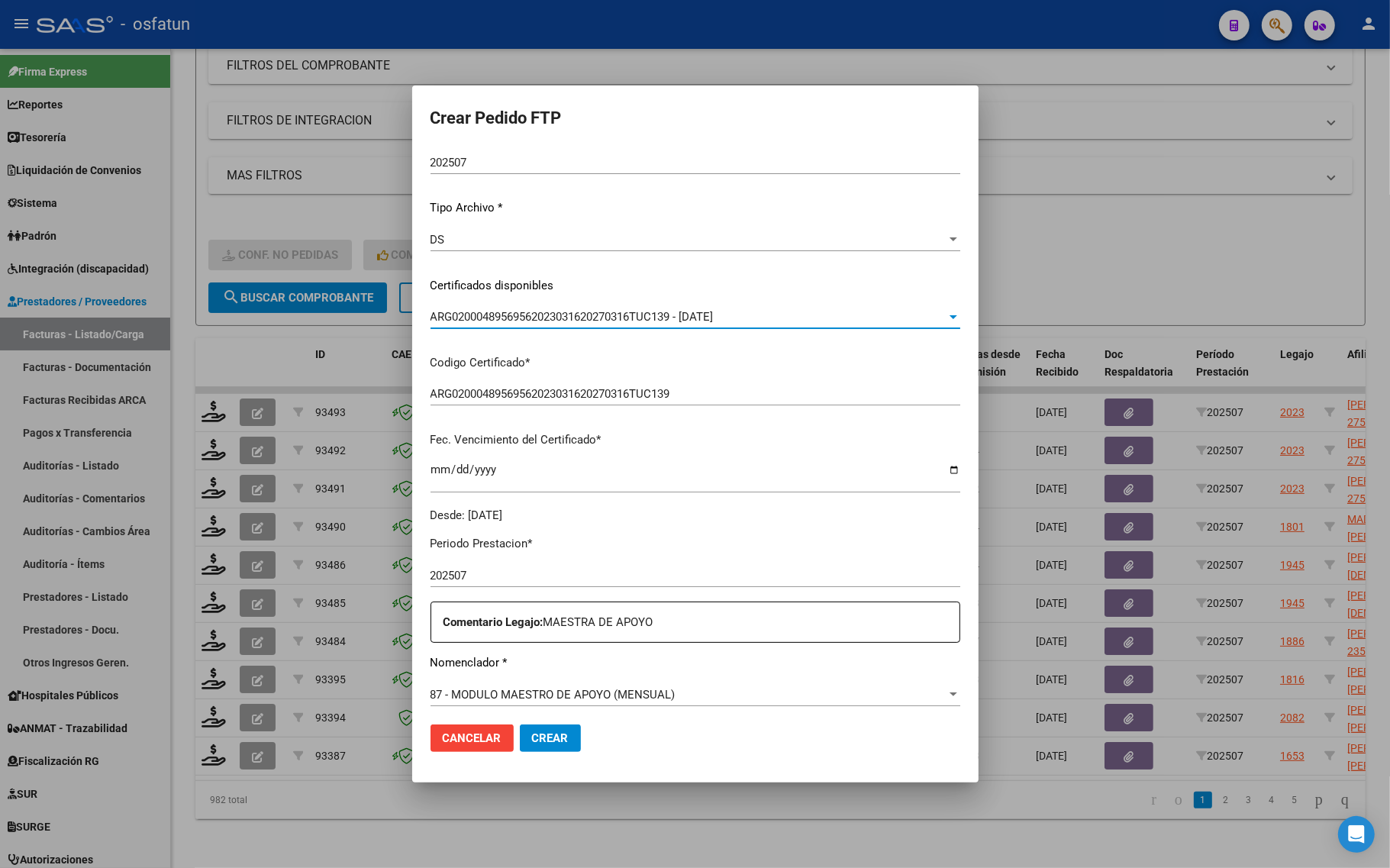
scroll to position [286, 0]
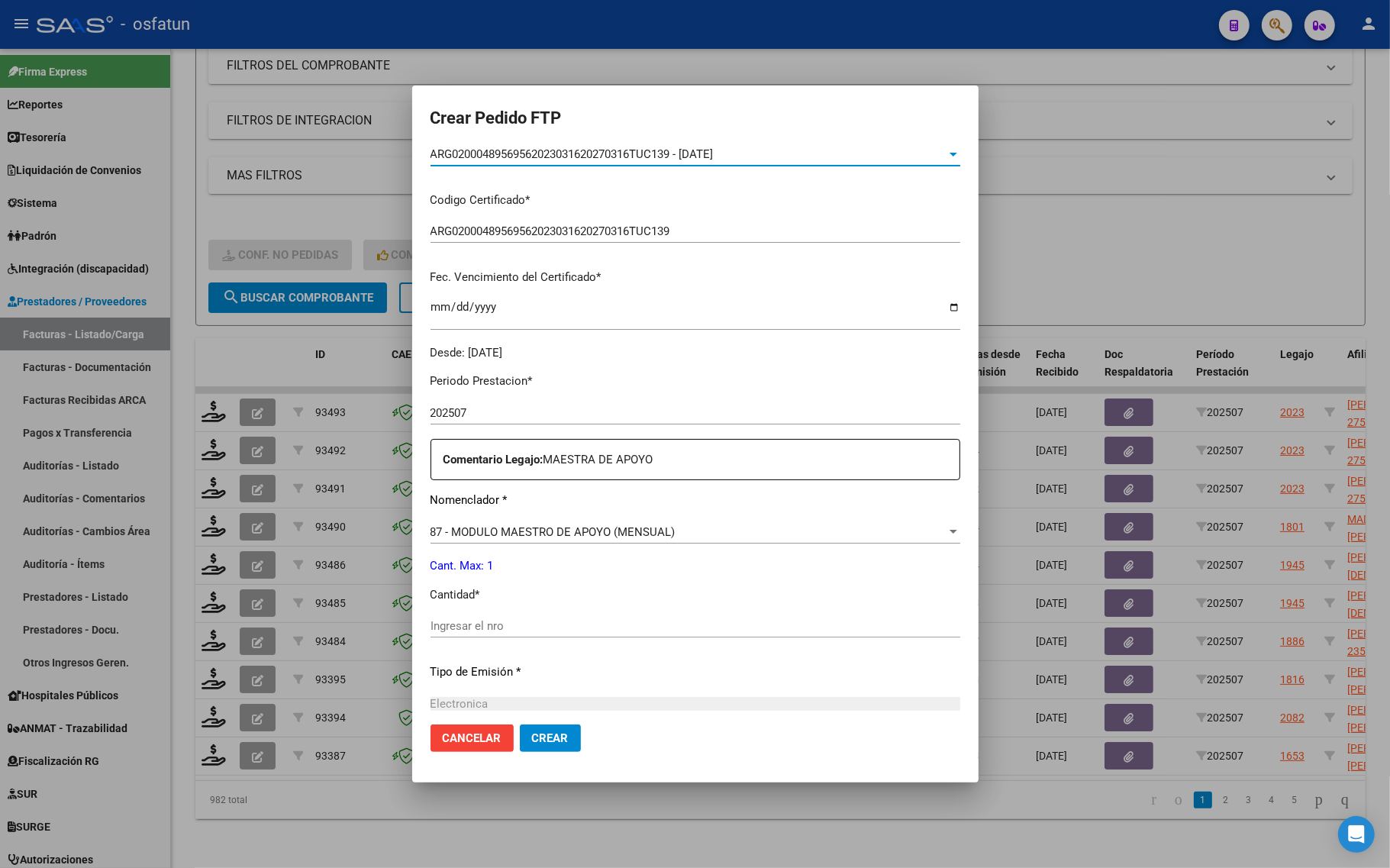
drag, startPoint x: 500, startPoint y: 616, endPoint x: 497, endPoint y: 630, distance: 14.3
click at [499, 619] on div "Ingresar el nro" at bounding box center [695, 626] width 529 height 23
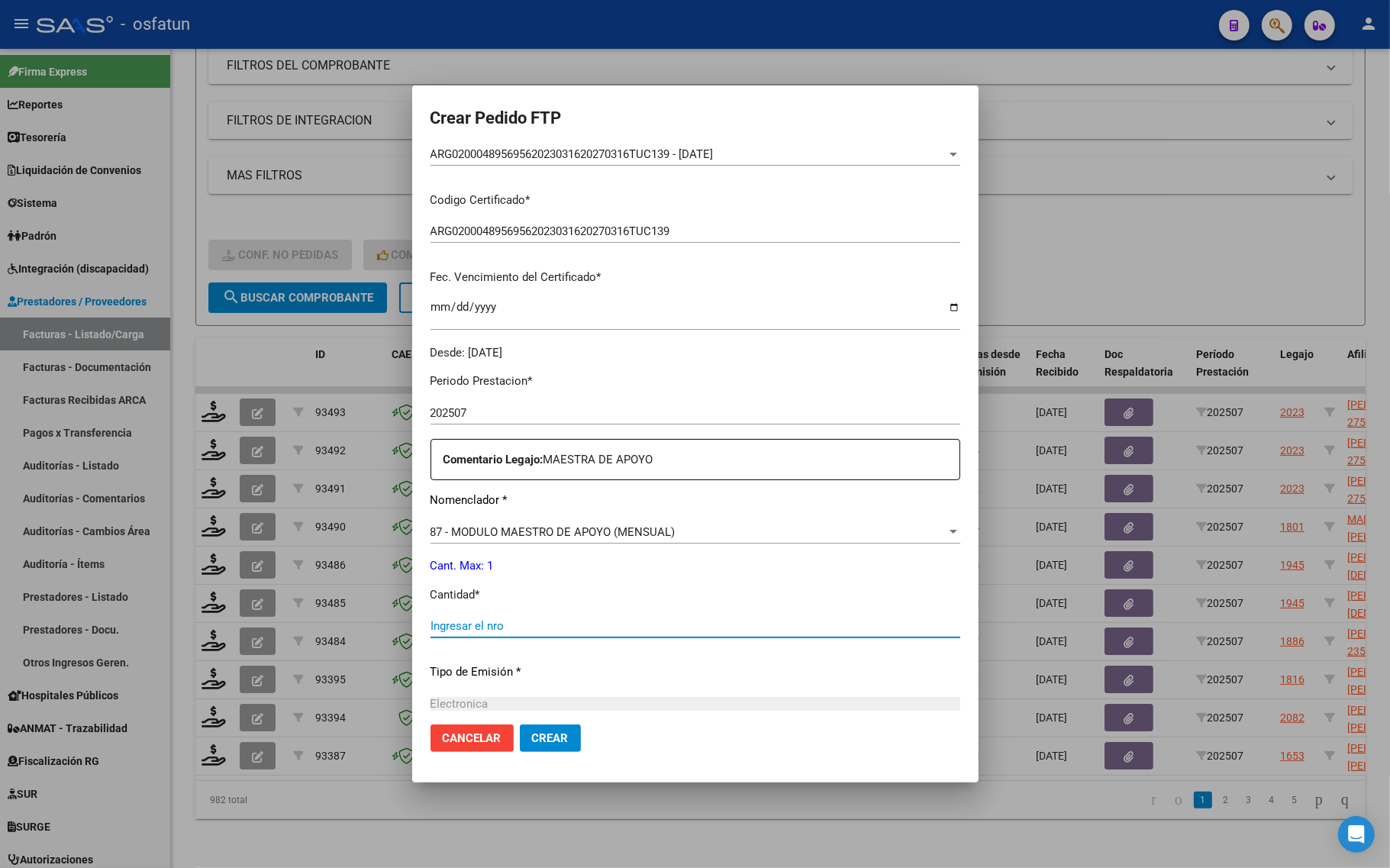
click at [495, 631] on input "Ingresar el nro" at bounding box center [695, 625] width 529 height 14
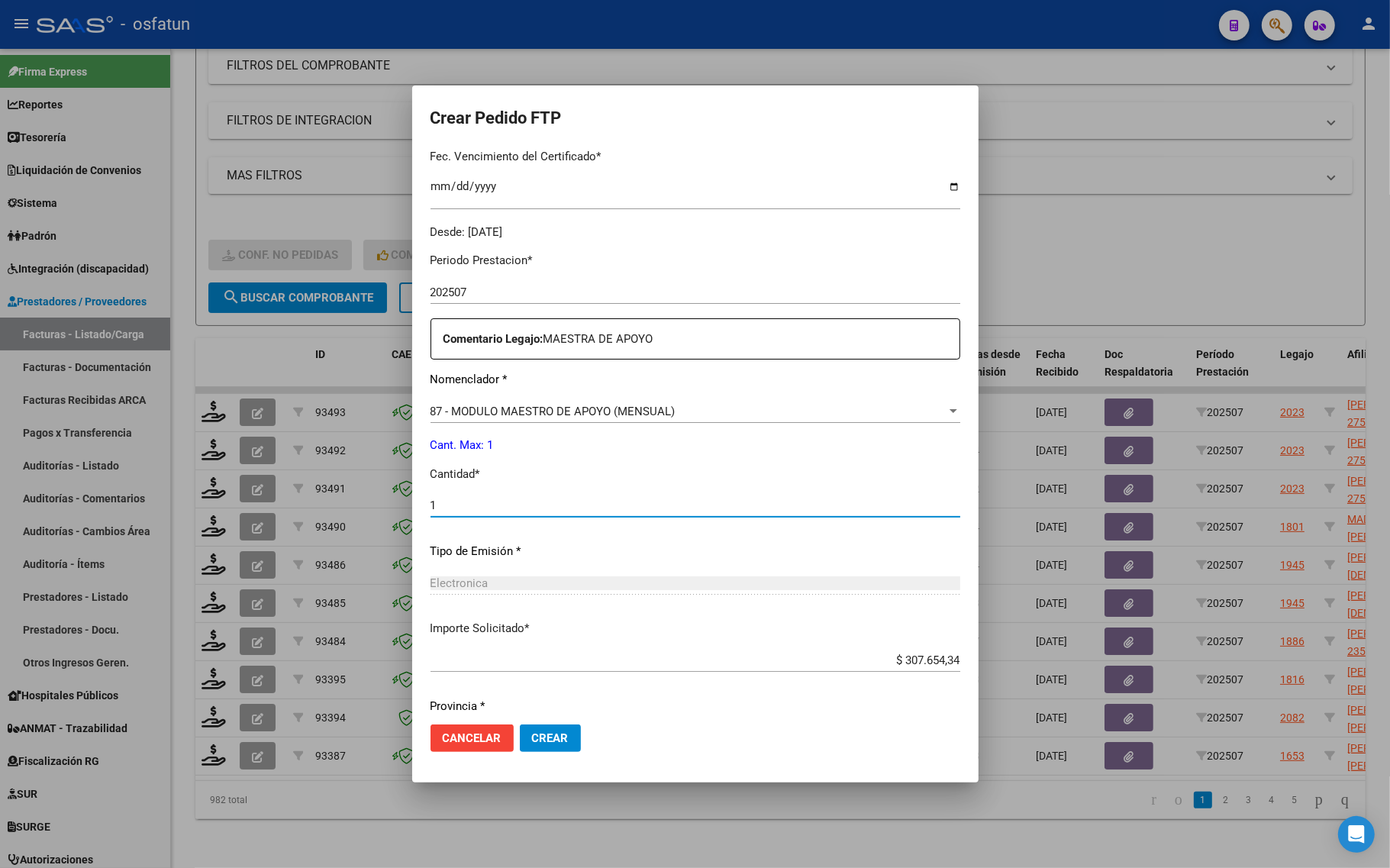
scroll to position [457, 0]
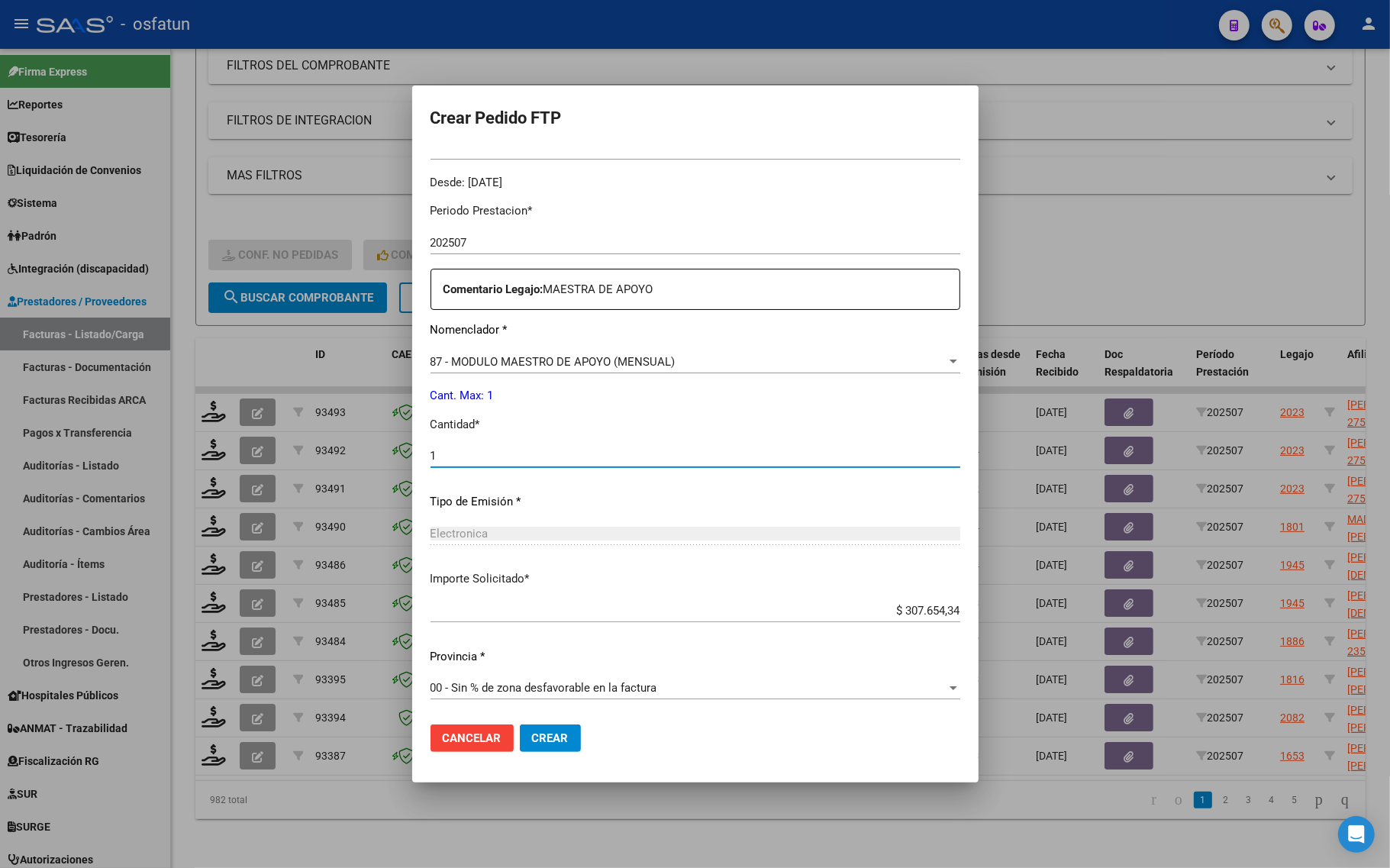
type input "1"
click at [532, 741] on span "Crear" at bounding box center [551, 737] width 37 height 14
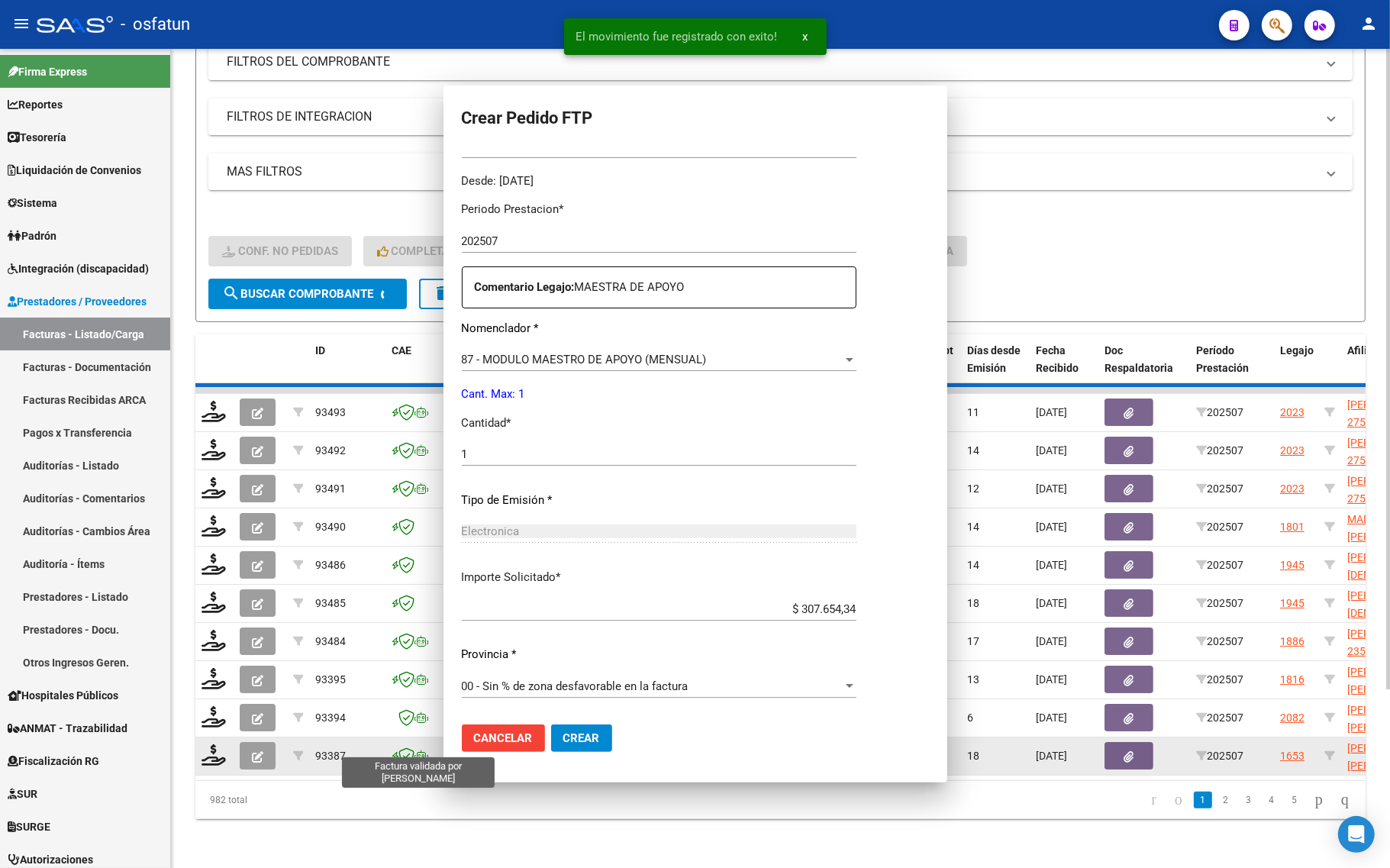
scroll to position [0, 0]
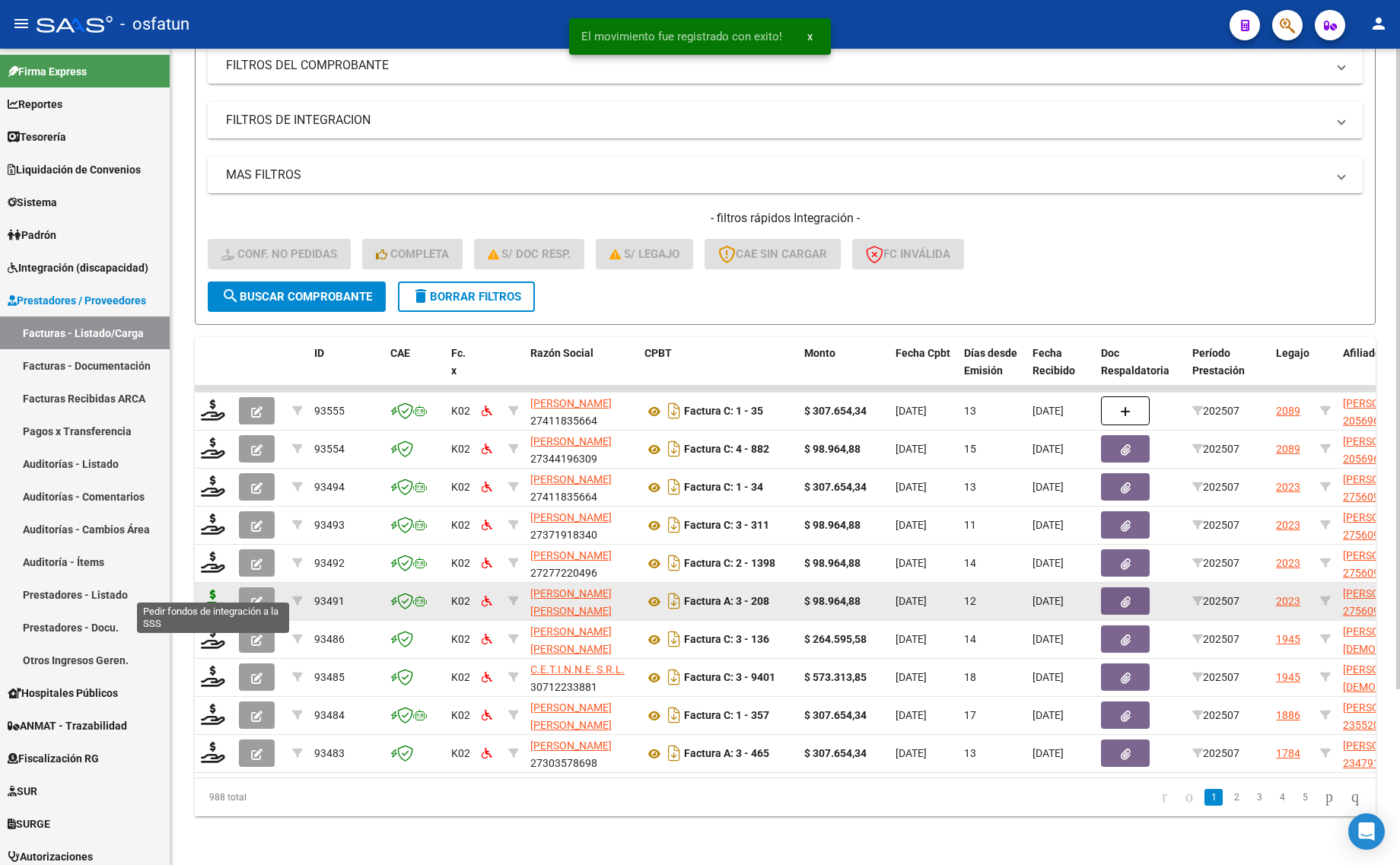
click at [207, 591] on icon at bounding box center [212, 600] width 24 height 21
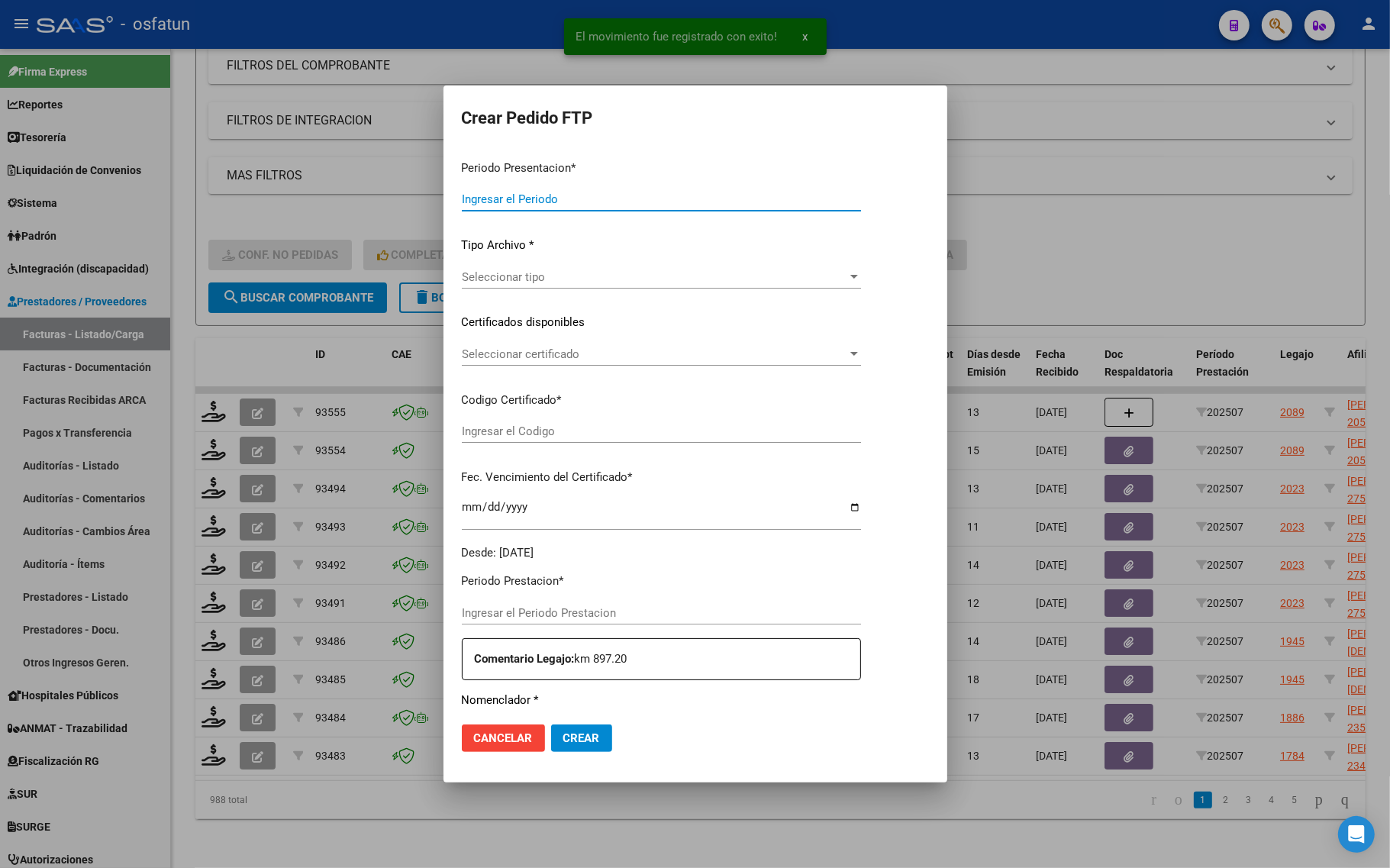
type input "202507"
type input "$ 98.964,88"
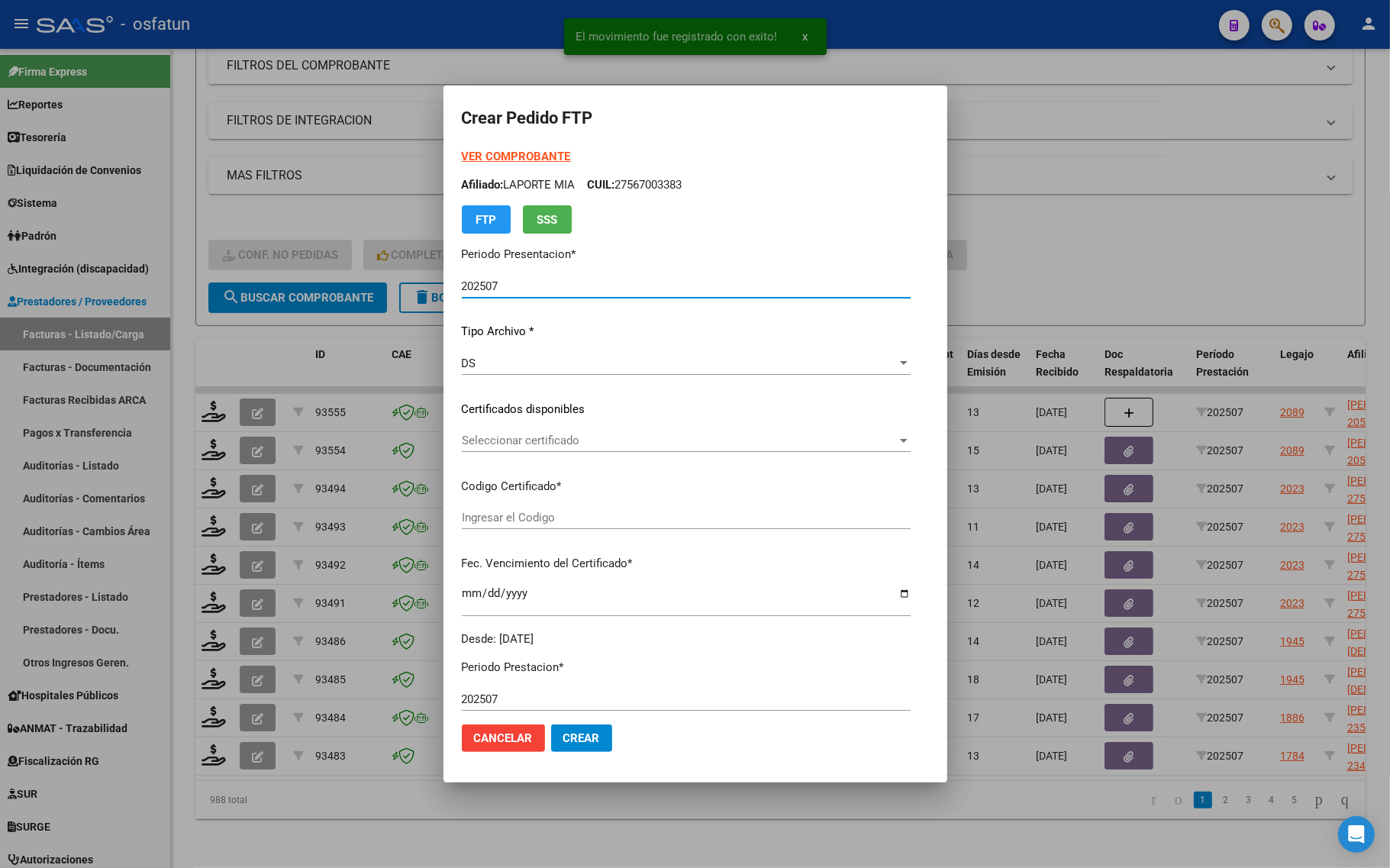
type input "ARG01000560949792025013120270131TUC139"
type input "2027-01-31"
click at [478, 158] on strong "VER COMPROBANTE" at bounding box center [516, 157] width 109 height 14
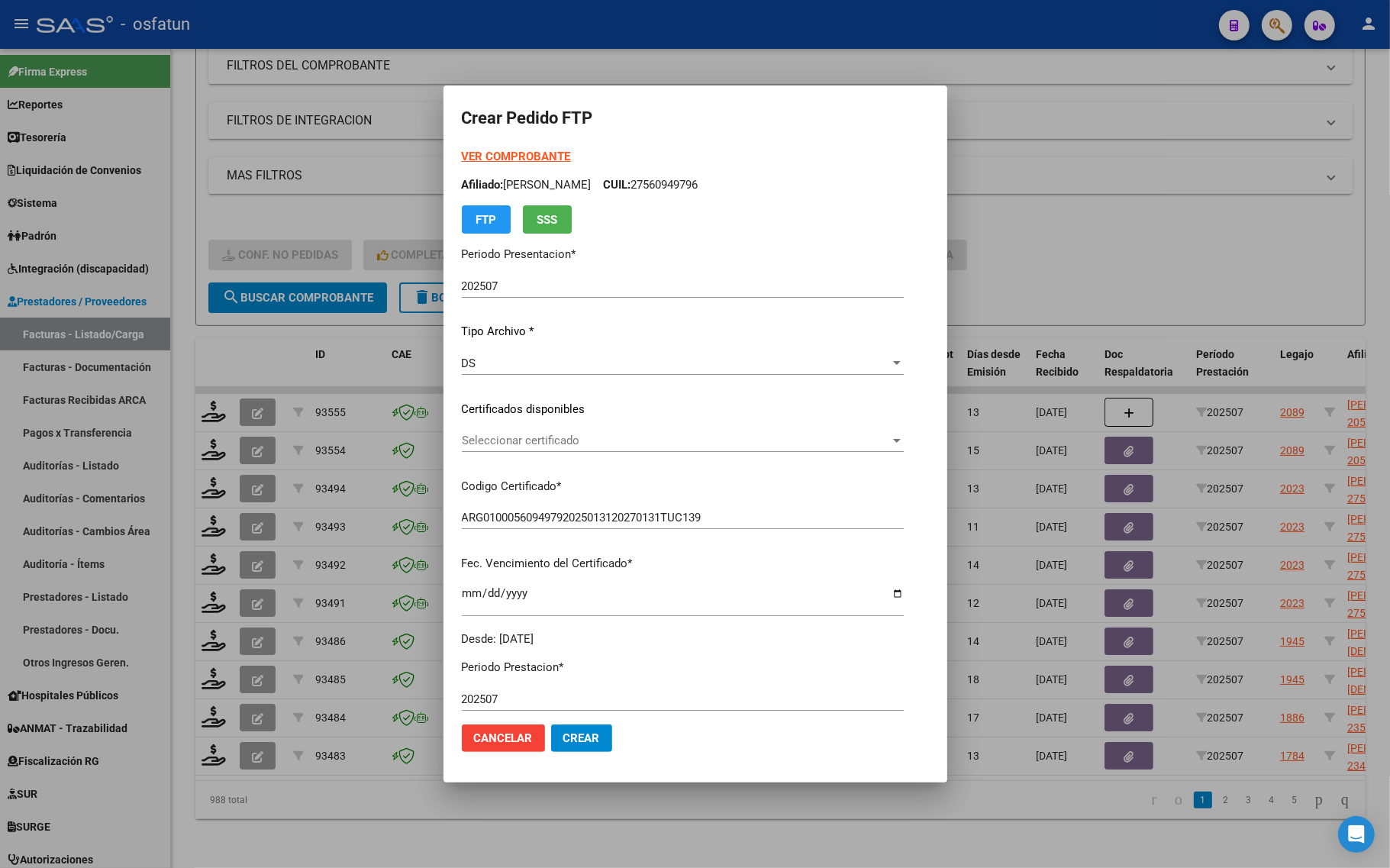
click at [547, 450] on div "Seleccionar certificado Seleccionar certificado" at bounding box center [682, 440] width 442 height 23
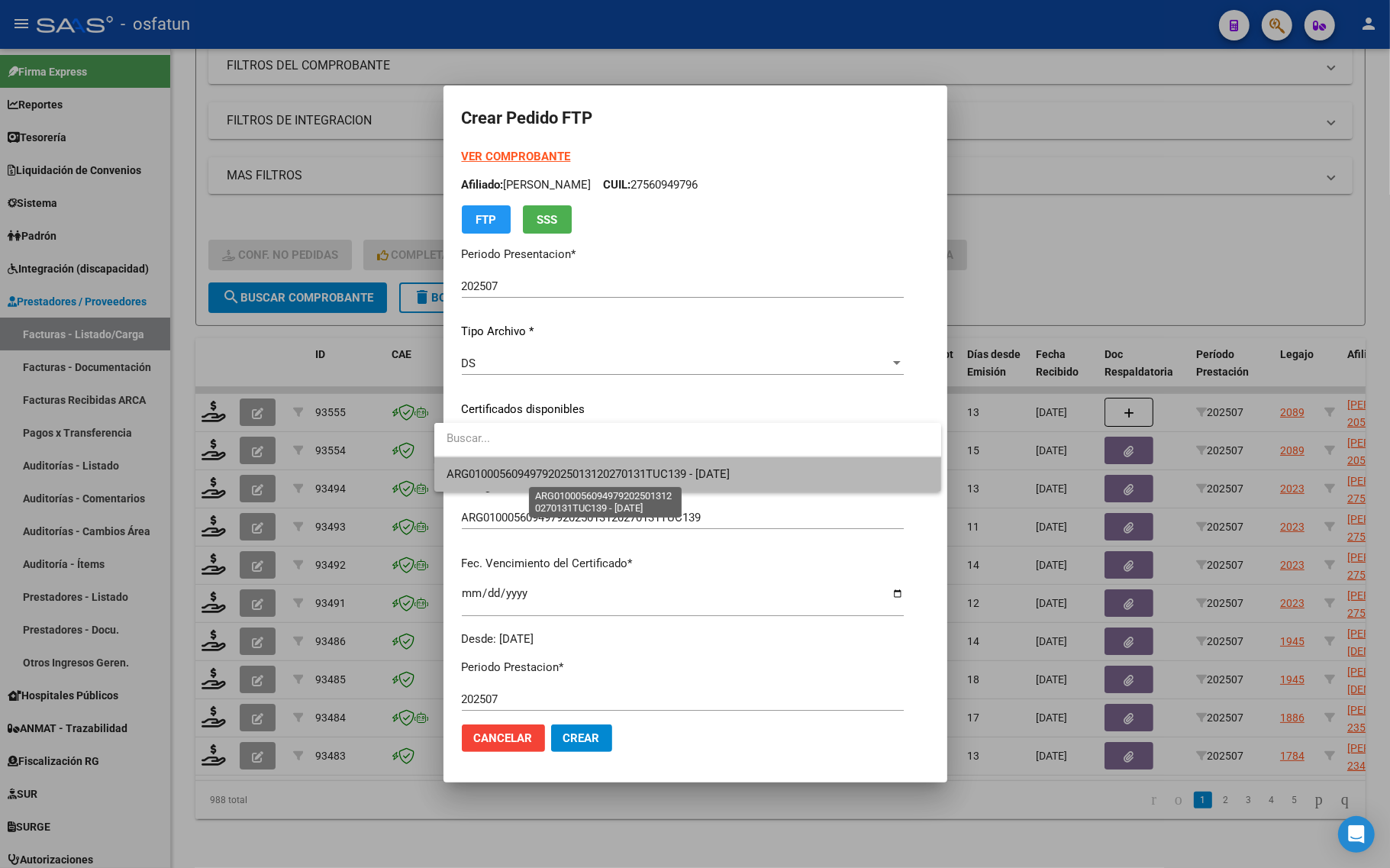
click at [539, 478] on span "ARG01000560949792025013120270131TUC139 - 2027-01-31" at bounding box center [588, 474] width 284 height 14
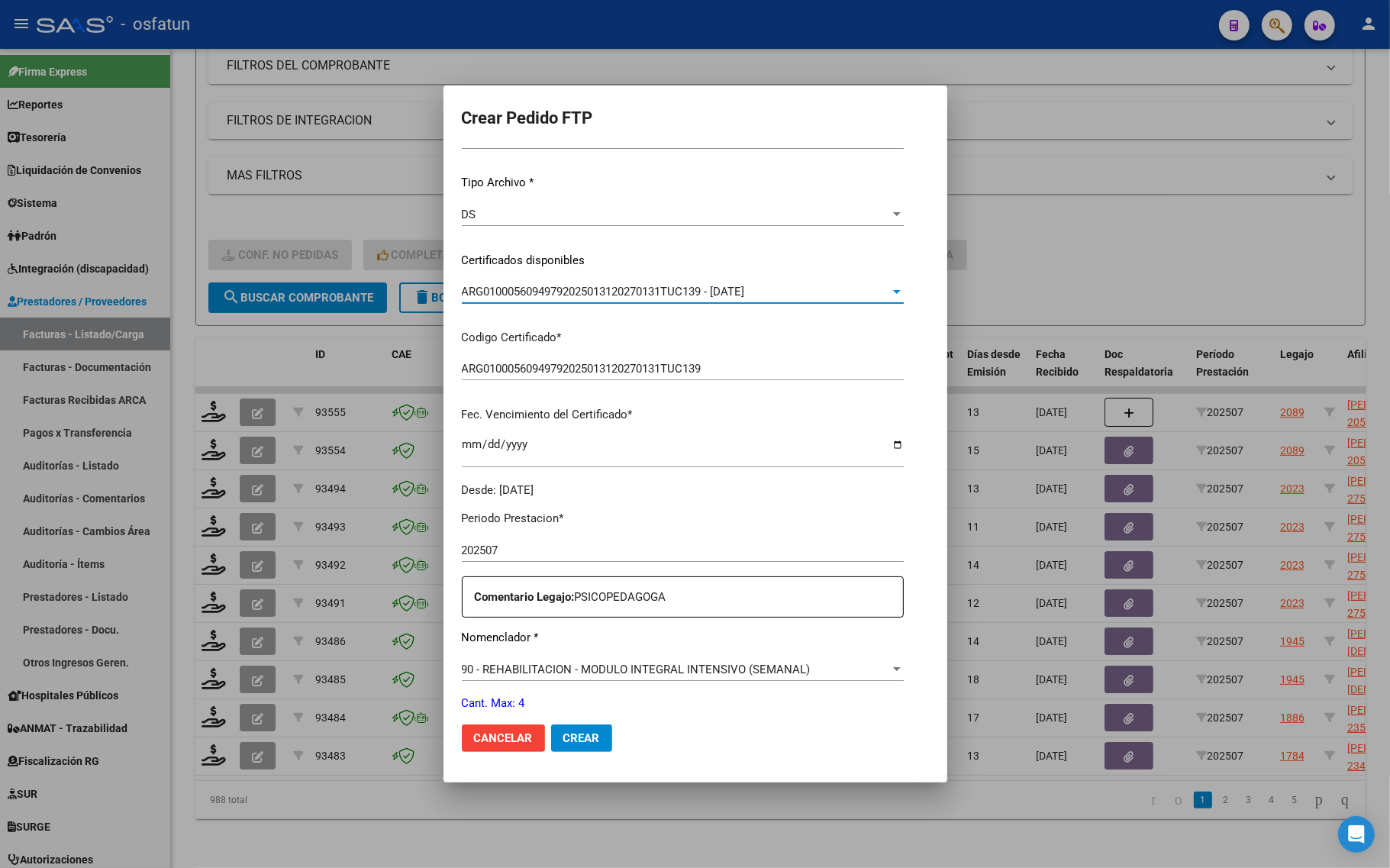
scroll to position [381, 0]
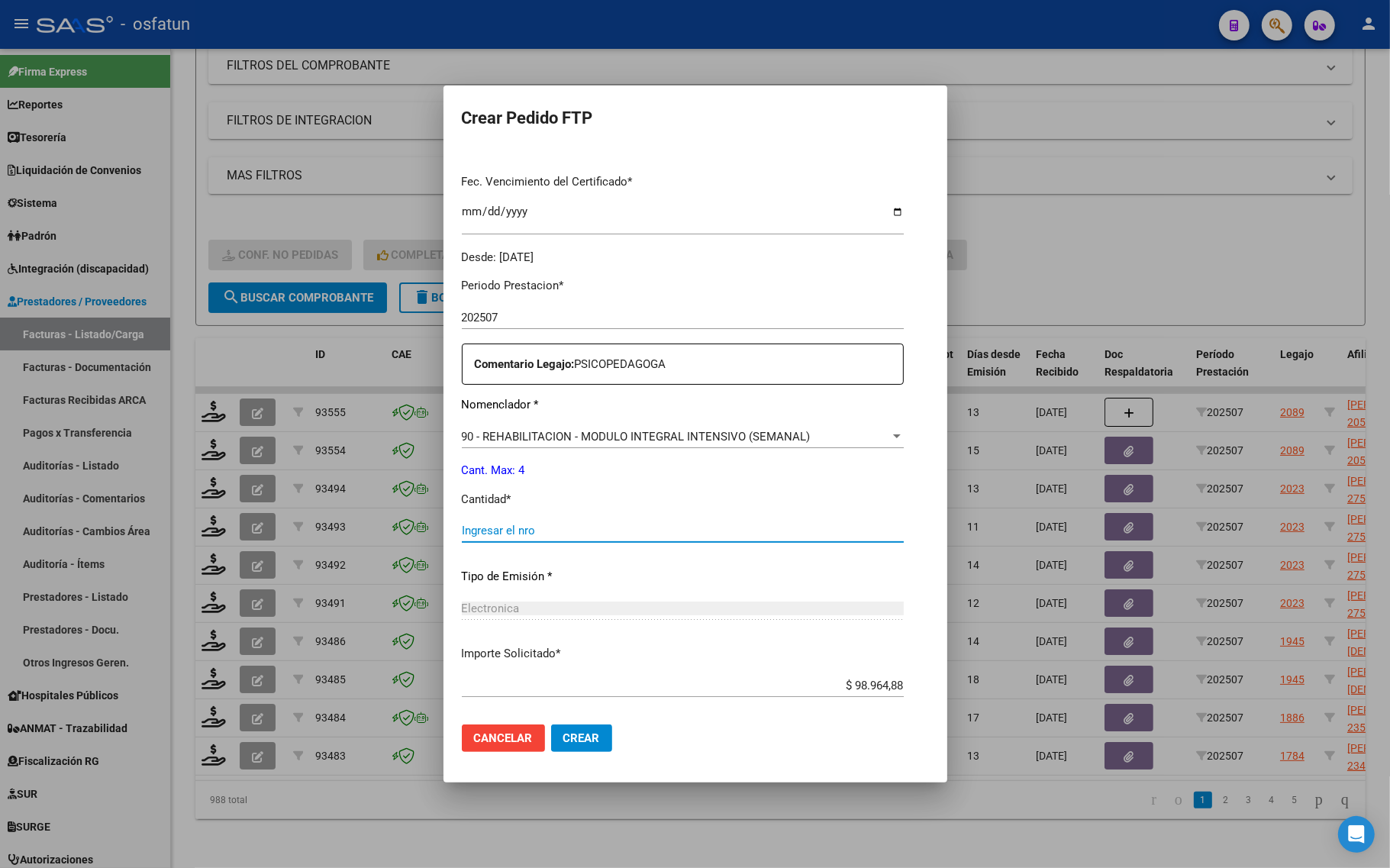
click at [505, 527] on input "Ingresar el nro" at bounding box center [682, 530] width 442 height 14
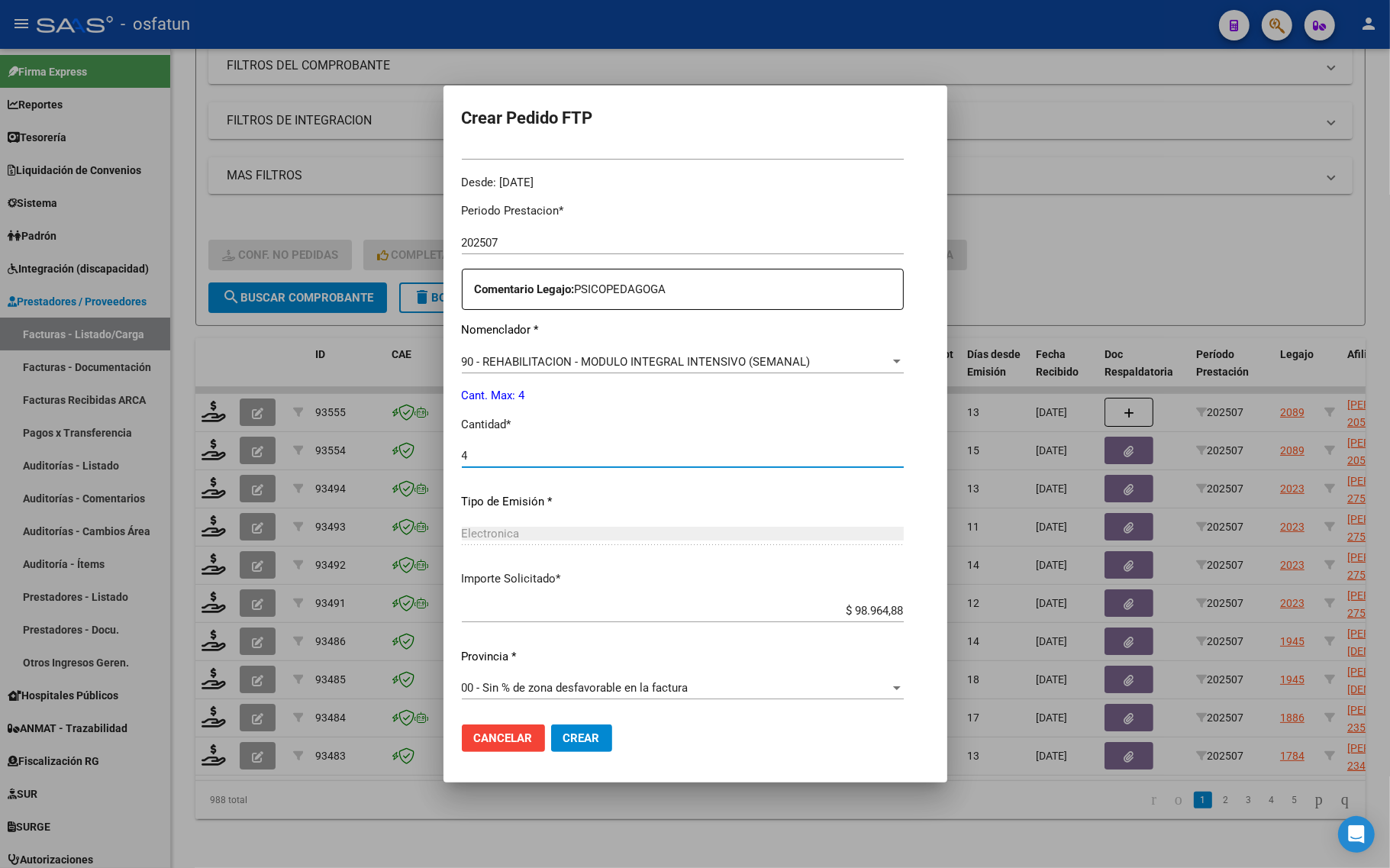
type input "4"
click at [563, 738] on span "Crear" at bounding box center [582, 737] width 37 height 14
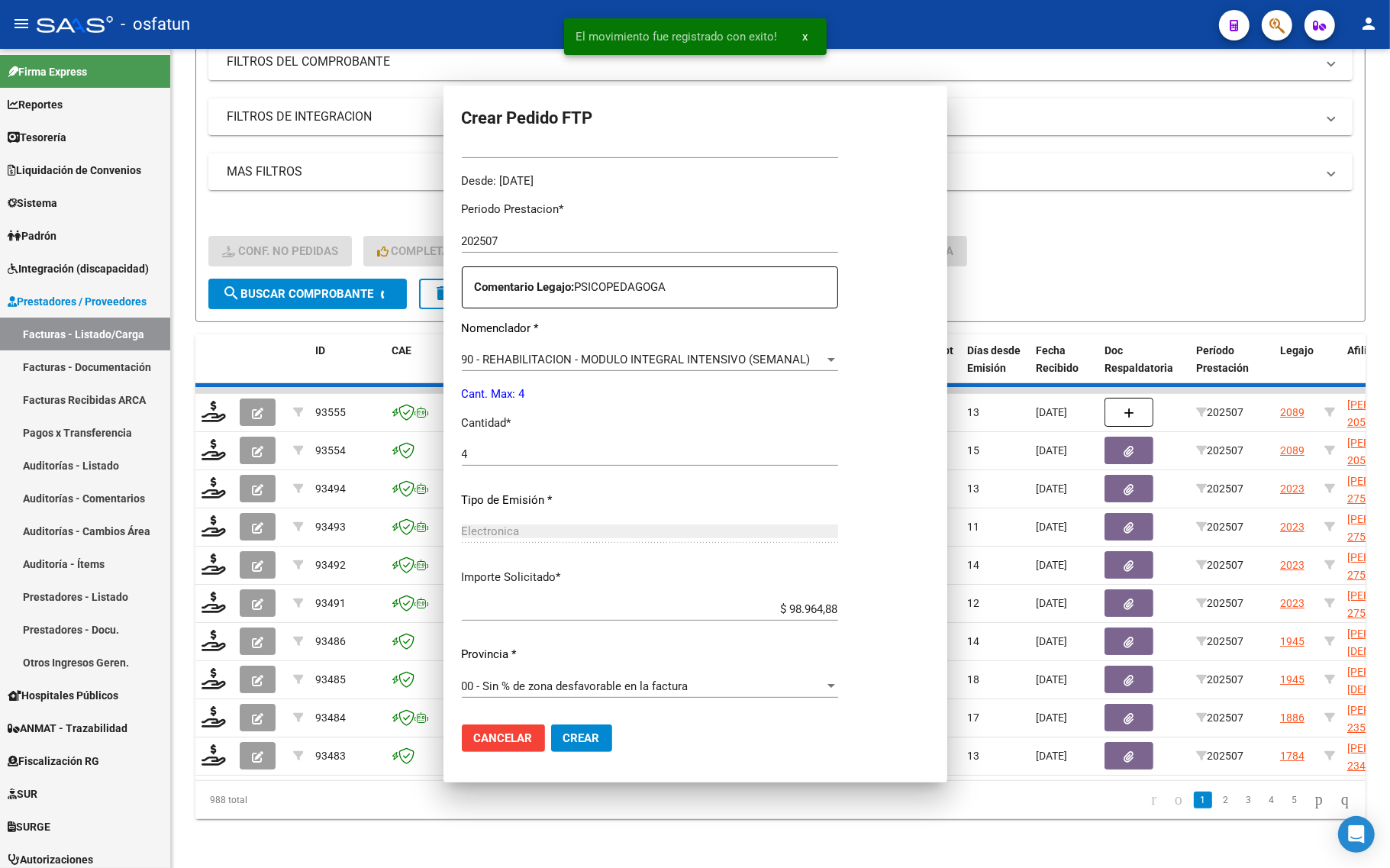
scroll to position [371, 0]
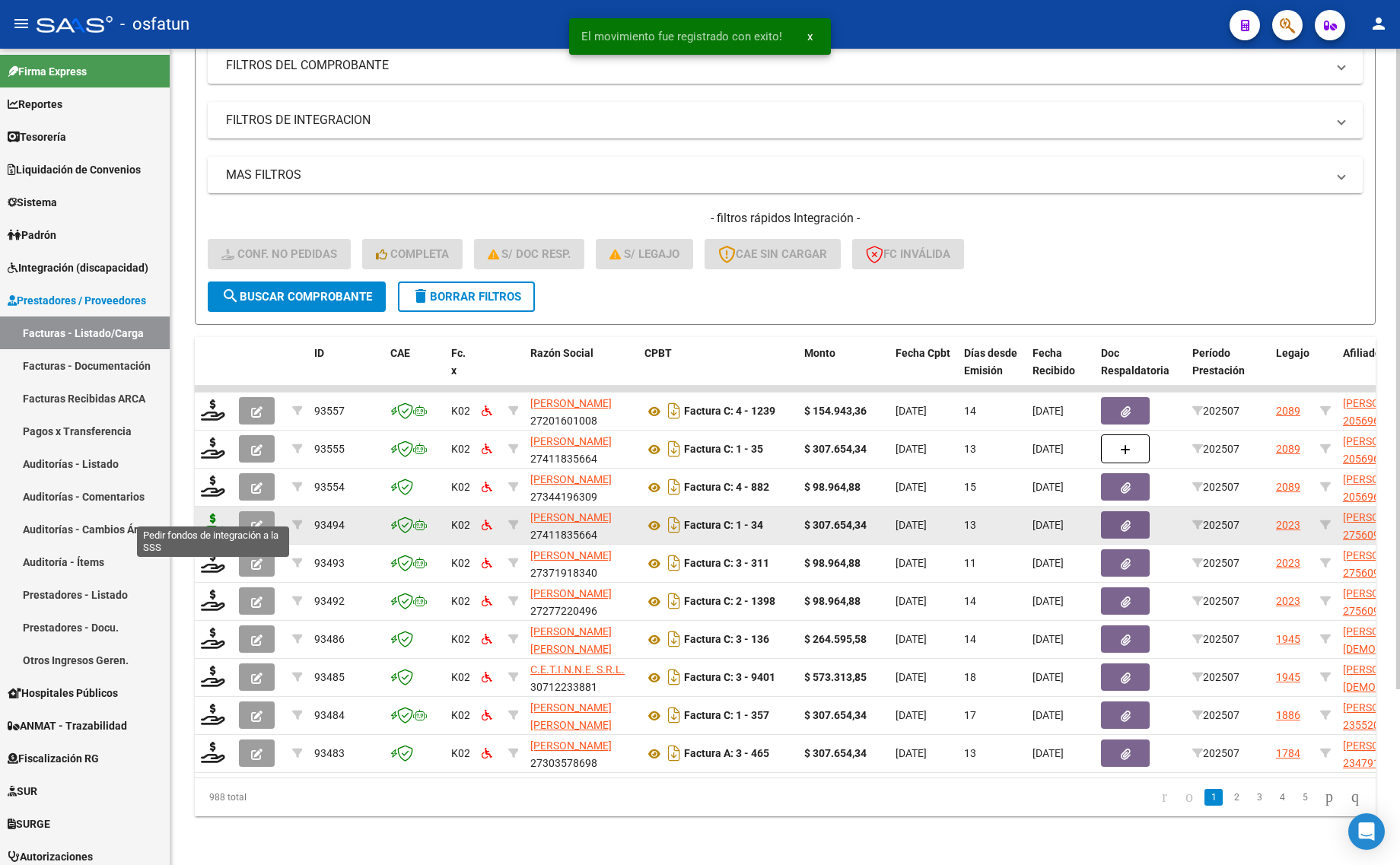
click at [204, 513] on icon at bounding box center [212, 524] width 24 height 21
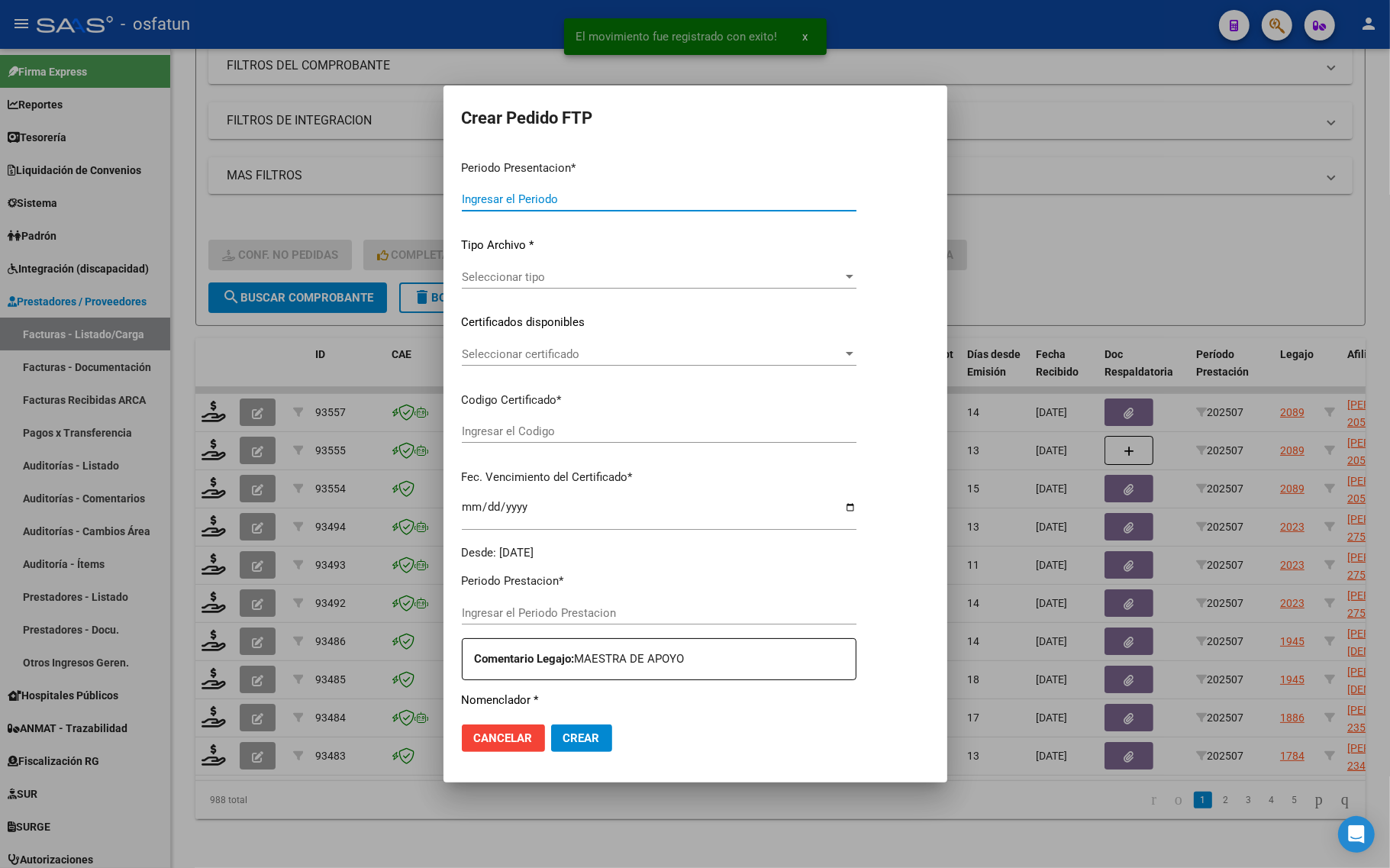
type input "202507"
type input "$ 307.654,34"
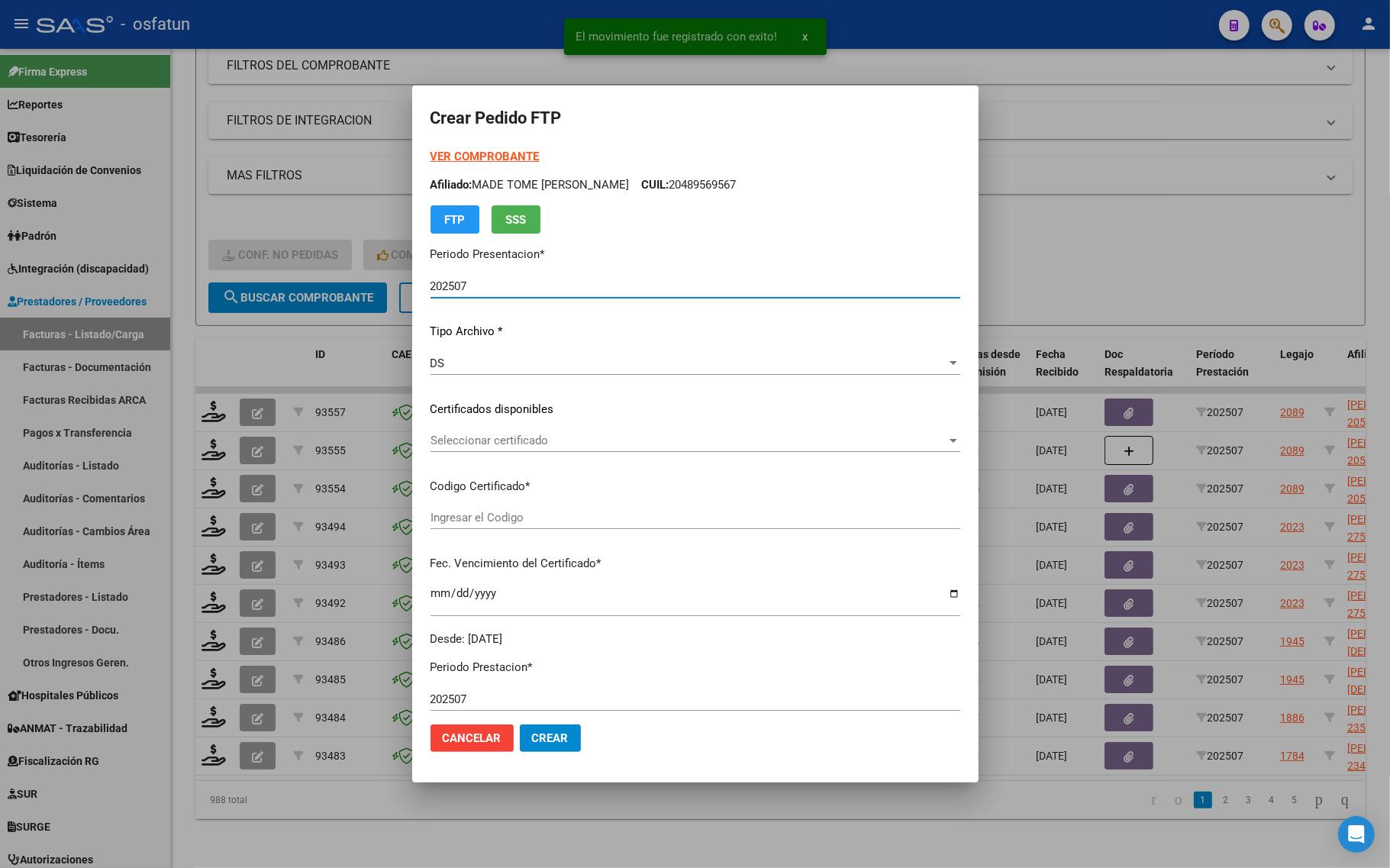
type input "ARG01000560949792025013120270131TUC139"
type input "2027-01-31"
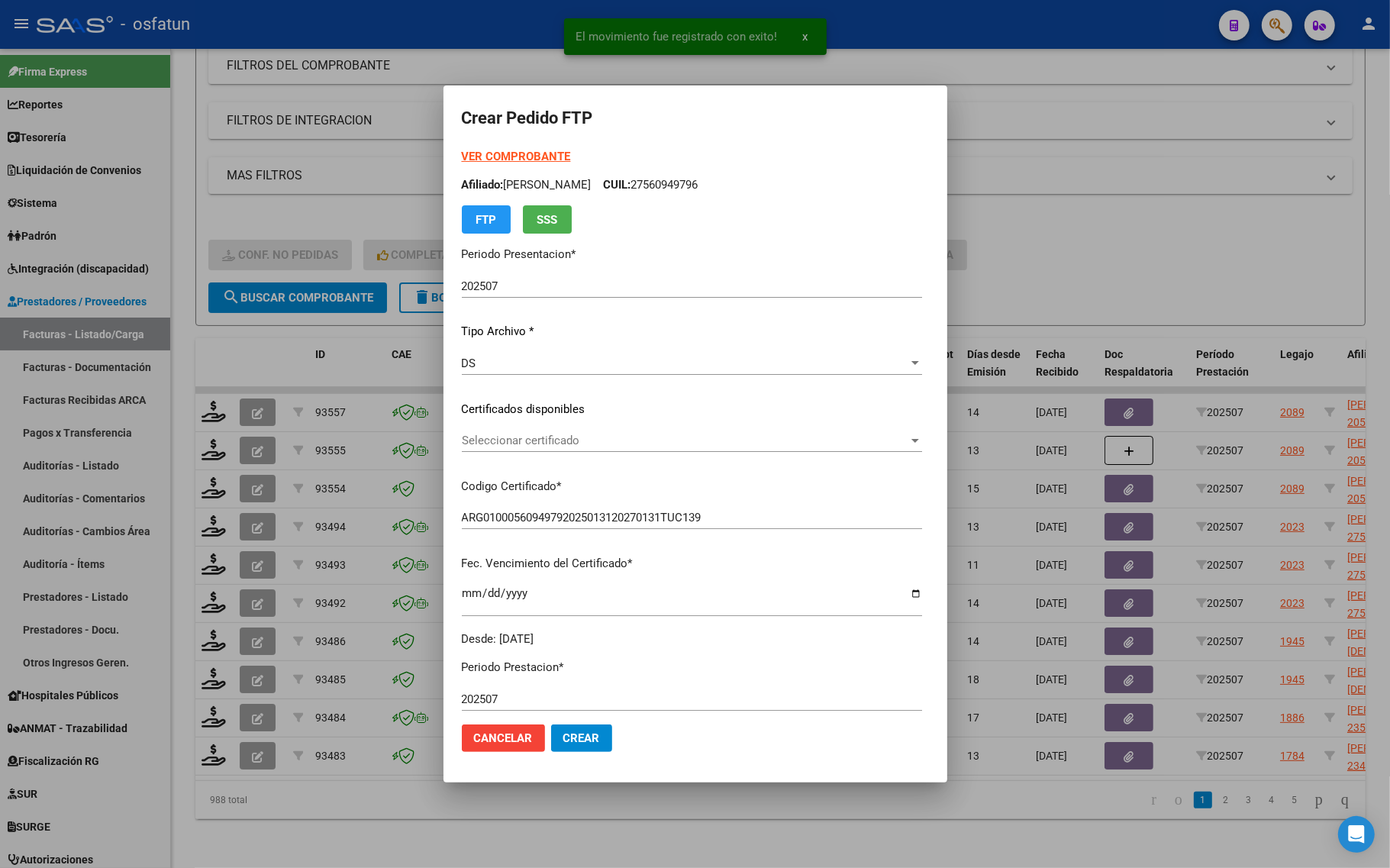
click at [462, 151] on strong "VER COMPROBANTE" at bounding box center [516, 157] width 109 height 14
click at [529, 444] on span "Seleccionar certificado" at bounding box center [684, 440] width 446 height 14
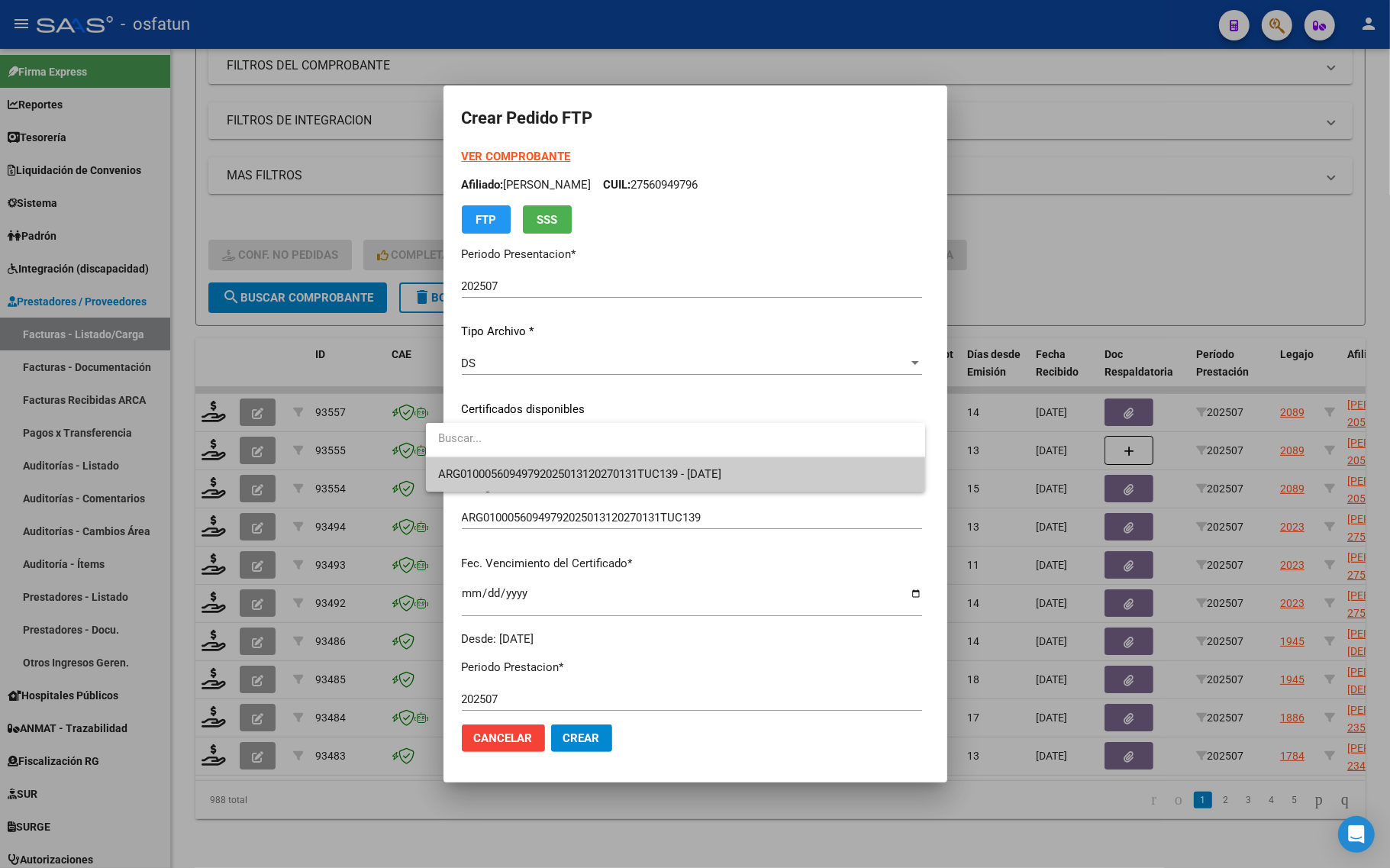
click at [524, 485] on span "ARG01000560949792025013120270131TUC139 - 2027-01-31" at bounding box center [676, 473] width 474 height 34
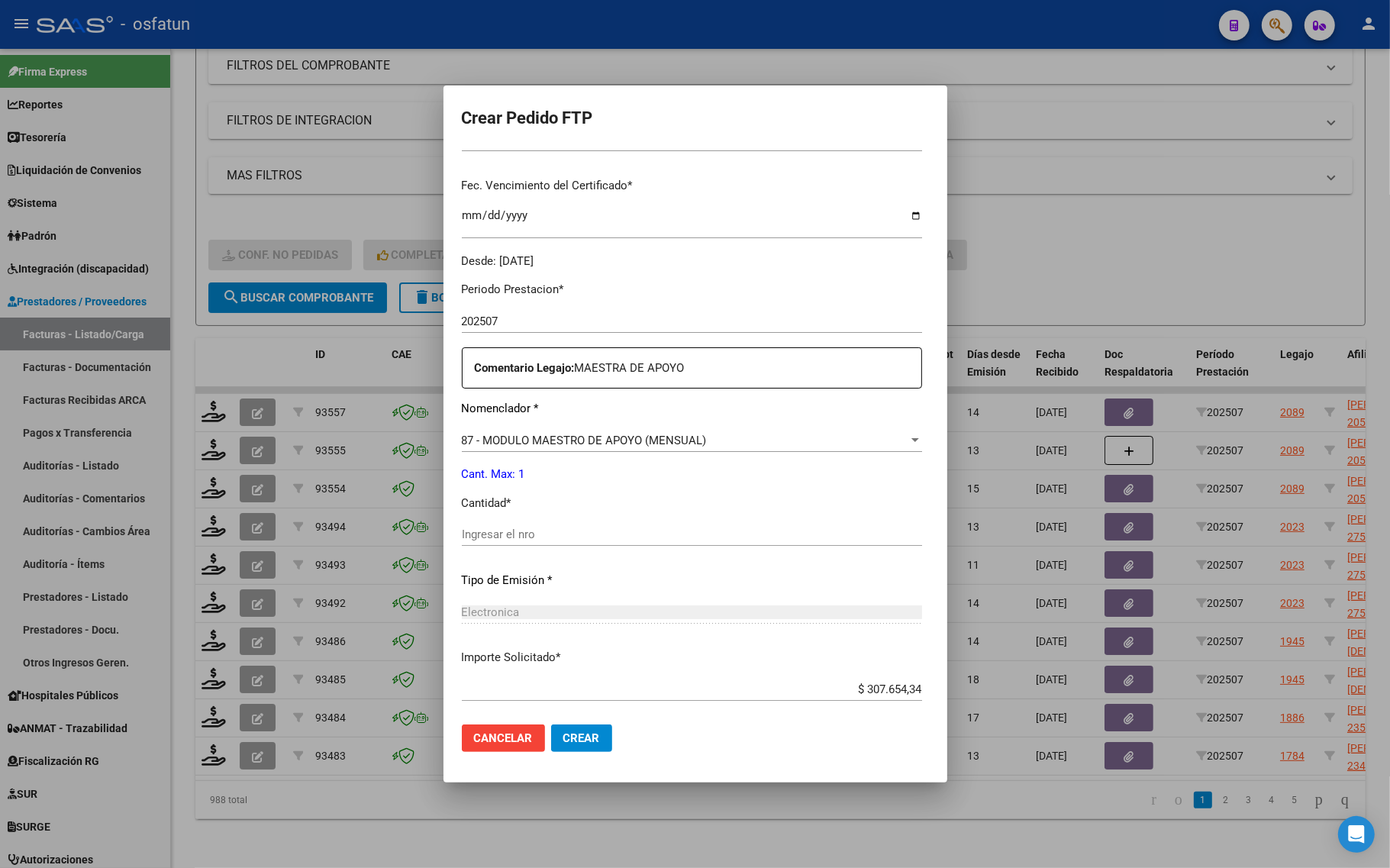
scroll to position [381, 0]
click at [475, 536] on div "Ingresar el nro" at bounding box center [691, 530] width 460 height 23
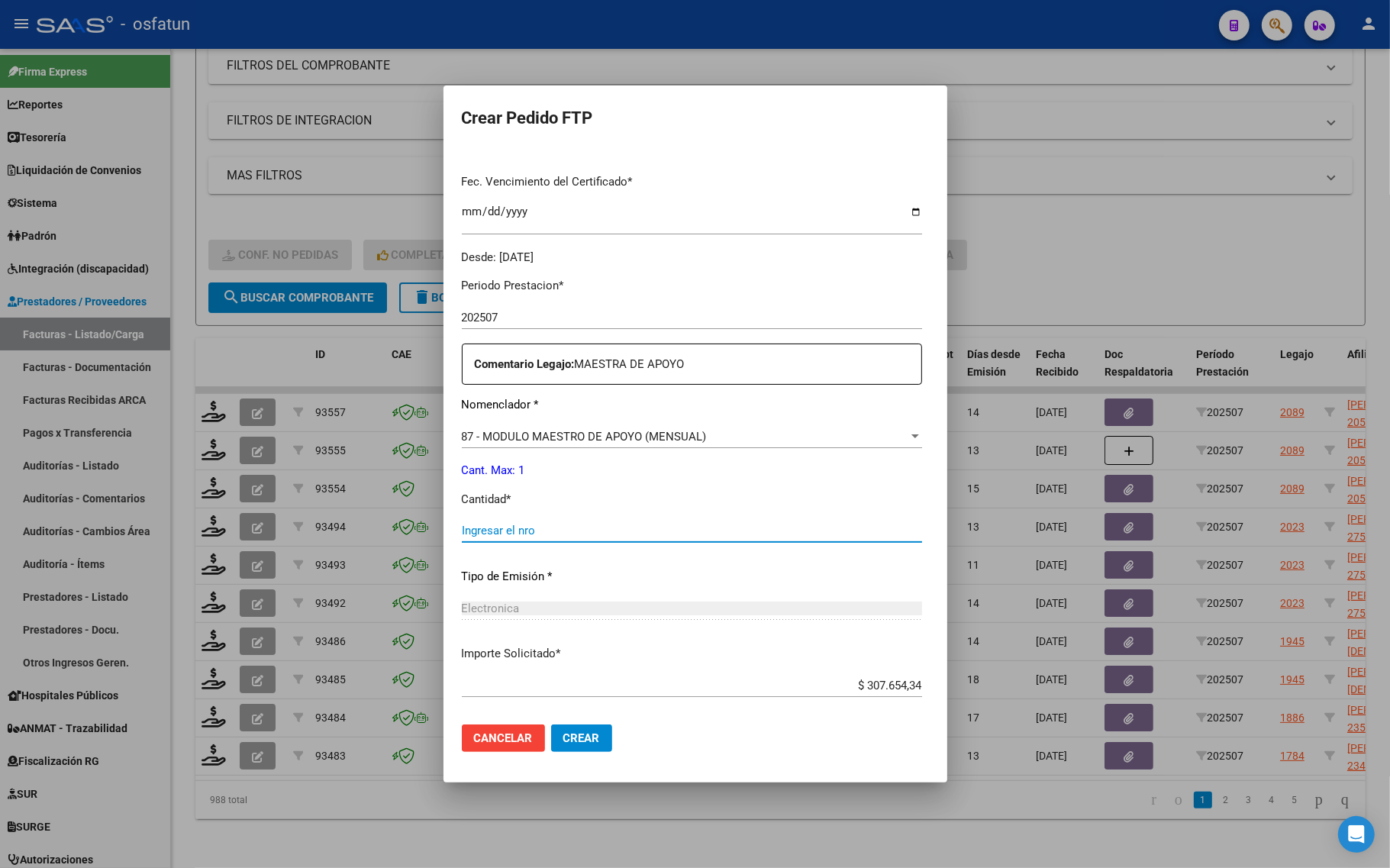
click at [473, 524] on input "Ingresar el nro" at bounding box center [691, 530] width 460 height 14
type input "1"
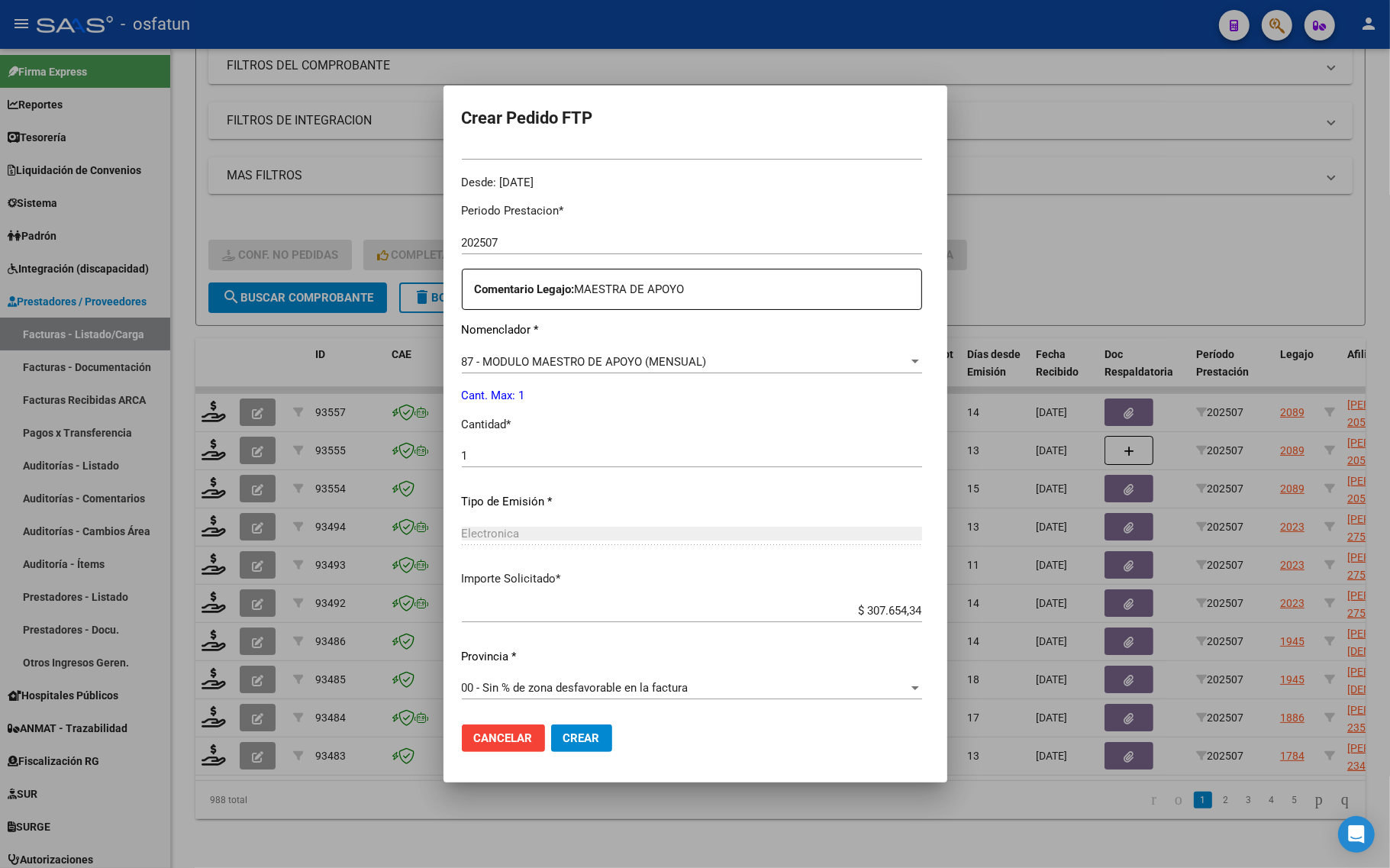
click at [563, 734] on span "Crear" at bounding box center [582, 737] width 37 height 14
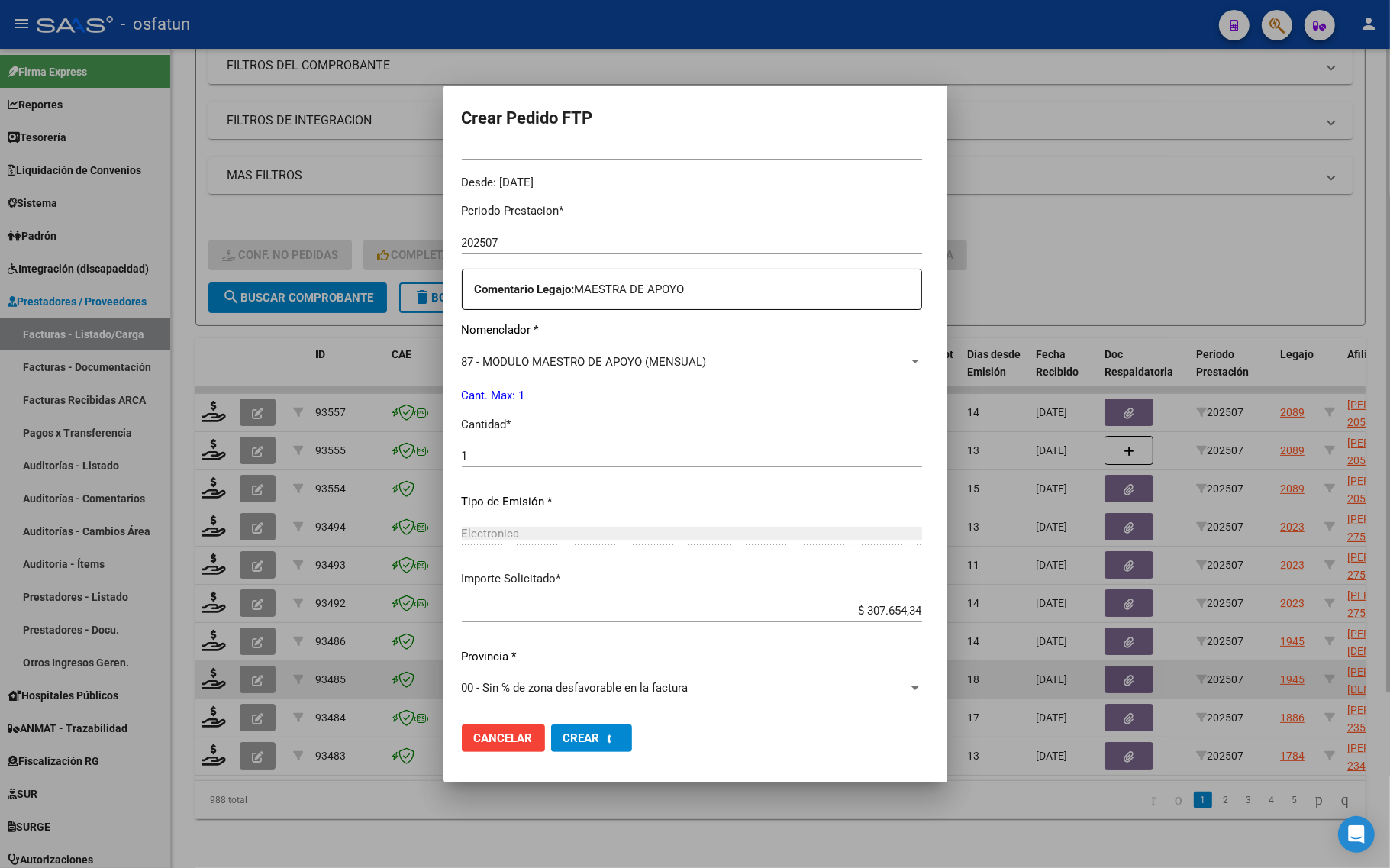
scroll to position [0, 0]
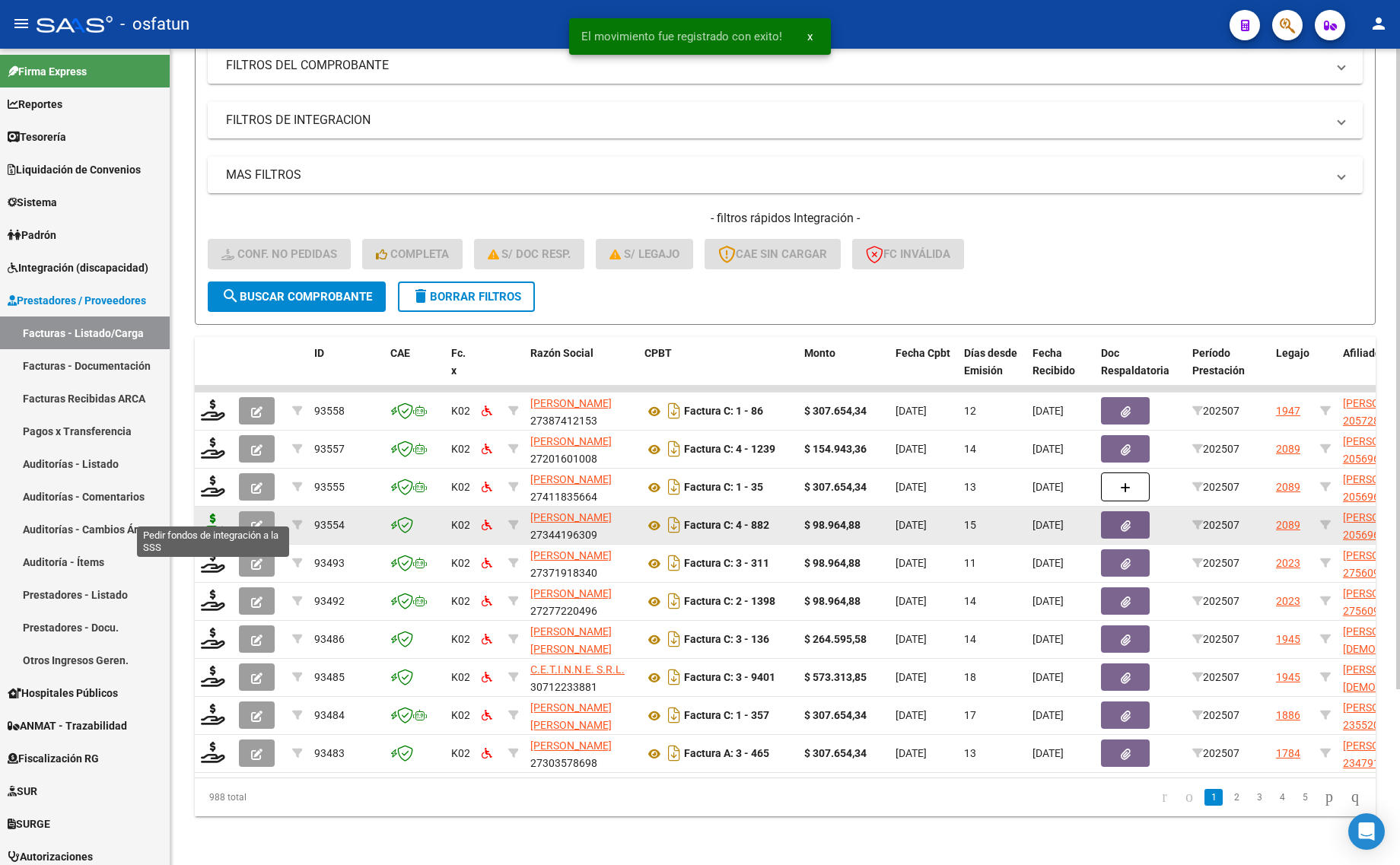
click at [204, 514] on icon at bounding box center [212, 524] width 24 height 21
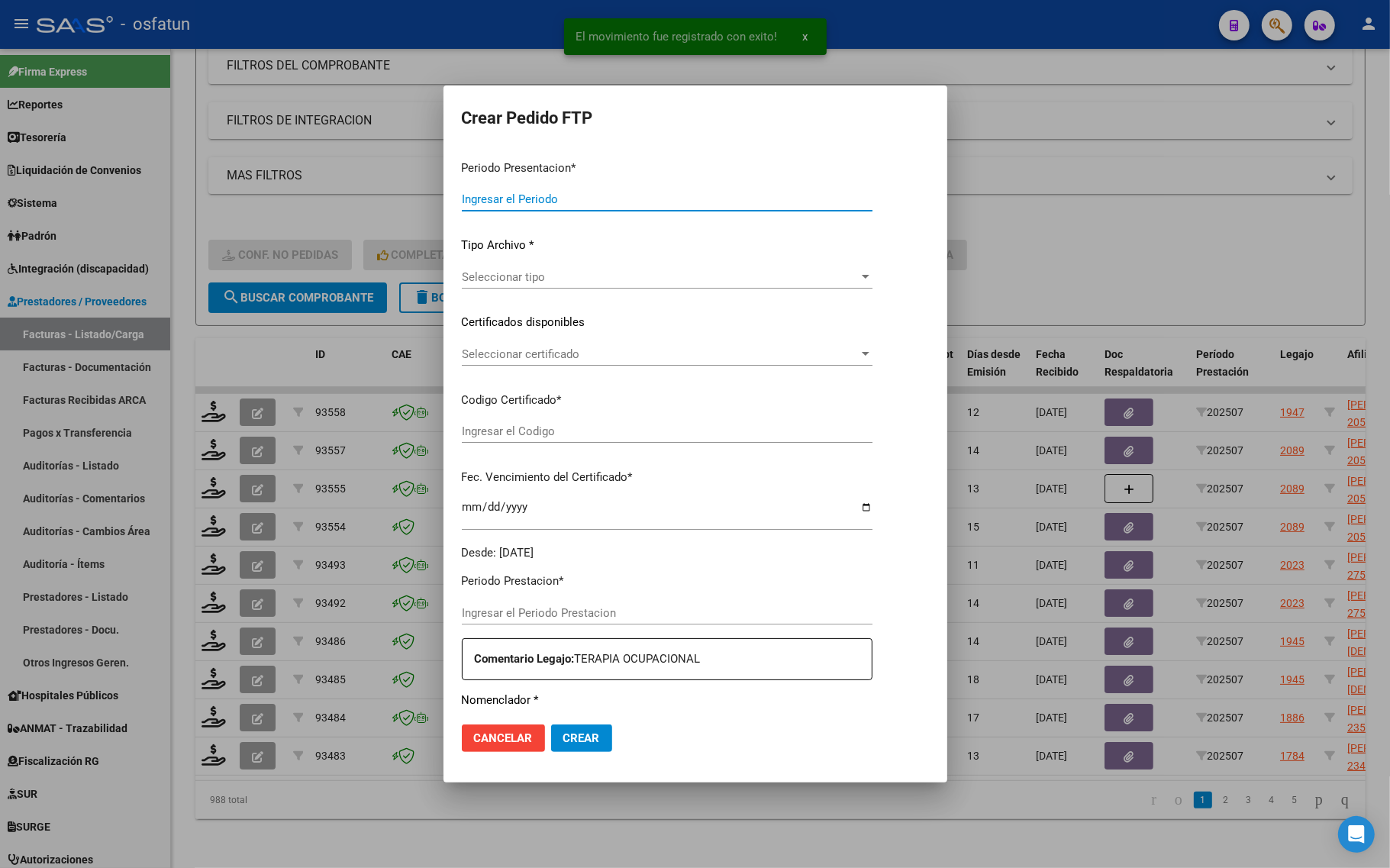
type input "202507"
type input "$ 98.964,88"
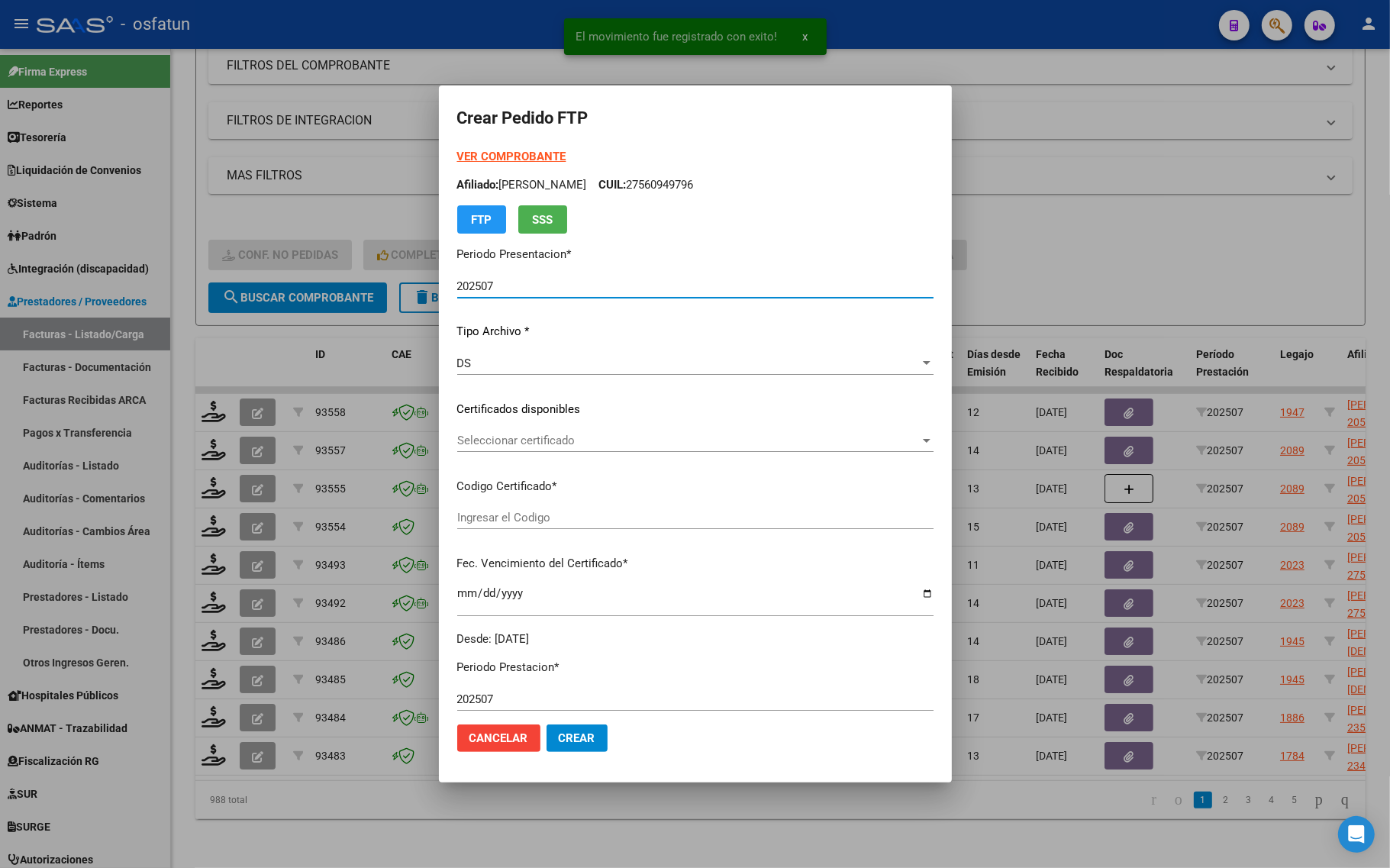
type input "ARG02000569689412025032620300326TUC136"
type input "2030-03-26"
click at [462, 159] on strong "VER COMPROBANTE" at bounding box center [511, 157] width 109 height 14
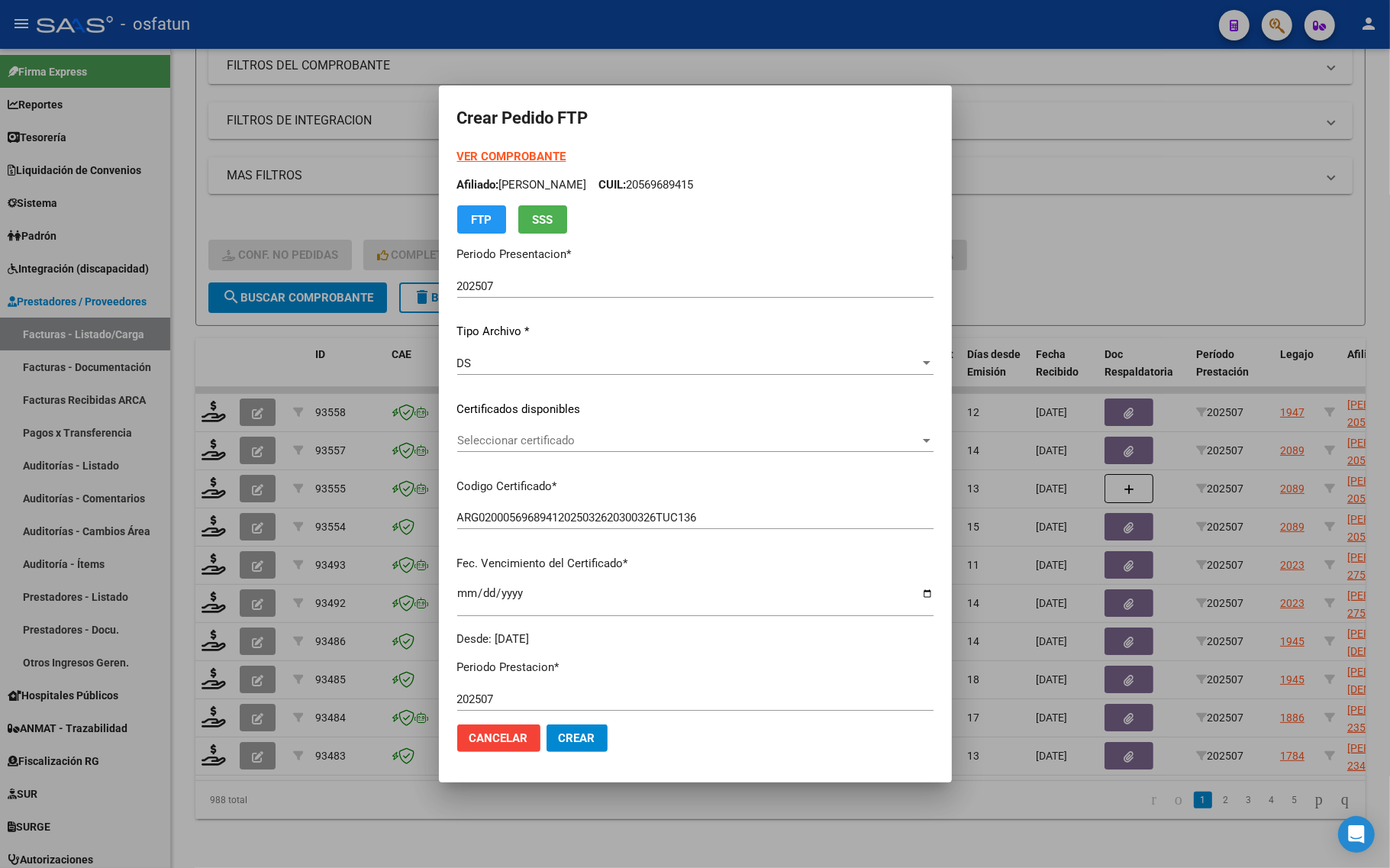
click at [478, 438] on span "Seleccionar certificado" at bounding box center [688, 440] width 463 height 14
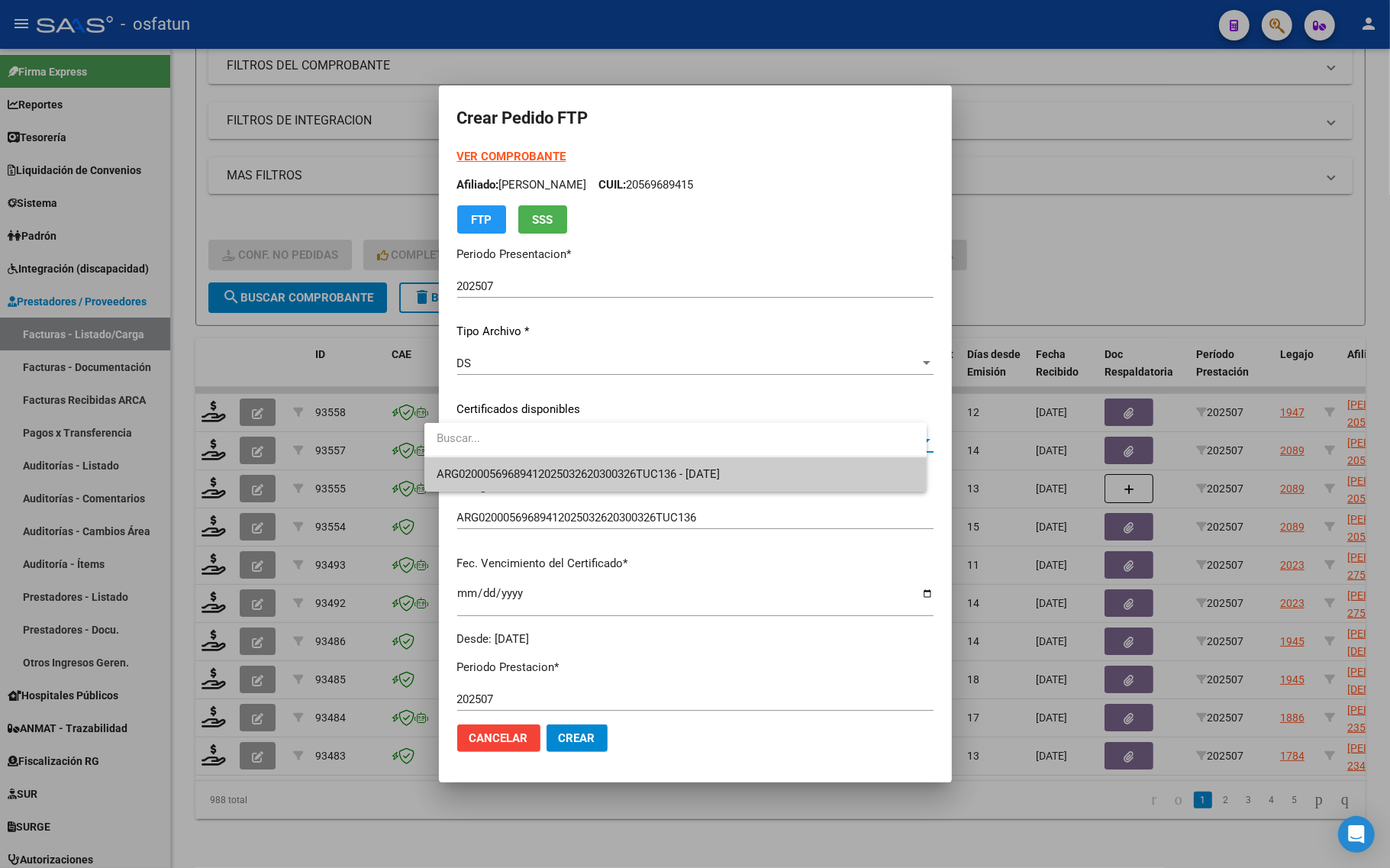
click at [478, 467] on span "ARG02000569689412025032620300326TUC136 - 2030-03-26" at bounding box center [578, 474] width 284 height 14
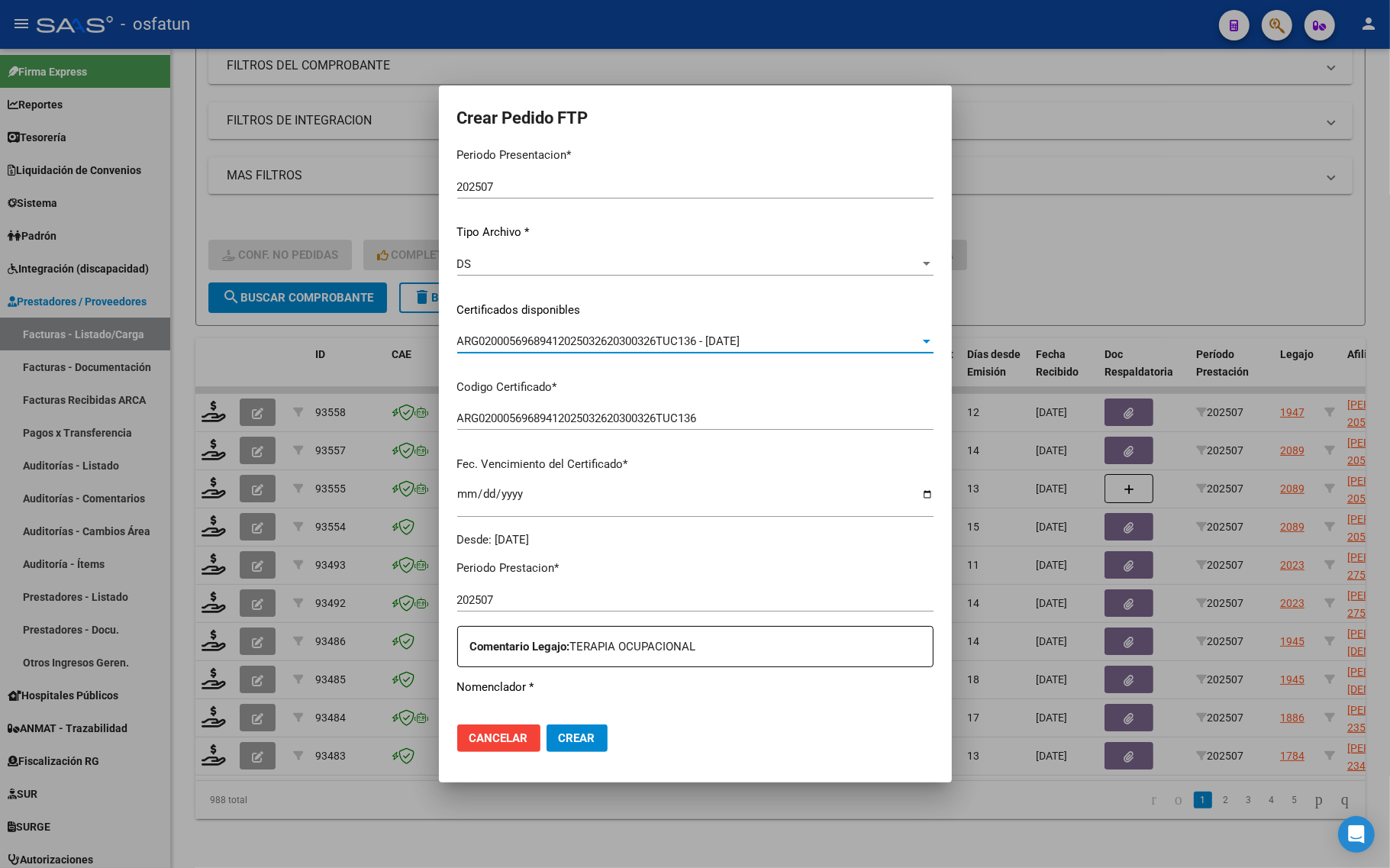
scroll to position [286, 0]
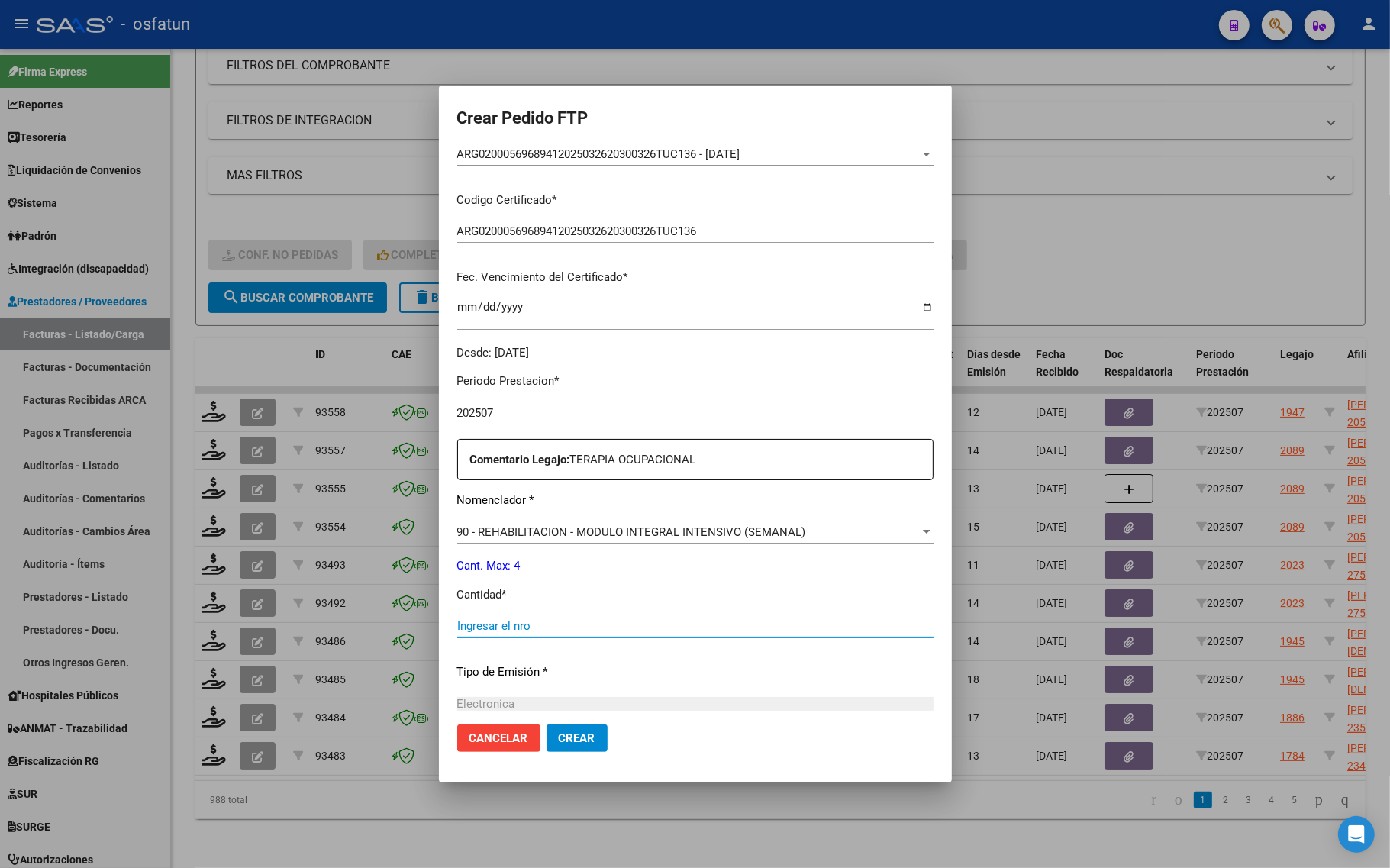
click at [503, 618] on input "Ingresar el nro" at bounding box center [695, 625] width 476 height 14
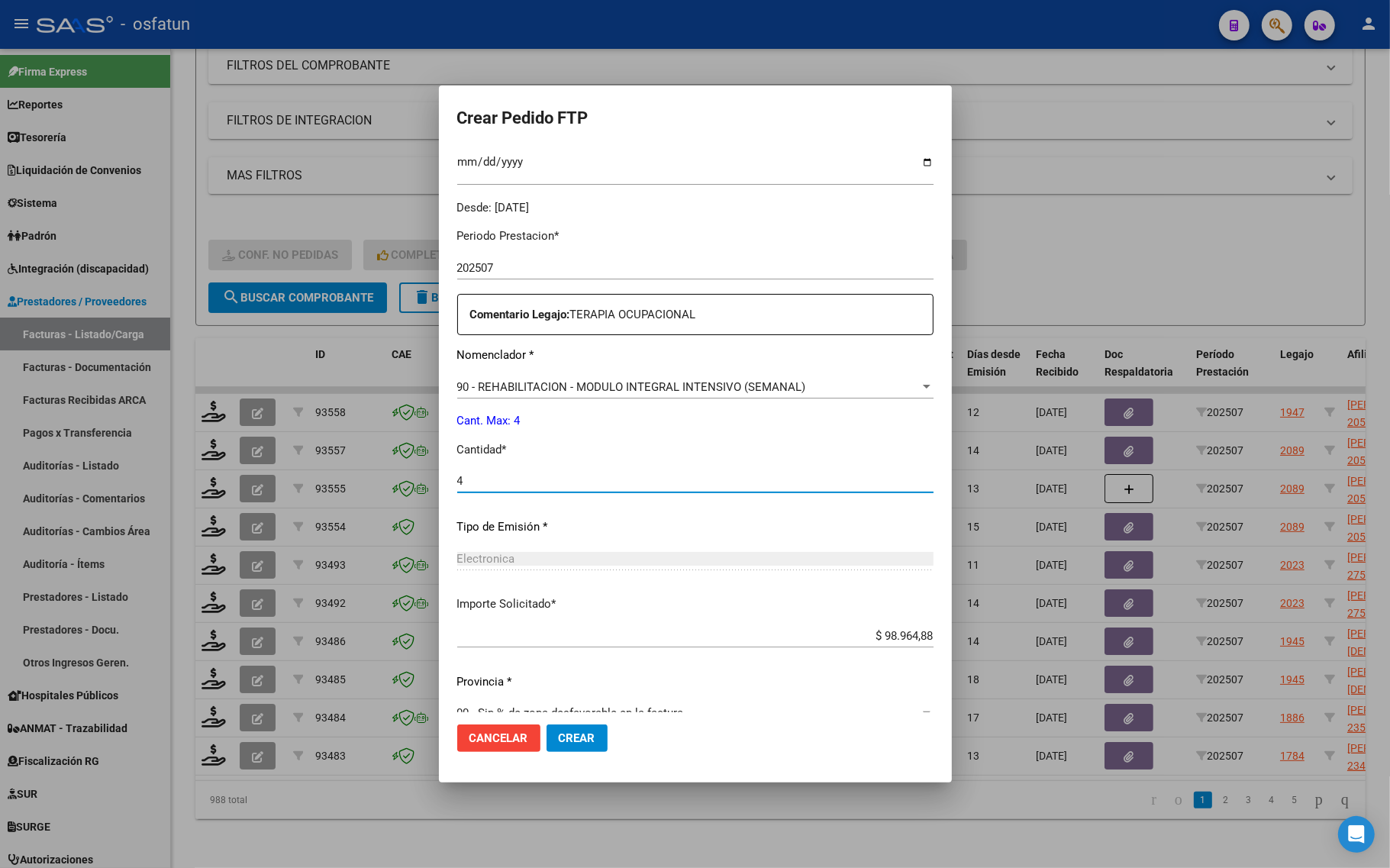
scroll to position [457, 0]
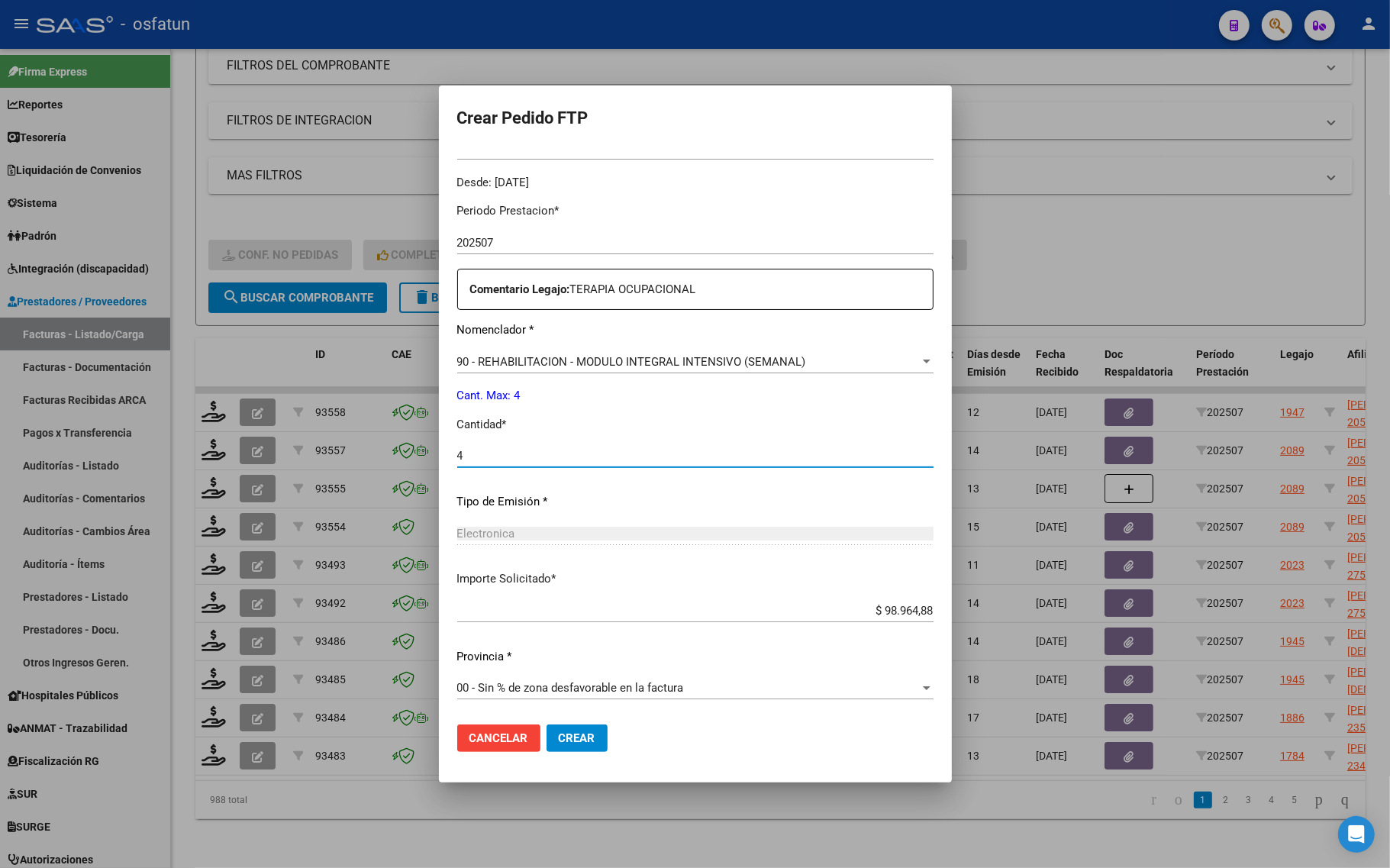
type input "4"
click at [559, 736] on span "Crear" at bounding box center [577, 737] width 37 height 14
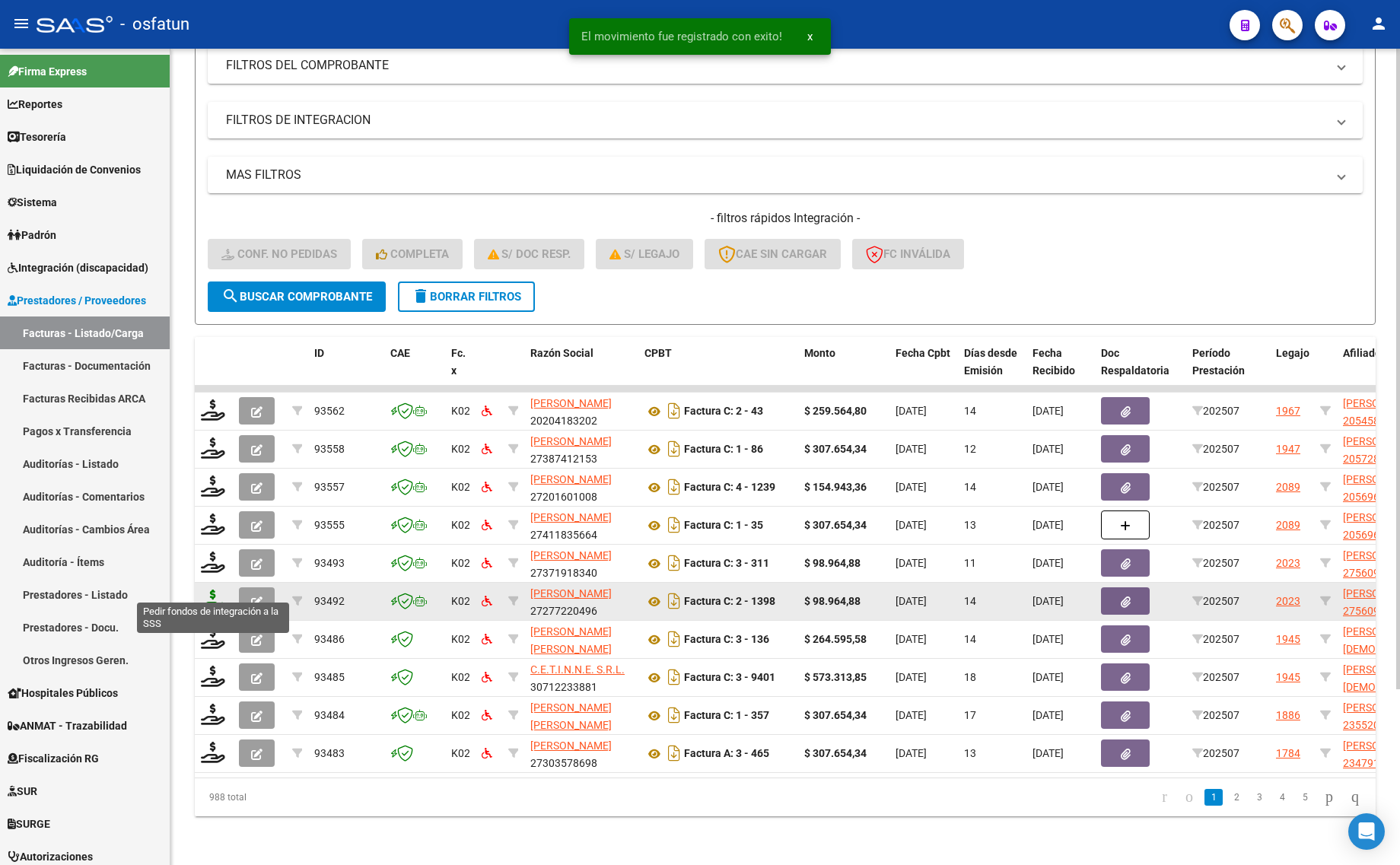
click at [206, 589] on icon at bounding box center [212, 600] width 24 height 21
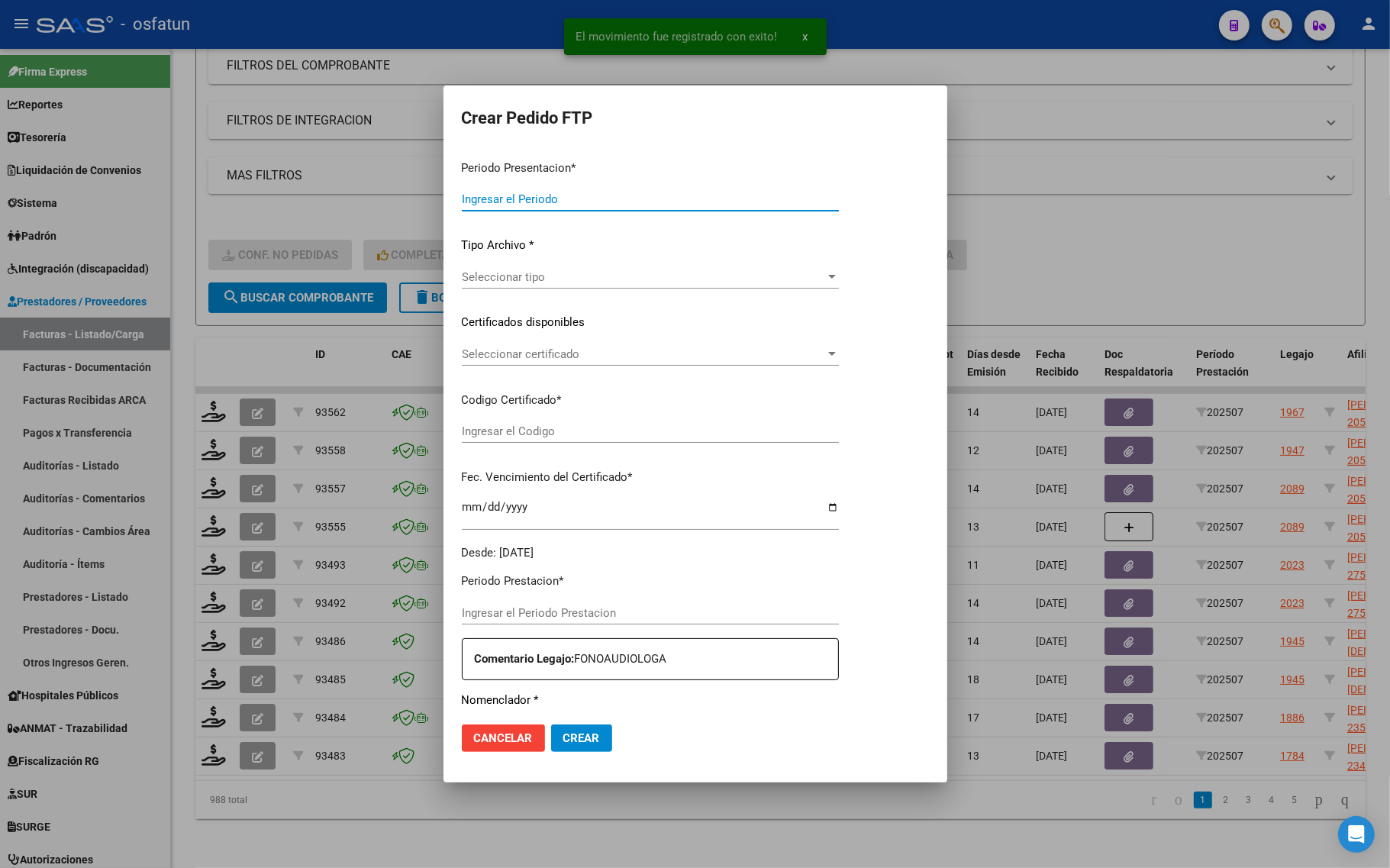
type input "202507"
type input "$ 98.964,88"
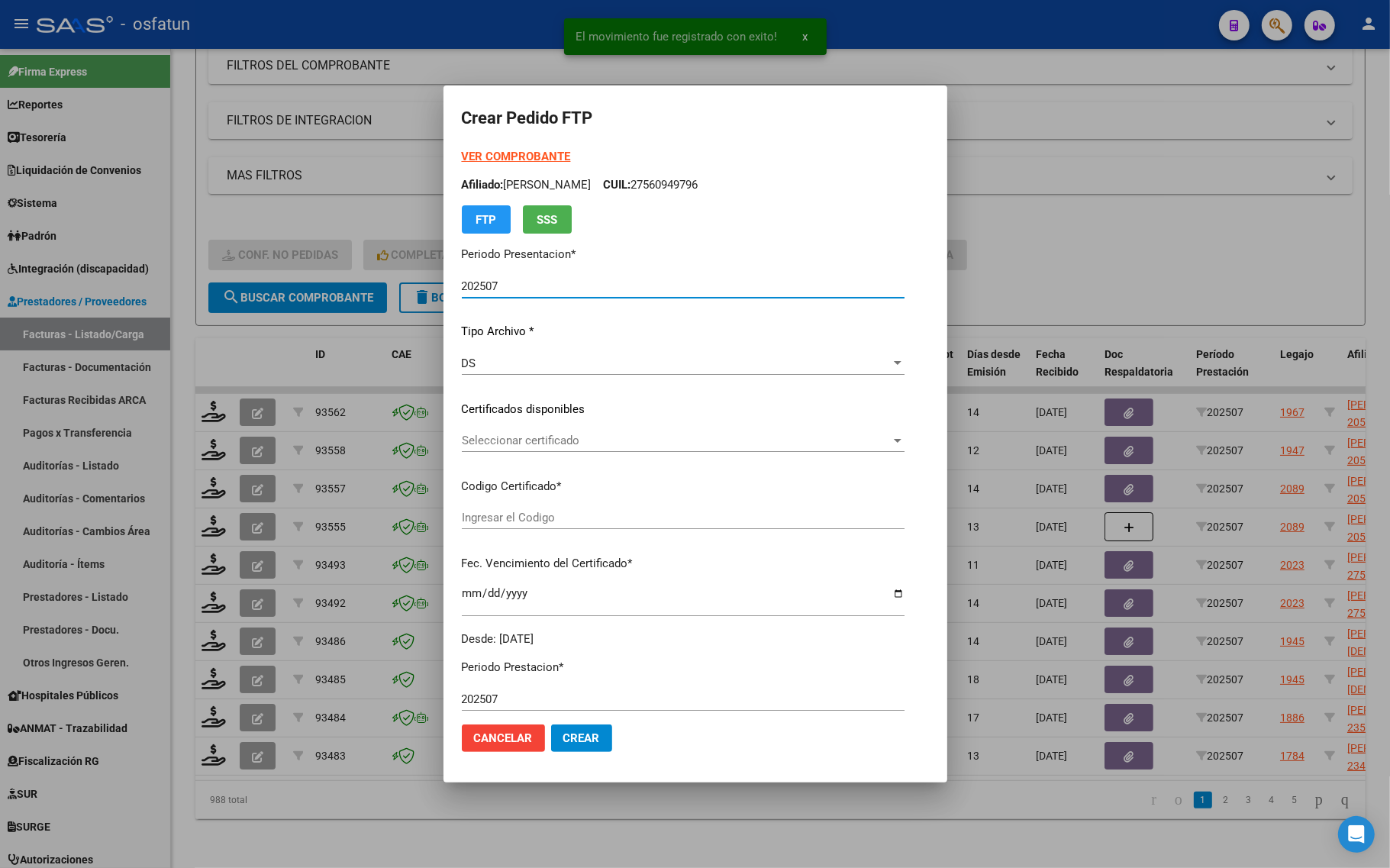
type input "ARG01000560949792025013120270131TUC139"
type input "2027-01-31"
click at [490, 158] on strong "VER COMPROBANTE" at bounding box center [516, 157] width 109 height 14
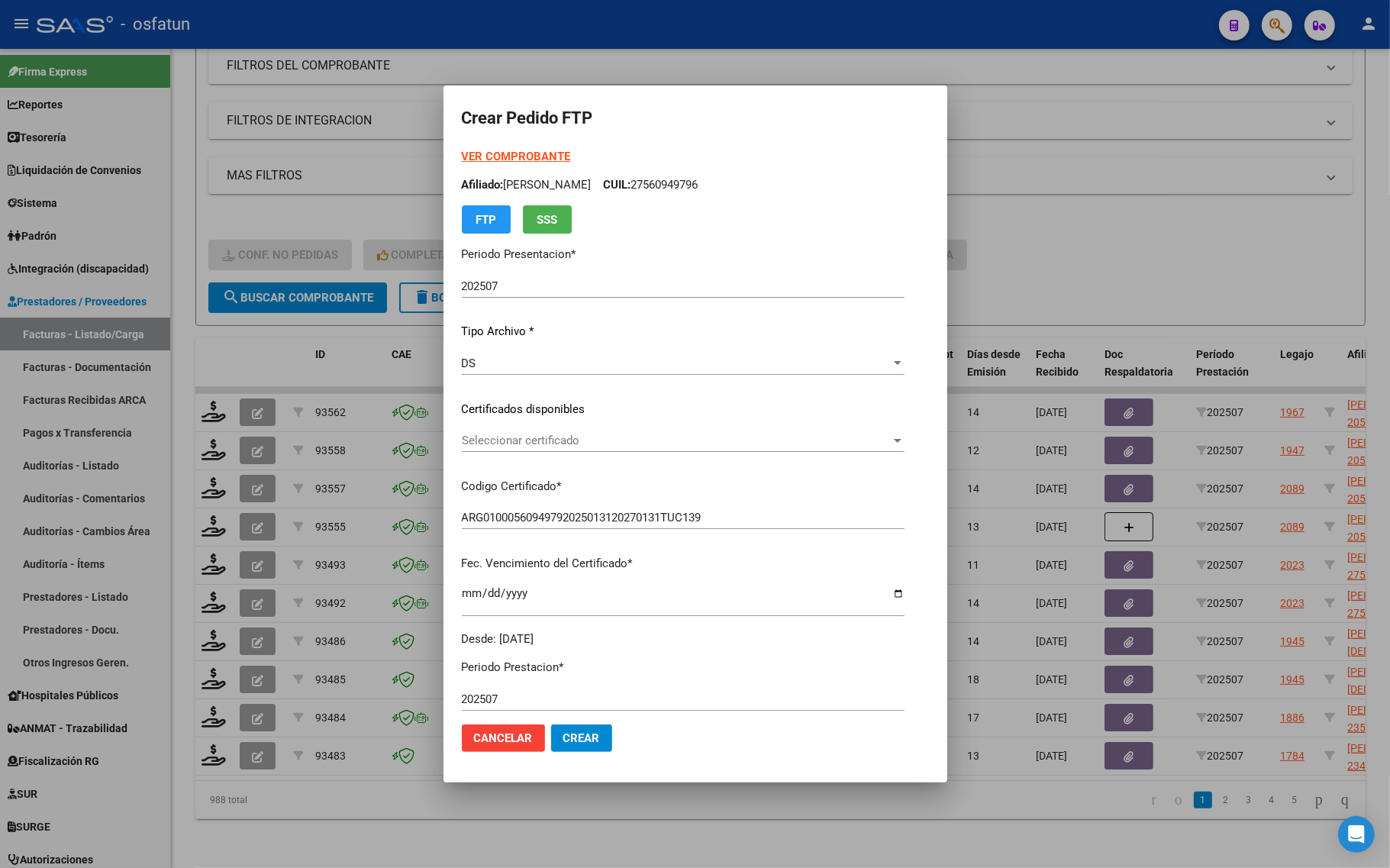
click at [576, 443] on span "Seleccionar certificado" at bounding box center [676, 440] width 429 height 14
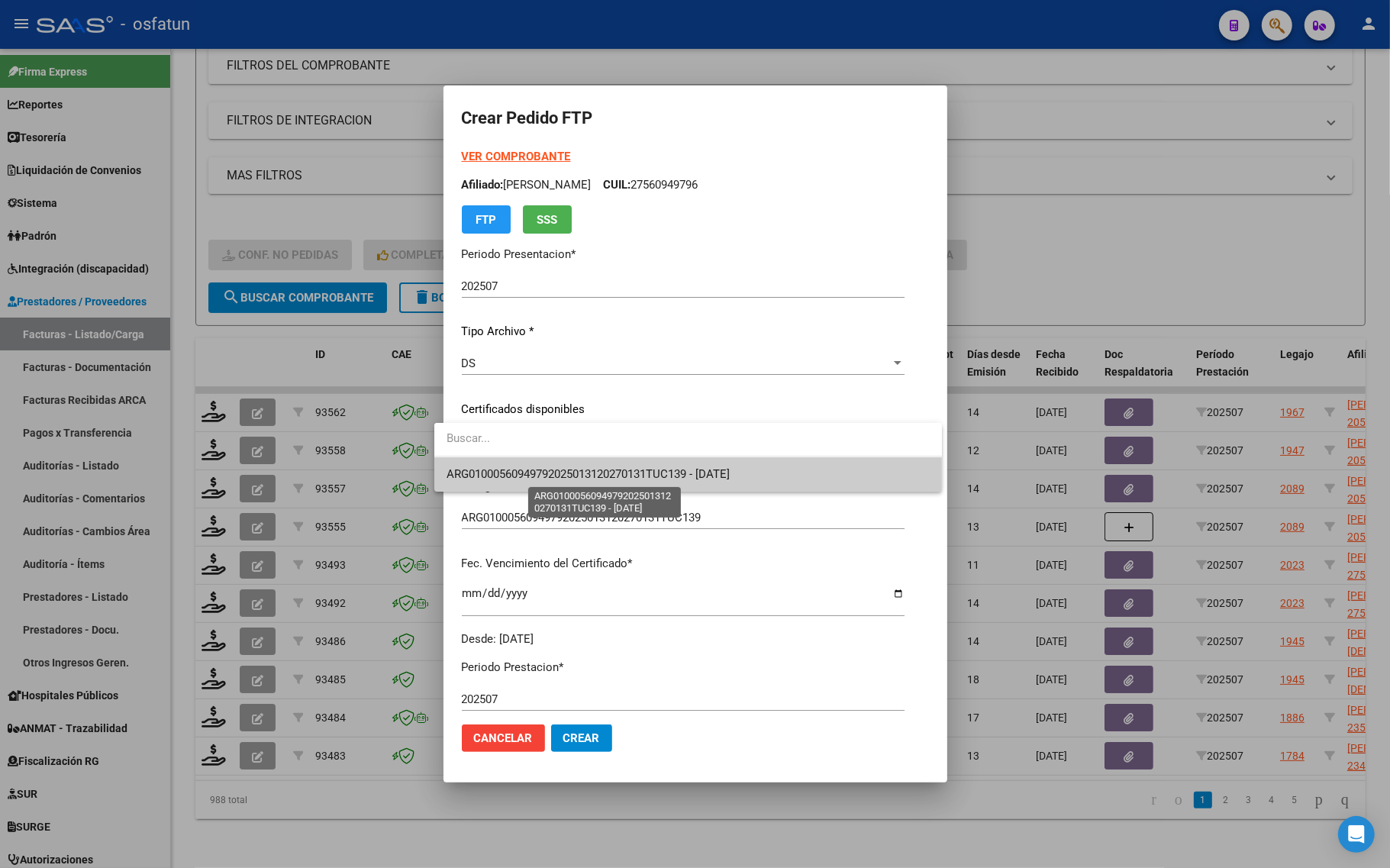
click at [561, 478] on span "ARG01000560949792025013120270131TUC139 - 2027-01-31" at bounding box center [588, 474] width 284 height 14
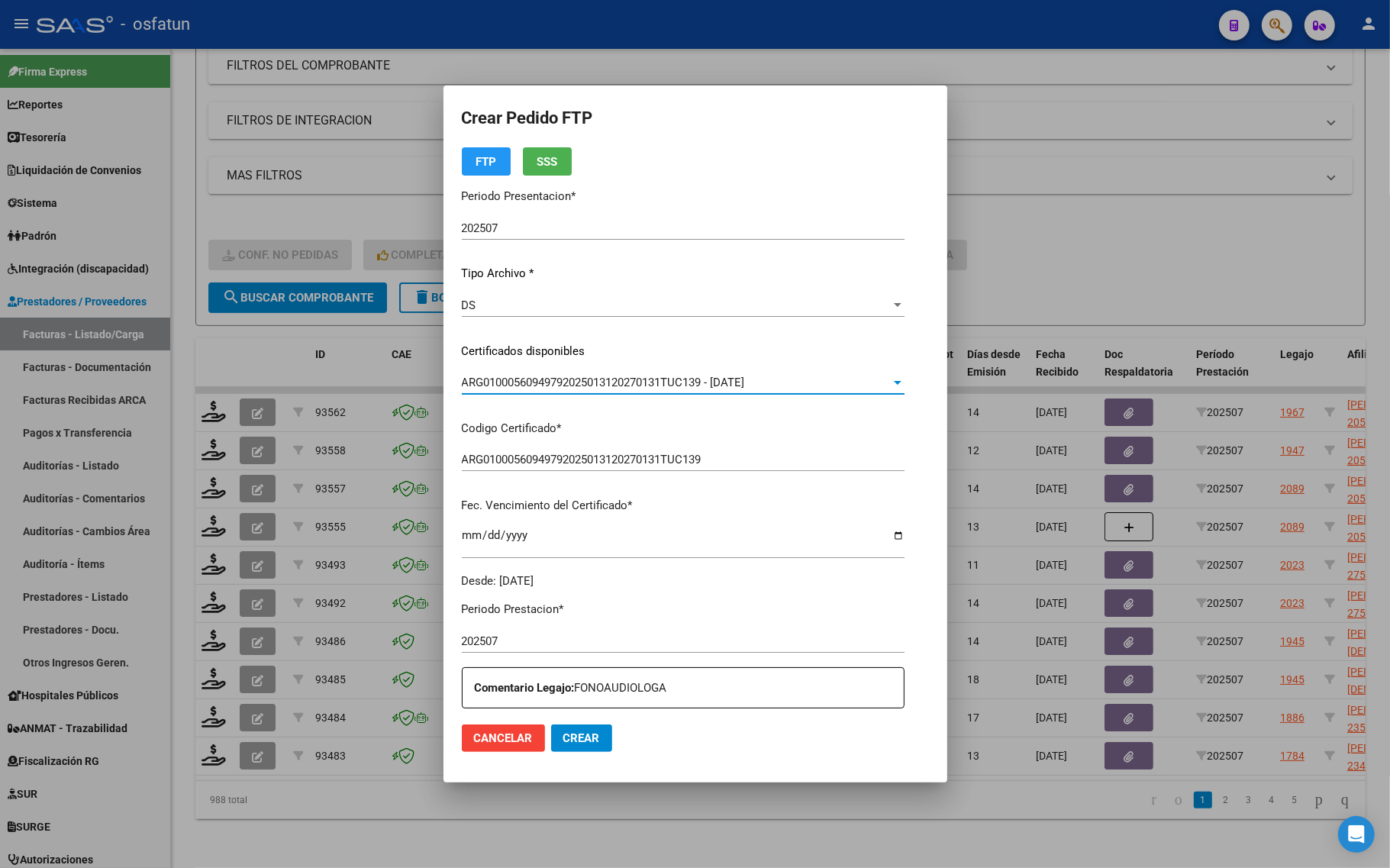
scroll to position [286, 0]
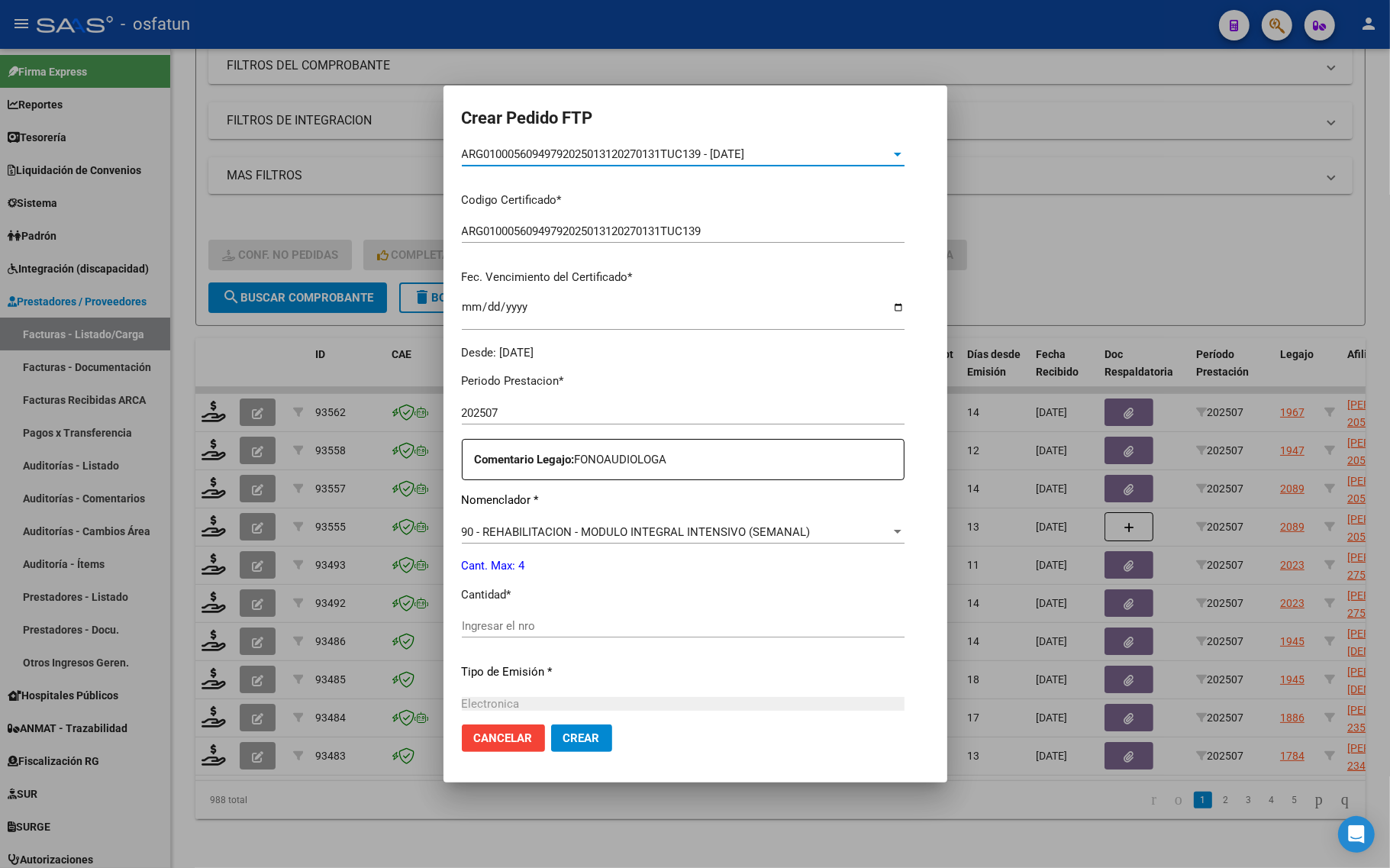
click at [538, 618] on input "Ingresar el nro" at bounding box center [682, 625] width 442 height 14
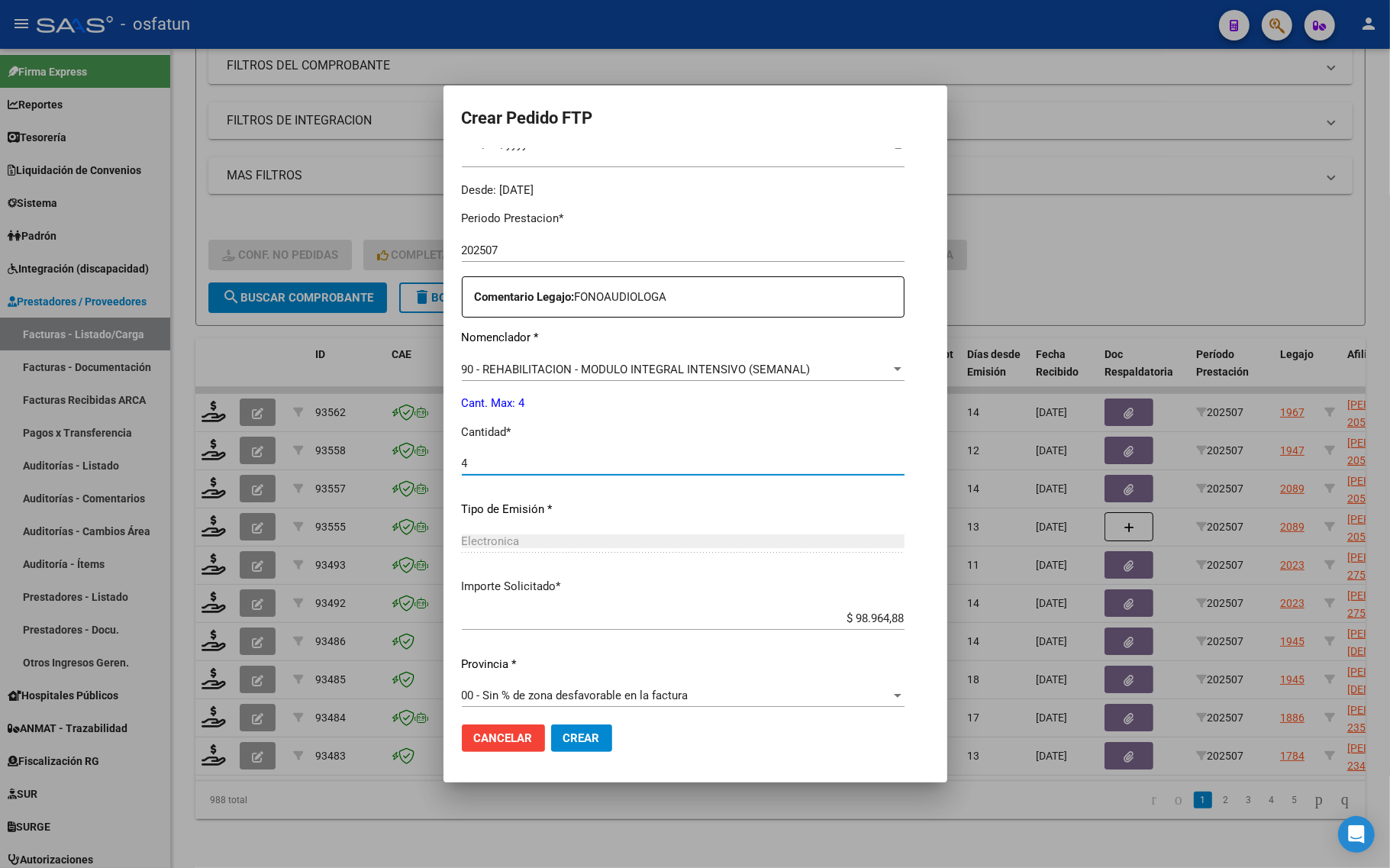
scroll to position [457, 0]
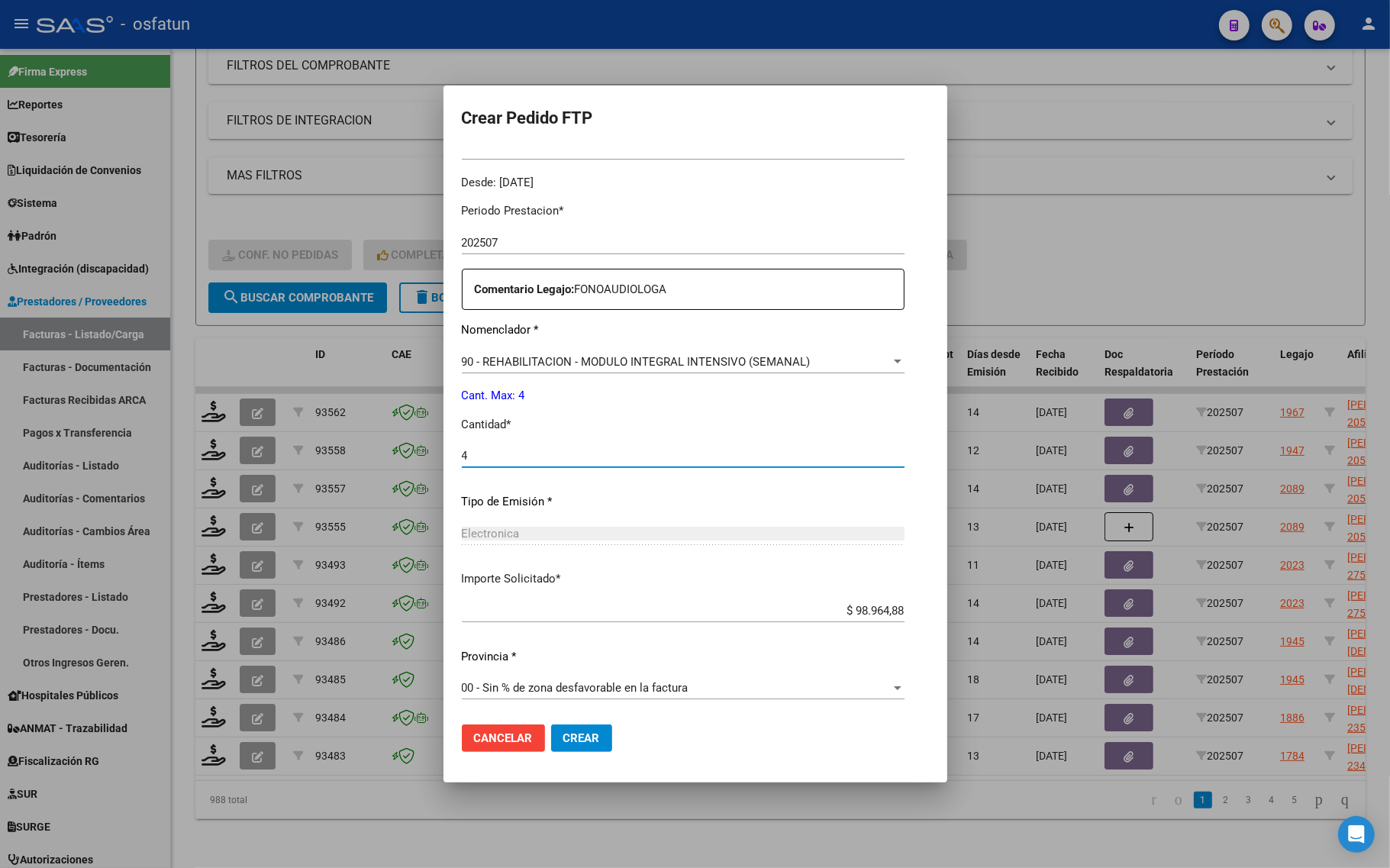
type input "4"
click at [563, 744] on span "Crear" at bounding box center [582, 737] width 37 height 14
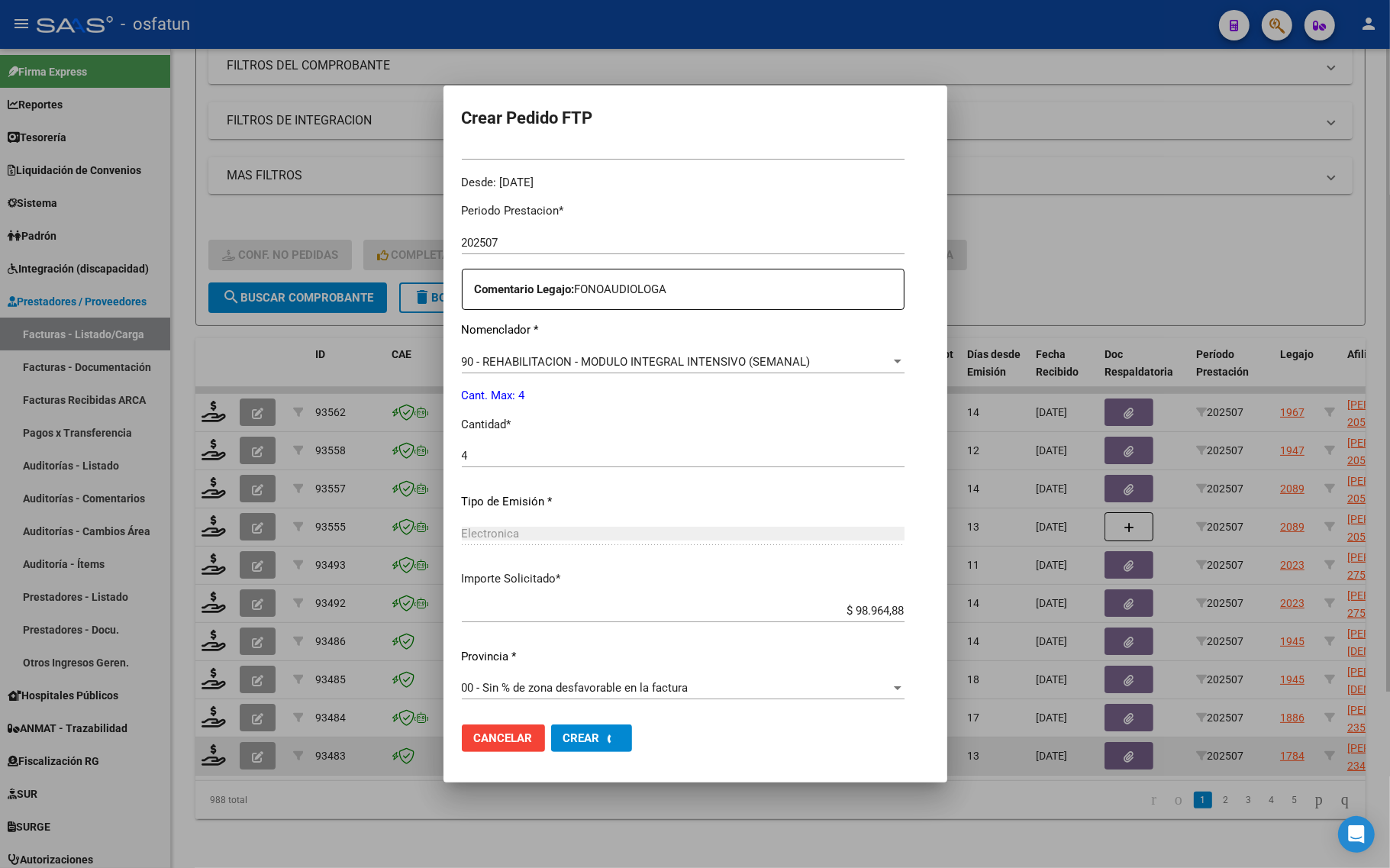
scroll to position [0, 0]
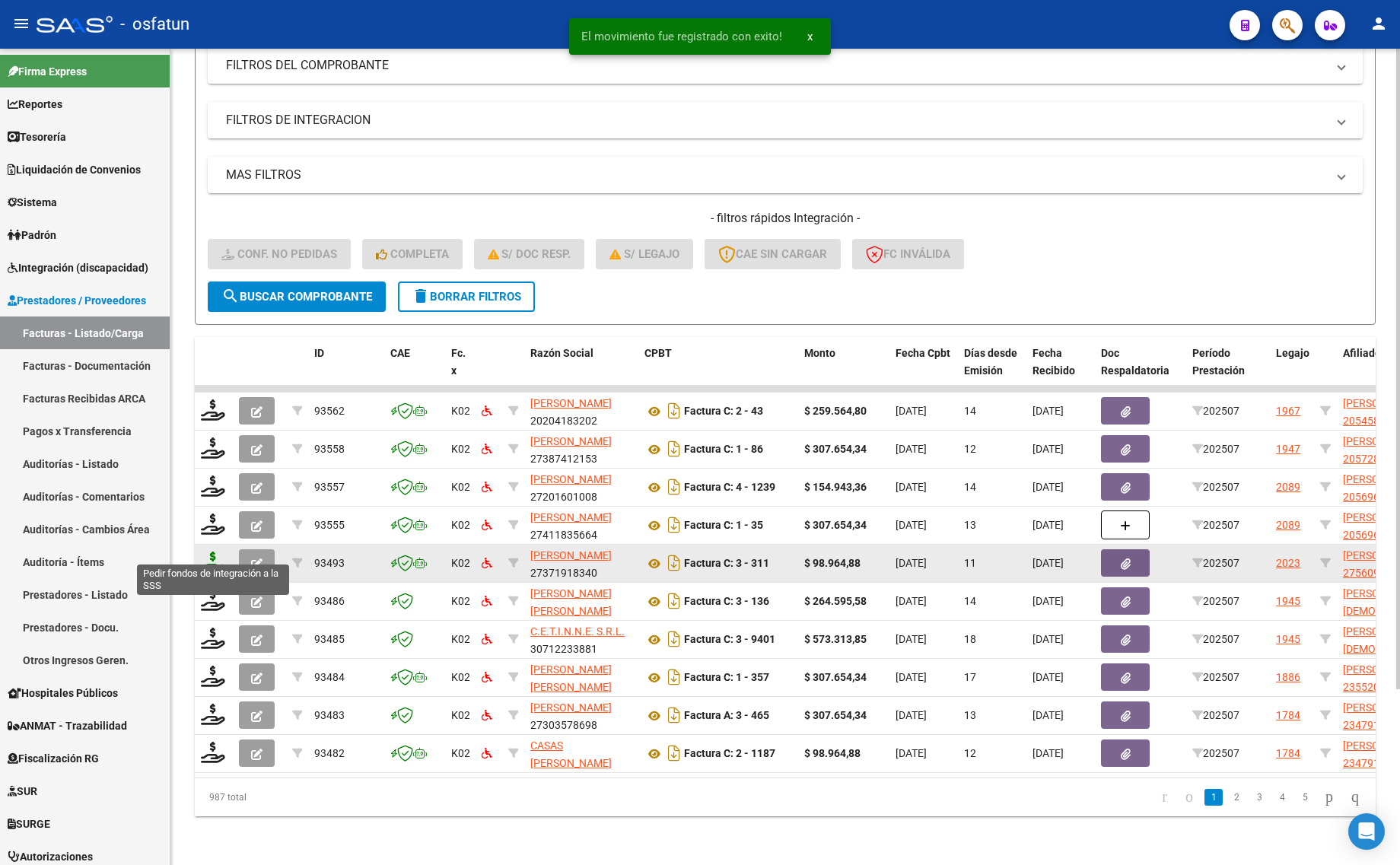
click at [210, 553] on icon at bounding box center [212, 562] width 24 height 21
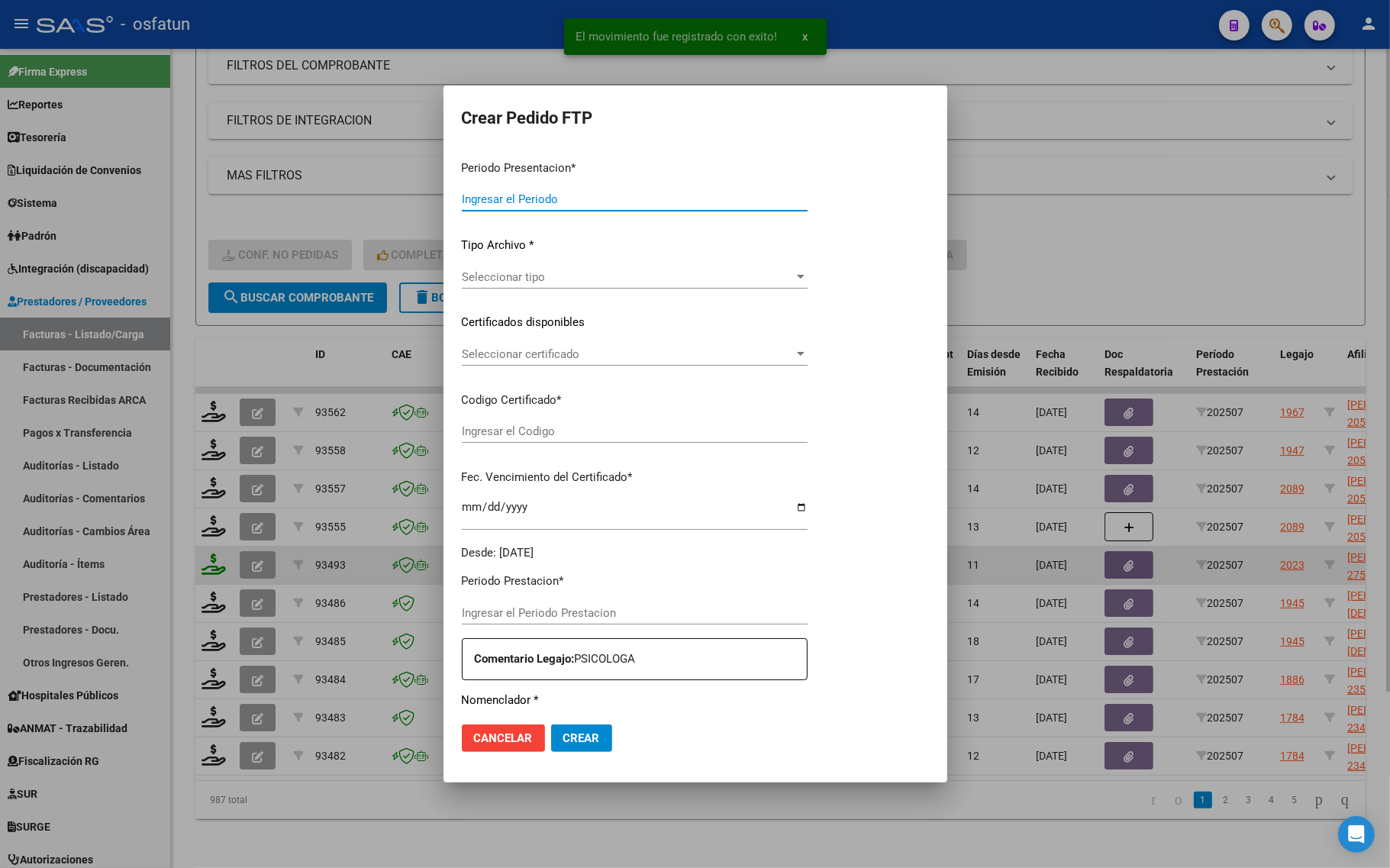
type input "202507"
type input "$ 98.964,88"
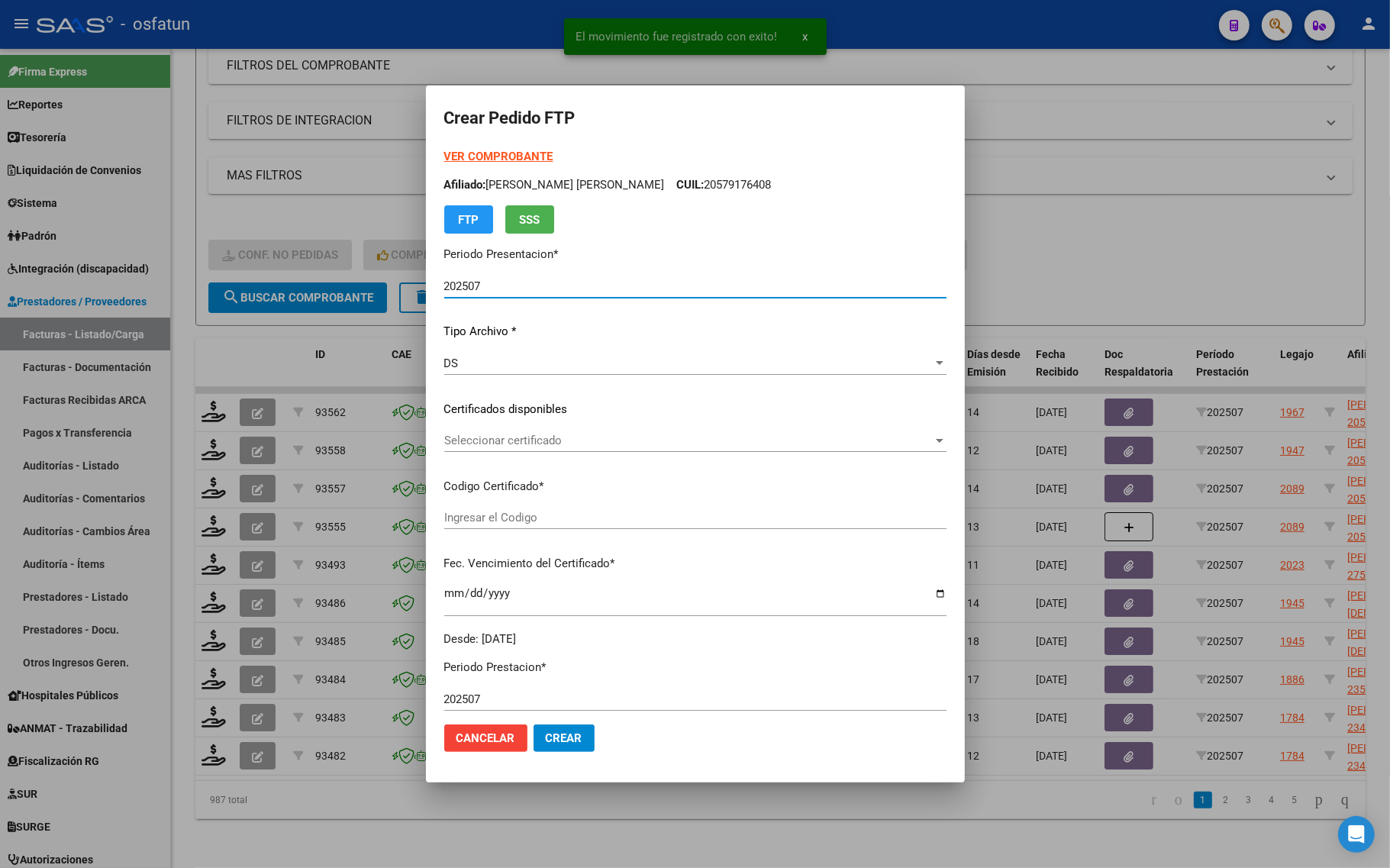
type input "ARG01000560949792025013120270131TUC139"
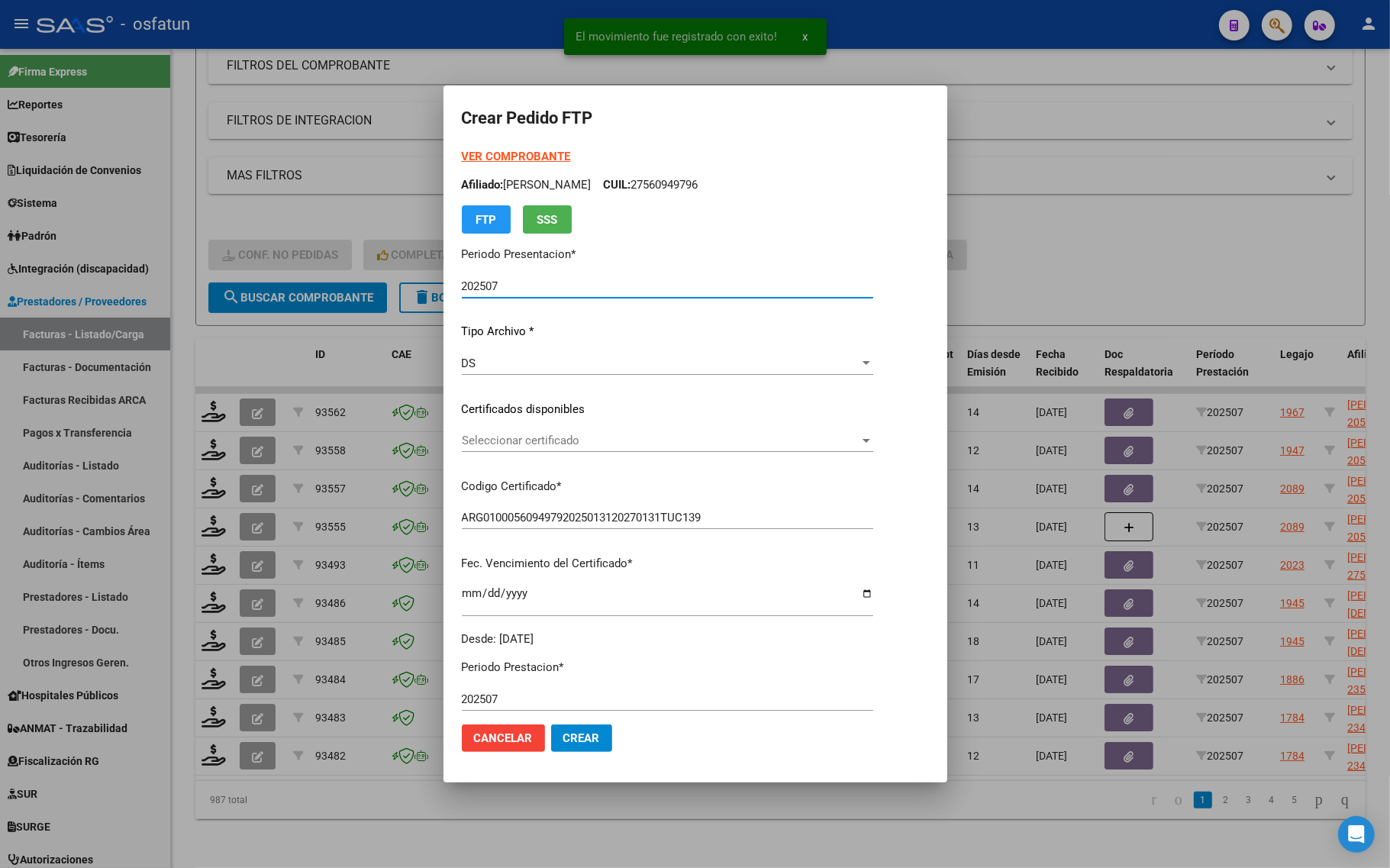
click at [479, 162] on strong "VER COMPROBANTE" at bounding box center [516, 157] width 109 height 14
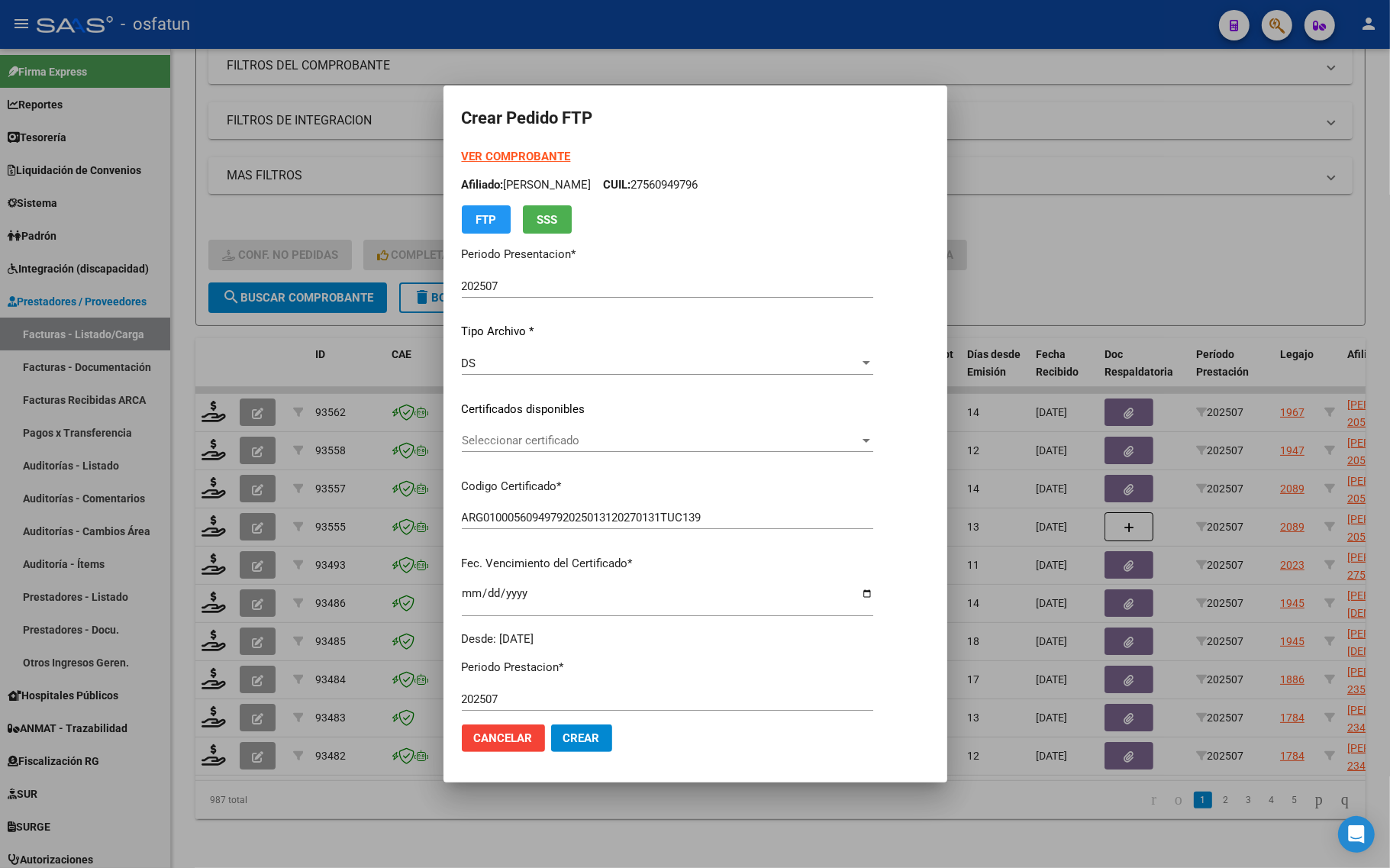
click at [503, 438] on span "Seleccionar certificado" at bounding box center [660, 440] width 398 height 14
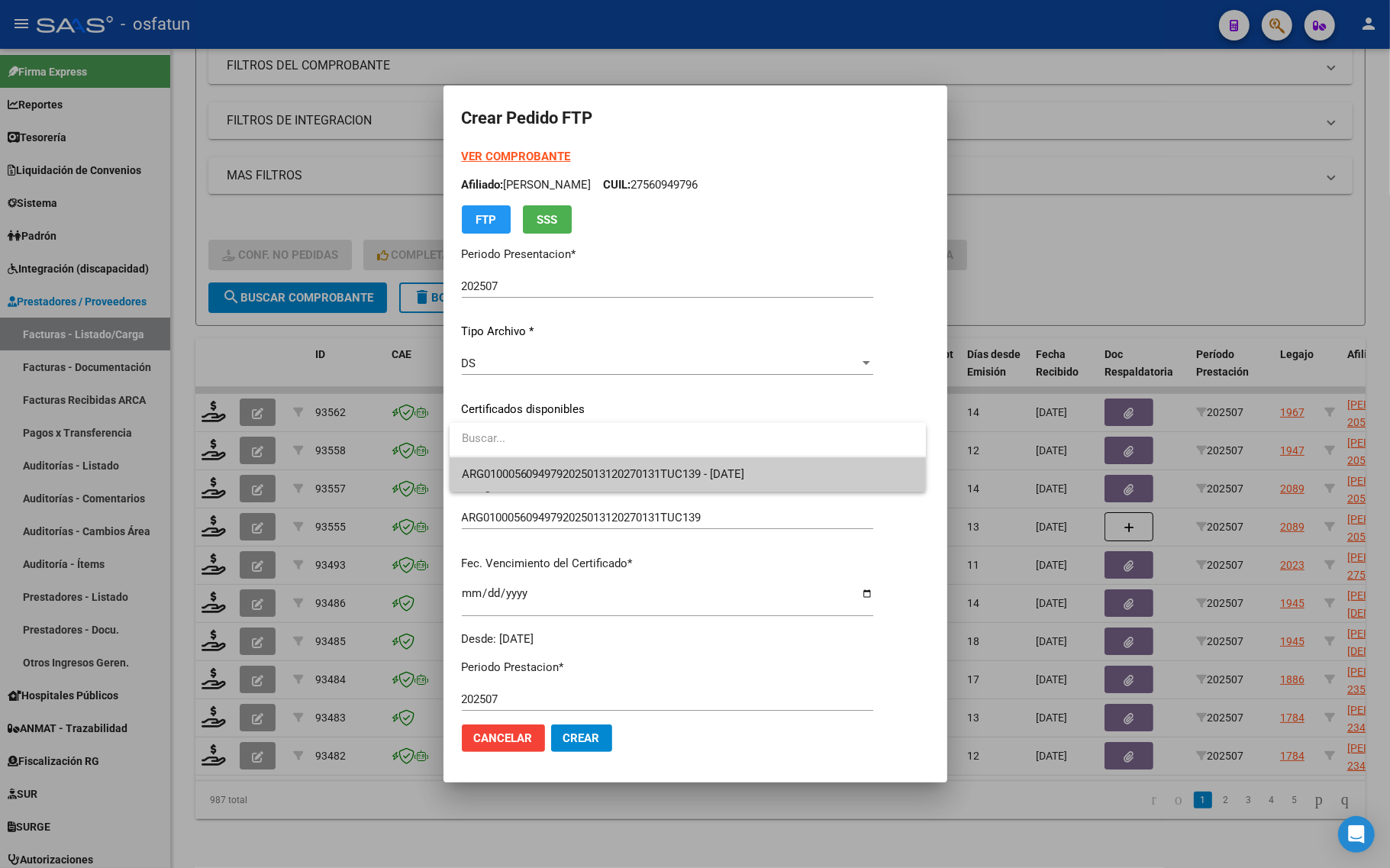
click at [504, 485] on span "ARG01000560949792025013120270131TUC139 - 2027-01-31" at bounding box center [687, 473] width 452 height 34
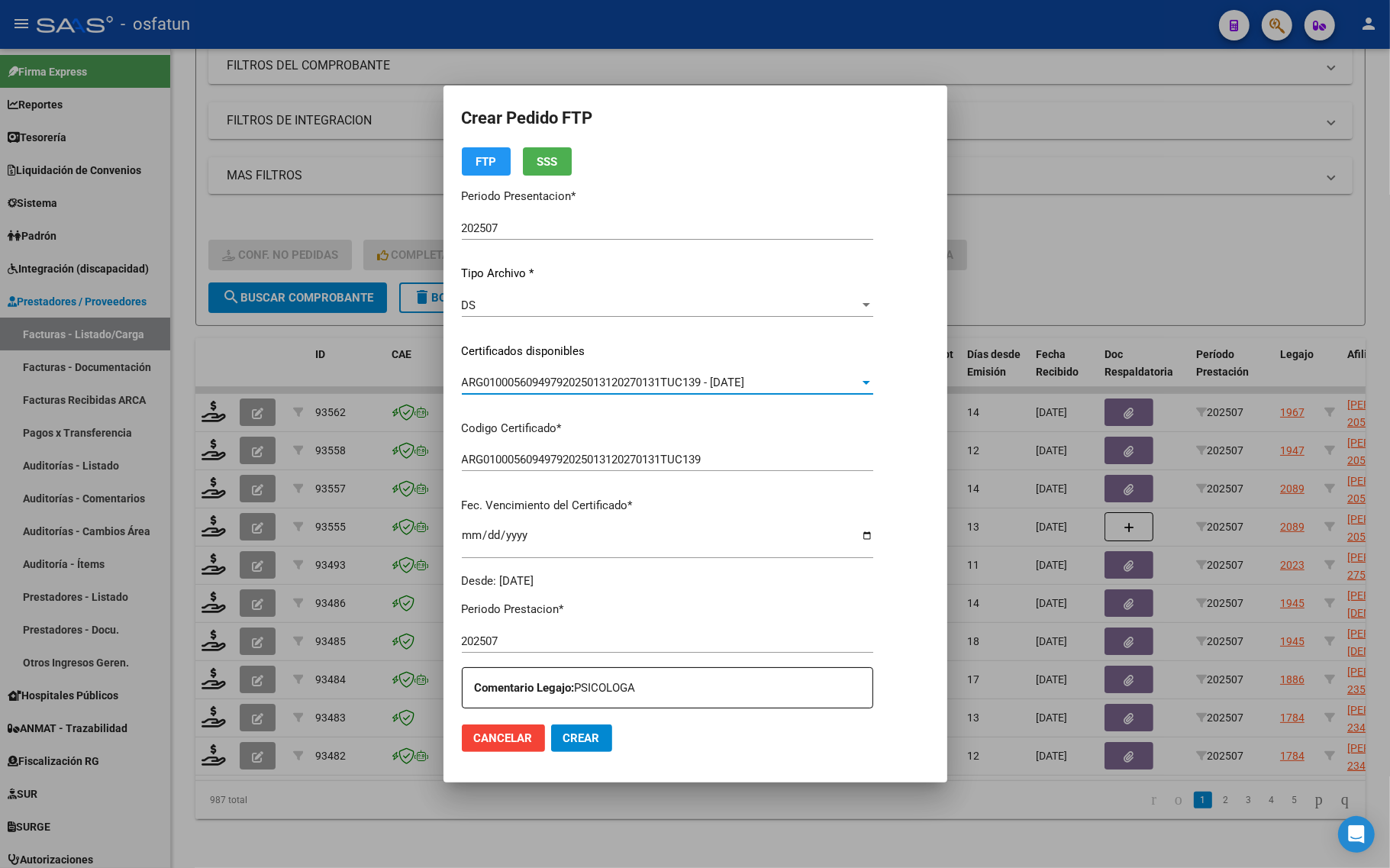
scroll to position [381, 0]
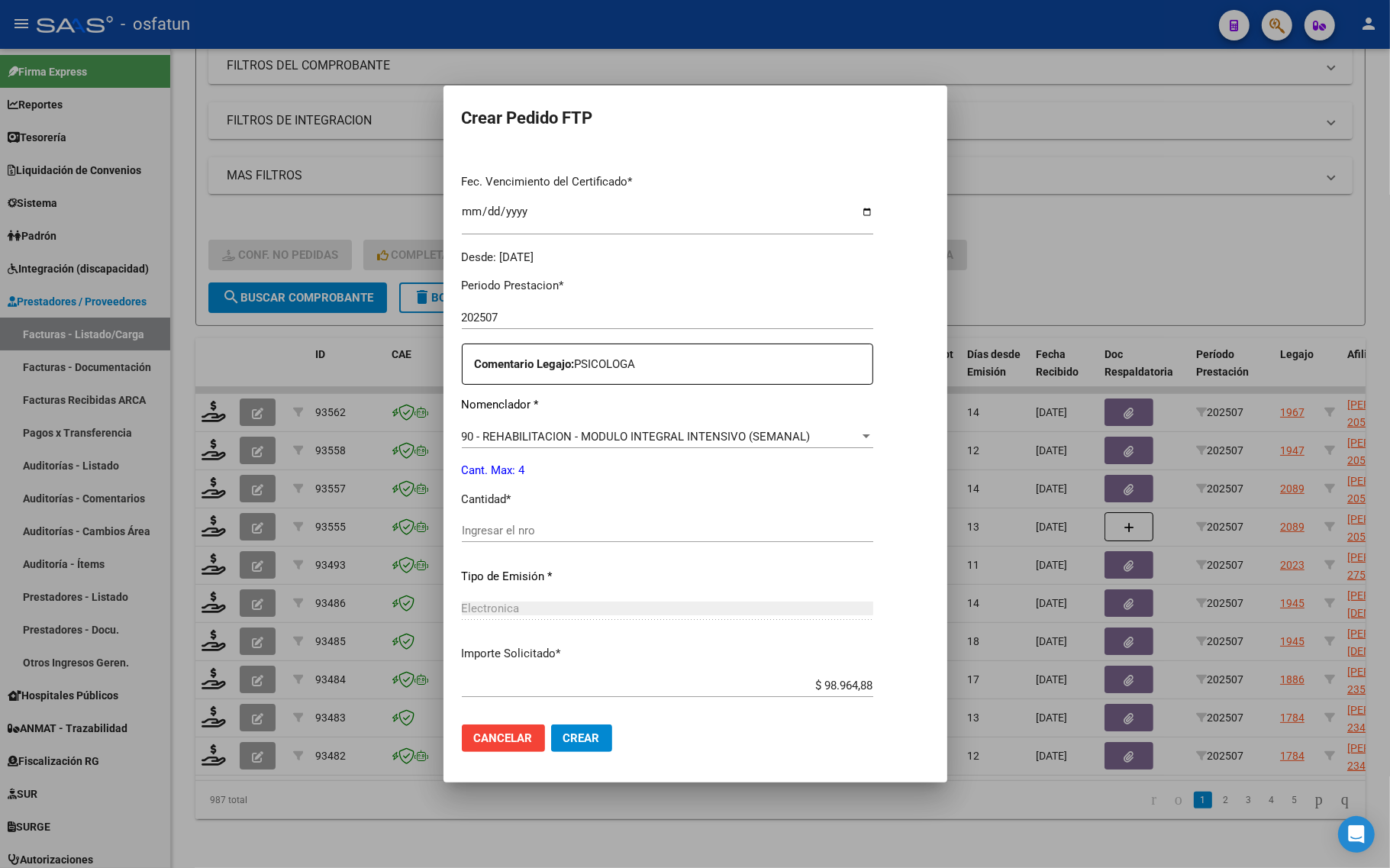
click at [503, 540] on div "Ingresar el nro" at bounding box center [667, 530] width 411 height 23
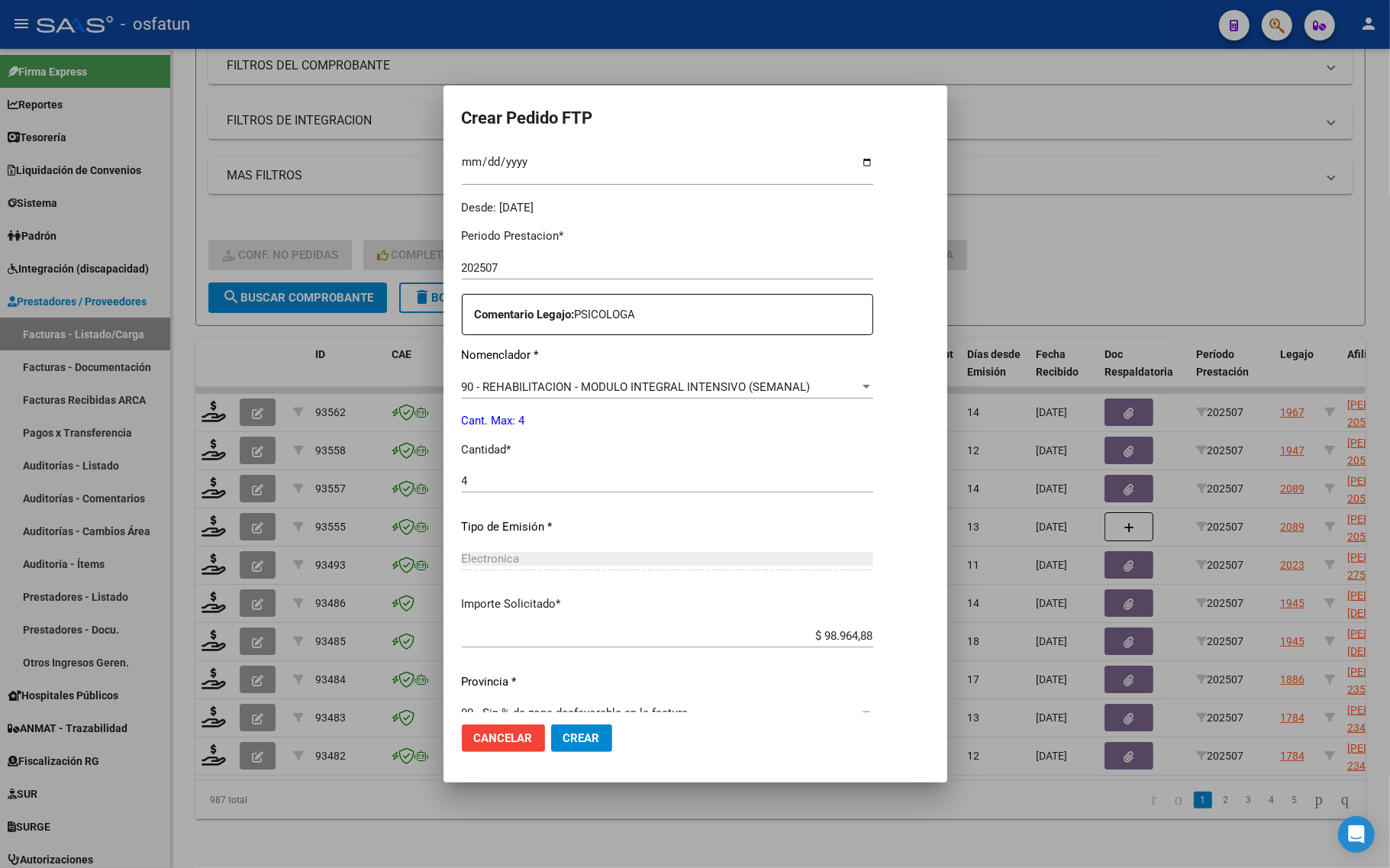
scroll to position [361, 0]
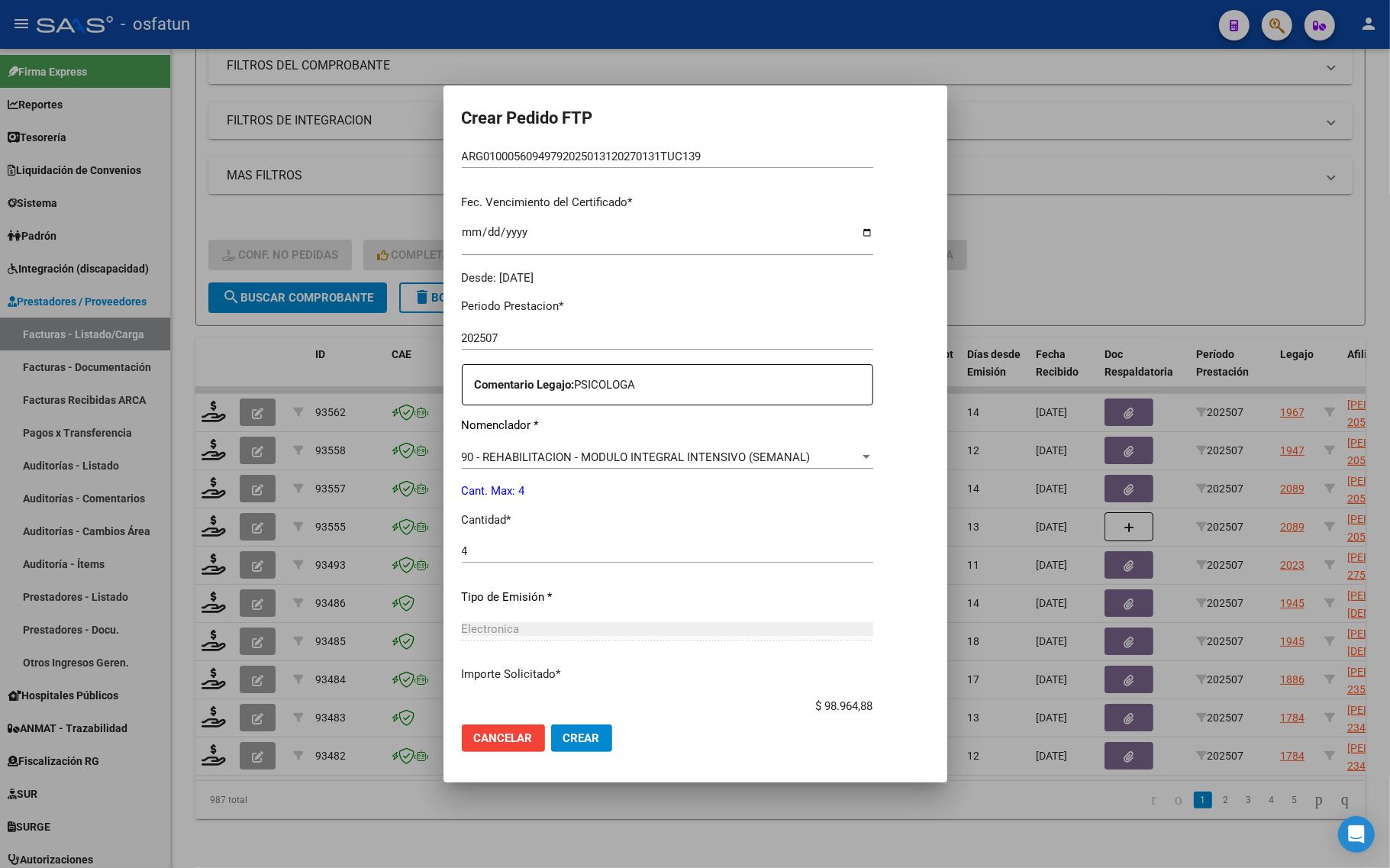
click at [593, 745] on button "Crear" at bounding box center [581, 737] width 61 height 27
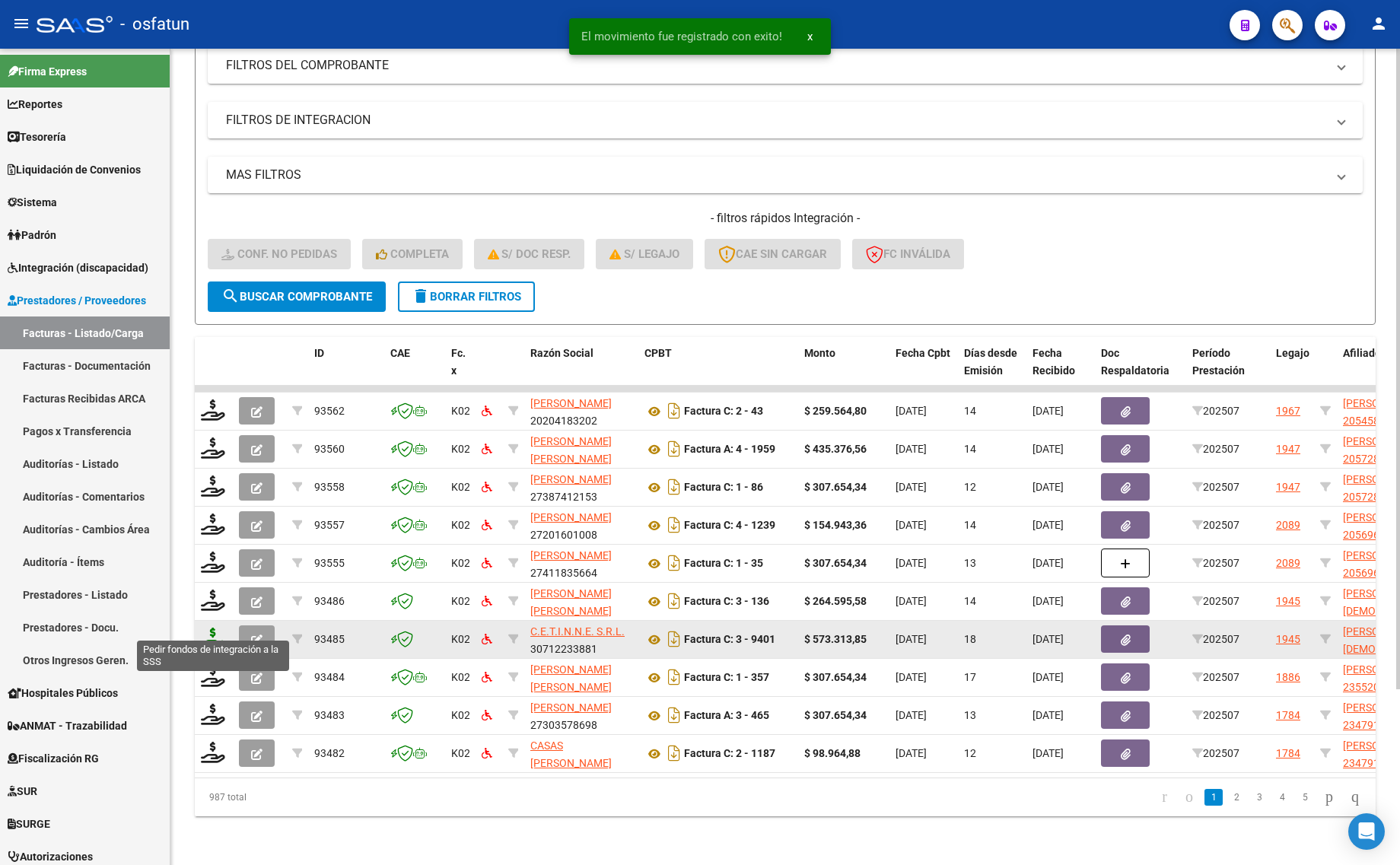
drag, startPoint x: 221, startPoint y: 622, endPoint x: 214, endPoint y: 629, distance: 9.9
click at [218, 627] on icon at bounding box center [212, 637] width 24 height 21
click at [201, 635] on div at bounding box center [213, 638] width 26 height 23
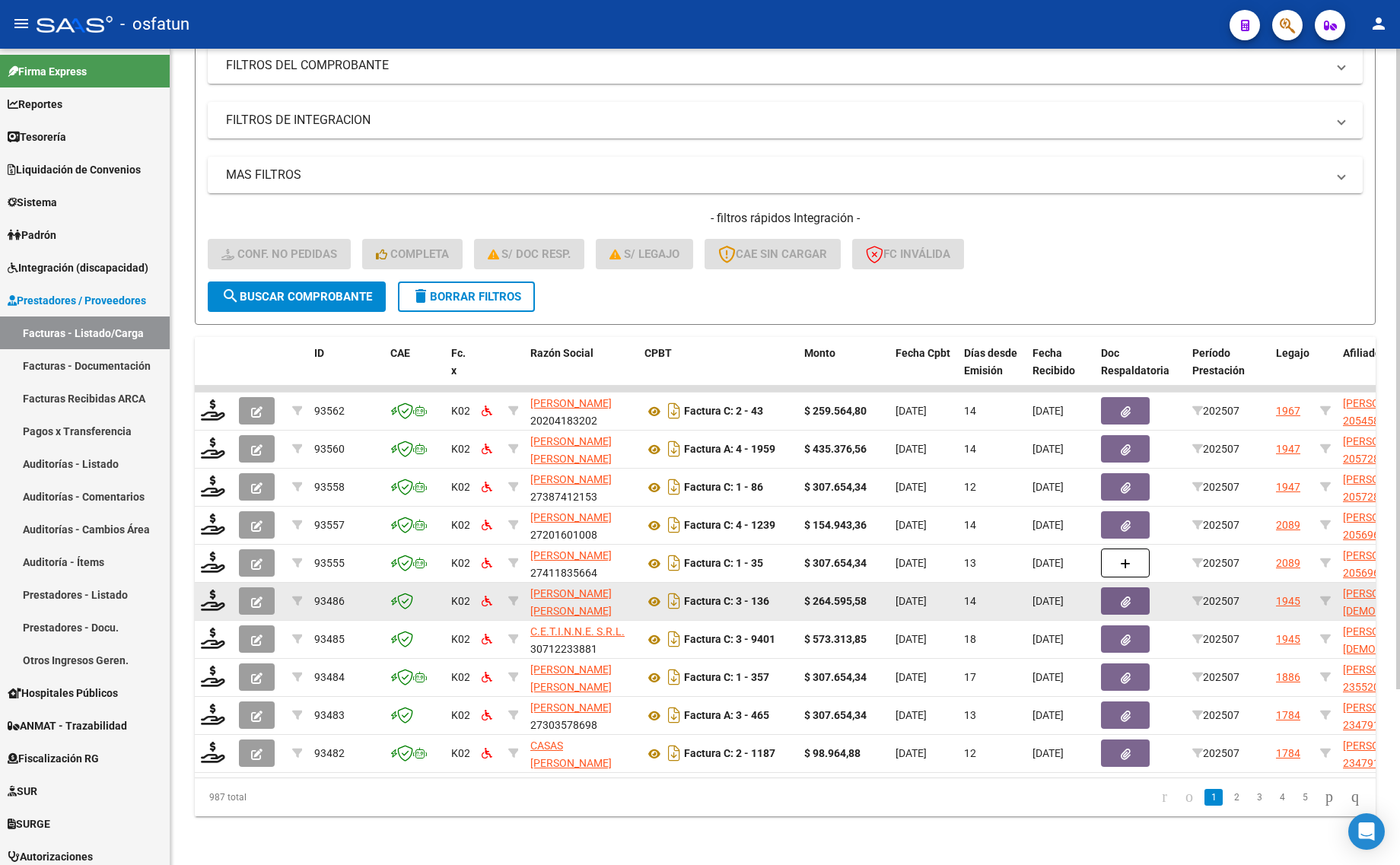
click at [199, 594] on datatable-body-cell at bounding box center [213, 601] width 38 height 38
click at [217, 594] on icon at bounding box center [212, 600] width 24 height 21
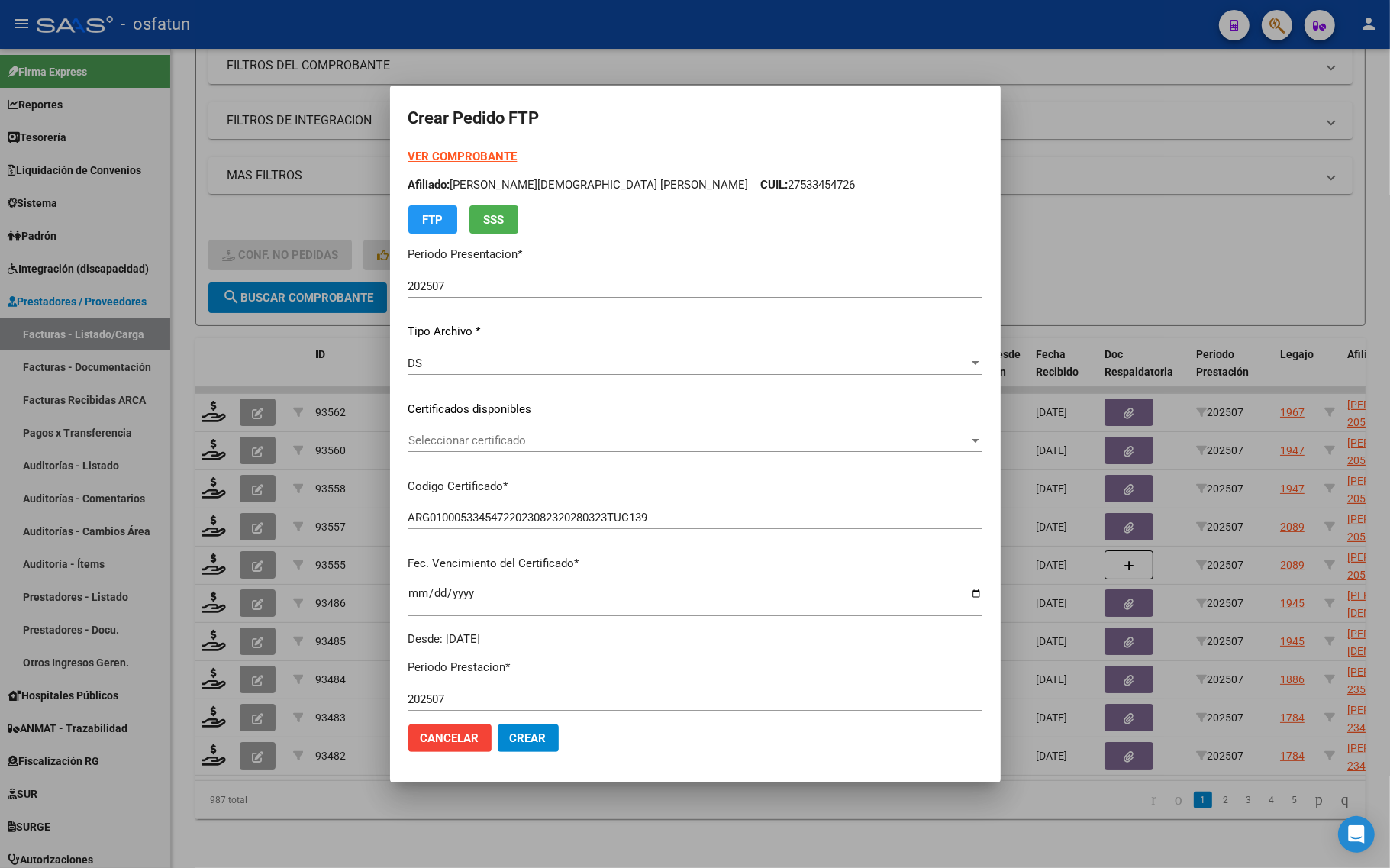
click at [424, 154] on strong "VER COMPROBANTE" at bounding box center [463, 157] width 109 height 14
click at [518, 429] on div "Seleccionar certificado Seleccionar certificado" at bounding box center [695, 440] width 574 height 23
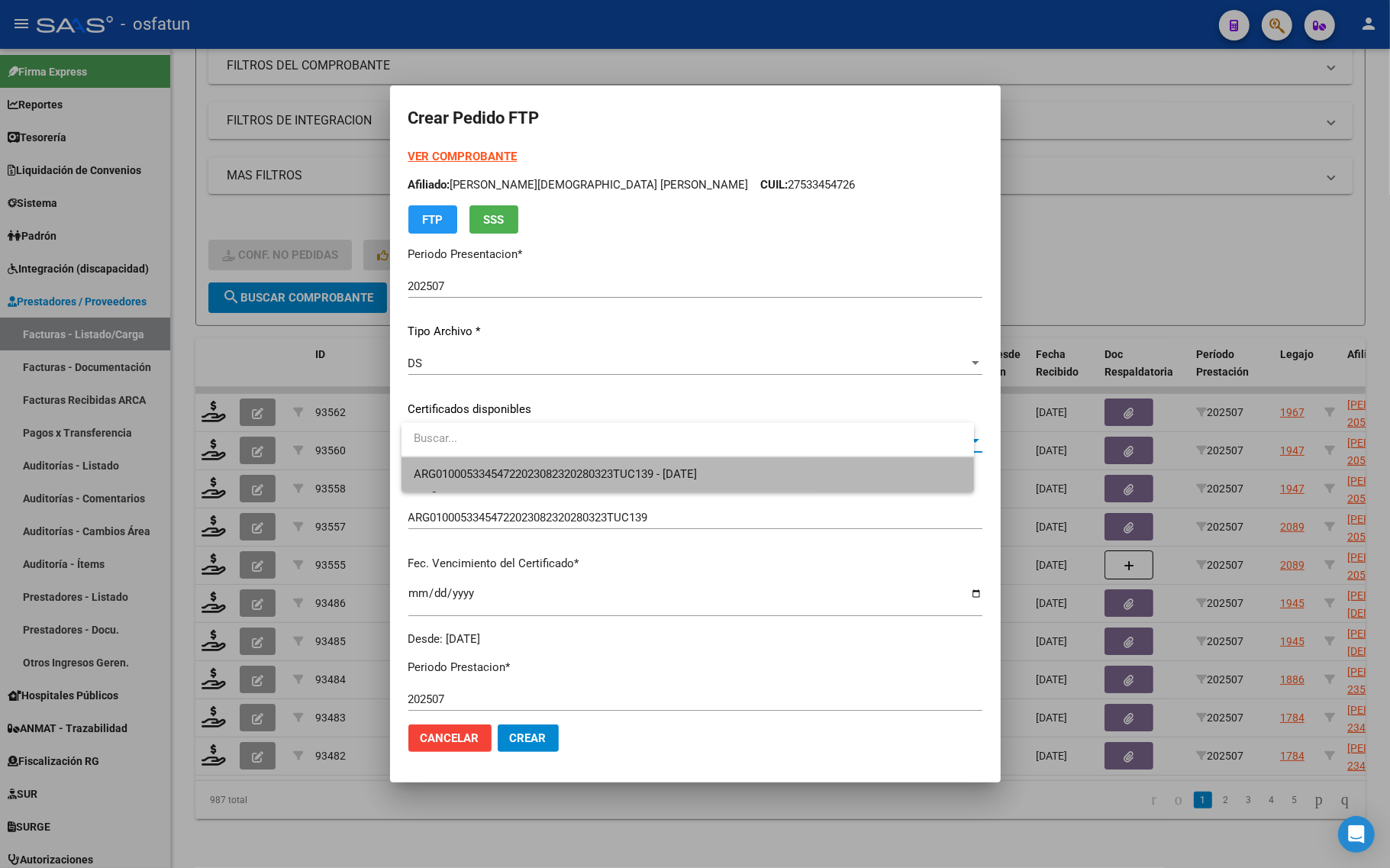
click at [504, 467] on span "ARG01000533454722023082320280323TUC139 - 2028-08-23" at bounding box center [687, 473] width 548 height 34
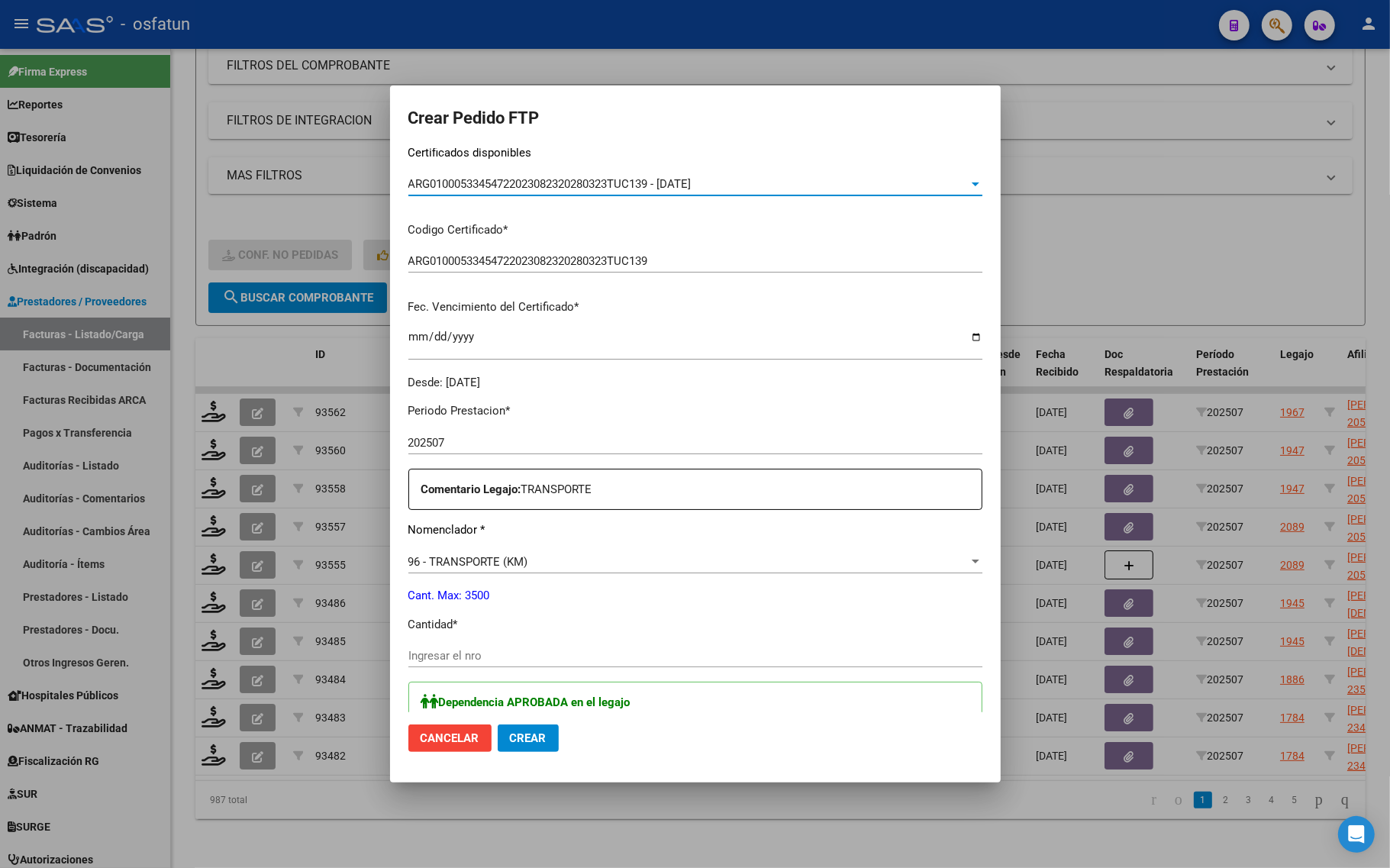
scroll to position [286, 0]
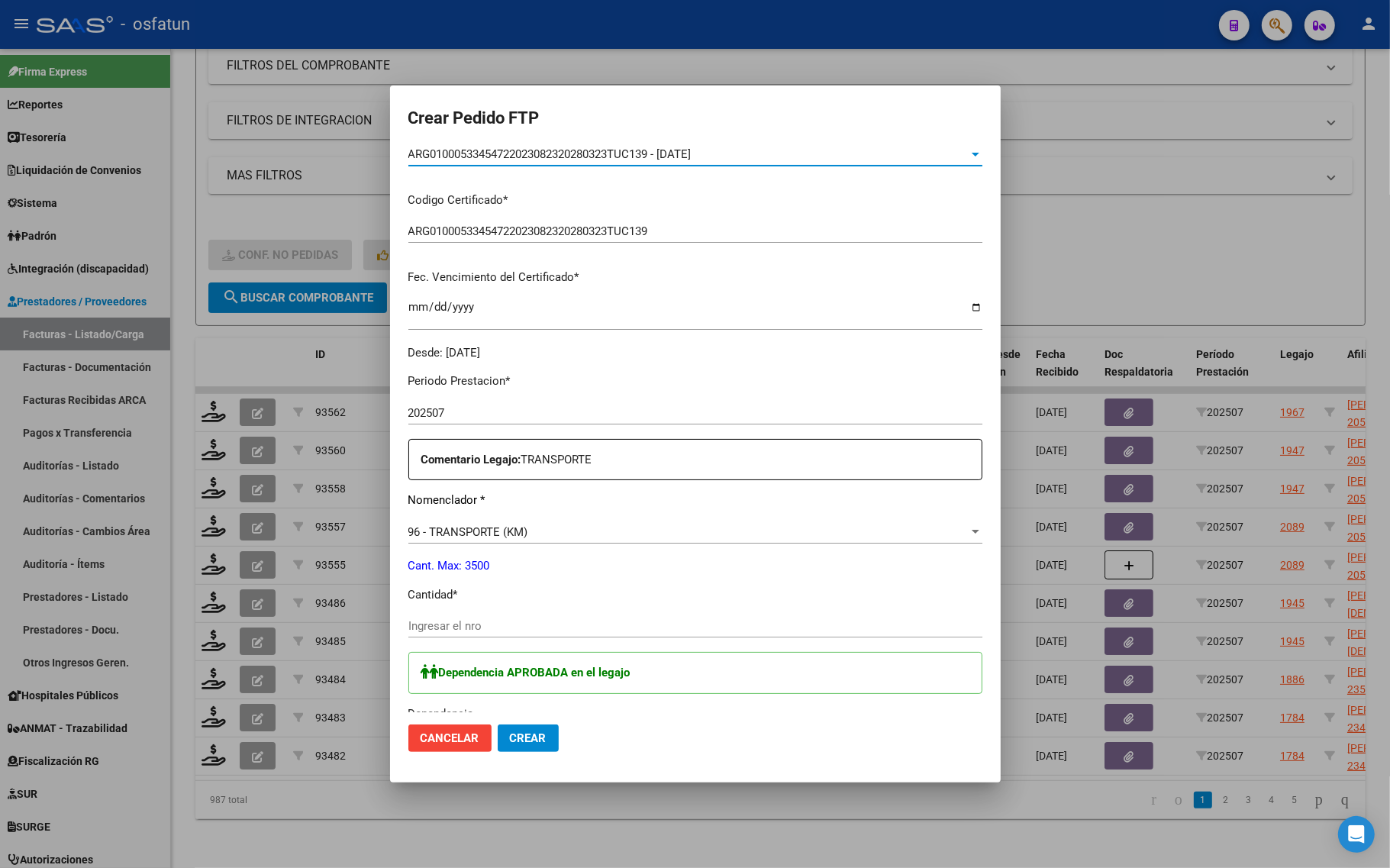
click at [486, 629] on input "Ingresar el nro" at bounding box center [695, 625] width 574 height 14
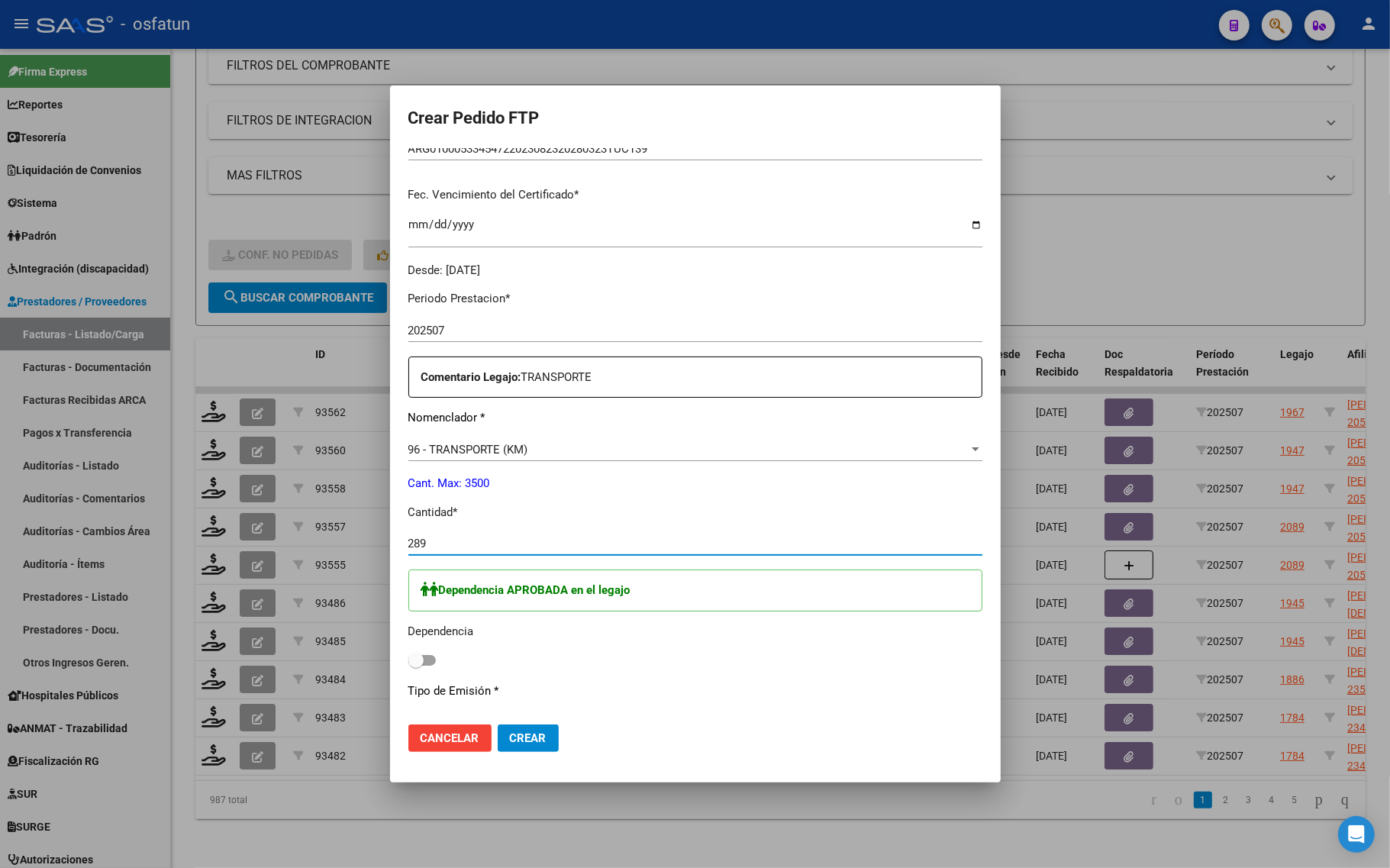
scroll to position [477, 0]
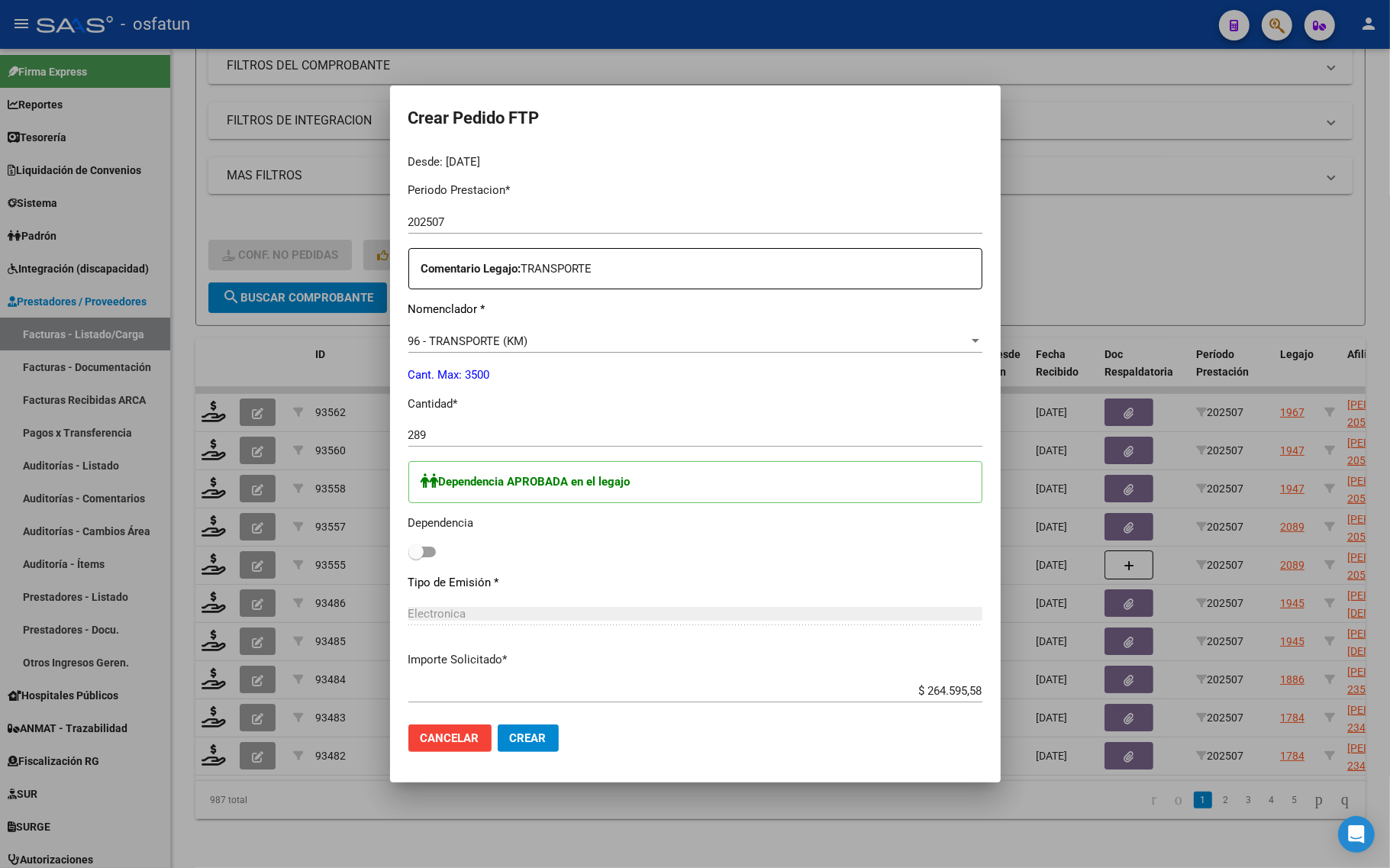
click at [424, 542] on div "Dependencia APROBADA en el legajo Dependencia" at bounding box center [695, 511] width 574 height 102
click at [425, 559] on label at bounding box center [422, 552] width 27 height 18
click at [416, 557] on input "checkbox" at bounding box center [415, 557] width 1 height 1
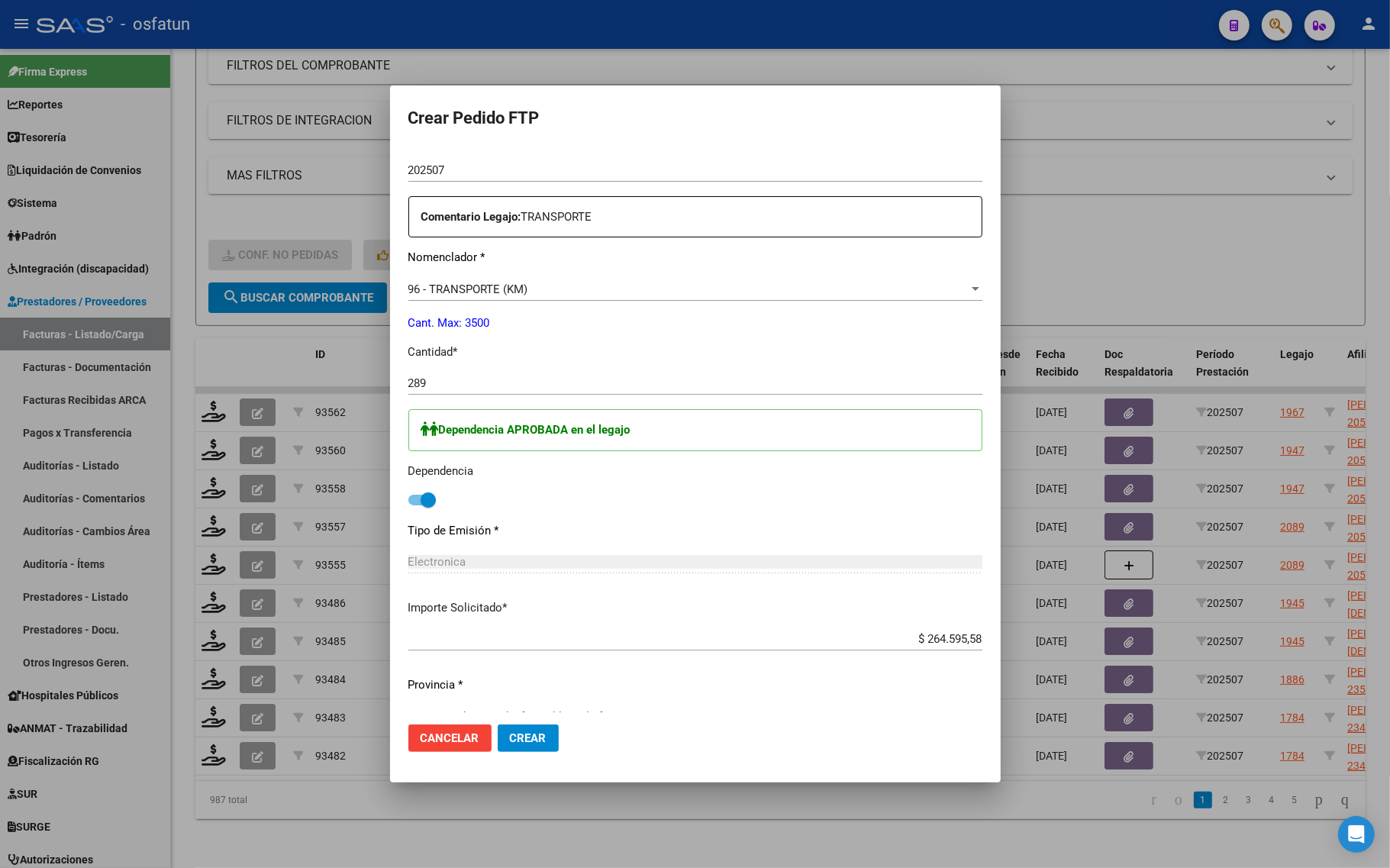
scroll to position [712, 0]
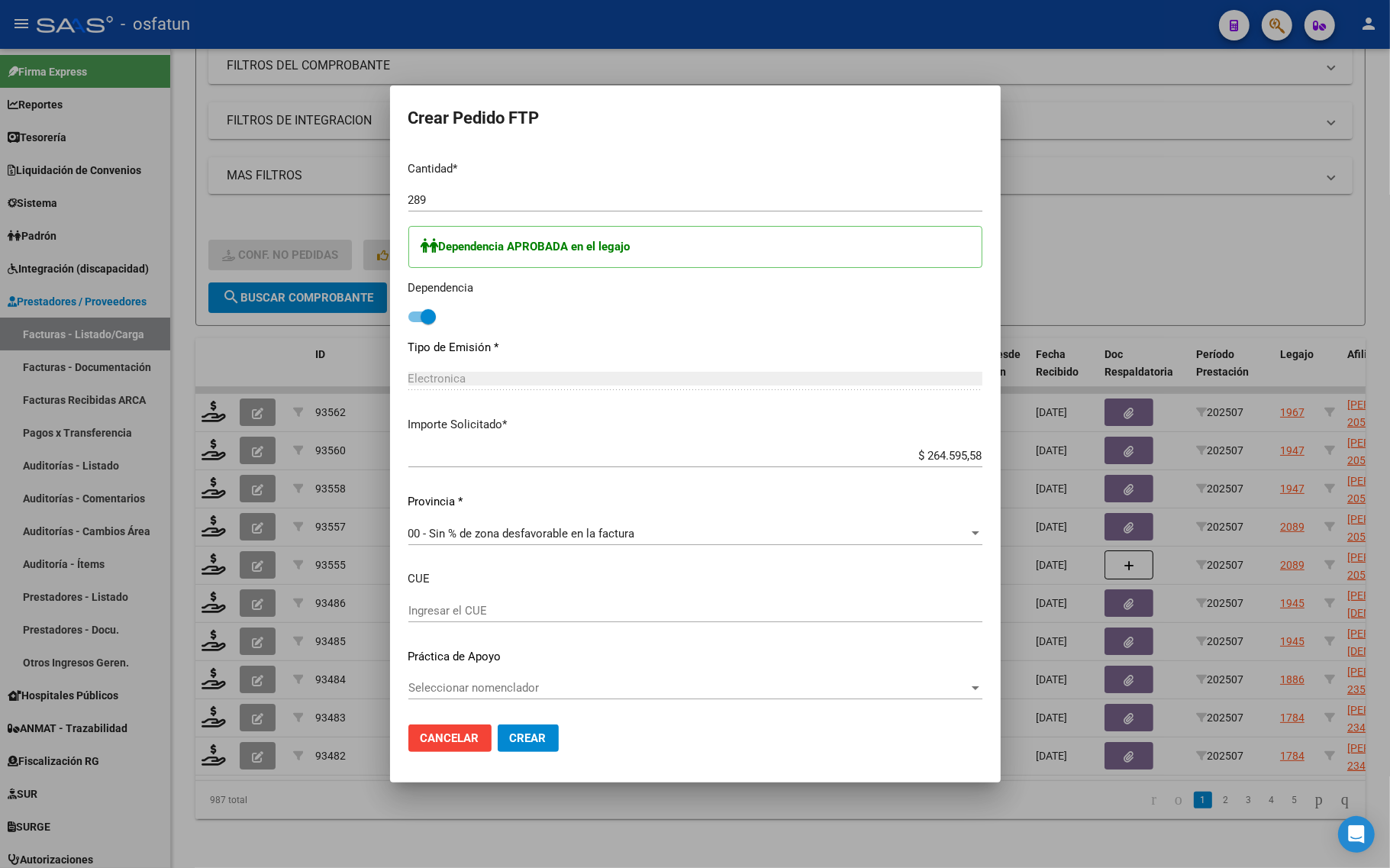
click at [529, 729] on button "Crear" at bounding box center [528, 737] width 61 height 27
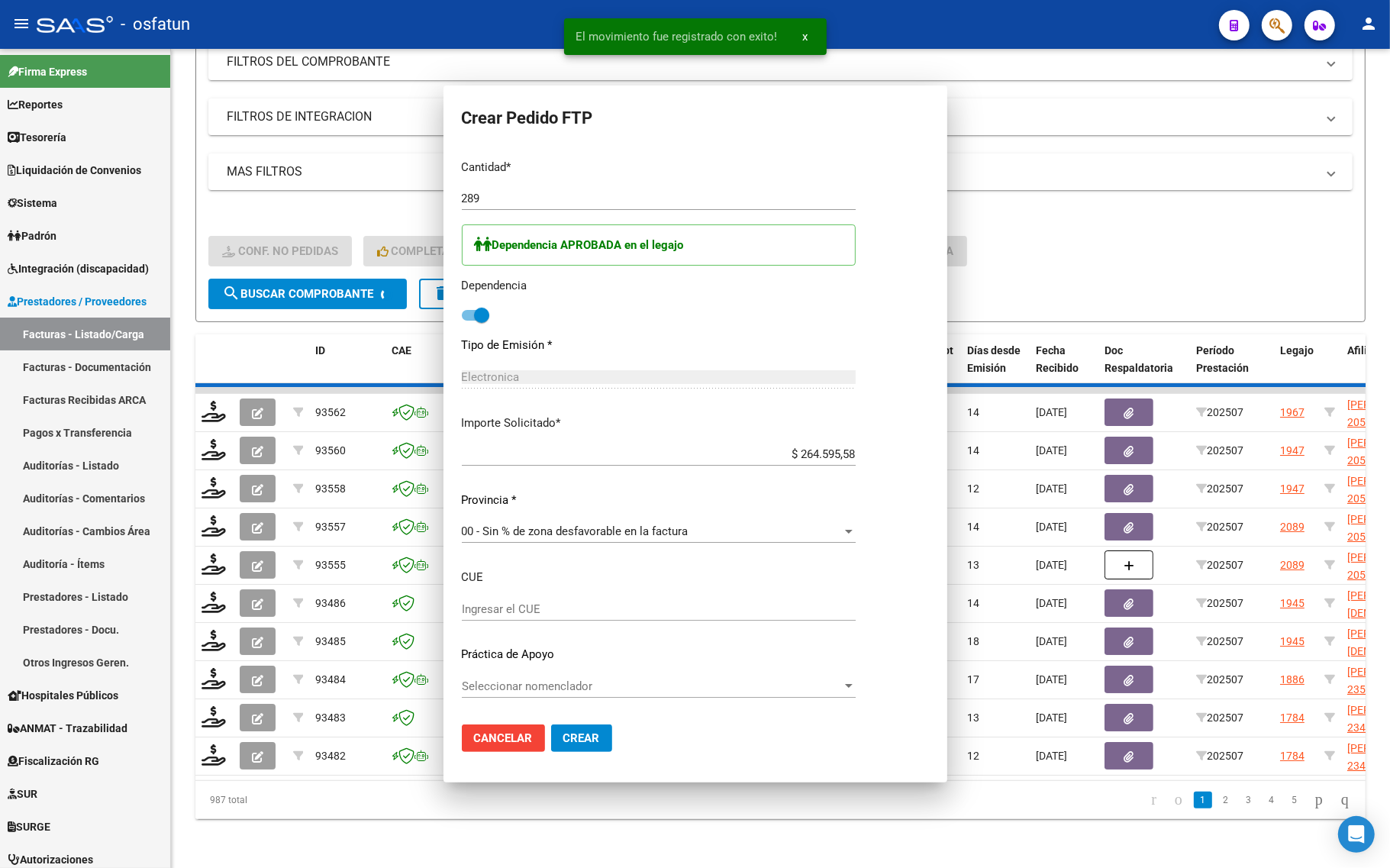
scroll to position [626, 0]
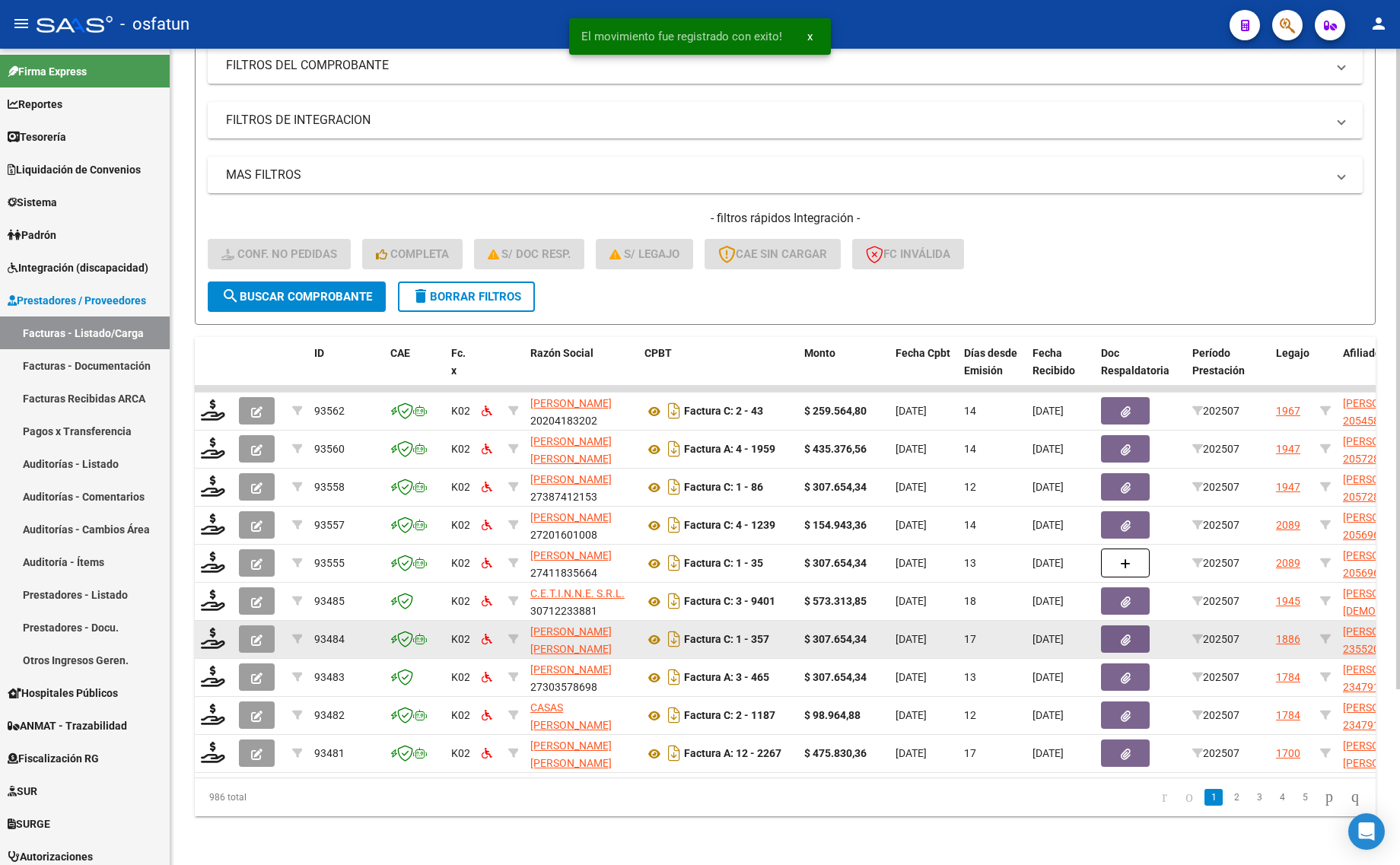
click at [210, 634] on div at bounding box center [213, 638] width 26 height 23
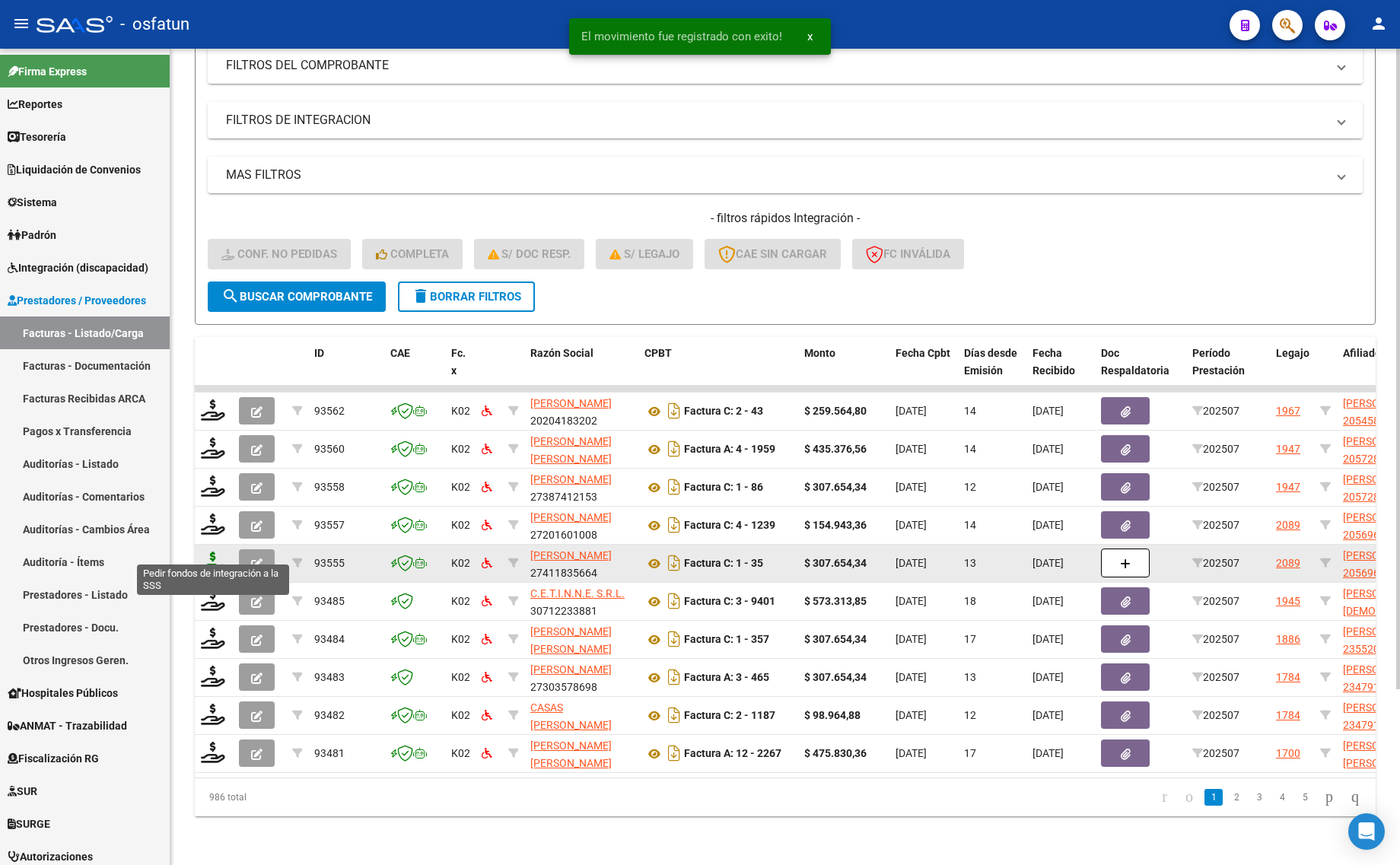
click at [221, 552] on icon at bounding box center [212, 562] width 24 height 21
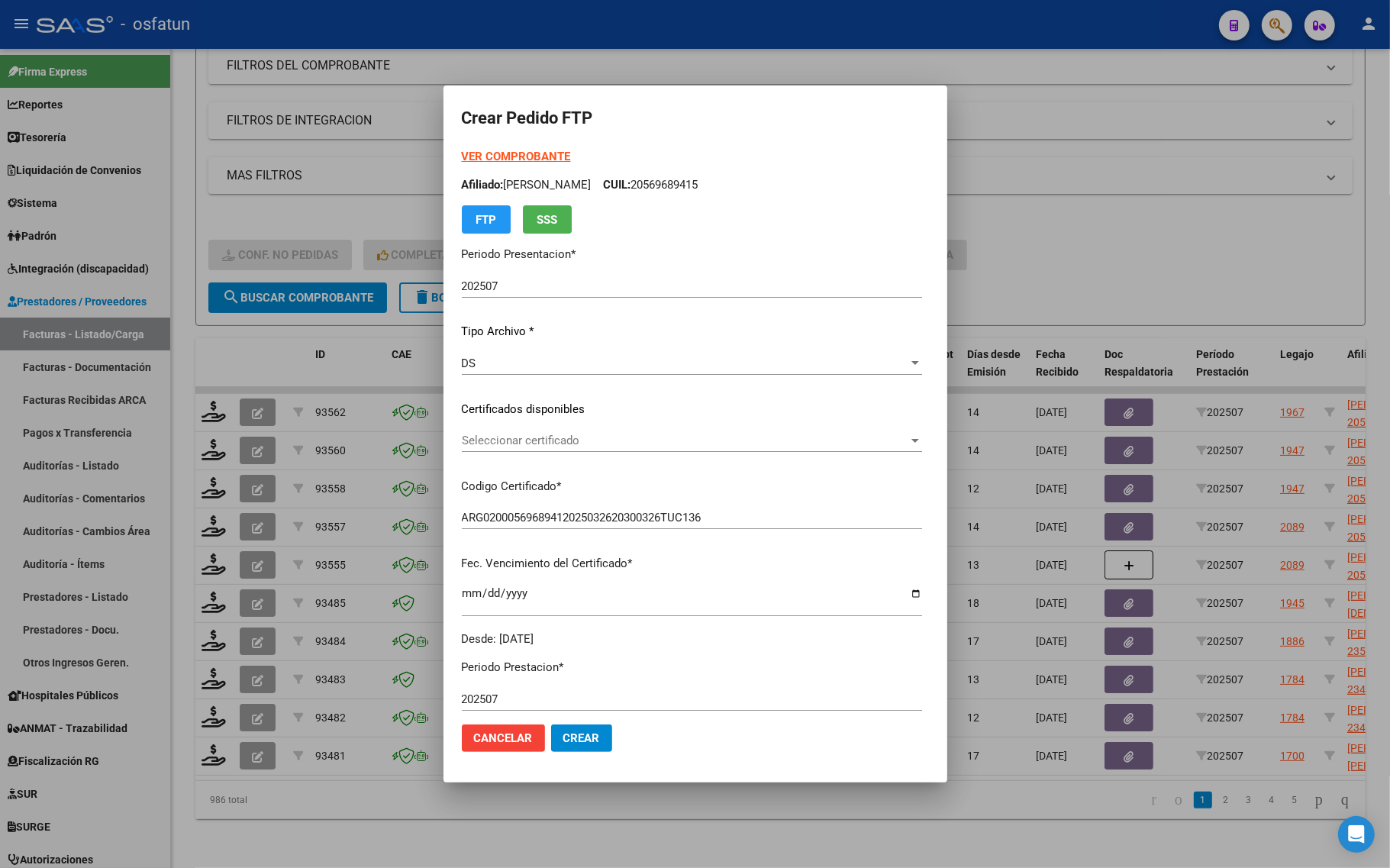
click at [485, 148] on div "VER COMPROBANTE ARCA Padrón Afiliado: OVEJERO JULIAN CUIL: 20569689415 FTP SSS" at bounding box center [691, 191] width 460 height 85
click at [483, 151] on strong "VER COMPROBANTE" at bounding box center [516, 157] width 109 height 14
click at [532, 438] on span "Seleccionar certificado" at bounding box center [684, 440] width 446 height 14
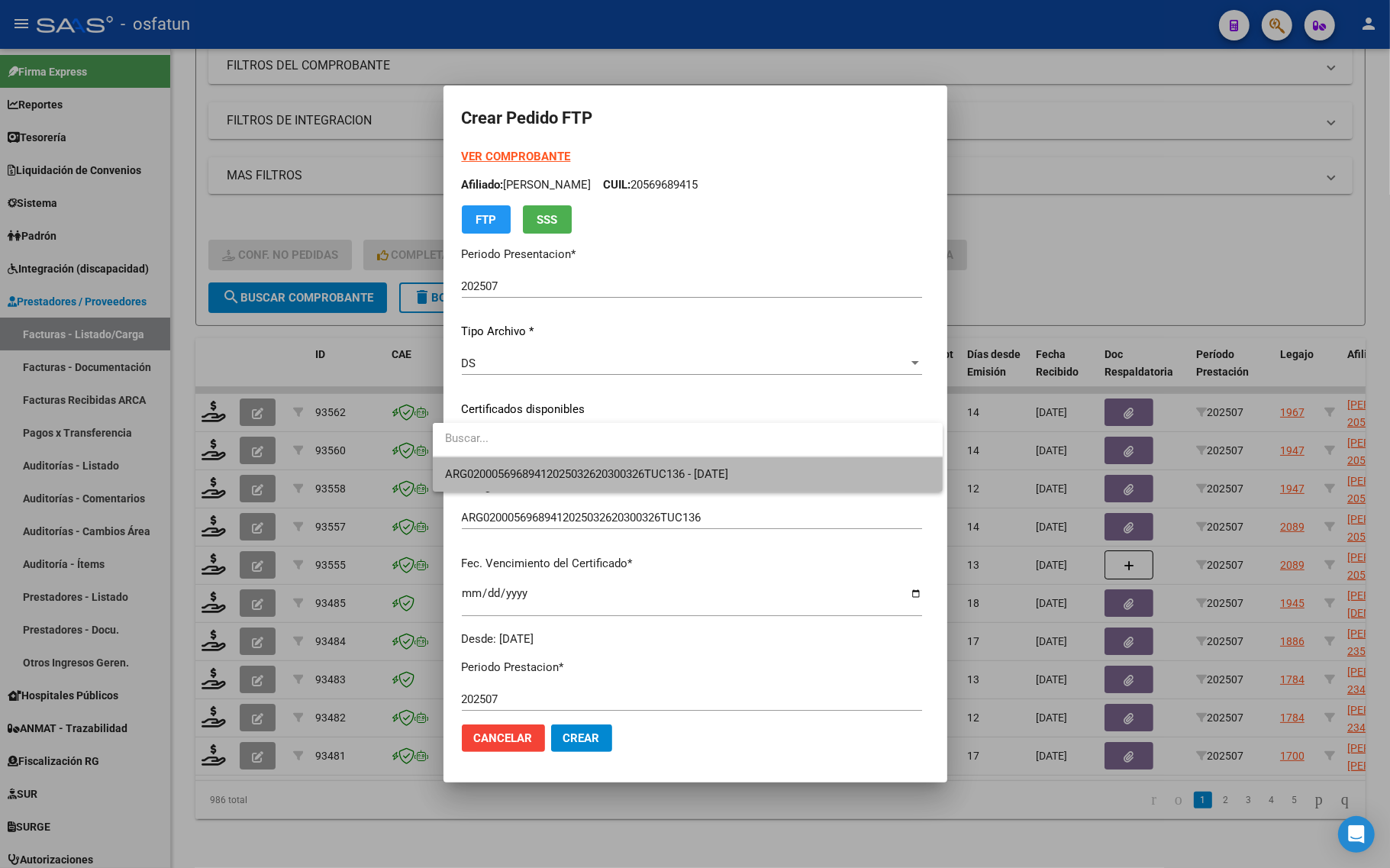
drag, startPoint x: 521, startPoint y: 471, endPoint x: 506, endPoint y: 481, distance: 18.0
click at [506, 481] on span "ARG02000569689412025032620300326TUC136 - 2030-03-26" at bounding box center [687, 473] width 485 height 34
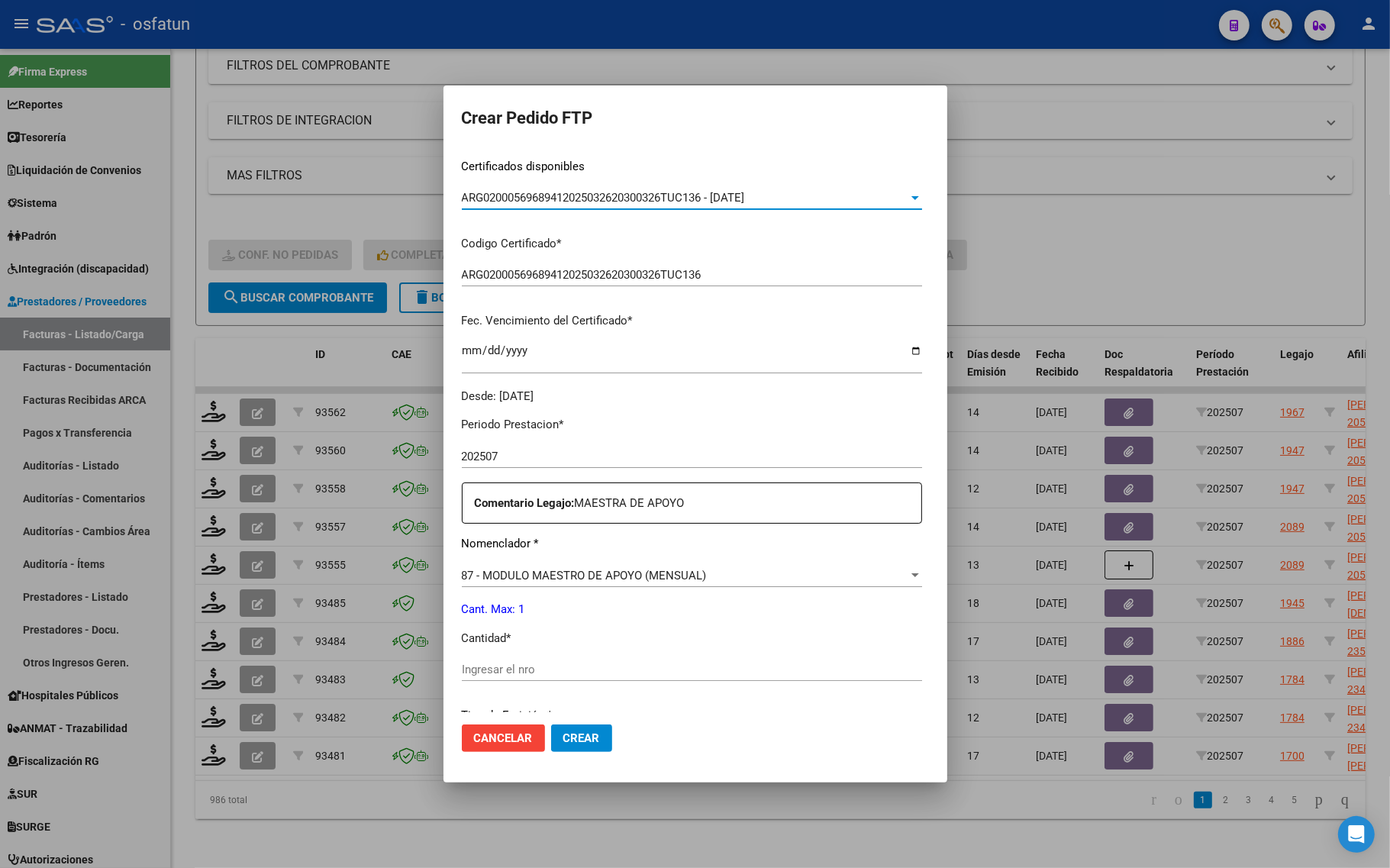
scroll to position [286, 0]
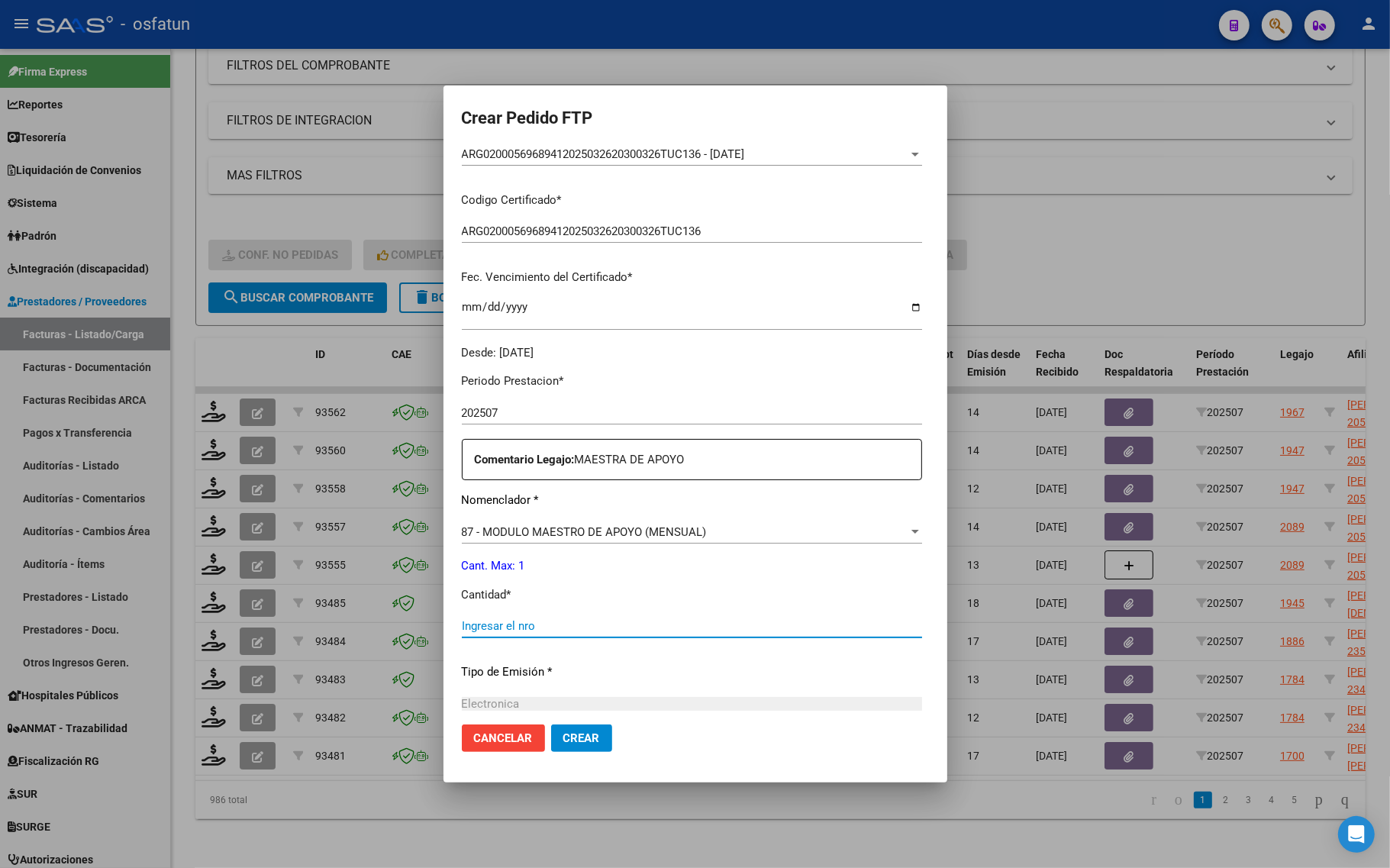
click at [489, 622] on input "Ingresar el nro" at bounding box center [691, 625] width 460 height 14
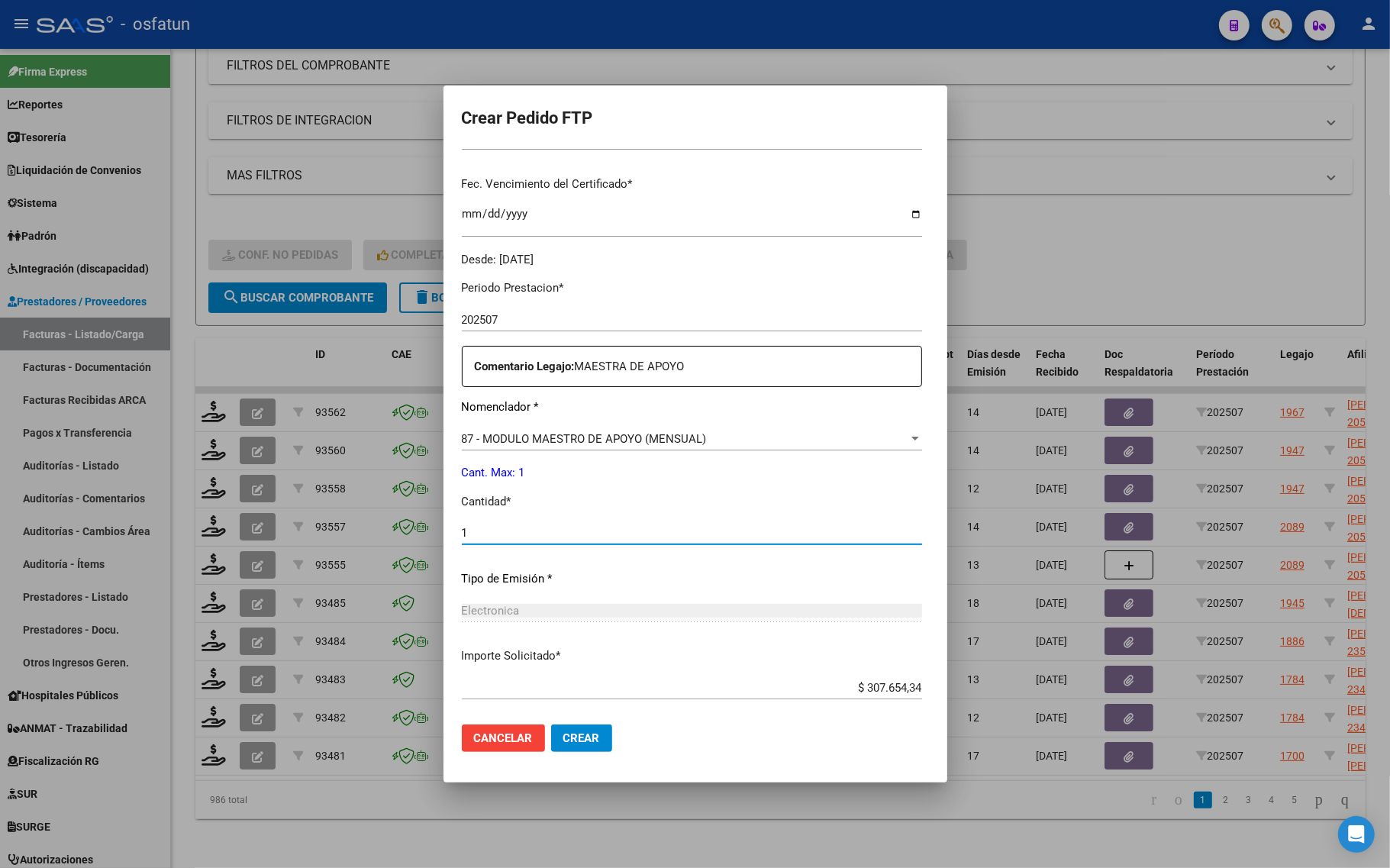
scroll to position [457, 0]
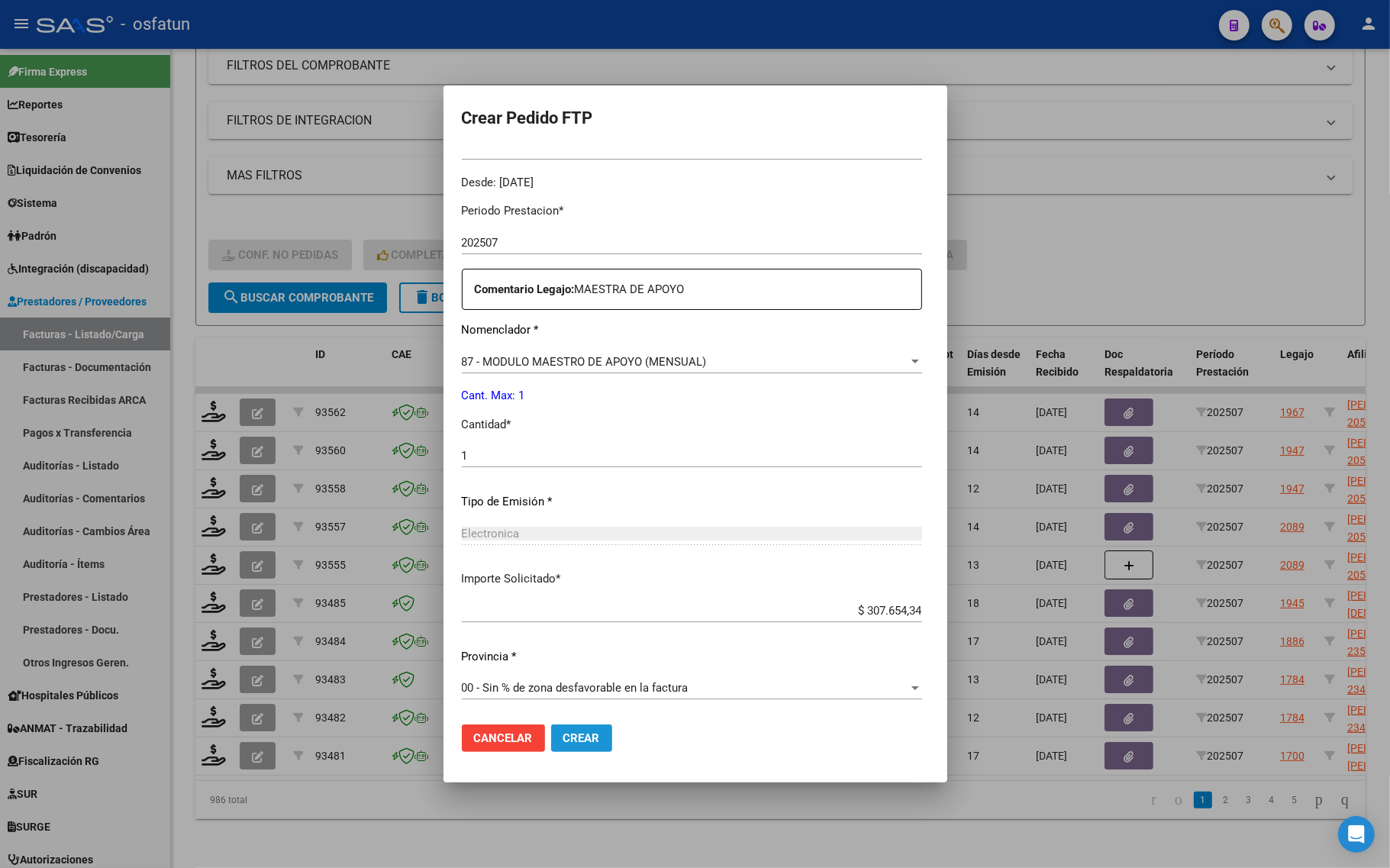
click at [551, 734] on button "Crear" at bounding box center [581, 737] width 61 height 27
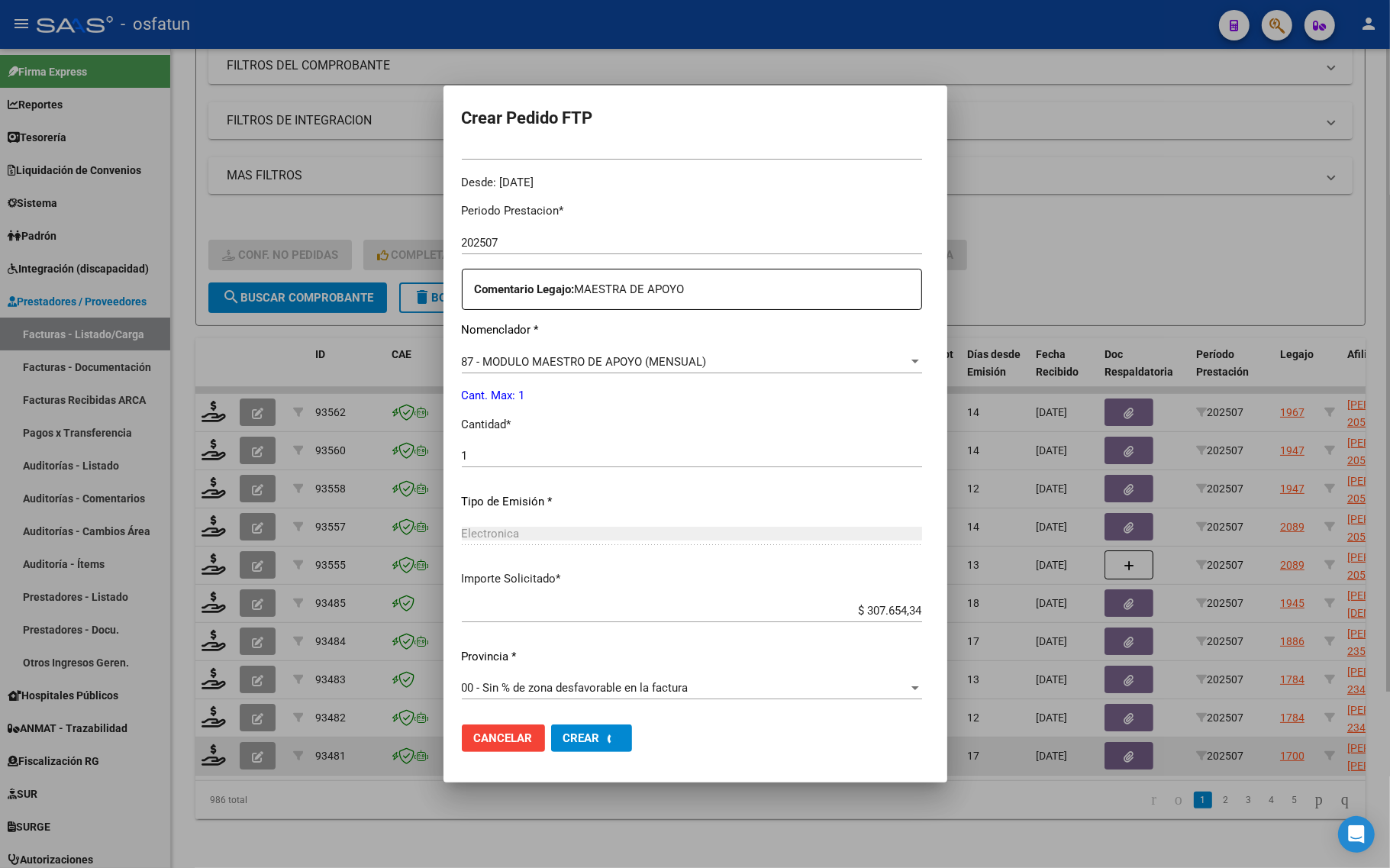
scroll to position [0, 0]
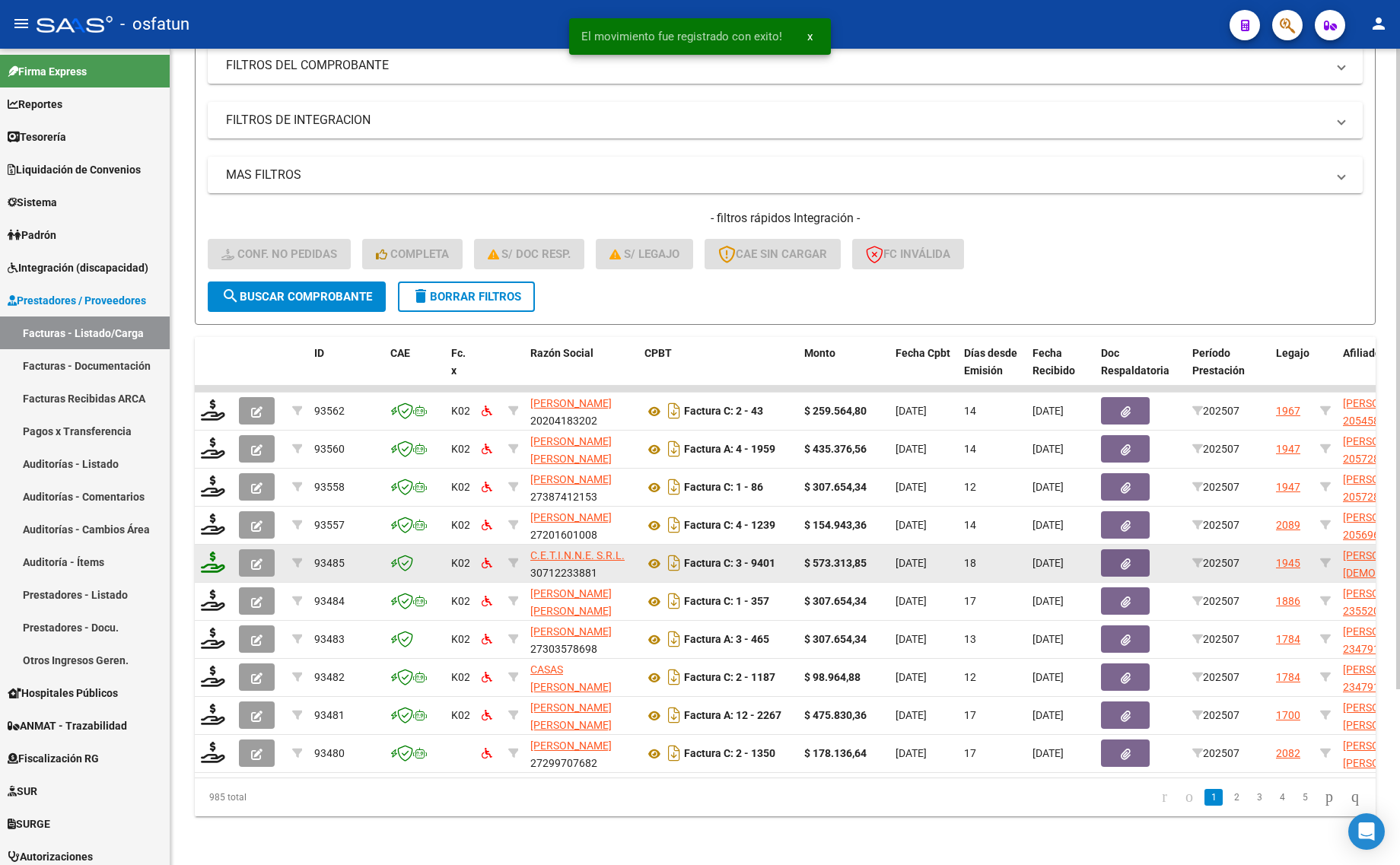
click at [214, 552] on icon at bounding box center [212, 562] width 24 height 21
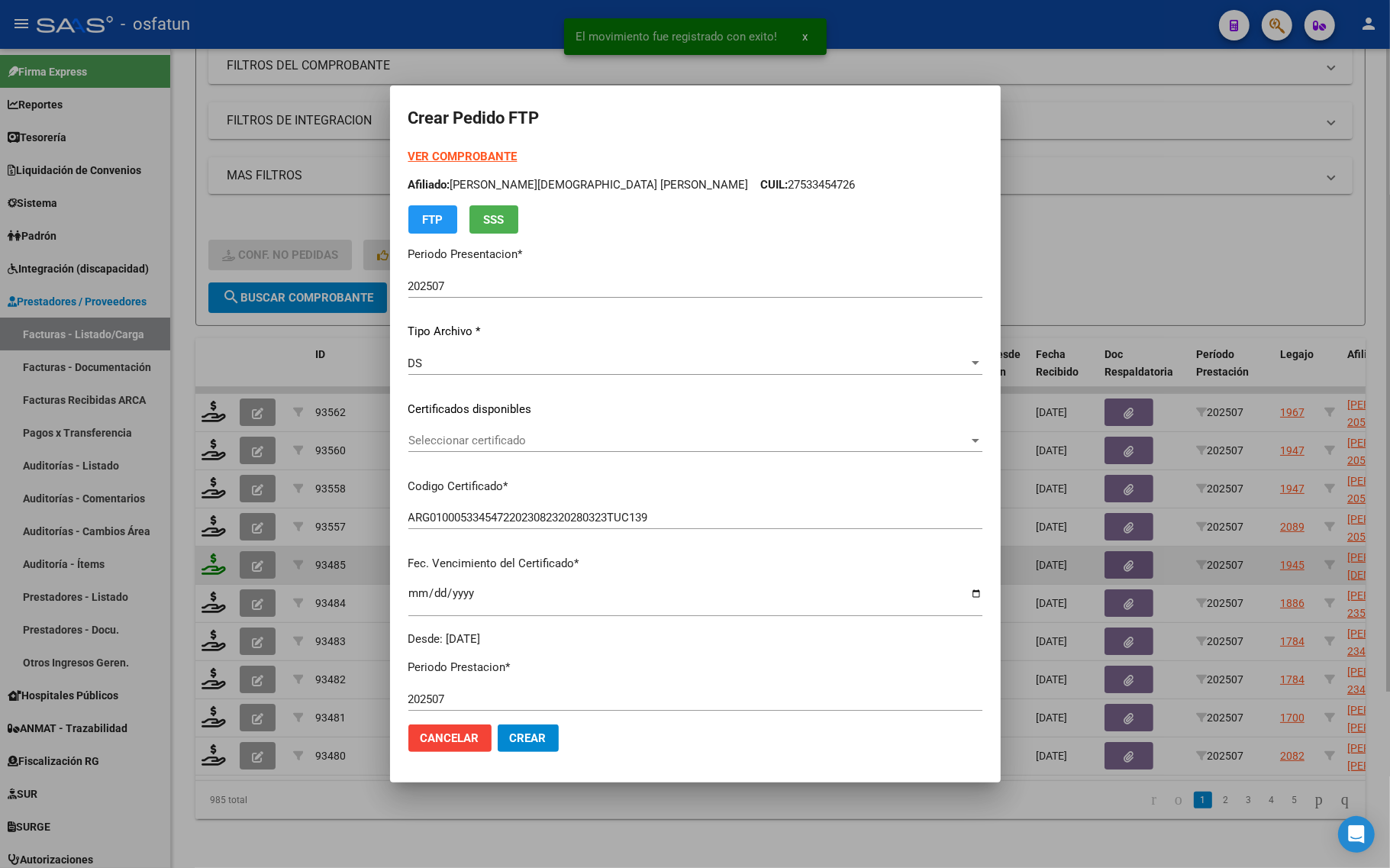
click at [208, 555] on div at bounding box center [695, 434] width 1390 height 868
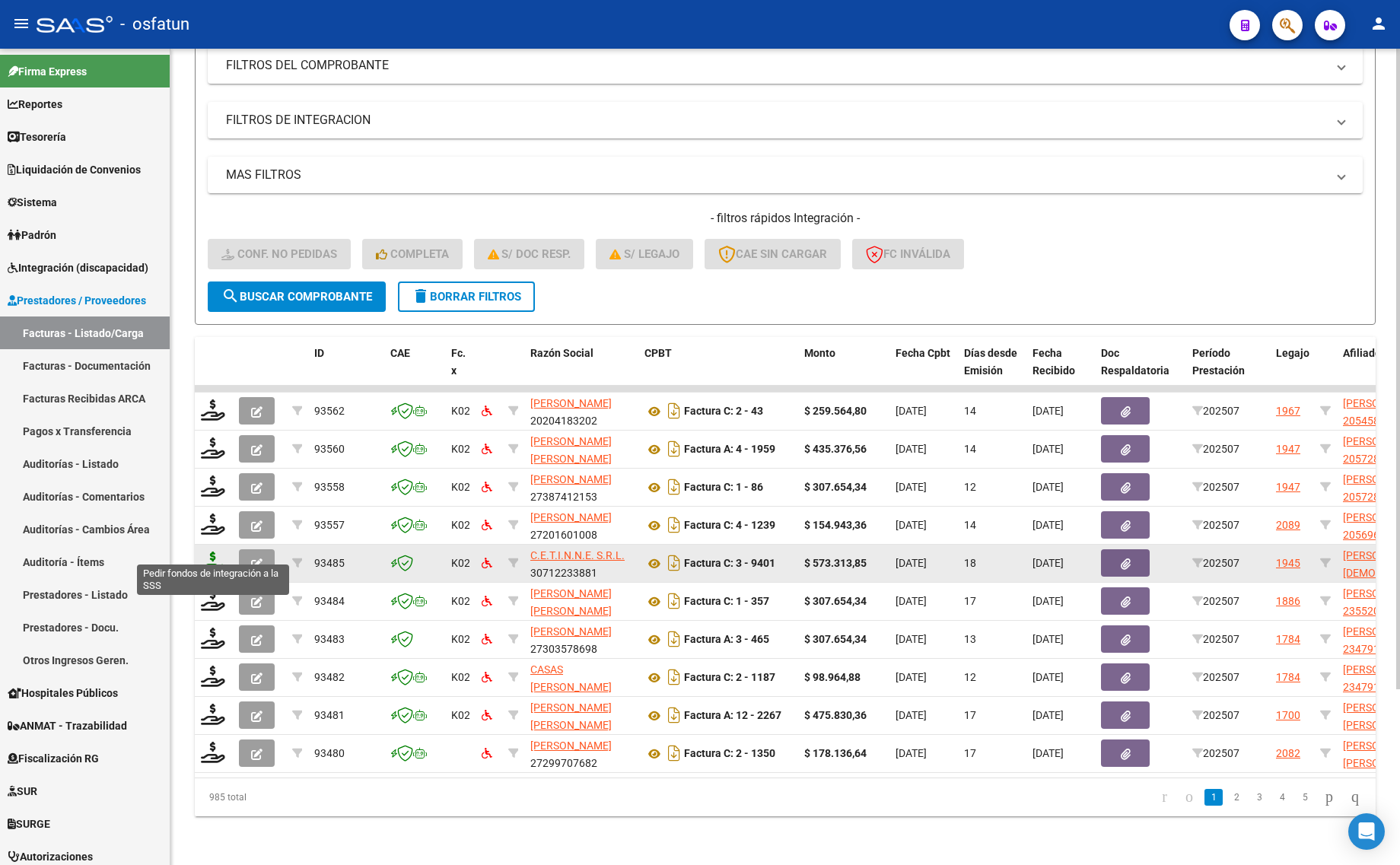
click at [211, 552] on icon at bounding box center [212, 562] width 24 height 21
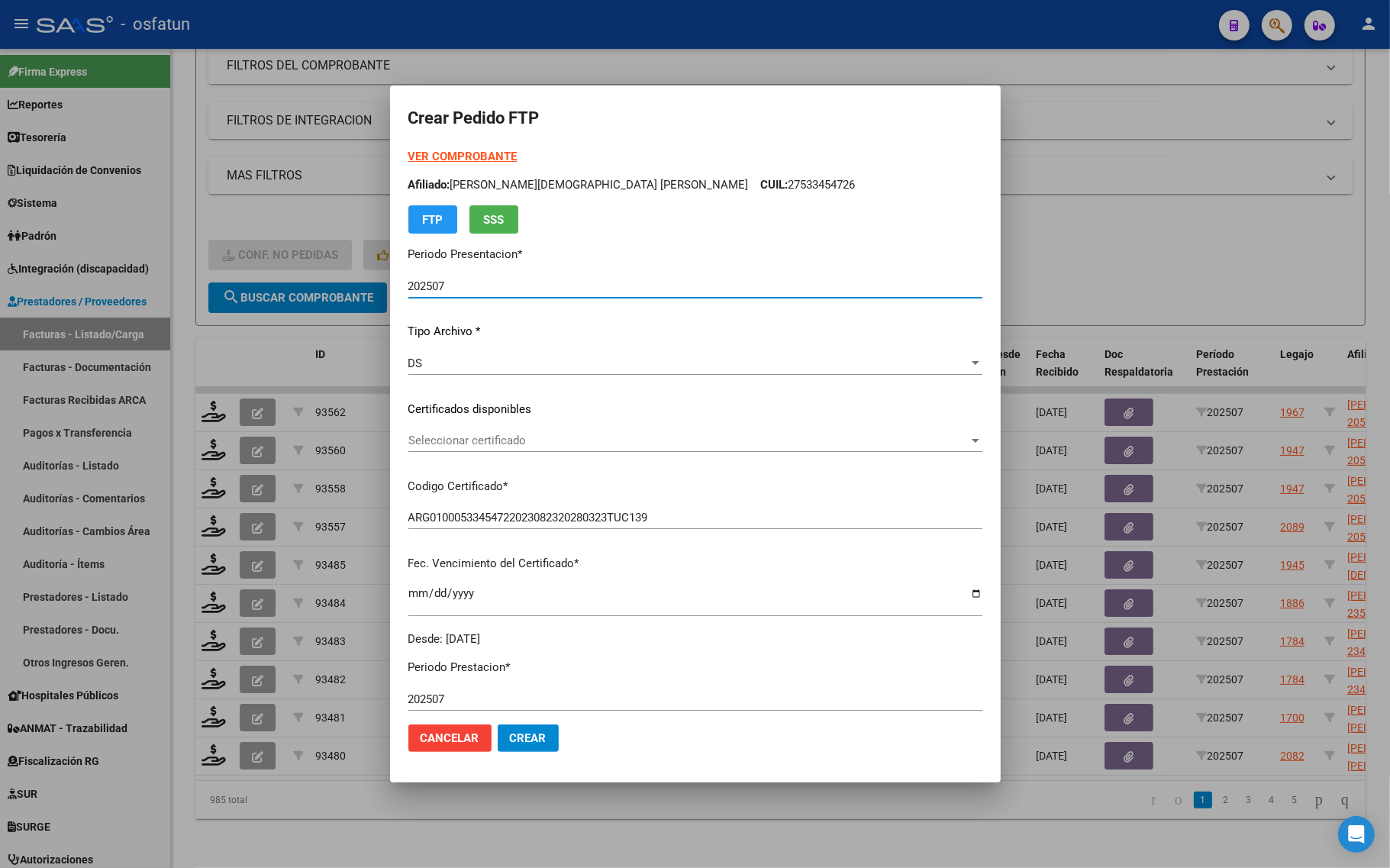
click at [452, 154] on strong "VER COMPROBANTE" at bounding box center [463, 157] width 109 height 14
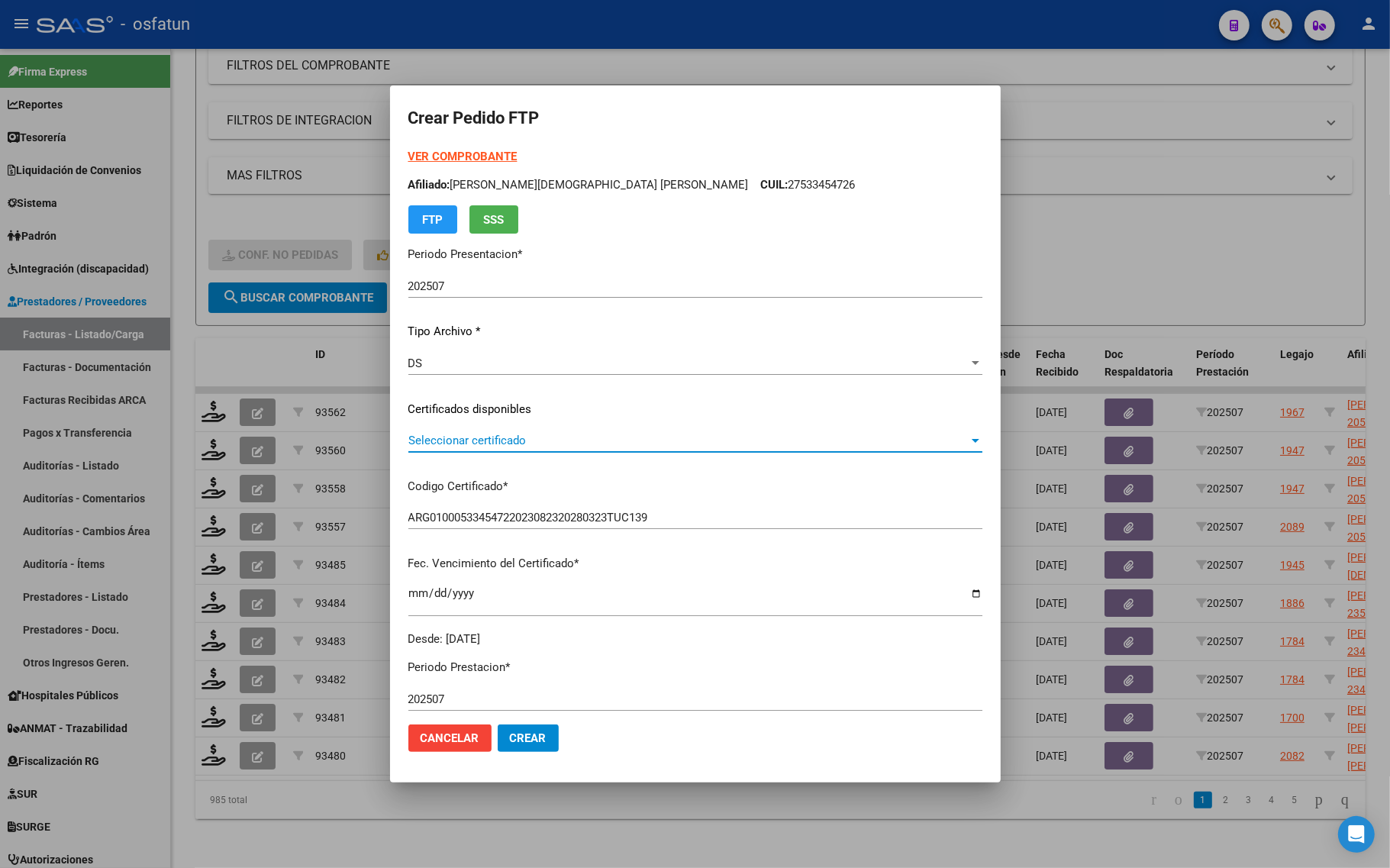
click at [479, 434] on span "Seleccionar certificado" at bounding box center [688, 440] width 560 height 14
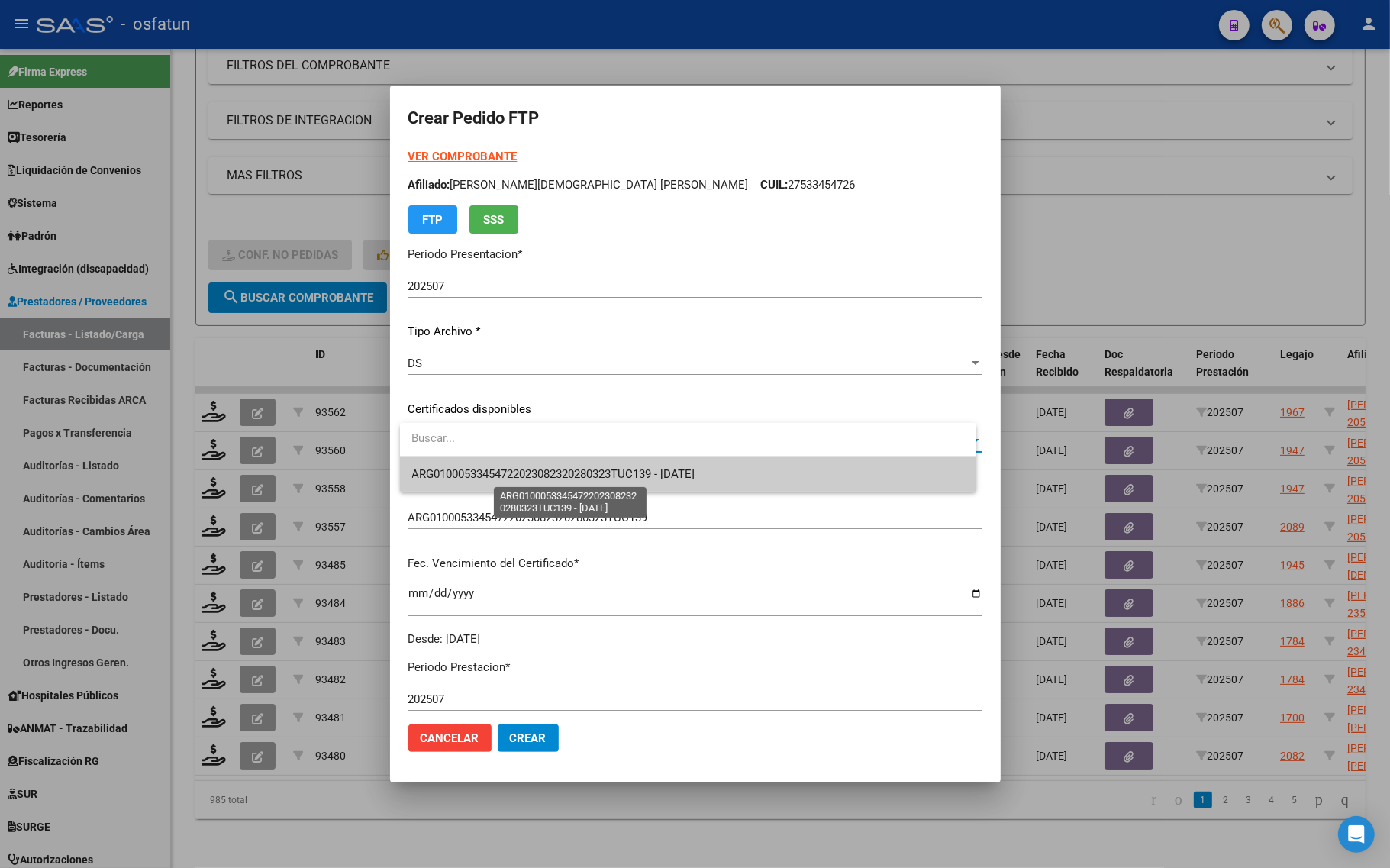
click at [478, 467] on span "ARG01000533454722023082320280323TUC139 - 2028-08-23" at bounding box center [554, 474] width 284 height 14
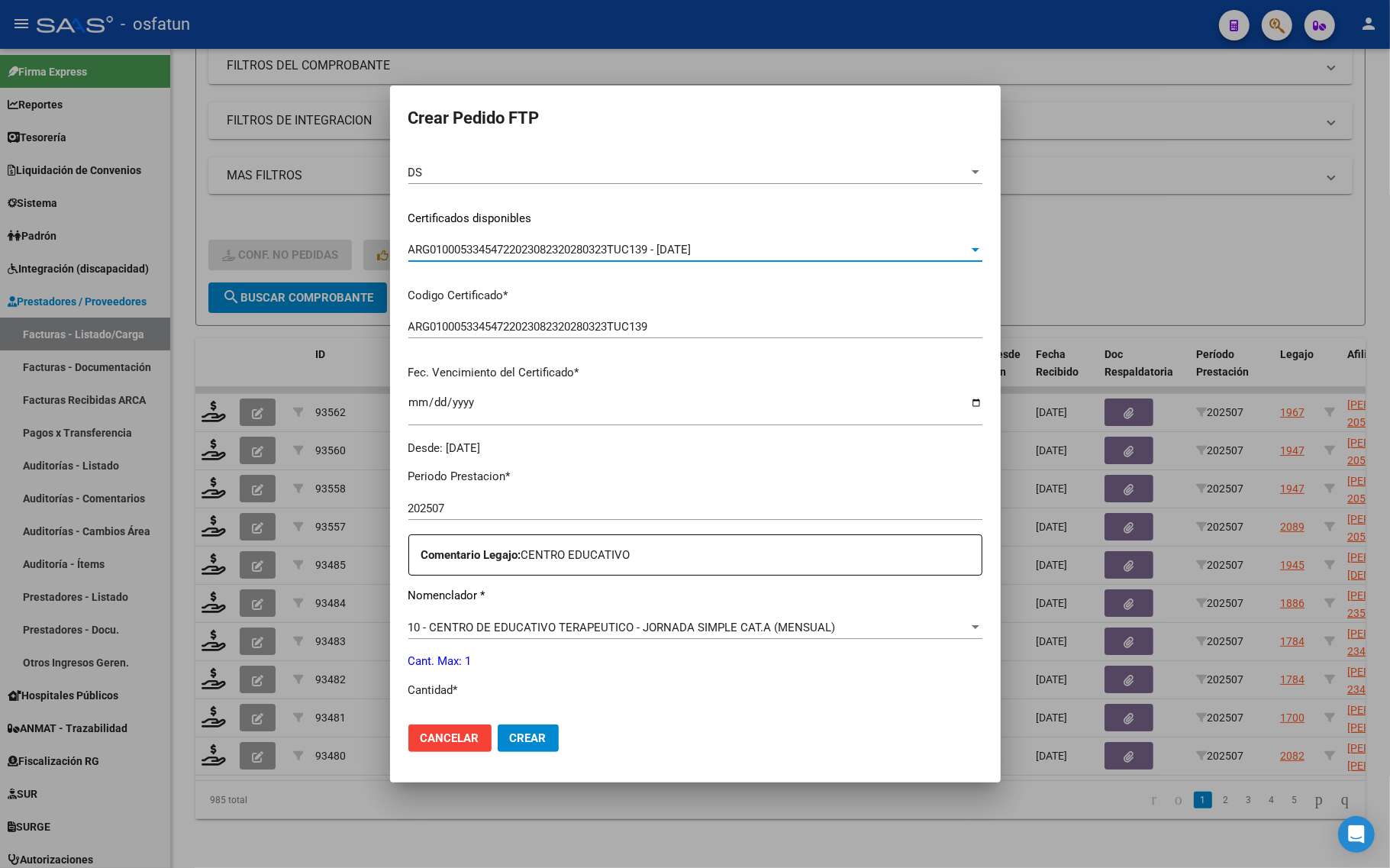
scroll to position [286, 0]
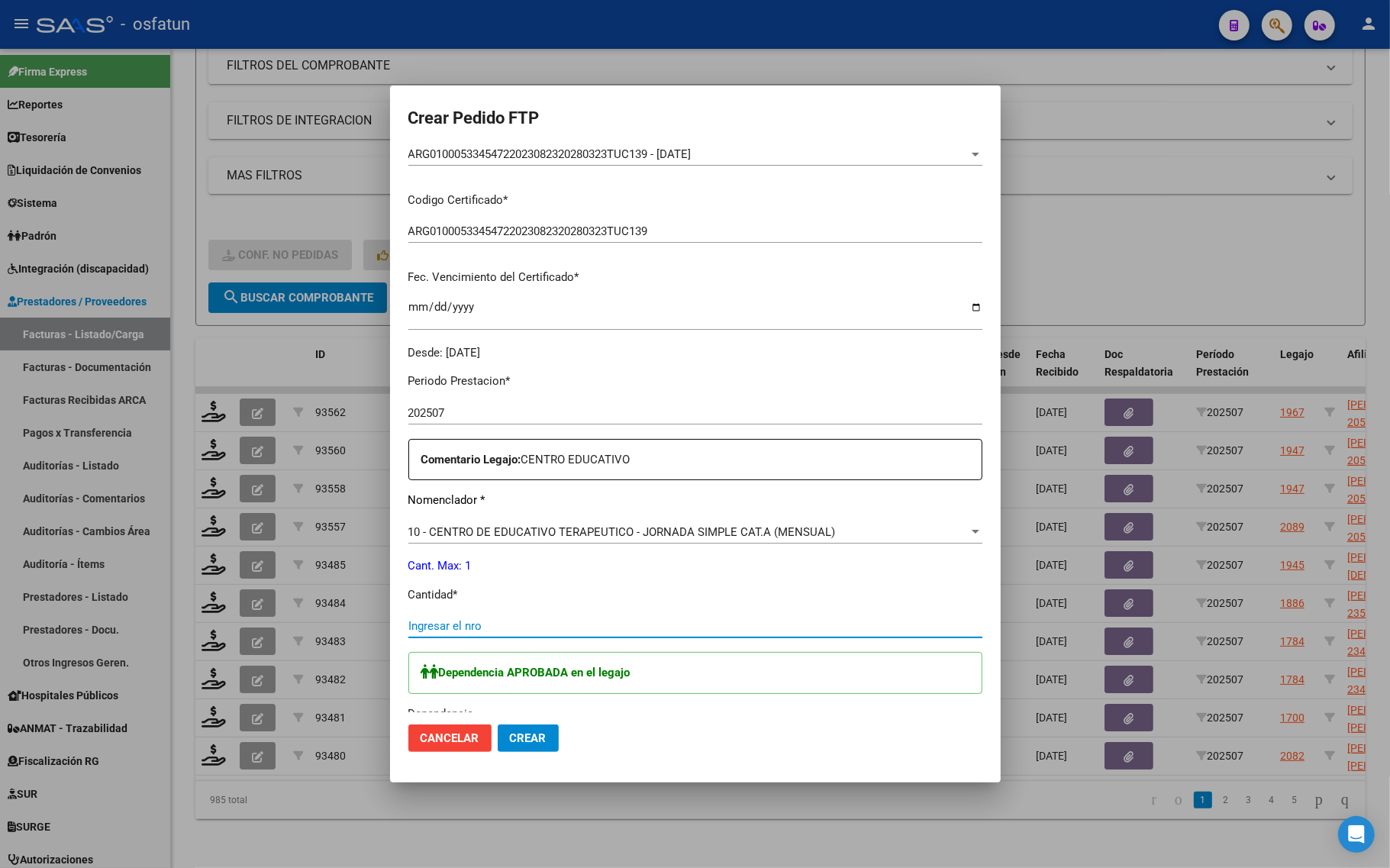
click at [547, 632] on input "Ingresar el nro" at bounding box center [695, 625] width 574 height 14
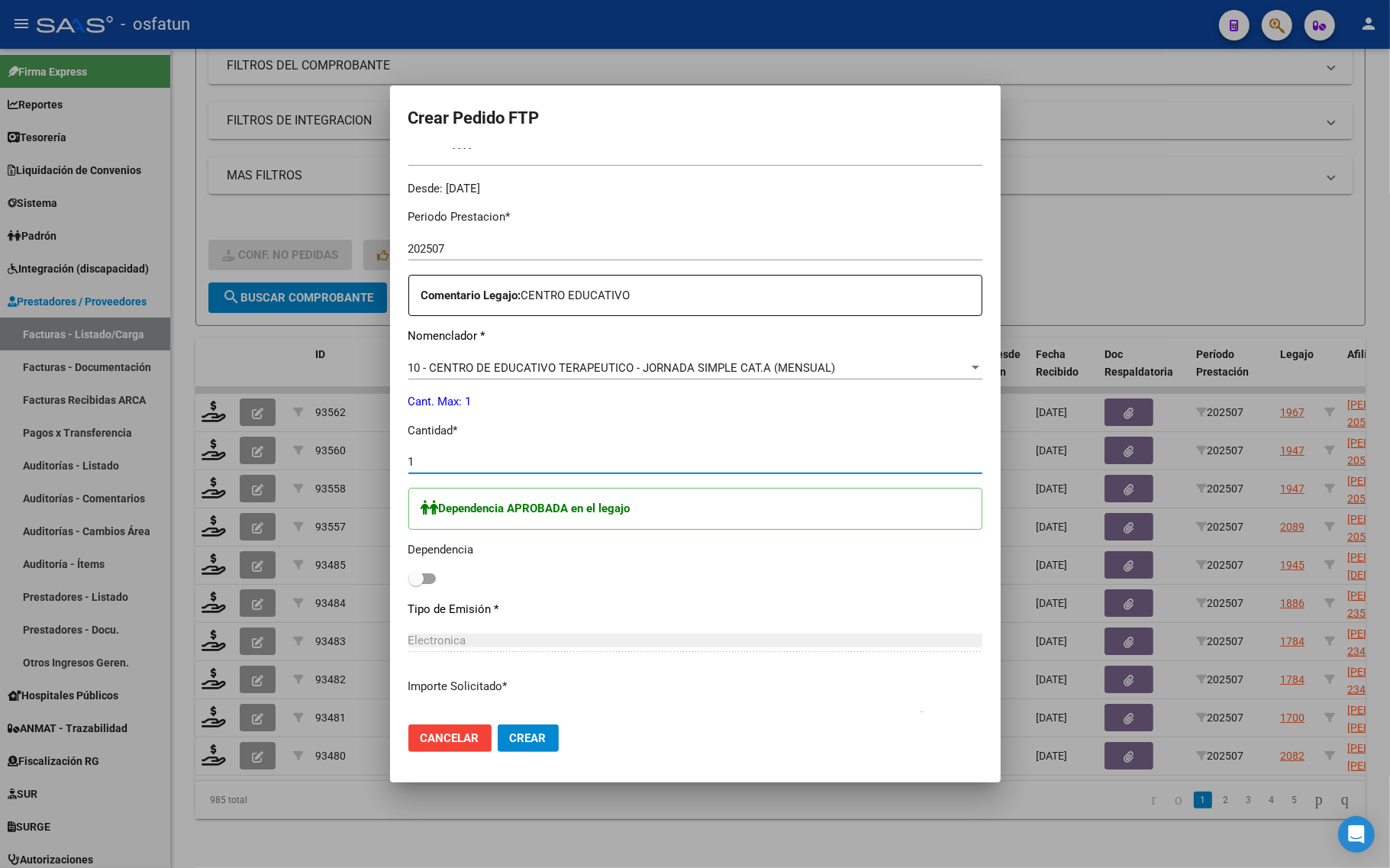
scroll to position [477, 0]
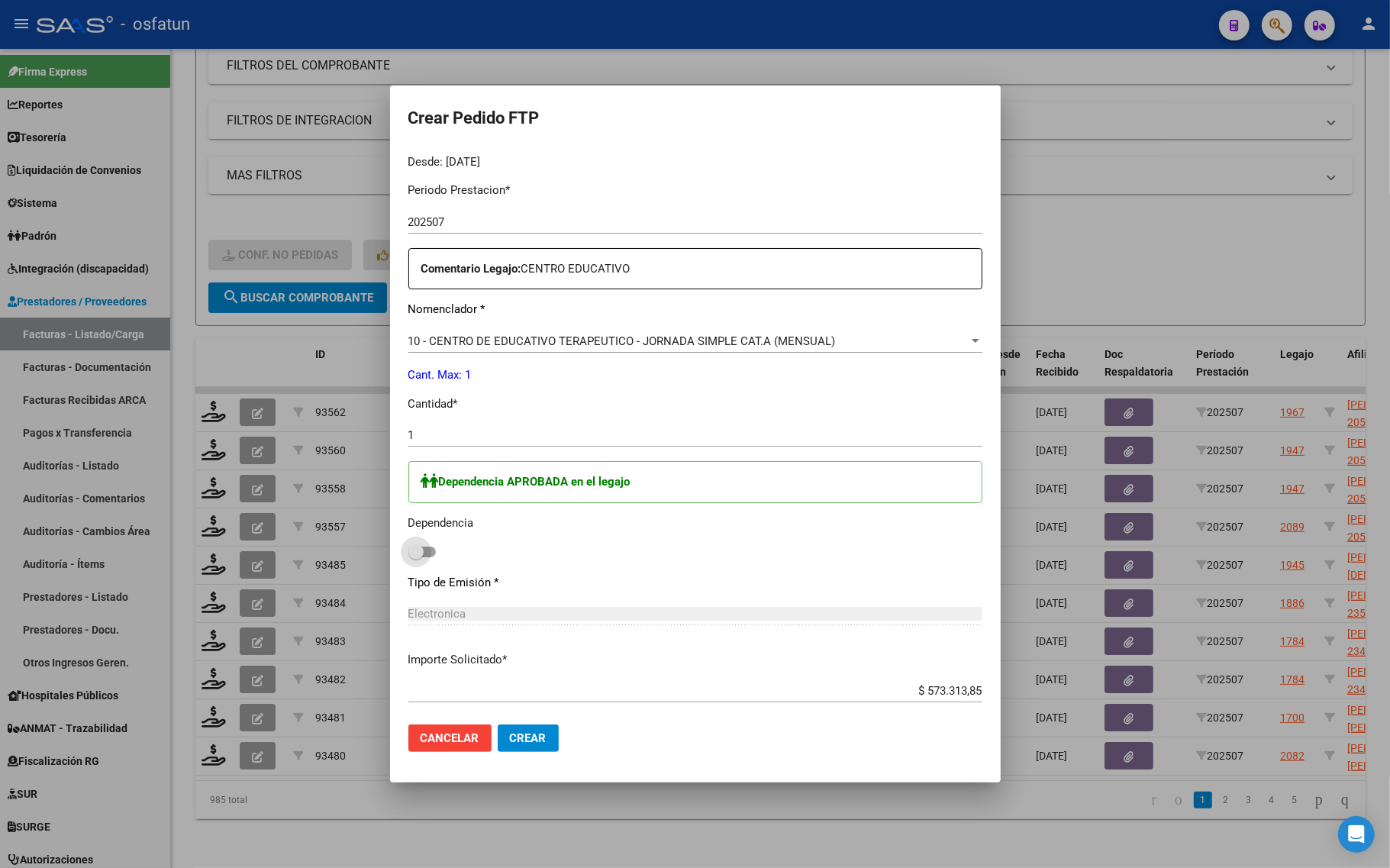
click at [431, 543] on label at bounding box center [422, 552] width 27 height 18
click at [416, 557] on input "checkbox" at bounding box center [415, 557] width 1 height 1
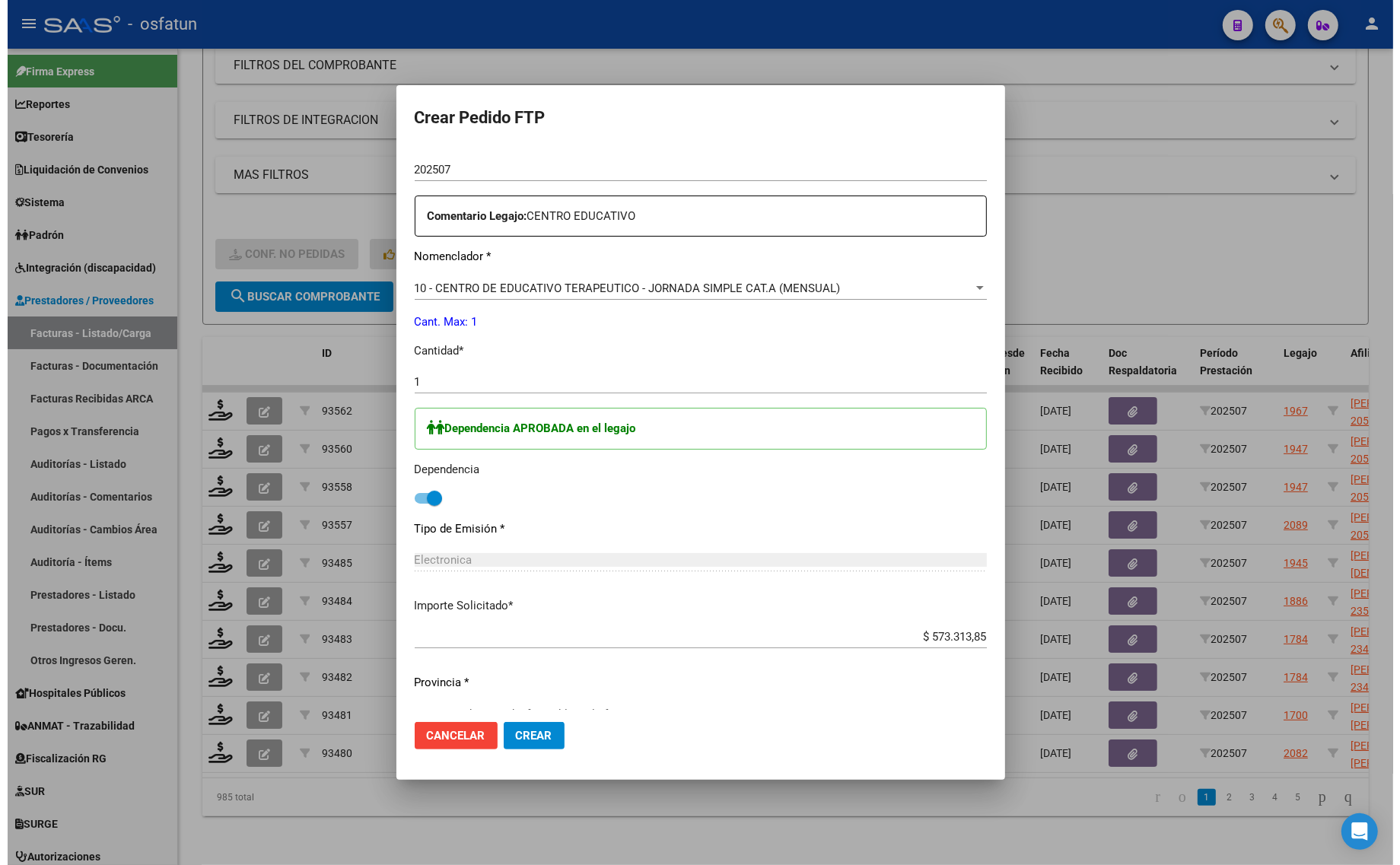
scroll to position [555, 0]
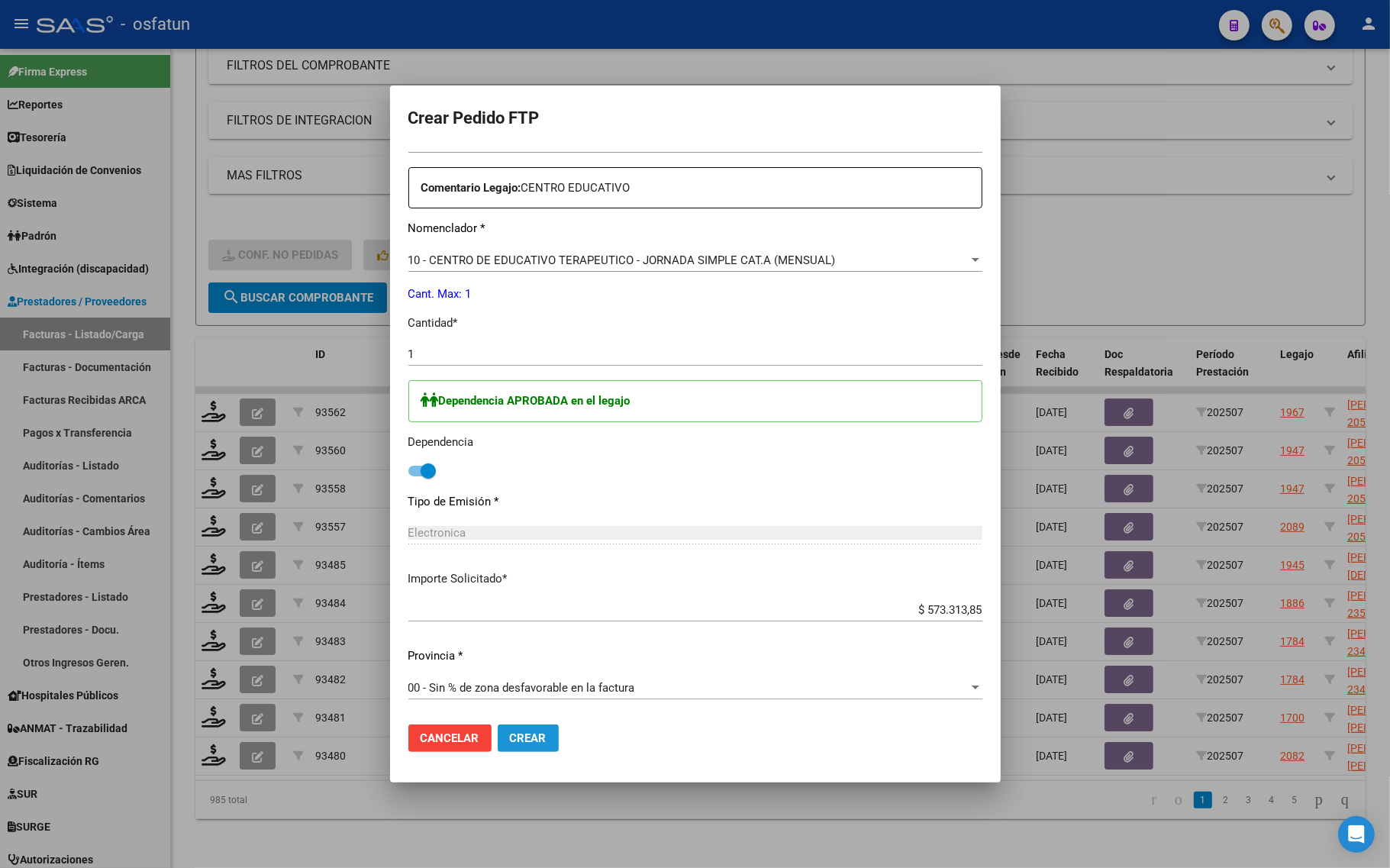
click at [538, 741] on span "Crear" at bounding box center [529, 737] width 37 height 14
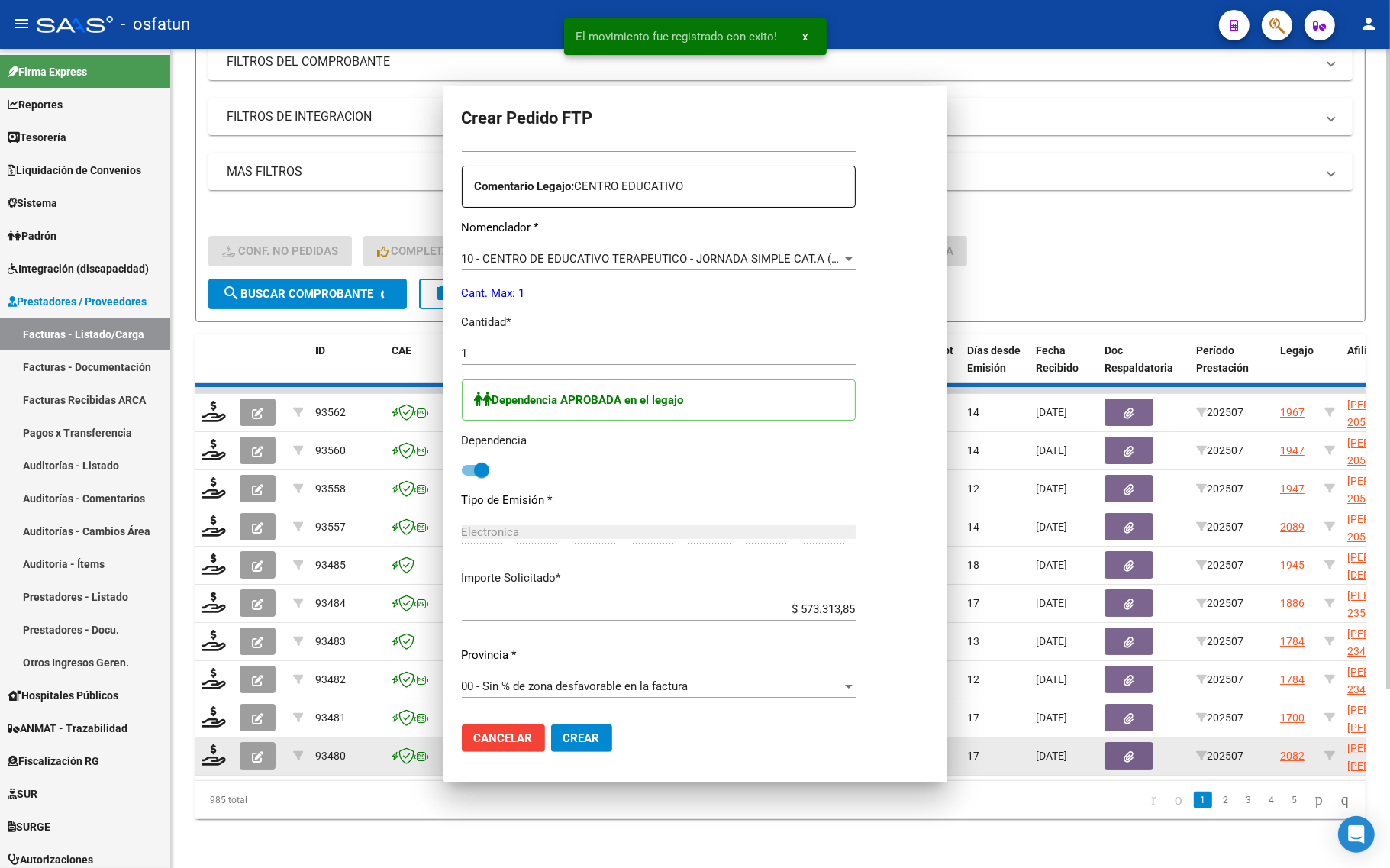
scroll to position [0, 0]
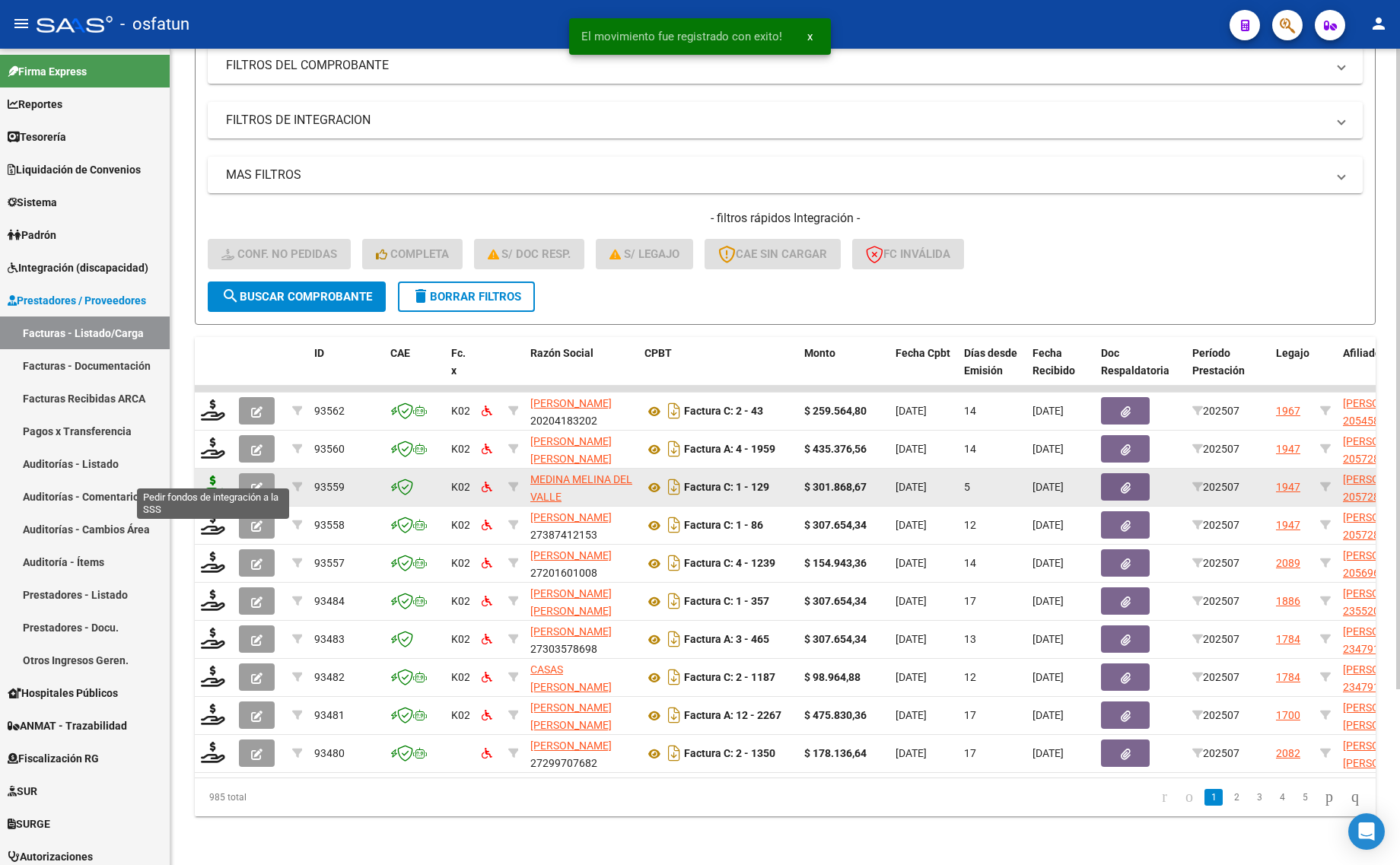
click at [210, 476] on icon at bounding box center [212, 486] width 24 height 21
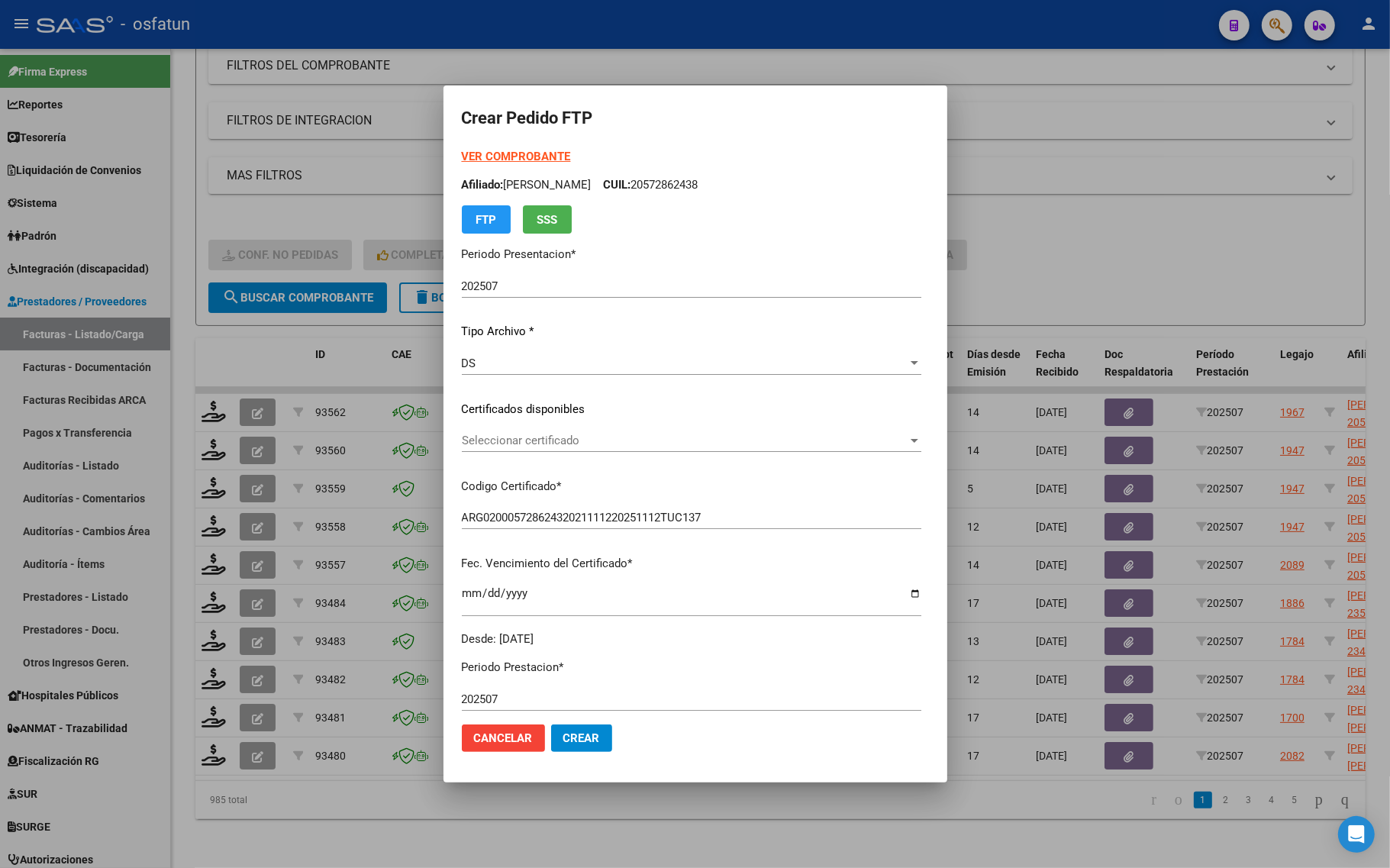
drag, startPoint x: 462, startPoint y: 161, endPoint x: 452, endPoint y: 149, distance: 15.6
click at [462, 148] on div "VER COMPROBANTE ARCA Padrón Afiliado: REYES RAMON BENJAMIN CUIL: 20572862438 FT…" at bounding box center [691, 191] width 460 height 85
click at [462, 151] on strong "VER COMPROBANTE" at bounding box center [516, 157] width 109 height 14
click at [253, 475] on div at bounding box center [695, 434] width 1390 height 868
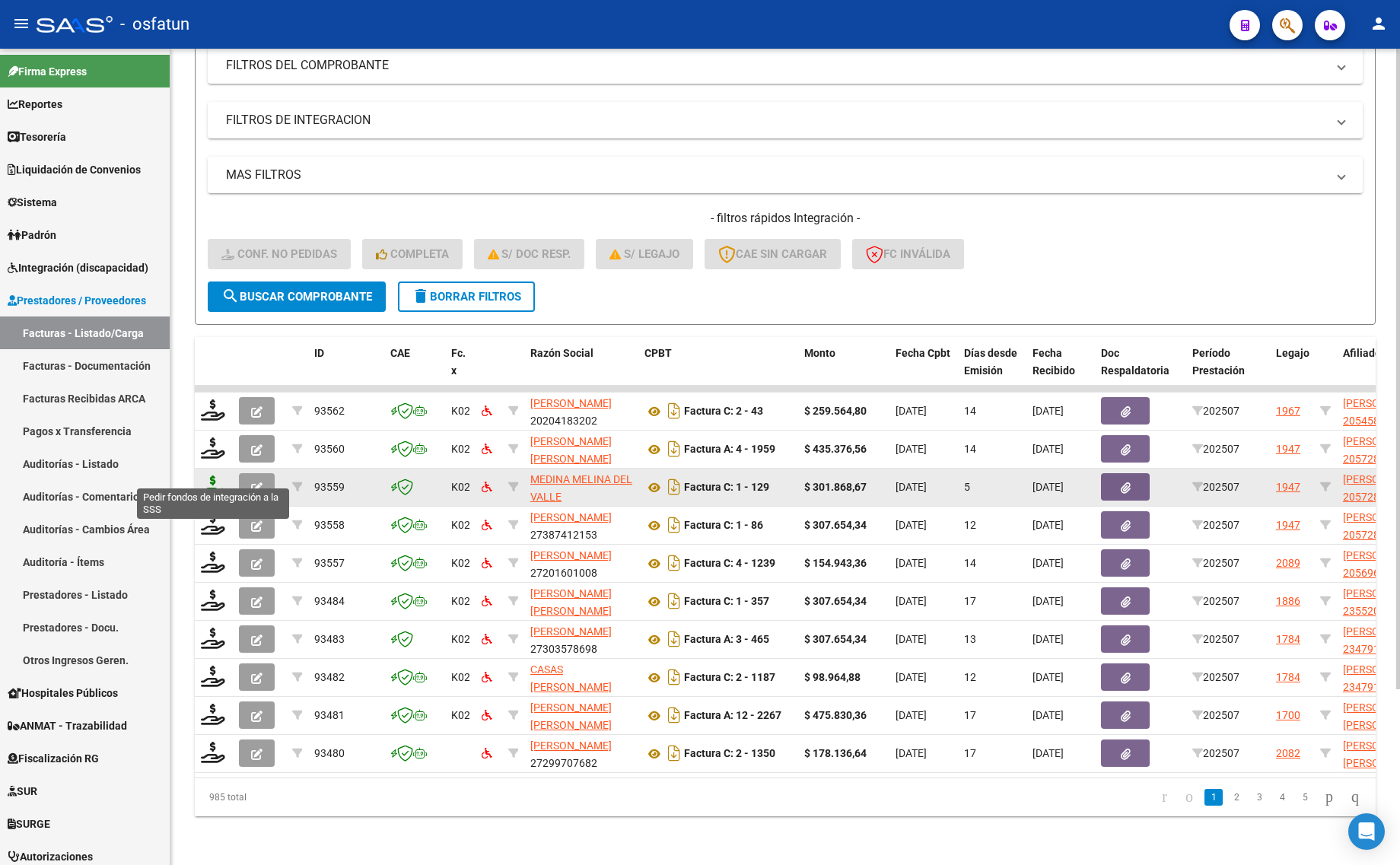
click at [207, 475] on icon at bounding box center [212, 486] width 24 height 21
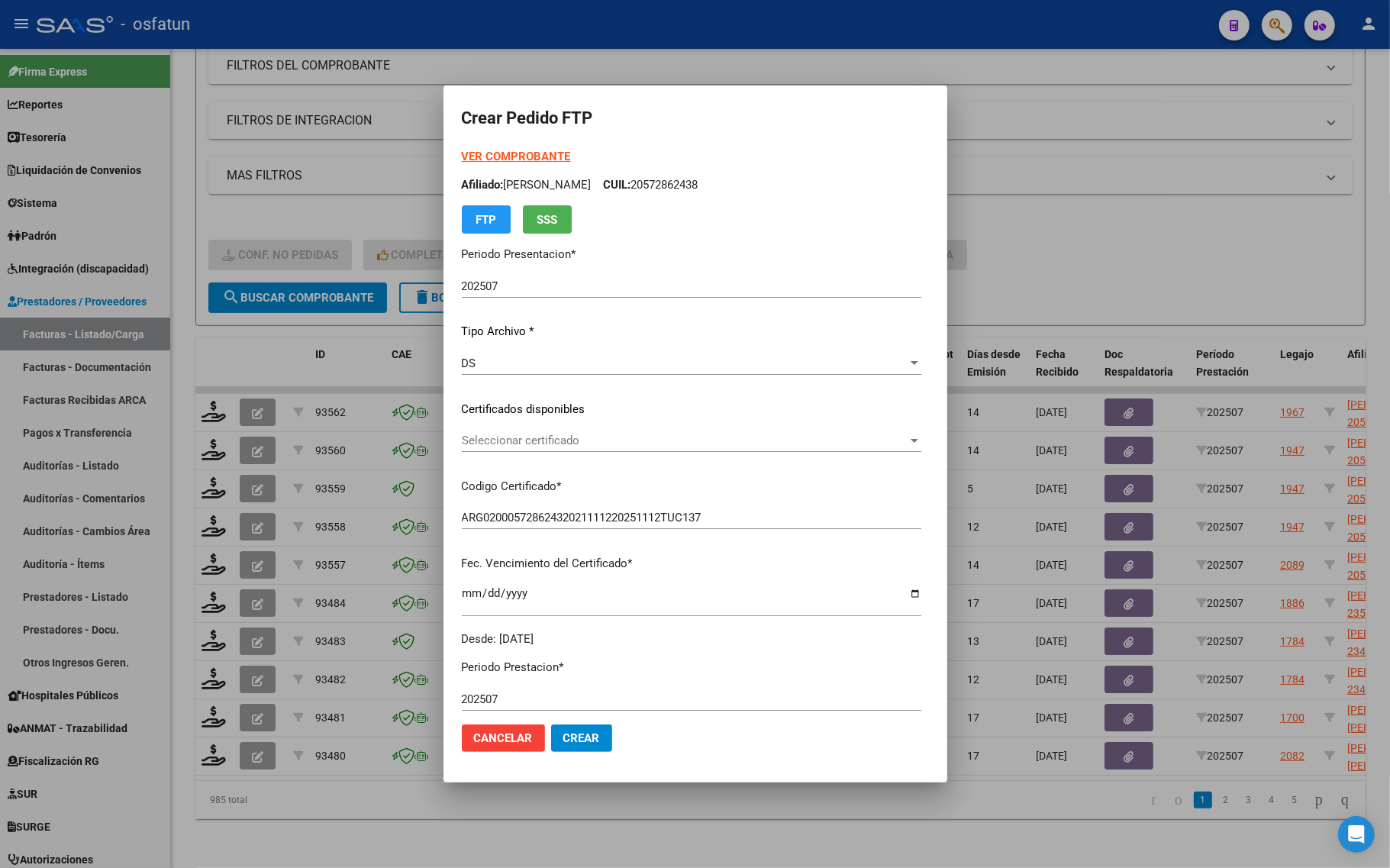
click at [466, 148] on div "VER COMPROBANTE ARCA Padrón Afiliado: REYES RAMON BENJAMIN CUIL: 20572862438 FT…" at bounding box center [691, 191] width 460 height 85
click at [468, 157] on strong "VER COMPROBANTE" at bounding box center [516, 157] width 109 height 14
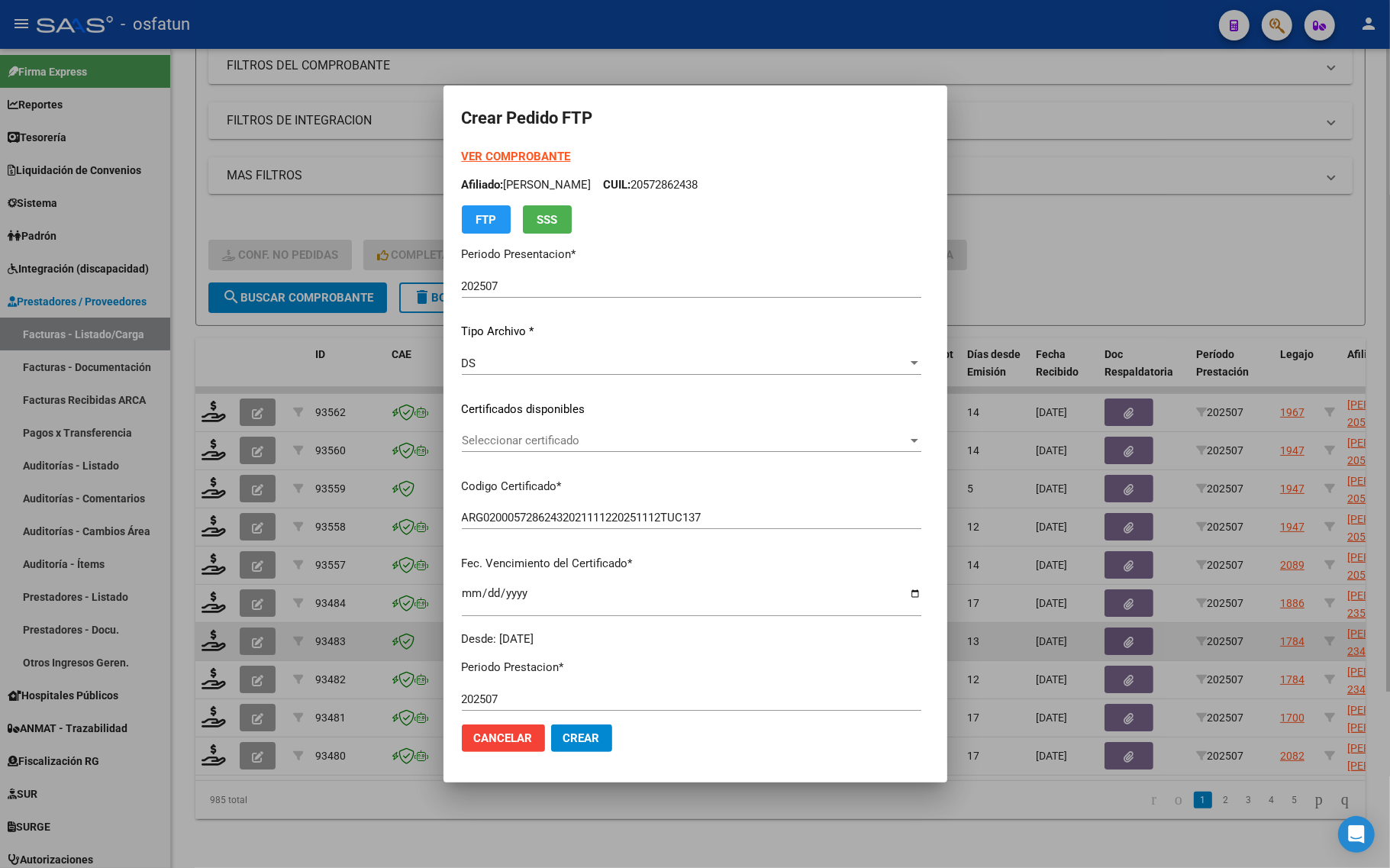
click at [310, 632] on div at bounding box center [695, 434] width 1390 height 868
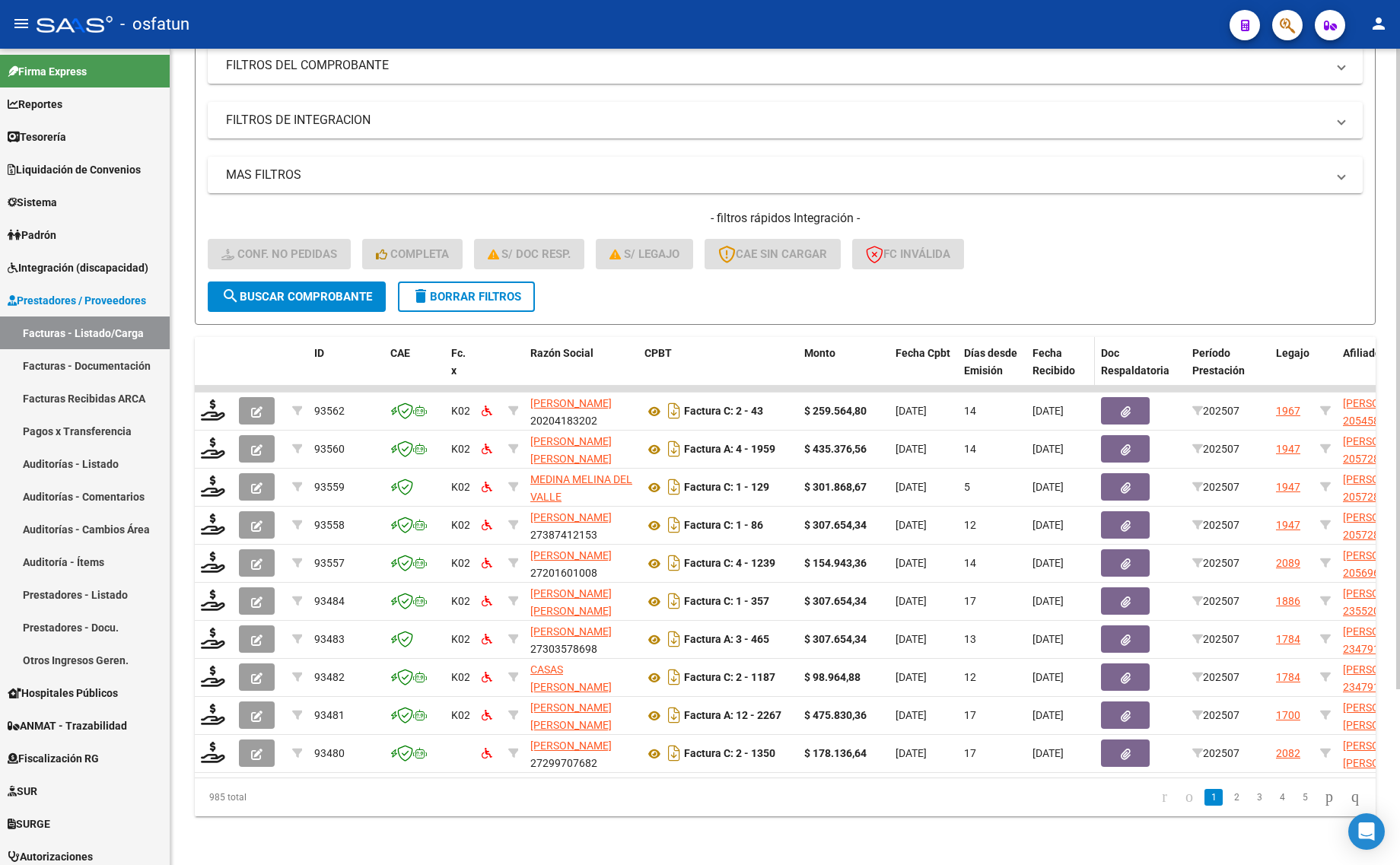
click at [1056, 347] on span "Fecha Recibido" at bounding box center [1054, 362] width 42 height 30
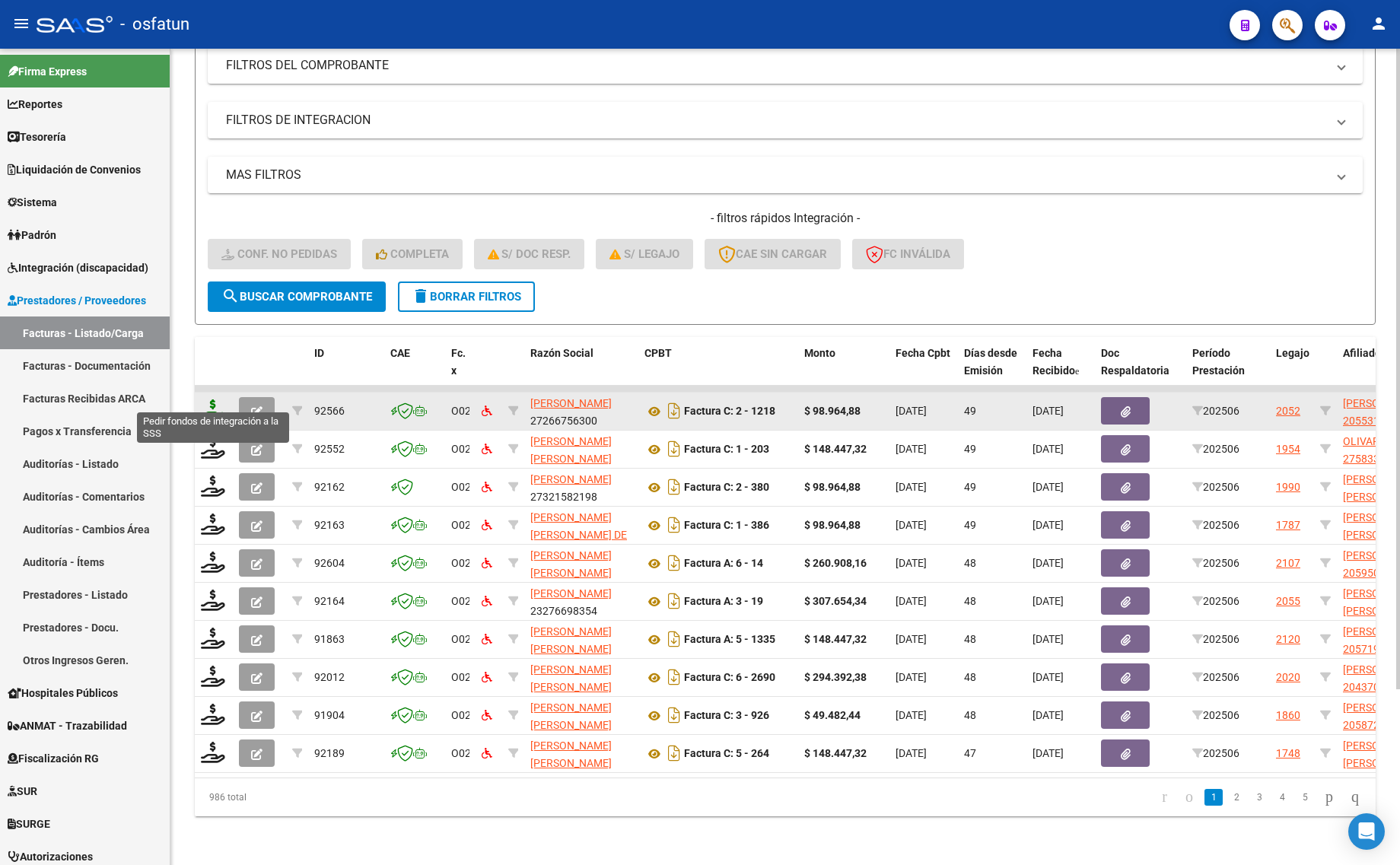
click at [211, 399] on icon at bounding box center [212, 410] width 24 height 21
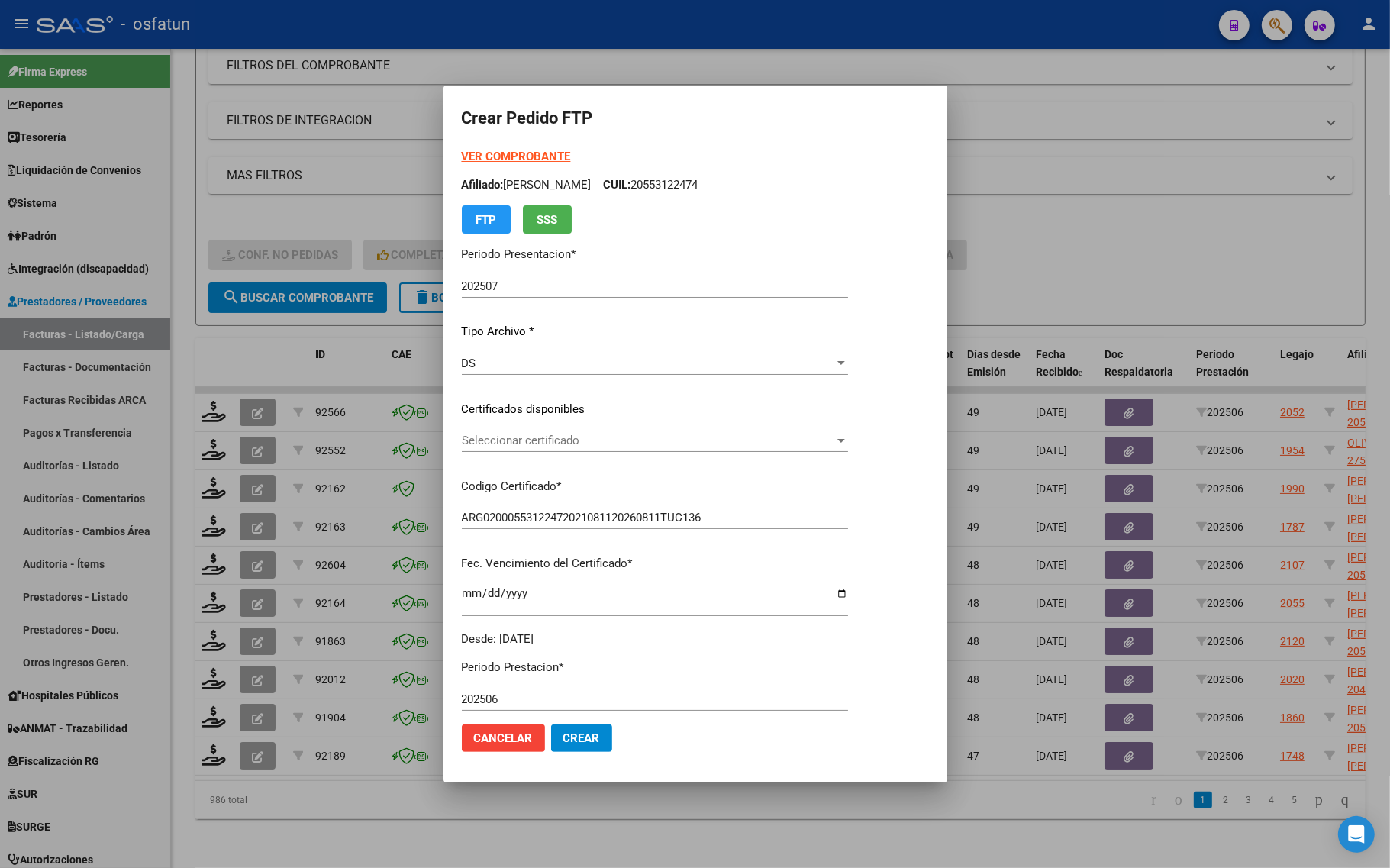
click at [515, 155] on strong "VER COMPROBANTE" at bounding box center [516, 157] width 109 height 14
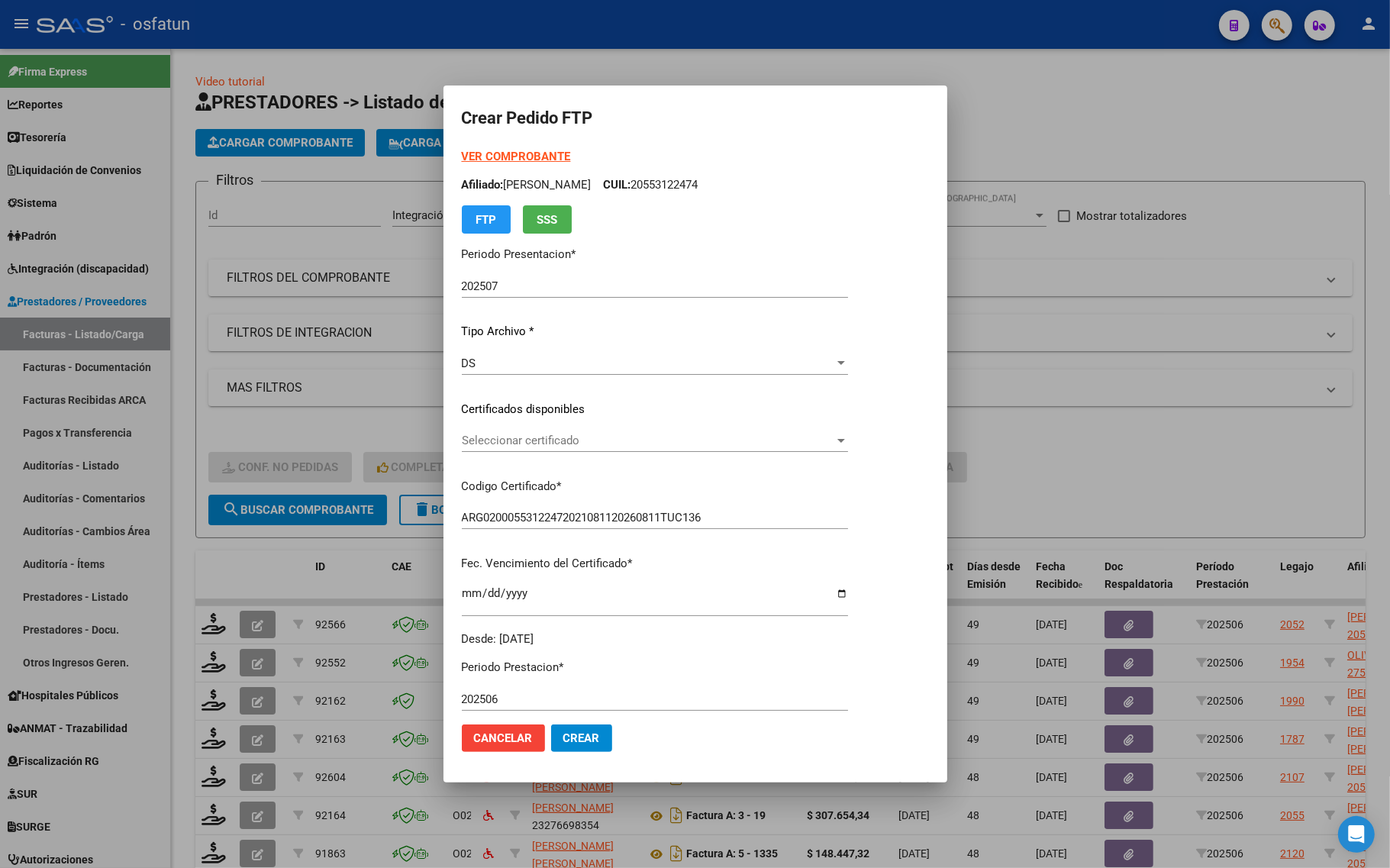
scroll to position [224, 0]
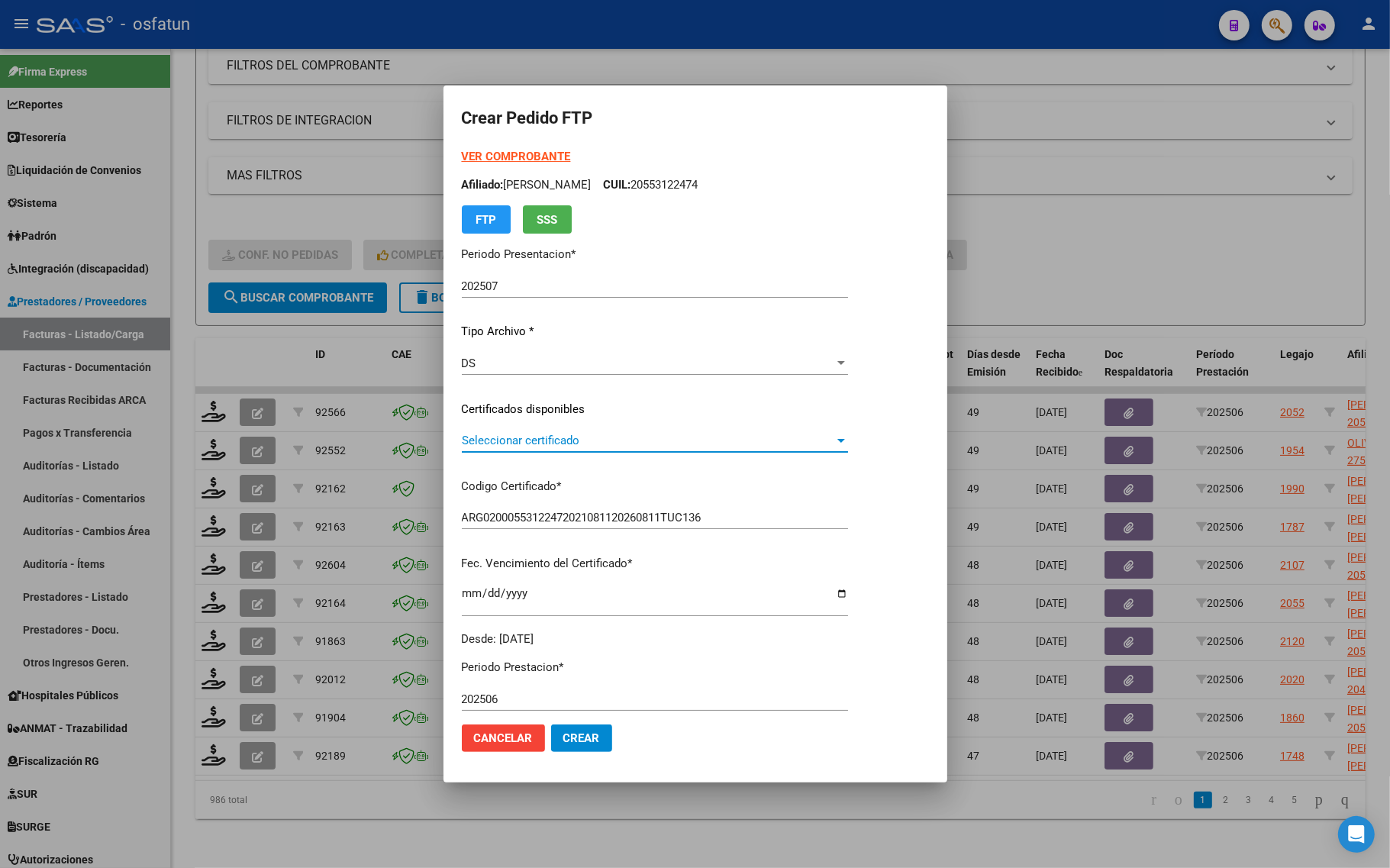
click at [534, 439] on span "Seleccionar certificado" at bounding box center [648, 440] width 373 height 14
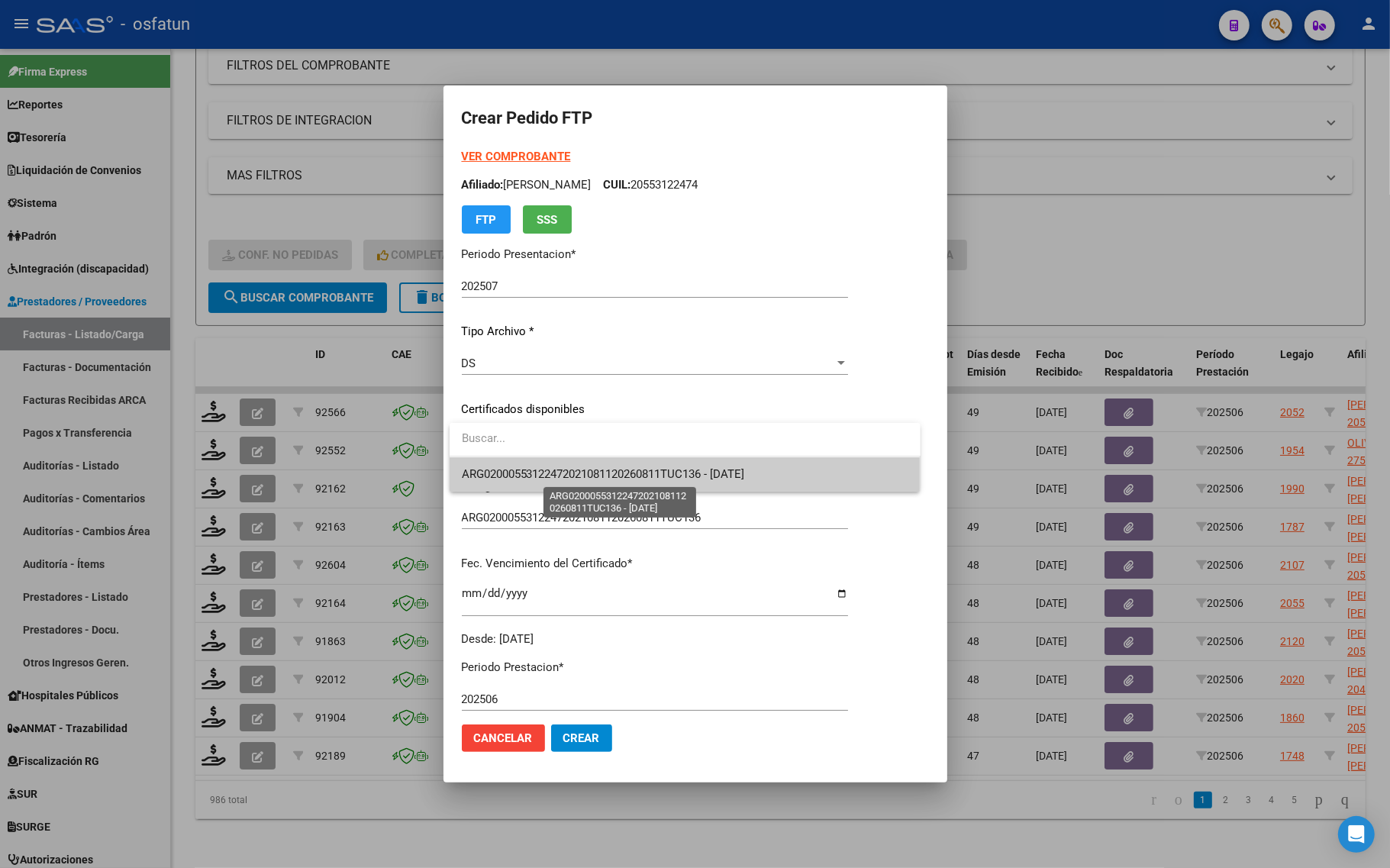
click at [547, 479] on span "ARG02000553122472021081120260811TUC136 - 2026-08-11" at bounding box center [603, 474] width 284 height 14
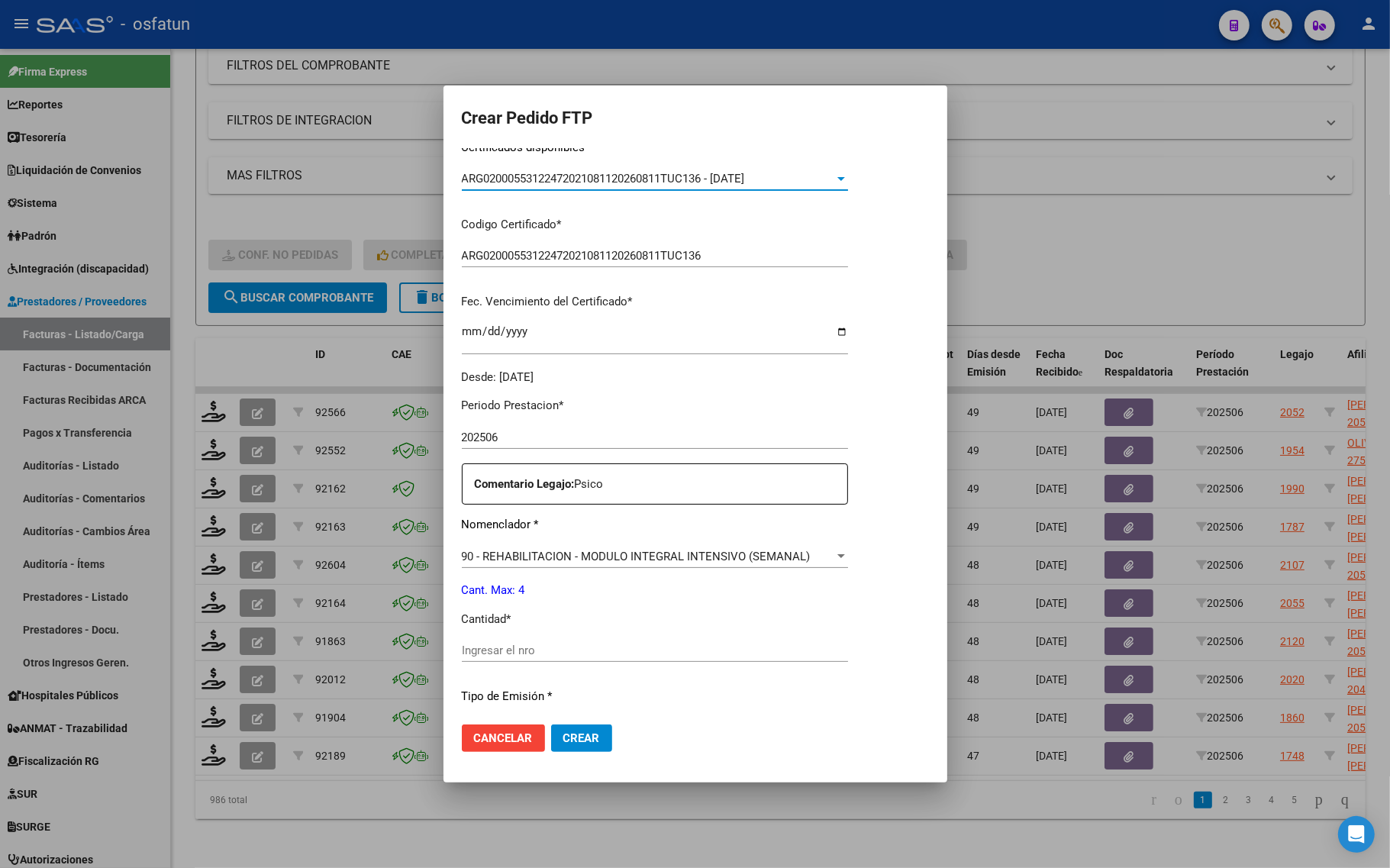
scroll to position [286, 0]
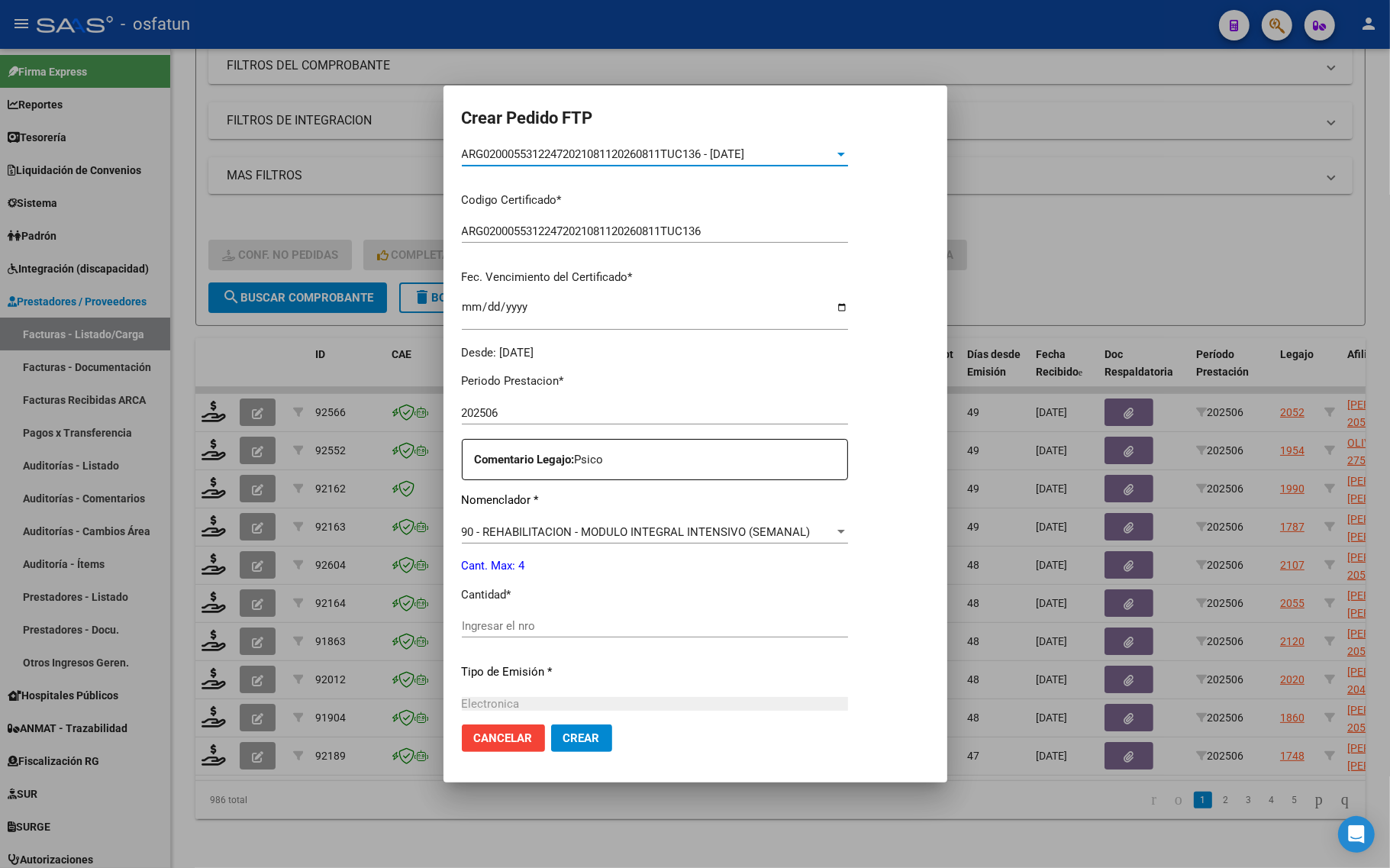
click at [506, 632] on input "Ingresar el nro" at bounding box center [654, 625] width 386 height 14
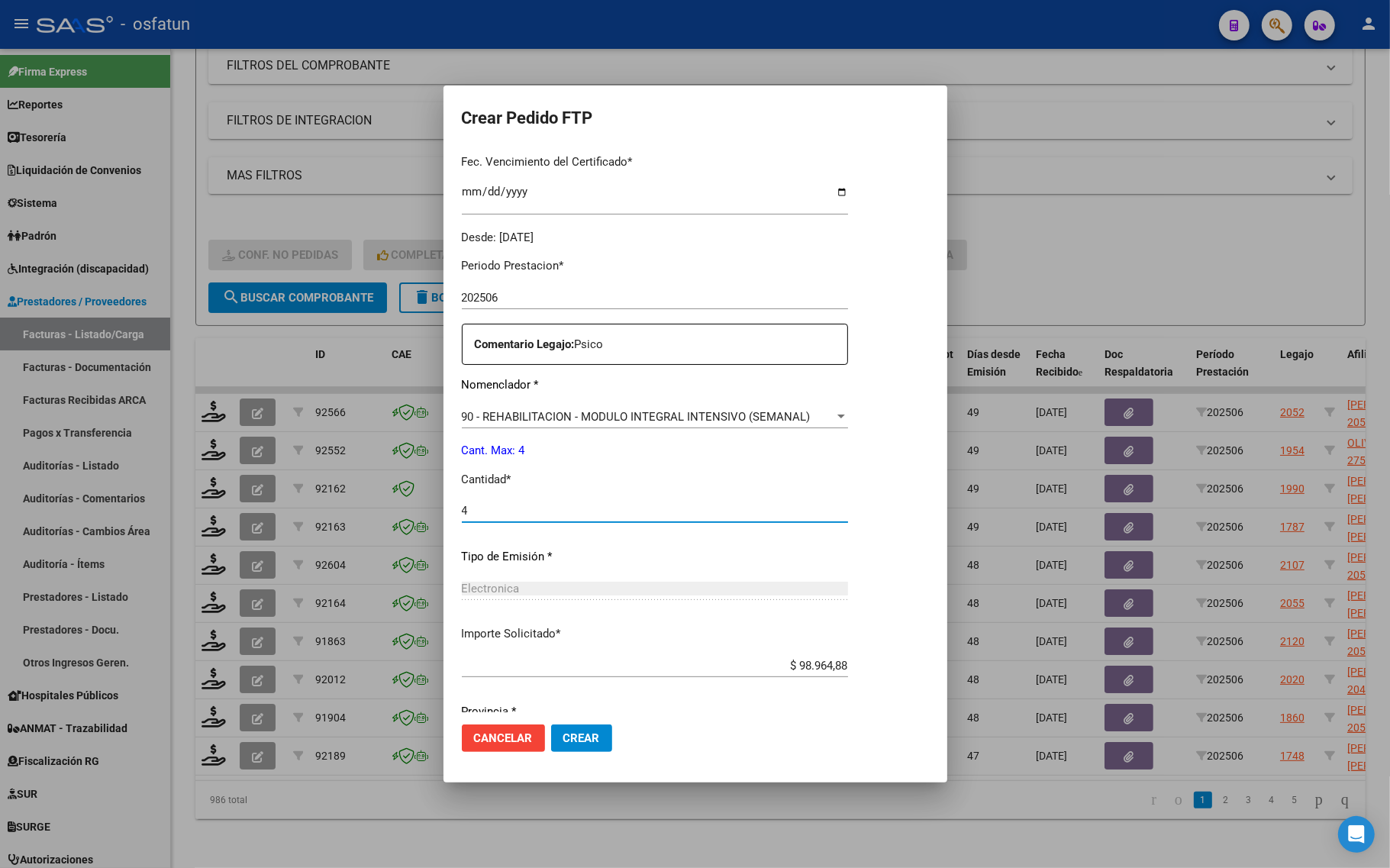
scroll to position [457, 0]
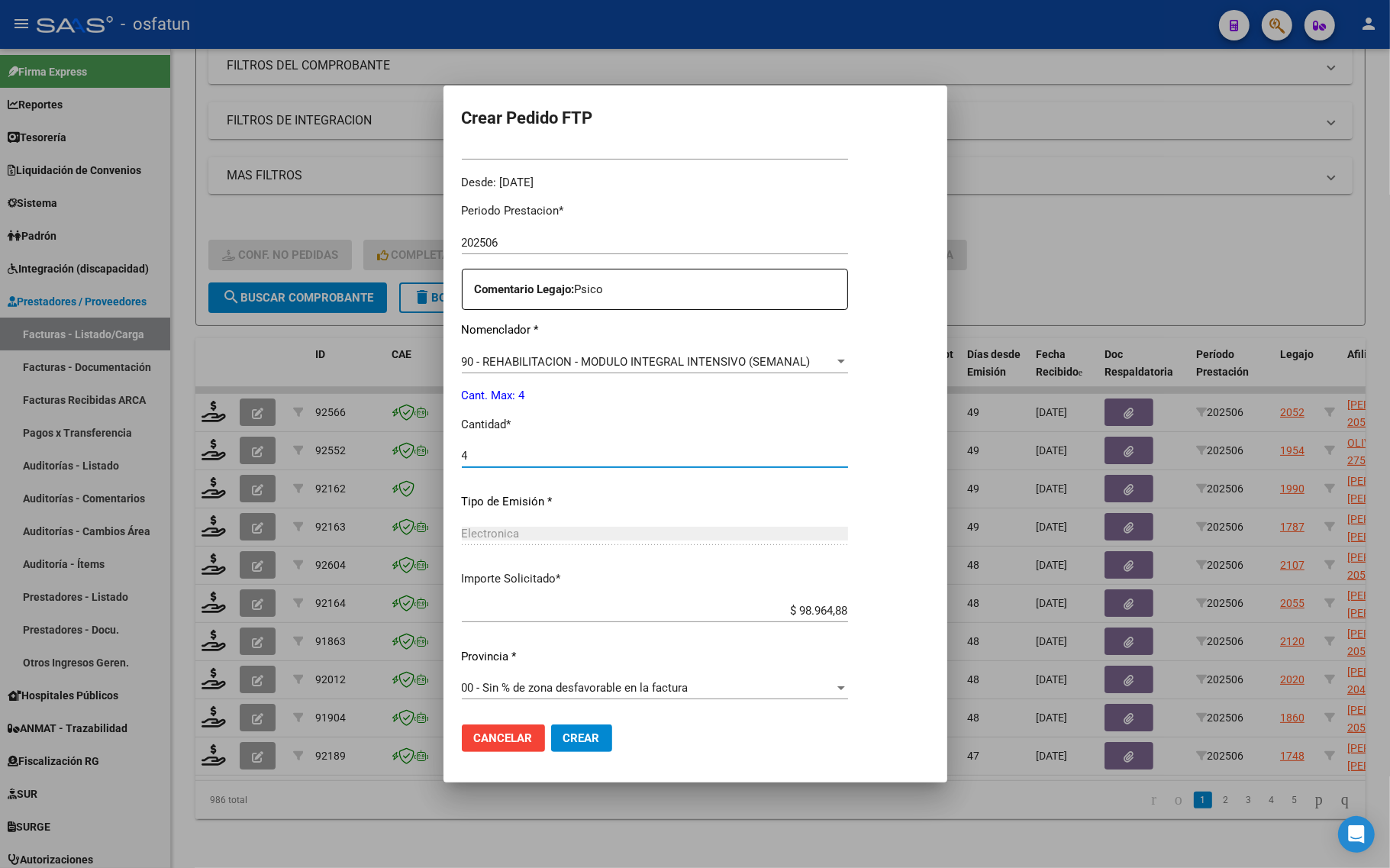
type input "4"
click at [587, 738] on span "Crear" at bounding box center [582, 737] width 37 height 14
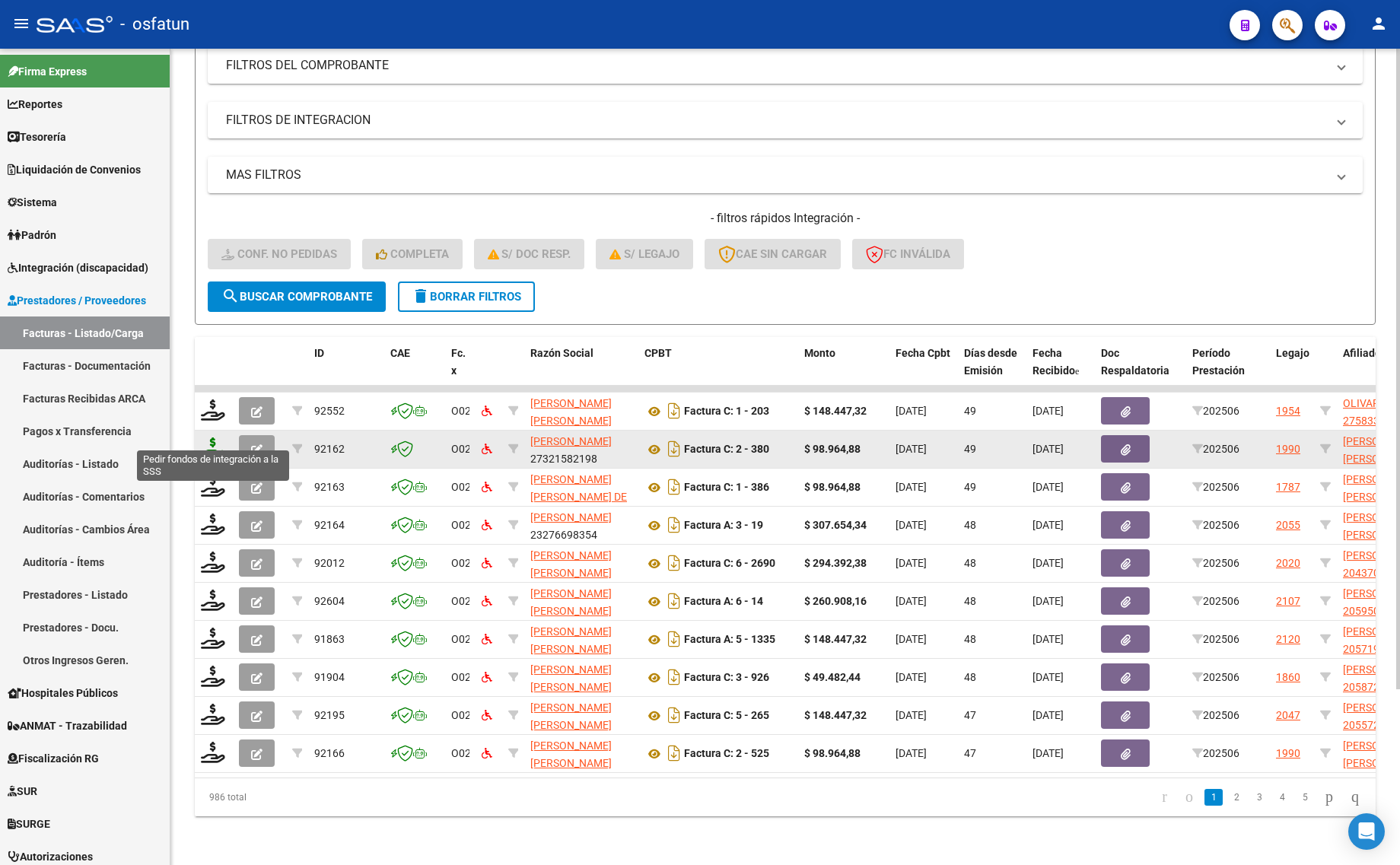
click at [207, 437] on icon at bounding box center [212, 447] width 24 height 21
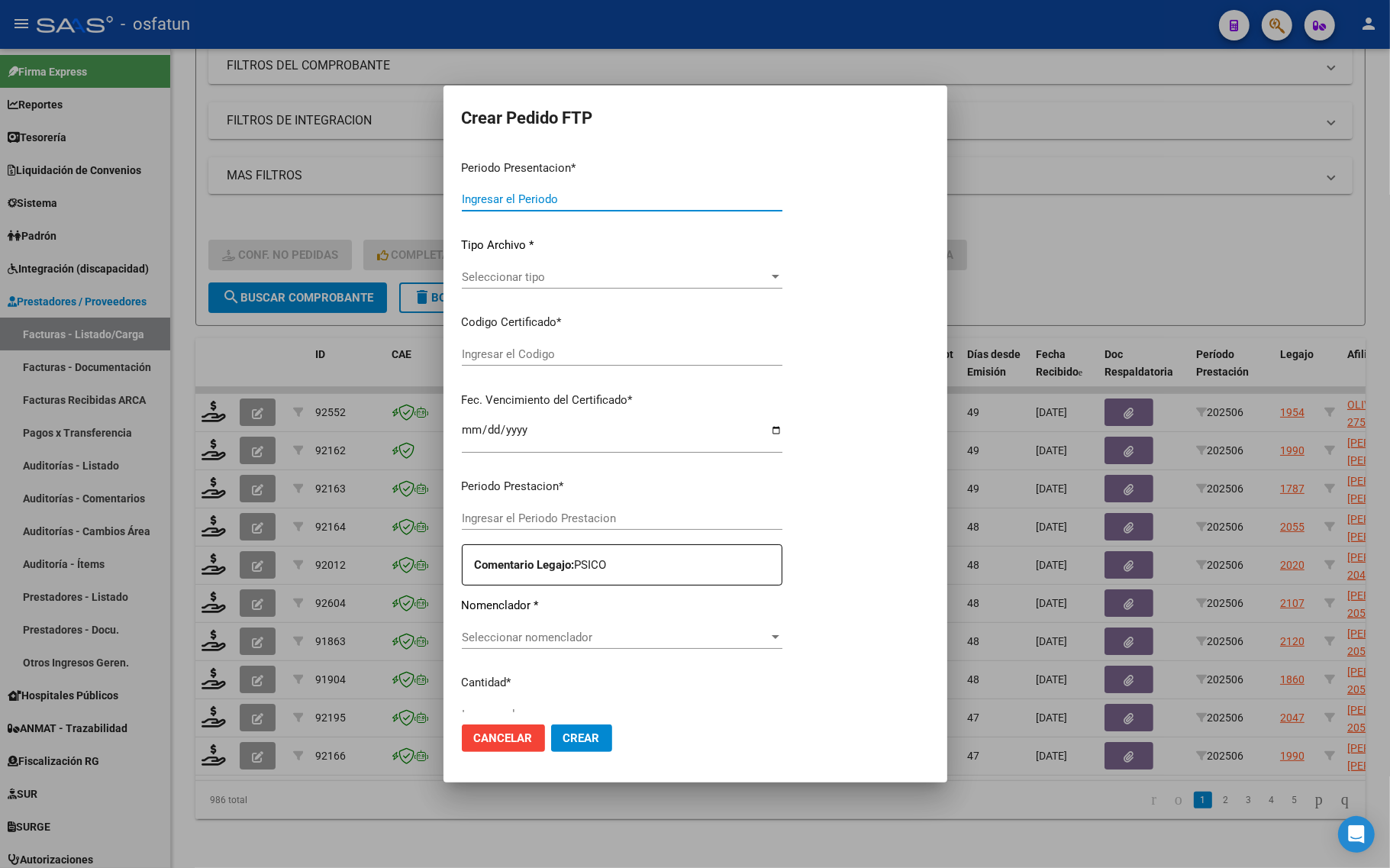
type input "202507"
type input "202506"
type input "$ 98.964,88"
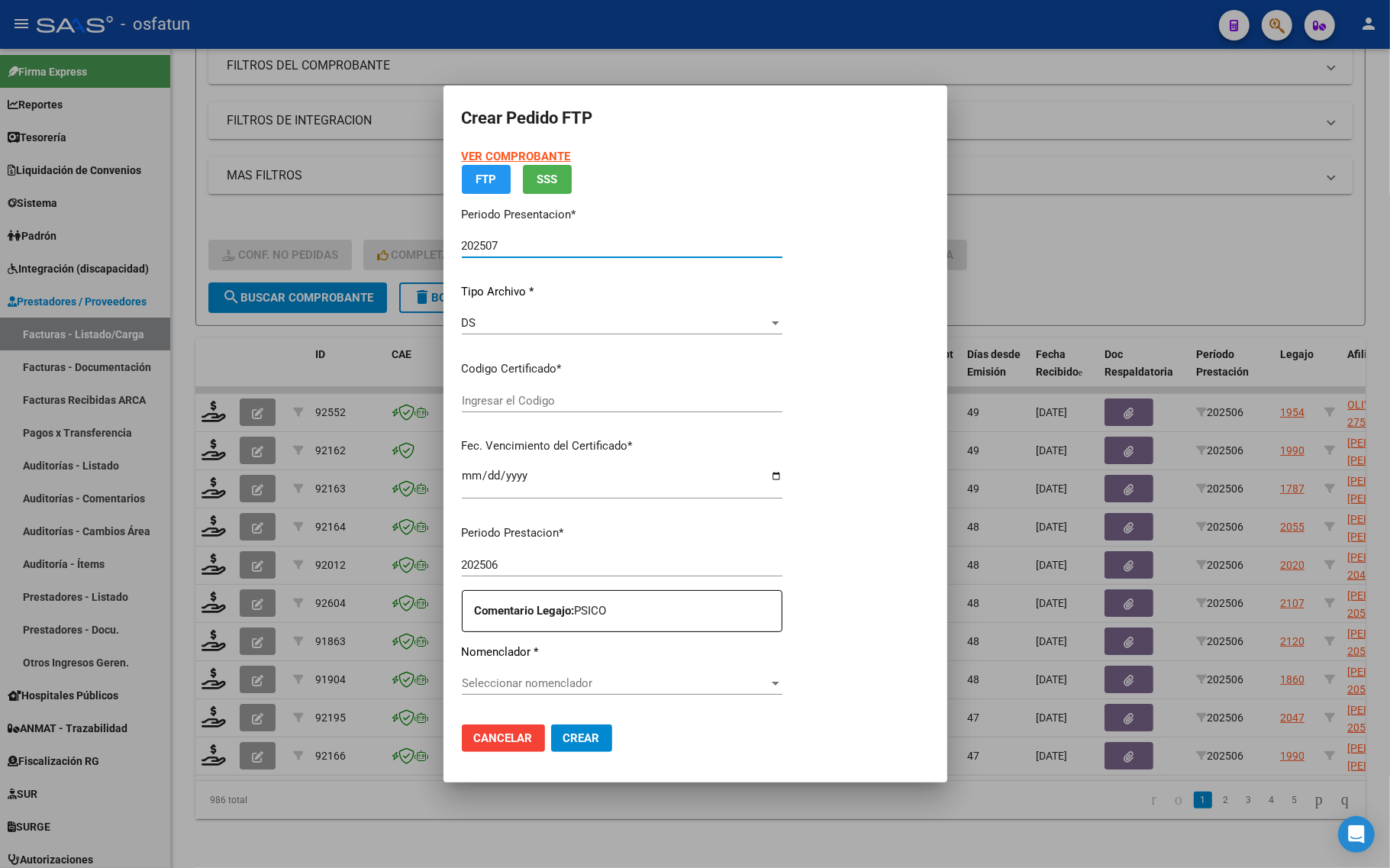
type input "ARG02000496883472018091720250917TUC136"
type input "2025-09-17"
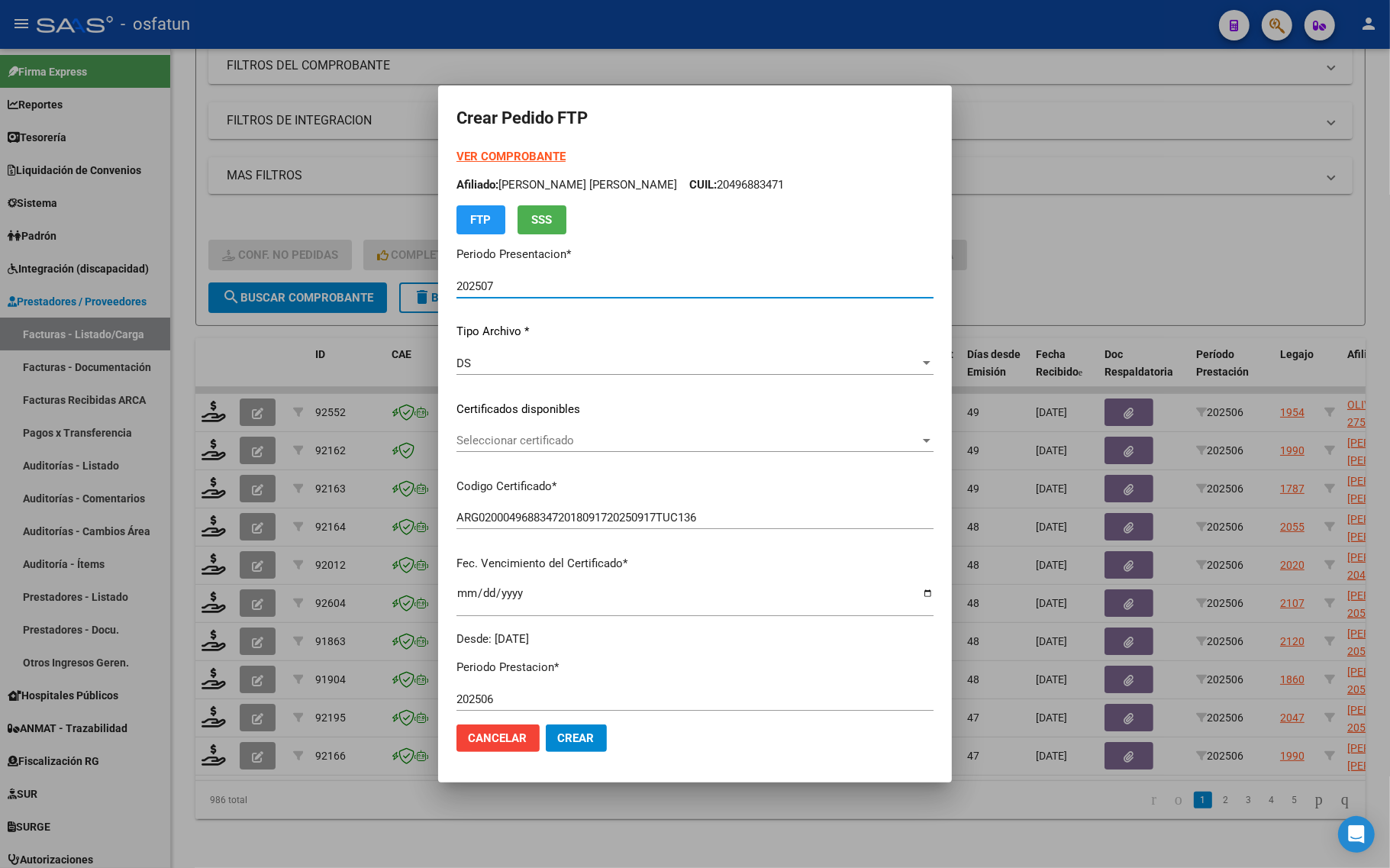
click at [510, 150] on strong "VER COMPROBANTE" at bounding box center [511, 157] width 109 height 14
click at [486, 436] on span "Seleccionar certificado" at bounding box center [688, 440] width 464 height 14
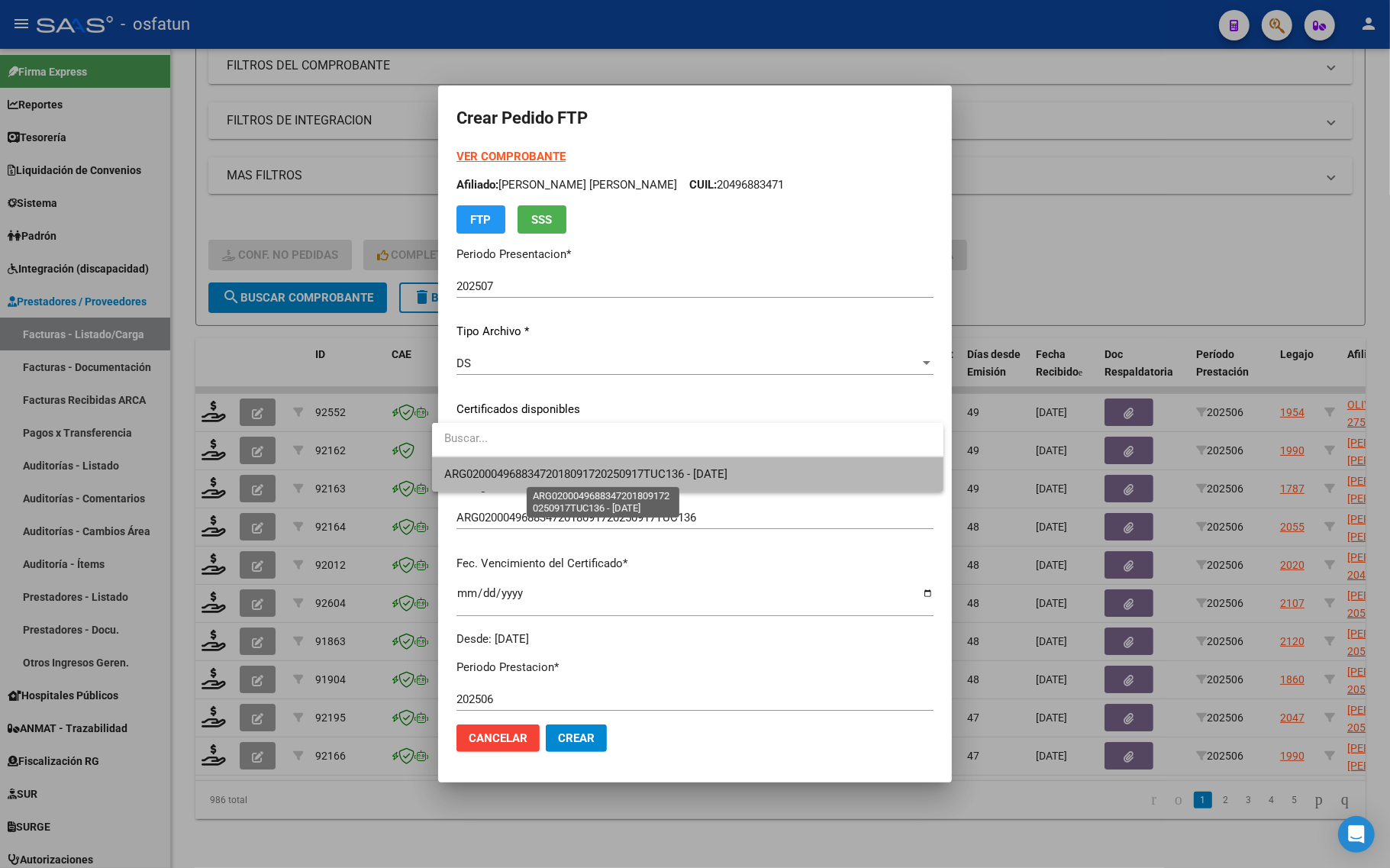
click at [489, 473] on span "ARG02000496883472018091720250917TUC136 - 2025-09-17" at bounding box center [586, 474] width 284 height 14
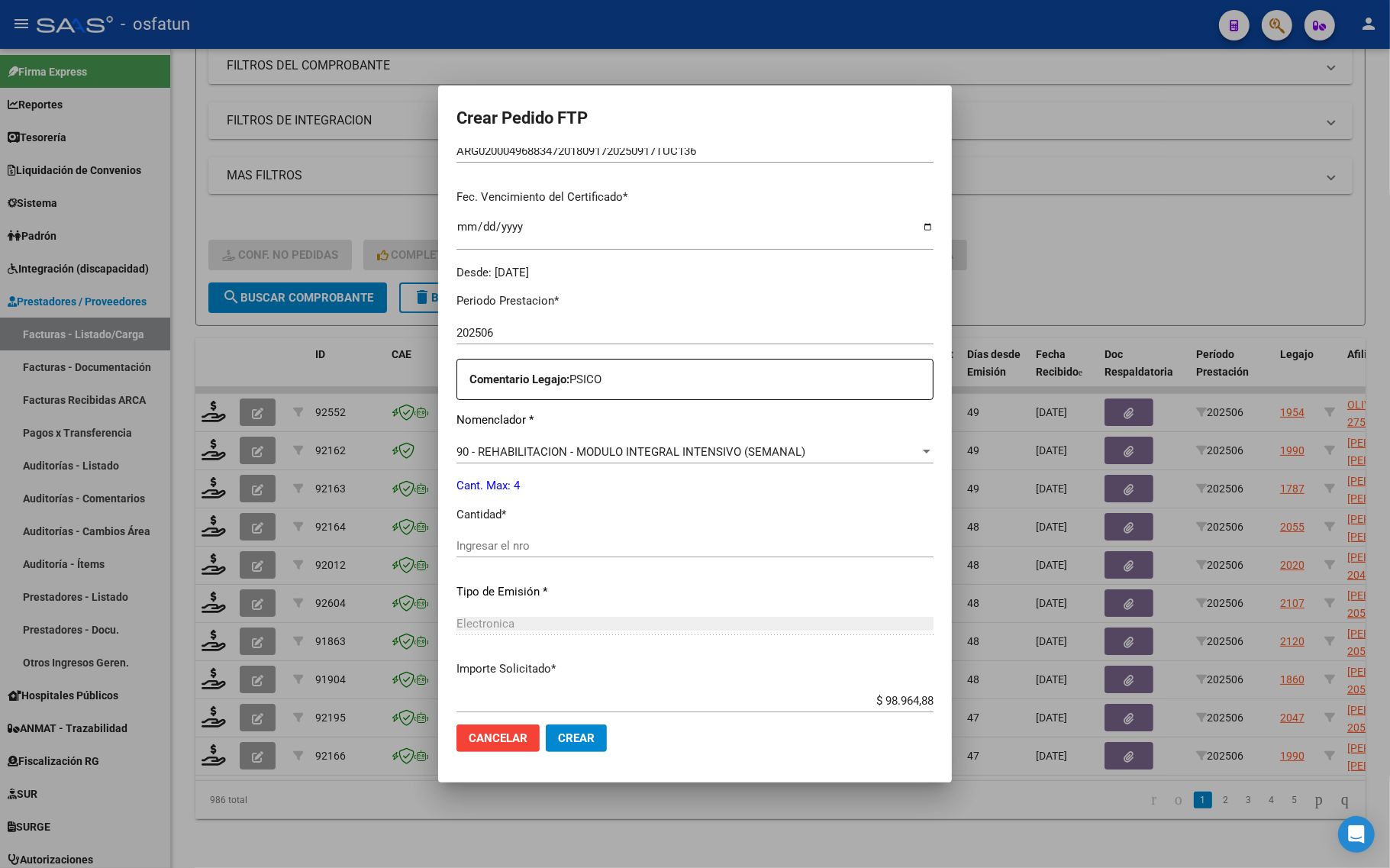
scroll to position [381, 0]
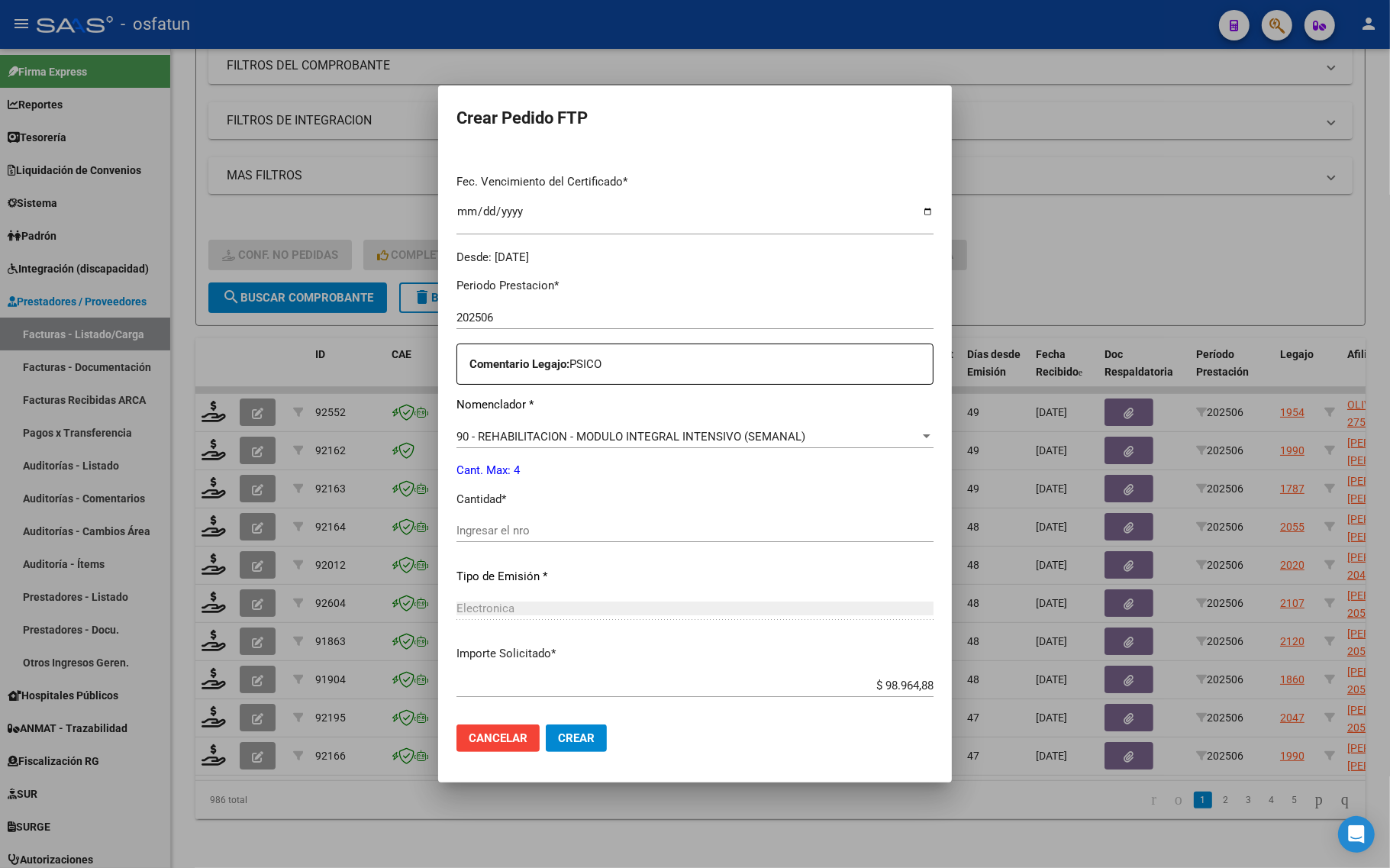
drag, startPoint x: 493, startPoint y: 543, endPoint x: 489, endPoint y: 522, distance: 21.4
click at [493, 539] on div "Ingresar el nro" at bounding box center [695, 537] width 477 height 38
click at [491, 522] on div "Ingresar el nro" at bounding box center [695, 530] width 477 height 23
type input "4"
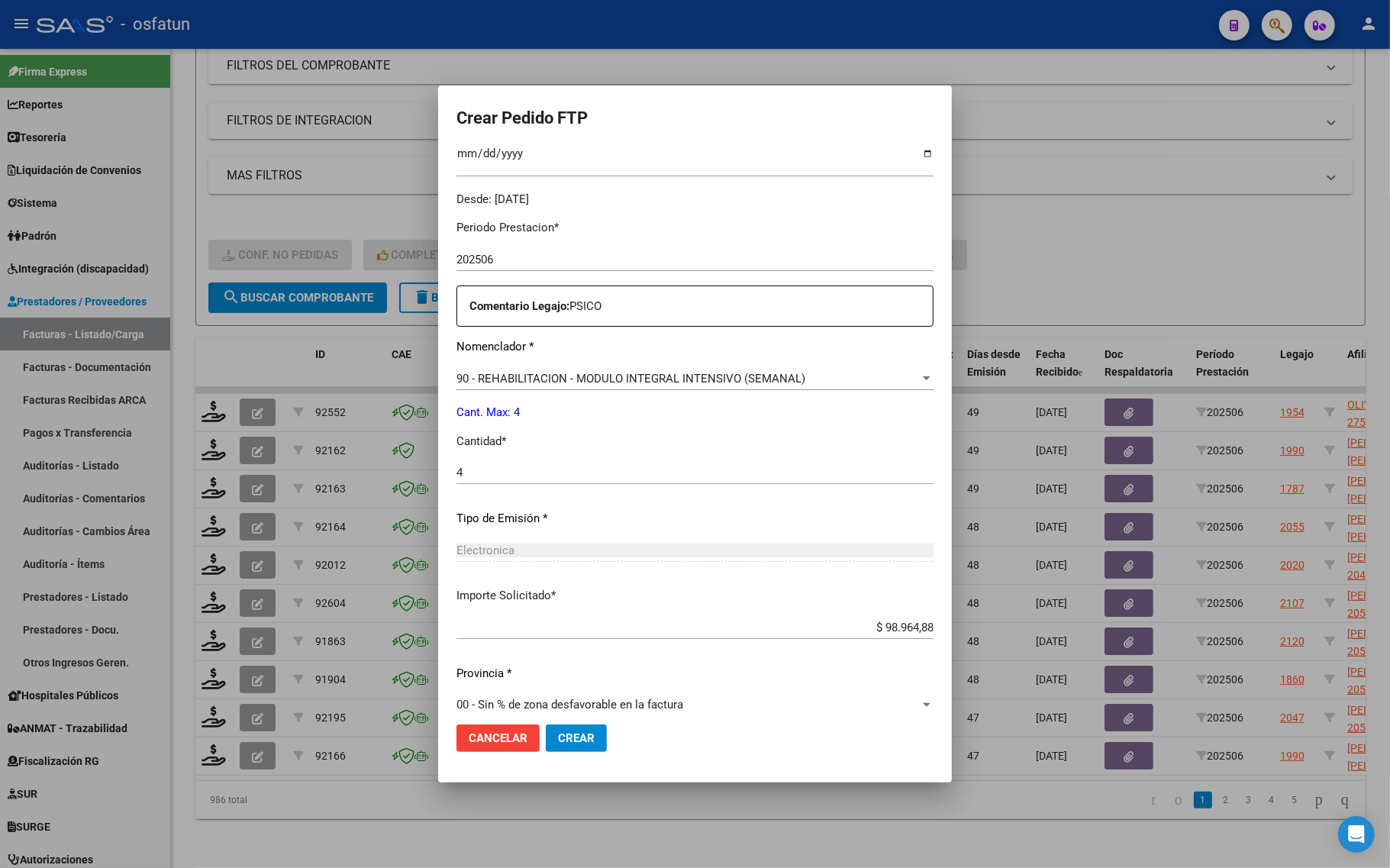
scroll to position [457, 0]
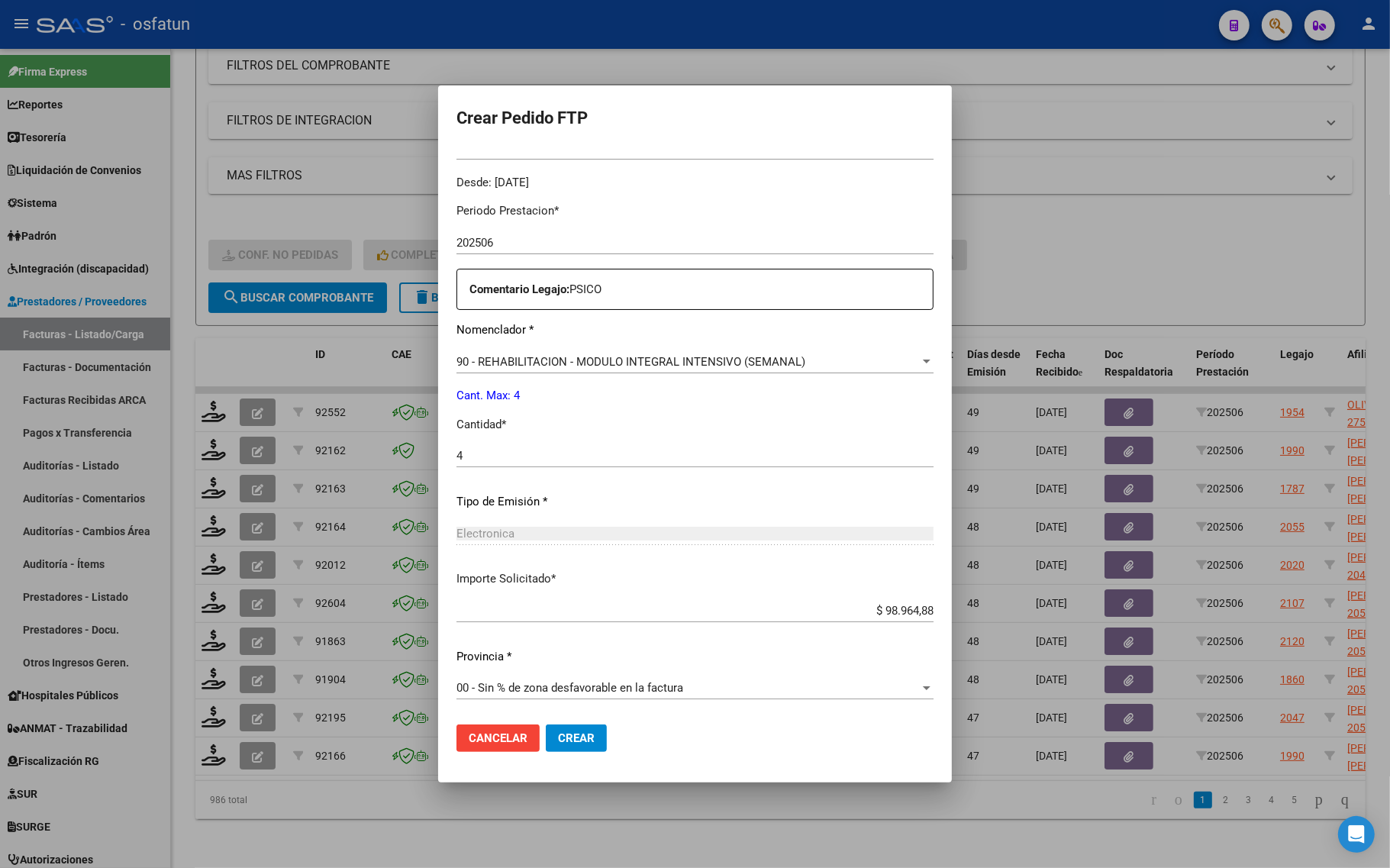
click at [559, 721] on mat-dialog-actions "Cancelar Crear" at bounding box center [695, 738] width 477 height 52
click at [558, 733] on span "Crear" at bounding box center [576, 737] width 37 height 14
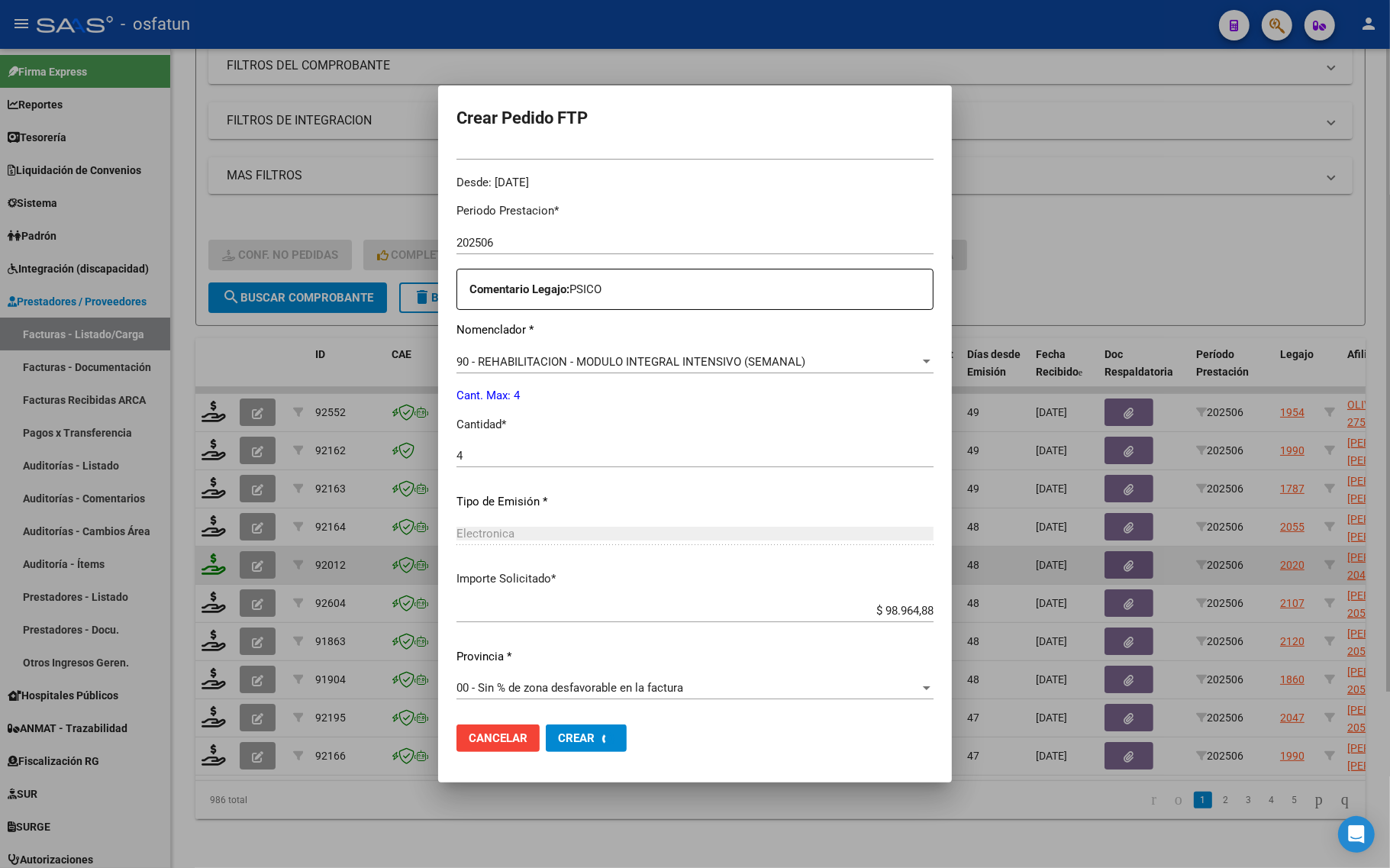
scroll to position [0, 0]
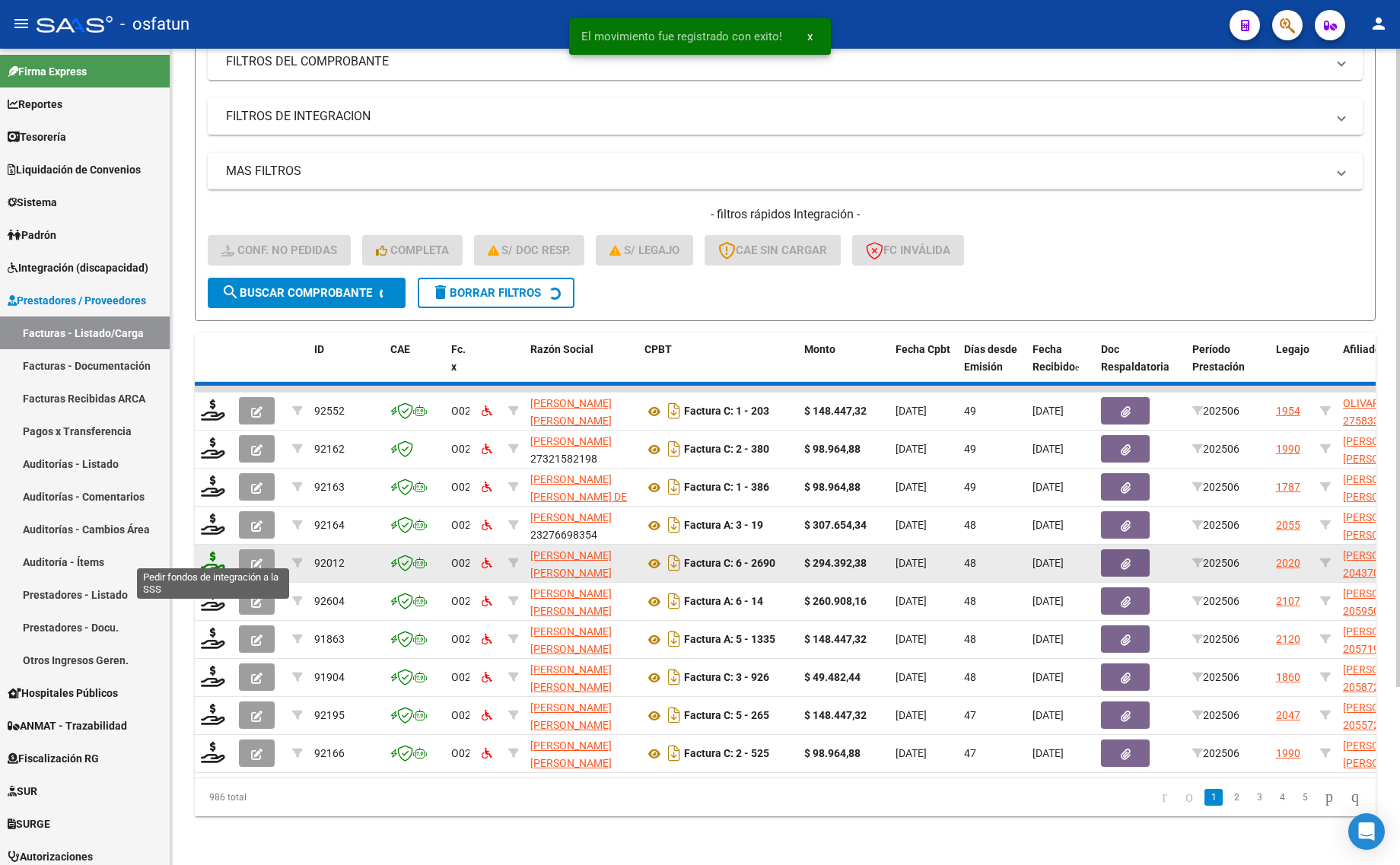
click at [215, 552] on icon at bounding box center [212, 562] width 24 height 21
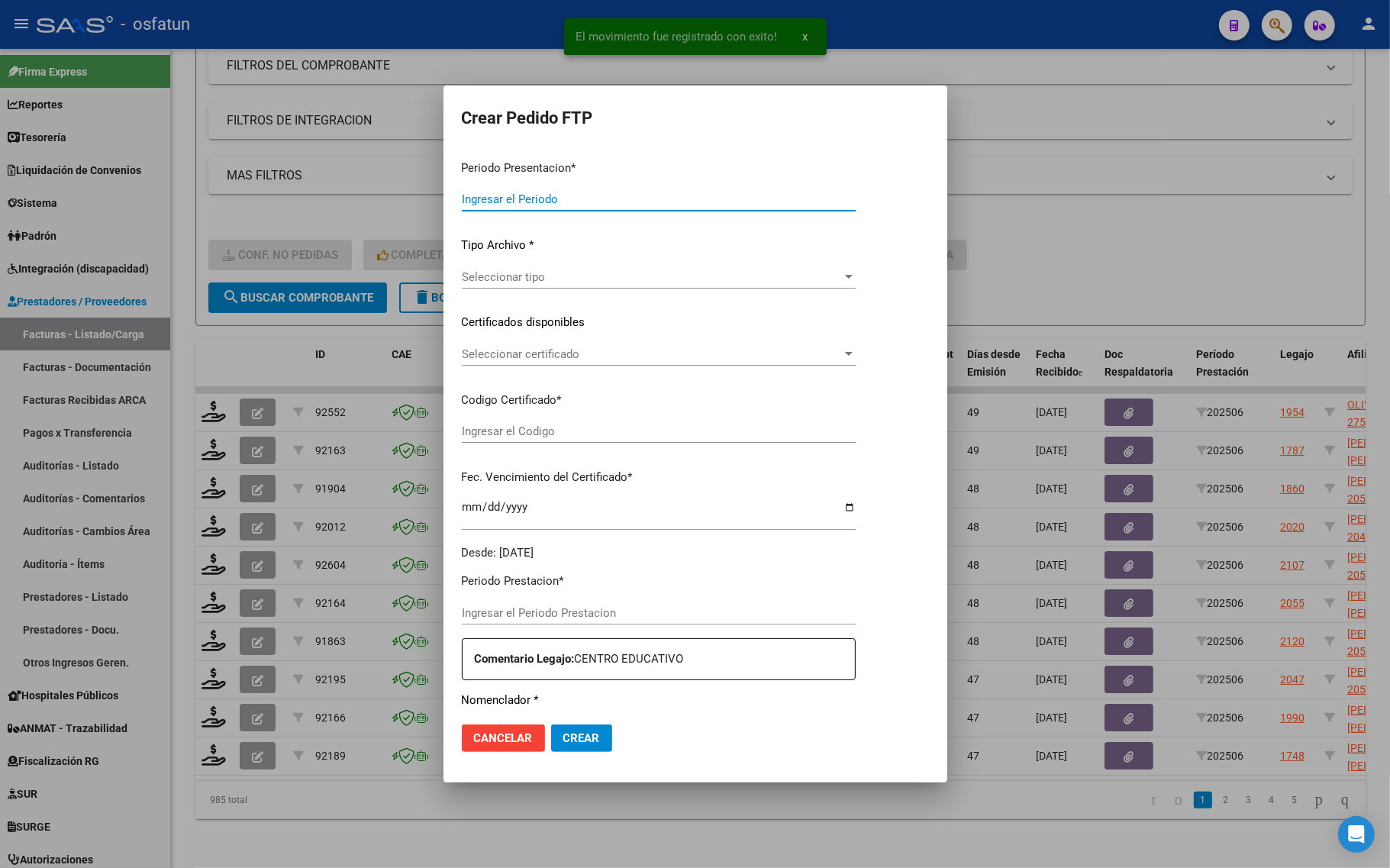
type input "202507"
type input "202506"
type input "$ 260.908,16"
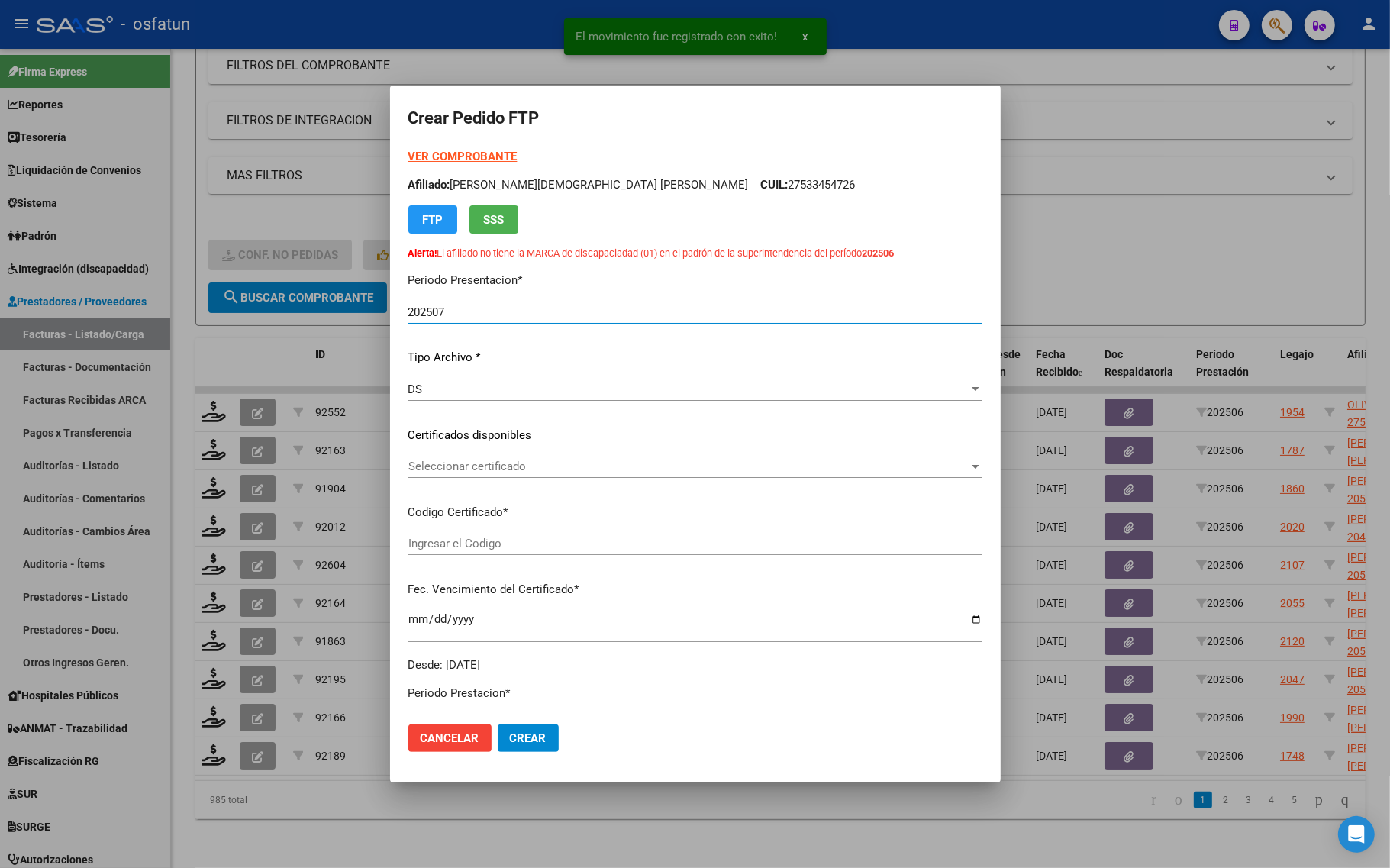
type input "ARG02000595009502025022820270228TUC138"
type input "2027-02-28"
click at [442, 161] on strong "VER COMPROBANTE" at bounding box center [463, 157] width 109 height 14
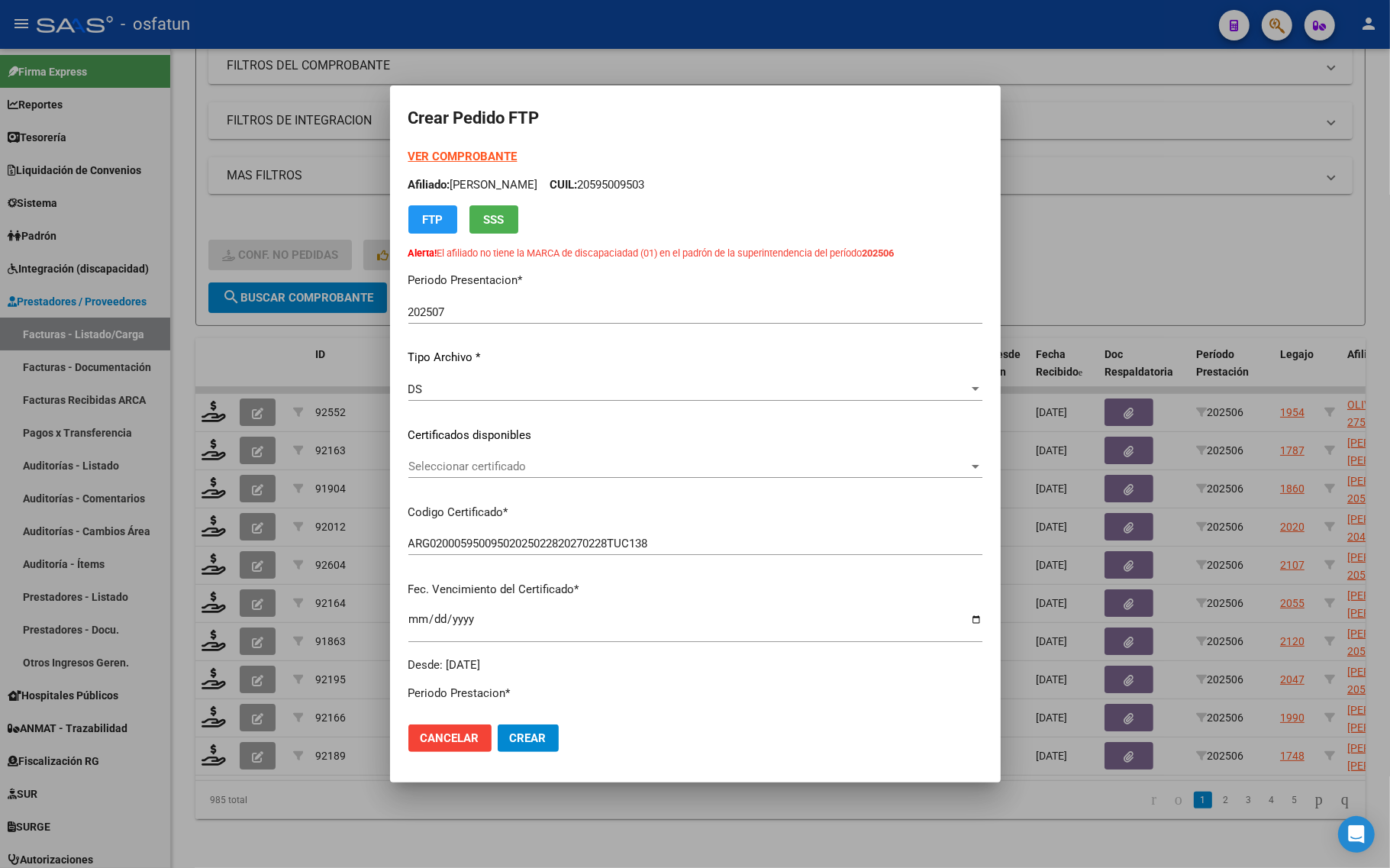
click at [548, 467] on span "Seleccionar certificado" at bounding box center [688, 466] width 560 height 14
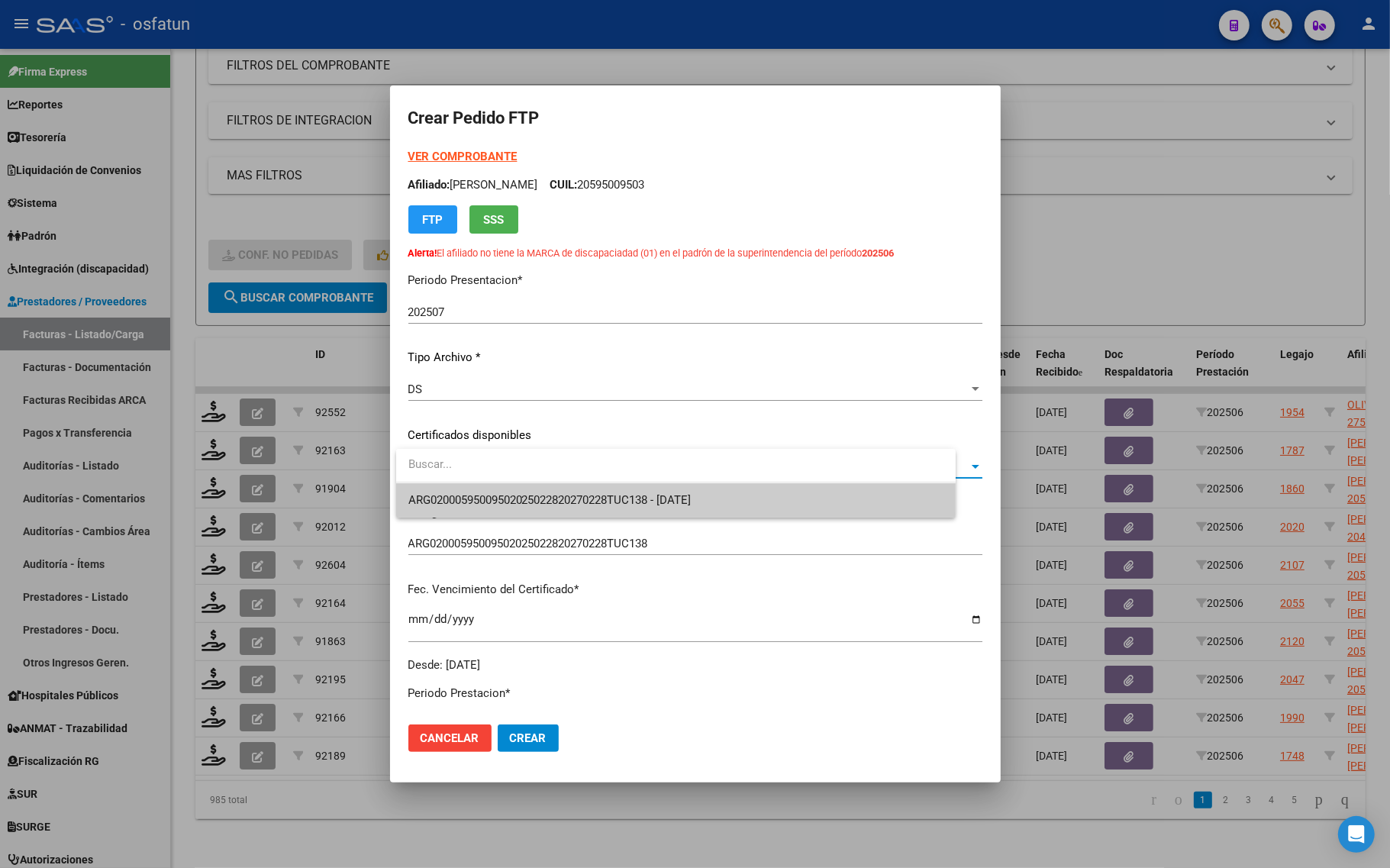
click at [536, 485] on span "ARG02000595009502025022820270228TUC138 - 2027-02-28" at bounding box center [676, 499] width 535 height 34
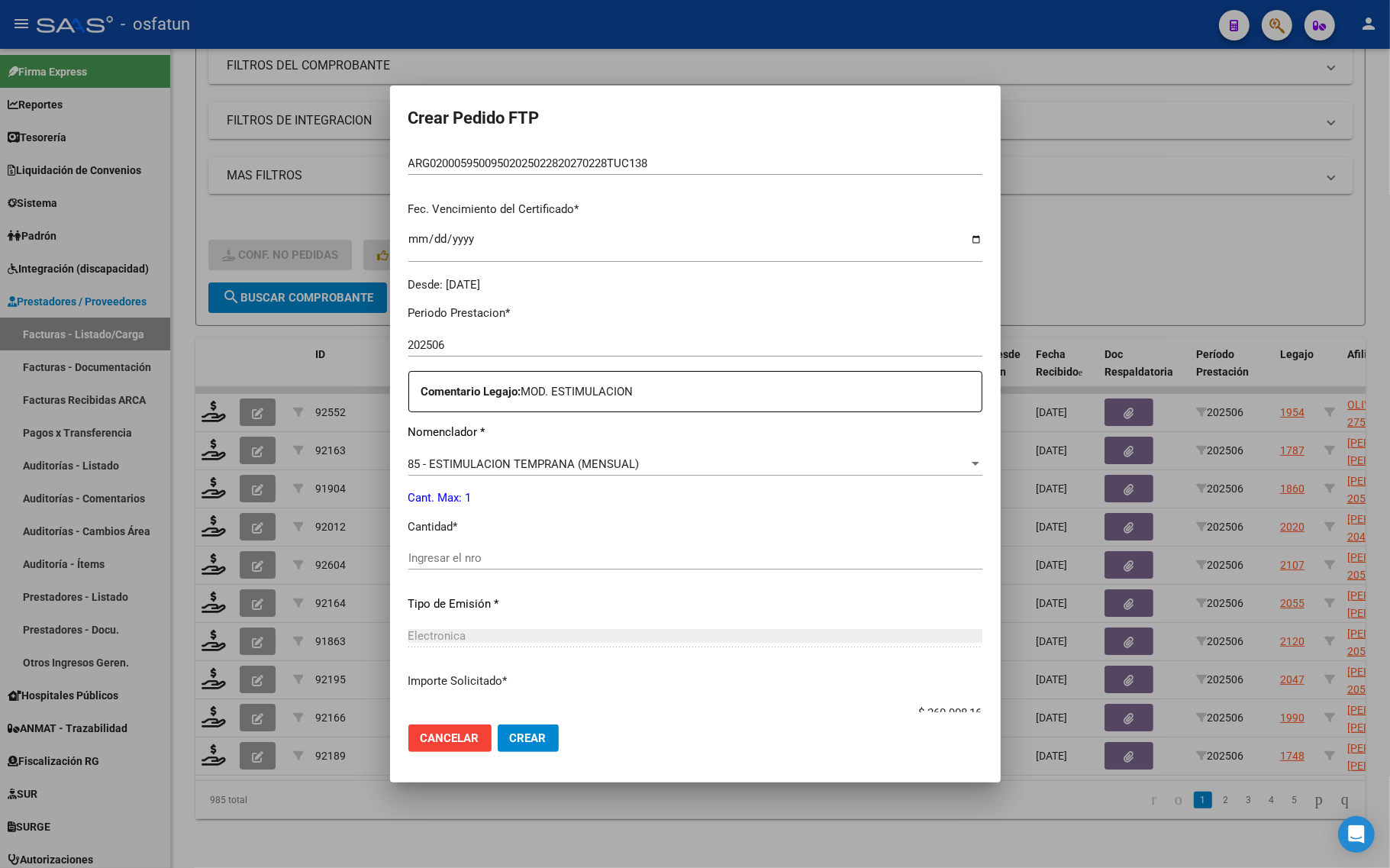
scroll to position [381, 0]
click at [439, 543] on div "Periodo Prestacion * 202506 Ingresar el Periodo Prestacion Comentario Legajo: M…" at bounding box center [695, 553] width 574 height 523
click at [443, 558] on input "Ingresar el nro" at bounding box center [695, 556] width 574 height 14
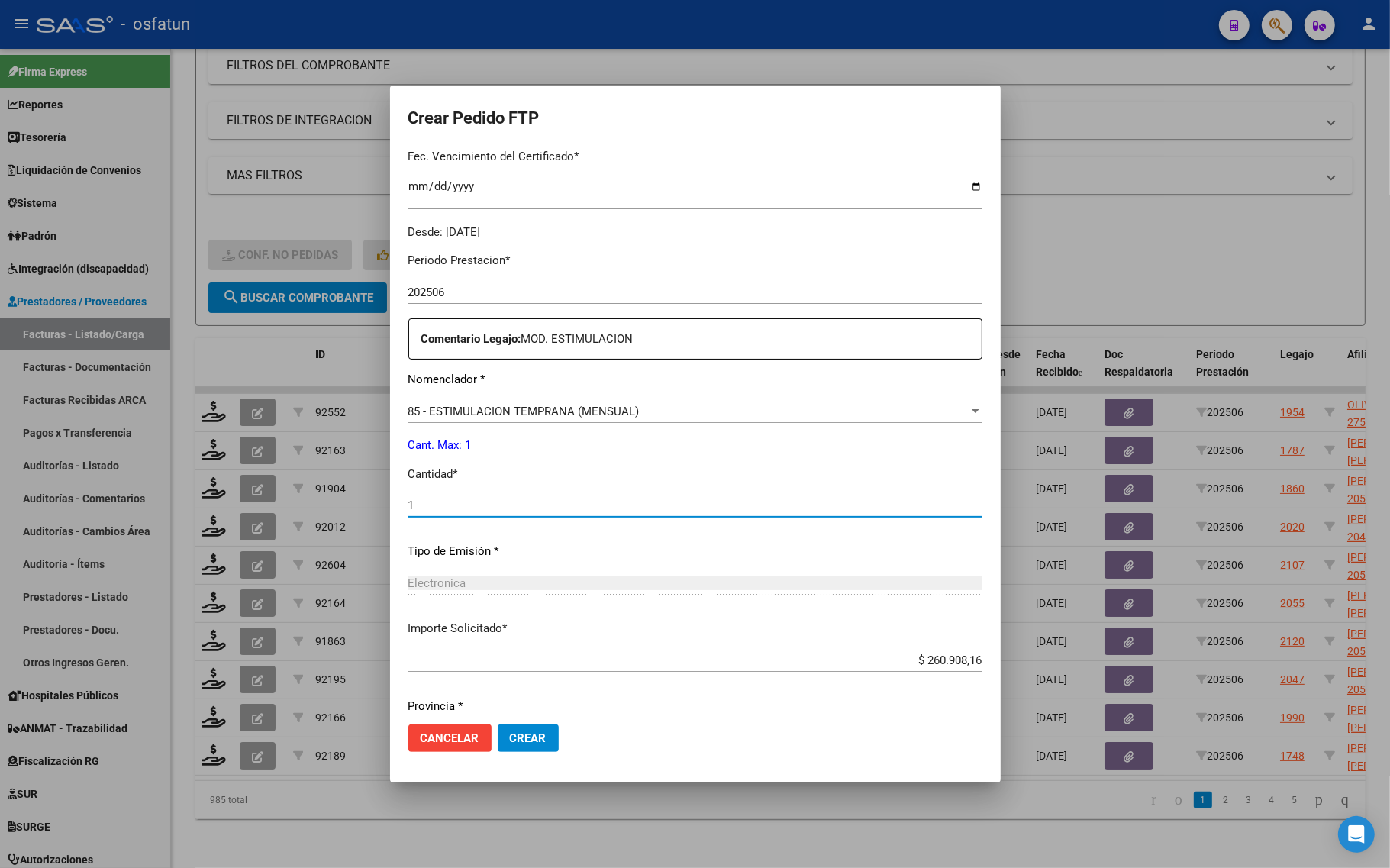
scroll to position [482, 0]
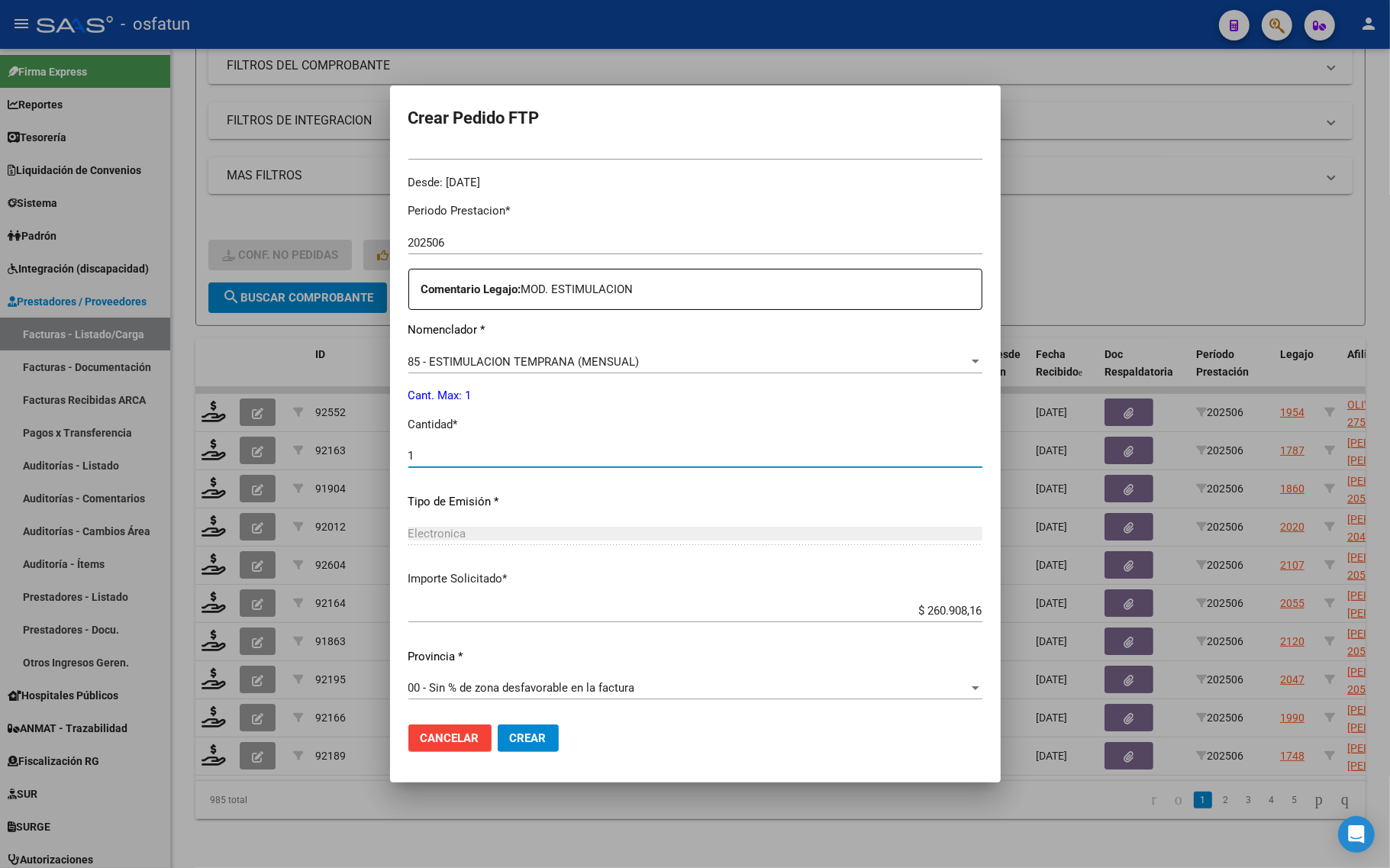
type input "1"
click at [538, 737] on span "Crear" at bounding box center [529, 737] width 37 height 14
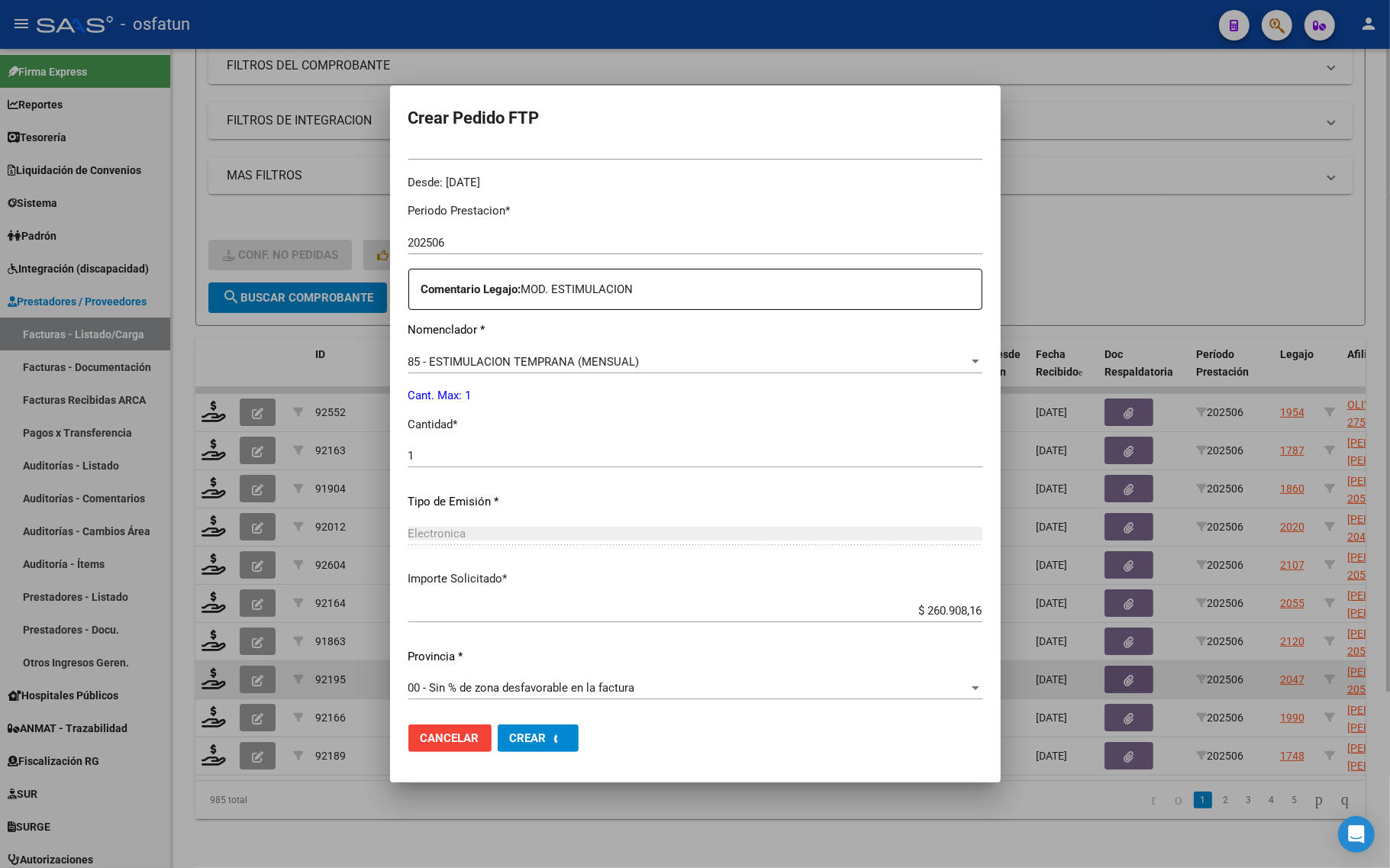
scroll to position [0, 0]
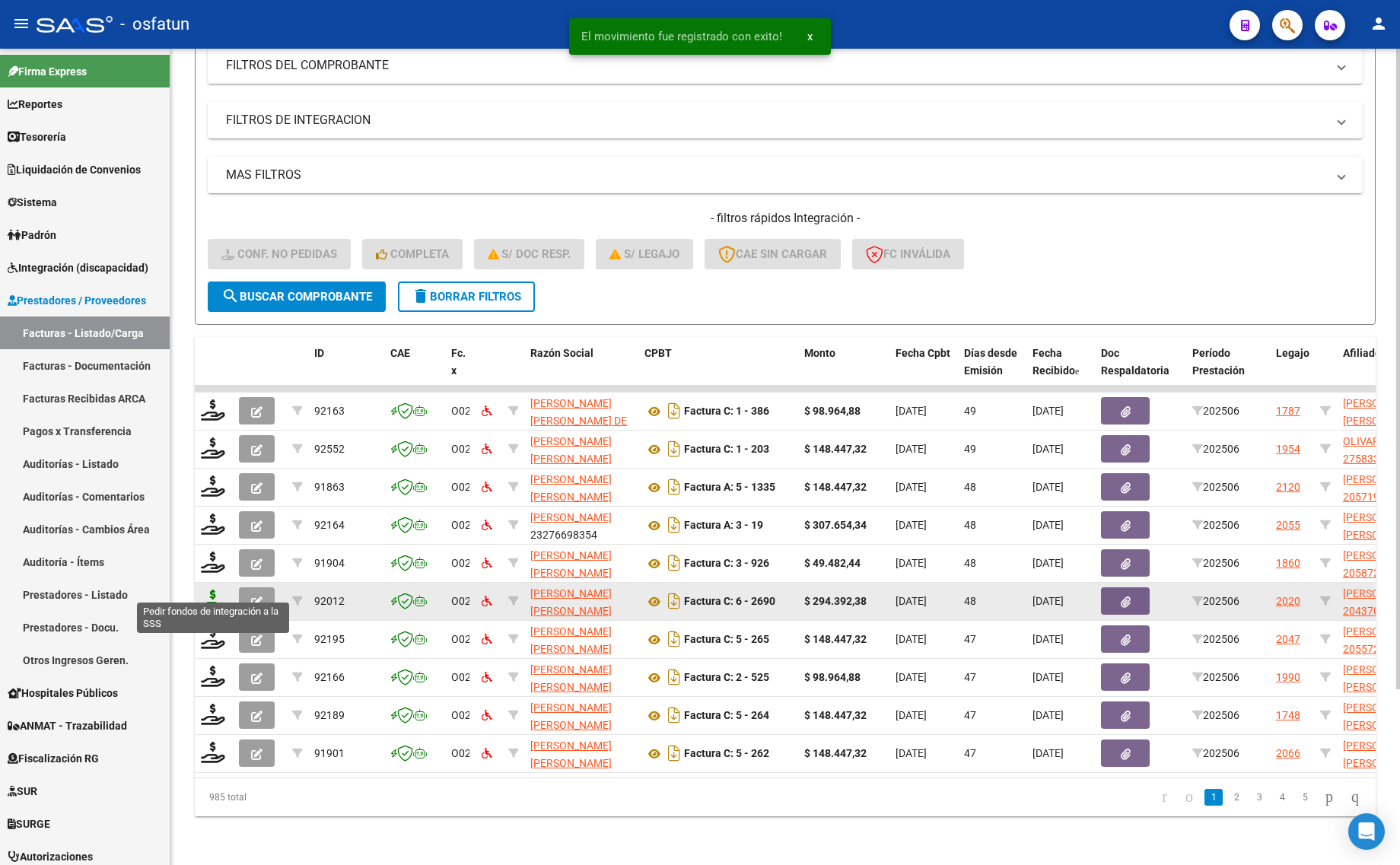
click at [207, 591] on icon at bounding box center [212, 600] width 24 height 21
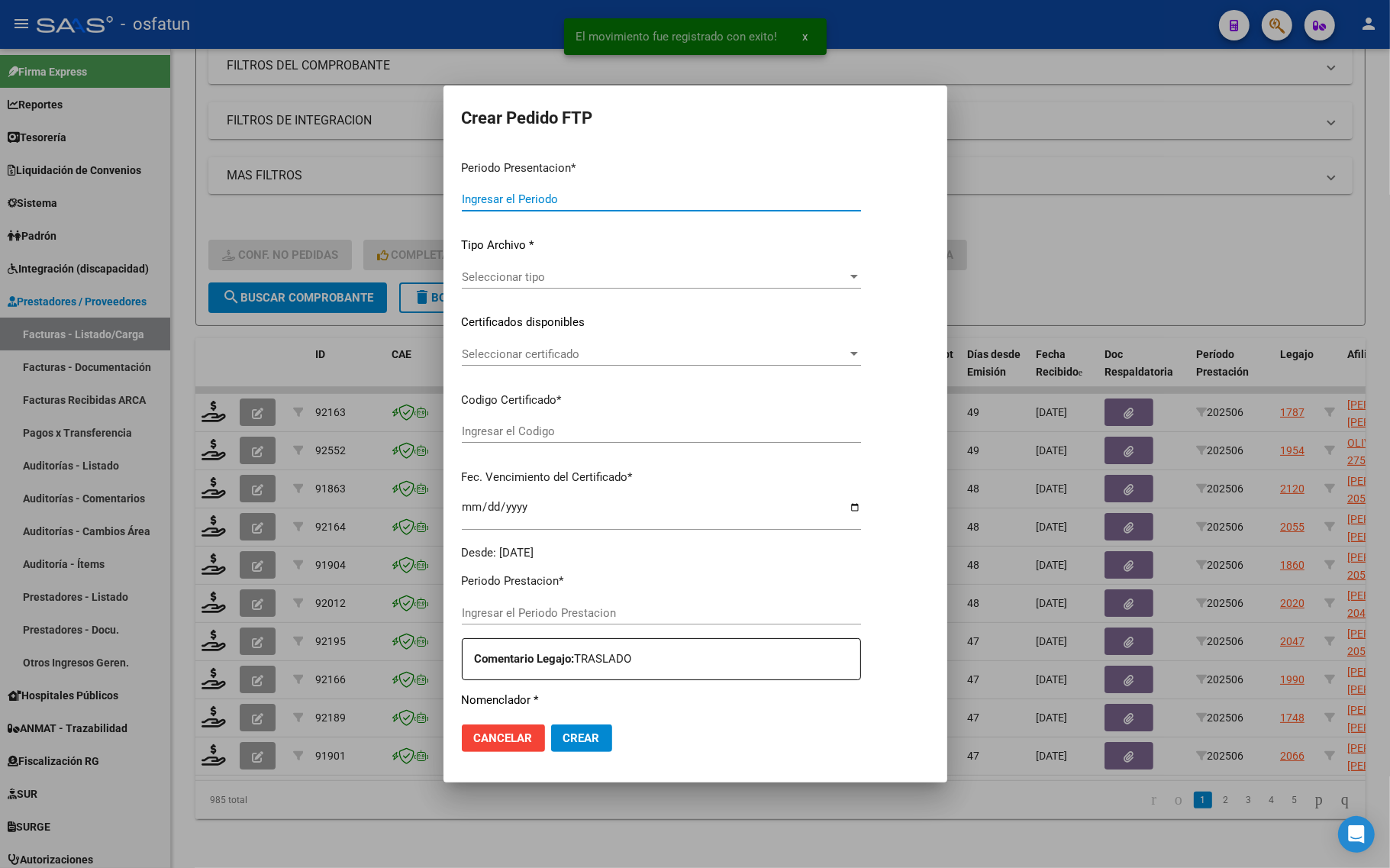
type input "202507"
type input "202506"
type input "$ 294.392,38"
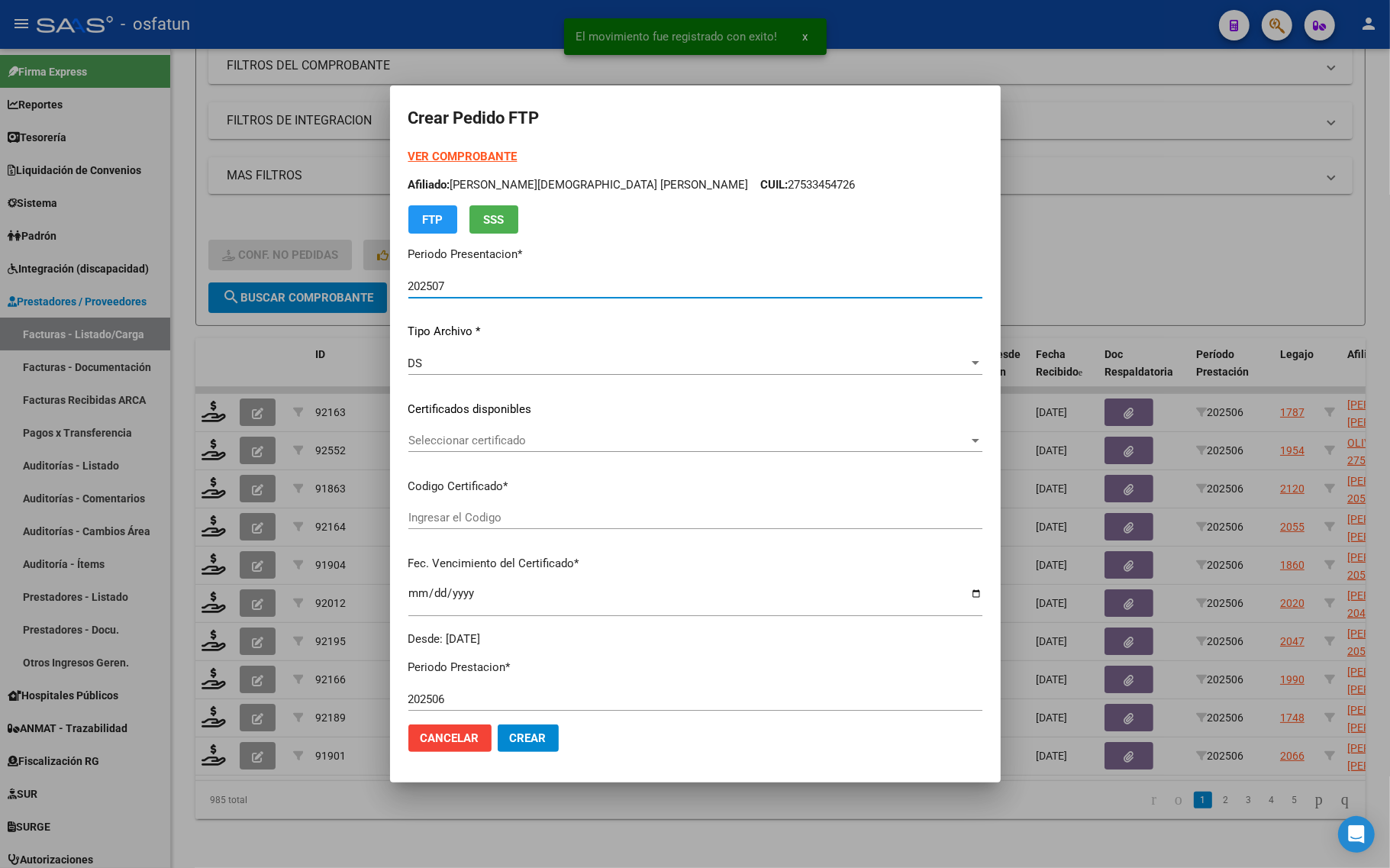
type input "ARG02000437094272022092220320922TUC138"
type input "2032-09-22"
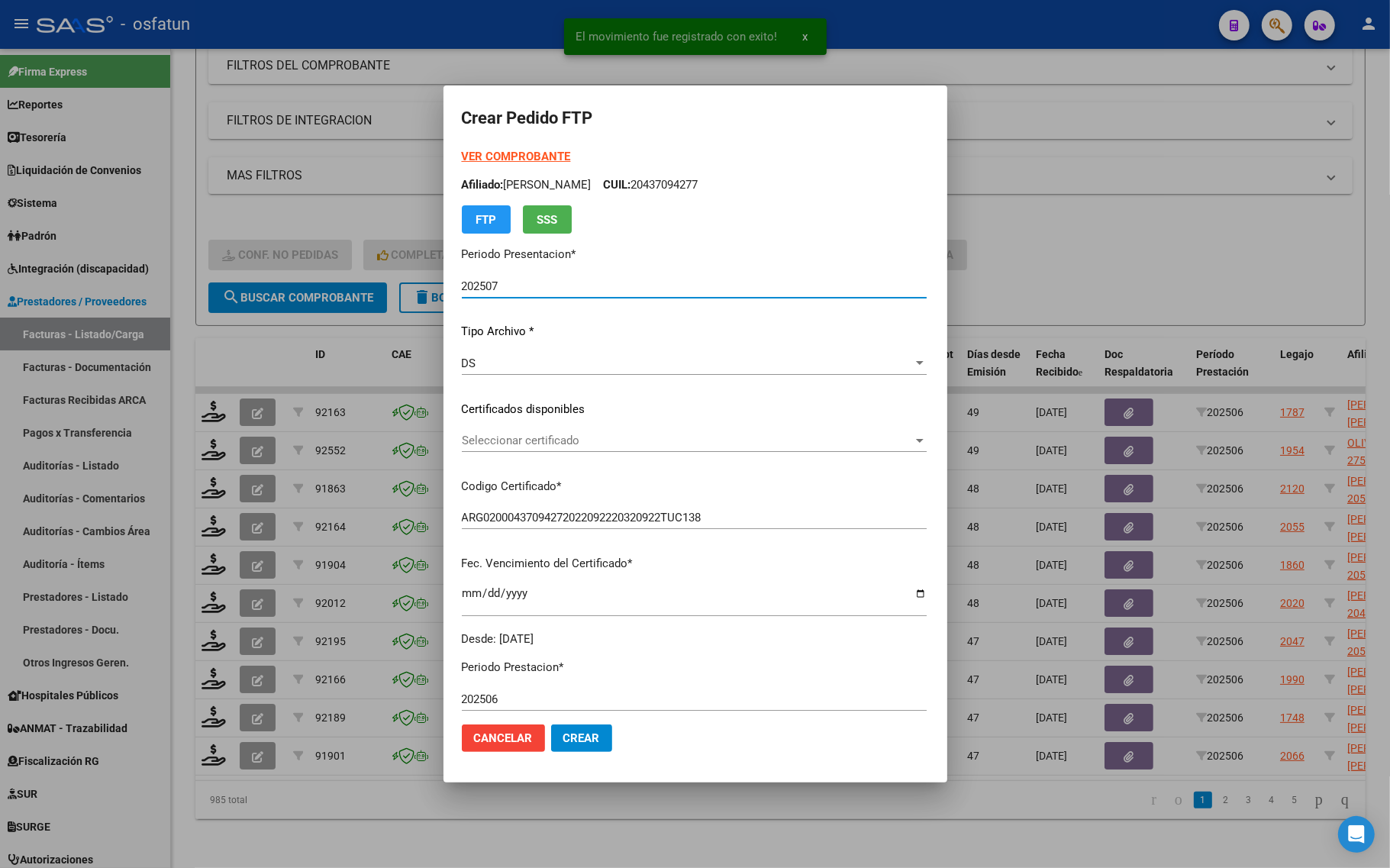
click at [462, 157] on strong "VER COMPROBANTE" at bounding box center [516, 157] width 109 height 14
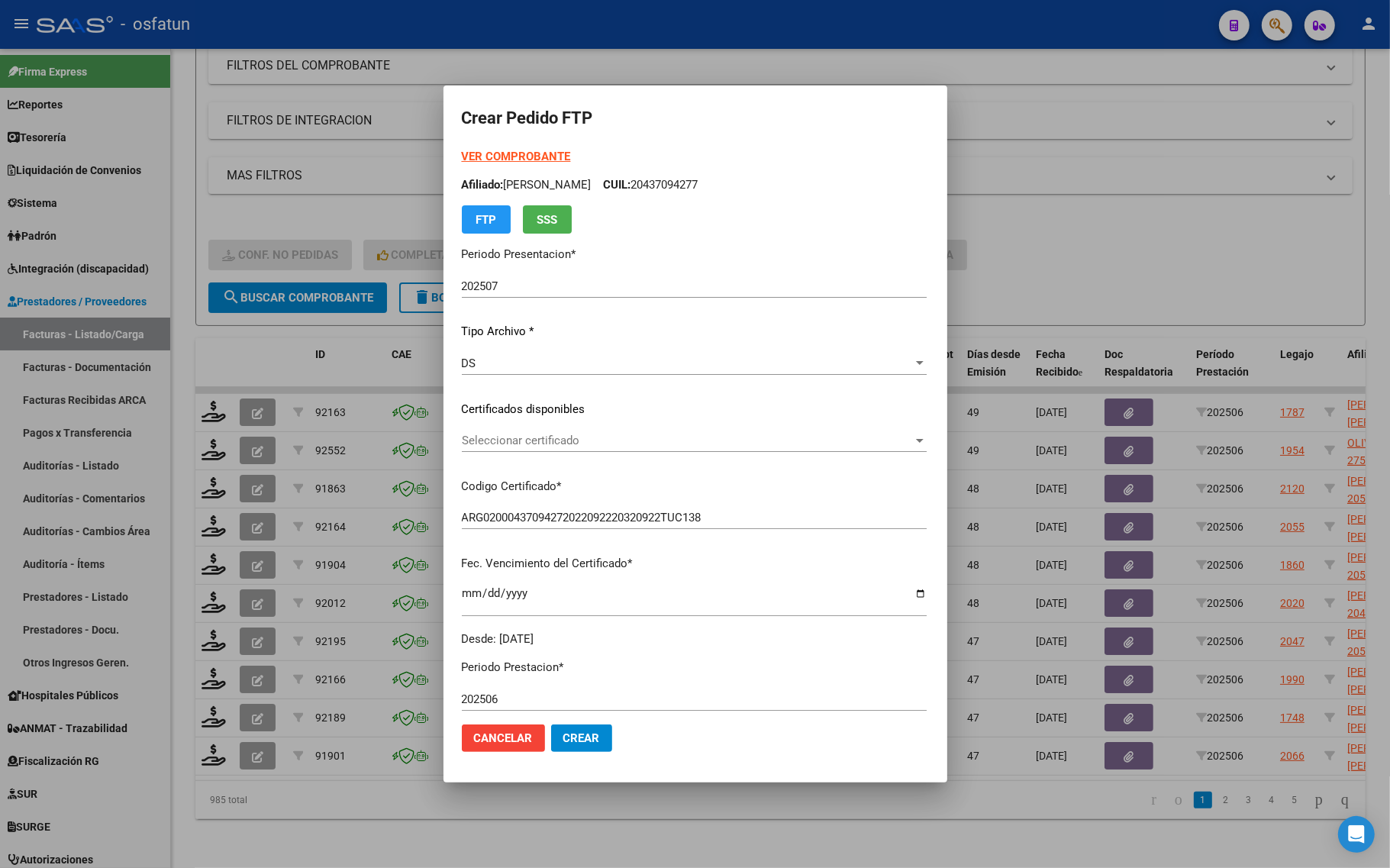
click at [561, 441] on span "Seleccionar certificado" at bounding box center [687, 440] width 451 height 14
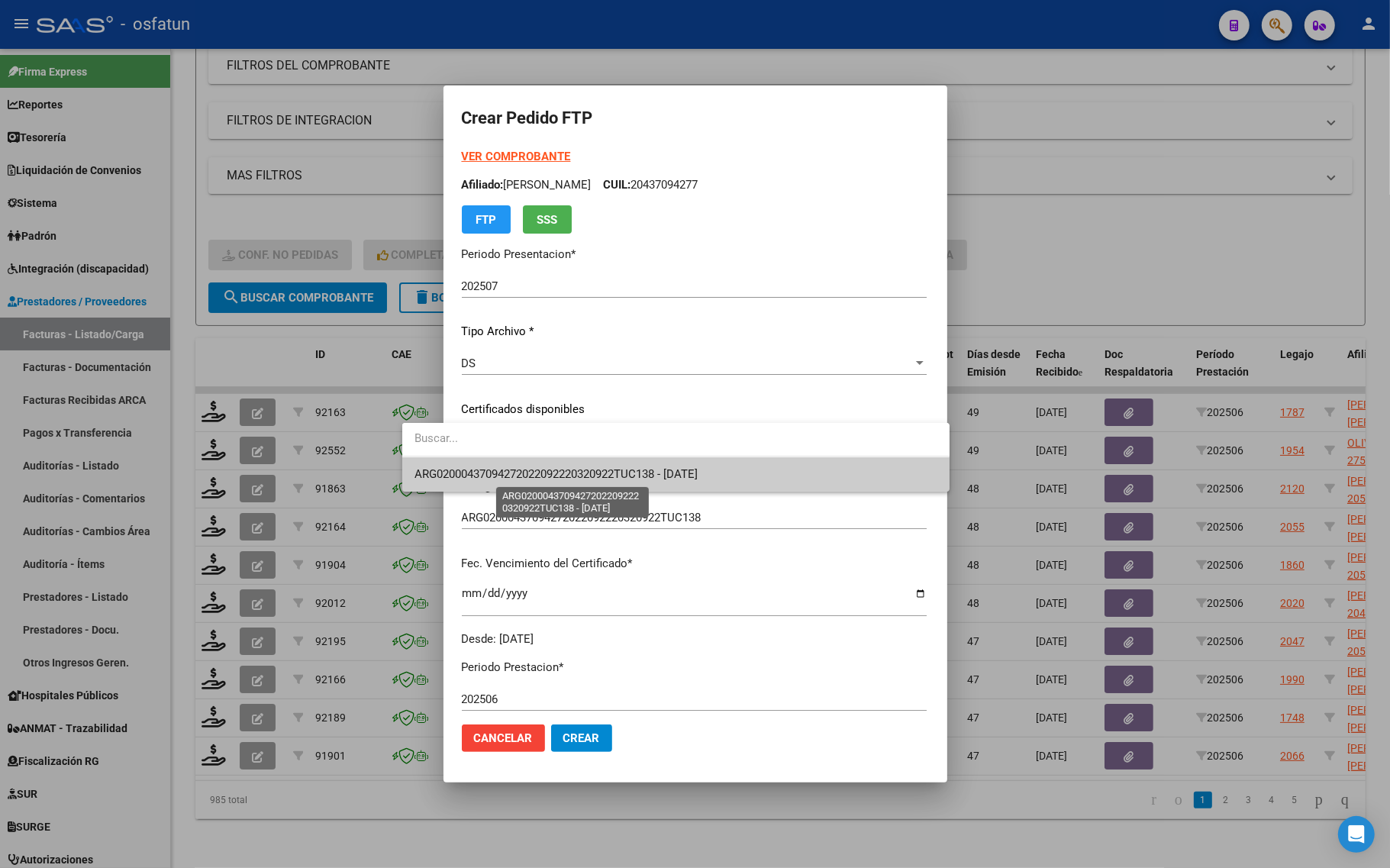
click at [551, 474] on span "ARG02000437094272022092220320922TUC138 - 2032-09-22" at bounding box center [556, 474] width 284 height 14
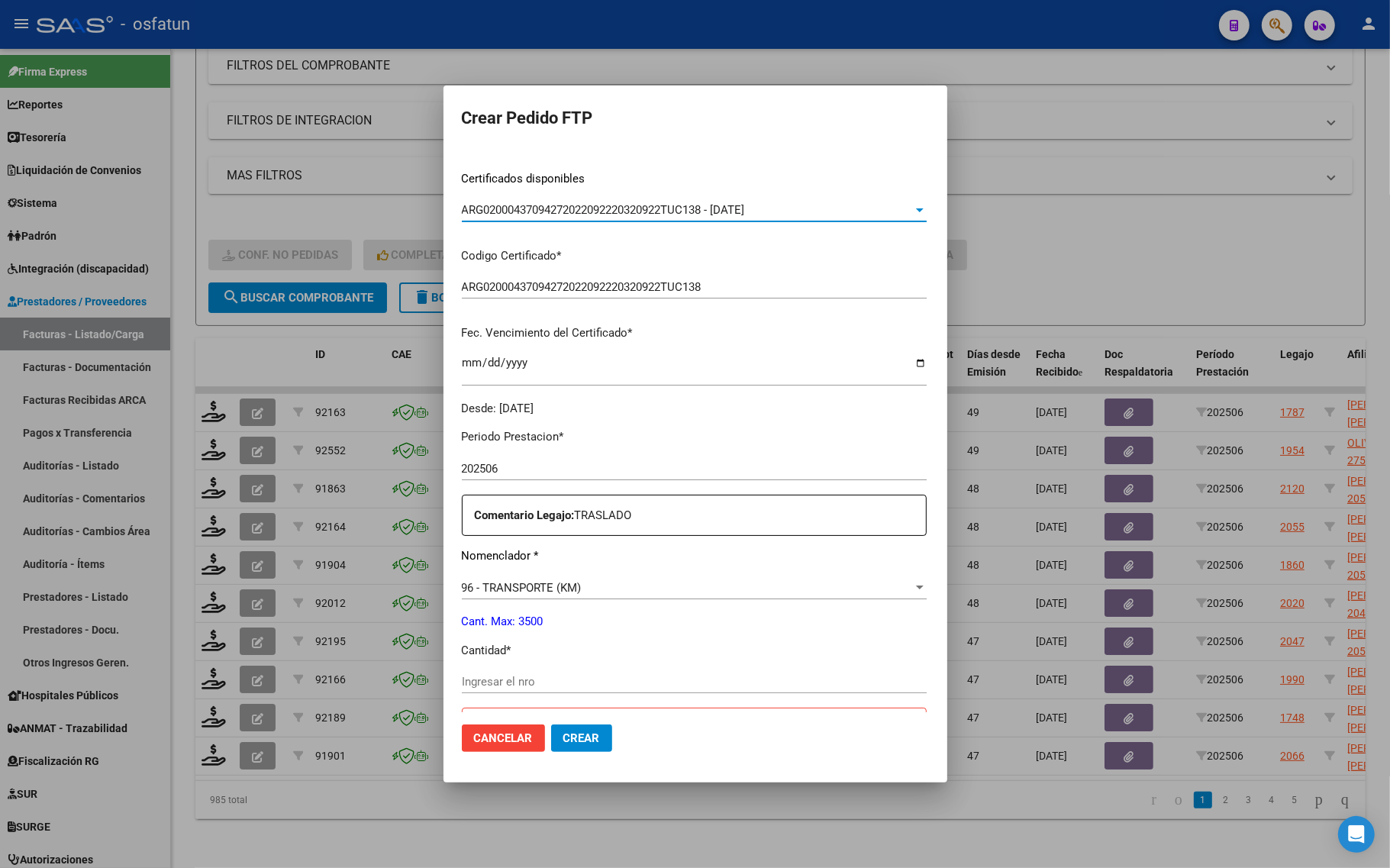
scroll to position [286, 0]
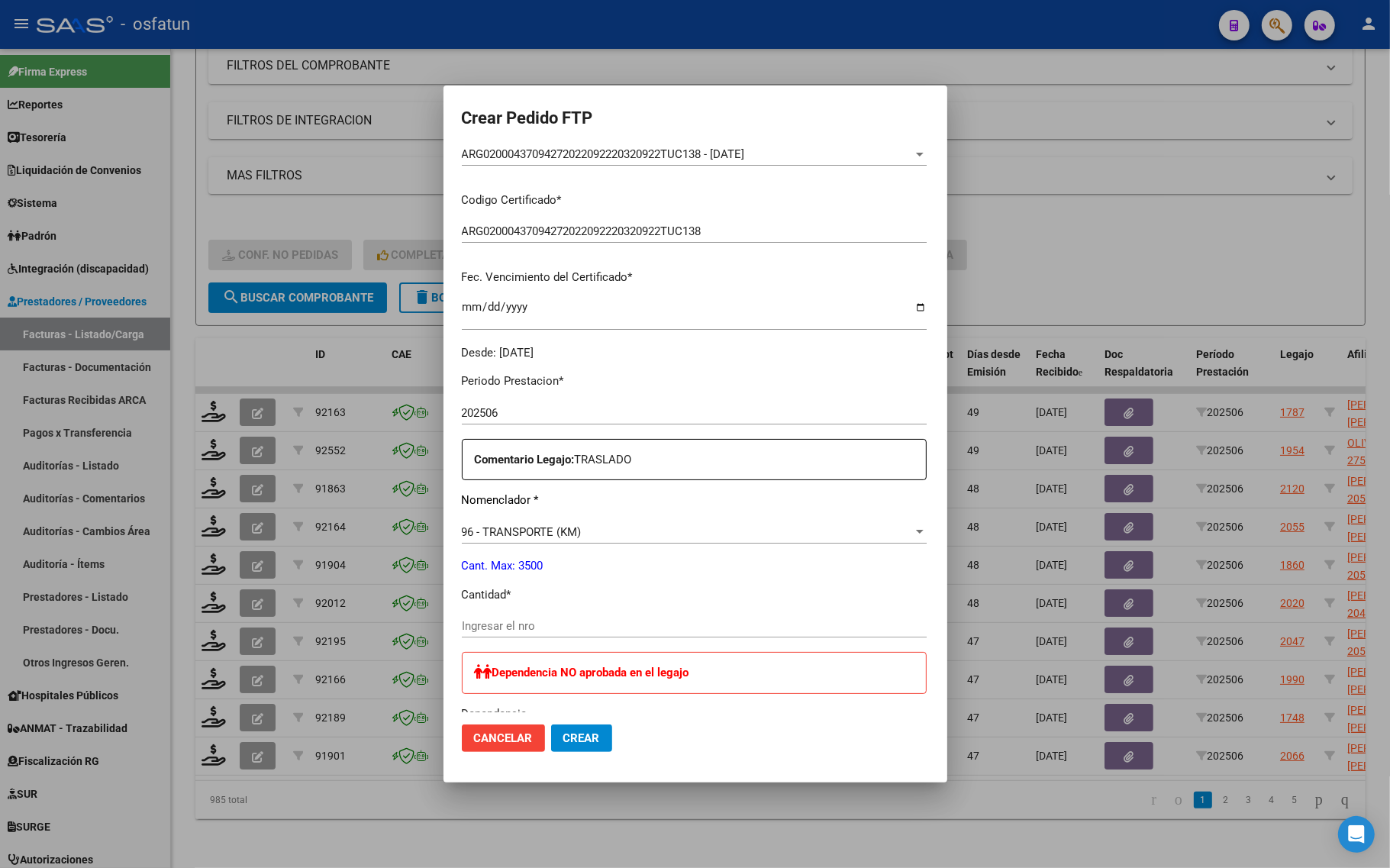
click at [468, 612] on div "Periodo Prestacion * 202506 Ingresar el Periodo Prestacion Comentario Legajo: T…" at bounding box center [694, 750] width 465 height 778
click at [467, 620] on input "Ingresar el nro" at bounding box center [694, 625] width 465 height 14
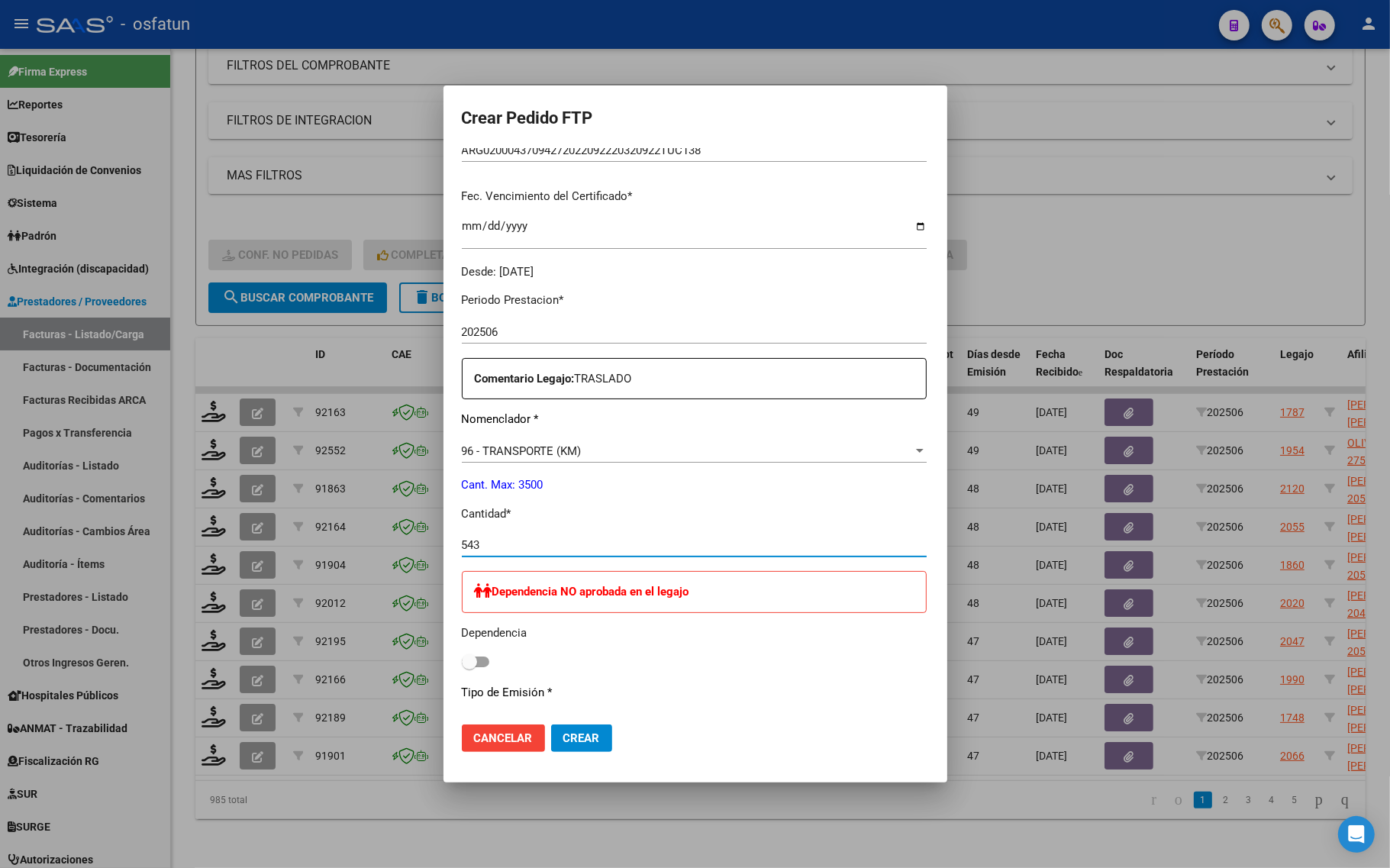
scroll to position [477, 0]
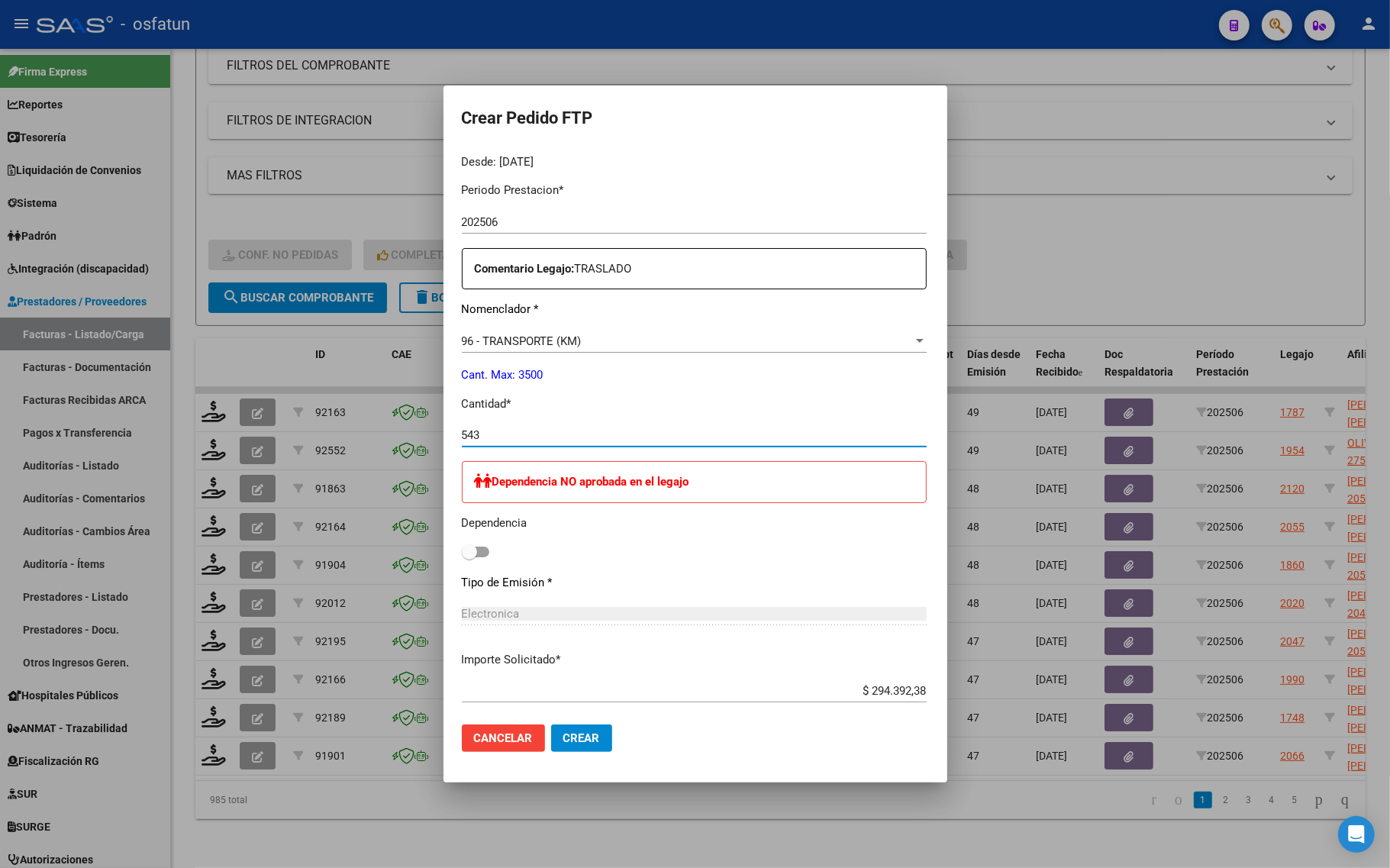
type input "543"
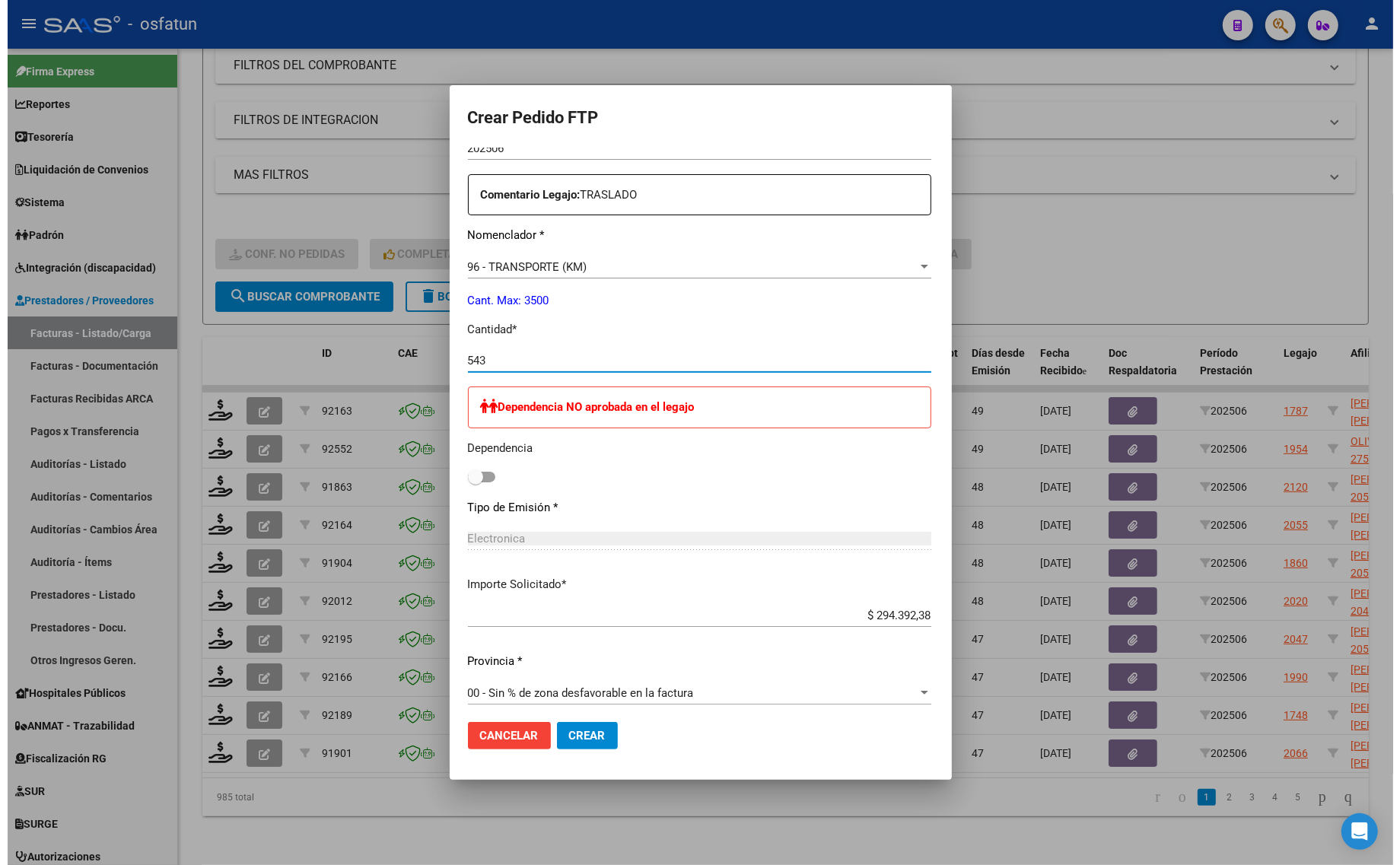
scroll to position [665, 0]
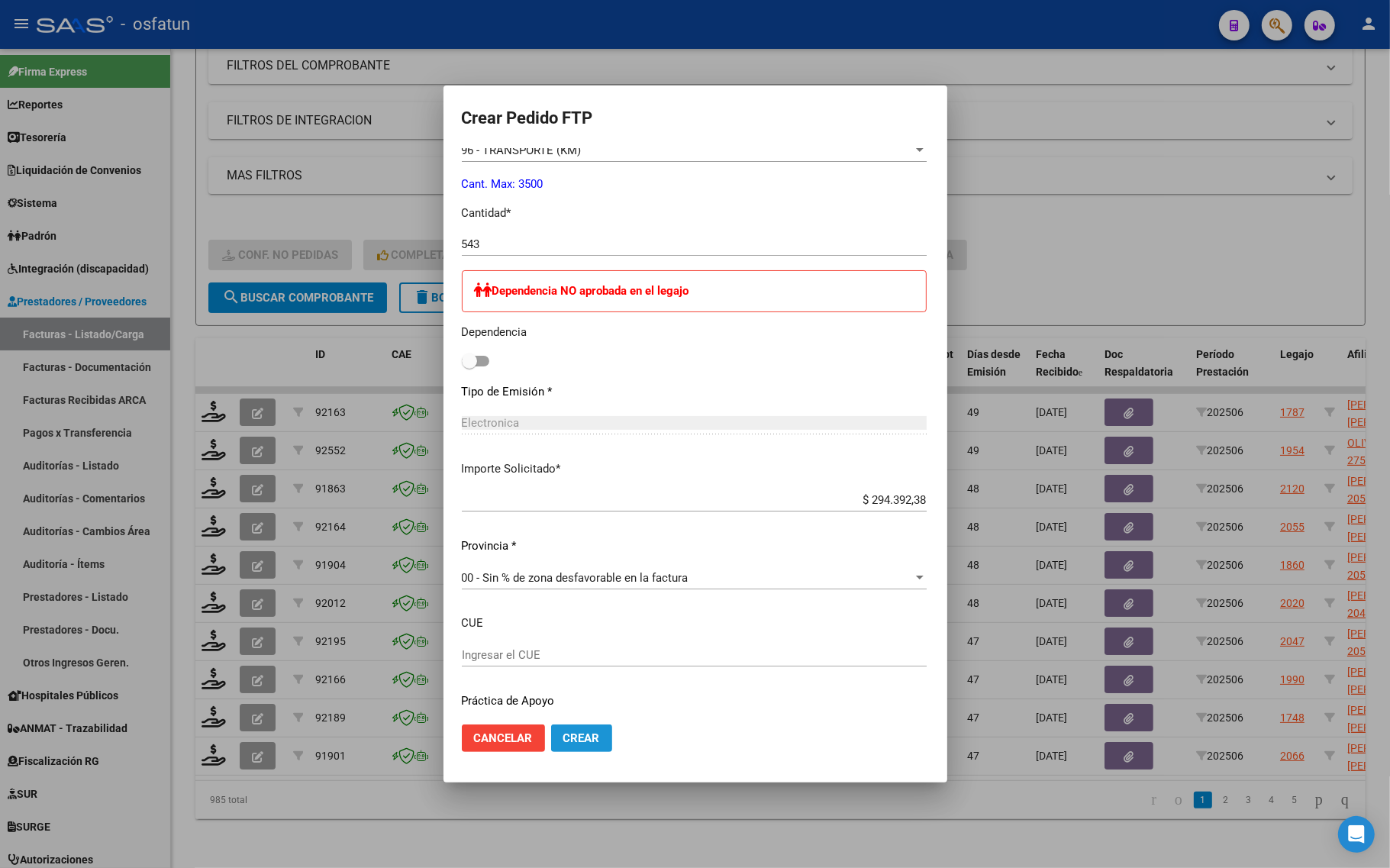
click at [555, 741] on button "Crear" at bounding box center [581, 737] width 61 height 27
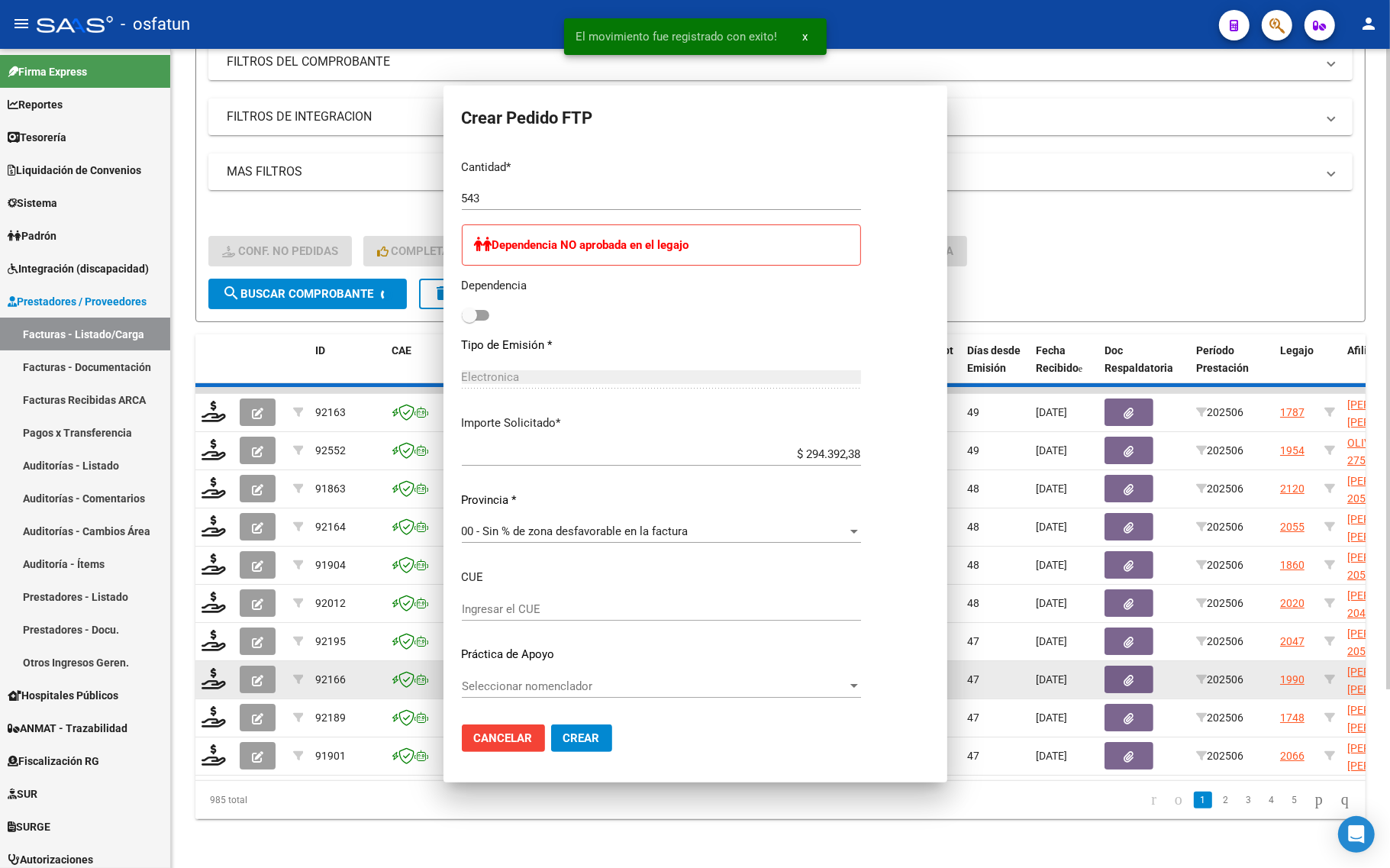
scroll to position [0, 0]
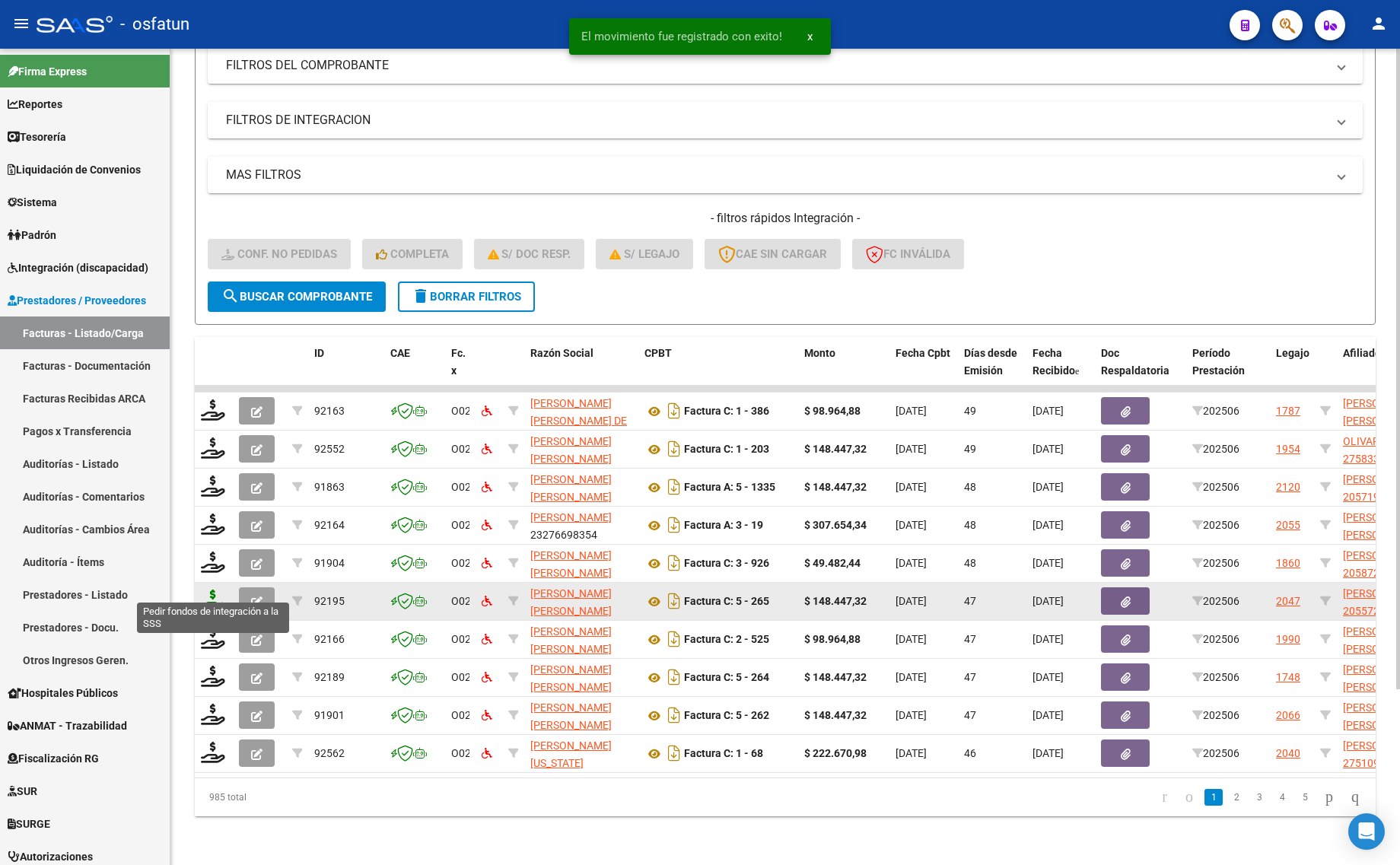
click at [206, 589] on icon at bounding box center [212, 600] width 24 height 21
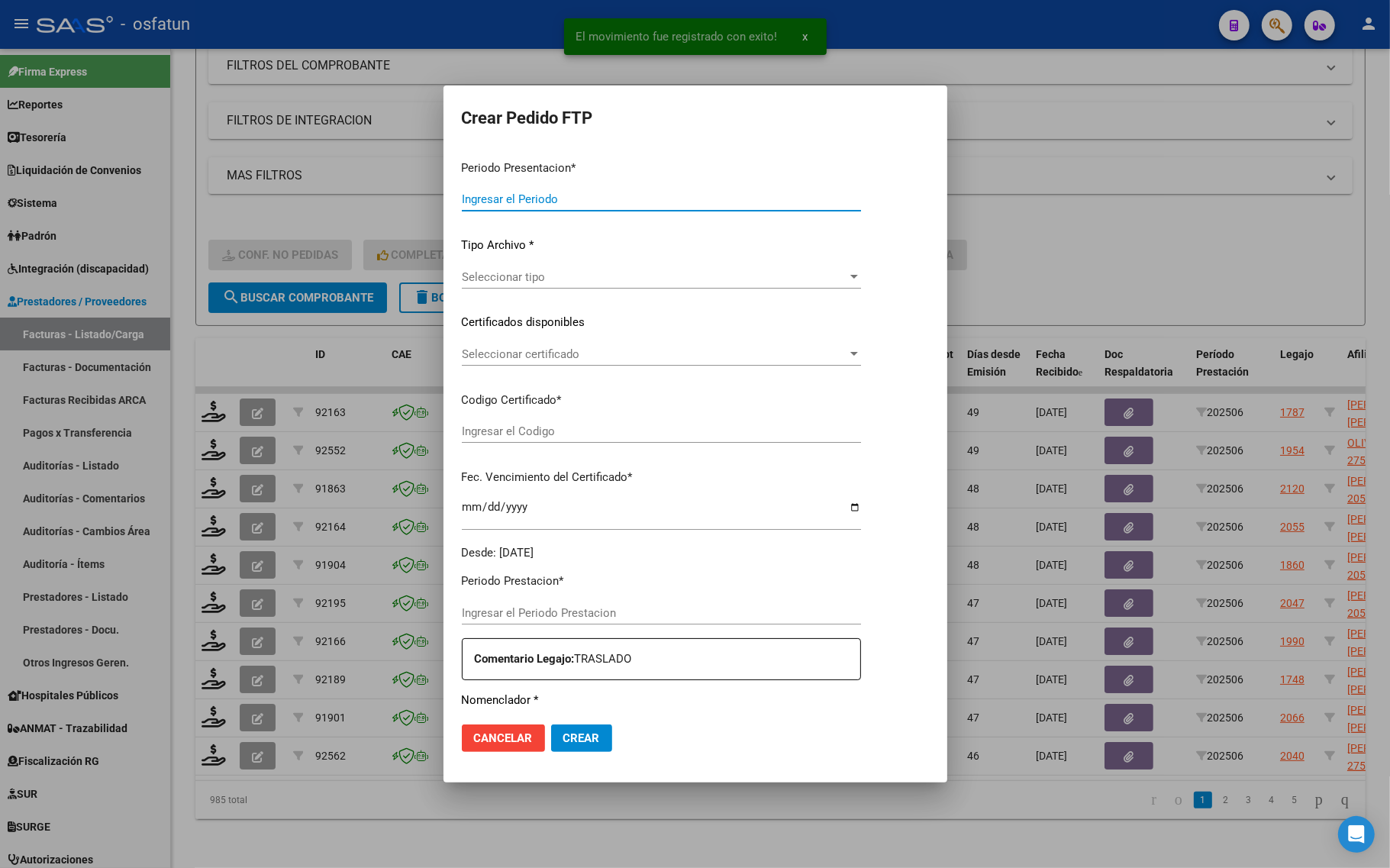
type input "202507"
type input "202506"
type input "$ 148.447,32"
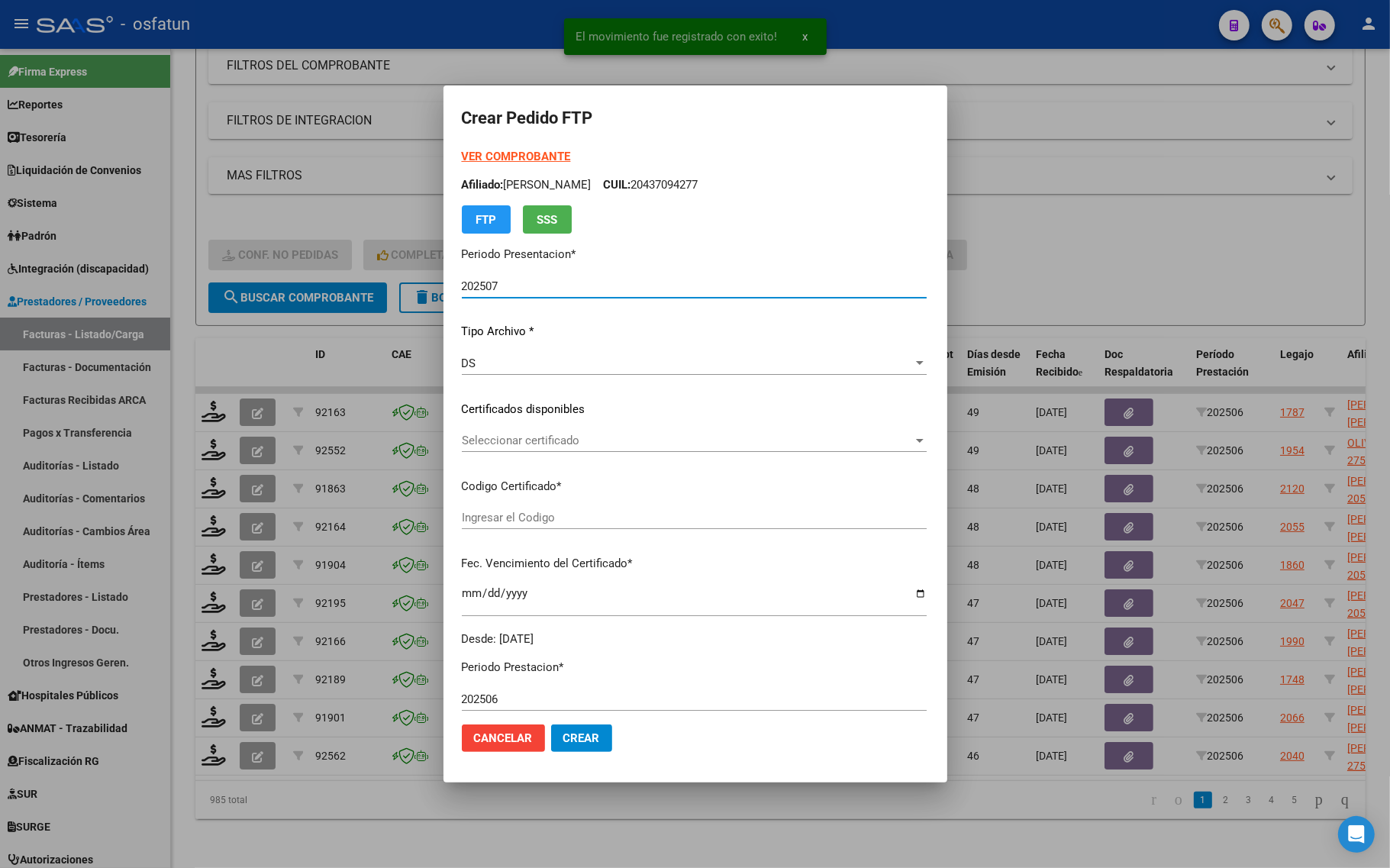
type input "ARG02000557254142025022520300225TUC139"
type input "2030-02-25"
click at [486, 150] on strong "VER COMPROBANTE" at bounding box center [516, 157] width 109 height 14
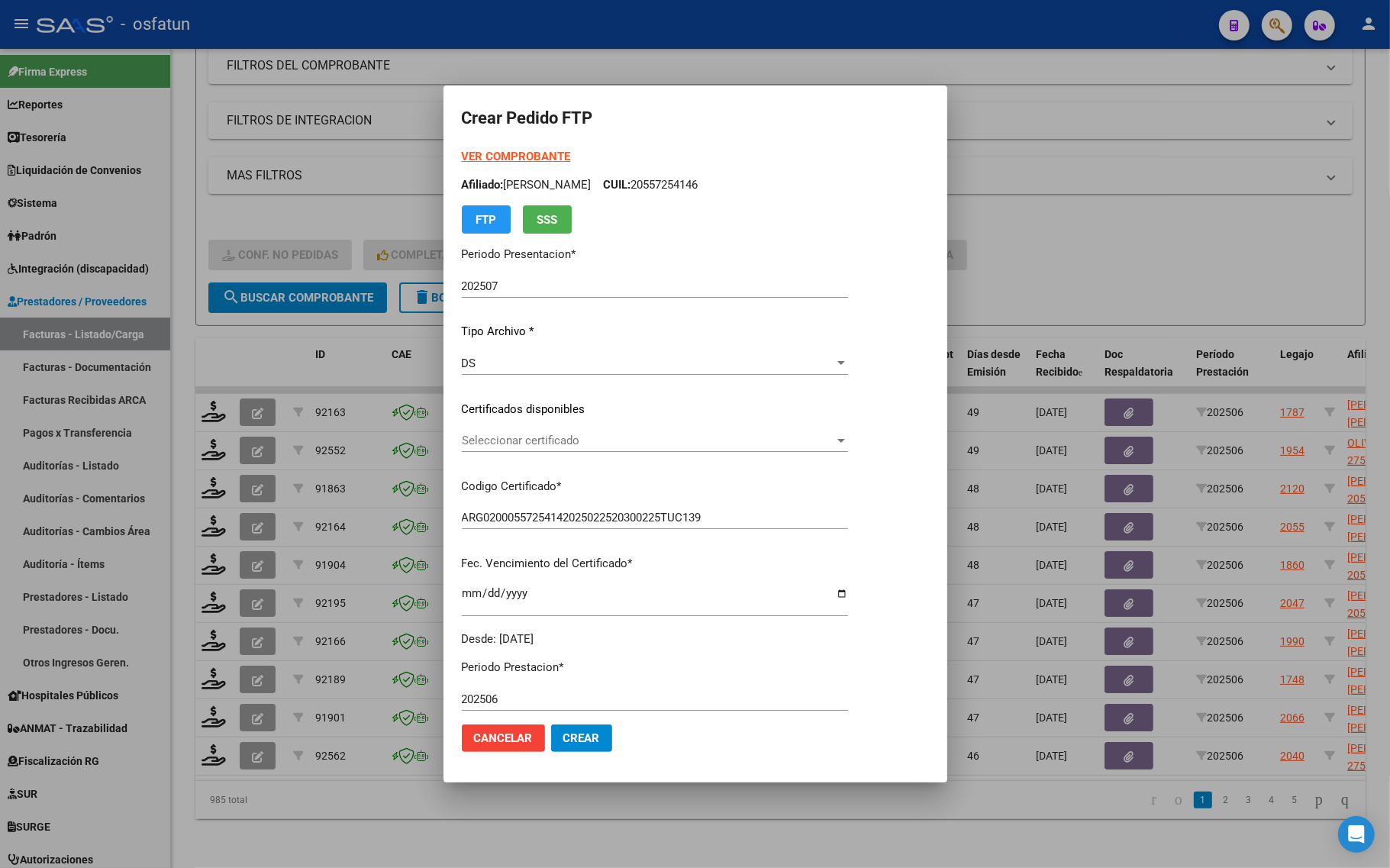
click at [516, 437] on span "Seleccionar certificado" at bounding box center [648, 440] width 373 height 14
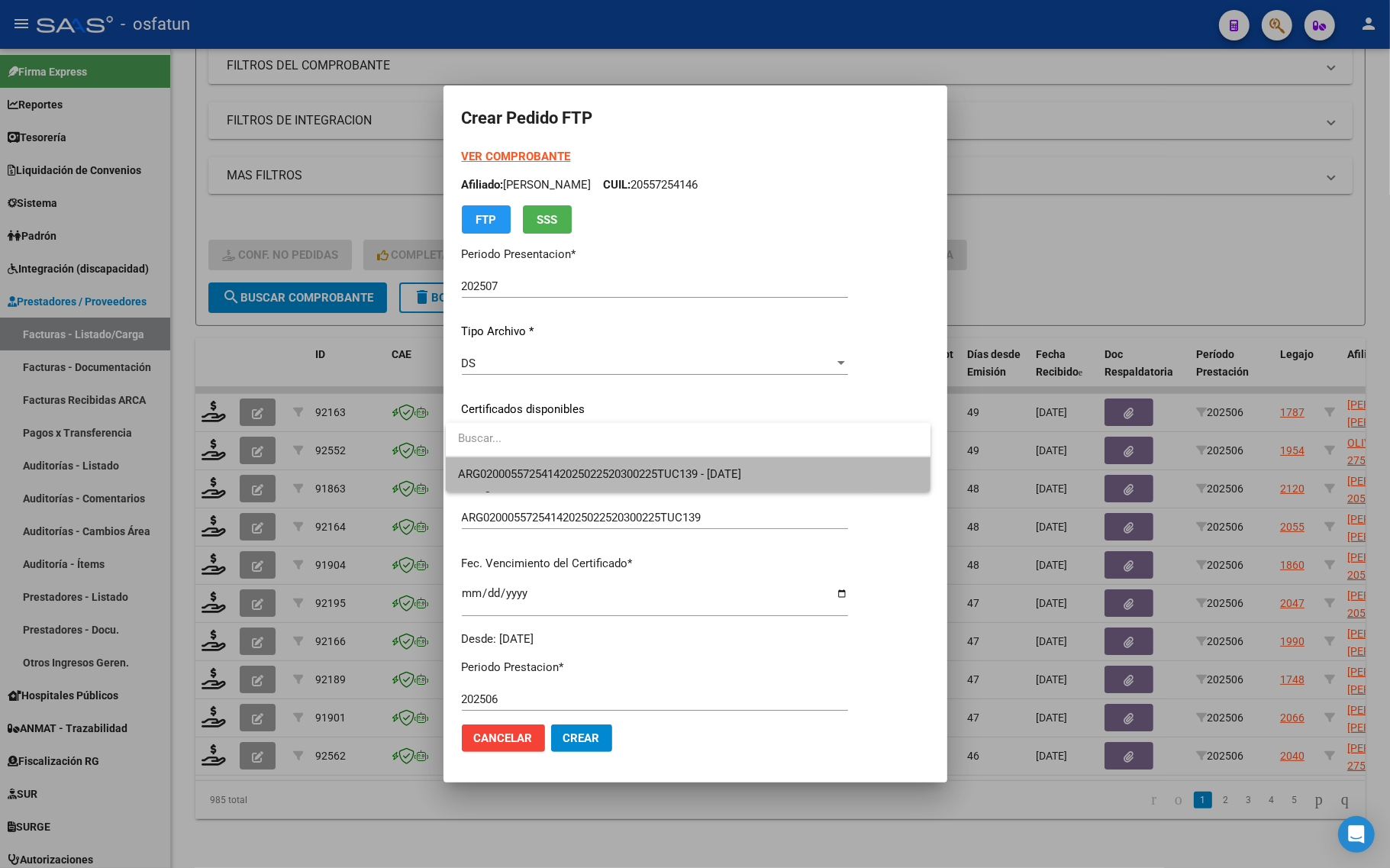
click at [515, 463] on span "ARG02000557254142025022520300225TUC139 - 2030-02-25" at bounding box center [687, 473] width 460 height 34
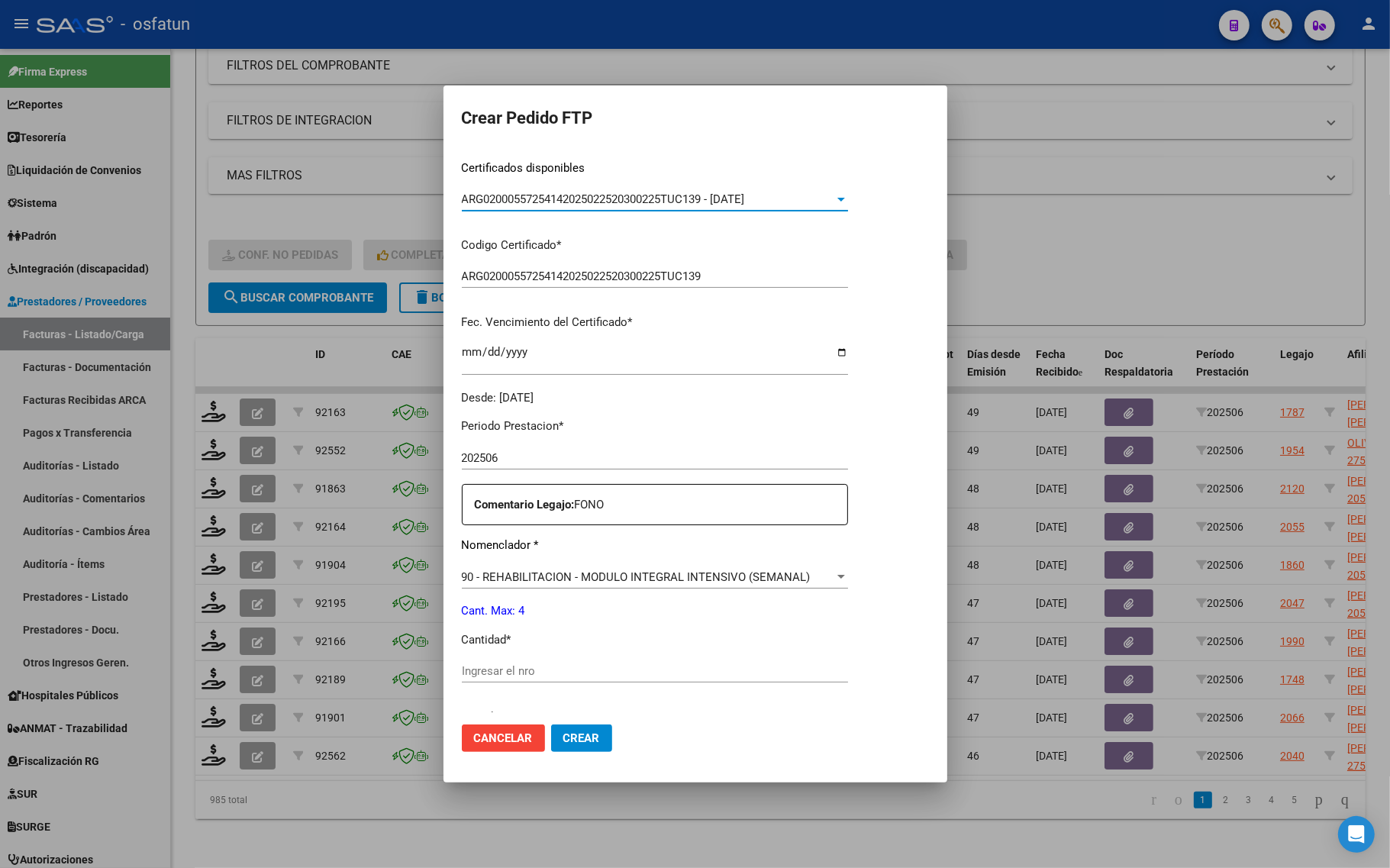
scroll to position [286, 0]
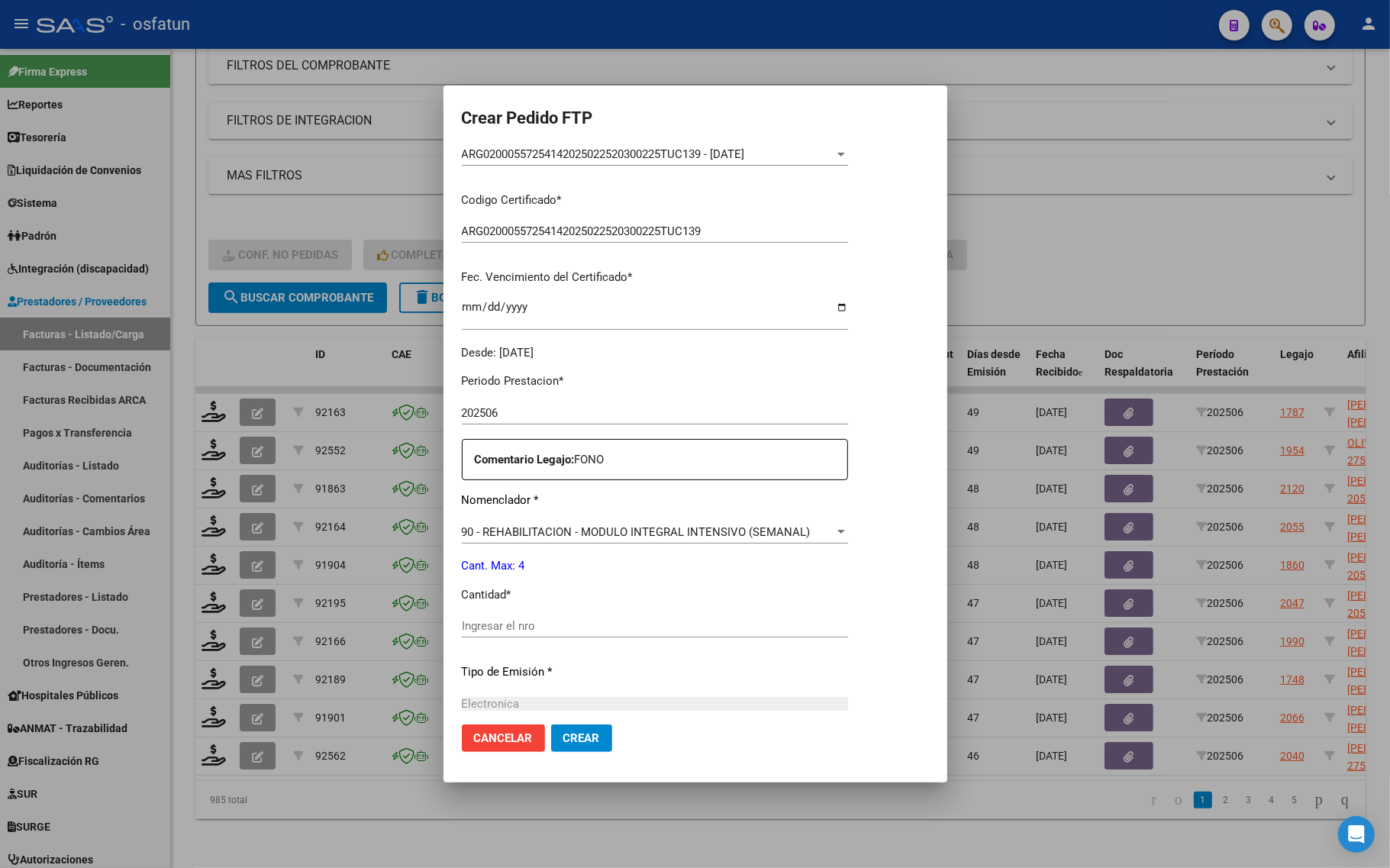
click at [193, 334] on div at bounding box center [695, 434] width 1390 height 868
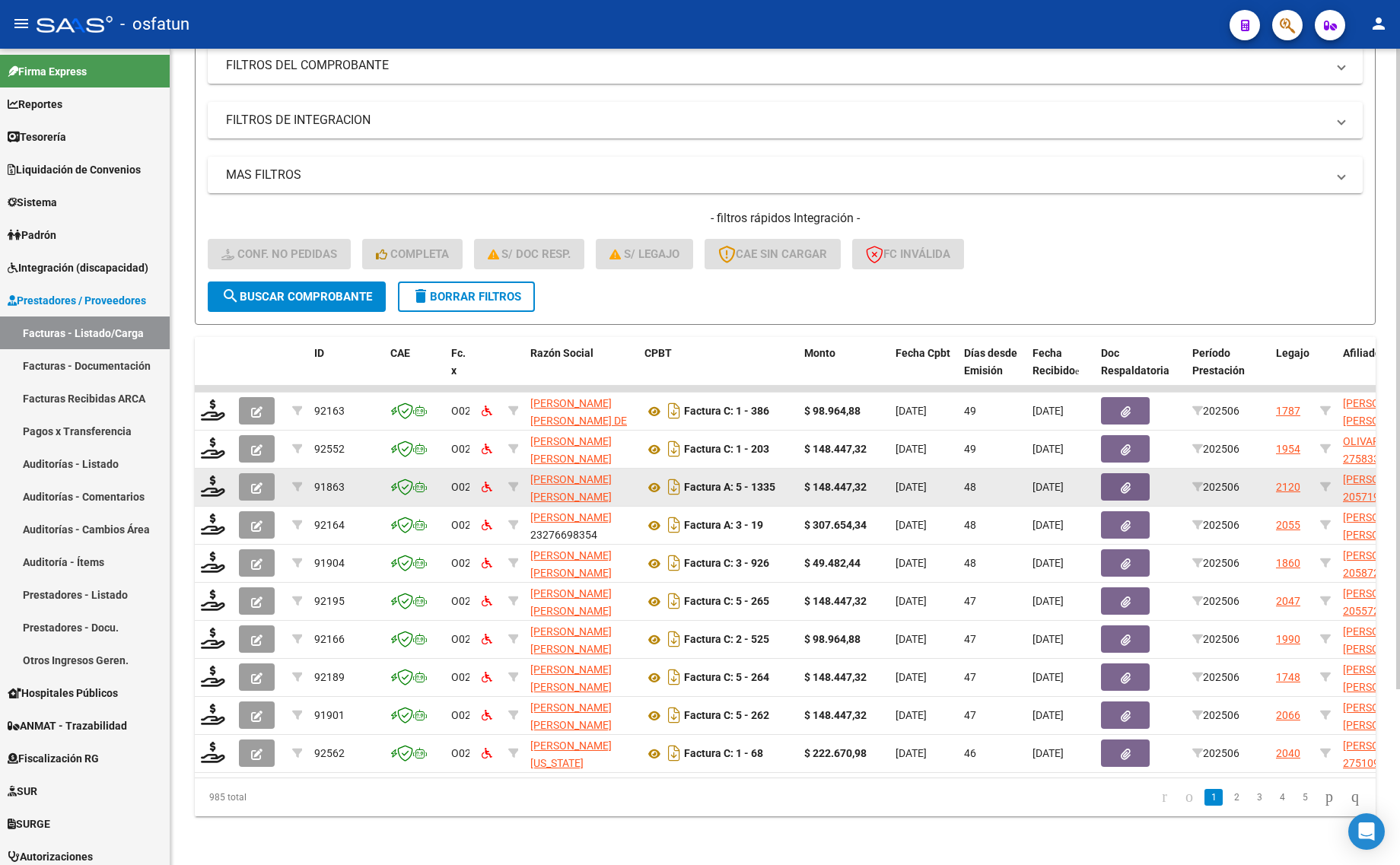
click at [213, 481] on div at bounding box center [213, 487] width 26 height 23
click at [210, 475] on icon at bounding box center [212, 486] width 24 height 21
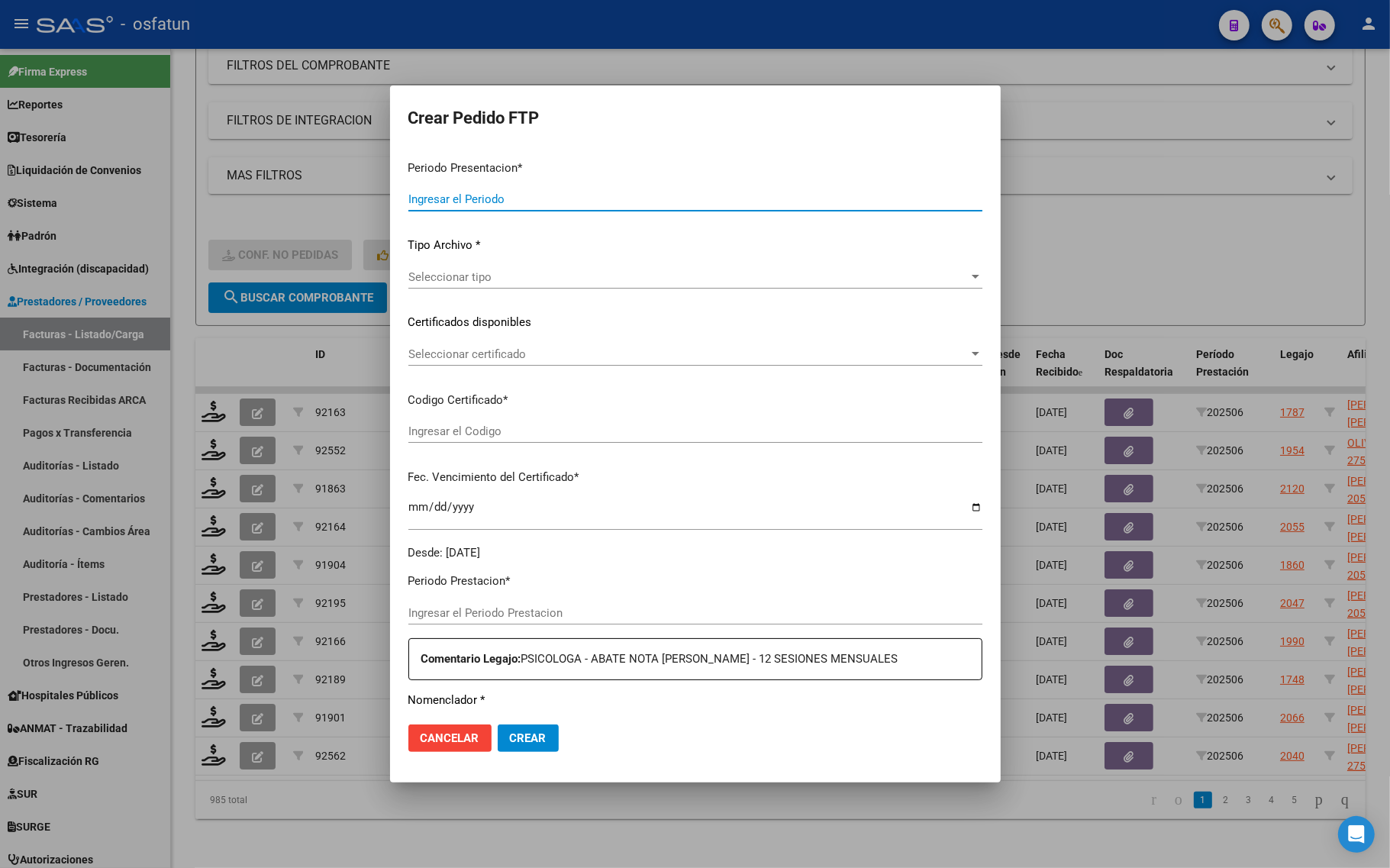
type input "202507"
type input "202506"
type input "$ 148.447,32"
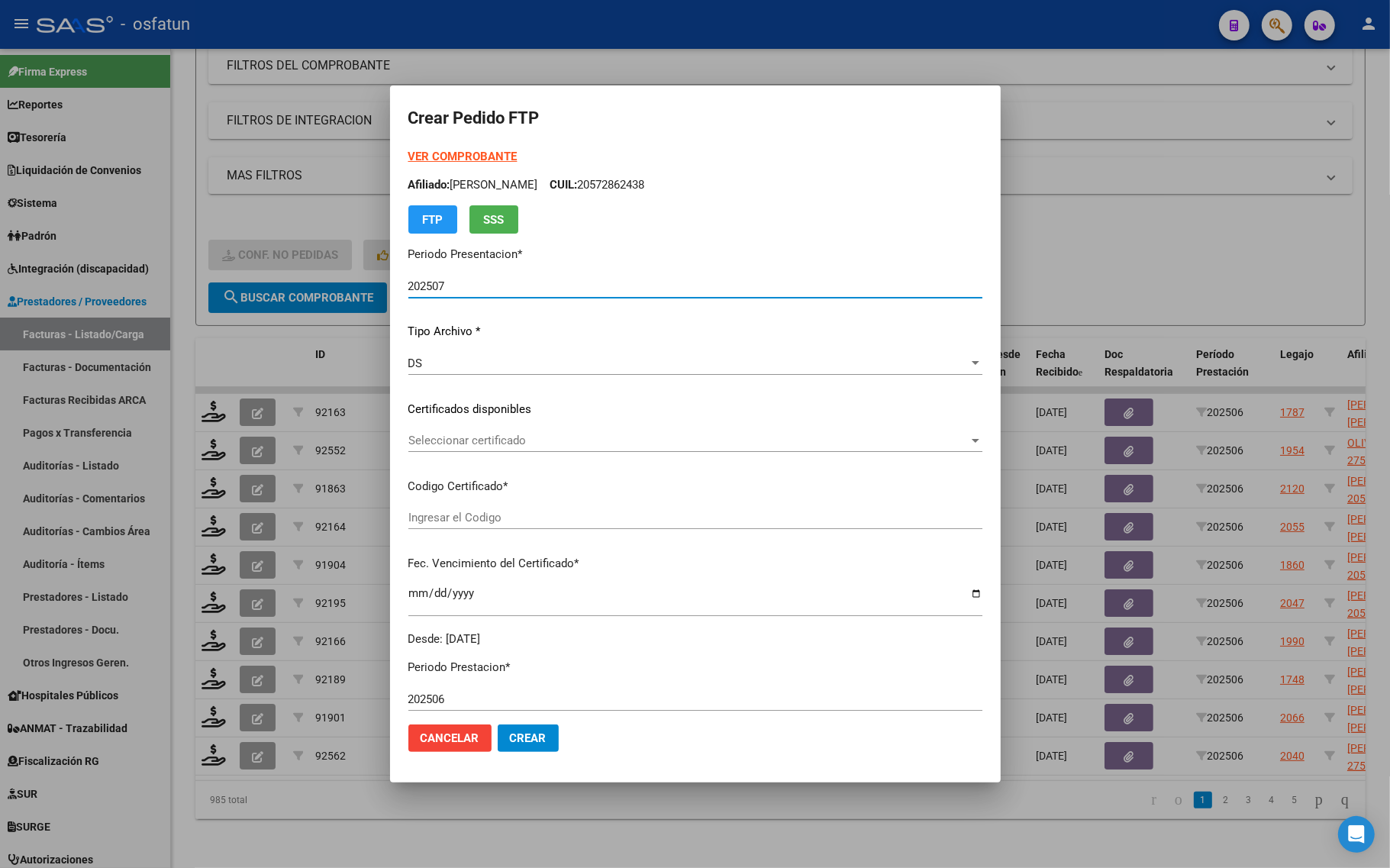
type input "100322211"
type input "2029-07-24"
click at [436, 153] on strong "VER COMPROBANTE" at bounding box center [463, 157] width 109 height 14
click at [495, 436] on span "Seleccionar certificado" at bounding box center [688, 440] width 560 height 14
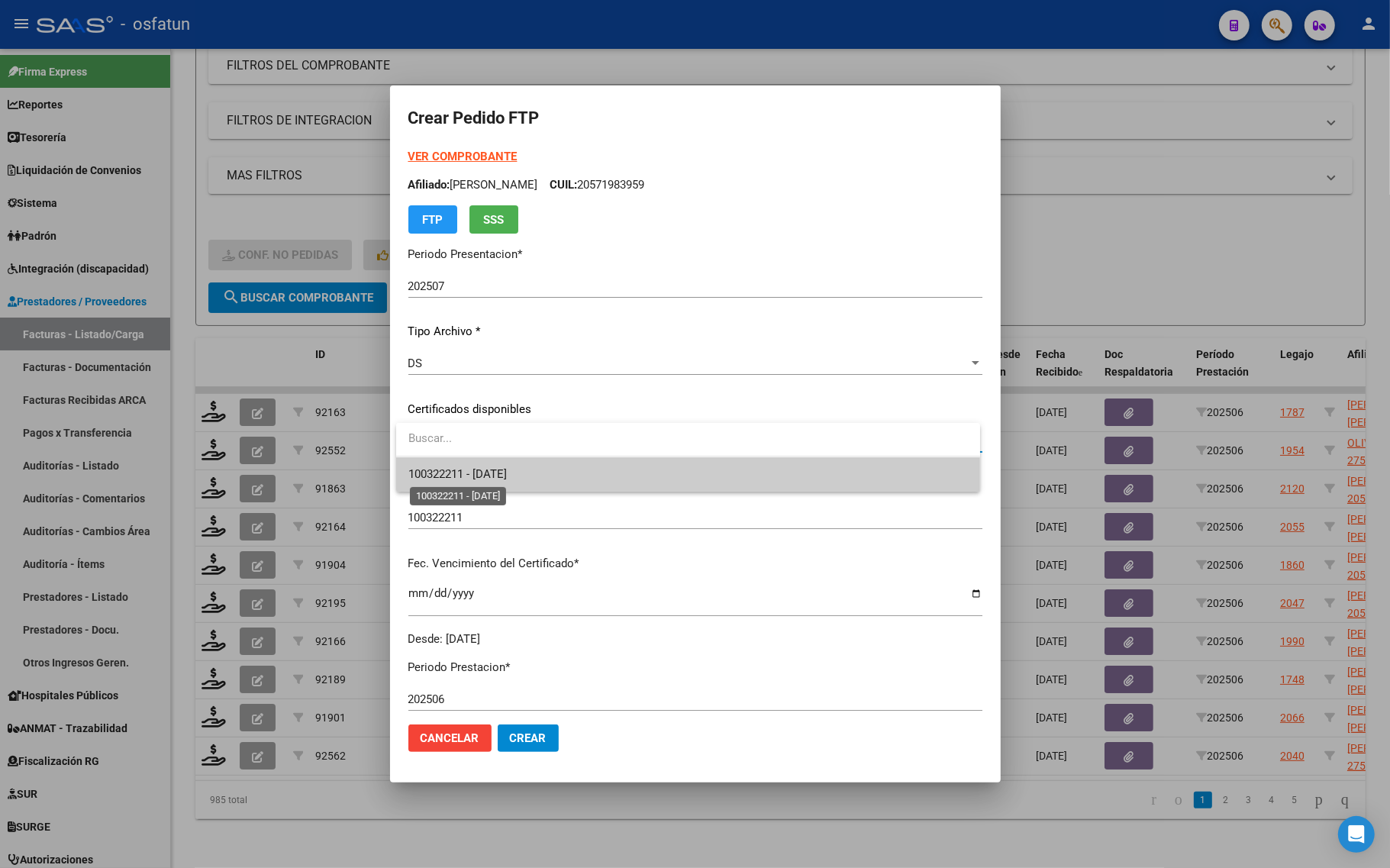
click at [497, 474] on span "100322211 - 2029-07-24" at bounding box center [458, 474] width 99 height 14
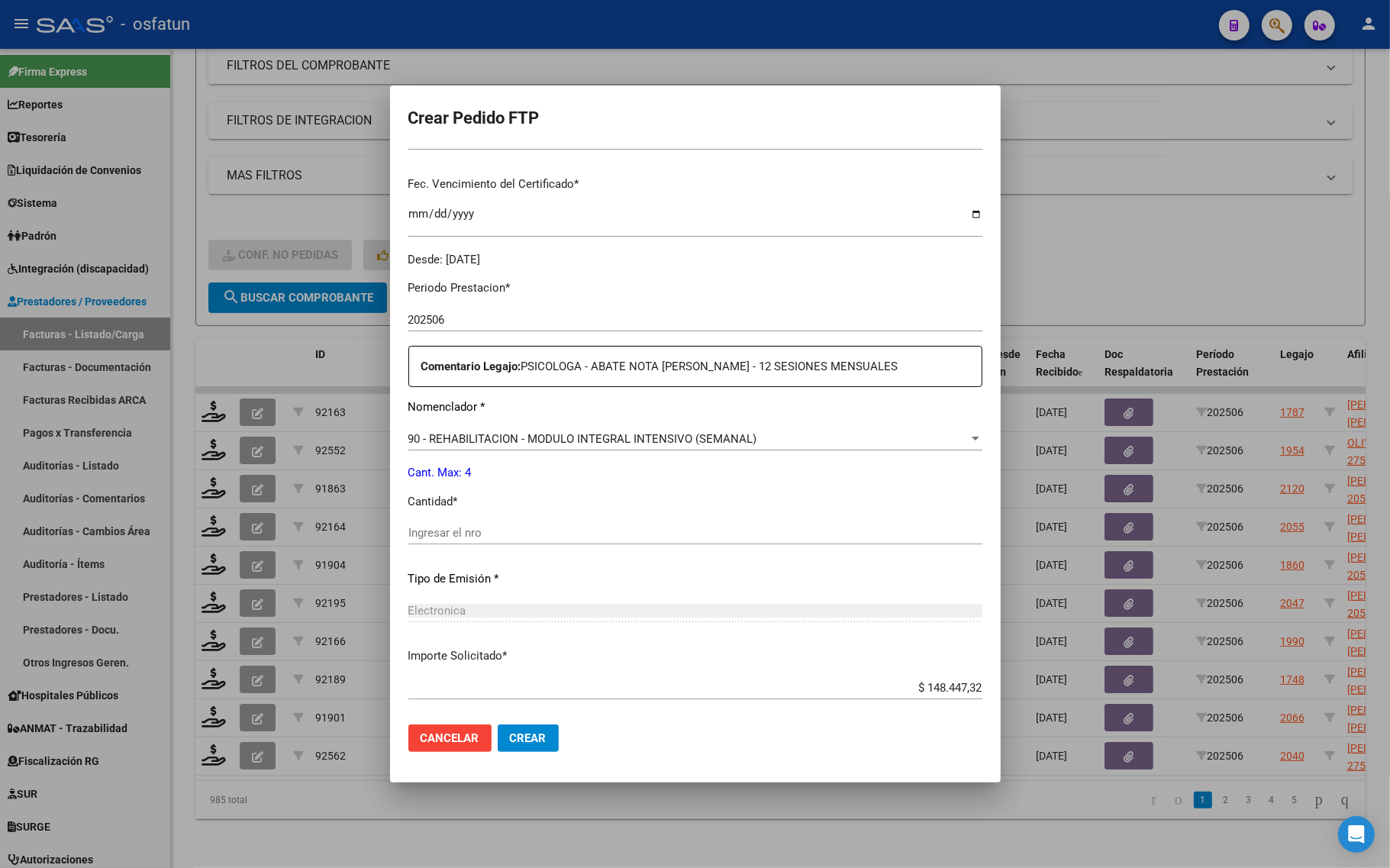
scroll to position [381, 0]
click at [468, 524] on input "Ingresar el nro" at bounding box center [695, 530] width 574 height 14
type input "4"
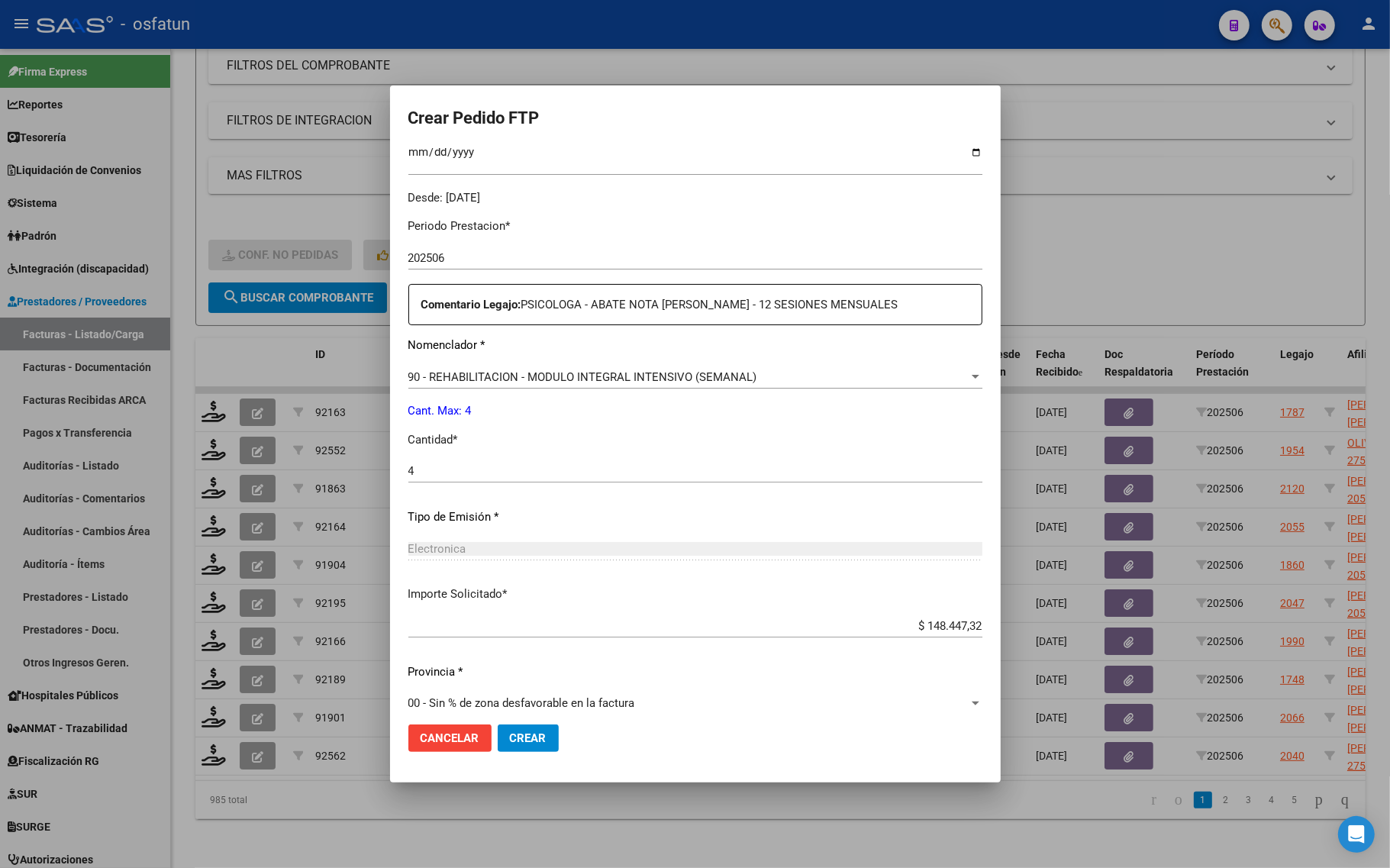
scroll to position [457, 0]
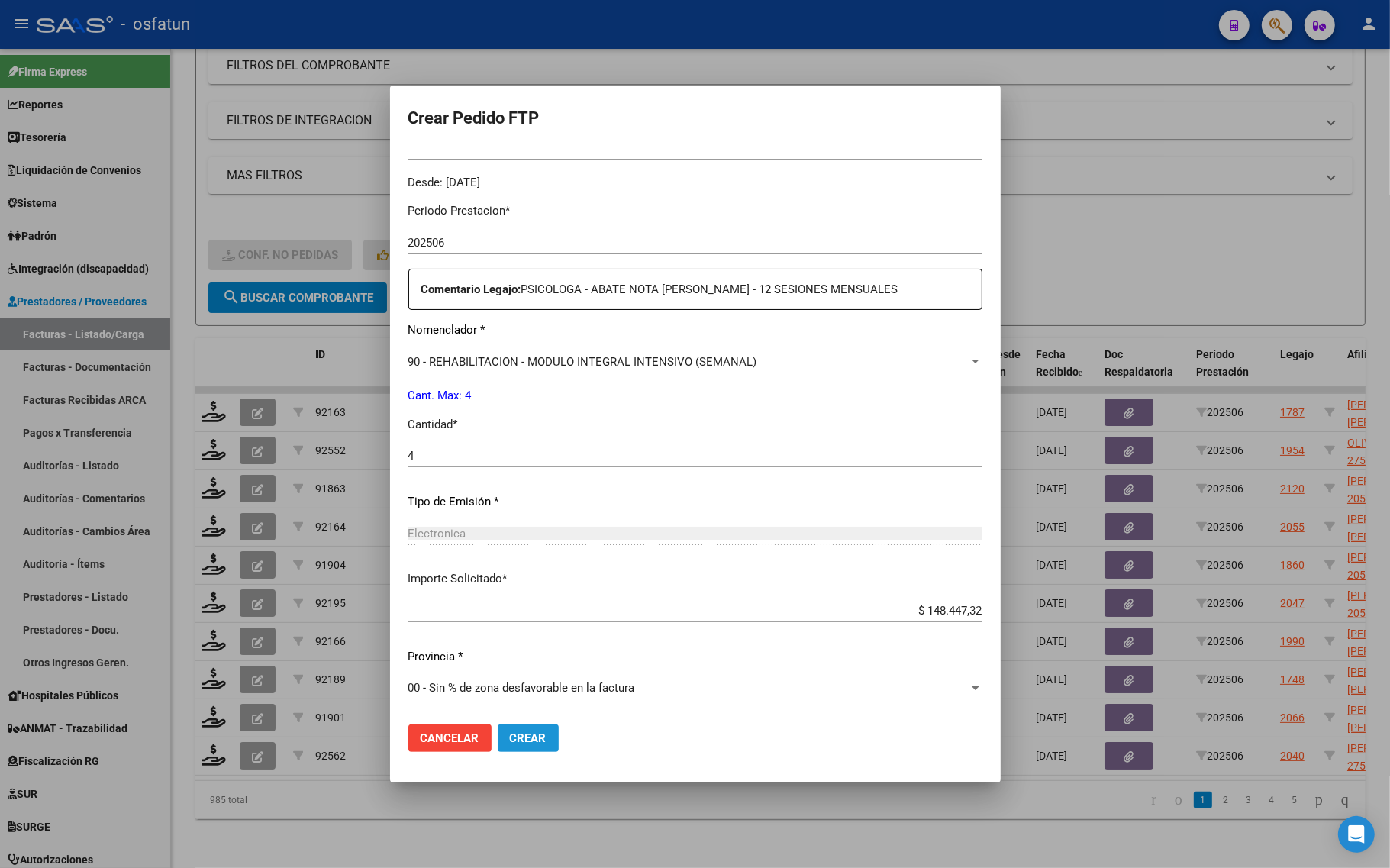
click at [510, 741] on span "Crear" at bounding box center [529, 737] width 37 height 14
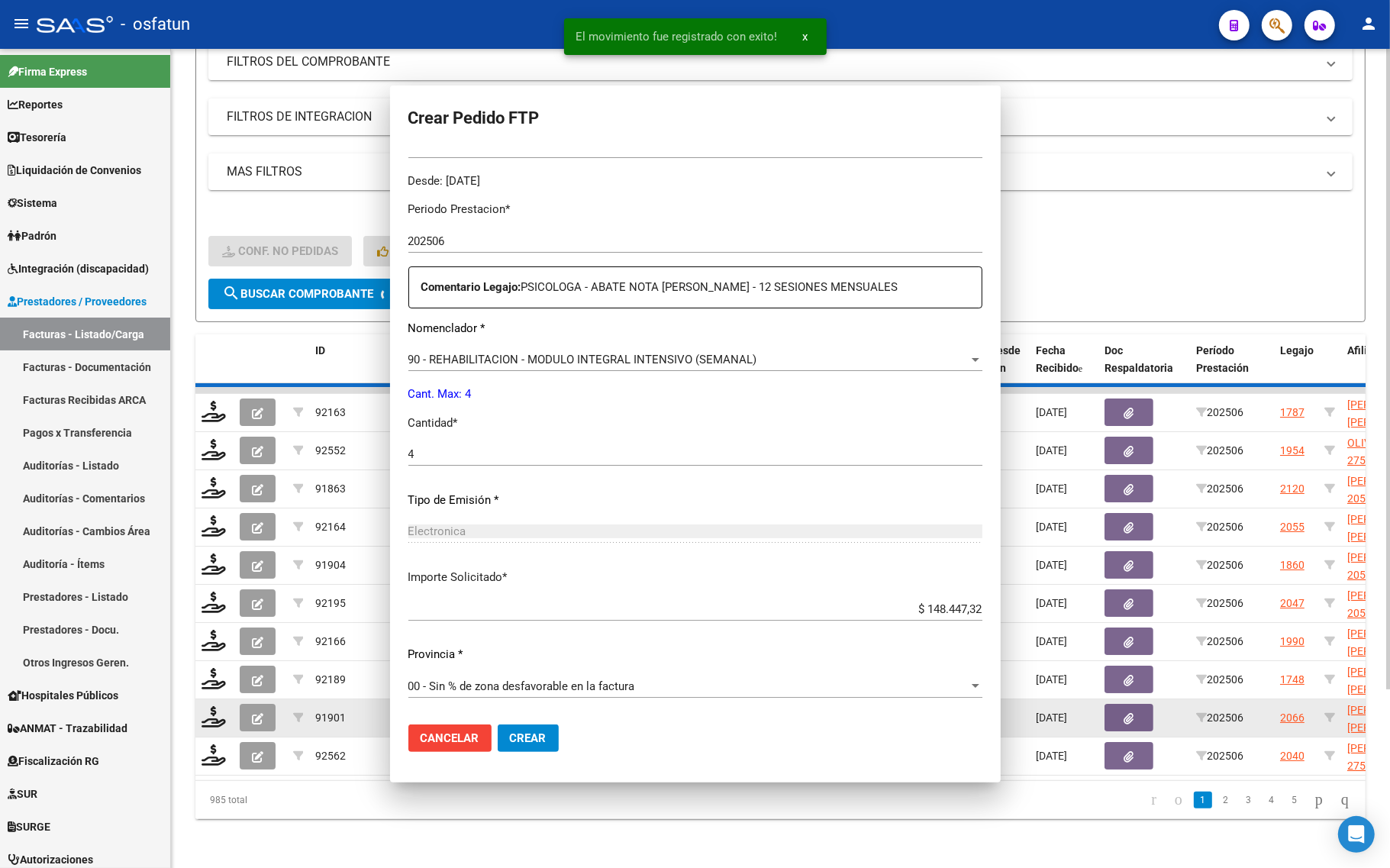
scroll to position [0, 0]
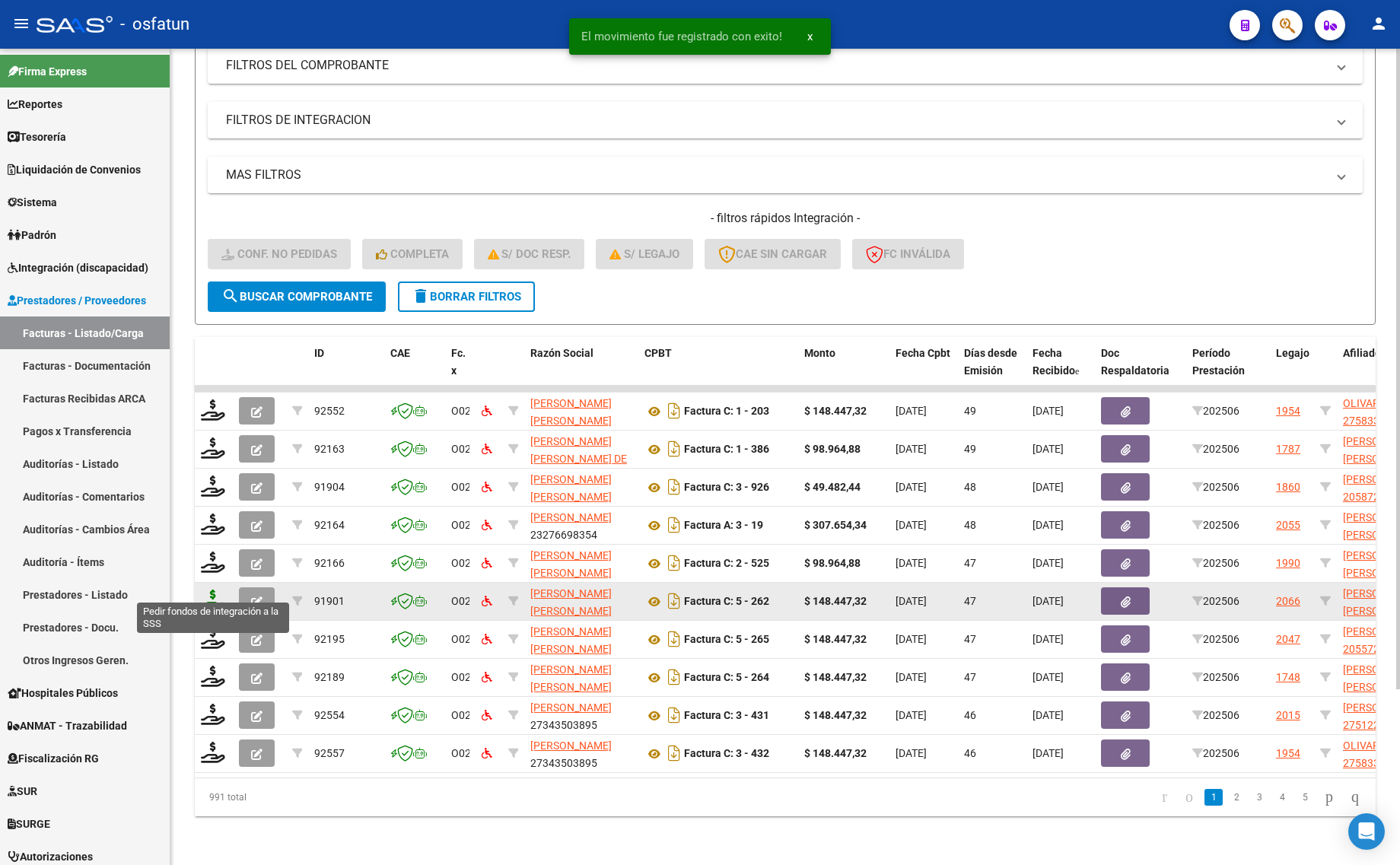
click at [210, 591] on icon at bounding box center [212, 600] width 24 height 21
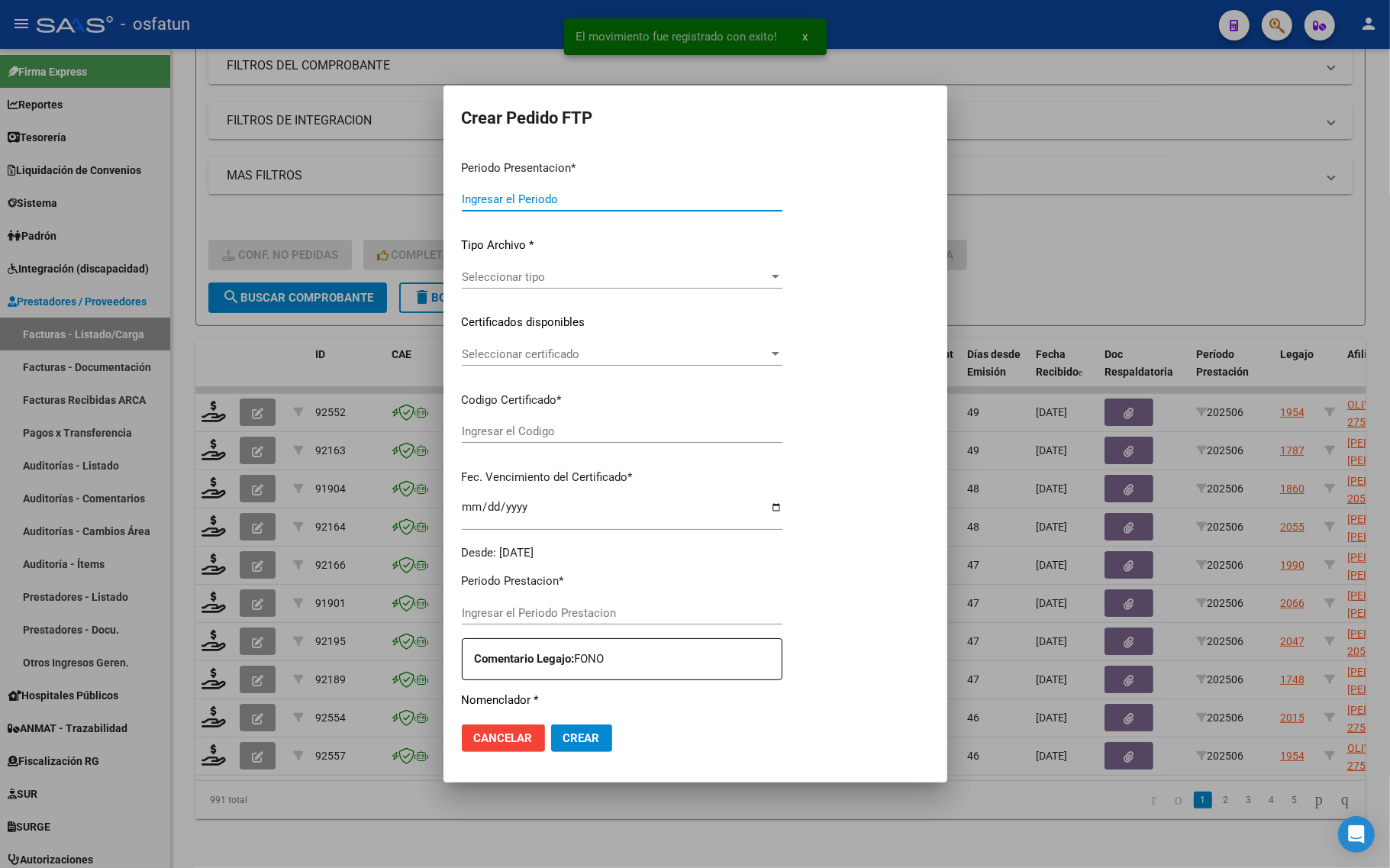
type input "202507"
type input "202506"
type input "$ 148.447,32"
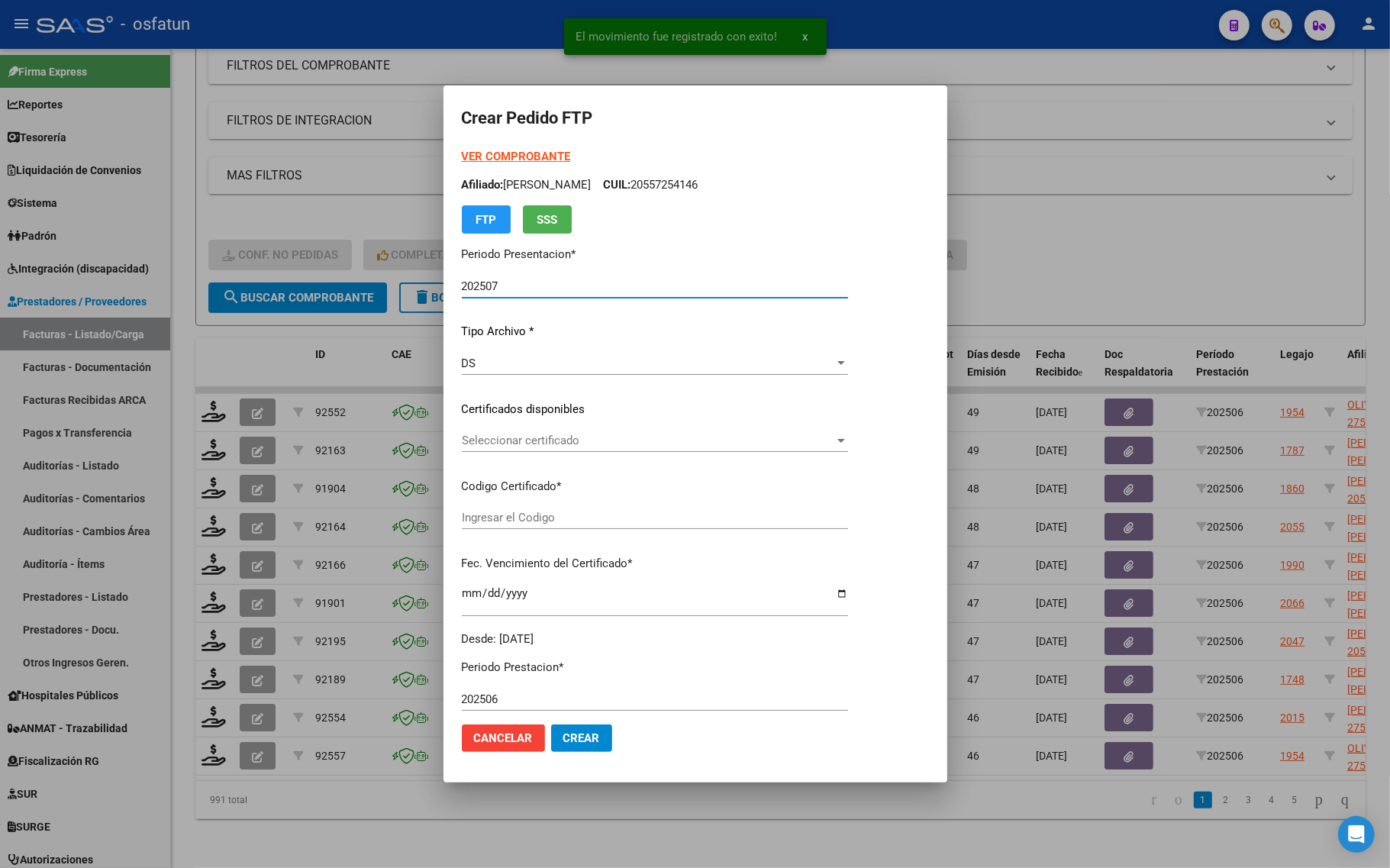
type input "ARG01000520778772022080820270808TUC139"
type input "2027-08-08"
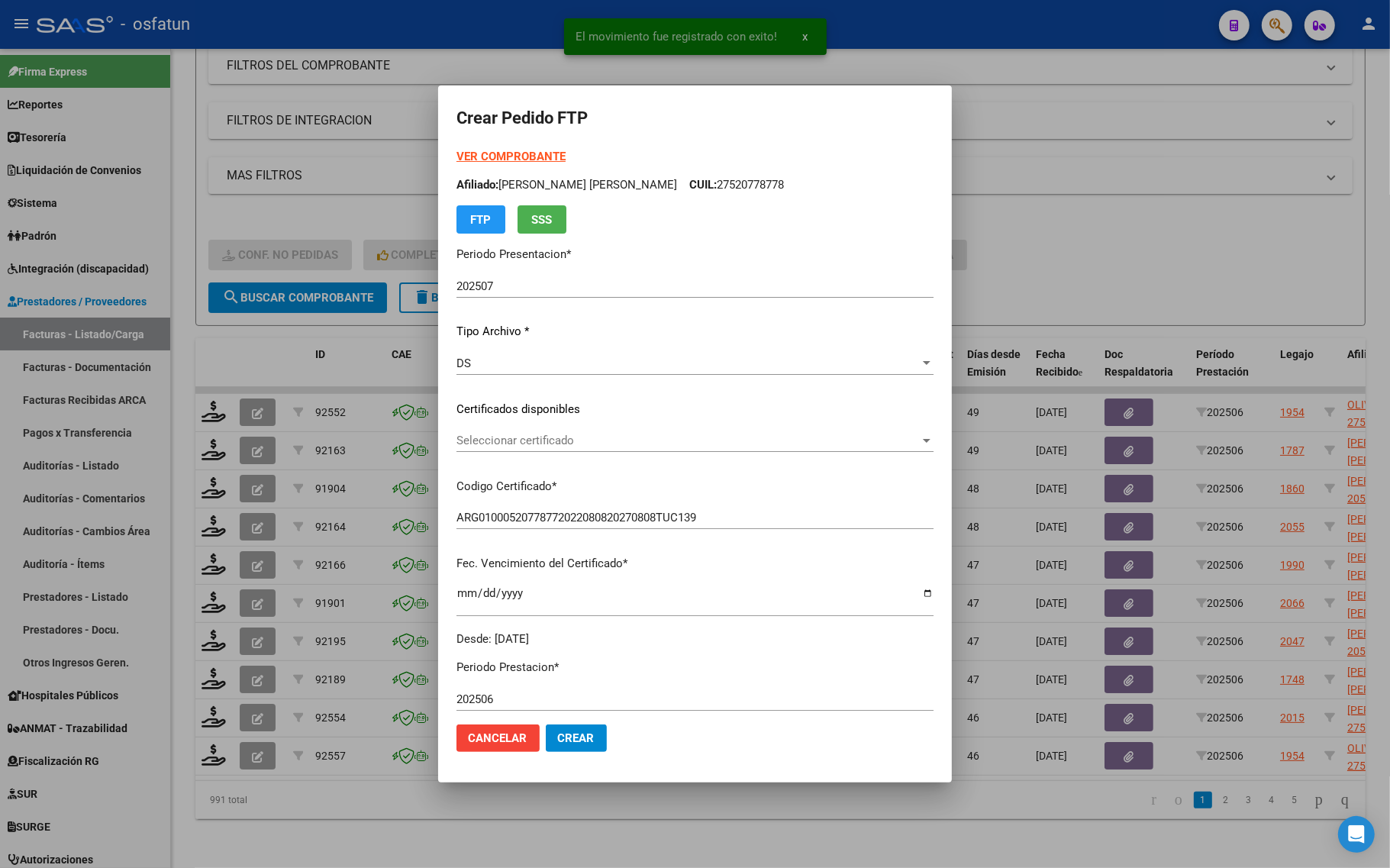
click at [491, 158] on strong "VER COMPROBANTE" at bounding box center [511, 157] width 109 height 14
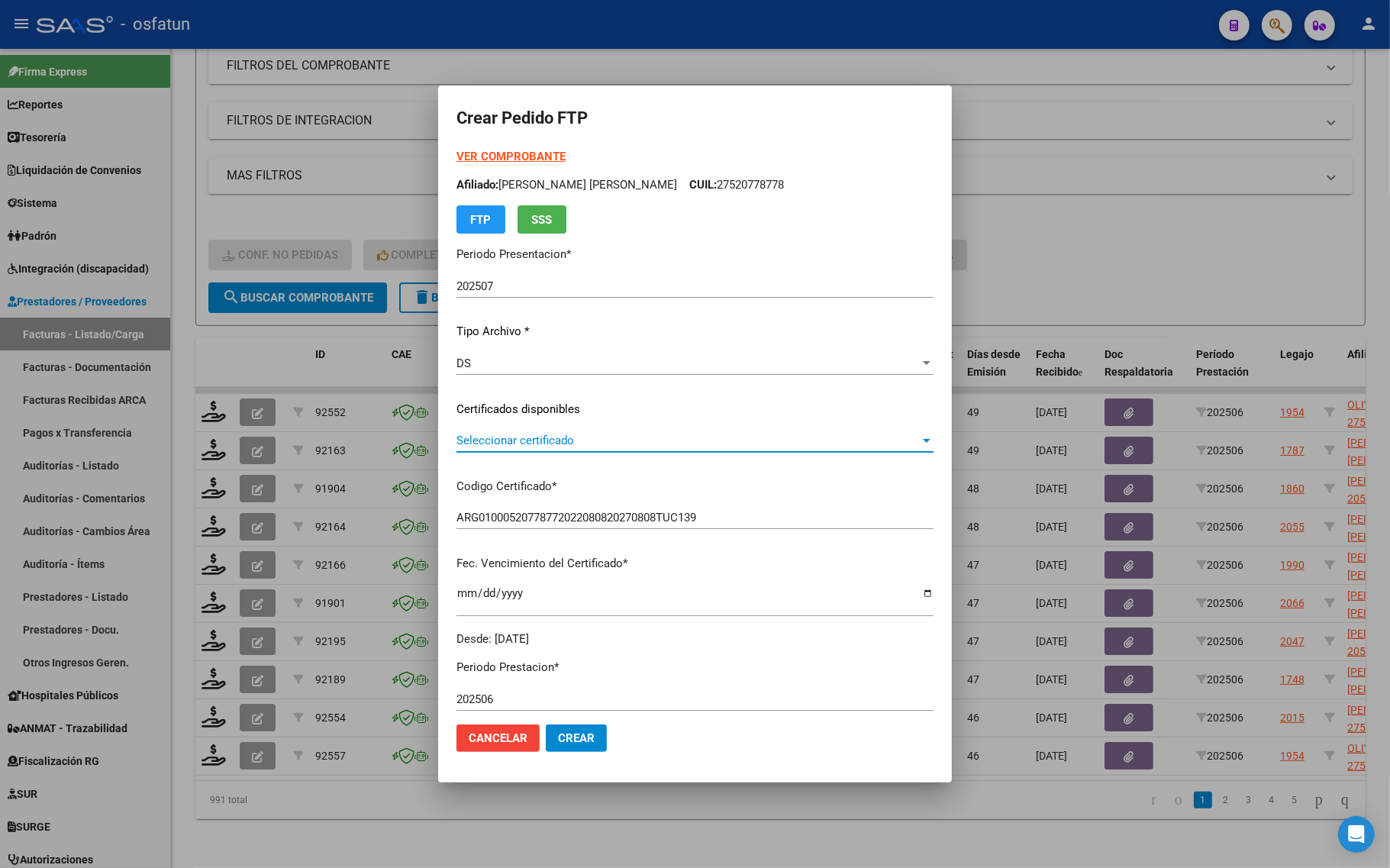
click at [478, 440] on span "Seleccionar certificado" at bounding box center [688, 440] width 464 height 14
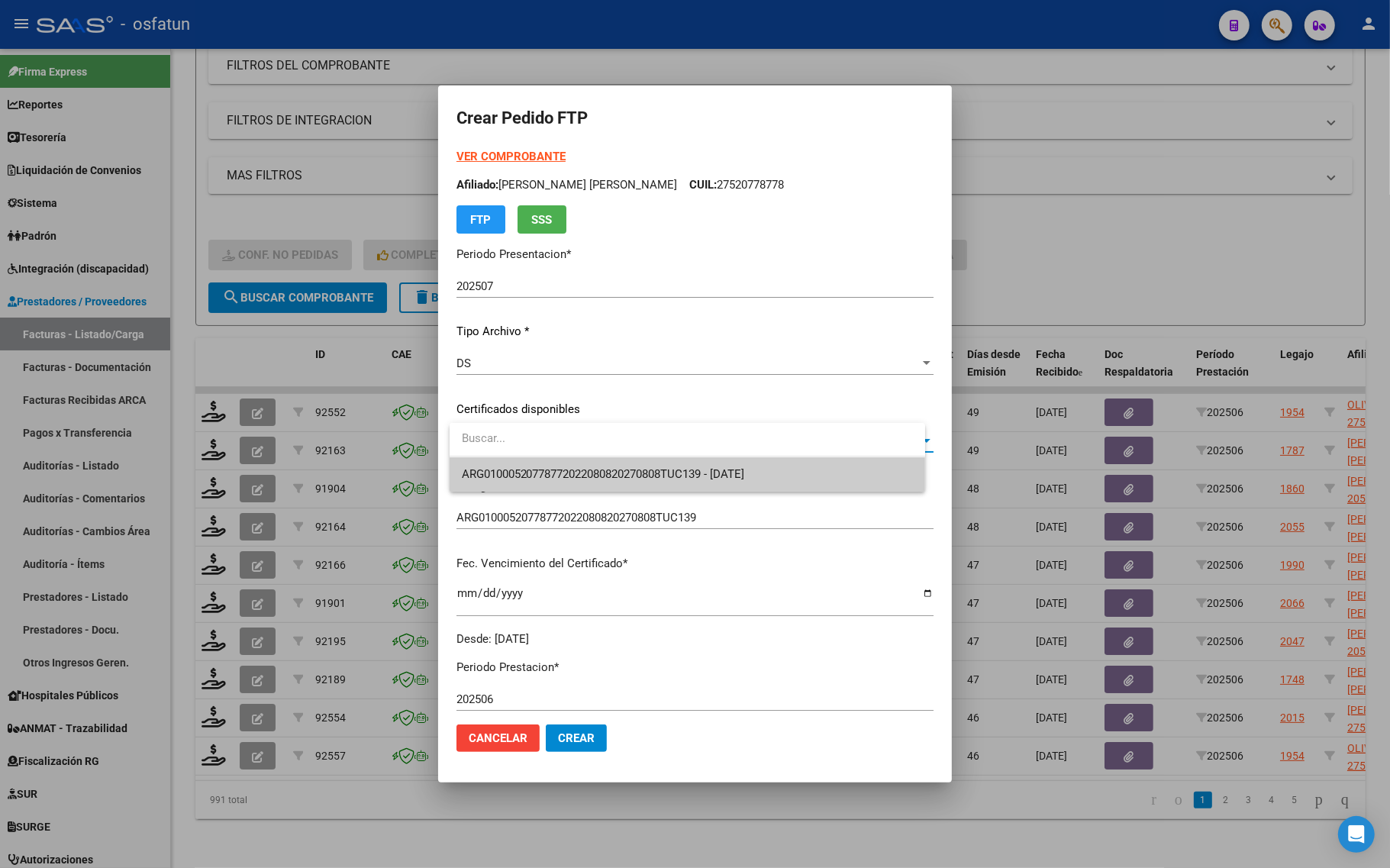
click at [485, 486] on span "ARG01000520778772022080820270808TUC139 - 2027-08-08" at bounding box center [687, 473] width 451 height 34
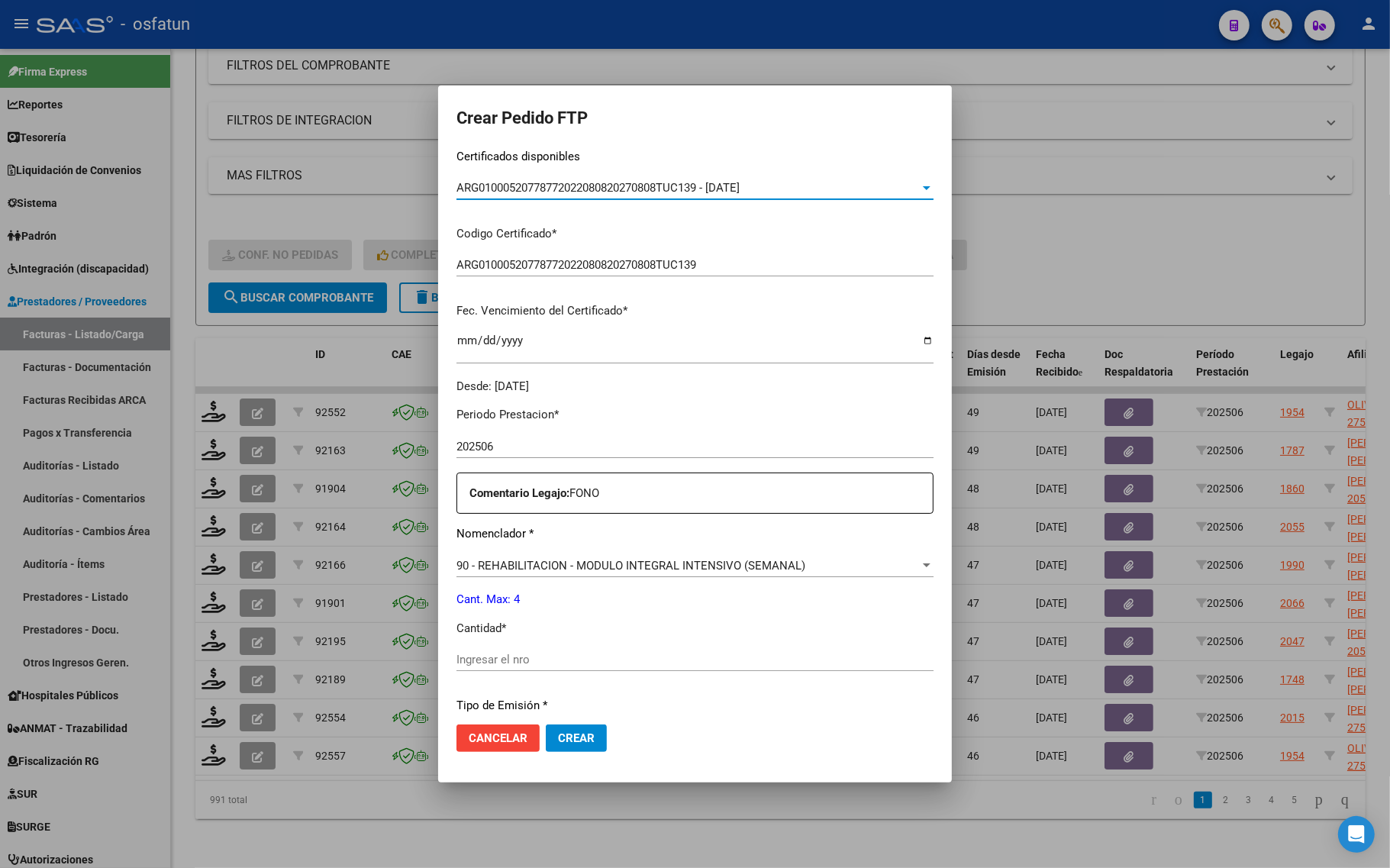
scroll to position [381, 0]
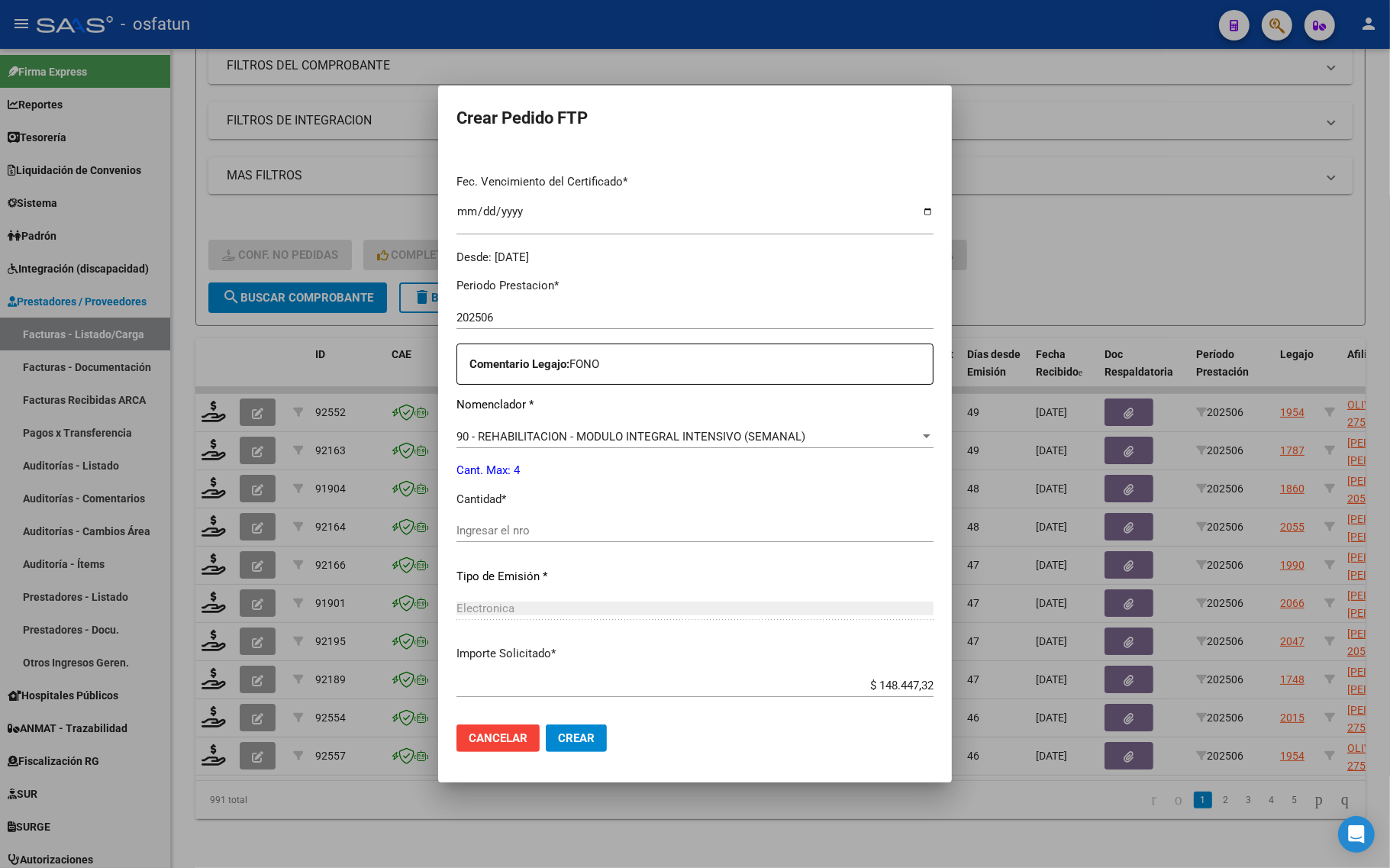
click at [580, 552] on div "Ingresar el nro" at bounding box center [695, 537] width 477 height 38
click at [582, 528] on input "Ingresar el nro" at bounding box center [695, 530] width 477 height 14
type input "4"
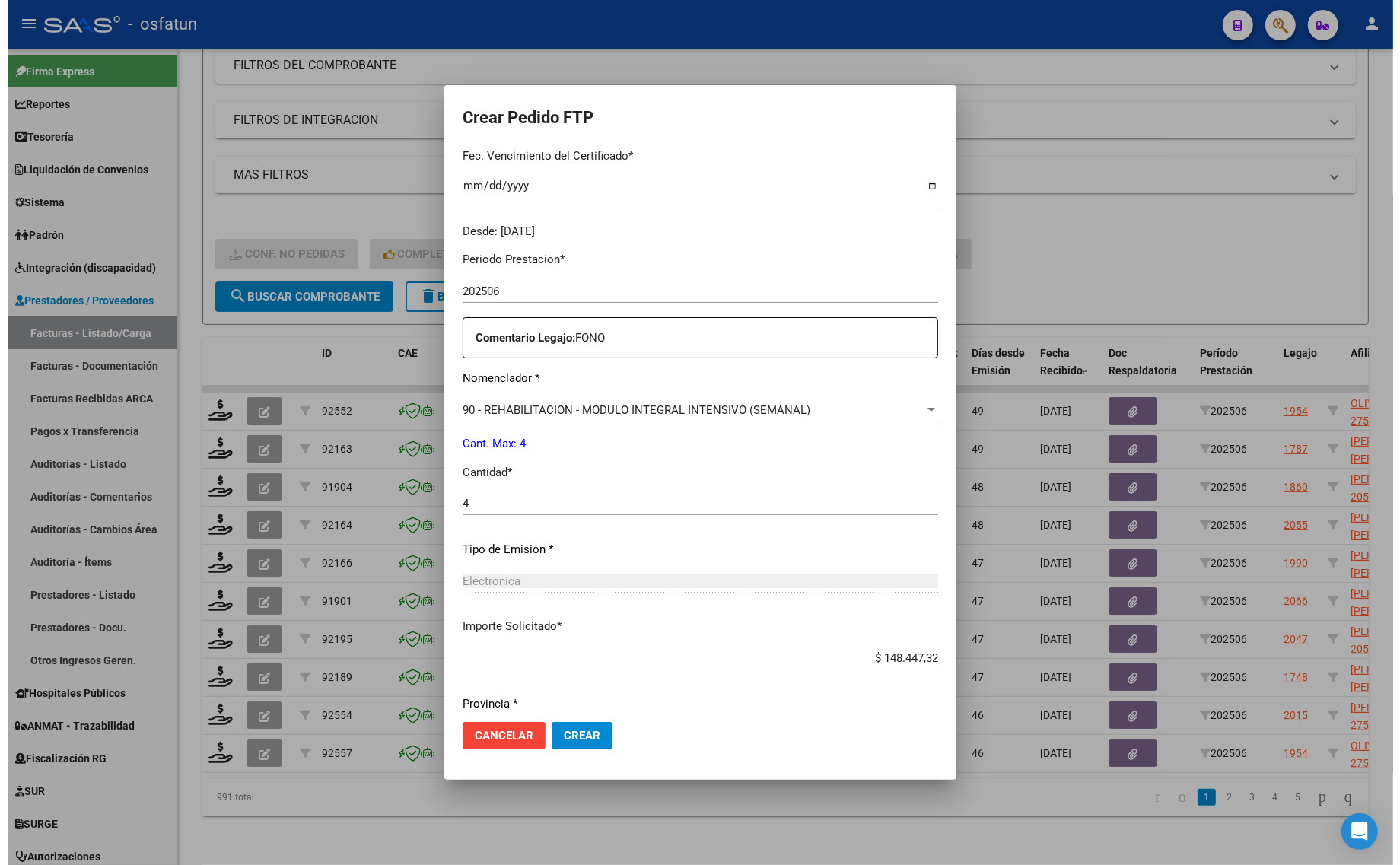
scroll to position [455, 0]
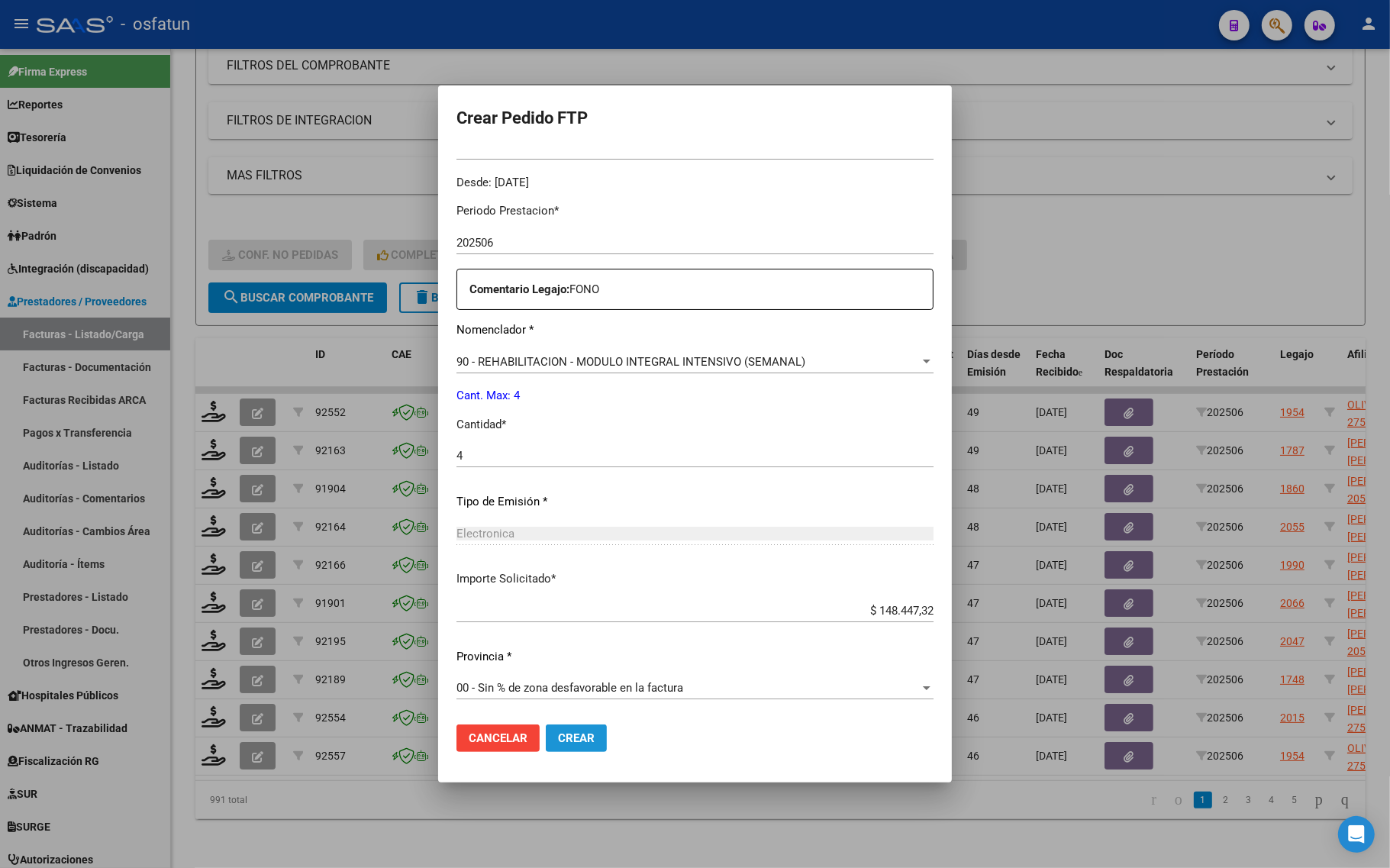
click at [566, 729] on button "Crear" at bounding box center [576, 737] width 61 height 27
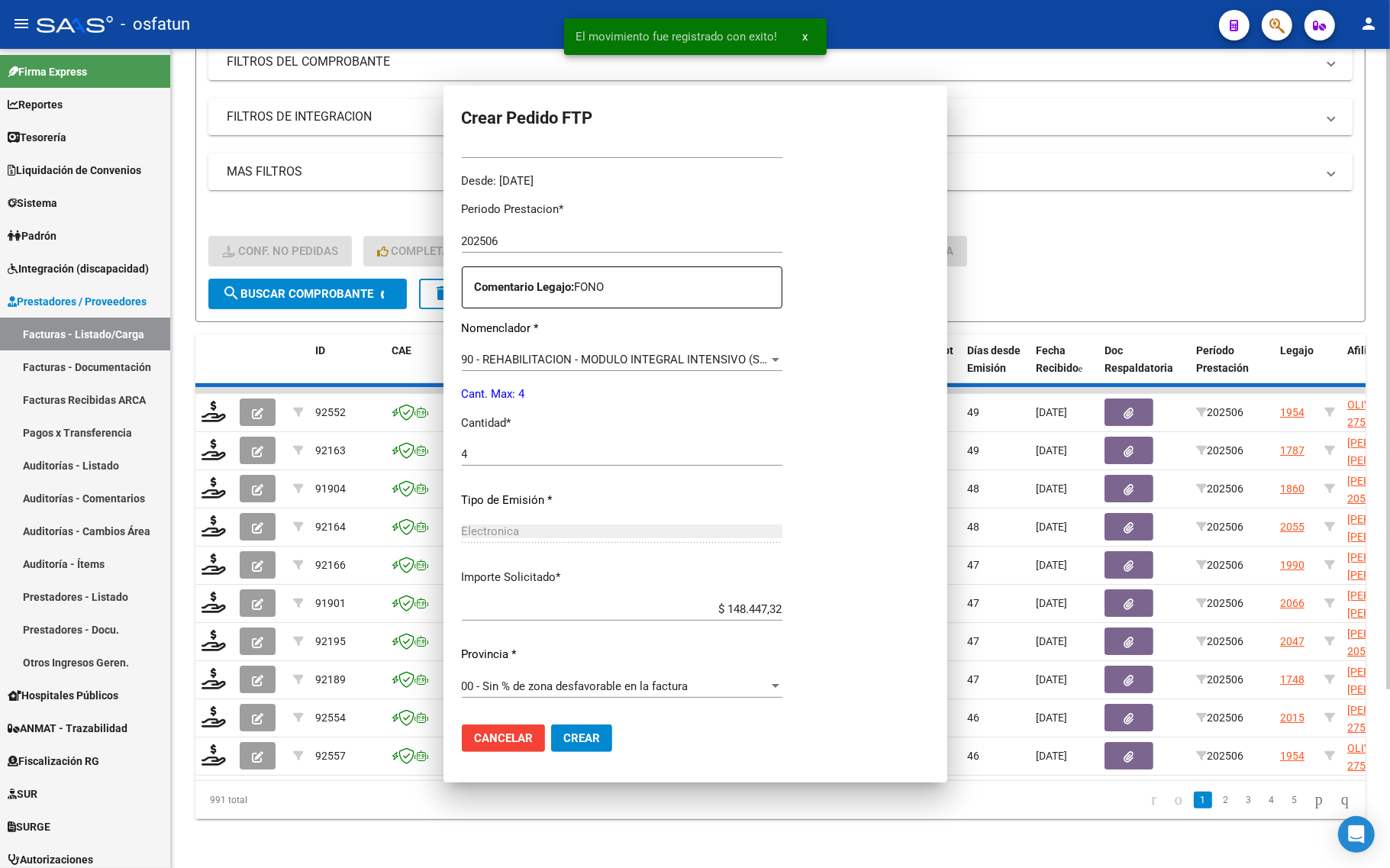
scroll to position [0, 0]
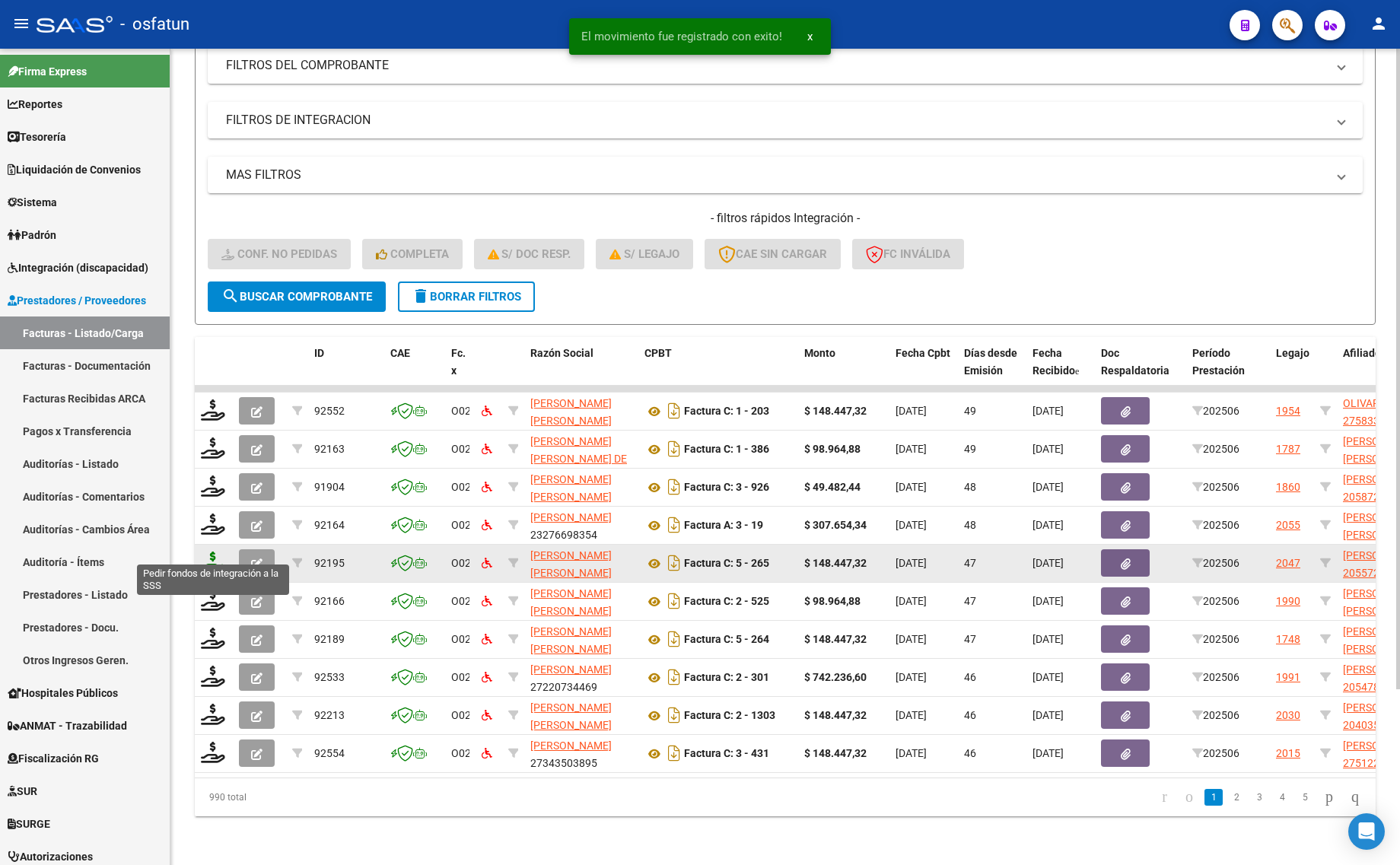
click at [219, 552] on icon at bounding box center [212, 562] width 24 height 21
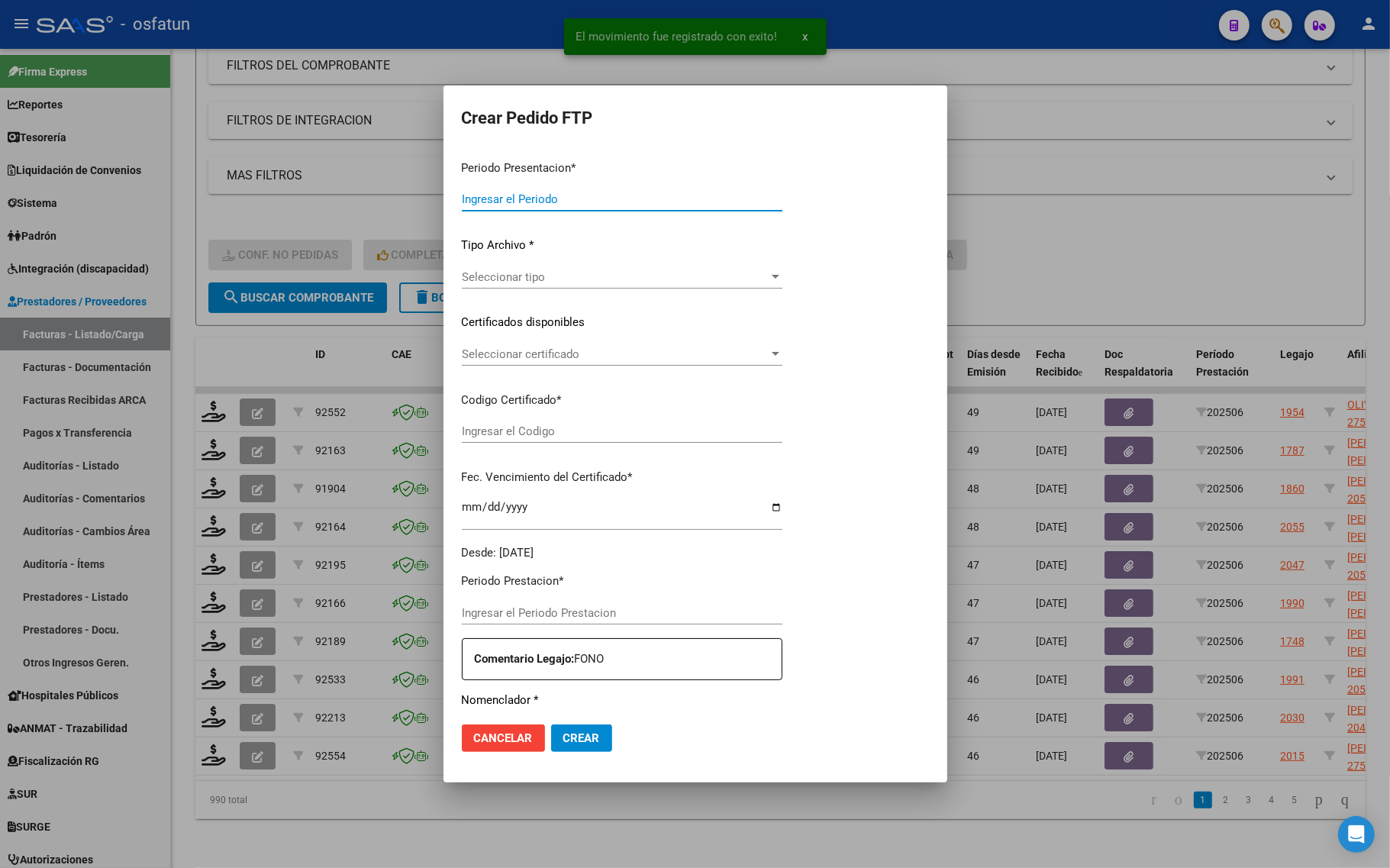
type input "202507"
type input "202506"
type input "$ 148.447,32"
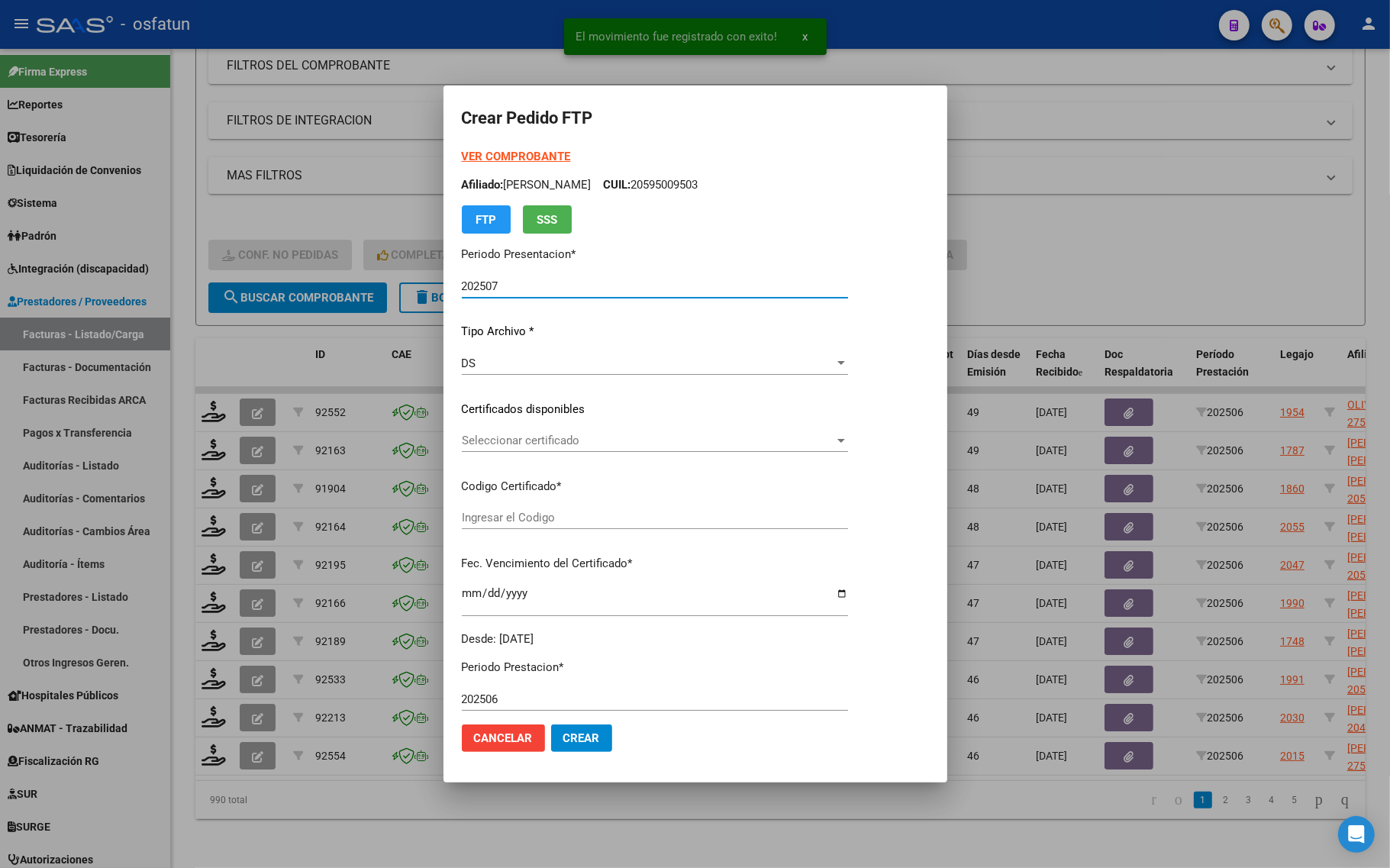
type input "ARG02000557254142025022520300225TUC139"
type input "2030-02-25"
click at [495, 157] on strong "VER COMPROBANTE" at bounding box center [516, 157] width 109 height 14
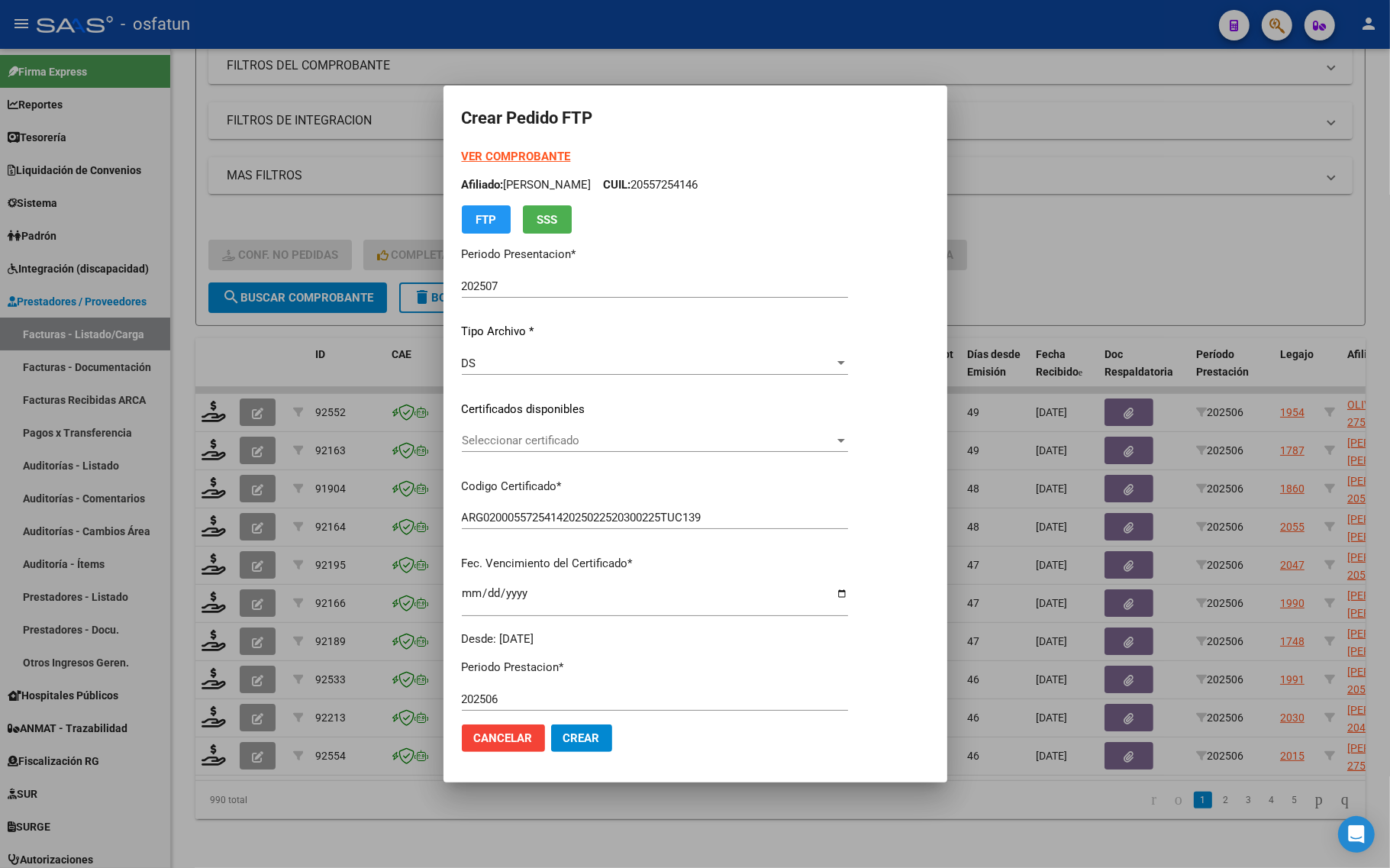
click at [1172, 192] on div at bounding box center [695, 434] width 1390 height 868
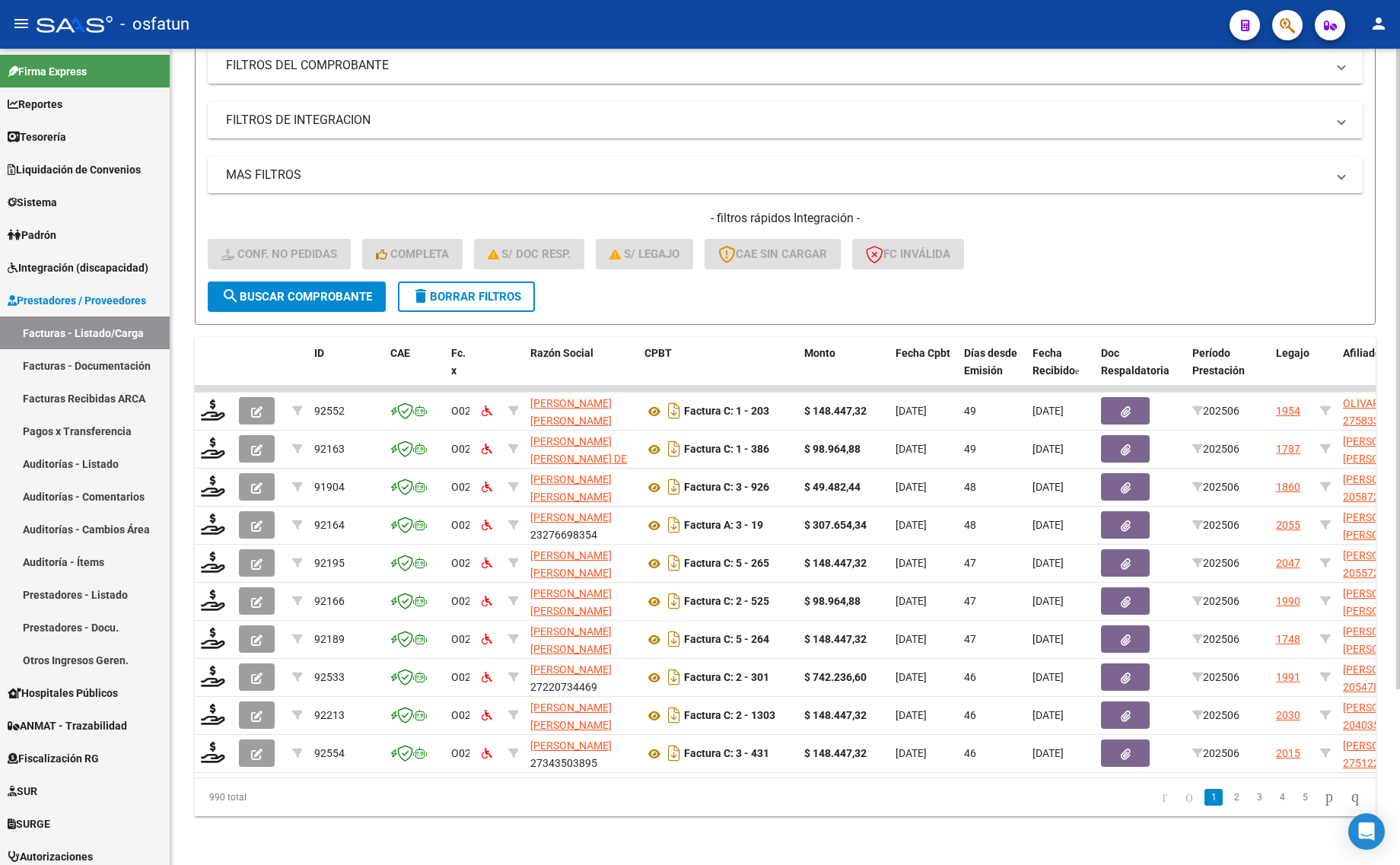
drag, startPoint x: 206, startPoint y: 593, endPoint x: 192, endPoint y: 608, distance: 20.5
click at [201, 595] on div at bounding box center [213, 601] width 26 height 23
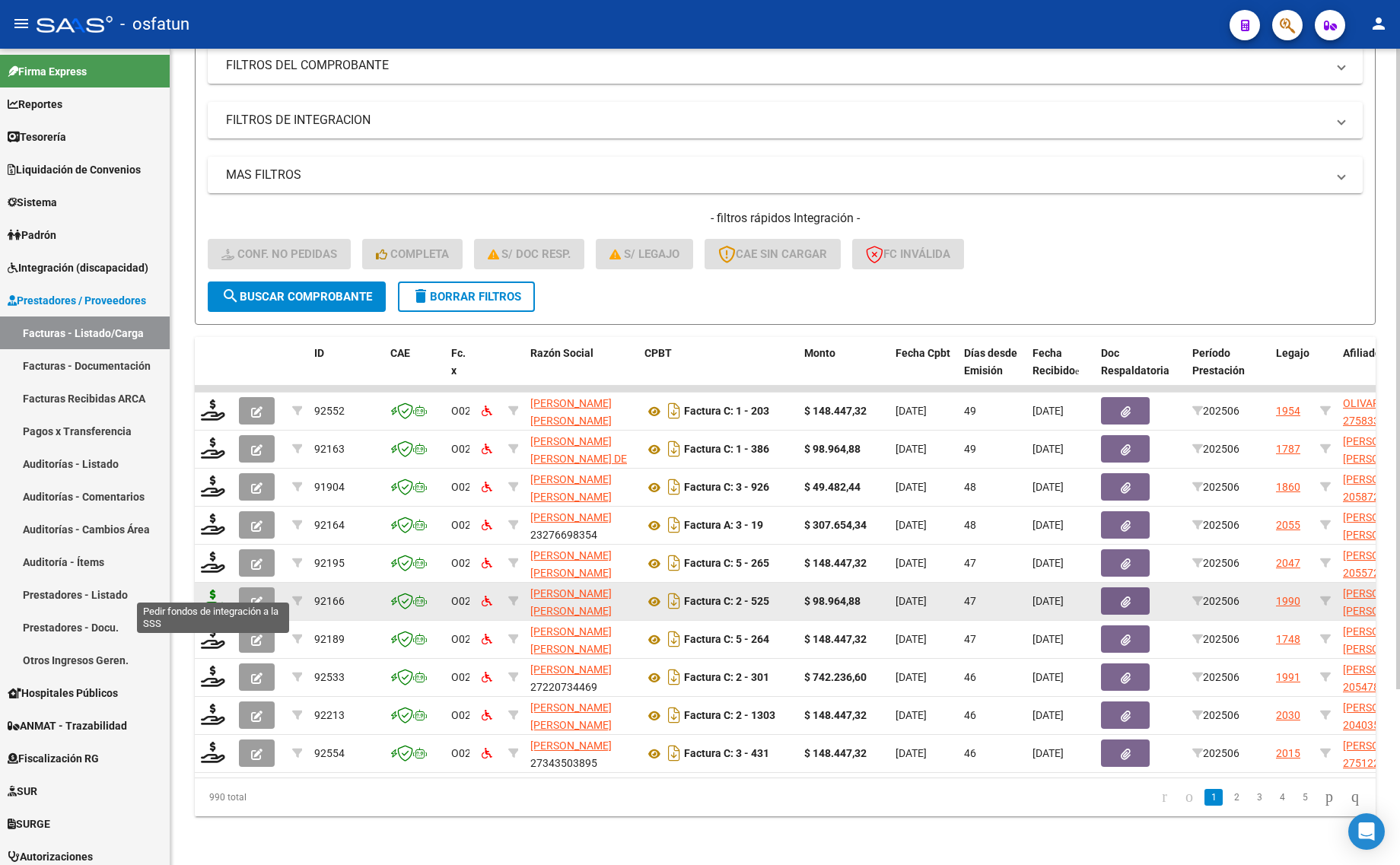
click at [214, 589] on icon at bounding box center [212, 600] width 24 height 21
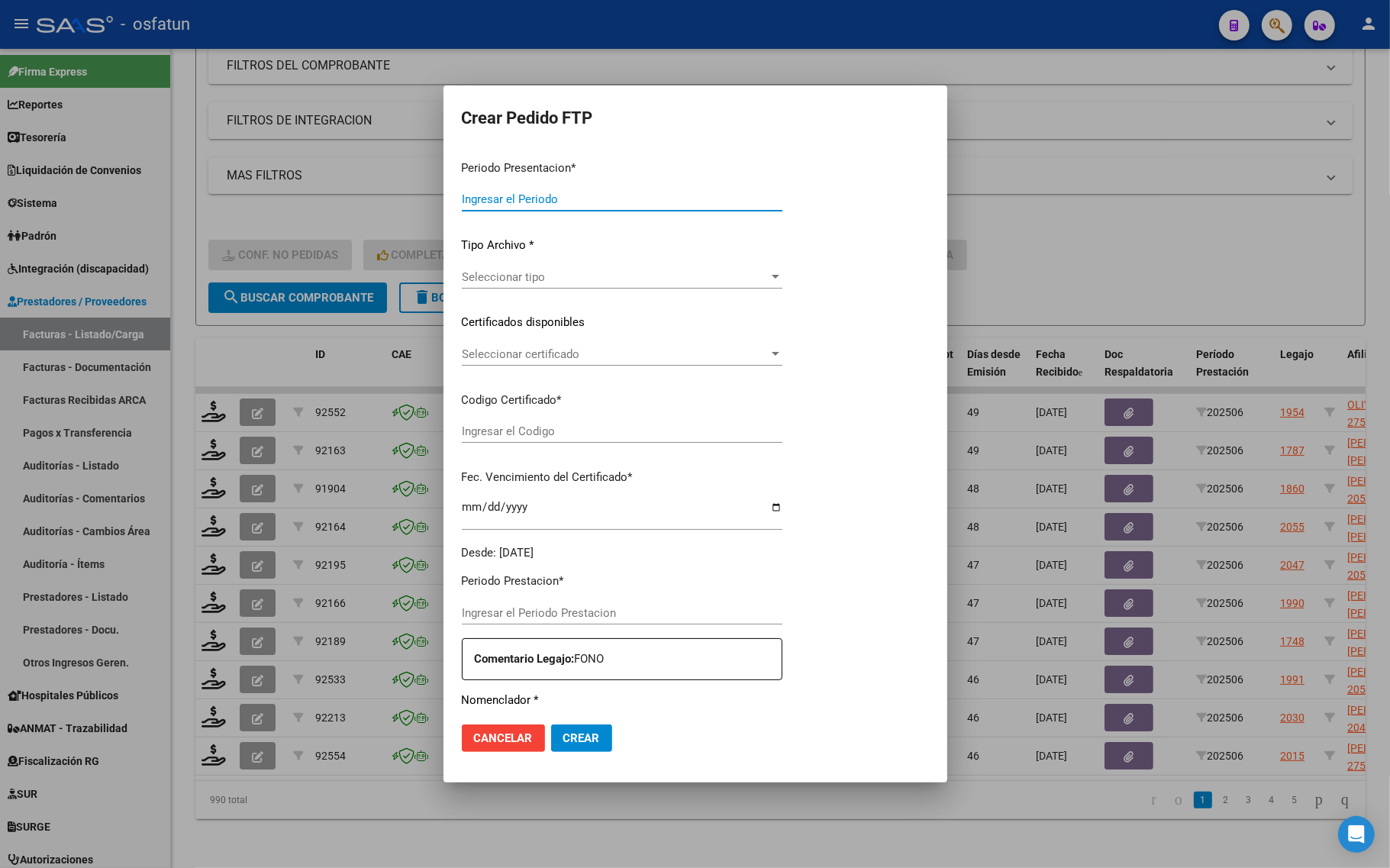
type input "202507"
type input "202506"
type input "$ 98.964,88"
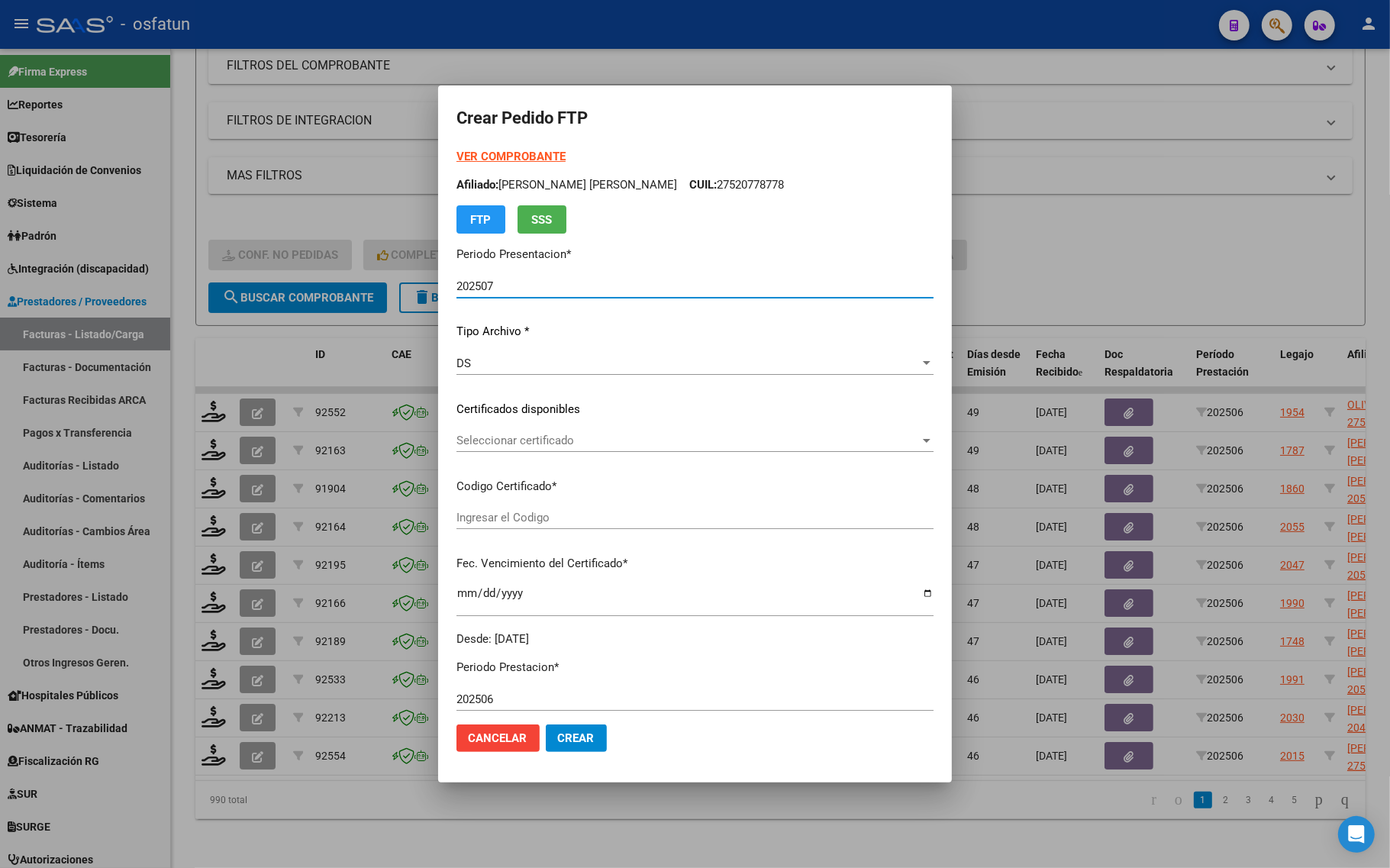
type input "ARG02000496883472018091720250917TUC136"
type input "2025-09-17"
click at [501, 153] on strong "VER COMPROBANTE" at bounding box center [511, 157] width 109 height 14
click at [520, 446] on span "Seleccionar certificado" at bounding box center [688, 440] width 464 height 14
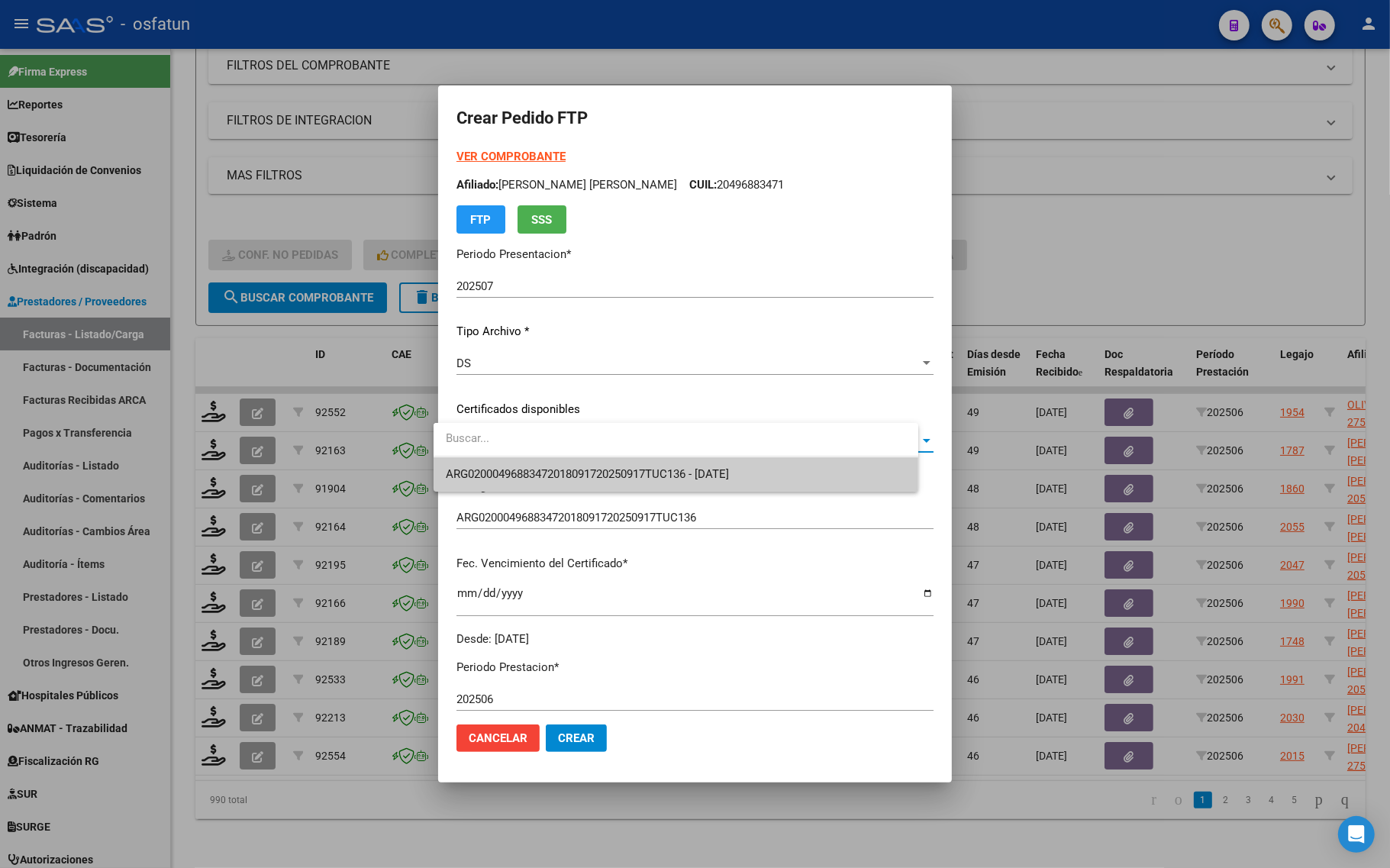
click at [514, 474] on span "ARG02000496883472018091720250917TUC136 - 2025-09-17" at bounding box center [587, 474] width 284 height 14
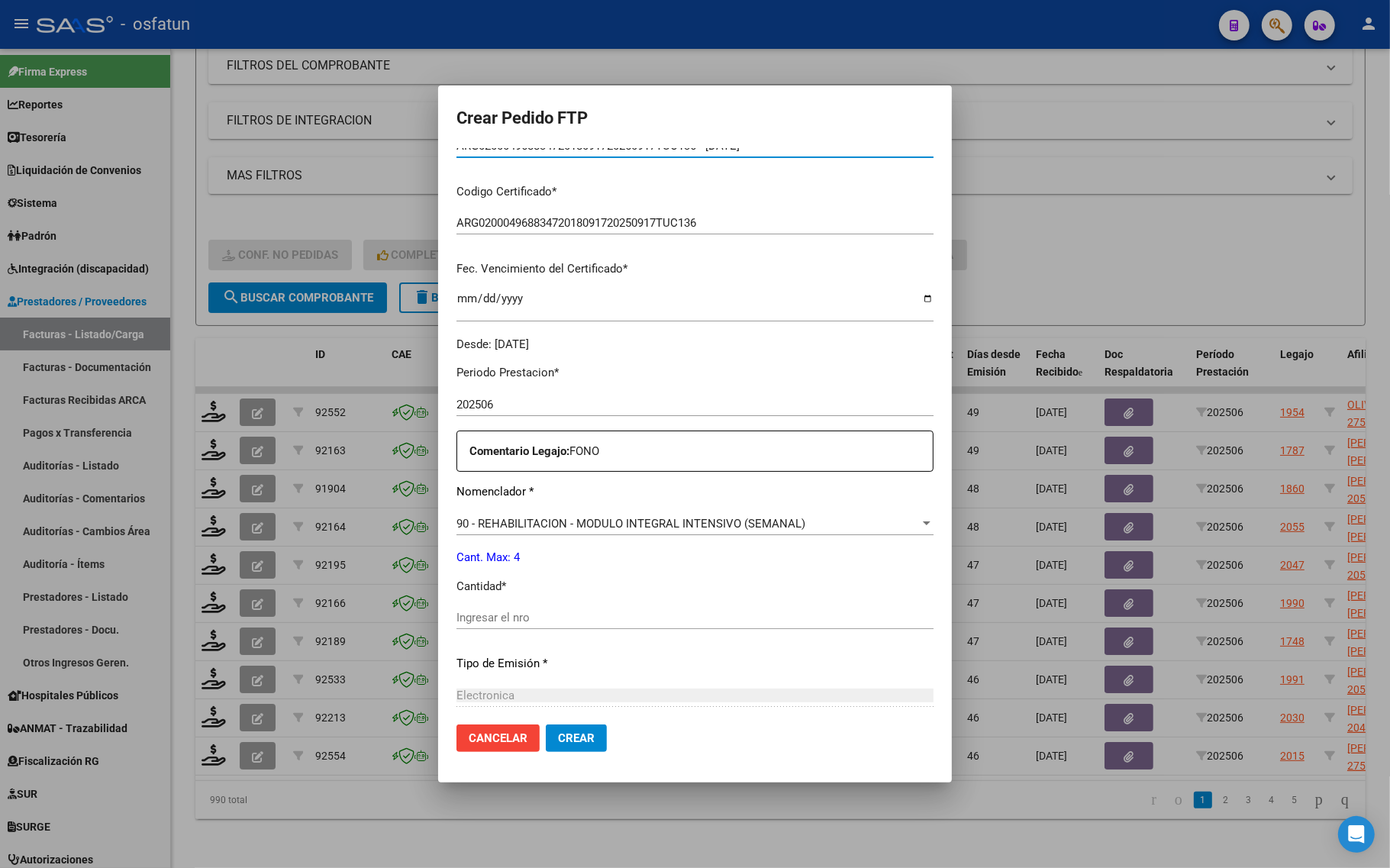
scroll to position [457, 0]
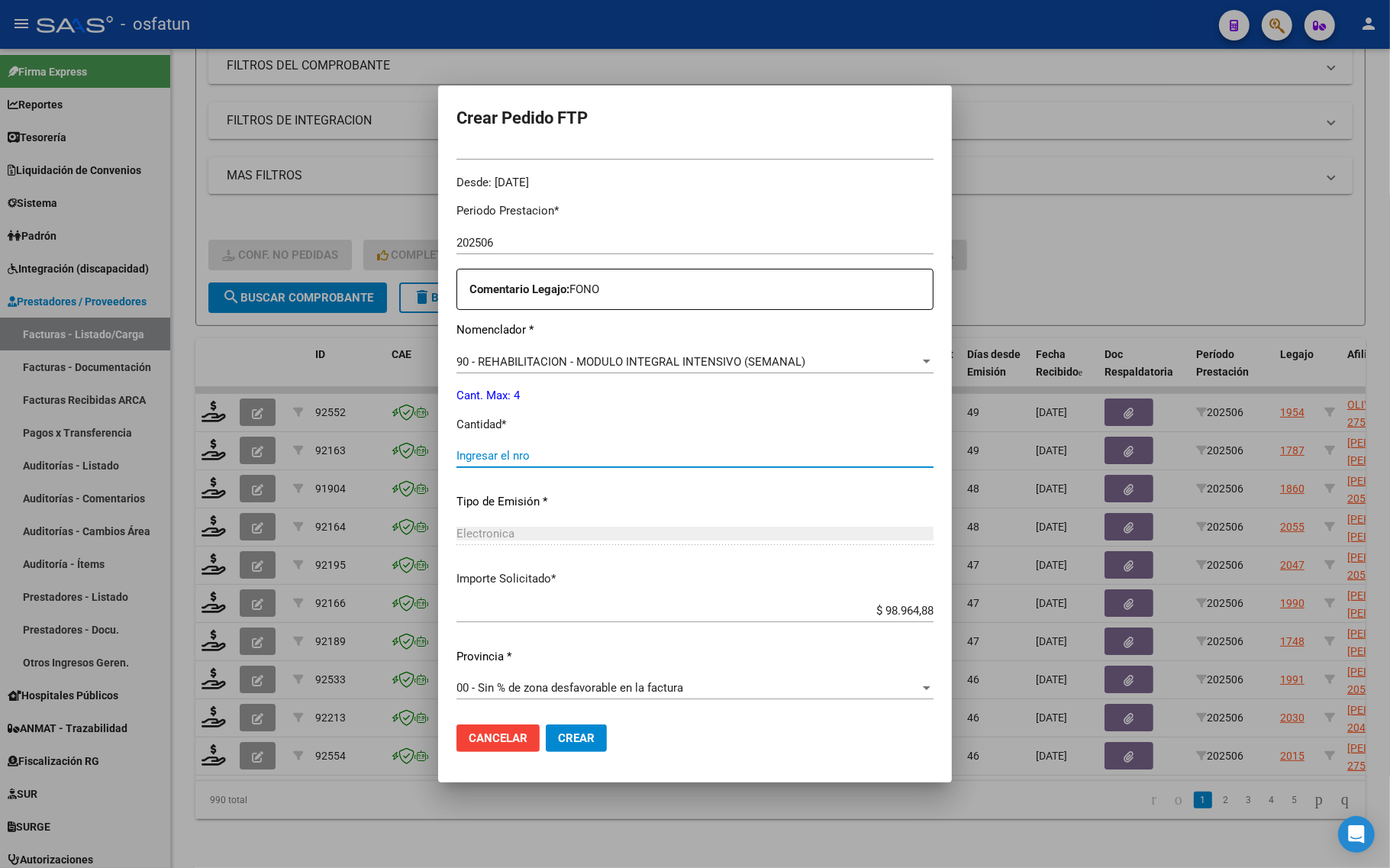
click at [503, 449] on input "Ingresar el nro" at bounding box center [695, 456] width 477 height 14
type input "4"
click at [563, 733] on span "Crear" at bounding box center [576, 737] width 37 height 14
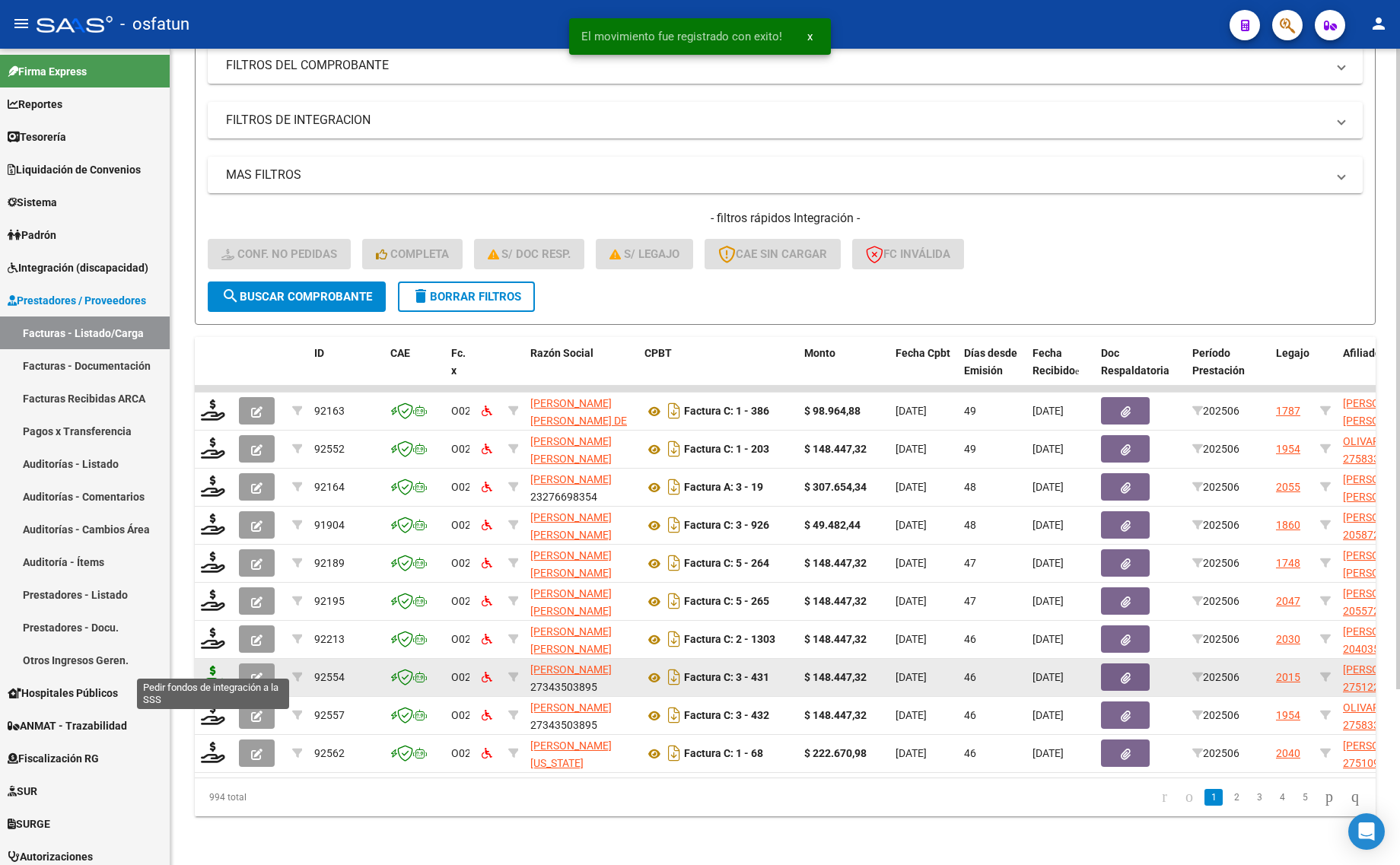
click at [211, 669] on icon at bounding box center [212, 676] width 24 height 21
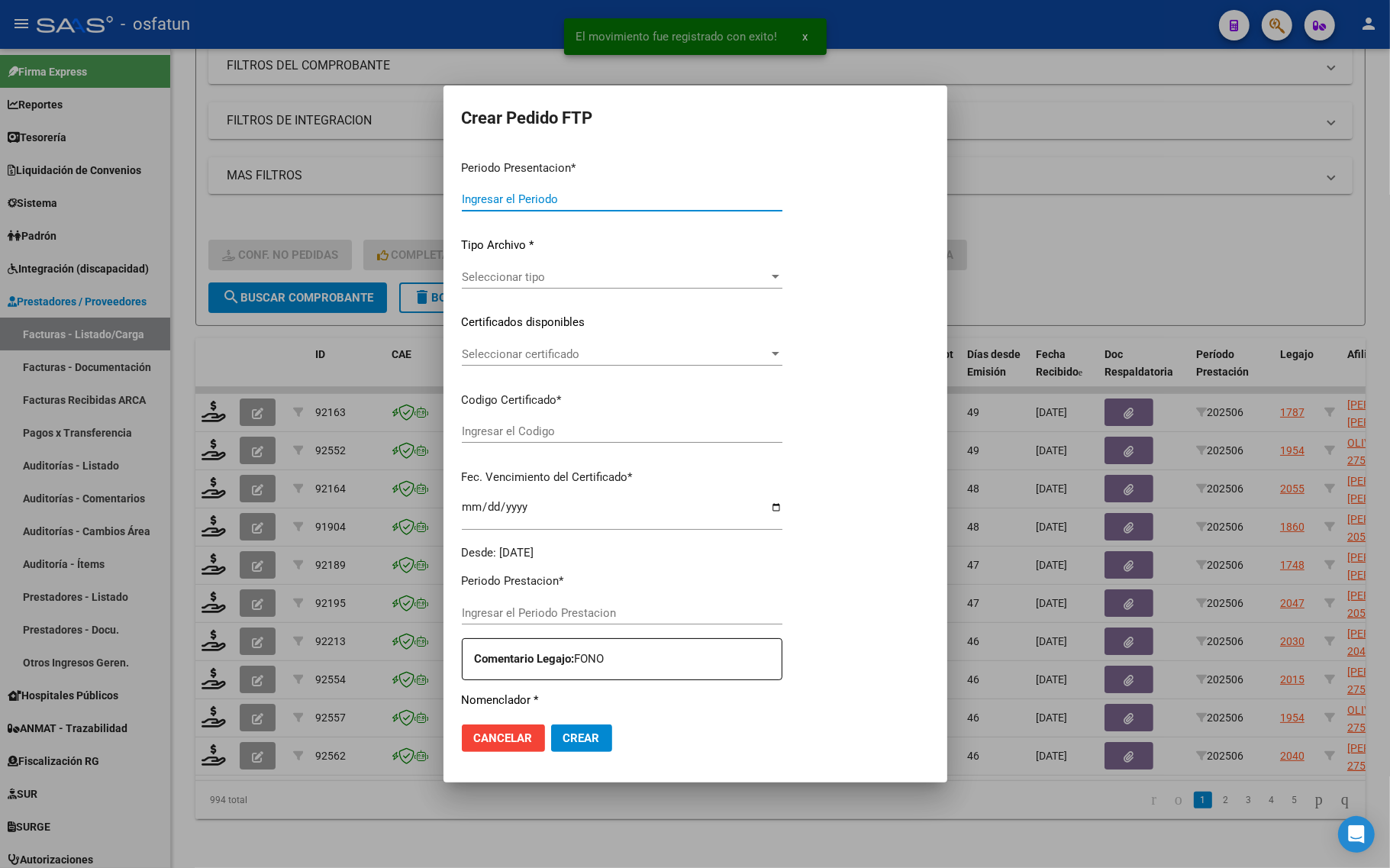
type input "202507"
type input "202506"
type input "$ 148.447,32"
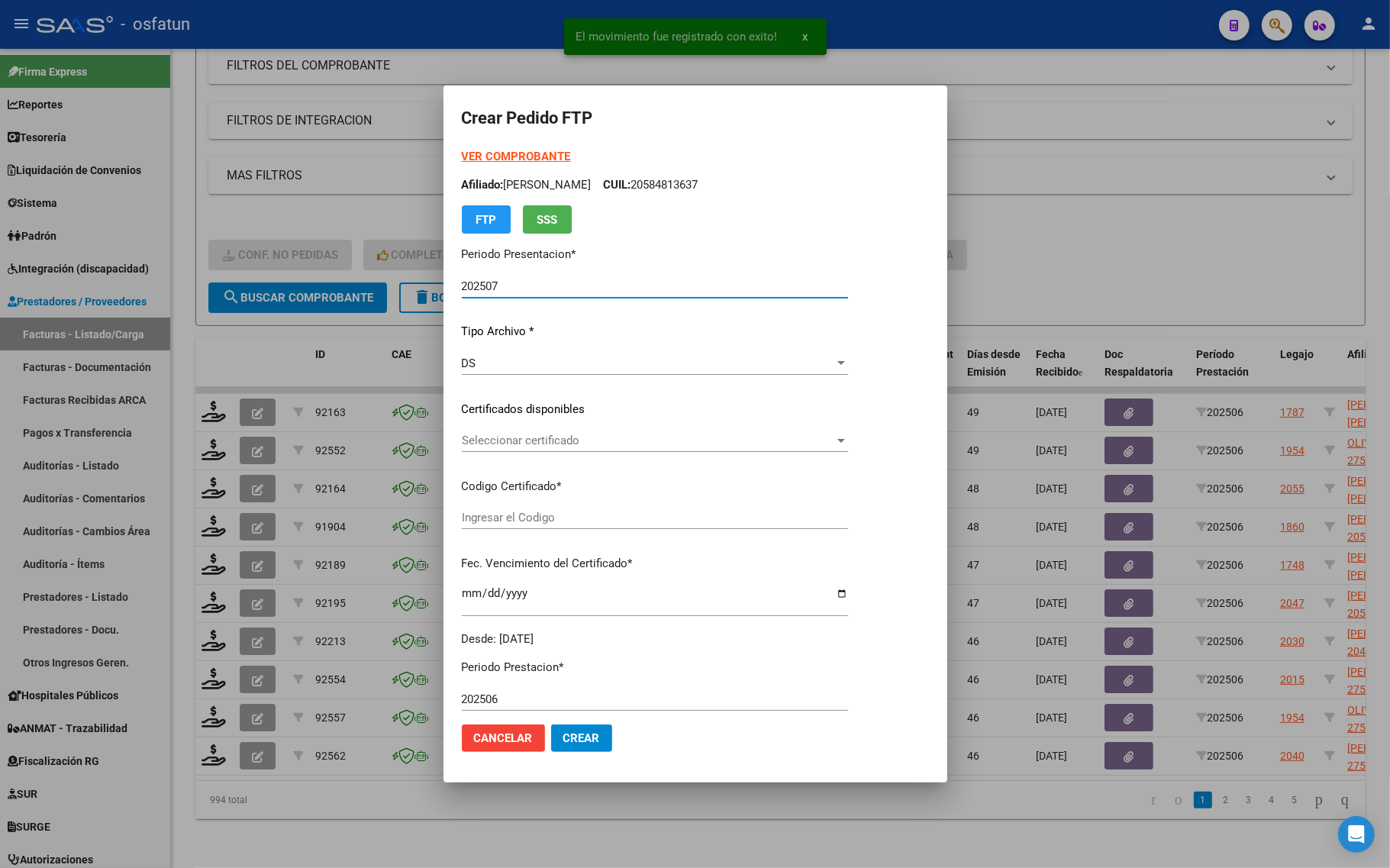
type input "ARG01000512245982022012620260126TUC139"
type input "2026-01-26"
click at [497, 155] on strong "VER COMPROBANTE" at bounding box center [516, 157] width 109 height 14
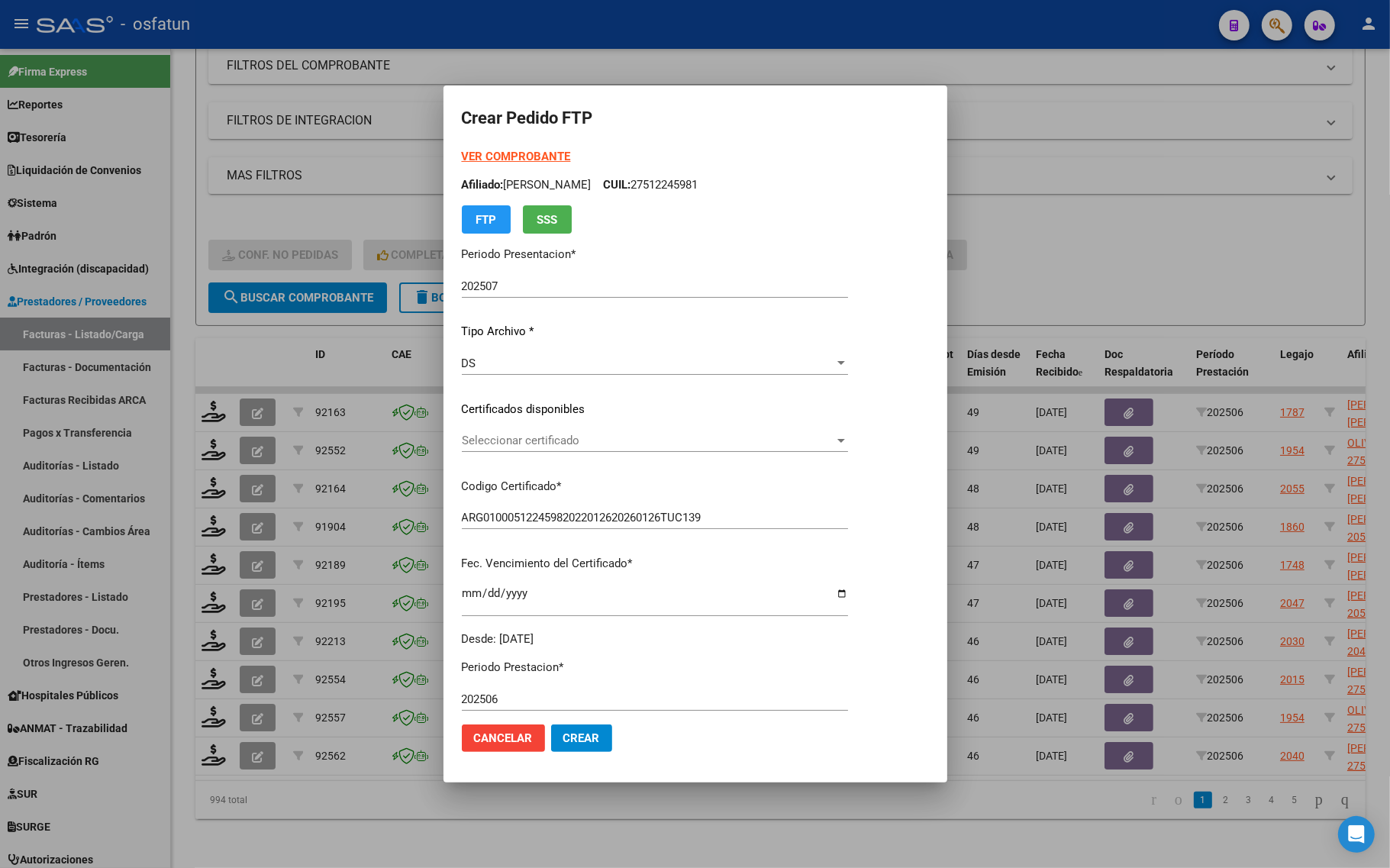
click at [542, 440] on span "Seleccionar certificado" at bounding box center [648, 440] width 373 height 14
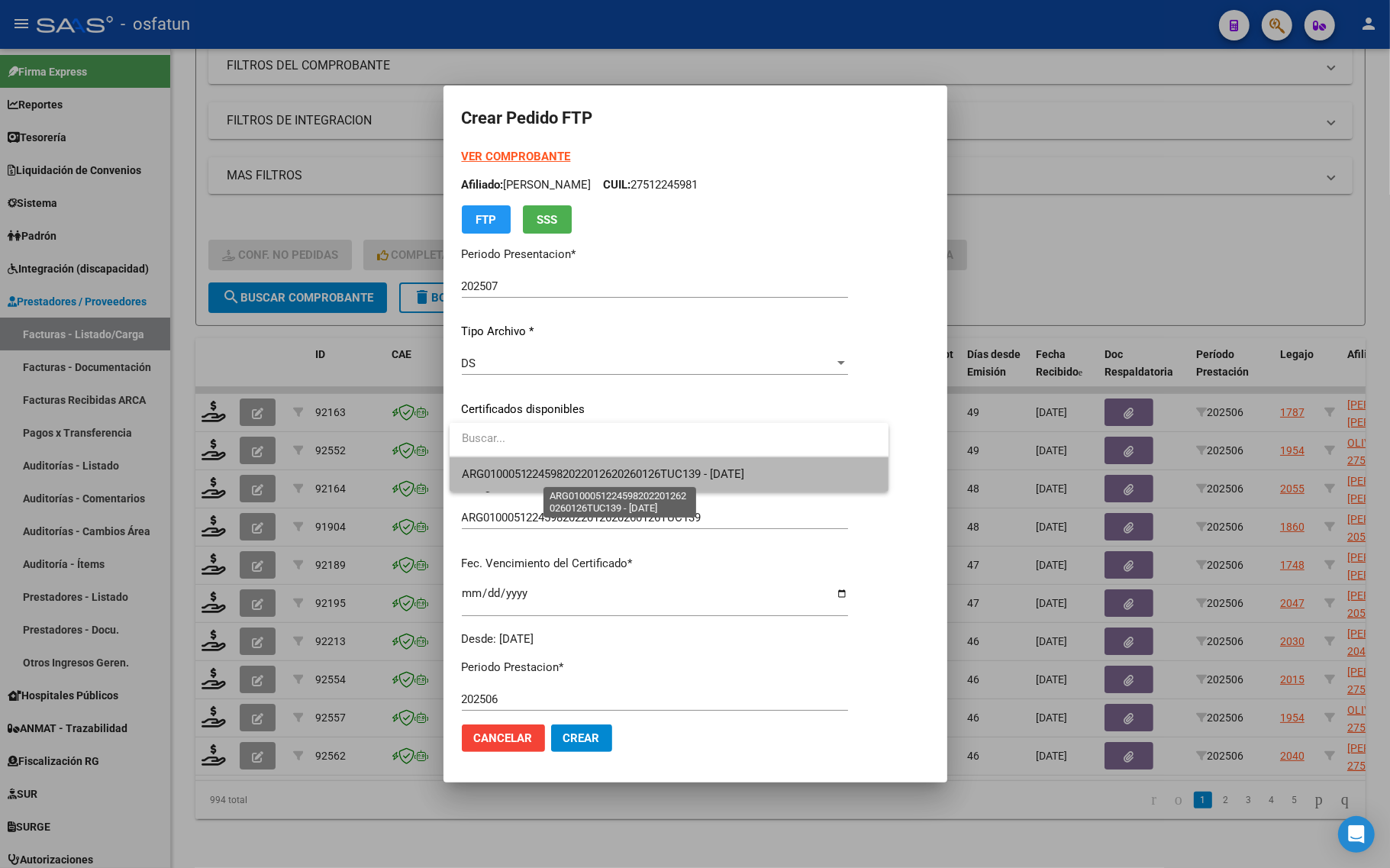
drag, startPoint x: 531, startPoint y: 478, endPoint x: 524, endPoint y: 481, distance: 7.6
click at [530, 479] on span "ARG01000512245982022012620260126TUC139 - 2026-01-26" at bounding box center [603, 474] width 284 height 14
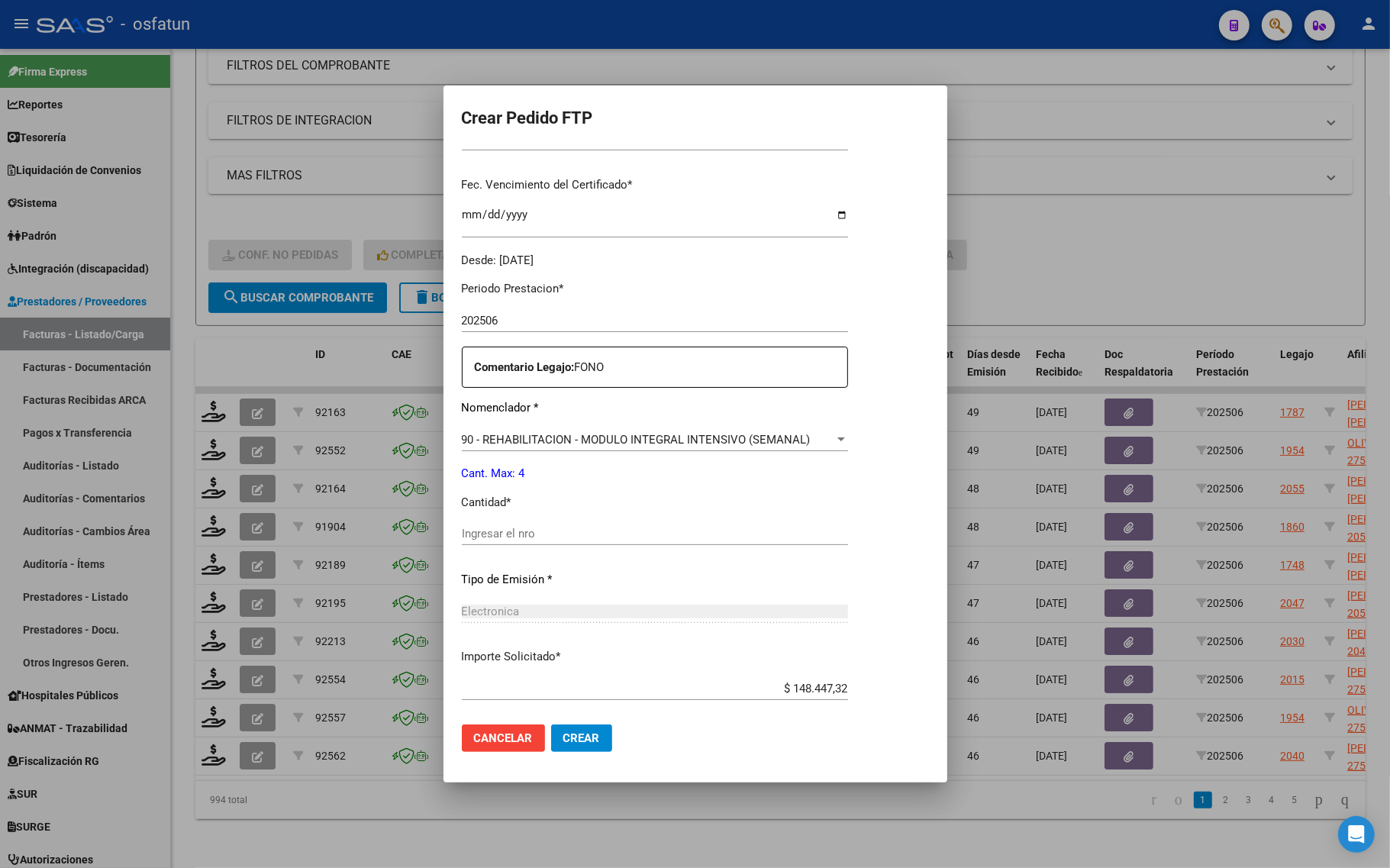
scroll to position [381, 0]
click at [525, 530] on input "Ingresar el nro" at bounding box center [654, 530] width 386 height 14
type input "4"
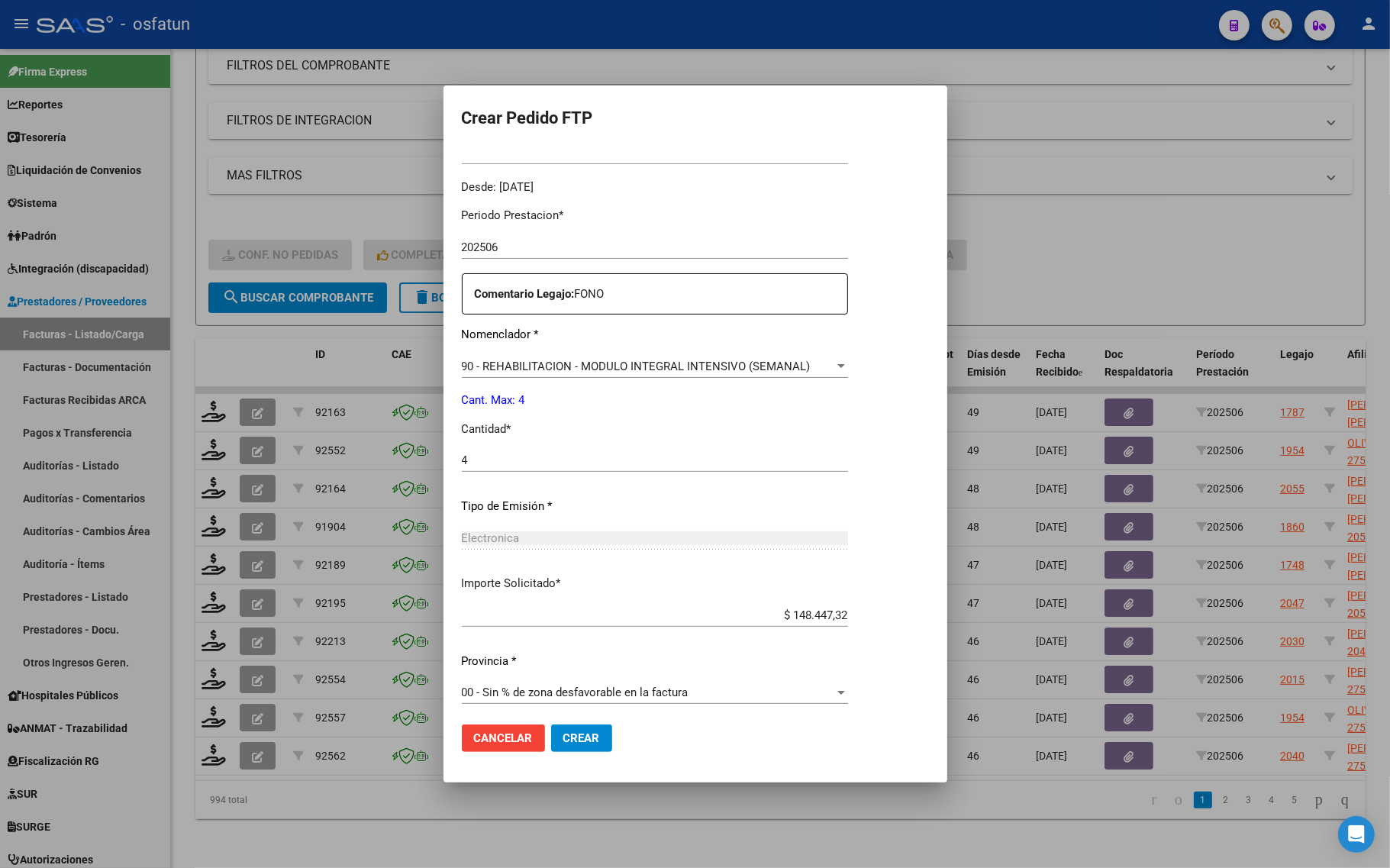
scroll to position [457, 0]
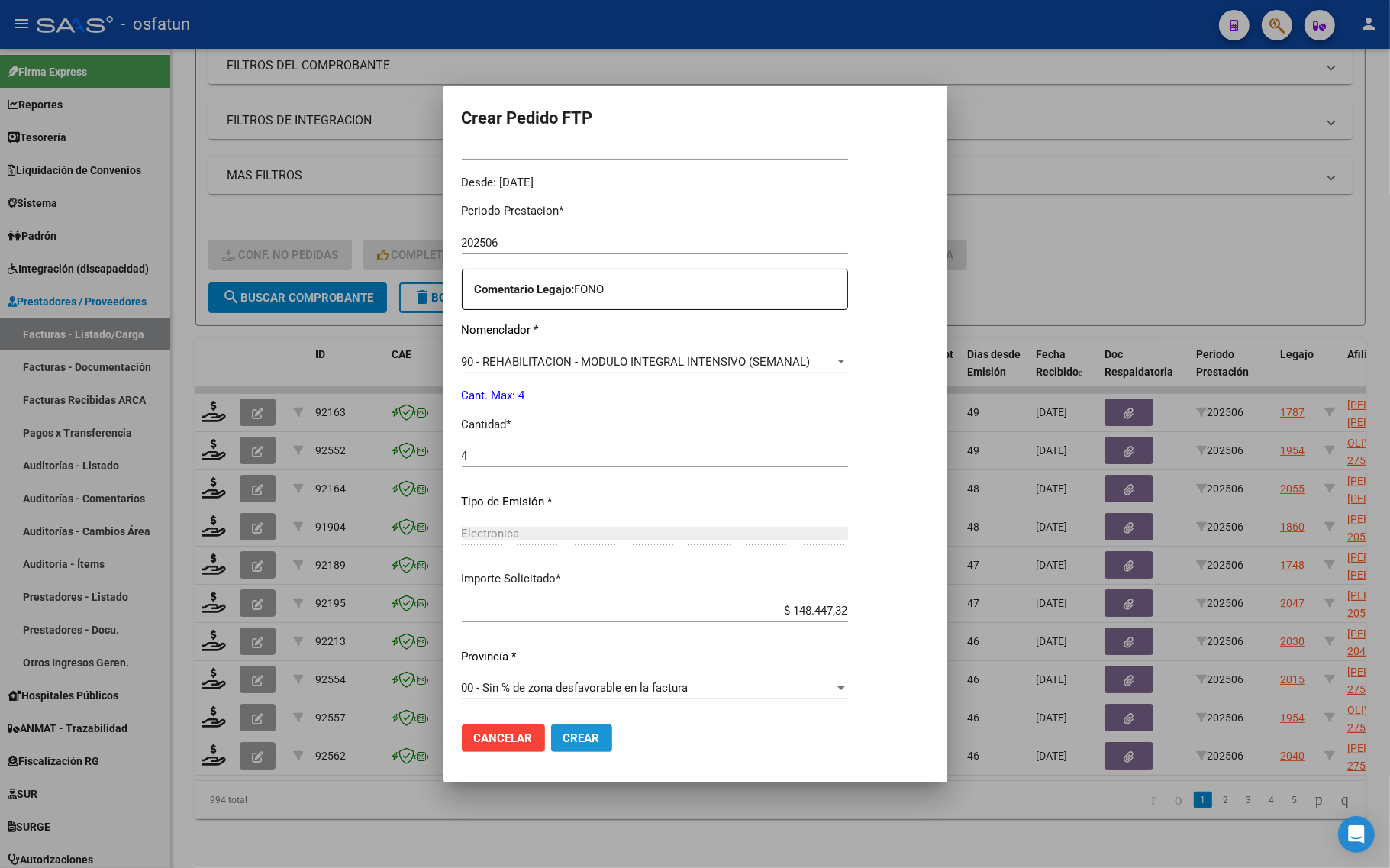
click at [583, 733] on span "Crear" at bounding box center [582, 737] width 37 height 14
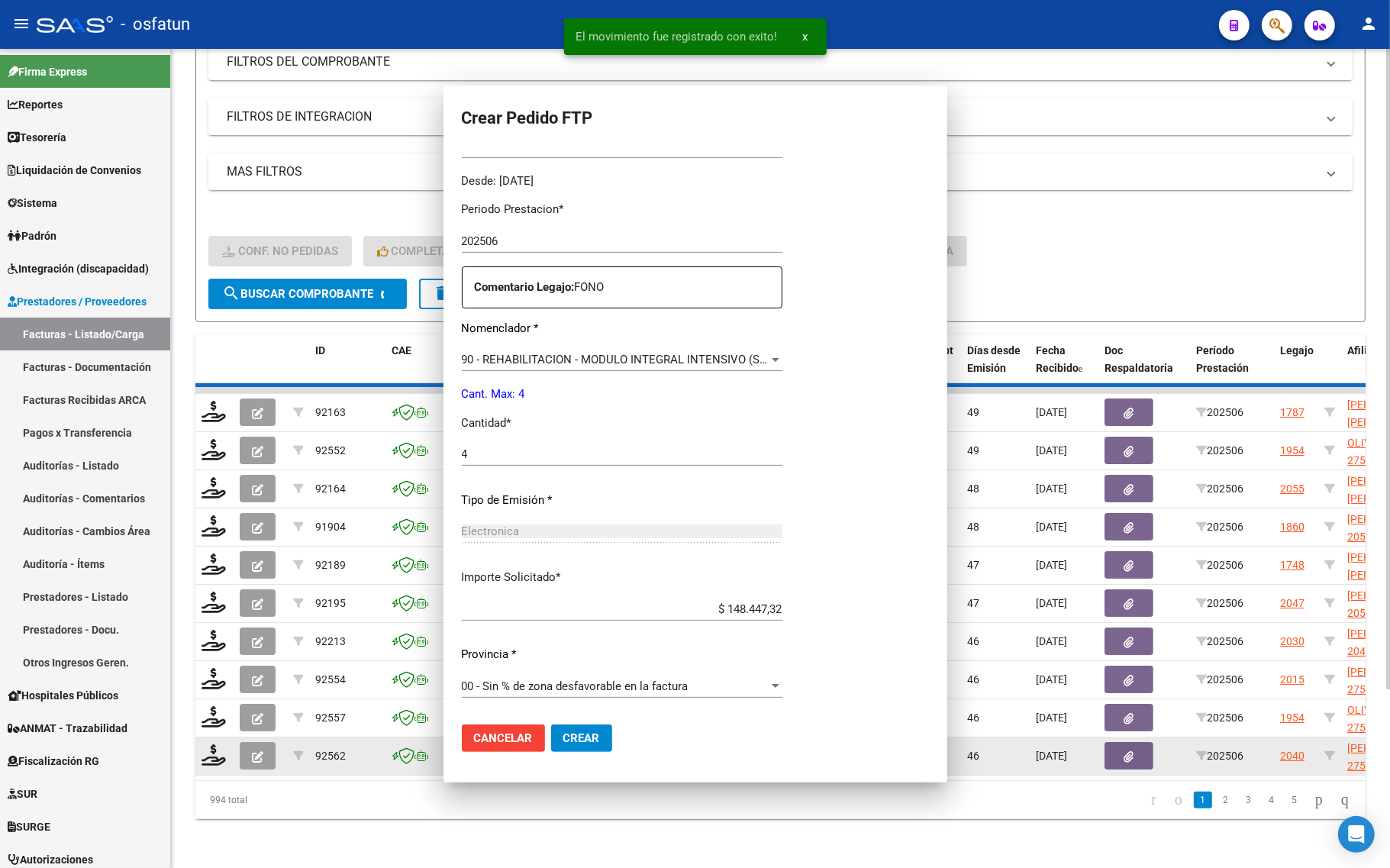
scroll to position [0, 0]
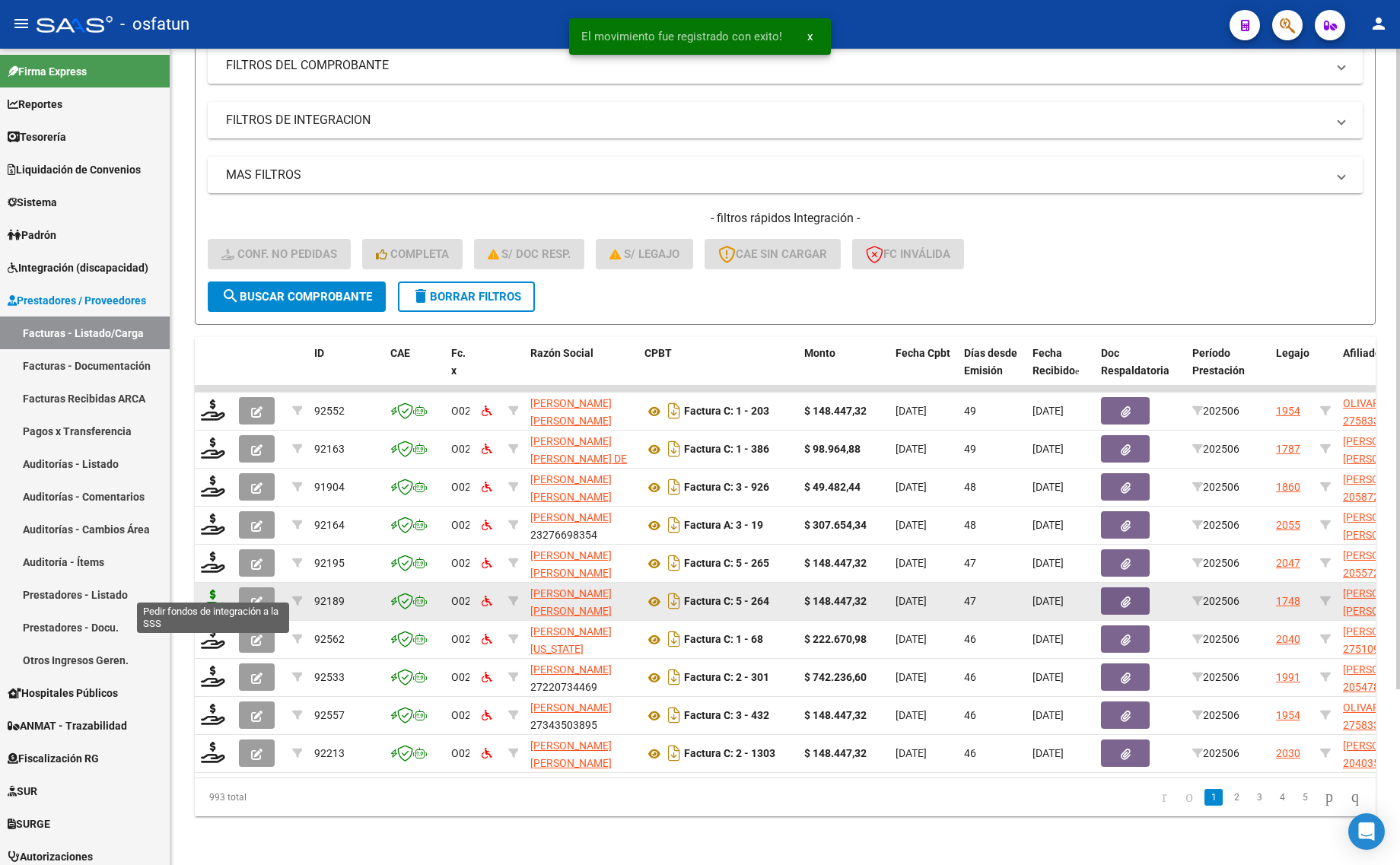
click at [207, 589] on icon at bounding box center [212, 600] width 24 height 21
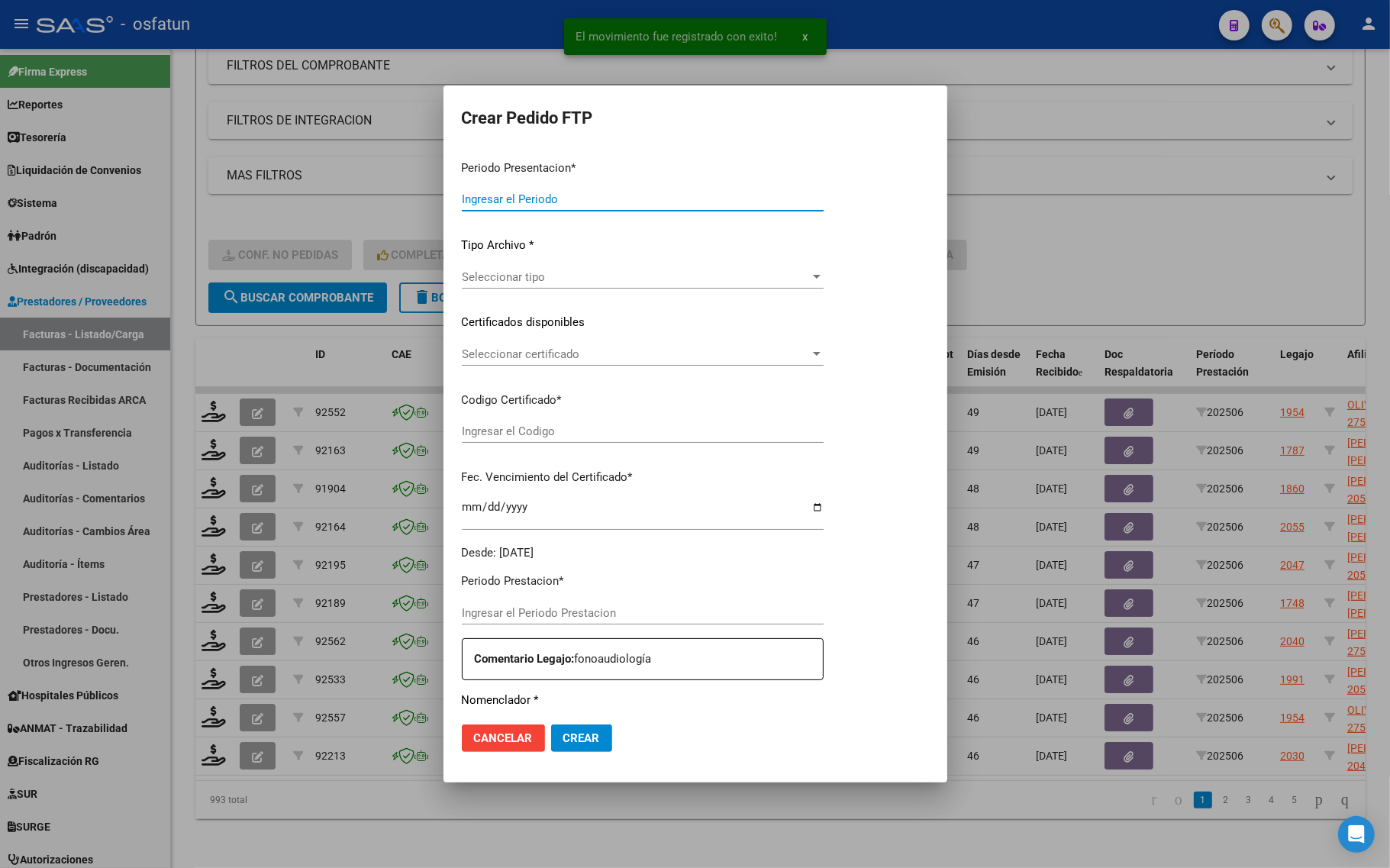
type input "202507"
type input "202506"
type input "$ 148.447,32"
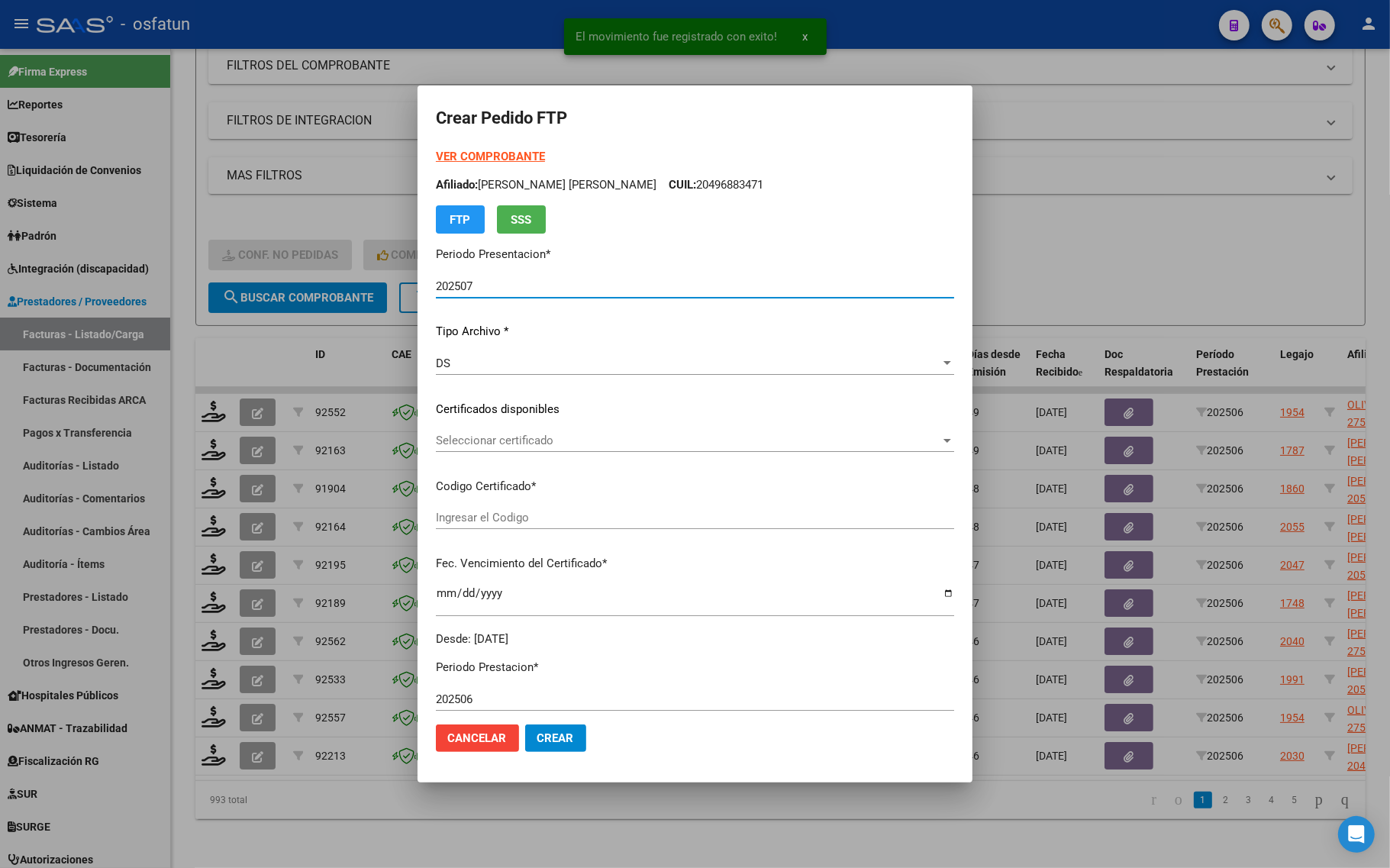
type input "ARG02000577730852023090720280907TUC139"
type input "2028-09-15"
click at [464, 157] on strong "VER COMPROBANTE" at bounding box center [490, 157] width 109 height 14
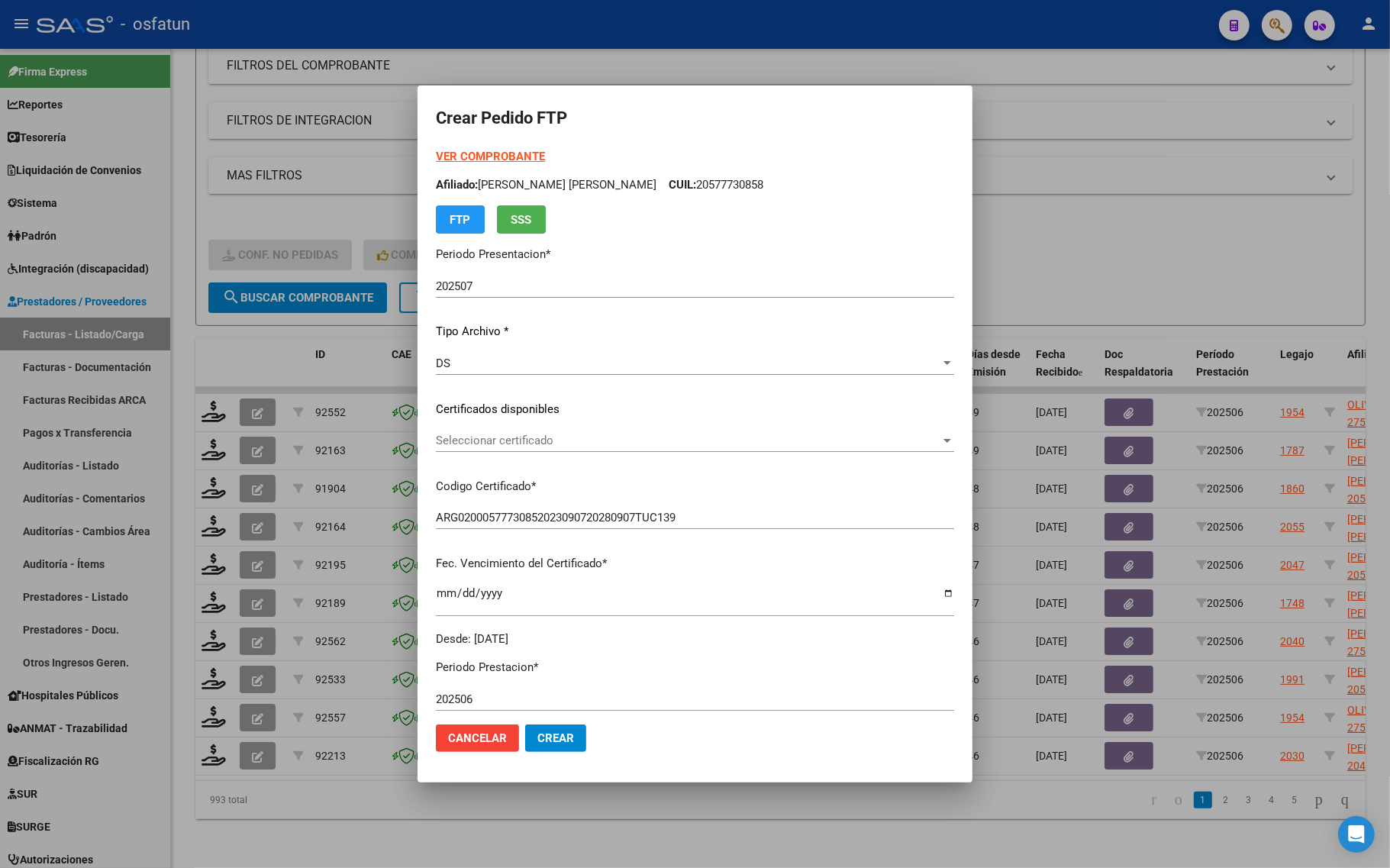
click at [444, 434] on span "Seleccionar certificado" at bounding box center [687, 440] width 504 height 14
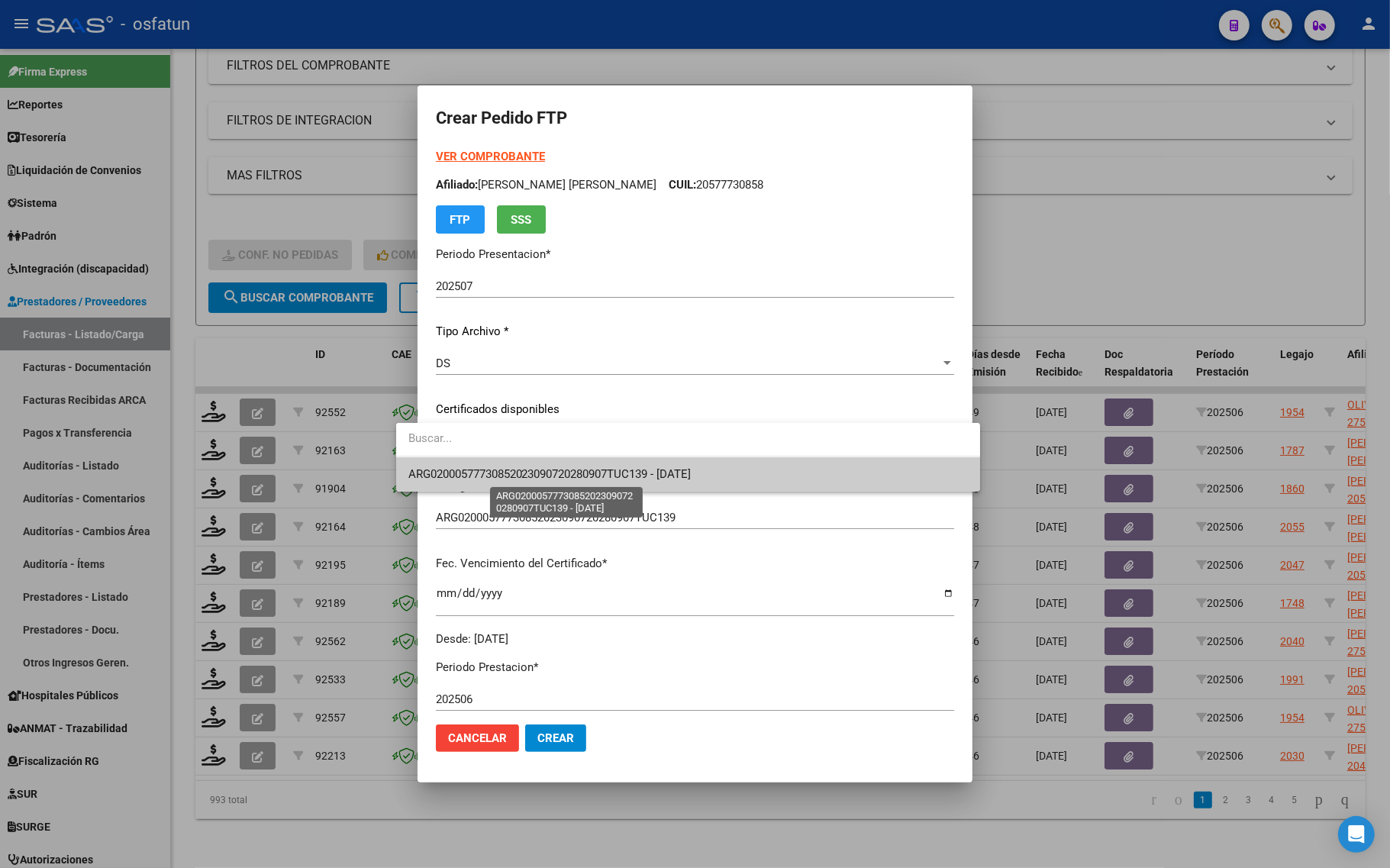
click at [504, 477] on span "ARG02000577730852023090720280907TUC139 - 2028-09-15" at bounding box center [550, 474] width 284 height 14
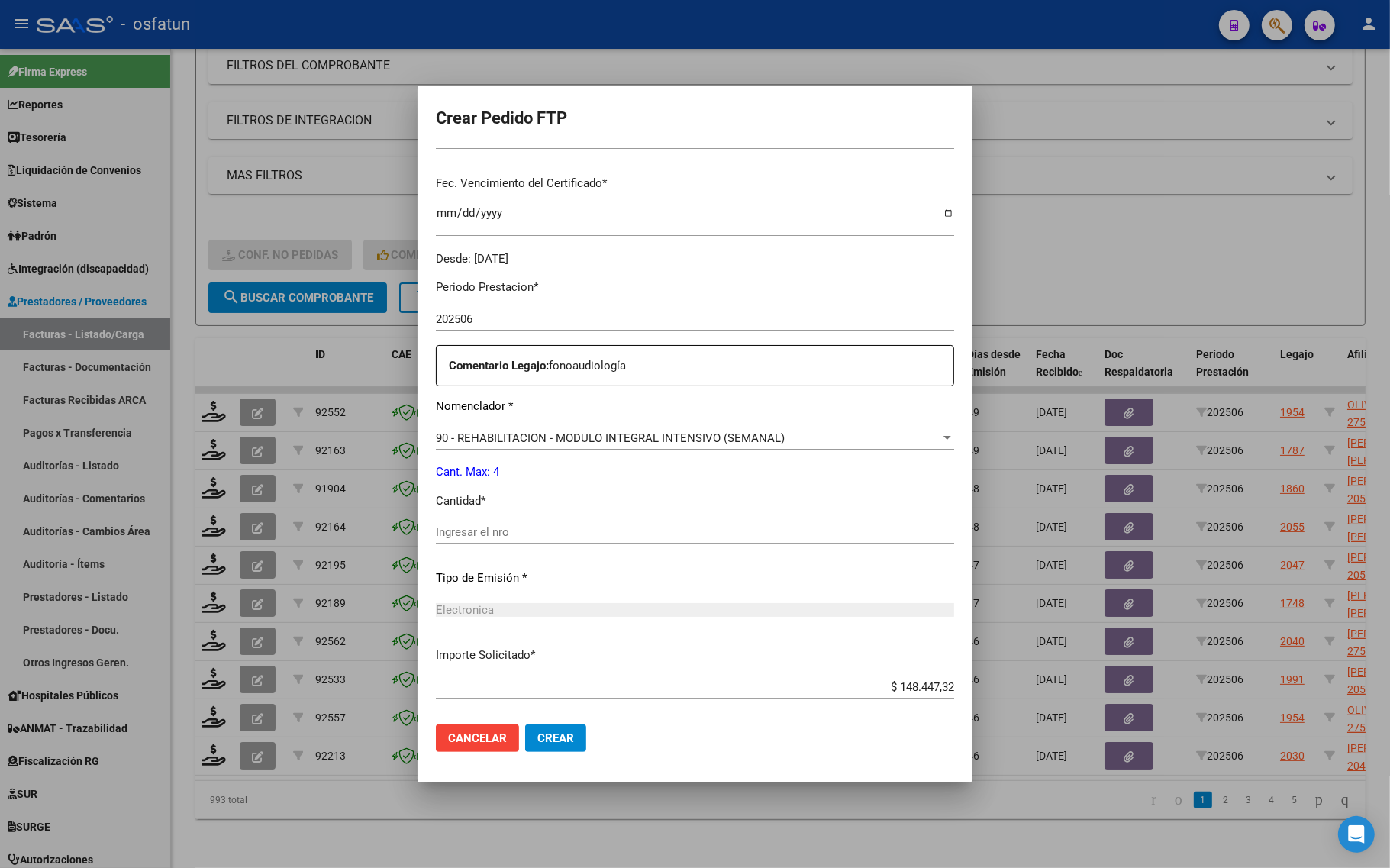
scroll to position [381, 0]
click at [455, 524] on input "Ingresar el nro" at bounding box center [694, 530] width 518 height 14
type input "4"
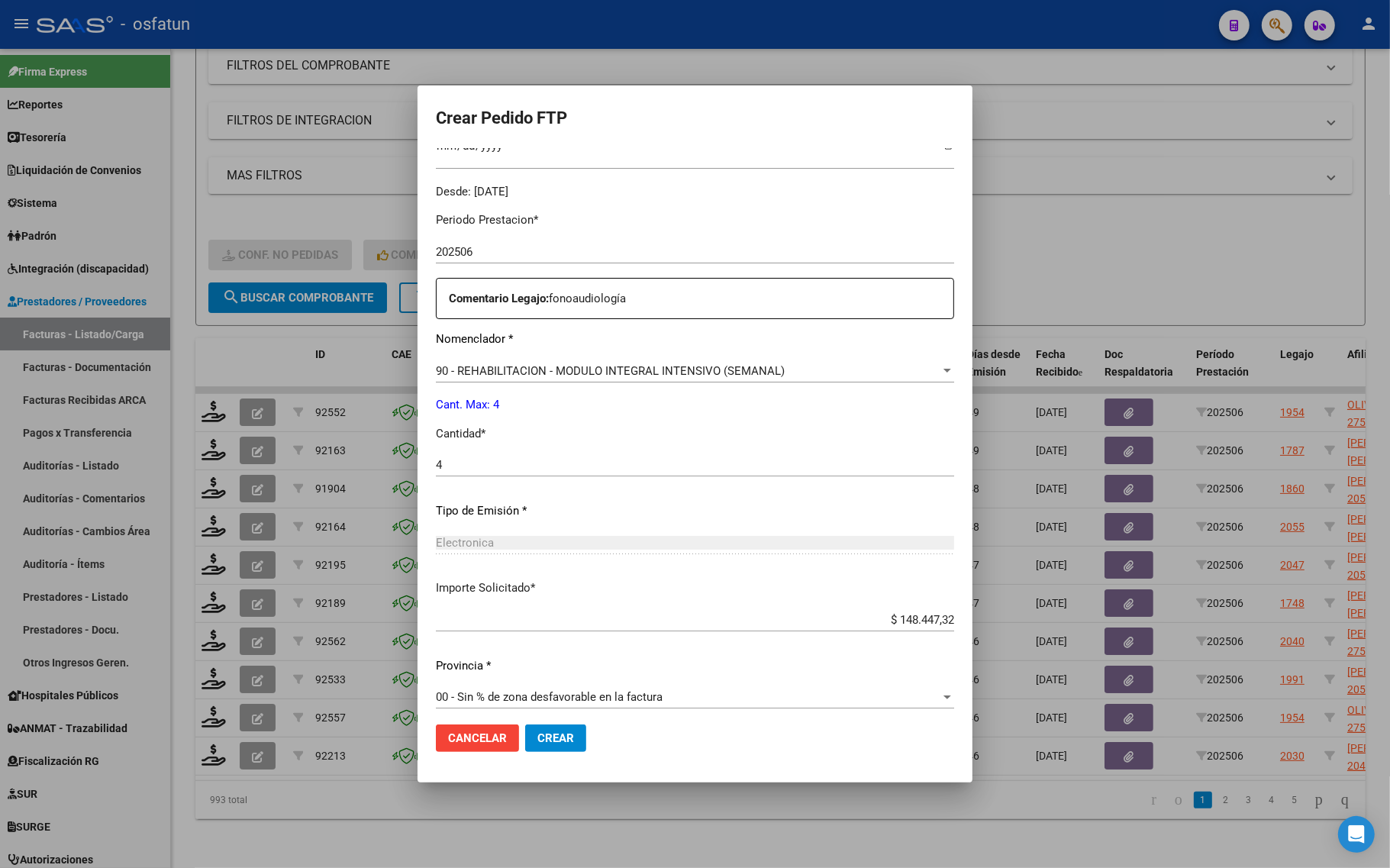
scroll to position [457, 0]
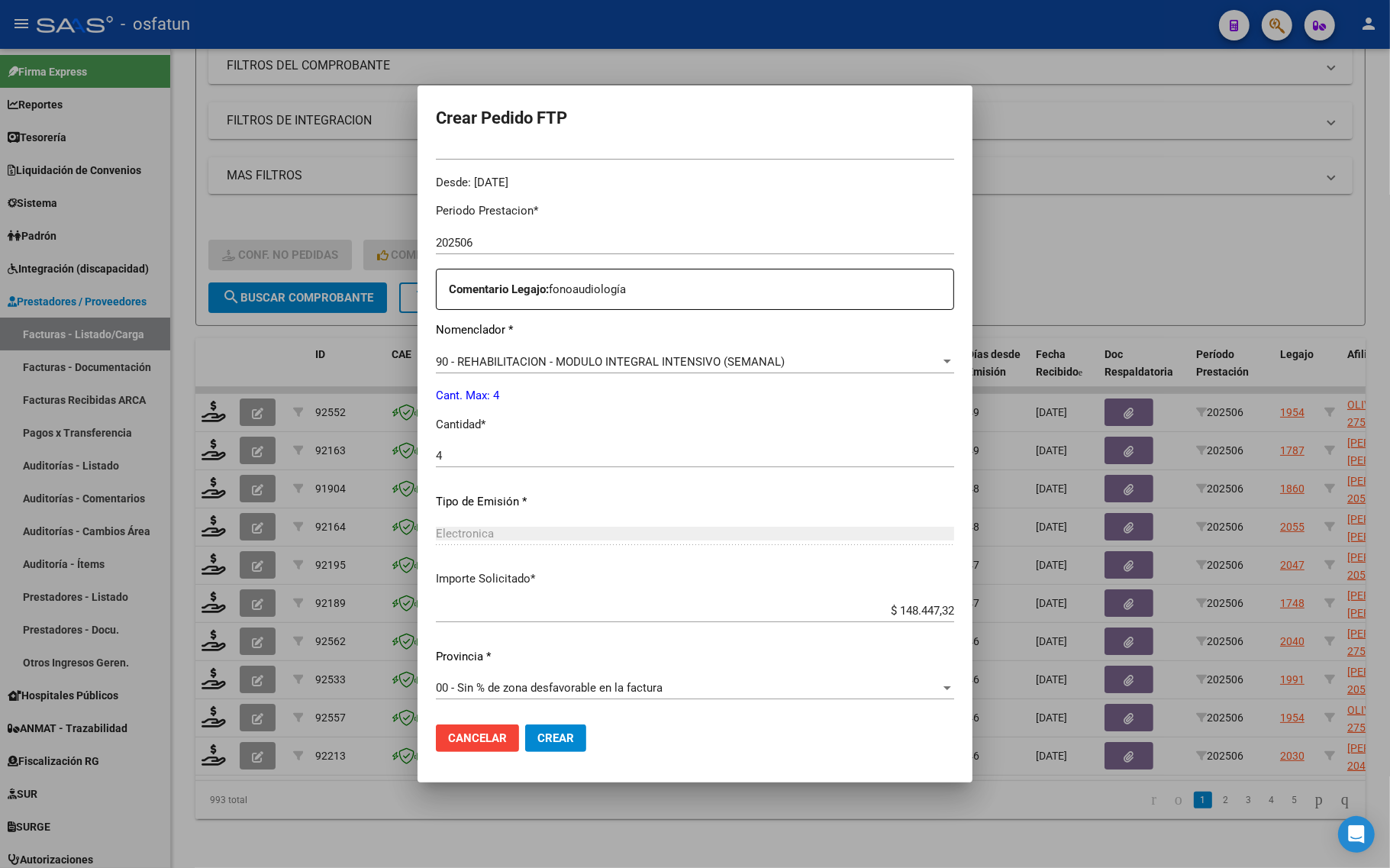
click at [537, 737] on span "Crear" at bounding box center [556, 737] width 37 height 14
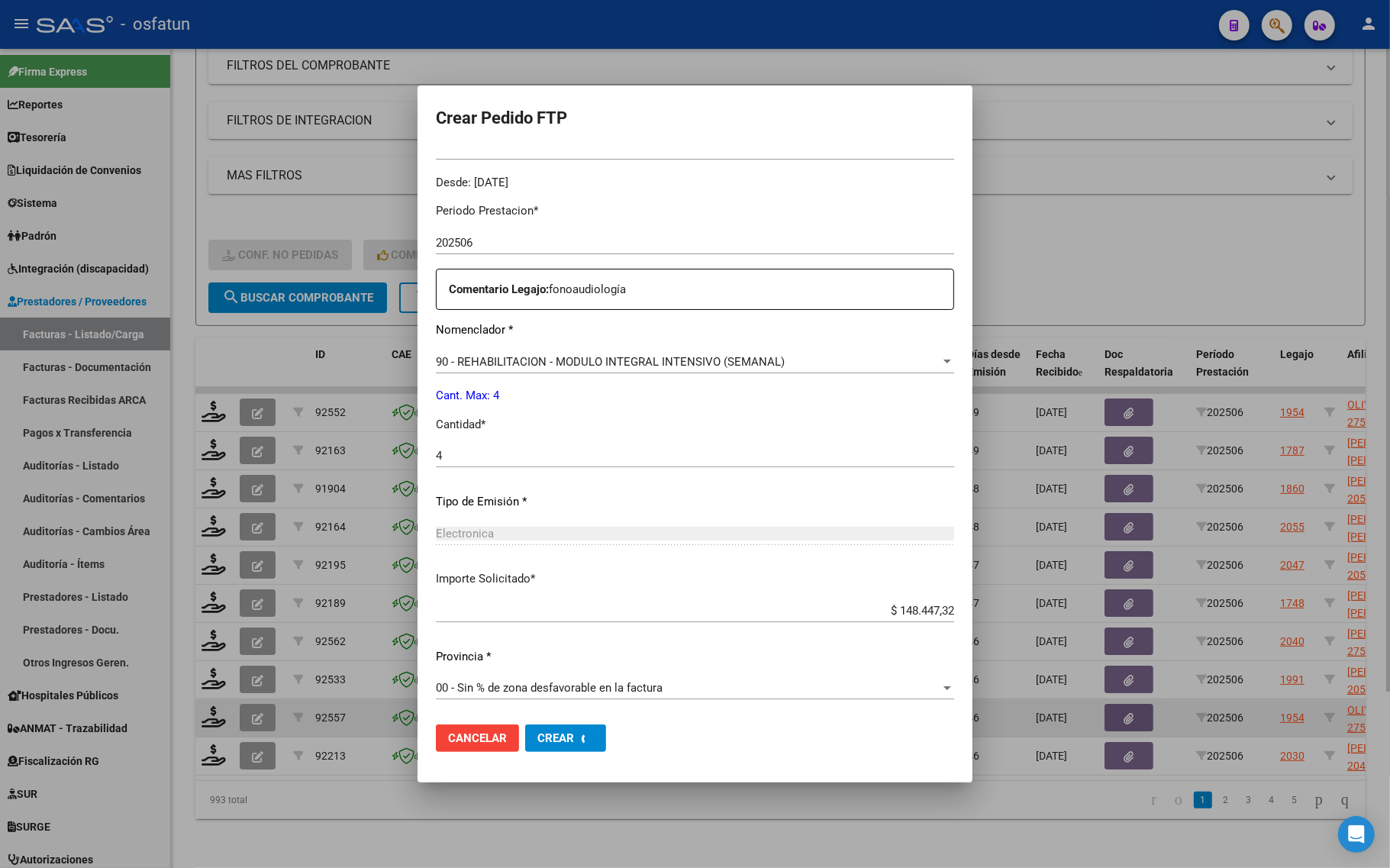
scroll to position [0, 0]
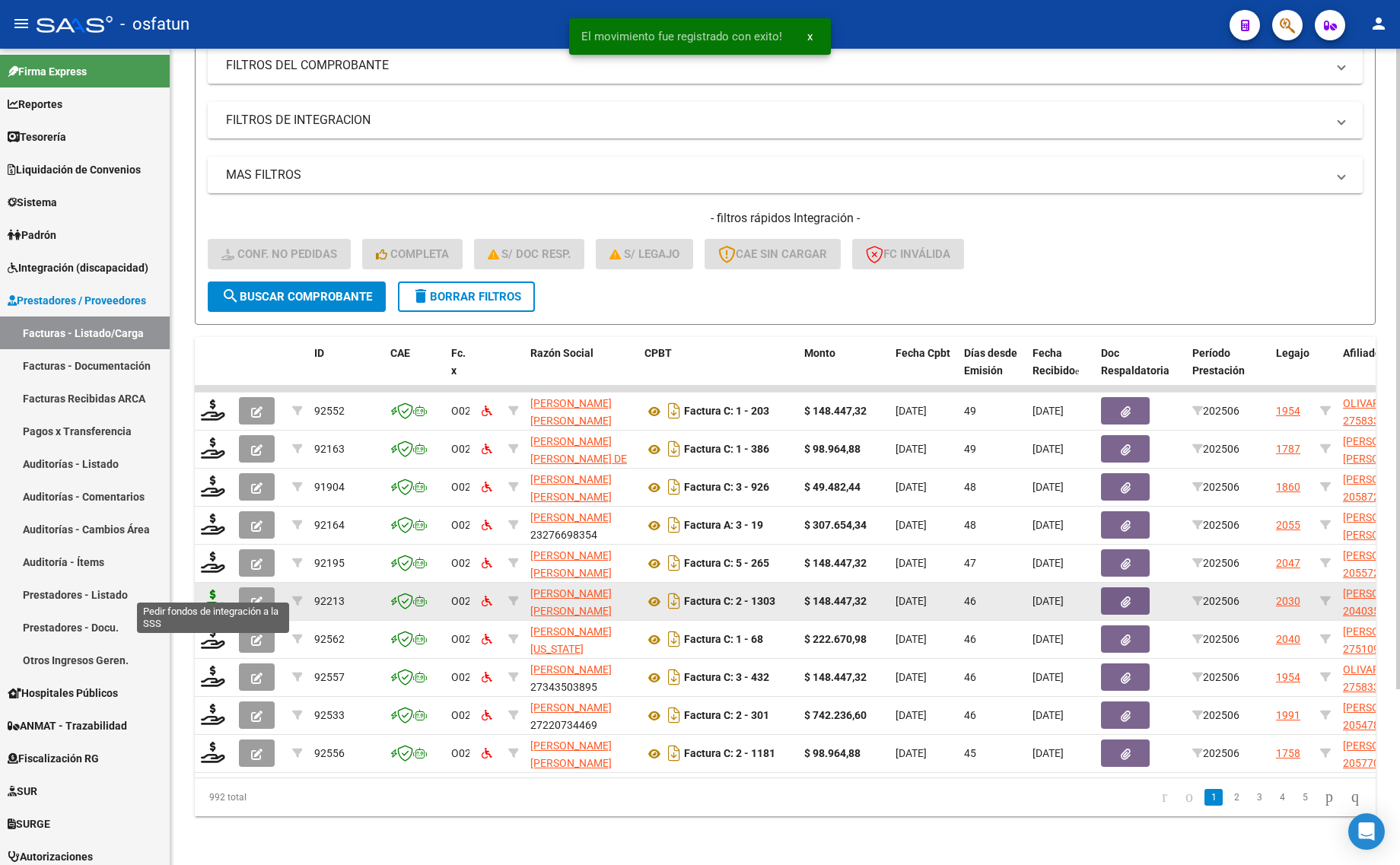
click at [210, 591] on icon at bounding box center [212, 600] width 24 height 21
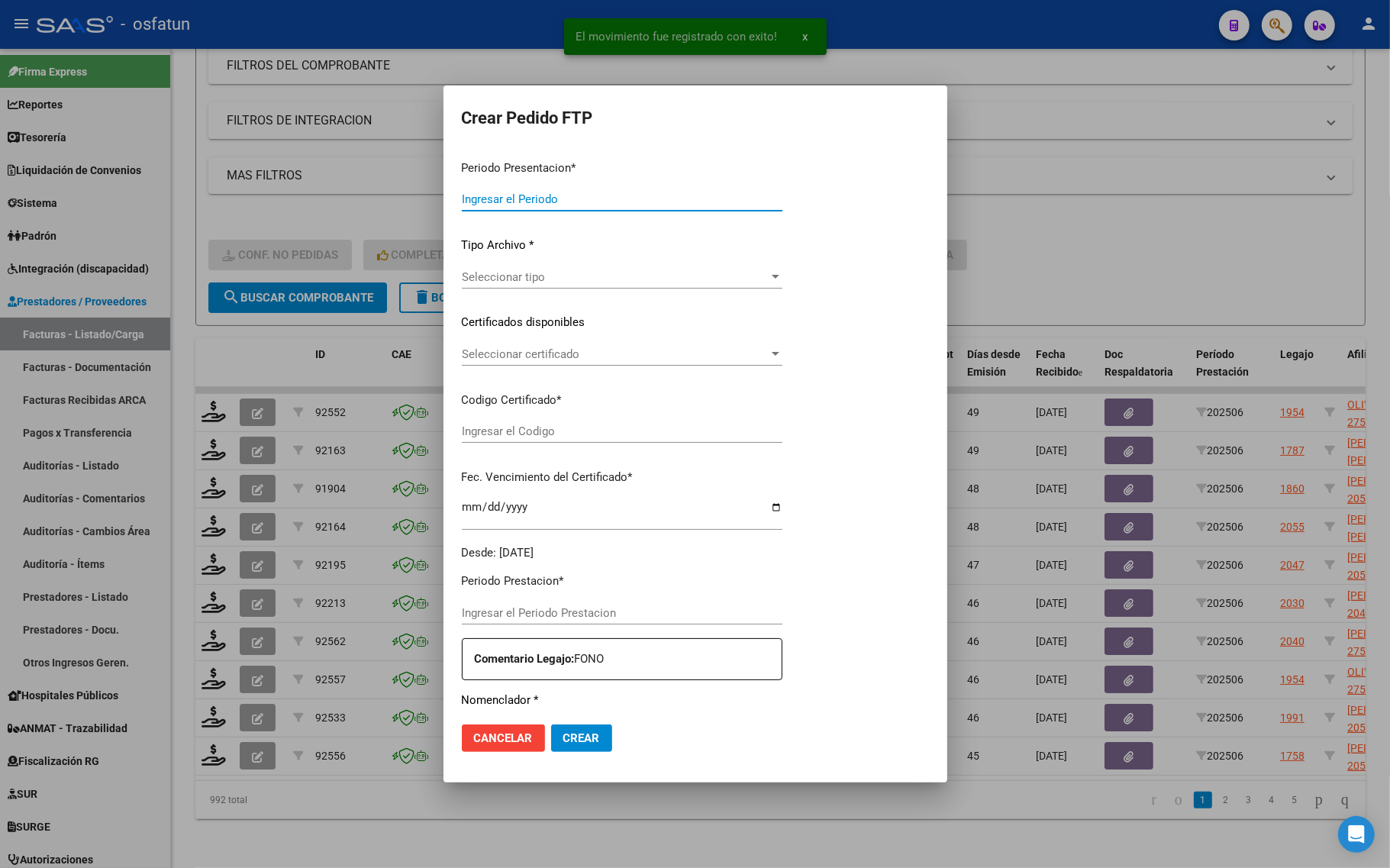
type input "202507"
type input "202506"
type input "$ 148.447,32"
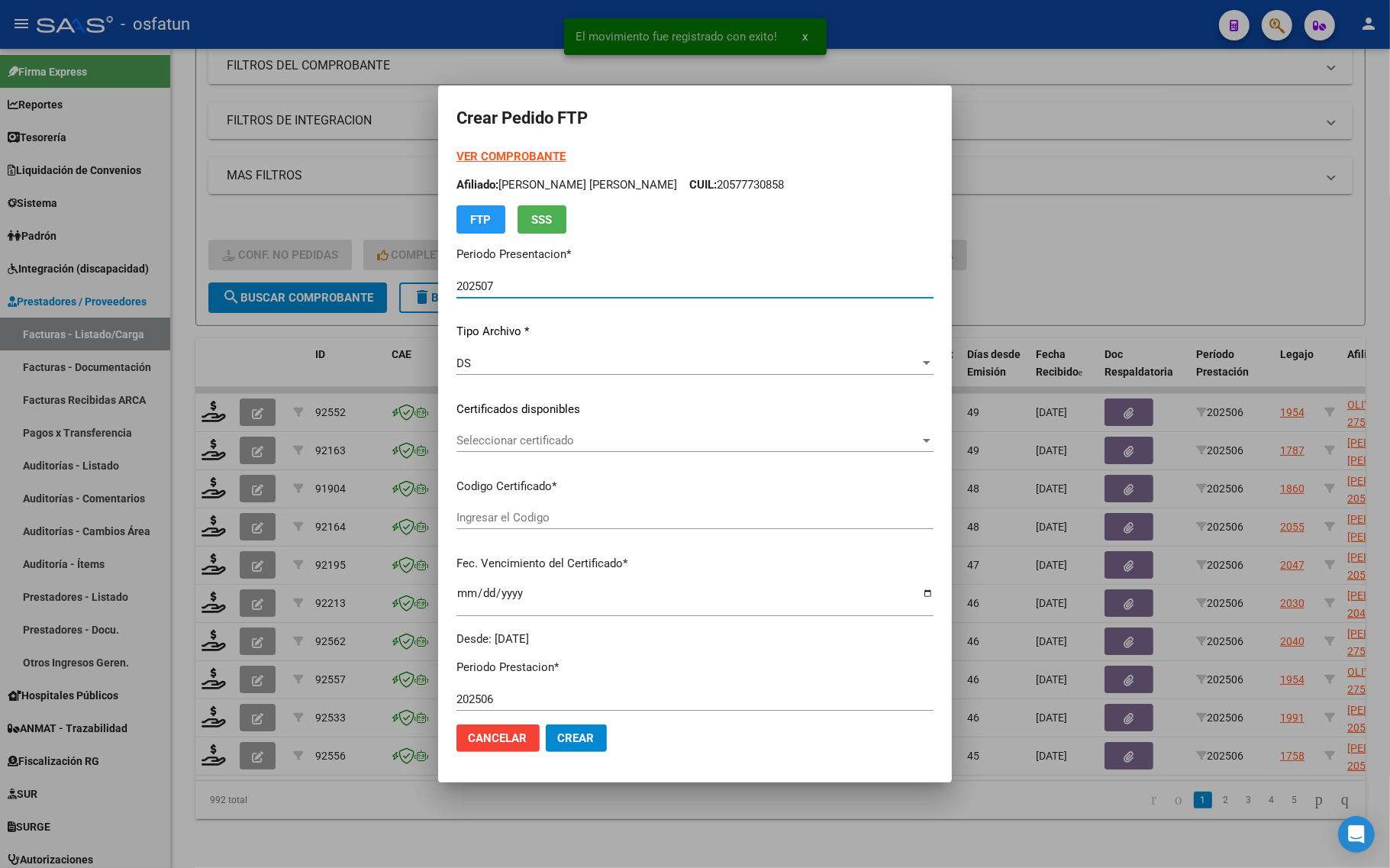
type input "ARG02000403555062022111520321115TUC136"
type input "2032-11-15"
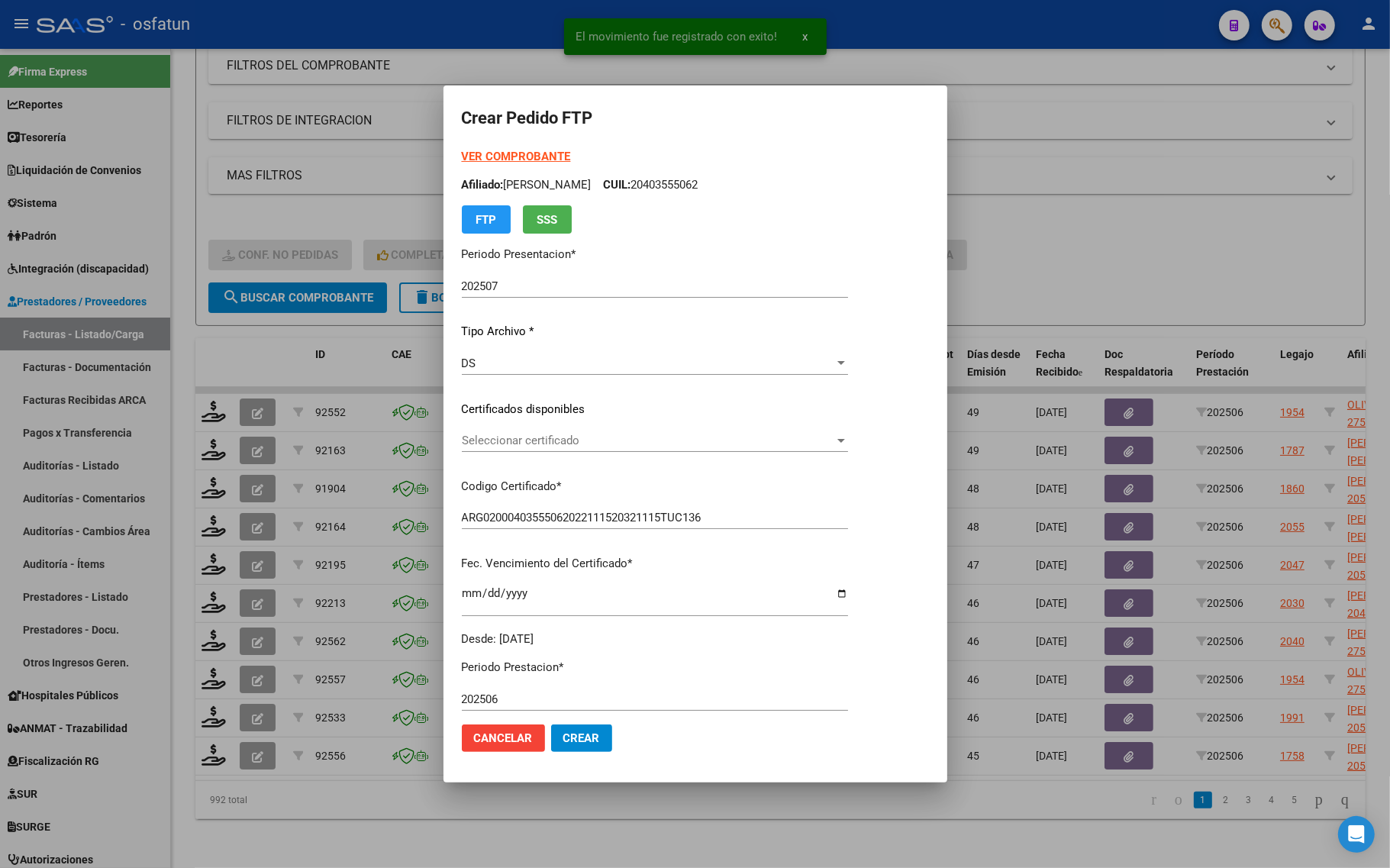
click at [489, 151] on strong "VER COMPROBANTE" at bounding box center [516, 157] width 109 height 14
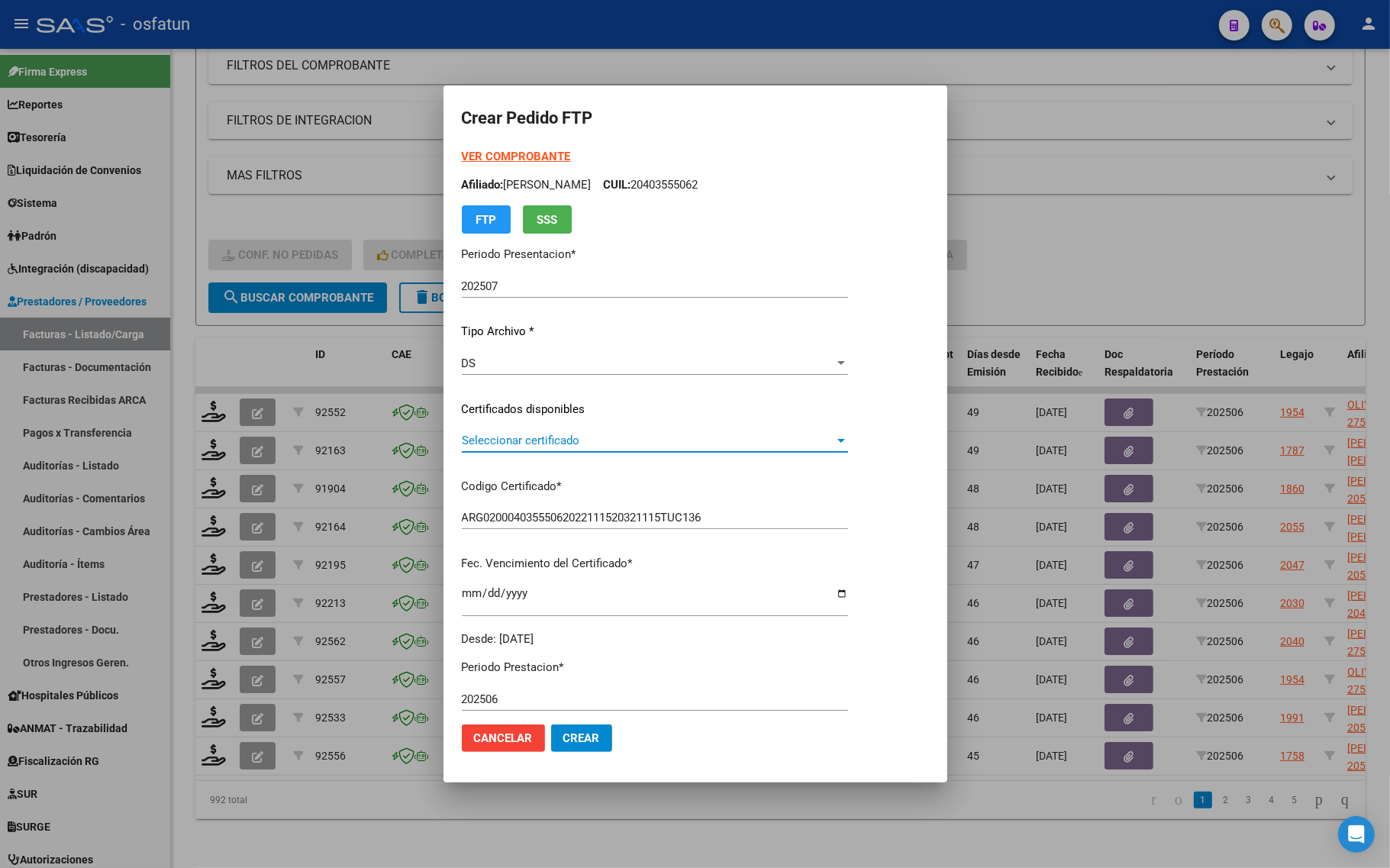
click at [559, 435] on span "Seleccionar certificado" at bounding box center [648, 440] width 373 height 14
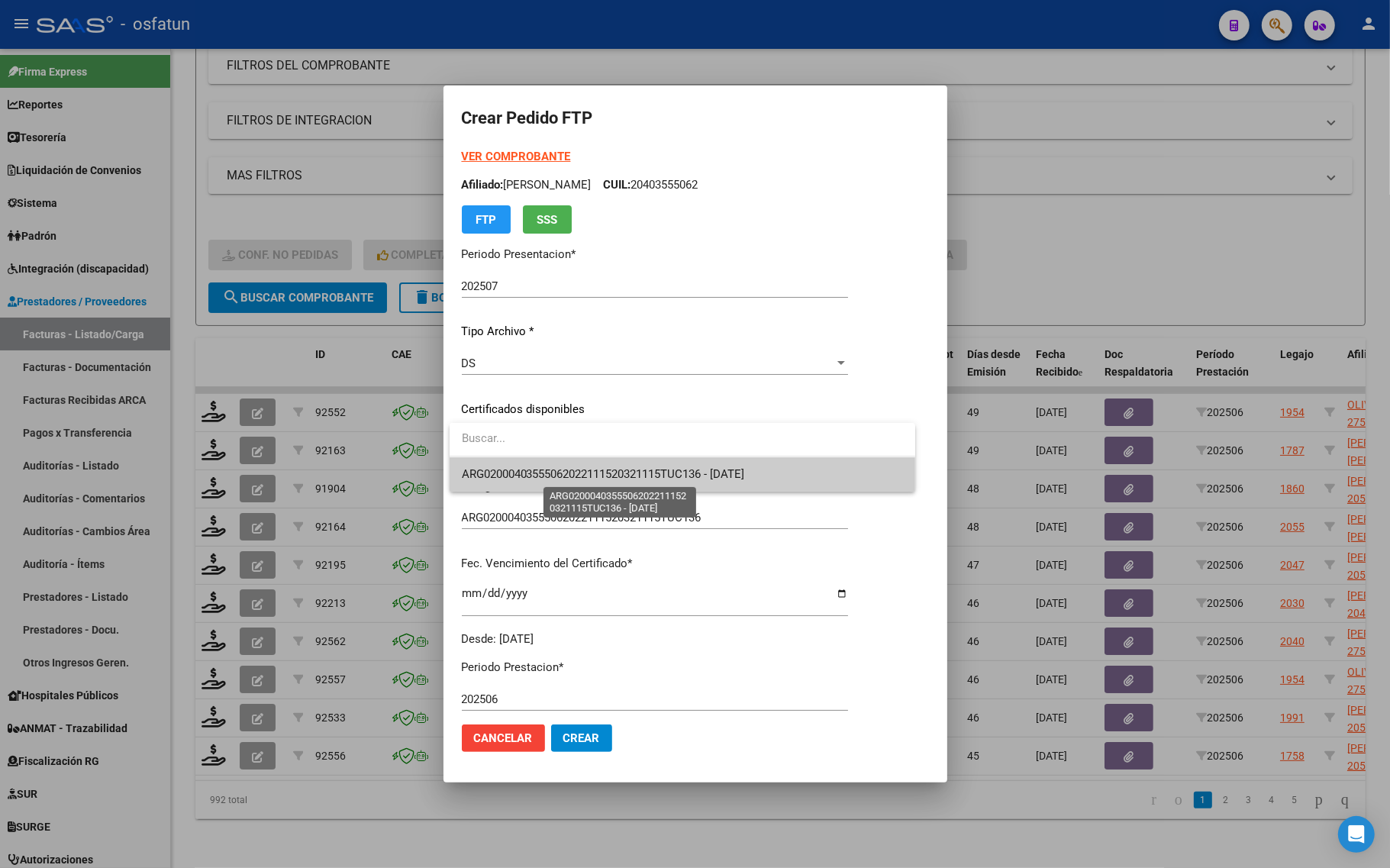
click at [555, 469] on span "ARG02000403555062022111520321115TUC136 - 2032-11-15" at bounding box center [603, 474] width 284 height 14
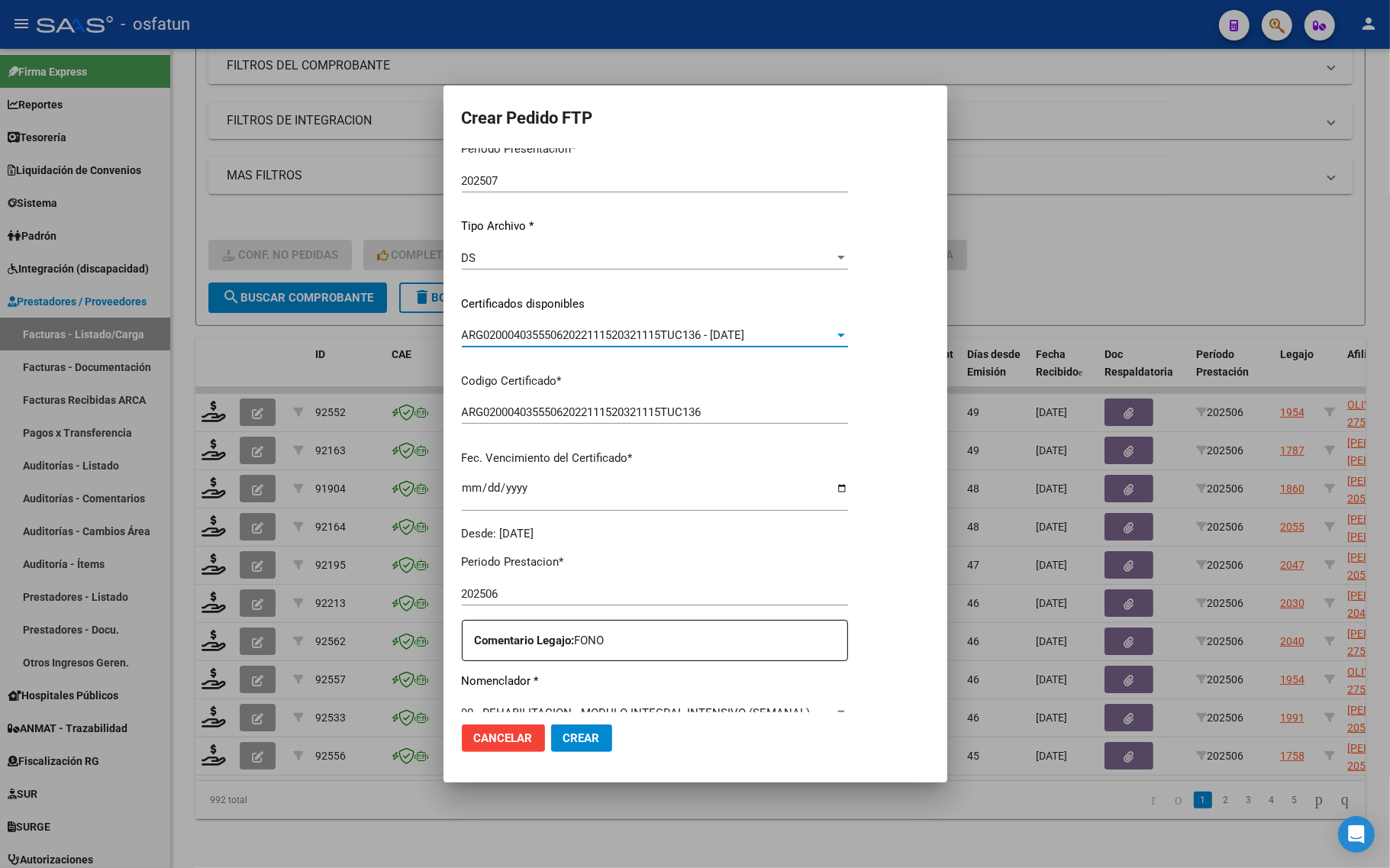
scroll to position [286, 0]
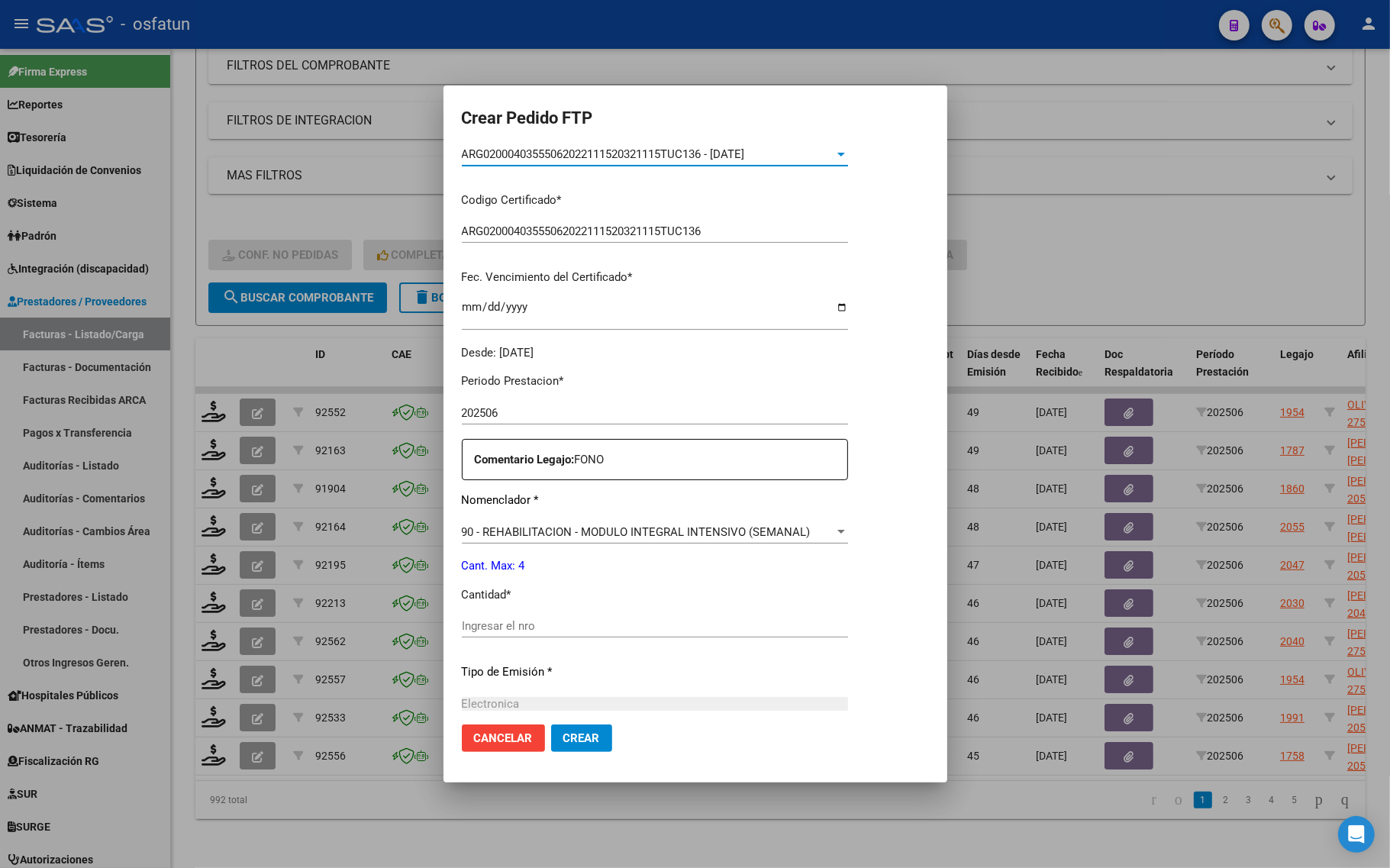
click at [512, 620] on input "Ingresar el nro" at bounding box center [654, 625] width 386 height 14
type input "4"
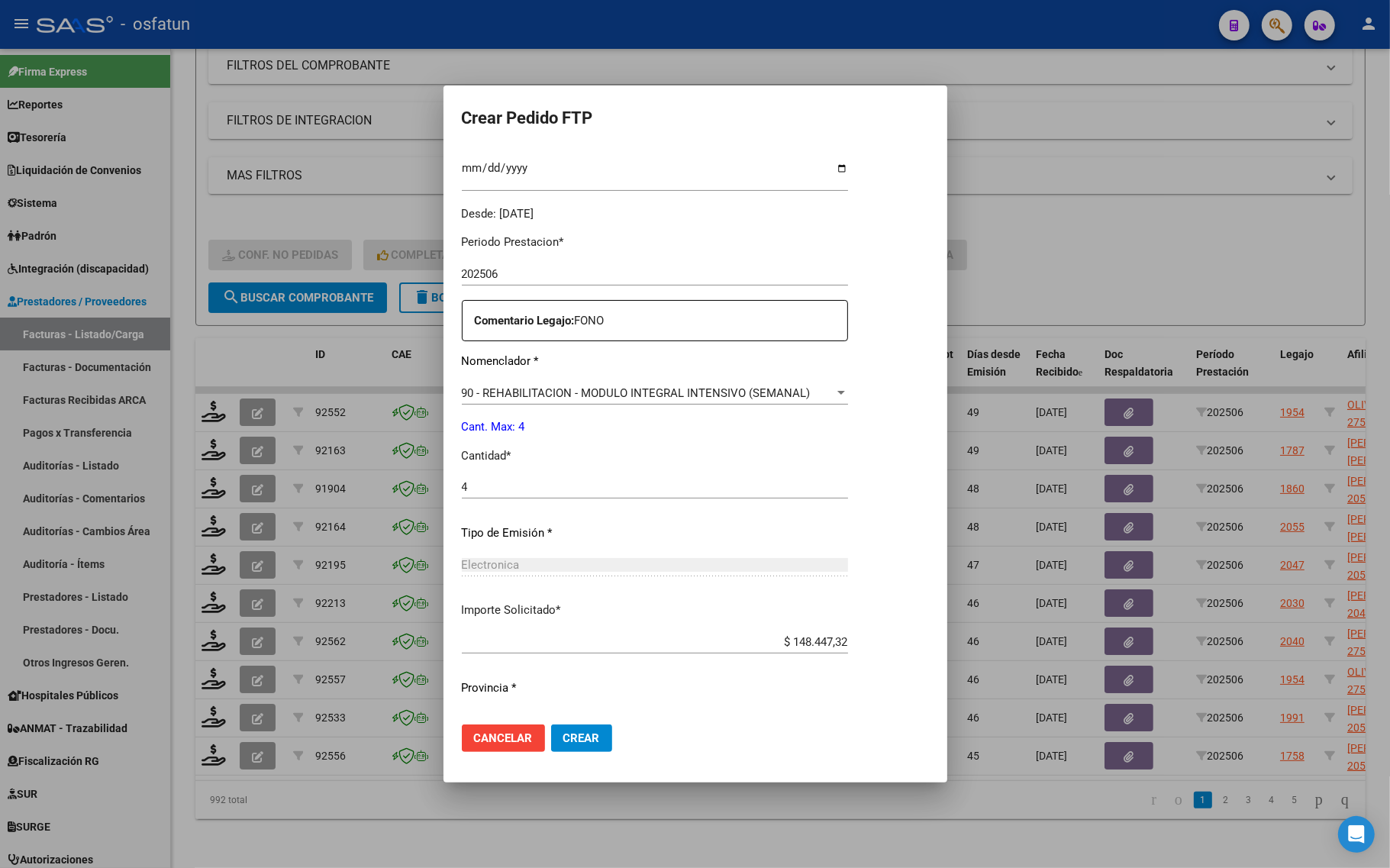
scroll to position [457, 0]
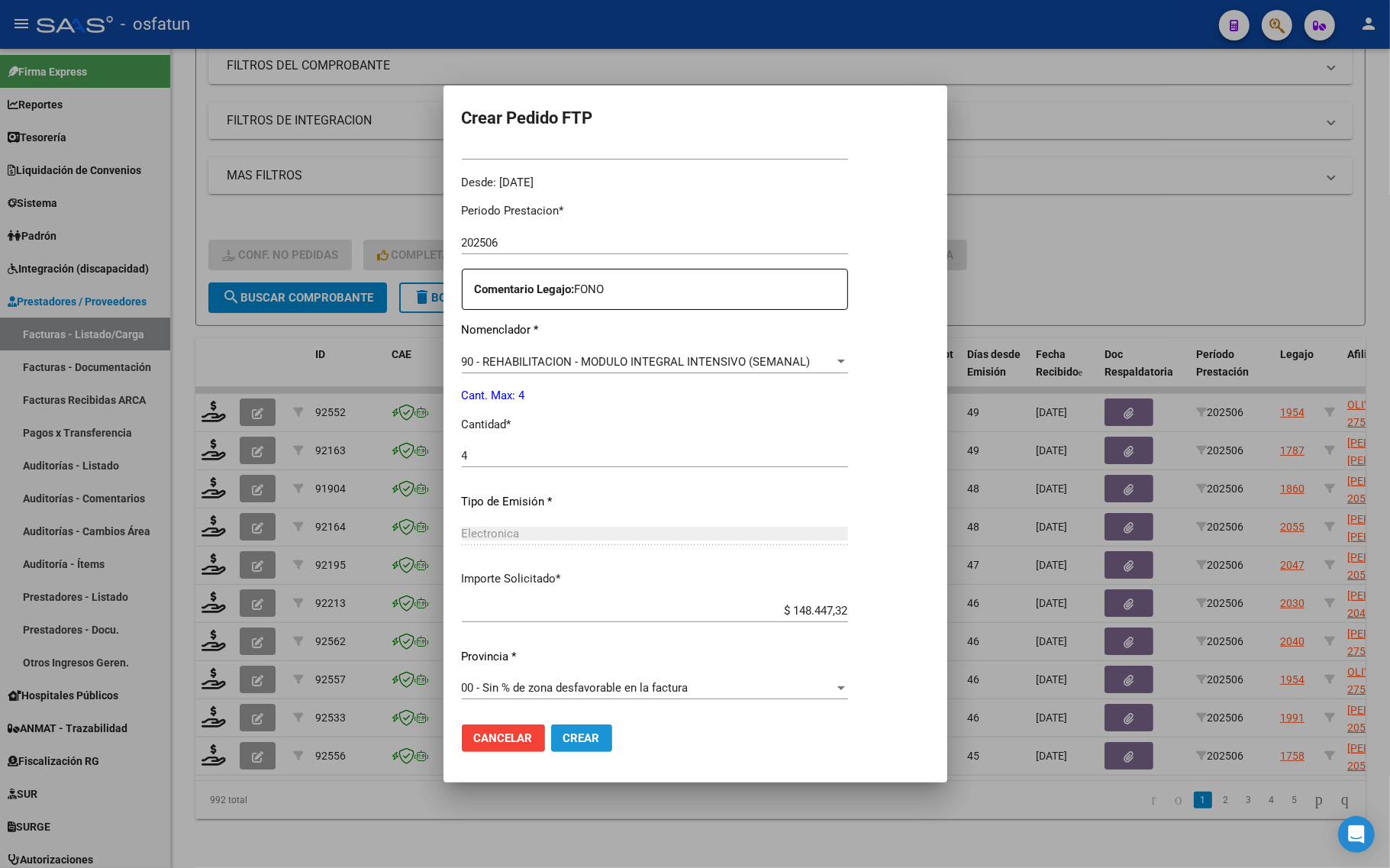
click at [578, 738] on span "Crear" at bounding box center [582, 737] width 37 height 14
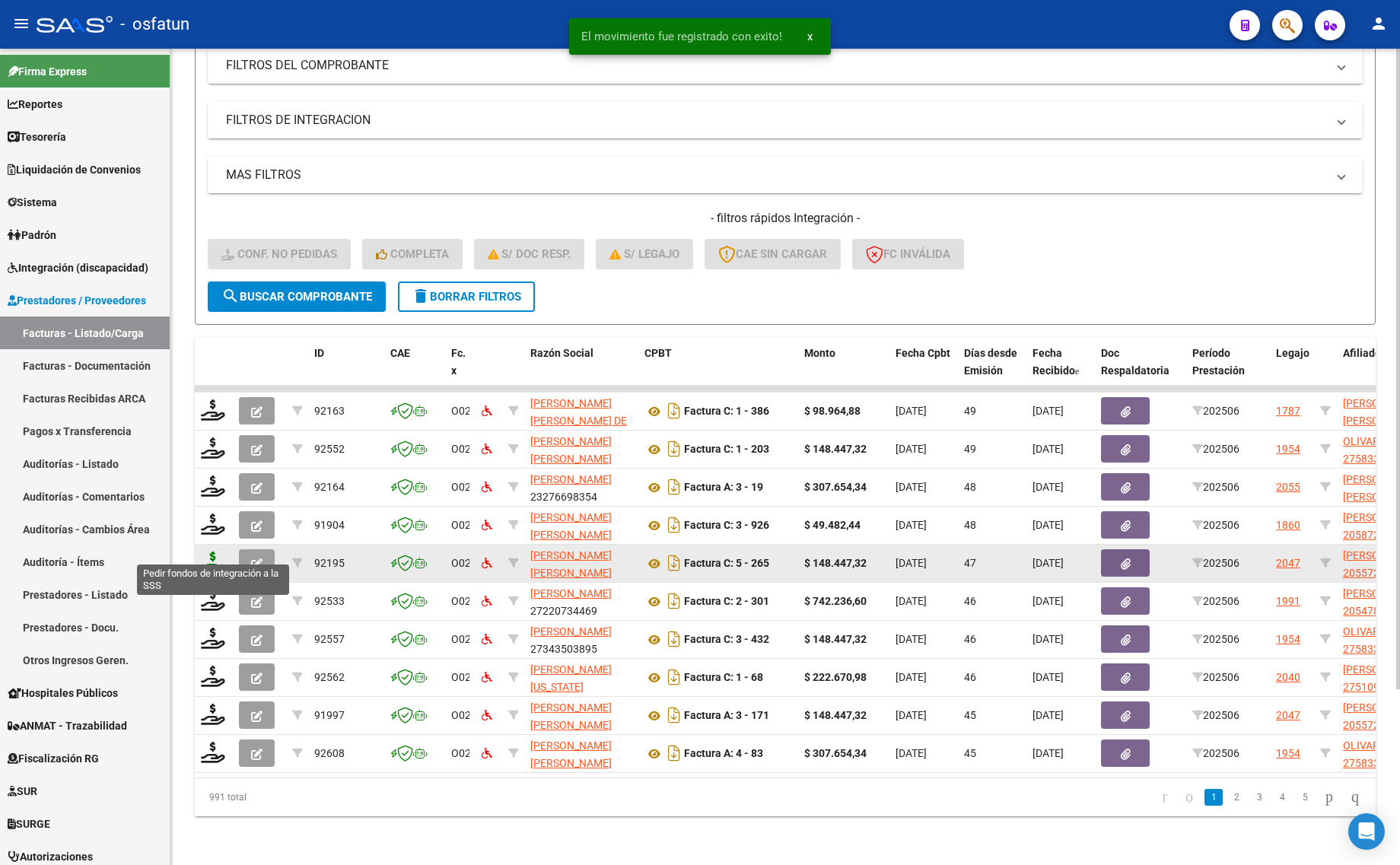
click at [207, 552] on icon at bounding box center [212, 562] width 24 height 21
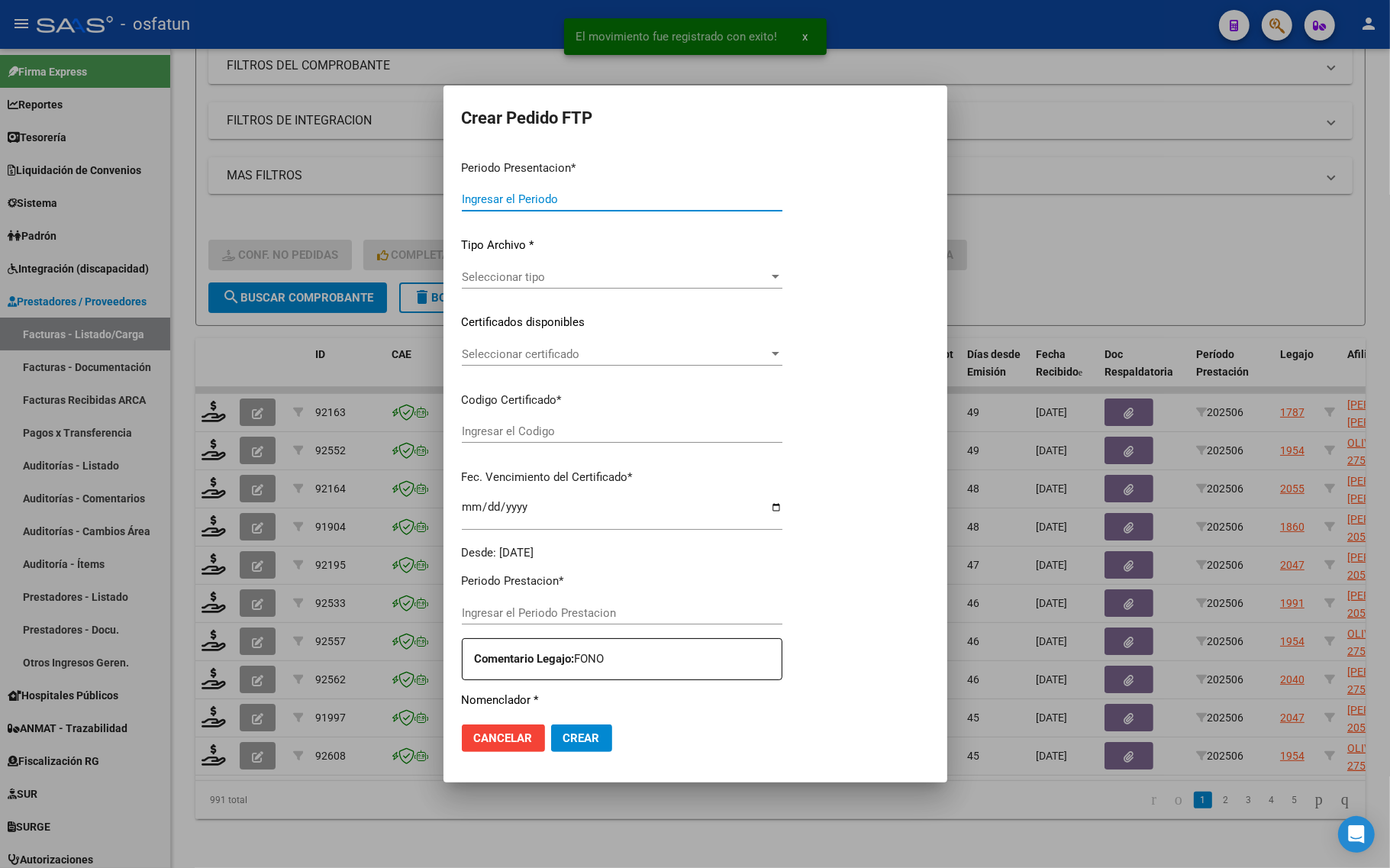
type input "202507"
type input "202506"
type input "$ 148.447,32"
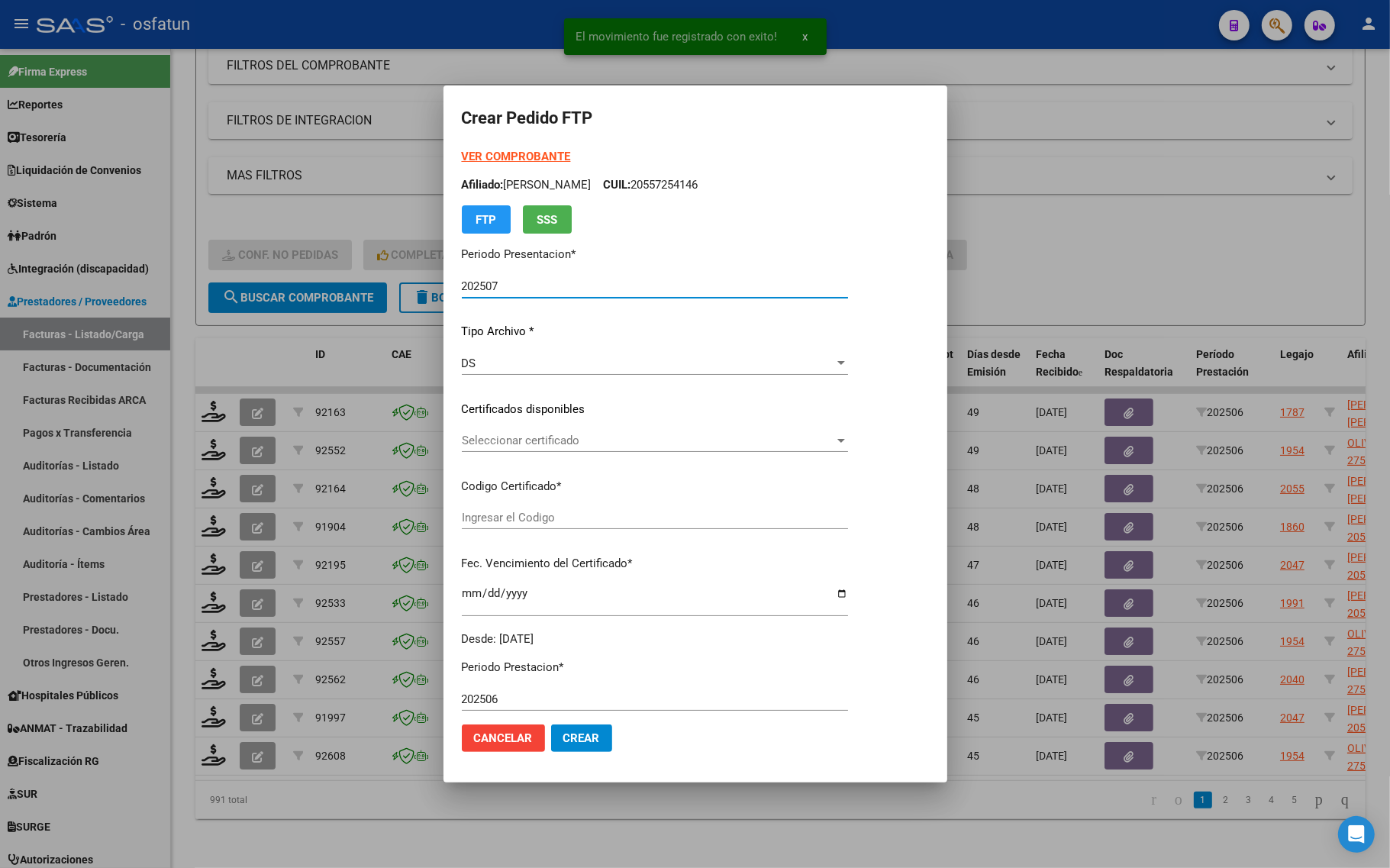
type input "ARG02000557254142025022520300225TUC139"
type input "2030-02-25"
click at [508, 161] on strong "VER COMPROBANTE" at bounding box center [516, 157] width 109 height 14
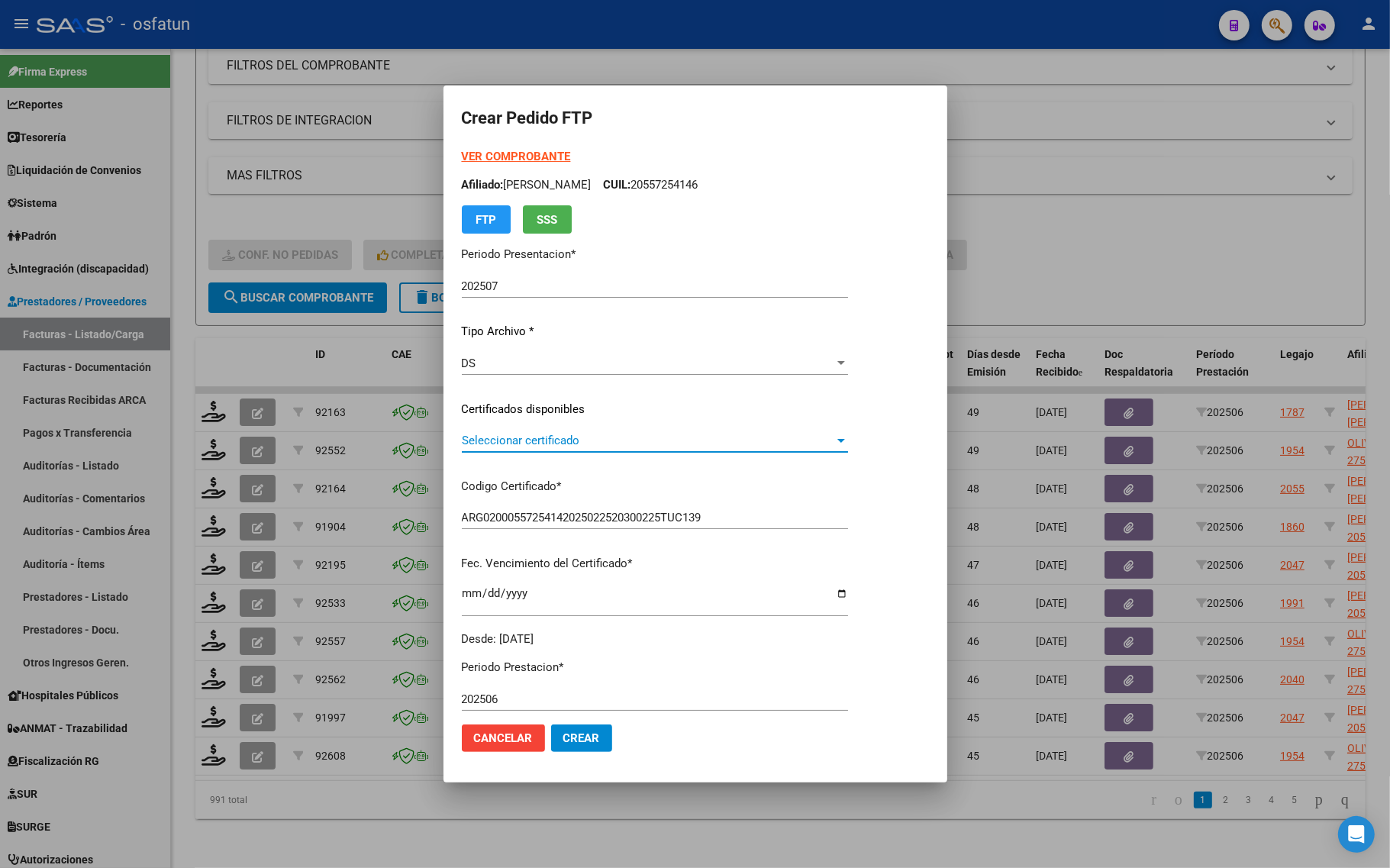
click at [547, 440] on span "Seleccionar certificado" at bounding box center [648, 440] width 373 height 14
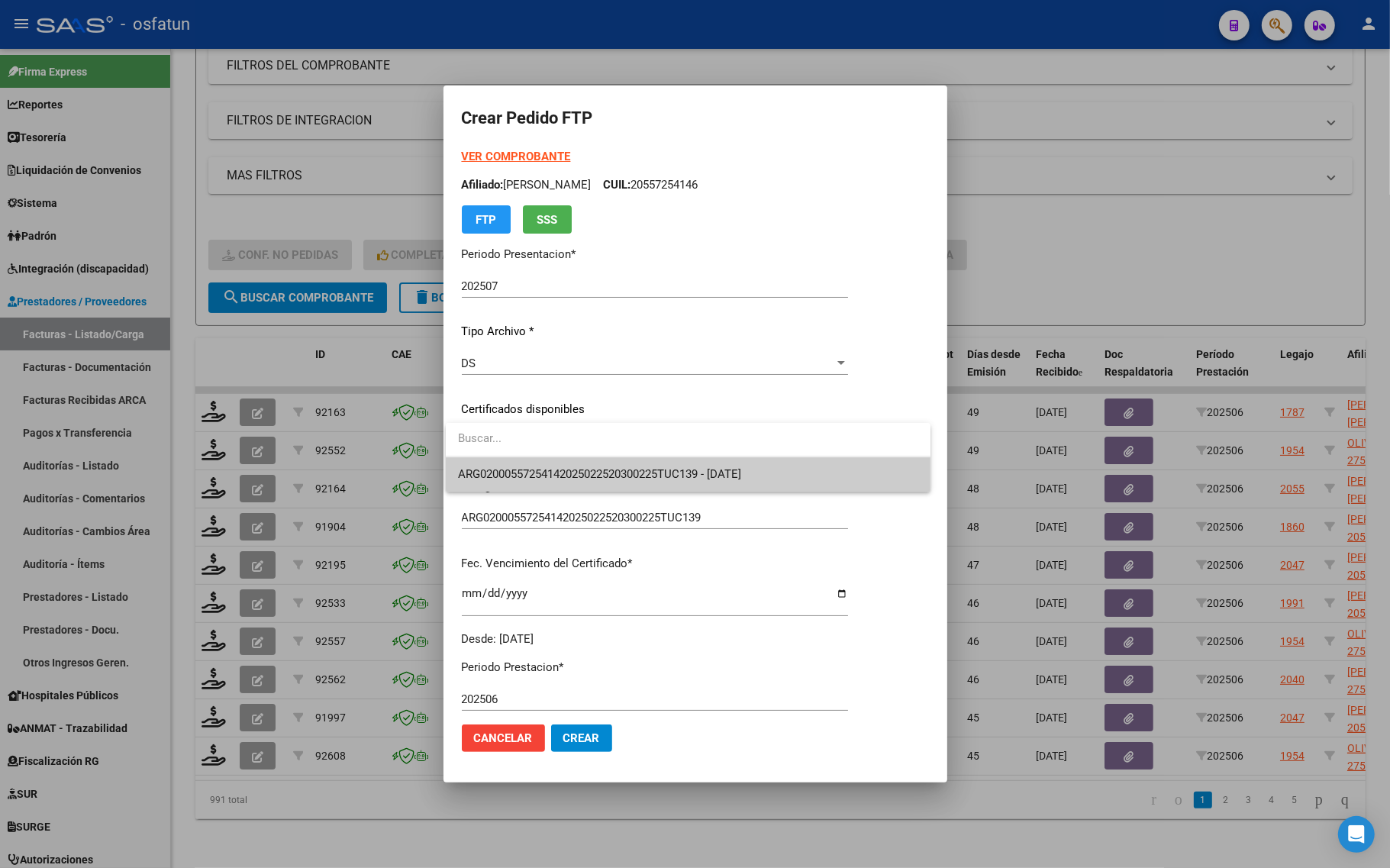
click at [532, 501] on div at bounding box center [695, 434] width 1390 height 868
click at [532, 501] on div "VER COMPROBANTE ARCA Padrón Afiliado: RODRIGUEZ IGNACIO DAVID CUIL: 20557254146…" at bounding box center [654, 398] width 386 height 499
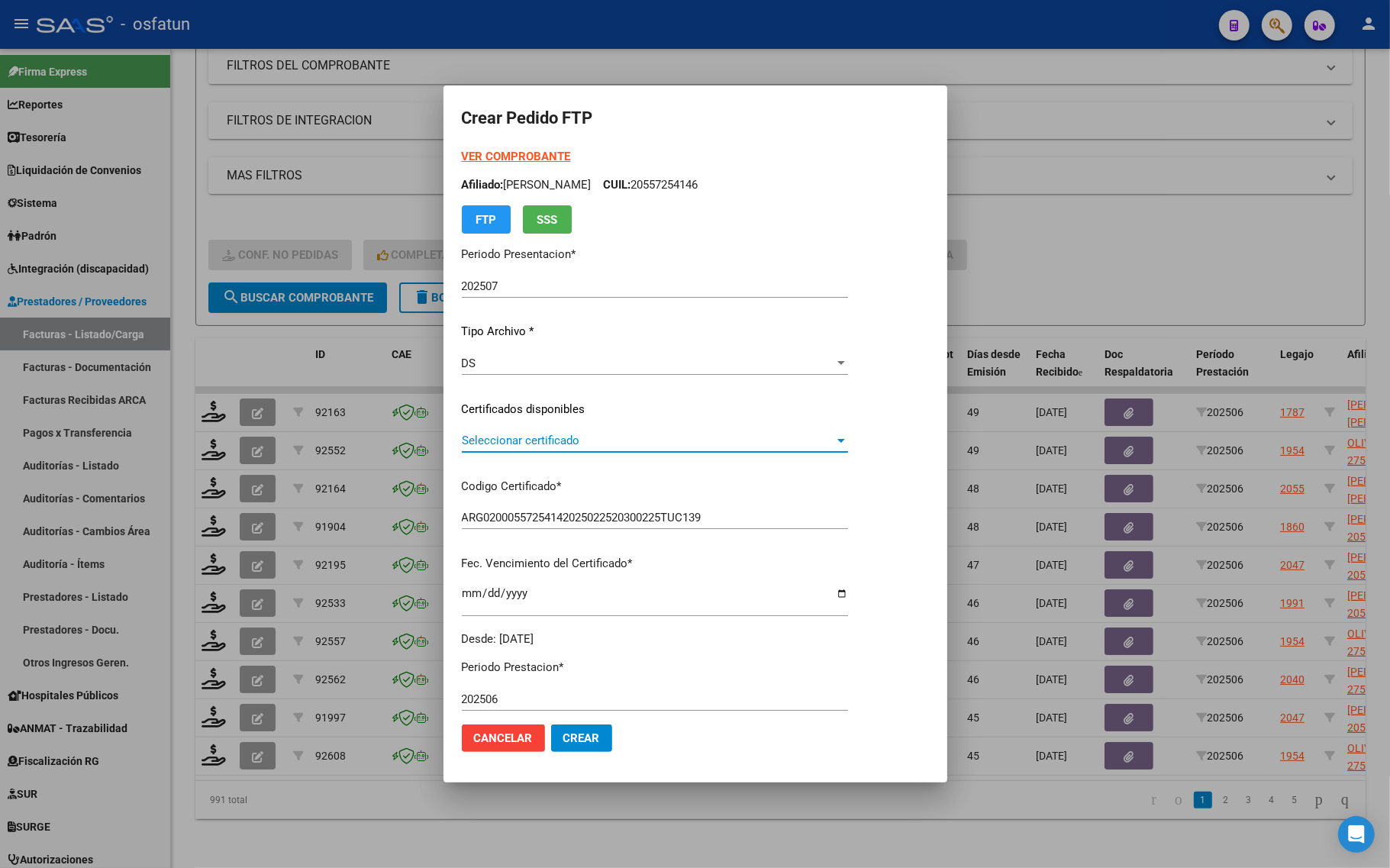
click at [530, 436] on span "Seleccionar certificado" at bounding box center [648, 440] width 373 height 14
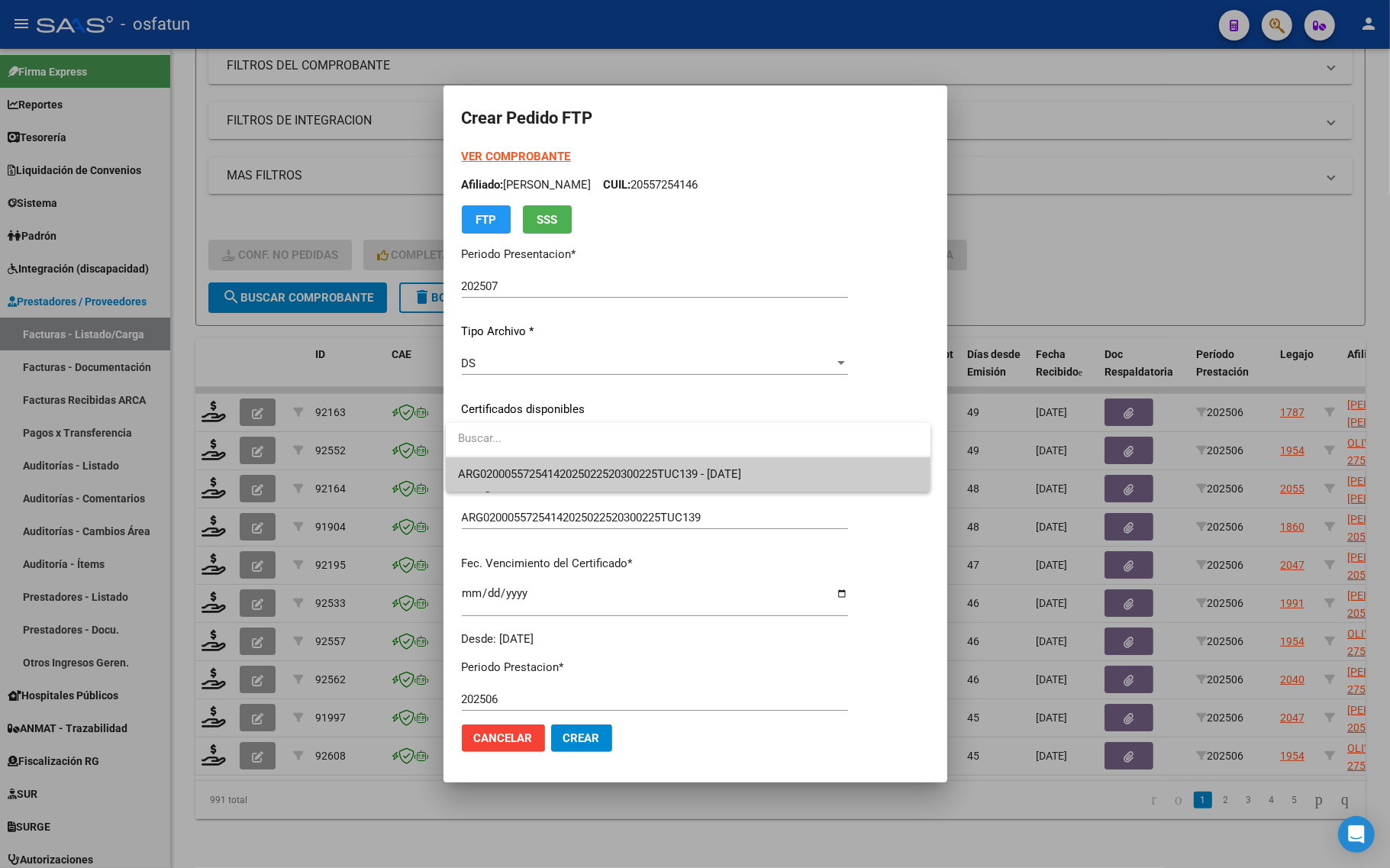
click at [531, 465] on span "ARG02000557254142025022520300225TUC139 - 2030-02-25" at bounding box center [687, 473] width 460 height 34
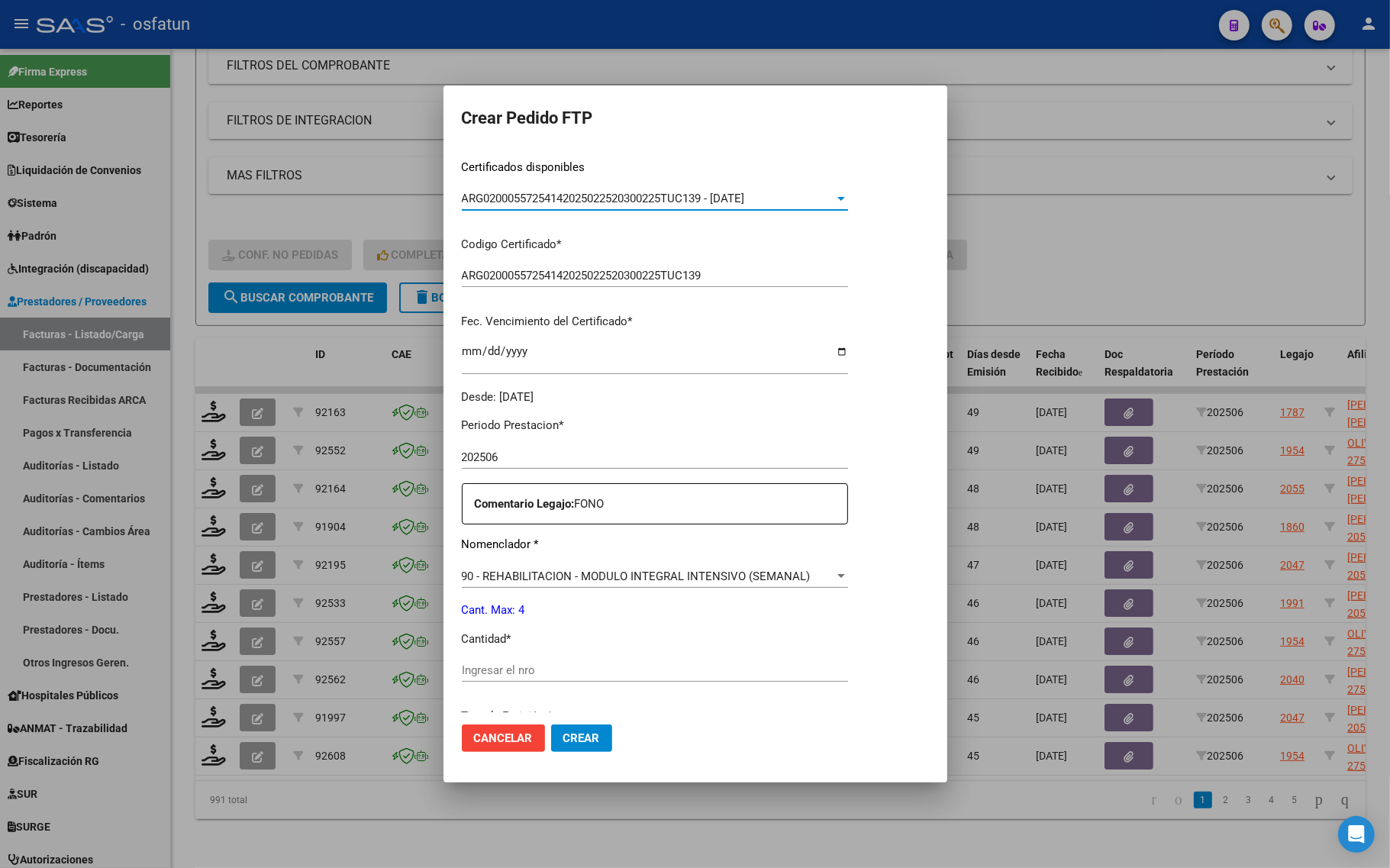
scroll to position [286, 0]
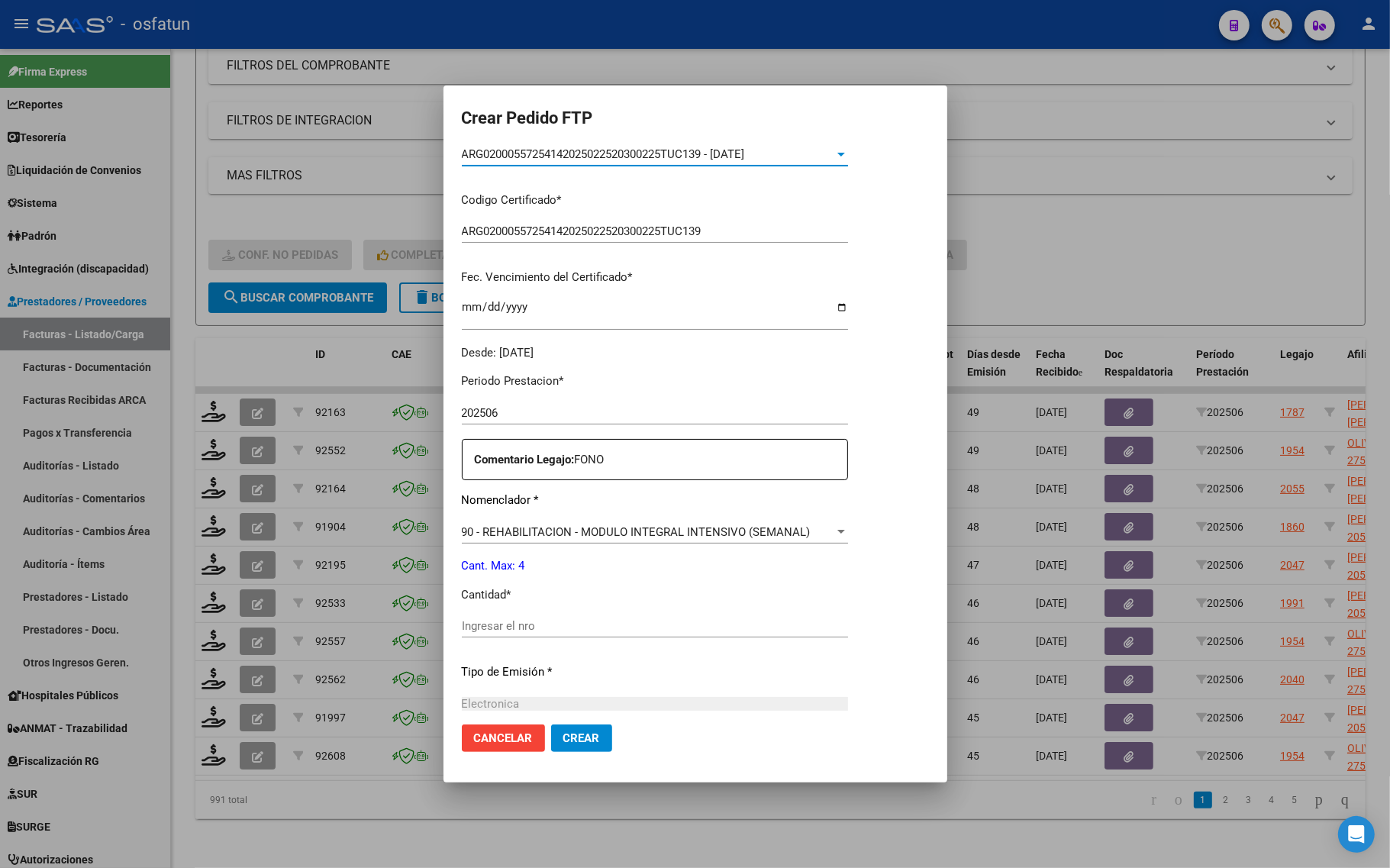
click at [514, 623] on input "Ingresar el nro" at bounding box center [654, 625] width 386 height 14
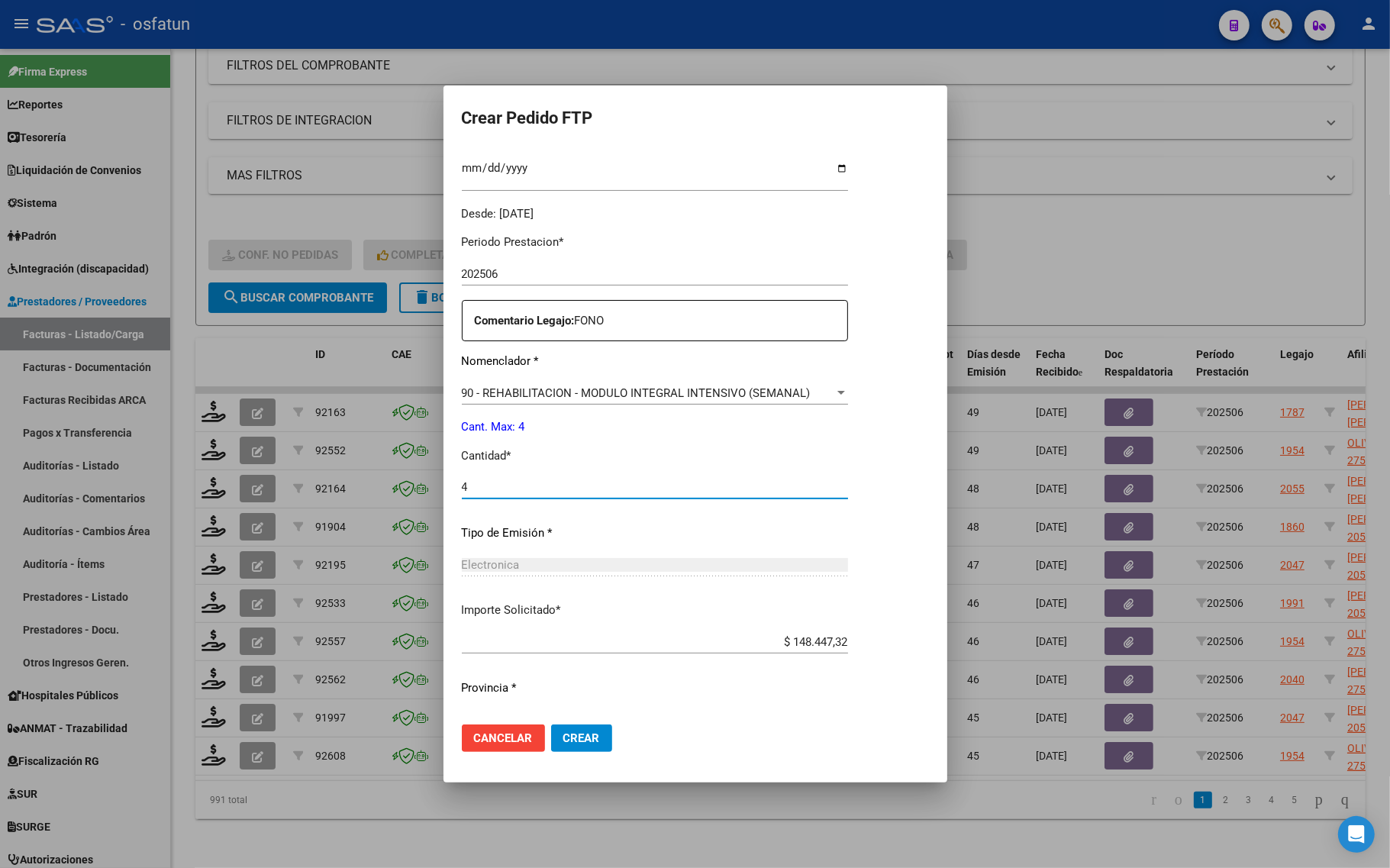
scroll to position [457, 0]
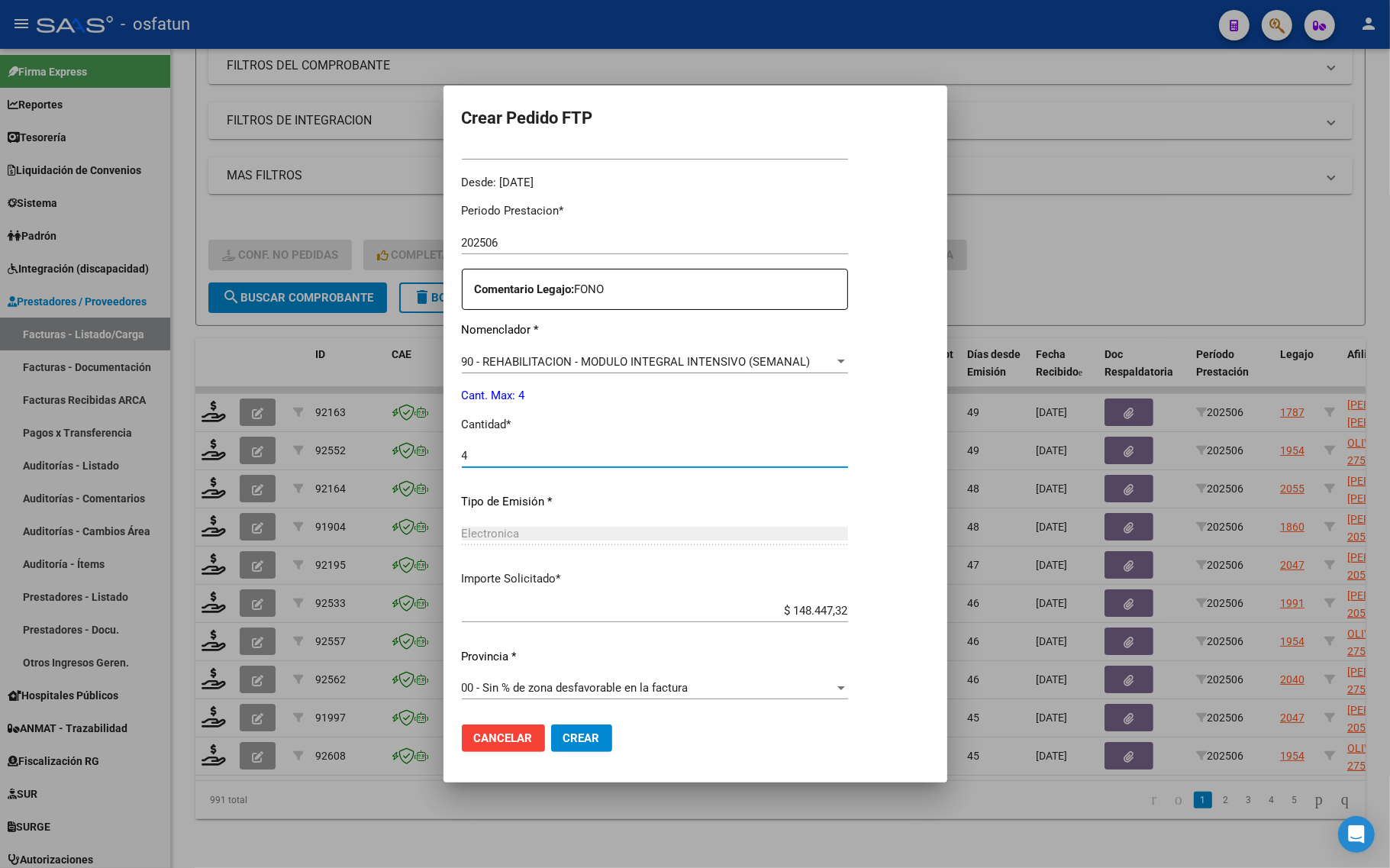
type input "4"
click at [568, 742] on span "Crear" at bounding box center [582, 737] width 37 height 14
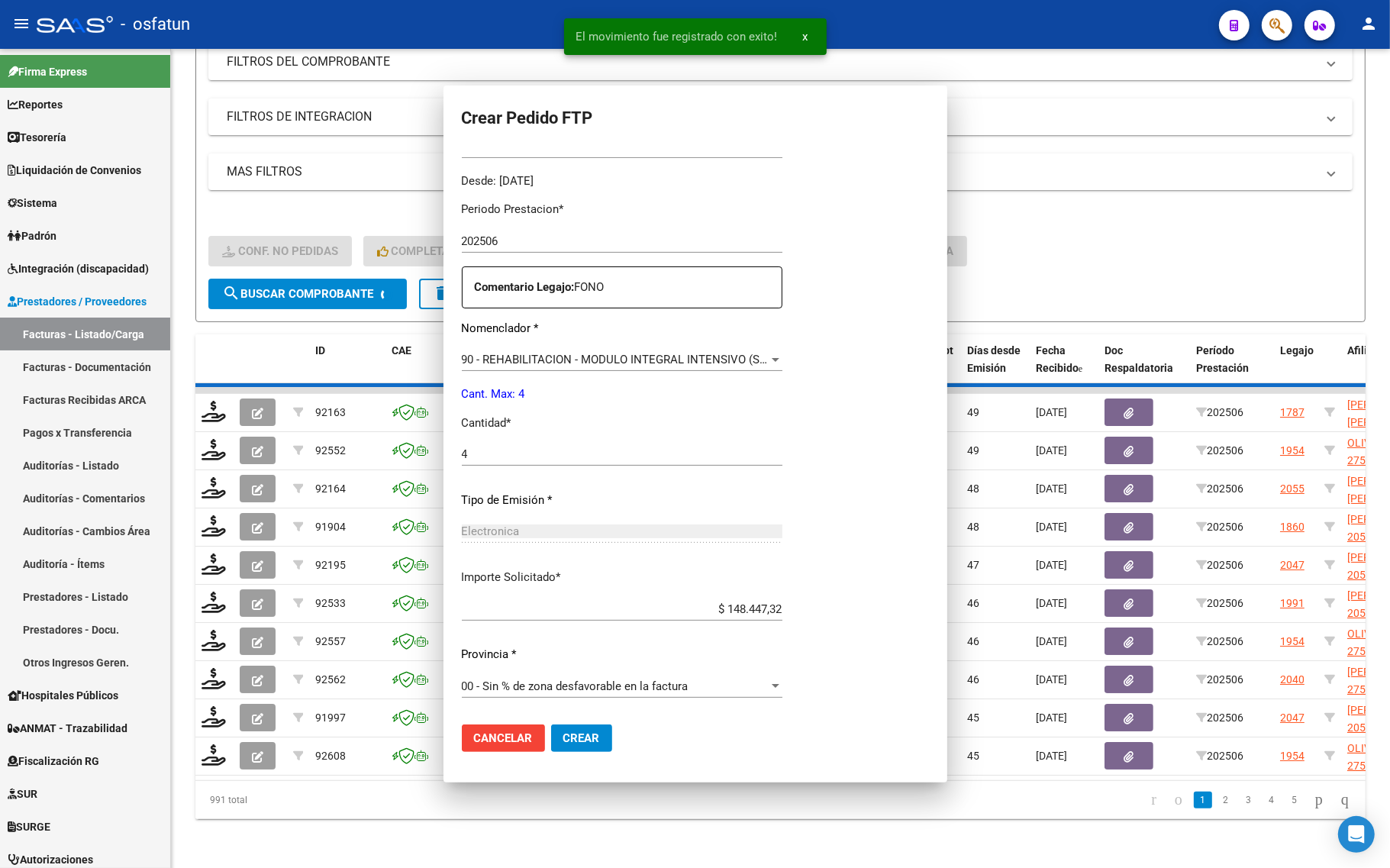
scroll to position [0, 0]
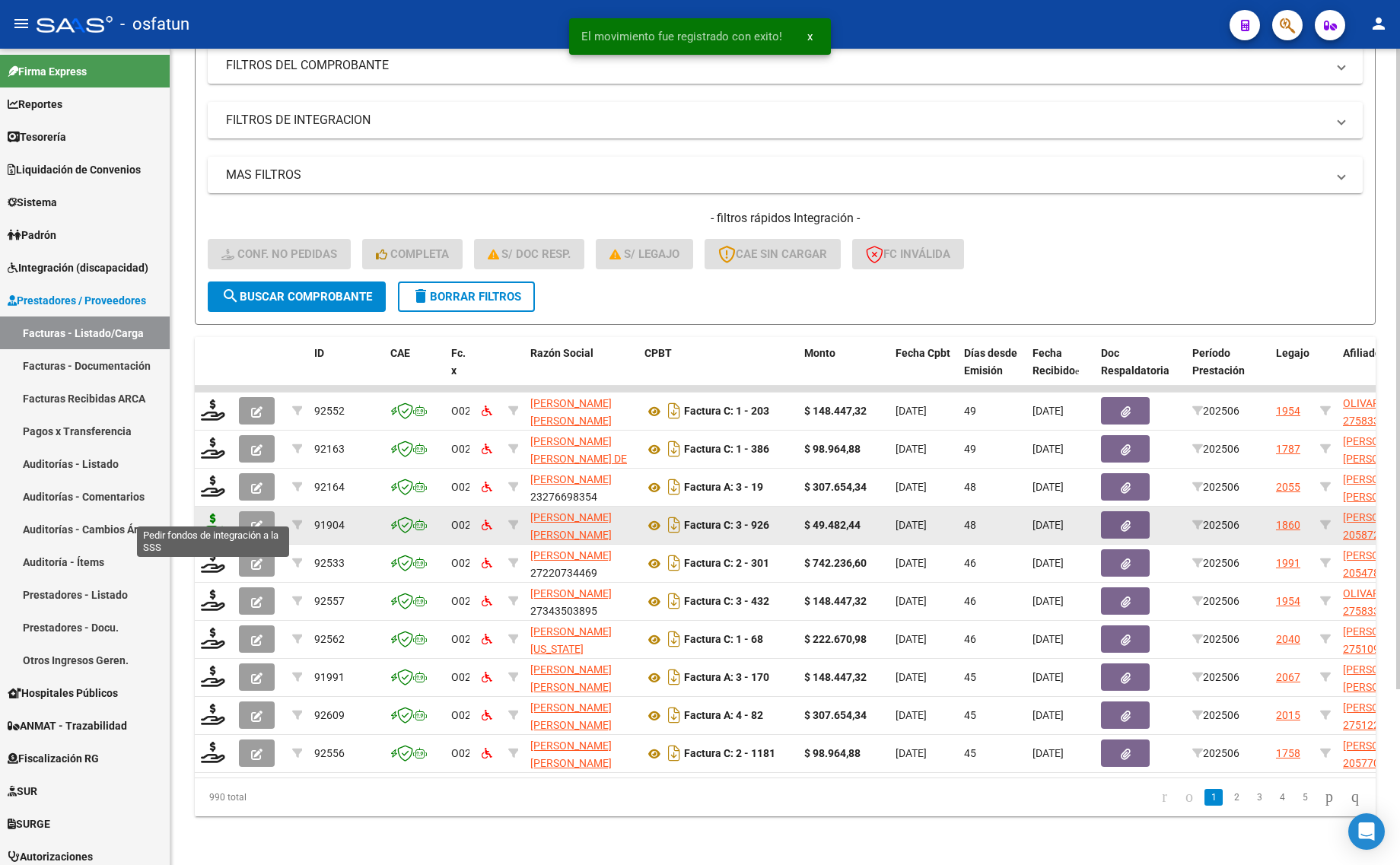
click at [217, 513] on icon at bounding box center [212, 524] width 24 height 21
click at [211, 513] on icon at bounding box center [212, 524] width 24 height 21
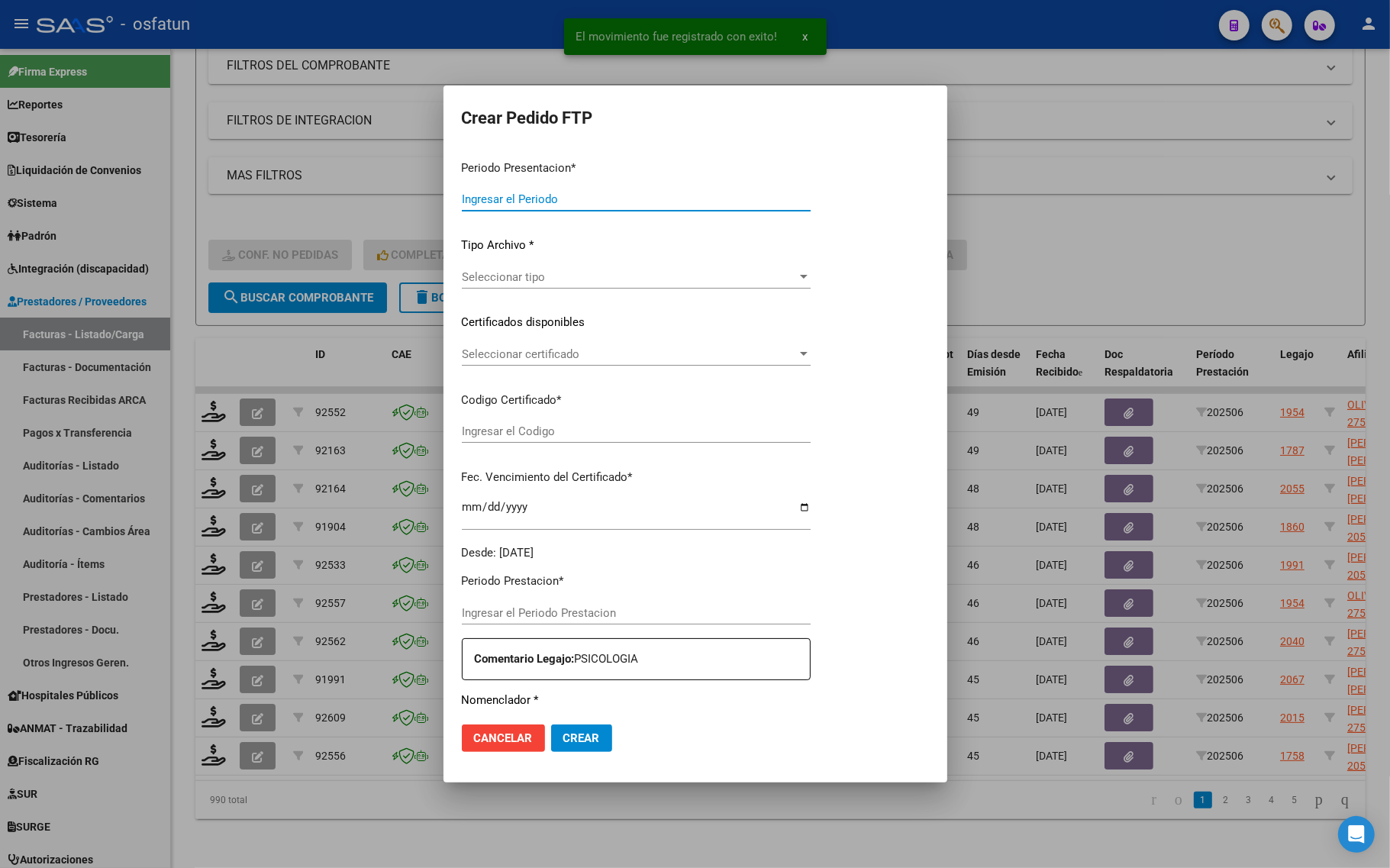
type input "202507"
type input "202506"
type input "$ 49.482,44"
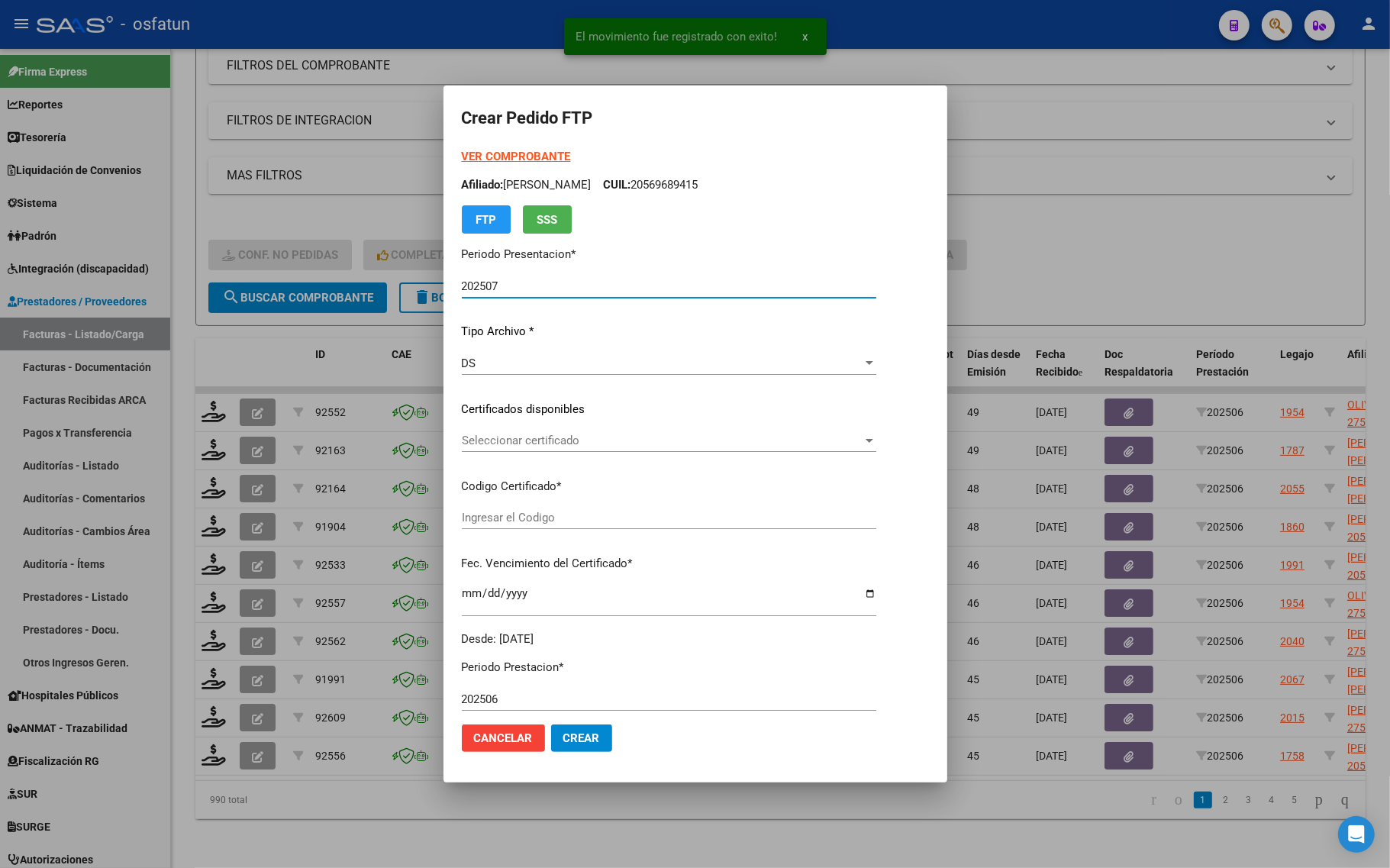
type input "ARG02000587245622024020520260205TUC139"
type input "2026-02-05"
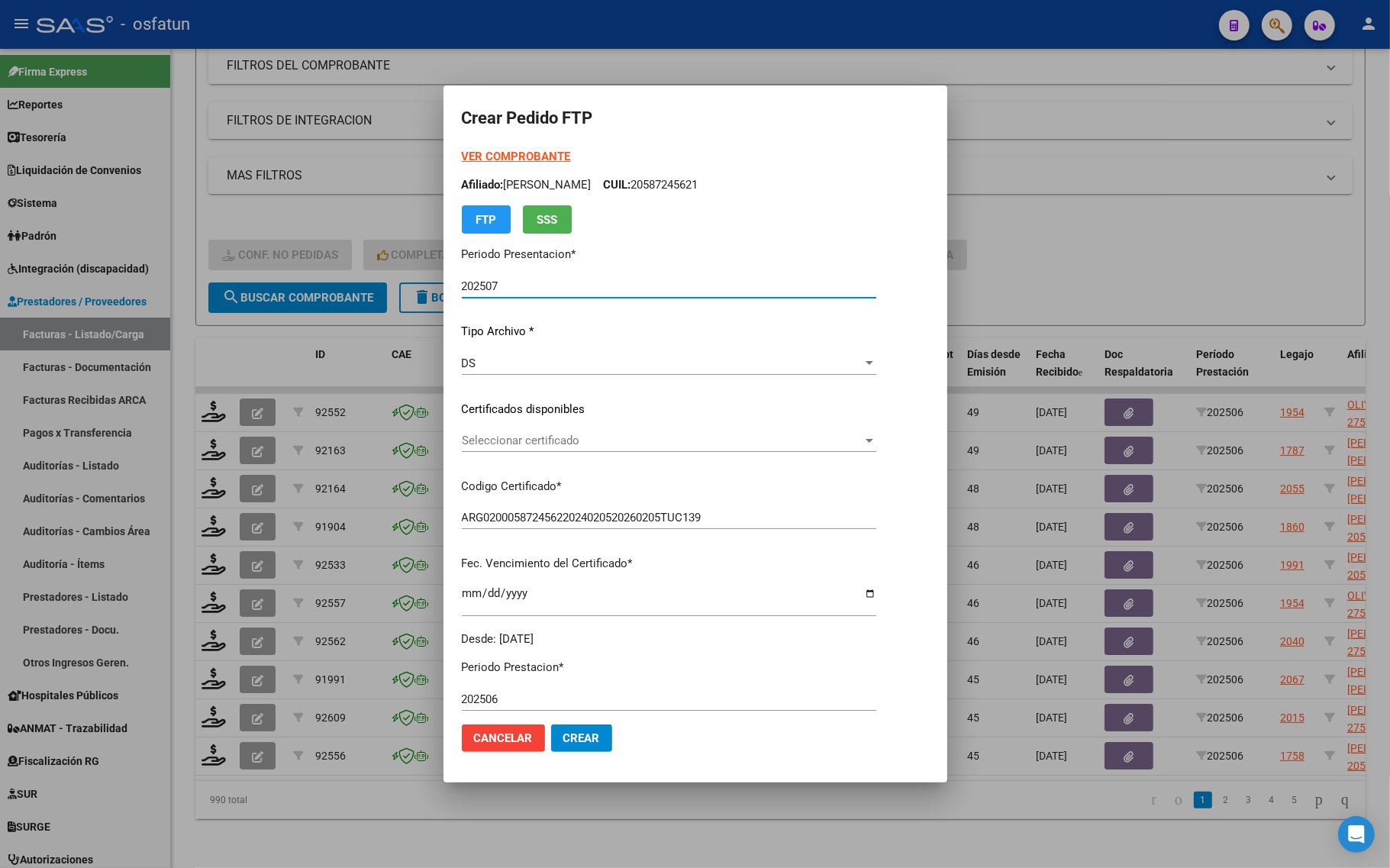
click at [499, 153] on strong "VER COMPROBANTE" at bounding box center [516, 157] width 109 height 14
click at [548, 434] on span "Seleccionar certificado" at bounding box center [662, 440] width 401 height 14
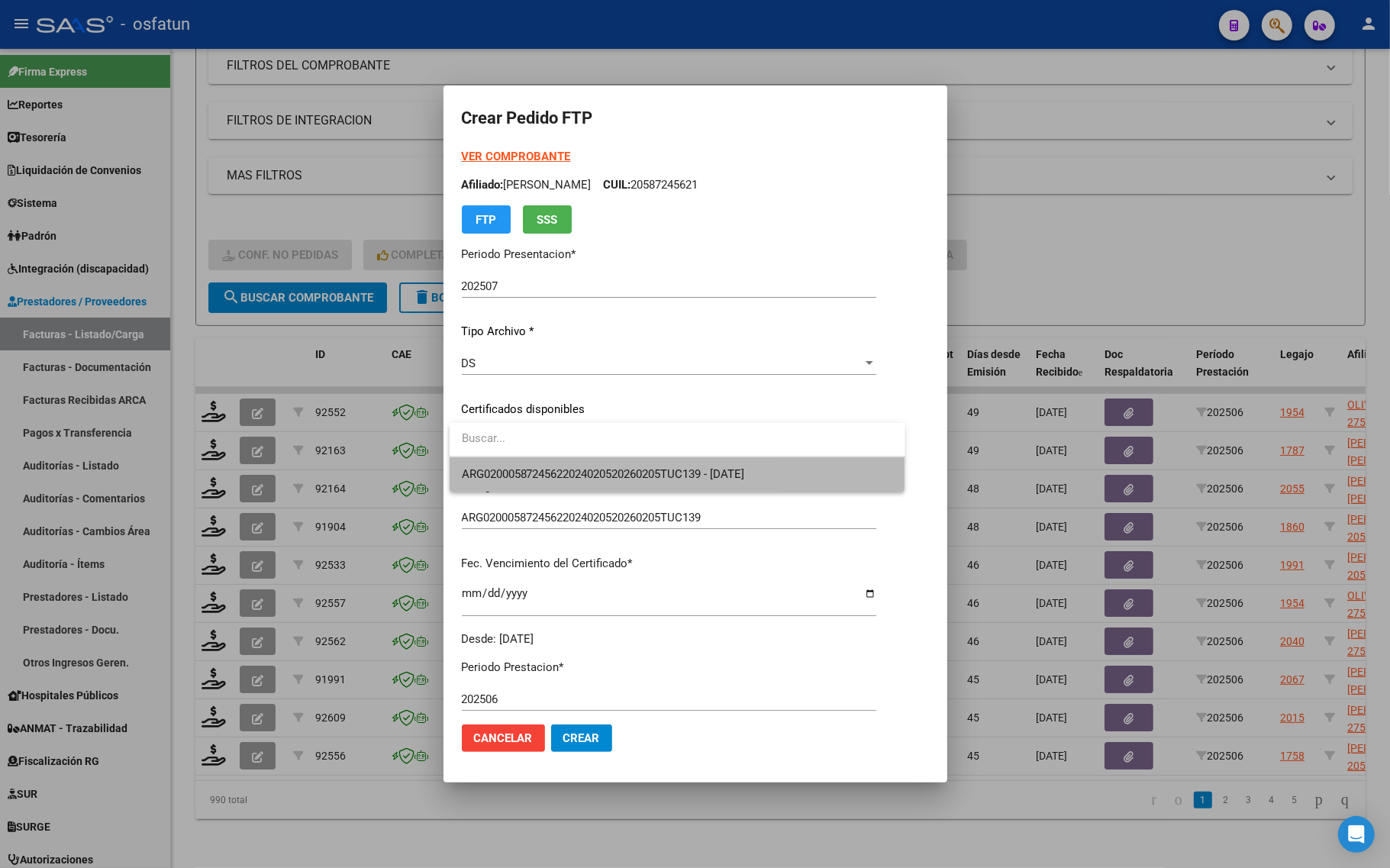
click at [550, 465] on span "ARG02000587245622024020520260205TUC139 - 2026-02-05" at bounding box center [677, 473] width 431 height 34
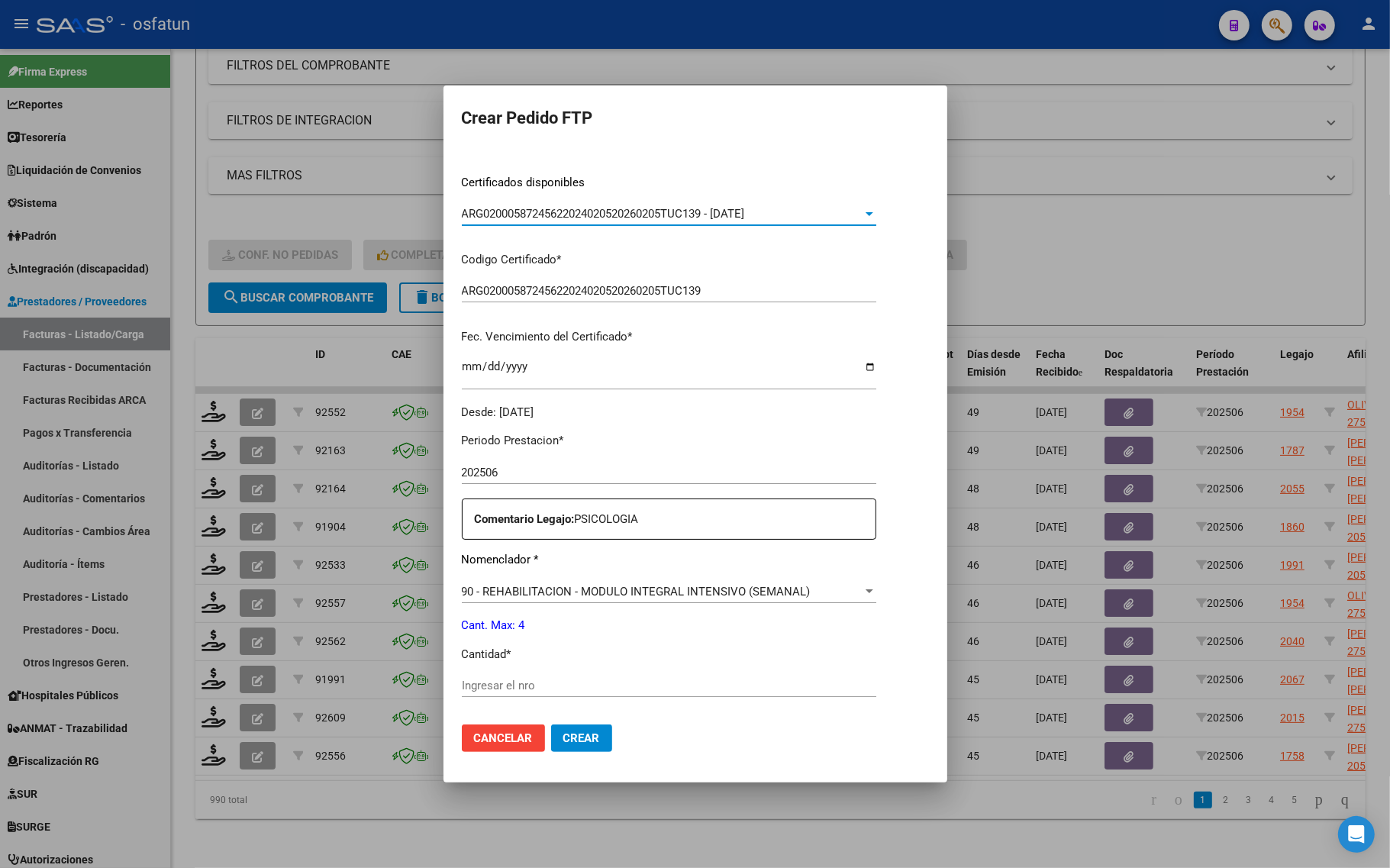
scroll to position [286, 0]
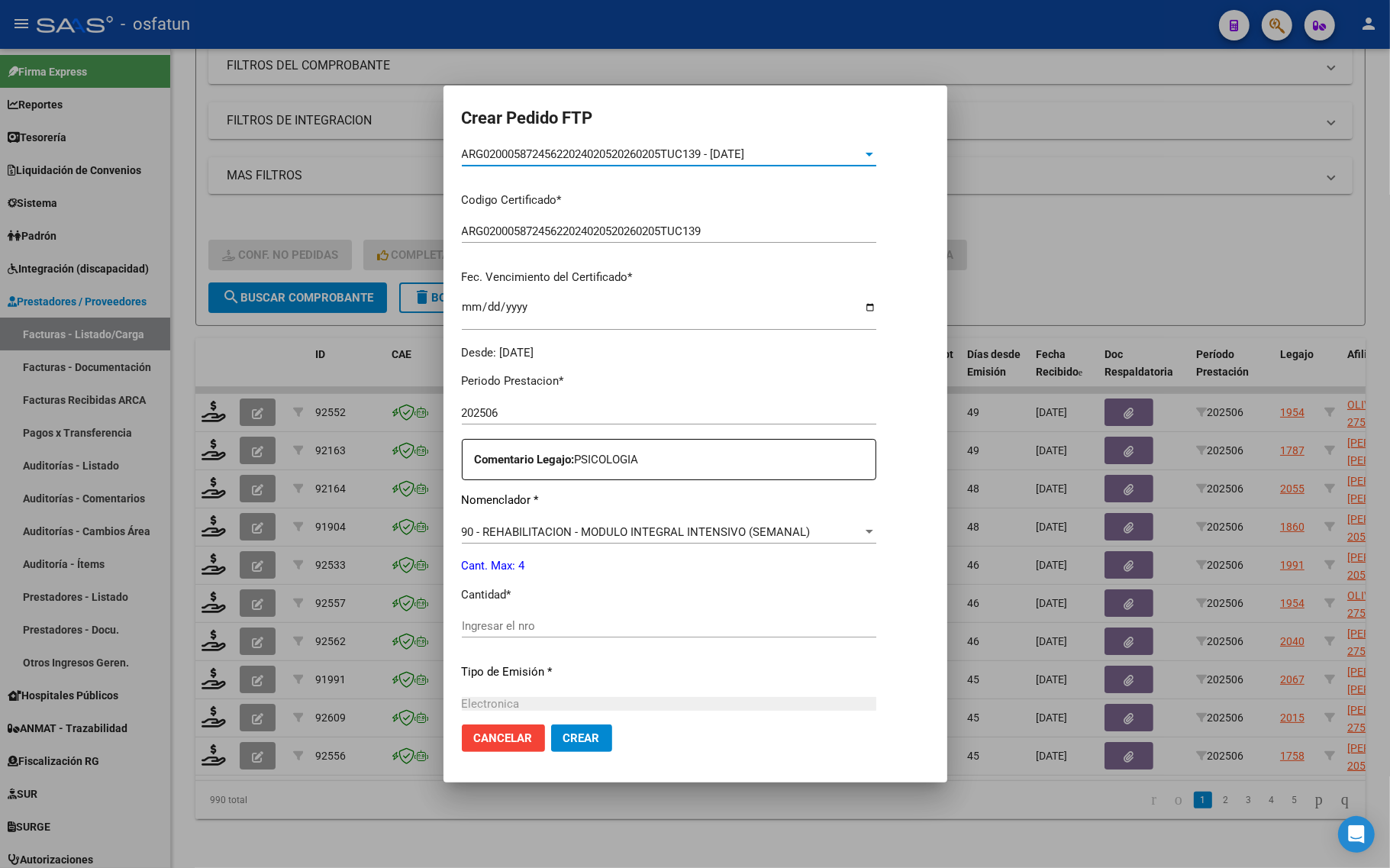
click at [489, 624] on input "Ingresar el nro" at bounding box center [669, 625] width 414 height 14
type input "4"
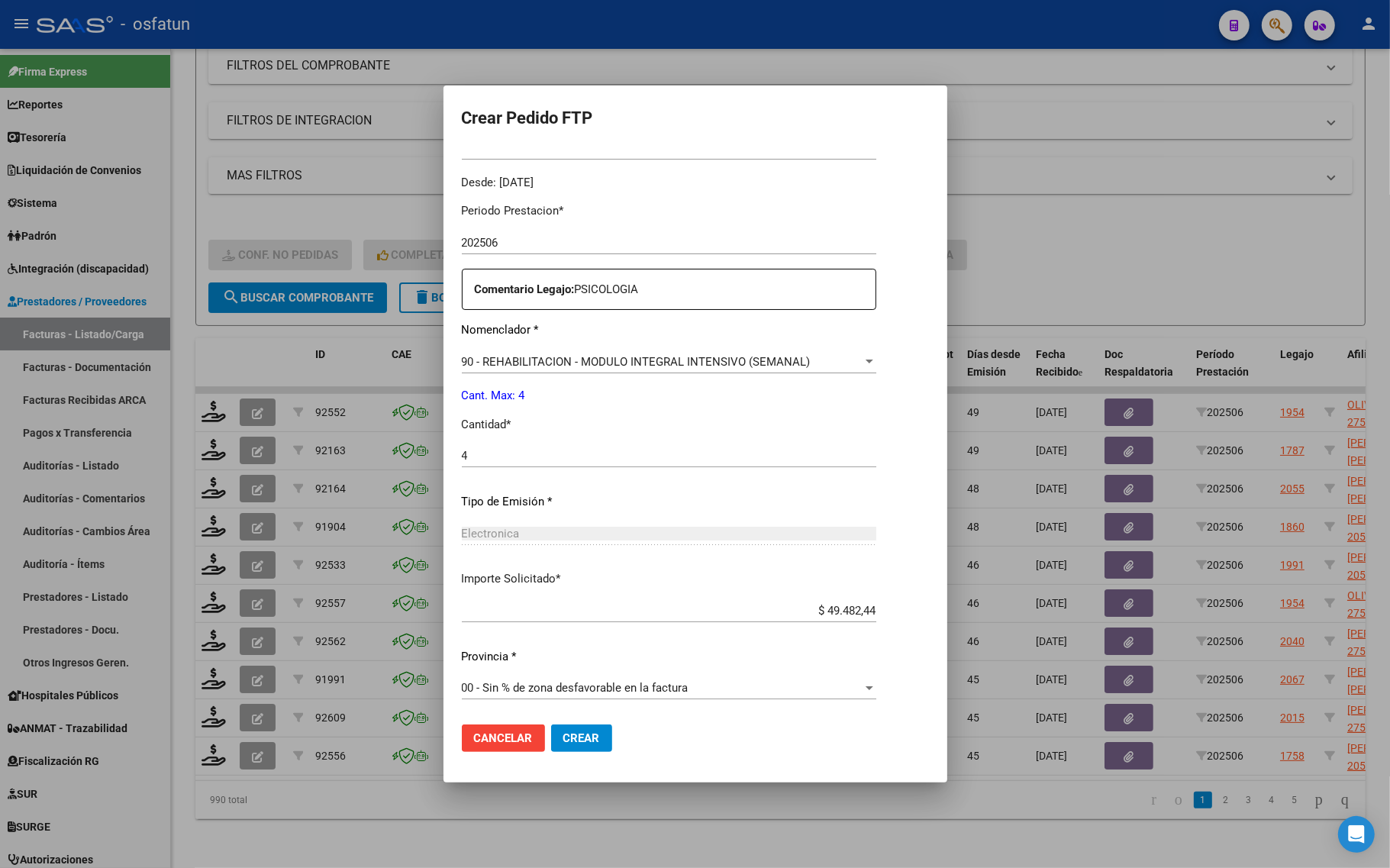
click at [601, 738] on button "Crear" at bounding box center [581, 737] width 61 height 27
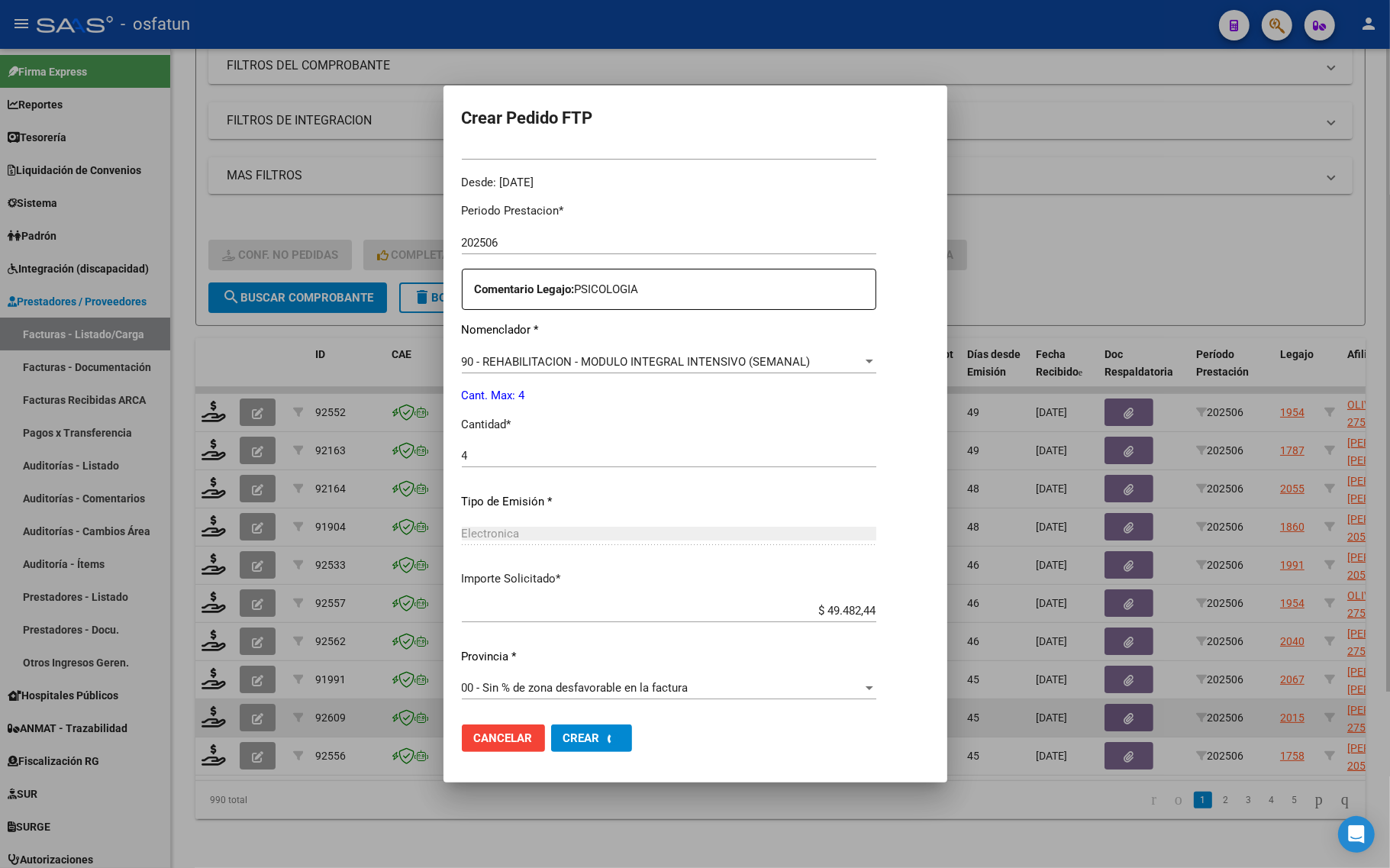
scroll to position [0, 0]
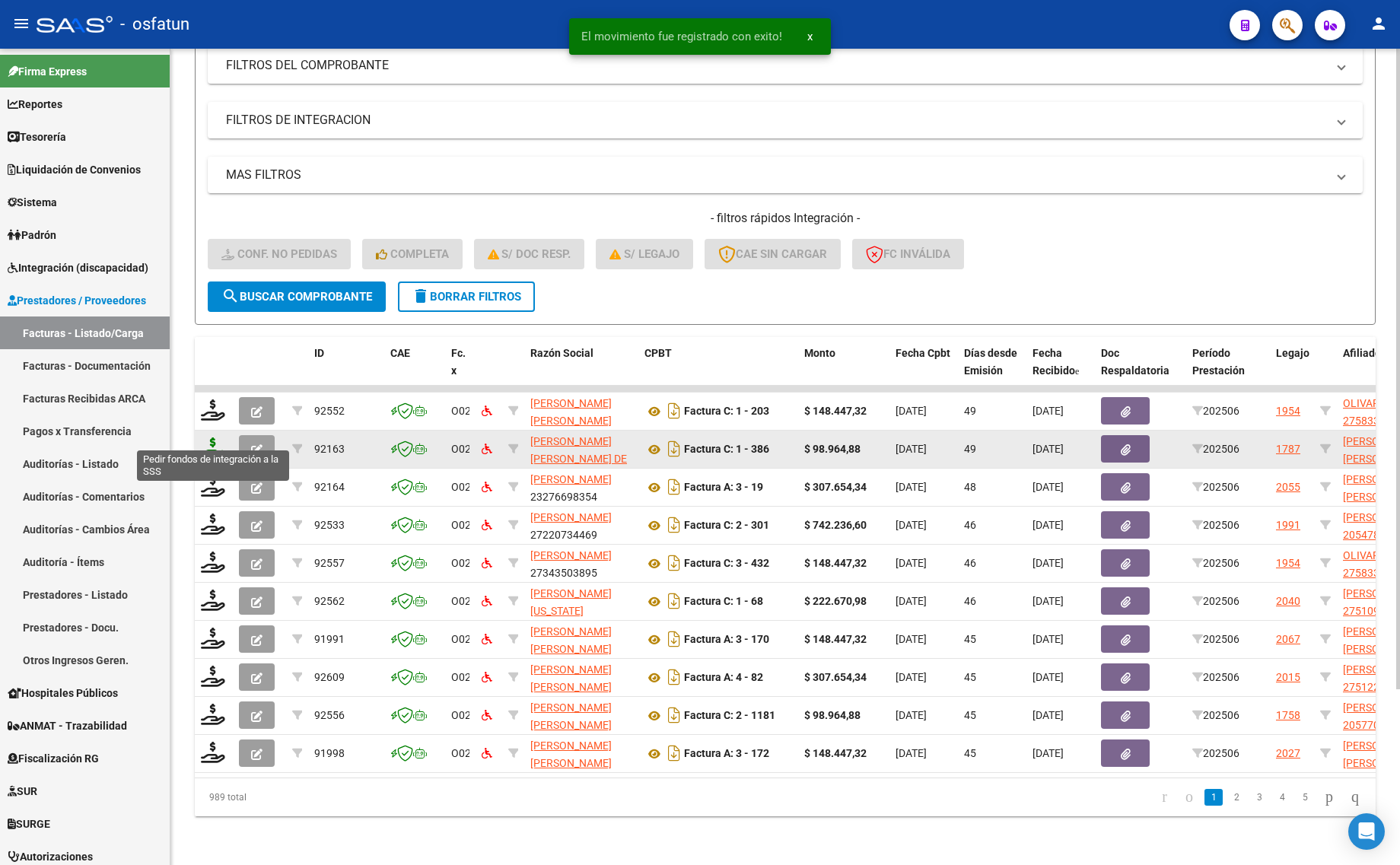
click at [204, 437] on icon at bounding box center [212, 447] width 24 height 21
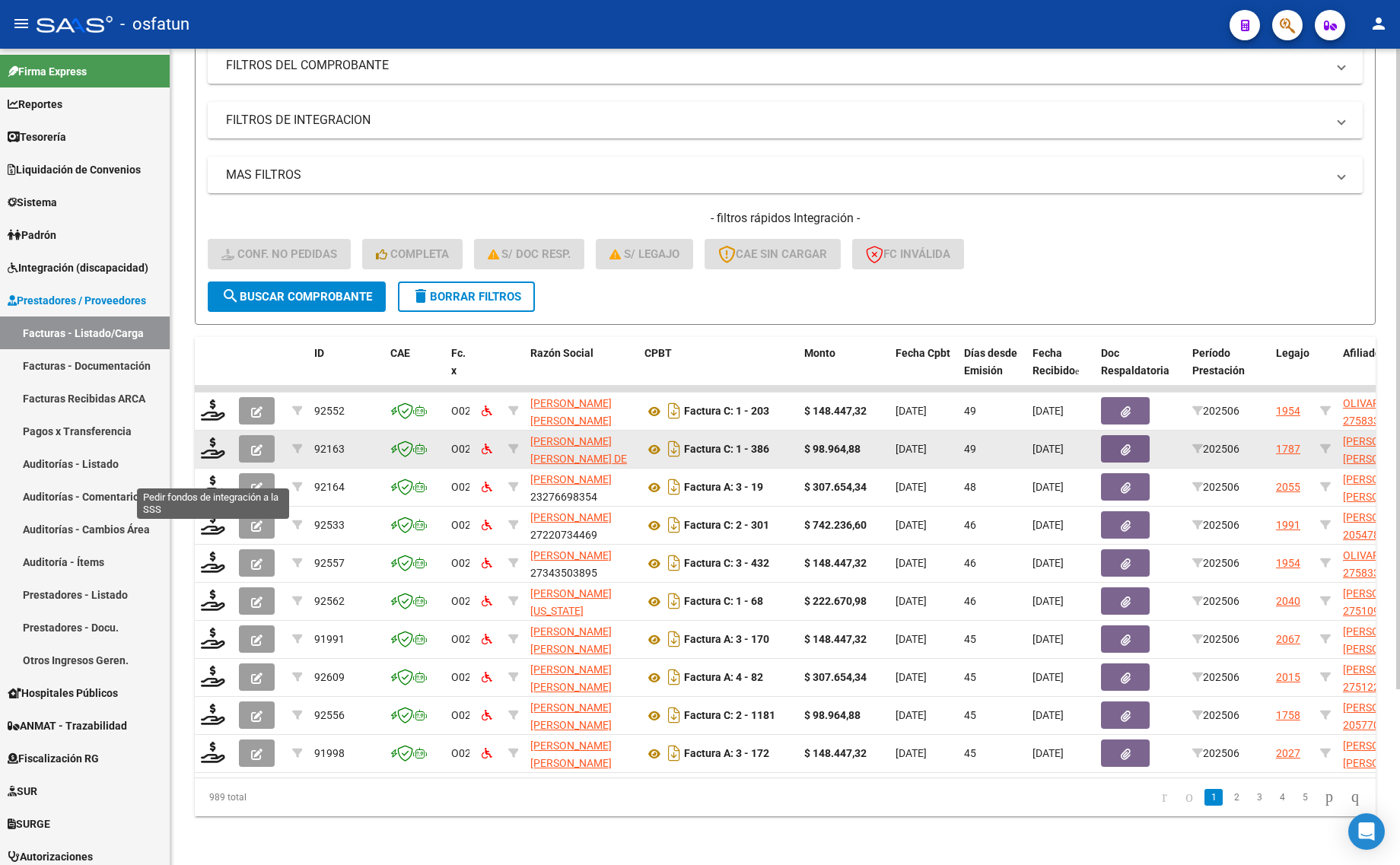
click at [214, 446] on datatable-body-cell at bounding box center [213, 448] width 38 height 38
click at [213, 437] on icon at bounding box center [212, 447] width 24 height 21
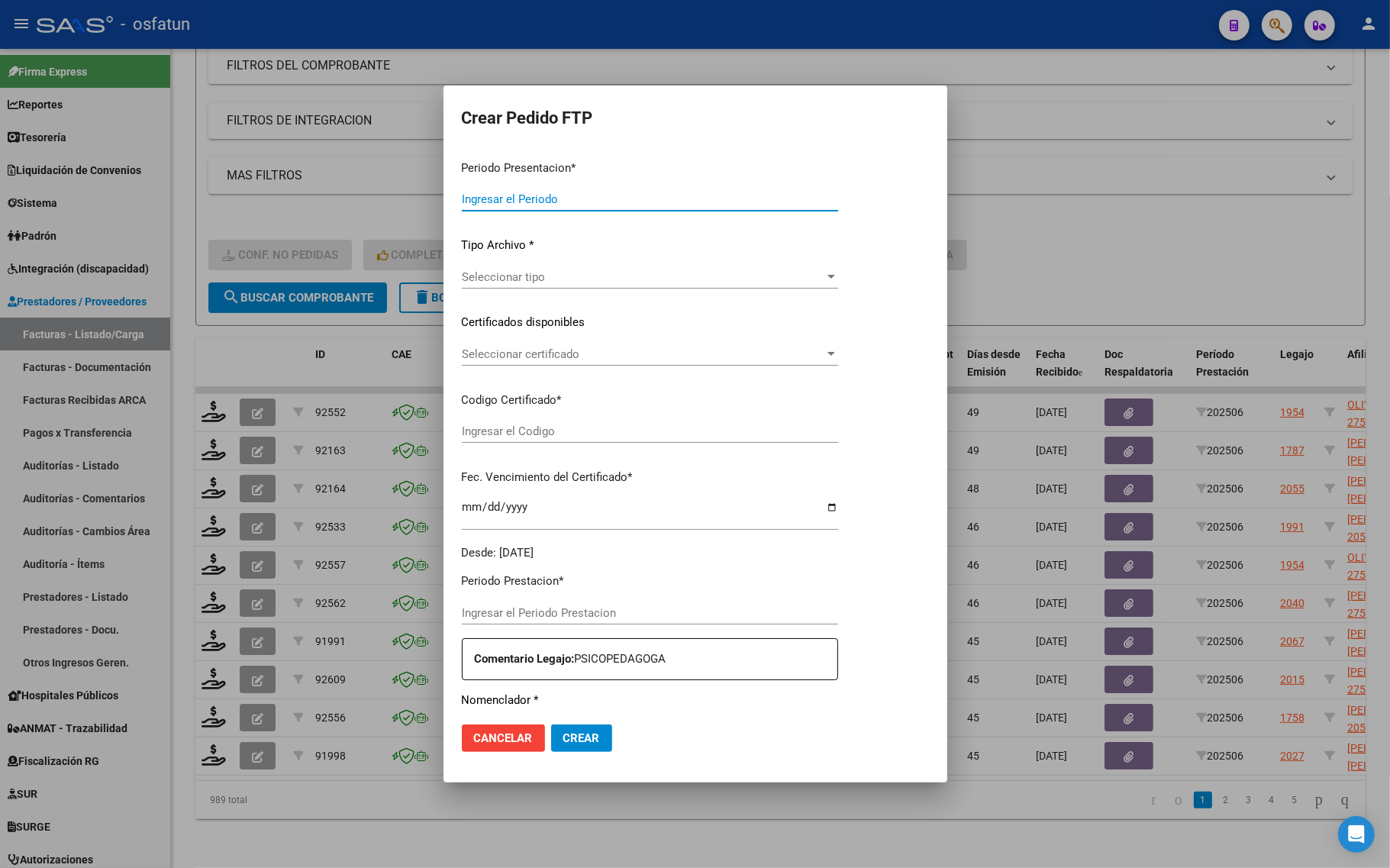
type input "202507"
type input "202506"
type input "$ 98.964,88"
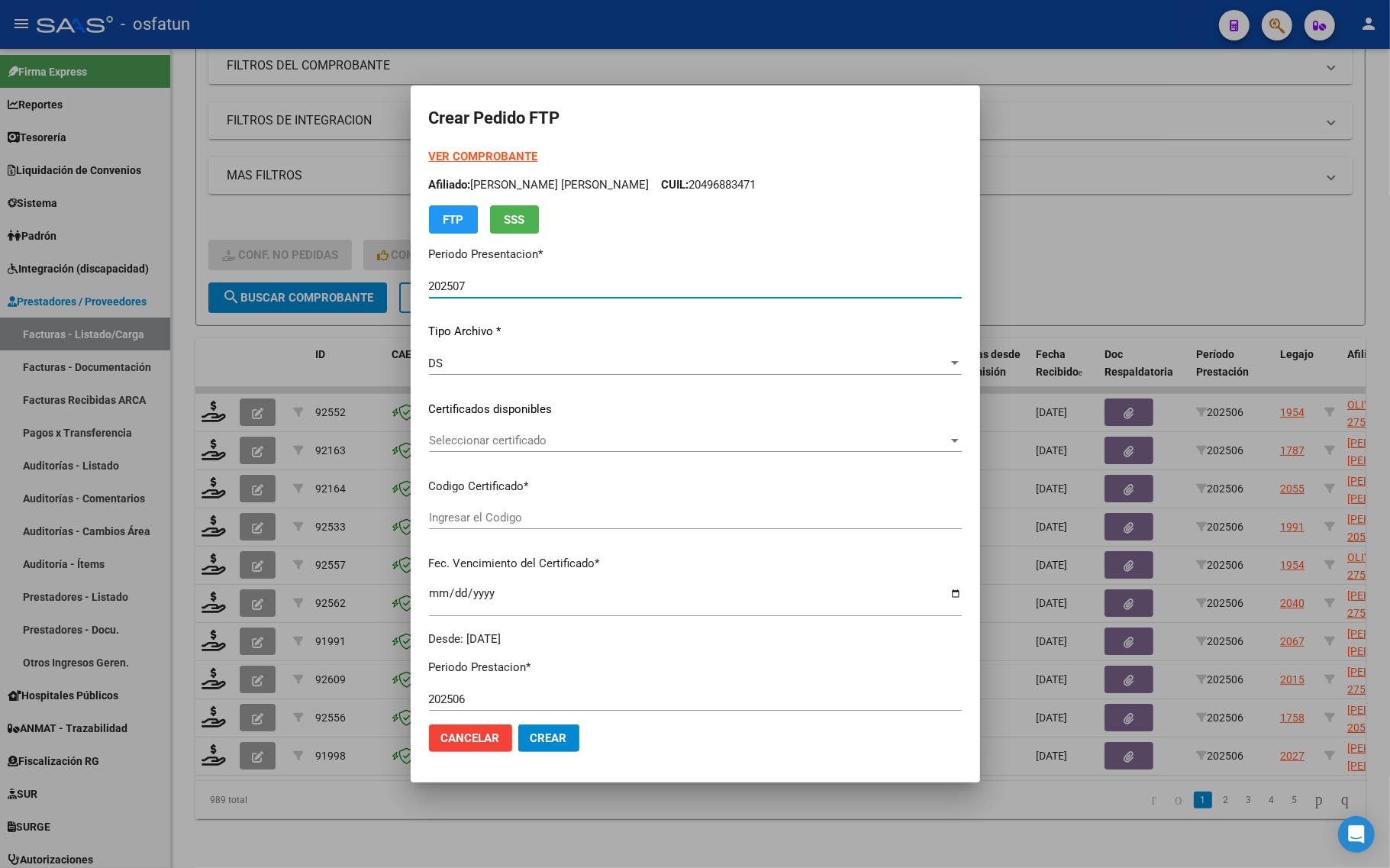
type input "ARG01000547869052024052020290520TUC136"
type input "2029-05-20"
click at [458, 153] on strong "VER COMPROBANTE" at bounding box center [483, 157] width 109 height 14
click at [473, 434] on span "Seleccionar certificado" at bounding box center [688, 440] width 519 height 14
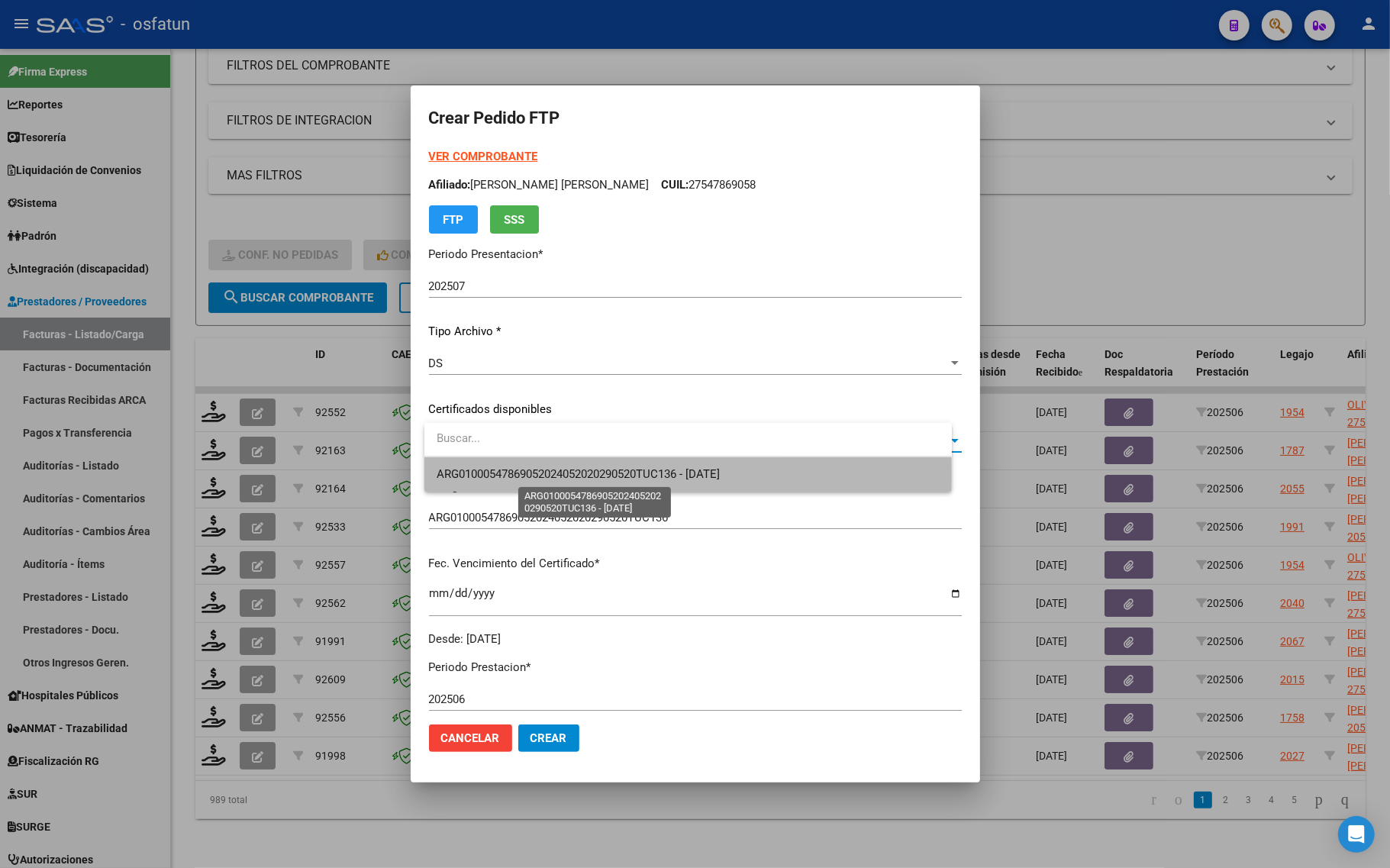
drag, startPoint x: 481, startPoint y: 474, endPoint x: 513, endPoint y: 538, distance: 71.6
click at [482, 474] on span "ARG01000547869052024052020290520TUC136 - 2029-05-20" at bounding box center [578, 474] width 284 height 14
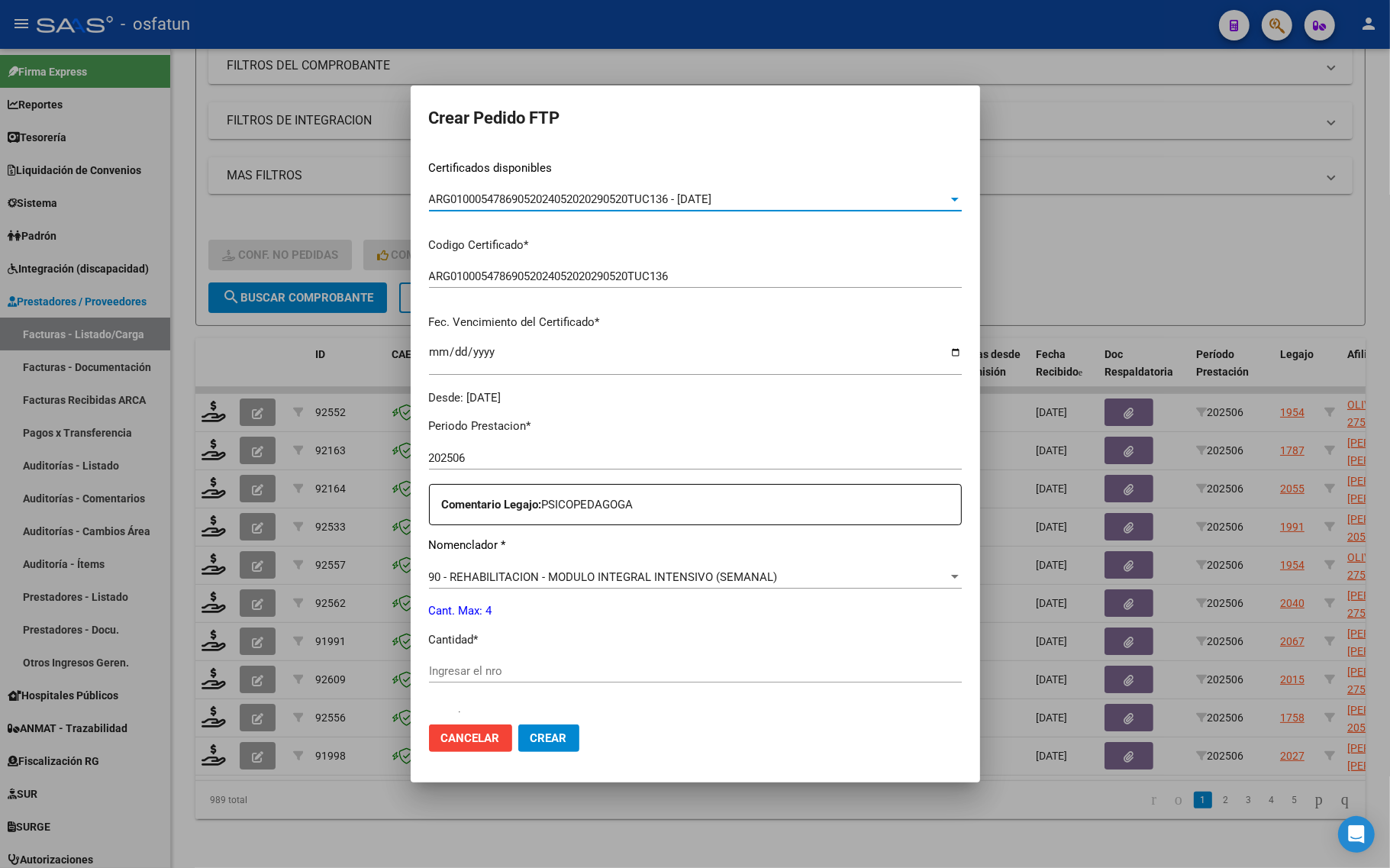
scroll to position [286, 0]
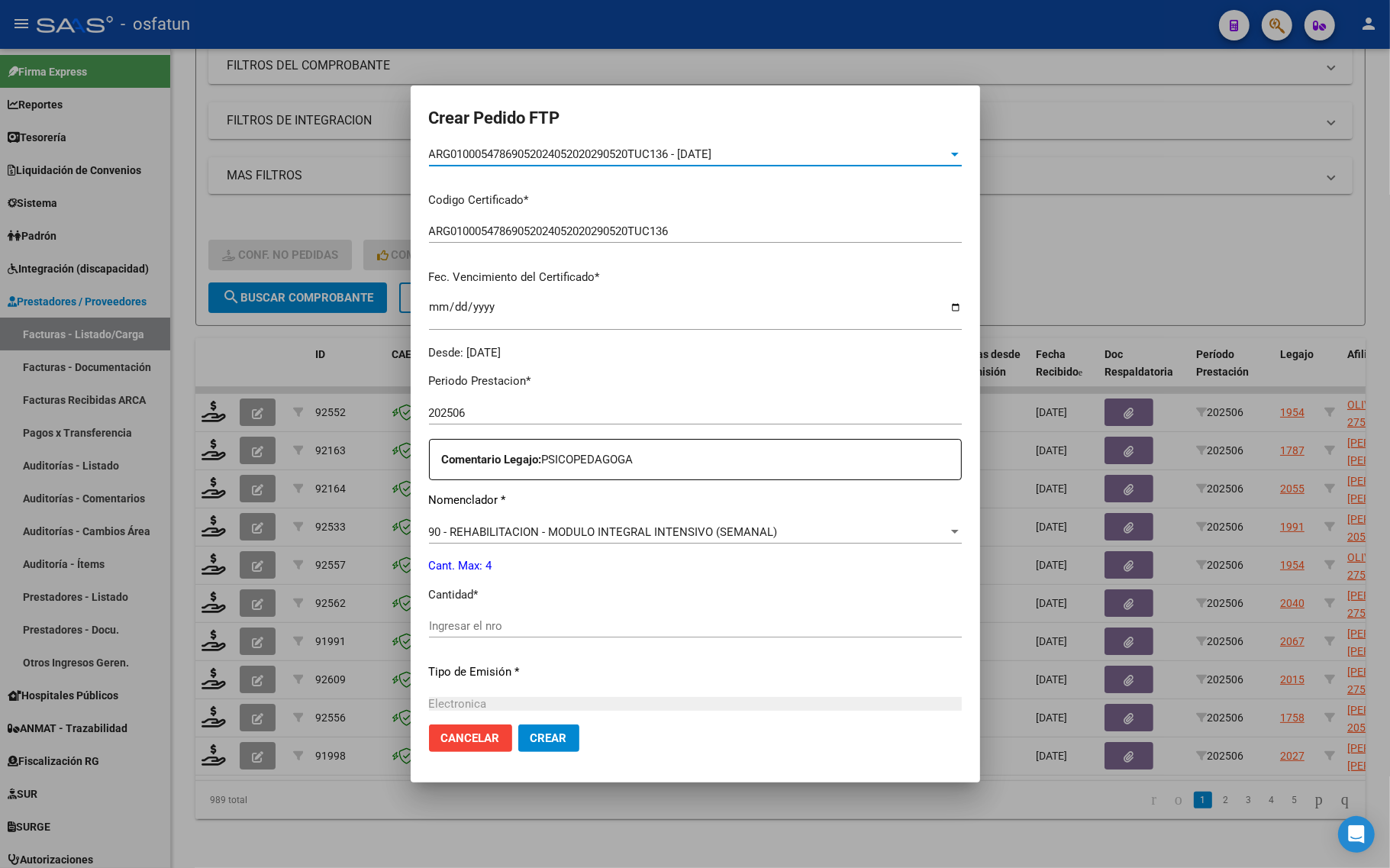
click at [490, 618] on input "Ingresar el nro" at bounding box center [695, 625] width 532 height 14
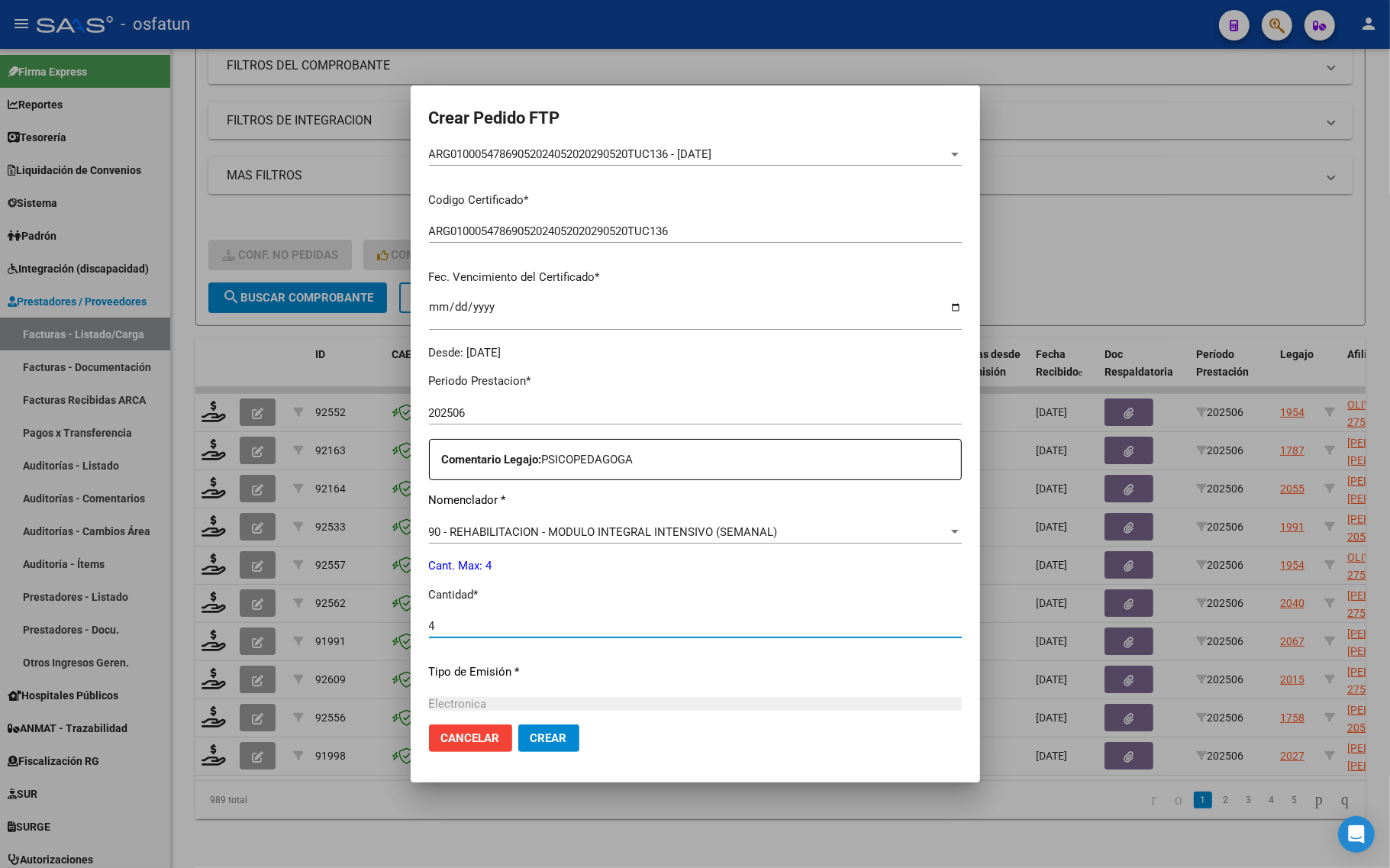
type input "4"
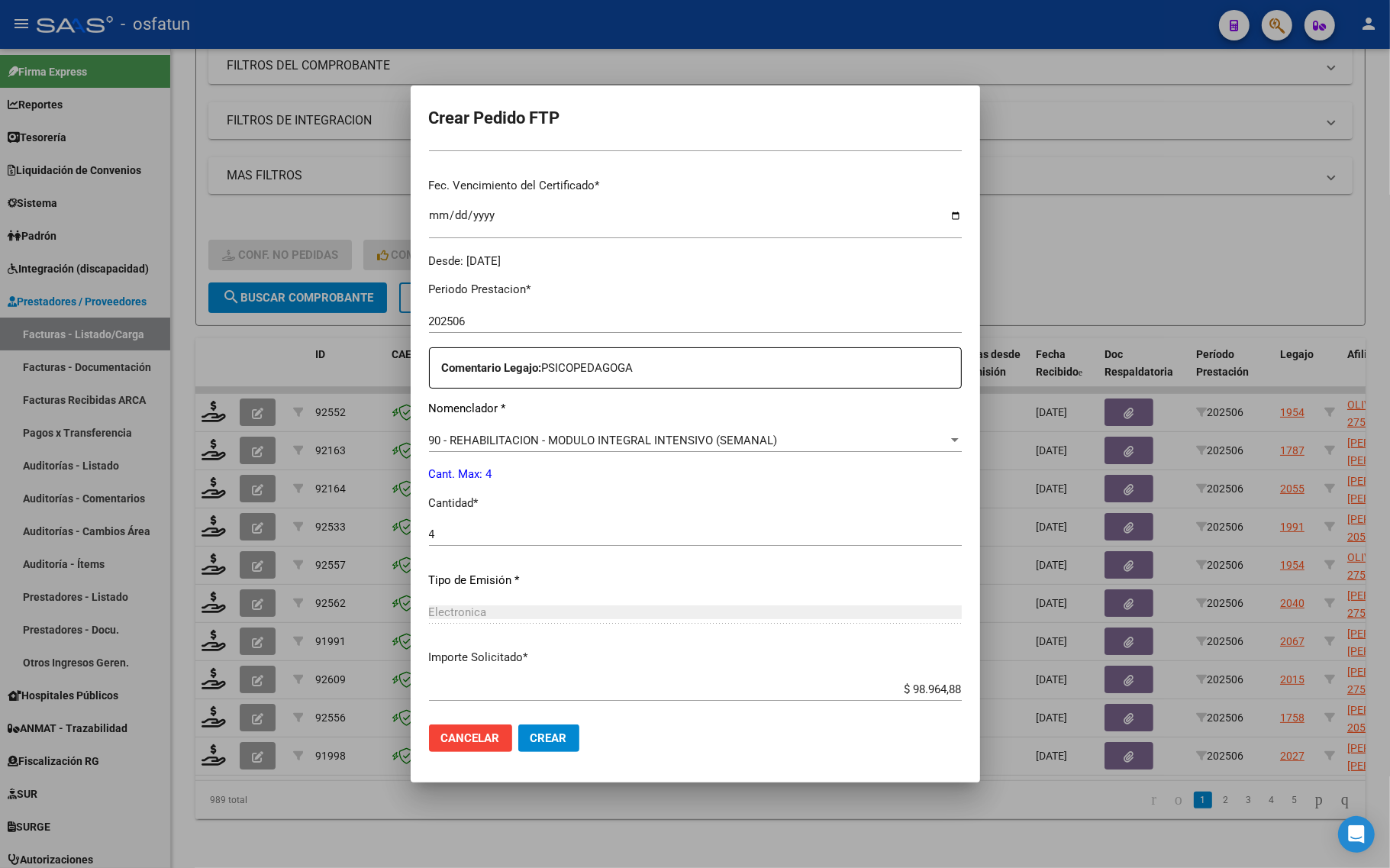
scroll to position [457, 0]
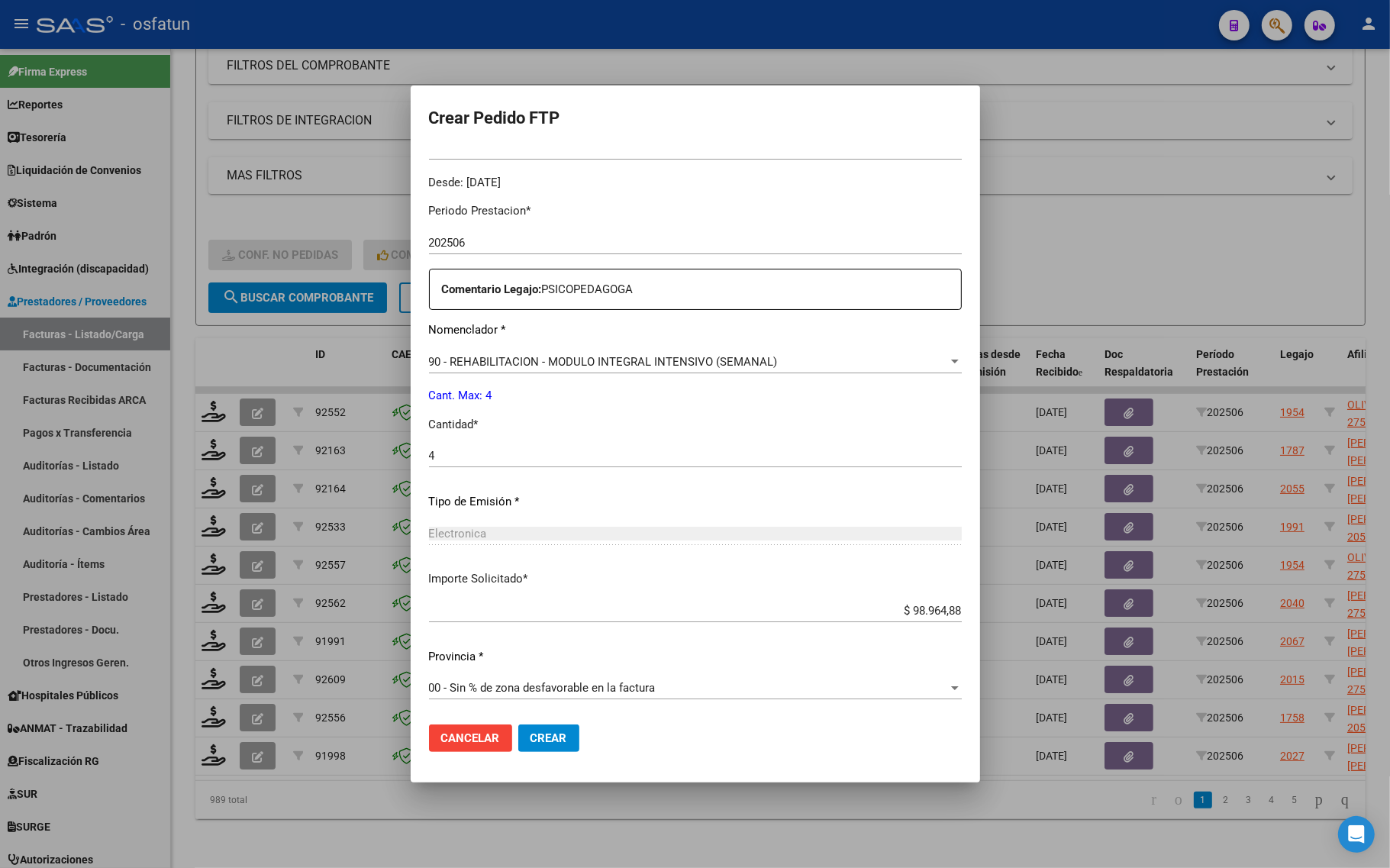
click at [562, 727] on button "Crear" at bounding box center [548, 737] width 61 height 27
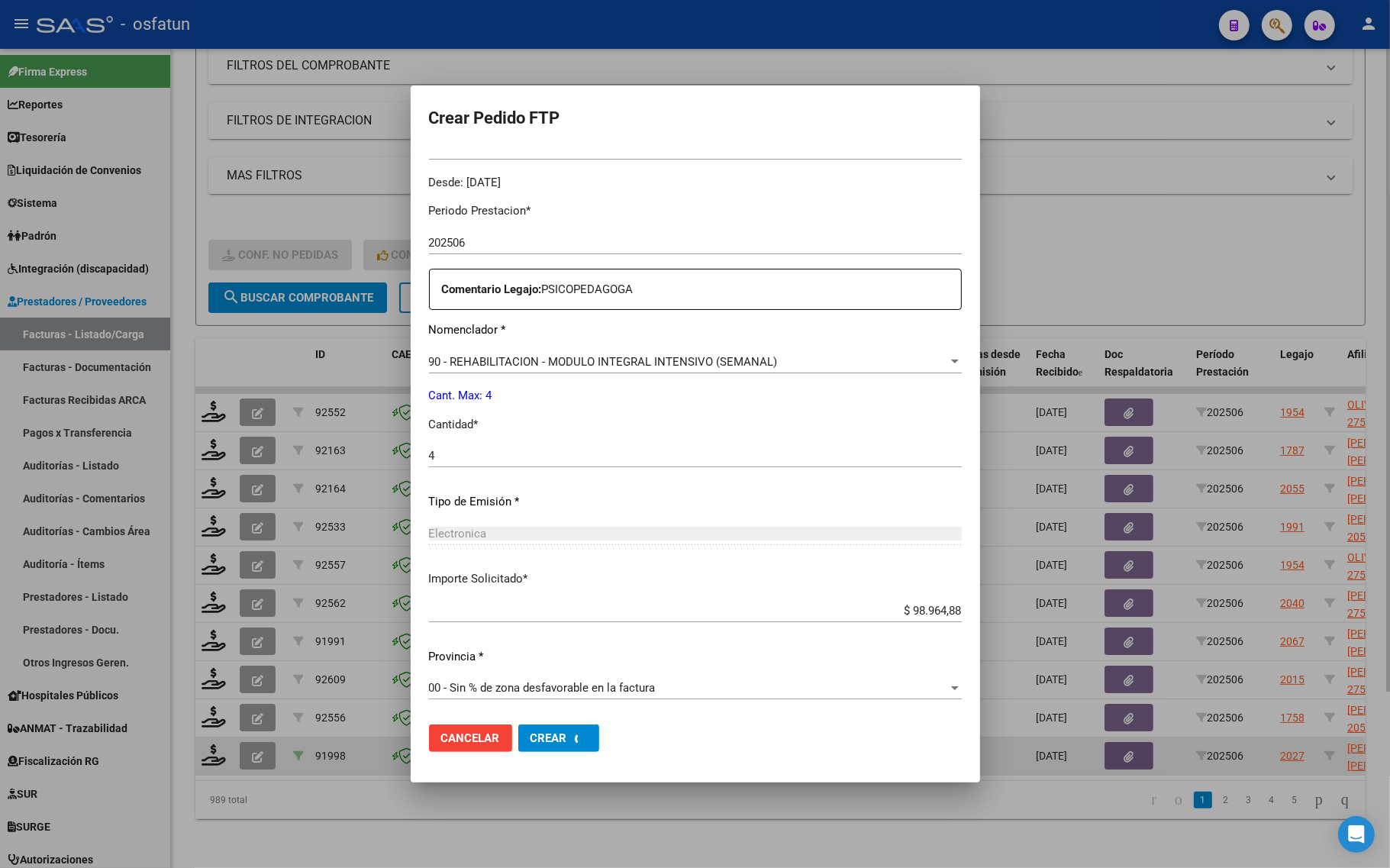
scroll to position [0, 0]
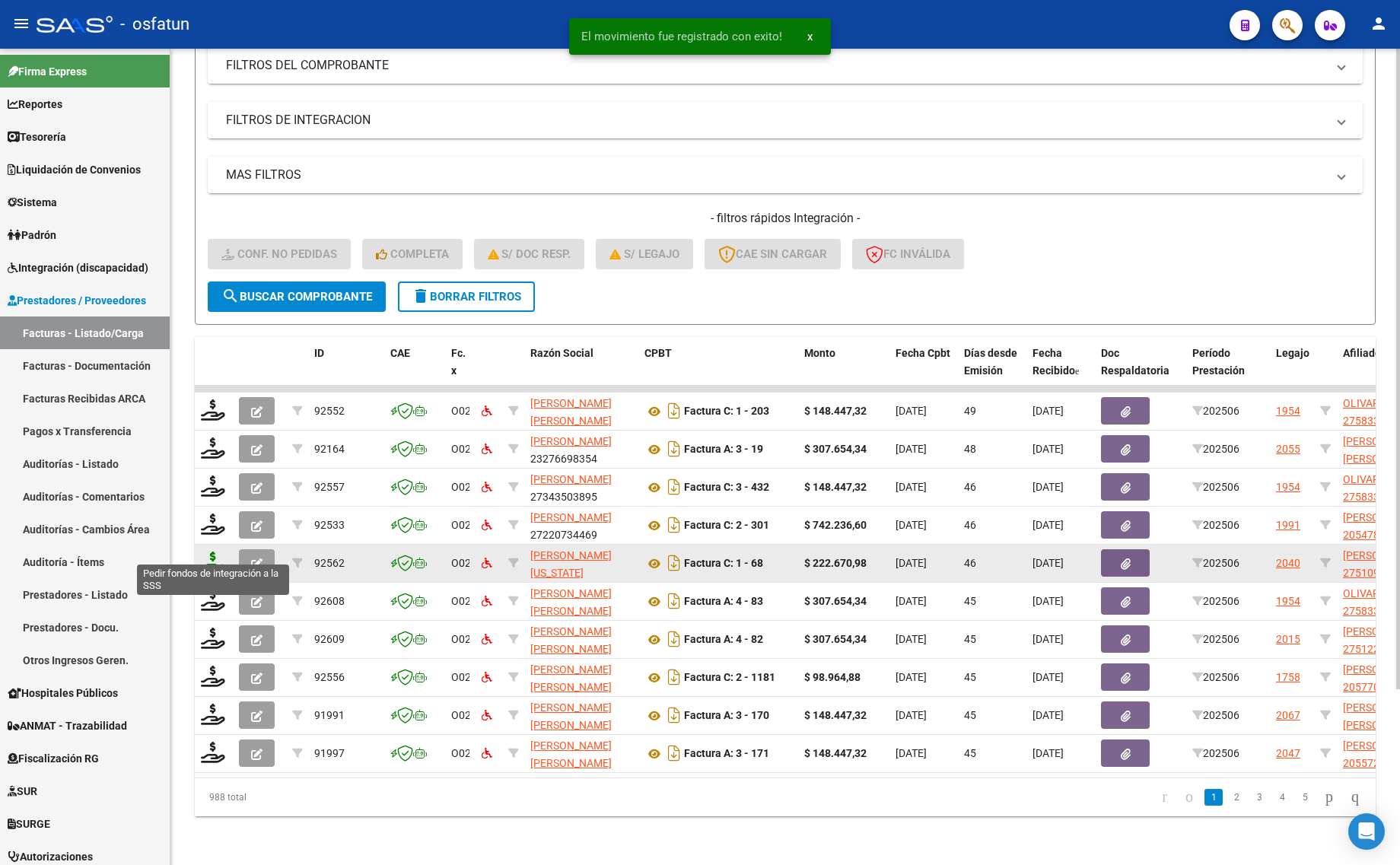
click at [204, 552] on icon at bounding box center [212, 562] width 24 height 21
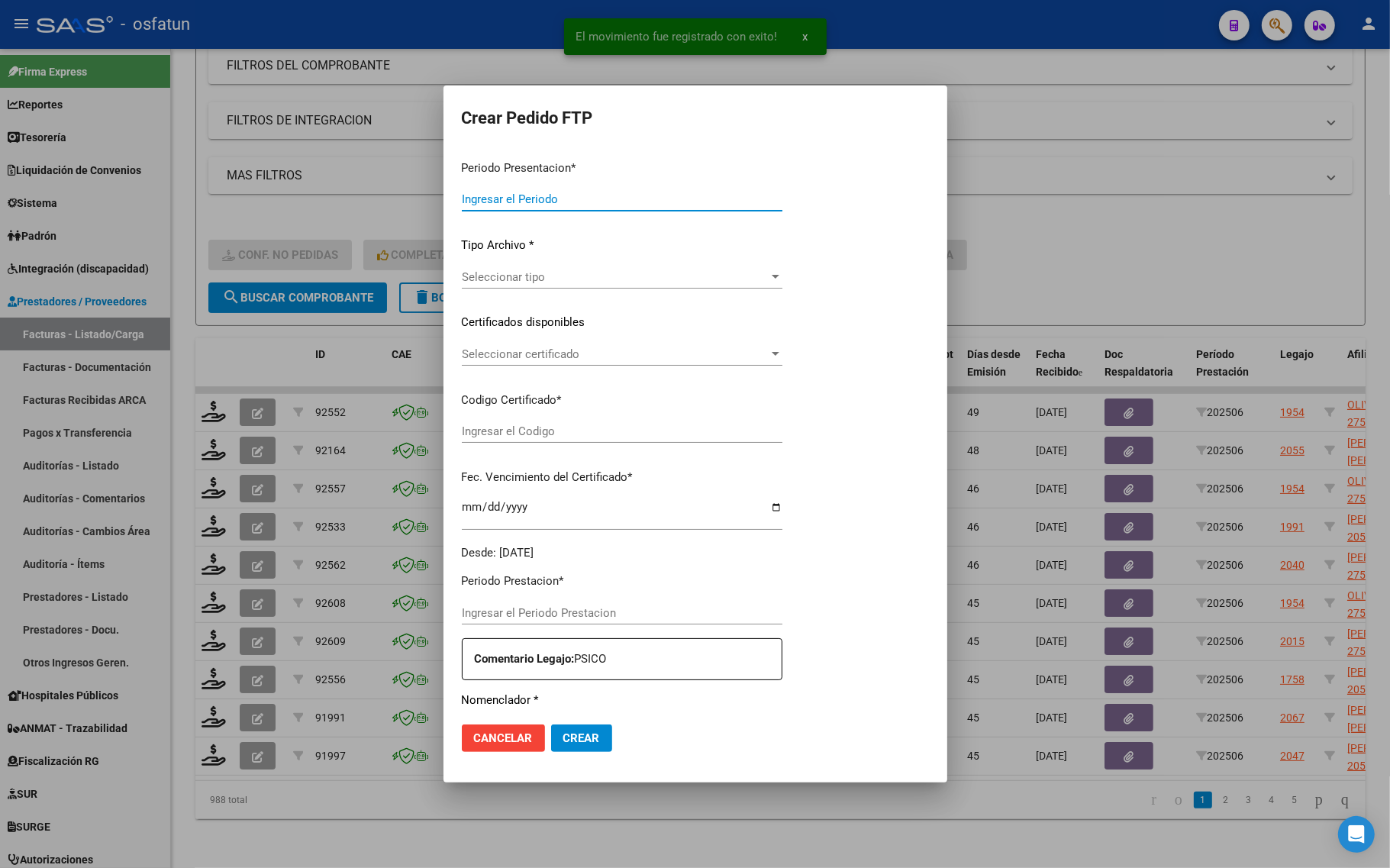
type input "202507"
type input "202506"
type input "$ 222.670,98"
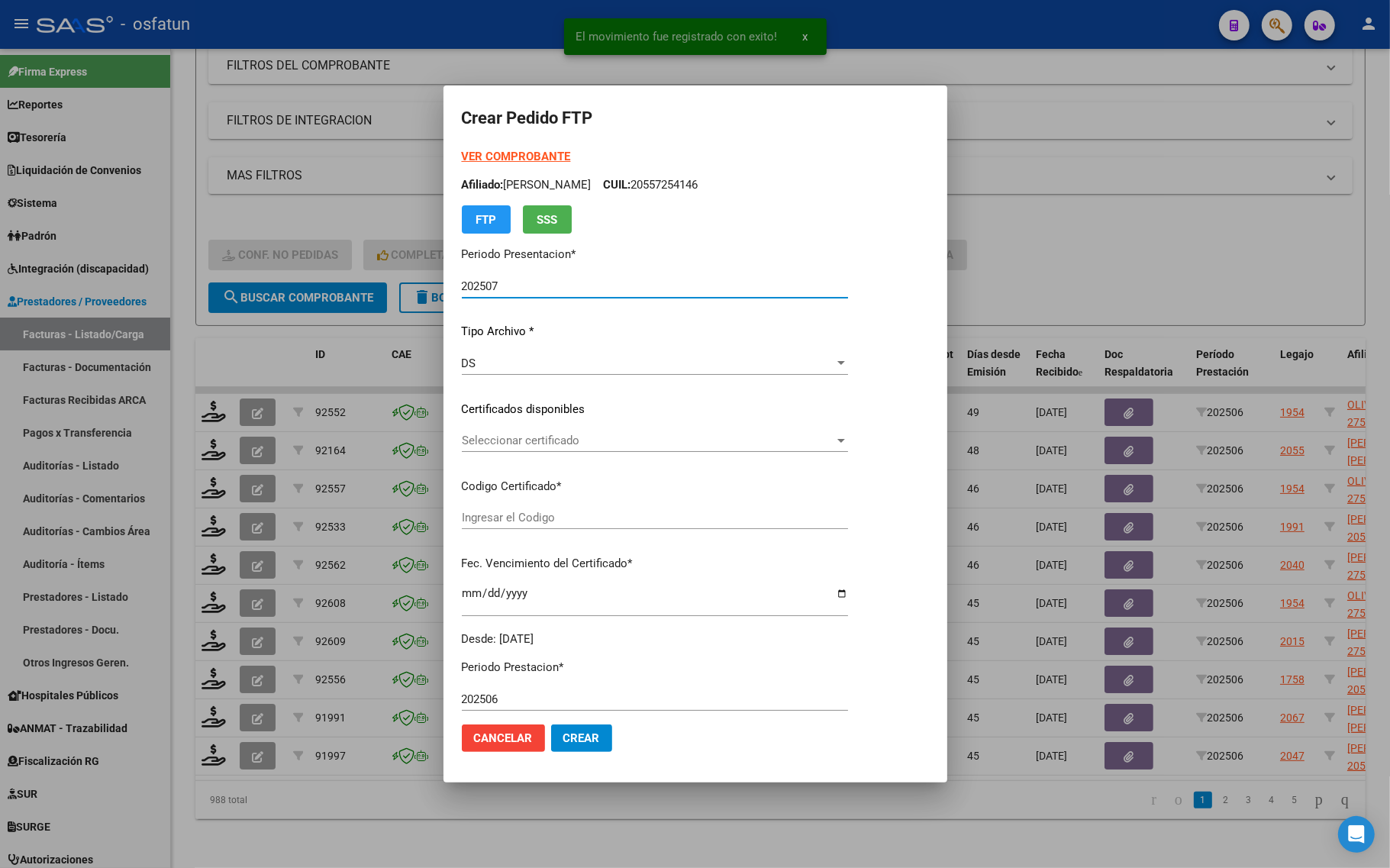
type input "ARG01000510928342021100620251006TUC138"
type input "2025-10-06"
click at [509, 150] on strong "VER COMPROBANTE" at bounding box center [516, 157] width 109 height 14
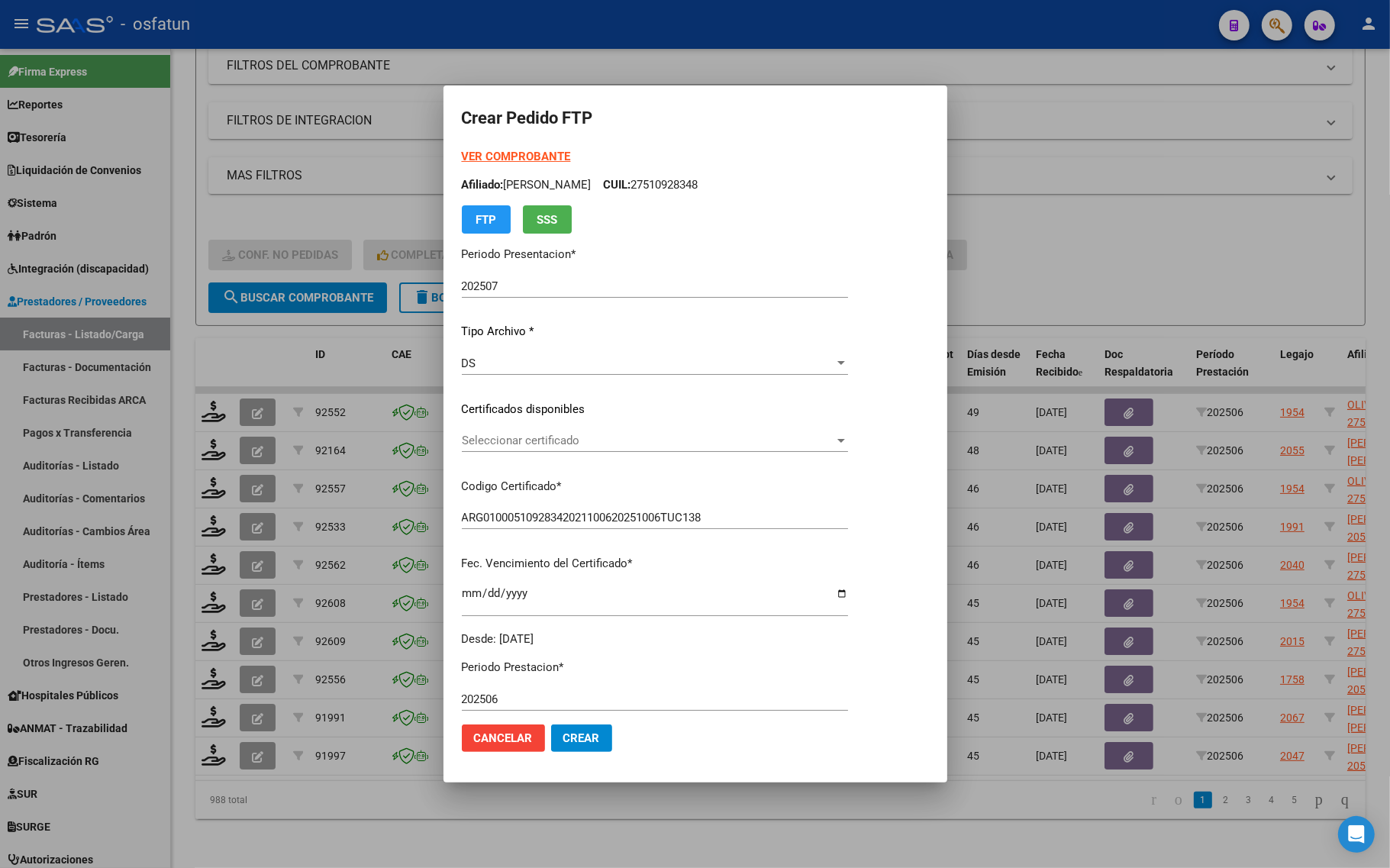
click at [532, 447] on div "Seleccionar certificado Seleccionar certificado" at bounding box center [654, 440] width 386 height 23
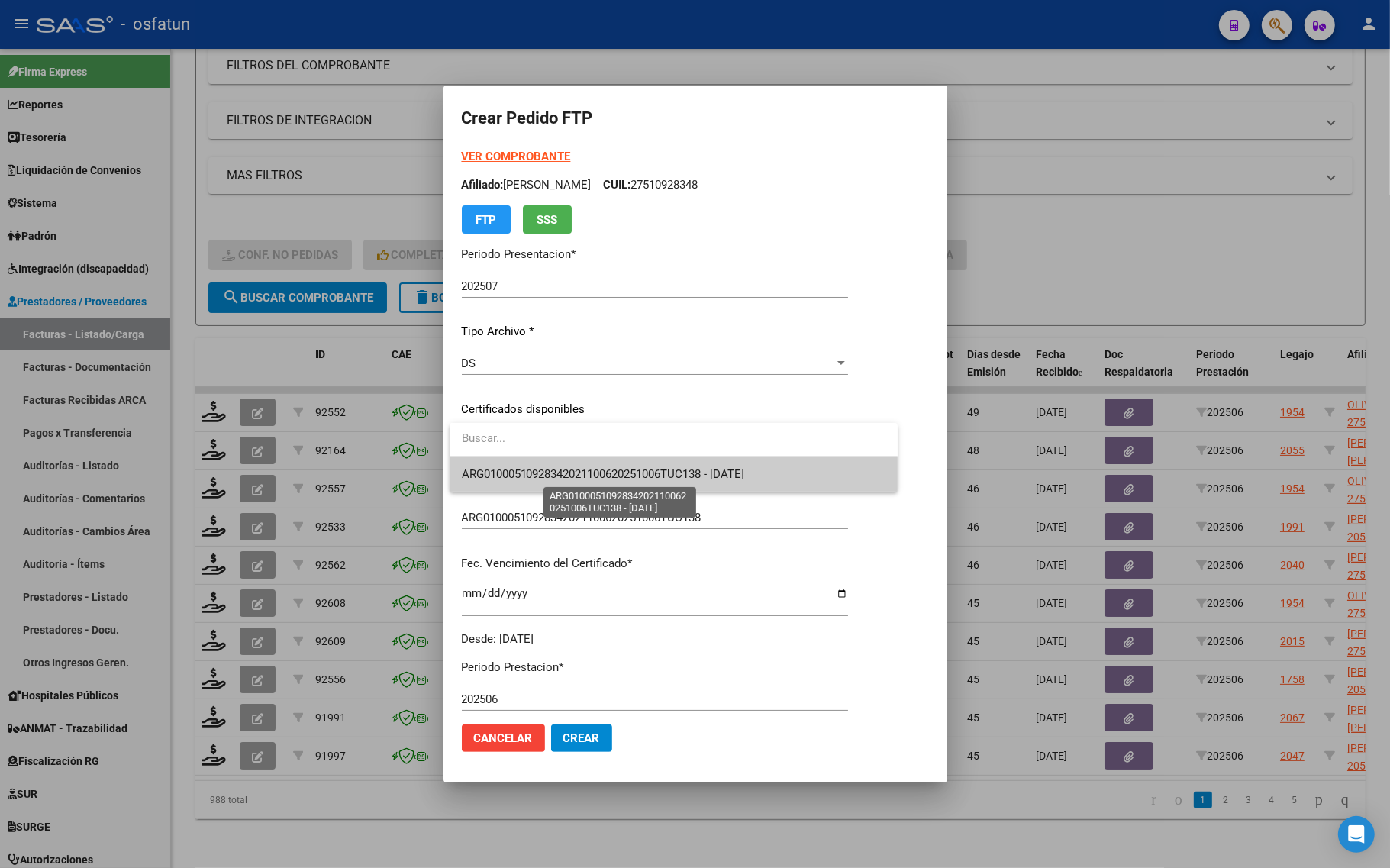
click at [532, 473] on span "ARG01000510928342021100620251006TUC138 - 2025-10-06" at bounding box center [603, 474] width 284 height 14
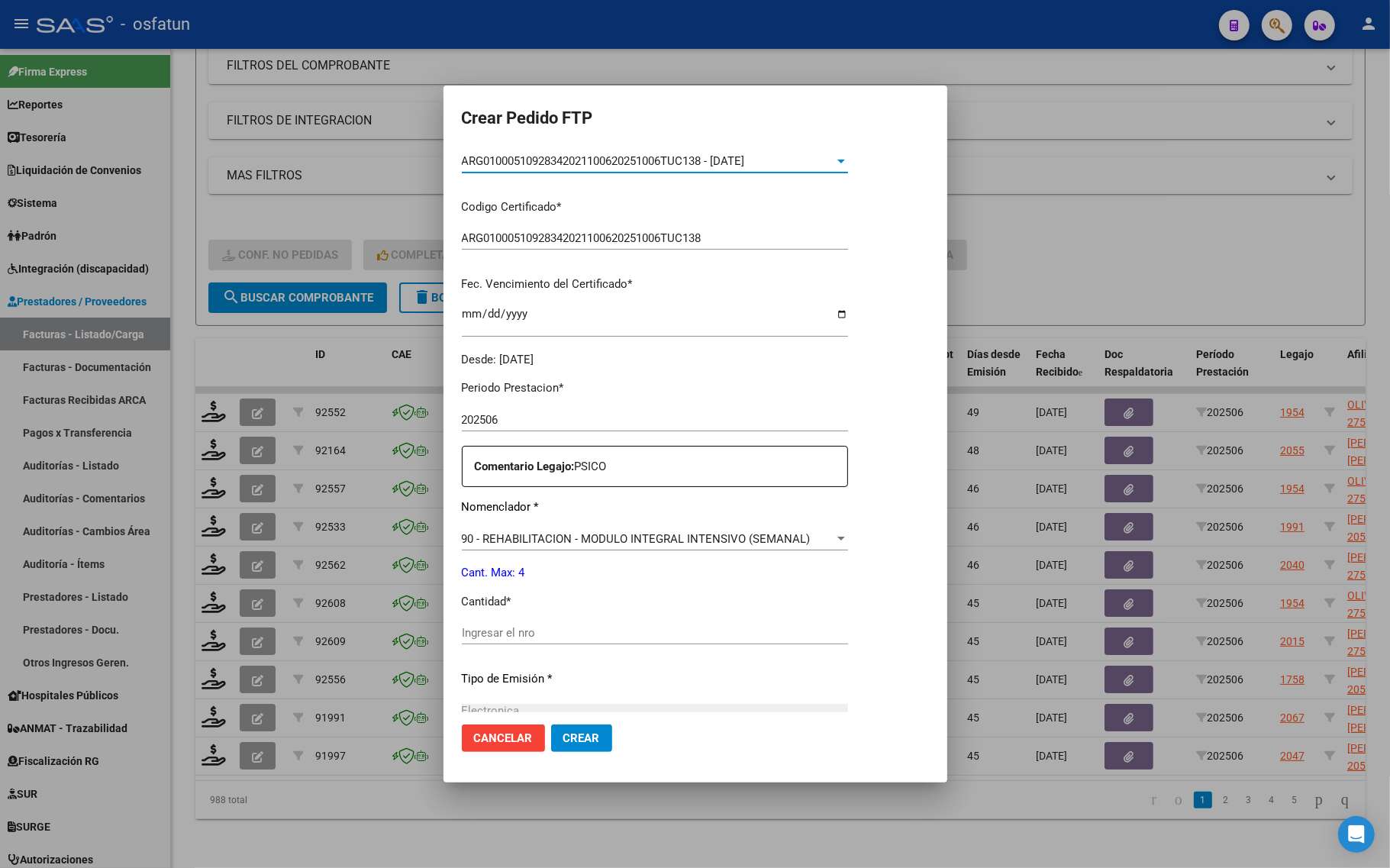
scroll to position [286, 0]
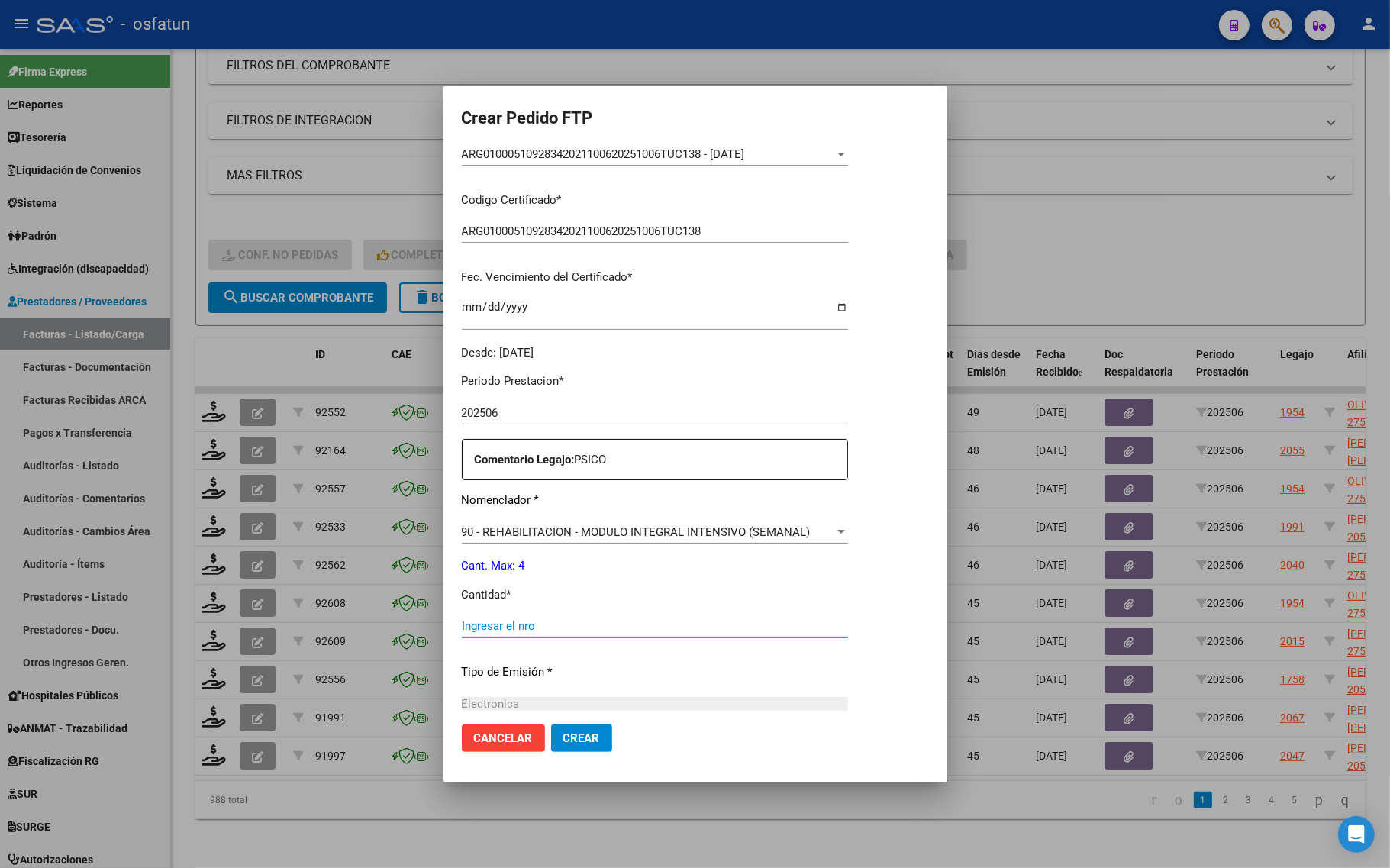
click at [544, 632] on input "Ingresar el nro" at bounding box center [654, 625] width 386 height 14
type input "4"
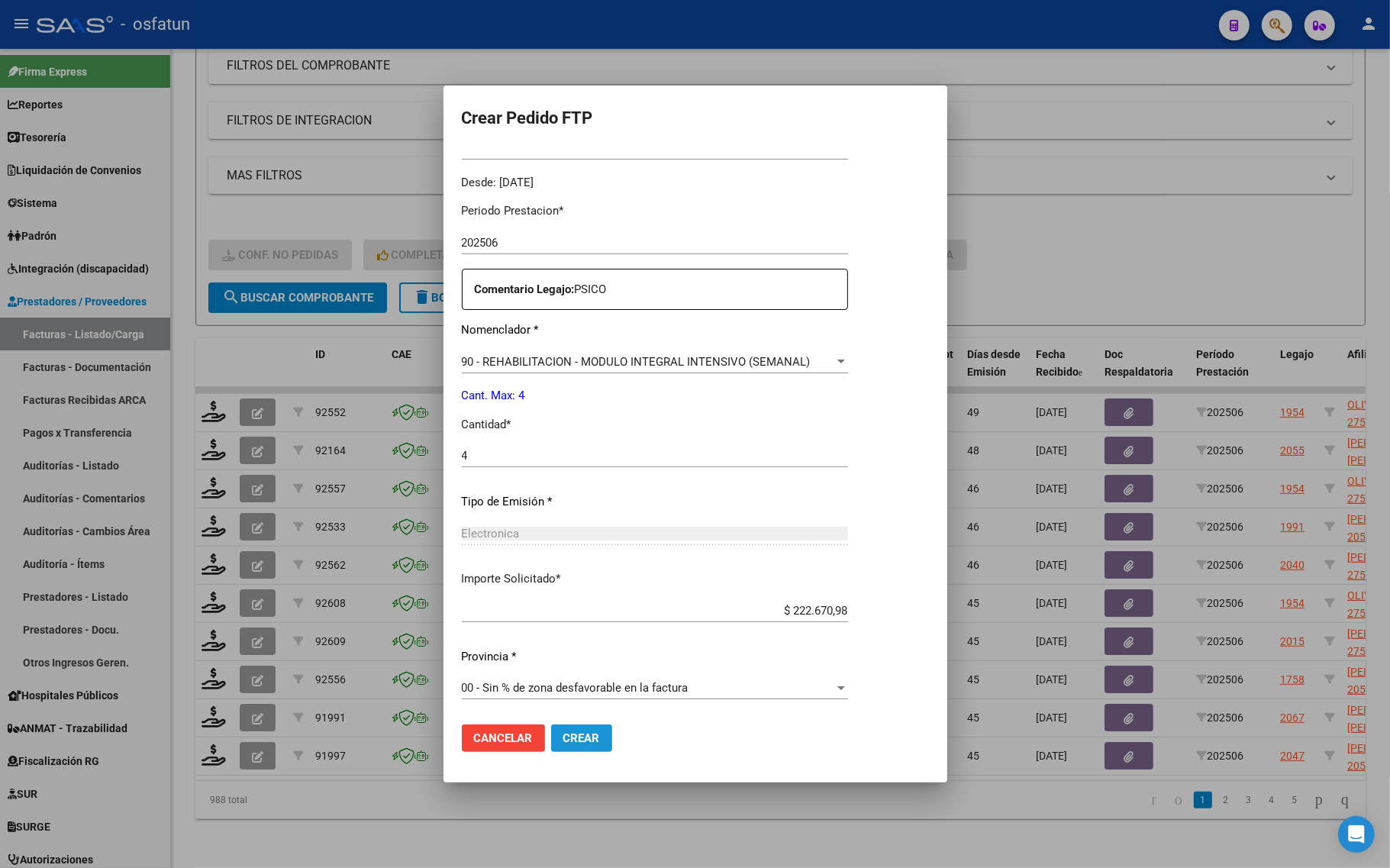
click at [588, 734] on span "Crear" at bounding box center [582, 737] width 37 height 14
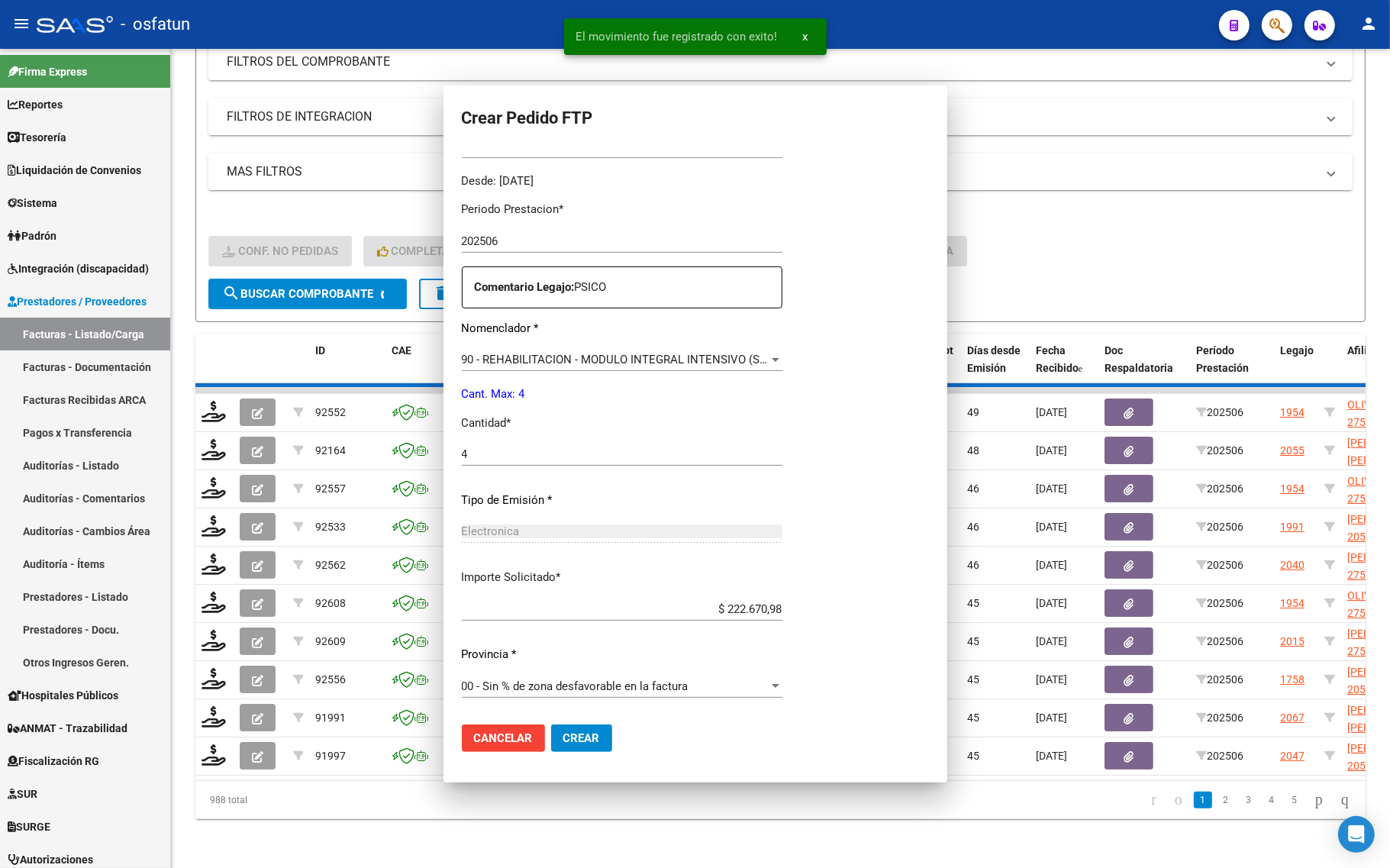
scroll to position [0, 0]
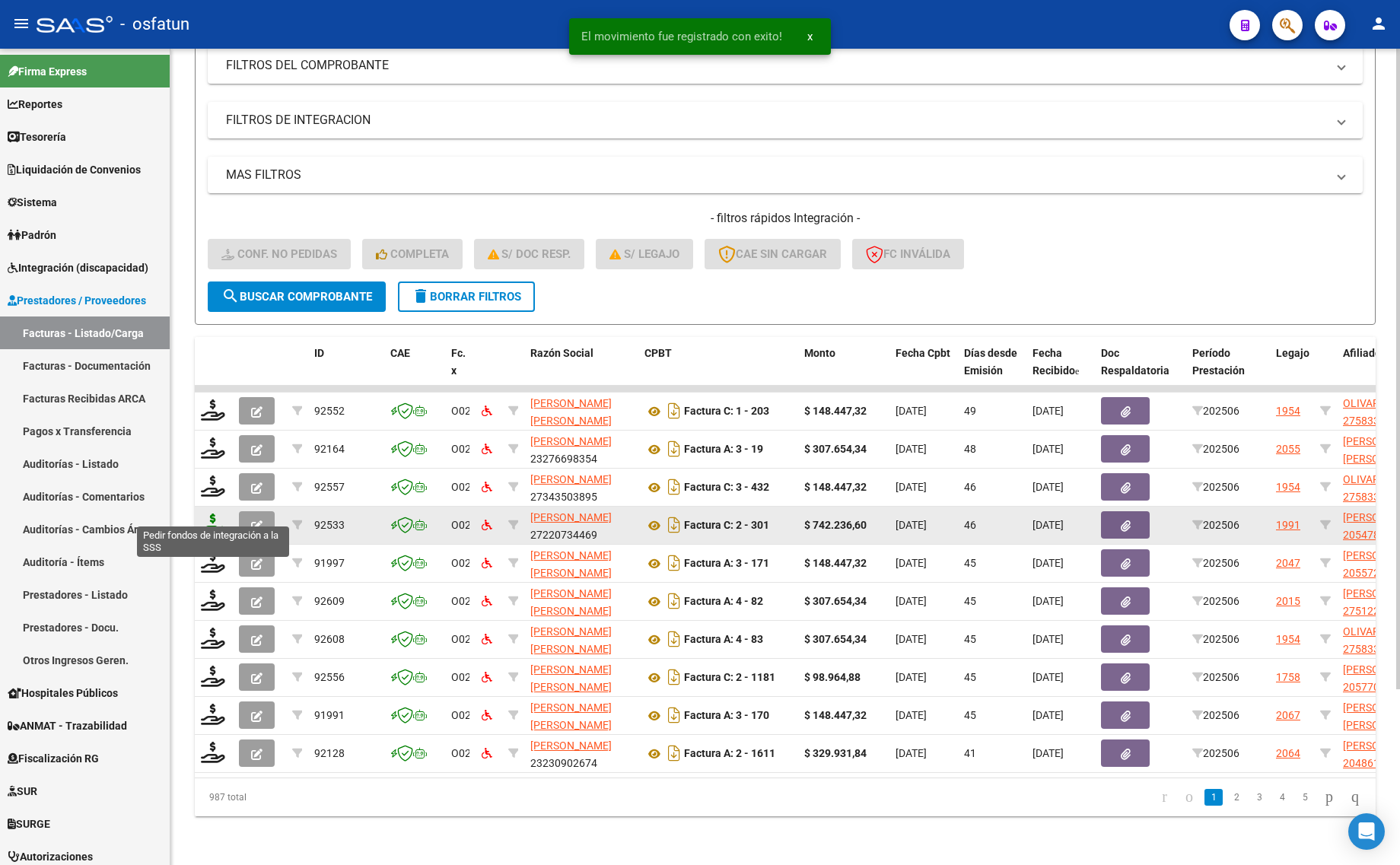
click at [215, 513] on icon at bounding box center [212, 524] width 24 height 21
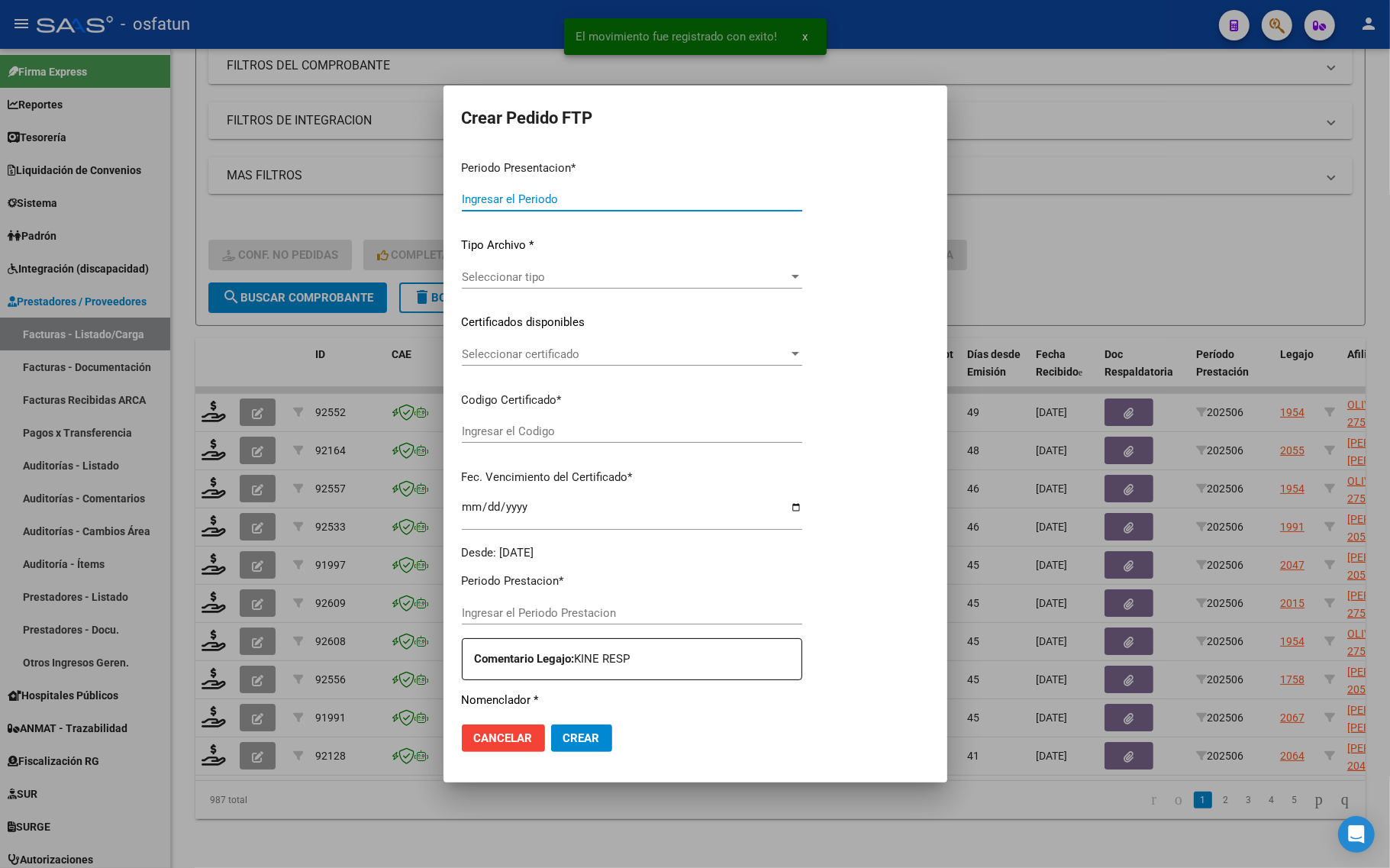
type input "202507"
type input "202506"
type input "$ 742.236,60"
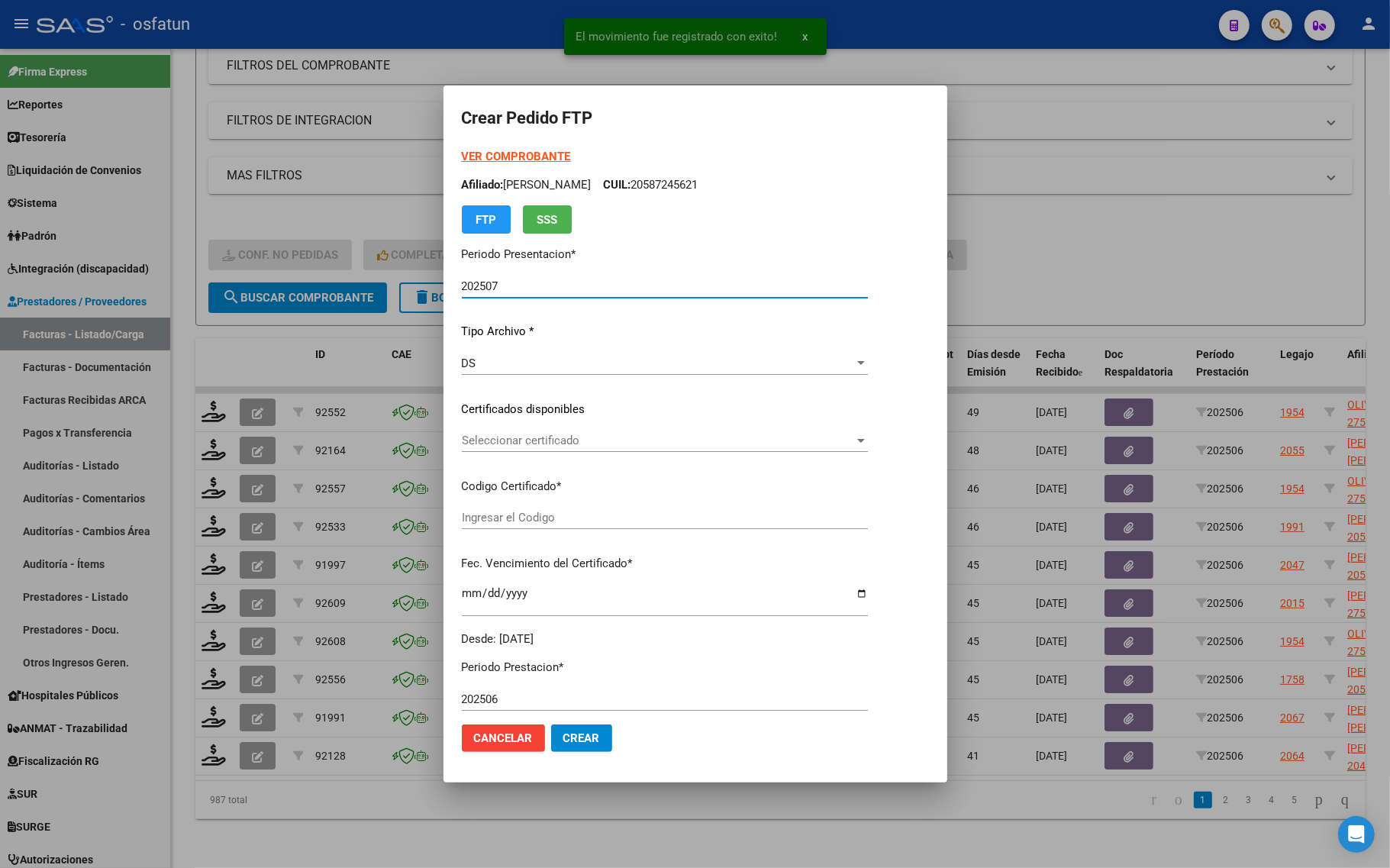
type input "ARG02000547853422022061520320615TUC139"
type input "2032-06-15"
click at [520, 154] on strong "VER COMPROBANTE" at bounding box center [516, 157] width 109 height 14
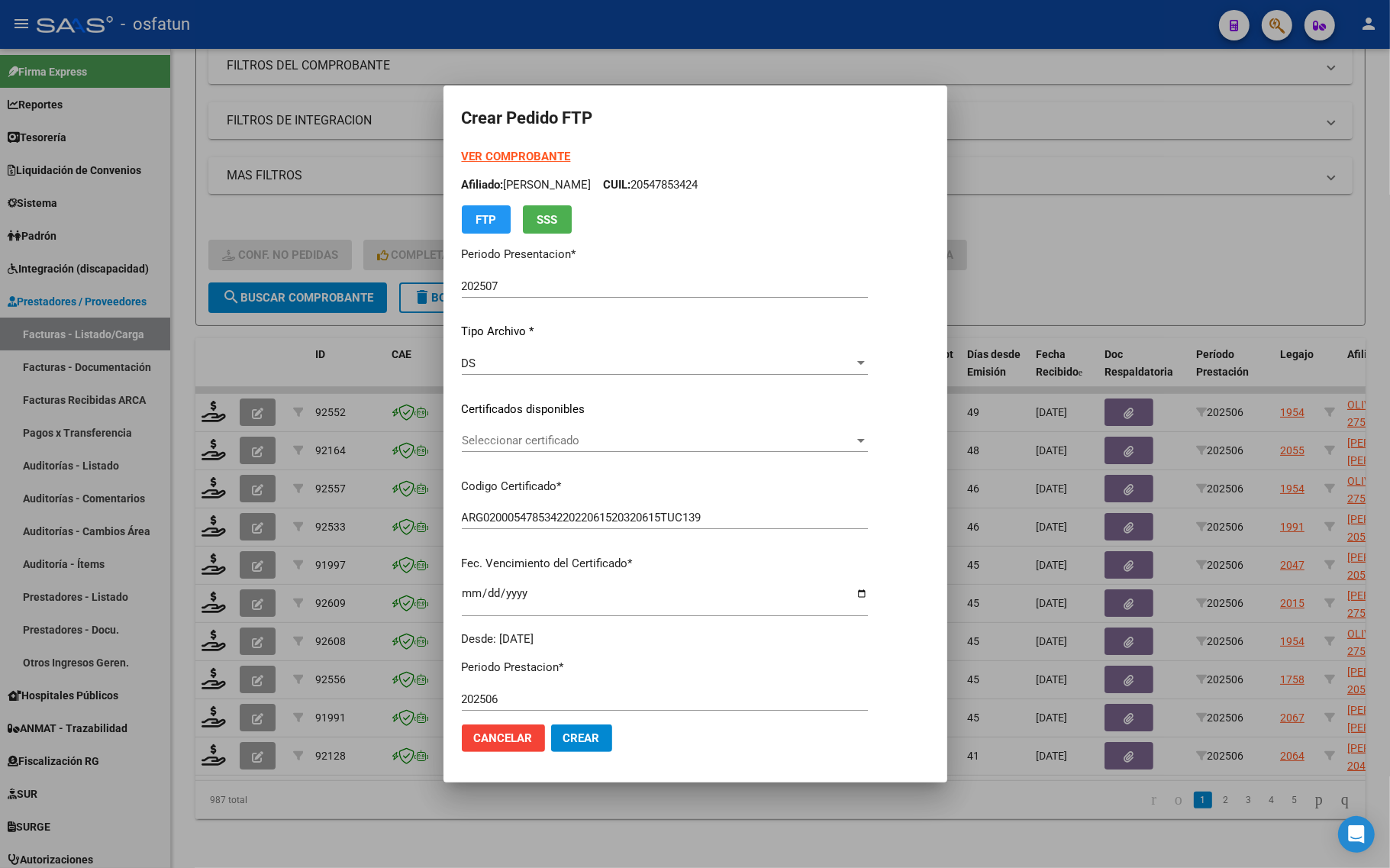
click at [605, 445] on span "Seleccionar certificado" at bounding box center [657, 440] width 392 height 14
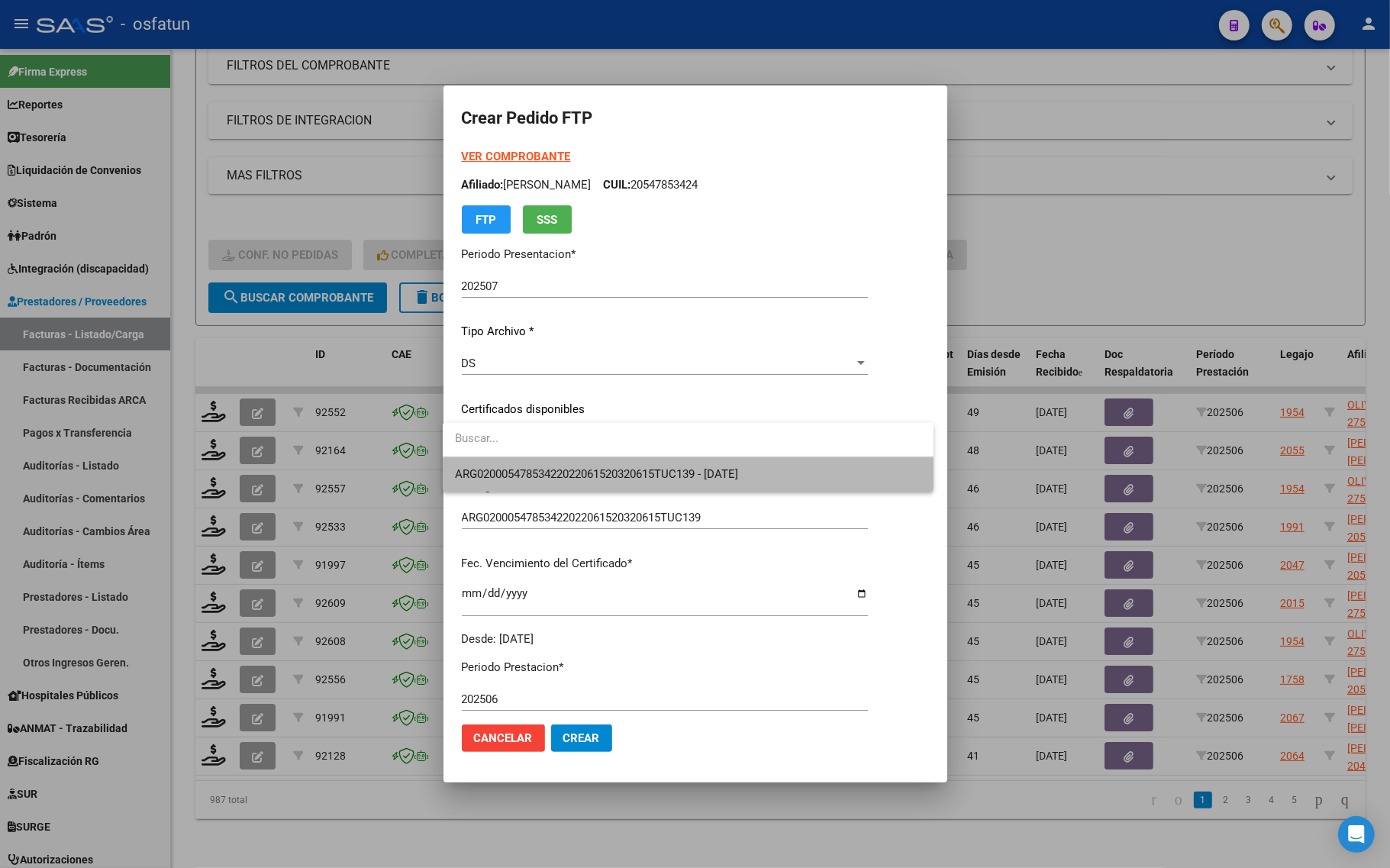
click at [603, 465] on span "ARG02000547853422022061520320615TUC139 - 2032-06-15" at bounding box center [688, 473] width 467 height 34
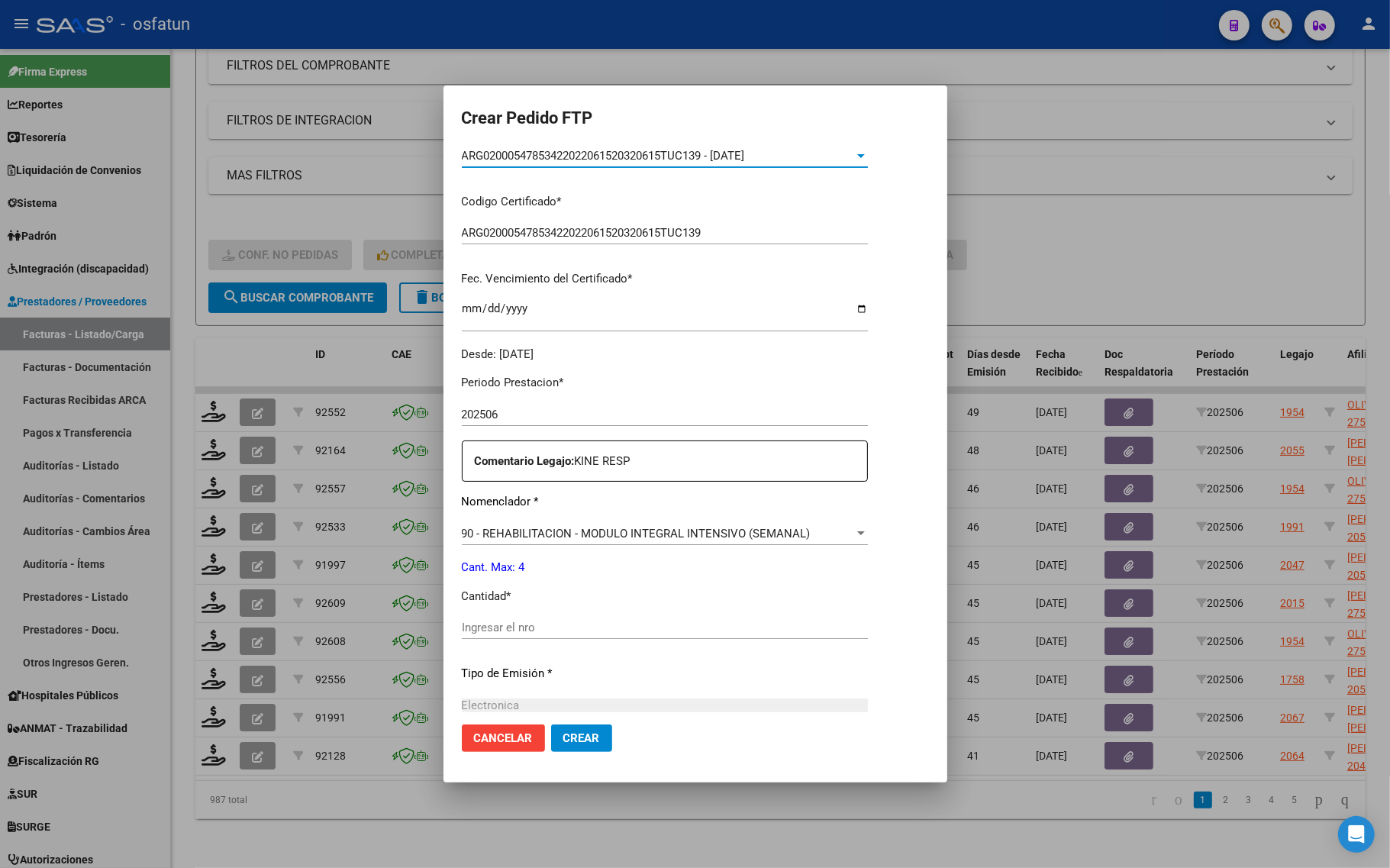
scroll to position [286, 0]
click at [552, 627] on input "Ingresar el nro" at bounding box center [664, 625] width 406 height 14
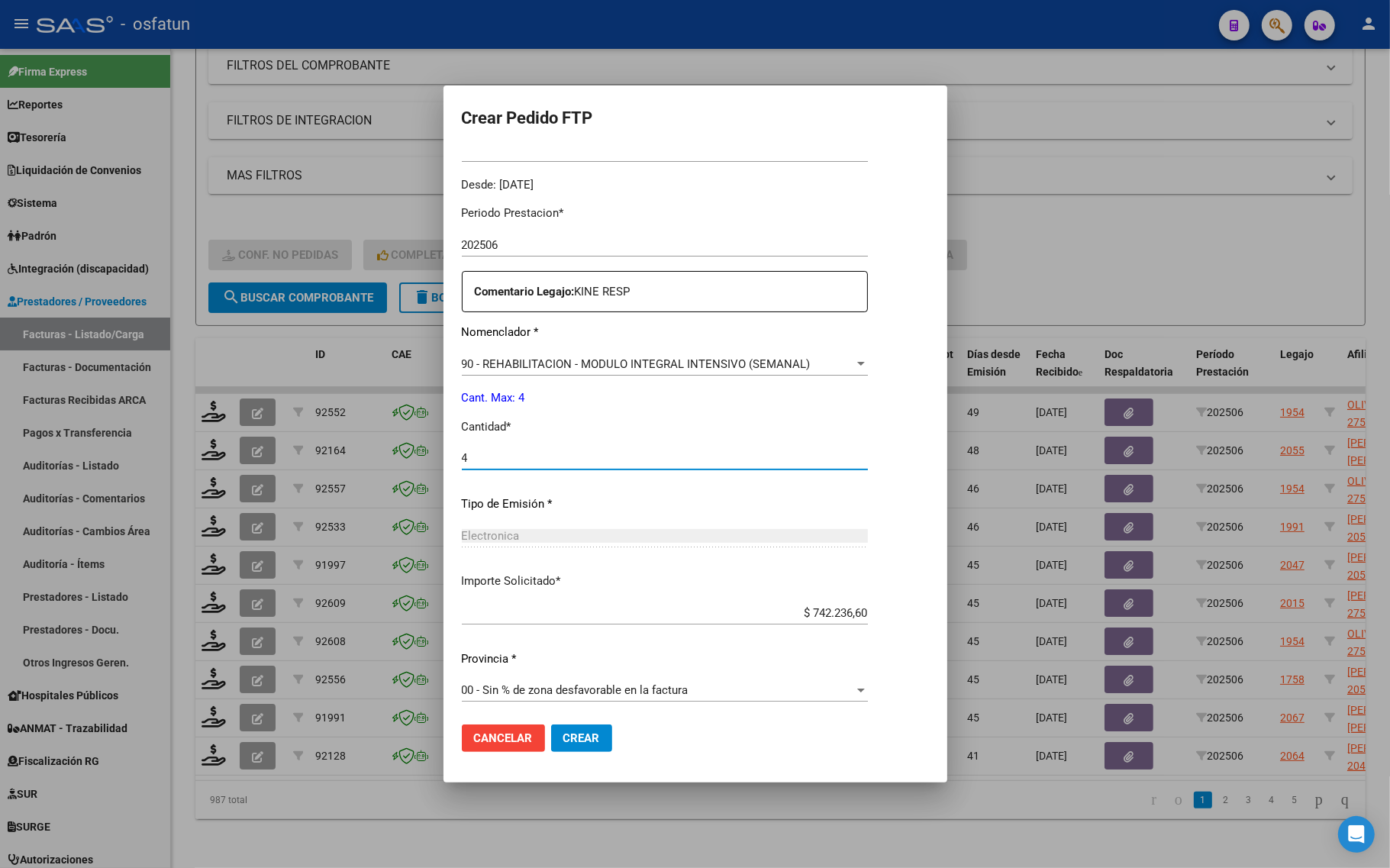
scroll to position [457, 0]
type input "4"
click at [554, 742] on button "Crear" at bounding box center [581, 737] width 61 height 27
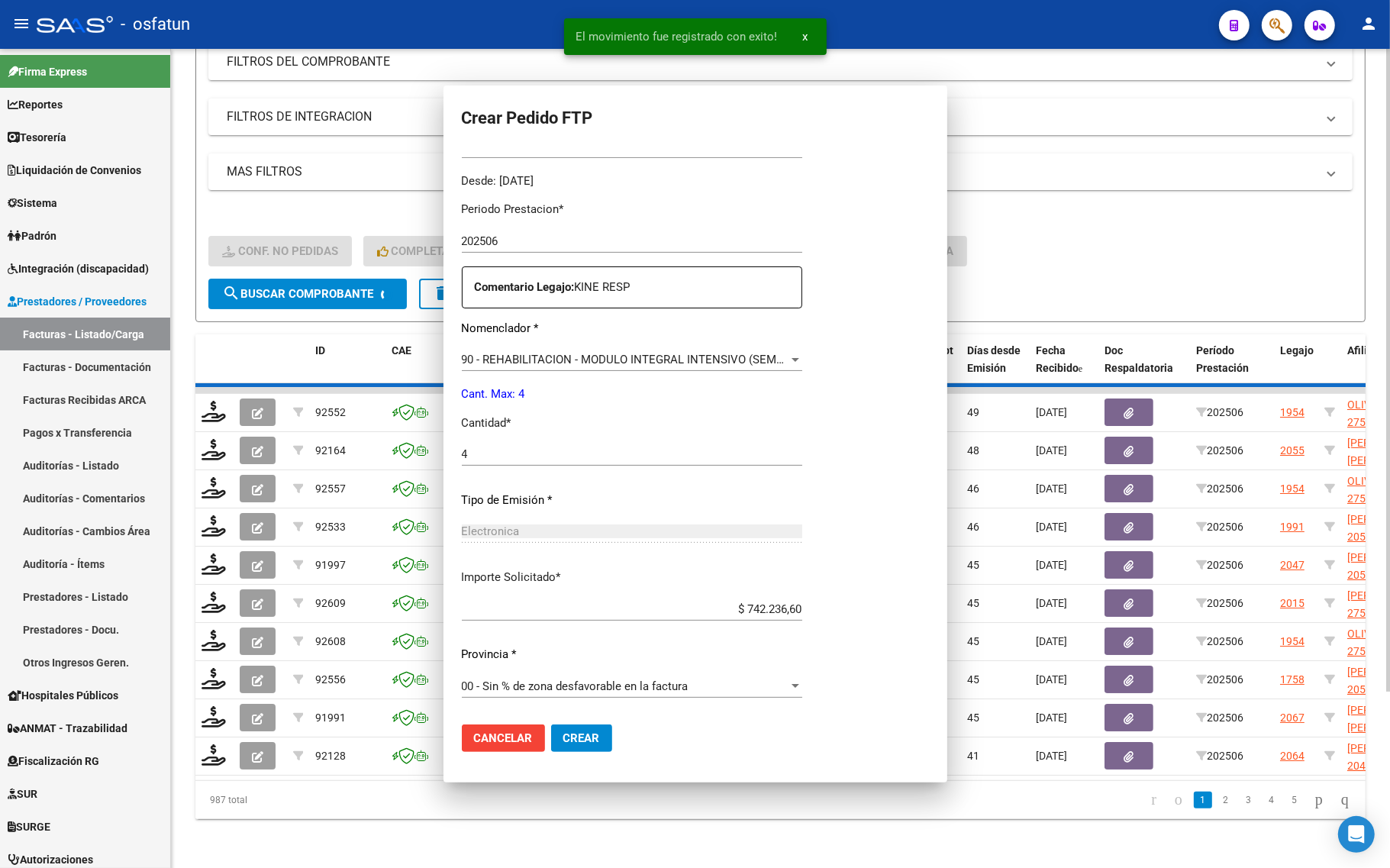
scroll to position [371, 0]
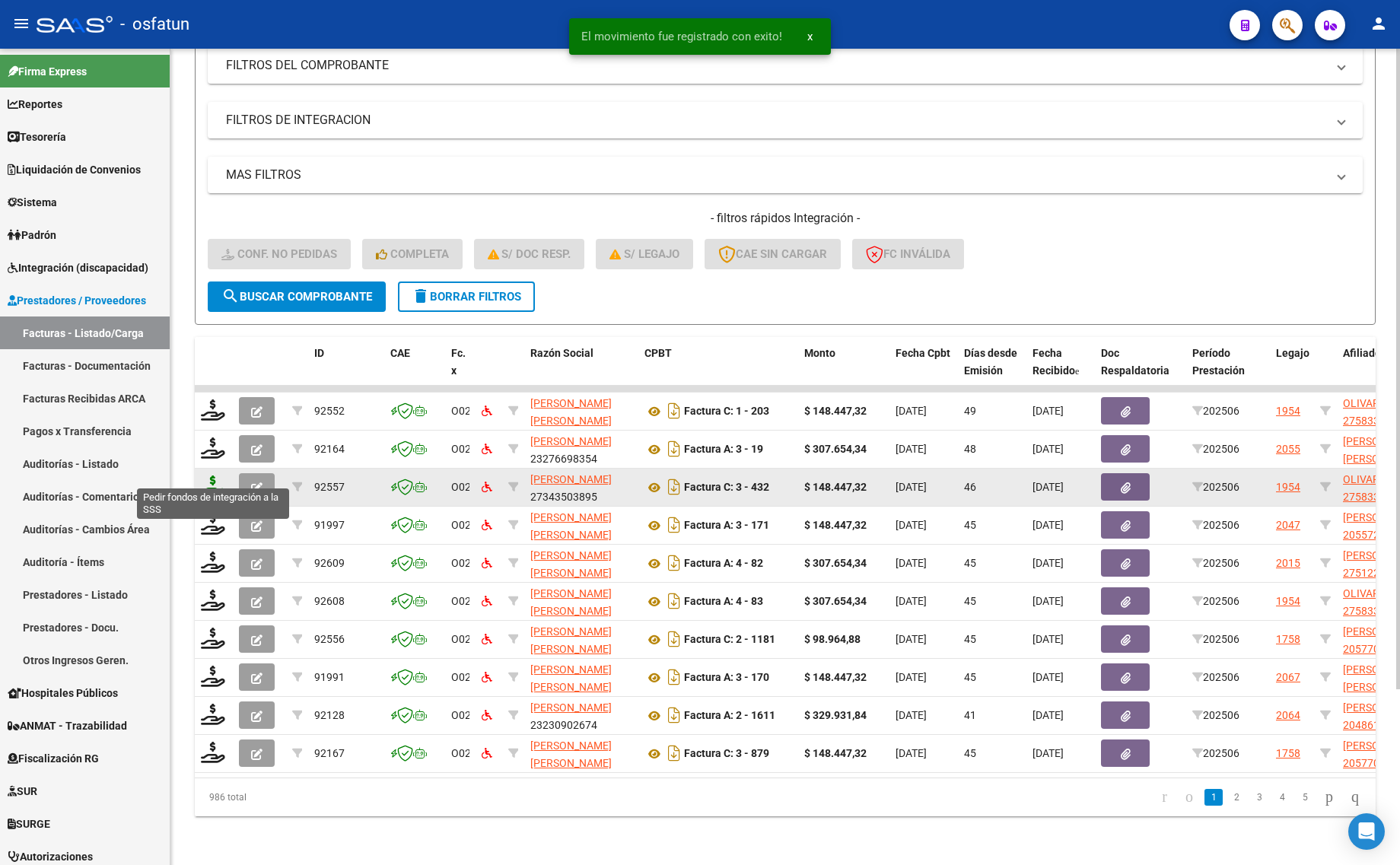
click at [214, 475] on icon at bounding box center [212, 486] width 24 height 21
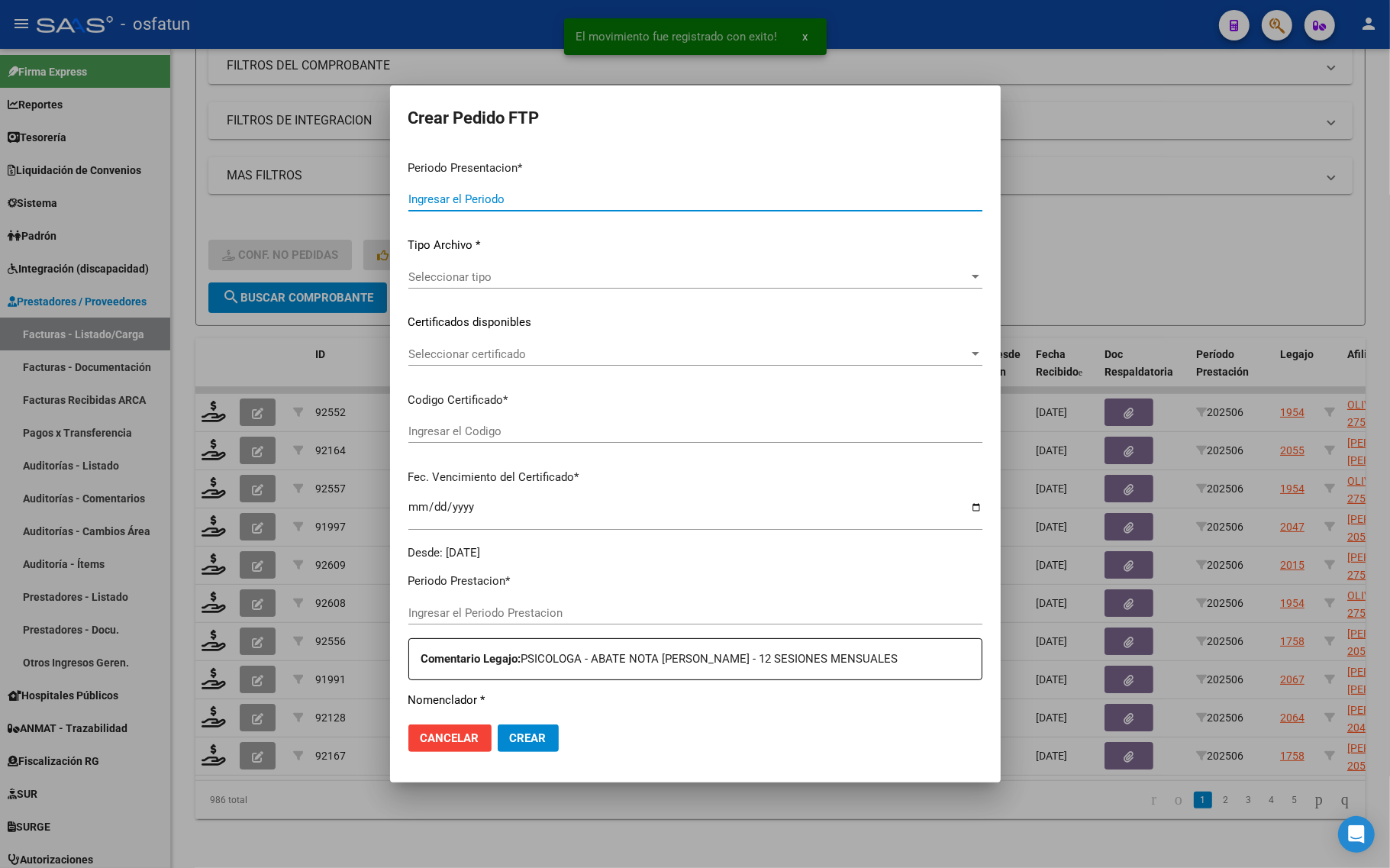
type input "202507"
type input "202506"
type input "$ 148.447,32"
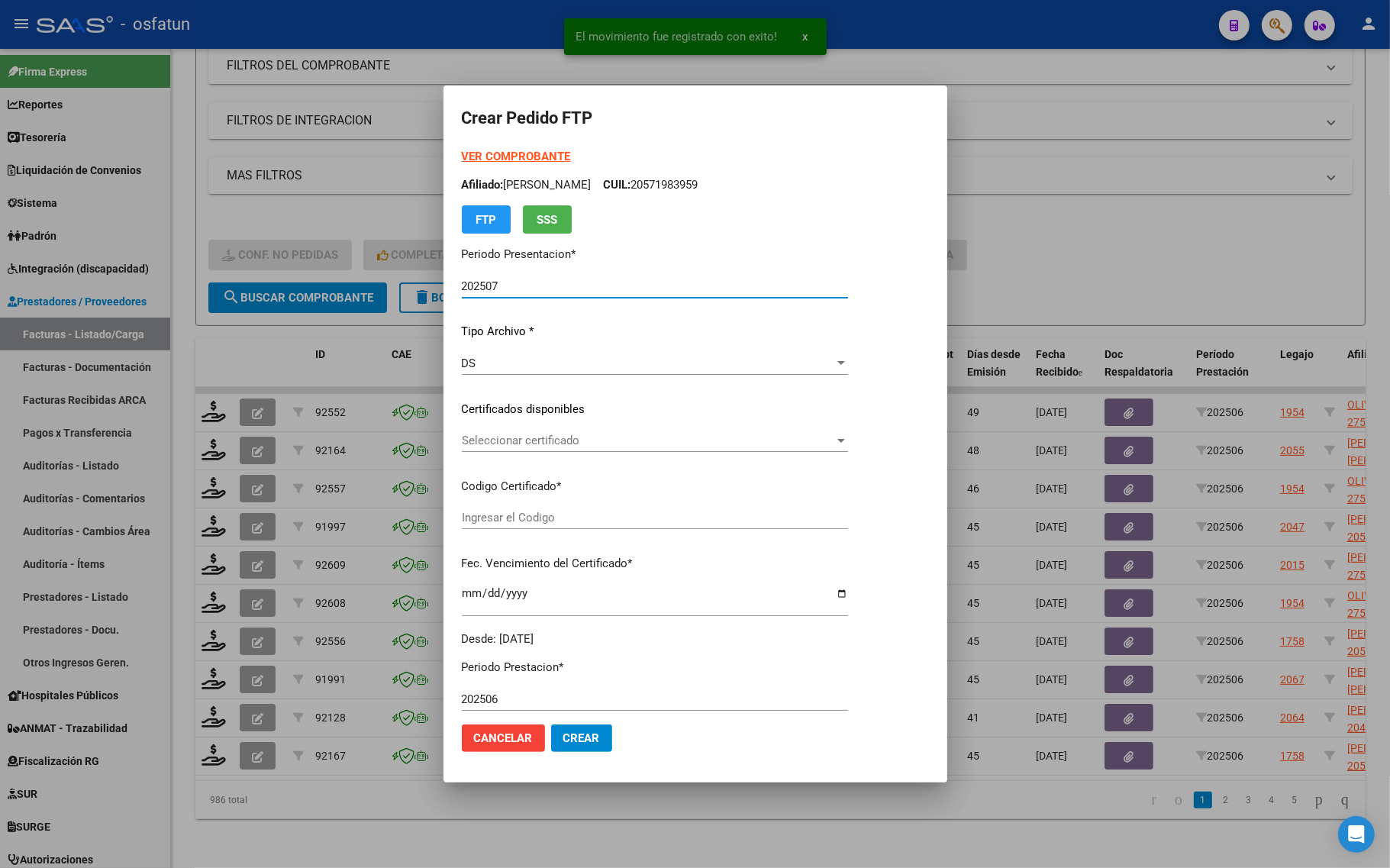
type input "ARG01000583318542024090520260905TUC139"
type input "2026-09-05"
click at [504, 158] on strong "VER COMPROBANTE" at bounding box center [516, 157] width 109 height 14
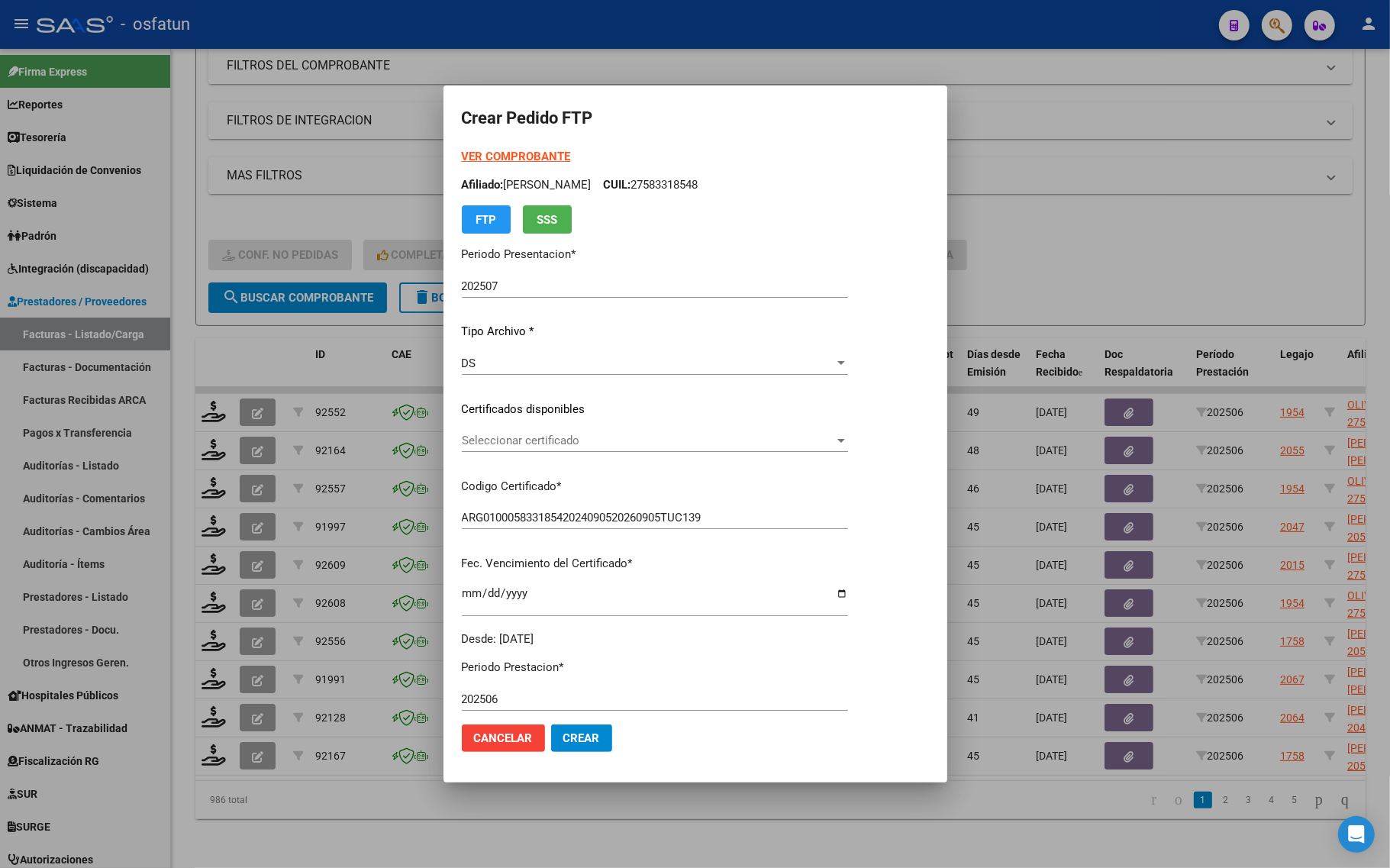
click at [505, 434] on span "Seleccionar certificado" at bounding box center [648, 440] width 373 height 14
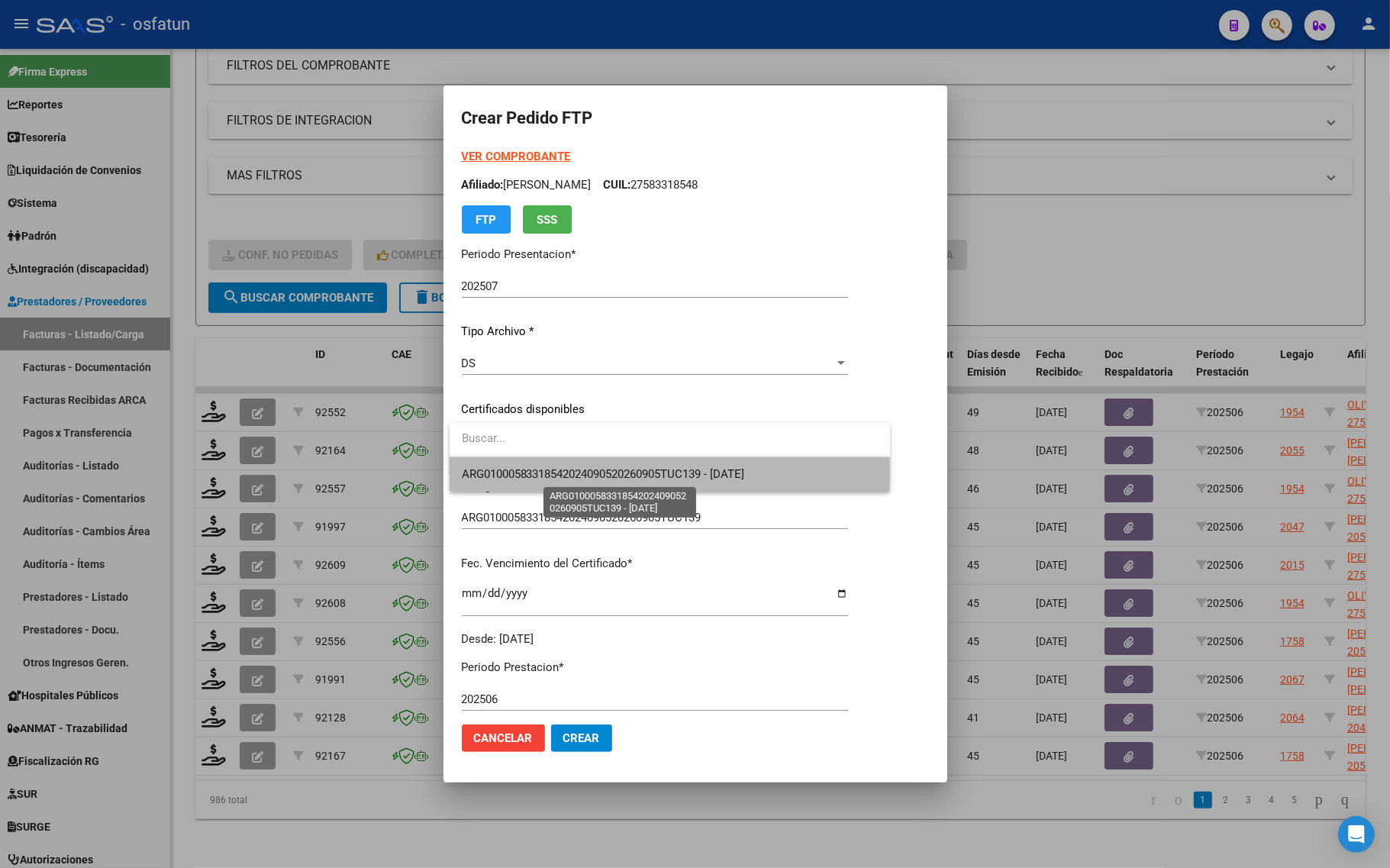
click at [505, 470] on span "ARG01000583318542024090520260905TUC139 - 2026-09-05" at bounding box center [603, 474] width 284 height 14
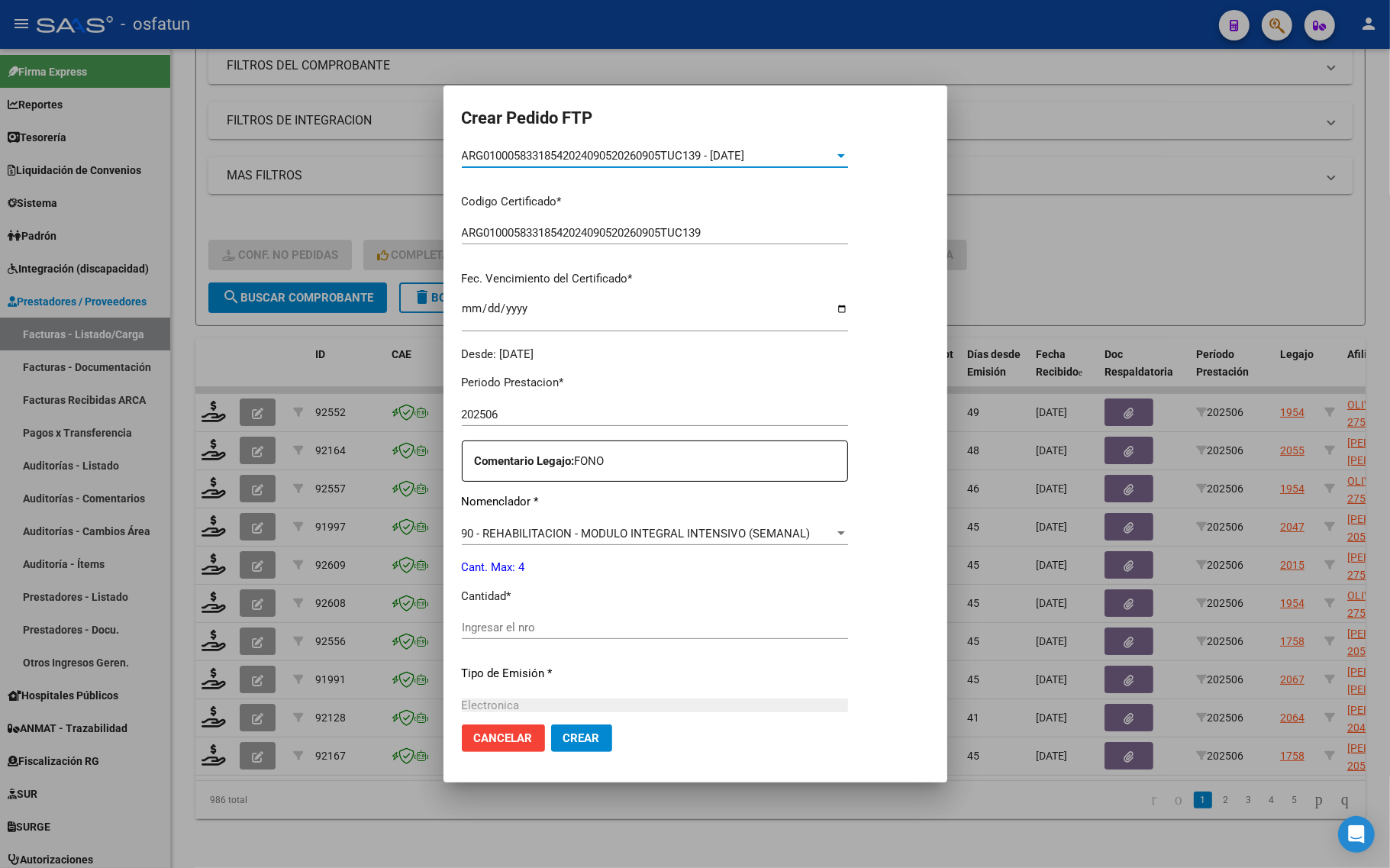
scroll to position [286, 0]
click at [524, 622] on input "Ingresar el nro" at bounding box center [654, 625] width 386 height 14
type input "4"
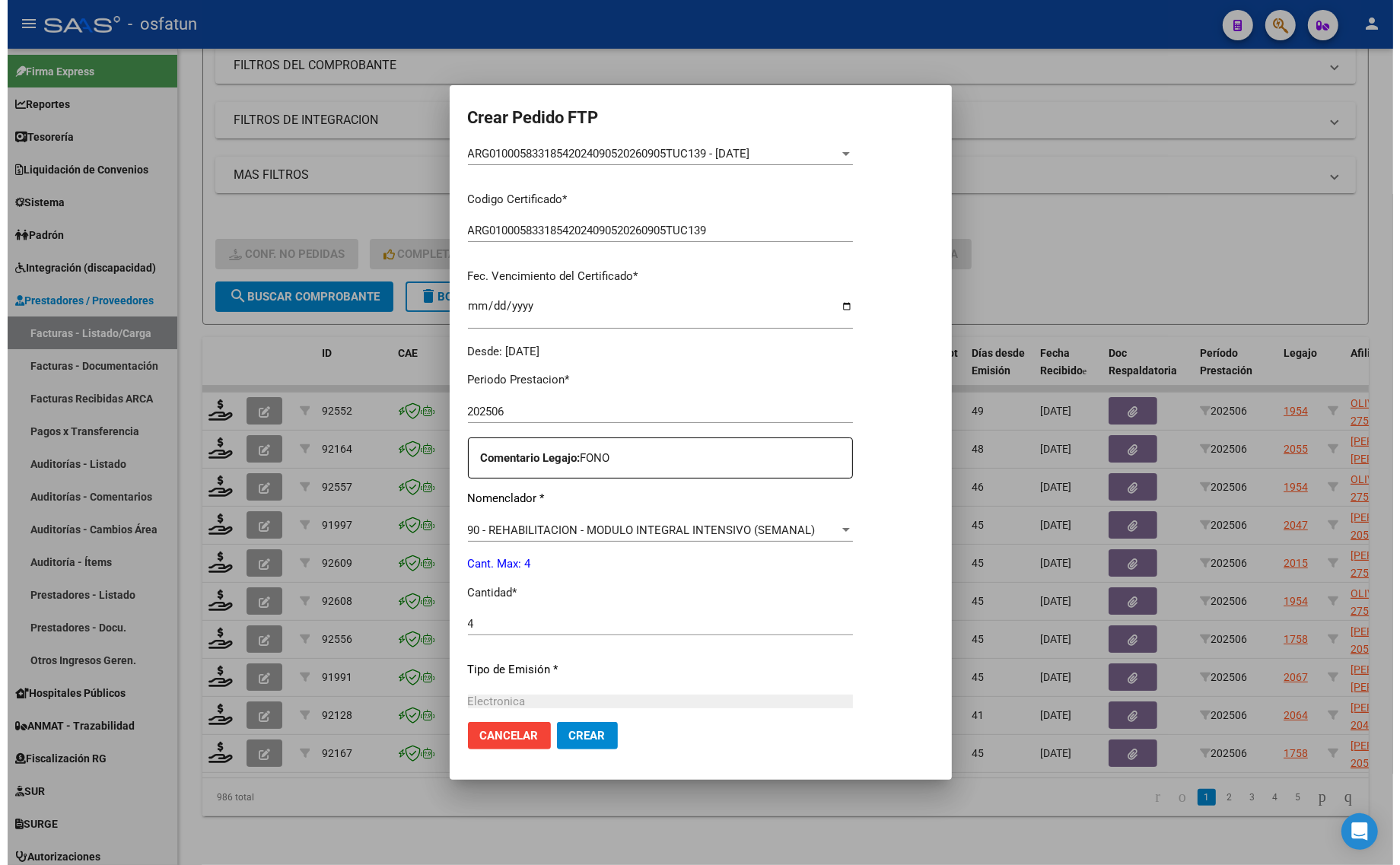
scroll to position [455, 0]
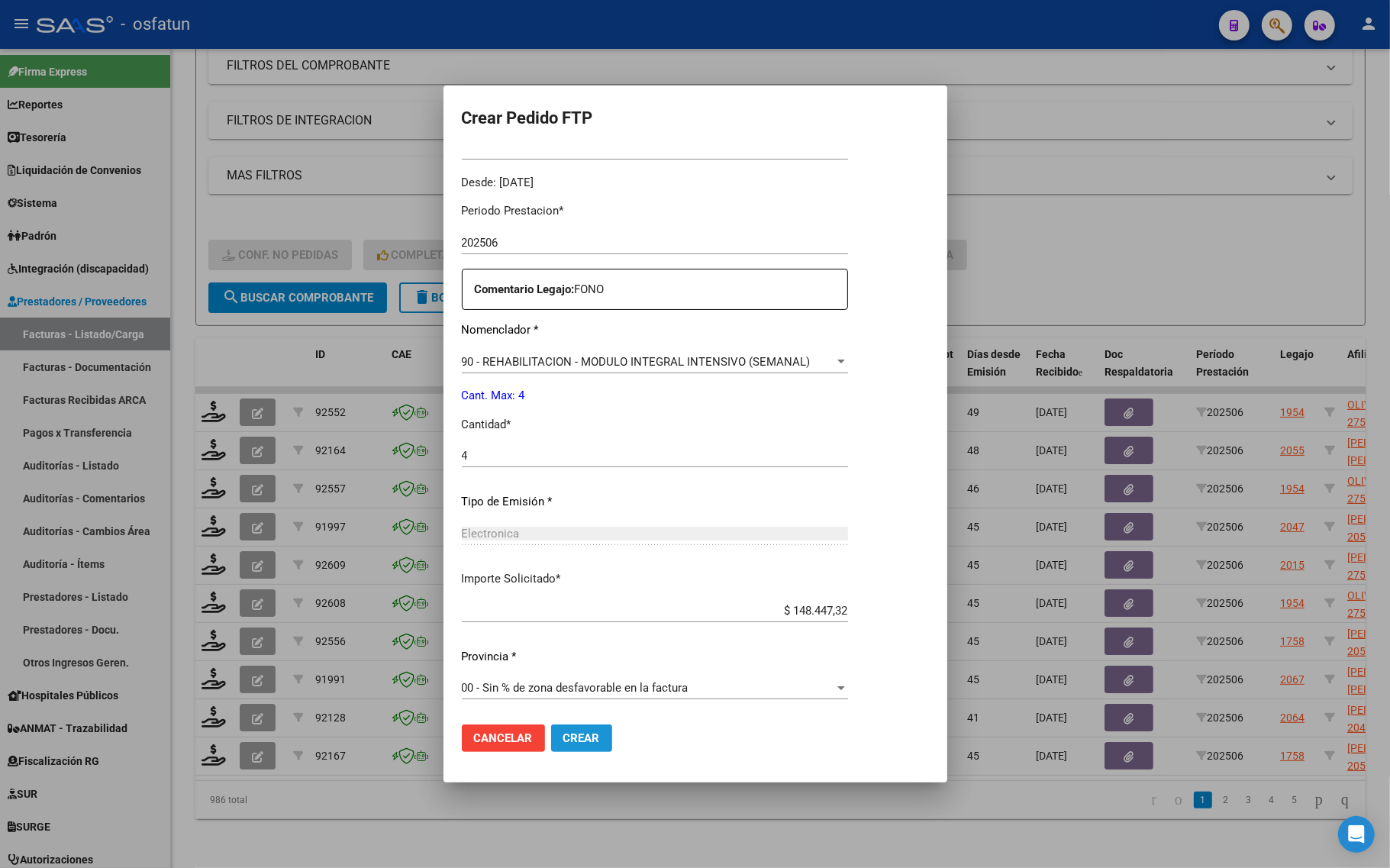
click at [583, 746] on button "Crear" at bounding box center [581, 737] width 61 height 27
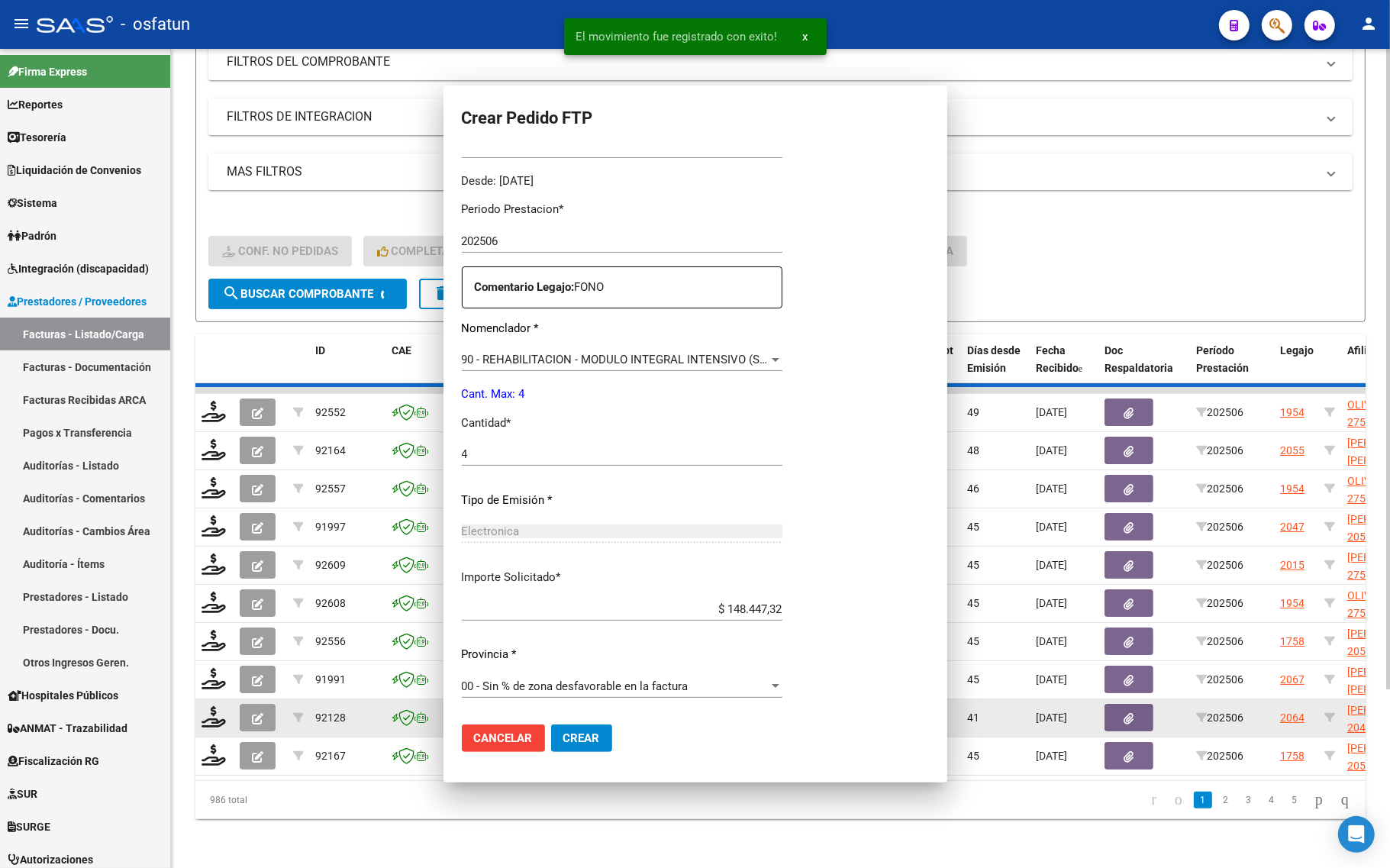
scroll to position [0, 0]
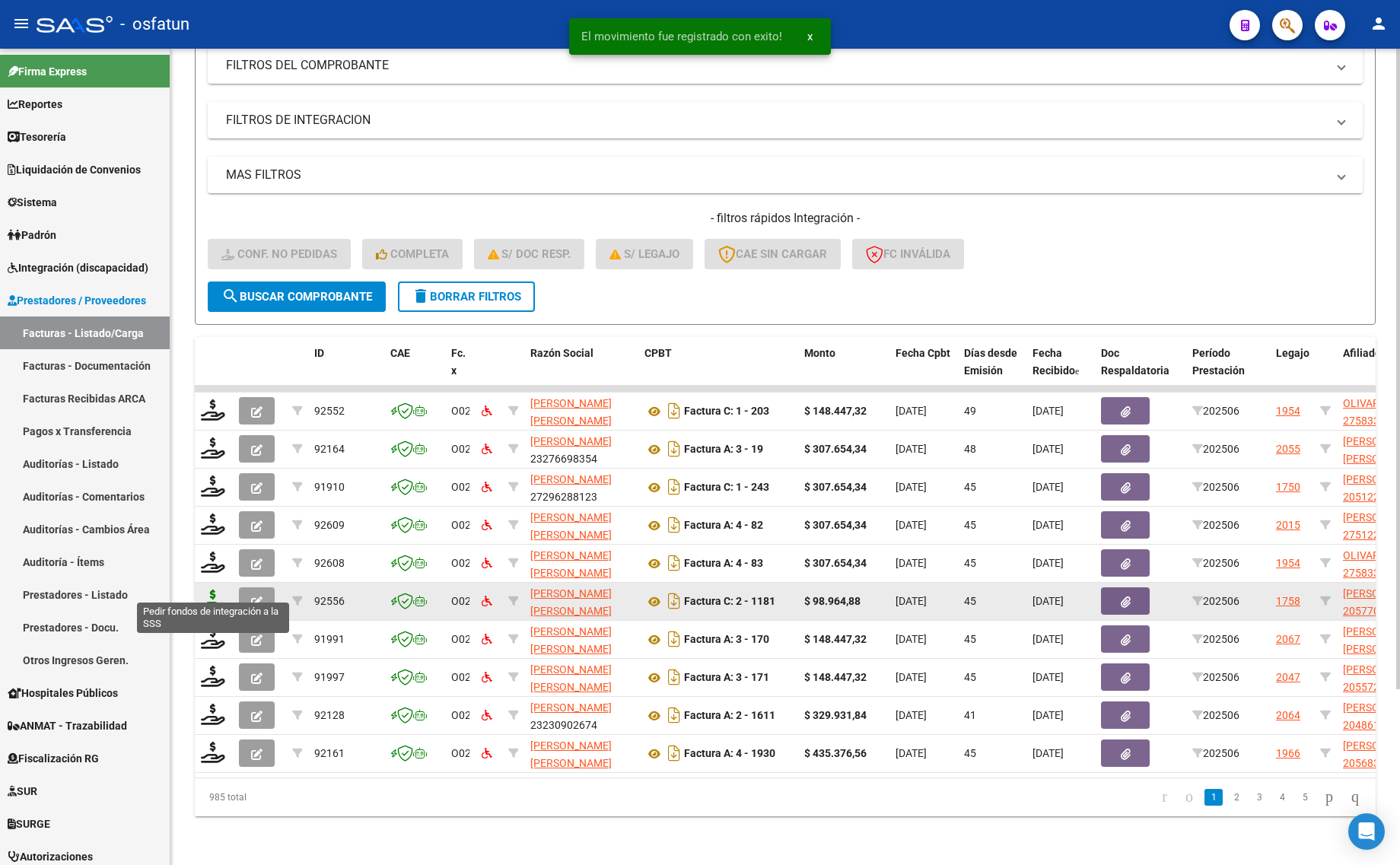
click at [206, 589] on icon at bounding box center [212, 600] width 24 height 21
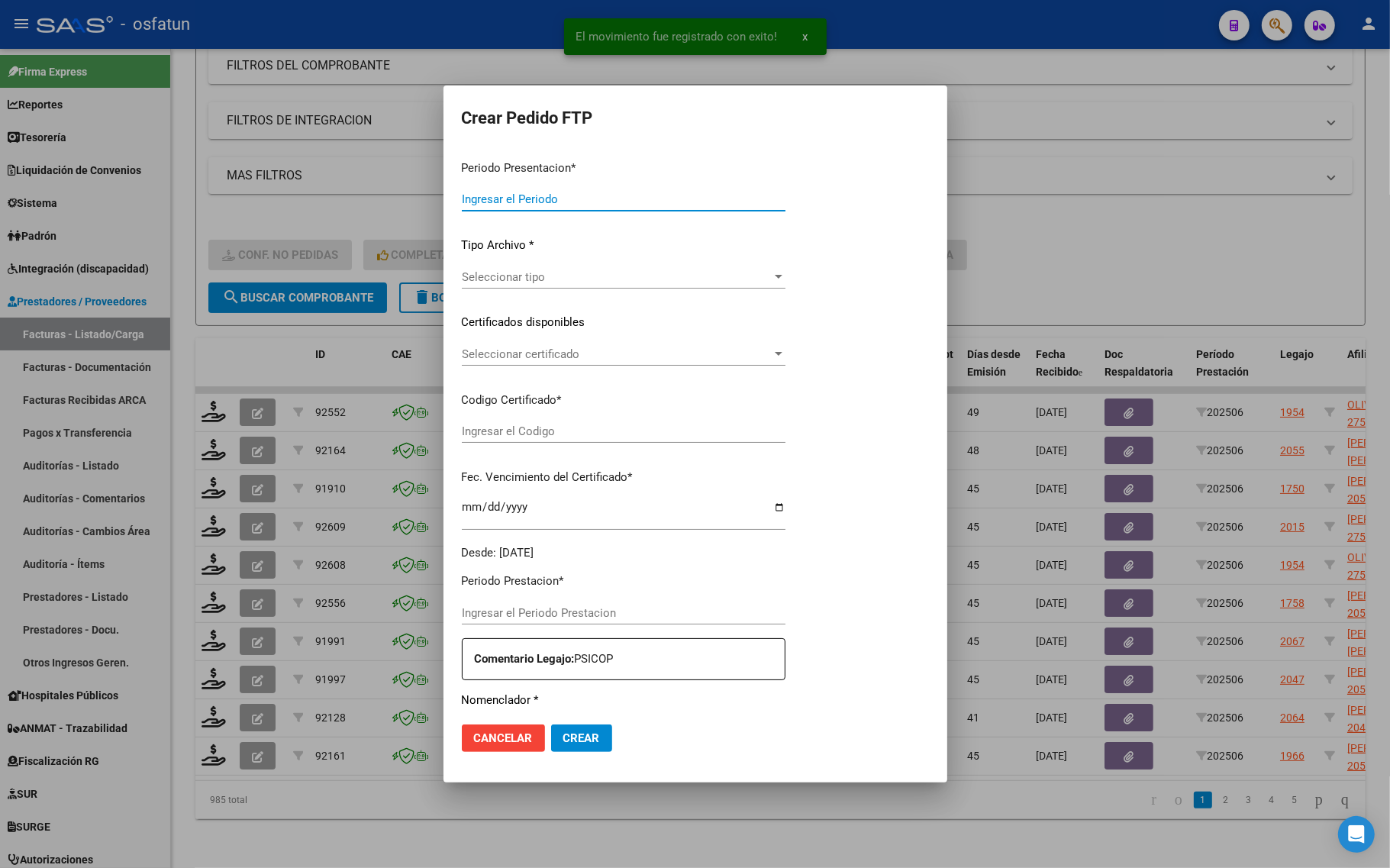
type input "202507"
type input "202506"
type input "$ 98.964,88"
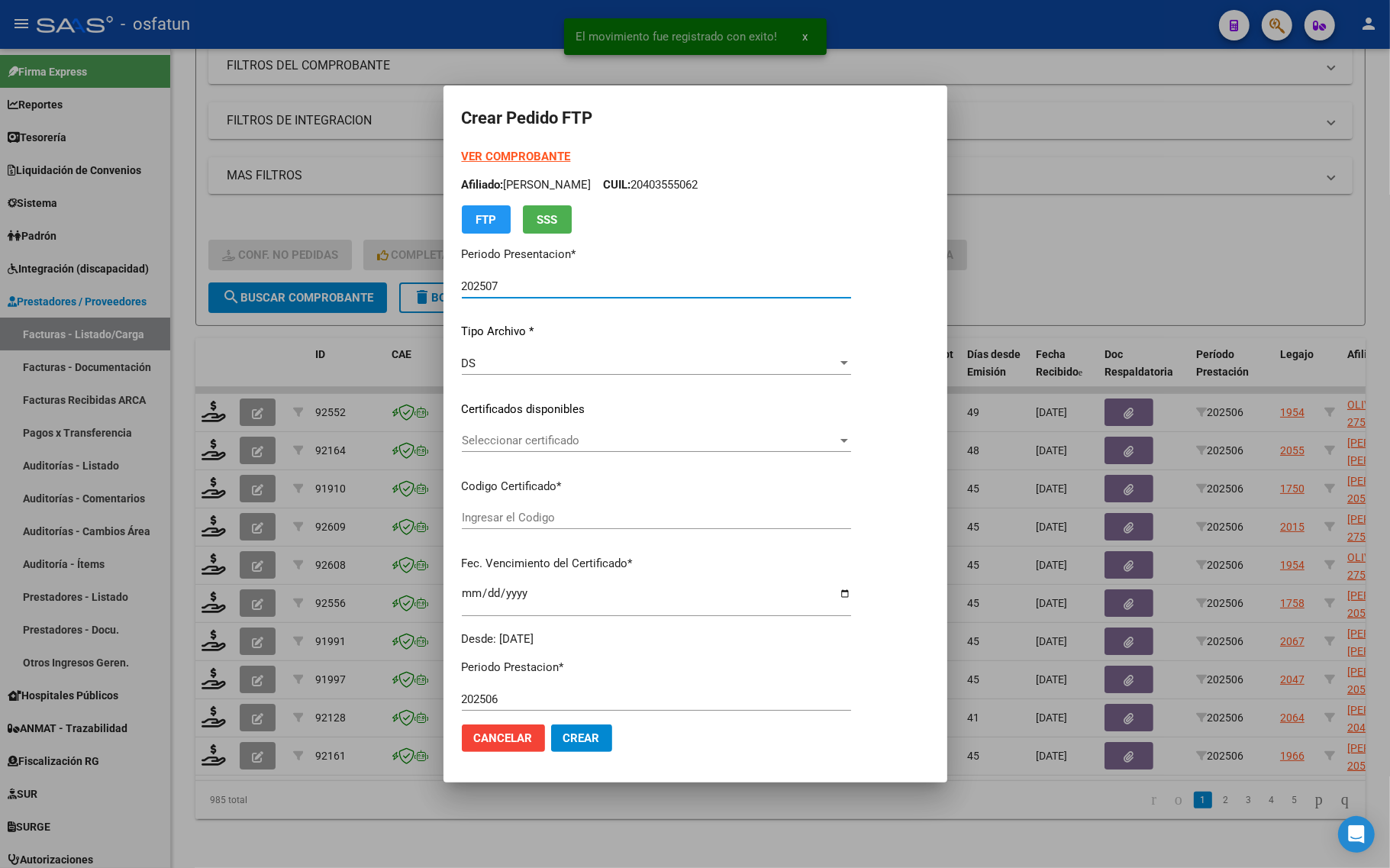
type input "ARG02000577020812021091320250913TUC138"
type input "2025-09-13"
click at [512, 155] on strong "VER COMPROBANTE" at bounding box center [516, 157] width 109 height 14
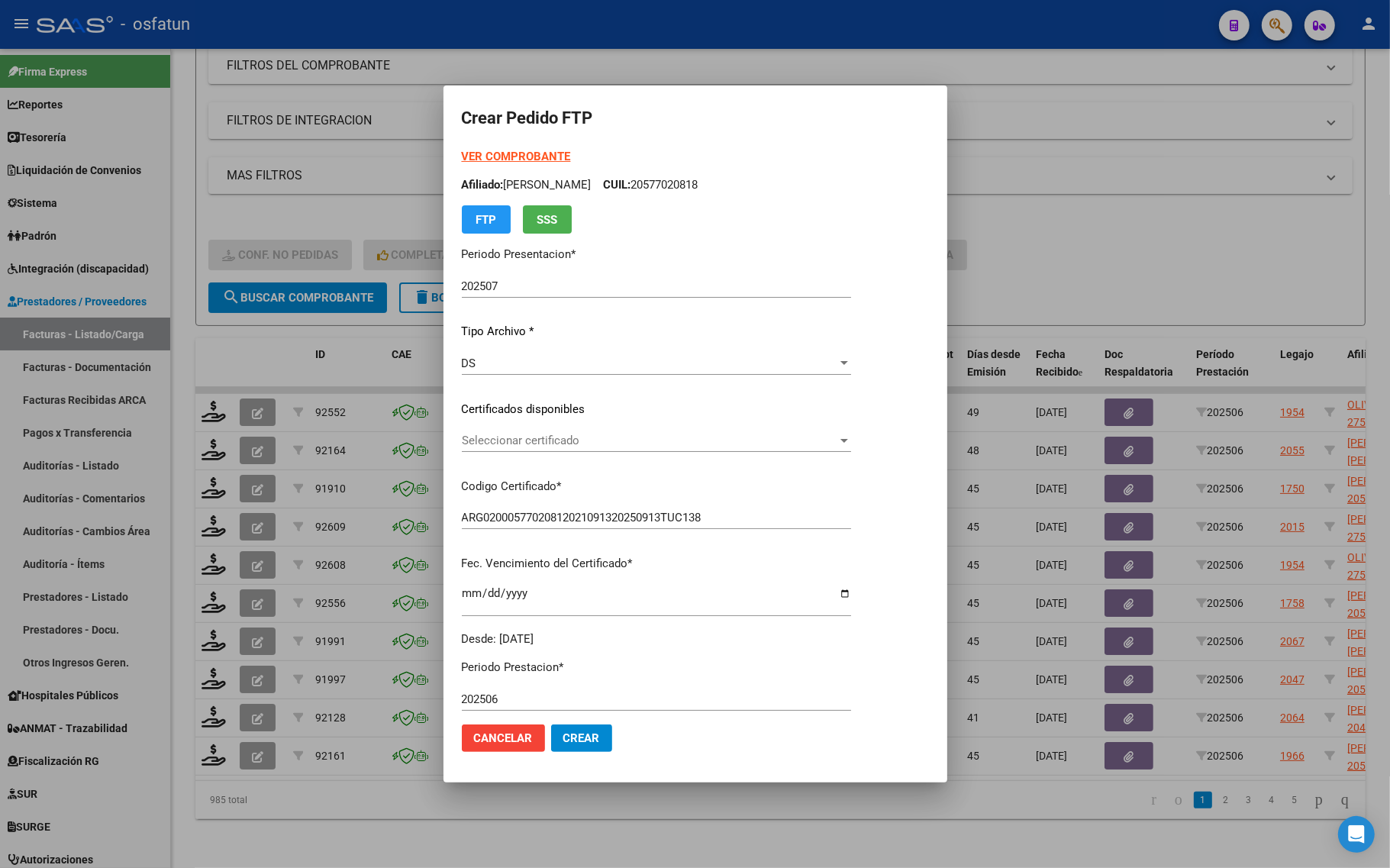
click at [525, 453] on div "Seleccionar certificado Seleccionar certificado" at bounding box center [656, 447] width 389 height 38
click at [542, 441] on span "Seleccionar certificado" at bounding box center [650, 440] width 376 height 14
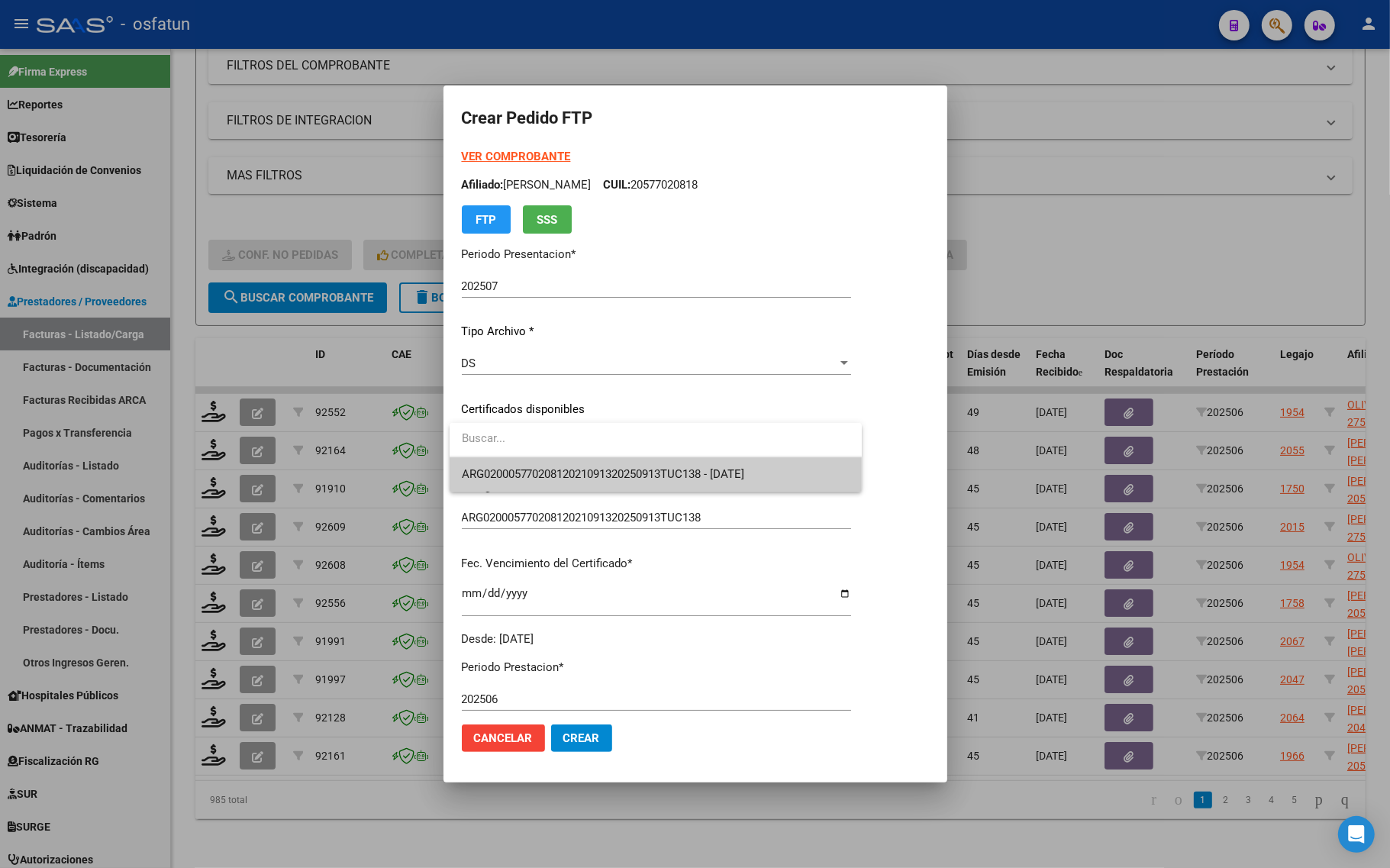
click at [548, 470] on span "ARG02000577020812021091320250913TUC138 - 2025-09-13" at bounding box center [603, 474] width 284 height 14
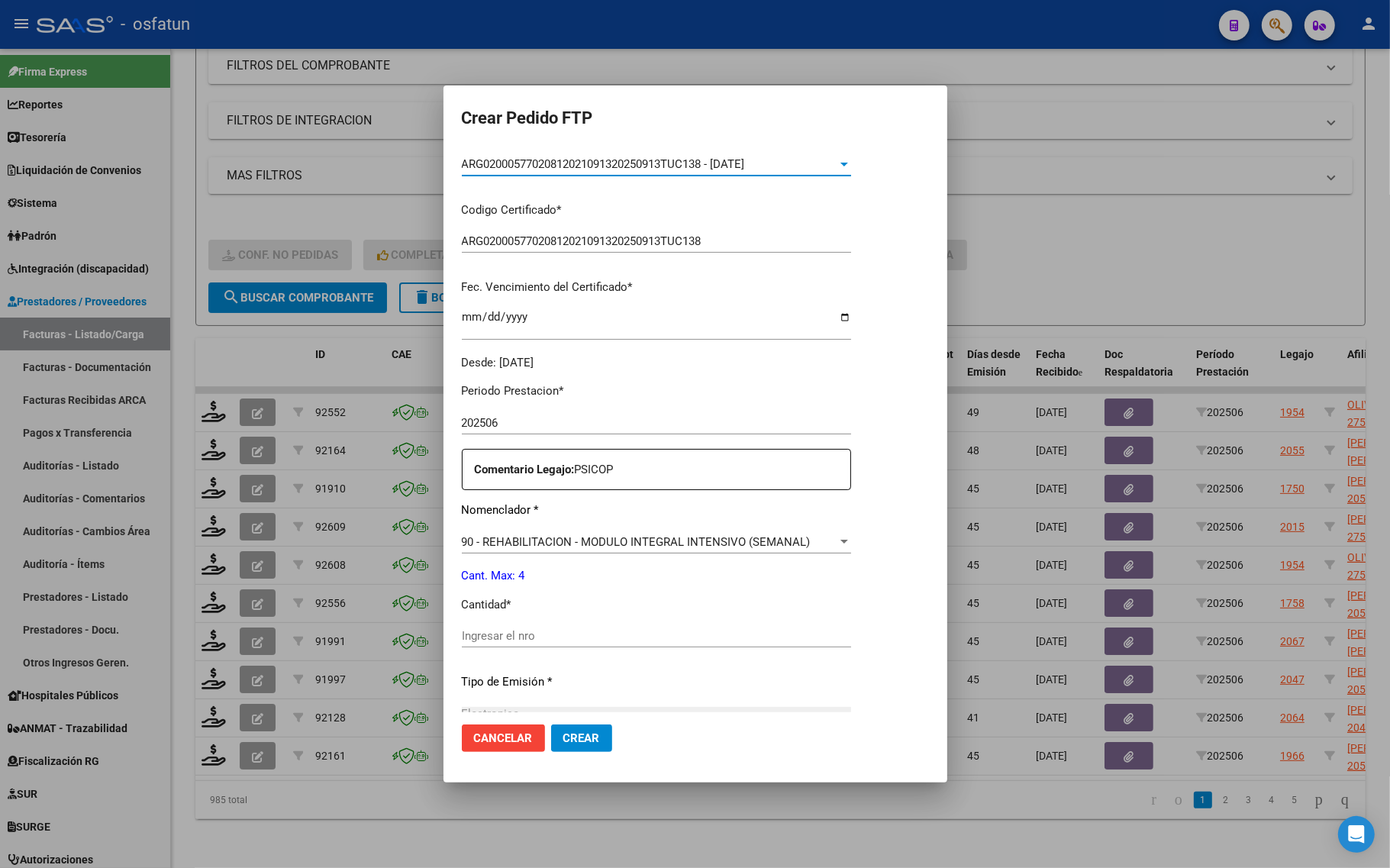
scroll to position [286, 0]
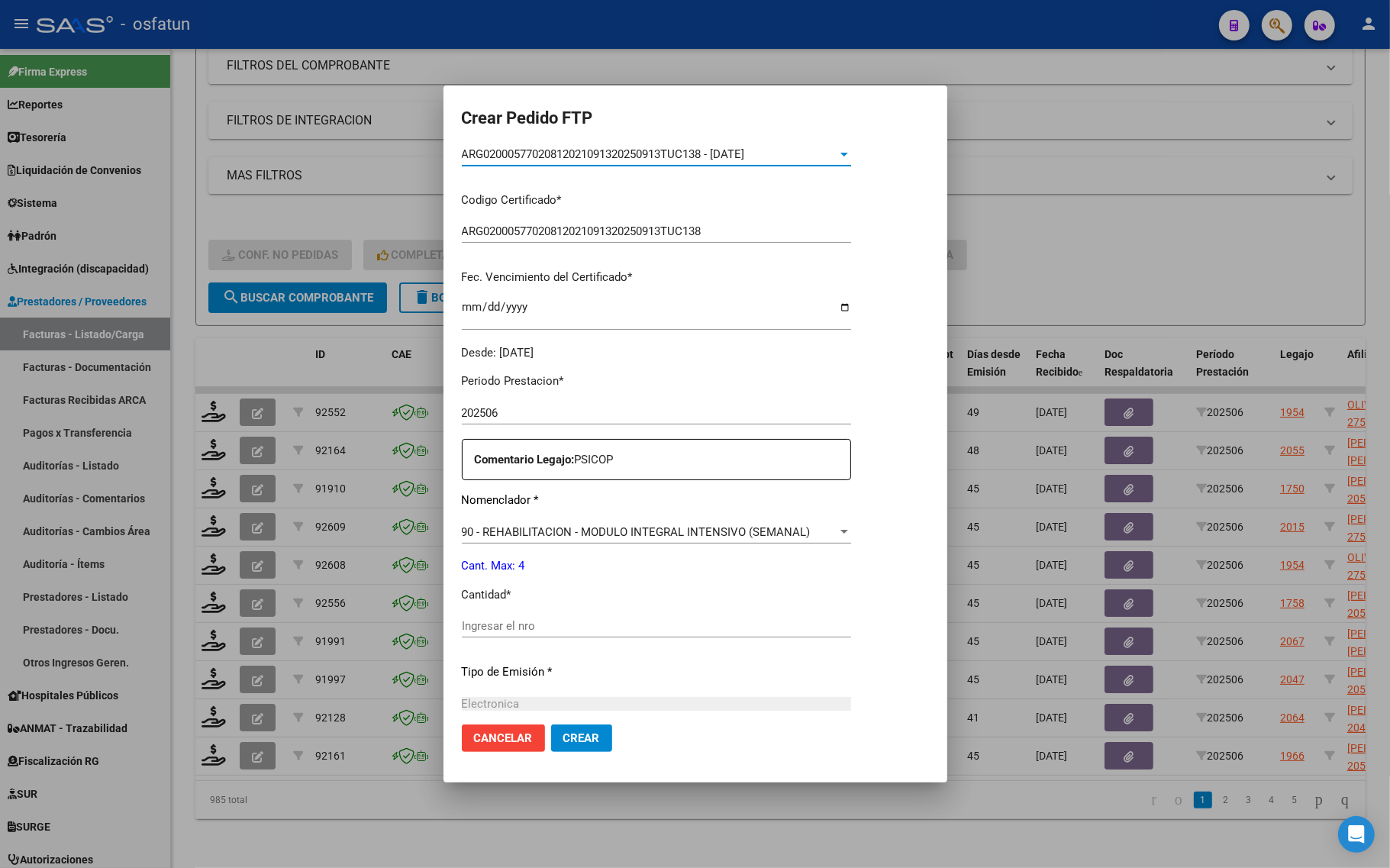
click at [529, 633] on div "Ingresar el nro" at bounding box center [656, 626] width 389 height 23
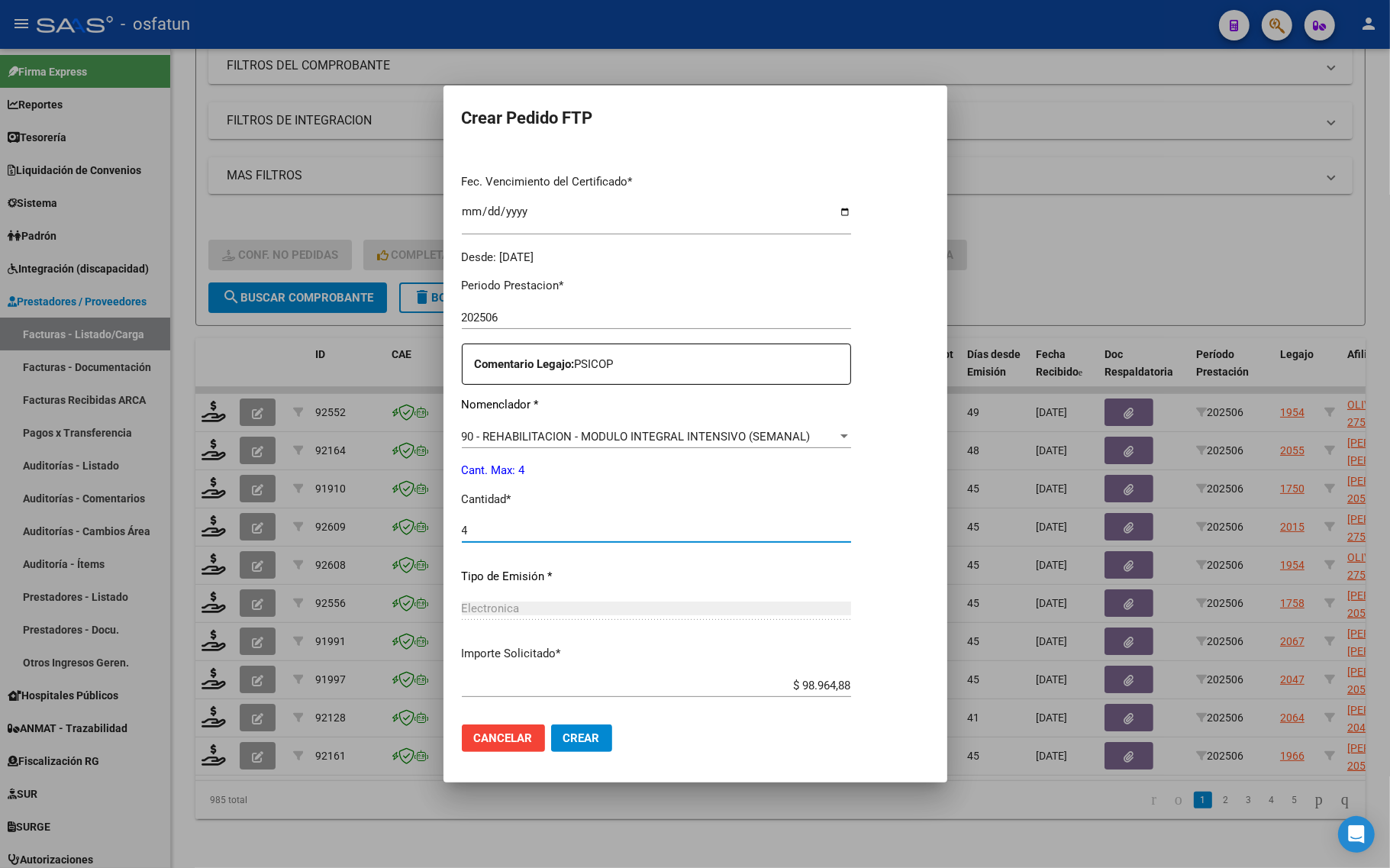
scroll to position [457, 0]
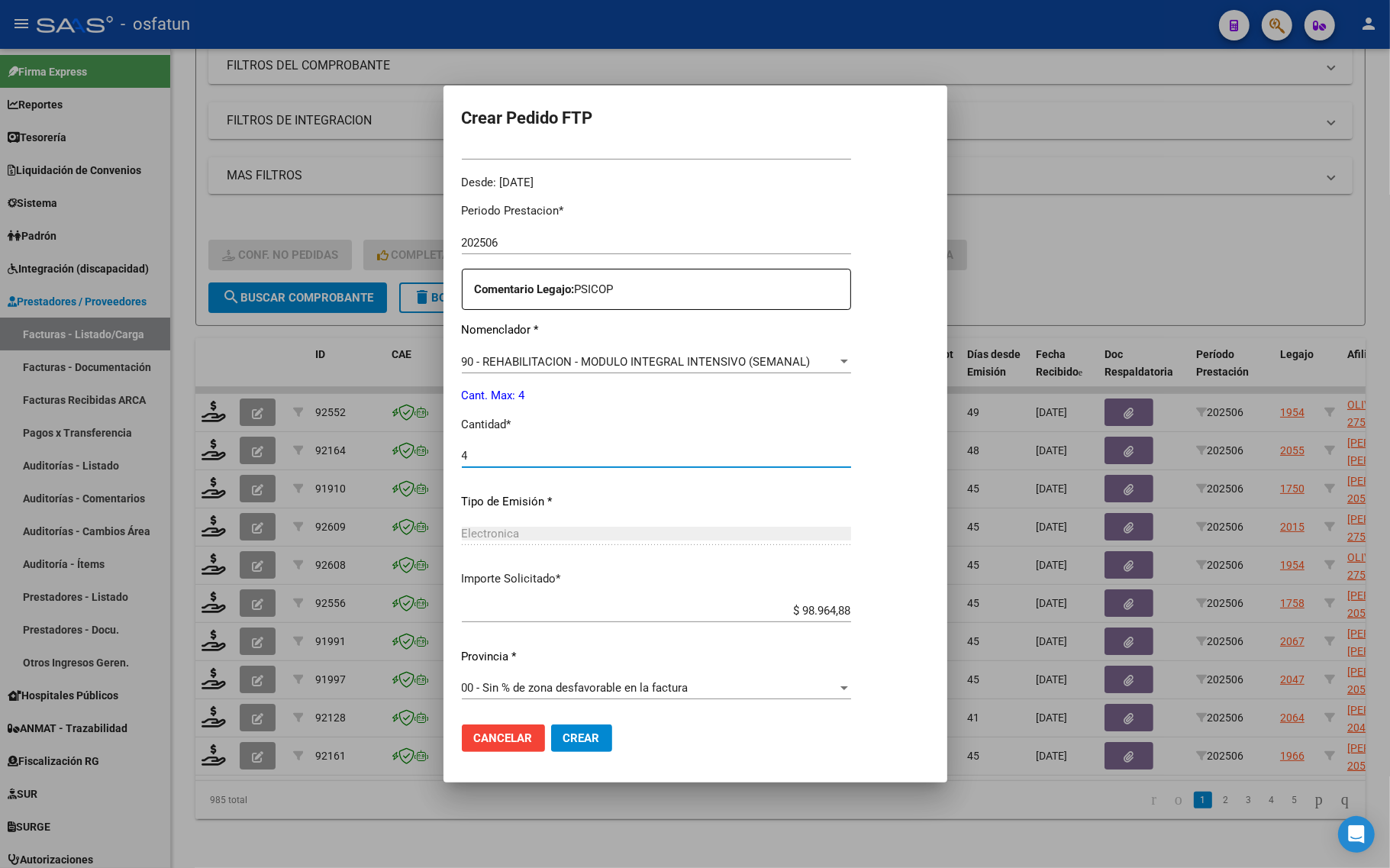
type input "4"
click at [597, 746] on button "Crear" at bounding box center [581, 737] width 61 height 27
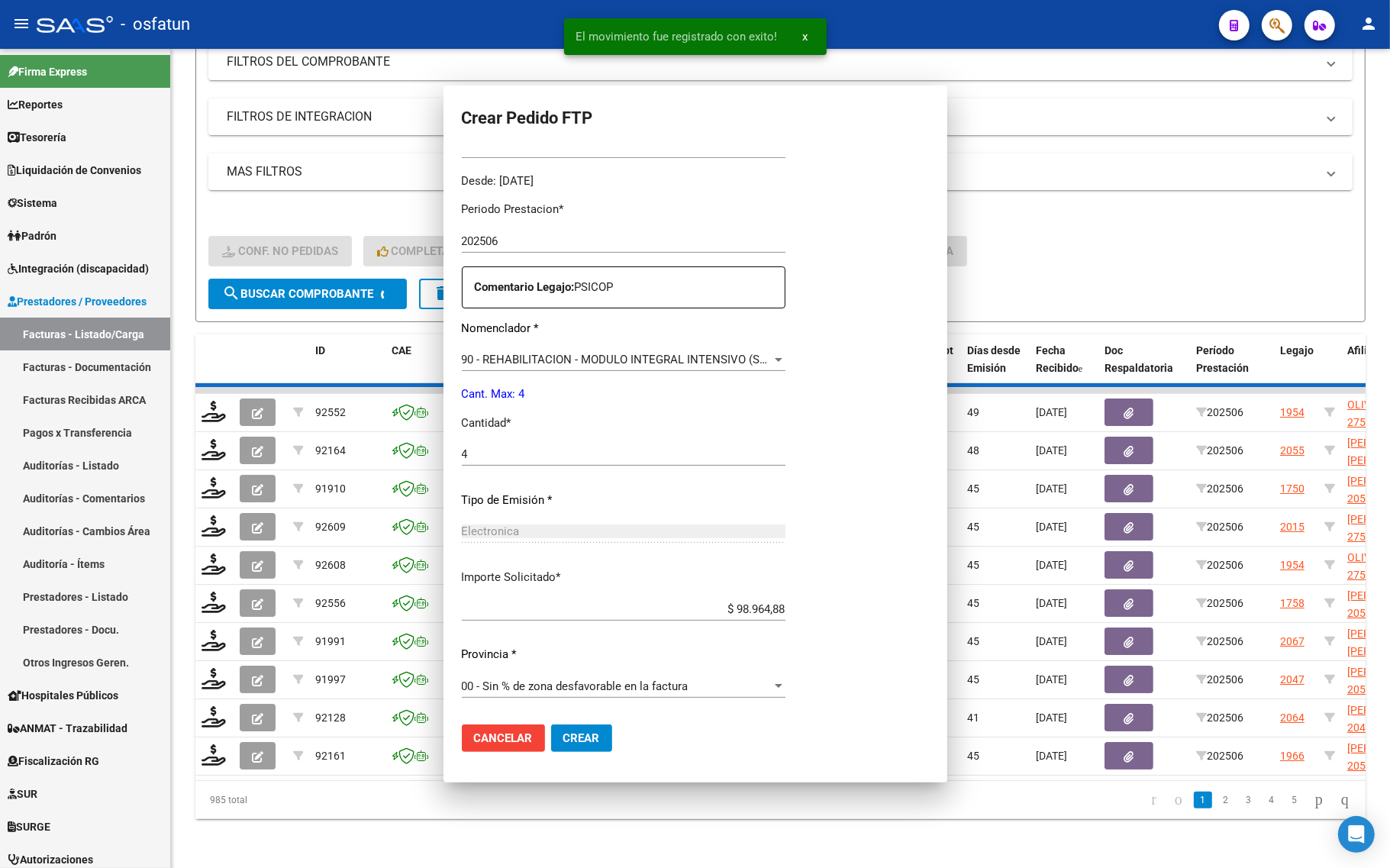
scroll to position [0, 0]
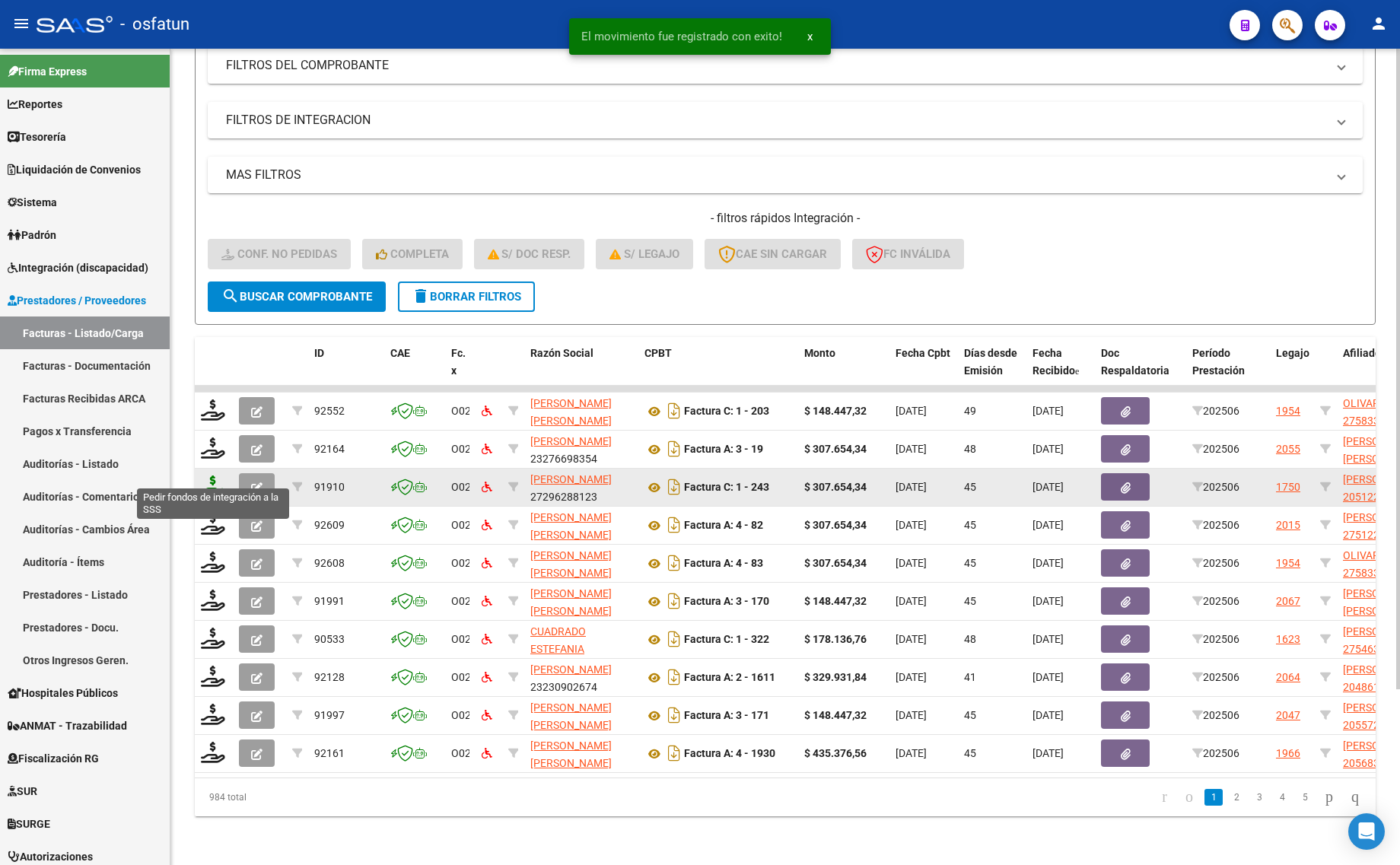
click at [207, 475] on icon at bounding box center [212, 486] width 24 height 21
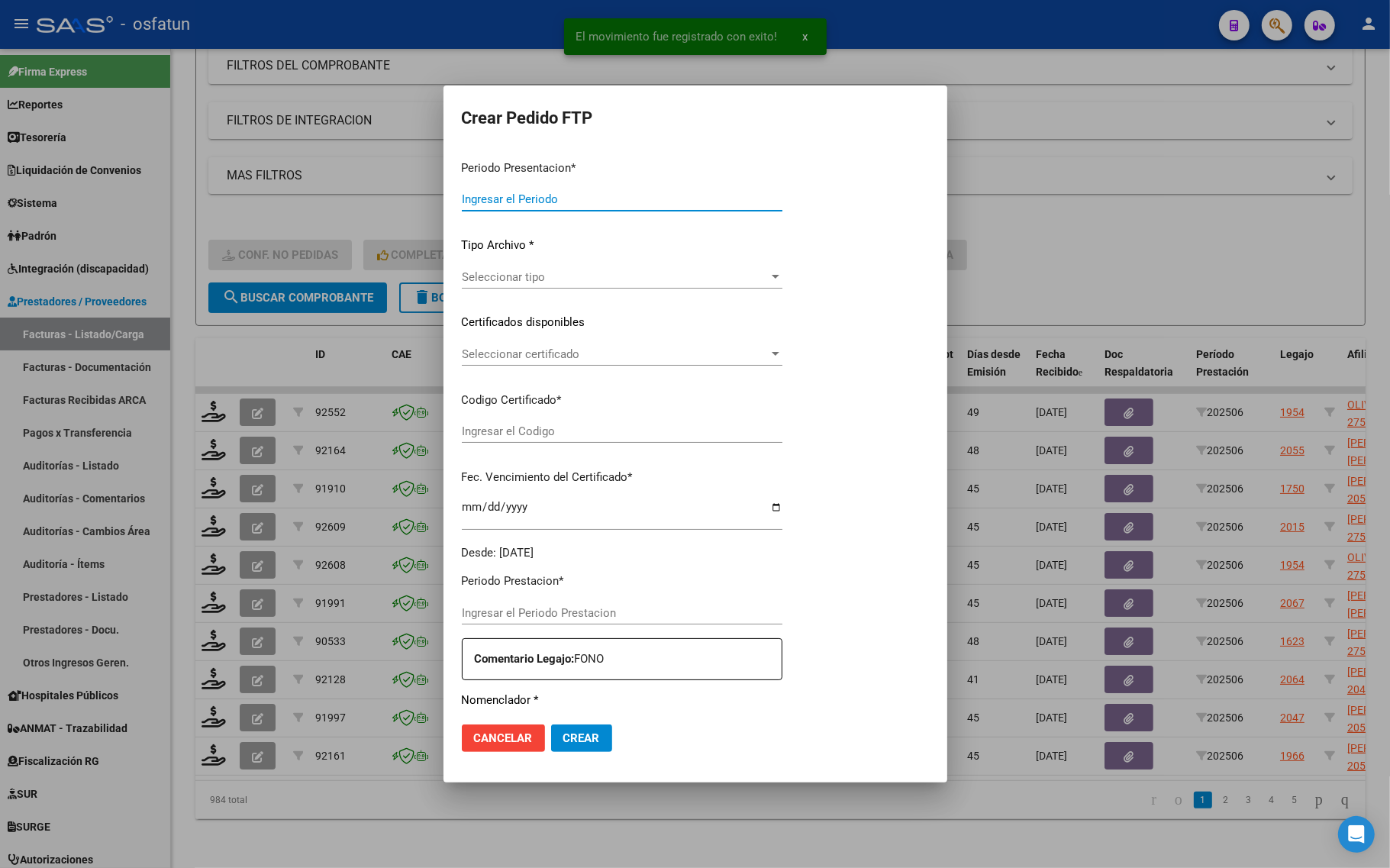
type input "202507"
type input "202506"
type input "$ 307.654,34"
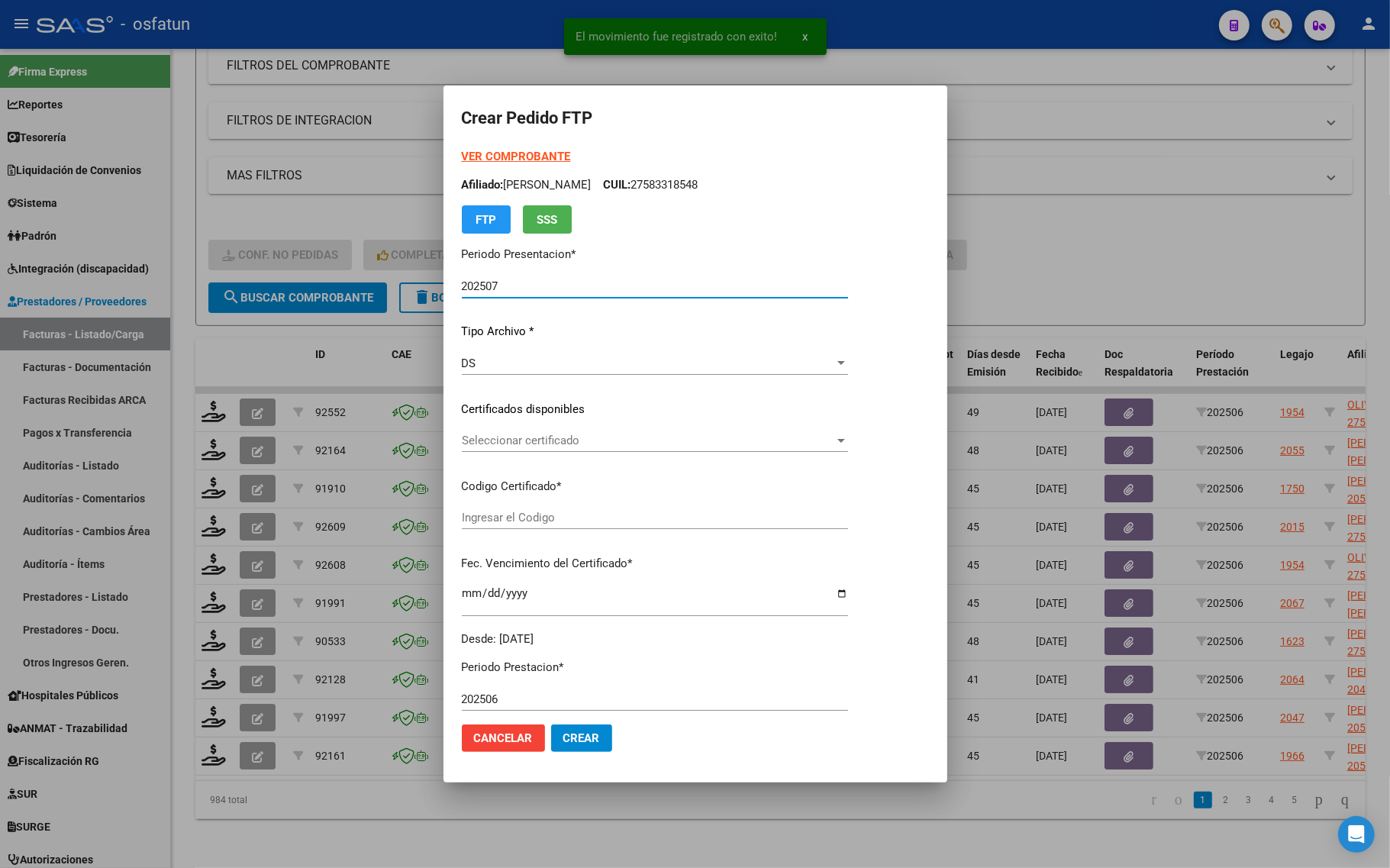
type input "ARG02000512242582023011020280110TUC136"
type input "2028-01-10"
click at [473, 155] on strong "VER COMPROBANTE" at bounding box center [516, 157] width 109 height 14
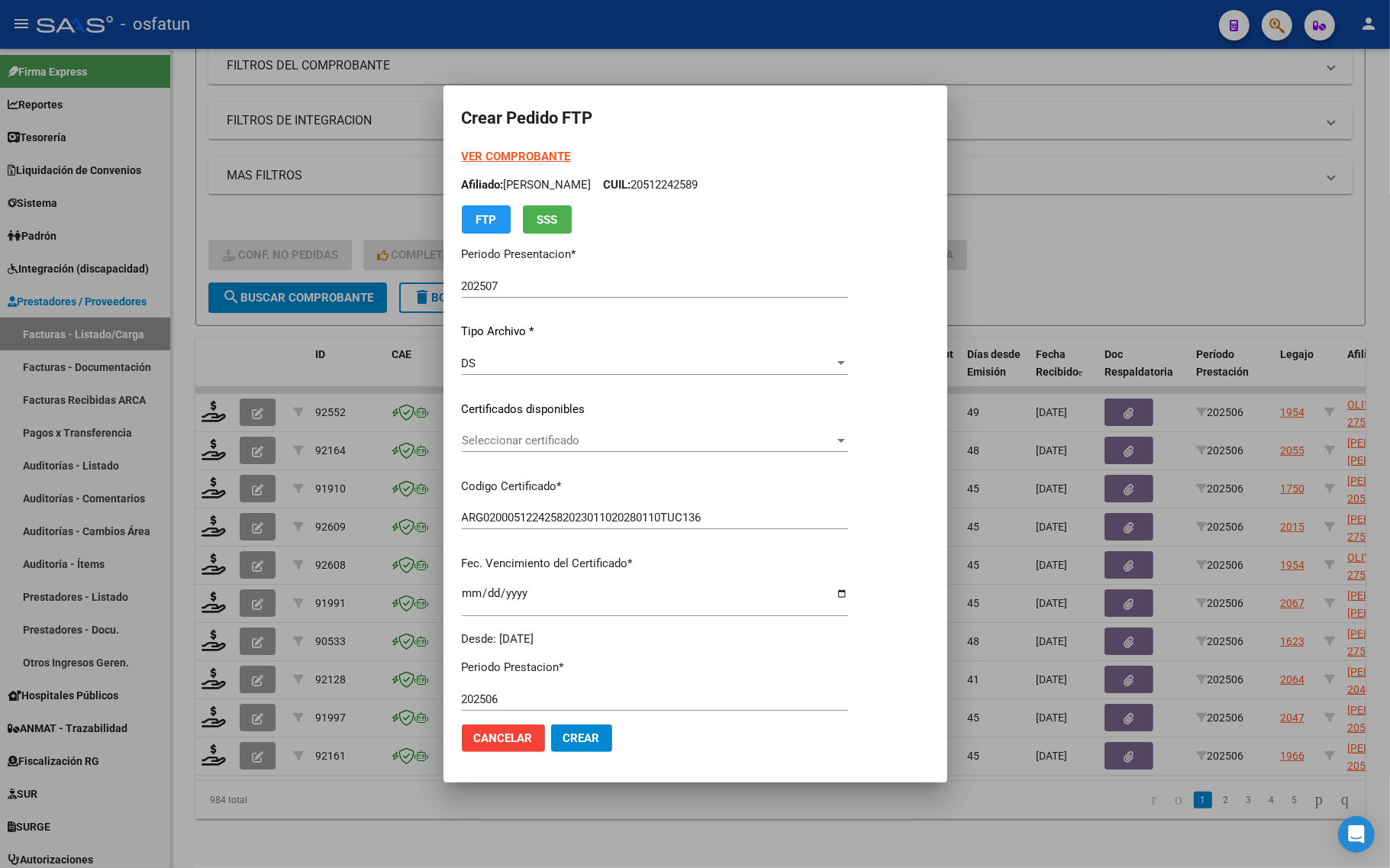
click at [530, 445] on span "Seleccionar certificado" at bounding box center [648, 440] width 373 height 14
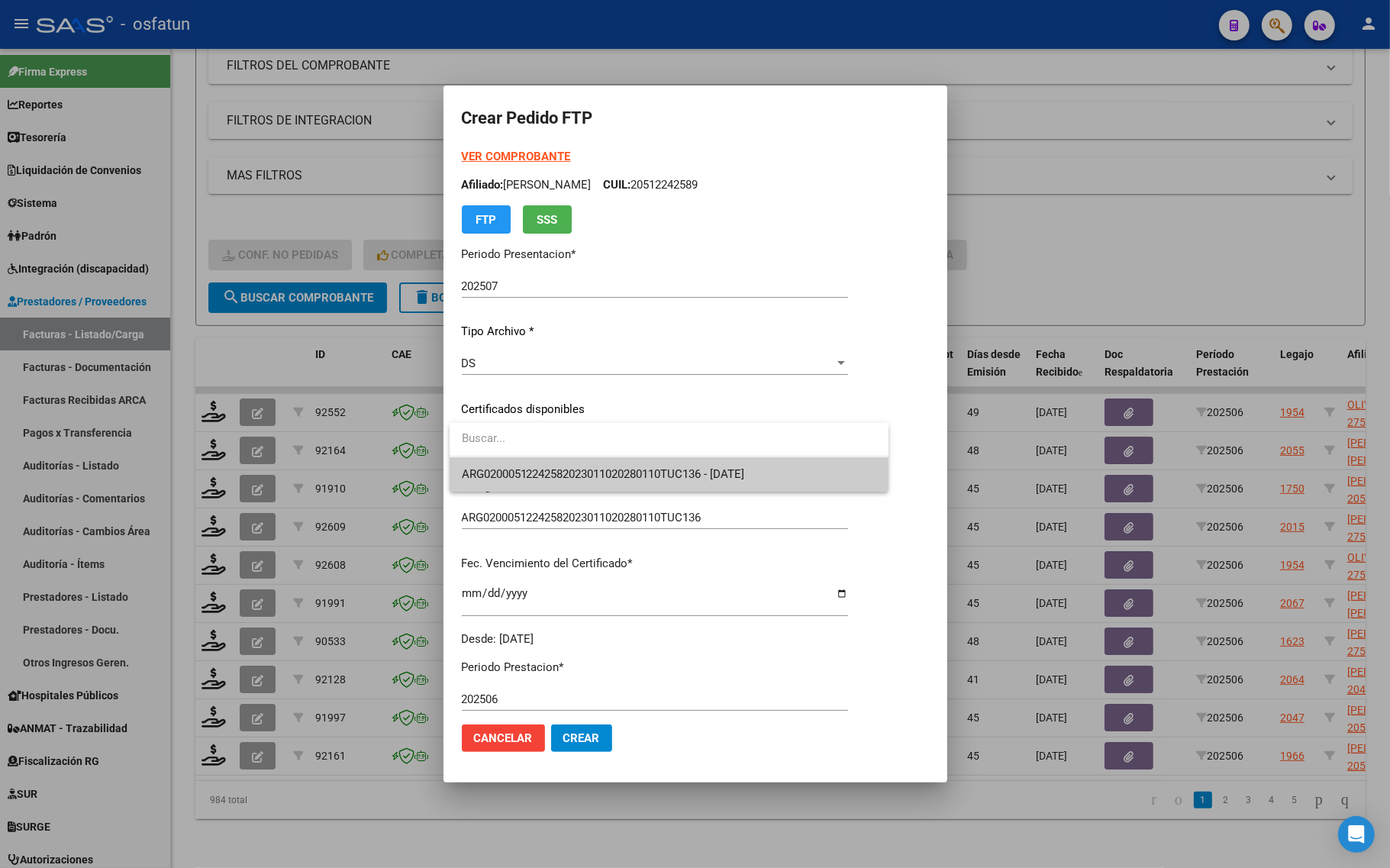
click at [530, 470] on span "ARG02000512242582023011020280110TUC136 - 2028-01-10" at bounding box center [603, 474] width 284 height 14
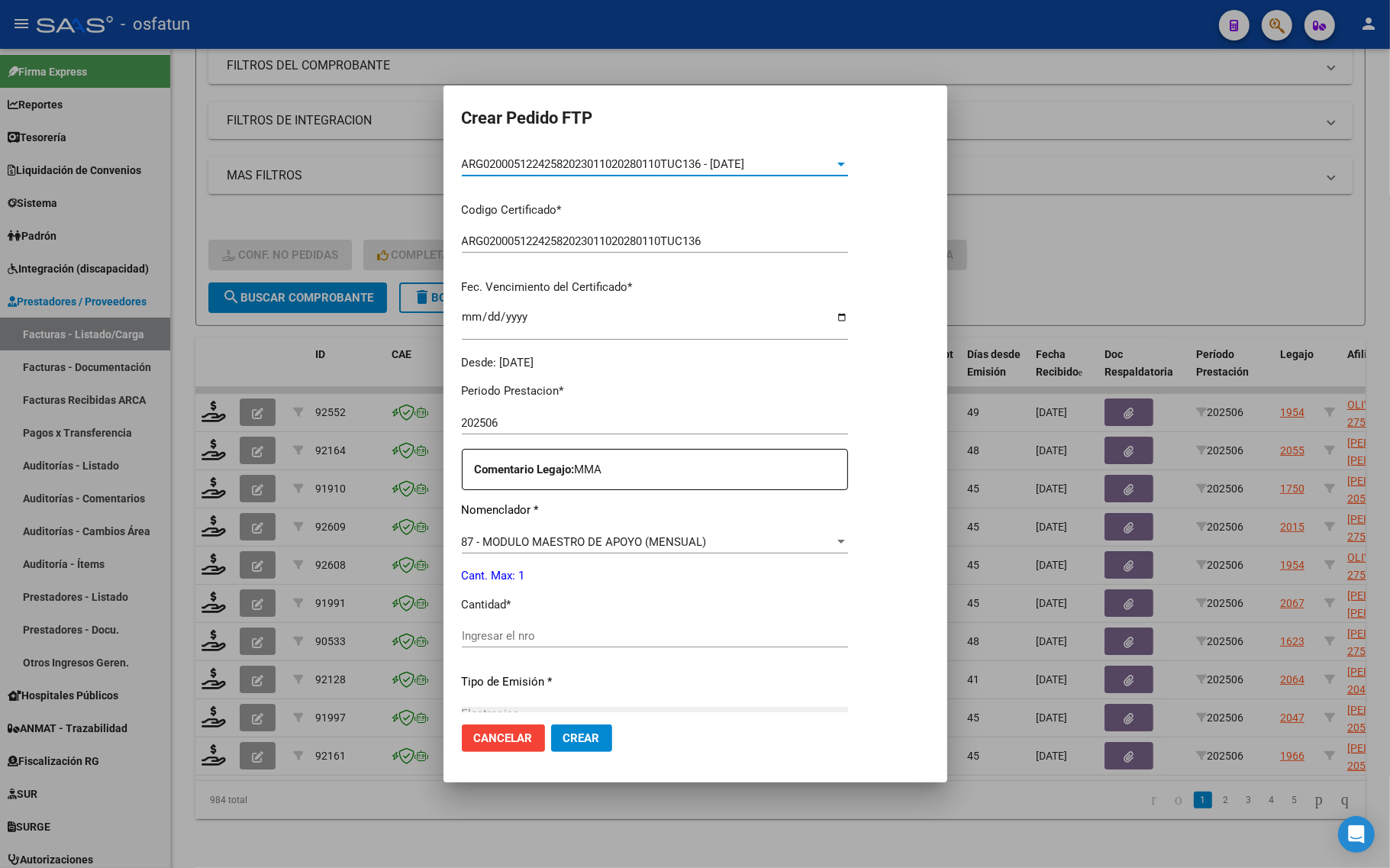
scroll to position [286, 0]
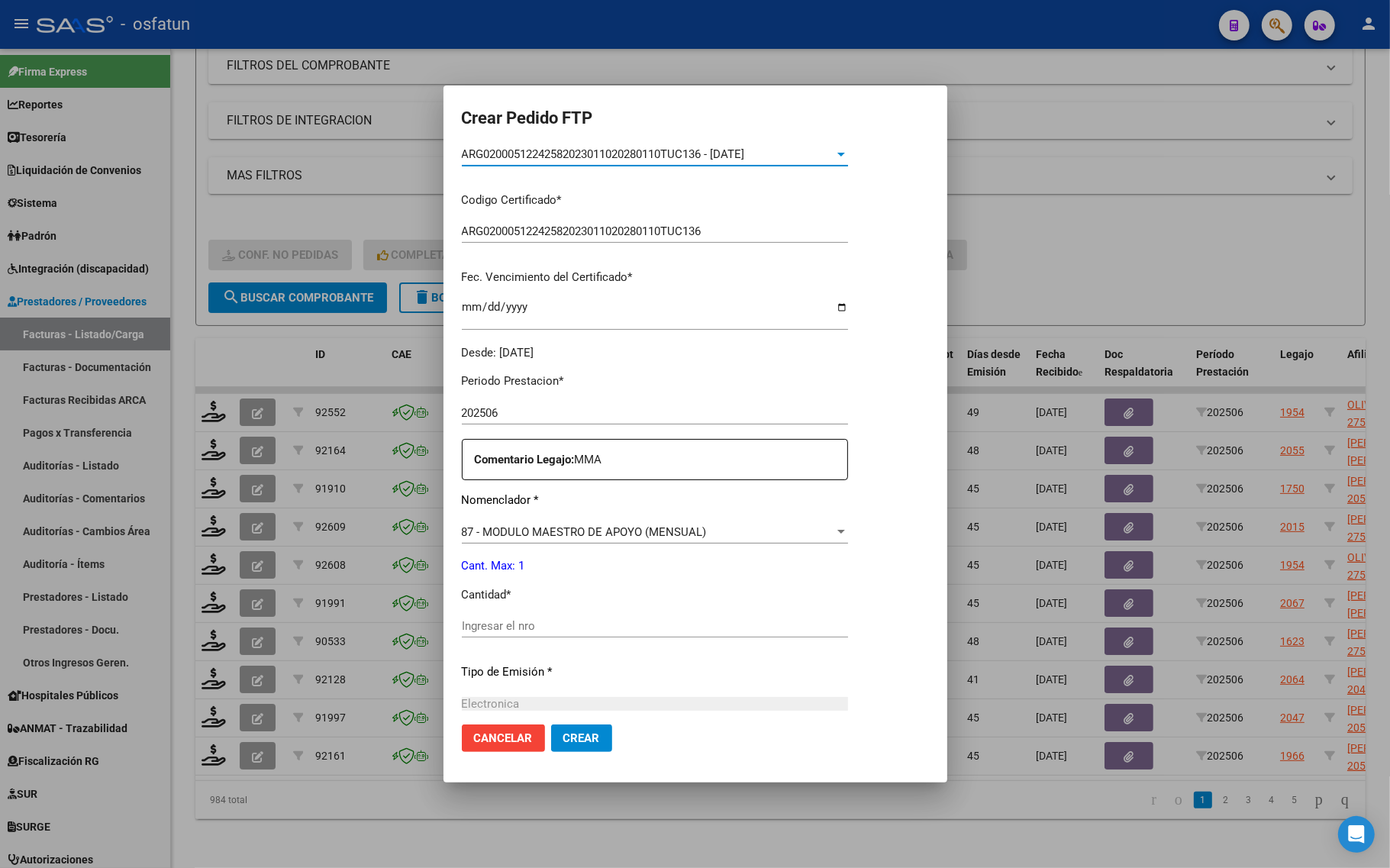
click at [520, 623] on input "Ingresar el nro" at bounding box center [654, 625] width 386 height 14
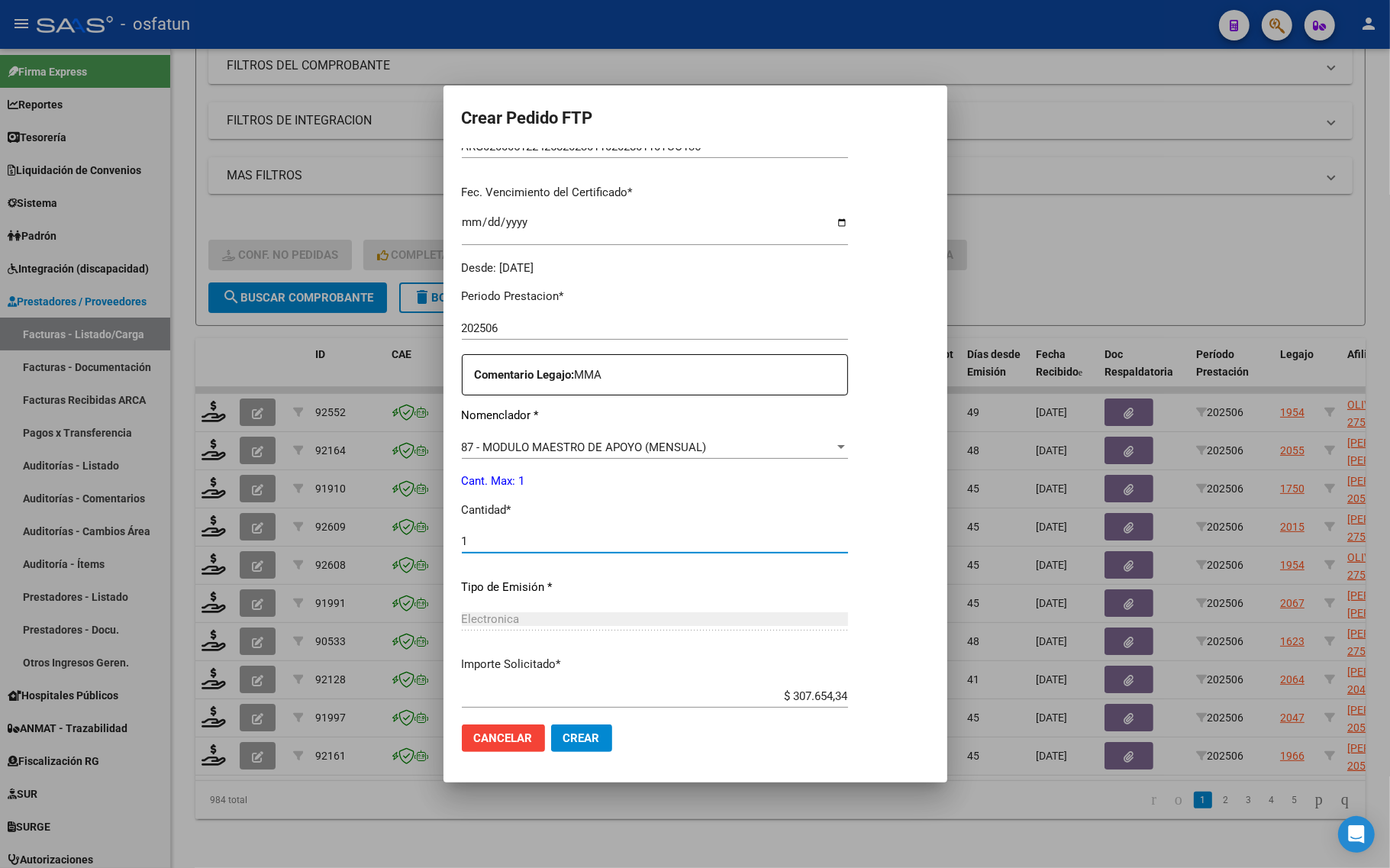
scroll to position [457, 0]
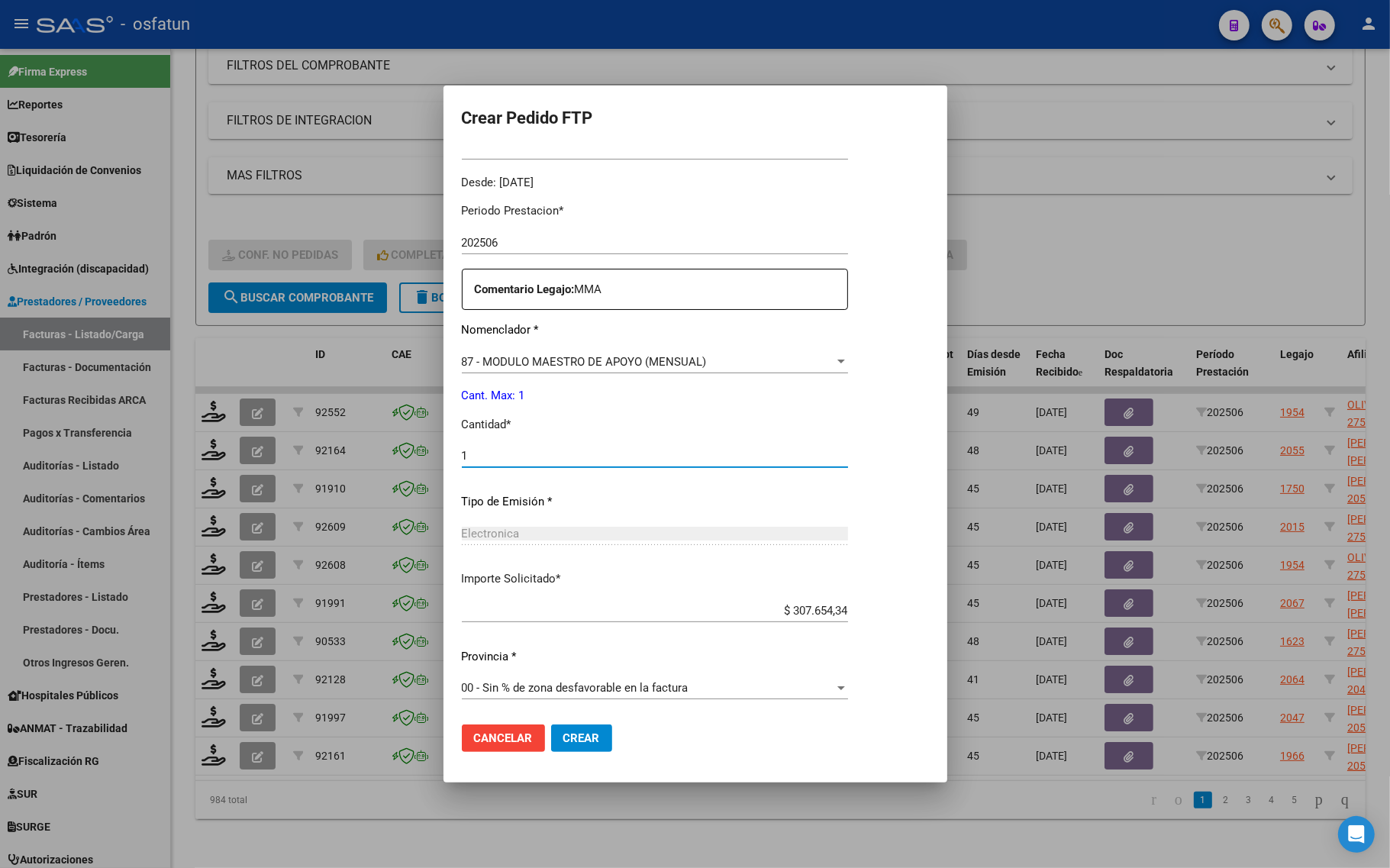
type input "1"
click at [580, 737] on span "Crear" at bounding box center [582, 737] width 37 height 14
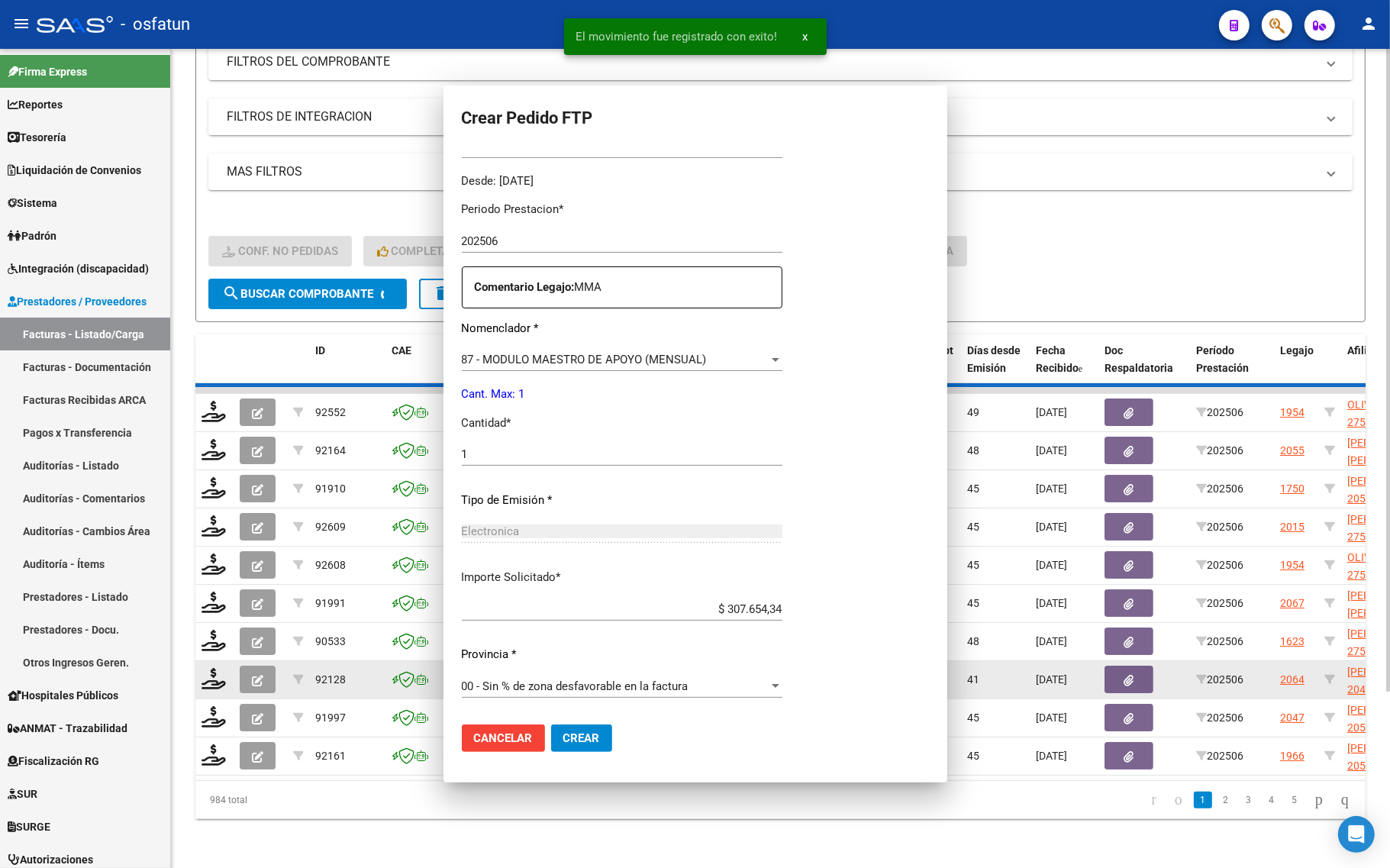
scroll to position [0, 0]
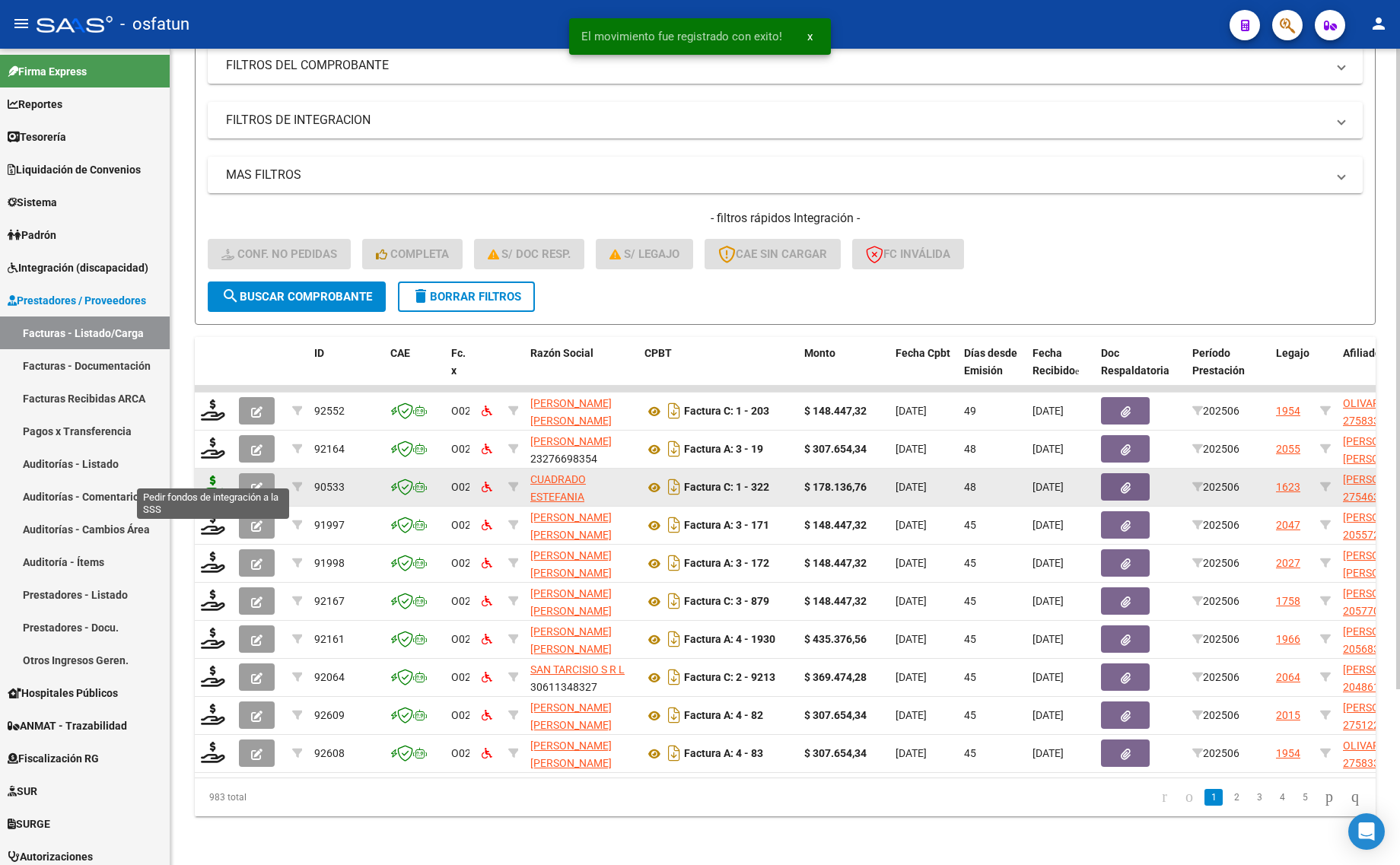
click at [211, 475] on icon at bounding box center [212, 486] width 24 height 21
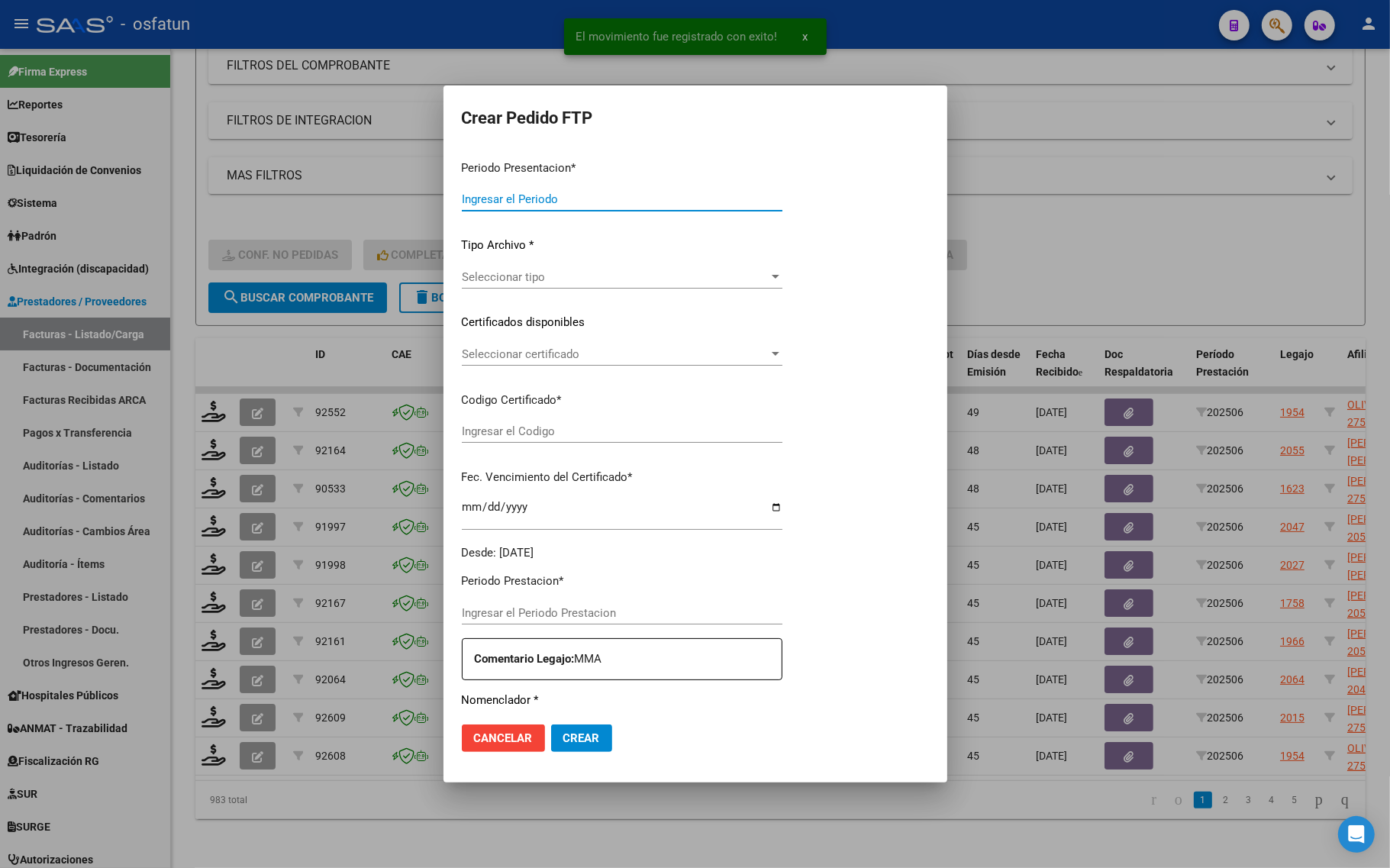
type input "202507"
type input "202506"
type input "$ 178.136,76"
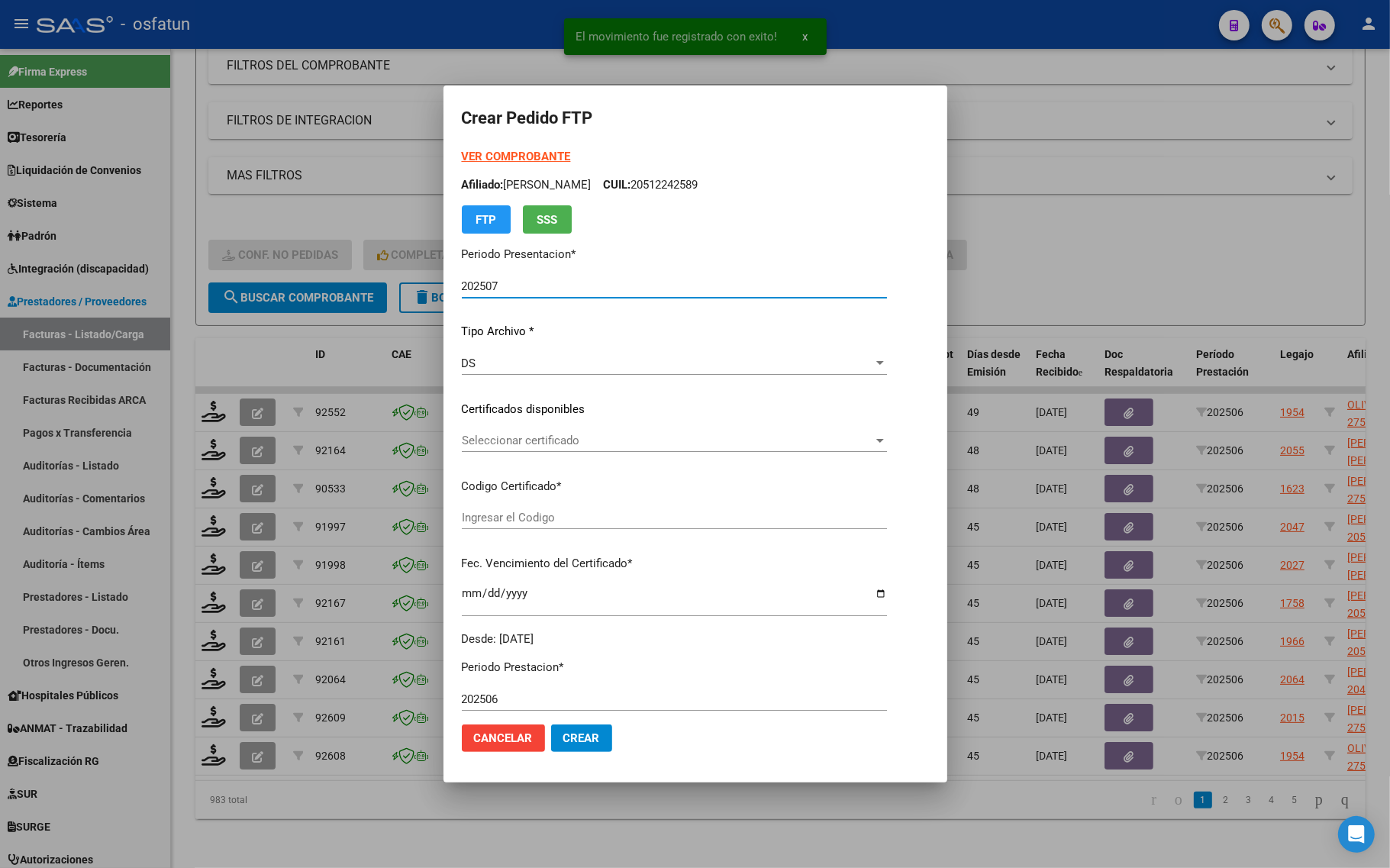
type input "ARG01000546330922023112820251128PPA235"
type input "2025-11-28"
click at [470, 157] on strong "VER COMPROBANTE" at bounding box center [516, 157] width 109 height 14
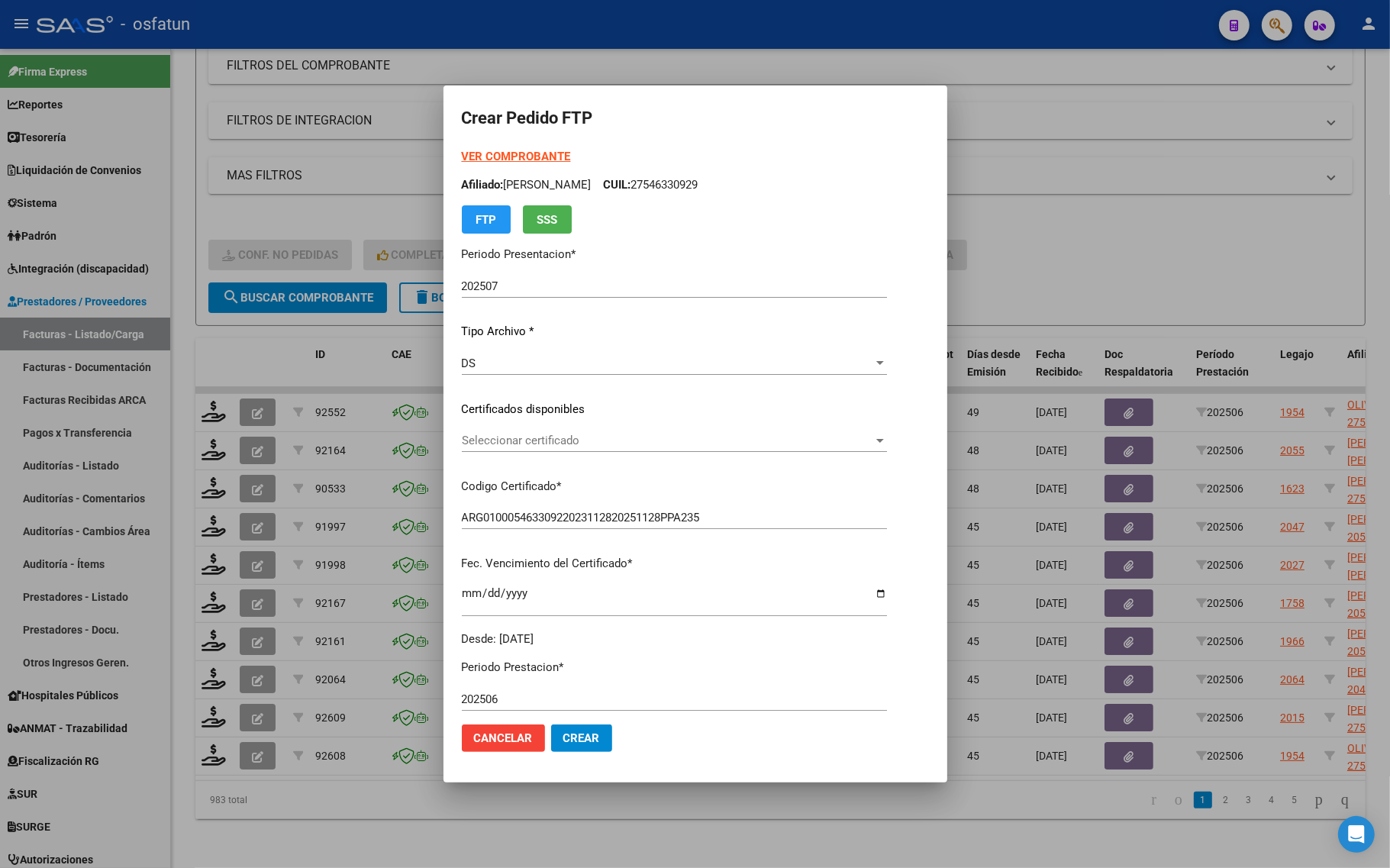
click at [501, 444] on span "Seleccionar certificado" at bounding box center [667, 440] width 411 height 14
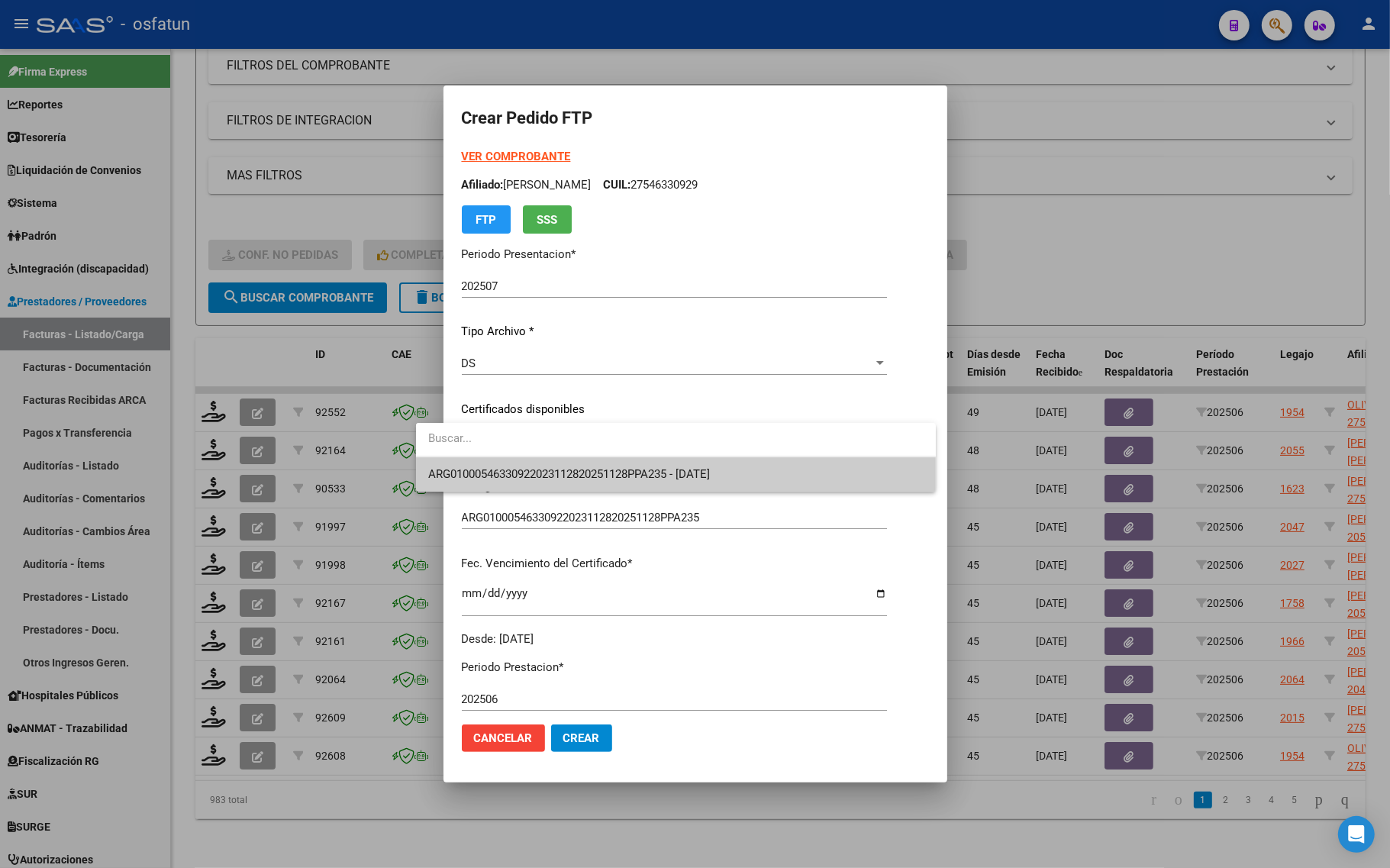
click at [498, 467] on span "ARG01000546330922023112820251128PPA235 - 2025-11-28" at bounding box center [568, 474] width 282 height 14
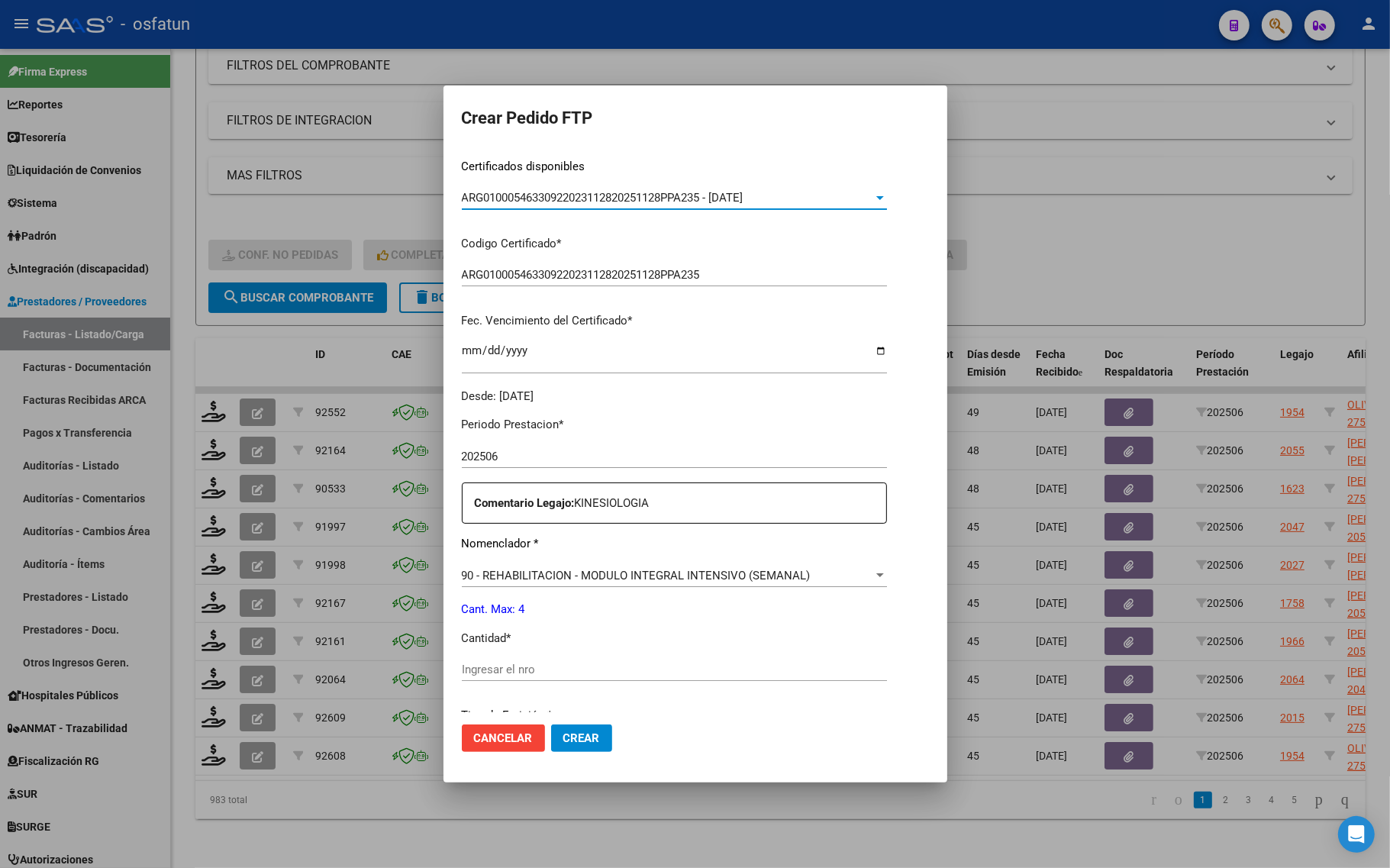
scroll to position [286, 0]
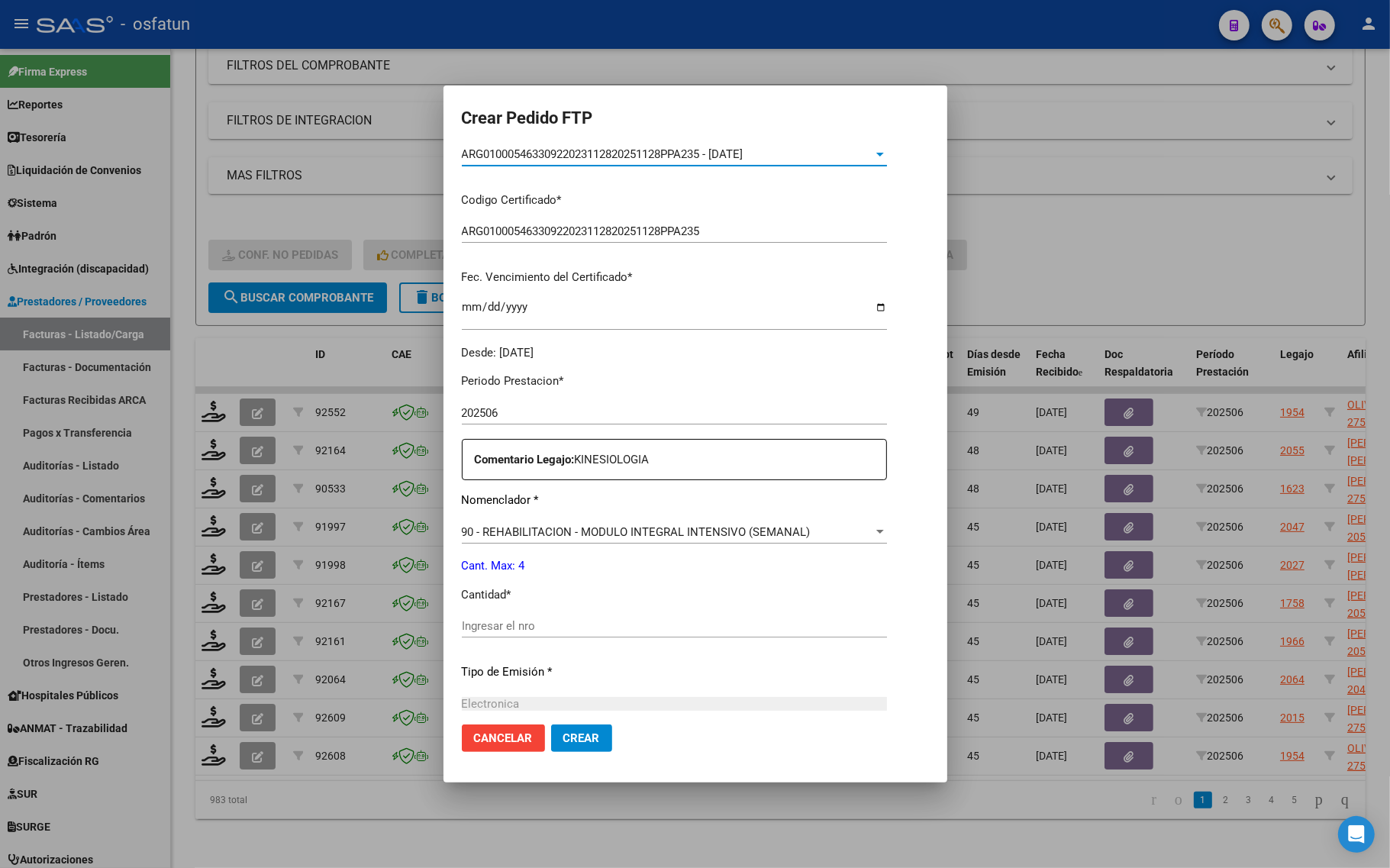
click at [463, 622] on input "Ingresar el nro" at bounding box center [674, 625] width 425 height 14
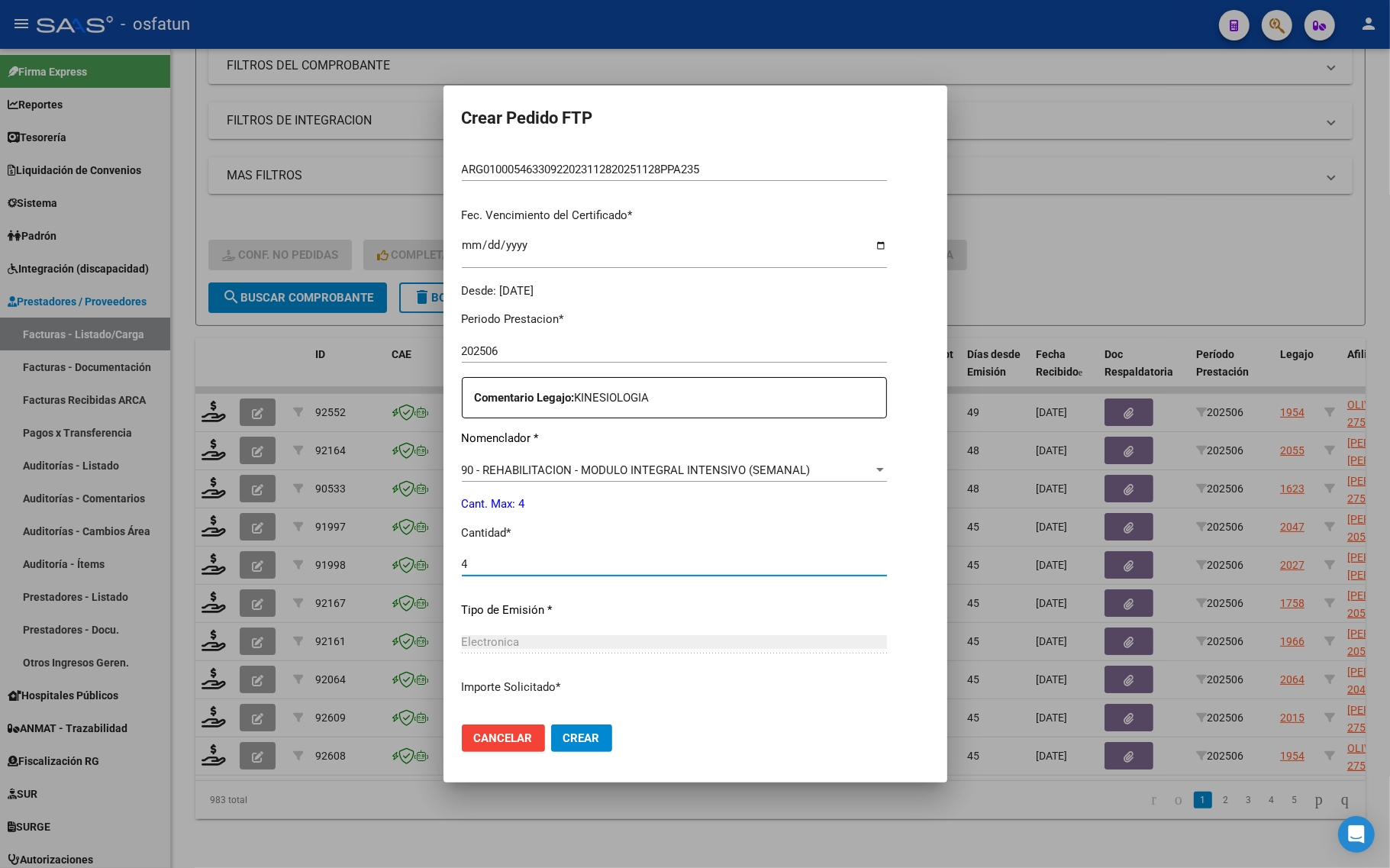
scroll to position [457, 0]
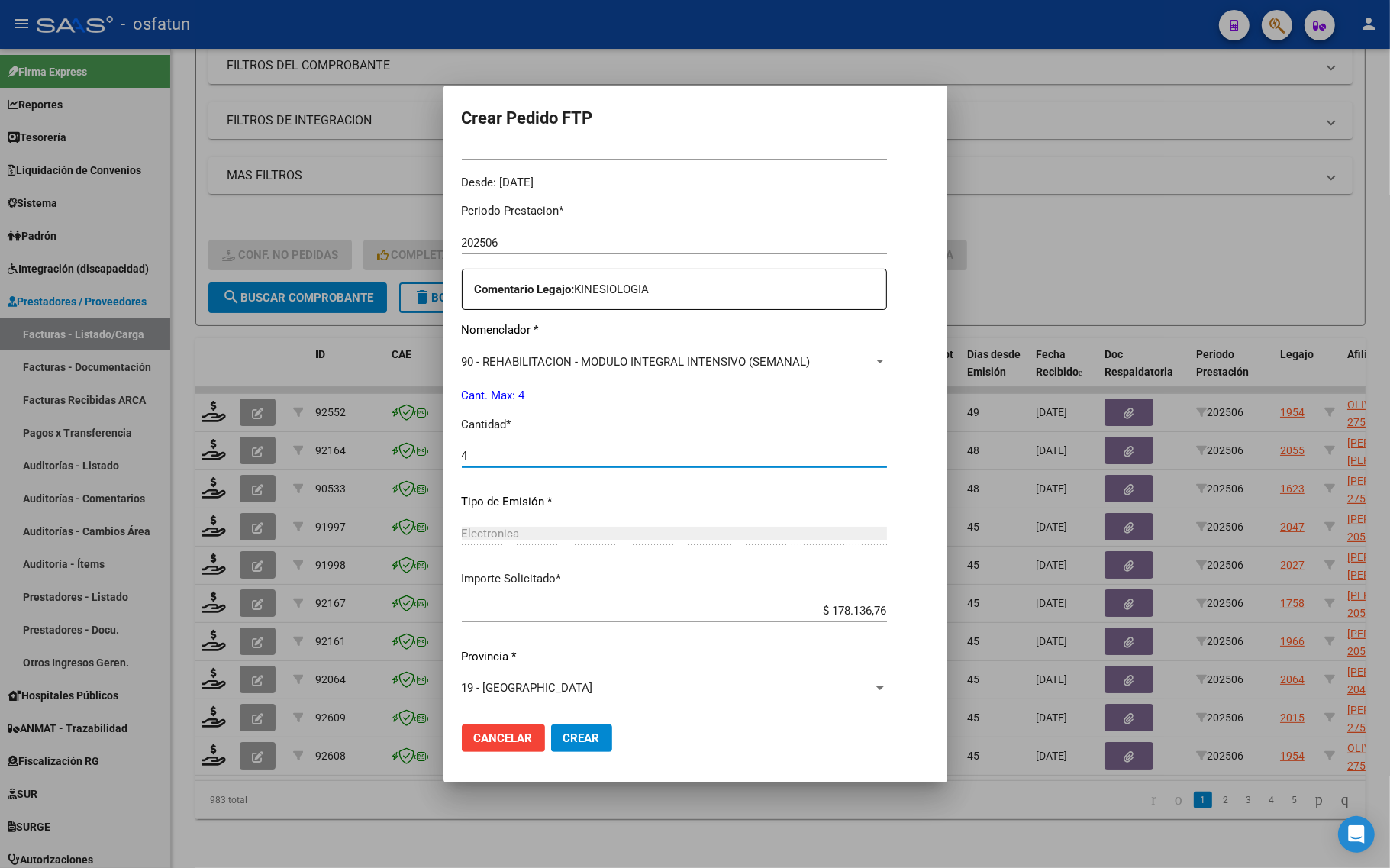
type input "4"
click at [568, 744] on button "Crear" at bounding box center [581, 737] width 61 height 27
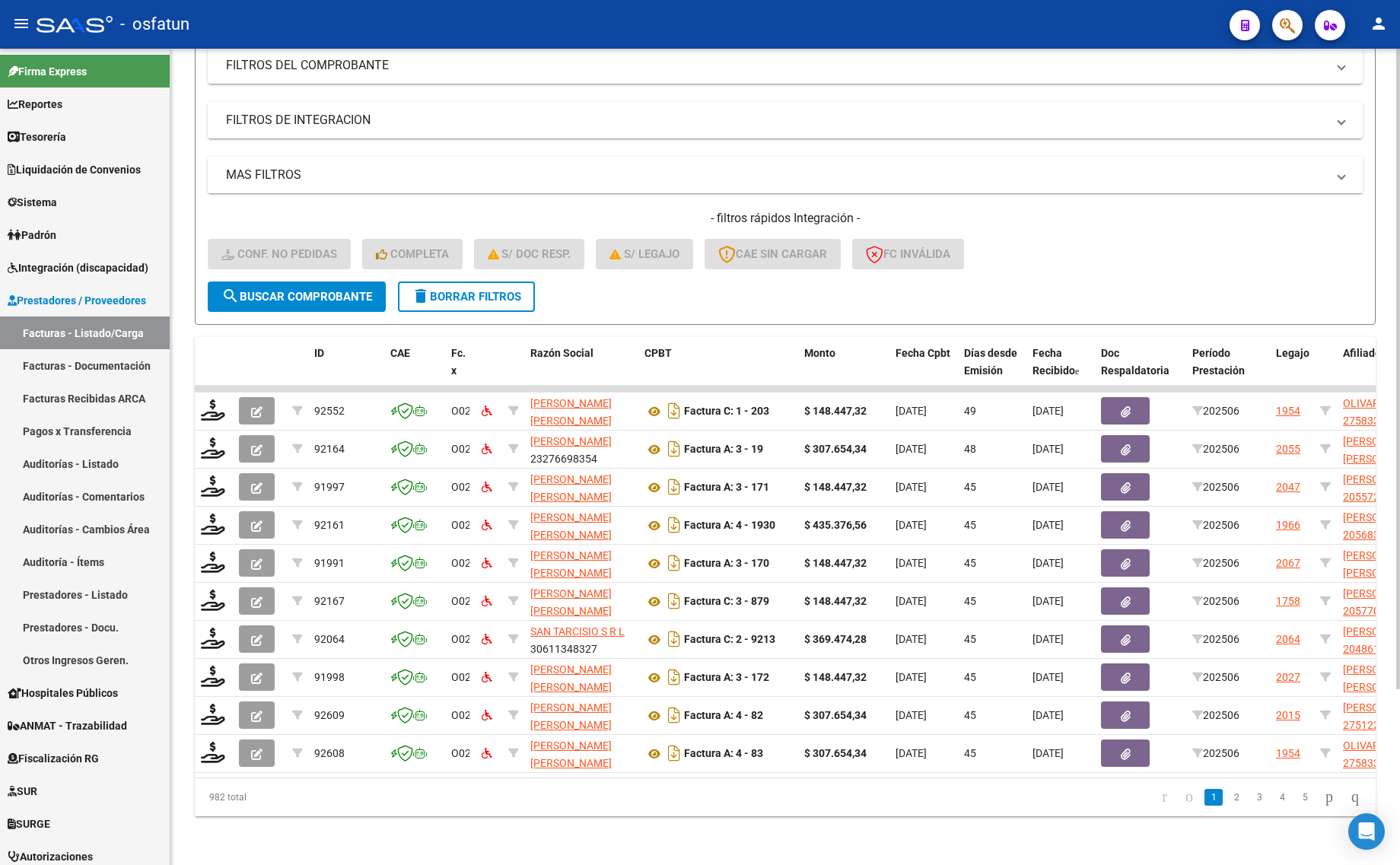
click at [428, 814] on div "982 total 1 2 3 4 5" at bounding box center [785, 797] width 1181 height 38
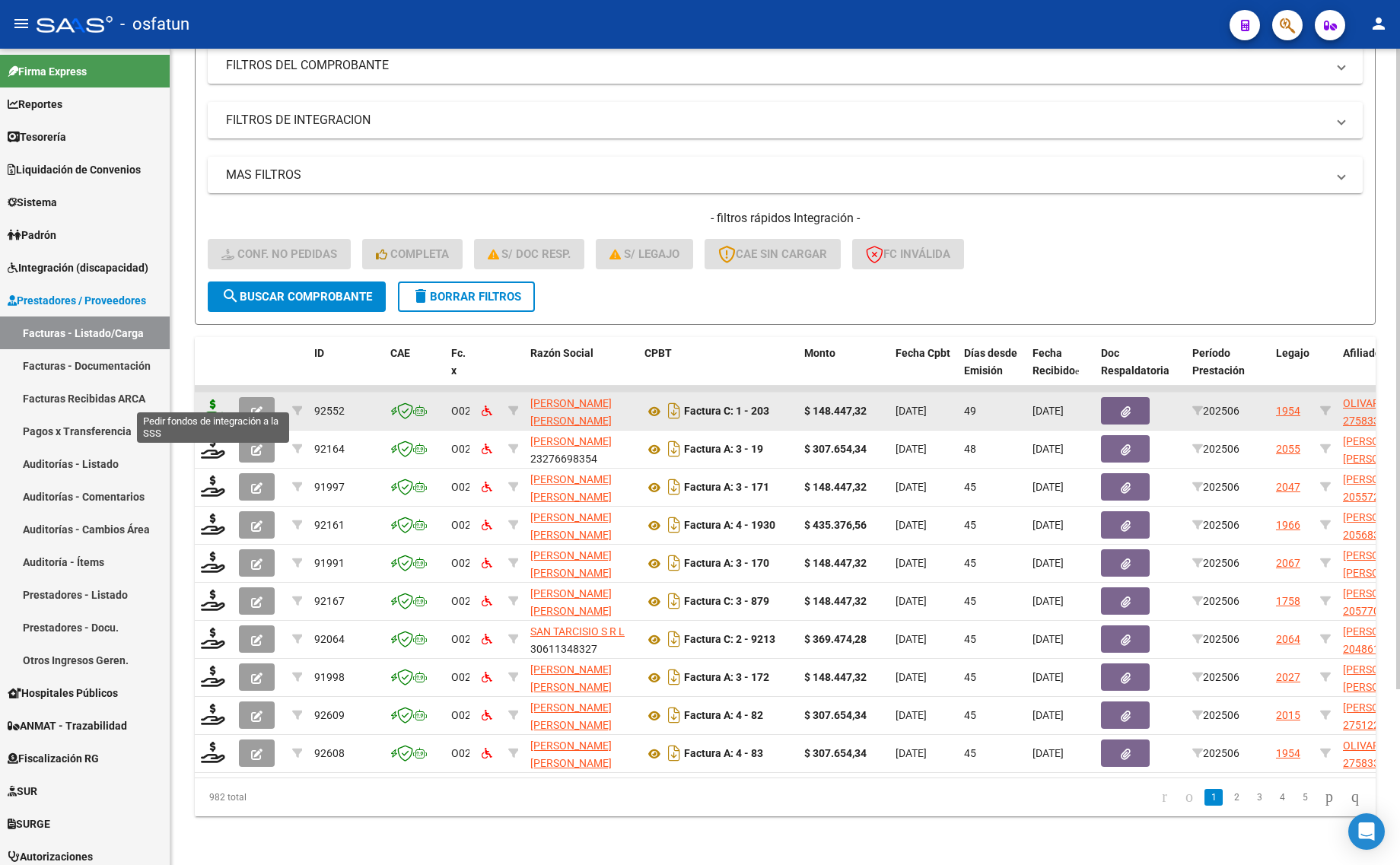
click at [211, 404] on icon at bounding box center [212, 410] width 24 height 21
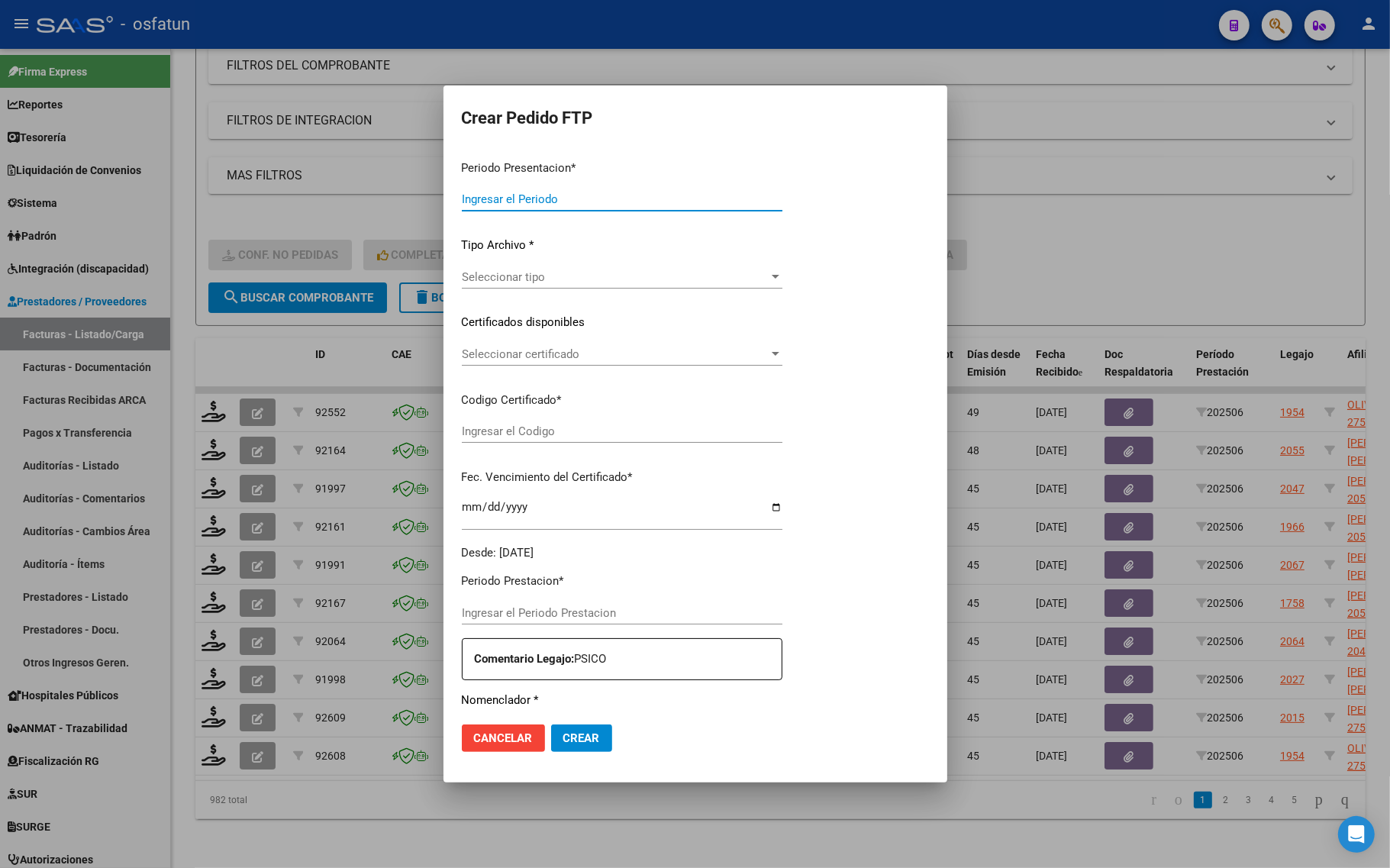
type input "202507"
type input "202506"
type input "$ 148.447,32"
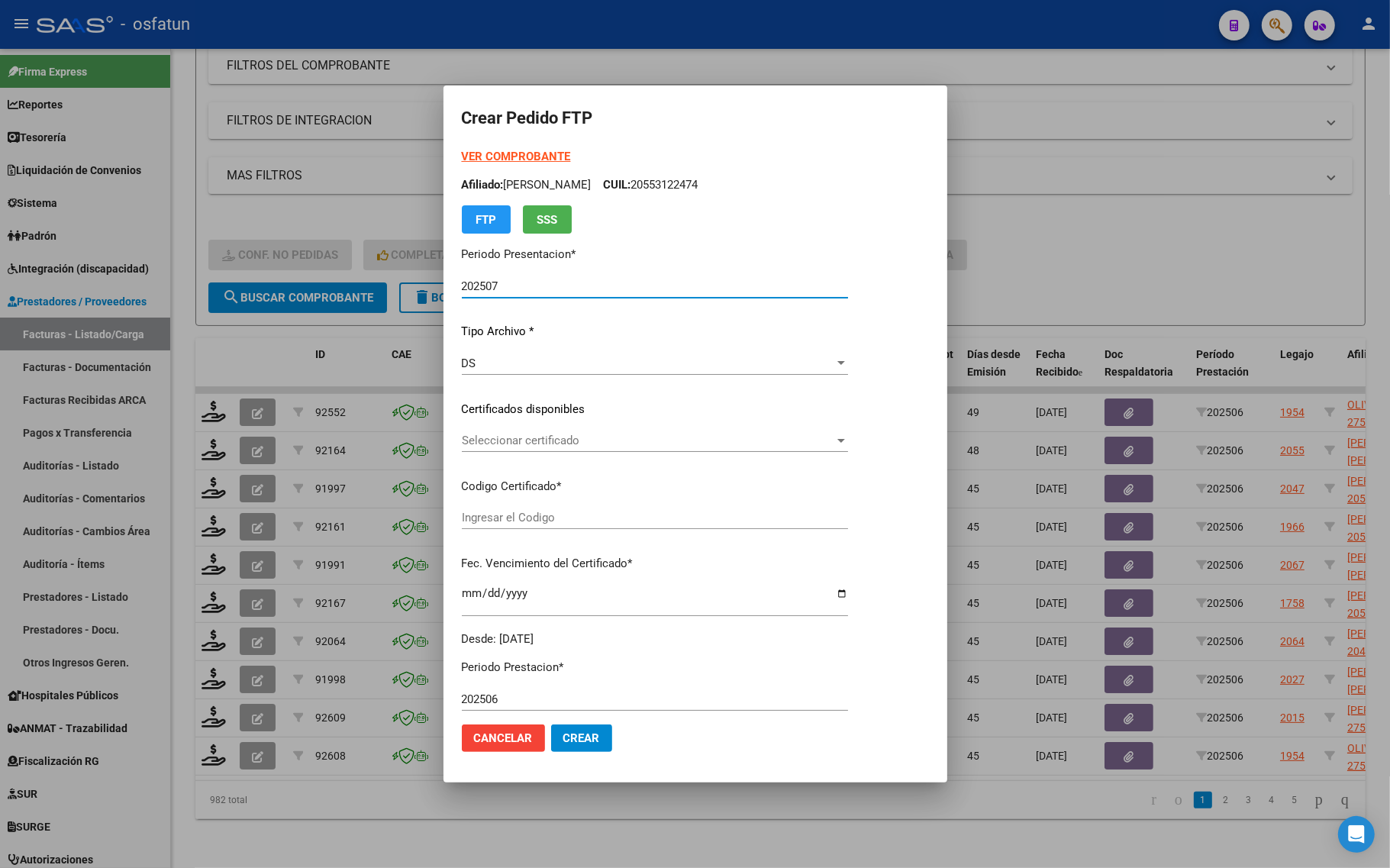
type input "ARG01000583318542024090520260905TUC139"
type input "2026-09-05"
click at [1012, 294] on div at bounding box center [695, 434] width 1390 height 868
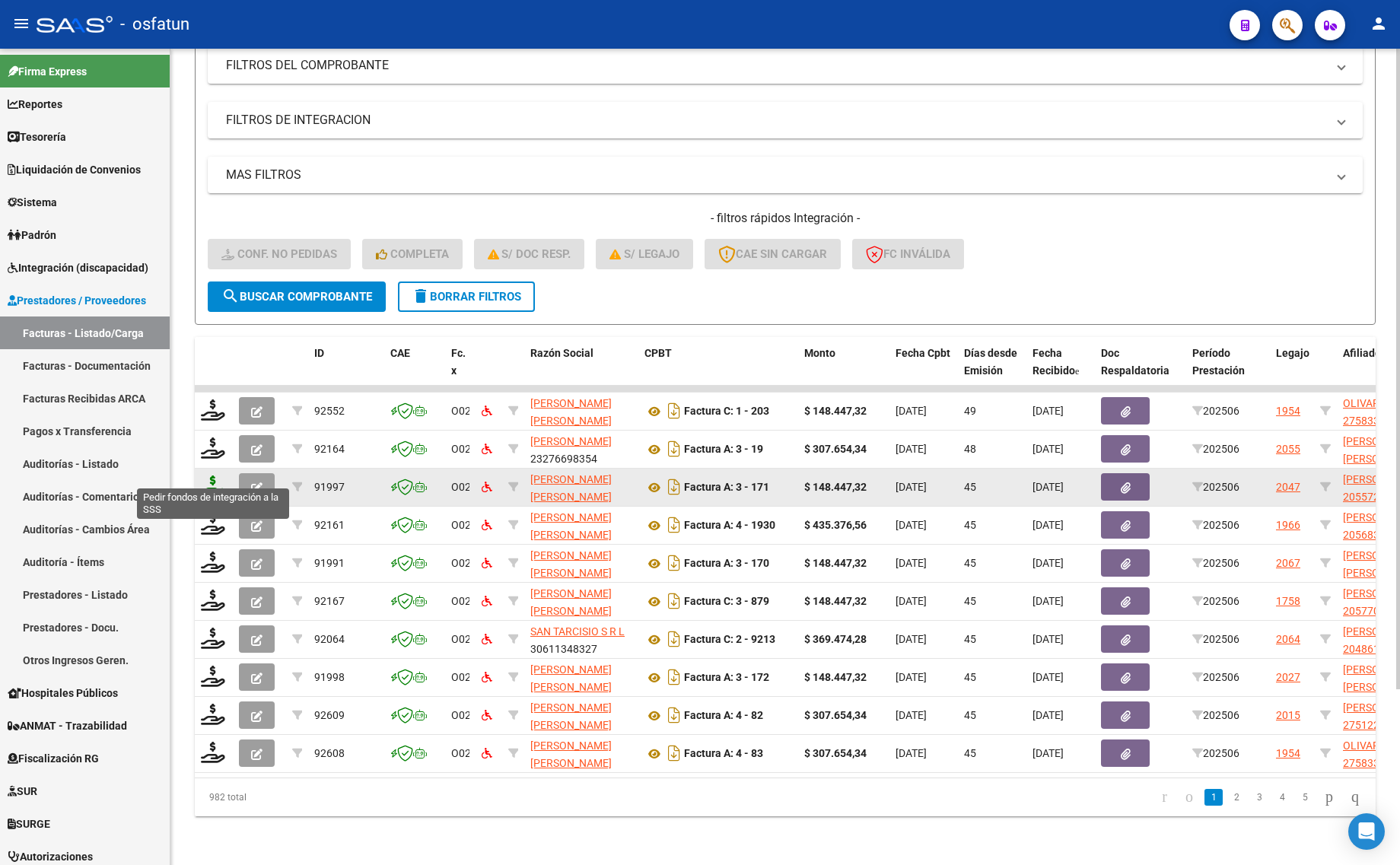
click at [206, 475] on icon at bounding box center [212, 486] width 24 height 21
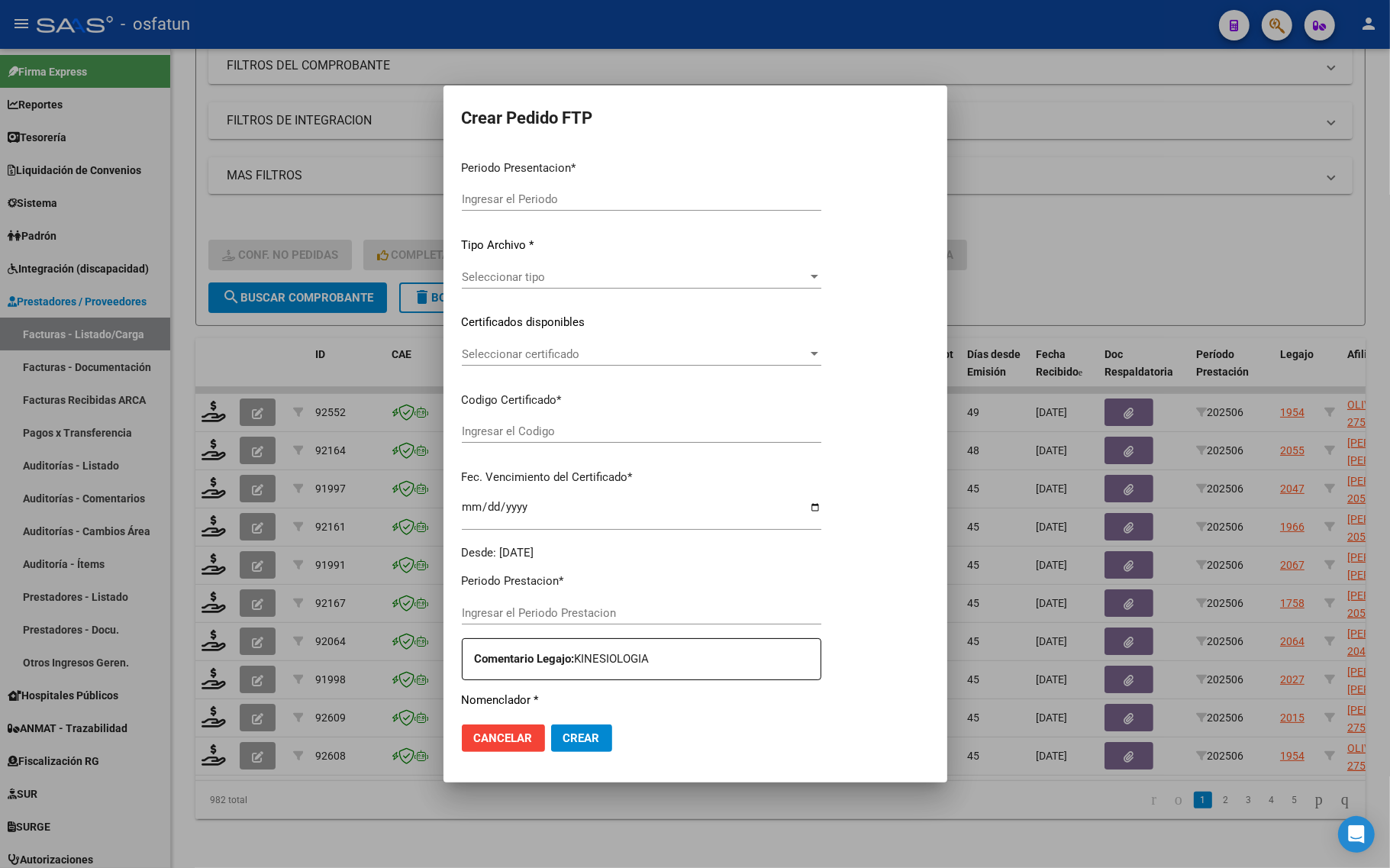
type input "202507"
type input "202506"
type input "$ 148.447,32"
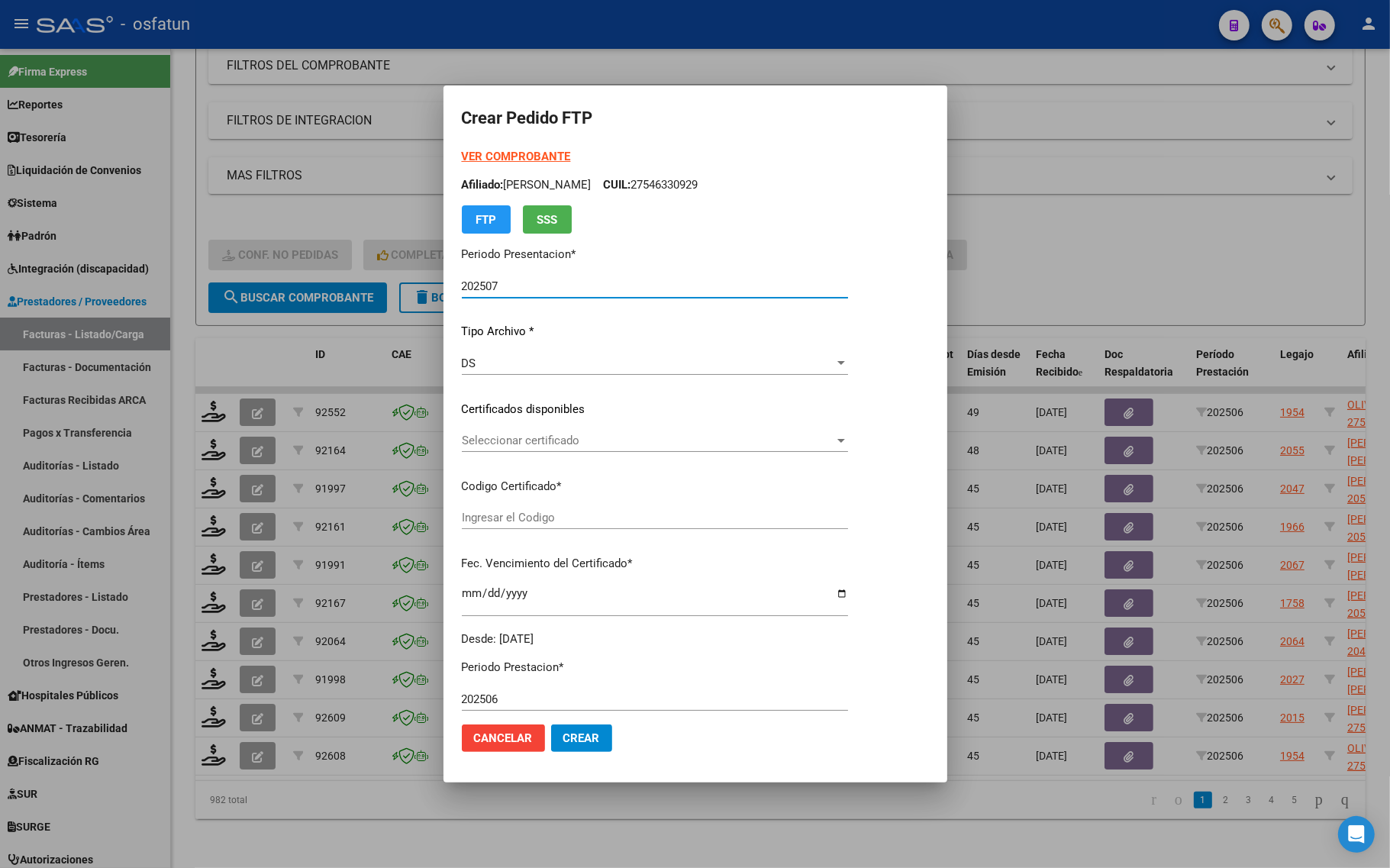
type input "ARG02000557254142025022520300225TUC139"
type input "2030-02-25"
click at [477, 154] on strong "VER COMPROBANTE" at bounding box center [516, 157] width 109 height 14
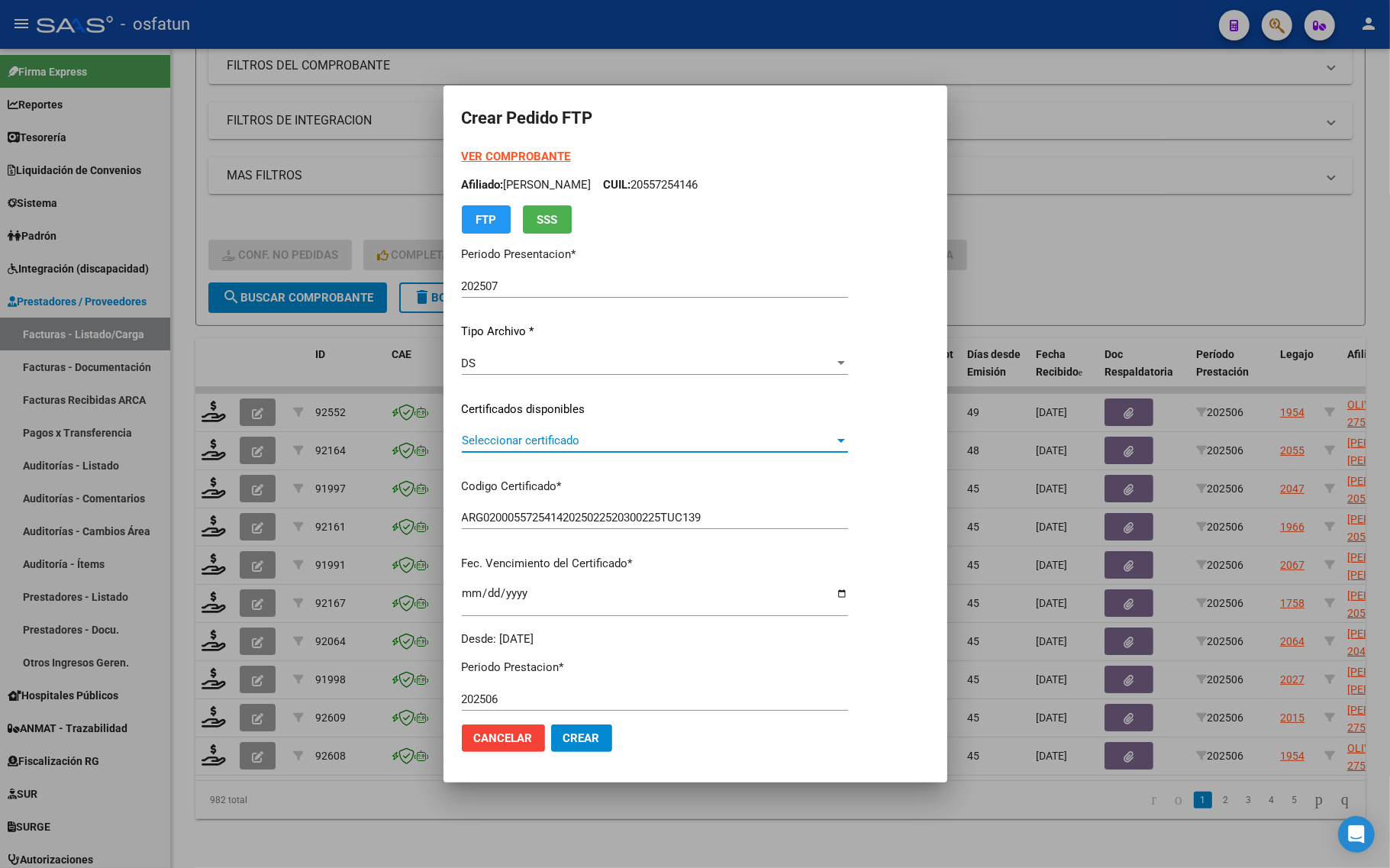
click at [519, 435] on span "Seleccionar certificado" at bounding box center [648, 440] width 373 height 14
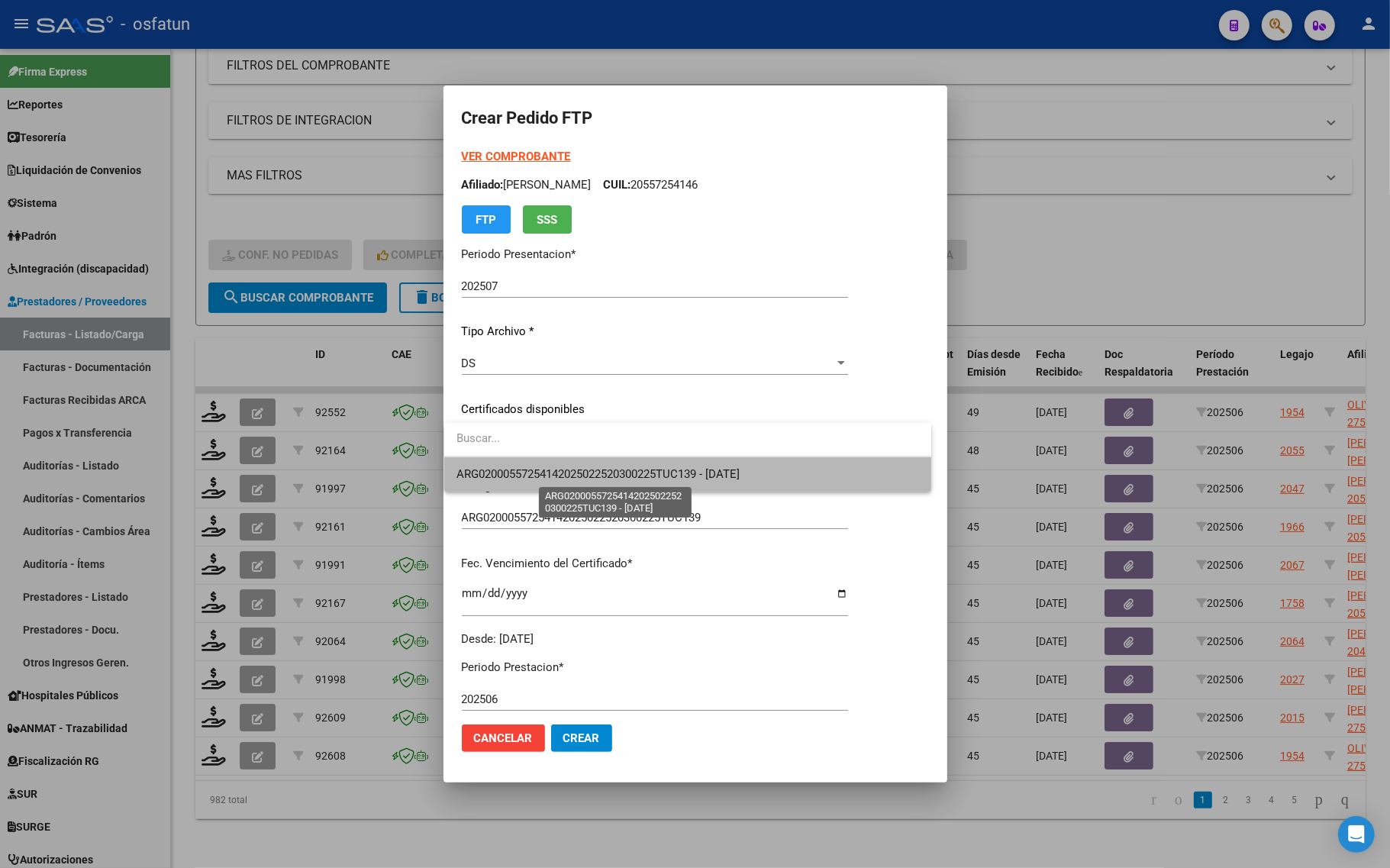
click at [519, 475] on span "ARG02000557254142025022520300225TUC139 - 2030-02-25" at bounding box center [598, 474] width 284 height 14
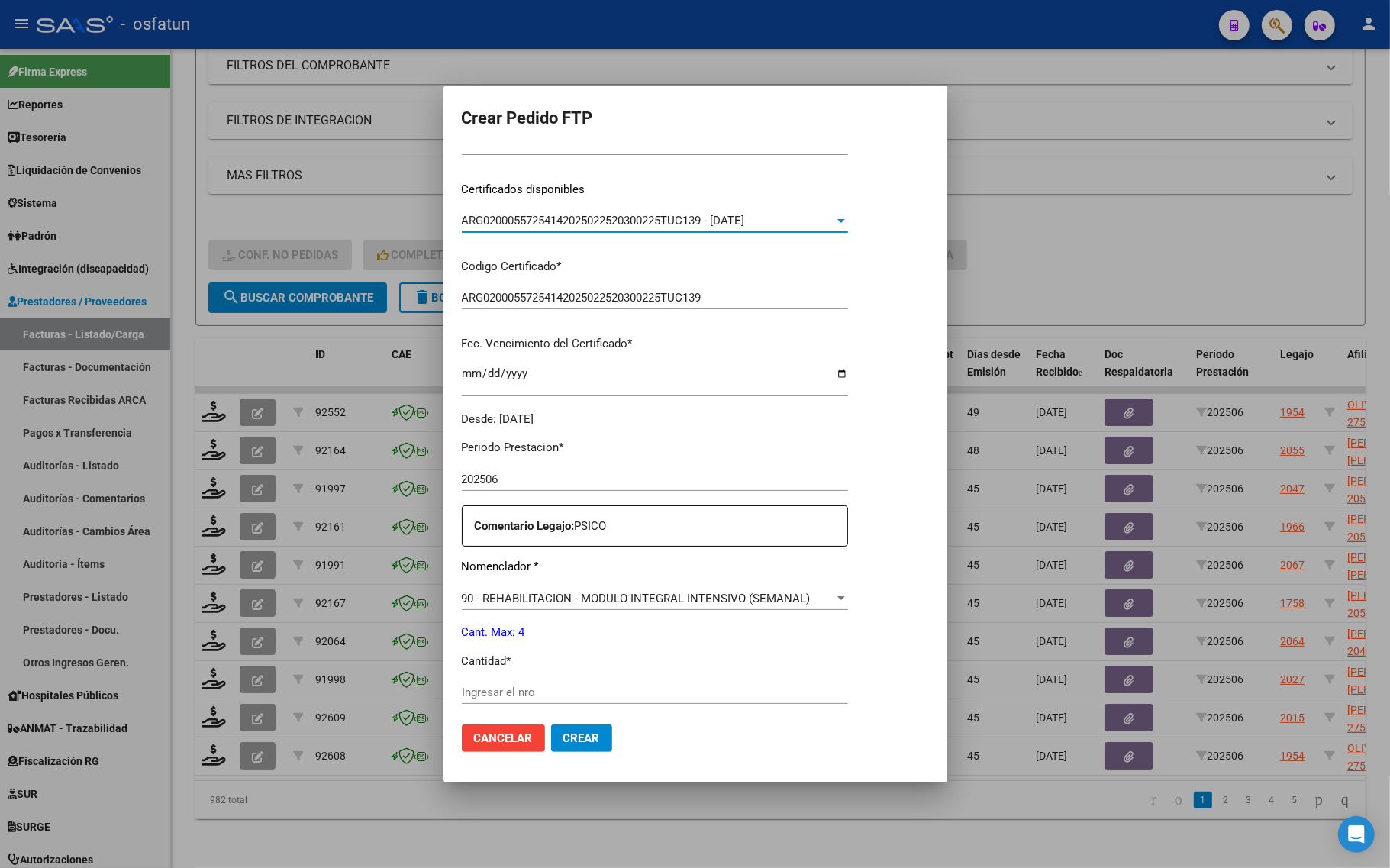
scroll to position [286, 0]
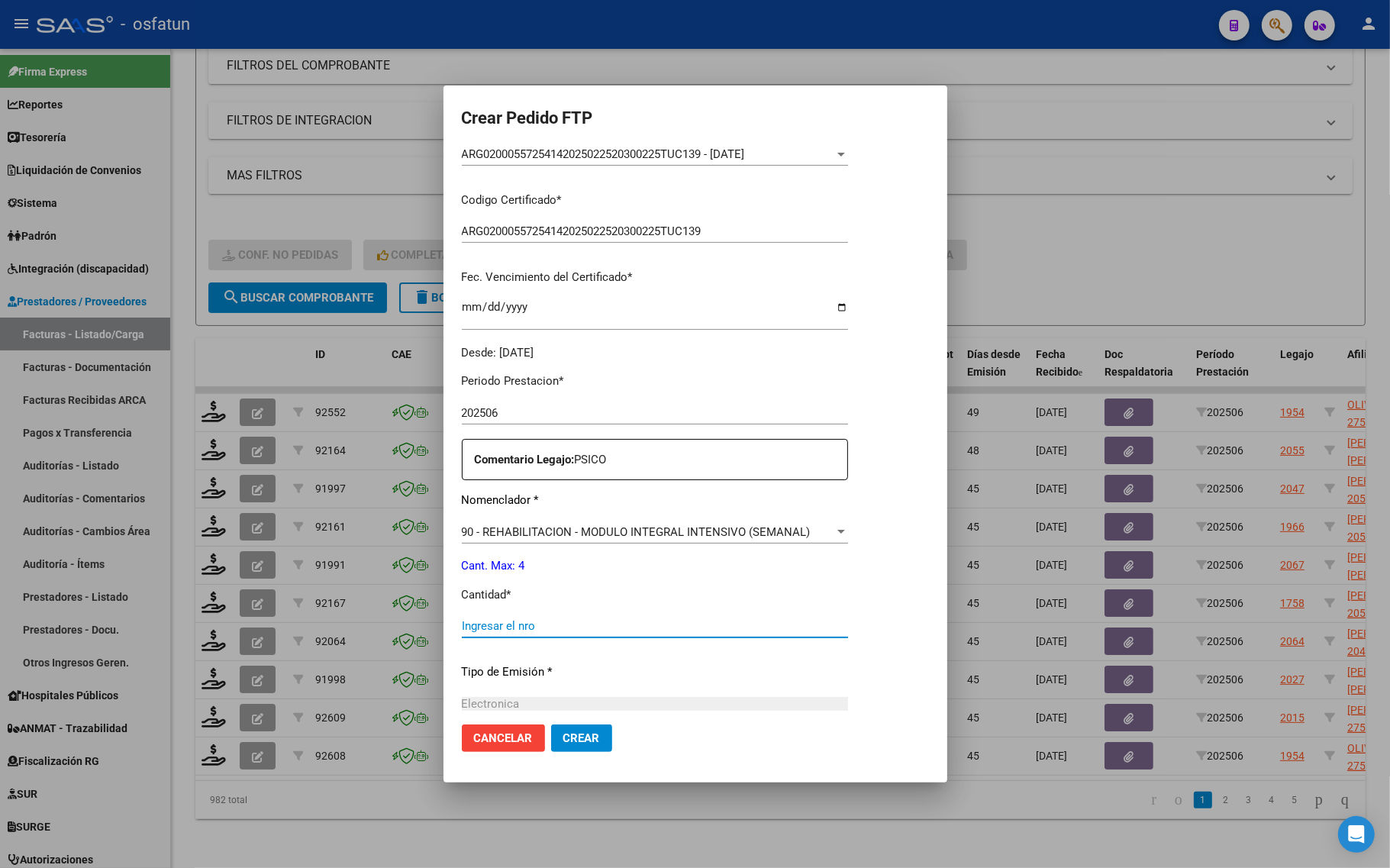
click at [585, 632] on input "Ingresar el nro" at bounding box center [654, 625] width 386 height 14
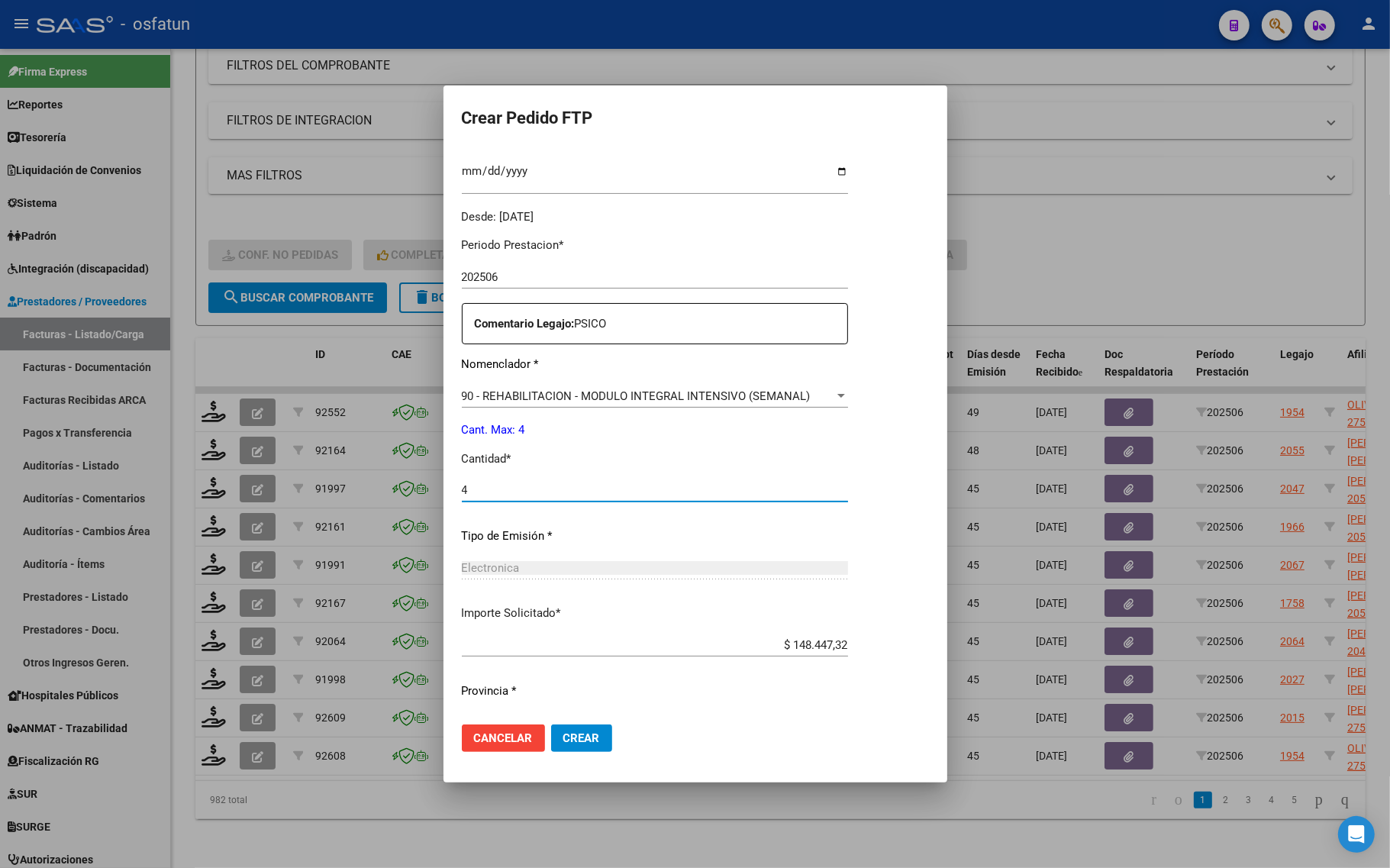
scroll to position [457, 0]
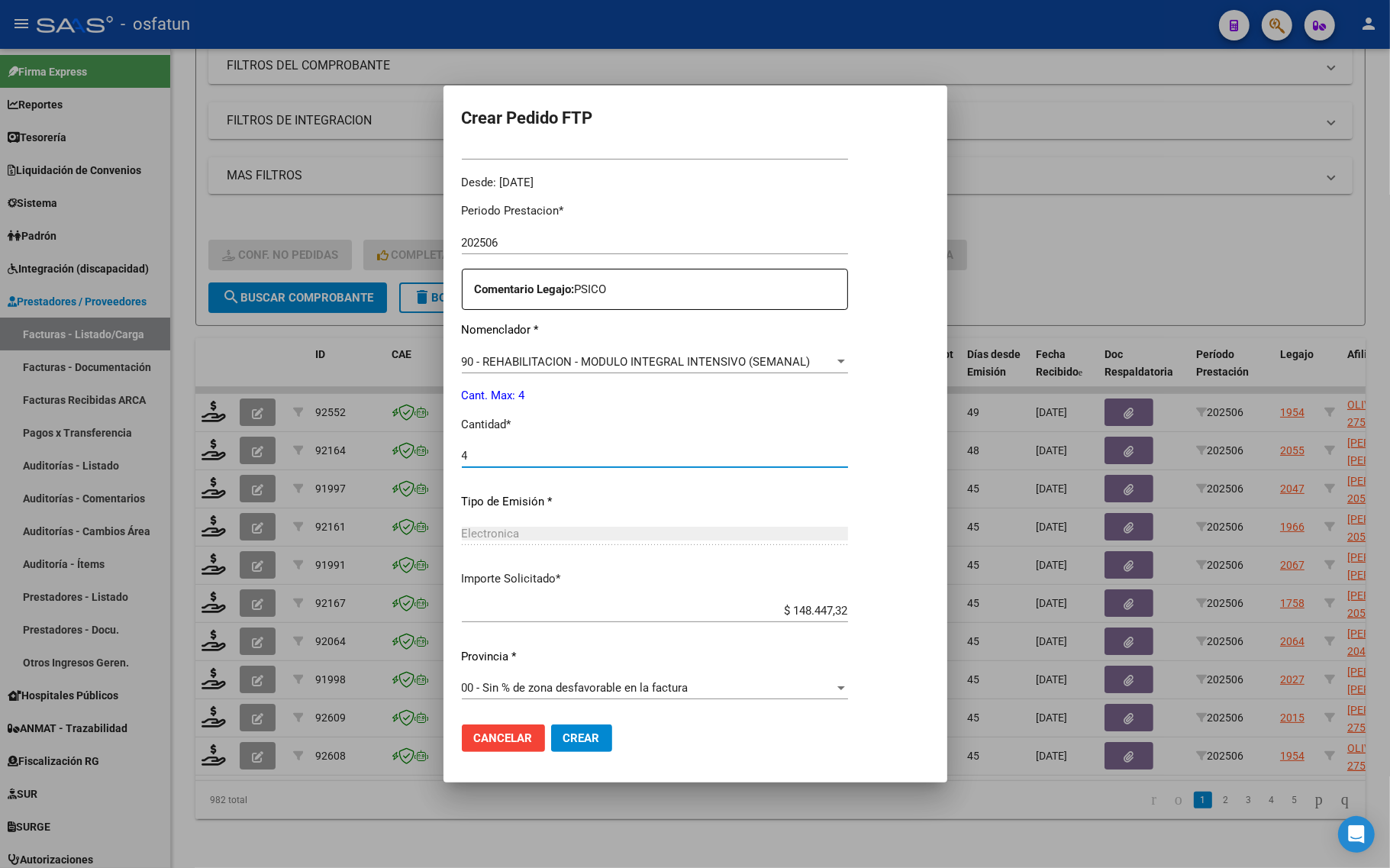
type input "4"
click at [576, 740] on span "Crear" at bounding box center [582, 737] width 37 height 14
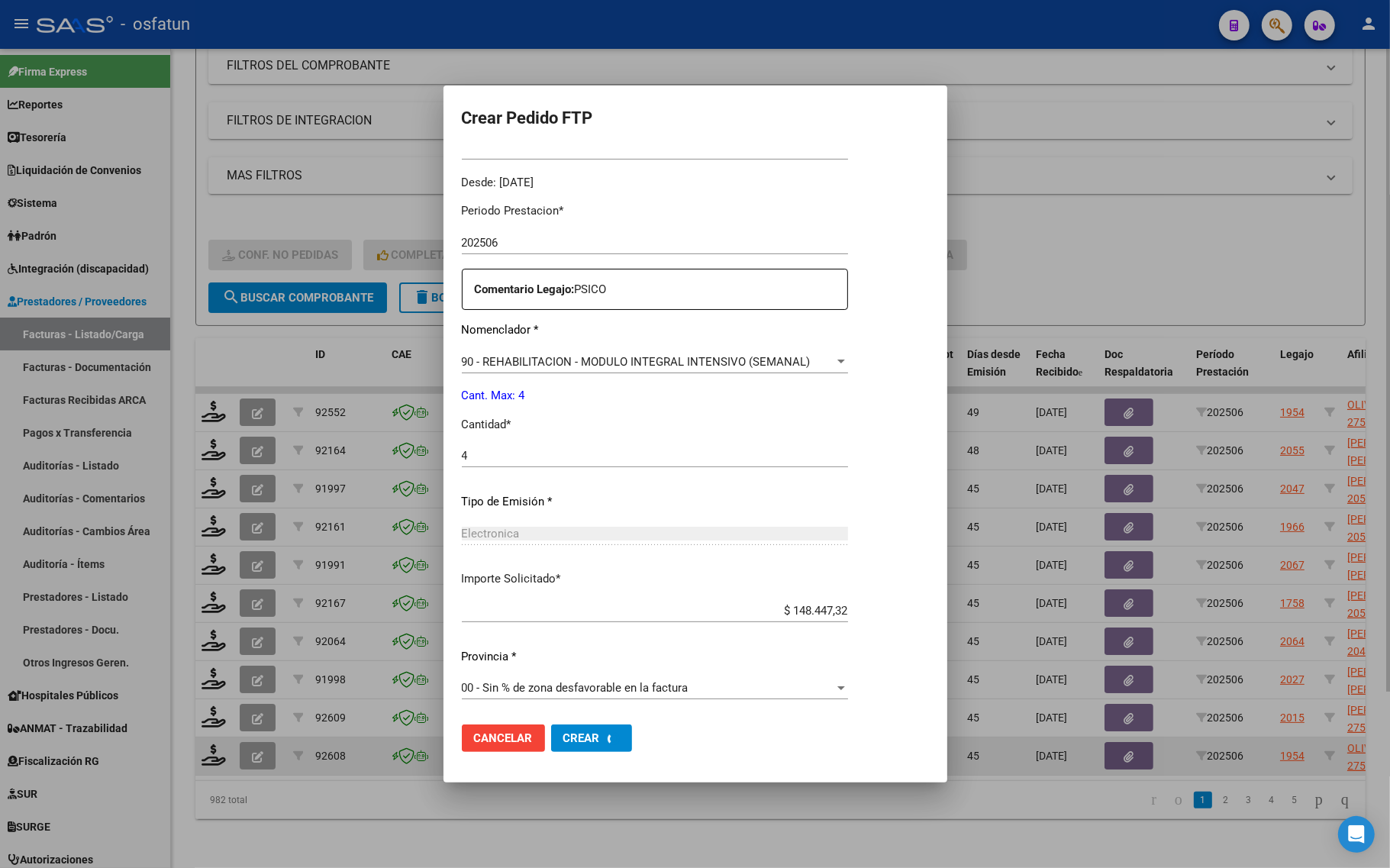
scroll to position [0, 0]
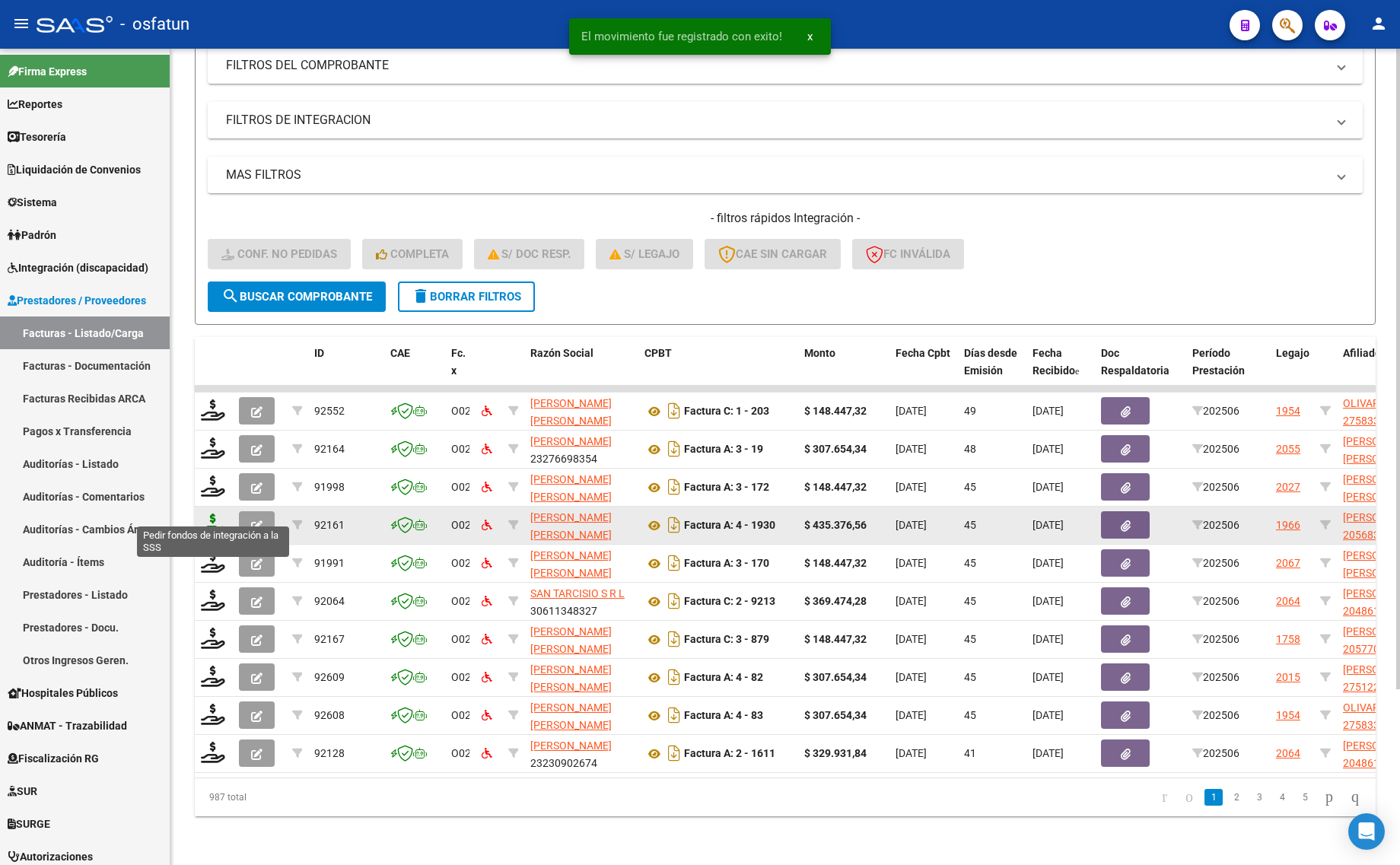
click at [213, 513] on icon at bounding box center [212, 524] width 24 height 21
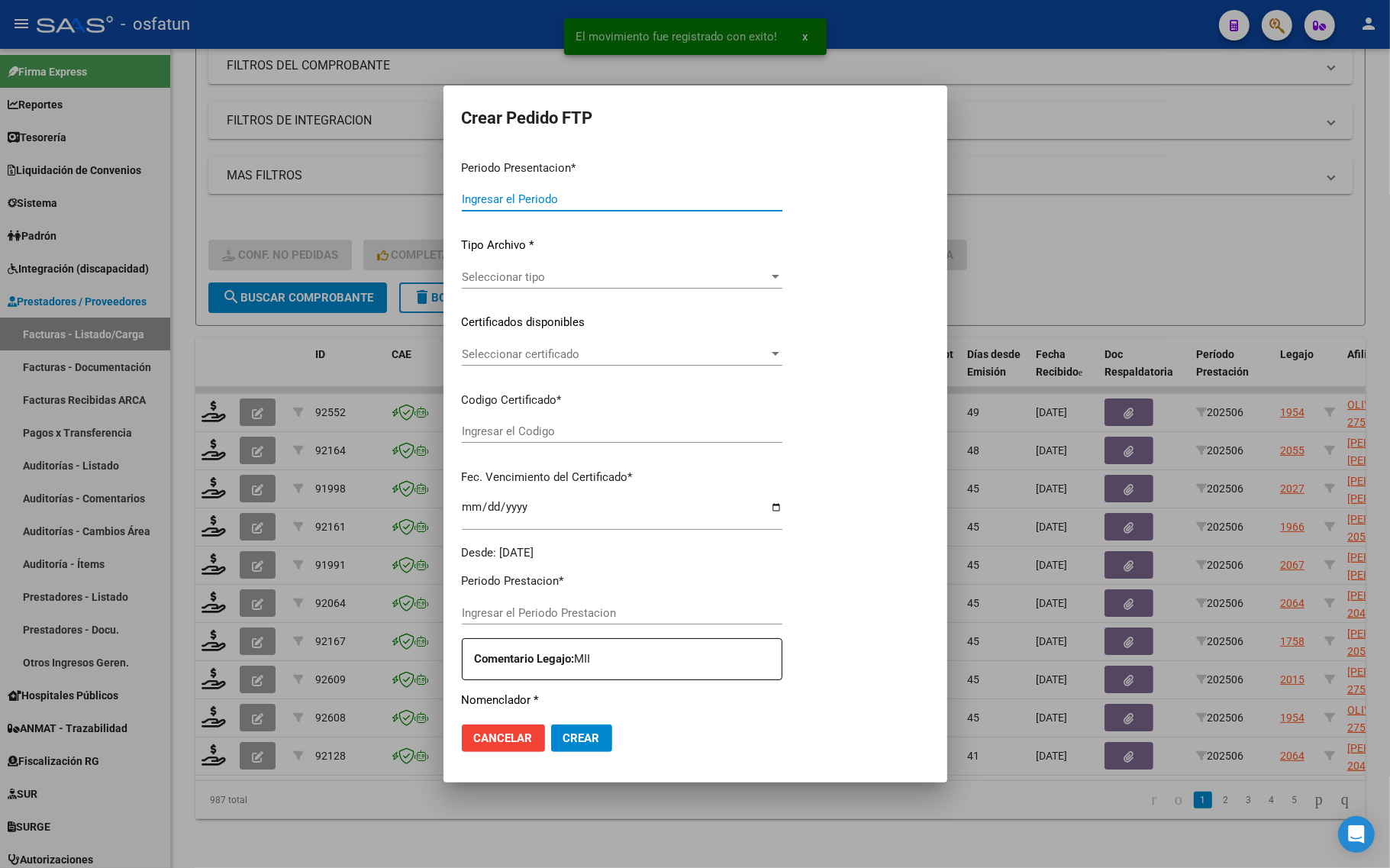
type input "202507"
type input "202506"
type input "$ 435.376,56"
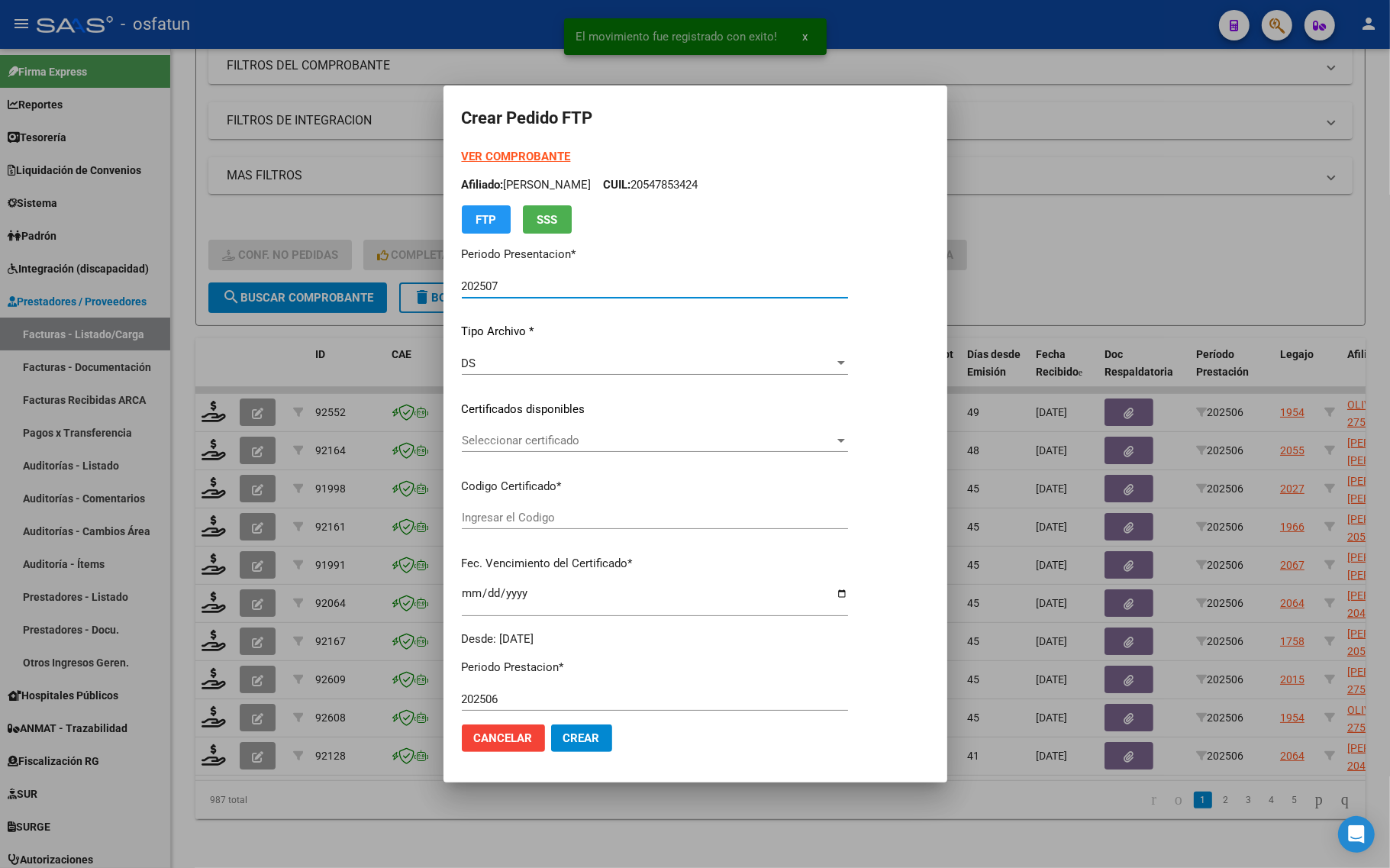
type input "ARG02000568320522023110120281101TUC136"
type input "2028-11-01"
click at [491, 157] on strong "VER COMPROBANTE" at bounding box center [516, 157] width 109 height 14
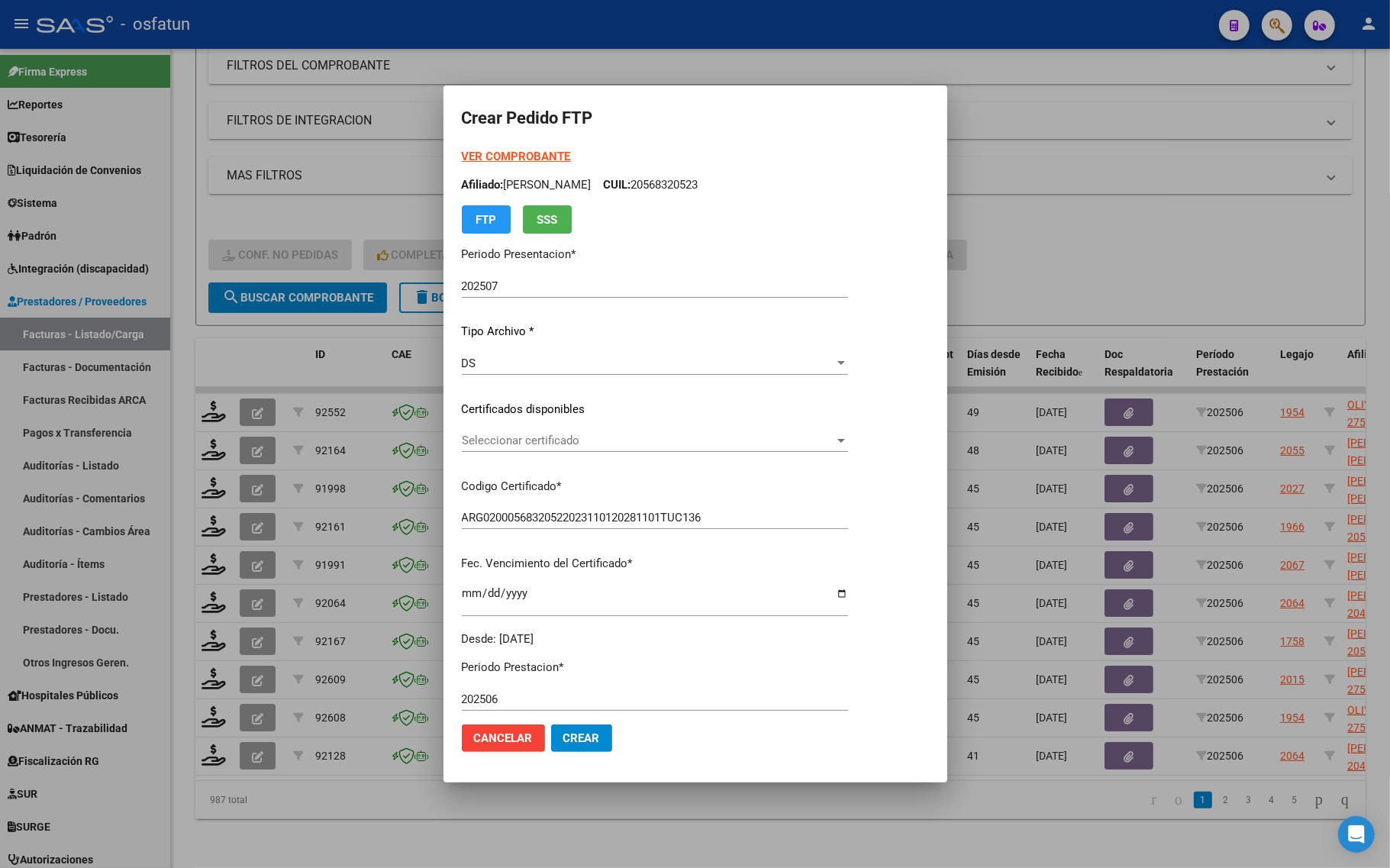
click at [564, 431] on div "Seleccionar certificado Seleccionar certificado" at bounding box center [654, 440] width 386 height 23
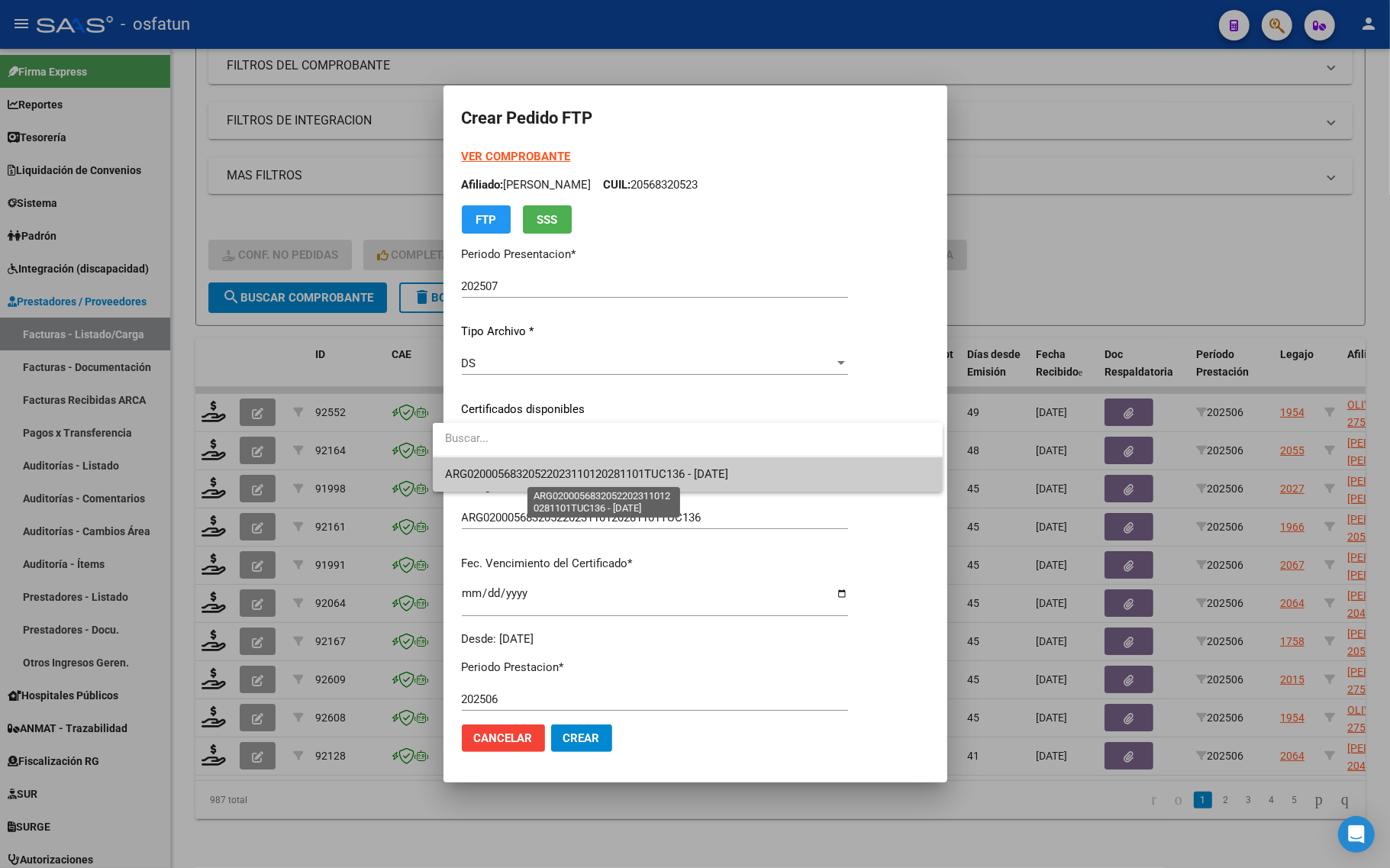
click at [552, 467] on span "ARG02000568320522023110120281101TUC136 - 2028-11-01" at bounding box center [587, 474] width 284 height 14
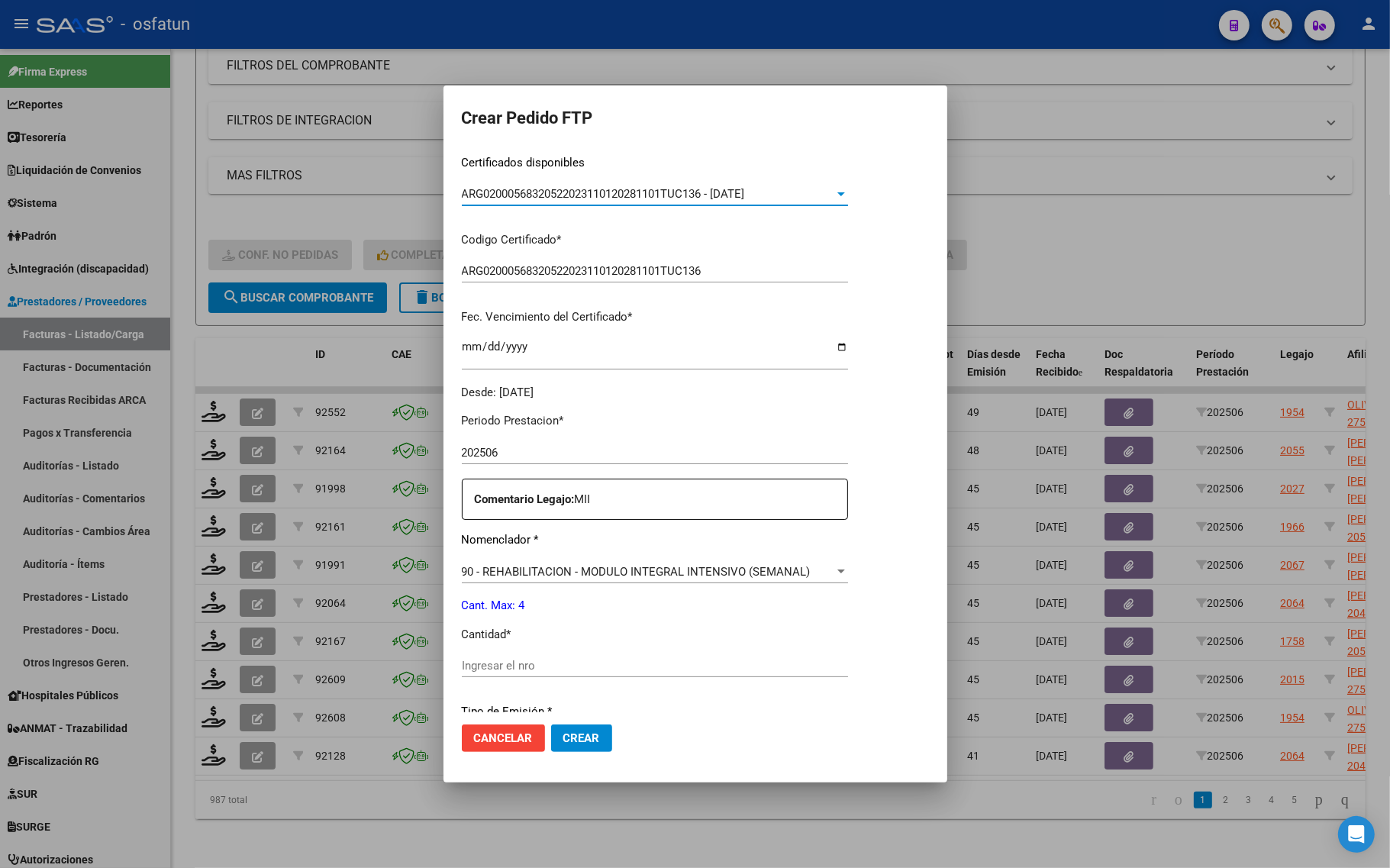
scroll to position [286, 0]
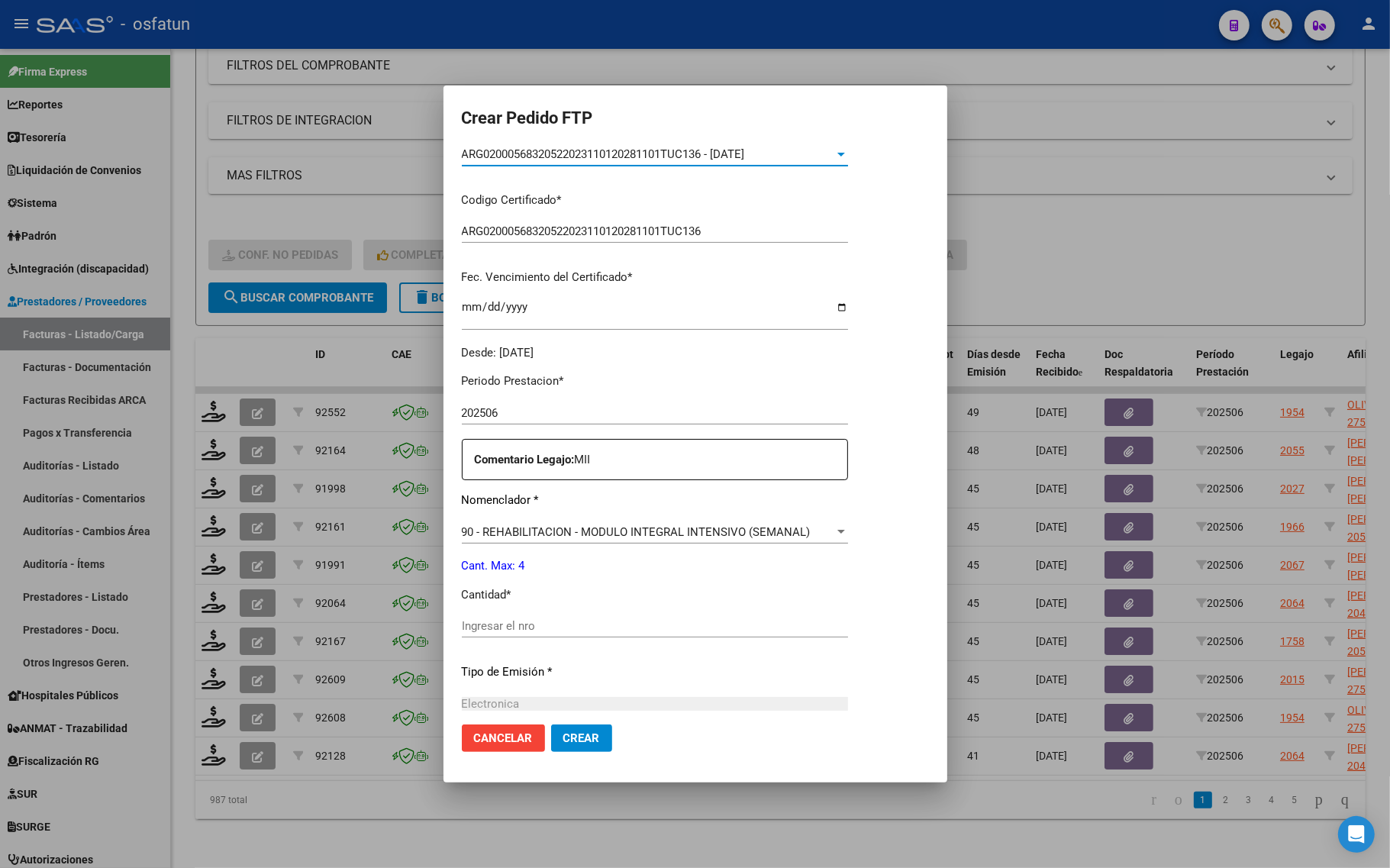
click at [497, 626] on input "Ingresar el nro" at bounding box center [654, 625] width 386 height 14
type input "4"
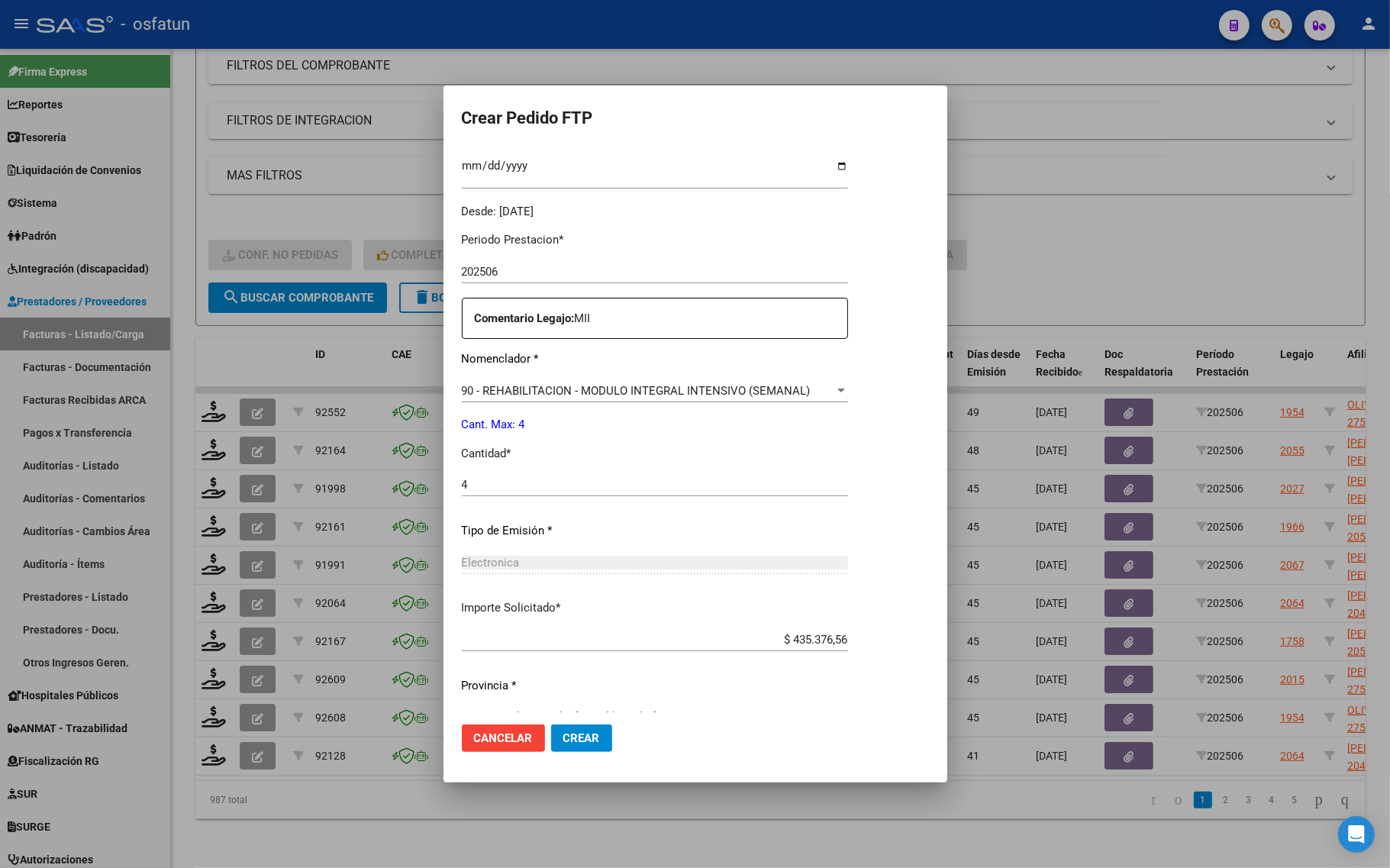
scroll to position [457, 0]
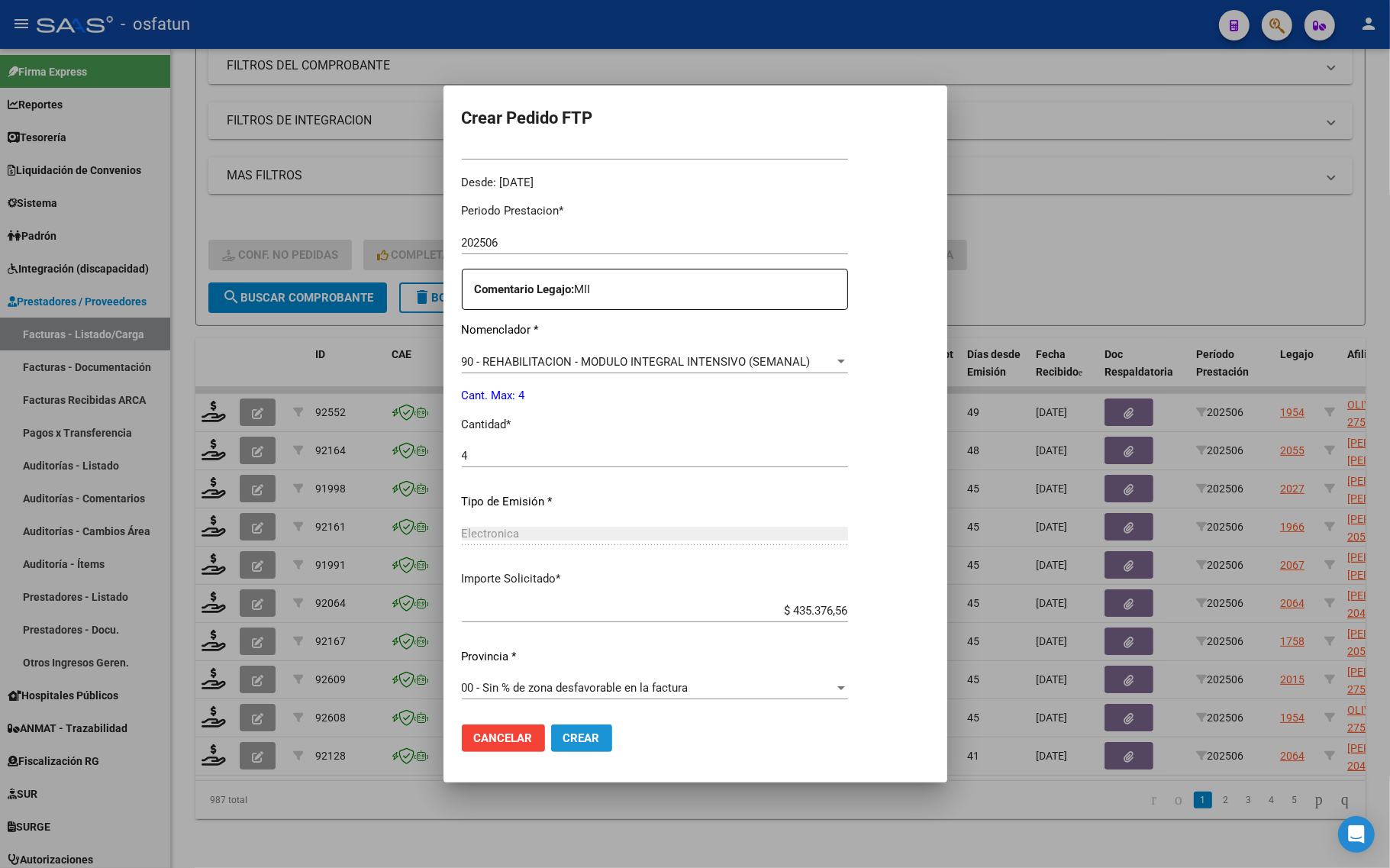
click at [567, 748] on button "Crear" at bounding box center [581, 737] width 61 height 27
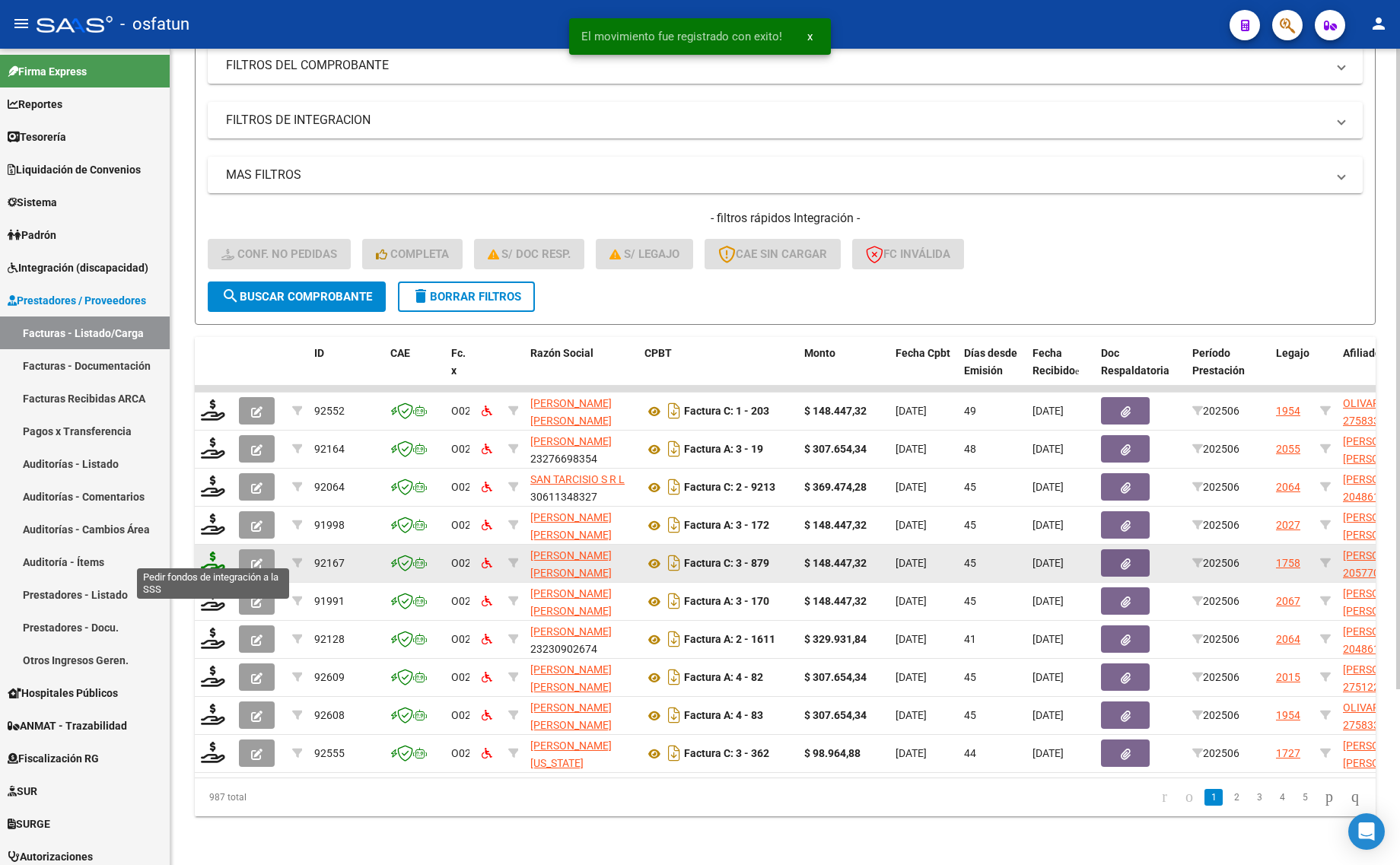
click at [206, 552] on icon at bounding box center [212, 562] width 24 height 21
click at [214, 552] on icon at bounding box center [212, 562] width 24 height 21
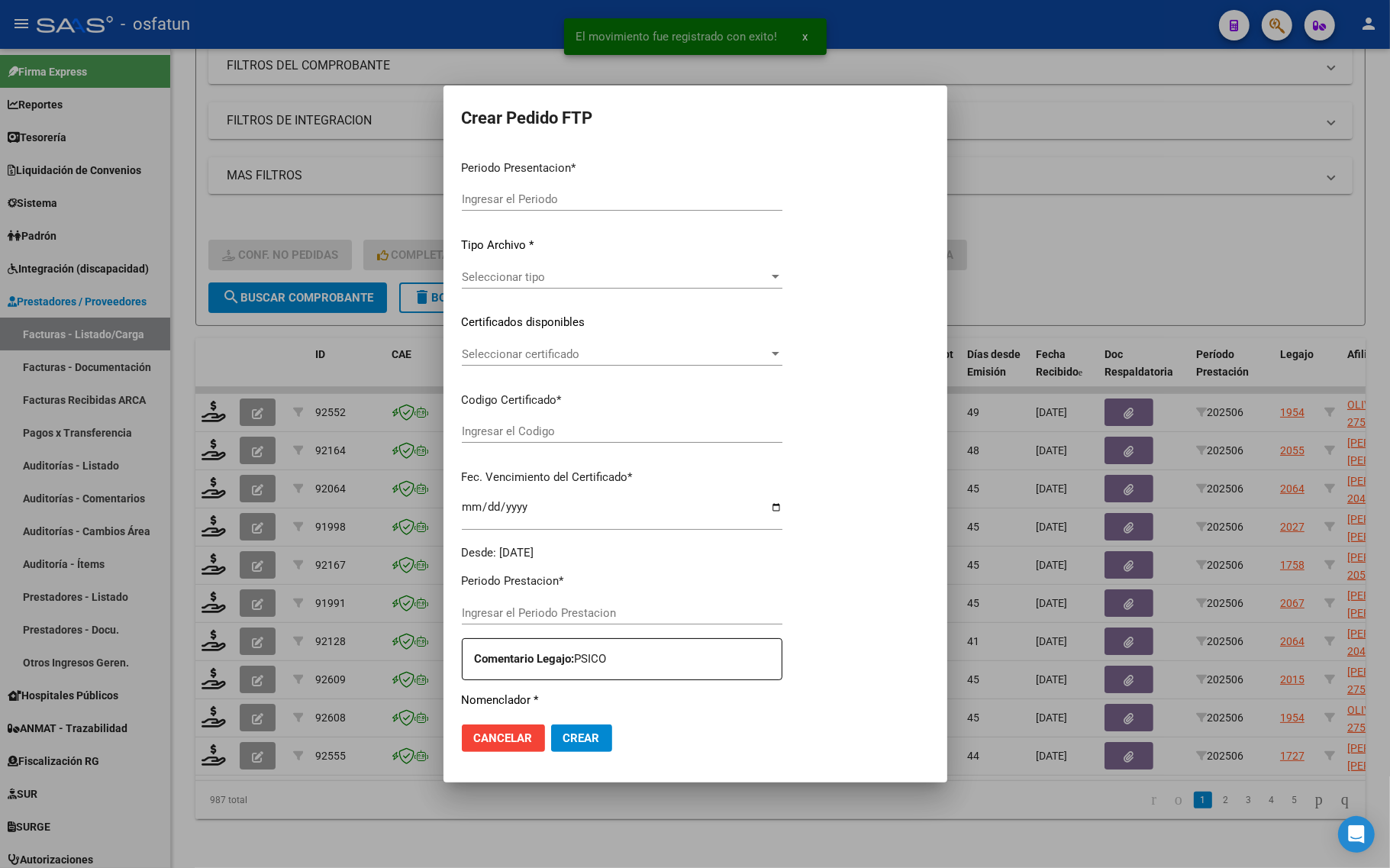
type input "202507"
type input "202506"
type input "$ 148.447,32"
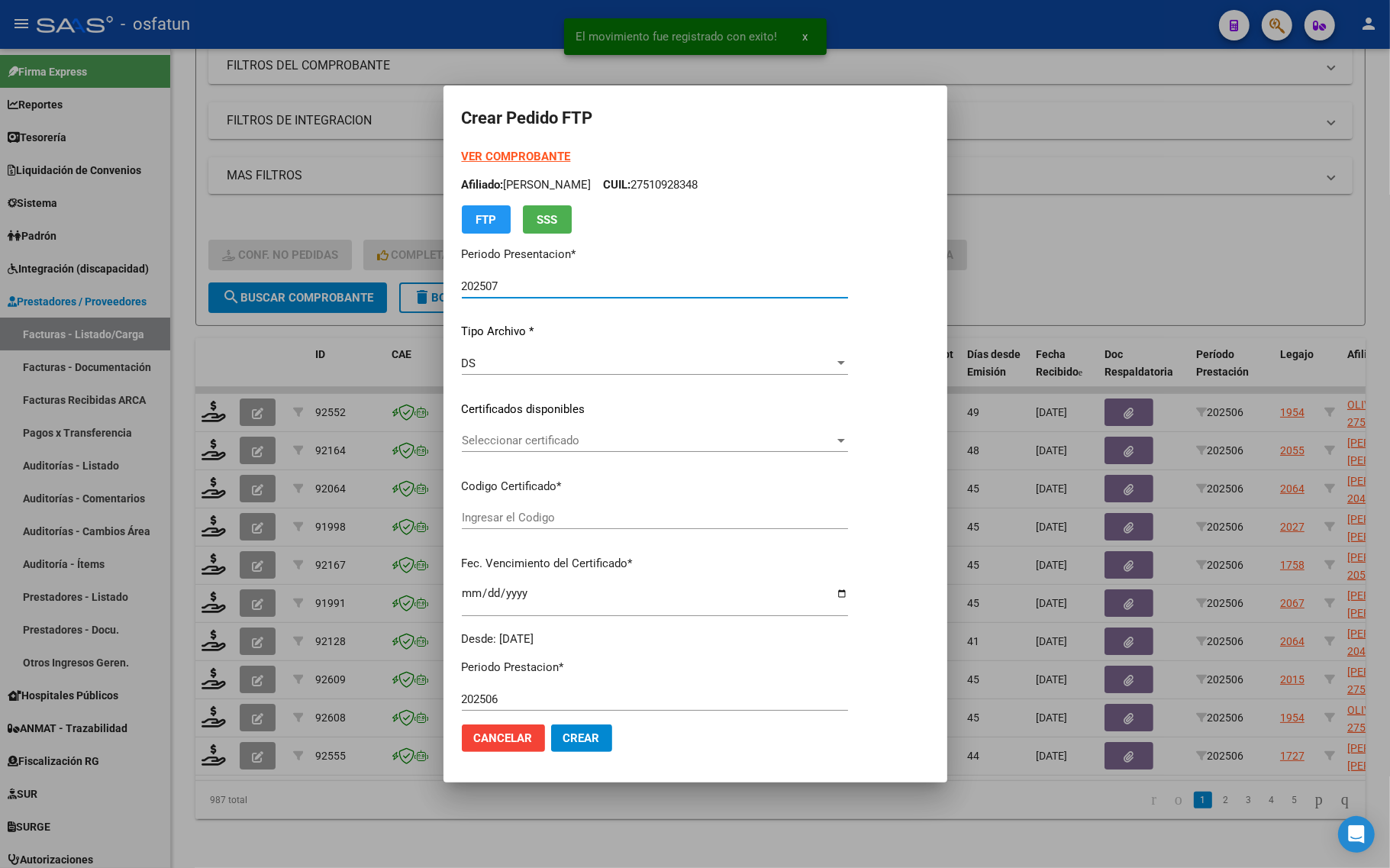
type input "ARG02000577020812021091320250913TUC138"
type input "2025-09-13"
click at [497, 155] on strong "VER COMPROBANTE" at bounding box center [516, 157] width 109 height 14
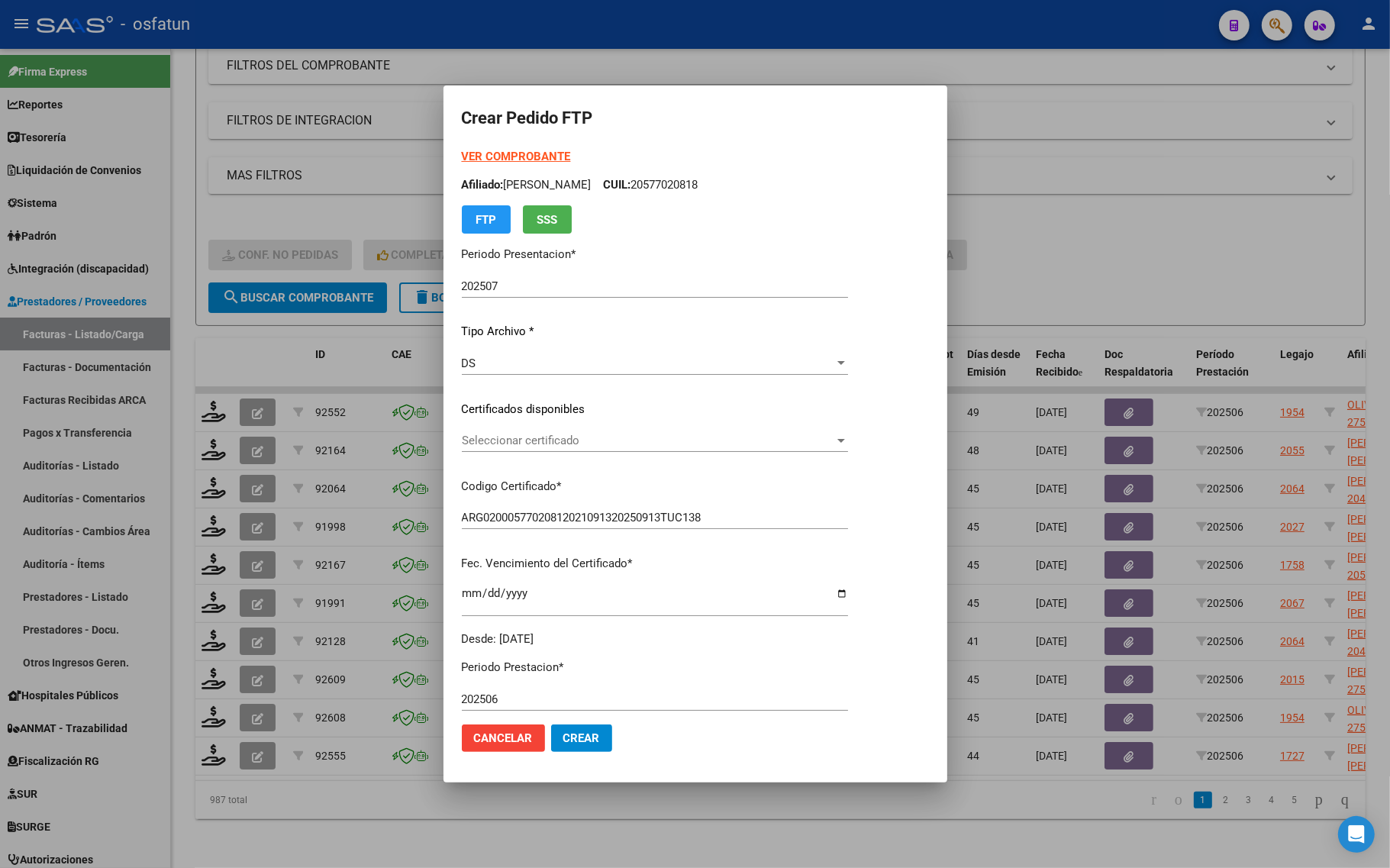
click at [596, 458] on div "Seleccionar certificado Seleccionar certificado" at bounding box center [654, 447] width 386 height 38
click at [595, 440] on span "Seleccionar certificado" at bounding box center [648, 440] width 373 height 14
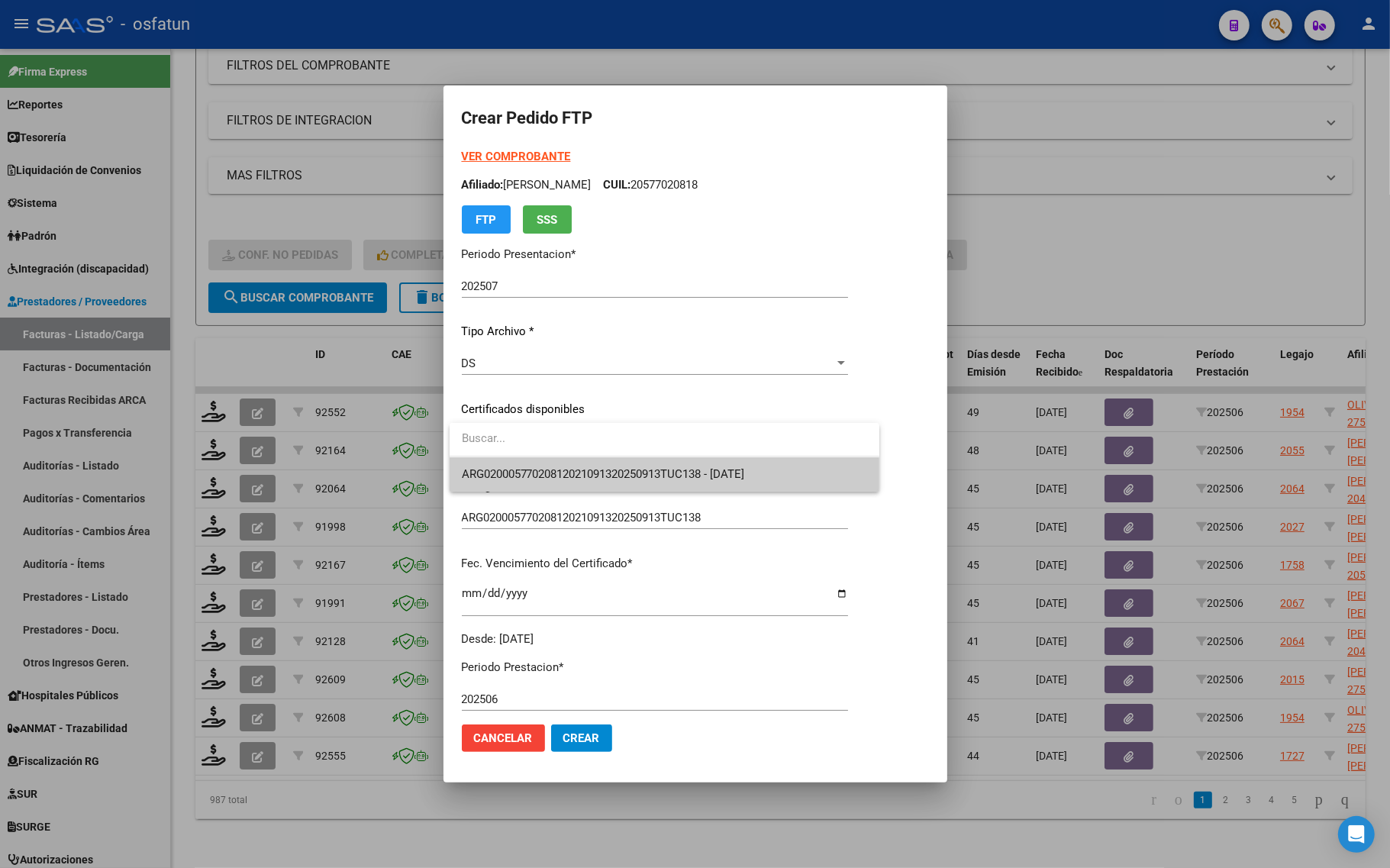
click at [595, 456] on div at bounding box center [664, 439] width 430 height 34
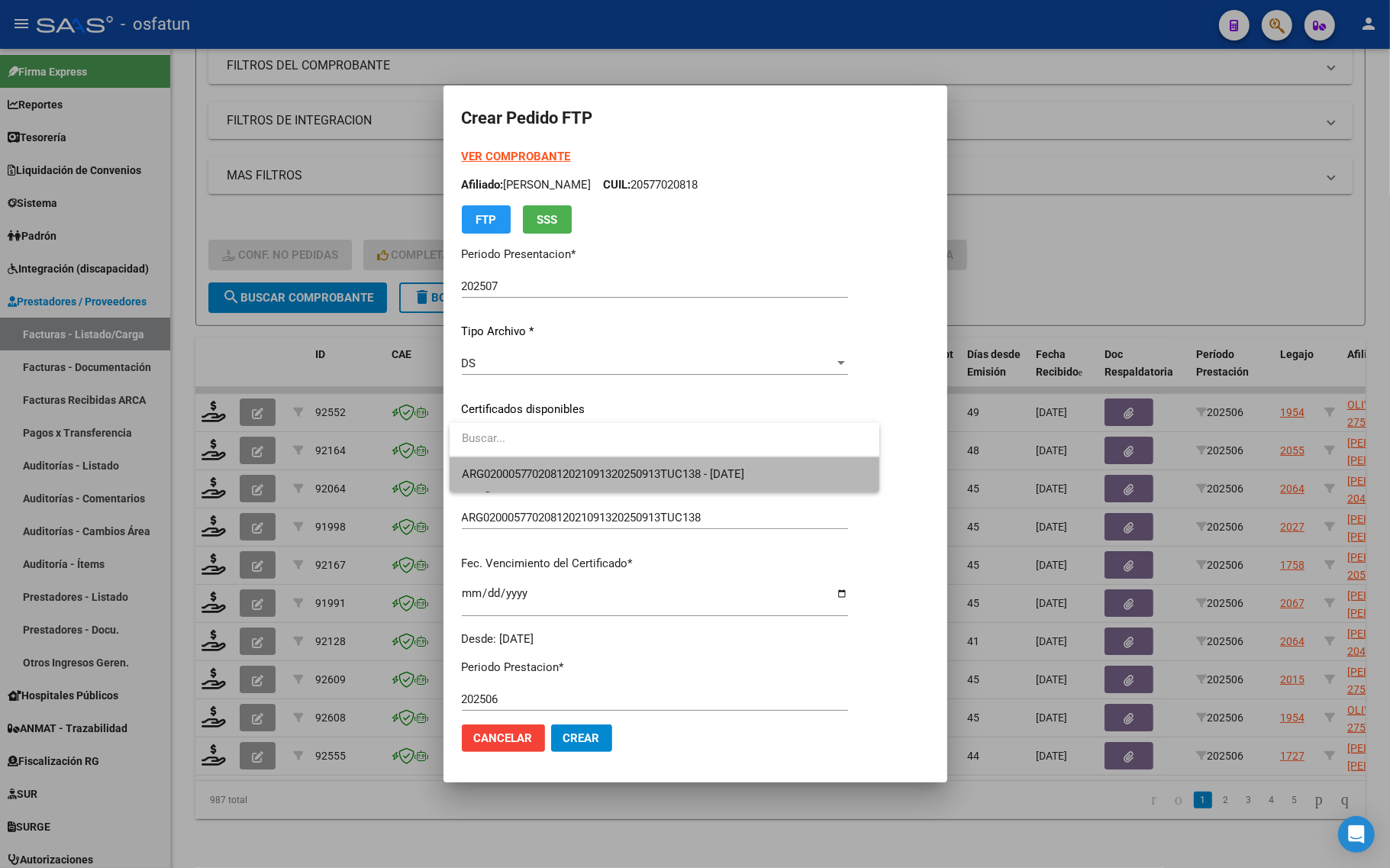
click at [596, 487] on span "ARG02000577020812021091320250913TUC138 - 2025-09-13" at bounding box center [664, 473] width 406 height 34
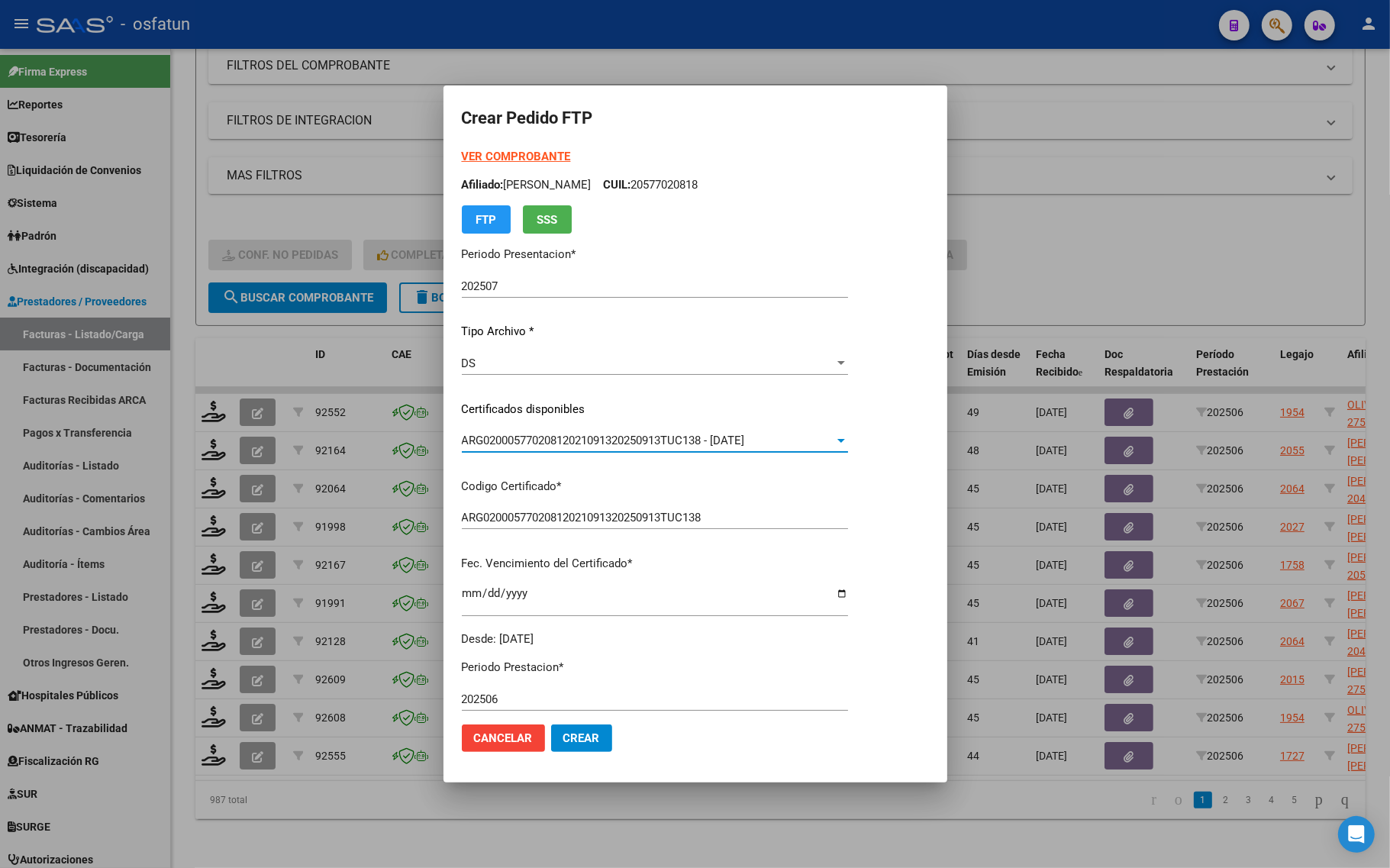
scroll to position [381, 0]
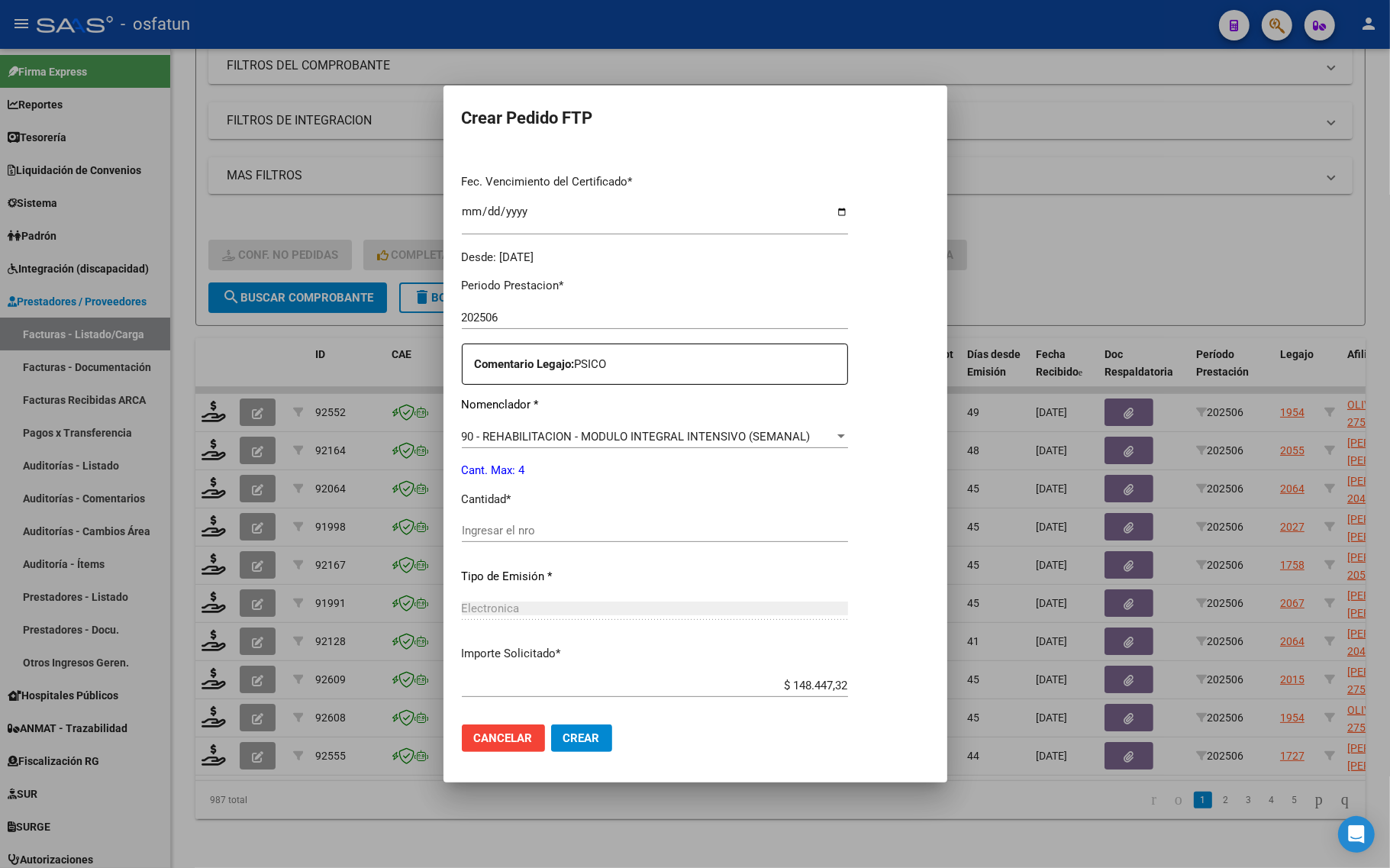
click at [572, 517] on div "Periodo Prestacion * 202506 Ingresar el Periodo Prestacion Comentario Legajo: P…" at bounding box center [654, 526] width 386 height 523
click at [576, 539] on div "Ingresar el nro" at bounding box center [654, 530] width 386 height 23
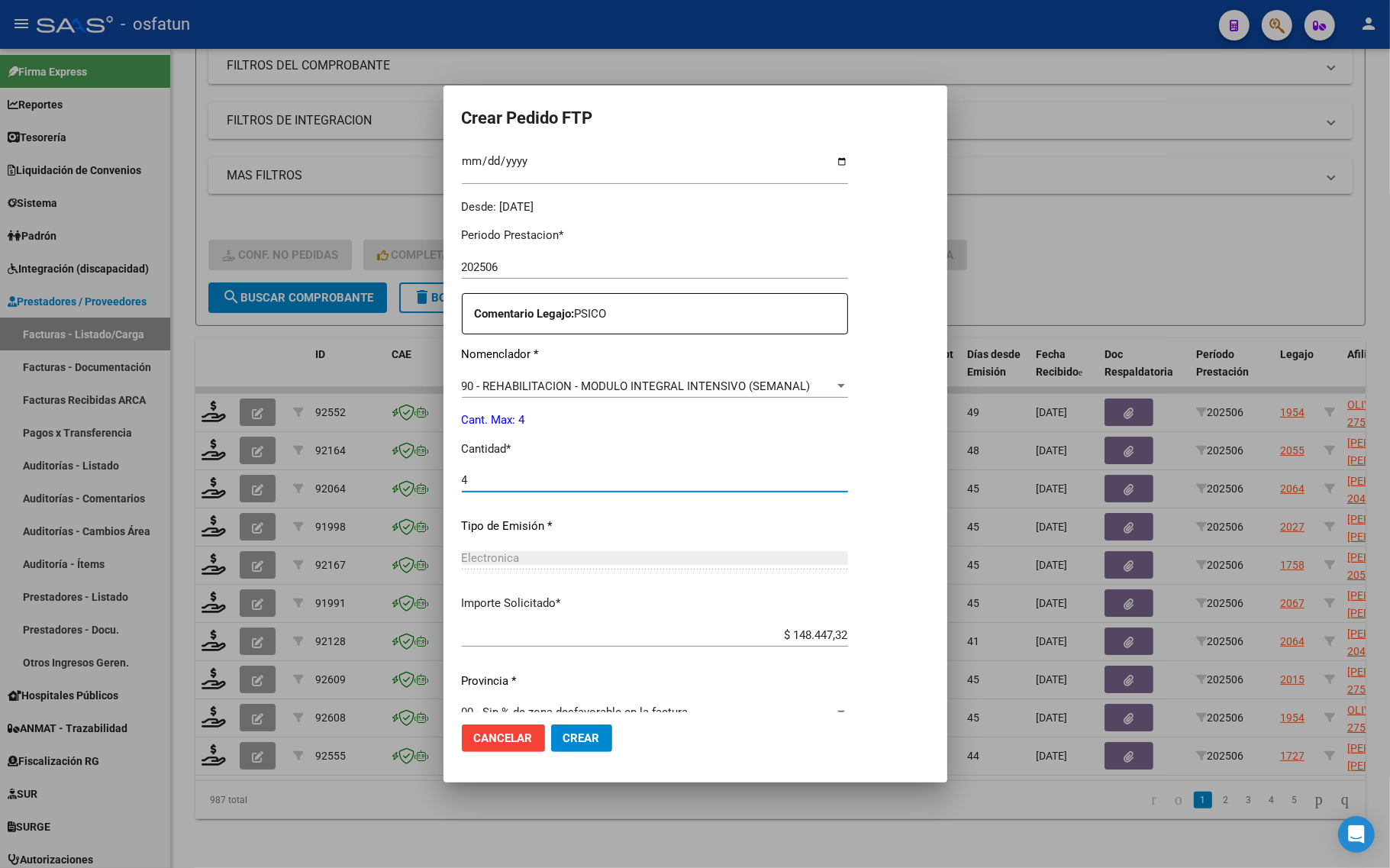
scroll to position [457, 0]
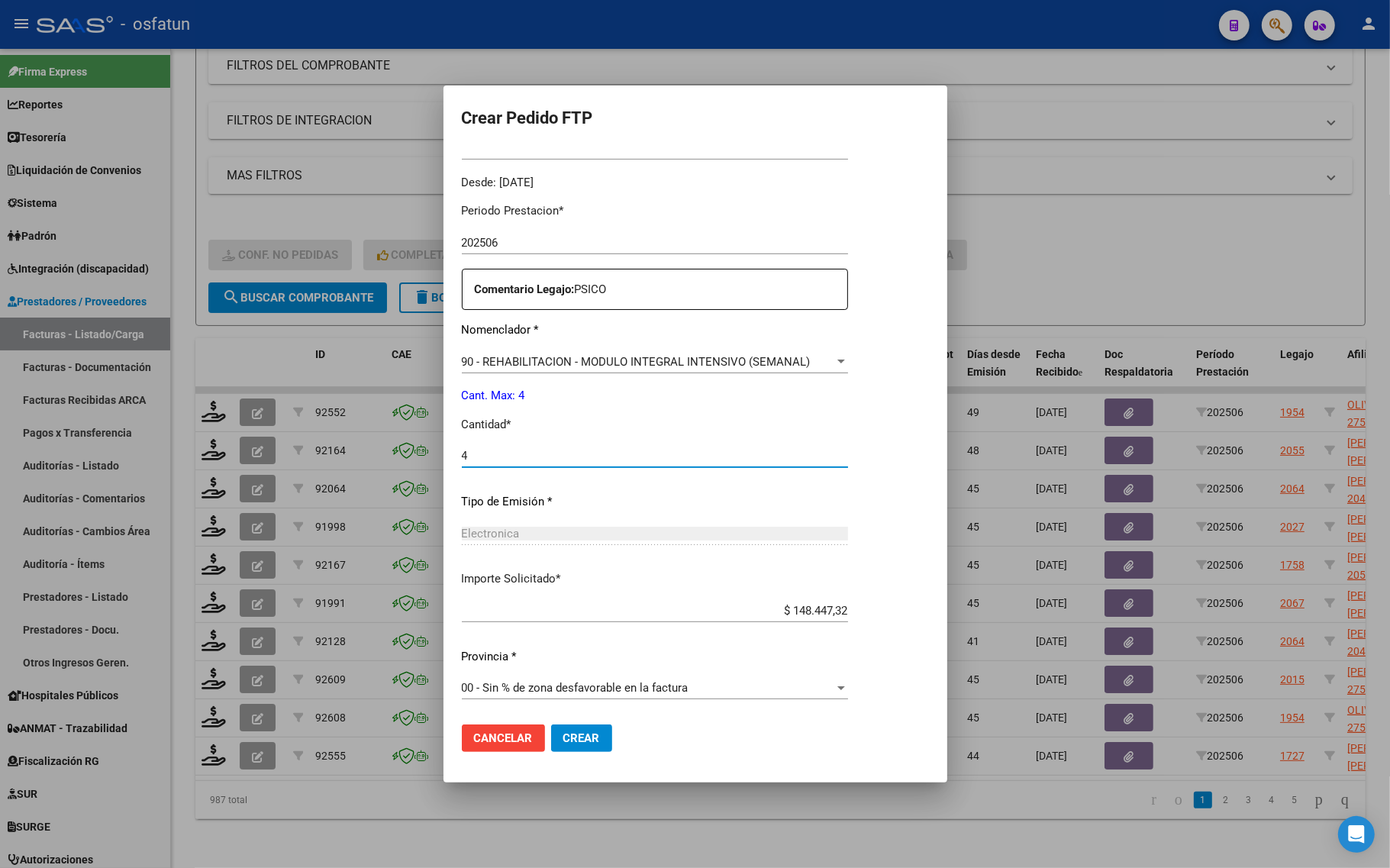
type input "4"
click at [569, 737] on span "Crear" at bounding box center [582, 737] width 37 height 14
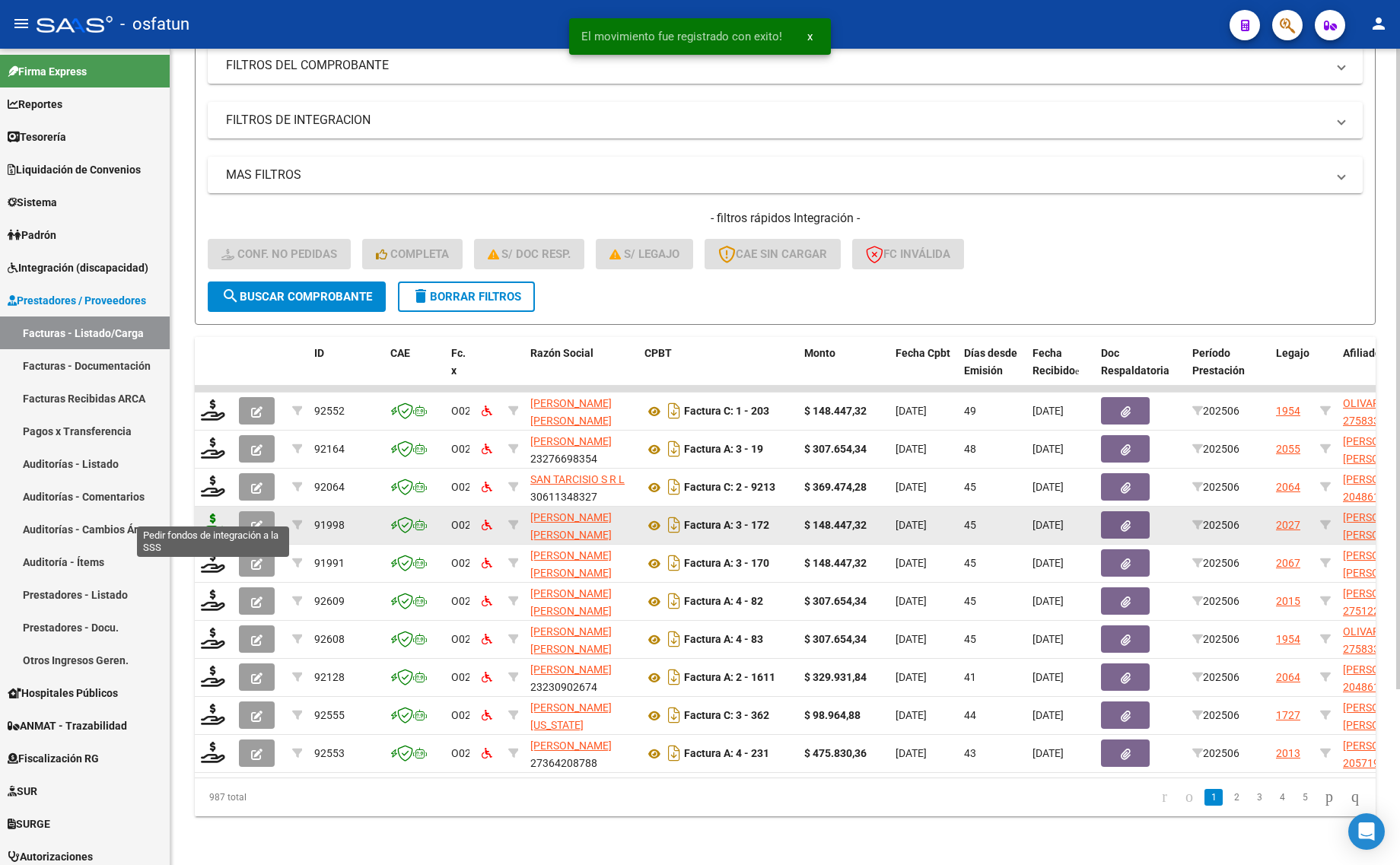
click at [209, 515] on icon at bounding box center [212, 524] width 24 height 21
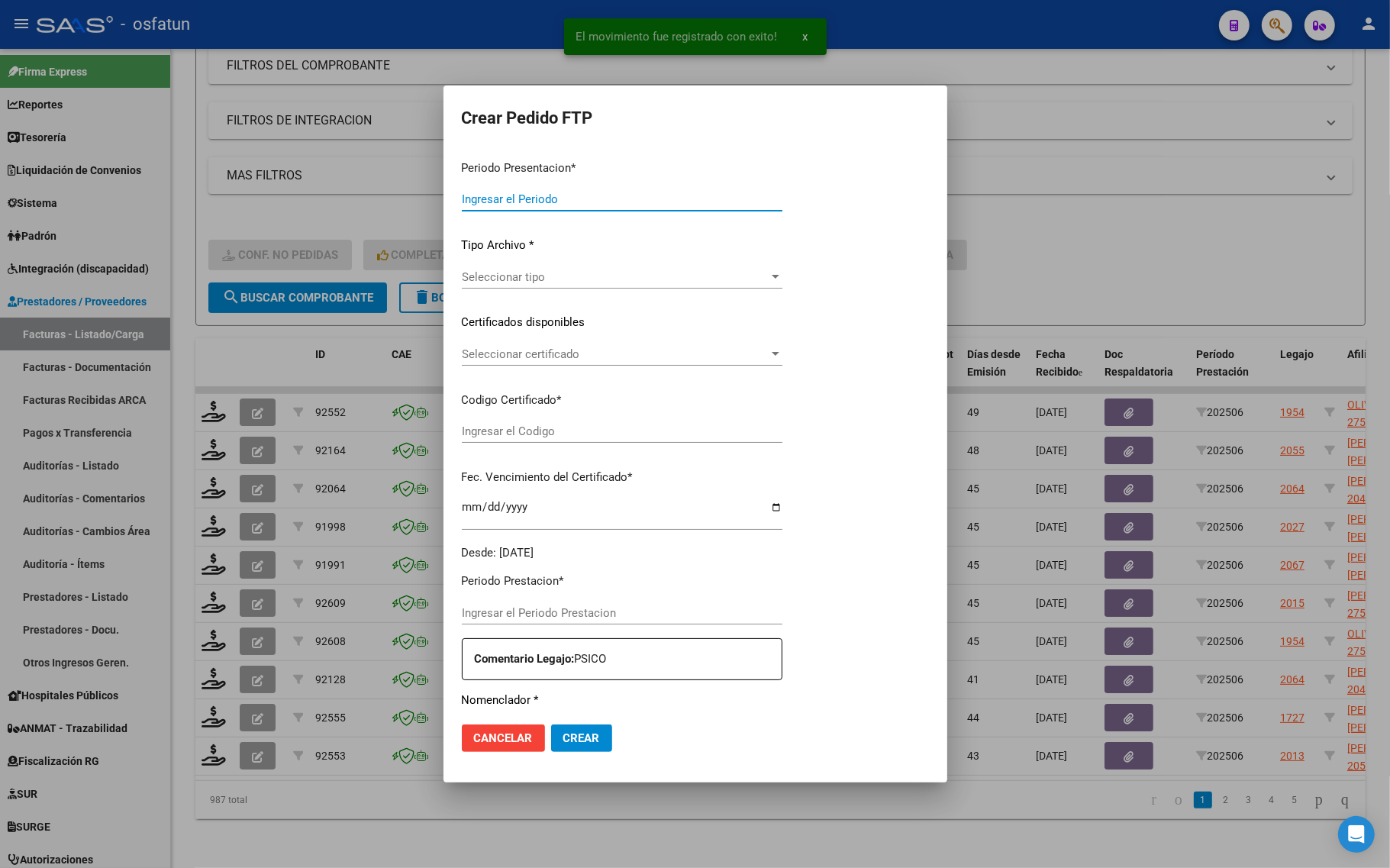
type input "202507"
type input "202506"
type input "$ 148.447,32"
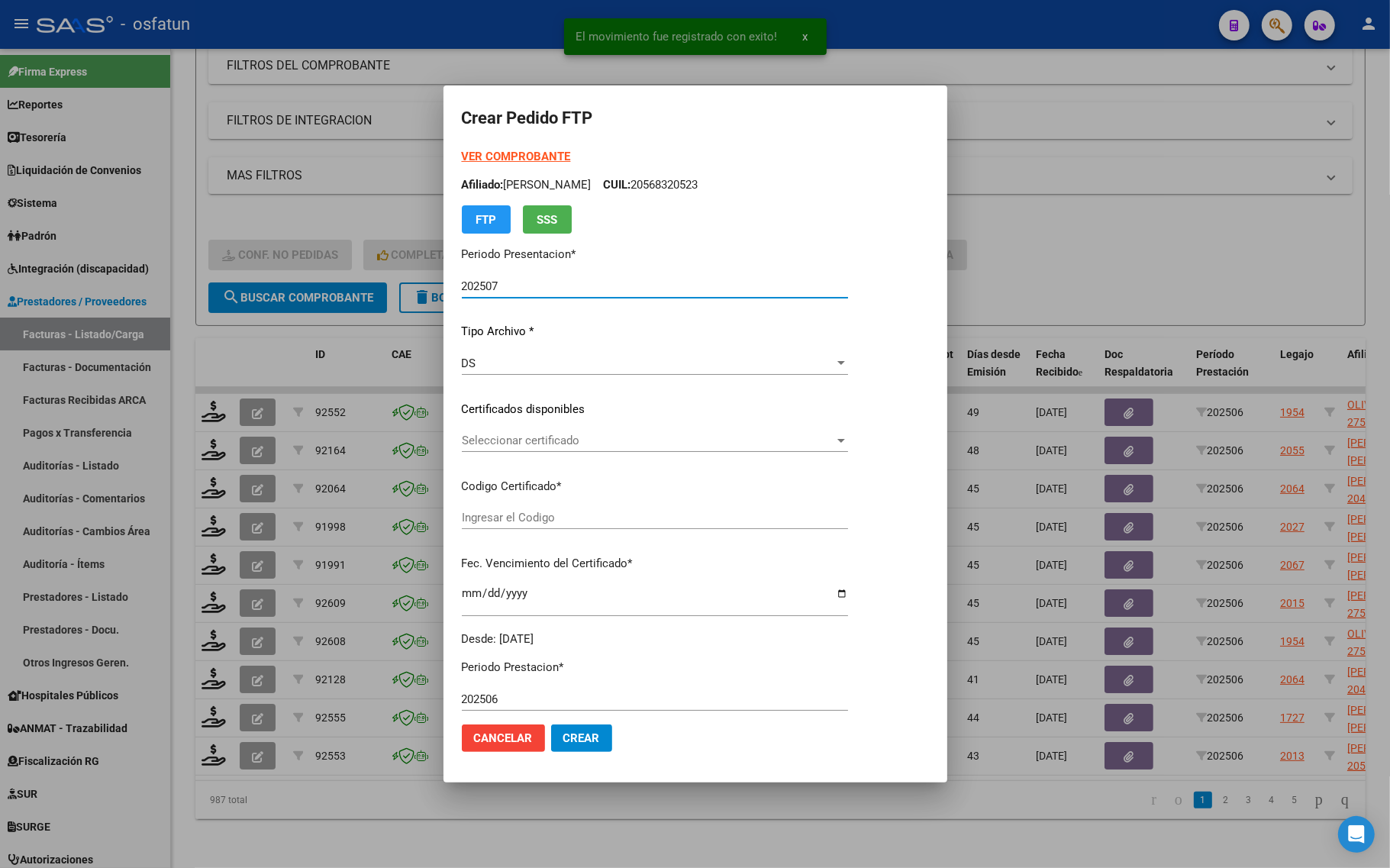
type input "ARG01000434315902018070420280704TUC136"
type input "2028-07-04"
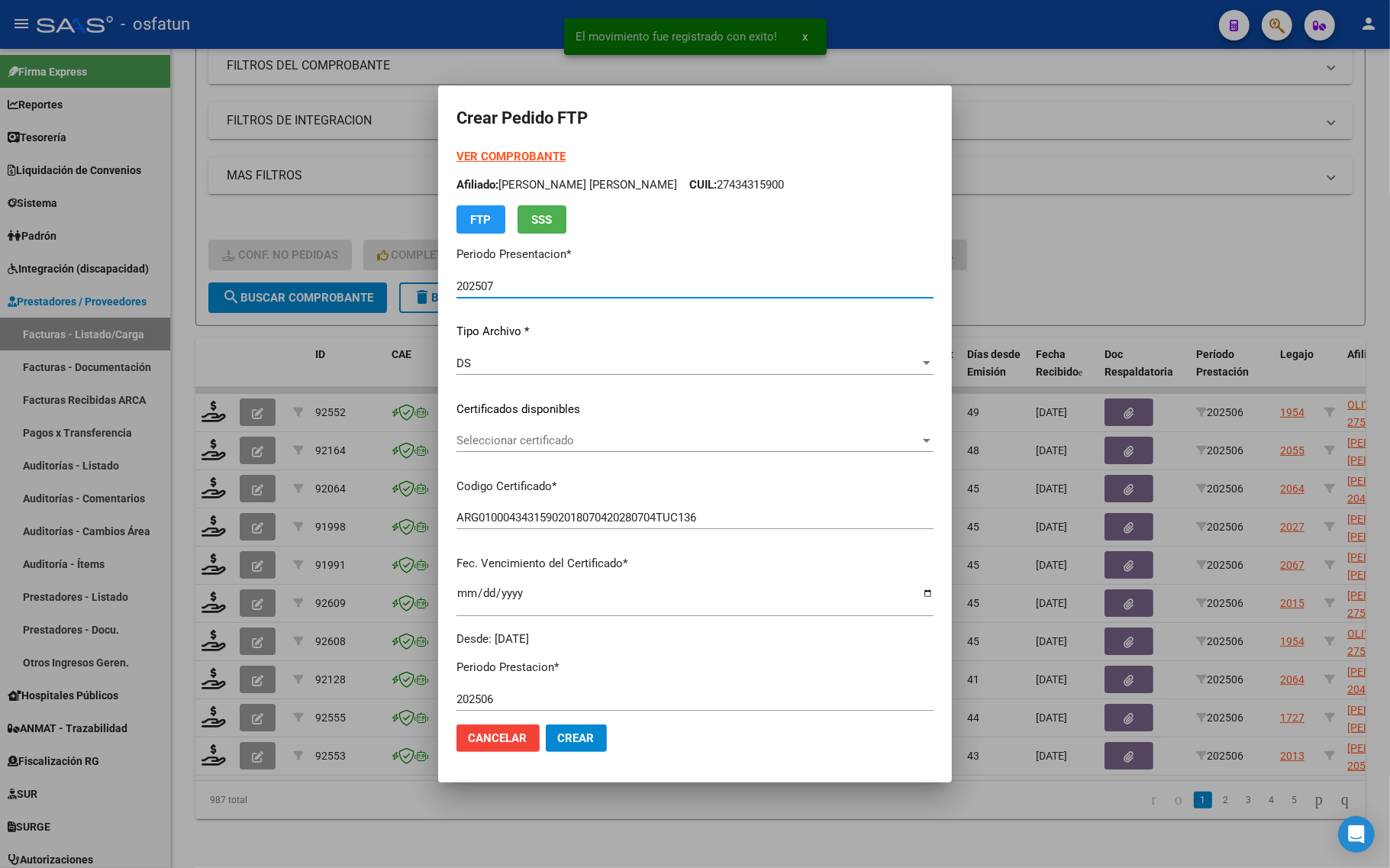
click at [463, 154] on strong "VER COMPROBANTE" at bounding box center [511, 157] width 109 height 14
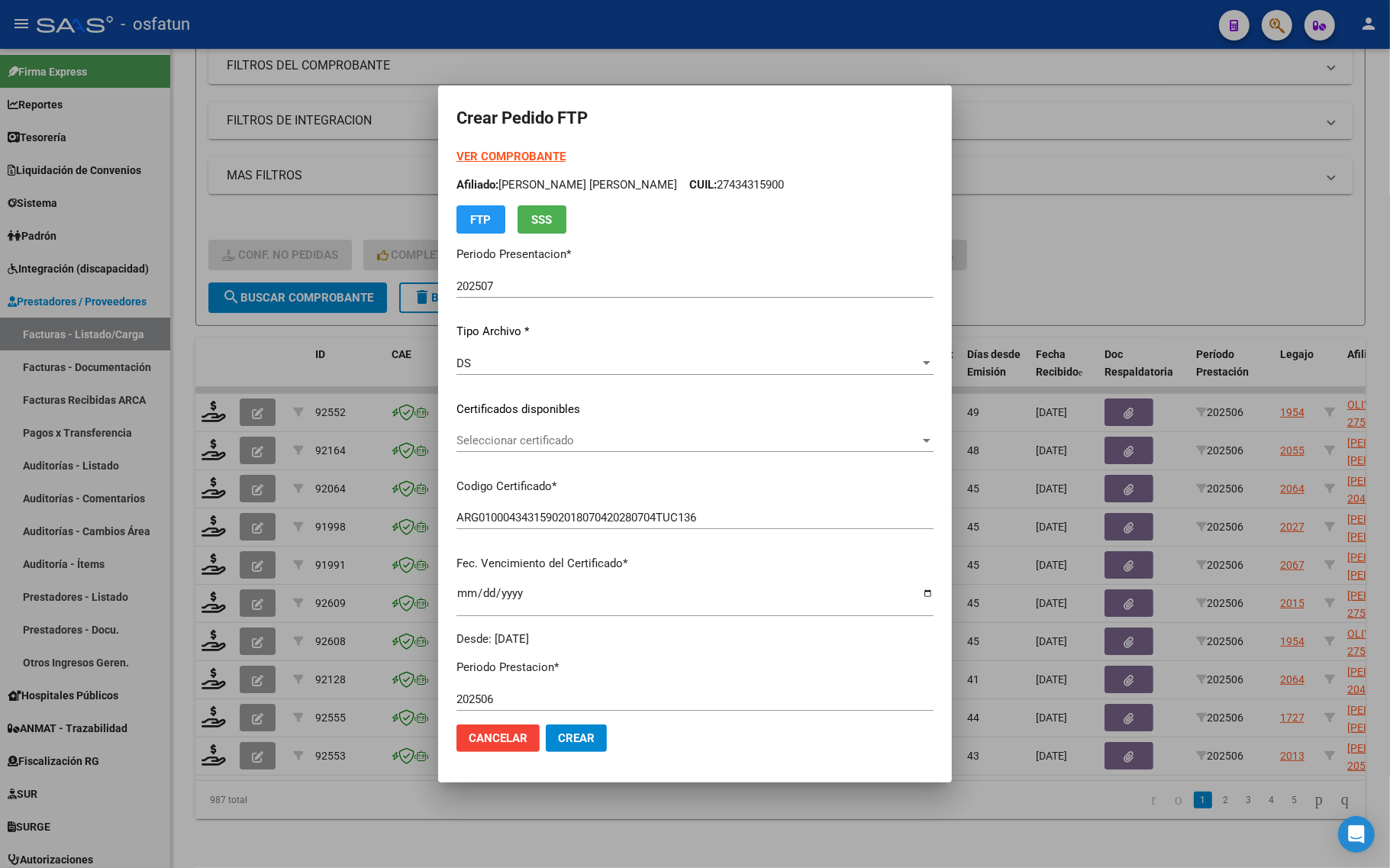
click at [578, 440] on span "Seleccionar certificado" at bounding box center [688, 440] width 464 height 14
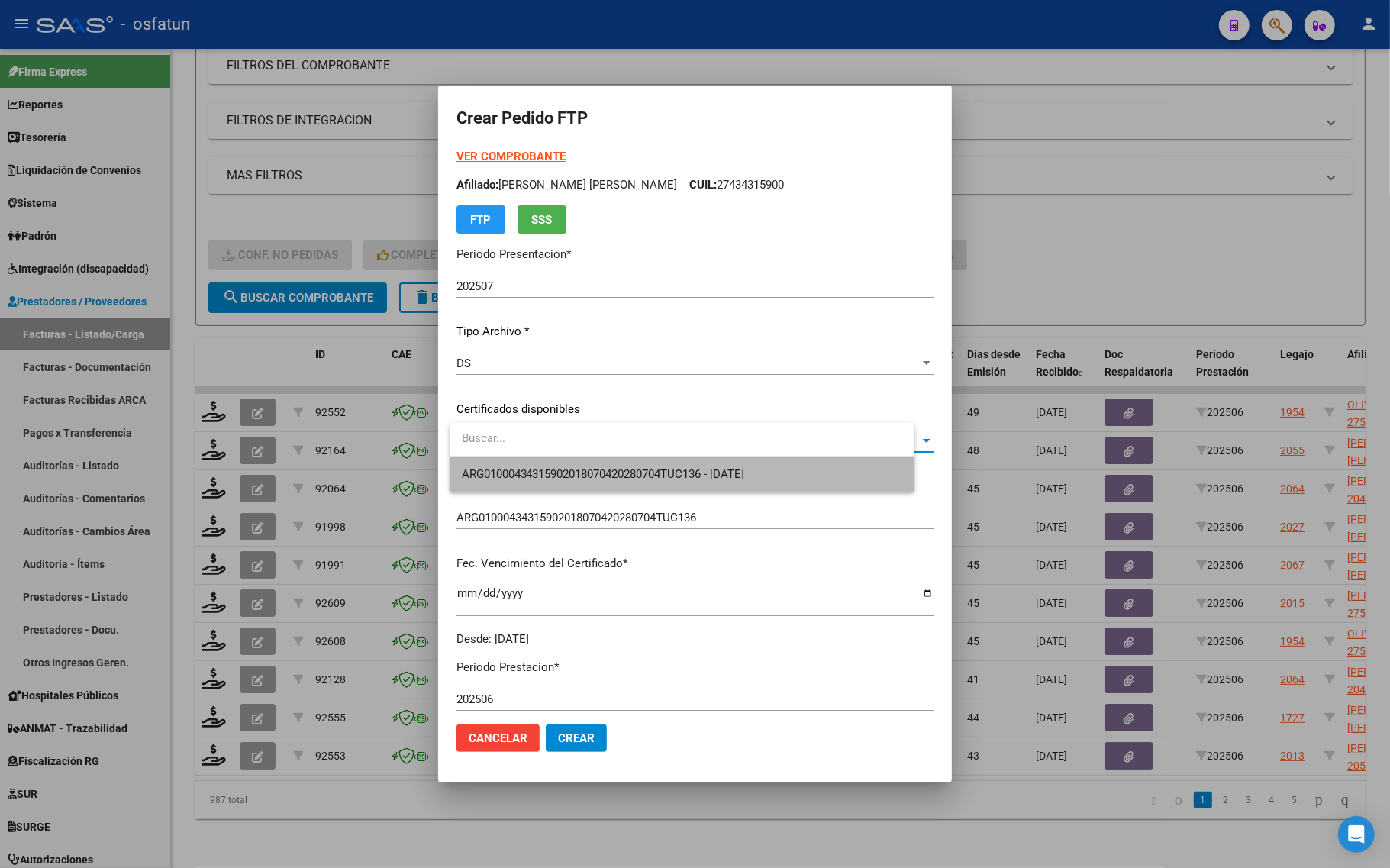
drag, startPoint x: 569, startPoint y: 460, endPoint x: 571, endPoint y: 479, distance: 19.1
click at [571, 469] on span "ARG01000434315902018070420280704TUC136 - 2028-07-04" at bounding box center [681, 473] width 440 height 34
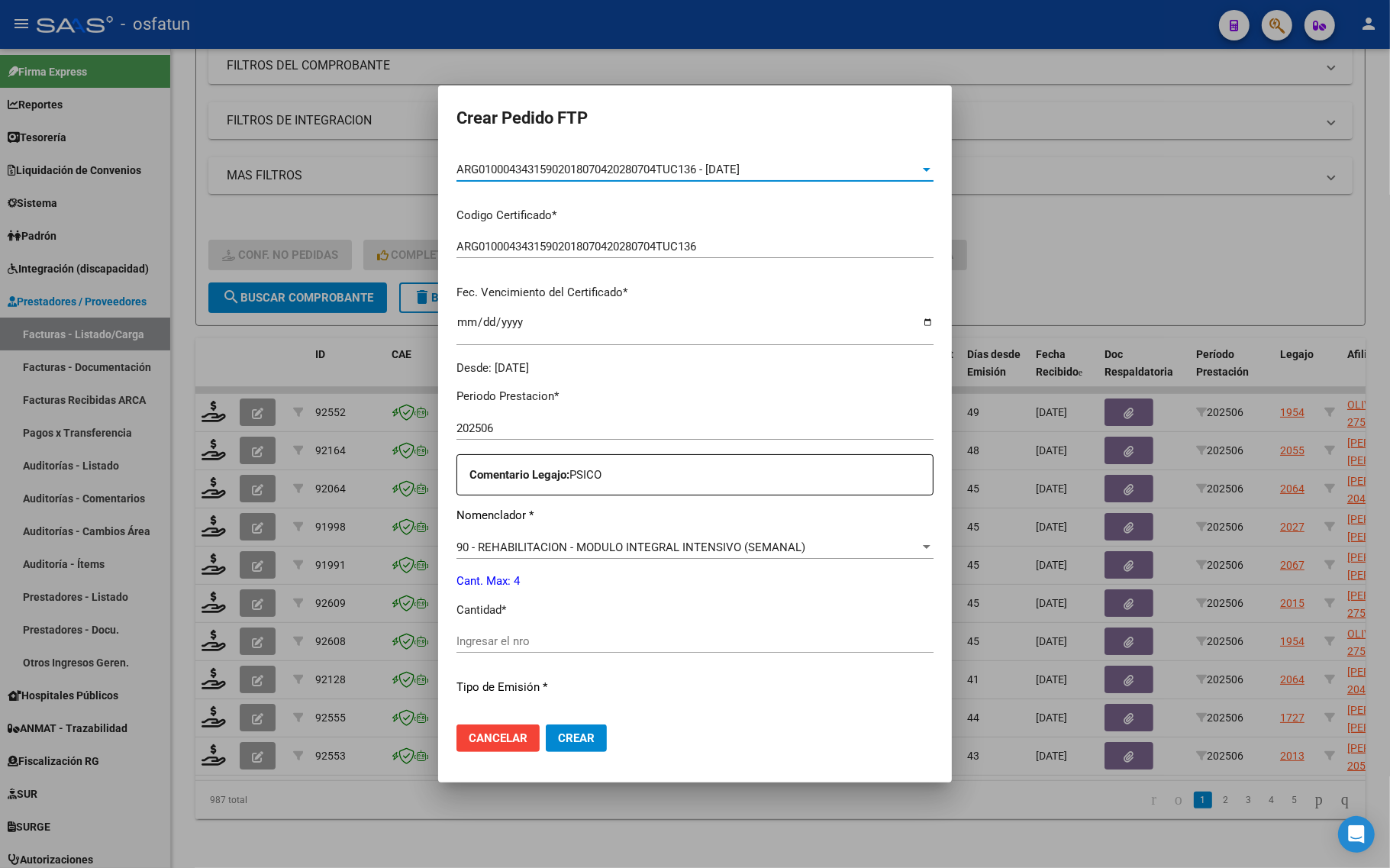
scroll to position [286, 0]
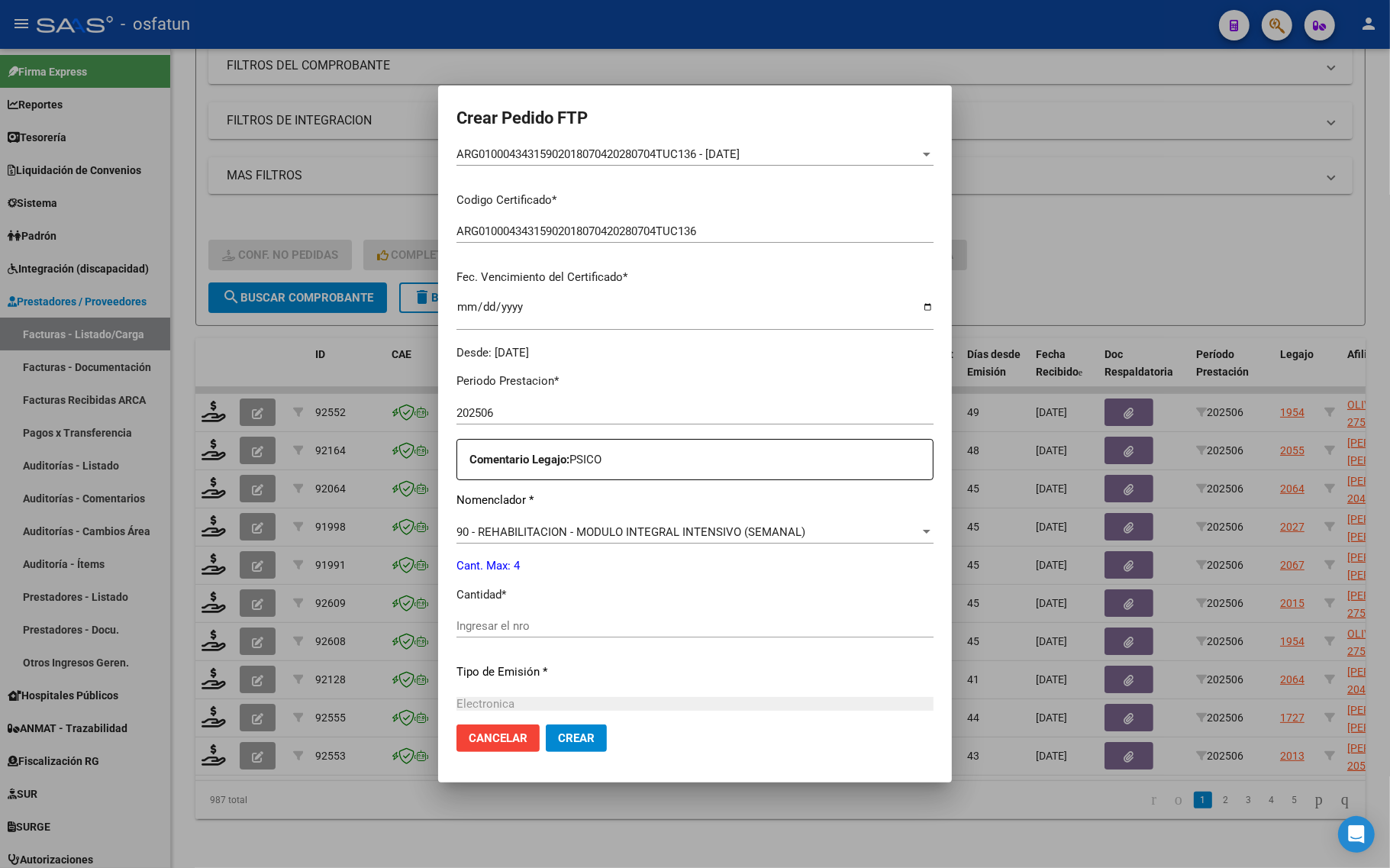
click at [552, 615] on div "Ingresar el nro" at bounding box center [695, 626] width 477 height 23
type input "4"
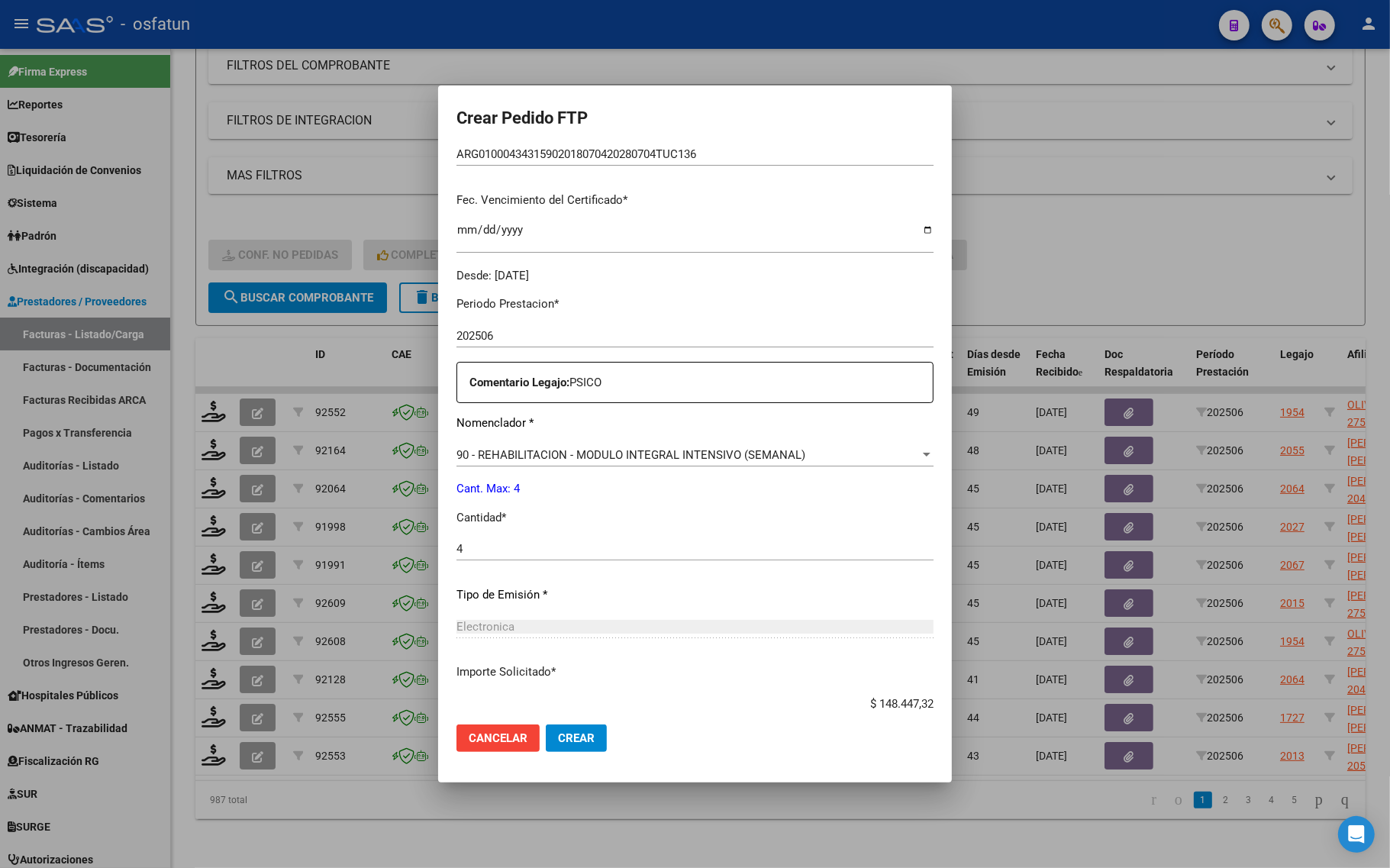
scroll to position [457, 0]
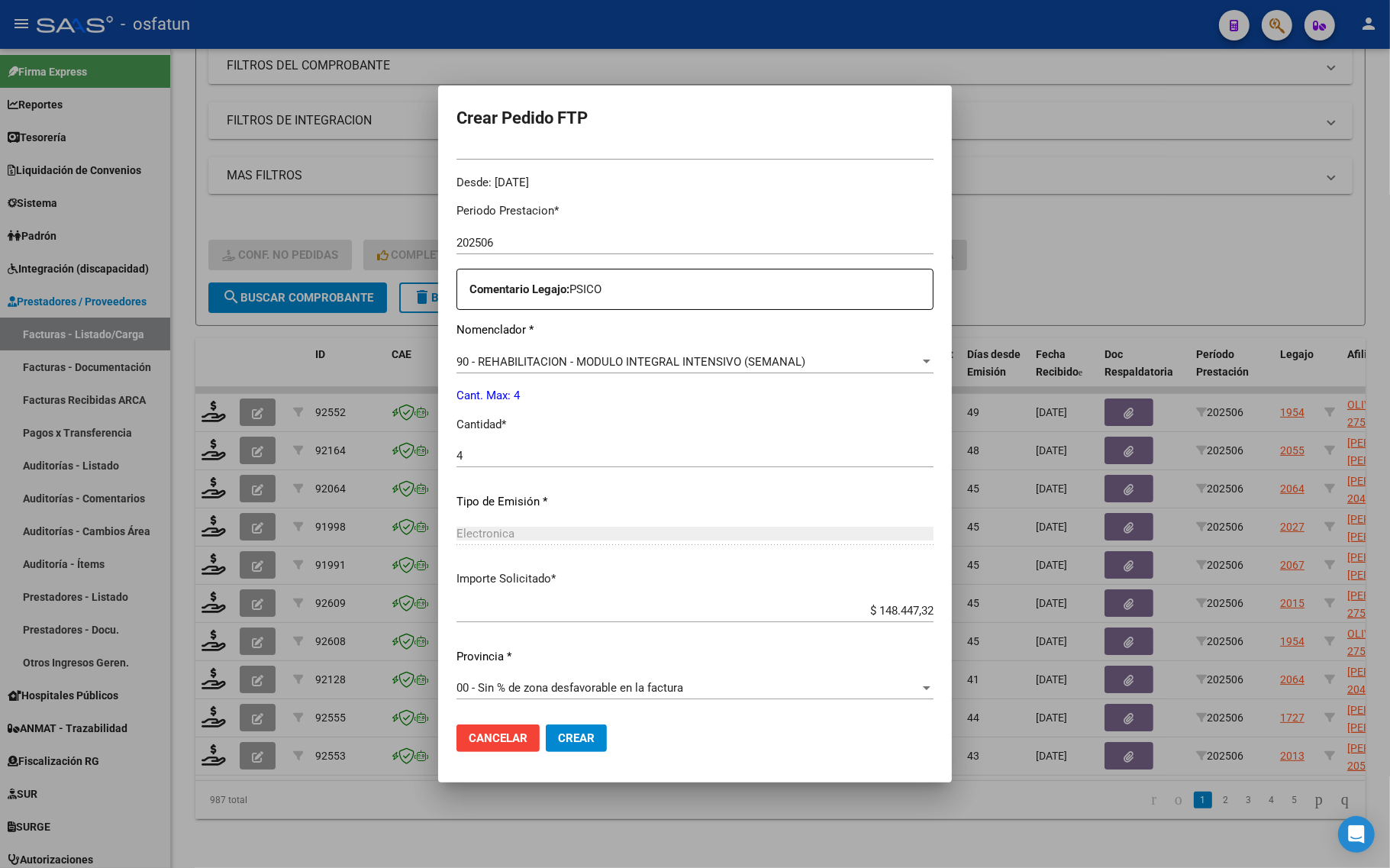
click at [589, 733] on span "Crear" at bounding box center [576, 737] width 37 height 14
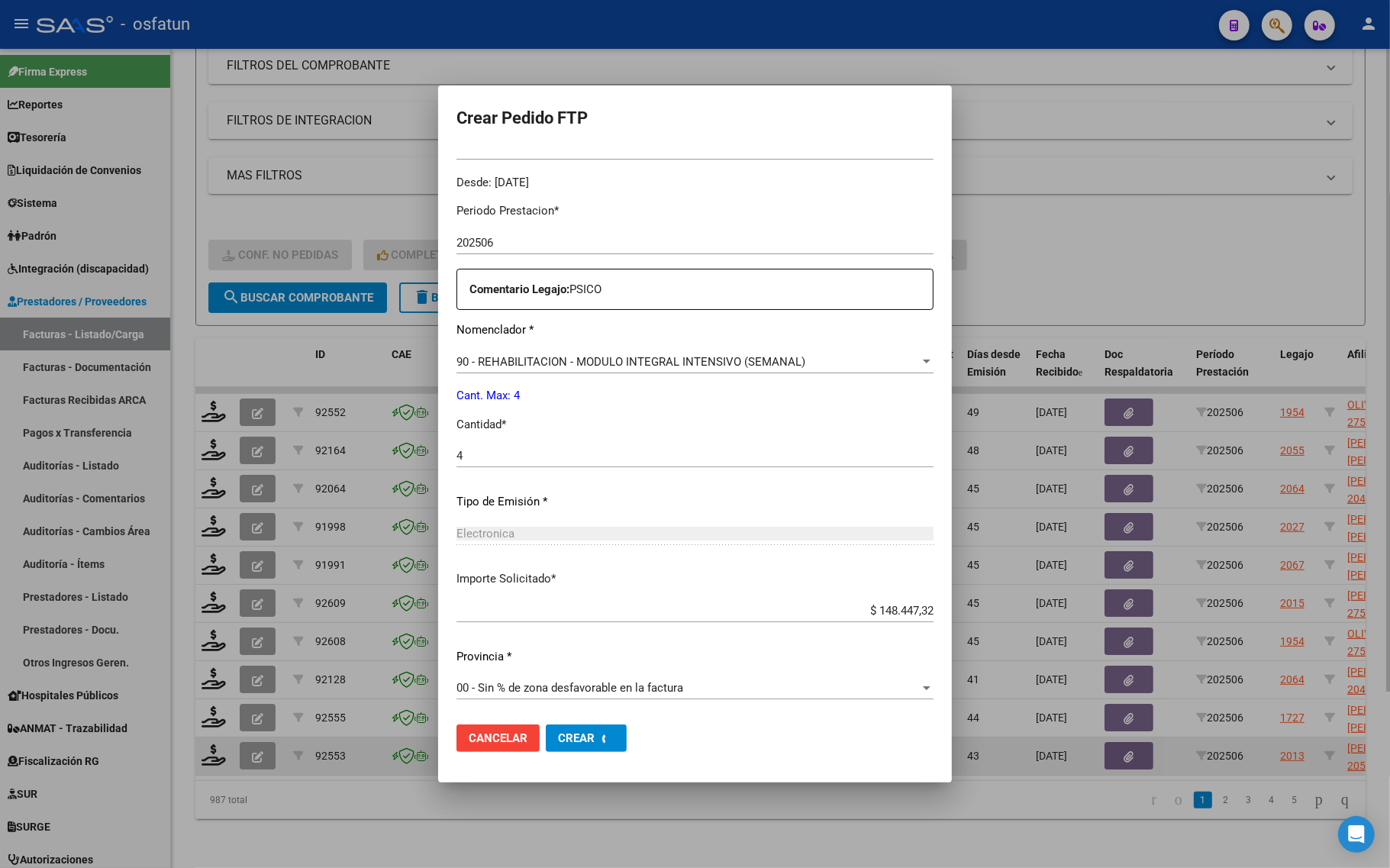
scroll to position [0, 0]
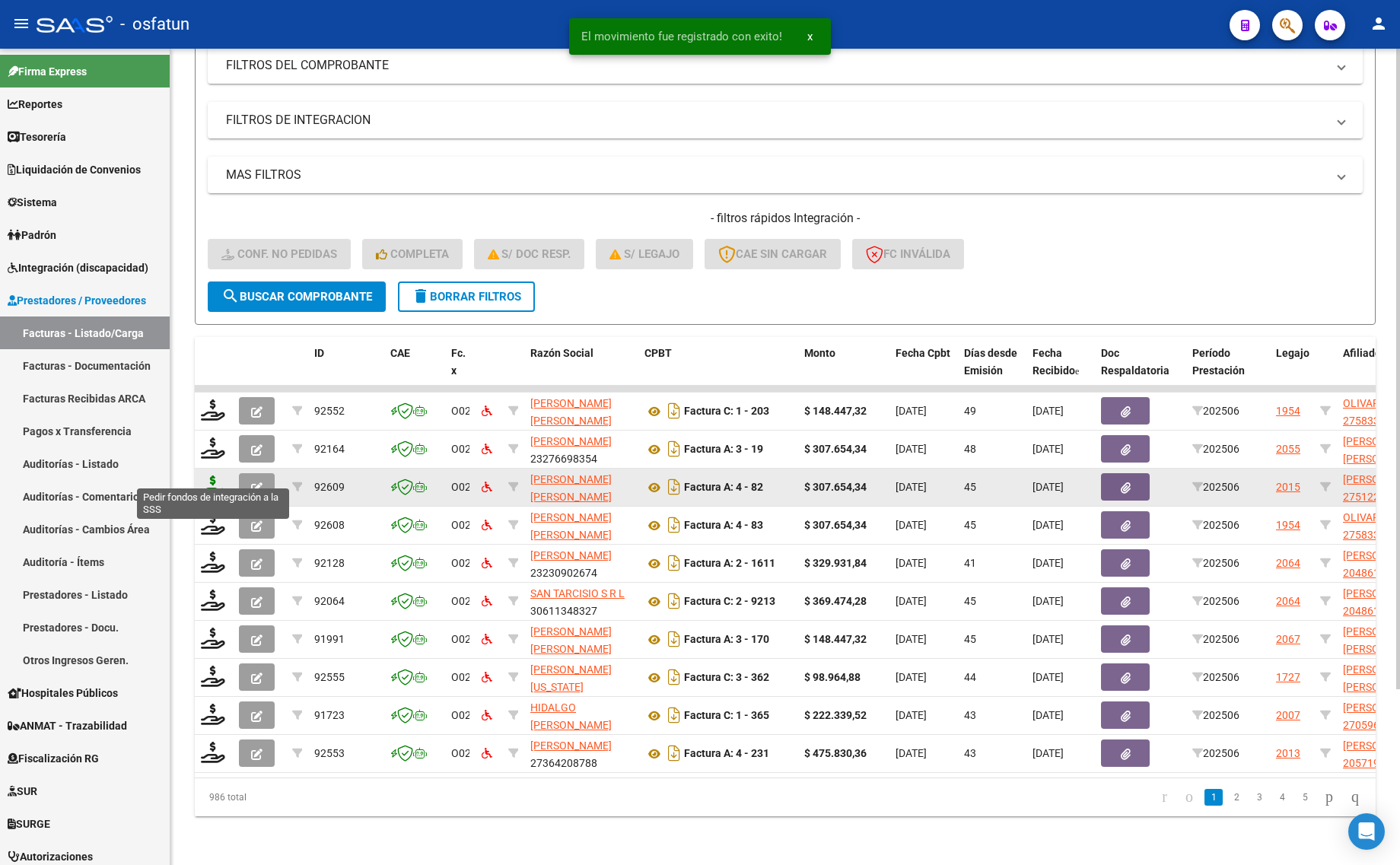
click at [206, 475] on icon at bounding box center [212, 486] width 24 height 21
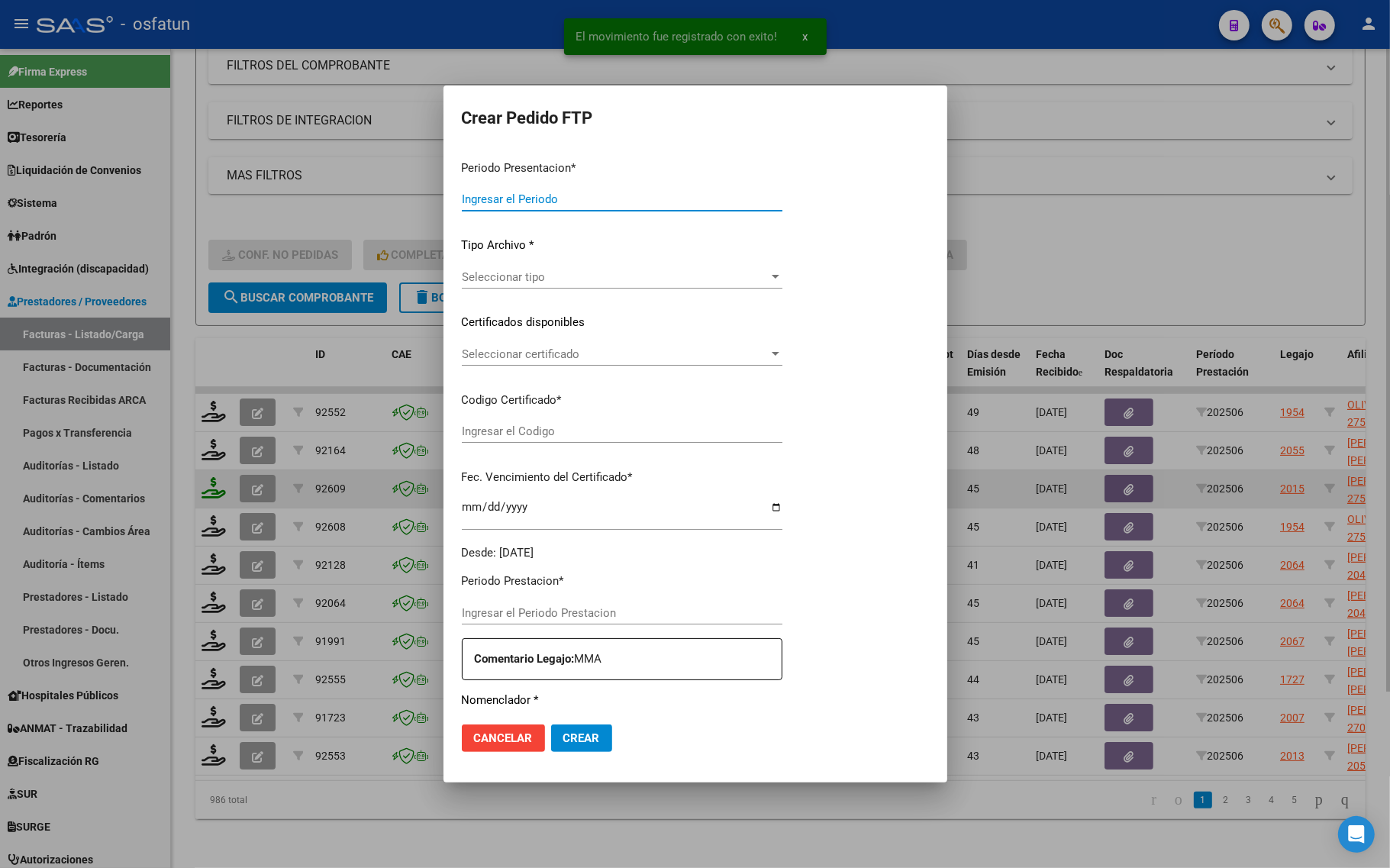
type input "202507"
type input "202506"
type input "$ 307.654,34"
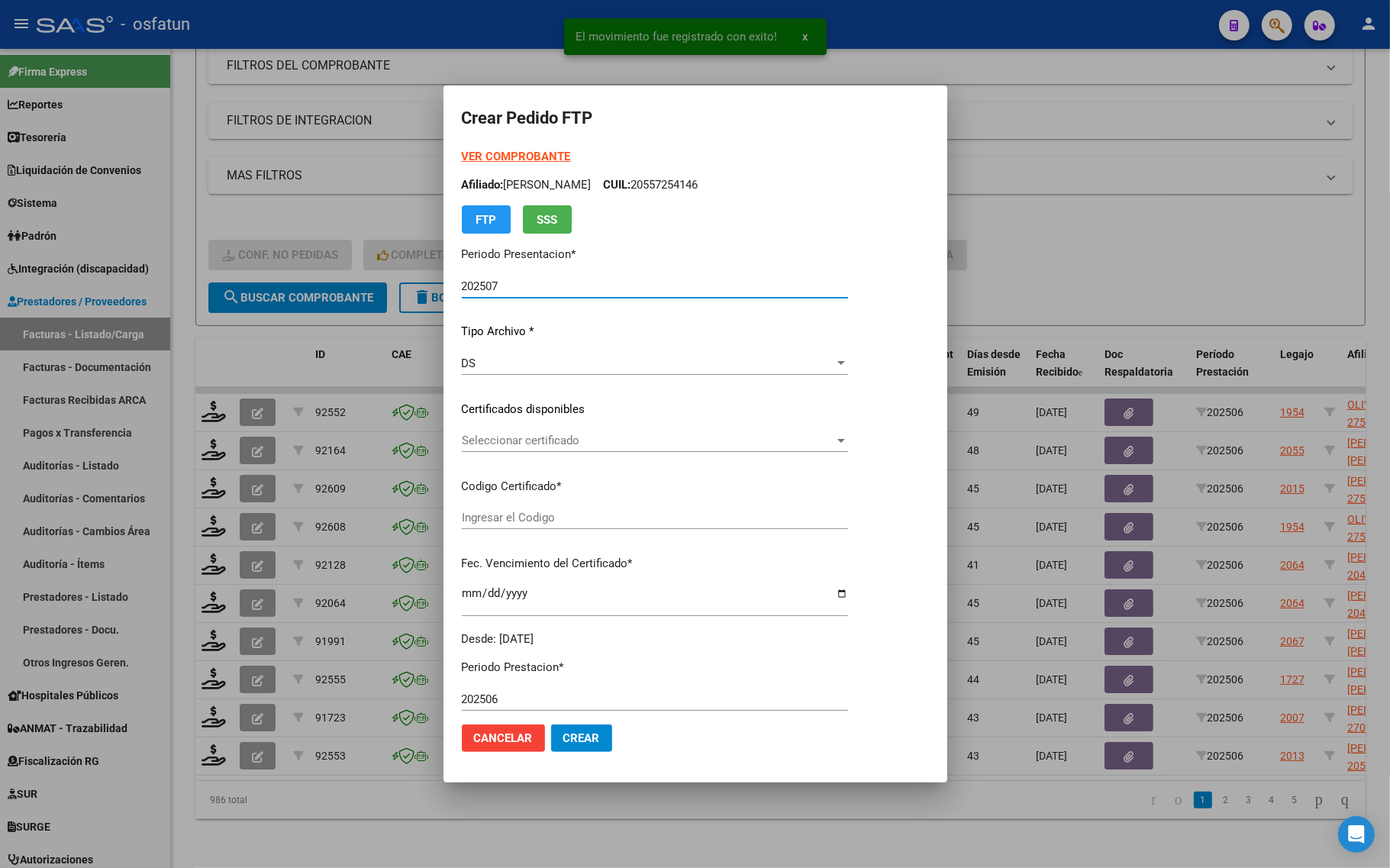
type input "ARG01000512245982022012620260126TUC139"
type input "2026-01-26"
click at [487, 153] on strong "VER COMPROBANTE" at bounding box center [516, 157] width 109 height 14
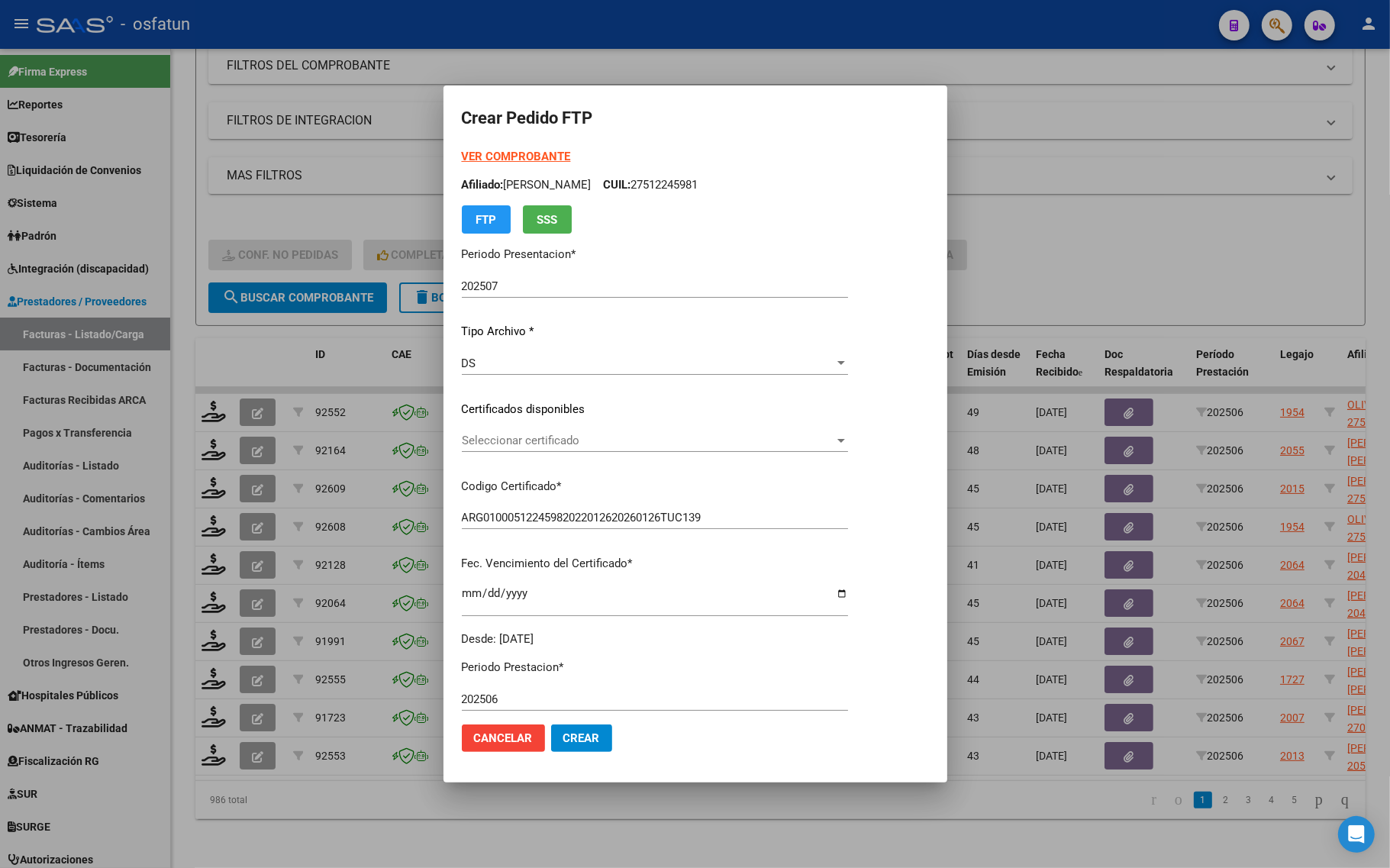
click at [1081, 203] on div at bounding box center [695, 434] width 1390 height 868
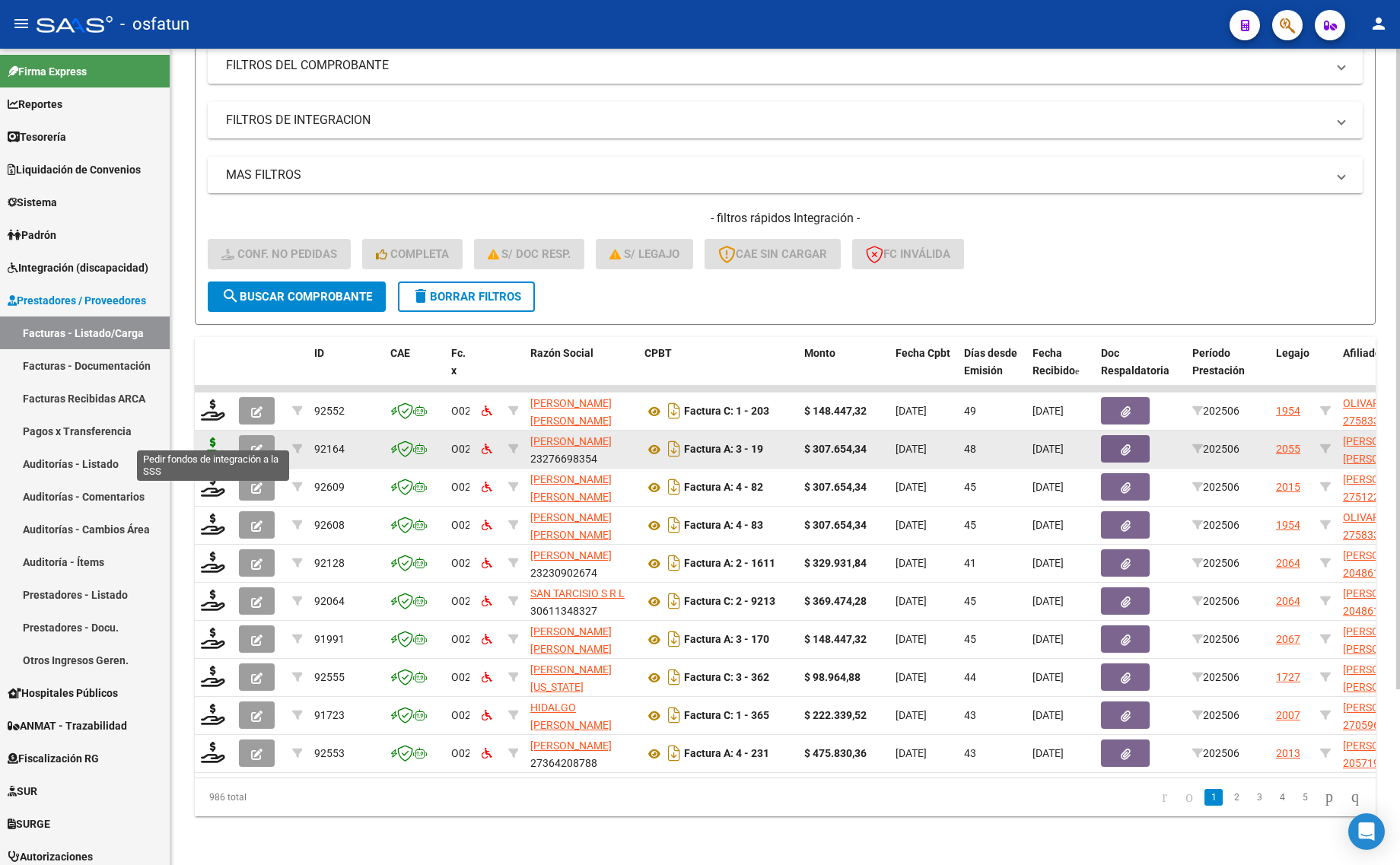
click at [214, 437] on icon at bounding box center [212, 447] width 24 height 21
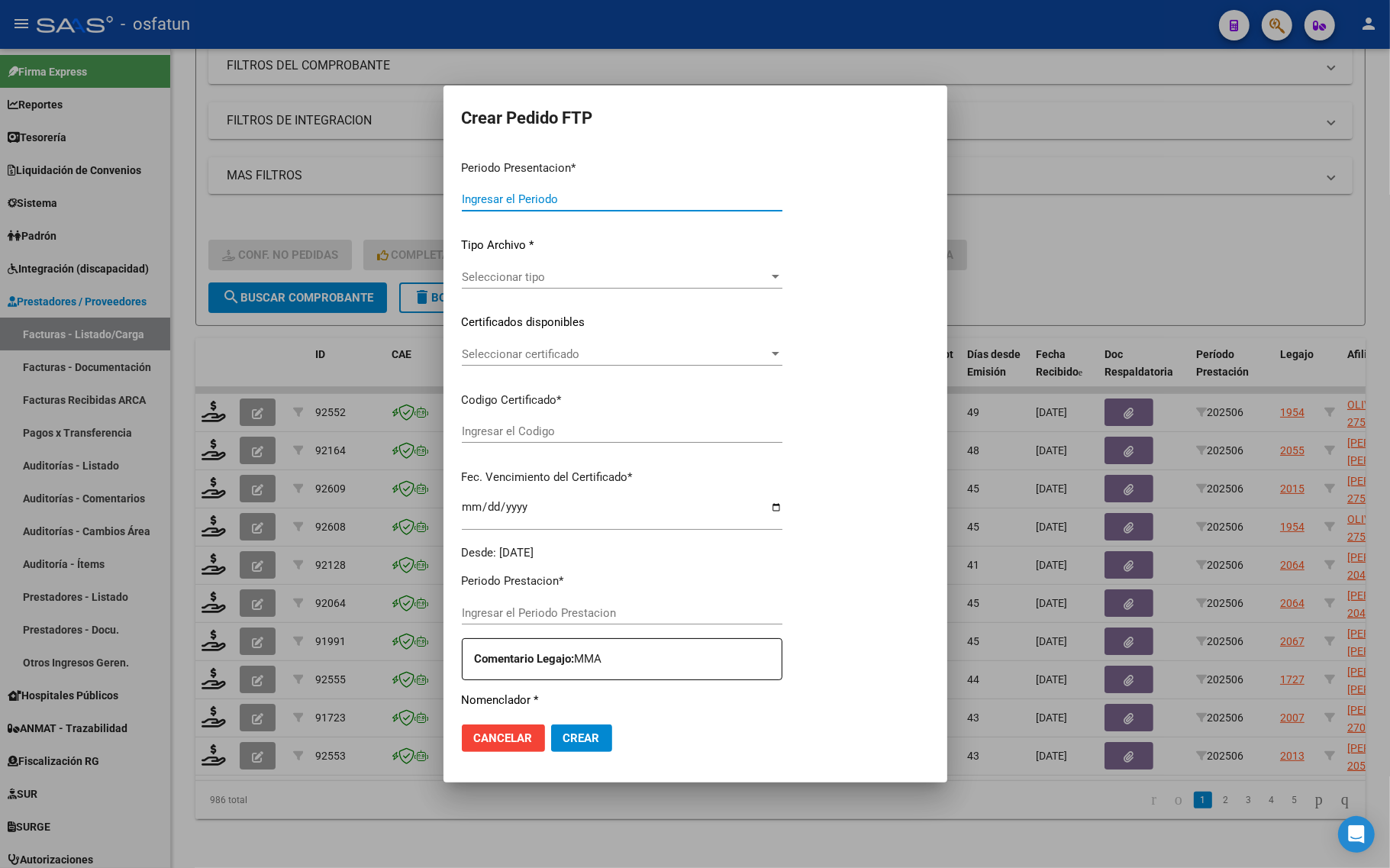
type input "202507"
type input "202506"
type input "$ 307.654,34"
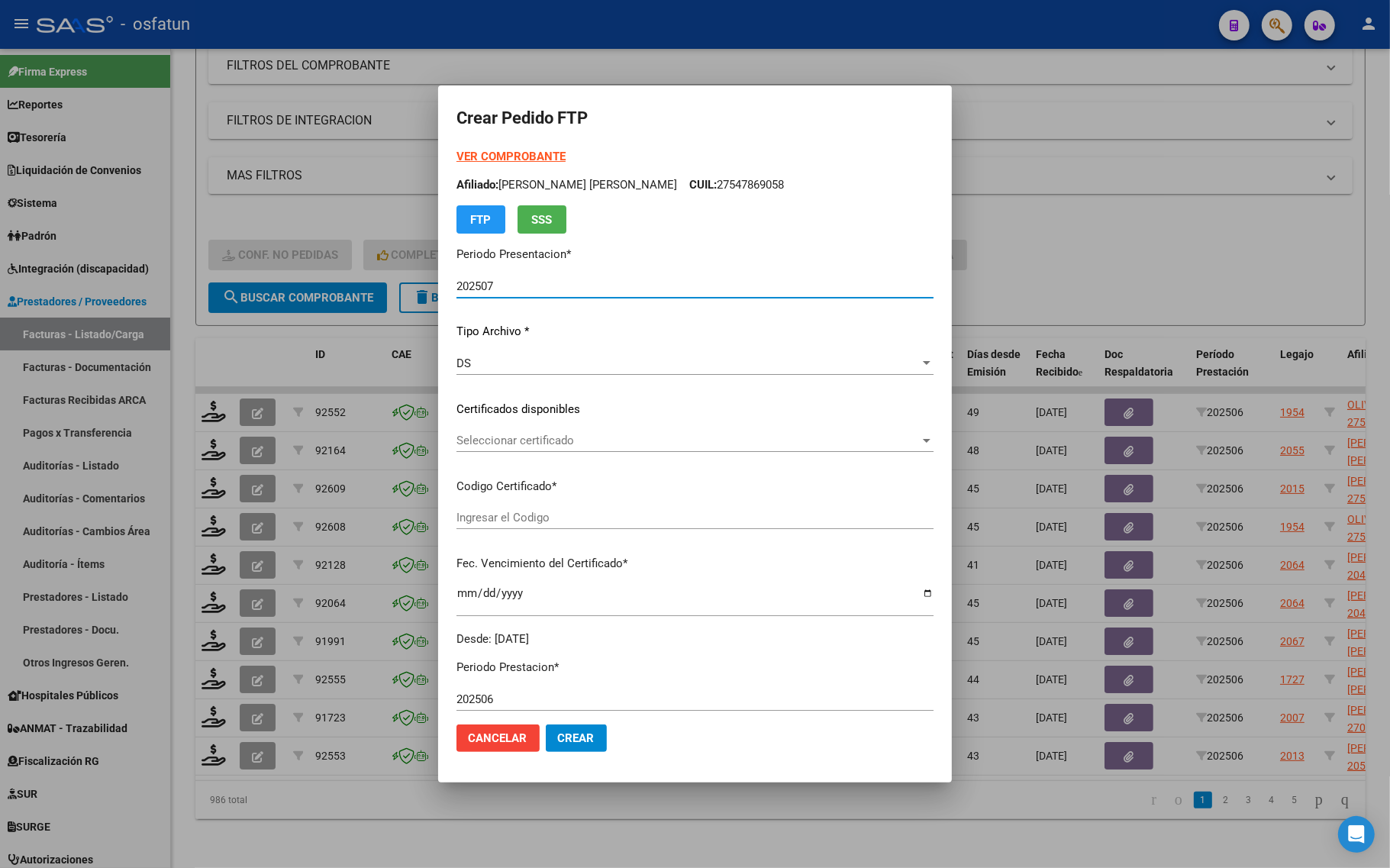
type input "ARG02000474978182016033020260330TUC136"
type input "2026-03-30"
click at [504, 159] on strong "VER COMPROBANTE" at bounding box center [511, 157] width 109 height 14
click at [231, 341] on div at bounding box center [695, 434] width 1390 height 868
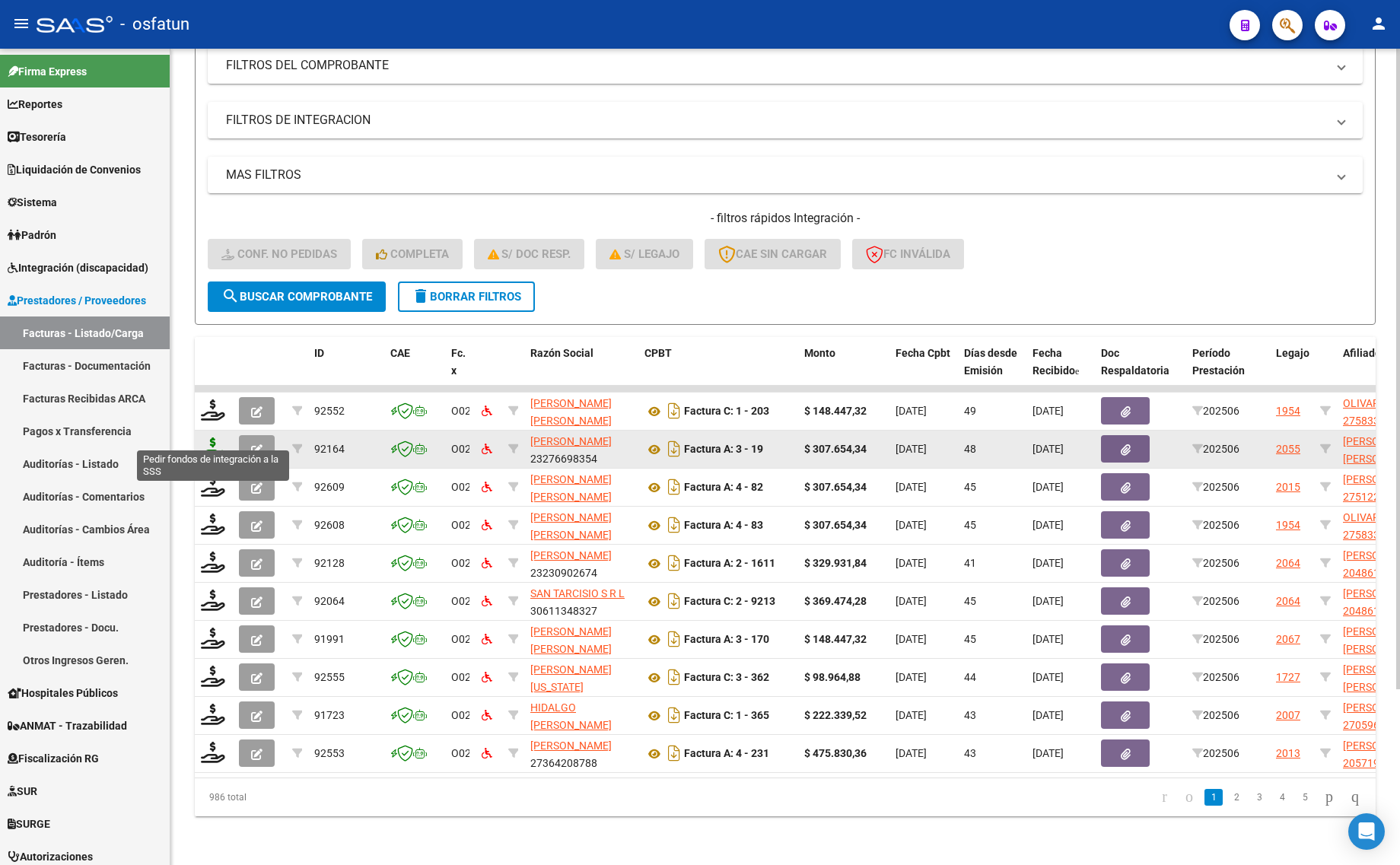
click at [210, 437] on icon at bounding box center [212, 447] width 24 height 21
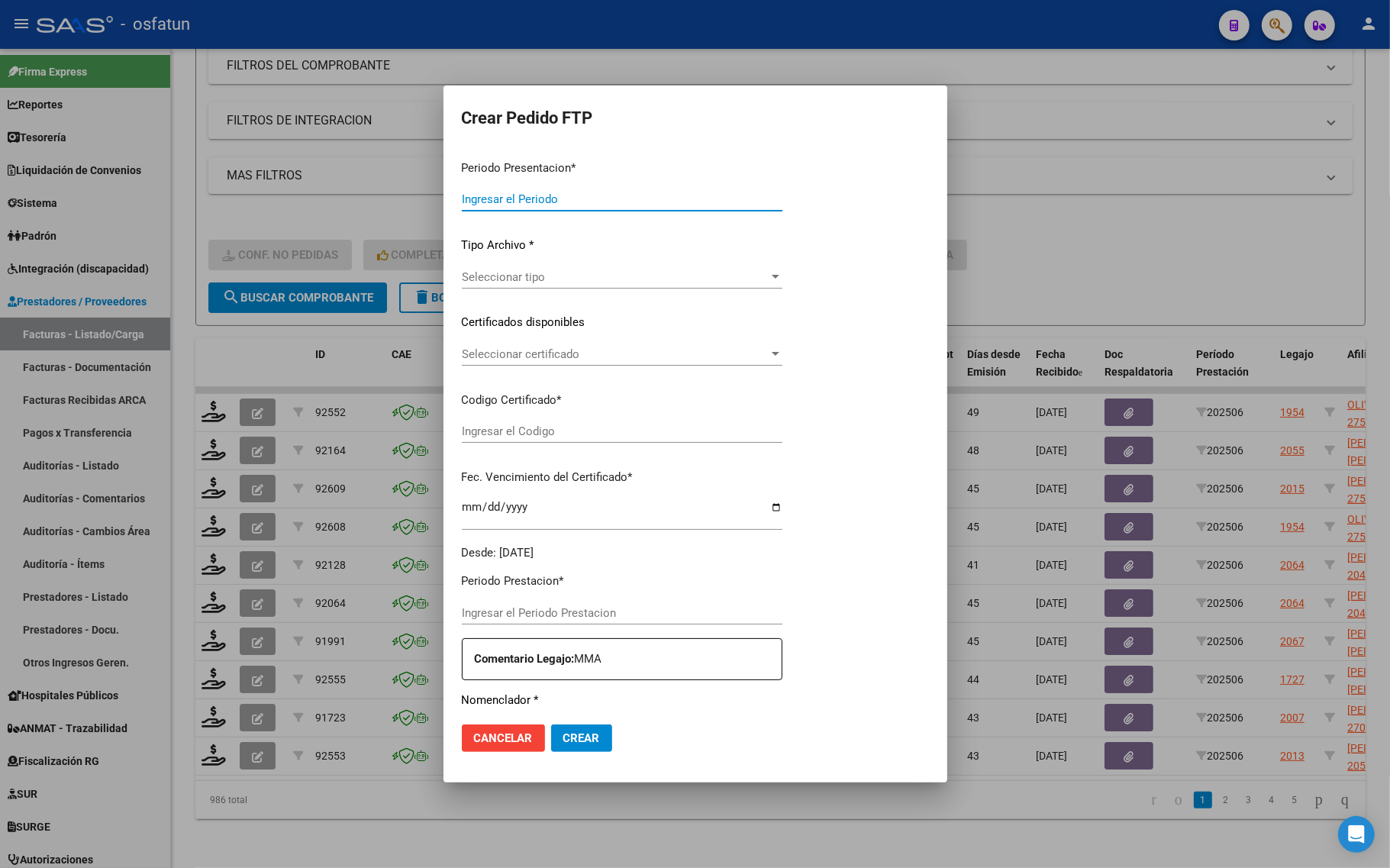
type input "202507"
type input "202506"
type input "$ 307.654,34"
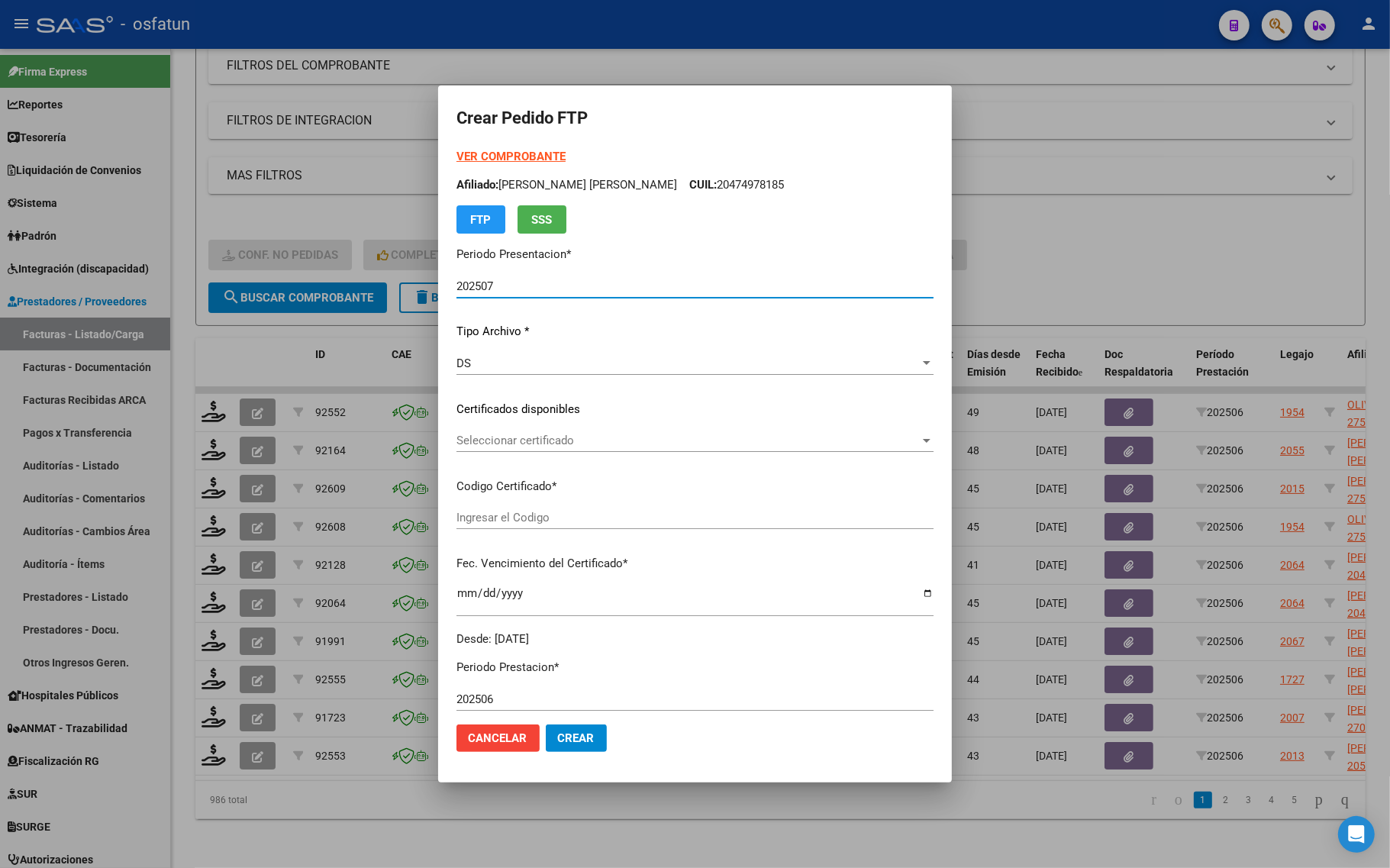
type input "ARG02000474978182016033020260330TUC136"
type input "2026-03-30"
click at [485, 157] on strong "VER COMPROBANTE" at bounding box center [511, 157] width 109 height 14
click at [298, 131] on div at bounding box center [695, 434] width 1390 height 868
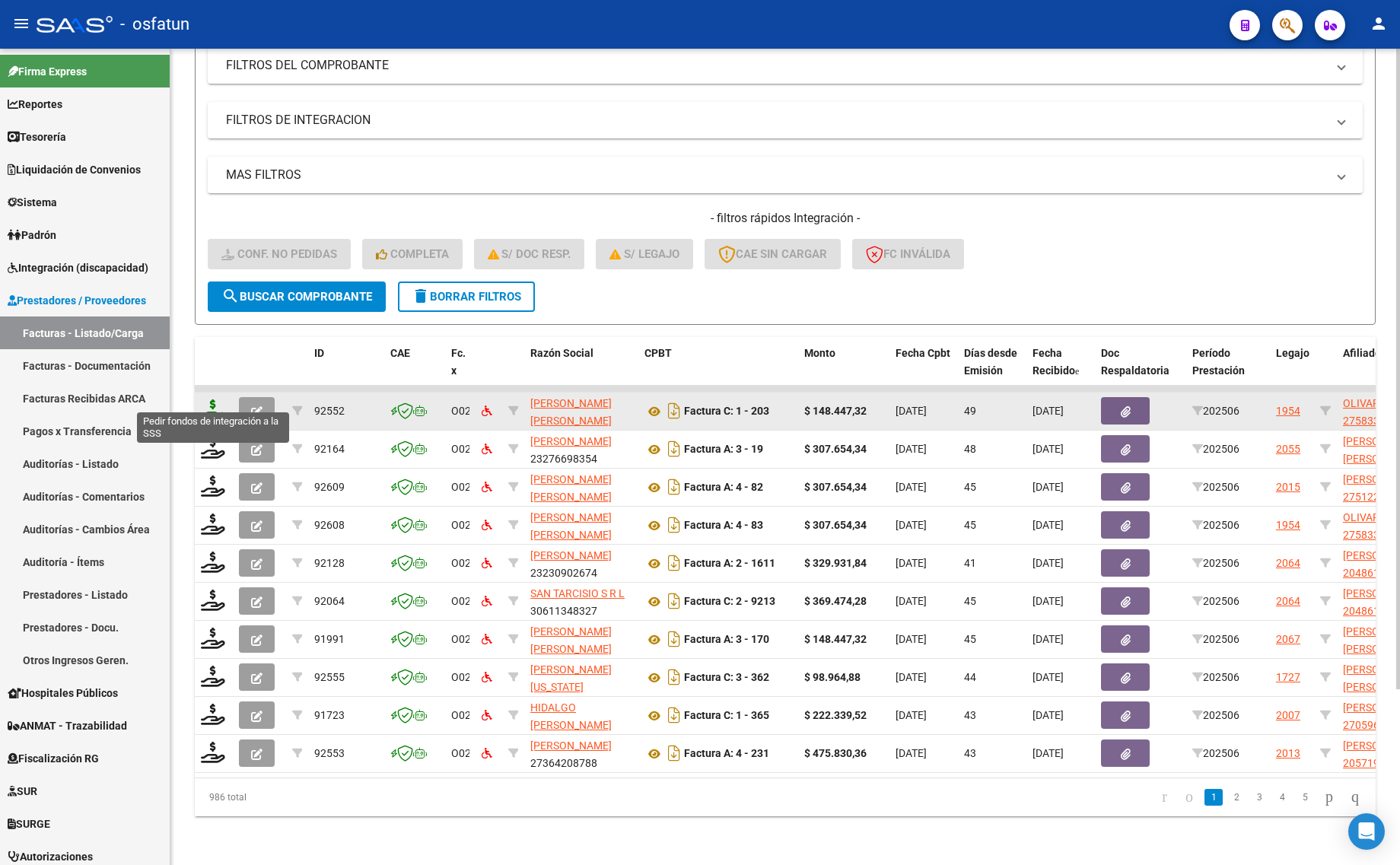
click at [213, 399] on icon at bounding box center [212, 410] width 24 height 21
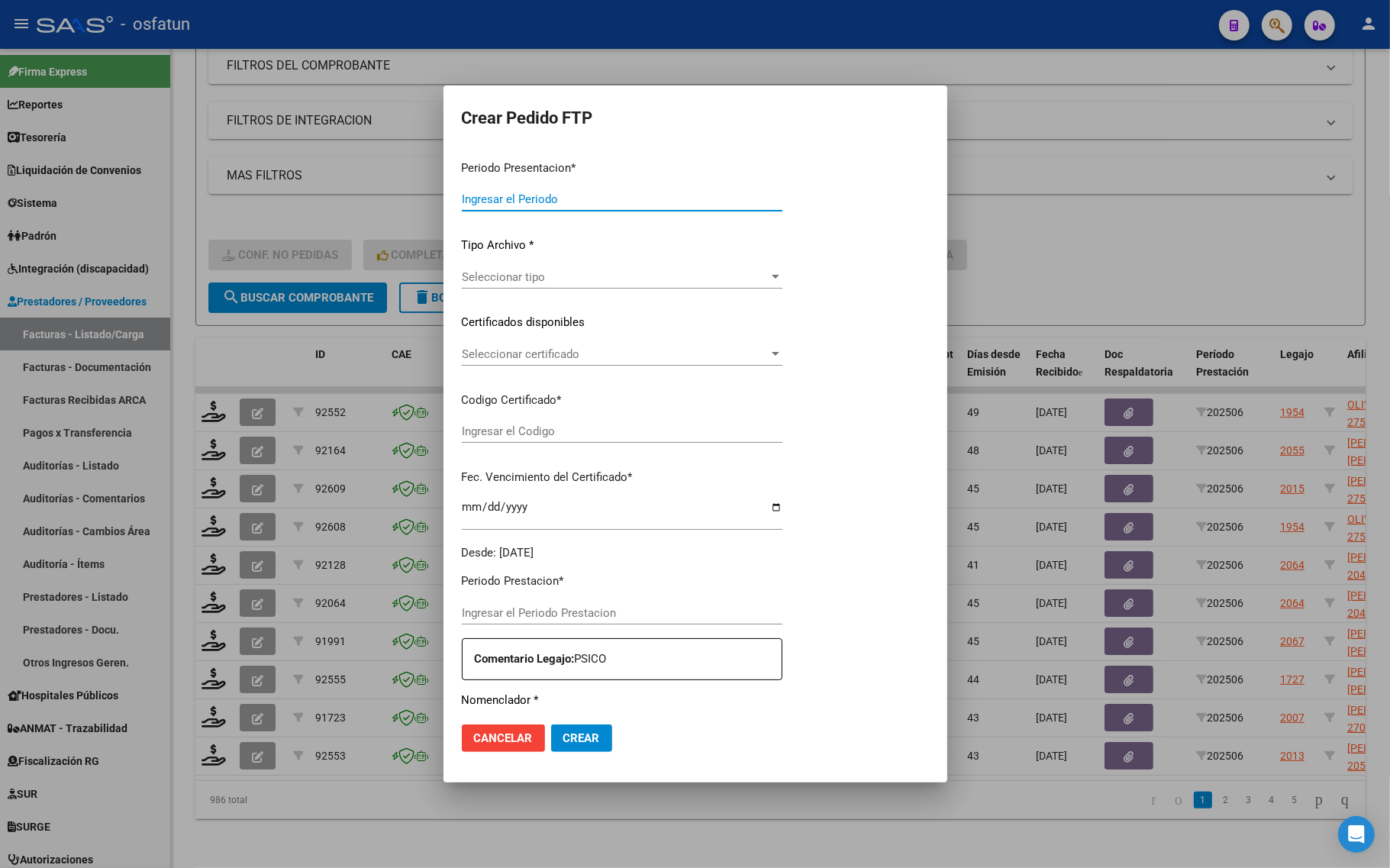
type input "202507"
type input "202506"
type input "$ 148.447,32"
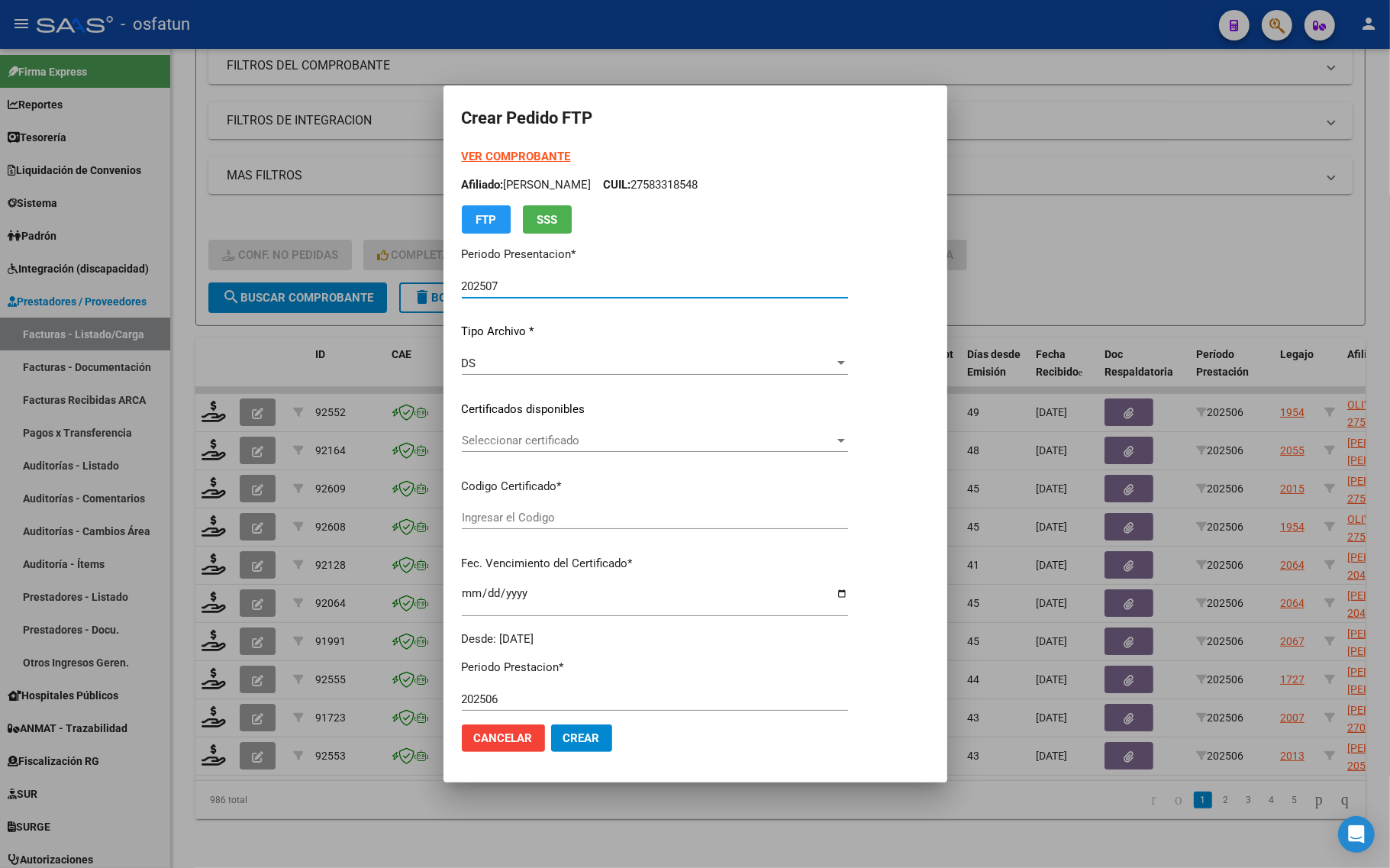
type input "ARG01000583318542024090520260905TUC139"
type input "2026-09-05"
click at [489, 154] on strong "VER COMPROBANTE" at bounding box center [516, 157] width 109 height 14
click at [567, 436] on span "Seleccionar certificado" at bounding box center [648, 440] width 373 height 14
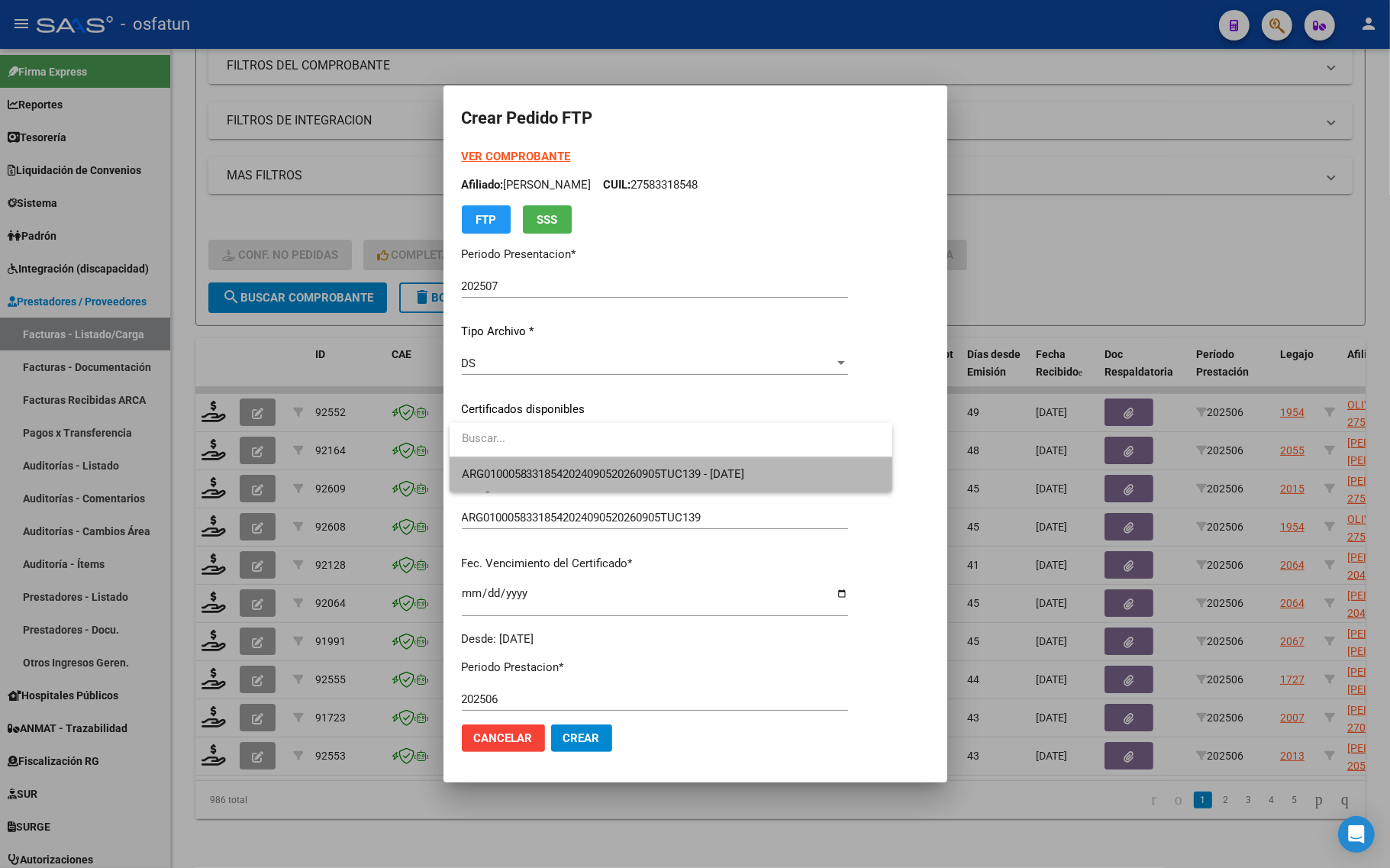
click at [567, 464] on span "ARG01000583318542024090520260905TUC139 - 2026-09-05" at bounding box center [671, 473] width 418 height 34
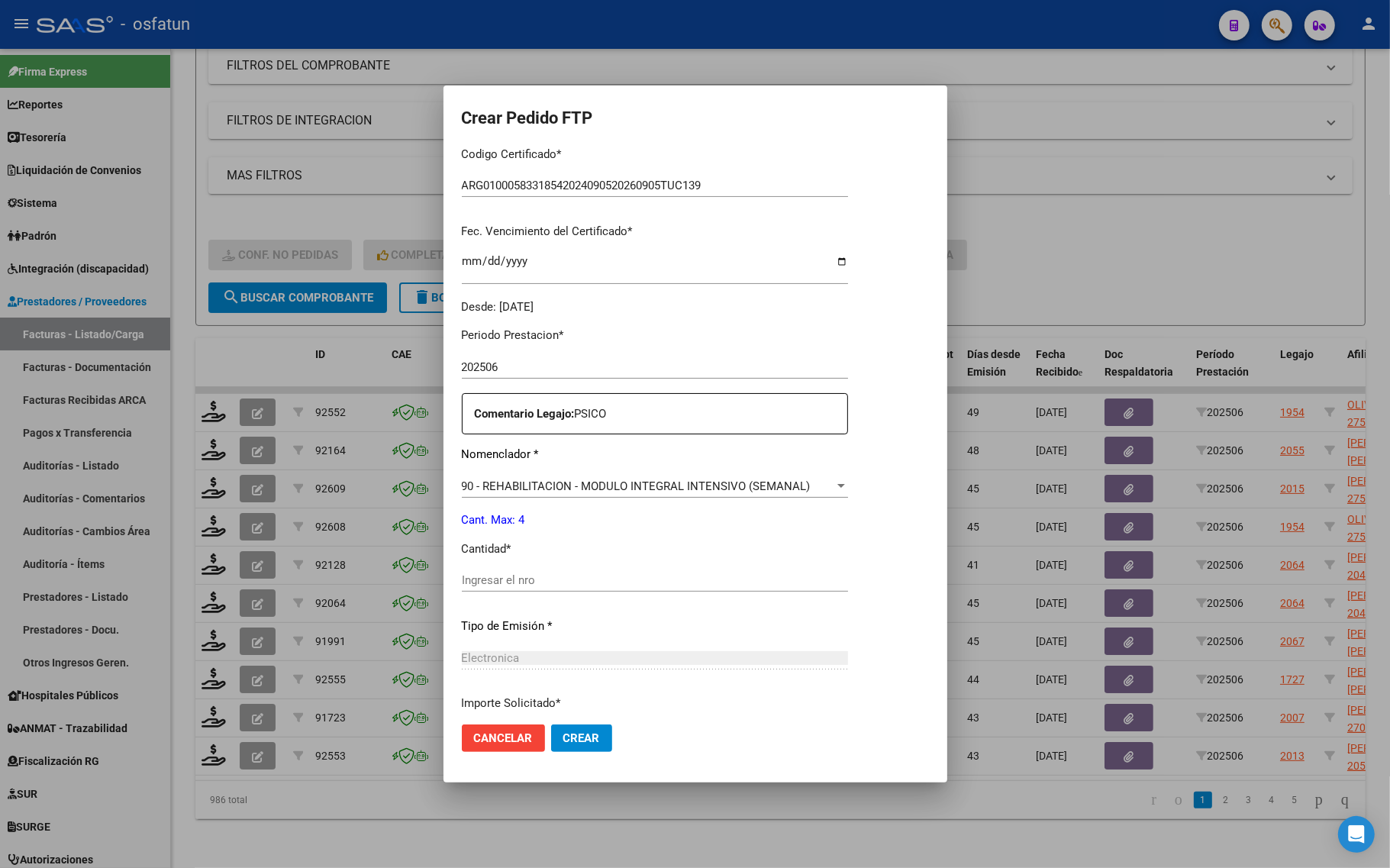
scroll to position [381, 0]
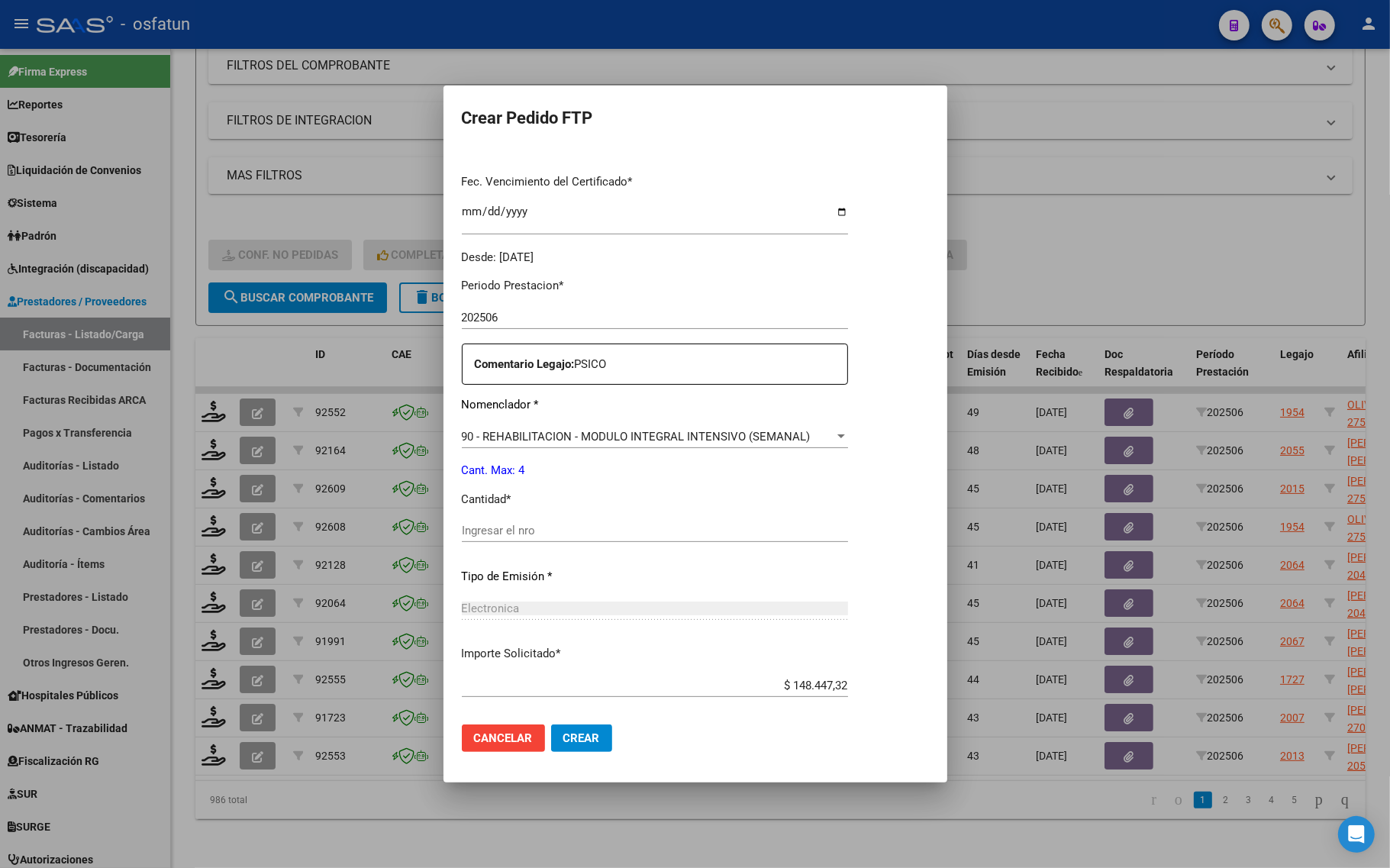
click at [561, 536] on input "Ingresar el nro" at bounding box center [654, 530] width 386 height 14
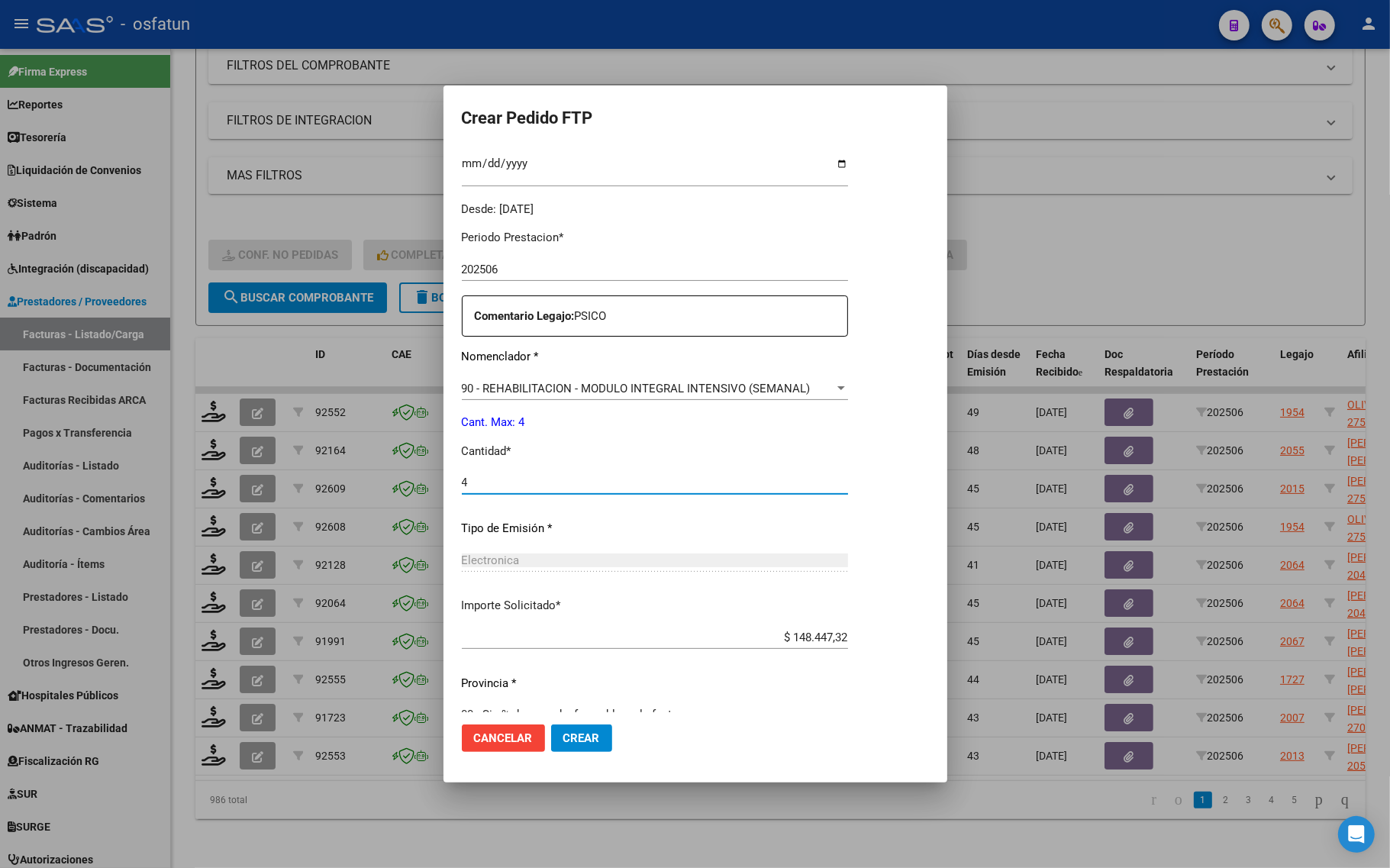
scroll to position [457, 0]
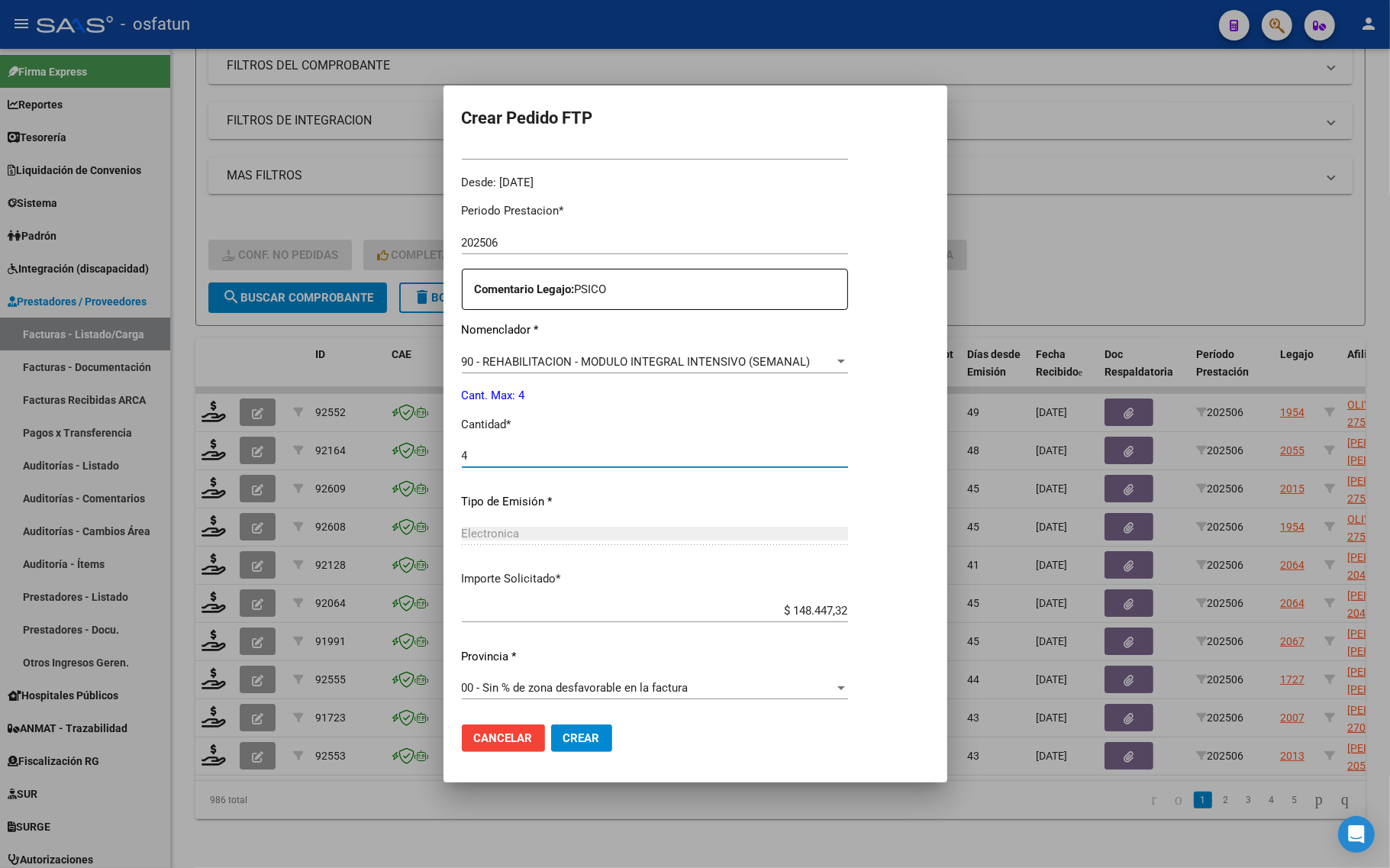
type input "4"
click at [579, 738] on span "Crear" at bounding box center [582, 737] width 37 height 14
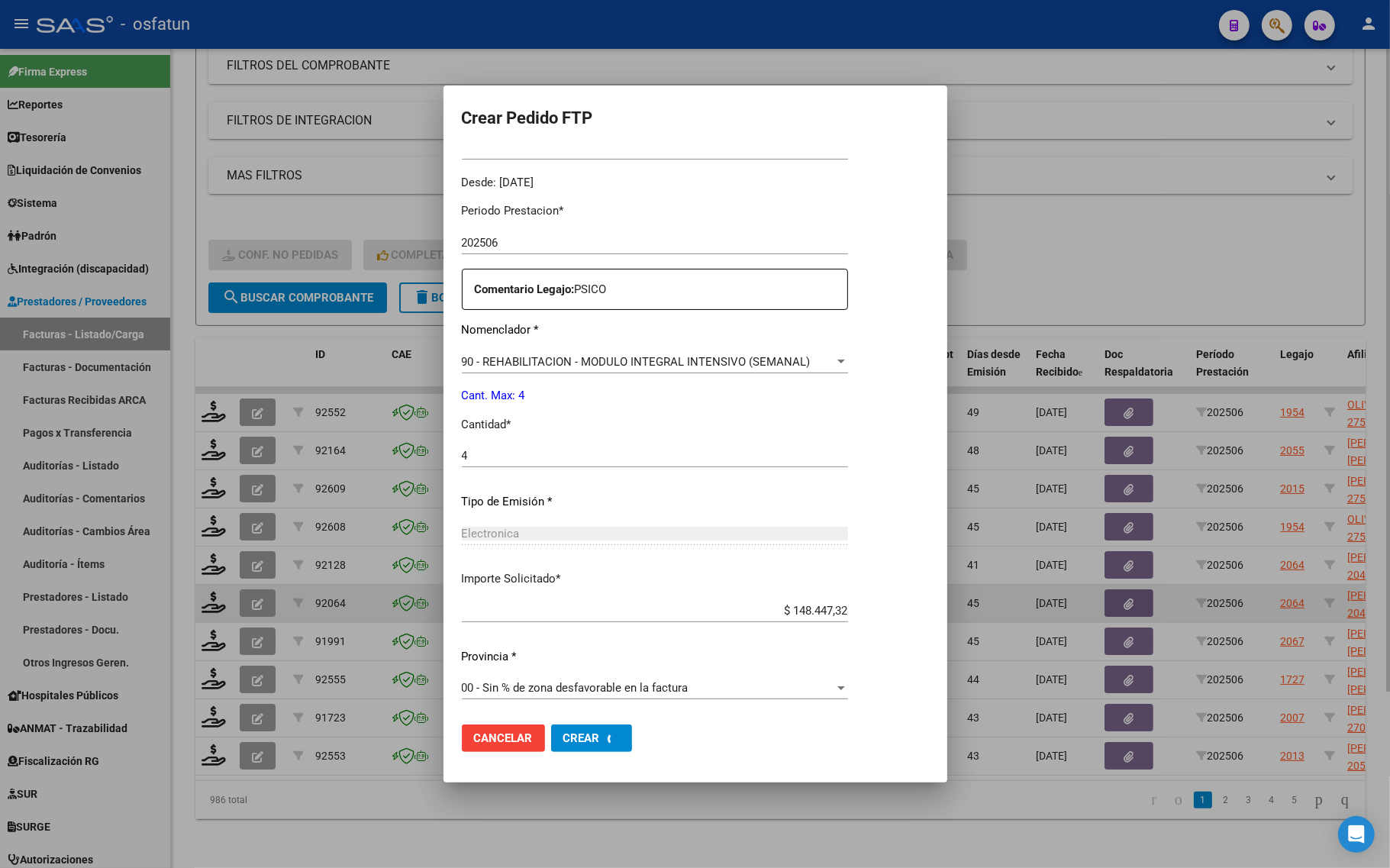
scroll to position [0, 0]
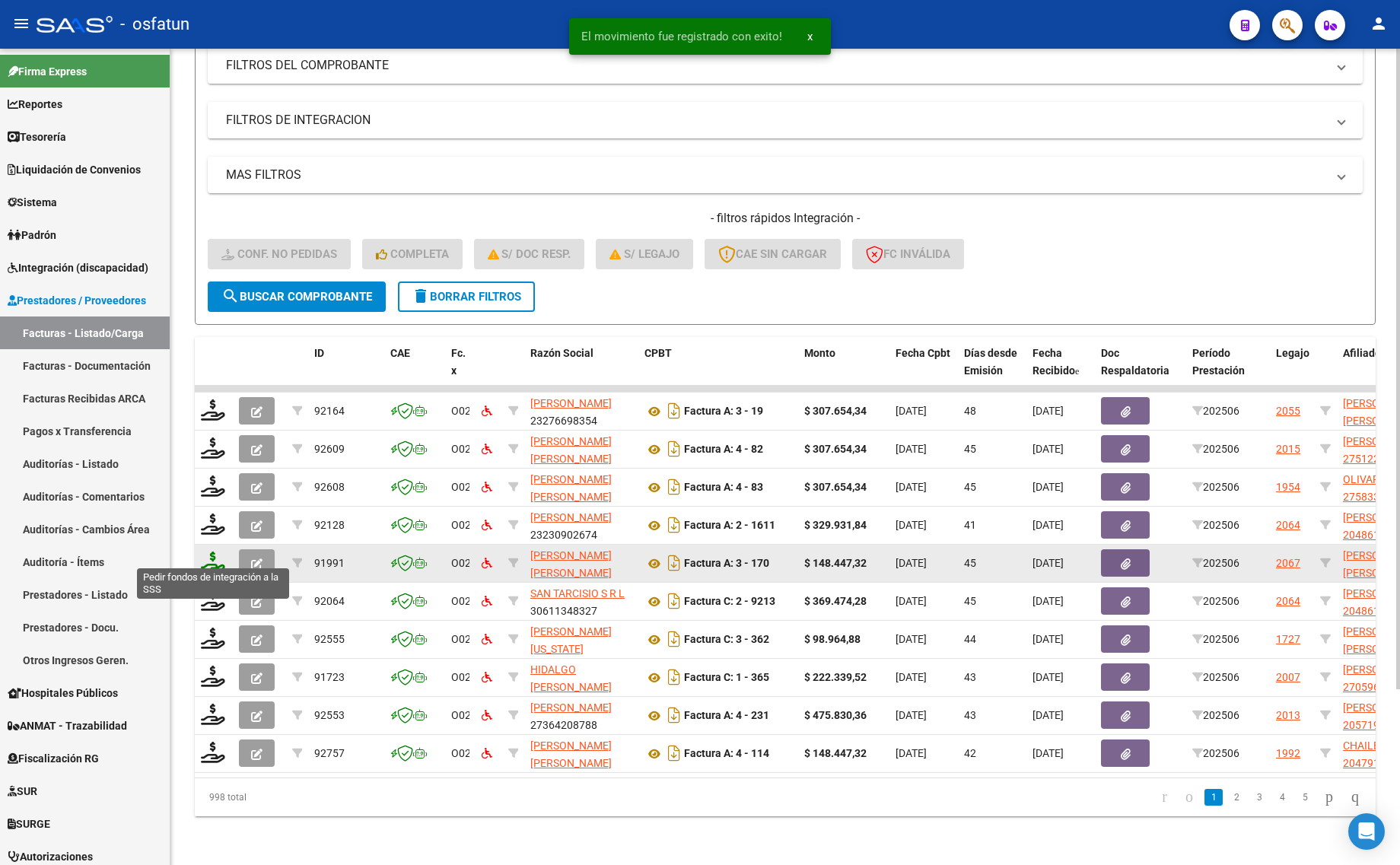
click at [214, 552] on icon at bounding box center [212, 562] width 24 height 21
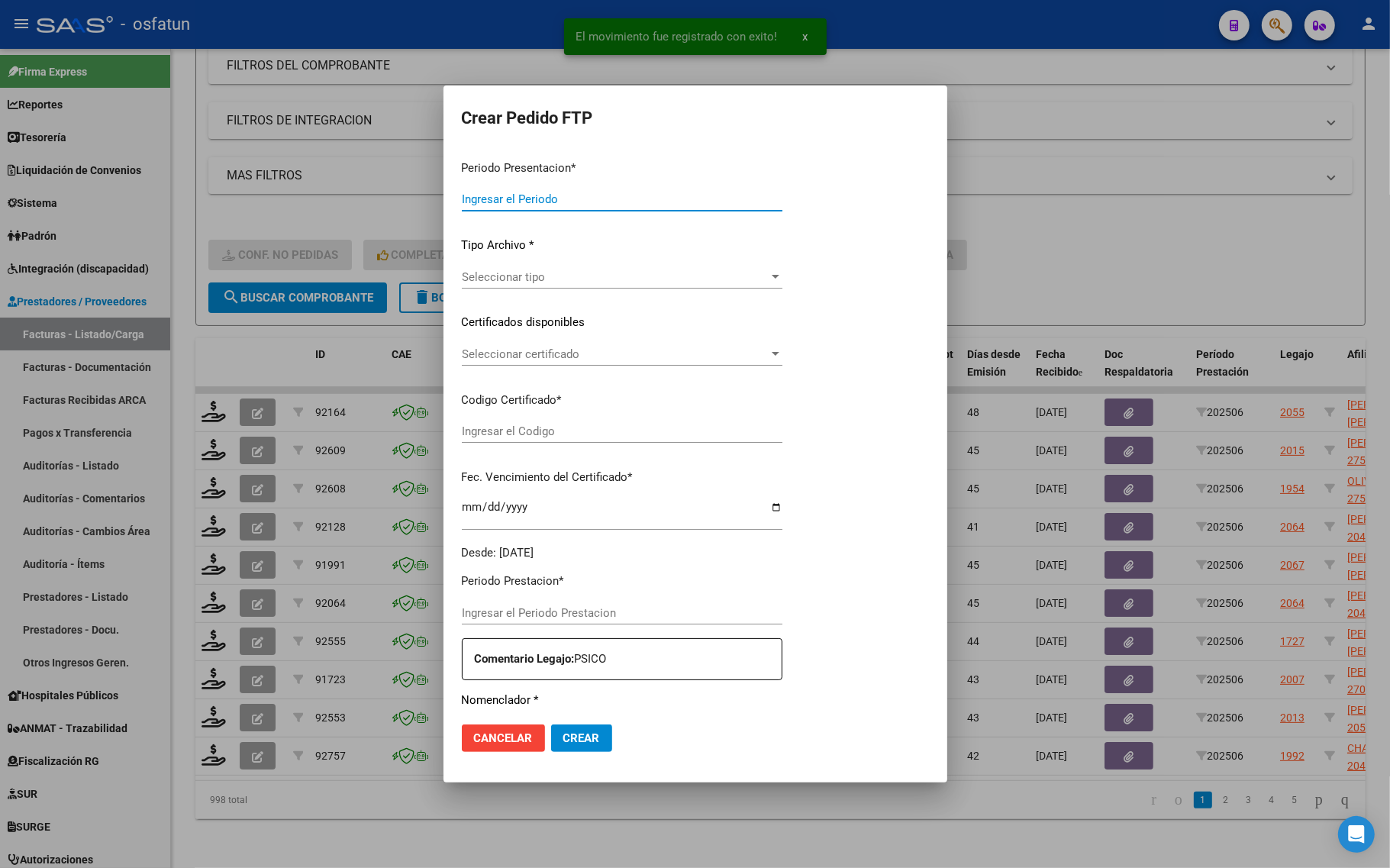
type input "202507"
type input "202506"
type input "$ 148.447,32"
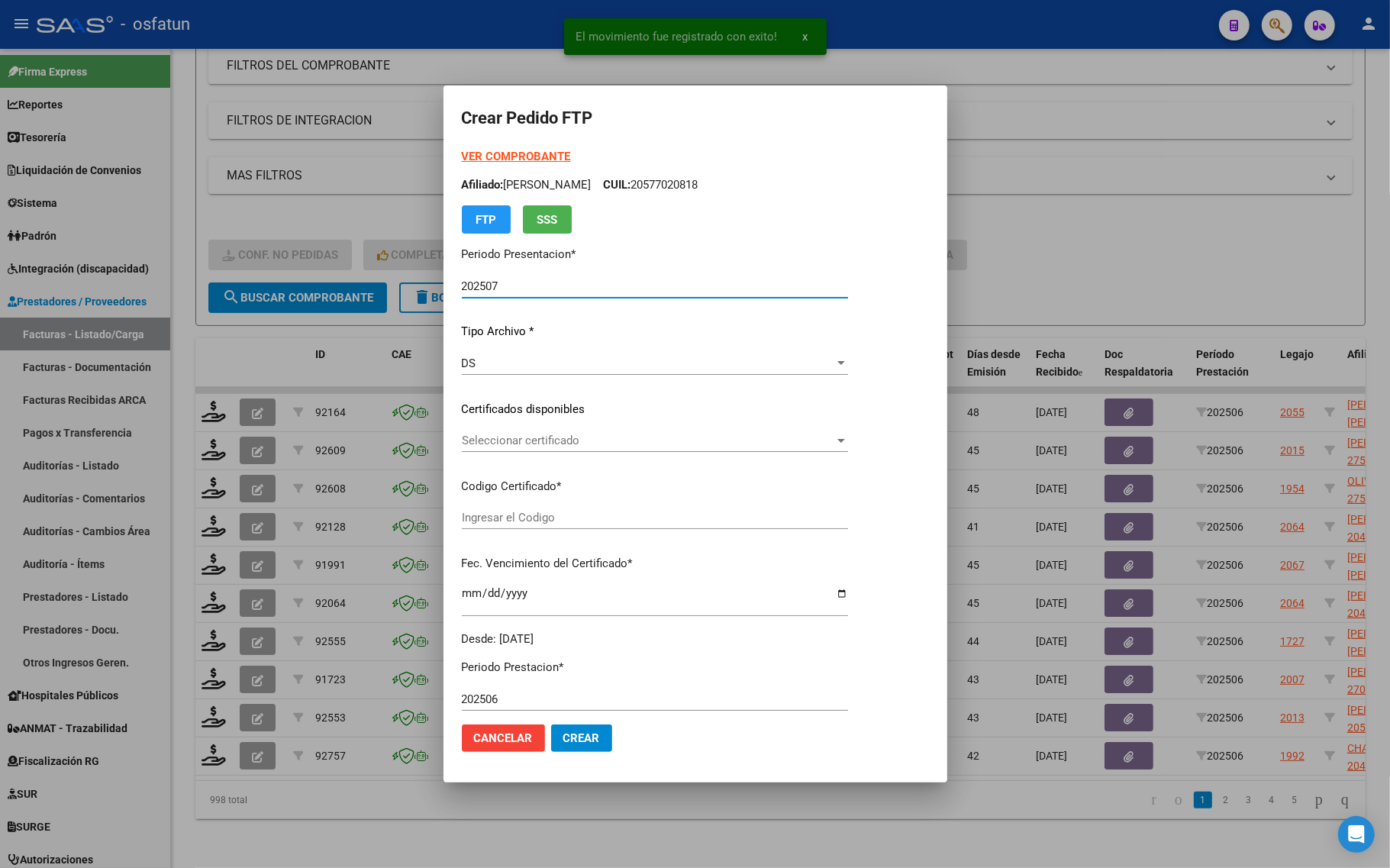
type input "ARG02000553122552023101020271010TUC139"
type input "2027-10-10"
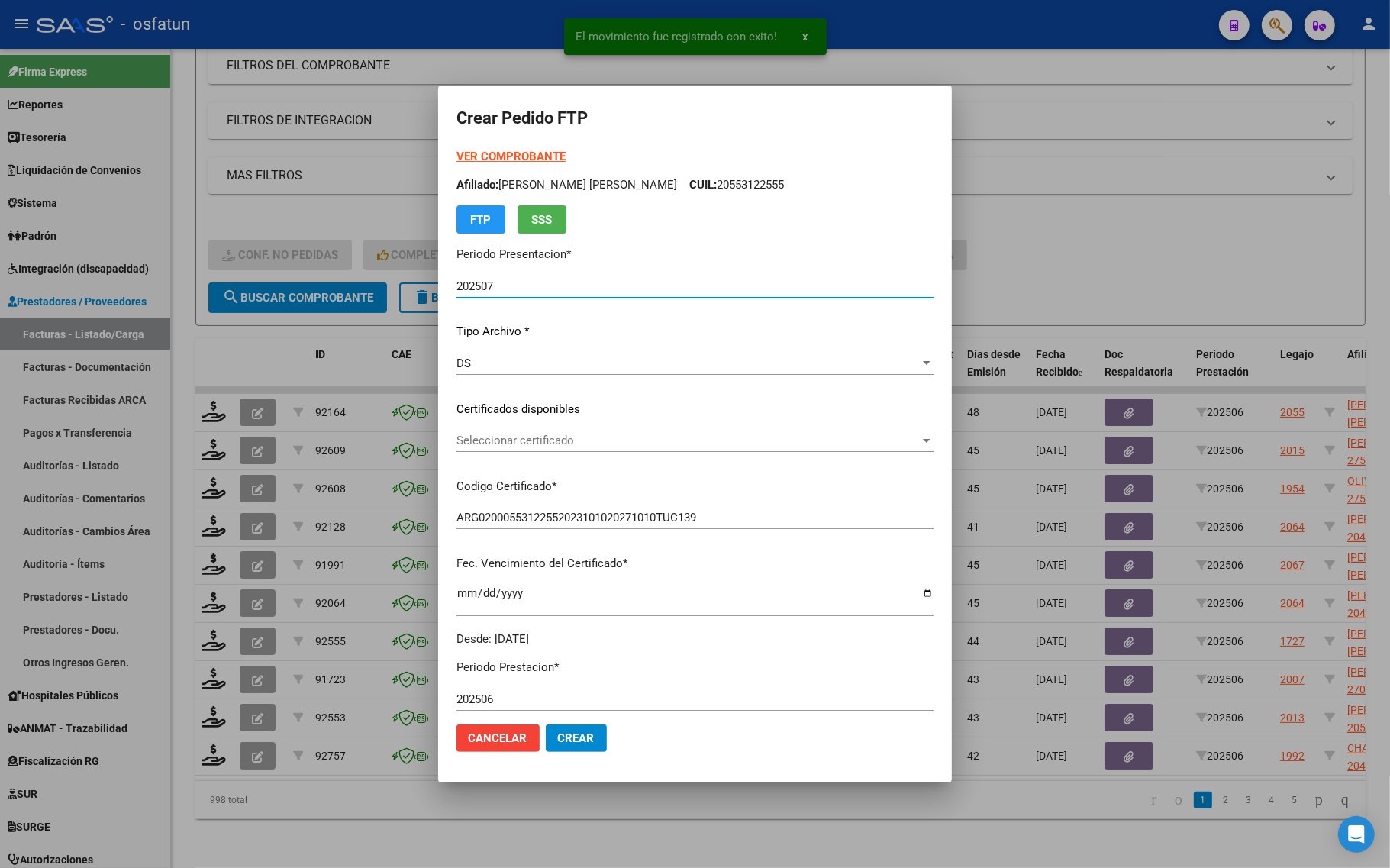
click at [523, 150] on strong "VER COMPROBANTE" at bounding box center [511, 157] width 109 height 14
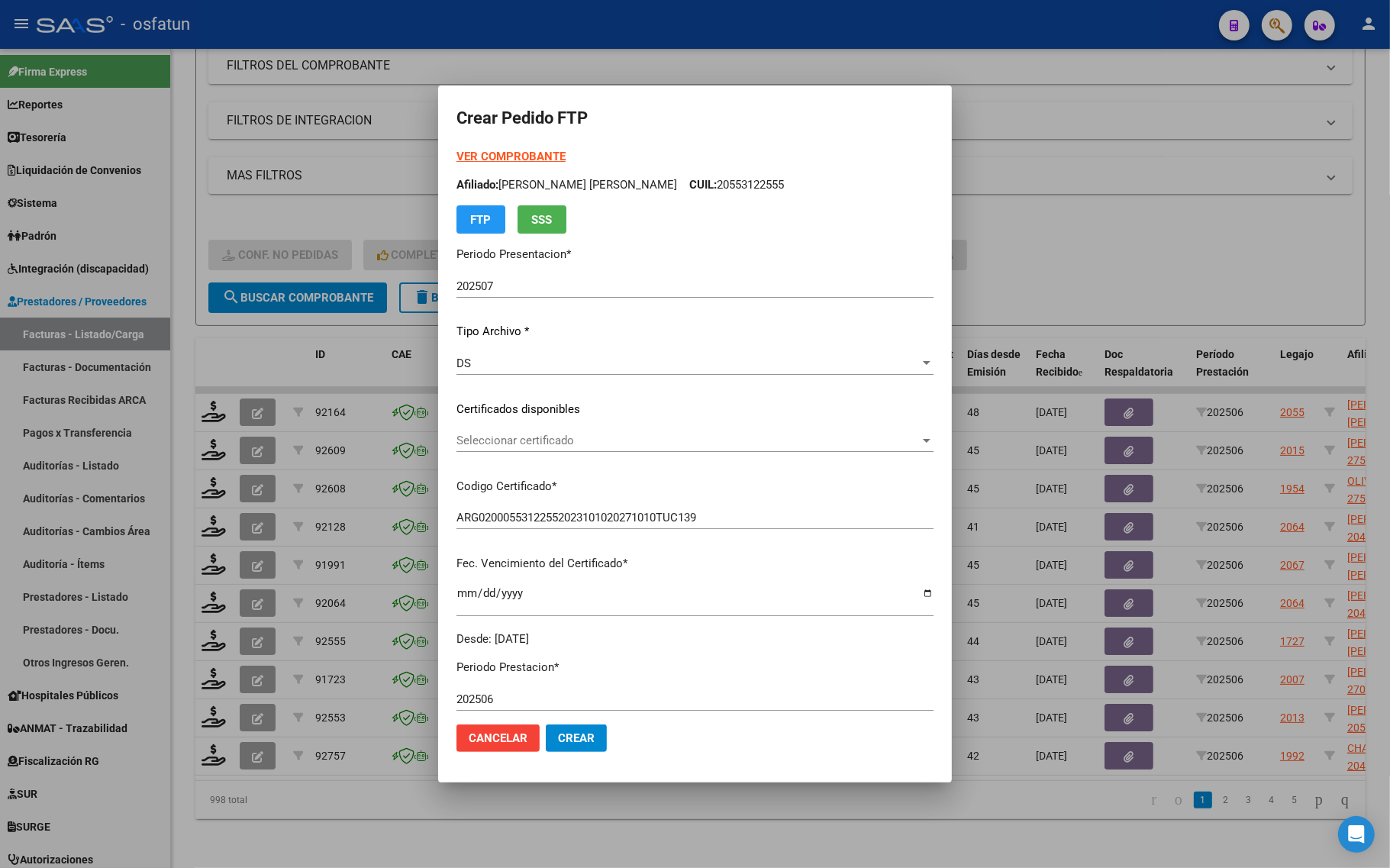
click at [609, 447] on div "Seleccionar certificado Seleccionar certificado" at bounding box center [695, 440] width 477 height 23
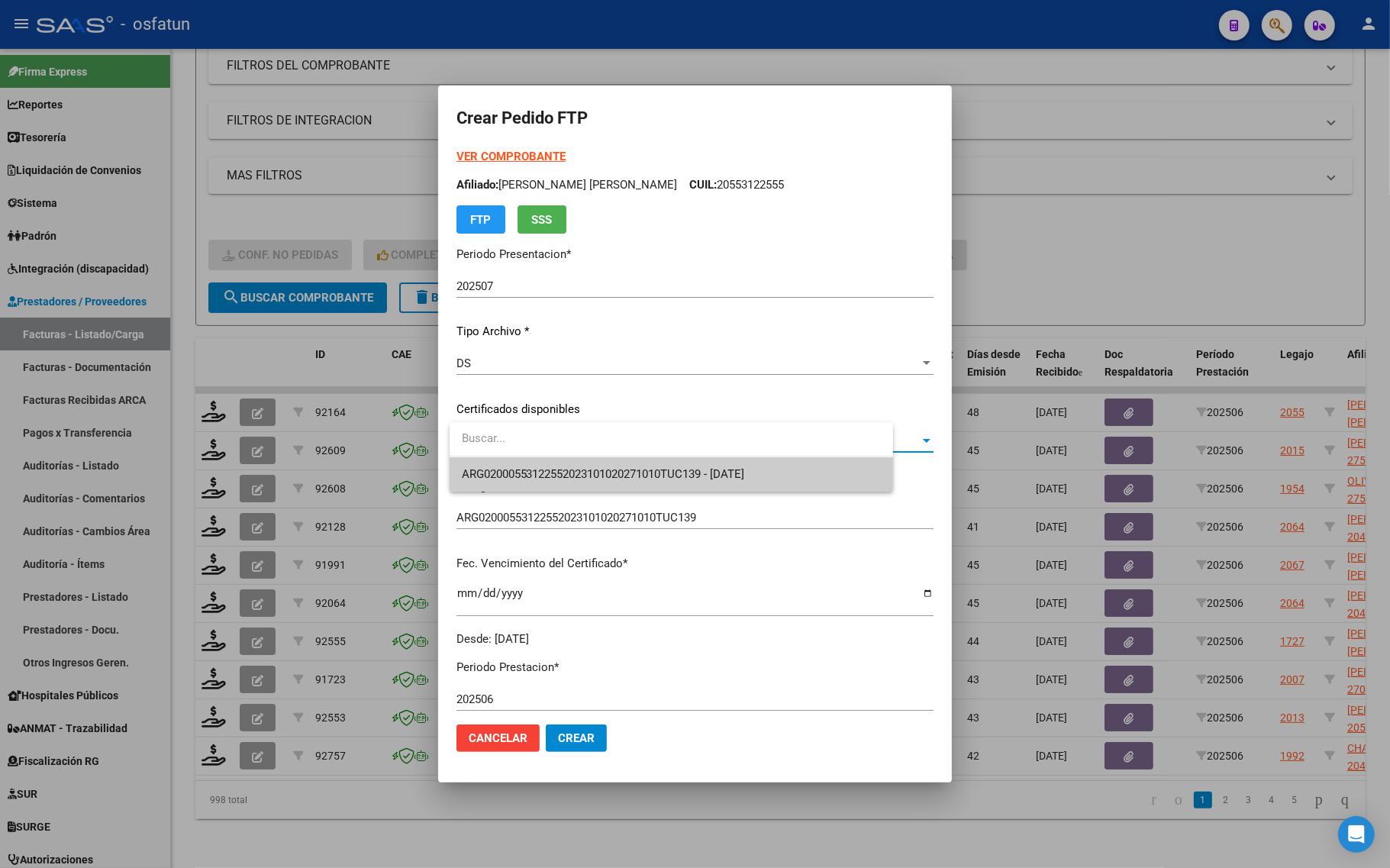
click at [609, 494] on div at bounding box center [695, 434] width 1390 height 868
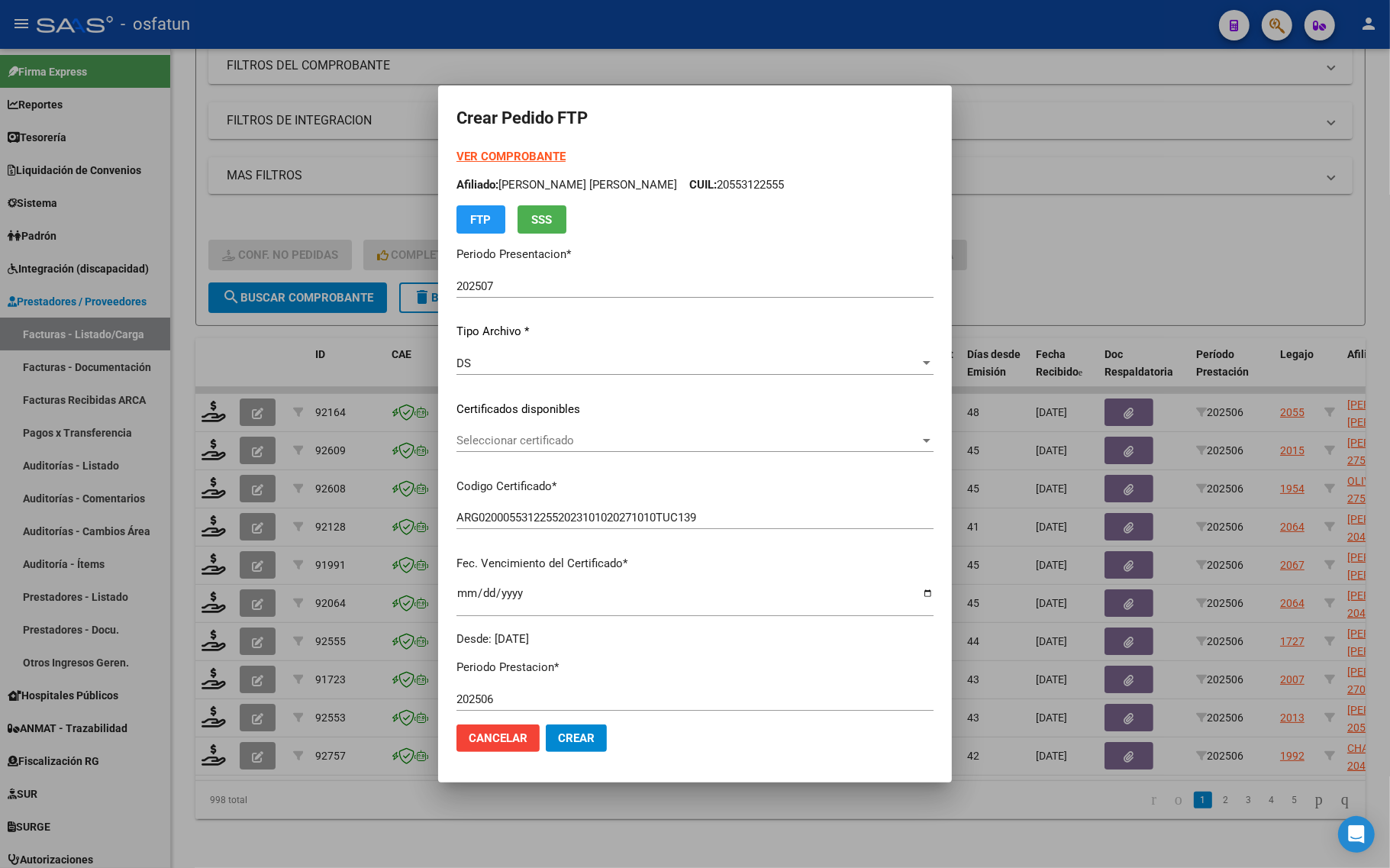
click at [603, 459] on div "Seleccionar certificado Seleccionar certificado" at bounding box center [695, 447] width 477 height 38
click at [597, 446] on span "Seleccionar certificado" at bounding box center [688, 440] width 464 height 14
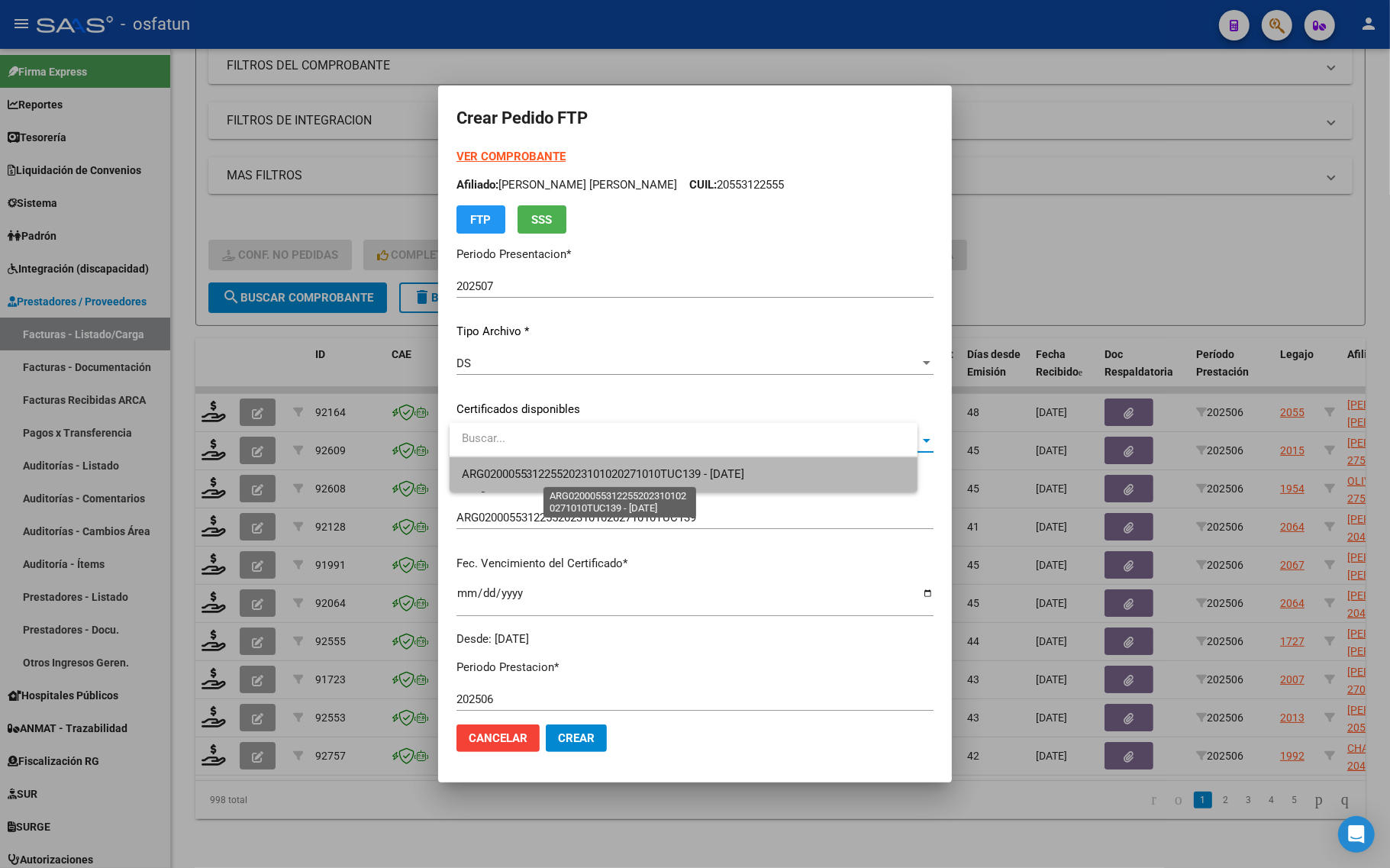
click at [603, 475] on span "ARG02000553122552023101020271010TUC139 - 2027-10-10" at bounding box center [603, 474] width 284 height 14
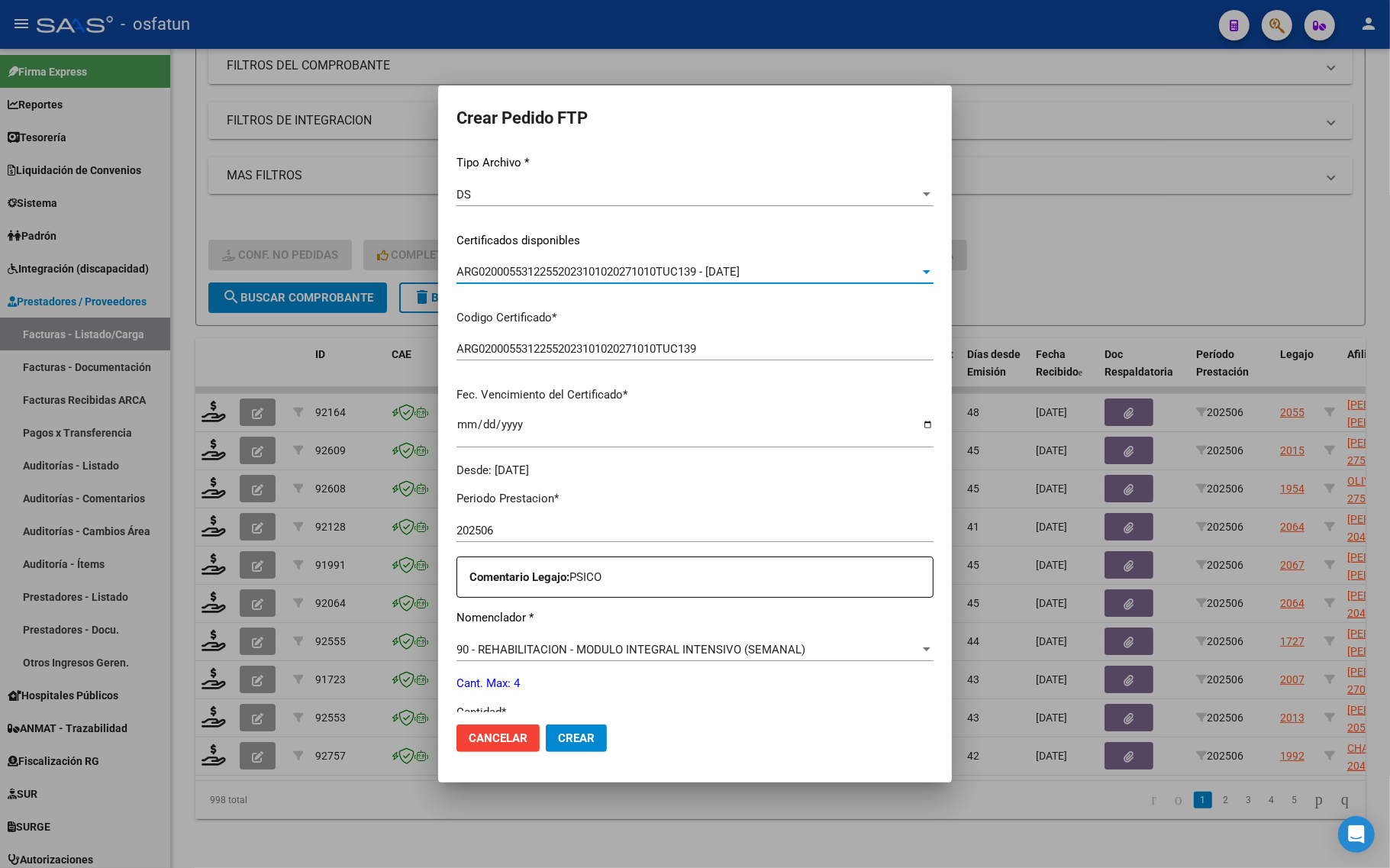
scroll to position [286, 0]
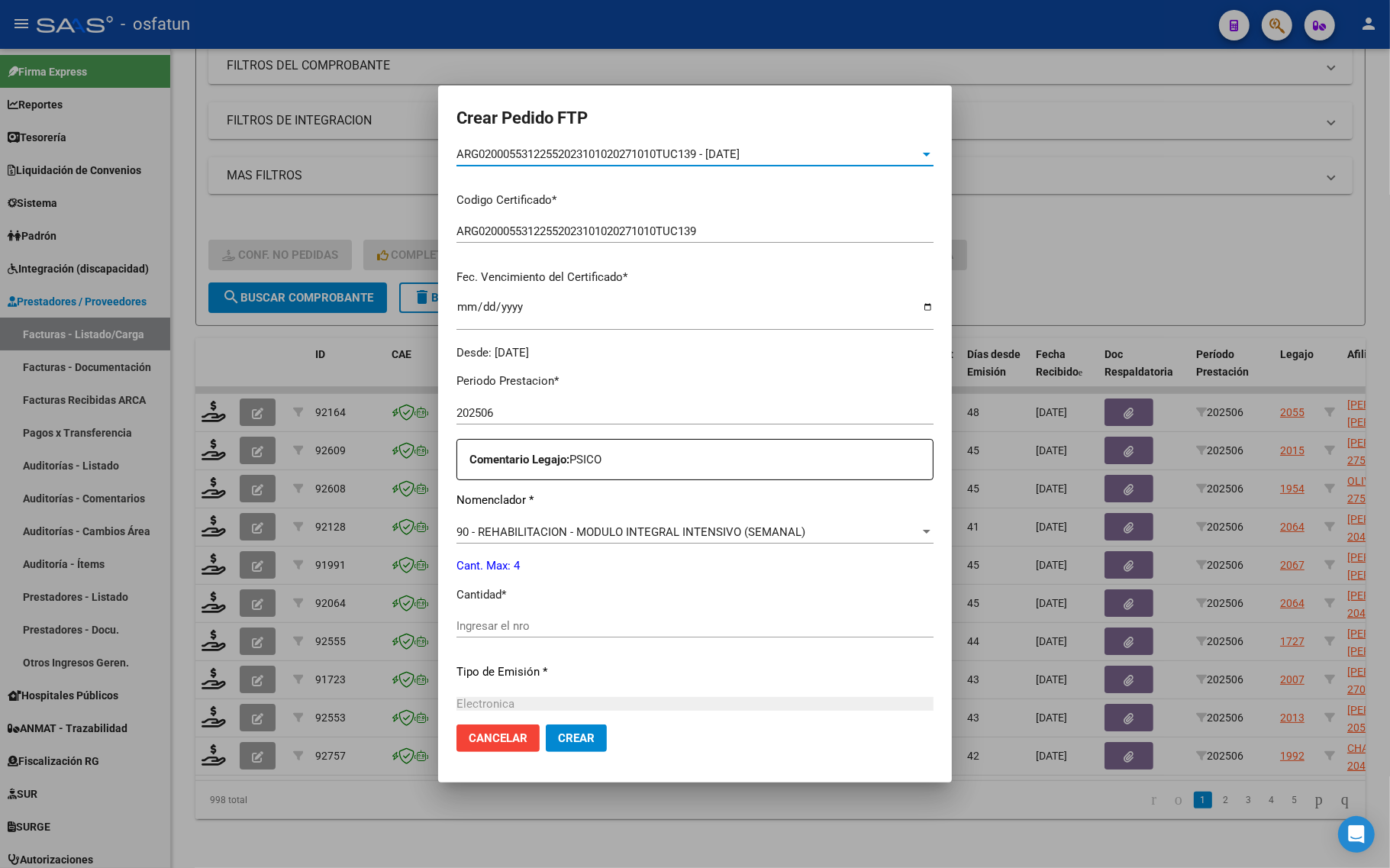
click at [561, 626] on input "Ingresar el nro" at bounding box center [695, 625] width 477 height 14
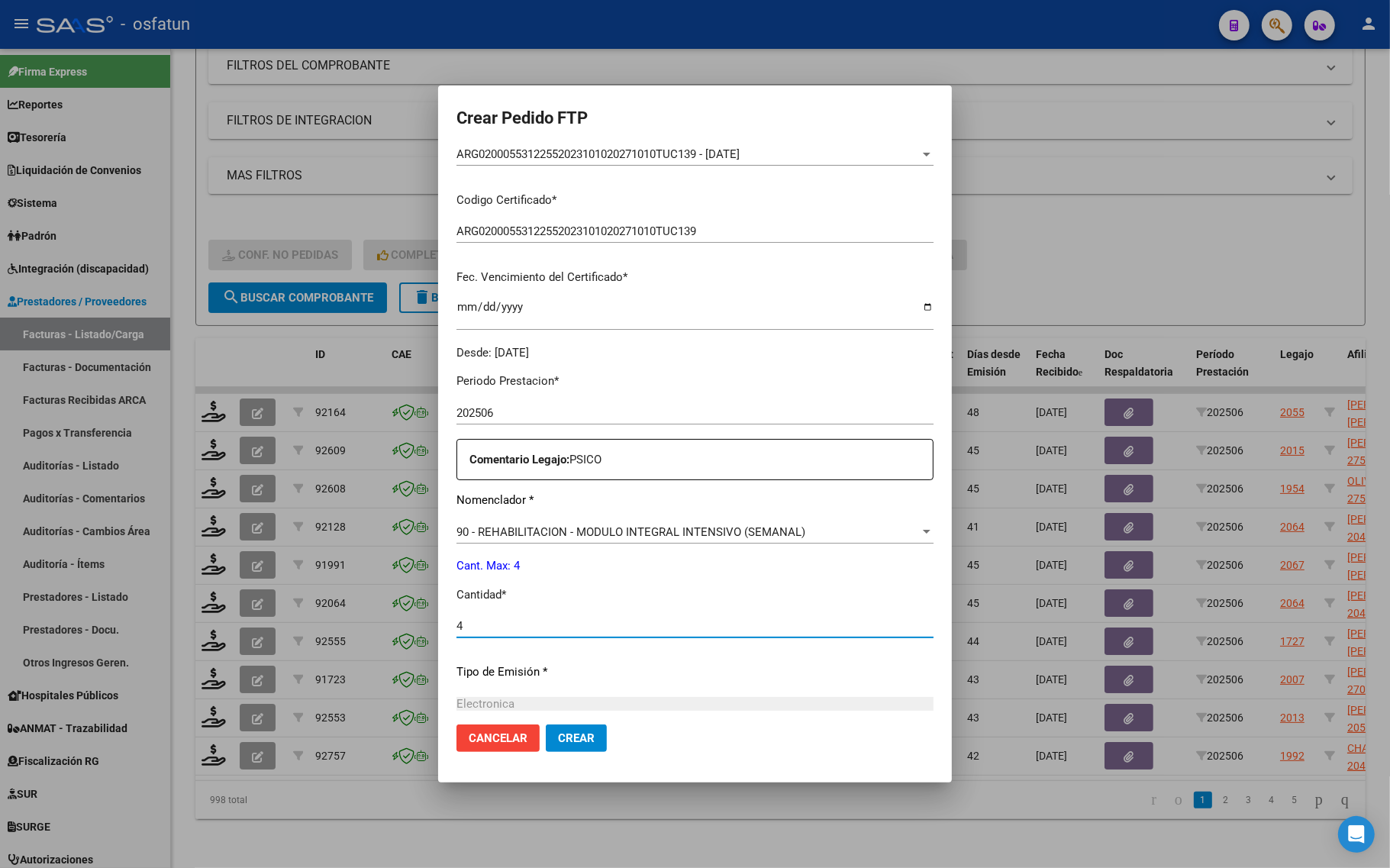
type input "4"
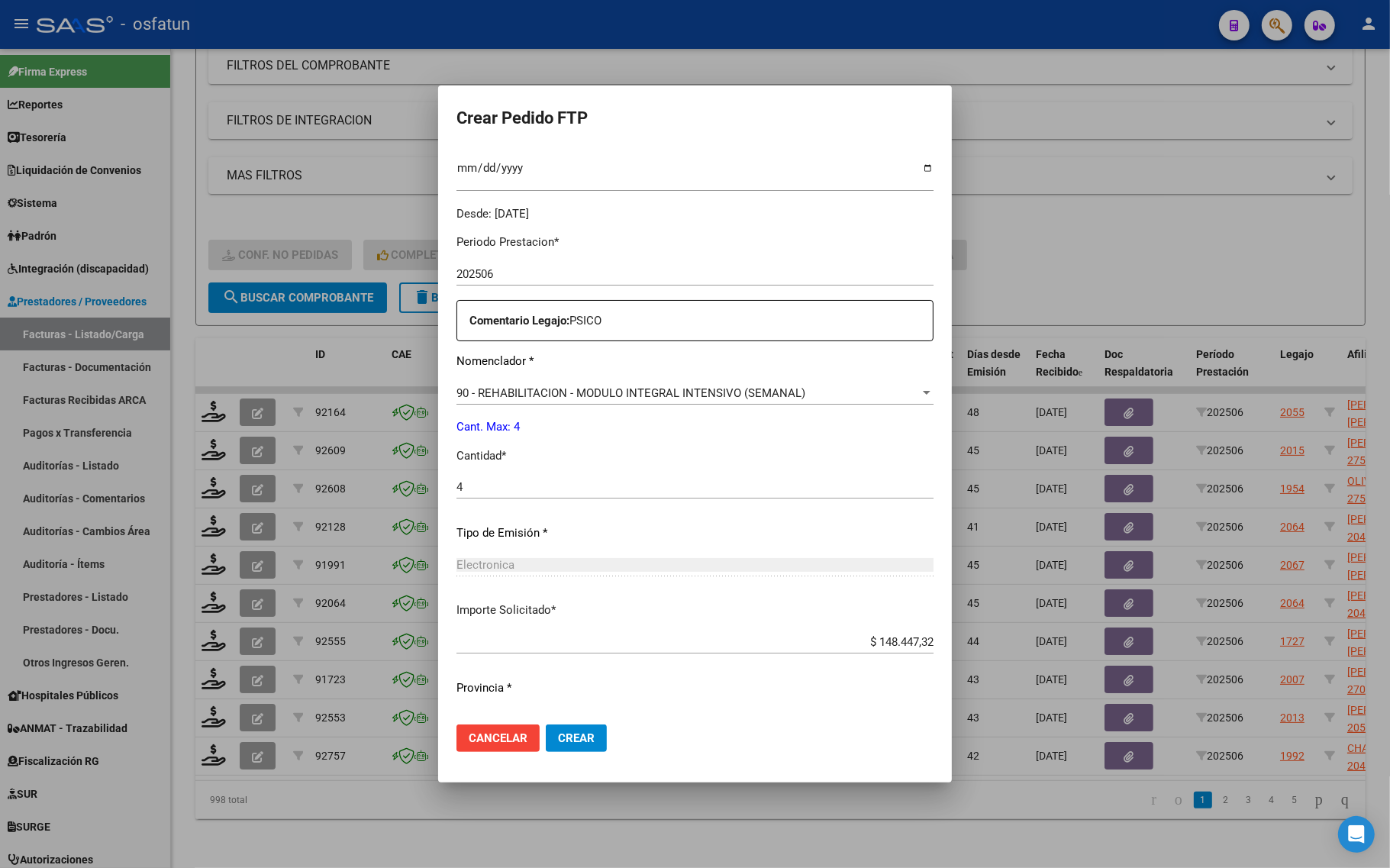
scroll to position [457, 0]
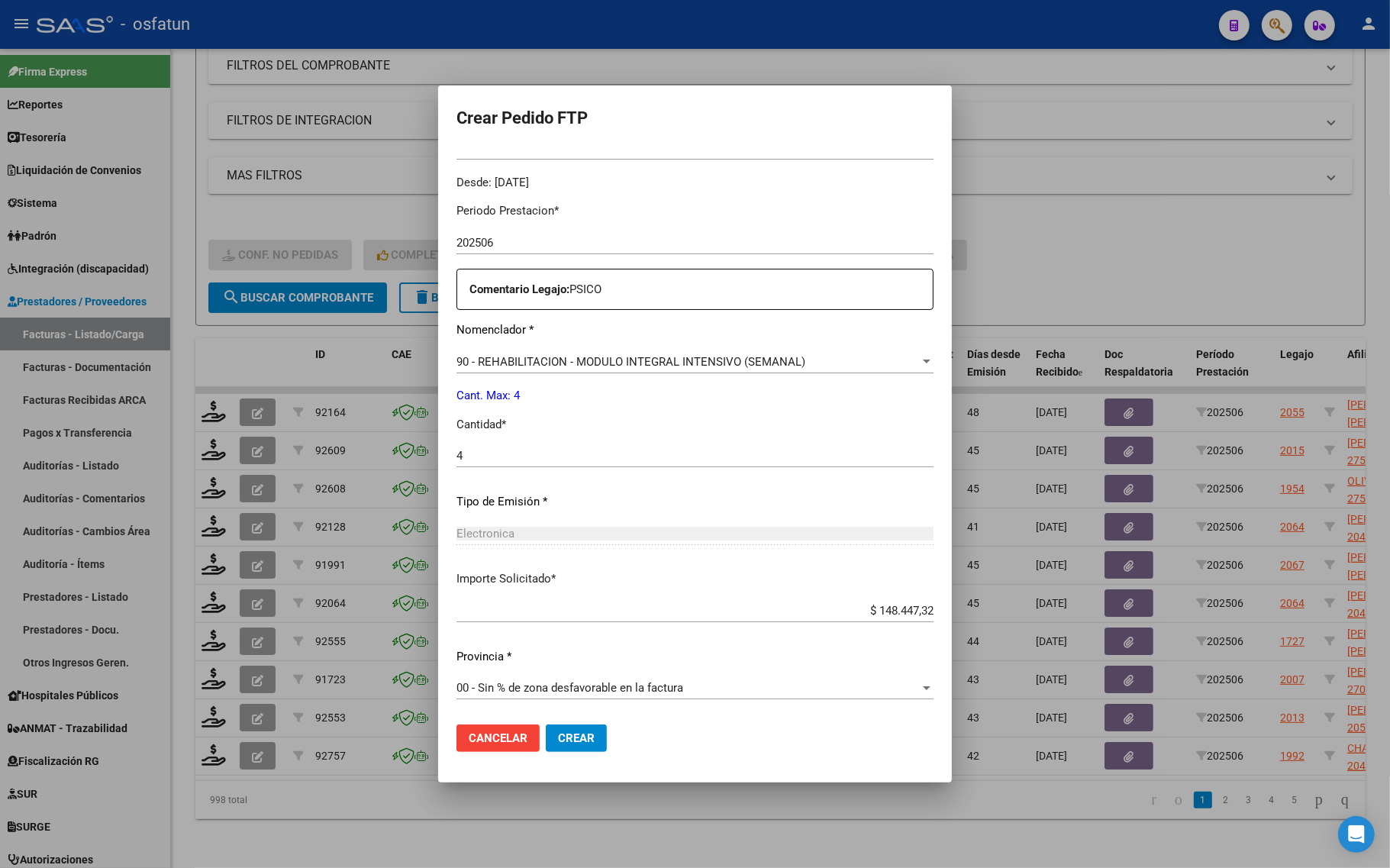
drag, startPoint x: 556, startPoint y: 727, endPoint x: 572, endPoint y: 729, distance: 16.1
click at [564, 727] on button "Crear" at bounding box center [576, 737] width 61 height 27
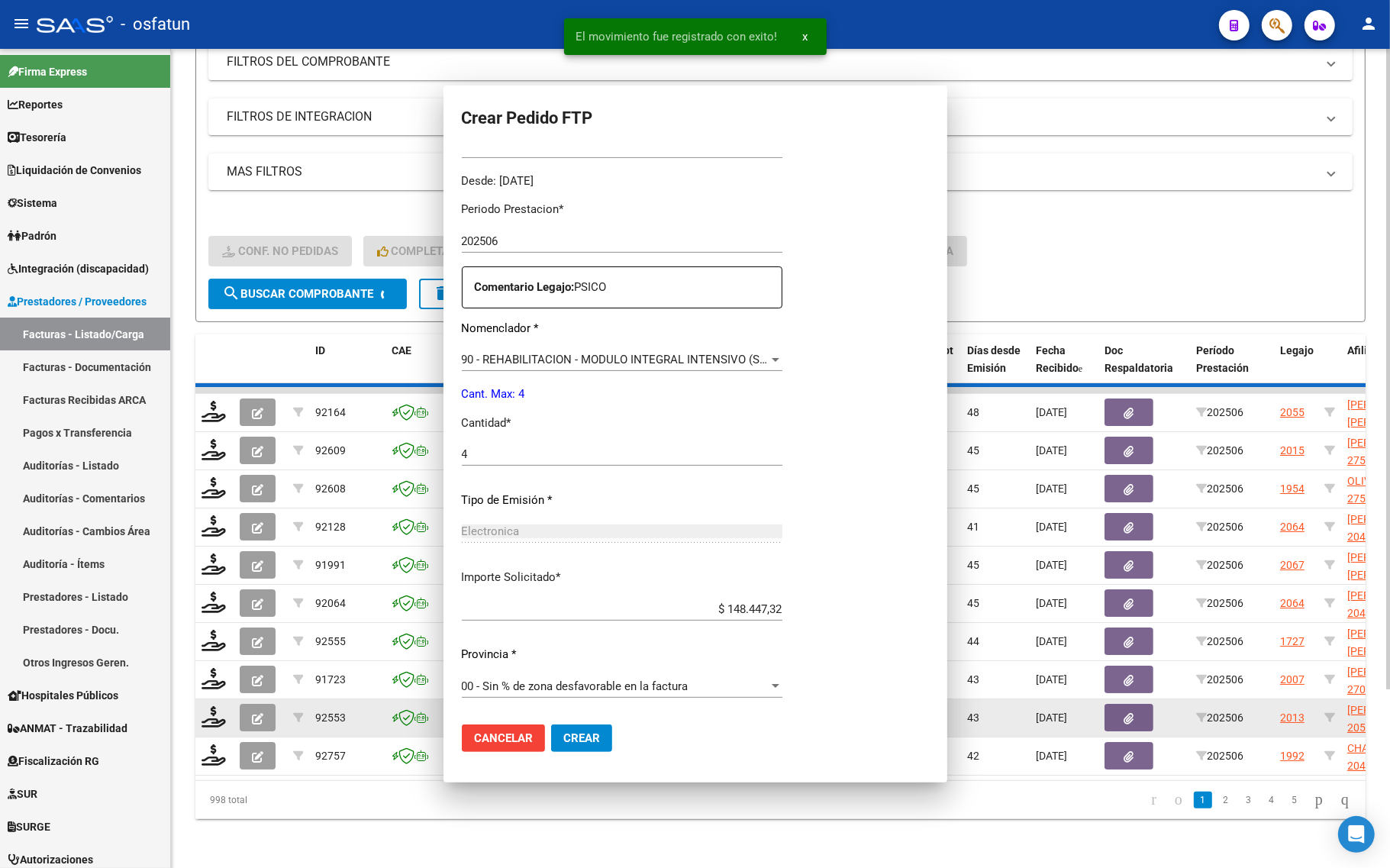
scroll to position [371, 0]
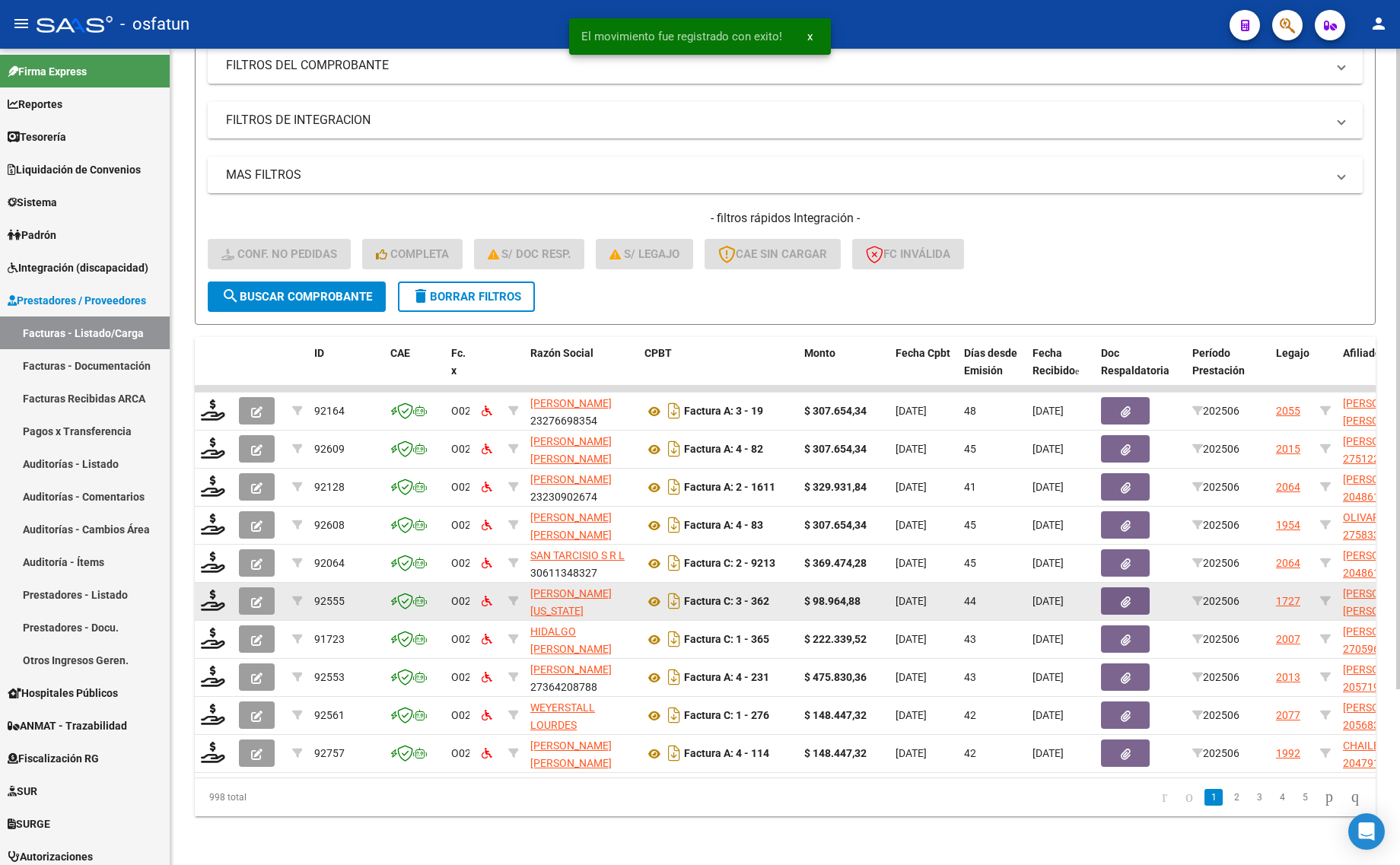
click at [199, 582] on datatable-body-cell at bounding box center [213, 601] width 38 height 38
click at [218, 589] on icon at bounding box center [212, 600] width 24 height 21
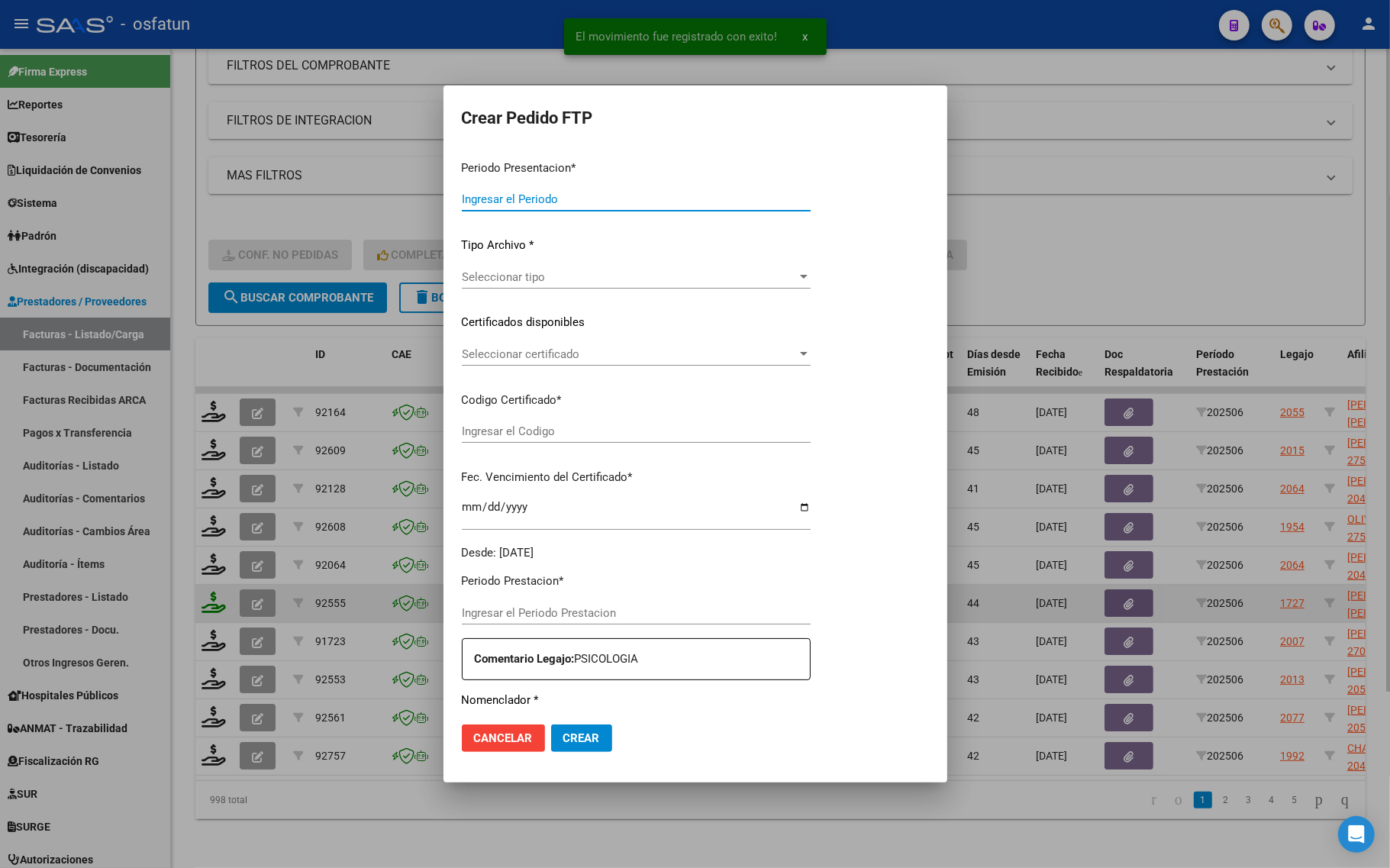
type input "202507"
type input "202506"
type input "$ 98.964,88"
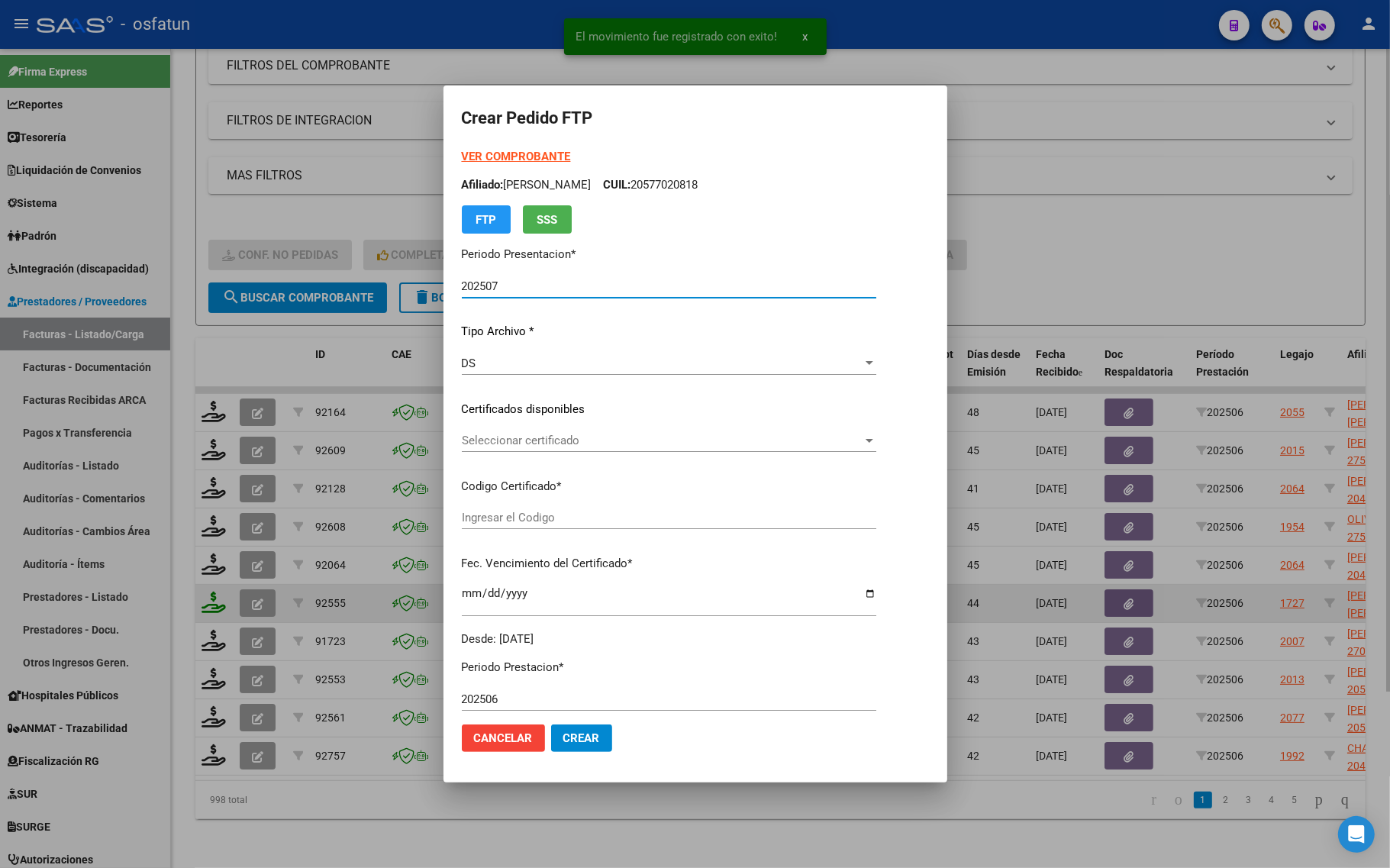
type input "ARG02000531218892023011620270116TUC139"
type input "2027-01-16"
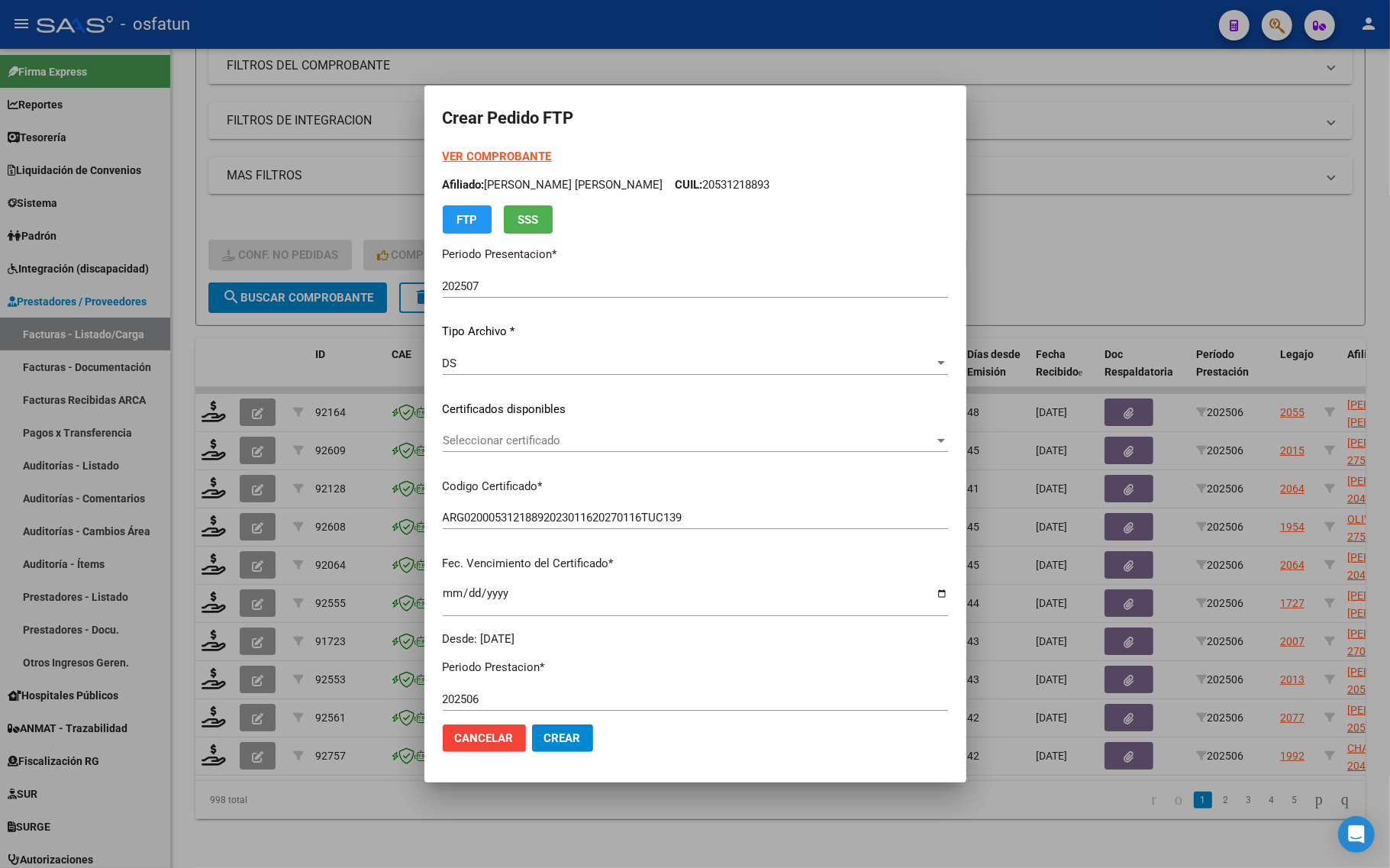
click at [482, 157] on strong "VER COMPROBANTE" at bounding box center [497, 157] width 109 height 14
click at [535, 437] on span "Seleccionar certificado" at bounding box center [688, 440] width 492 height 14
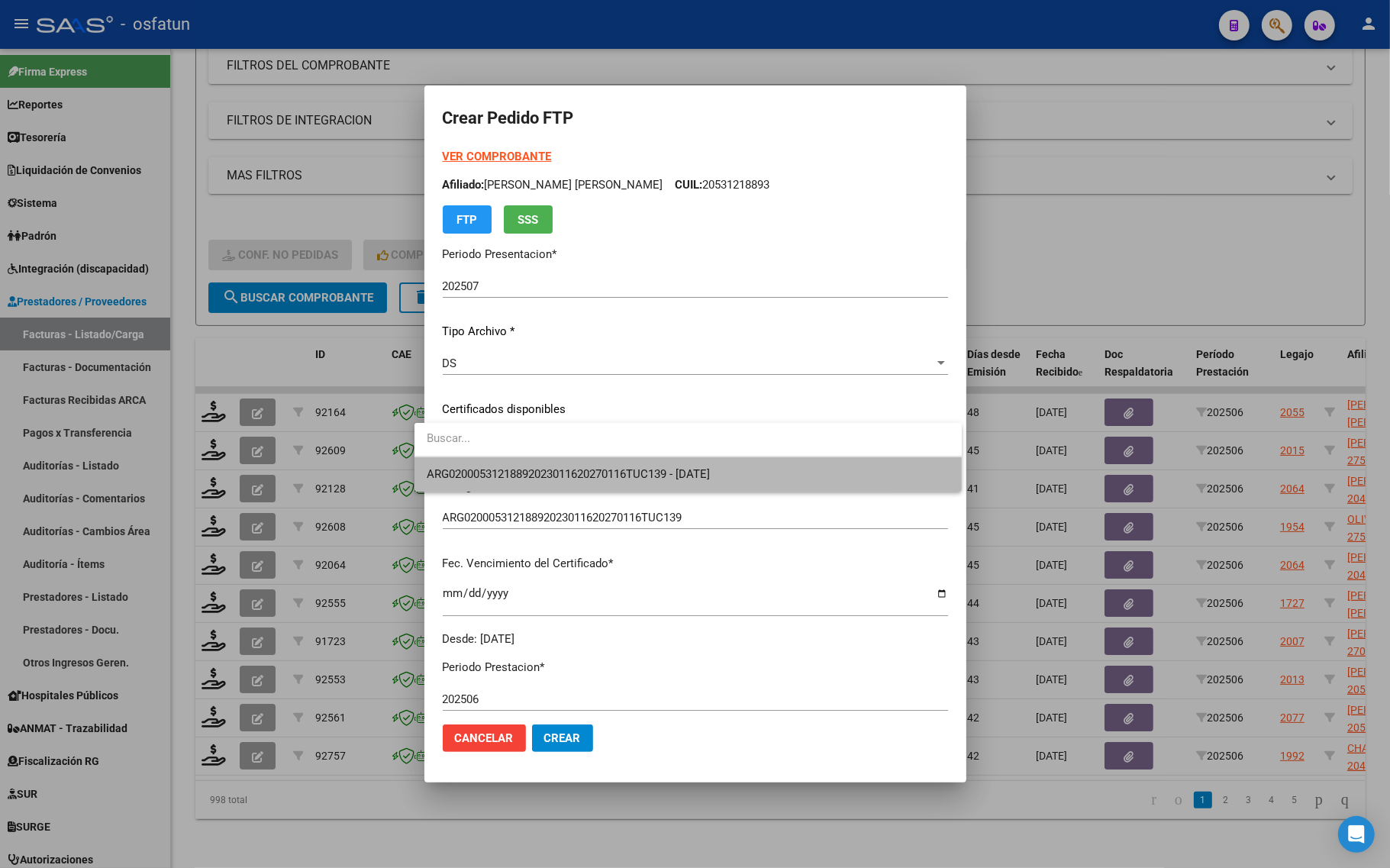
click at [539, 482] on span "ARG02000531218892023011620270116TUC139 - 2027-01-16" at bounding box center [688, 473] width 523 height 34
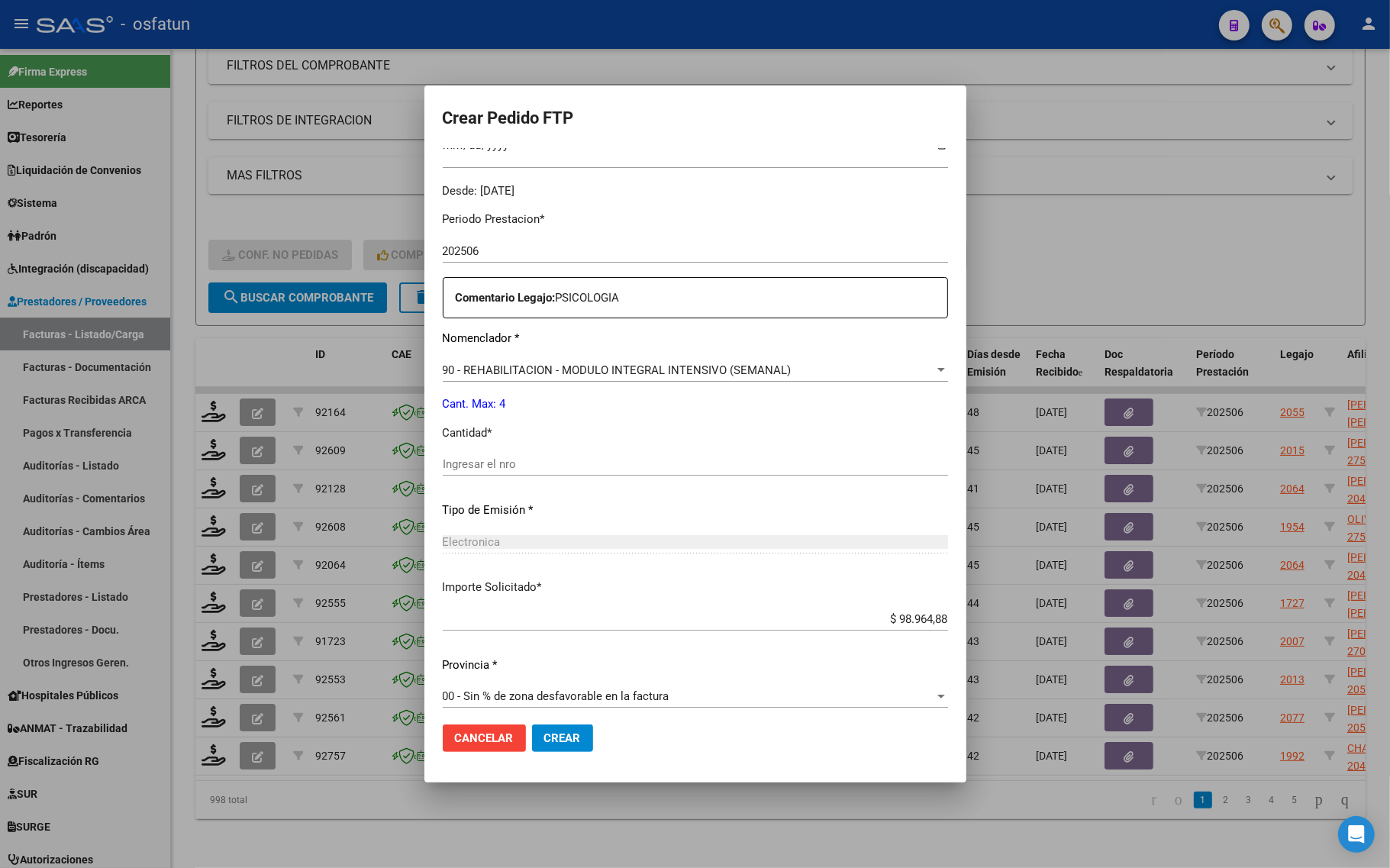
scroll to position [457, 0]
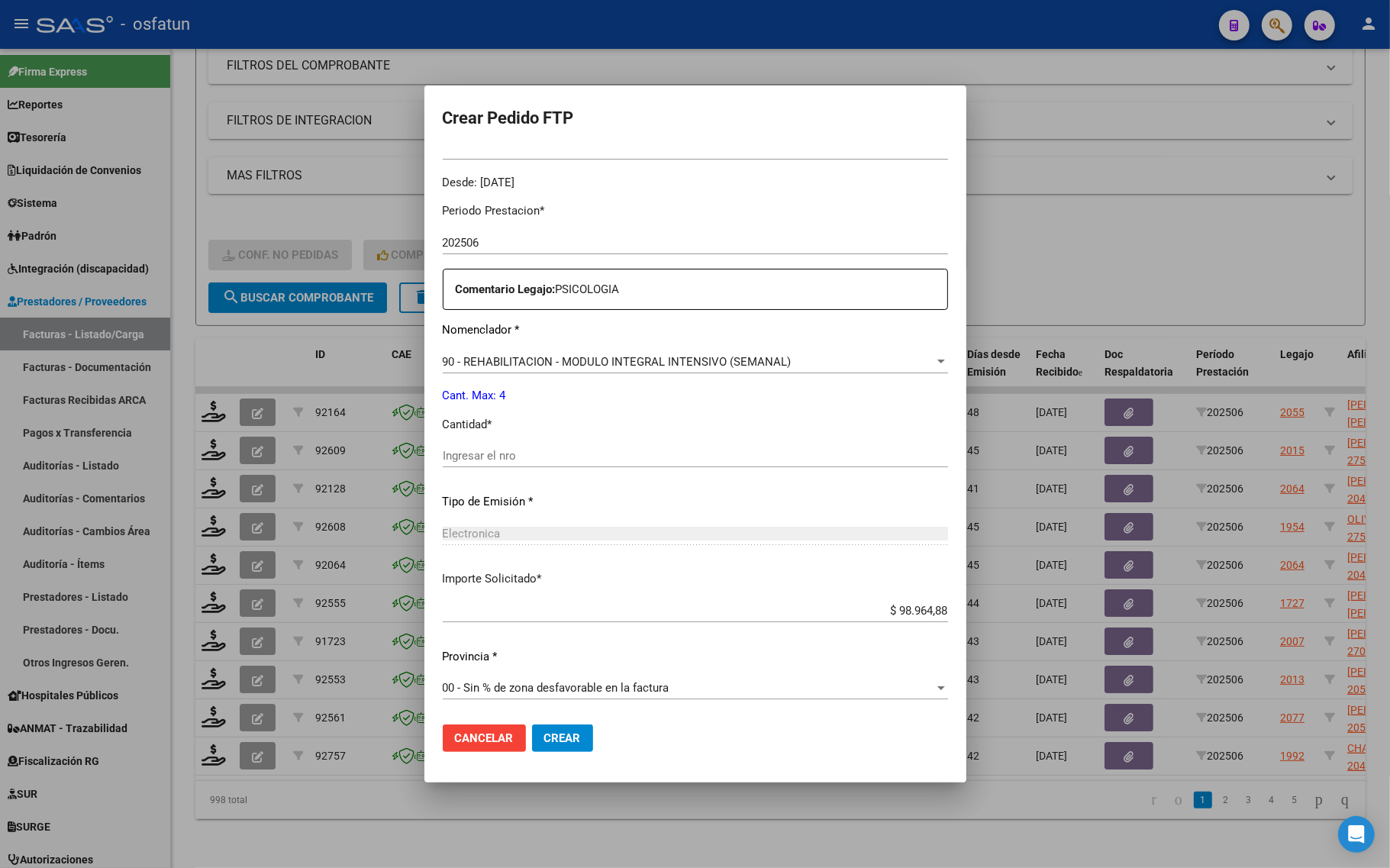
click at [490, 446] on div "Ingresar el nro" at bounding box center [695, 456] width 505 height 23
type input "4"
click at [544, 730] on button "Crear" at bounding box center [562, 737] width 61 height 27
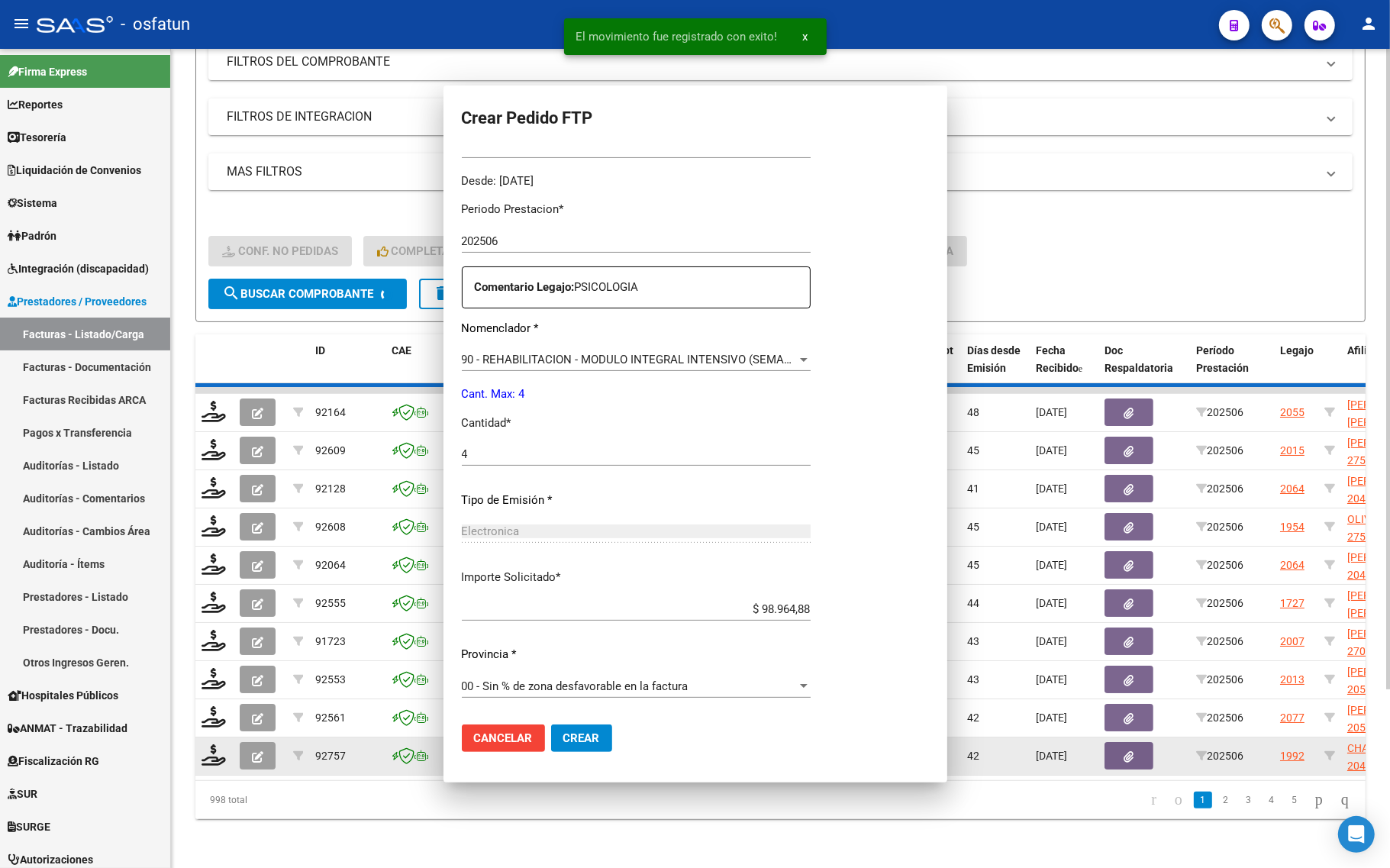
scroll to position [0, 0]
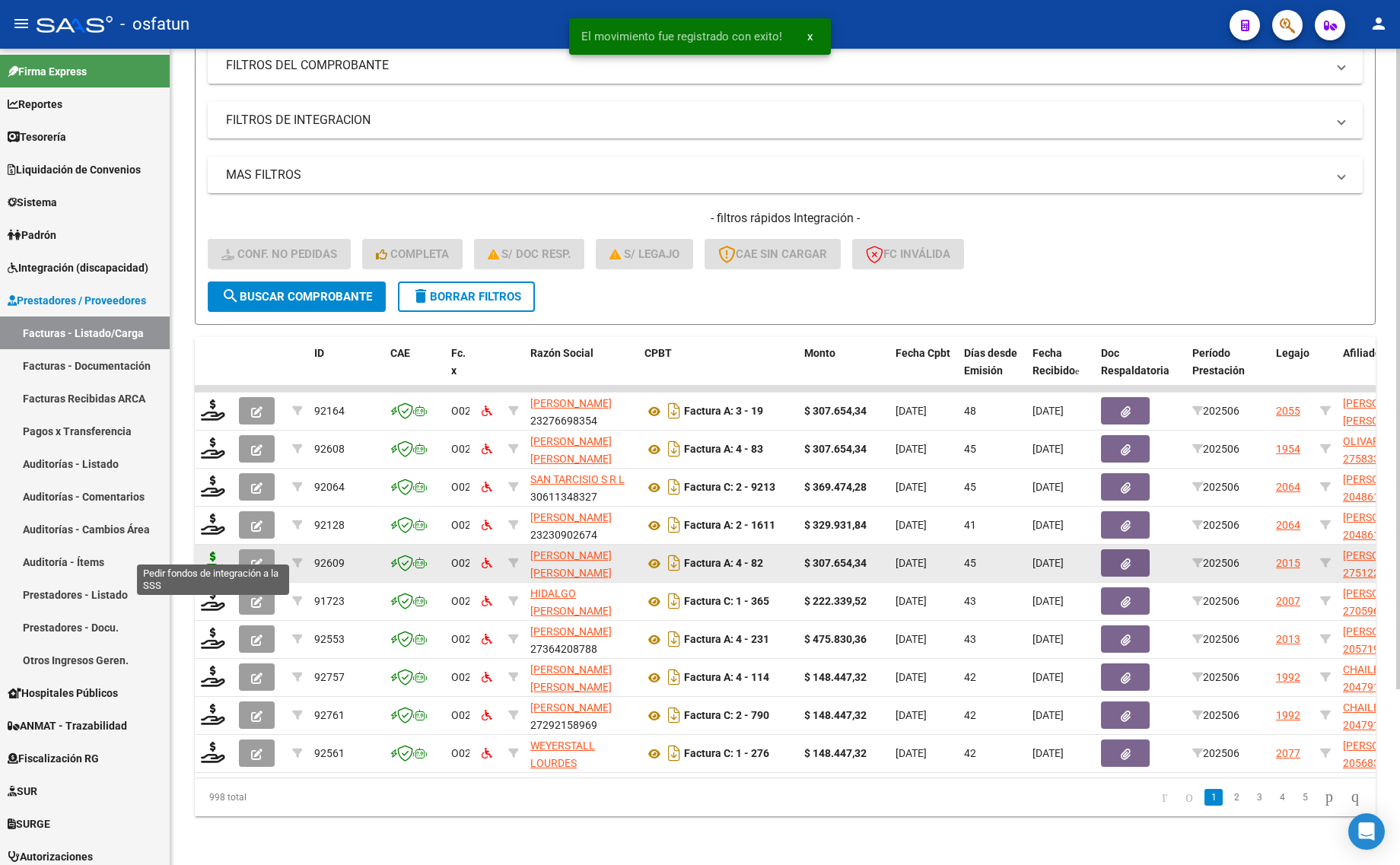
click at [214, 552] on icon at bounding box center [212, 562] width 24 height 21
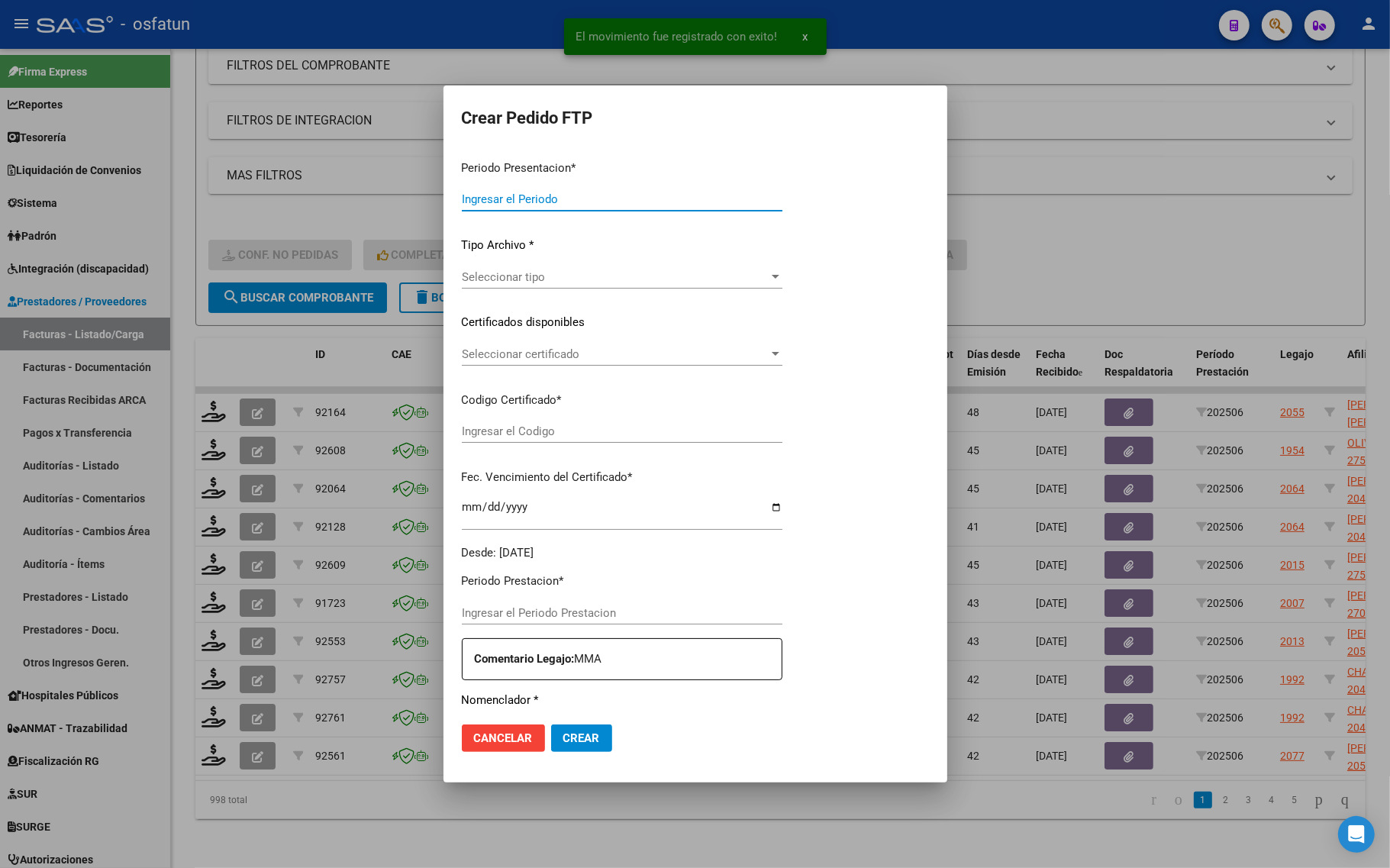
type input "202507"
type input "202506"
type input "$ 307.654,34"
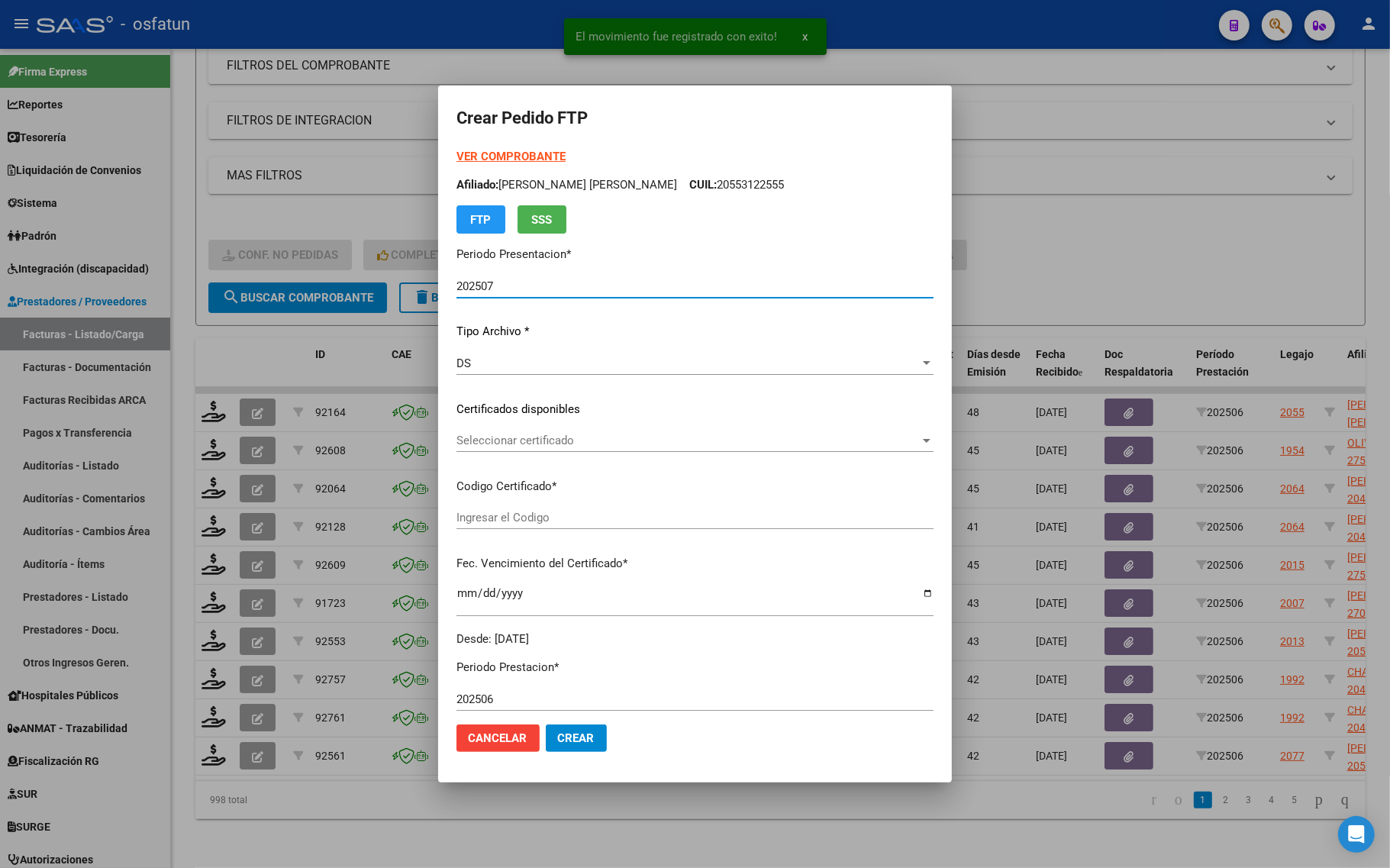
type input "ARG01000512245982022012620260126TUC139"
type input "2026-01-26"
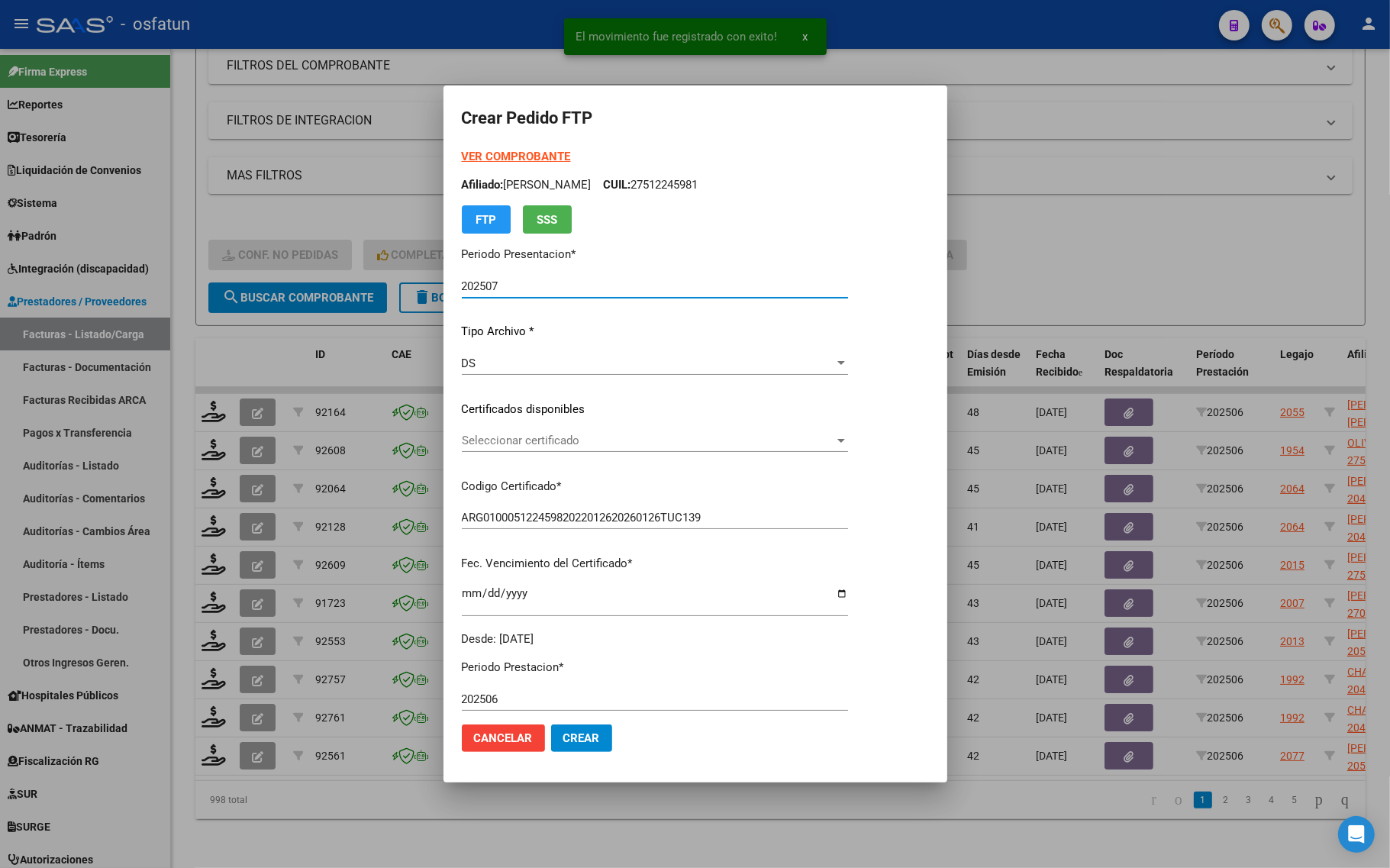
click at [517, 153] on strong "VER COMPROBANTE" at bounding box center [516, 157] width 109 height 14
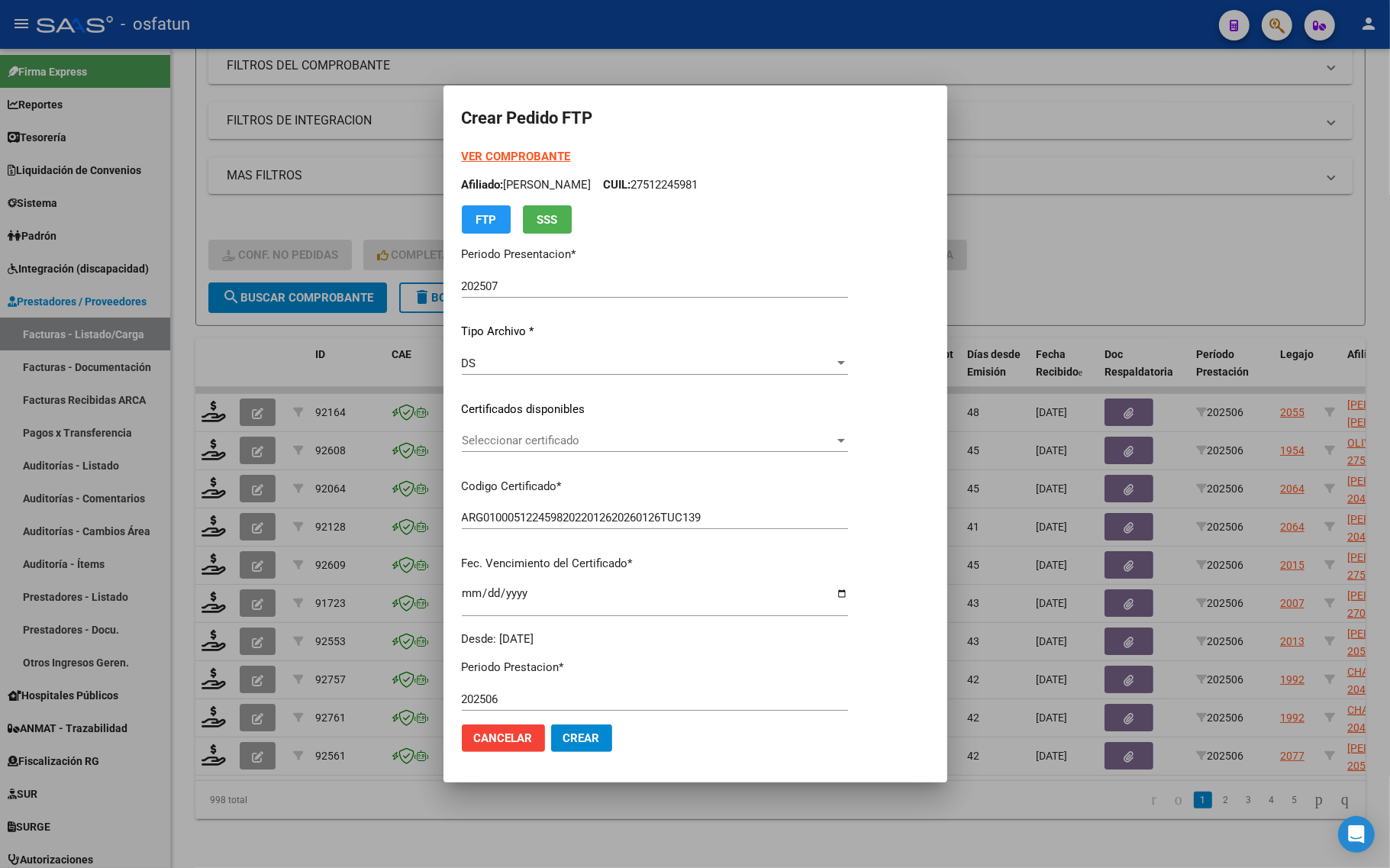
click at [531, 442] on span "Seleccionar certificado" at bounding box center [648, 440] width 373 height 14
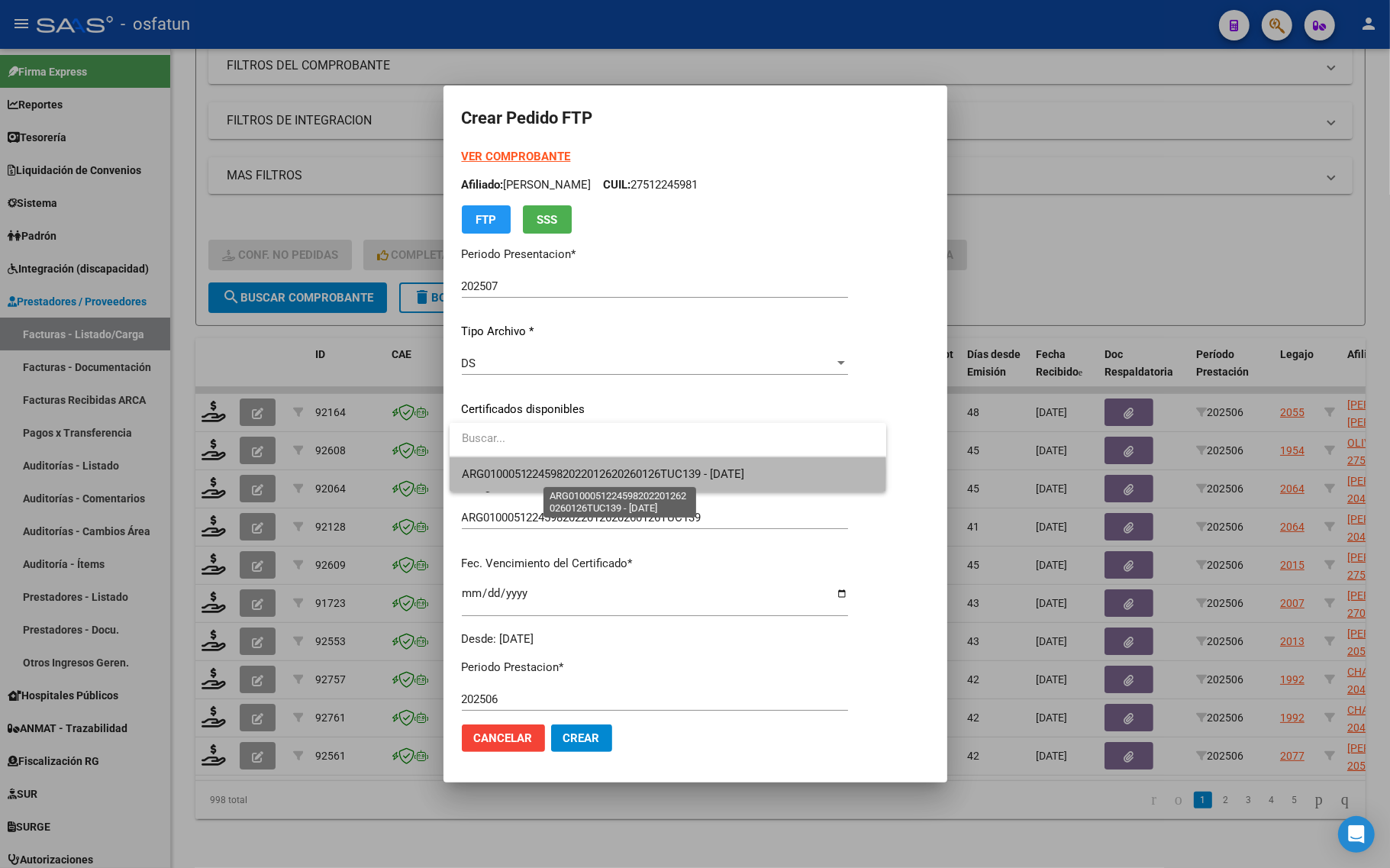
click at [528, 471] on span "ARG01000512245982022012620260126TUC139 - 2026-01-26" at bounding box center [603, 474] width 284 height 14
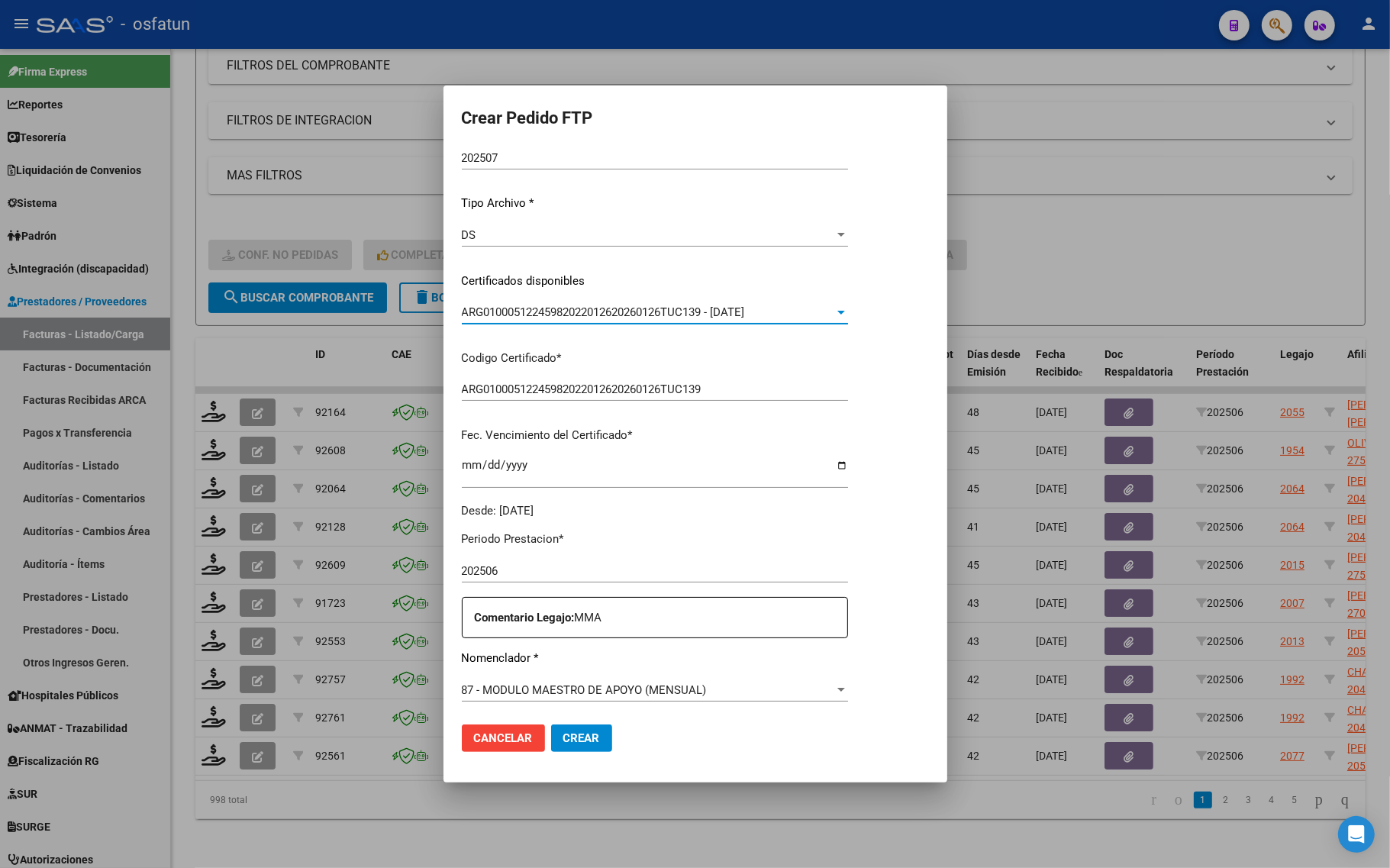
scroll to position [286, 0]
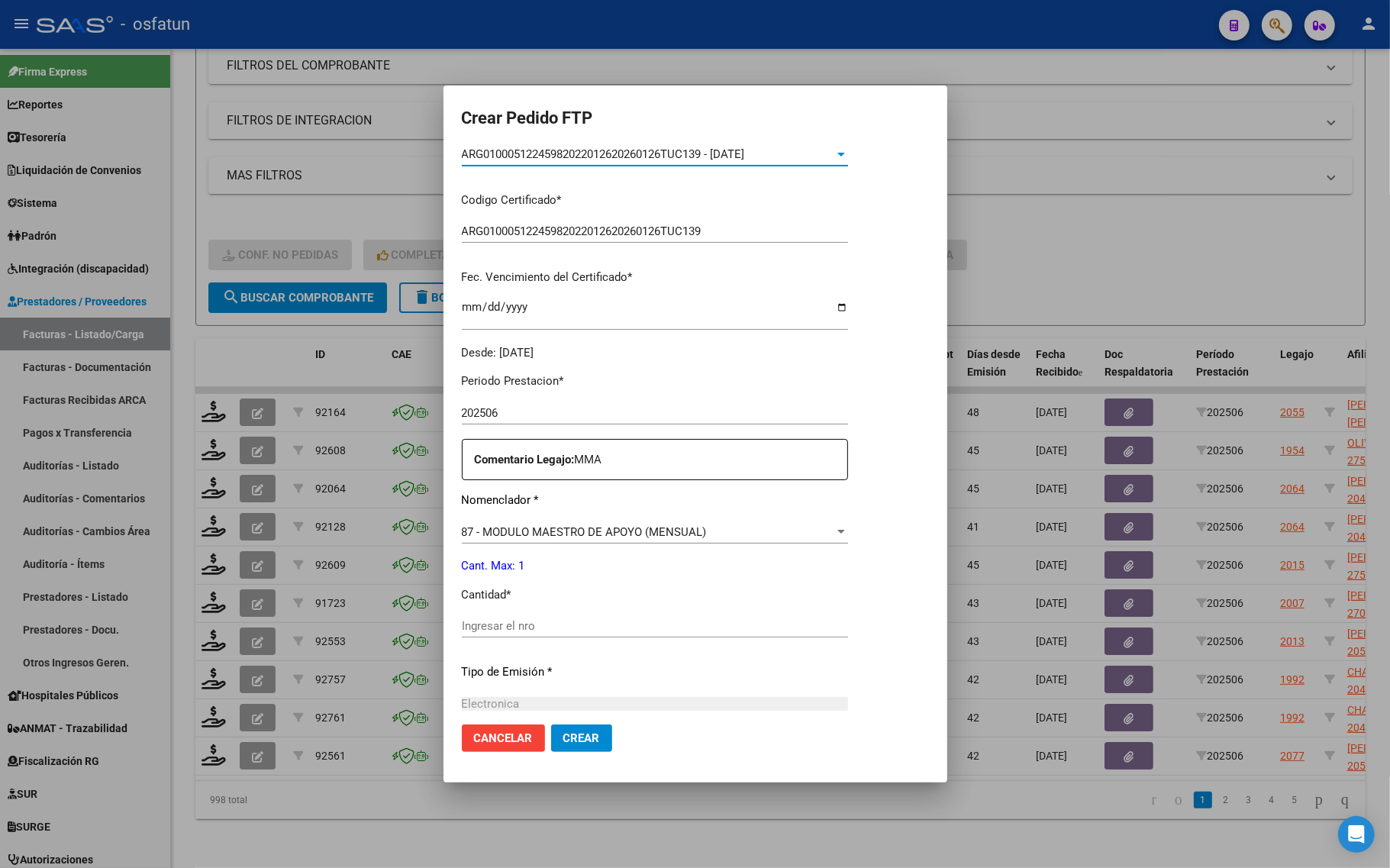
click at [529, 616] on div "Periodo Prestacion * 202506 Ingresar el Periodo Prestacion Comentario Legajo: M…" at bounding box center [654, 622] width 386 height 523
click at [529, 633] on div "Ingresar el nro" at bounding box center [654, 626] width 386 height 23
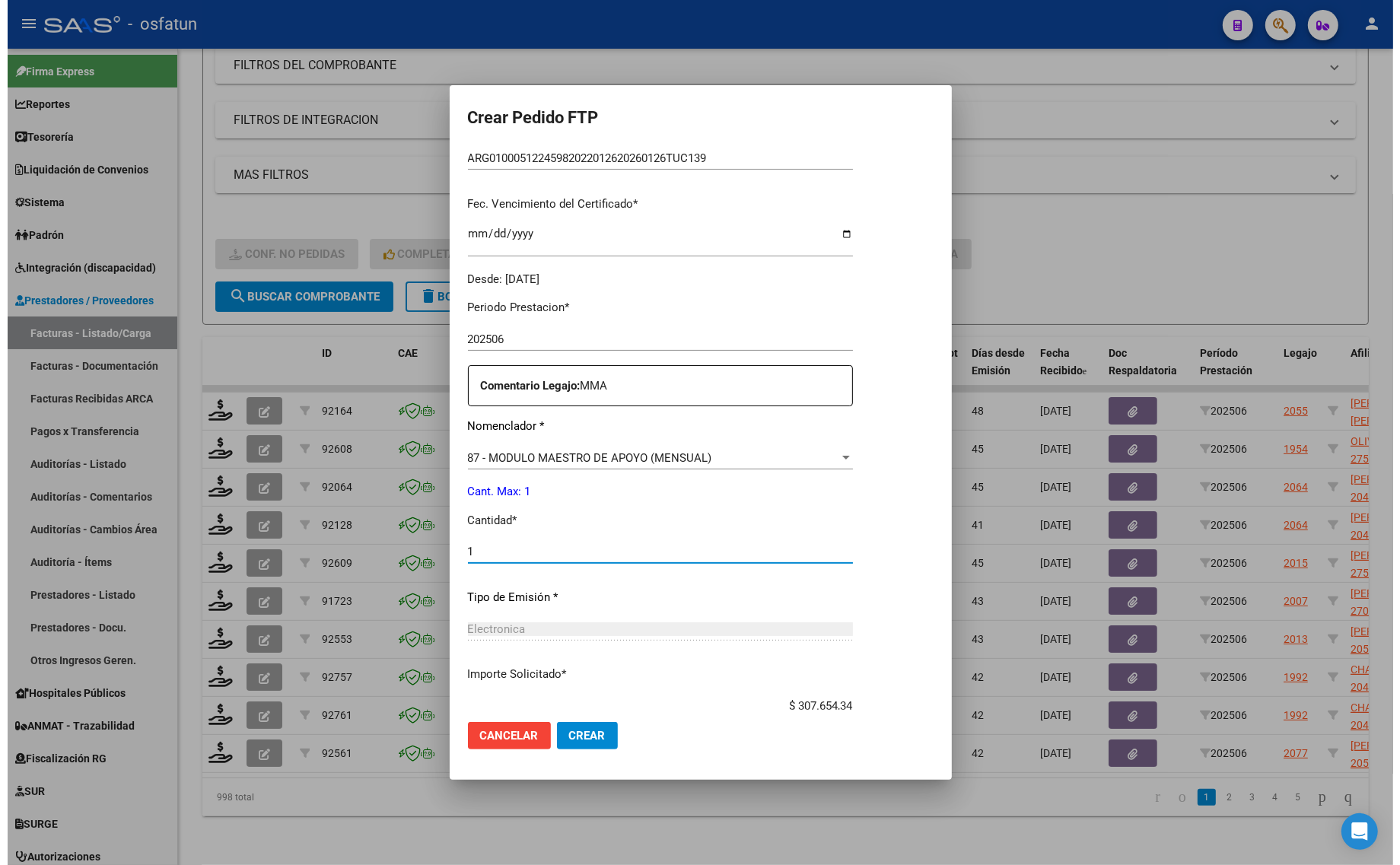
scroll to position [455, 0]
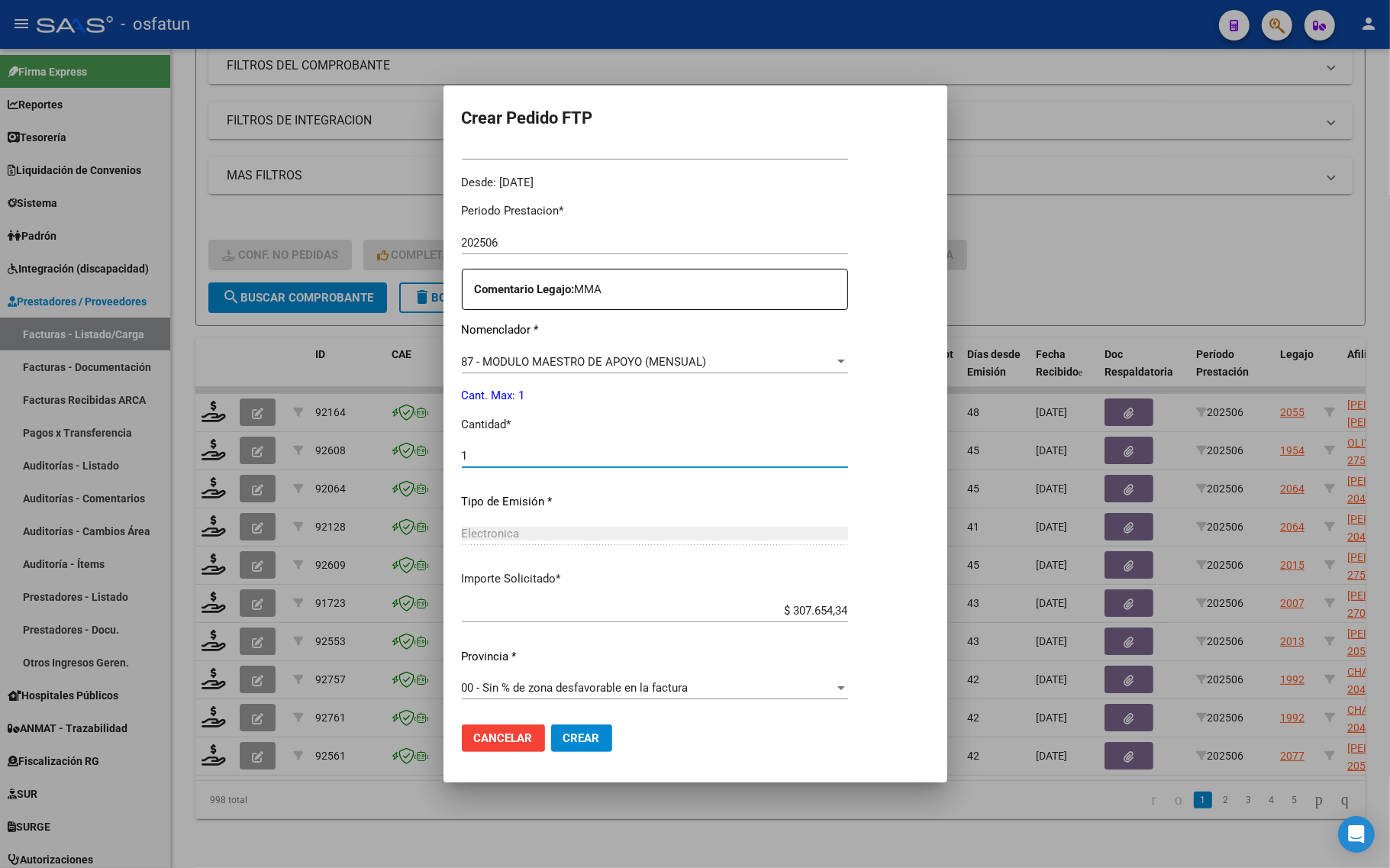
type input "1"
click at [582, 737] on span "Crear" at bounding box center [582, 737] width 37 height 14
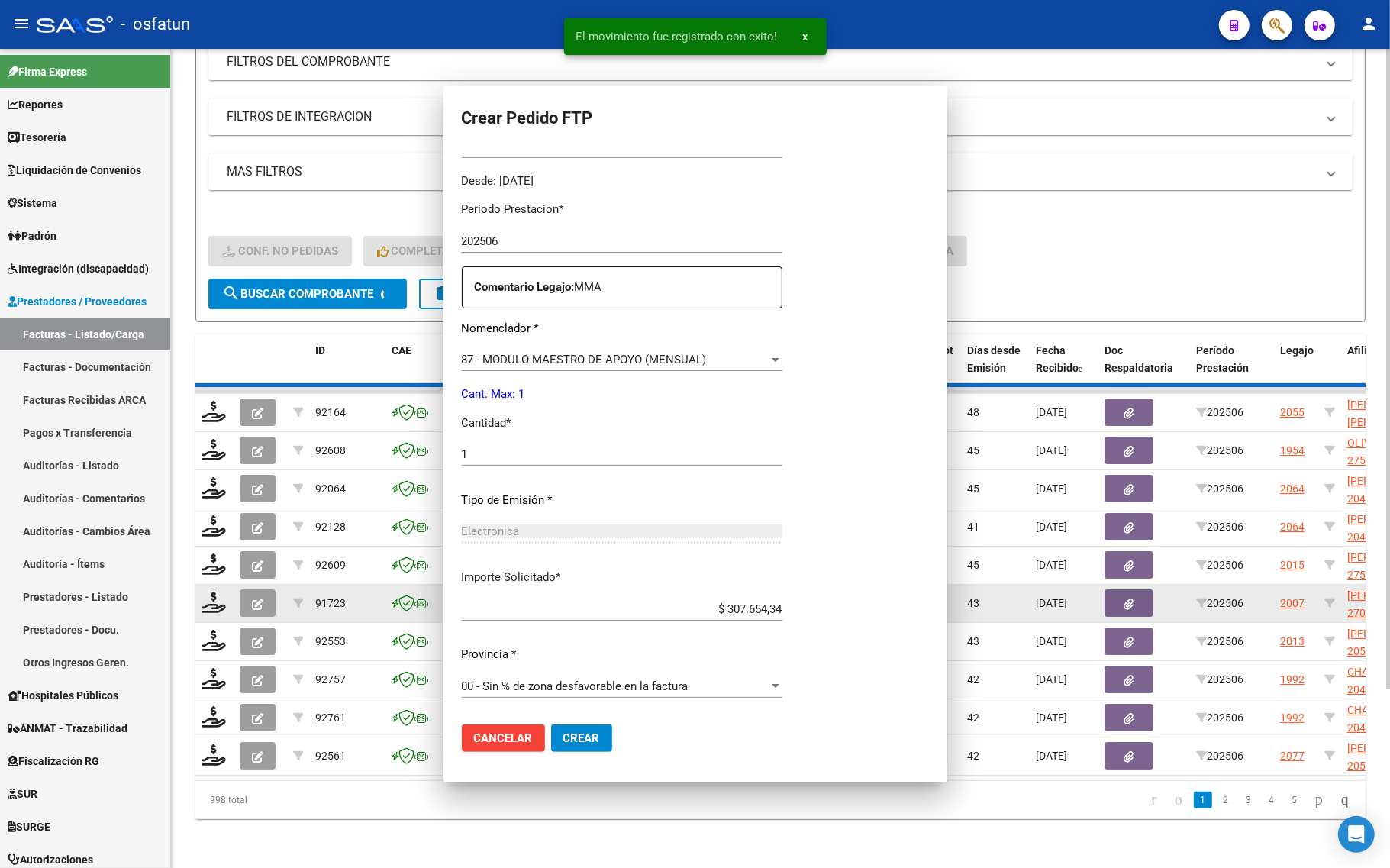
scroll to position [0, 0]
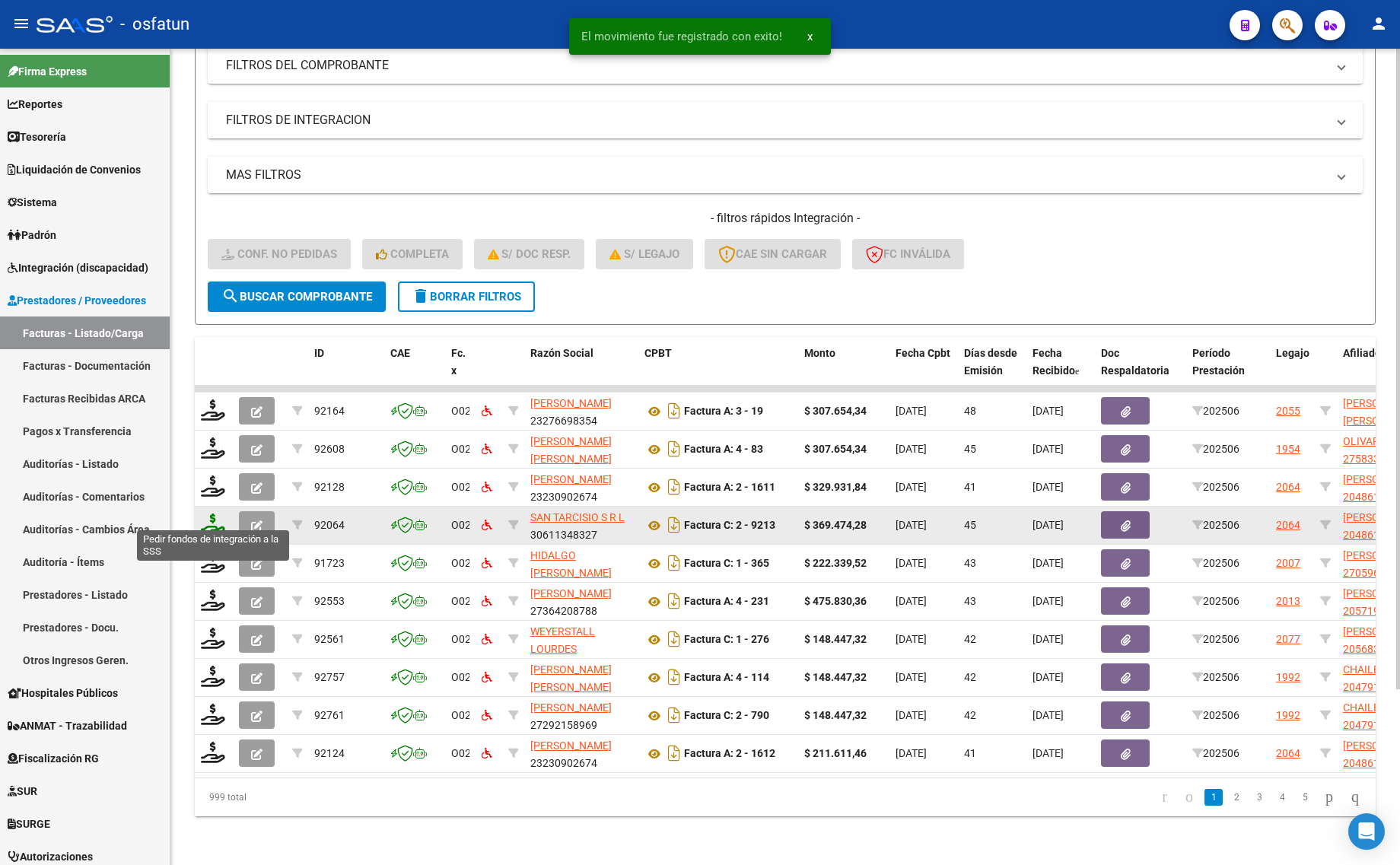
click at [210, 513] on icon at bounding box center [212, 524] width 24 height 21
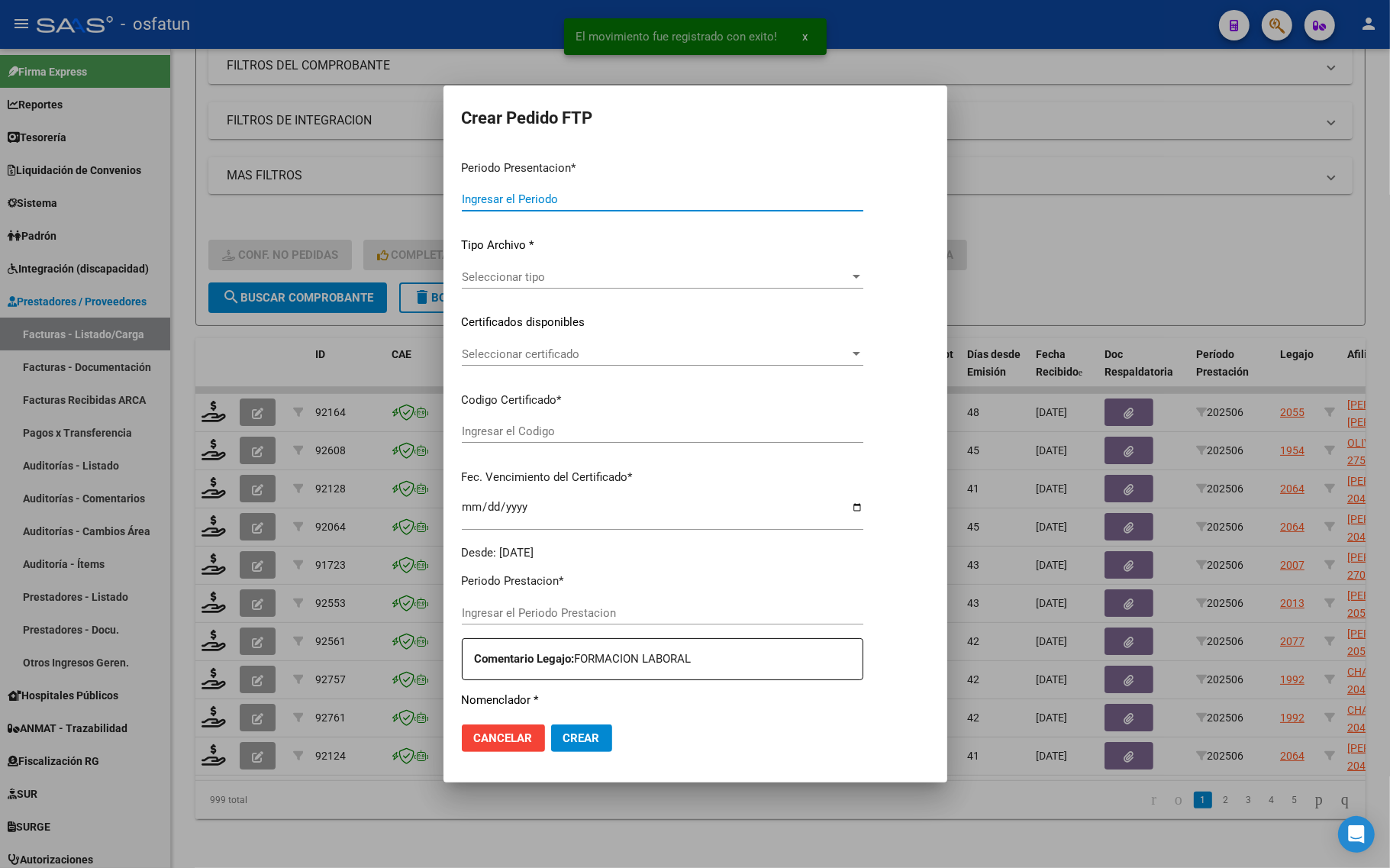
type input "202507"
type input "202506"
type input "$ 369.474,28"
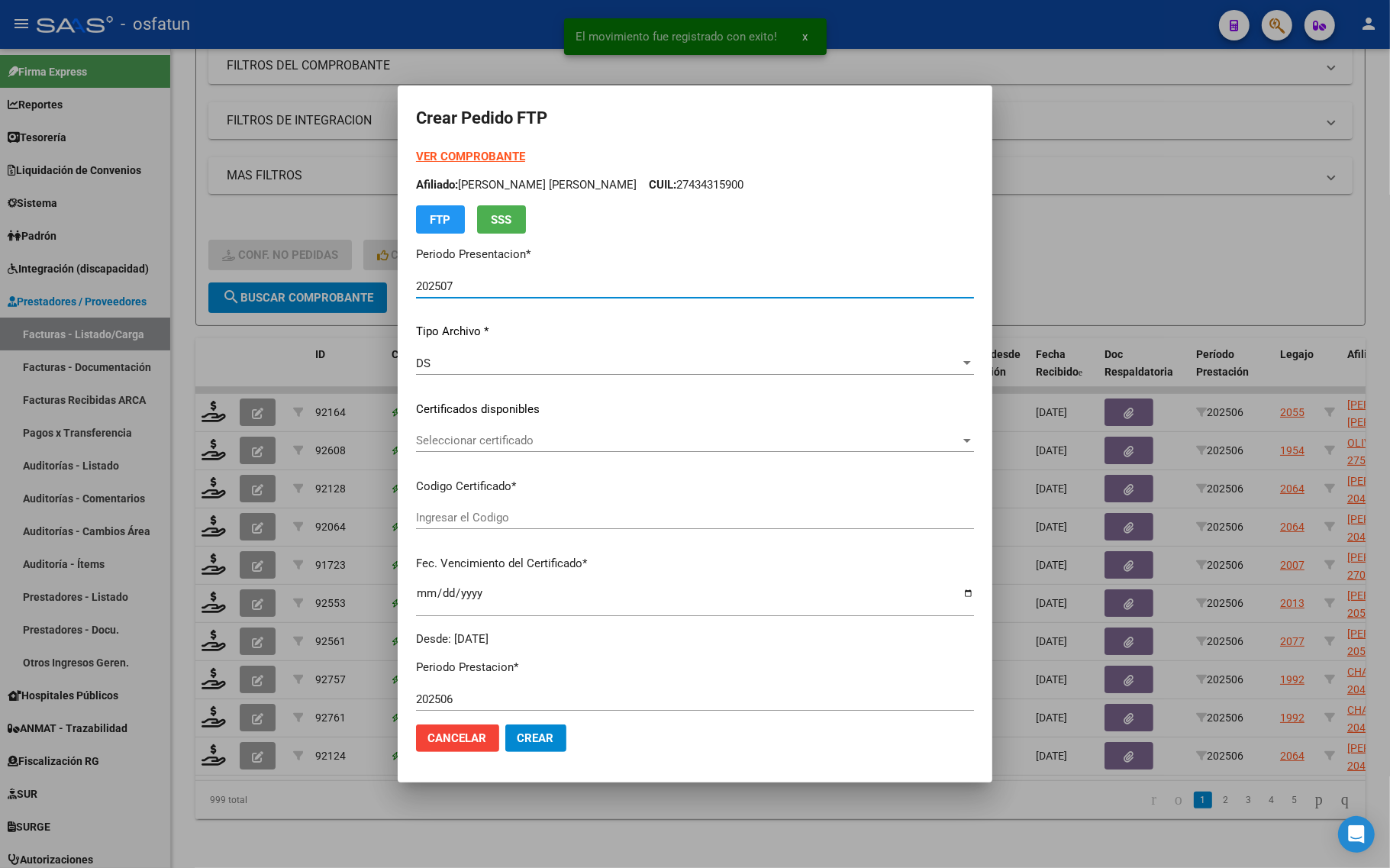
type input "20300421"
type input "2030-04-21"
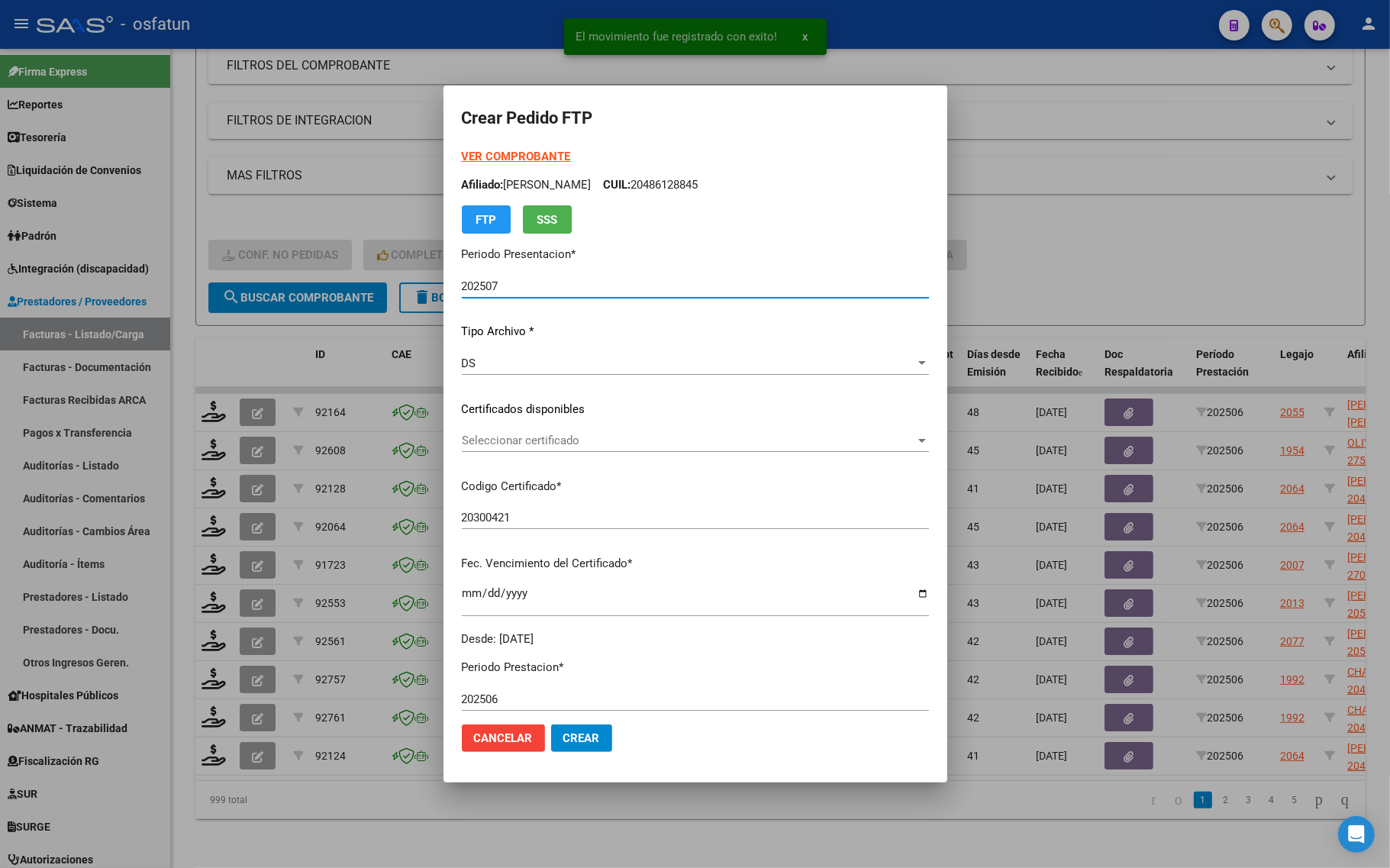
click at [470, 153] on strong "VER COMPROBANTE" at bounding box center [516, 157] width 109 height 14
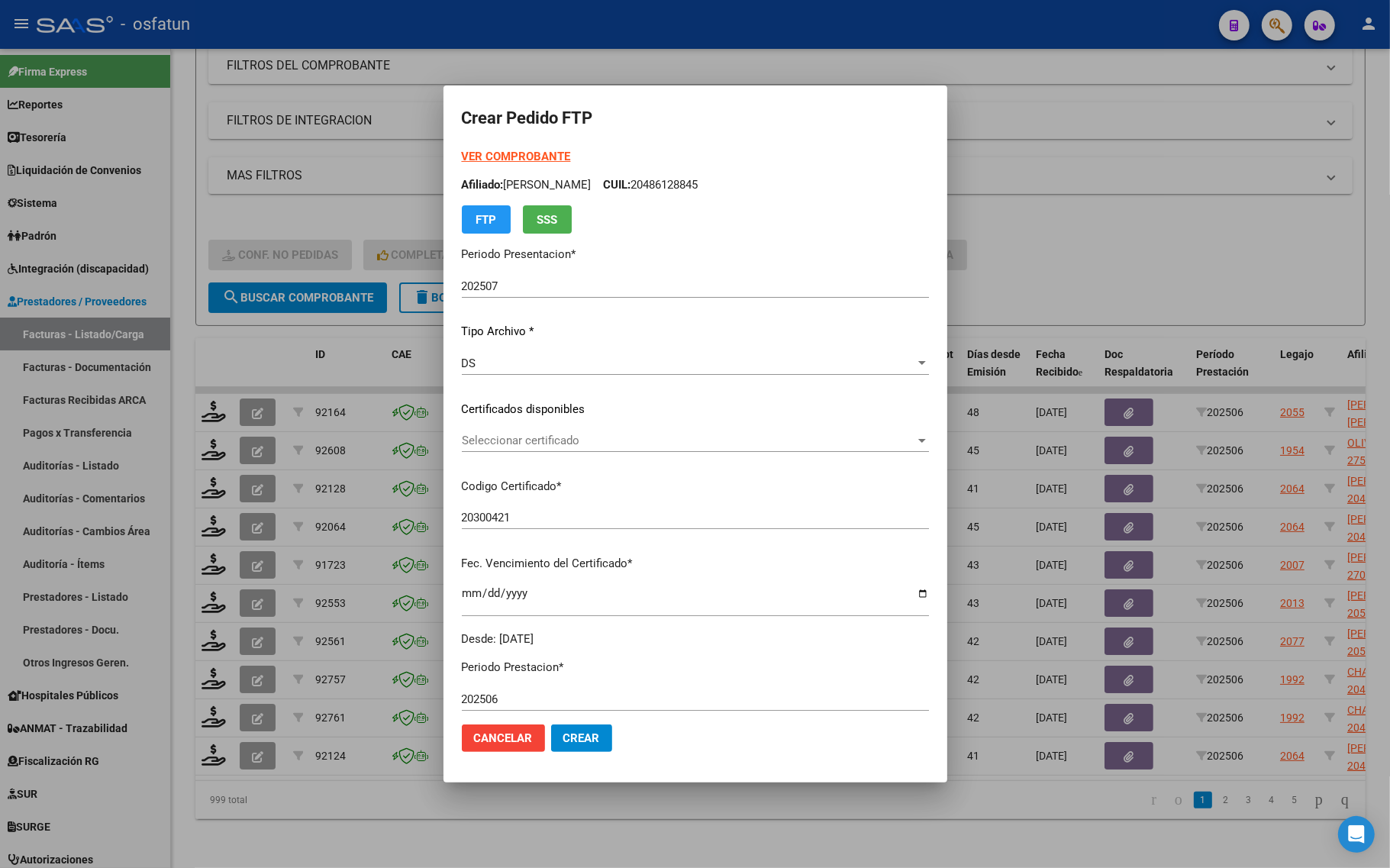
click at [554, 426] on div "VER COMPROBANTE ARCA Padrón Afiliado: SANCHEZ MAURO RUBEN CUIL: 20486128845 FTP…" at bounding box center [695, 398] width 468 height 499
click at [555, 444] on span "Seleccionar certificado" at bounding box center [688, 440] width 453 height 14
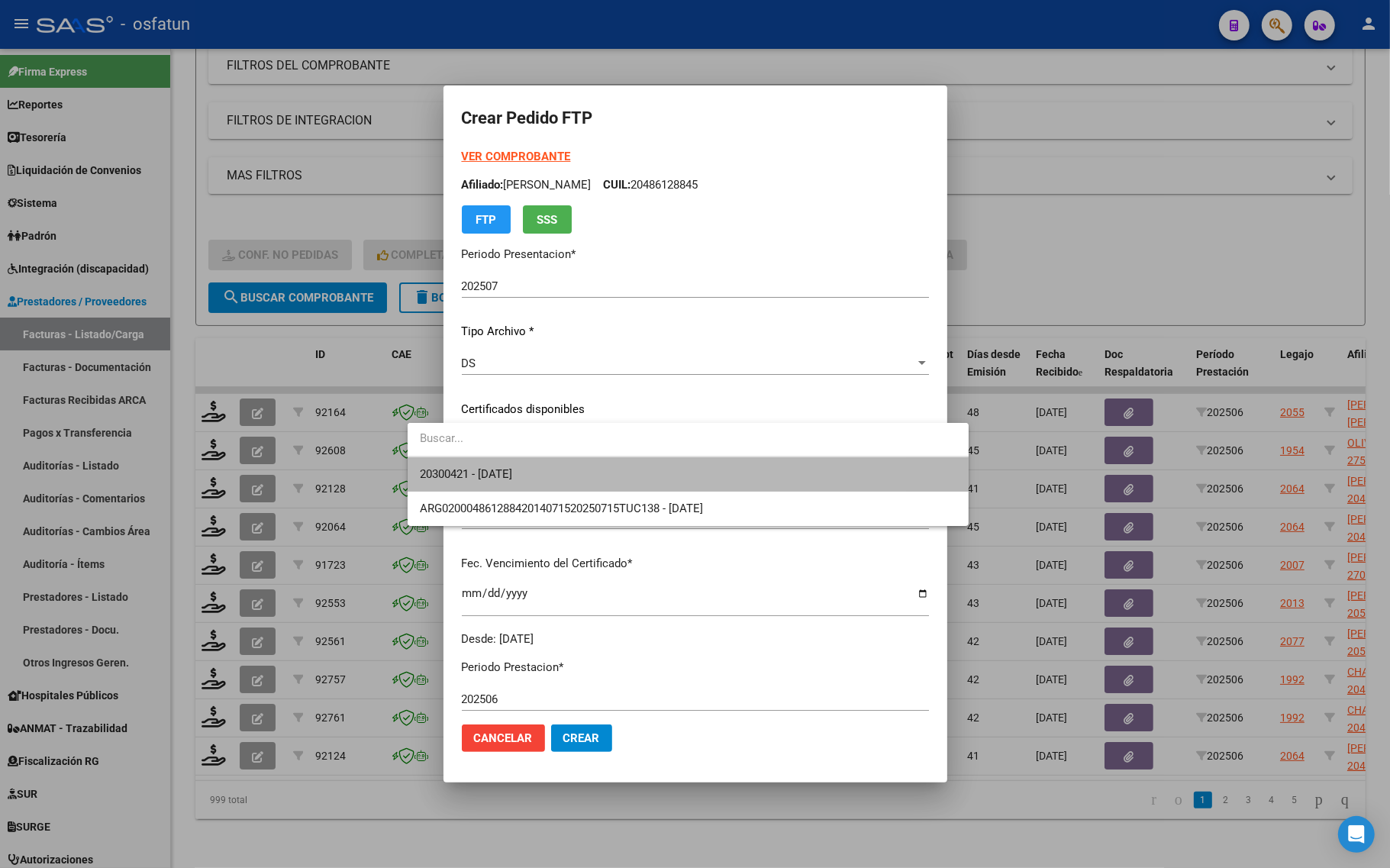
click at [550, 465] on span "20300421 - 2030-04-21" at bounding box center [688, 473] width 536 height 34
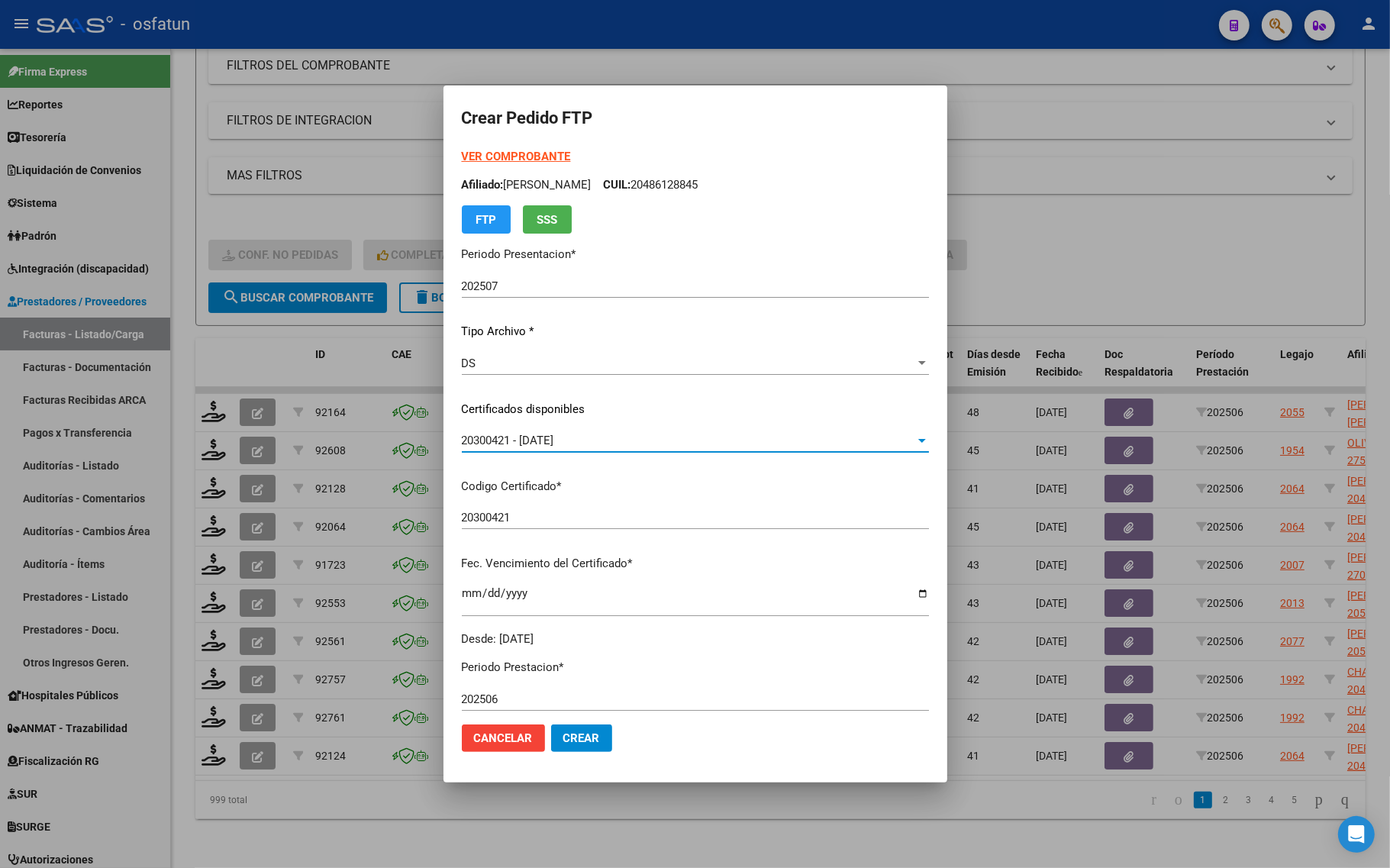
click at [575, 440] on div "20300421 - 2030-04-21" at bounding box center [688, 440] width 453 height 14
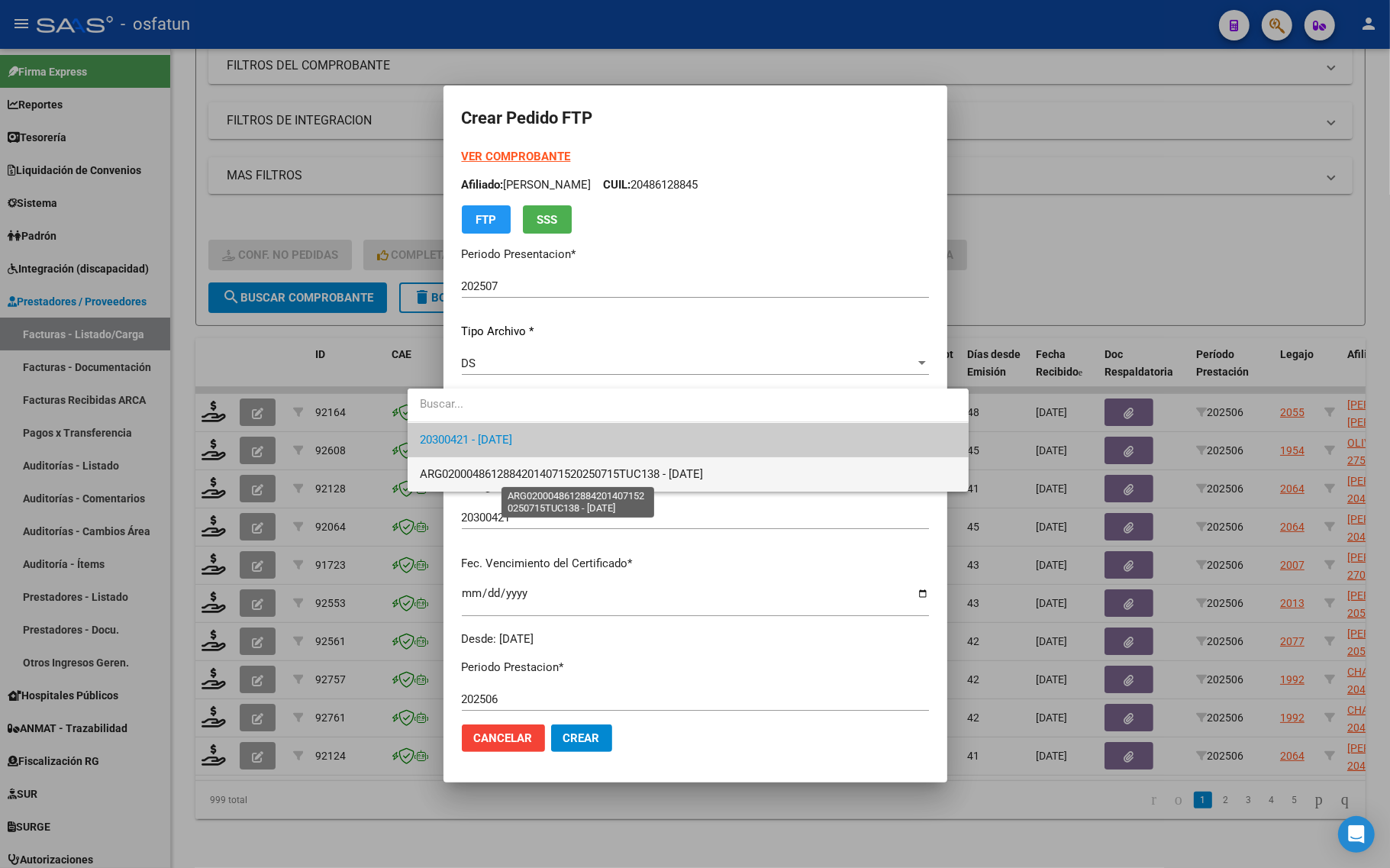
click at [570, 469] on span "ARG02000486128842014071520250715TUC138 - 2025-07-15" at bounding box center [561, 474] width 284 height 14
type input "ARG02000486128842014071520250715TUC138"
type input "2025-07-15"
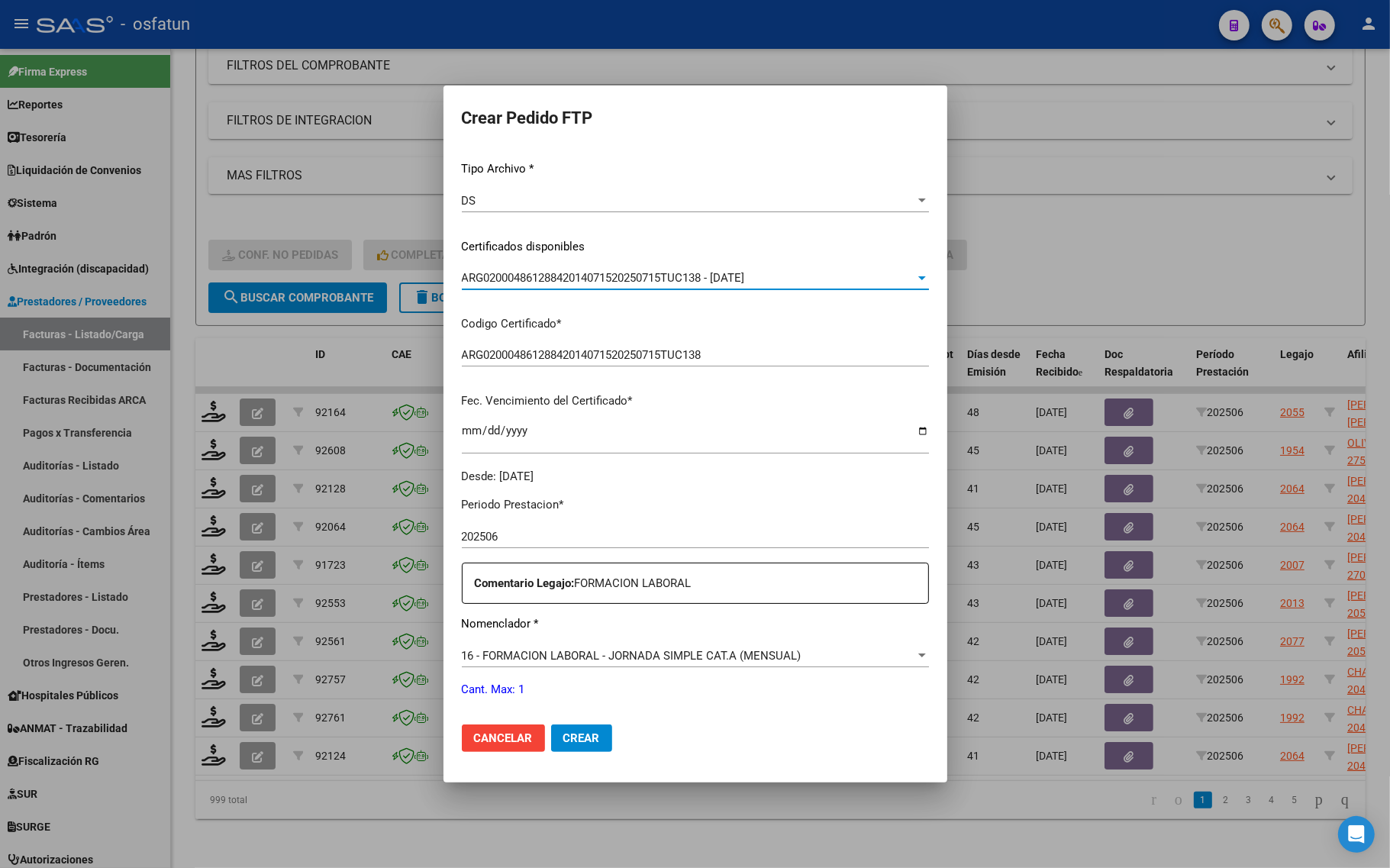
scroll to position [286, 0]
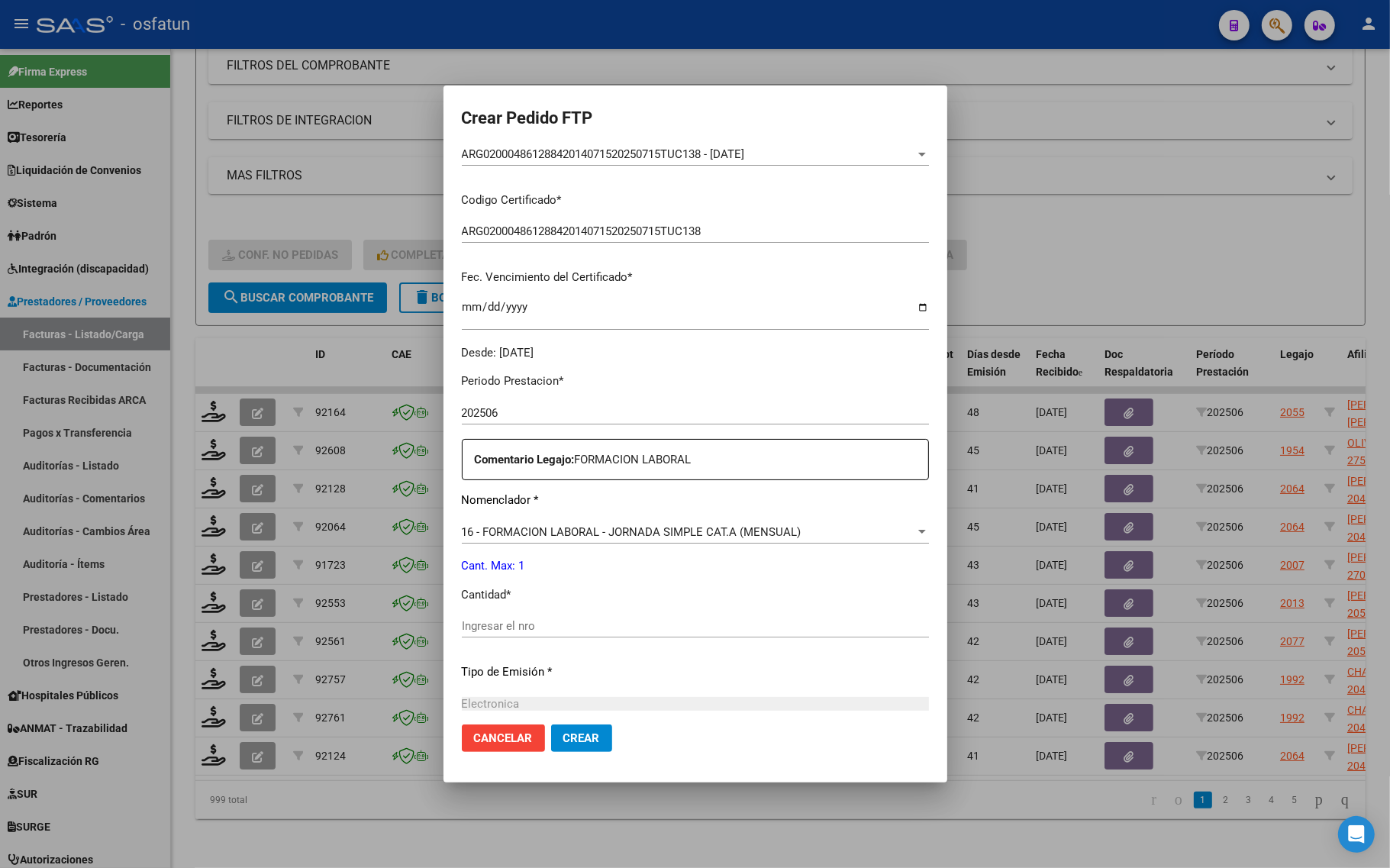
click at [506, 616] on div "Ingresar el nro" at bounding box center [695, 626] width 468 height 23
click at [235, 188] on div at bounding box center [695, 434] width 1390 height 868
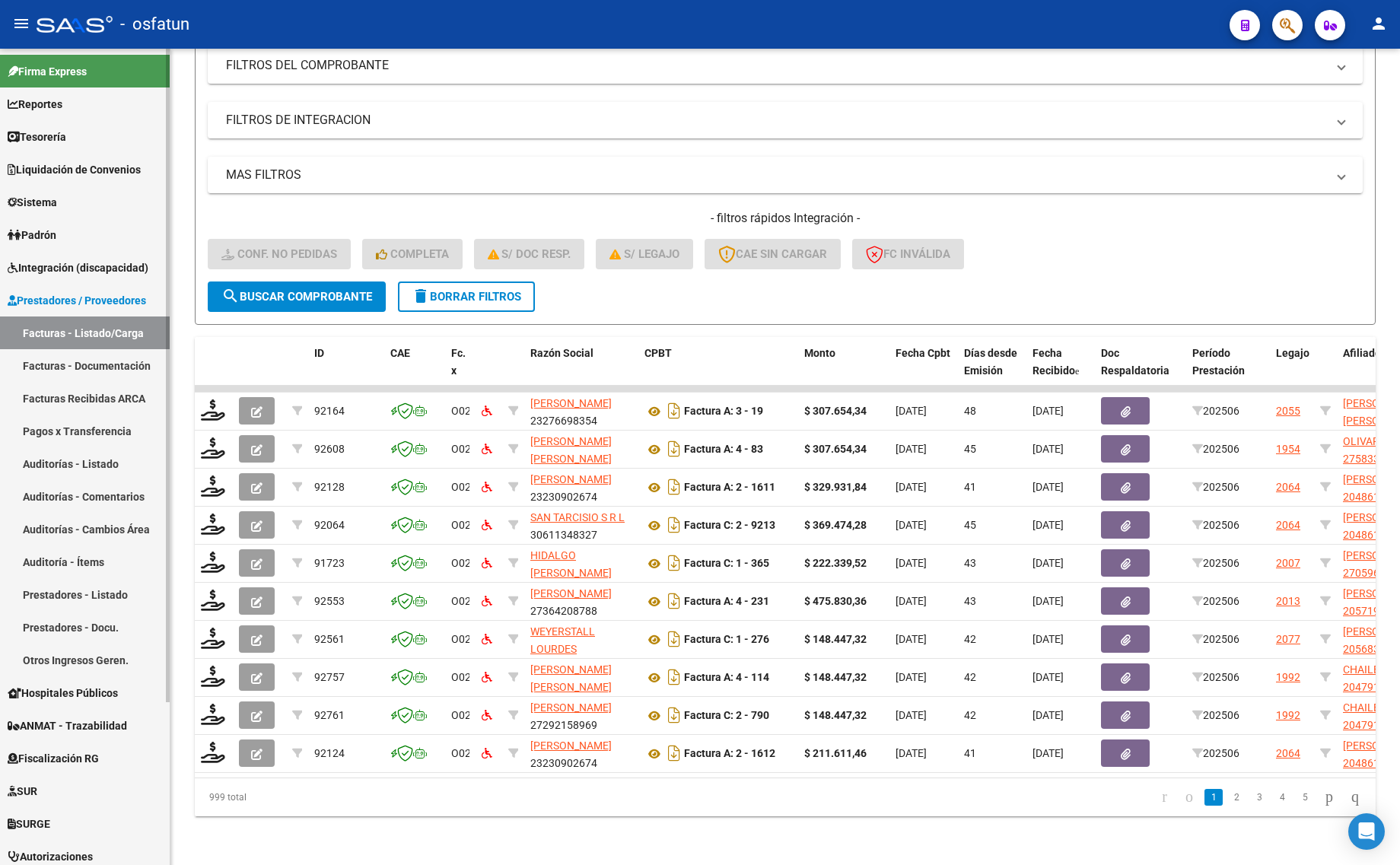
click at [93, 336] on link "Facturas - Listado/Carga" at bounding box center [85, 333] width 170 height 33
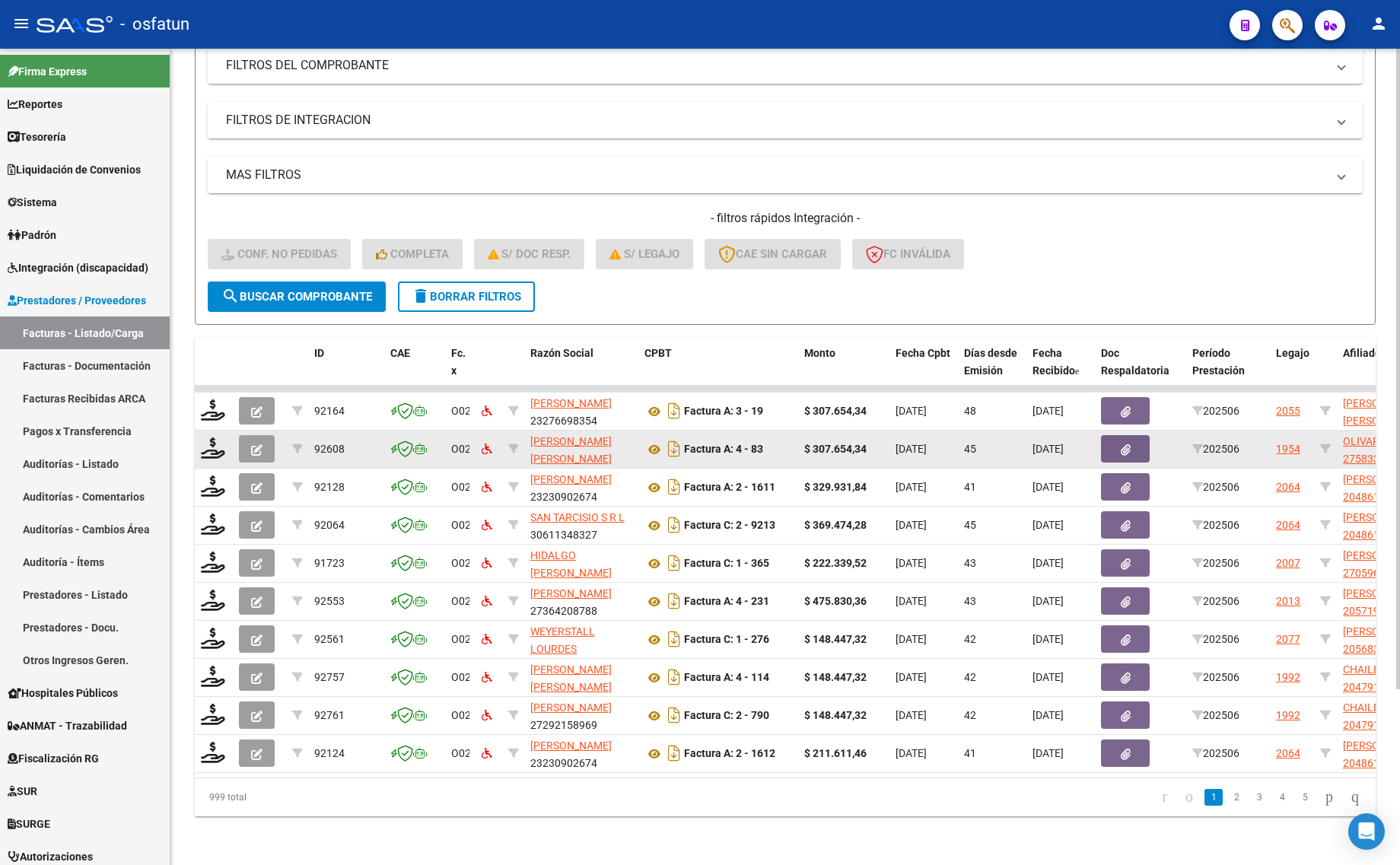
click at [221, 446] on datatable-body-cell at bounding box center [213, 448] width 38 height 38
click at [210, 437] on icon at bounding box center [212, 447] width 24 height 21
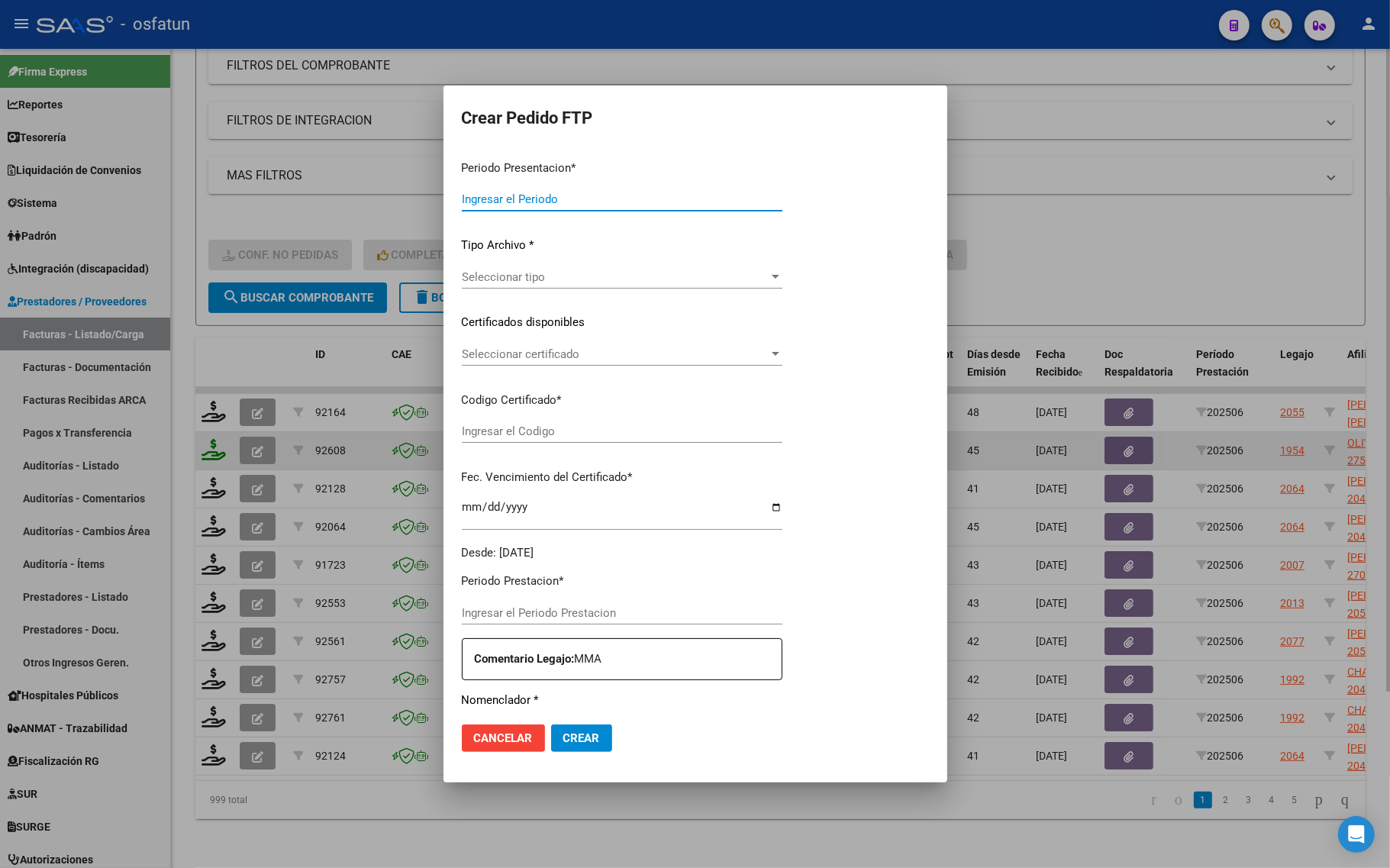
type input "202507"
type input "202506"
type input "$ 307.654,34"
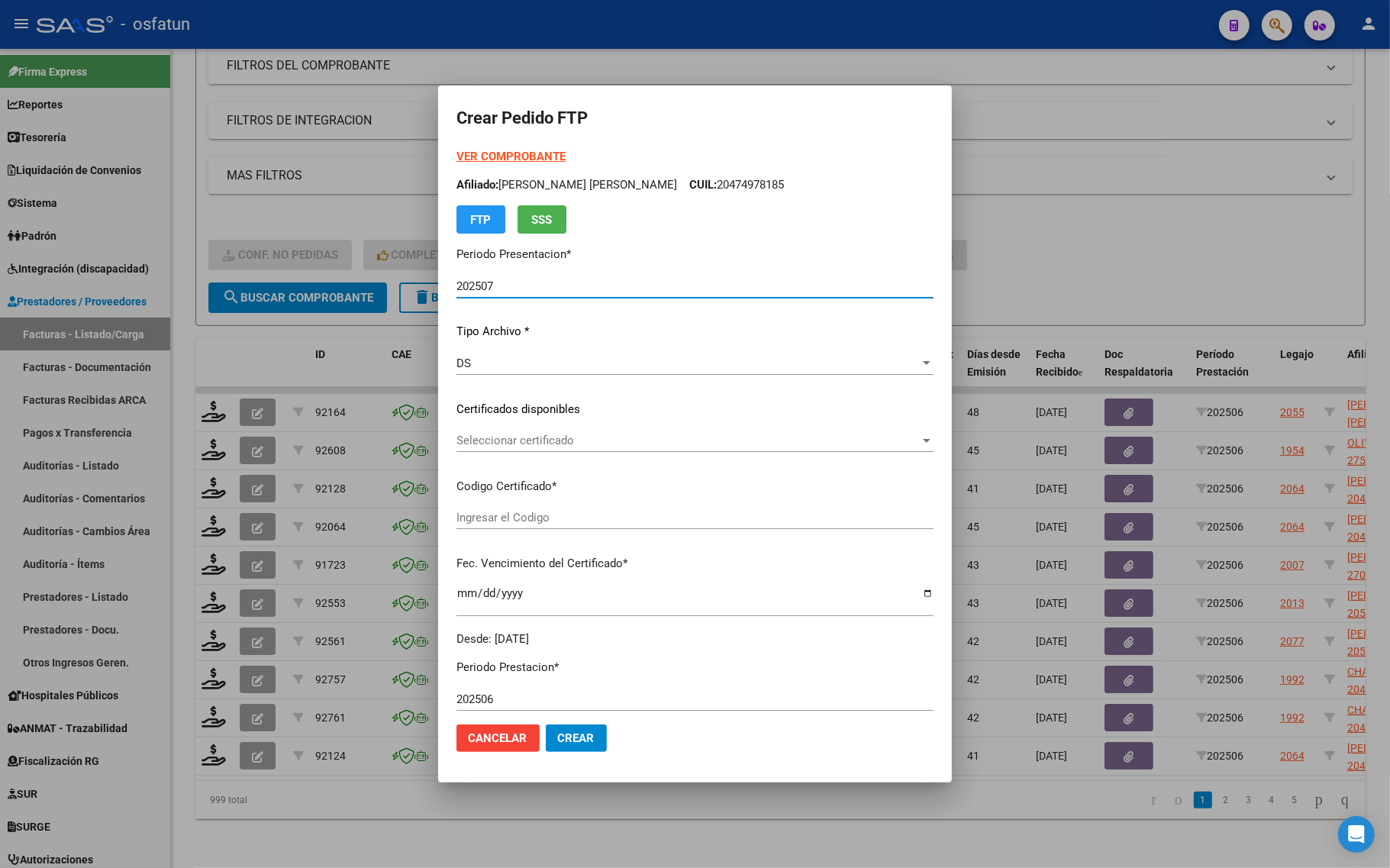
type input "ARG01000583318542024090520260905TUC139"
type input "2026-09-05"
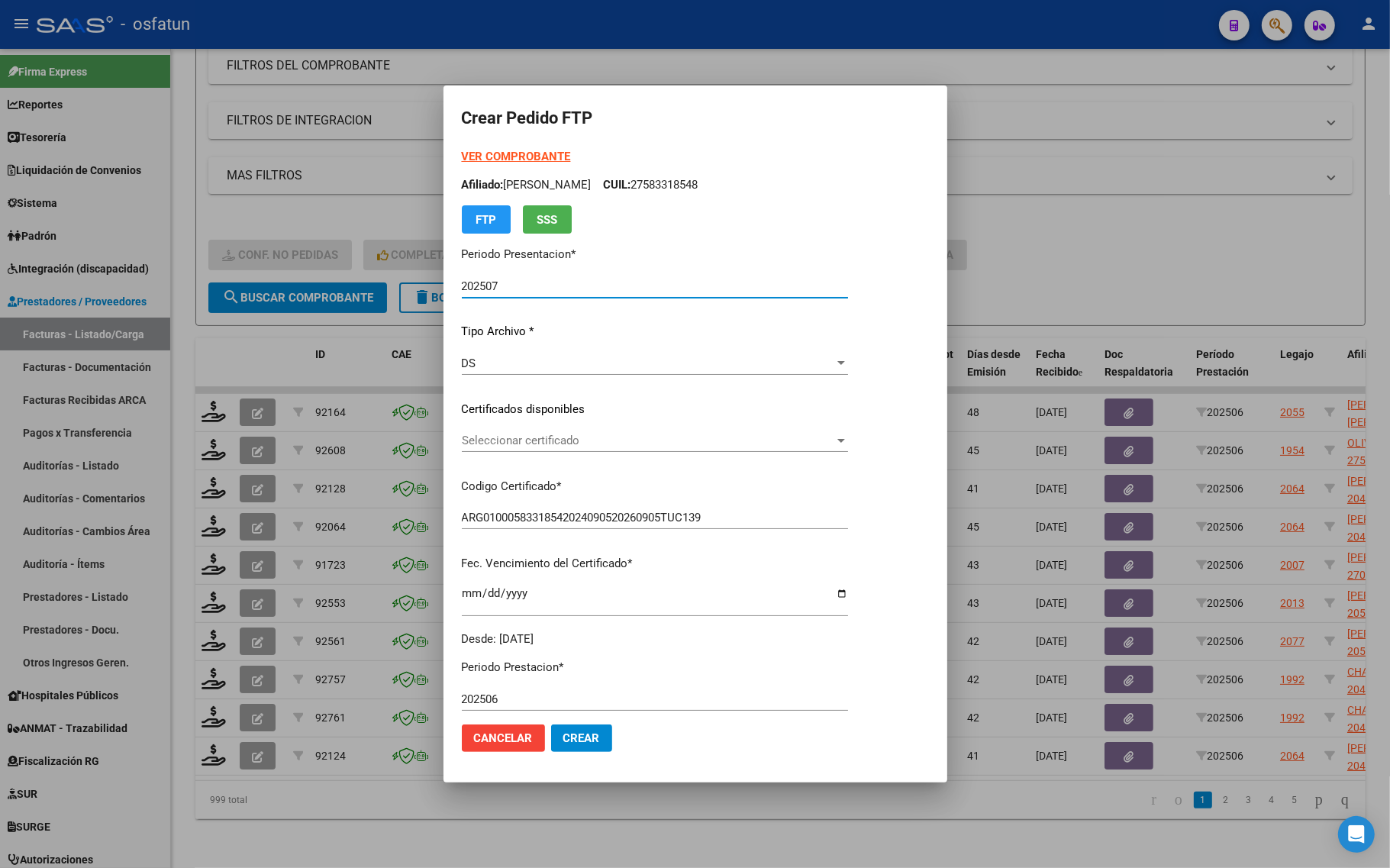
click at [519, 151] on strong "VER COMPROBANTE" at bounding box center [516, 157] width 109 height 14
click at [542, 442] on span "Seleccionar certificado" at bounding box center [648, 440] width 373 height 14
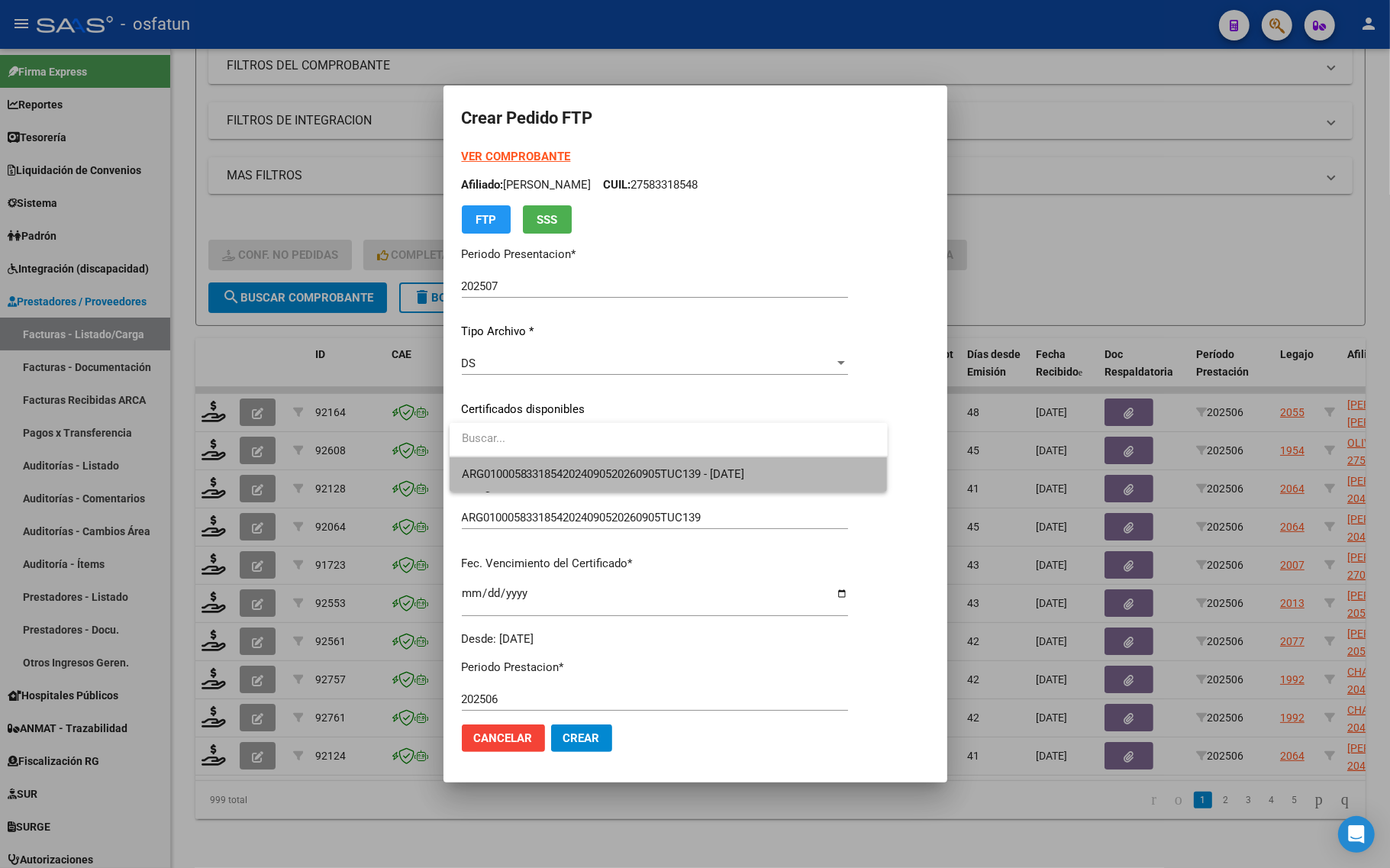
drag, startPoint x: 543, startPoint y: 464, endPoint x: 539, endPoint y: 479, distance: 15.5
click at [543, 469] on span "ARG01000583318542024090520260905TUC139 - 2026-09-05" at bounding box center [668, 473] width 413 height 34
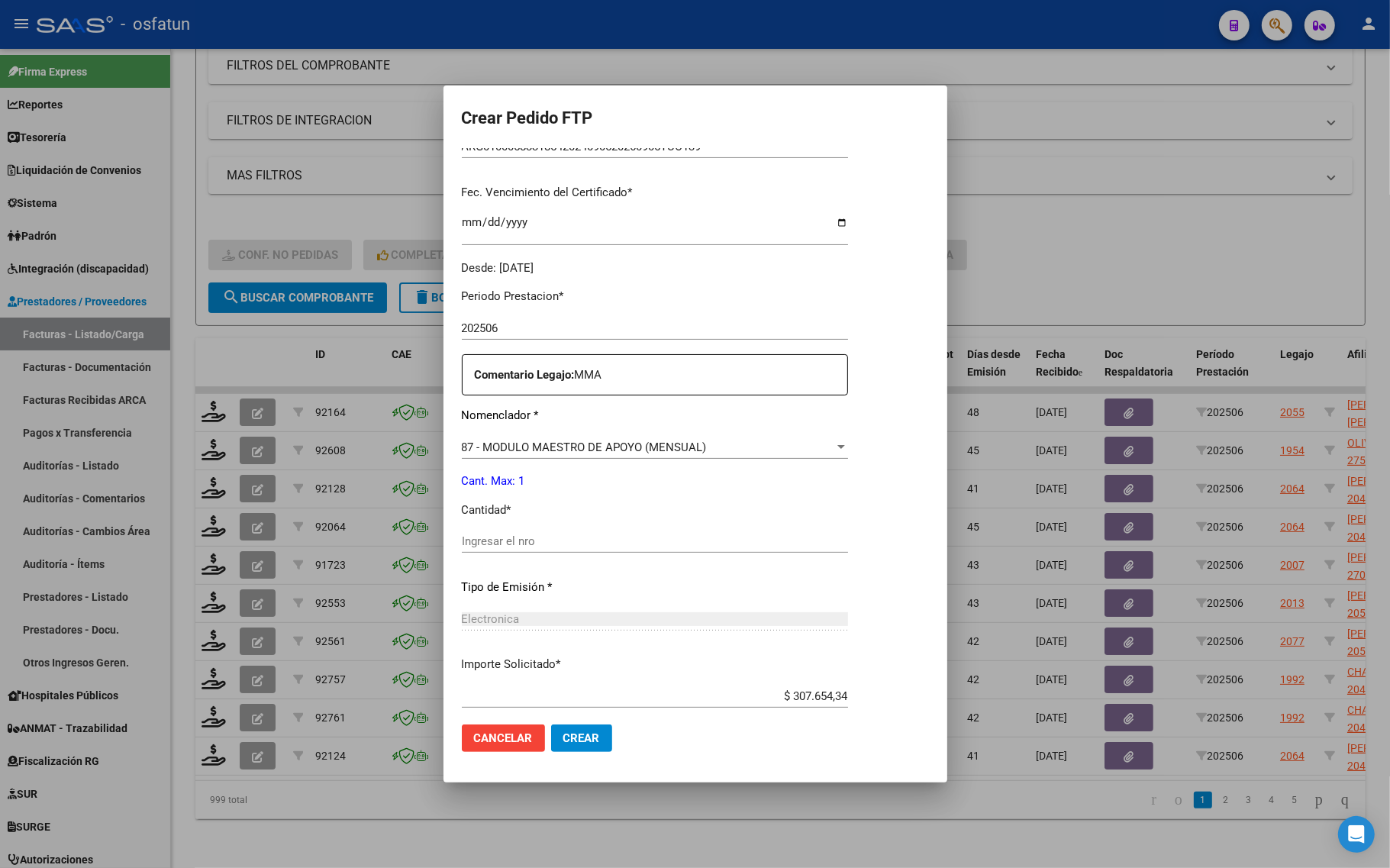
scroll to position [381, 0]
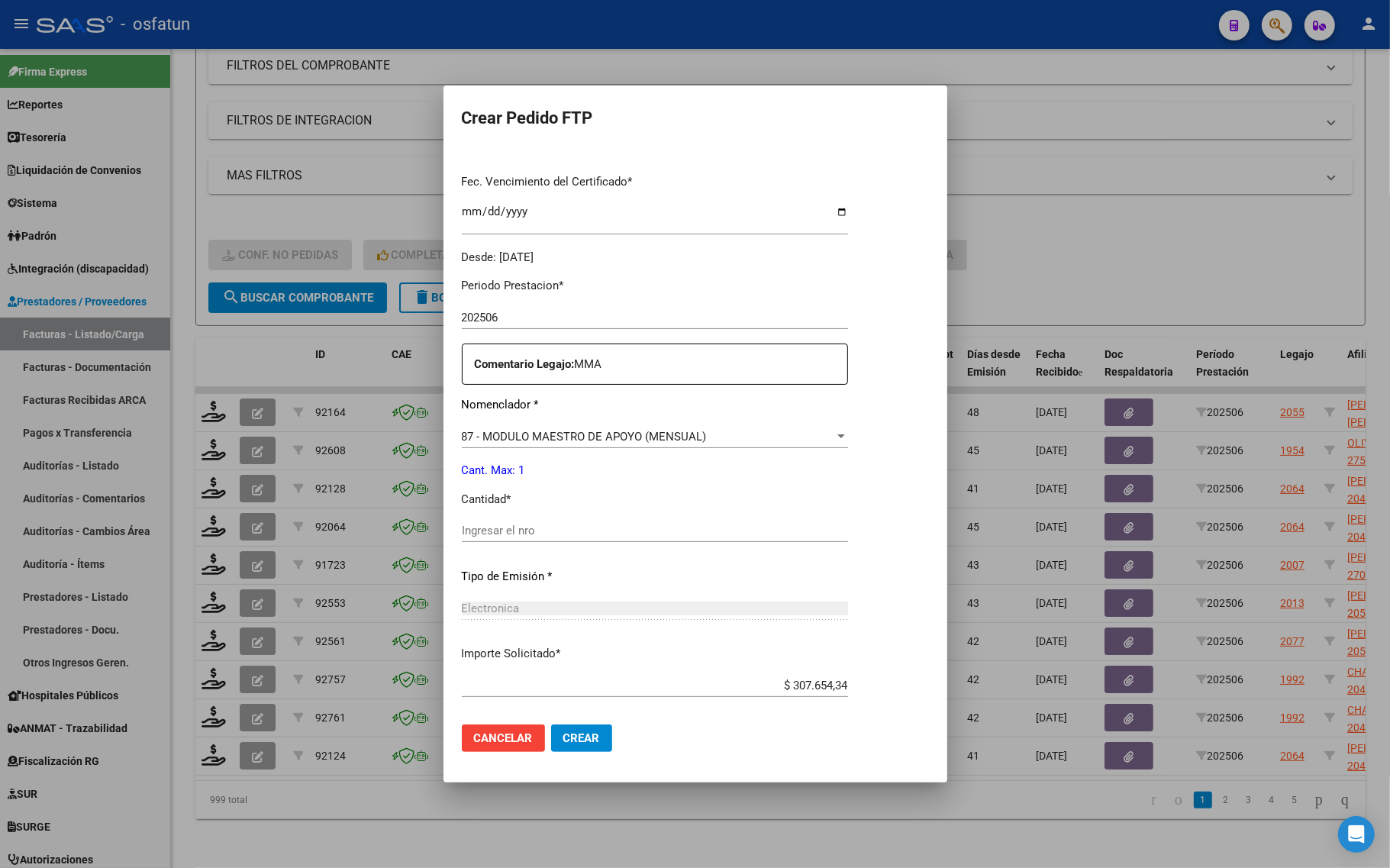
drag, startPoint x: 562, startPoint y: 512, endPoint x: 548, endPoint y: 528, distance: 21.3
click at [558, 519] on div "Periodo Prestacion * 202506 Ingresar el Periodo Prestacion Comentario Legajo: M…" at bounding box center [654, 526] width 386 height 523
click at [548, 528] on input "Ingresar el nro" at bounding box center [654, 530] width 386 height 14
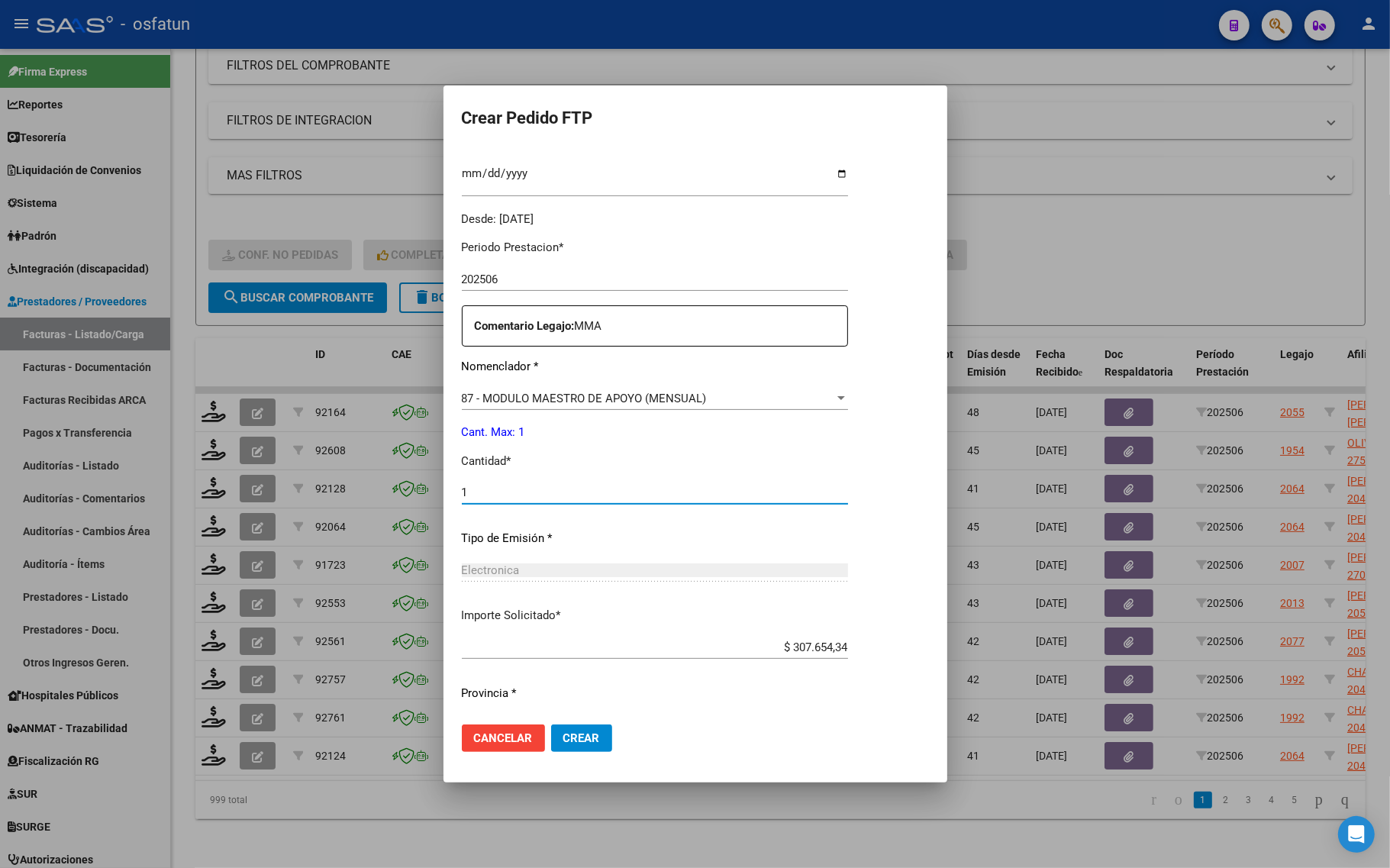
scroll to position [457, 0]
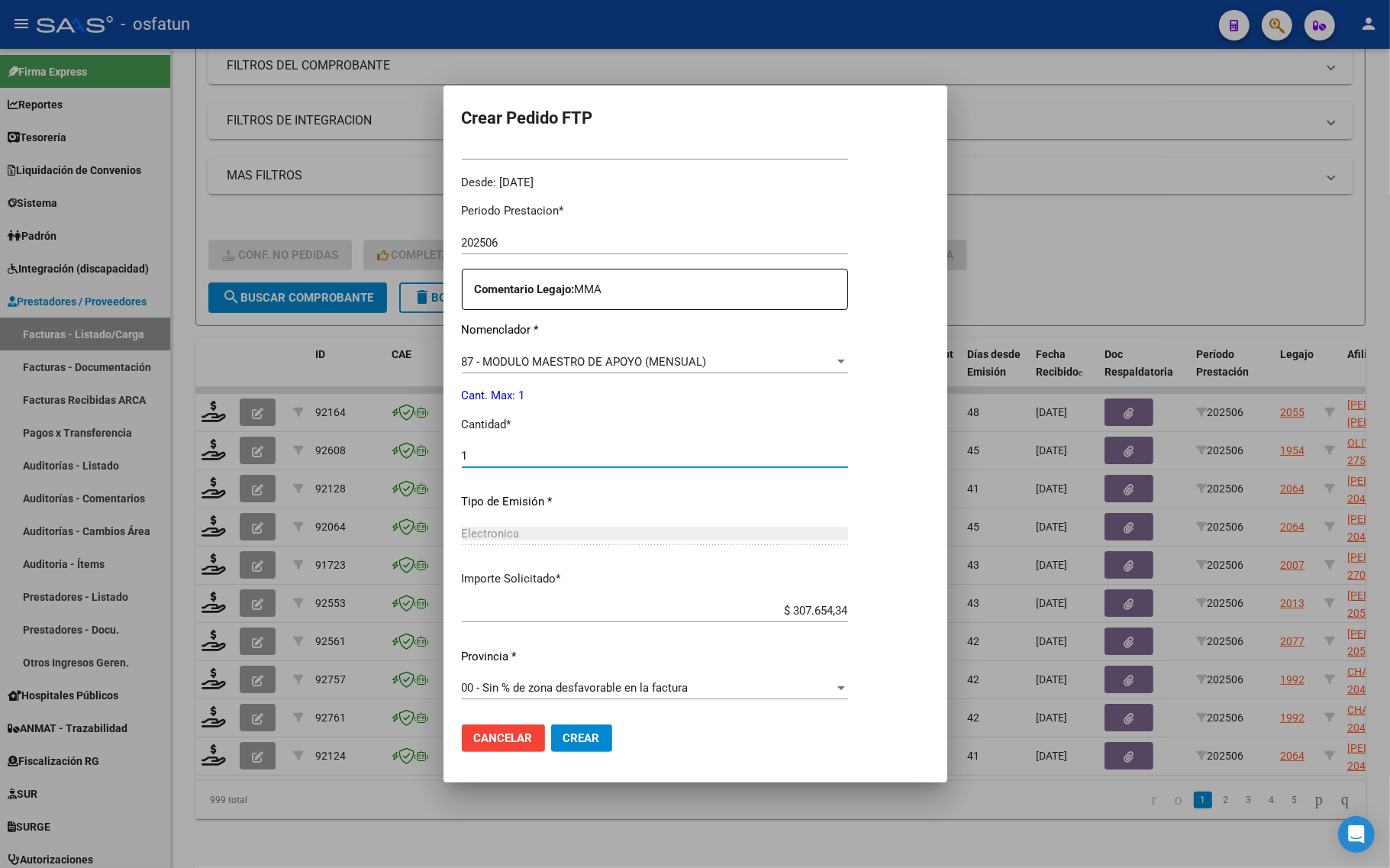
type input "1"
click at [592, 734] on span "Crear" at bounding box center [582, 737] width 37 height 14
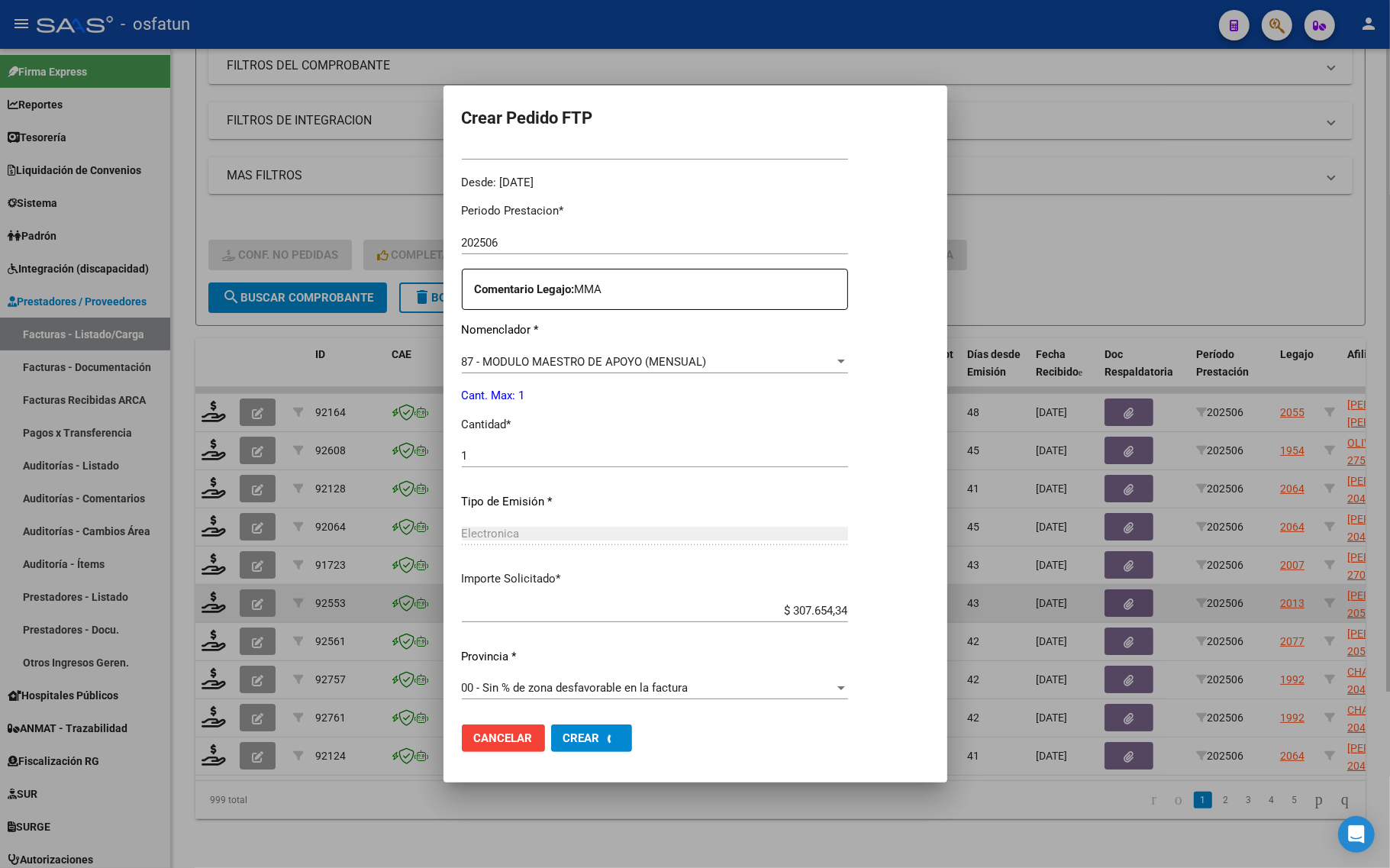
scroll to position [0, 0]
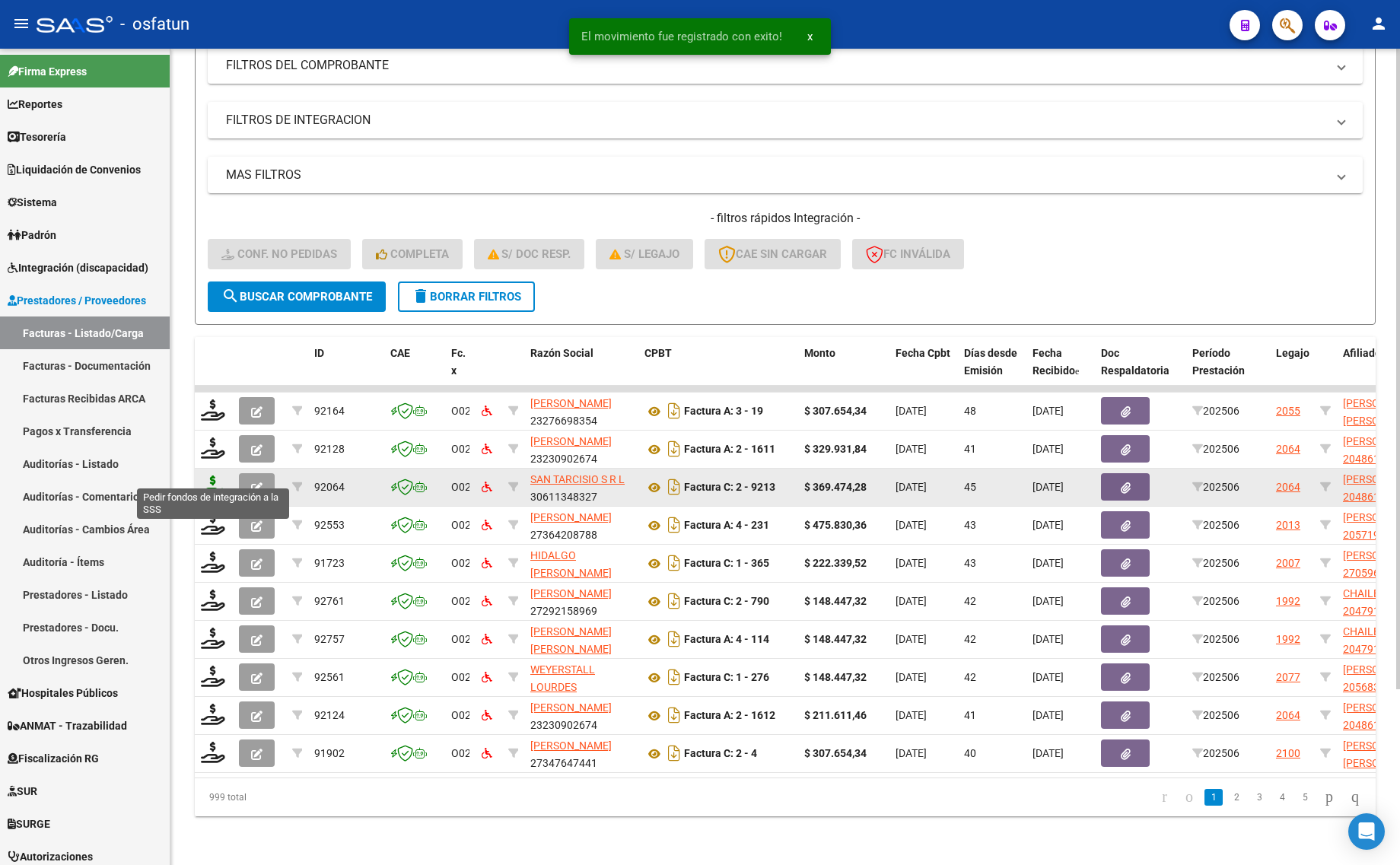
click at [206, 475] on icon at bounding box center [212, 486] width 24 height 21
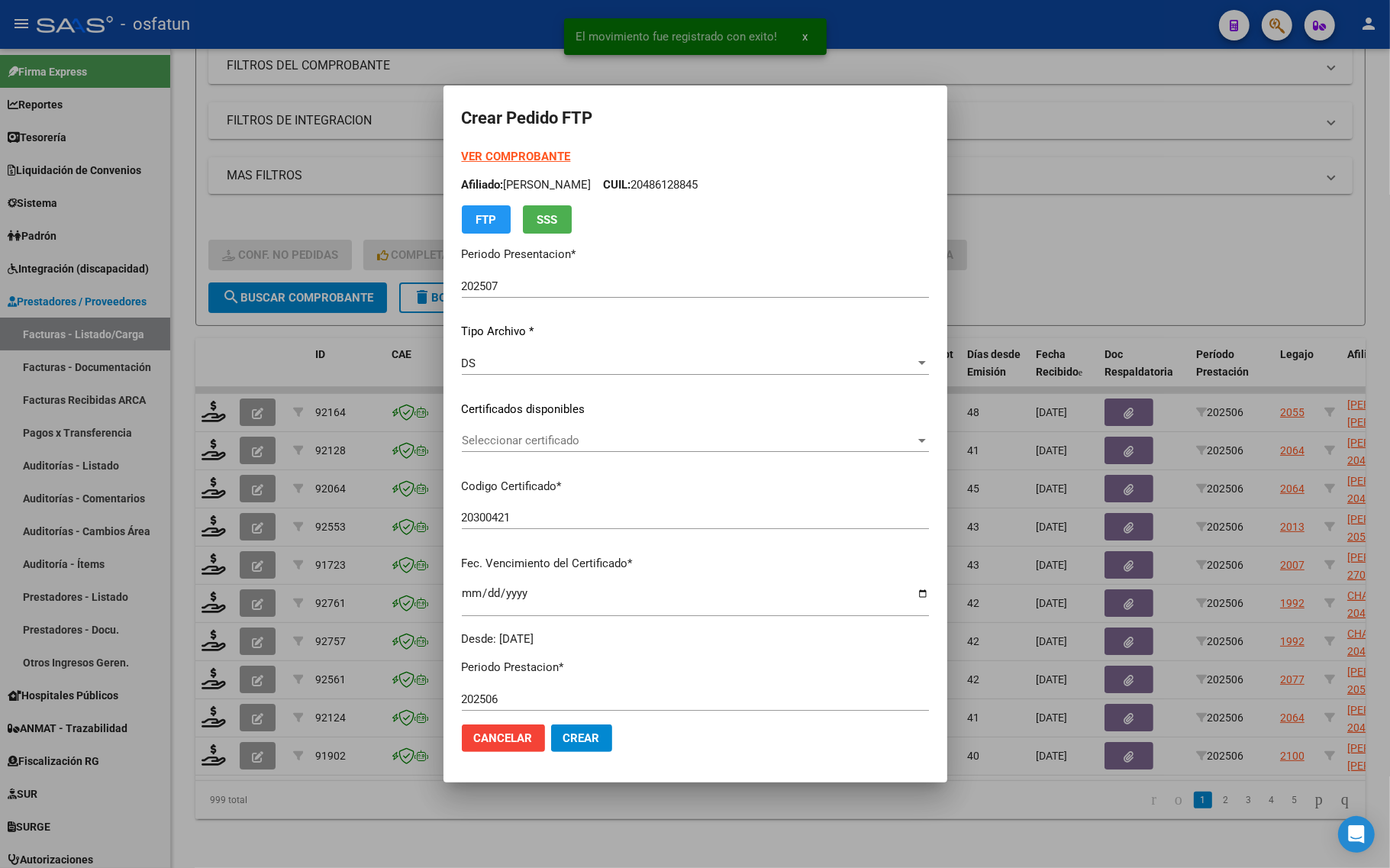
click at [468, 149] on div "VER COMPROBANTE ARCA Padrón Afiliado: SANCHEZ MAURO RUBEN CUIL: 20486128845 FTP…" at bounding box center [695, 191] width 468 height 85
click at [466, 153] on strong "VER COMPROBANTE" at bounding box center [516, 157] width 109 height 14
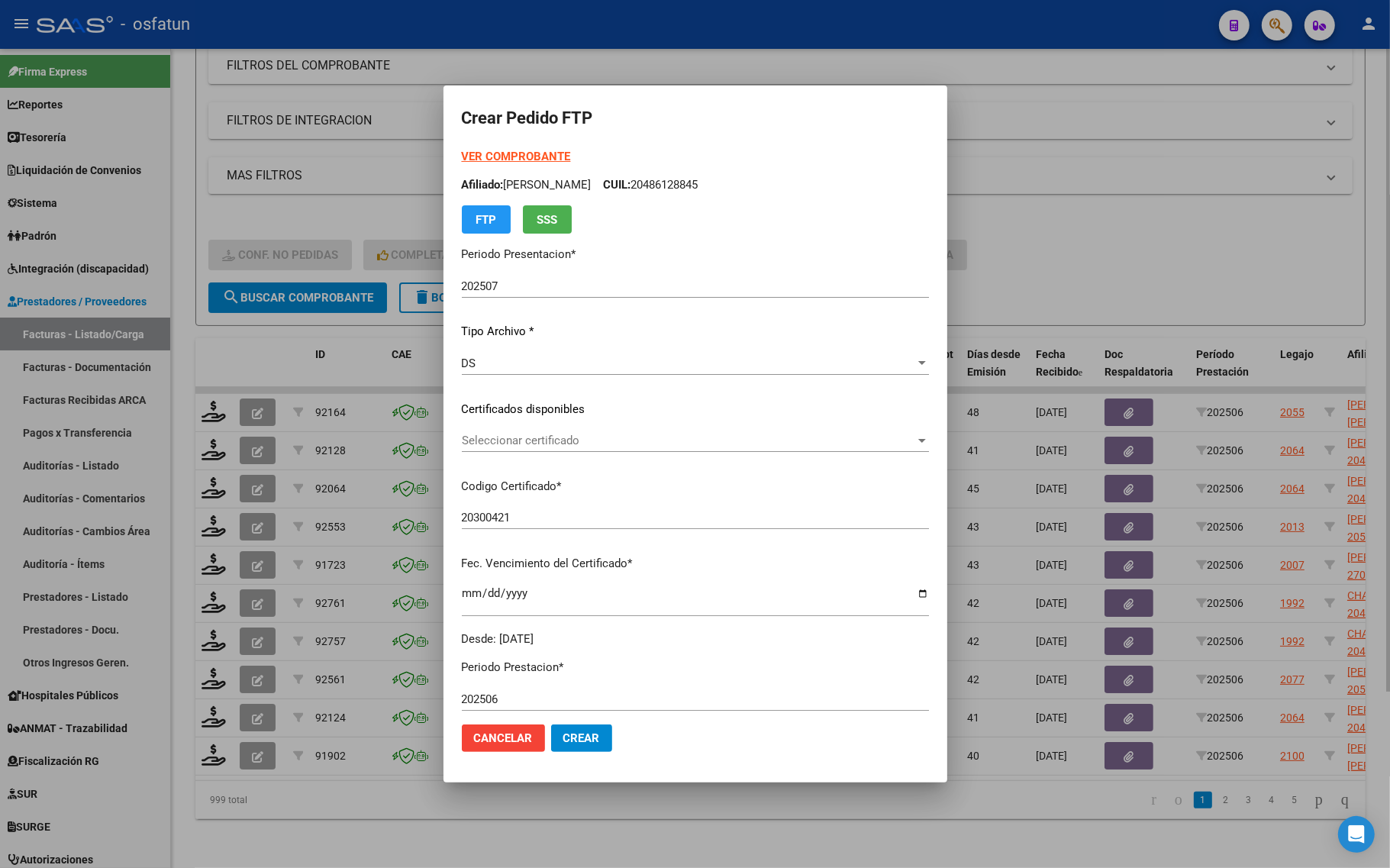
click at [206, 195] on div at bounding box center [695, 434] width 1390 height 868
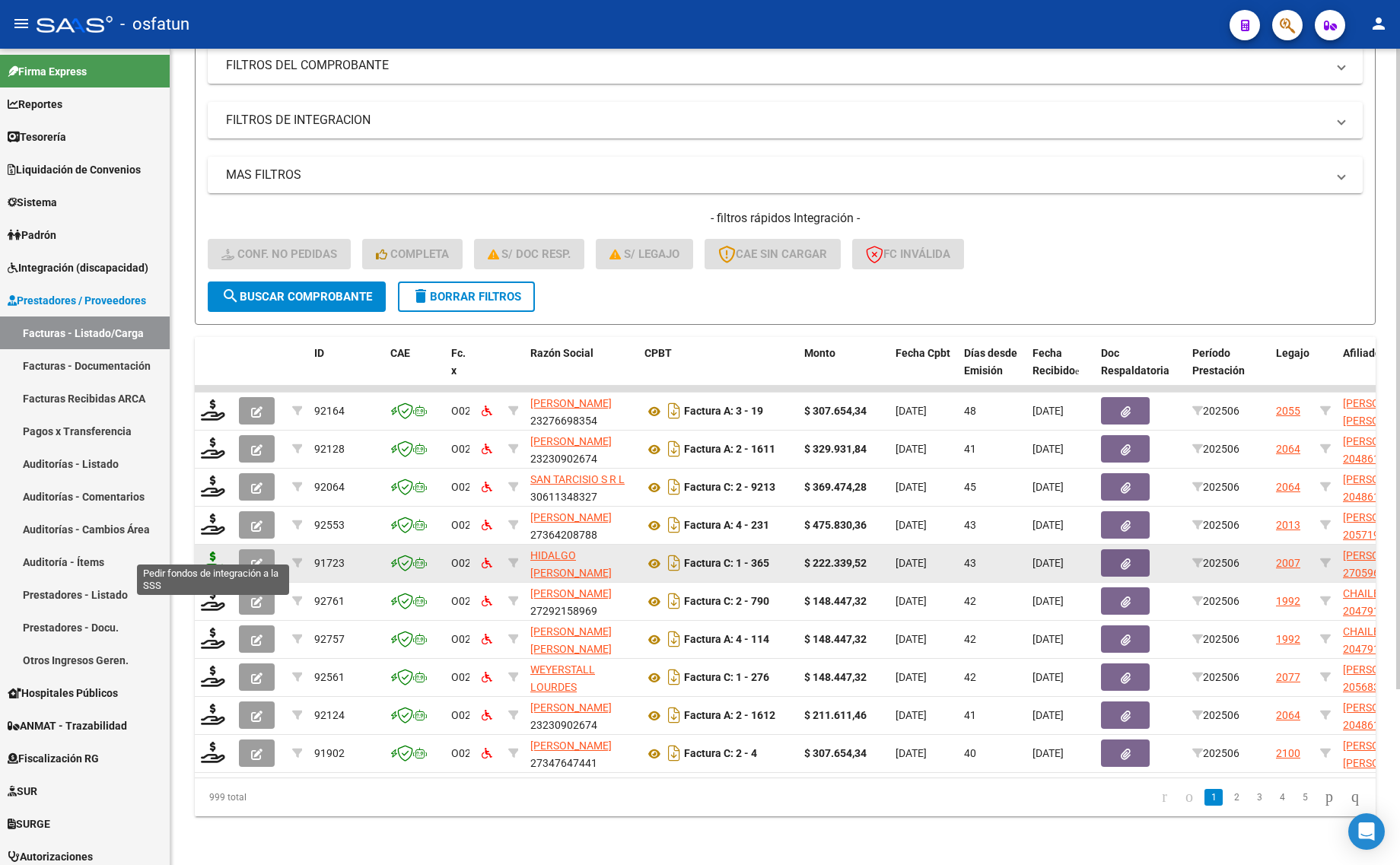
click at [209, 552] on icon at bounding box center [212, 562] width 24 height 21
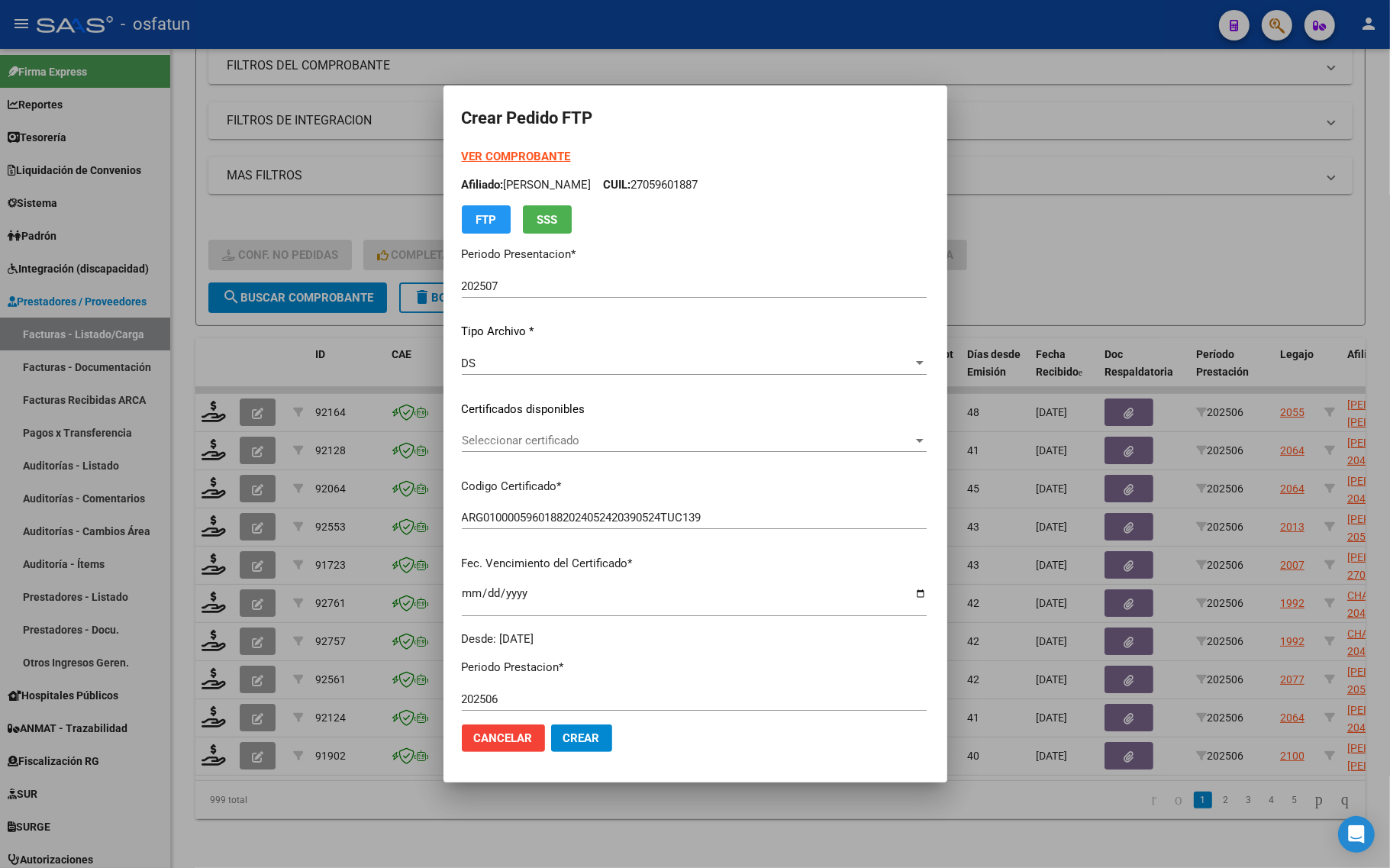
click at [462, 150] on strong "VER COMPROBANTE" at bounding box center [516, 157] width 109 height 14
click at [518, 443] on span "Seleccionar certificado" at bounding box center [687, 440] width 451 height 14
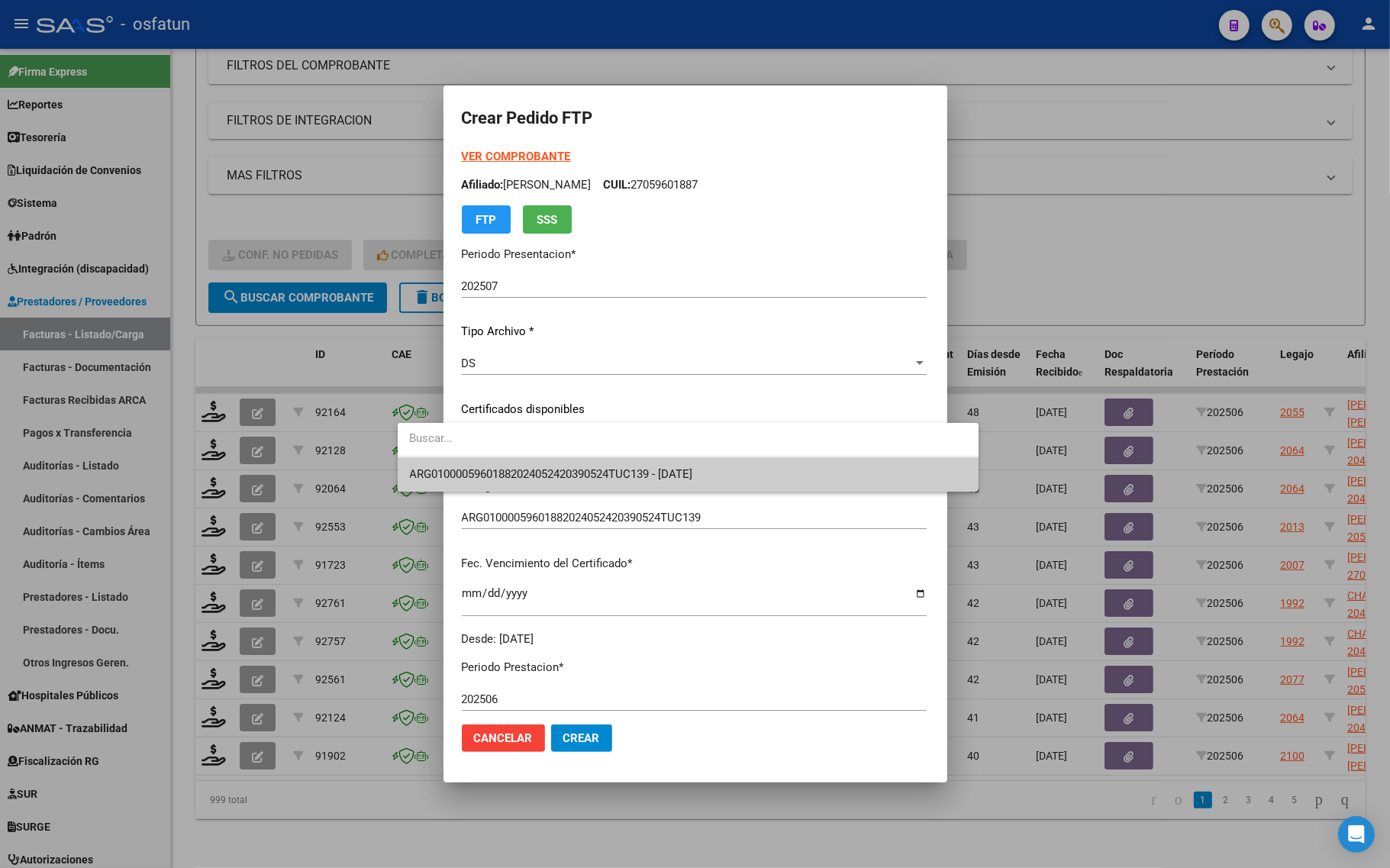
click at [520, 464] on span "ARG01000059601882024052420390524TUC139 - [DATE]" at bounding box center [687, 473] width 557 height 34
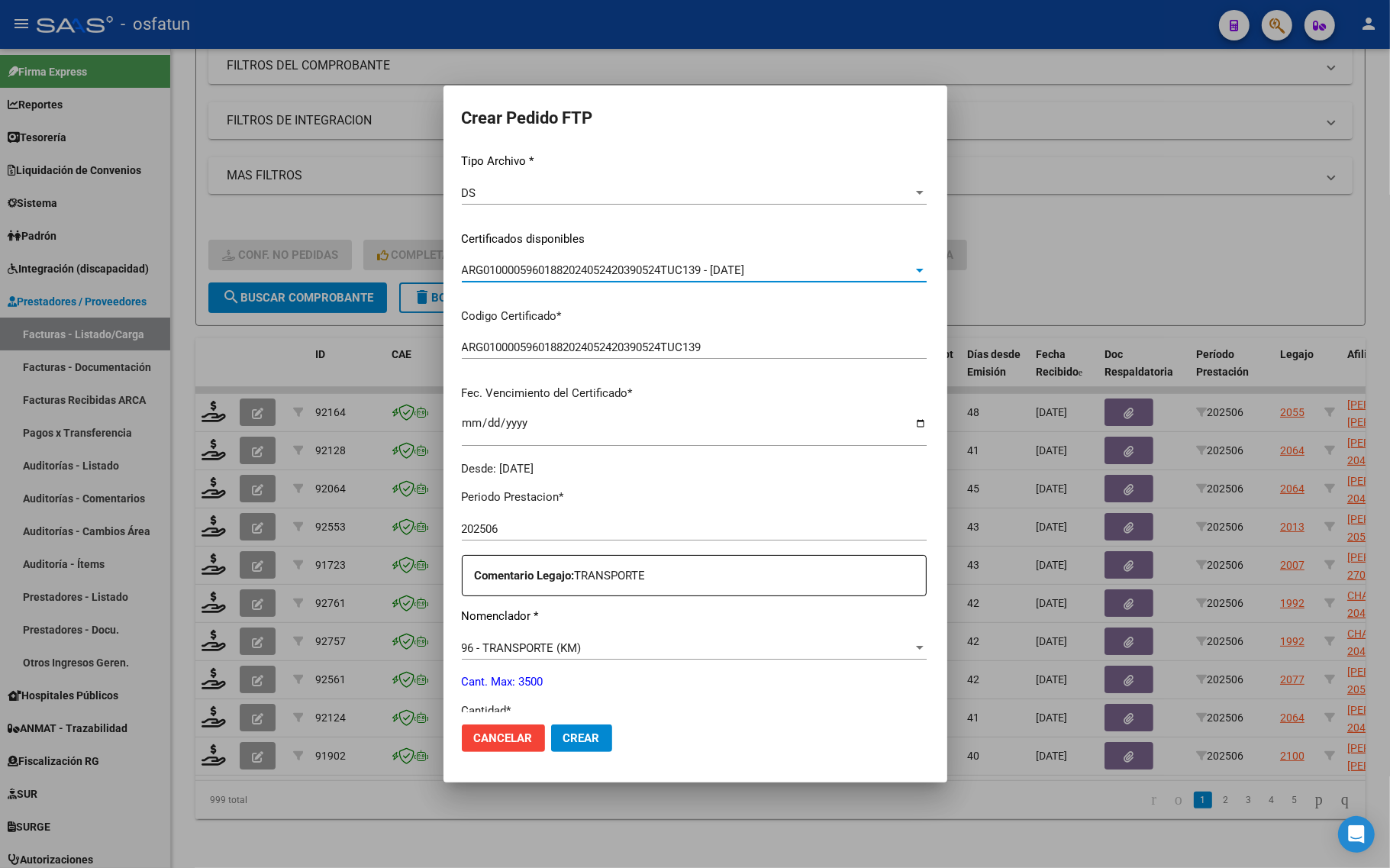
scroll to position [286, 0]
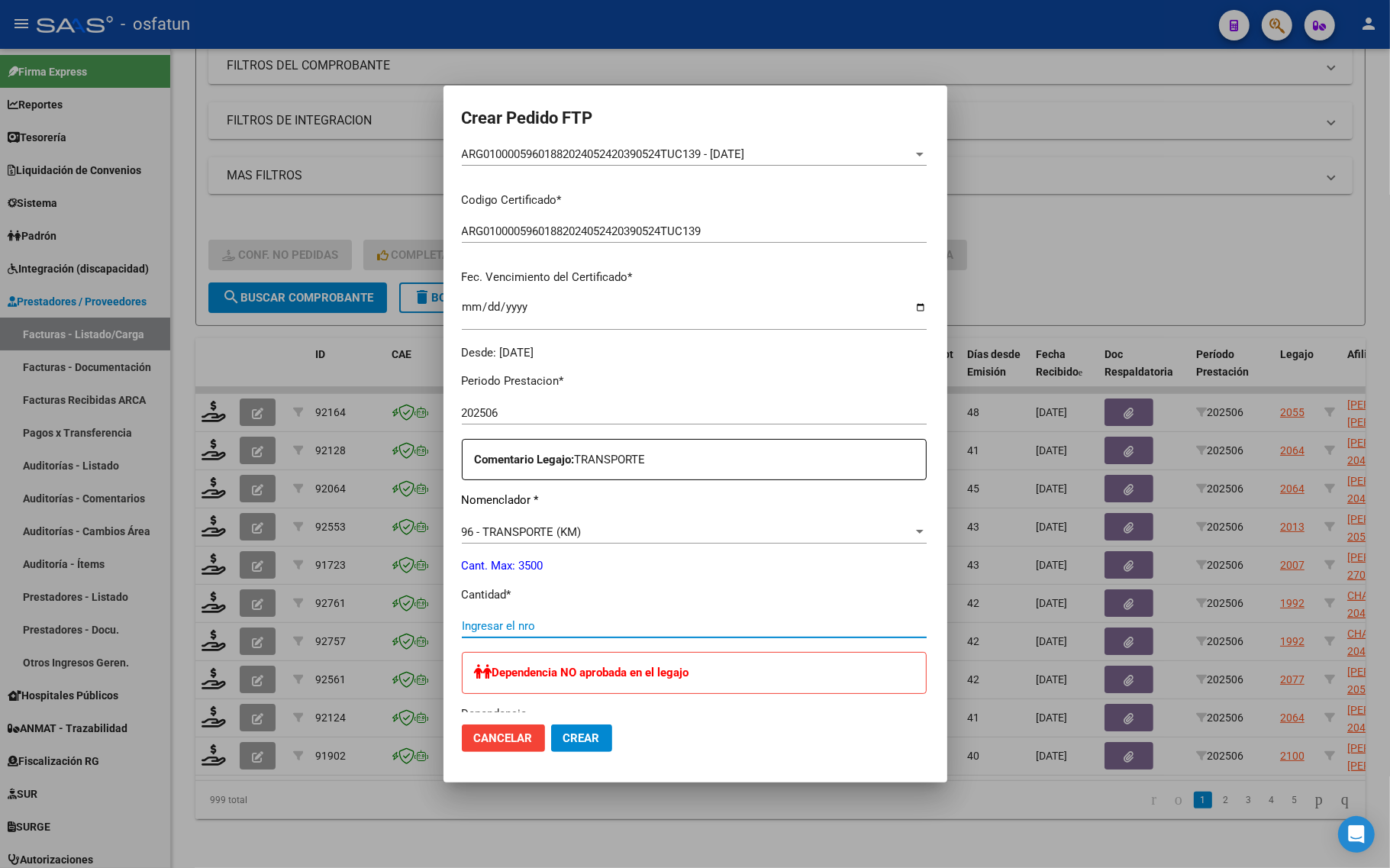
click at [479, 618] on input "Ingresar el nro" at bounding box center [694, 625] width 465 height 14
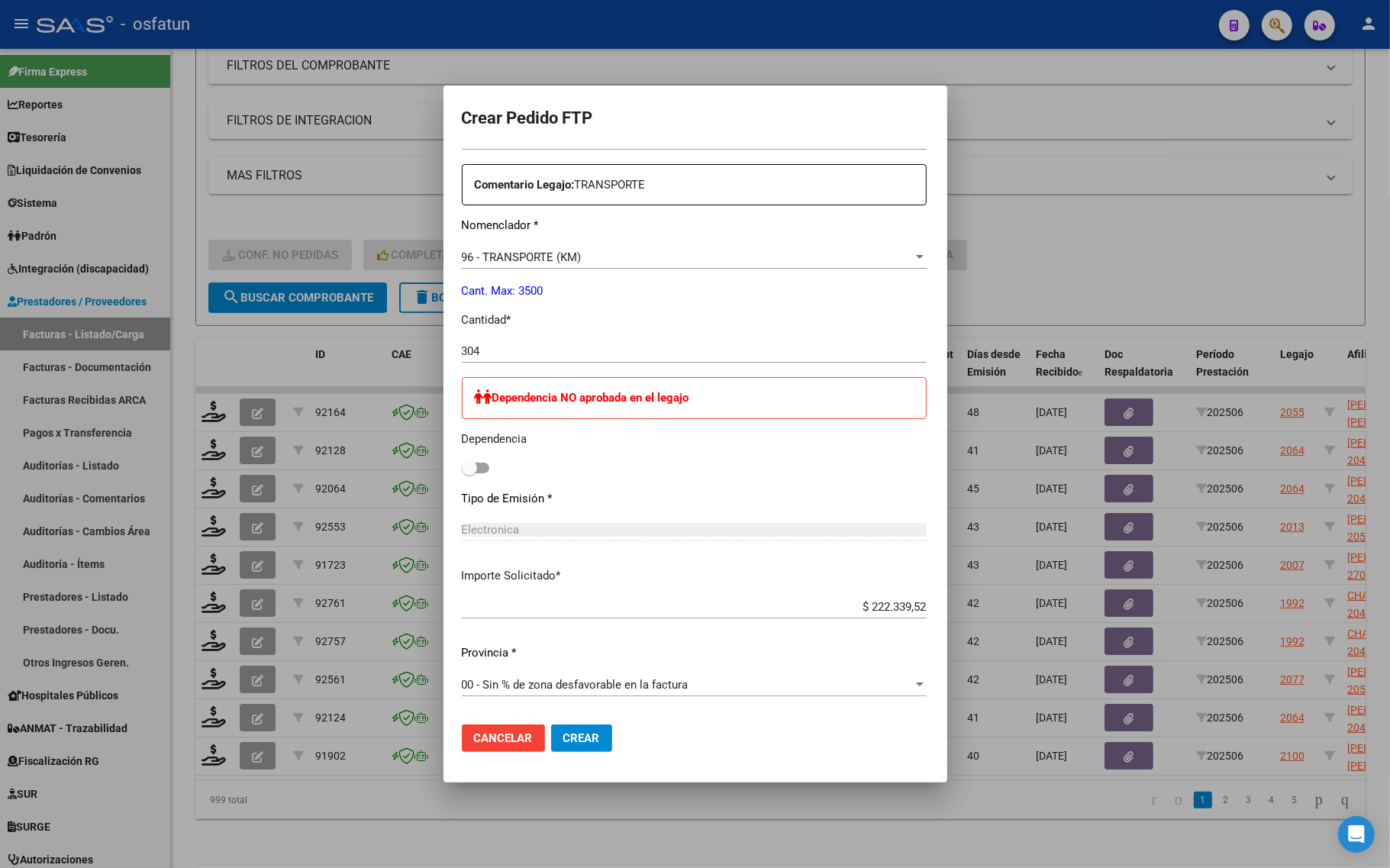
scroll to position [572, 0]
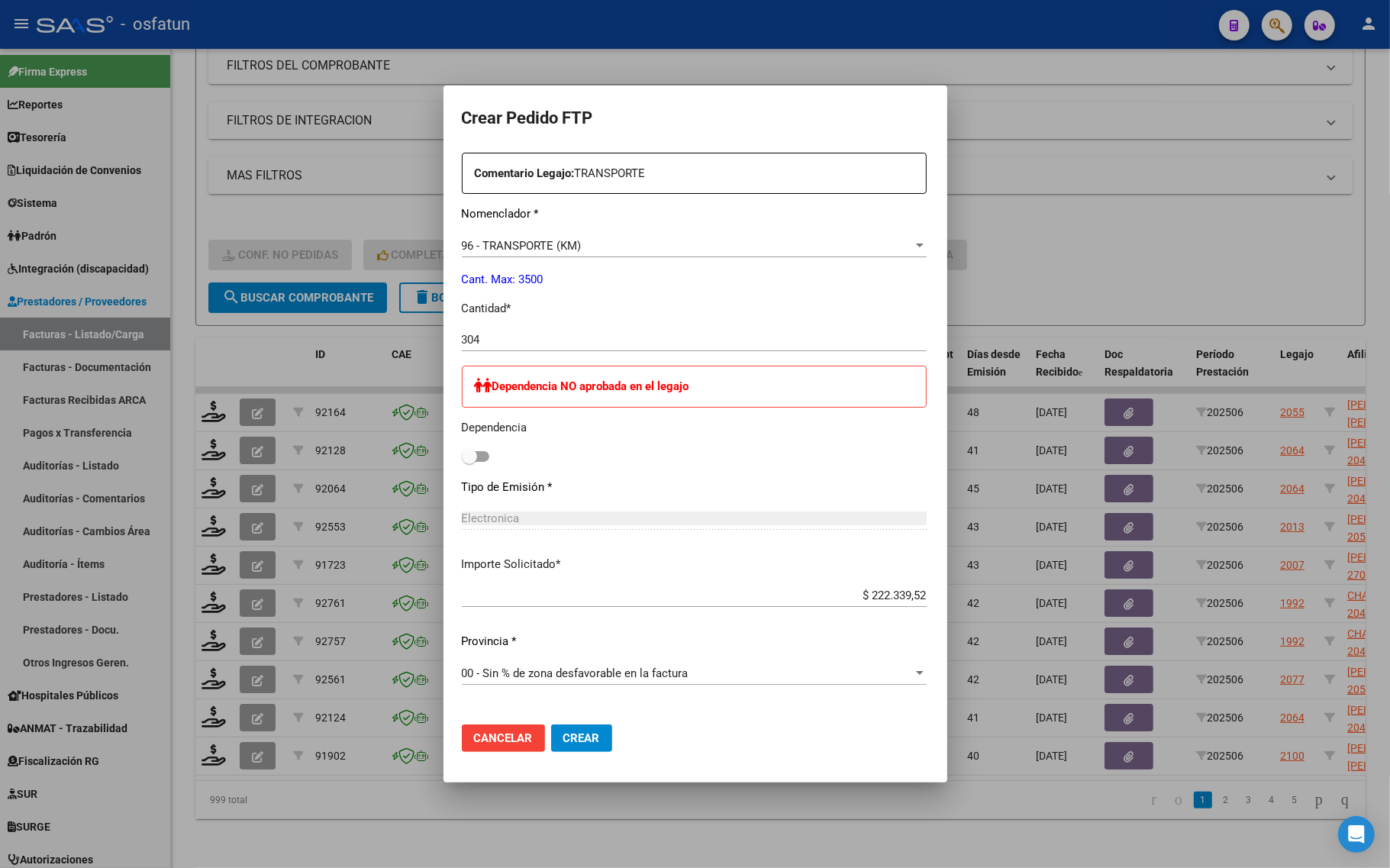
click at [563, 737] on span "Crear" at bounding box center [582, 737] width 37 height 14
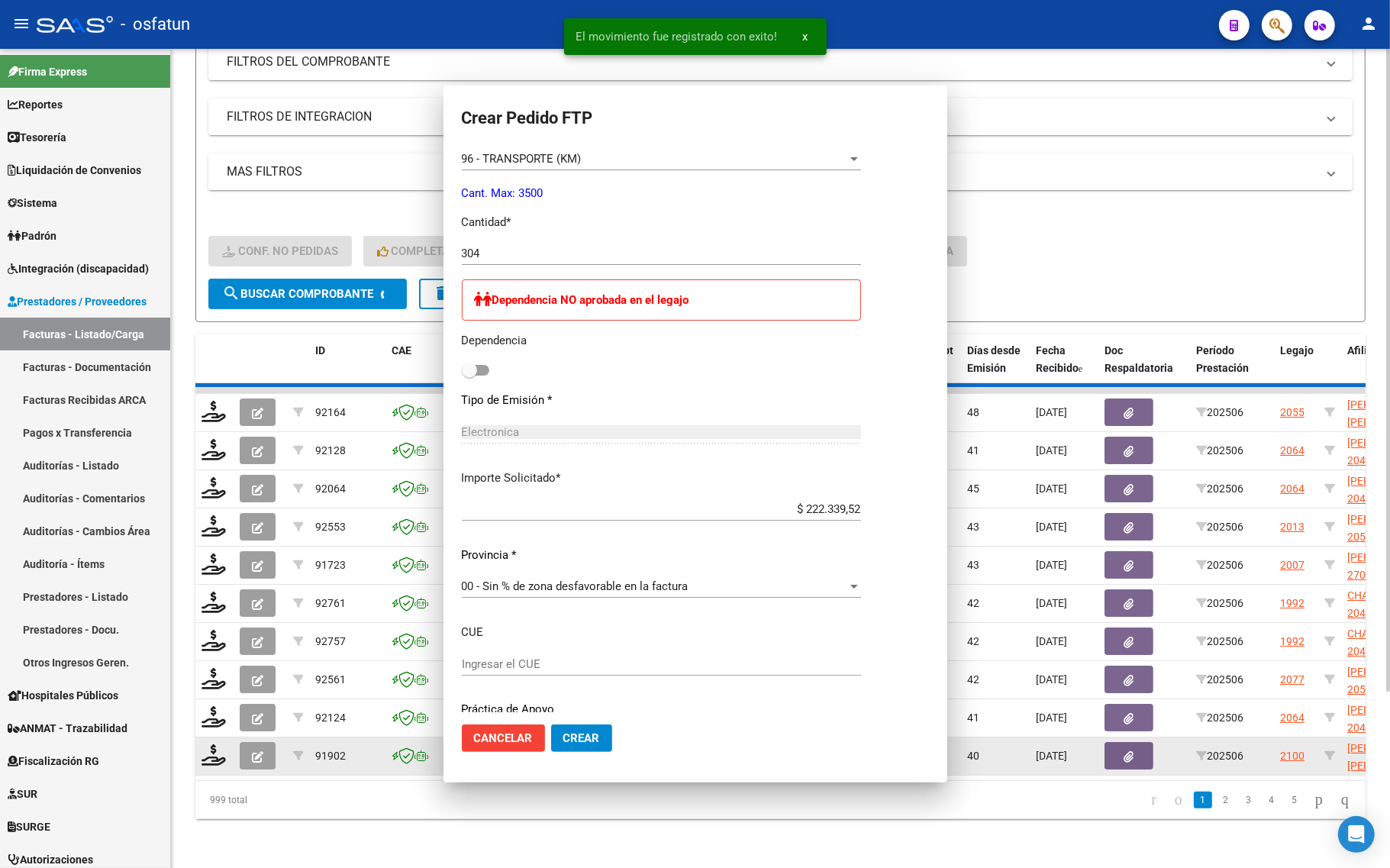
scroll to position [0, 0]
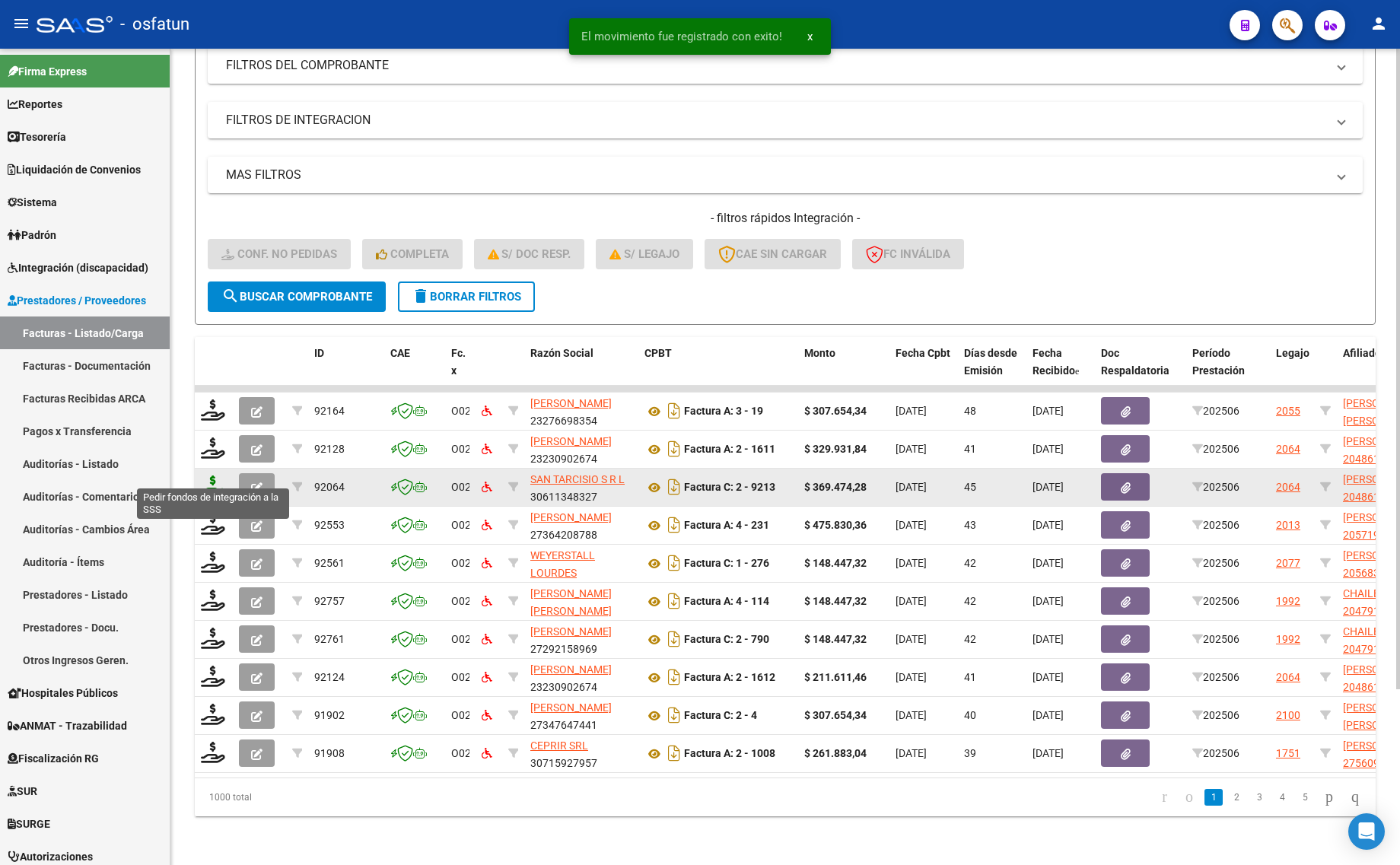
click at [204, 475] on icon at bounding box center [212, 486] width 24 height 21
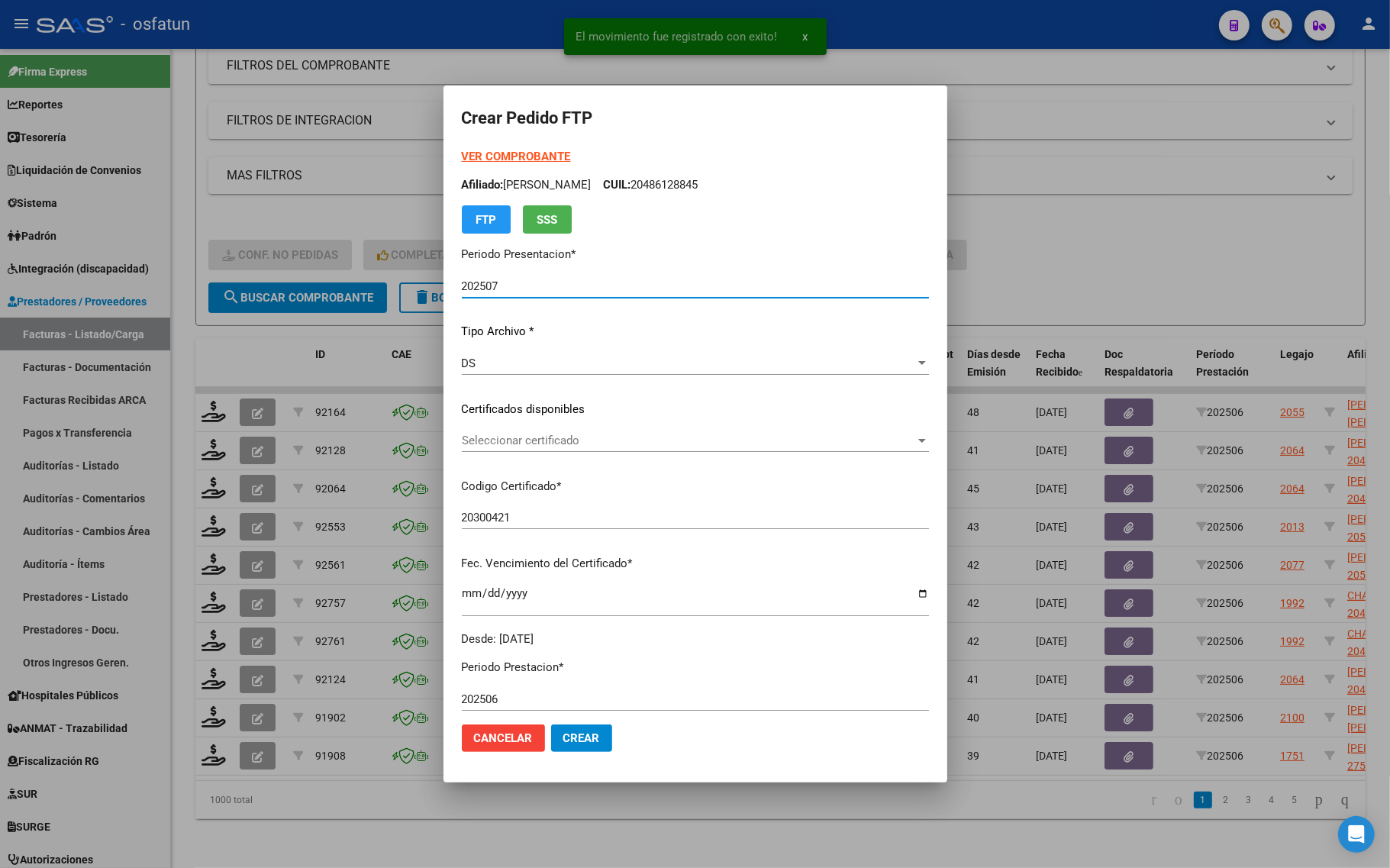
click at [462, 154] on strong "VER COMPROBANTE" at bounding box center [516, 157] width 109 height 14
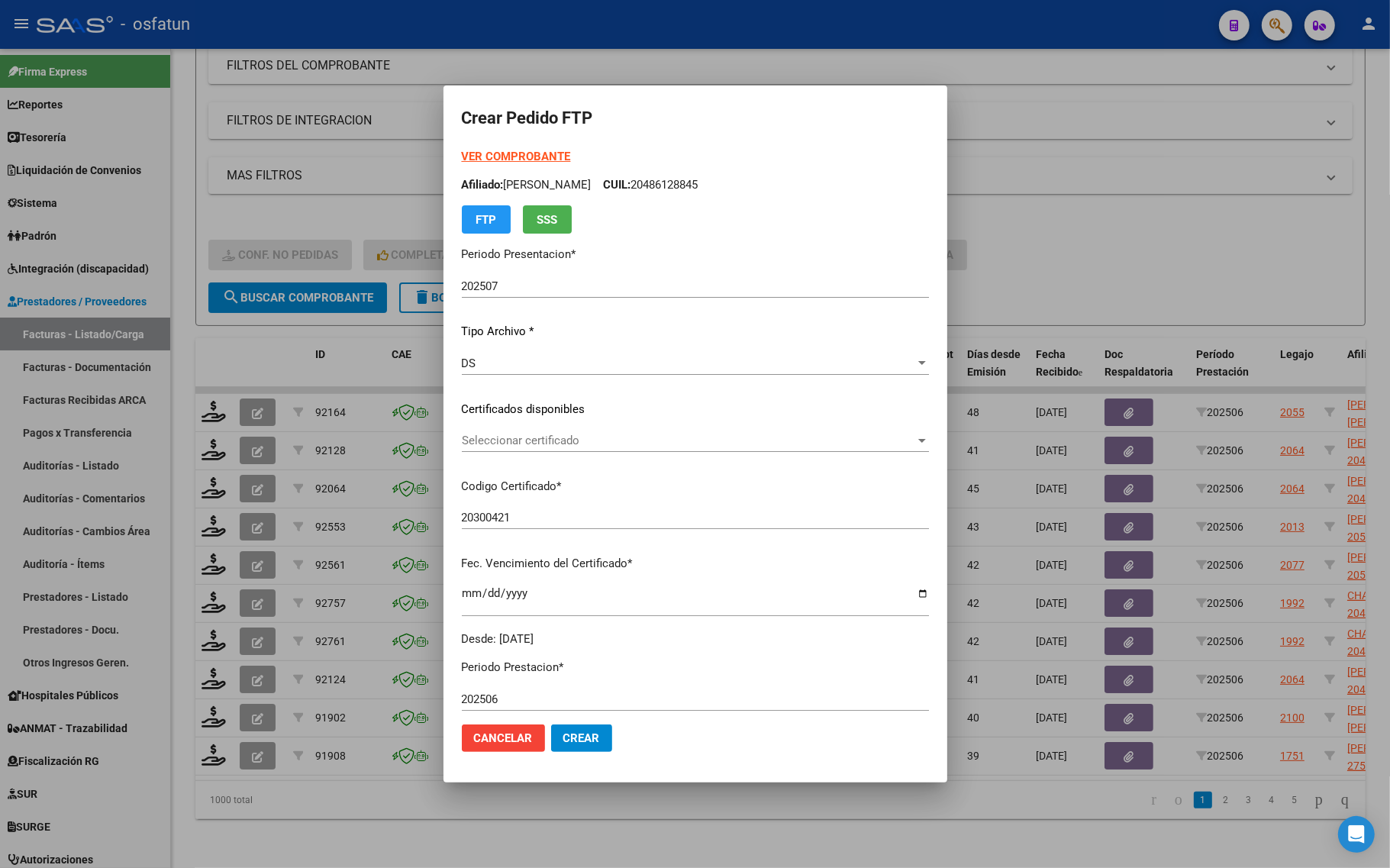
click at [250, 193] on div at bounding box center [695, 434] width 1390 height 868
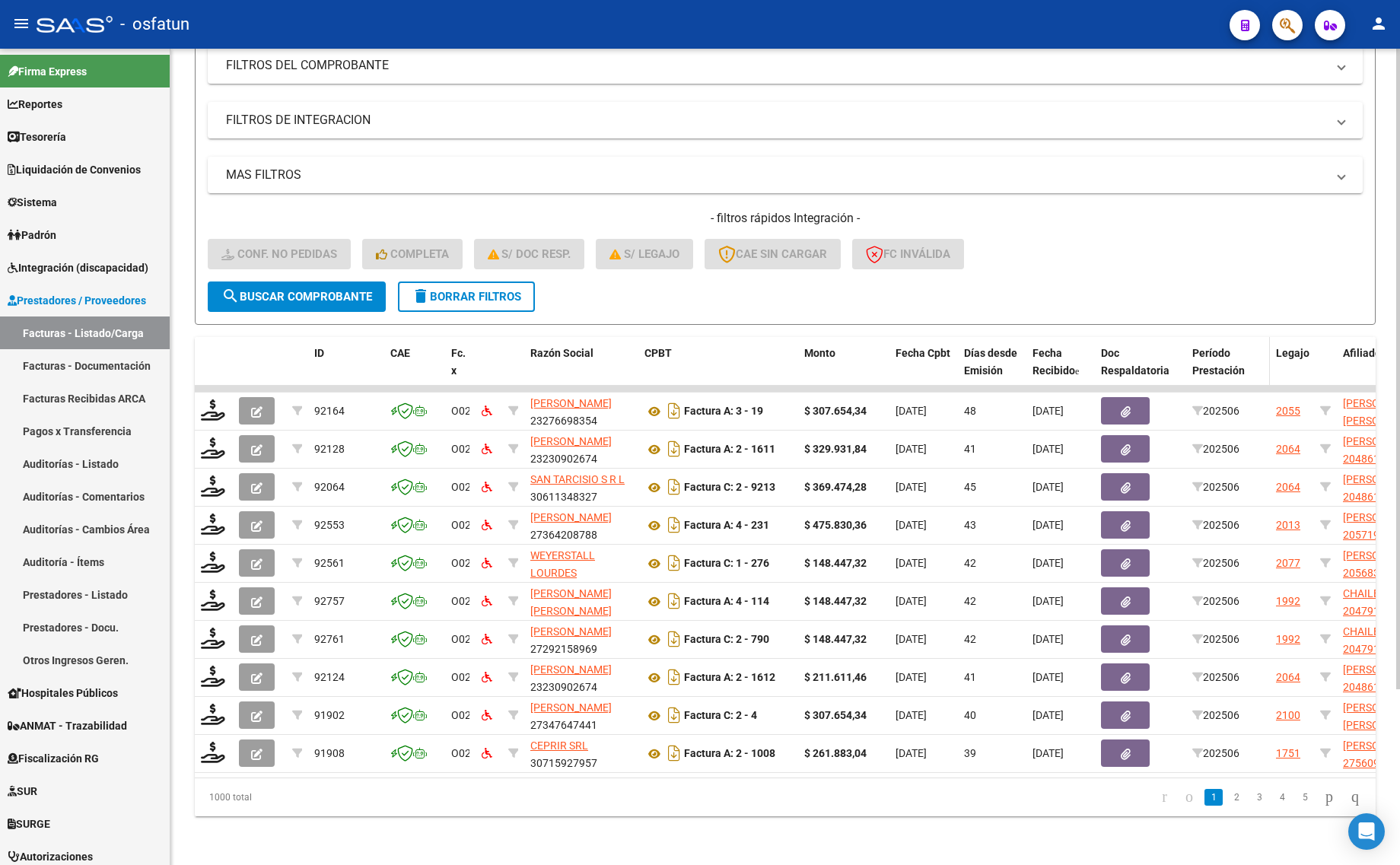
click at [1214, 347] on span "Período Prestación" at bounding box center [1219, 362] width 52 height 30
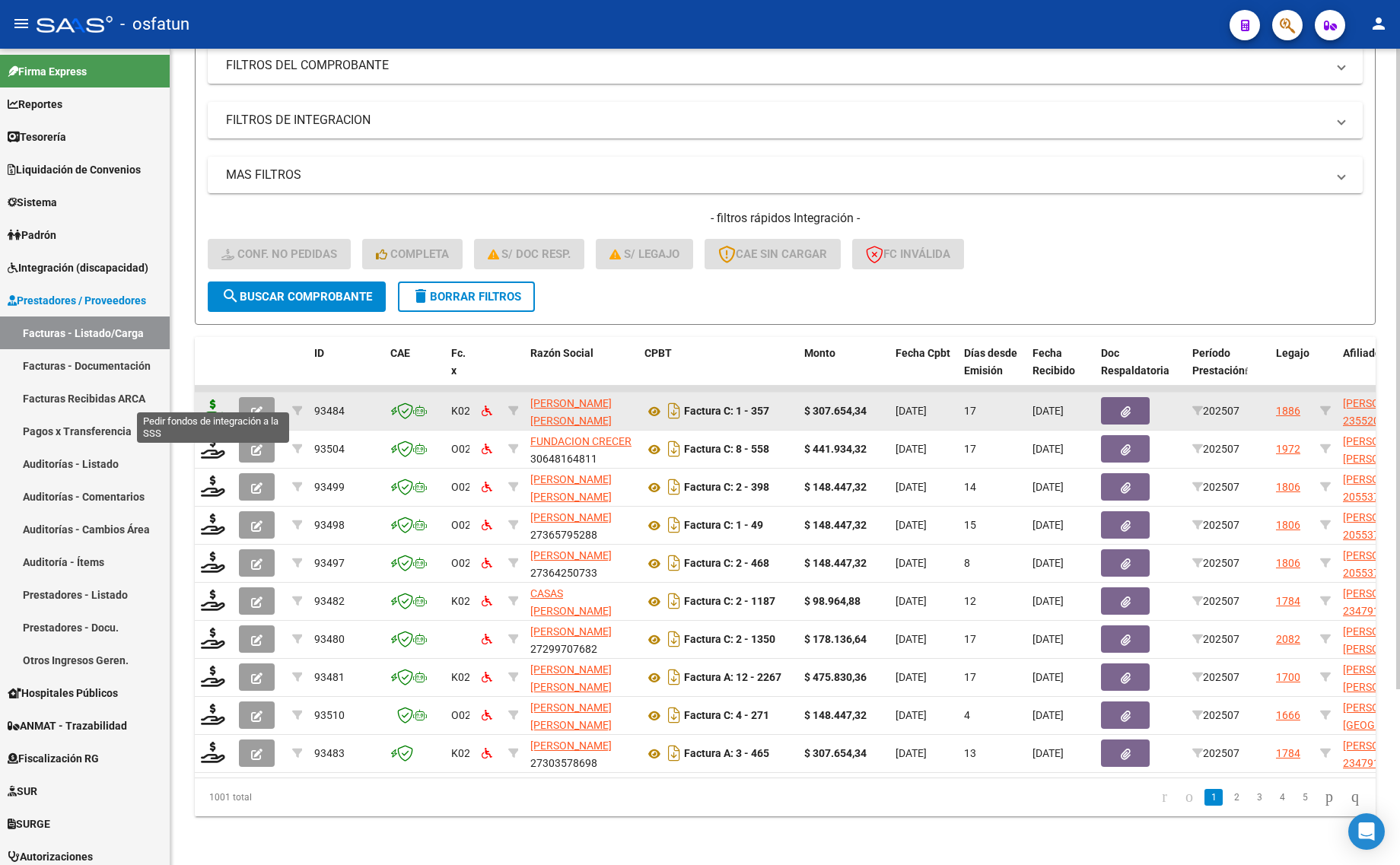
click at [210, 404] on icon at bounding box center [212, 410] width 24 height 21
click at [214, 399] on icon at bounding box center [212, 410] width 24 height 21
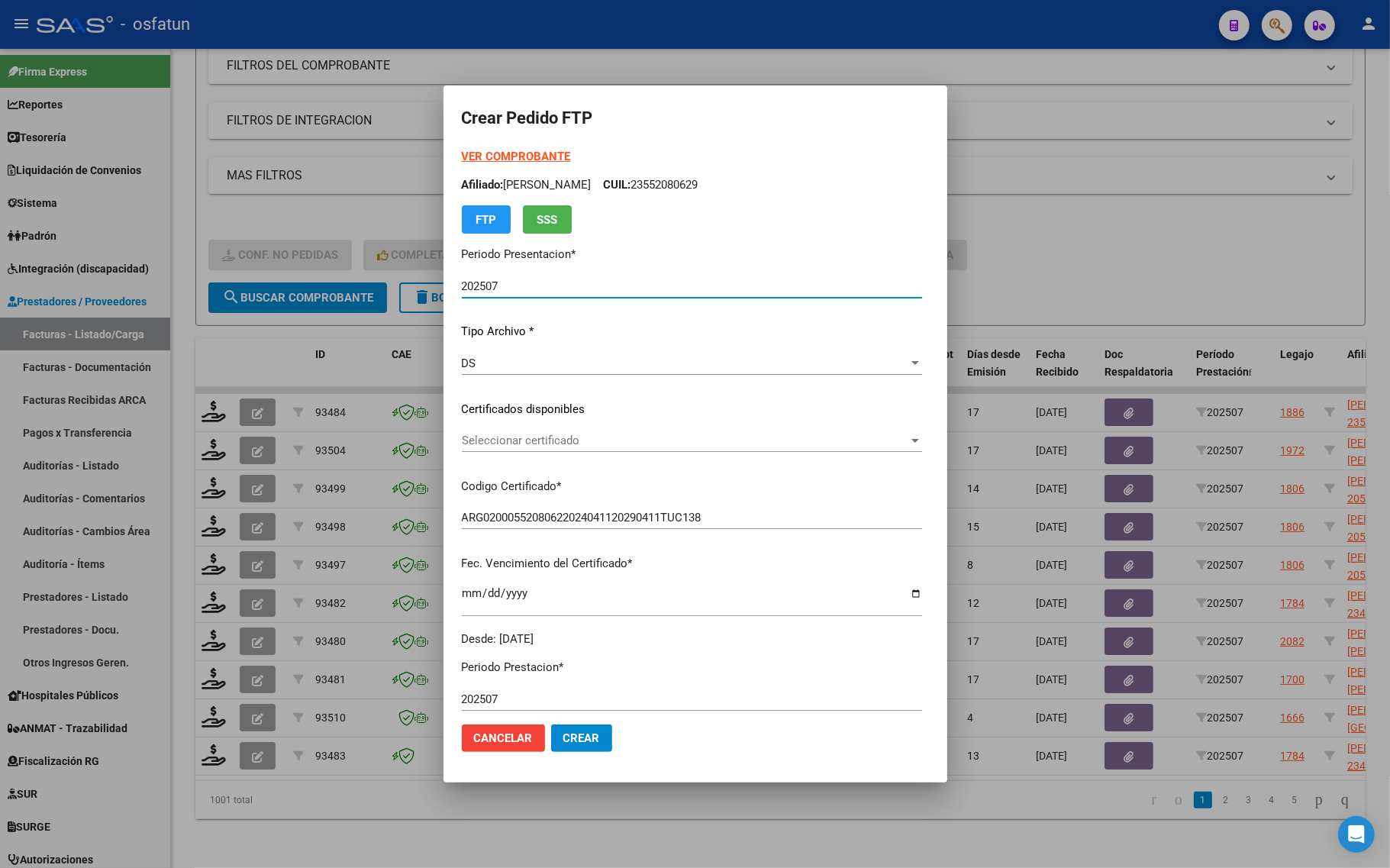
click at [474, 153] on strong "VER COMPROBANTE" at bounding box center [516, 157] width 109 height 14
click at [499, 446] on span "Seleccionar certificado" at bounding box center [684, 440] width 446 height 14
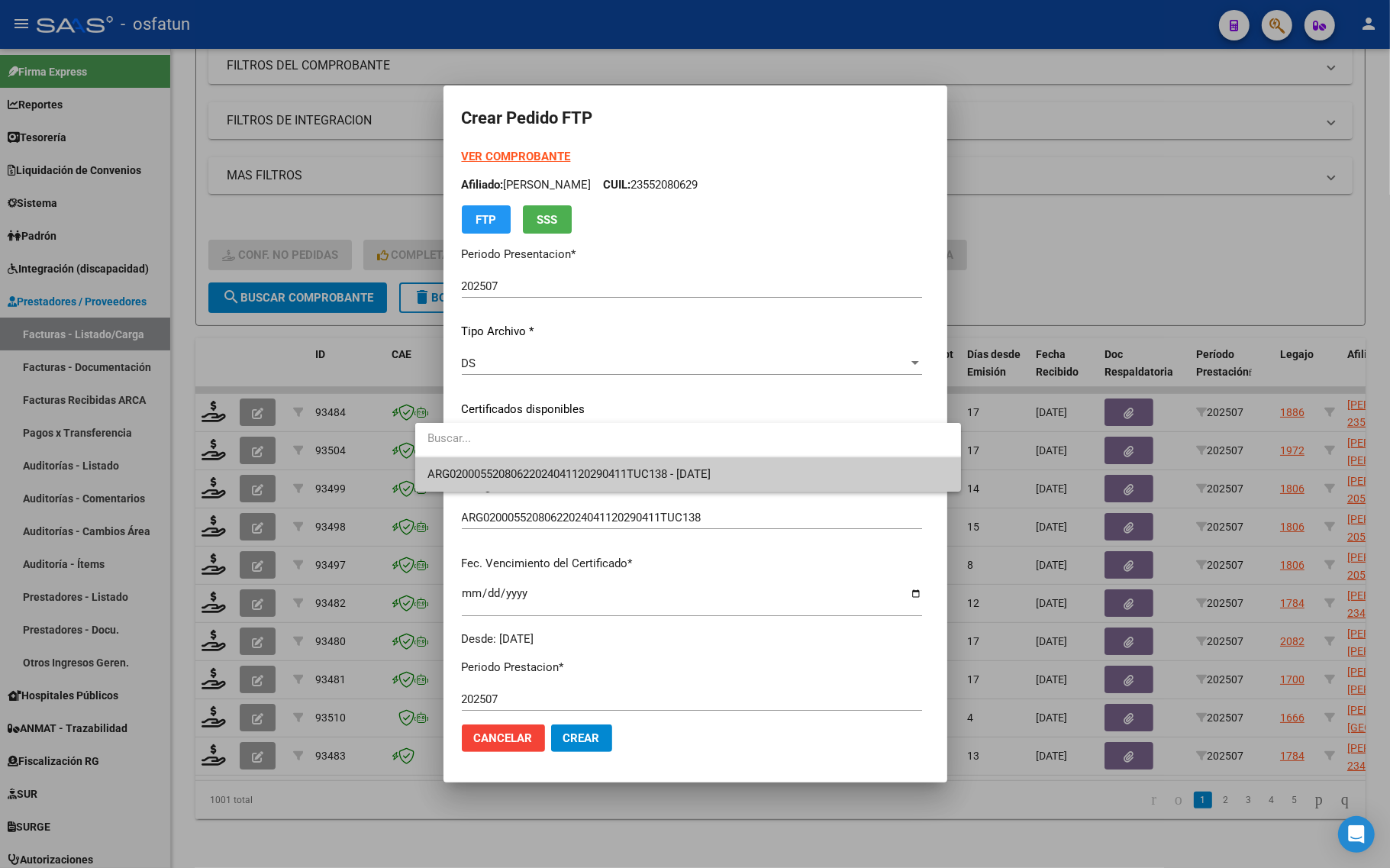
click at [500, 460] on span "ARG02000552080622024041120290411TUC138 - 2029-04-11" at bounding box center [688, 473] width 522 height 34
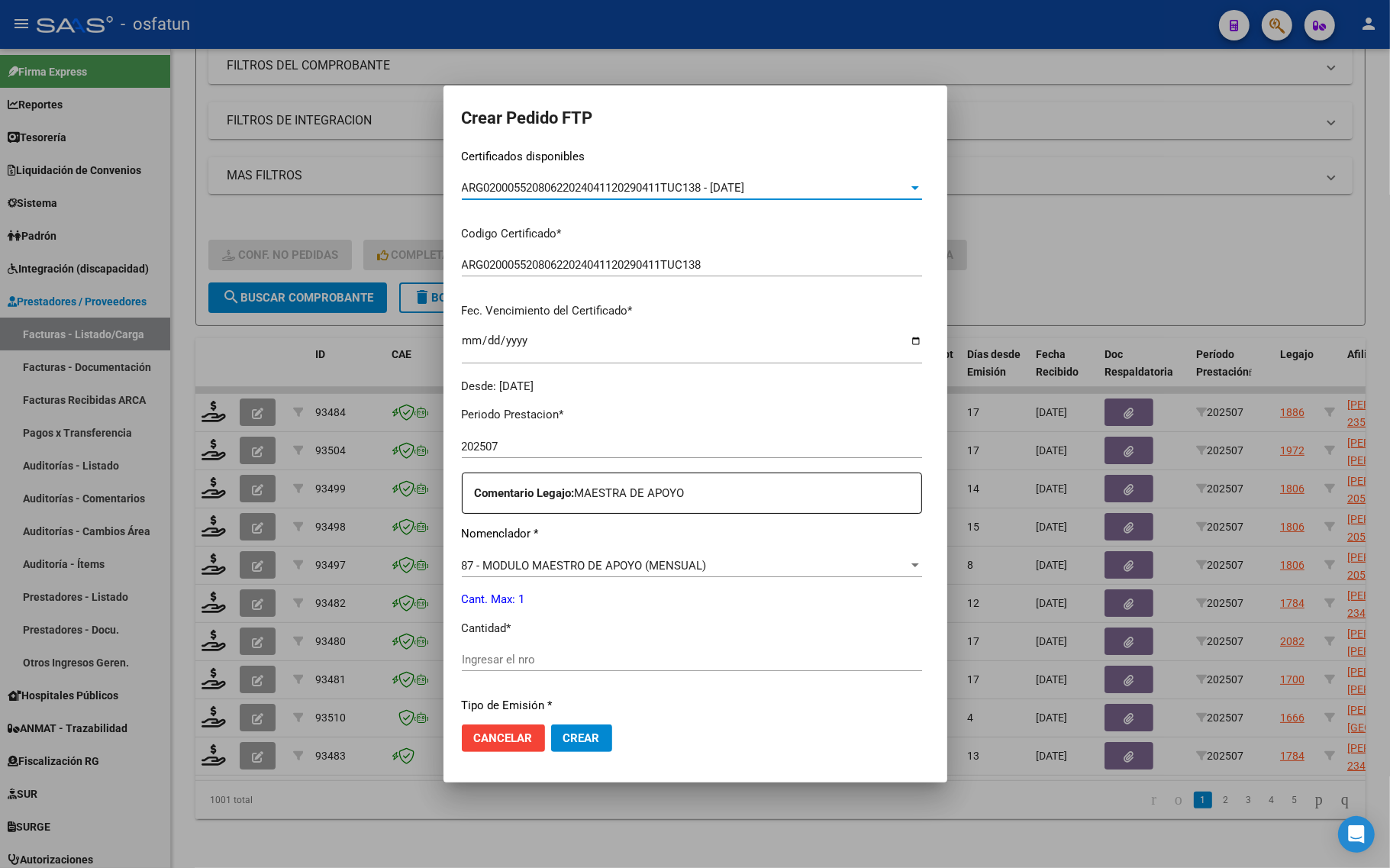
scroll to position [286, 0]
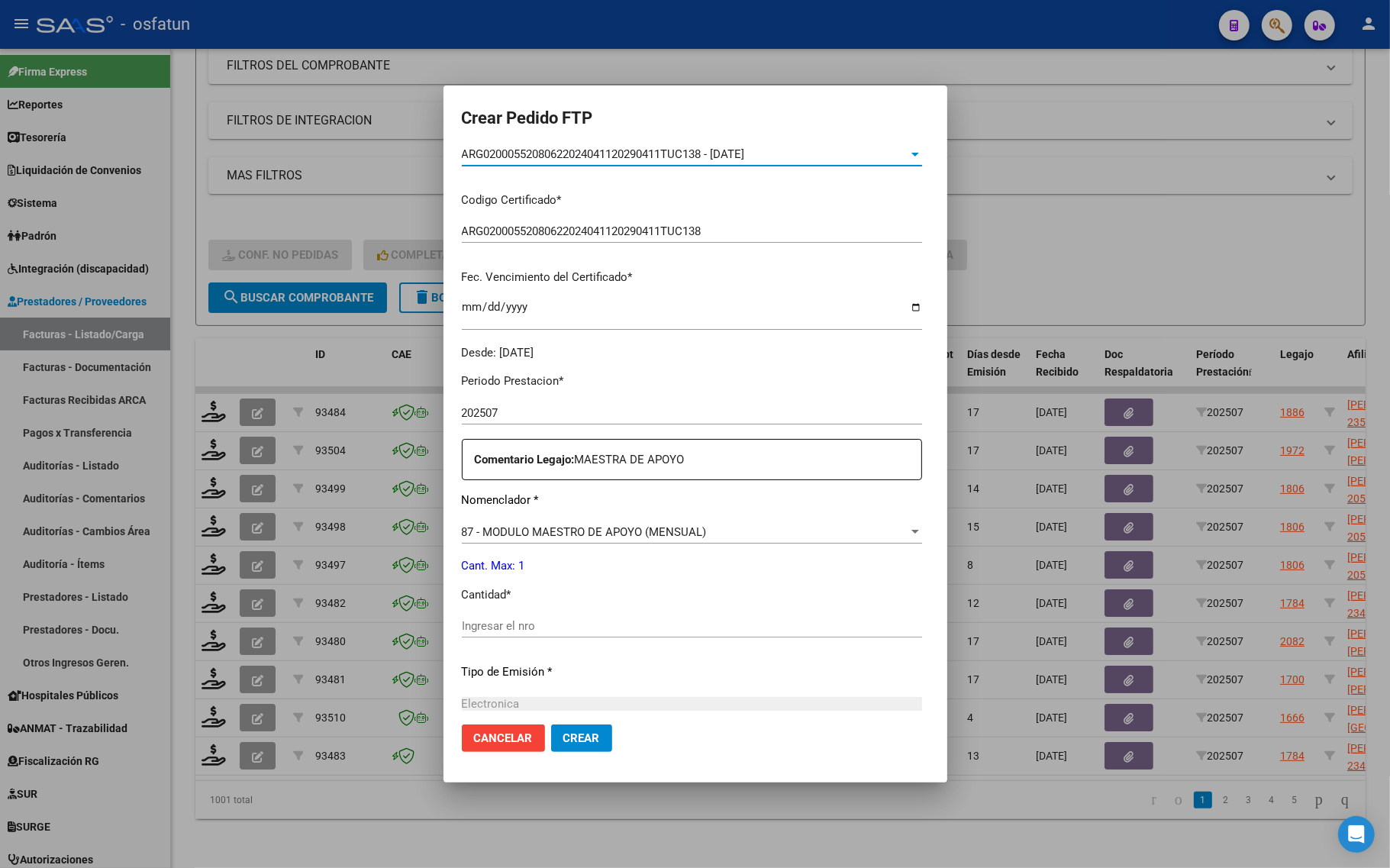
click at [470, 624] on input "Ingresar el nro" at bounding box center [691, 625] width 460 height 14
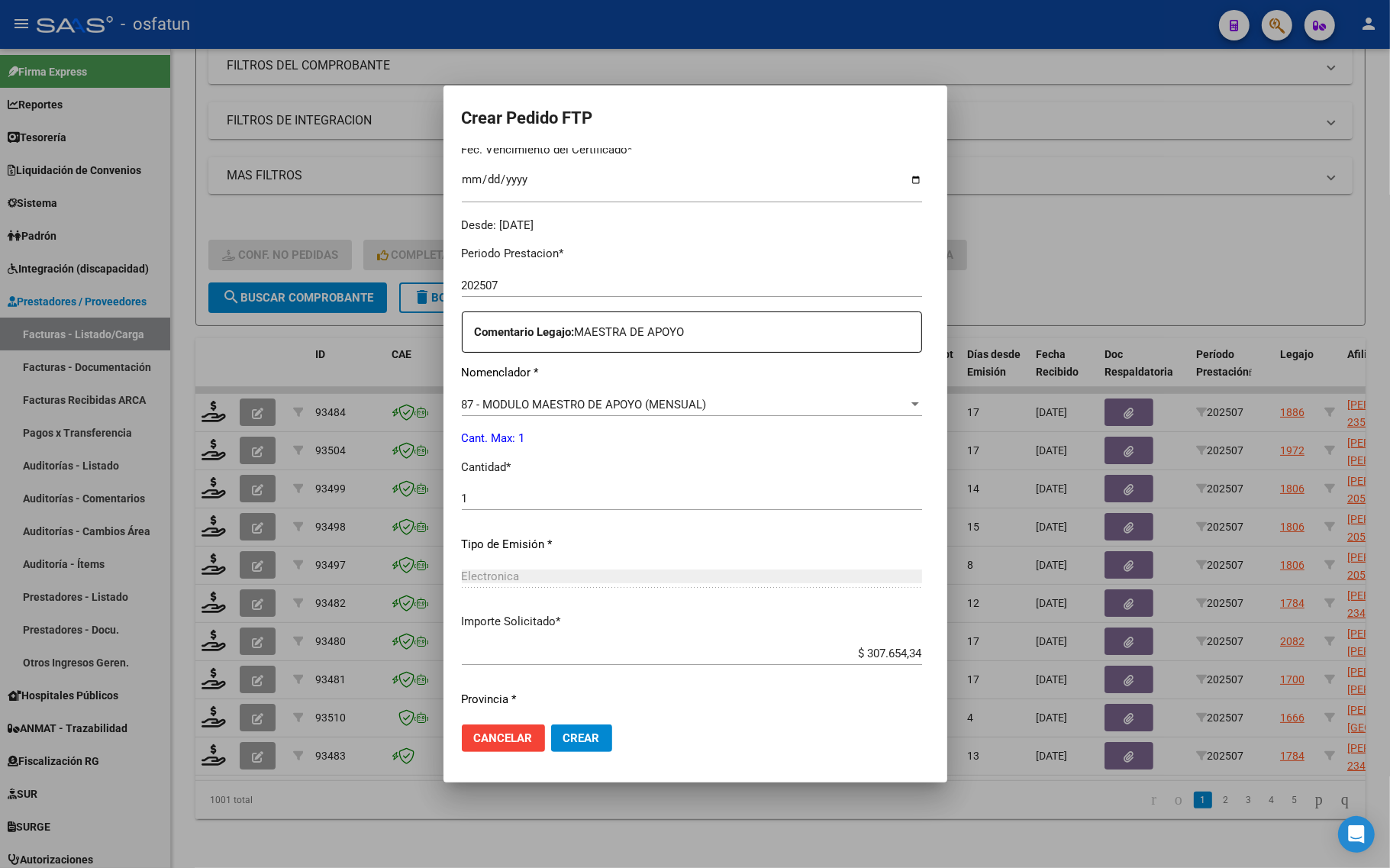
scroll to position [457, 0]
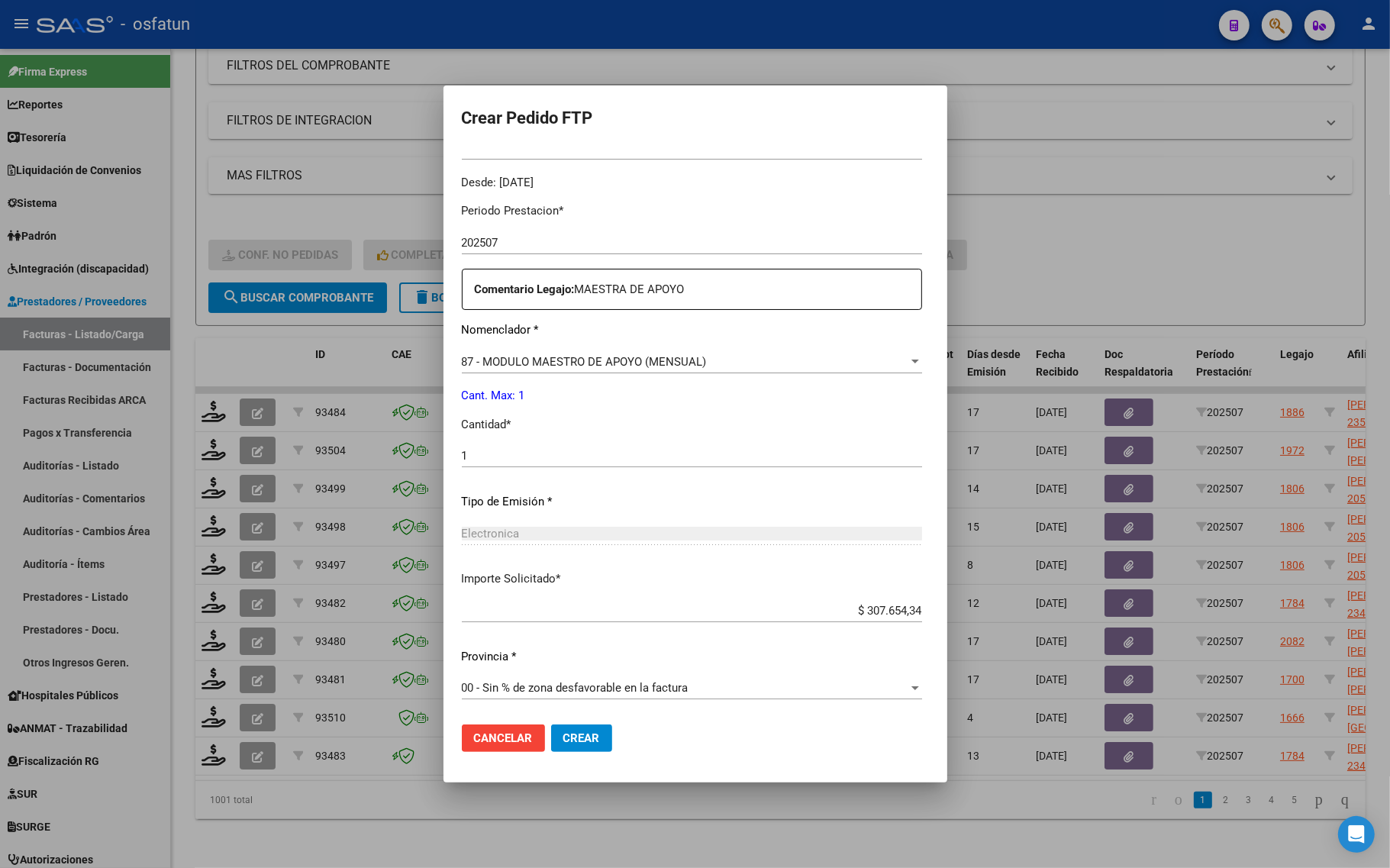
click at [551, 730] on button "Crear" at bounding box center [581, 737] width 61 height 27
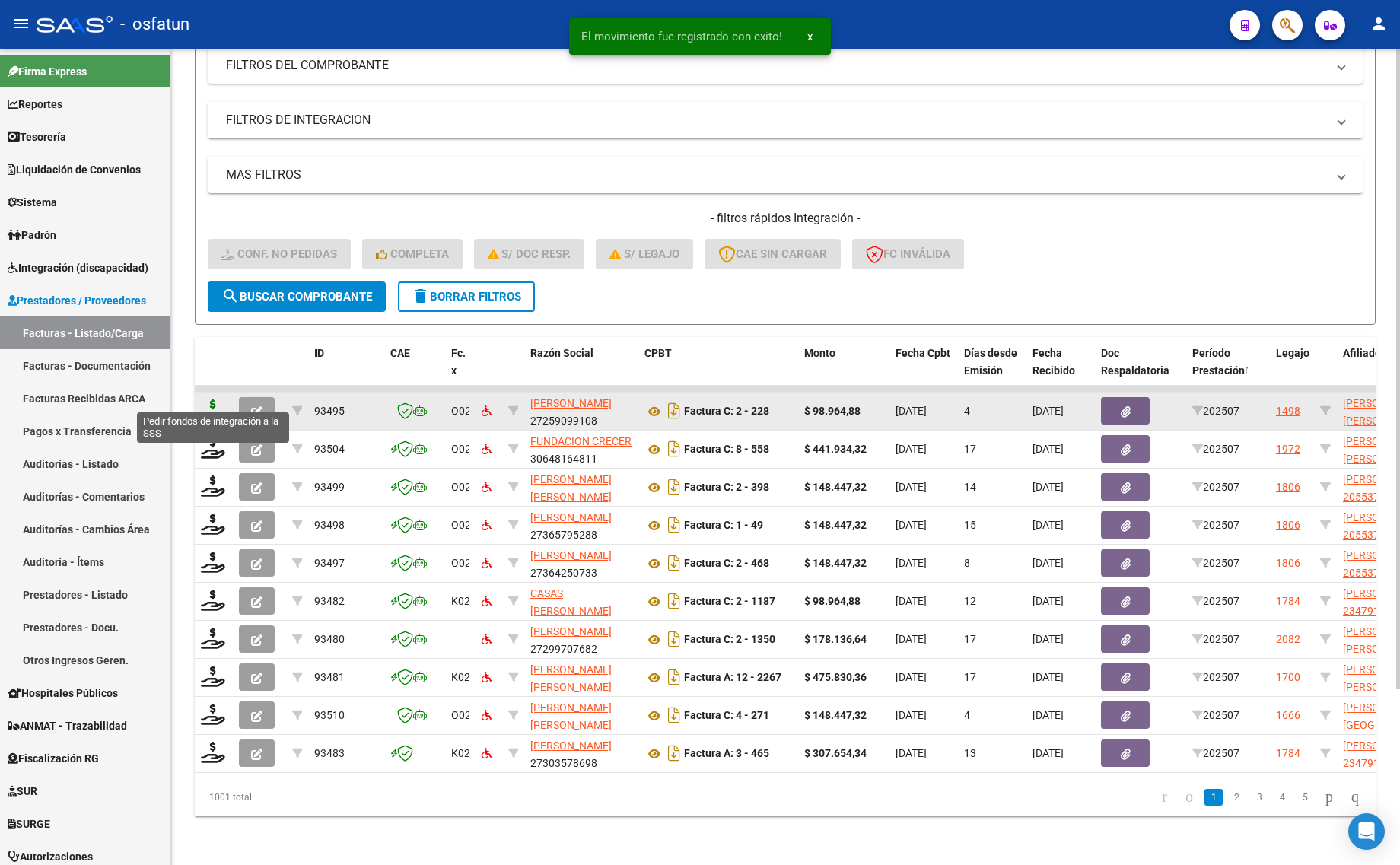
click at [206, 399] on icon at bounding box center [212, 410] width 24 height 21
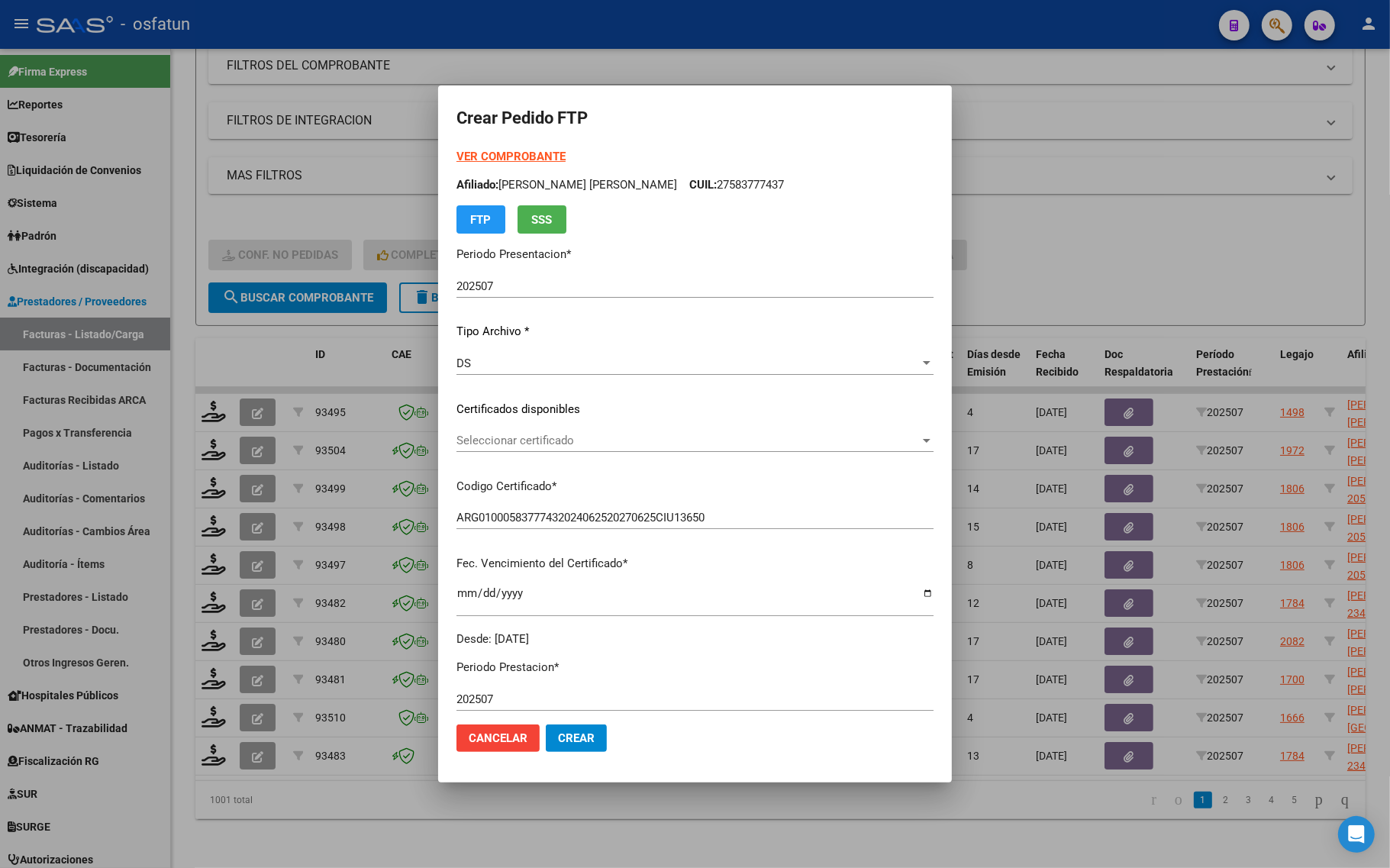
drag, startPoint x: 497, startPoint y: 161, endPoint x: 470, endPoint y: 159, distance: 27.1
click at [470, 159] on strong "VER COMPROBANTE" at bounding box center [511, 157] width 109 height 14
click at [555, 440] on span "Seleccionar certificado" at bounding box center [688, 440] width 464 height 14
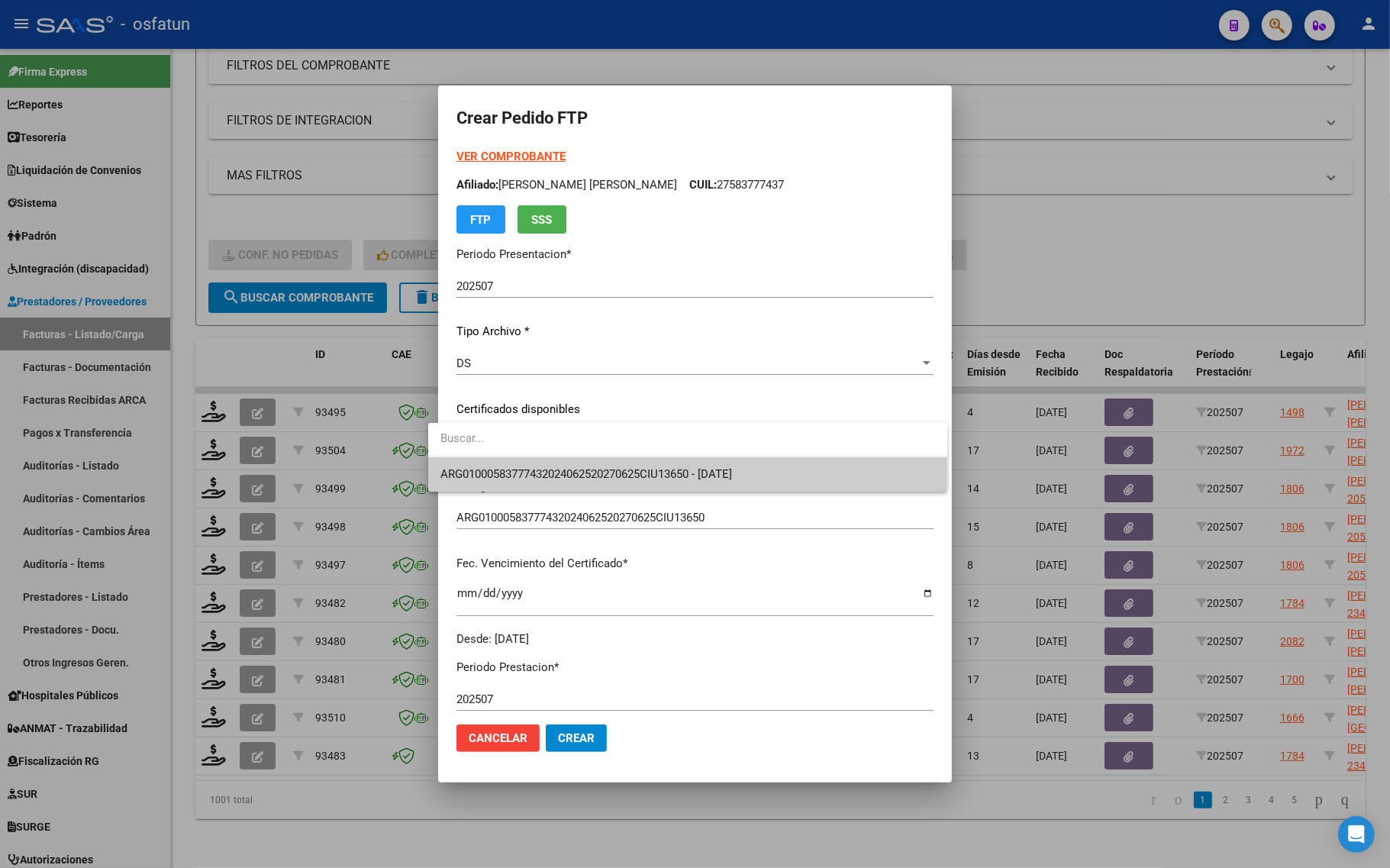
click at [550, 462] on span "ARG01000583777432024062520270625CIU13650 - 2027-06-25" at bounding box center [687, 473] width 495 height 34
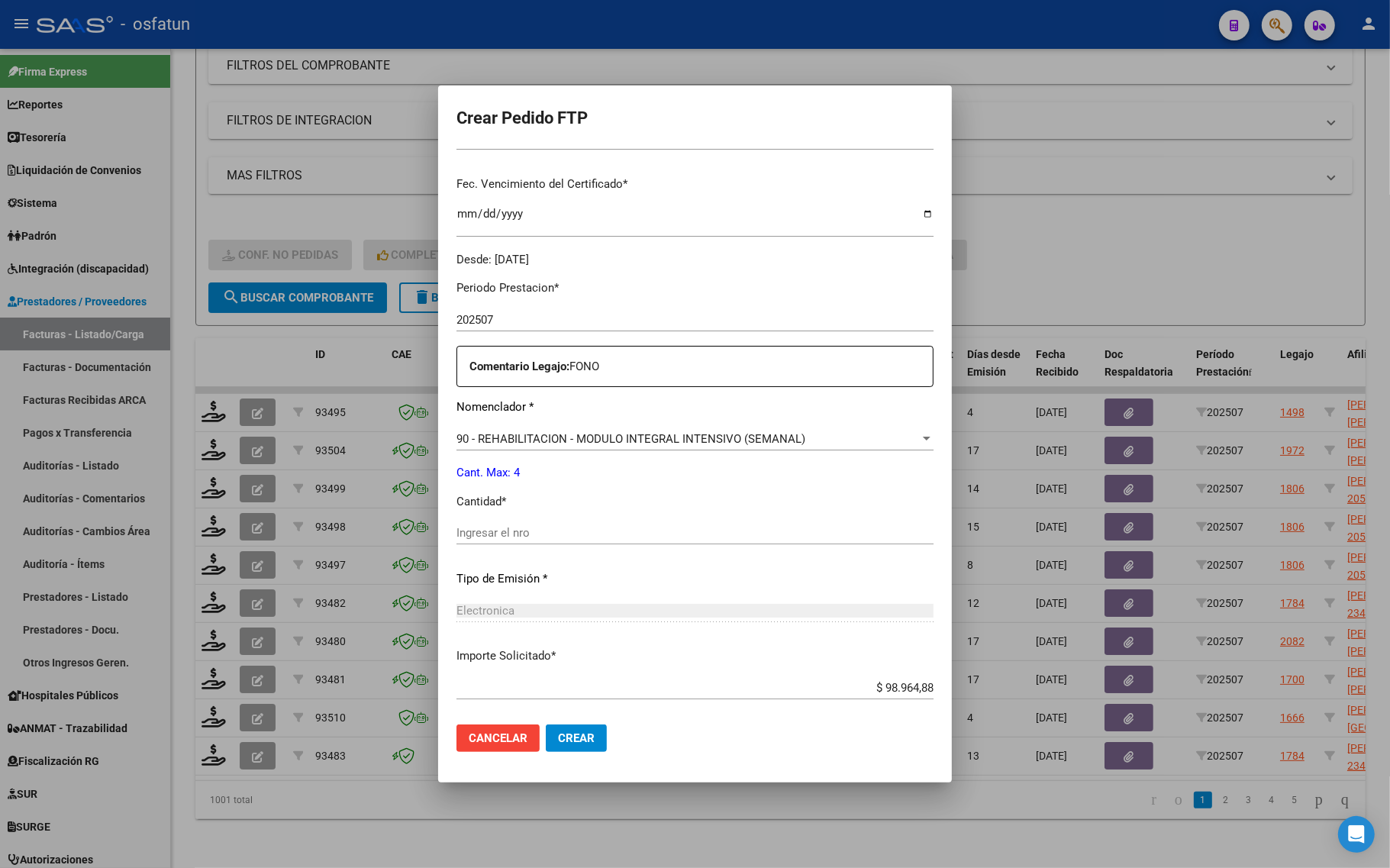
scroll to position [381, 0]
click at [481, 524] on input "Ingresar el nro" at bounding box center [695, 530] width 477 height 14
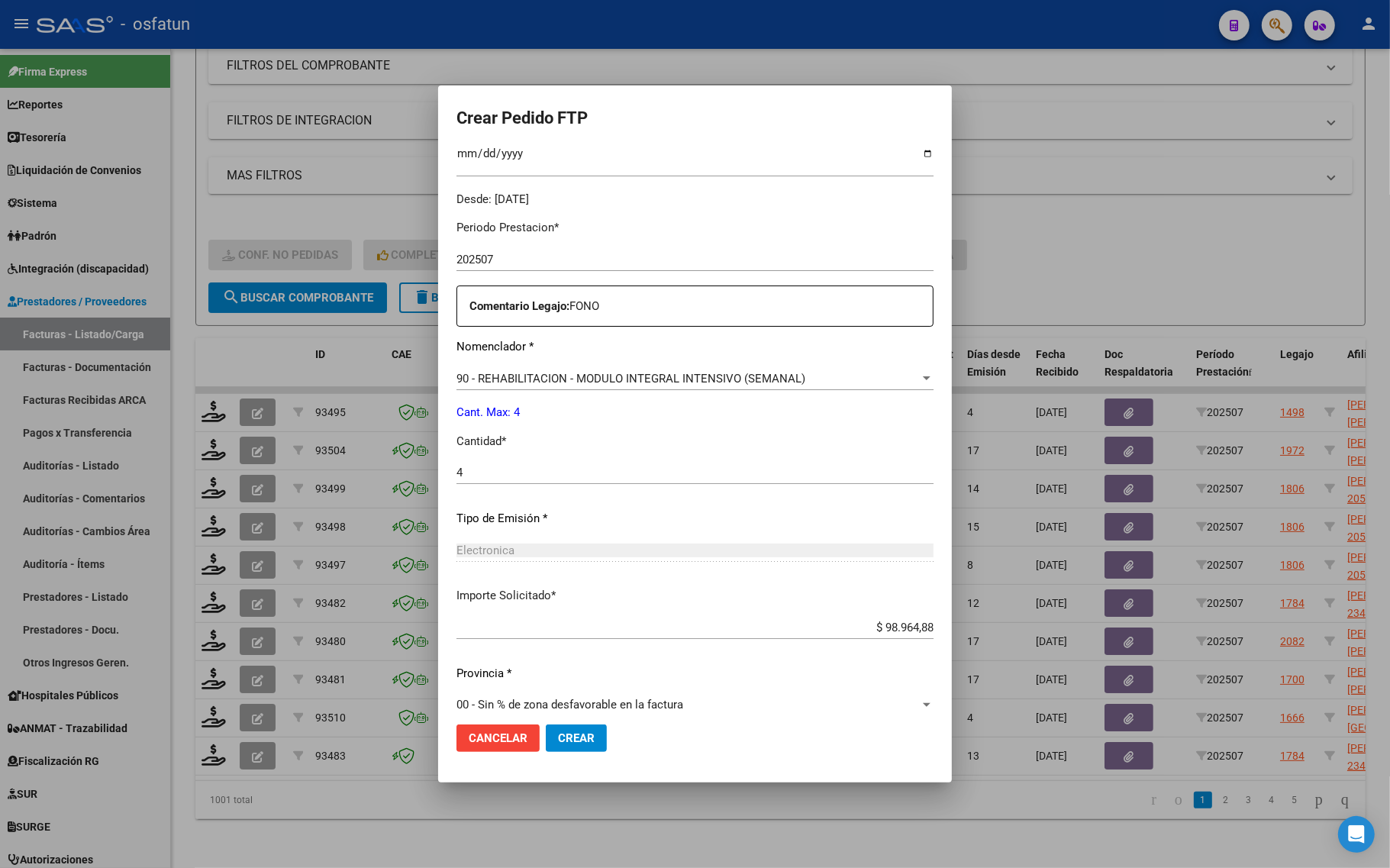
scroll to position [457, 0]
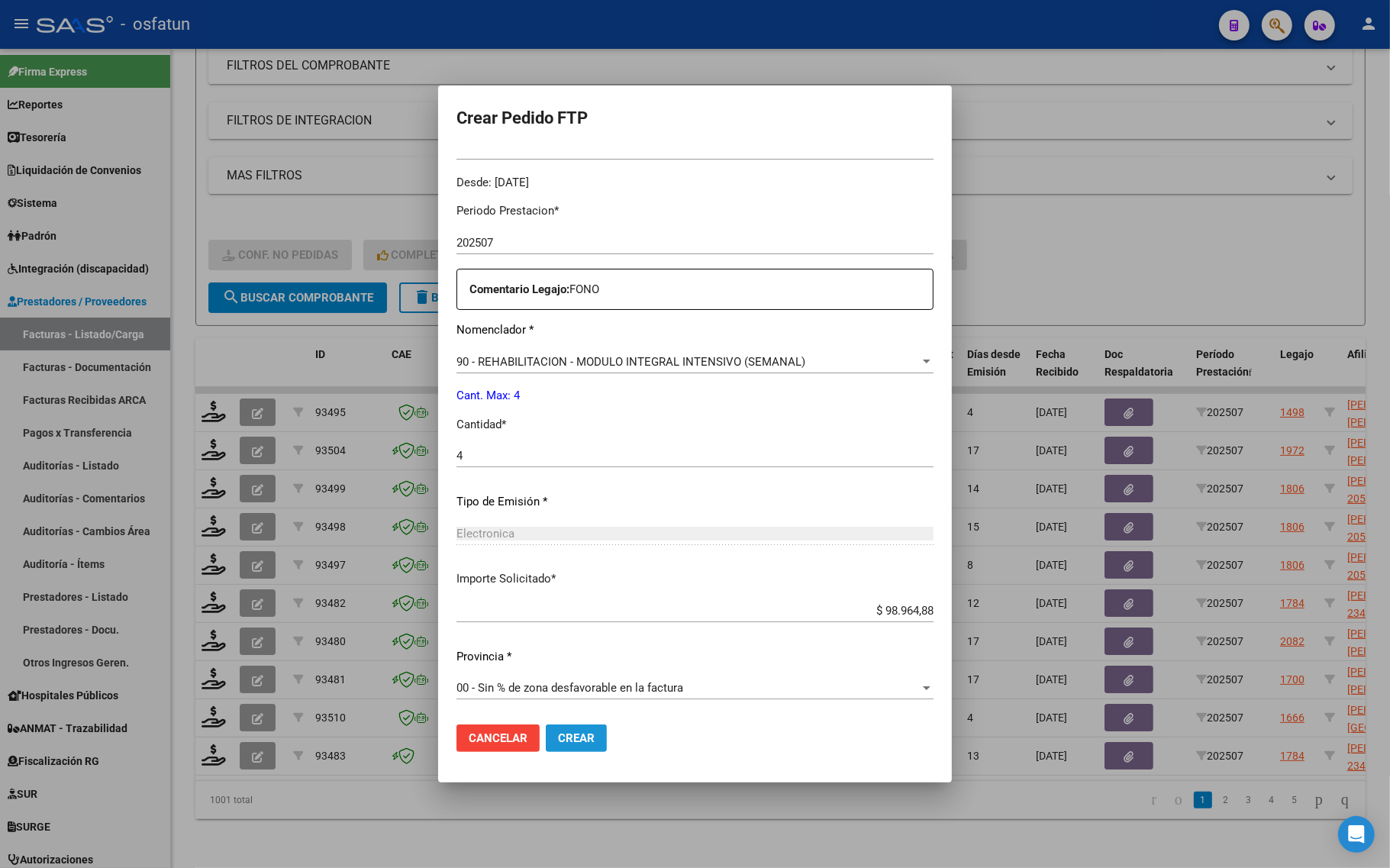
click at [580, 733] on button "Crear" at bounding box center [576, 737] width 61 height 27
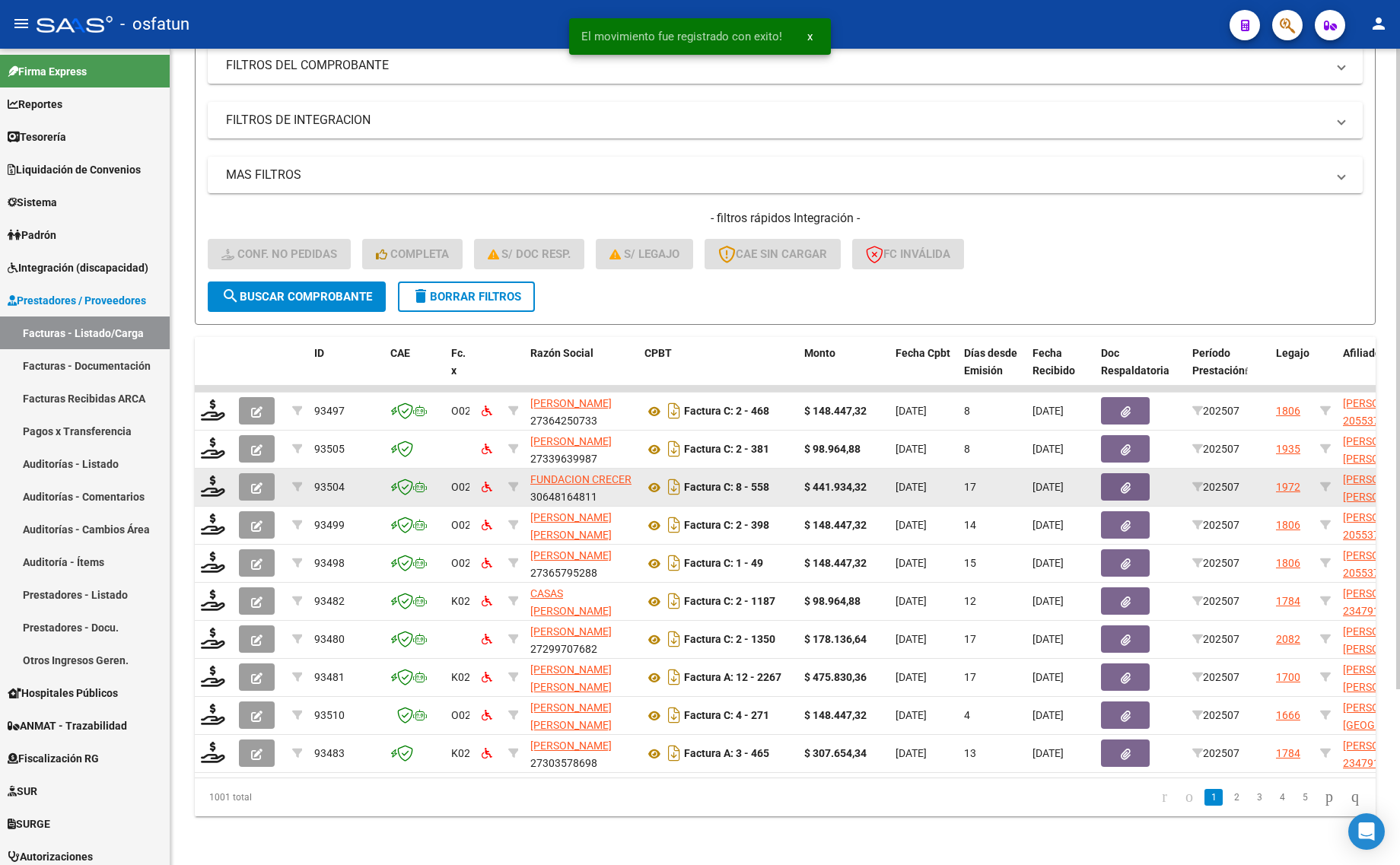
click at [213, 481] on div at bounding box center [213, 487] width 26 height 23
click at [206, 475] on icon at bounding box center [212, 486] width 24 height 21
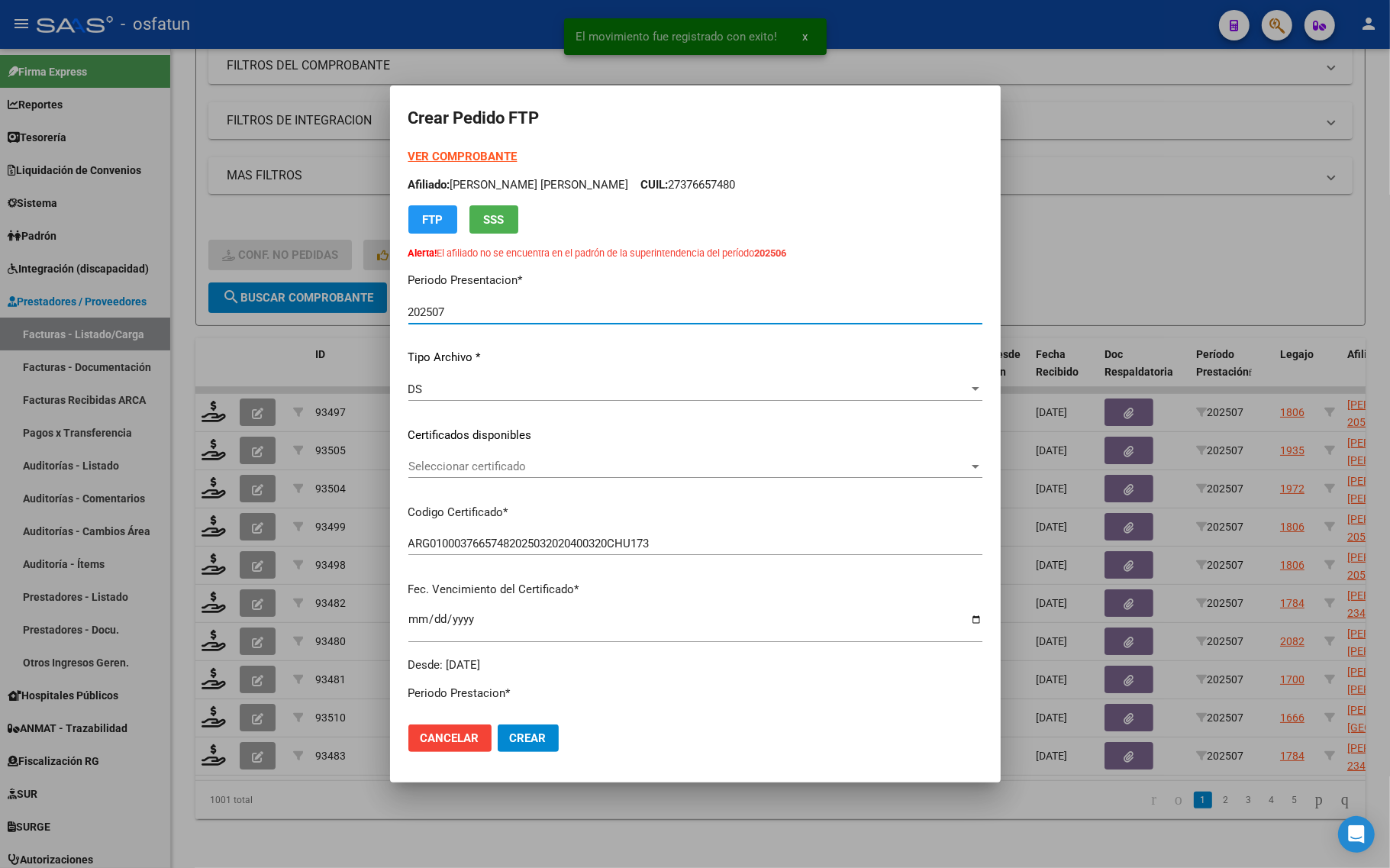
click at [460, 153] on strong "VER COMPROBANTE" at bounding box center [463, 157] width 109 height 14
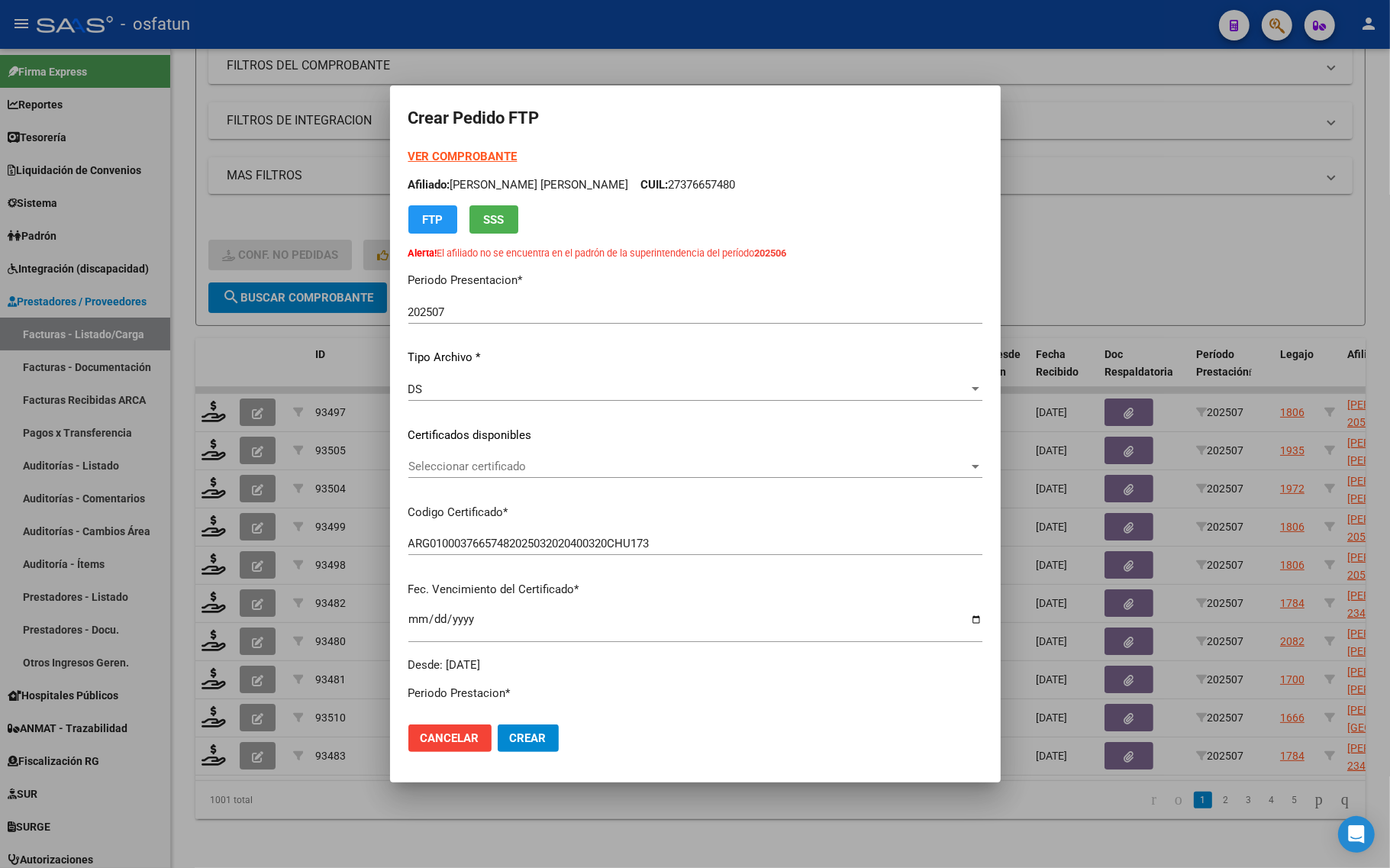
click at [324, 196] on div at bounding box center [695, 434] width 1390 height 868
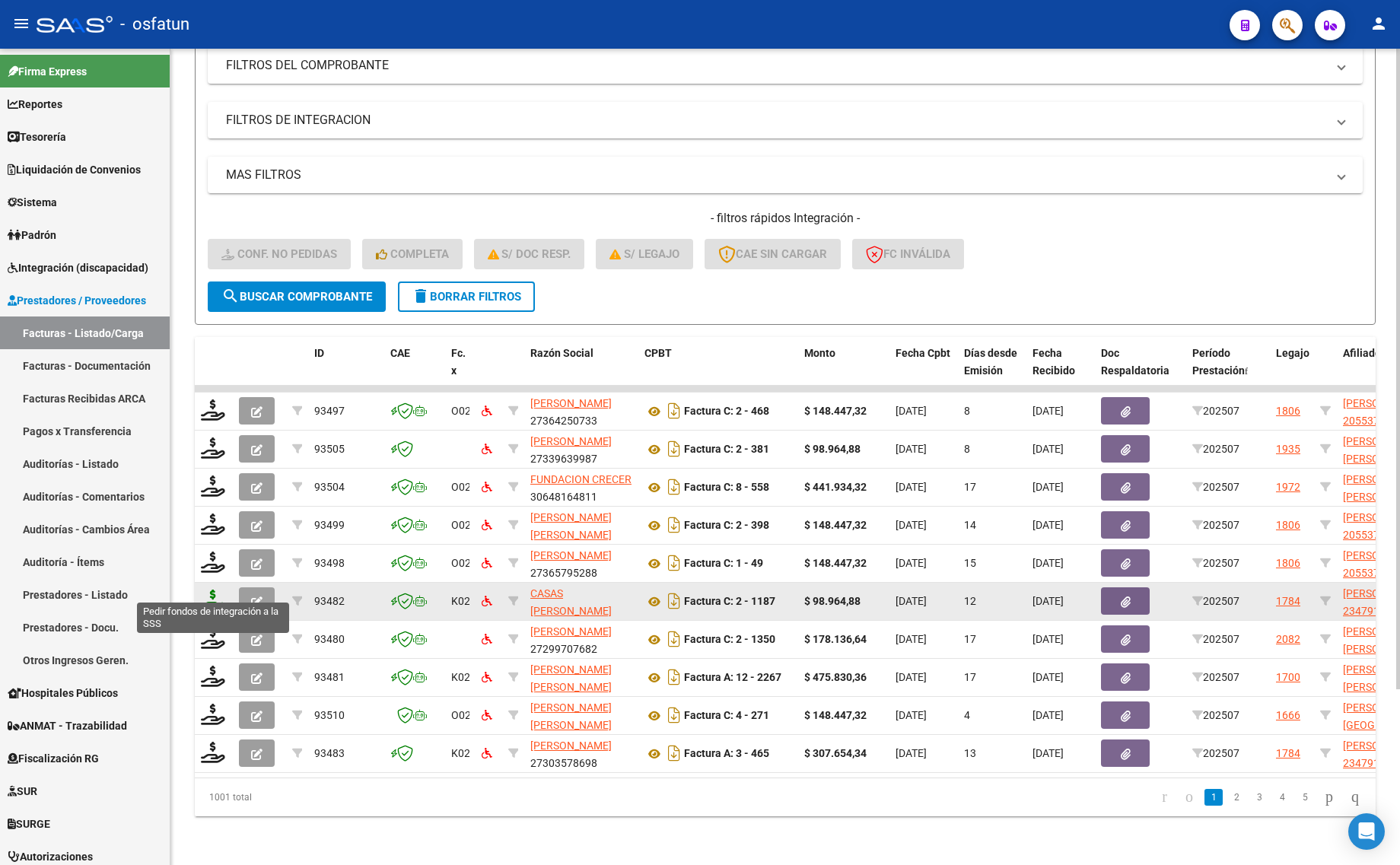
click at [210, 589] on icon at bounding box center [212, 600] width 24 height 21
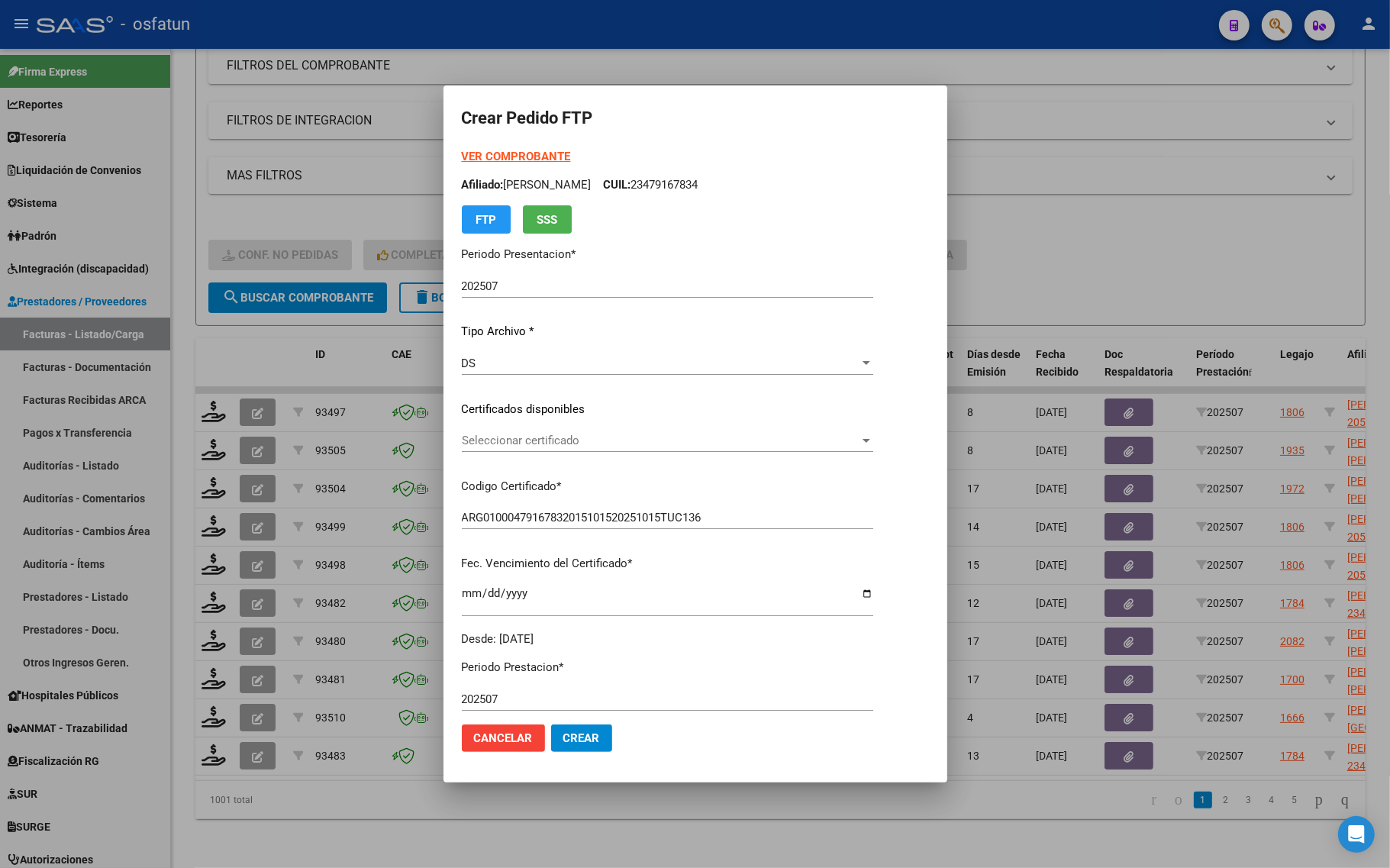
click at [481, 157] on strong "VER COMPROBANTE" at bounding box center [516, 157] width 109 height 14
click at [552, 447] on div "Seleccionar certificado Seleccionar certificado" at bounding box center [667, 440] width 411 height 23
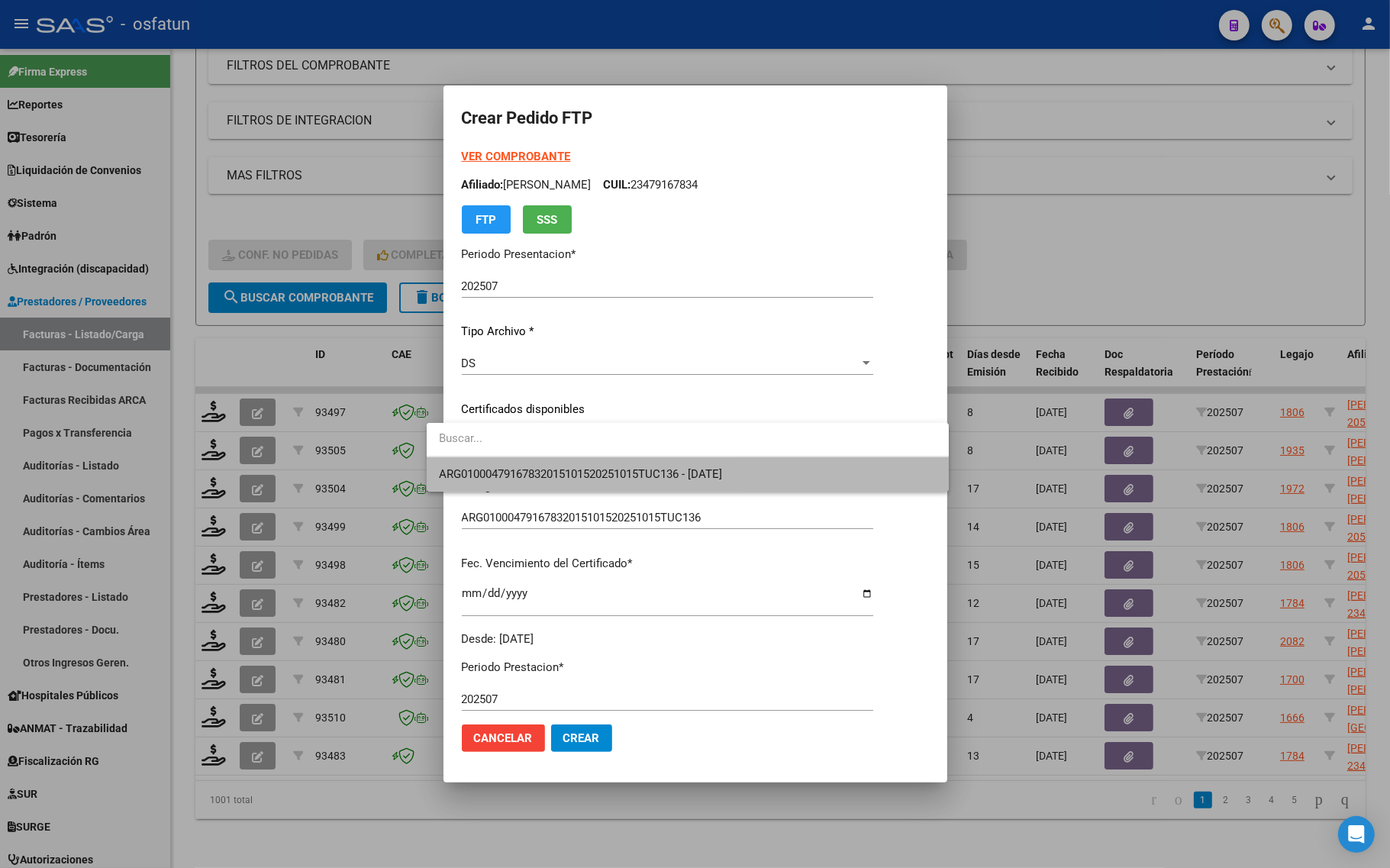
click at [554, 465] on span "ARG01000479167832015101520251015TUC136 - 2025-10-15" at bounding box center [687, 473] width 498 height 34
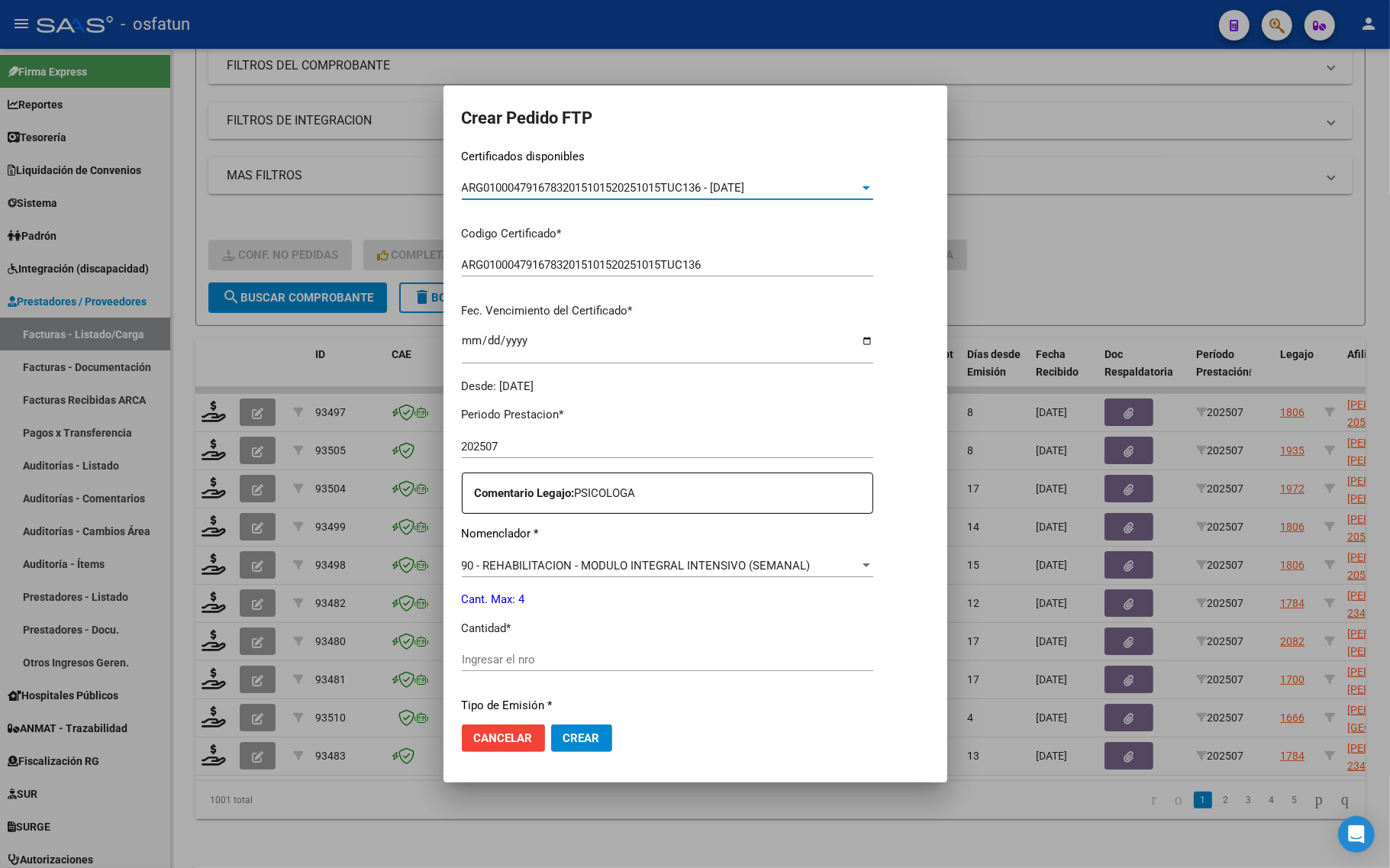
scroll to position [286, 0]
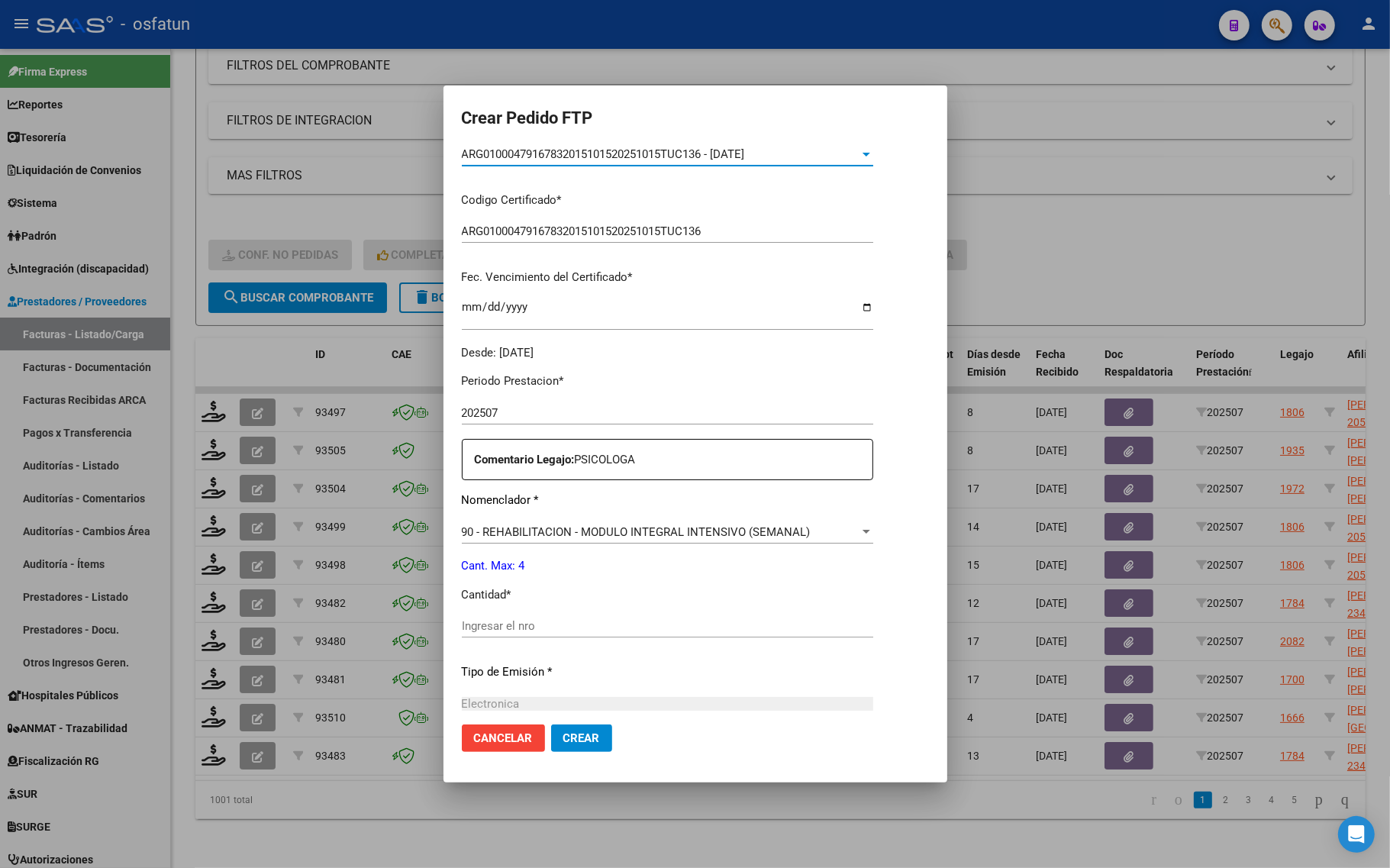
click at [513, 636] on div "Ingresar el nro" at bounding box center [667, 626] width 411 height 23
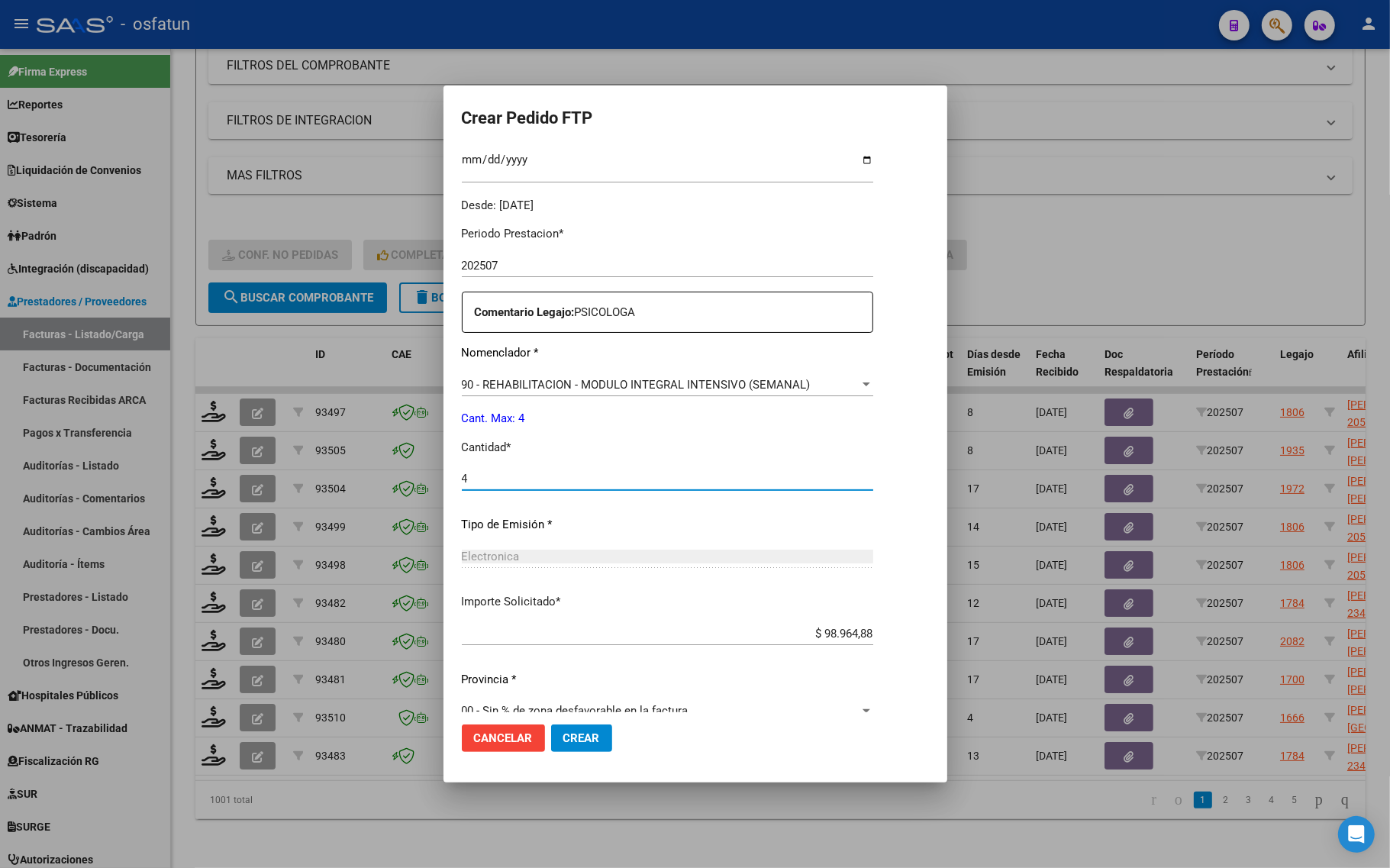
scroll to position [457, 0]
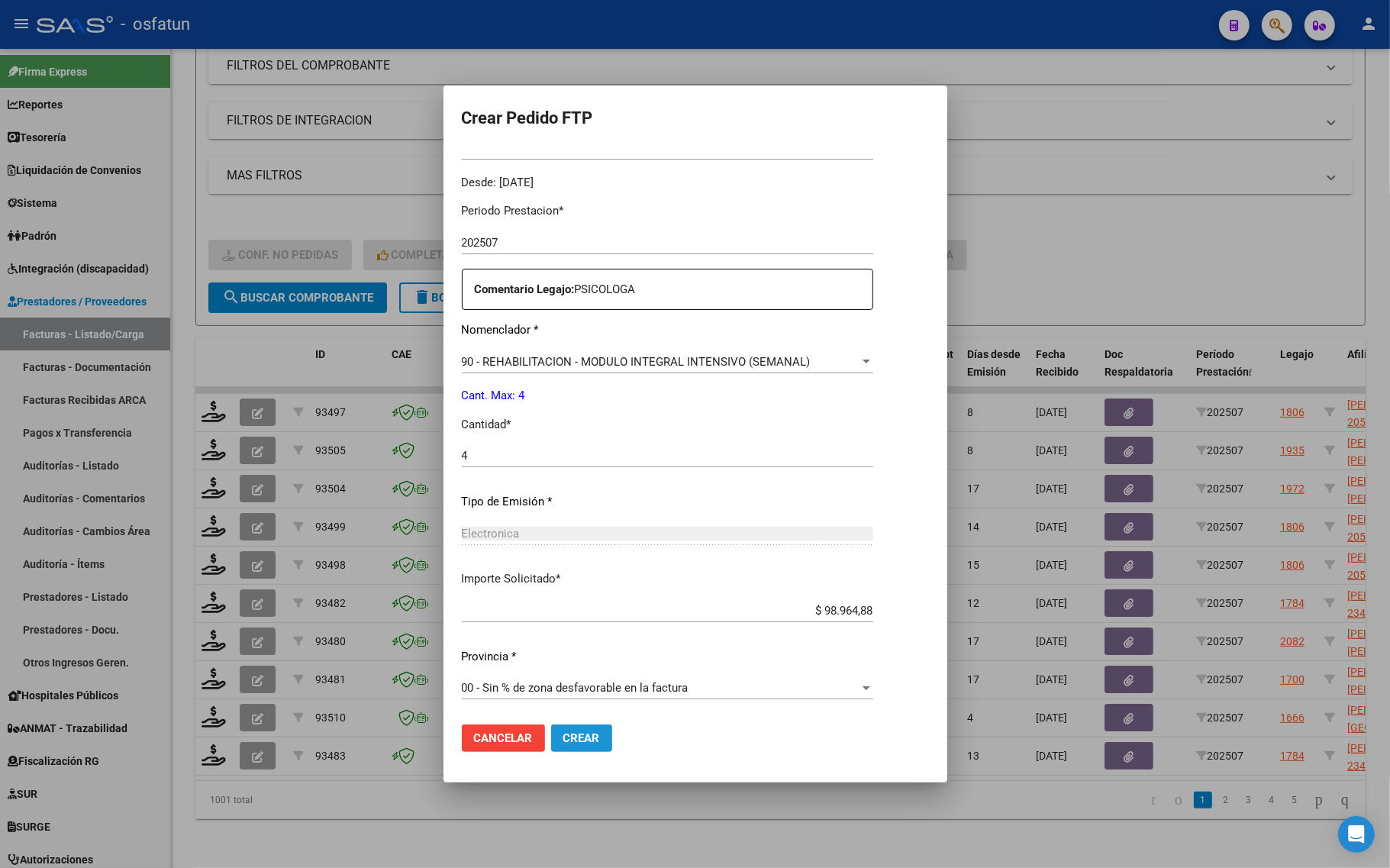
click at [563, 736] on span "Crear" at bounding box center [582, 737] width 37 height 14
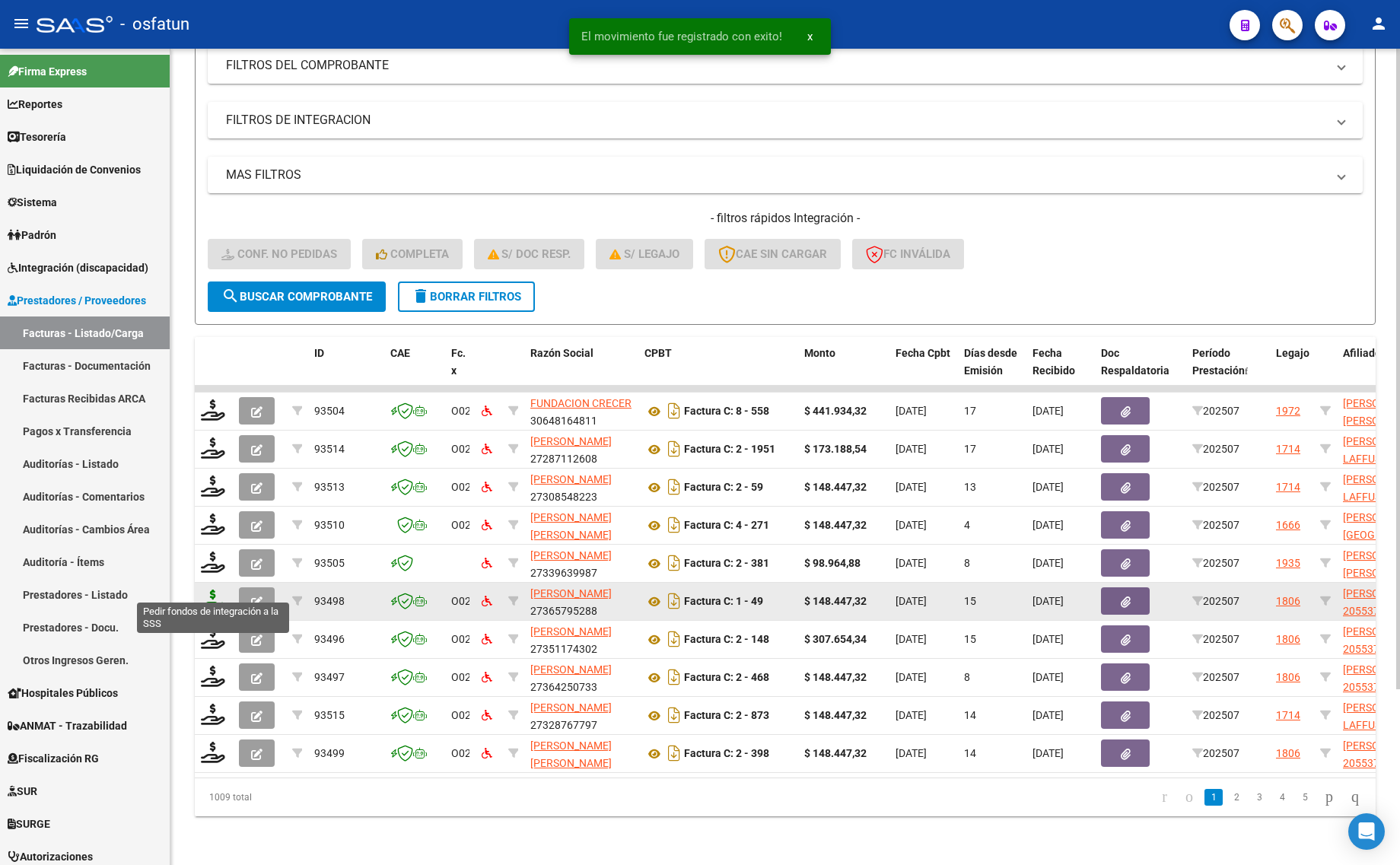
click at [210, 589] on icon at bounding box center [212, 600] width 24 height 21
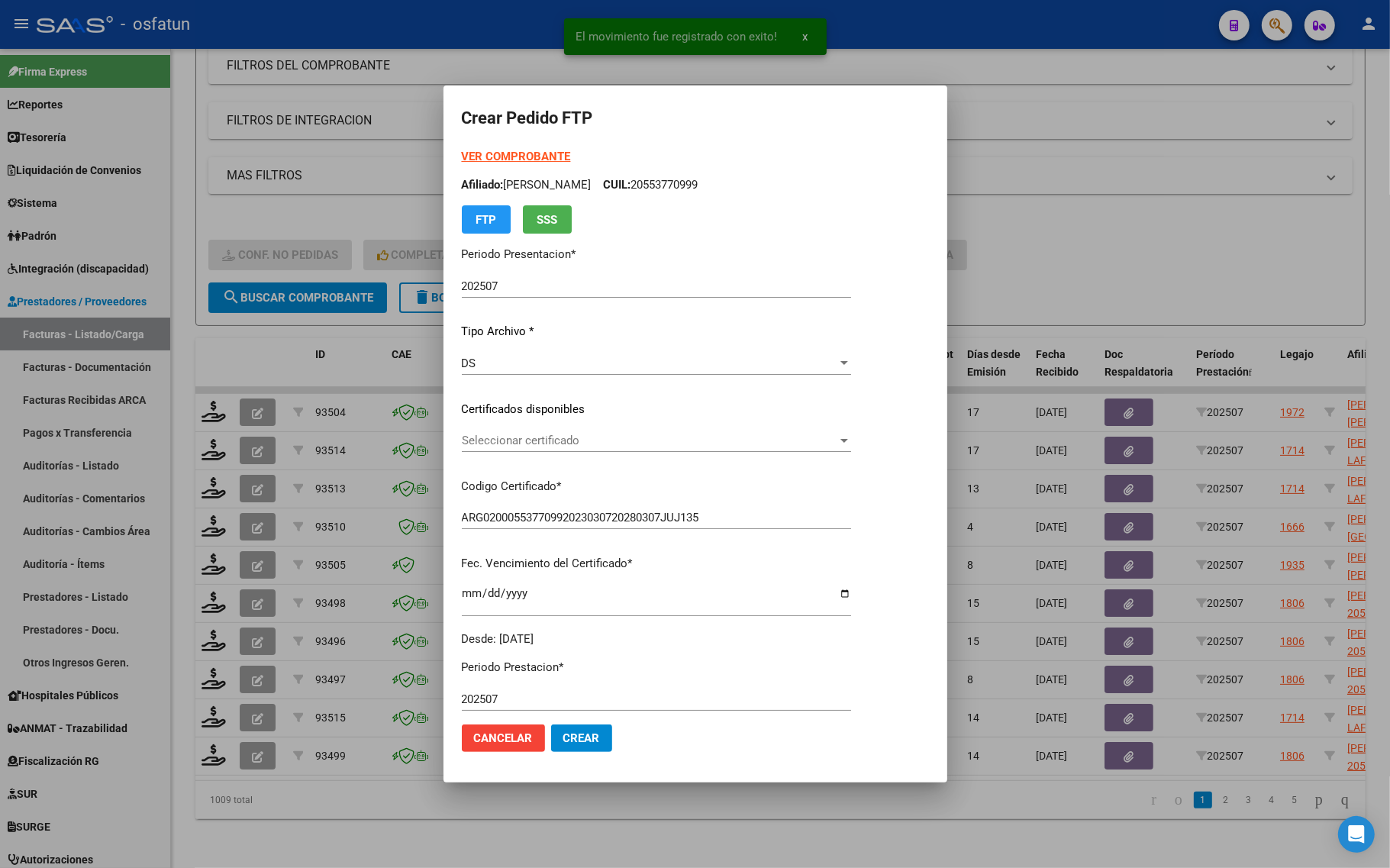
click at [498, 153] on strong "VER COMPROBANTE" at bounding box center [516, 157] width 109 height 14
click at [567, 441] on span "Seleccionar certificado" at bounding box center [650, 440] width 376 height 14
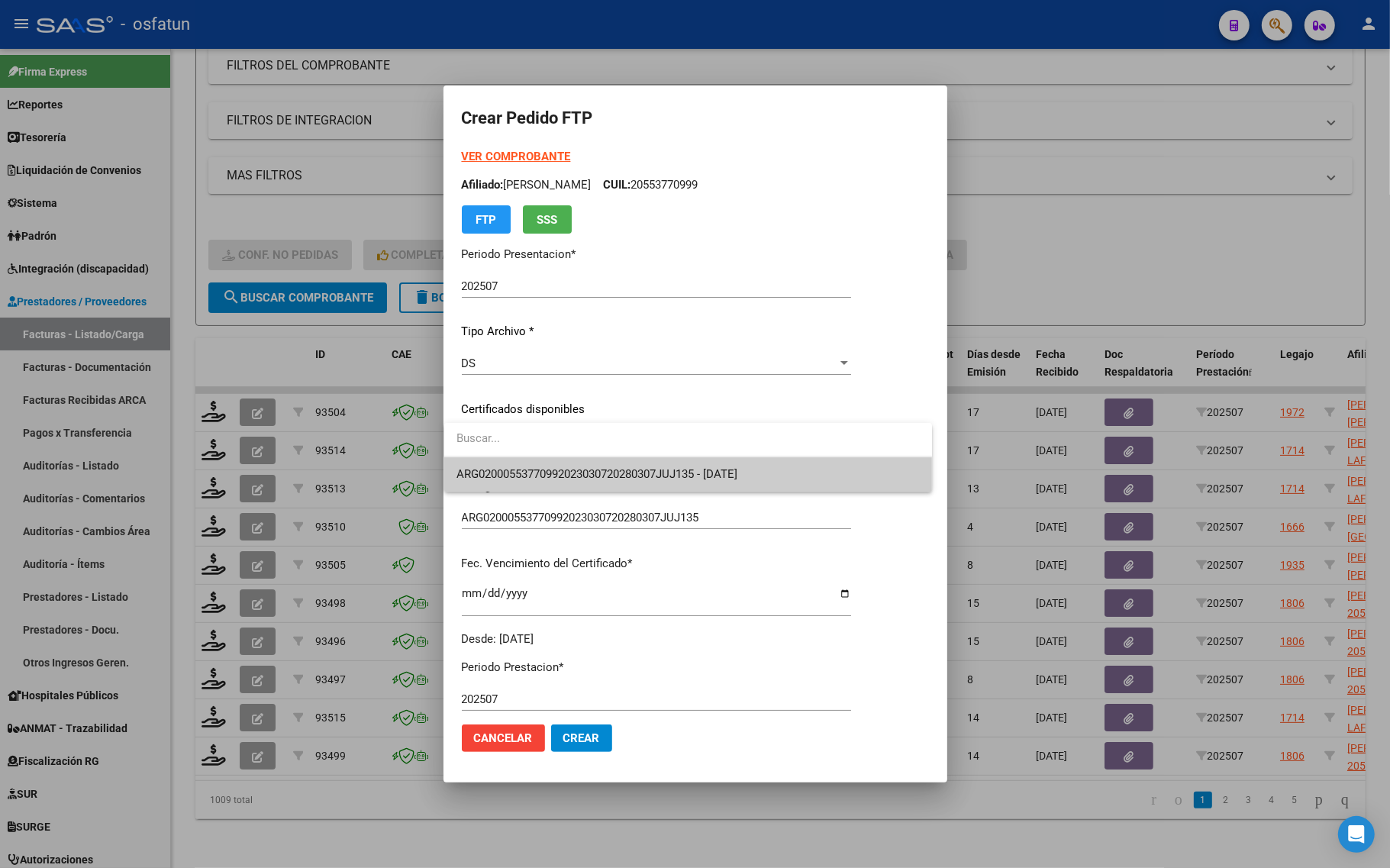
click at [572, 460] on span "ARG02000553770992023030720280307JUJ135 - [DATE]" at bounding box center [688, 473] width 464 height 34
click at [572, 460] on div "Seleccionar certificado Seleccionar certificado" at bounding box center [656, 447] width 389 height 38
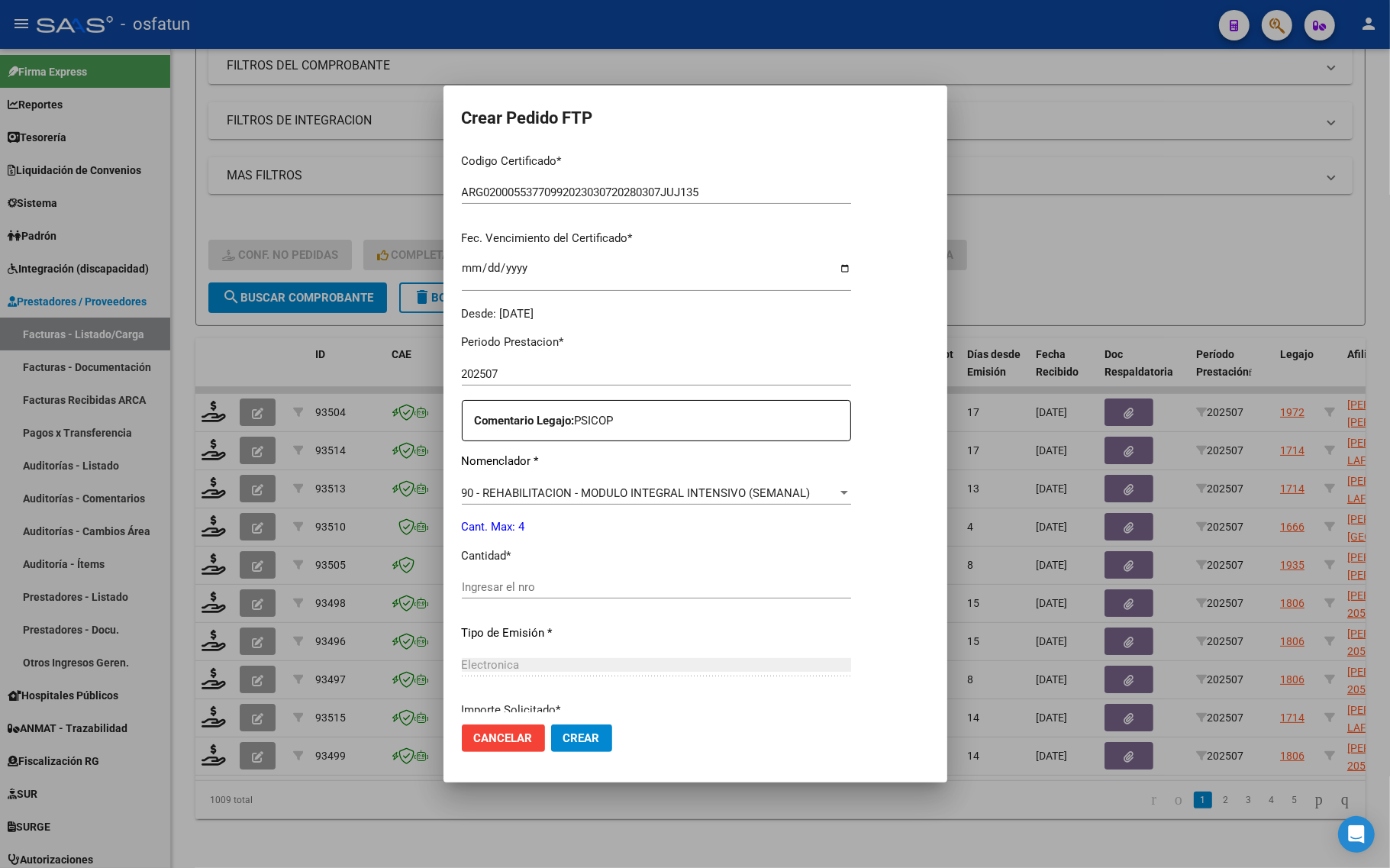
scroll to position [381, 0]
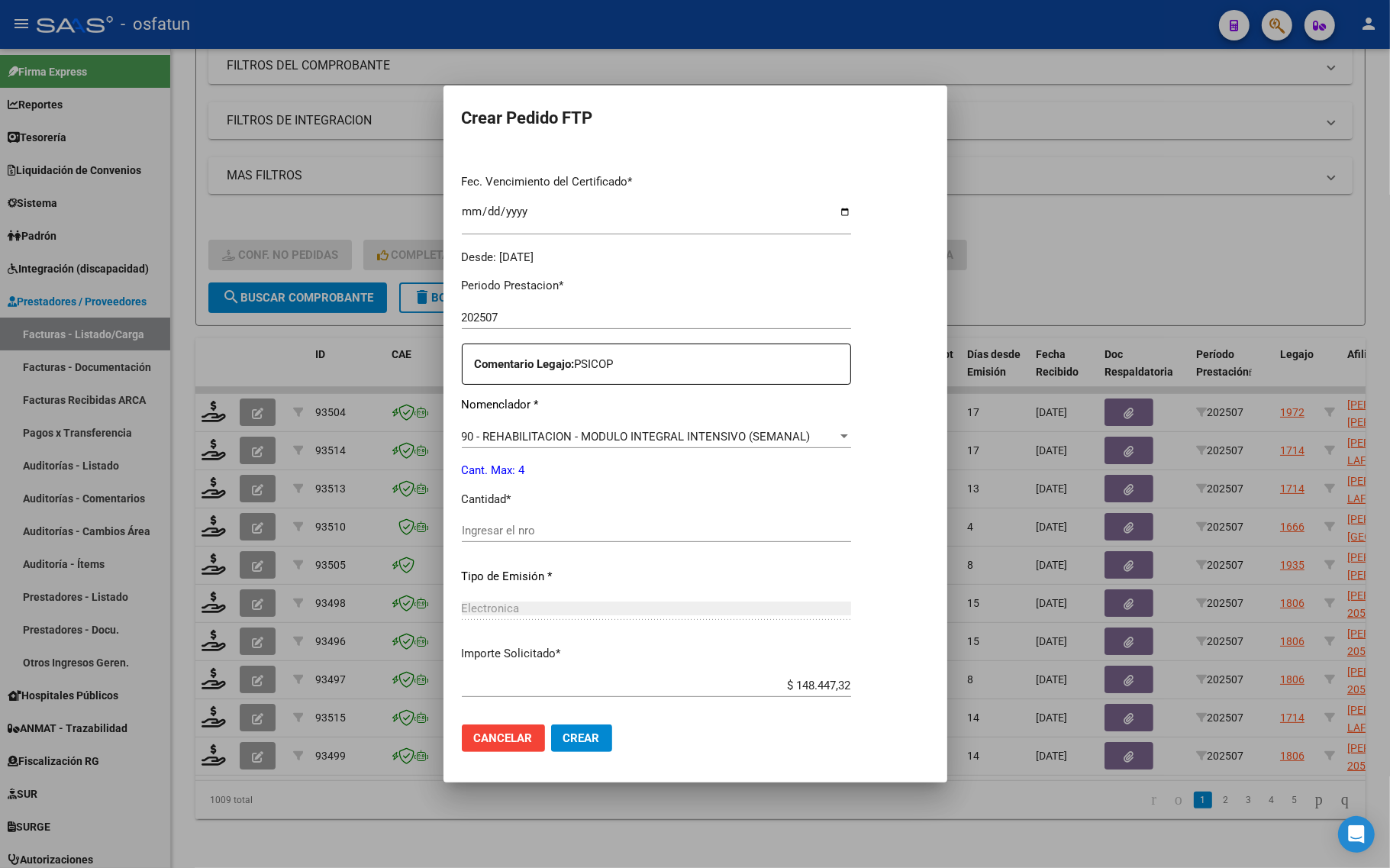
click at [543, 543] on div "Ingresar el nro" at bounding box center [656, 537] width 389 height 38
click at [550, 524] on input "Ingresar el nro" at bounding box center [656, 530] width 389 height 14
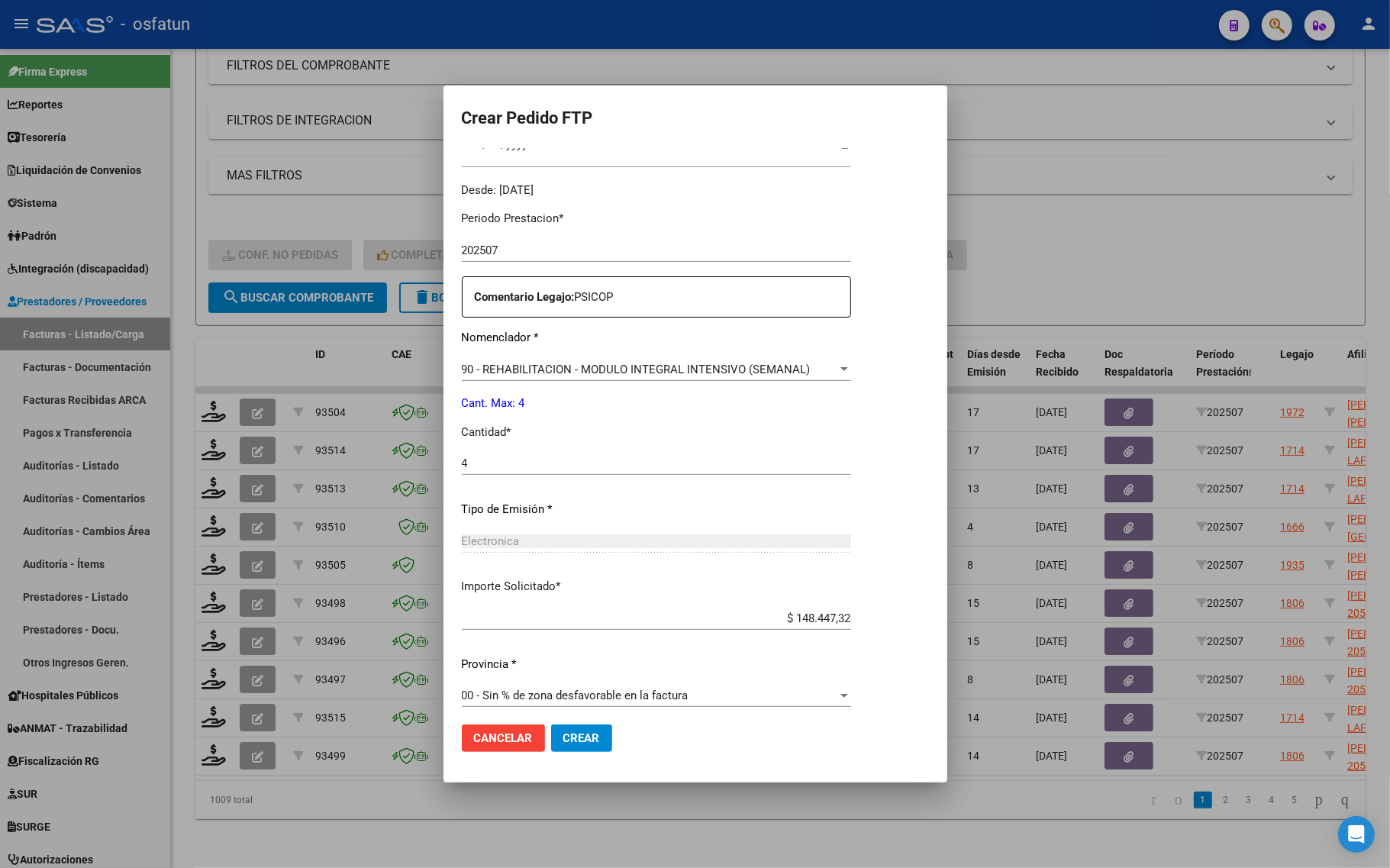
scroll to position [457, 0]
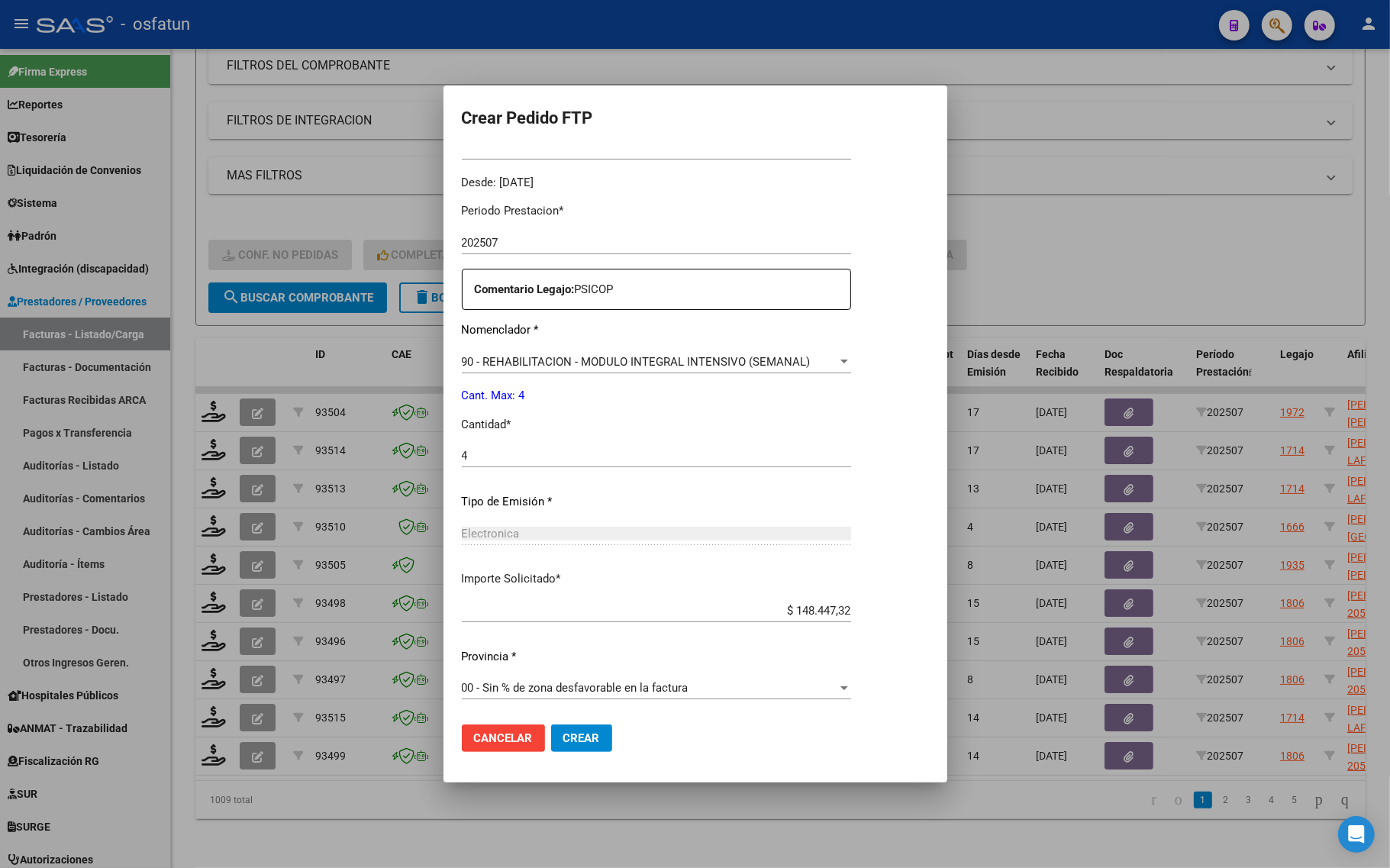
click at [1030, 252] on div at bounding box center [695, 434] width 1390 height 868
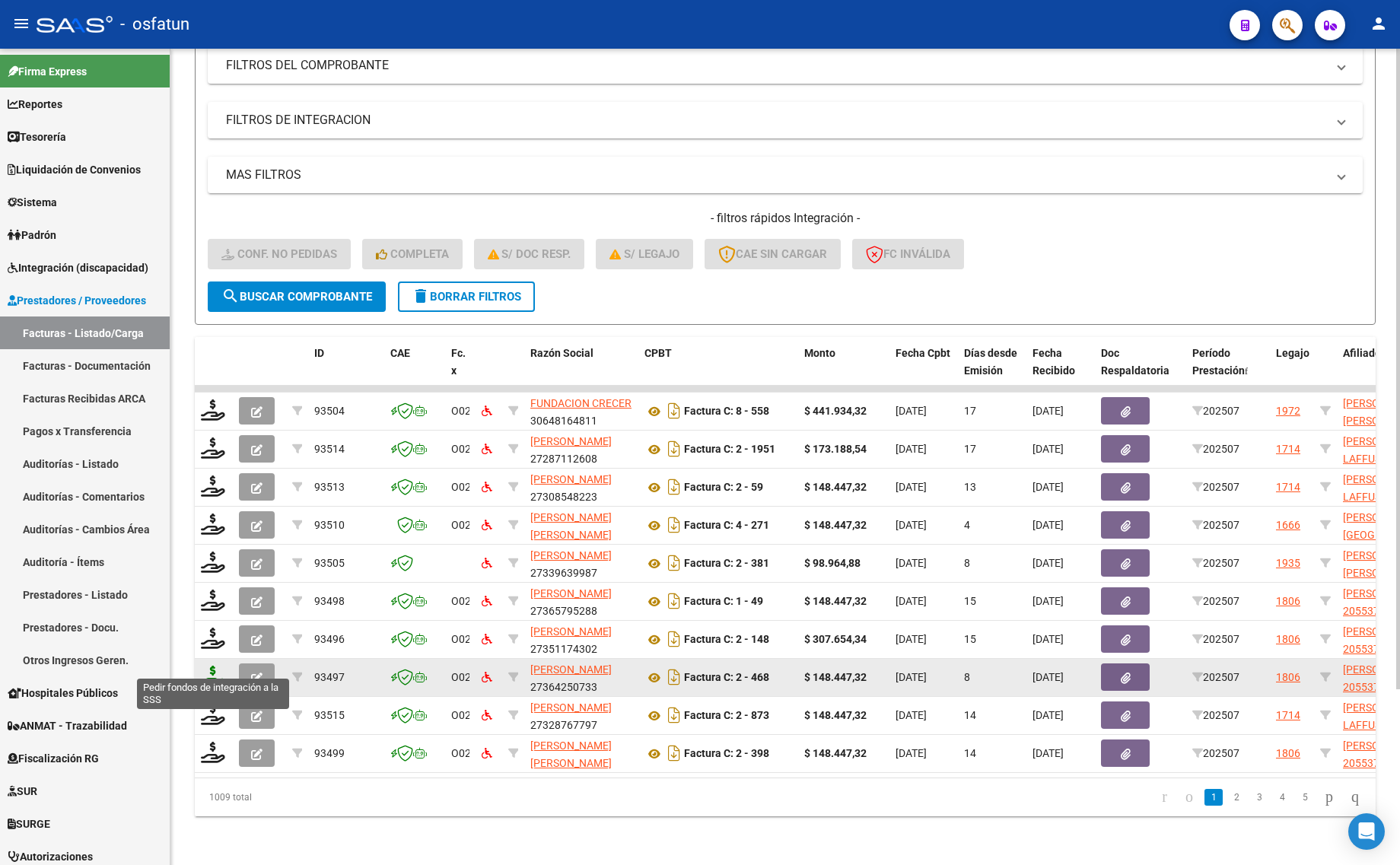
click at [217, 665] on icon at bounding box center [212, 676] width 24 height 21
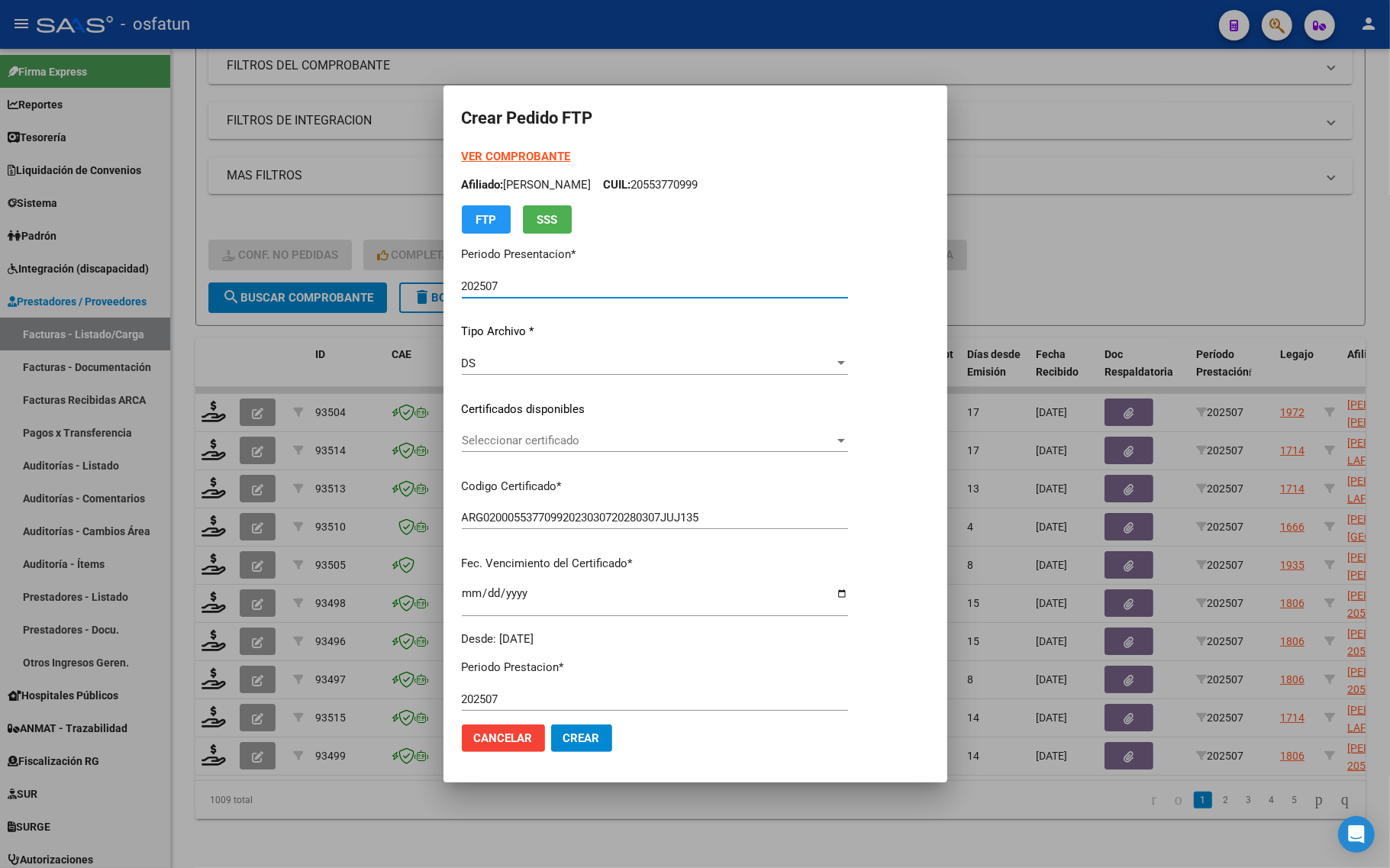
click at [504, 149] on div "VER COMPROBANTE ARCA Padrón Afiliado: FLORES SEBASTIAN HUGO CUIL: 20553770999 F…" at bounding box center [654, 191] width 386 height 85
click at [504, 150] on strong "VER COMPROBANTE" at bounding box center [516, 157] width 109 height 14
click at [587, 434] on span "Seleccionar certificado" at bounding box center [648, 440] width 373 height 14
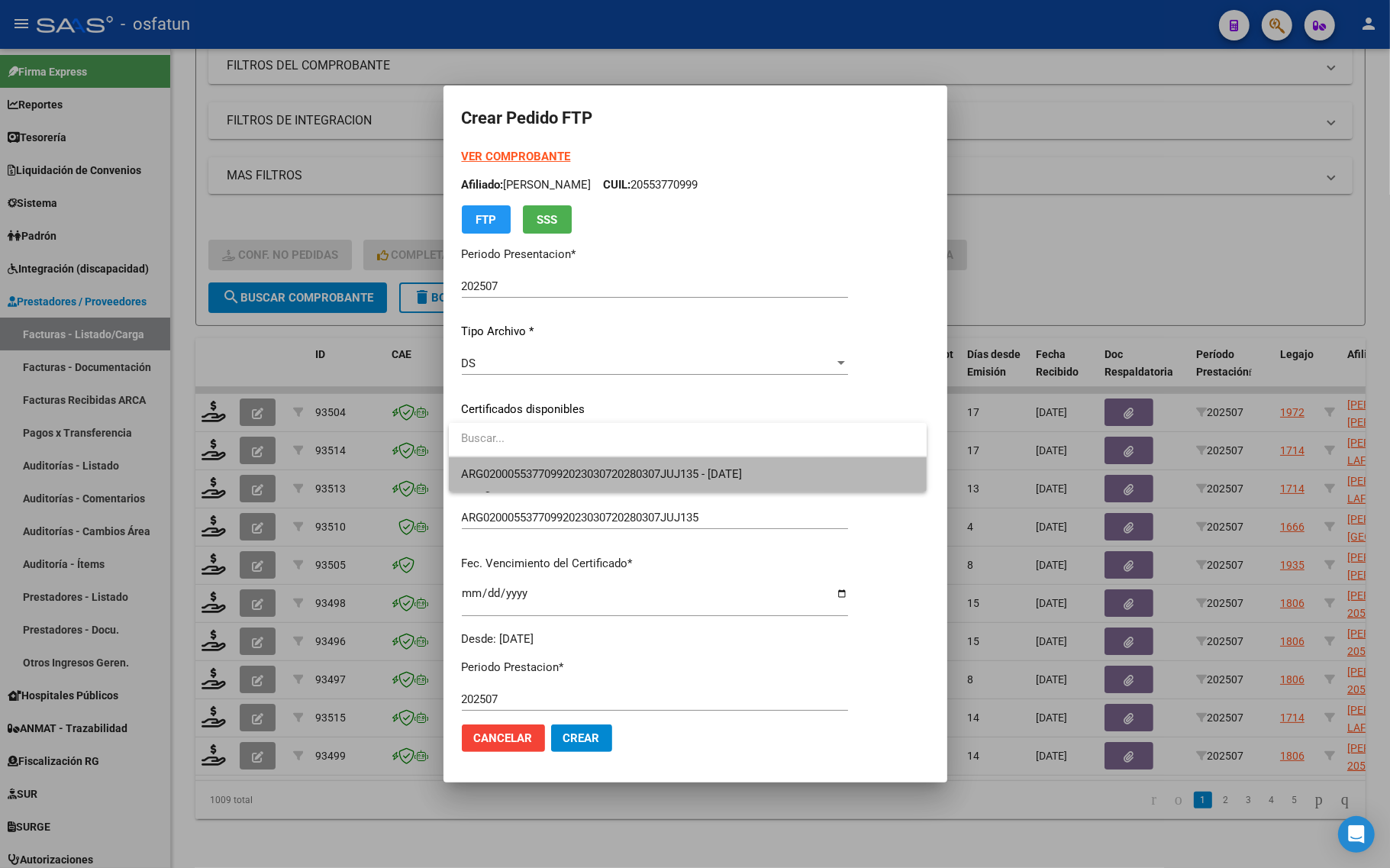
click at [585, 481] on span "ARG02000553770992023030720280307JUJ135 - [DATE]" at bounding box center [687, 473] width 453 height 34
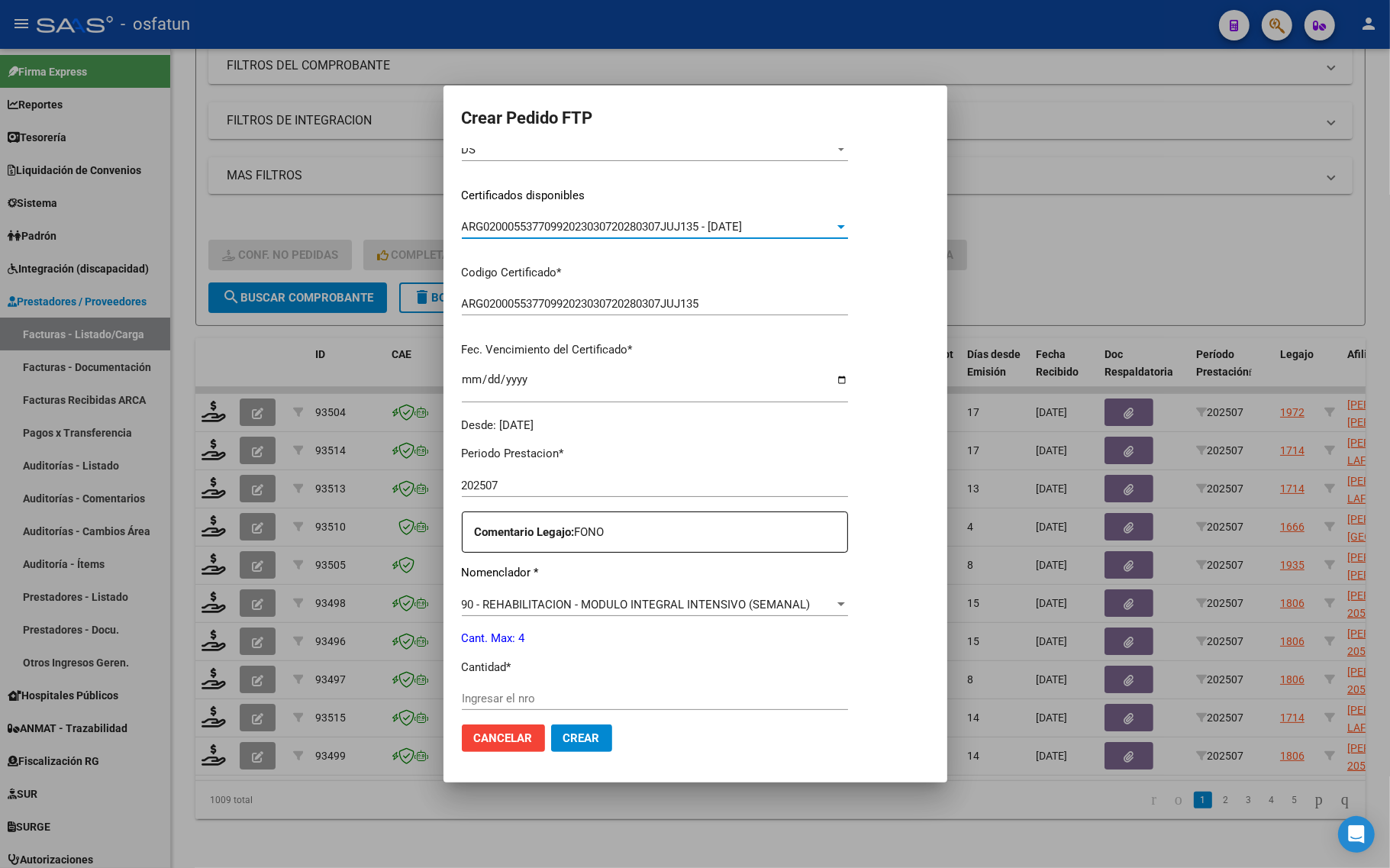
scroll to position [286, 0]
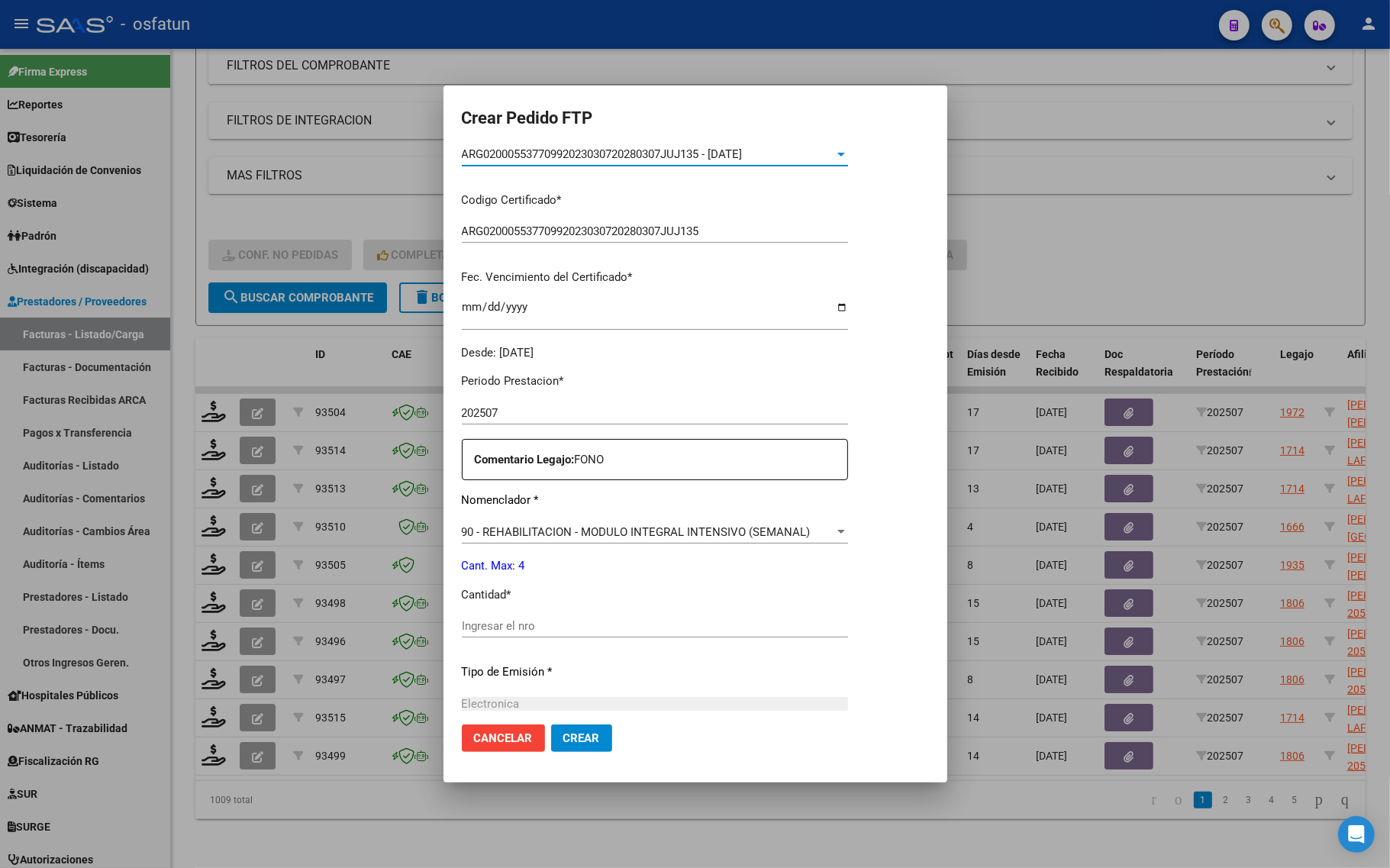
click at [498, 614] on div "Ingresar el nro" at bounding box center [654, 626] width 386 height 23
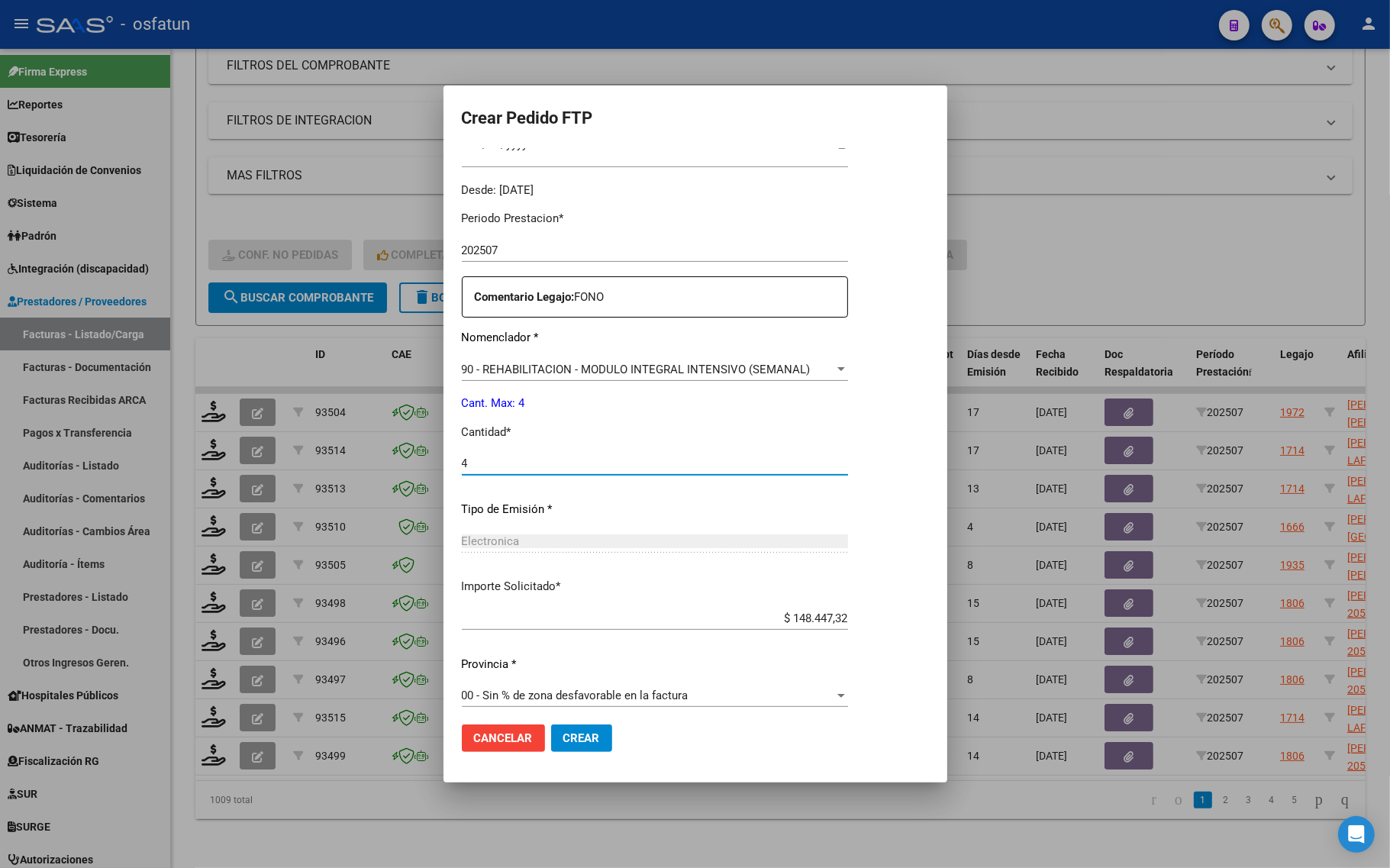
scroll to position [457, 0]
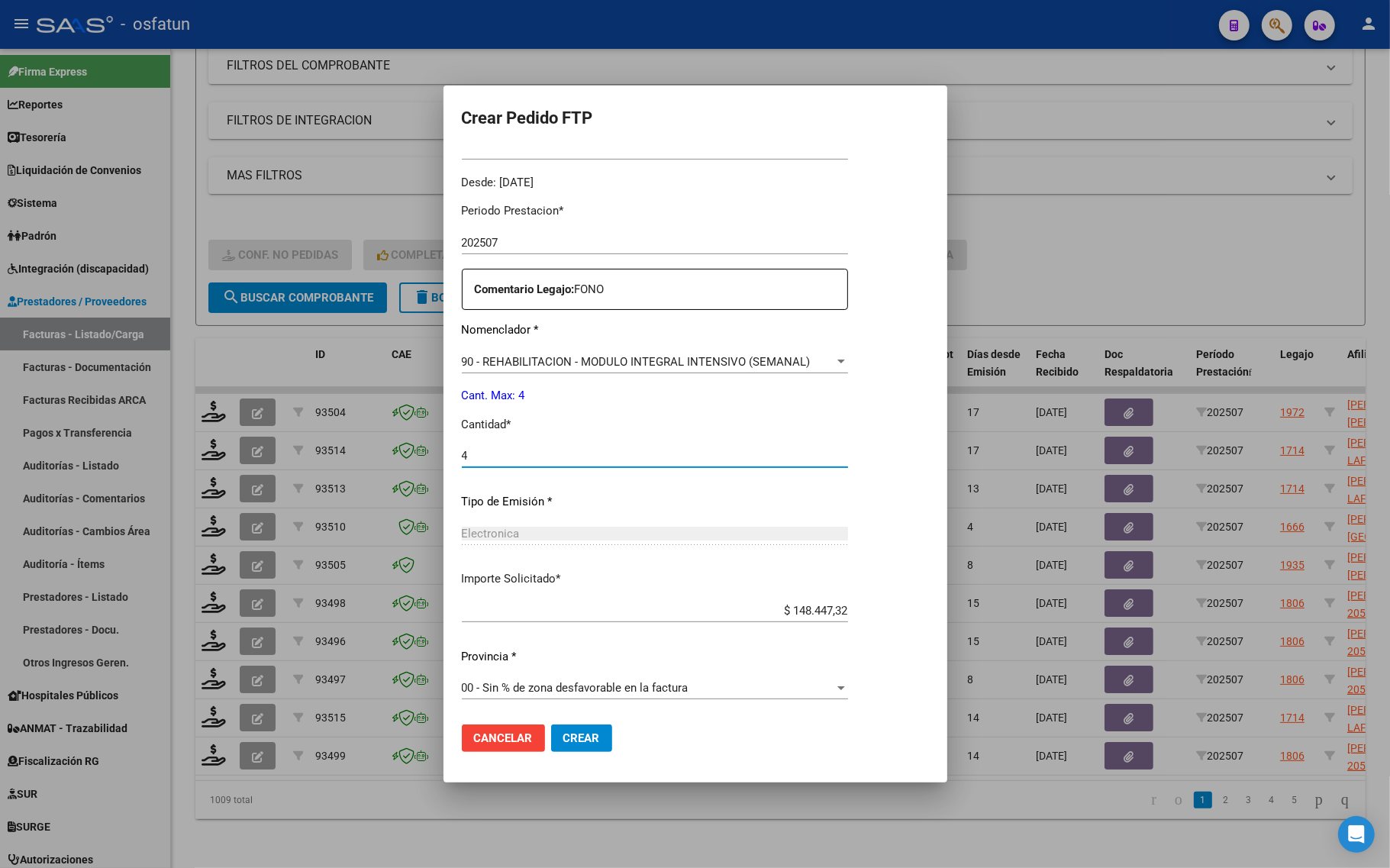
click at [589, 734] on span "Crear" at bounding box center [582, 737] width 37 height 14
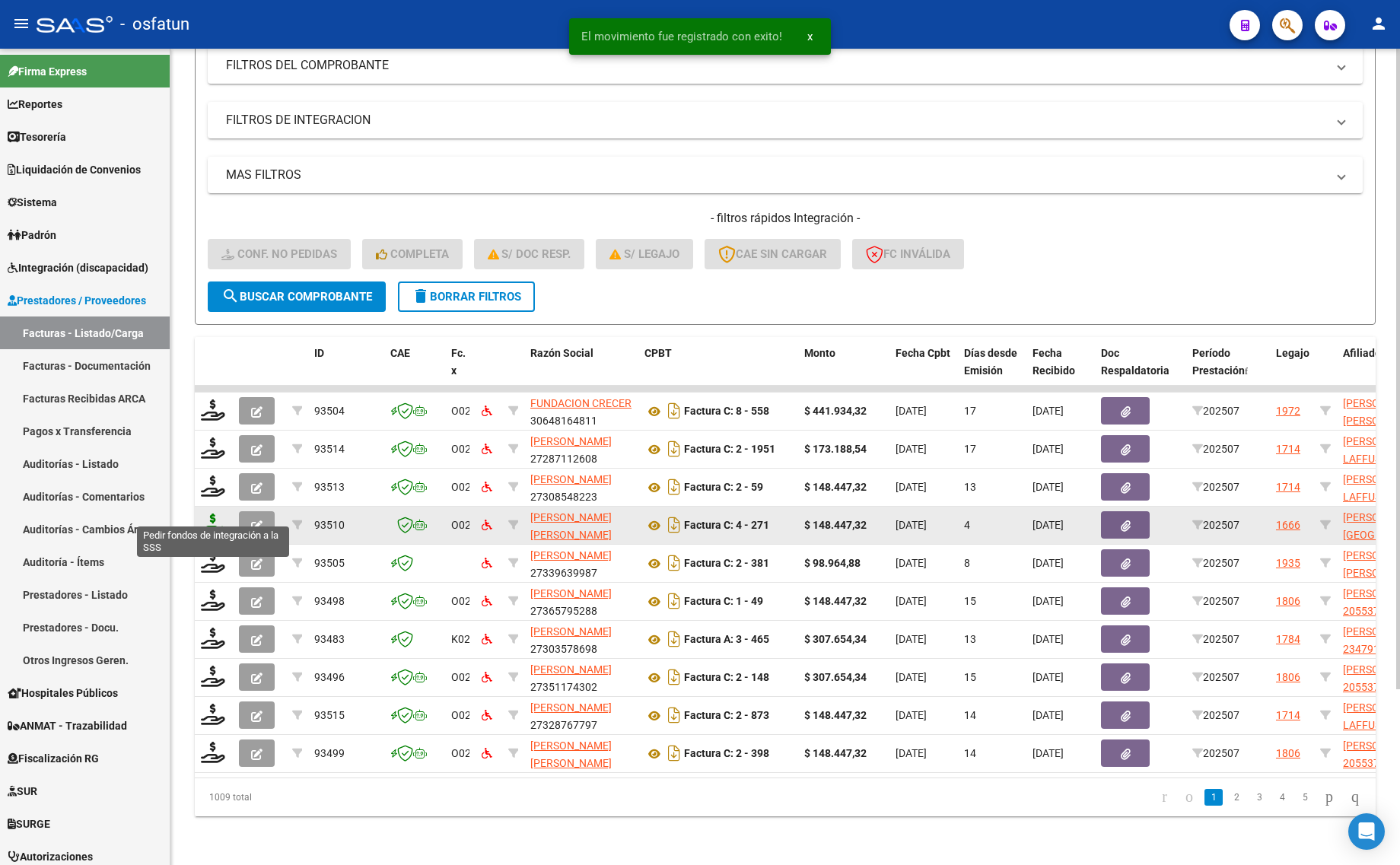
click at [210, 513] on icon at bounding box center [212, 524] width 24 height 21
click at [213, 513] on icon at bounding box center [212, 524] width 24 height 21
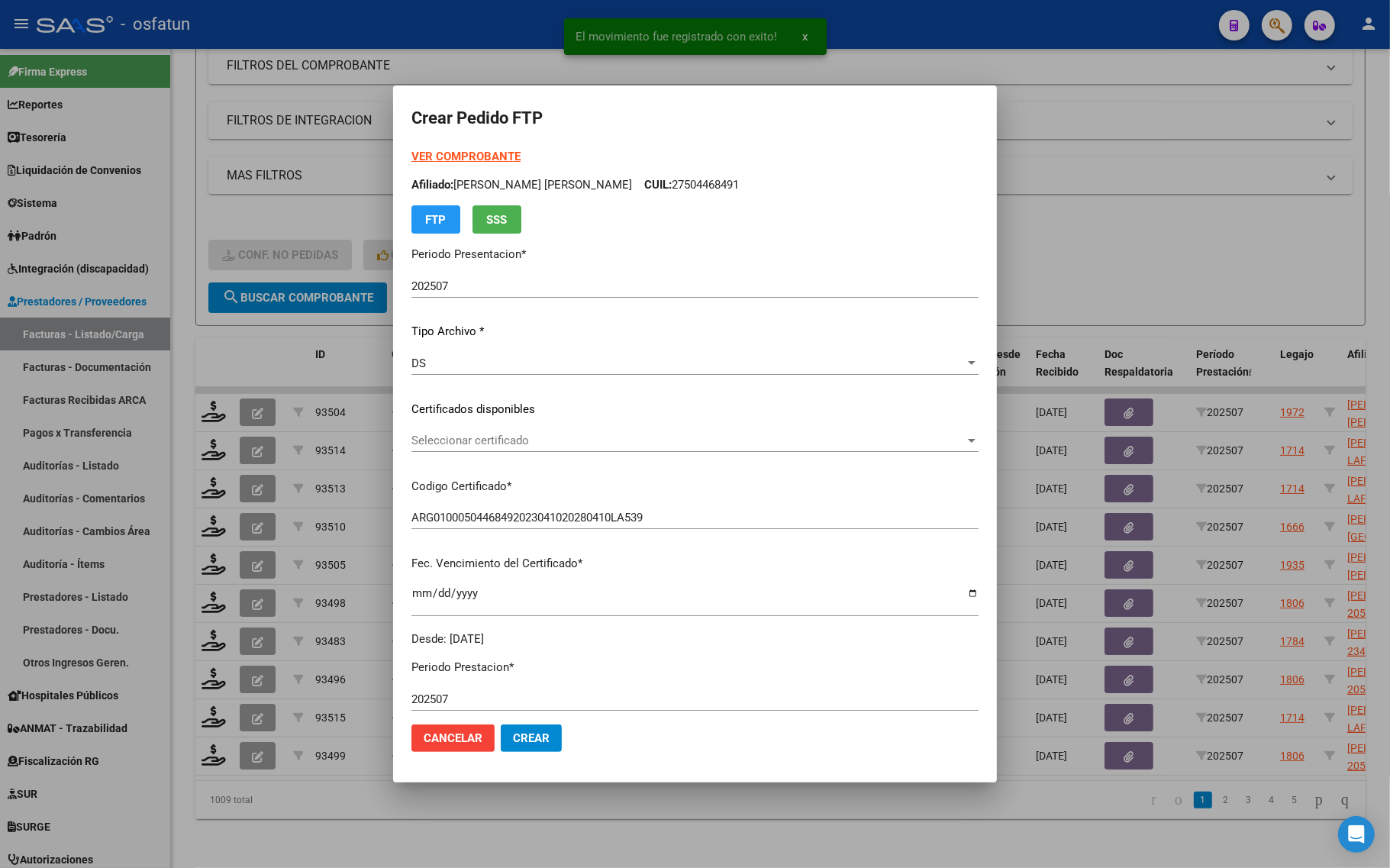
click at [454, 157] on strong "VER COMPROBANTE" at bounding box center [466, 157] width 109 height 14
click at [470, 436] on span "Seleccionar certificado" at bounding box center [688, 440] width 554 height 14
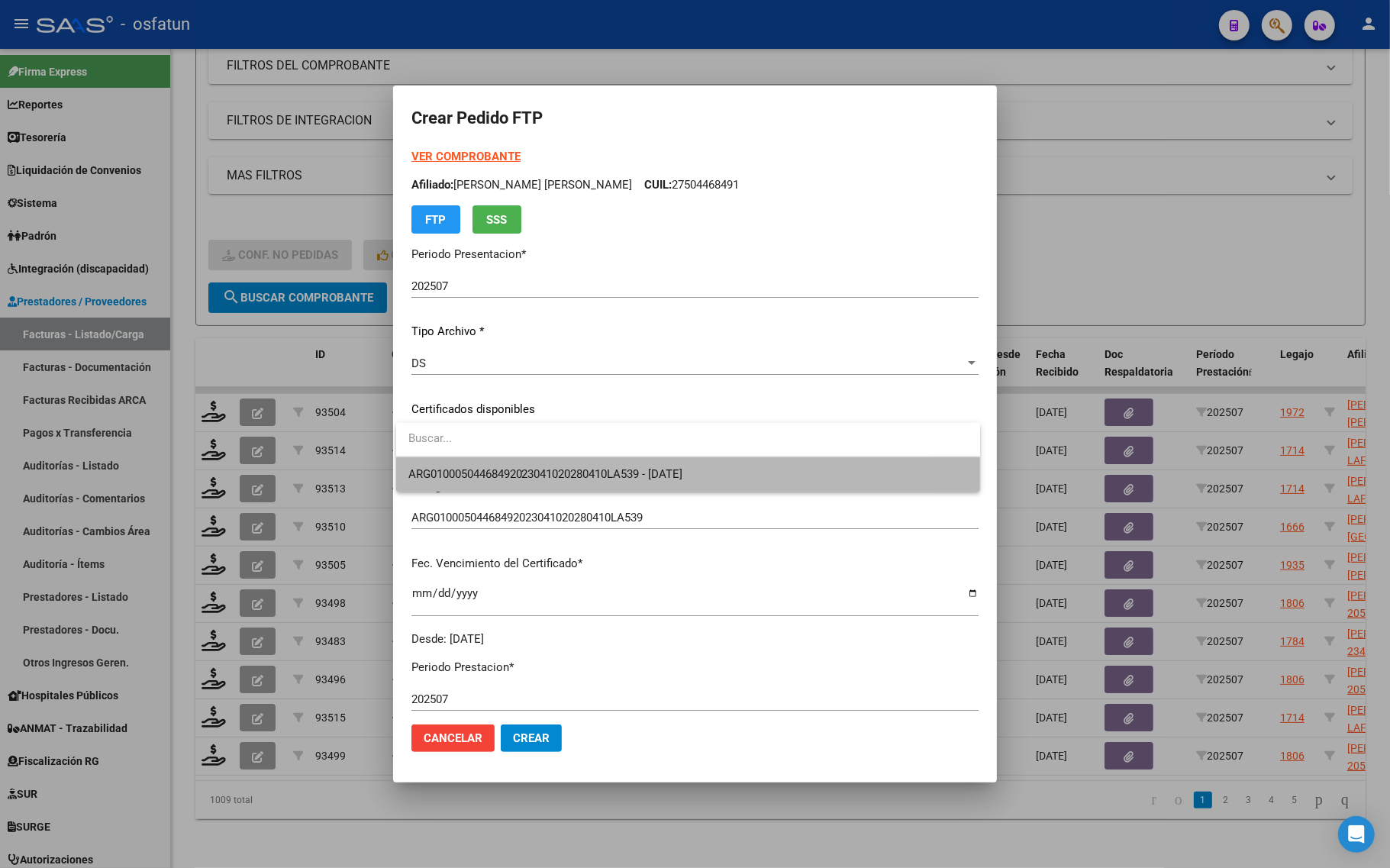
click at [470, 464] on span "ARG01000504468492023041020280410LA539 - [DATE]" at bounding box center [688, 473] width 559 height 34
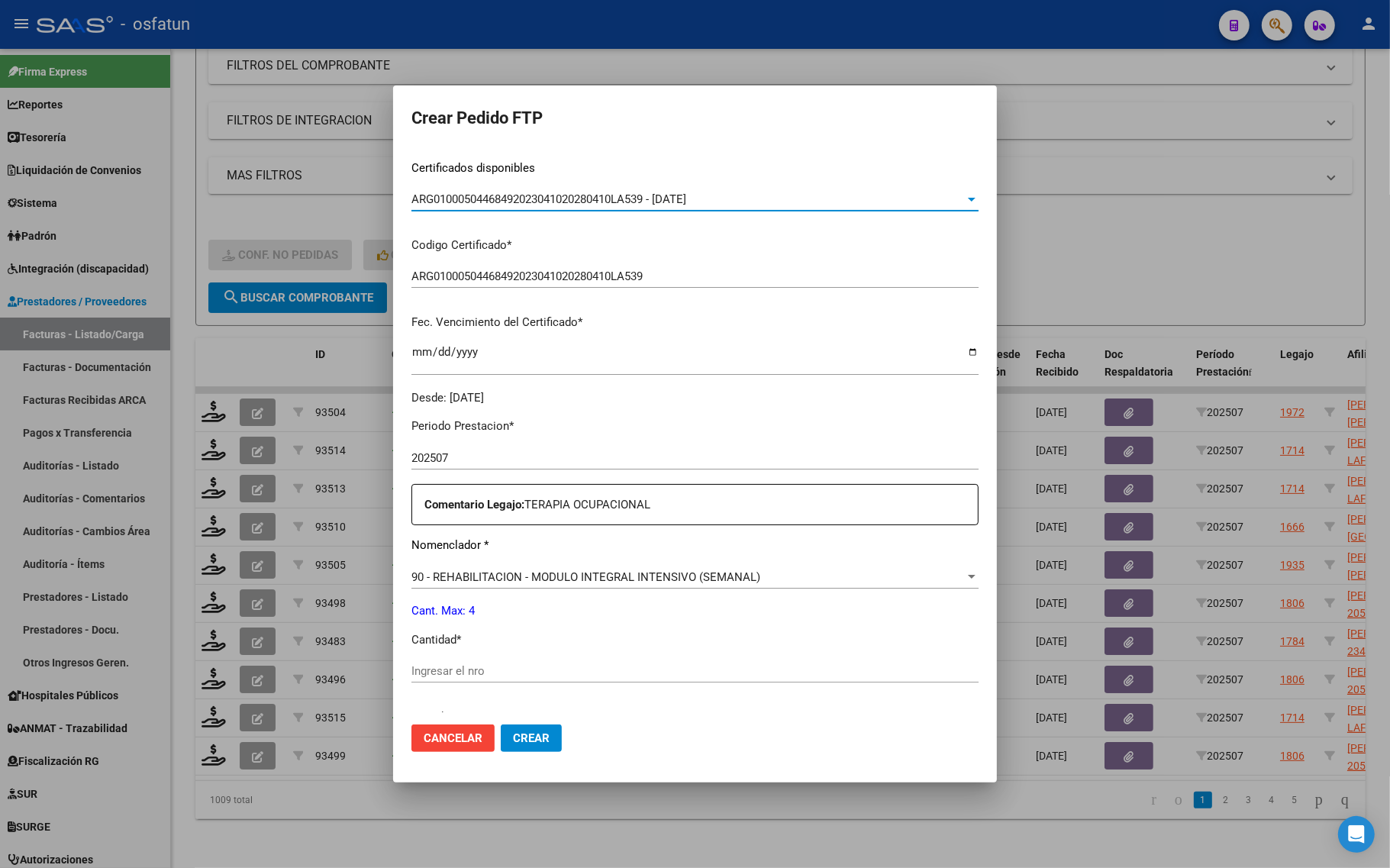
scroll to position [286, 0]
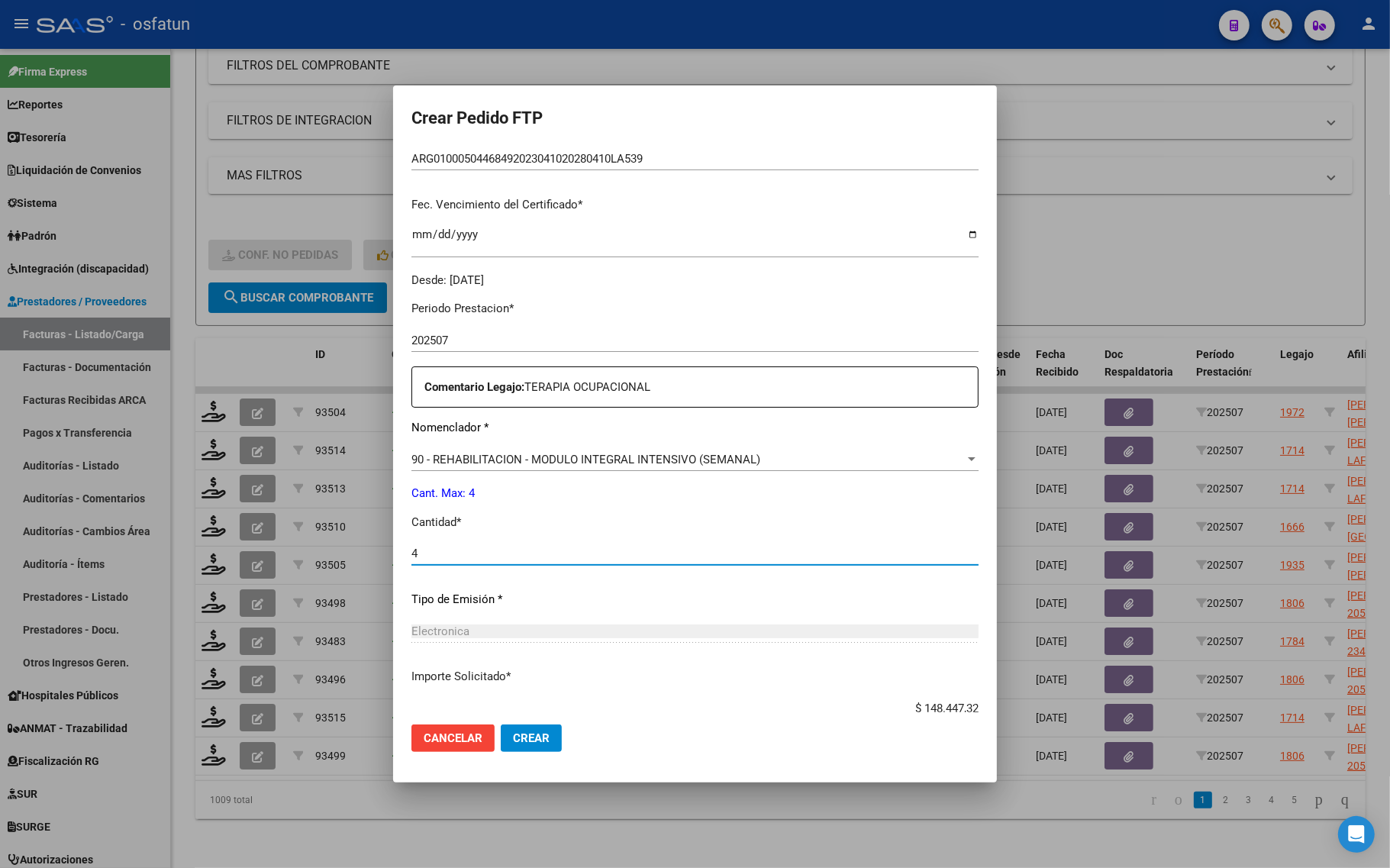
scroll to position [457, 0]
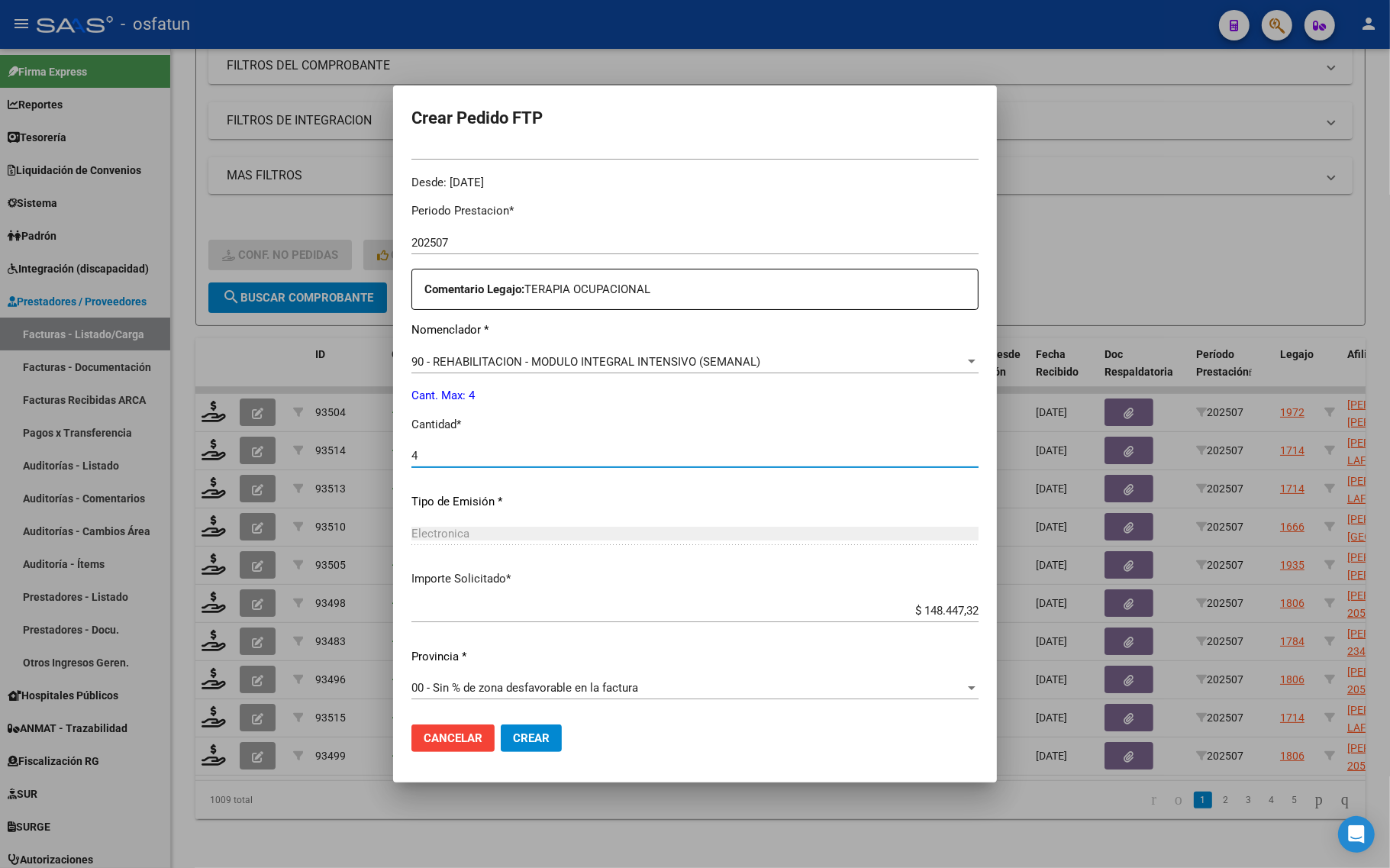
type input "4"
click at [543, 740] on span "Crear" at bounding box center [531, 737] width 37 height 14
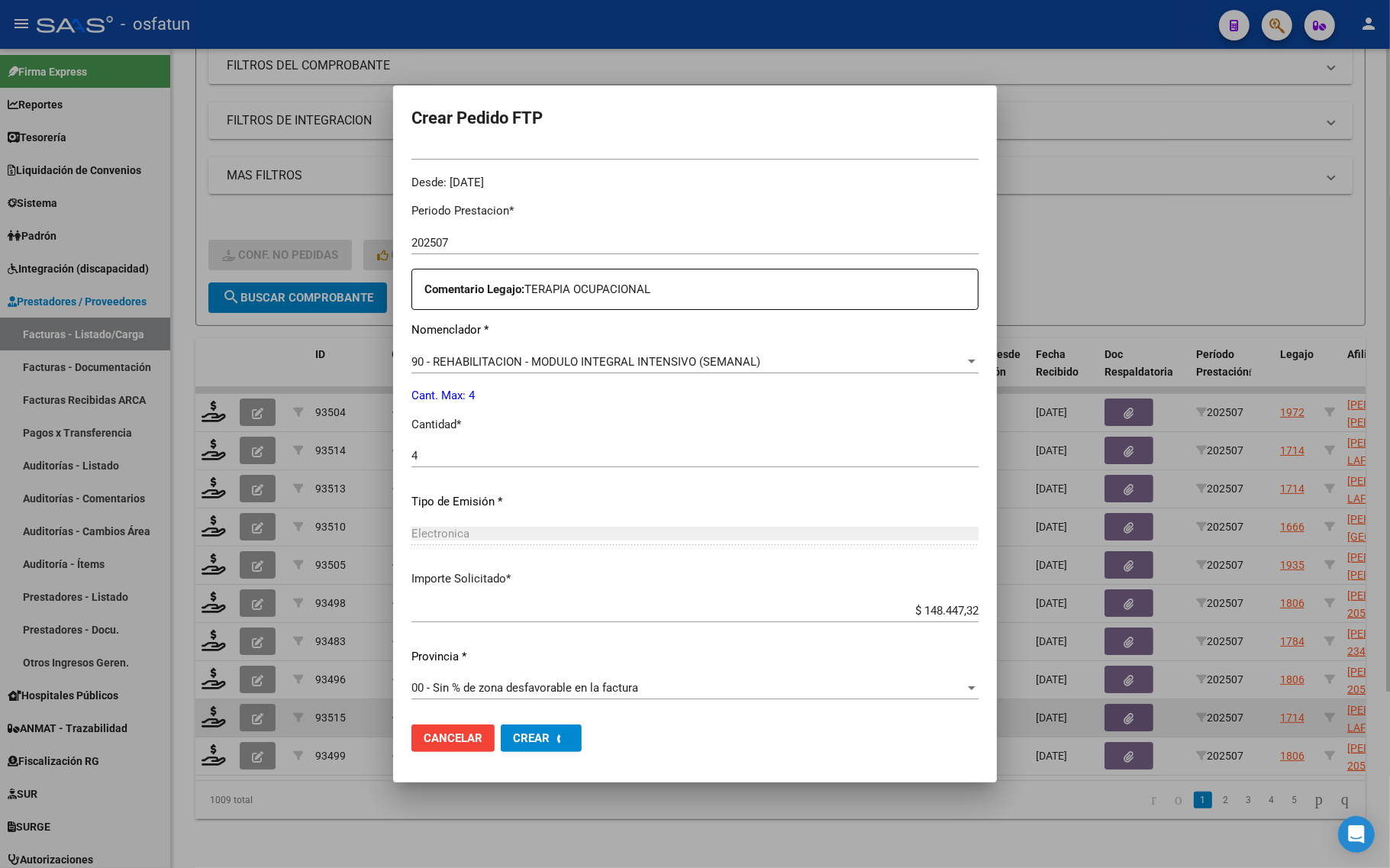
scroll to position [0, 0]
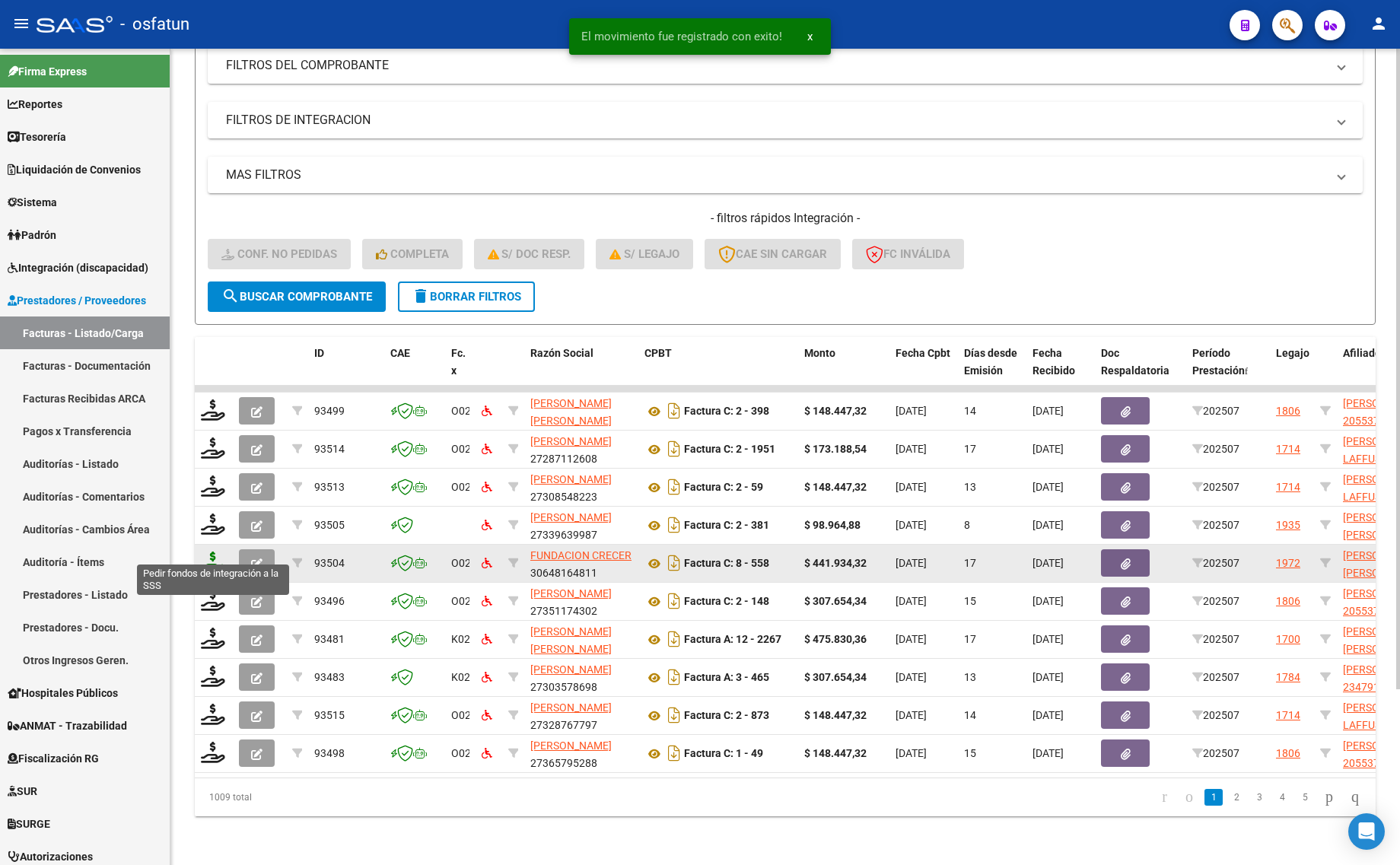
click at [215, 552] on icon at bounding box center [212, 562] width 24 height 21
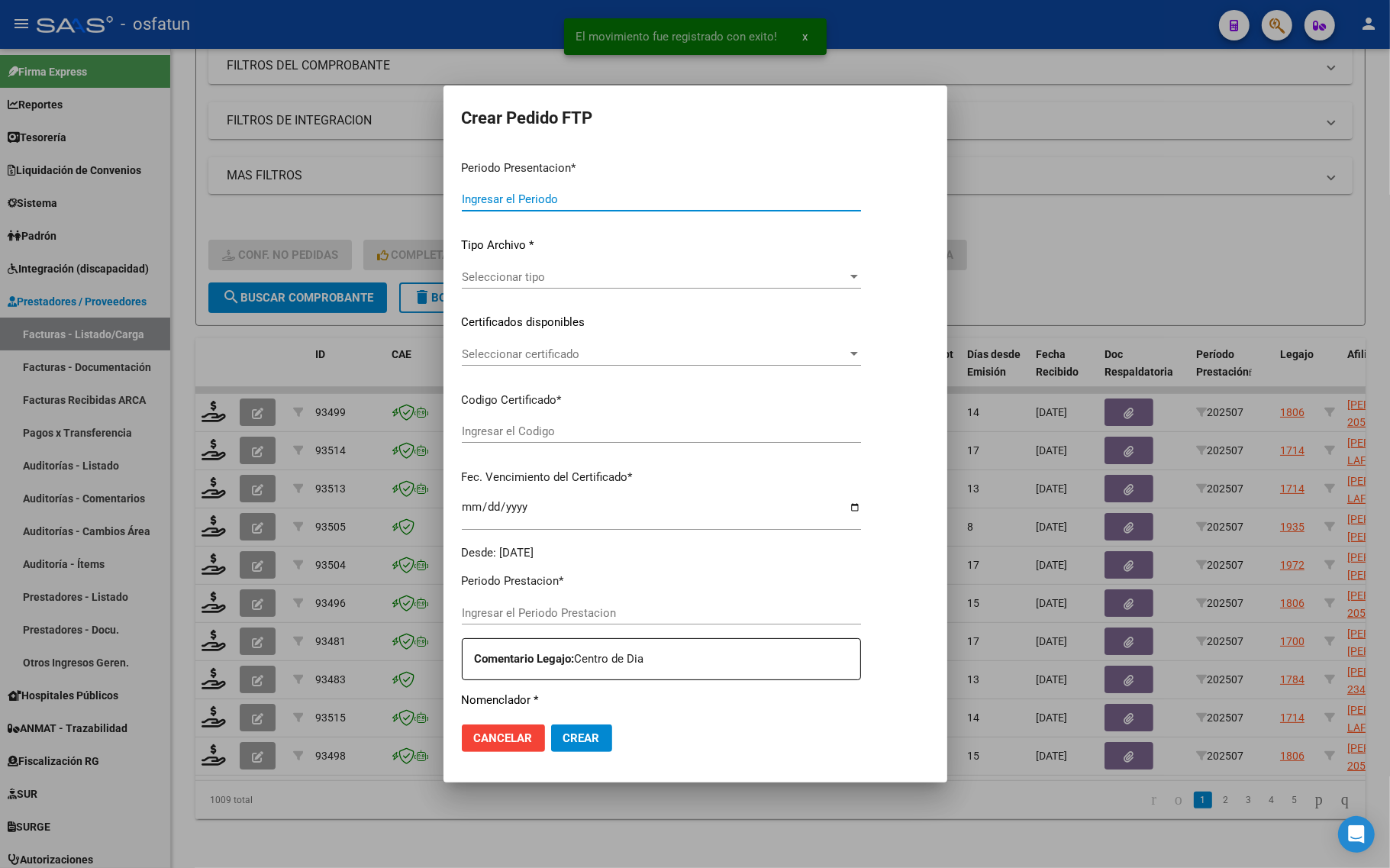
type input "202507"
type input "$ 441.934,32"
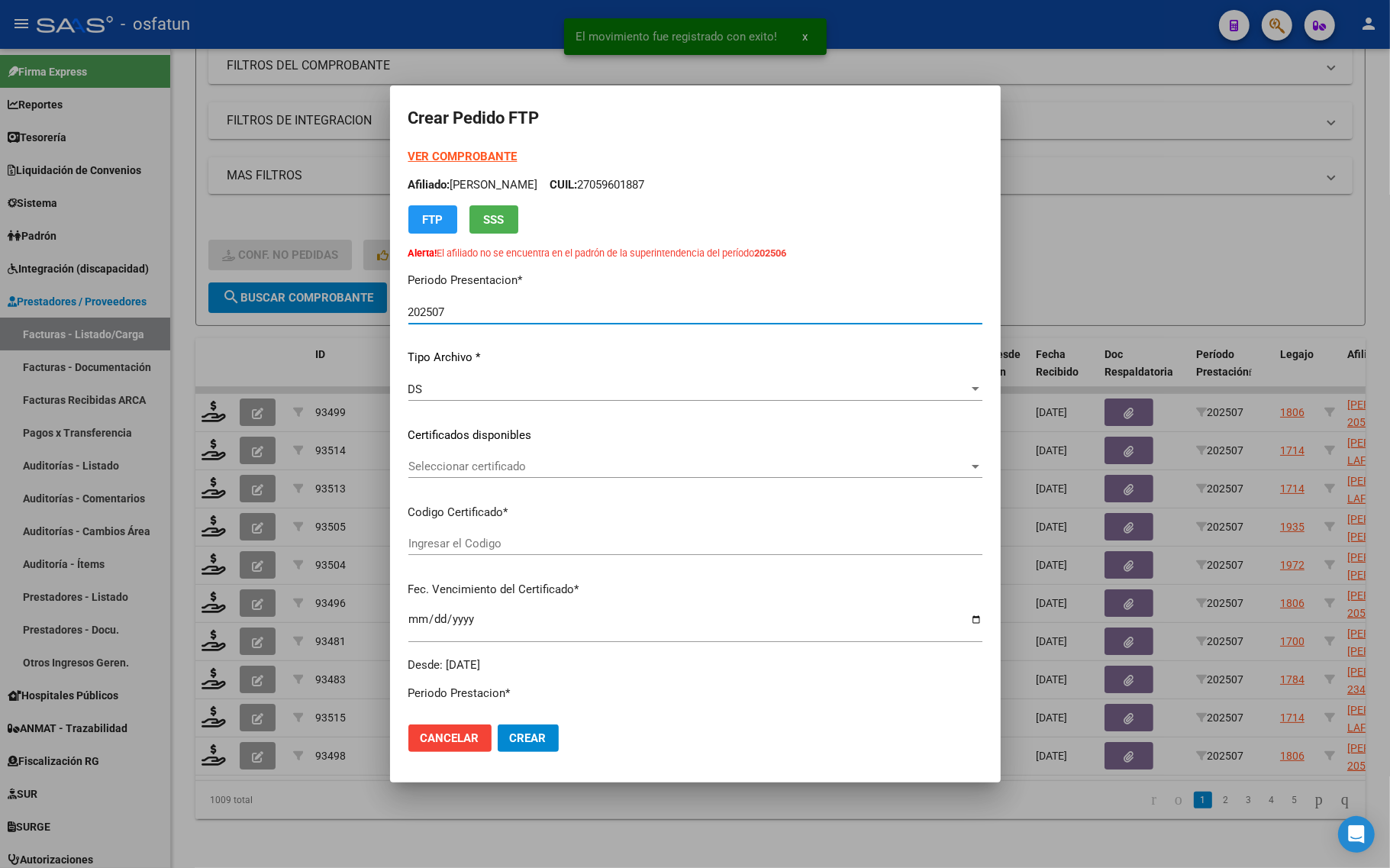
type input "ARG01000376657482025032020400320CHU173"
type input "[DATE]"
click at [441, 141] on form "Crear Pedido FTP VER COMPROBANTE ARCA Padrón Afiliado: [PERSON_NAME] [PERSON_NA…" at bounding box center [695, 434] width 574 height 660
click at [444, 142] on form "Crear Pedido FTP VER COMPROBANTE ARCA Padrón Afiliado: [PERSON_NAME] [PERSON_NA…" at bounding box center [695, 434] width 574 height 660
click at [449, 153] on strong "VER COMPROBANTE" at bounding box center [463, 157] width 109 height 14
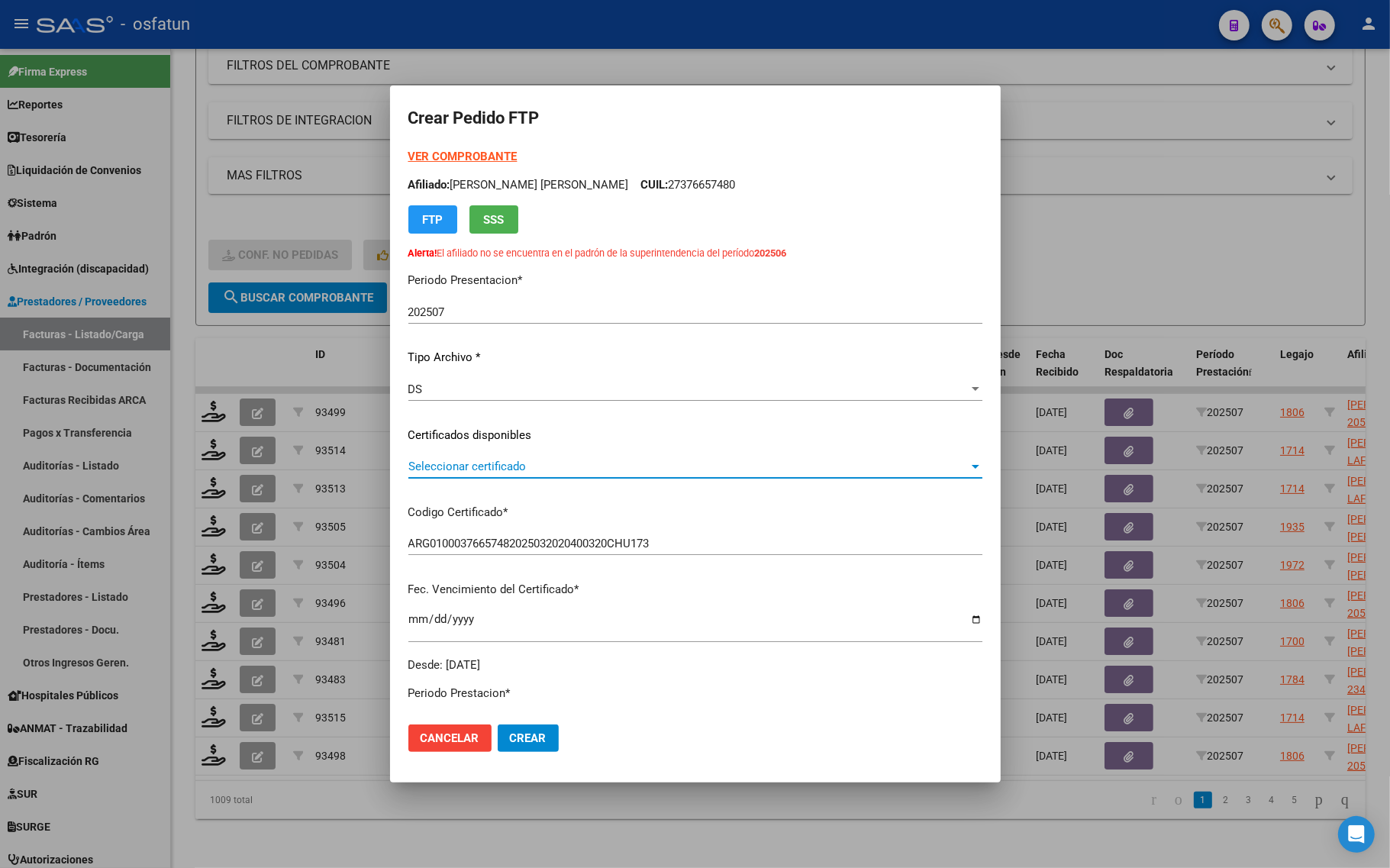
click at [473, 470] on span "Seleccionar certificado" at bounding box center [688, 466] width 560 height 14
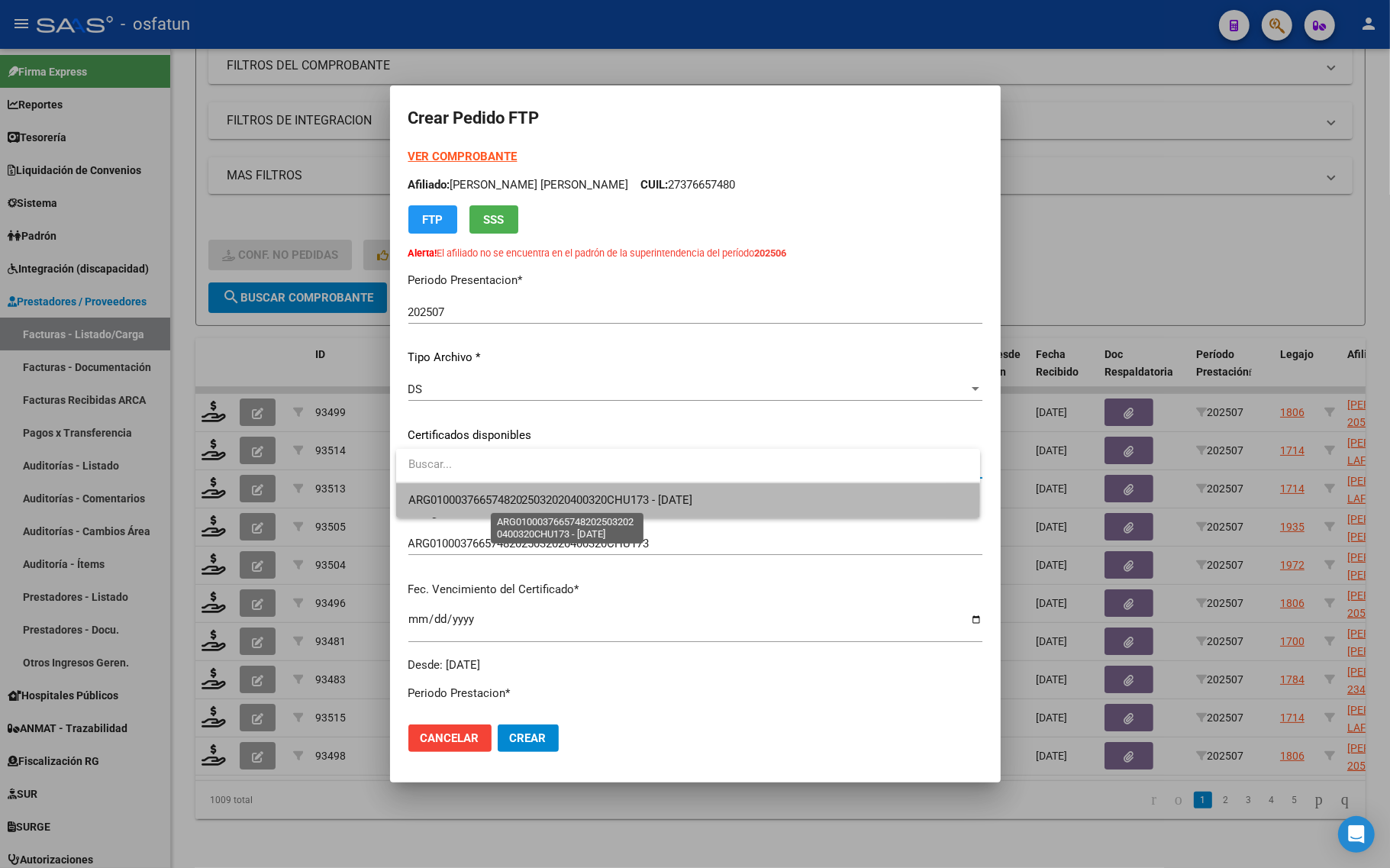
click at [478, 496] on span "ARG01000376657482025032020400320CHU173 - [DATE]" at bounding box center [551, 499] width 285 height 14
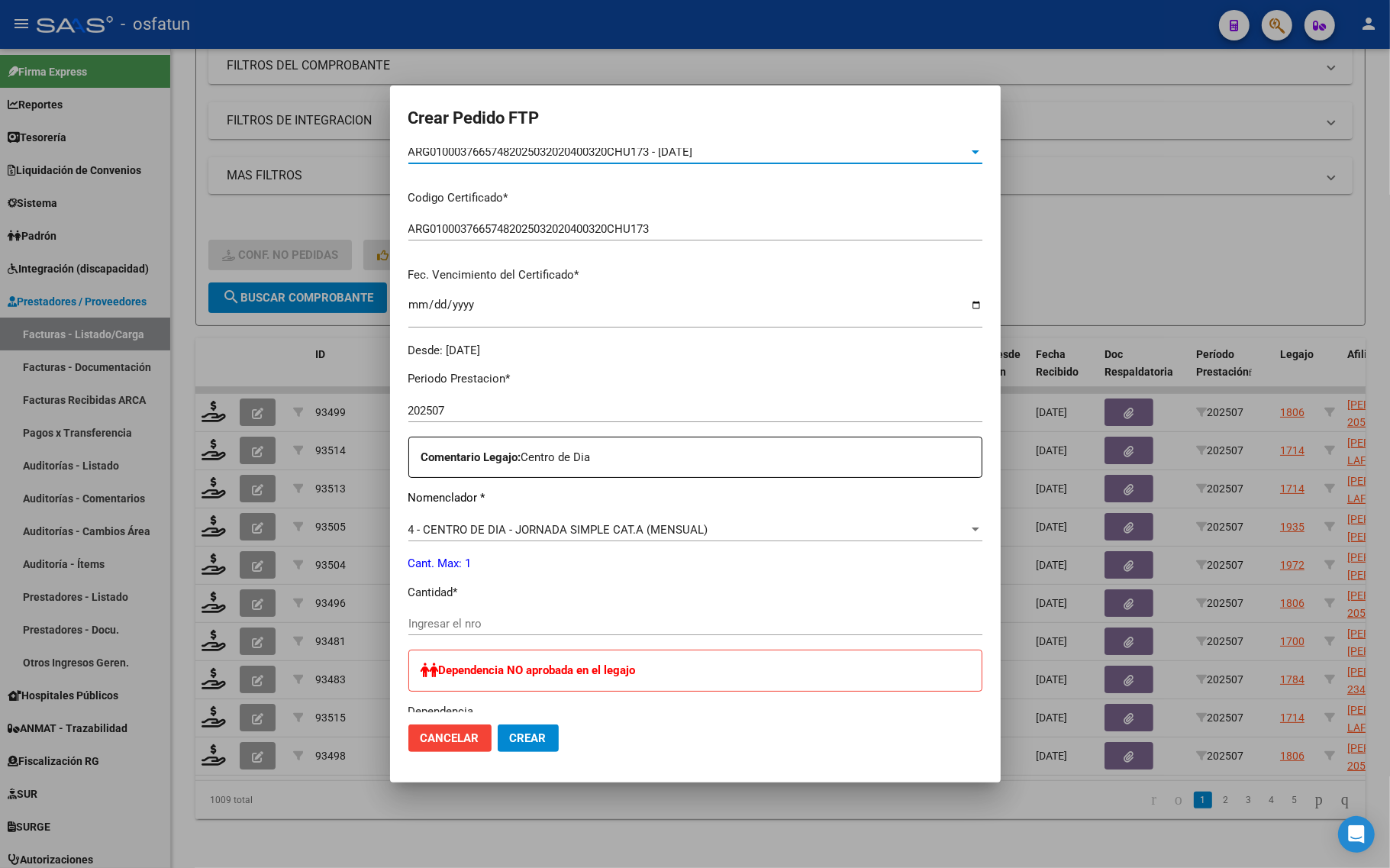
scroll to position [381, 0]
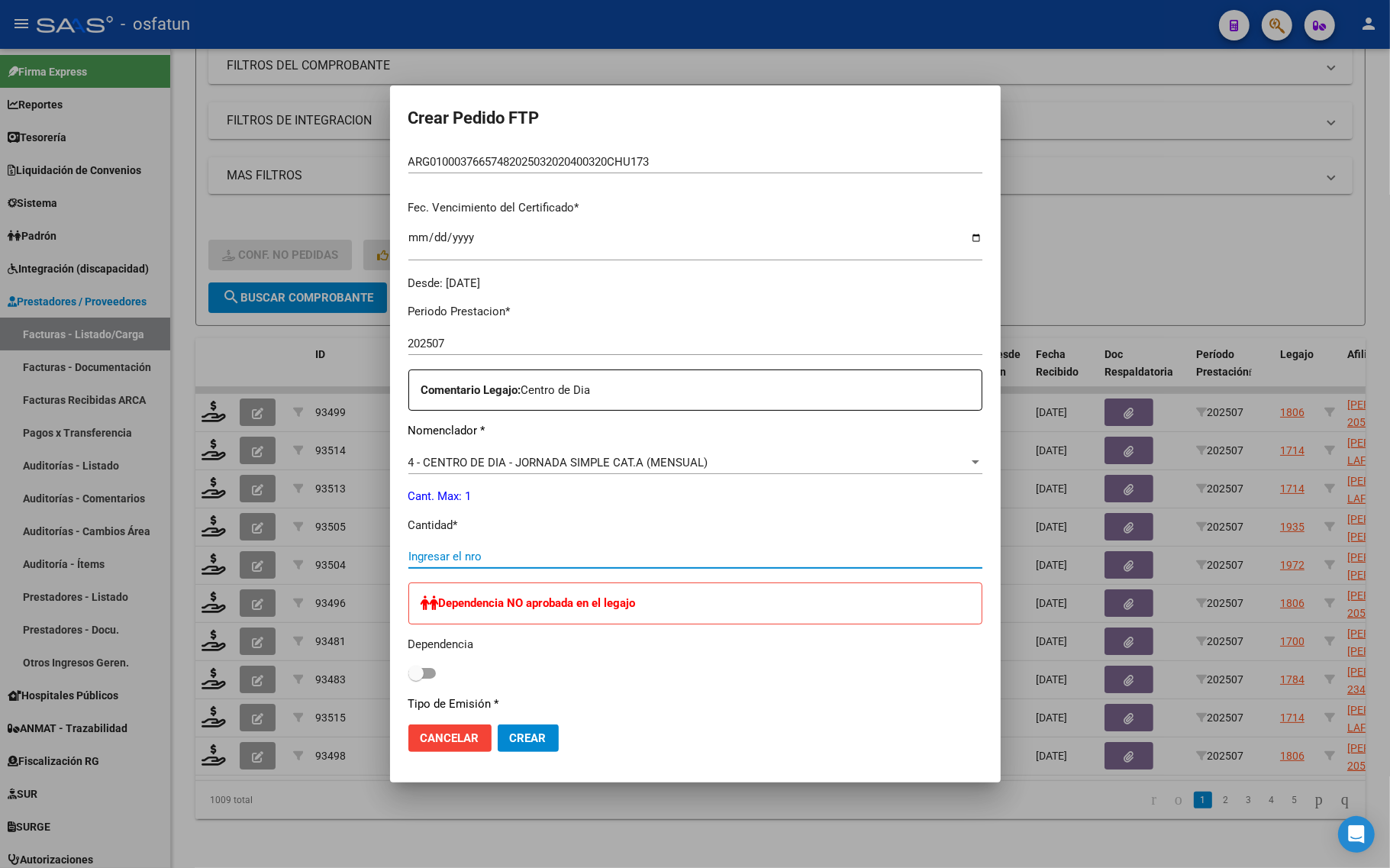
click at [475, 555] on input "Ingresar el nro" at bounding box center [695, 556] width 574 height 14
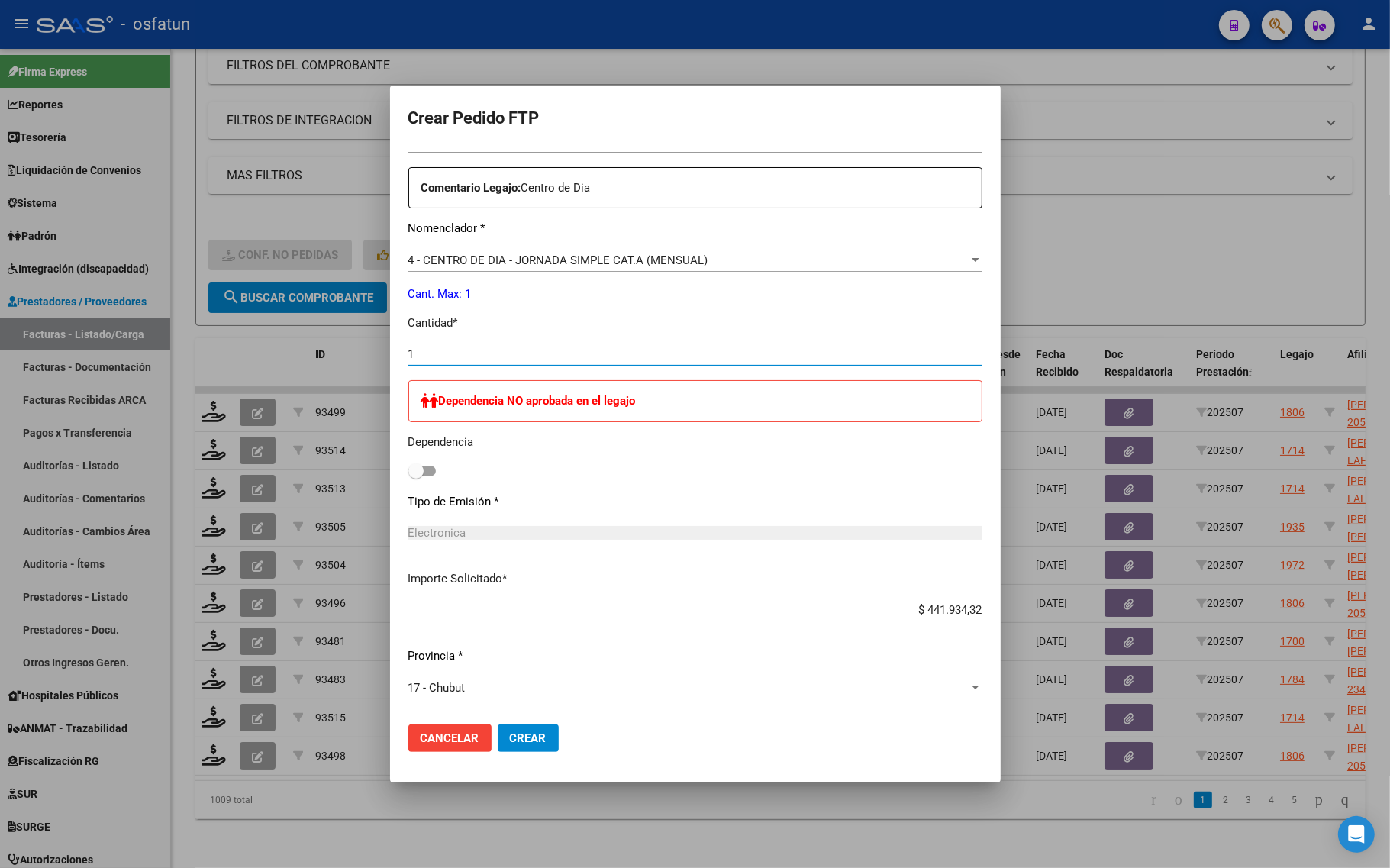
type input "1"
click at [536, 733] on span "Crear" at bounding box center [529, 737] width 37 height 14
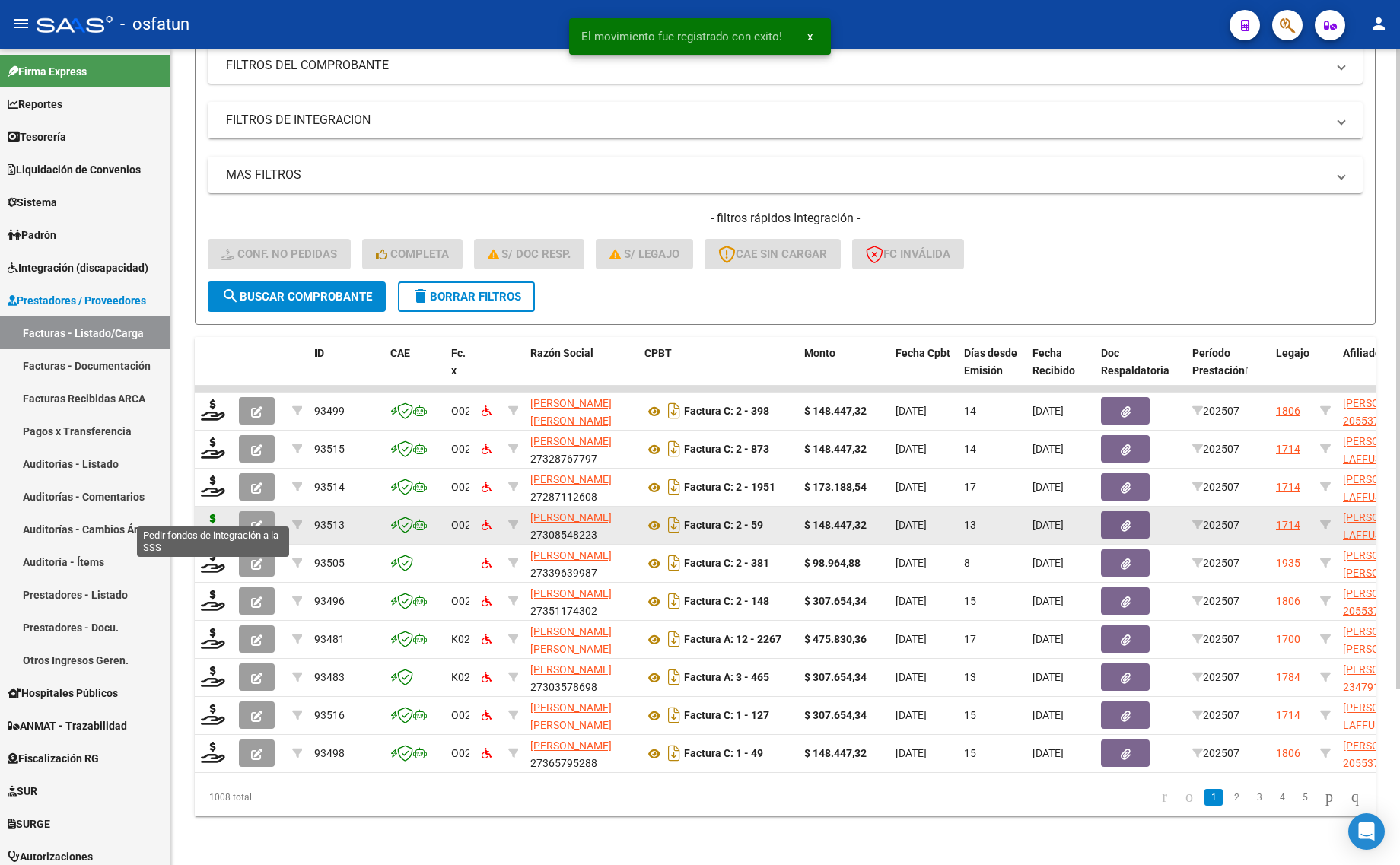
click at [215, 513] on icon at bounding box center [212, 524] width 24 height 21
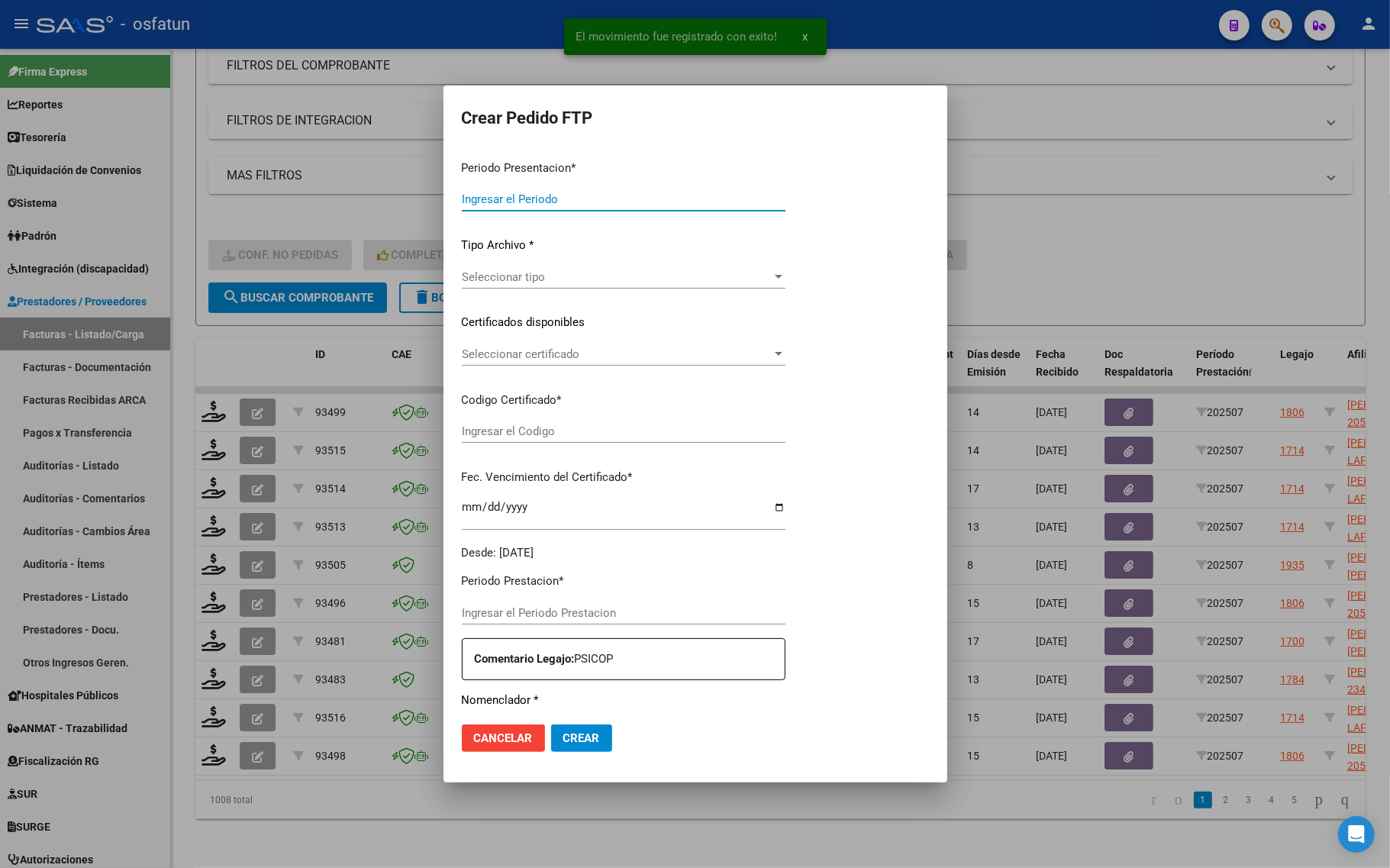
type input "202507"
type input "$ 148.447,32"
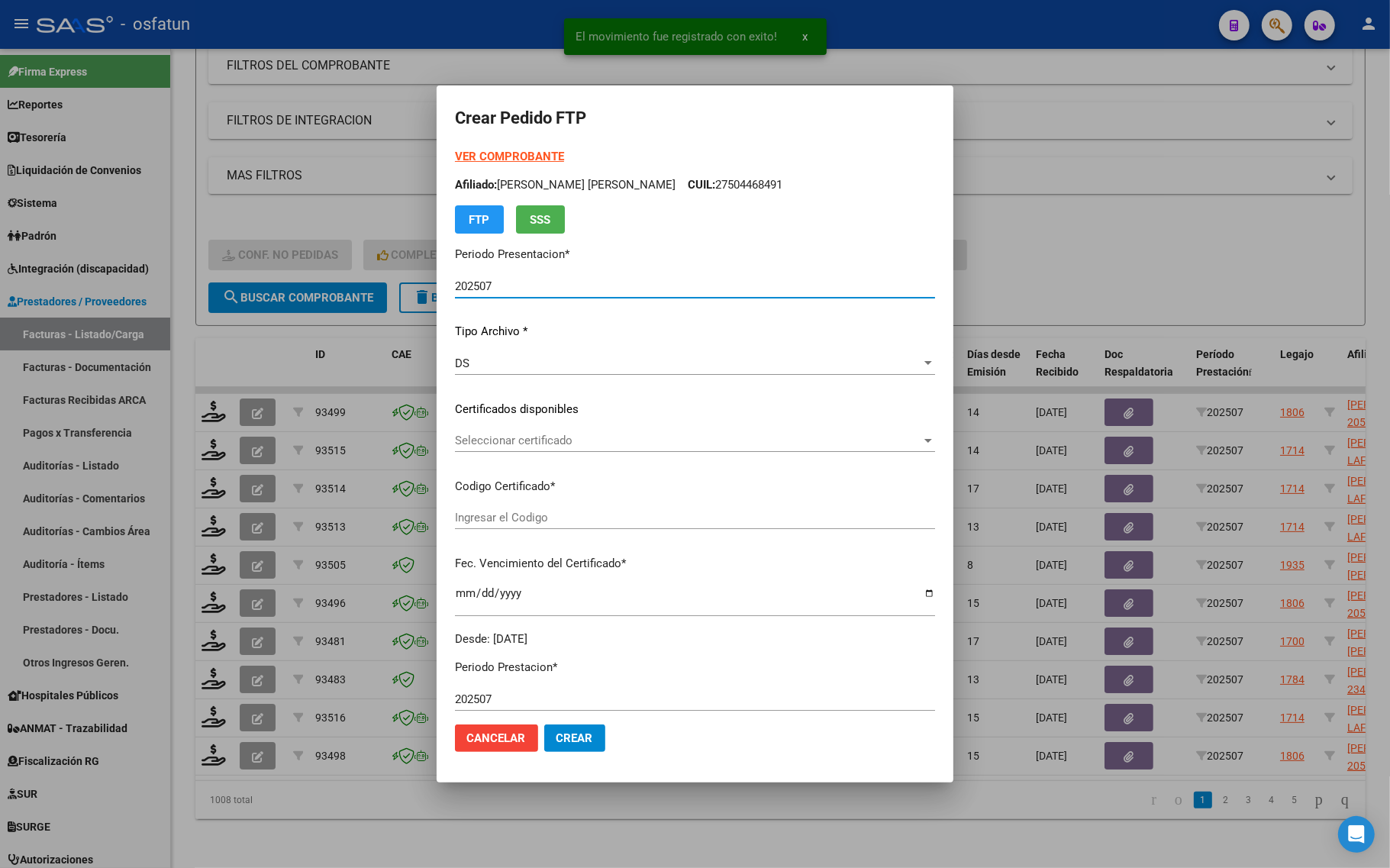
type input "ARG01000556952472022062720270627JUJ135"
type input "[DATE]"
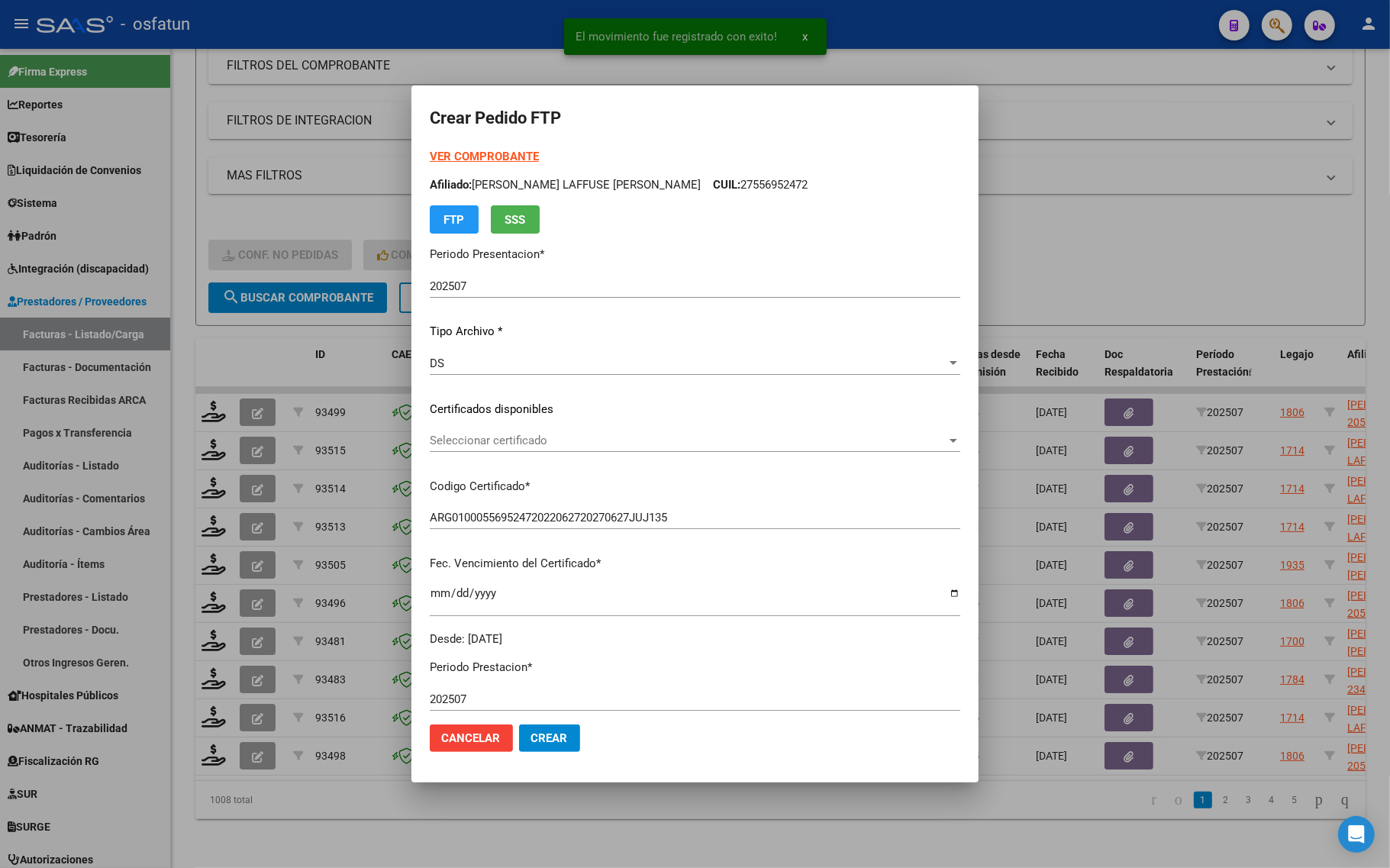
click at [470, 153] on strong "VER COMPROBANTE" at bounding box center [484, 157] width 109 height 14
click at [554, 445] on span "Seleccionar certificado" at bounding box center [688, 440] width 517 height 14
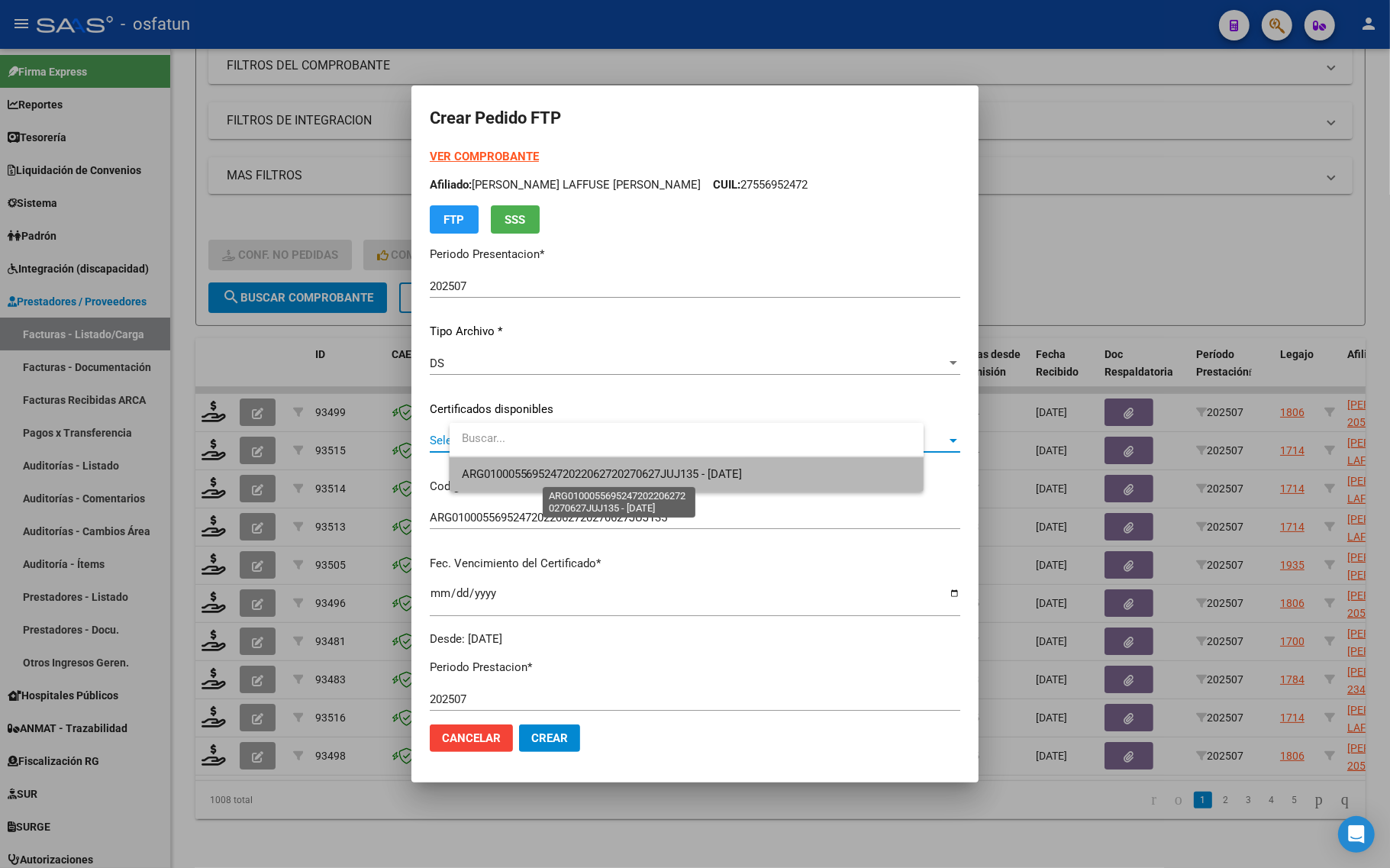
click at [543, 478] on span "ARG01000556952472022062720270627JUJ135 - [DATE]" at bounding box center [602, 474] width 281 height 14
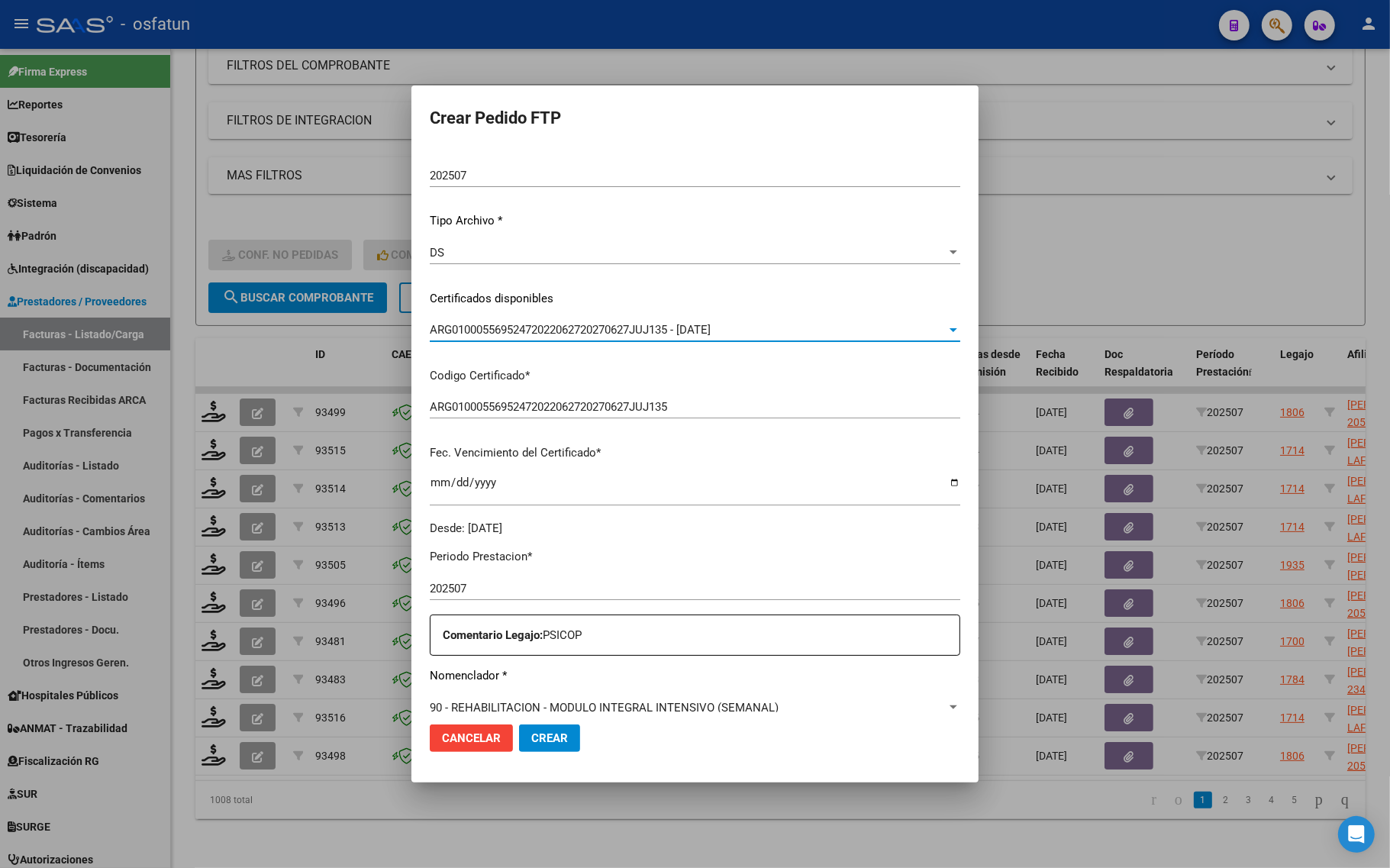
scroll to position [286, 0]
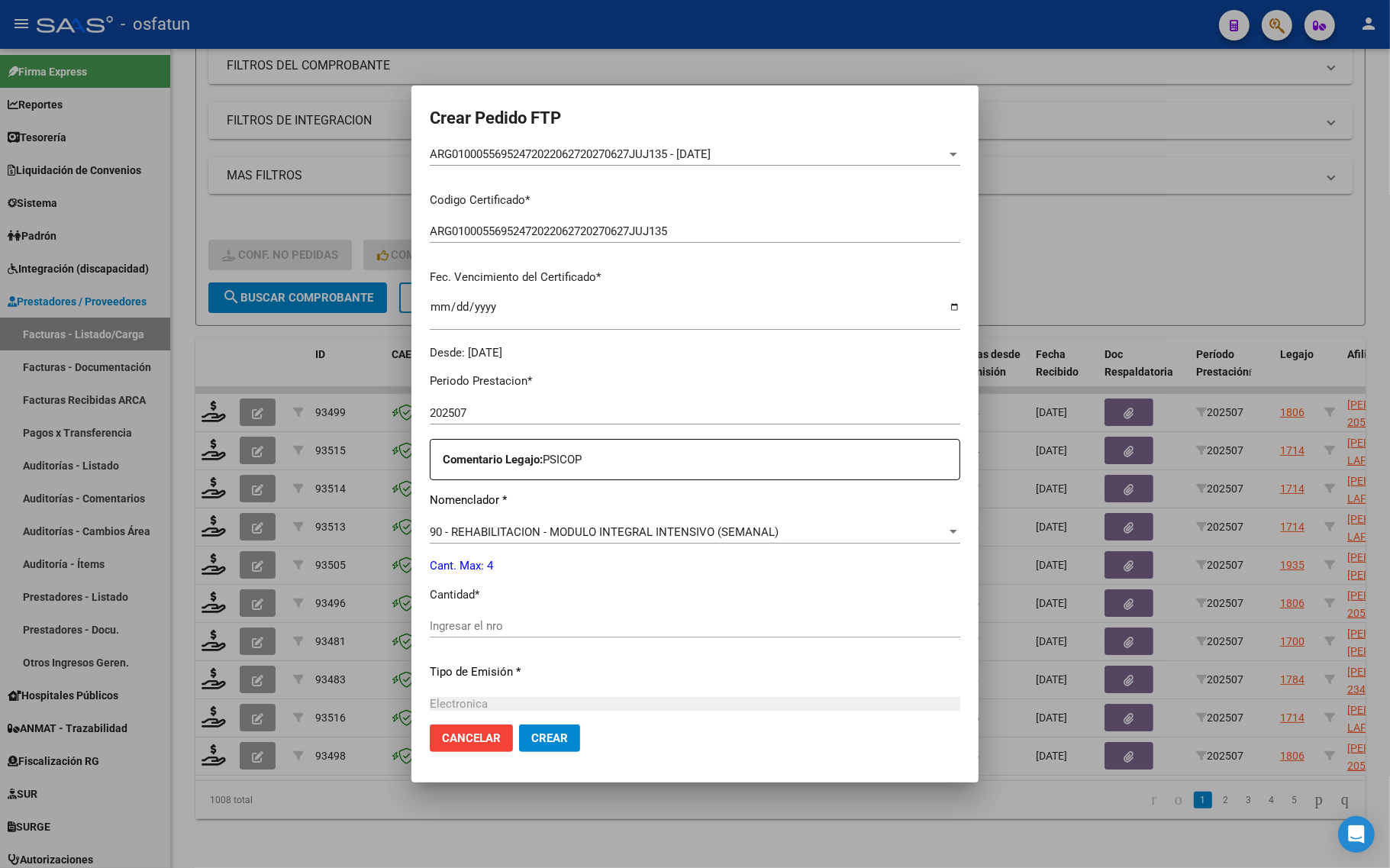
click at [520, 608] on div "Periodo Prestacion * 202507 Ingresar el Periodo Prestacion Comentario Legajo: P…" at bounding box center [695, 622] width 530 height 523
click at [523, 622] on input "Ingresar el nro" at bounding box center [695, 625] width 530 height 14
type input "4"
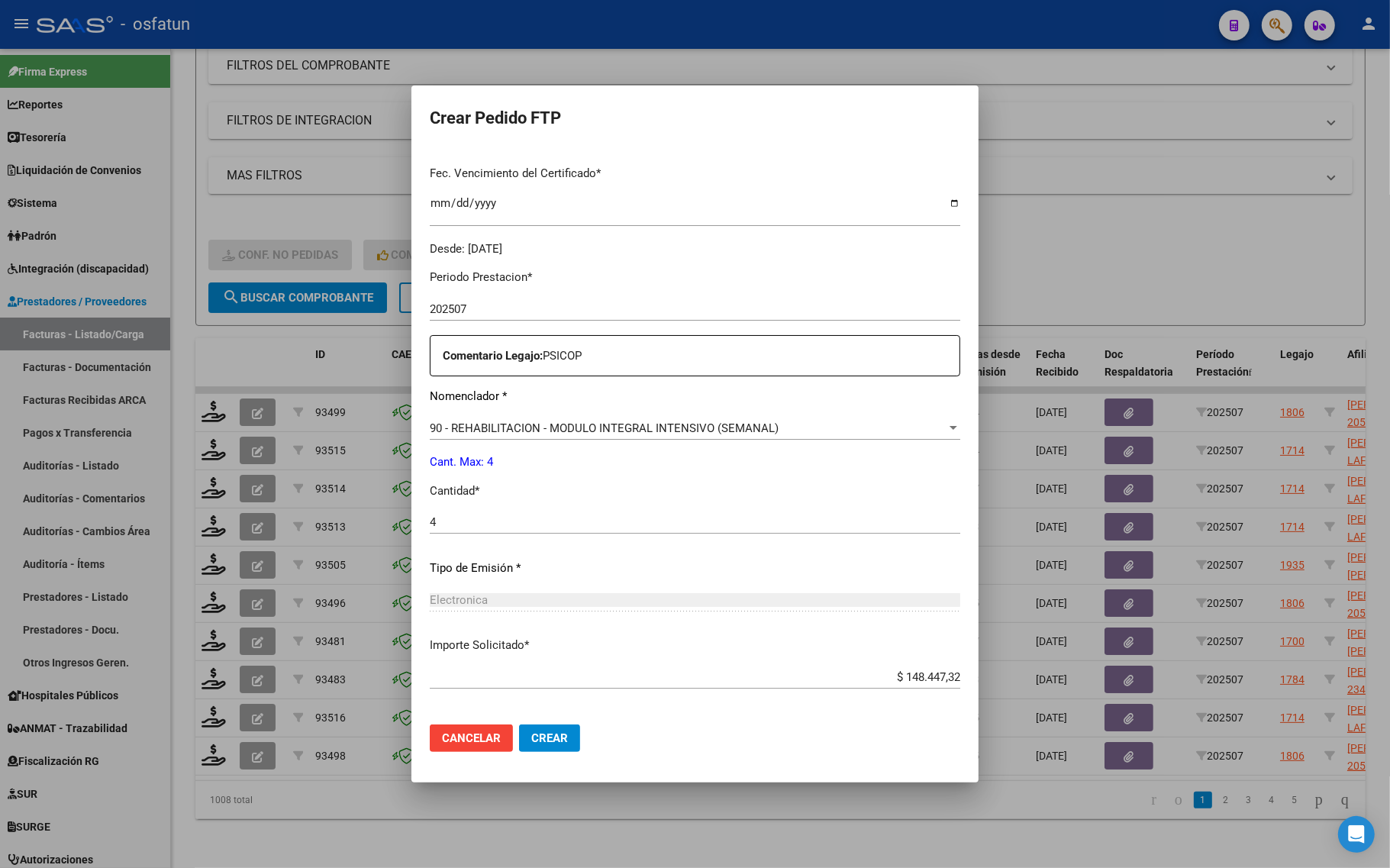
scroll to position [457, 0]
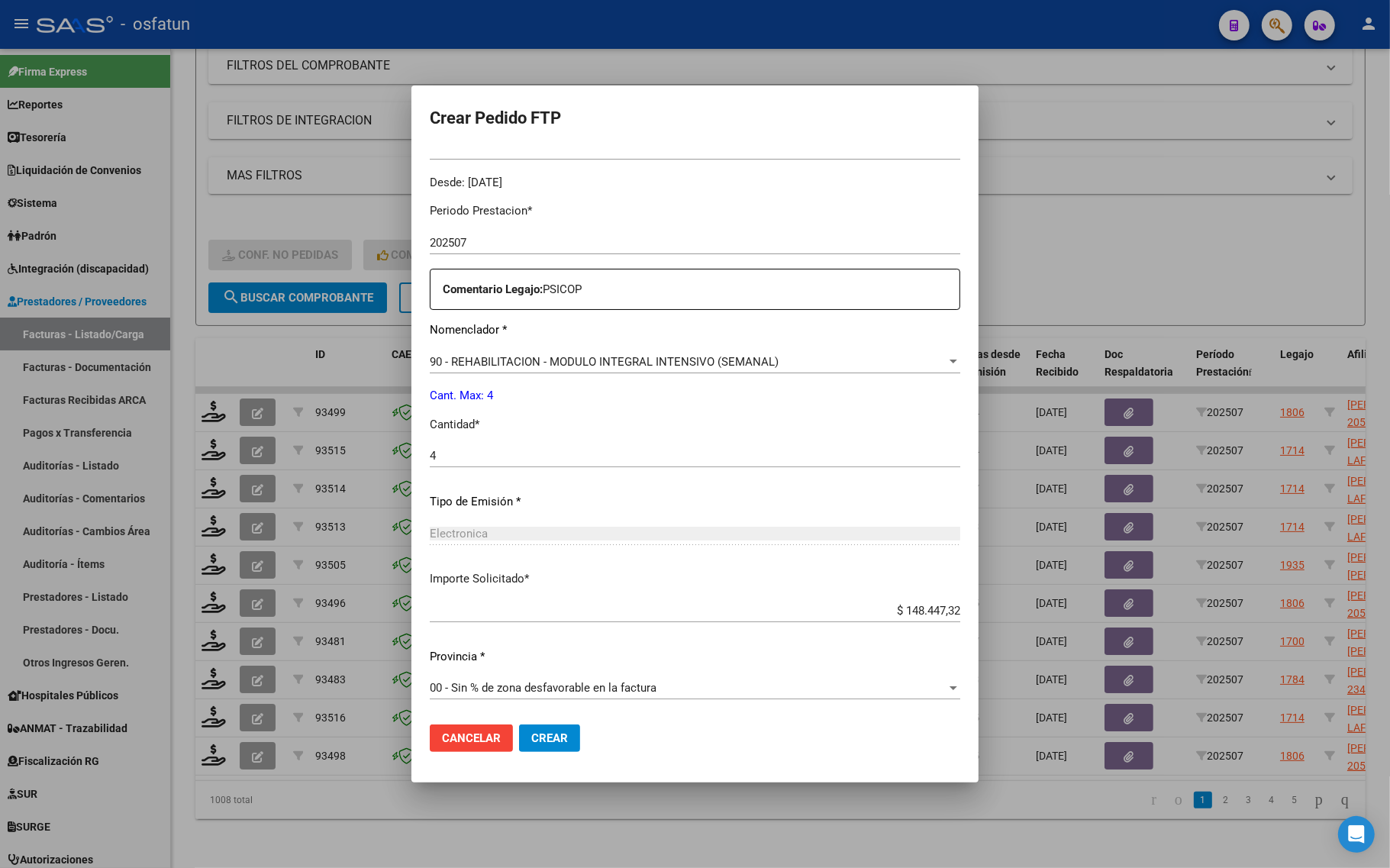
click at [568, 733] on span "Crear" at bounding box center [550, 737] width 37 height 14
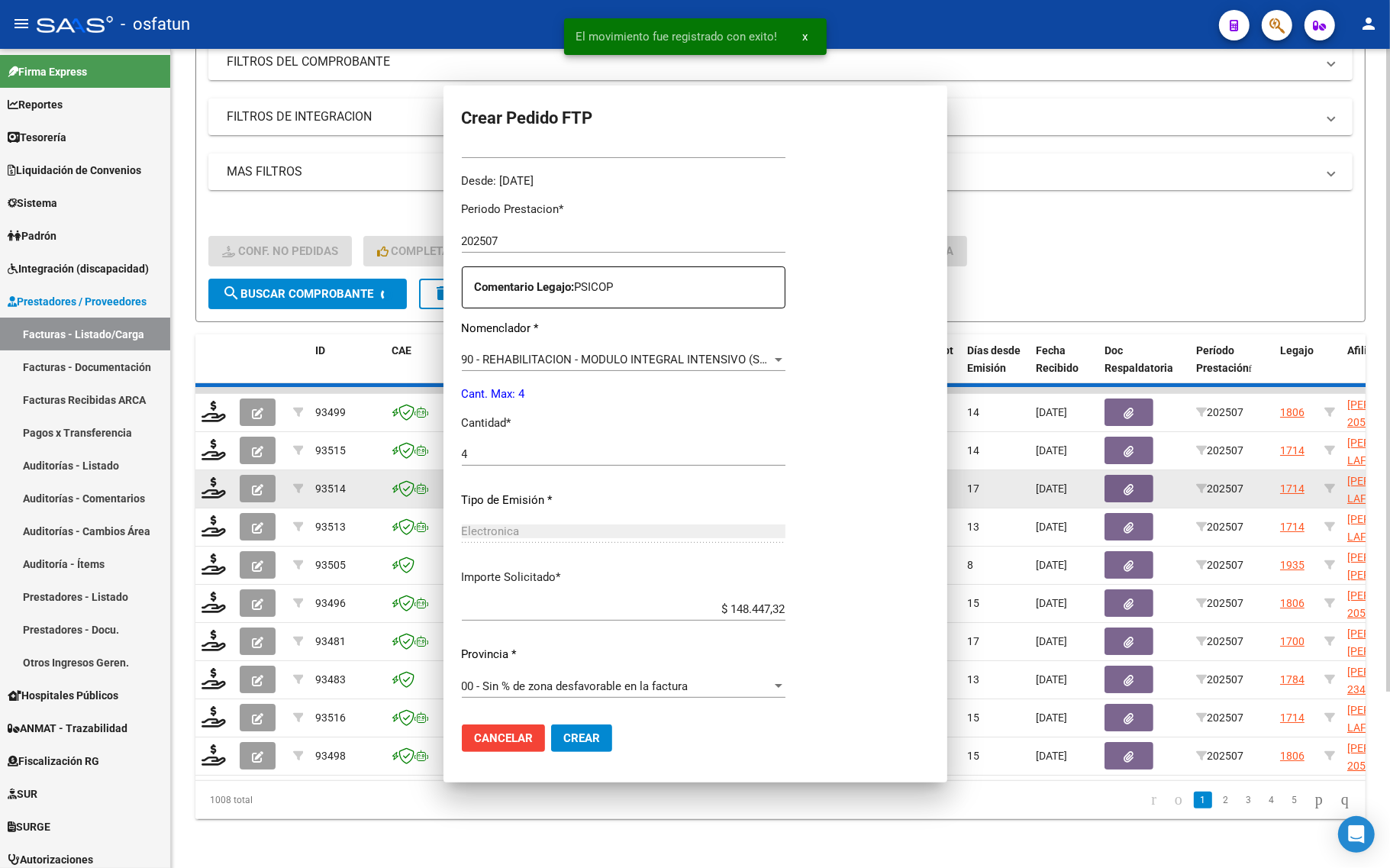
scroll to position [0, 0]
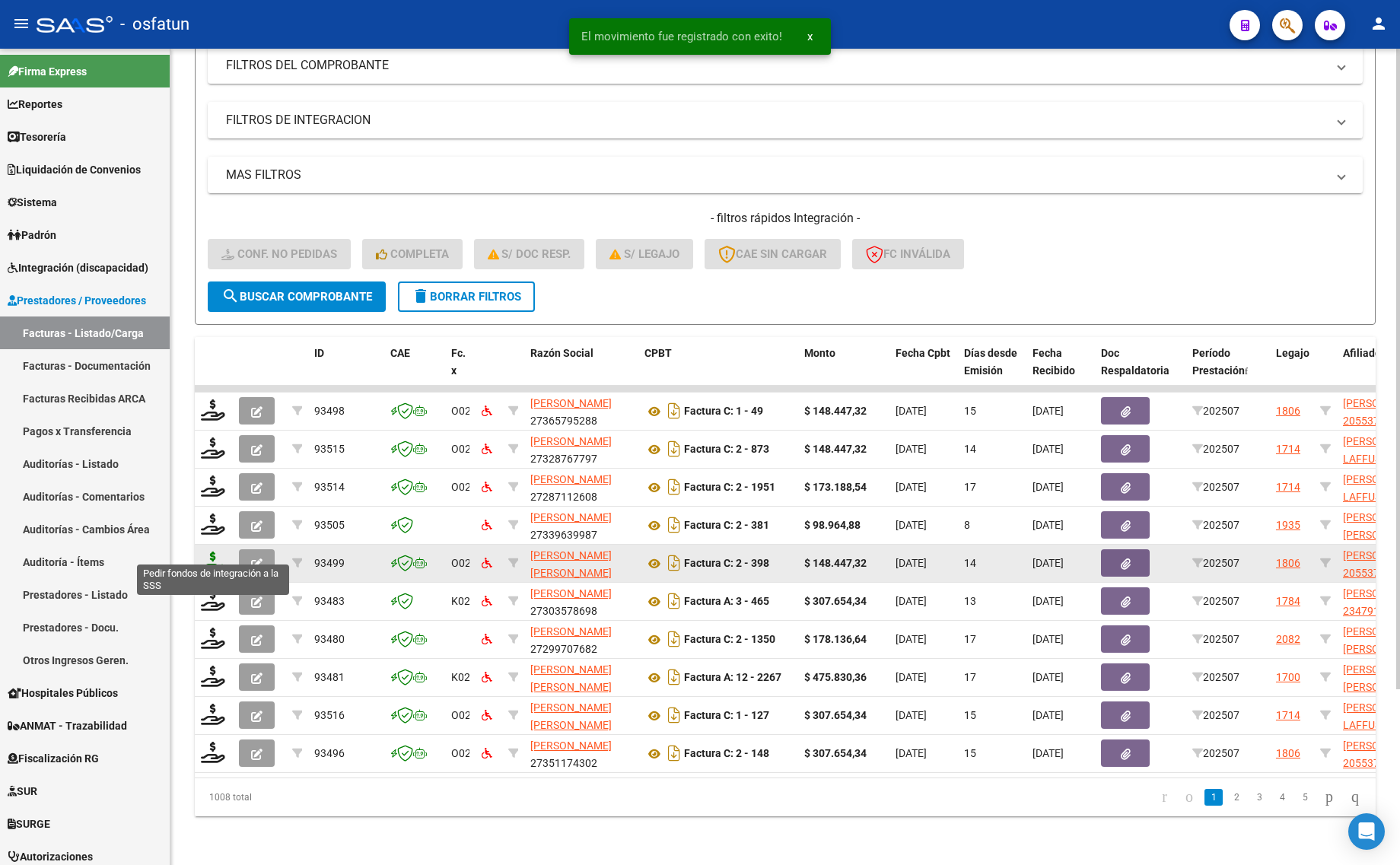
click at [203, 552] on icon at bounding box center [212, 562] width 24 height 21
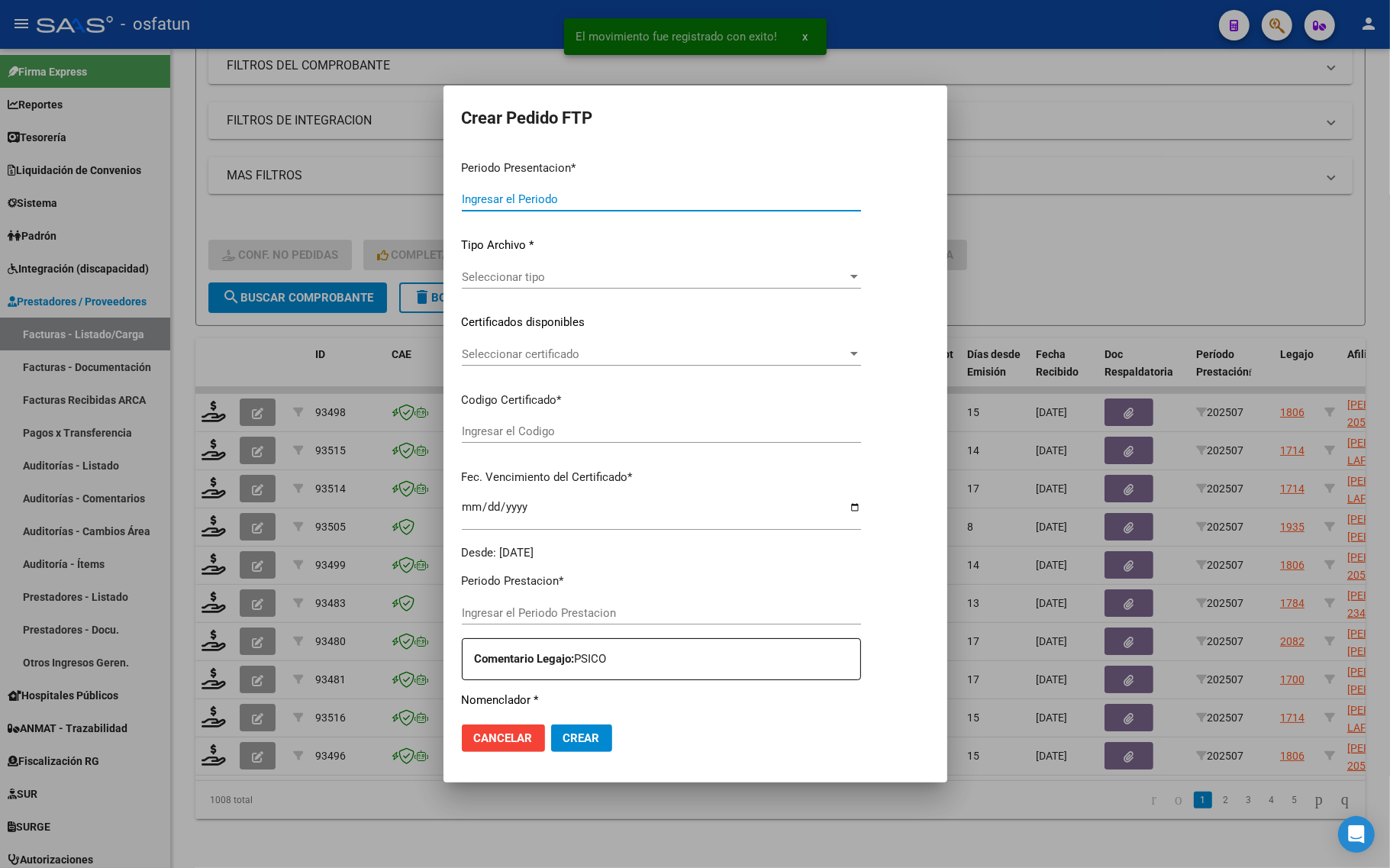
type input "202507"
type input "$ 148.447,32"
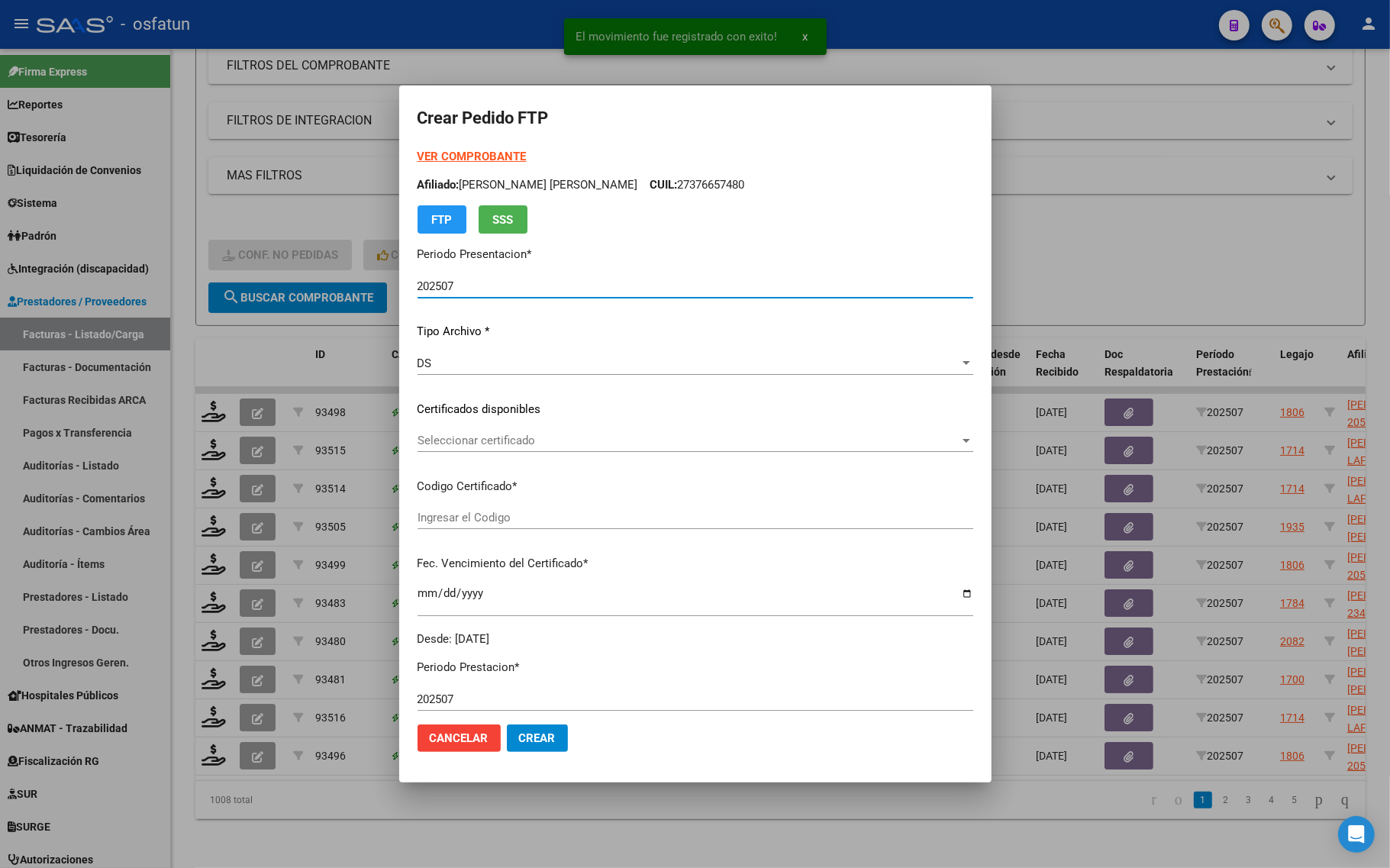
type input "ARG02000553770992023030720280307JUJ135"
type input "[DATE]"
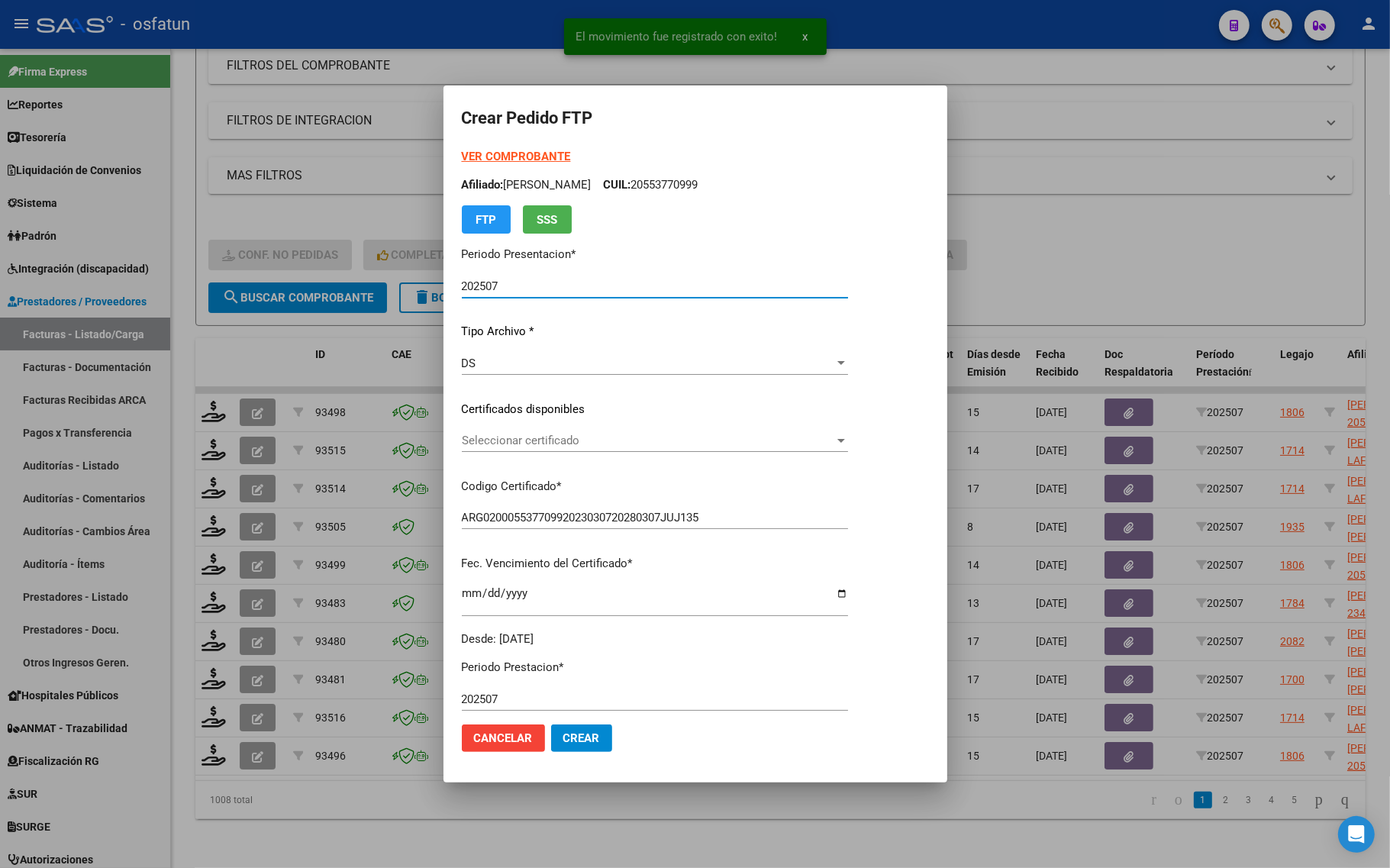
click at [550, 444] on span "Seleccionar certificado" at bounding box center [648, 440] width 373 height 14
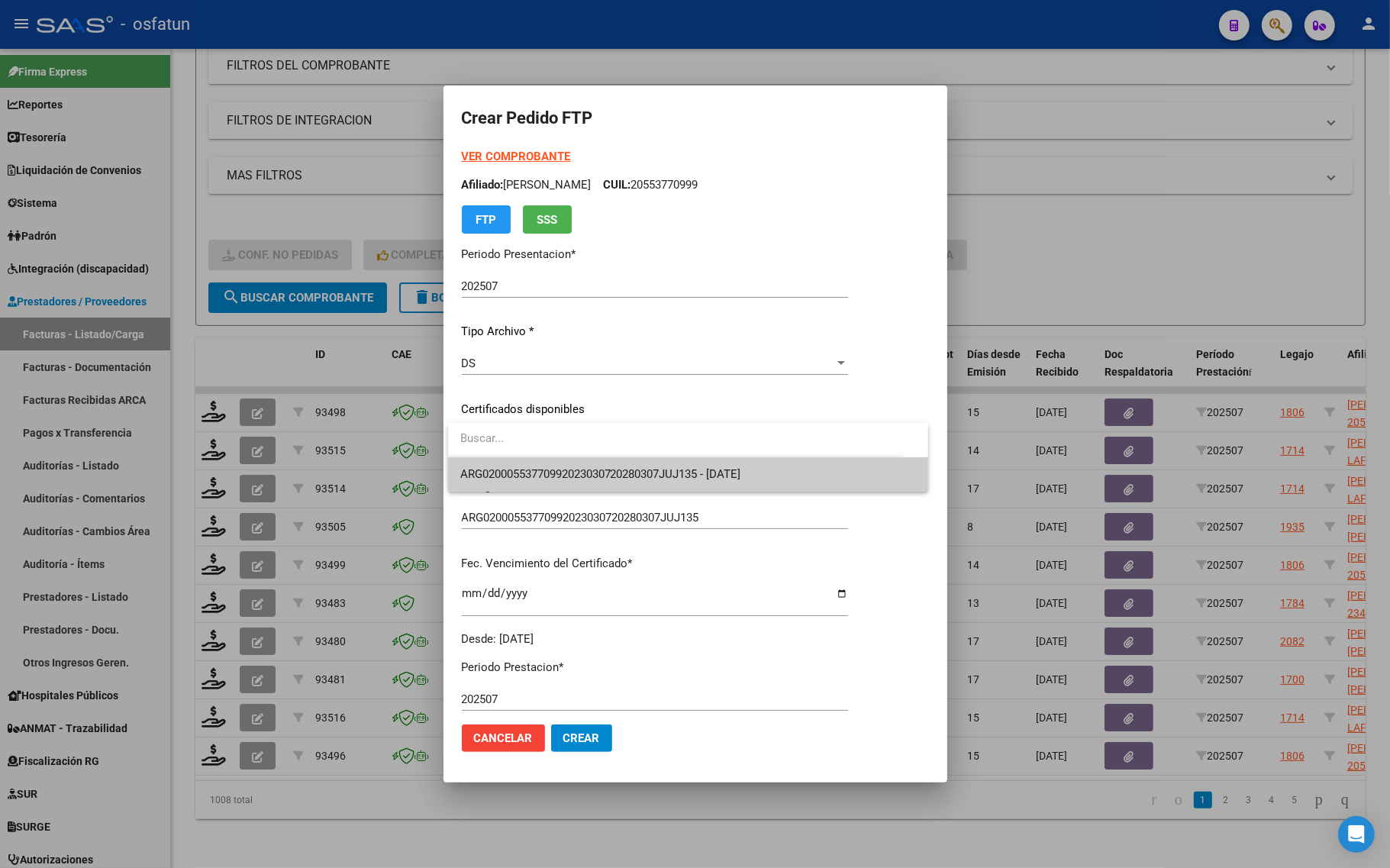
click at [531, 494] on div at bounding box center [695, 434] width 1390 height 868
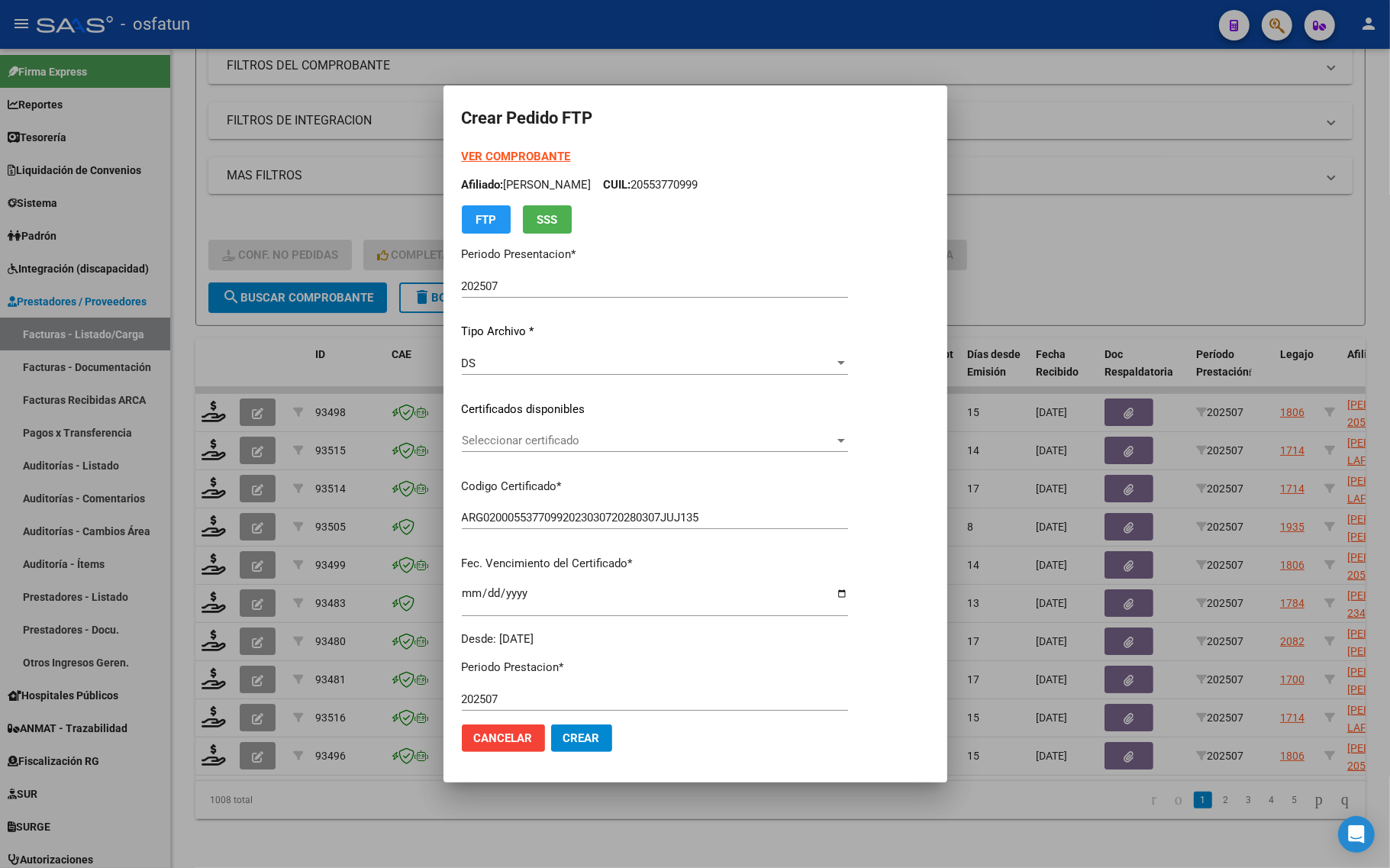
click at [530, 457] on div "Seleccionar certificado Seleccionar certificado" at bounding box center [654, 447] width 386 height 38
click at [531, 446] on span "Seleccionar certificado" at bounding box center [648, 440] width 373 height 14
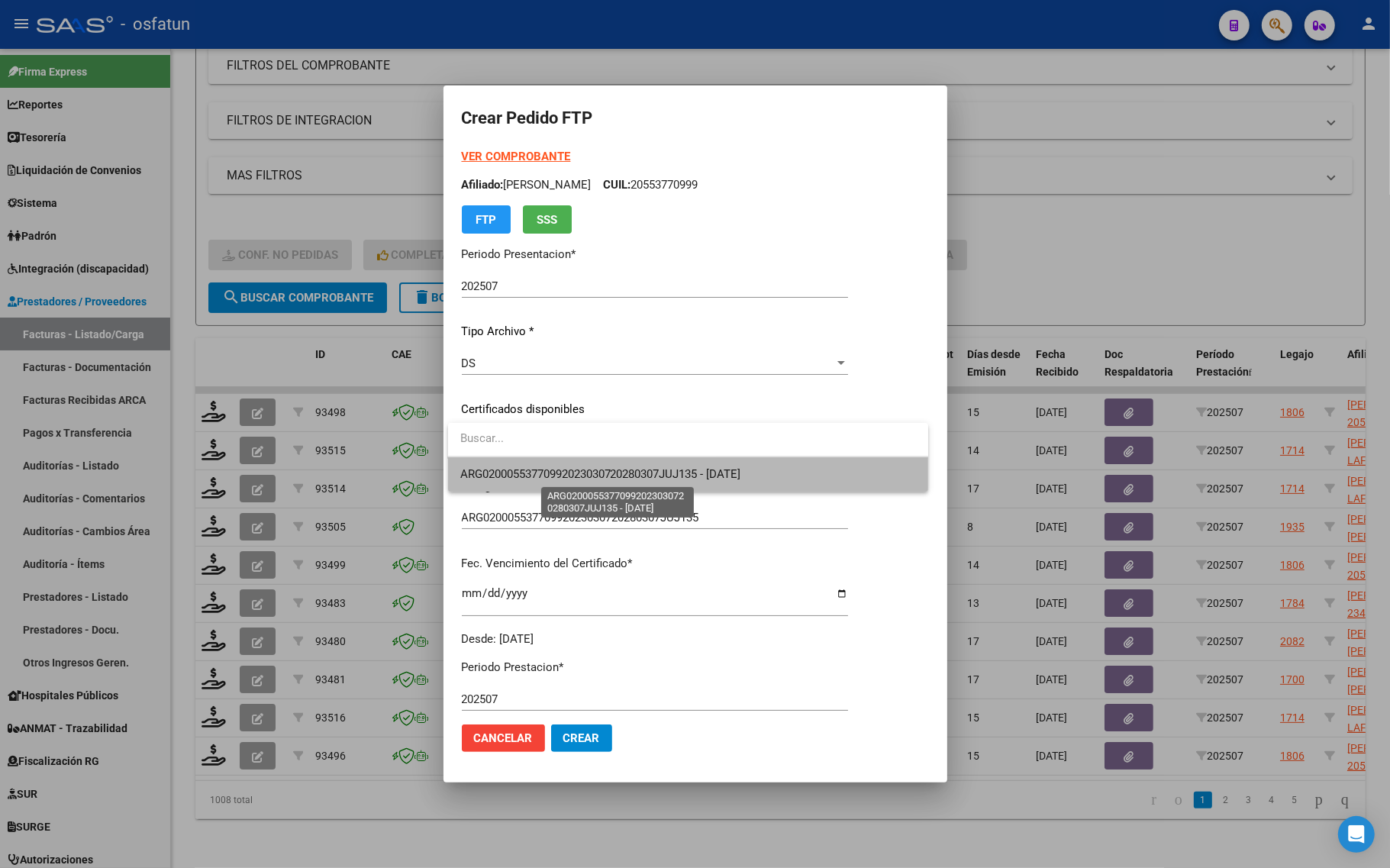
click at [531, 467] on span "ARG02000553770992023030720280307JUJ135 - [DATE]" at bounding box center [600, 474] width 281 height 14
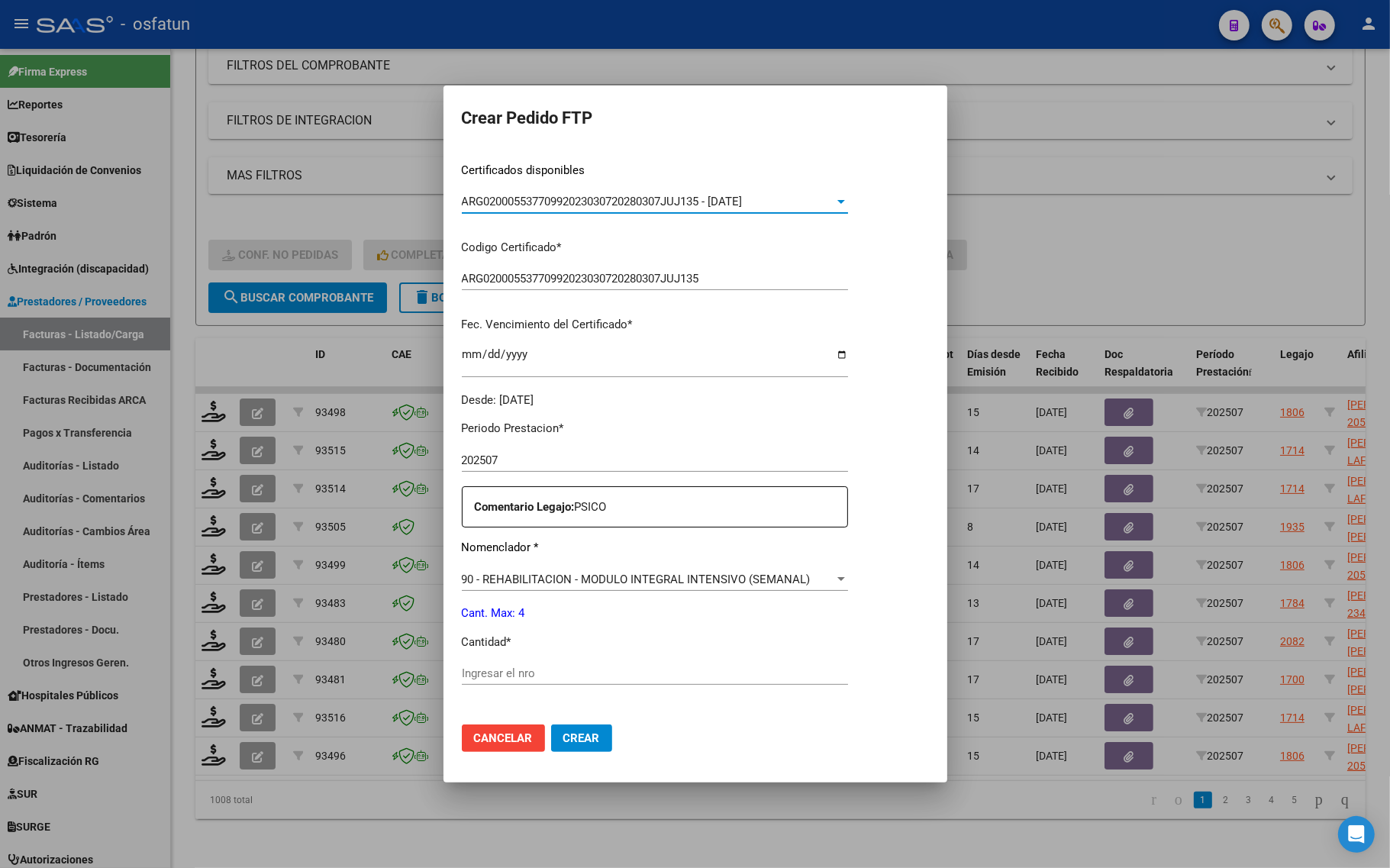
scroll to position [286, 0]
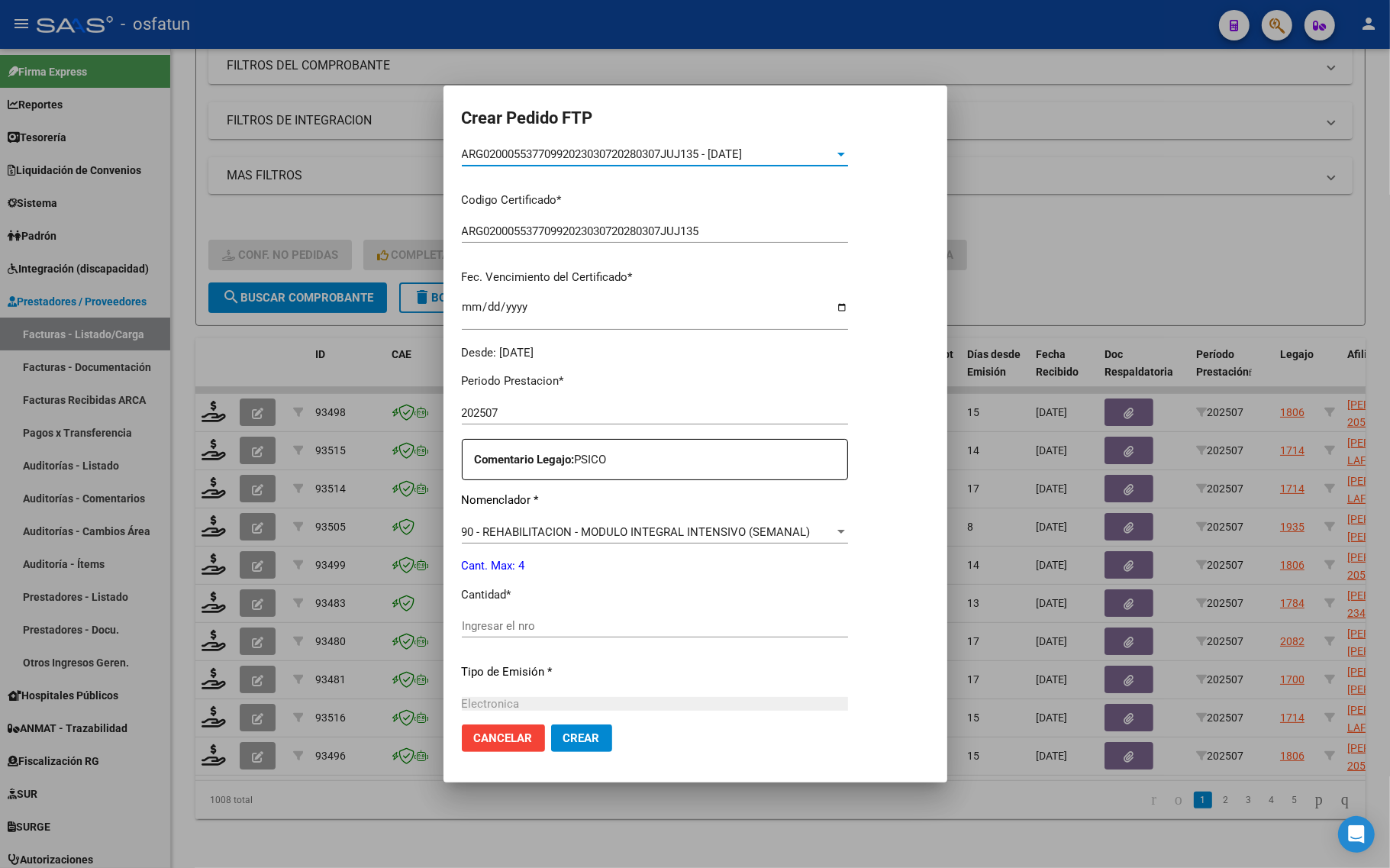
click at [499, 639] on div "Ingresar el nro" at bounding box center [654, 633] width 386 height 38
click at [506, 620] on input "Ingresar el nro" at bounding box center [654, 625] width 386 height 14
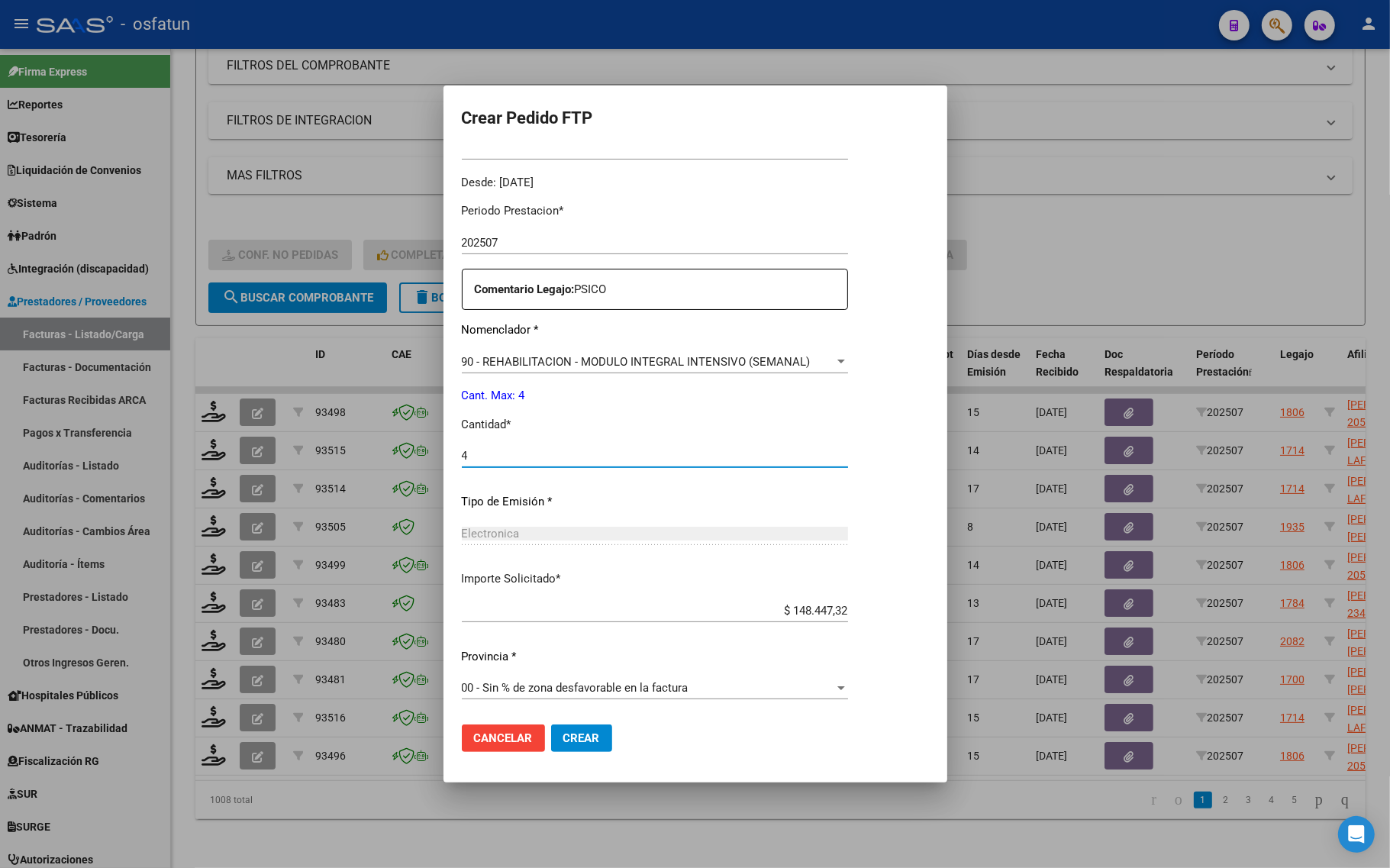
type input "4"
click at [582, 738] on span "Crear" at bounding box center [582, 737] width 37 height 14
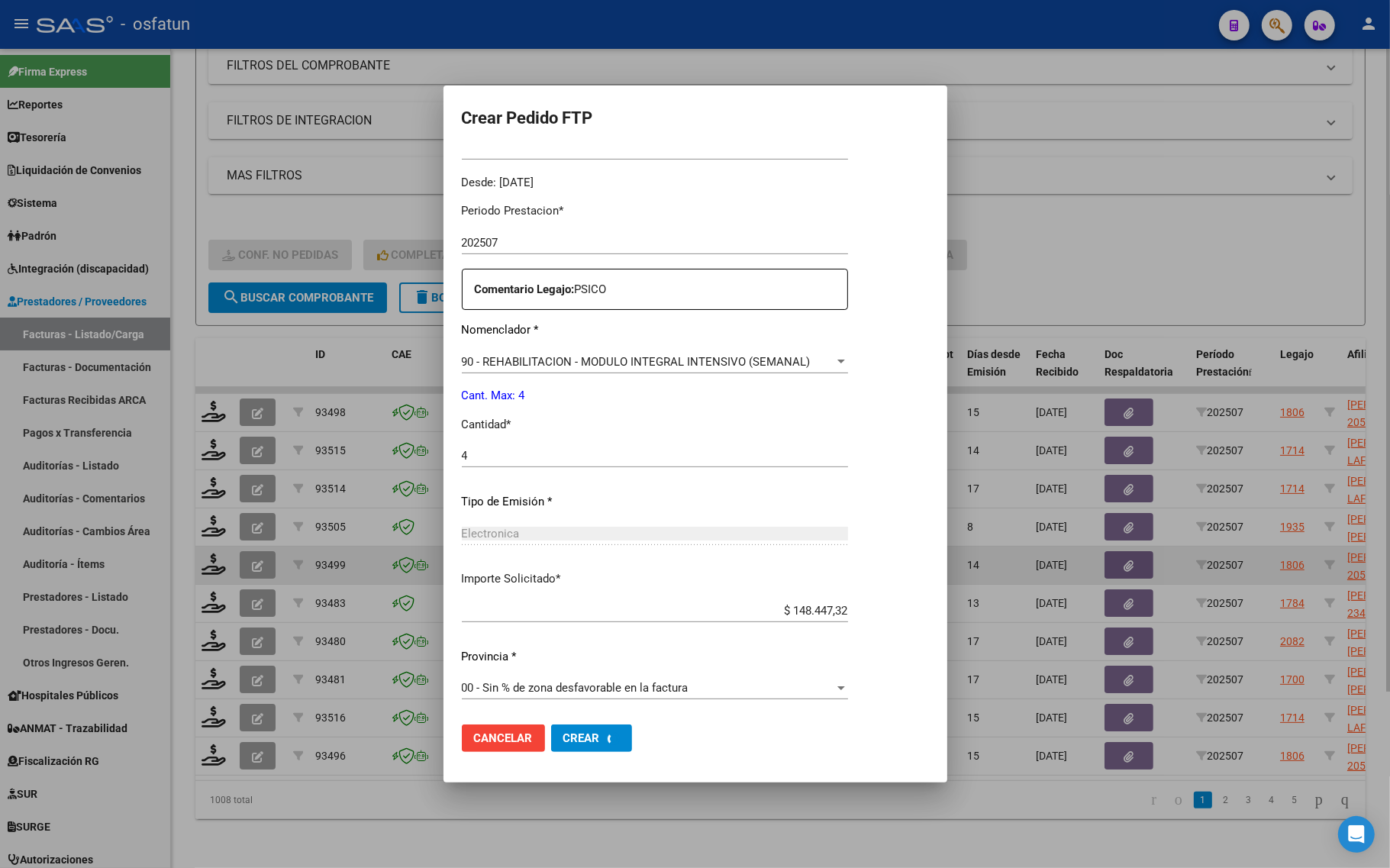
scroll to position [0, 0]
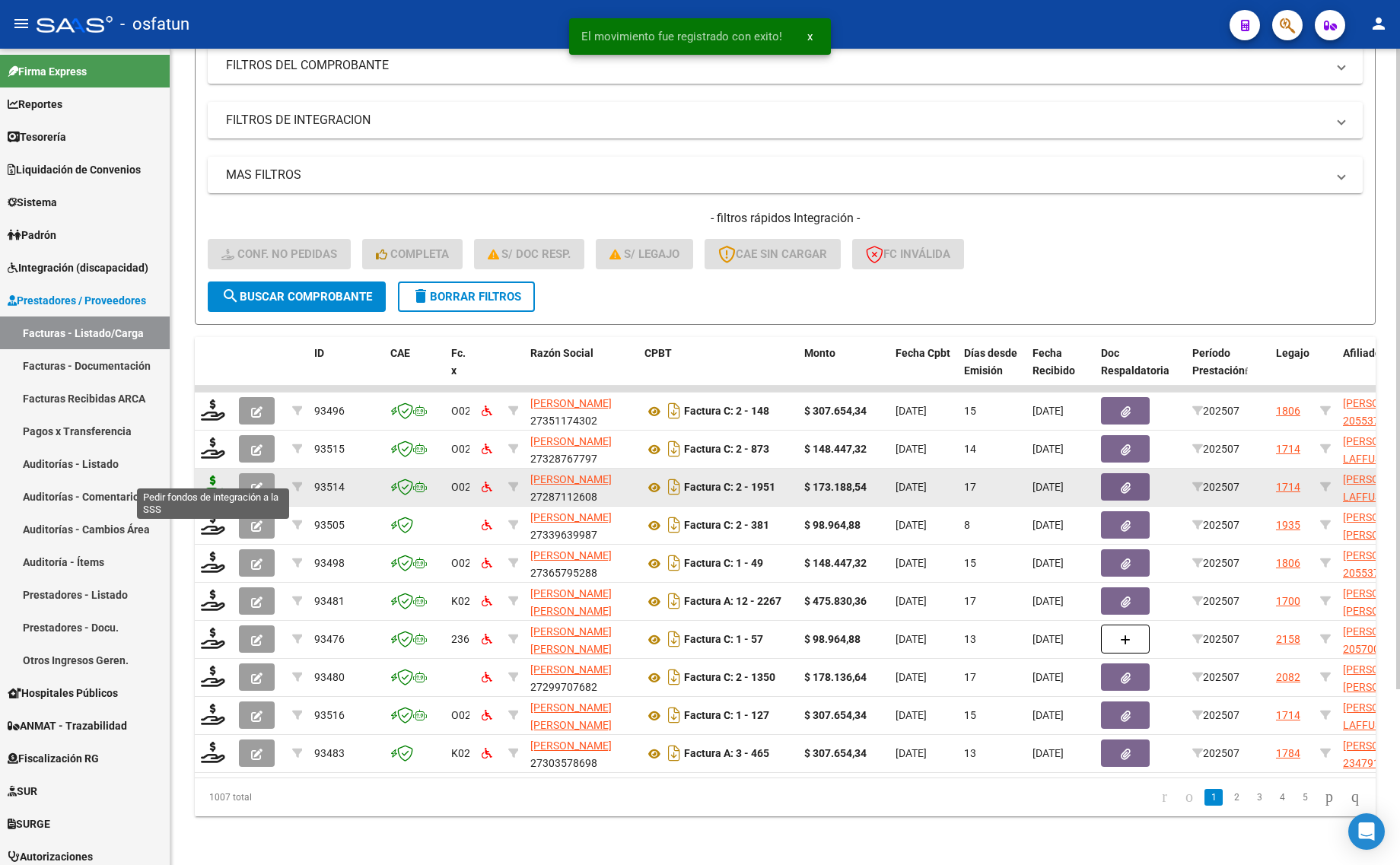
click at [207, 475] on icon at bounding box center [212, 486] width 24 height 21
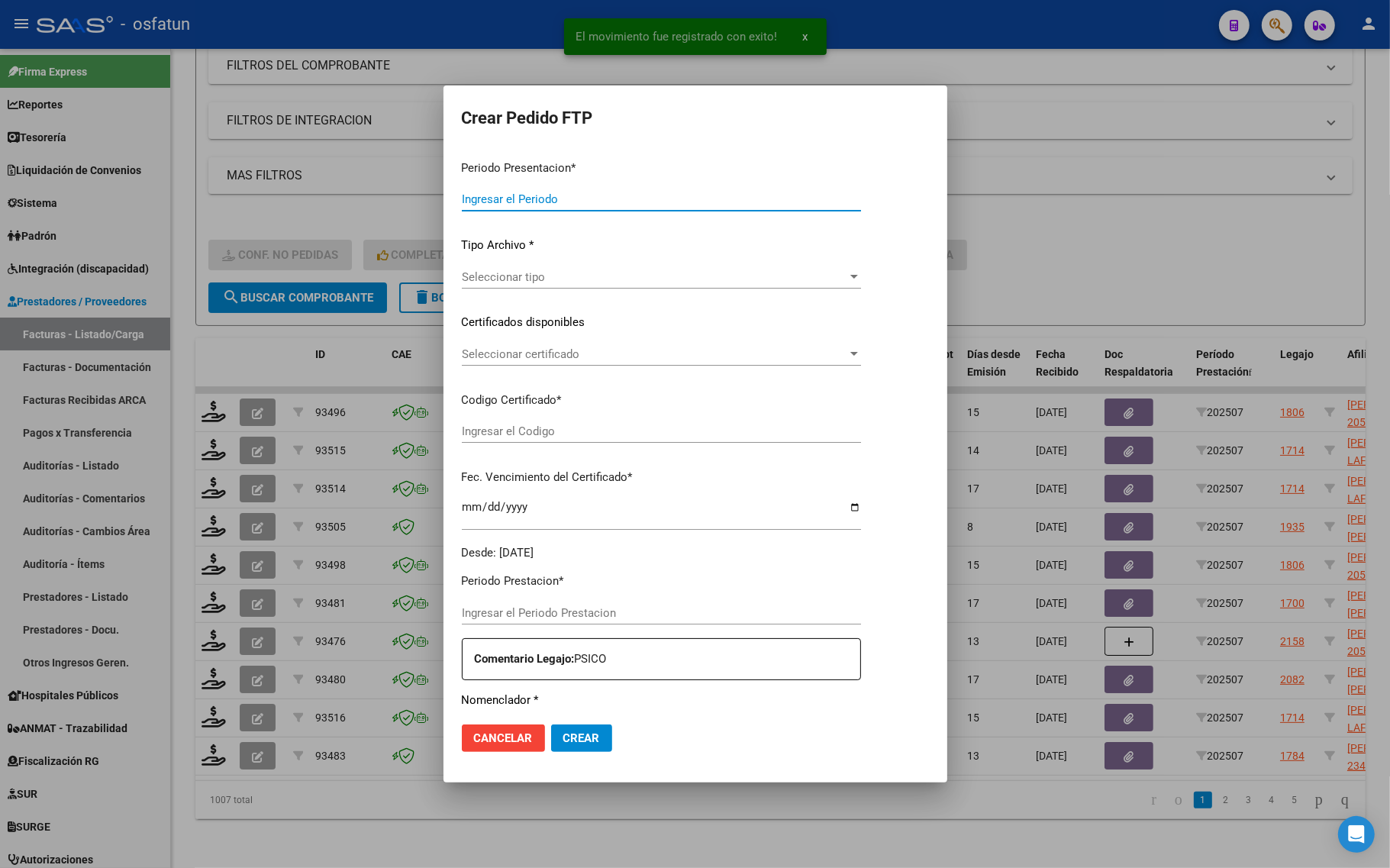
type input "202507"
type input "$ 173.188,54"
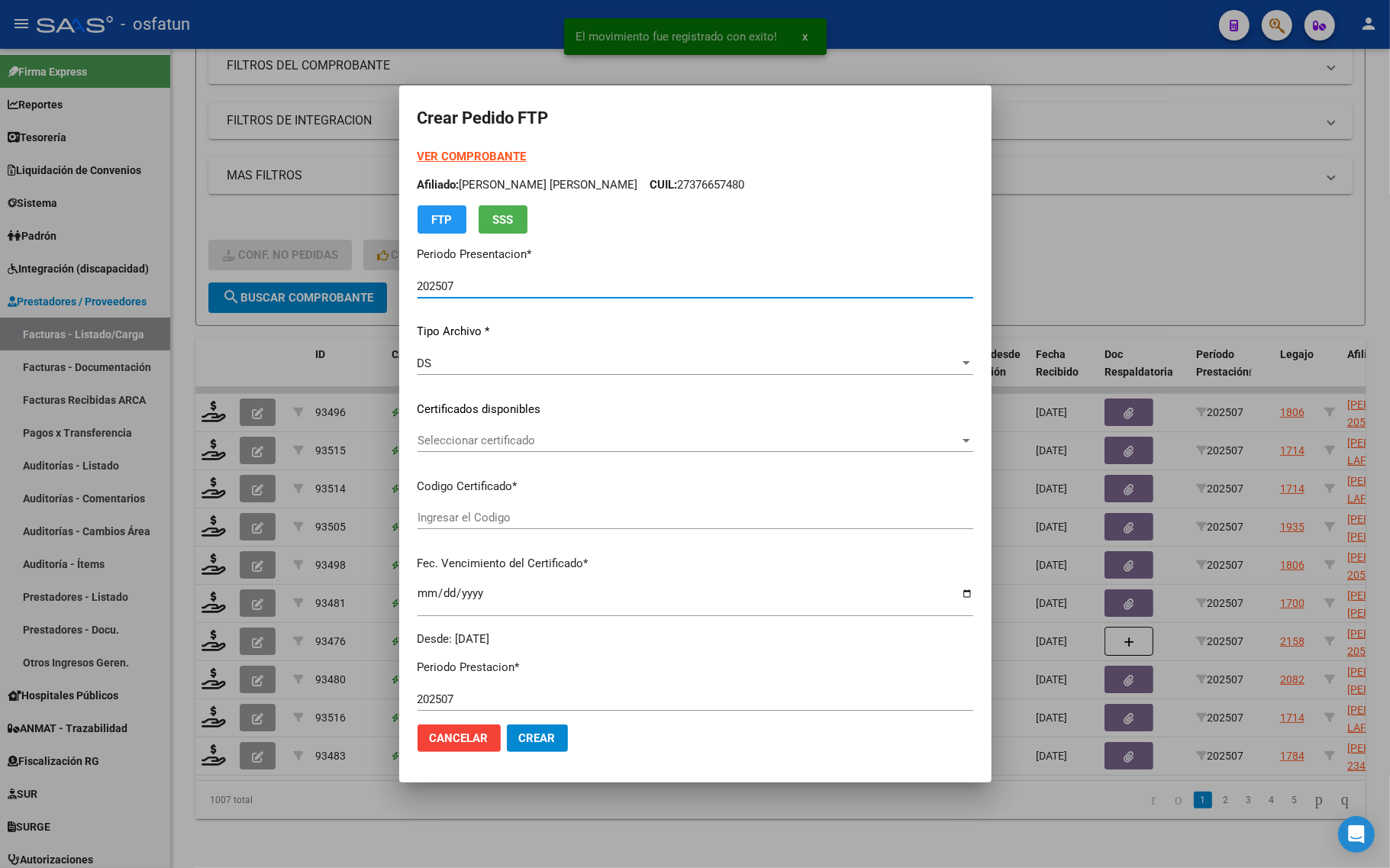
type input "ARG01000556952472022062720270627JUJ135"
type input "[DATE]"
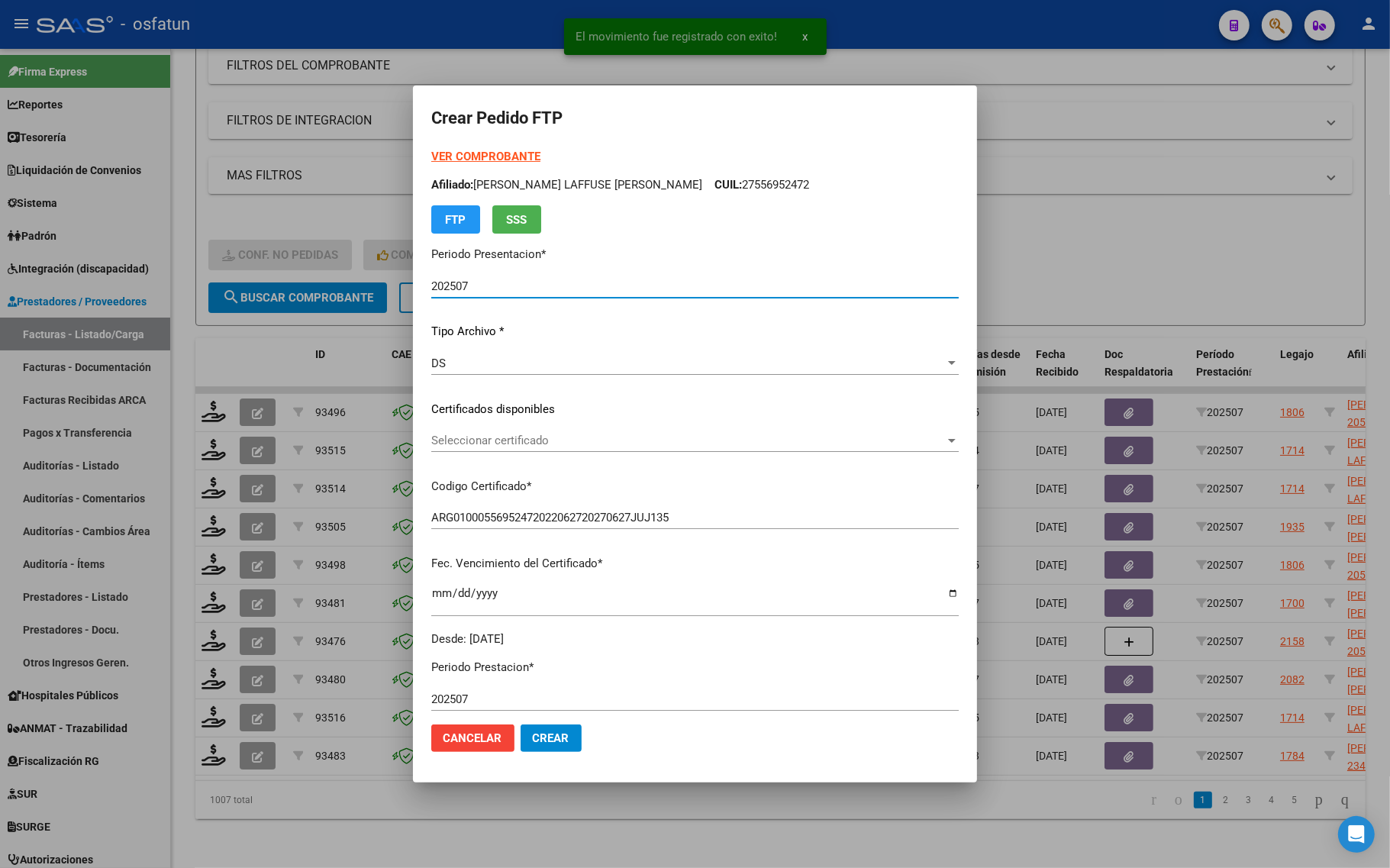
click at [471, 150] on strong "VER COMPROBANTE" at bounding box center [485, 157] width 109 height 14
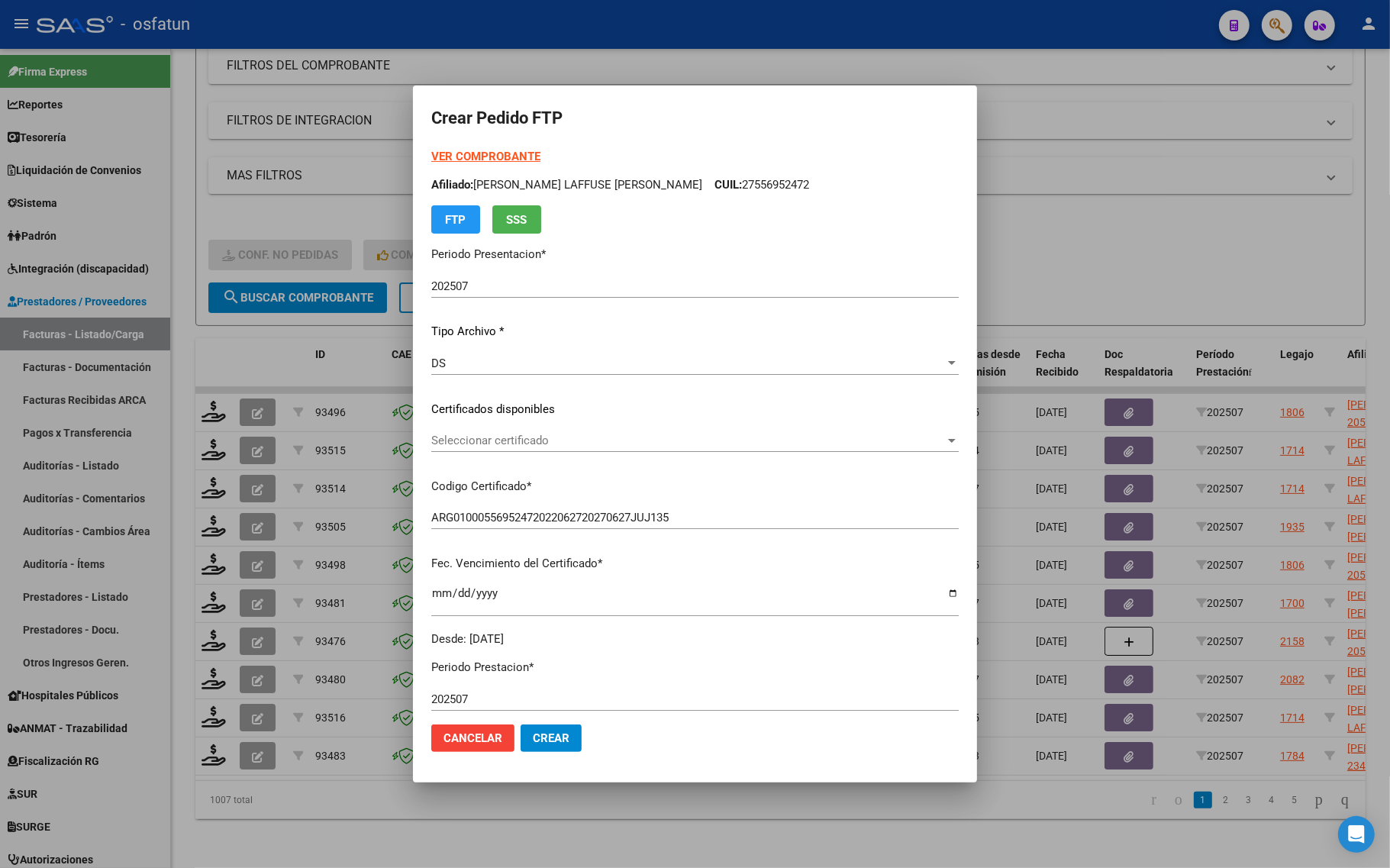
click at [561, 450] on div "Seleccionar certificado Seleccionar certificado" at bounding box center [694, 440] width 528 height 23
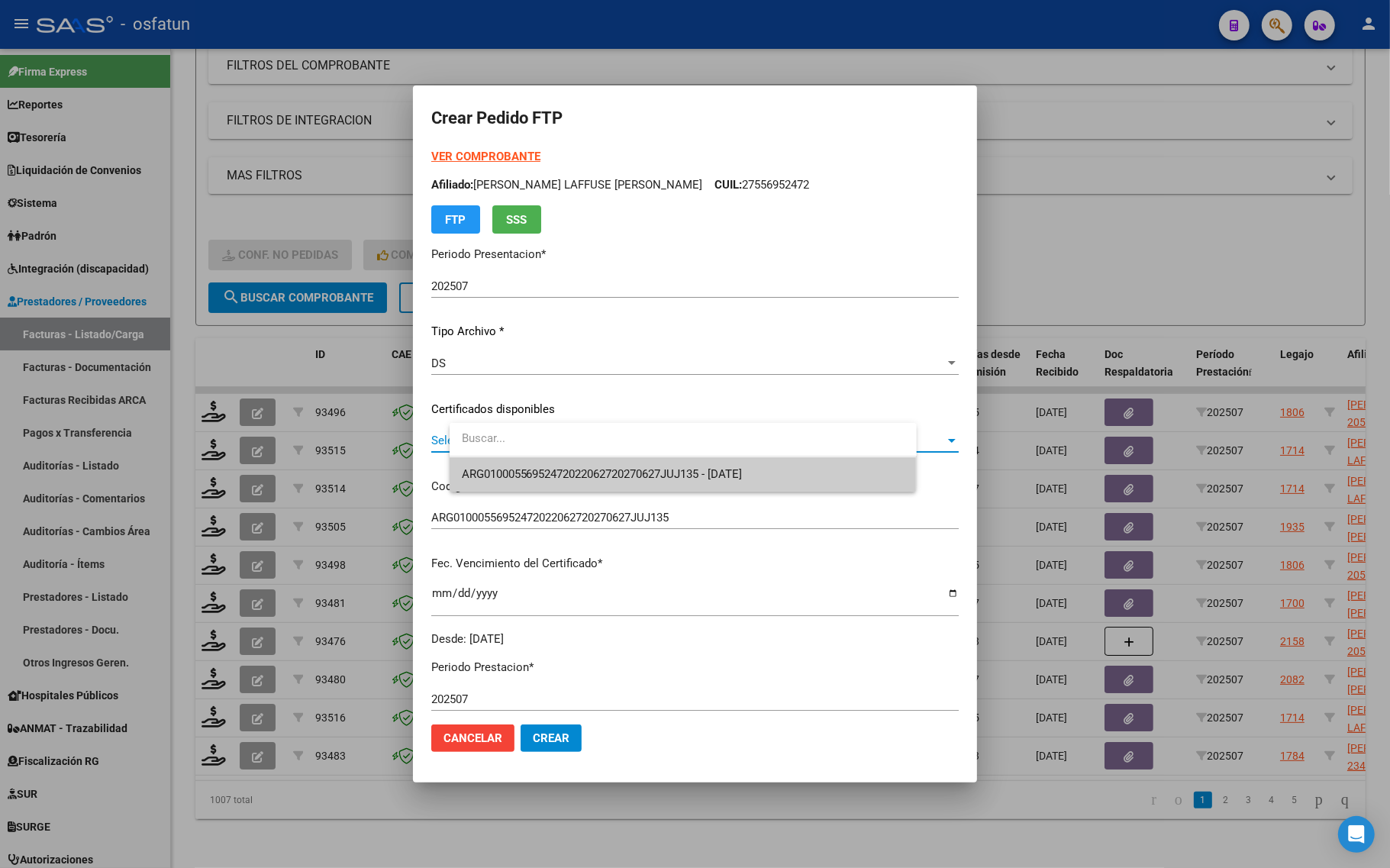
click at [562, 465] on span "ARG01000556952472022062720270627JUJ135 - [DATE]" at bounding box center [682, 473] width 442 height 34
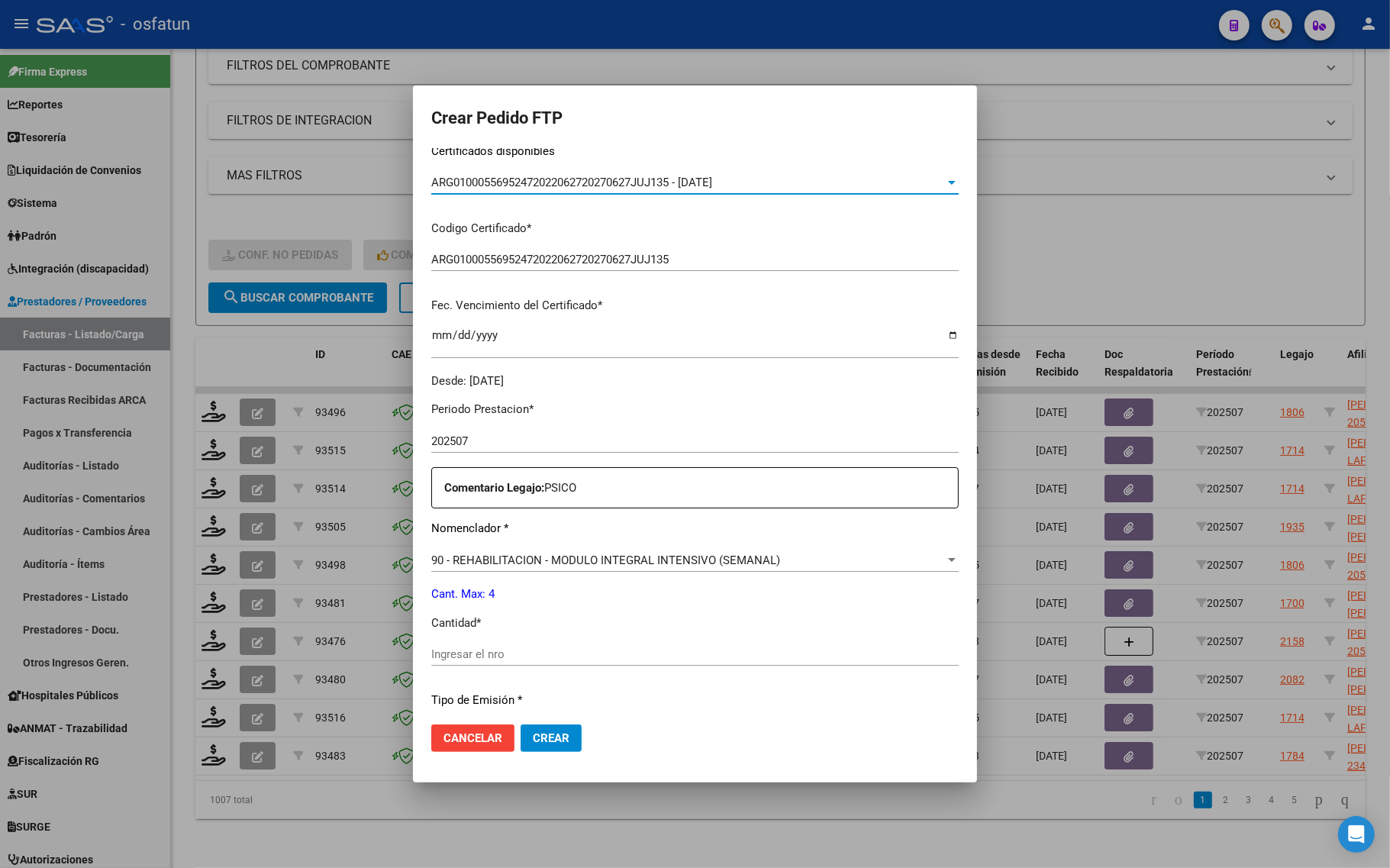
scroll to position [286, 0]
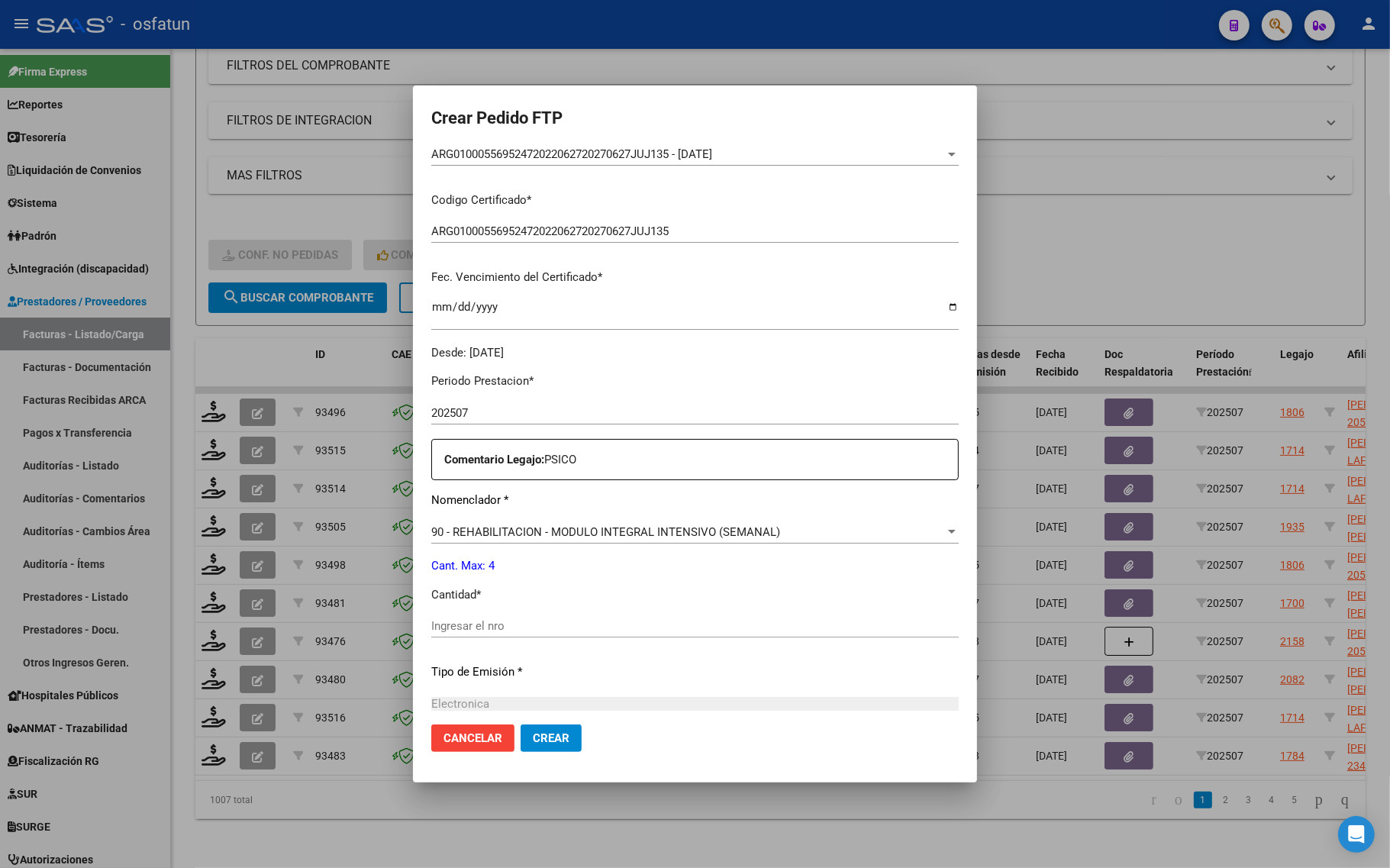
click at [534, 615] on div "Ingresar el nro" at bounding box center [694, 626] width 528 height 23
click at [530, 622] on input "Ingresar el nro" at bounding box center [694, 625] width 528 height 14
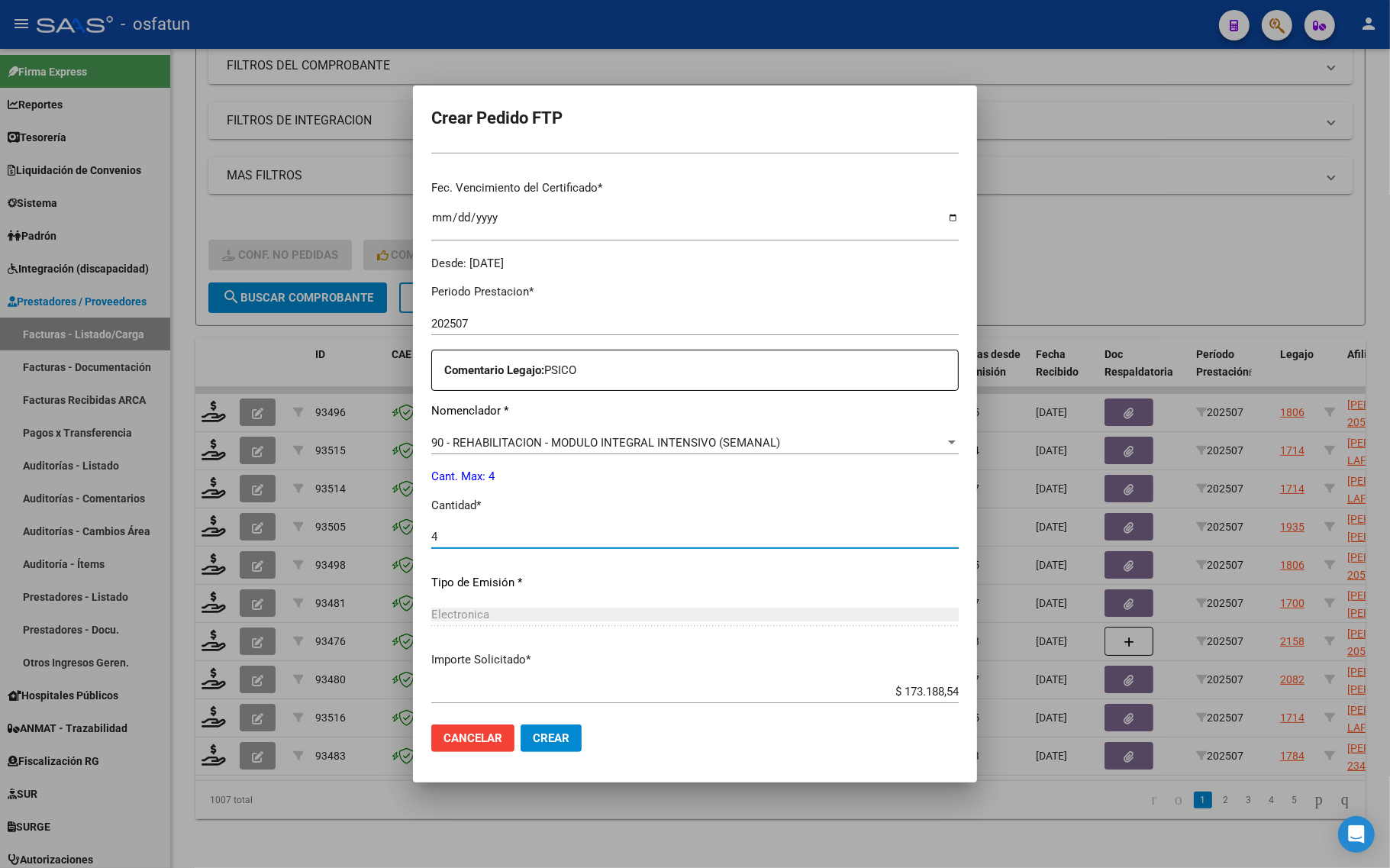
scroll to position [457, 0]
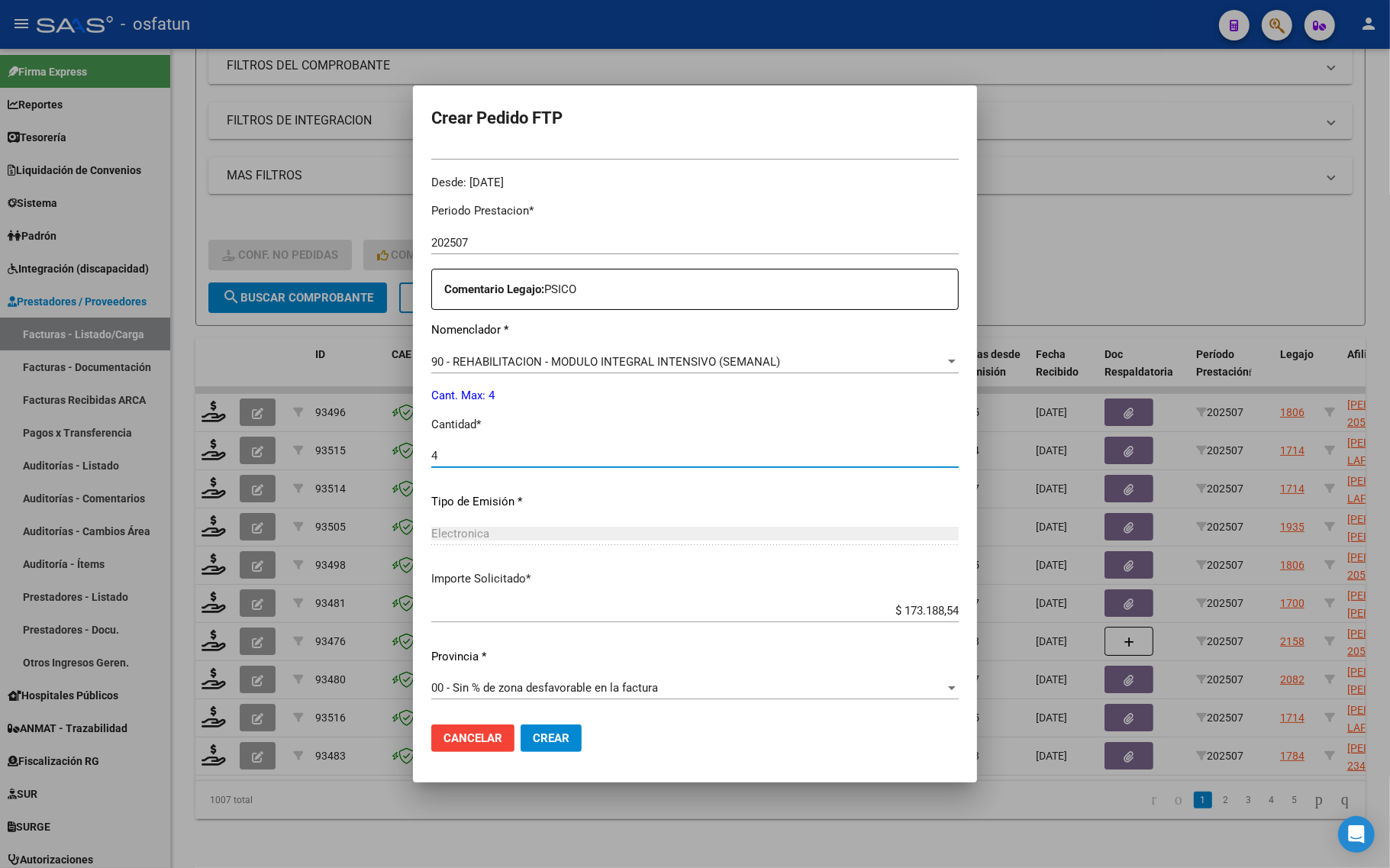
type input "4"
click at [569, 733] on span "Crear" at bounding box center [551, 737] width 37 height 14
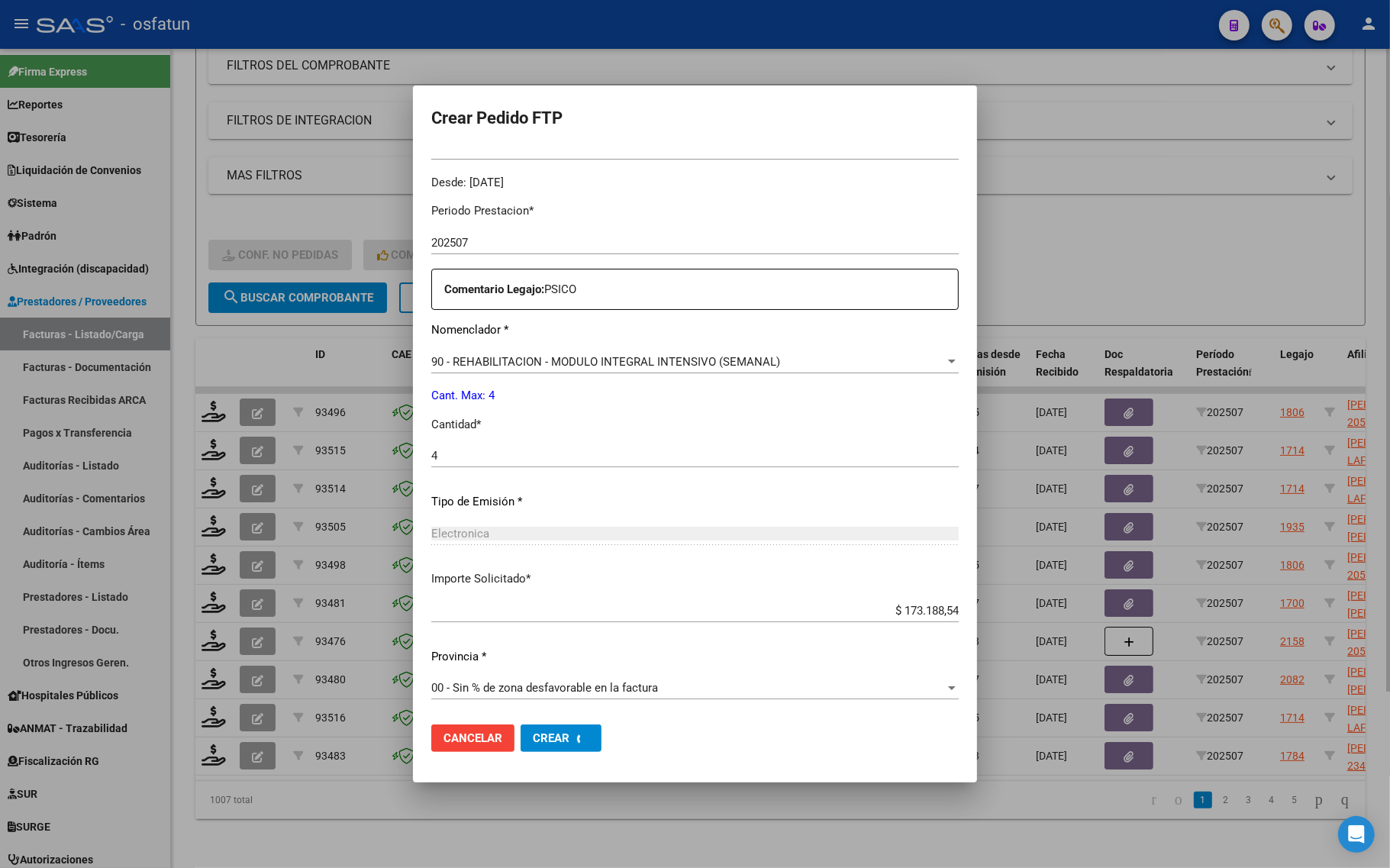
scroll to position [0, 0]
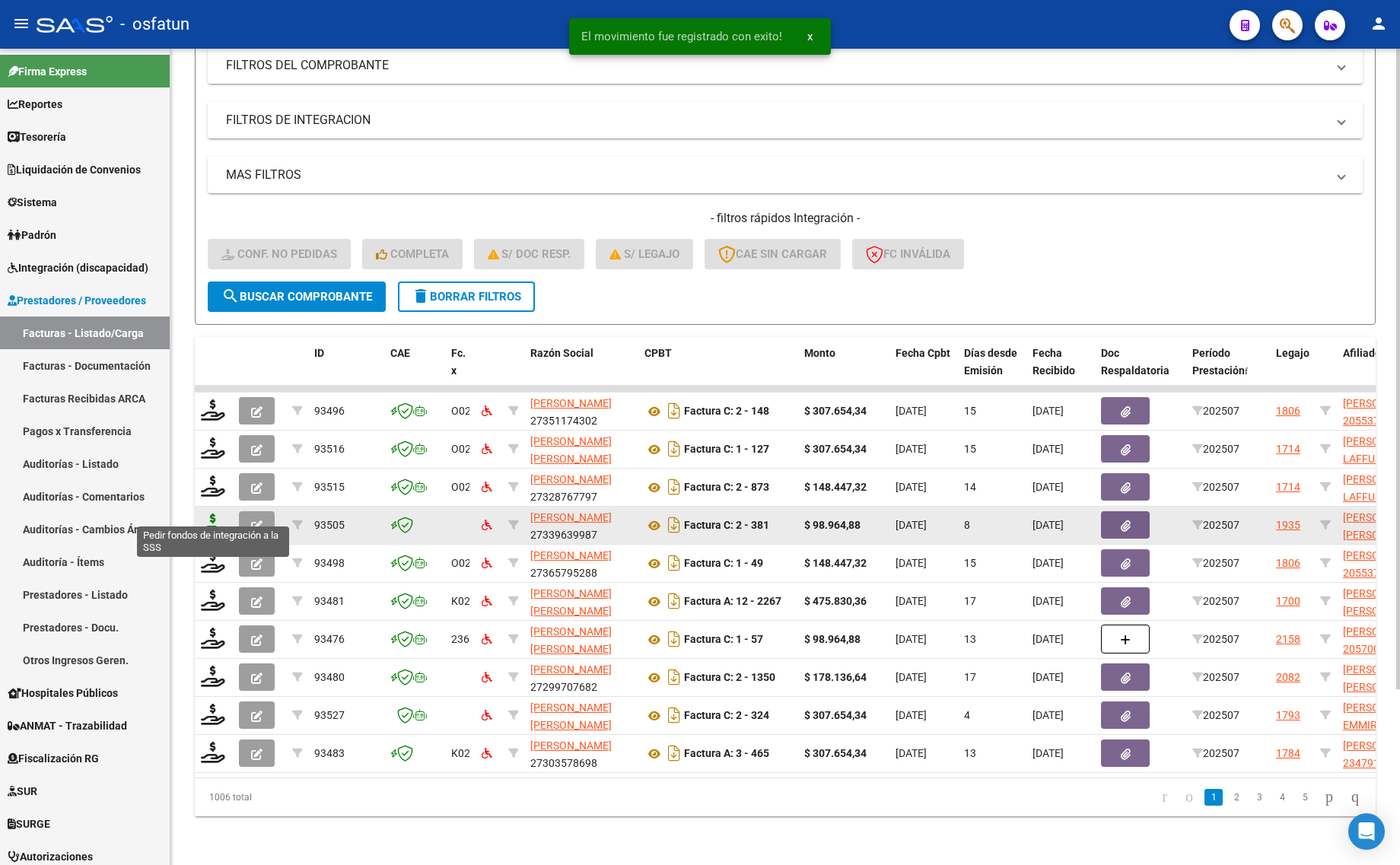
click at [219, 519] on icon at bounding box center [212, 524] width 24 height 21
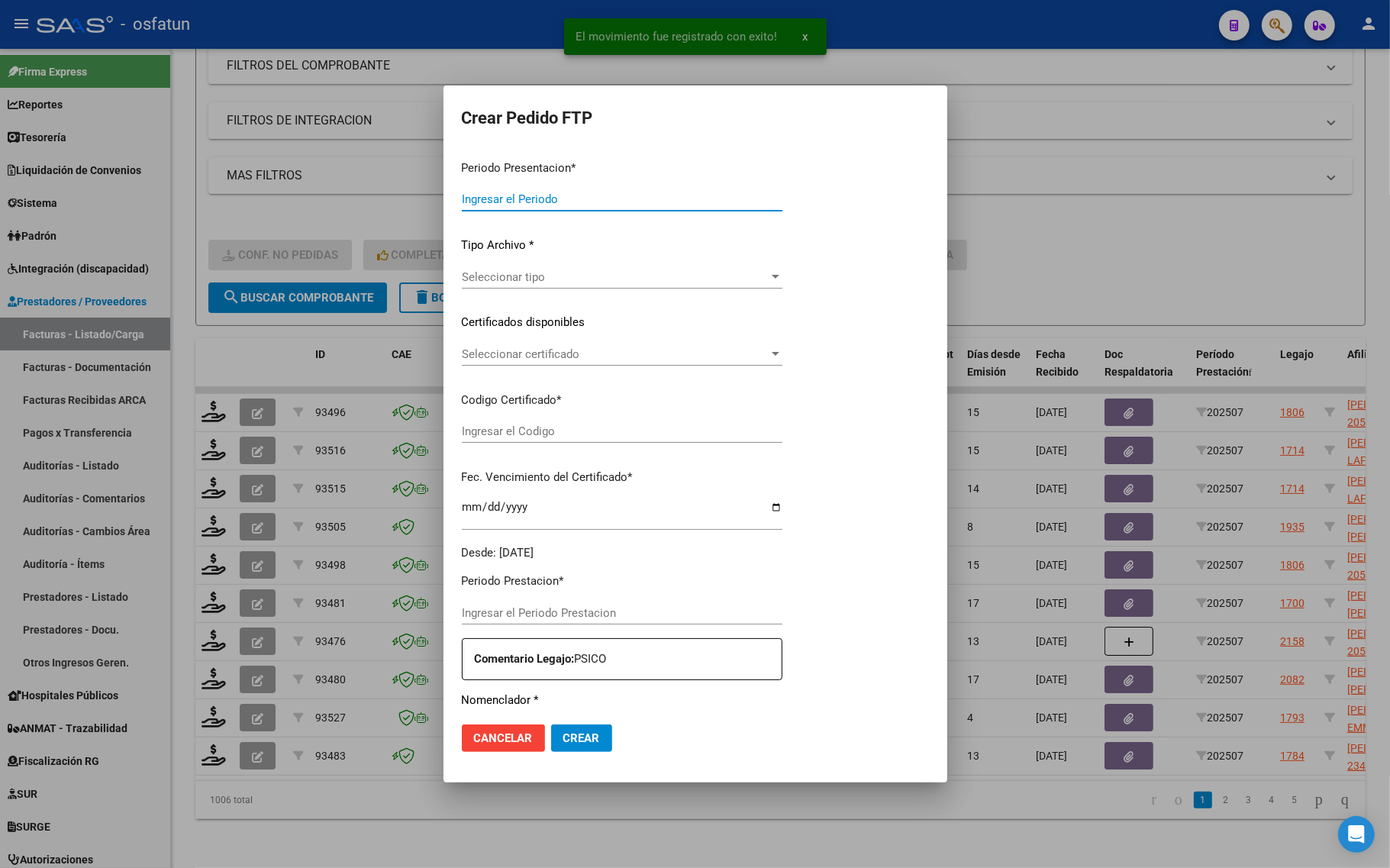
type input "202507"
type input "$ 98.964,88"
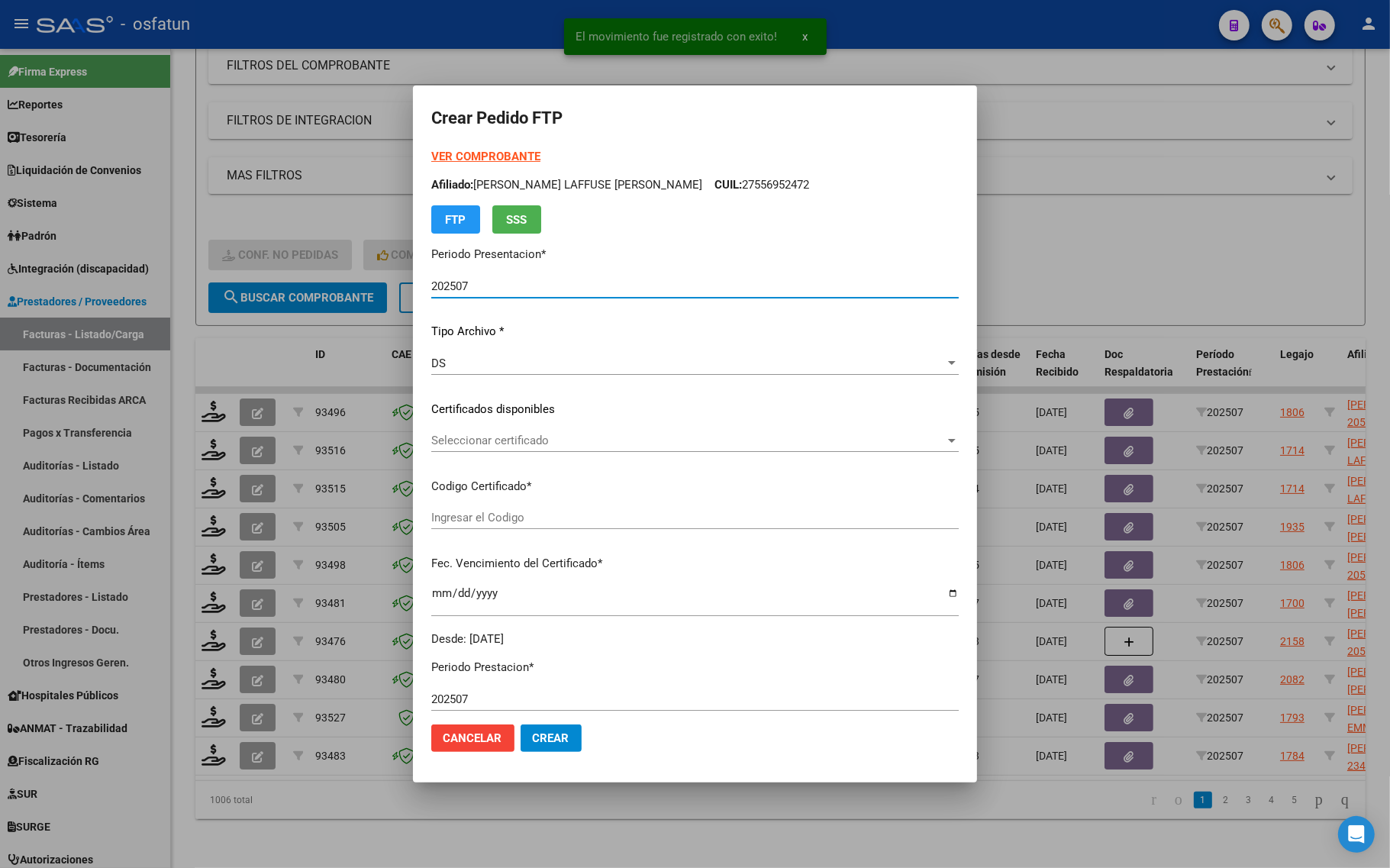
type input "ARG02000544401572022033120280331COR234"
type input "[DATE]"
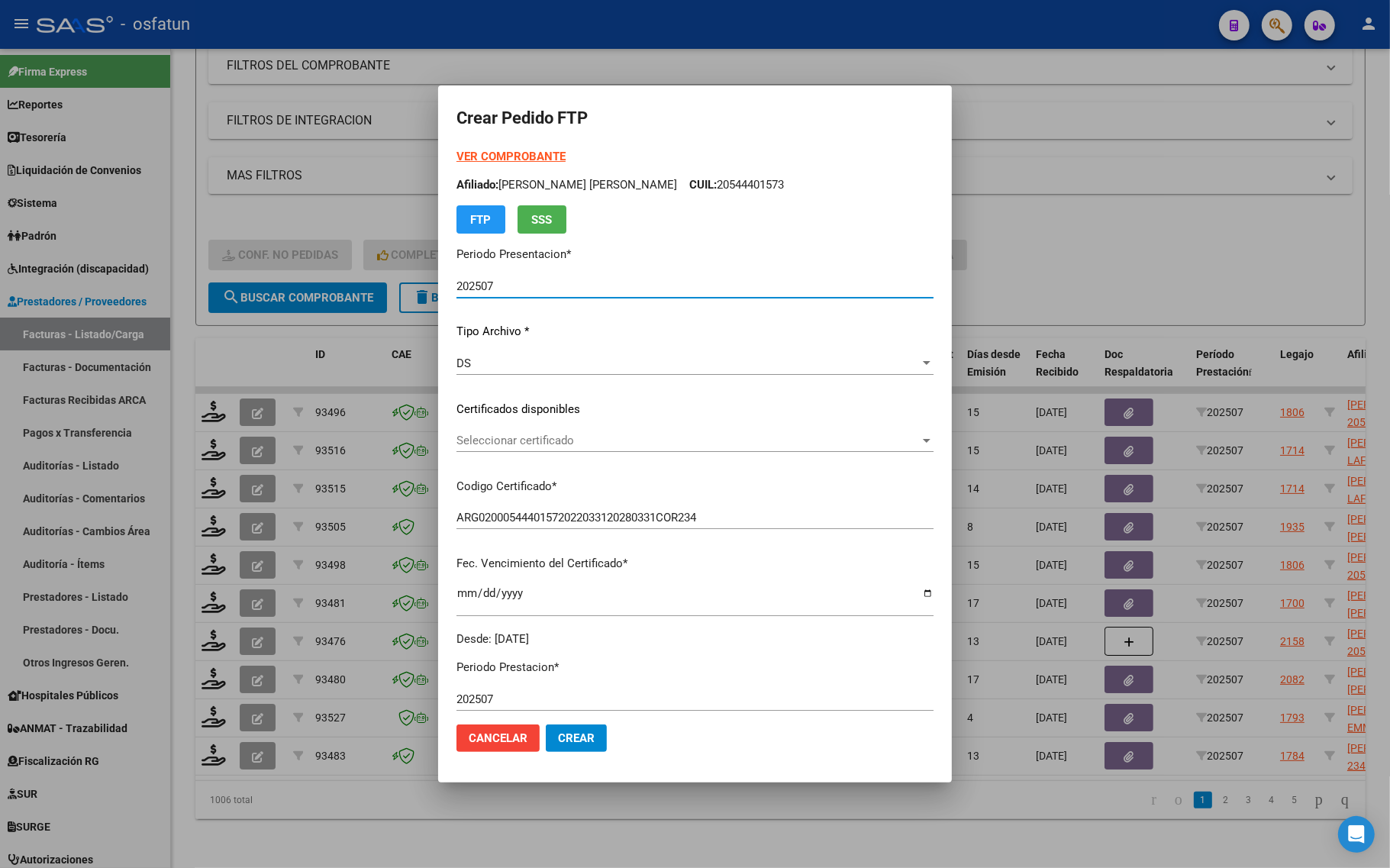
click at [256, 190] on div at bounding box center [695, 434] width 1390 height 868
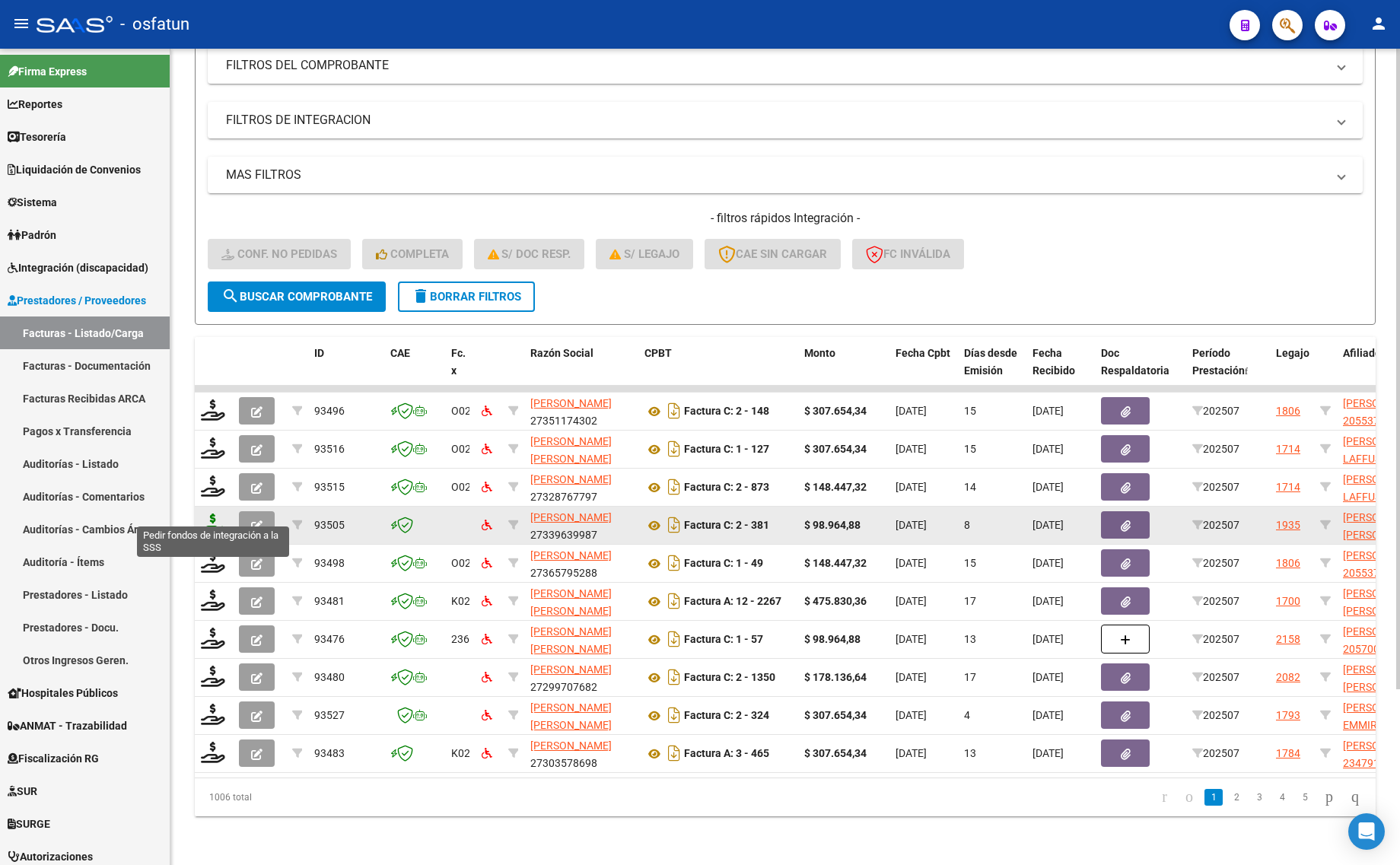
click at [214, 513] on icon at bounding box center [212, 524] width 24 height 21
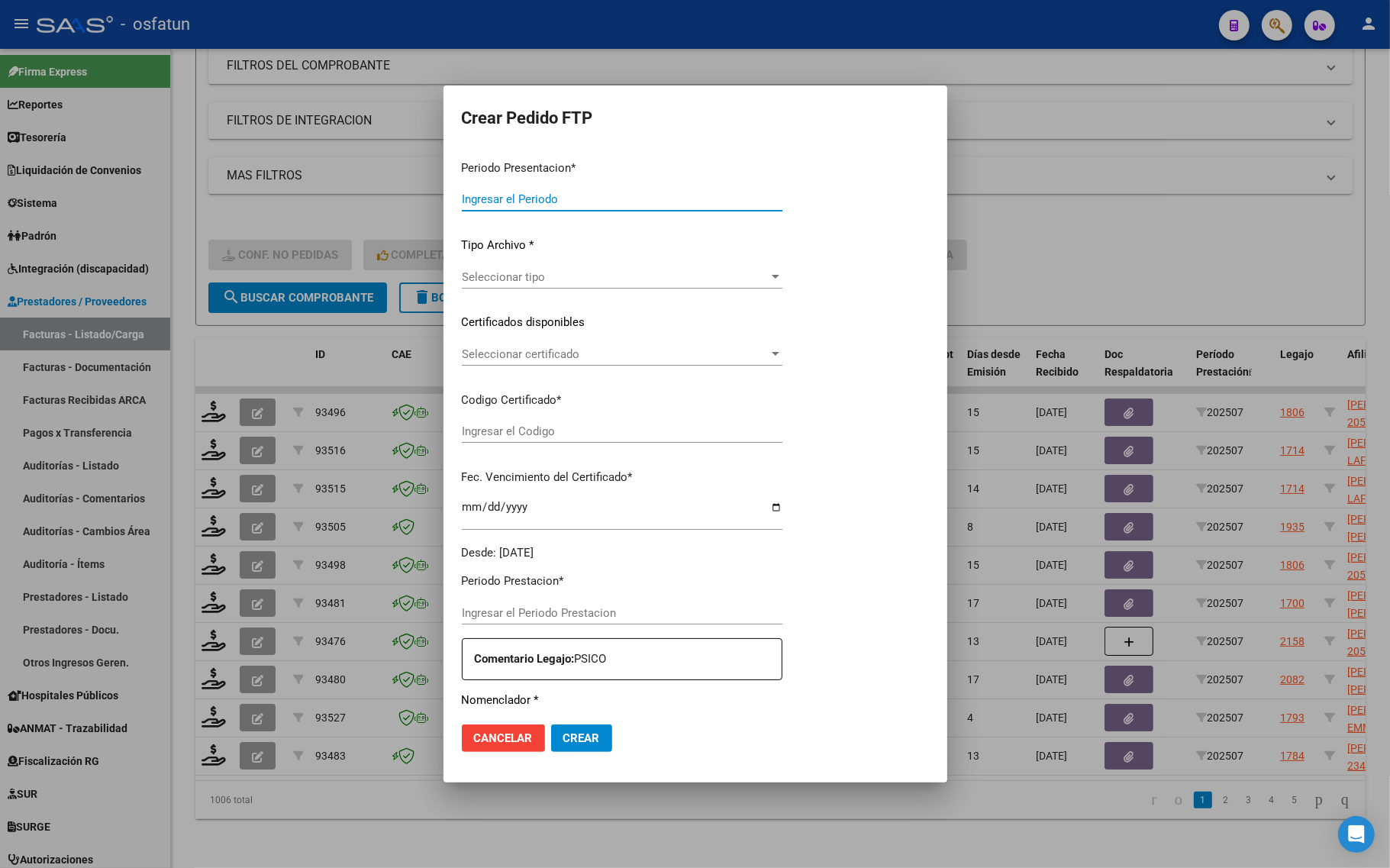
type input "202507"
type input "$ 98.964,88"
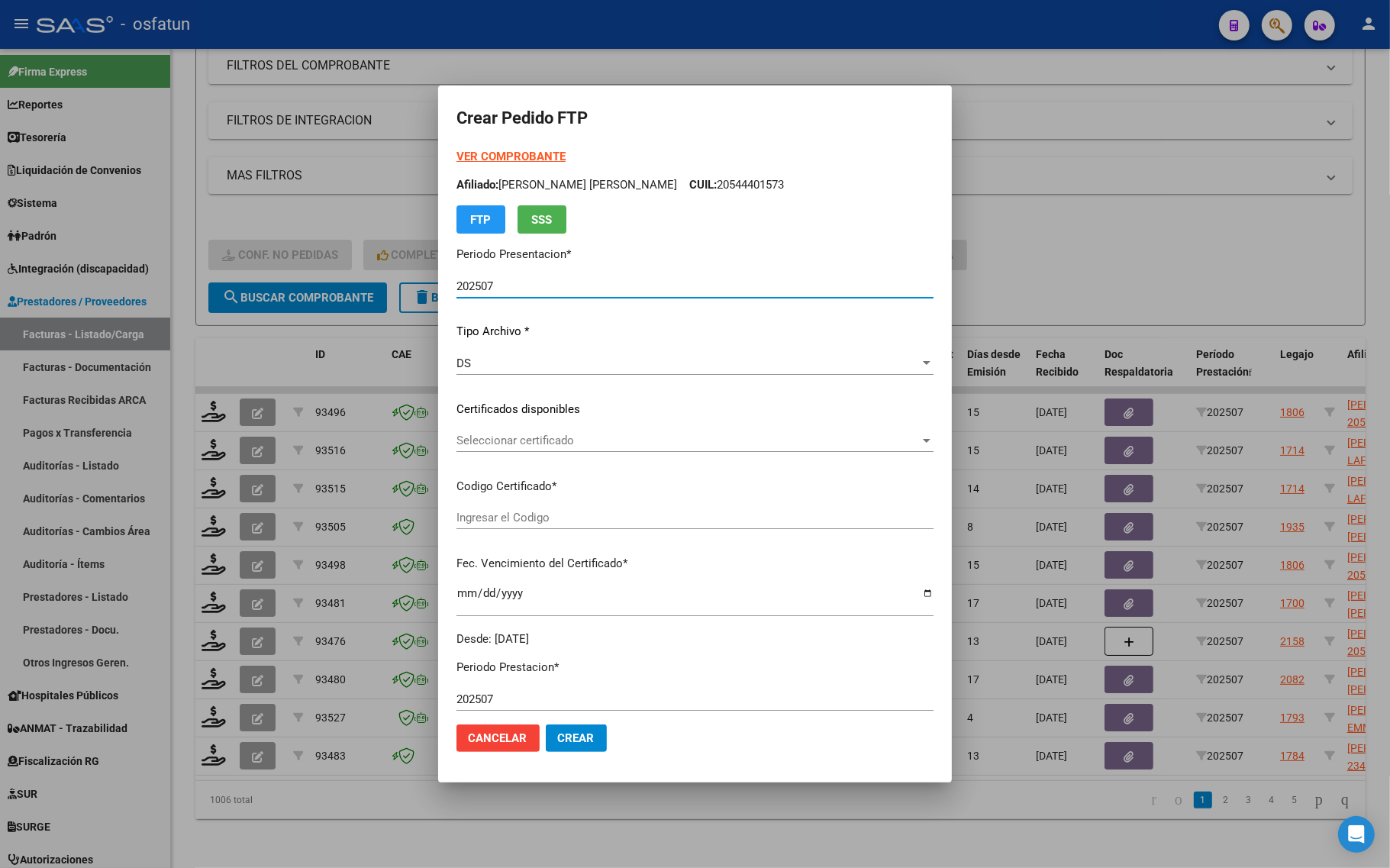
type input "ARG02000544401572022033120280331COR234"
type input "[DATE]"
click at [486, 155] on strong "VER COMPROBANTE" at bounding box center [511, 157] width 109 height 14
click at [471, 424] on div "VER COMPROBANTE ARCA Padrón Afiliado: [PERSON_NAME] [PERSON_NAME] CUIL: 2054440…" at bounding box center [695, 398] width 477 height 499
click at [473, 428] on div "VER COMPROBANTE ARCA Padrón Afiliado: [PERSON_NAME] [PERSON_NAME] CUIL: 2054440…" at bounding box center [695, 398] width 477 height 499
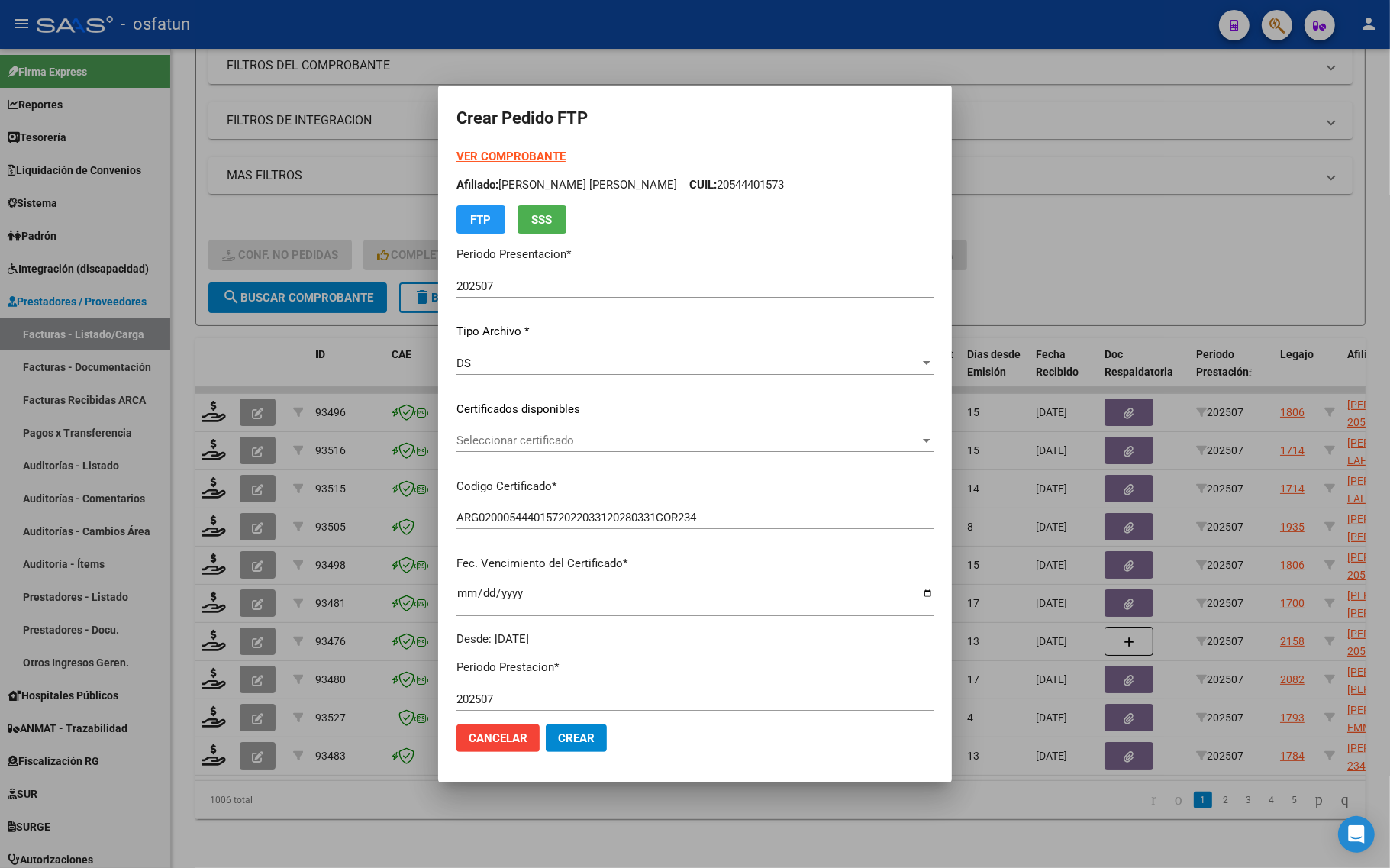
click at [473, 441] on span "Seleccionar certificado" at bounding box center [688, 440] width 464 height 14
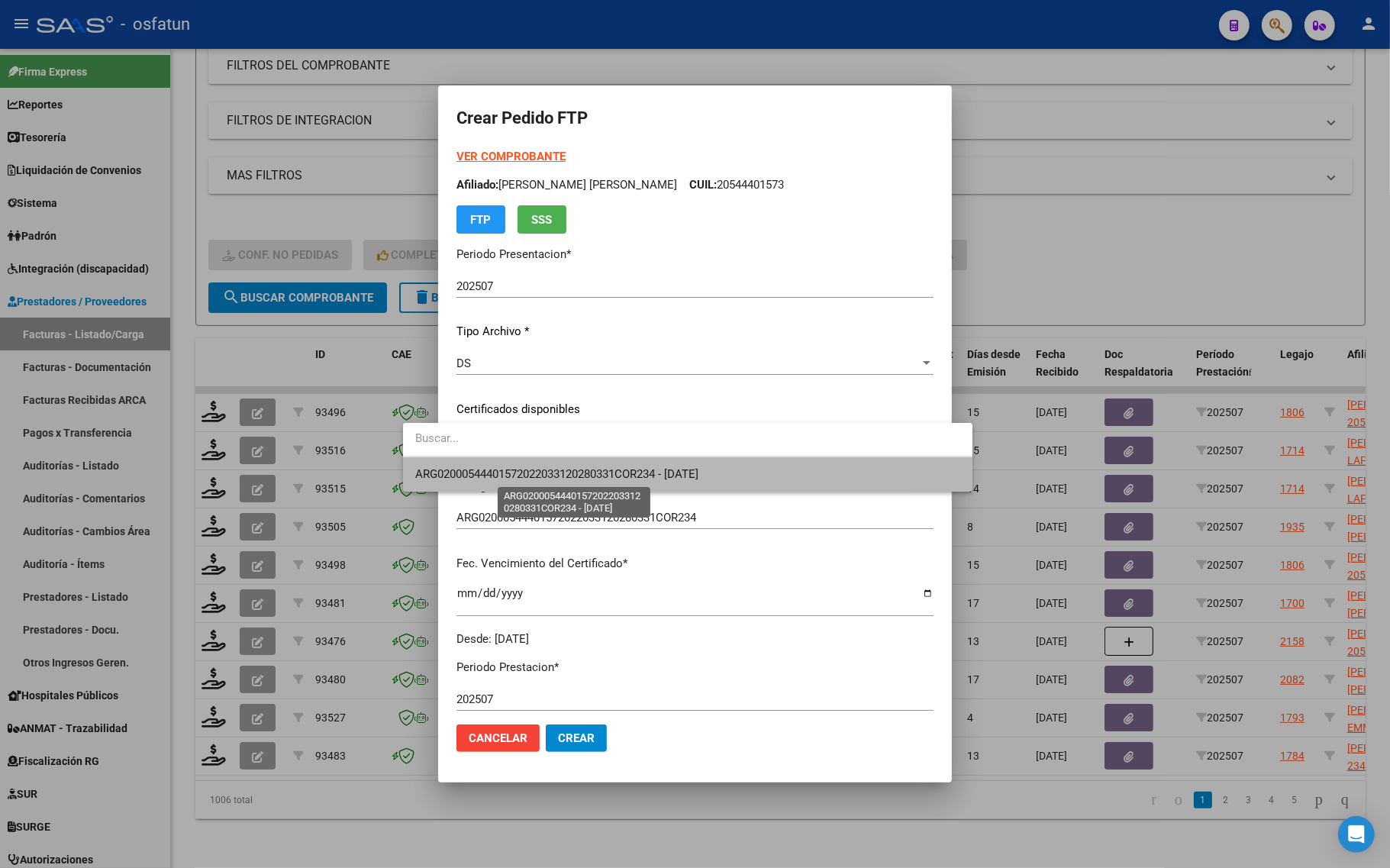
click at [457, 470] on span "ARG02000544401572022033120280331COR234 - [DATE]" at bounding box center [557, 474] width 284 height 14
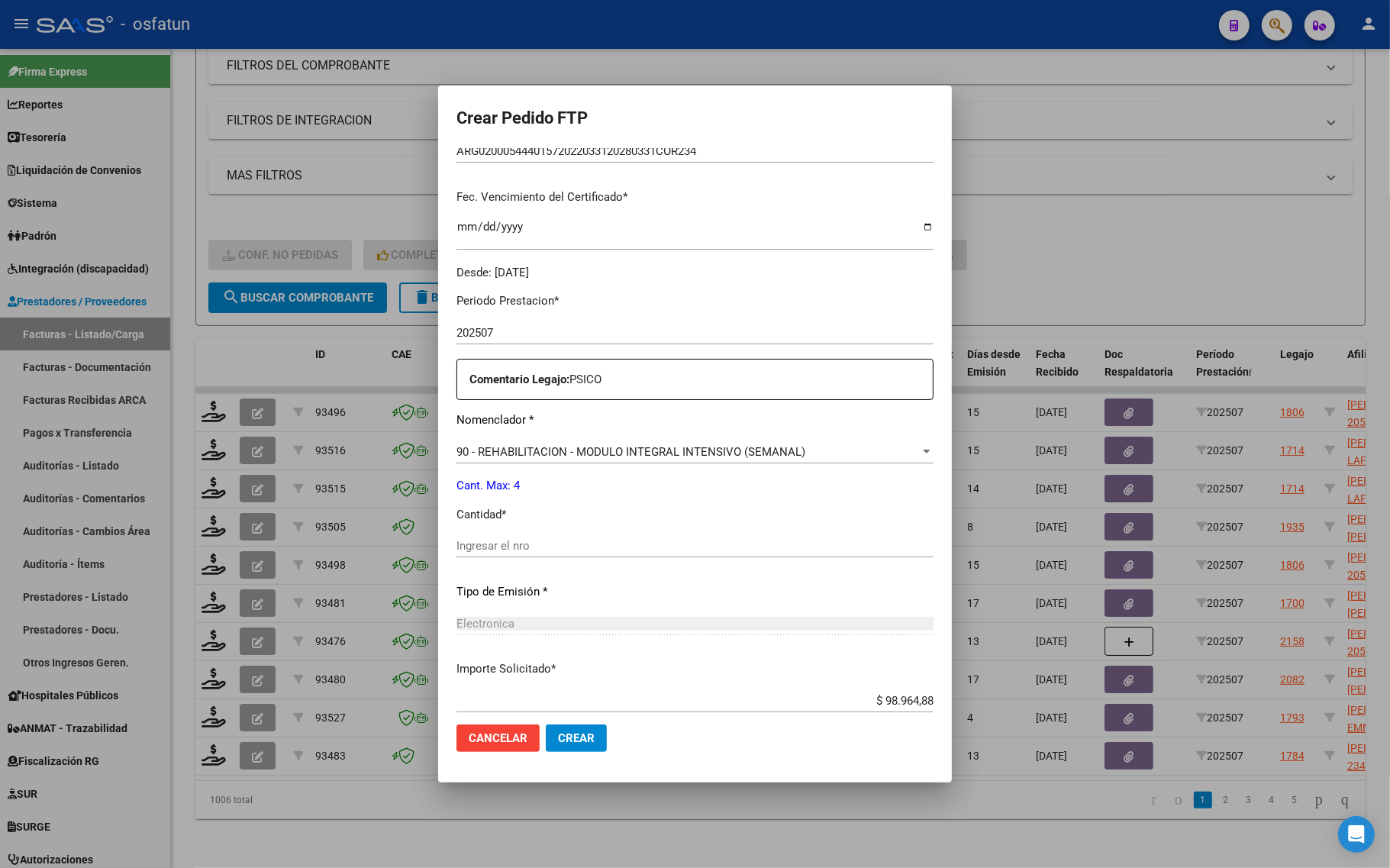
scroll to position [381, 0]
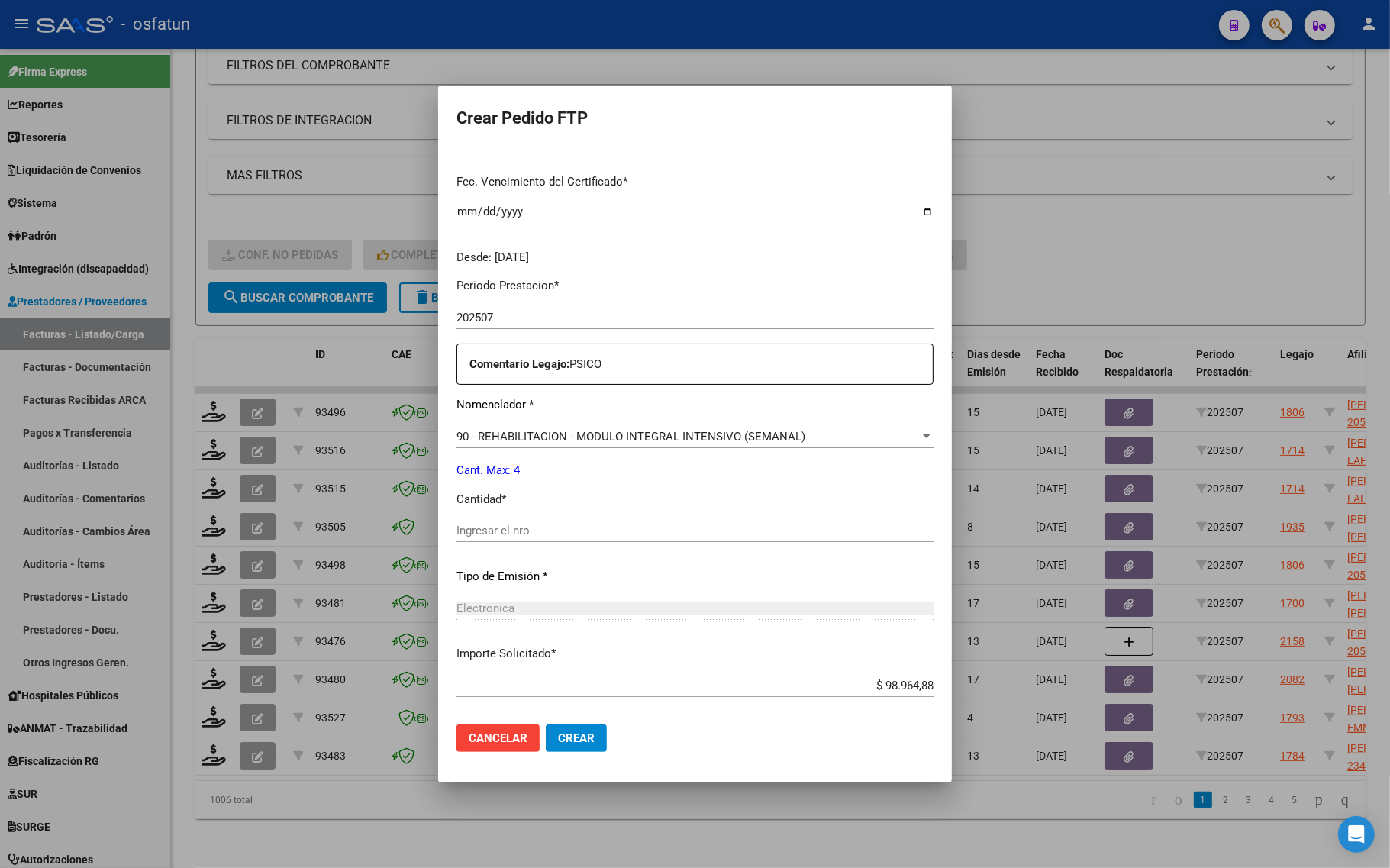
click at [457, 534] on input "Ingresar el nro" at bounding box center [695, 530] width 477 height 14
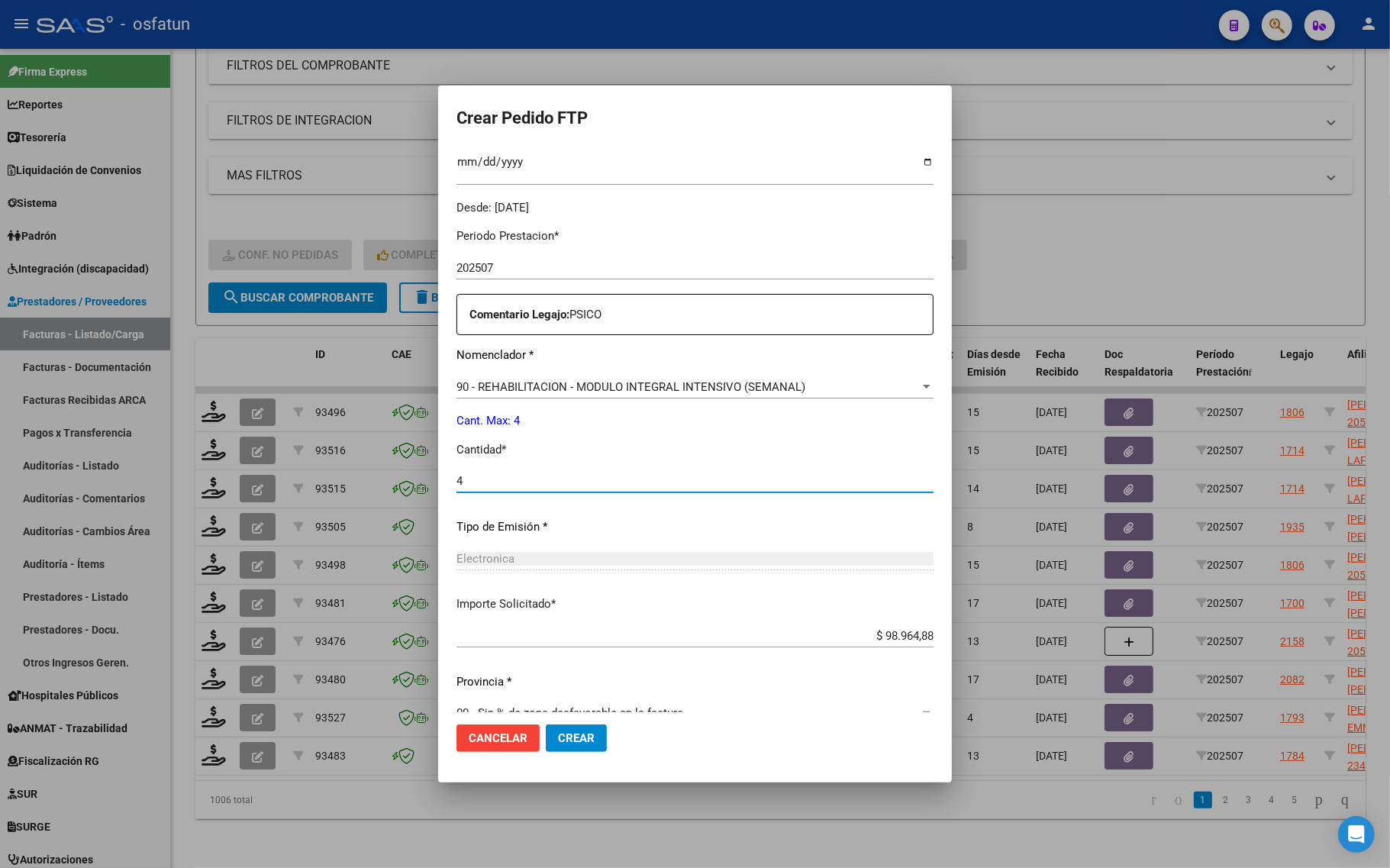
scroll to position [457, 0]
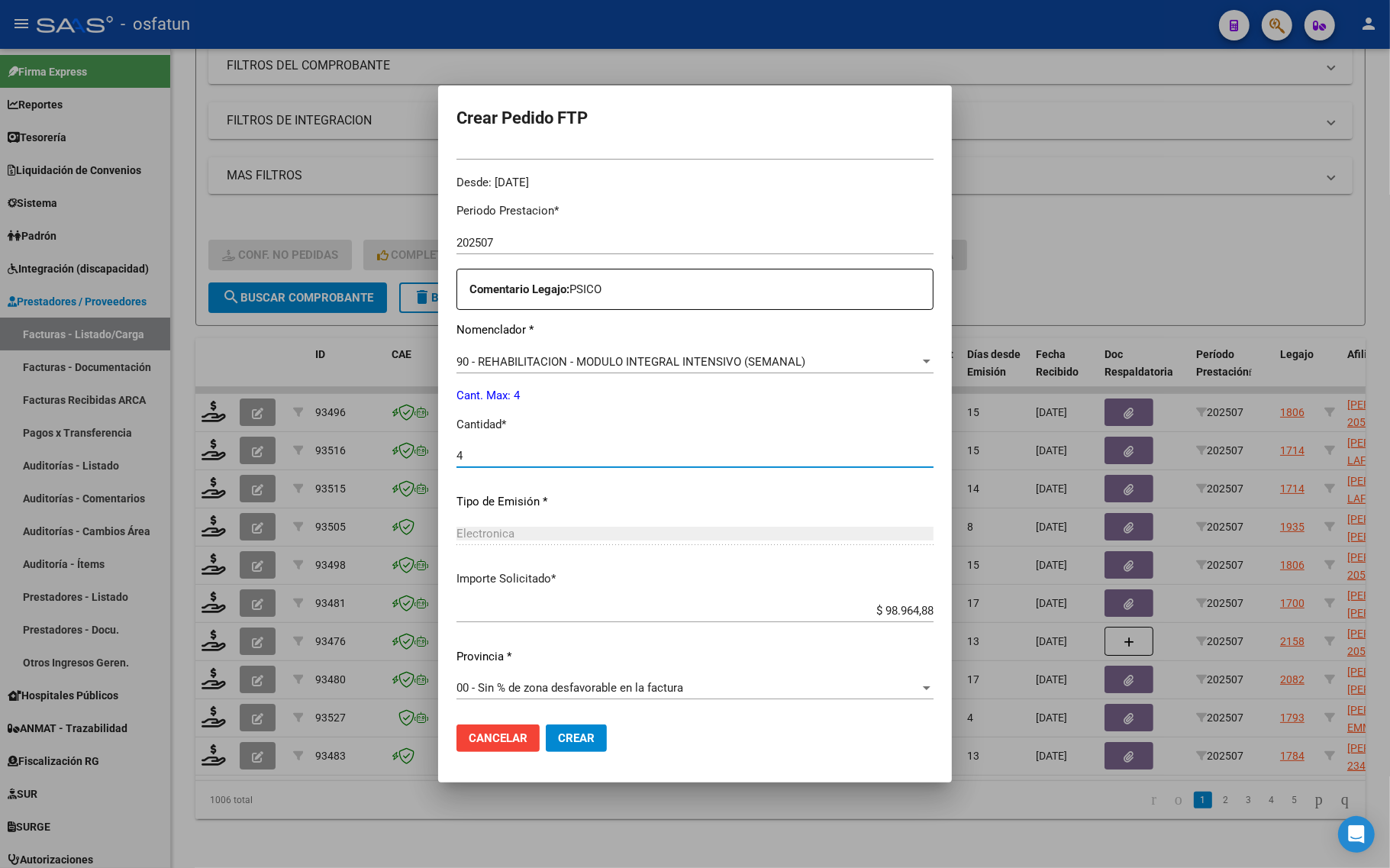
type input "4"
click at [210, 206] on div at bounding box center [695, 434] width 1390 height 868
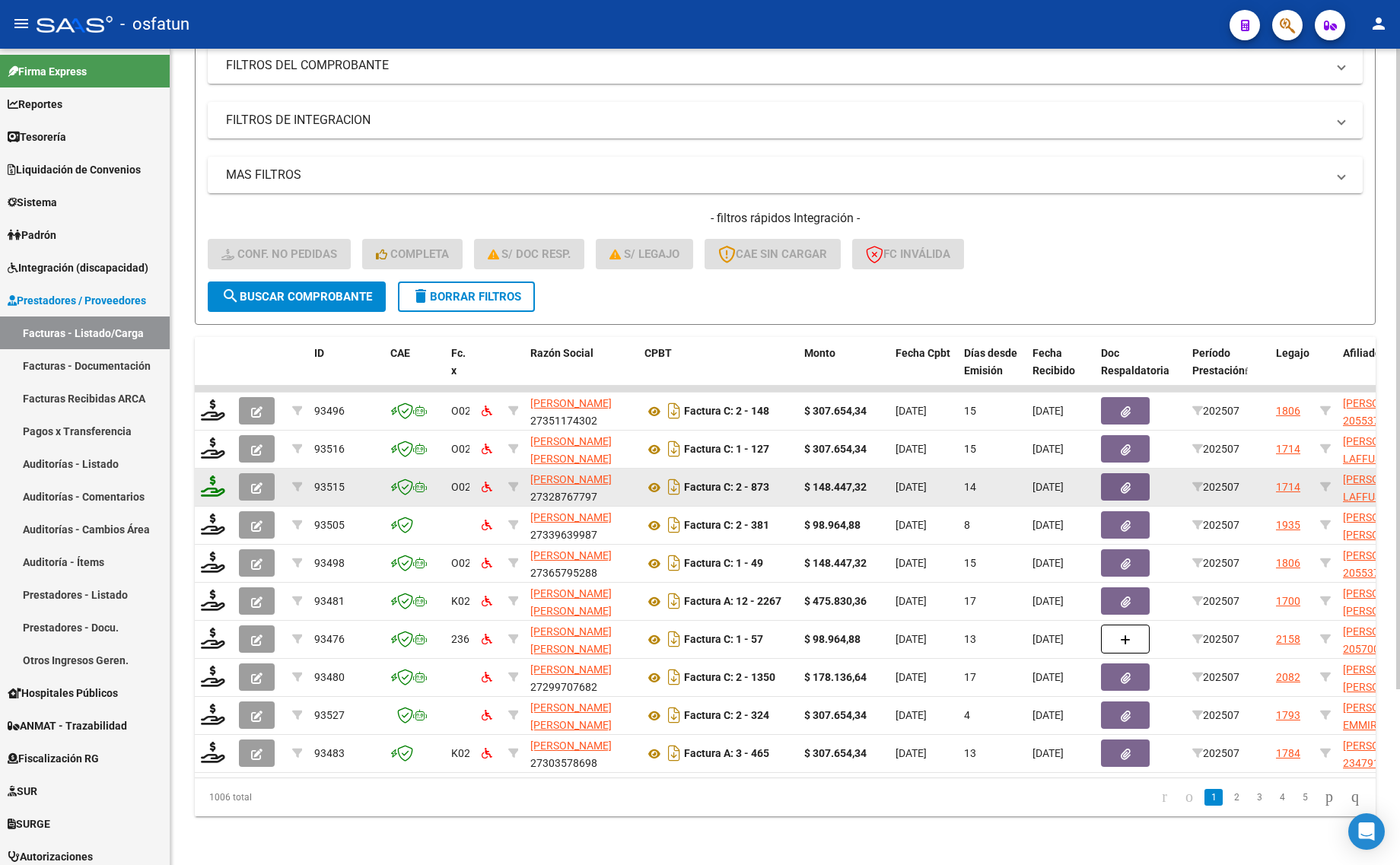
click at [204, 477] on icon at bounding box center [212, 486] width 24 height 21
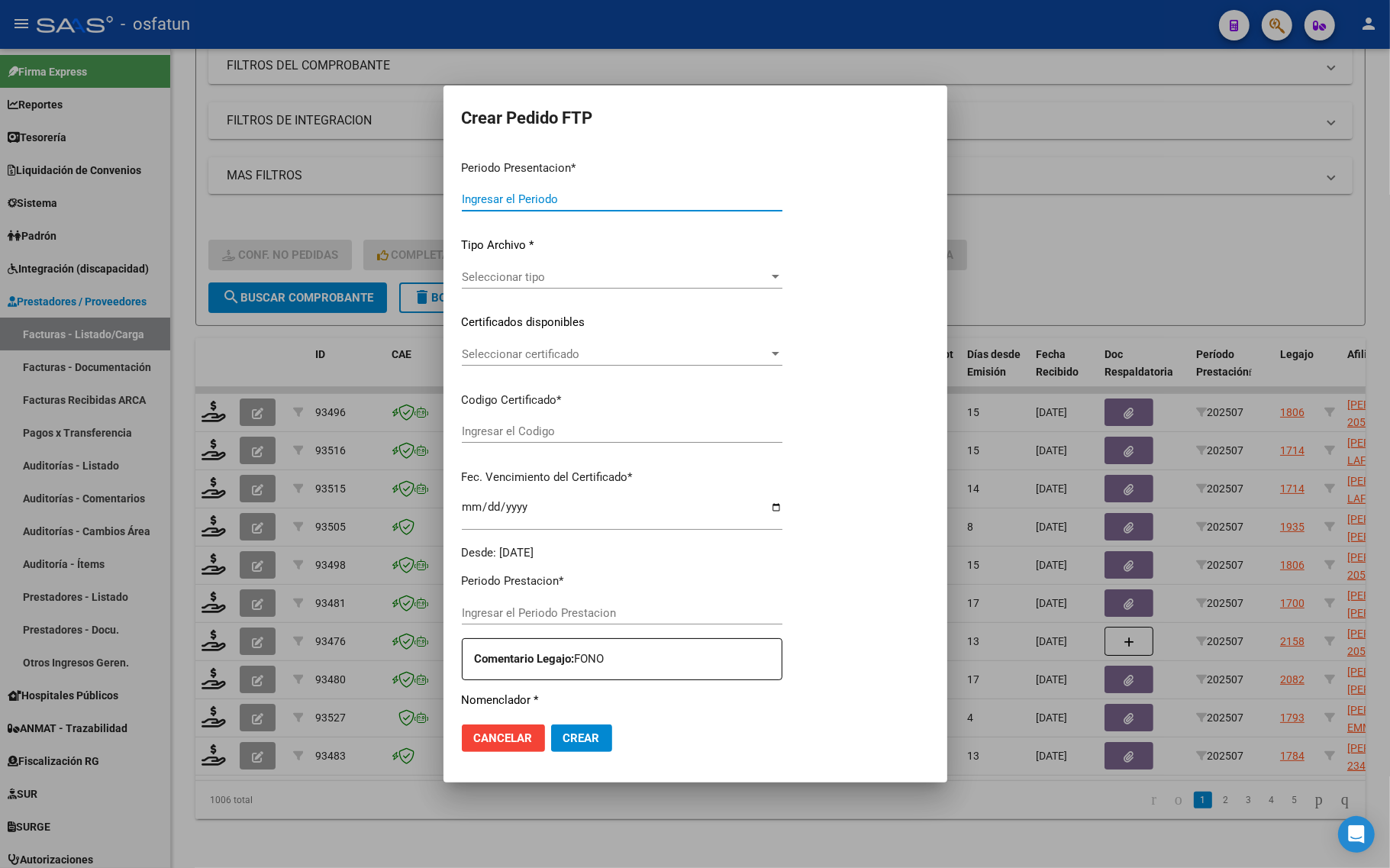
type input "202507"
type input "$ 148.447,32"
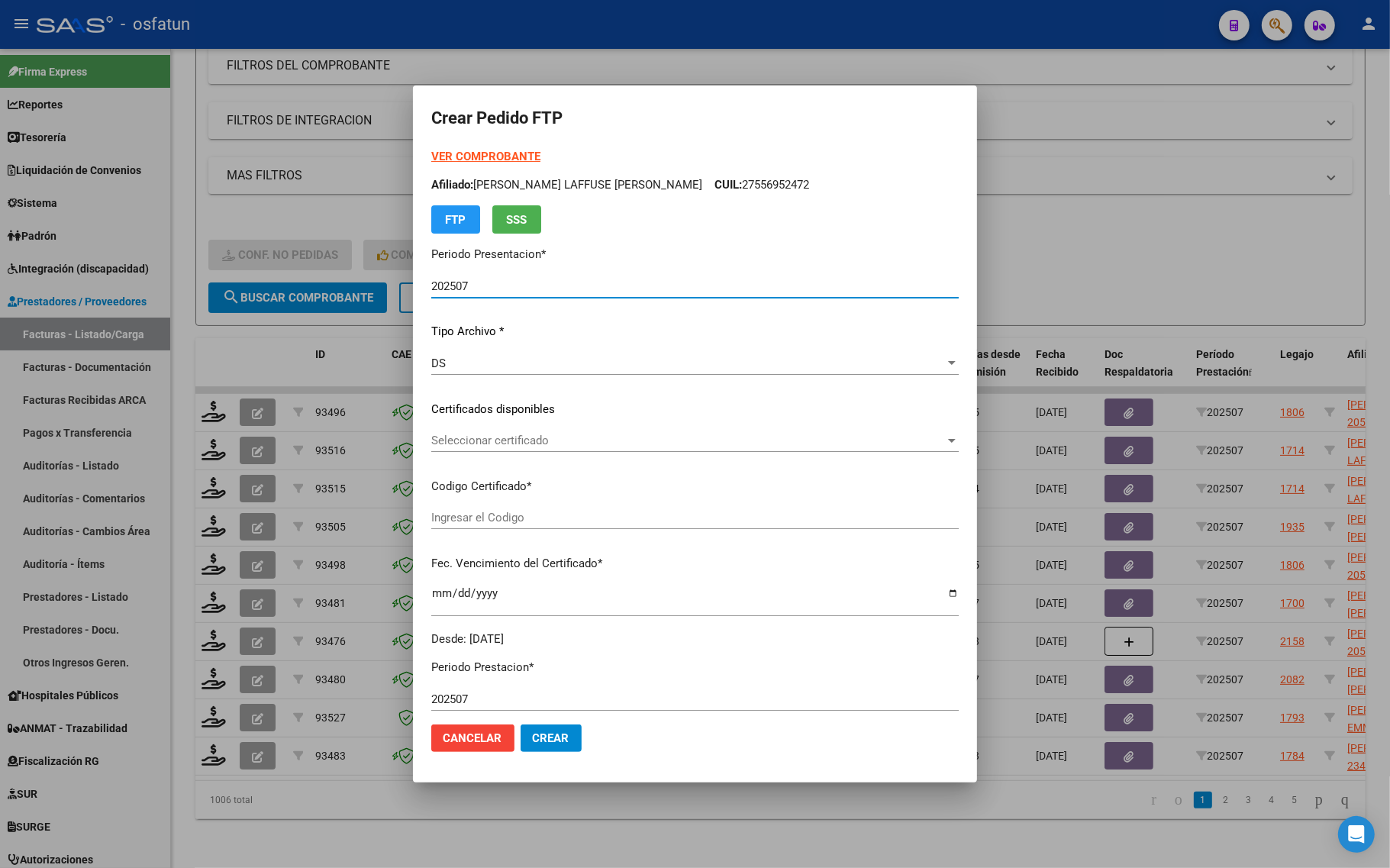
type input "ARG01000556952472022062720270627JUJ135"
type input "[DATE]"
drag, startPoint x: 466, startPoint y: 174, endPoint x: 504, endPoint y: 155, distance: 42.5
click at [504, 155] on strong "VER COMPROBANTE" at bounding box center [485, 157] width 109 height 14
click at [536, 429] on div "Seleccionar certificado Seleccionar certificado" at bounding box center [694, 440] width 528 height 23
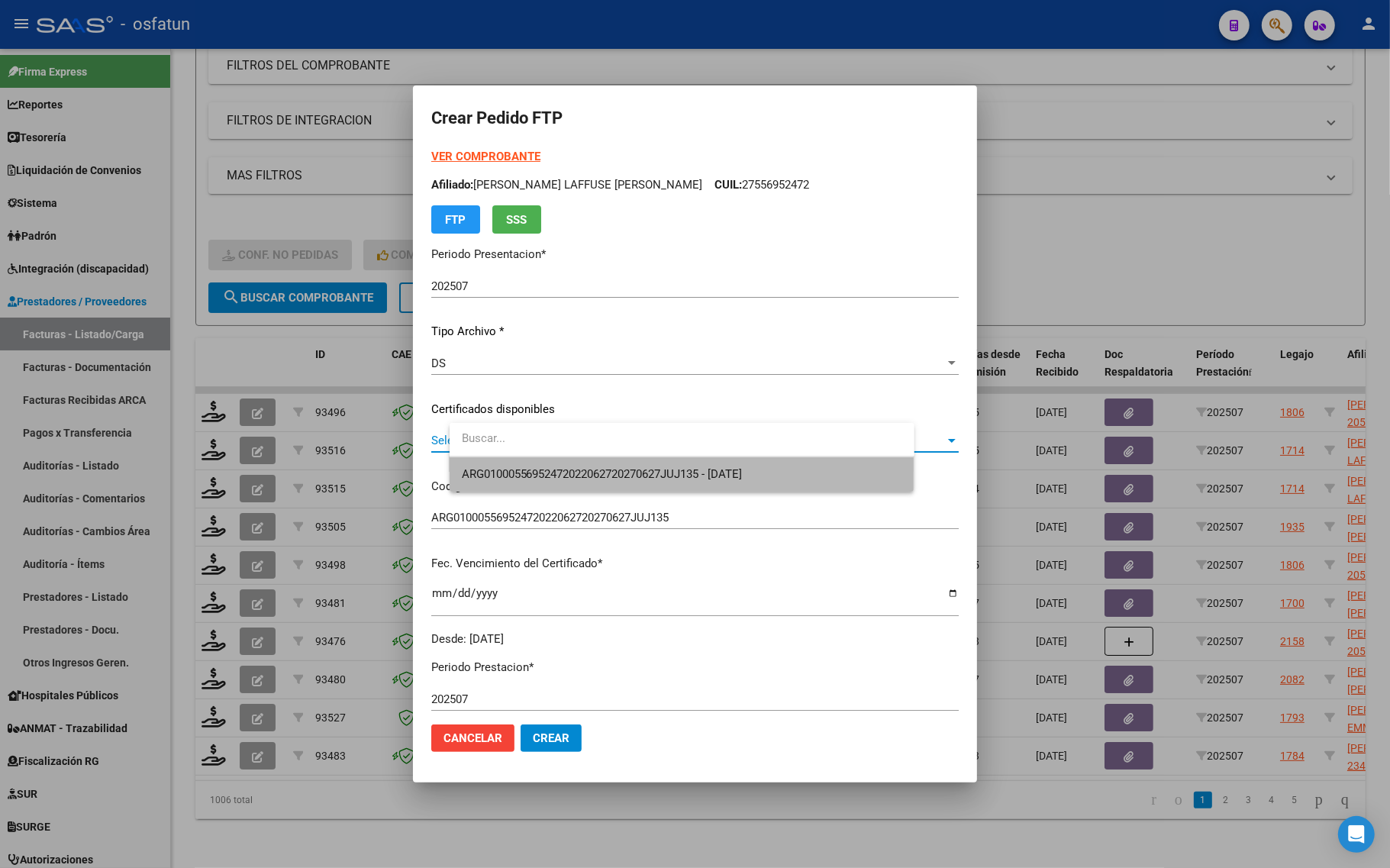
click at [536, 462] on span "ARG01000556952472022062720270627JUJ135 - [DATE]" at bounding box center [681, 473] width 440 height 34
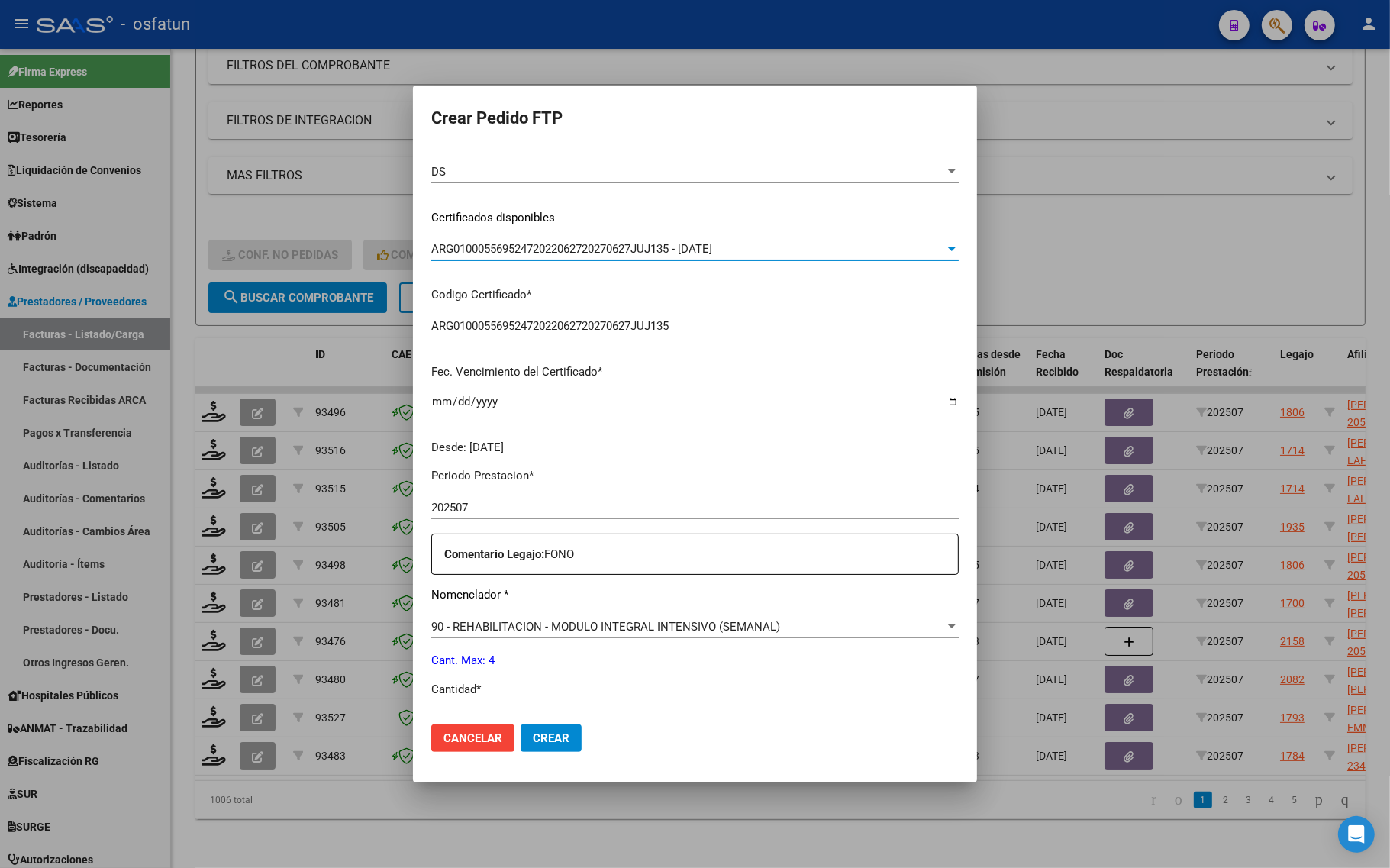
scroll to position [286, 0]
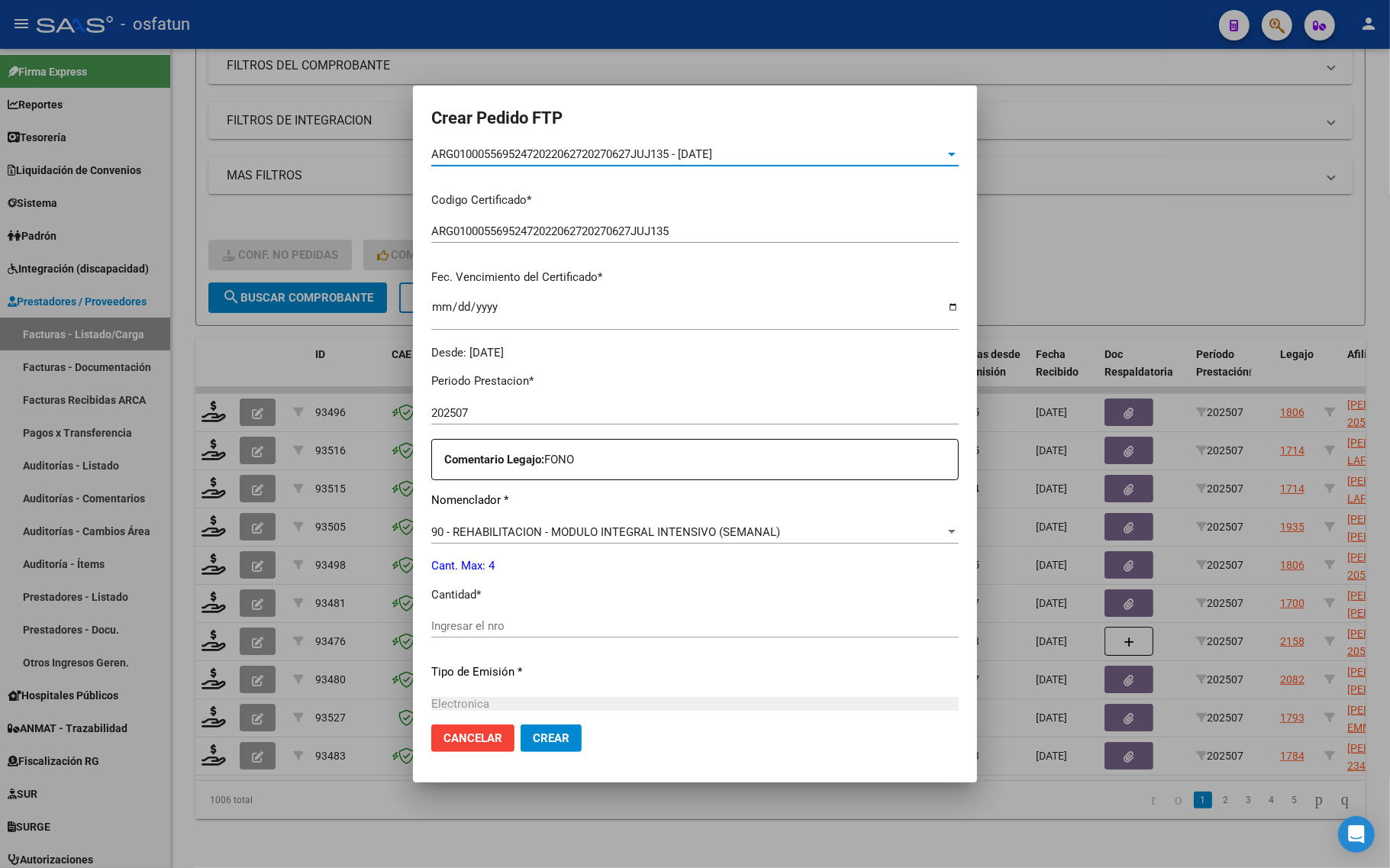
click at [520, 604] on div "Periodo Prestacion * 202507 Ingresar el Periodo Prestacion Comentario Legajo: F…" at bounding box center [694, 622] width 528 height 523
click at [519, 618] on input "Ingresar el nro" at bounding box center [694, 625] width 528 height 14
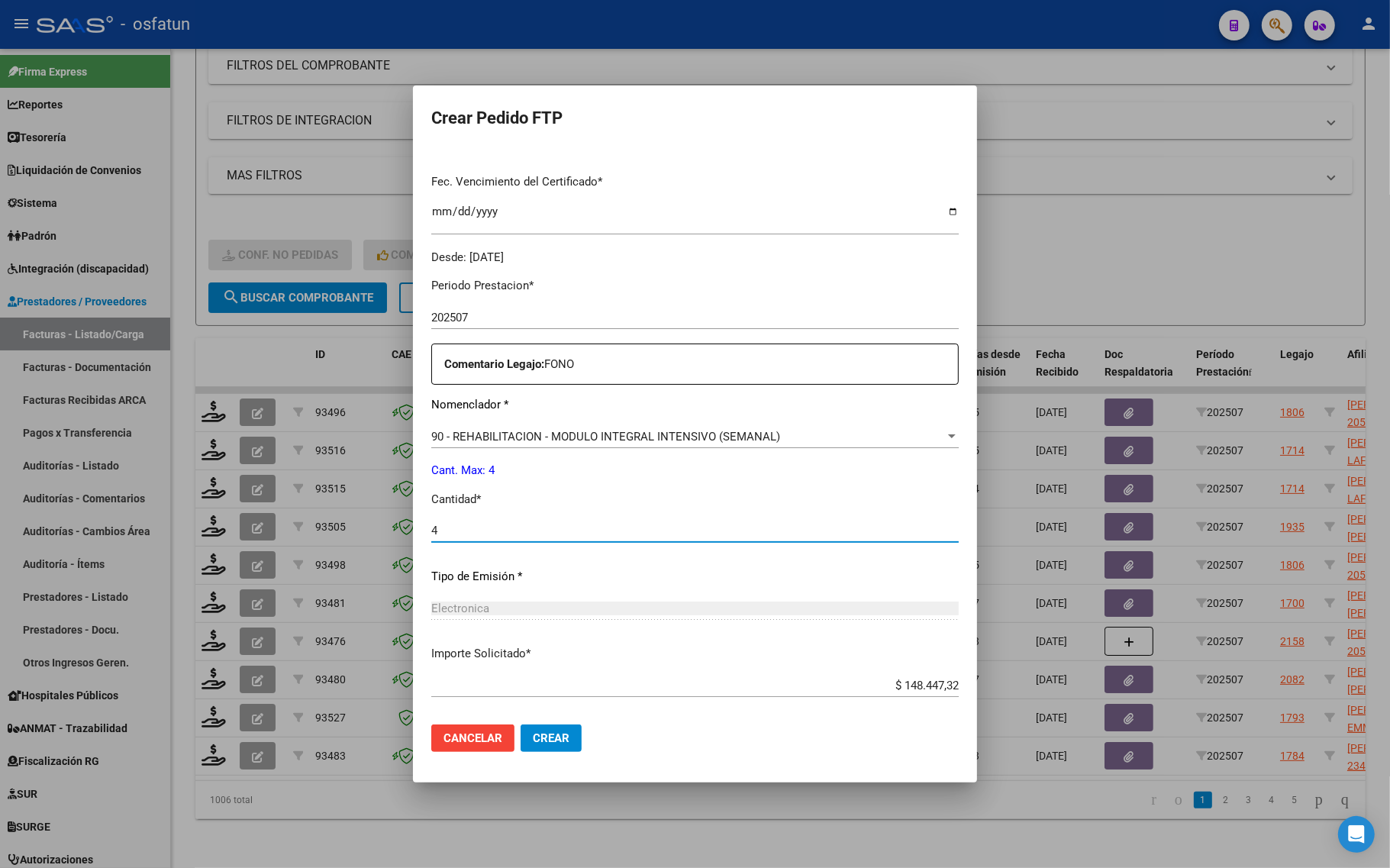
scroll to position [457, 0]
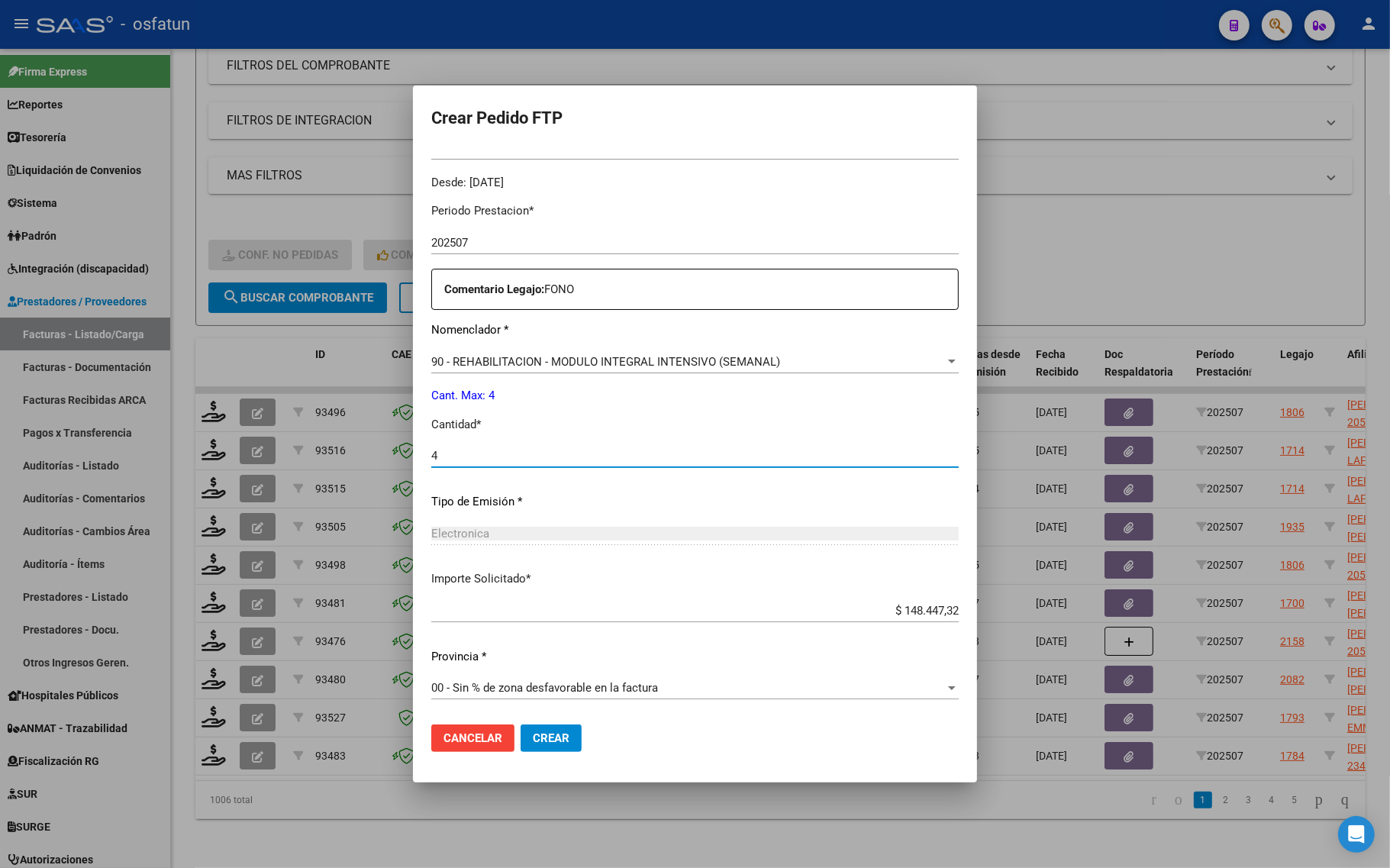
type input "4"
click at [569, 737] on span "Crear" at bounding box center [551, 737] width 37 height 14
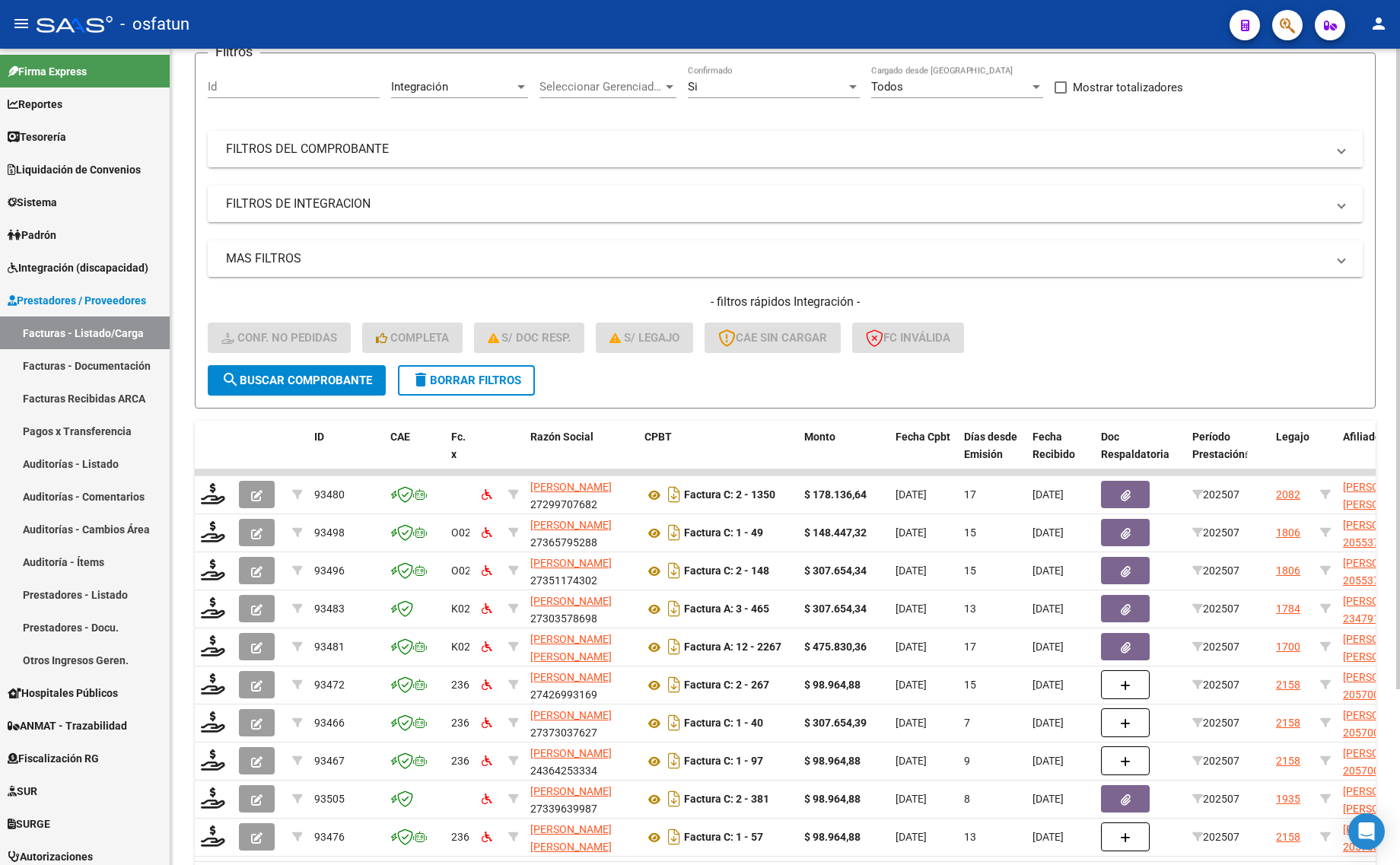
scroll to position [0, 0]
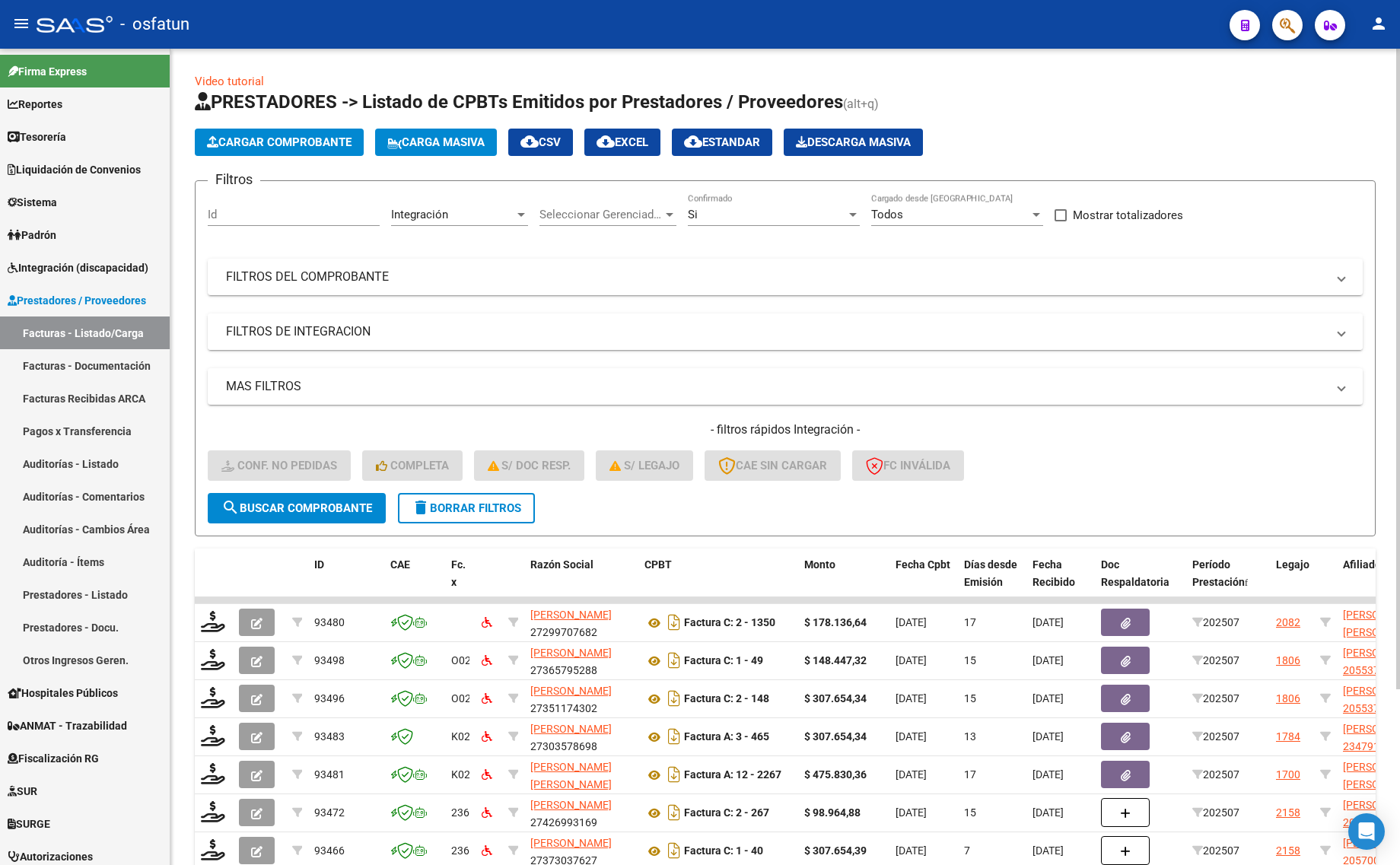
click at [352, 332] on mat-panel-title "FILTROS DE INTEGRACION" at bounding box center [776, 331] width 1100 height 16
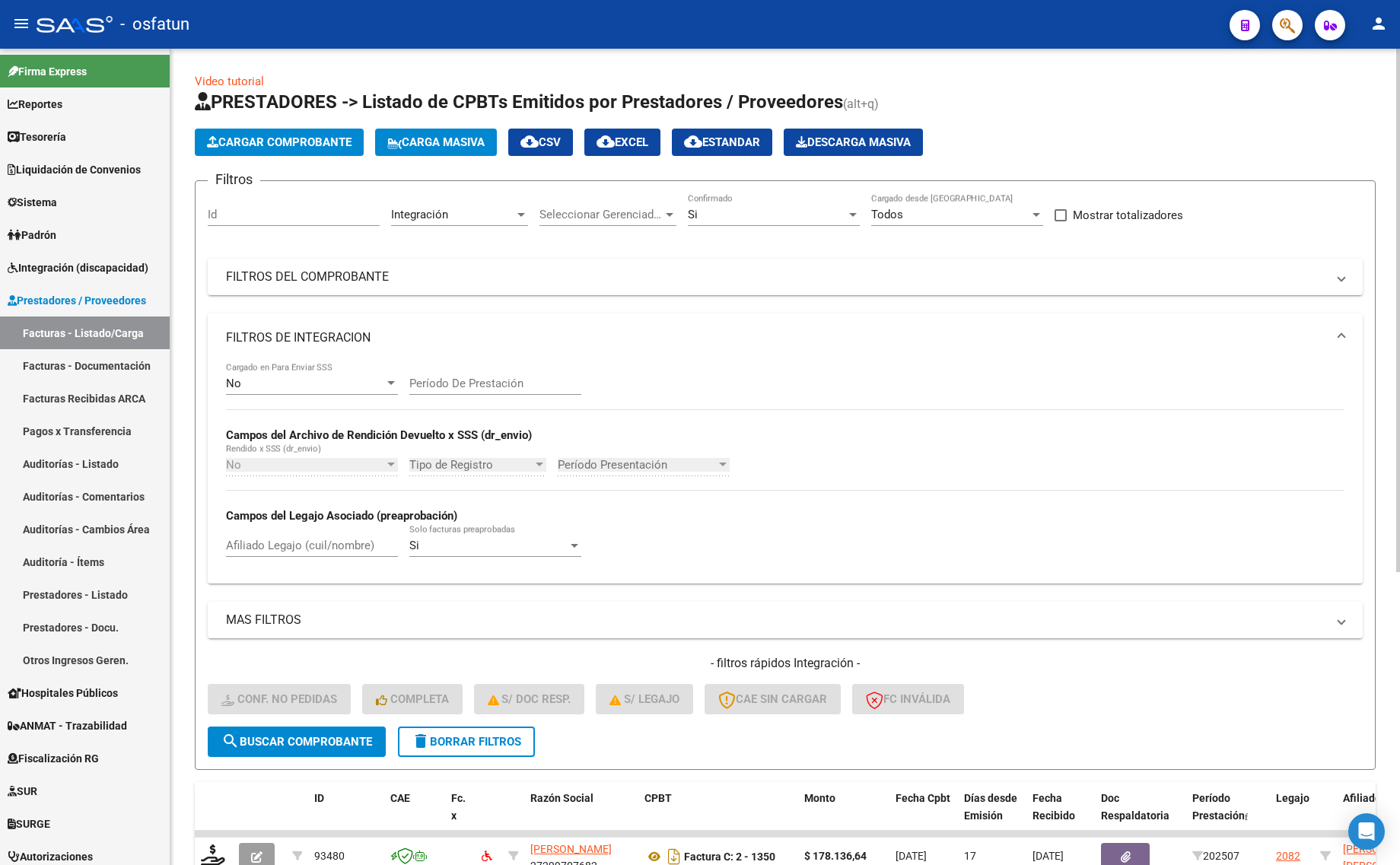
click at [331, 552] on div "Afiliado Legajo (cuil/nombre)" at bounding box center [312, 540] width 172 height 33
type input "d"
click at [290, 542] on input "Afiliado Legajo (cuil/nombre)" at bounding box center [312, 545] width 172 height 14
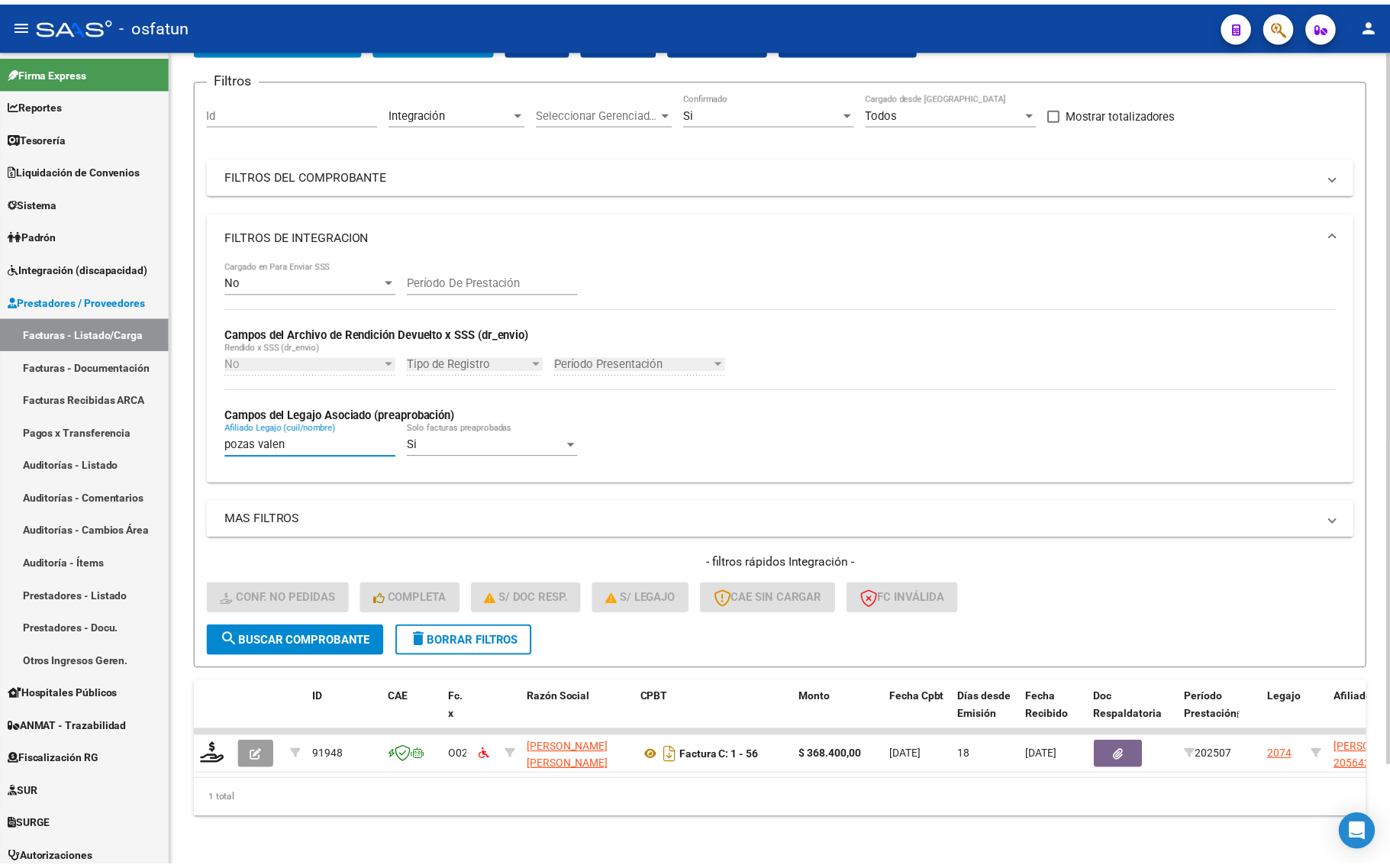
scroll to position [114, 0]
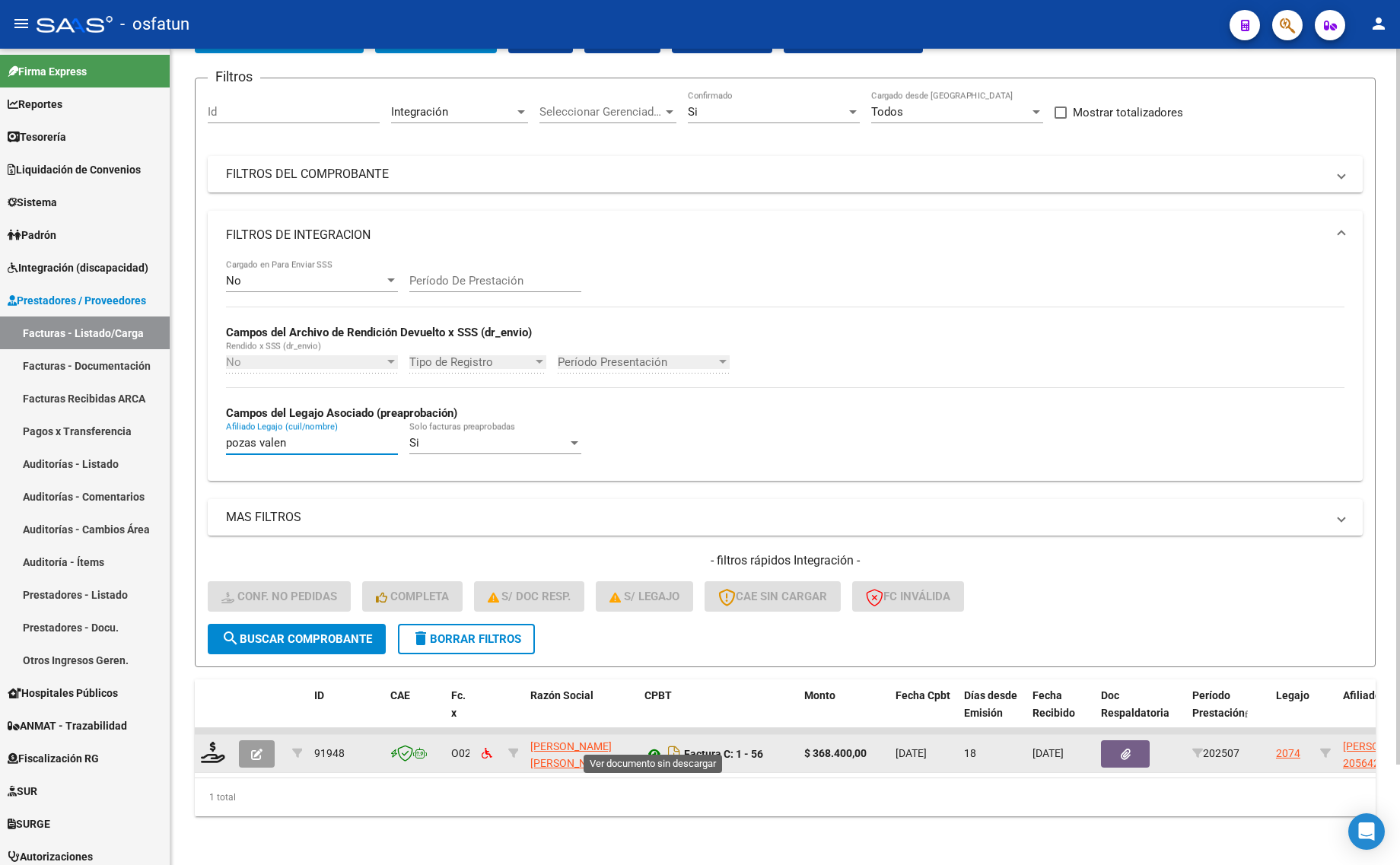
type input "pozas valen"
click at [656, 744] on icon at bounding box center [654, 753] width 20 height 18
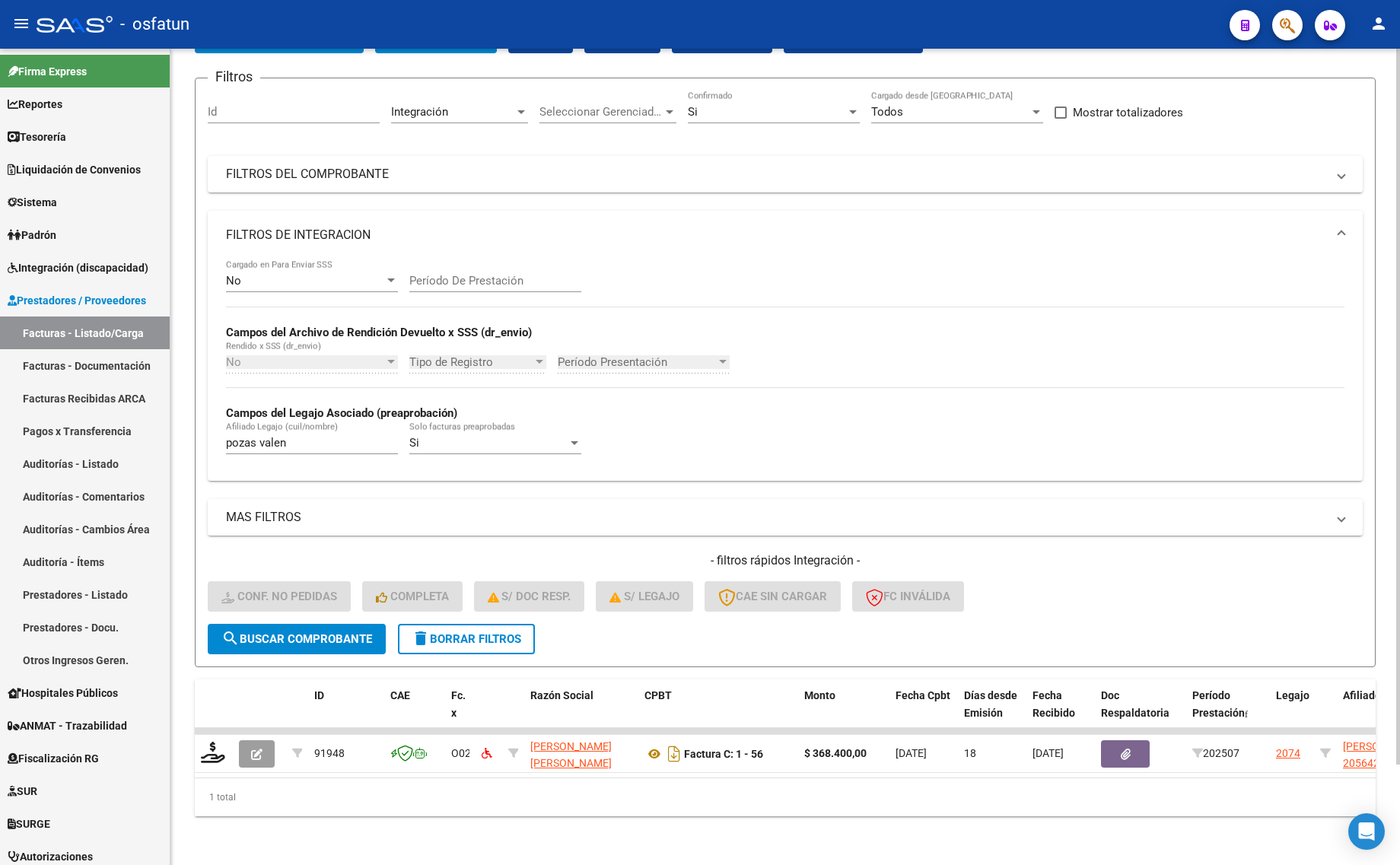
click at [302, 436] on input "pozas valen" at bounding box center [312, 443] width 172 height 14
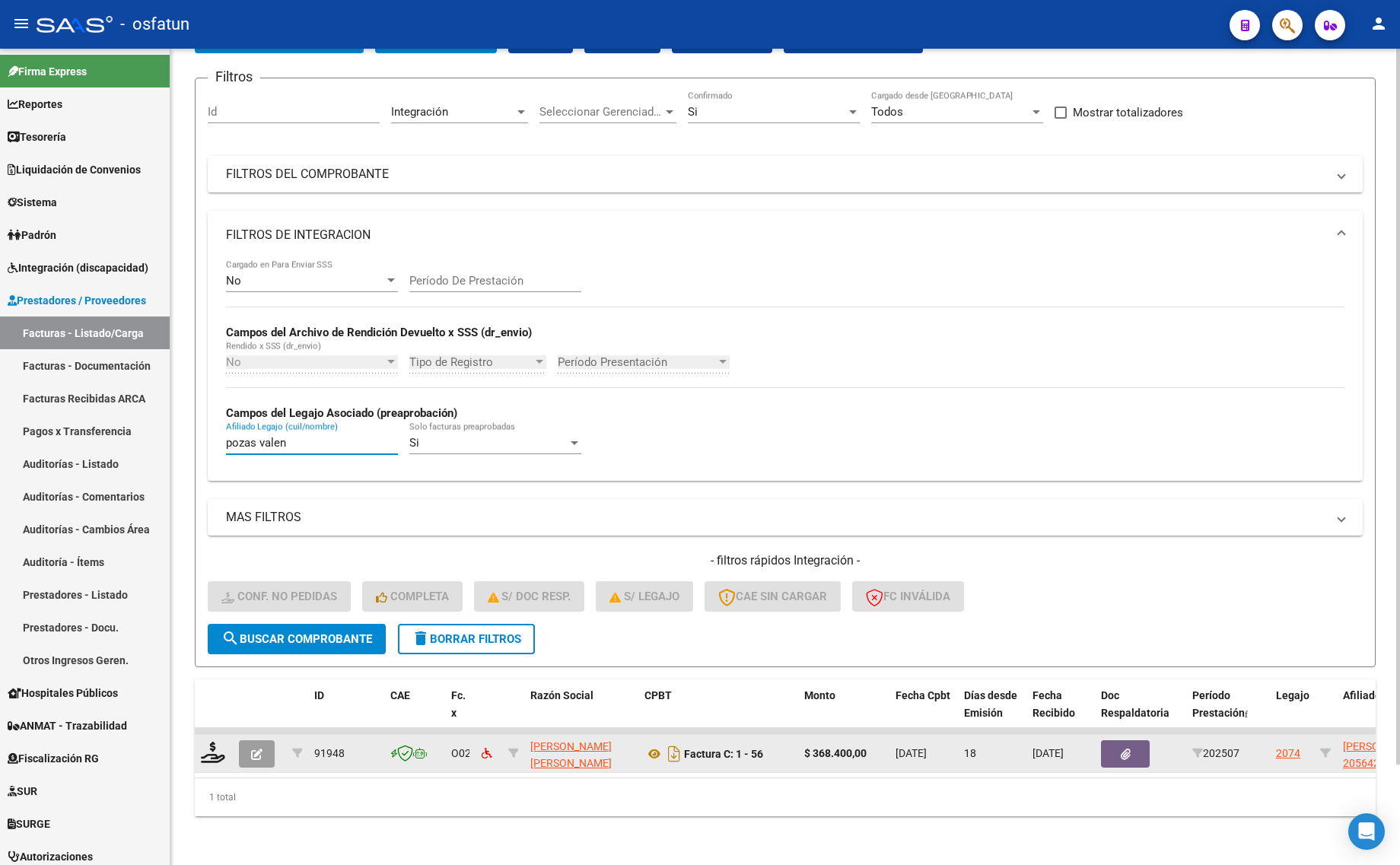
click at [244, 740] on button "button" at bounding box center [257, 753] width 36 height 27
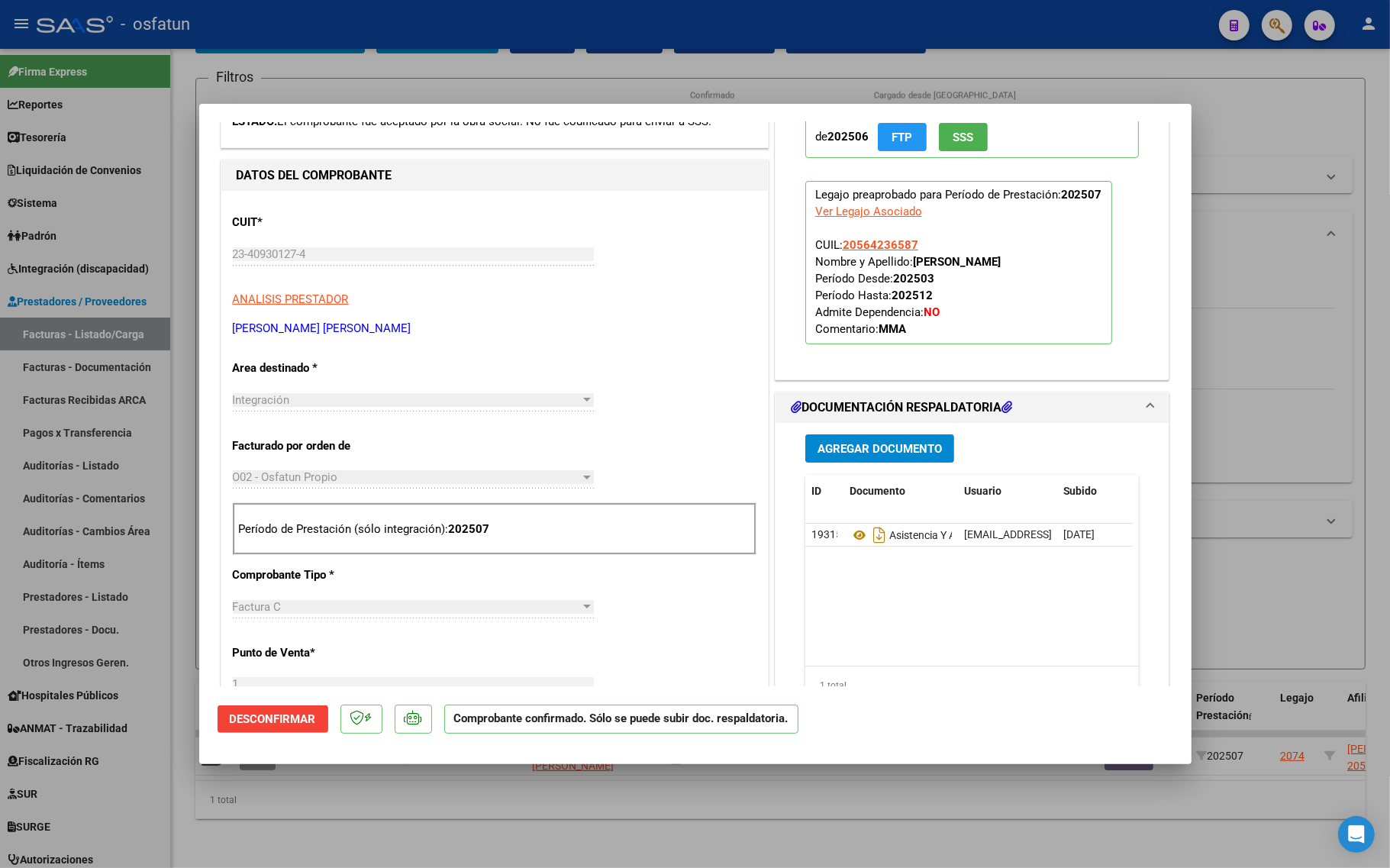
scroll to position [191, 0]
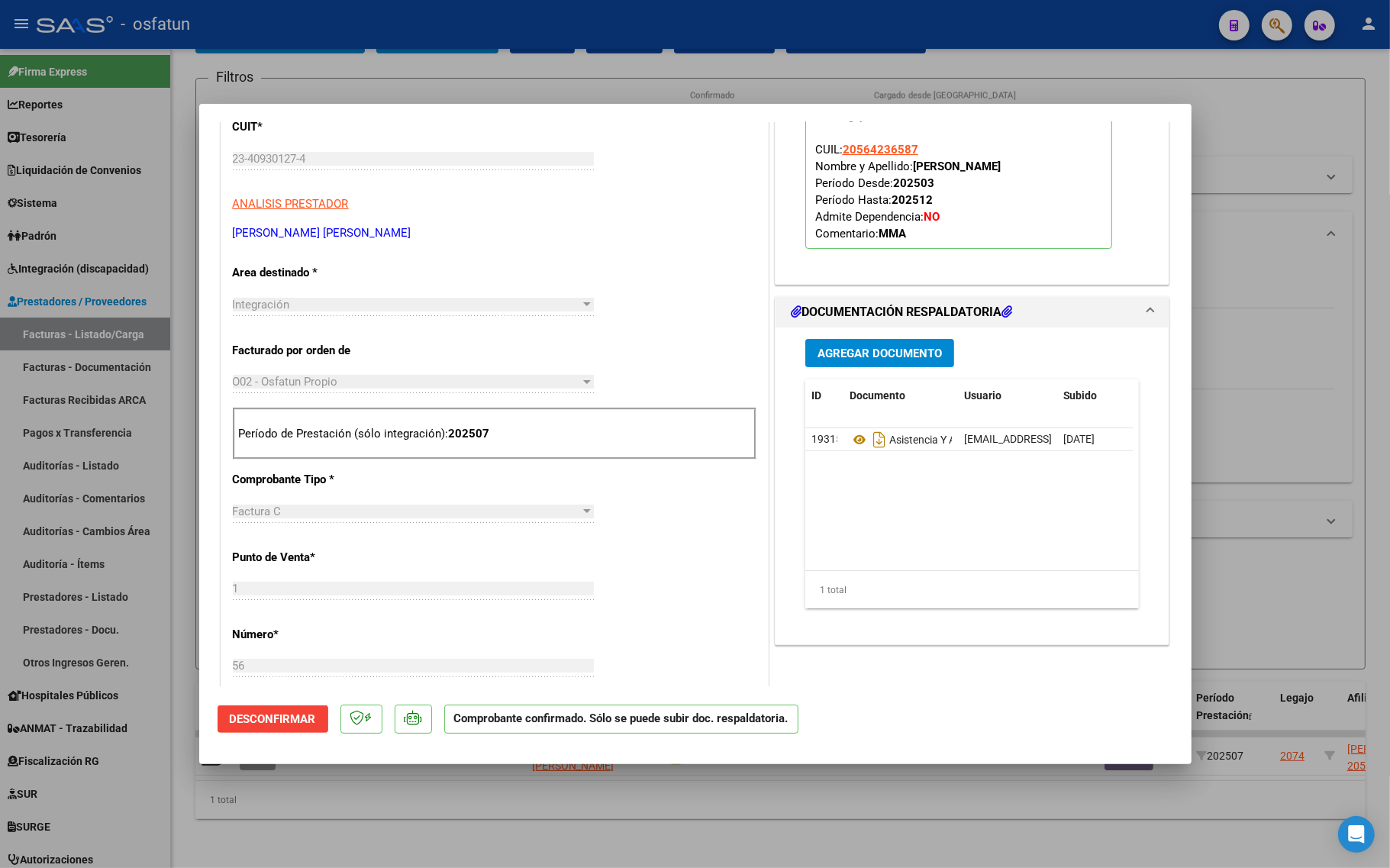
click at [325, 826] on div at bounding box center [695, 434] width 1390 height 868
type input "$ 0,00"
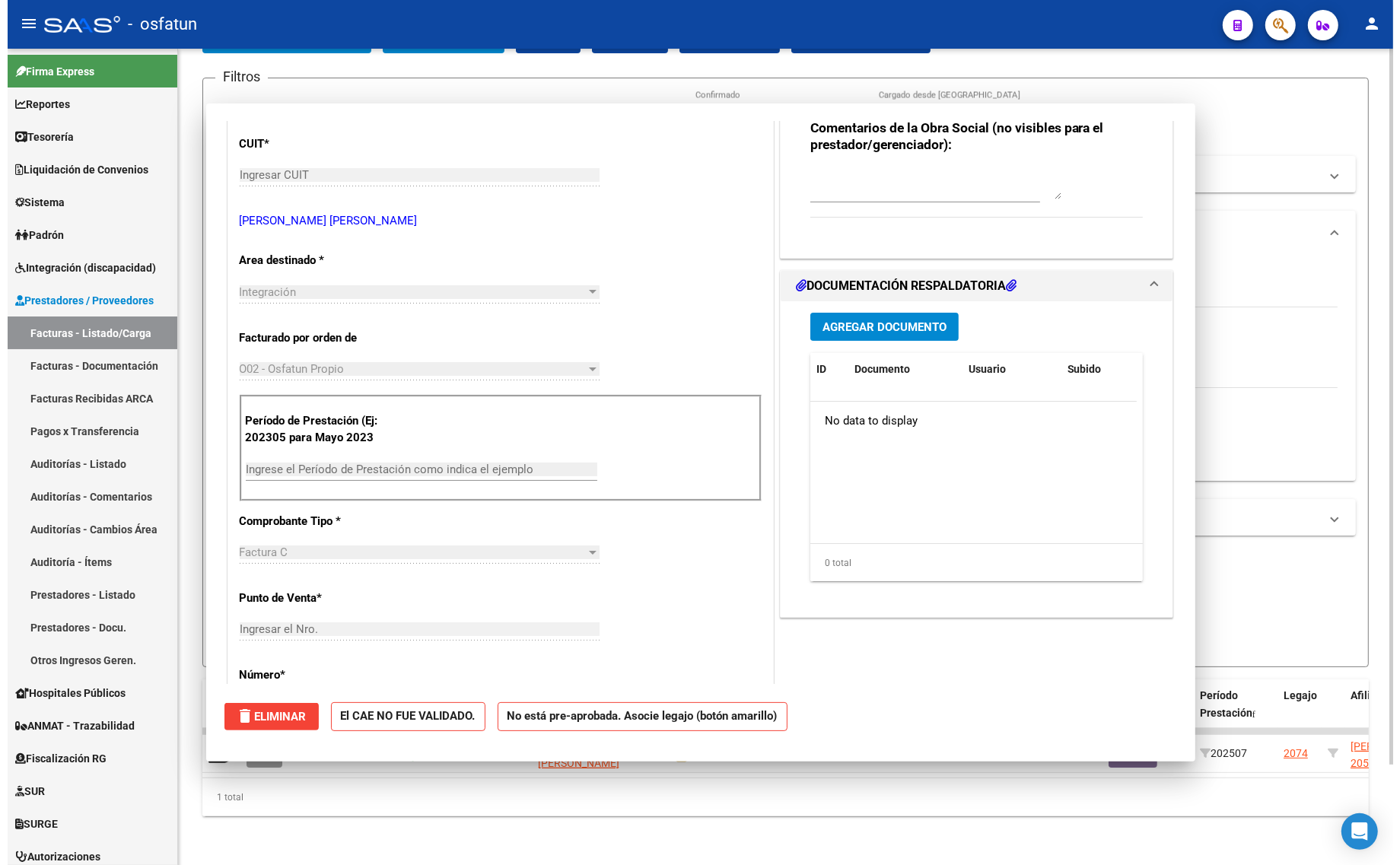
scroll to position [0, 0]
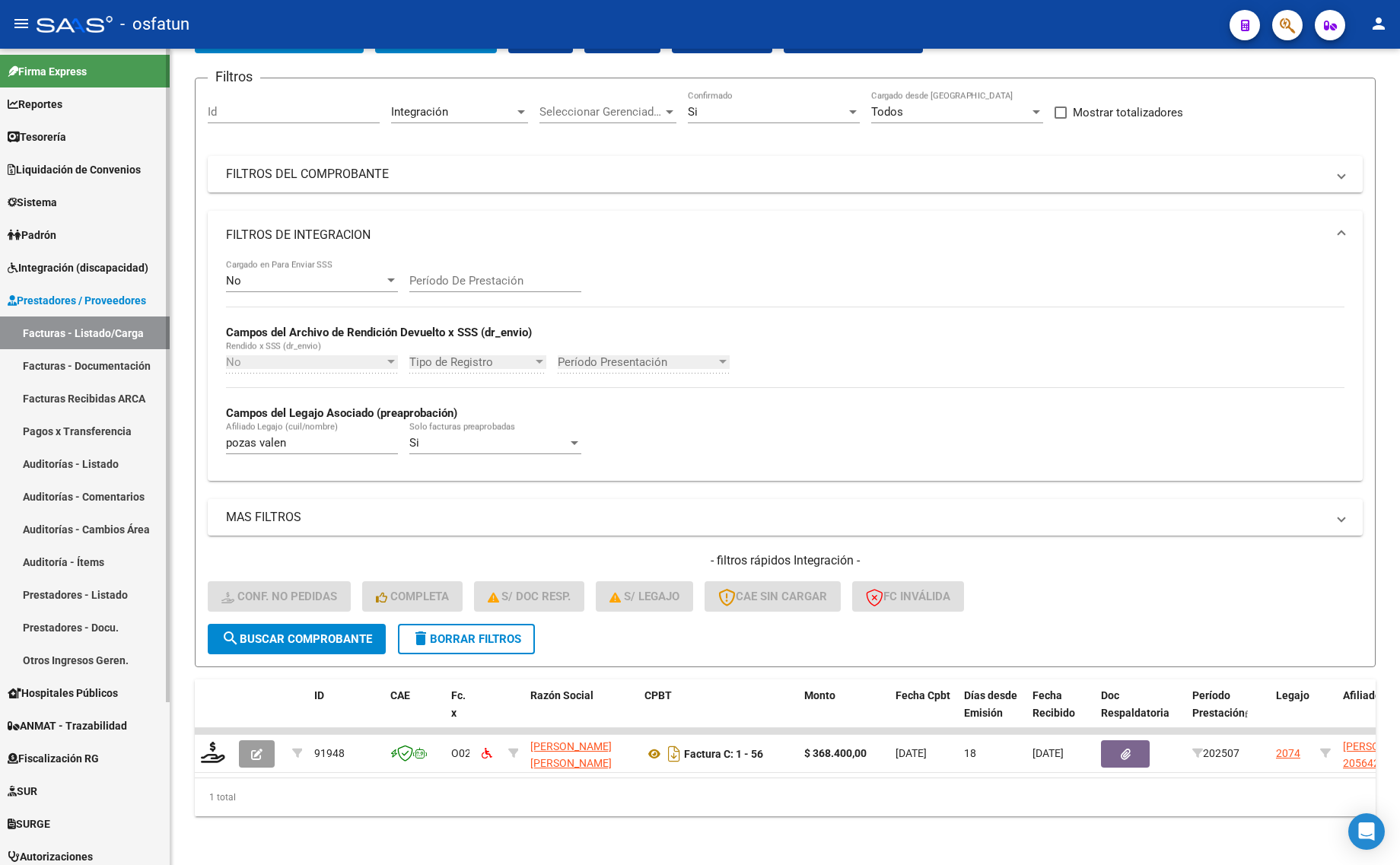
drag, startPoint x: 62, startPoint y: 263, endPoint x: 73, endPoint y: 290, distance: 29.2
click at [62, 263] on span "Integración (discapacidad)" at bounding box center [78, 267] width 141 height 16
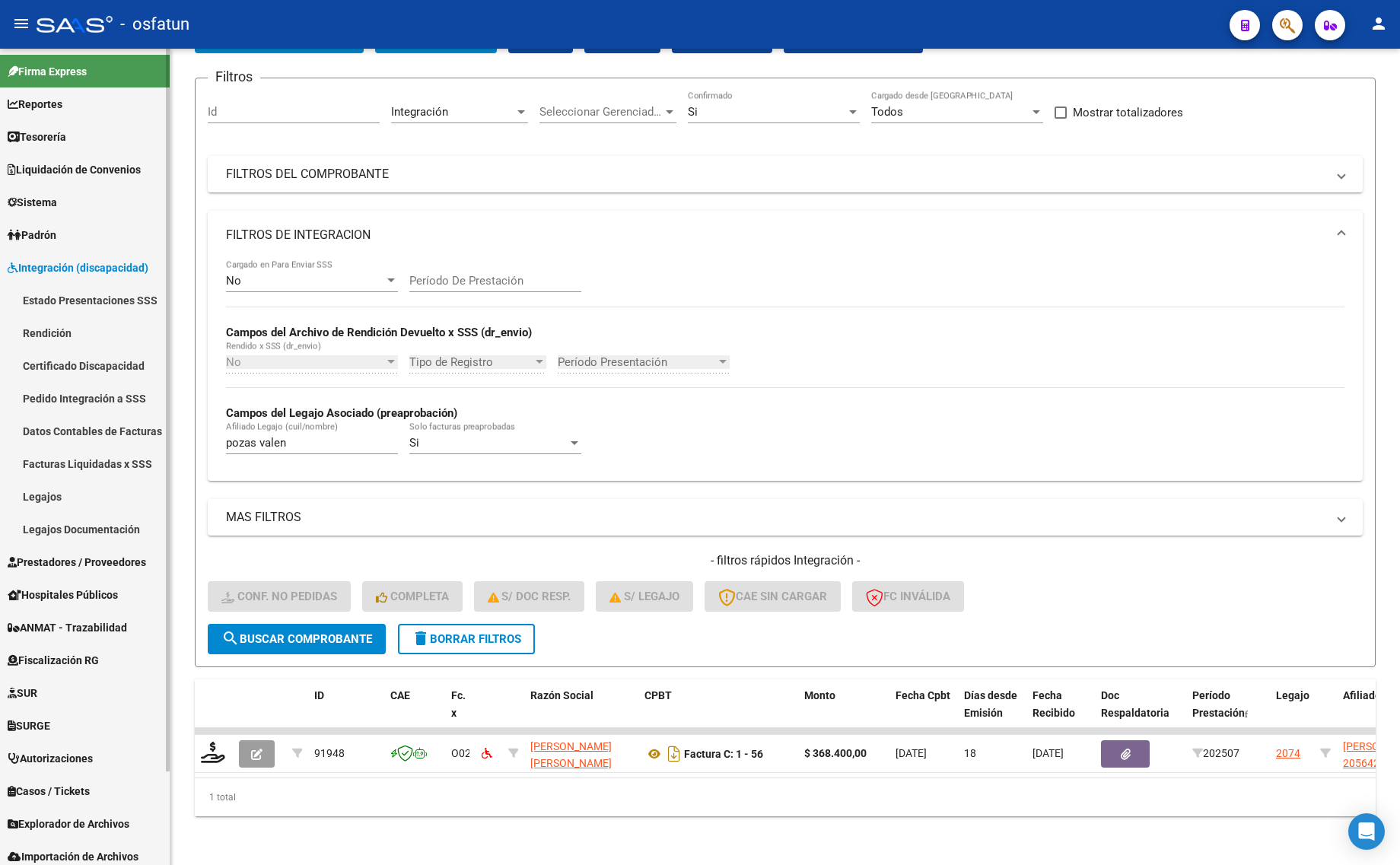
click at [63, 491] on link "Legajos" at bounding box center [85, 497] width 170 height 33
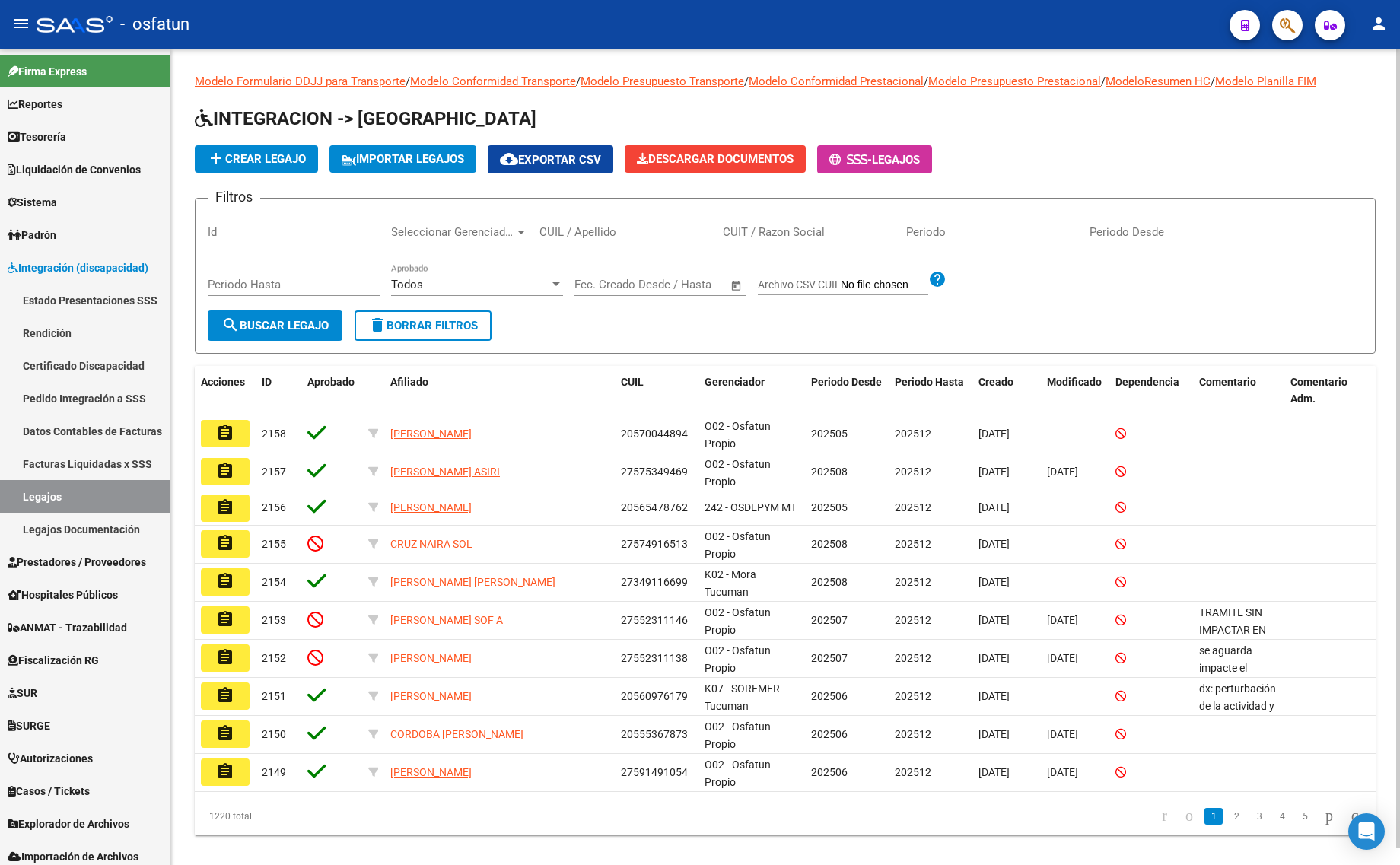
click at [578, 234] on input "CUIL / Apellido" at bounding box center [625, 231] width 172 height 14
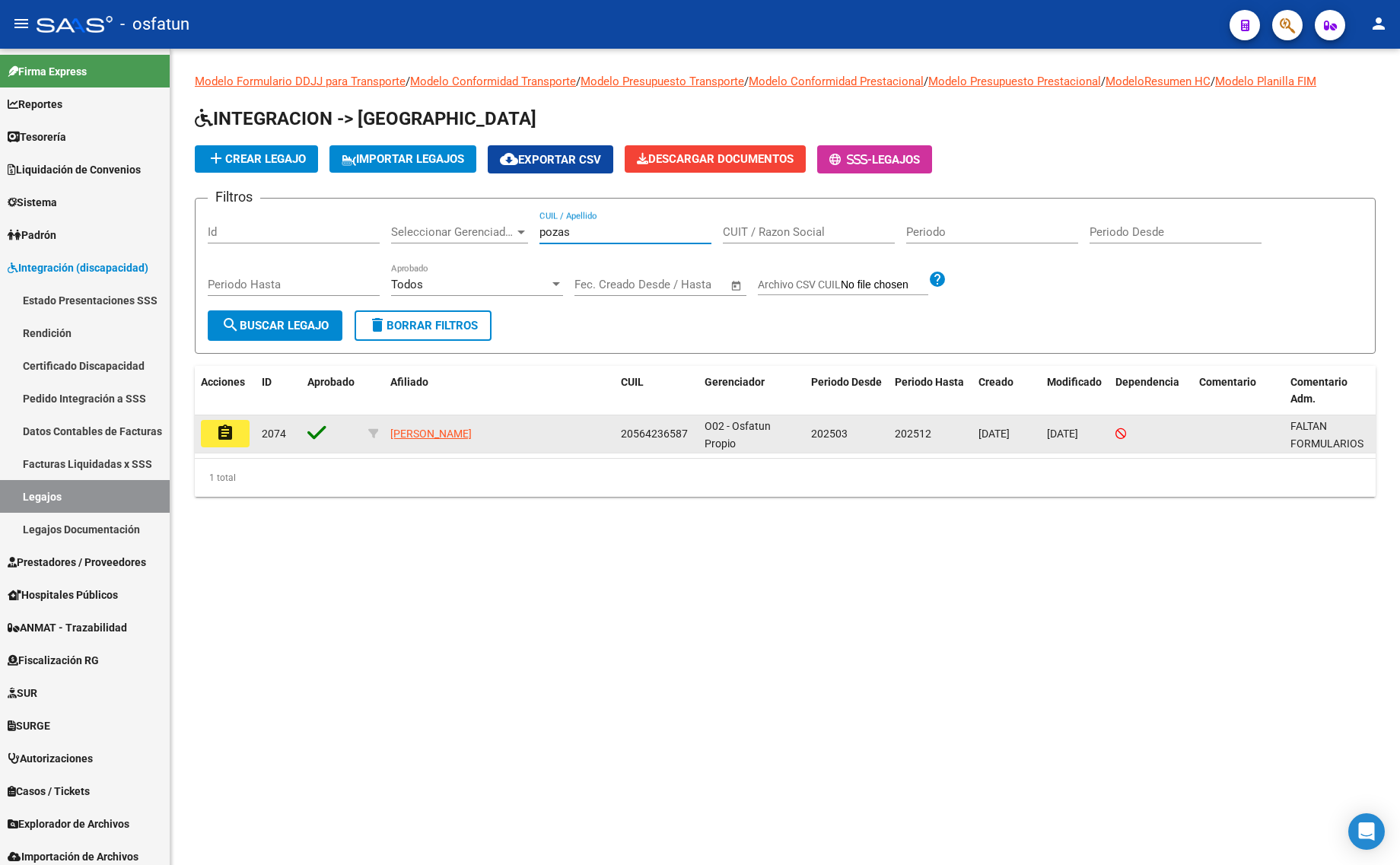
type input "pozas"
click at [236, 433] on button "assignment" at bounding box center [225, 433] width 48 height 27
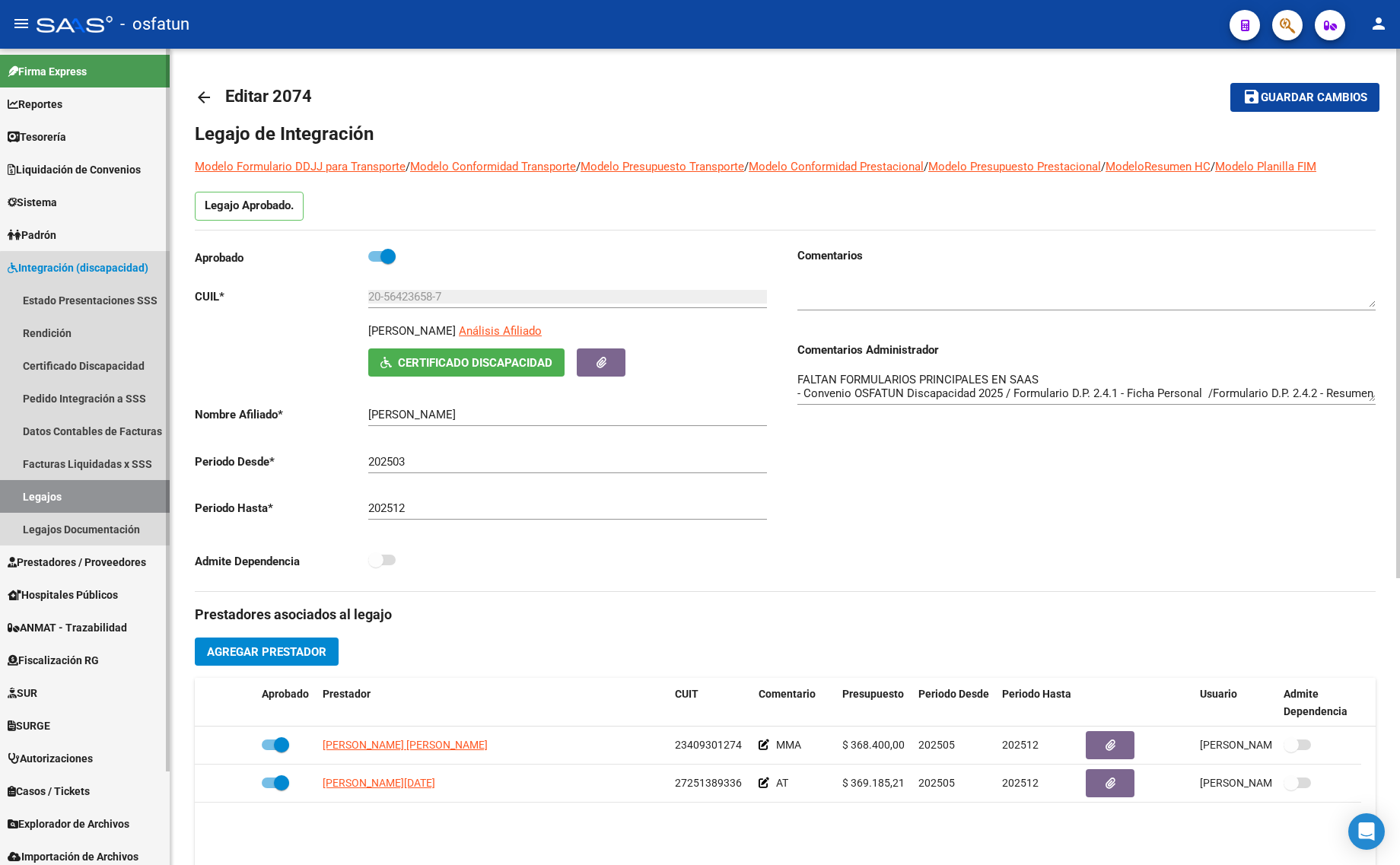
drag, startPoint x: 96, startPoint y: 491, endPoint x: 116, endPoint y: 419, distance: 74.7
click at [96, 491] on link "Legajos" at bounding box center [85, 497] width 170 height 33
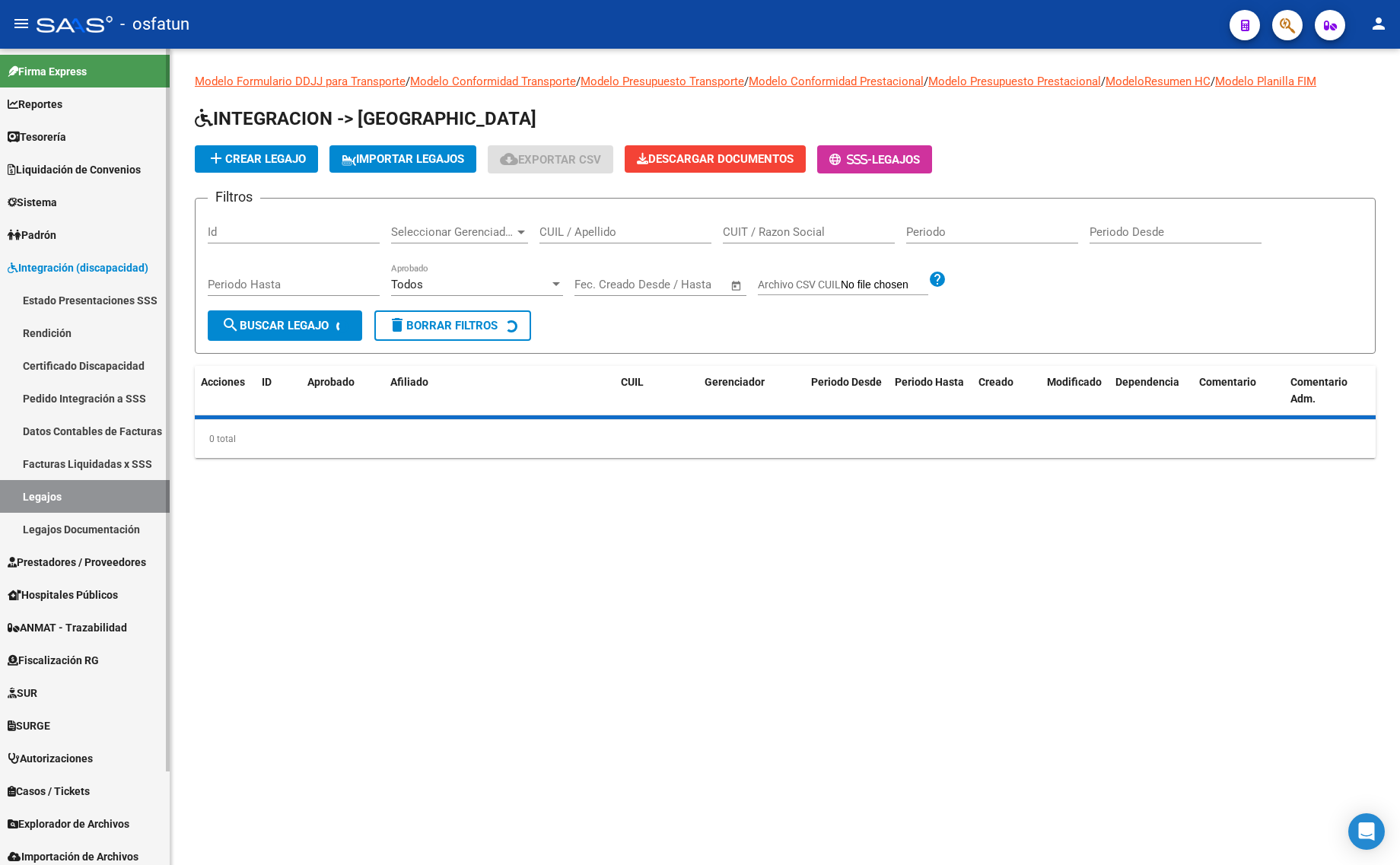
click at [116, 268] on span "Integración (discapacidad)" at bounding box center [78, 267] width 141 height 16
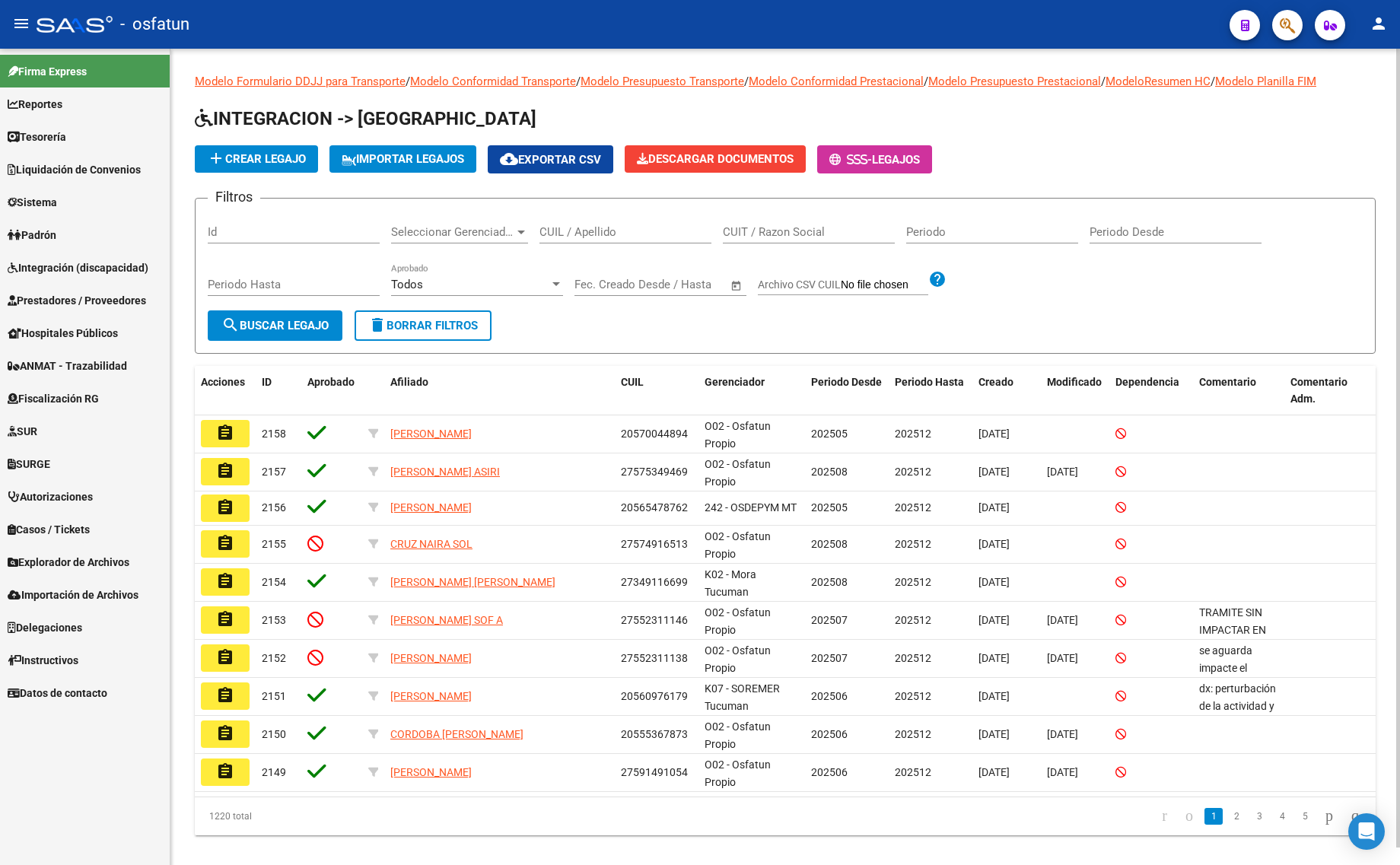
drag, startPoint x: 77, startPoint y: 297, endPoint x: 84, endPoint y: 344, distance: 47.5
click at [76, 298] on span "Prestadores / Proveedores" at bounding box center [77, 300] width 139 height 16
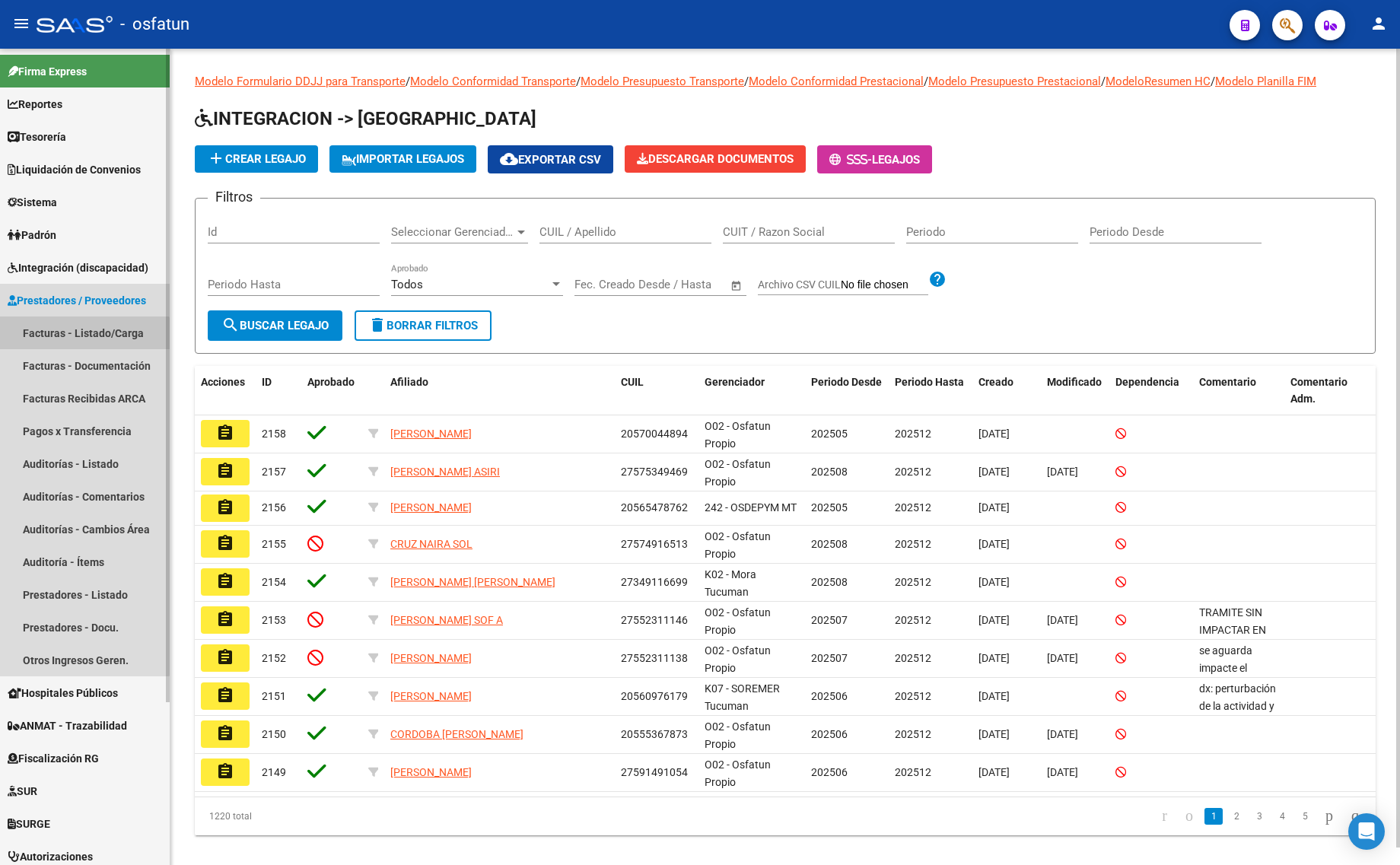
click at [84, 346] on link "Facturas - Listado/Carga" at bounding box center [85, 333] width 170 height 33
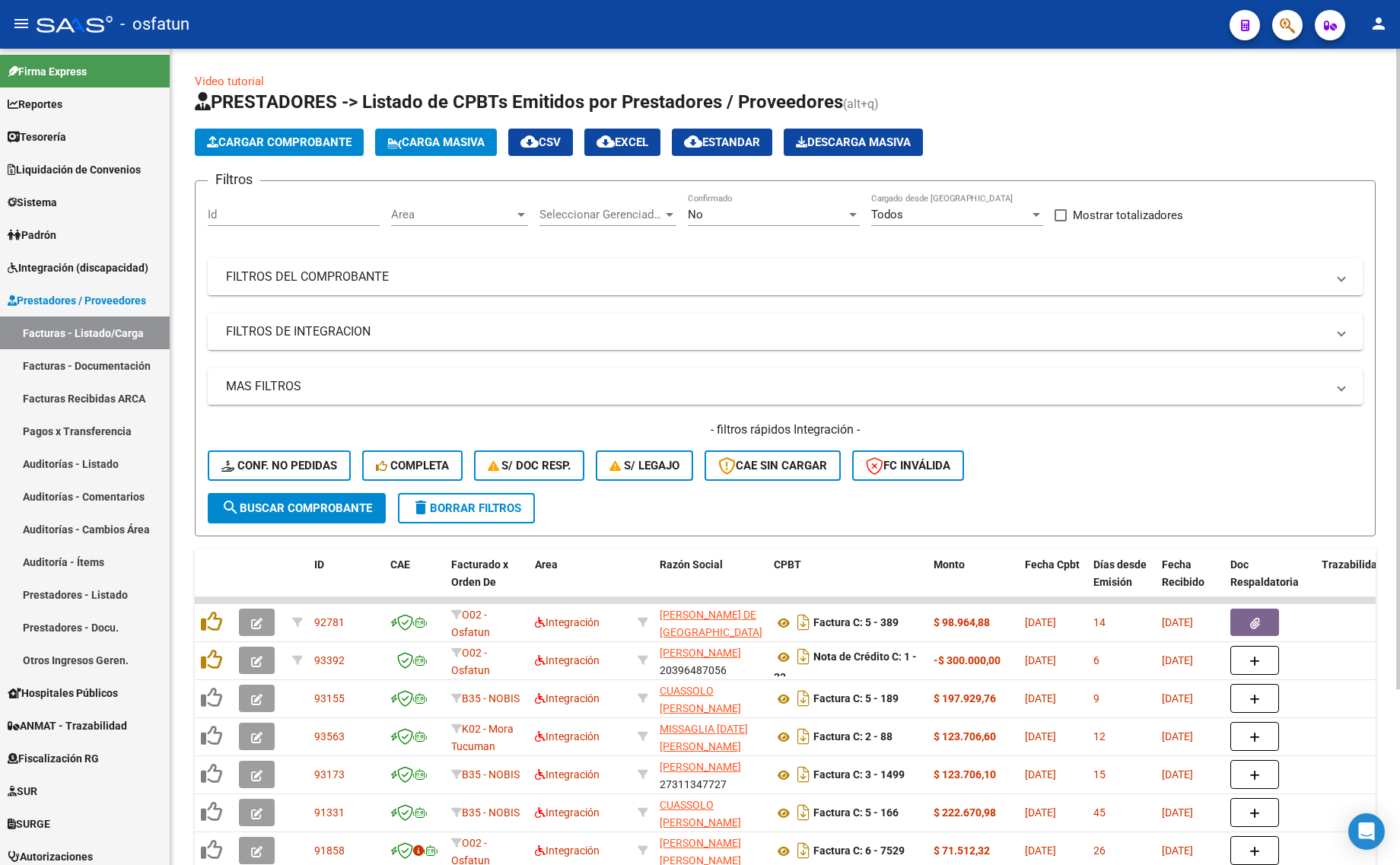
click at [717, 219] on div "No" at bounding box center [767, 214] width 158 height 14
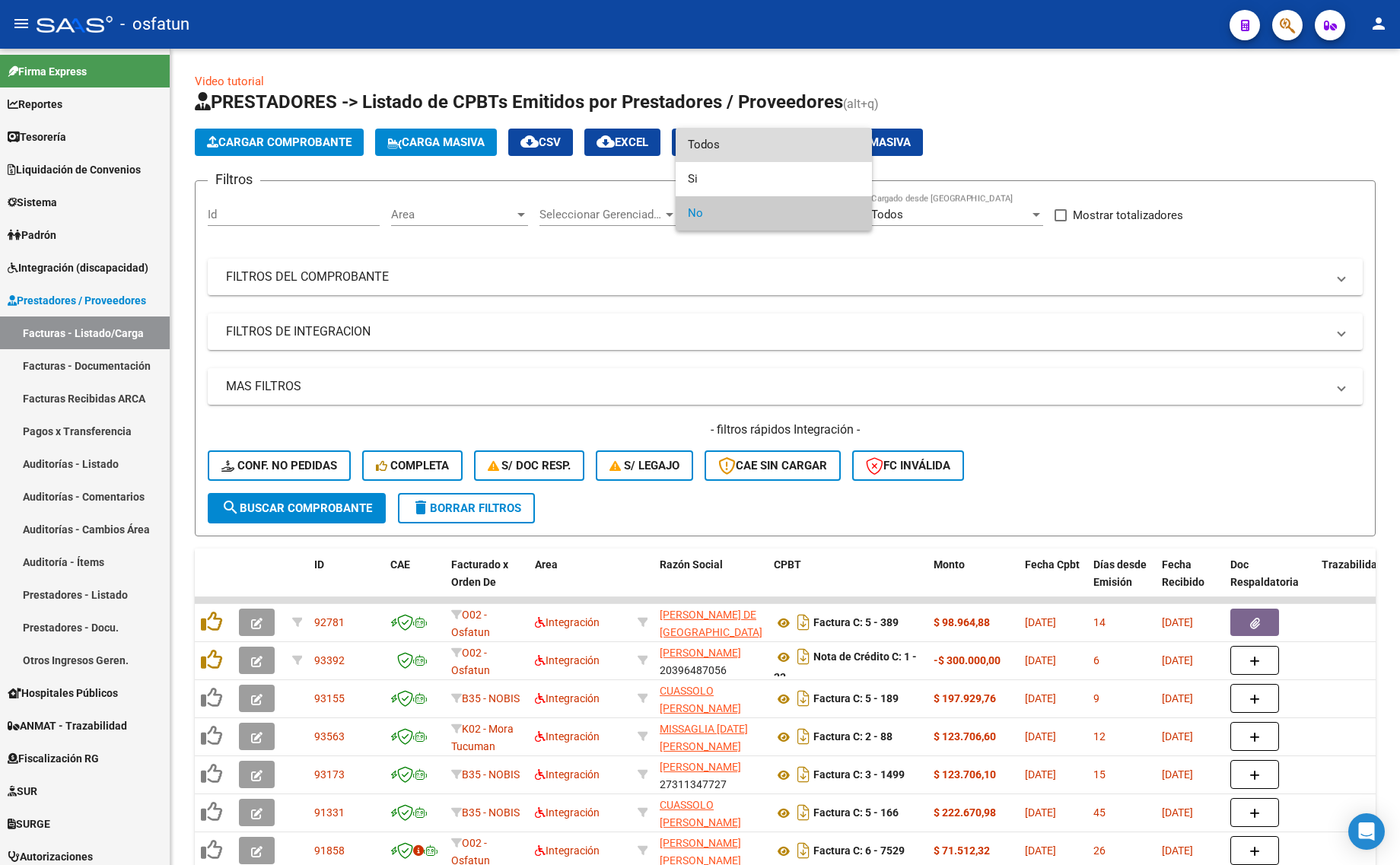
click at [699, 137] on span "Todos" at bounding box center [774, 144] width 172 height 34
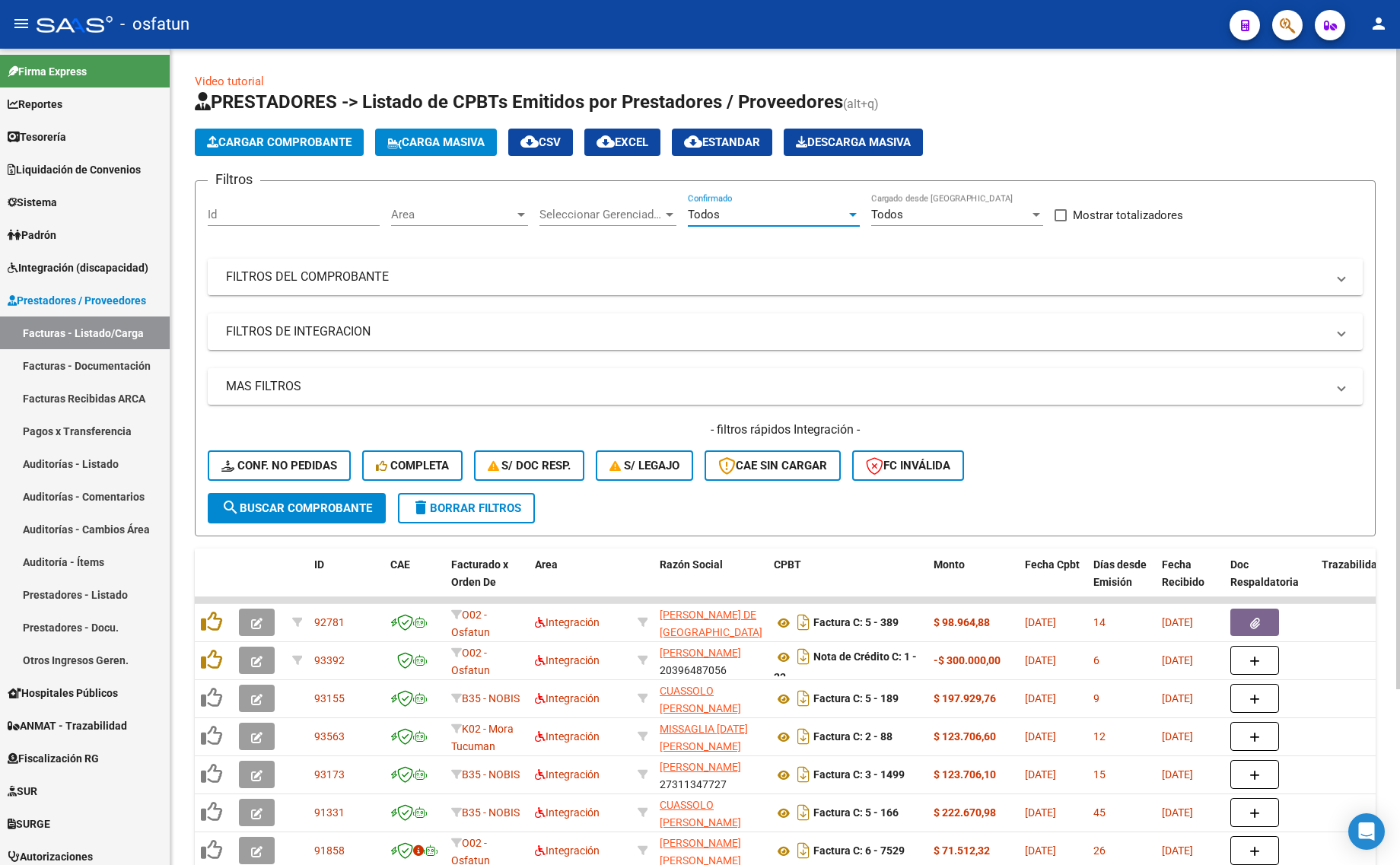
click at [393, 270] on mat-panel-title "FILTROS DEL COMPROBANTE" at bounding box center [776, 276] width 1100 height 16
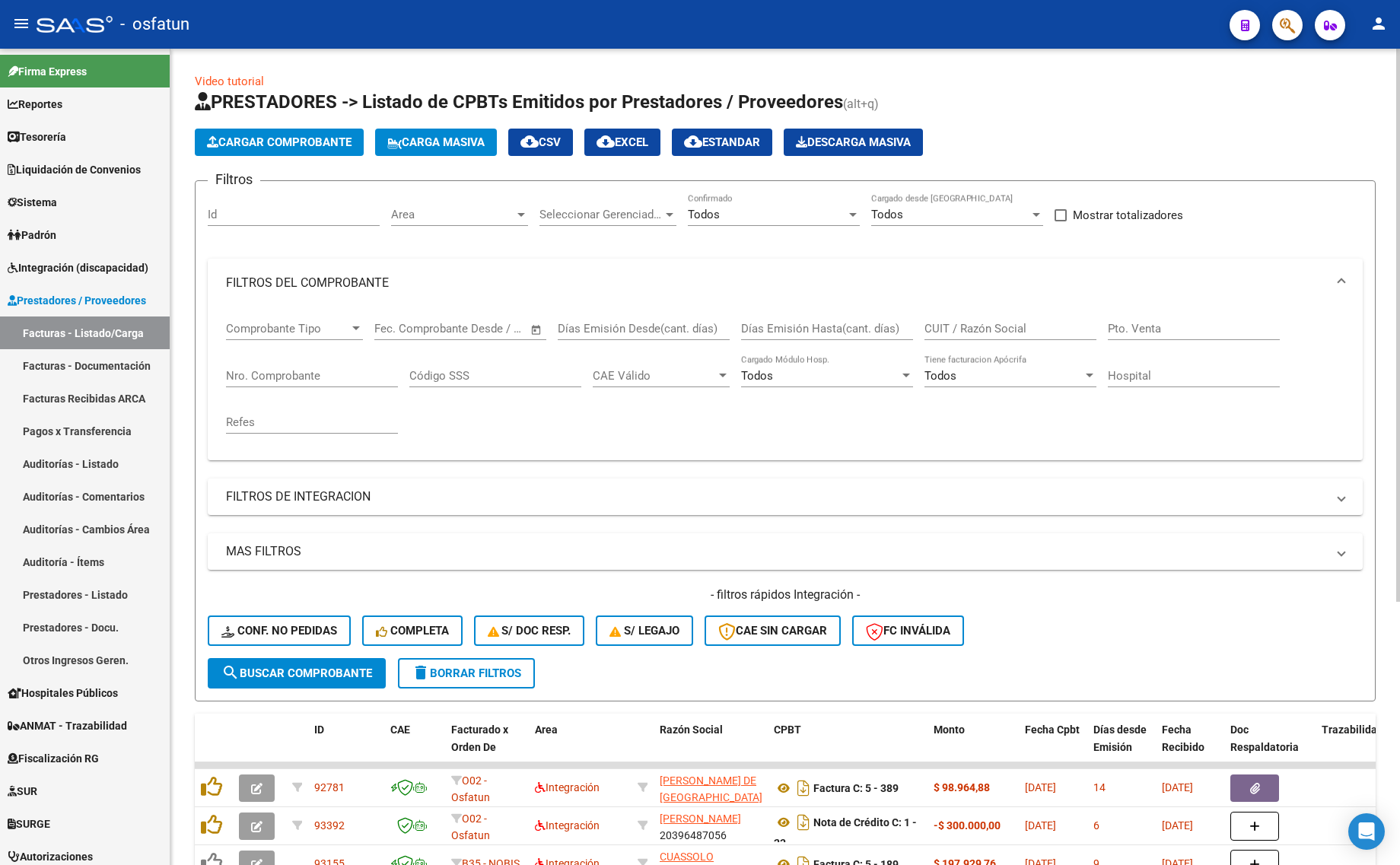
click at [949, 331] on input "CUIT / Razón Social" at bounding box center [1010, 329] width 172 height 14
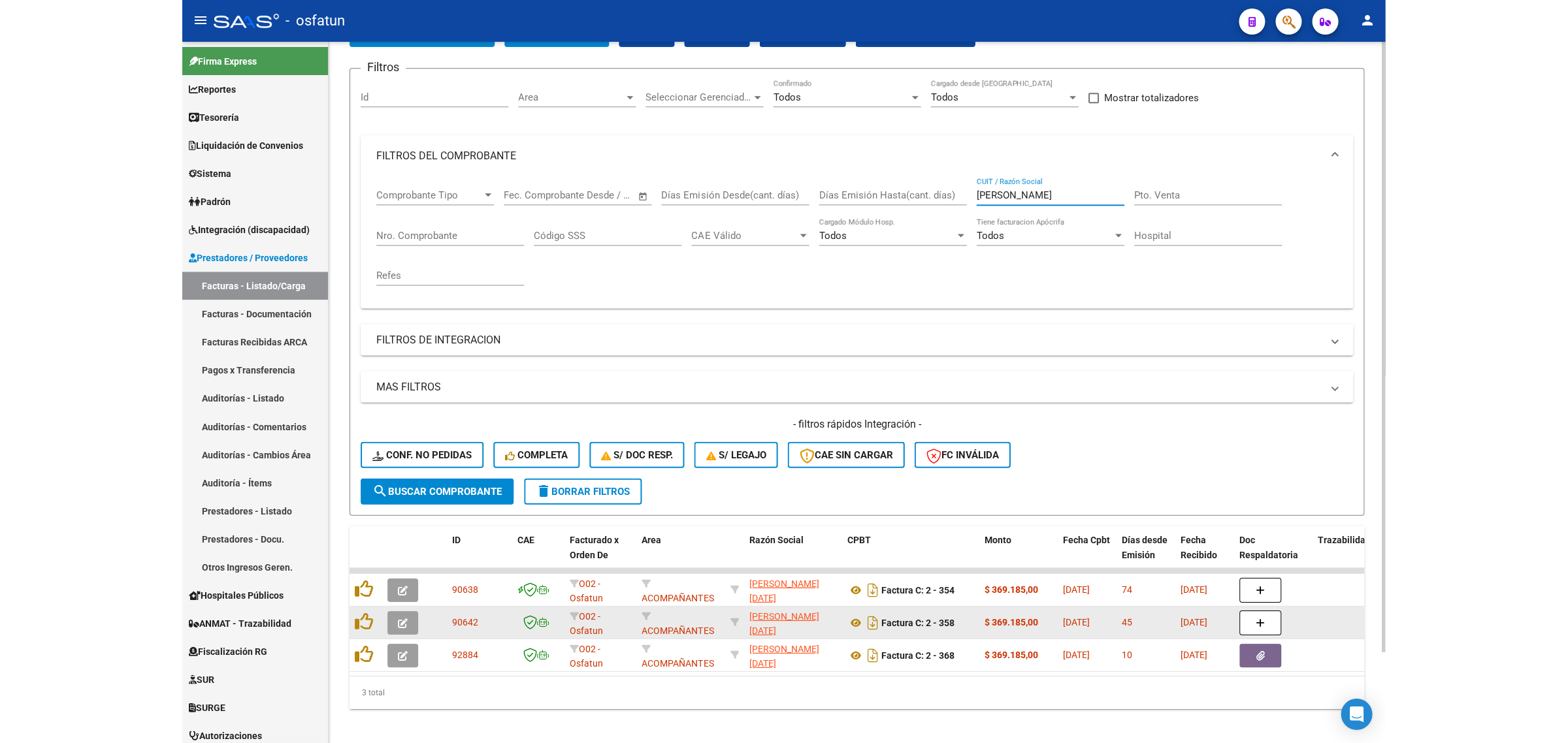
scroll to position [104, 0]
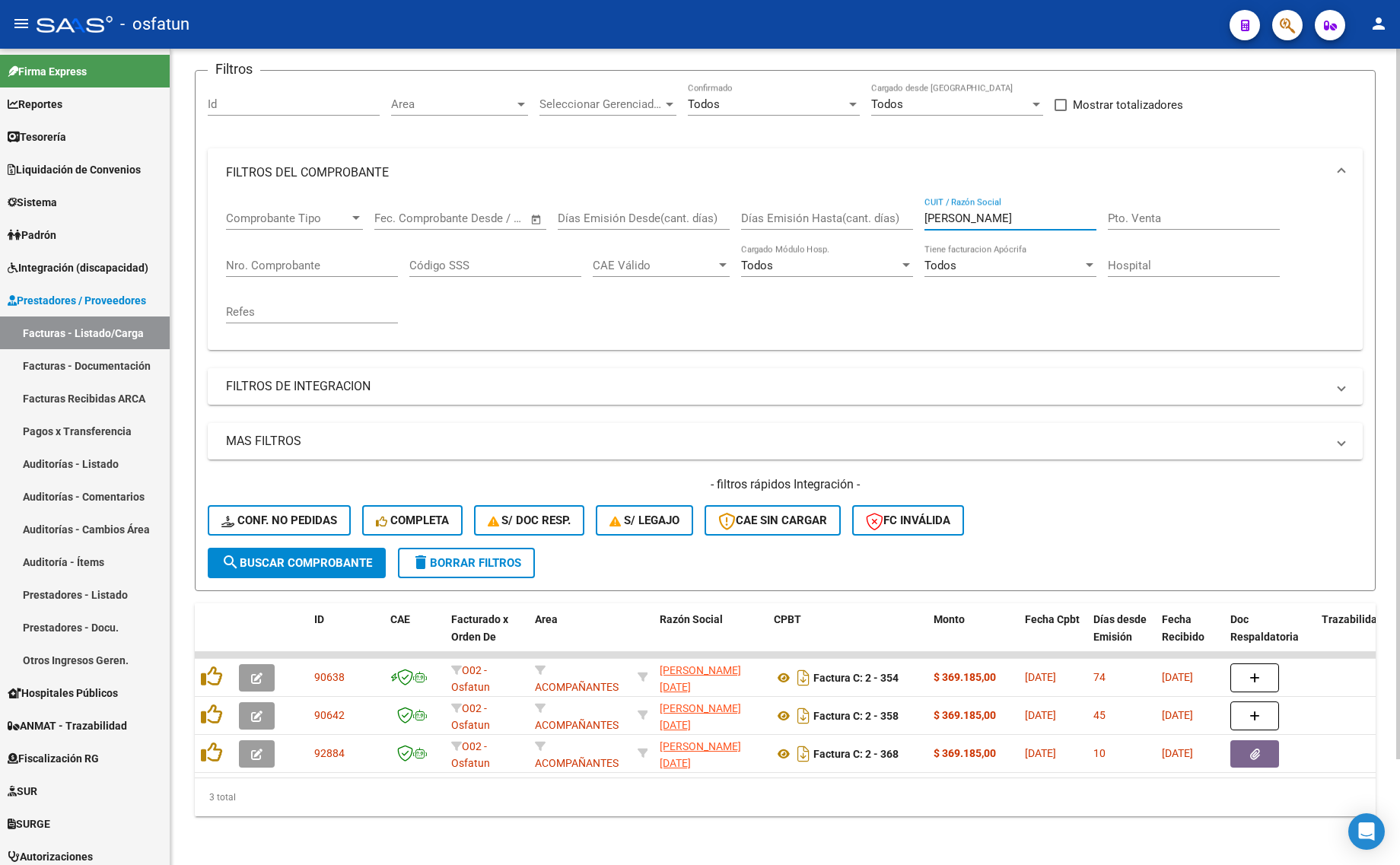
type input "[PERSON_NAME]"
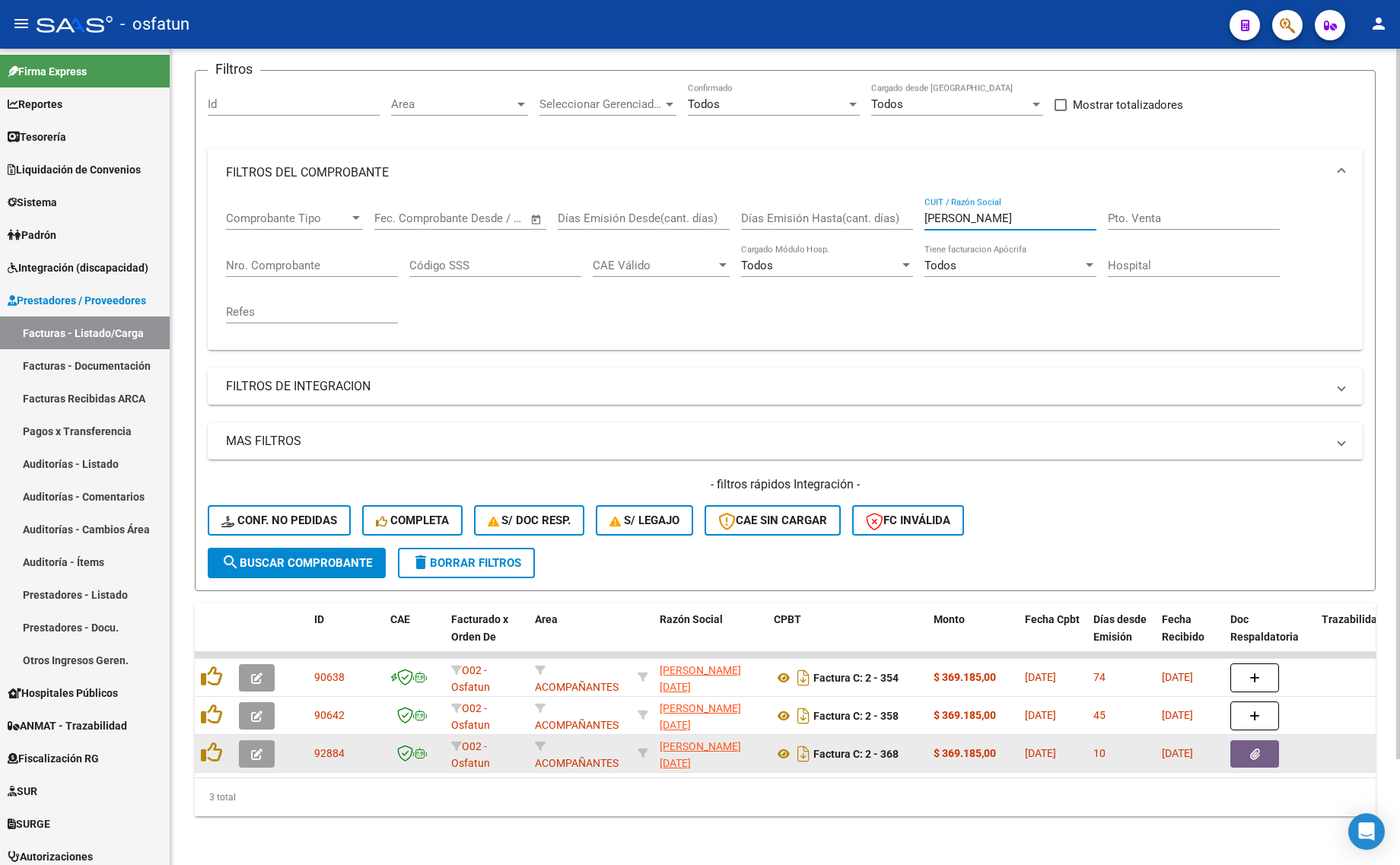
click at [252, 748] on icon "button" at bounding box center [257, 754] width 12 height 12
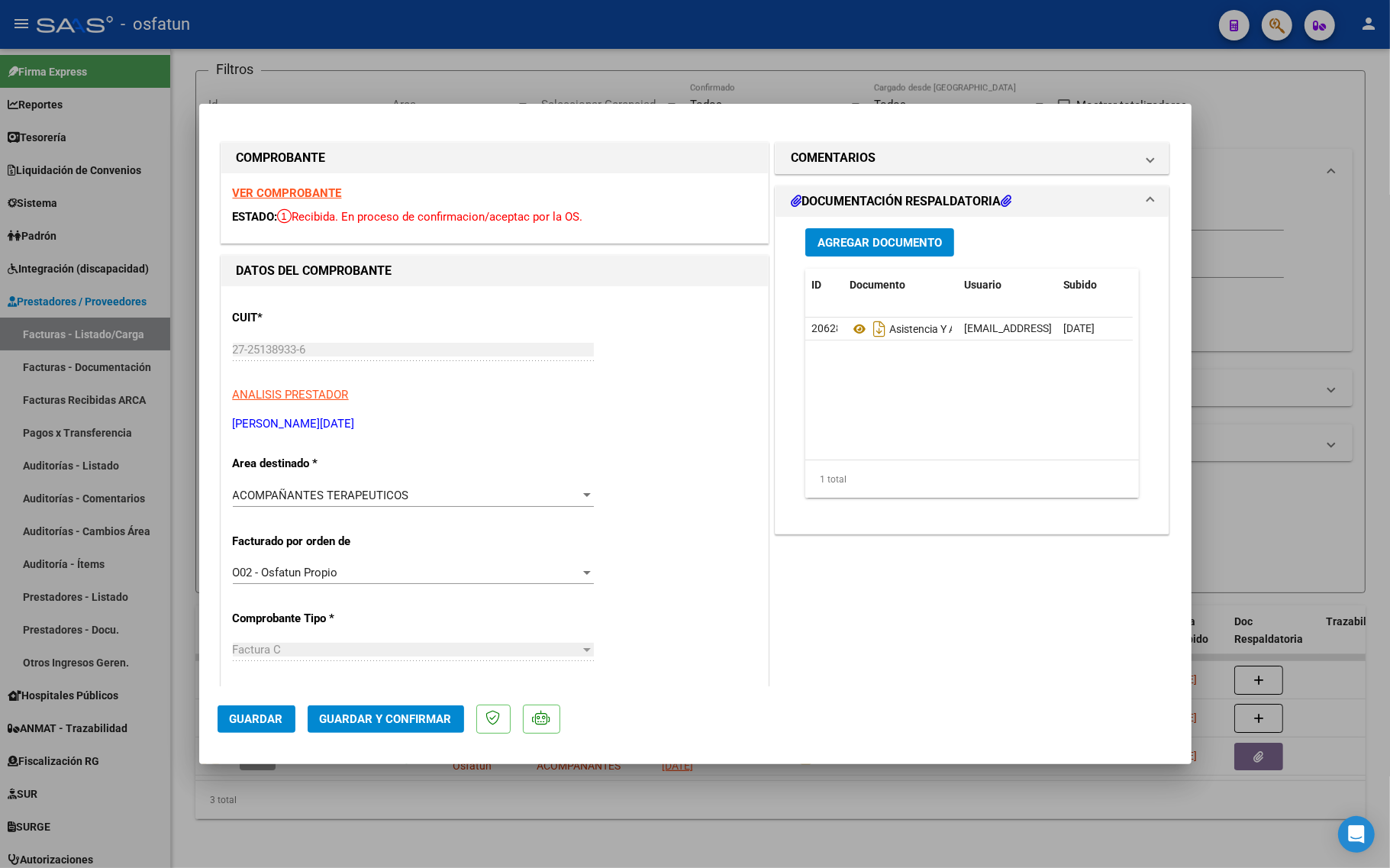
click at [298, 189] on strong "VER COMPROBANTE" at bounding box center [287, 193] width 109 height 14
click at [1360, 229] on div at bounding box center [695, 434] width 1390 height 868
type input "$ 0,00"
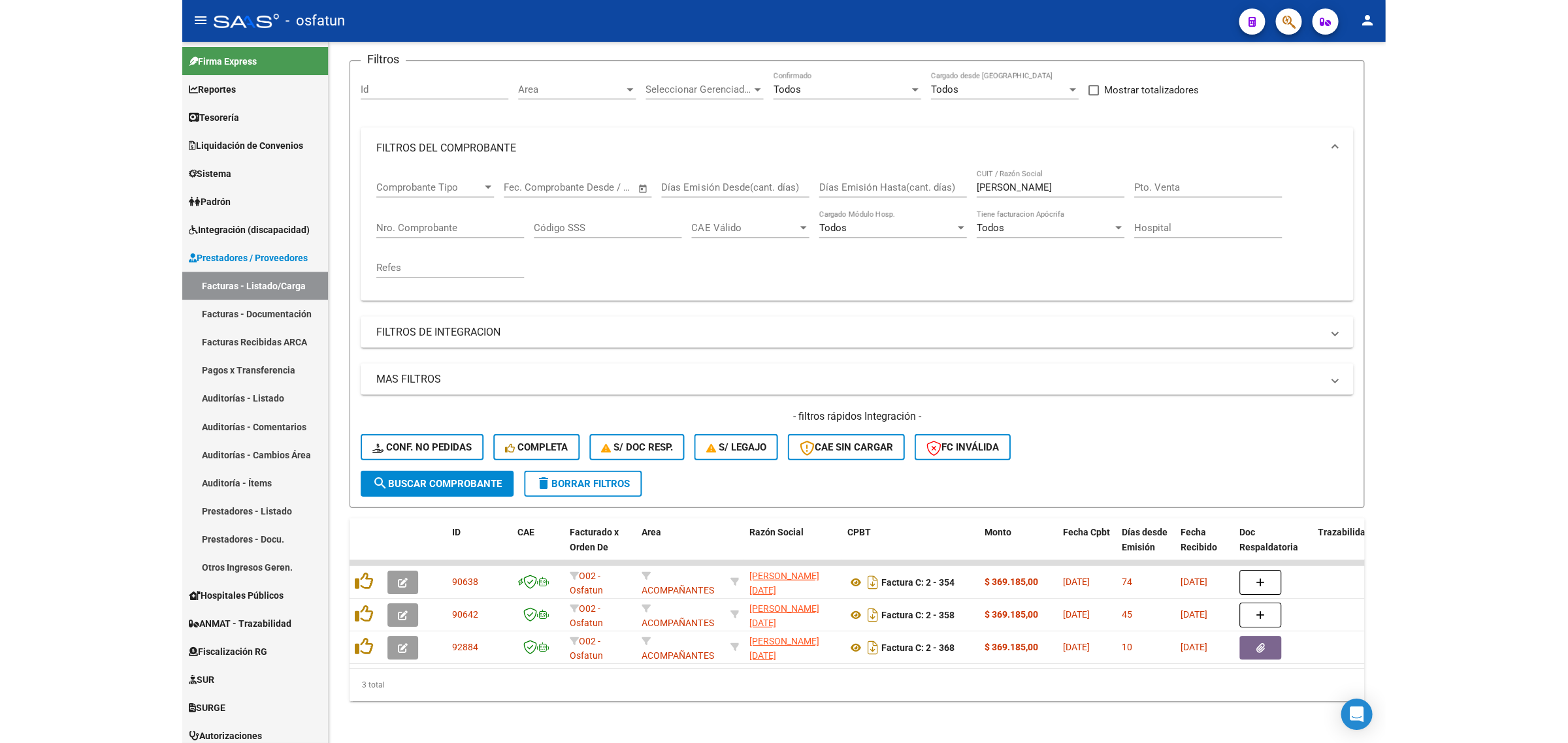
scroll to position [63, 0]
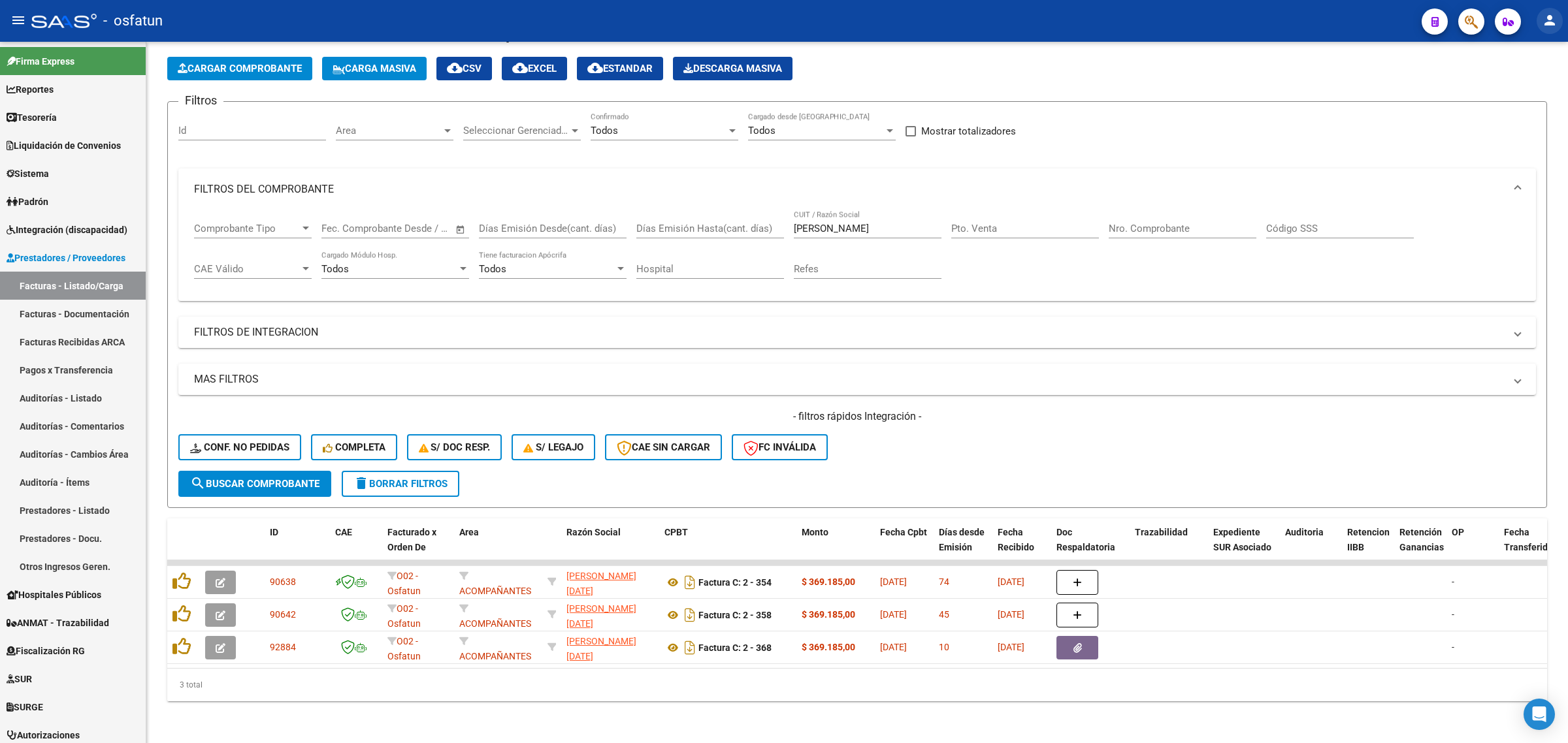
click at [1189, 14] on mat-icon "person" at bounding box center [1550, 20] width 16 height 16
click at [1189, 83] on button "exit_to_app Salir" at bounding box center [1523, 86] width 80 height 31
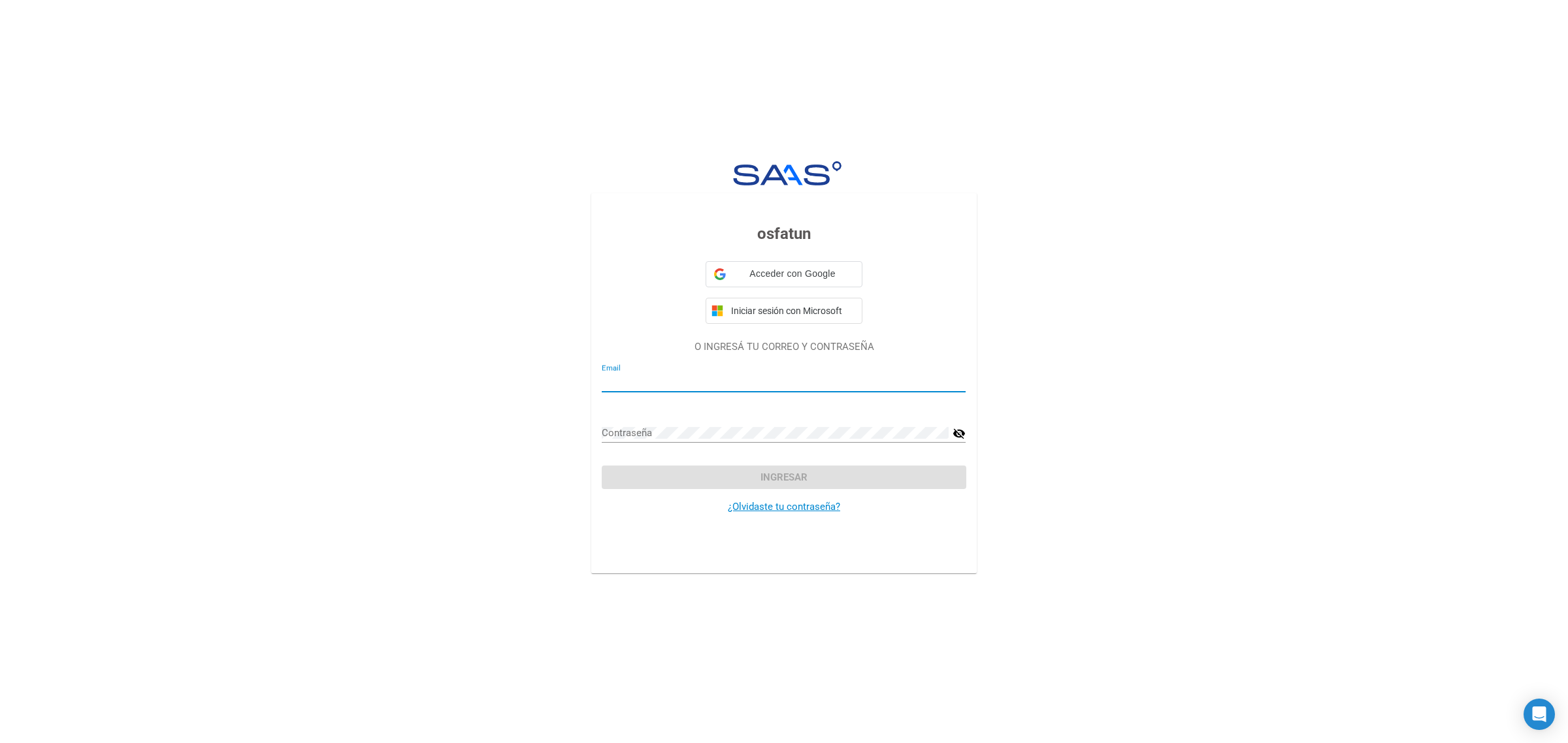
type input "[EMAIL_ADDRESS][DOMAIN_NAME]"
